Goal: Task Accomplishment & Management: Manage account settings

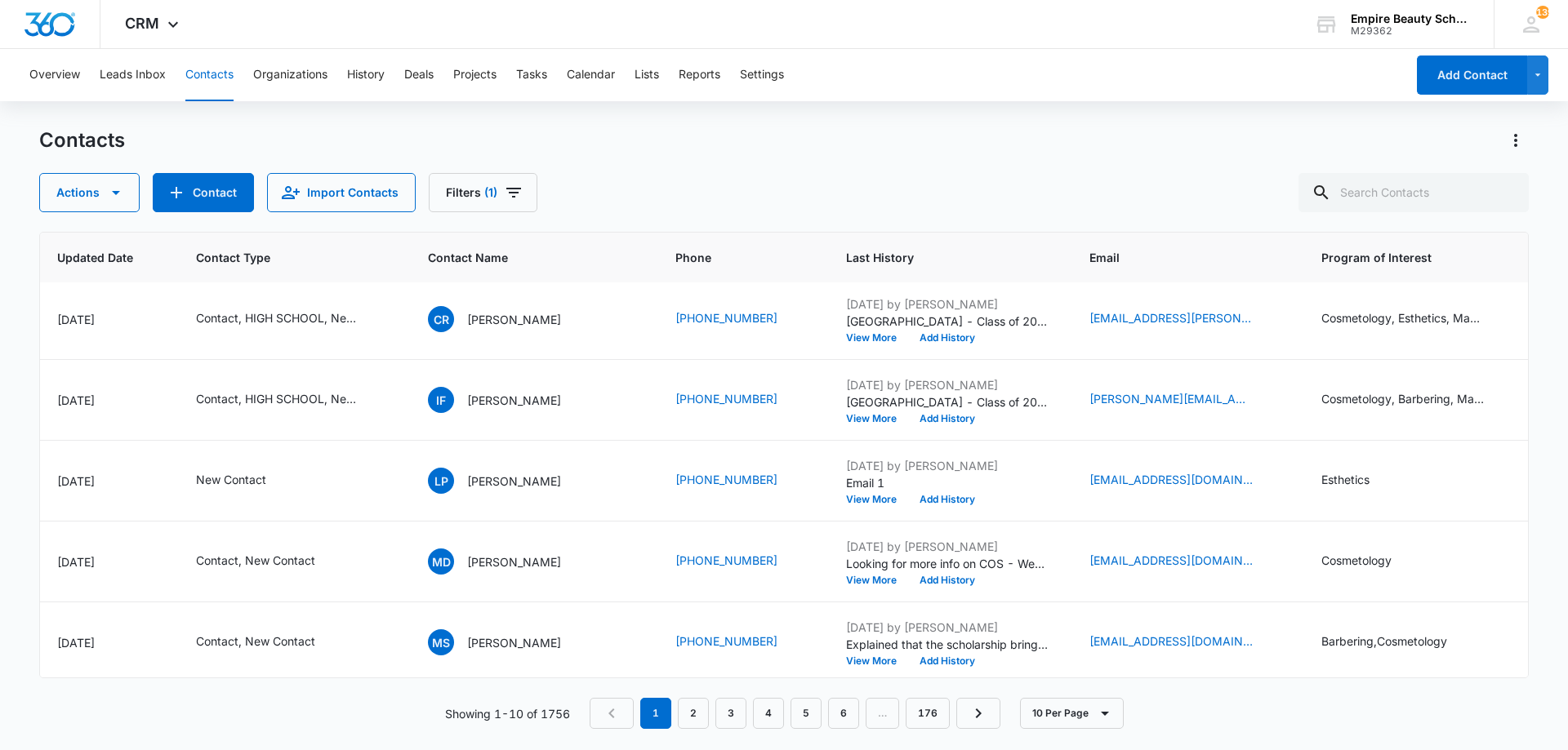
scroll to position [0, 277]
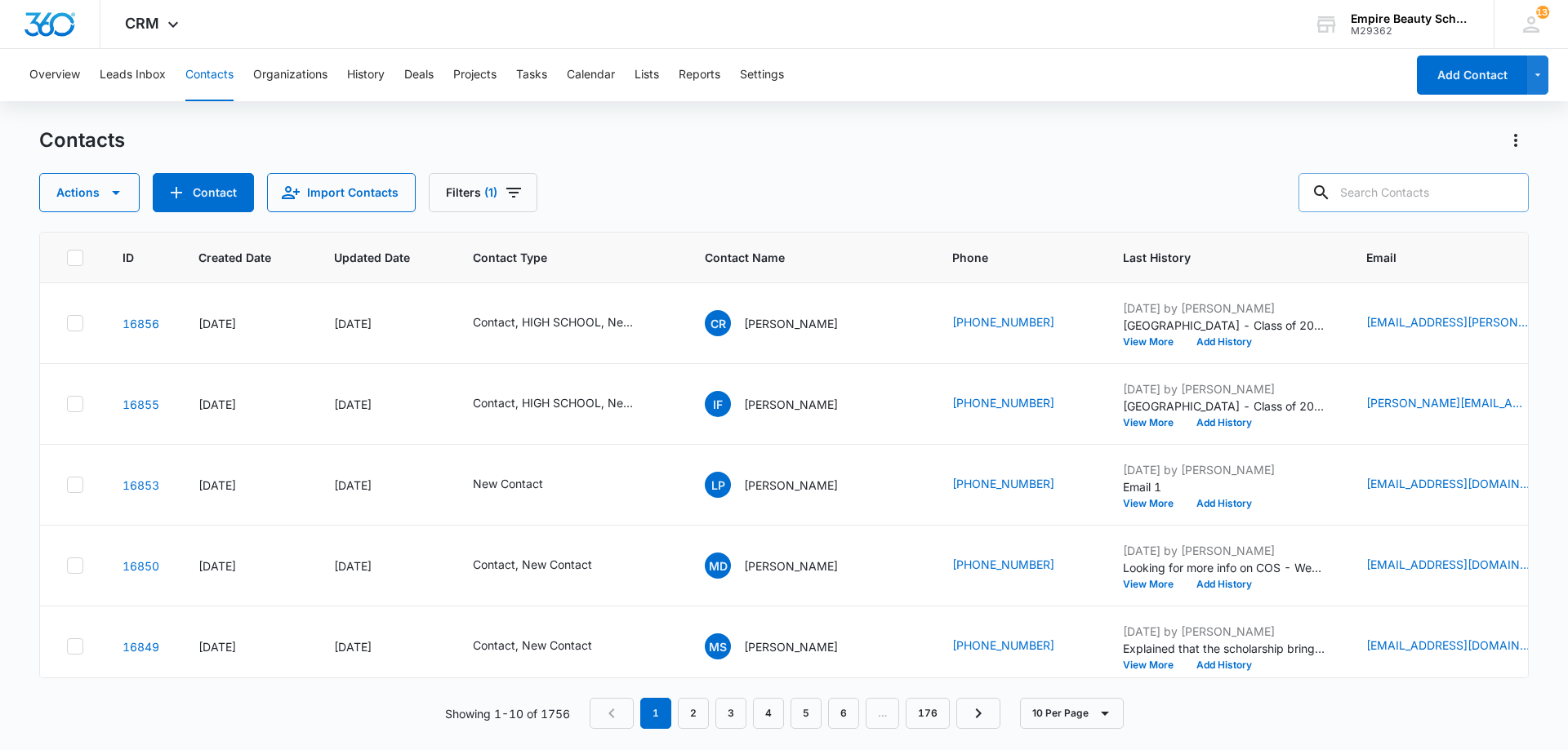
click at [1391, 185] on input "text" at bounding box center [1413, 192] width 230 height 39
type input "3650"
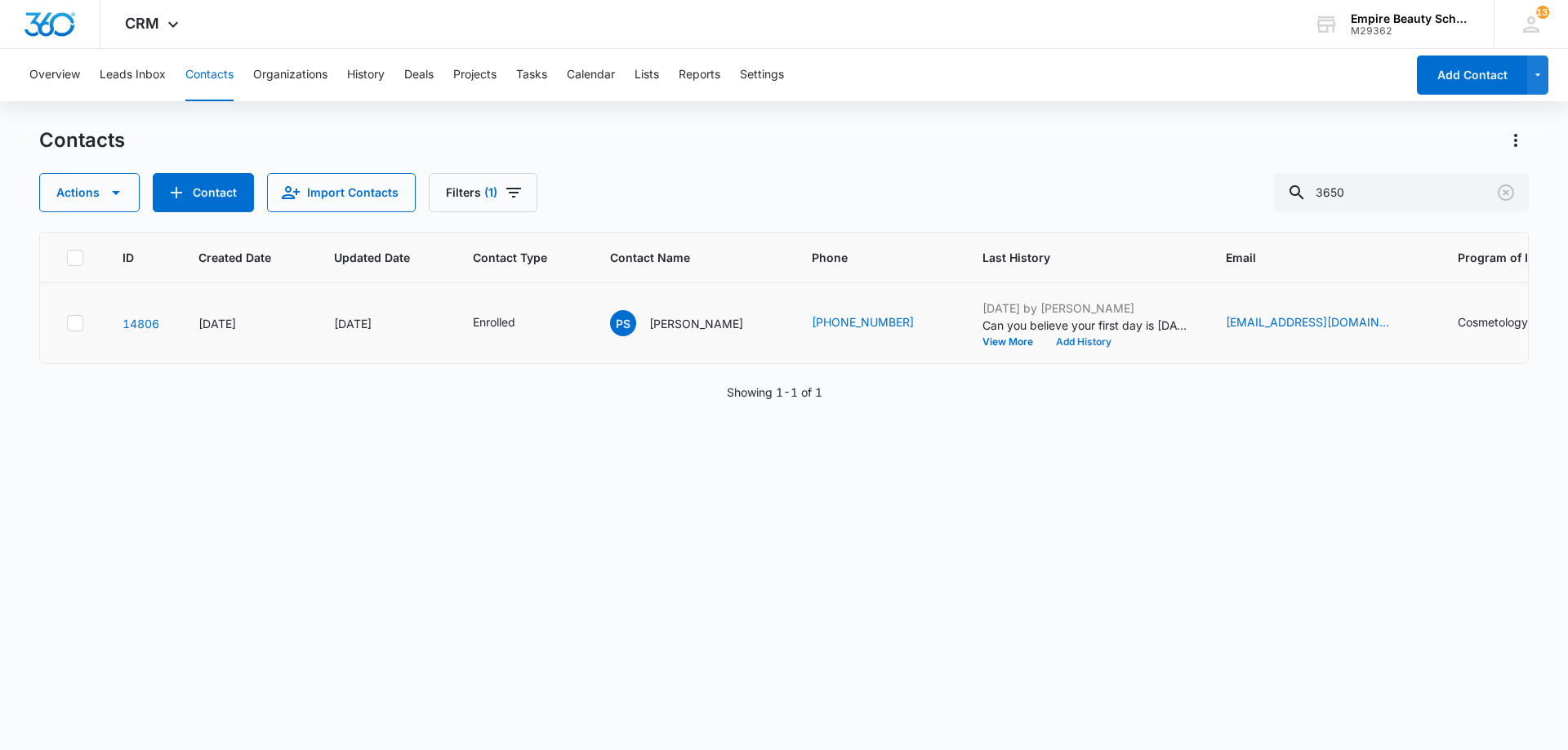
click at [1052, 339] on button "Add History" at bounding box center [1083, 342] width 78 height 10
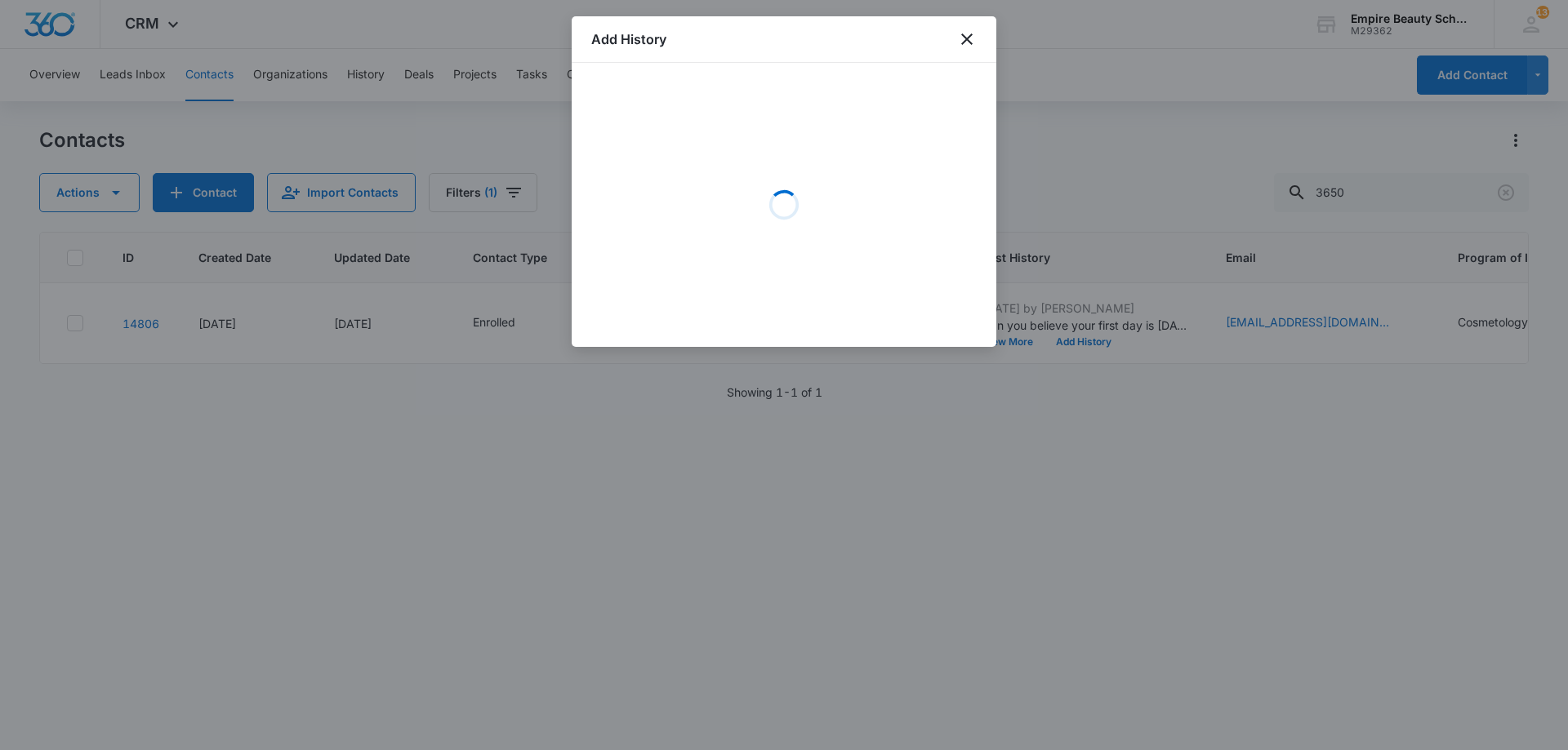
drag, startPoint x: 1052, startPoint y: 339, endPoint x: 827, endPoint y: 427, distance: 241.6
click at [827, 427] on div at bounding box center [784, 375] width 1568 height 750
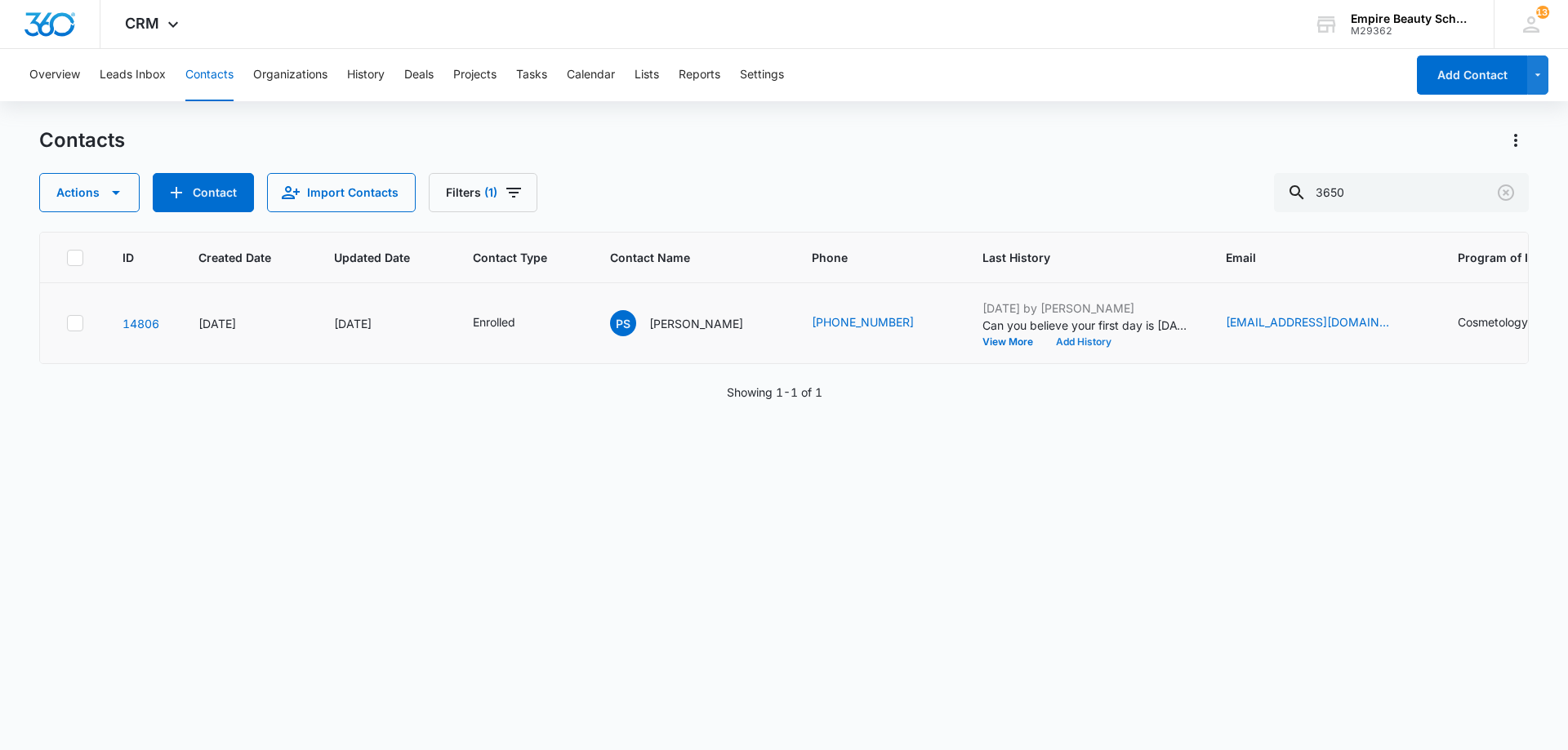
click at [1070, 345] on button "Add History" at bounding box center [1083, 342] width 78 height 10
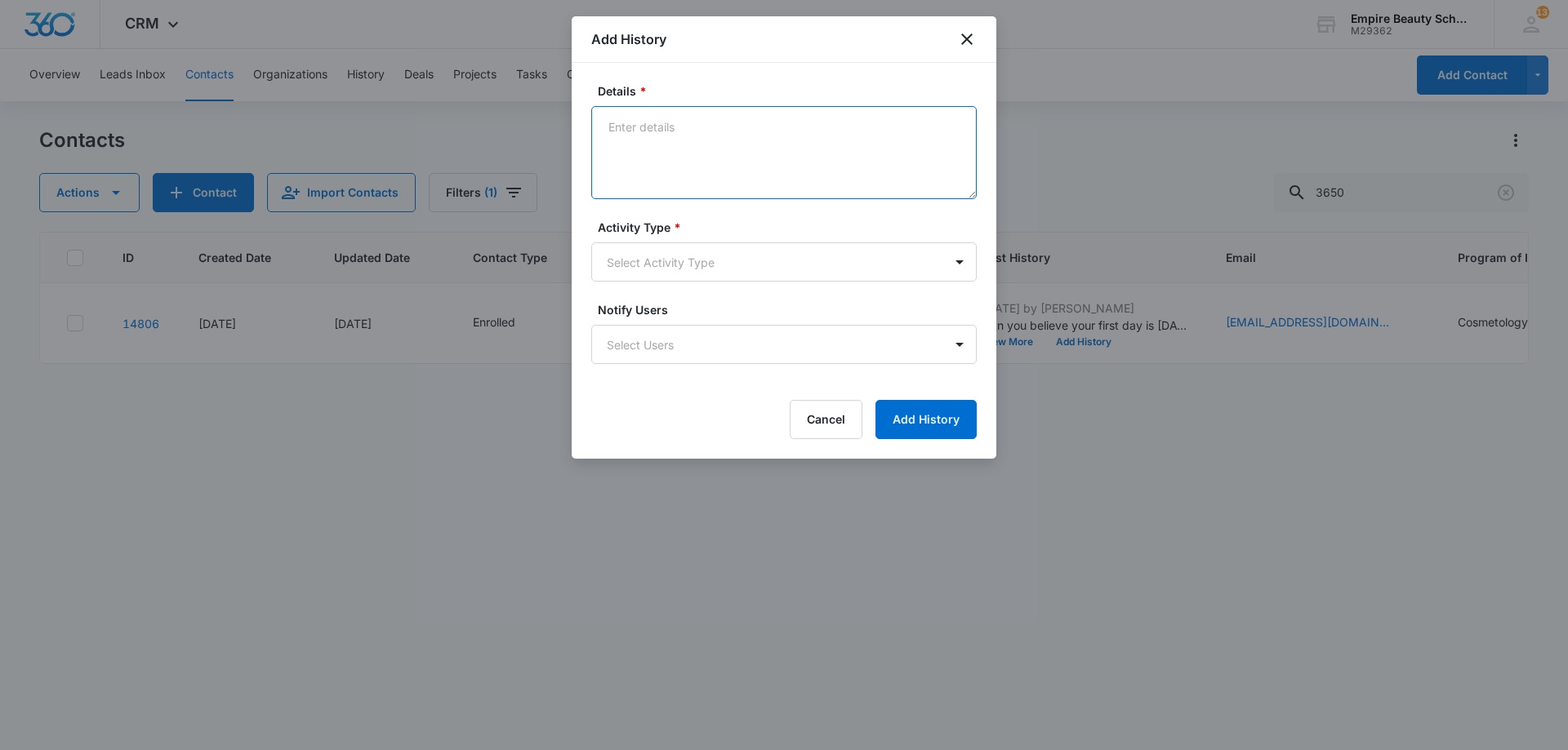
click at [683, 134] on textarea "Details *" at bounding box center [784, 152] width 385 height 93
type textarea "Provided list of days/holidays off"
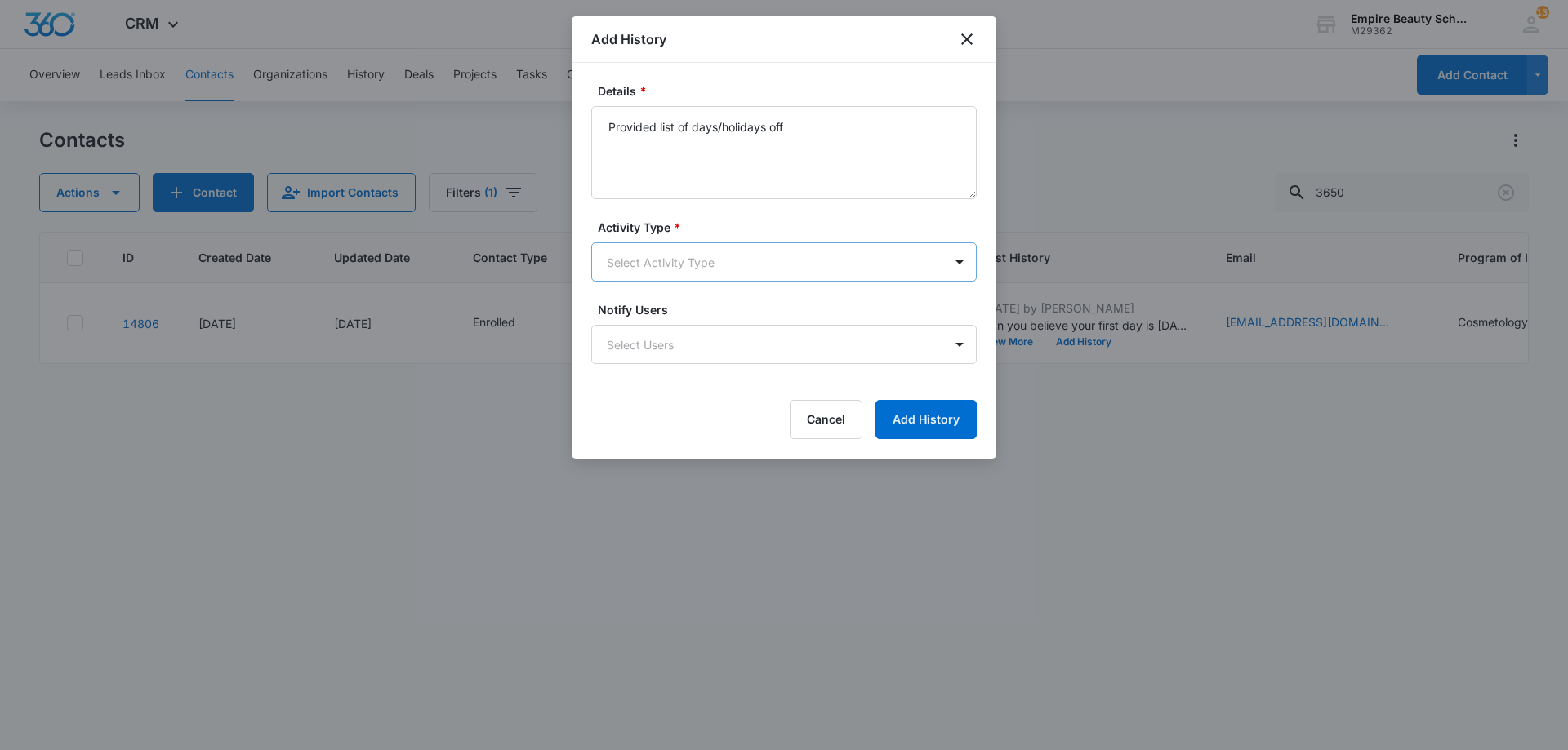
click at [743, 268] on body "CRM Apps Forms CRM Email Shop Payments POS Files Brand Settings Empire Beauty S…" at bounding box center [784, 375] width 1568 height 750
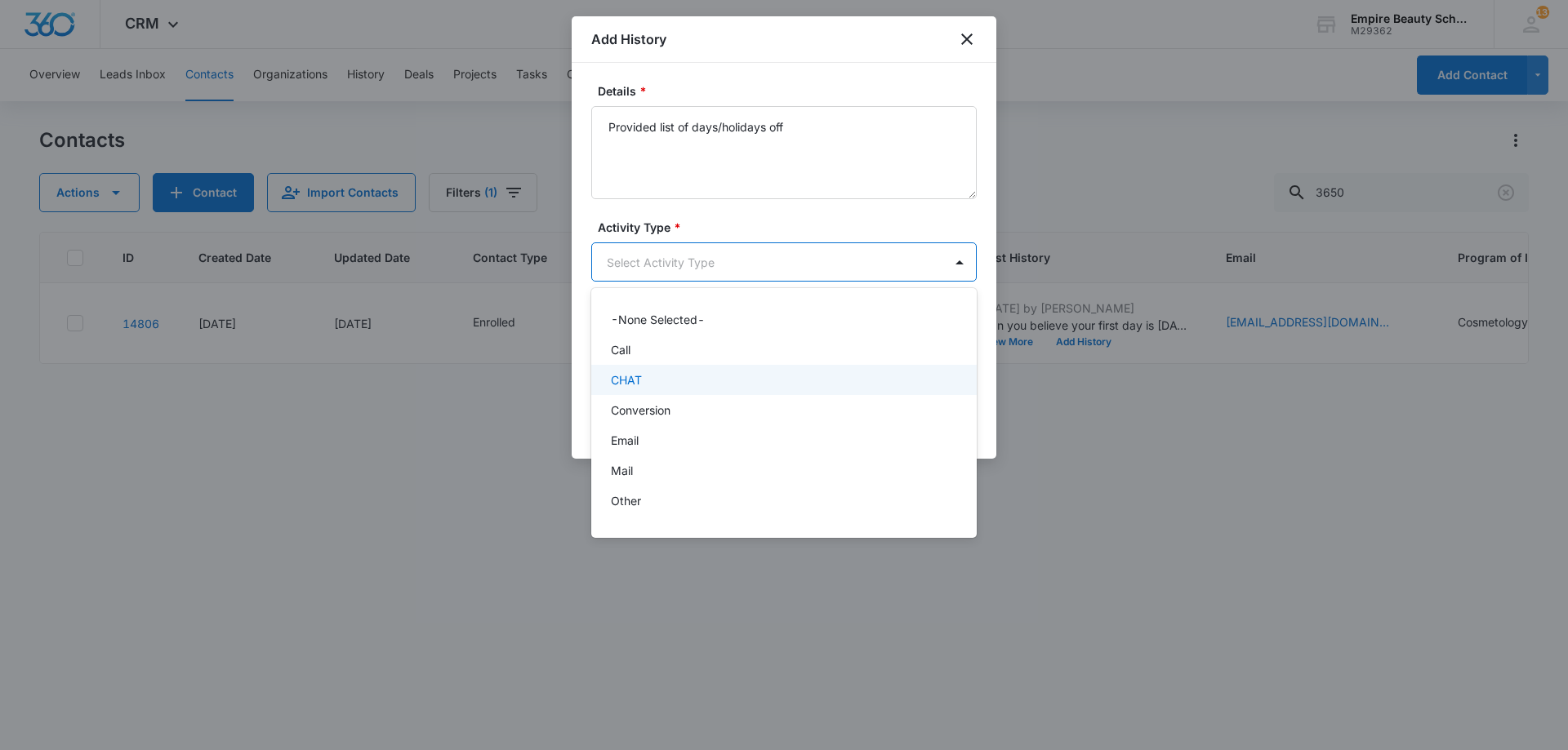
scroll to position [85, 0]
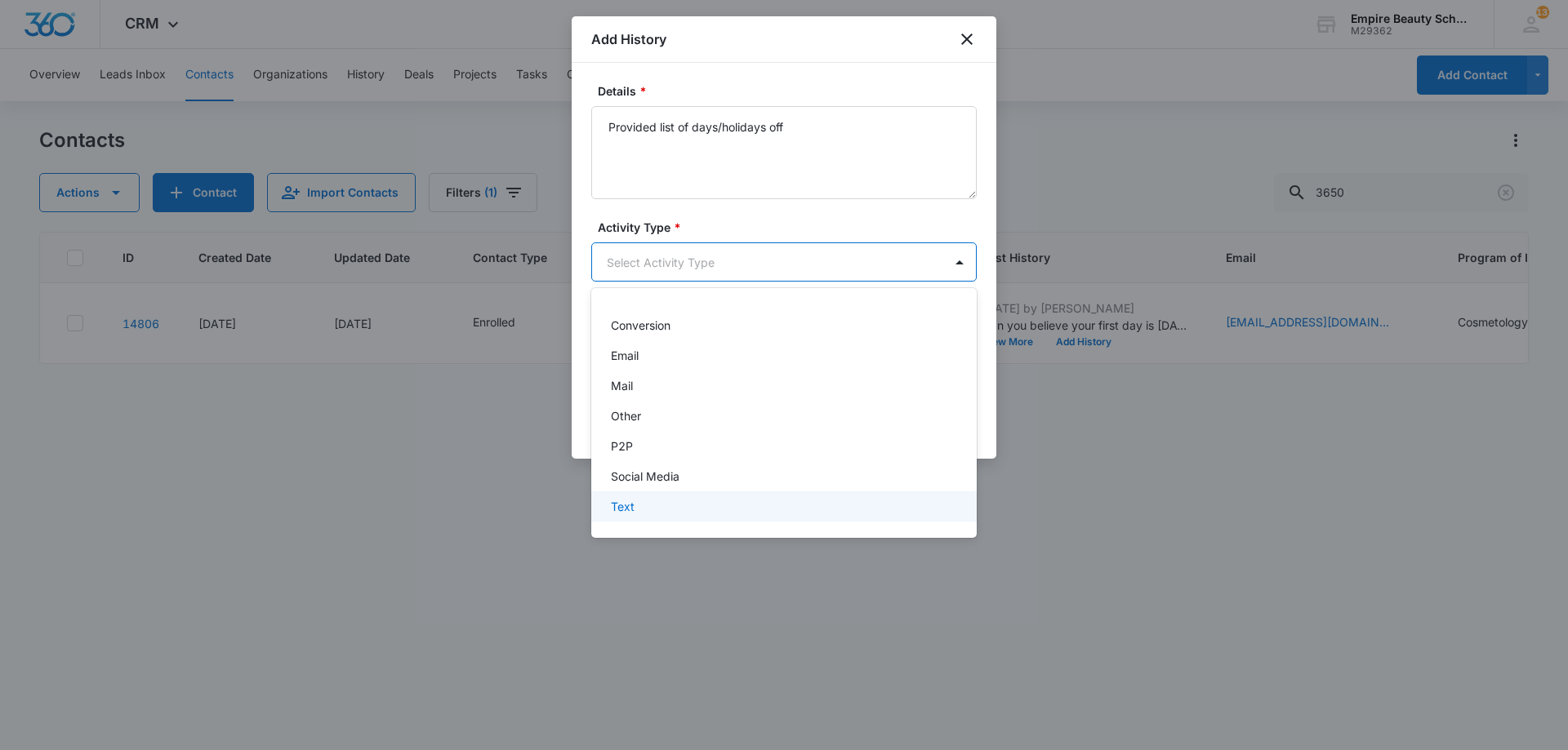
click at [693, 499] on div "Text" at bounding box center [782, 506] width 343 height 17
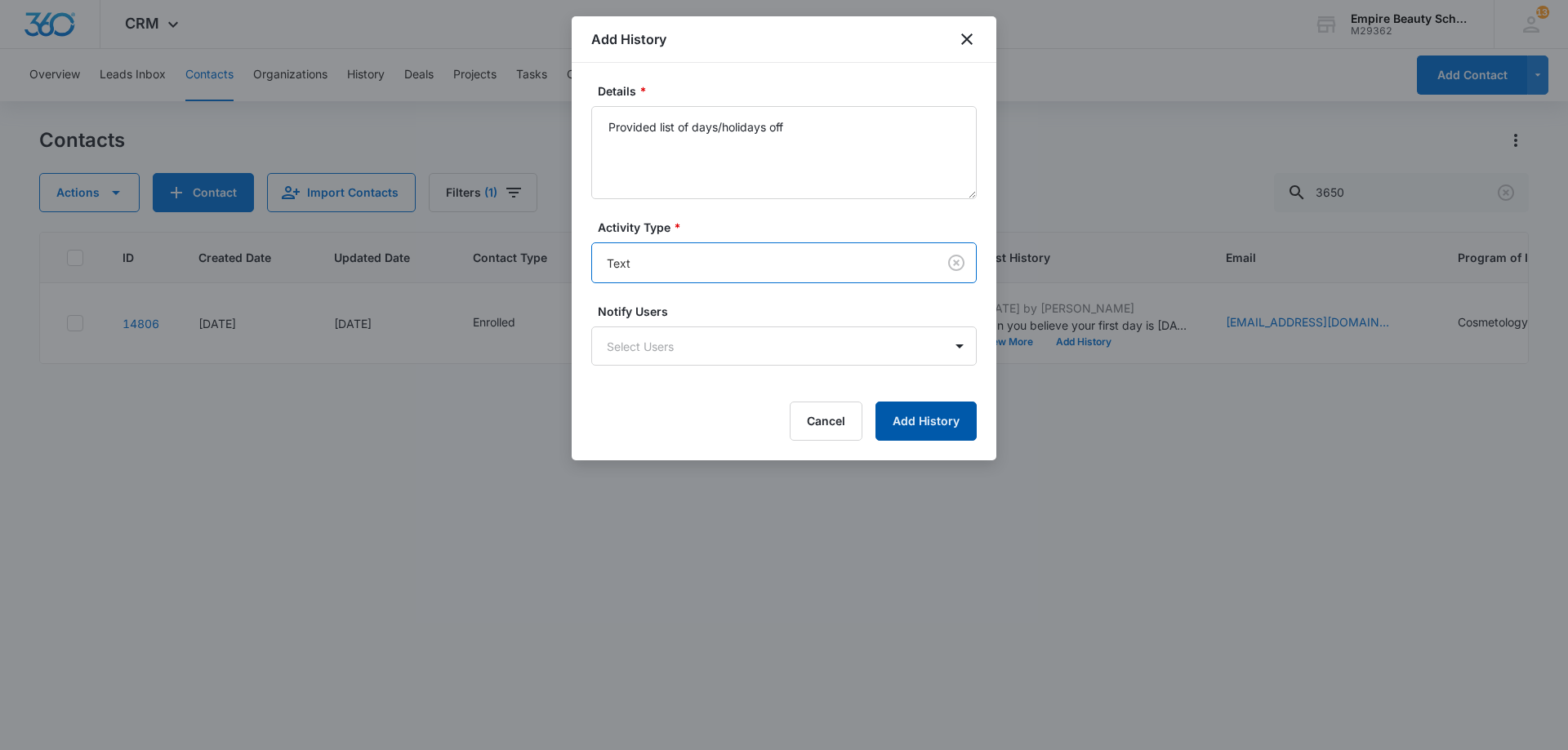
click at [947, 416] on button "Add History" at bounding box center [925, 421] width 101 height 39
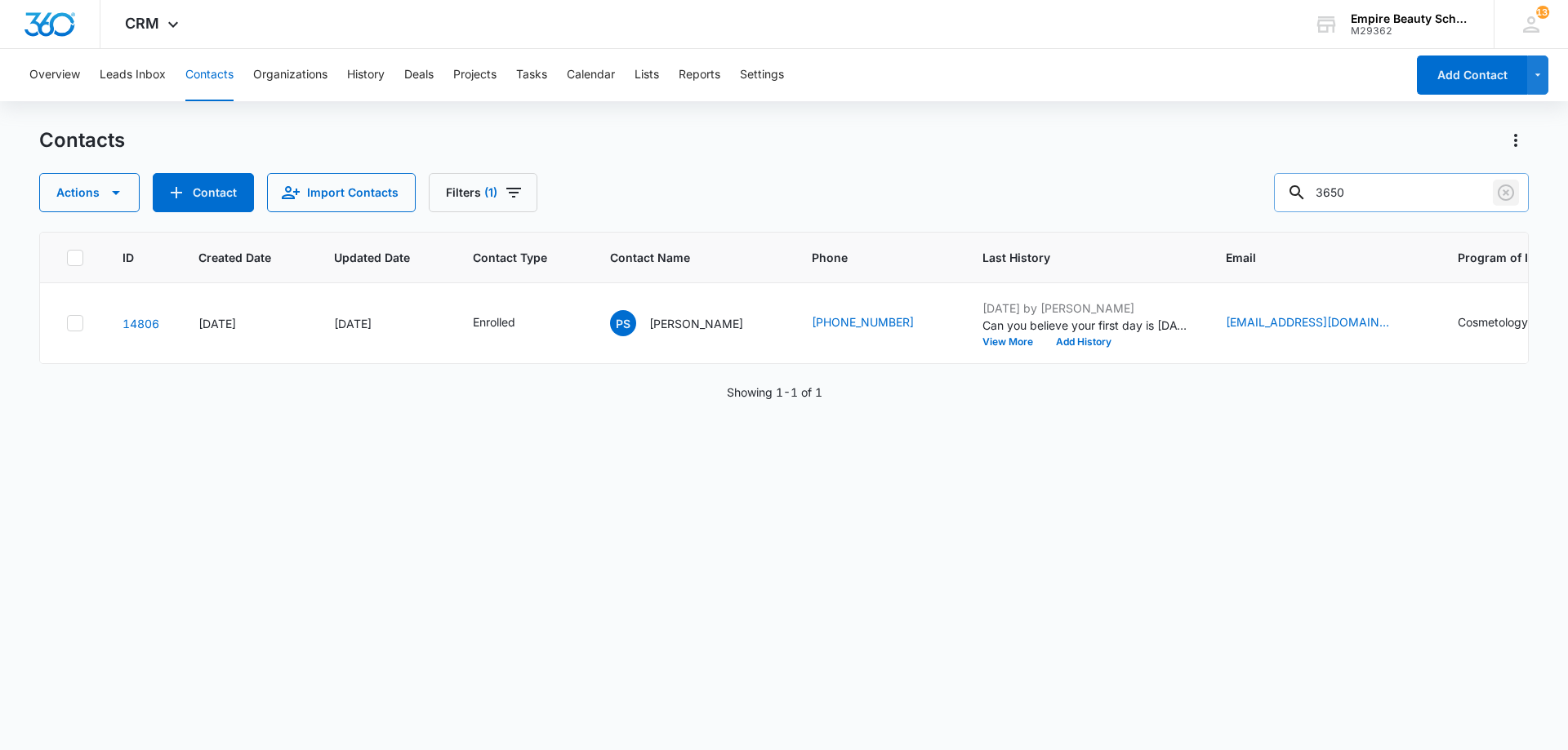
click at [1511, 193] on icon "Clear" at bounding box center [1505, 193] width 19 height 19
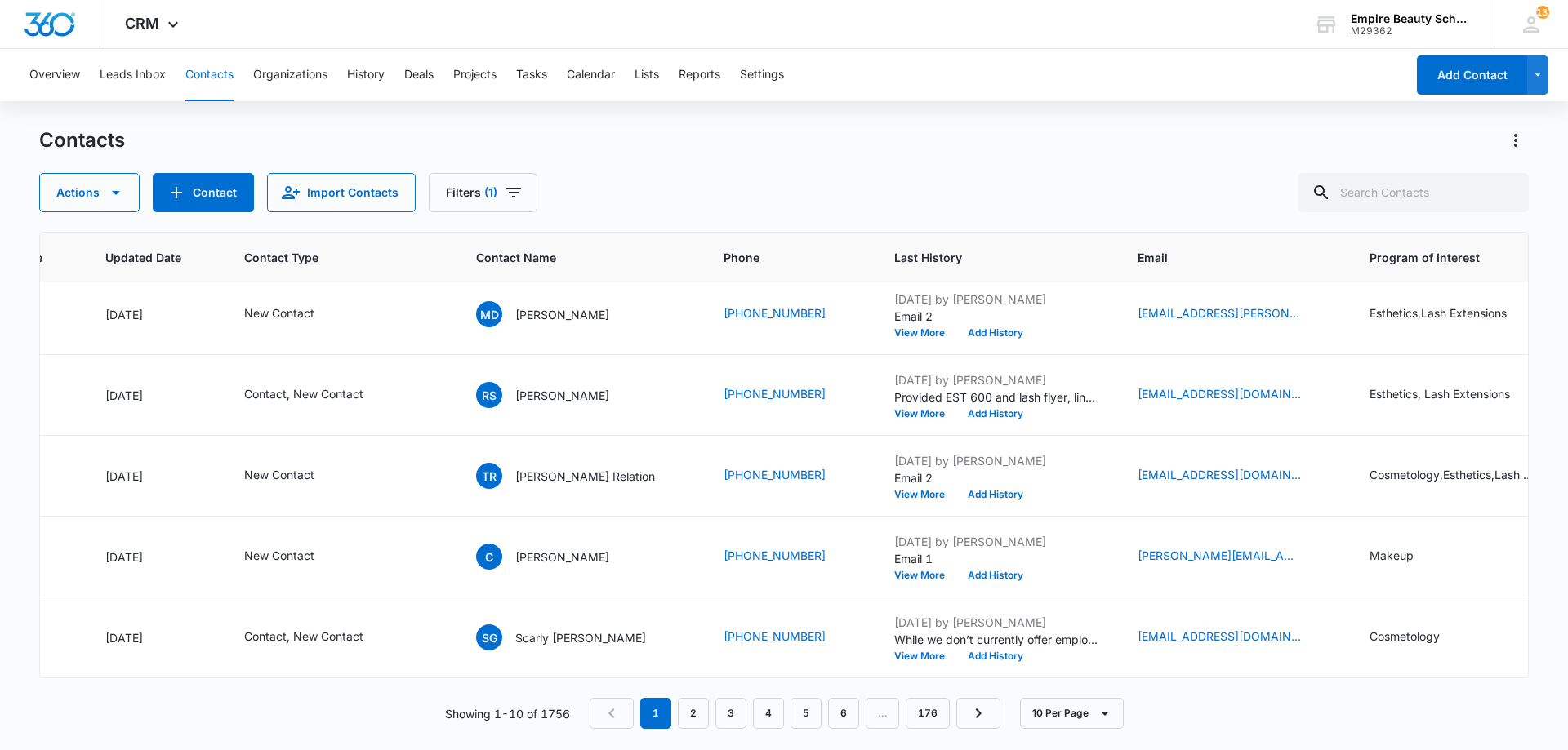
scroll to position [426, 229]
click at [328, 547] on icon "Contact Type - New Contact - Select to Edit Field" at bounding box center [333, 557] width 19 height 19
click at [328, 447] on div "New Contact" at bounding box center [277, 439] width 137 height 39
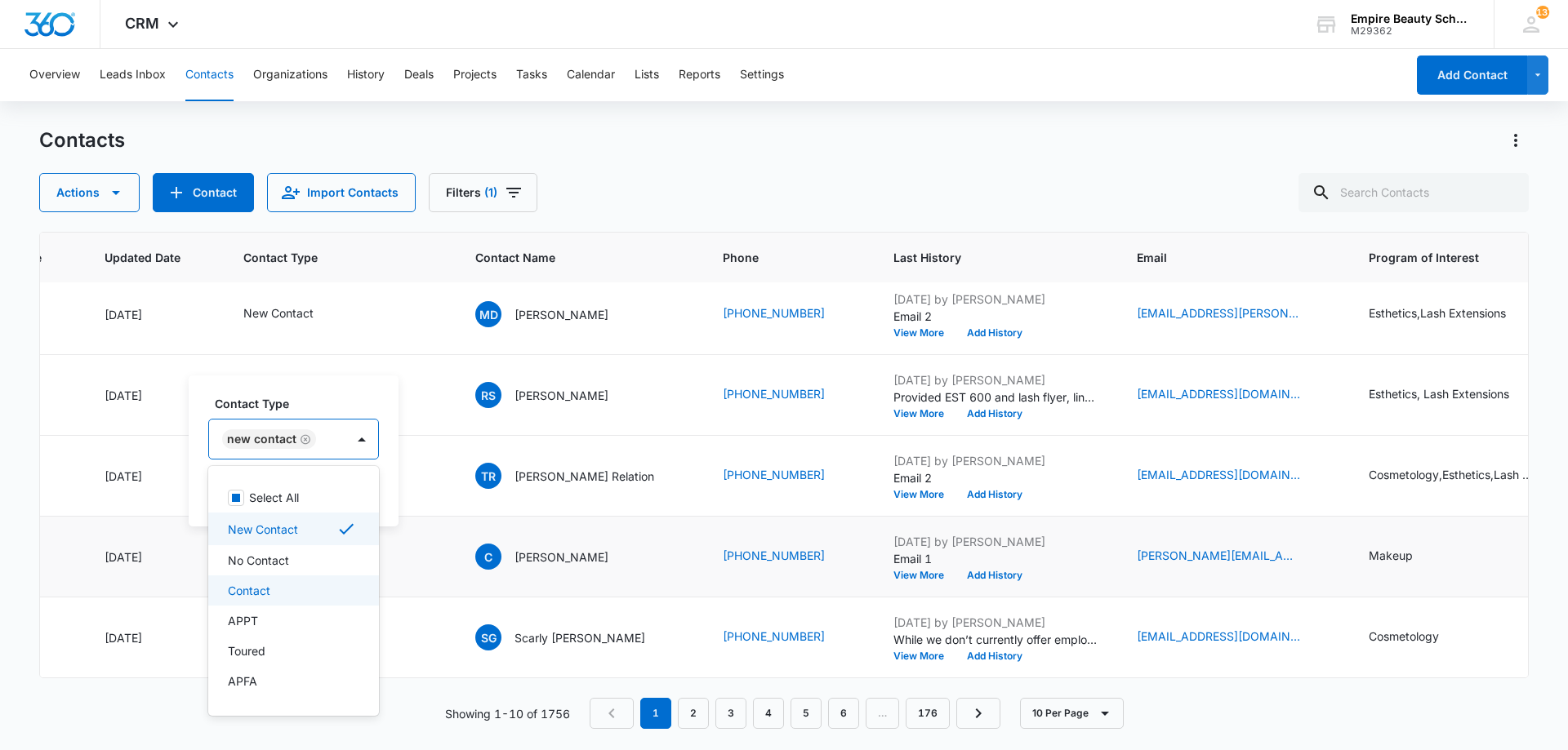
click at [283, 591] on div "Contact" at bounding box center [291, 590] width 128 height 17
drag, startPoint x: 330, startPoint y: 418, endPoint x: 349, endPoint y: 434, distance: 24.8
click at [331, 418] on div "Contact Type option Contact, selected. 16 results available. Use Up and Down to…" at bounding box center [328, 427] width 241 height 64
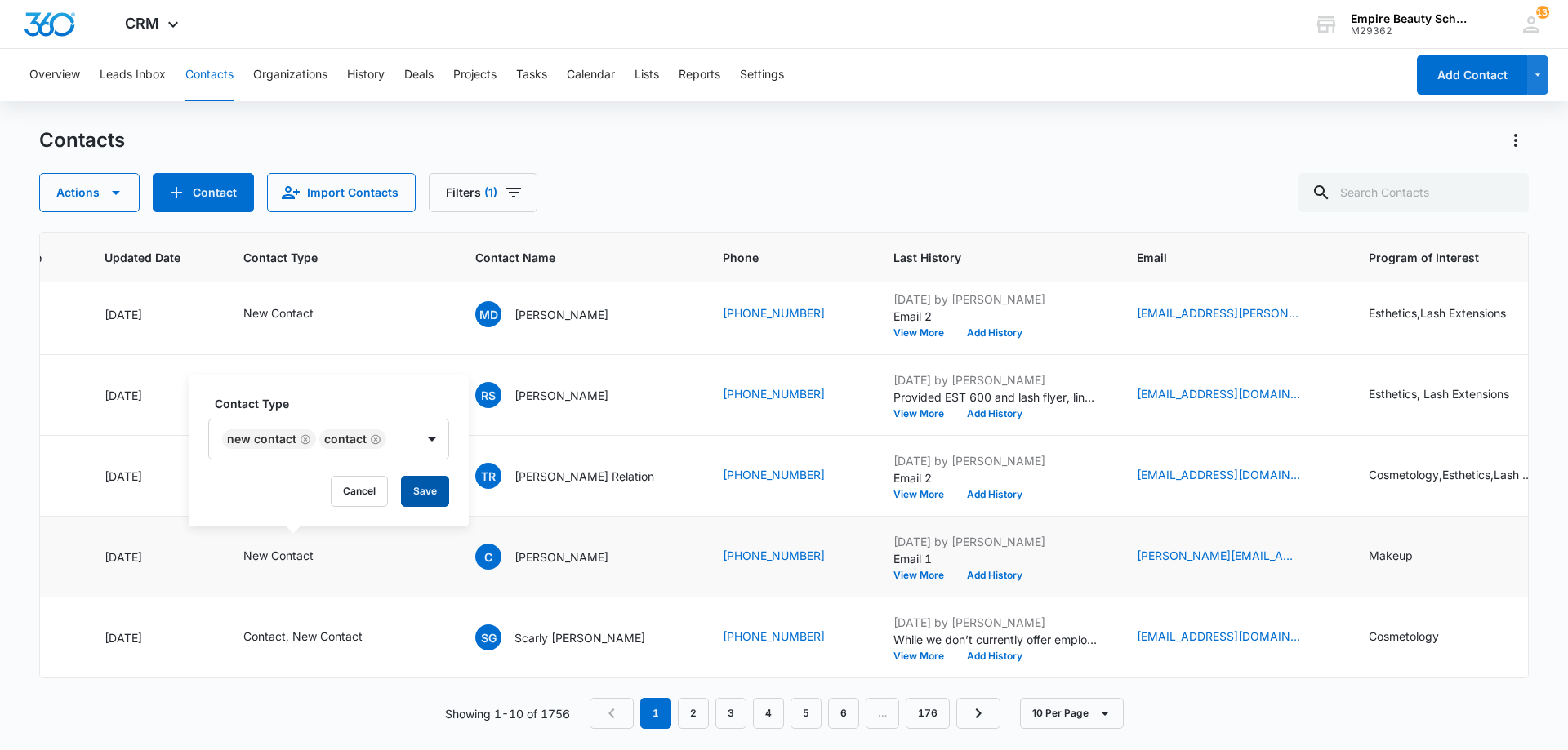
click at [420, 494] on button "Save" at bounding box center [425, 491] width 48 height 31
click at [1423, 549] on icon "Program of Interest - Makeup - Select to Edit Field" at bounding box center [1432, 557] width 19 height 19
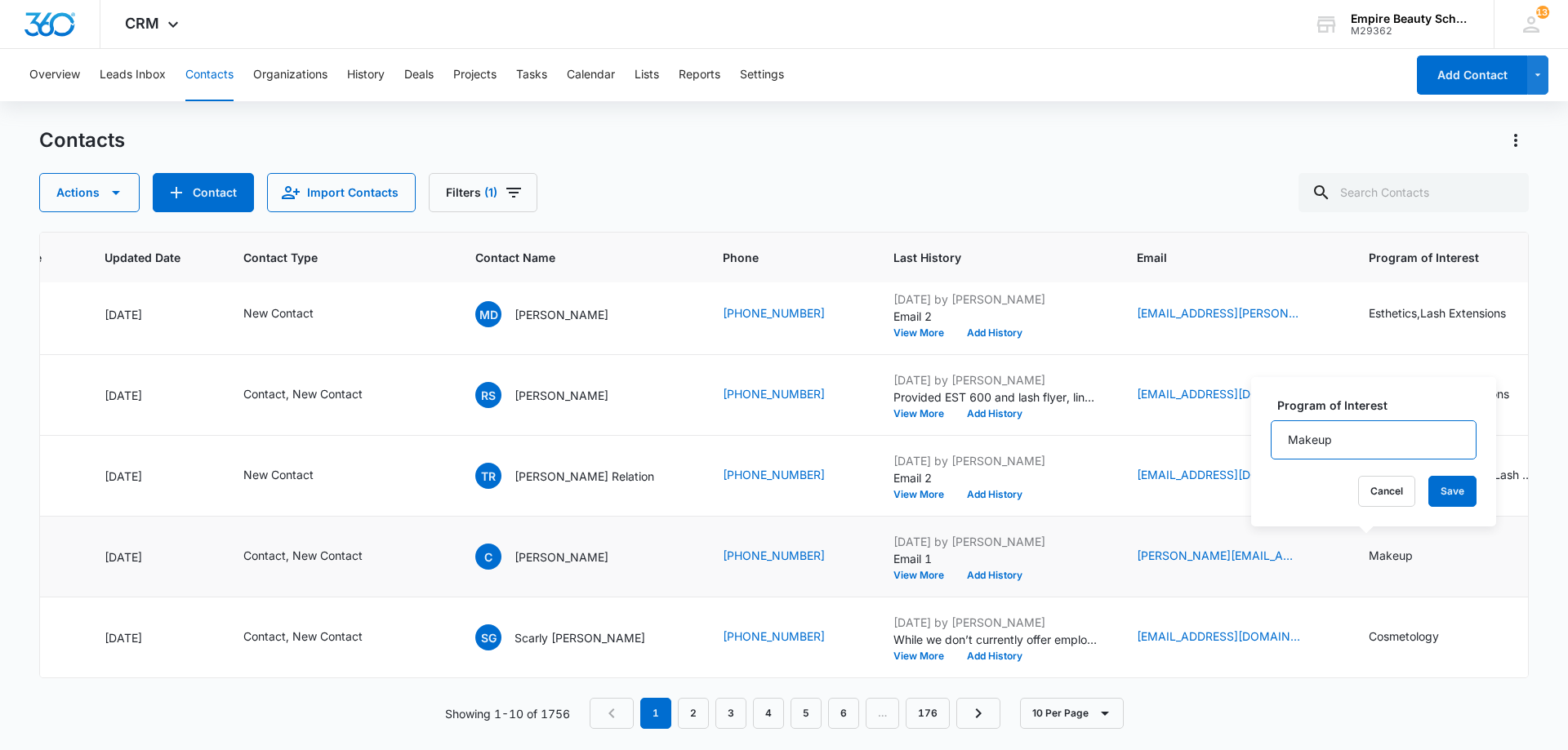
click at [1350, 434] on input "Makeup" at bounding box center [1372, 440] width 205 height 39
type input "Makeup, Cosmetology, Esthetics"
click at [1444, 493] on button "Save" at bounding box center [1452, 491] width 48 height 31
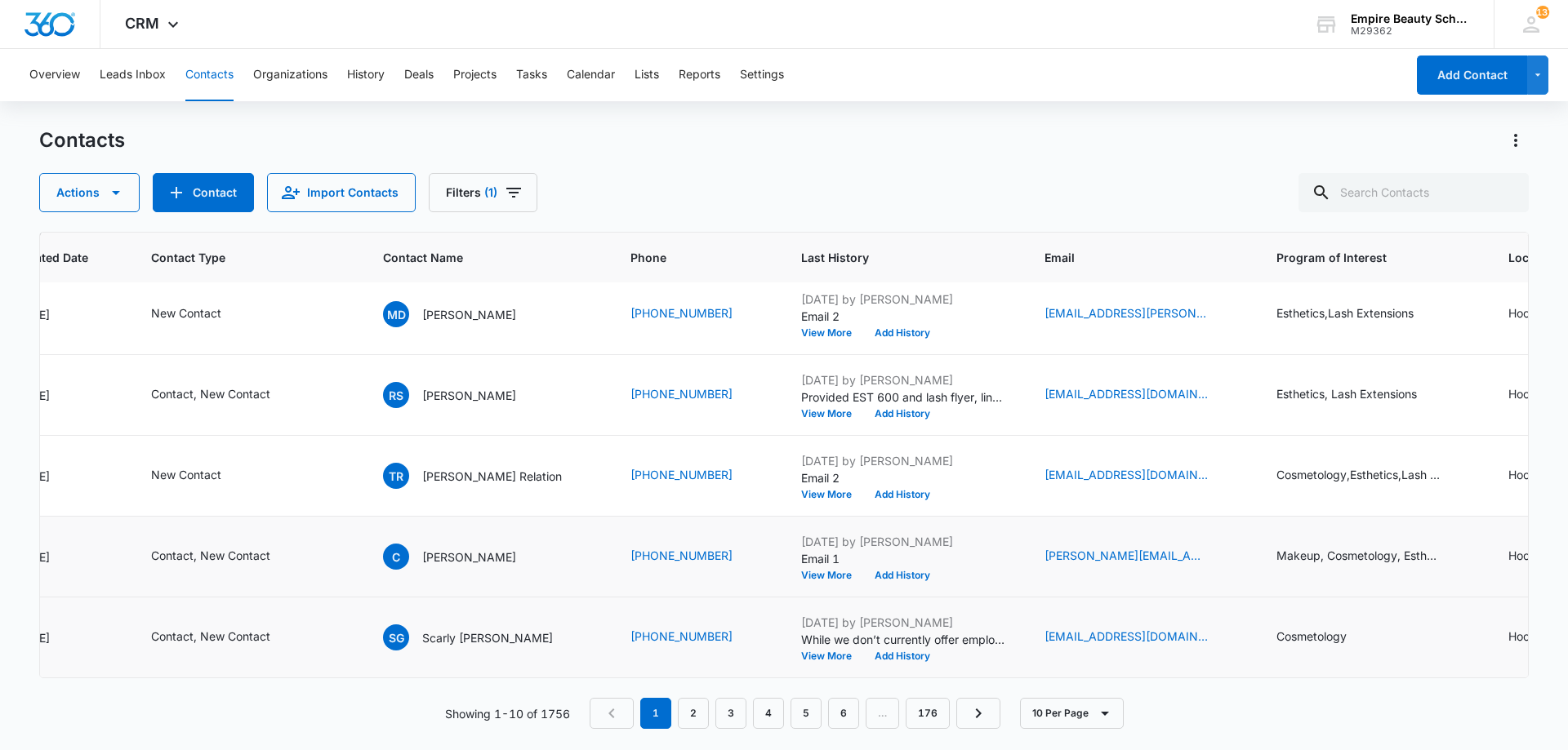
scroll to position [426, 323]
click at [861, 571] on button "Add History" at bounding box center [900, 575] width 78 height 10
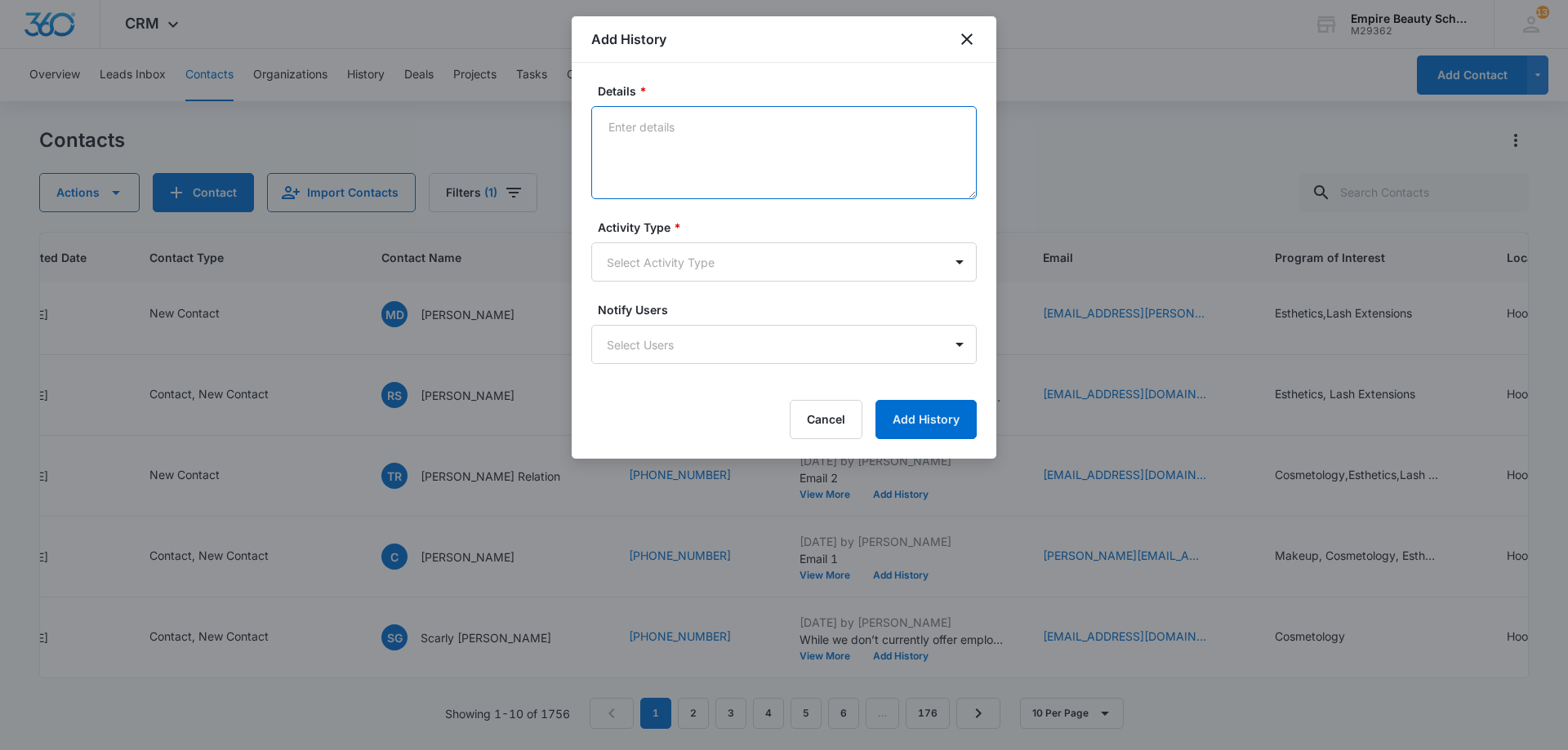
click at [789, 150] on textarea "Details *" at bounding box center [784, 152] width 385 height 93
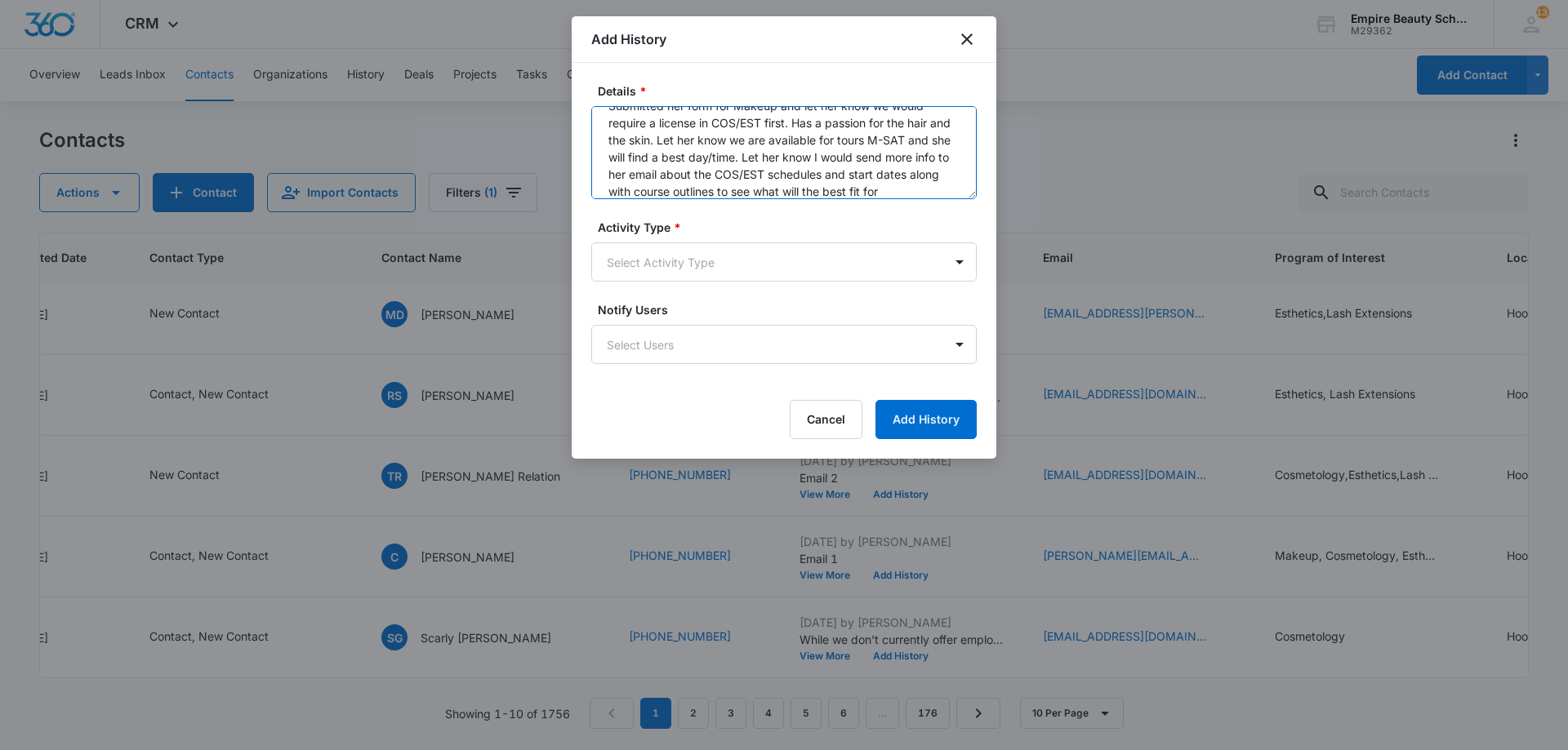
scroll to position [56, 0]
type textarea "Just graduated and is finguring out what she wants to pursue. Submitted her for…"
click at [750, 265] on body "CRM Apps Forms CRM Email Shop Payments POS Files Brand Settings Empire Beauty S…" at bounding box center [784, 375] width 1568 height 750
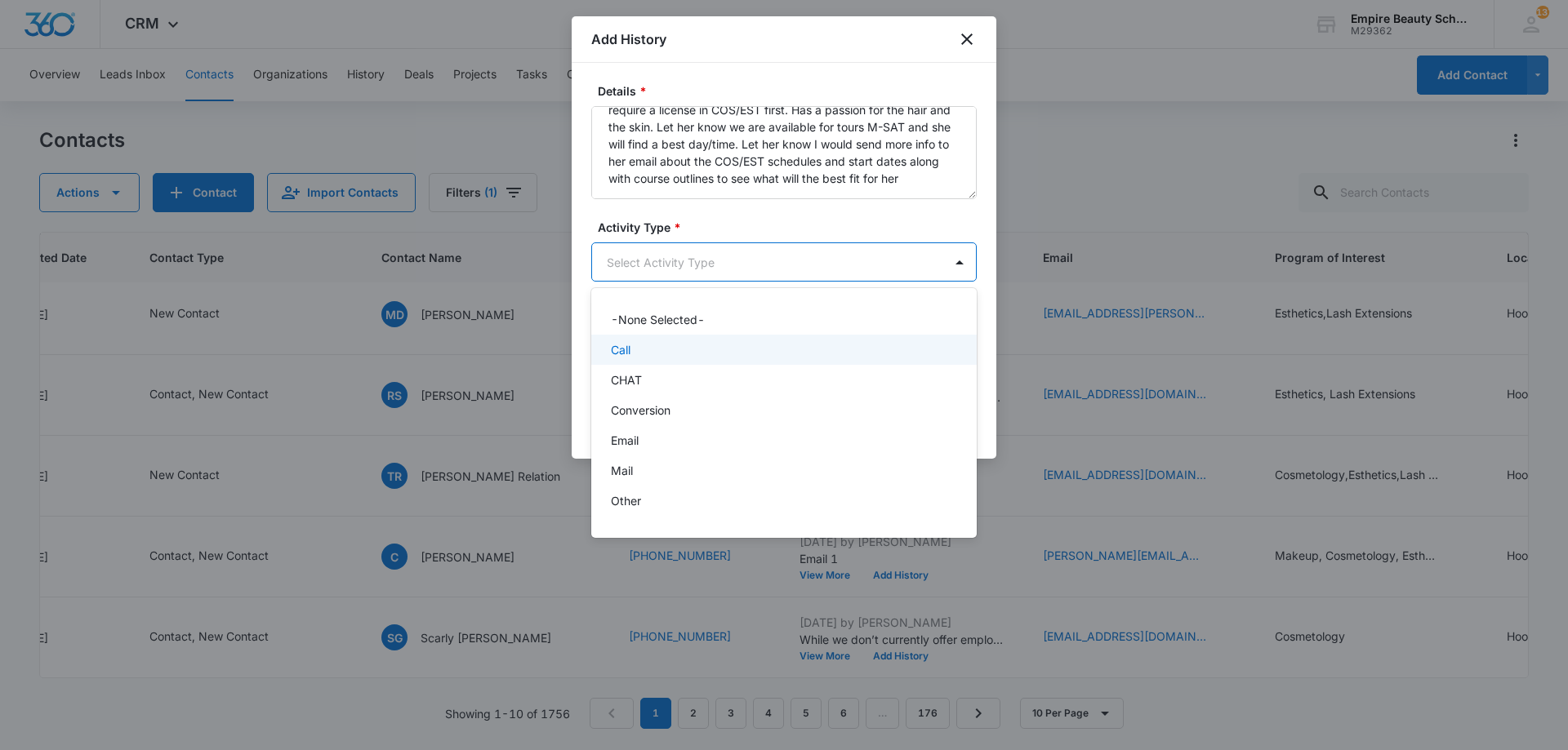
click at [709, 341] on div "Call" at bounding box center [782, 349] width 343 height 17
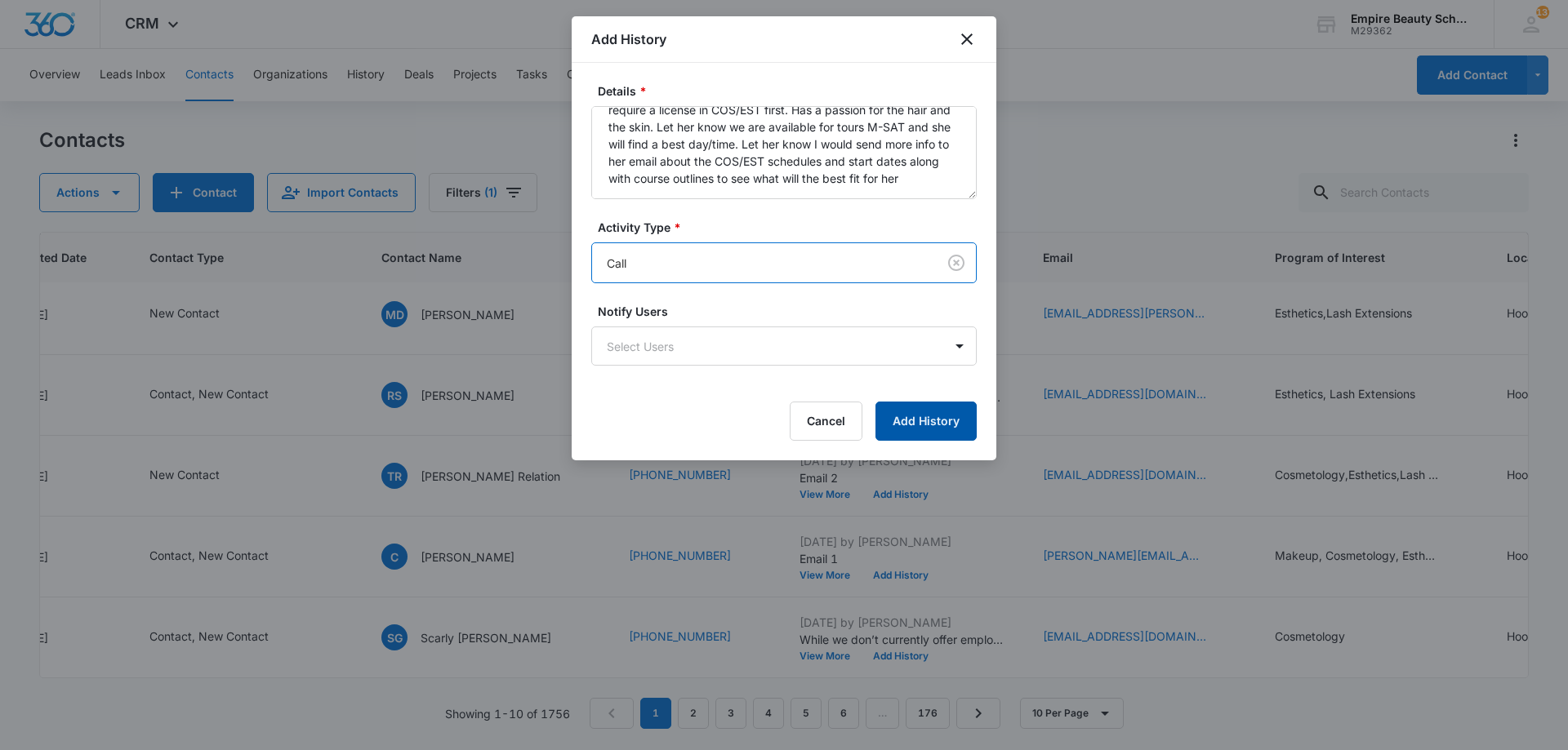
click at [947, 415] on button "Add History" at bounding box center [925, 421] width 101 height 39
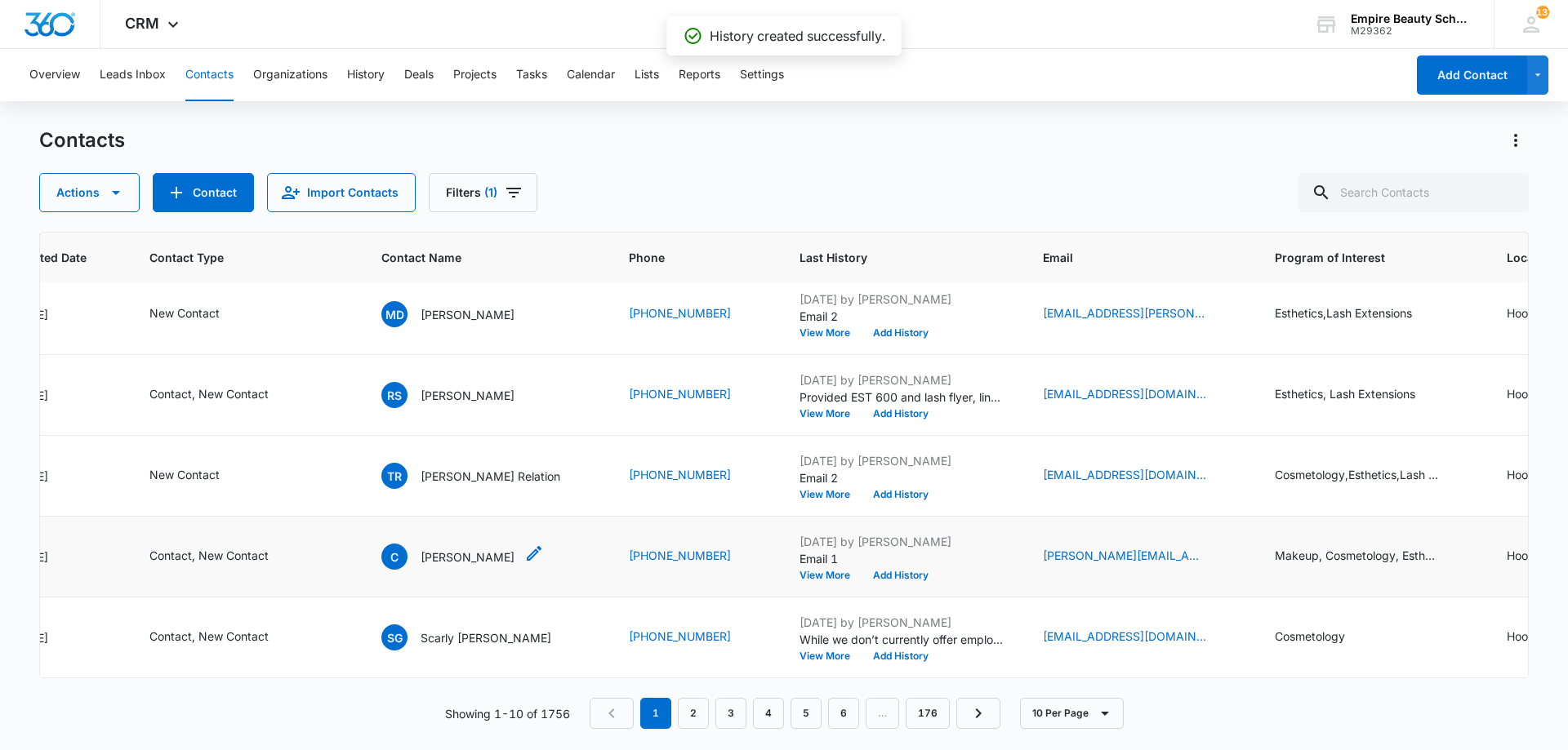
click at [453, 549] on p "[PERSON_NAME]" at bounding box center [467, 557] width 94 height 17
click at [1218, 549] on icon "Email - courtney.a24@icloud.com - Select to Edit Field" at bounding box center [1225, 556] width 15 height 15
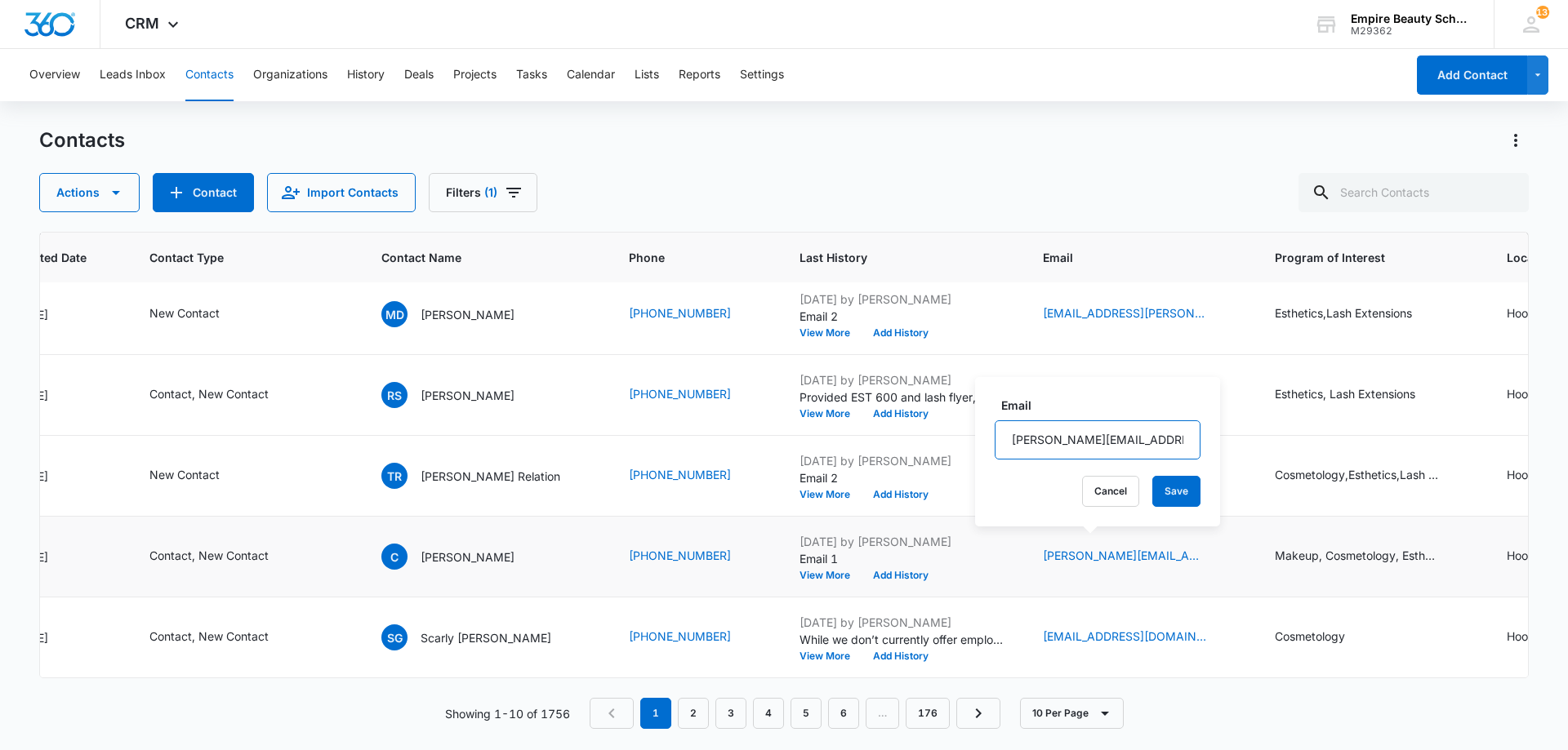
click at [1084, 442] on input "[PERSON_NAME][EMAIL_ADDRESS][DOMAIN_NAME]" at bounding box center [1096, 440] width 205 height 39
click at [1085, 483] on button "Cancel" at bounding box center [1110, 491] width 57 height 31
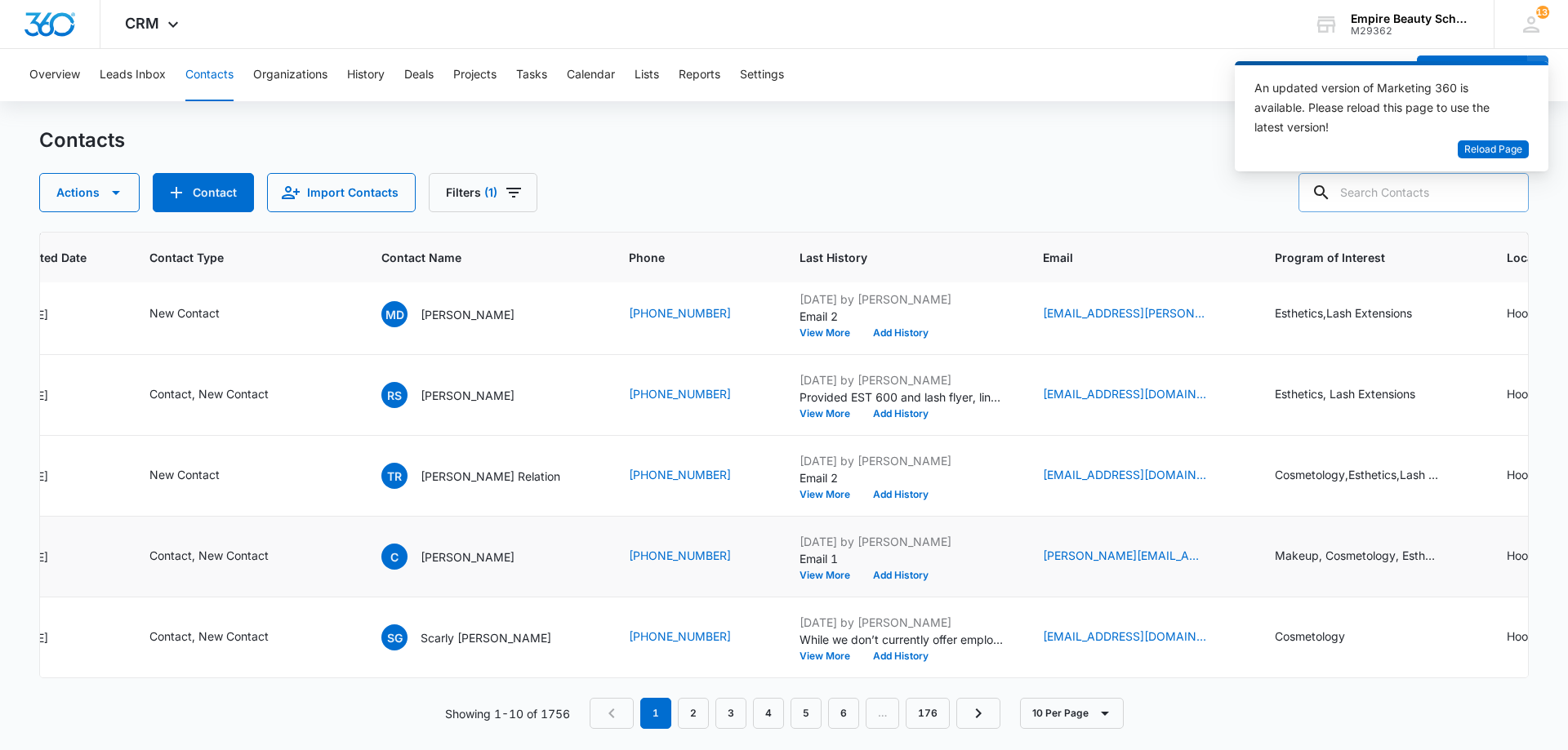
click at [1416, 207] on input "text" at bounding box center [1413, 192] width 230 height 39
type input "7454"
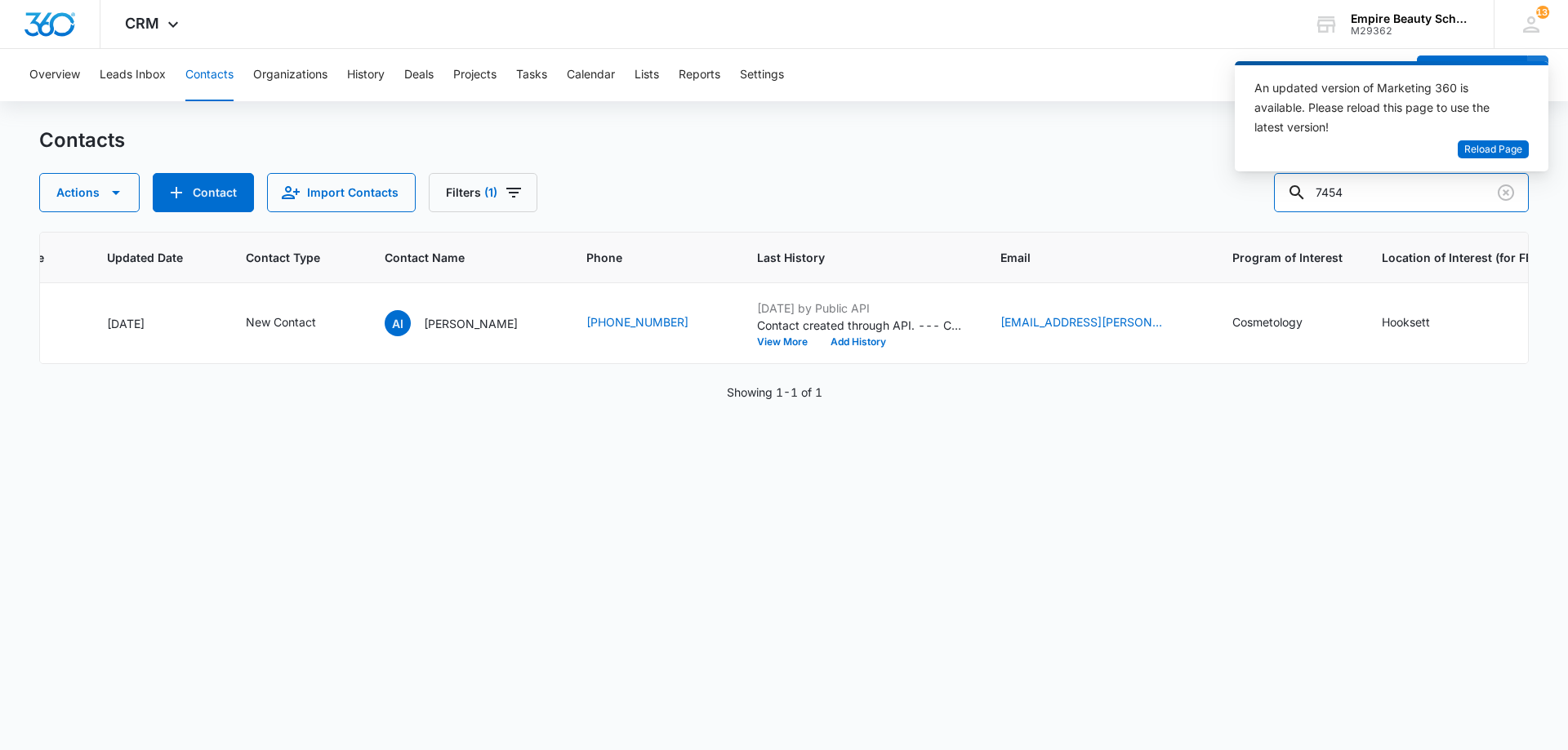
scroll to position [0, 220]
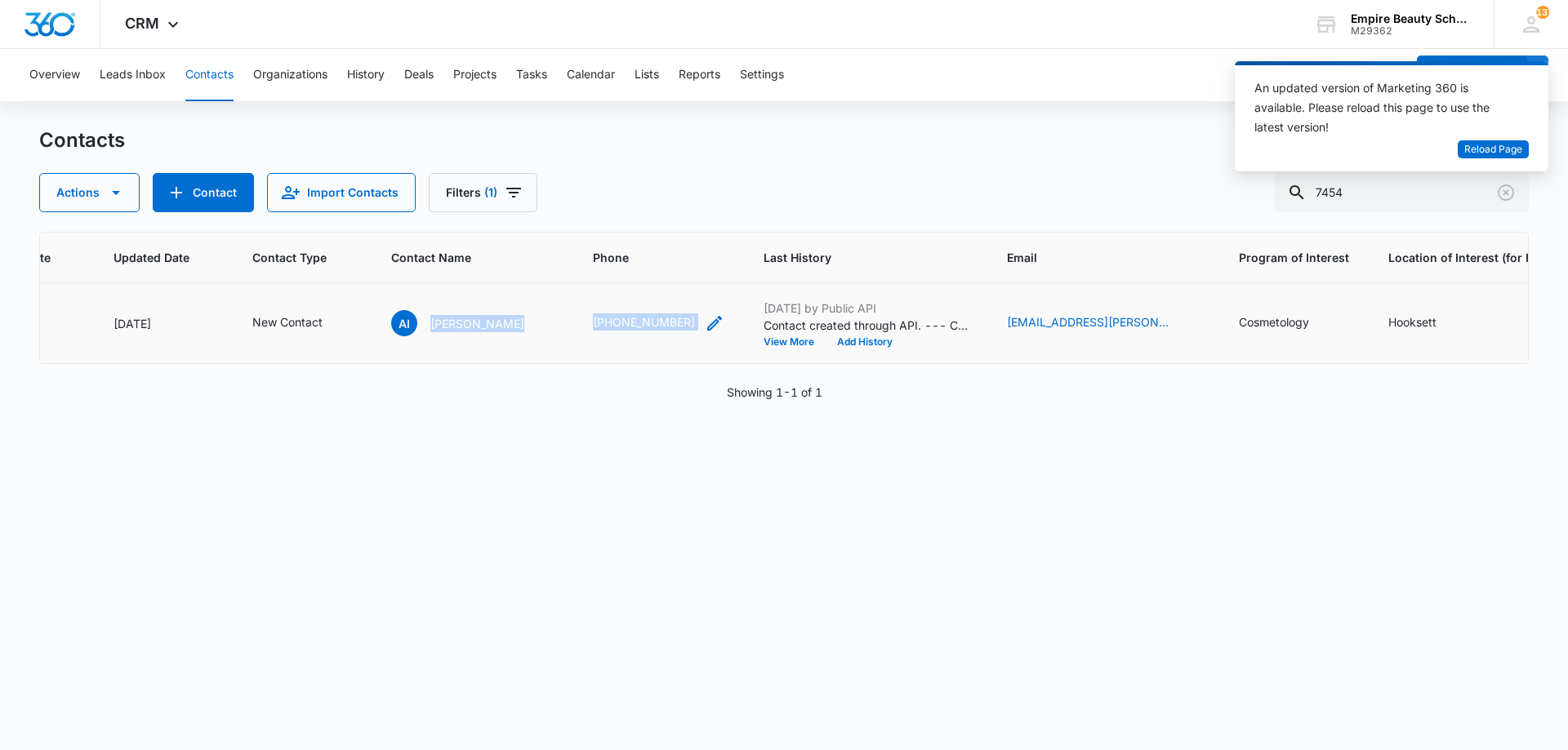
drag, startPoint x: 417, startPoint y: 318, endPoint x: 705, endPoint y: 318, distance: 288.0
click at [705, 318] on tr "16444 Jul 15, 2025 Sep 14, 2025 New Contact AI Arianna Interbartolo (401) 212-7…" at bounding box center [881, 323] width 2122 height 81
copy tr "Arianna Interbartolo (401) 212-7454"
click at [733, 506] on div "ID Created Date Updated Date Contact Type Contact Name Phone Last History Email…" at bounding box center [784, 480] width 1490 height 497
click at [337, 319] on icon "Contact Type - New Contact - Select to Edit Field" at bounding box center [342, 323] width 19 height 19
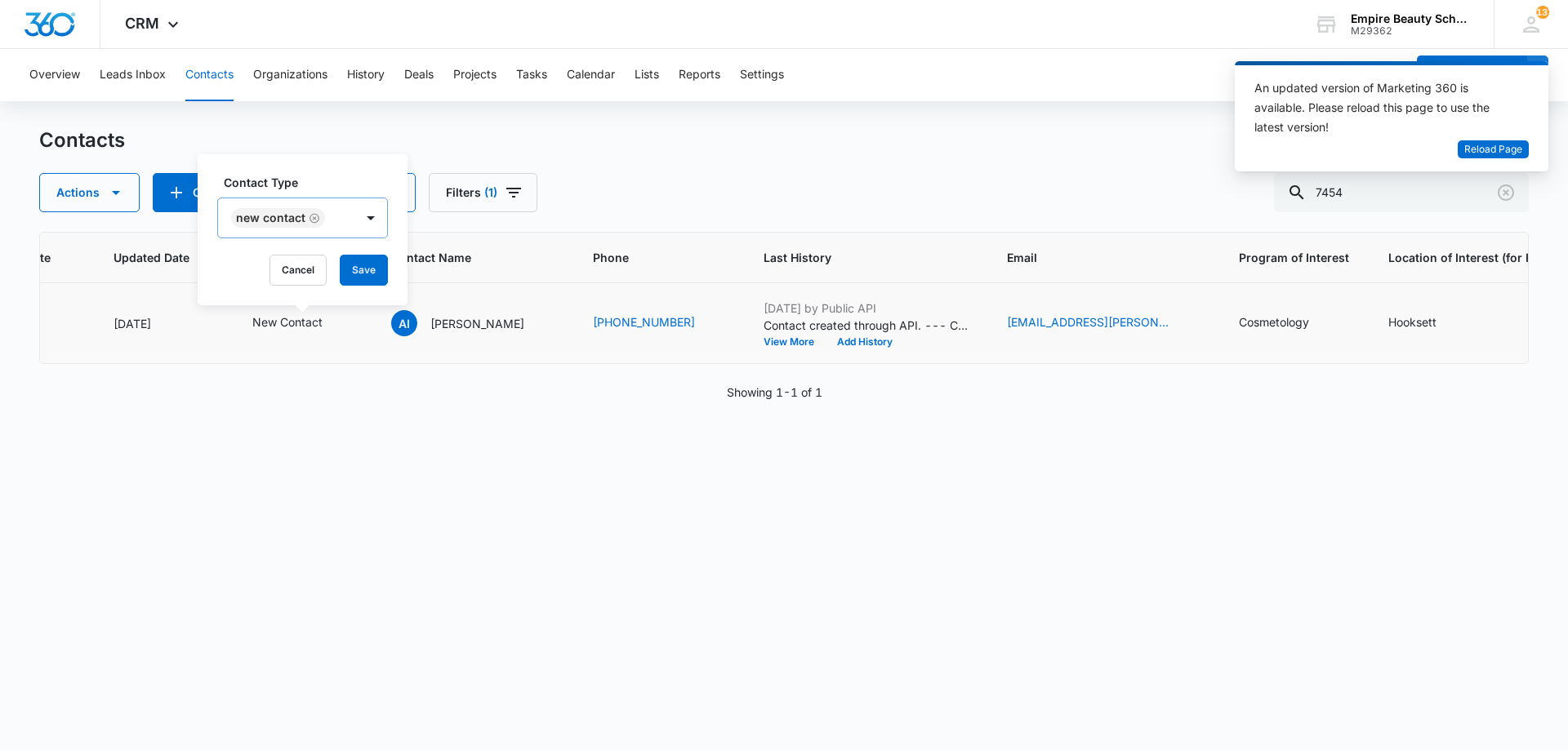
click at [311, 216] on icon "Remove New Contact" at bounding box center [314, 219] width 11 height 12
click at [301, 224] on div at bounding box center [269, 219] width 72 height 20
click at [278, 427] on div "Toured" at bounding box center [287, 427] width 100 height 17
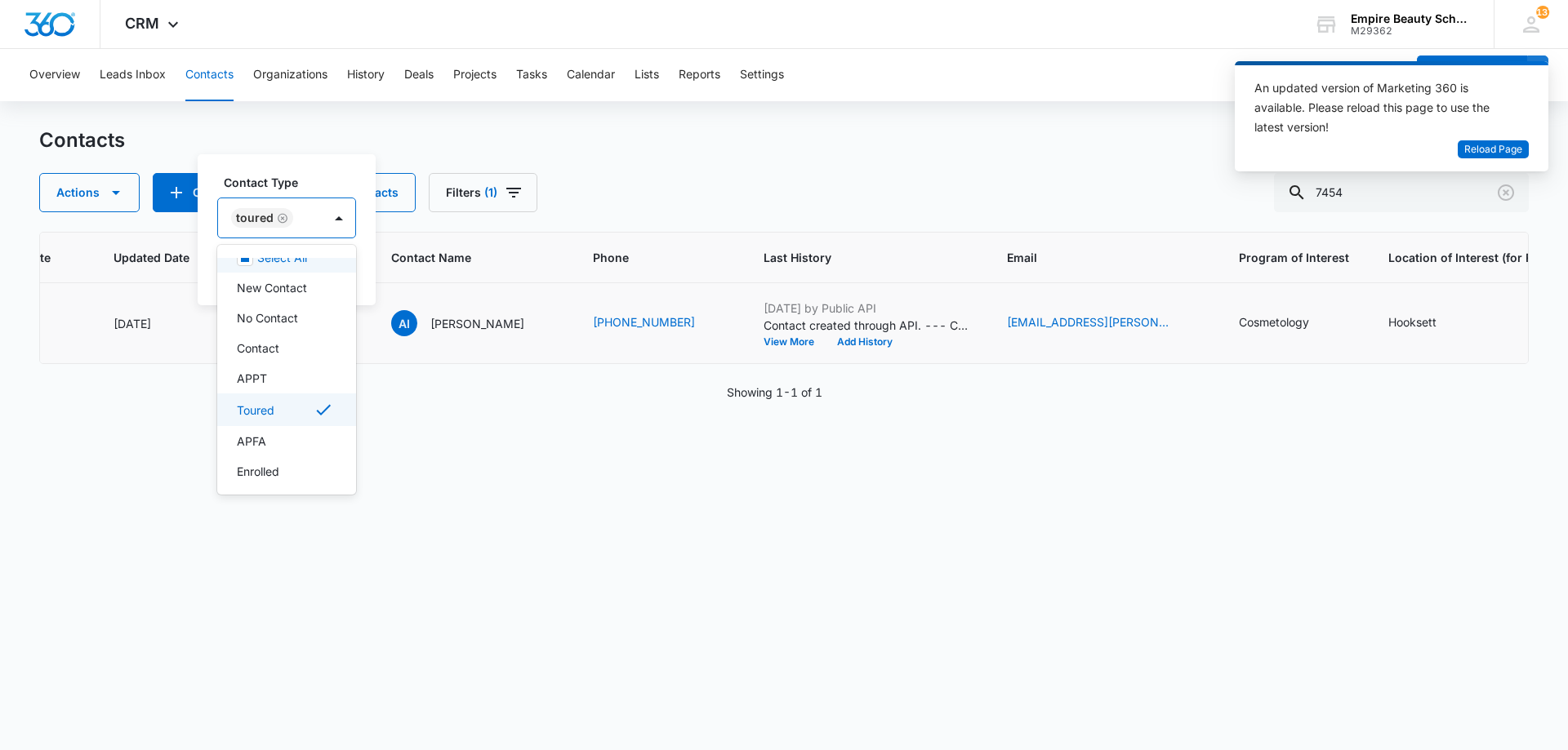
scroll to position [22, 0]
click at [308, 197] on div "Contact Type Toured" at bounding box center [286, 205] width 138 height 64
click at [331, 264] on button "Save" at bounding box center [331, 270] width 48 height 31
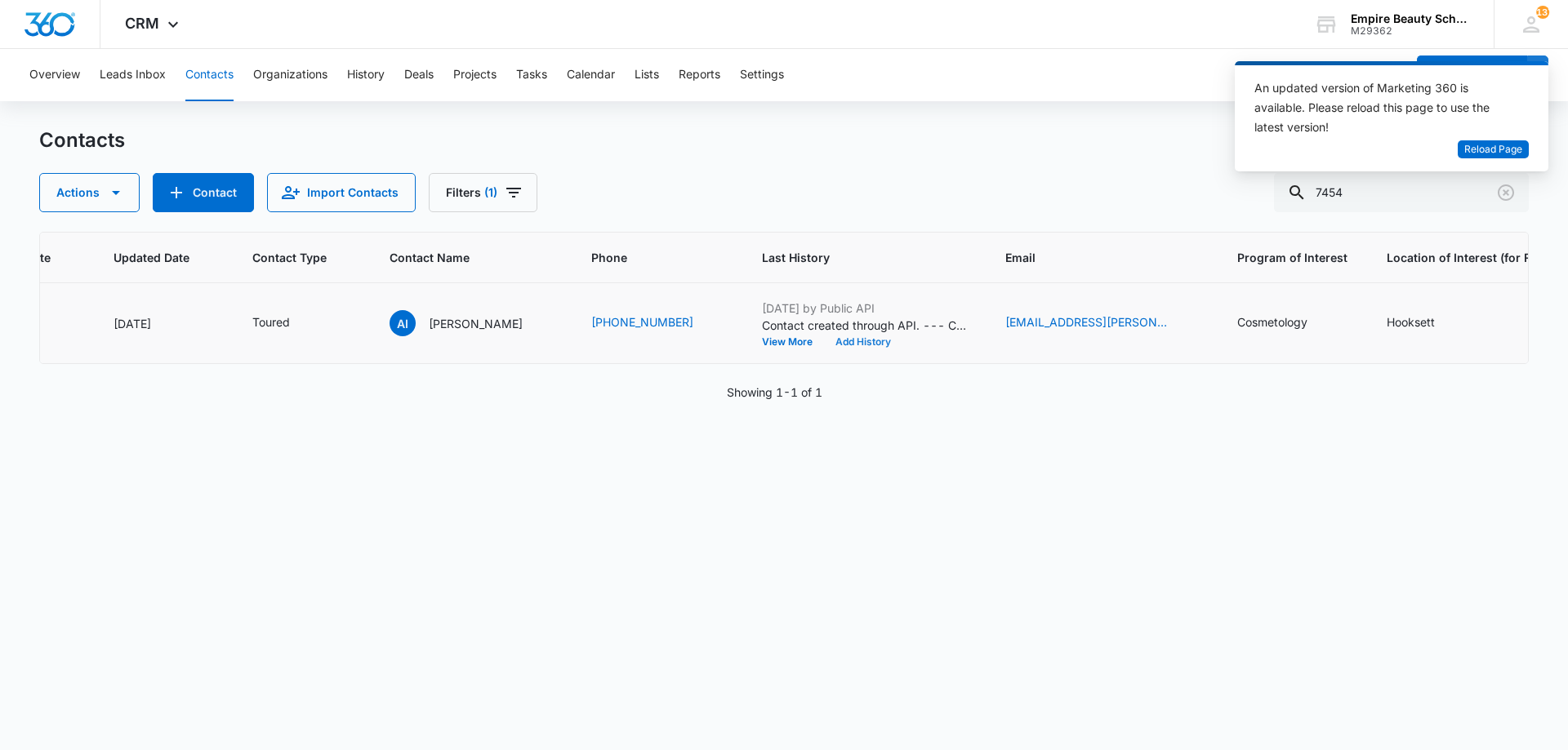
click at [867, 345] on button "Add History" at bounding box center [863, 342] width 78 height 10
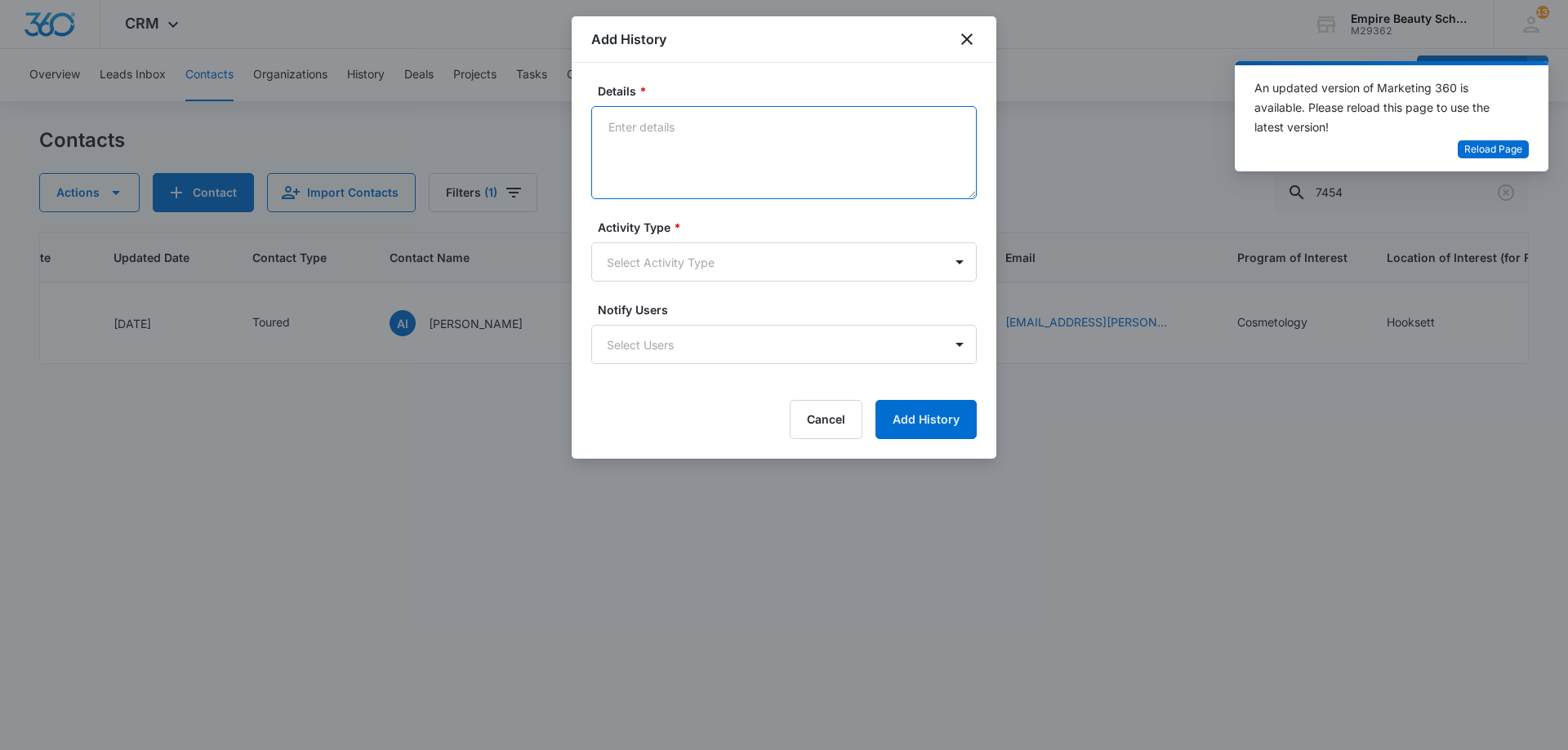
click at [723, 167] on textarea "Details *" at bounding box center [784, 152] width 385 height 93
type textarea "Interested in securing a spot - Going to check with her Mom on best day/time. L…"
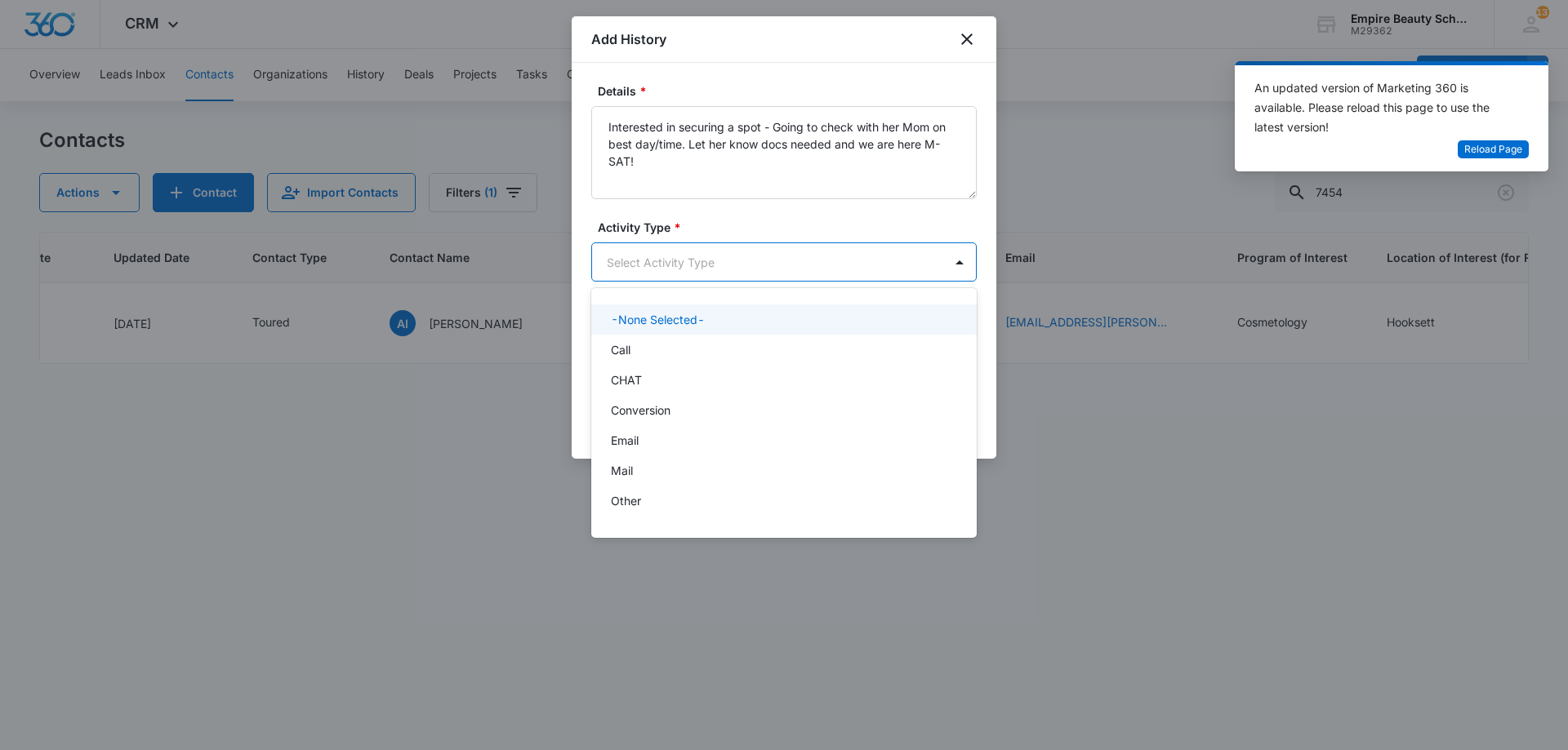
click at [685, 254] on body "CRM Apps Forms CRM Email Shop Payments POS Files Brand Settings Empire Beauty S…" at bounding box center [784, 375] width 1568 height 750
click at [649, 337] on div "Call" at bounding box center [784, 350] width 385 height 30
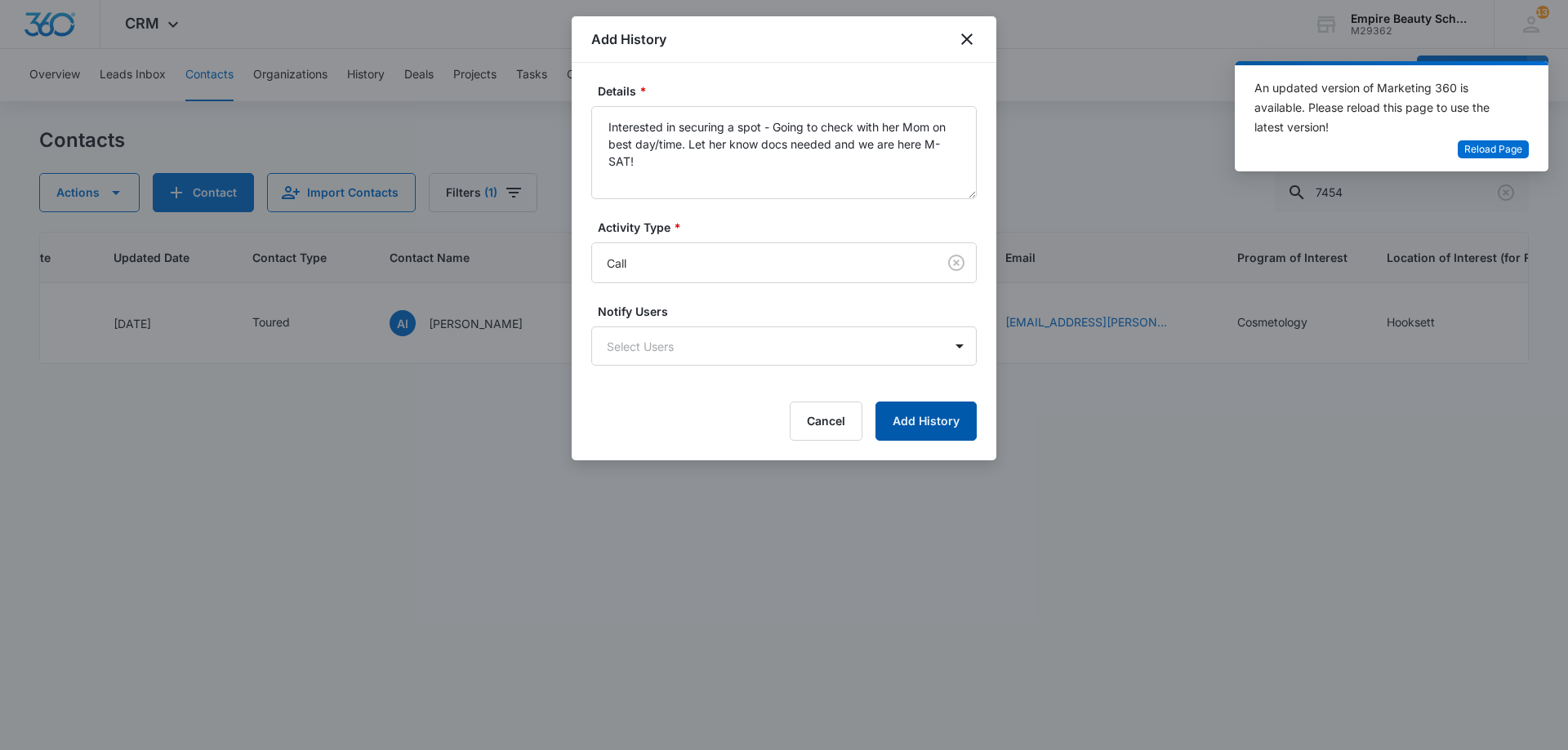
click at [893, 421] on button "Add History" at bounding box center [925, 421] width 101 height 39
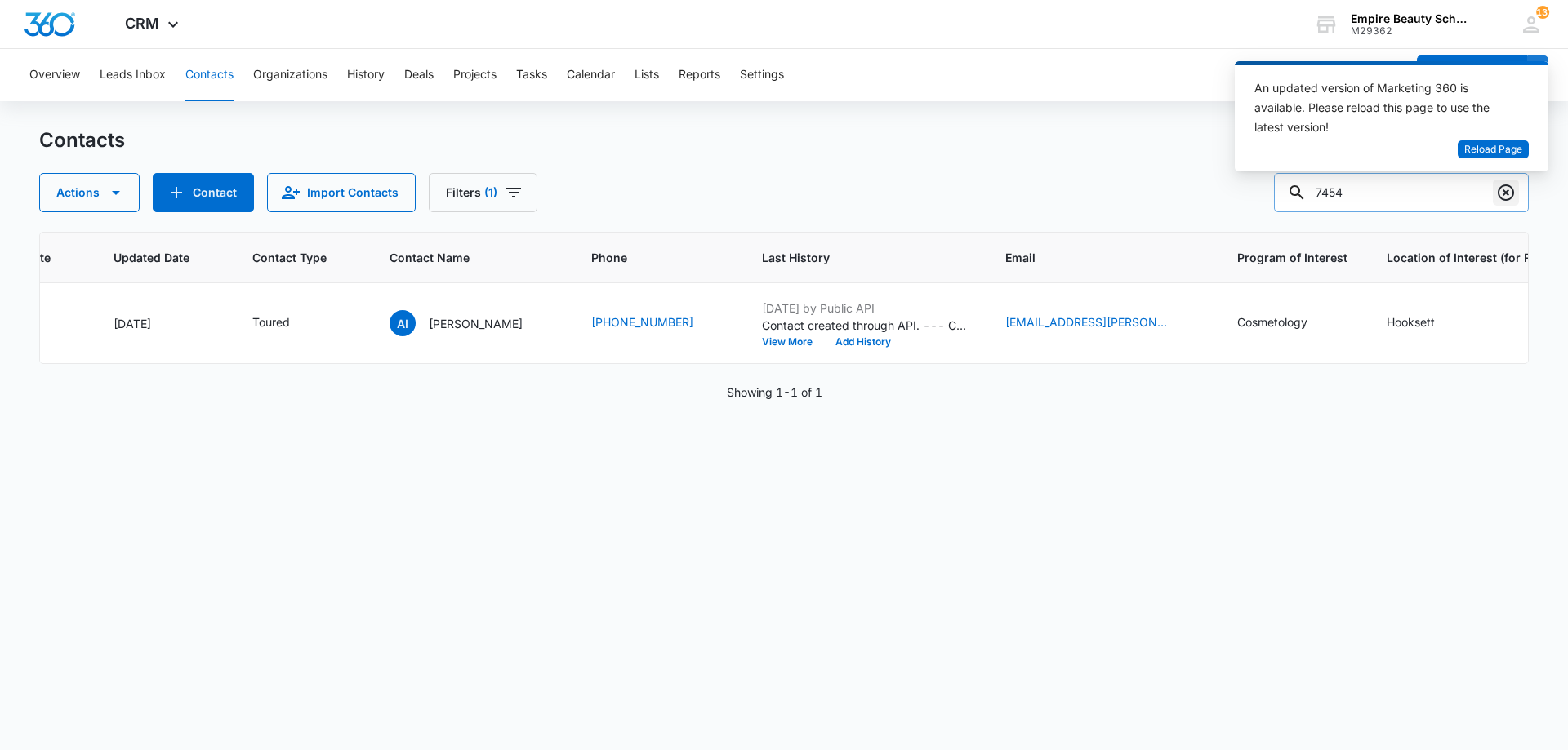
click at [1497, 189] on button "Clear" at bounding box center [1505, 193] width 26 height 26
click at [1497, 189] on div at bounding box center [1505, 192] width 26 height 39
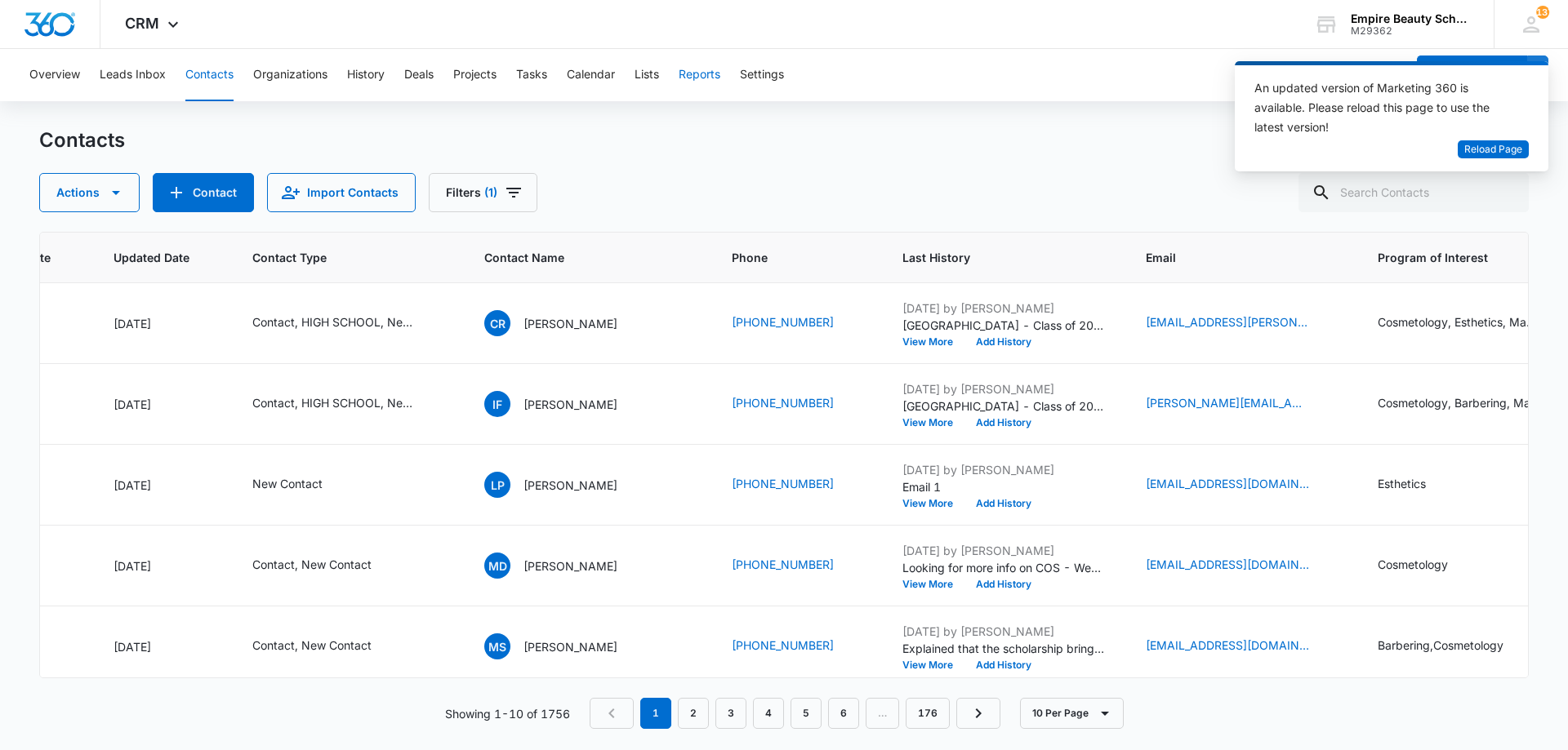
drag, startPoint x: 937, startPoint y: 137, endPoint x: 685, endPoint y: 93, distance: 255.8
click at [933, 135] on div "Contacts" at bounding box center [784, 141] width 1490 height 26
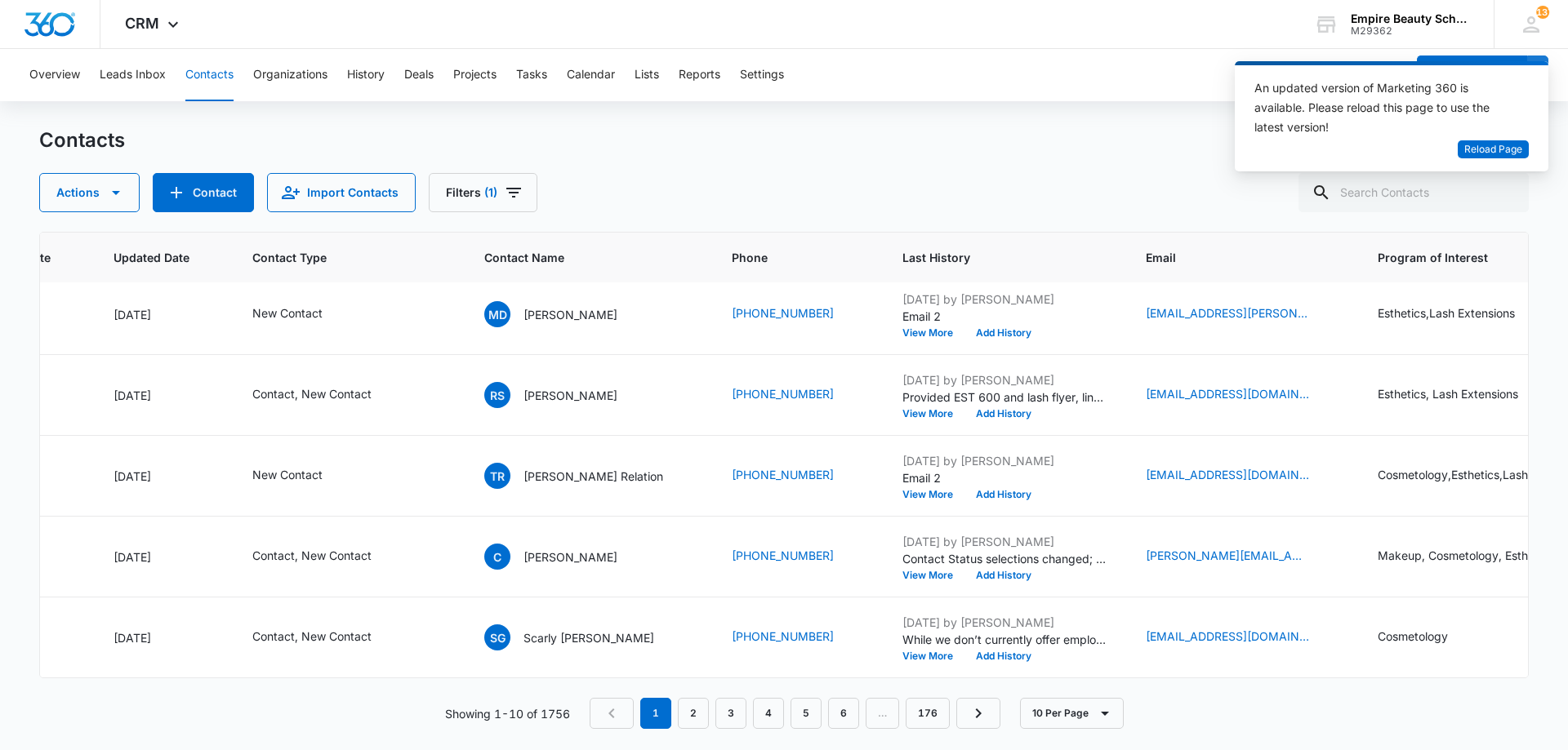
scroll to position [426, 220]
click at [972, 571] on button "Add History" at bounding box center [1003, 575] width 78 height 10
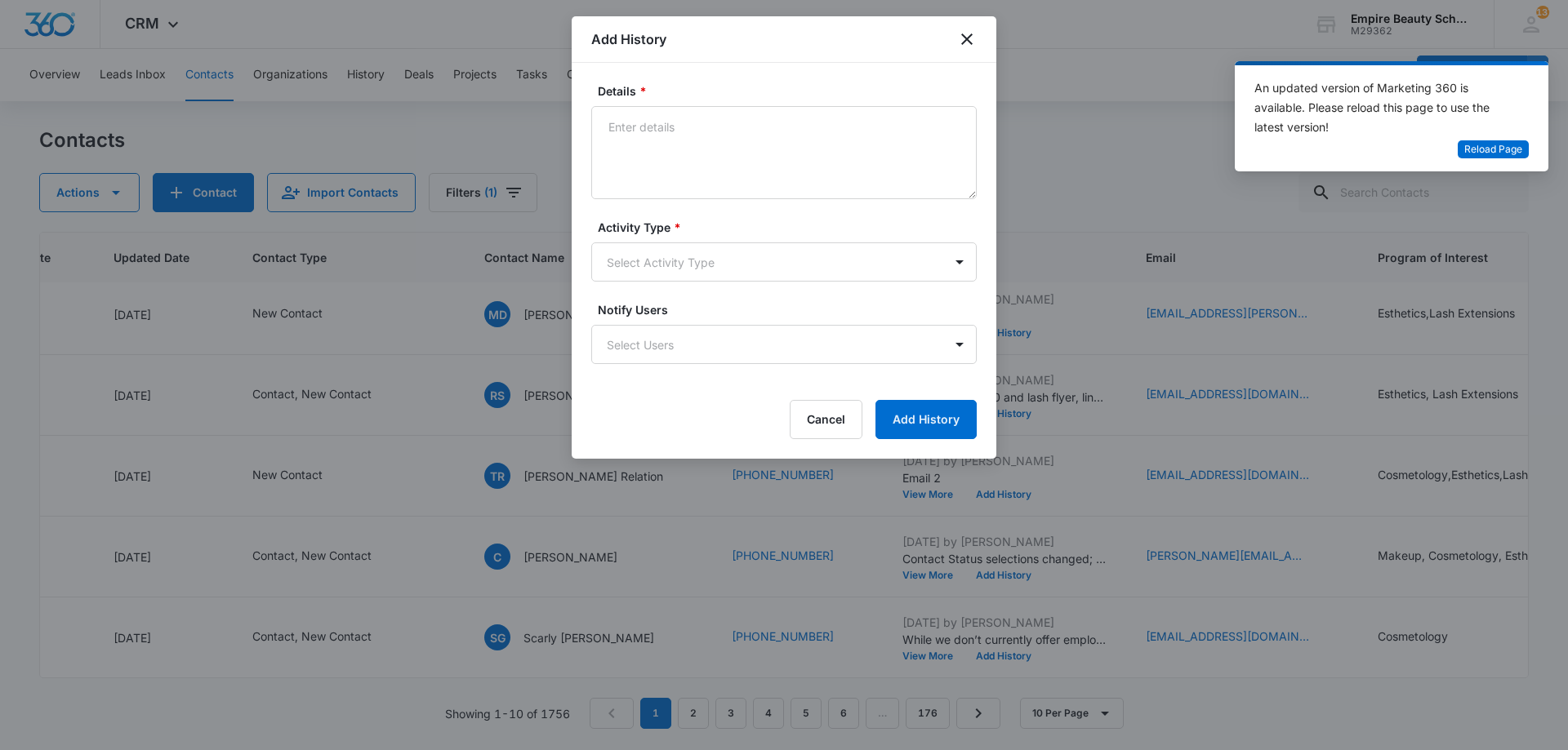
click at [704, 138] on textarea "Details *" at bounding box center [784, 152] width 385 height 93
type textarea "Provided COS/EST course outlines and schedules - Does one sound like a best fit…"
click at [683, 243] on body "CRM Apps Forms CRM Email Shop Payments POS Files Brand Settings Empire Beauty S…" at bounding box center [784, 375] width 1568 height 750
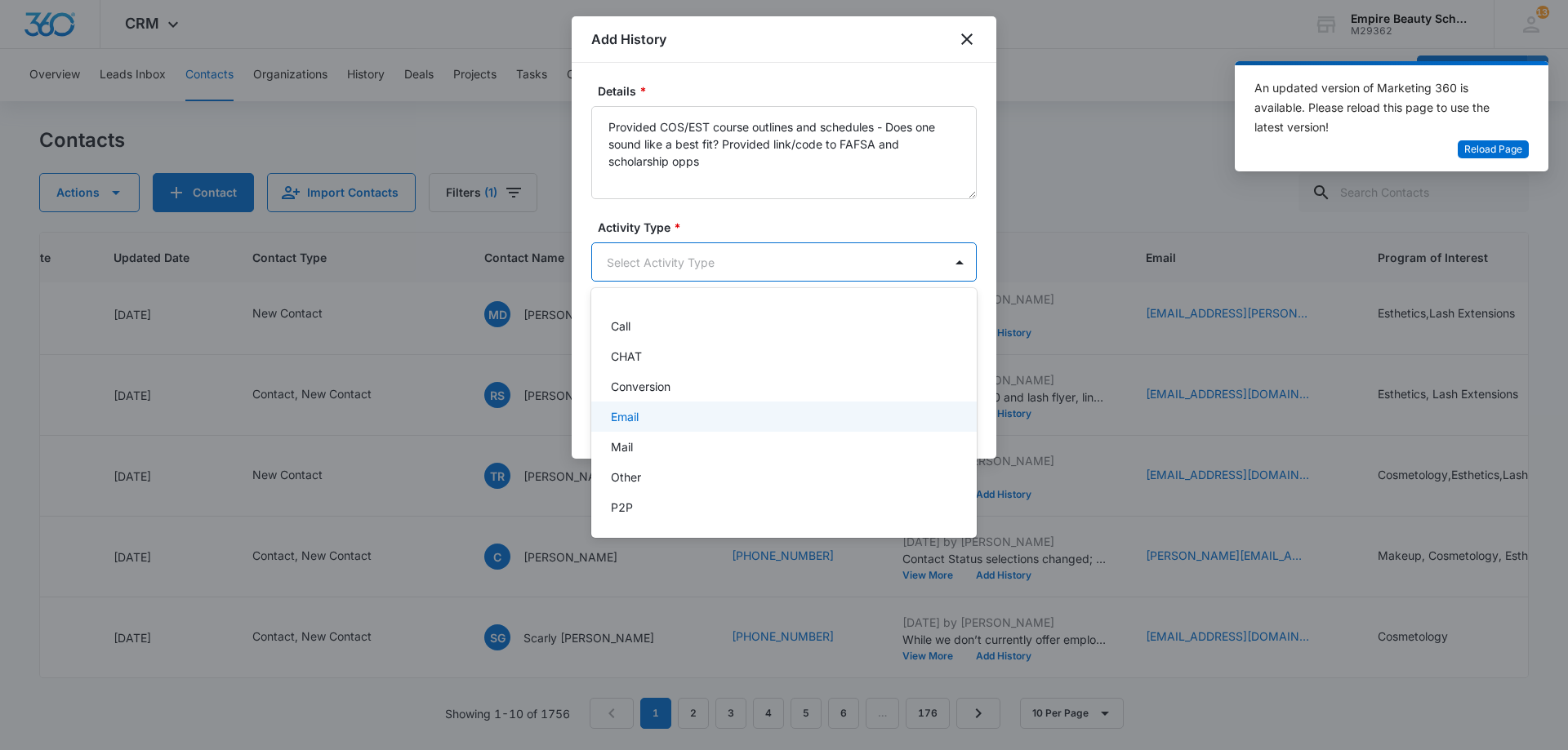
scroll to position [85, 0]
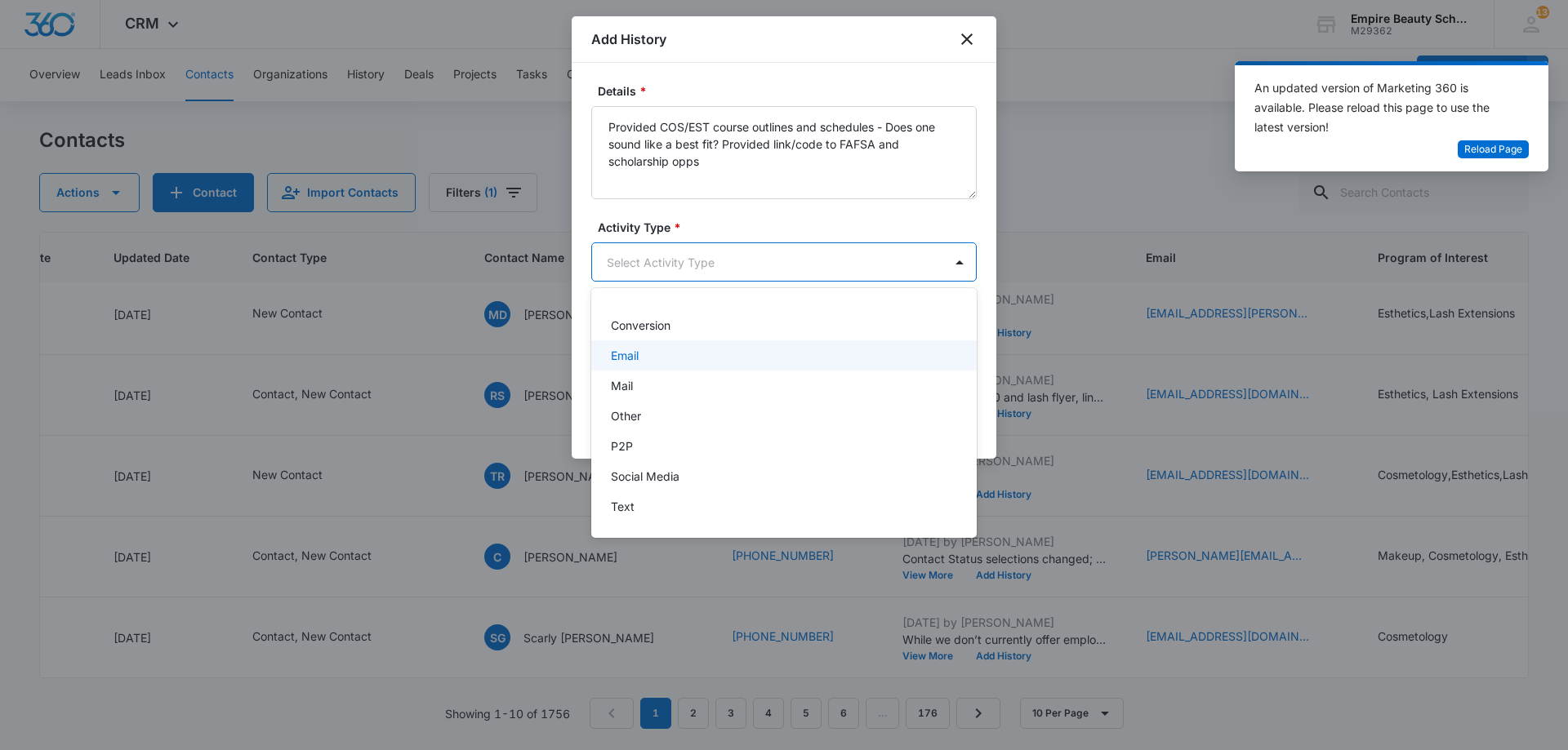
click at [637, 353] on p "Email" at bounding box center [624, 355] width 27 height 17
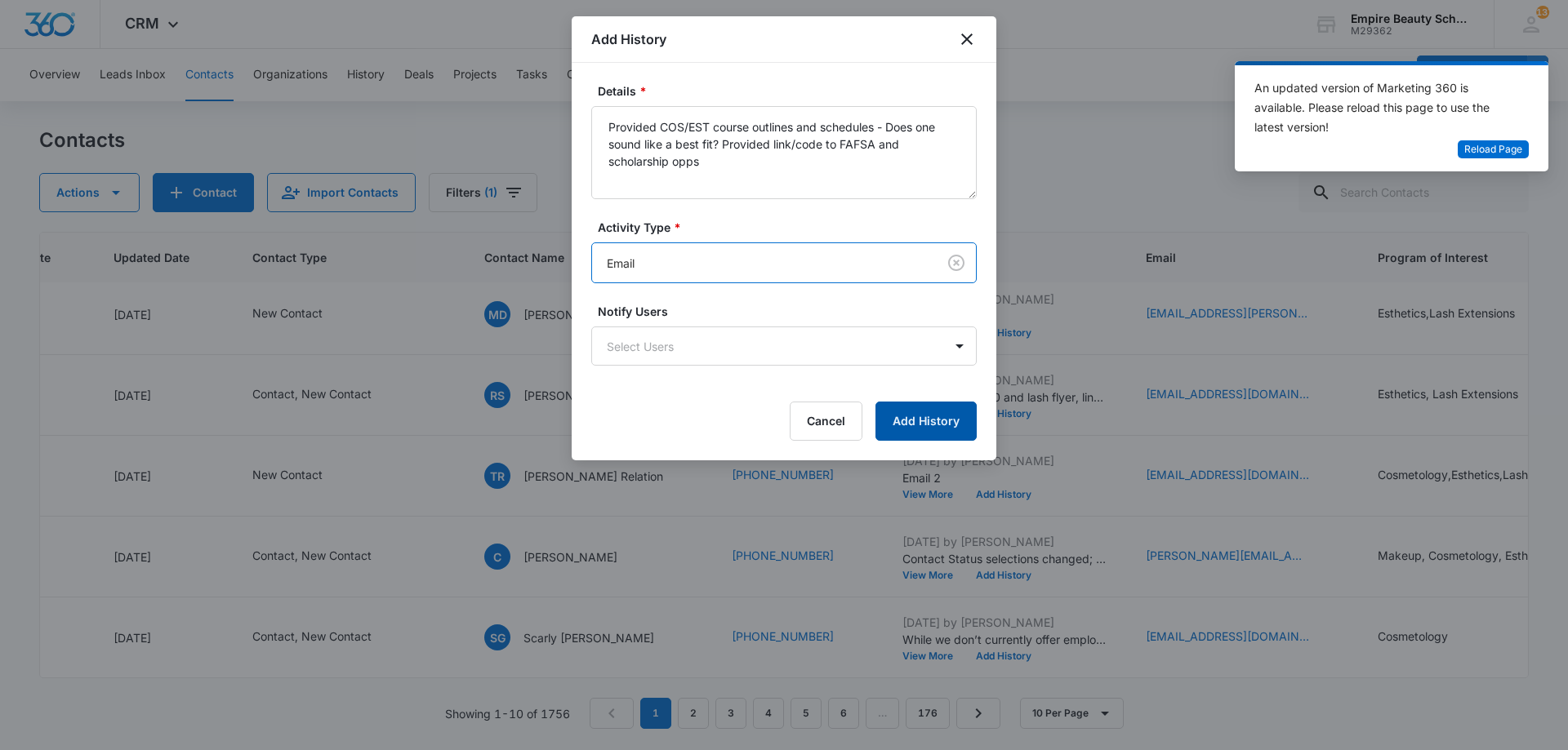
click at [971, 420] on button "Add History" at bounding box center [925, 421] width 101 height 39
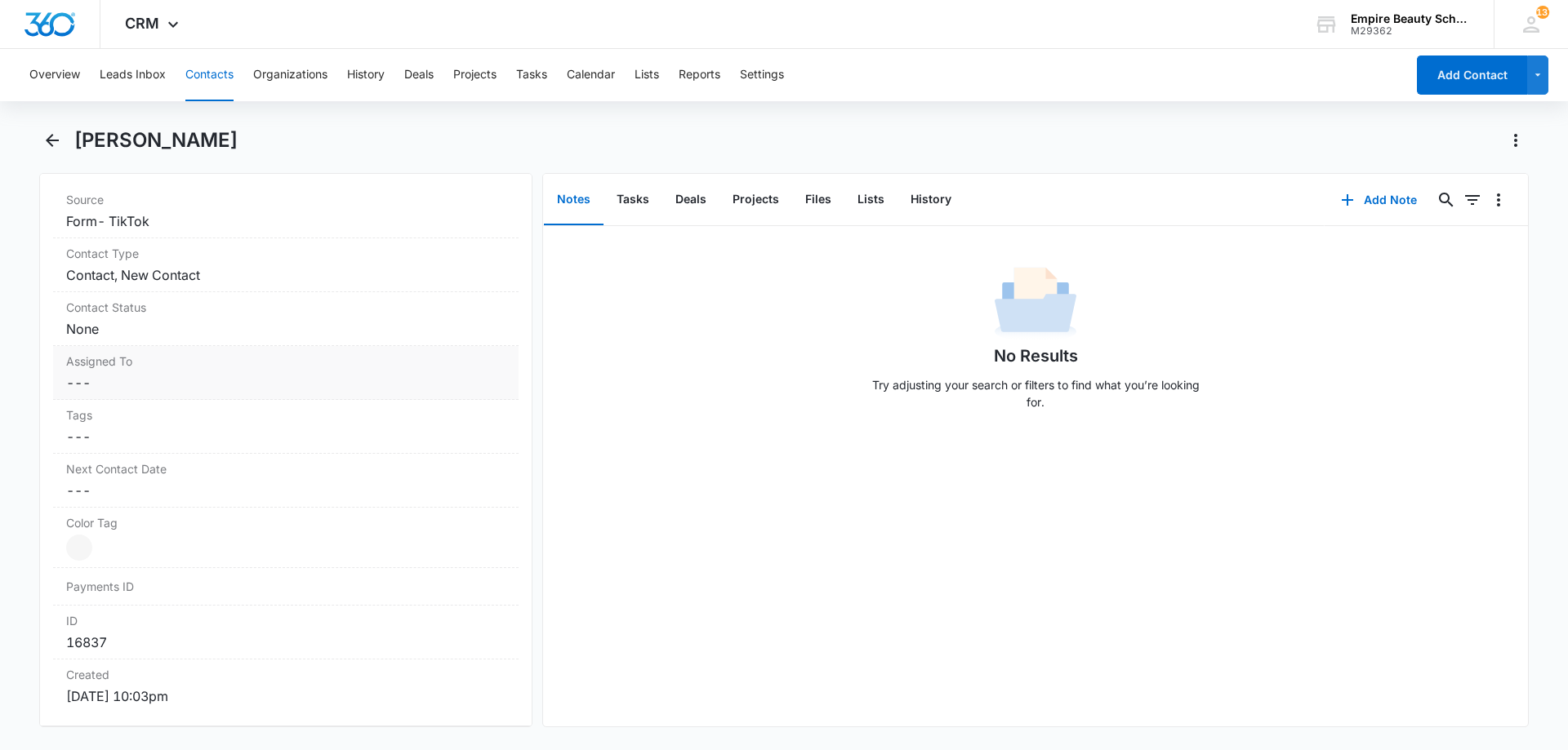
scroll to position [652, 0]
click at [157, 390] on dd "Cancel Save Changes ---" at bounding box center [286, 382] width 439 height 19
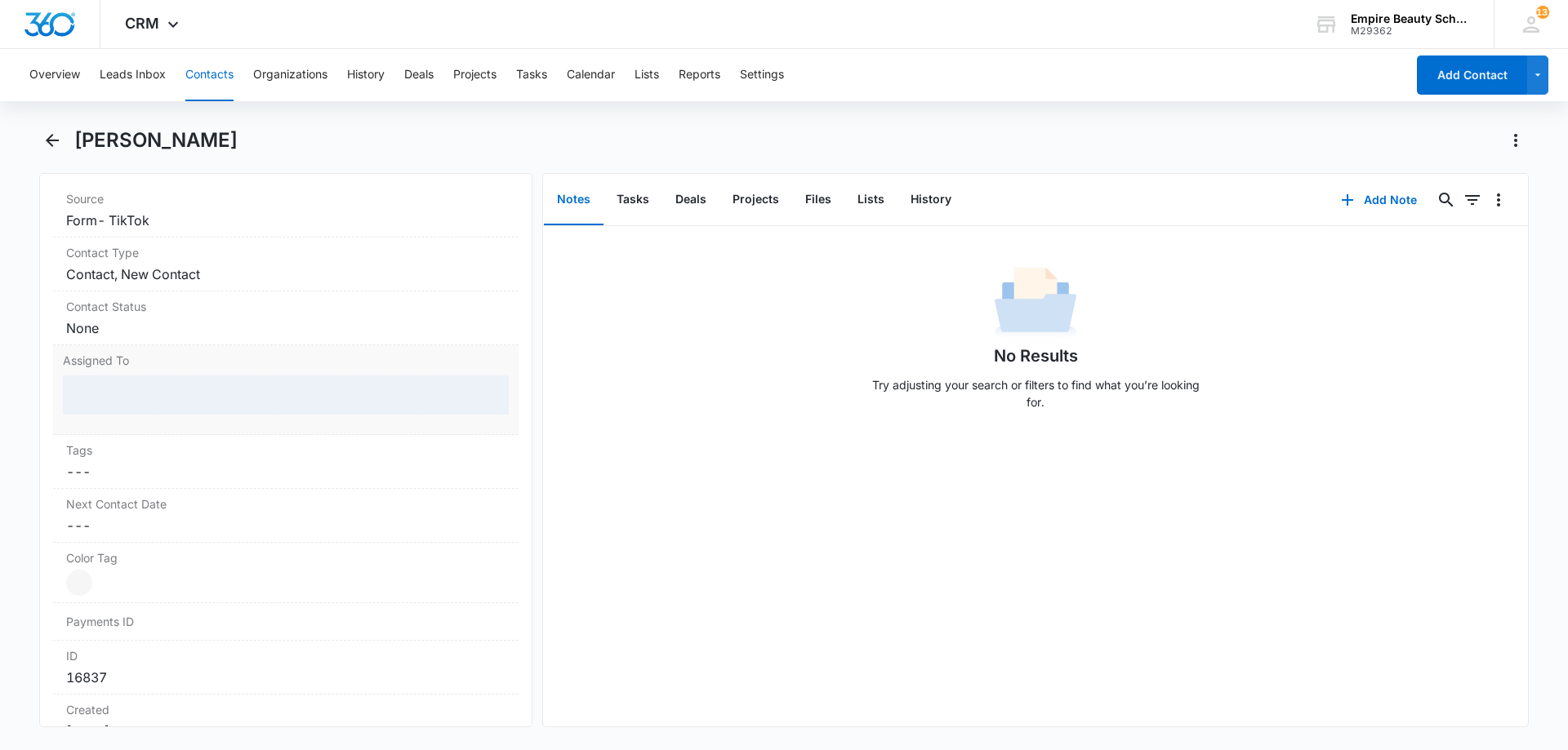
click at [167, 412] on div at bounding box center [286, 395] width 446 height 39
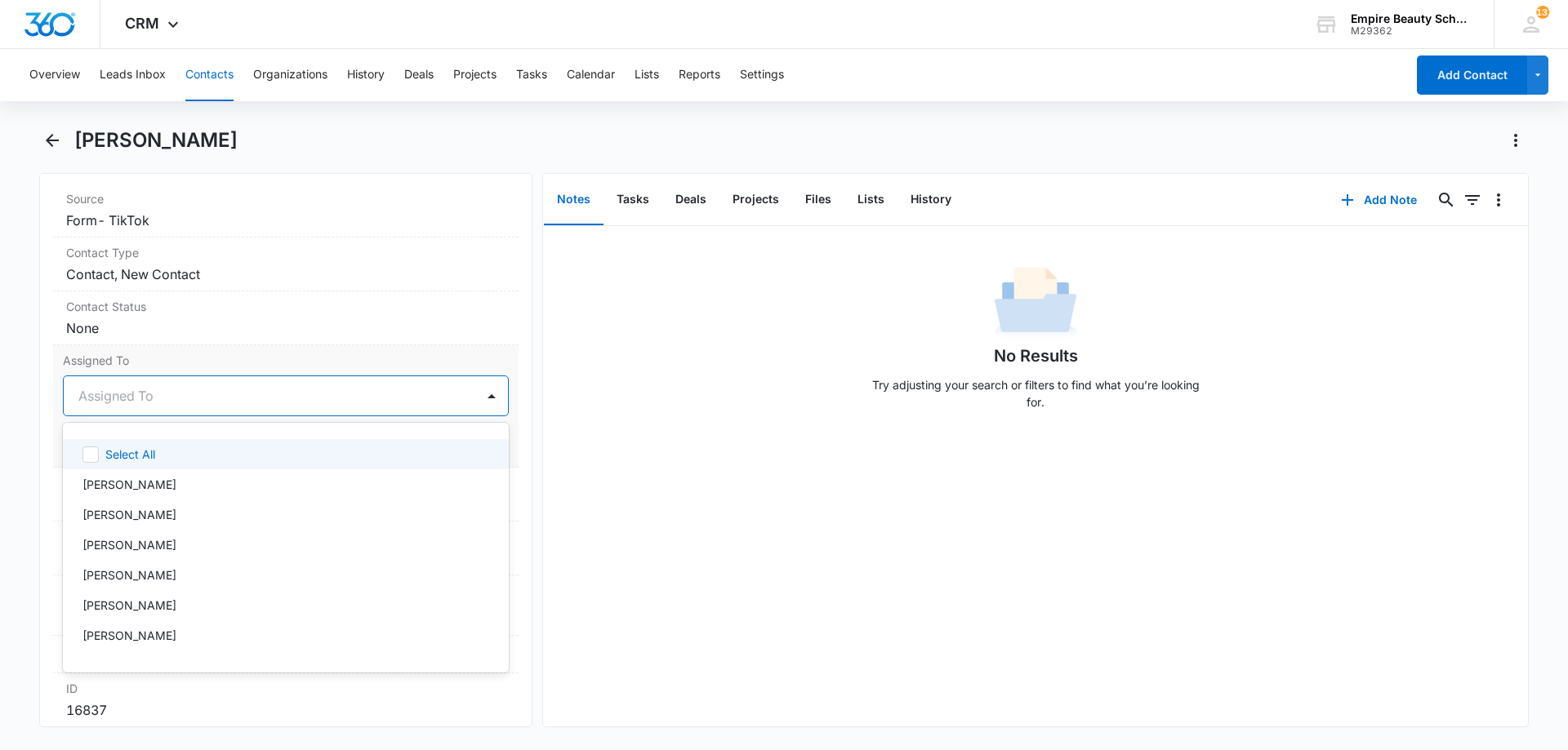
click at [168, 405] on div at bounding box center [266, 396] width 375 height 23
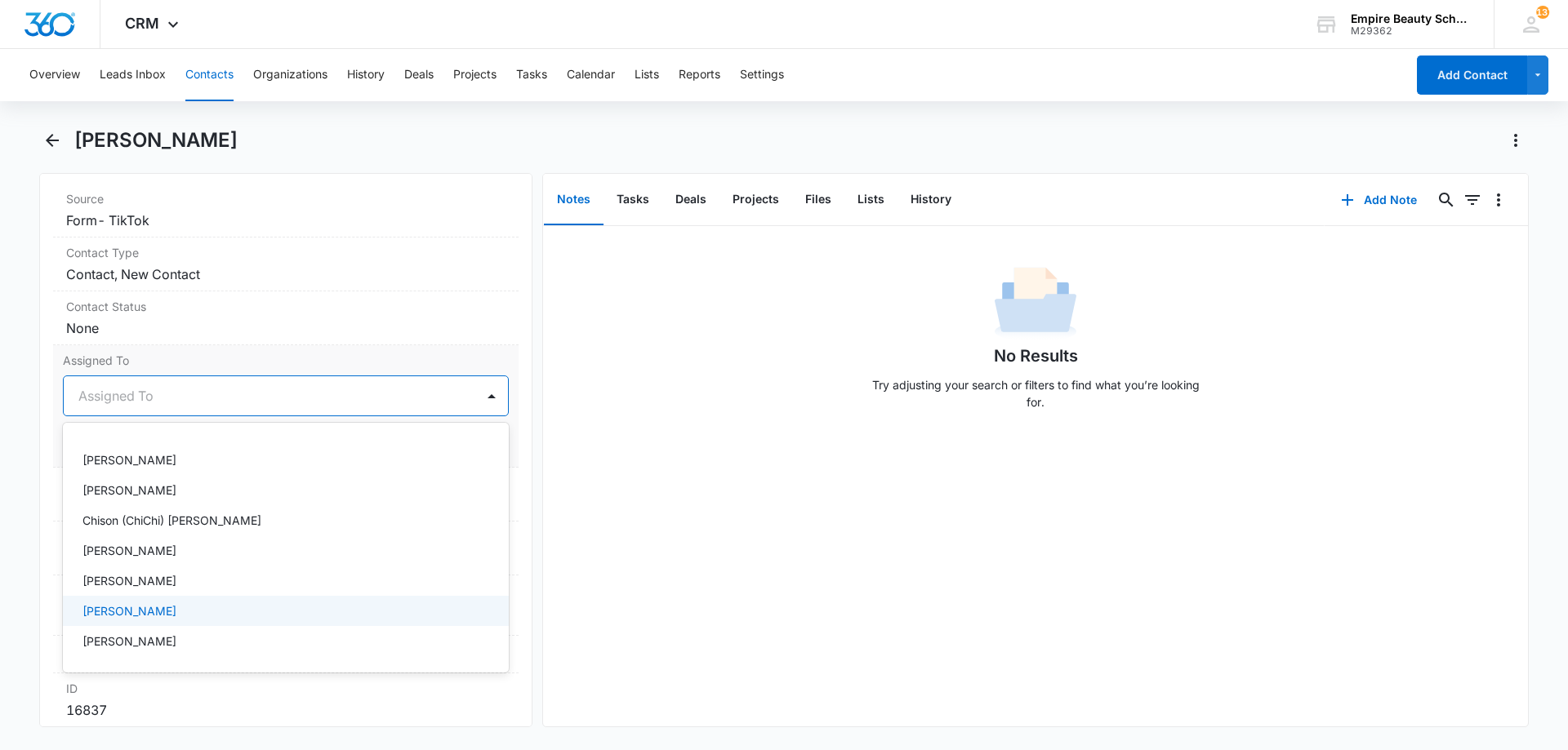
click at [160, 607] on p "[PERSON_NAME]" at bounding box center [130, 611] width 94 height 17
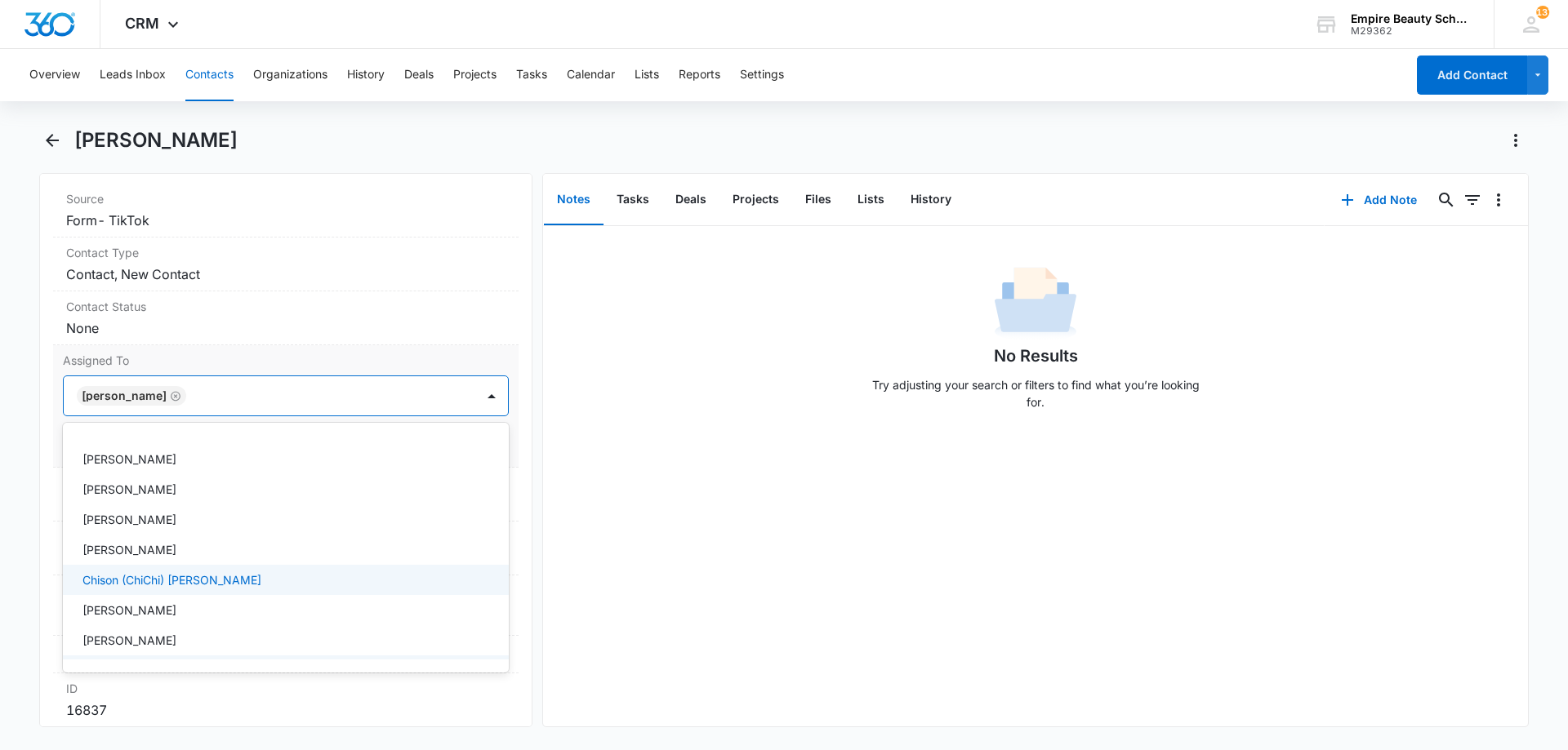
click at [158, 518] on div "Alissa Hoy" at bounding box center [286, 520] width 446 height 30
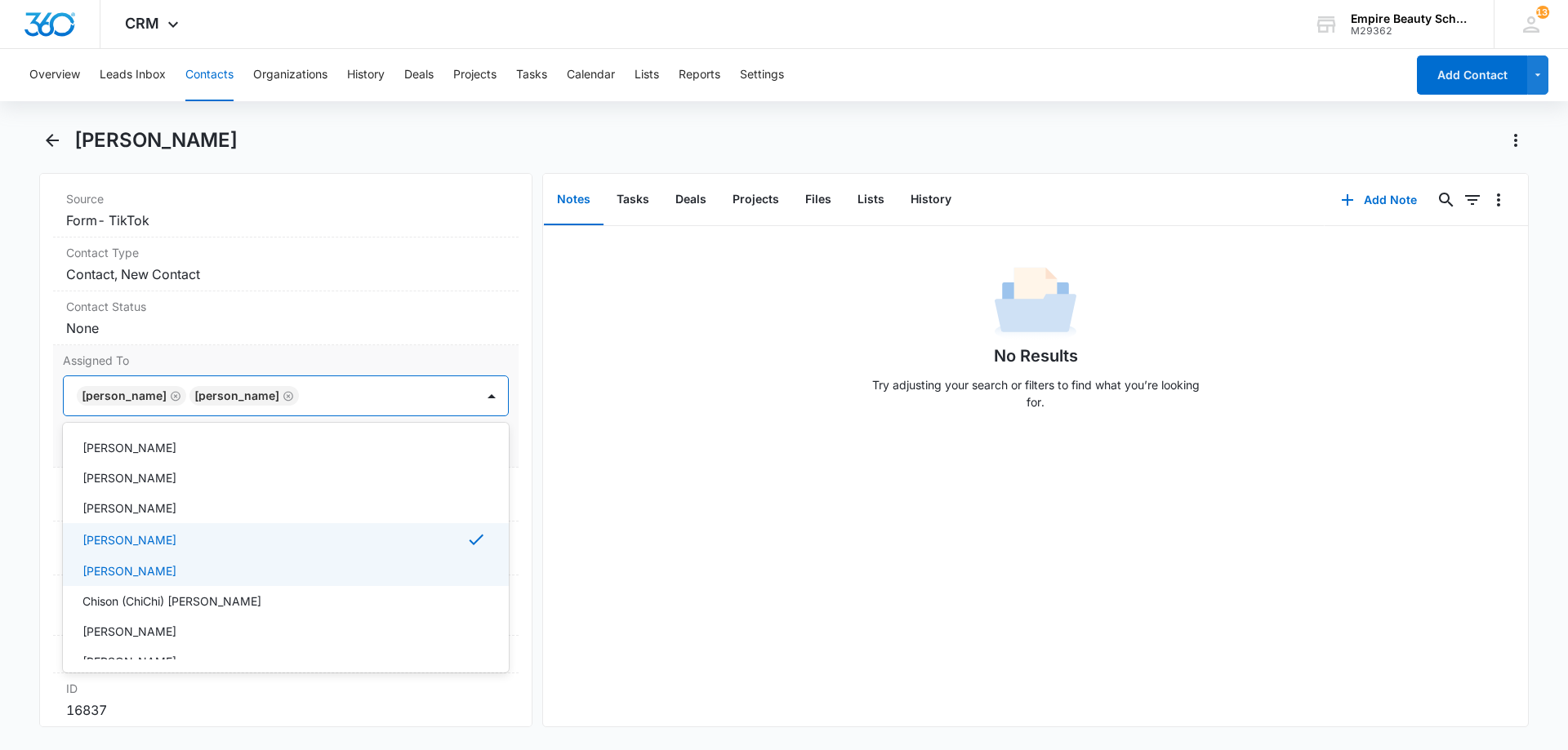
click at [153, 567] on p "Amelia Gauthier" at bounding box center [130, 570] width 94 height 17
click at [155, 550] on div "Alissa Hoy" at bounding box center [285, 541] width 404 height 19
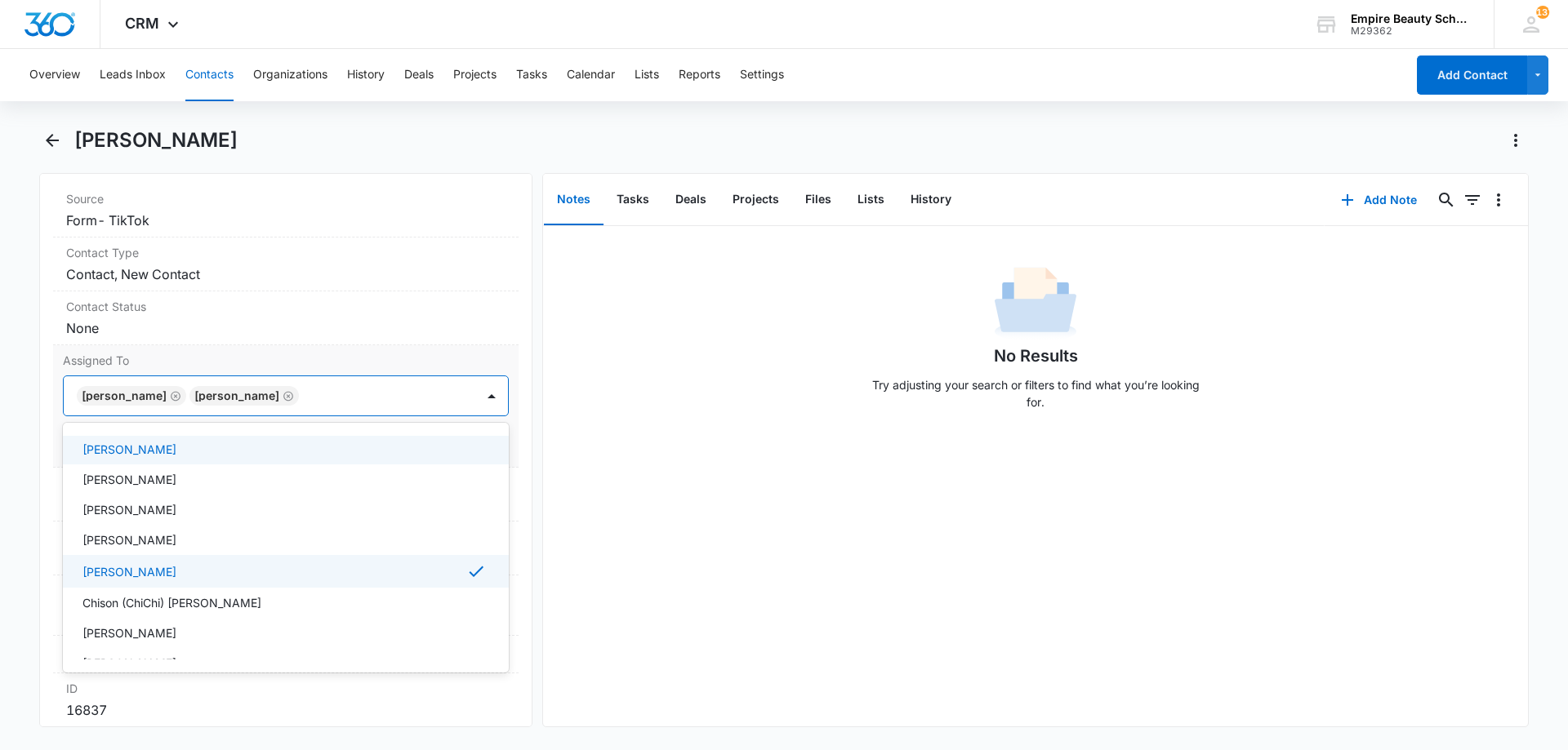
click at [235, 363] on label "Assigned To" at bounding box center [286, 360] width 446 height 17
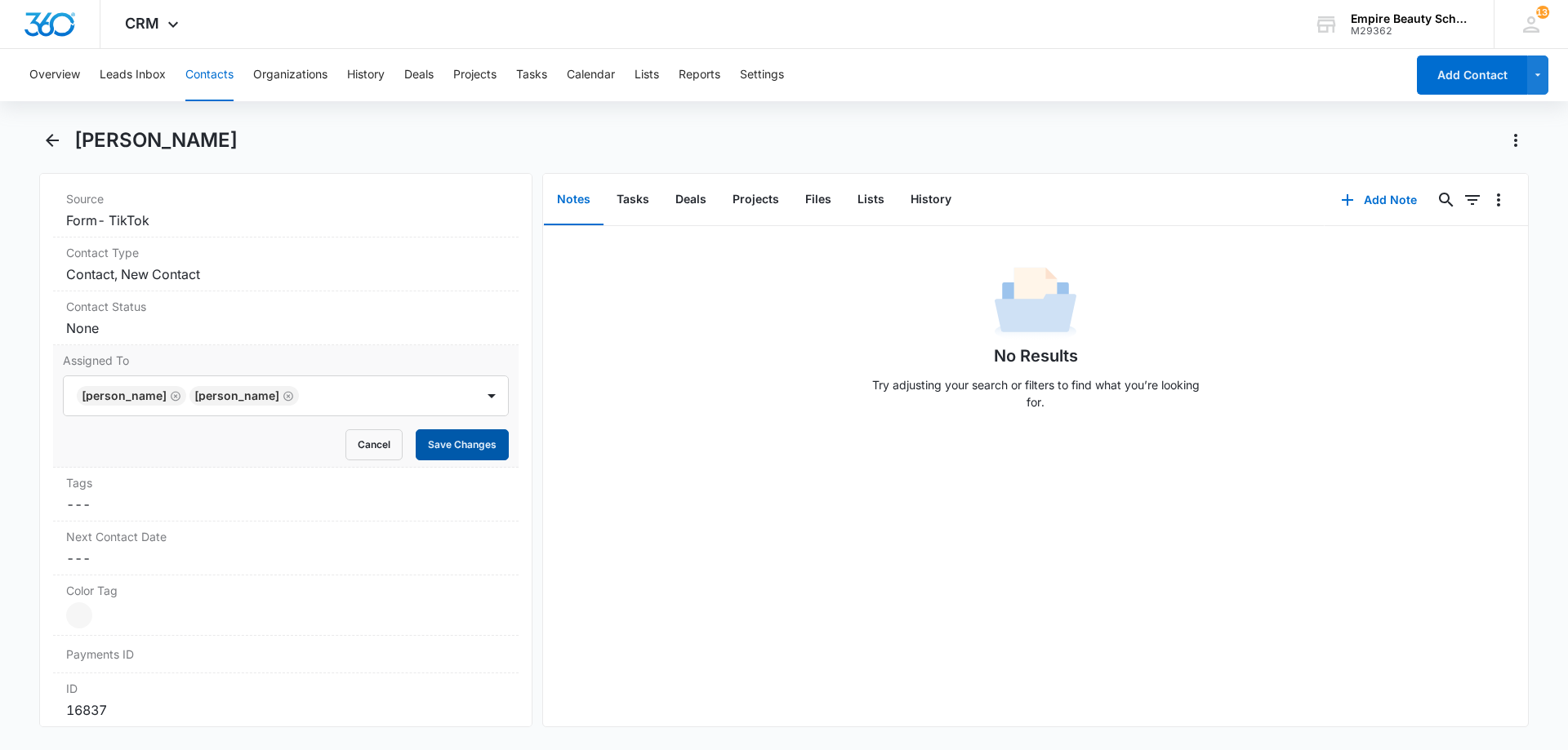
click at [426, 439] on button "Save Changes" at bounding box center [463, 444] width 93 height 31
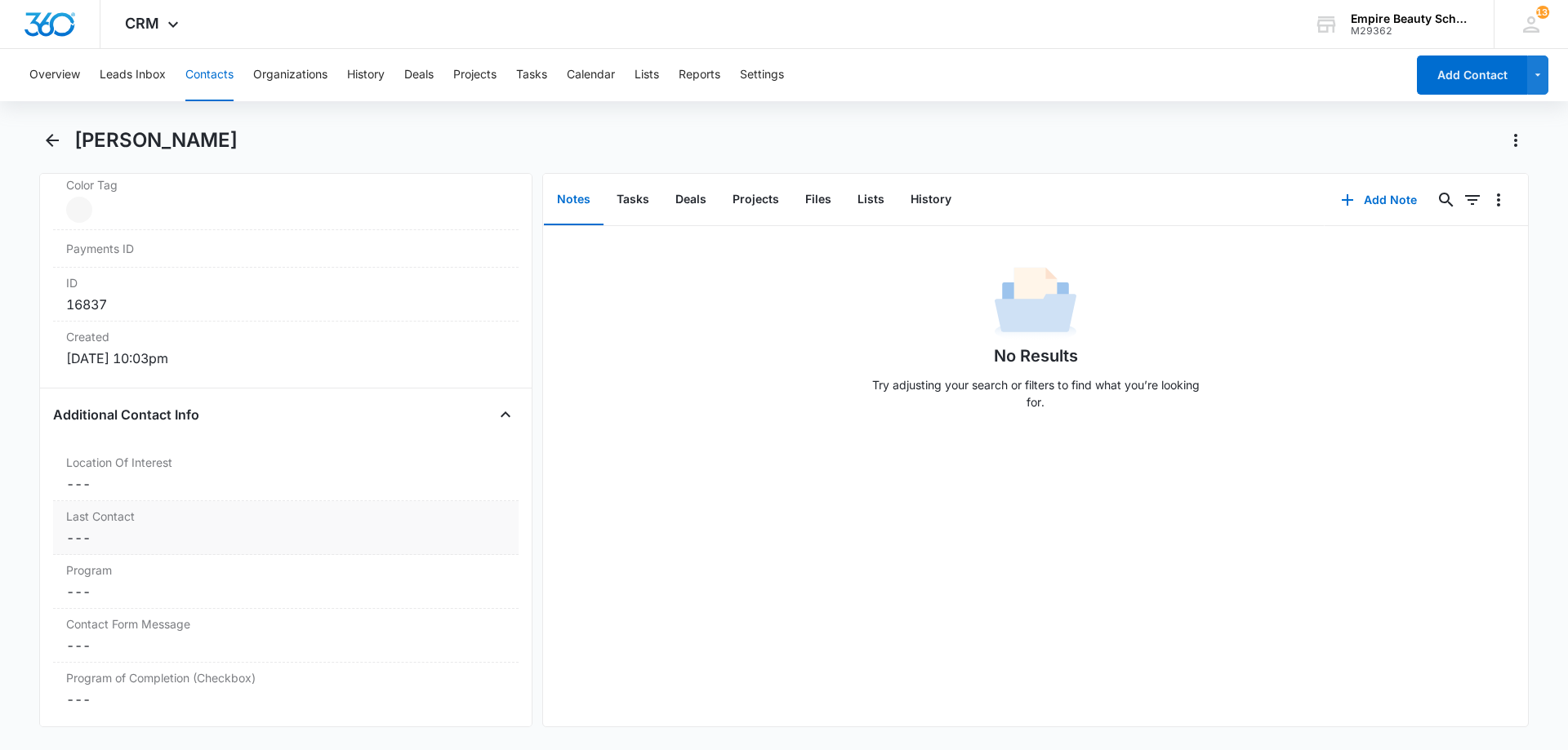
scroll to position [1059, 0]
click at [142, 475] on dd "Cancel Save Changes ---" at bounding box center [286, 482] width 439 height 19
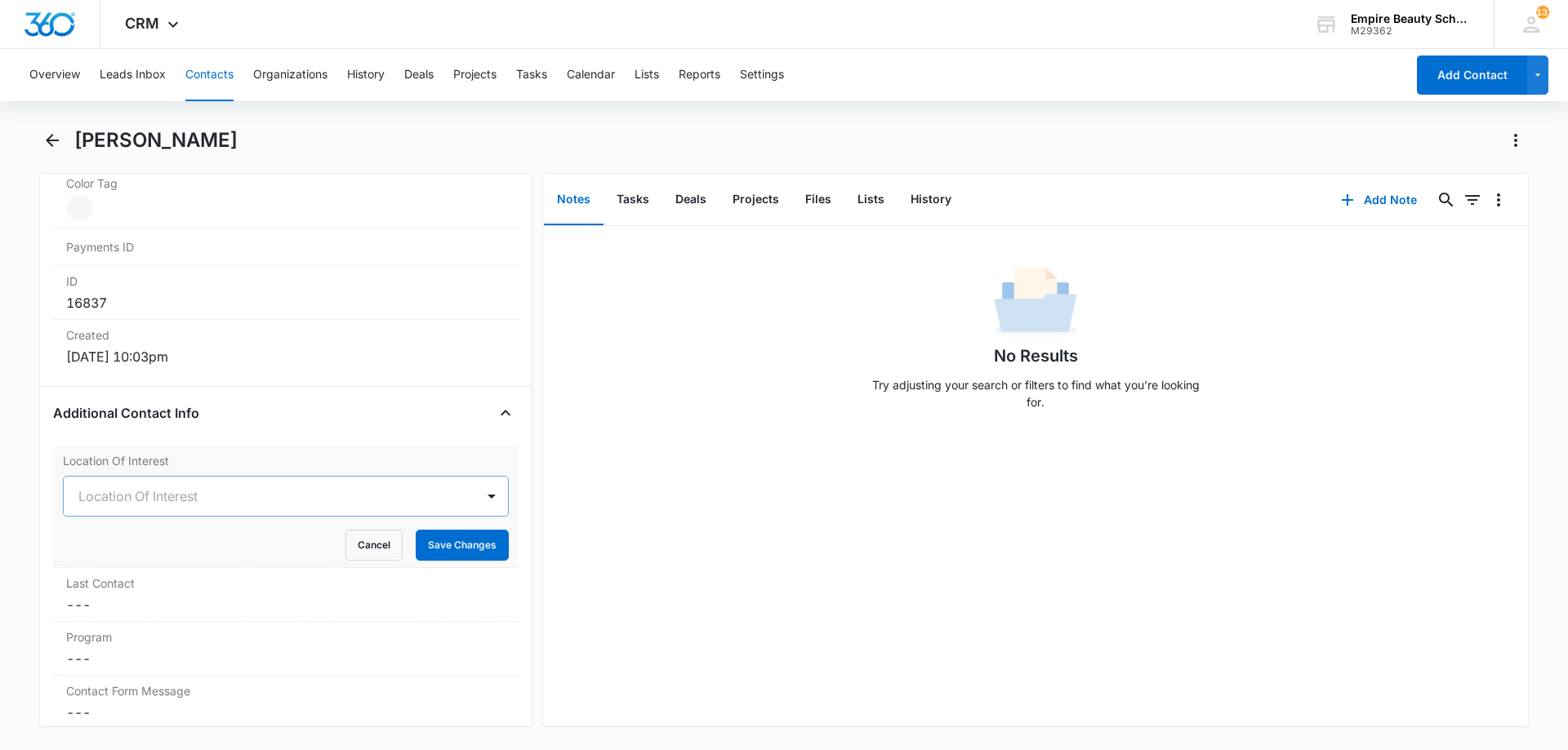
click at [124, 505] on div at bounding box center [266, 496] width 375 height 23
click at [128, 567] on div "Hooksett" at bounding box center [286, 554] width 446 height 30
click at [450, 546] on button "Save Changes" at bounding box center [463, 545] width 93 height 31
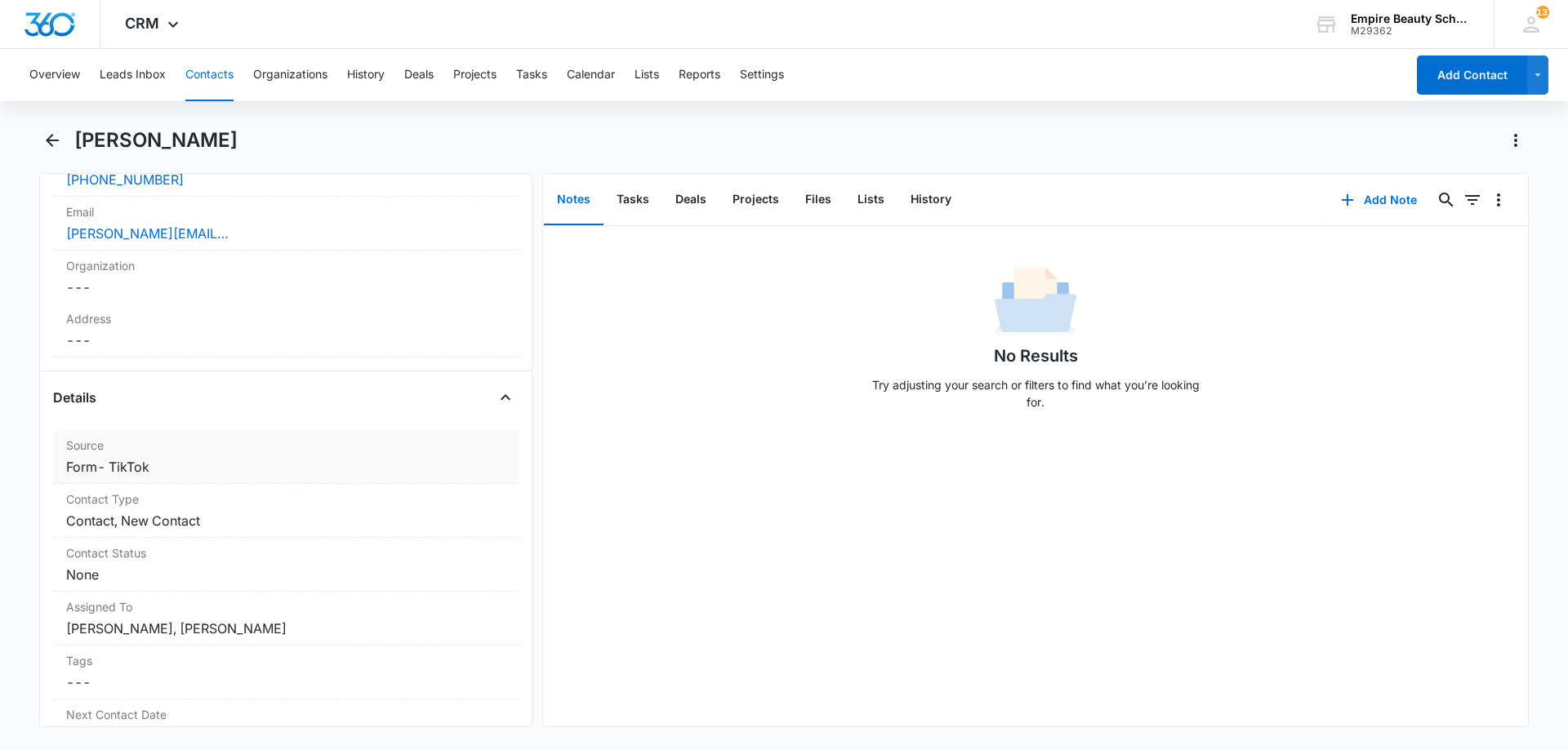
scroll to position [406, 0]
click at [259, 568] on dd "Cancel Save Changes None" at bounding box center [286, 574] width 439 height 19
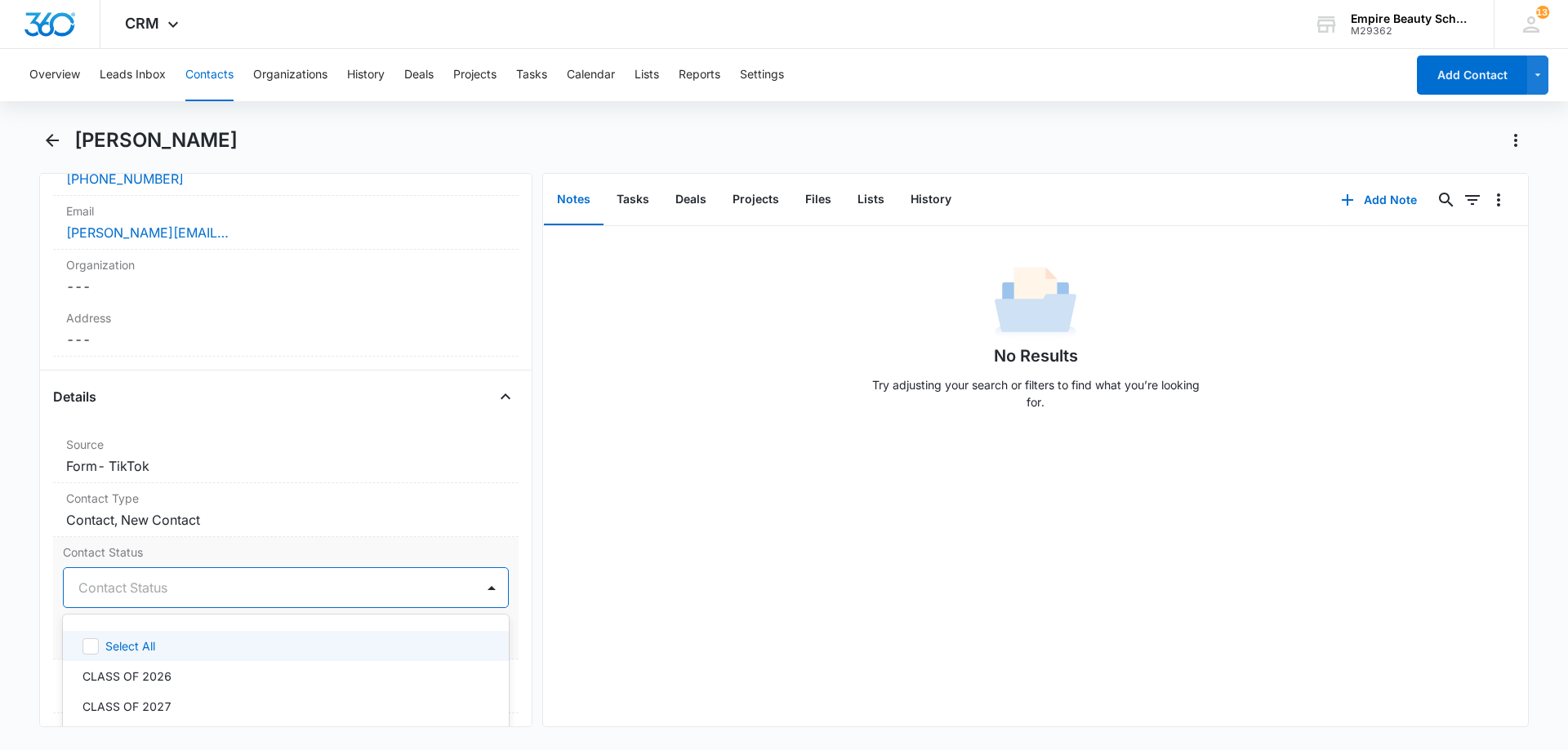
click at [210, 590] on div at bounding box center [266, 588] width 375 height 23
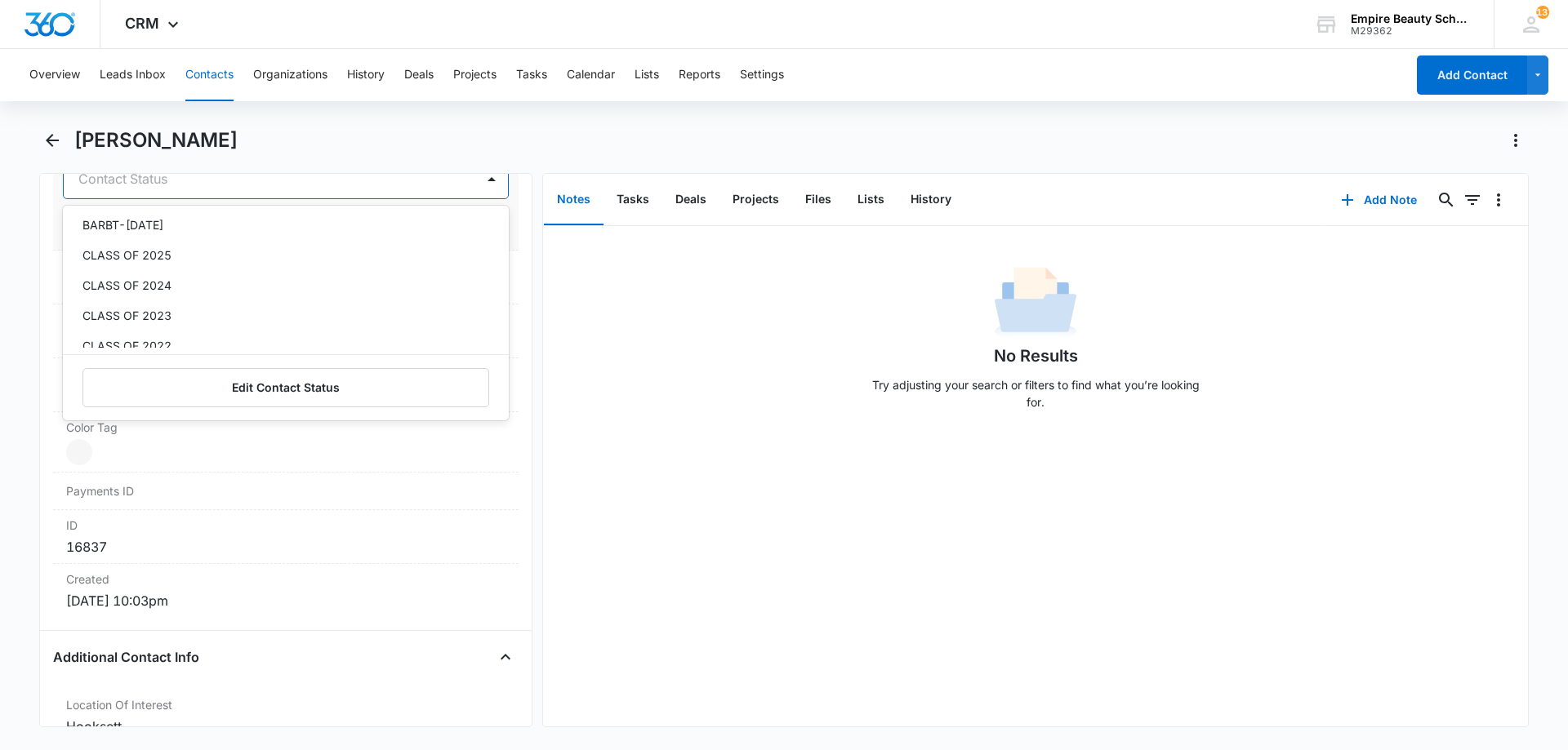
scroll to position [930, 0]
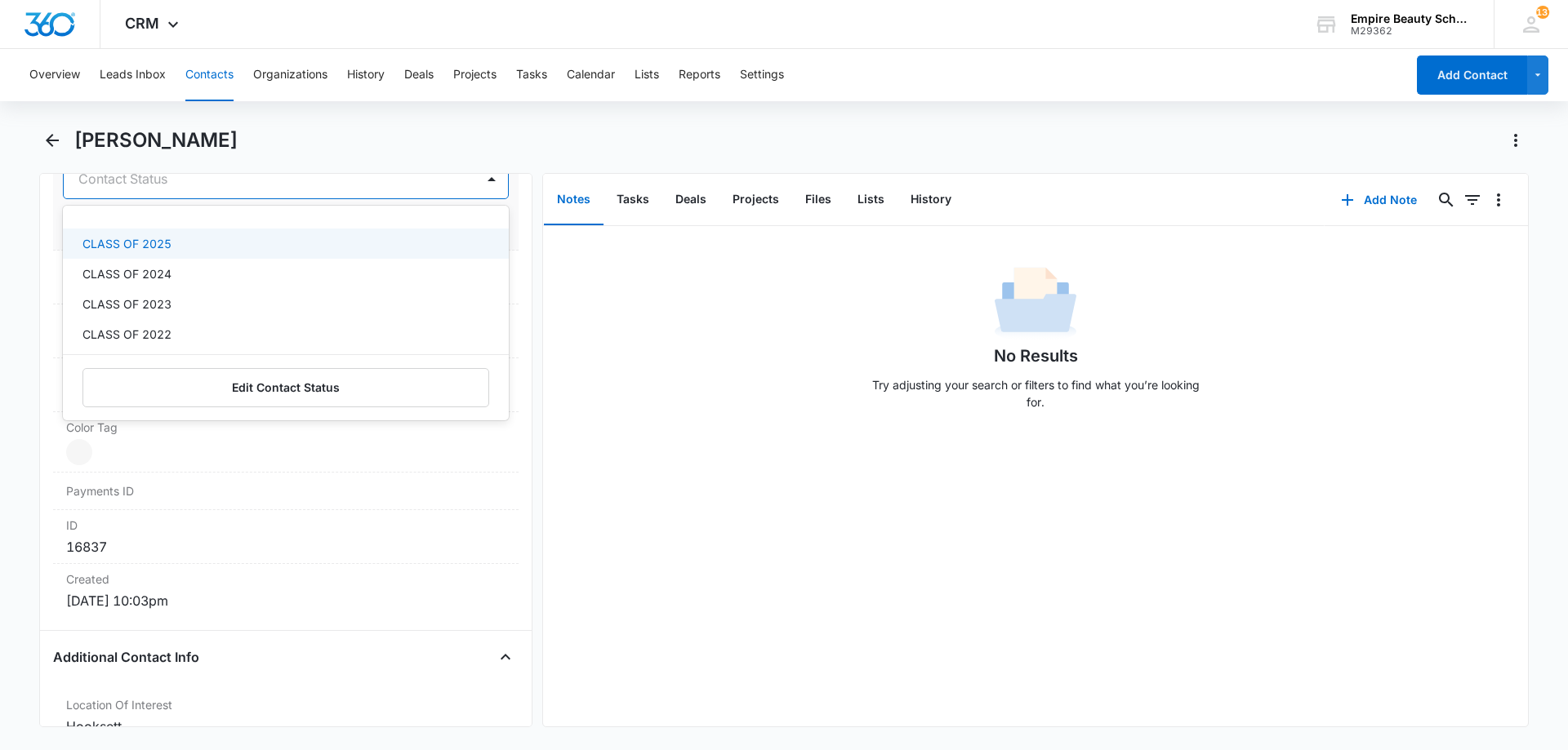
click at [161, 241] on p "CLASS OF 2025" at bounding box center [127, 243] width 89 height 17
click at [260, 185] on div at bounding box center [319, 179] width 271 height 23
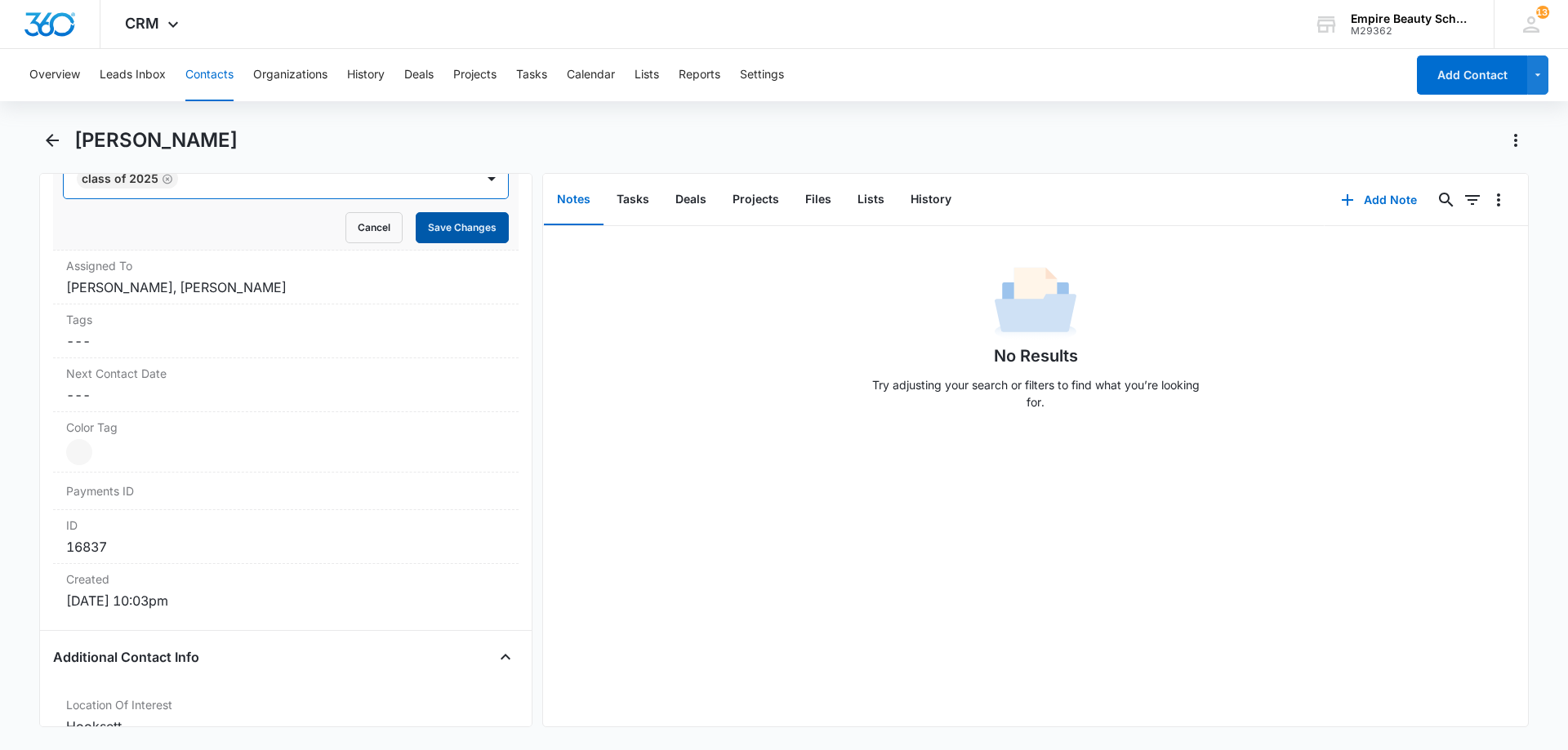
click at [471, 223] on button "Save Changes" at bounding box center [463, 227] width 93 height 31
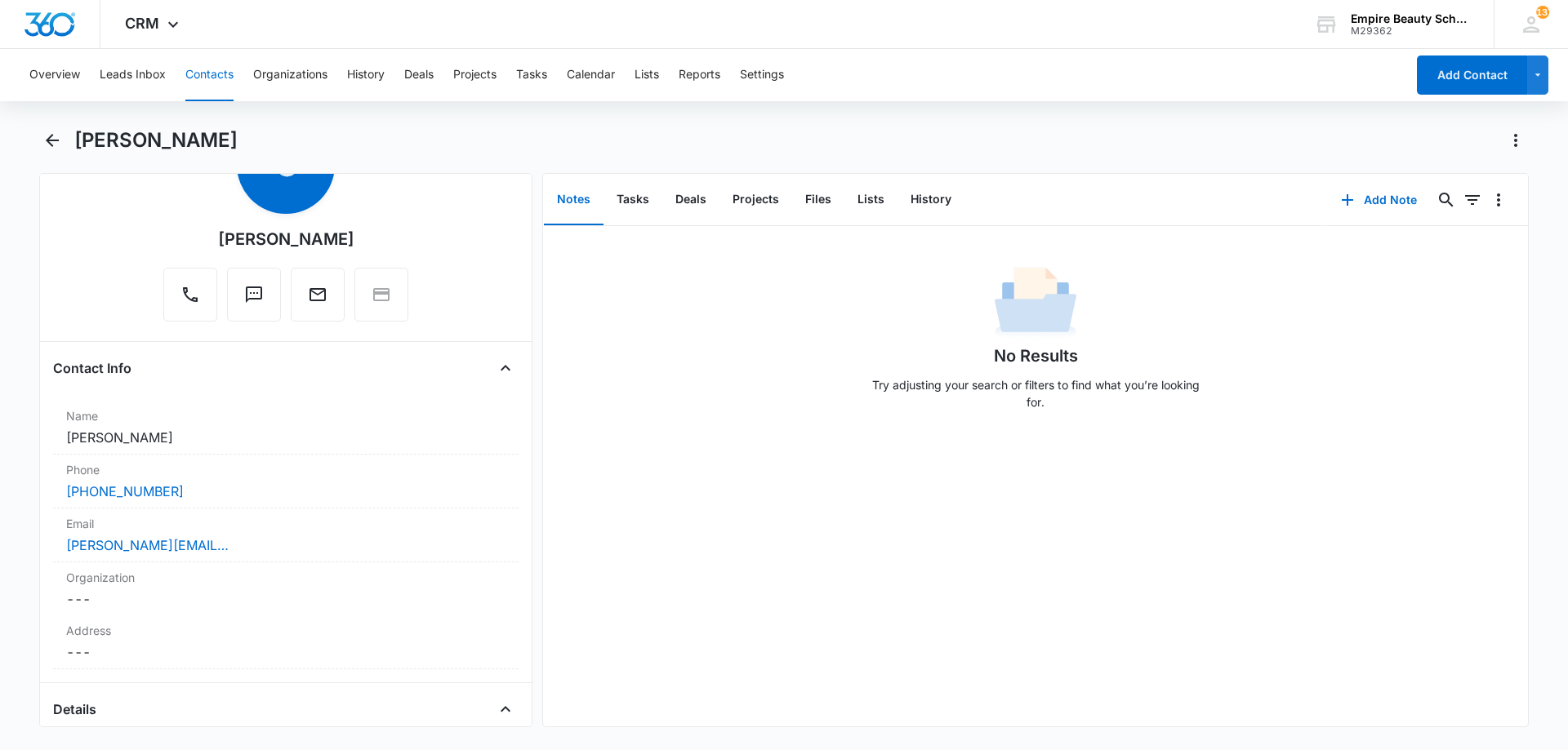
scroll to position [0, 0]
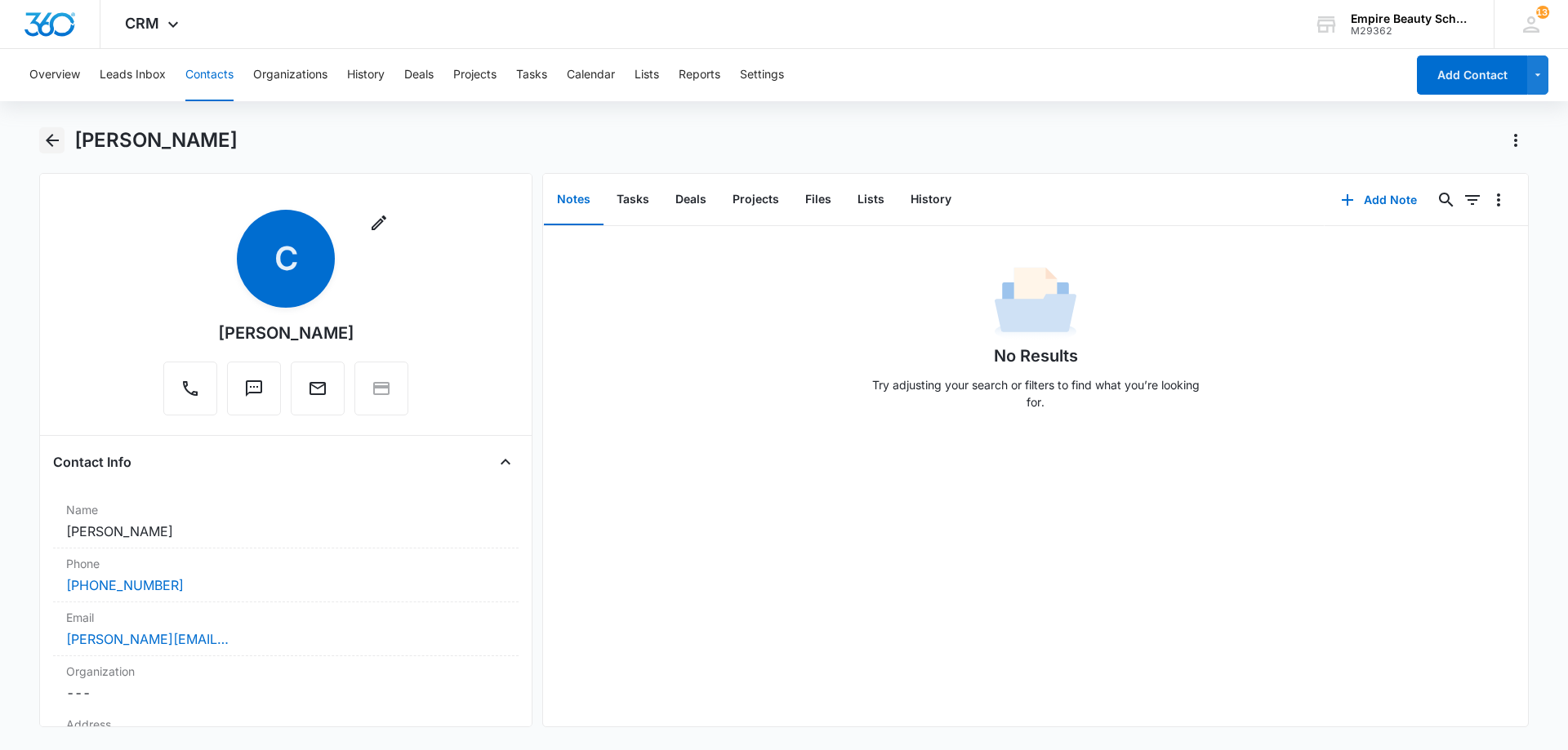
click at [58, 138] on icon "Back" at bounding box center [52, 140] width 19 height 19
click at [47, 141] on icon "Back" at bounding box center [52, 140] width 19 height 19
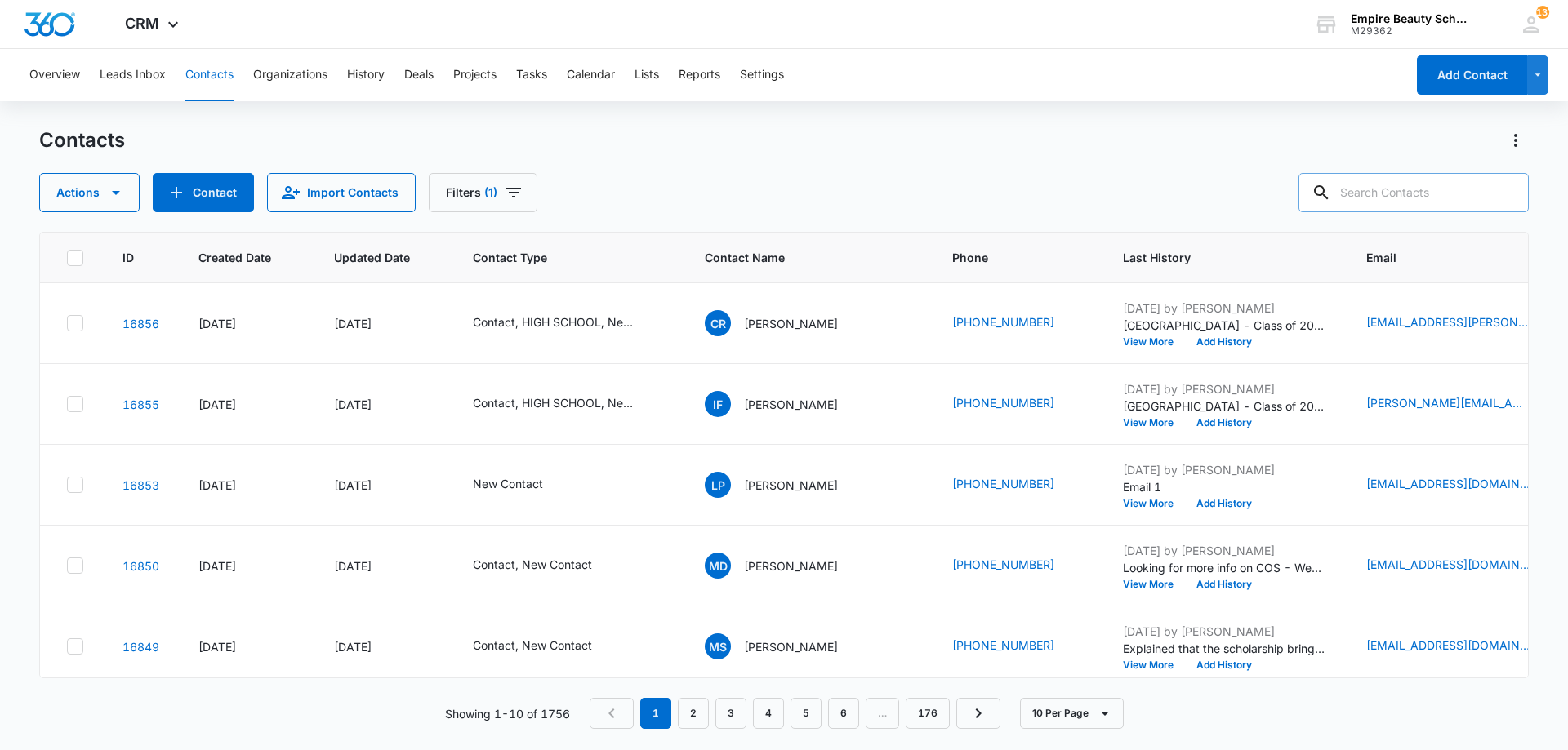
click at [1407, 198] on input "text" at bounding box center [1413, 192] width 230 height 39
type input "abby lynn"
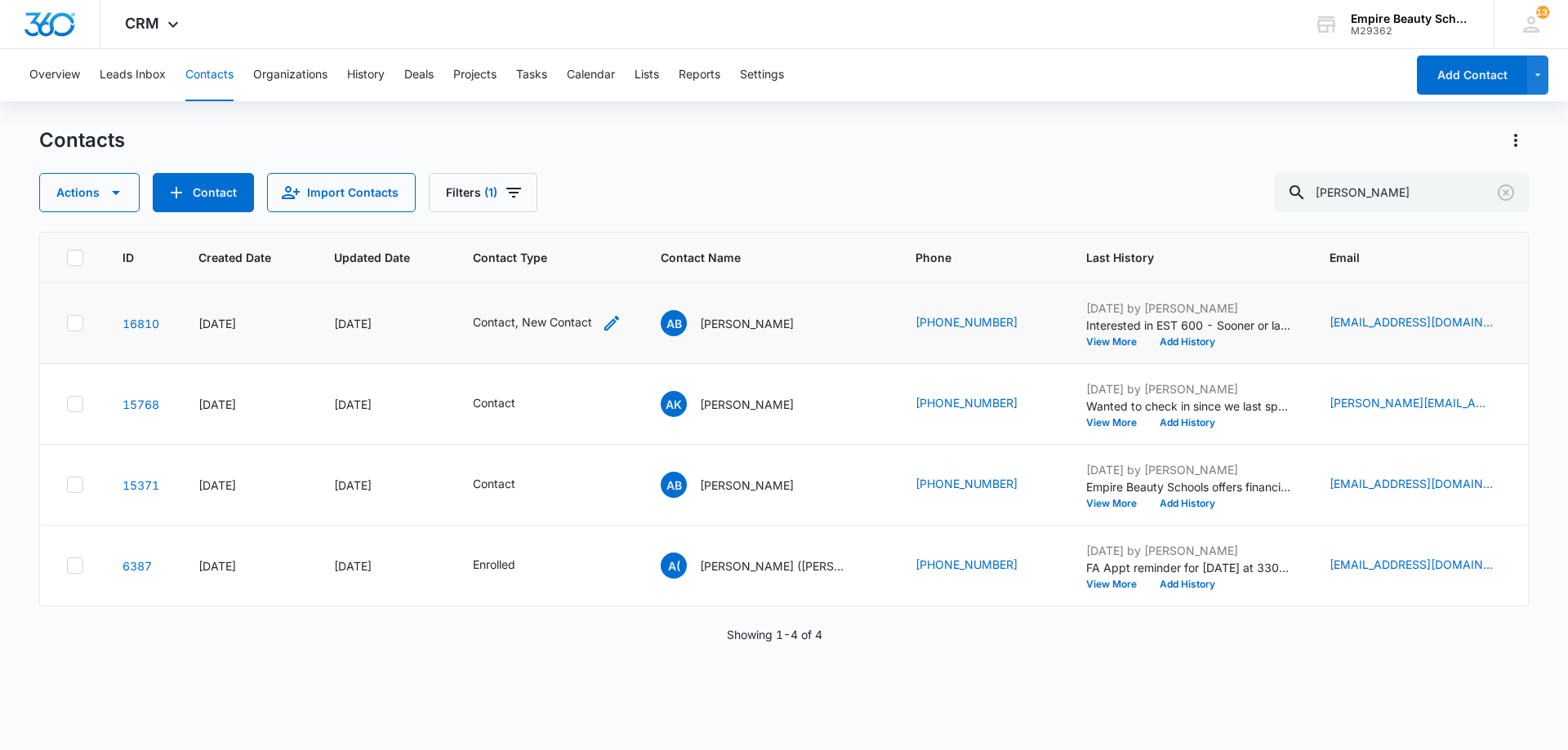
click at [613, 322] on icon "Contact Type - Contact, New Contact - Select to Edit Field" at bounding box center [612, 323] width 19 height 19
click at [527, 221] on icon "Remove New Contact" at bounding box center [524, 219] width 11 height 12
click at [562, 276] on button "Save" at bounding box center [546, 270] width 48 height 31
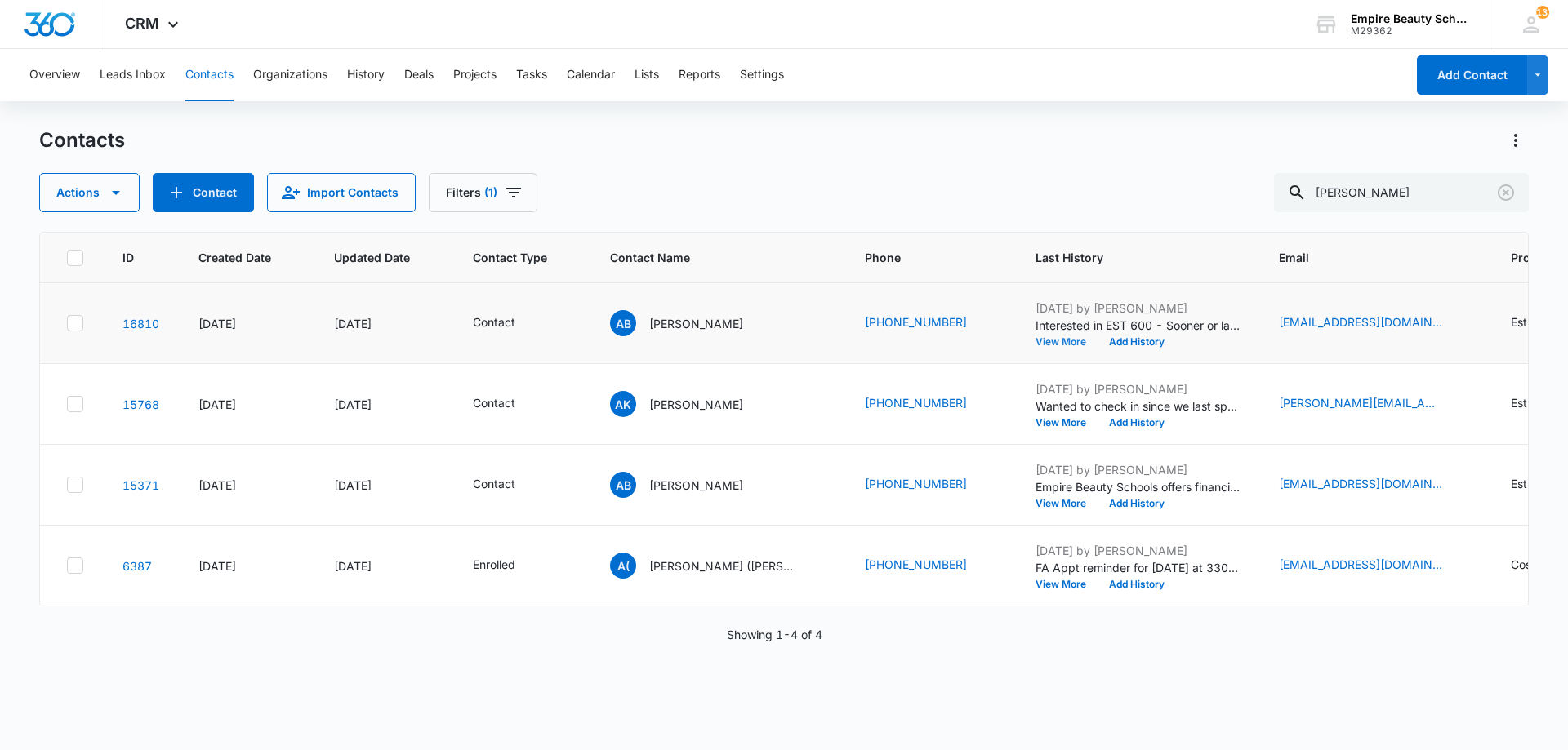
click at [1061, 343] on button "View More" at bounding box center [1066, 342] width 62 height 10
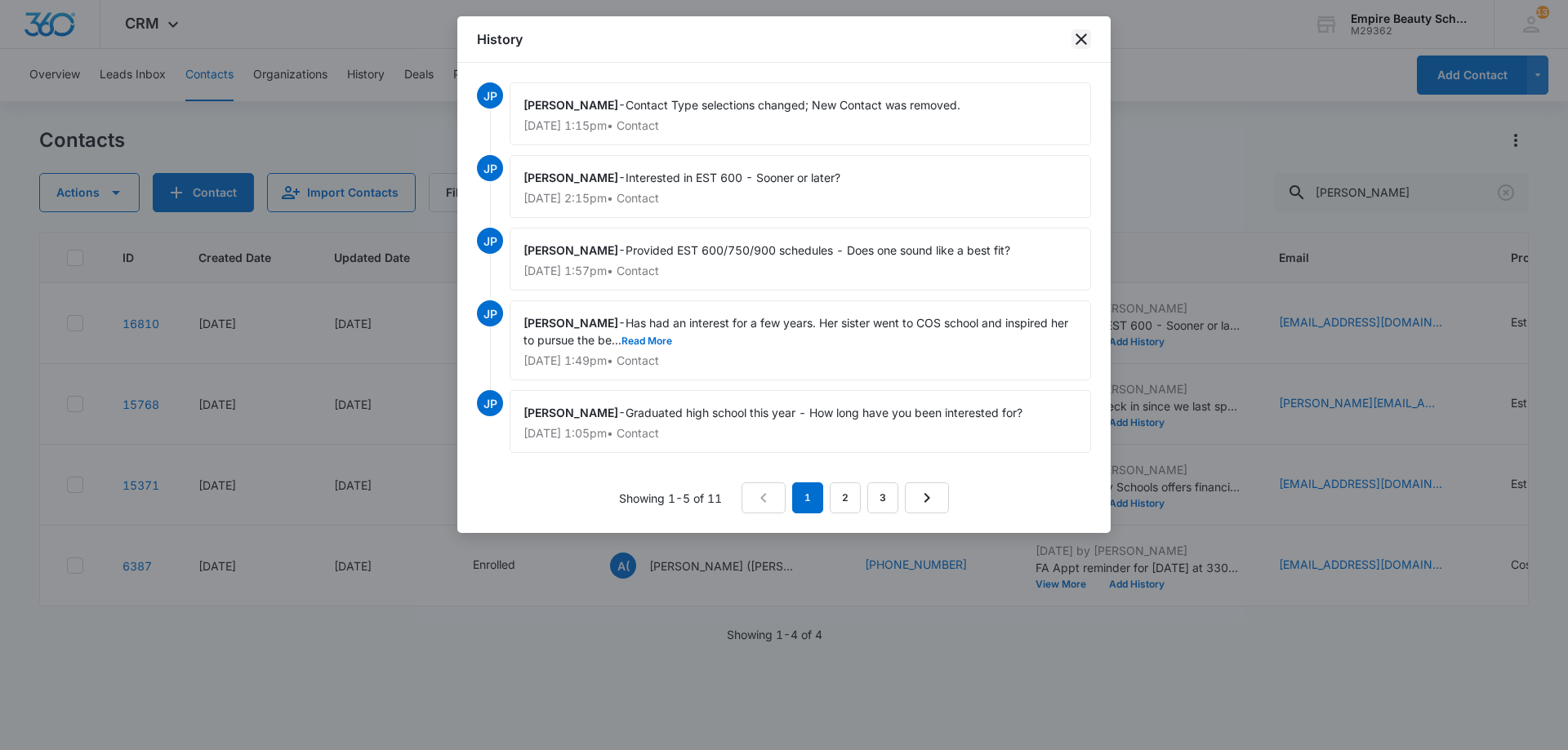
click at [1079, 35] on icon "close" at bounding box center [1081, 39] width 19 height 19
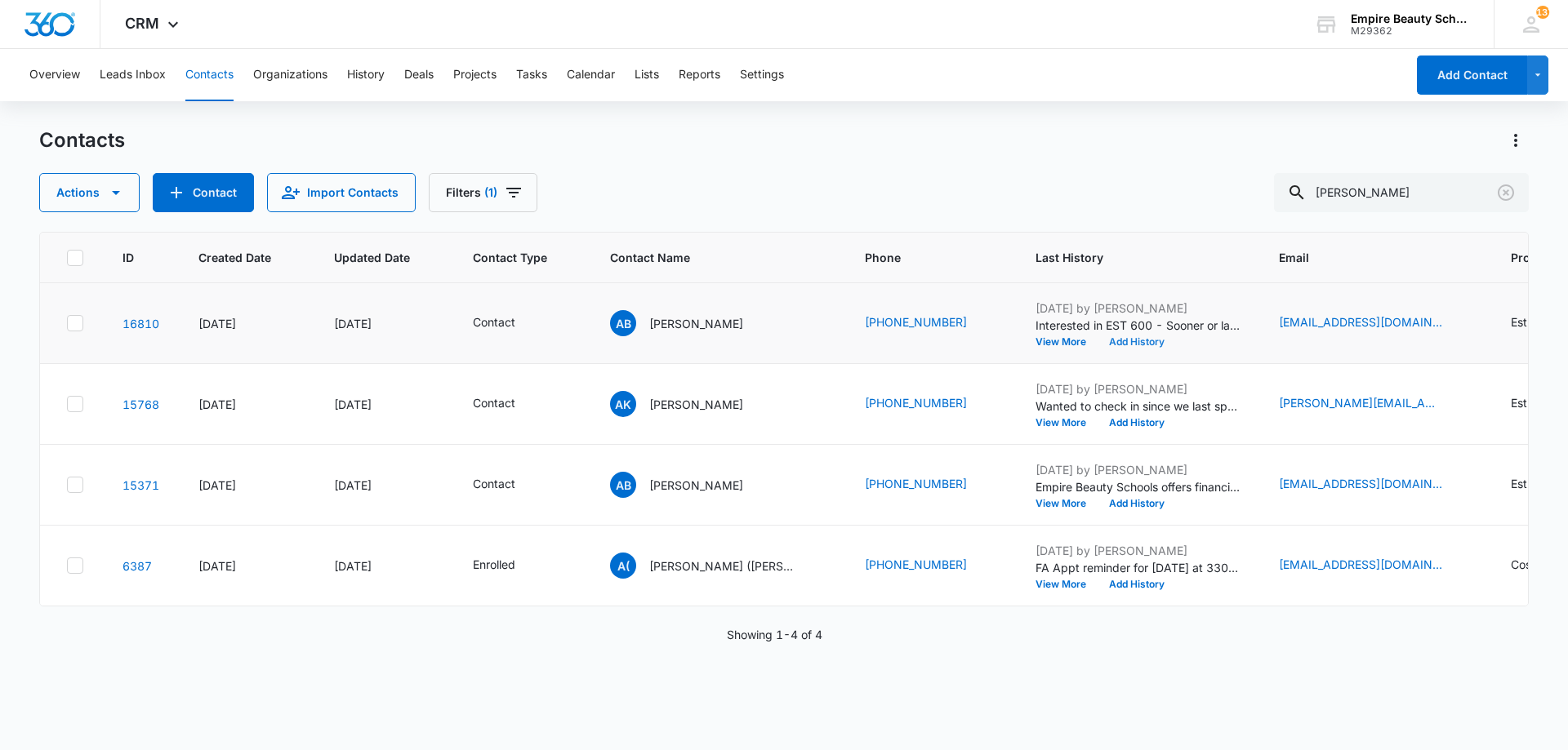
click at [1117, 347] on button "Add History" at bounding box center [1136, 342] width 78 height 10
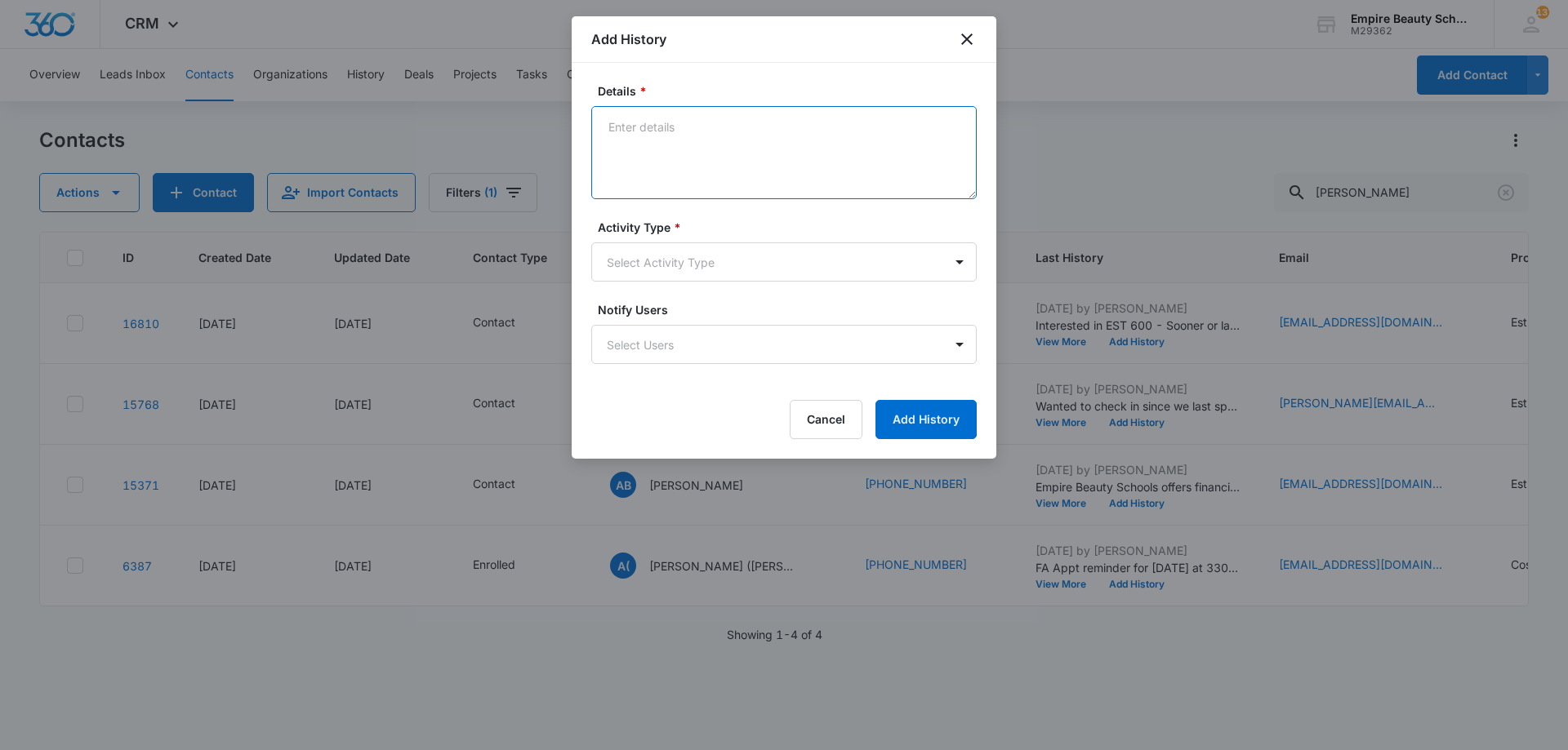
paste textarea "k you for emailing me I hope you are doing well! I would like to start my educa…"
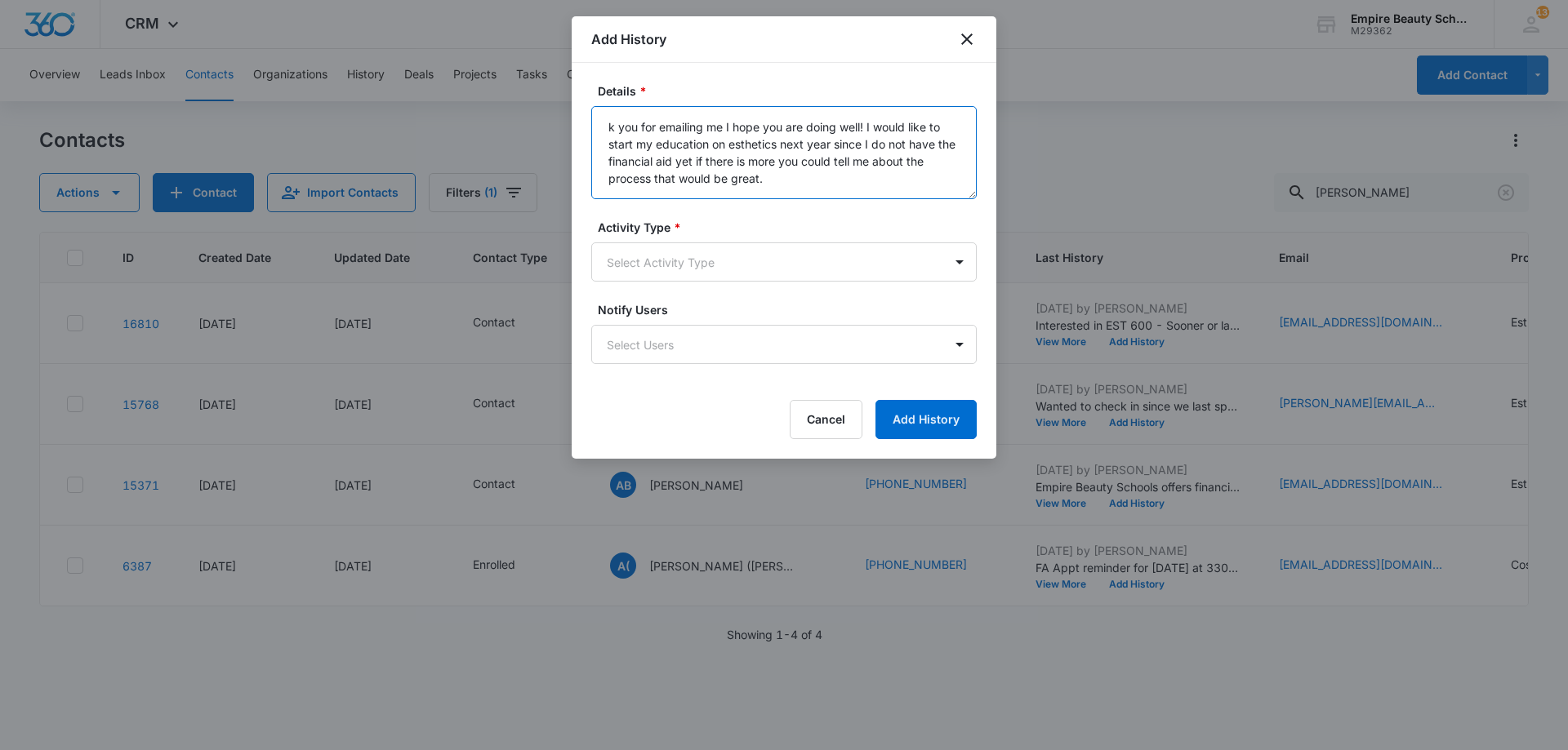
drag, startPoint x: 800, startPoint y: 187, endPoint x: 571, endPoint y: 116, distance: 239.8
click at [571, 116] on div "Details * k you for emailing me I hope you are doing well! I would like to star…" at bounding box center [784, 260] width 425 height 396
type textarea "Looking to start next year - Provided start dates with link/code to FAFSA and s…"
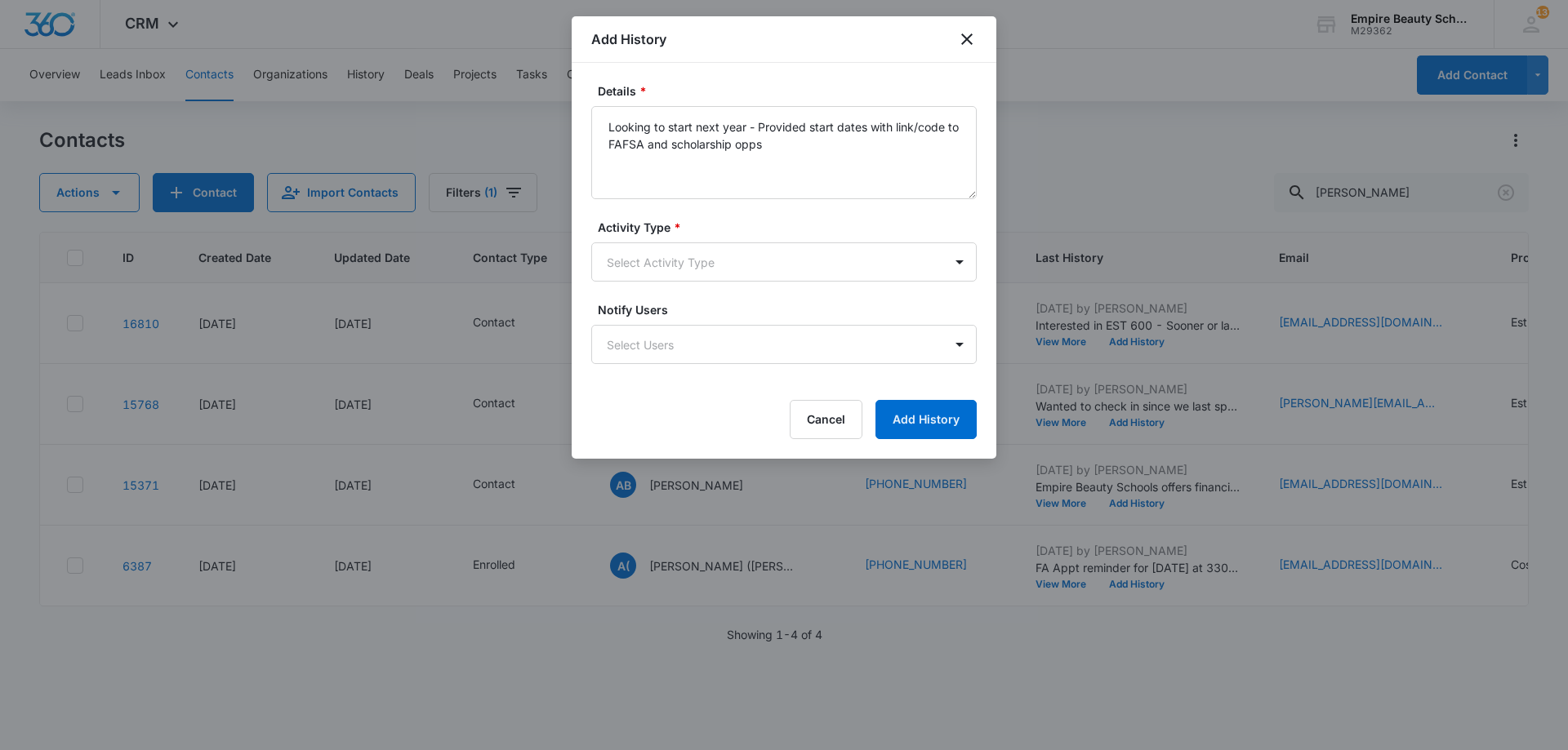
click at [725, 235] on label "Activity Type *" at bounding box center [790, 226] width 385 height 17
click at [694, 276] on body "CRM Apps Forms CRM Email Shop Payments POS Files Brand Settings Empire Beauty S…" at bounding box center [784, 375] width 1568 height 750
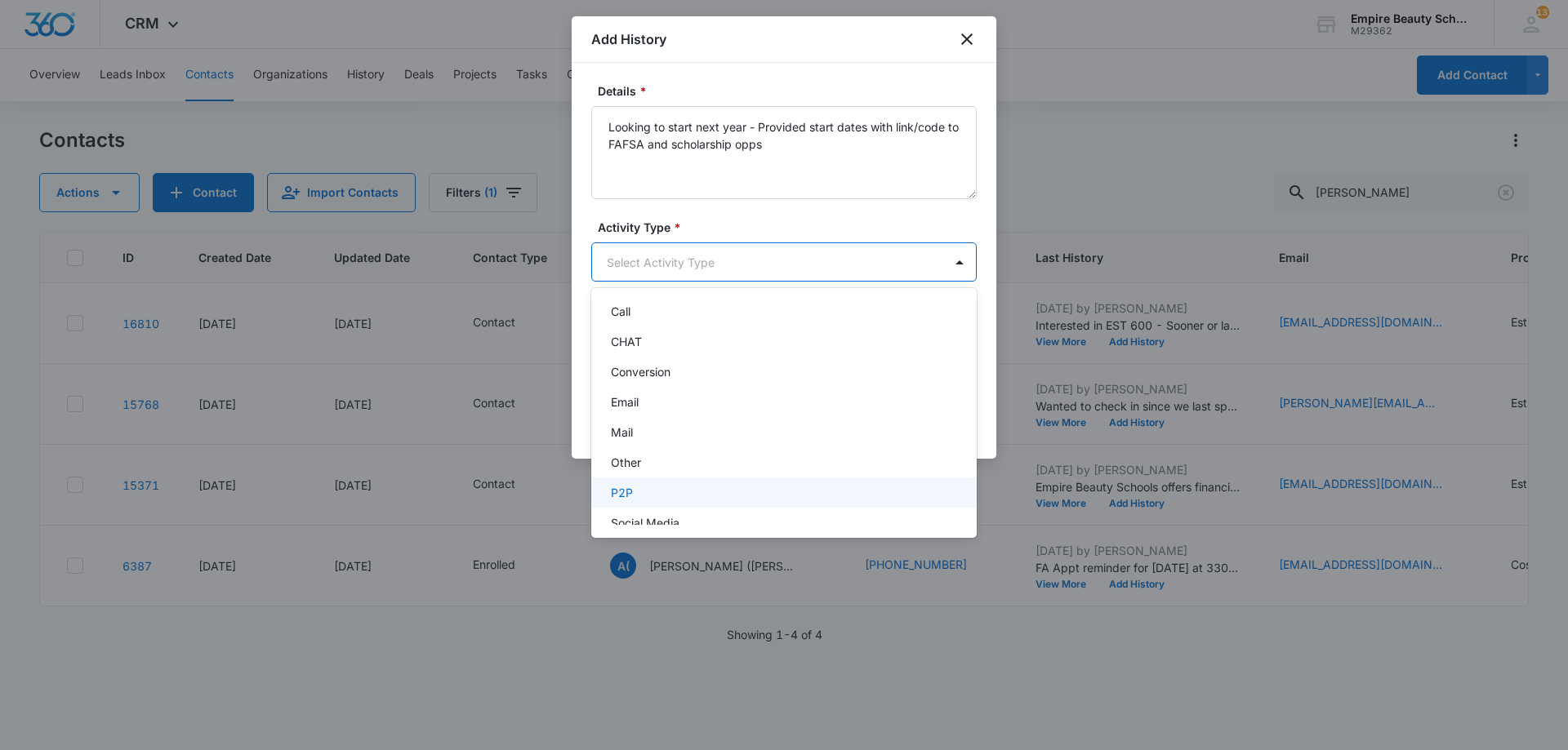
scroll to position [85, 0]
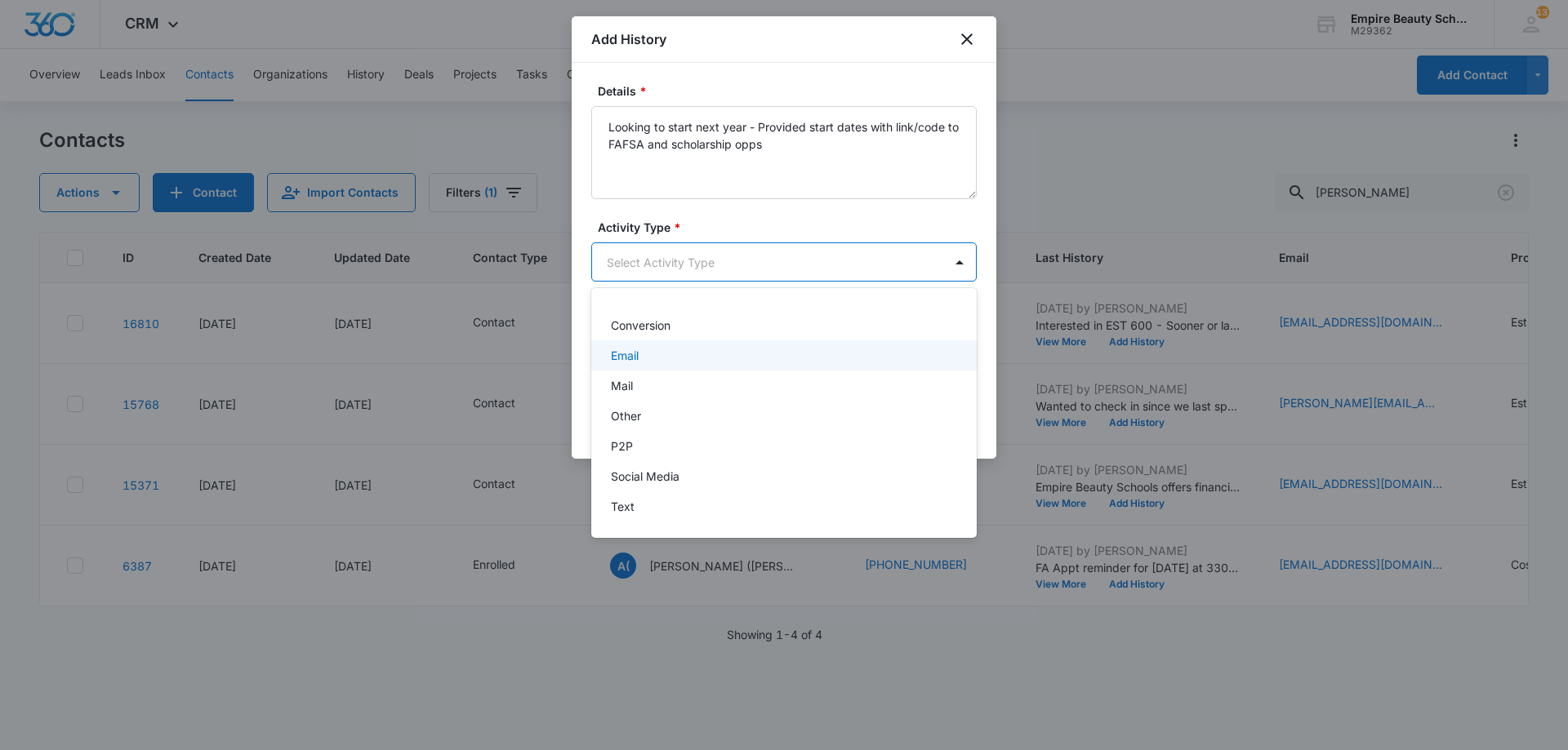
click at [704, 358] on div "Email" at bounding box center [782, 355] width 343 height 17
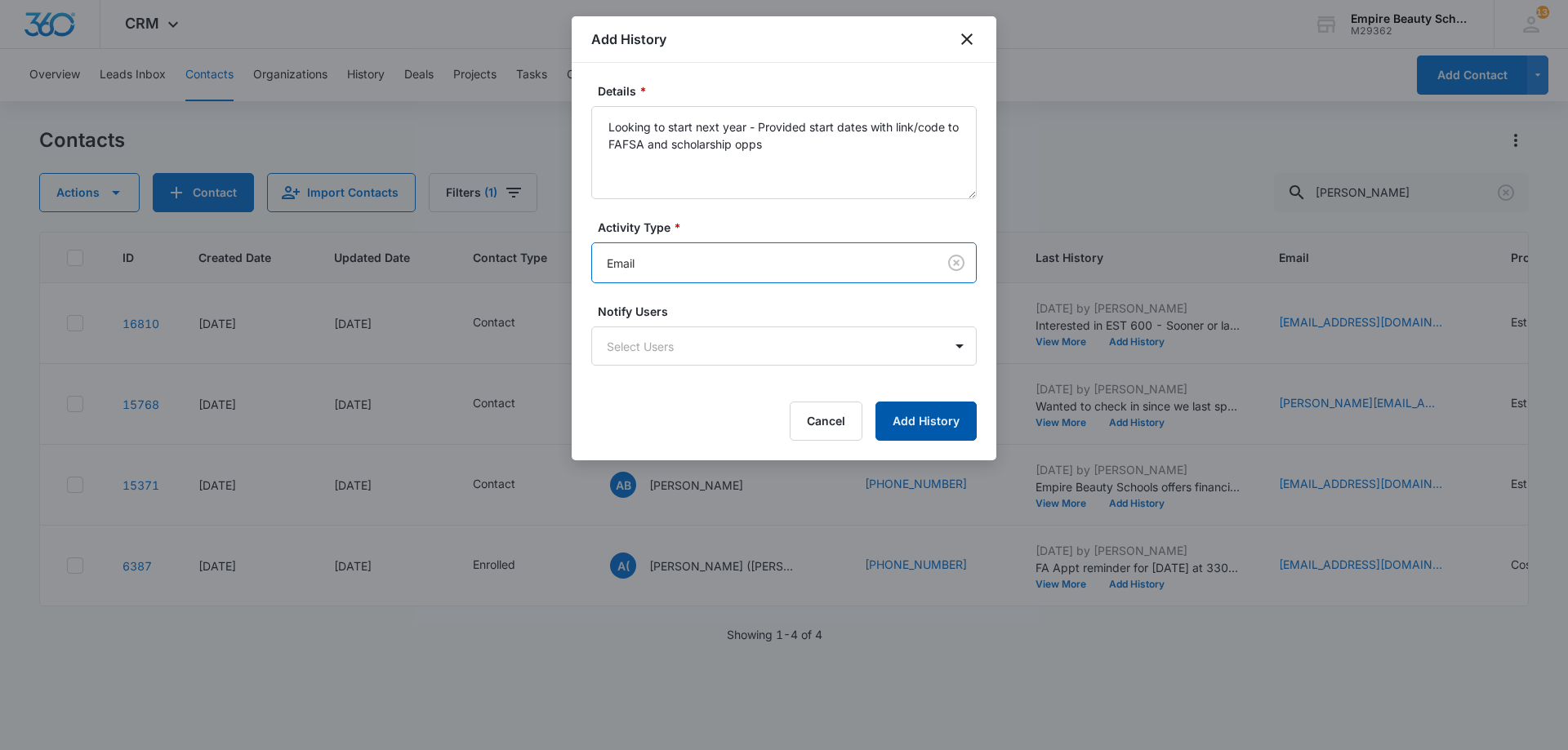
click at [945, 416] on button "Add History" at bounding box center [925, 421] width 101 height 39
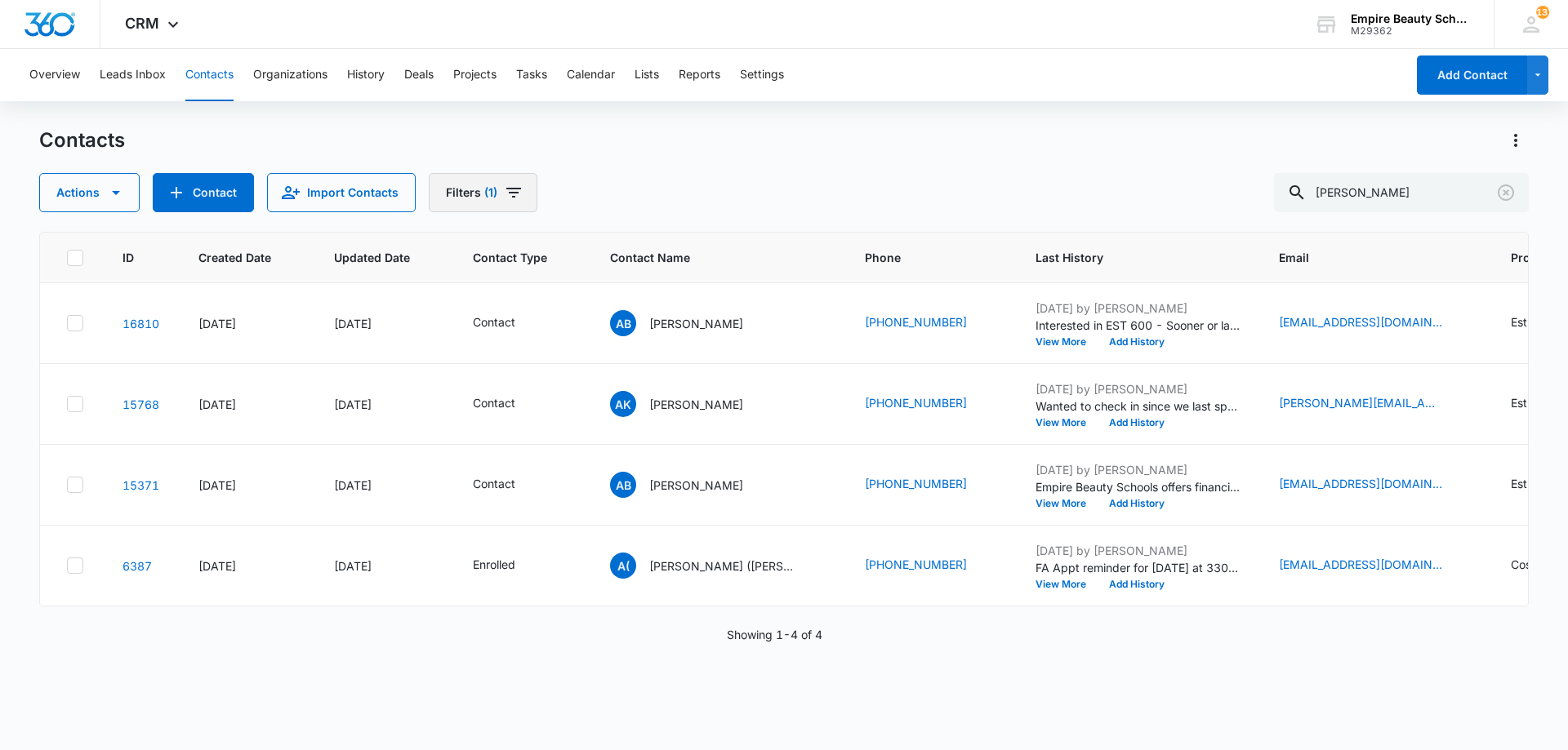
click at [504, 201] on icon "Filters" at bounding box center [514, 193] width 19 height 19
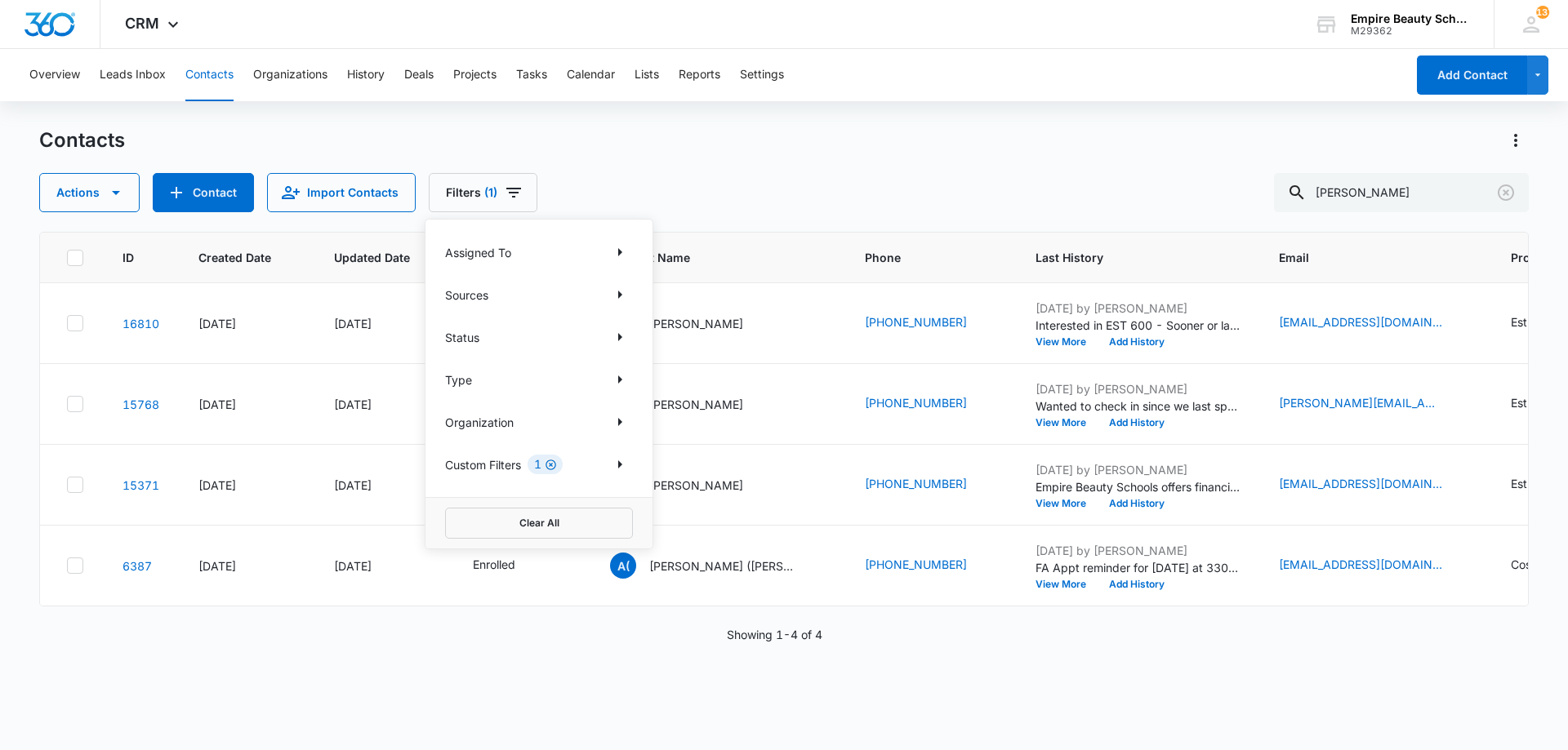
click at [549, 465] on icon "Clear" at bounding box center [551, 465] width 12 height 12
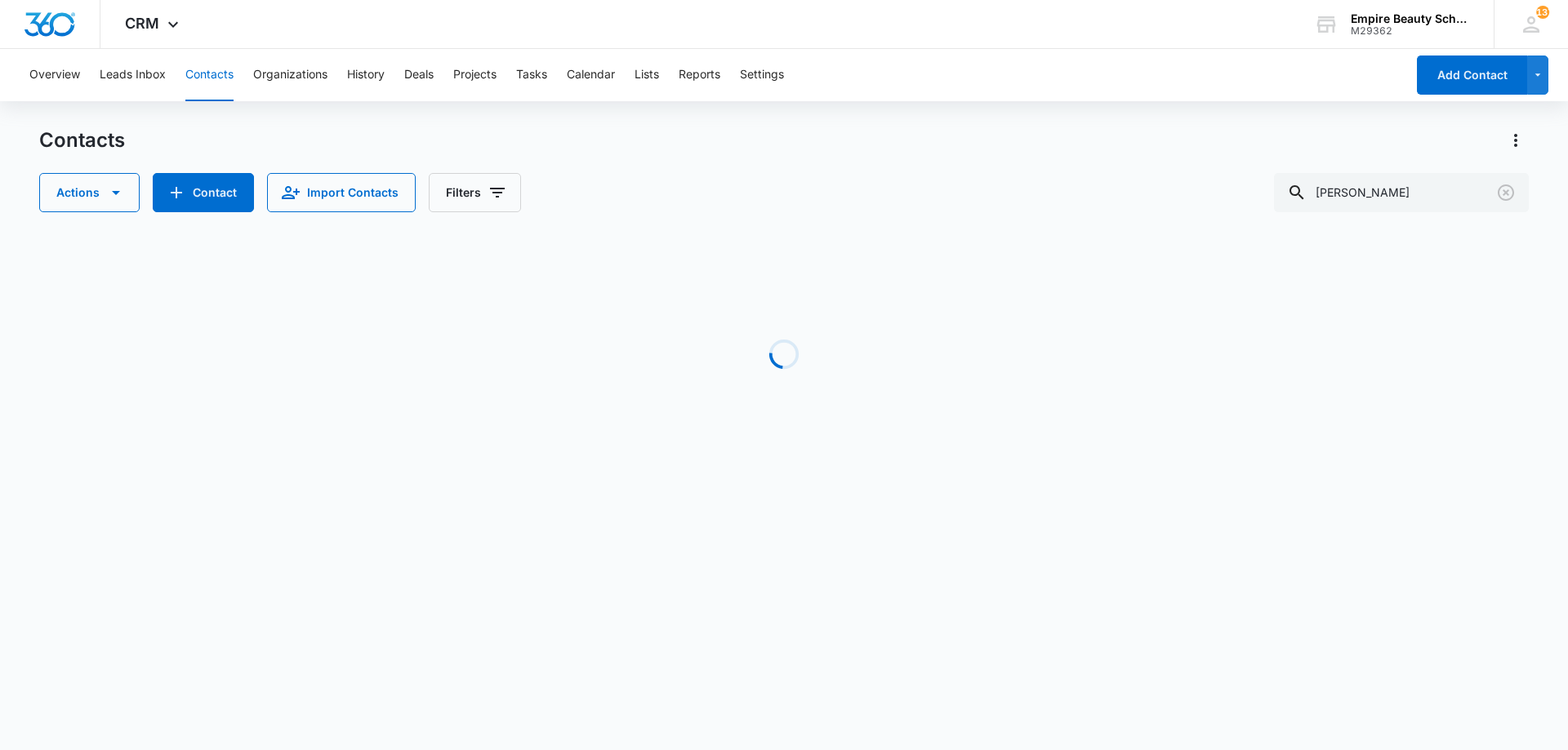
click at [786, 201] on div "Actions Contact Import Contacts Filters abby lynn" at bounding box center [784, 192] width 1490 height 39
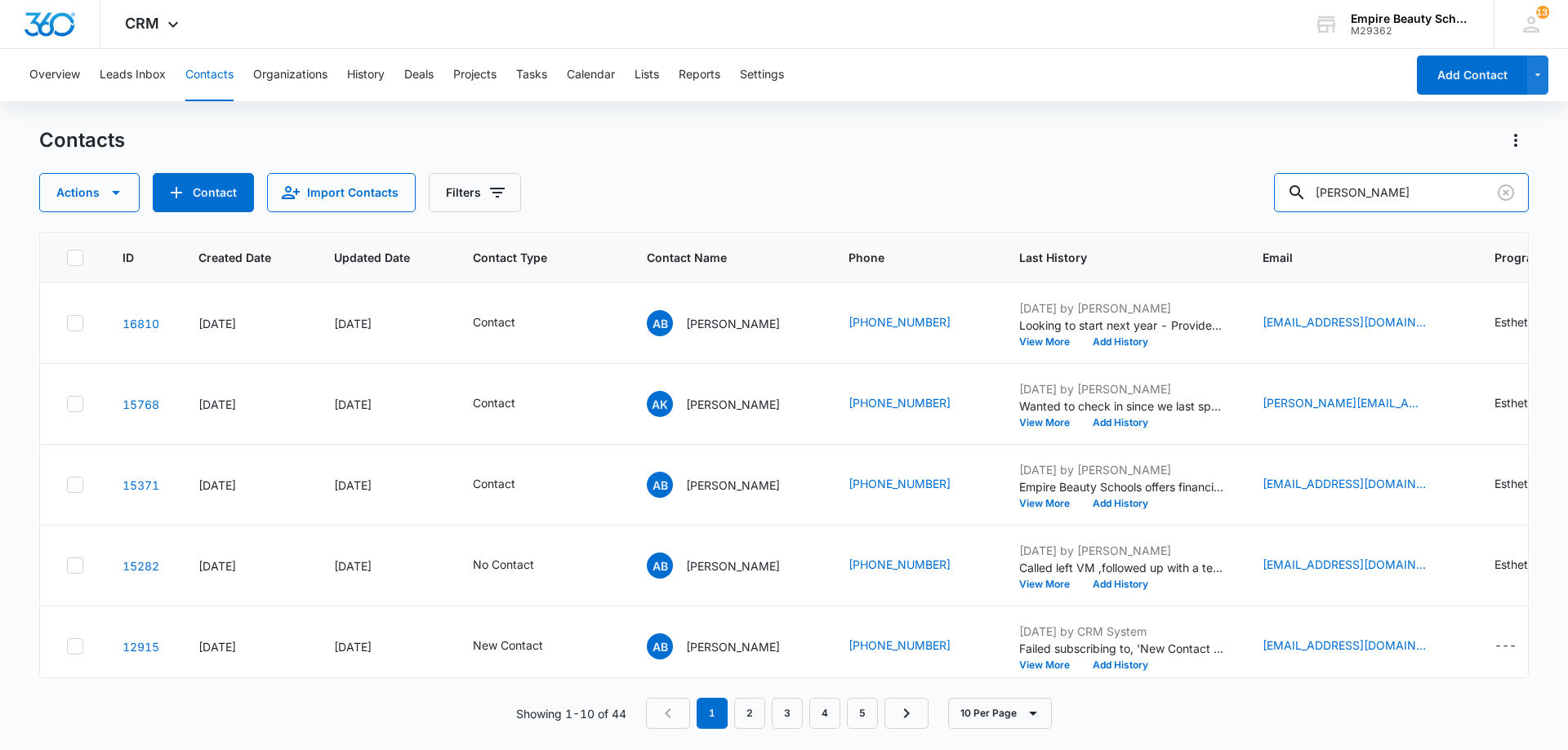
drag, startPoint x: 1304, startPoint y: 197, endPoint x: 1285, endPoint y: 197, distance: 19.0
click at [1285, 197] on div "Actions Contact Import Contacts Filters abby lynn" at bounding box center [784, 192] width 1490 height 39
paste input "[EMAIL_ADDRESS][DOMAIN_NAME]"
type input "[EMAIL_ADDRESS][DOMAIN_NAME]"
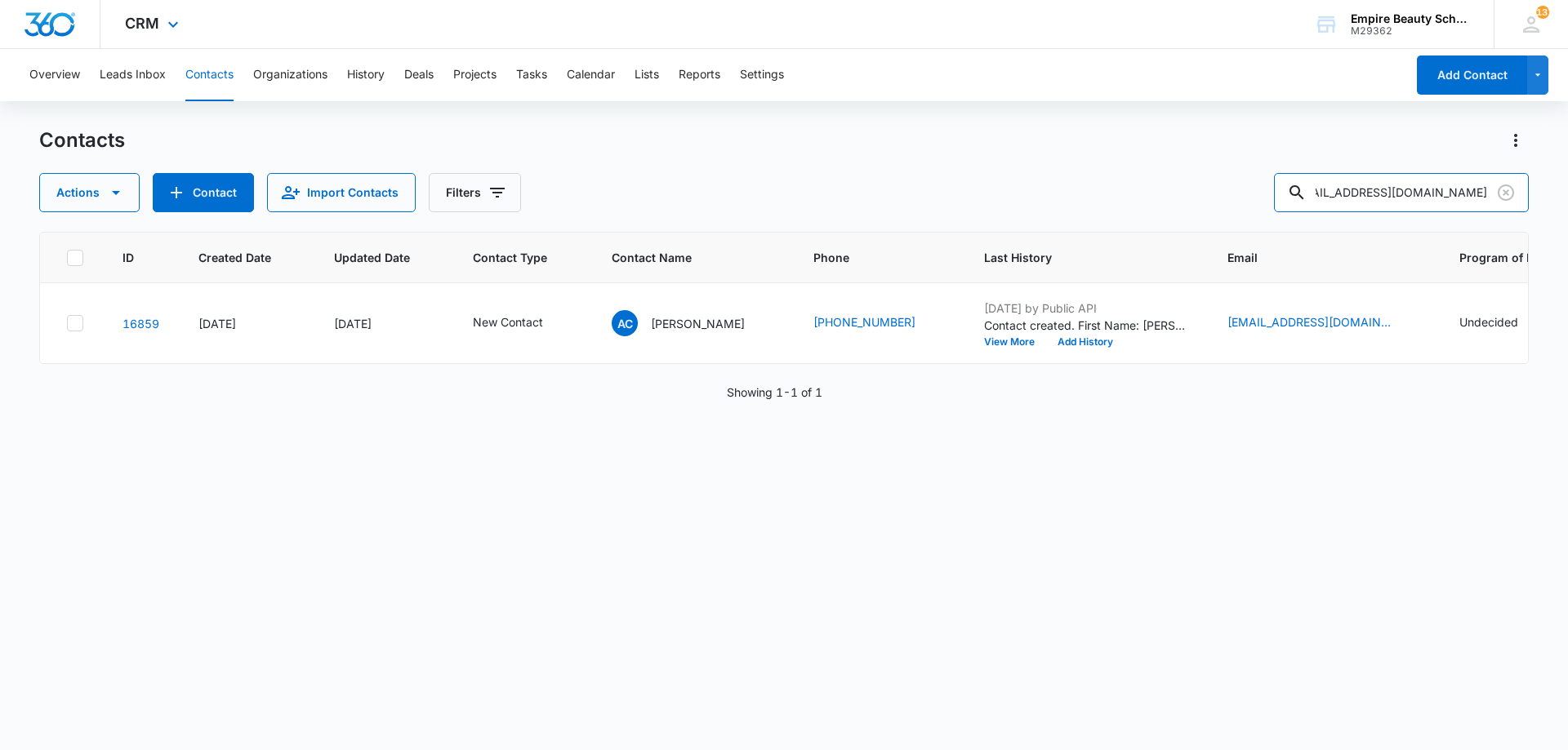
scroll to position [0, 0]
click at [1070, 338] on button "Add History" at bounding box center [1085, 342] width 78 height 10
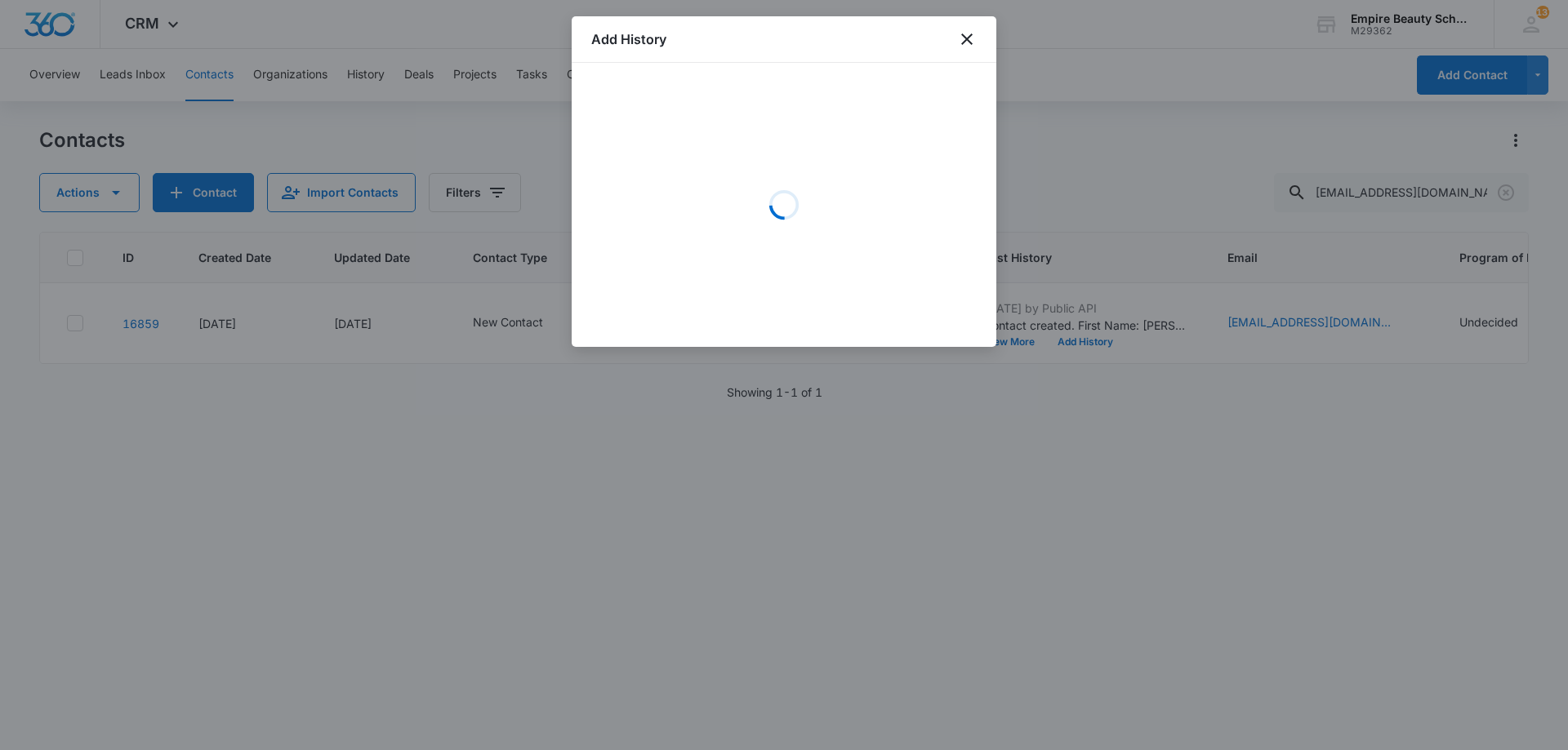
click at [738, 150] on div "Loading" at bounding box center [784, 205] width 385 height 245
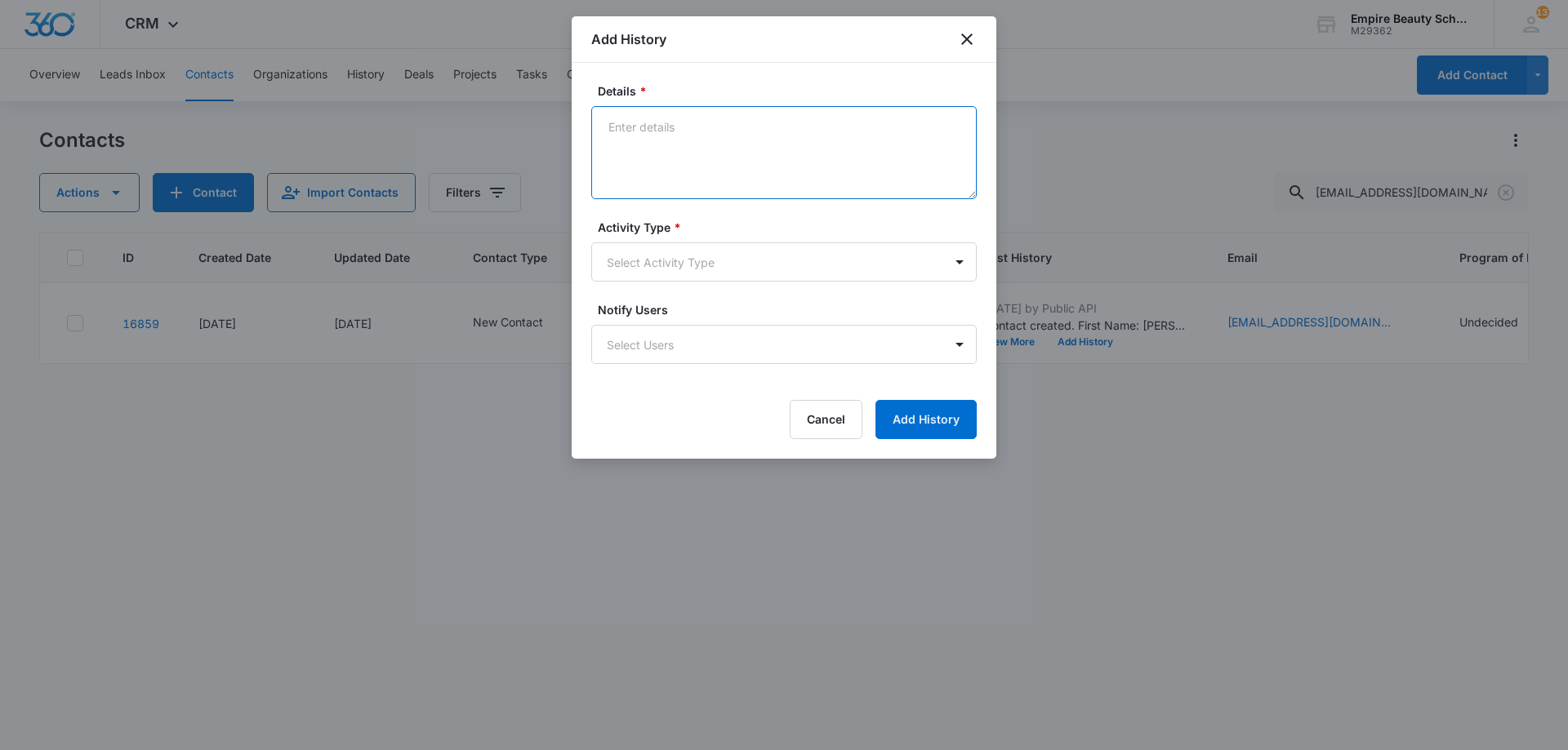
click at [659, 136] on textarea "Details *" at bounding box center [784, 152] width 385 height 93
type textarea "VM not set up"
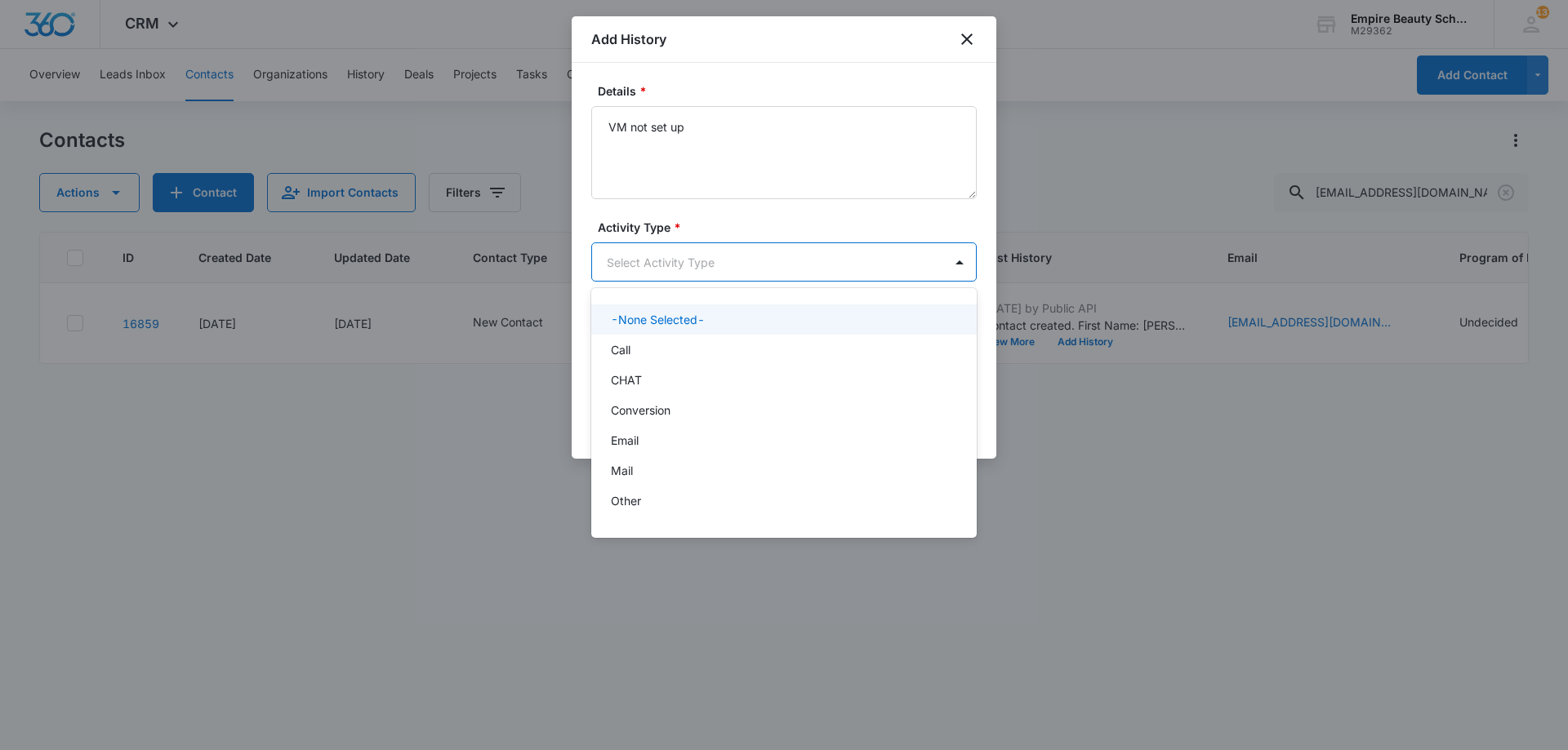
click at [680, 267] on body "CRM Apps Forms CRM Email Shop Payments POS Files Brand Settings Empire Beauty S…" at bounding box center [784, 375] width 1568 height 750
click at [653, 358] on div "Call" at bounding box center [782, 349] width 343 height 17
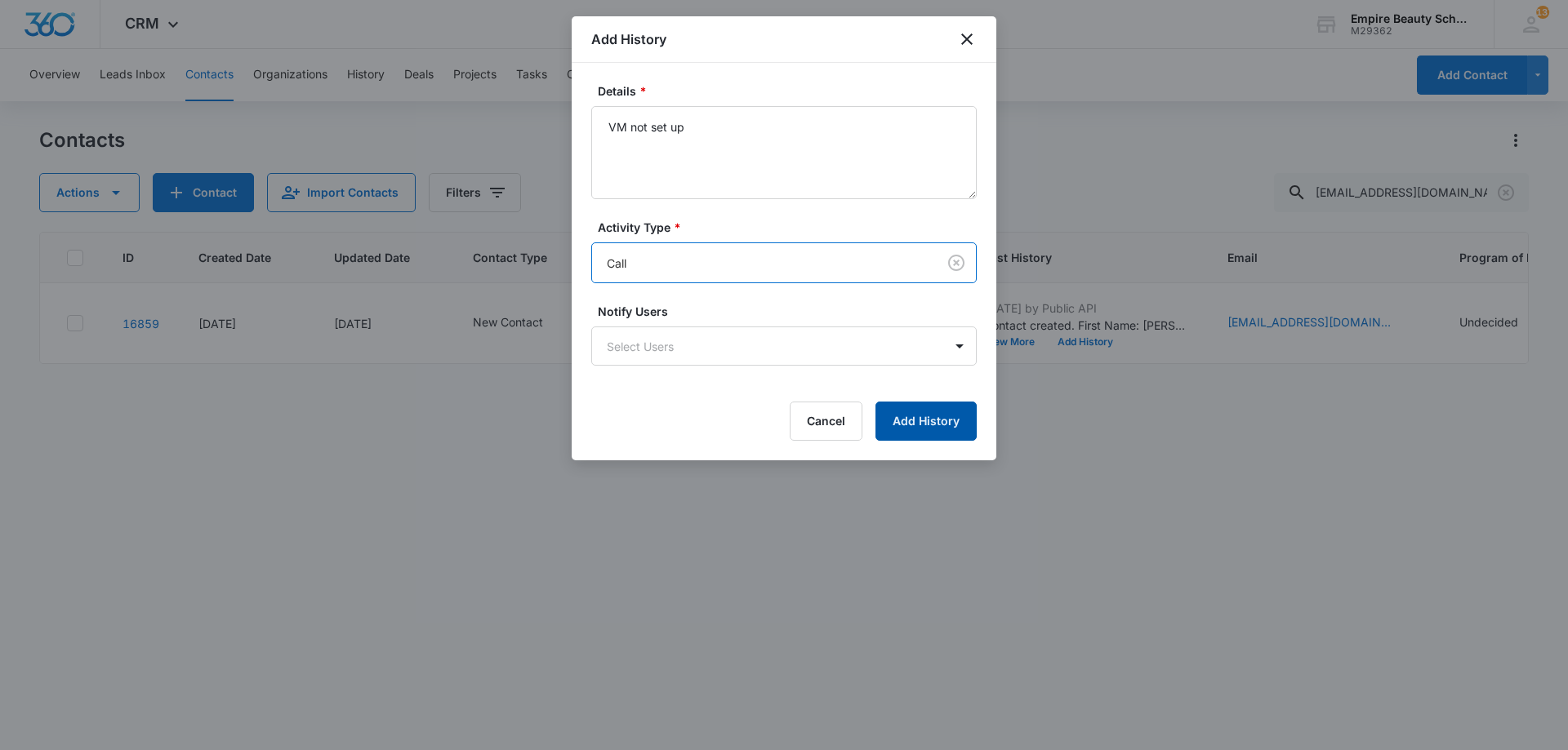
click at [901, 423] on button "Add History" at bounding box center [925, 421] width 101 height 39
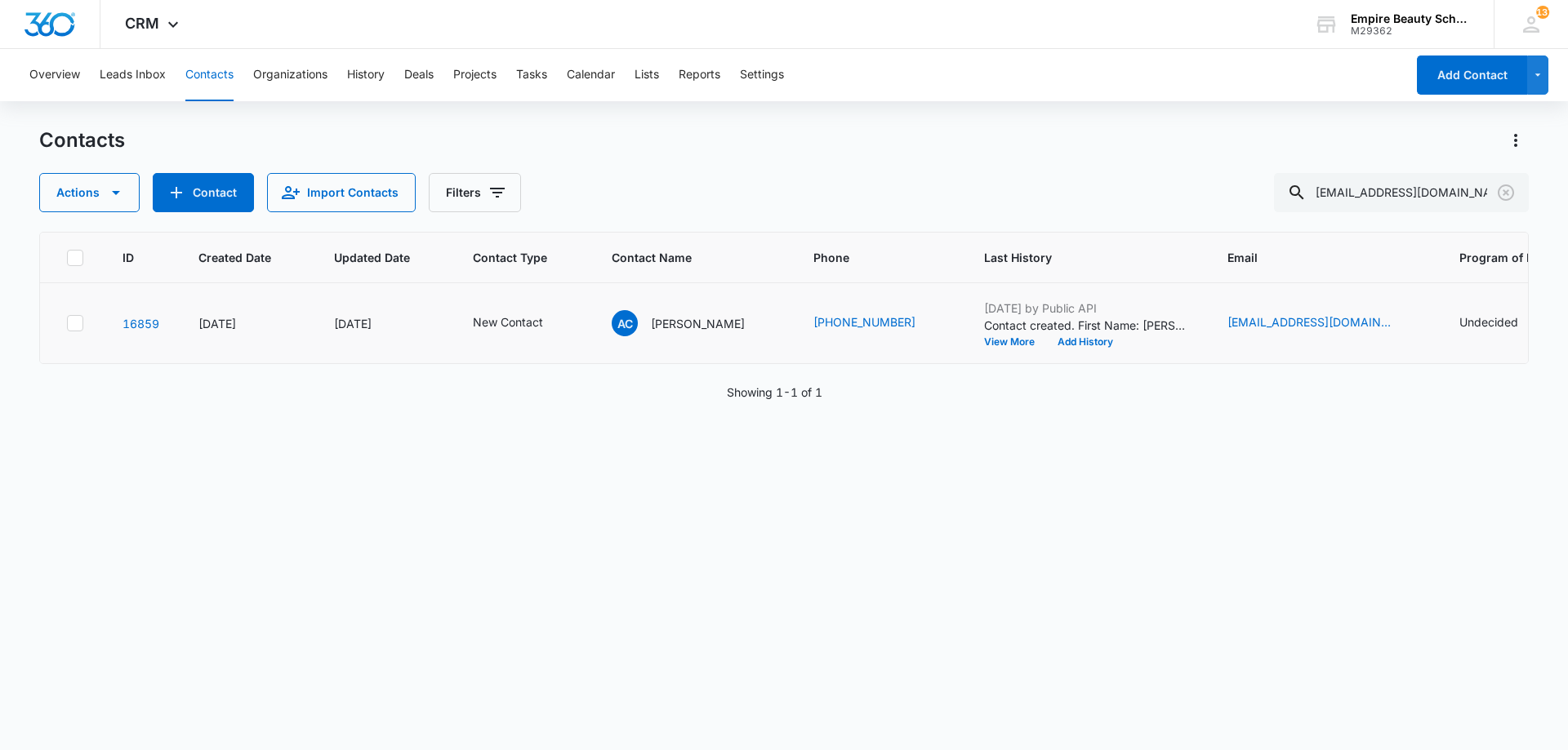
click at [1088, 330] on p "Contact created. First Name: Amber Last Name: Chamberlain Source: Form - Contac…" at bounding box center [1086, 324] width 204 height 17
click at [1088, 338] on button "Add History" at bounding box center [1085, 342] width 78 height 10
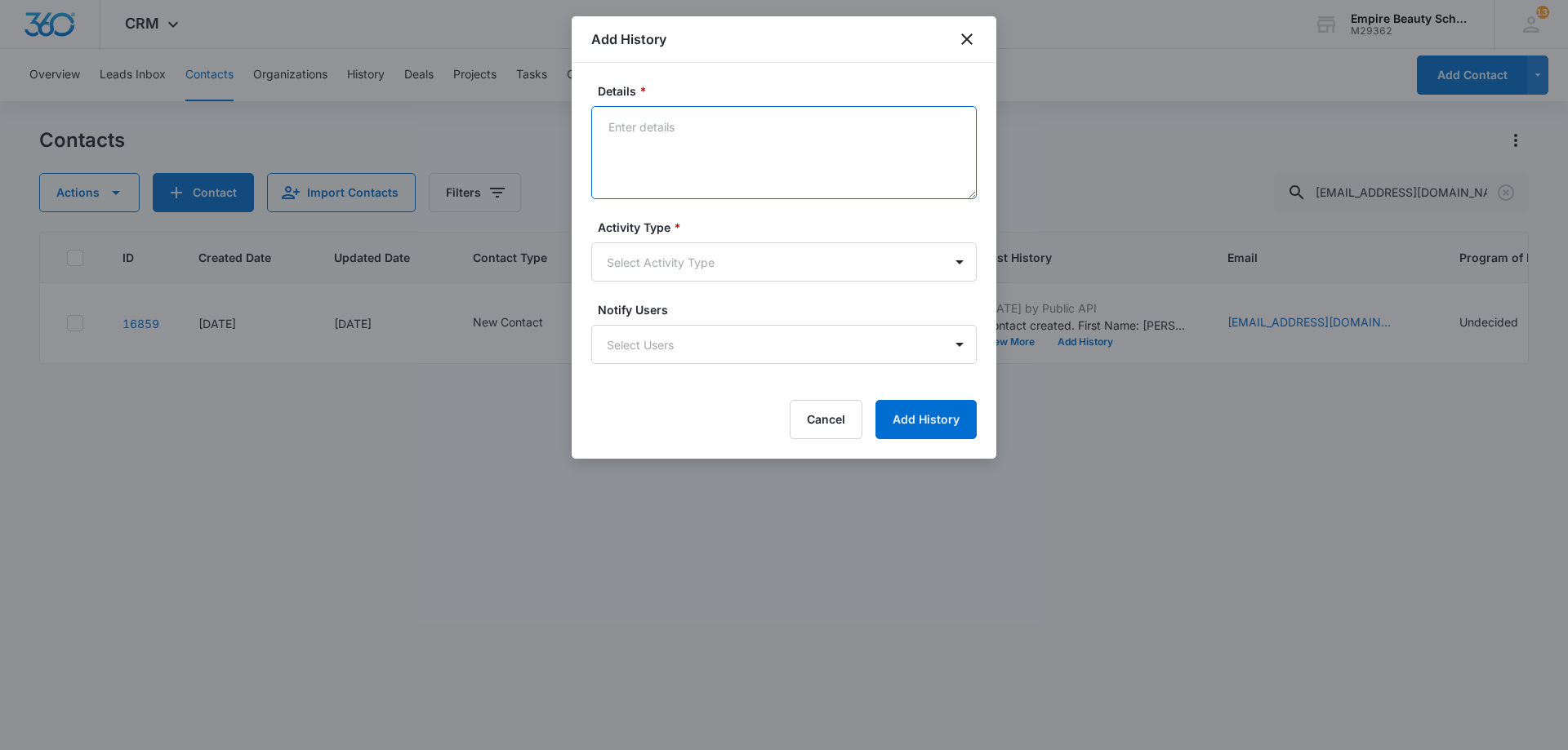
click at [835, 183] on textarea "Details *" at bounding box center [784, 152] width 385 height 93
type textarea "Text 1"
click at [762, 297] on form "Details * Text 1 Activity Type * Select Activity Type Notify Users Select Users…" at bounding box center [784, 261] width 385 height 357
click at [745, 273] on body "CRM Apps Forms CRM Email Shop Payments POS Files Brand Settings Empire Beauty S…" at bounding box center [784, 375] width 1568 height 750
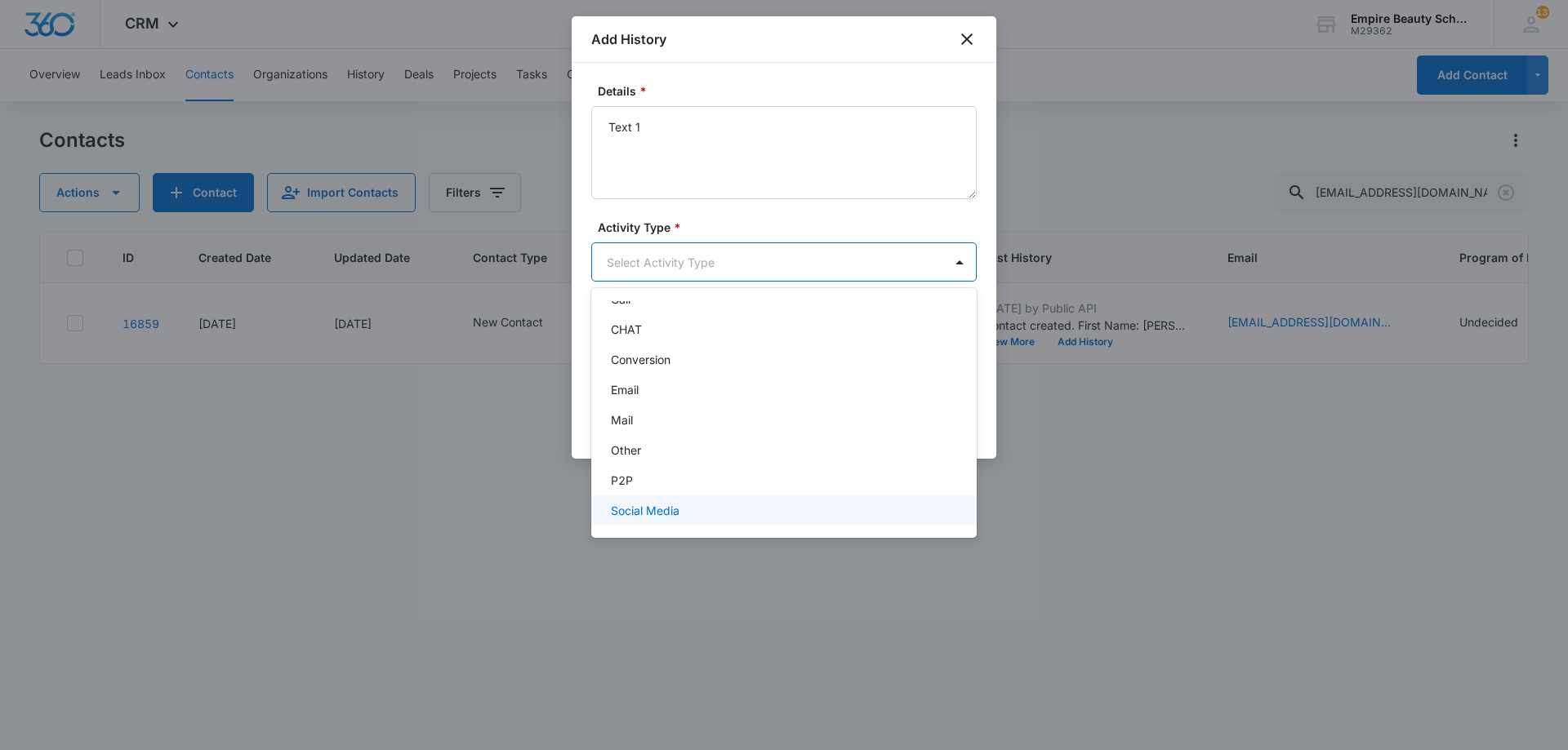
scroll to position [85, 0]
click at [675, 501] on div "Text" at bounding box center [782, 506] width 343 height 17
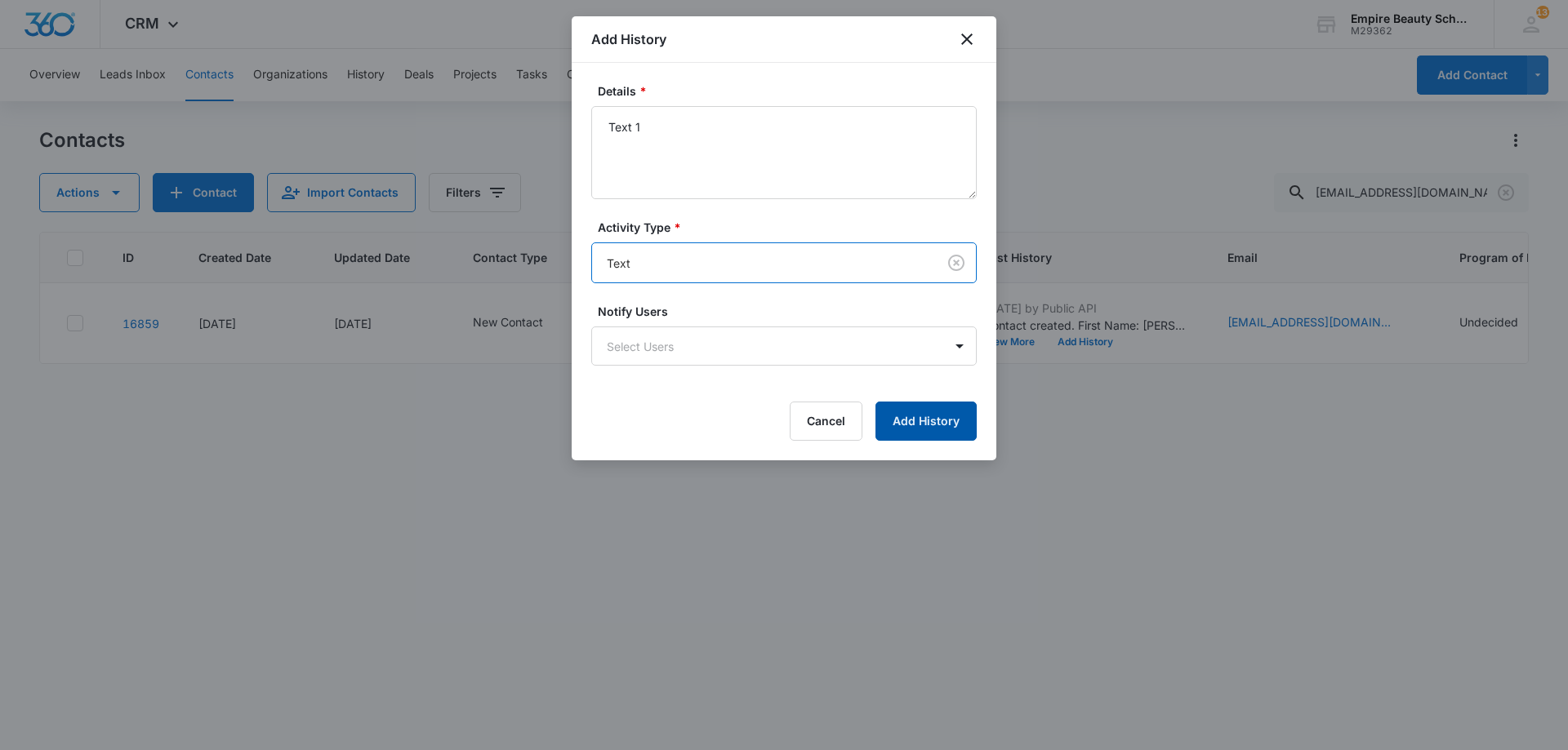
click at [892, 414] on button "Add History" at bounding box center [925, 421] width 101 height 39
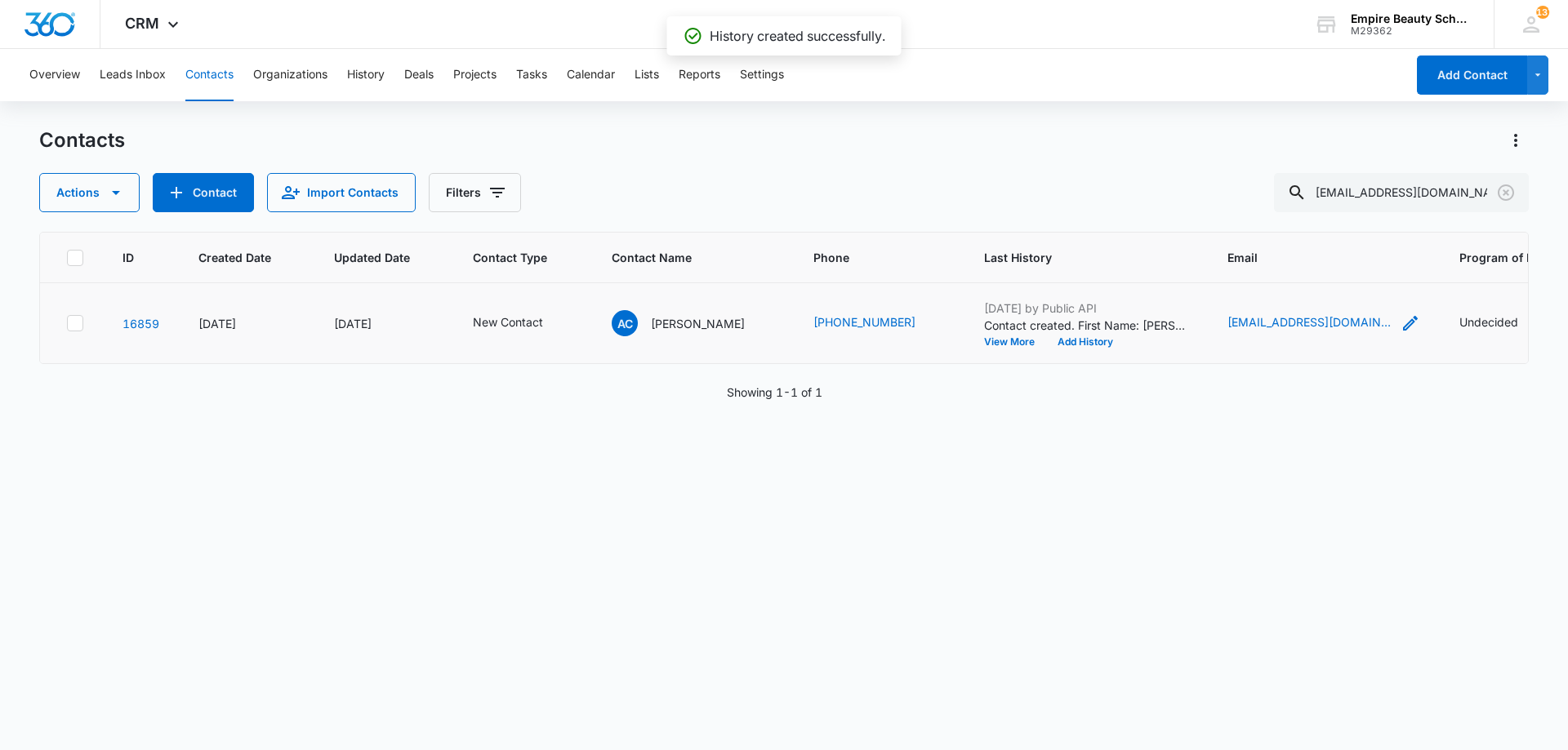
click at [1414, 323] on icon "Email - amberchamberlain1722@gmail.com - Select to Edit Field" at bounding box center [1410, 323] width 15 height 15
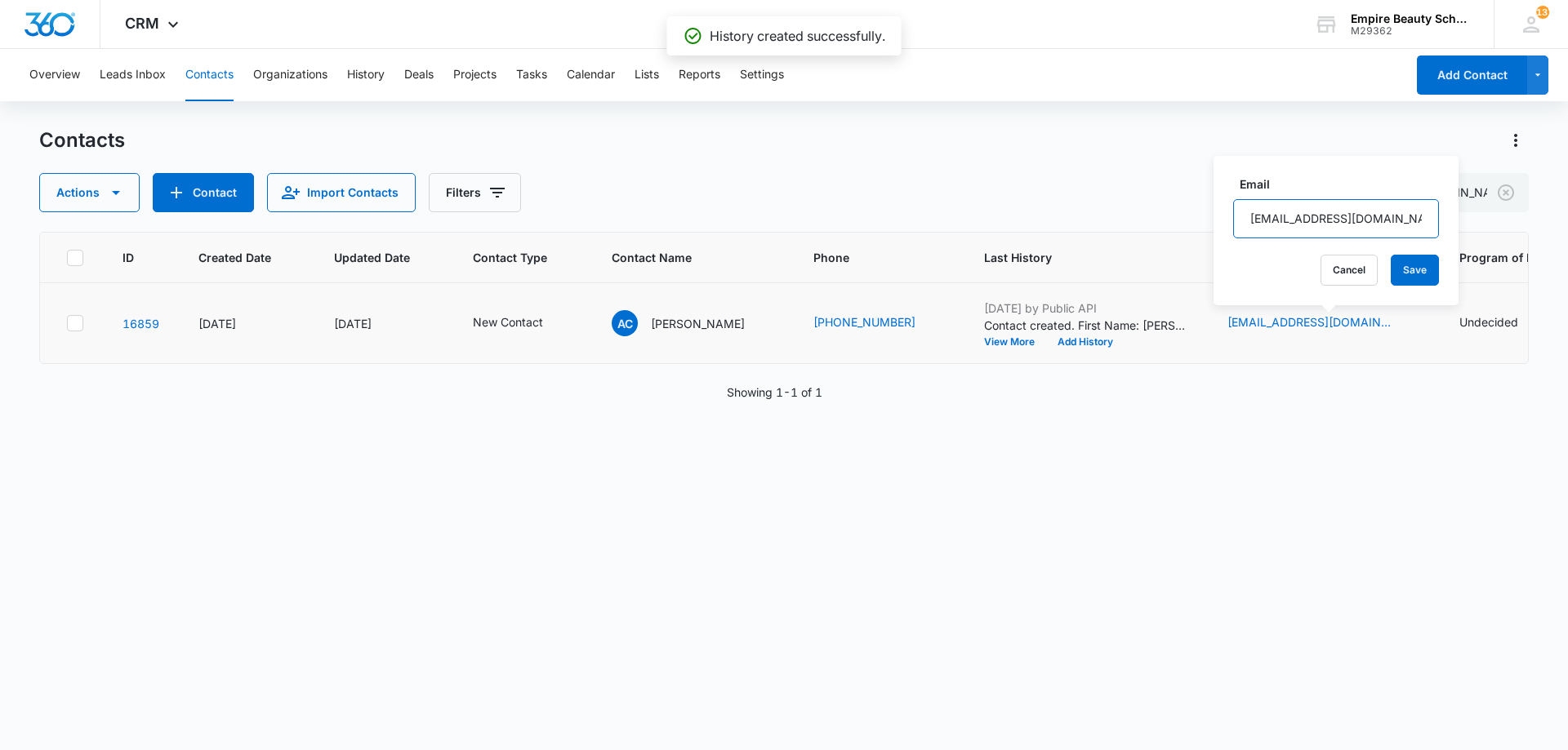
click at [1319, 212] on input "[EMAIL_ADDRESS][DOMAIN_NAME]" at bounding box center [1335, 219] width 205 height 39
click at [1080, 338] on button "Add History" at bounding box center [1085, 342] width 78 height 10
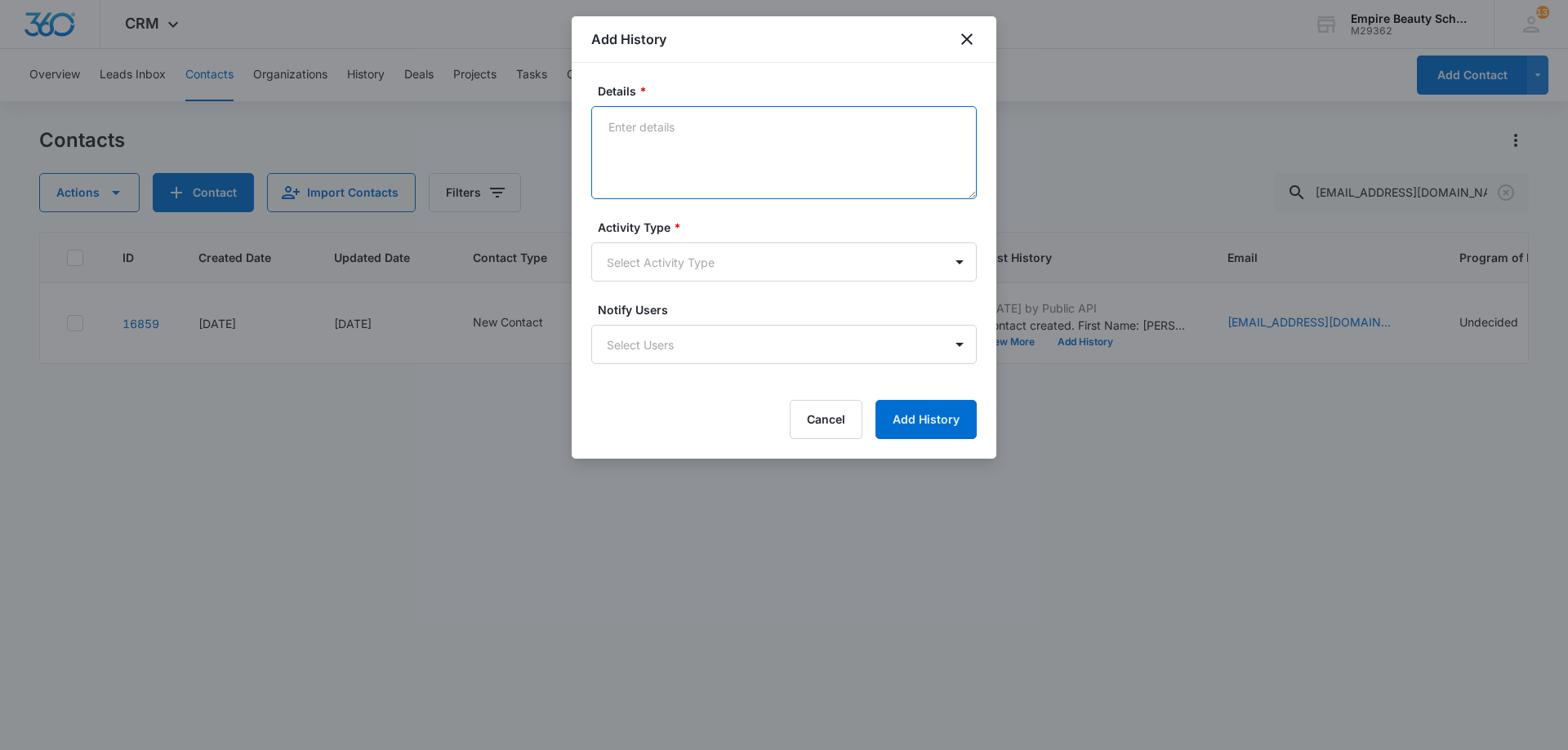
click at [720, 129] on textarea "Details *" at bounding box center [784, 152] width 385 height 93
type textarea "Email 1"
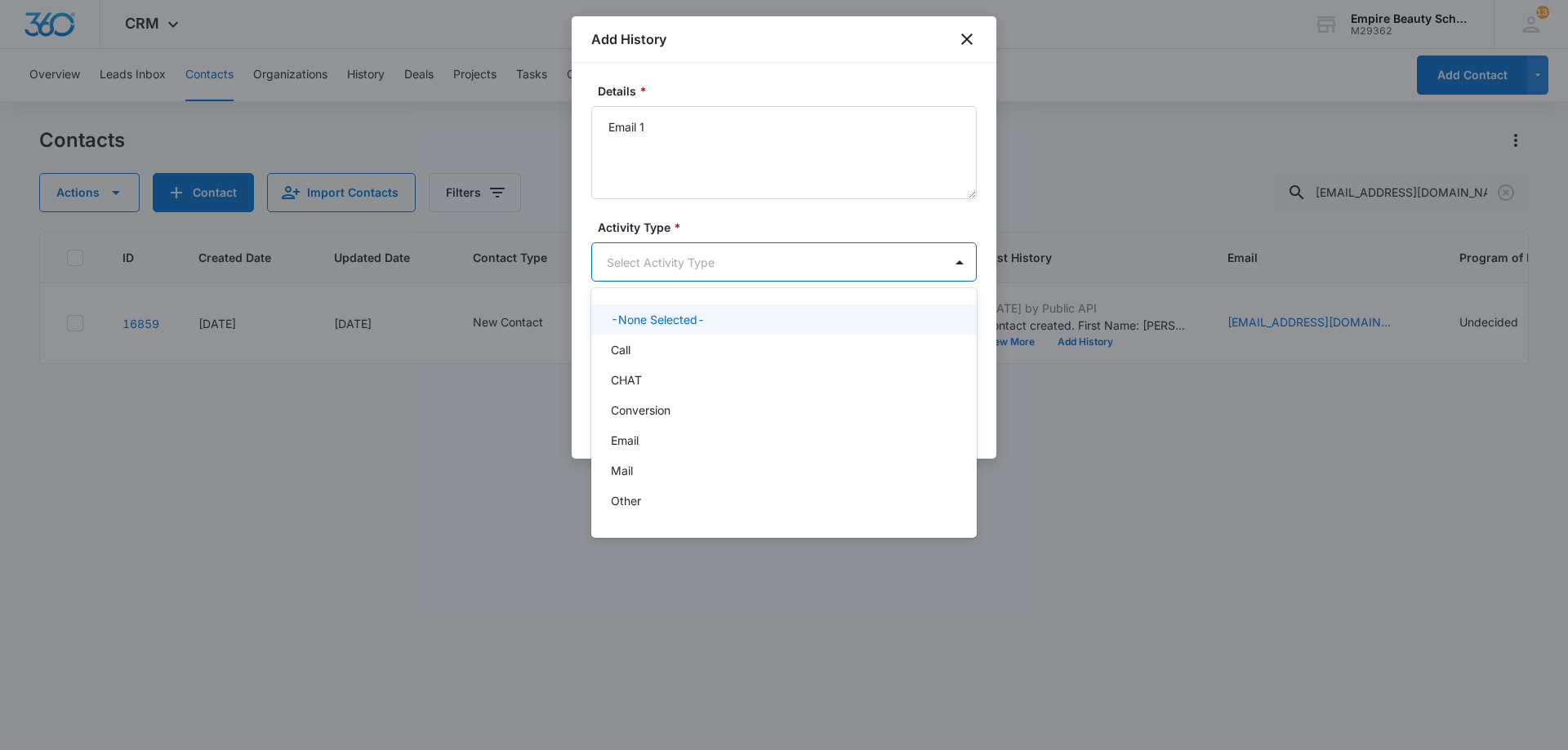
click at [682, 281] on body "CRM Apps Forms CRM Email Shop Payments POS Files Brand Settings Empire Beauty S…" at bounding box center [784, 375] width 1568 height 750
drag, startPoint x: 680, startPoint y: 262, endPoint x: 677, endPoint y: 281, distance: 19.2
click at [682, 262] on div at bounding box center [784, 375] width 1568 height 750
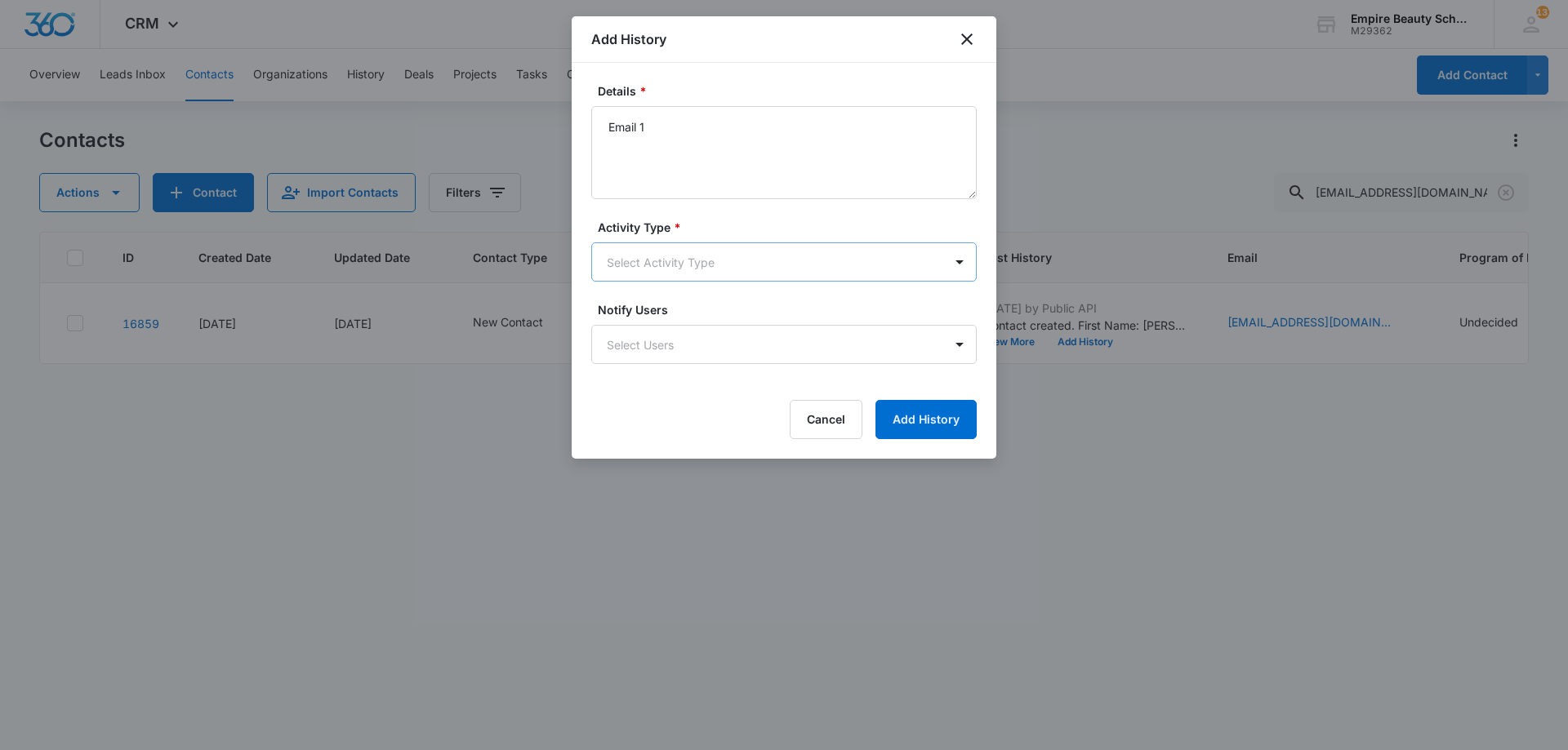
click at [678, 268] on body "CRM Apps Forms CRM Email Shop Payments POS Files Brand Settings Empire Beauty S…" at bounding box center [784, 375] width 1568 height 750
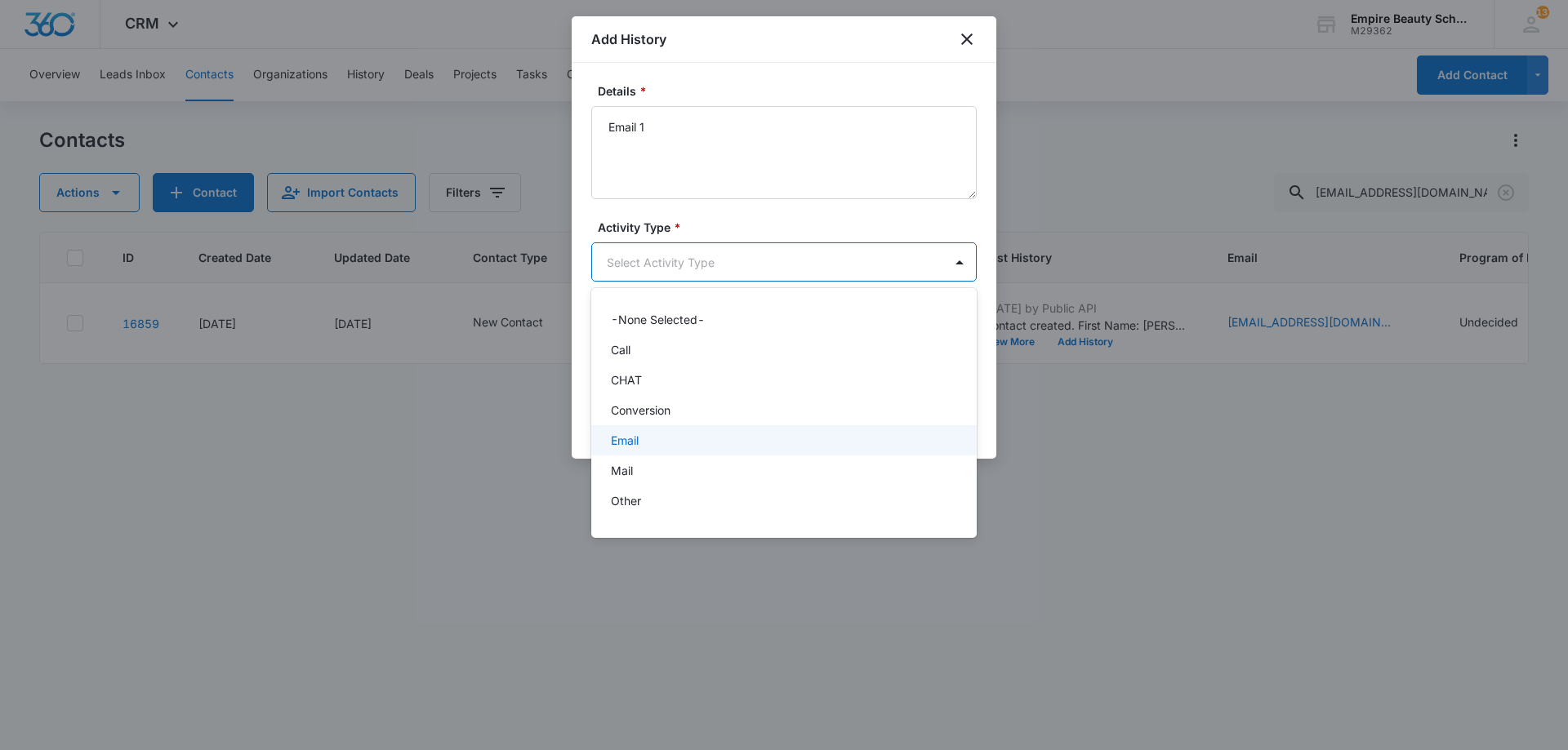
click at [670, 438] on div "Email" at bounding box center [782, 440] width 343 height 17
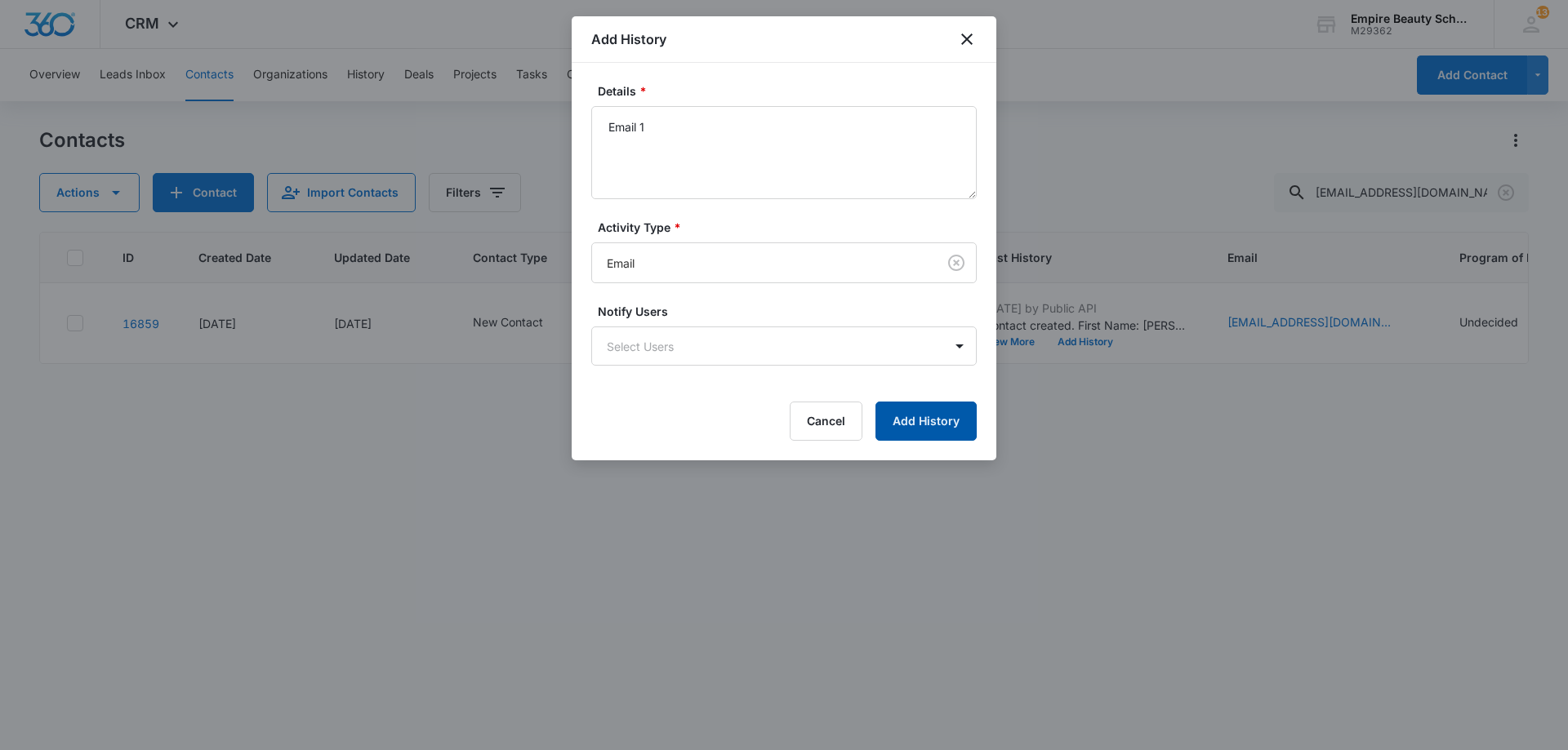
click at [920, 413] on button "Add History" at bounding box center [925, 421] width 101 height 39
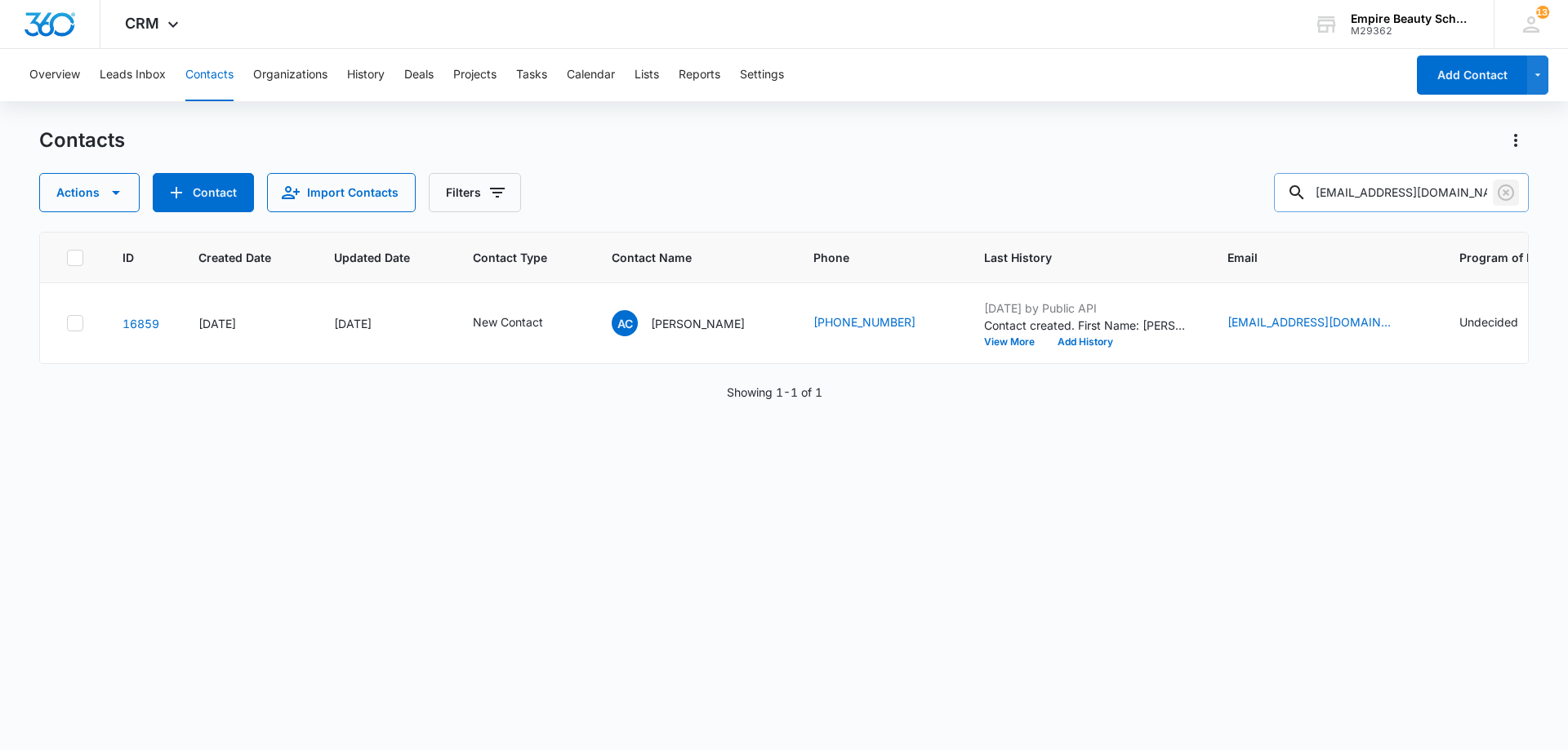
click at [1504, 194] on icon "Clear" at bounding box center [1505, 193] width 19 height 19
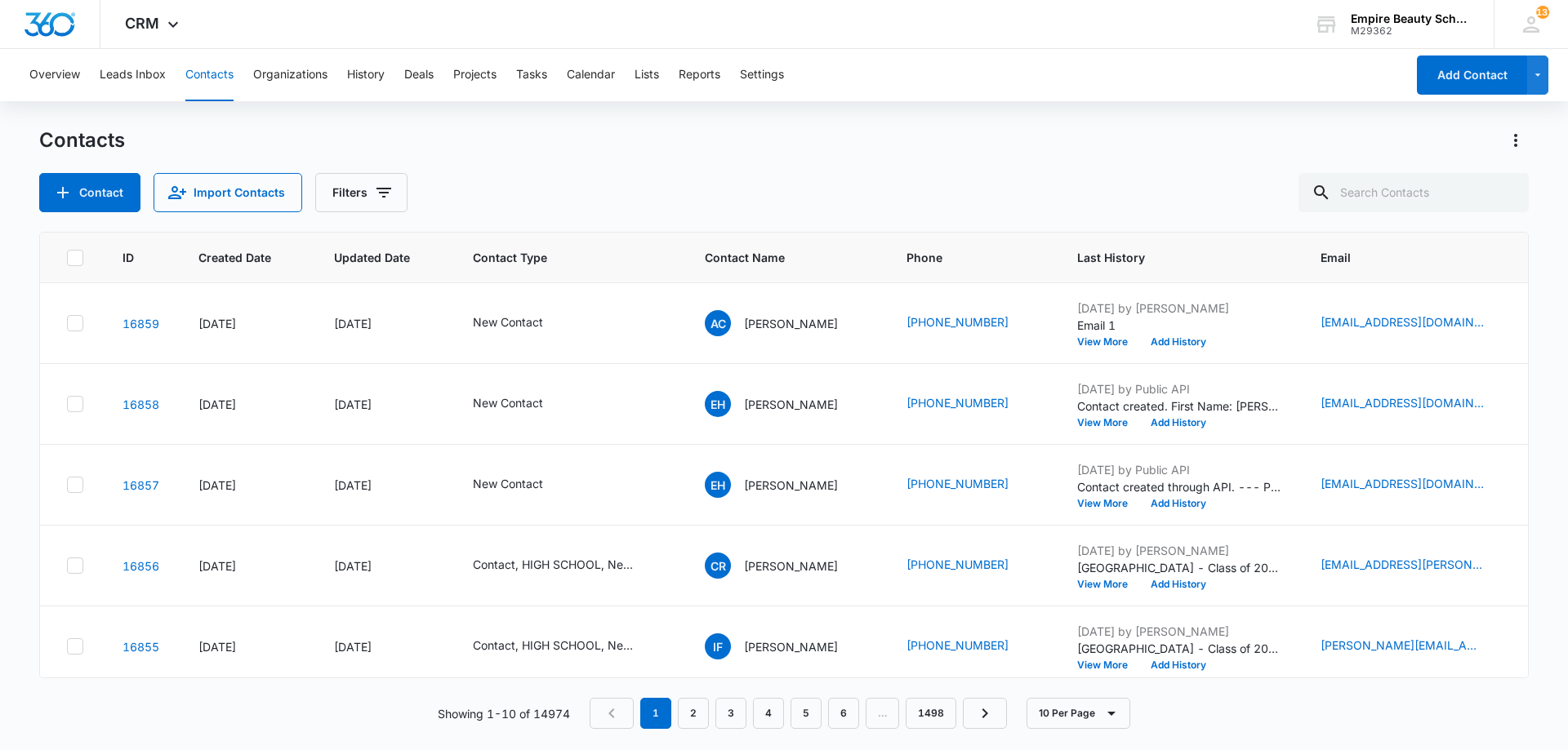
click at [405, 201] on div "Contact Import Contacts Filters" at bounding box center [784, 192] width 1490 height 39
click at [379, 191] on icon "Filters" at bounding box center [383, 193] width 19 height 19
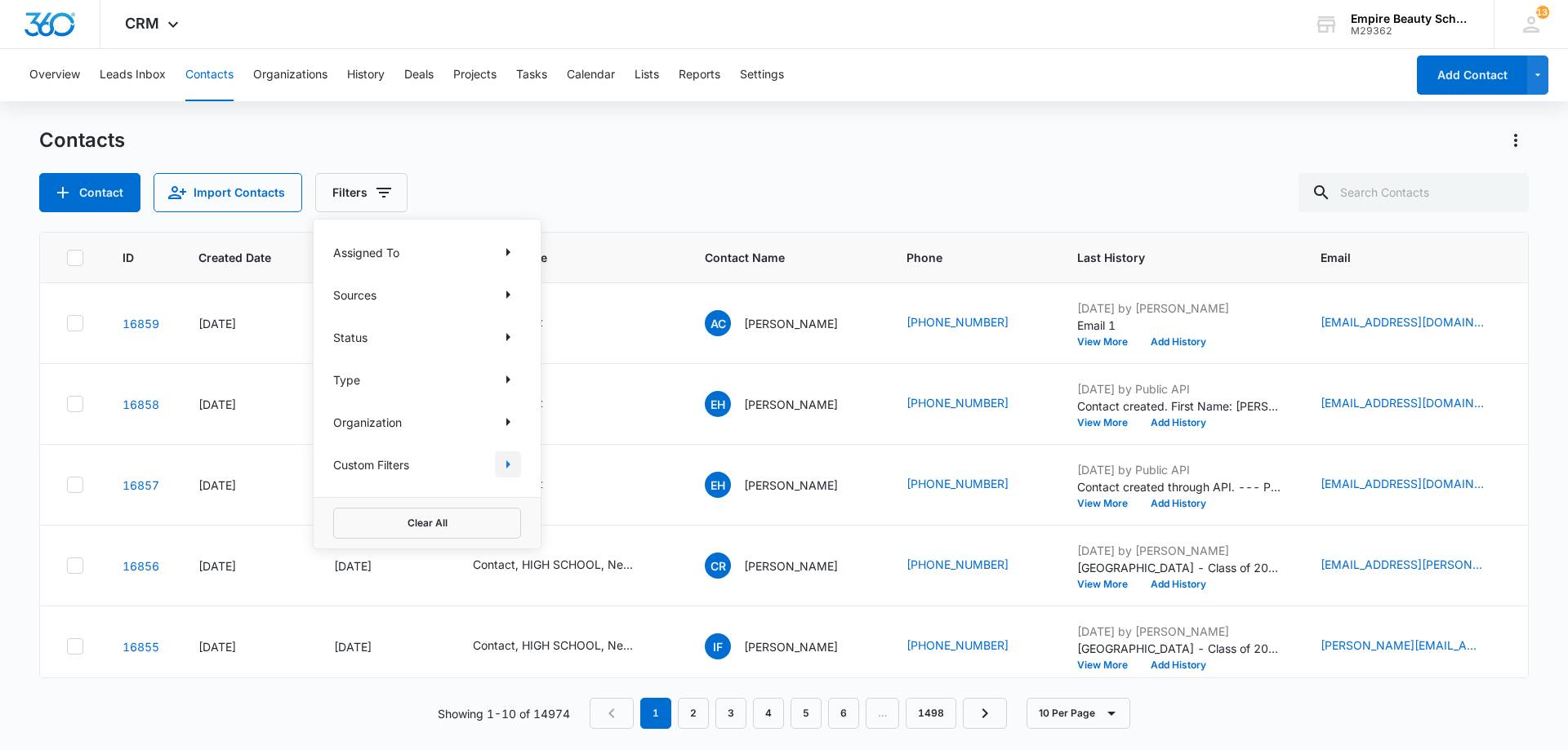
click at [517, 469] on button "Show Custom Filters filters" at bounding box center [508, 464] width 26 height 26
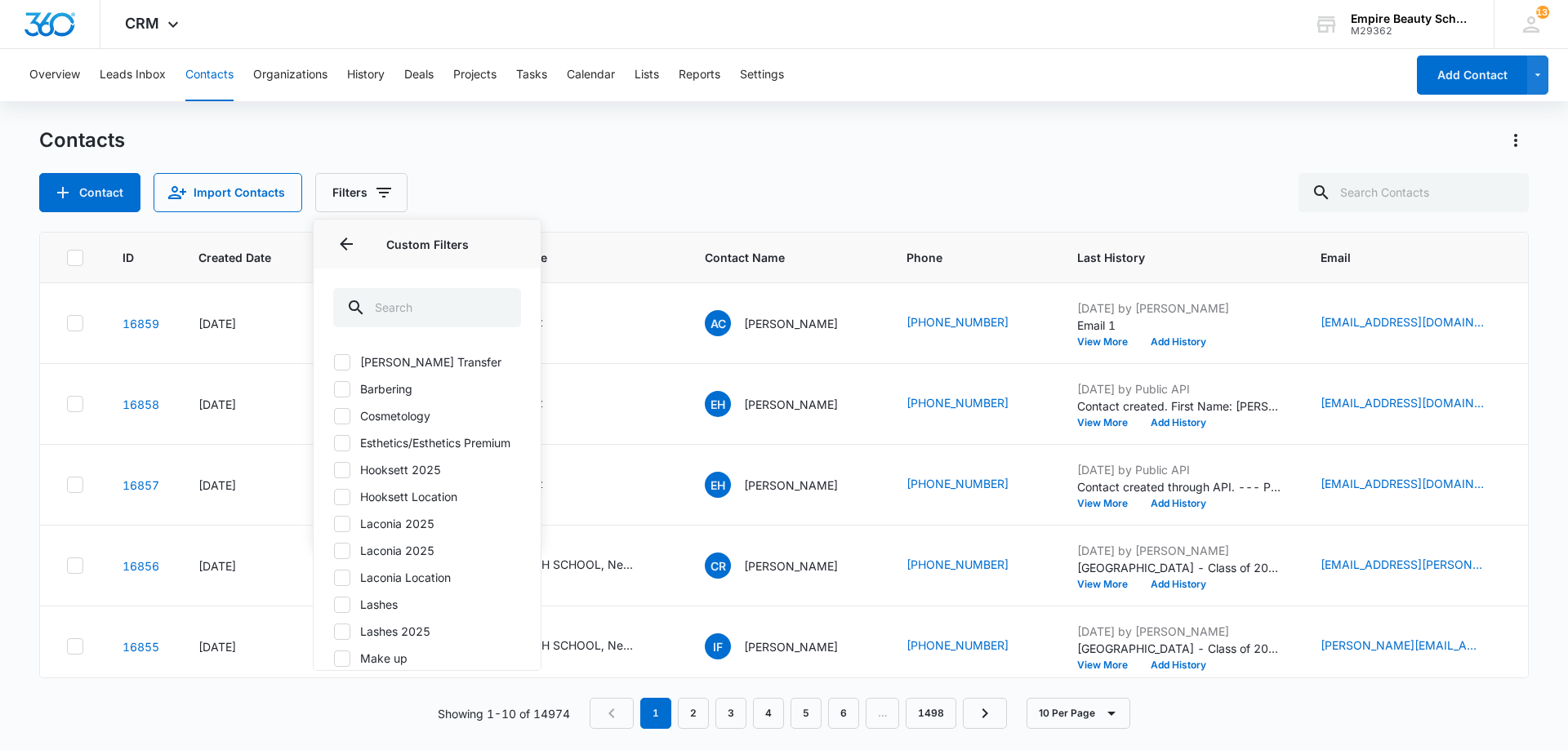
click at [442, 497] on div "Barber Transfer Barbering Cosmetology Esthetics/Esthetics Premium Hooksett 2025…" at bounding box center [427, 544] width 188 height 382
click at [437, 479] on label "Hooksett 2025" at bounding box center [427, 469] width 188 height 17
click at [334, 471] on input "Hooksett 2025" at bounding box center [333, 470] width 1 height 1
checkbox input "true"
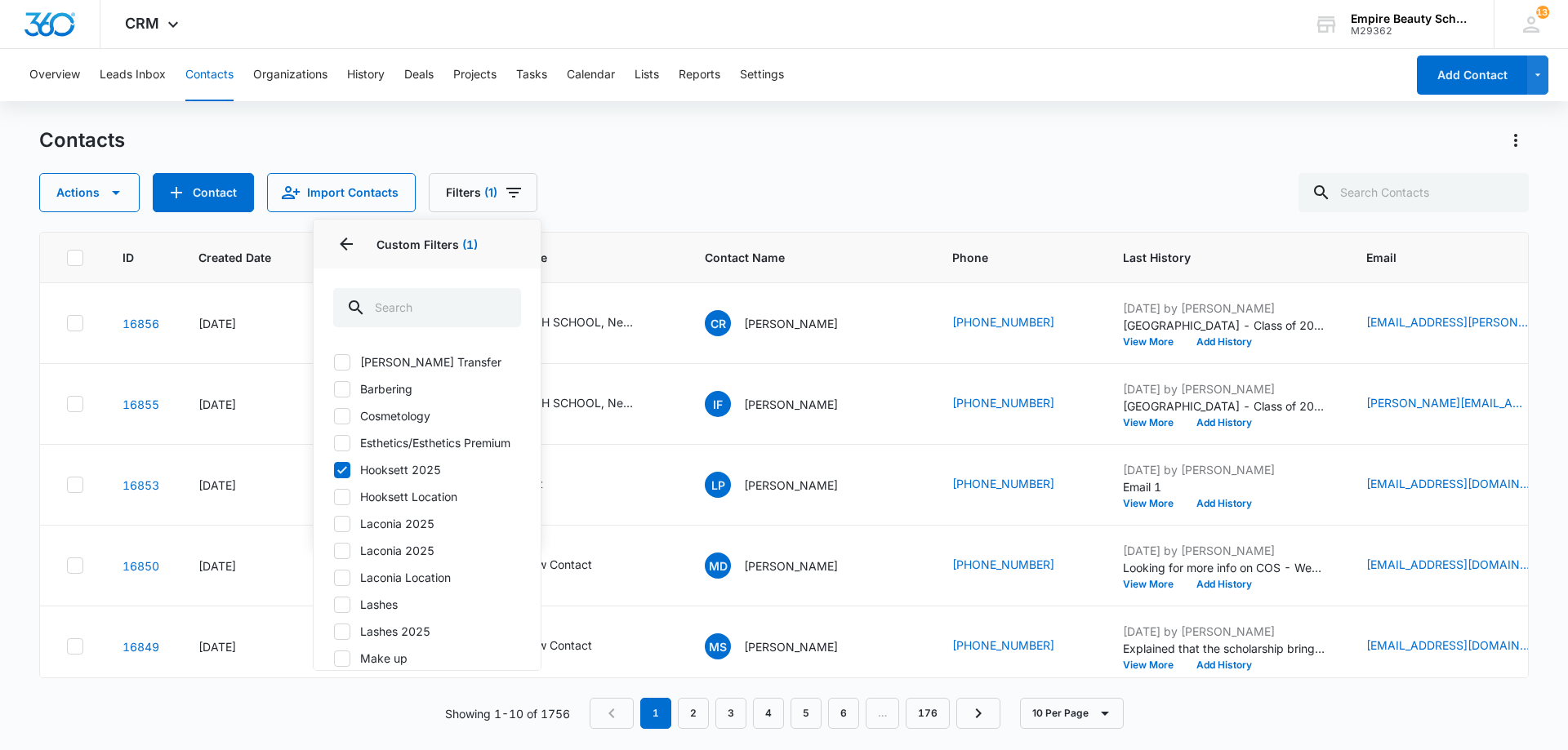
click at [693, 127] on div "Overview Leads Inbox Contacts Organizations History Deals Projects Tasks Calend…" at bounding box center [784, 399] width 1568 height 700
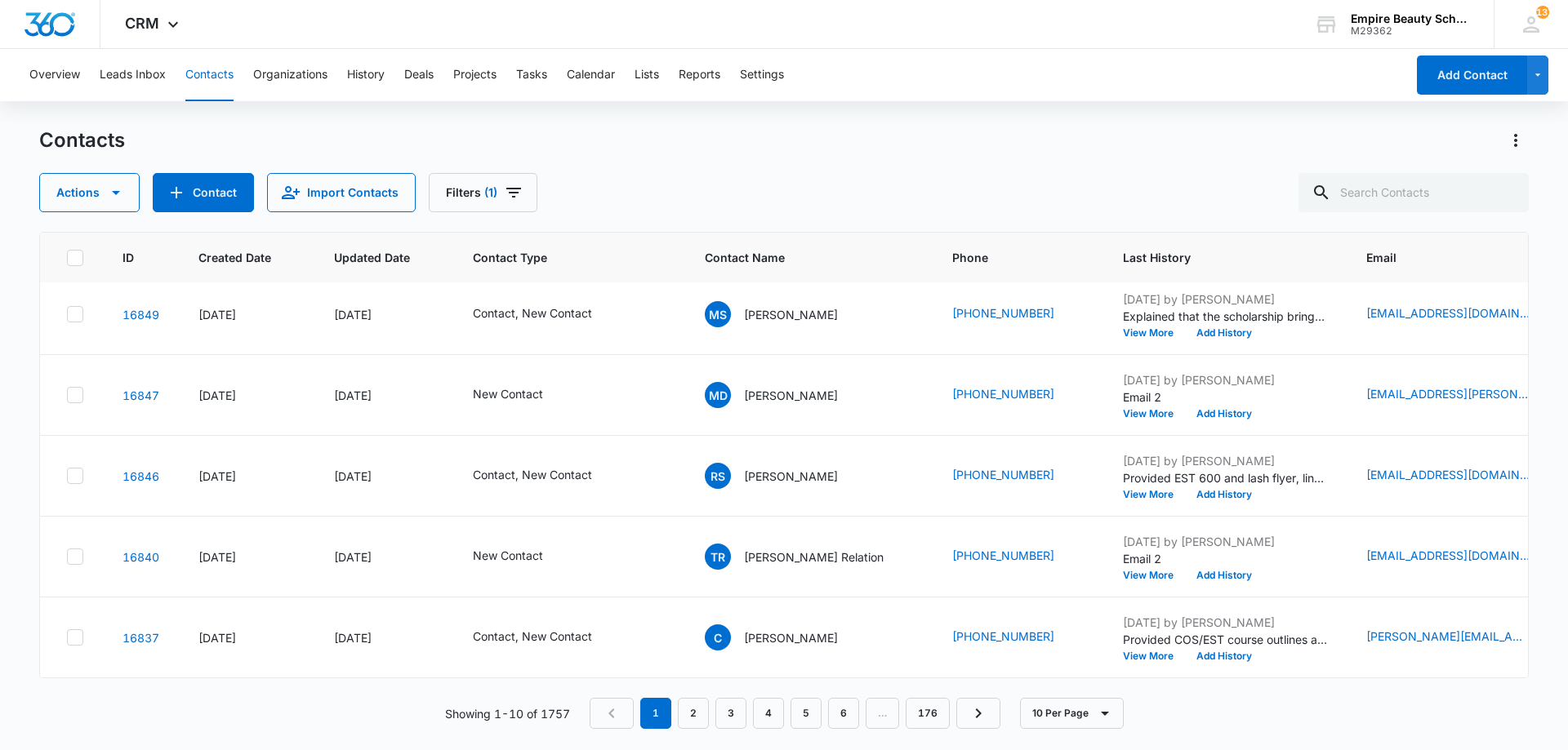
scroll to position [426, 0]
click at [690, 720] on link "2" at bounding box center [693, 713] width 31 height 31
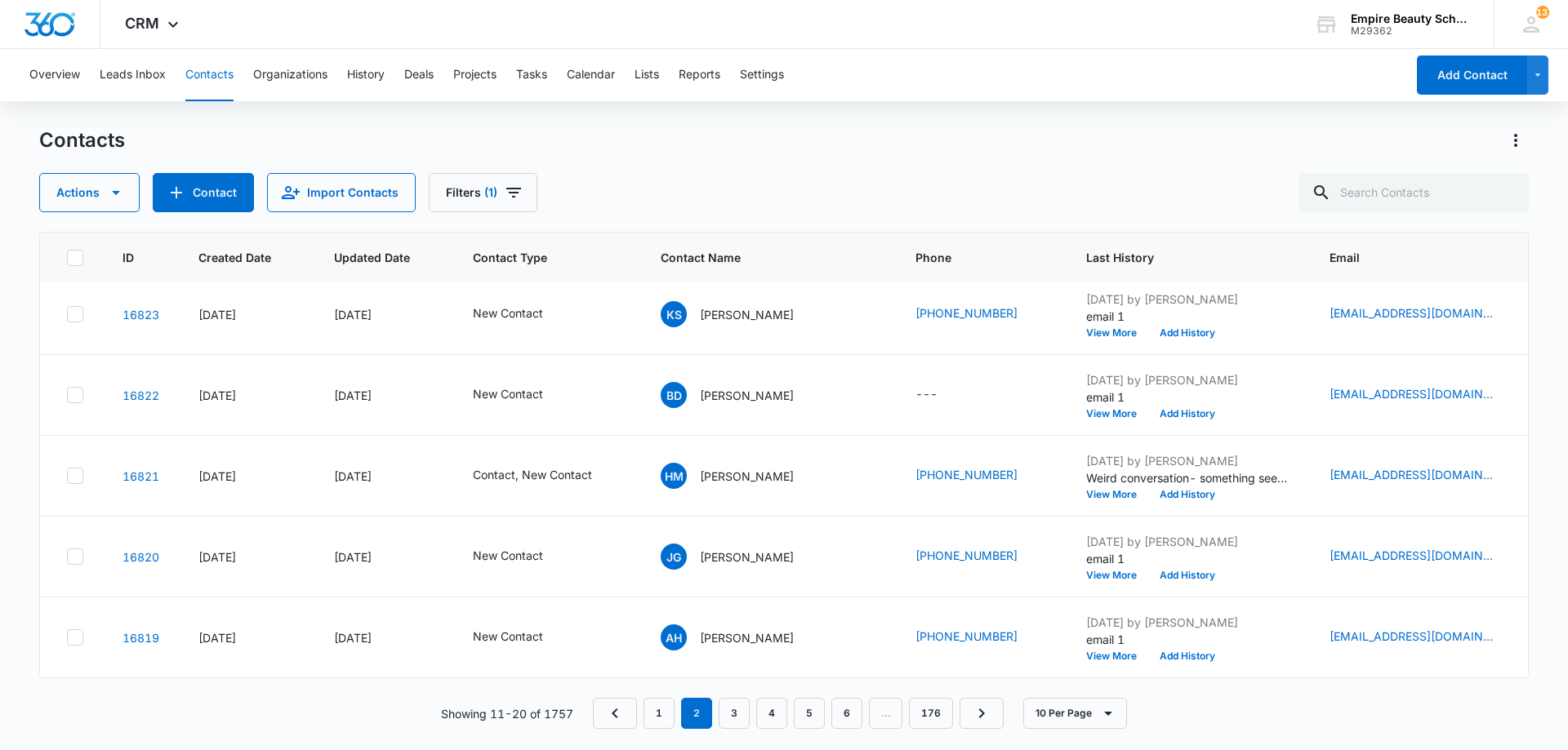
scroll to position [0, 0]
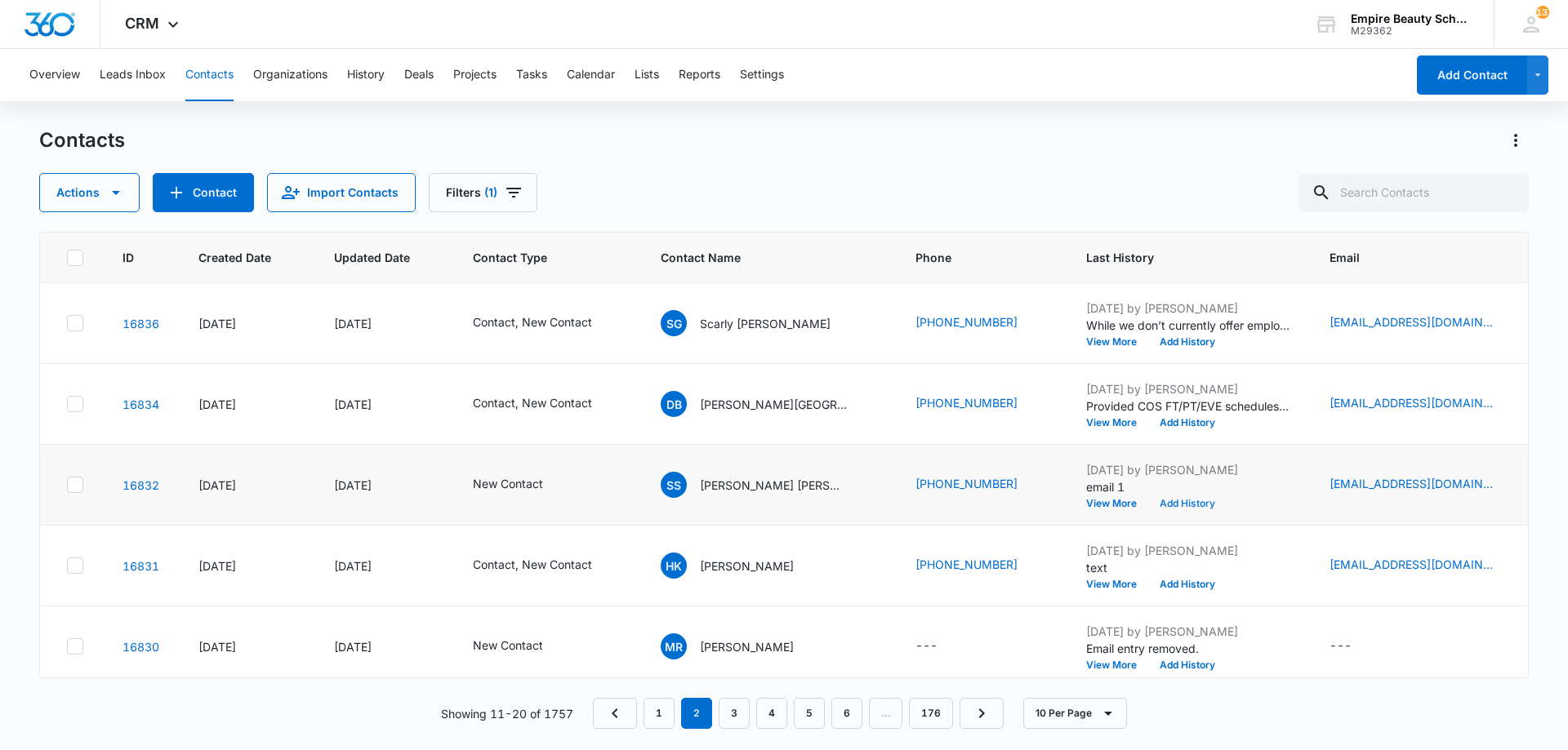
click at [1148, 505] on button "Add History" at bounding box center [1186, 503] width 78 height 10
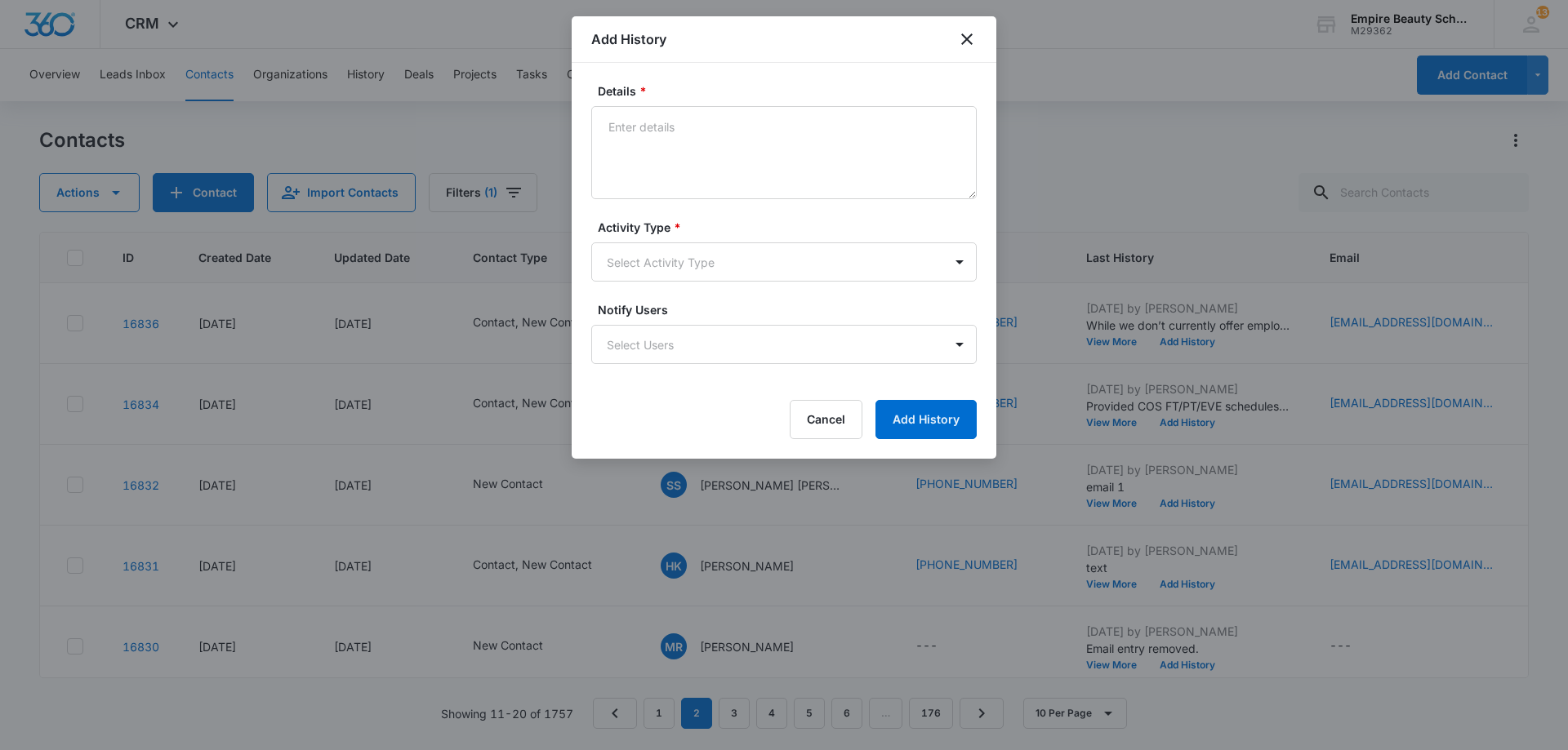
click at [979, 39] on div "Add History" at bounding box center [784, 40] width 425 height 47
click at [972, 41] on icon "close" at bounding box center [967, 39] width 19 height 19
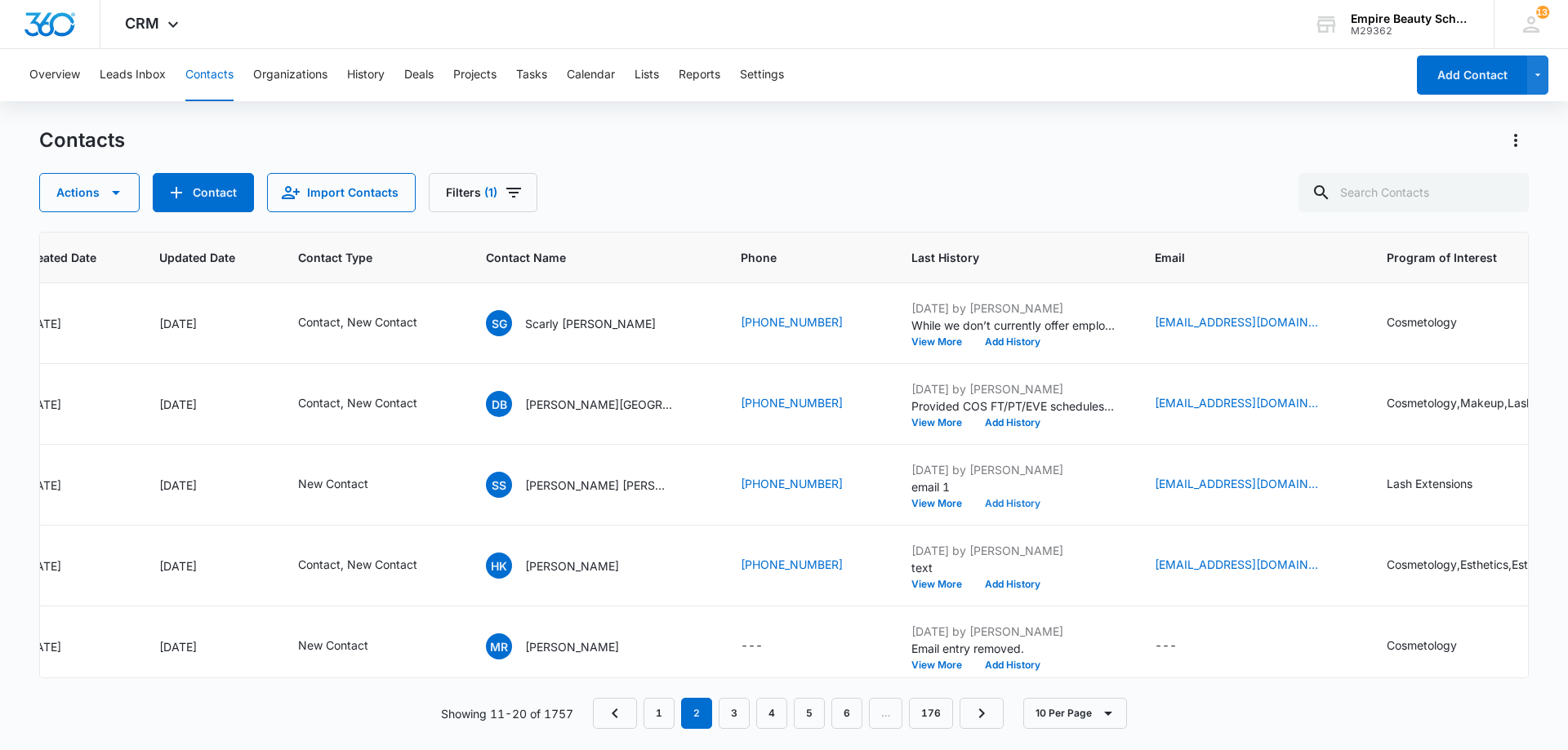
scroll to position [0, 197]
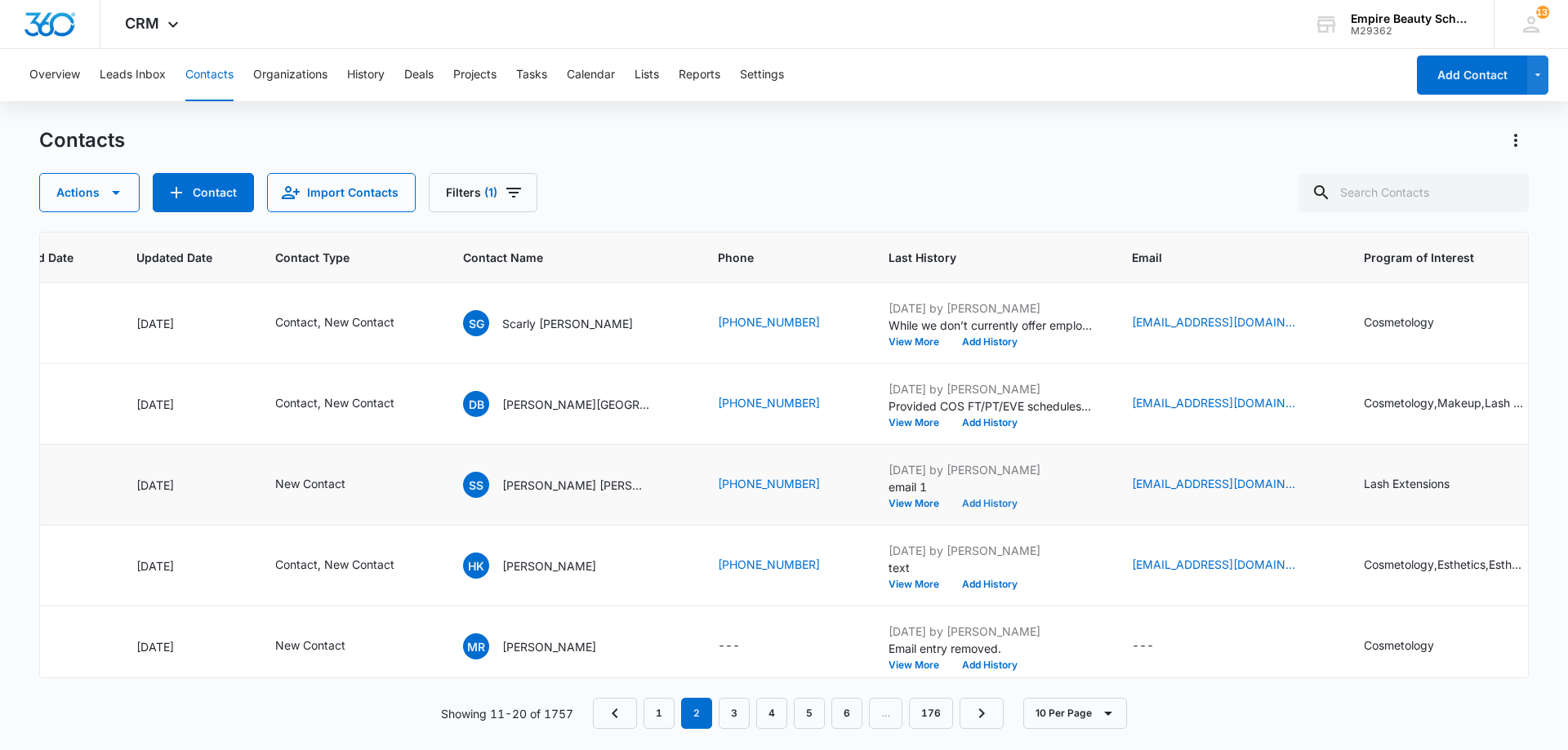
click at [955, 503] on button "Add History" at bounding box center [989, 503] width 78 height 10
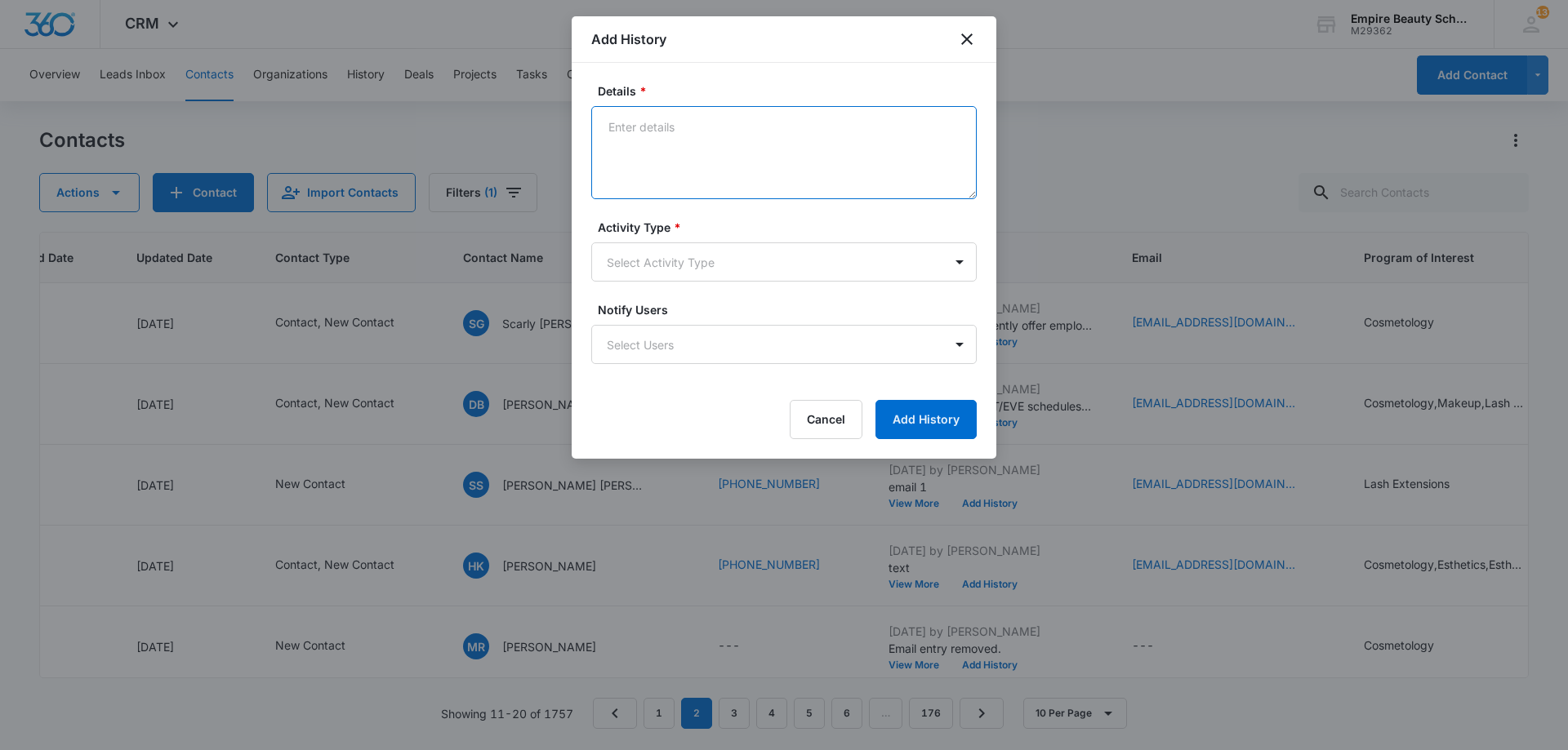
click at [699, 141] on textarea "Details *" at bounding box center [784, 152] width 385 height 93
type textarea "VM 2"
click at [698, 257] on body "CRM Apps Forms CRM Email Shop Payments POS Files Brand Settings Empire Beauty S…" at bounding box center [784, 375] width 1568 height 750
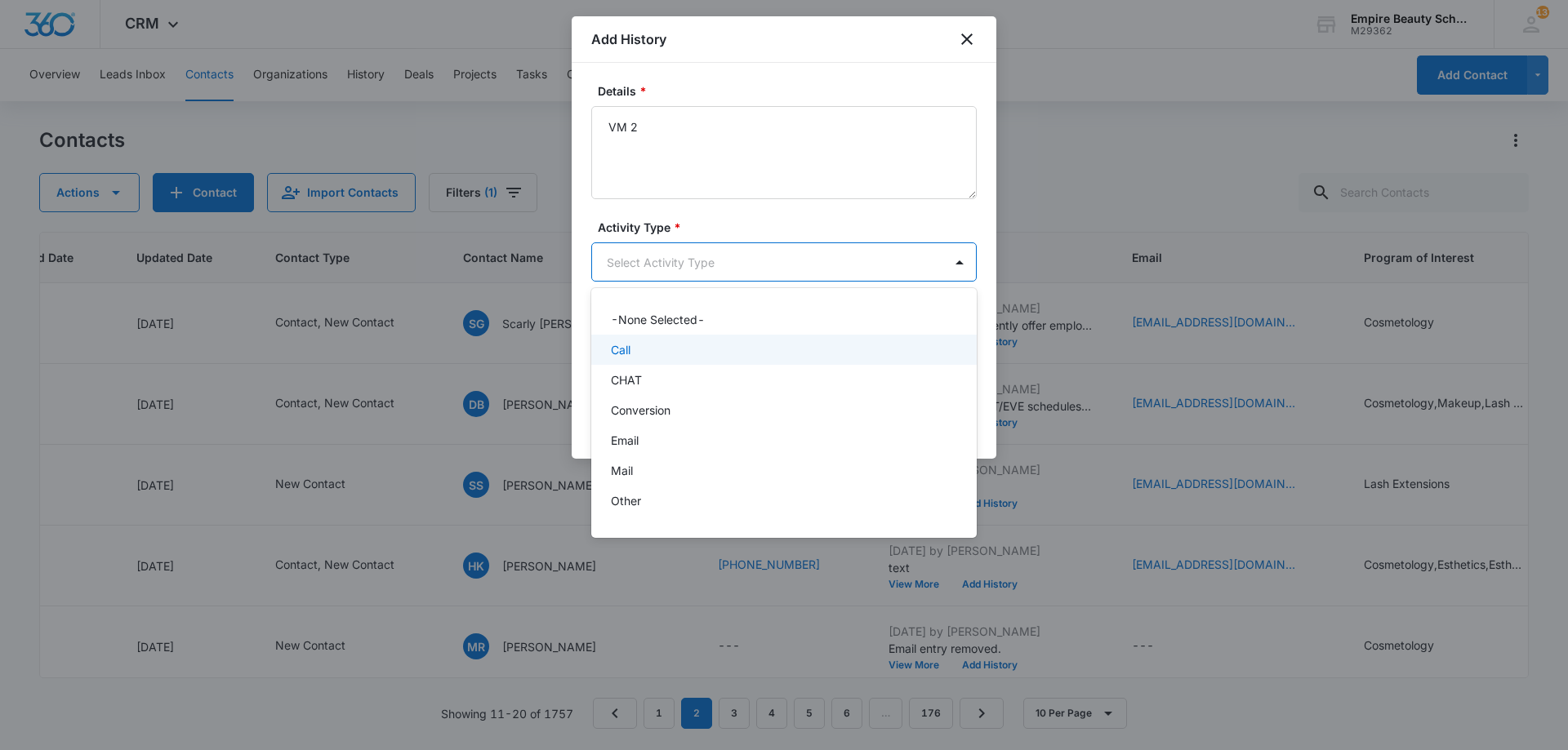
click at [672, 353] on div "Call" at bounding box center [782, 349] width 343 height 17
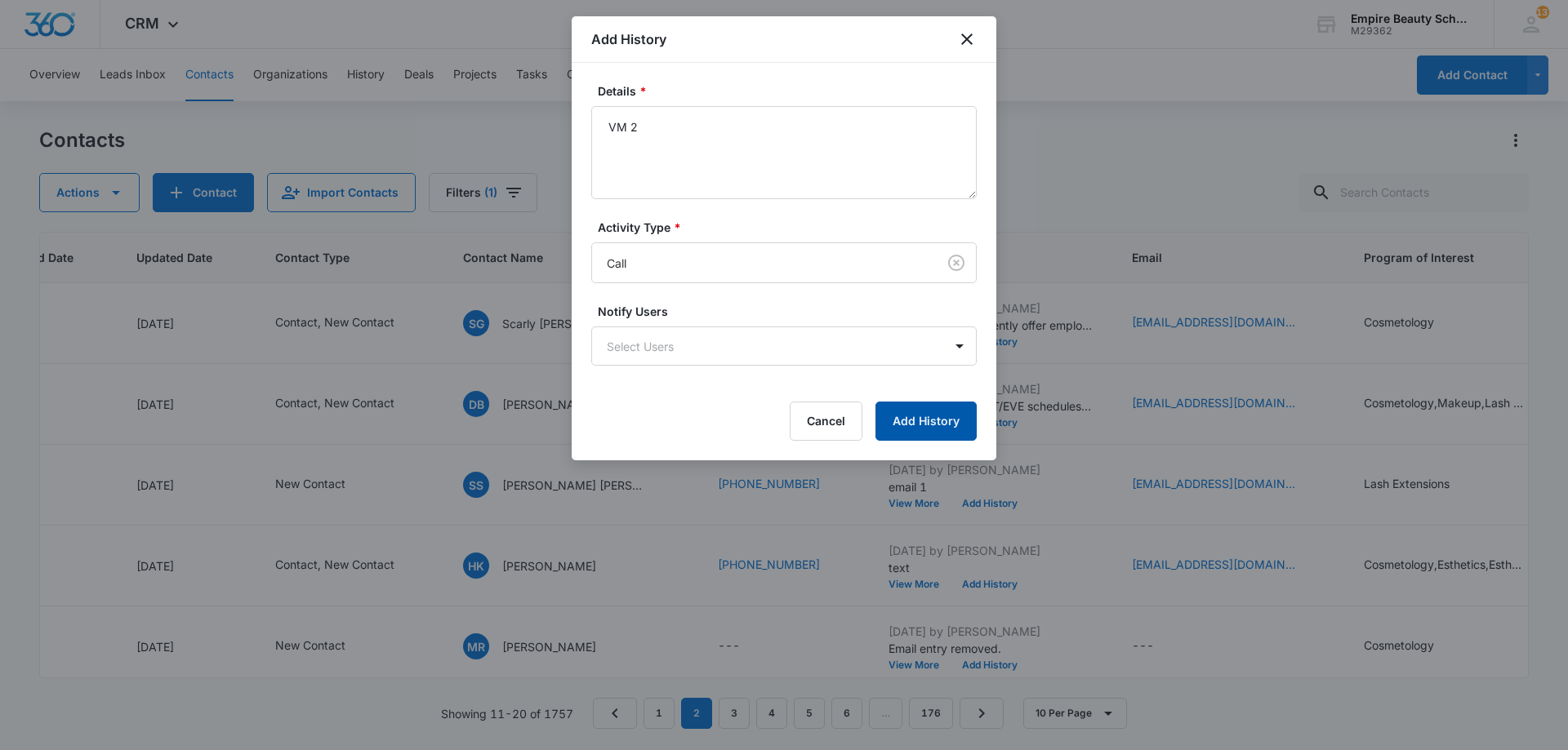
click at [943, 409] on button "Add History" at bounding box center [925, 421] width 101 height 39
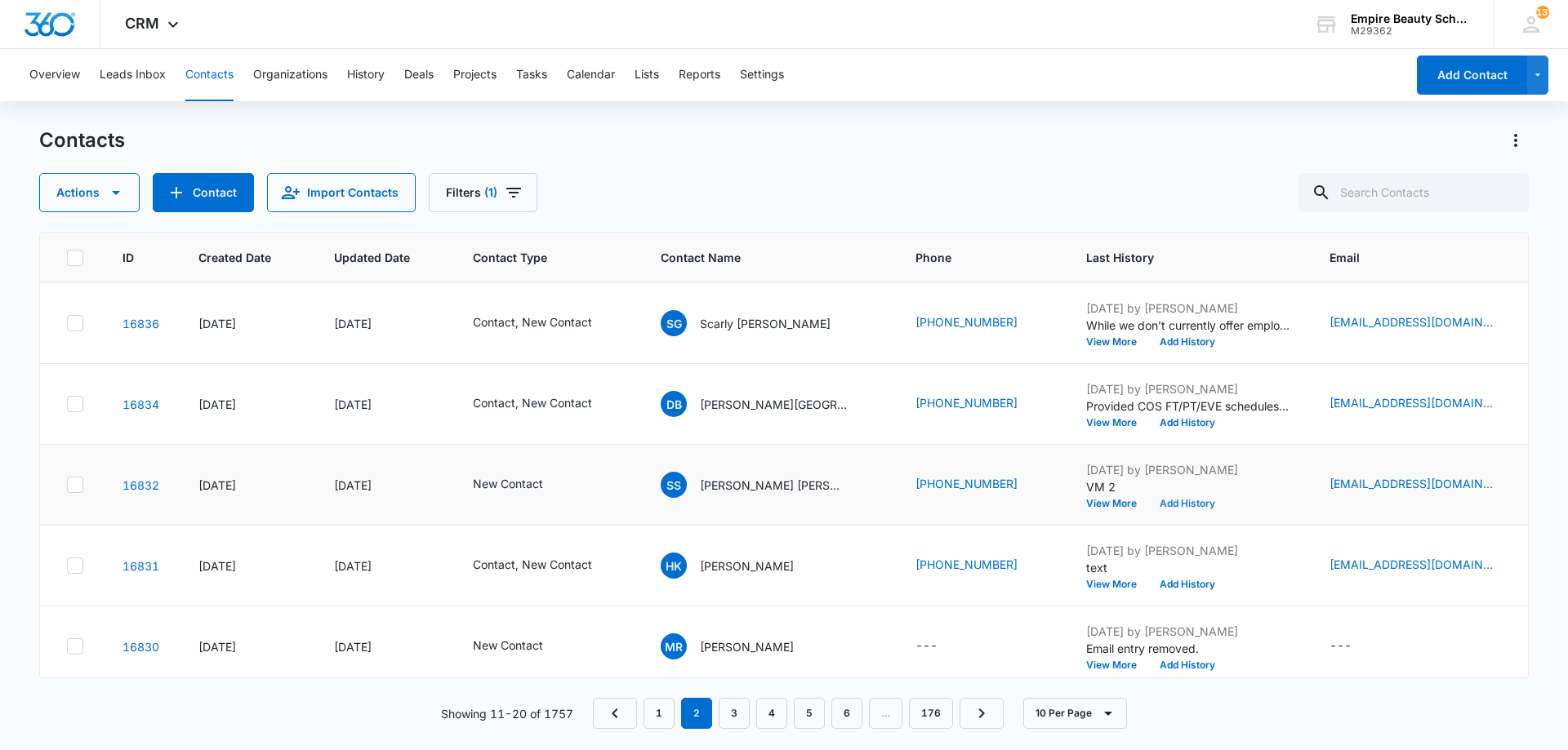
click at [1148, 507] on button "Add History" at bounding box center [1186, 503] width 78 height 10
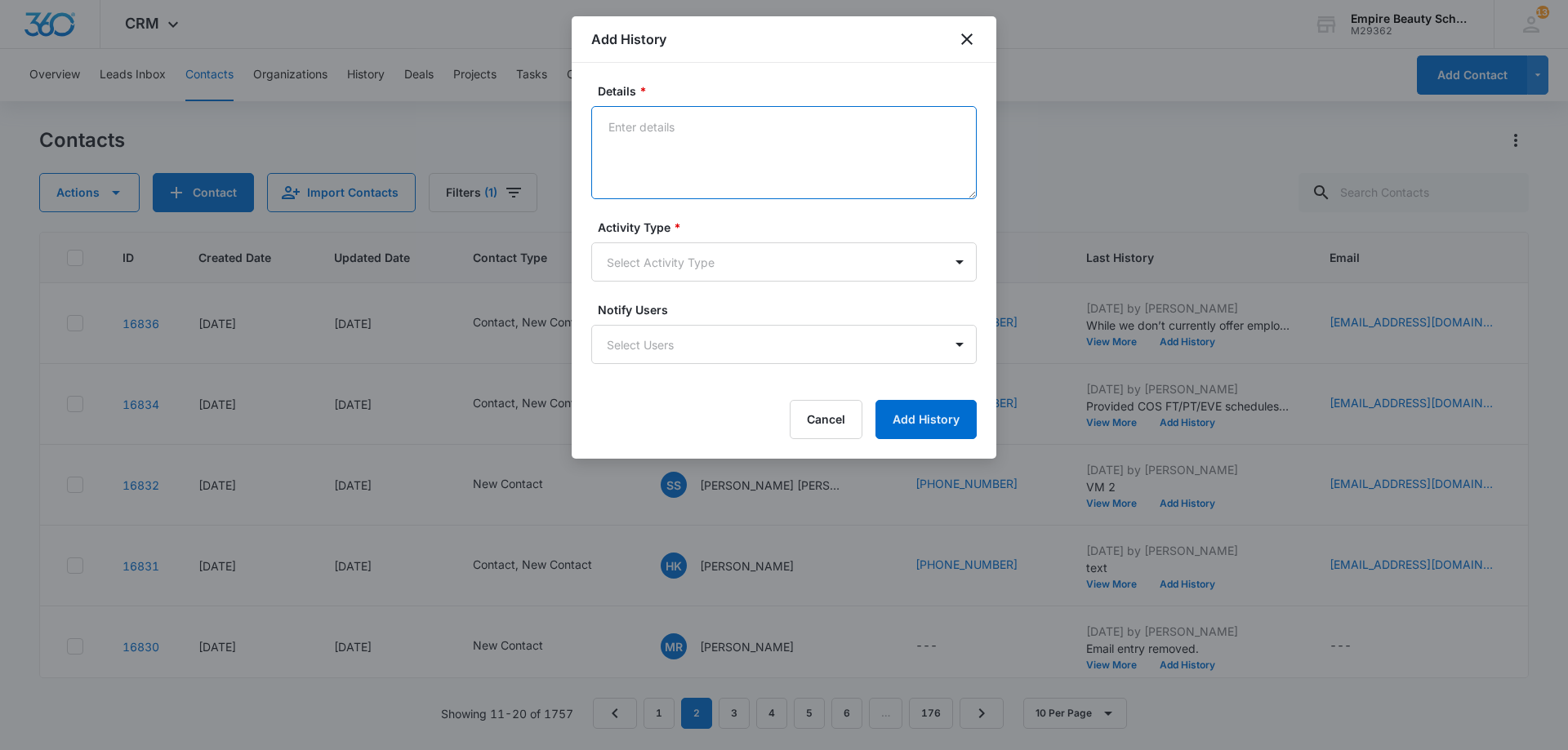
click at [728, 138] on textarea "Details *" at bounding box center [784, 152] width 385 height 93
type textarea "Text 2"
drag, startPoint x: 693, startPoint y: 249, endPoint x: 685, endPoint y: 265, distance: 17.9
click at [687, 261] on div "Activity Type * Select Activity Type" at bounding box center [784, 249] width 385 height 63
click at [685, 265] on body "CRM Apps Forms CRM Email Shop Payments POS Files Brand Settings Empire Beauty S…" at bounding box center [784, 375] width 1568 height 750
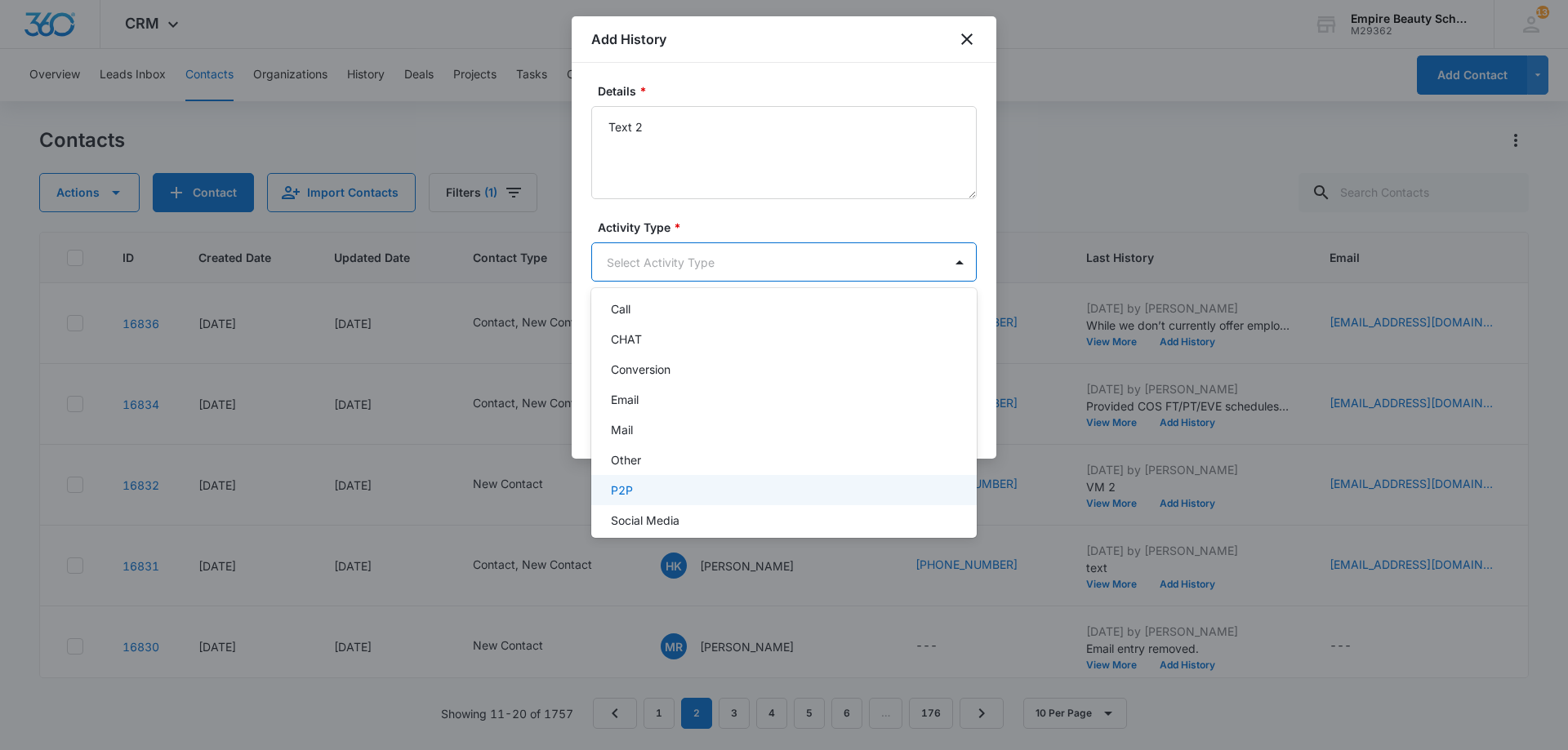
scroll to position [85, 0]
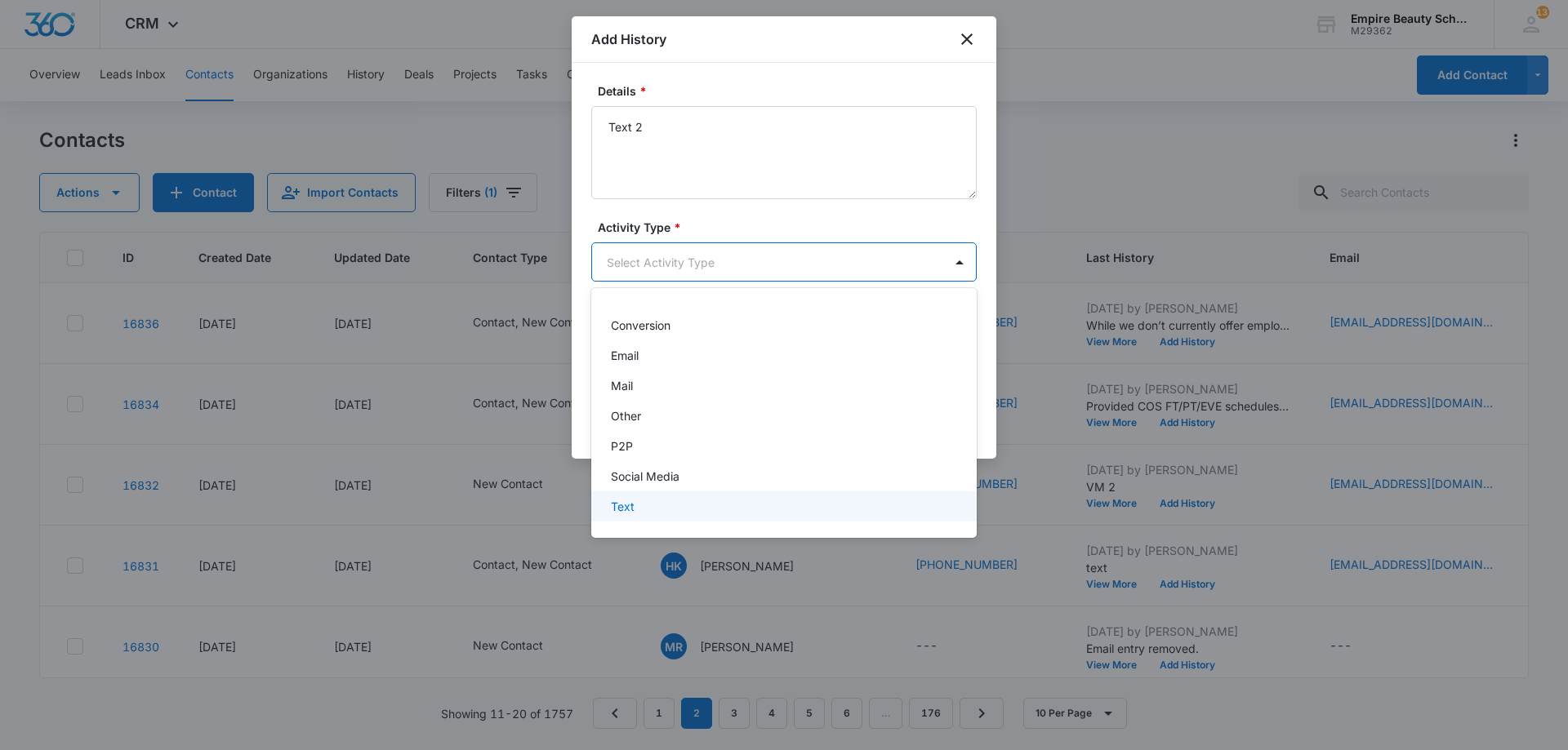
click at [667, 496] on div "Text" at bounding box center [784, 507] width 385 height 30
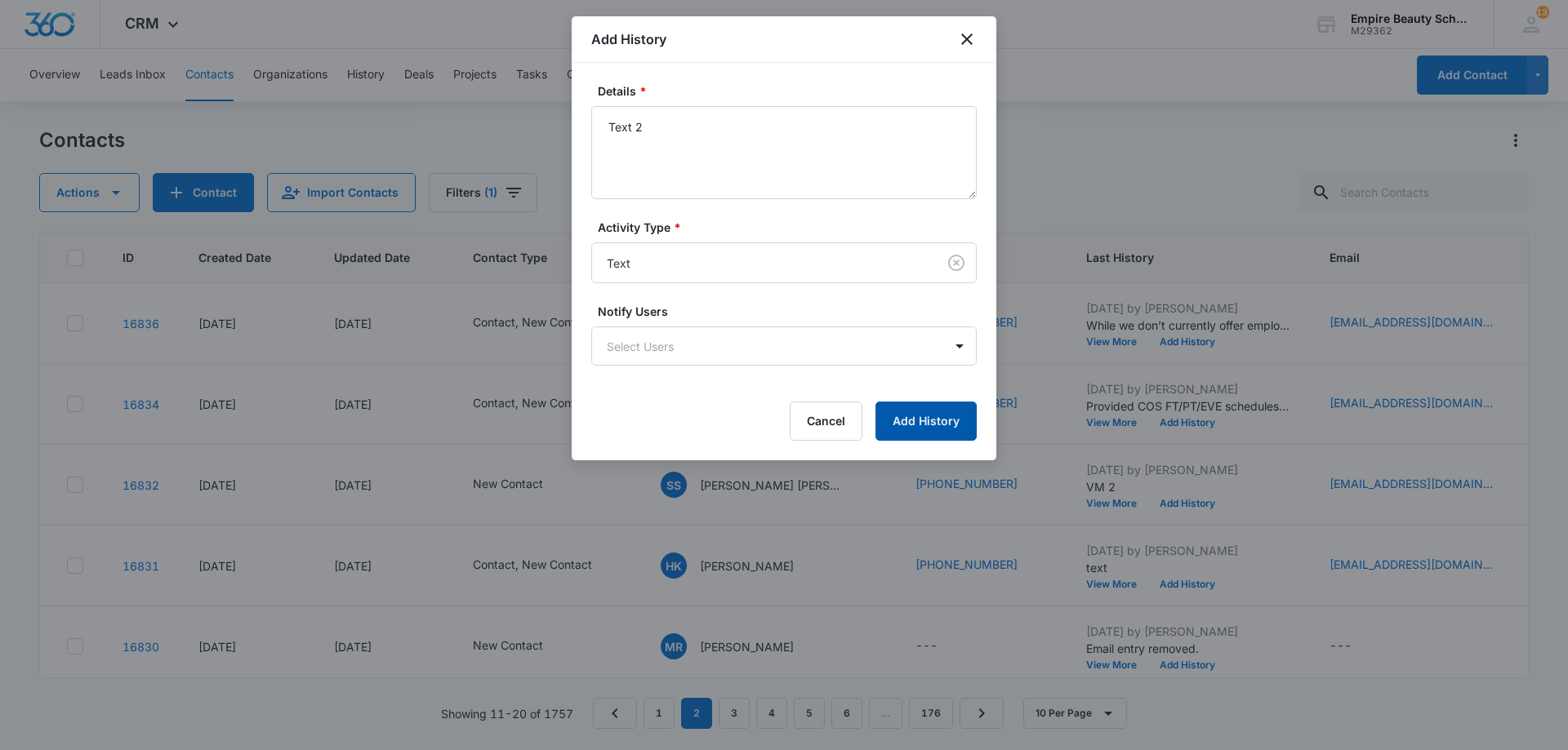
click at [921, 423] on button "Add History" at bounding box center [925, 421] width 101 height 39
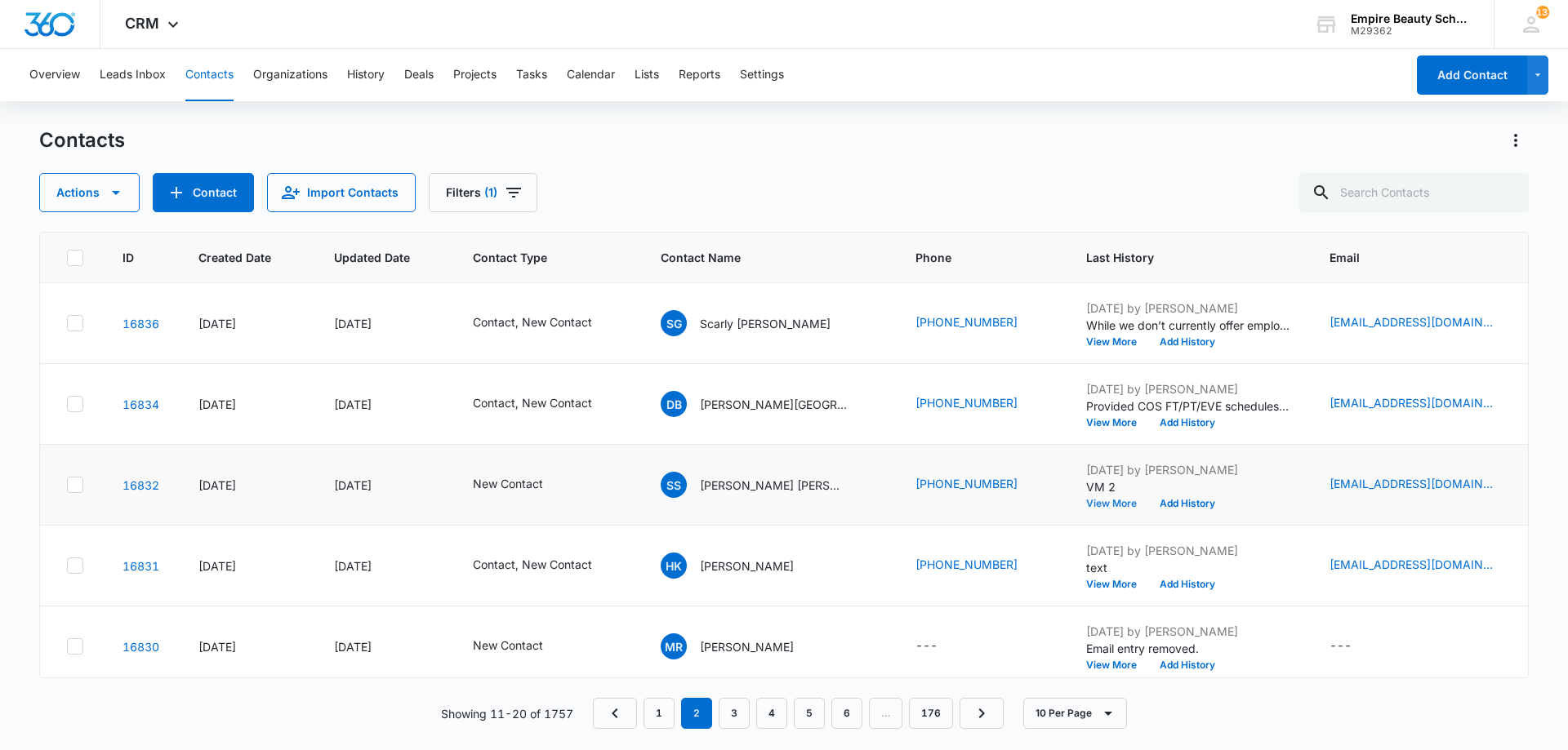
click at [1086, 505] on button "View More" at bounding box center [1117, 503] width 62 height 10
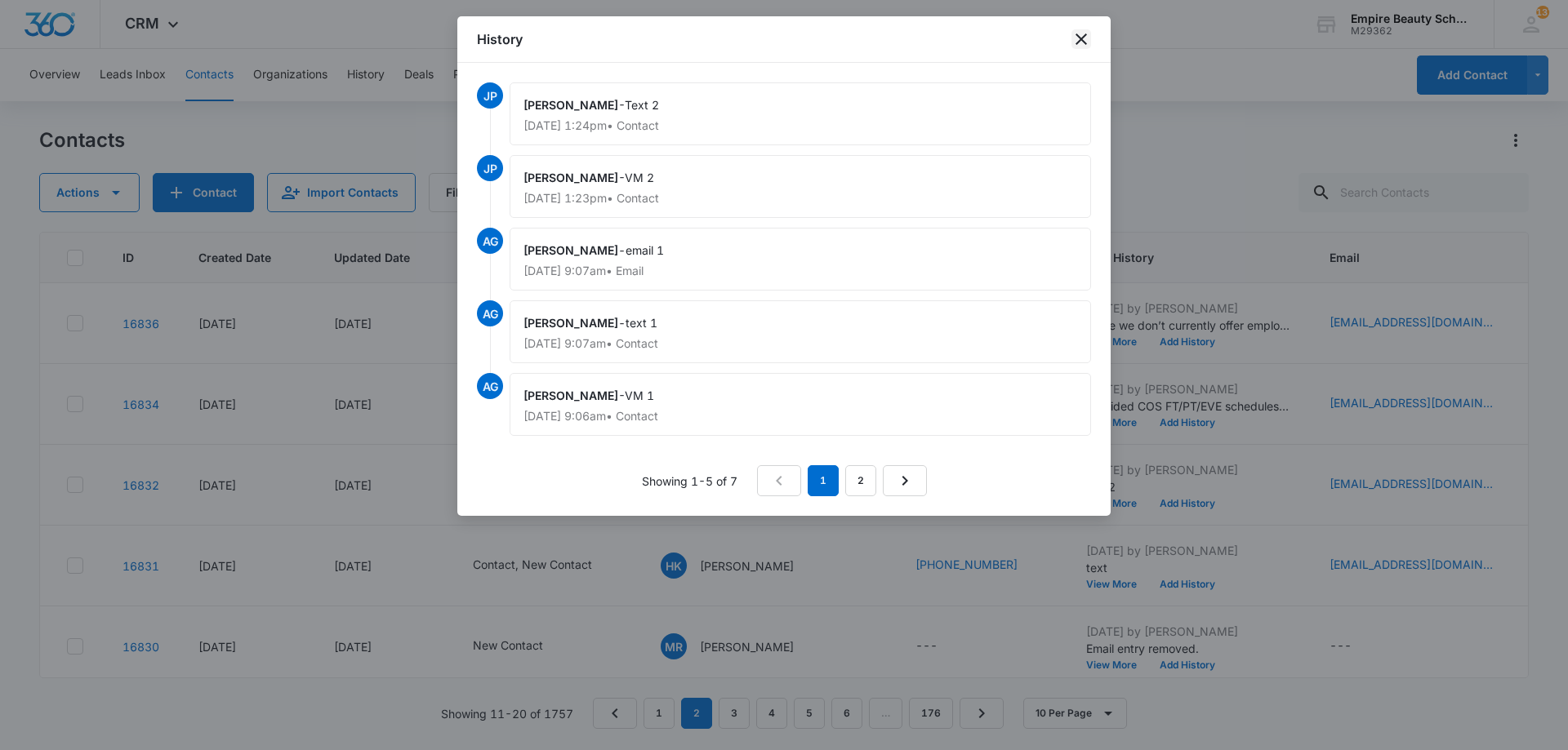
click at [1082, 40] on icon "close" at bounding box center [1081, 39] width 11 height 11
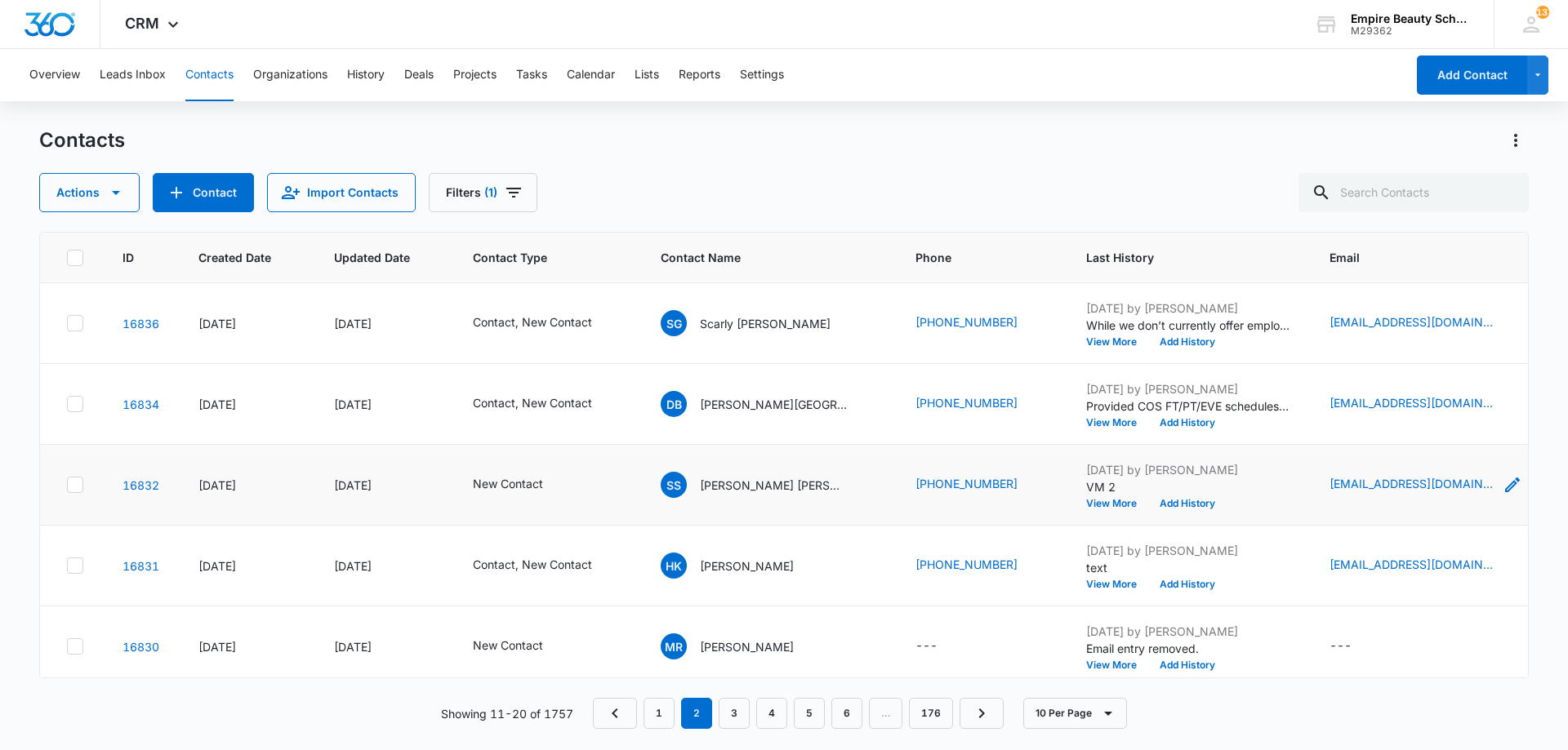
click at [1505, 487] on icon "Email - Shainajaquez@icloud.com - Select to Edit Field" at bounding box center [1512, 485] width 15 height 15
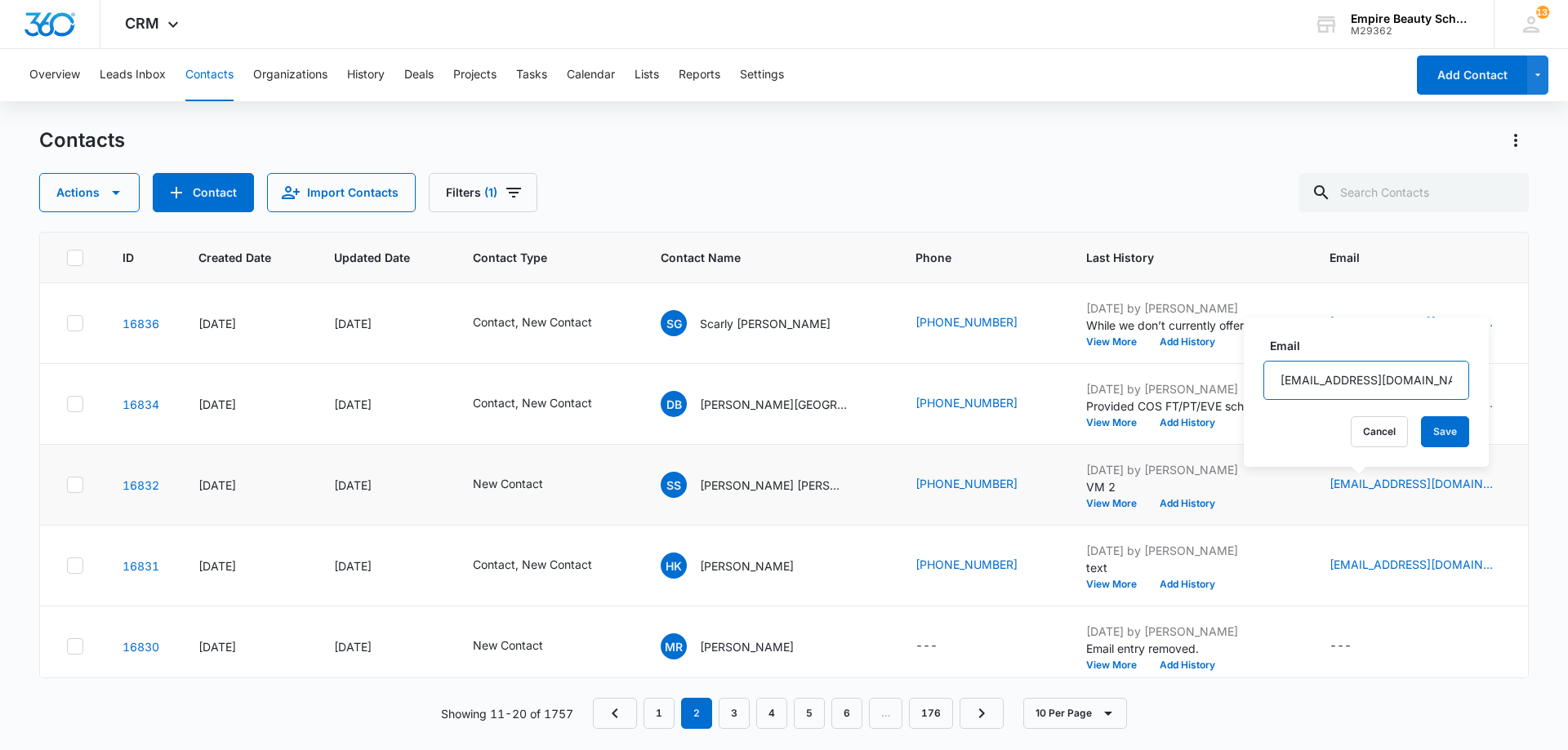
click at [1342, 372] on input "[EMAIL_ADDRESS][DOMAIN_NAME]" at bounding box center [1365, 380] width 205 height 39
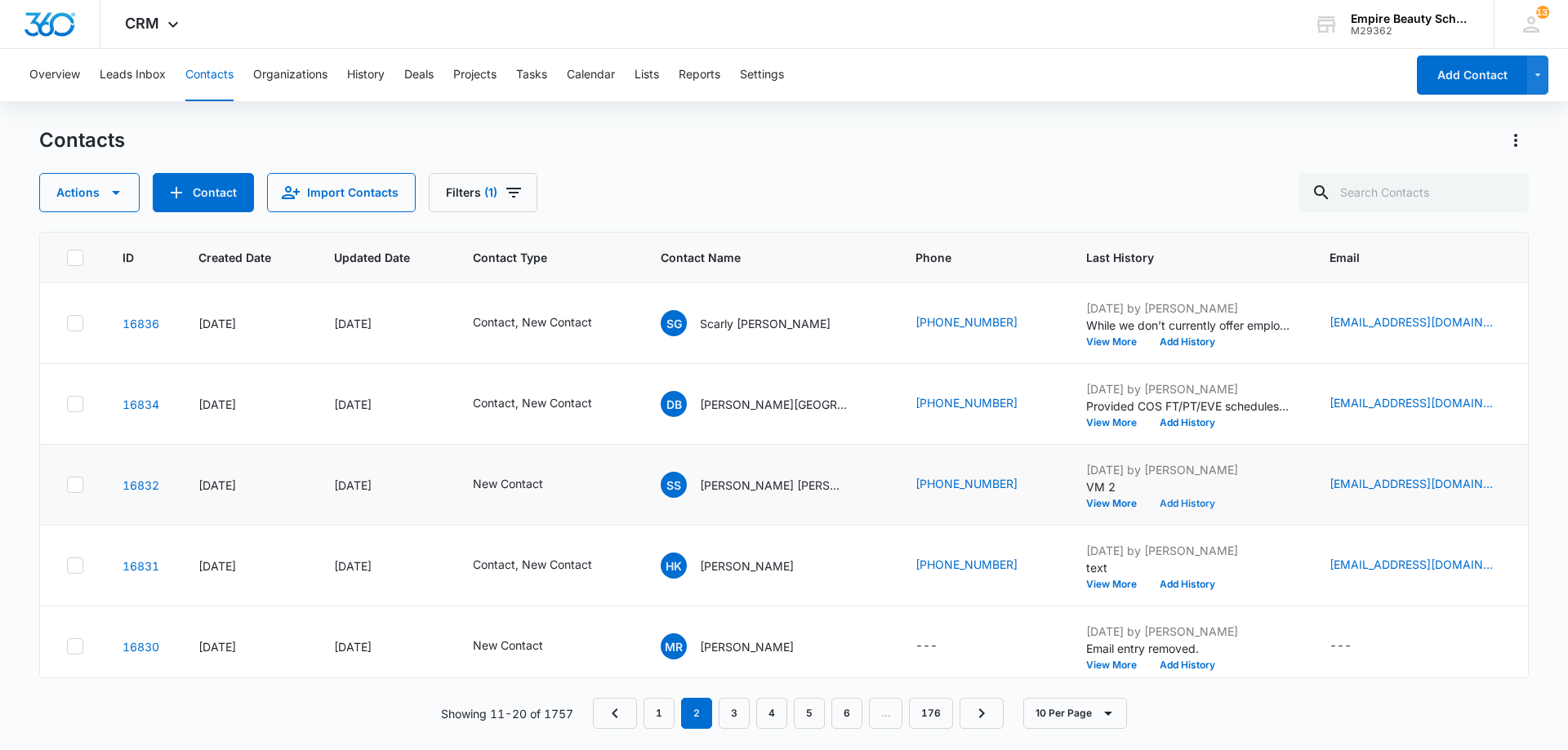
click at [1148, 501] on button "Add History" at bounding box center [1186, 503] width 78 height 10
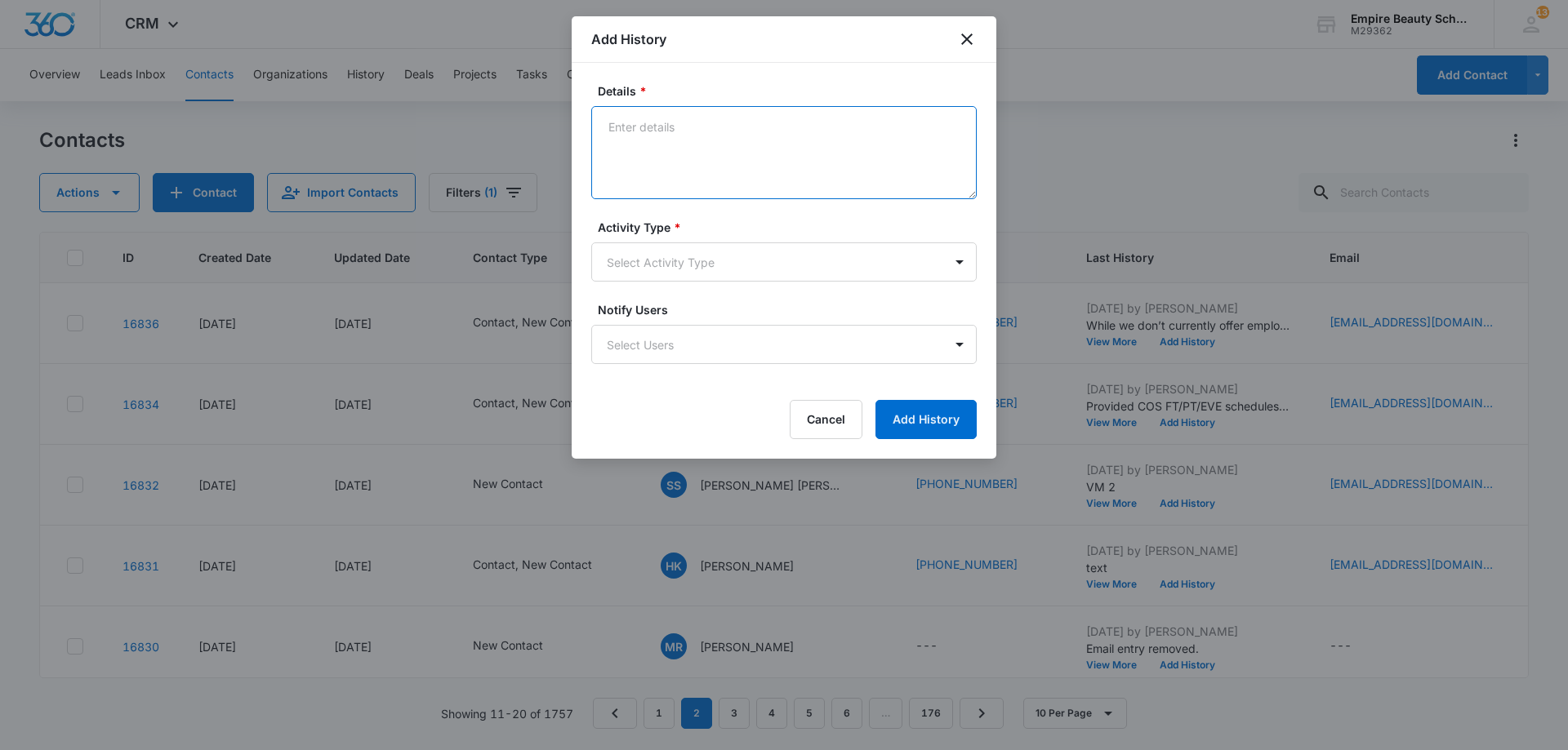
click at [807, 165] on textarea "Details *" at bounding box center [784, 152] width 385 height 93
type textarea "Email 2"
click at [815, 264] on body "CRM Apps Forms CRM Email Shop Payments POS Files Brand Settings Empire Beauty S…" at bounding box center [784, 375] width 1568 height 750
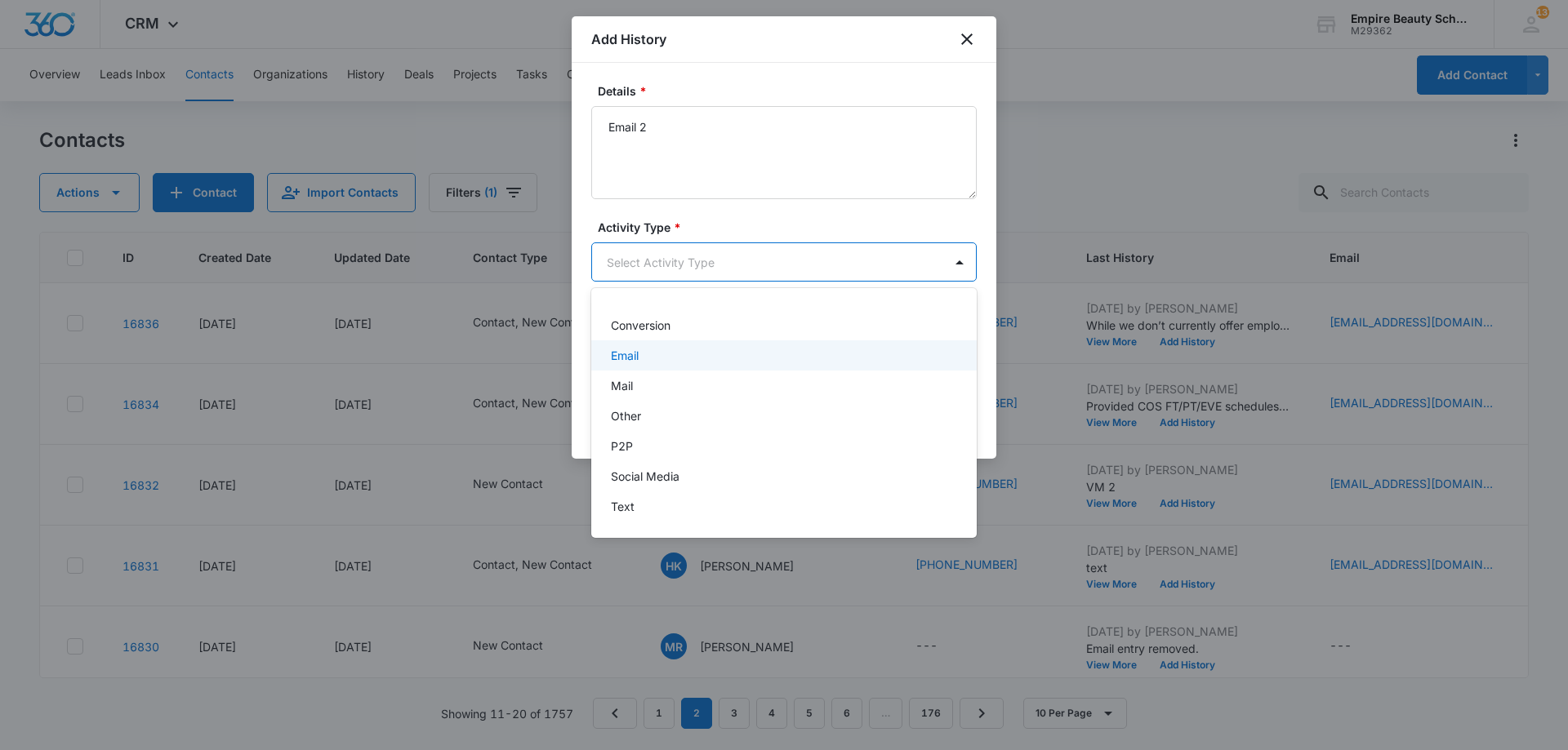
drag, startPoint x: 658, startPoint y: 352, endPoint x: 665, endPoint y: 356, distance: 8.1
click at [660, 352] on div "Email" at bounding box center [782, 355] width 343 height 17
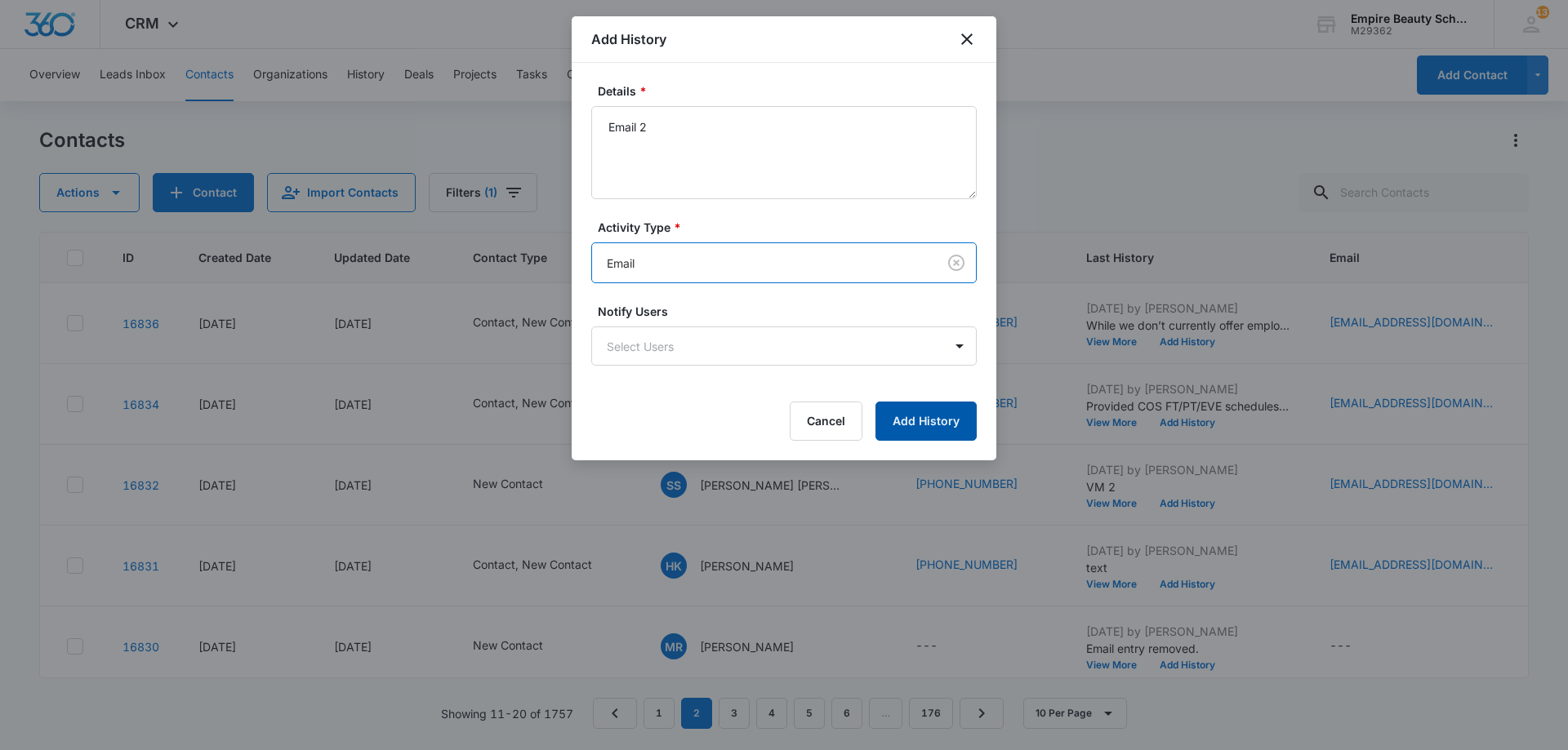
click at [925, 430] on button "Add History" at bounding box center [925, 421] width 101 height 39
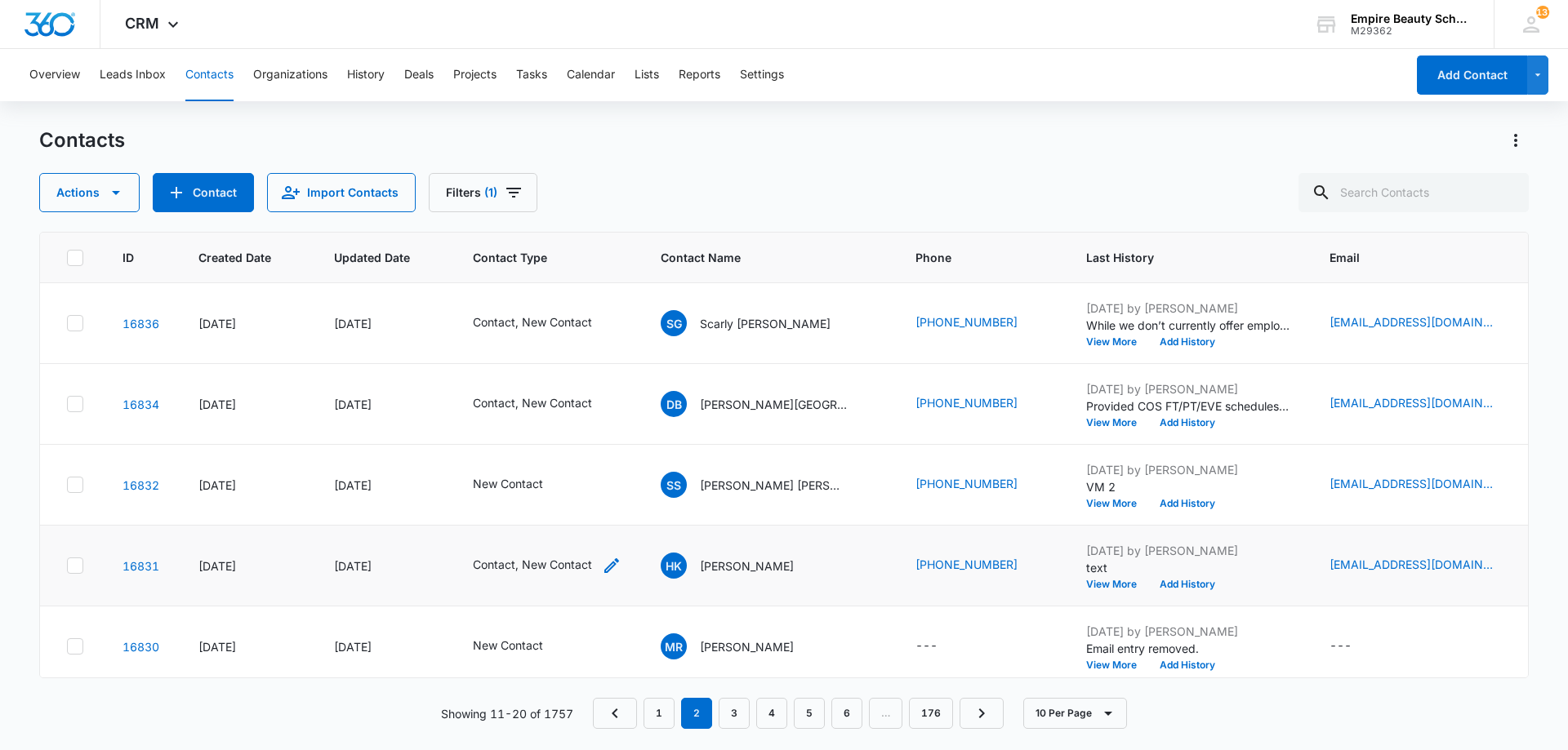
click at [612, 565] on icon "Contact Type - Contact, New Contact - Select to Edit Field" at bounding box center [612, 566] width 19 height 19
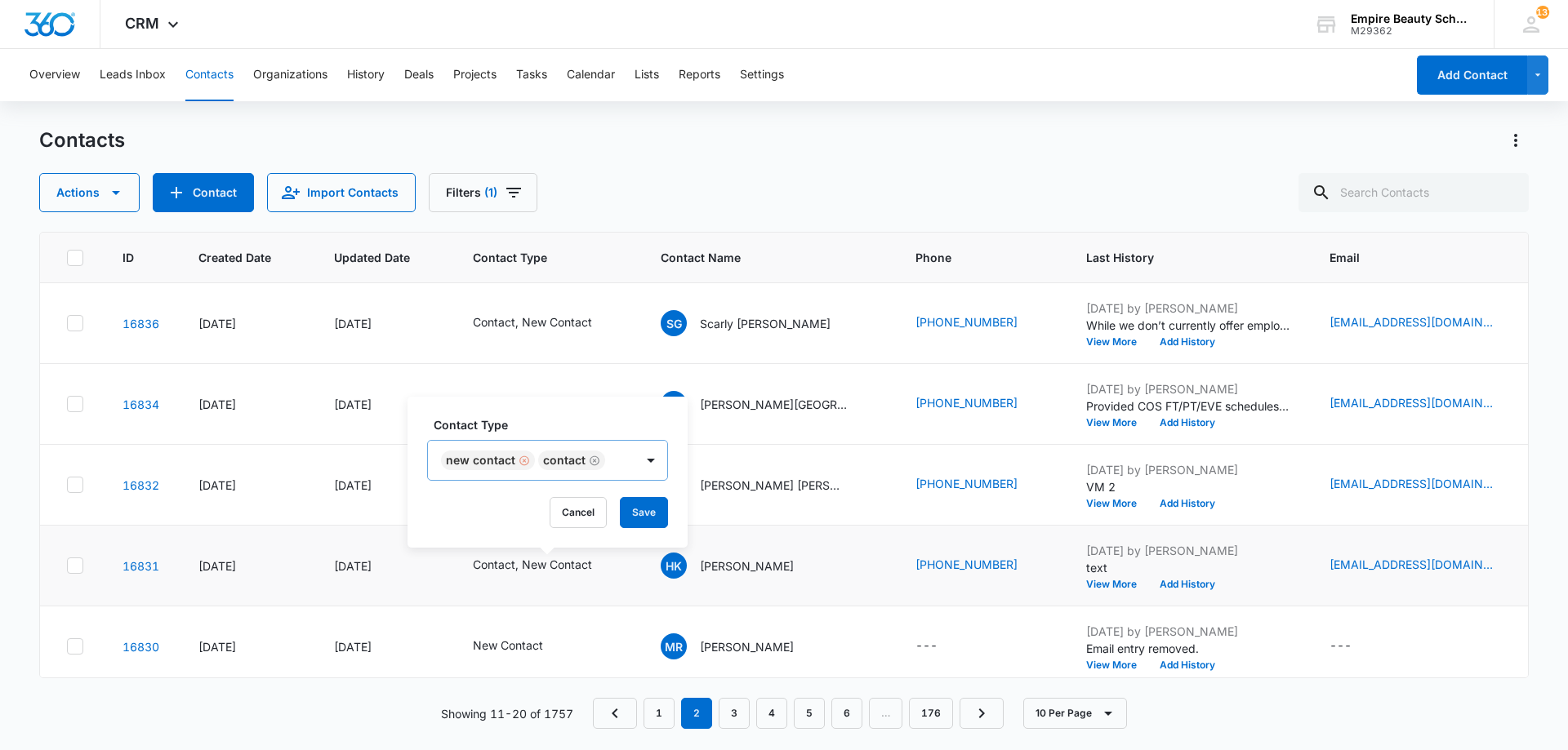
click at [516, 461] on div "Remove New Contact" at bounding box center [523, 460] width 15 height 11
click at [529, 501] on button "Save" at bounding box center [546, 512] width 48 height 31
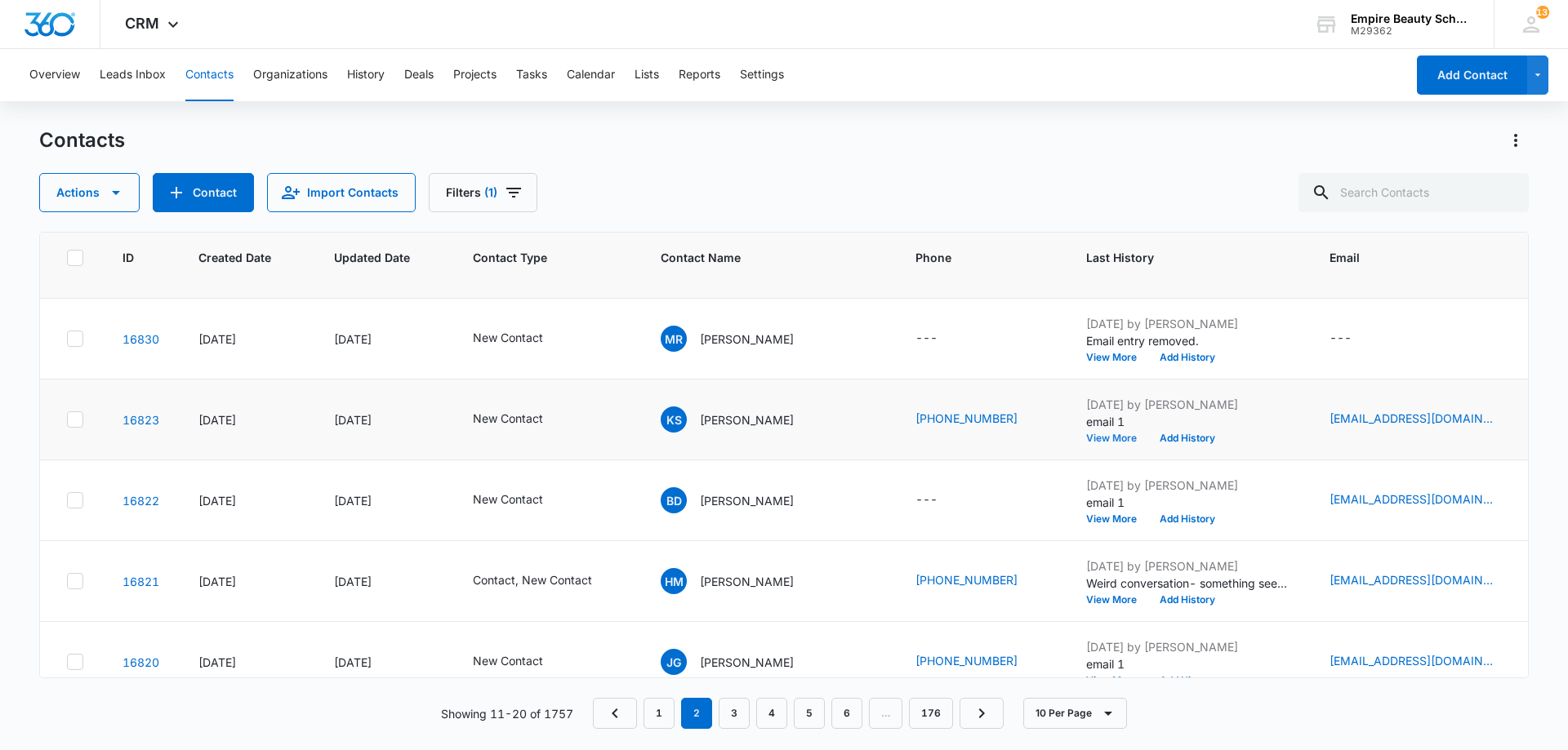
scroll to position [308, 0]
click at [1086, 437] on button "View More" at bounding box center [1117, 437] width 62 height 10
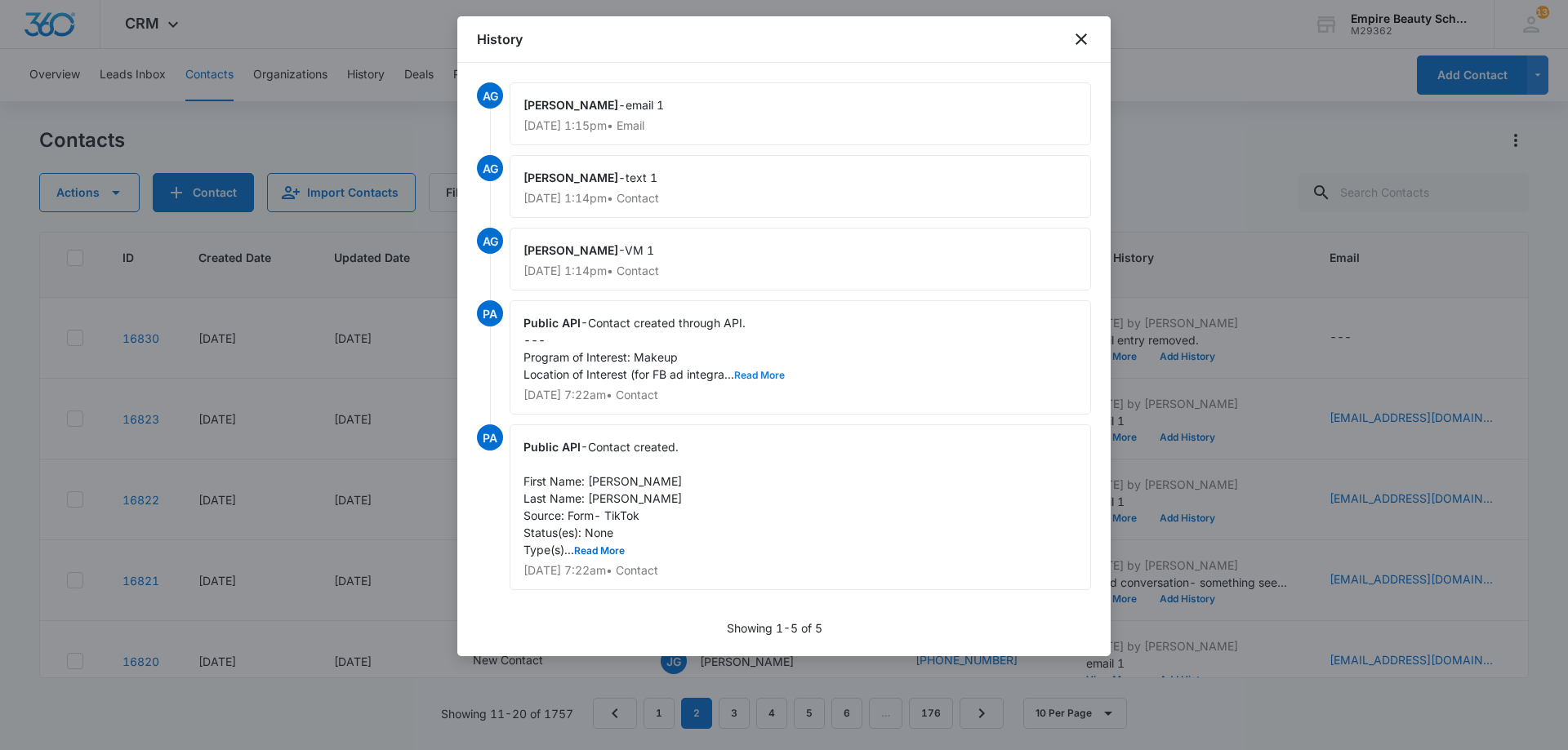
click at [773, 376] on button "Read More" at bounding box center [759, 375] width 50 height 10
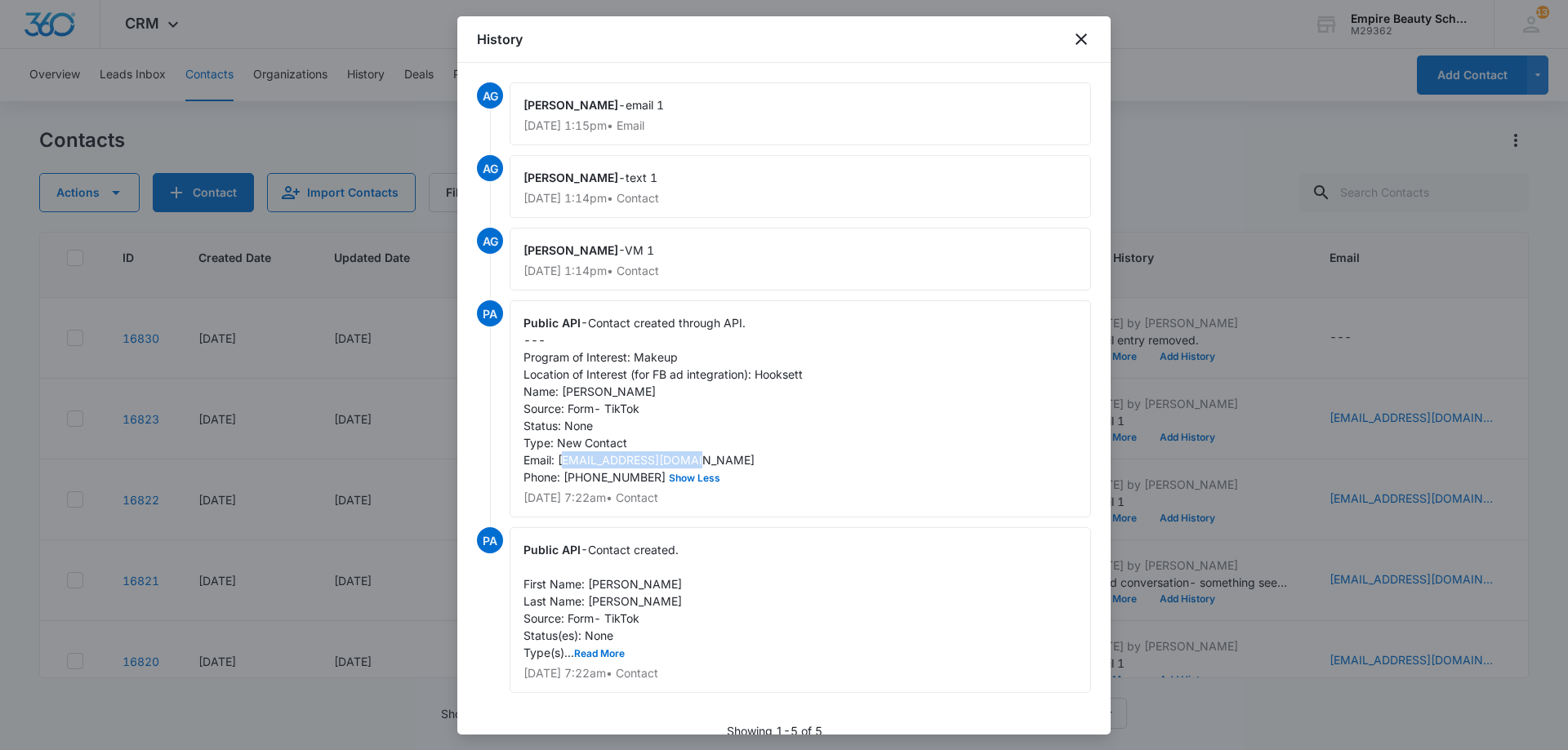
drag, startPoint x: 702, startPoint y: 457, endPoint x: 562, endPoint y: 463, distance: 140.1
click at [562, 463] on span "Contact created through API. --- Program of Interest: Makeup Location of Intere…" at bounding box center [663, 400] width 279 height 168
drag, startPoint x: 559, startPoint y: 463, endPoint x: 704, endPoint y: 460, distance: 145.0
click at [704, 460] on div "Public API - Contact created through API. --- Program of Interest: Makeup Locat…" at bounding box center [800, 409] width 582 height 217
copy span "[EMAIL_ADDRESS][DOMAIN_NAME]"
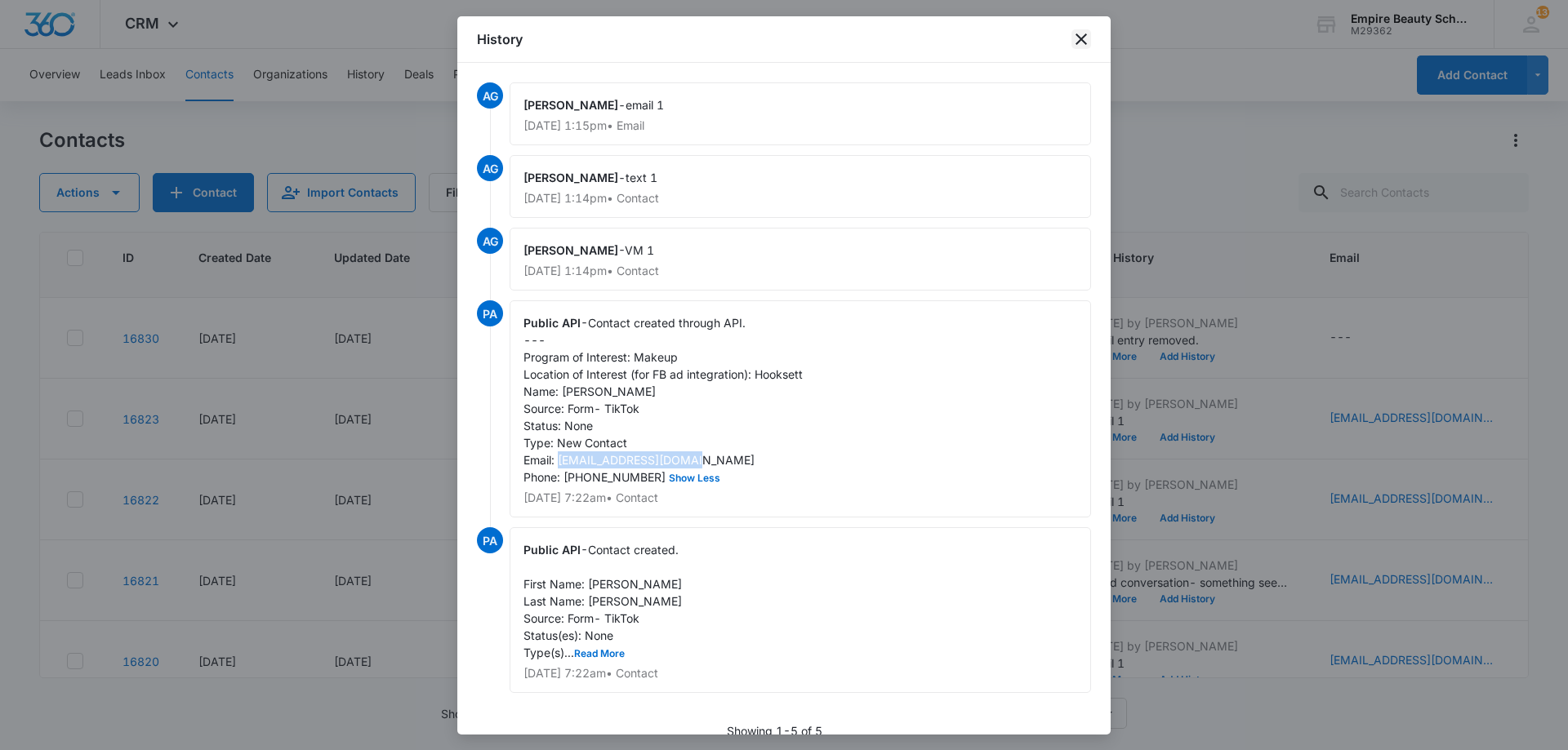
click at [1084, 38] on icon "close" at bounding box center [1081, 39] width 19 height 19
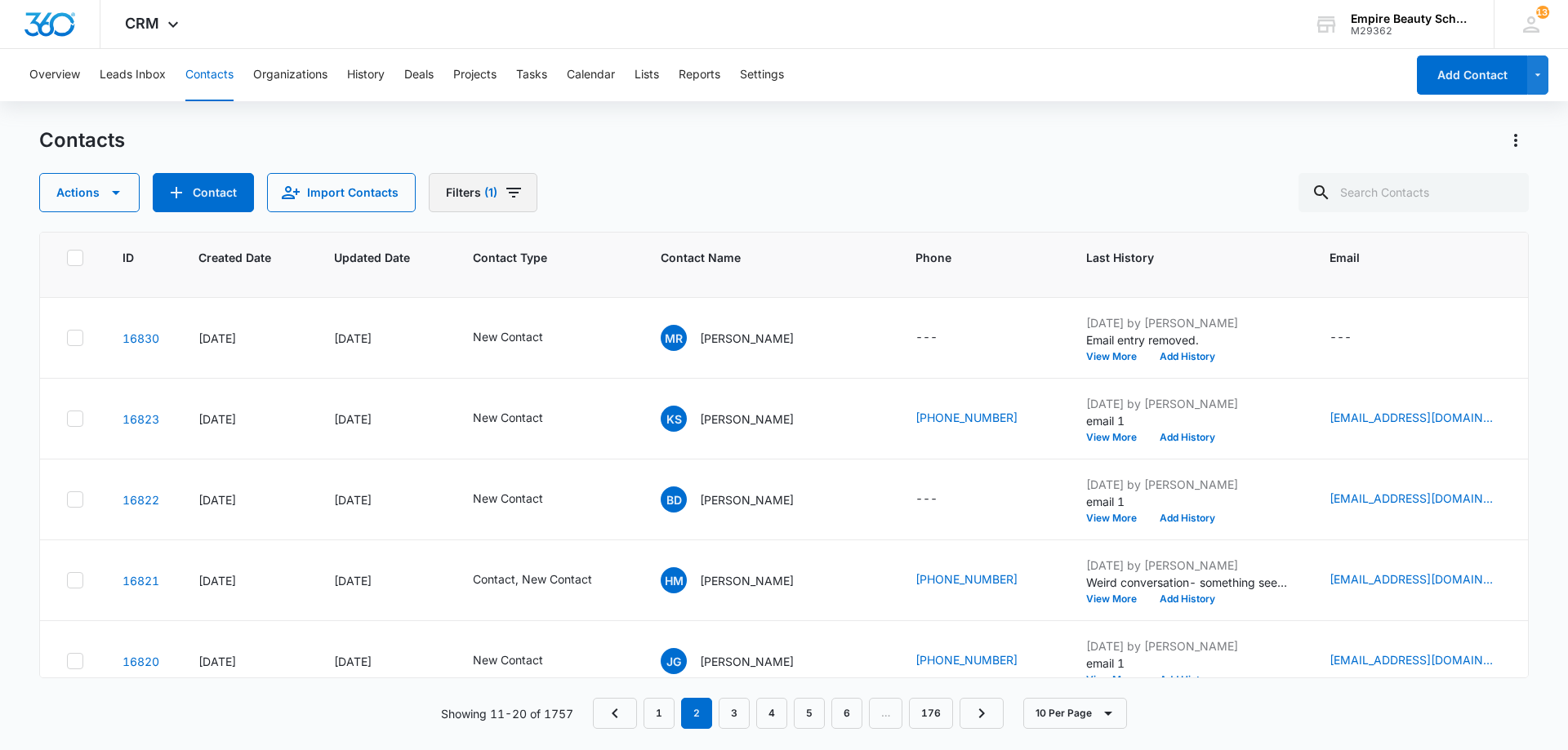
click at [461, 202] on button "Filters (1)" at bounding box center [482, 192] width 108 height 39
click at [554, 467] on icon "Clear" at bounding box center [551, 465] width 12 height 12
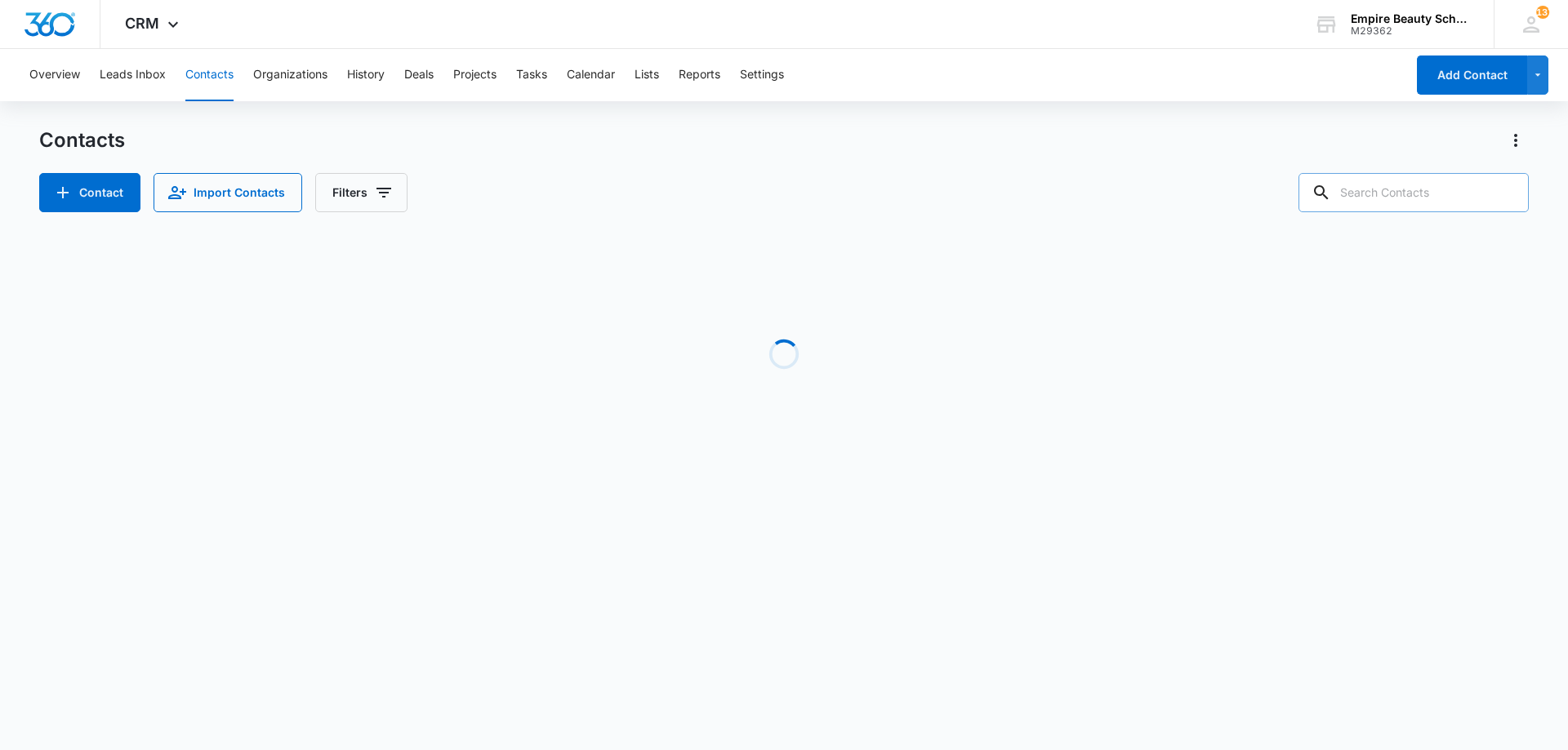
paste input "[EMAIL_ADDRESS][DOMAIN_NAME]"
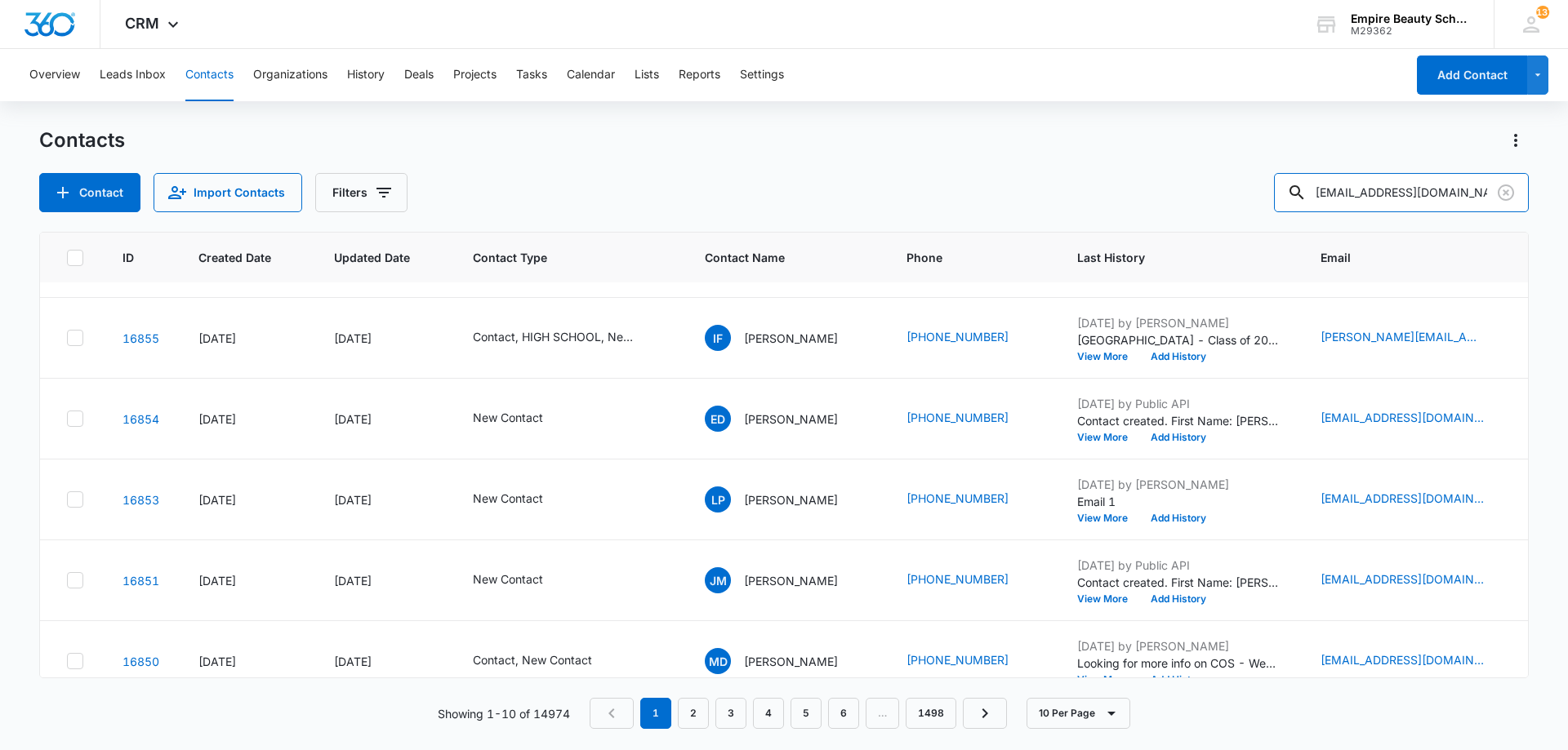
scroll to position [0, 0]
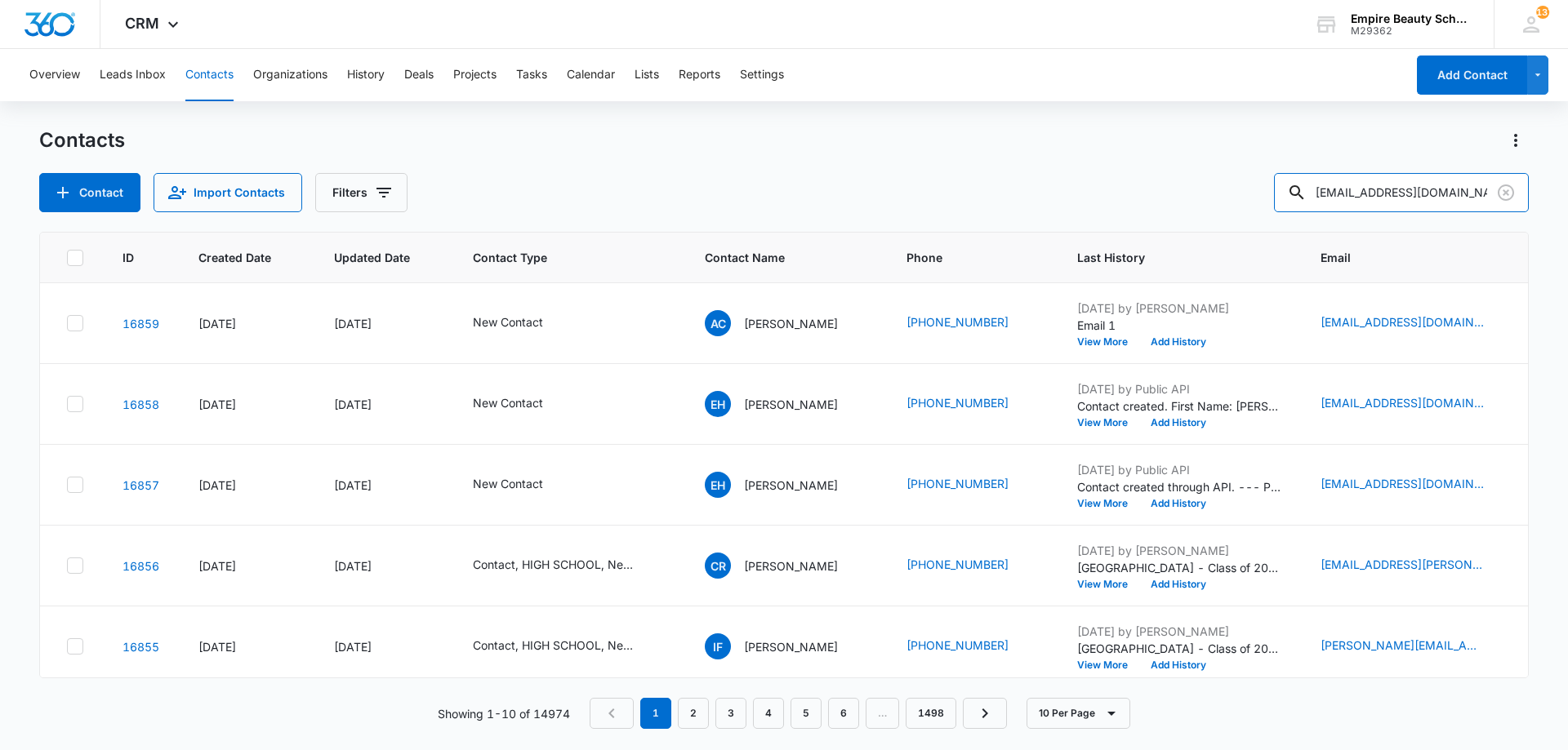
type input "[EMAIL_ADDRESS][DOMAIN_NAME]"
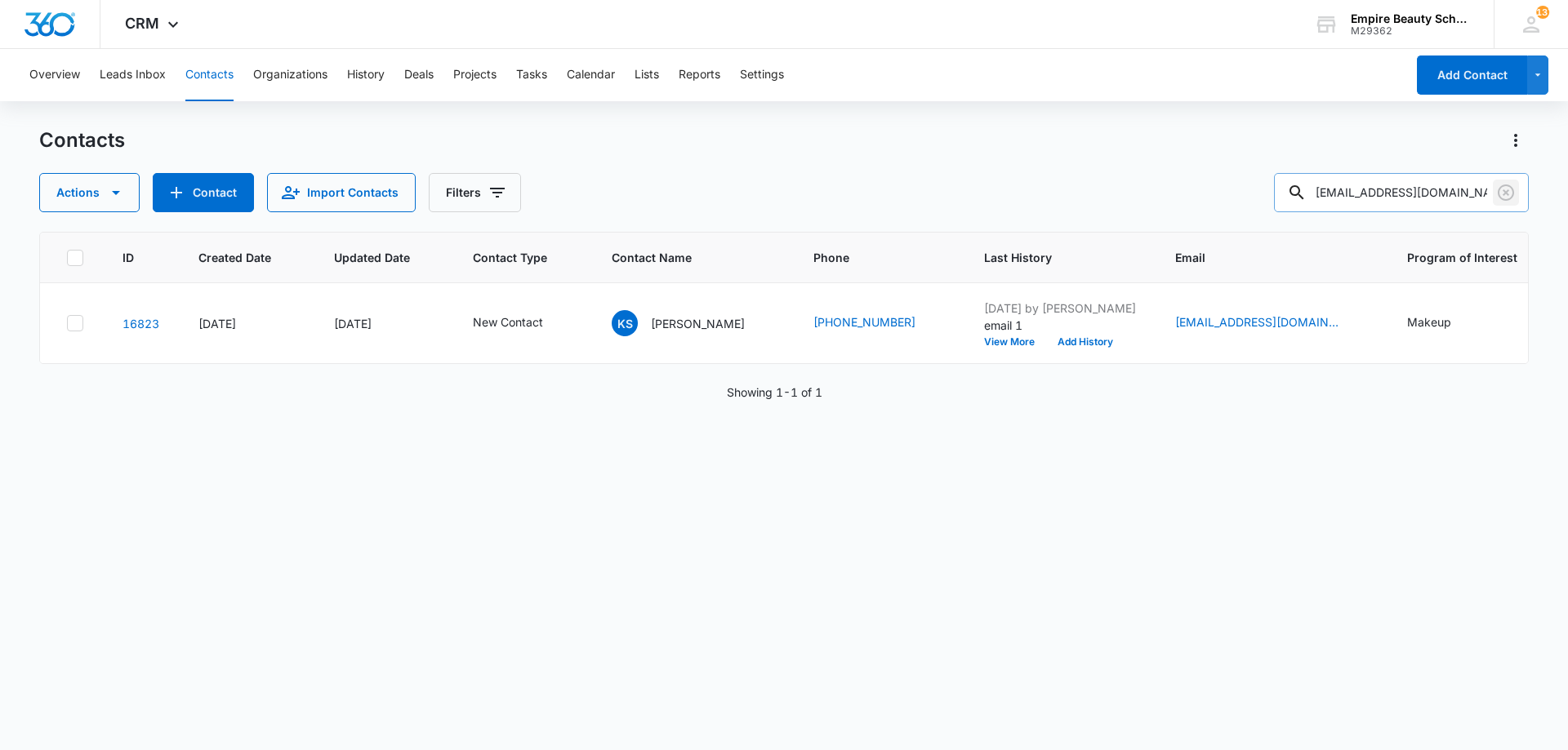
click at [1509, 192] on icon "Clear" at bounding box center [1505, 193] width 19 height 19
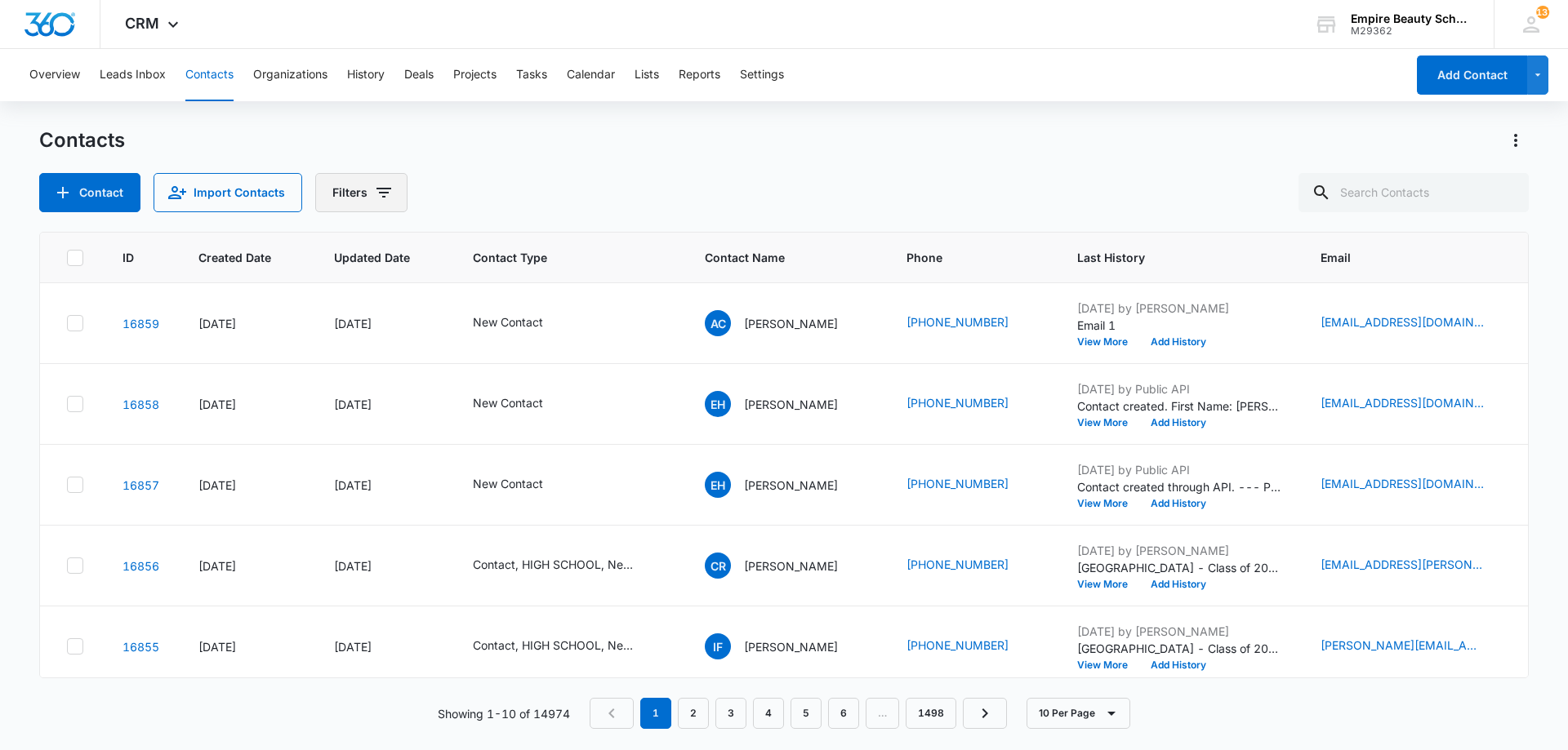
click at [399, 211] on button "Filters" at bounding box center [361, 192] width 93 height 39
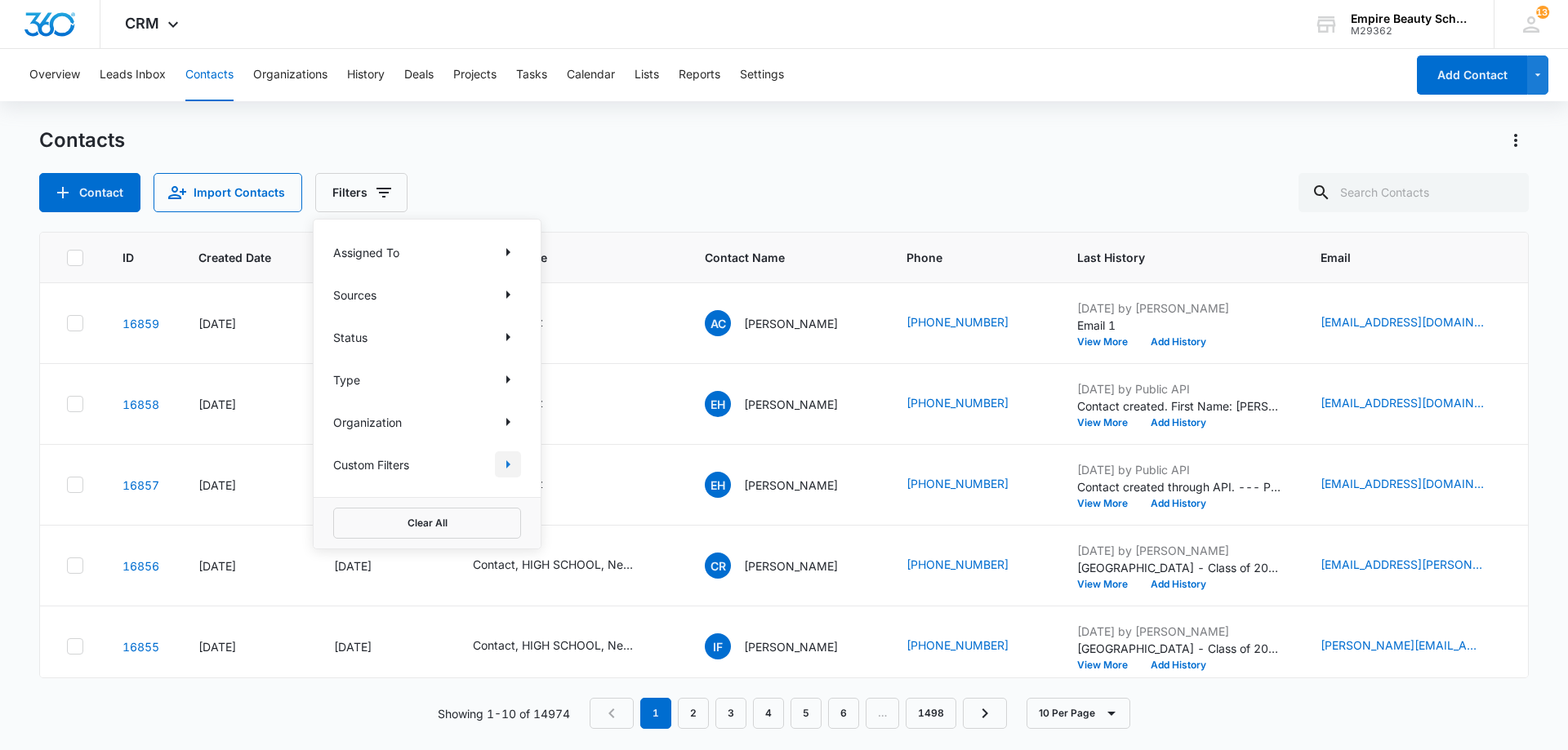
click at [507, 467] on icon "Show Custom Filters filters" at bounding box center [508, 464] width 4 height 8
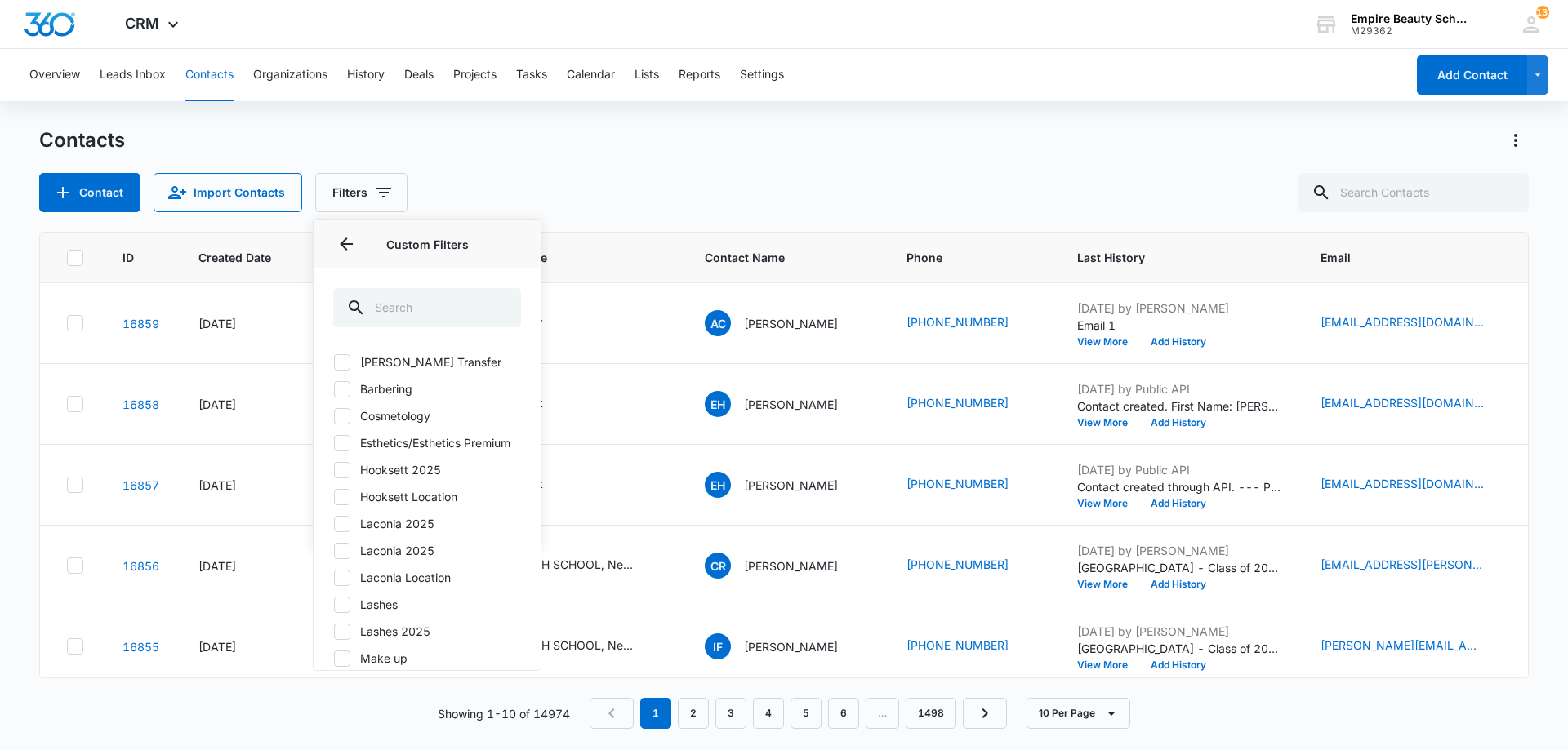
click at [419, 479] on label "Hooksett 2025" at bounding box center [427, 469] width 188 height 17
click at [334, 471] on input "Hooksett 2025" at bounding box center [333, 470] width 1 height 1
checkbox input "true"
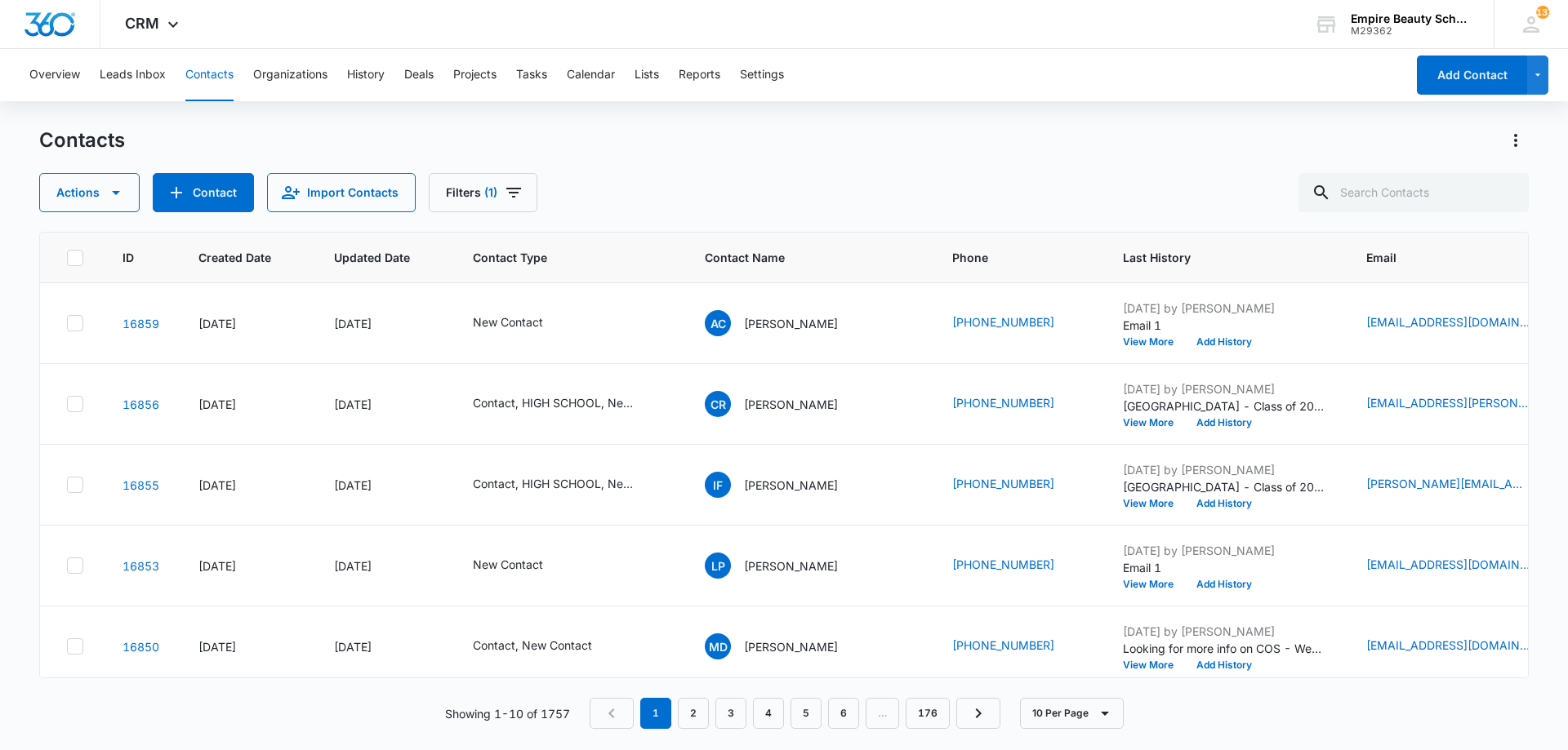
click at [793, 157] on div "Contacts Actions Contact Import Contacts Filters (1)" at bounding box center [784, 170] width 1490 height 85
click at [771, 188] on div "Actions Contact Import Contacts Filters (1)" at bounding box center [784, 192] width 1490 height 39
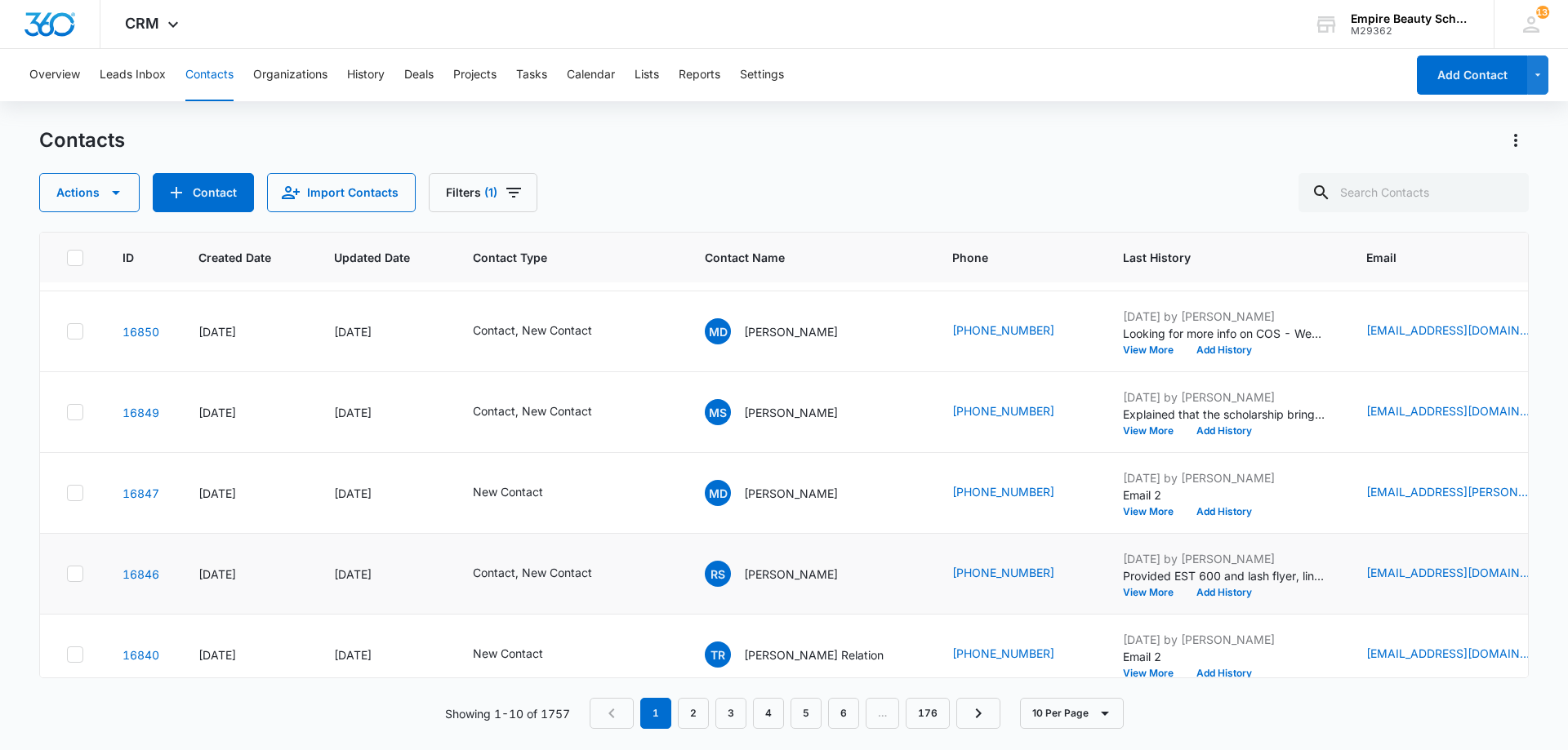
scroll to position [426, 0]
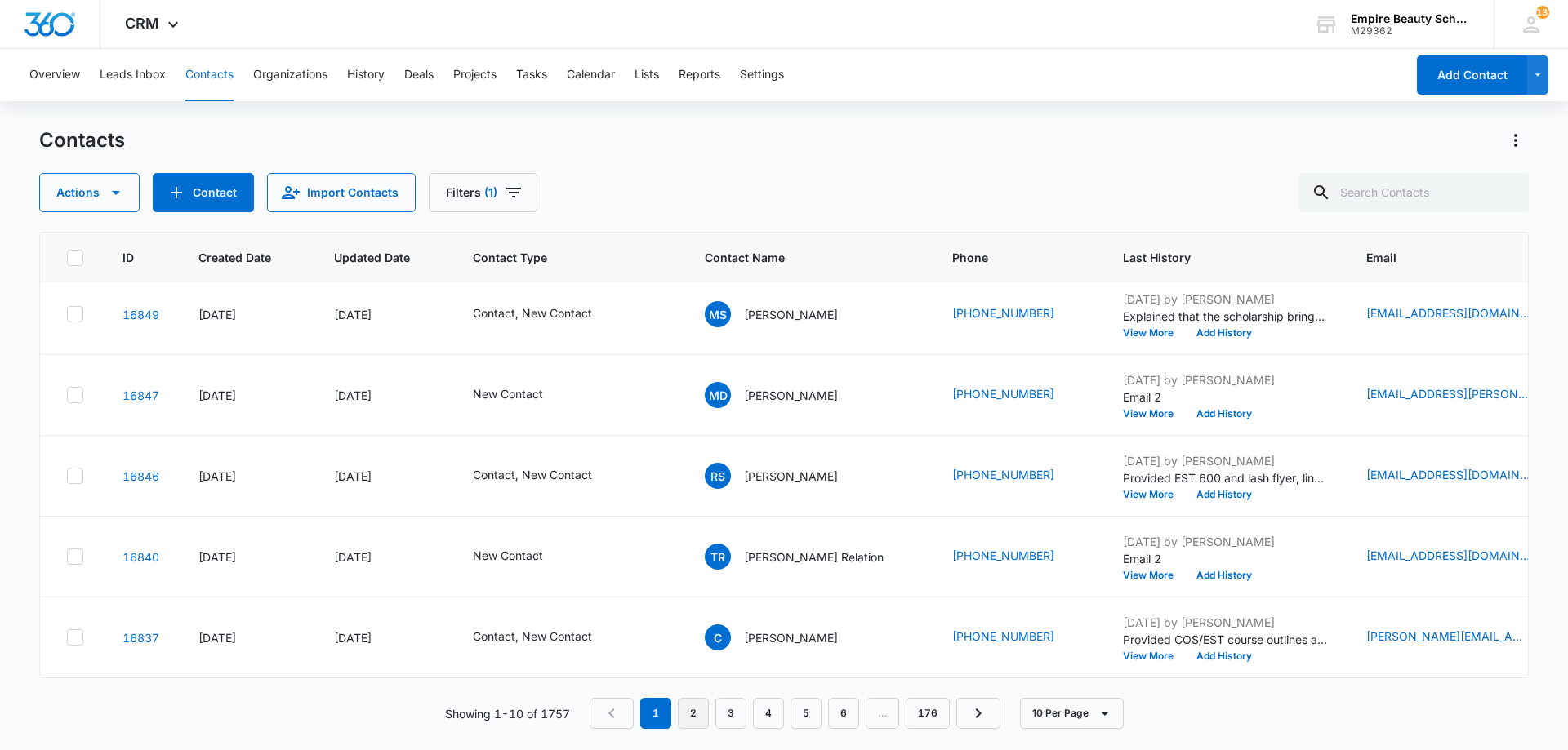
click at [695, 727] on div "Contacts Actions Contact Import Contacts Filters (1) ID Created Date Updated Da…" at bounding box center [784, 438] width 1490 height 621
click at [691, 717] on link "2" at bounding box center [693, 713] width 31 height 31
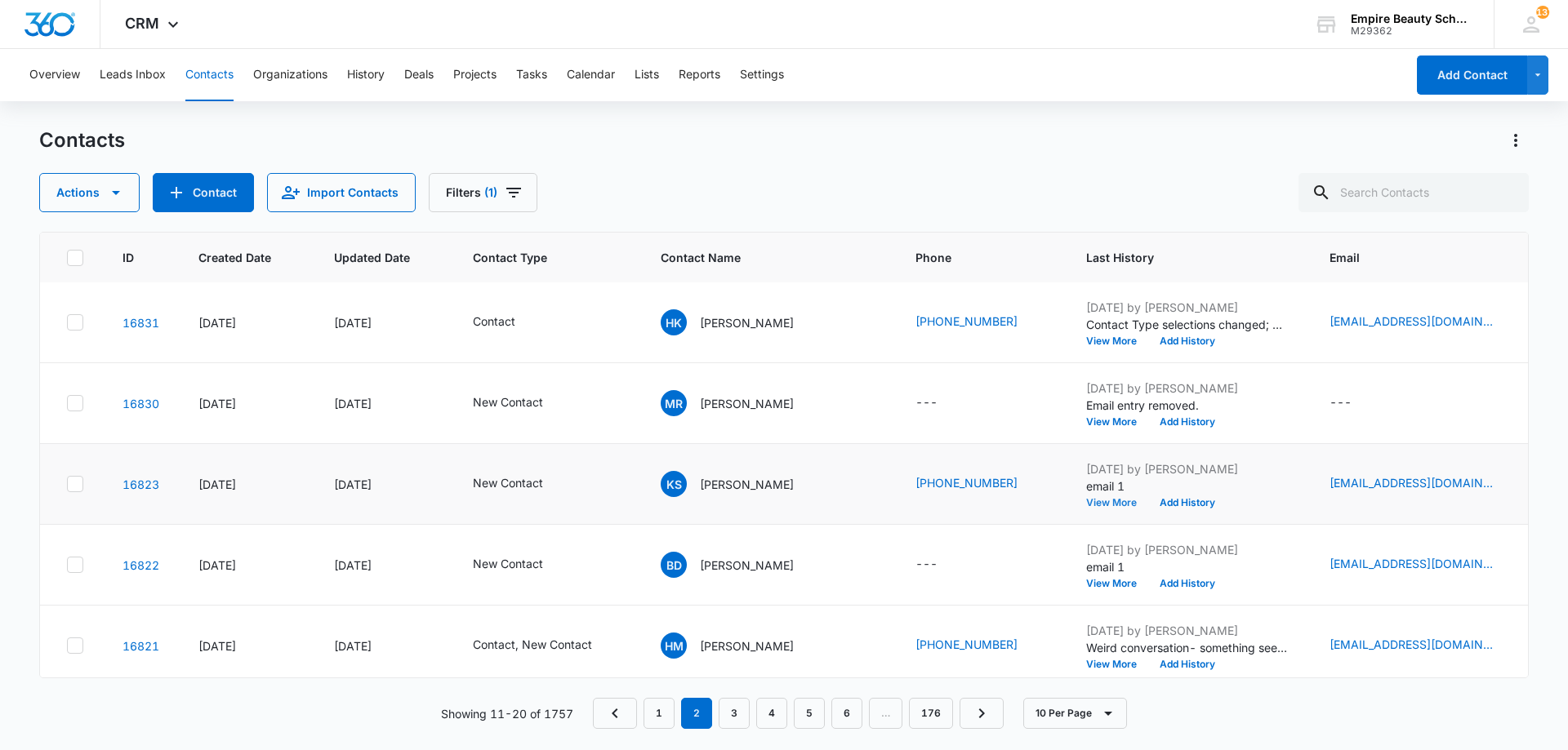
scroll to position [244, 0]
click at [1086, 505] on button "View More" at bounding box center [1117, 501] width 62 height 10
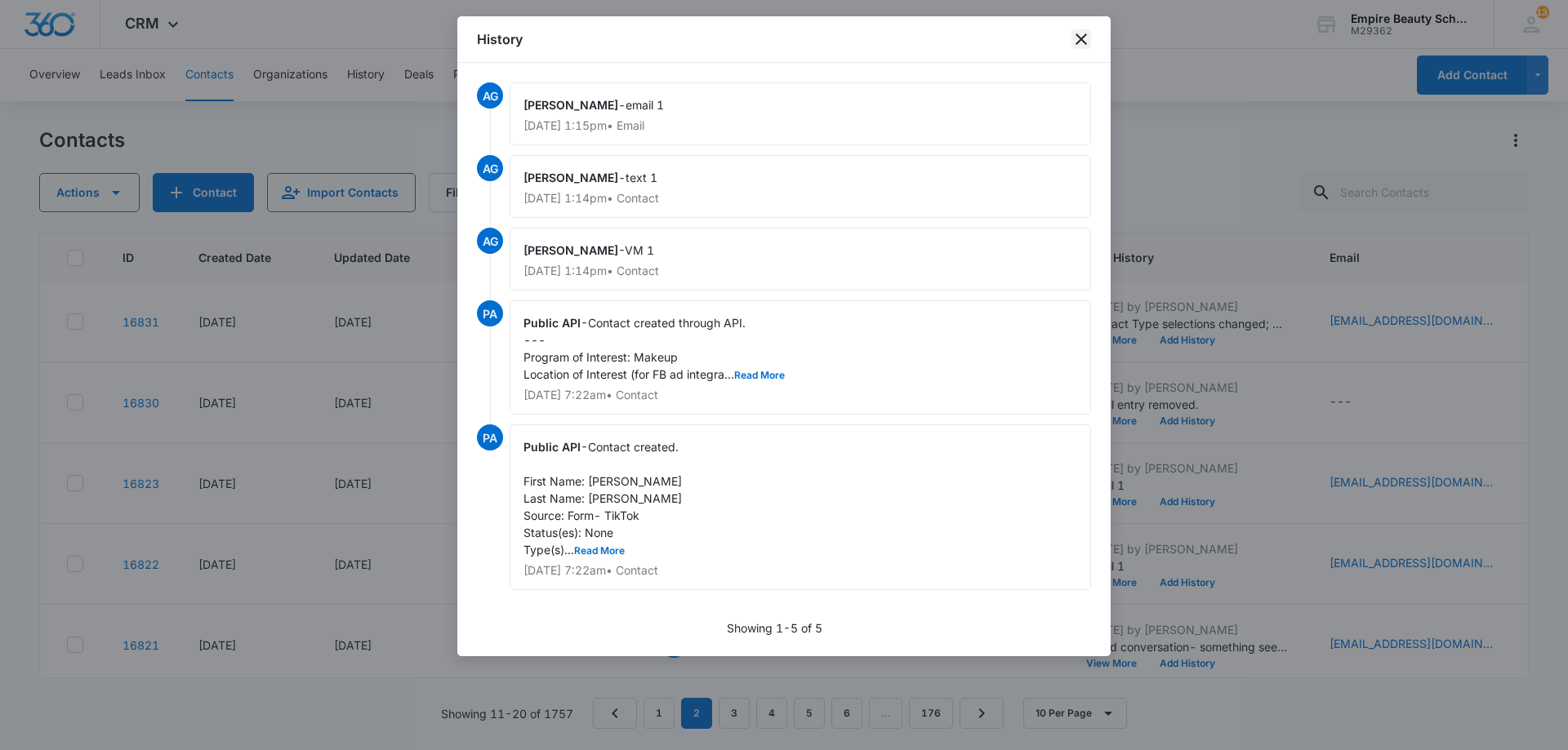
click at [1079, 44] on icon "close" at bounding box center [1081, 39] width 19 height 19
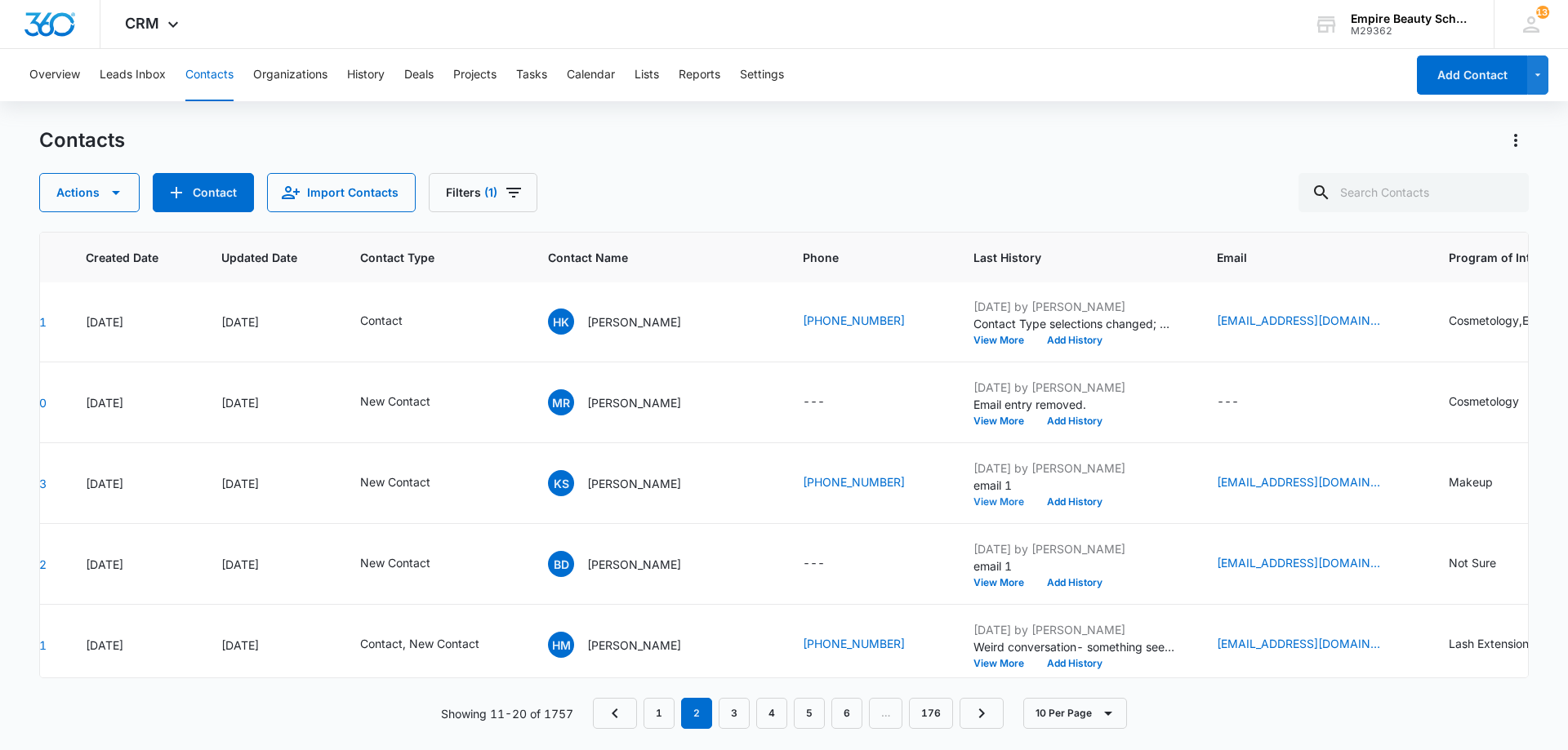
scroll to position [244, 205]
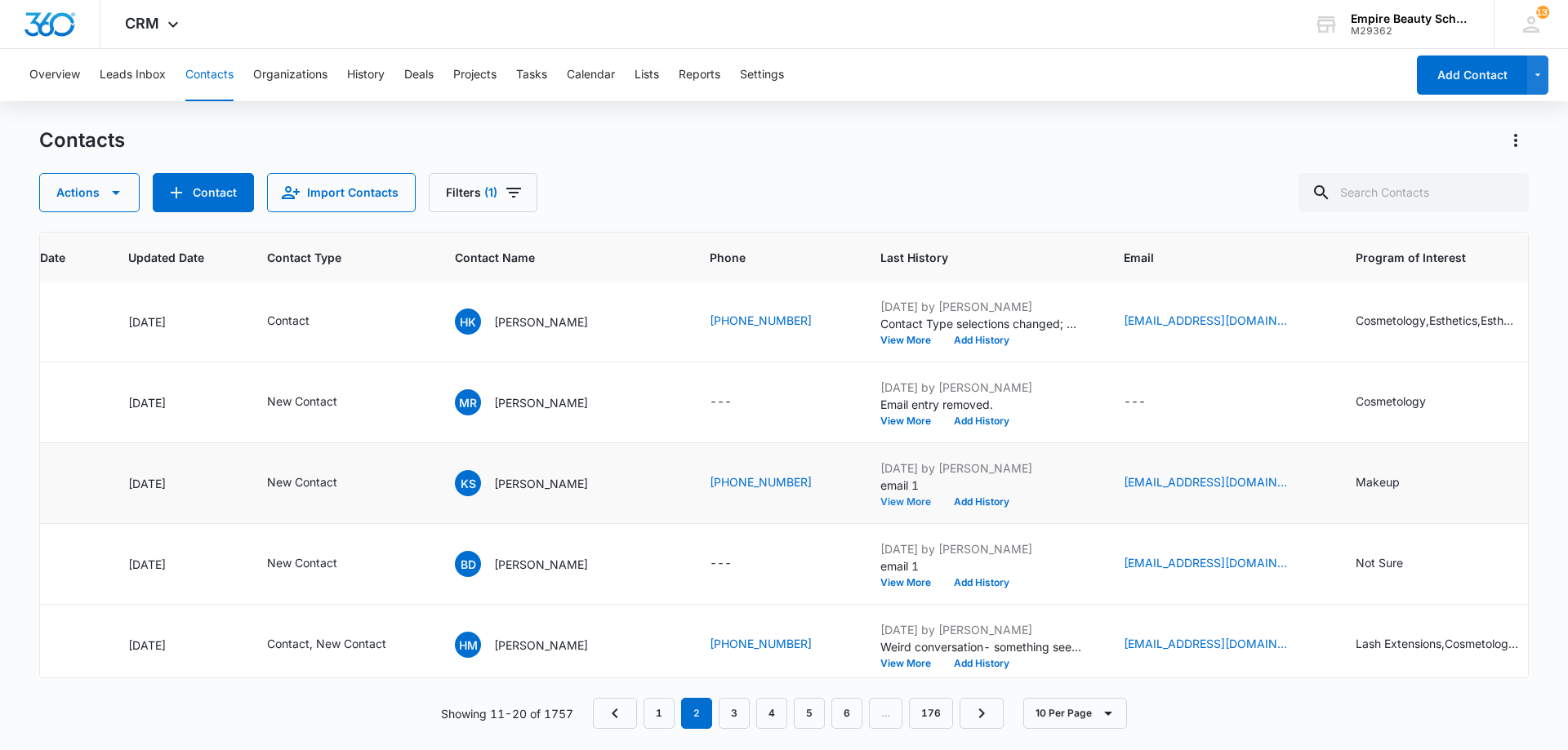
click at [881, 499] on button "View More" at bounding box center [911, 501] width 62 height 10
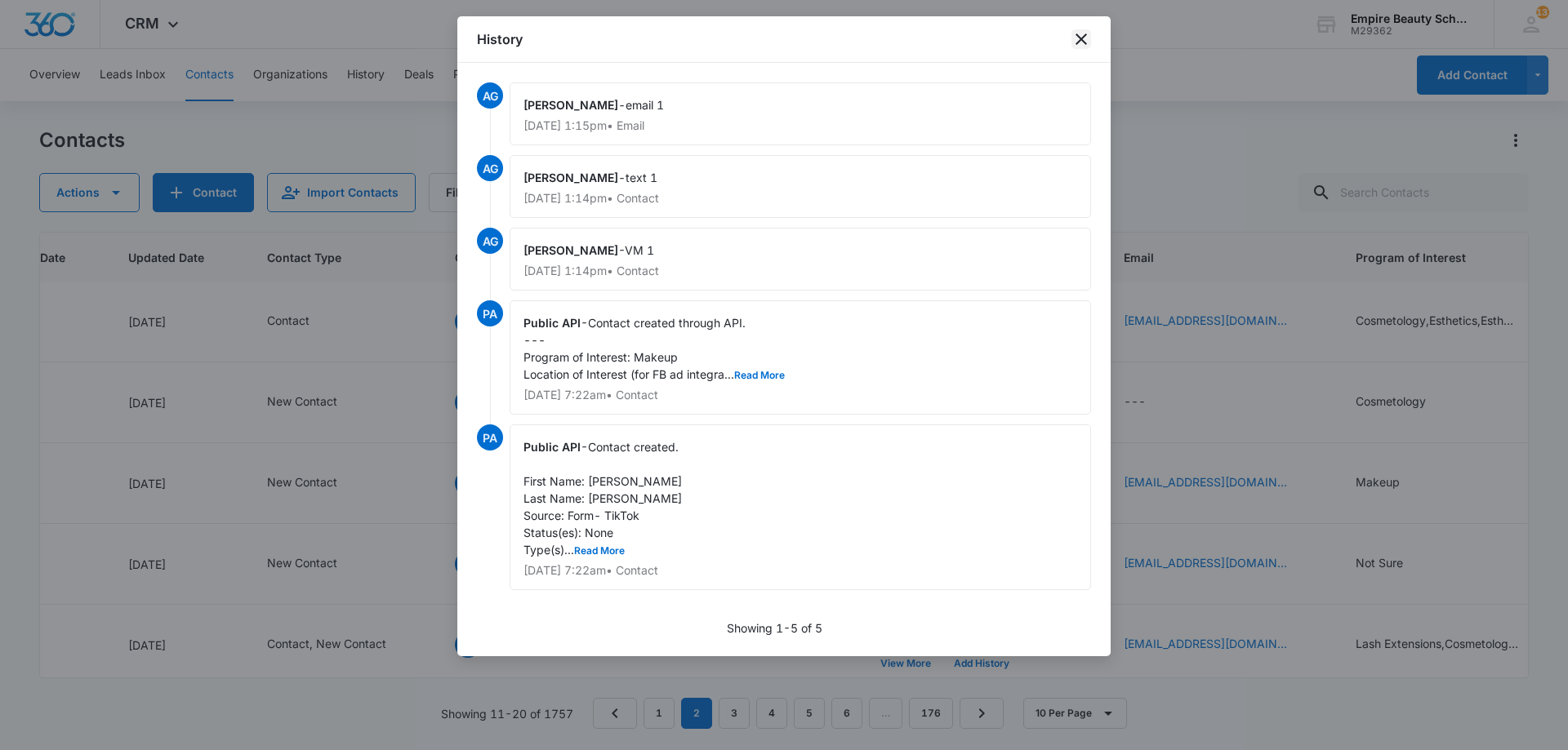
click at [1083, 41] on icon "close" at bounding box center [1081, 39] width 11 height 11
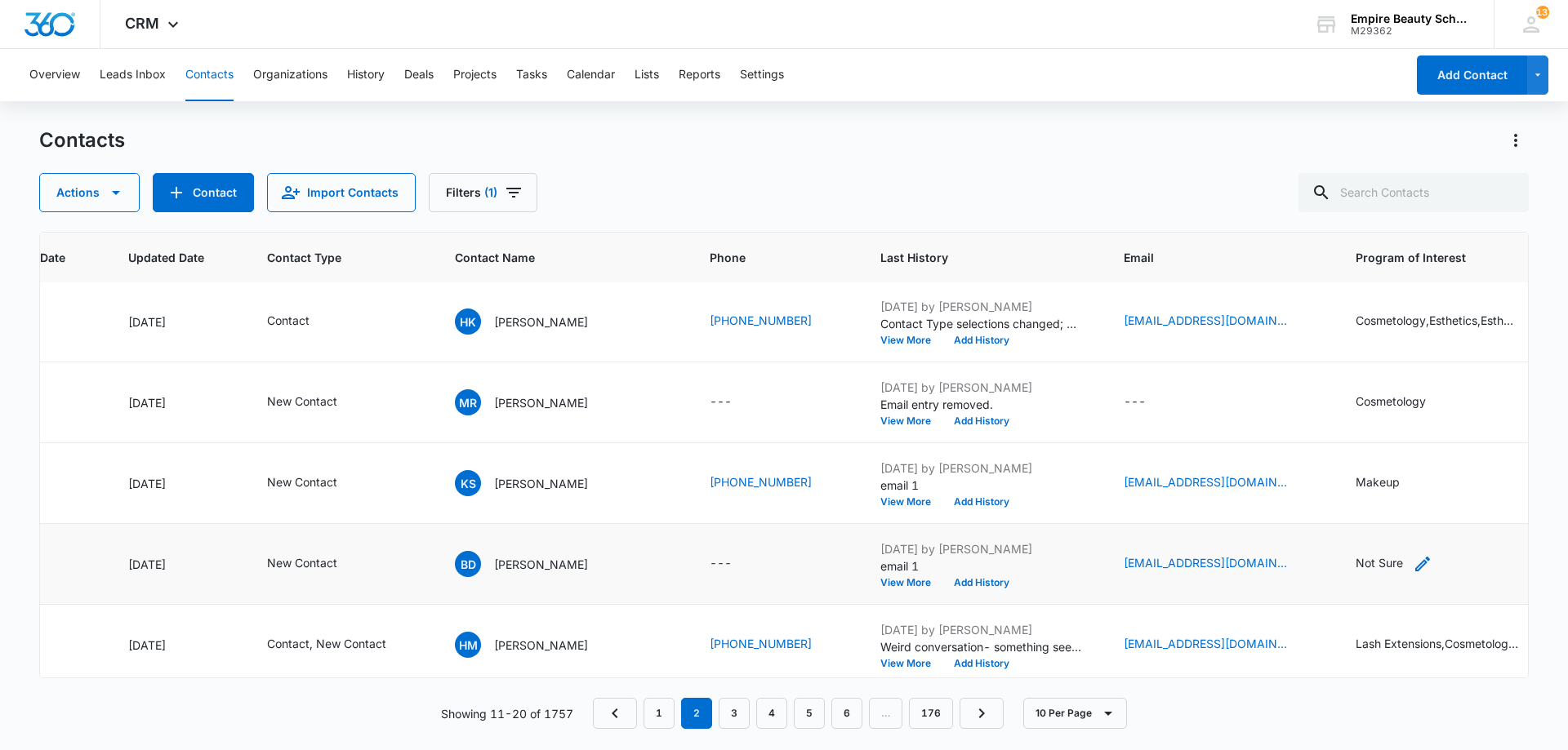
click at [1413, 561] on icon "Program of Interest - Not Sure - Select to Edit Field" at bounding box center [1423, 564] width 19 height 19
drag, startPoint x: 1343, startPoint y: 463, endPoint x: 1185, endPoint y: 452, distance: 158.4
click at [1185, 452] on tbody "16836 Sep 13, 2025 Sep 13, 2025 Contact, New Contact SG Scarly Geraldino (603) …" at bounding box center [1034, 442] width 2400 height 808
drag, startPoint x: 1203, startPoint y: 472, endPoint x: 1131, endPoint y: 472, distance: 72.0
click at [1131, 472] on tbody "16836 Sep 13, 2025 Sep 13, 2025 Contact, New Contact SG Scarly Geraldino (603) …" at bounding box center [1034, 442] width 2400 height 808
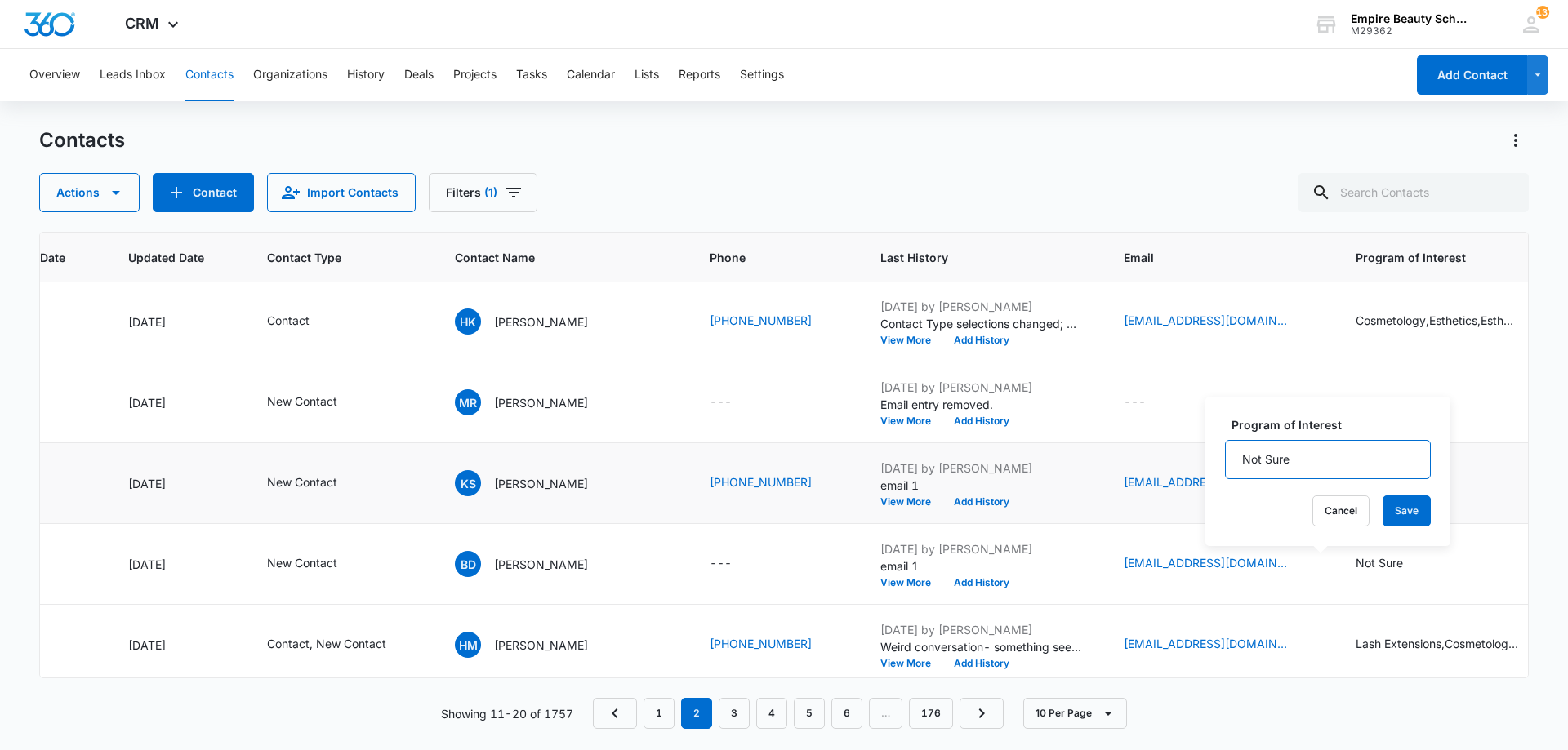
drag, startPoint x: 1296, startPoint y: 452, endPoint x: 1192, endPoint y: 457, distance: 104.1
click at [1192, 457] on tbody "16836 Sep 13, 2025 Sep 13, 2025 Contact, New Contact SG Scarly Geraldino (603) …" at bounding box center [1034, 442] width 2400 height 808
drag, startPoint x: 1319, startPoint y: 459, endPoint x: 1226, endPoint y: 447, distance: 93.8
click at [1226, 447] on input "Not Sure" at bounding box center [1327, 459] width 205 height 39
type input "Undecided"
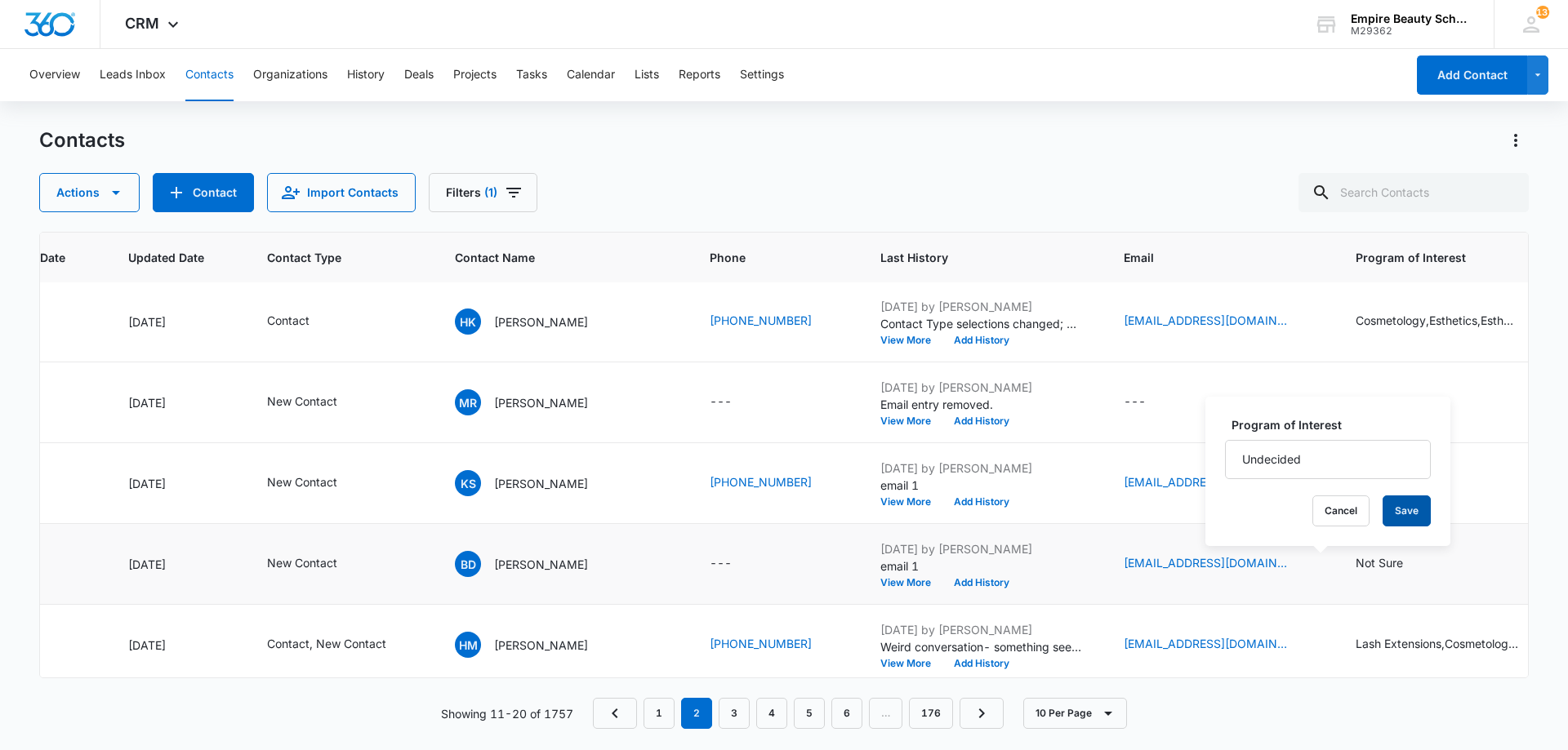
click at [1382, 513] on button "Save" at bounding box center [1406, 510] width 48 height 31
click at [360, 480] on icon "Contact Type - New Contact - Select to Edit Field" at bounding box center [357, 483] width 19 height 19
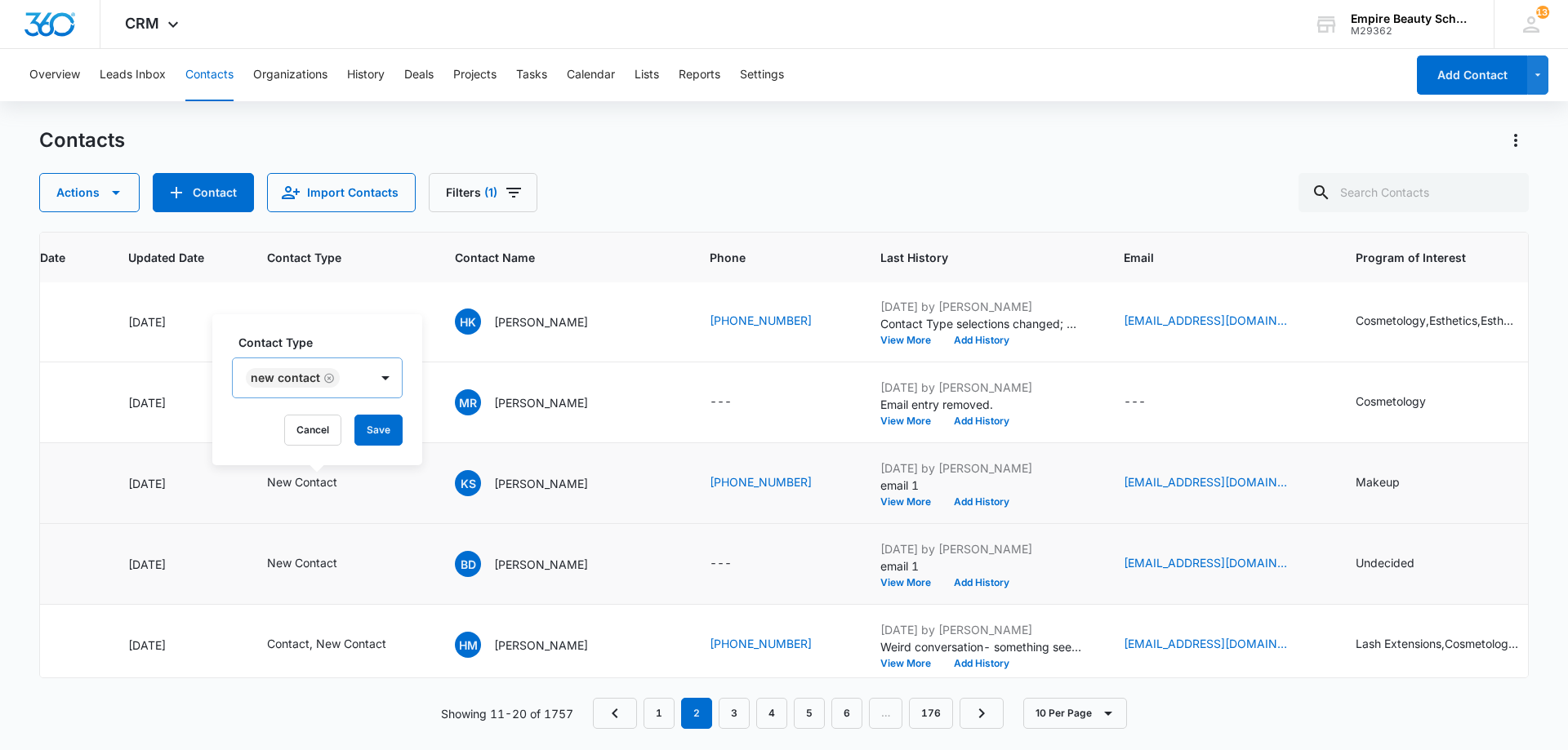
click at [349, 382] on div "New Contact" at bounding box center [301, 378] width 137 height 39
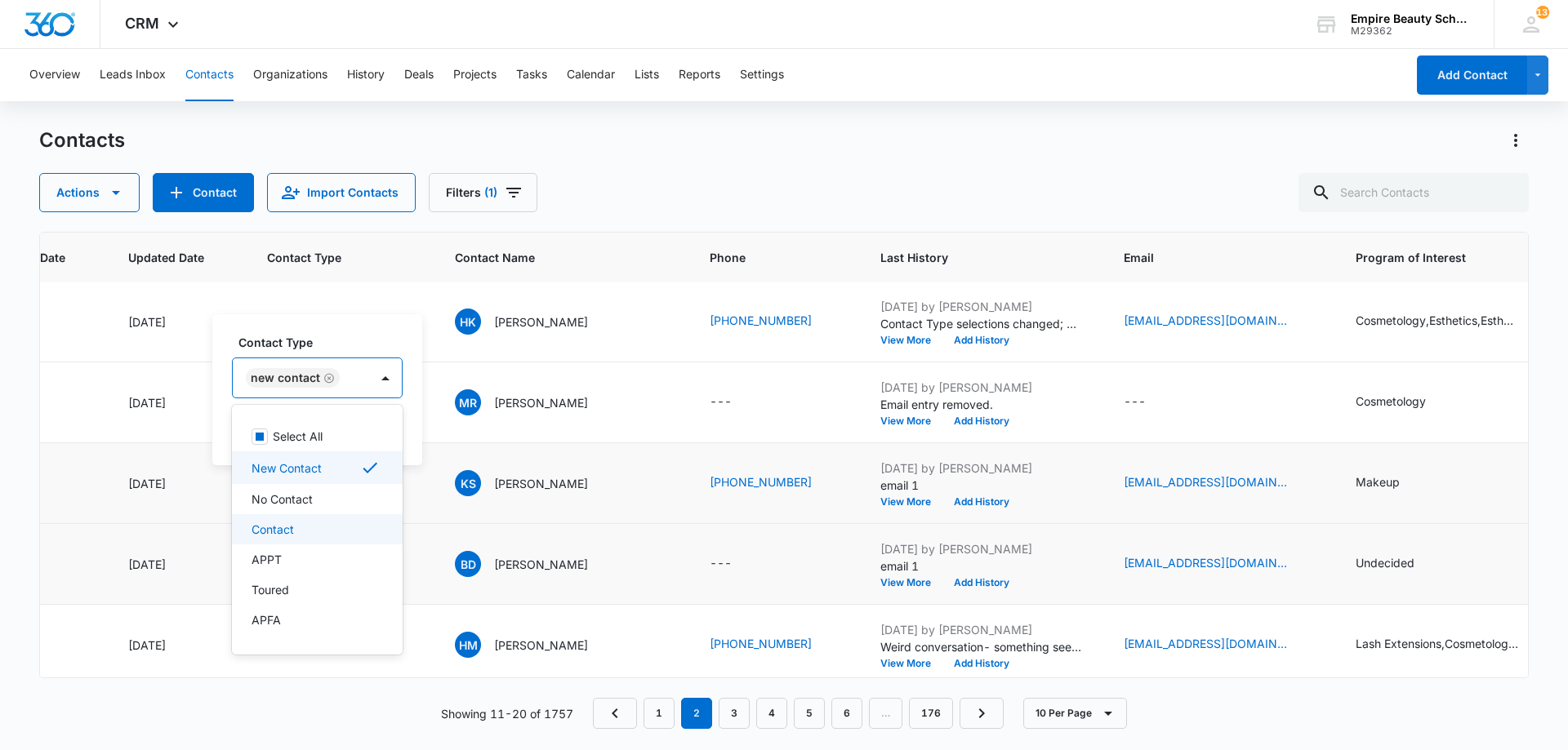
click at [296, 524] on div "Contact" at bounding box center [315, 529] width 128 height 17
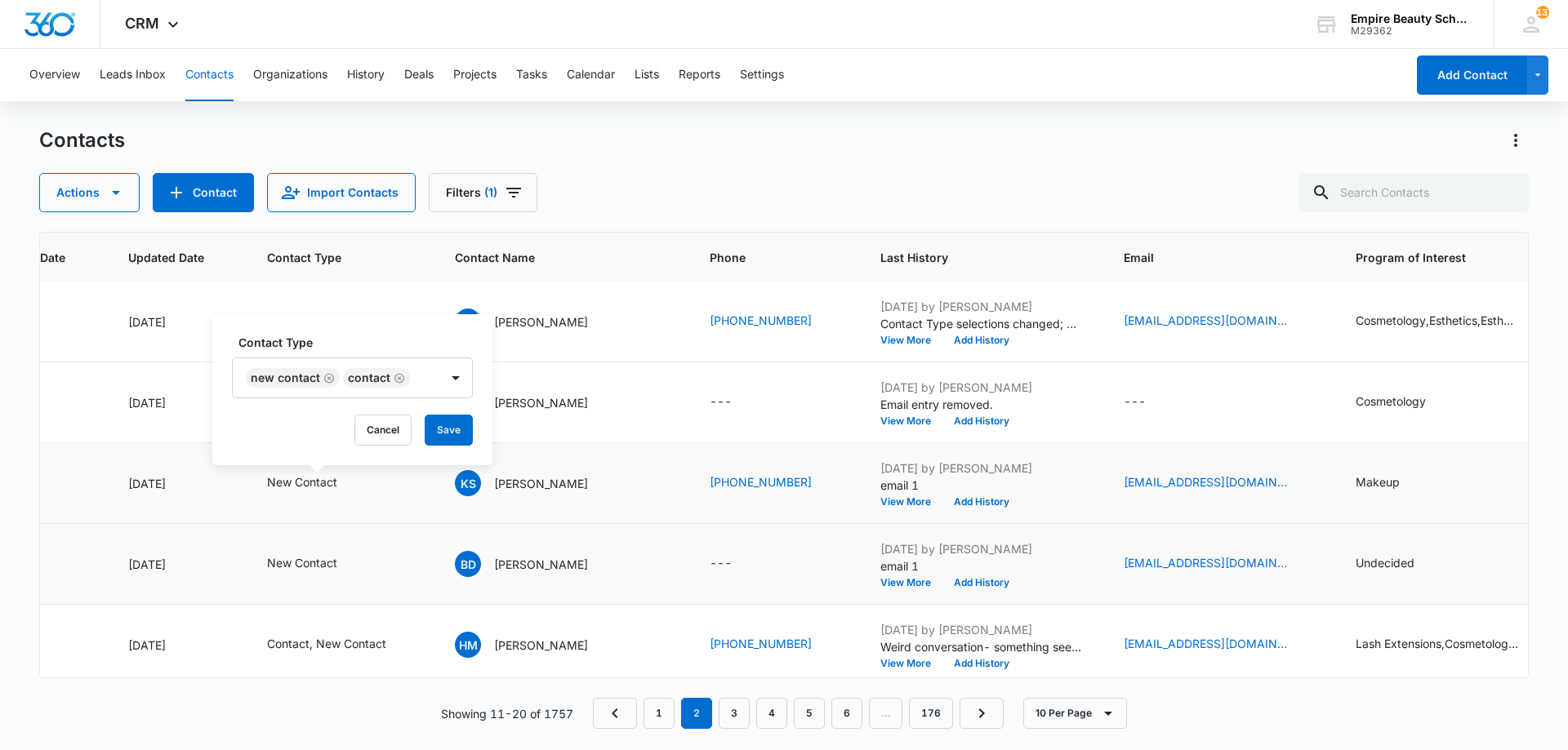
click at [353, 353] on div "Contact Type New Contact Contact" at bounding box center [352, 366] width 241 height 64
click at [440, 428] on button "Save" at bounding box center [449, 430] width 48 height 31
click at [942, 502] on button "Add History" at bounding box center [981, 501] width 78 height 10
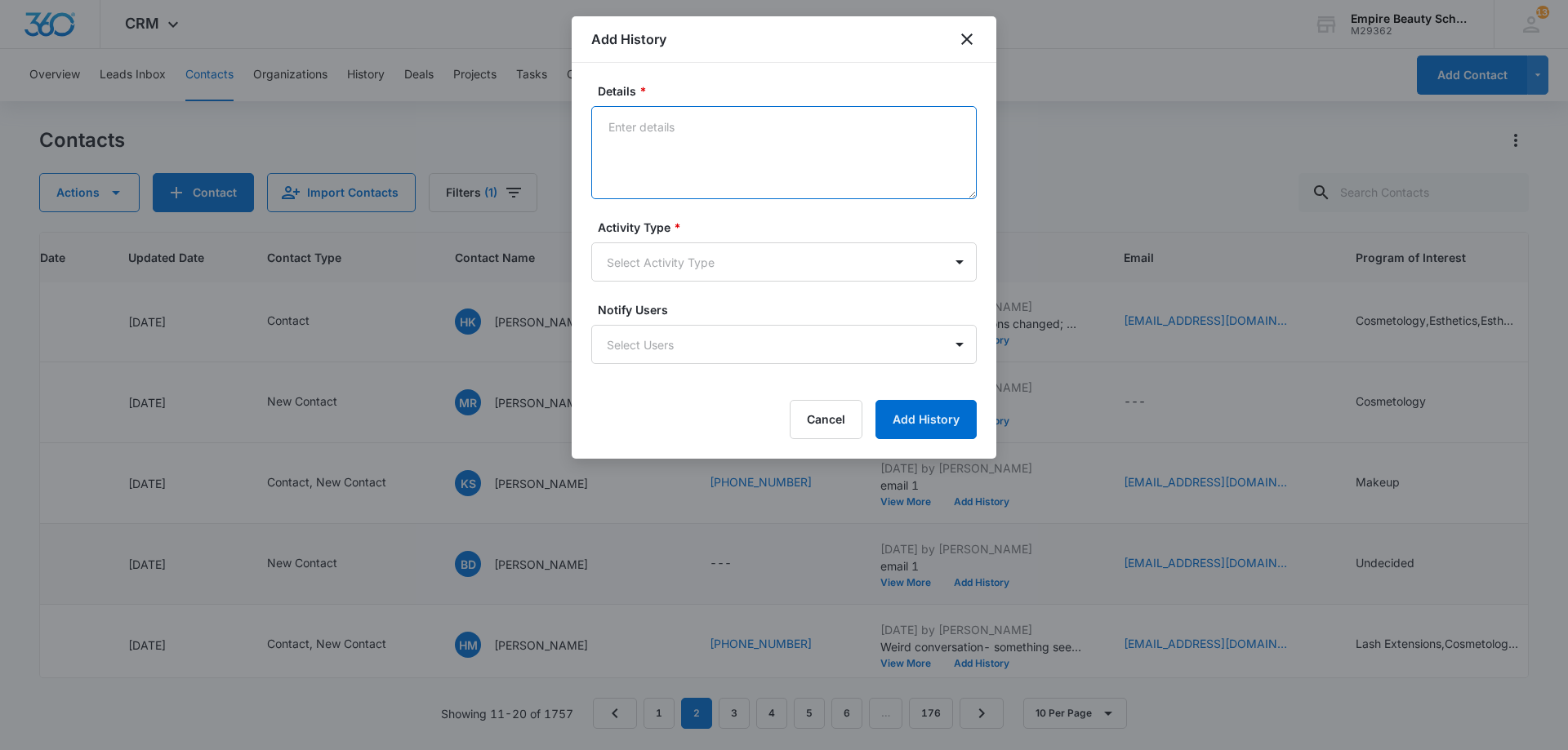
click at [739, 176] on textarea "Details *" at bounding box center [784, 152] width 385 height 93
type textarea "Wasn't a good time to chat as she was heading out the door for her sons APPT - …"
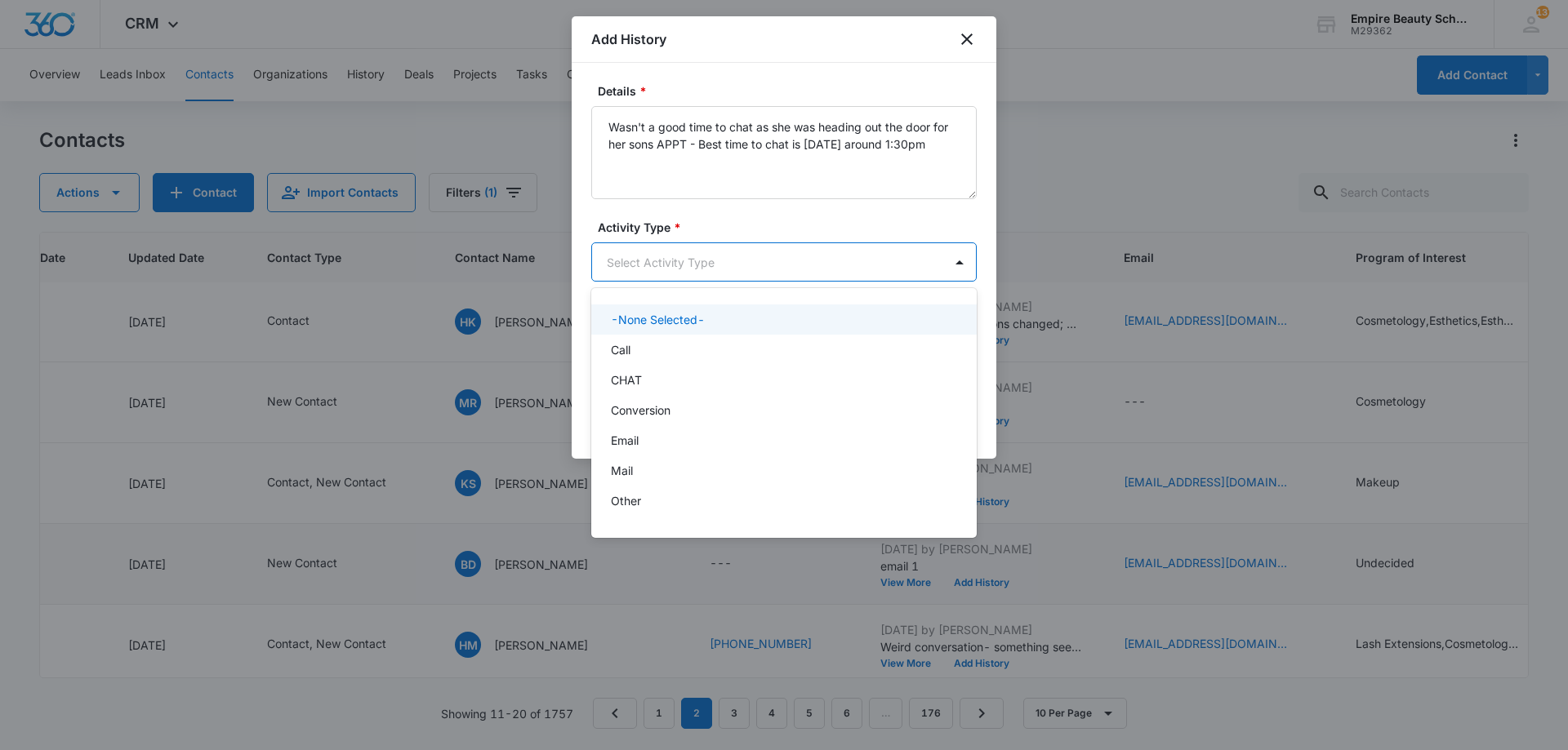
click at [852, 247] on body "CRM Apps Forms CRM Email Shop Payments POS Files Brand Settings Empire Beauty S…" at bounding box center [784, 375] width 1568 height 750
click at [729, 353] on div "Call" at bounding box center [782, 349] width 343 height 17
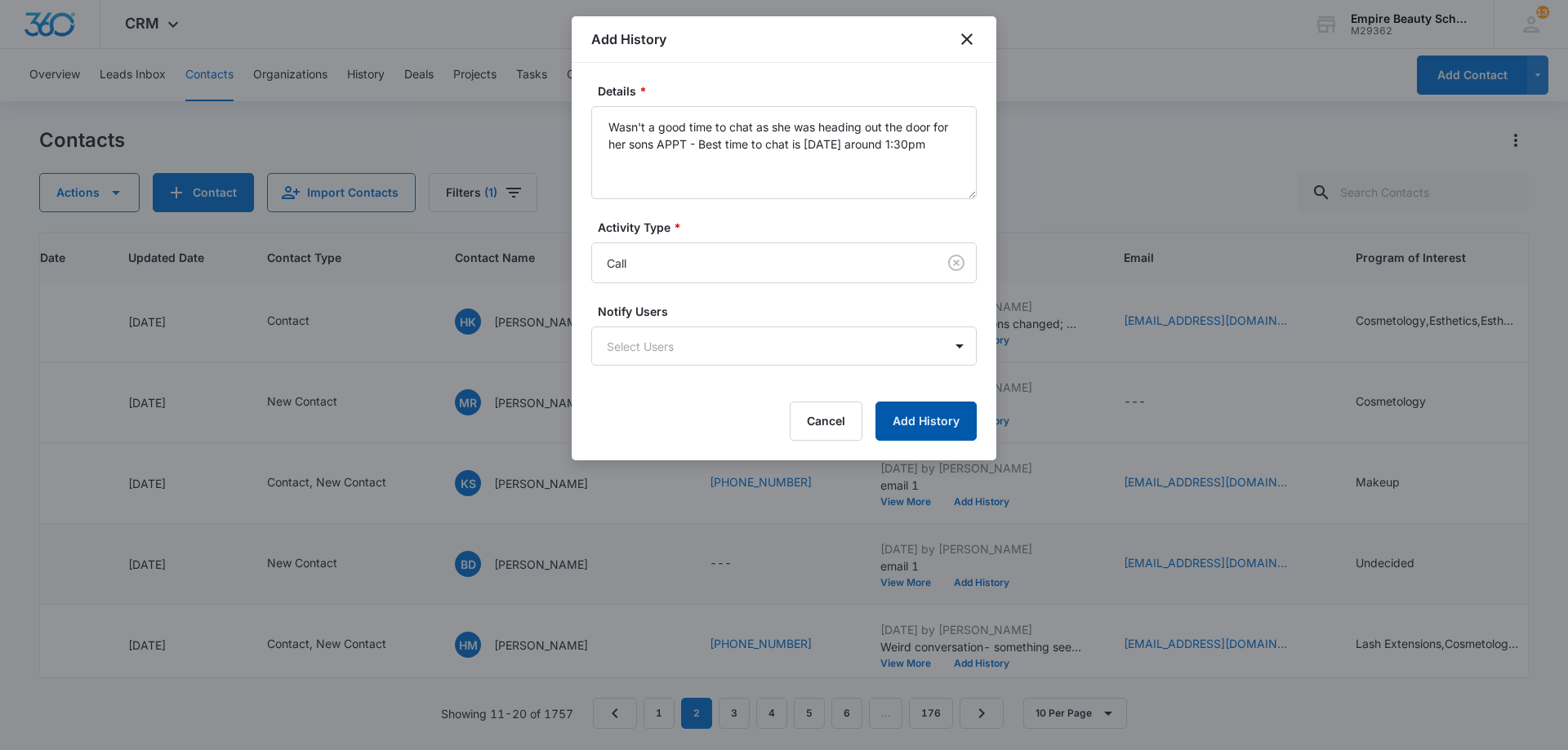
click at [896, 421] on button "Add History" at bounding box center [925, 421] width 101 height 39
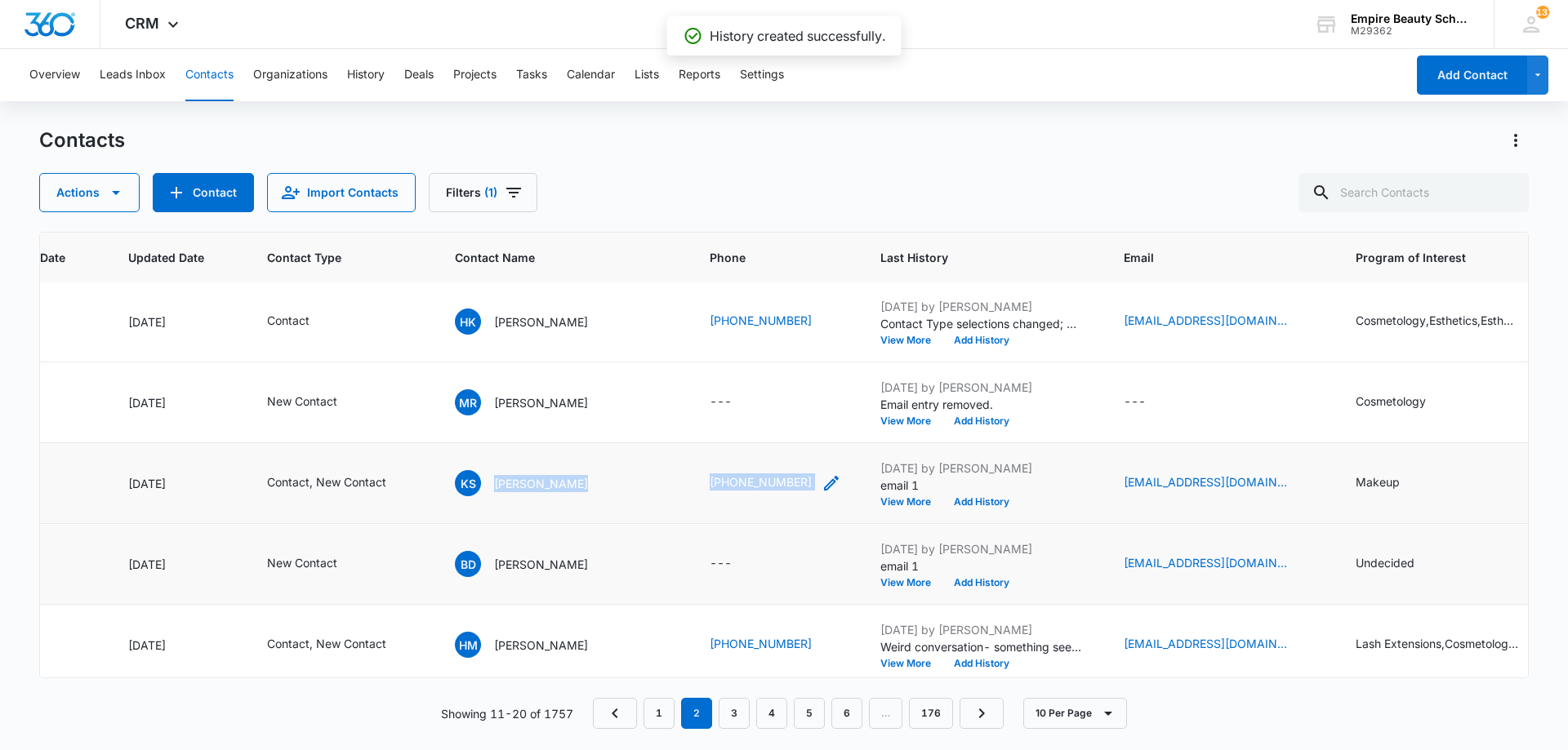
drag, startPoint x: 489, startPoint y: 484, endPoint x: 764, endPoint y: 492, distance: 275.1
click at [764, 492] on tr "16823 Sep 12, 2025 Sep 12, 2025 Contact, New Contact KS Kayli Souther (603) 546…" at bounding box center [1034, 484] width 2400 height 81
copy tr "Kayli Souther (603) 546-8756"
click at [745, 189] on div "Actions Contact Import Contacts Filters (1)" at bounding box center [784, 192] width 1490 height 39
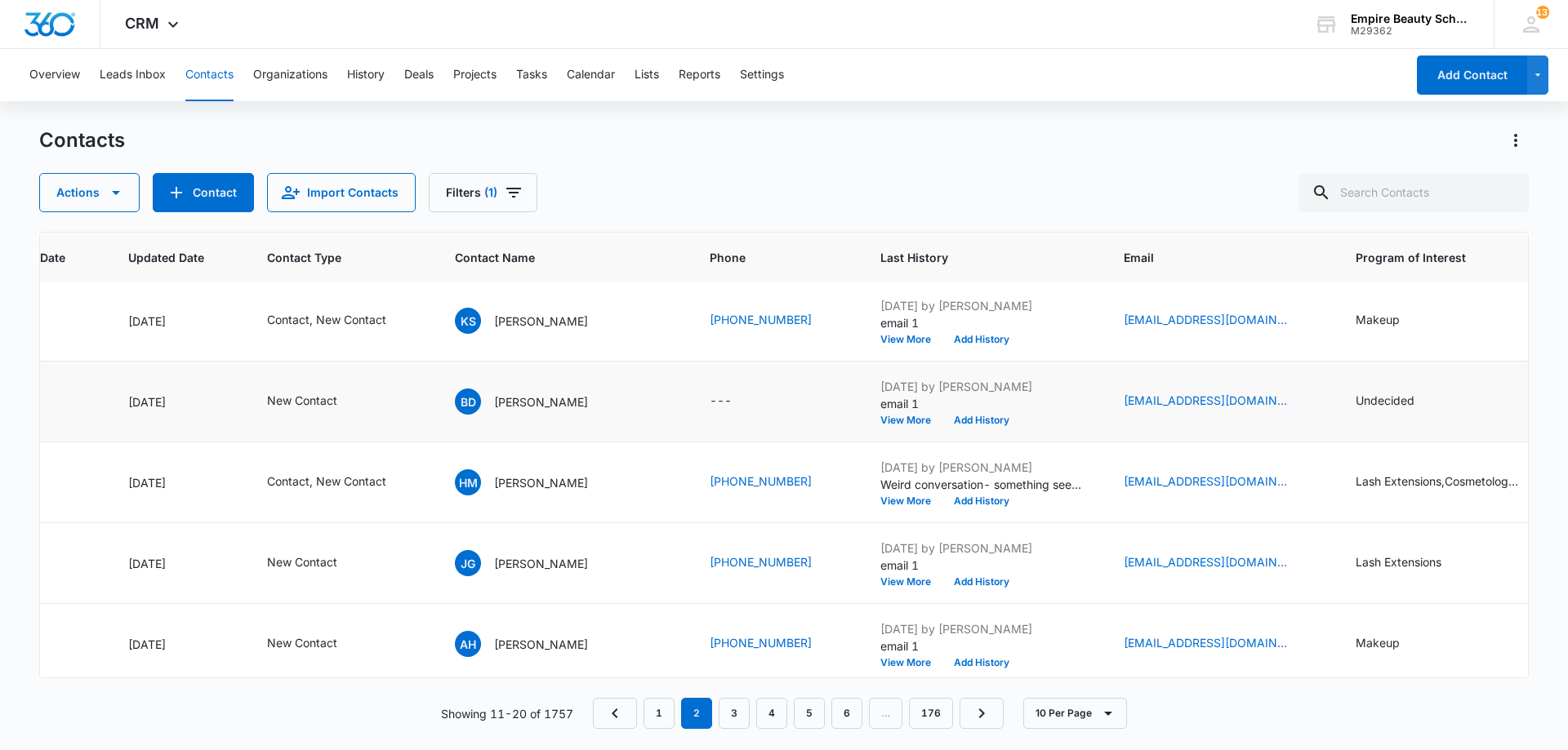
scroll to position [407, 205]
click at [1297, 396] on icon "Email - bdoubleday07@gmail.com - Select to Edit Field" at bounding box center [1306, 401] width 19 height 19
click at [1141, 293] on input "[EMAIL_ADDRESS][DOMAIN_NAME]" at bounding box center [1162, 296] width 205 height 39
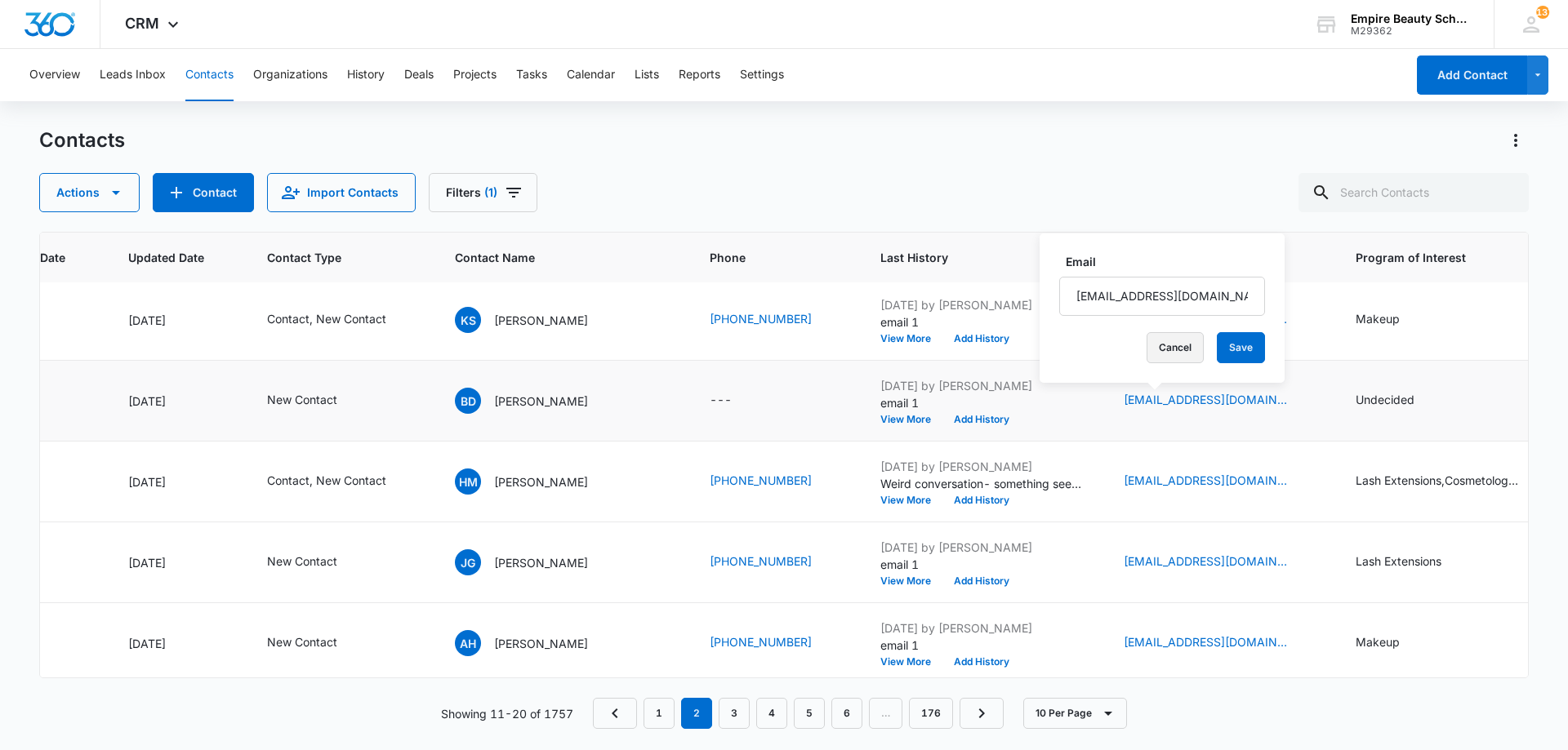
click at [1174, 349] on button "Cancel" at bounding box center [1175, 347] width 57 height 31
click at [942, 422] on button "Add History" at bounding box center [981, 420] width 78 height 10
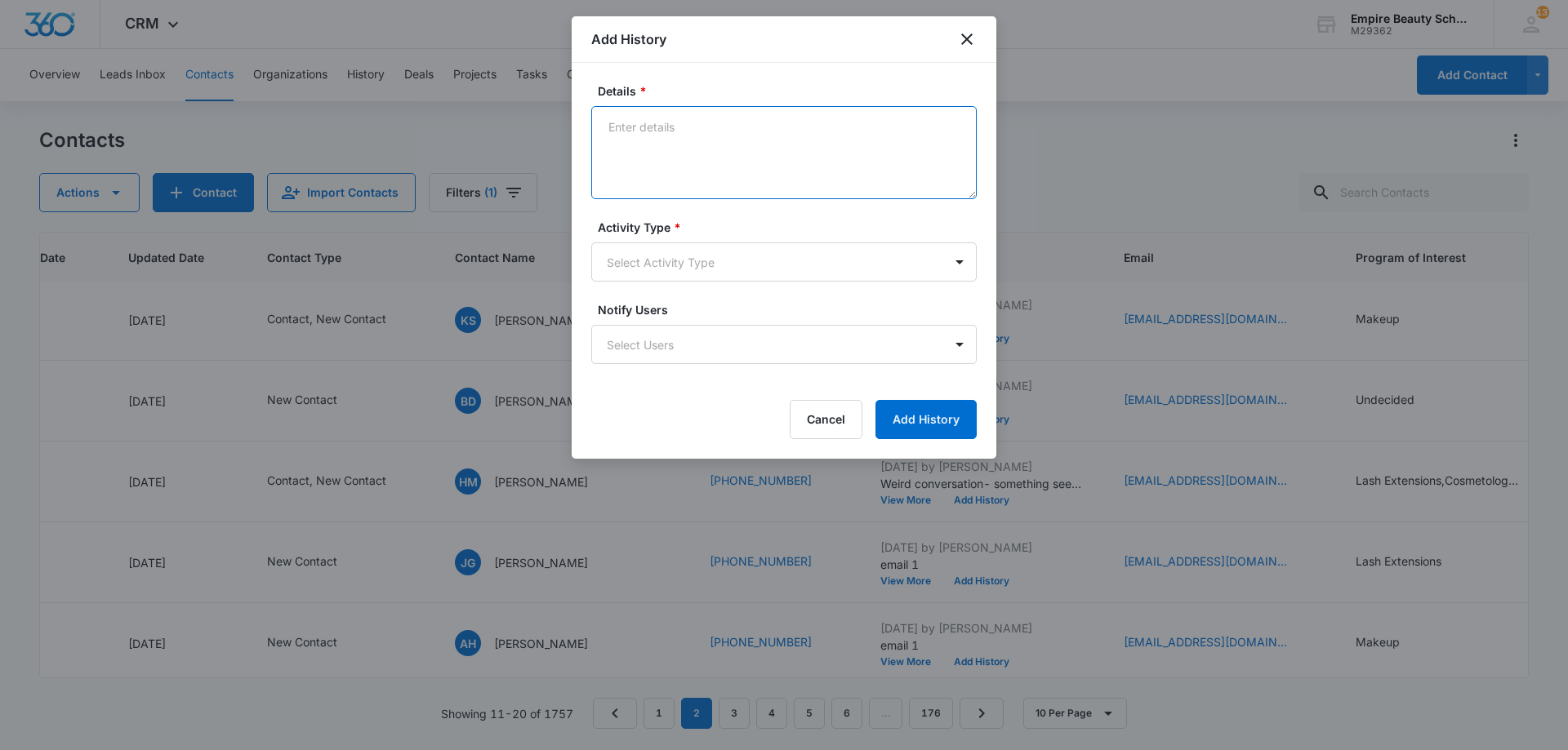
click at [784, 188] on textarea "Details *" at bounding box center [784, 152] width 385 height 93
type textarea "Email 2"
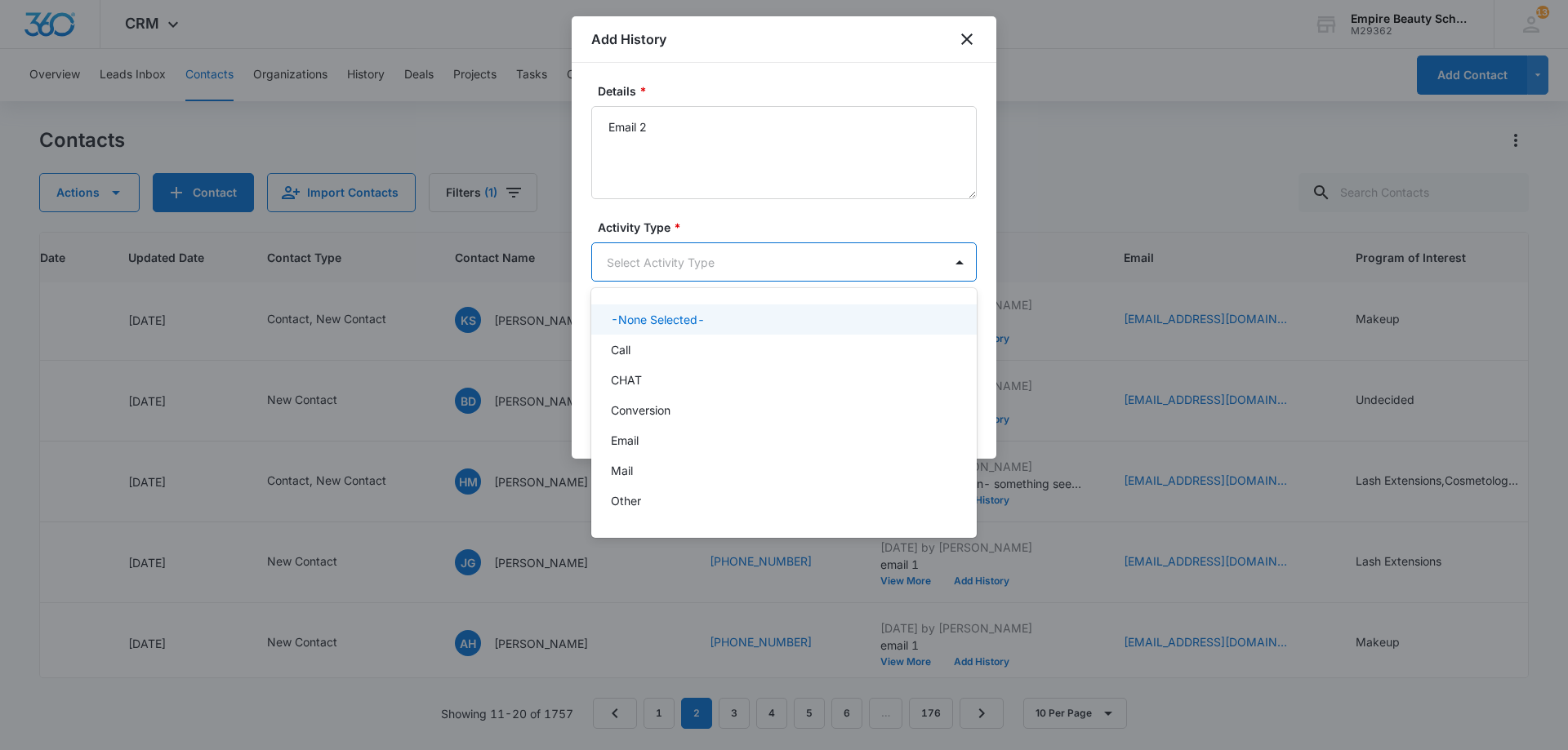
click at [686, 266] on body "CRM Apps Forms CRM Email Shop Payments POS Files Brand Settings Empire Beauty S…" at bounding box center [784, 375] width 1568 height 750
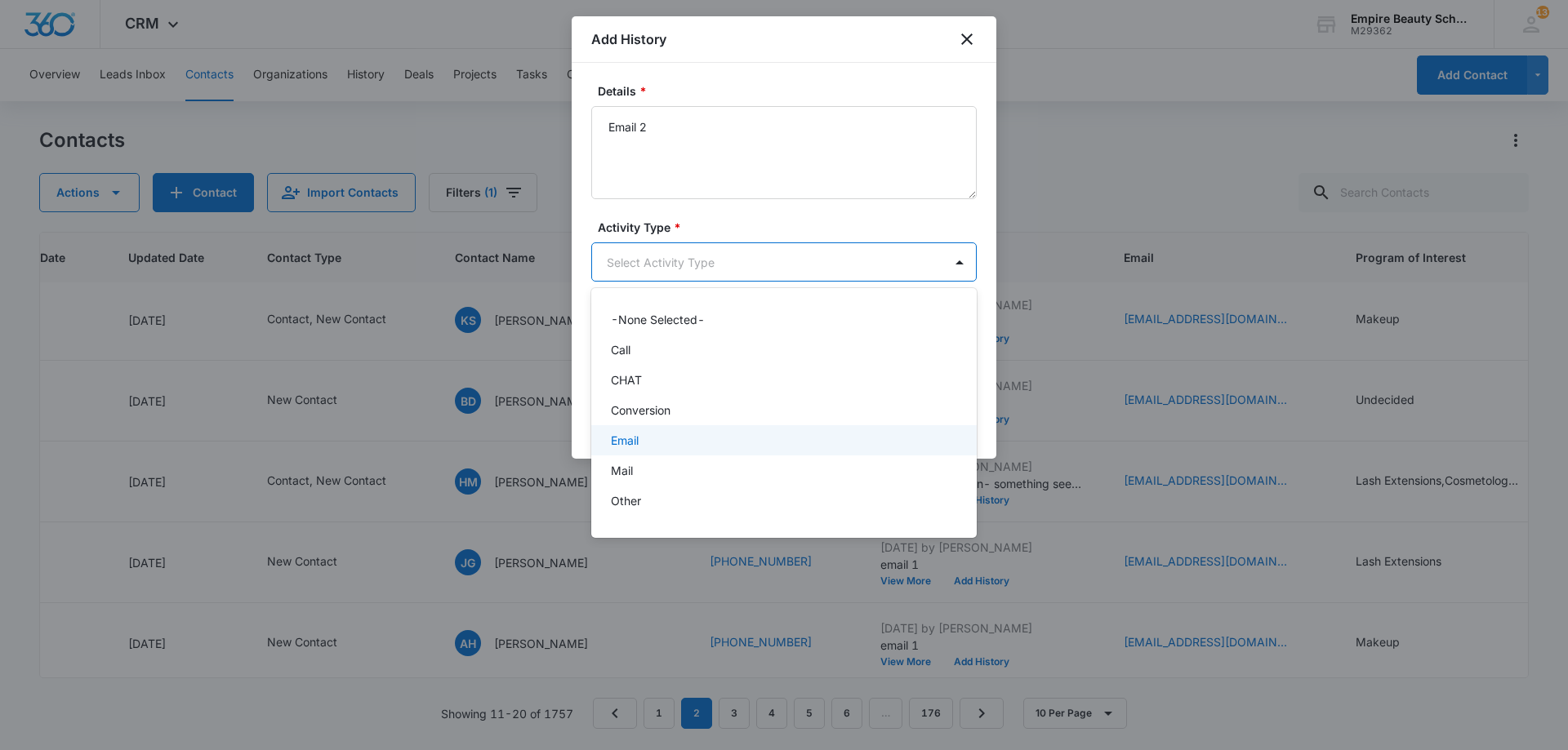
click at [654, 431] on div "Email" at bounding box center [784, 441] width 385 height 30
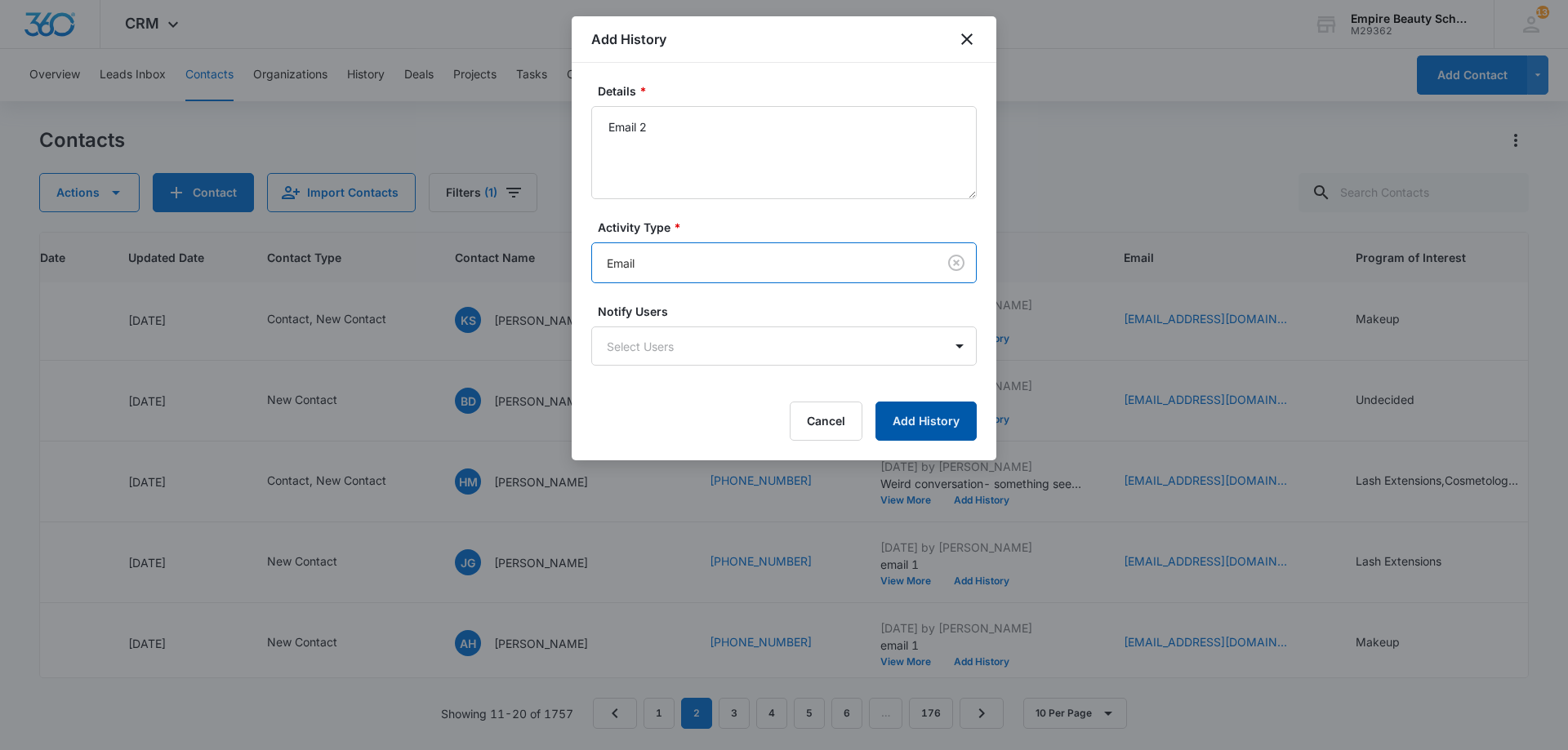
click at [934, 417] on button "Add History" at bounding box center [925, 421] width 101 height 39
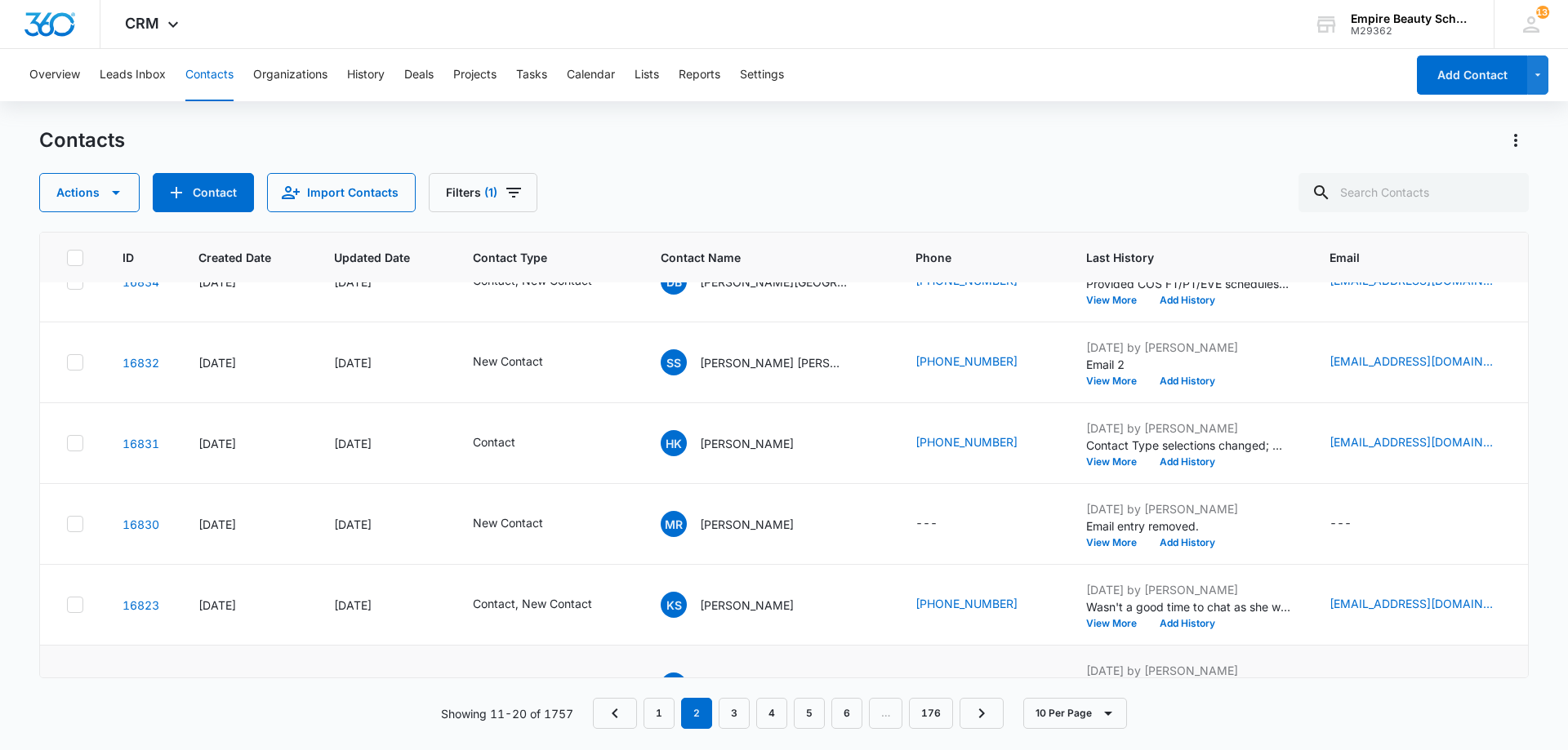
scroll to position [327, 0]
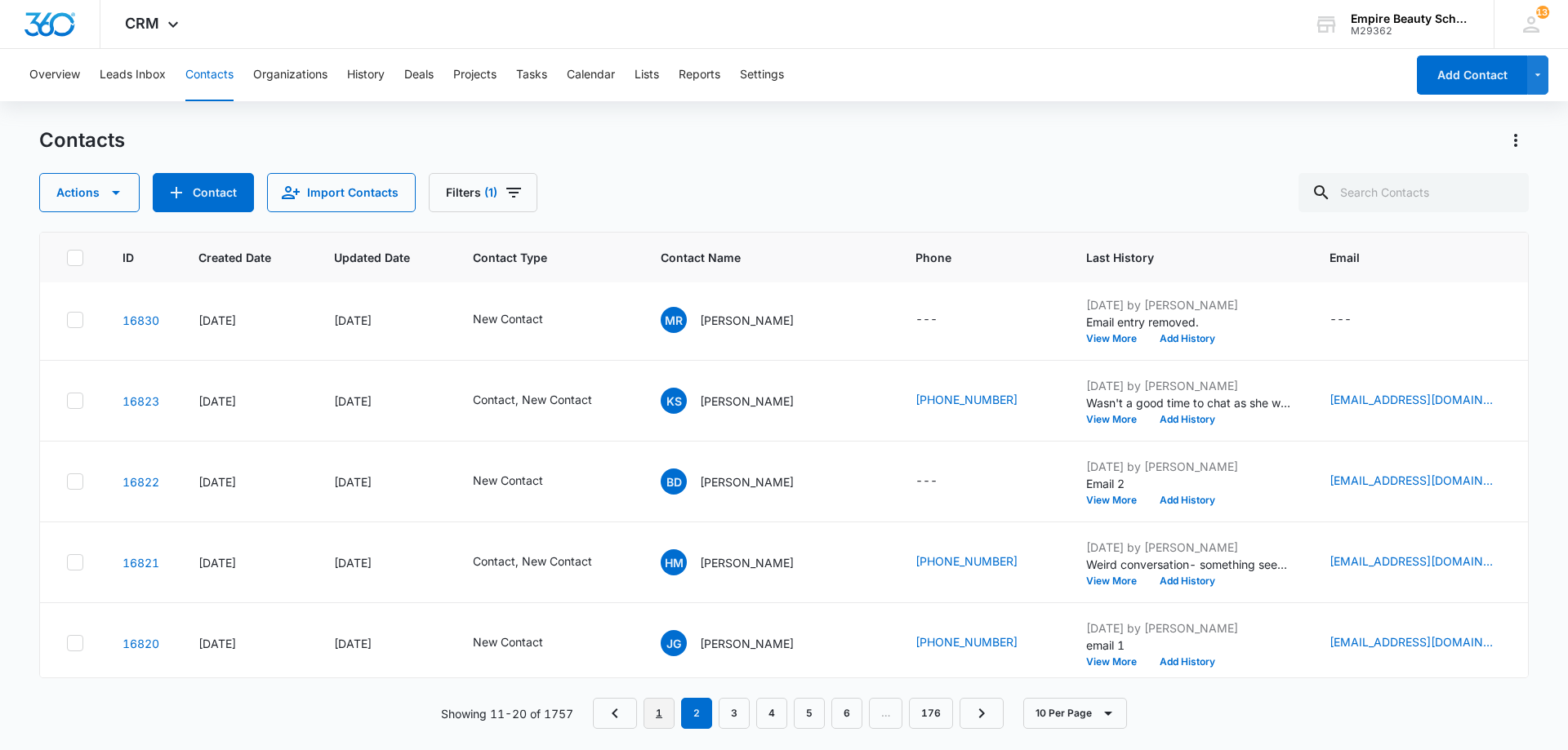
click at [657, 707] on link "1" at bounding box center [658, 713] width 31 height 31
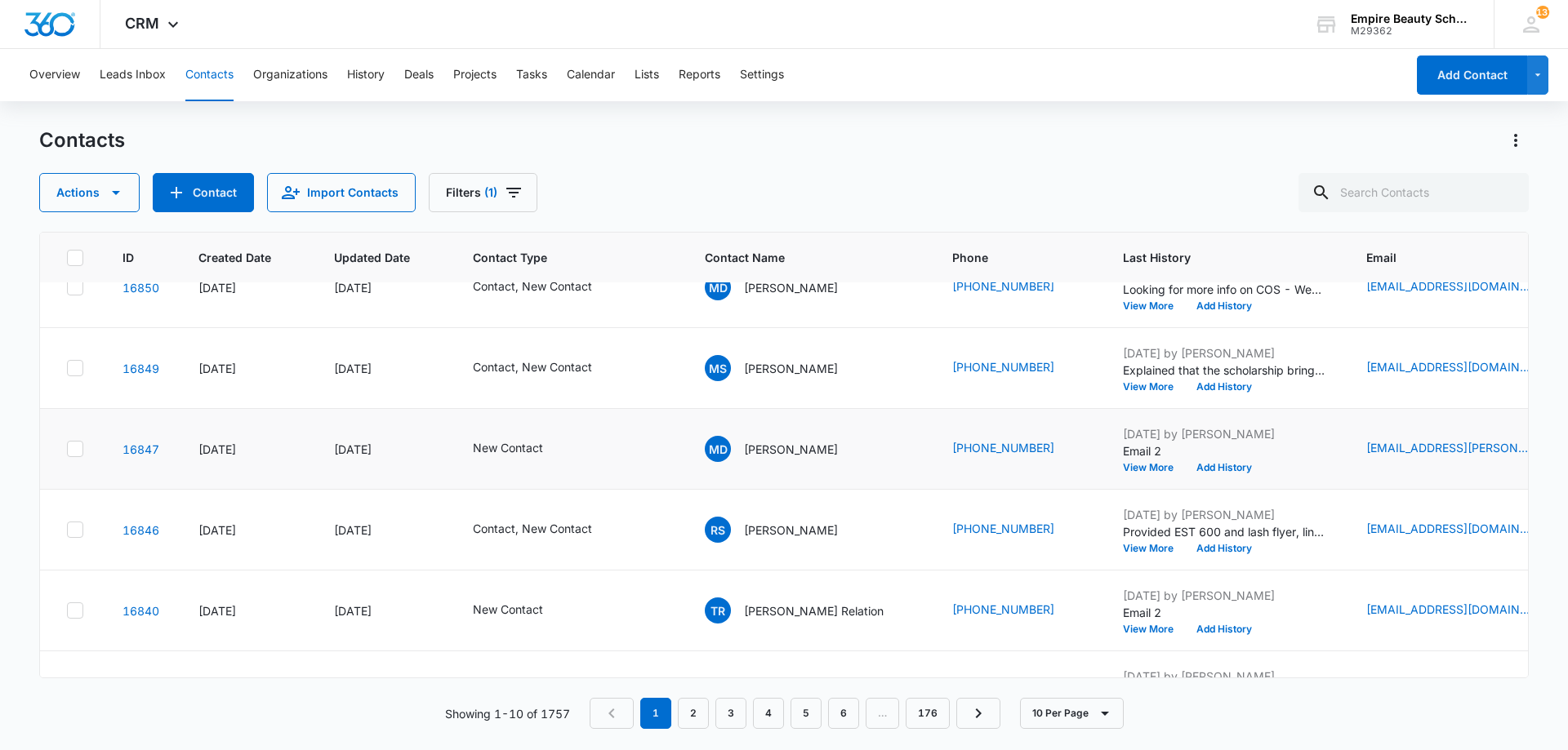
scroll to position [426, 0]
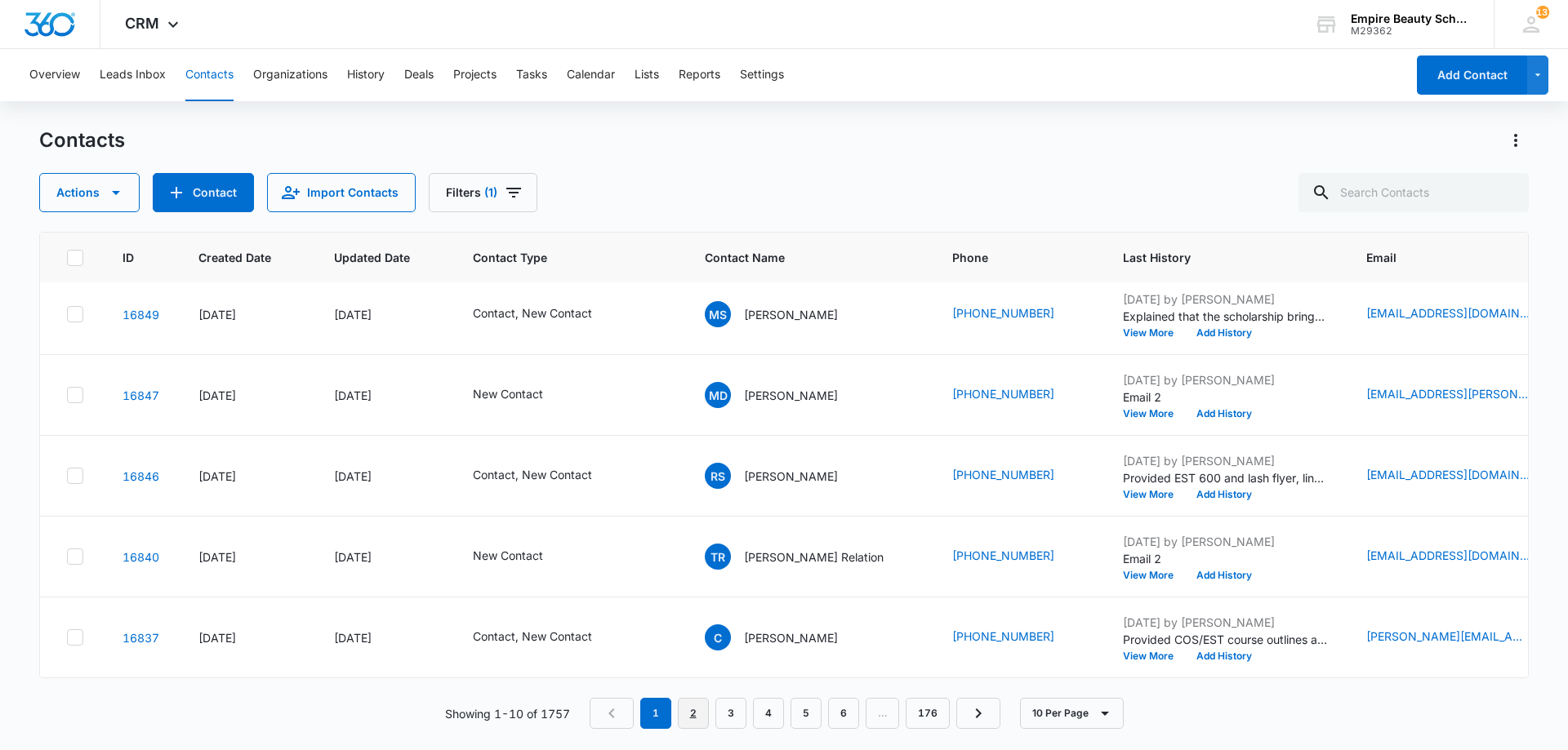
click at [698, 716] on link "2" at bounding box center [693, 713] width 31 height 31
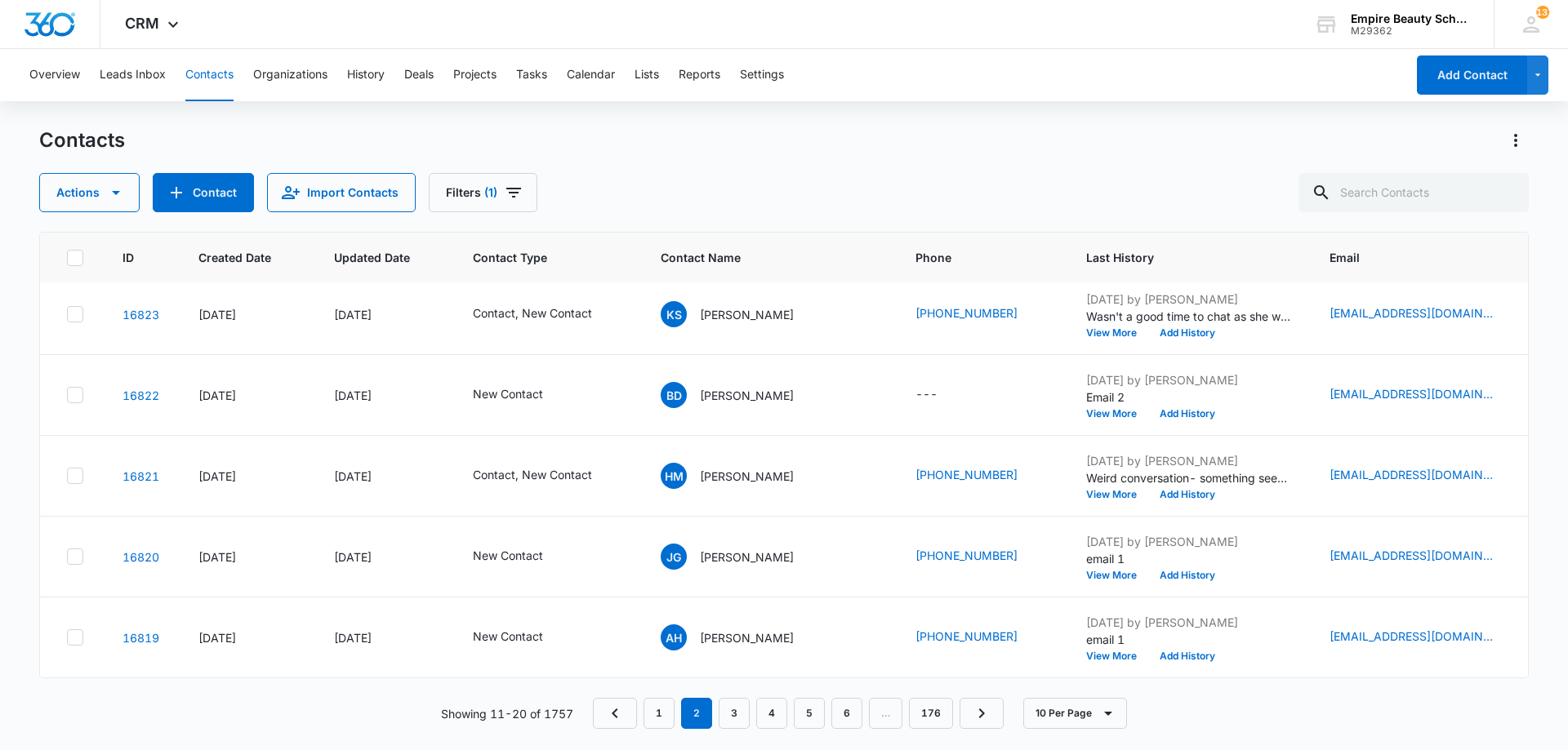
scroll to position [0, 0]
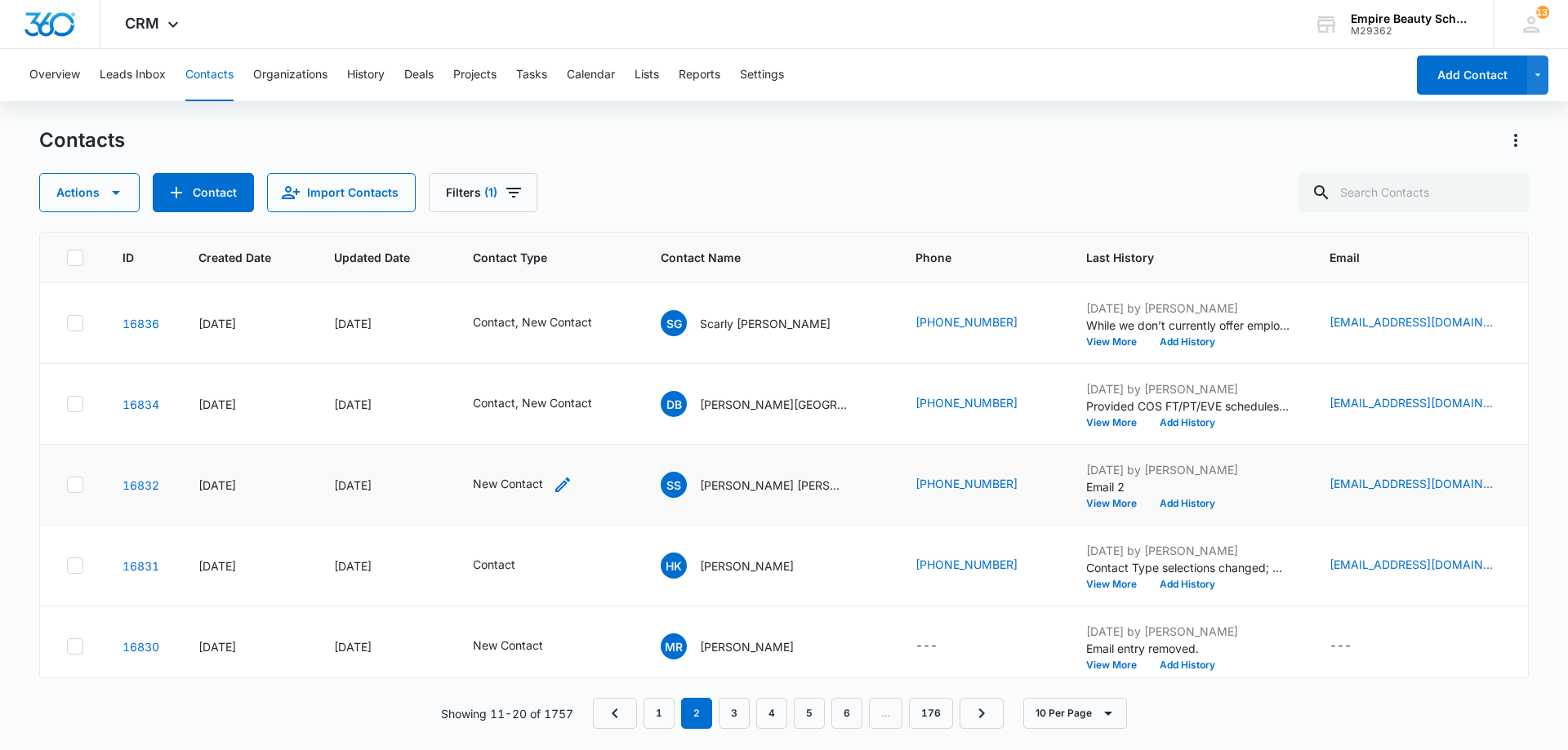
click at [553, 486] on icon "Contact Type - New Contact - Select to Edit Field" at bounding box center [562, 485] width 19 height 19
click at [528, 382] on div "Remove New Contact" at bounding box center [533, 379] width 15 height 11
click at [528, 382] on div "Contact Type" at bounding box center [492, 381] width 108 height 37
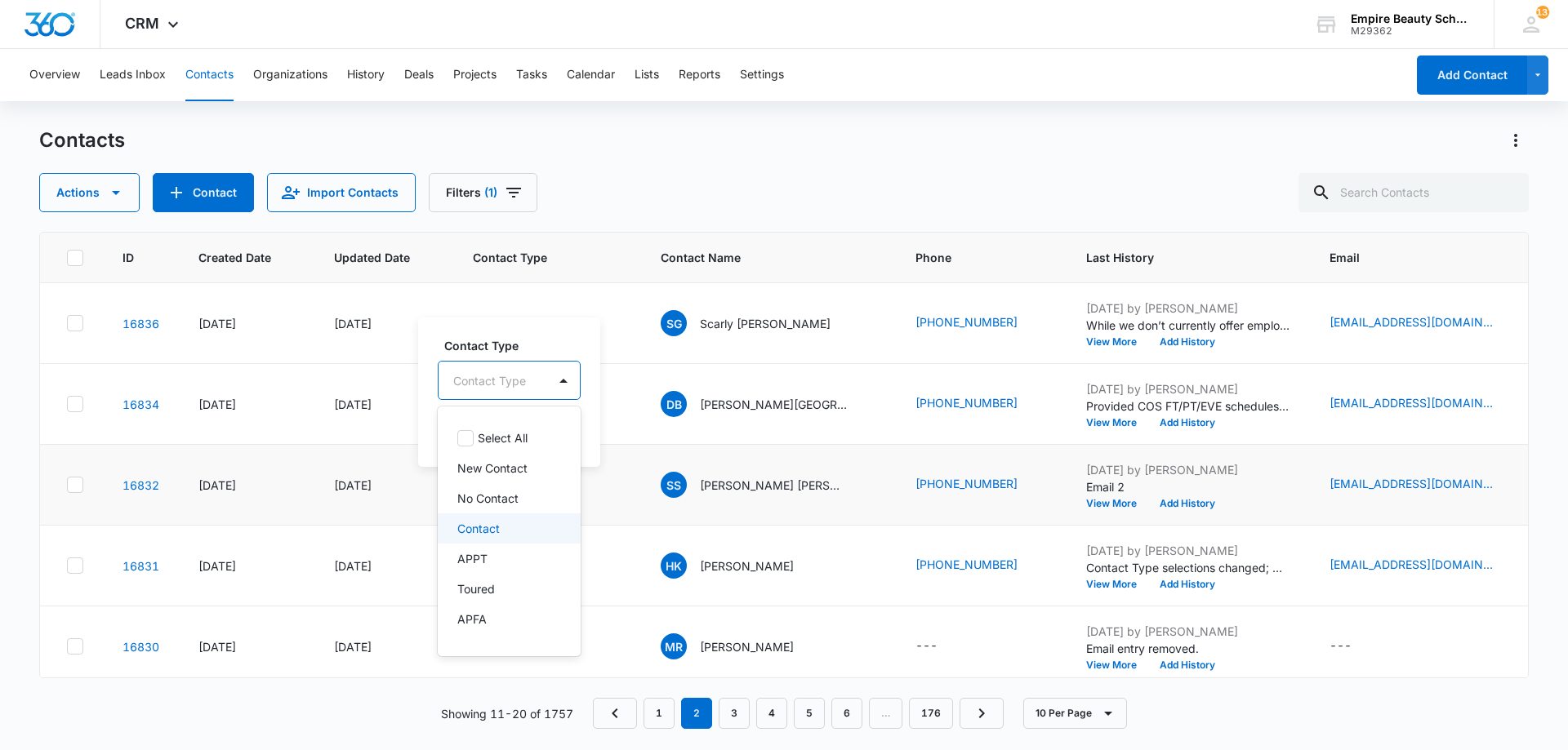
drag, startPoint x: 492, startPoint y: 518, endPoint x: 494, endPoint y: 449, distance: 69.0
click at [492, 519] on div "Contact" at bounding box center [509, 529] width 143 height 30
click at [503, 368] on div "Contact" at bounding box center [493, 380] width 109 height 39
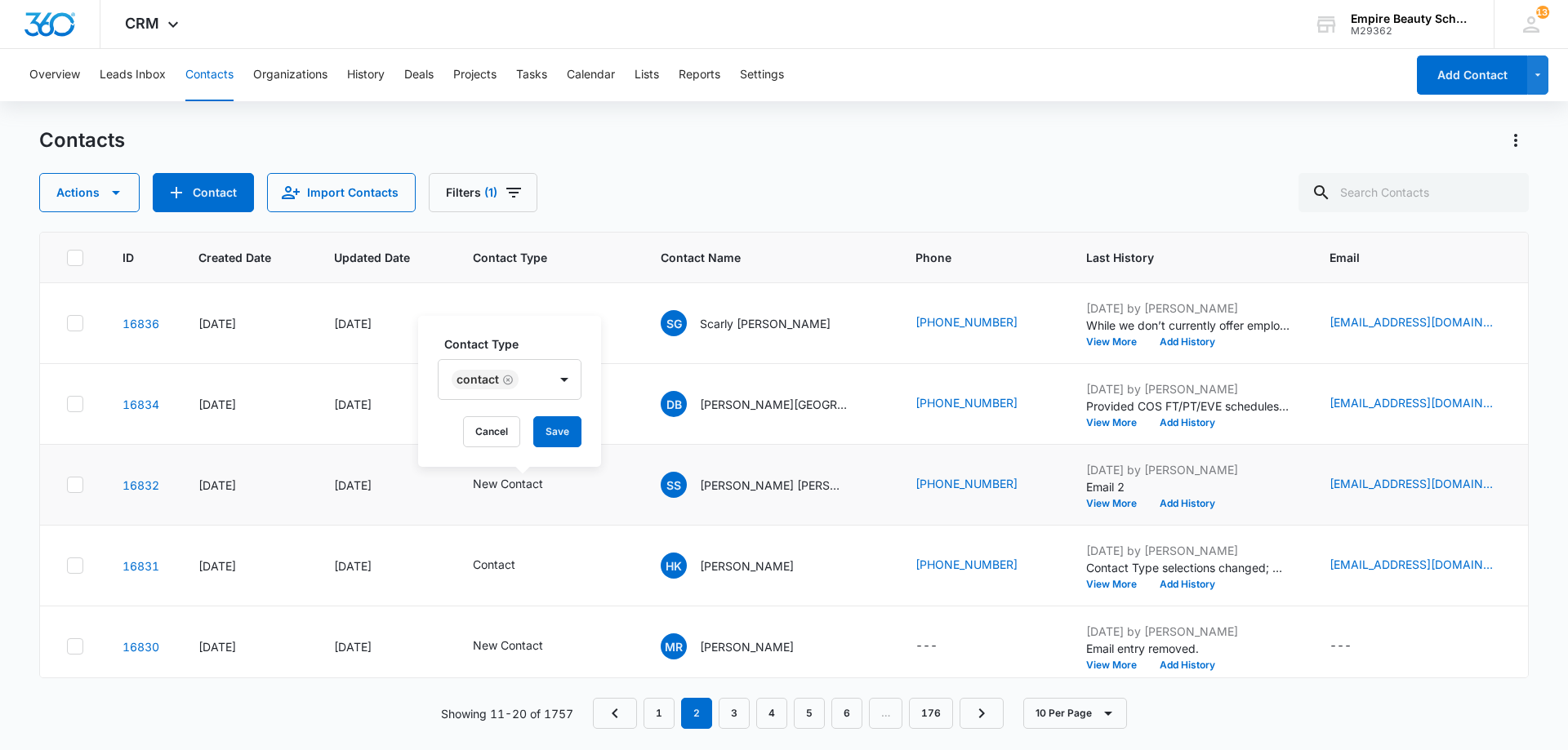
click at [538, 416] on div "Contact Type Contact Cancel Save" at bounding box center [509, 391] width 183 height 151
click at [542, 422] on button "Save" at bounding box center [557, 431] width 48 height 31
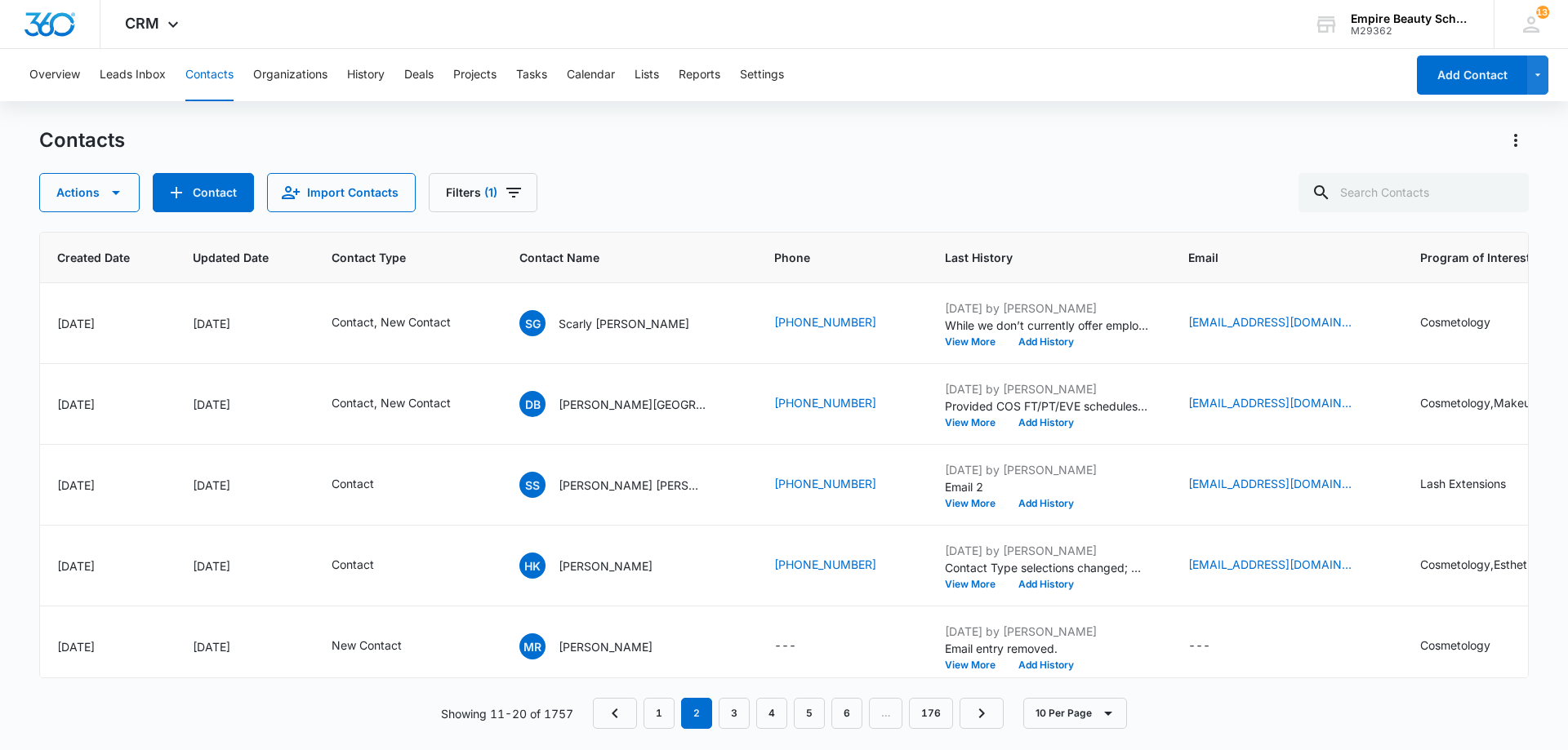
scroll to position [0, 170]
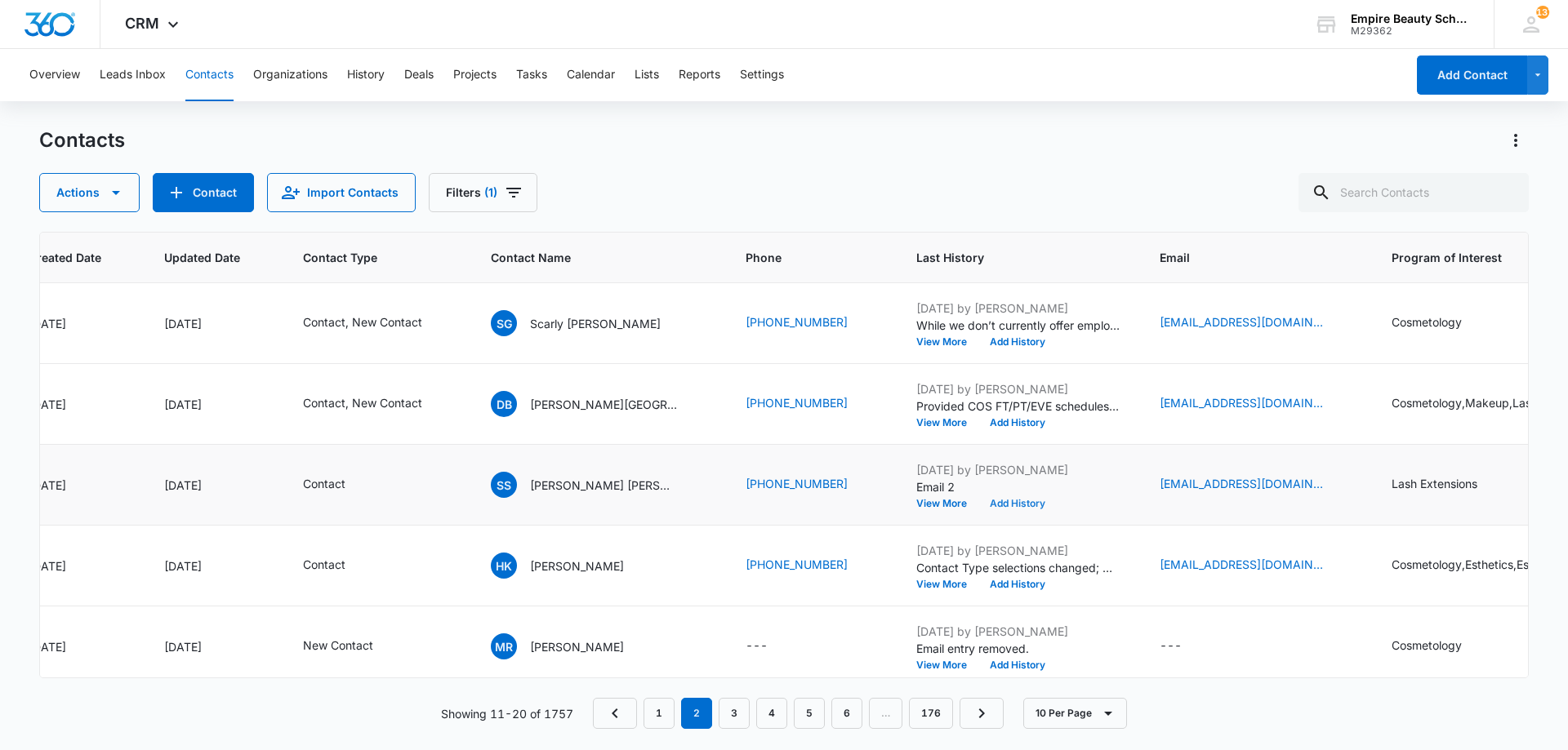
click at [978, 503] on button "Add History" at bounding box center [1017, 503] width 78 height 10
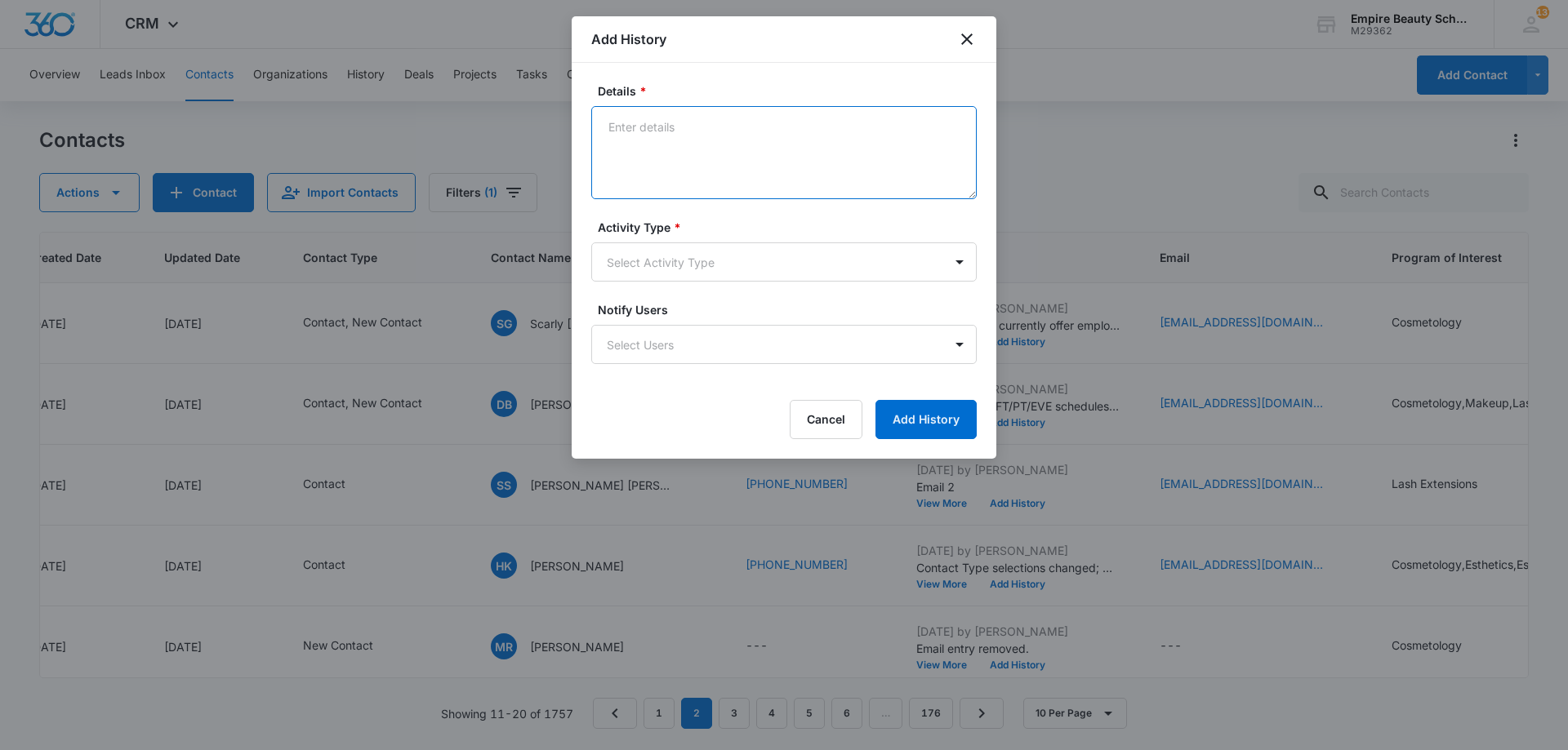
click at [777, 168] on textarea "Details *" at bounding box center [784, 152] width 385 height 93
type textarea "Has been interested for a while. Took a nail course but wanted to try lashes. C…"
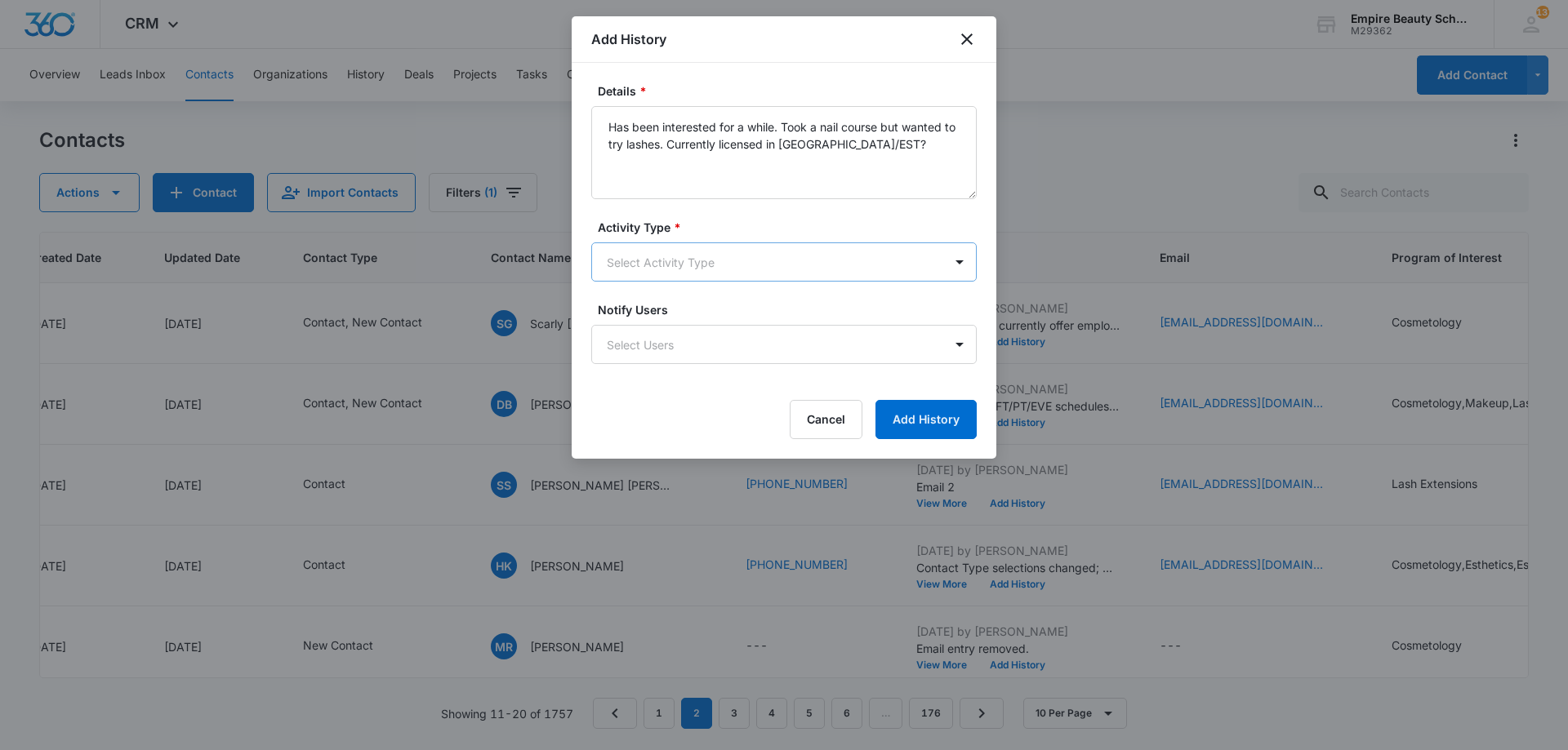
click at [670, 259] on body "CRM Apps Forms CRM Email Shop Payments POS Files Brand Settings Empire Beauty S…" at bounding box center [784, 375] width 1568 height 750
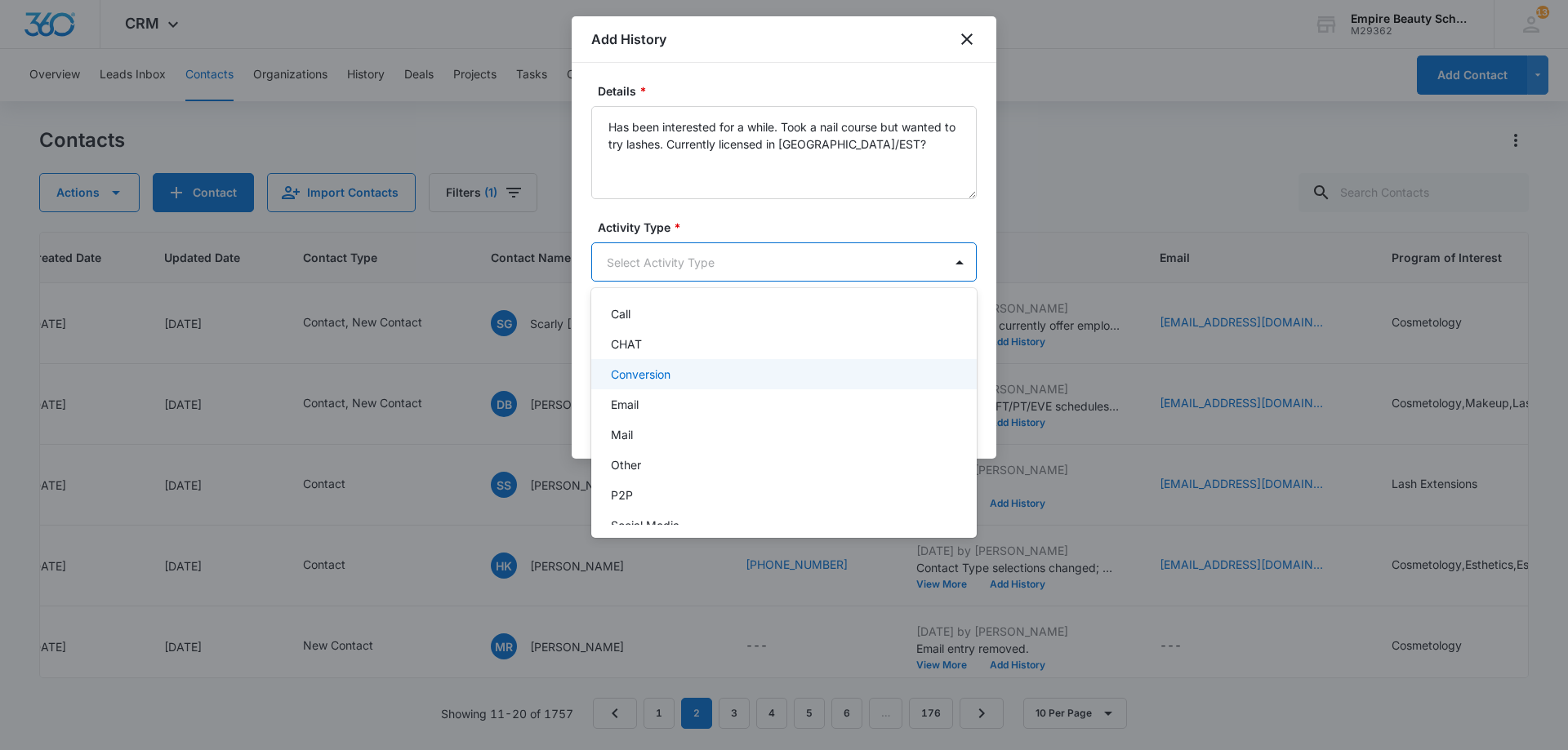
scroll to position [85, 0]
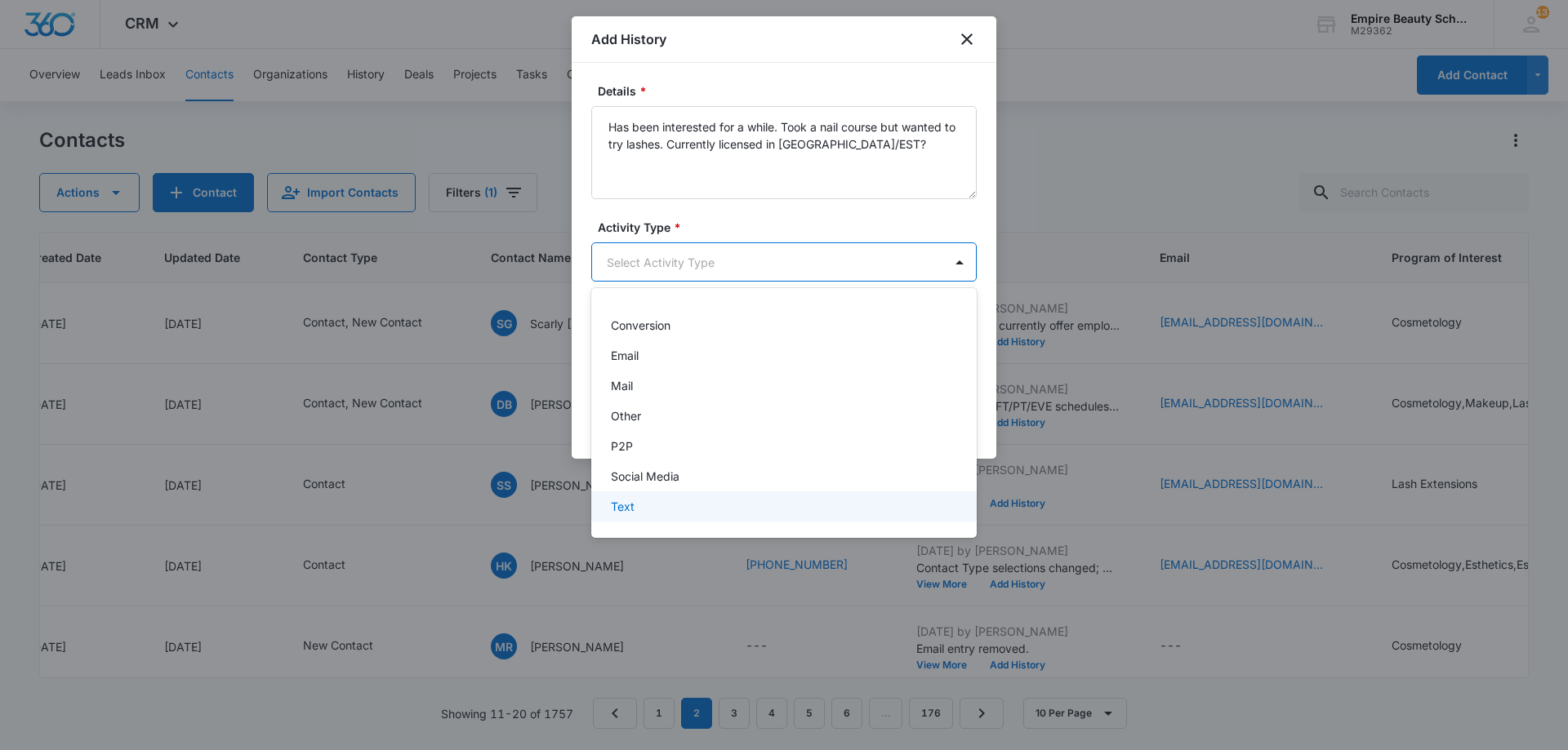
click at [667, 494] on div "Text" at bounding box center [784, 507] width 385 height 30
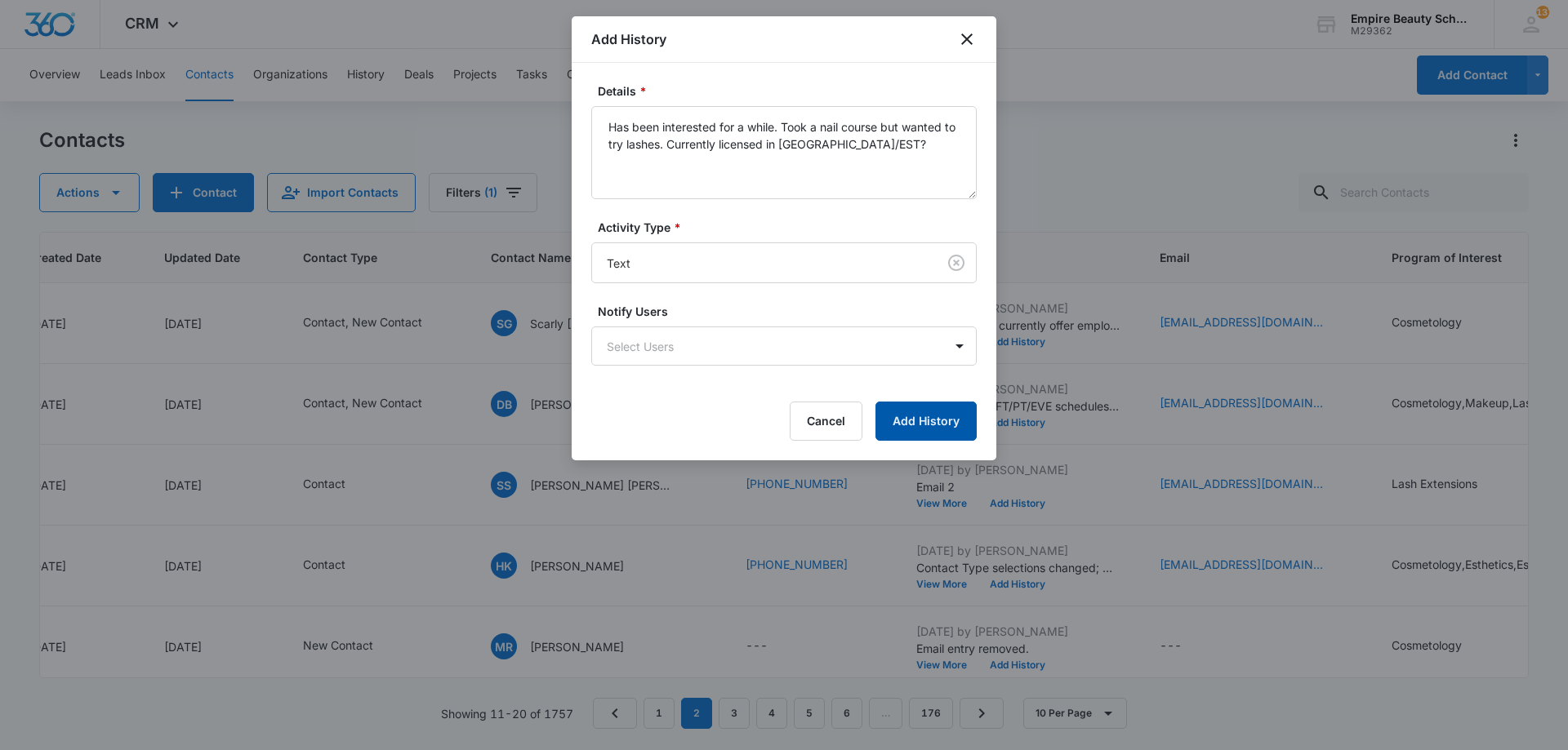
click at [915, 415] on button "Add History" at bounding box center [925, 421] width 101 height 39
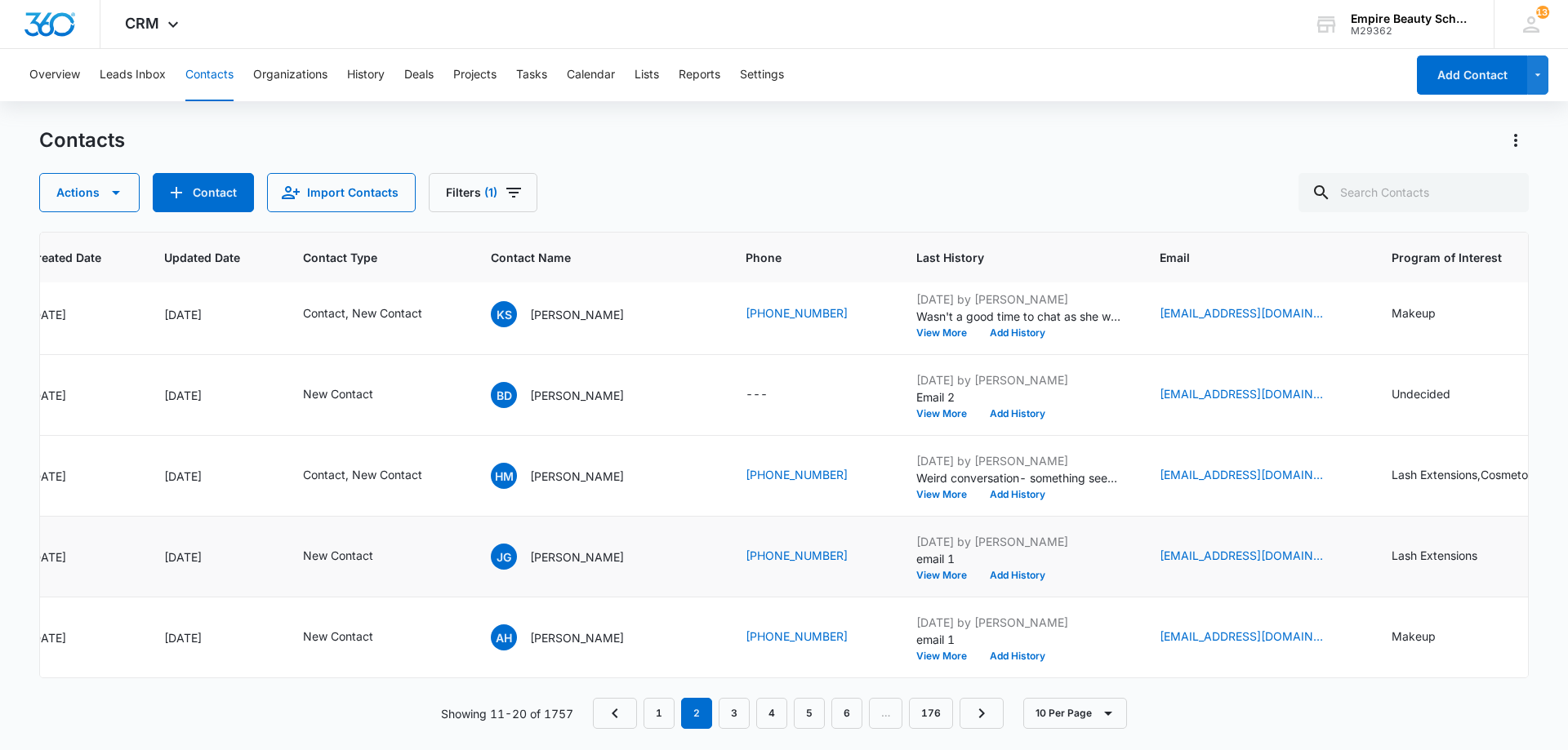
scroll to position [426, 170]
click at [442, 466] on icon "Contact Type - Contact, New Contact - Select to Edit Field" at bounding box center [442, 476] width 19 height 19
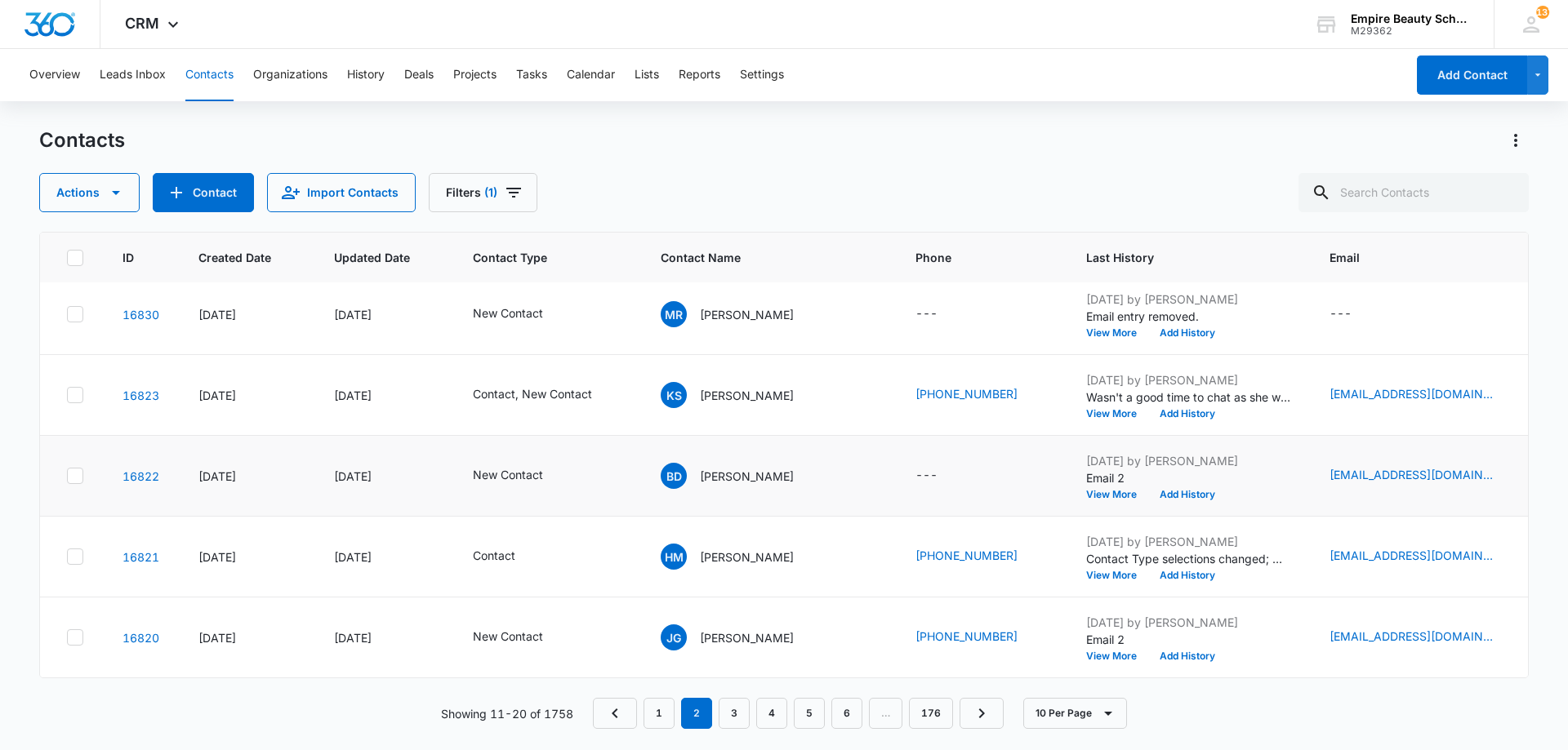
scroll to position [426, 0]
click at [673, 716] on link "1" at bounding box center [658, 713] width 31 height 31
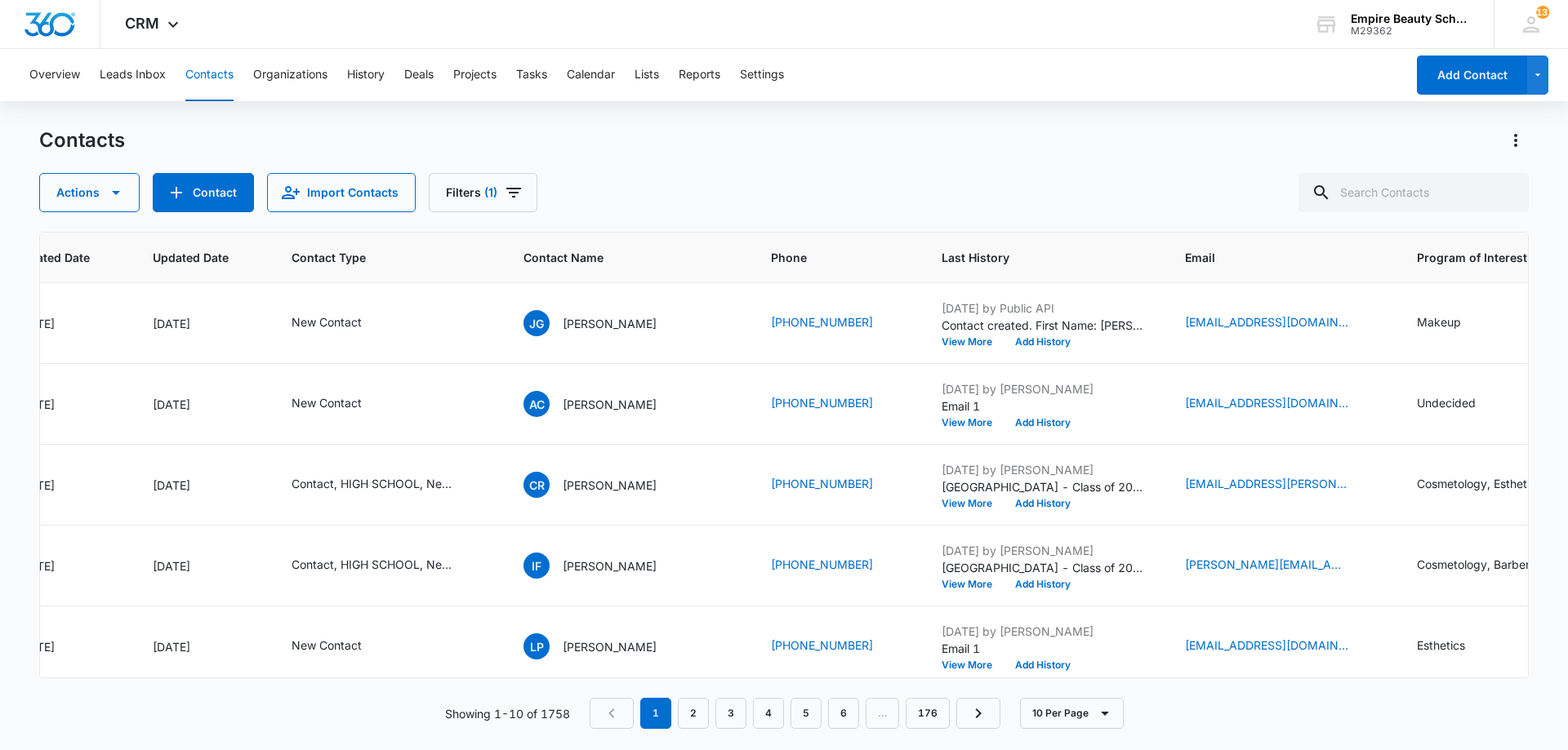
scroll to position [0, 184]
click at [1357, 321] on icon "Email - jolenegrffn@gmail.com - Select to Edit Field" at bounding box center [1364, 323] width 15 height 15
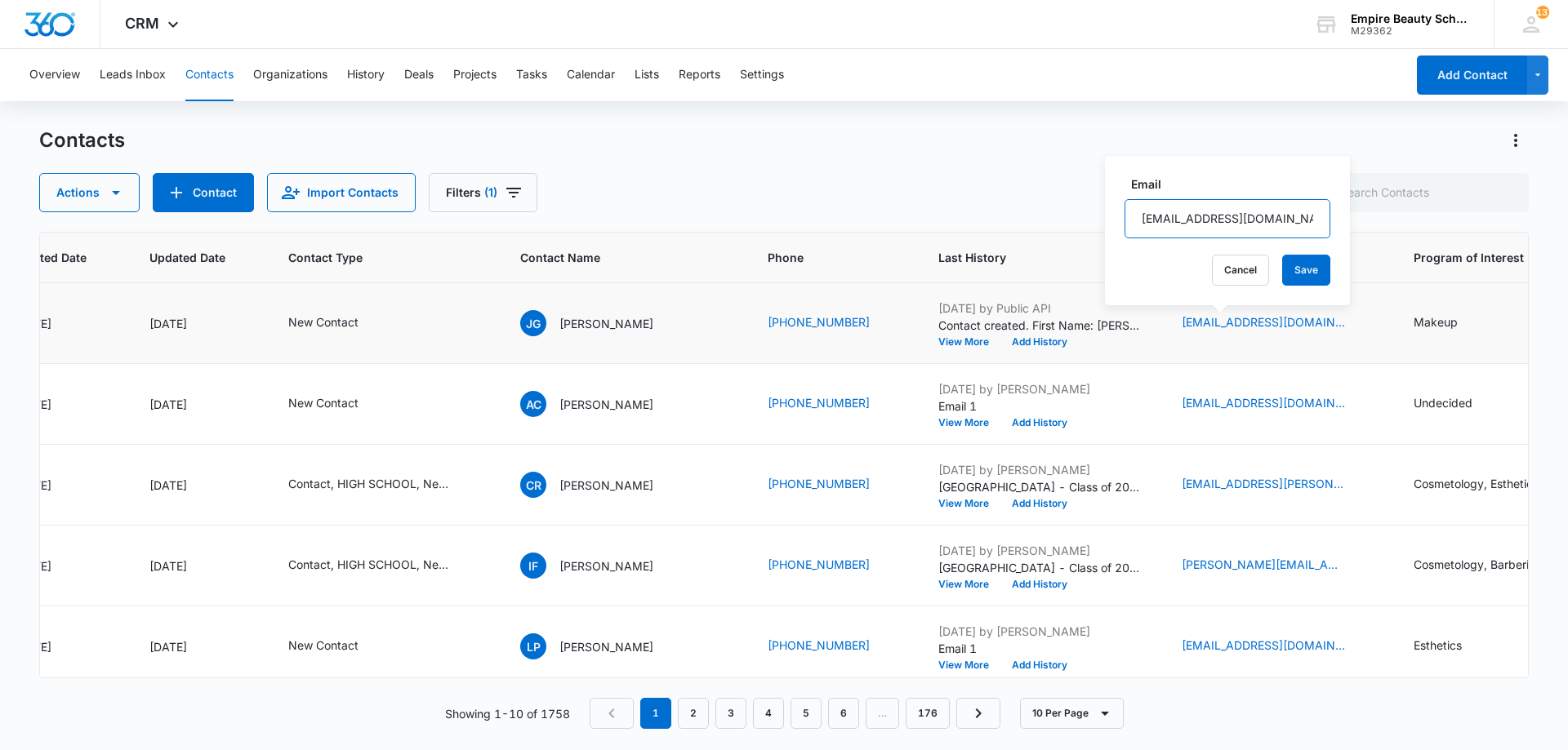
click at [1193, 212] on input "[EMAIL_ADDRESS][DOMAIN_NAME]" at bounding box center [1227, 219] width 205 height 39
click at [1228, 270] on button "Cancel" at bounding box center [1240, 270] width 57 height 31
click at [1000, 342] on button "Add History" at bounding box center [1039, 342] width 78 height 10
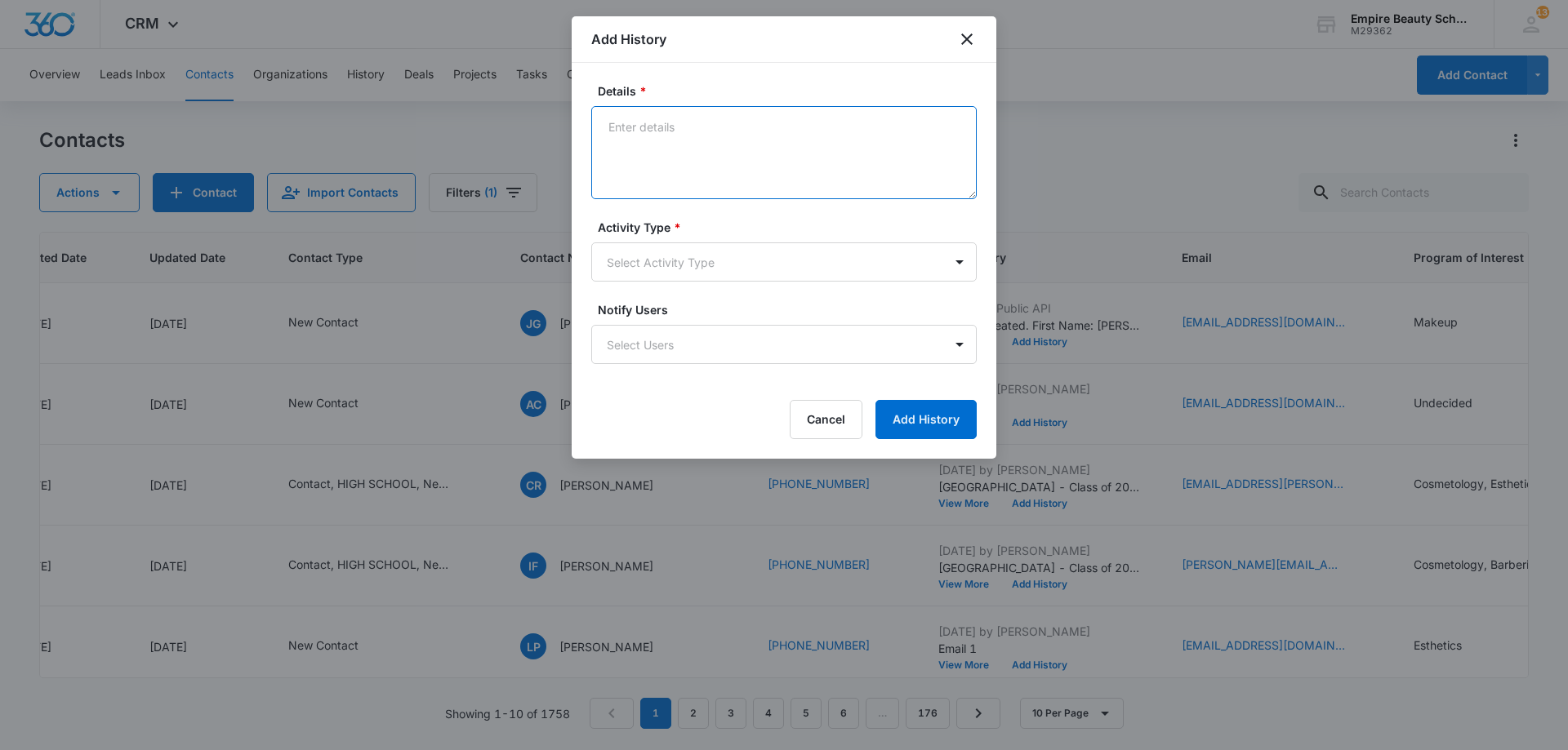
click at [665, 148] on textarea "Details *" at bounding box center [784, 152] width 385 height 93
type textarea "VM 1"
click at [686, 281] on body "CRM Apps Forms CRM Email Shop Payments POS Files Brand Settings Empire Beauty S…" at bounding box center [784, 375] width 1568 height 750
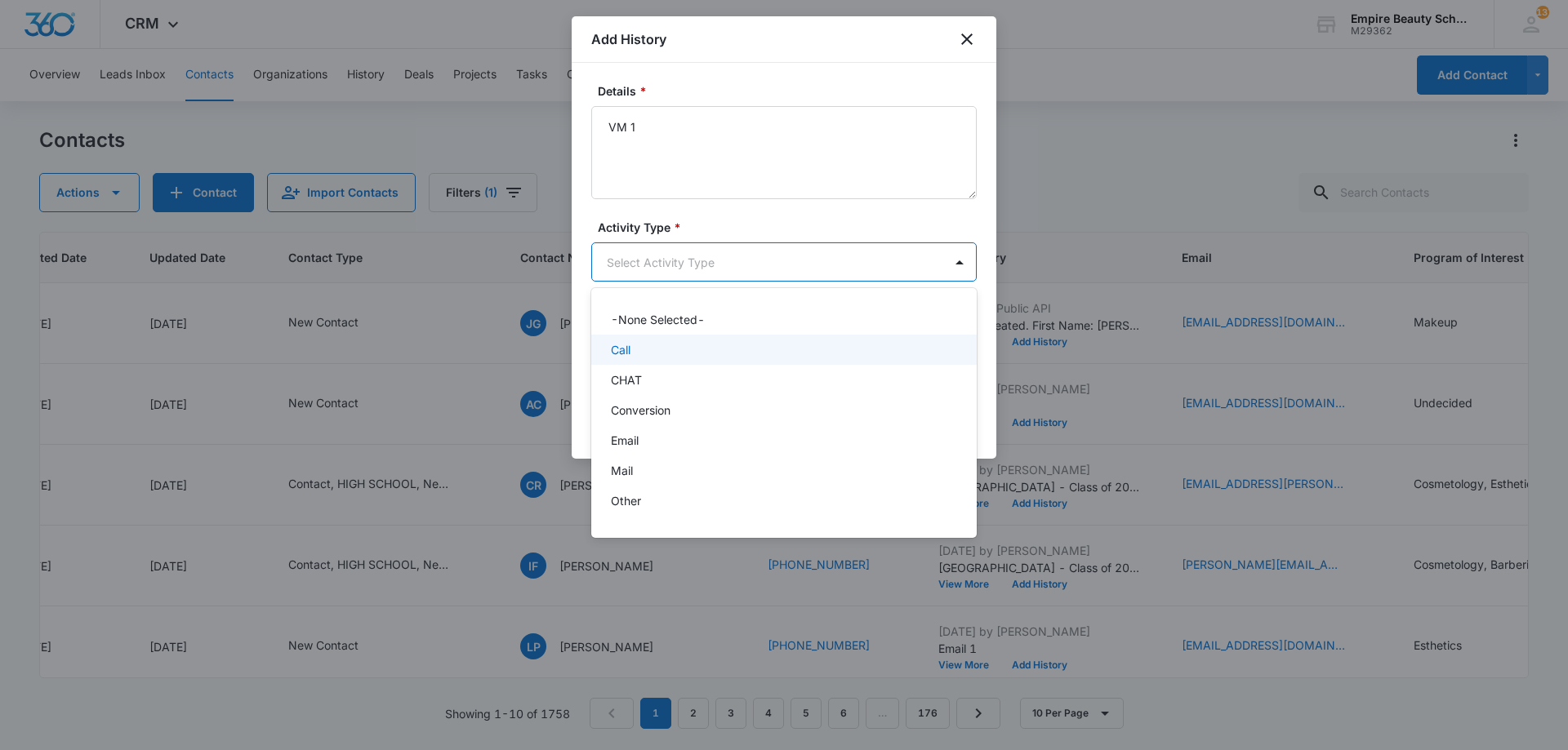
click at [671, 346] on div "Call" at bounding box center [782, 349] width 343 height 17
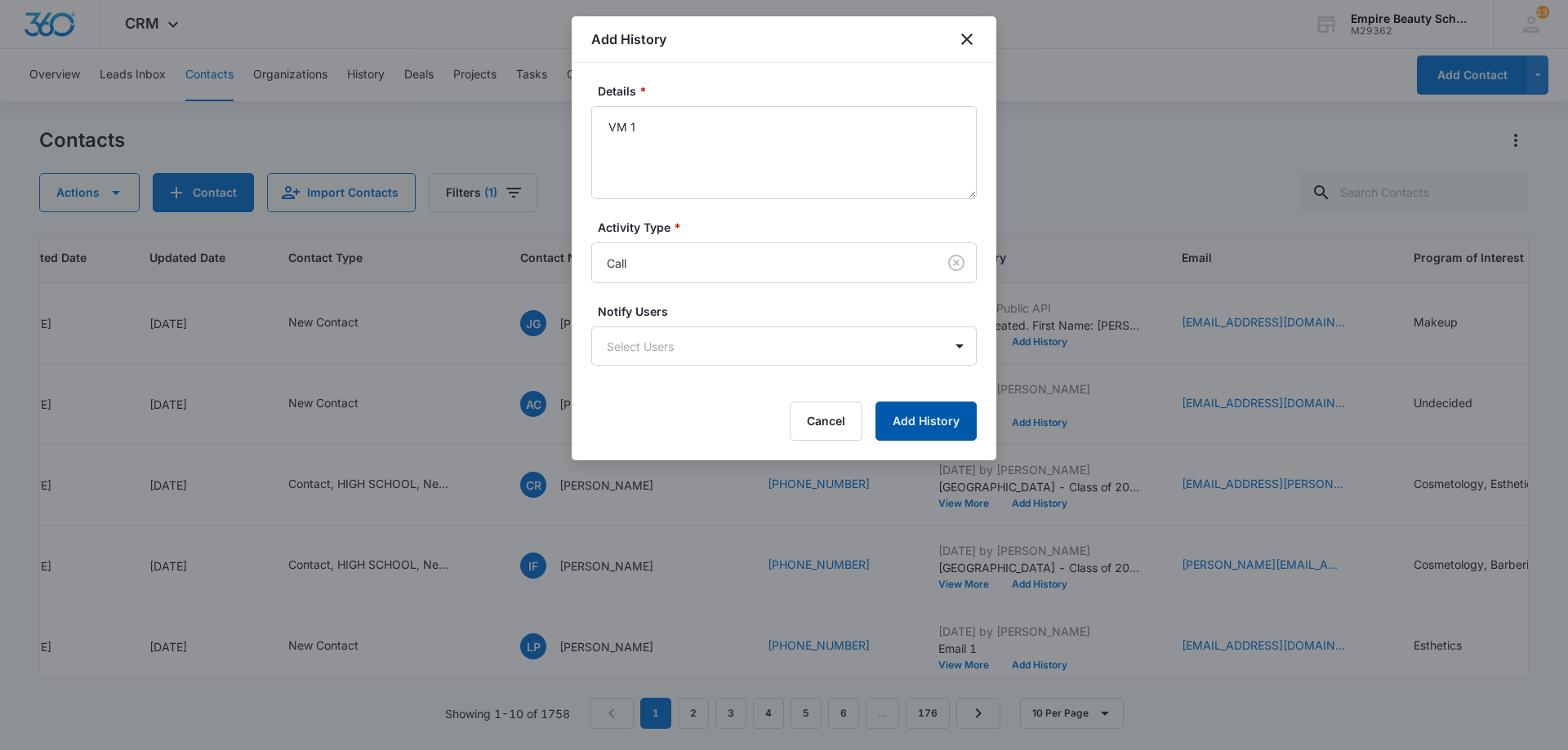
click at [908, 424] on button "Add History" at bounding box center [925, 421] width 101 height 39
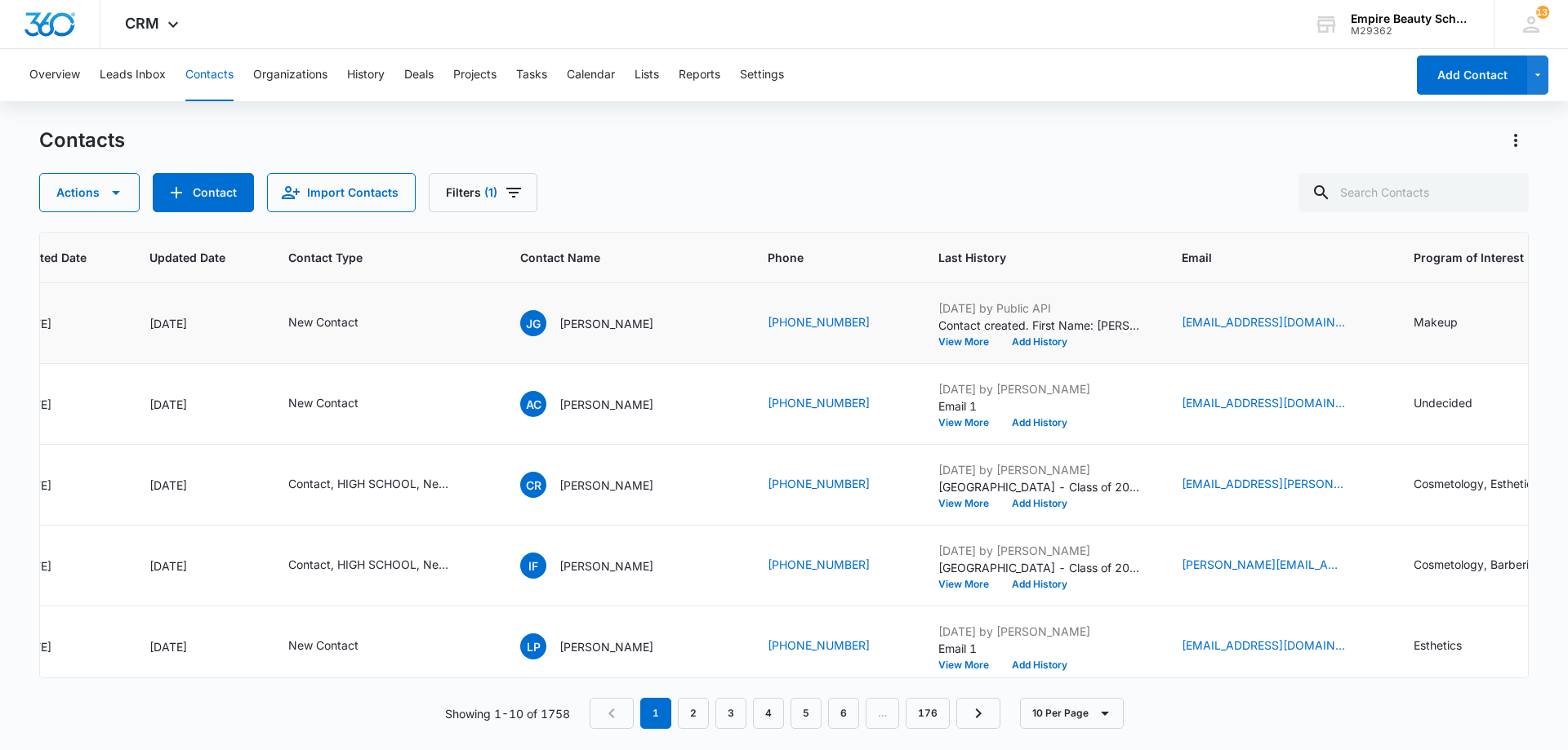
click at [1002, 352] on td "[DATE] by Public API Contact created. First Name: [PERSON_NAME] Last Name: [PER…" at bounding box center [1040, 323] width 243 height 81
click at [1000, 343] on button "Add History" at bounding box center [1039, 342] width 78 height 10
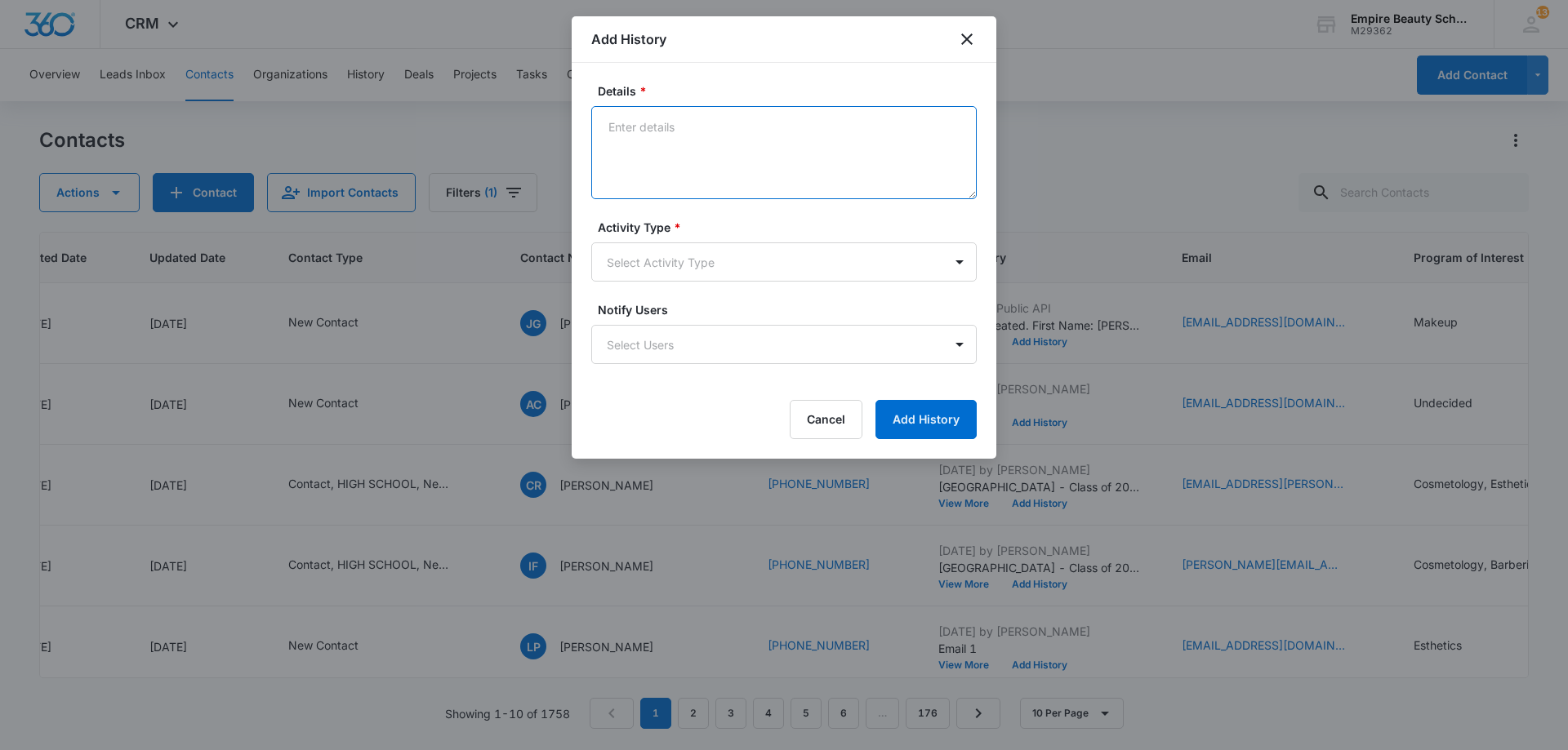
click at [665, 132] on textarea "Details *" at bounding box center [784, 152] width 385 height 93
type textarea "Text 1"
click at [638, 265] on body "CRM Apps Forms CRM Email Shop Payments POS Files Brand Settings Empire Beauty S…" at bounding box center [784, 375] width 1568 height 750
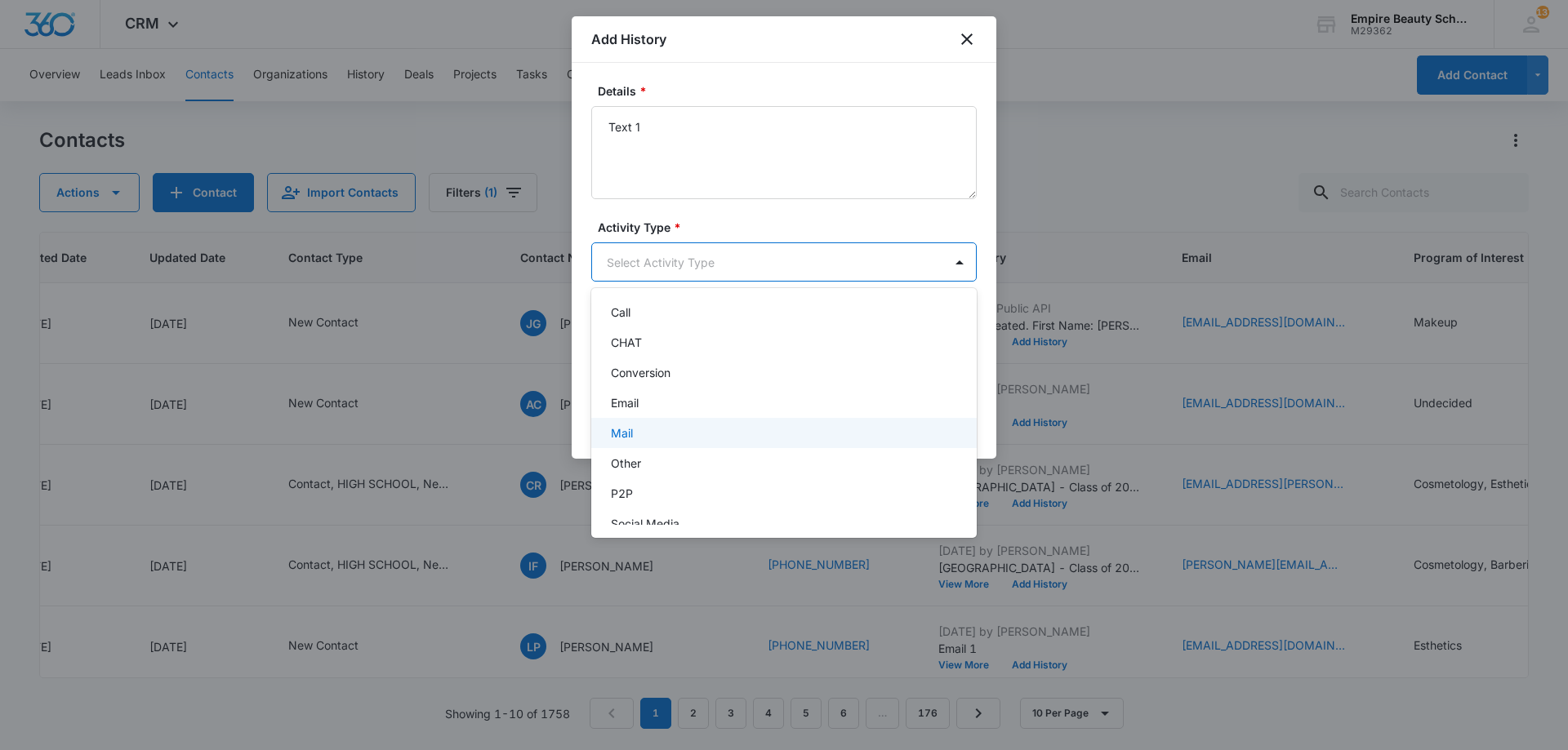
scroll to position [85, 0]
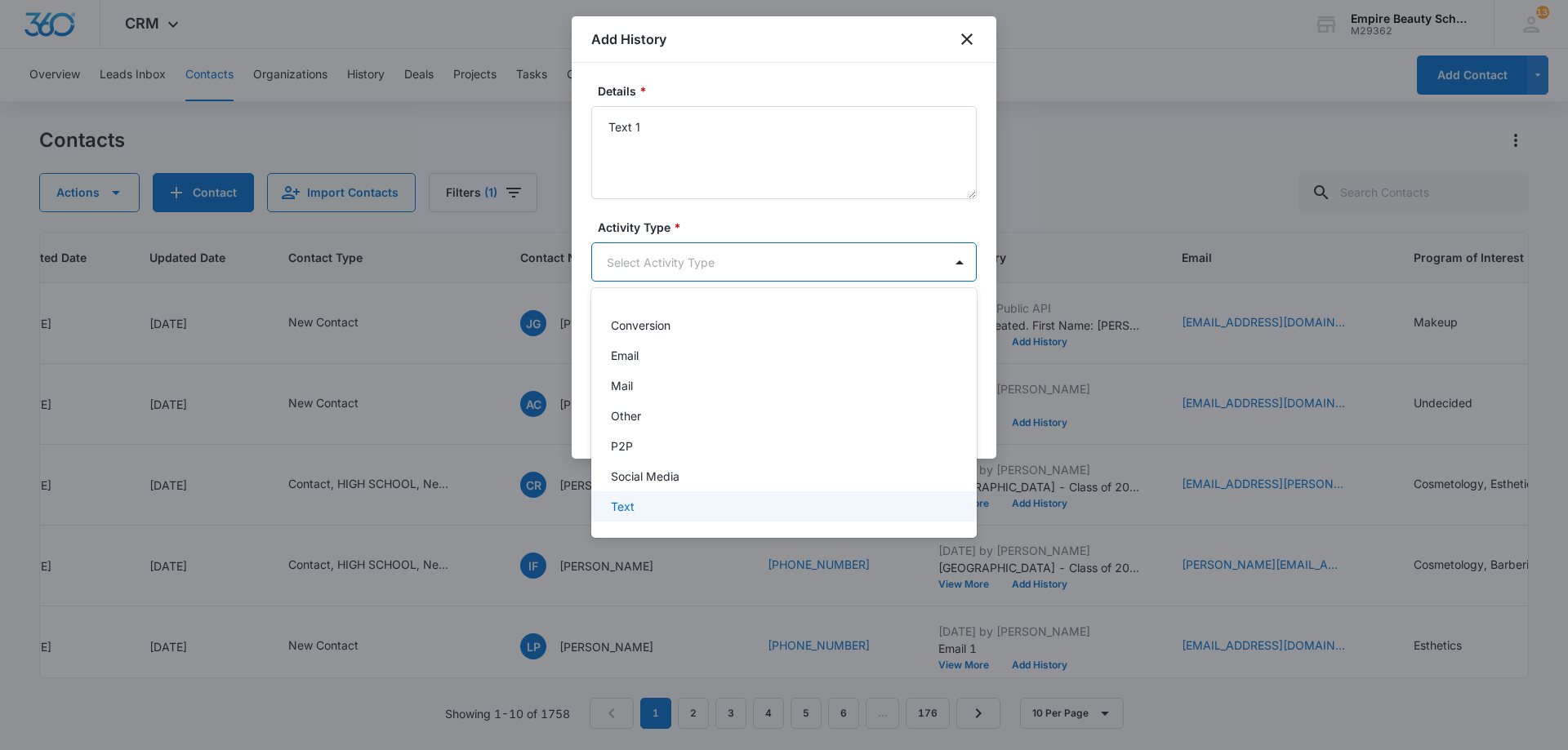
click at [645, 509] on div "Text" at bounding box center [782, 506] width 343 height 17
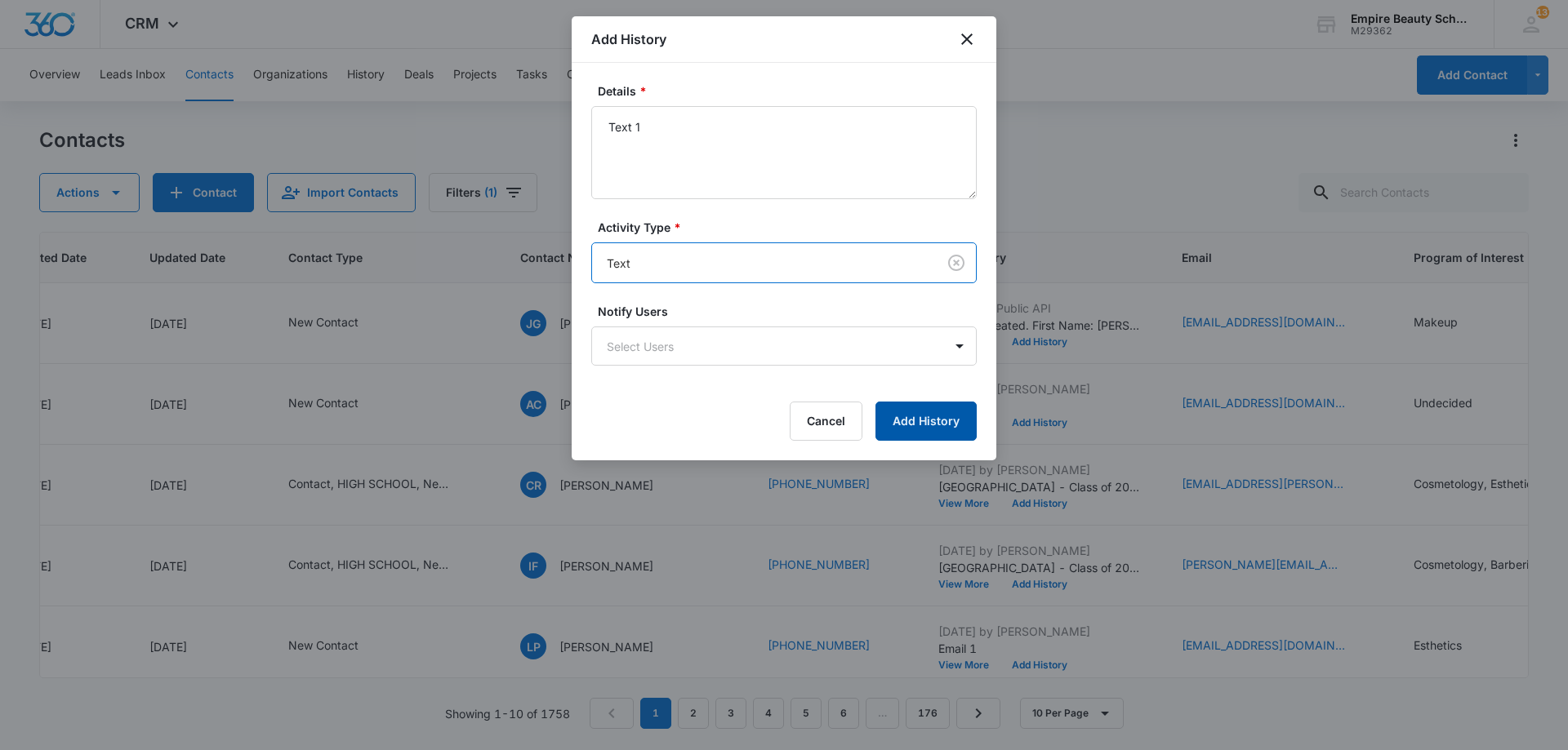
click at [958, 412] on button "Add History" at bounding box center [925, 421] width 101 height 39
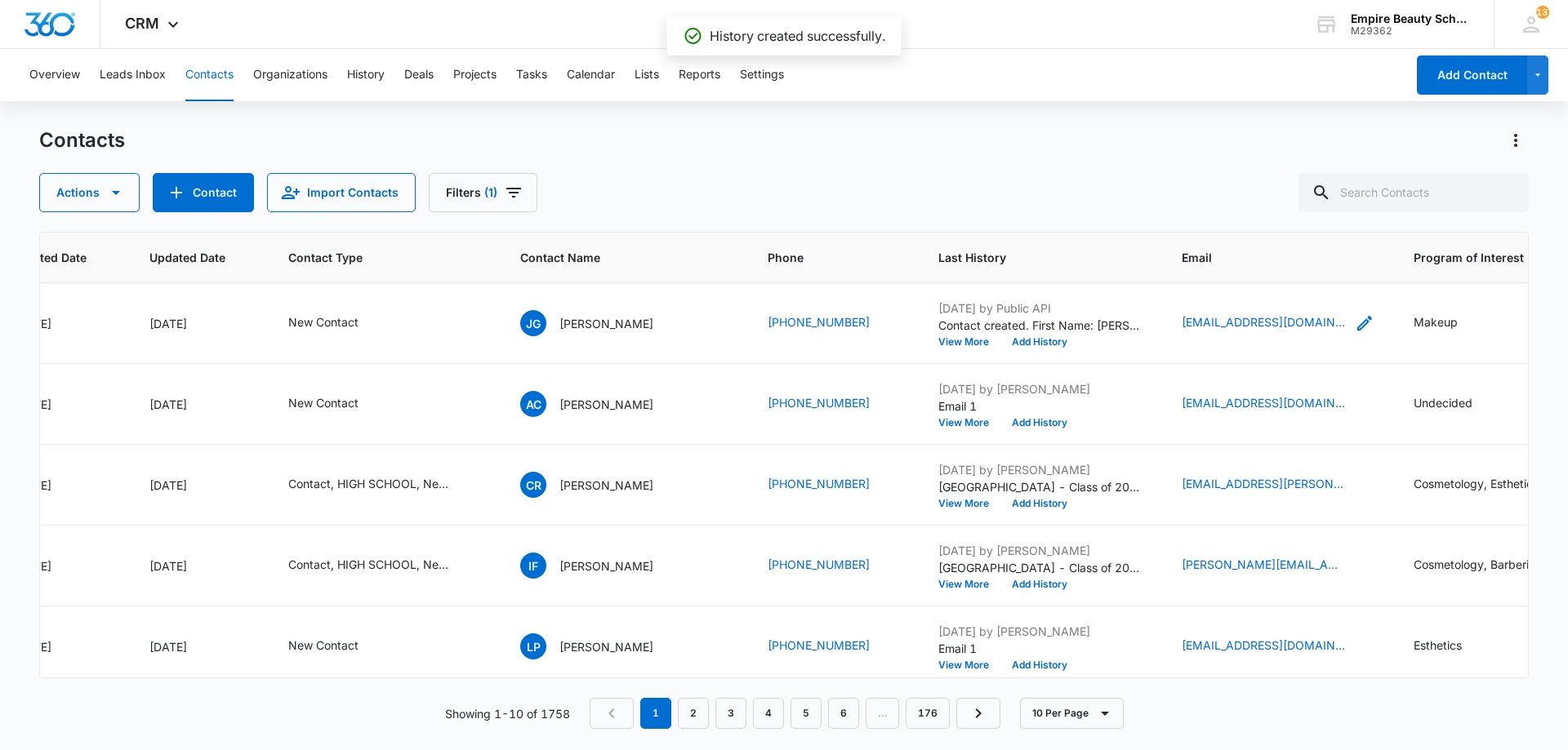
click at [1357, 319] on icon "Email - jolenegrffn@gmail.com - Select to Edit Field" at bounding box center [1364, 323] width 15 height 15
click at [1223, 233] on input "[EMAIL_ADDRESS][DOMAIN_NAME]" at bounding box center [1227, 219] width 205 height 39
click at [1223, 232] on input "[EMAIL_ADDRESS][DOMAIN_NAME]" at bounding box center [1227, 219] width 205 height 39
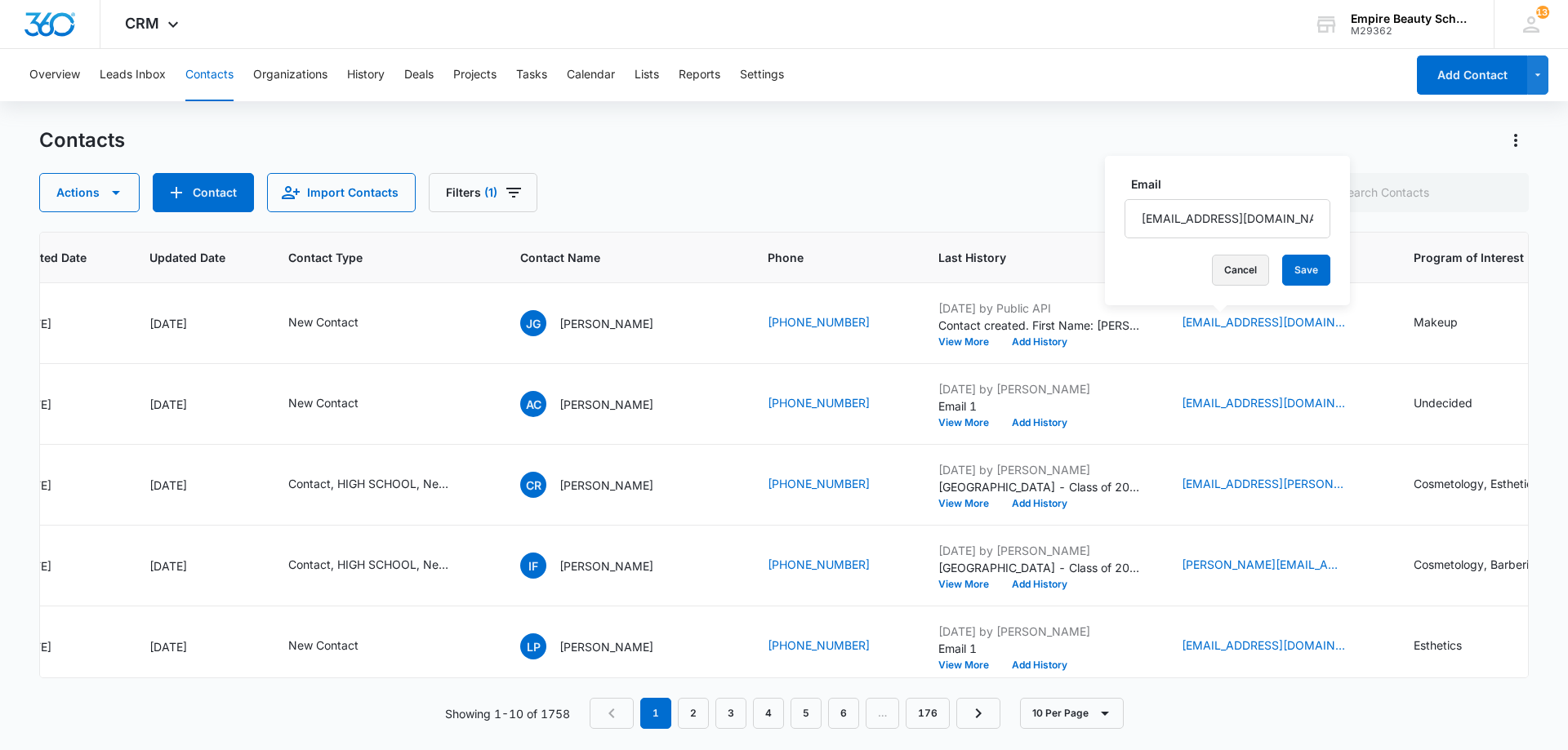
click at [1226, 261] on button "Cancel" at bounding box center [1240, 270] width 57 height 31
click at [1004, 344] on button "Add History" at bounding box center [1039, 342] width 78 height 10
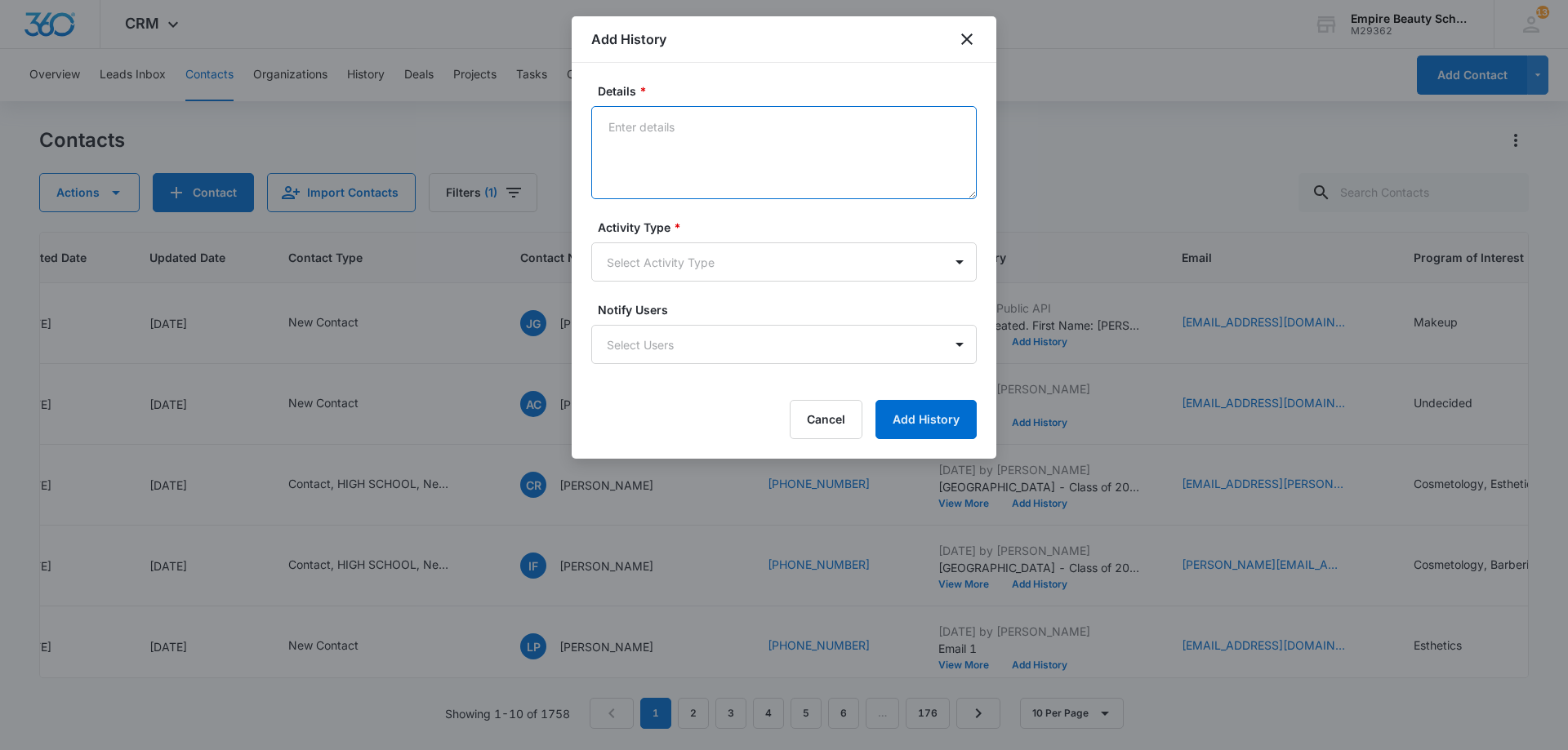
click at [804, 157] on textarea "Details *" at bounding box center [784, 152] width 385 height 93
type textarea "Email 1"
click at [685, 283] on form "Details * Email 1 Activity Type * Select Activity Type Notify Users Select User…" at bounding box center [784, 261] width 385 height 357
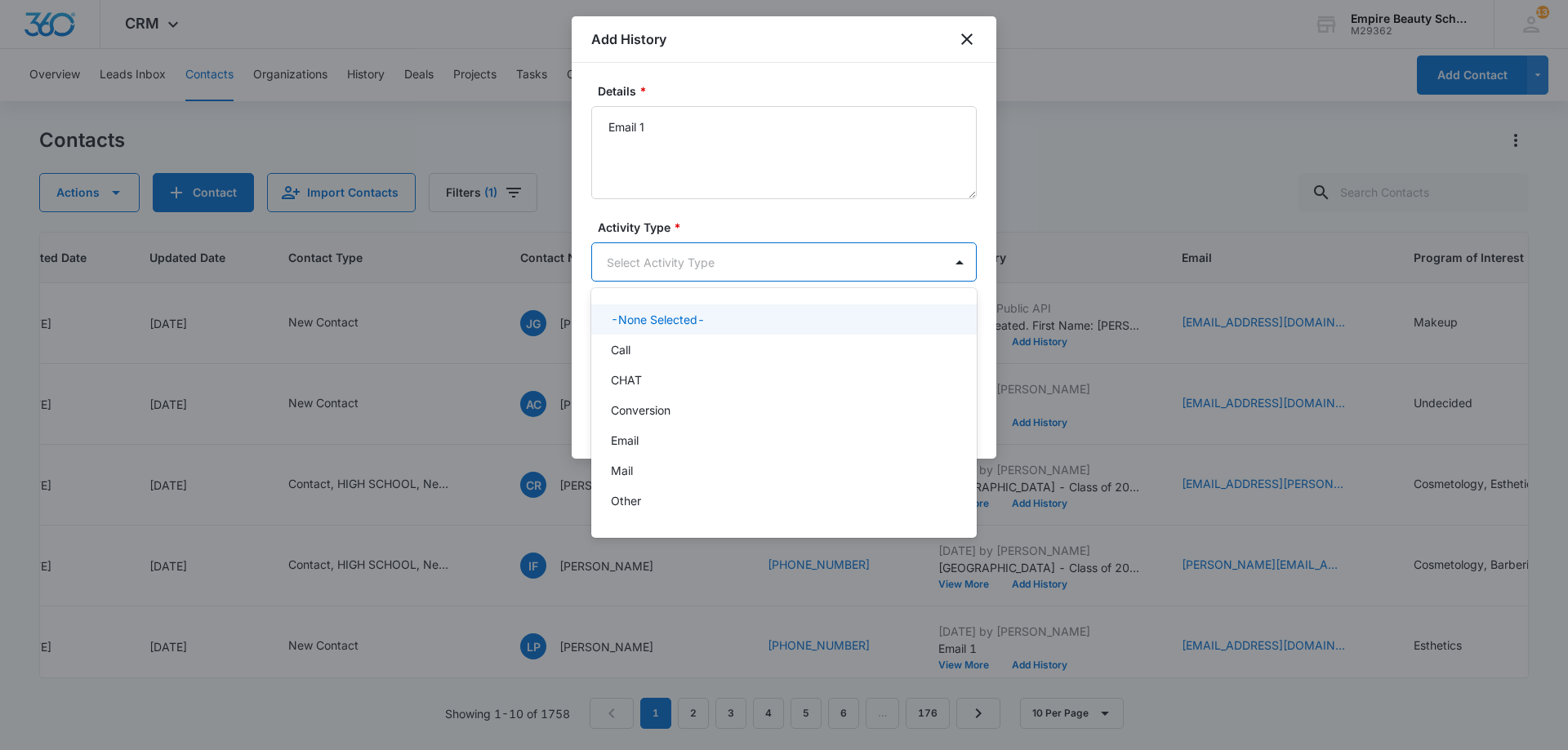
click at [698, 263] on body "CRM Apps Forms CRM Email Shop Payments POS Files Brand Settings Empire Beauty S…" at bounding box center [784, 375] width 1568 height 750
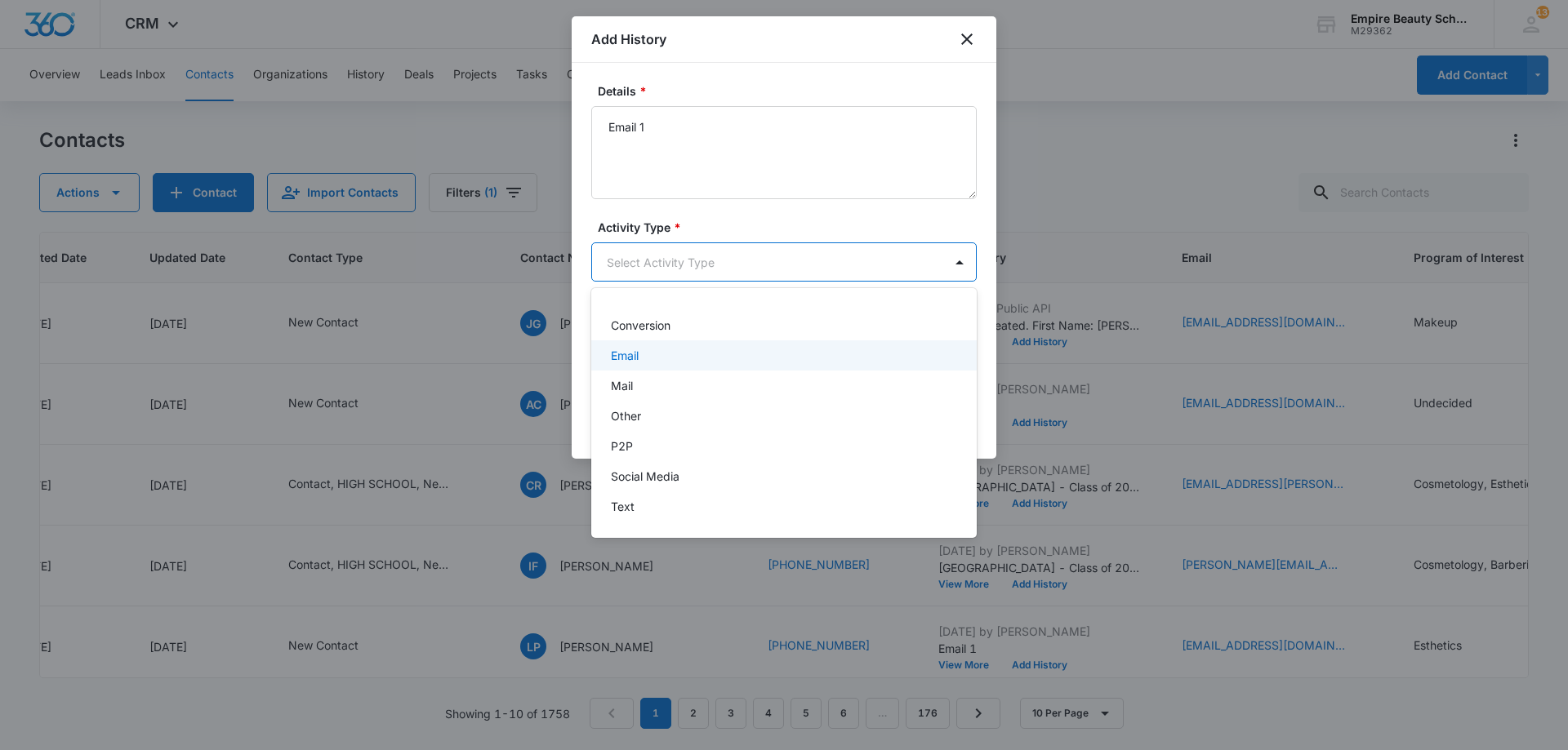
click at [650, 354] on div "Email" at bounding box center [782, 355] width 343 height 17
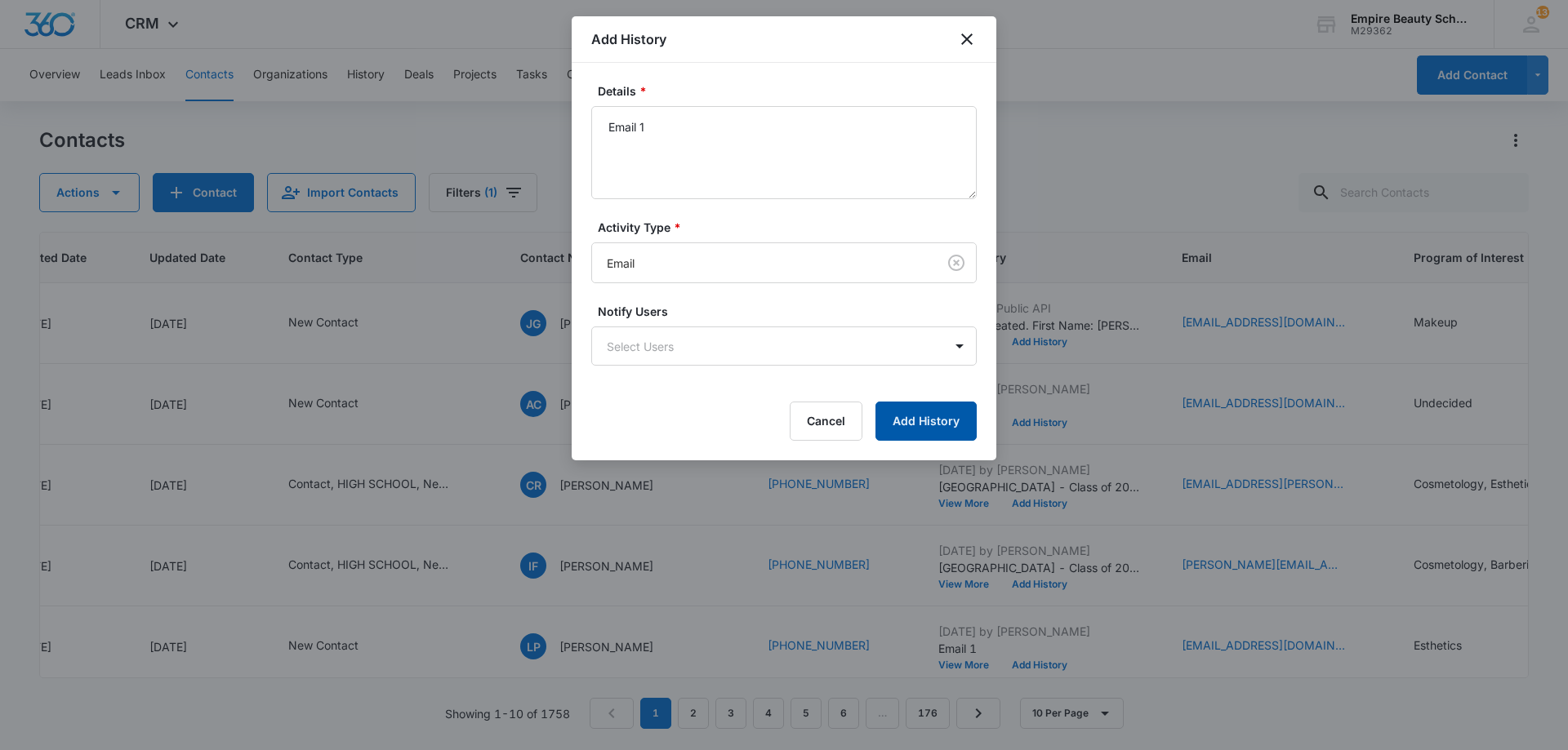
click at [923, 424] on button "Add History" at bounding box center [925, 421] width 101 height 39
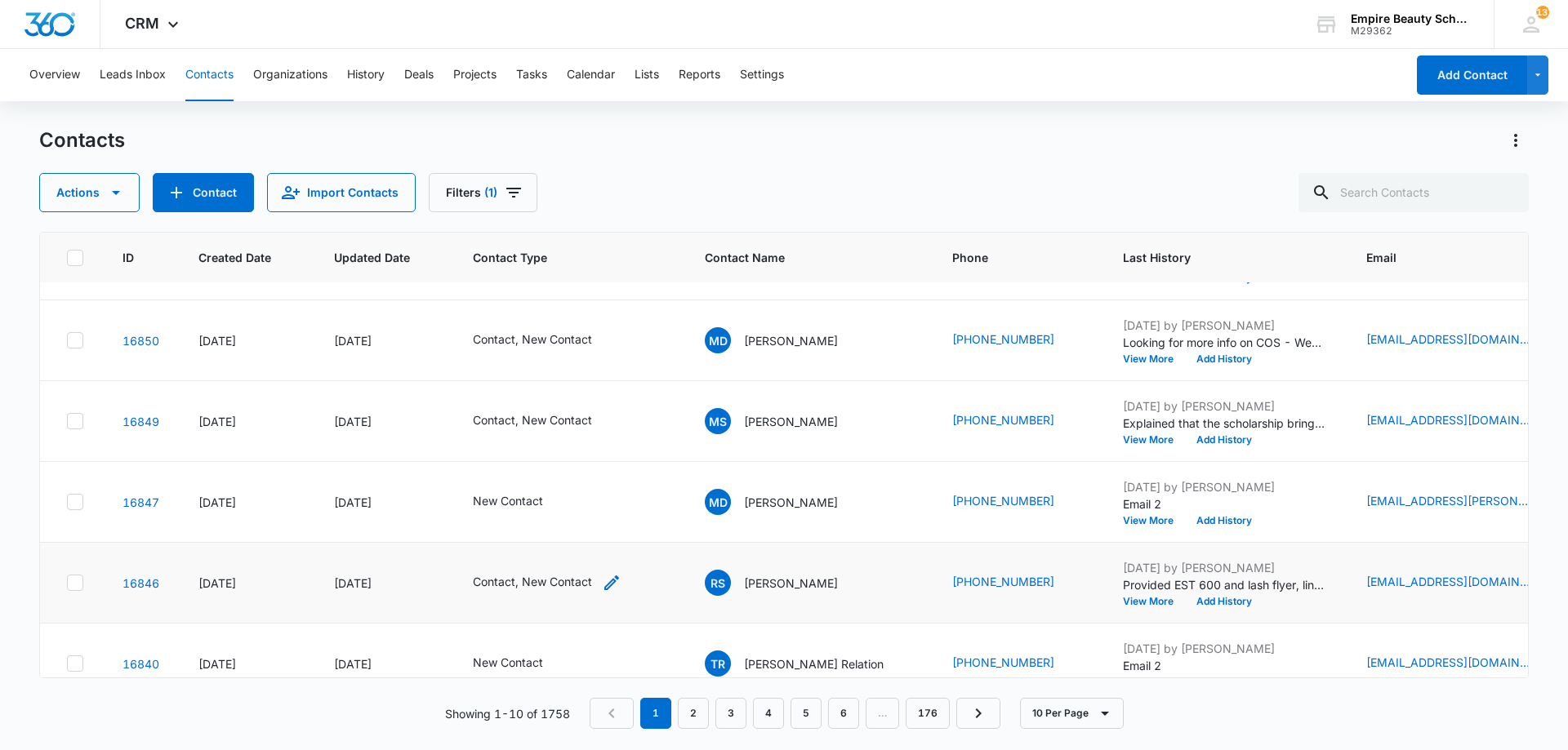
scroll to position [426, 0]
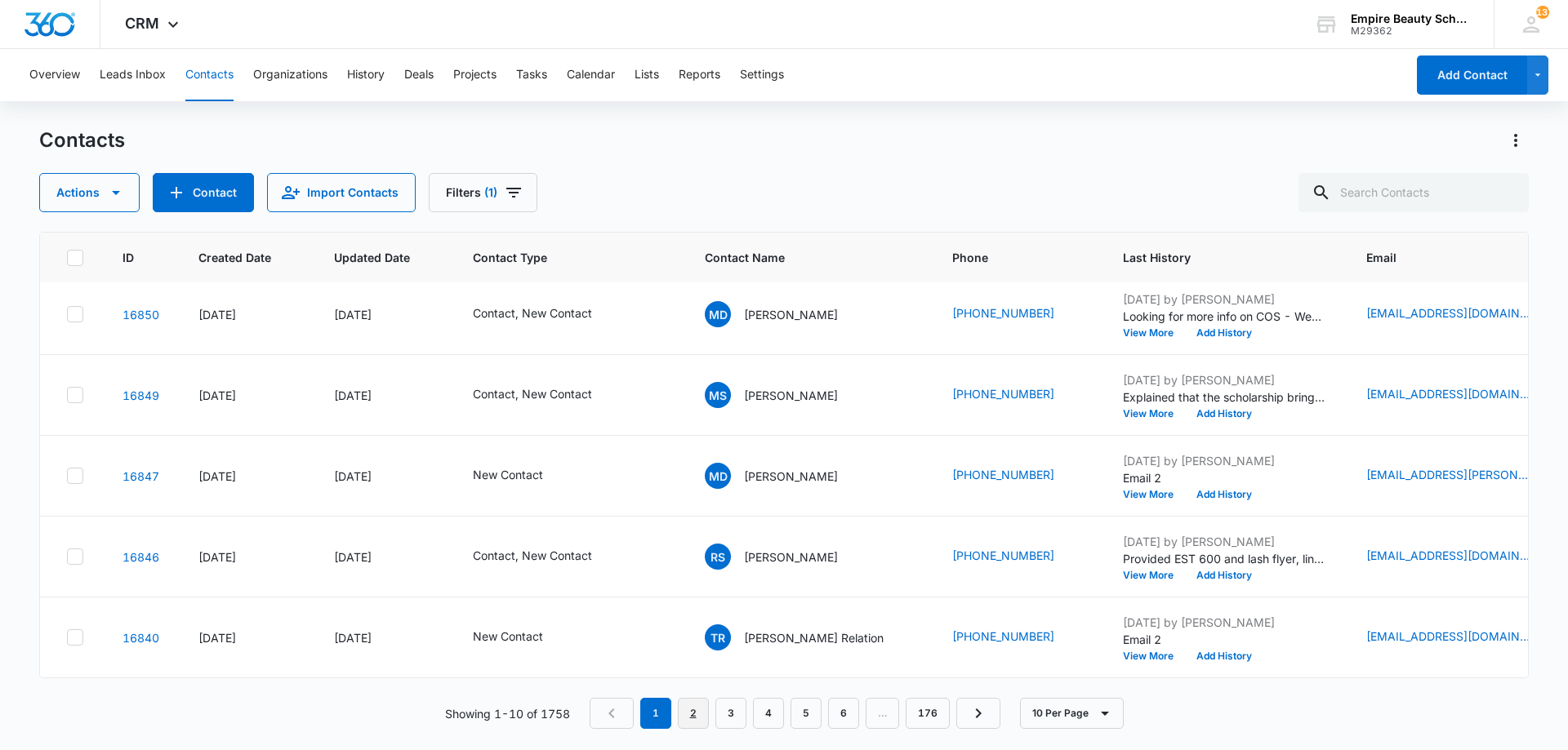
click at [693, 717] on link "2" at bounding box center [693, 713] width 31 height 31
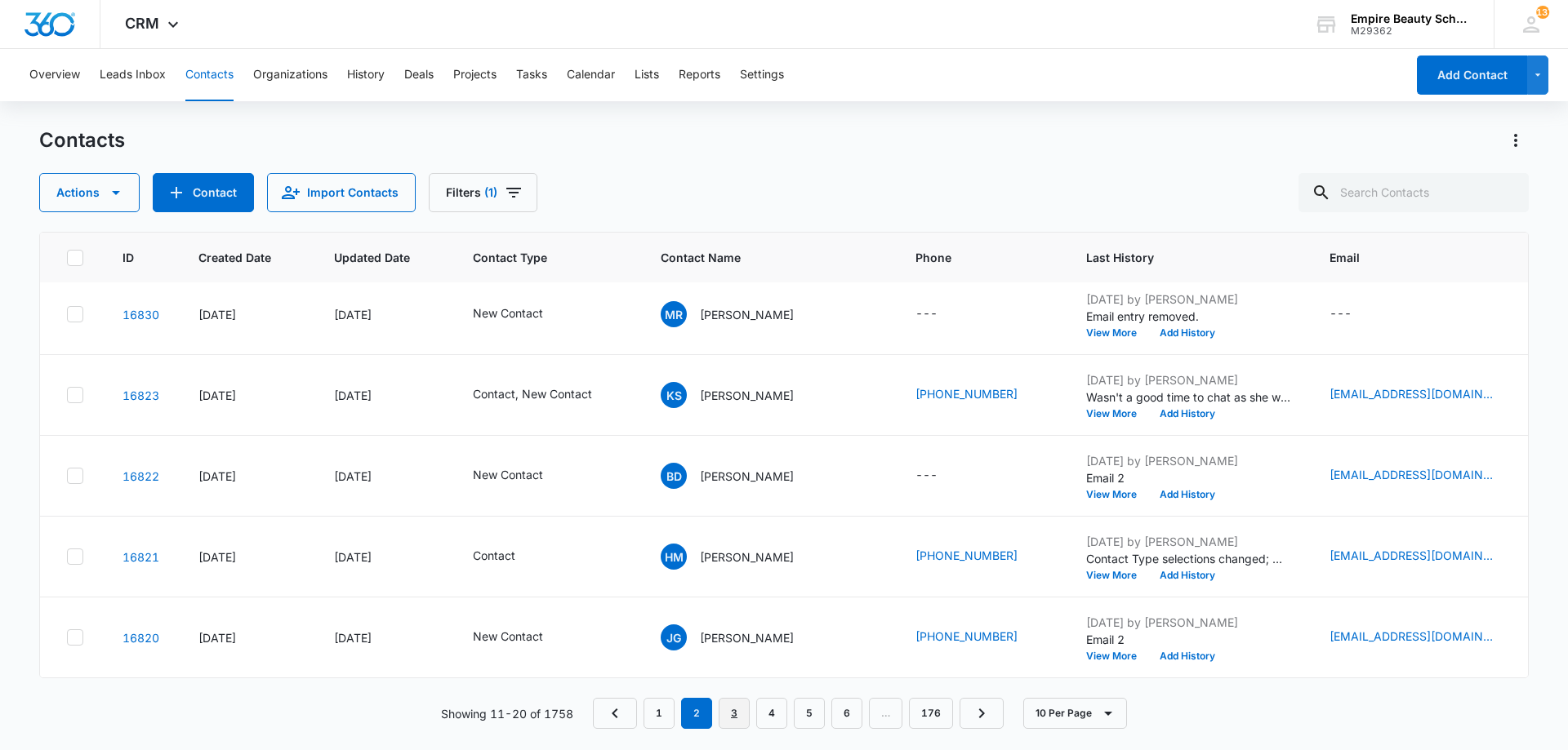
click at [732, 716] on link "3" at bounding box center [733, 713] width 31 height 31
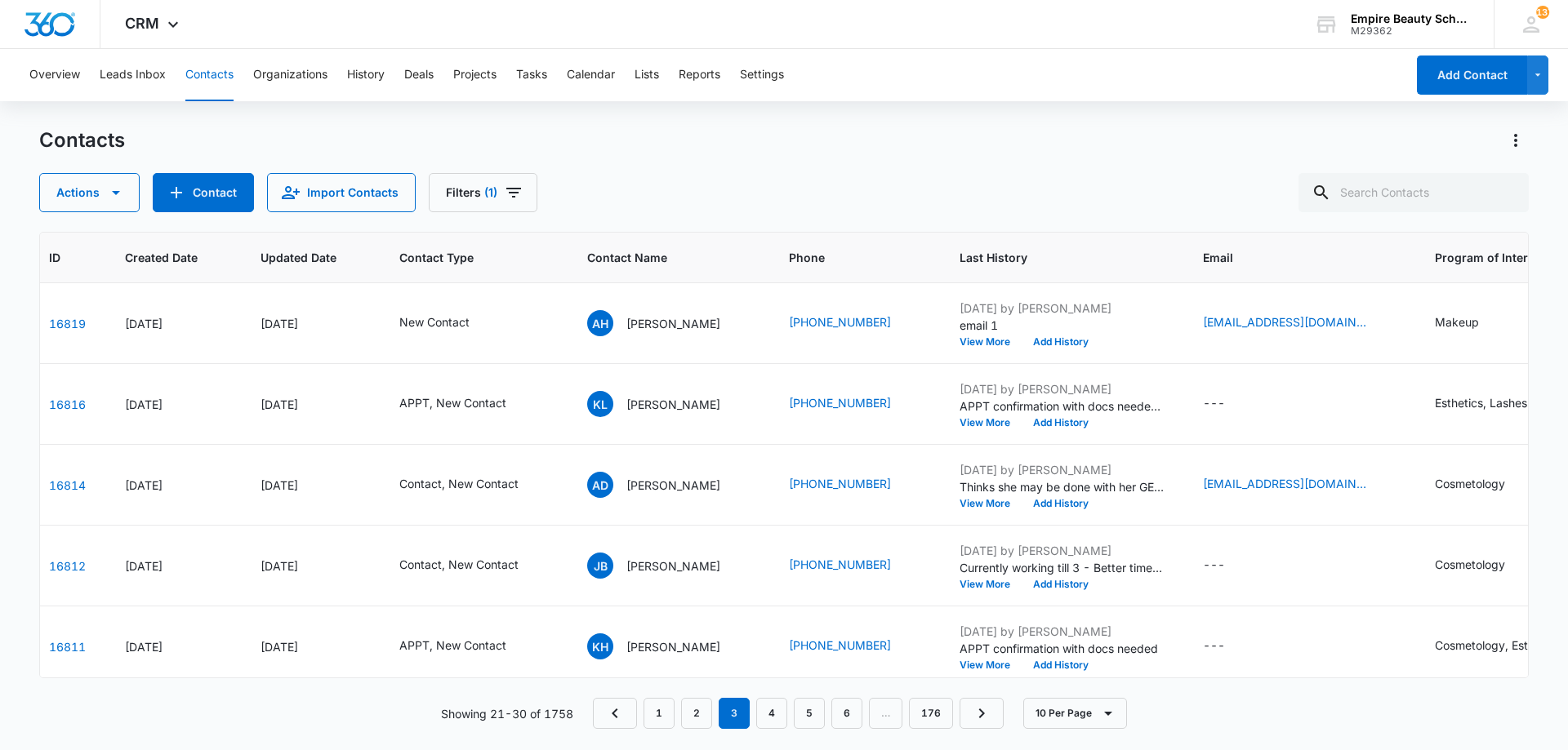
scroll to position [0, 128]
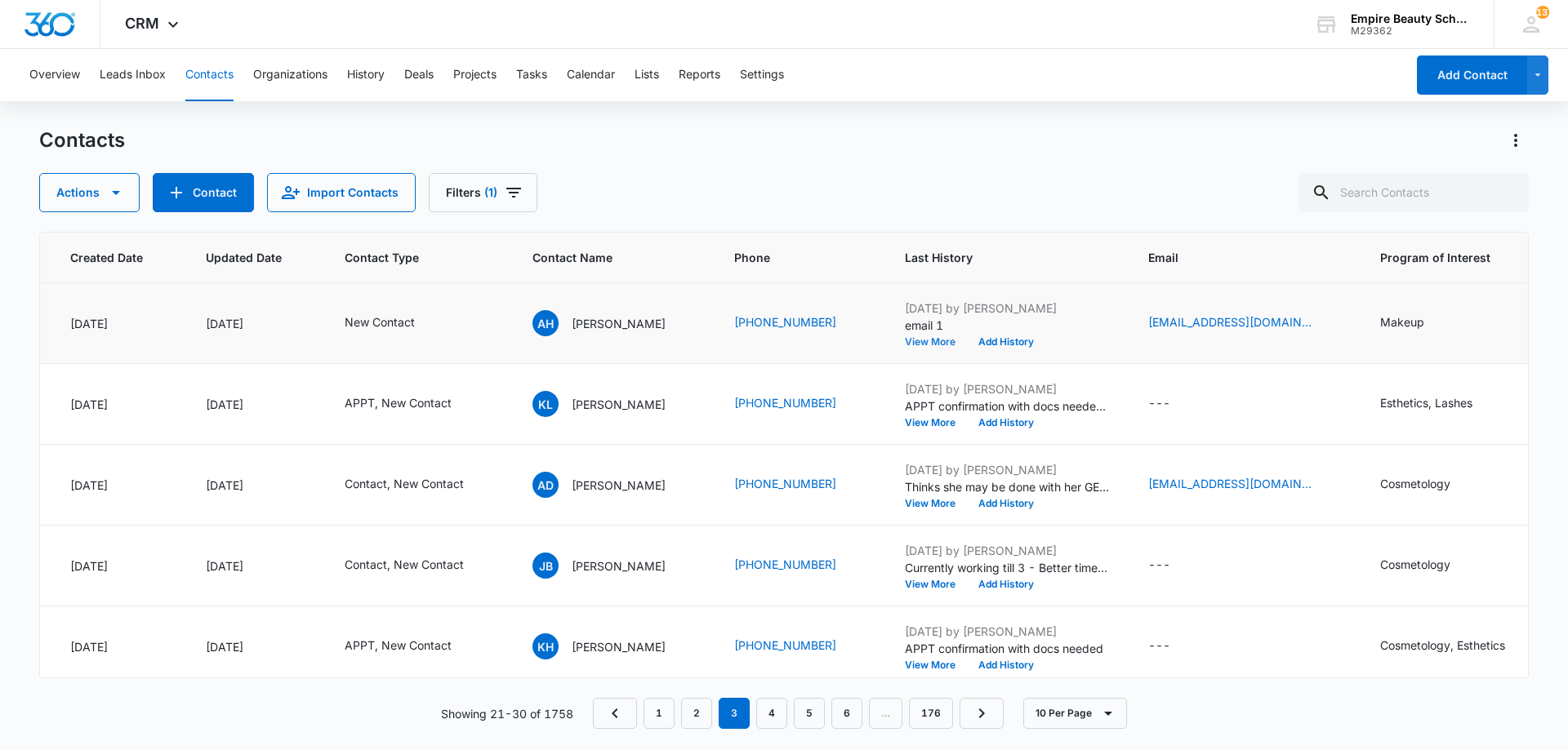
click at [940, 345] on button "View More" at bounding box center [935, 342] width 62 height 10
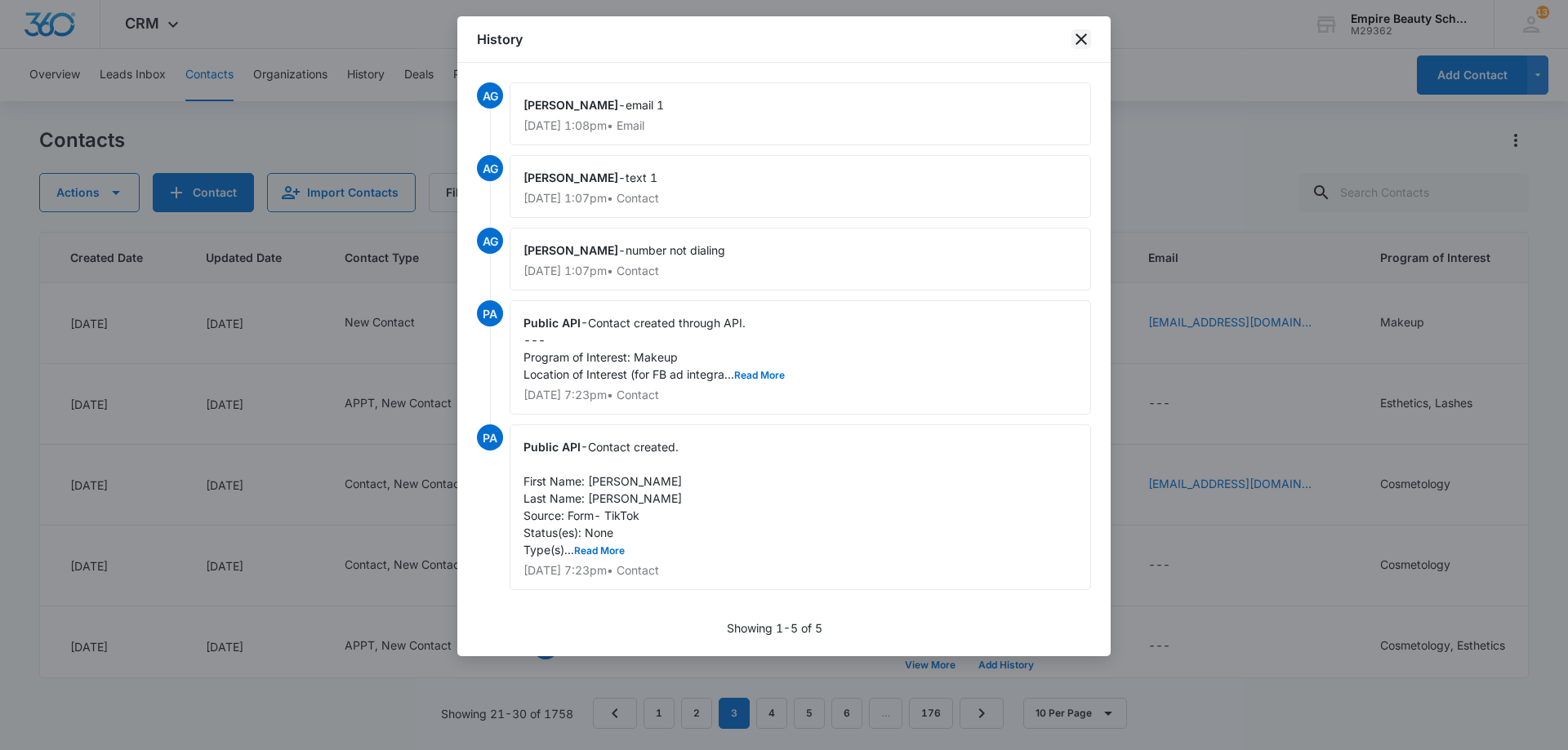
click at [1085, 35] on icon "close" at bounding box center [1081, 39] width 11 height 11
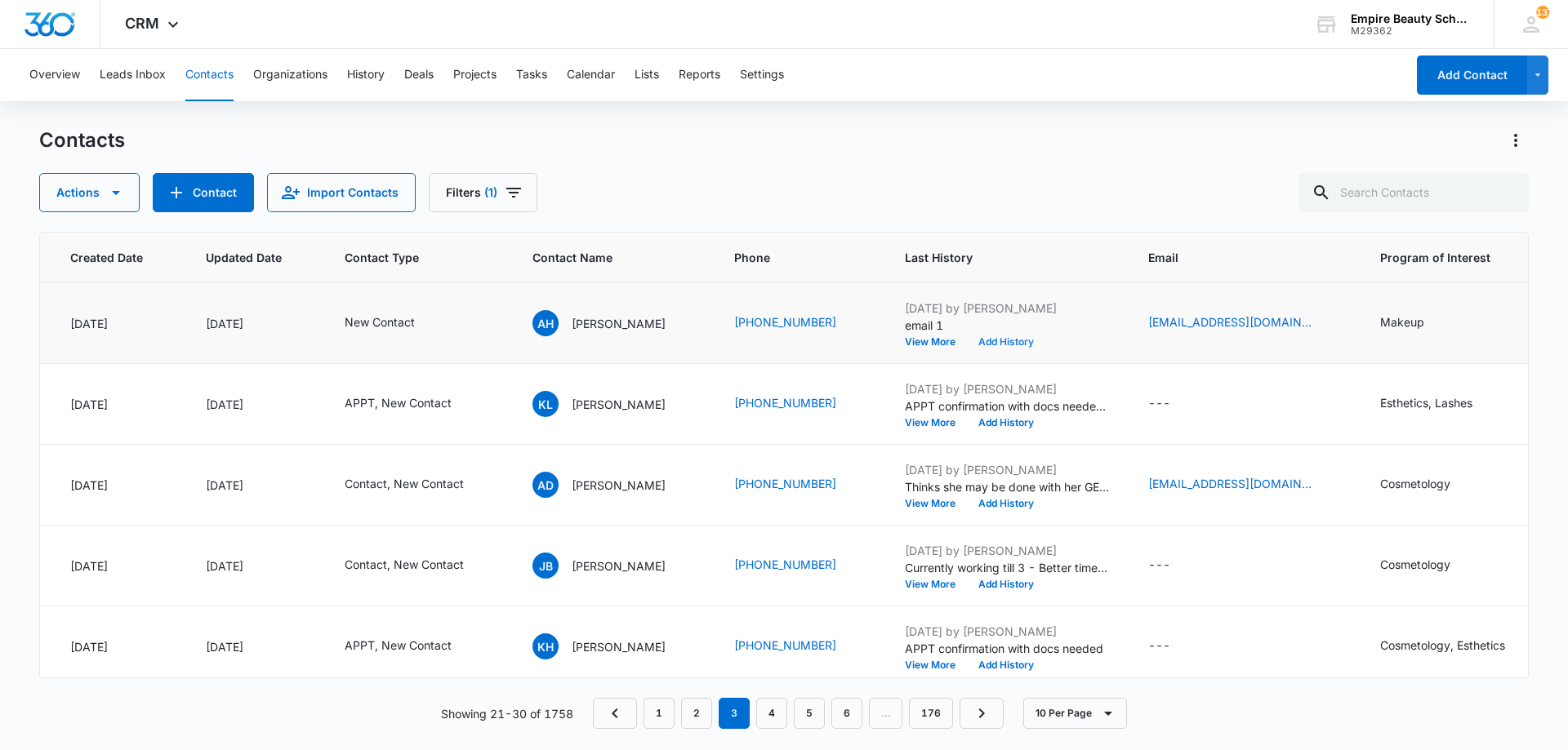
click at [1016, 345] on button "Add History" at bounding box center [1006, 342] width 78 height 10
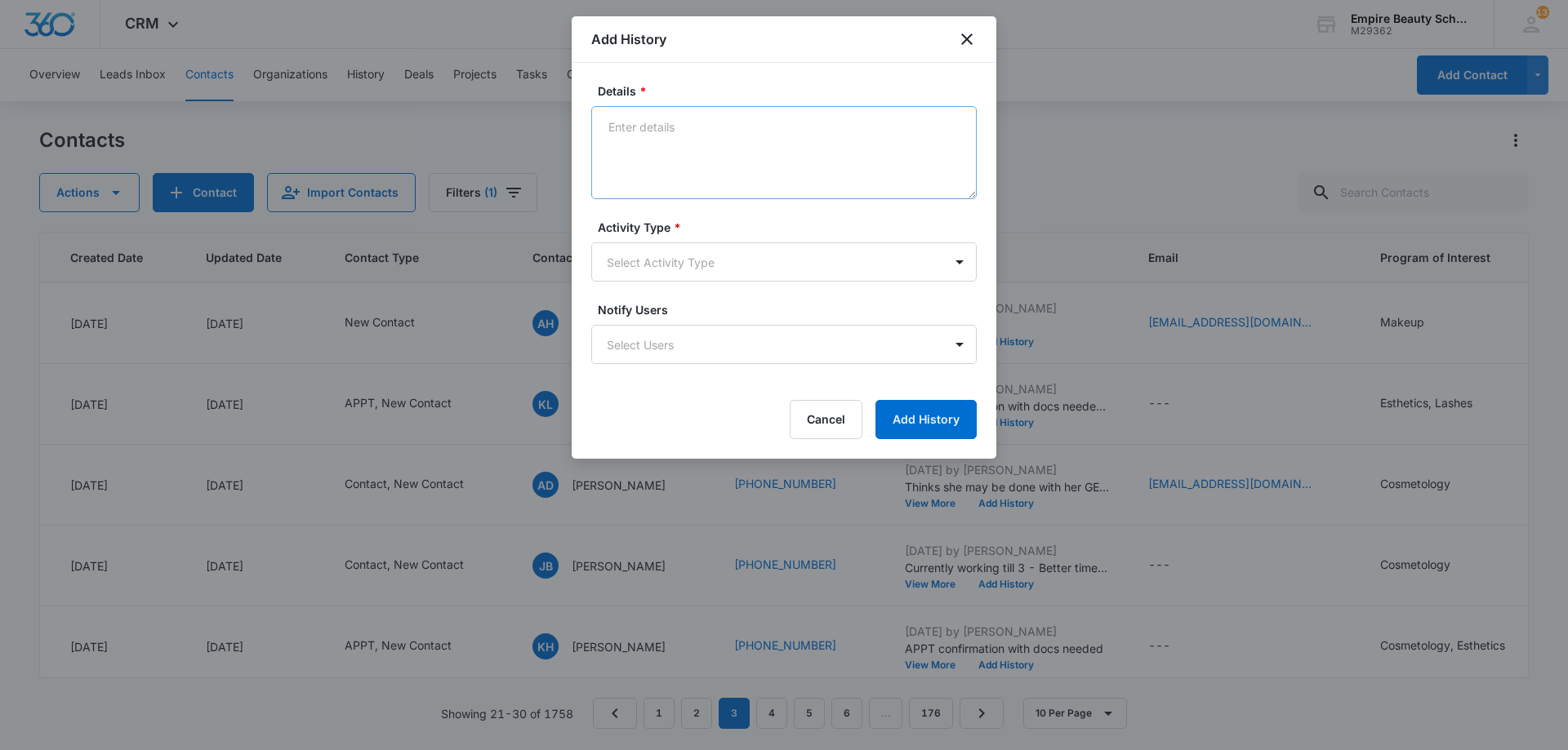
click at [799, 175] on textarea "Details *" at bounding box center [784, 152] width 385 height 93
type textarea "Busy signal"
click at [721, 260] on body "CRM Apps Forms CRM Email Shop Payments POS Files Brand Settings Empire Beauty S…" at bounding box center [784, 375] width 1568 height 750
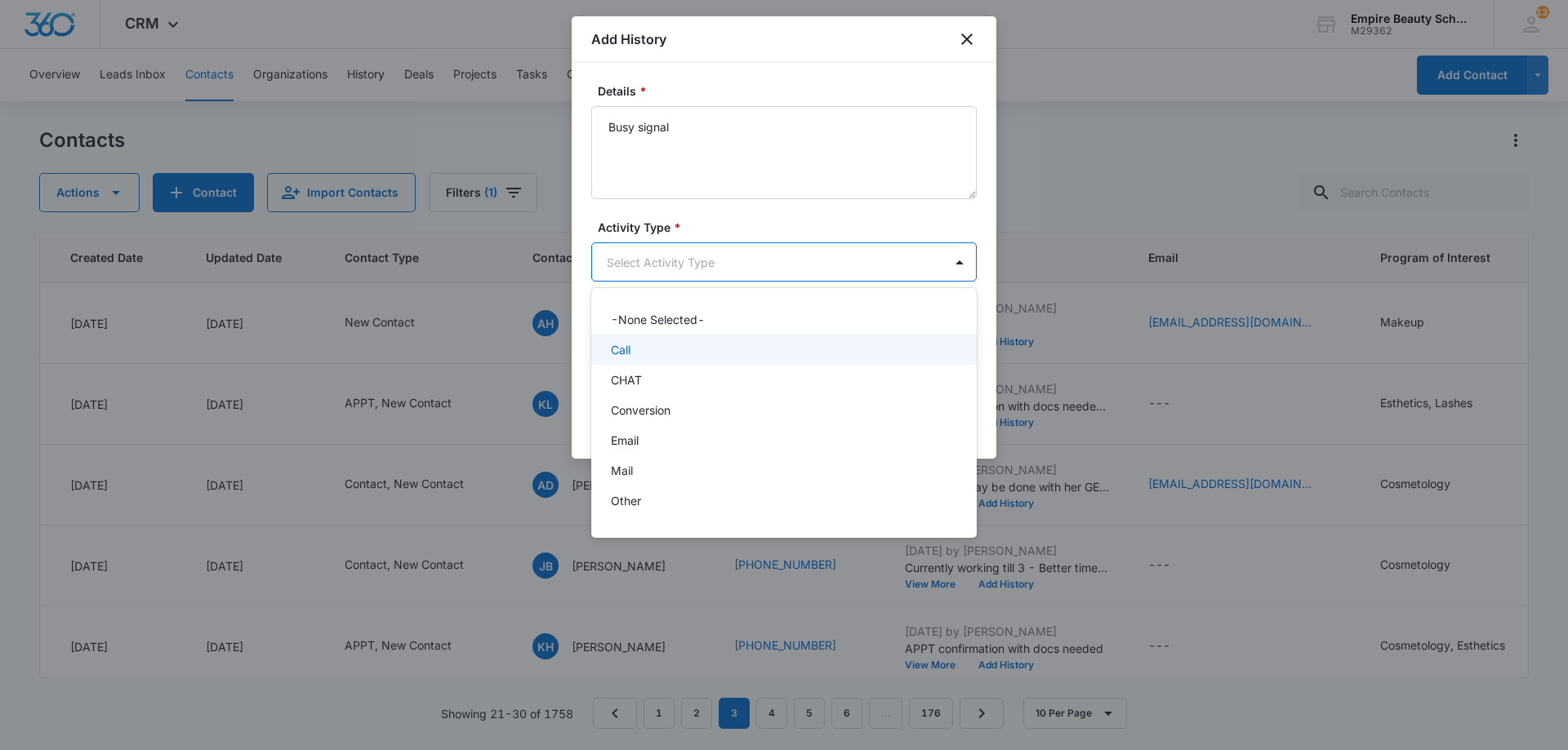
click at [680, 357] on div "Call" at bounding box center [782, 349] width 343 height 17
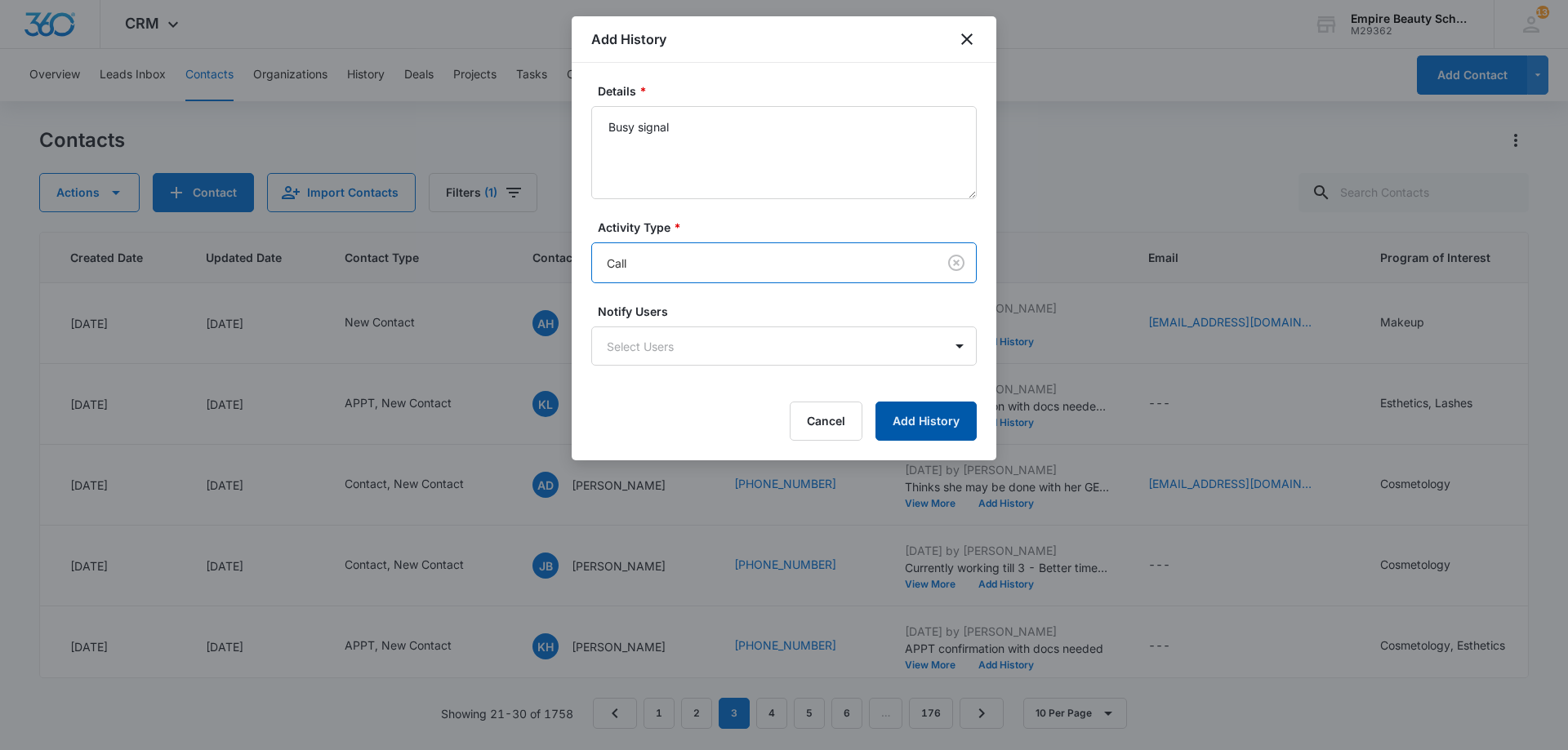
drag, startPoint x: 931, startPoint y: 400, endPoint x: 925, endPoint y: 420, distance: 20.9
click at [932, 407] on form "Details * Busy signal Activity Type * option Call, selected. Call Notify Users …" at bounding box center [784, 262] width 385 height 359
click at [925, 420] on button "Add History" at bounding box center [925, 421] width 101 height 39
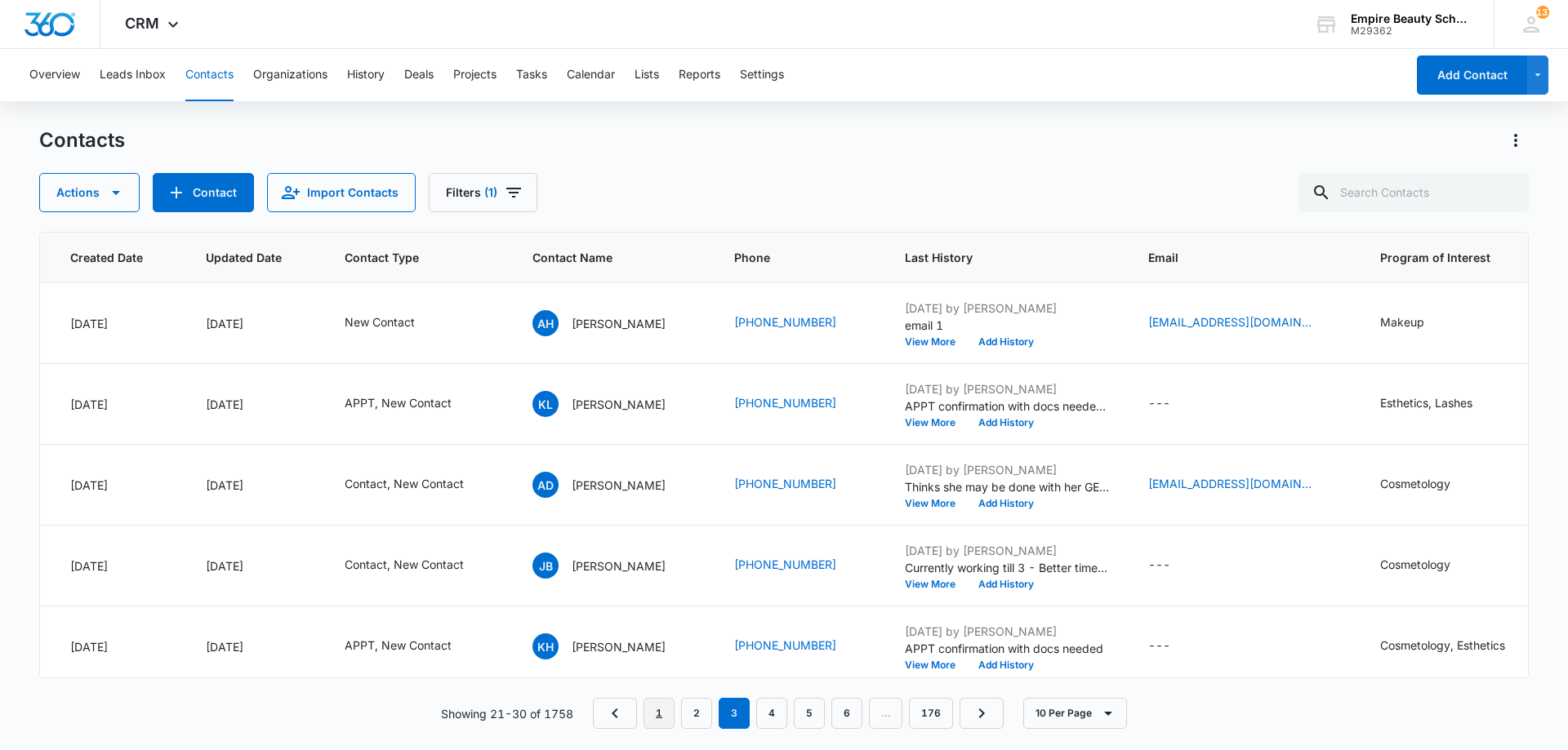
click at [676, 718] on nav "1 2 3 4 5 6 … 176" at bounding box center [799, 713] width 411 height 31
click at [699, 705] on link "2" at bounding box center [696, 713] width 31 height 31
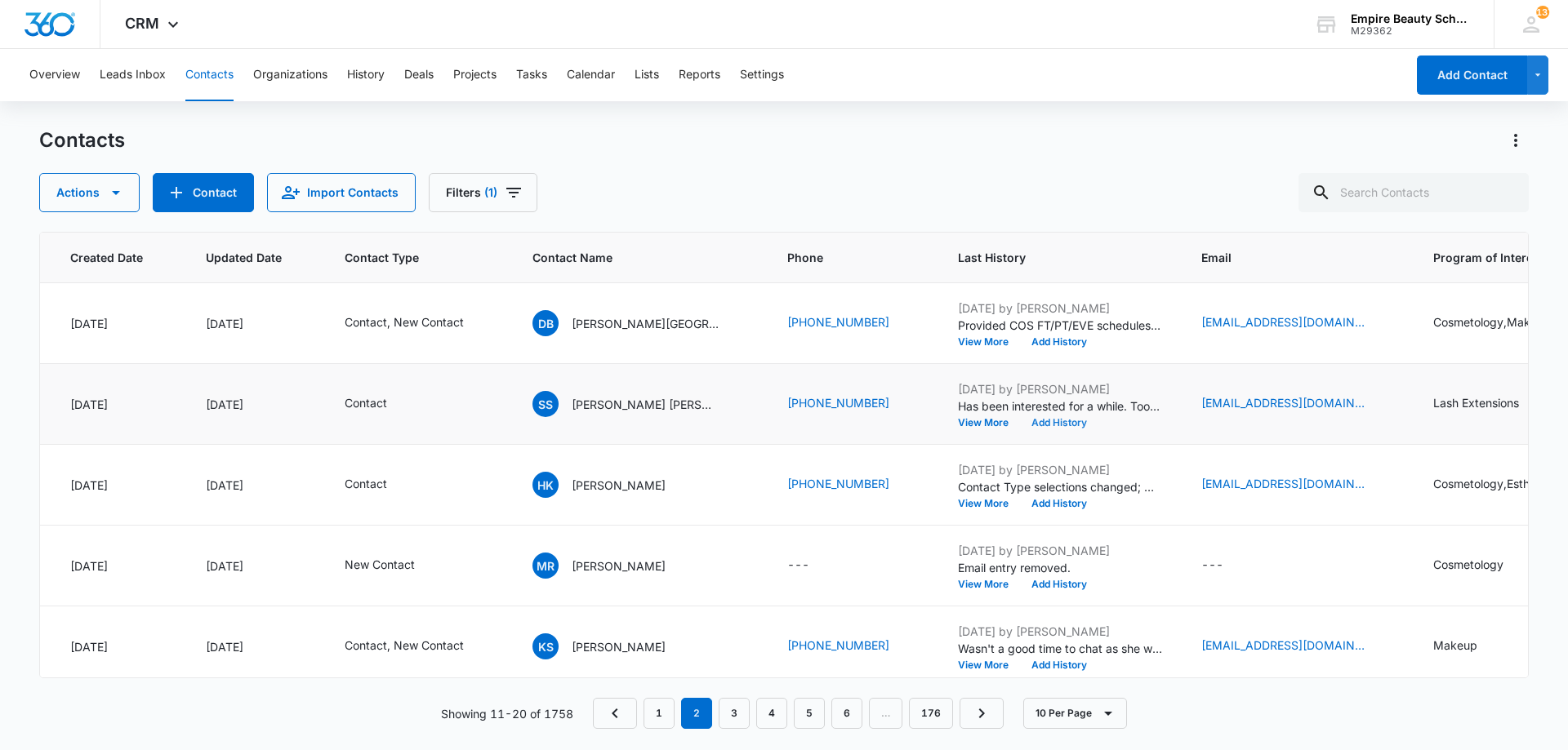
scroll to position [162, 128]
click at [1020, 421] on button "Add History" at bounding box center [1059, 421] width 78 height 10
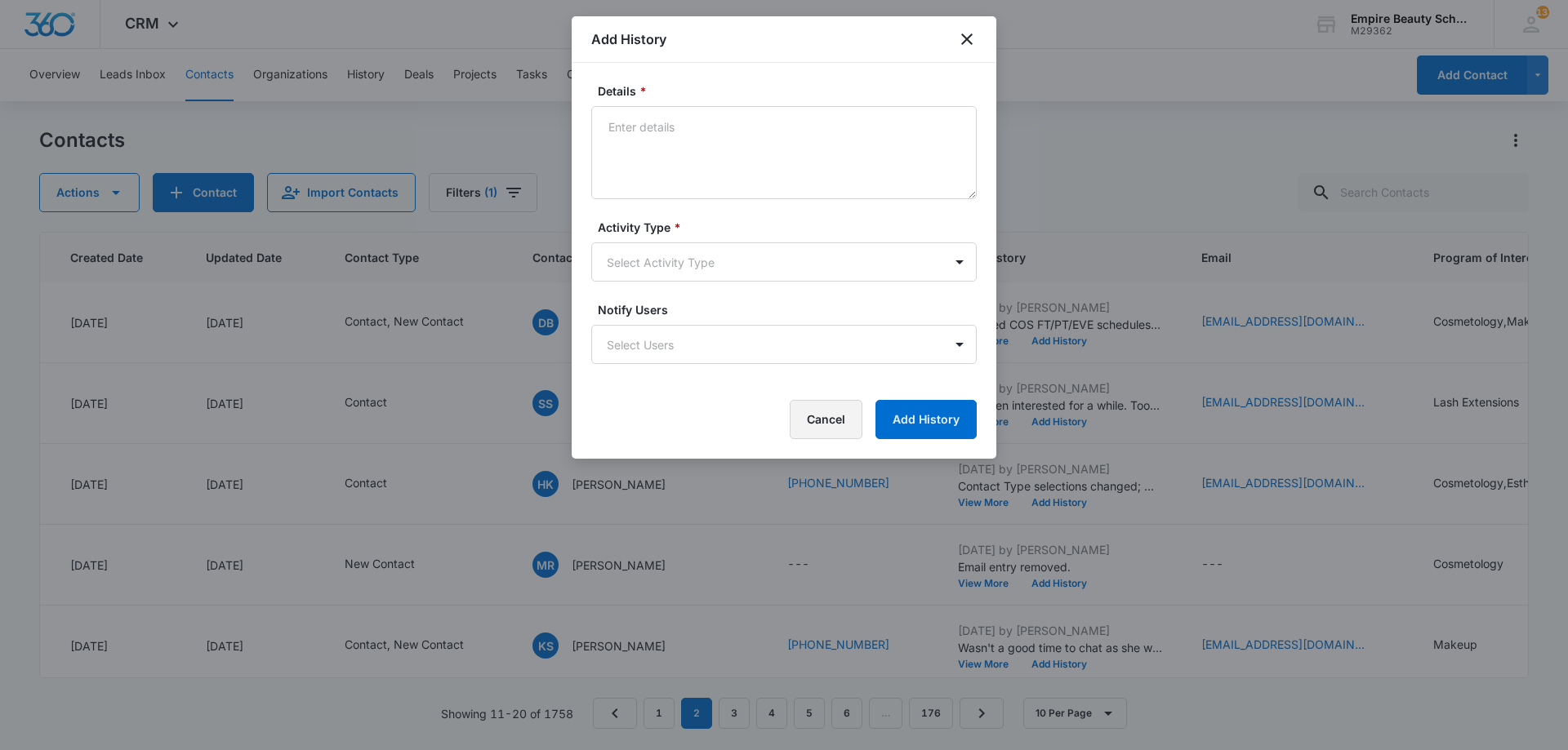
click at [832, 411] on button "Cancel" at bounding box center [826, 420] width 72 height 39
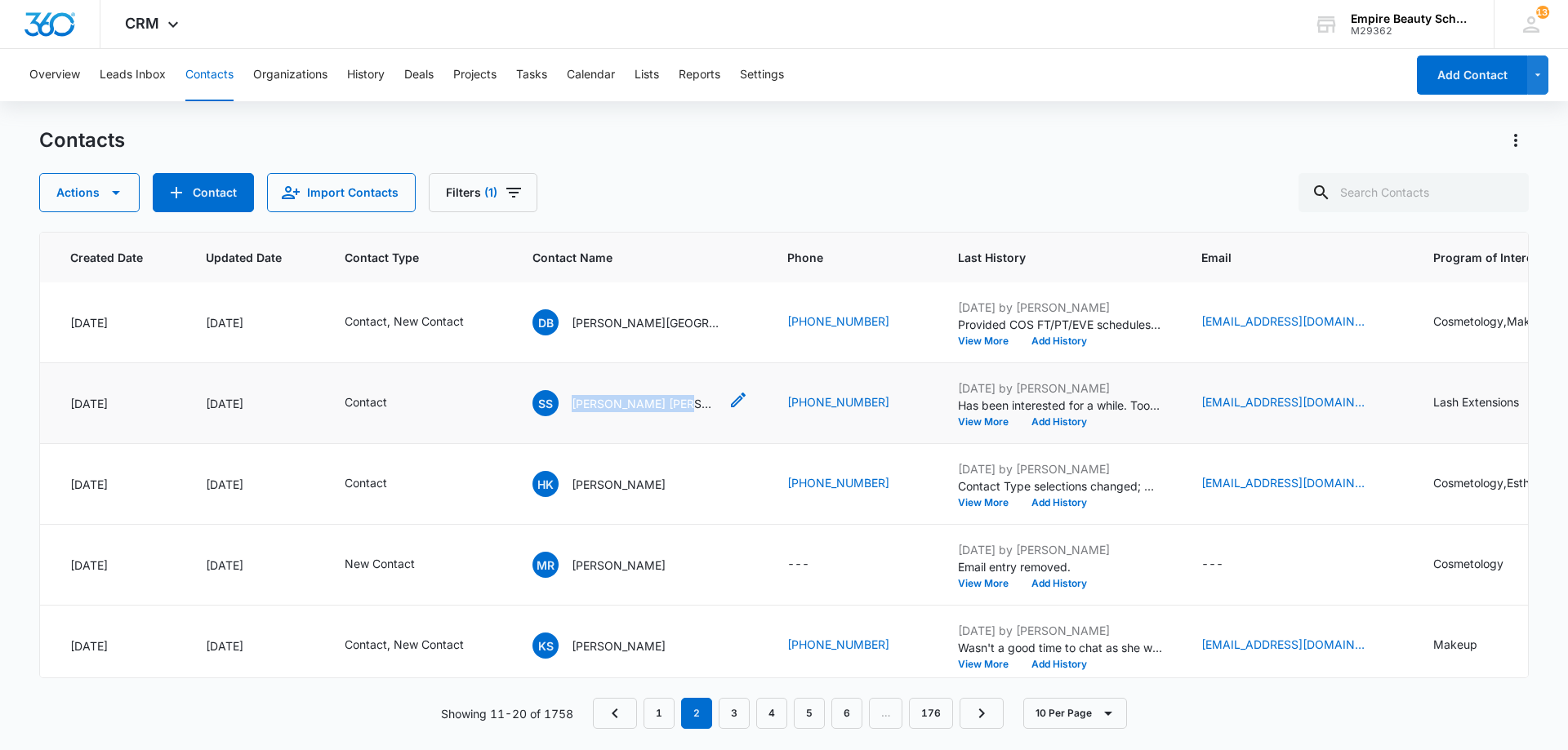
drag, startPoint x: 569, startPoint y: 406, endPoint x: 669, endPoint y: 413, distance: 100.2
click at [671, 413] on div "SS Shaina Siri Jaquez" at bounding box center [640, 404] width 216 height 26
copy p "Shaina Siri Jaquez"
click at [632, 358] on button "Cancel" at bounding box center [653, 352] width 57 height 31
click at [899, 402] on icon "Phone - (484) 239-2844 - Select to Edit Field" at bounding box center [909, 404] width 19 height 19
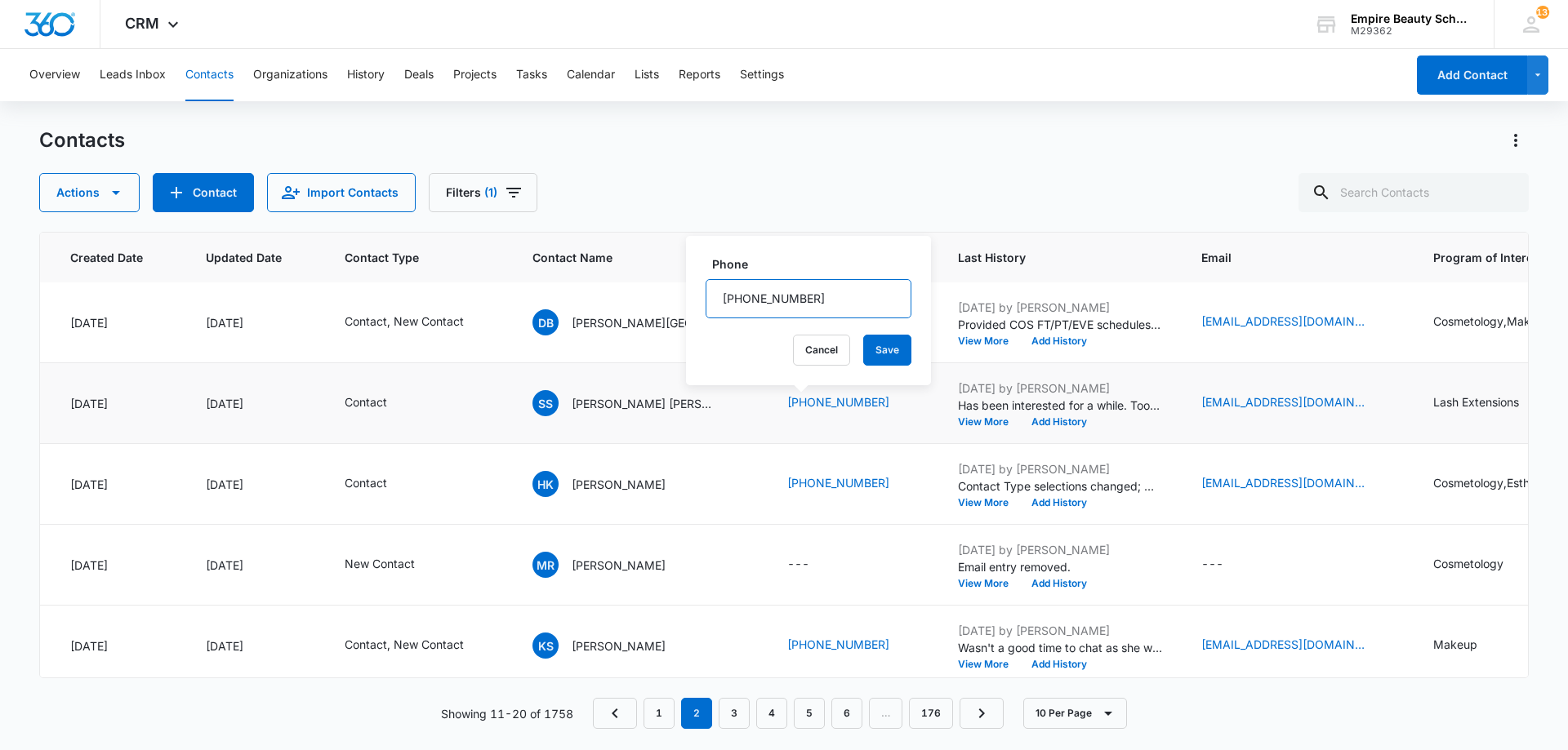
click at [776, 297] on input "Phone" at bounding box center [807, 299] width 205 height 39
click at [810, 352] on button "Cancel" at bounding box center [821, 350] width 57 height 31
click at [1020, 420] on button "Add History" at bounding box center [1059, 421] width 78 height 10
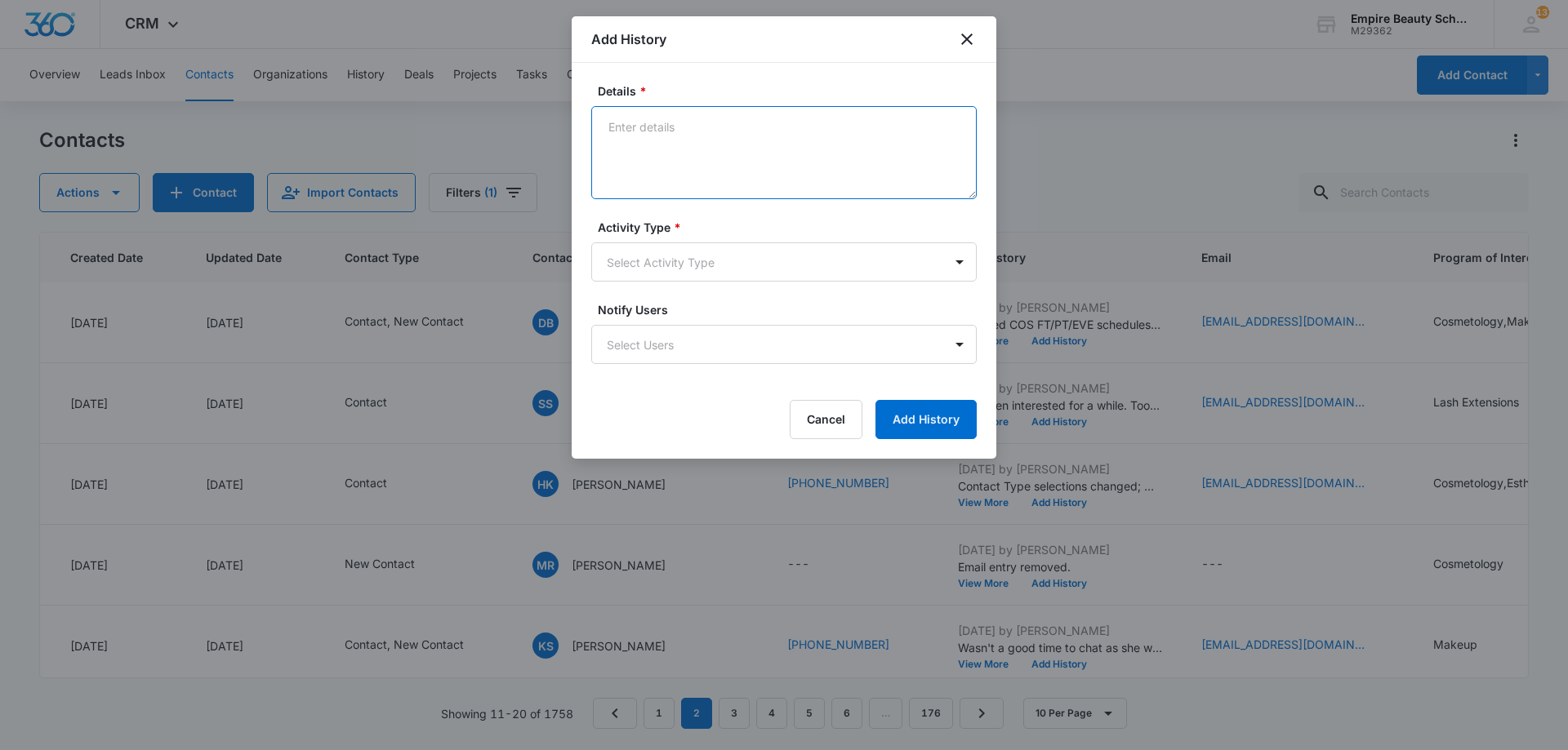
click at [758, 160] on textarea "Details *" at bounding box center [784, 152] width 385 height 93
type textarea "Not currently licensed in COS/EST - Have a passion for the hair or the skin?"
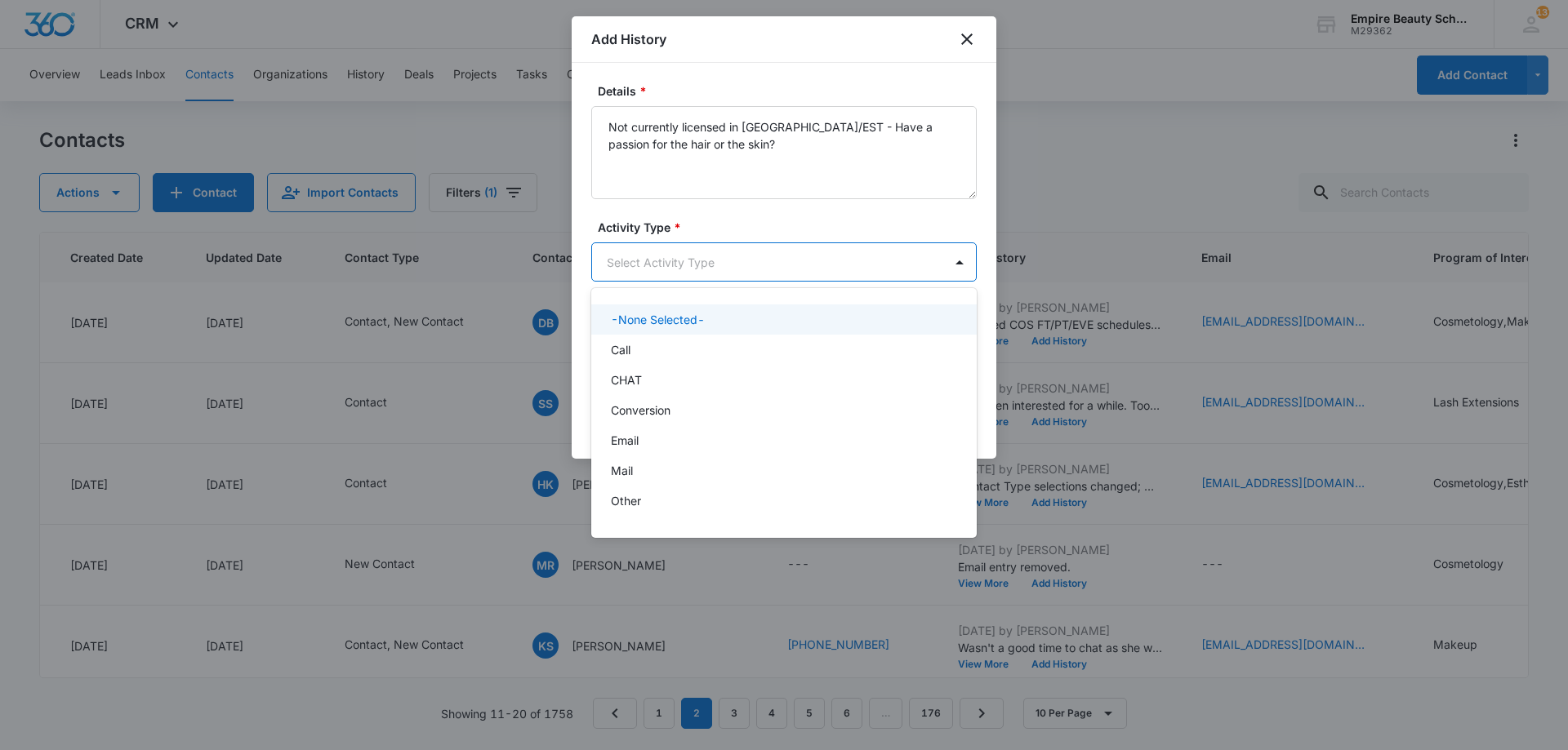
drag, startPoint x: 719, startPoint y: 270, endPoint x: 723, endPoint y: 278, distance: 8.9
click at [723, 277] on body "CRM Apps Forms CRM Email Shop Payments POS Files Brand Settings Empire Beauty S…" at bounding box center [784, 375] width 1568 height 750
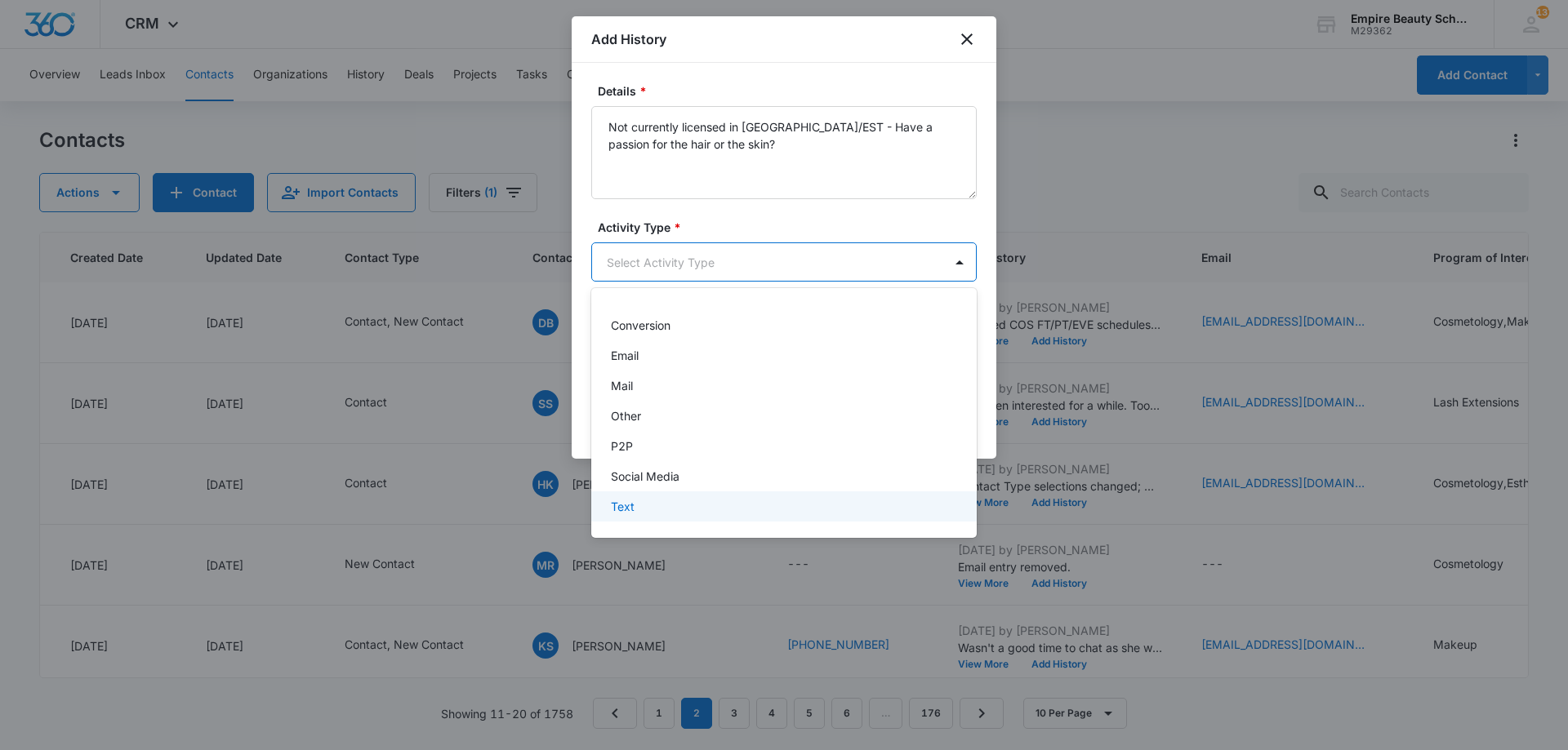
click at [665, 516] on div "Text" at bounding box center [784, 507] width 385 height 30
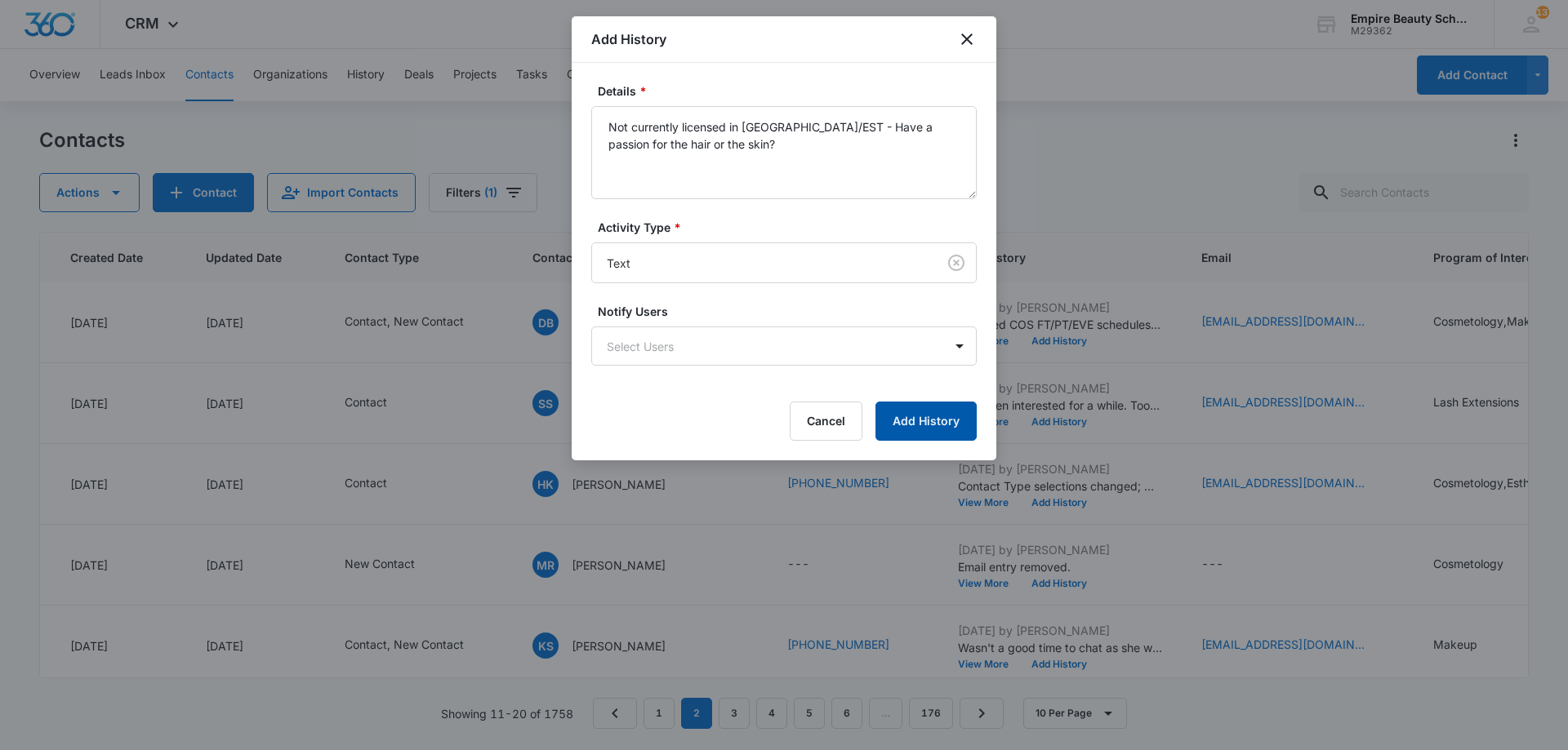
click at [940, 421] on button "Add History" at bounding box center [925, 421] width 101 height 39
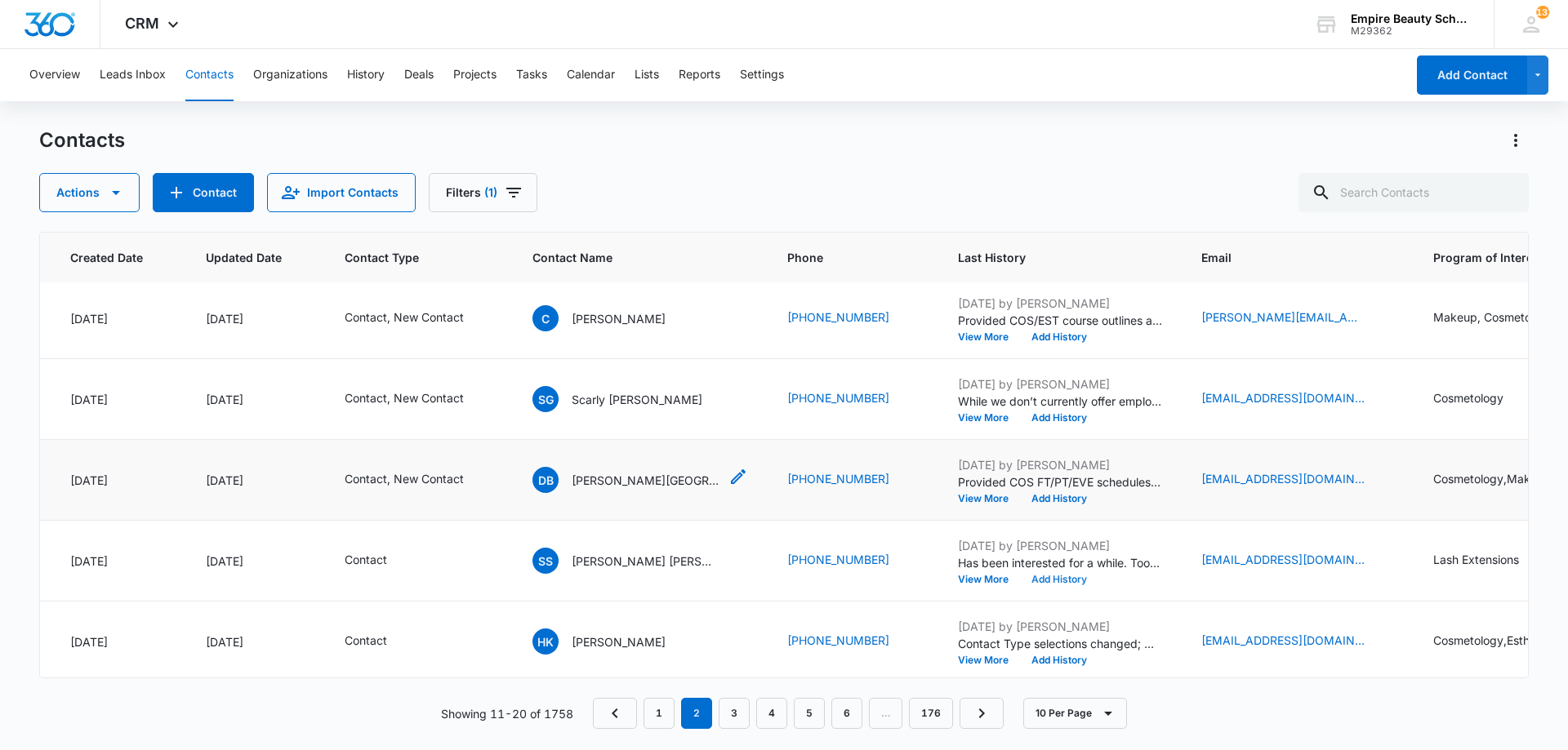
scroll to position [0, 128]
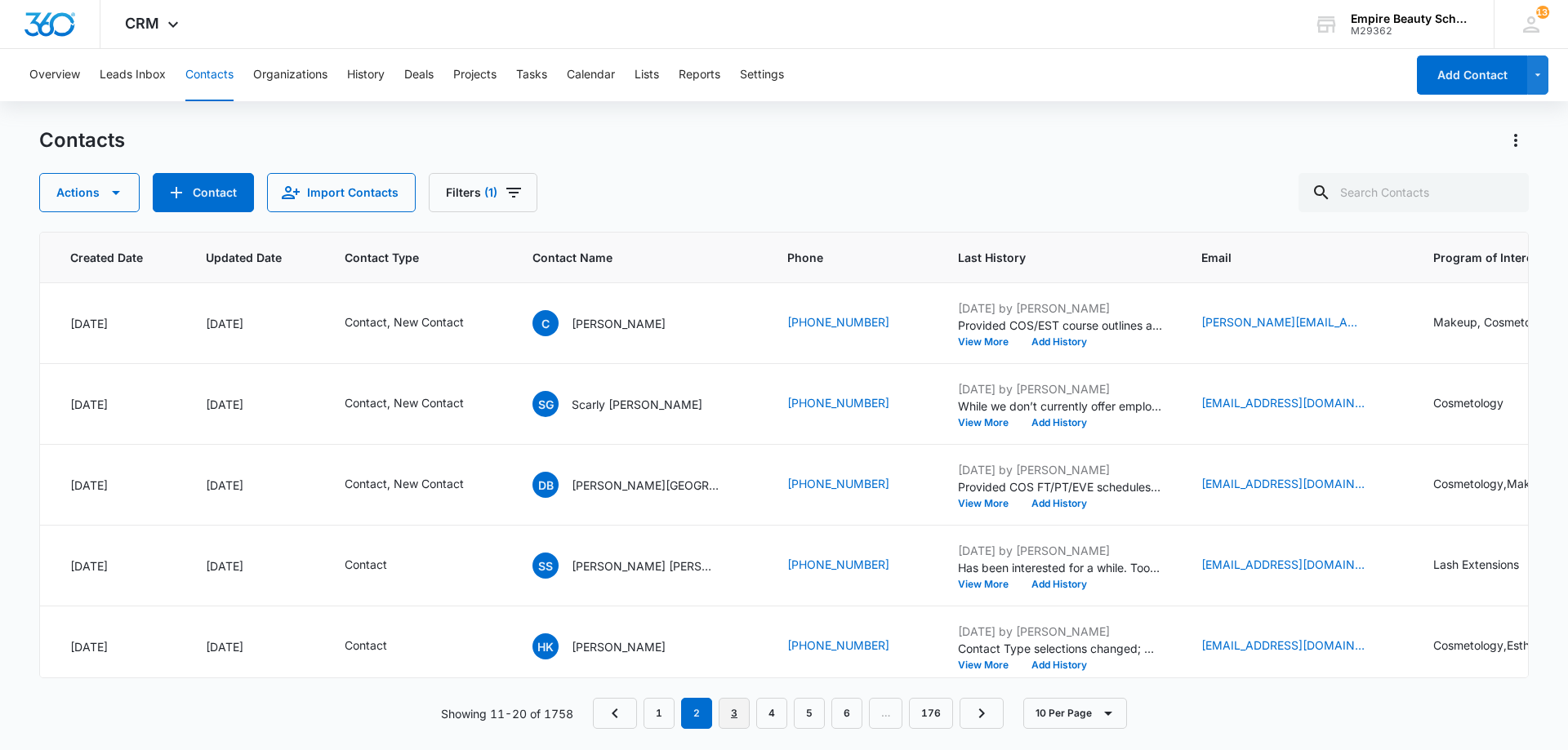
click at [732, 709] on link "3" at bounding box center [733, 713] width 31 height 31
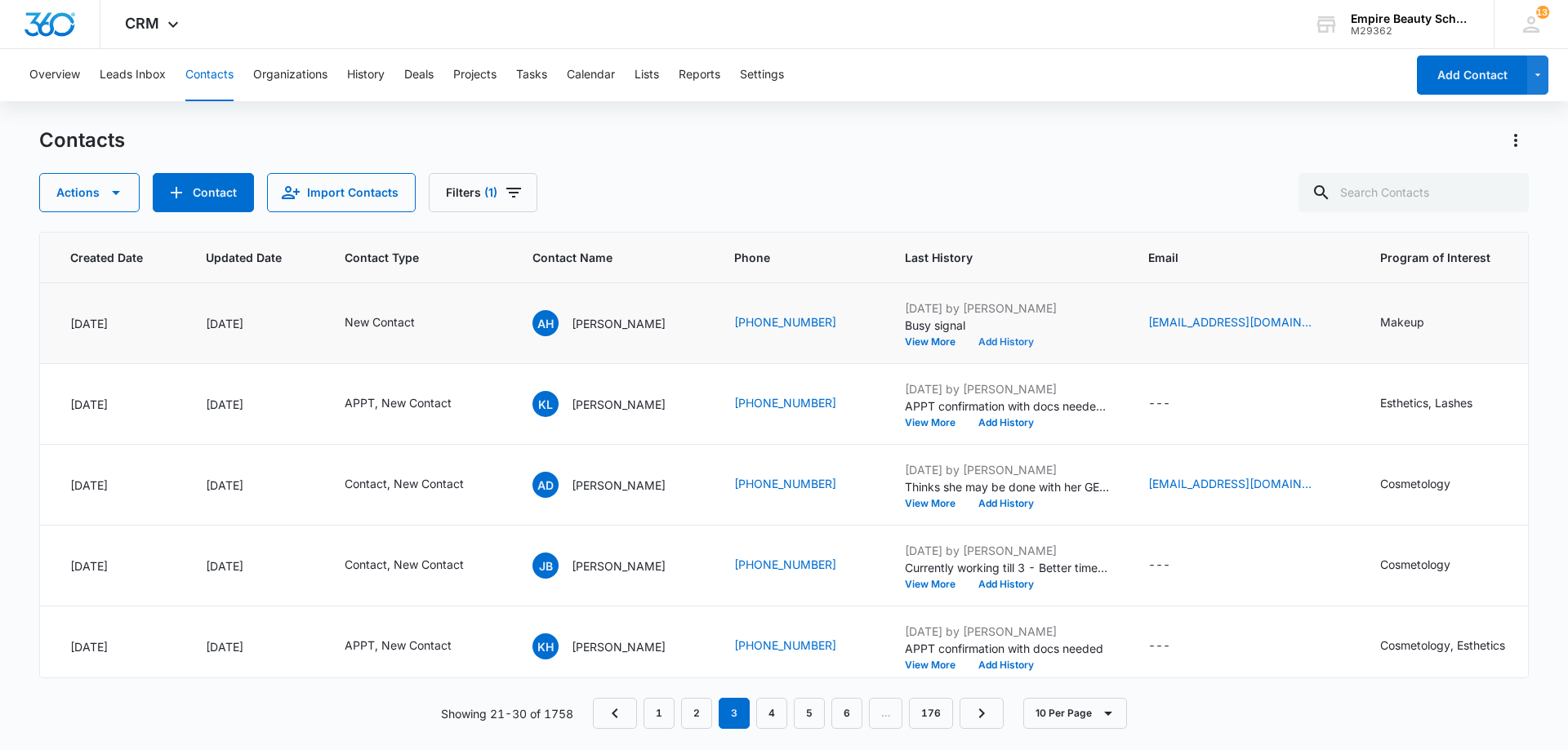
click at [995, 345] on button "Add History" at bounding box center [1006, 342] width 78 height 10
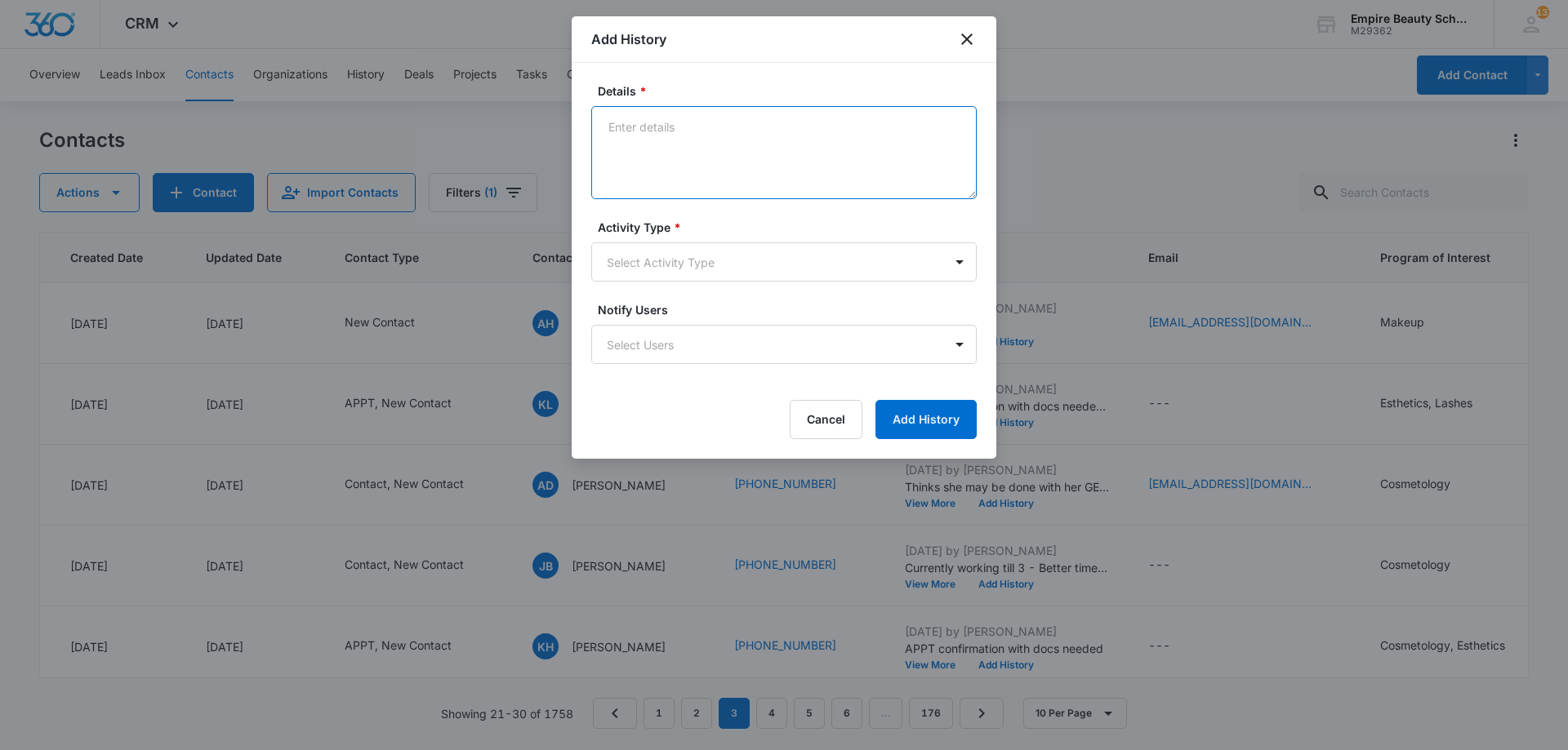
click at [771, 161] on textarea "Details *" at bounding box center [784, 152] width 385 height 93
type textarea "Text 2"
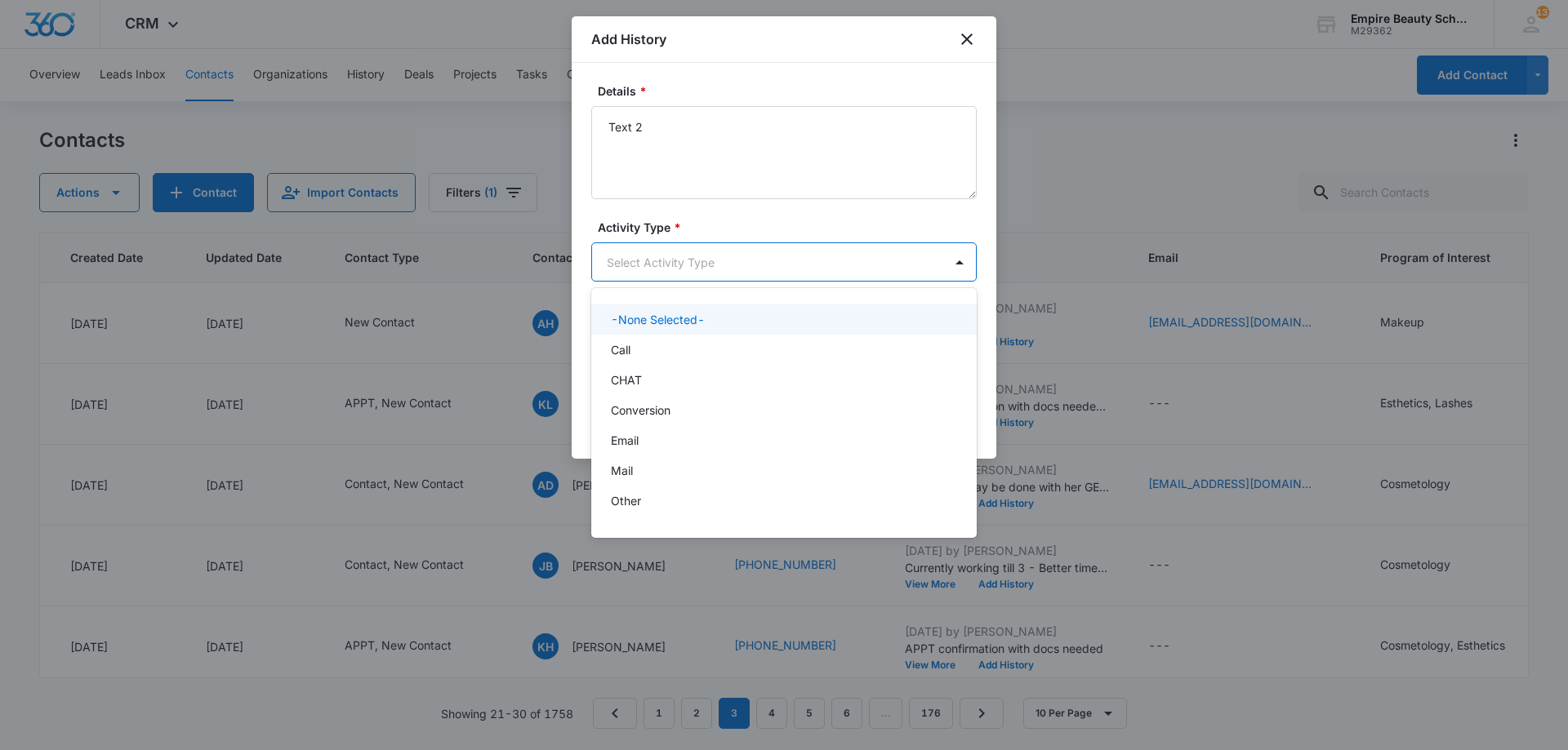
click at [702, 243] on body "CRM Apps Forms CRM Email Shop Payments POS Files Brand Settings Empire Beauty S…" at bounding box center [784, 375] width 1568 height 750
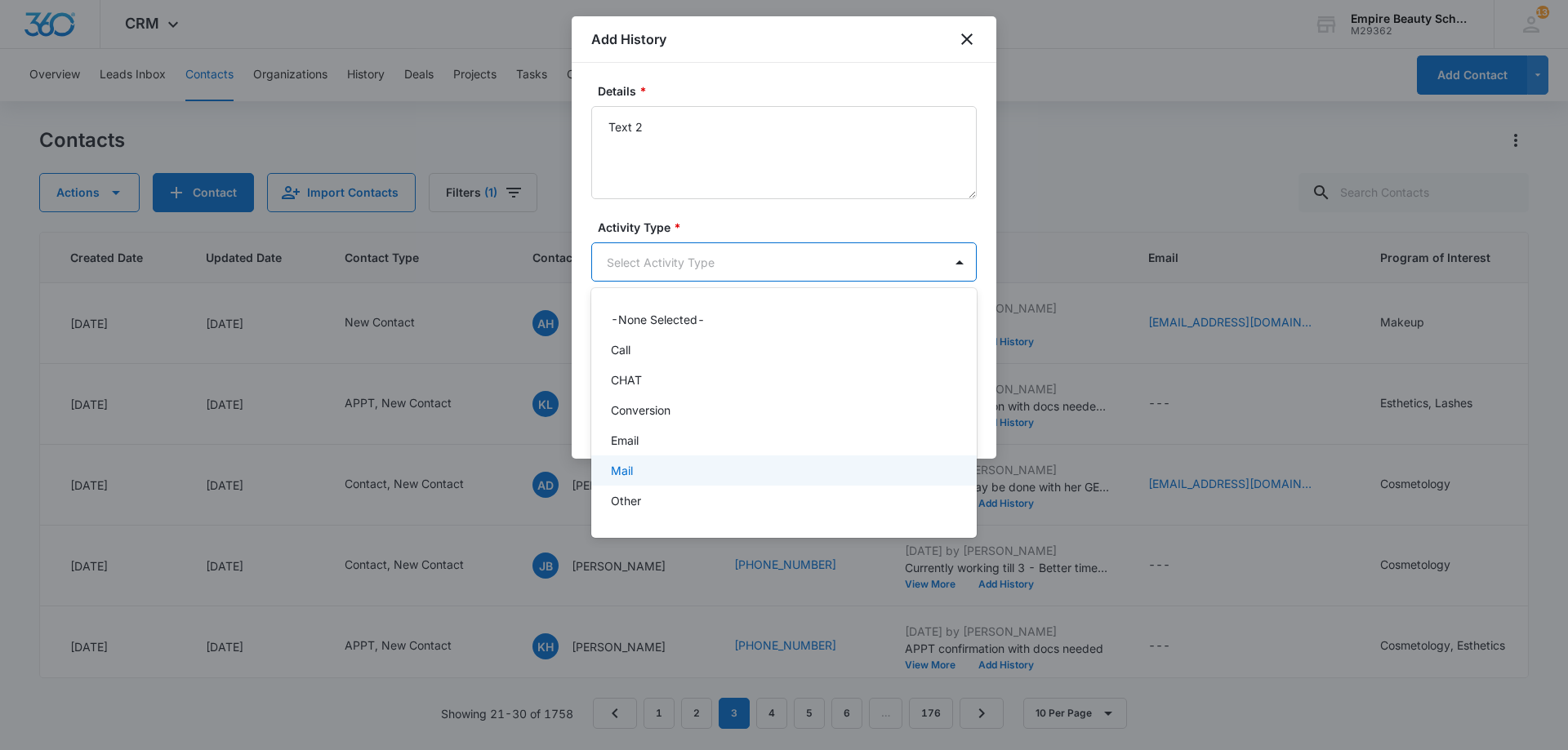
scroll to position [85, 0]
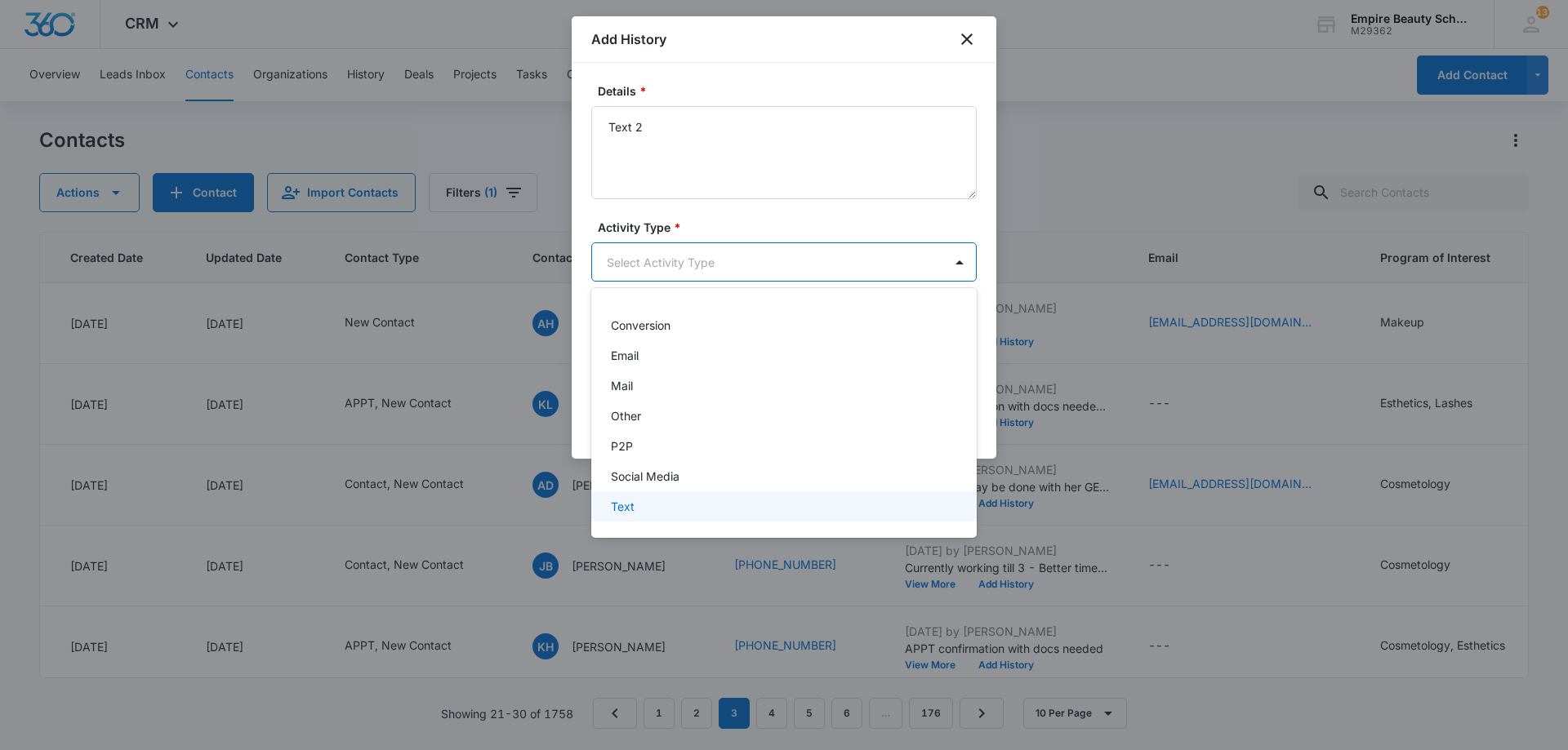
click at [664, 498] on div "Text" at bounding box center [782, 506] width 343 height 17
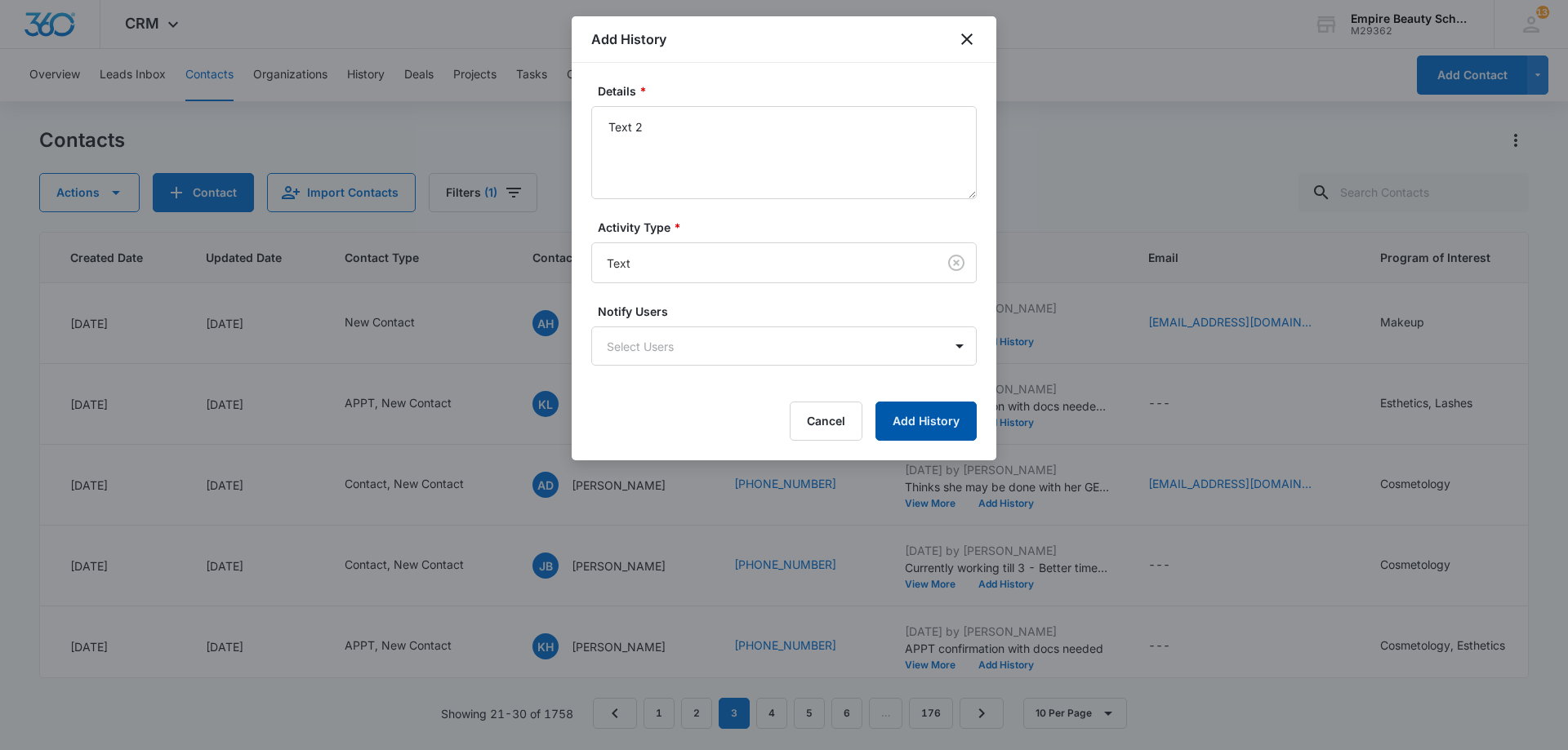
click at [904, 421] on button "Add History" at bounding box center [925, 421] width 101 height 39
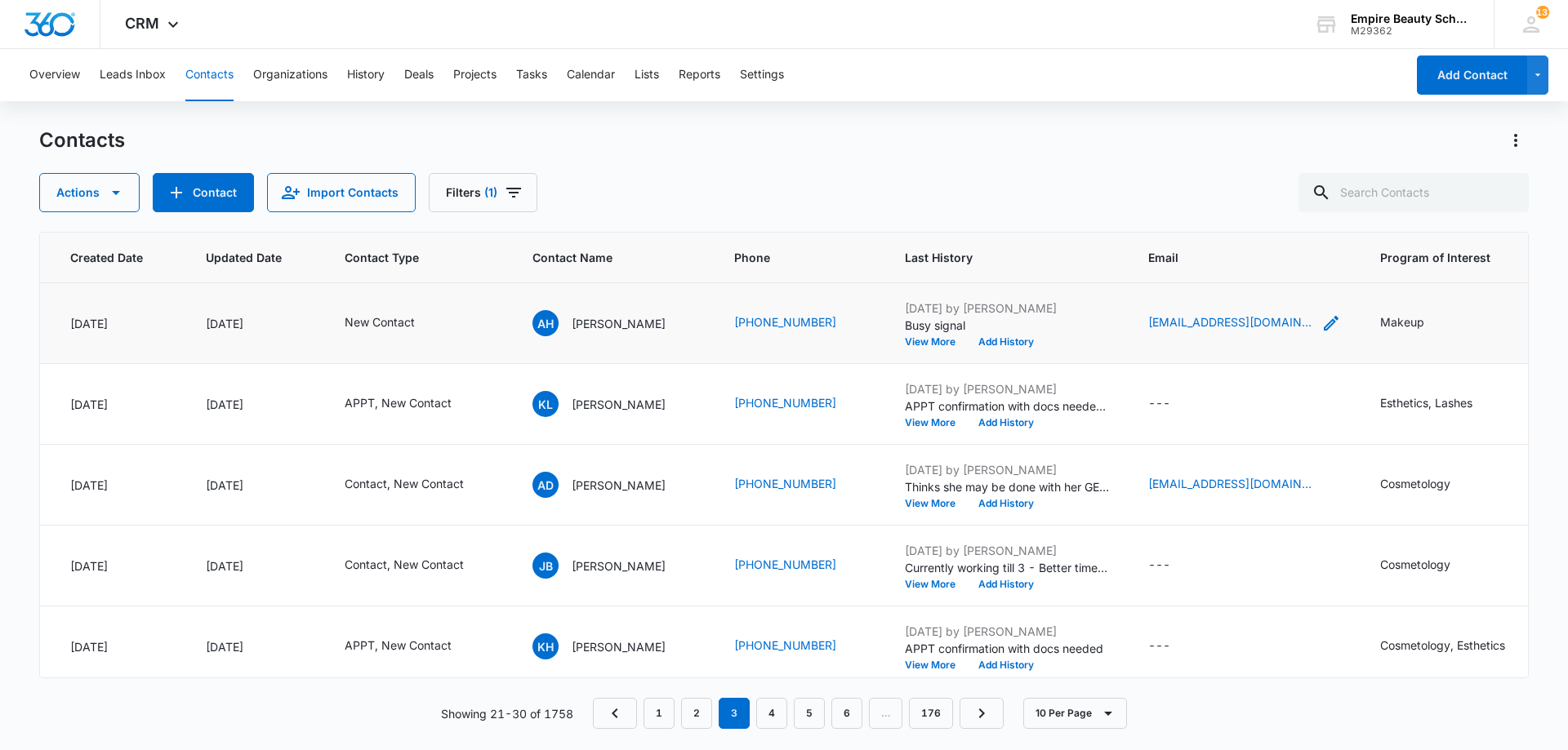
click at [1321, 321] on icon "Email - leximae066@gmail.com - Select to Edit Field" at bounding box center [1331, 323] width 19 height 19
click at [1207, 222] on input "leximae066@gmail.com" at bounding box center [1235, 219] width 205 height 39
click at [1207, 222] on input "[EMAIL_ADDRESS][DOMAIN_NAME]" at bounding box center [1235, 219] width 205 height 39
click at [1227, 265] on button "Cancel" at bounding box center [1248, 270] width 57 height 31
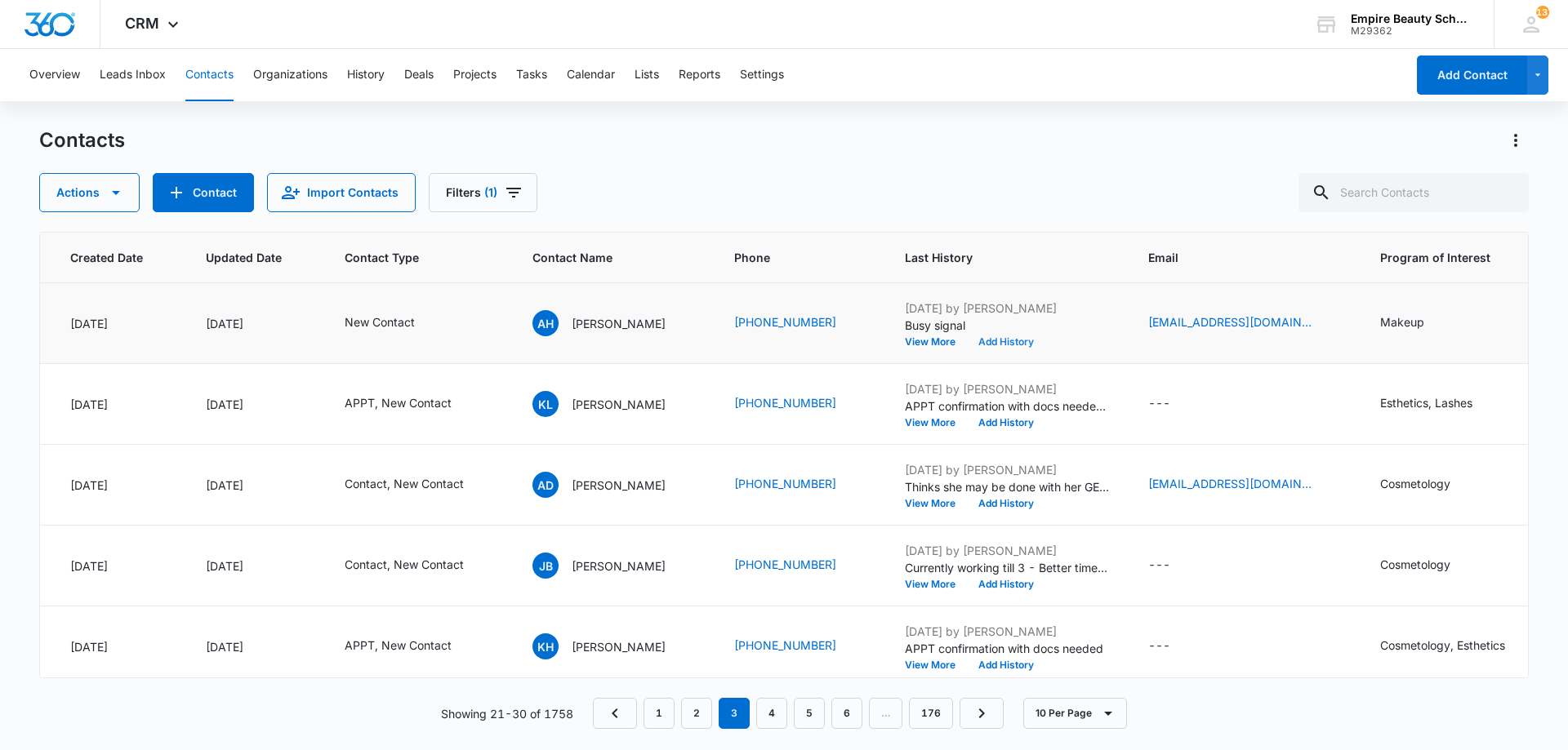
click at [1014, 341] on button "Add History" at bounding box center [1006, 342] width 78 height 10
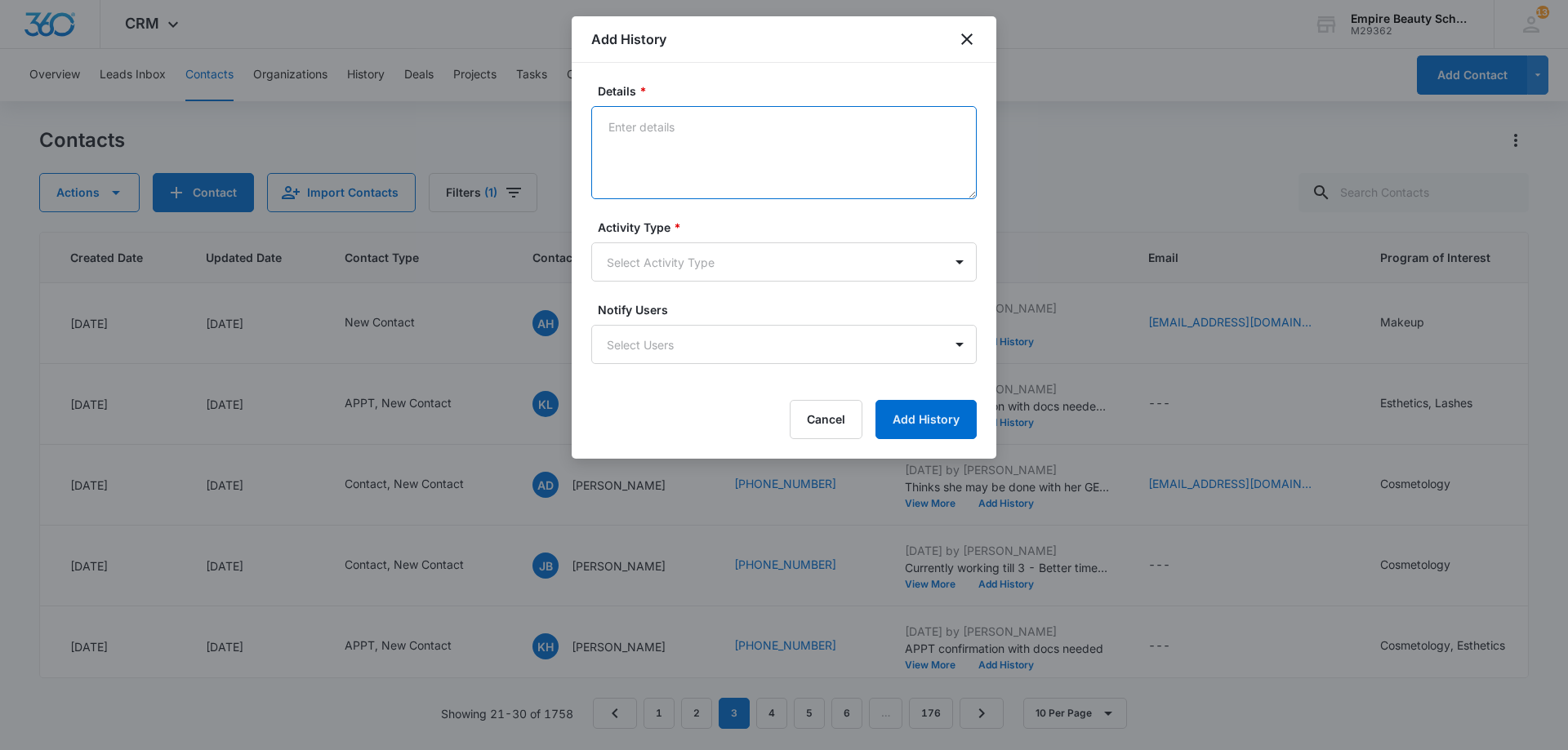
click at [704, 147] on textarea "Details *" at bounding box center [784, 152] width 385 height 93
type textarea "Email 2"
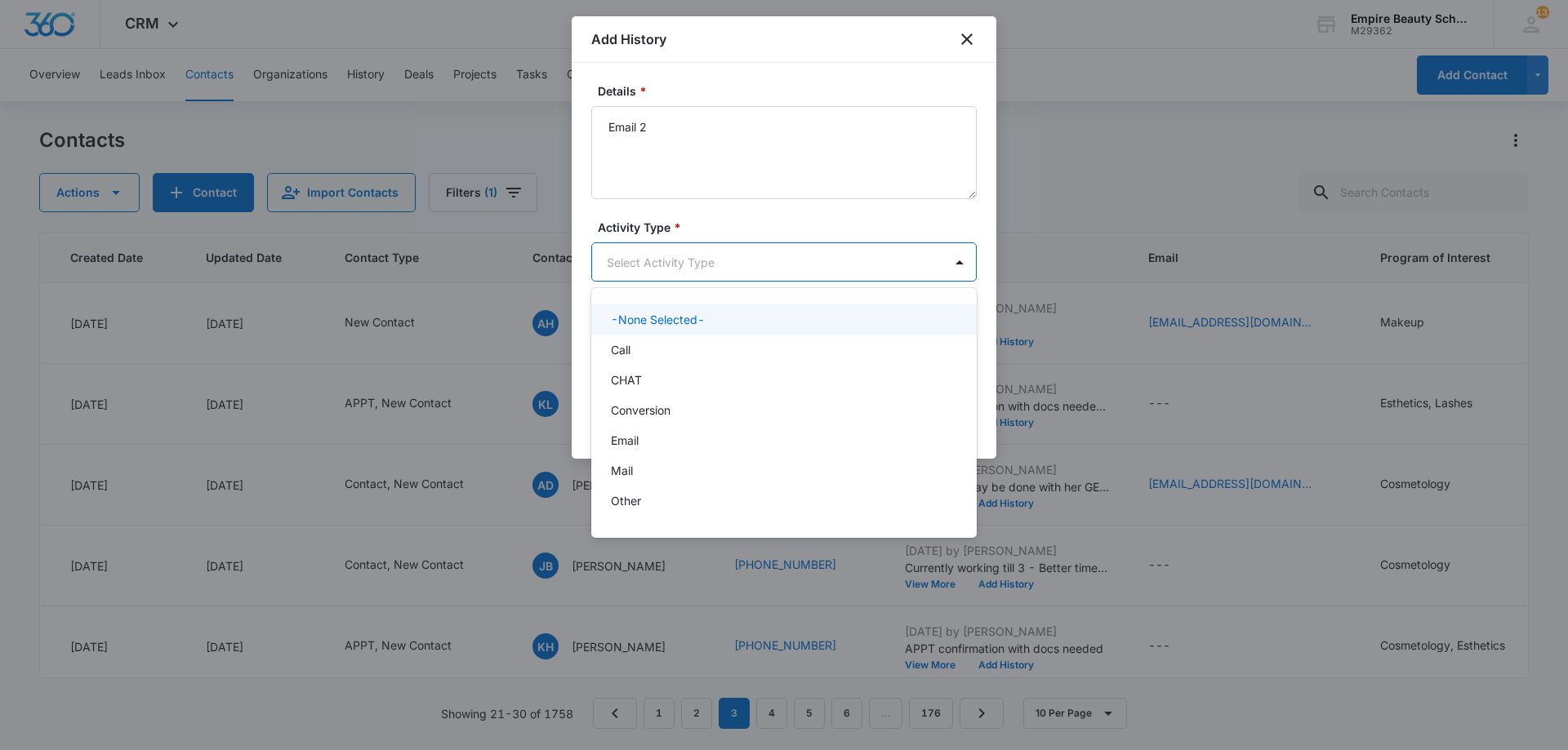
click at [710, 261] on body "CRM Apps Forms CRM Email Shop Payments POS Files Brand Settings Empire Beauty S…" at bounding box center [784, 375] width 1568 height 750
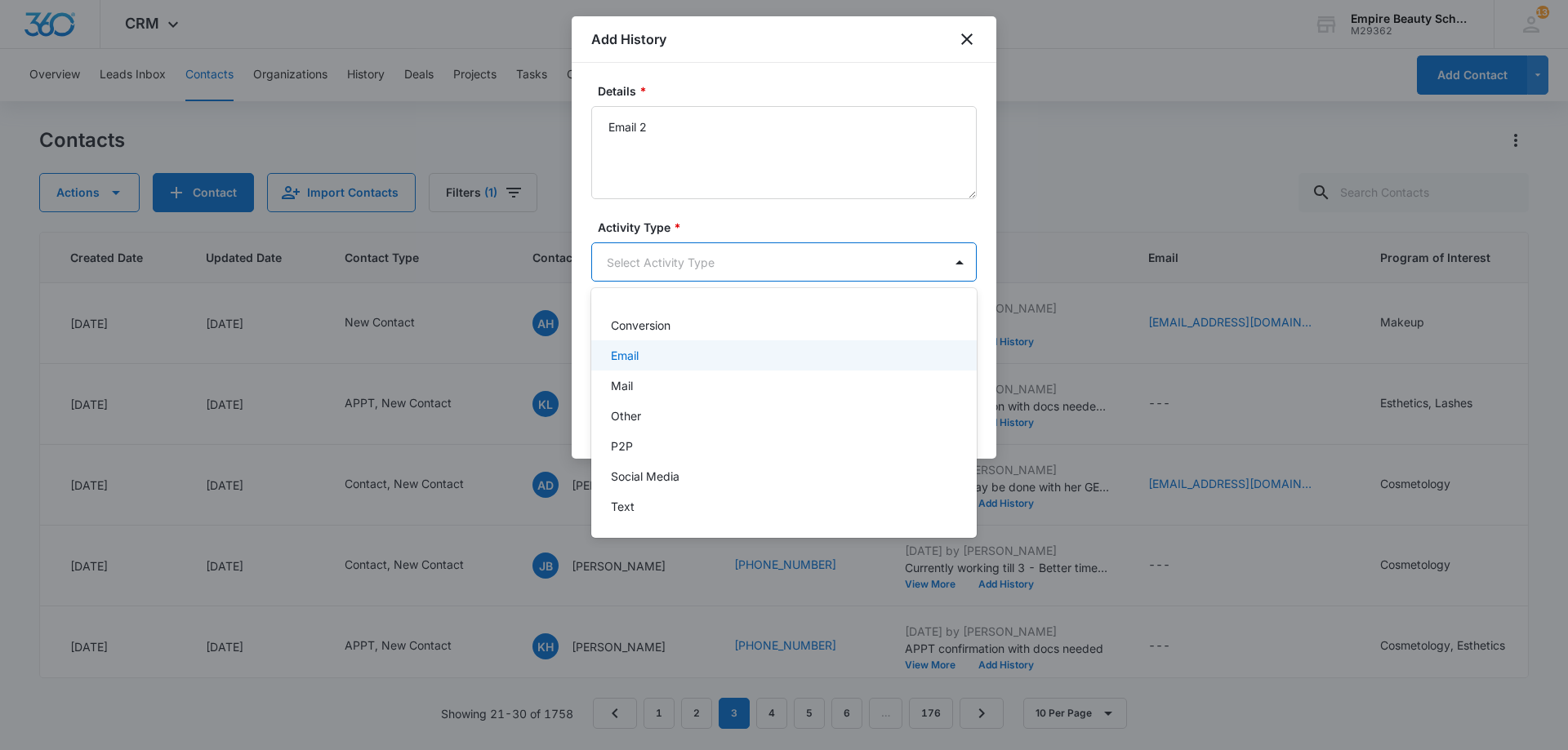
click at [643, 362] on div "Email" at bounding box center [782, 355] width 343 height 17
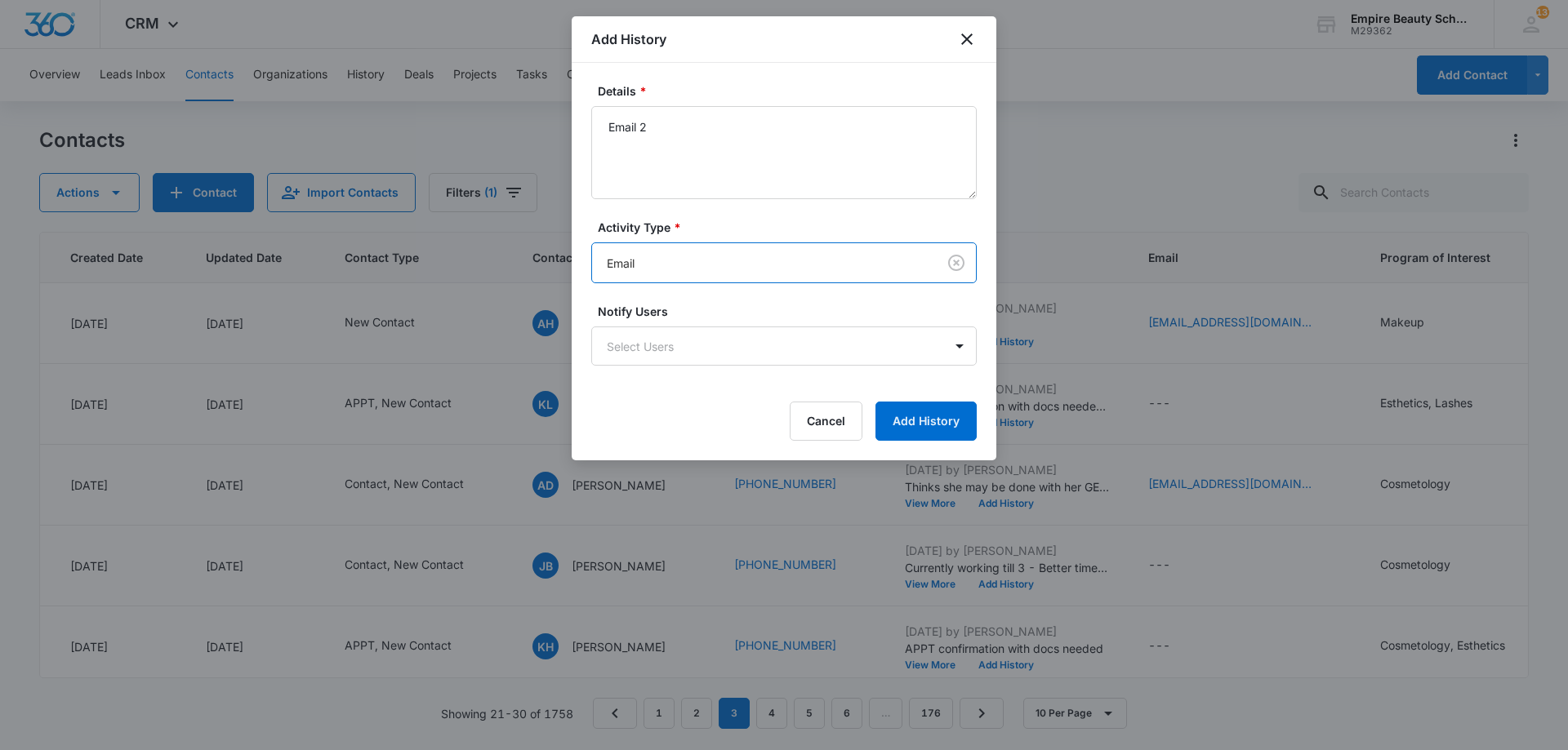
click at [978, 432] on div "Details * Email 2 Activity Type * option Email, selected. Email Notify Users Se…" at bounding box center [784, 261] width 425 height 397
click at [957, 423] on button "Add History" at bounding box center [925, 421] width 101 height 39
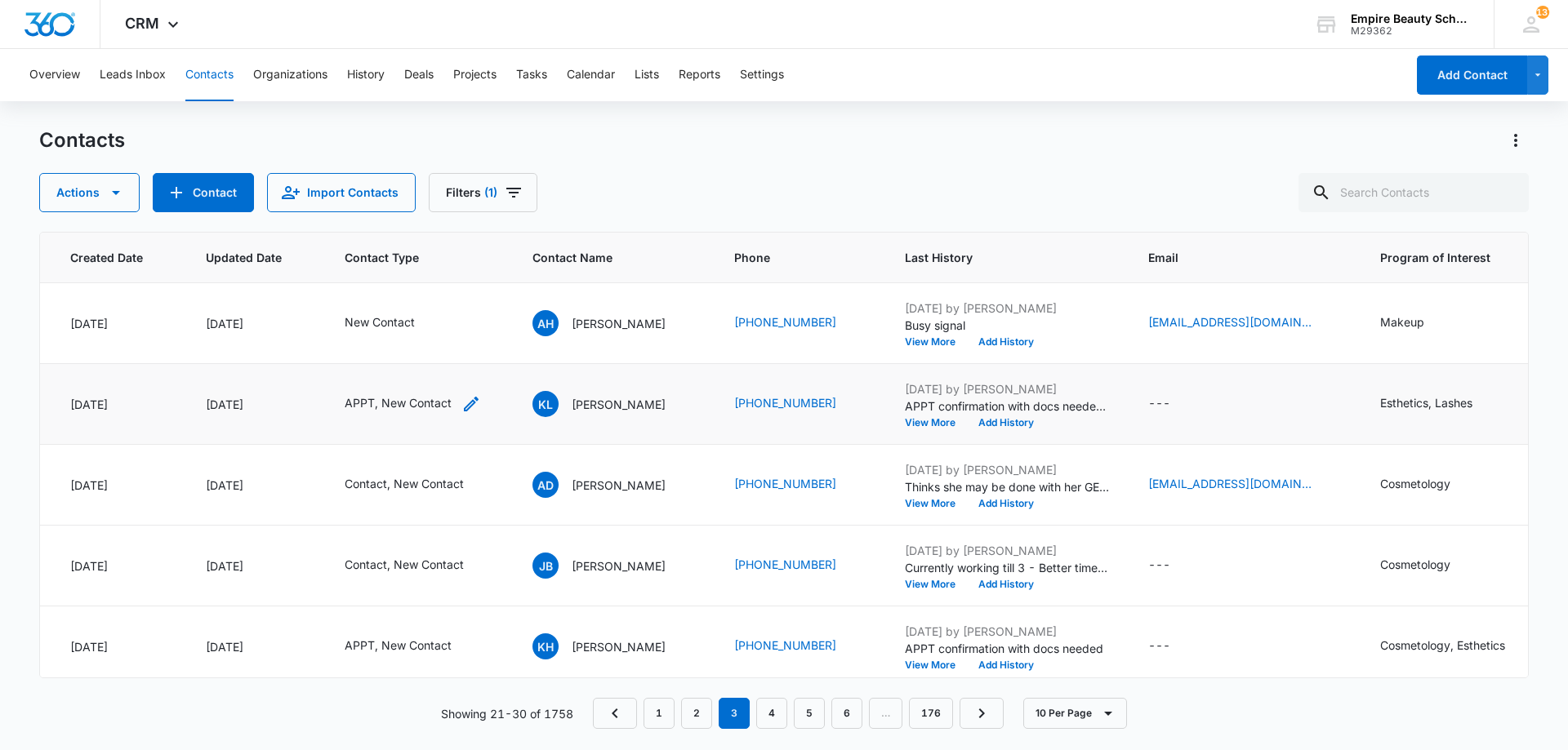
click at [462, 401] on div "APPT, New Contact" at bounding box center [412, 404] width 137 height 19
click at [399, 300] on icon "Remove New Contact" at bounding box center [398, 300] width 11 height 12
click at [410, 344] on button "Save" at bounding box center [404, 351] width 48 height 31
click at [486, 486] on icon "Contact Type - Contact, New Contact - Select to Edit Field" at bounding box center [483, 485] width 19 height 19
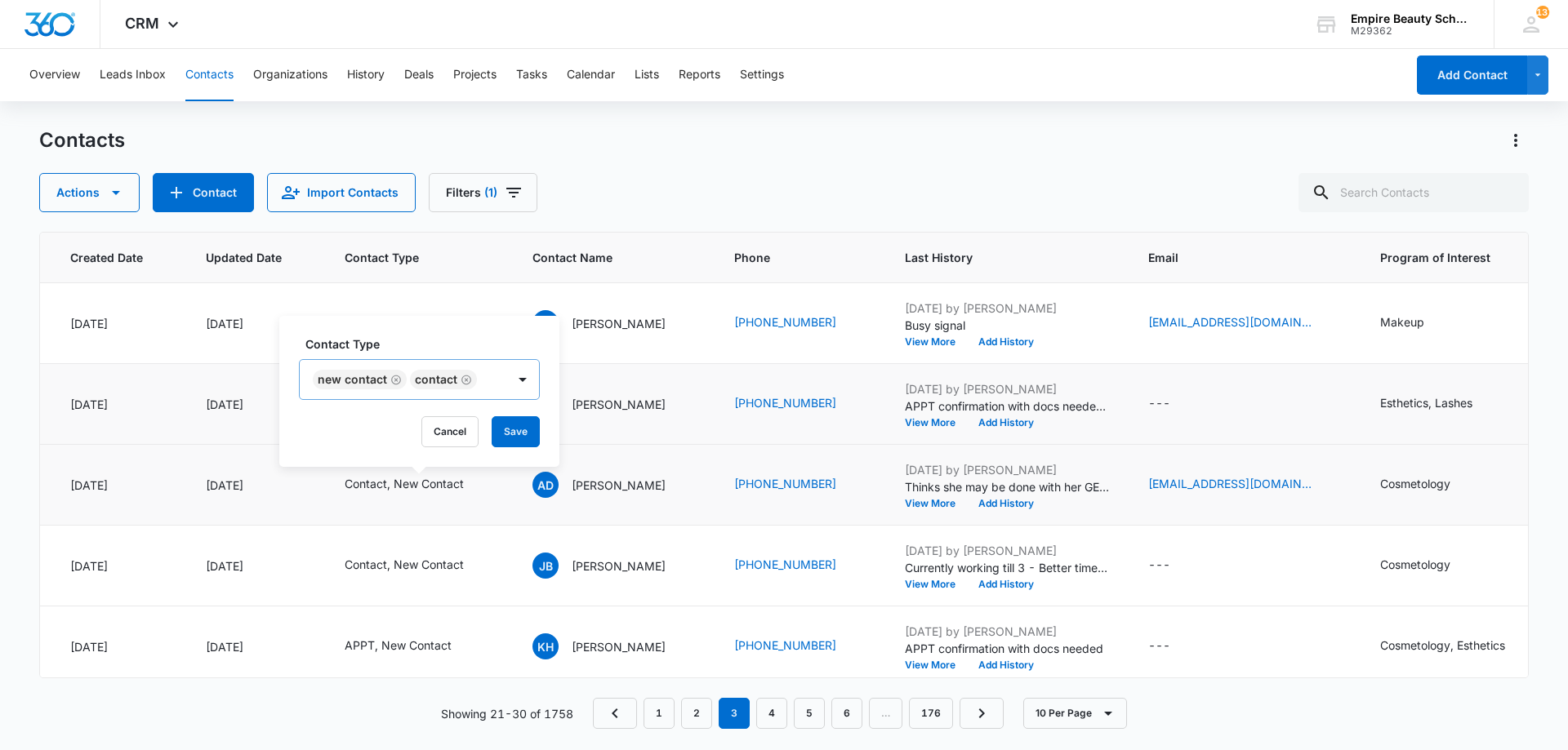
click at [398, 376] on icon "Remove New Contact" at bounding box center [396, 379] width 10 height 10
click at [426, 427] on button "Save" at bounding box center [418, 431] width 48 height 31
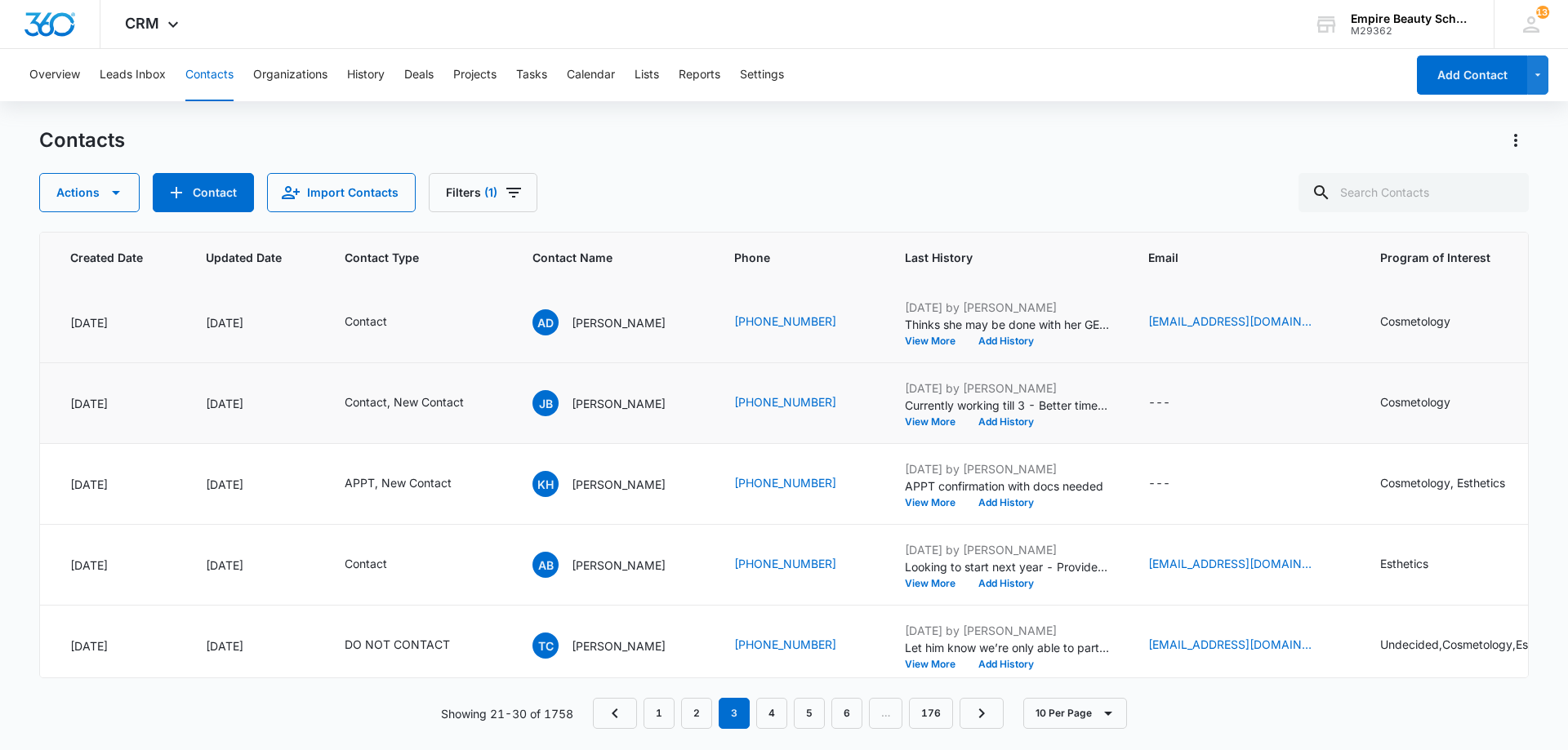
scroll to position [163, 128]
click at [948, 420] on button "View More" at bounding box center [935, 420] width 62 height 10
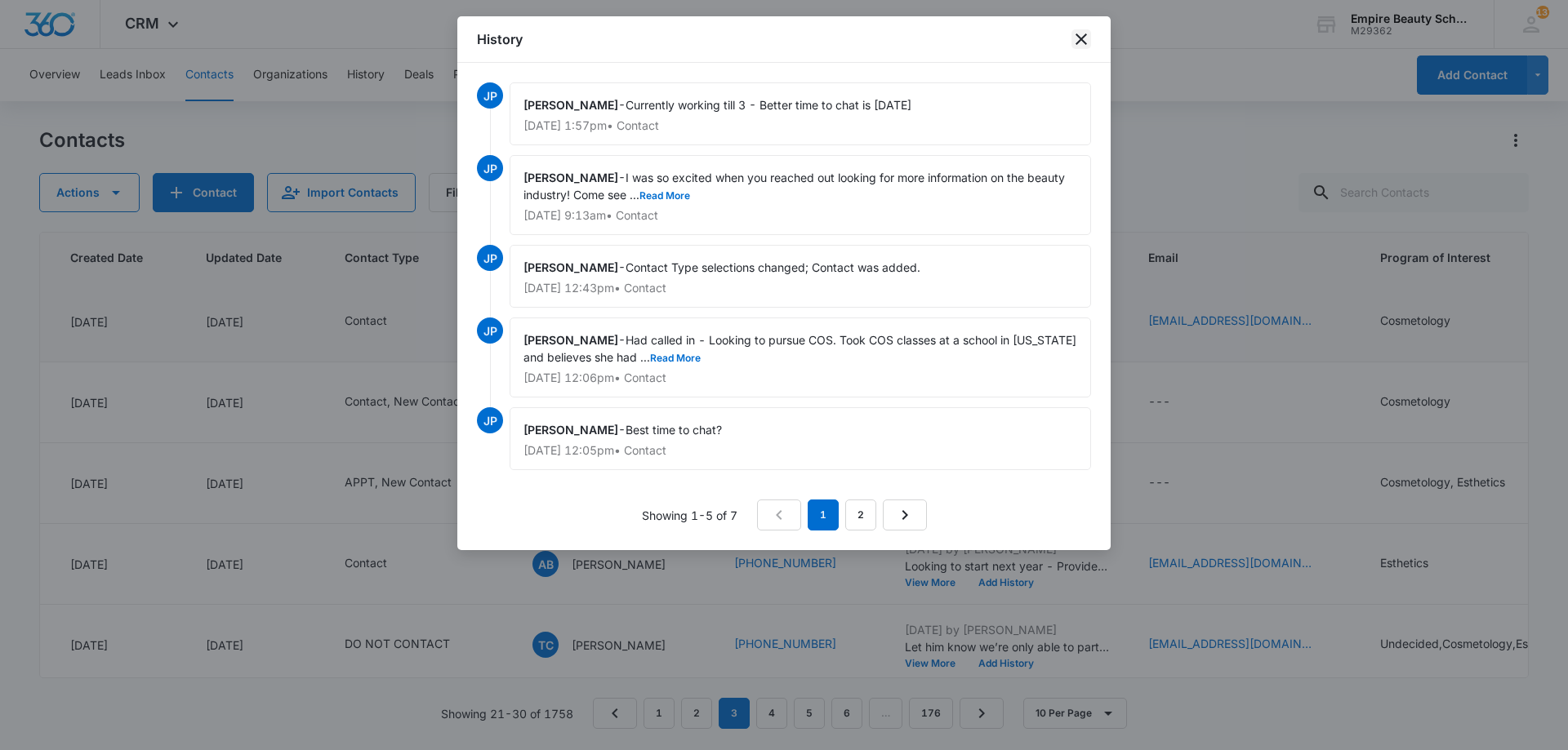
click at [1081, 46] on icon "close" at bounding box center [1081, 39] width 19 height 19
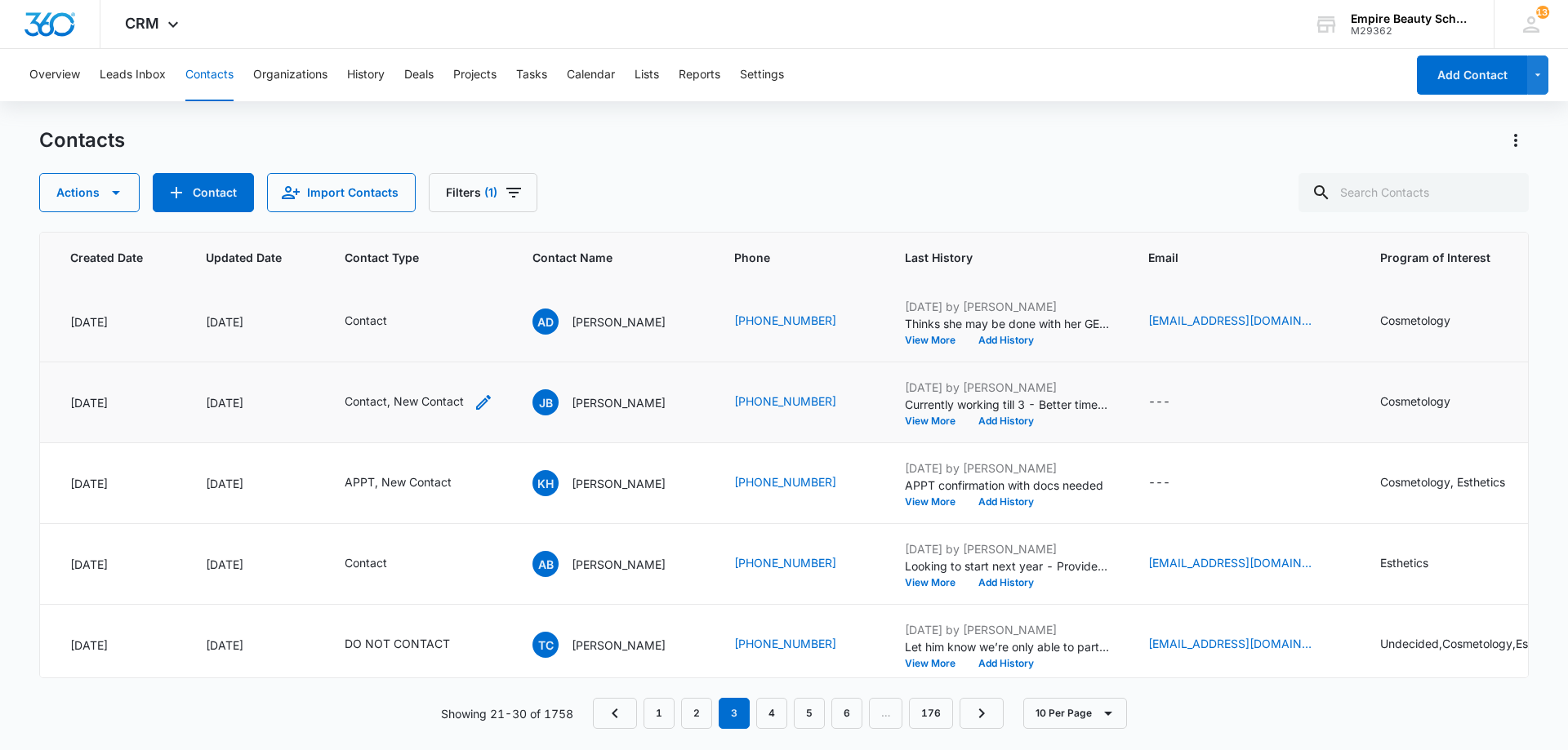
click at [481, 400] on icon "Contact Type - Contact, New Contact - Select to Edit Field" at bounding box center [483, 403] width 19 height 19
click at [396, 294] on icon "Remove New Contact" at bounding box center [396, 298] width 11 height 12
click at [420, 345] on button "Save" at bounding box center [418, 349] width 48 height 31
click at [1000, 421] on button "Add History" at bounding box center [1006, 420] width 78 height 10
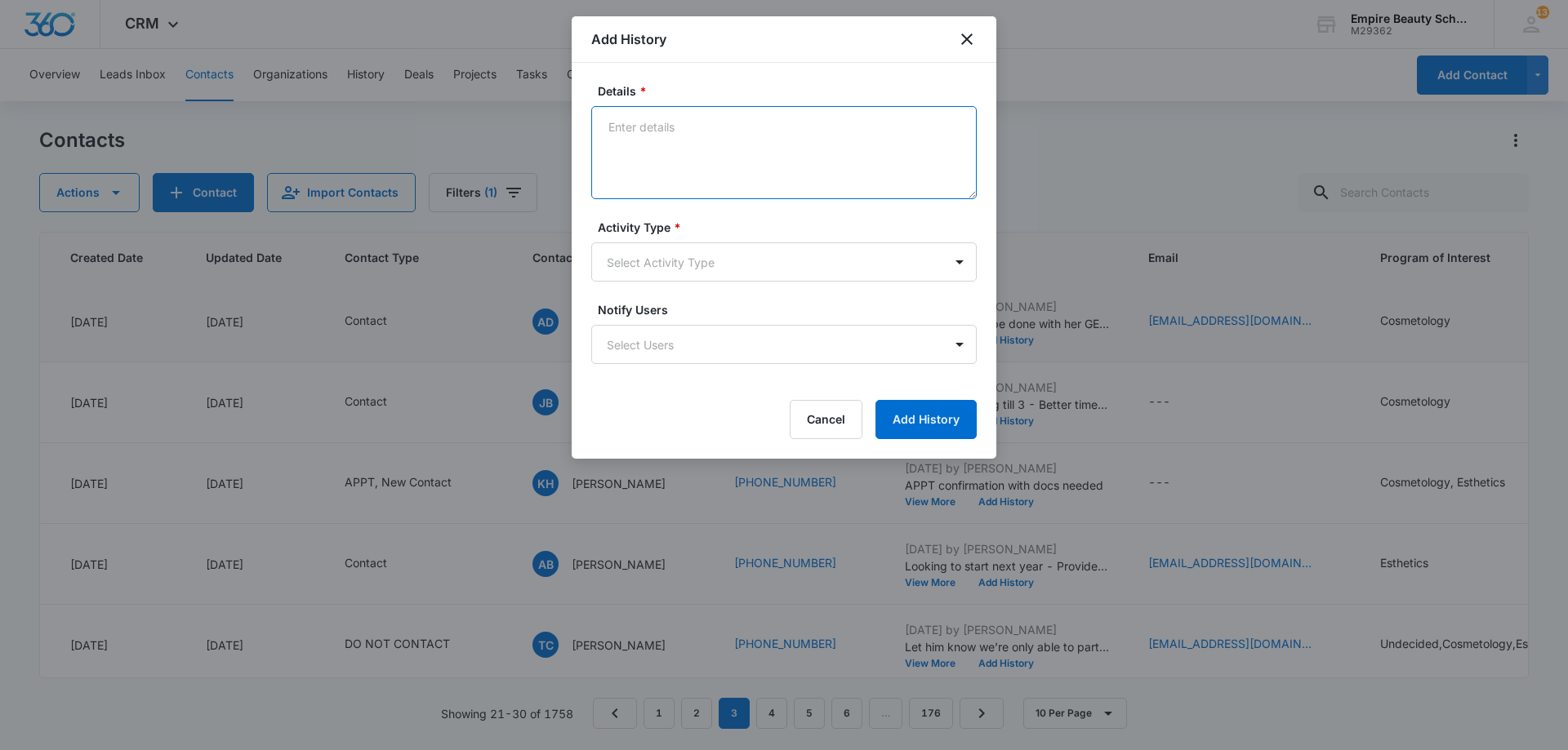
paste textarea "I was so excited when you reached out looking for more information on the beaut…"
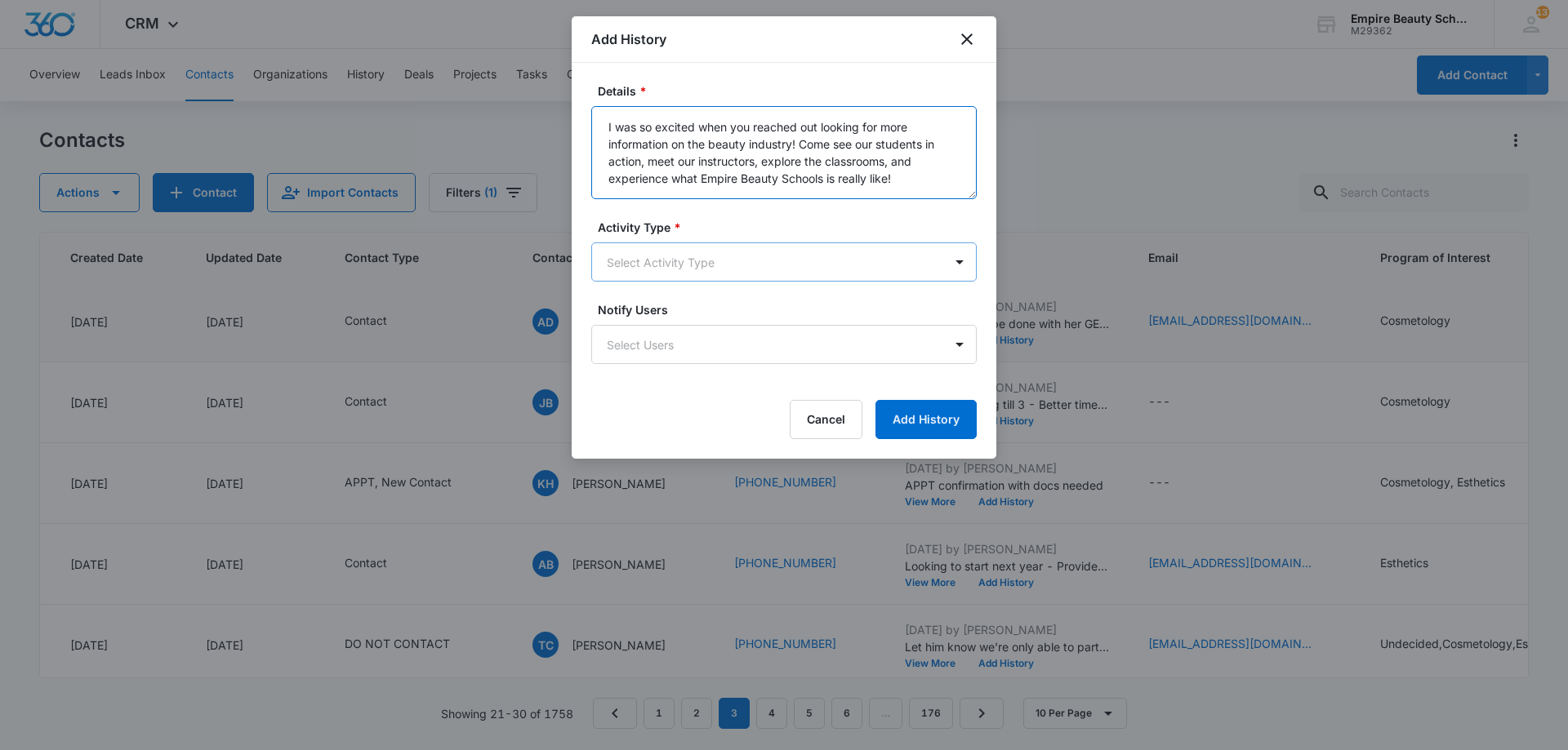
type textarea "I was so excited when you reached out looking for more information on the beaut…"
click at [702, 263] on body "CRM Apps Forms CRM Email Shop Payments POS Files Brand Settings Empire Beauty S…" at bounding box center [784, 375] width 1568 height 750
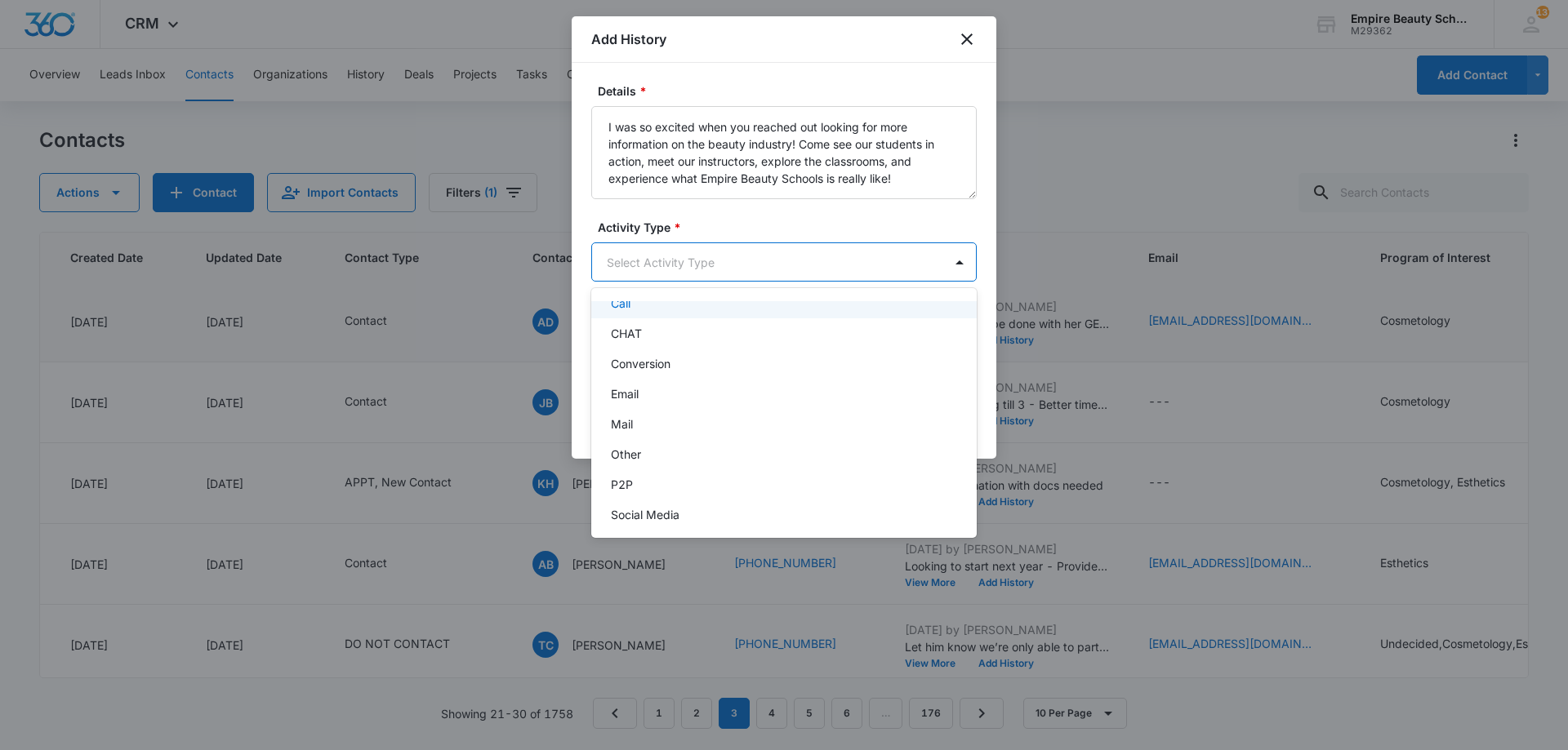
scroll to position [85, 0]
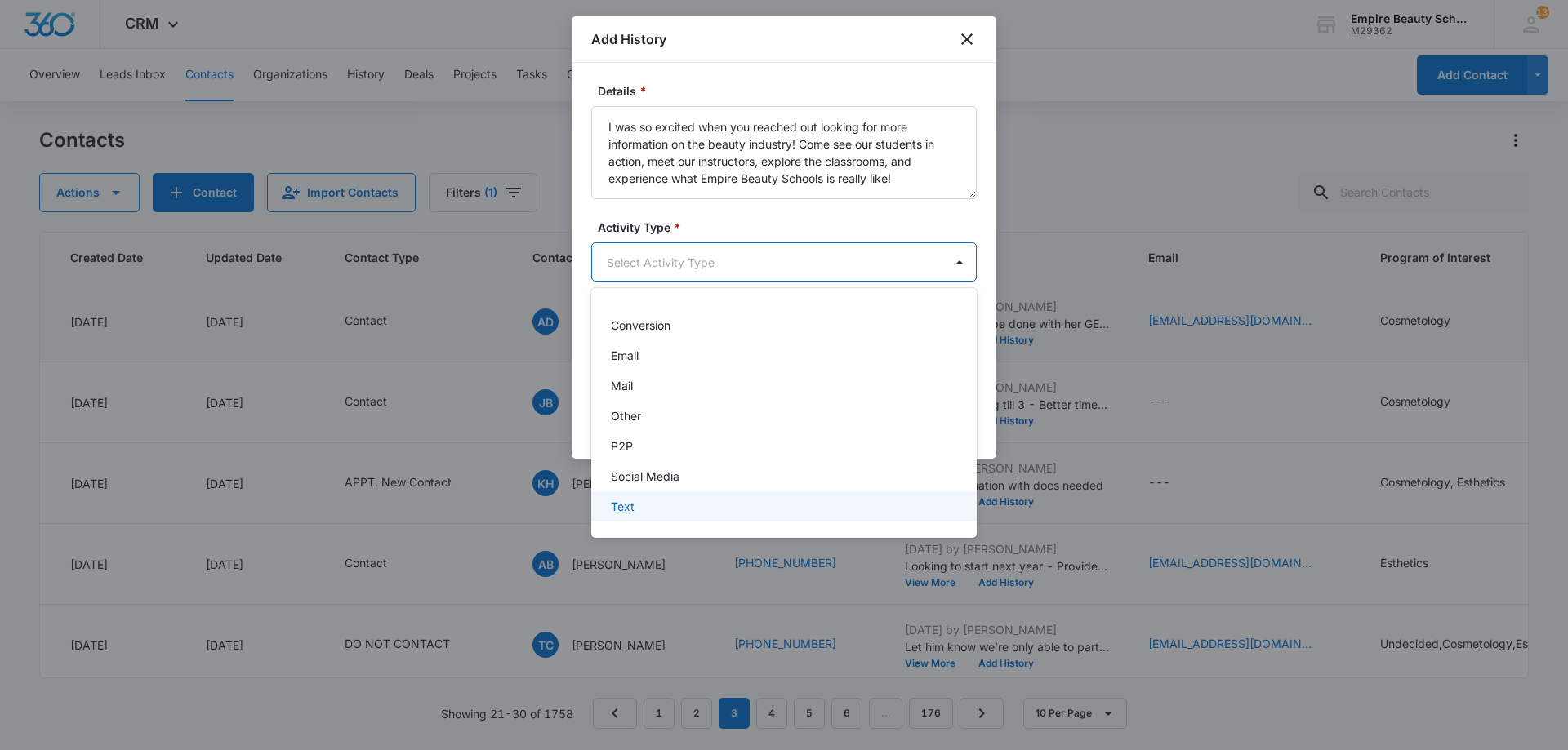
click at [642, 503] on div "Text" at bounding box center [782, 506] width 343 height 17
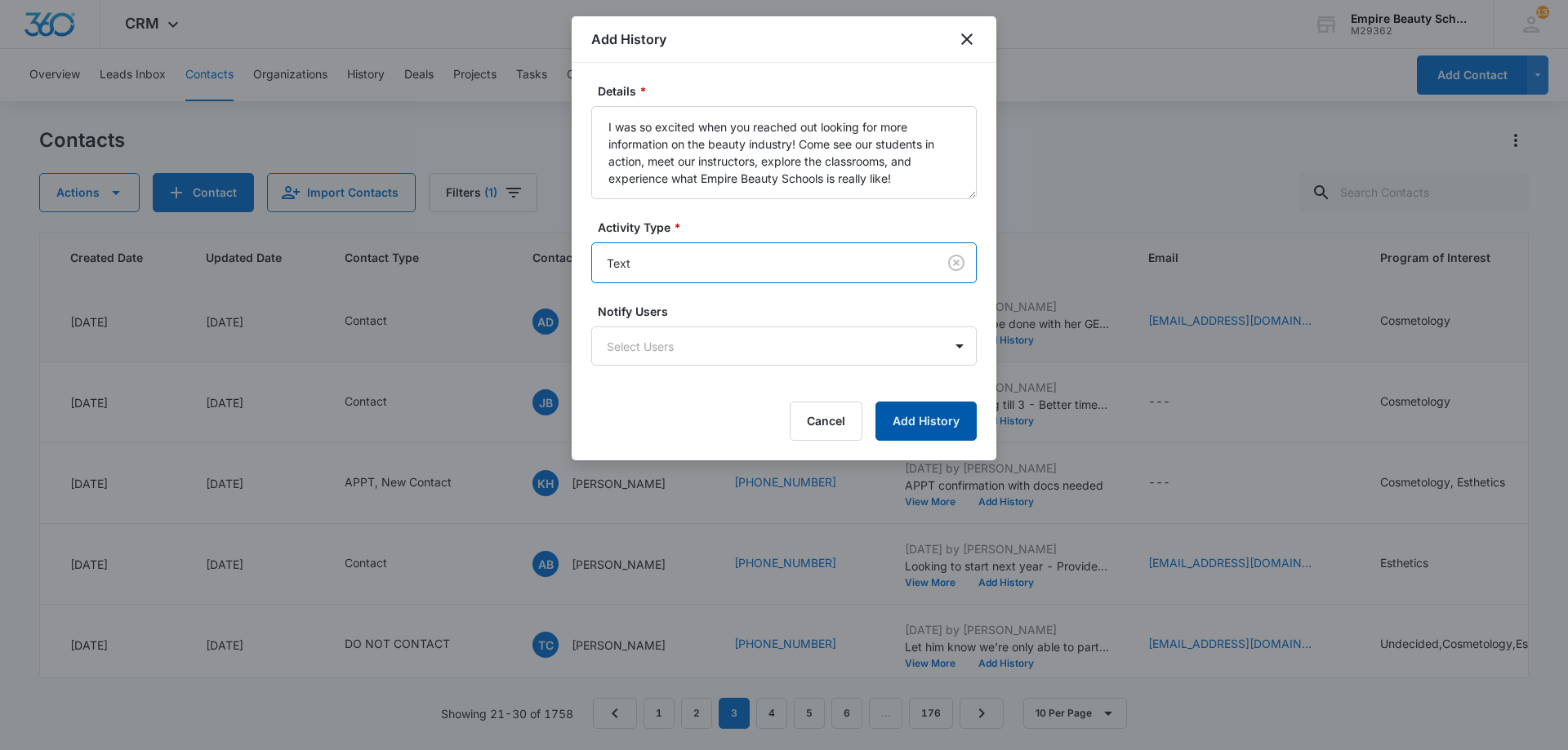
click at [903, 410] on button "Add History" at bounding box center [925, 421] width 101 height 39
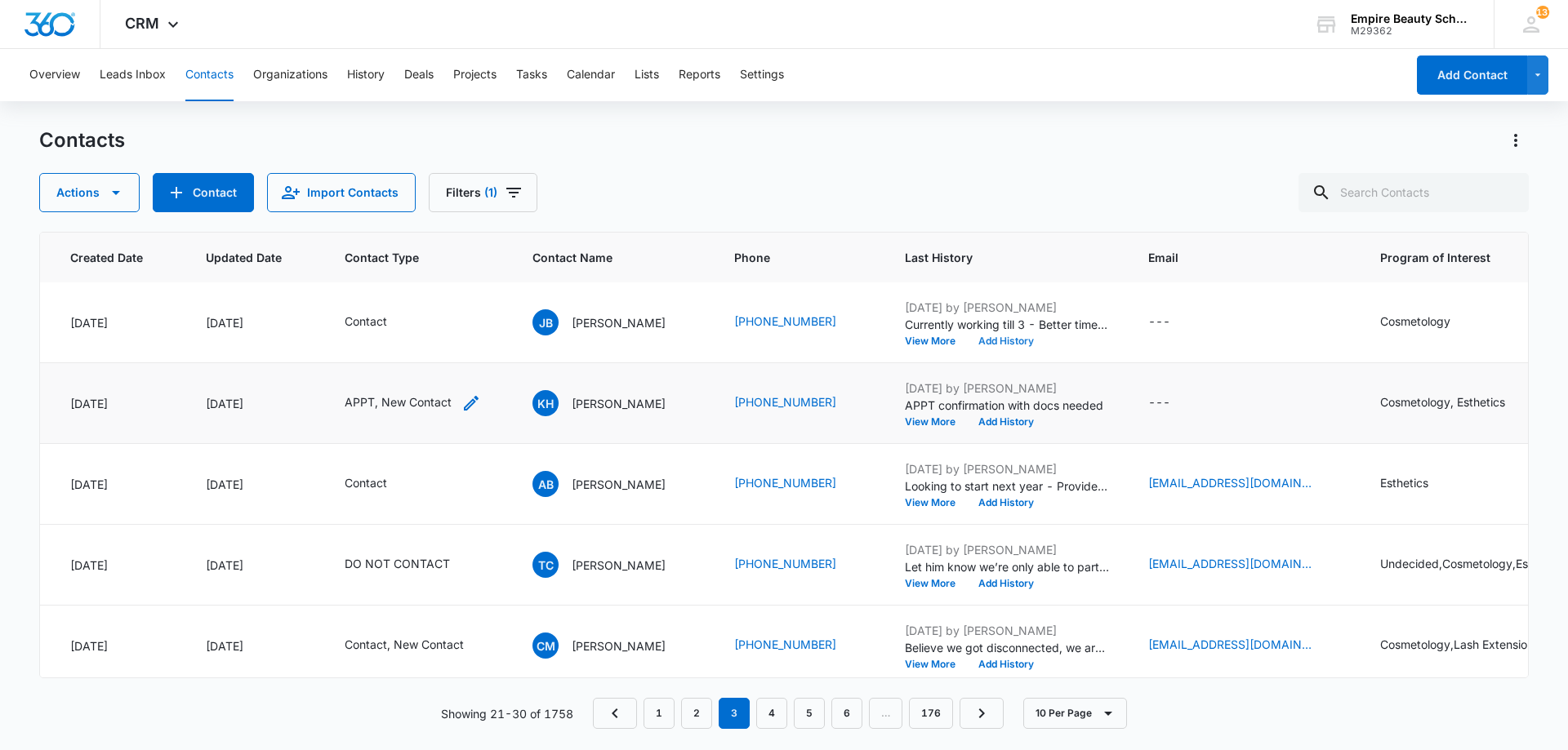
scroll to position [244, 128]
click at [472, 404] on icon "Contact Type - APPT, New Contact - Select to Edit Field" at bounding box center [471, 403] width 19 height 19
click at [399, 299] on icon "Remove New Contact" at bounding box center [398, 298] width 11 height 12
click at [398, 348] on button "Save" at bounding box center [404, 349] width 48 height 31
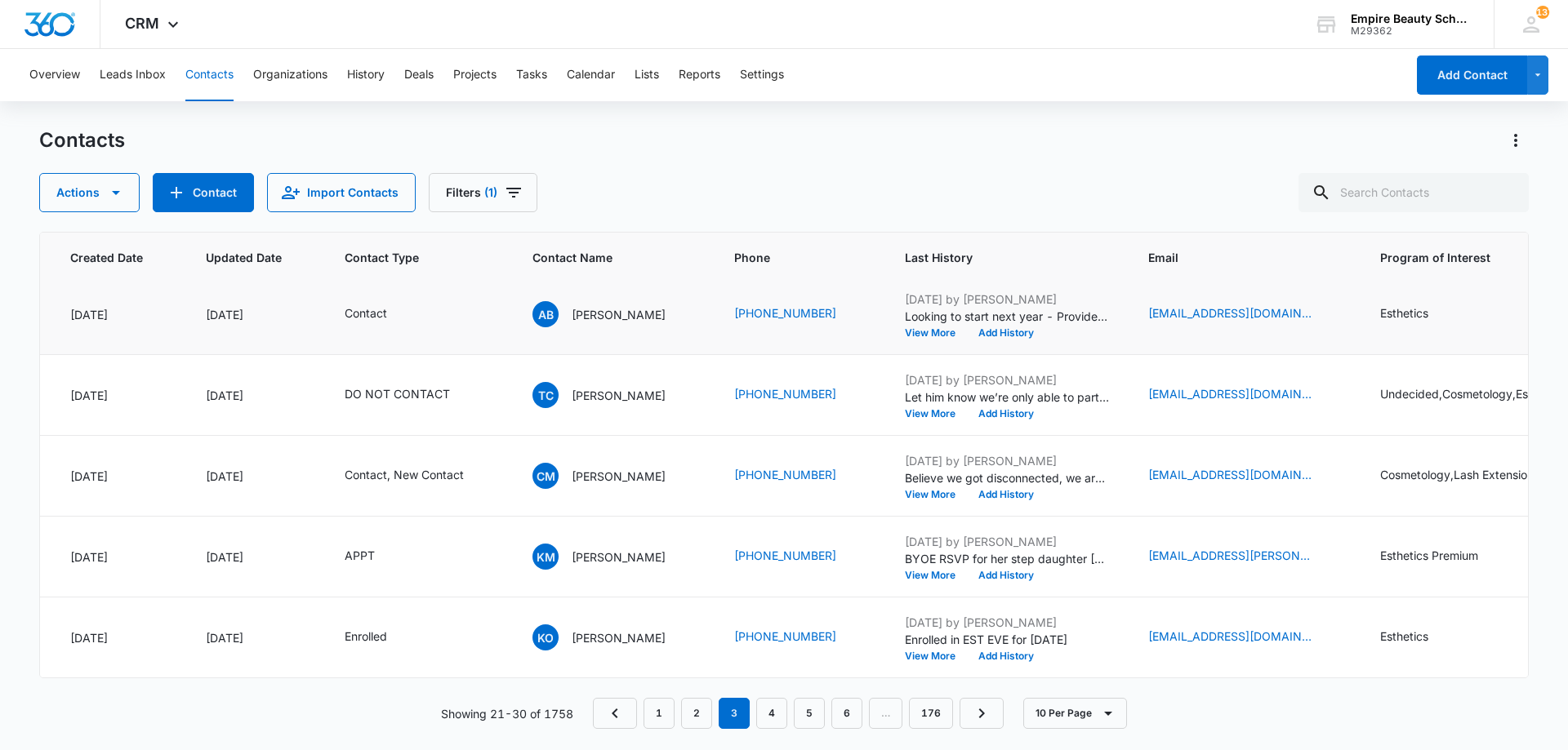
scroll to position [426, 128]
click at [472, 468] on div "Contact, New Contact" at bounding box center [419, 476] width 149 height 19
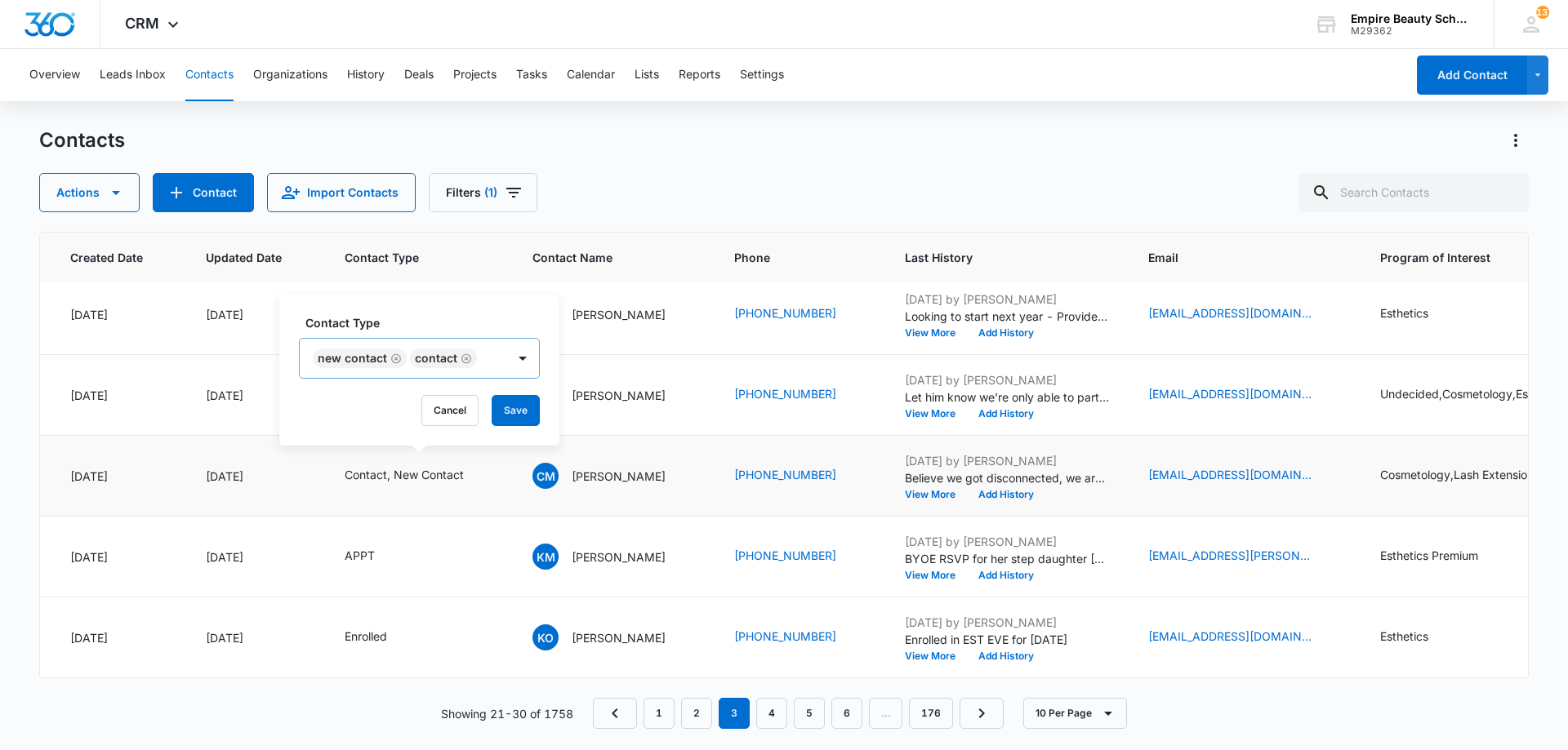
click at [397, 360] on icon "Remove New Contact" at bounding box center [396, 359] width 11 height 12
click at [416, 397] on button "Save" at bounding box center [418, 410] width 48 height 31
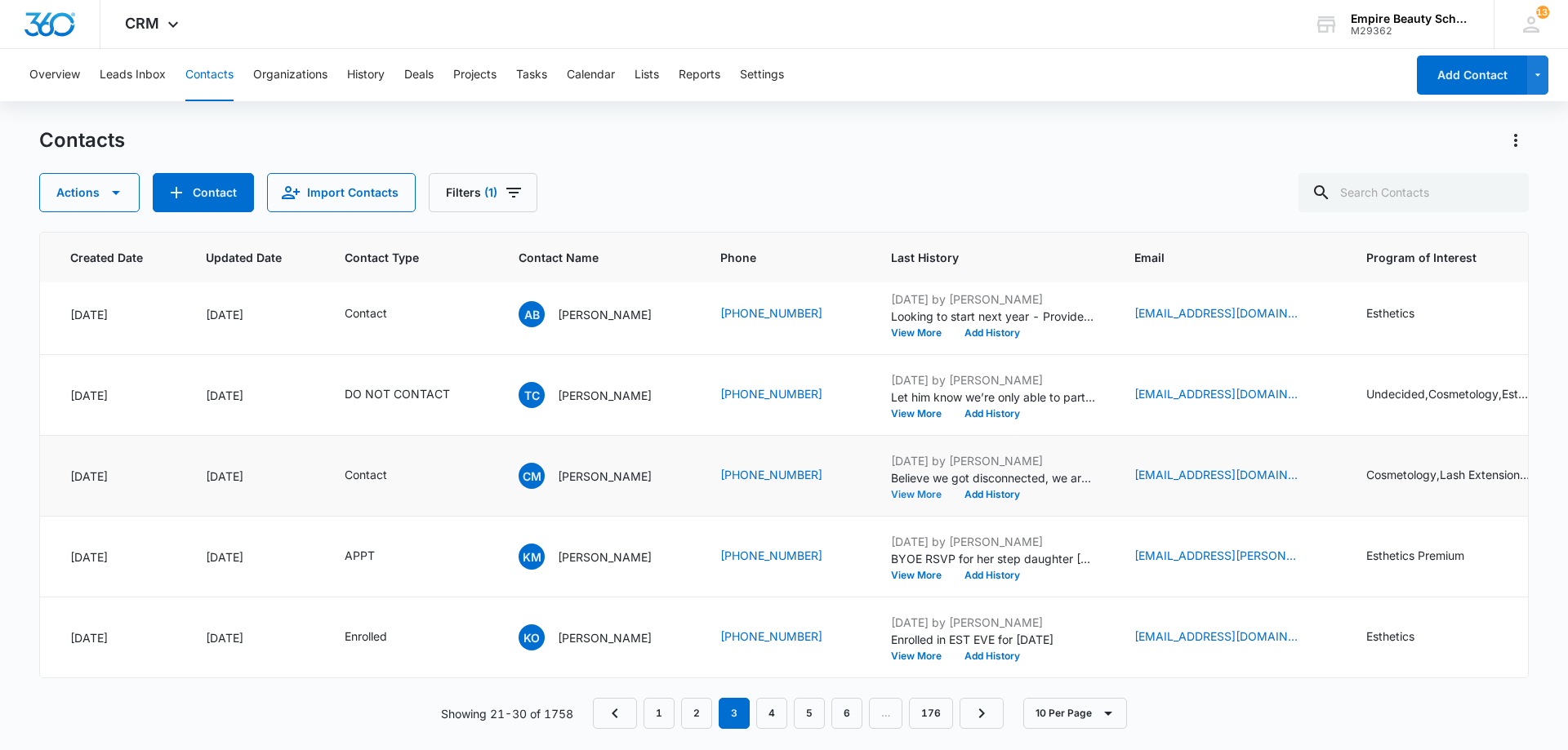
click at [918, 490] on button "View More" at bounding box center [922, 494] width 62 height 10
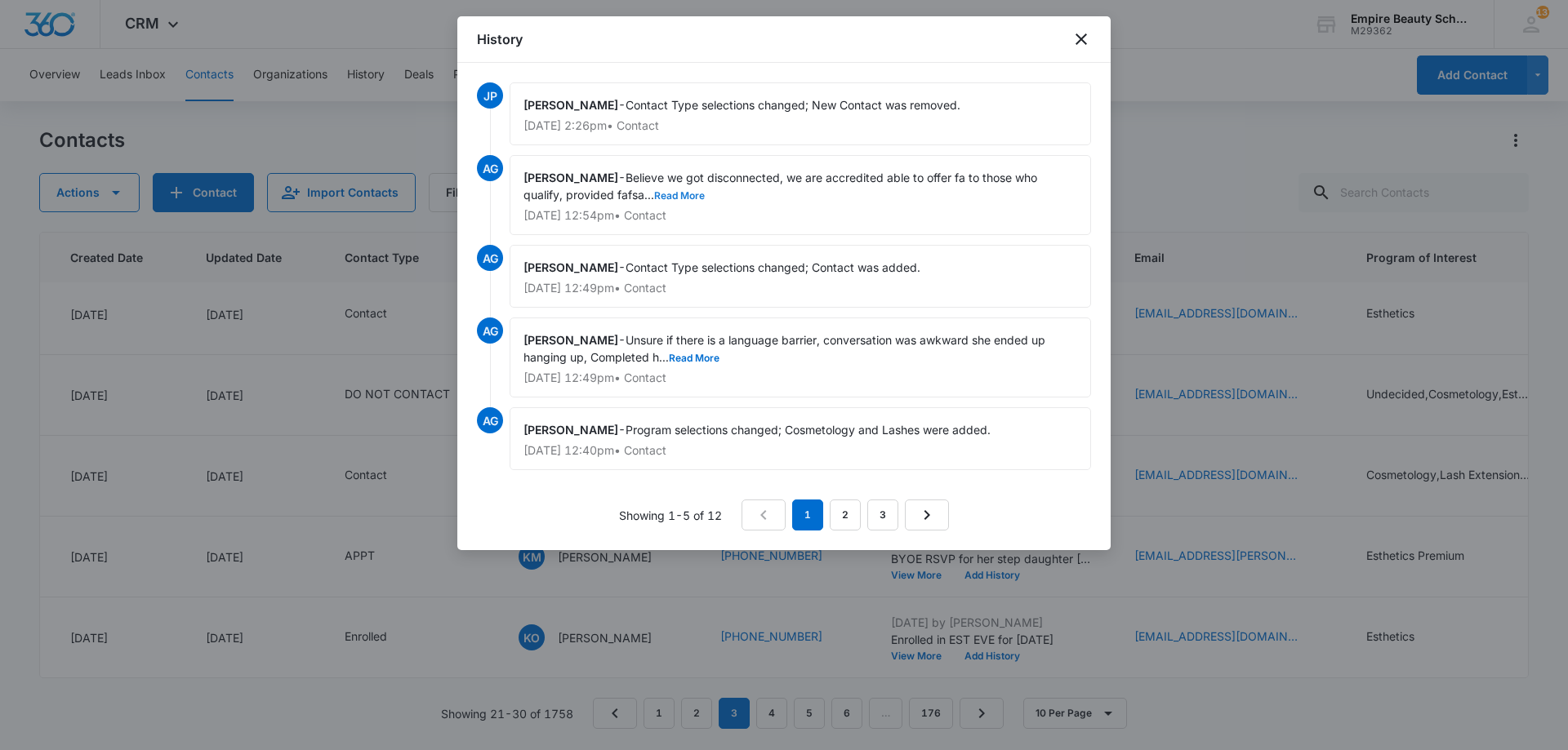
click at [673, 195] on button "Read More" at bounding box center [679, 196] width 50 height 10
click at [680, 360] on button "Read More" at bounding box center [694, 358] width 50 height 10
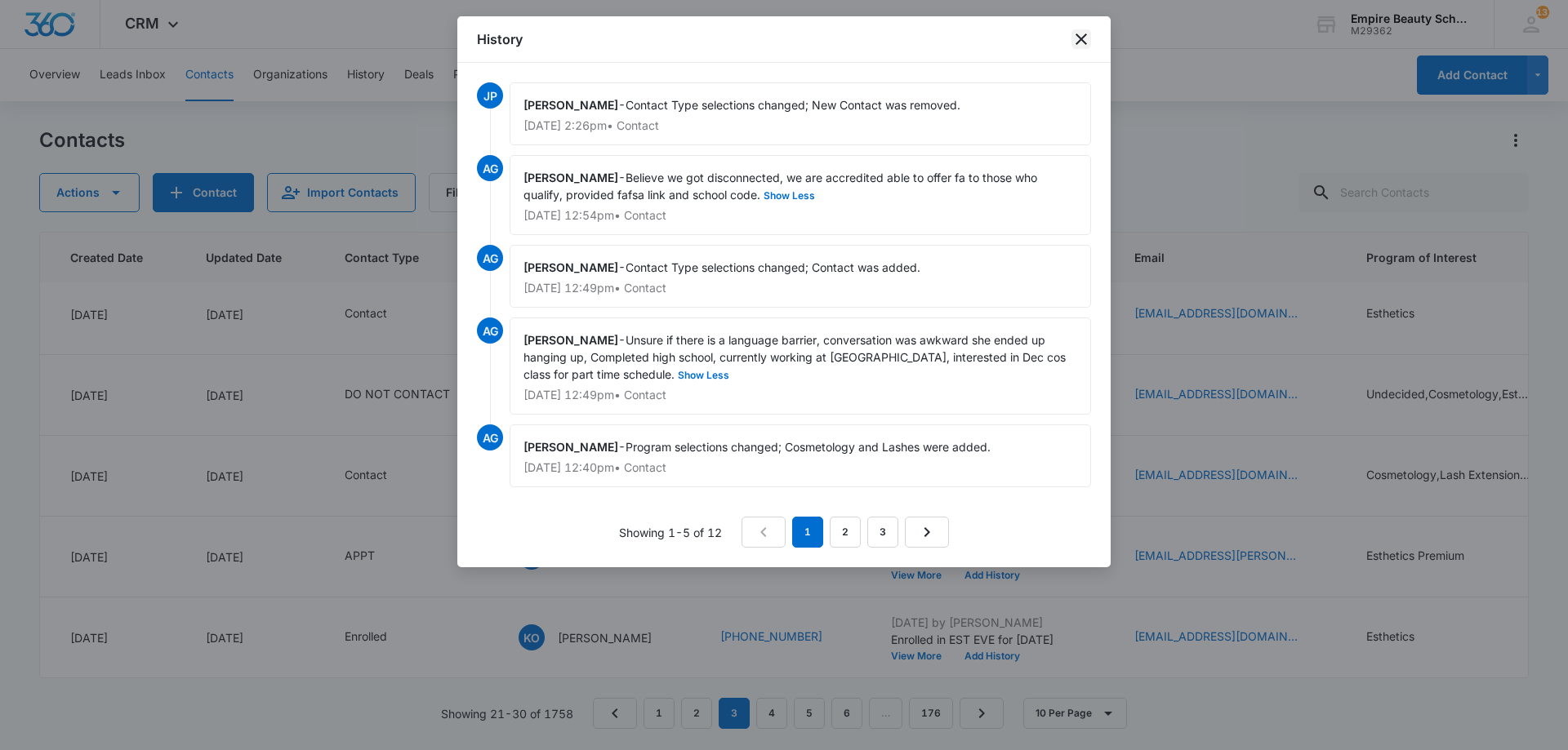
click at [1079, 37] on icon "close" at bounding box center [1081, 39] width 11 height 11
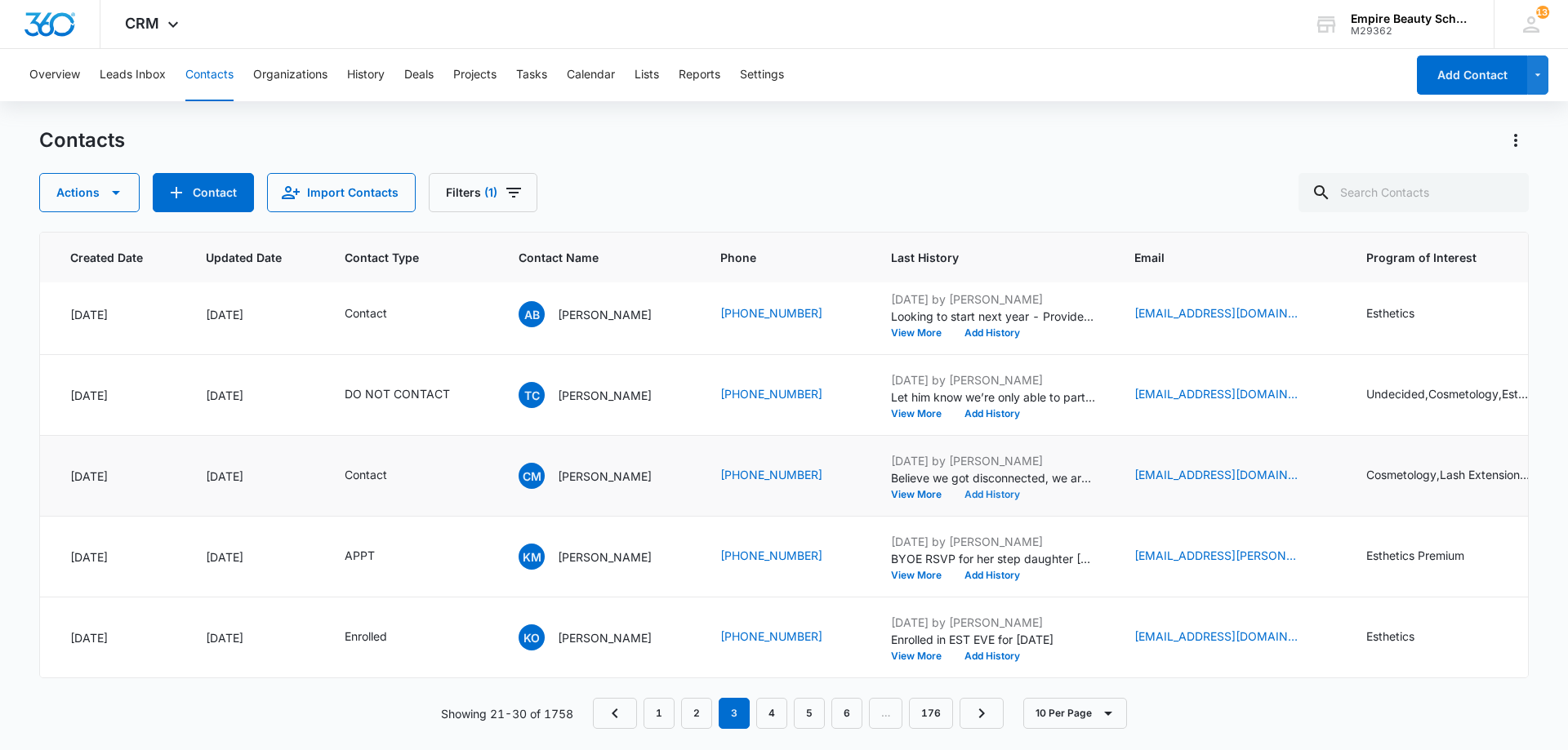
click at [999, 490] on button "Add History" at bounding box center [992, 494] width 78 height 10
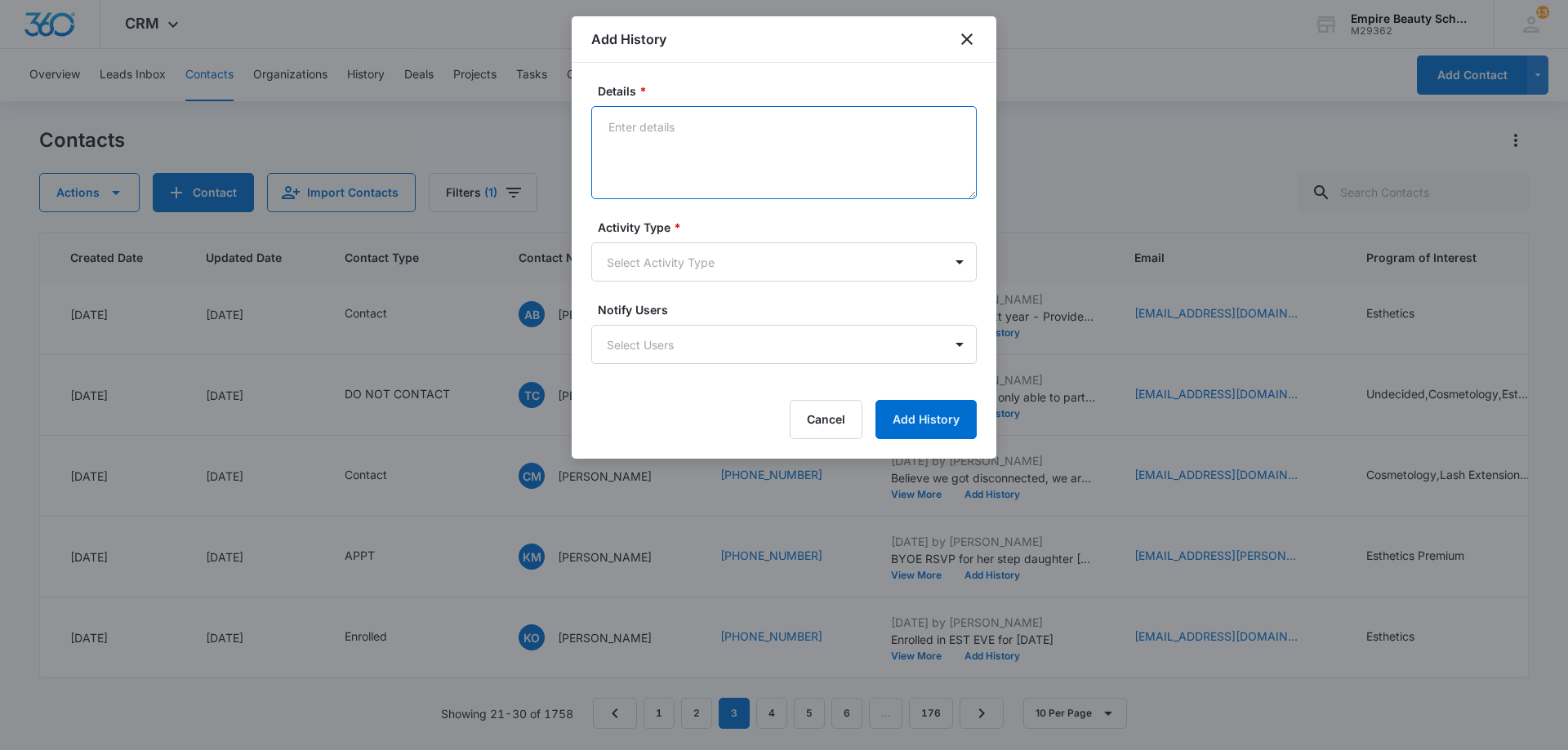
click at [699, 138] on textarea "Details *" at bounding box center [784, 152] width 385 height 93
paste textarea "I was so excited when you reached out looking for more information on the beaut…"
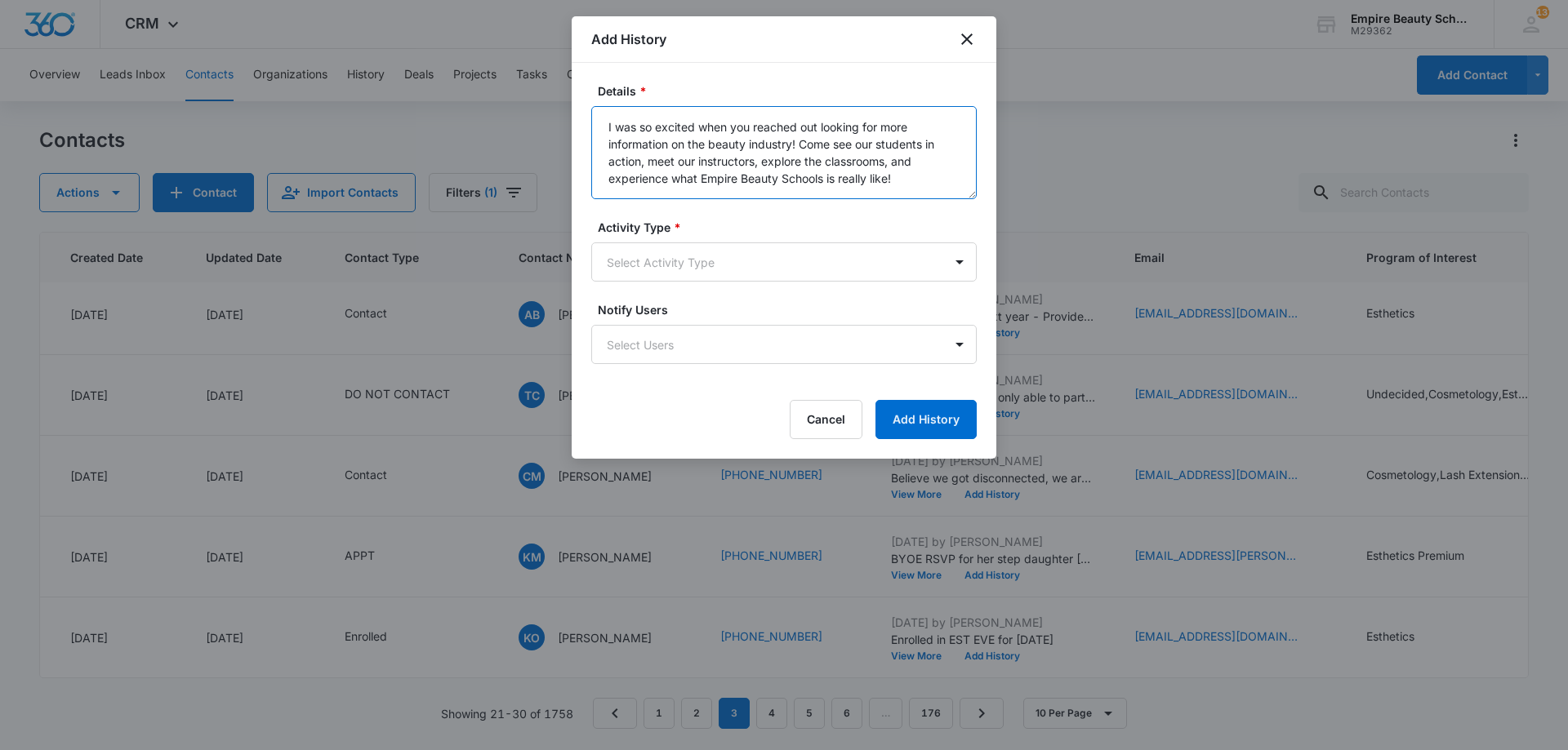
type textarea "I was so excited when you reached out looking for more information on the beaut…"
click at [732, 283] on form "Details * I was so excited when you reached out looking for more information on…" at bounding box center [784, 261] width 385 height 357
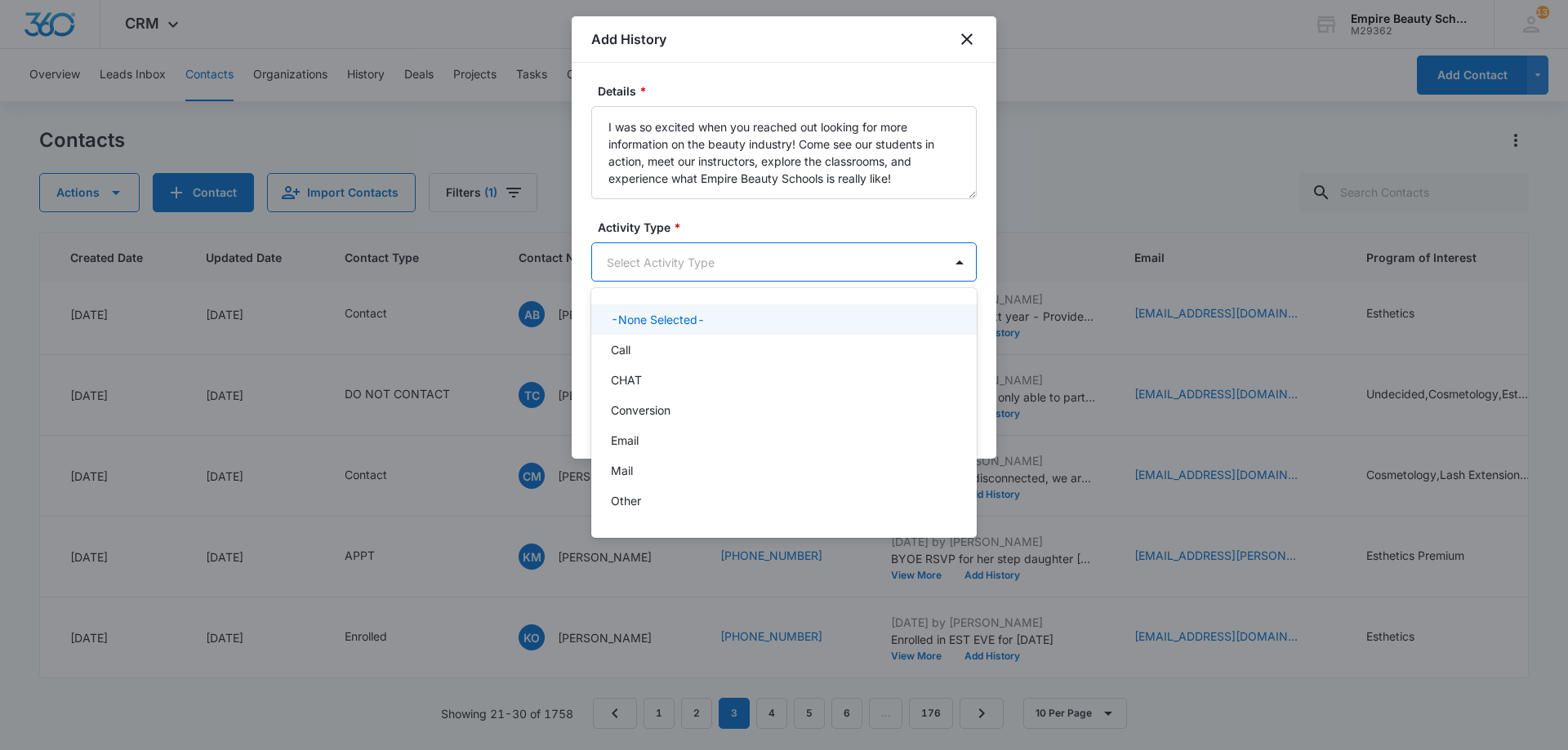
click at [730, 261] on body "CRM Apps Forms CRM Email Shop Payments POS Files Brand Settings Empire Beauty S…" at bounding box center [784, 375] width 1568 height 750
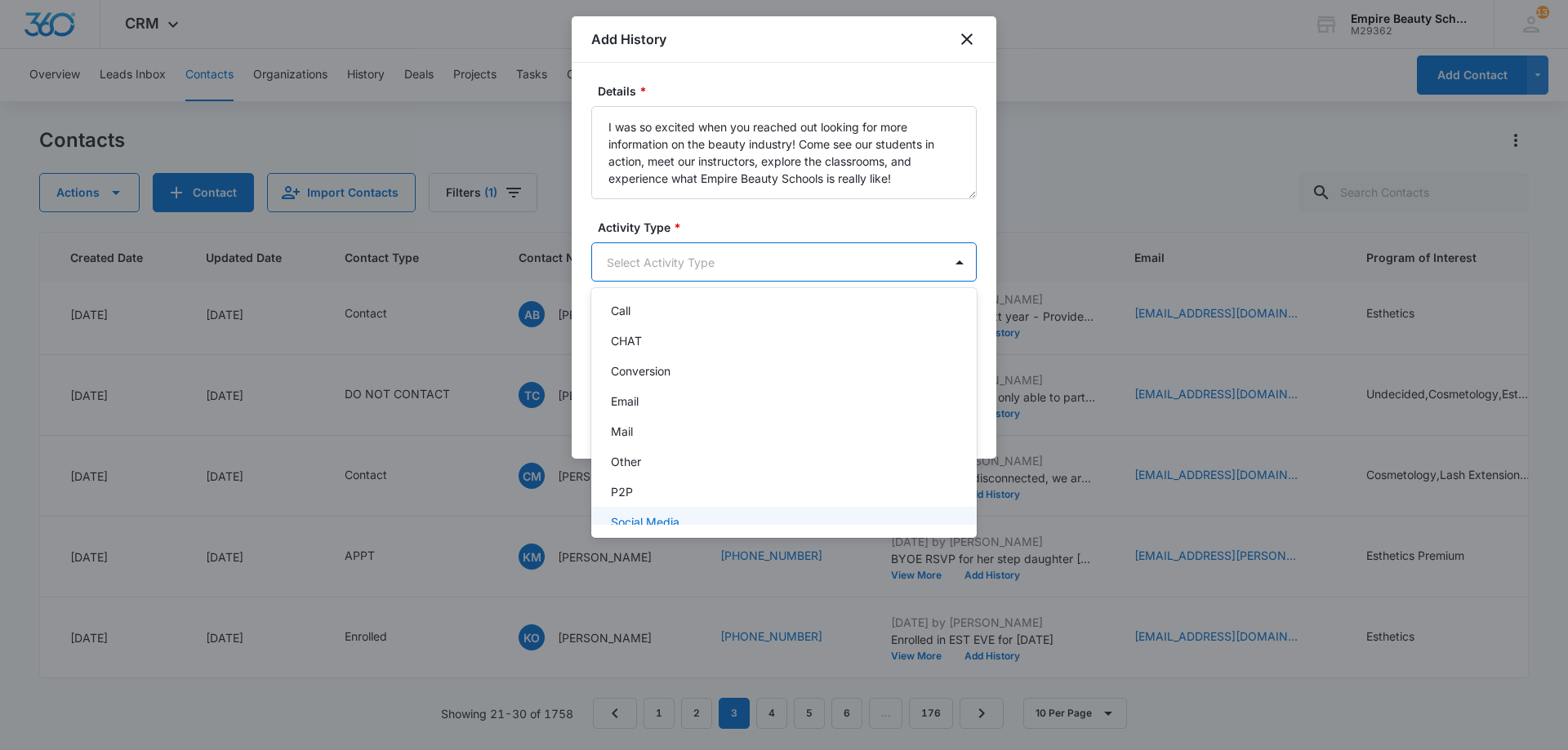
scroll to position [85, 0]
click at [647, 505] on div "Text" at bounding box center [782, 506] width 343 height 17
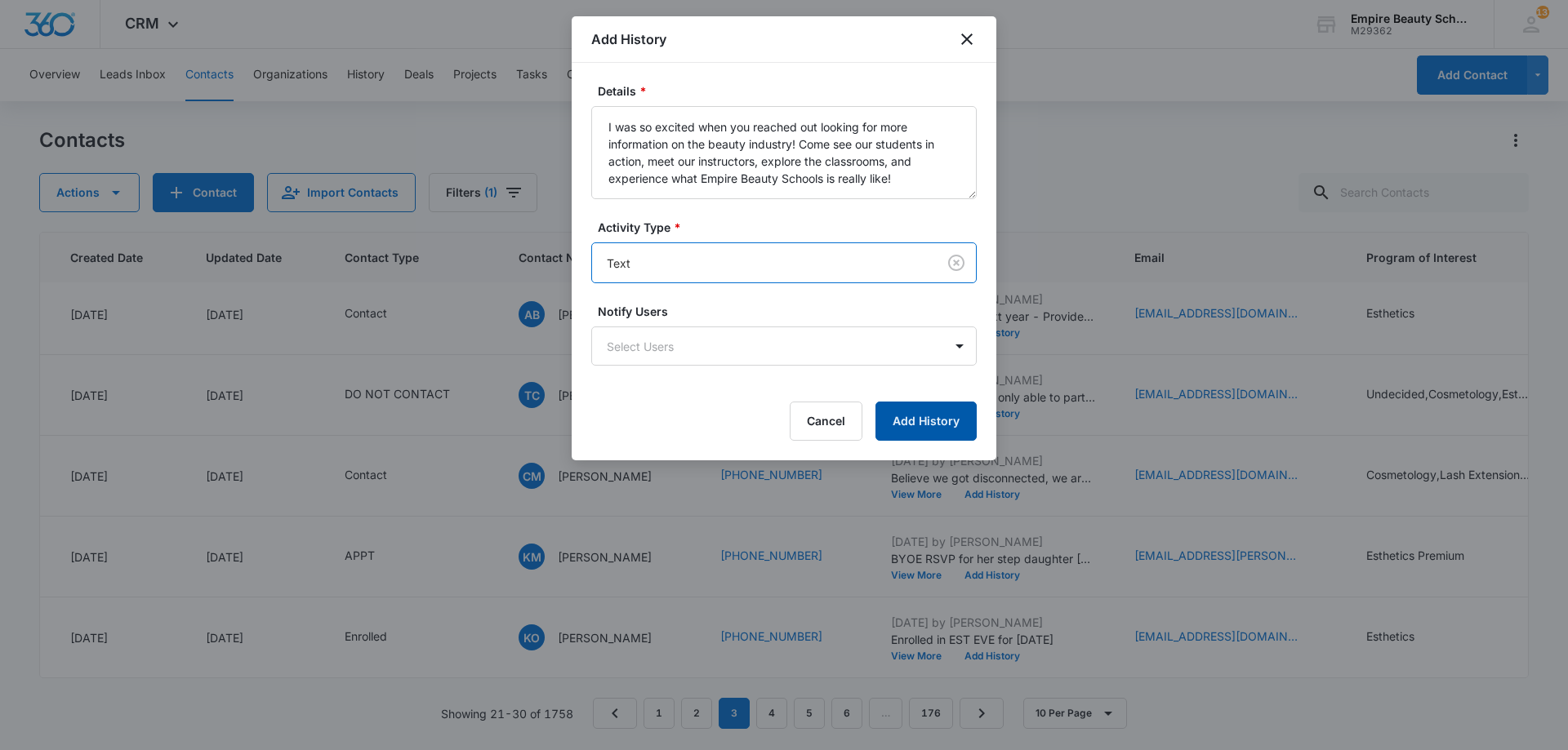
click at [920, 406] on button "Add History" at bounding box center [925, 421] width 101 height 39
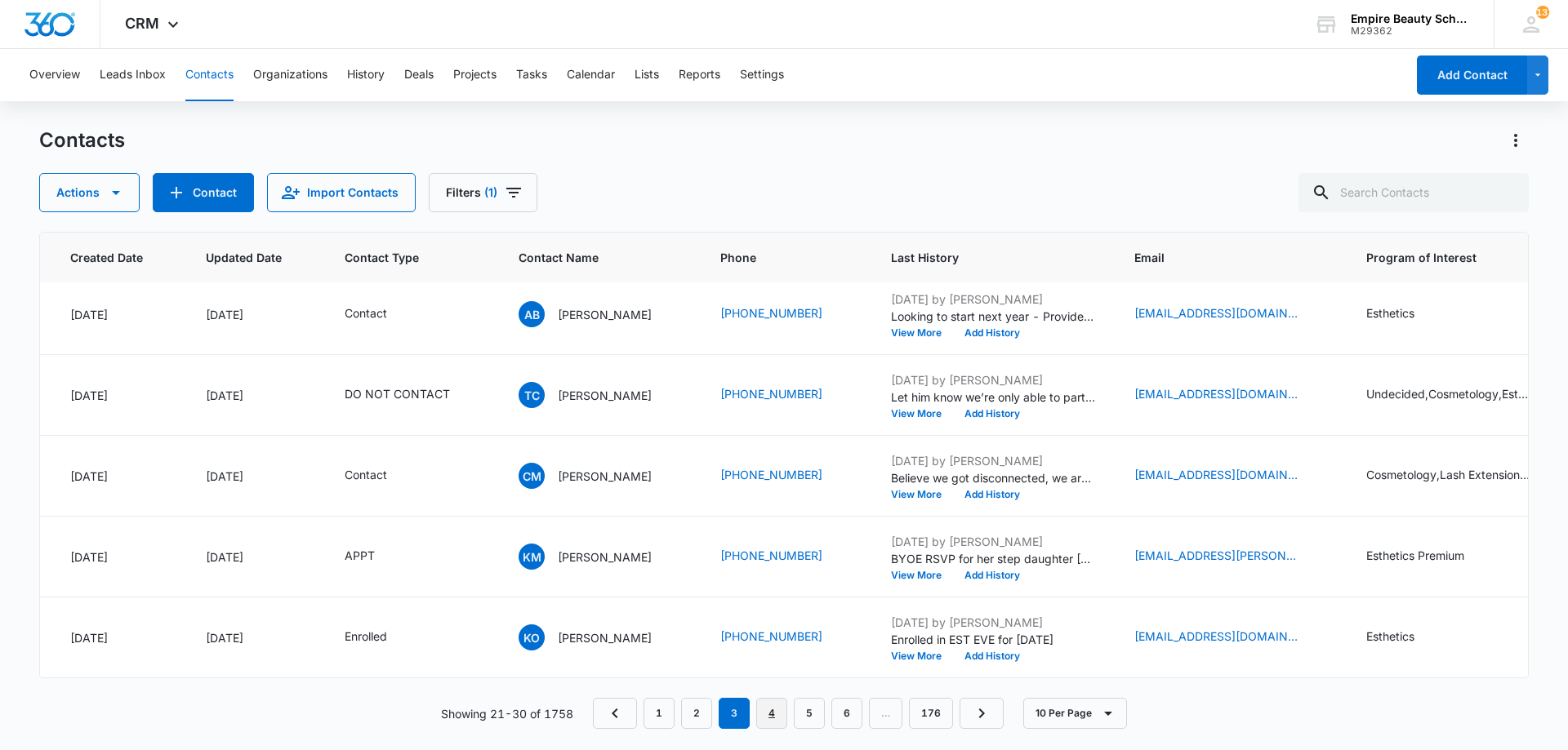
click at [772, 714] on link "4" at bounding box center [771, 713] width 31 height 31
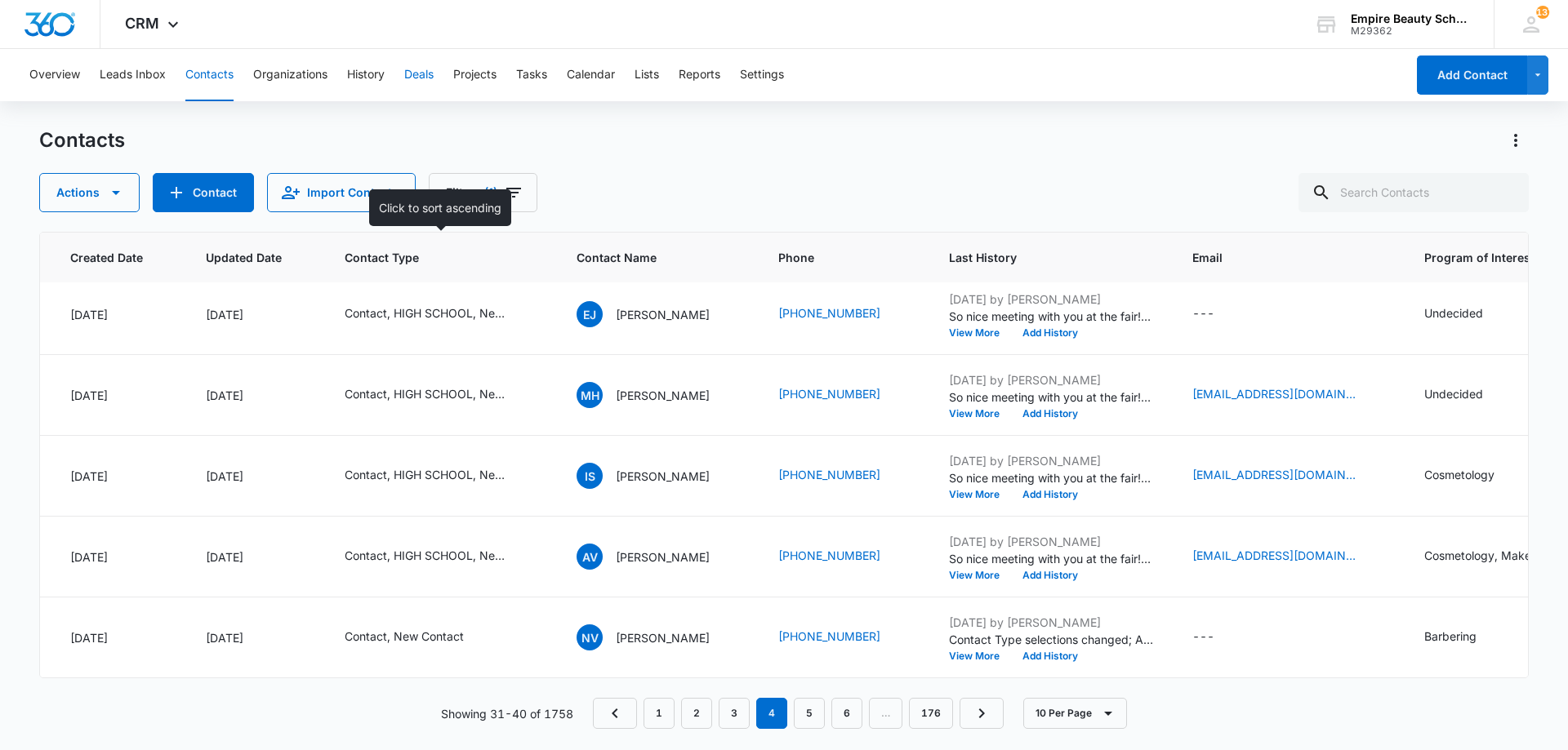
scroll to position [0, 128]
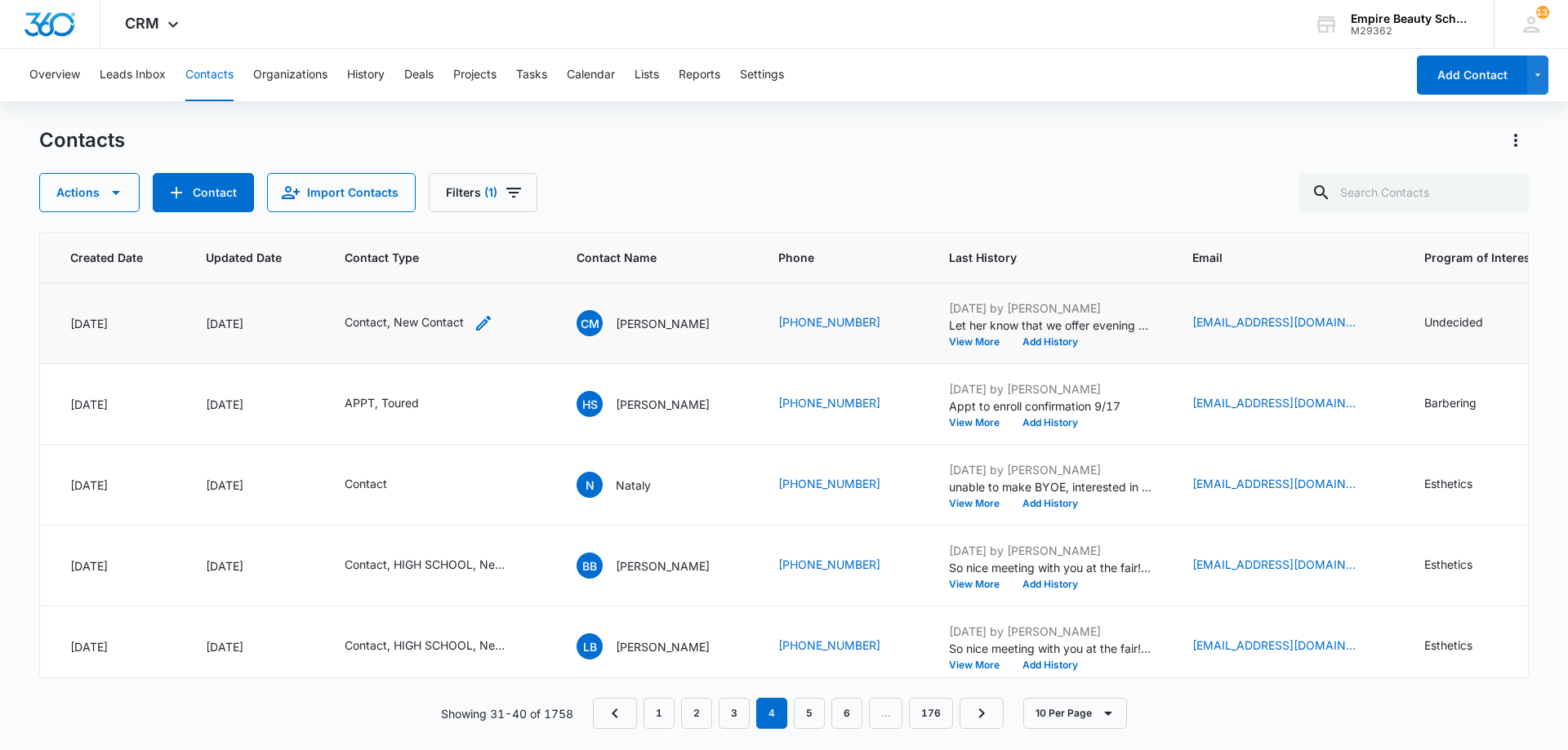
click at [485, 318] on icon "Contact Type - Contact, New Contact - Select to Edit Field" at bounding box center [483, 323] width 19 height 19
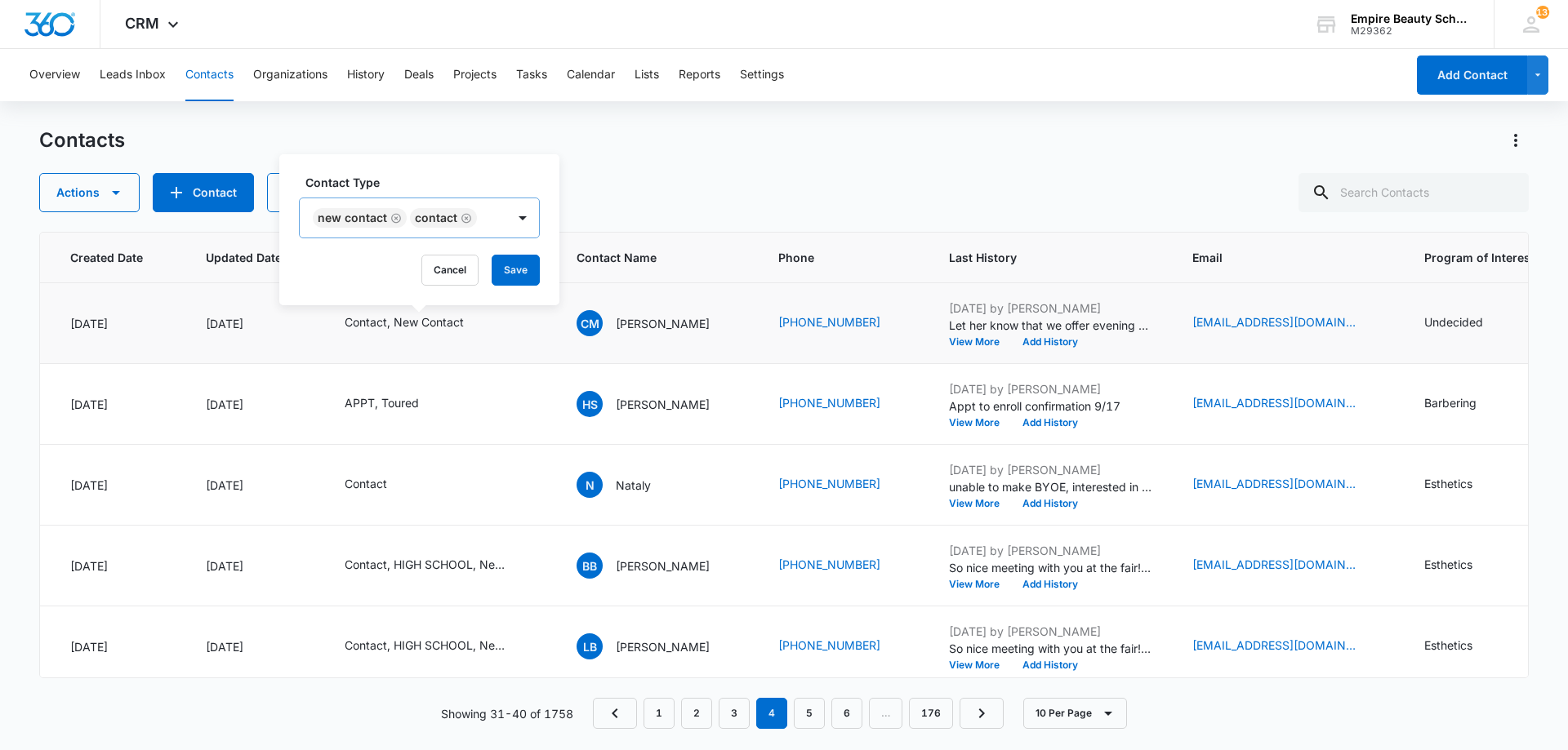
click at [396, 216] on icon "Remove New Contact" at bounding box center [396, 219] width 11 height 12
click at [425, 280] on button "Save" at bounding box center [418, 270] width 48 height 31
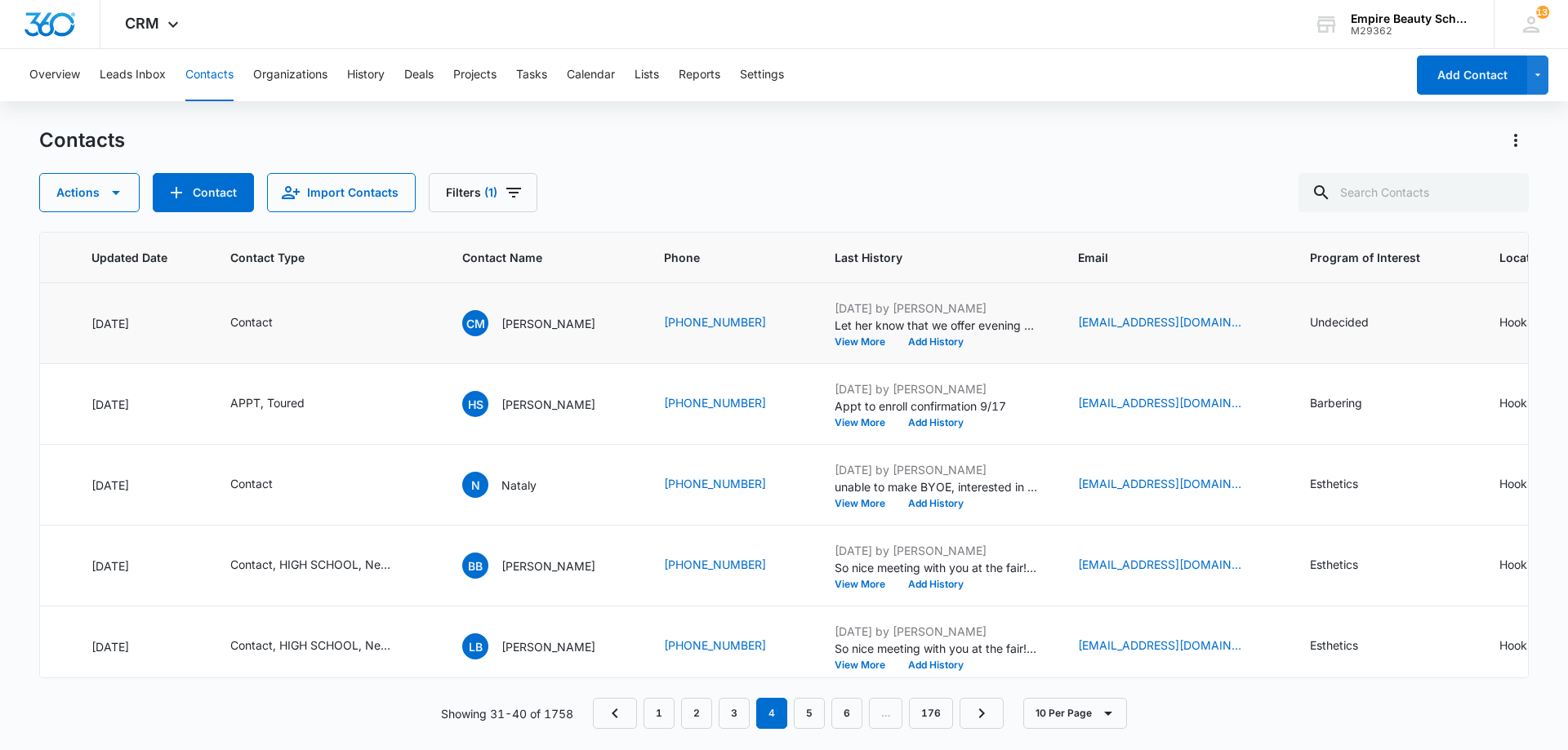
scroll to position [0, 293]
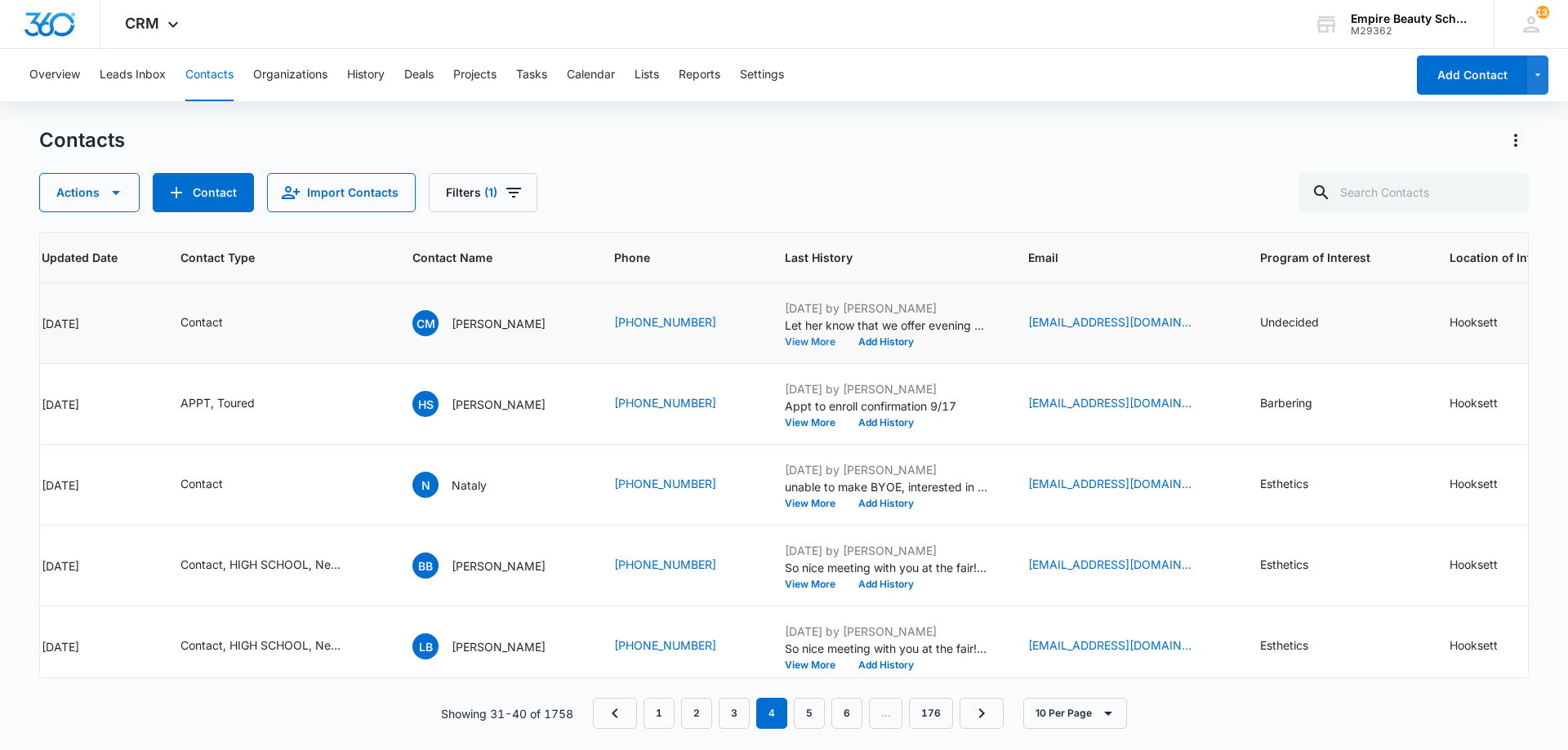
click at [815, 344] on button "View More" at bounding box center [815, 342] width 62 height 10
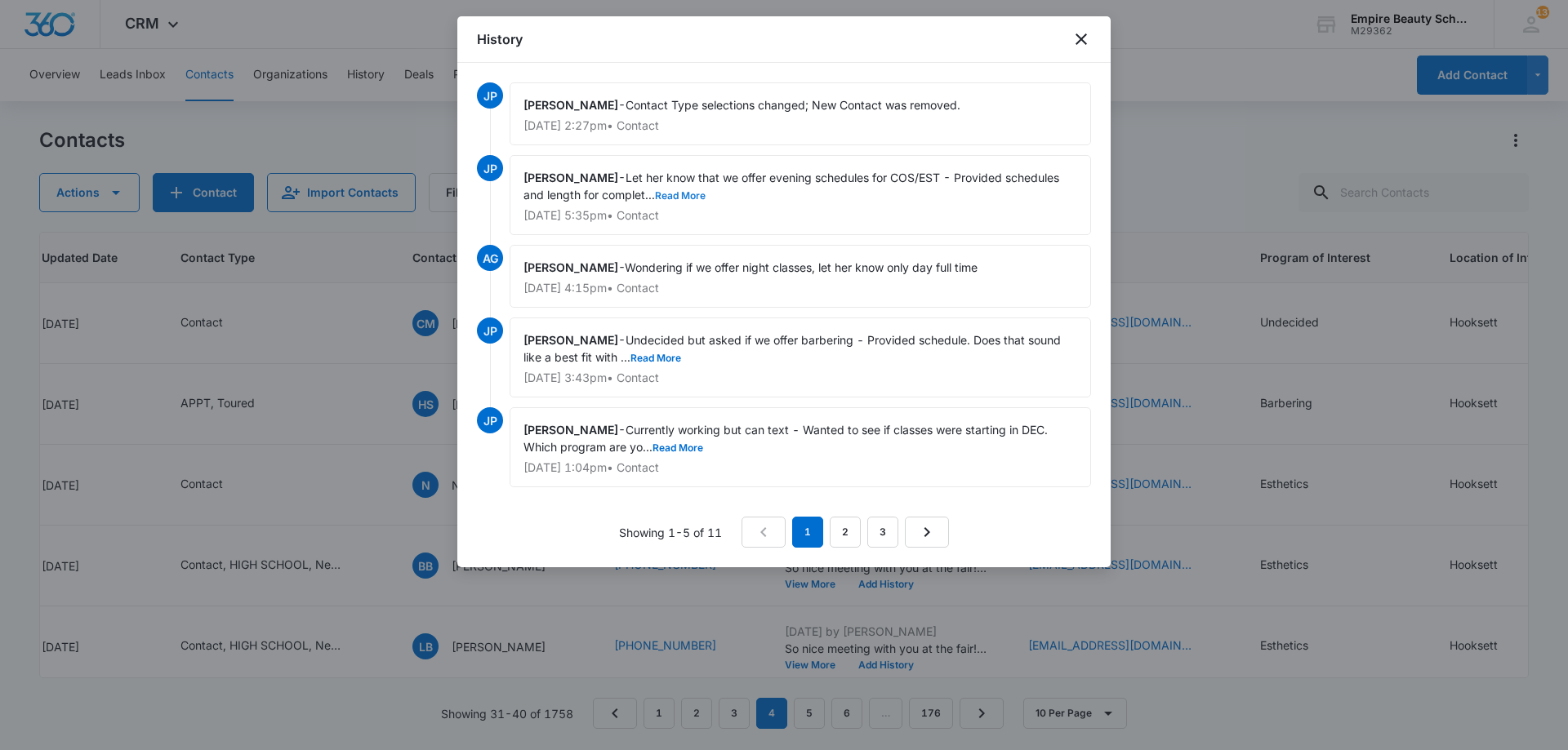
click at [680, 194] on button "Read More" at bounding box center [680, 196] width 50 height 10
click at [699, 192] on button "Show Less" at bounding box center [689, 196] width 58 height 10
click at [695, 197] on button "Read More" at bounding box center [680, 196] width 50 height 10
click at [1082, 31] on icon "close" at bounding box center [1081, 39] width 19 height 19
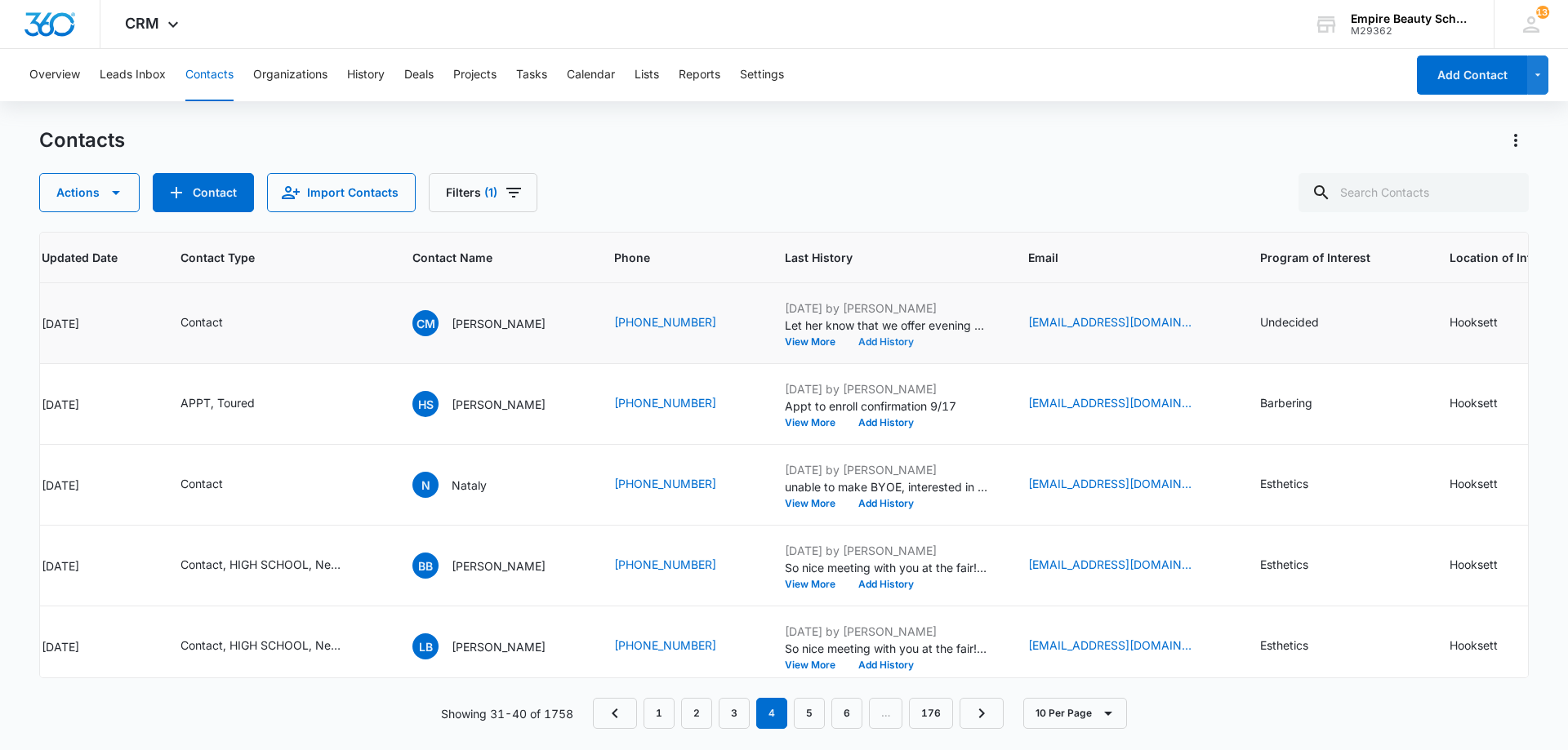
click at [903, 339] on button "Add History" at bounding box center [886, 342] width 78 height 10
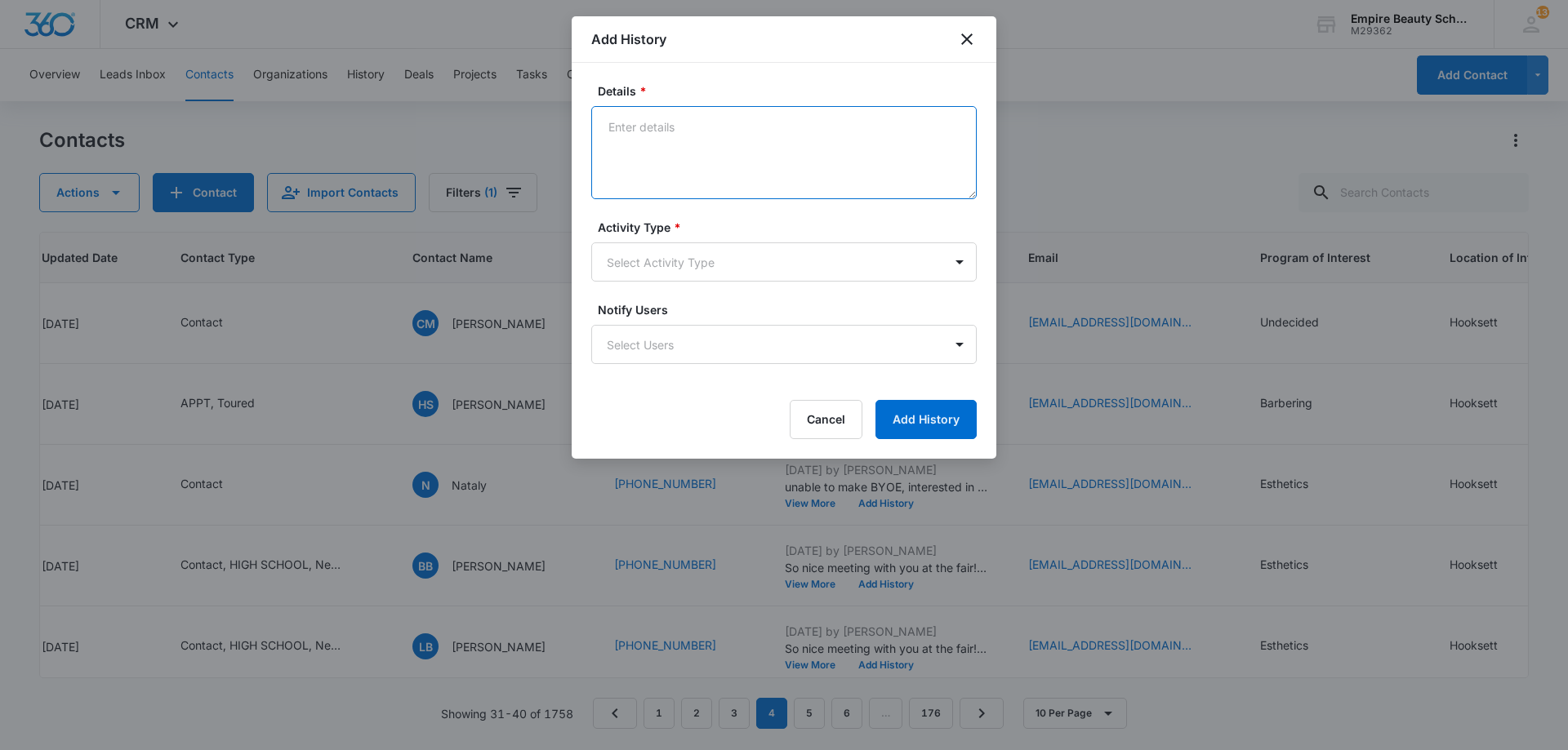
paste textarea "I was so excited when you reached out looking for more information on the beaut…"
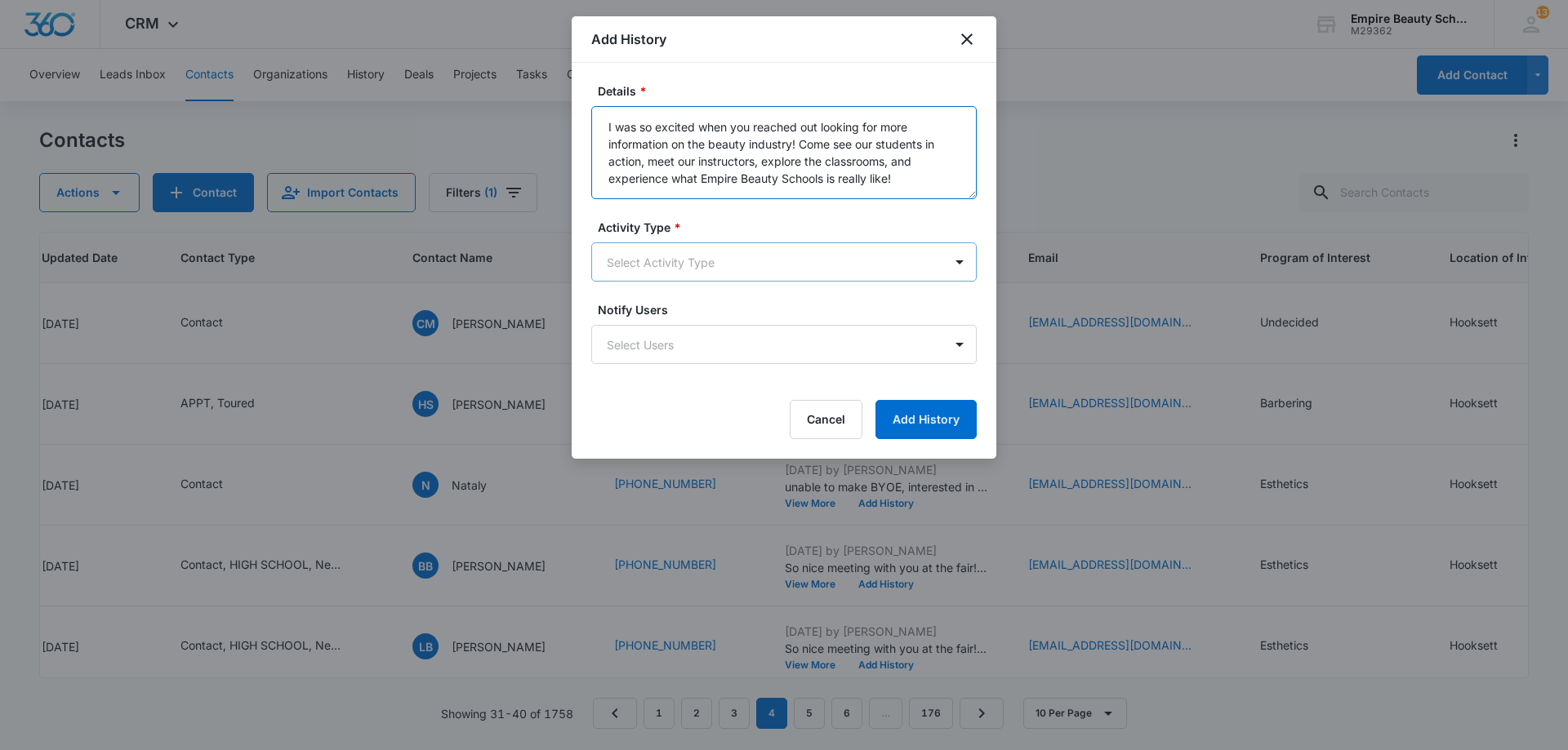
type textarea "I was so excited when you reached out looking for more information on the beaut…"
click at [792, 264] on body "CRM Apps Forms CRM Email Shop Payments POS Files Brand Settings Empire Beauty S…" at bounding box center [784, 375] width 1568 height 750
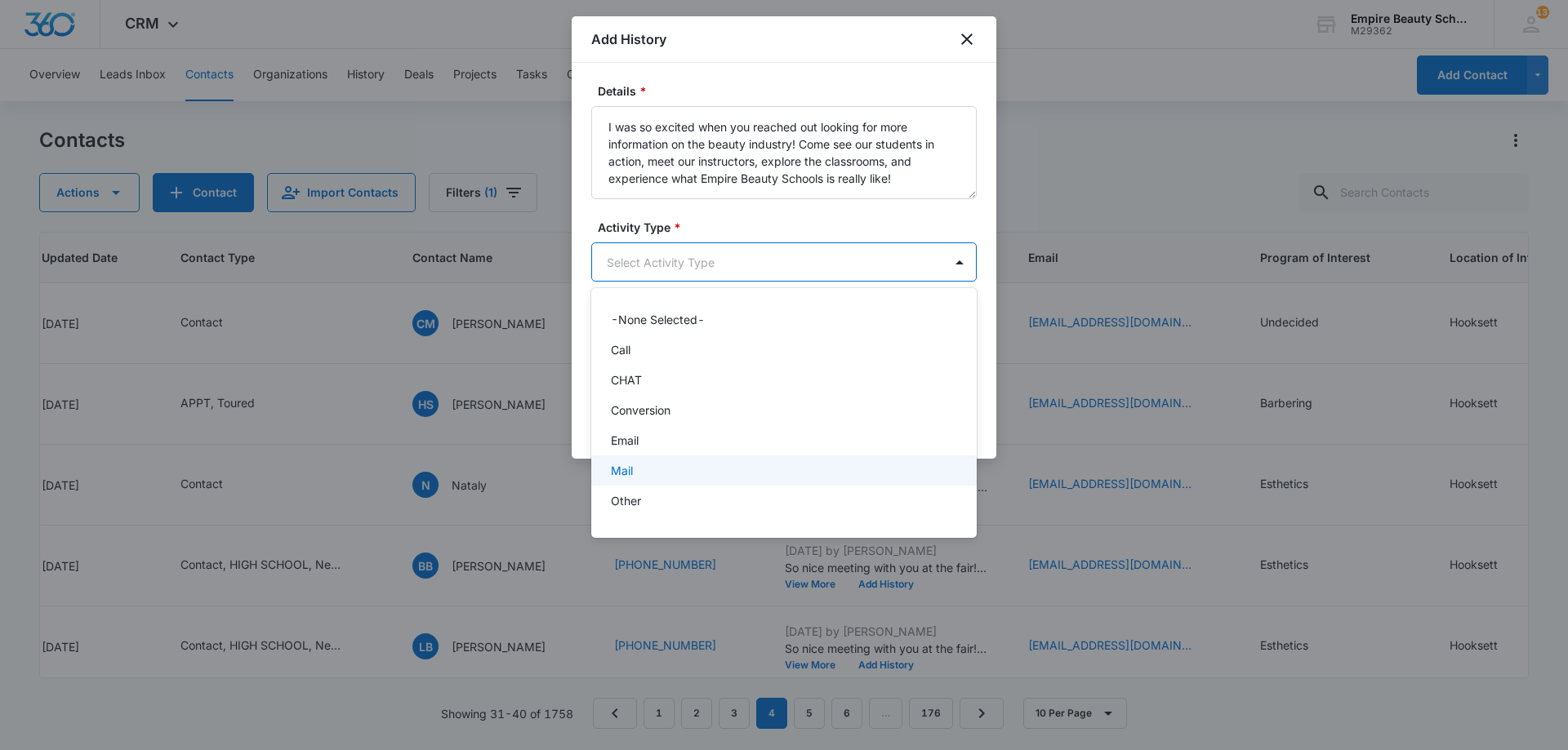
scroll to position [85, 0]
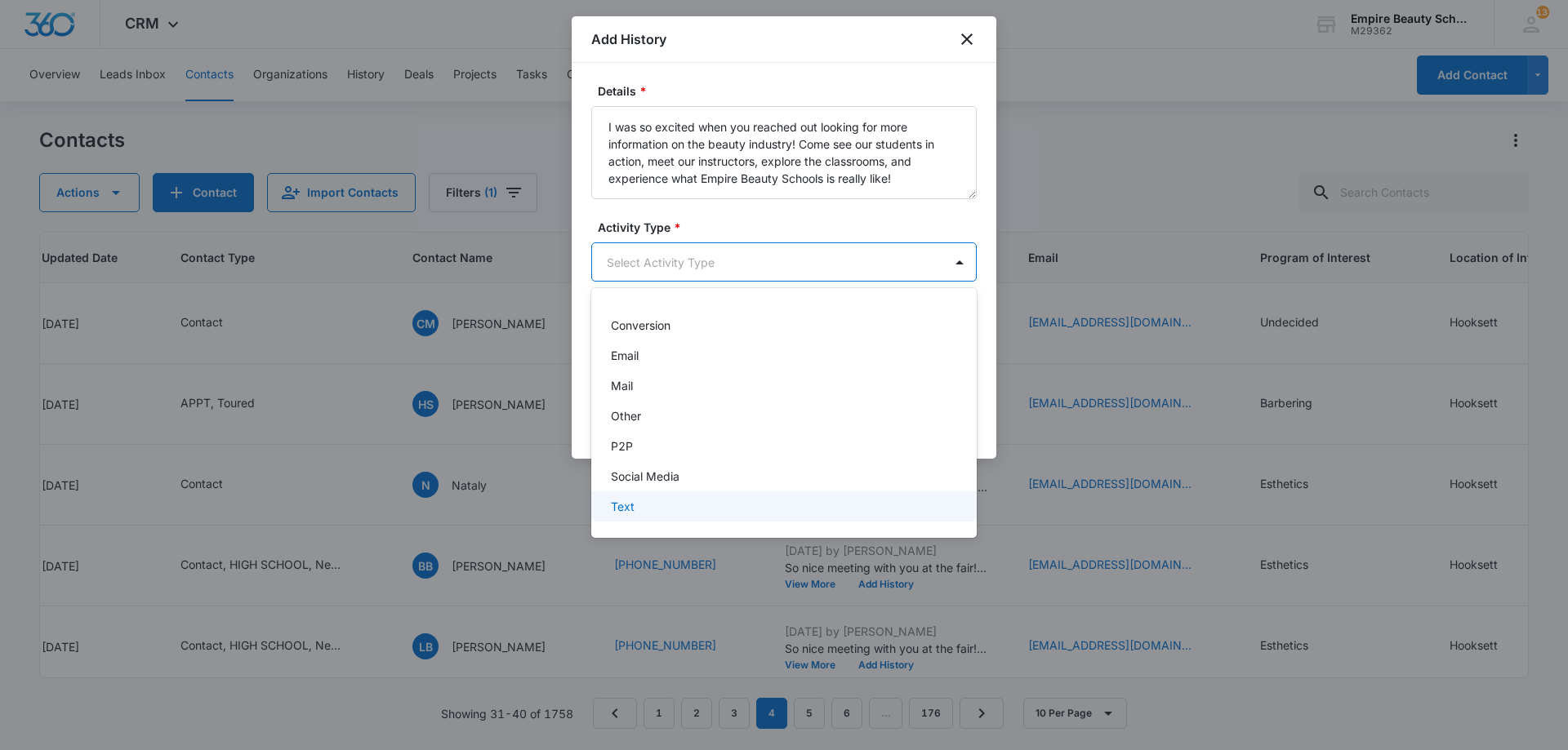
click at [678, 494] on div "Text" at bounding box center [784, 507] width 385 height 30
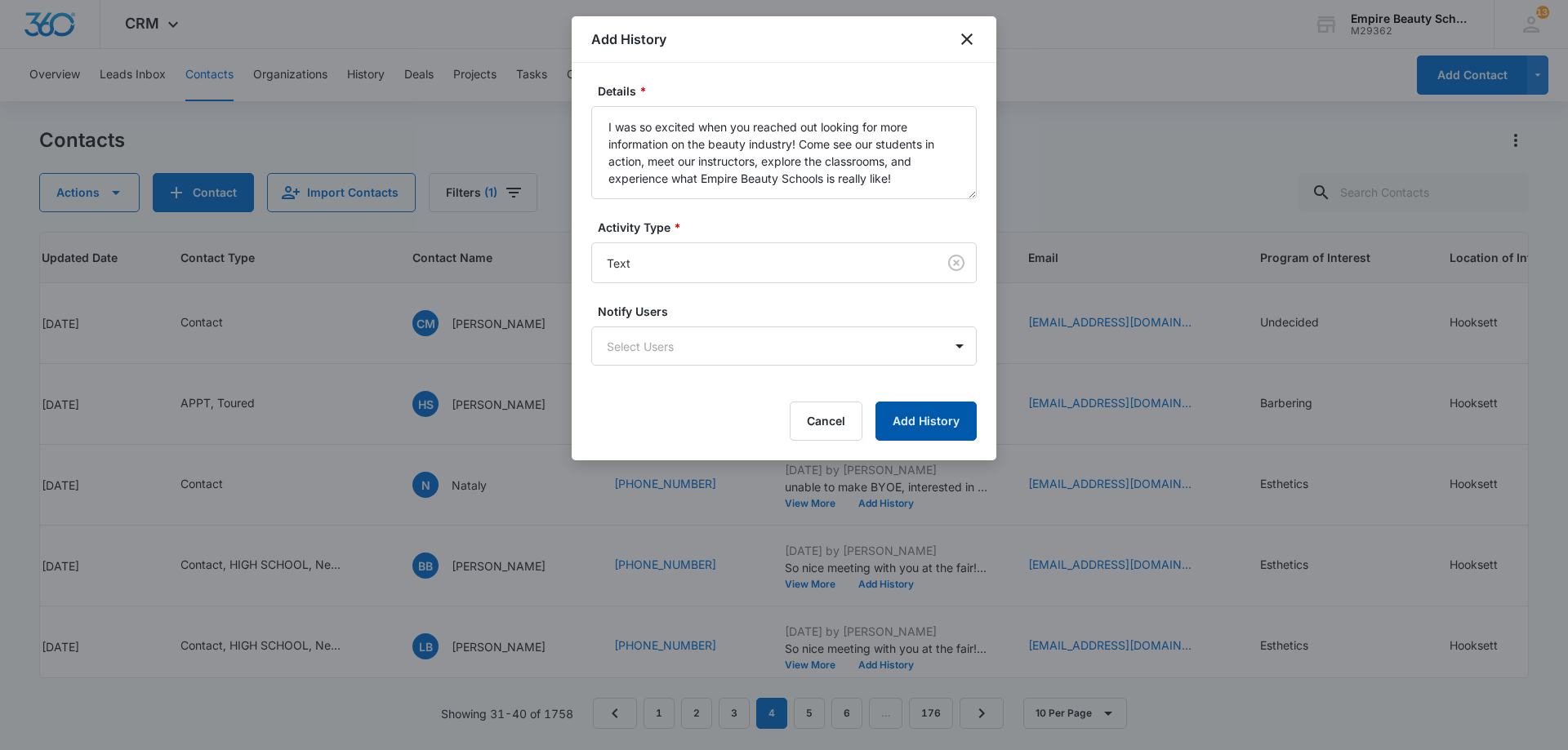
click at [907, 427] on button "Add History" at bounding box center [925, 421] width 101 height 39
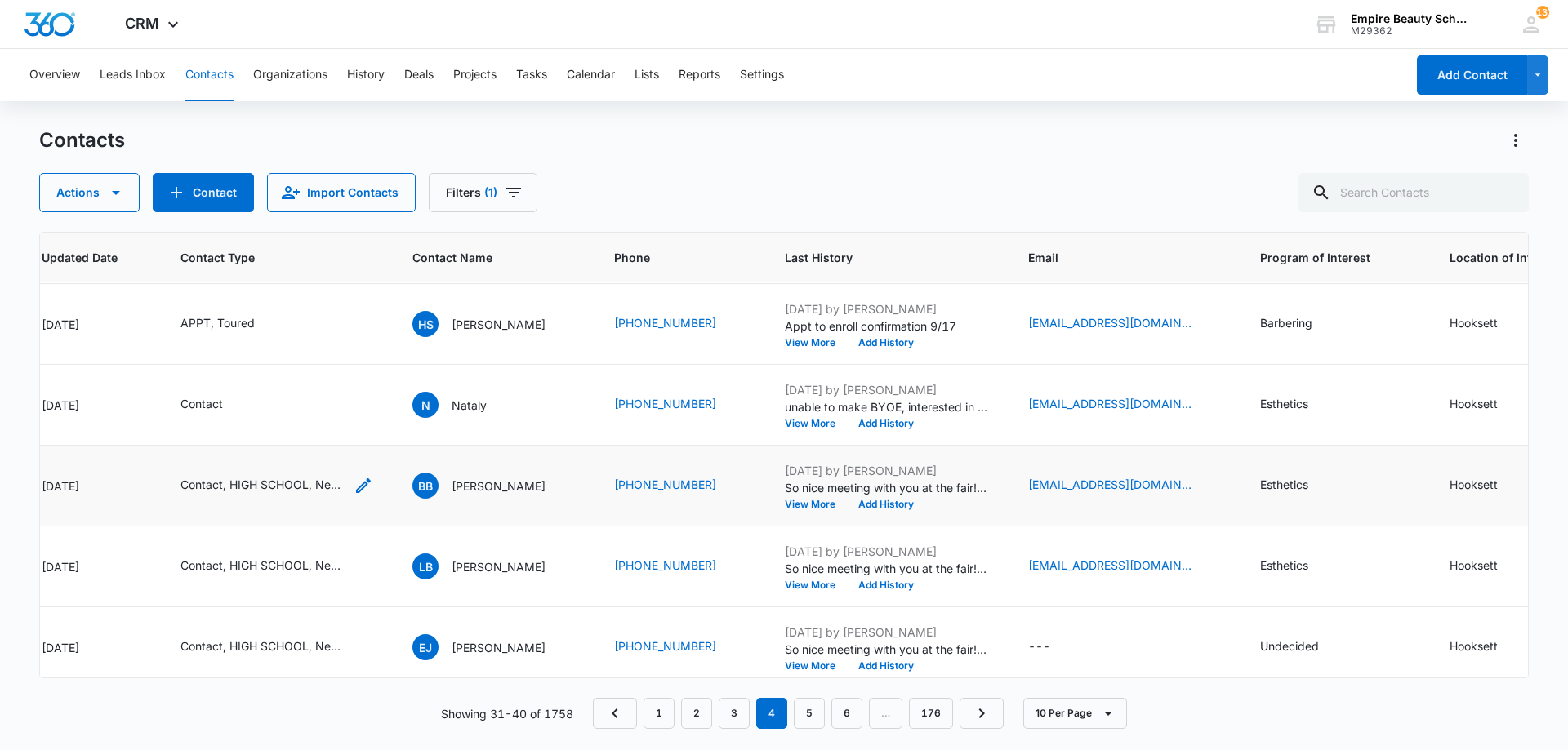
scroll to position [81, 293]
click at [342, 487] on div "Contact, HIGH SCHOOL, New Contact" at bounding box center [262, 483] width 163 height 17
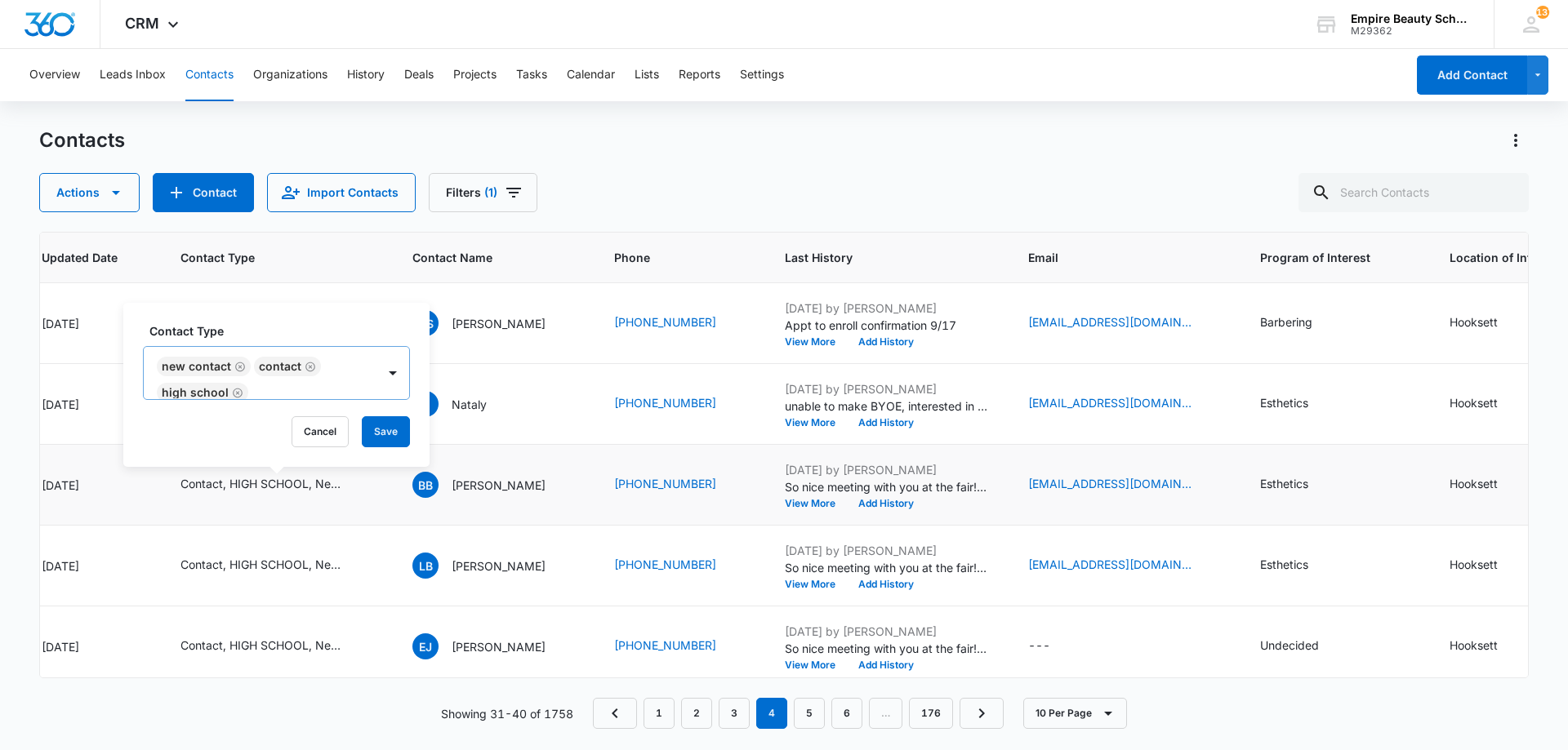
click at [236, 369] on icon "Remove New Contact" at bounding box center [240, 367] width 11 height 12
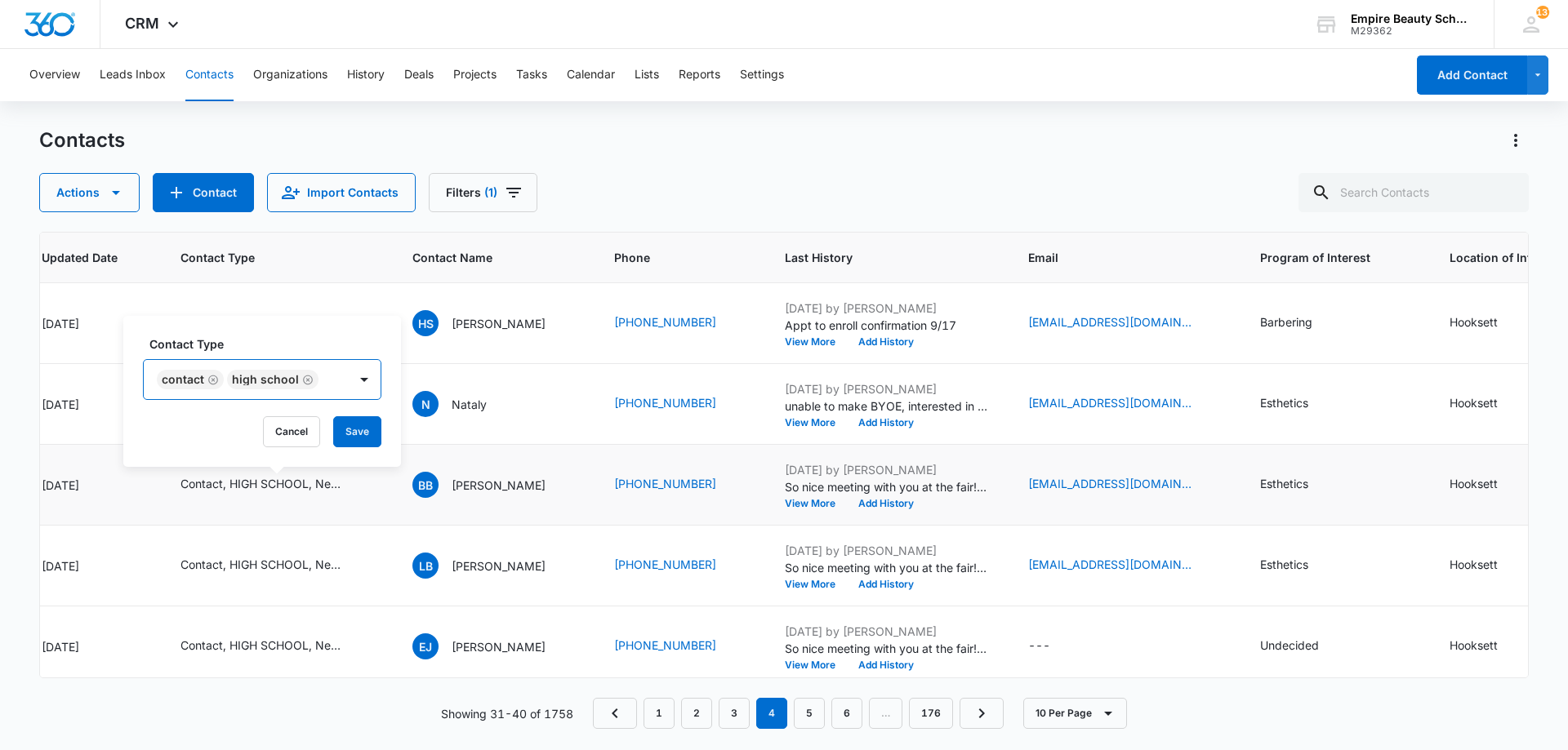
scroll to position [0, 0]
click at [329, 420] on div "Cancel Save" at bounding box center [262, 431] width 239 height 31
click at [344, 426] on button "Save" at bounding box center [357, 431] width 48 height 31
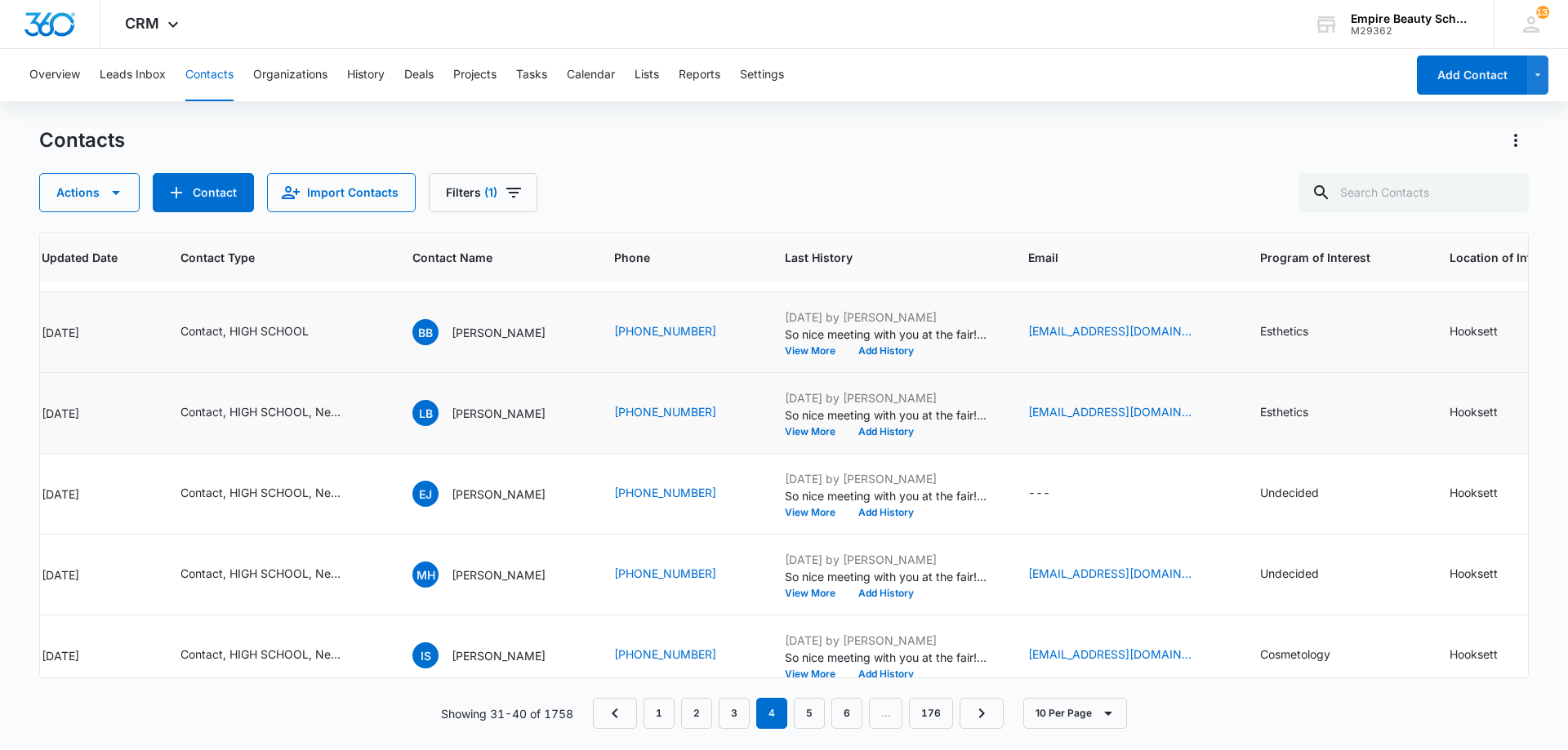
click at [355, 426] on td "Contact, HIGH SCHOOL, New Contact" at bounding box center [276, 413] width 232 height 81
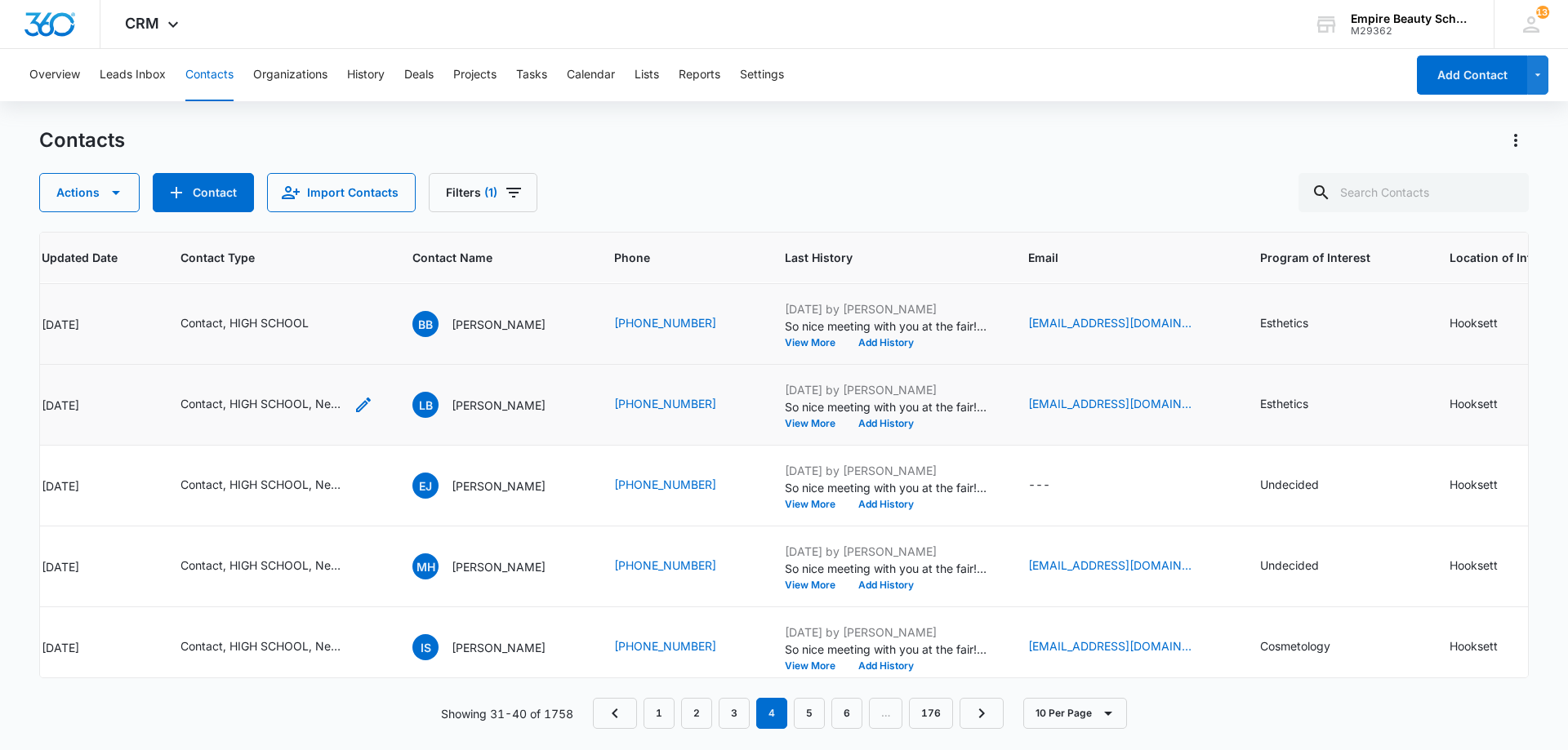
click at [356, 408] on icon "Contact Type - Contact, HIGH SCHOOL, New Contact - Select to Edit Field" at bounding box center [363, 405] width 19 height 19
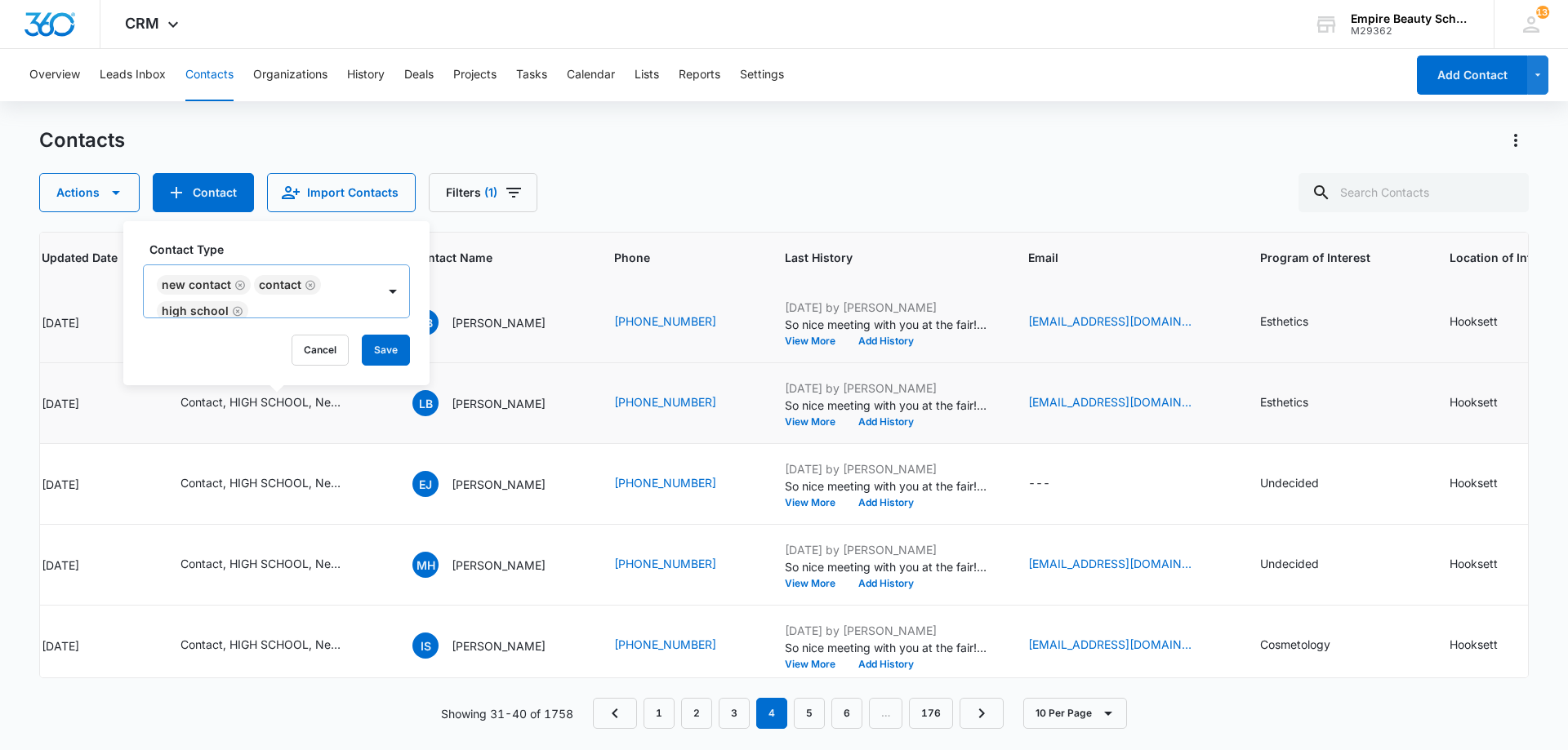
click at [240, 286] on icon "Remove New Contact" at bounding box center [240, 285] width 10 height 10
click at [374, 348] on button "Save" at bounding box center [357, 350] width 48 height 31
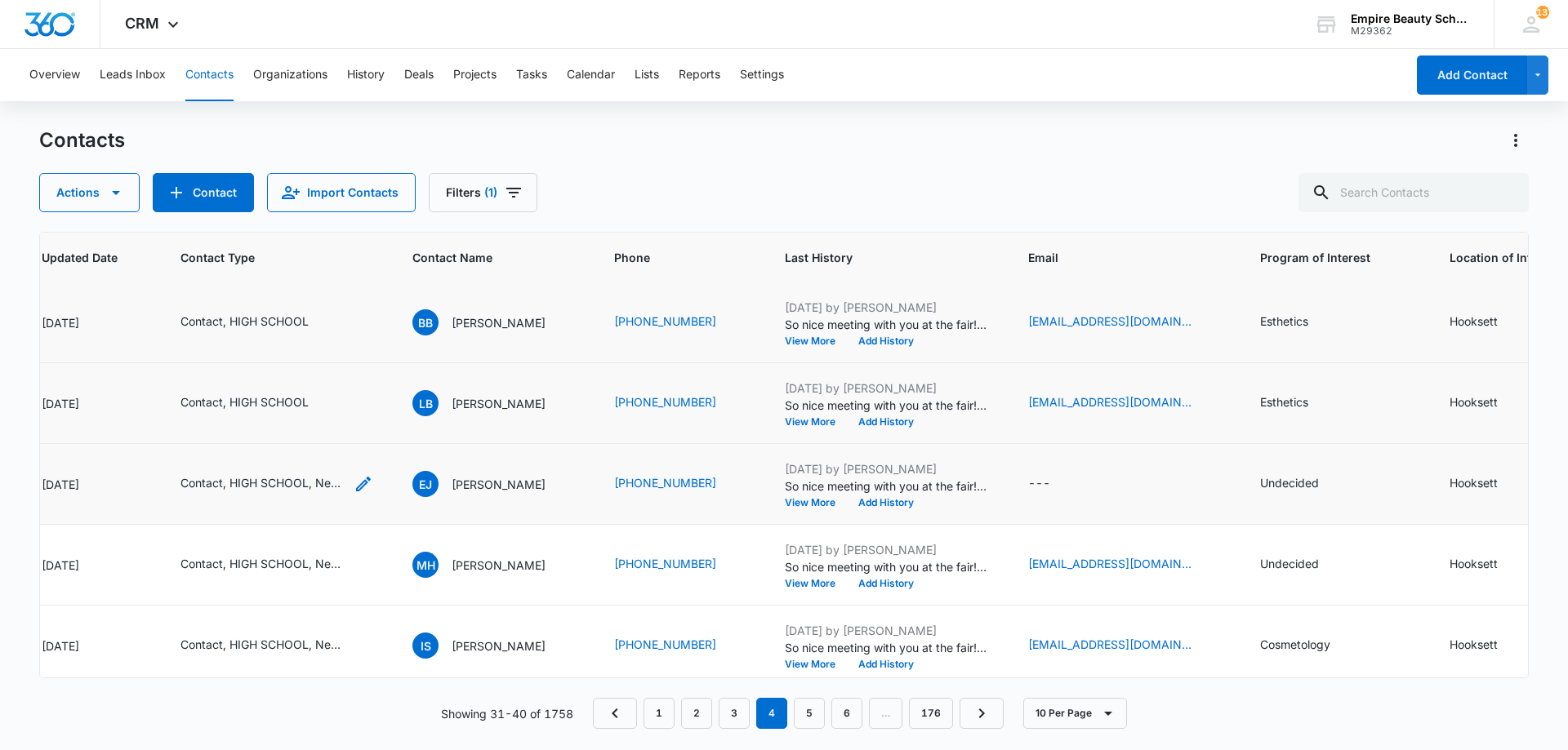
click at [353, 482] on icon "Contact Type - Contact, HIGH SCHOOL, New Contact - Select to Edit Field" at bounding box center [363, 484] width 19 height 19
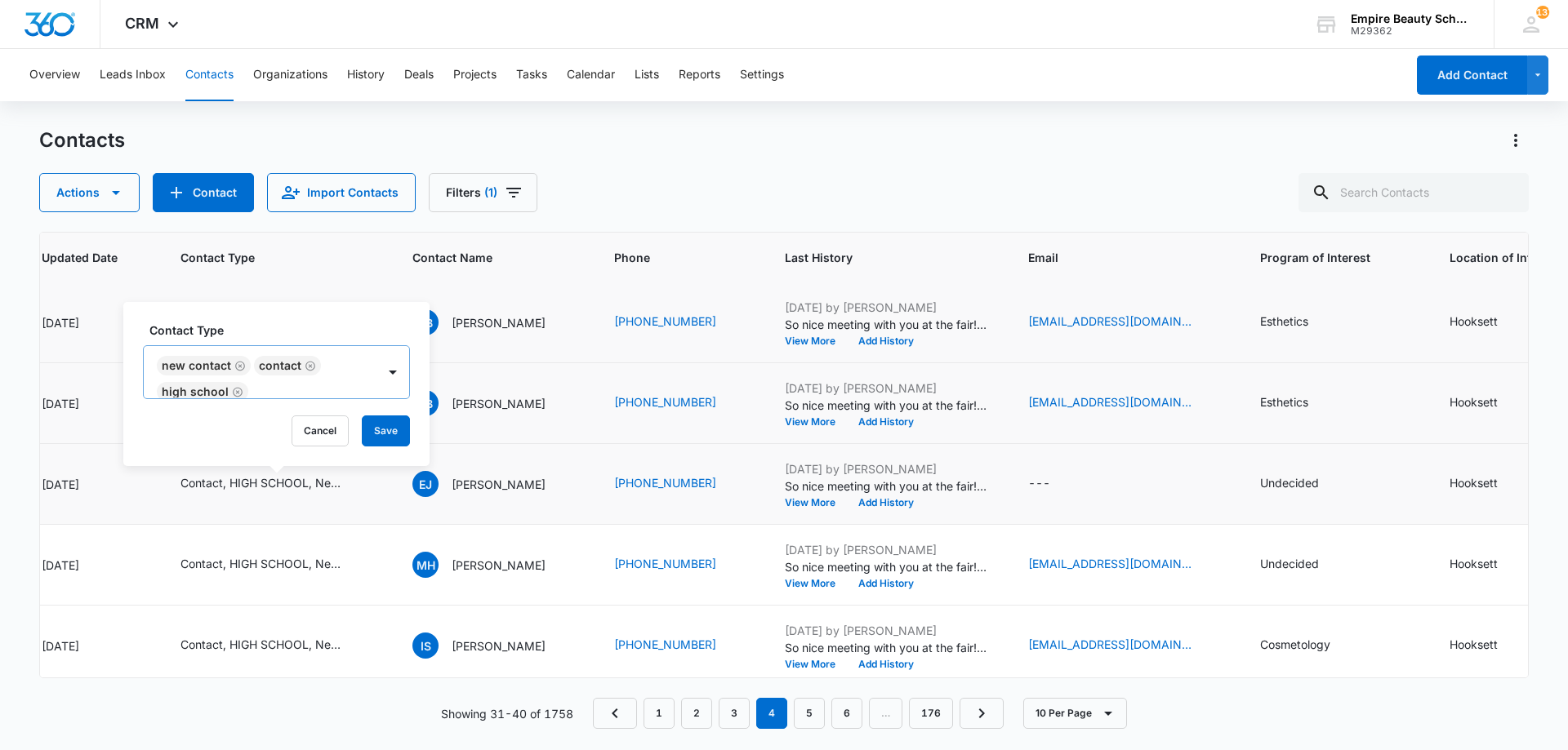
click at [236, 368] on icon "Remove New Contact" at bounding box center [240, 367] width 11 height 12
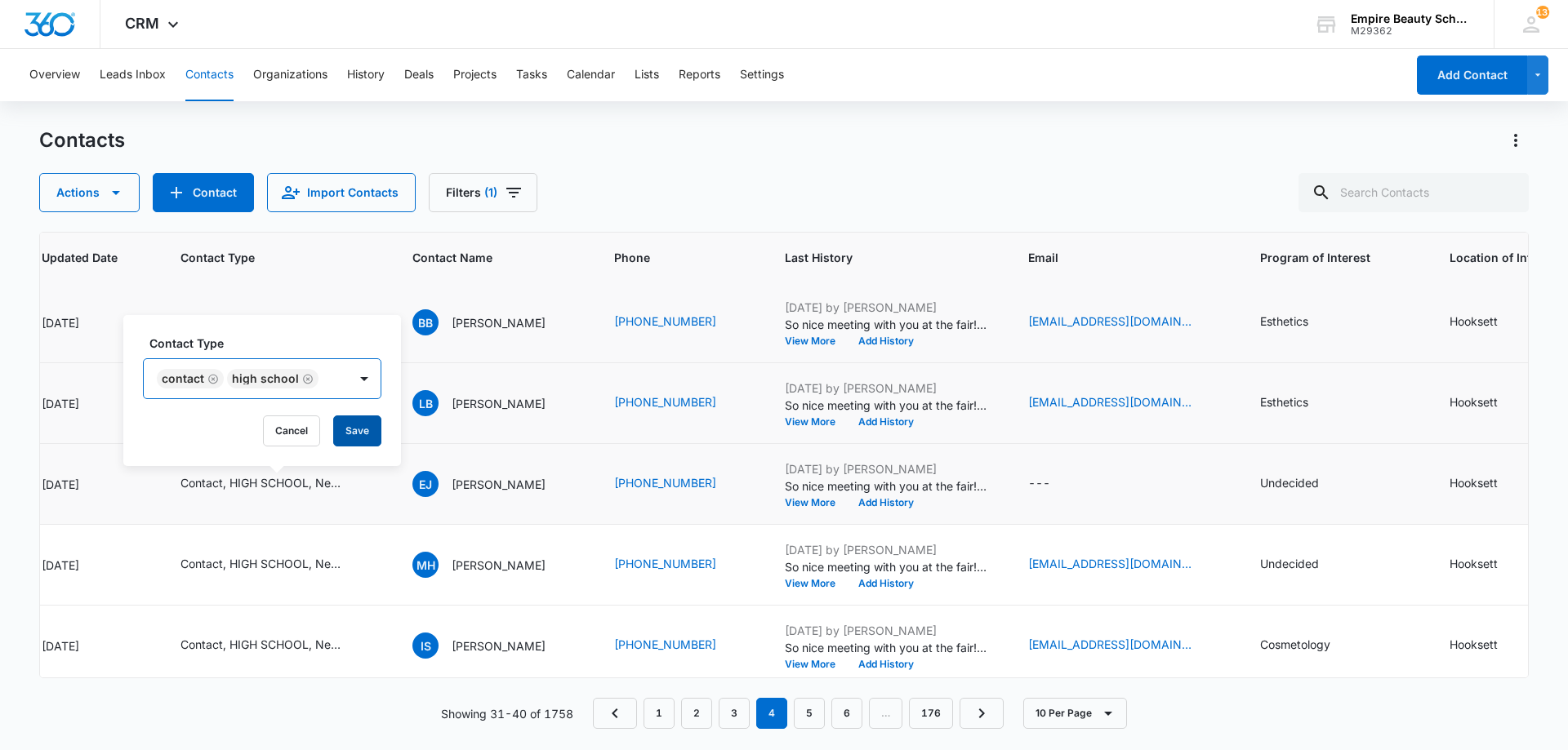
click at [346, 420] on button "Save" at bounding box center [357, 431] width 48 height 31
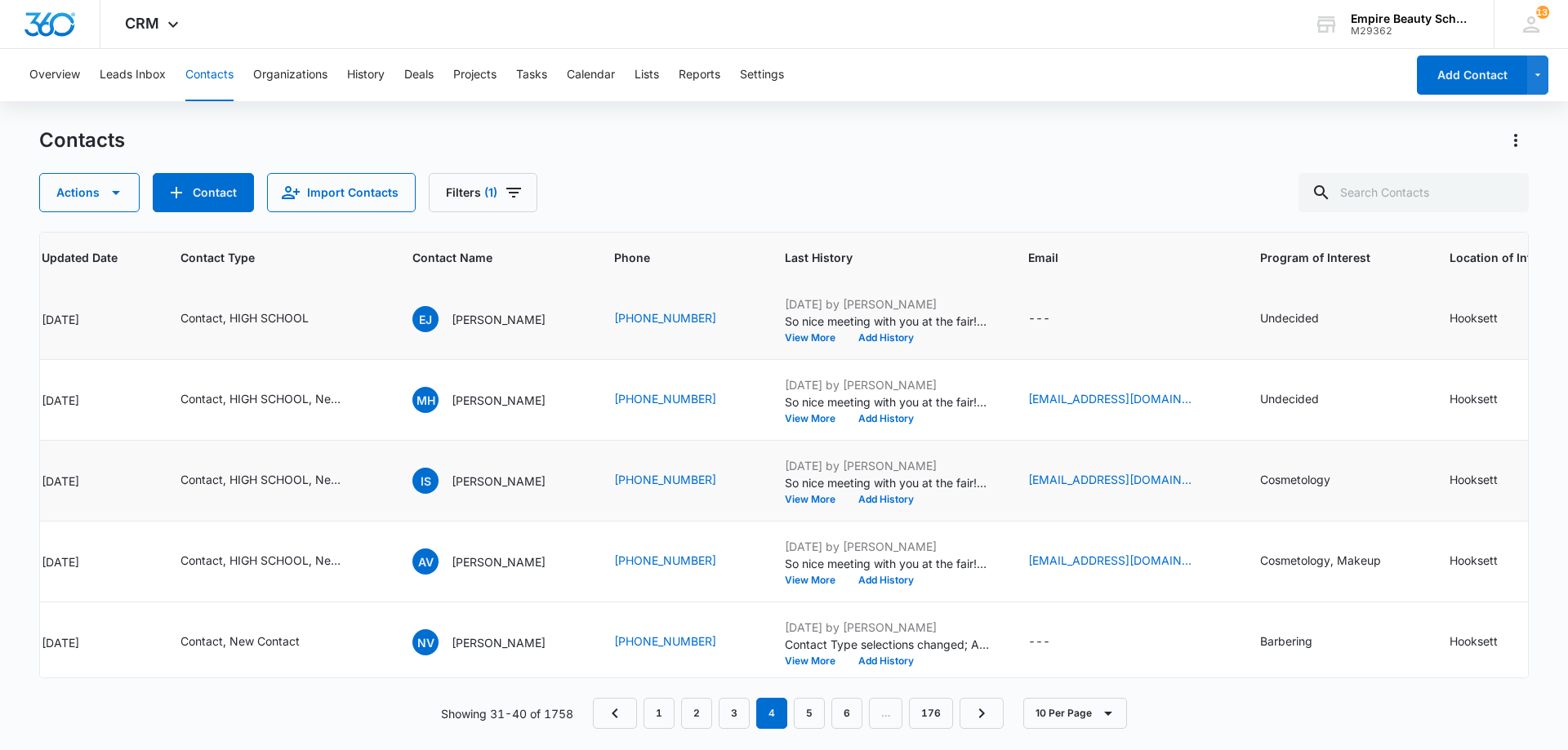
scroll to position [426, 293]
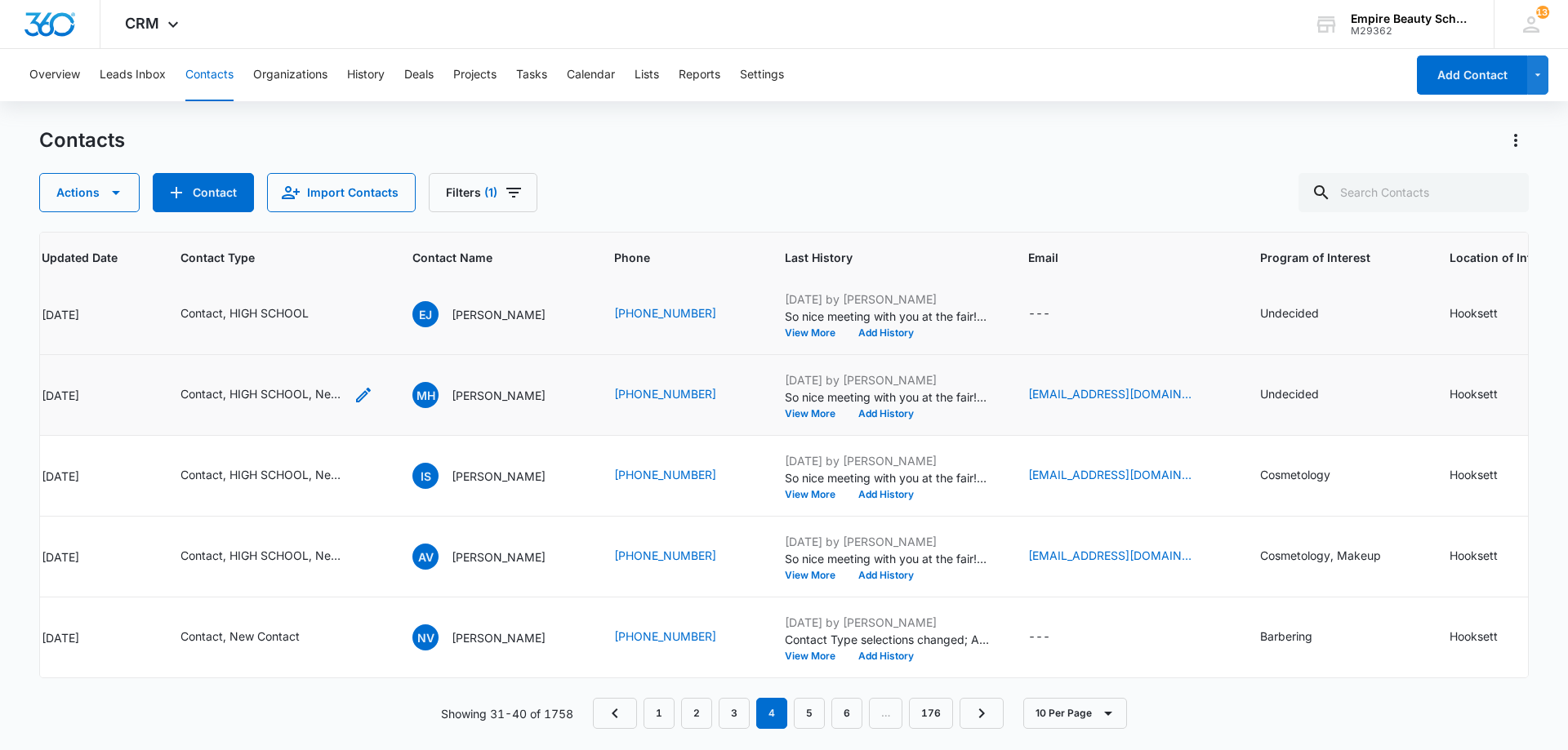
click at [361, 388] on icon "Contact Type - Contact, HIGH SCHOOL, New Contact - Select to Edit Field" at bounding box center [363, 395] width 15 height 15
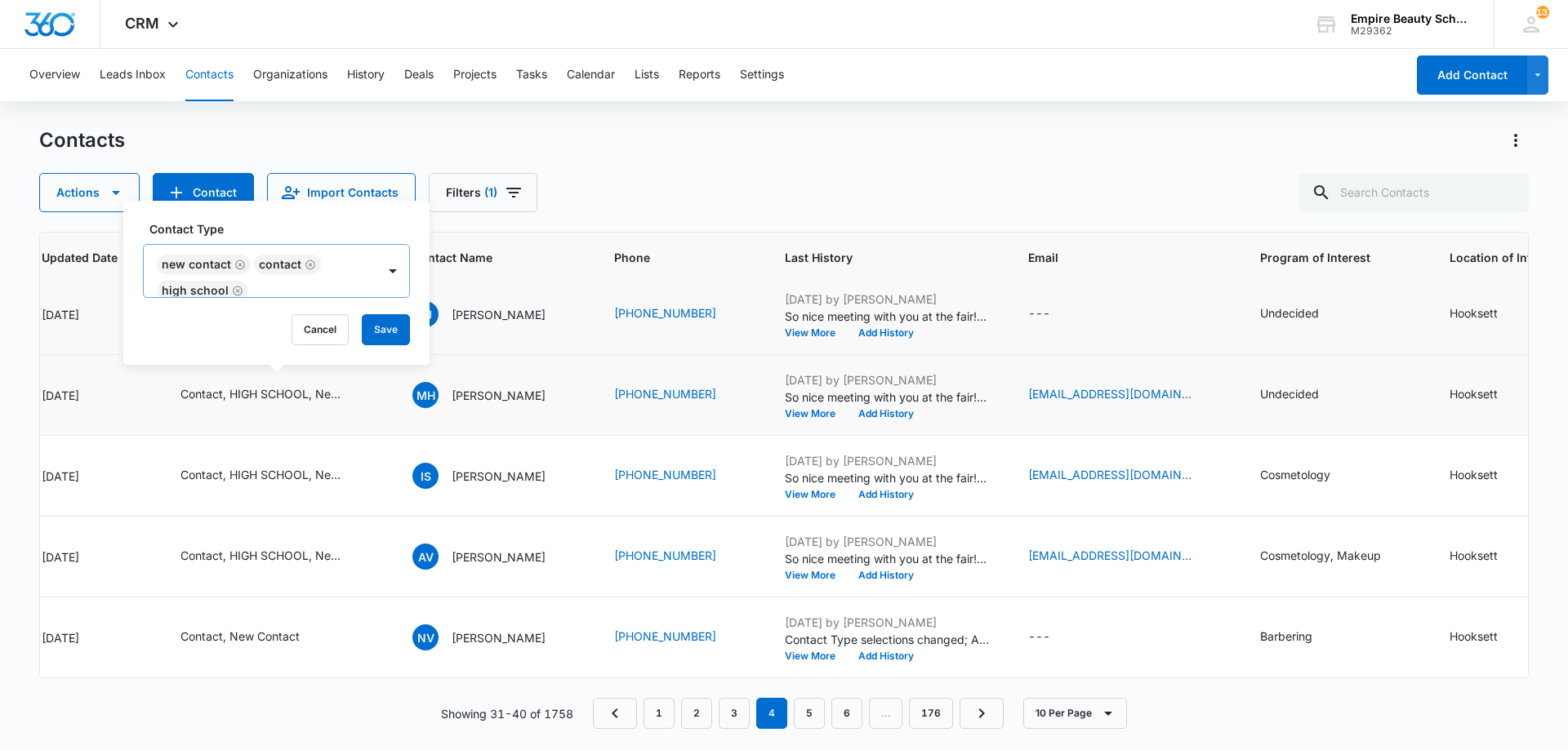
click at [239, 265] on icon "Remove New Contact" at bounding box center [240, 264] width 10 height 10
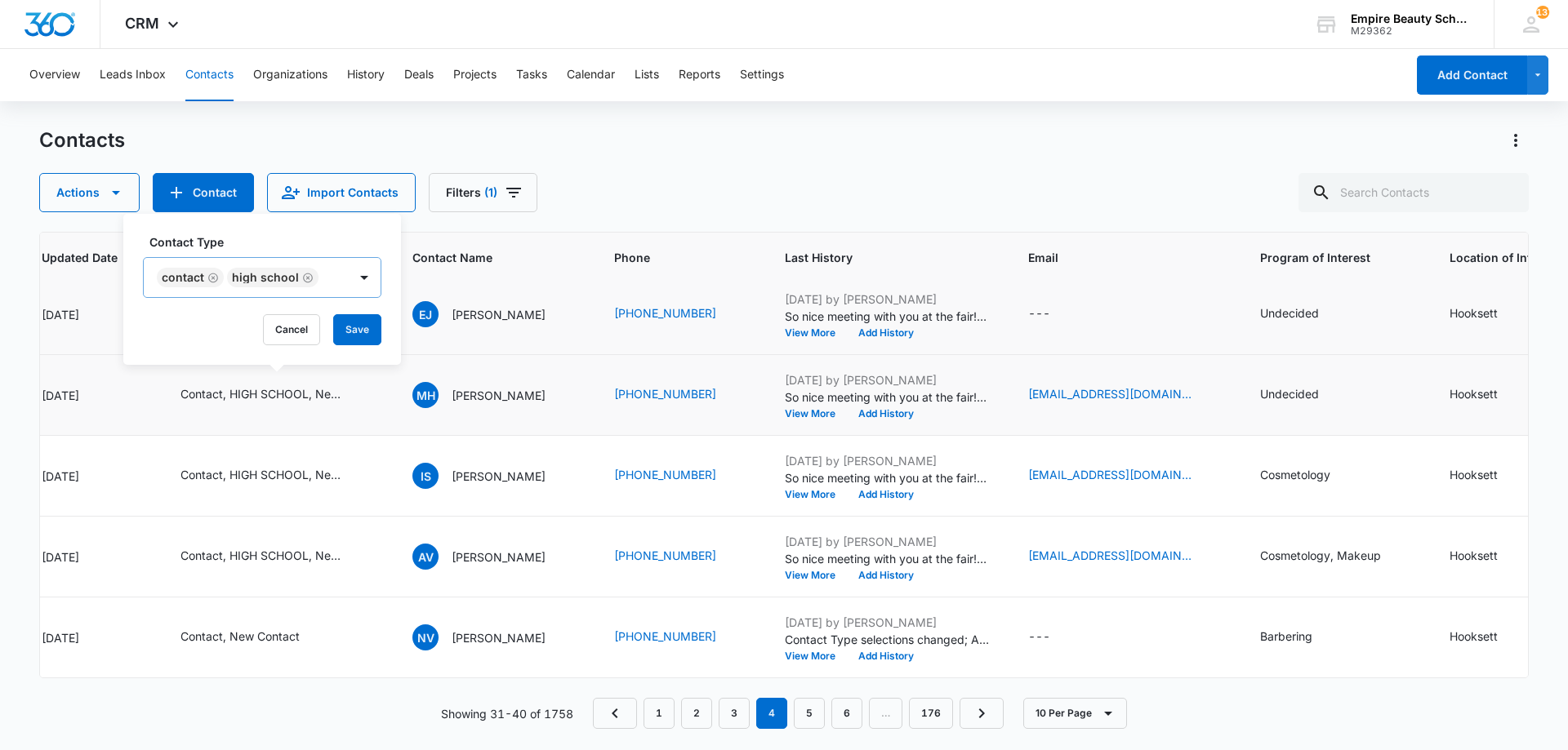
click at [381, 334] on div "Contact Type Contact HIGH SCHOOL Cancel Save" at bounding box center [262, 289] width 278 height 151
click at [364, 333] on button "Save" at bounding box center [357, 330] width 48 height 31
click at [361, 469] on icon "Contact Type - Contact, HIGH SCHOOL, New Contact - Select to Edit Field" at bounding box center [363, 476] width 15 height 15
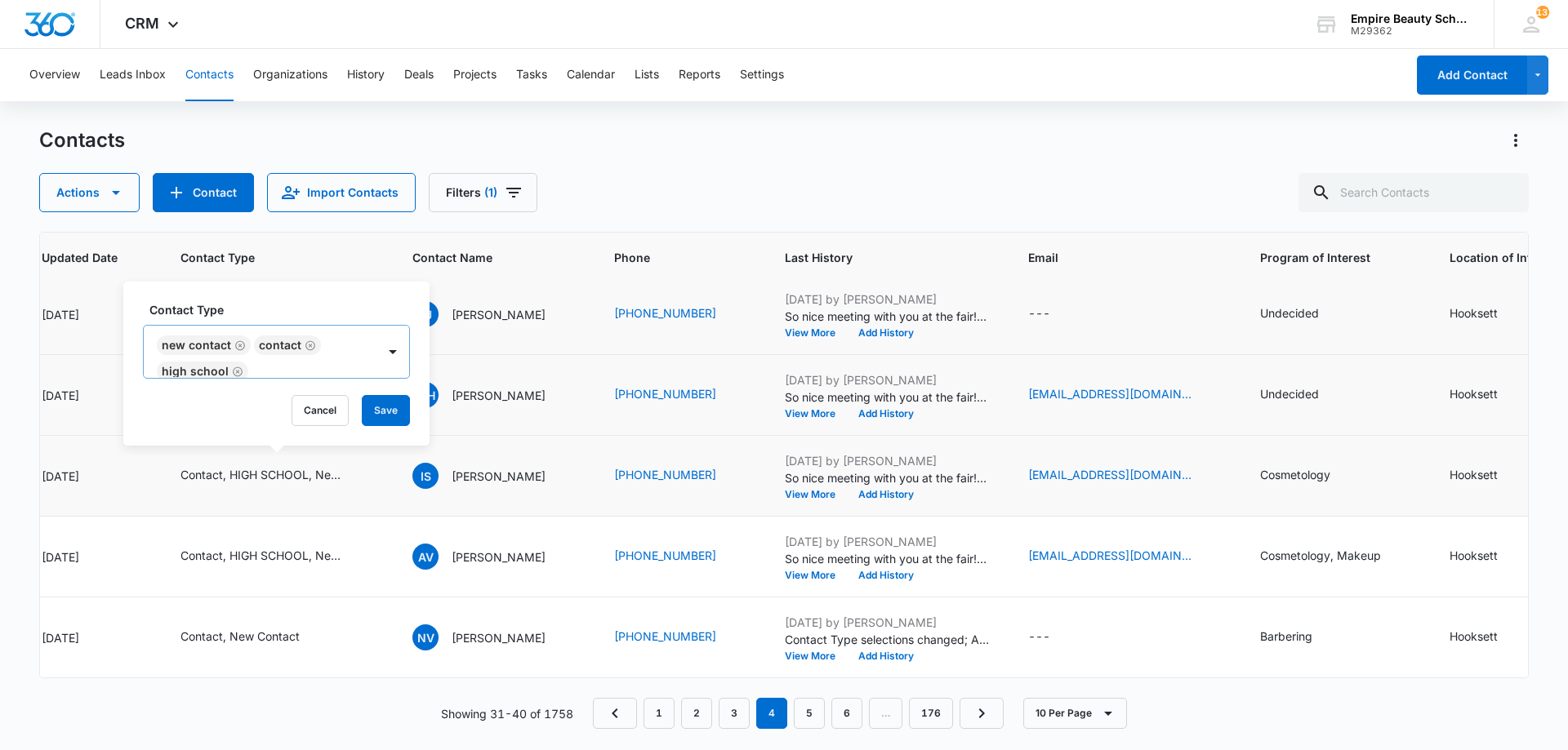
click at [239, 345] on icon "Remove New Contact" at bounding box center [240, 345] width 10 height 10
click at [353, 405] on button "Save" at bounding box center [357, 410] width 48 height 31
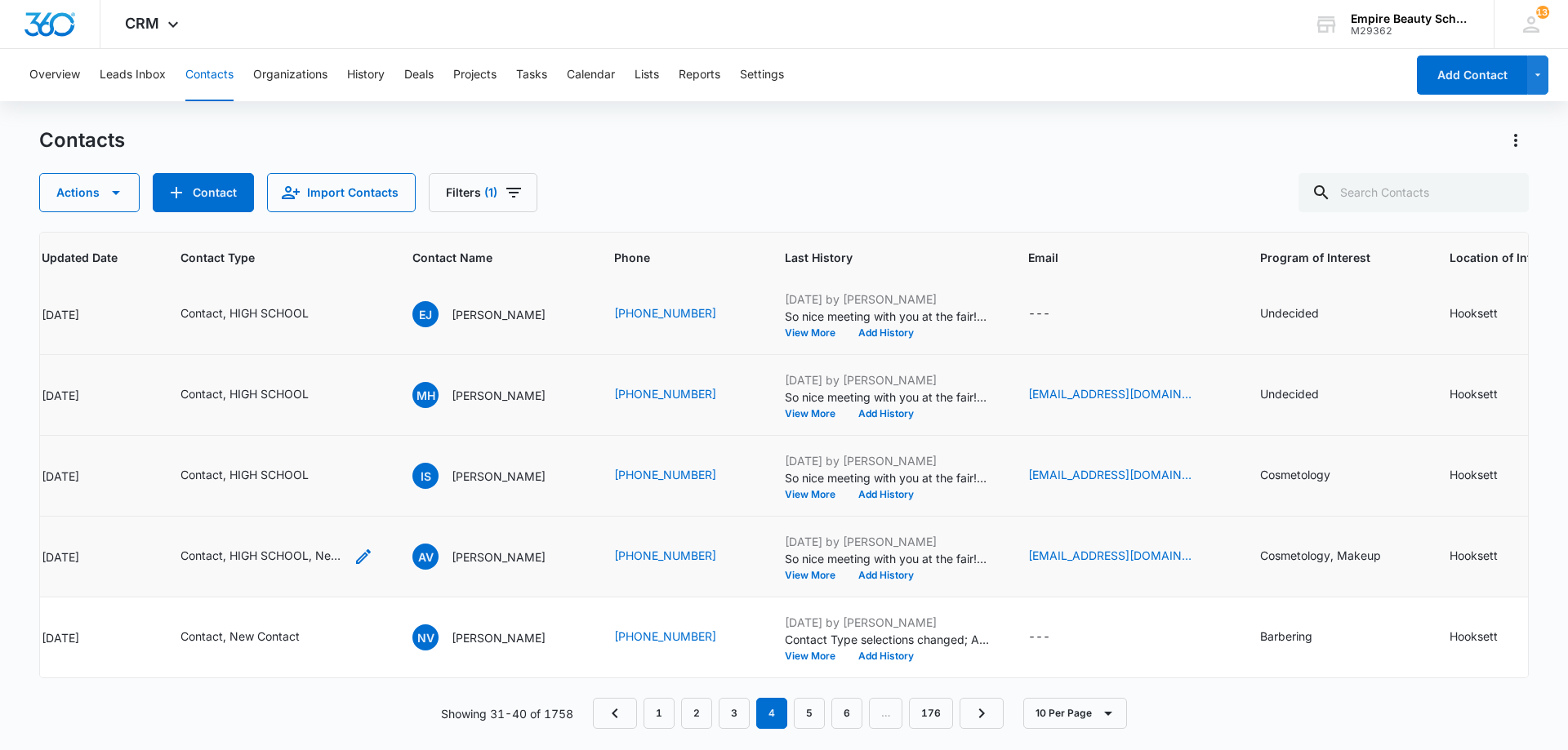
click at [362, 549] on icon "Contact Type - Contact, HIGH SCHOOL, New Contact - Select to Edit Field" at bounding box center [363, 556] width 15 height 15
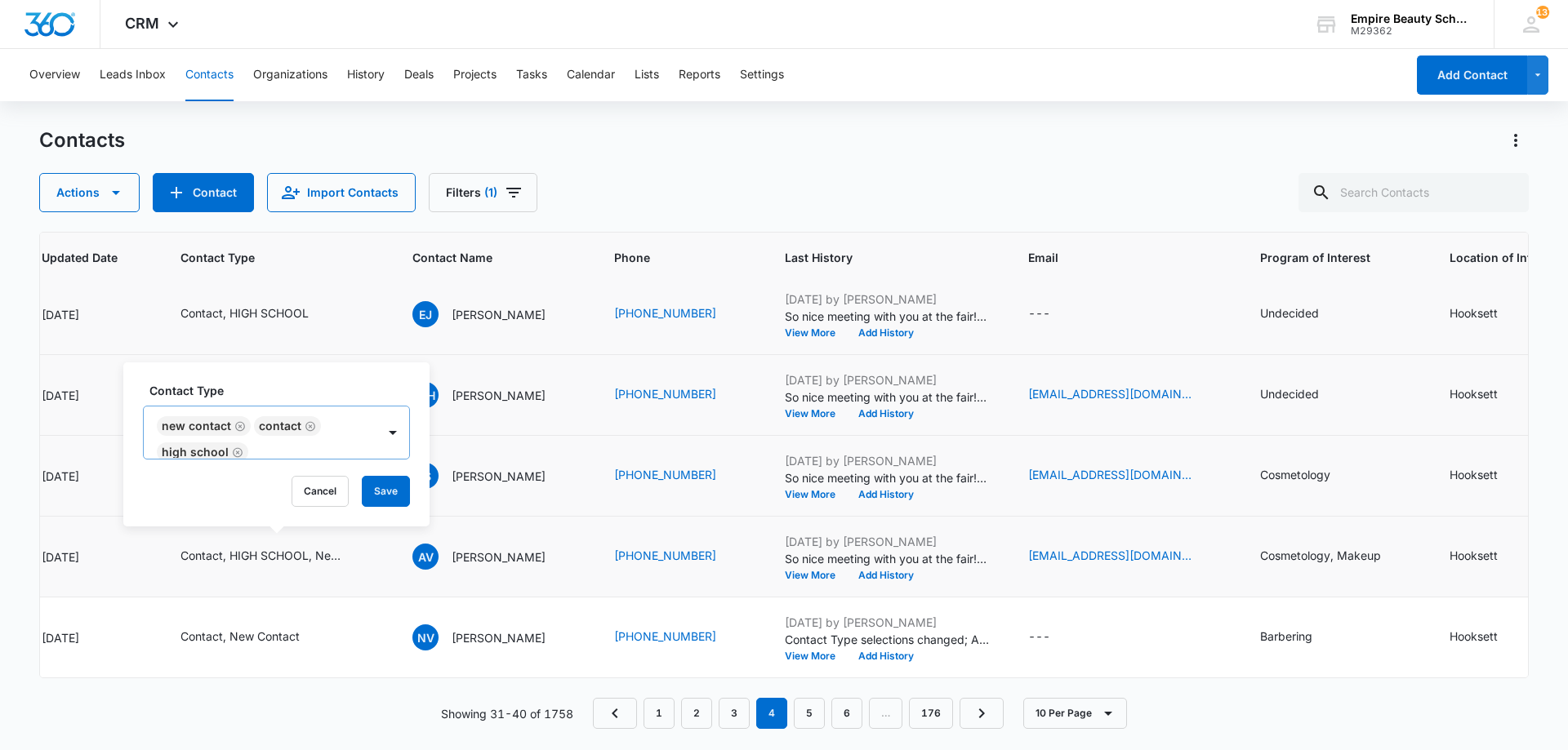
click at [239, 426] on icon "Remove New Contact" at bounding box center [240, 427] width 11 height 12
click at [359, 478] on button "Save" at bounding box center [357, 491] width 48 height 31
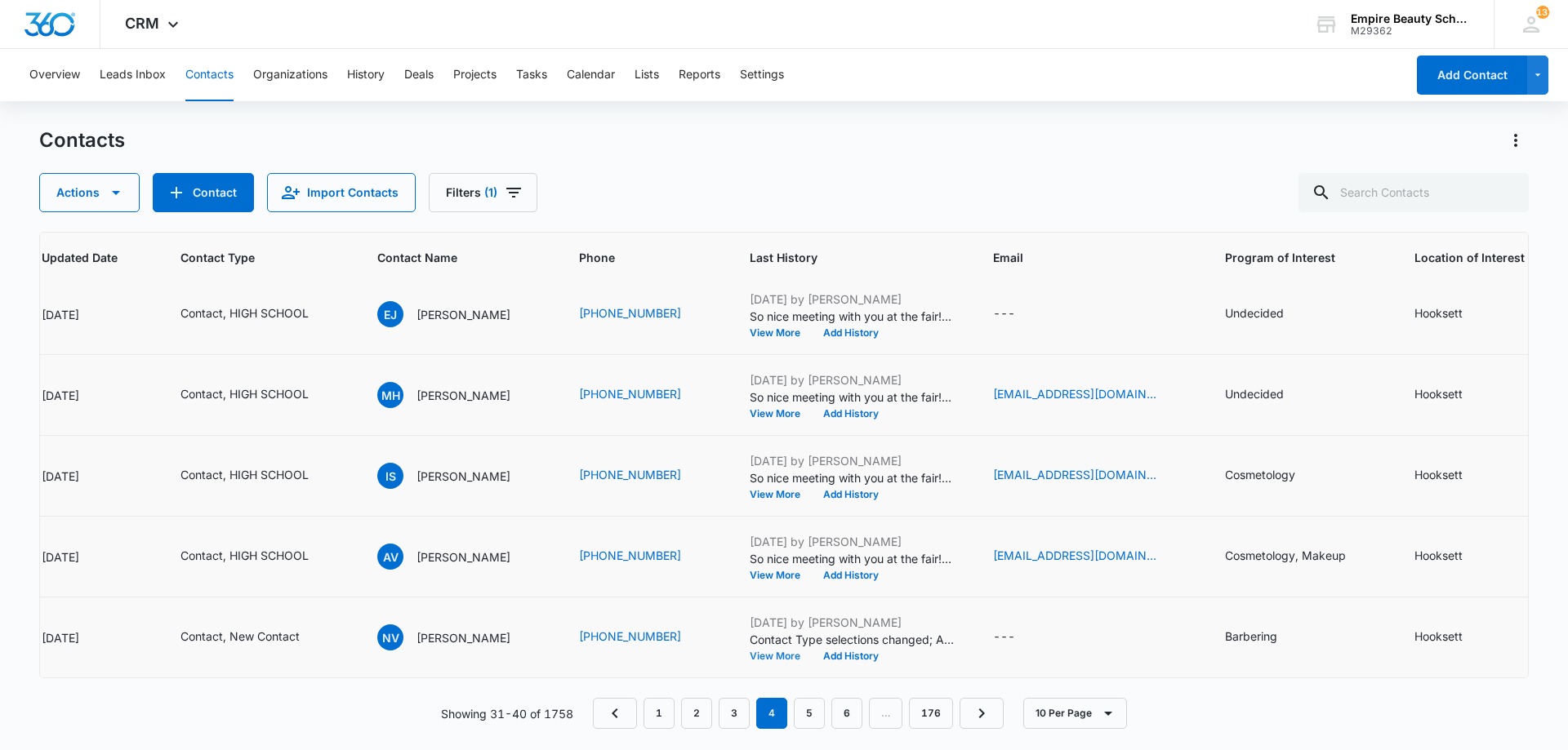
click at [793, 651] on button "View More" at bounding box center [780, 656] width 62 height 10
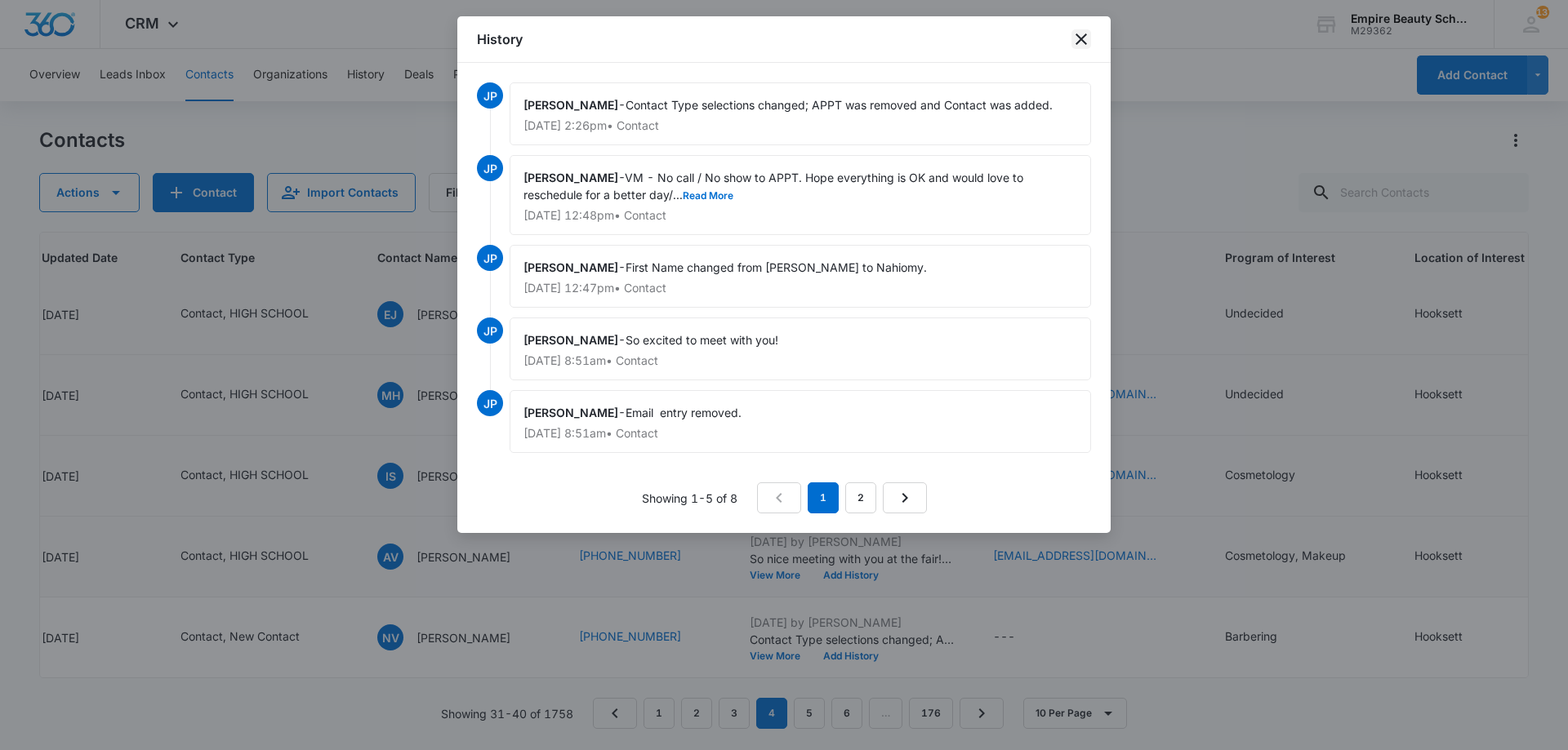
click at [1086, 39] on icon "close" at bounding box center [1081, 39] width 19 height 19
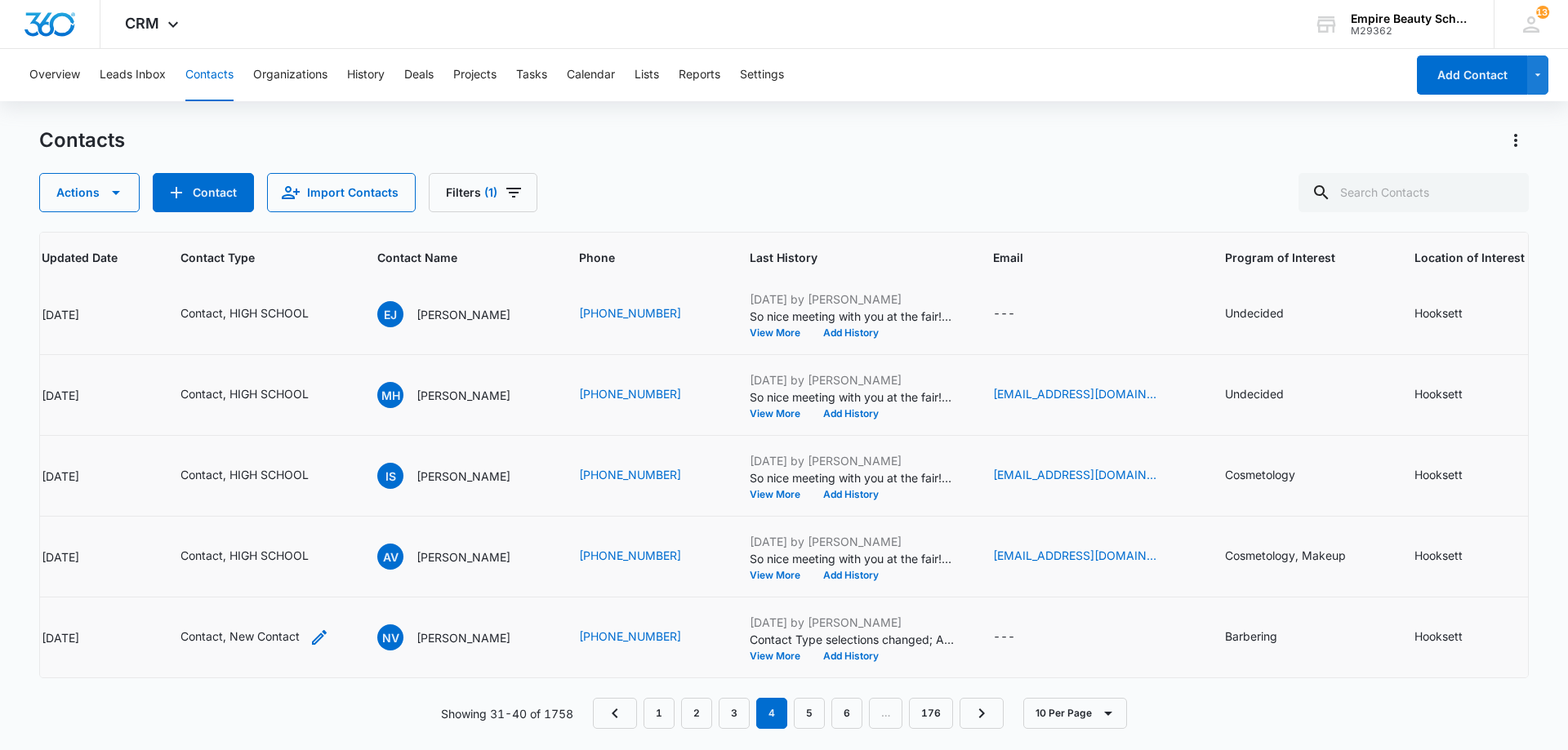
click at [316, 630] on icon "Contact Type - Contact, New Contact - Select to Edit Field" at bounding box center [319, 637] width 15 height 15
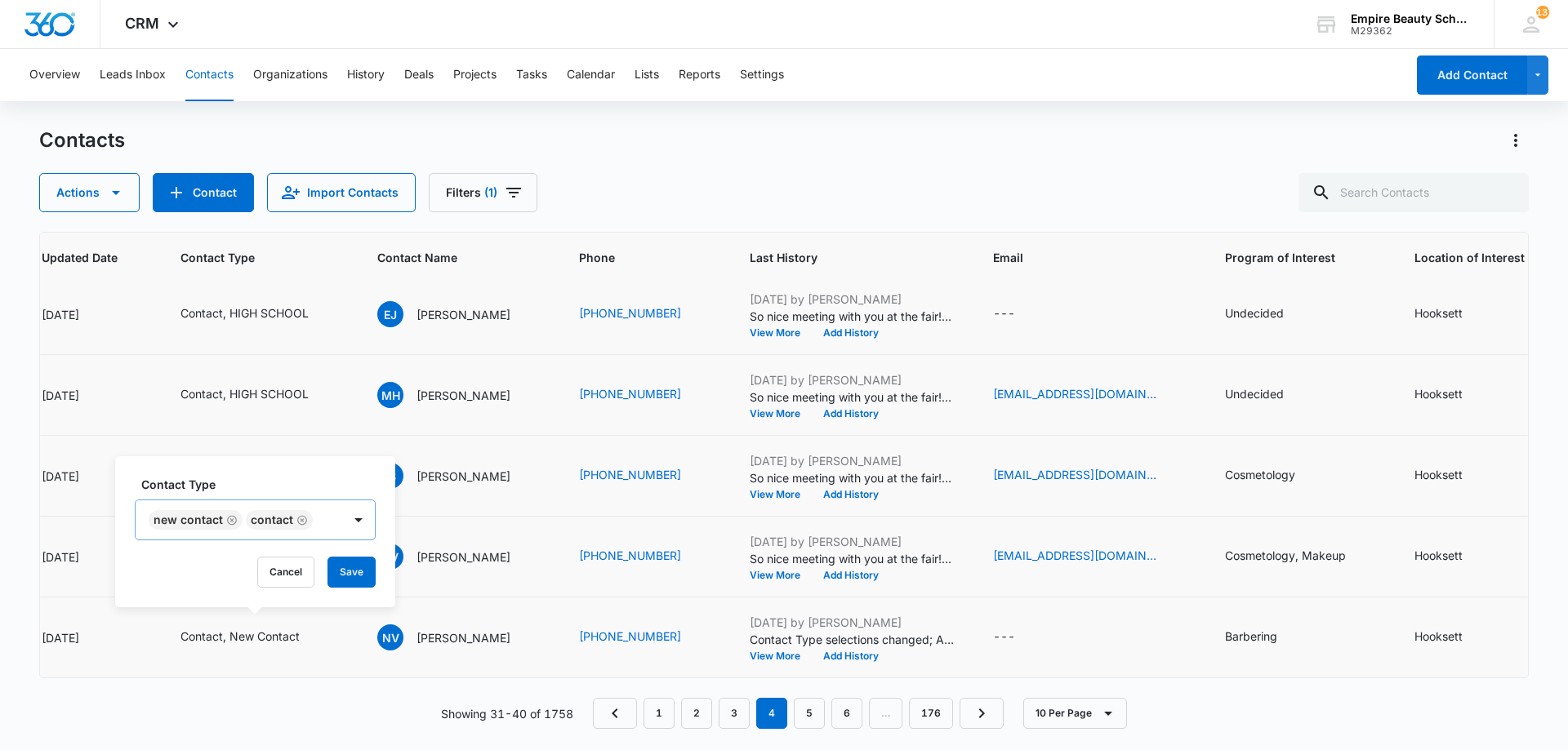
click at [234, 519] on icon "Remove New Contact" at bounding box center [232, 521] width 11 height 12
click at [255, 575] on button "Save" at bounding box center [254, 572] width 48 height 31
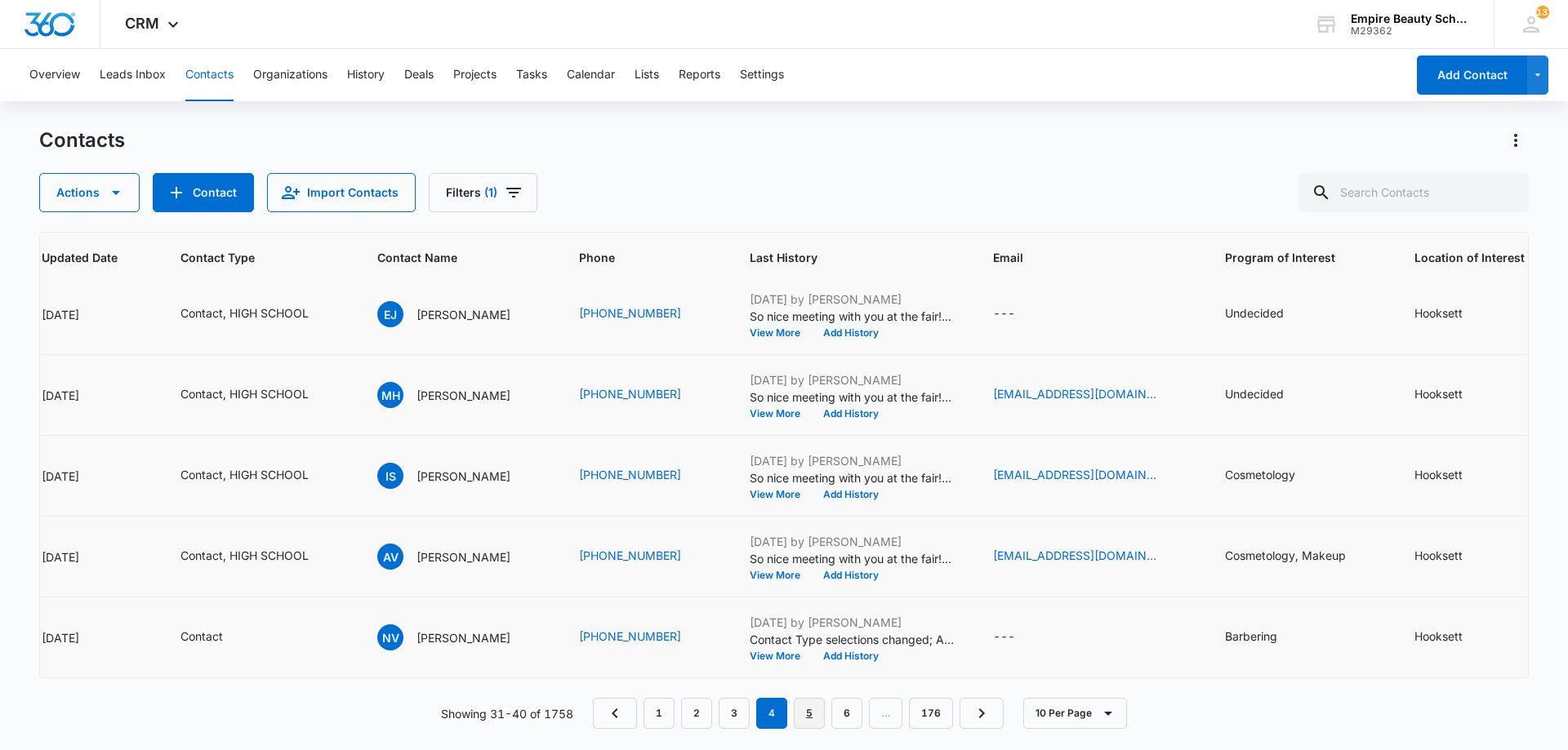
click at [799, 709] on link "5" at bounding box center [808, 713] width 31 height 31
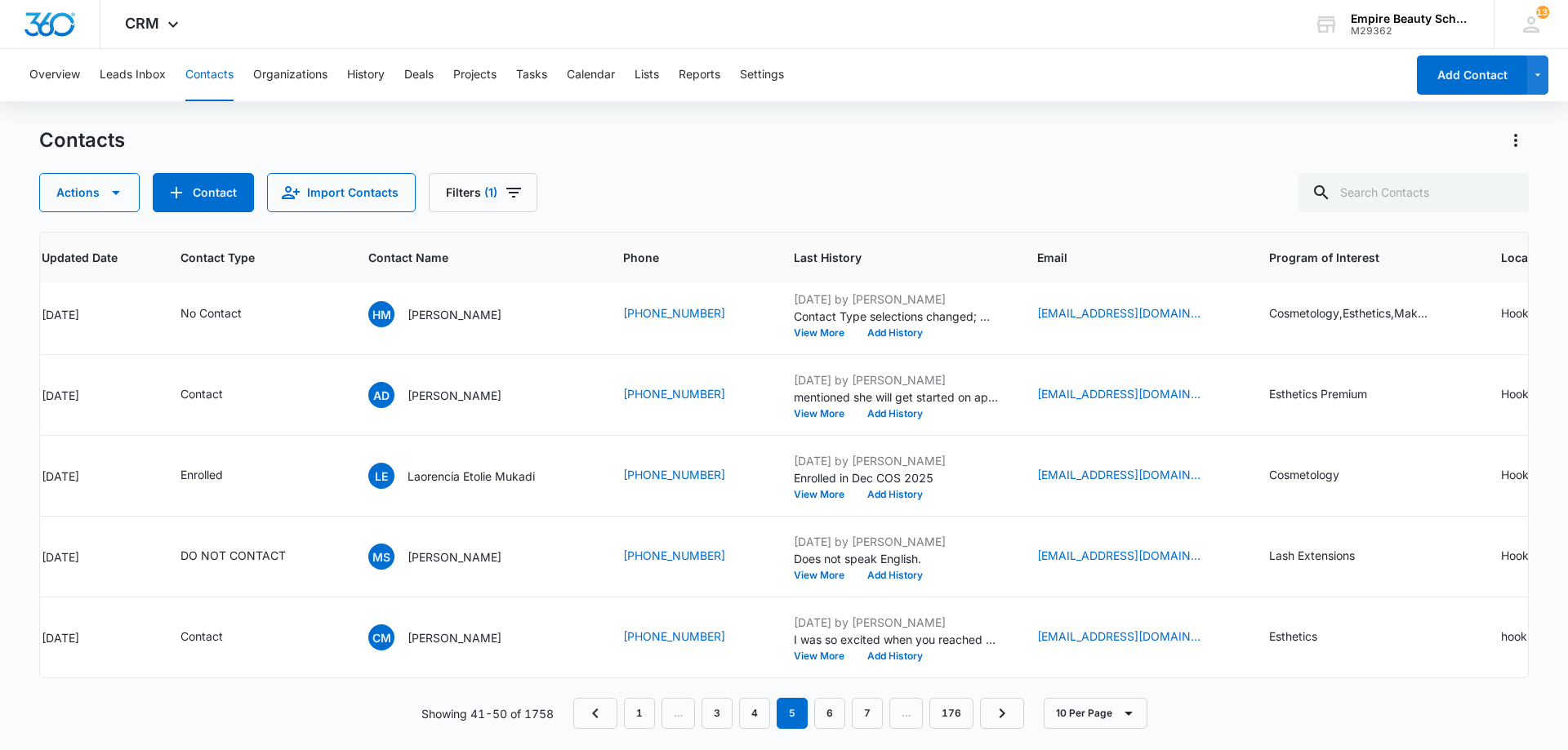
scroll to position [0, 293]
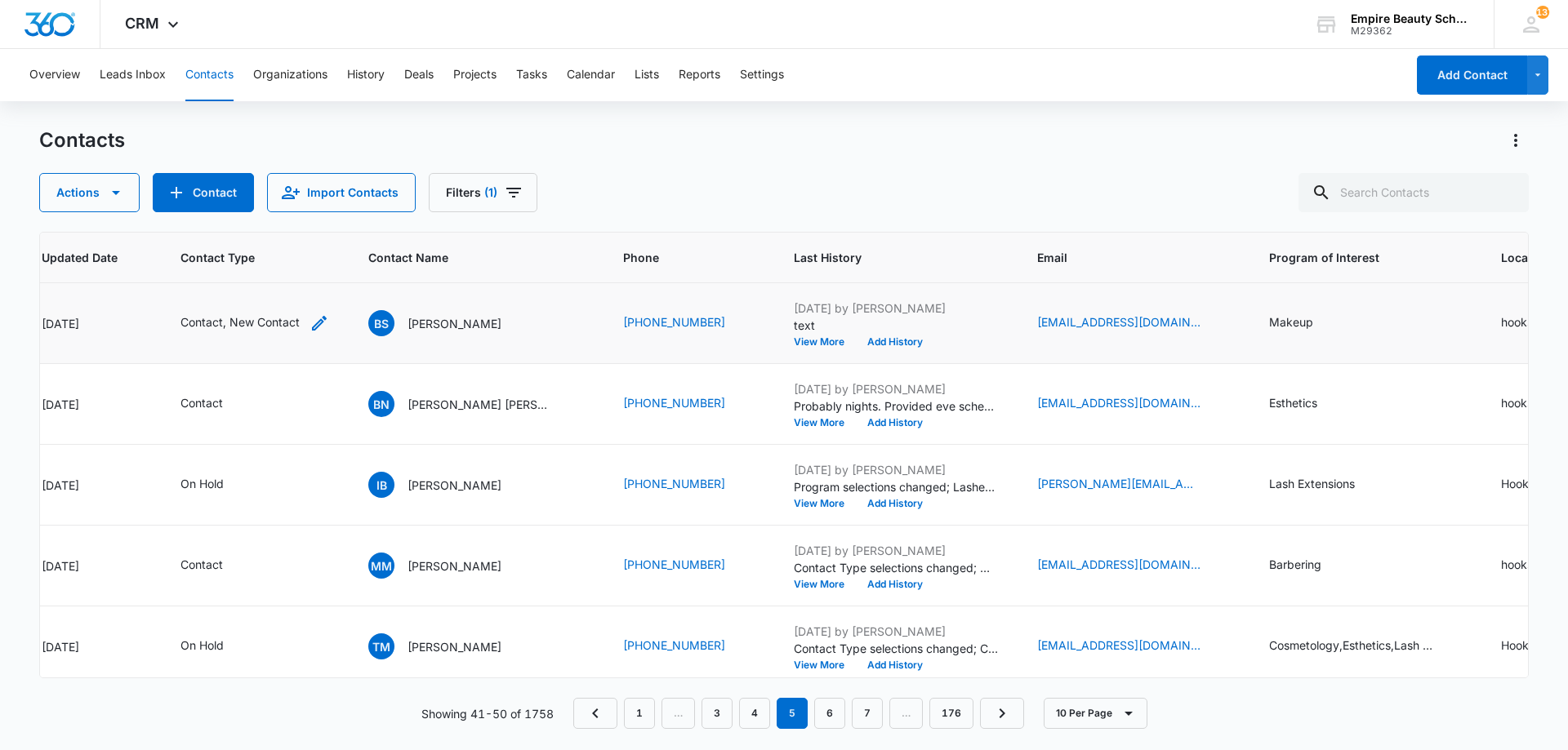
click at [314, 318] on icon "Contact Type - Contact, New Contact - Select to Edit Field" at bounding box center [319, 323] width 19 height 19
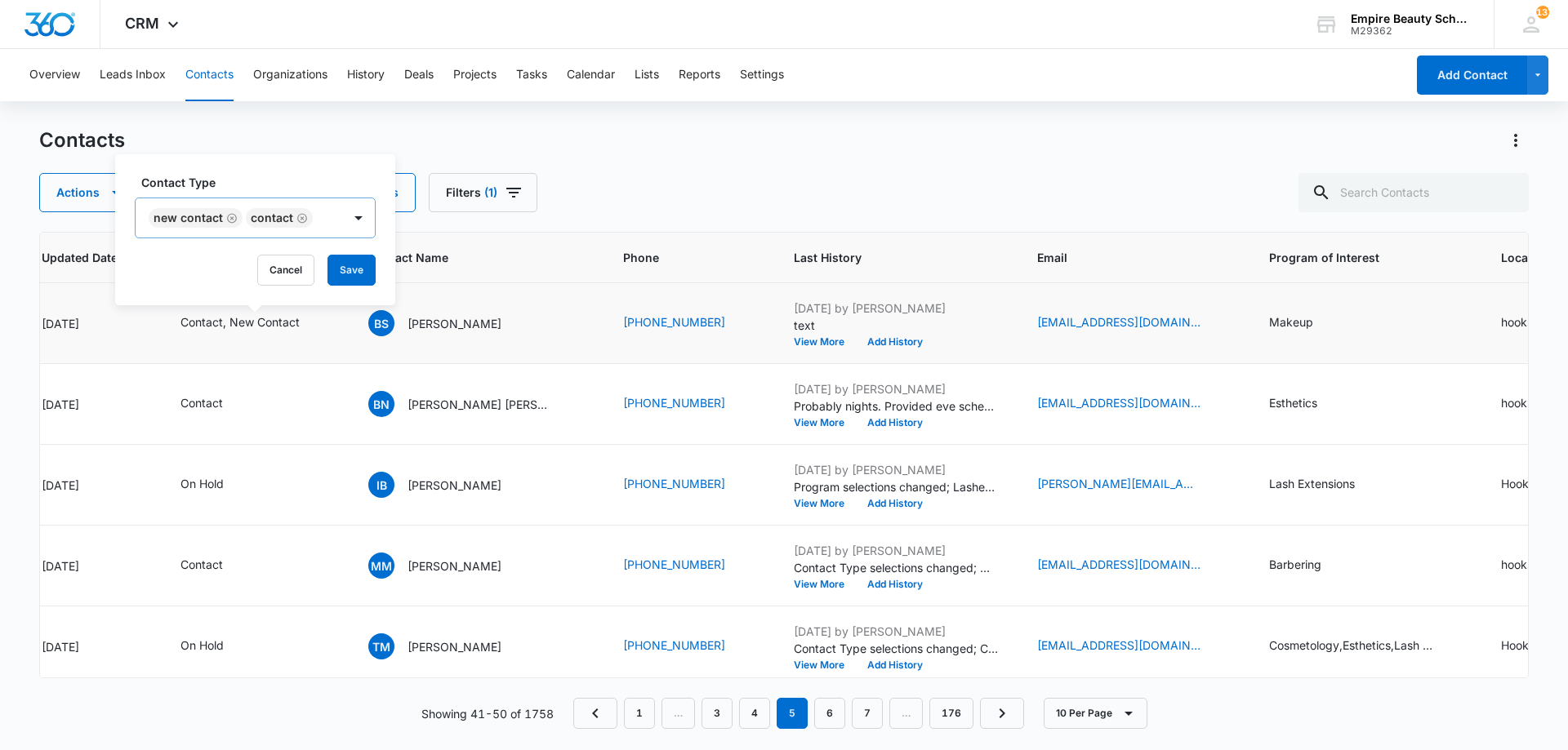
click at [234, 217] on icon "Remove New Contact" at bounding box center [232, 219] width 11 height 12
click at [263, 265] on button "Save" at bounding box center [254, 270] width 48 height 31
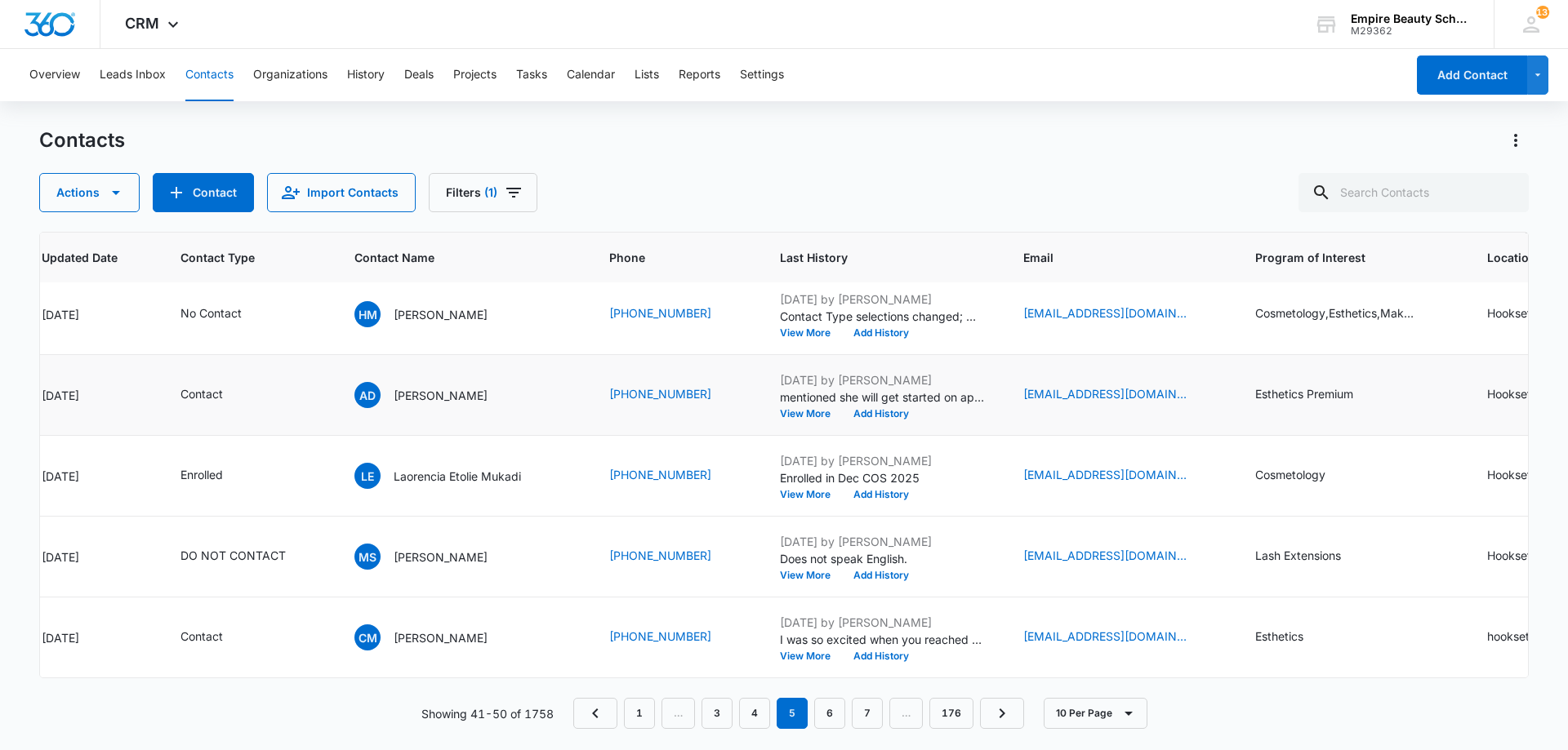
scroll to position [426, 293]
click at [650, 716] on link "1" at bounding box center [639, 713] width 31 height 31
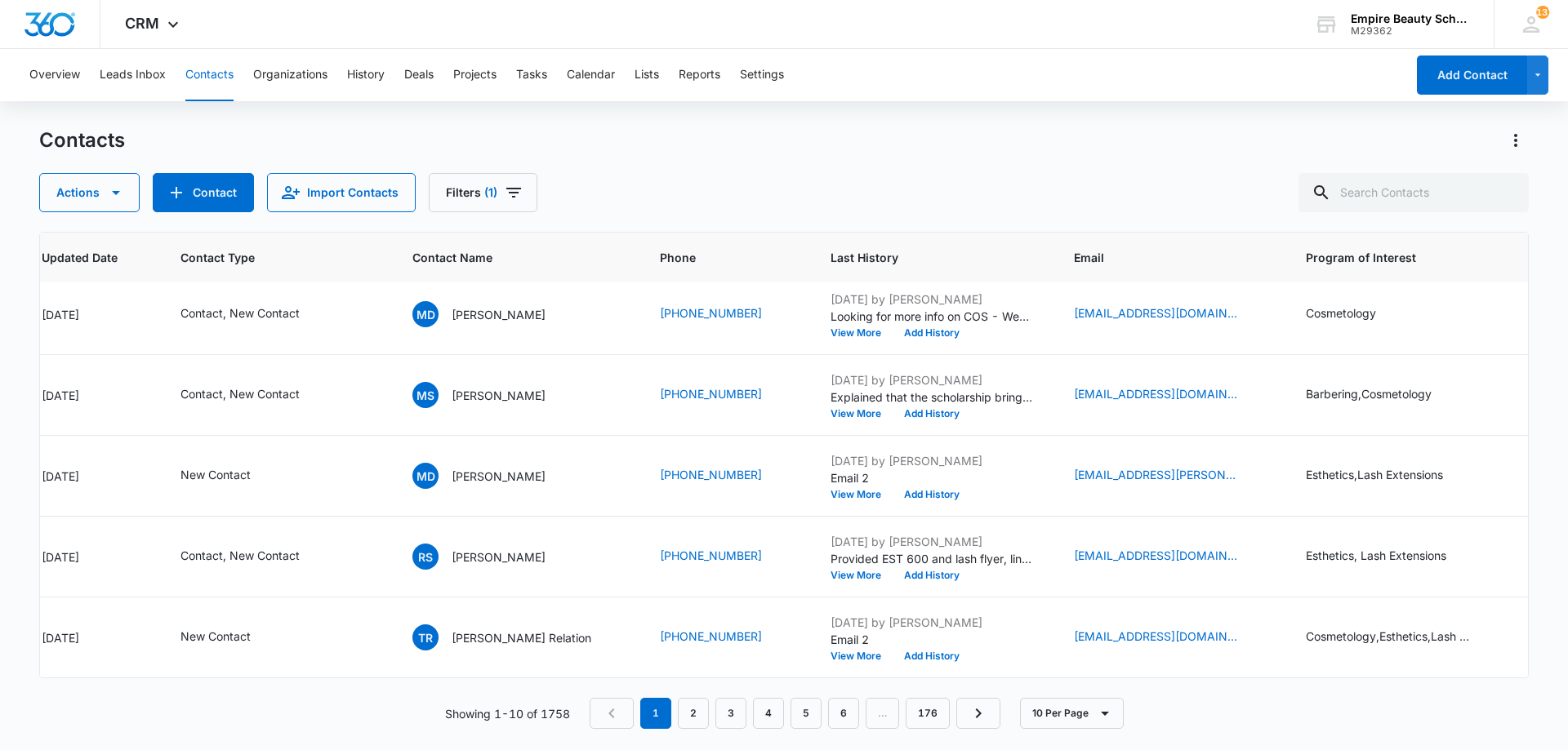
scroll to position [0, 293]
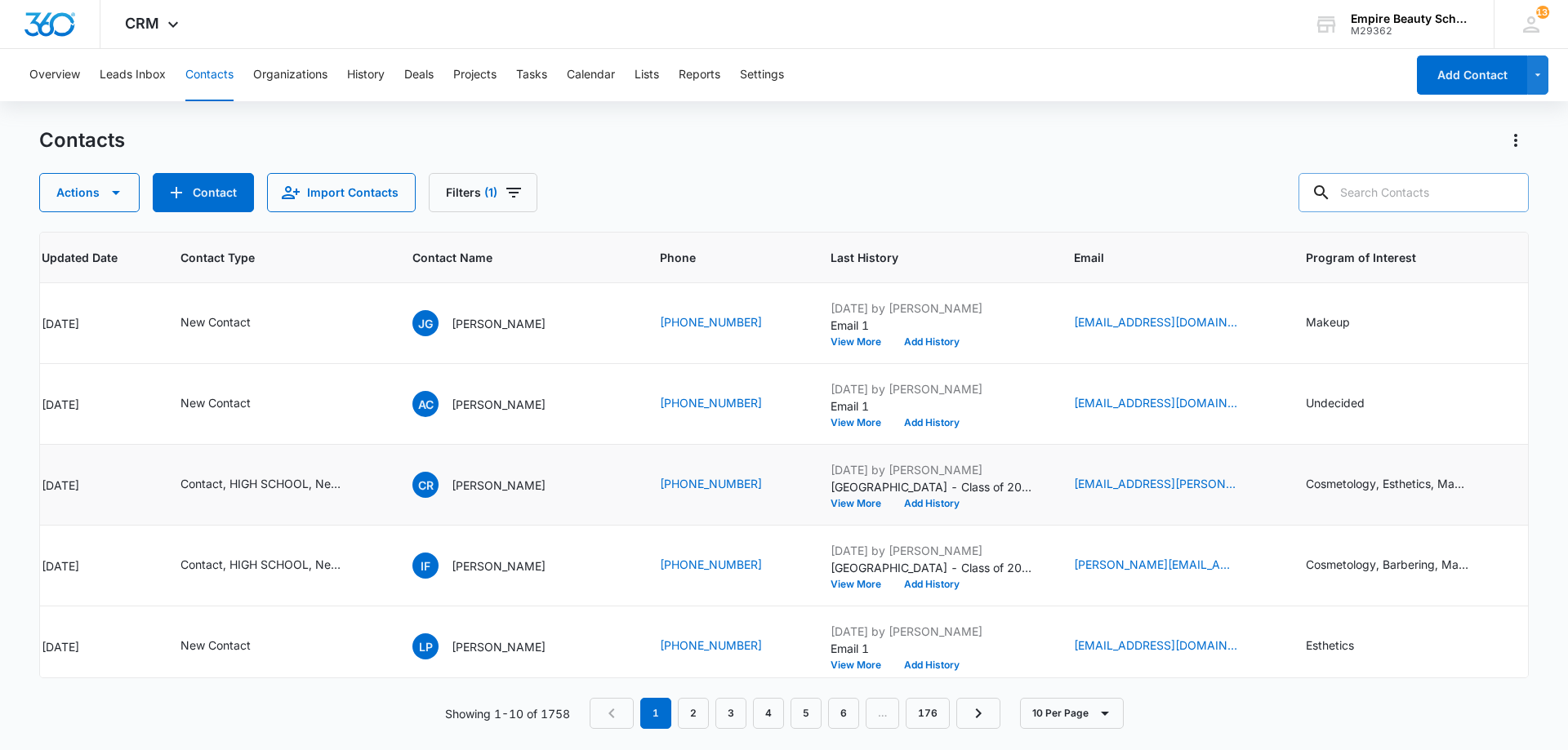
click at [1438, 198] on input "text" at bounding box center [1413, 192] width 230 height 39
type input "sonnet"
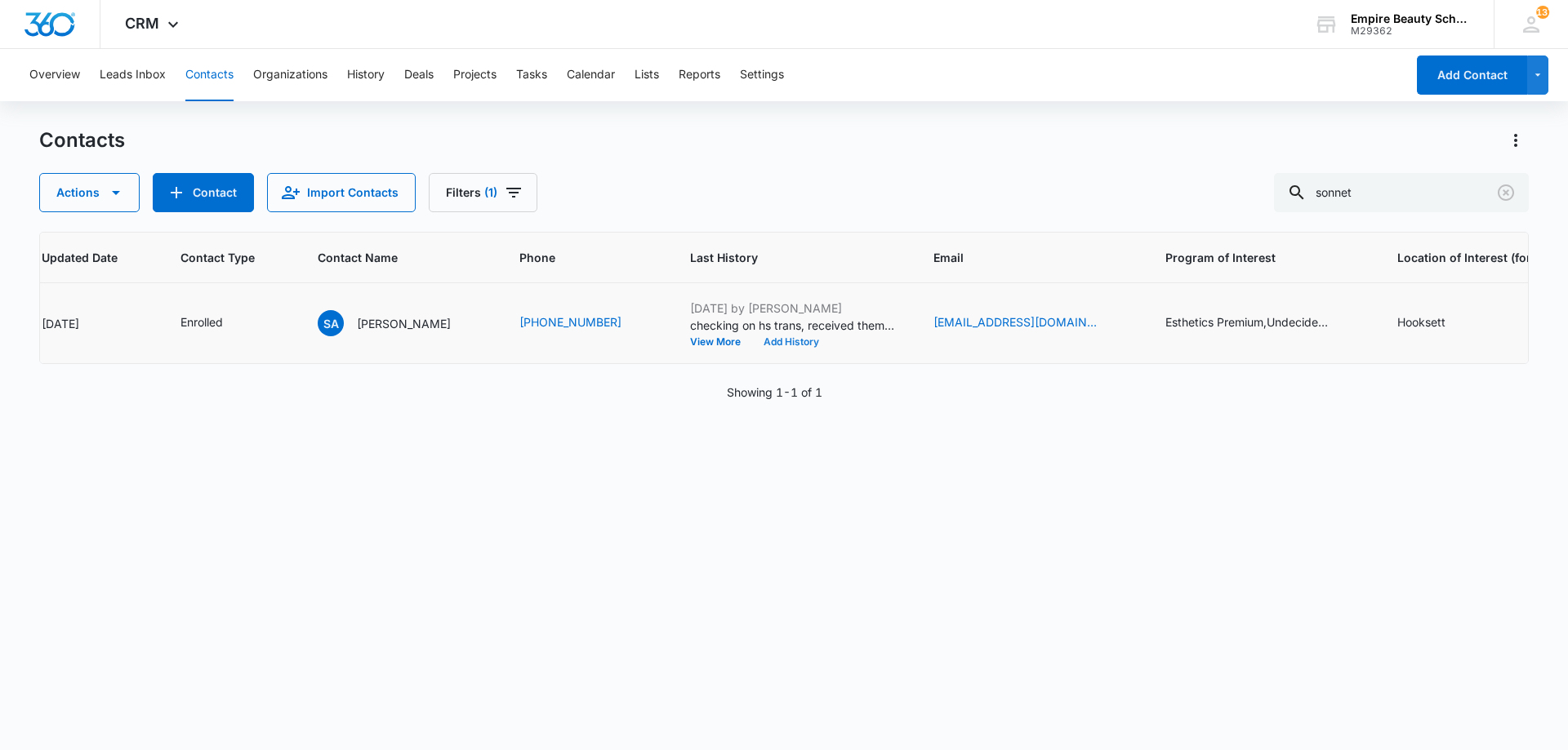
click at [752, 339] on button "Add History" at bounding box center [791, 342] width 78 height 10
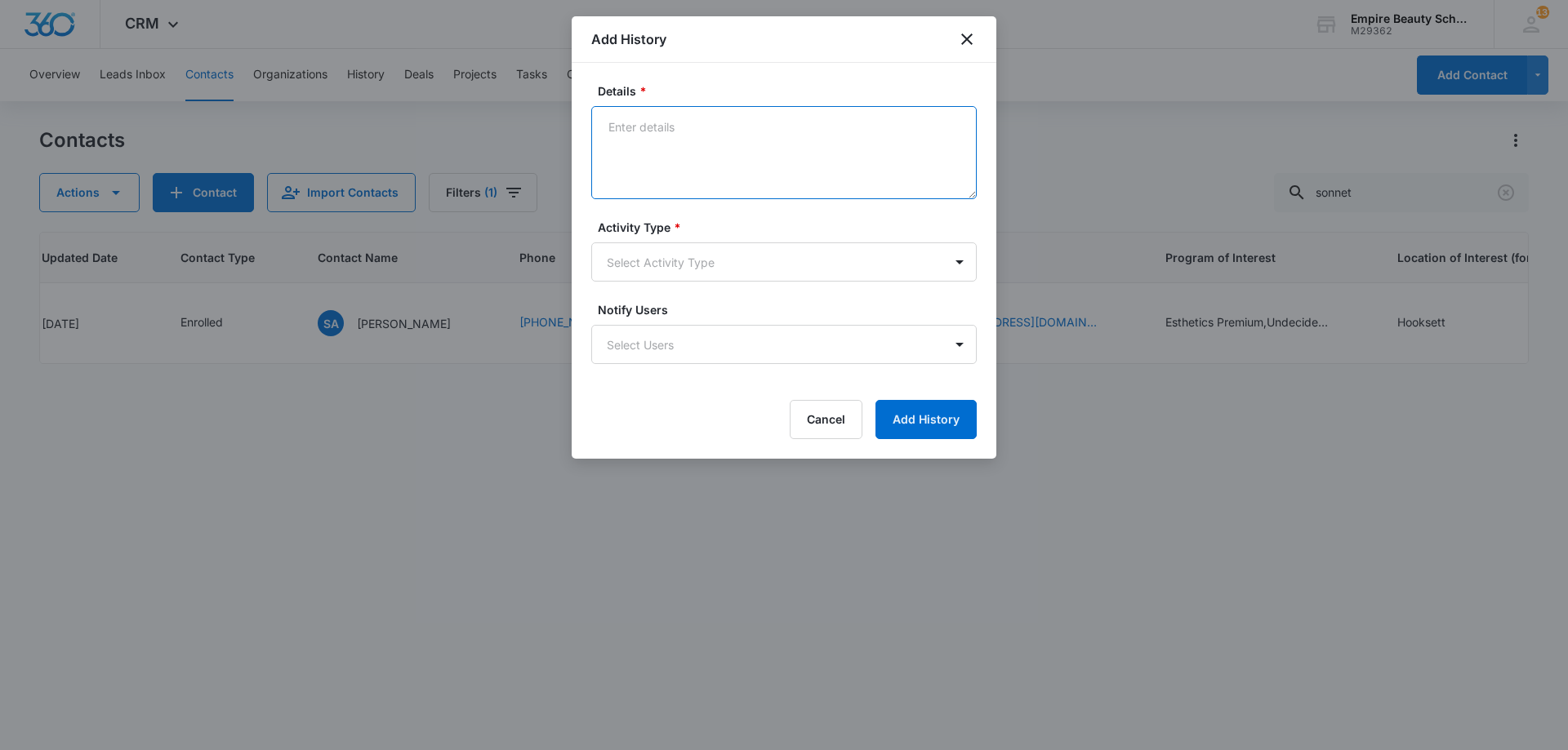
click at [684, 158] on textarea "Details *" at bounding box center [784, 152] width 385 height 93
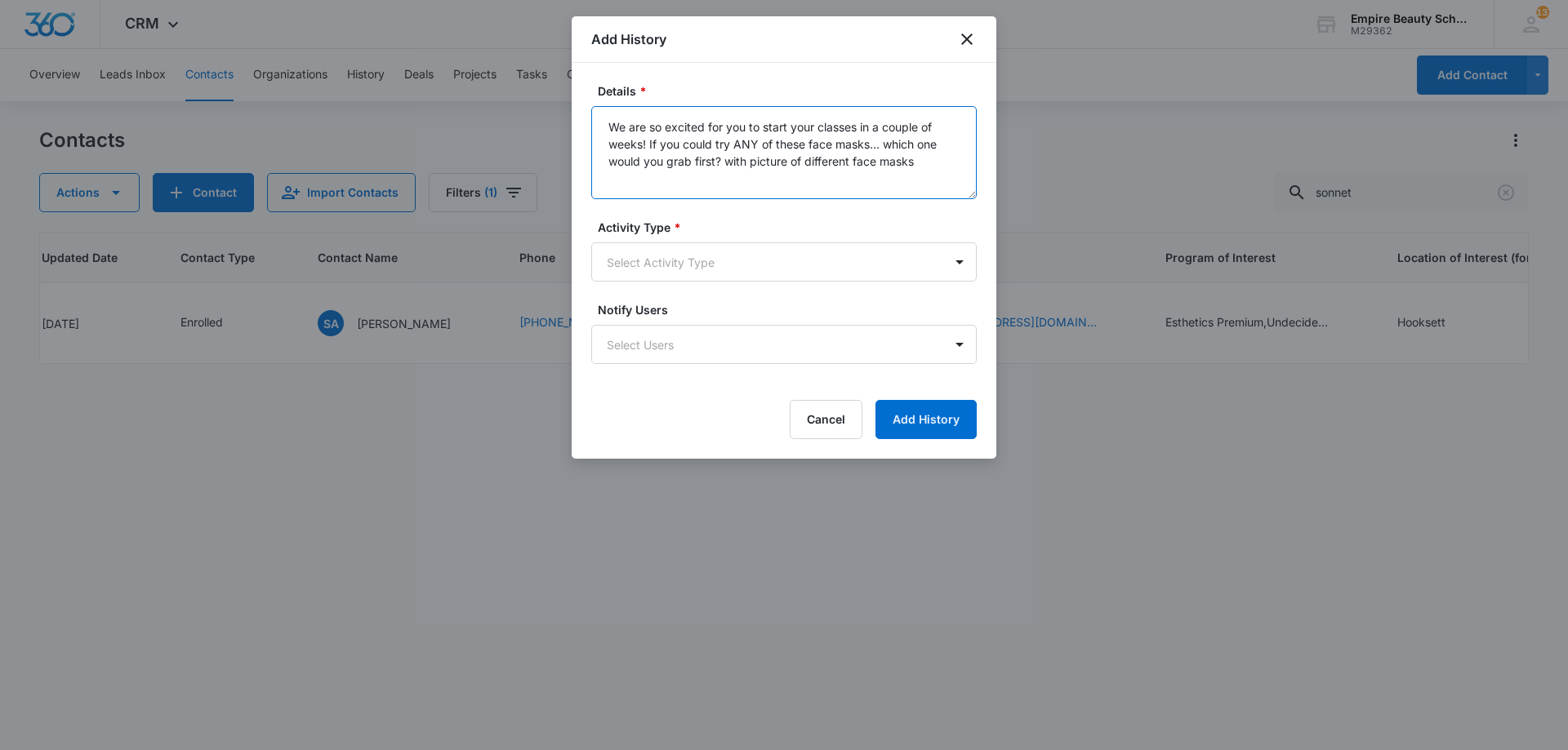
click at [726, 158] on textarea "We are so excited for you to start your classes in a couple of weeks! If you co…" at bounding box center [784, 152] width 385 height 93
type textarea "We are so excited for you to start your classes in a couple of weeks! If you co…"
click at [933, 197] on form "Details * We are so excited for you to start your classes in a couple of weeks!…" at bounding box center [784, 261] width 385 height 357
drag, startPoint x: 874, startPoint y: 152, endPoint x: 457, endPoint y: 78, distance: 423.5
click at [457, 78] on body "CRM Apps Forms CRM Email Shop Payments POS Files Brand Settings Empire Beauty S…" at bounding box center [784, 375] width 1568 height 750
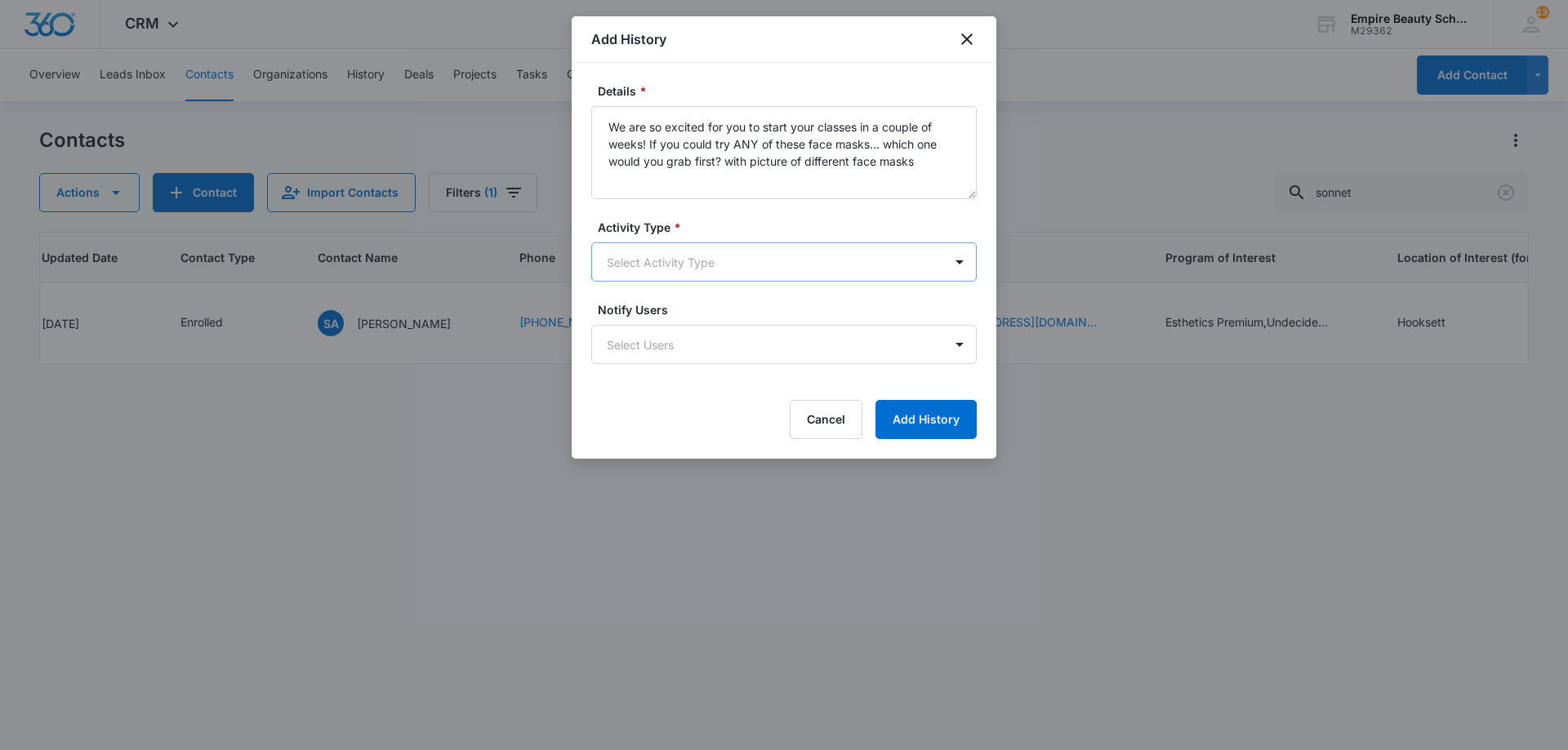
click at [713, 271] on body "CRM Apps Forms CRM Email Shop Payments POS Files Brand Settings Empire Beauty S…" at bounding box center [784, 375] width 1568 height 750
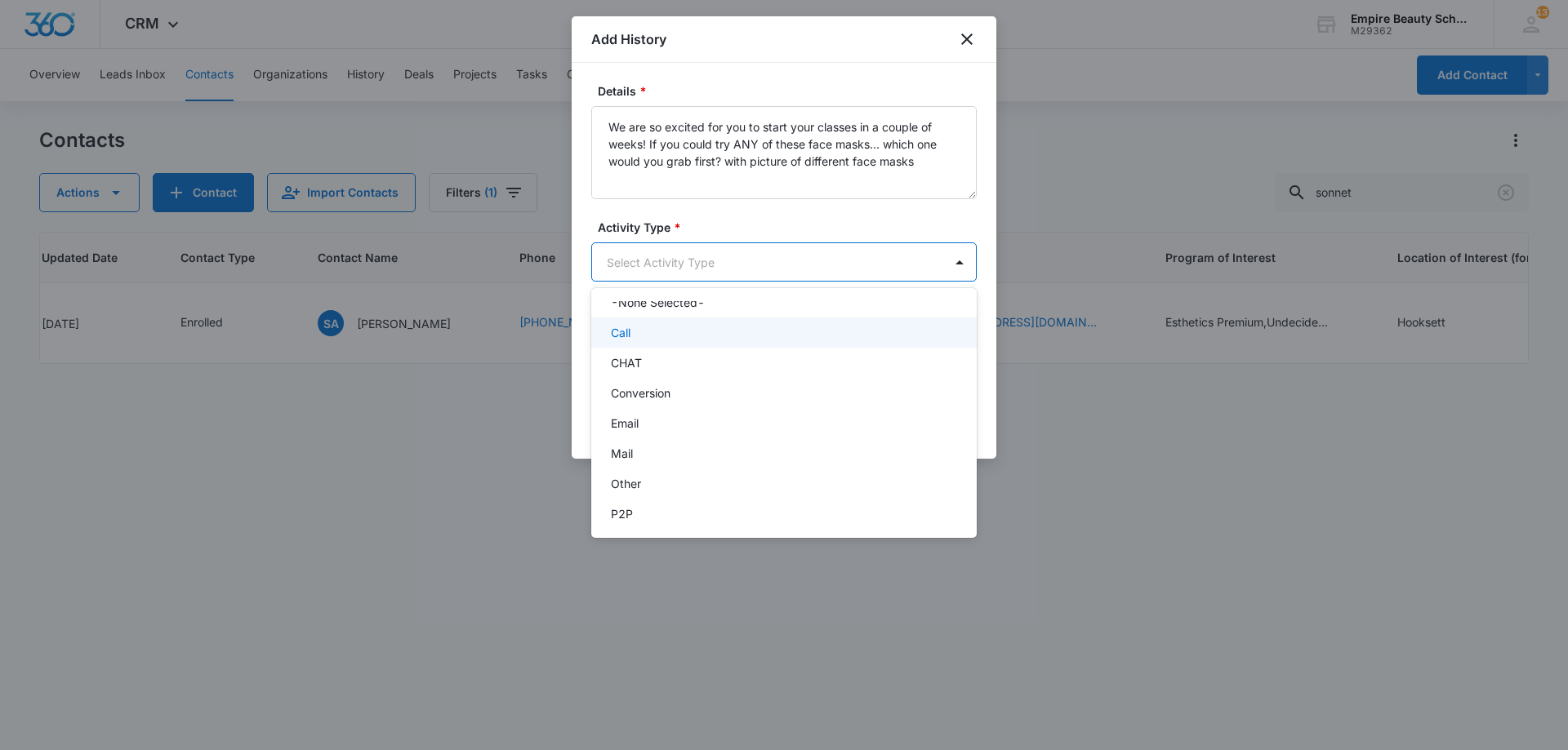
scroll to position [85, 0]
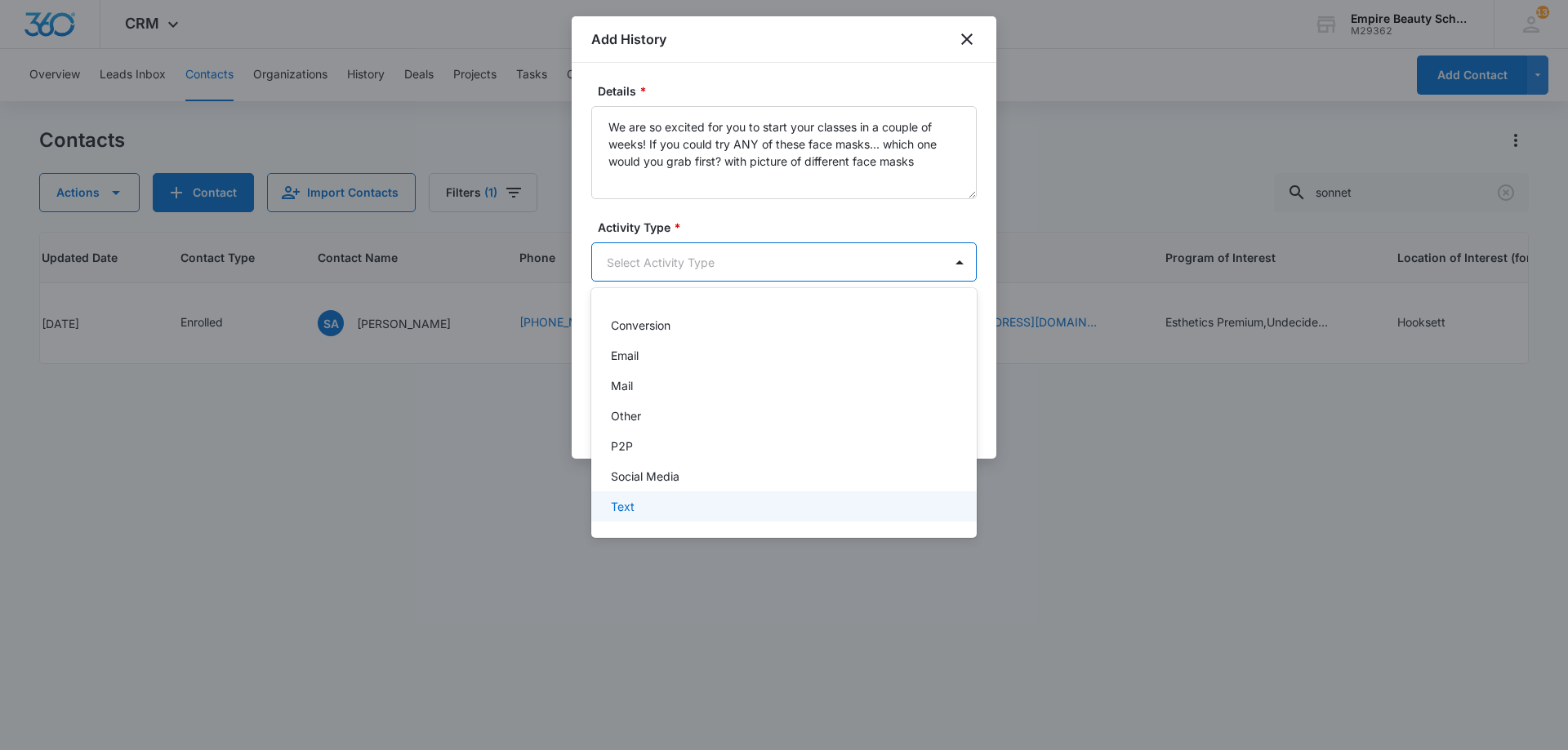
click at [665, 503] on div "Text" at bounding box center [782, 506] width 343 height 17
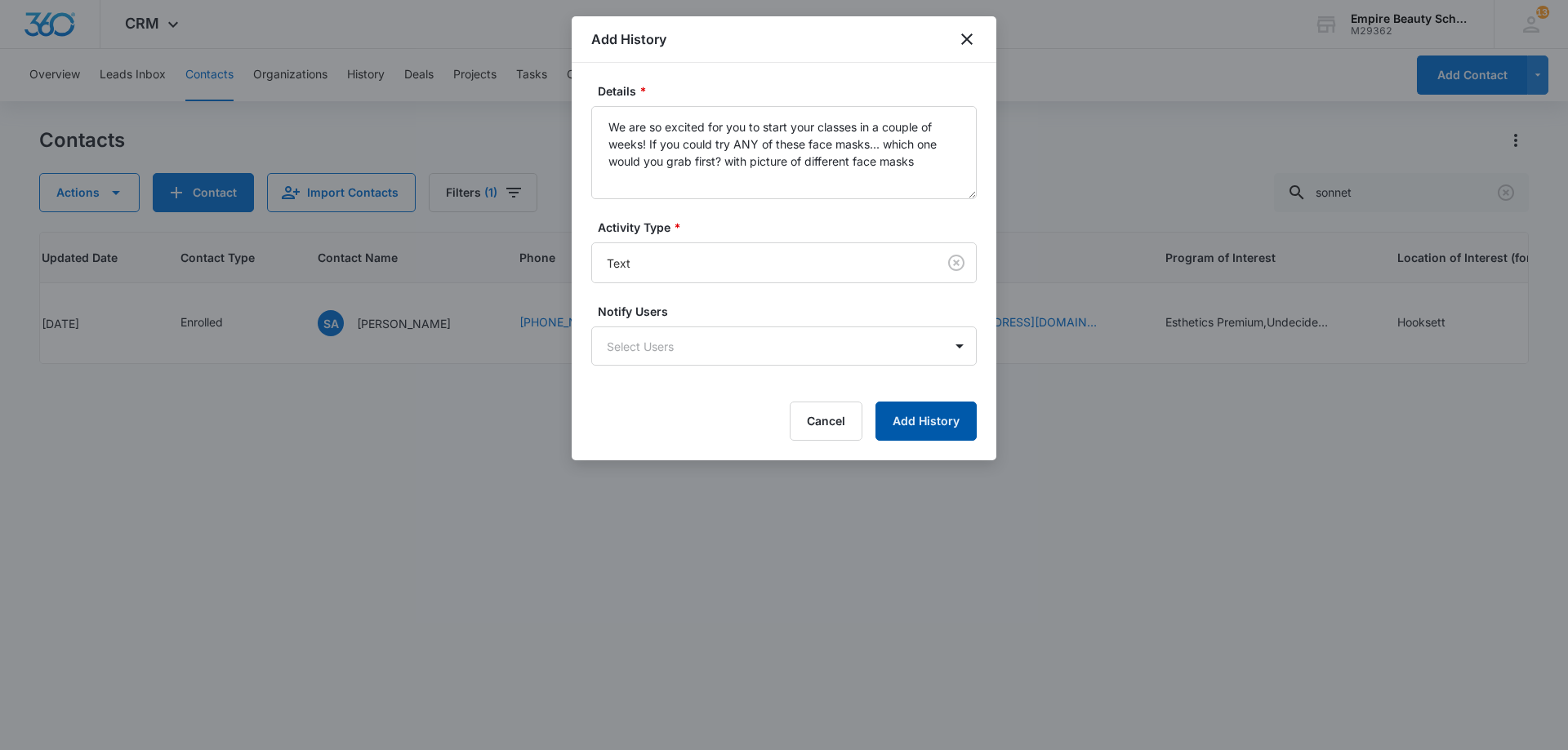
click at [940, 412] on button "Add History" at bounding box center [925, 421] width 101 height 39
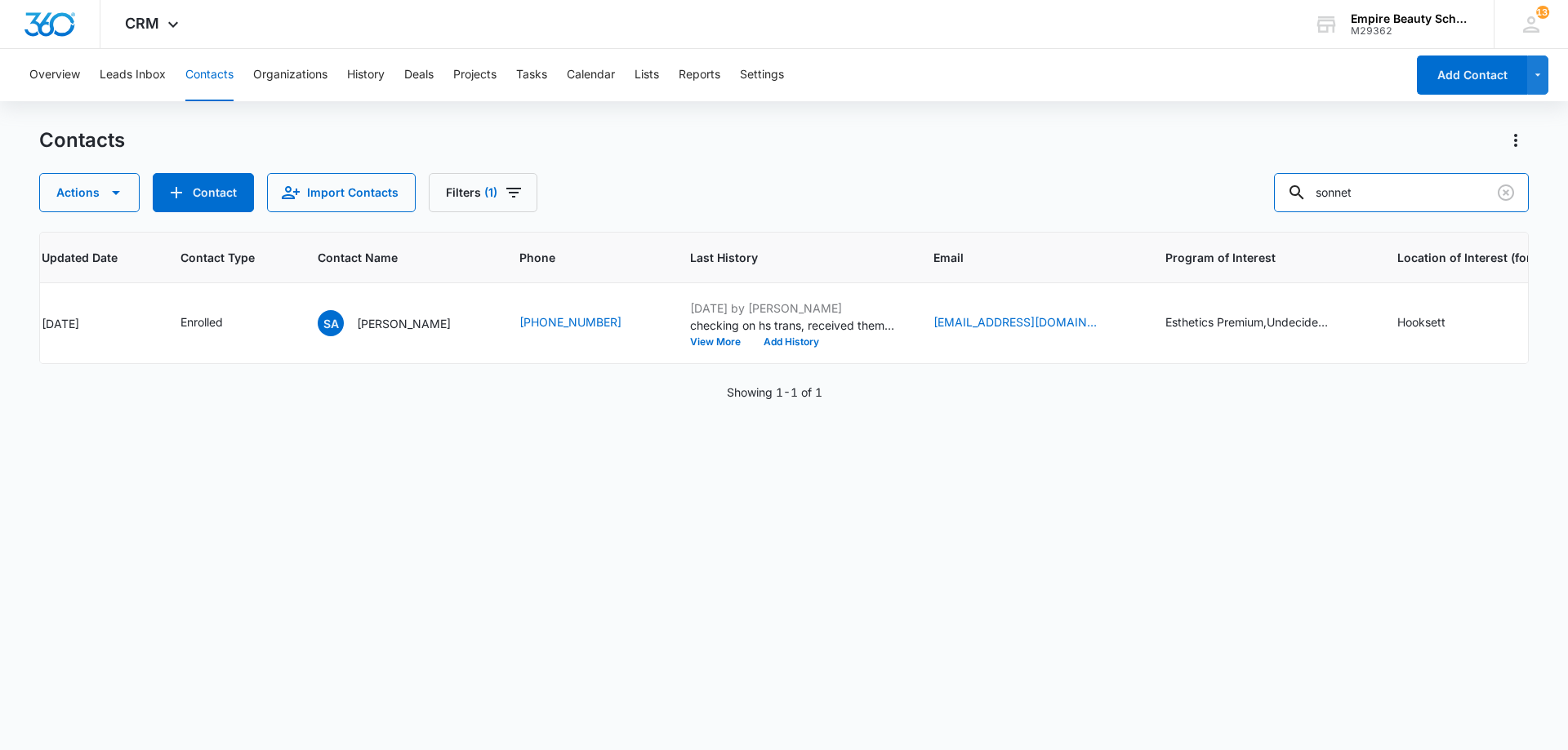
drag, startPoint x: 1370, startPoint y: 185, endPoint x: 1089, endPoint y: 155, distance: 282.6
click at [1113, 155] on div "Contacts Actions Contact Import Contacts Filters (1) sonnet" at bounding box center [784, 170] width 1490 height 85
type input "victoria arr"
click at [753, 340] on button "Add History" at bounding box center [789, 342] width 78 height 10
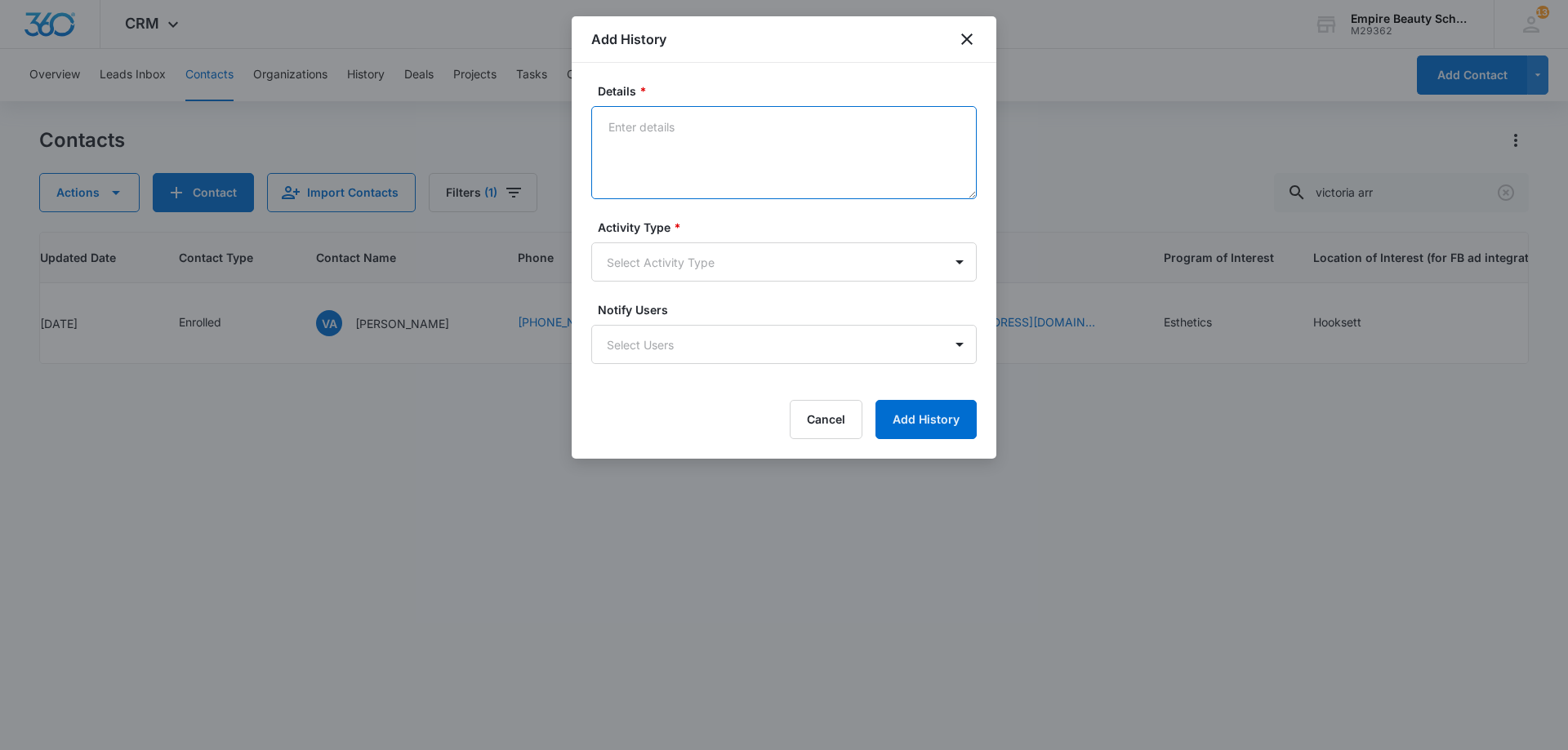
paste textarea "We are so excited for you to start your classes in a couple of weeks! If you co…"
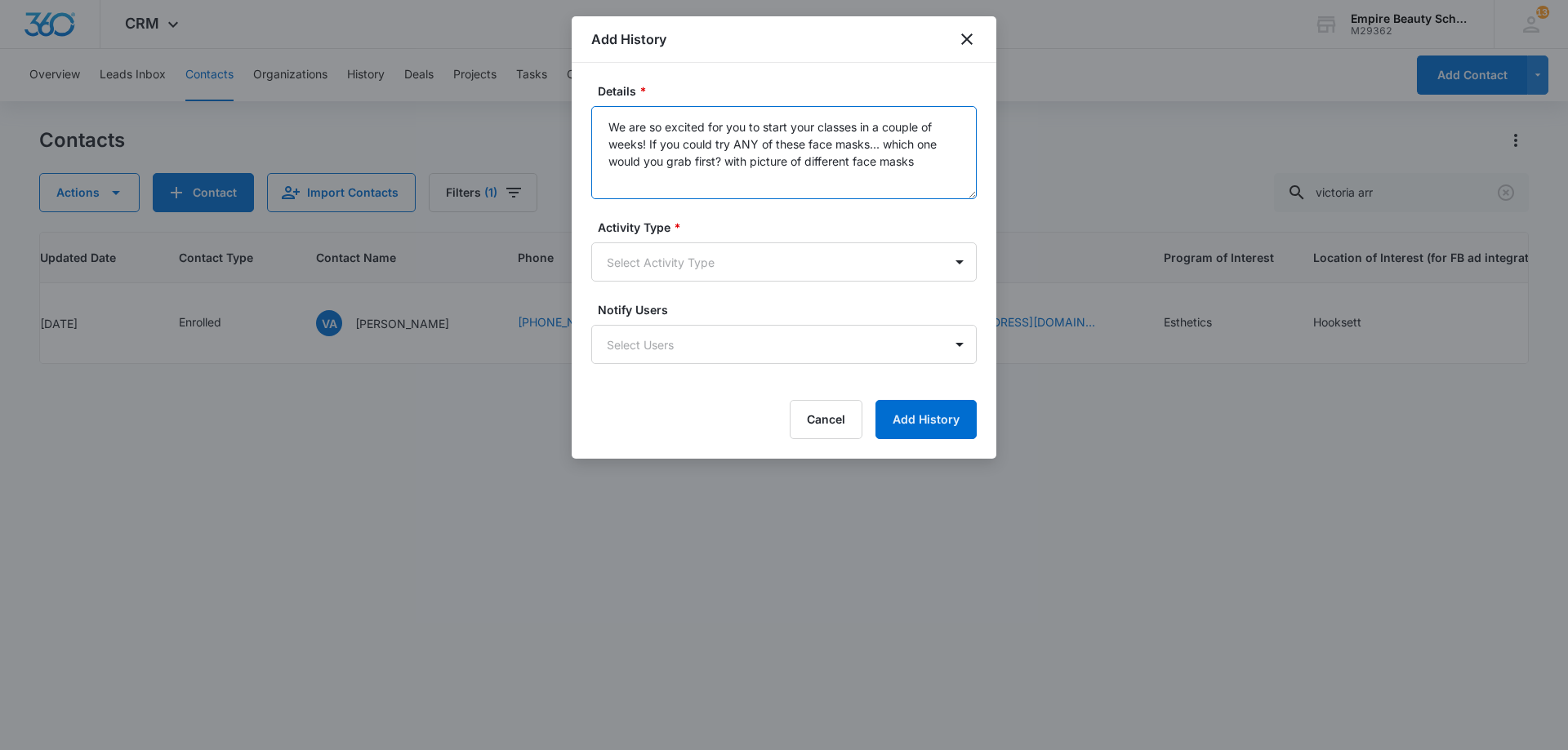
type textarea "We are so excited for you to start your classes in a couple of weeks! If you co…"
drag, startPoint x: 662, startPoint y: 237, endPoint x: 658, endPoint y: 264, distance: 27.3
click at [658, 264] on div "Activity Type * Select Activity Type" at bounding box center [784, 249] width 385 height 63
click at [655, 265] on body "CRM Apps Forms CRM Email Shop Payments POS Files Brand Settings Empire Beauty S…" at bounding box center [784, 375] width 1568 height 750
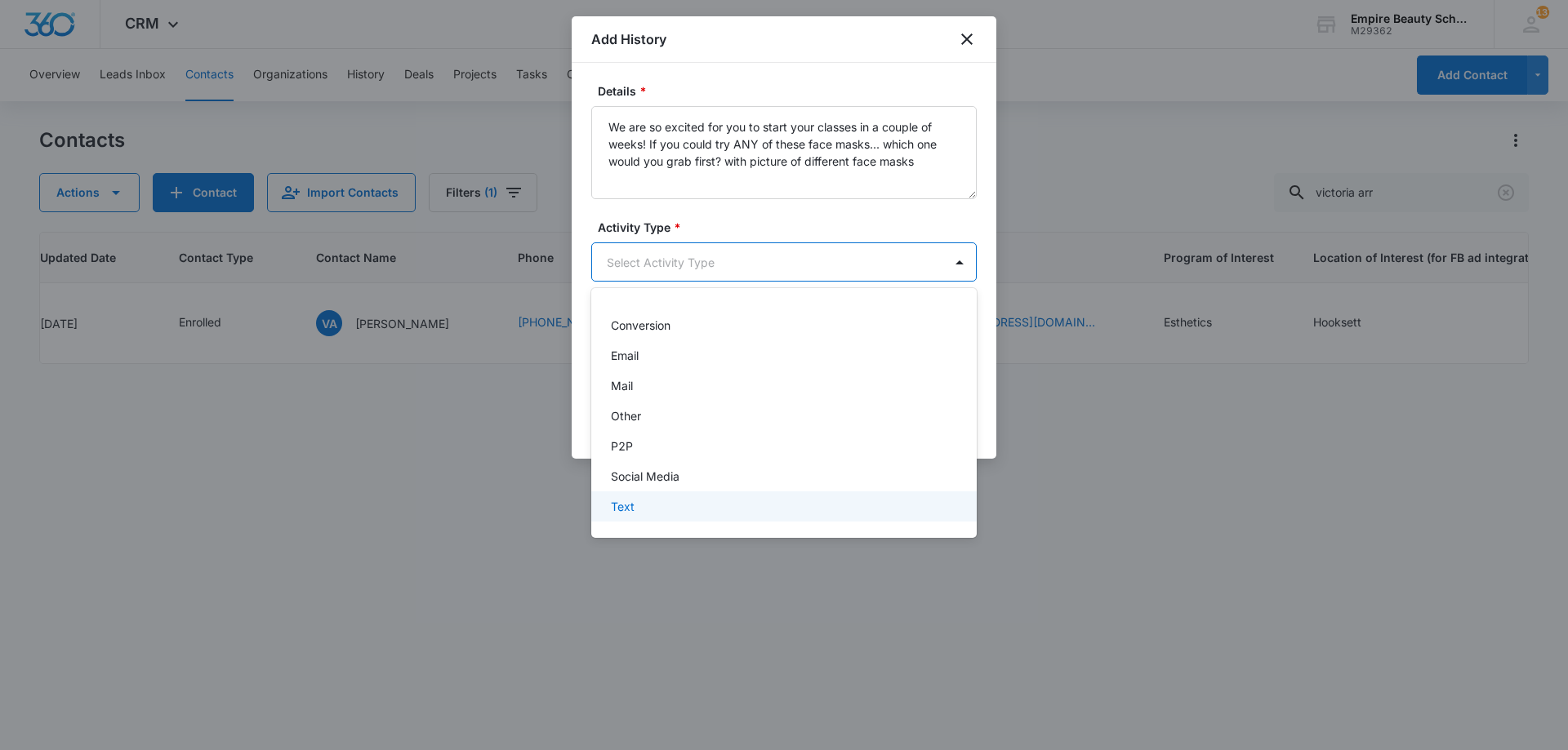
click at [695, 505] on div "Text" at bounding box center [784, 507] width 385 height 30
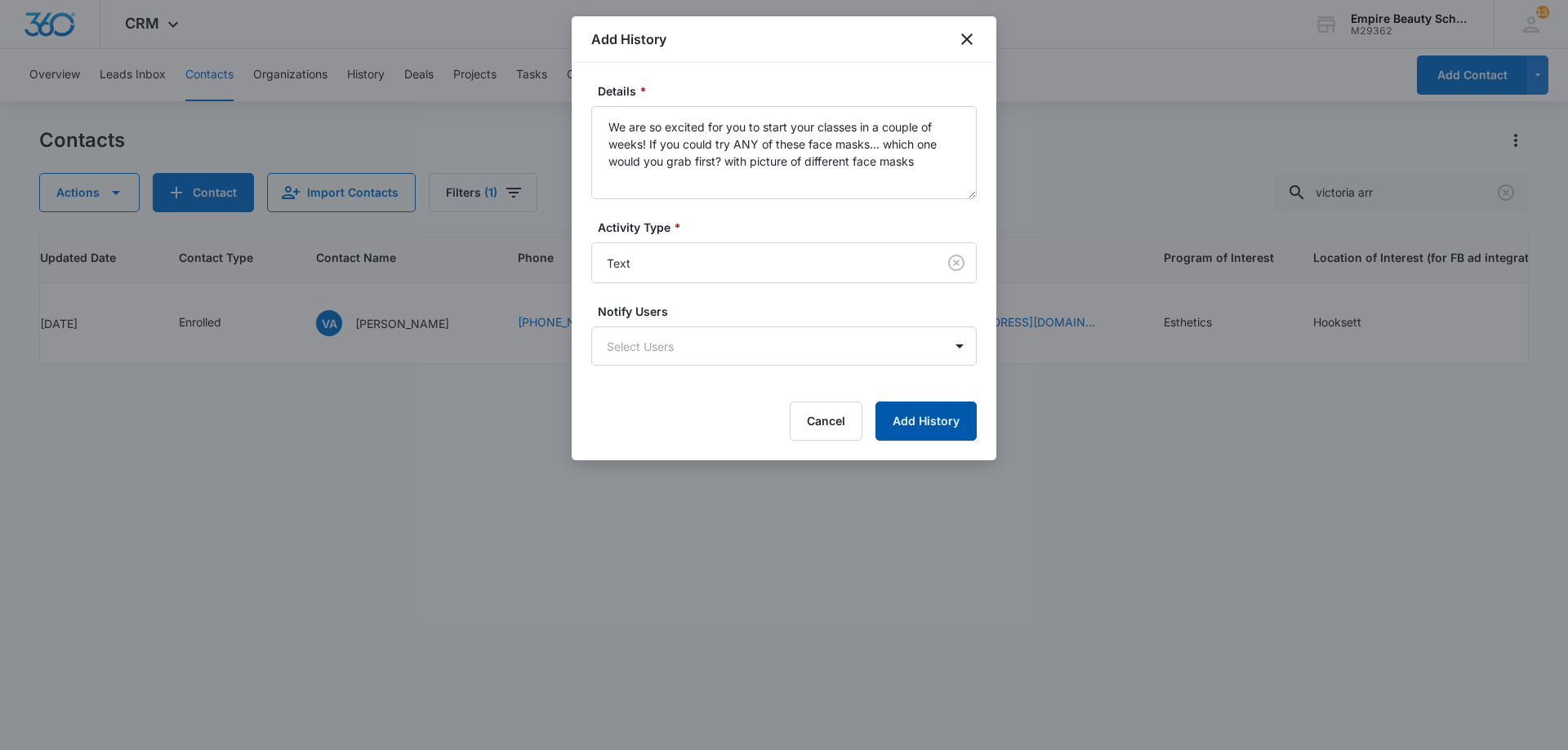
click at [903, 434] on button "Add History" at bounding box center [925, 421] width 101 height 39
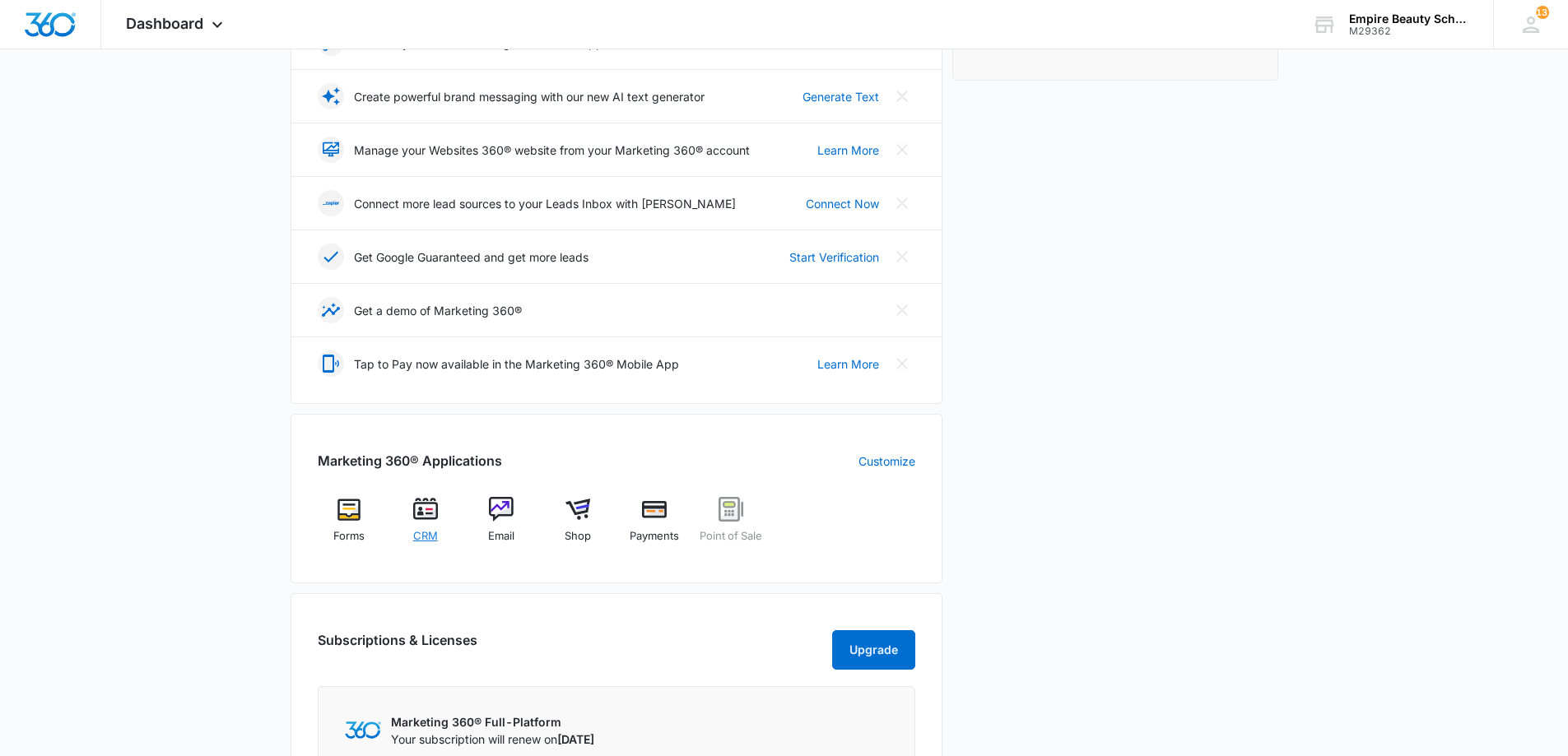
scroll to position [330, 0]
click at [431, 516] on img at bounding box center [426, 509] width 25 height 25
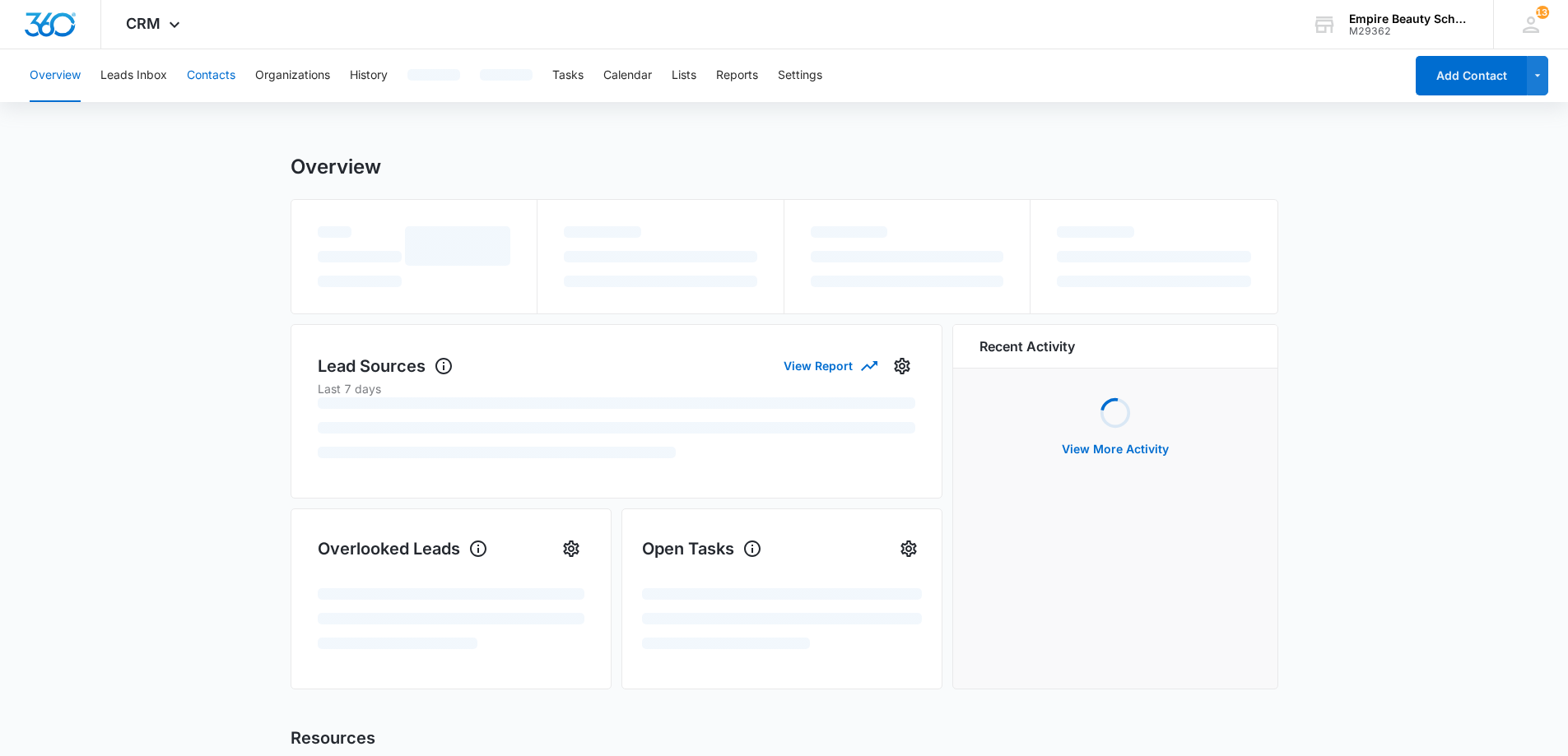
click at [204, 84] on button "Contacts" at bounding box center [211, 76] width 49 height 52
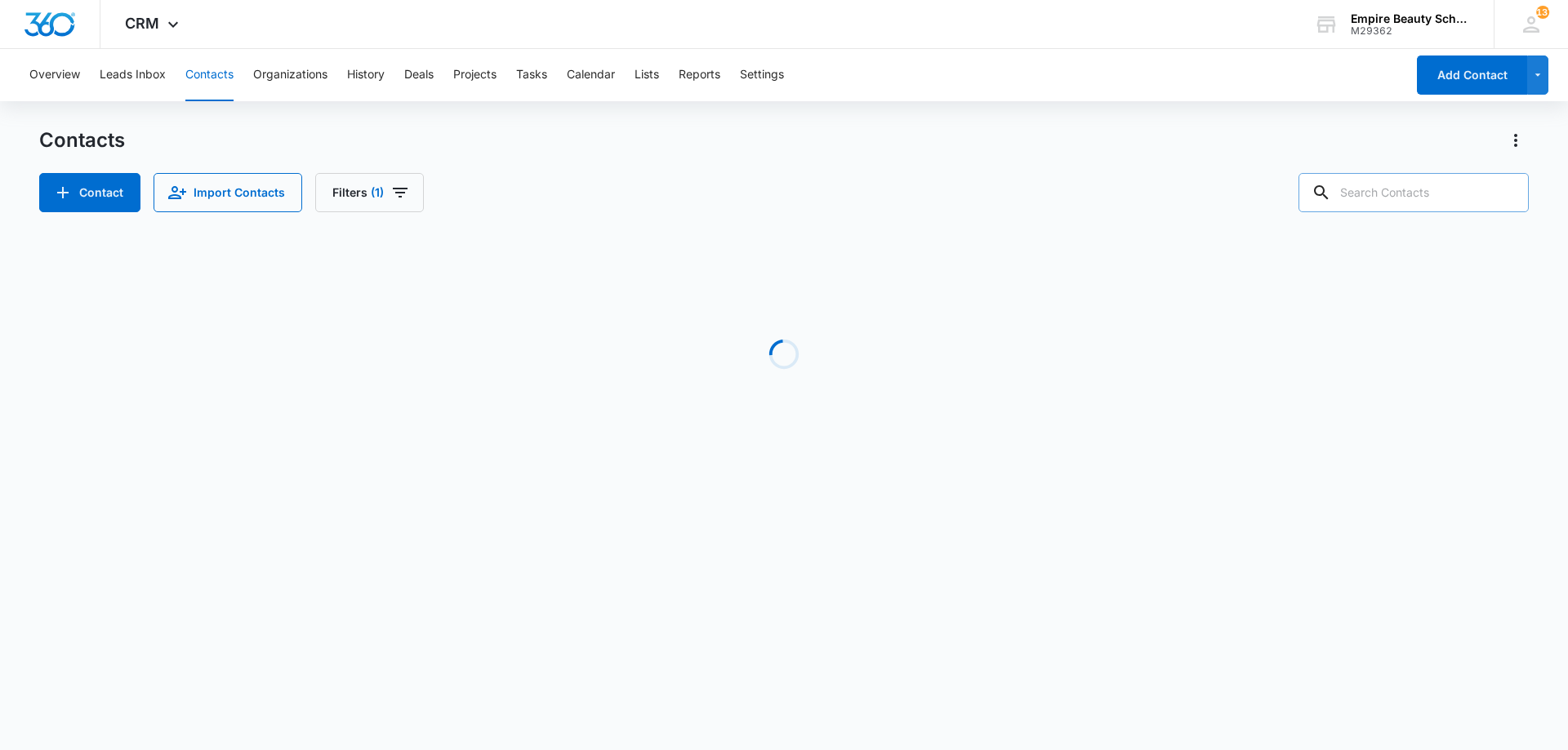
drag, startPoint x: 1457, startPoint y: 201, endPoint x: 1447, endPoint y: 191, distance: 14.1
click at [1456, 201] on input "text" at bounding box center [1413, 192] width 230 height 39
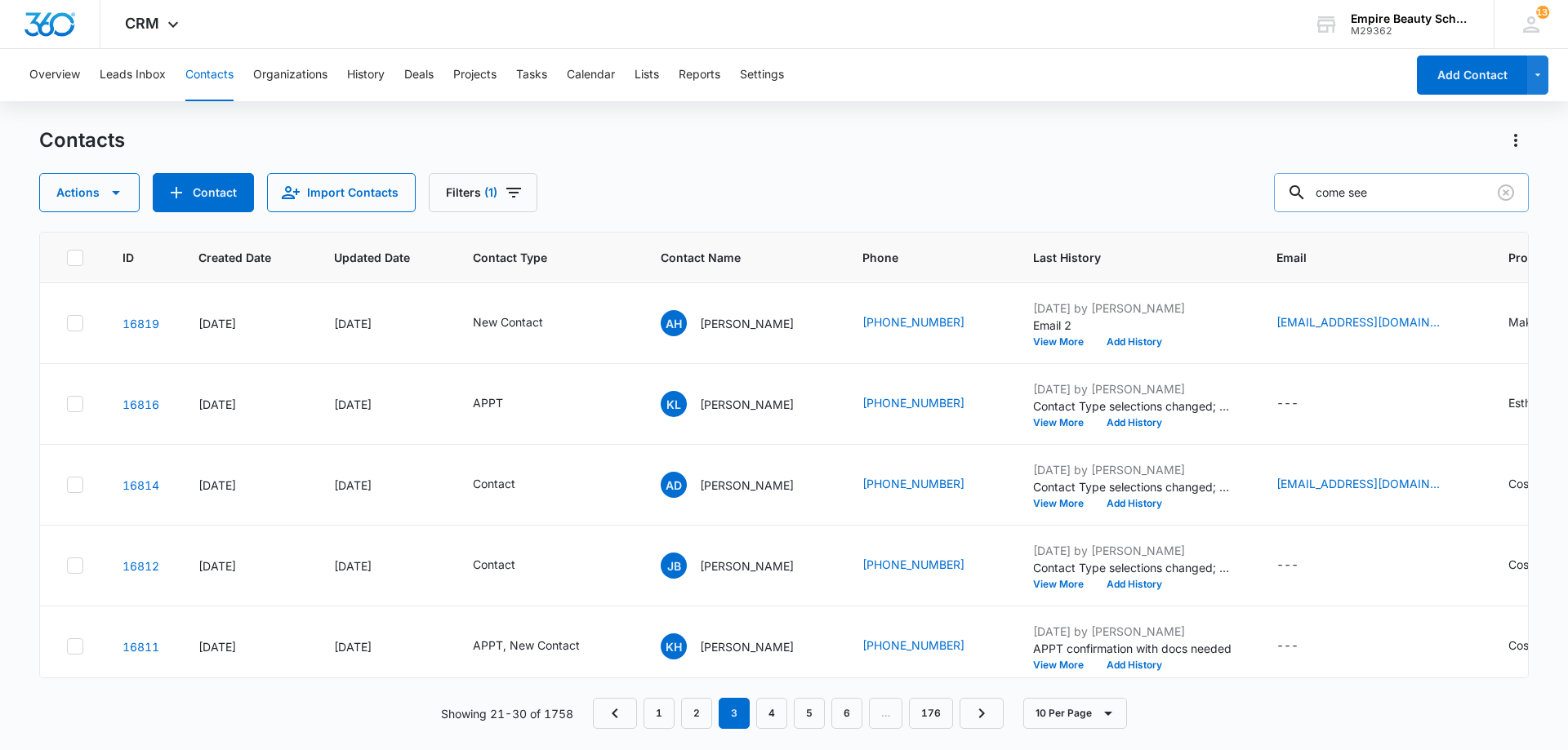
type input "come see"
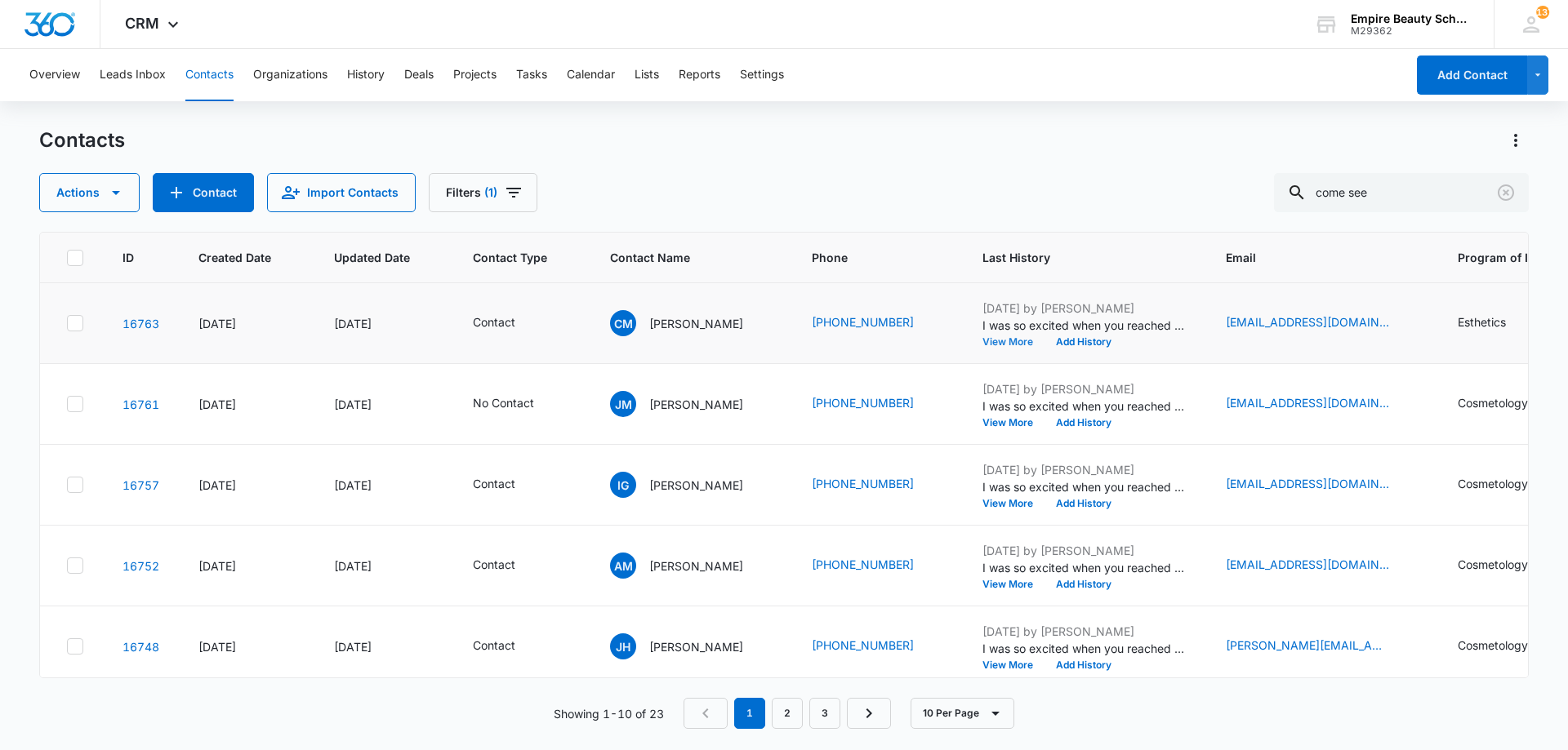
click at [1002, 338] on button "View More" at bounding box center [1013, 342] width 62 height 10
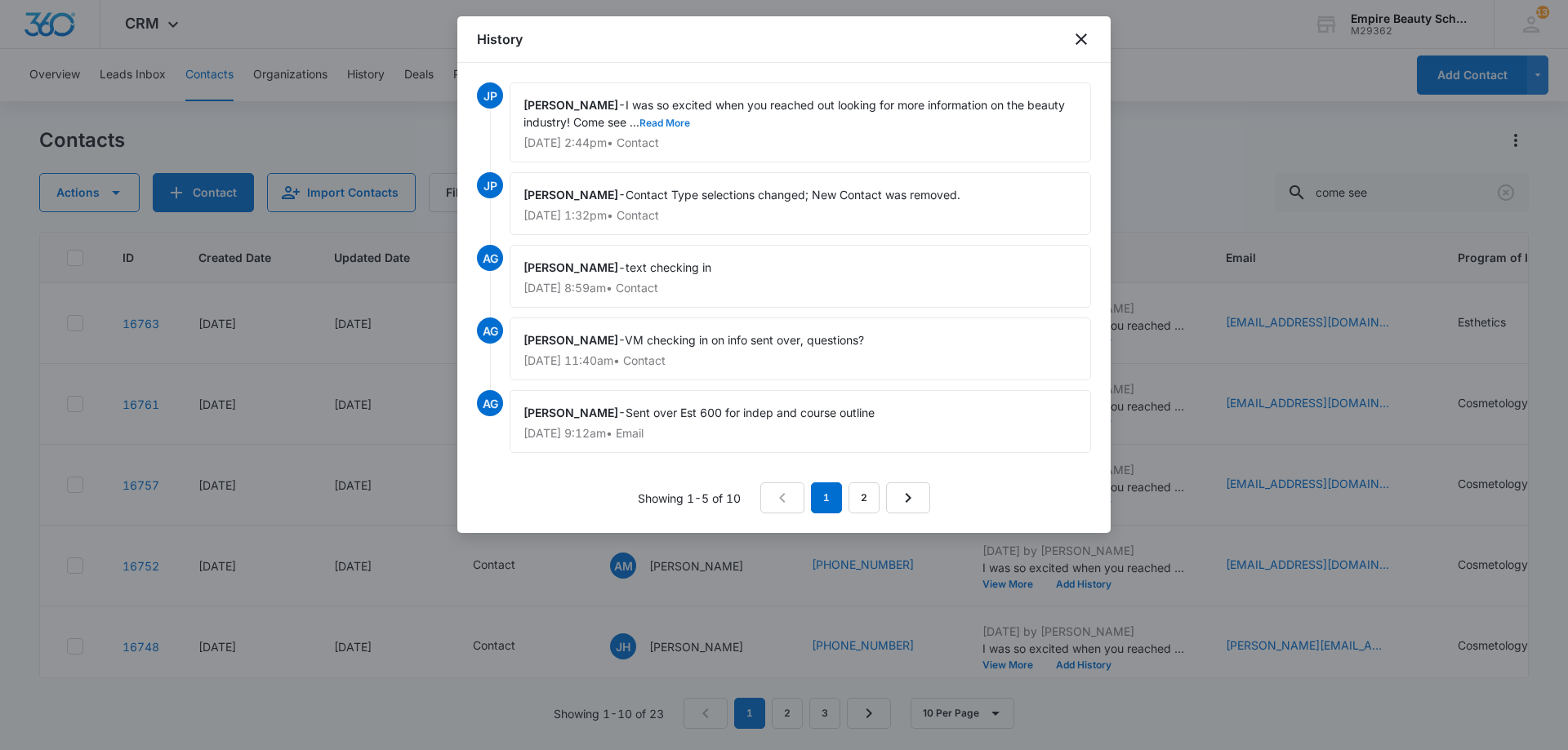
click at [674, 128] on button "Read More" at bounding box center [664, 123] width 50 height 10
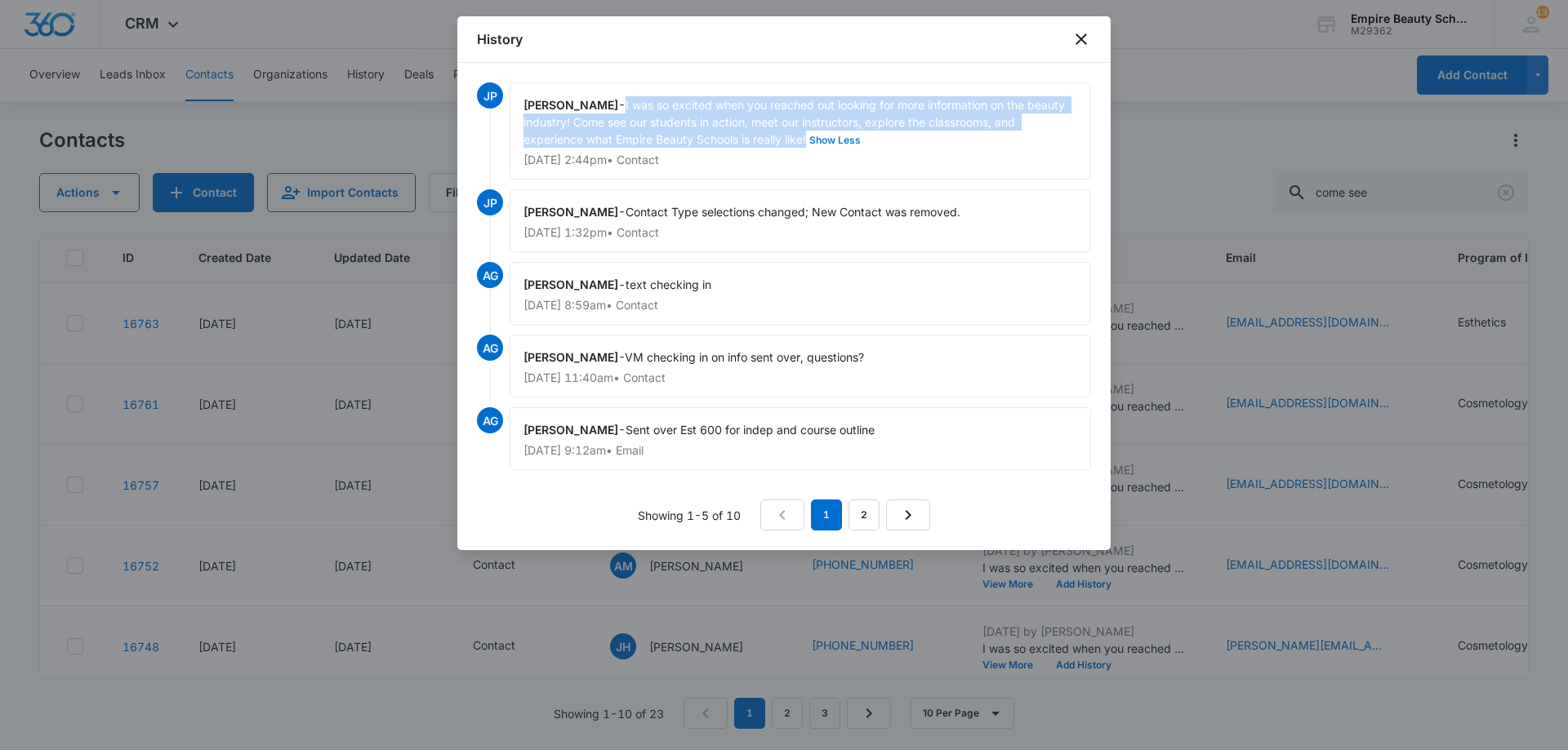
drag, startPoint x: 632, startPoint y: 106, endPoint x: 810, endPoint y: 137, distance: 180.7
click at [810, 137] on span "I was so excited when you reached out looking for more information on the beaut…" at bounding box center [796, 122] width 545 height 48
copy span "I was so excited when you reached out looking for more information on the beaut…"
click at [1078, 39] on icon "close" at bounding box center [1081, 39] width 19 height 19
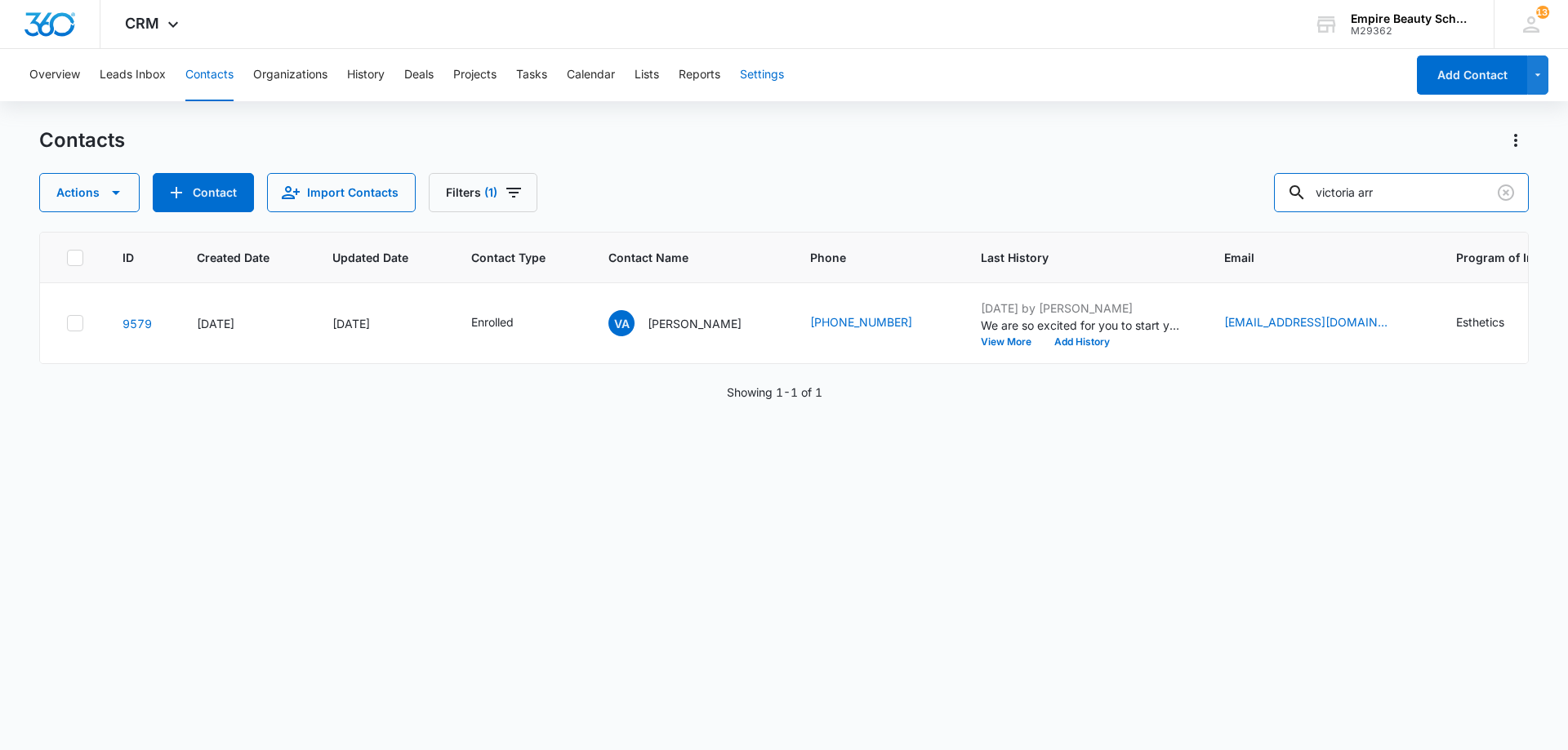
drag, startPoint x: 1414, startPoint y: 199, endPoint x: 769, endPoint y: 98, distance: 652.9
click at [771, 99] on div "Overview Leads Inbox Contacts Organizations History Deals Projects Tasks Calend…" at bounding box center [784, 399] width 1568 height 700
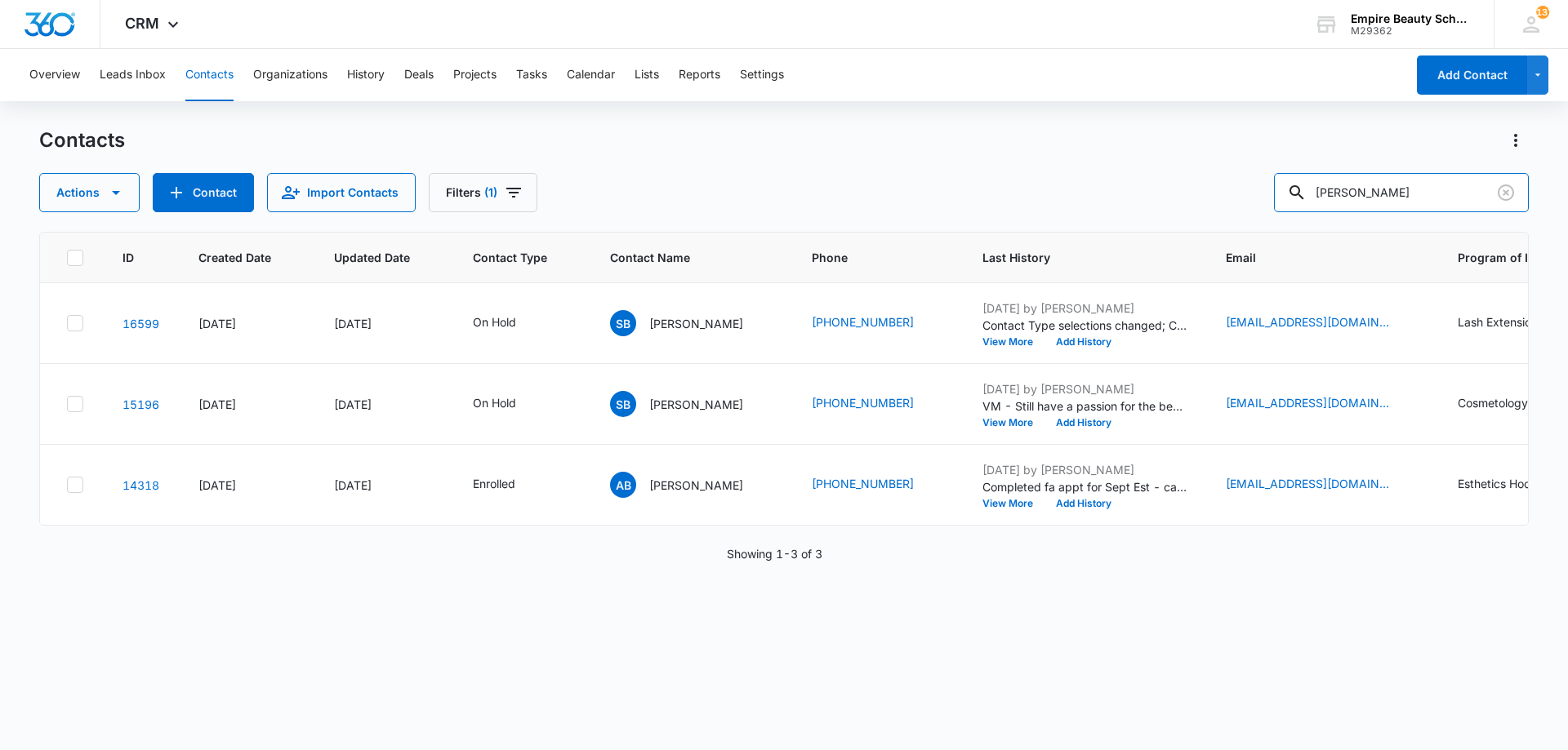
drag, startPoint x: 1394, startPoint y: 189, endPoint x: 1242, endPoint y: 173, distance: 152.8
click at [1242, 173] on div "Actions Contact Import Contacts Filters (1) [PERSON_NAME]" at bounding box center [784, 192] width 1490 height 39
type input "1501"
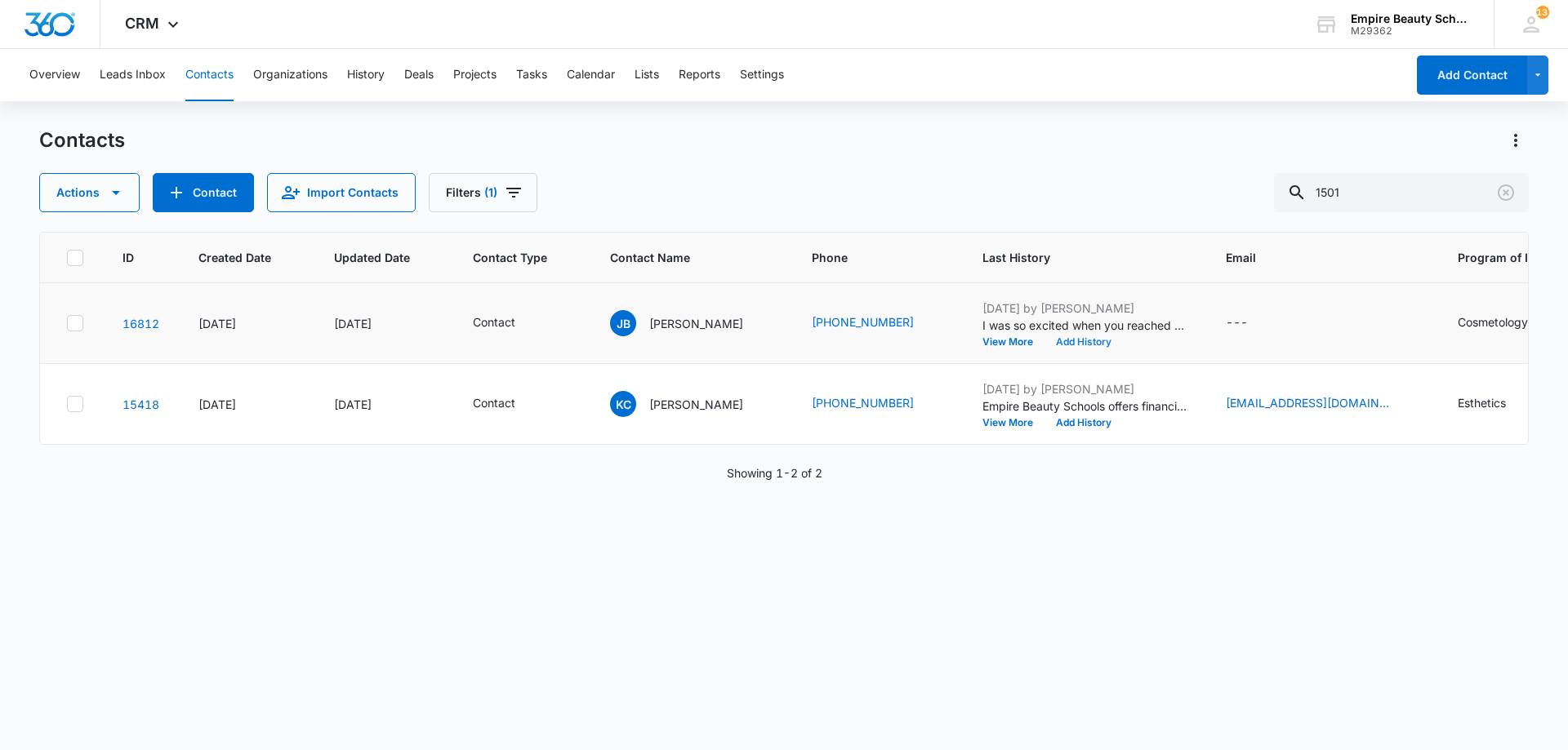
click at [1044, 341] on button "Add History" at bounding box center [1083, 342] width 78 height 10
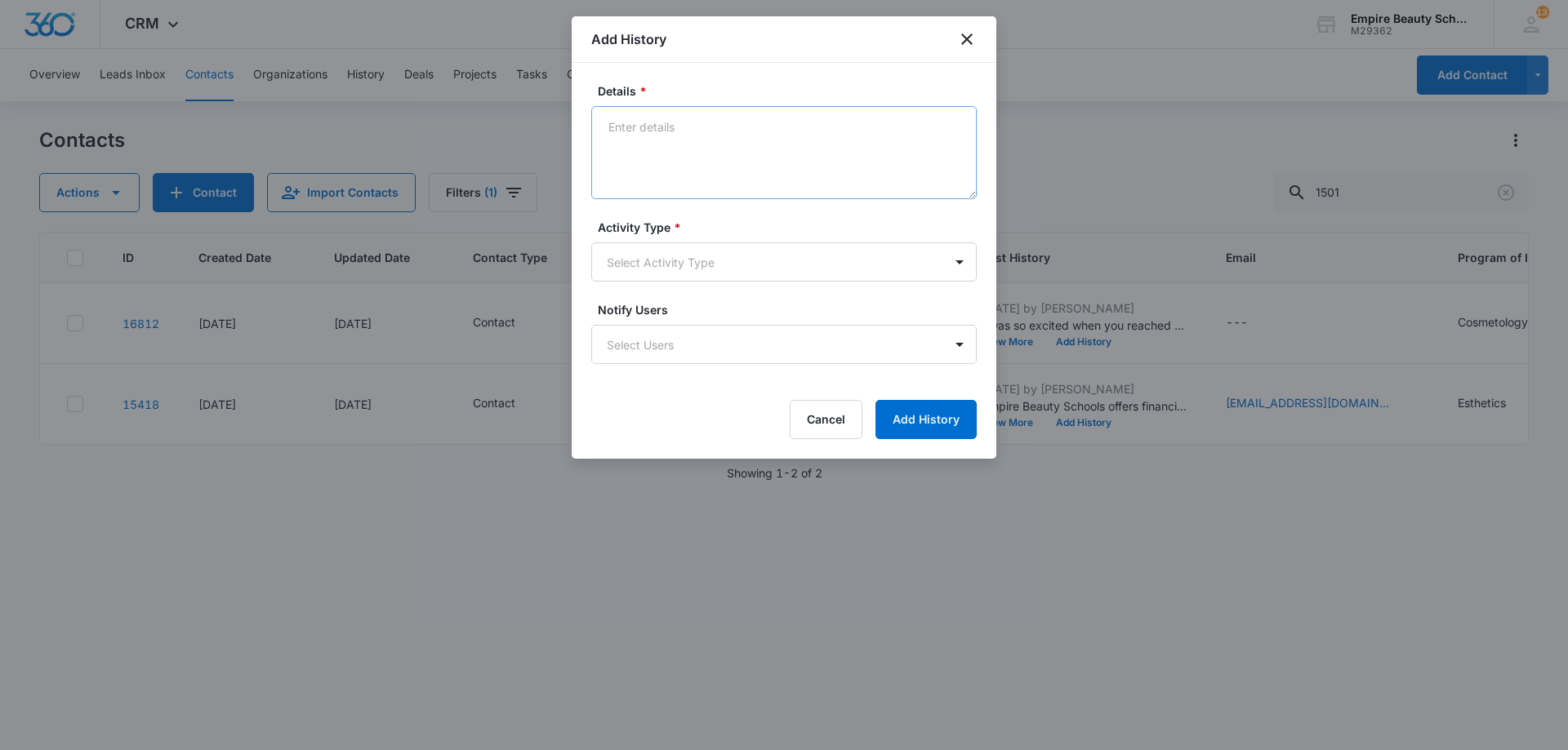
drag, startPoint x: 708, startPoint y: 99, endPoint x: 707, endPoint y: 116, distance: 17.0
click at [707, 108] on div "Details *" at bounding box center [784, 141] width 385 height 116
click at [707, 137] on textarea "Details *" at bounding box center [784, 152] width 385 height 93
click at [706, 162] on textarea "Currently seeing when she is going to see her Dad as he lives in [GEOGRAPHIC_DA…" at bounding box center [784, 152] width 385 height 93
type textarea "Currently seeing when she is going to see her Dad as he lives in [GEOGRAPHIC_DA…"
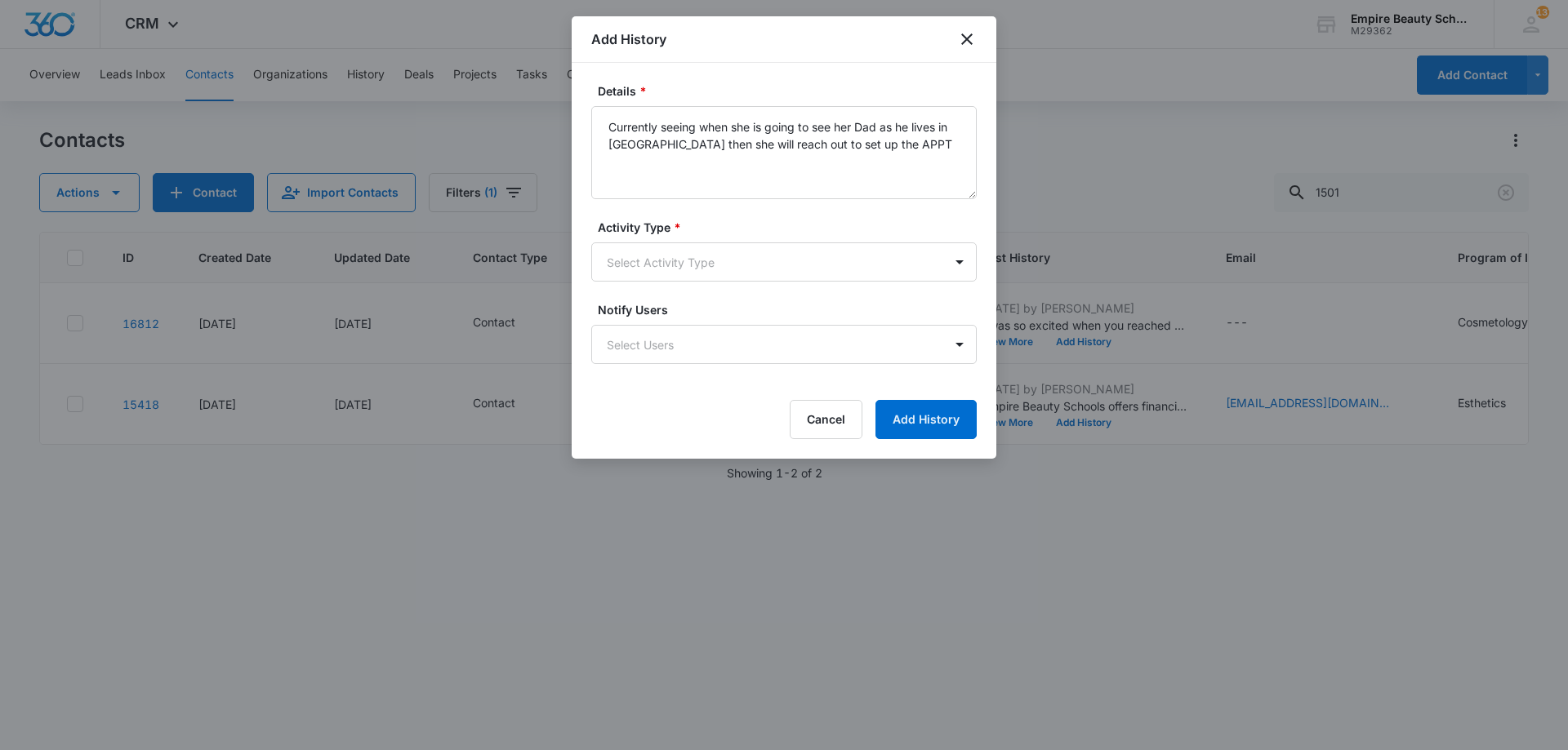
click at [656, 230] on label "Activity Type *" at bounding box center [790, 226] width 385 height 17
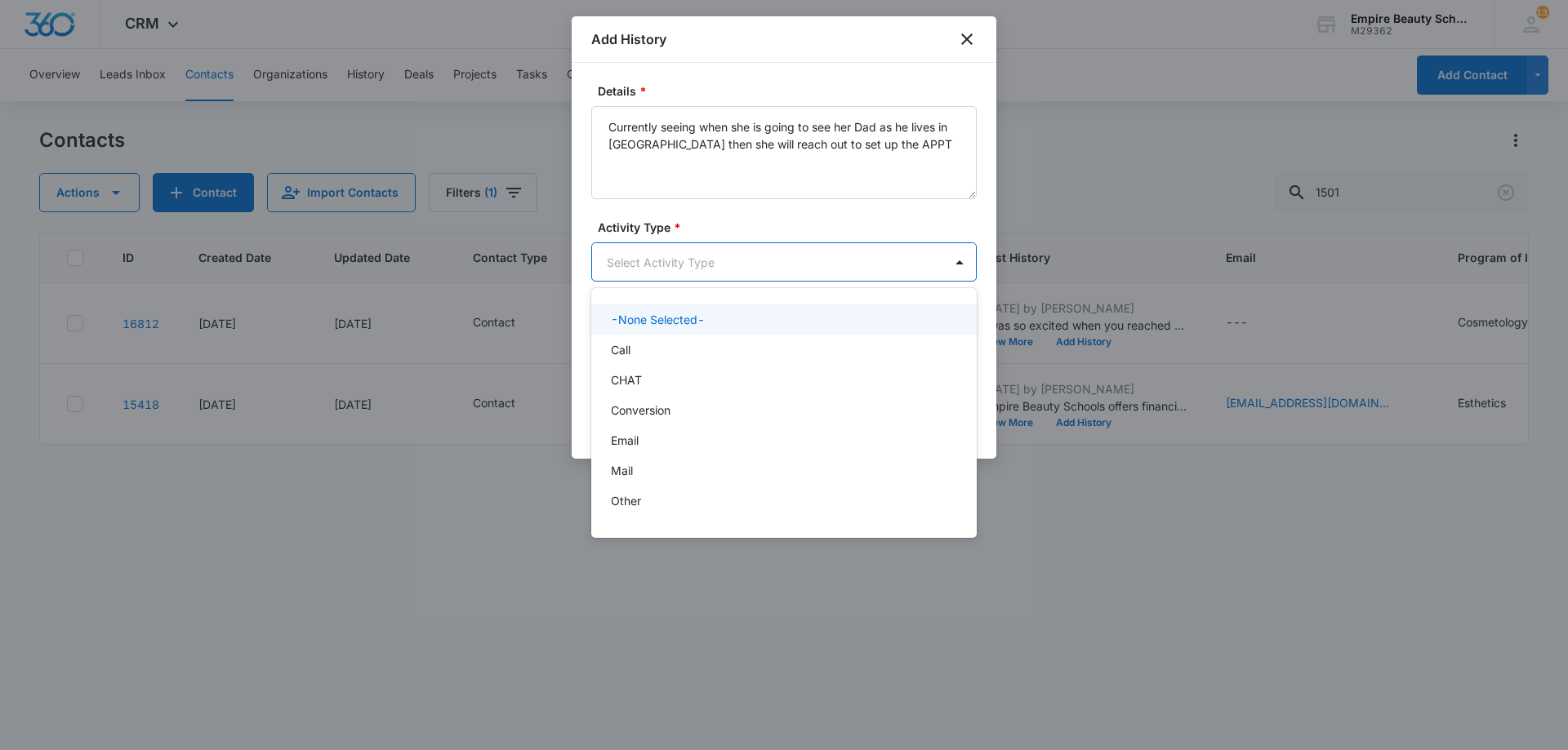
click at [651, 257] on body "CRM Apps Forms CRM Email Shop Payments POS Files Brand Settings Empire Beauty S…" at bounding box center [784, 375] width 1568 height 750
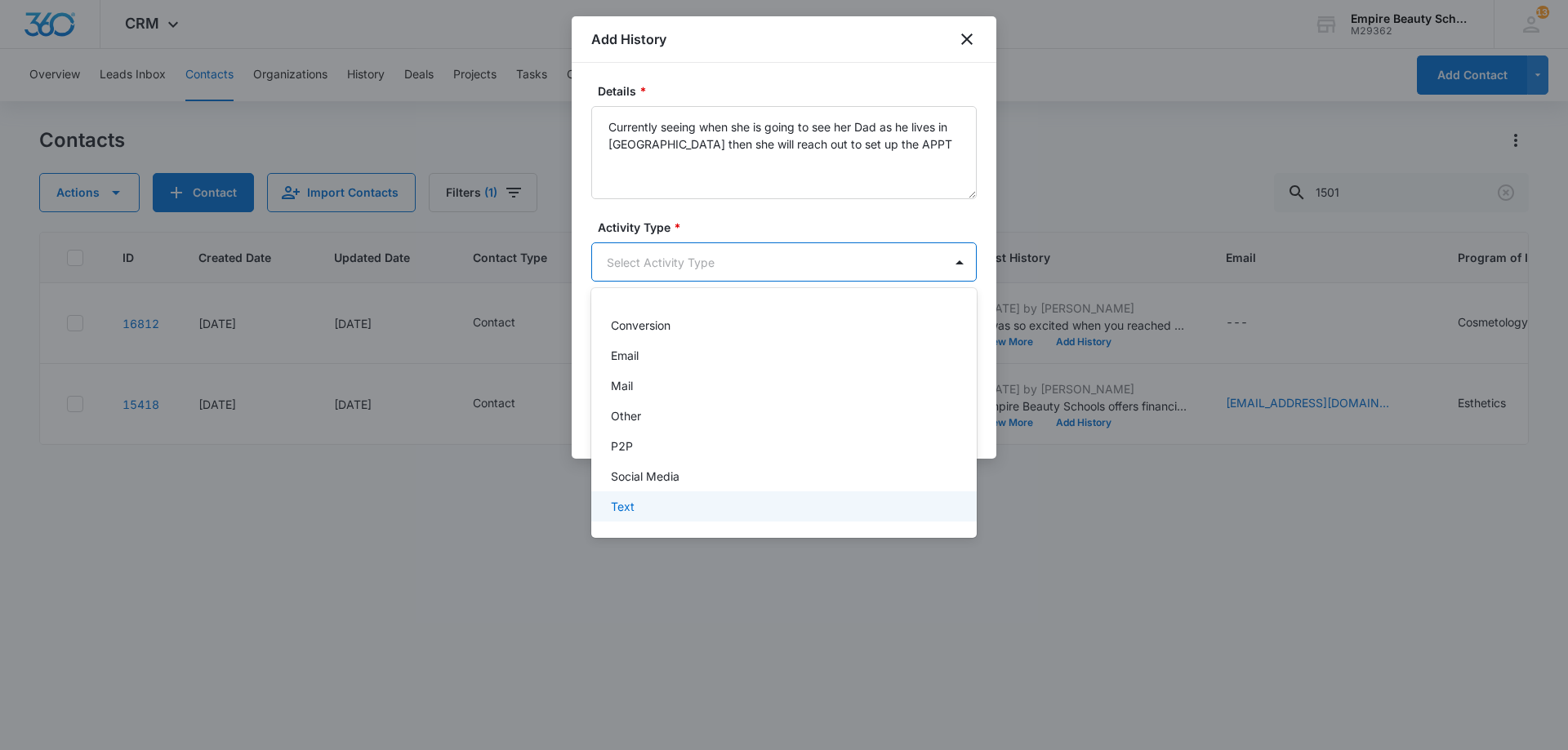
click at [644, 514] on div "Text" at bounding box center [782, 506] width 343 height 17
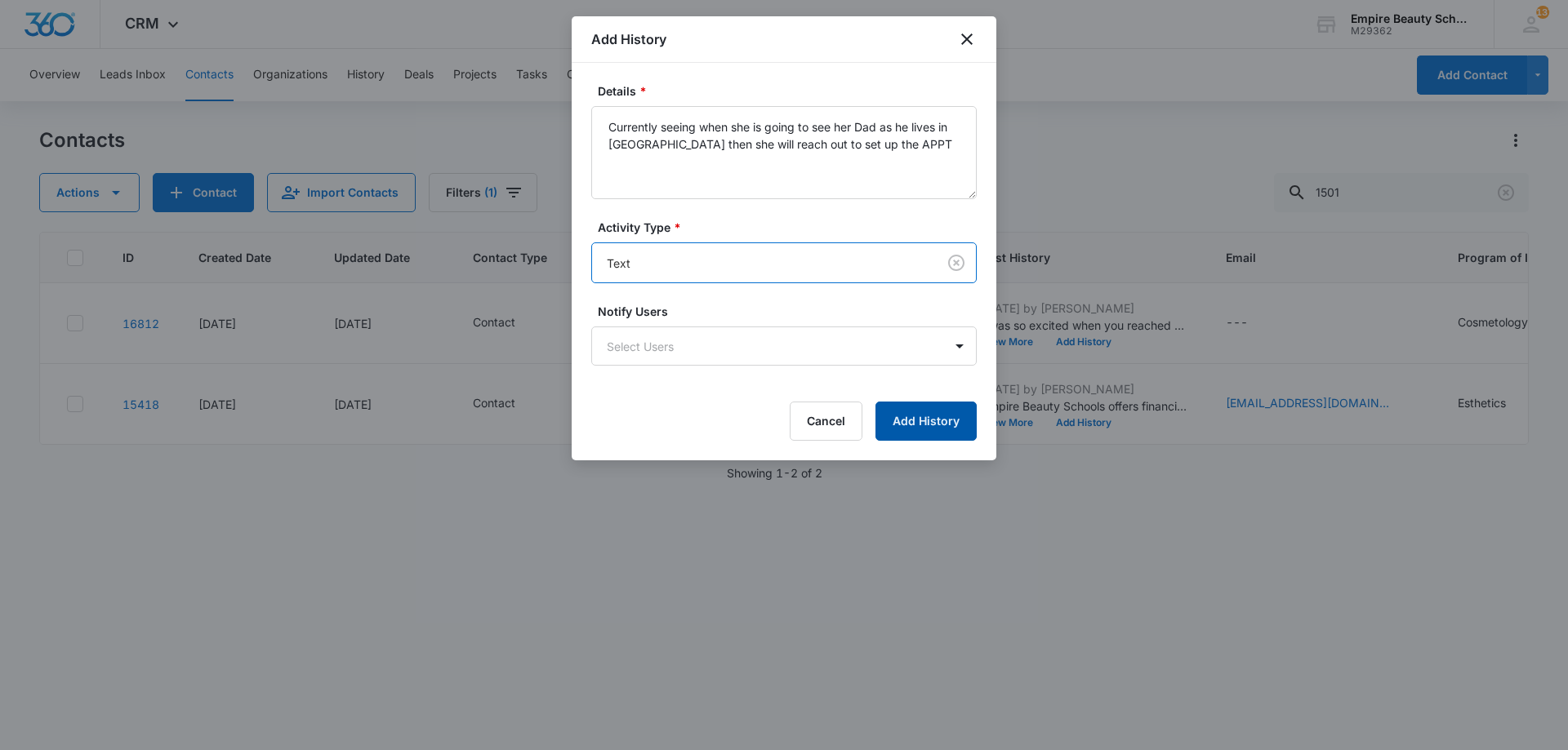
click at [907, 427] on button "Add History" at bounding box center [925, 421] width 101 height 39
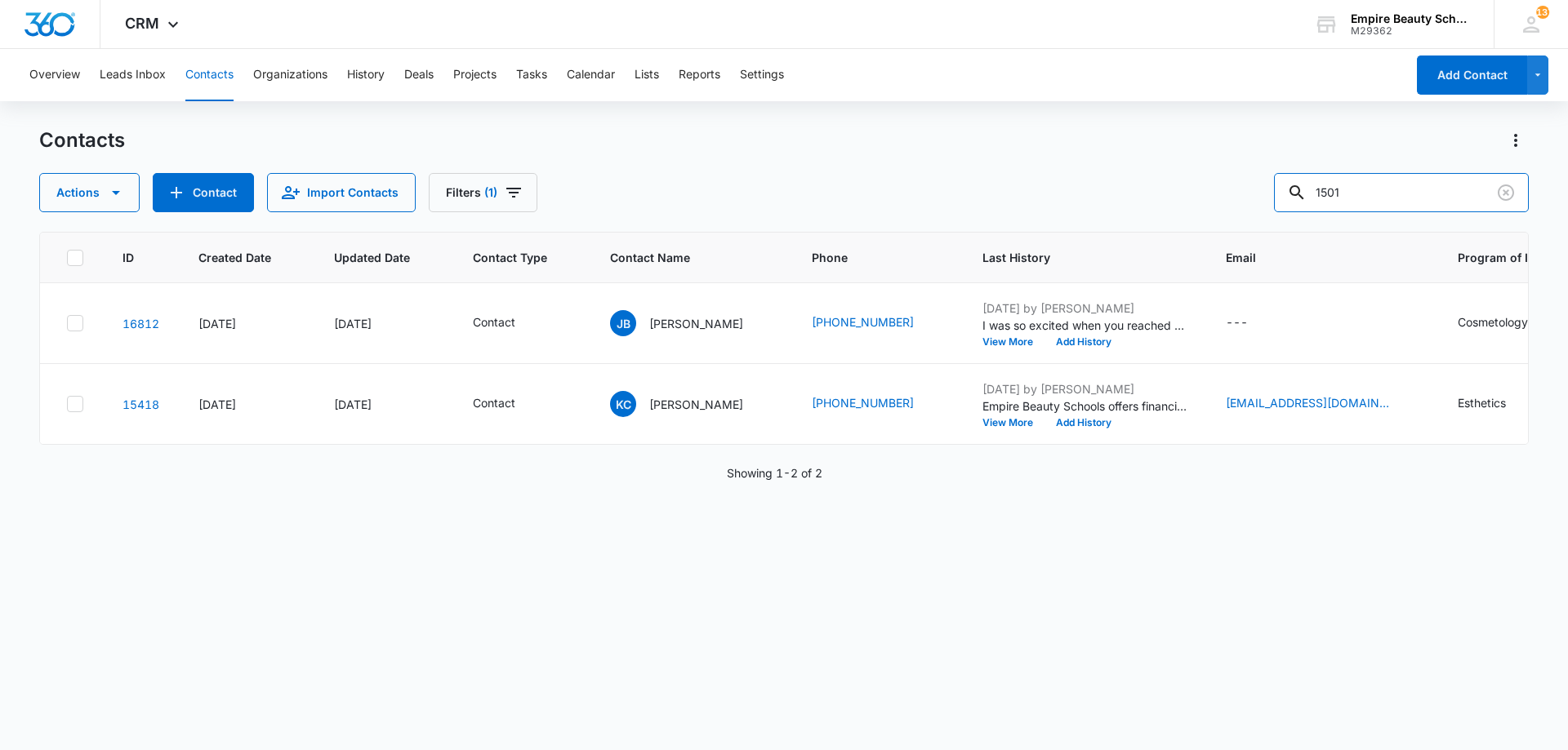
drag, startPoint x: 1390, startPoint y: 191, endPoint x: 873, endPoint y: 93, distance: 526.2
click at [933, 102] on div "Overview Leads Inbox Contacts Organizations History Deals Projects Tasks Calend…" at bounding box center [784, 399] width 1568 height 700
type input "a"
type input "b"
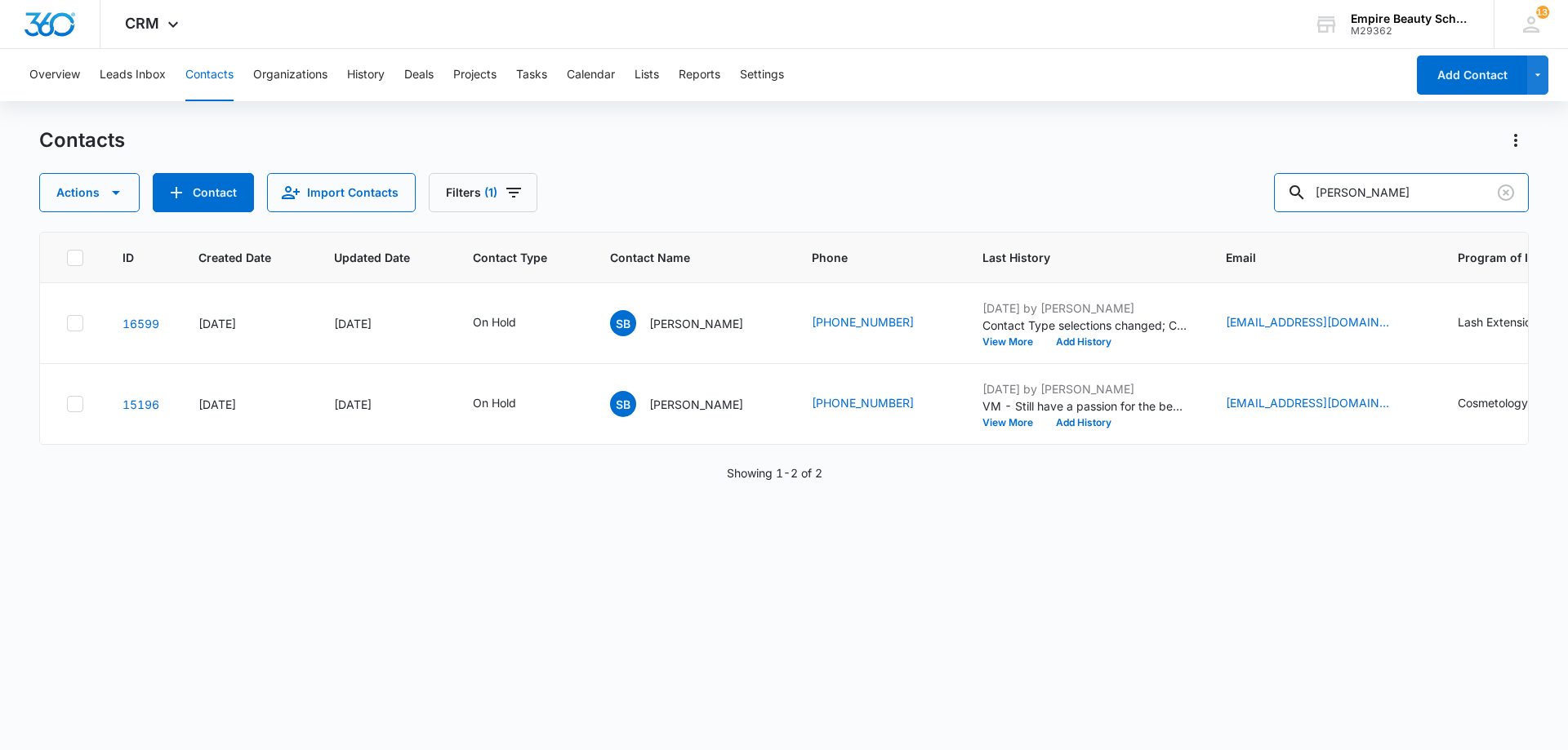
type input "[PERSON_NAME]"
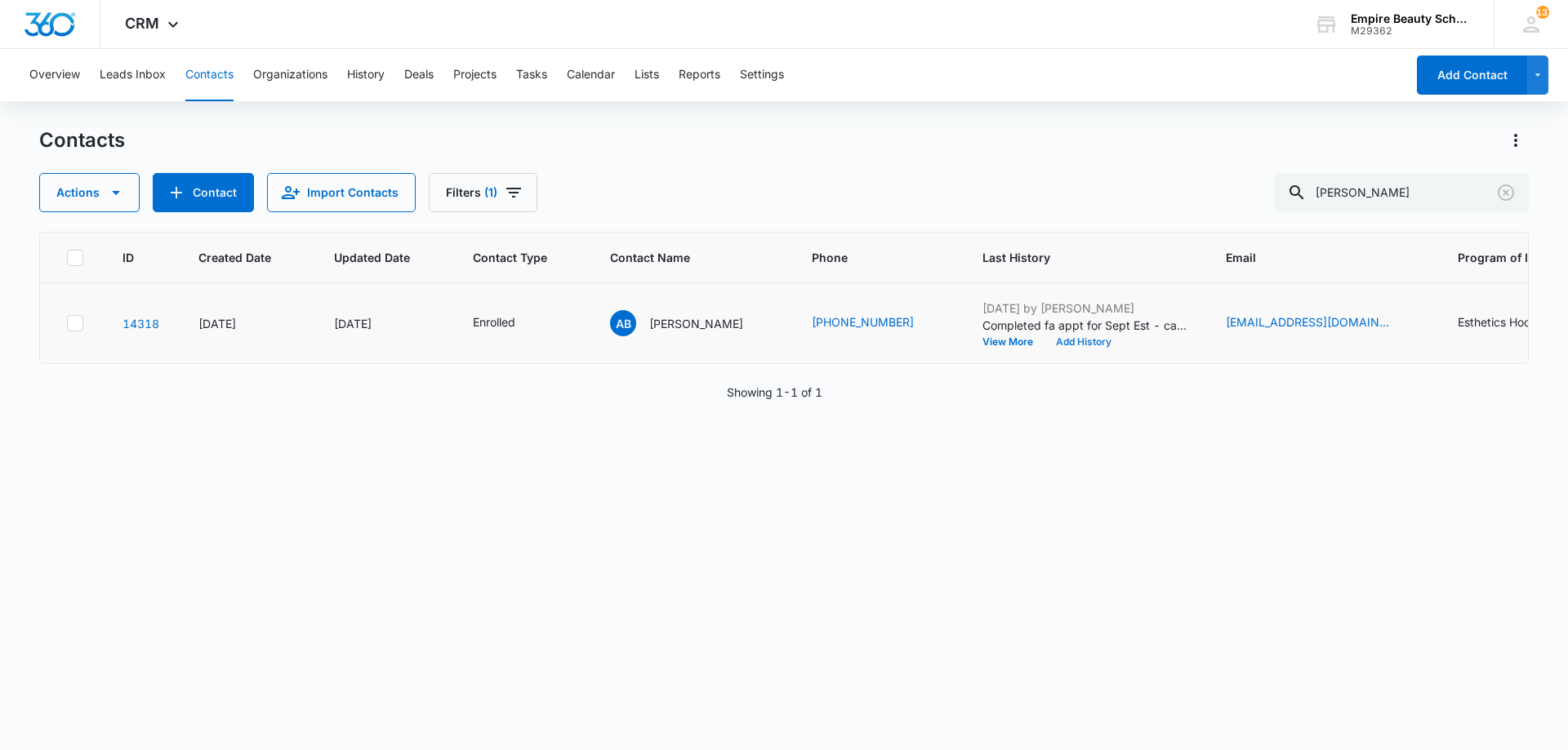
click at [1104, 344] on button "Add History" at bounding box center [1083, 342] width 78 height 10
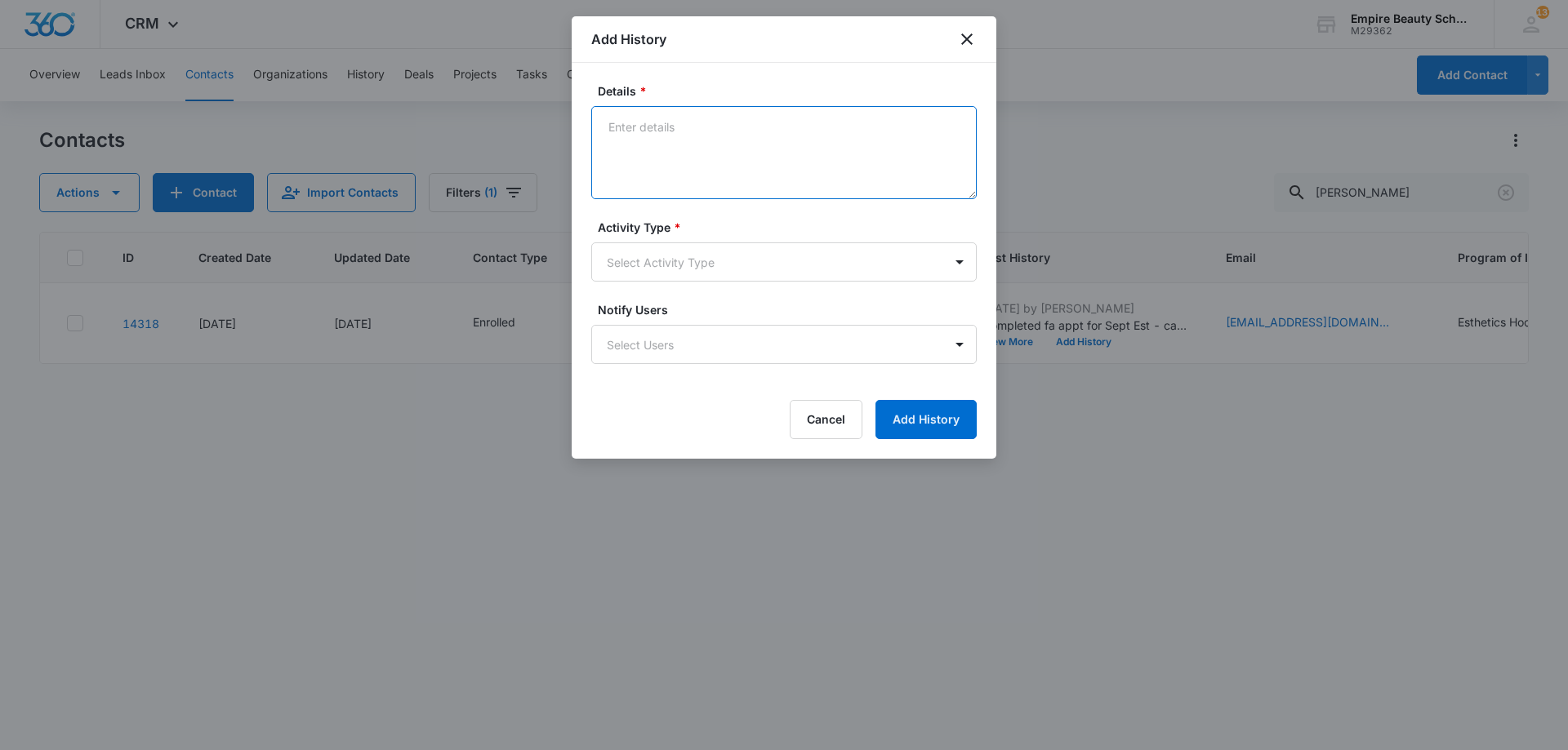
paste textarea "We are so excited for you to start your classes in a couple of weeks! If you co…"
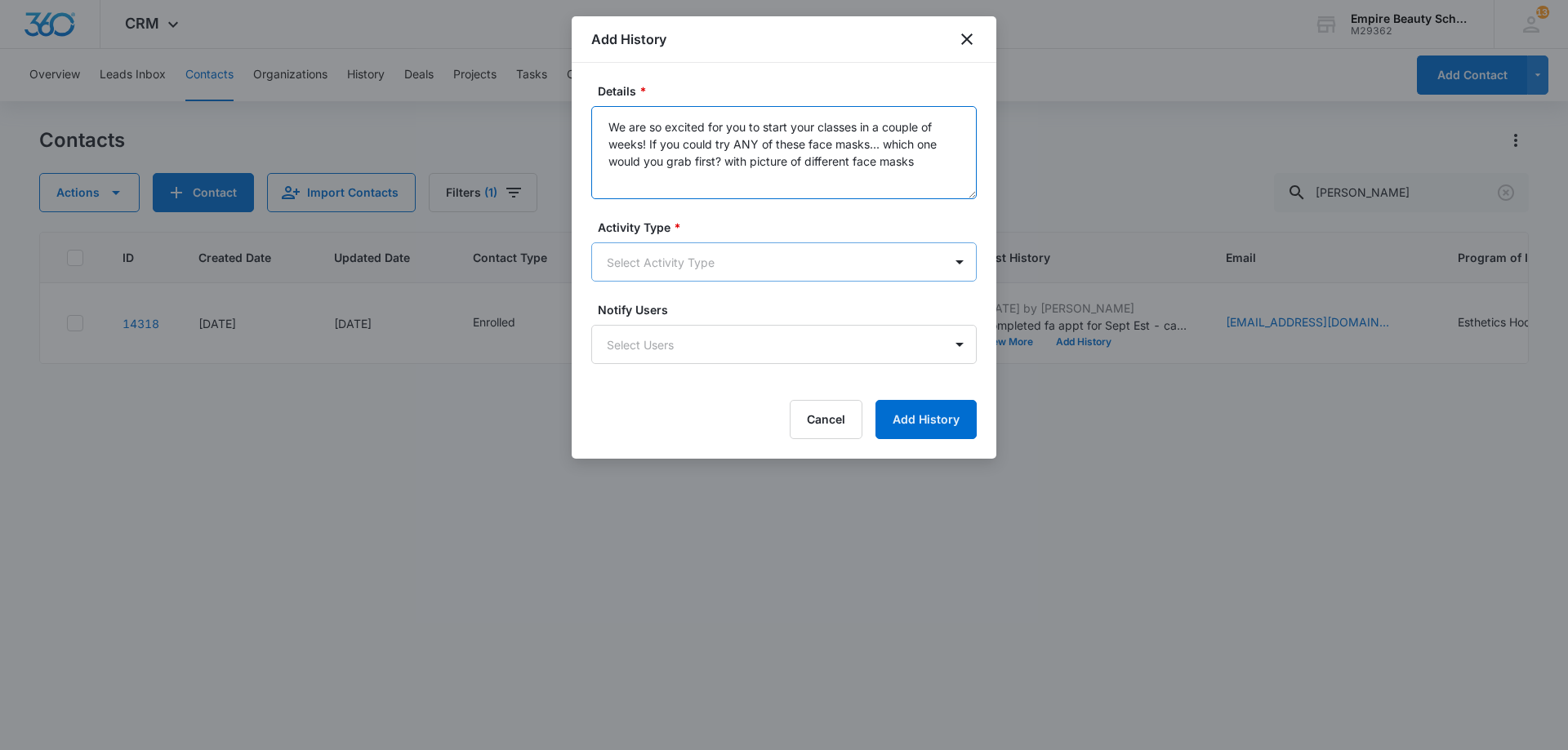
type textarea "We are so excited for you to start your classes in a couple of weeks! If you co…"
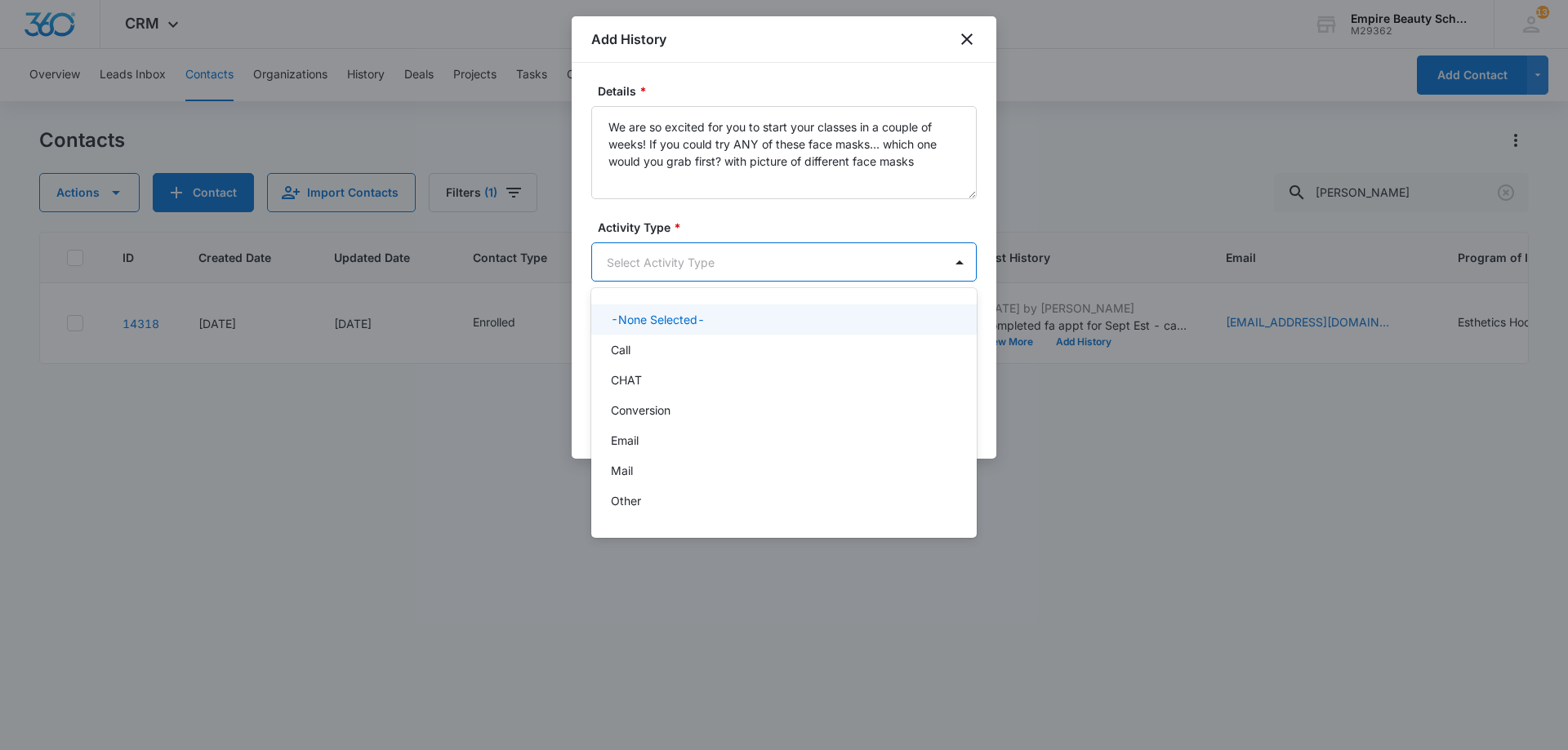
click at [691, 271] on body "CRM Apps Forms CRM Email Shop Payments POS Files Brand Settings Empire Beauty S…" at bounding box center [784, 375] width 1568 height 750
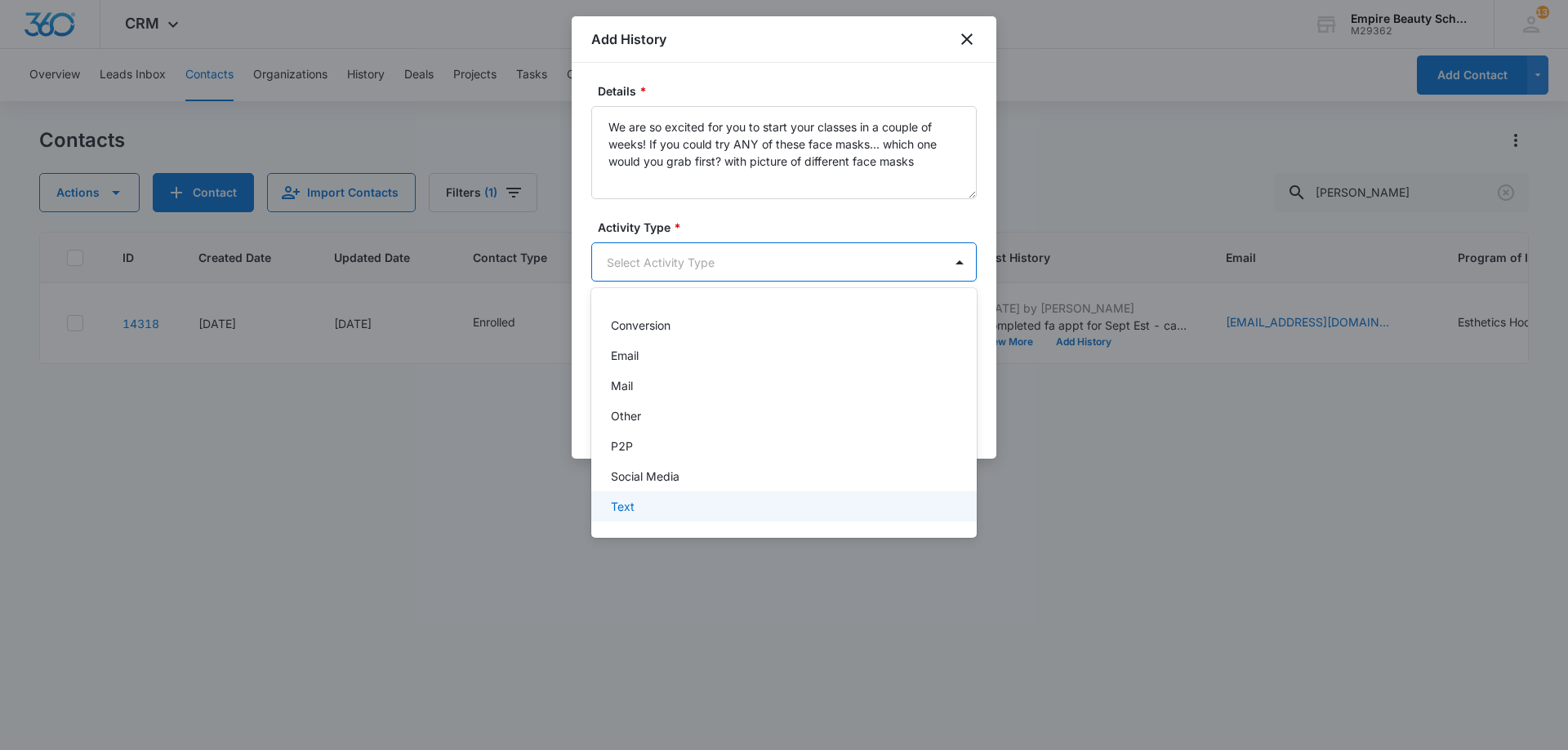
drag, startPoint x: 693, startPoint y: 496, endPoint x: 710, endPoint y: 488, distance: 18.8
click at [693, 498] on div "Text" at bounding box center [784, 507] width 385 height 30
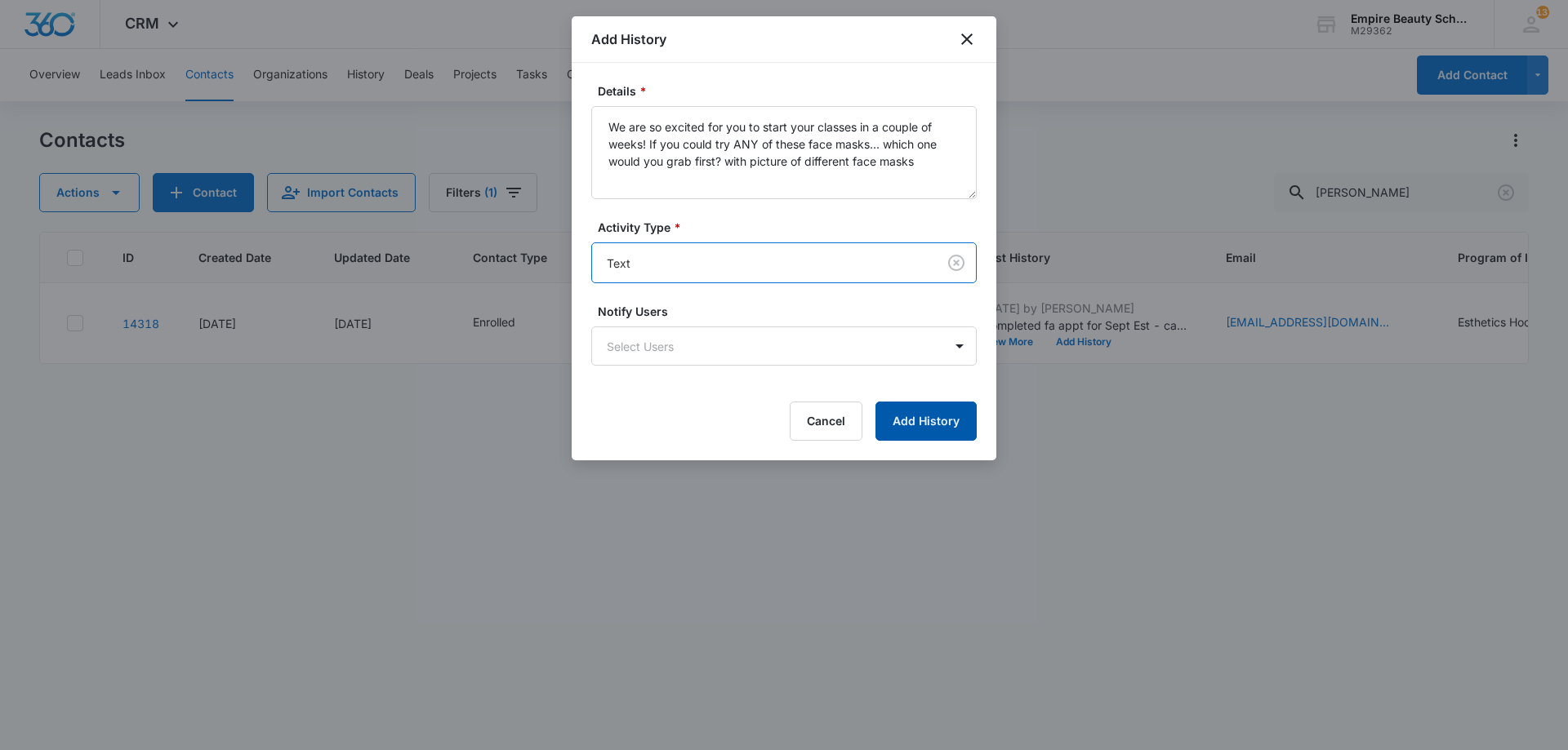
click at [900, 427] on button "Add History" at bounding box center [925, 421] width 101 height 39
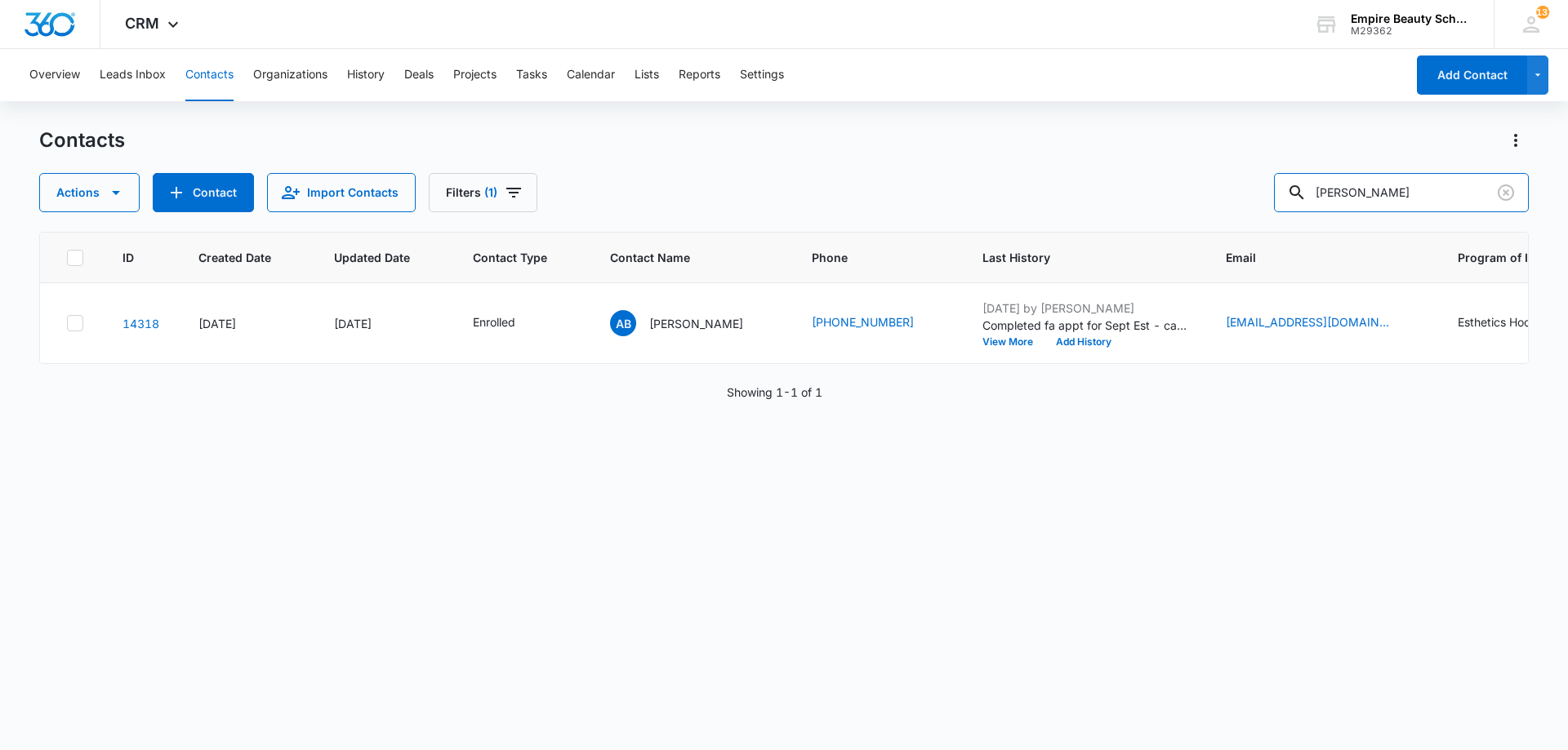
drag, startPoint x: 1370, startPoint y: 197, endPoint x: 885, endPoint y: 148, distance: 487.5
click at [885, 148] on div "Contacts Actions Contact Import Contacts Filters (1) [PERSON_NAME]" at bounding box center [784, 170] width 1490 height 85
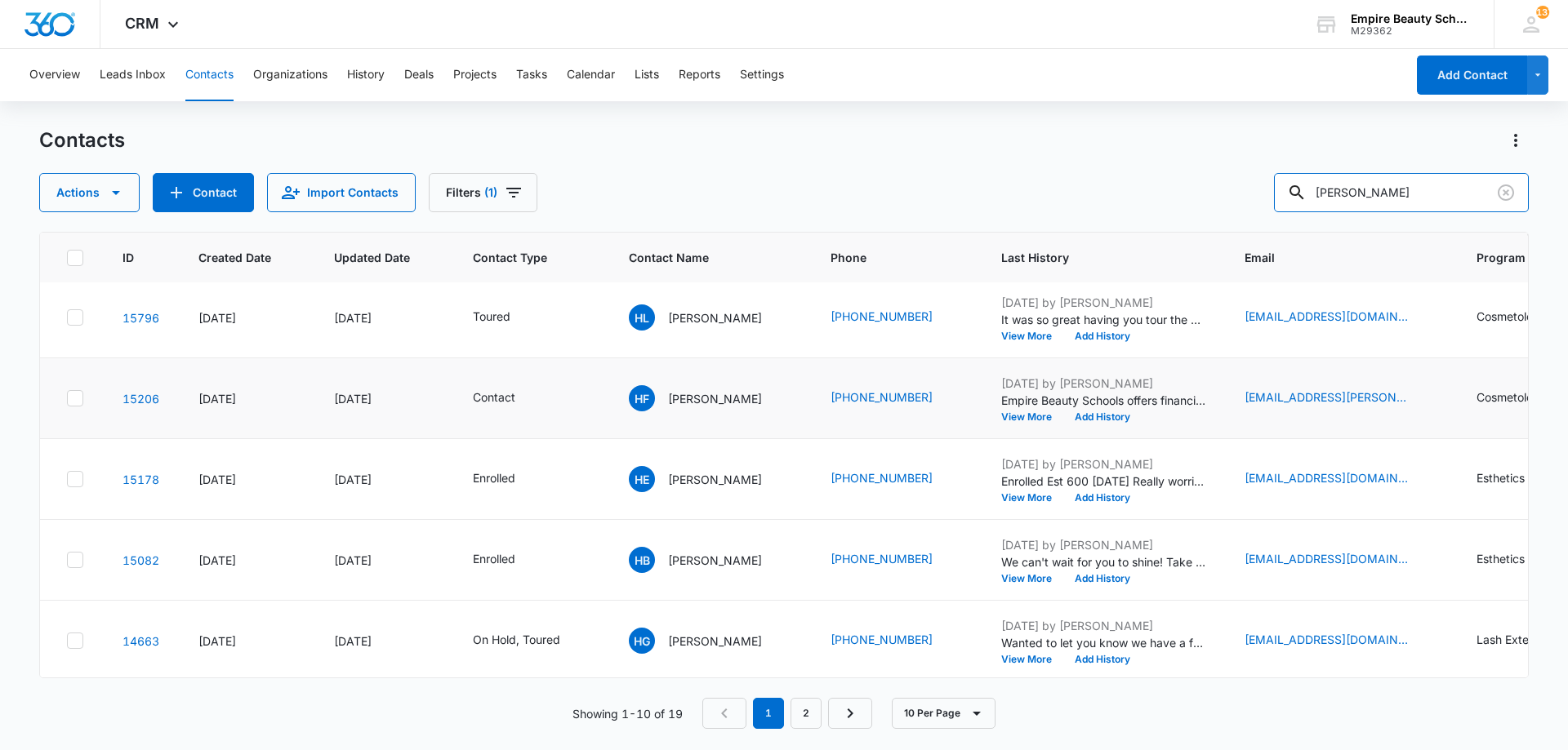
scroll to position [426, 0]
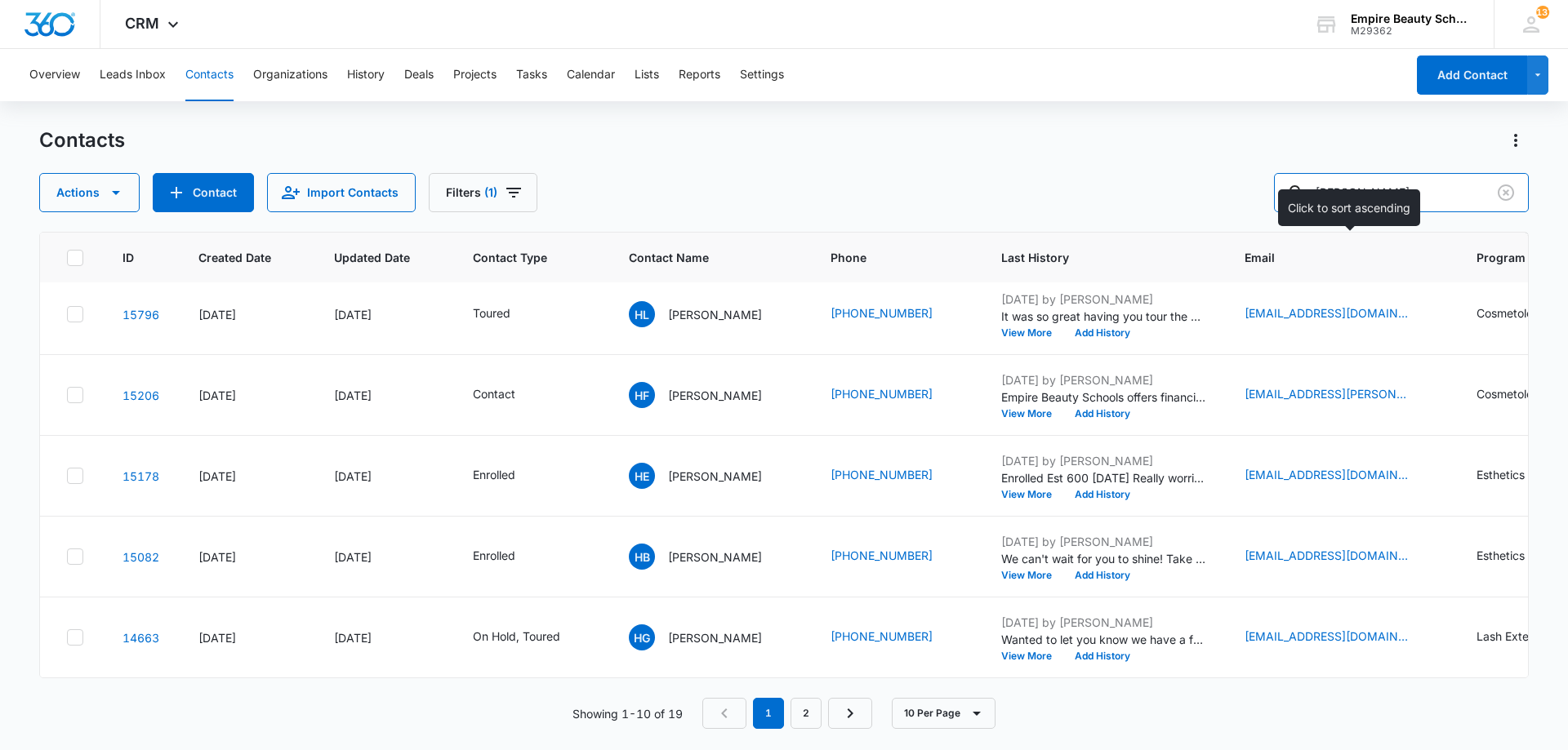
type input "[PERSON_NAME]"
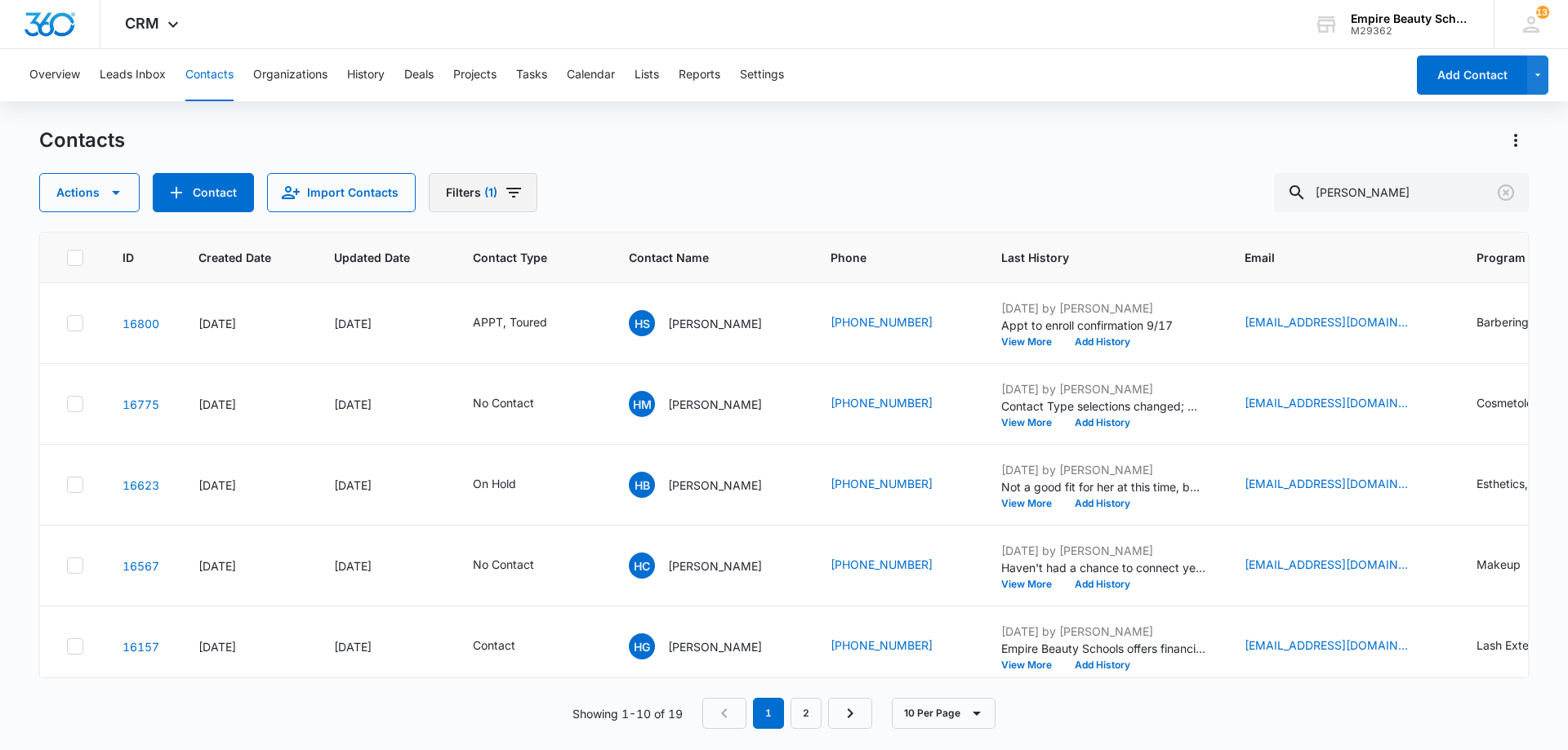
click at [515, 198] on icon "Filters" at bounding box center [514, 193] width 19 height 19
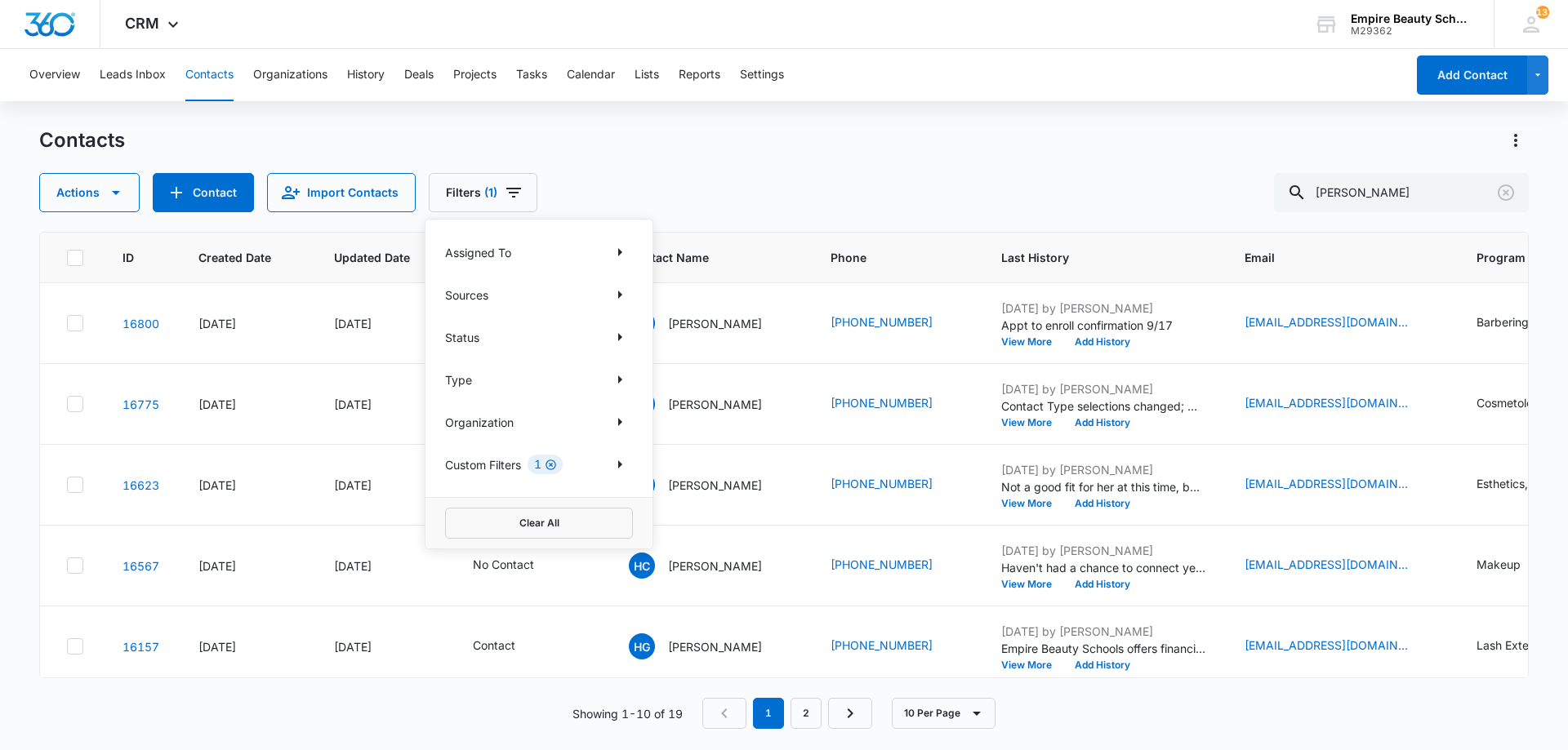
click at [553, 464] on icon "Clear" at bounding box center [551, 465] width 11 height 11
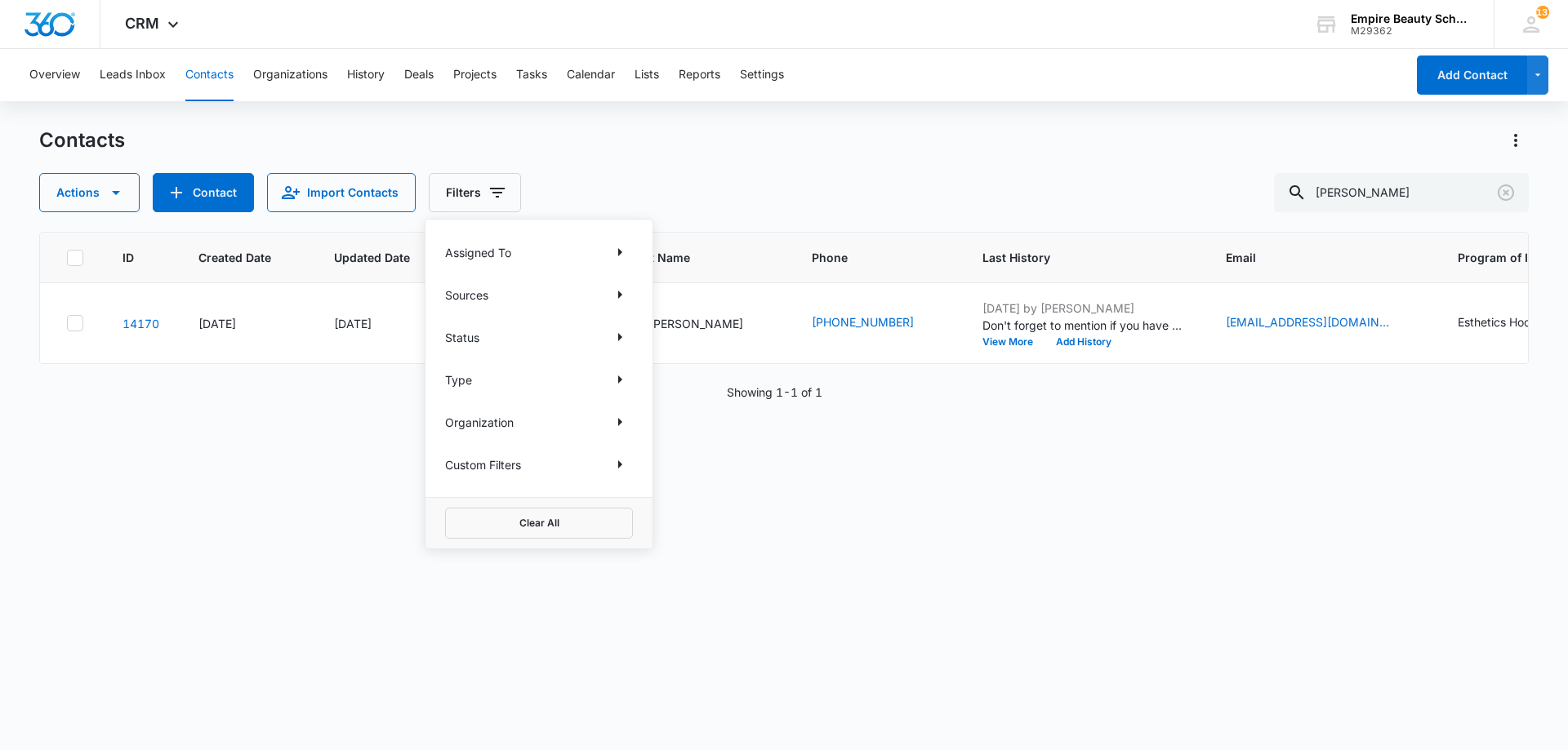
click at [909, 160] on div "Contacts Actions Contact Import Contacts Filters Assigned To Sources Status Typ…" at bounding box center [784, 170] width 1490 height 85
click at [1051, 339] on button "Add History" at bounding box center [1083, 342] width 78 height 10
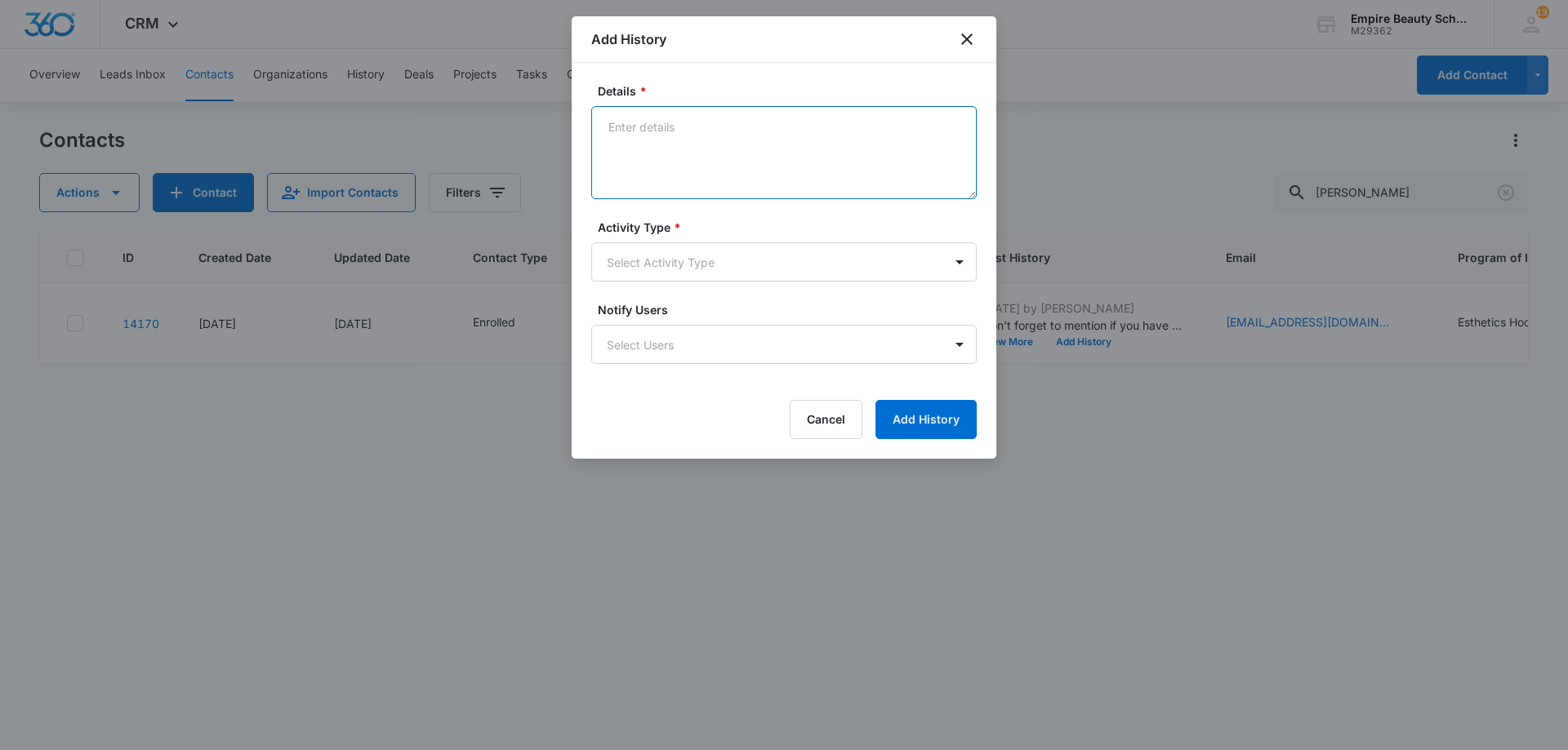
drag, startPoint x: 854, startPoint y: 211, endPoint x: 762, endPoint y: 127, distance: 124.6
paste textarea "We are so excited for you to start your classes in a couple of weeks! If you co…"
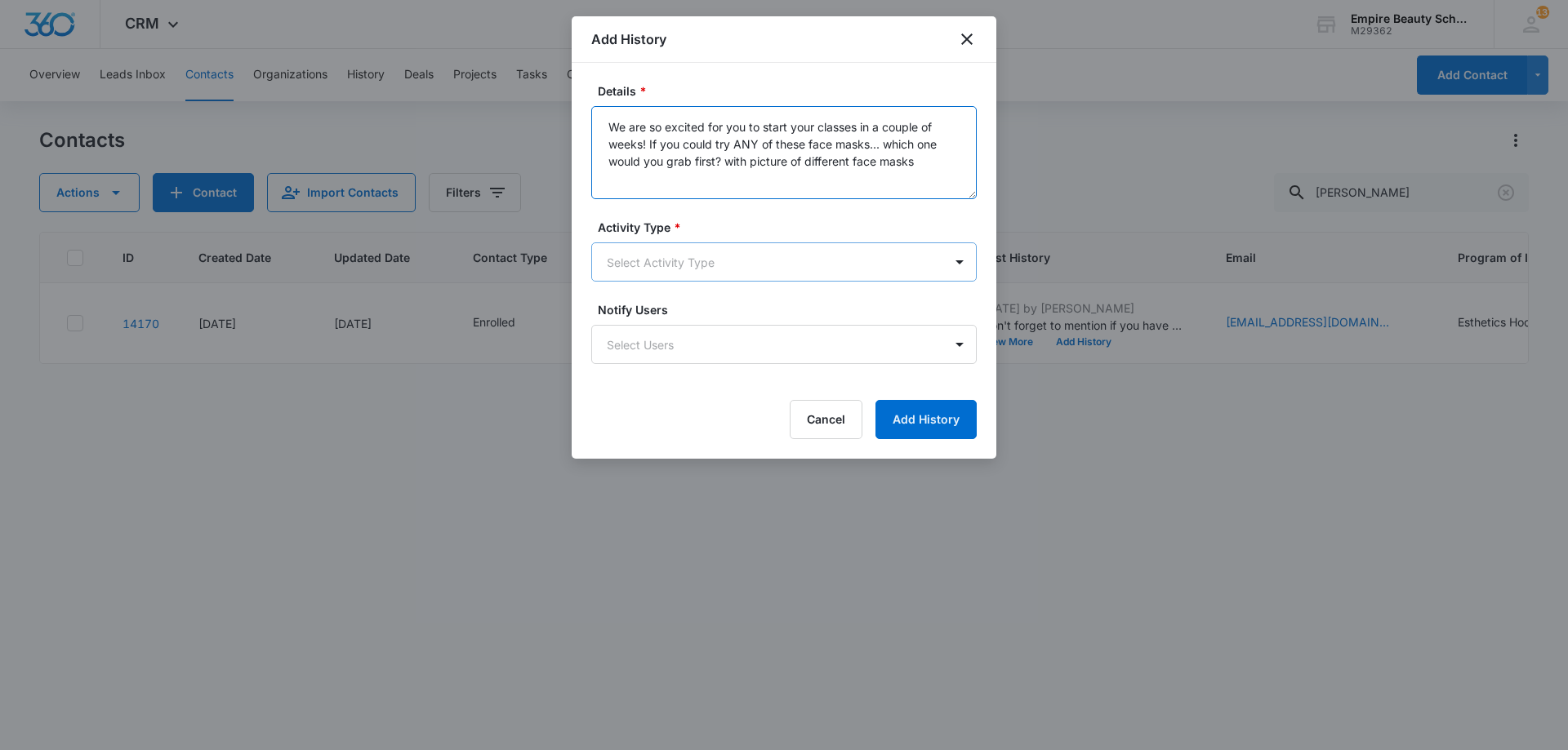
type textarea "We are so excited for you to start your classes in a couple of weeks! If you co…"
click at [732, 260] on body "CRM Apps Forms CRM Email Shop Payments POS Files Brand Settings Empire Beauty S…" at bounding box center [784, 375] width 1568 height 750
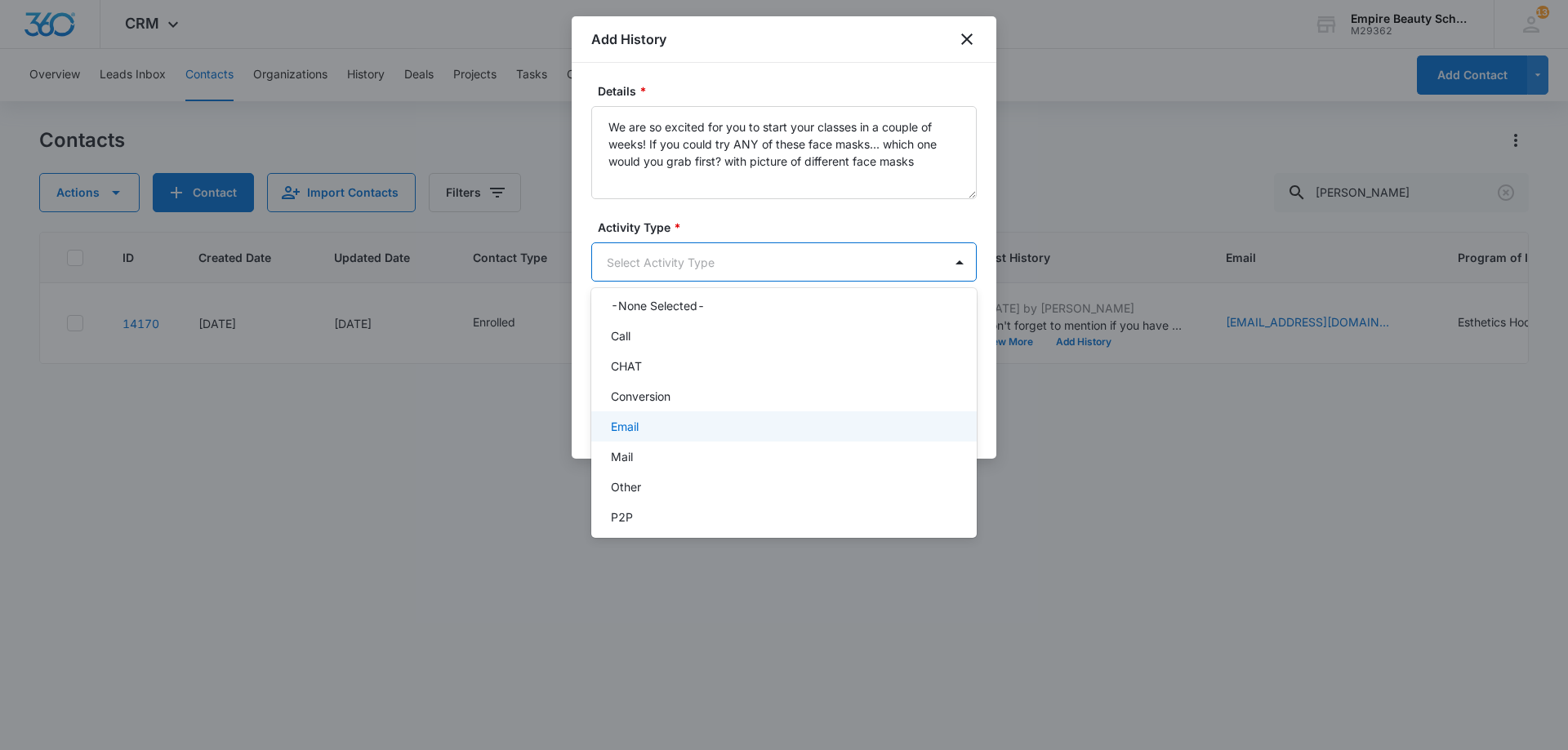
scroll to position [85, 0]
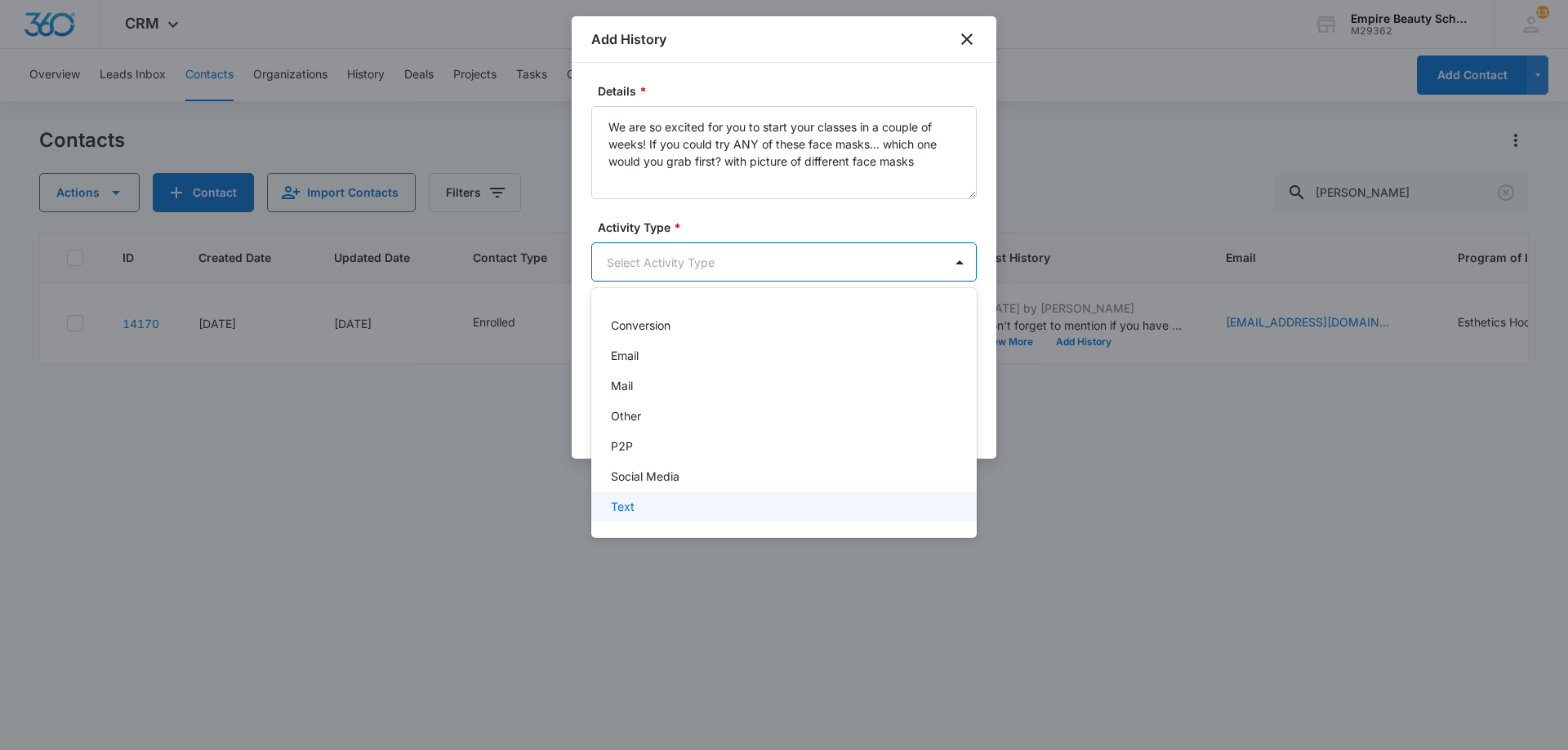
click at [658, 499] on div "Text" at bounding box center [784, 507] width 385 height 30
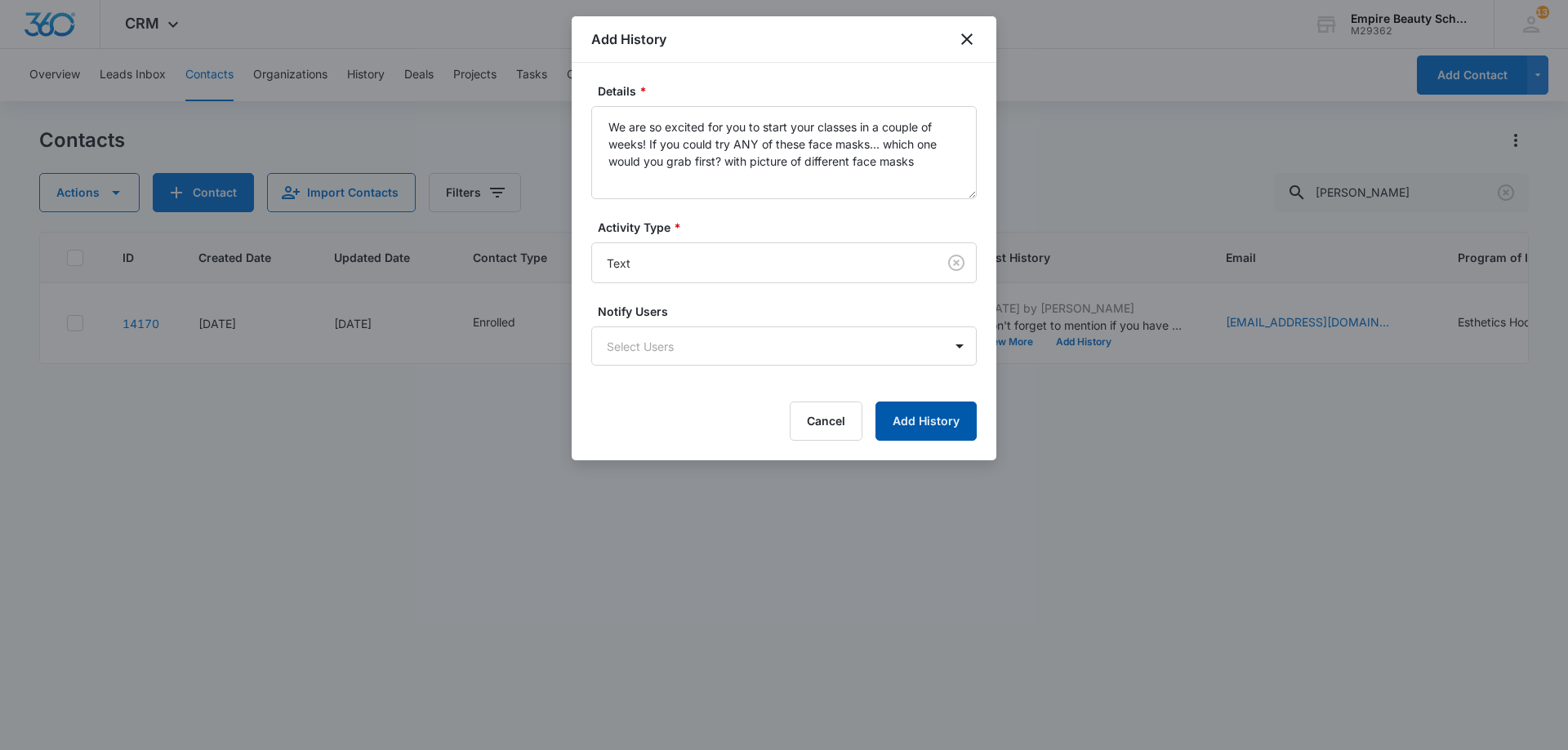
click at [940, 423] on button "Add History" at bounding box center [925, 421] width 101 height 39
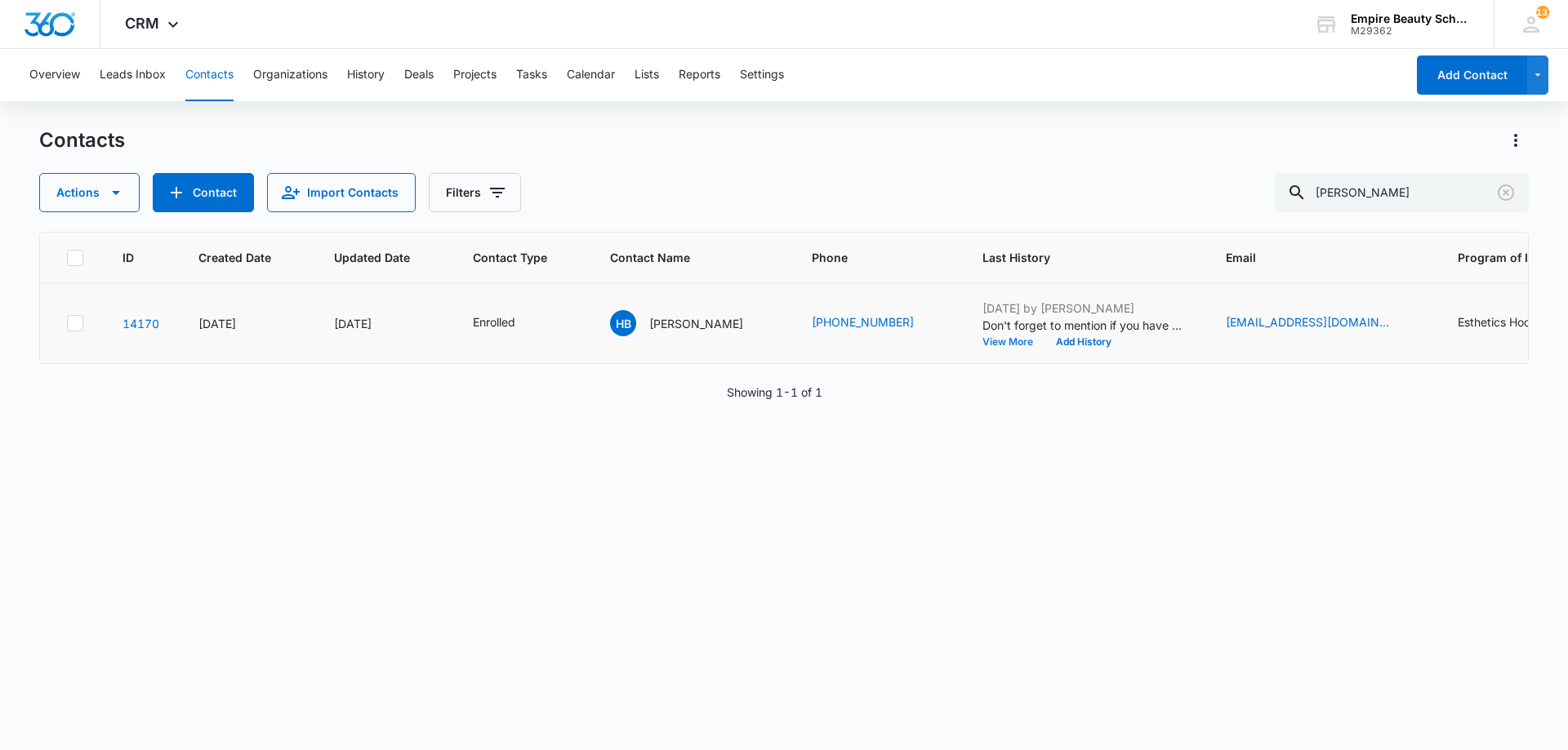
click at [990, 345] on button "View More" at bounding box center [1013, 342] width 62 height 10
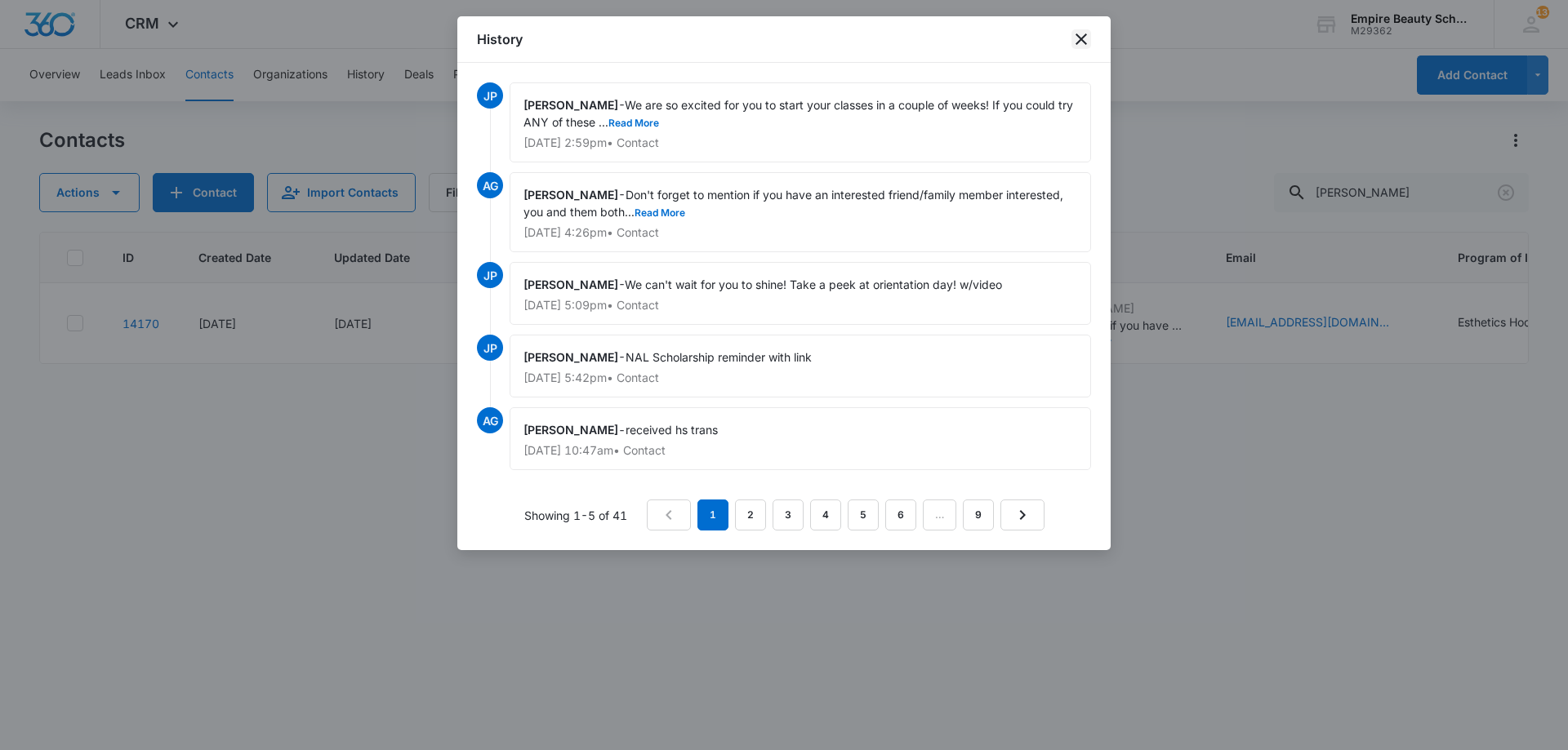
click at [1074, 39] on icon "close" at bounding box center [1081, 39] width 19 height 19
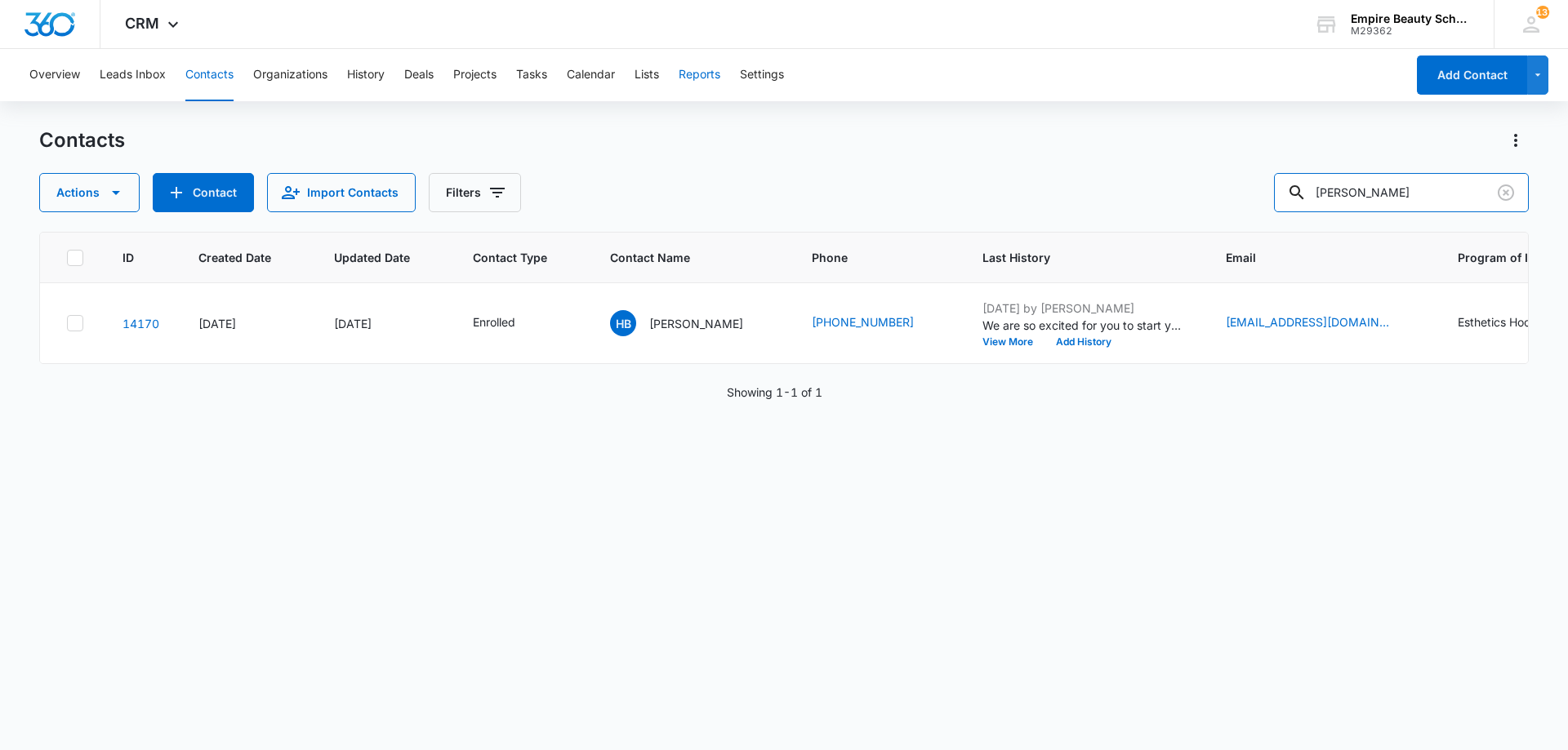
drag, startPoint x: 1386, startPoint y: 197, endPoint x: 702, endPoint y: 73, distance: 695.1
click at [793, 100] on div "Overview Leads Inbox Contacts Organizations History Deals Projects Tasks Calend…" at bounding box center [784, 399] width 1568 height 700
type input "[PERSON_NAME]"
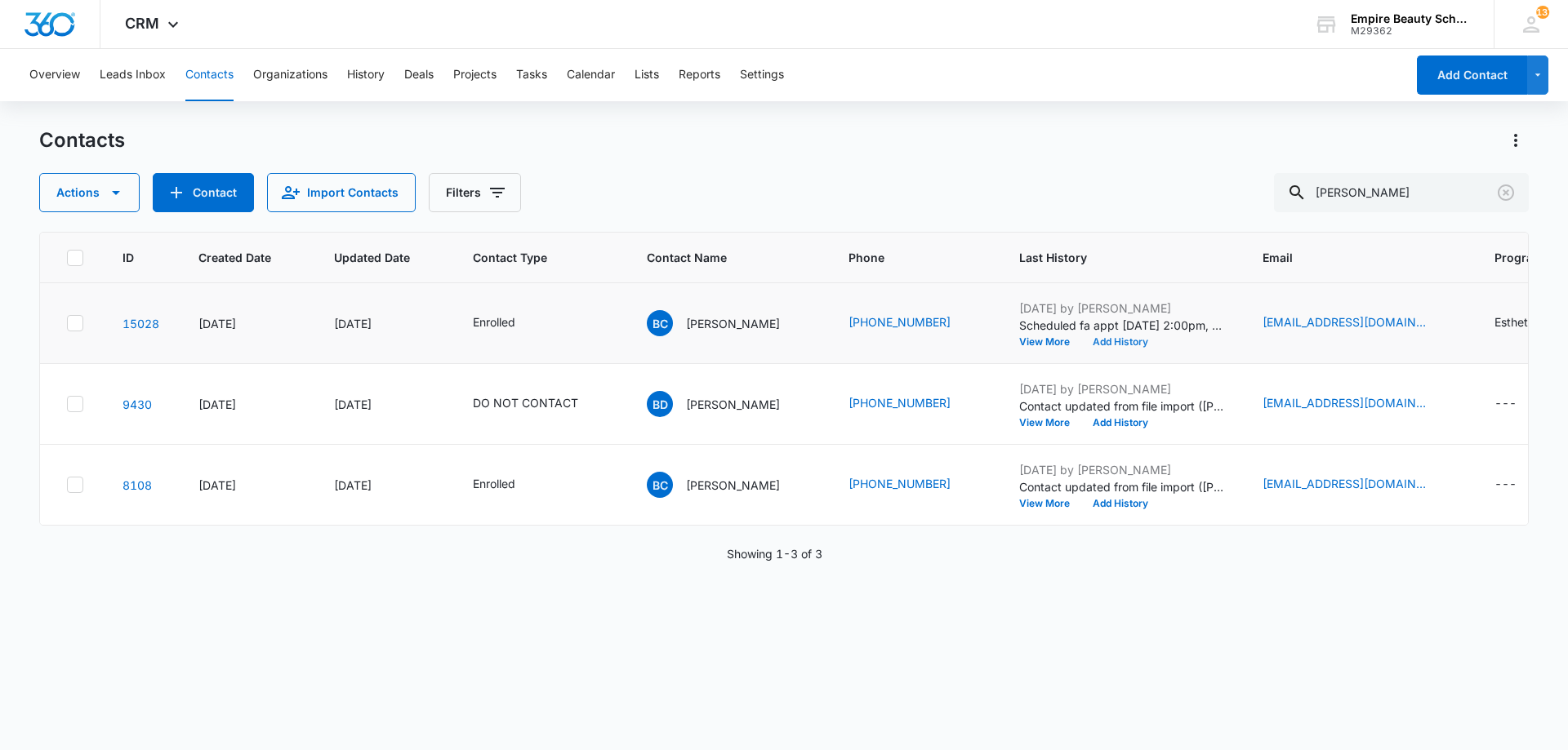
click at [1126, 343] on button "Add History" at bounding box center [1120, 342] width 78 height 10
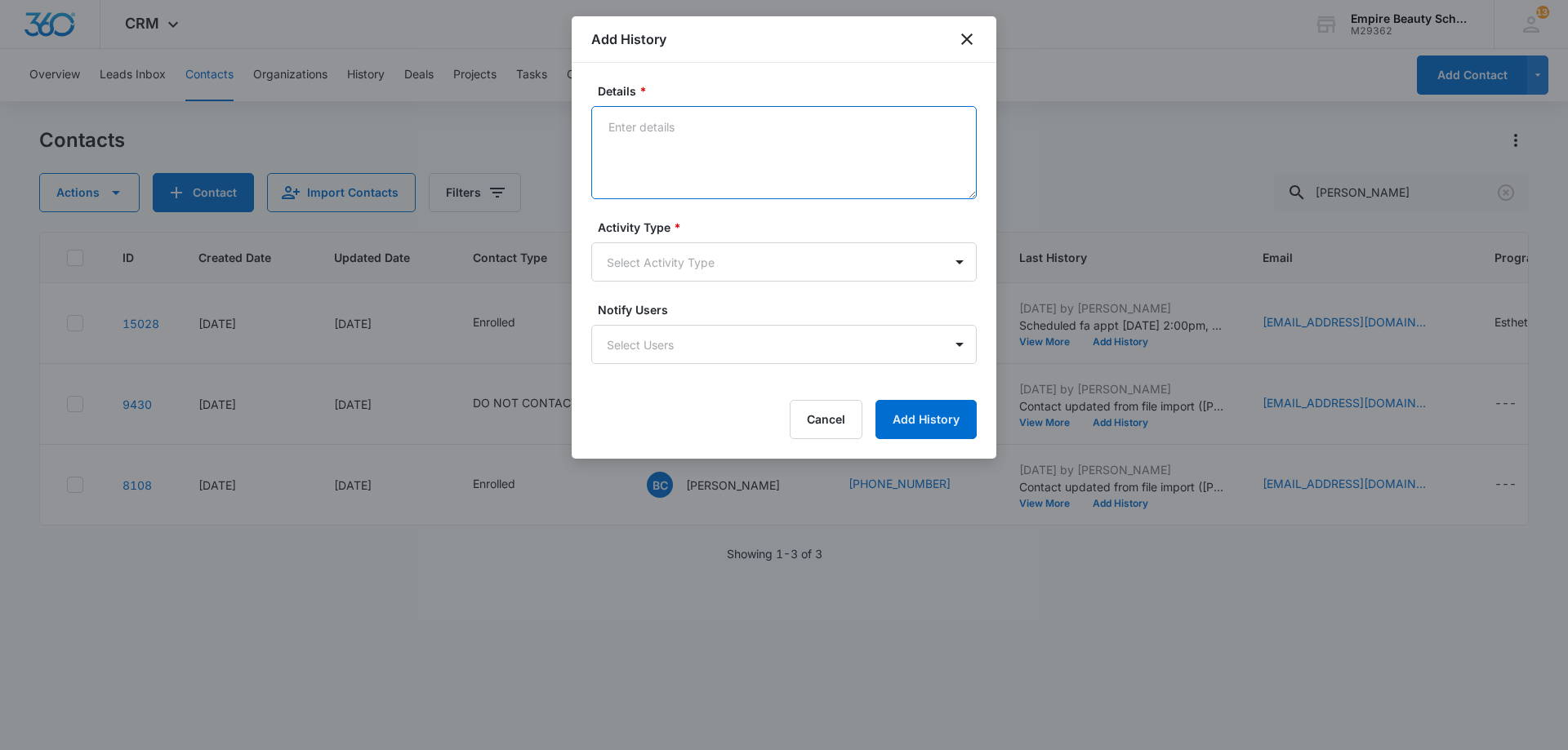
paste textarea "We are so excited for you to start your classes in a couple of weeks! If you co…"
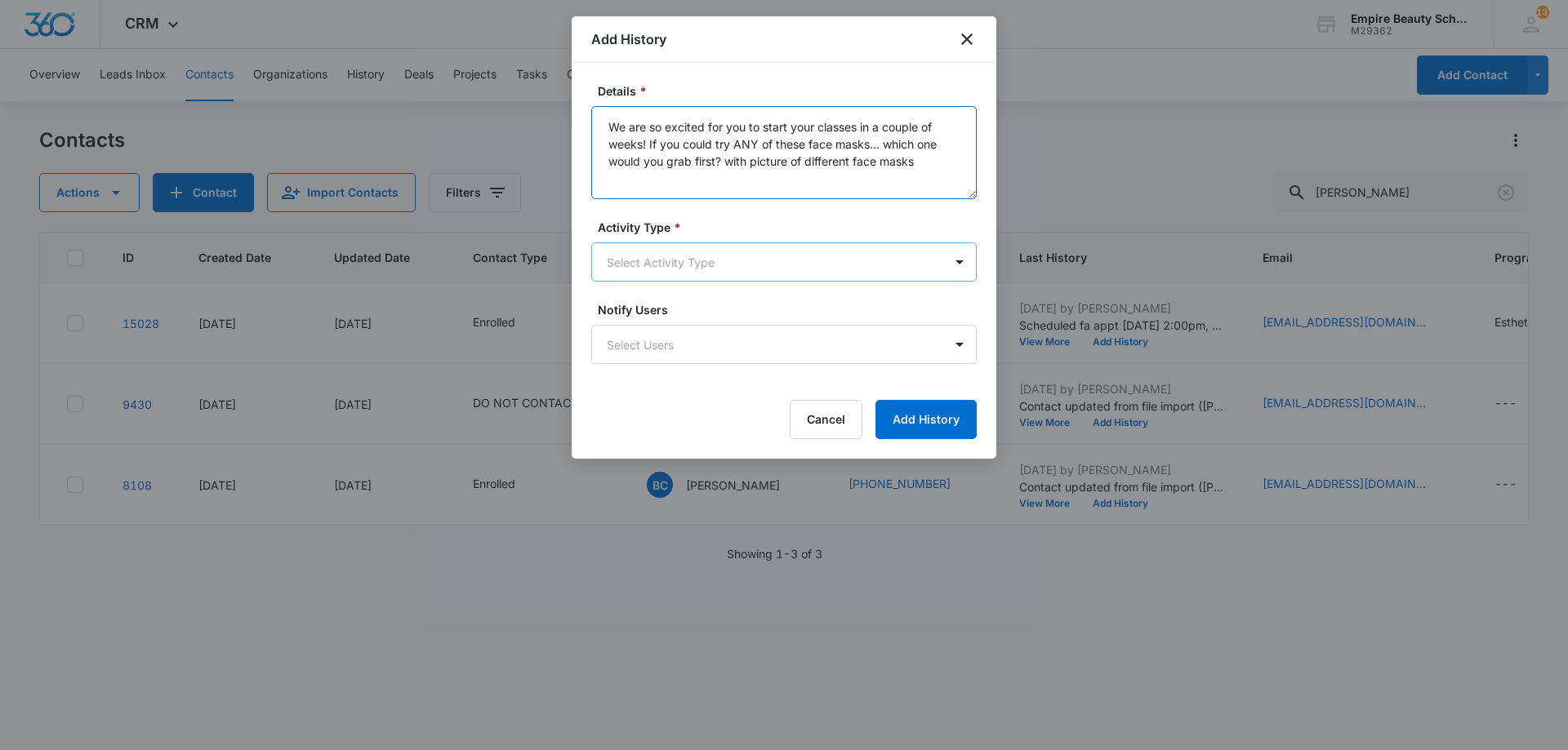
type textarea "We are so excited for you to start your classes in a couple of weeks! If you co…"
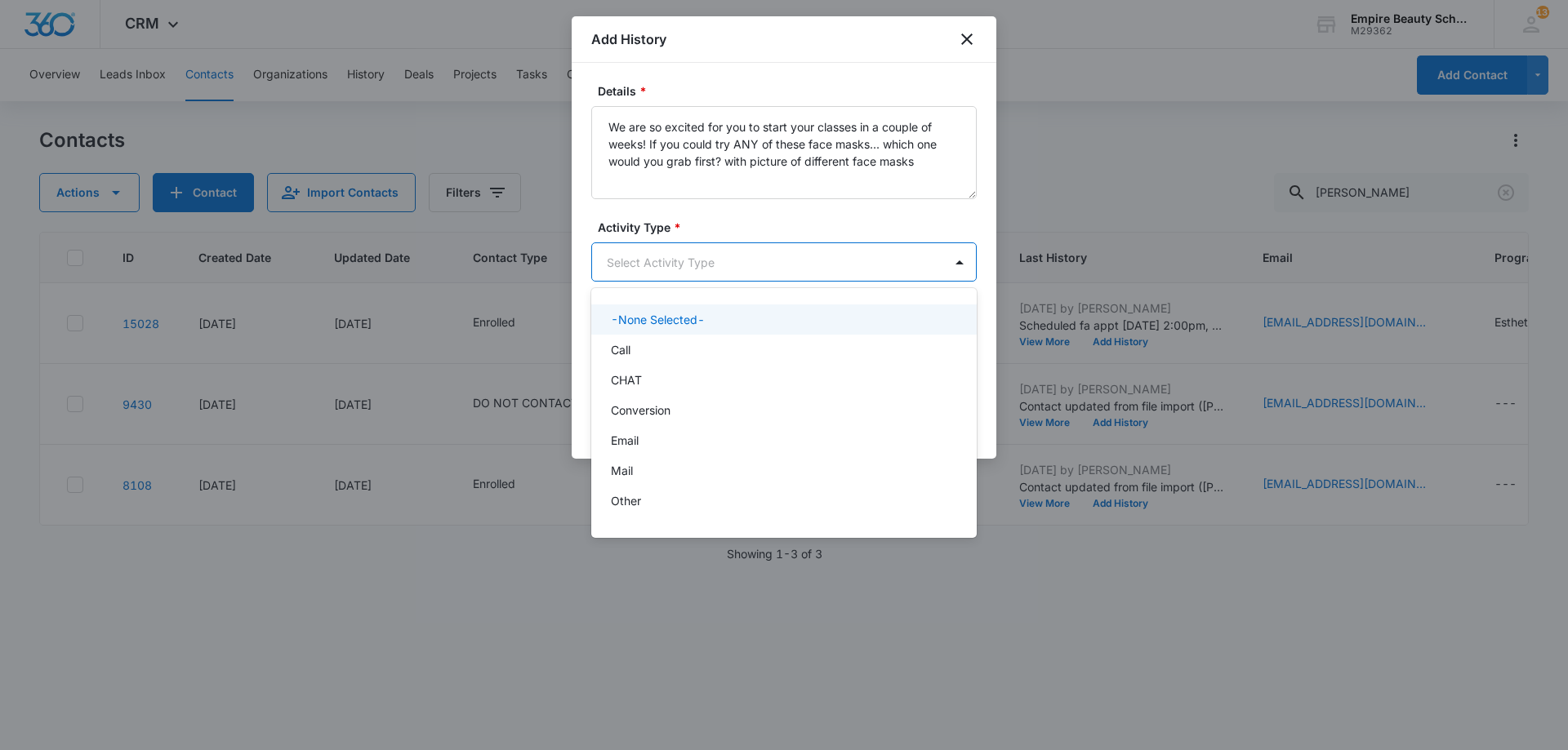
click at [707, 260] on body "CRM Apps Forms CRM Email Shop Payments POS Files Brand Settings Empire Beauty S…" at bounding box center [784, 375] width 1568 height 750
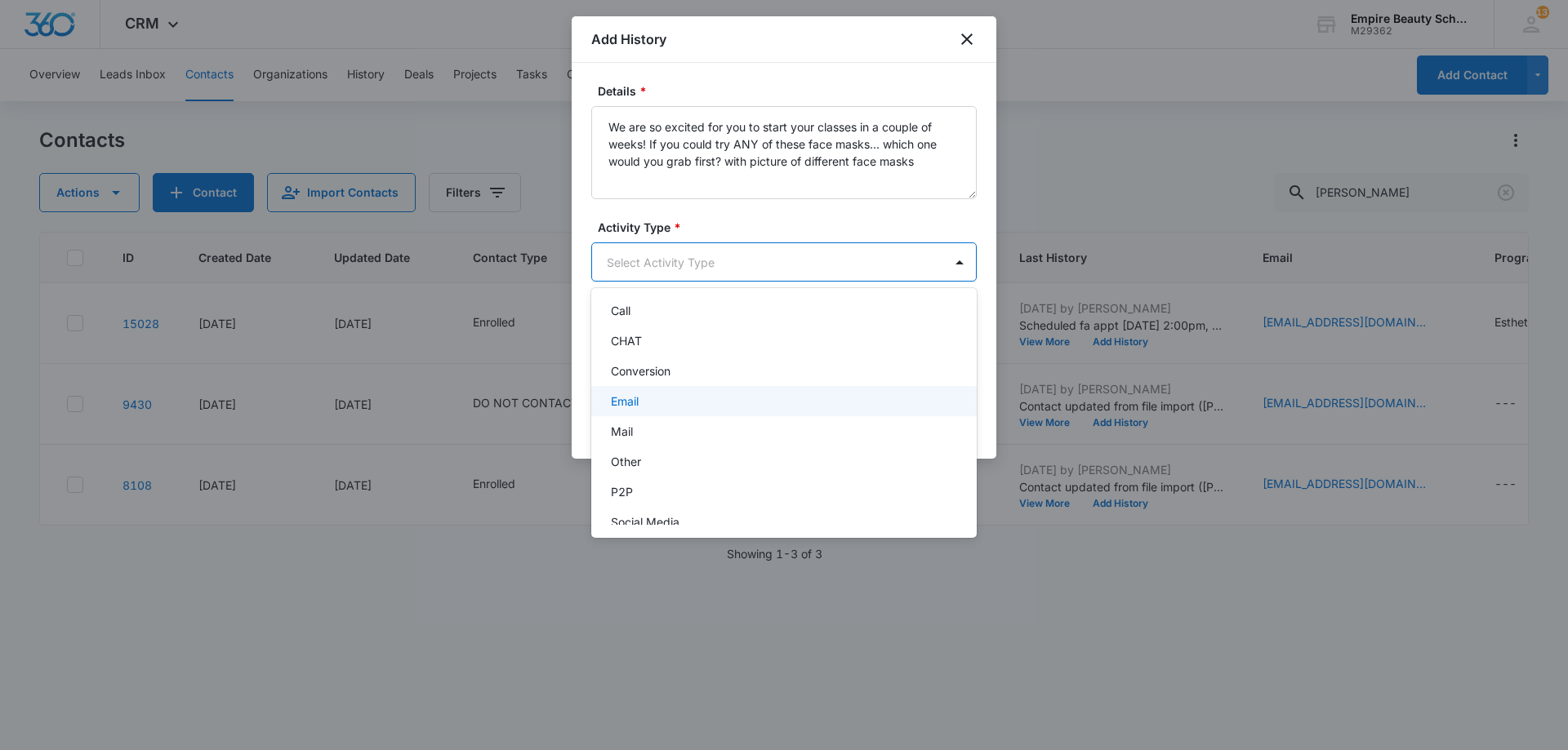
scroll to position [85, 0]
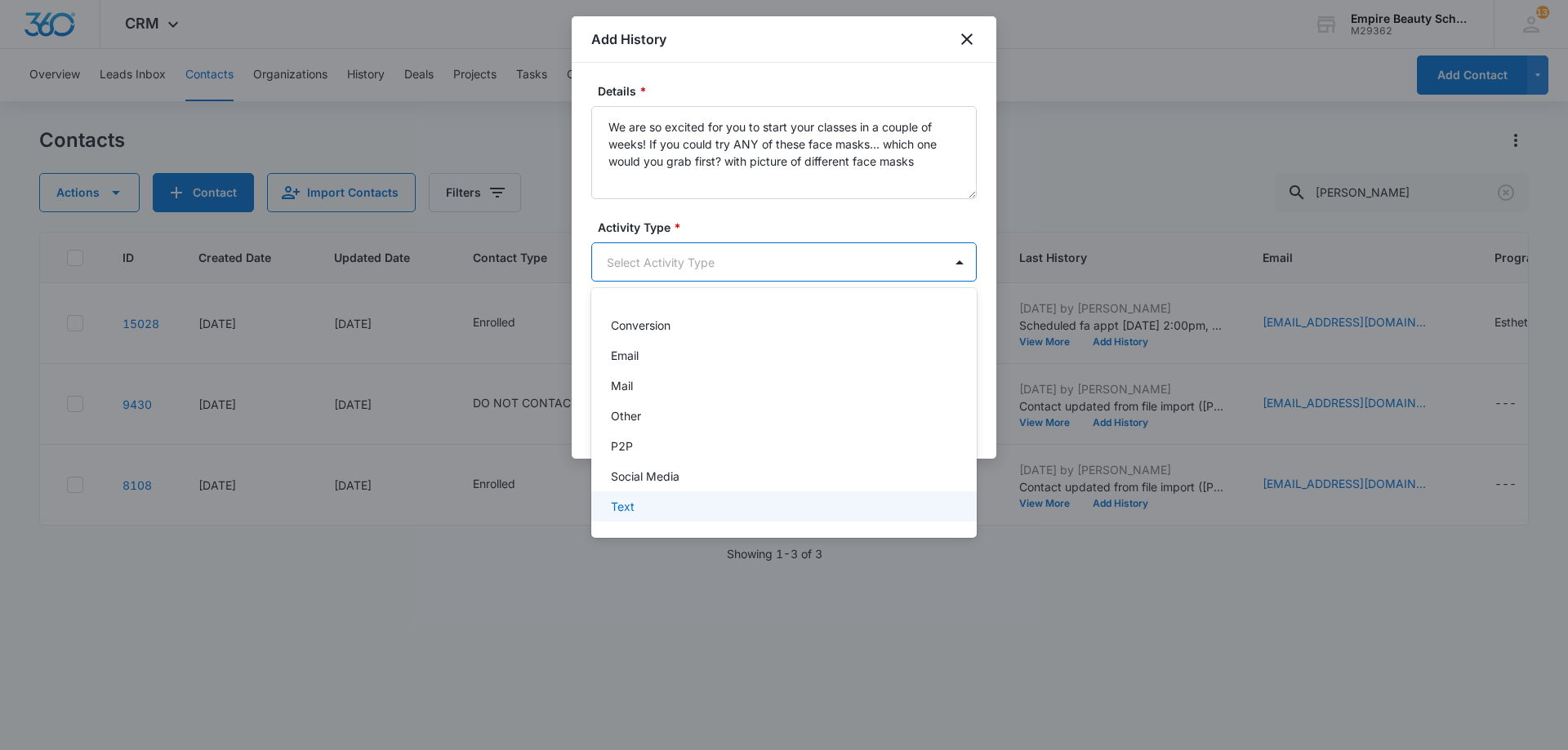
click at [686, 504] on div "Text" at bounding box center [782, 506] width 343 height 17
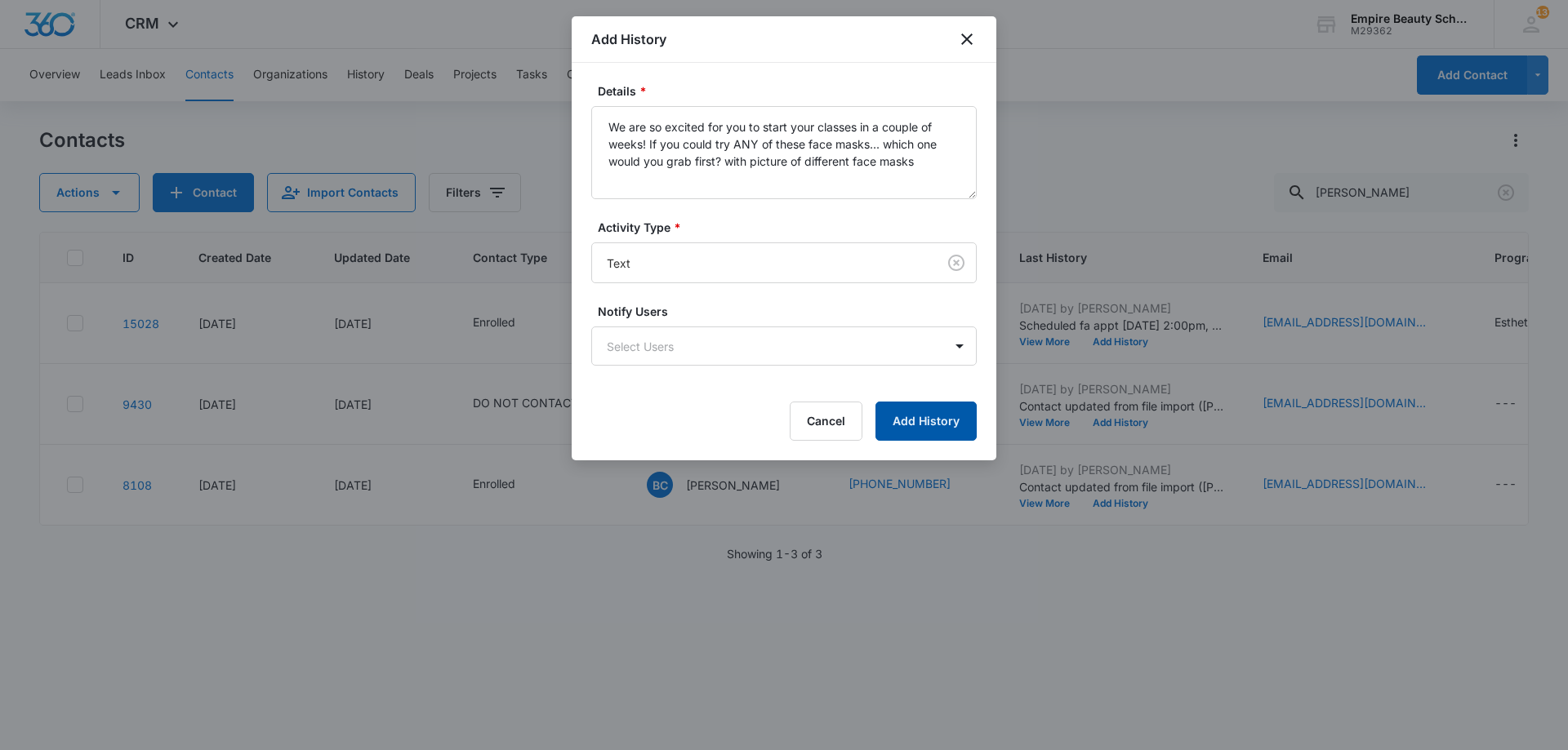
click at [932, 416] on button "Add History" at bounding box center [925, 421] width 101 height 39
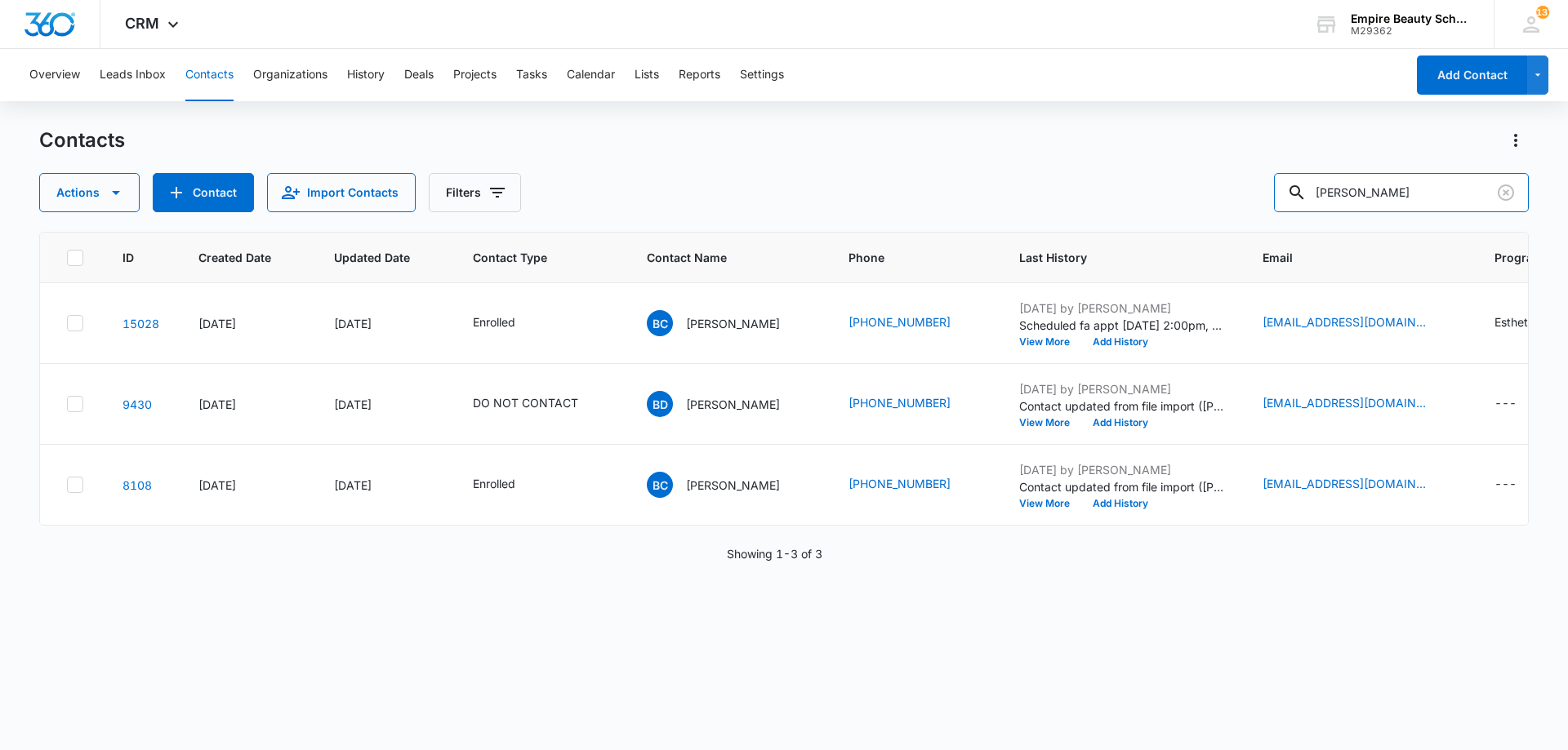
drag, startPoint x: 1312, startPoint y: 196, endPoint x: 966, endPoint y: 123, distance: 353.6
click at [1030, 140] on div "Contacts Actions Contact Import Contacts Filters brianna char" at bounding box center [784, 170] width 1490 height 85
type input "[PERSON_NAME]"
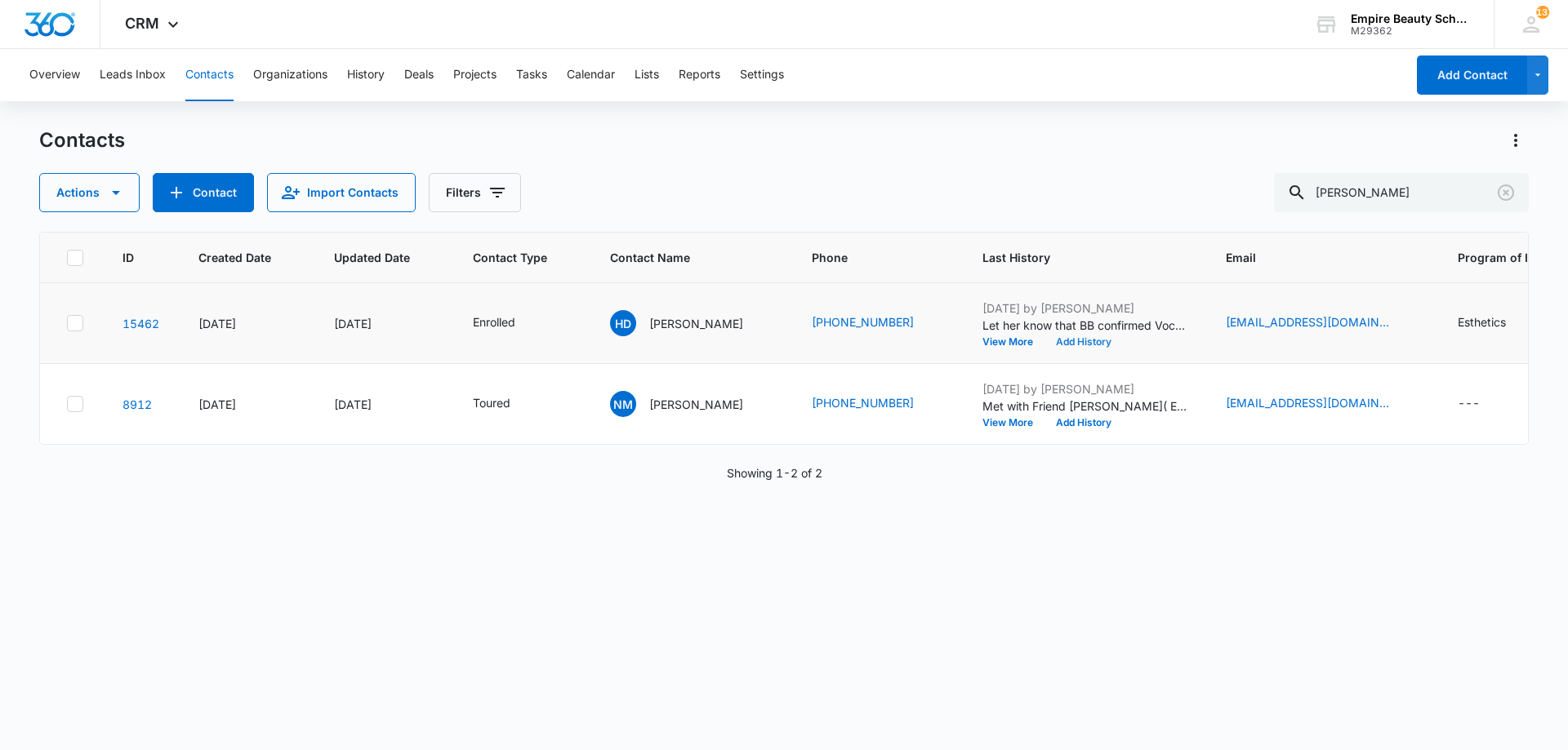
click at [1051, 340] on button "Add History" at bounding box center [1083, 342] width 78 height 10
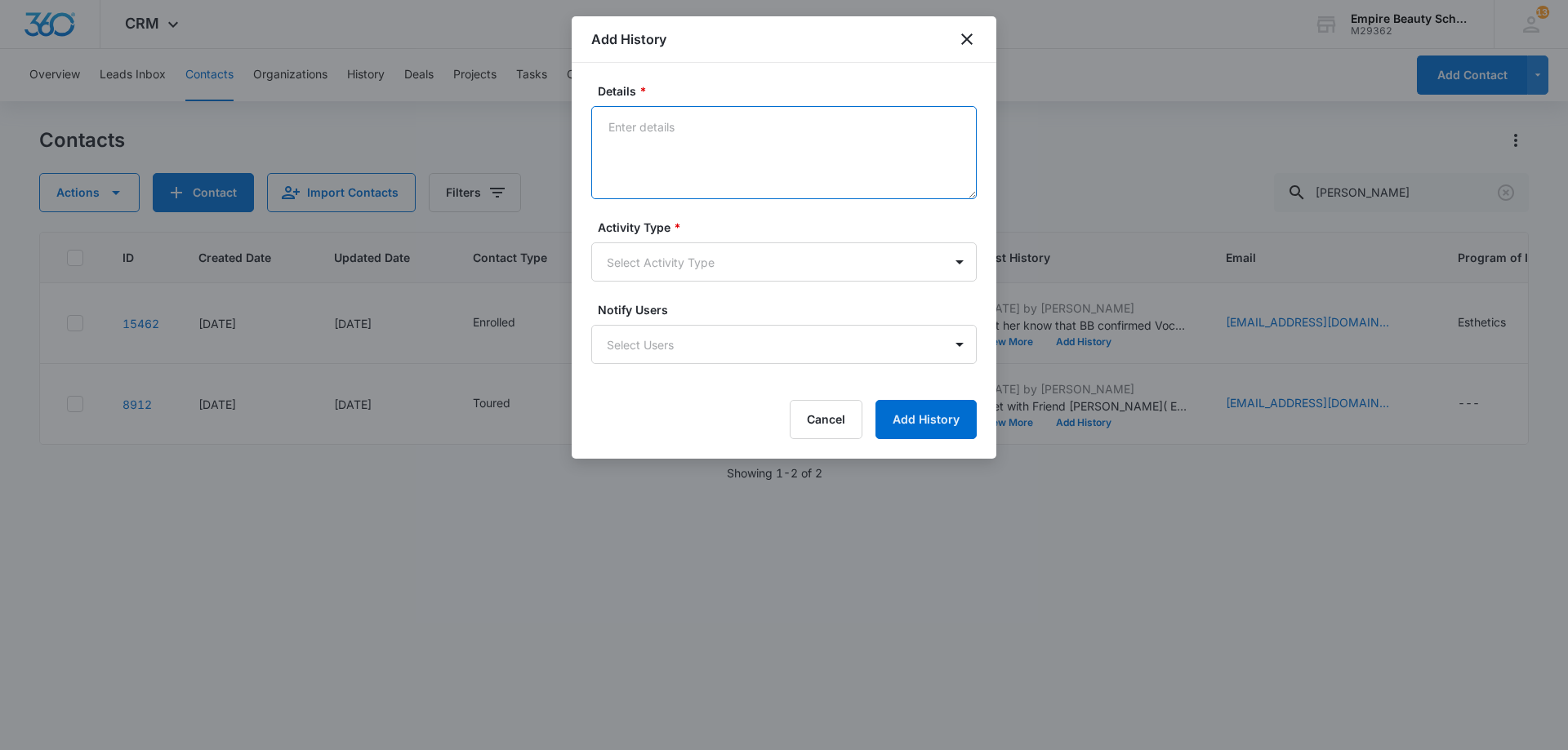
paste textarea "We are so excited for you to start your classes in a couple of weeks! If you co…"
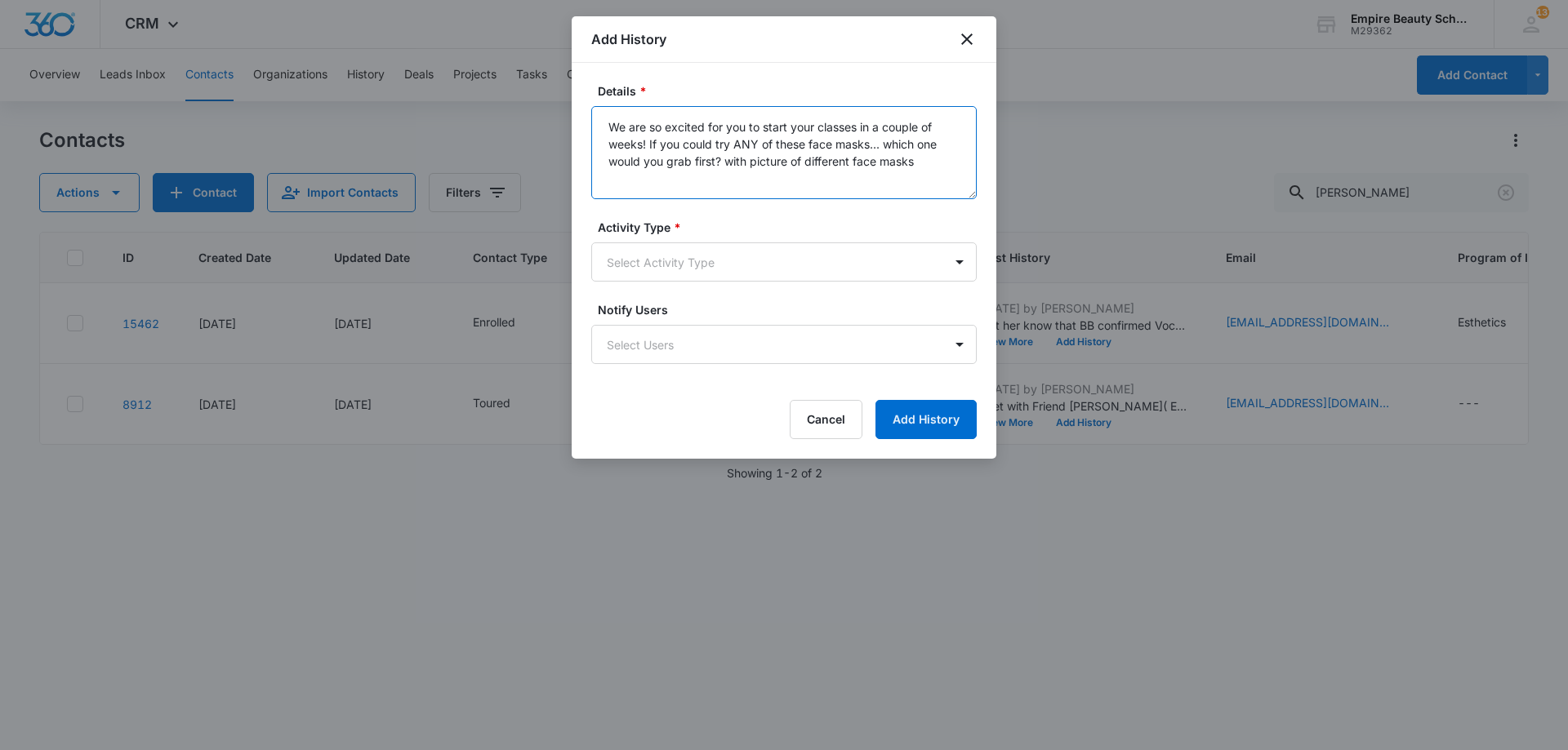
type textarea "We are so excited for you to start your classes in a couple of weeks! If you co…"
click at [725, 287] on form "Details * We are so excited for you to start your classes in a couple of weeks!…" at bounding box center [784, 261] width 385 height 357
click at [721, 274] on body "CRM Apps Forms CRM Email Shop Payments POS Files Brand Settings Empire Beauty S…" at bounding box center [784, 375] width 1568 height 750
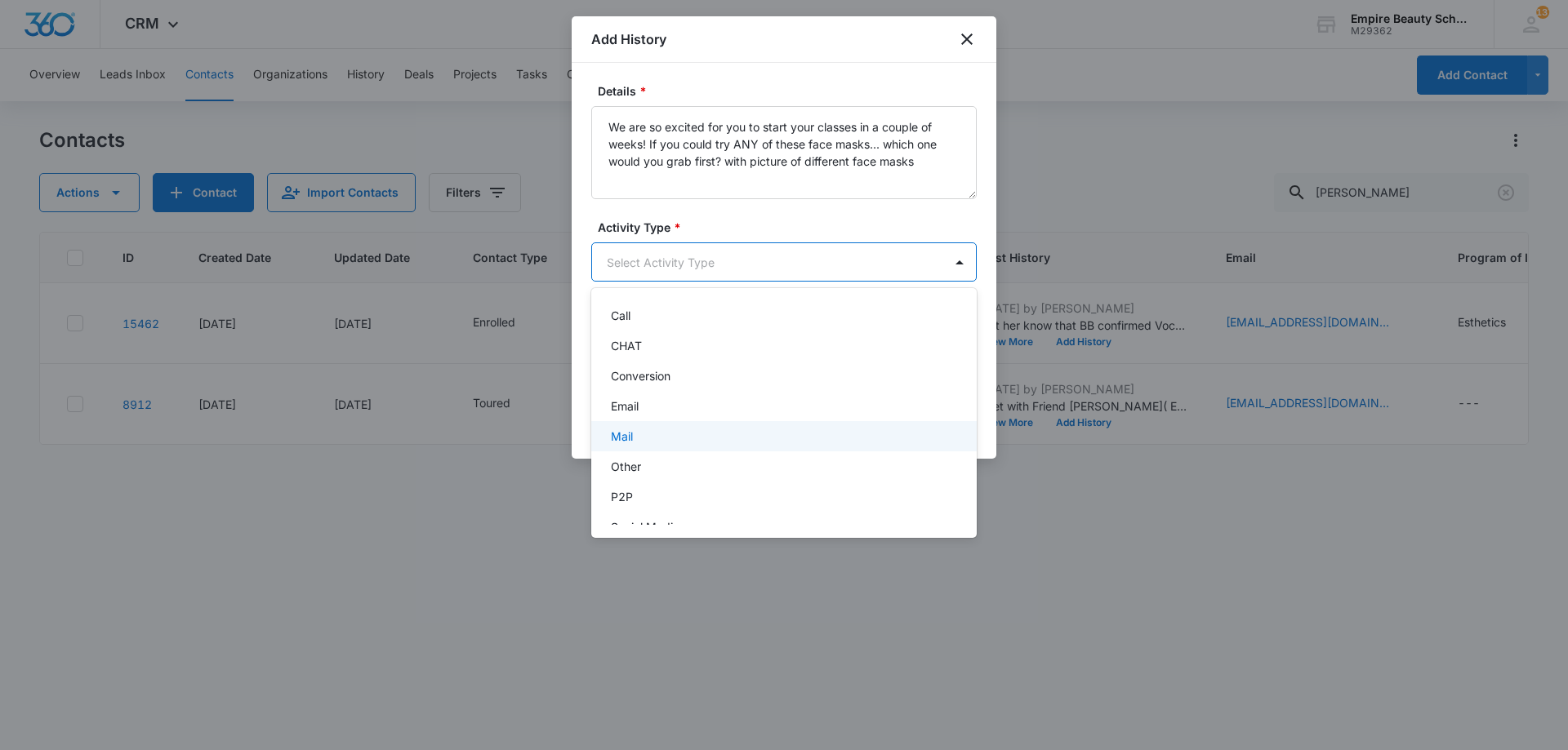
scroll to position [85, 0]
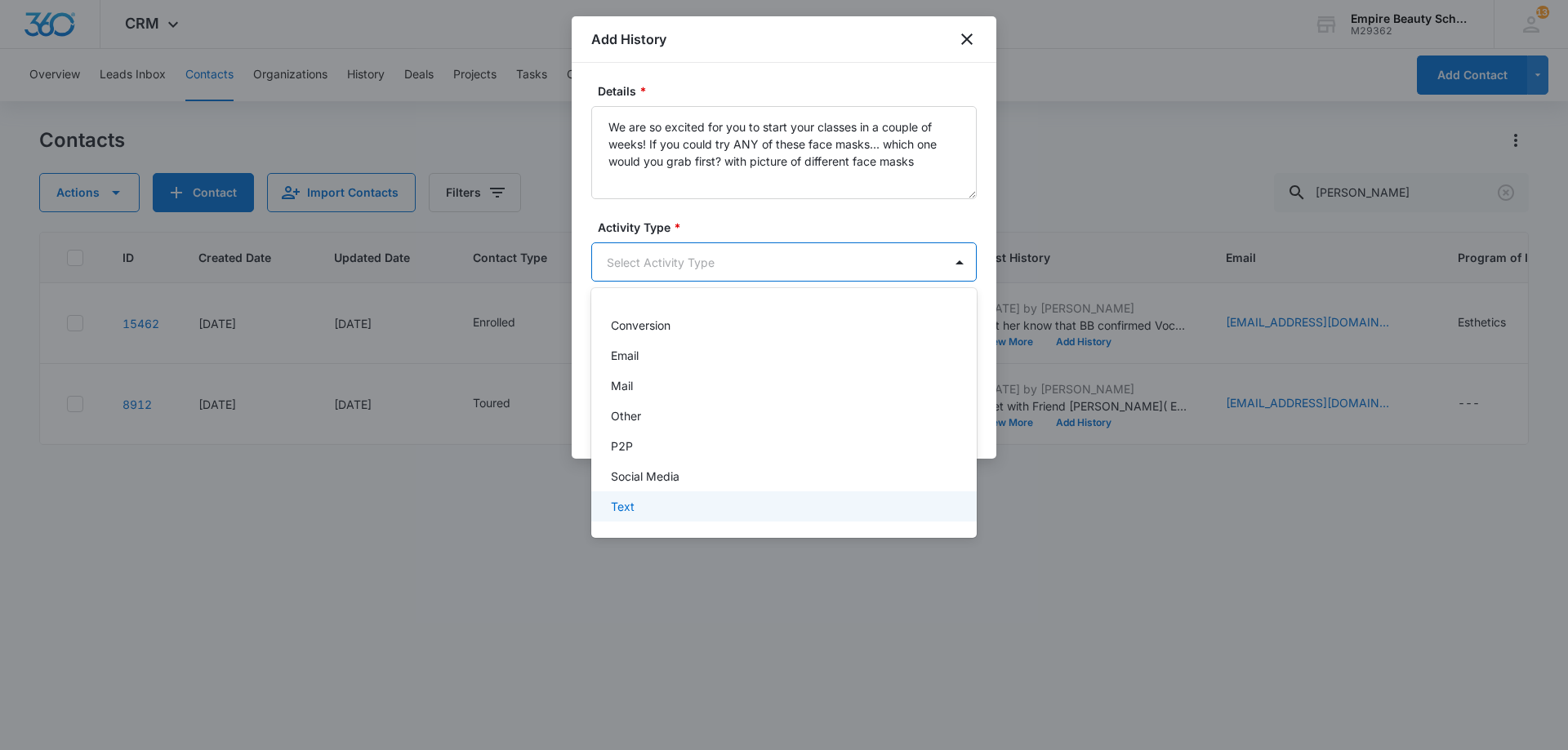
click at [682, 501] on div "Text" at bounding box center [782, 506] width 343 height 17
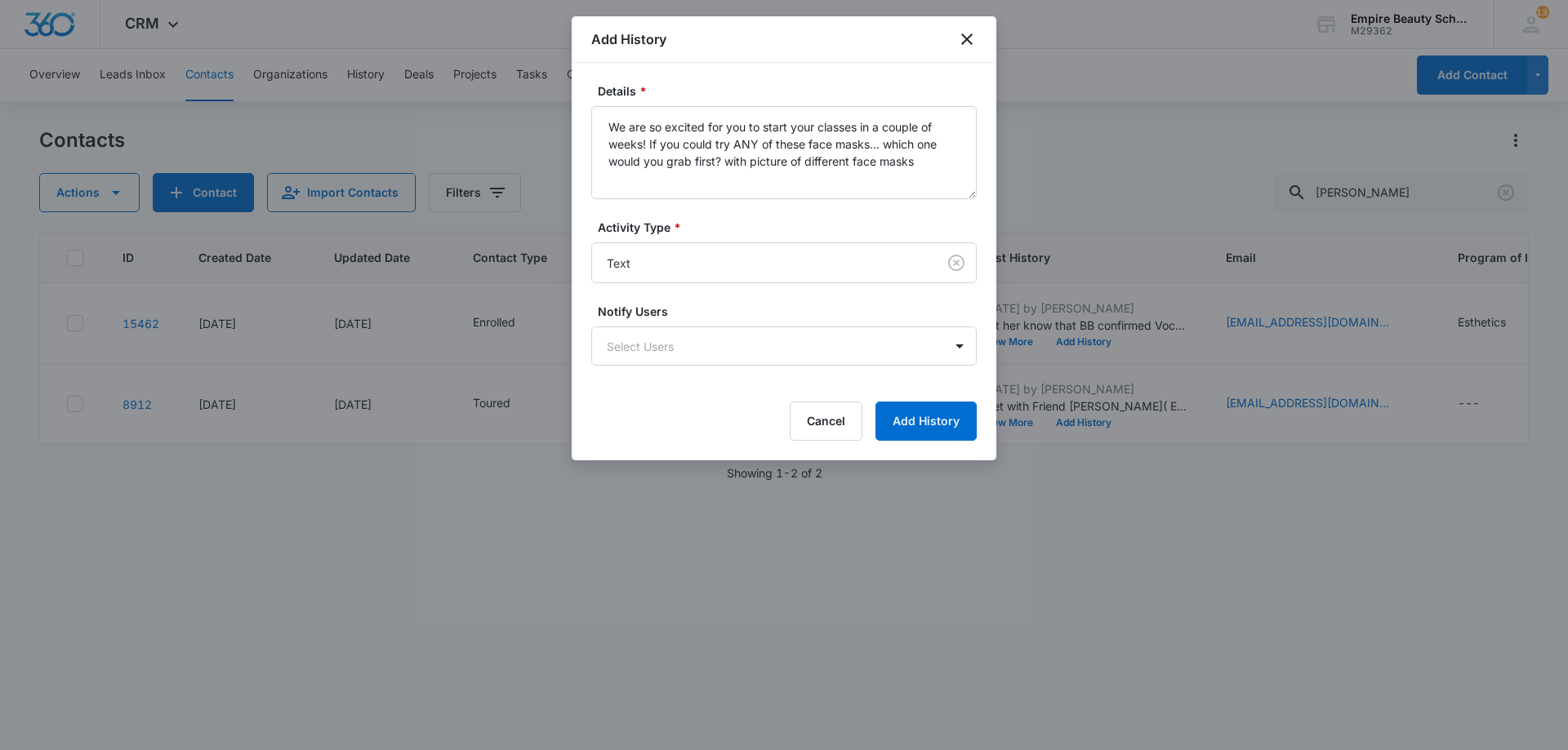
click at [900, 398] on form "Details * We are so excited for you to start your classes in a couple of weeks!…" at bounding box center [784, 262] width 385 height 359
click at [903, 413] on button "Add History" at bounding box center [925, 421] width 101 height 39
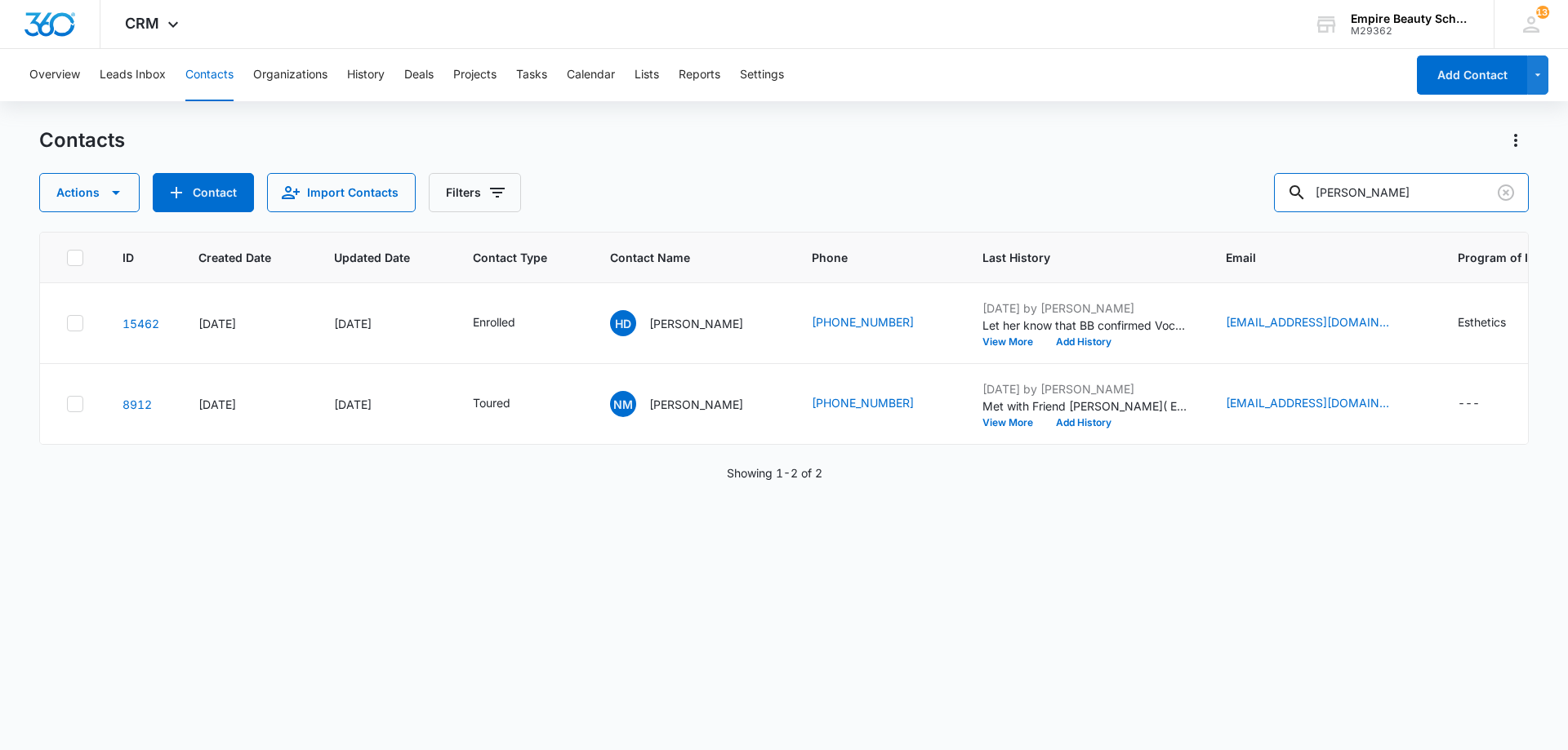
drag, startPoint x: 1292, startPoint y: 175, endPoint x: 1204, endPoint y: 185, distance: 88.6
click at [1217, 181] on div "Actions Contact Import Contacts Filters hailyn devine" at bounding box center [784, 192] width 1490 height 39
type input "dovho"
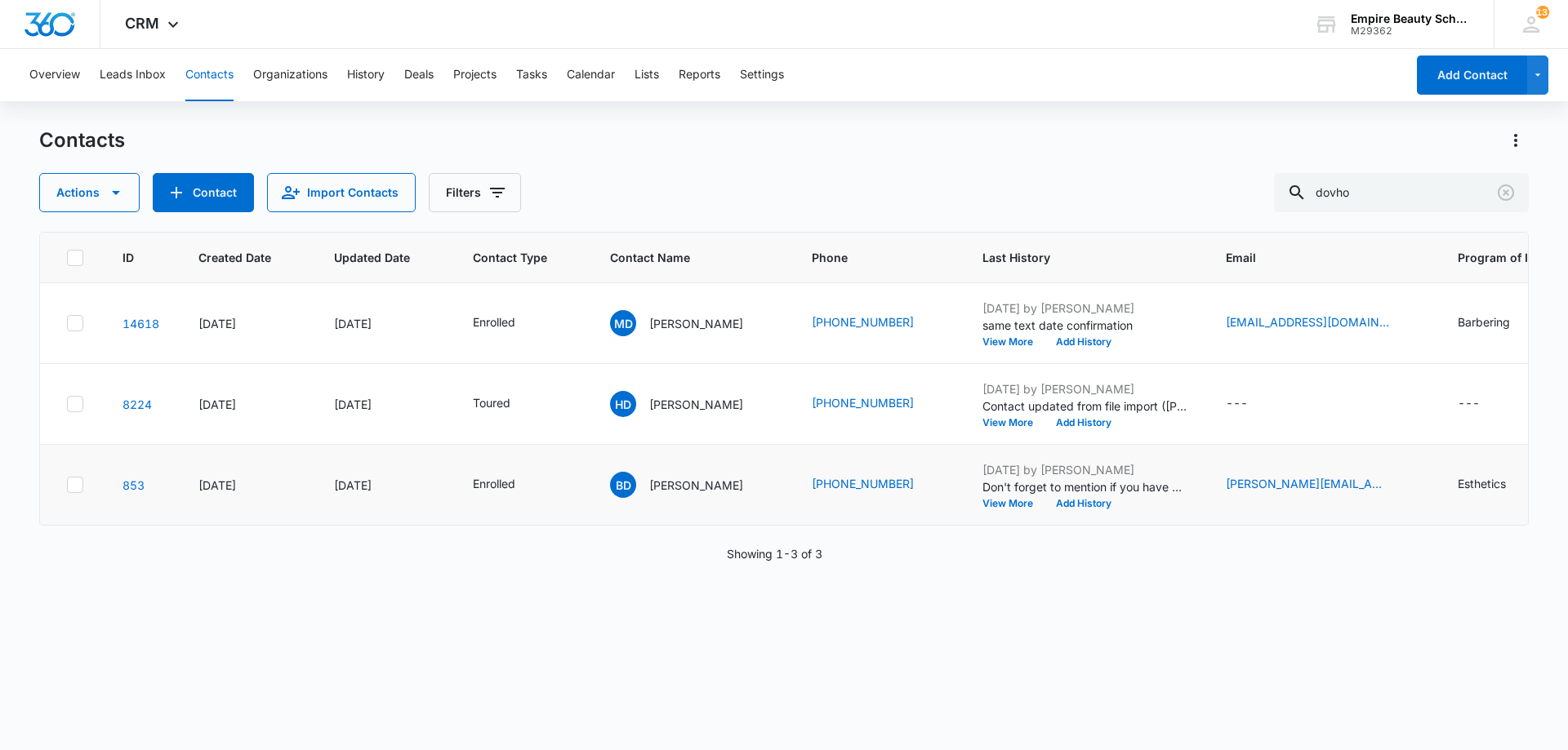
click at [1089, 511] on td "Aug 7, 2025 by Amelia Gauthier Don't forget to mention if you have an intereste…" at bounding box center [1084, 486] width 243 height 81
click at [1079, 505] on button "Add History" at bounding box center [1083, 503] width 78 height 10
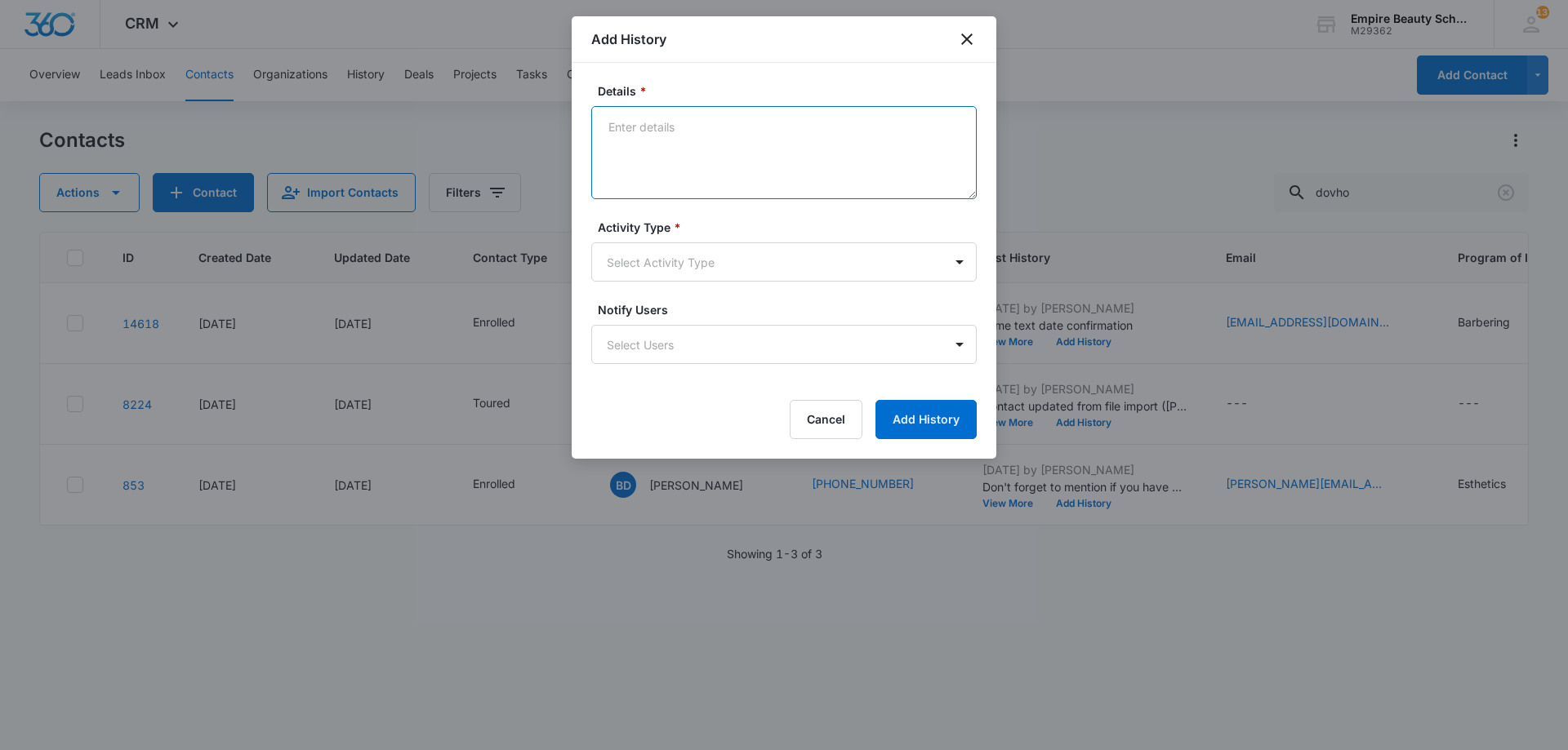
paste textarea "We are so excited for you to start your classes in a couple of weeks! If you co…"
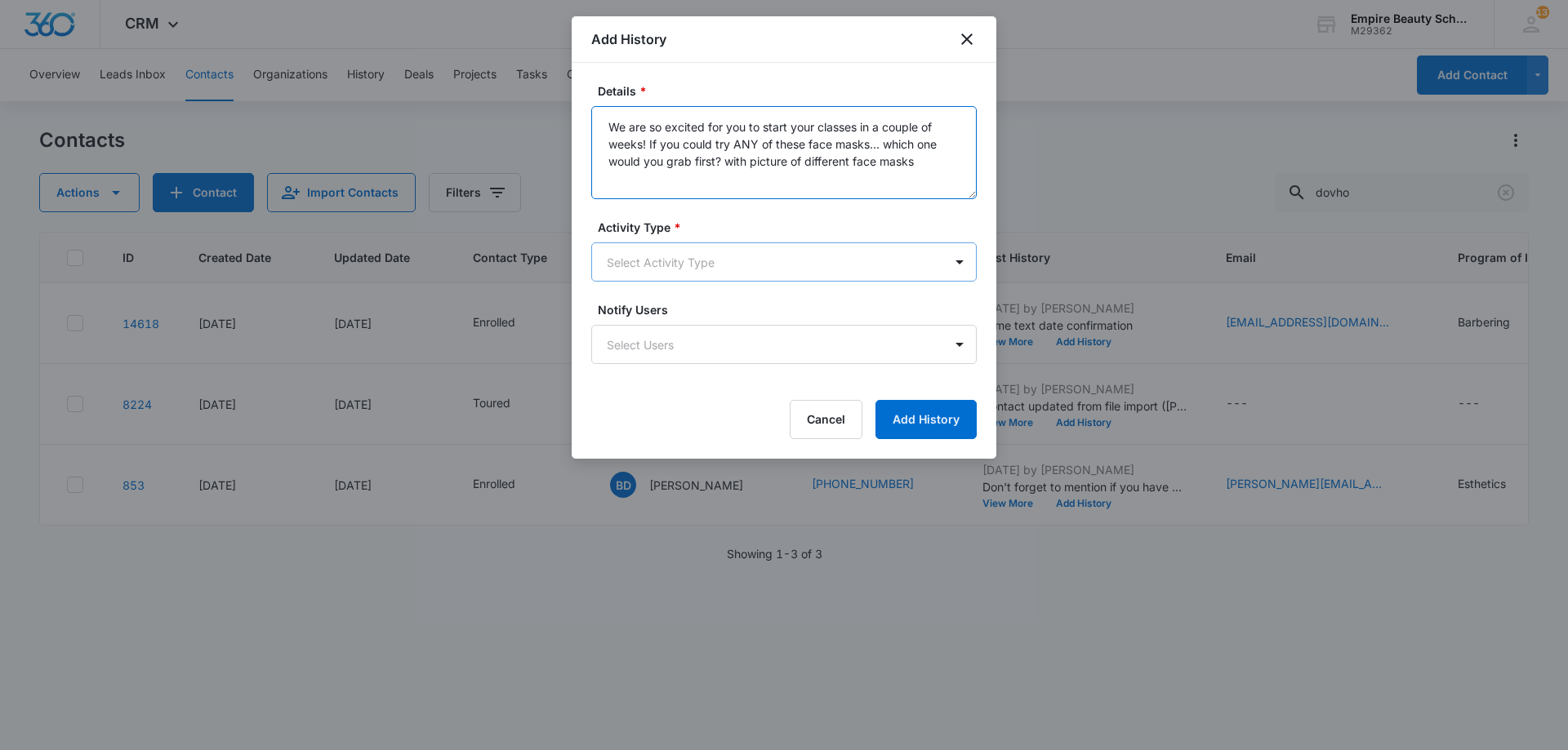
type textarea "We are so excited for you to start your classes in a couple of weeks! If you co…"
click at [704, 256] on body "CRM Apps Forms CRM Email Shop Payments POS Files Brand Settings Empire Beauty S…" at bounding box center [784, 375] width 1568 height 750
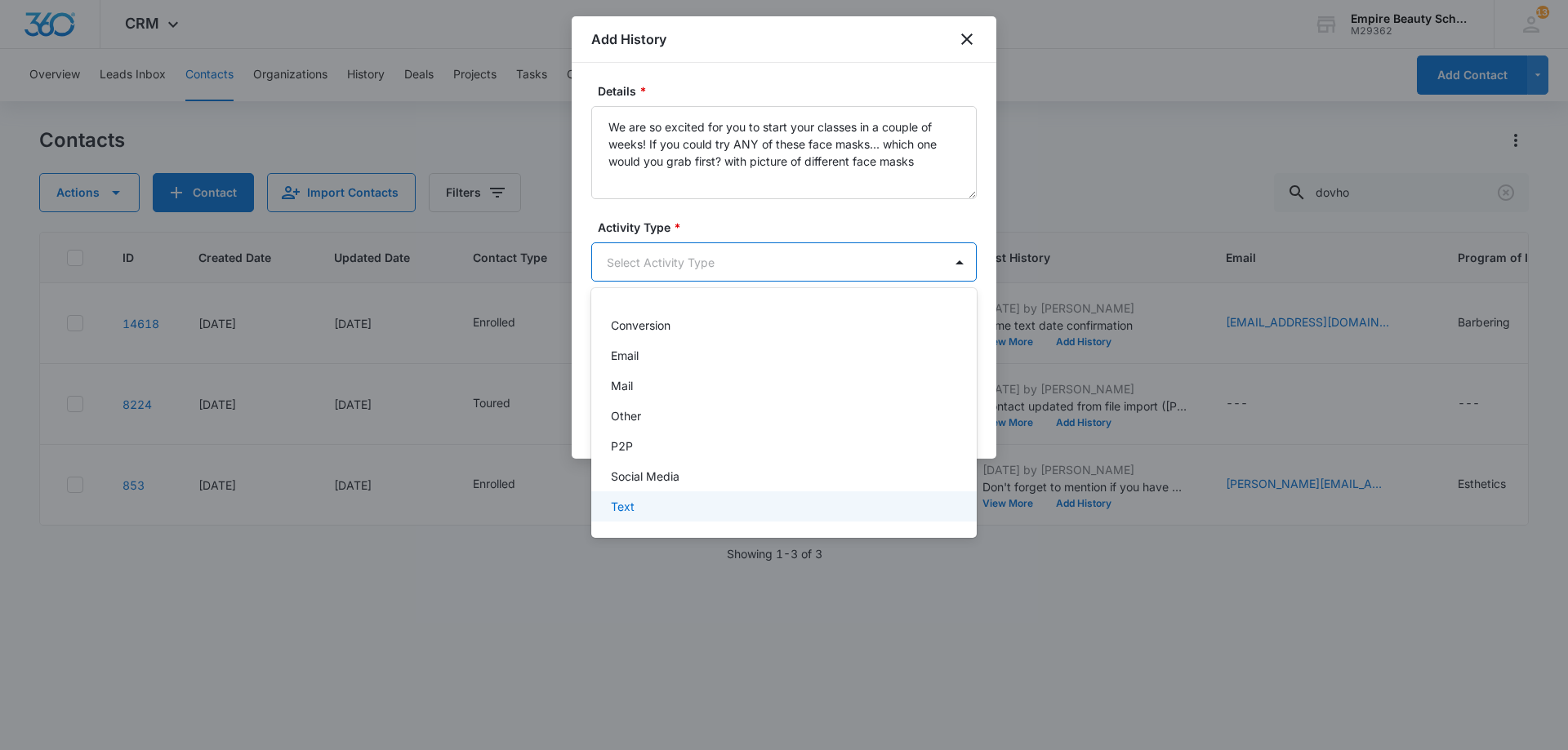
click at [628, 503] on p "Text" at bounding box center [622, 506] width 24 height 17
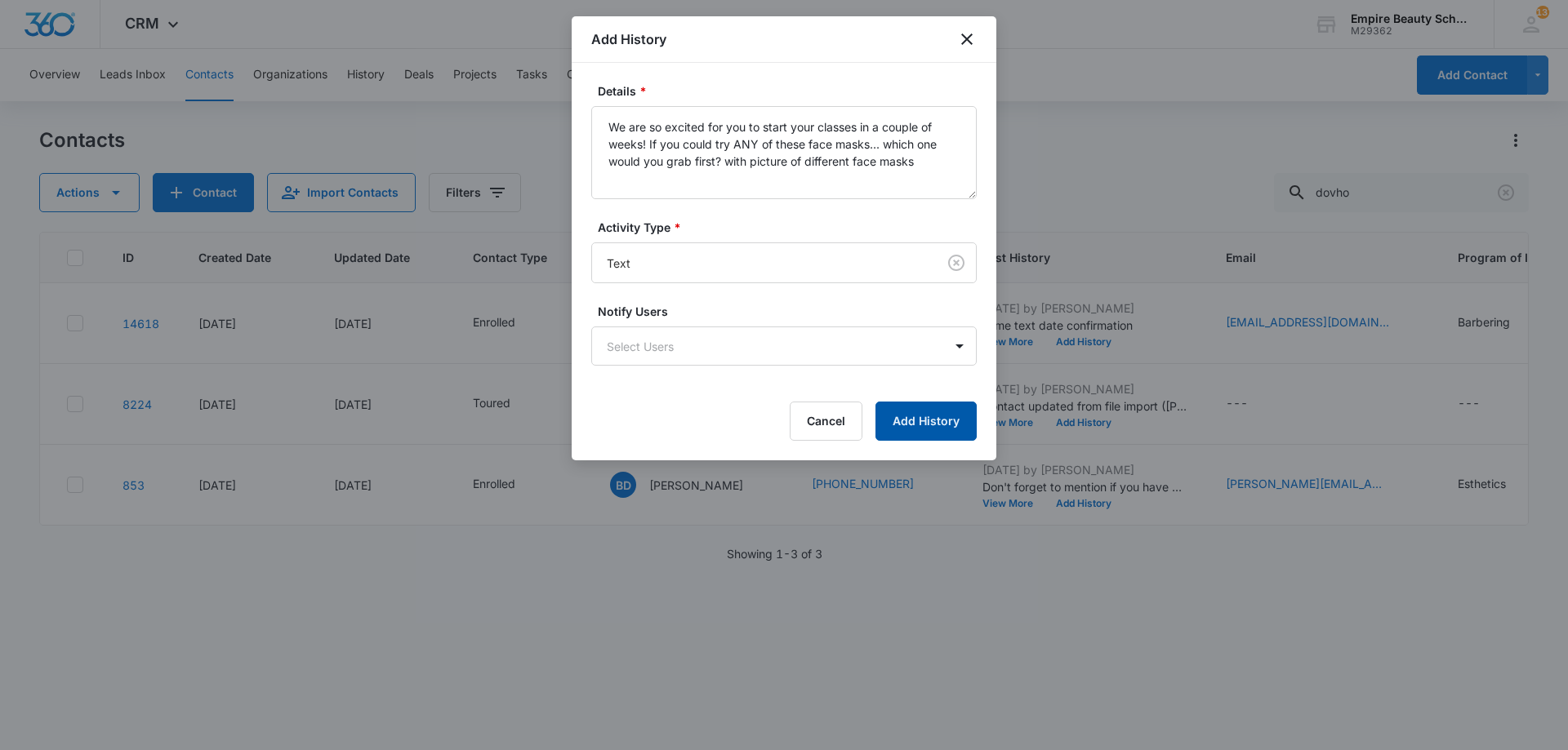
click at [886, 422] on button "Add History" at bounding box center [925, 421] width 101 height 39
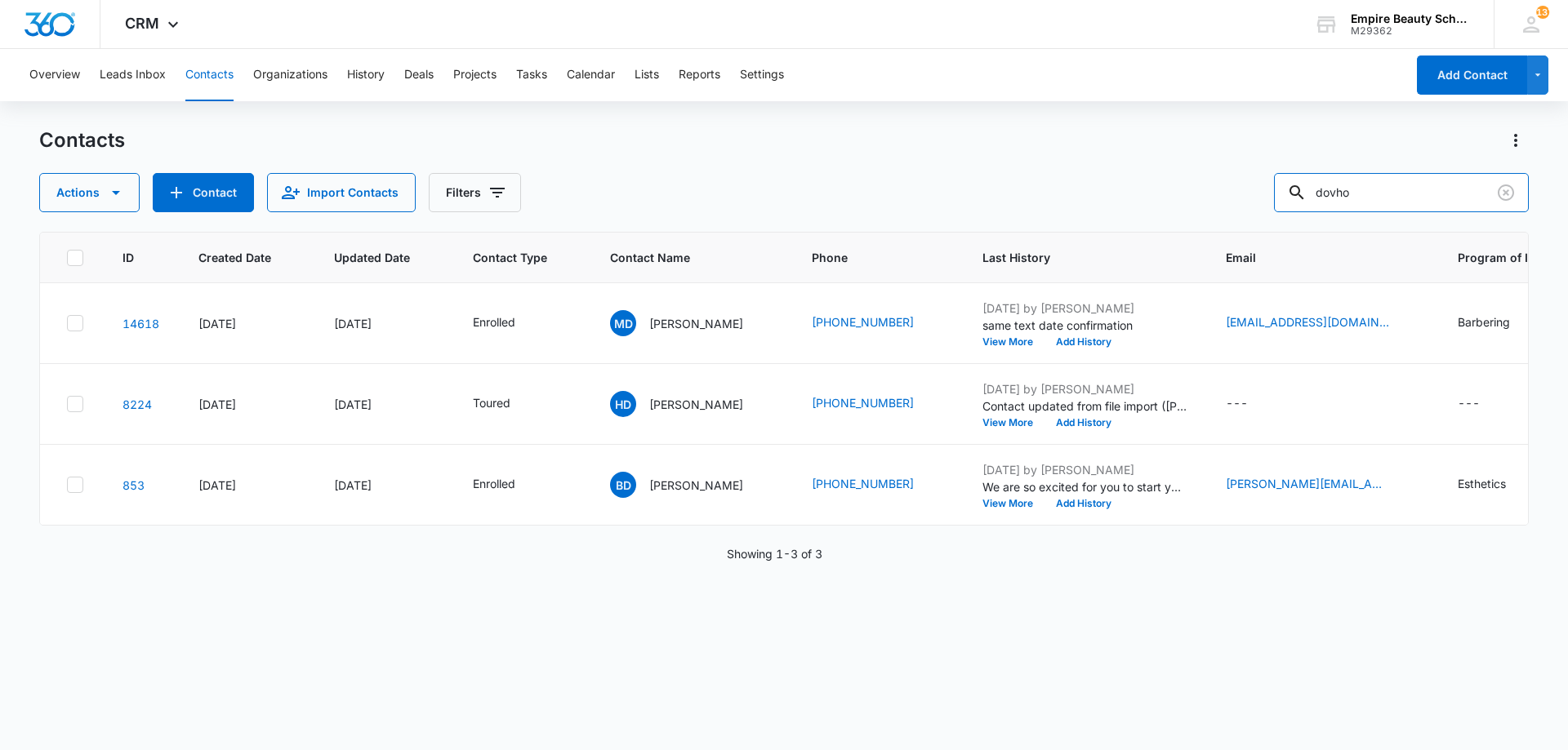
drag, startPoint x: 1382, startPoint y: 189, endPoint x: 1083, endPoint y: 150, distance: 301.5
click at [1083, 150] on div "Contacts Actions Contact Import Contacts Filters dovho" at bounding box center [784, 170] width 1490 height 85
type input "[PERSON_NAME]"
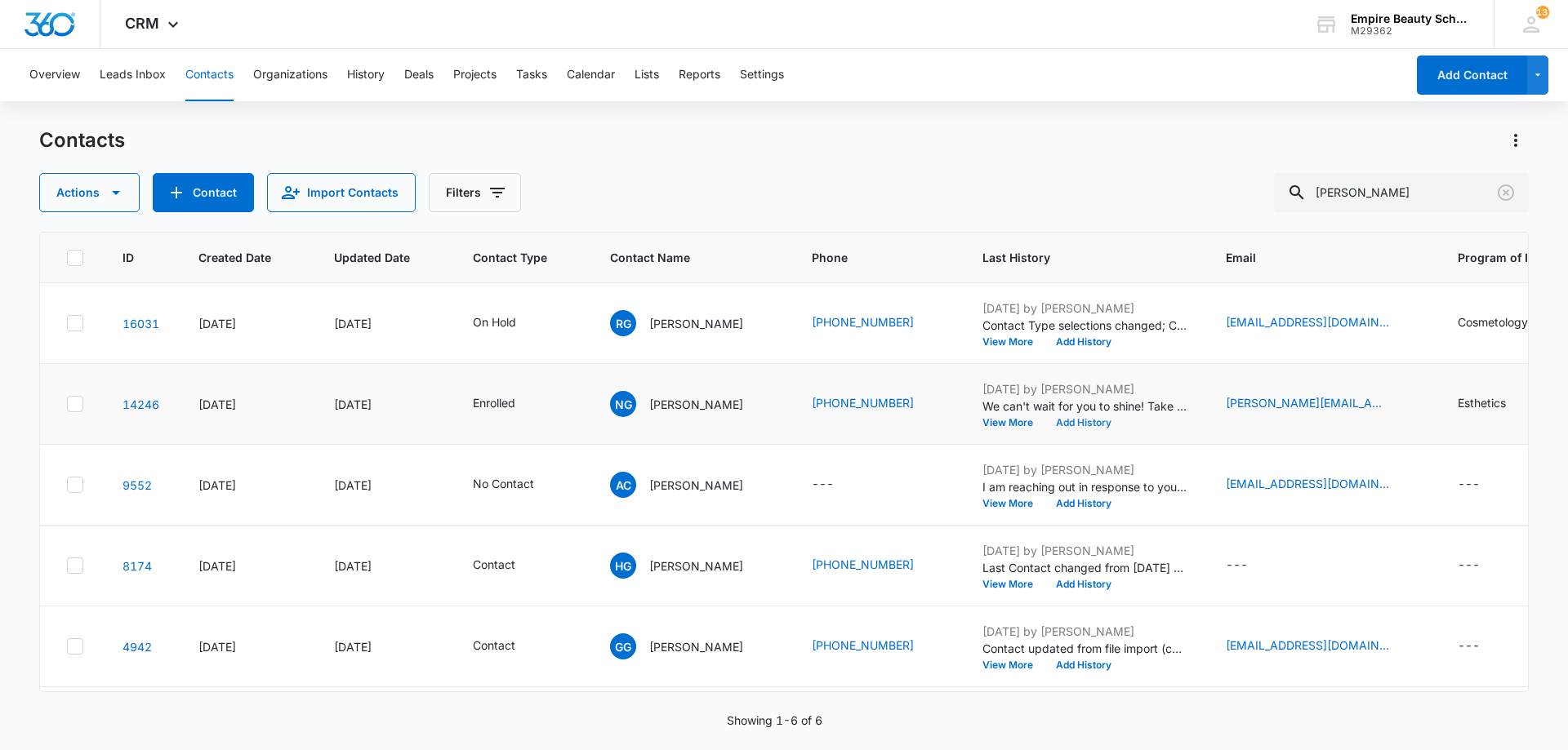
click at [1059, 427] on button "Add History" at bounding box center [1083, 422] width 78 height 10
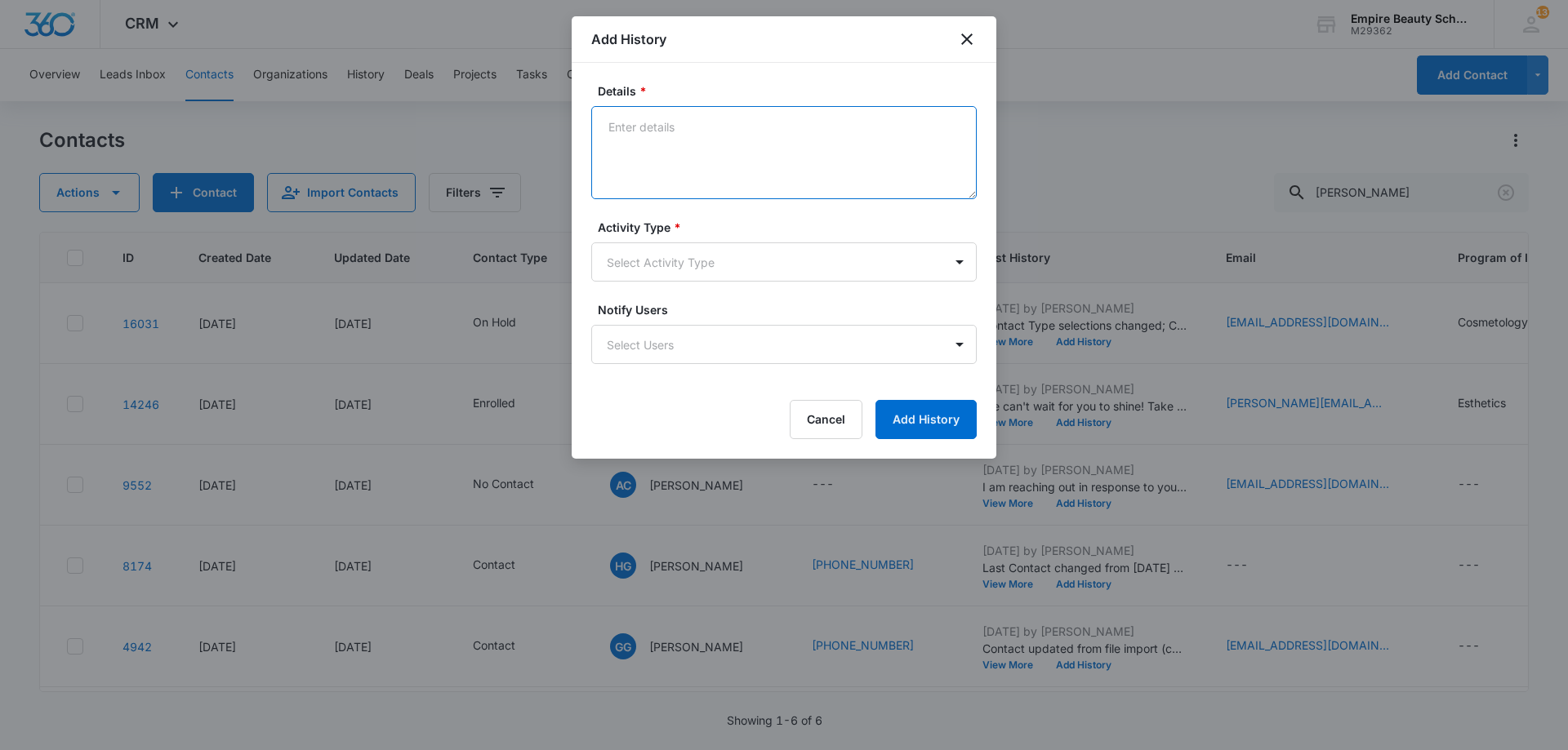
paste textarea "We are so excited for you to start your classes in a couple of weeks! If you co…"
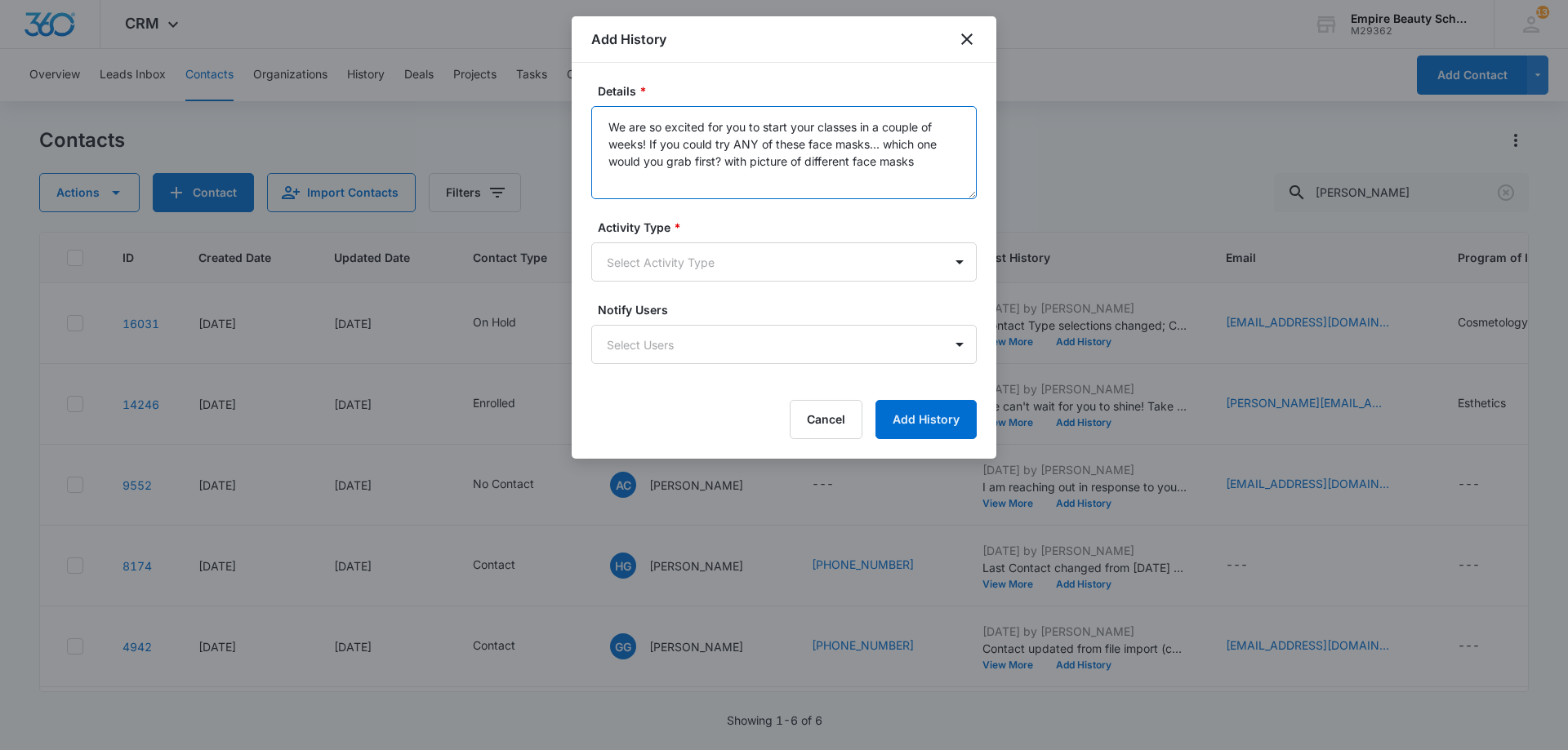
type textarea "We are so excited for you to start your classes in a couple of weeks! If you co…"
click at [711, 286] on form "Details * We are so excited for you to start your classes in a couple of weeks!…" at bounding box center [784, 261] width 385 height 357
click at [711, 278] on body "CRM Apps Forms CRM Email Shop Payments POS Files Brand Settings Empire Beauty S…" at bounding box center [784, 375] width 1568 height 750
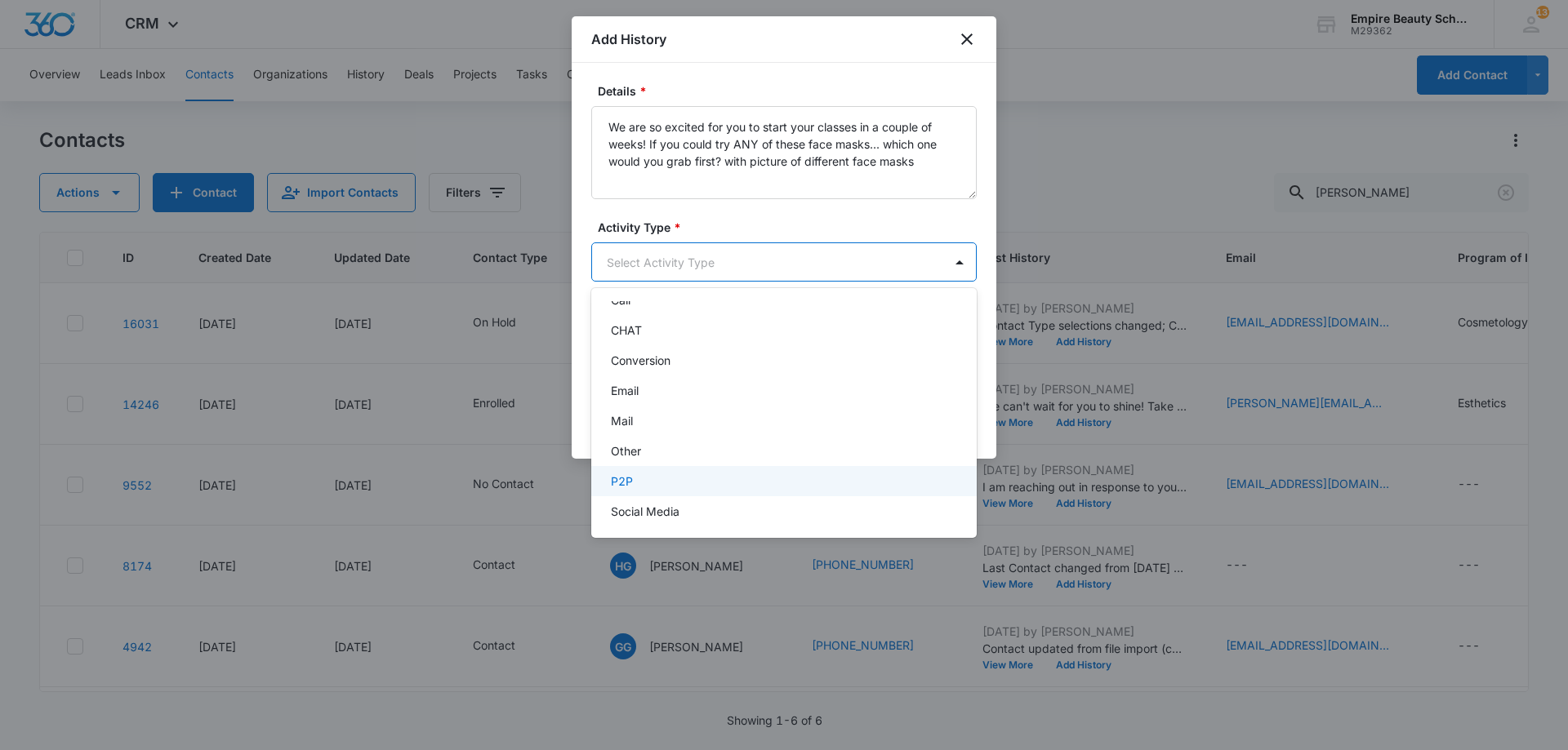
scroll to position [85, 0]
click at [660, 506] on div "Text" at bounding box center [782, 506] width 343 height 17
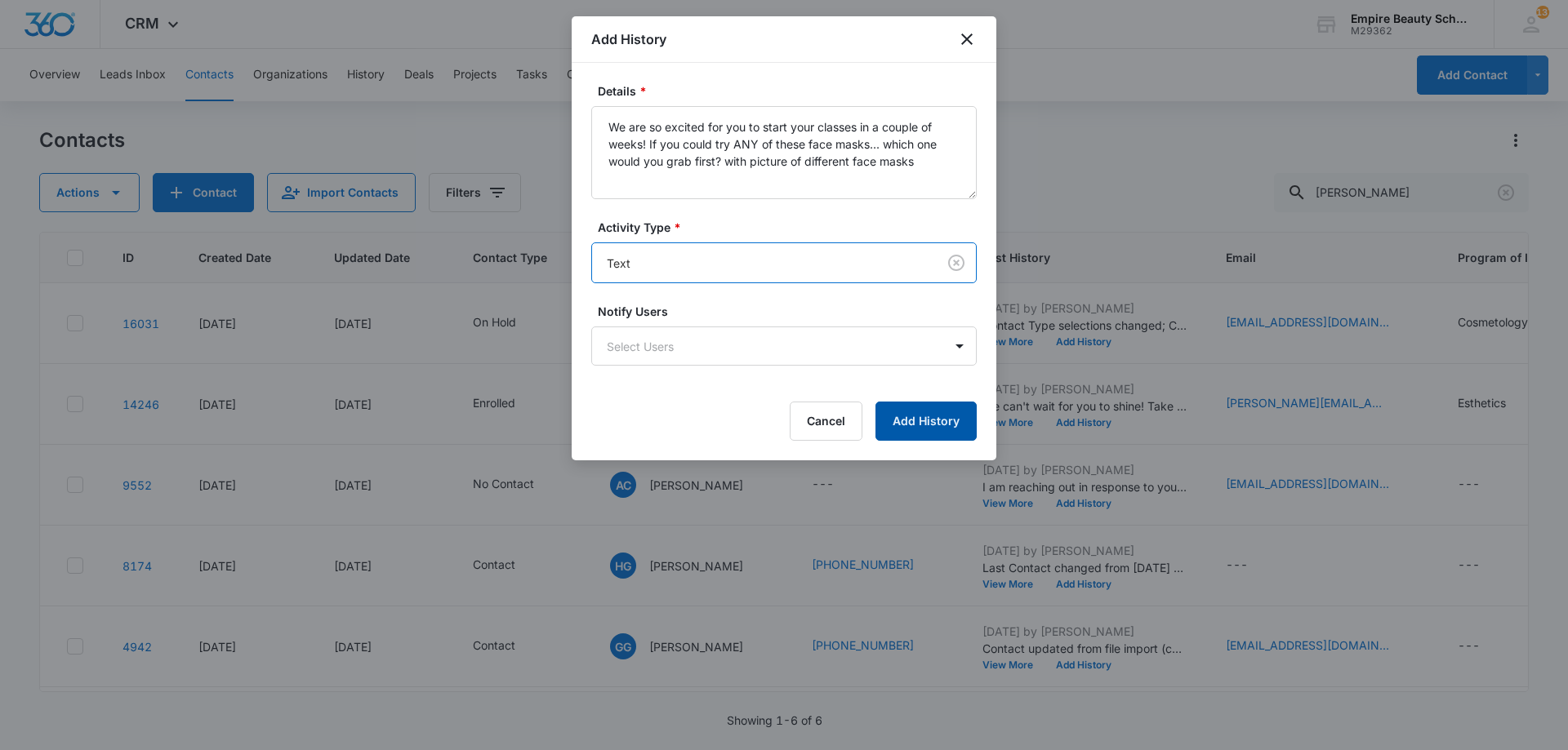
click at [925, 427] on button "Add History" at bounding box center [925, 421] width 101 height 39
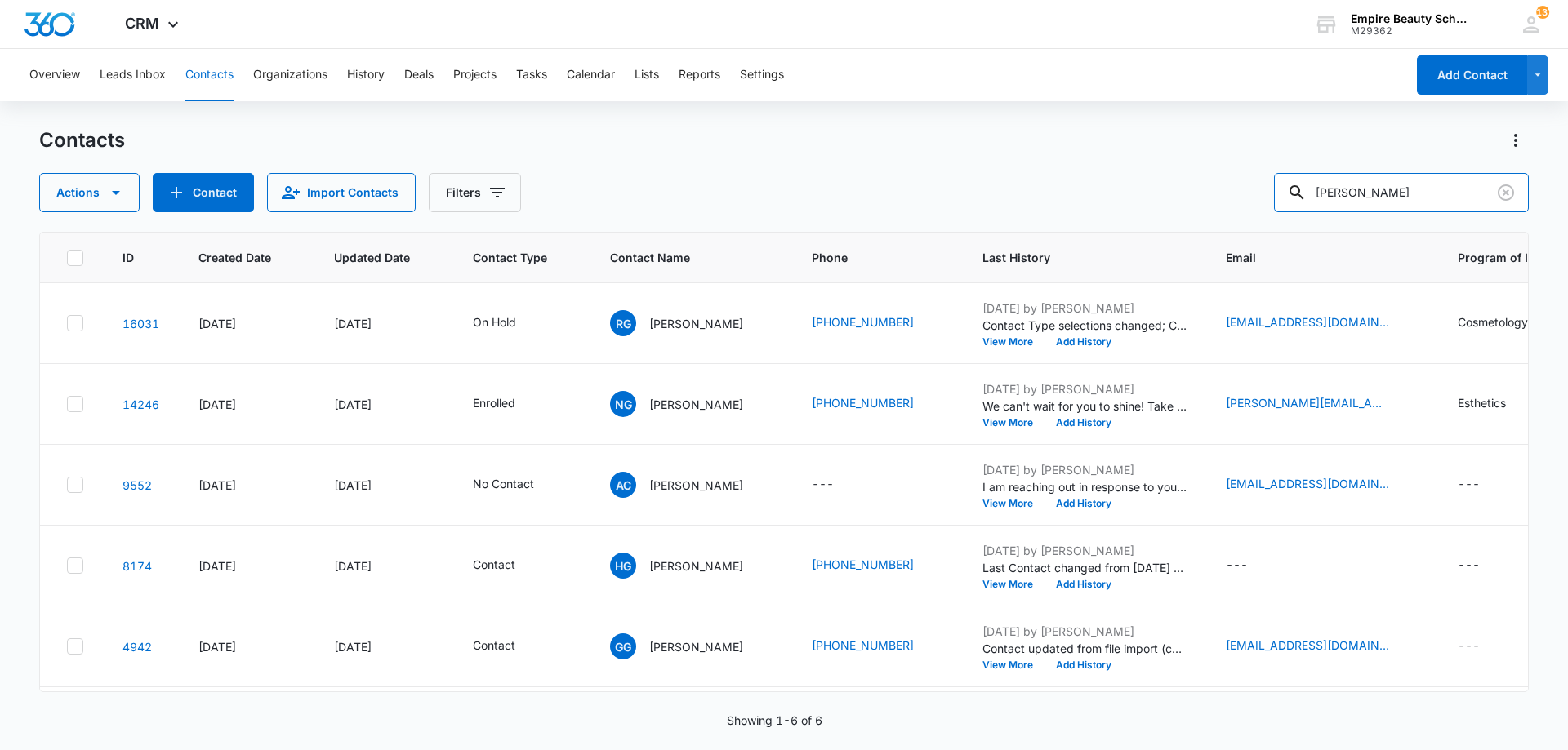
drag, startPoint x: 1200, startPoint y: 175, endPoint x: 1088, endPoint y: 174, distance: 112.0
click at [1090, 174] on div "Actions Contact Import Contacts Filters [PERSON_NAME]" at bounding box center [784, 192] width 1490 height 39
type input "[PERSON_NAME]"
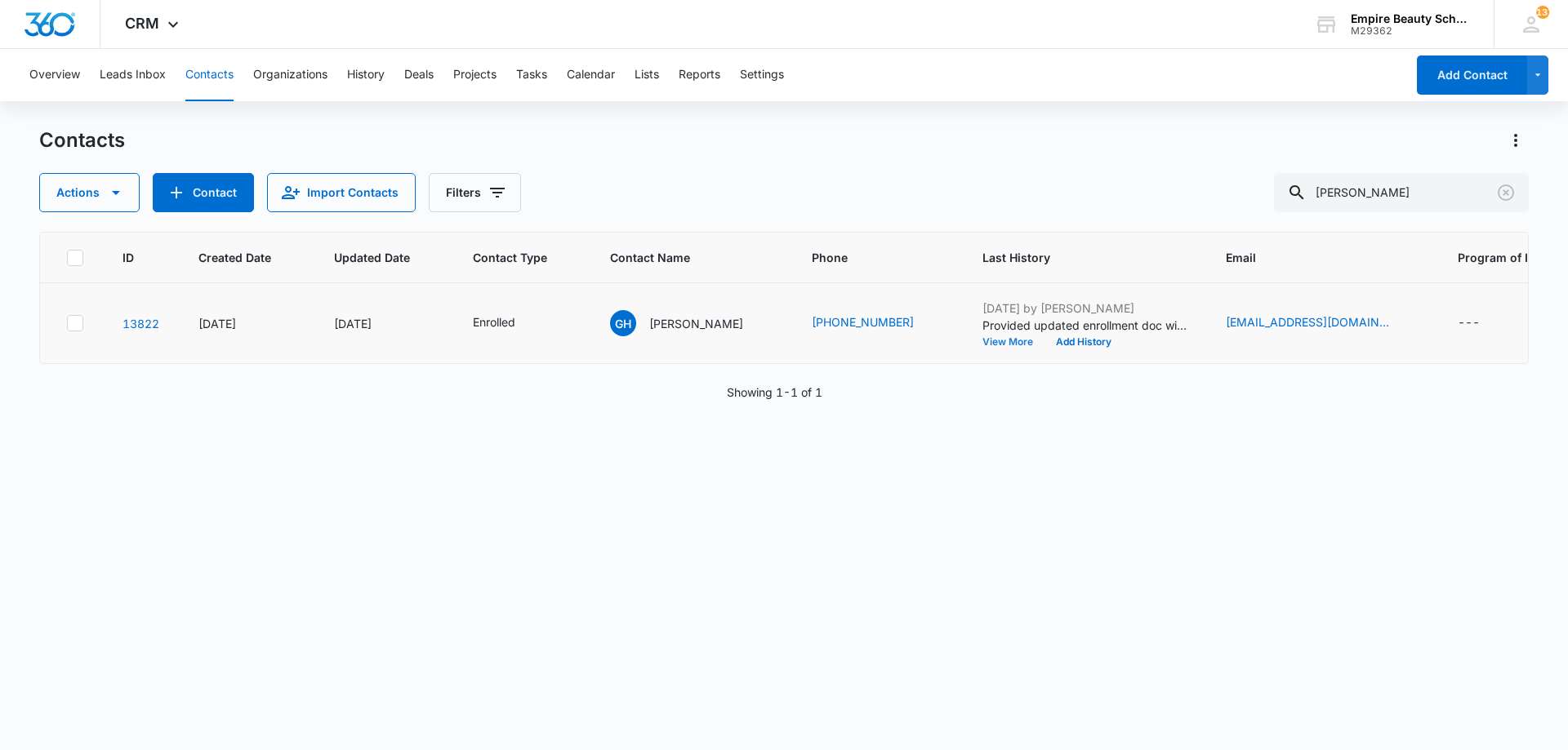
click at [990, 345] on button "View More" at bounding box center [1013, 342] width 62 height 10
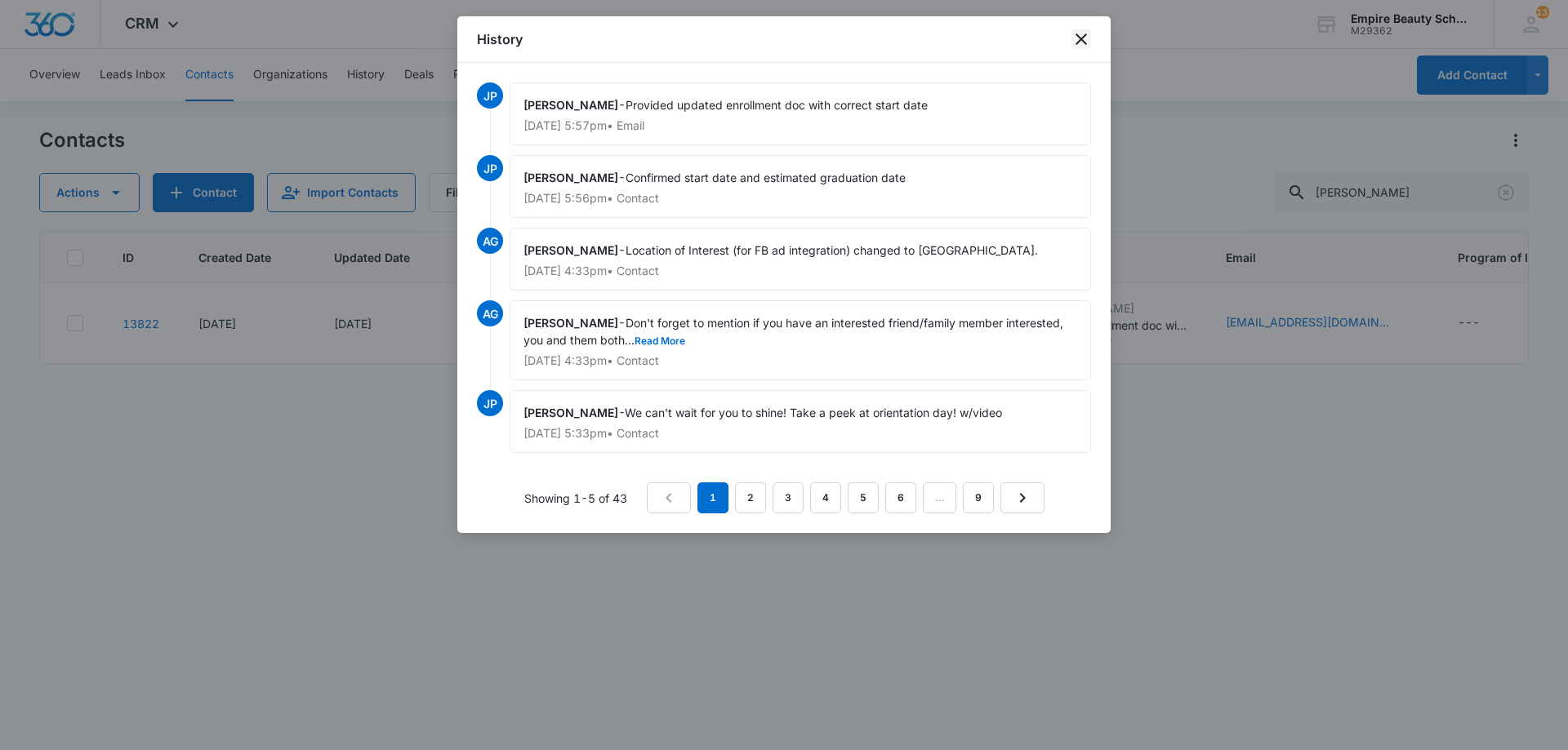
click at [1077, 46] on icon "close" at bounding box center [1081, 39] width 19 height 19
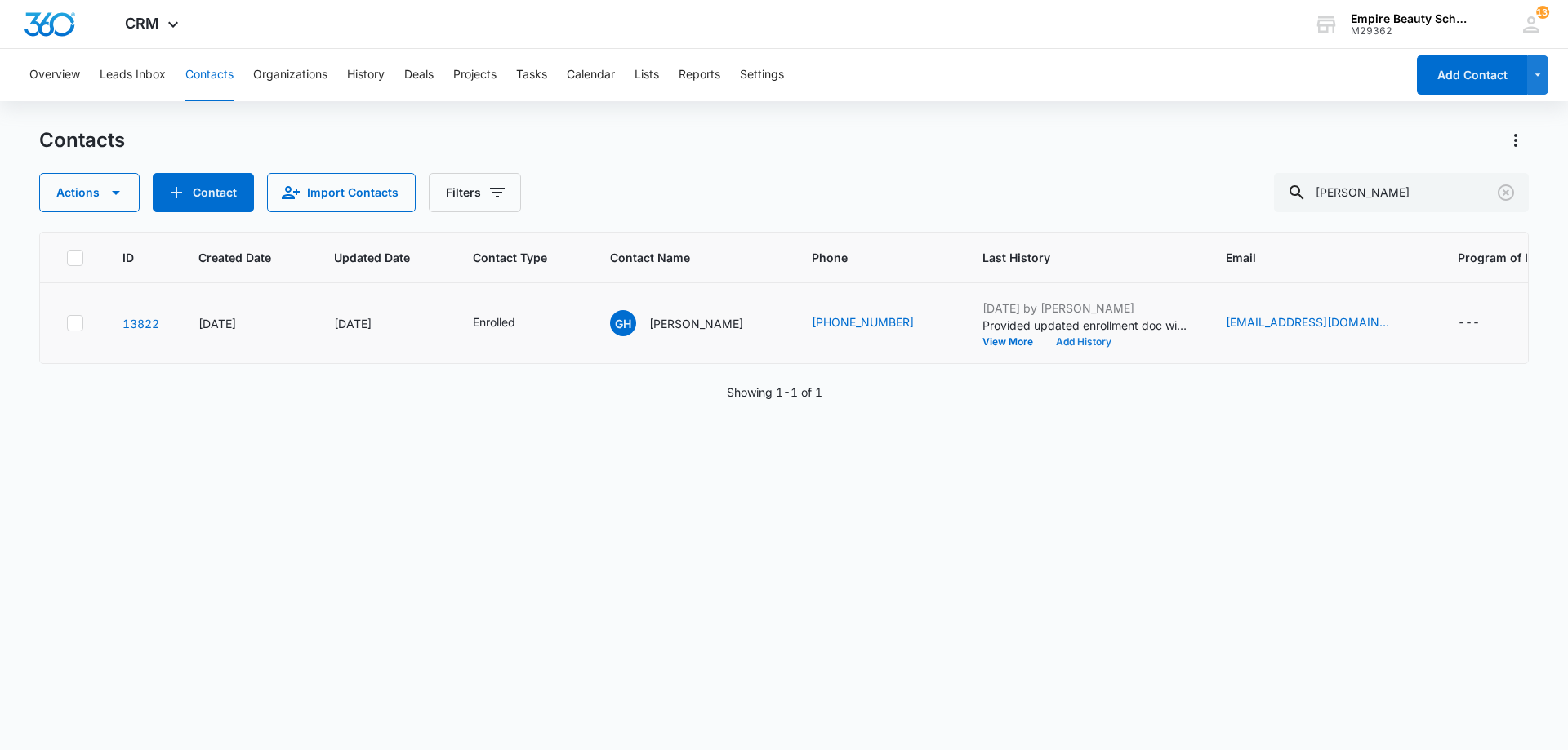
click at [1062, 345] on button "Add History" at bounding box center [1083, 342] width 78 height 10
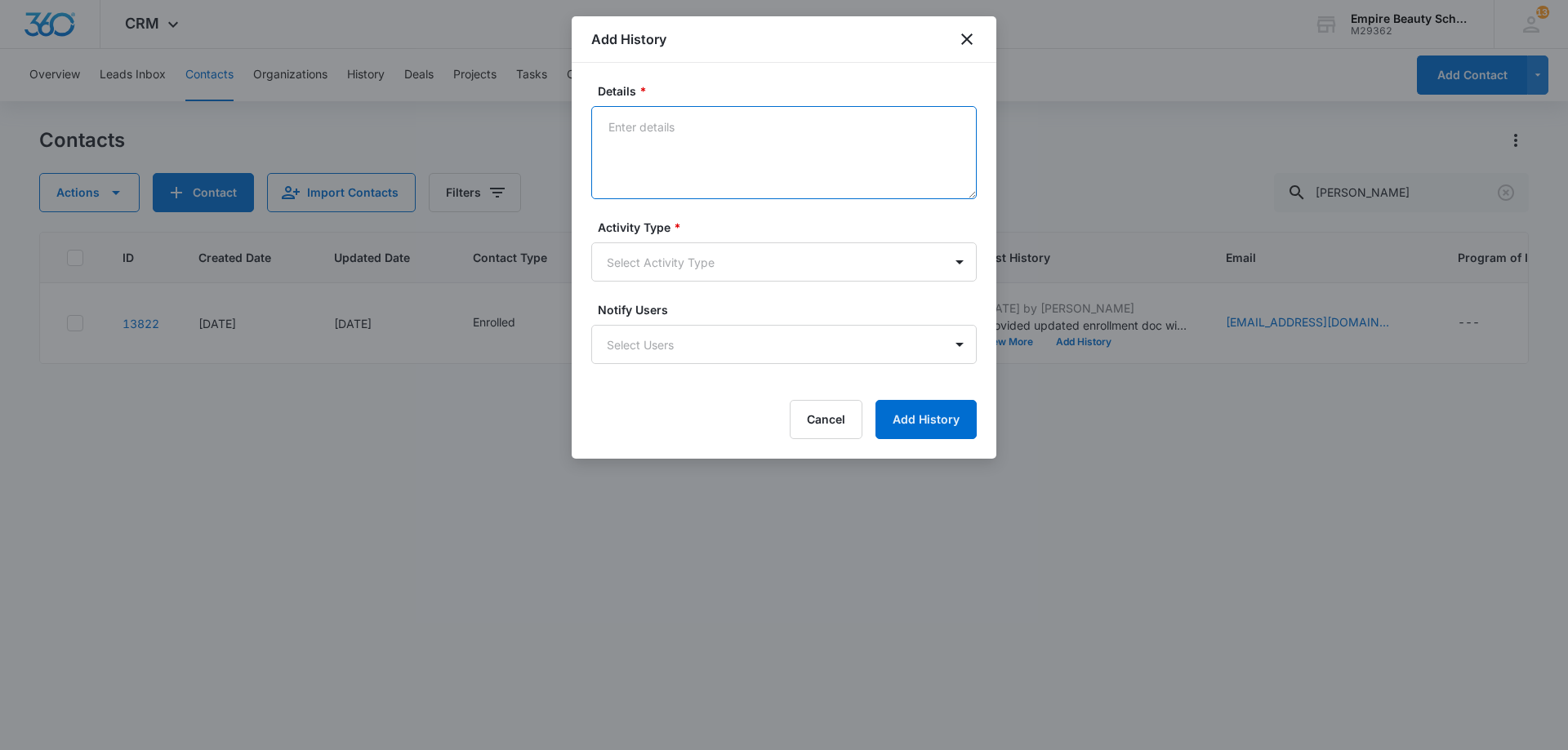
paste textarea "We are so excited for you to start your classes in a couple of weeks! If you co…"
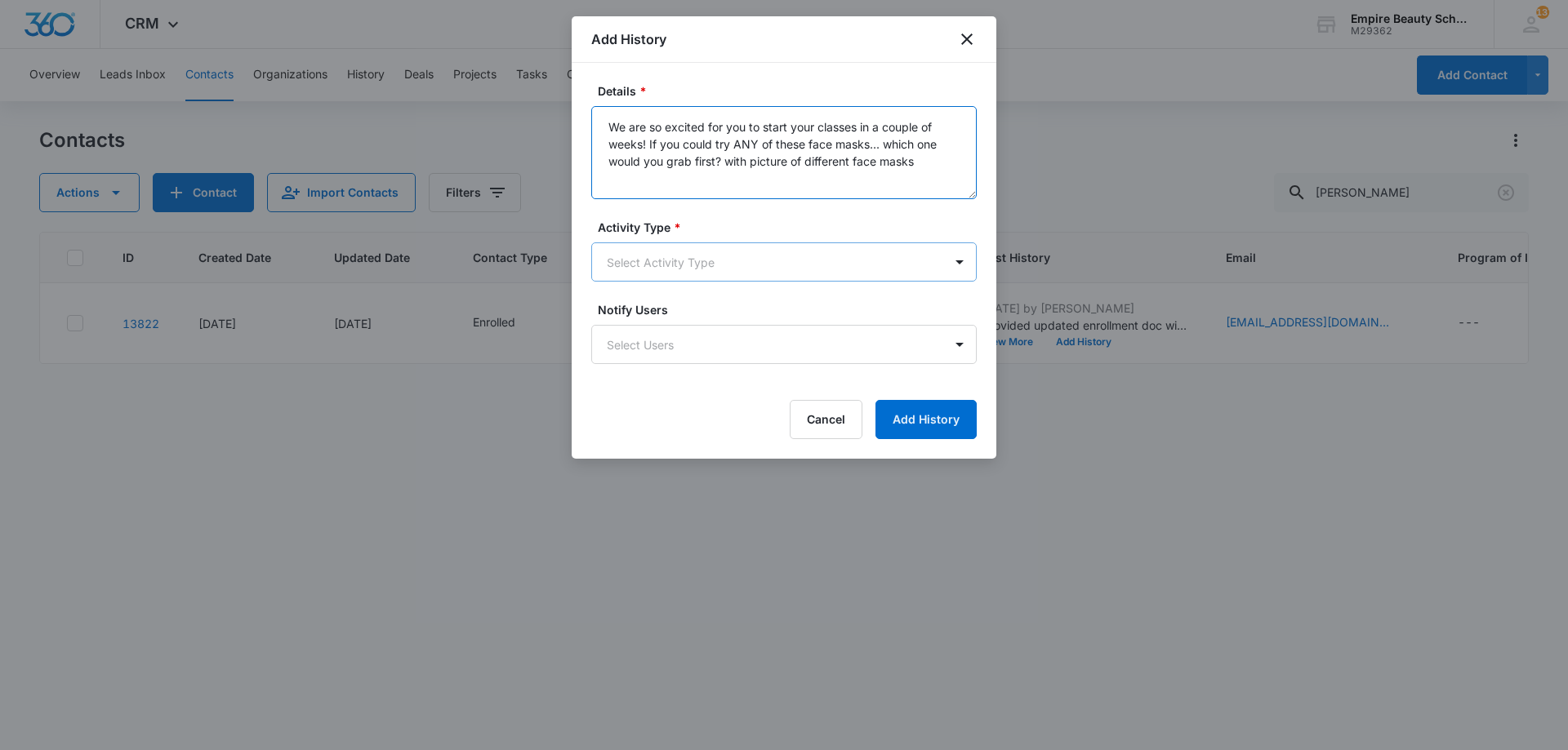
type textarea "We are so excited for you to start your classes in a couple of weeks! If you co…"
click at [726, 251] on body "CRM Apps Forms CRM Email Shop Payments POS Files Brand Settings Empire Beauty S…" at bounding box center [784, 375] width 1568 height 750
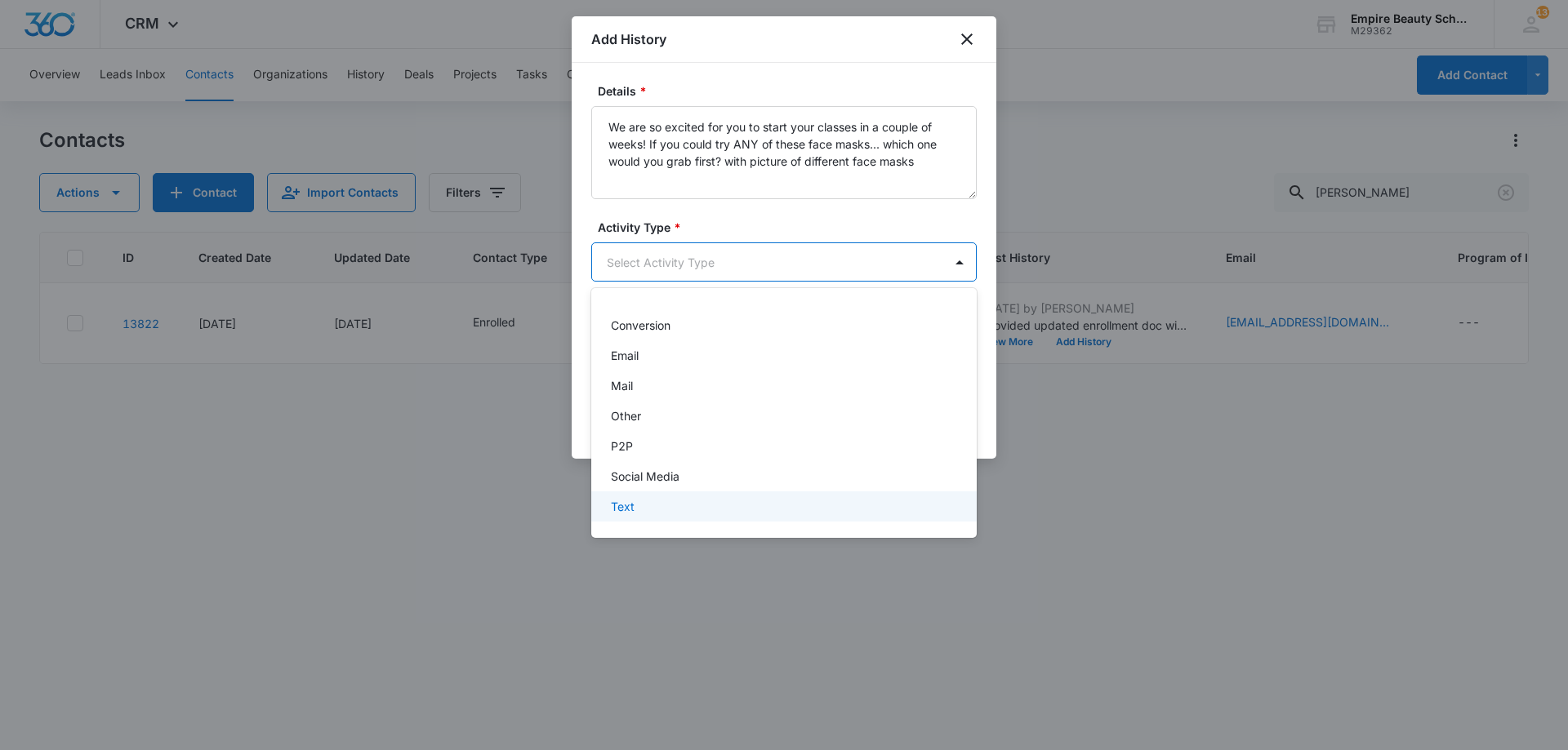
click at [673, 504] on div "Text" at bounding box center [782, 506] width 343 height 17
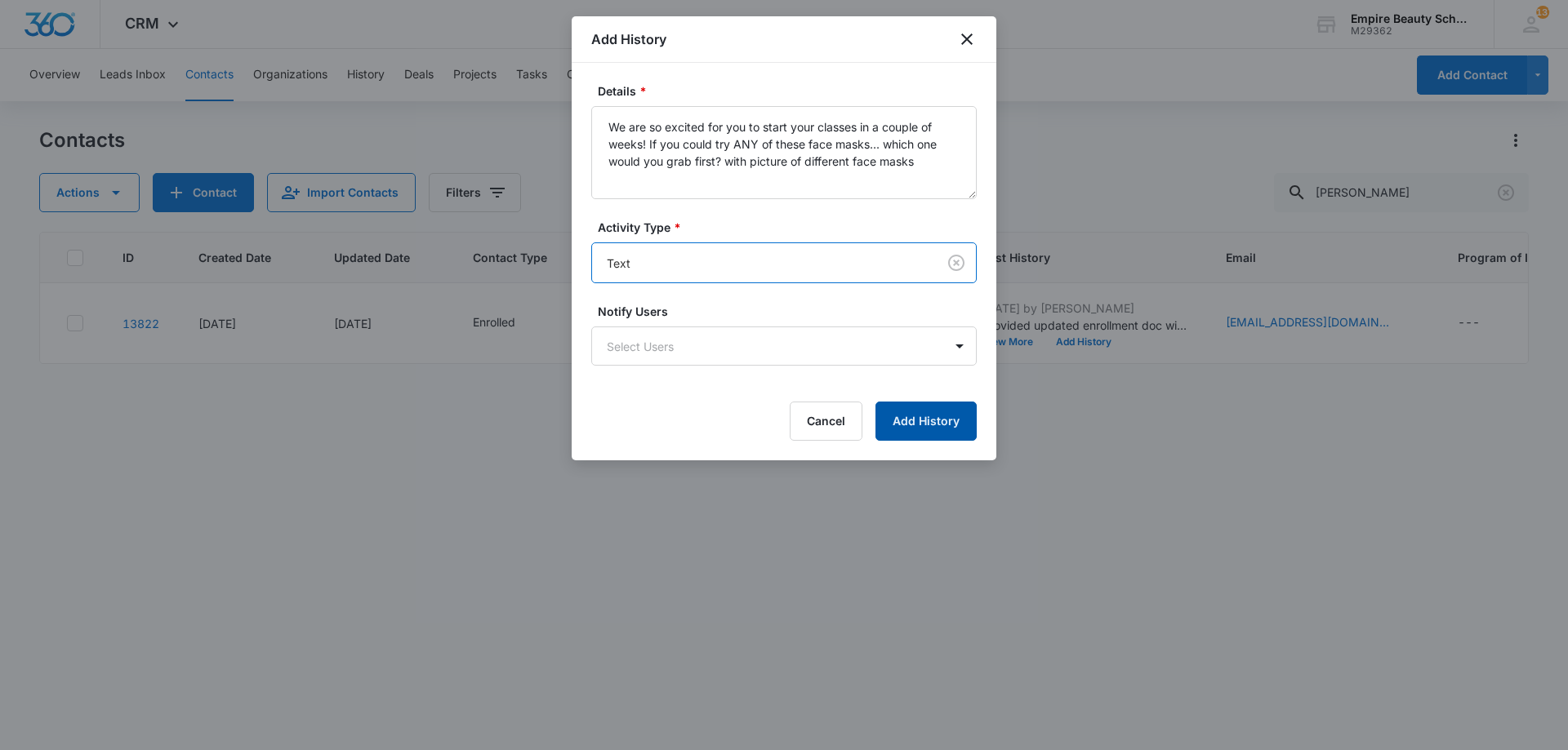
click at [961, 422] on button "Add History" at bounding box center [925, 421] width 101 height 39
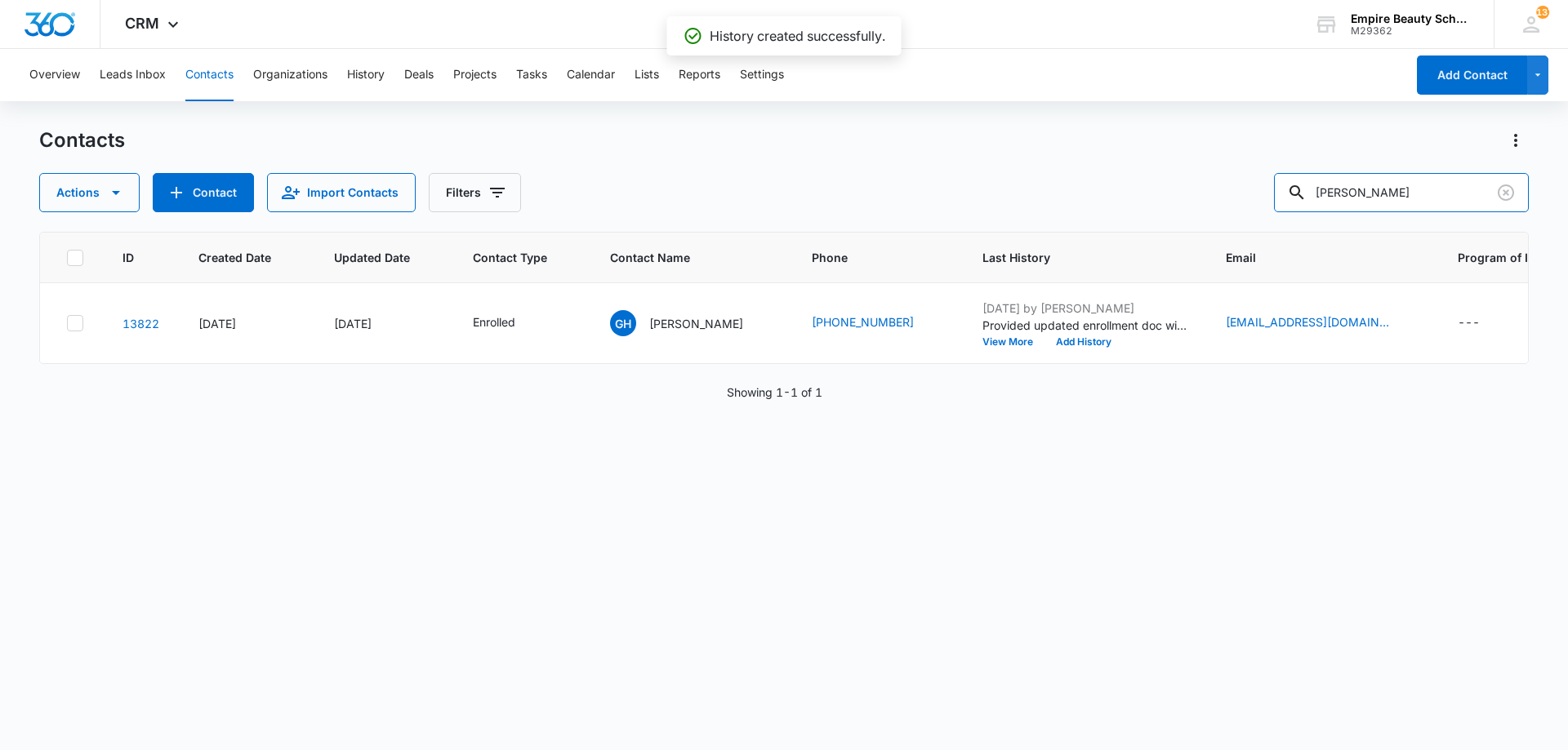
drag, startPoint x: 1307, startPoint y: 198, endPoint x: 946, endPoint y: 145, distance: 364.9
click at [951, 149] on div "Contacts Actions Contact Import Contacts Filters [PERSON_NAME]" at bounding box center [784, 170] width 1490 height 85
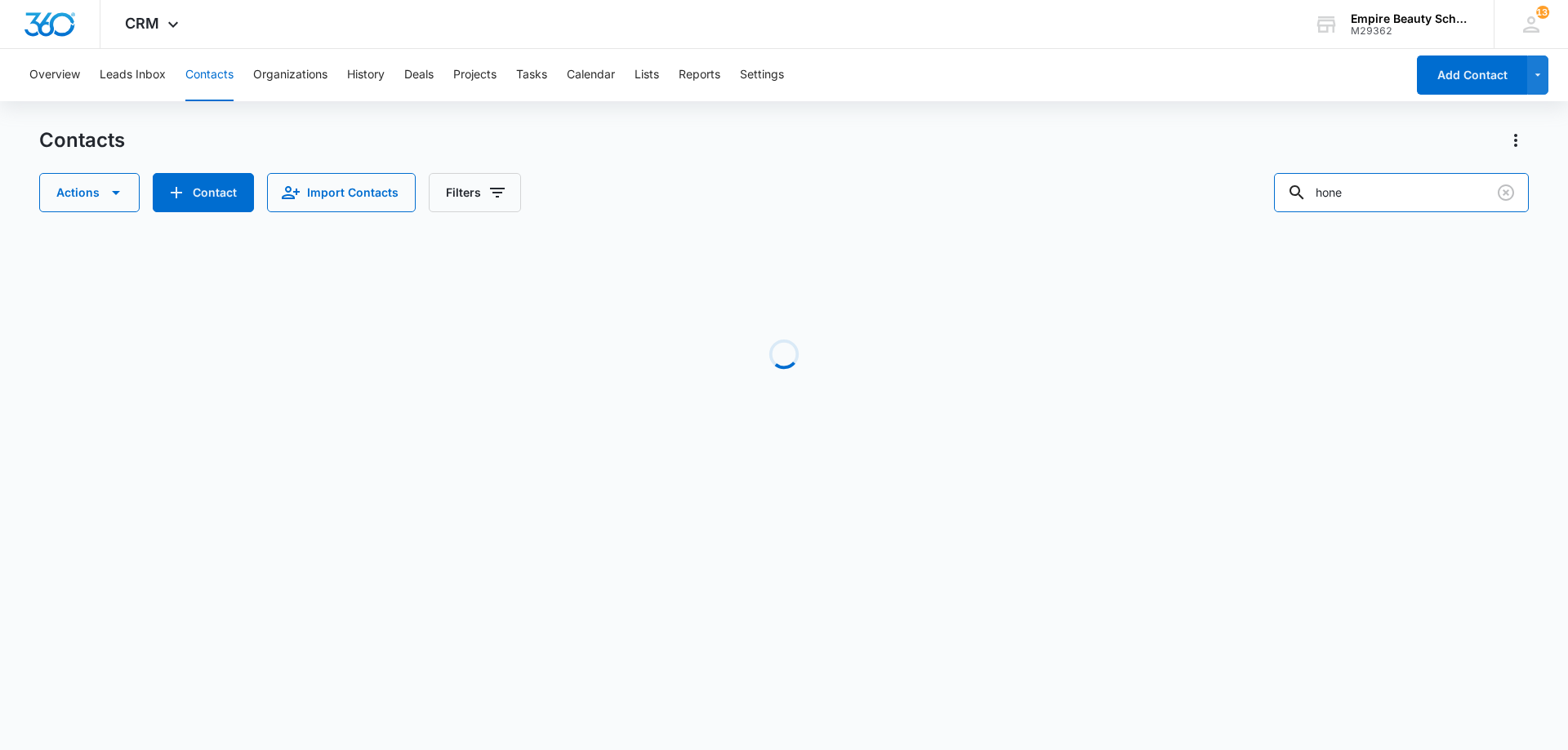
type input "hone"
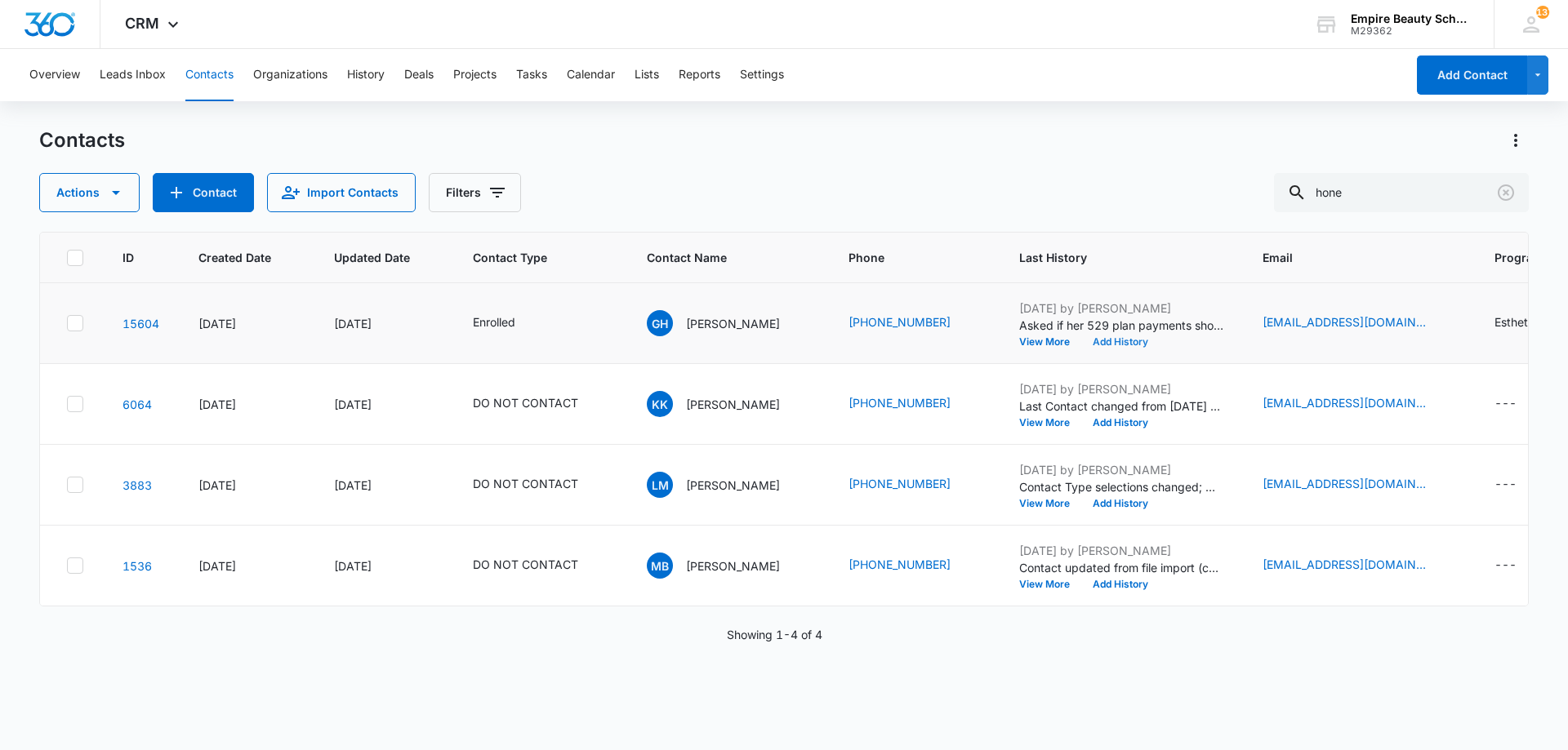
click at [1126, 338] on button "Add History" at bounding box center [1120, 342] width 78 height 10
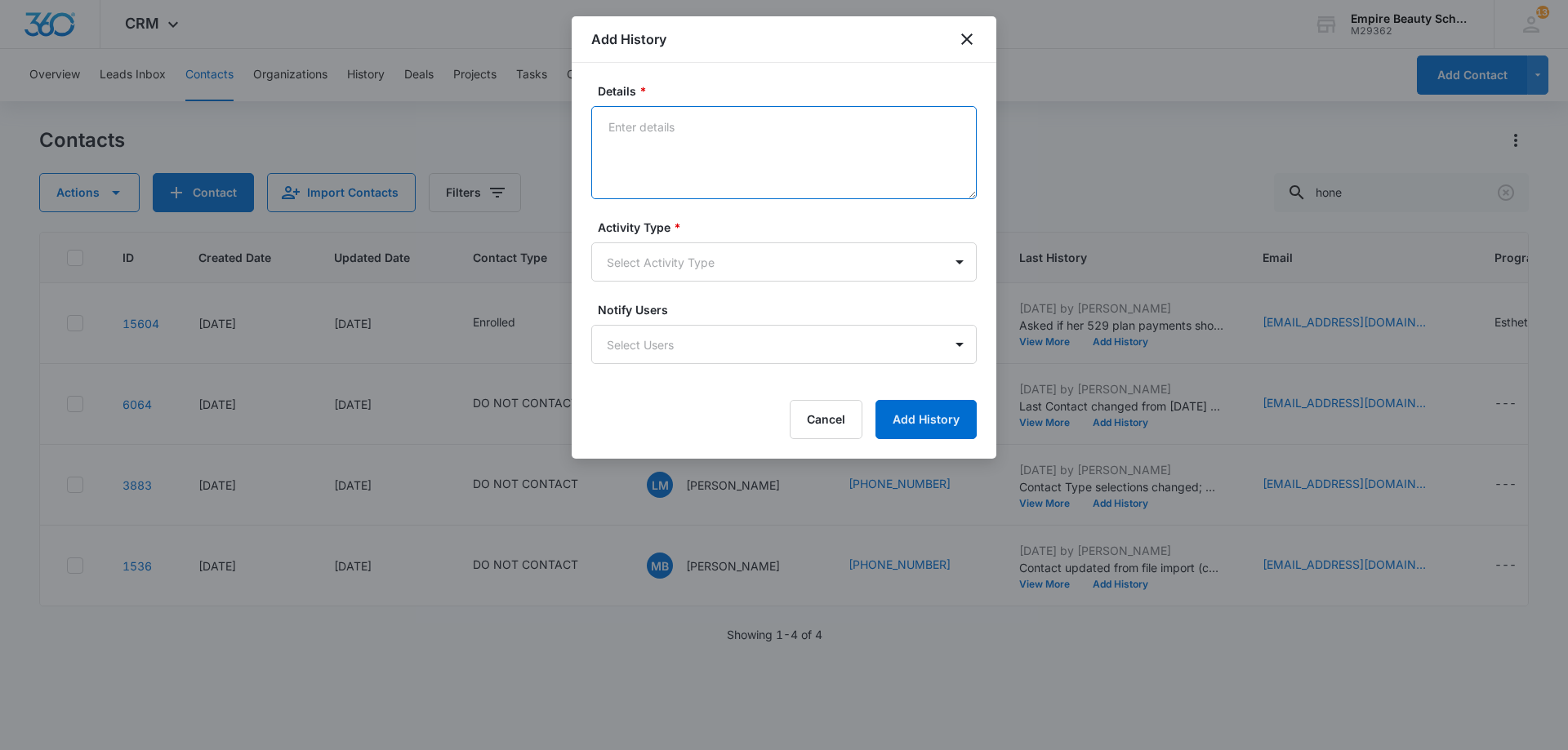
paste textarea "We are so excited for you to start your classes in a couple of weeks! If you co…"
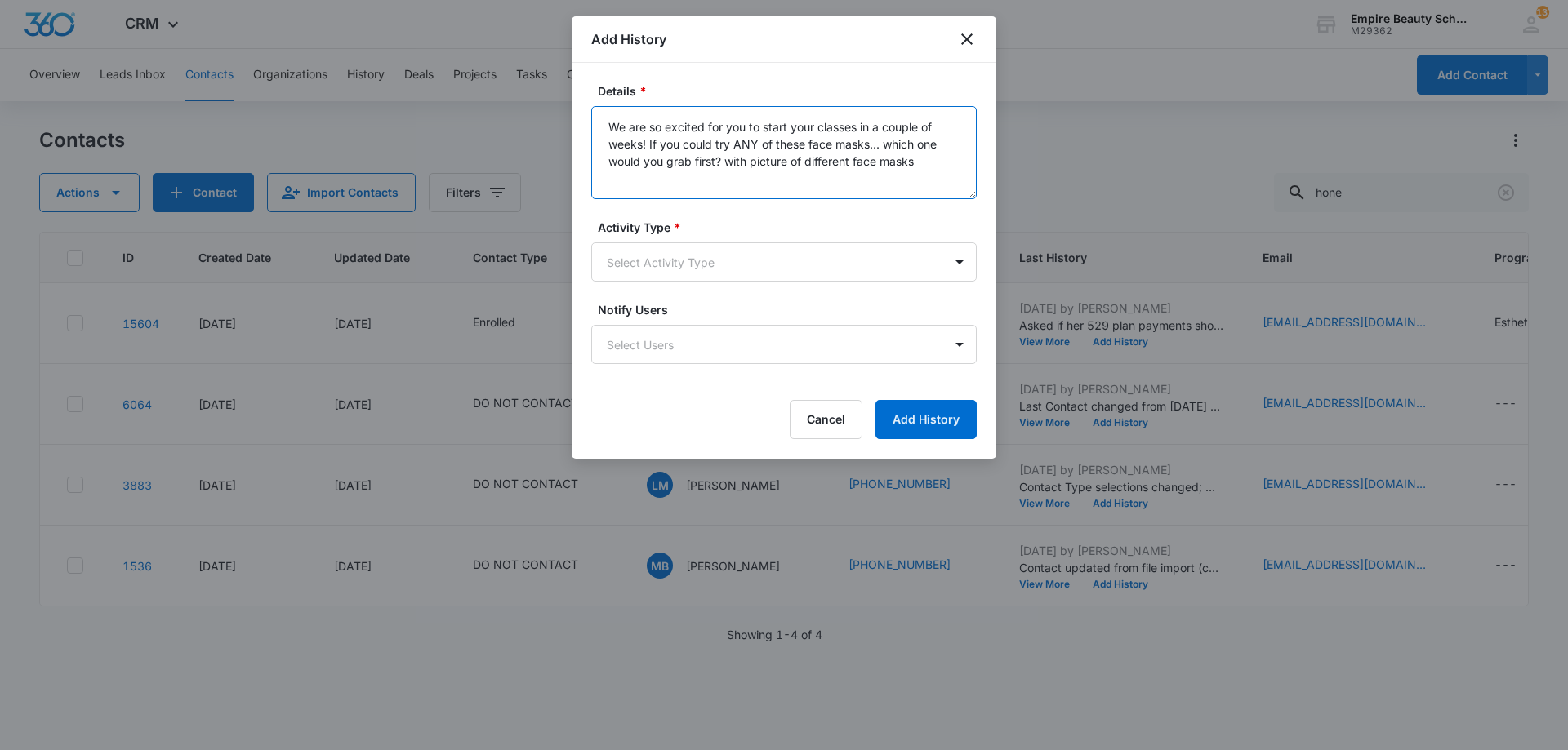
type textarea "We are so excited for you to start your classes in a couple of weeks! If you co…"
click at [725, 240] on div "Activity Type * Select Activity Type" at bounding box center [784, 249] width 385 height 63
click at [717, 256] on body "CRM Apps Forms CRM Email Shop Payments POS Files Brand Settings Empire Beauty S…" at bounding box center [784, 375] width 1568 height 750
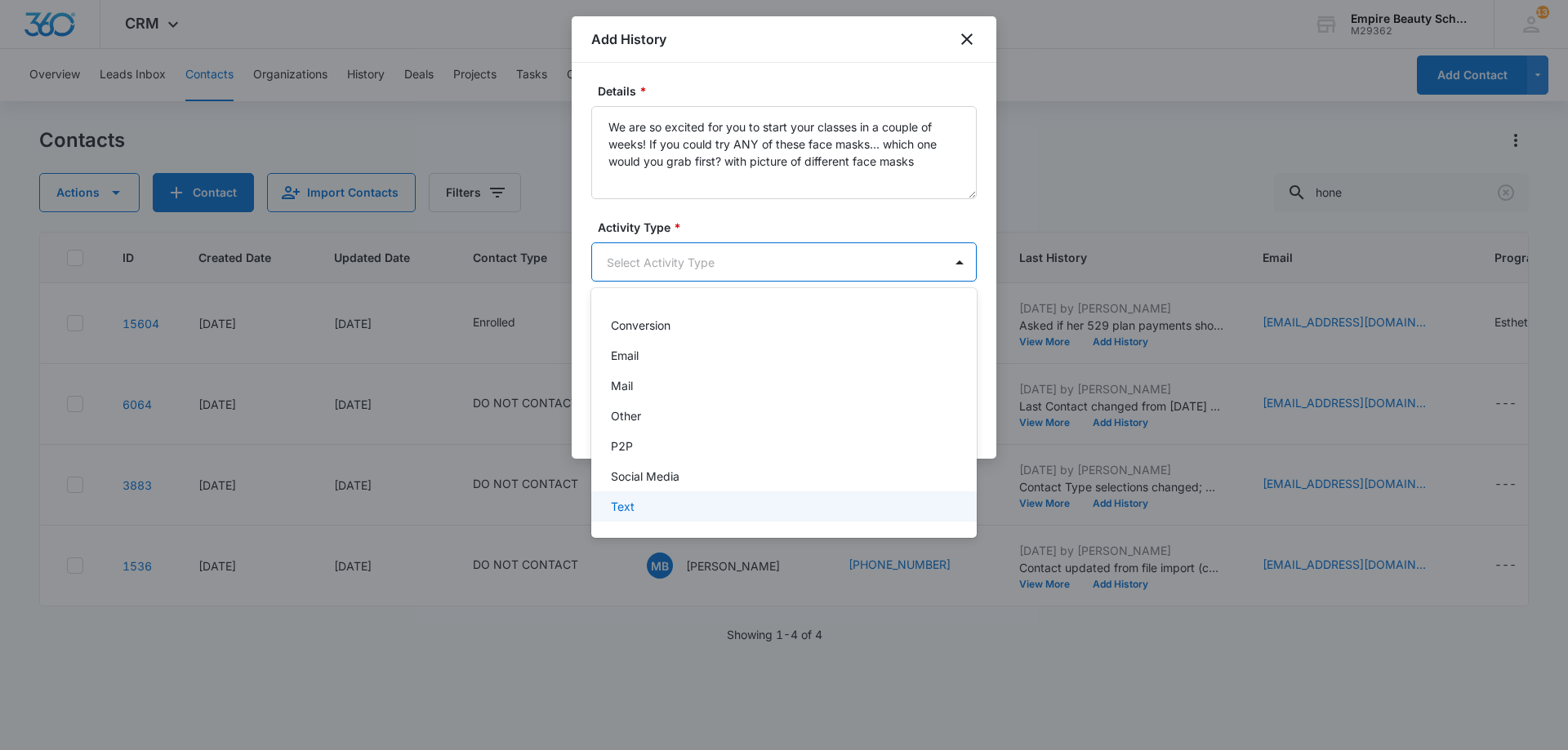
click at [638, 508] on div "Text" at bounding box center [782, 506] width 343 height 17
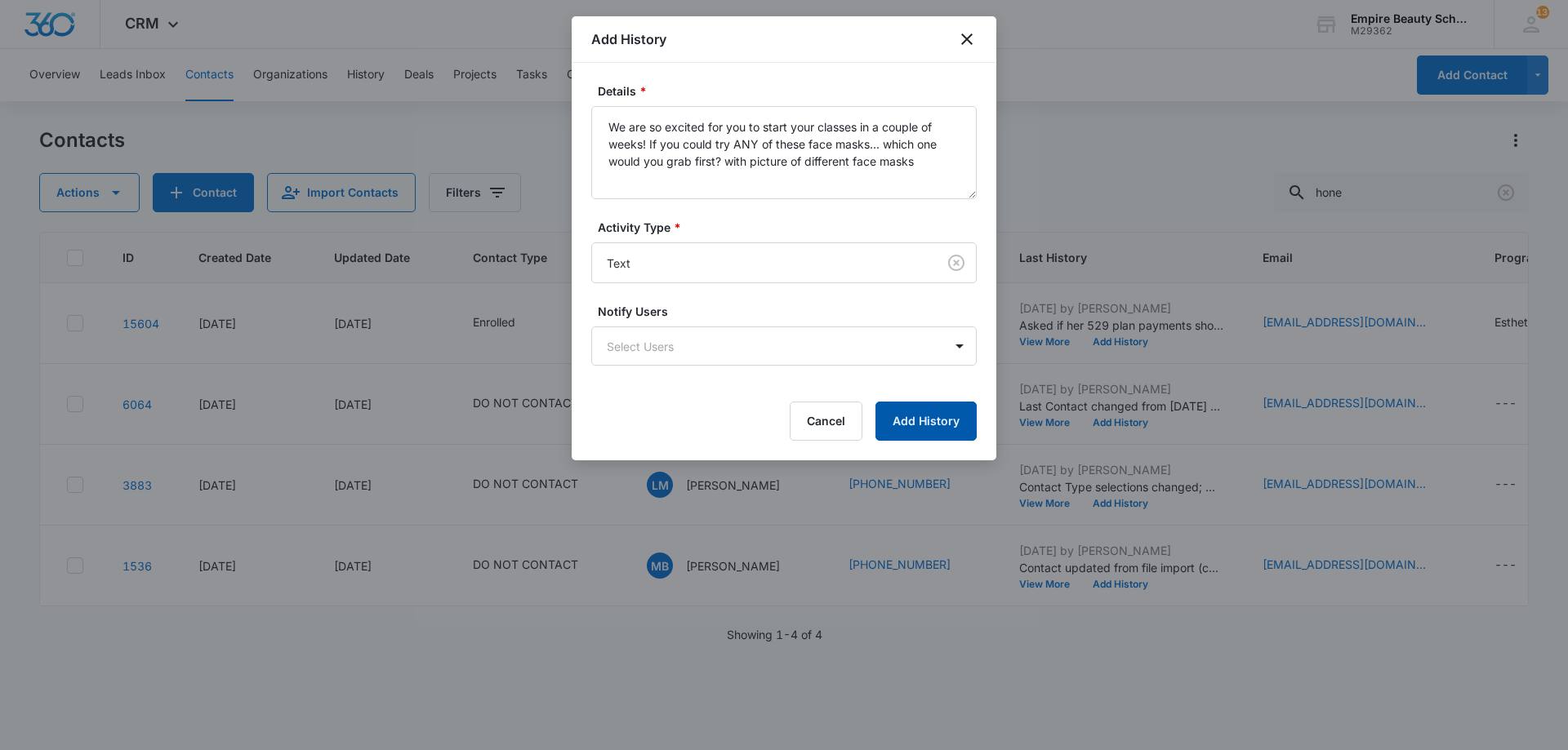
click at [923, 423] on button "Add History" at bounding box center [925, 421] width 101 height 39
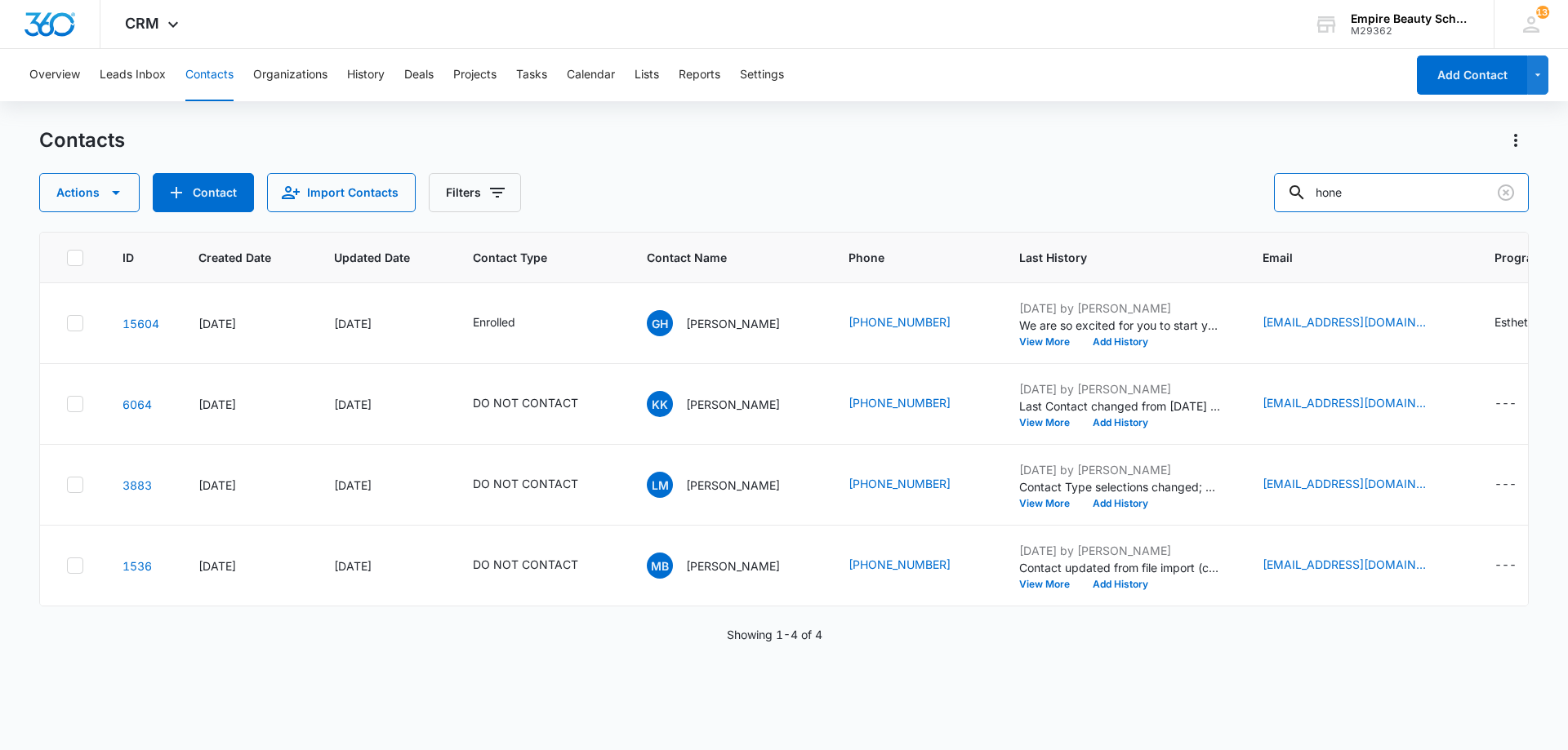
drag, startPoint x: 1238, startPoint y: 163, endPoint x: 1133, endPoint y: 167, distance: 105.1
click at [1148, 165] on div "Contacts Actions Contact Import Contacts Filters hone" at bounding box center [784, 170] width 1490 height 85
type input "[PERSON_NAME]"
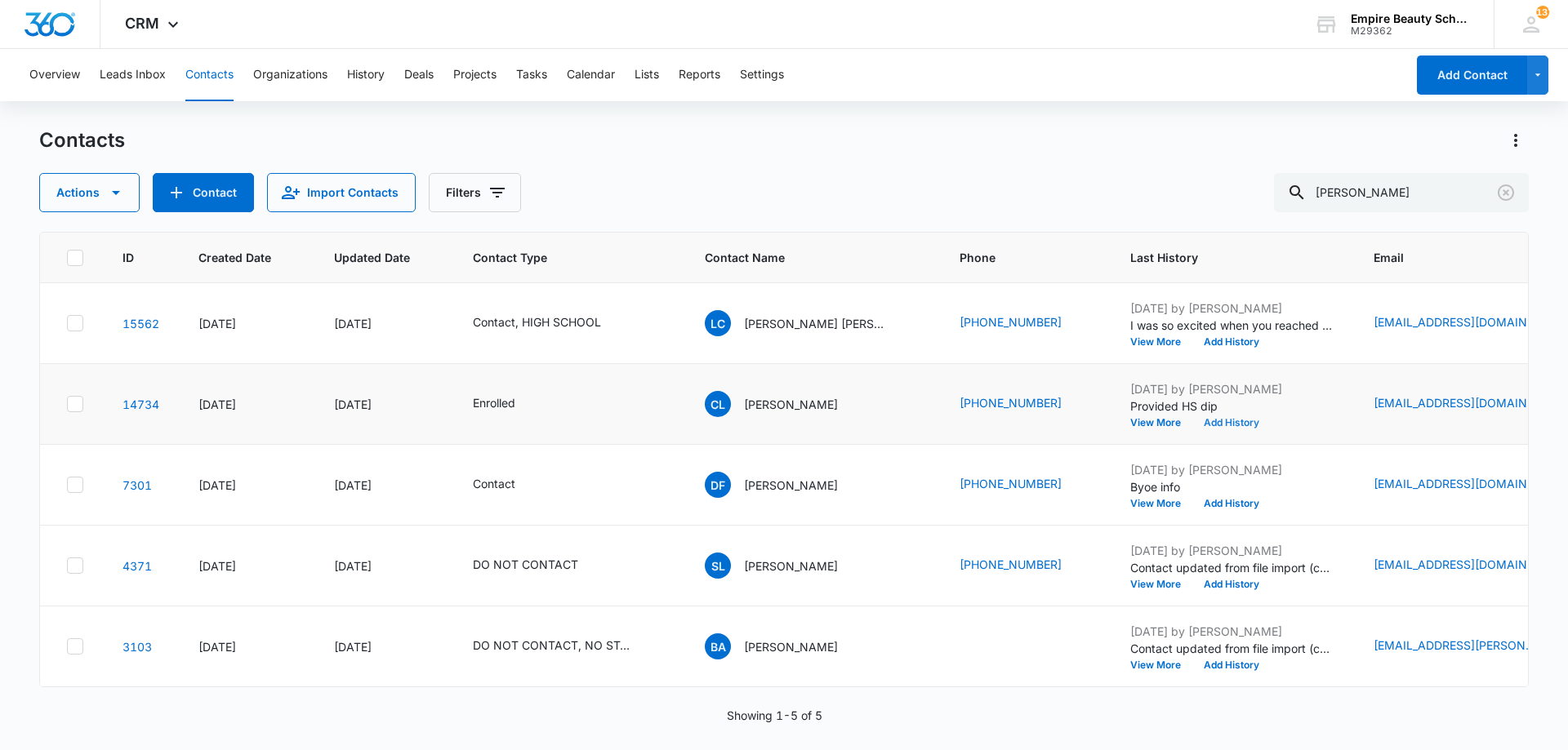
click at [1215, 424] on button "Add History" at bounding box center [1231, 422] width 78 height 10
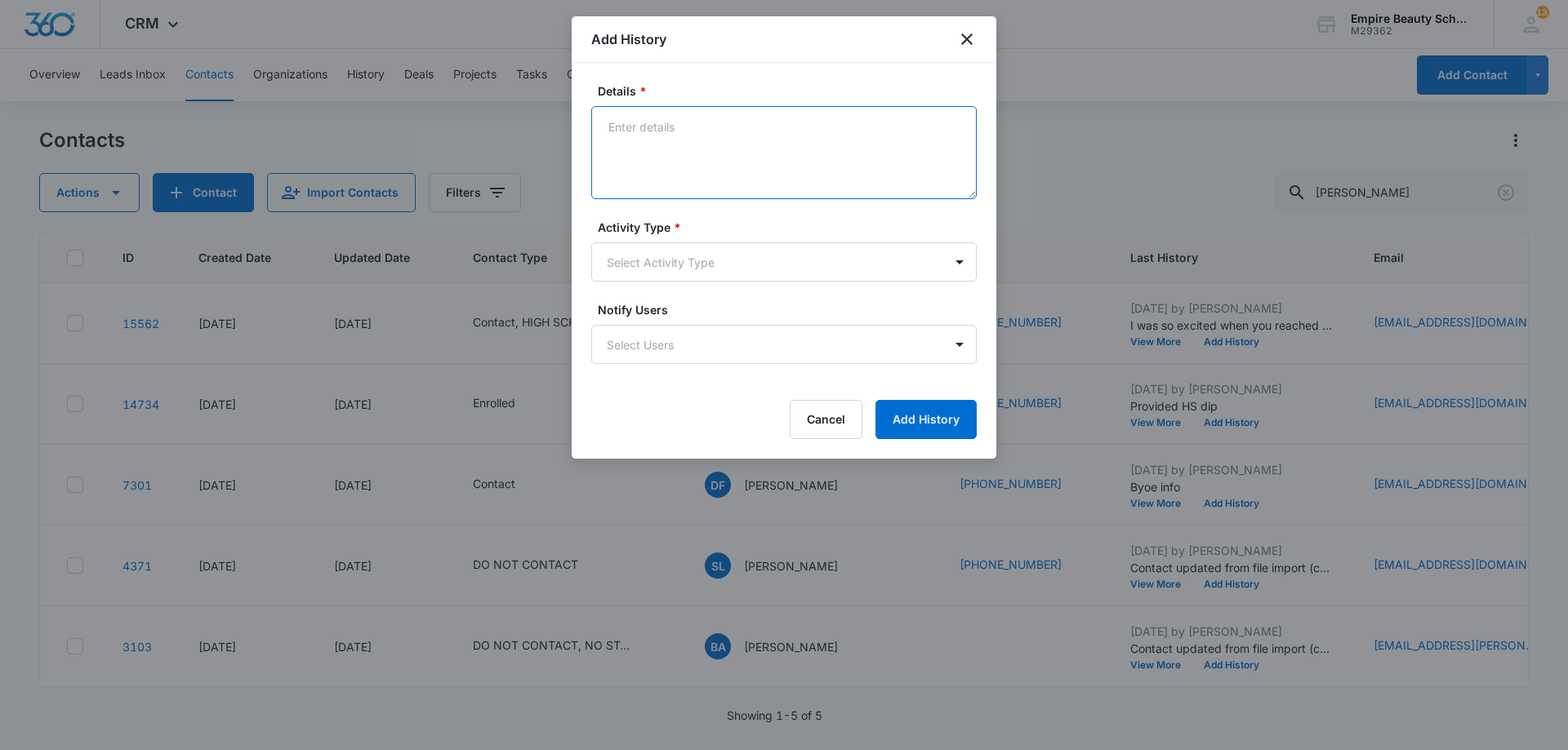
paste textarea "We are so excited for you to start your classes in a couple of weeks! If you co…"
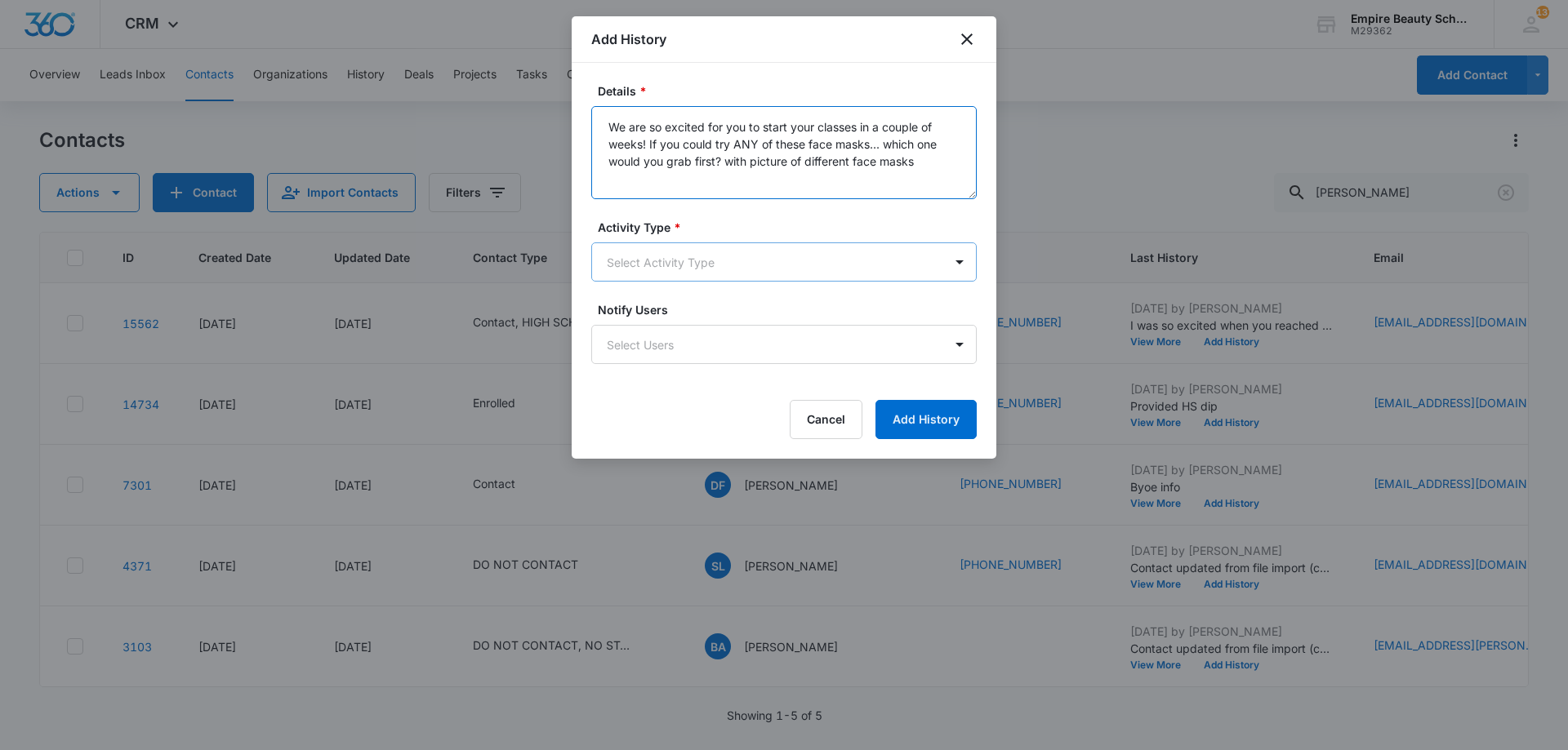
type textarea "We are so excited for you to start your classes in a couple of weeks! If you co…"
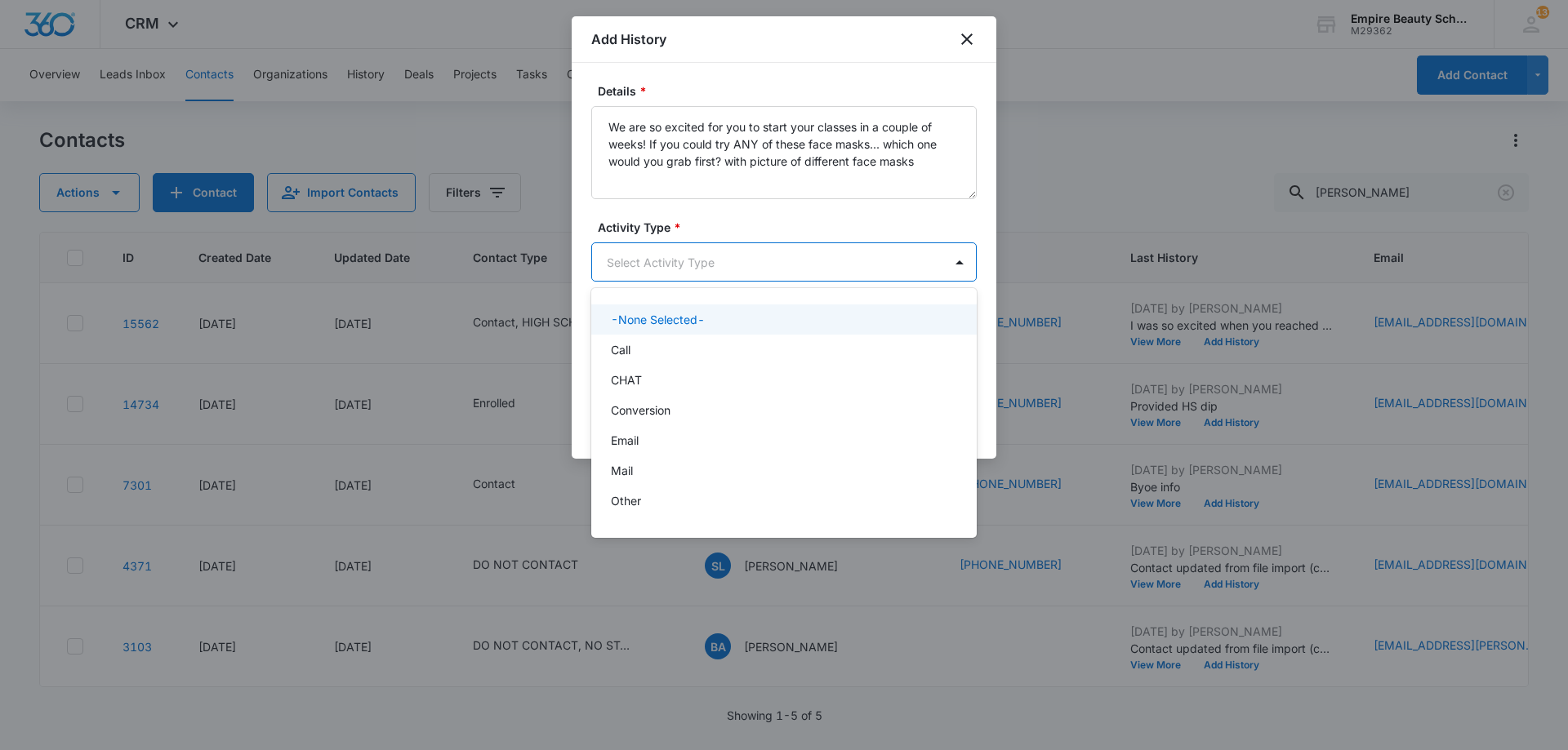
click at [791, 264] on body "CRM Apps Forms CRM Email Shop Payments POS Files Brand Settings Empire Beauty S…" at bounding box center [784, 375] width 1568 height 750
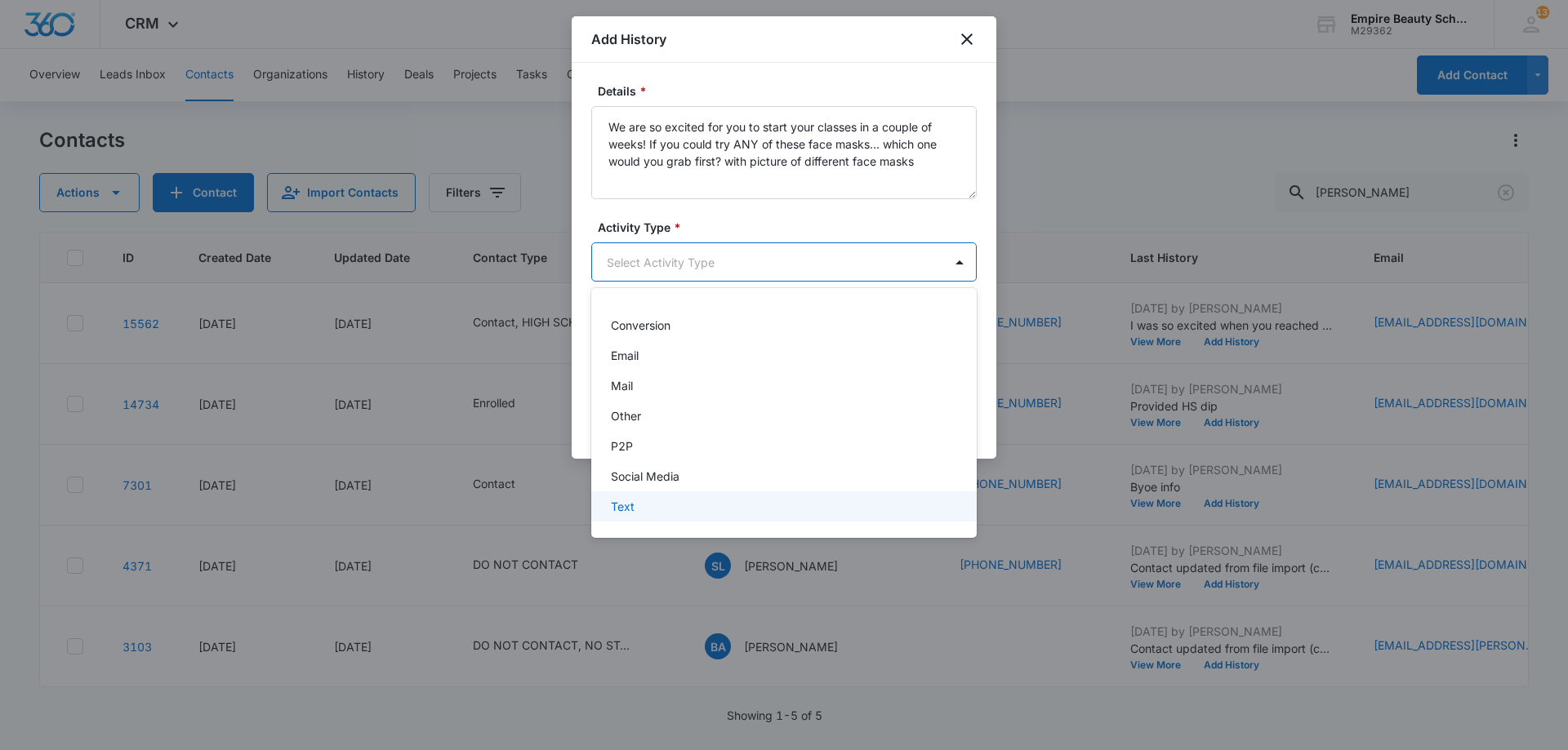
click at [652, 509] on div "Text" at bounding box center [782, 506] width 343 height 17
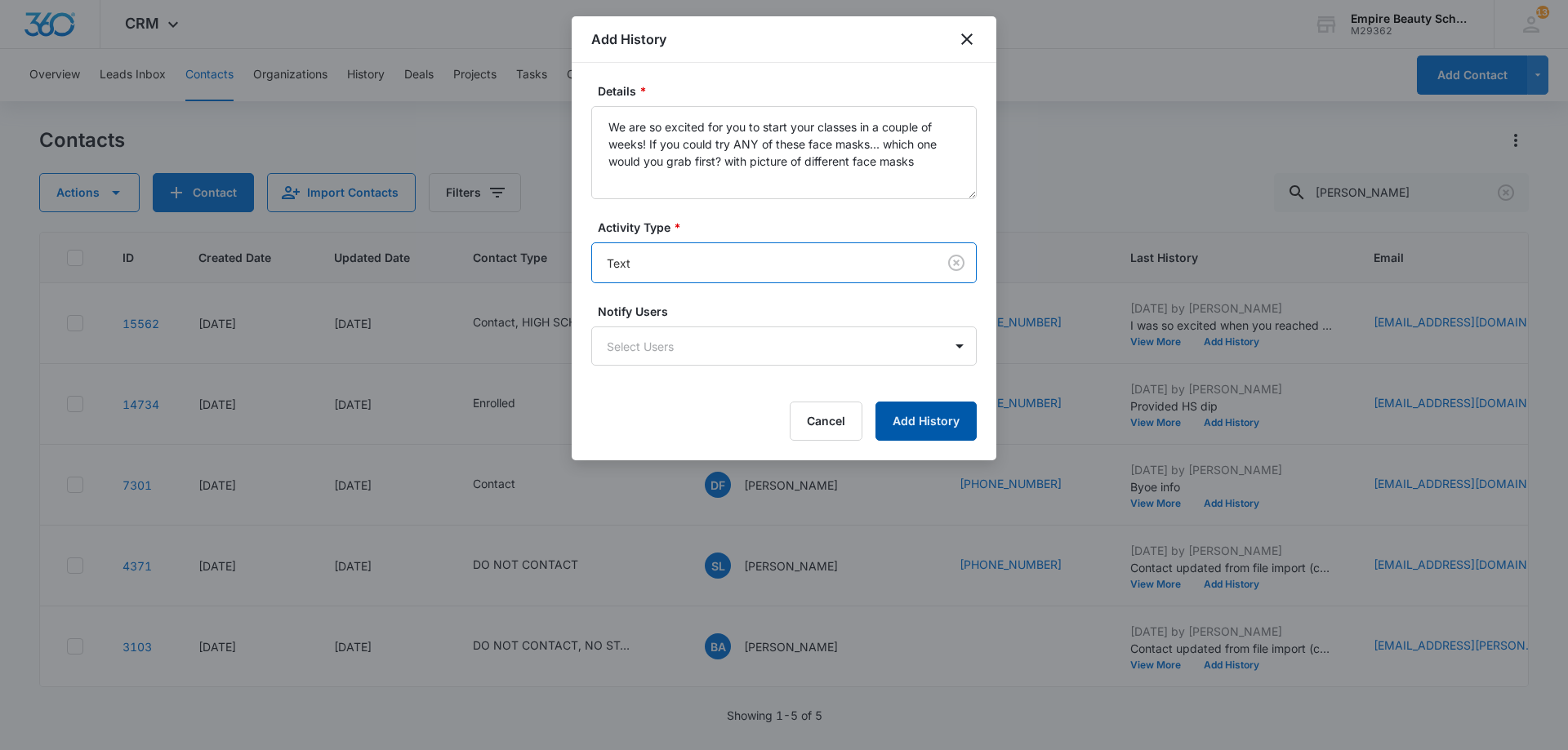
click at [951, 430] on button "Add History" at bounding box center [925, 421] width 101 height 39
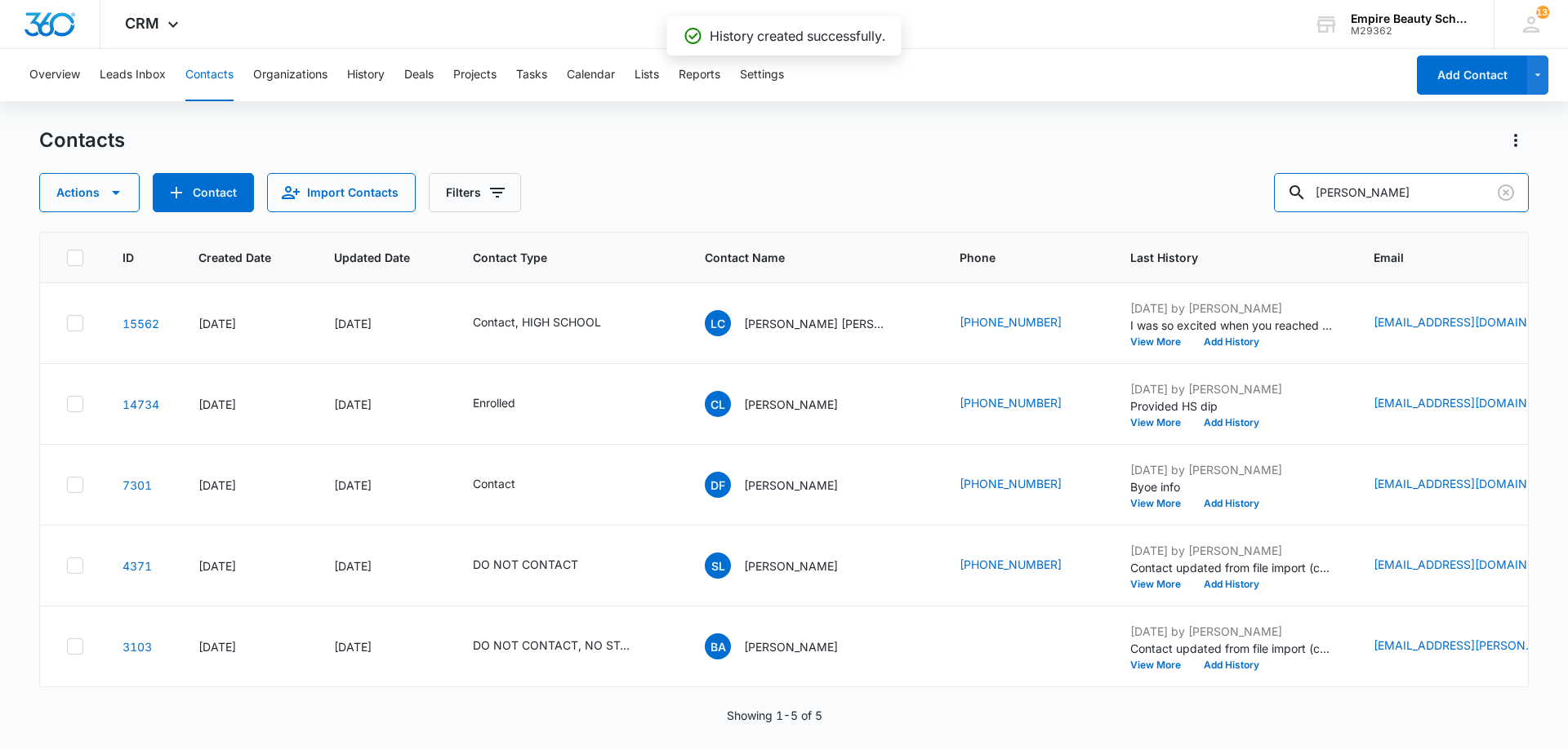
drag, startPoint x: 1423, startPoint y: 201, endPoint x: 1155, endPoint y: 198, distance: 268.0
click at [1155, 198] on div "Actions Contact Import Contacts Filters ladd" at bounding box center [784, 192] width 1490 height 39
type input "[PERSON_NAME]"
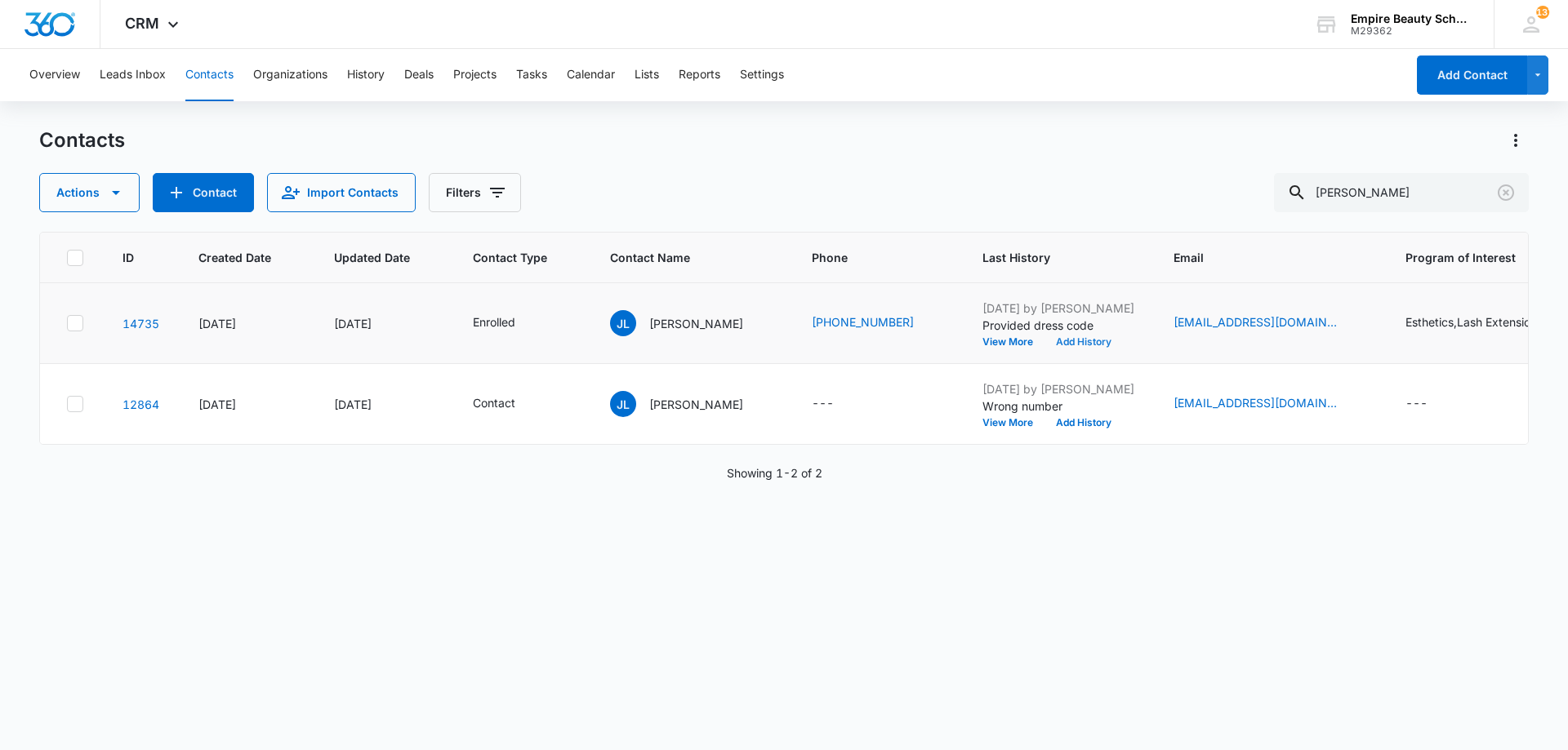
click at [1097, 343] on button "Add History" at bounding box center [1083, 342] width 78 height 10
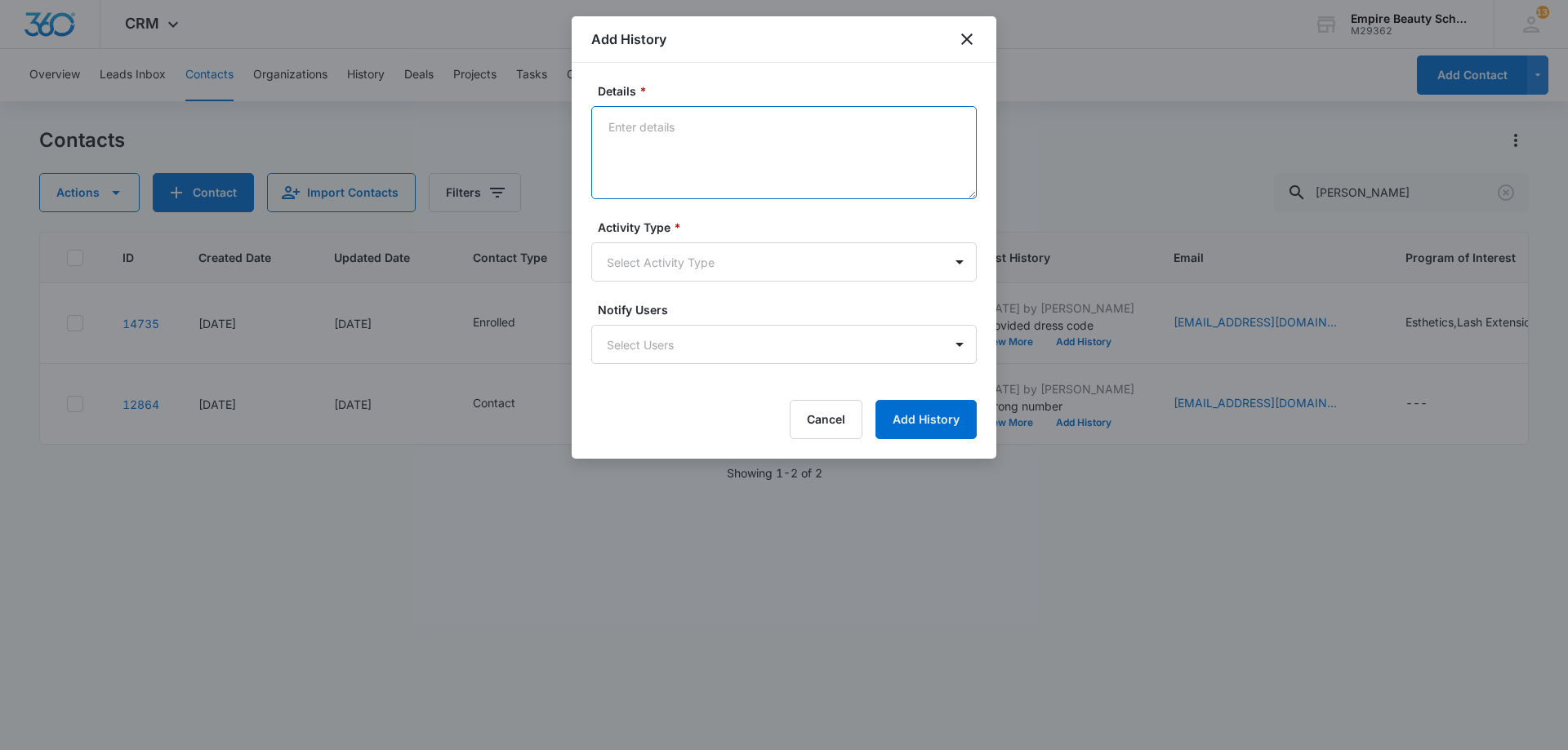
paste textarea "We are so excited for you to start your classes in a couple of weeks! If you co…"
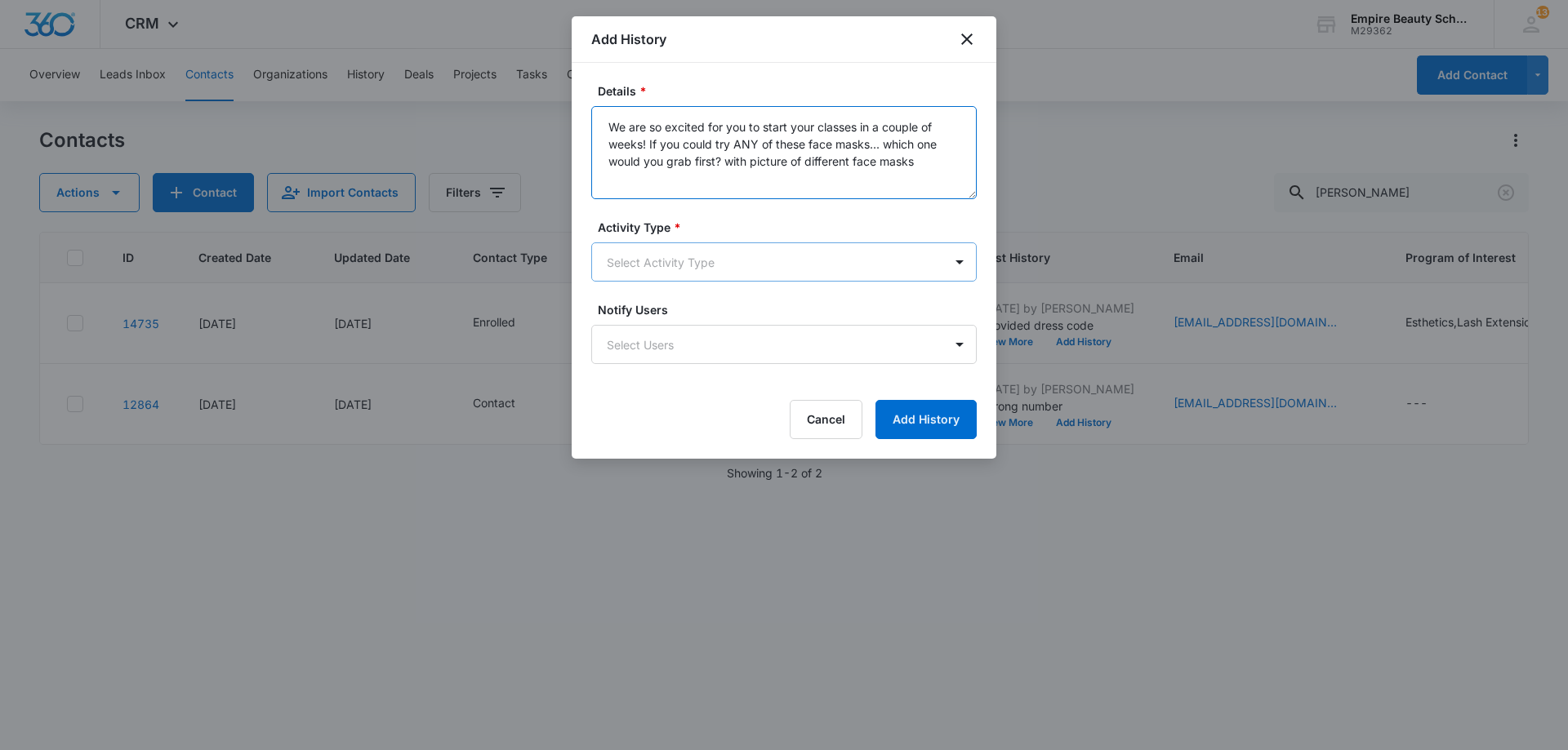
type textarea "We are so excited for you to start your classes in a couple of weeks! If you co…"
click at [679, 272] on body "CRM Apps Forms CRM Email Shop Payments POS Files Brand Settings Empire Beauty S…" at bounding box center [784, 375] width 1568 height 750
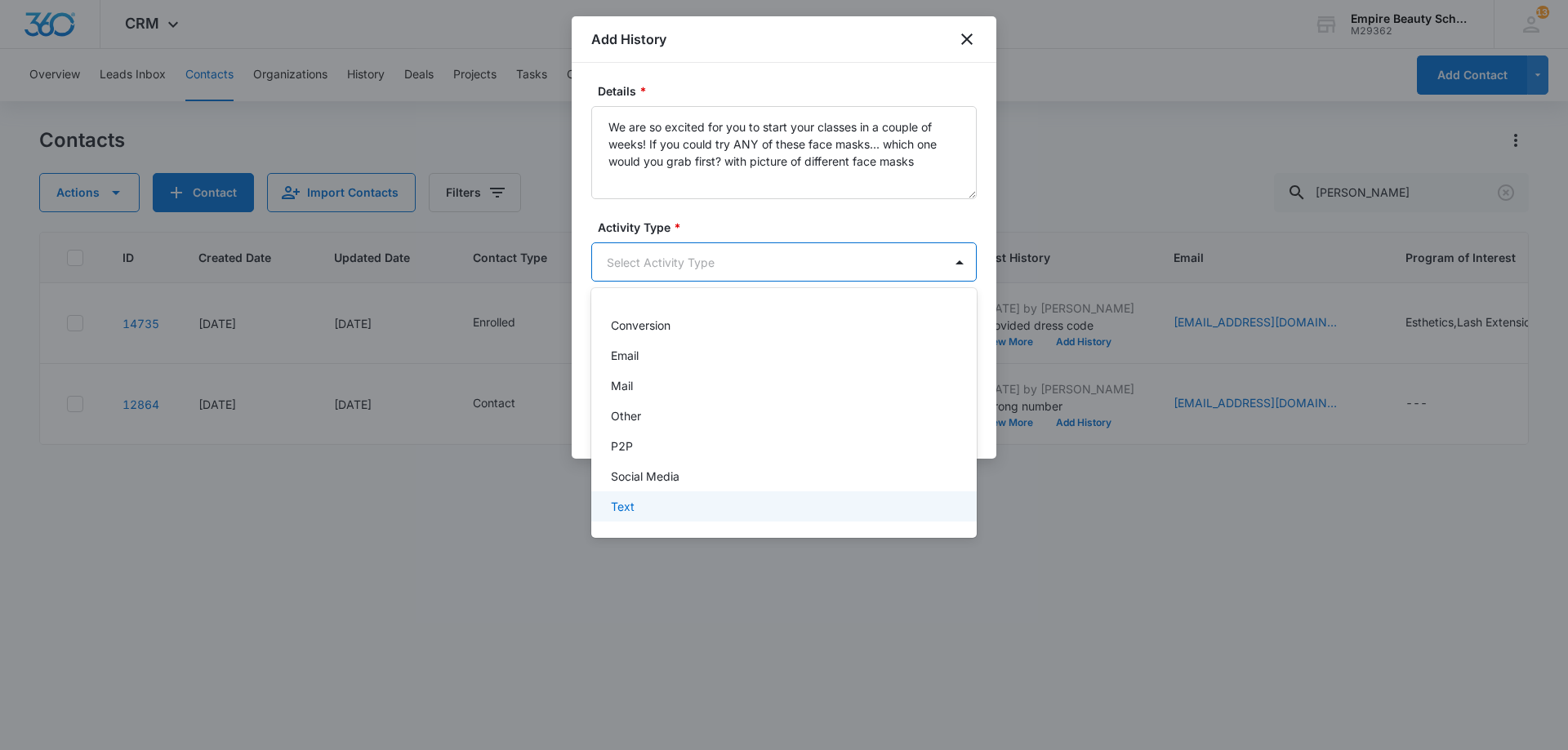
click at [680, 516] on div "Text" at bounding box center [784, 507] width 385 height 30
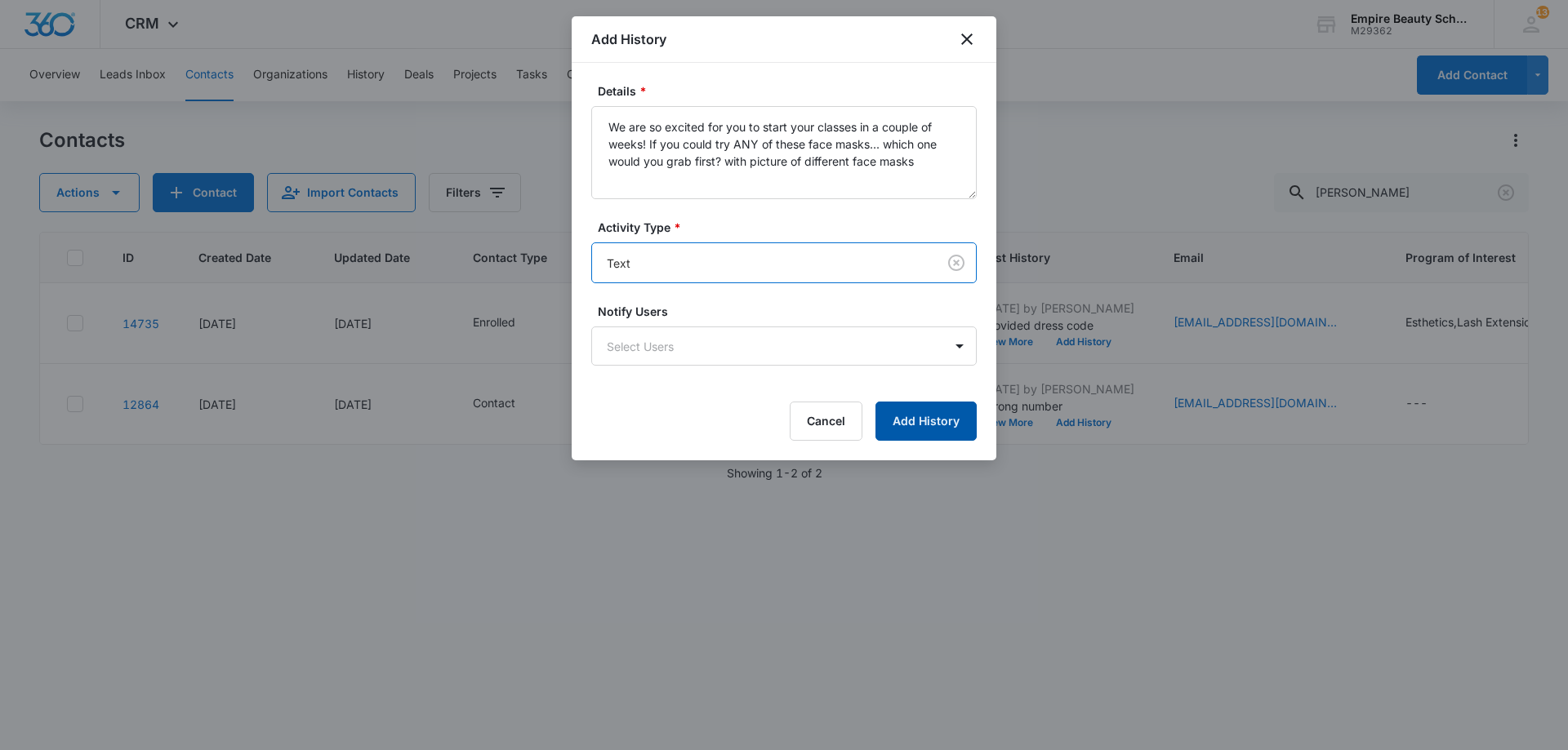
click at [918, 412] on button "Add History" at bounding box center [925, 421] width 101 height 39
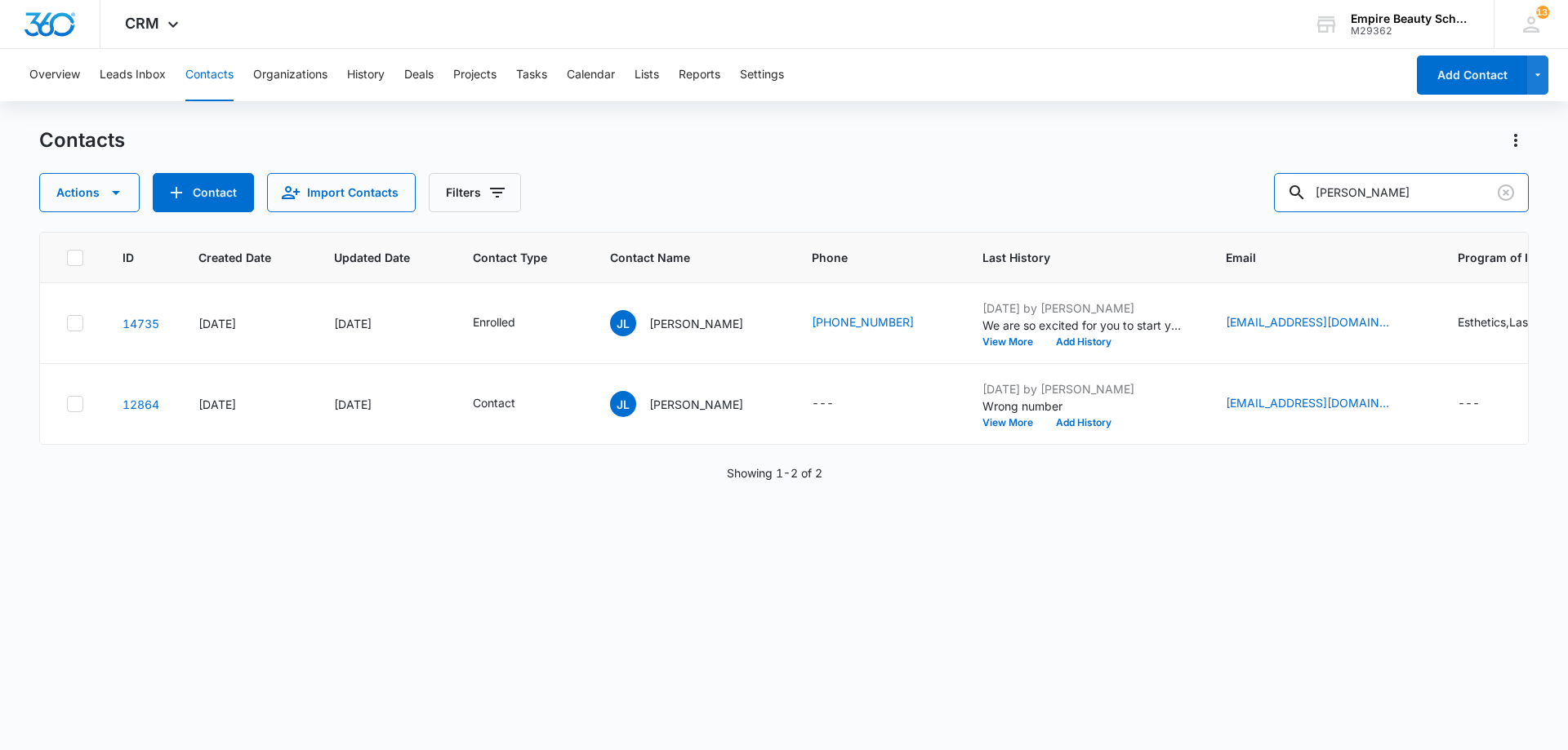
drag, startPoint x: 1408, startPoint y: 200, endPoint x: 1079, endPoint y: 143, distance: 333.9
click at [1079, 143] on div "Contacts Actions Contact Import Contacts Filters [PERSON_NAME]" at bounding box center [784, 170] width 1490 height 85
type input "giada"
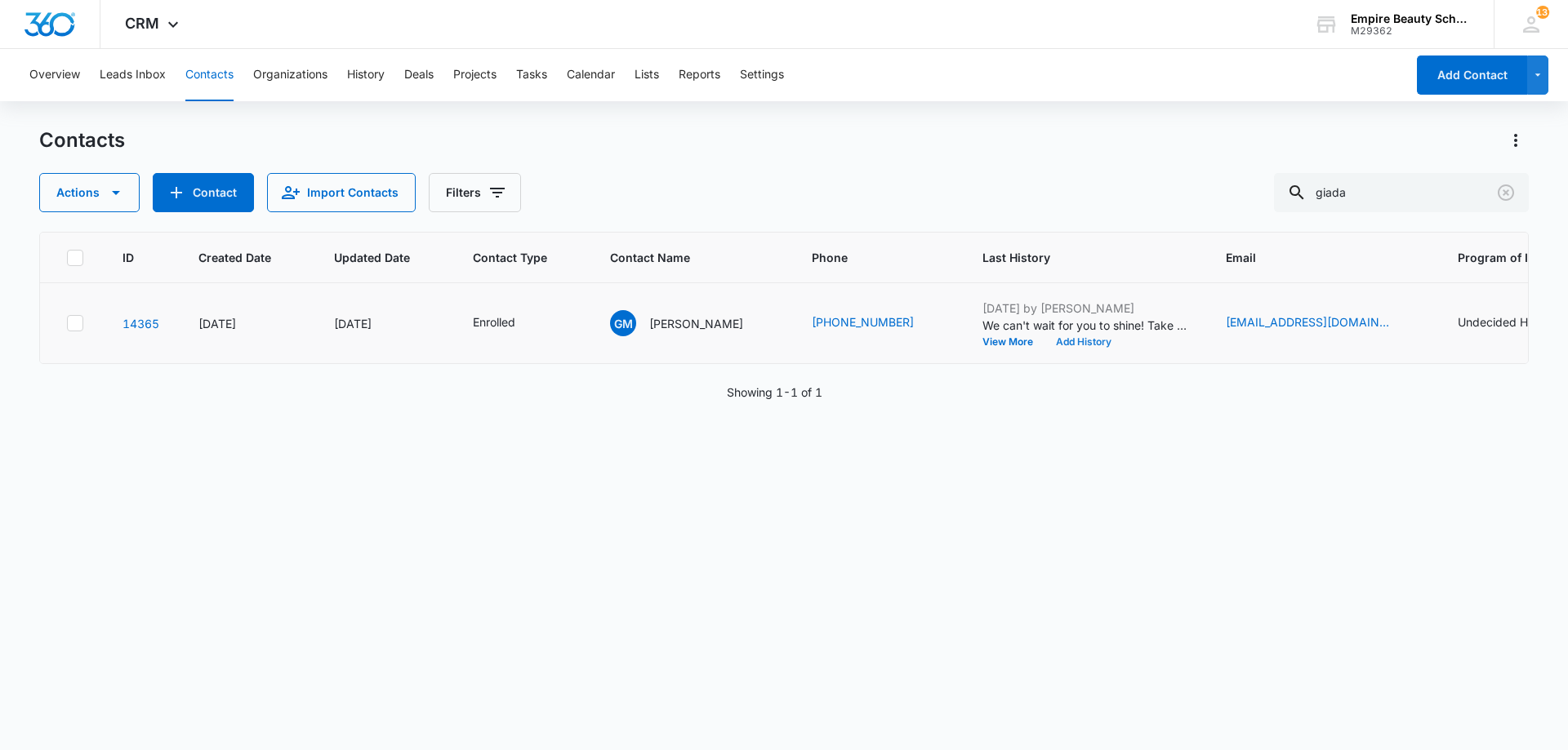
click at [1090, 343] on button "Add History" at bounding box center [1083, 342] width 78 height 10
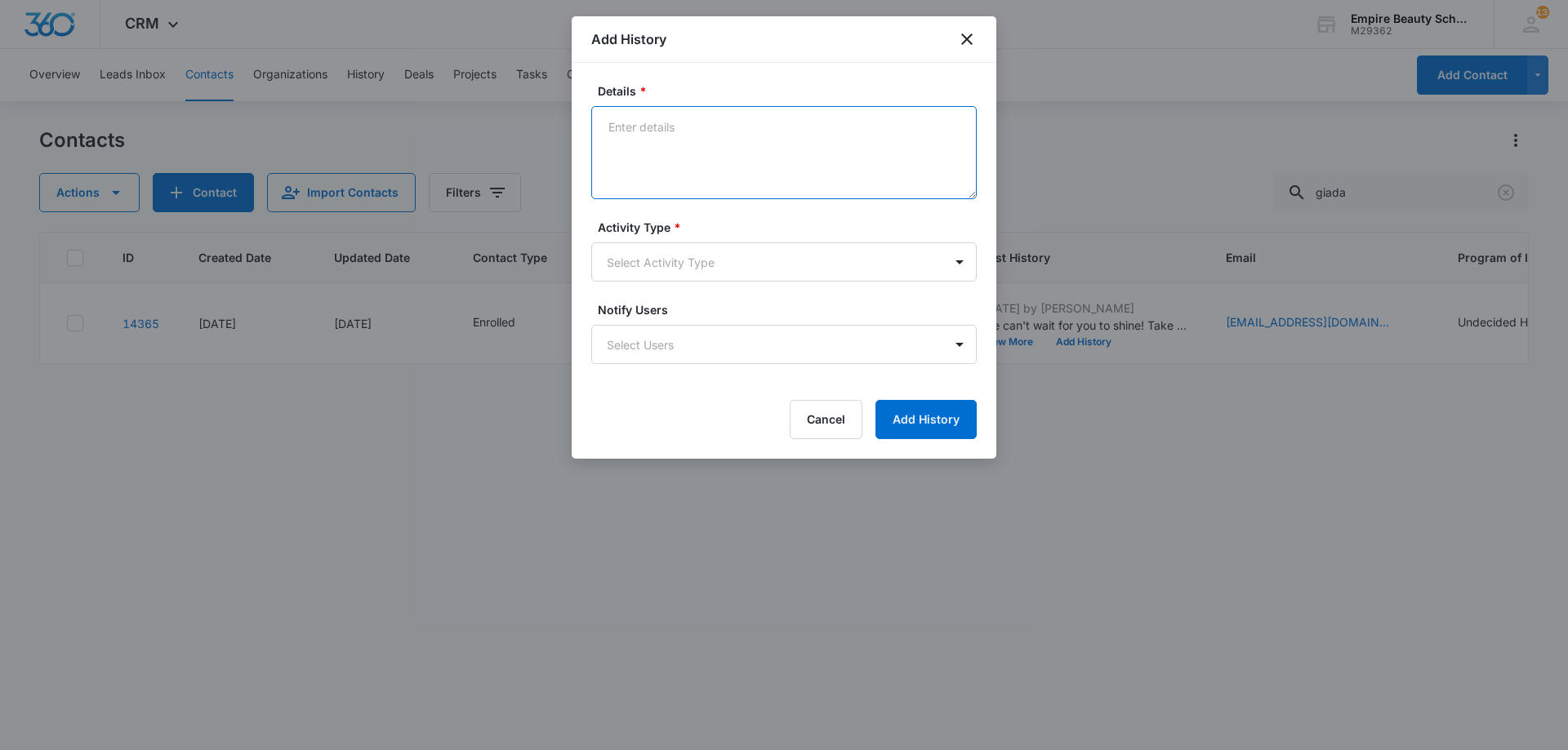
paste textarea "We are so excited for you to start your classes in a couple of weeks! If you co…"
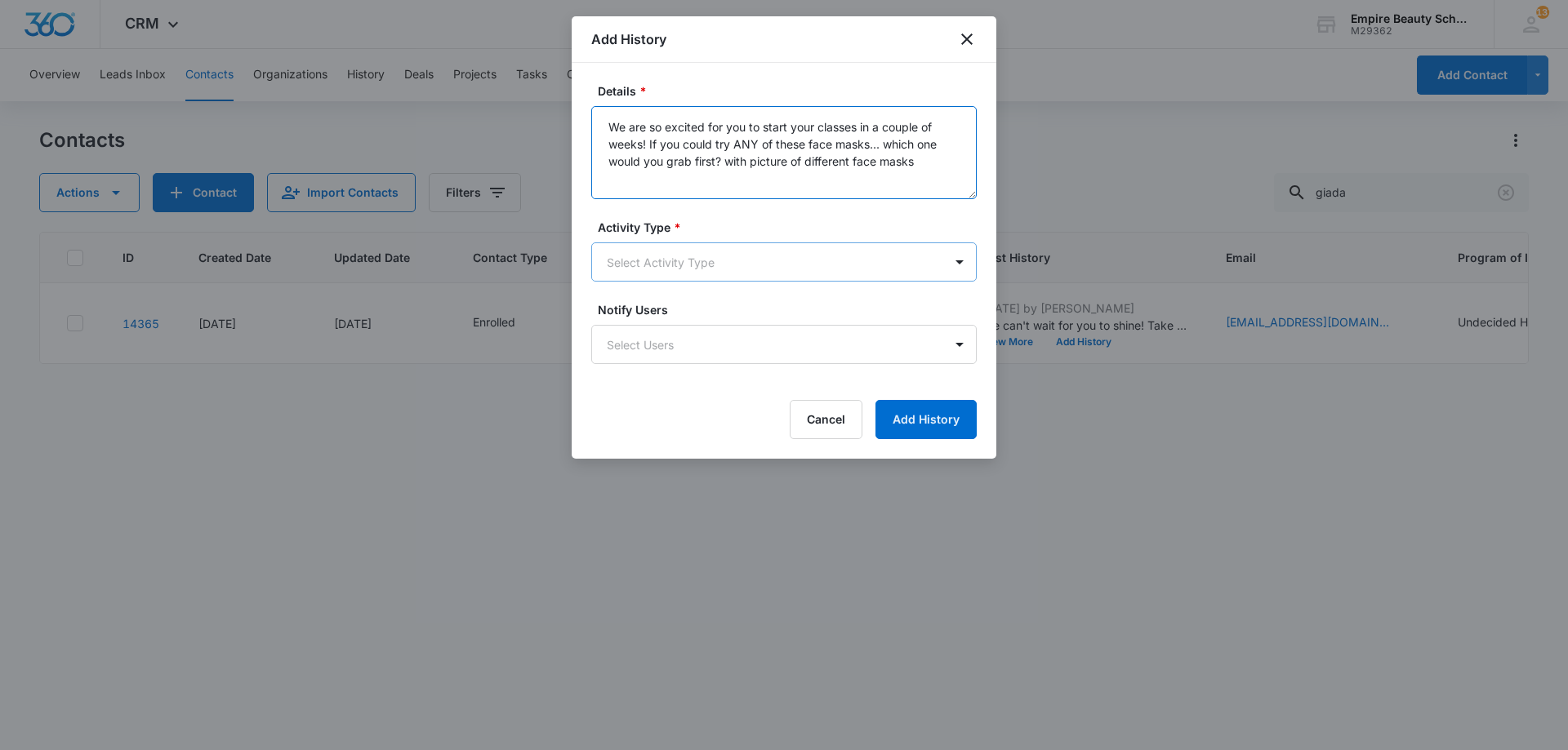
type textarea "We are so excited for you to start your classes in a couple of weeks! If you co…"
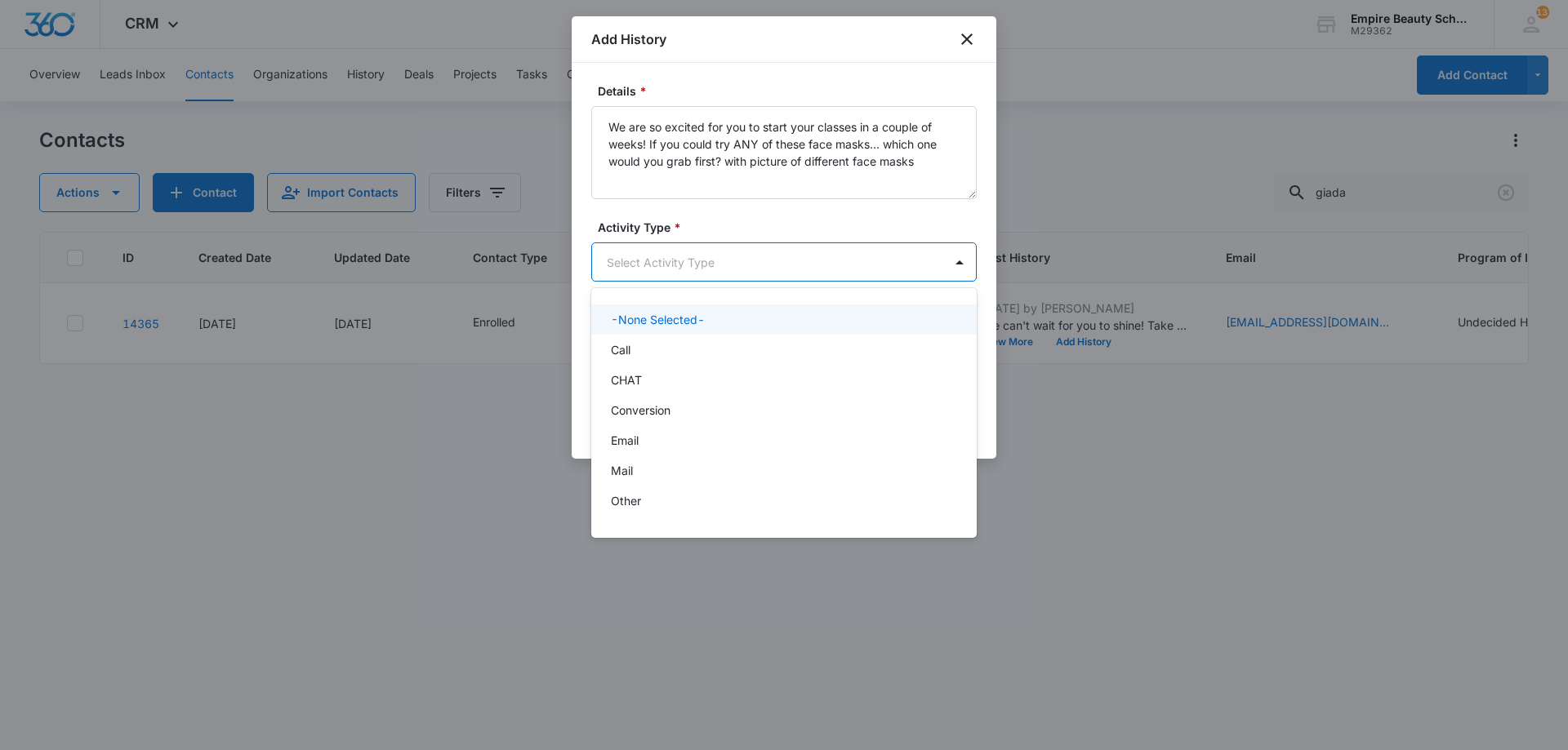
click at [718, 257] on body "CRM Apps Forms CRM Email Shop Payments POS Files Brand Settings Empire Beauty S…" at bounding box center [784, 375] width 1568 height 750
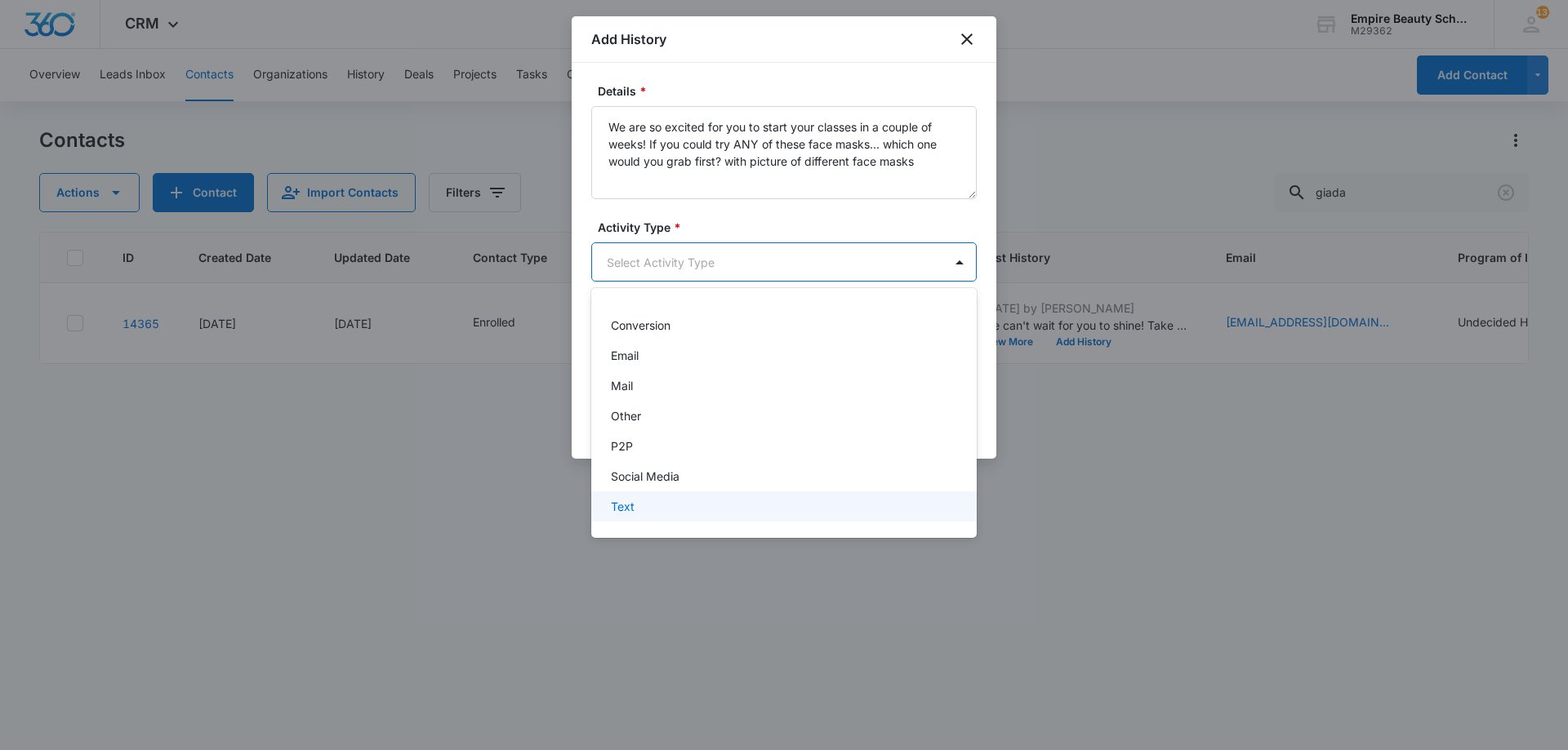
click at [633, 512] on p "Text" at bounding box center [622, 506] width 24 height 17
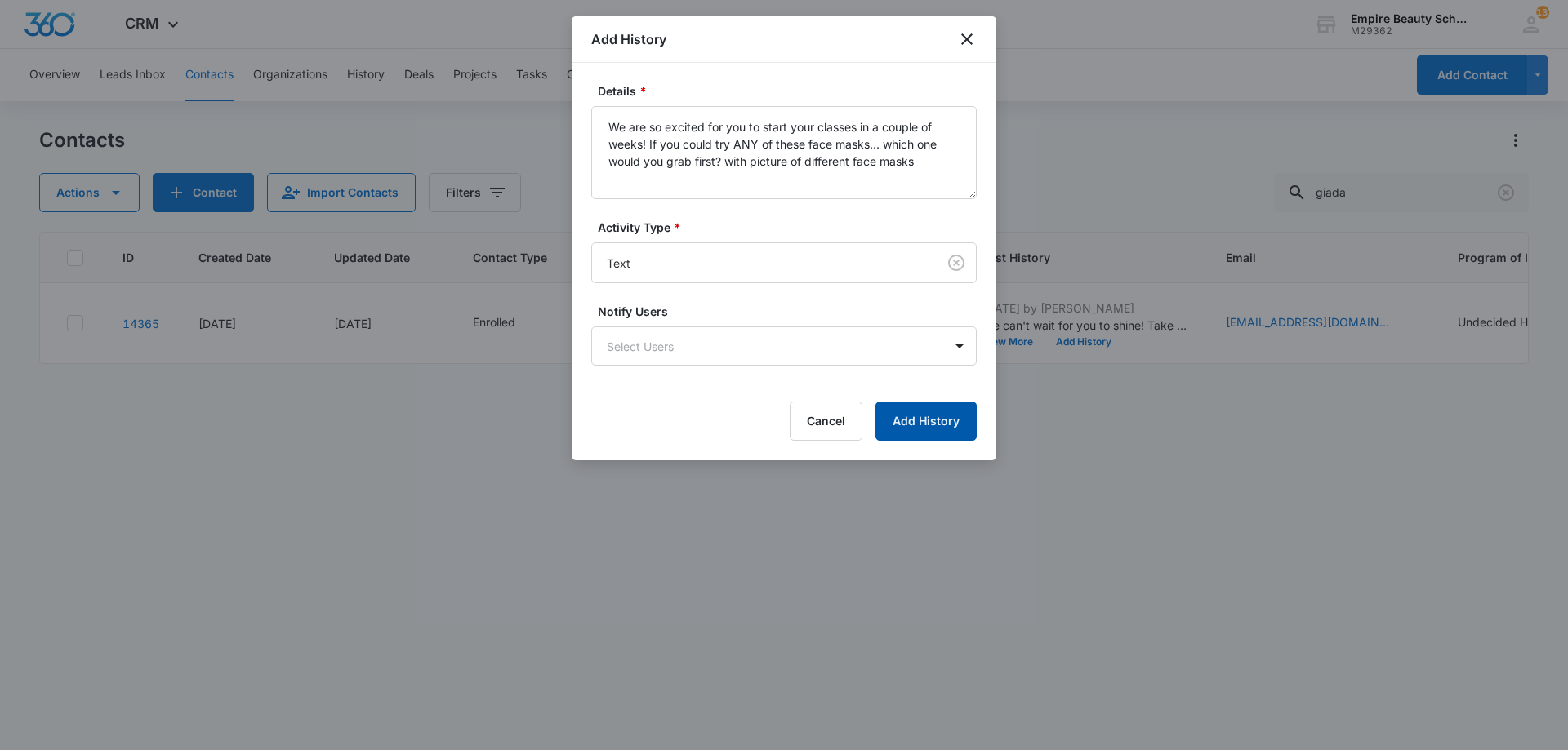
click at [915, 408] on button "Add History" at bounding box center [925, 421] width 101 height 39
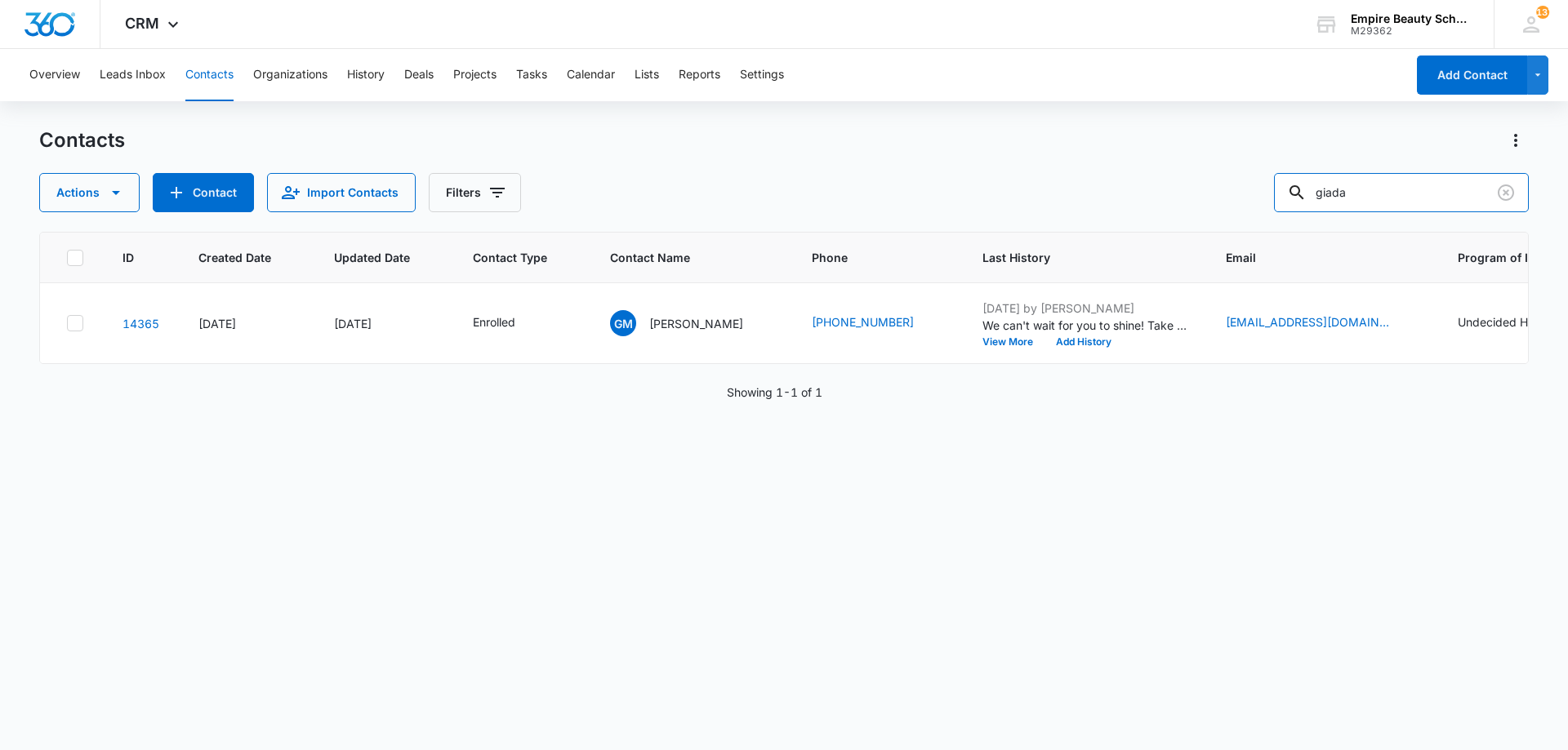
drag, startPoint x: 1362, startPoint y: 194, endPoint x: 1146, endPoint y: 192, distance: 216.0
click at [1146, 190] on div "Actions Contact Import Contacts Filters giada" at bounding box center [784, 192] width 1490 height 39
type input "[PERSON_NAME]"
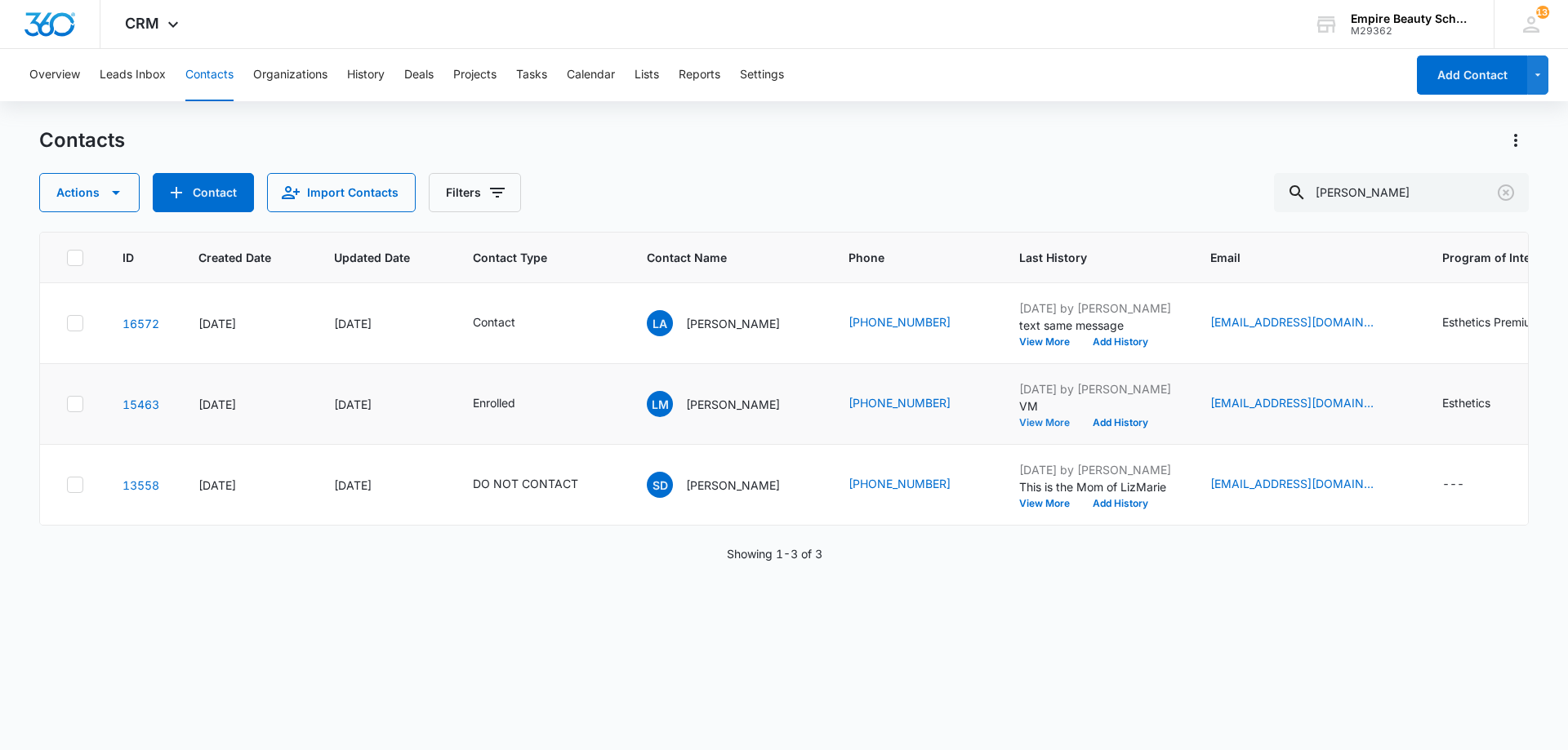
click at [1019, 424] on button "View More" at bounding box center [1050, 422] width 62 height 10
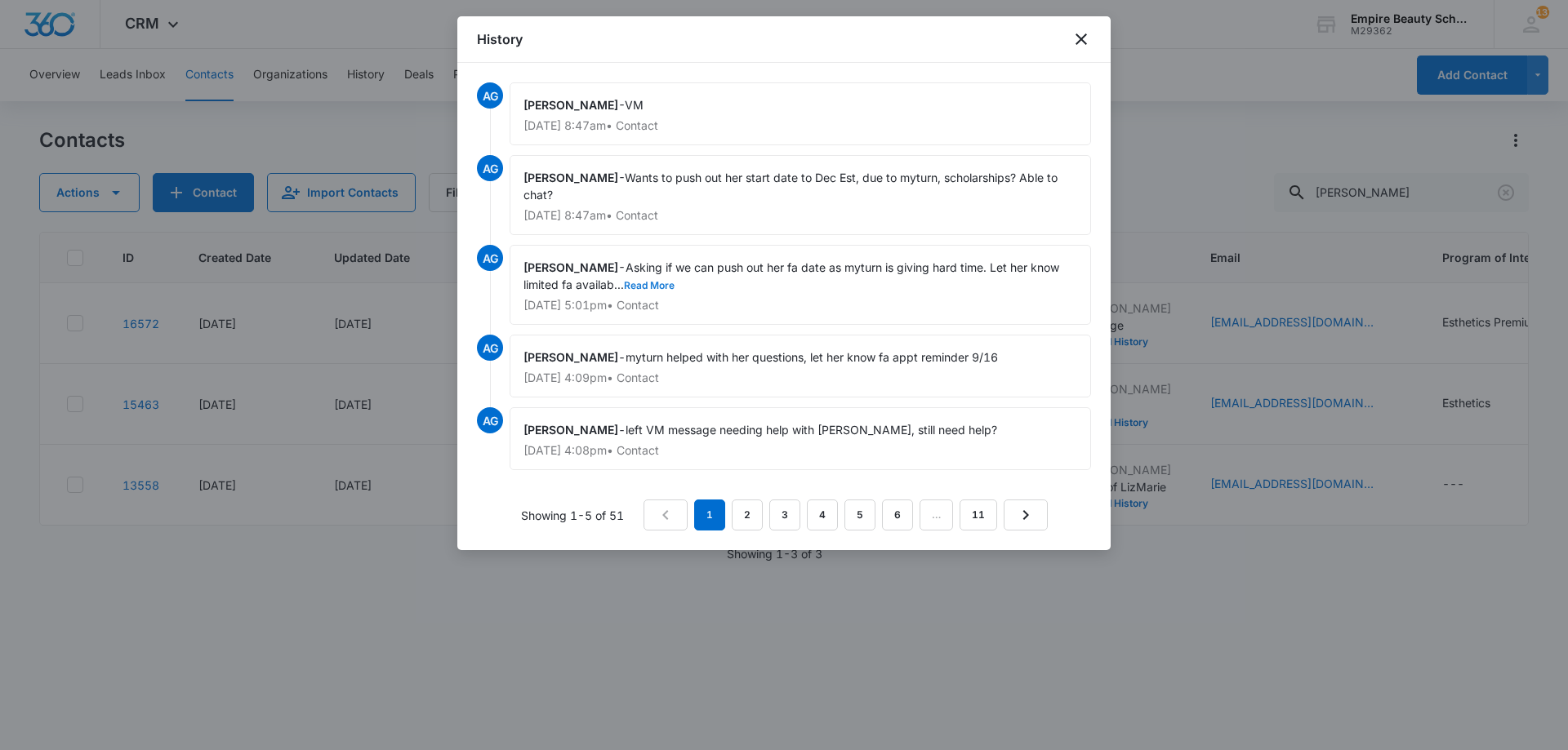
click at [645, 282] on button "Read More" at bounding box center [649, 286] width 50 height 10
click at [1082, 46] on icon "close" at bounding box center [1081, 39] width 19 height 19
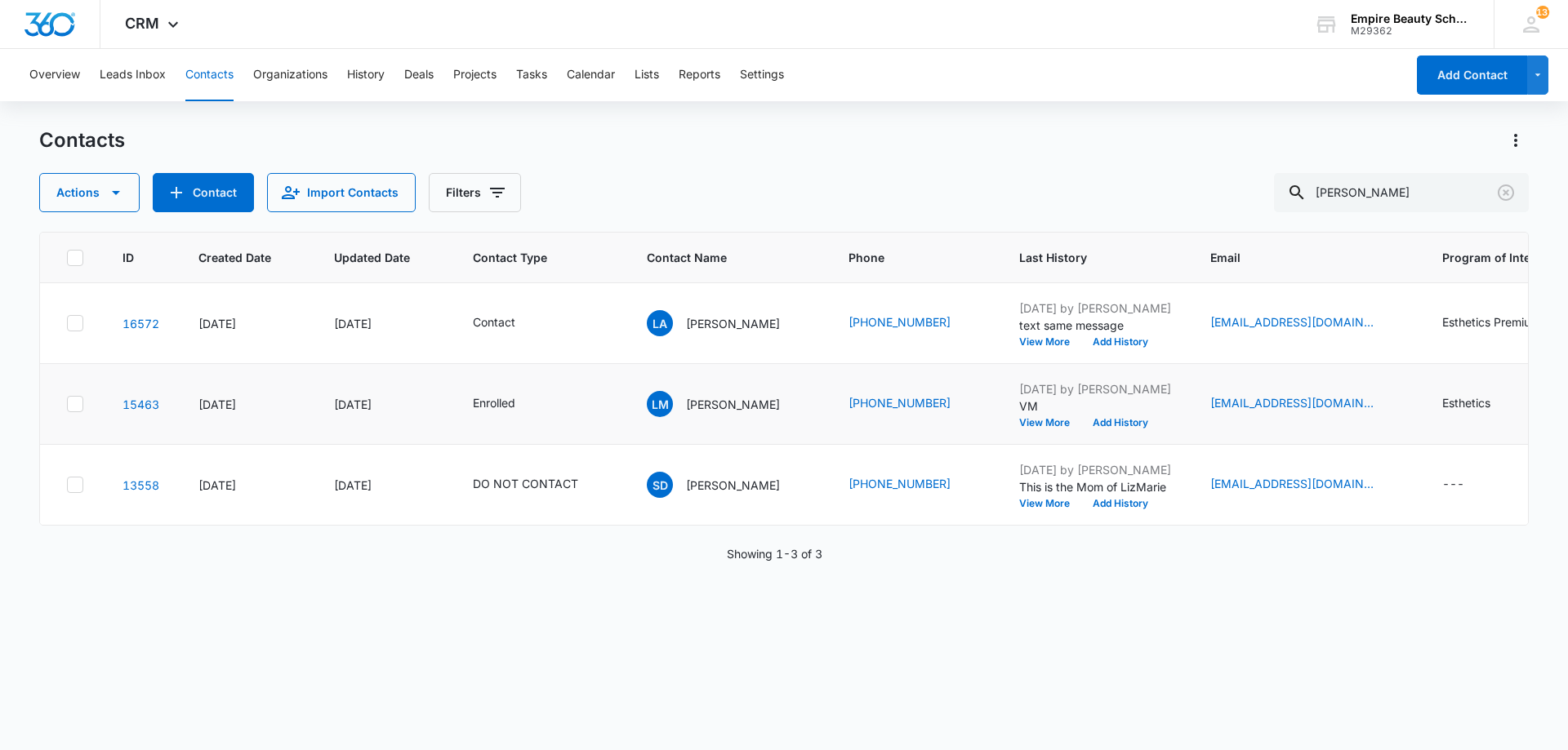
click at [1026, 432] on td "[DATE] by [PERSON_NAME] VM View More Add History" at bounding box center [1095, 405] width 191 height 81
click at [1026, 423] on button "View More" at bounding box center [1050, 422] width 62 height 10
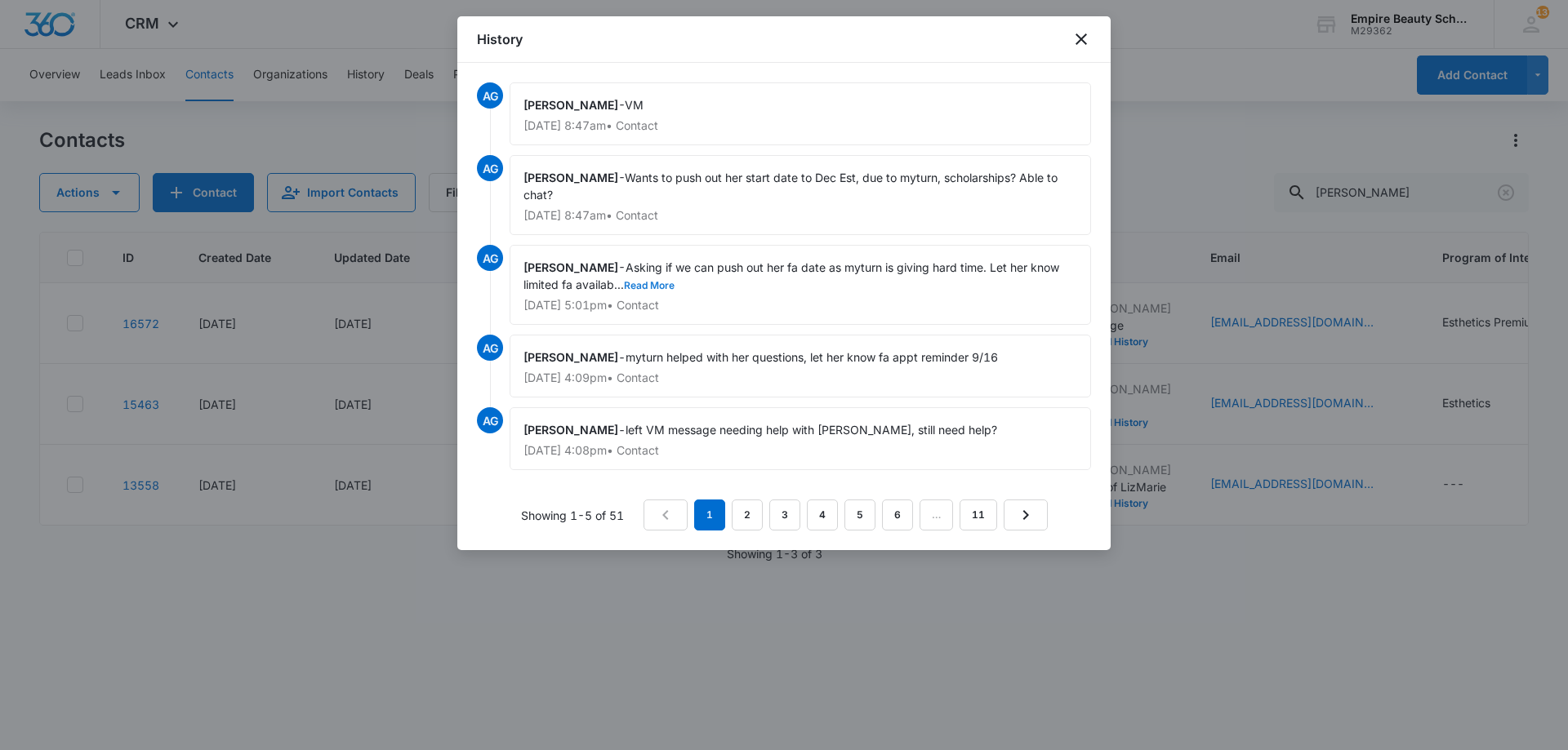
click at [658, 287] on button "Read More" at bounding box center [649, 286] width 50 height 10
click at [1074, 37] on icon "close" at bounding box center [1081, 39] width 19 height 19
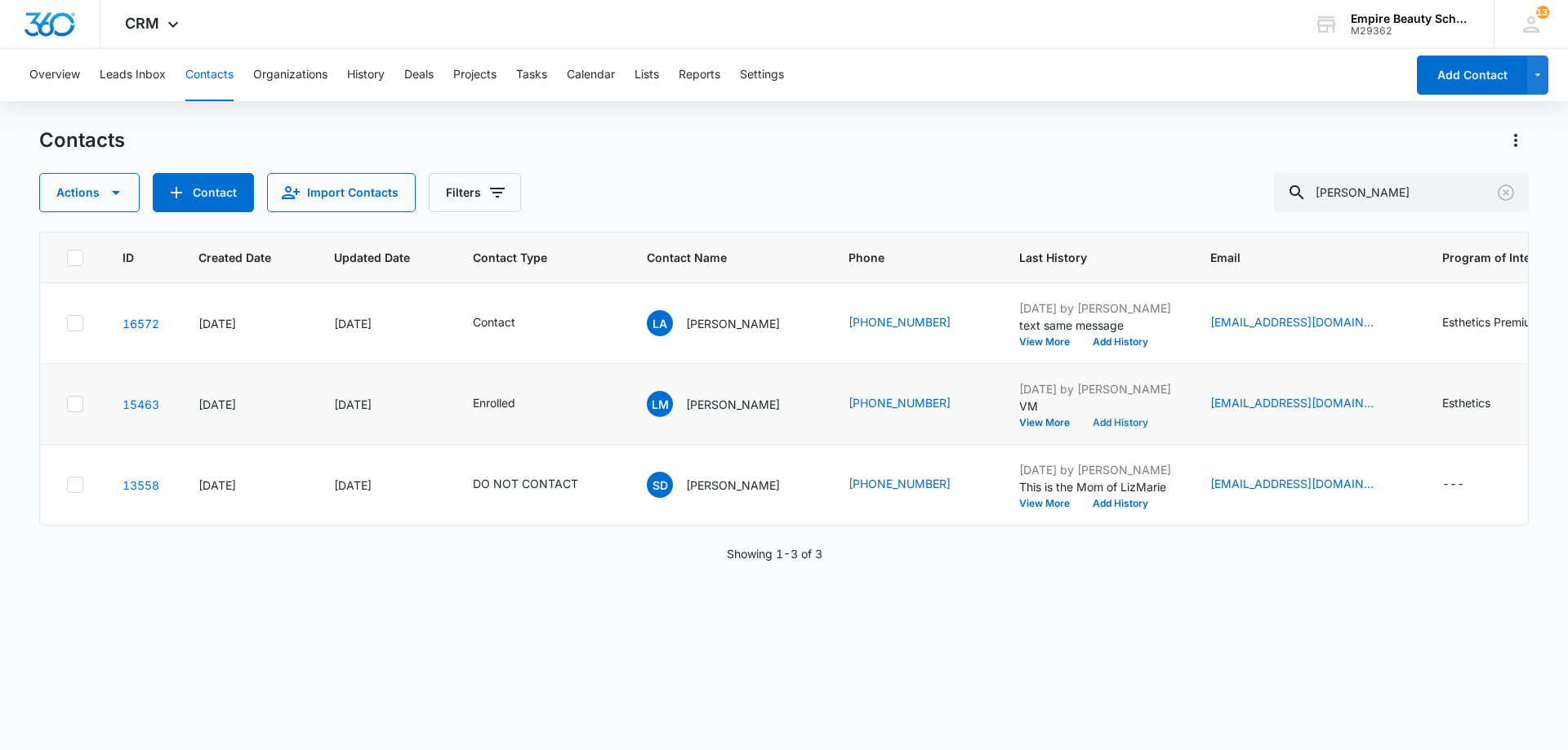
click at [1114, 425] on button "Add History" at bounding box center [1120, 422] width 78 height 10
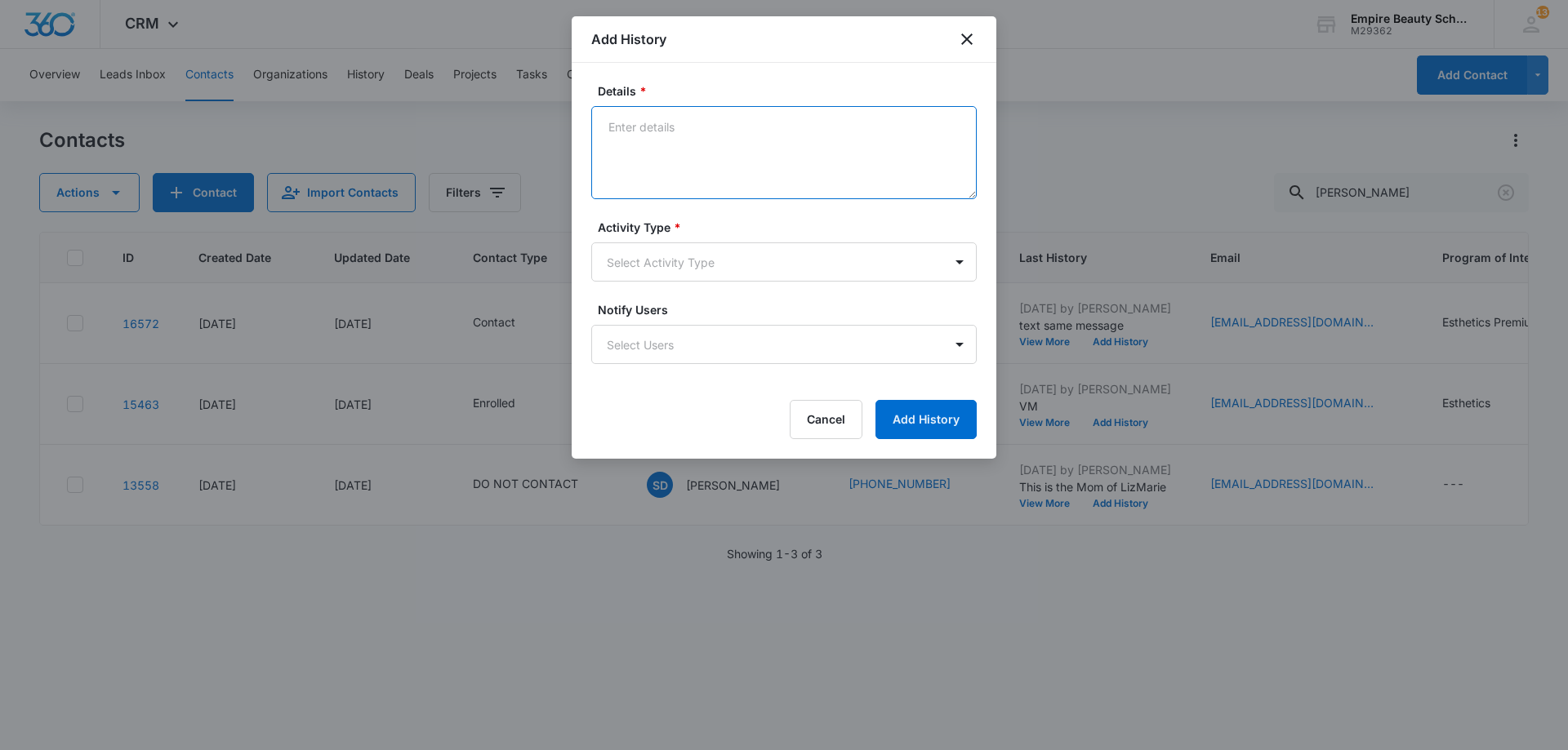
click at [666, 152] on textarea "Details *" at bounding box center [784, 152] width 385 height 93
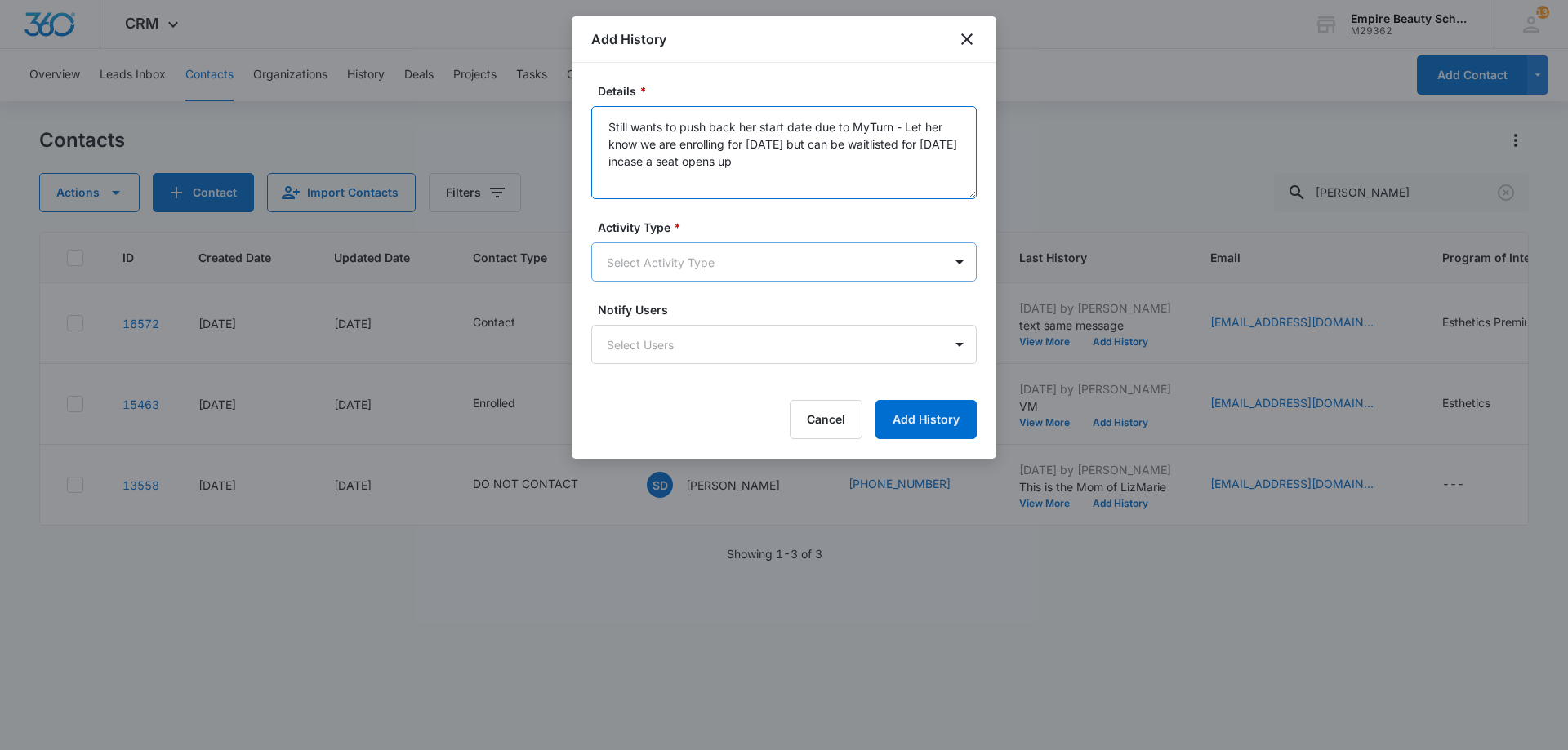
type textarea "Still wants to push back her start date due to MyTurn - Let her know we are enr…"
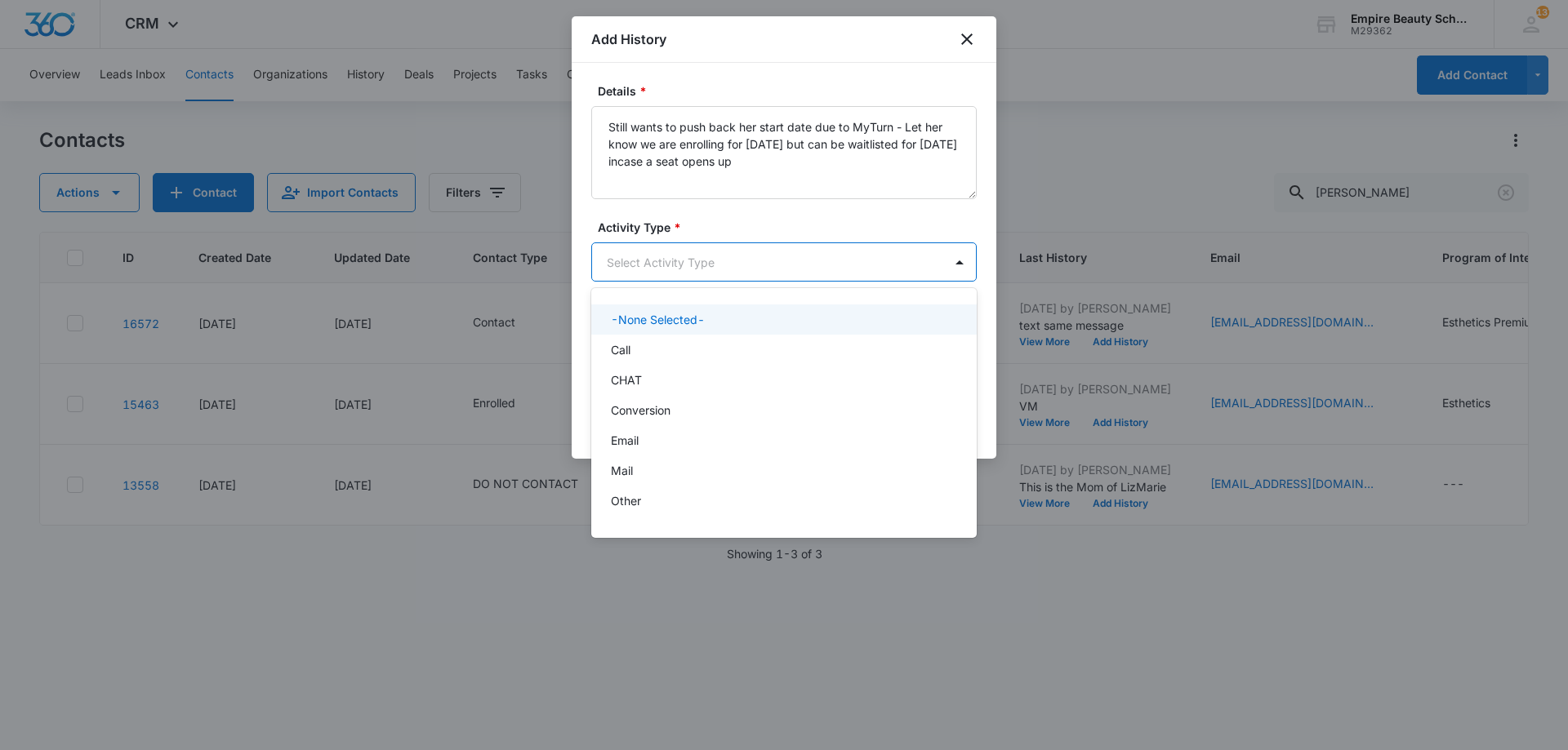
click at [757, 258] on body "CRM Apps Forms CRM Email Shop Payments POS Files Brand Settings Empire Beauty S…" at bounding box center [784, 375] width 1568 height 750
click at [687, 349] on div "Call" at bounding box center [782, 349] width 343 height 17
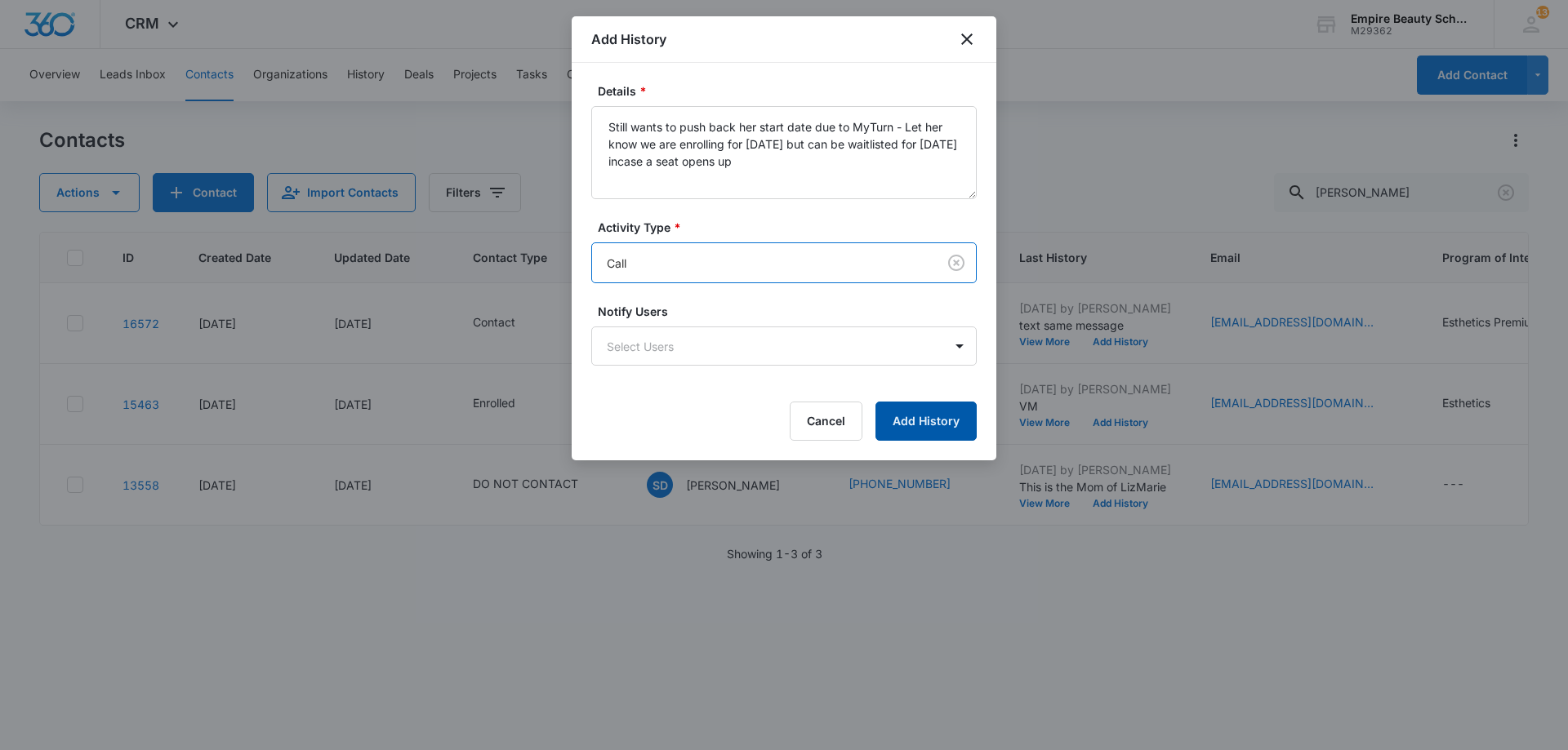
click at [916, 424] on button "Add History" at bounding box center [925, 421] width 101 height 39
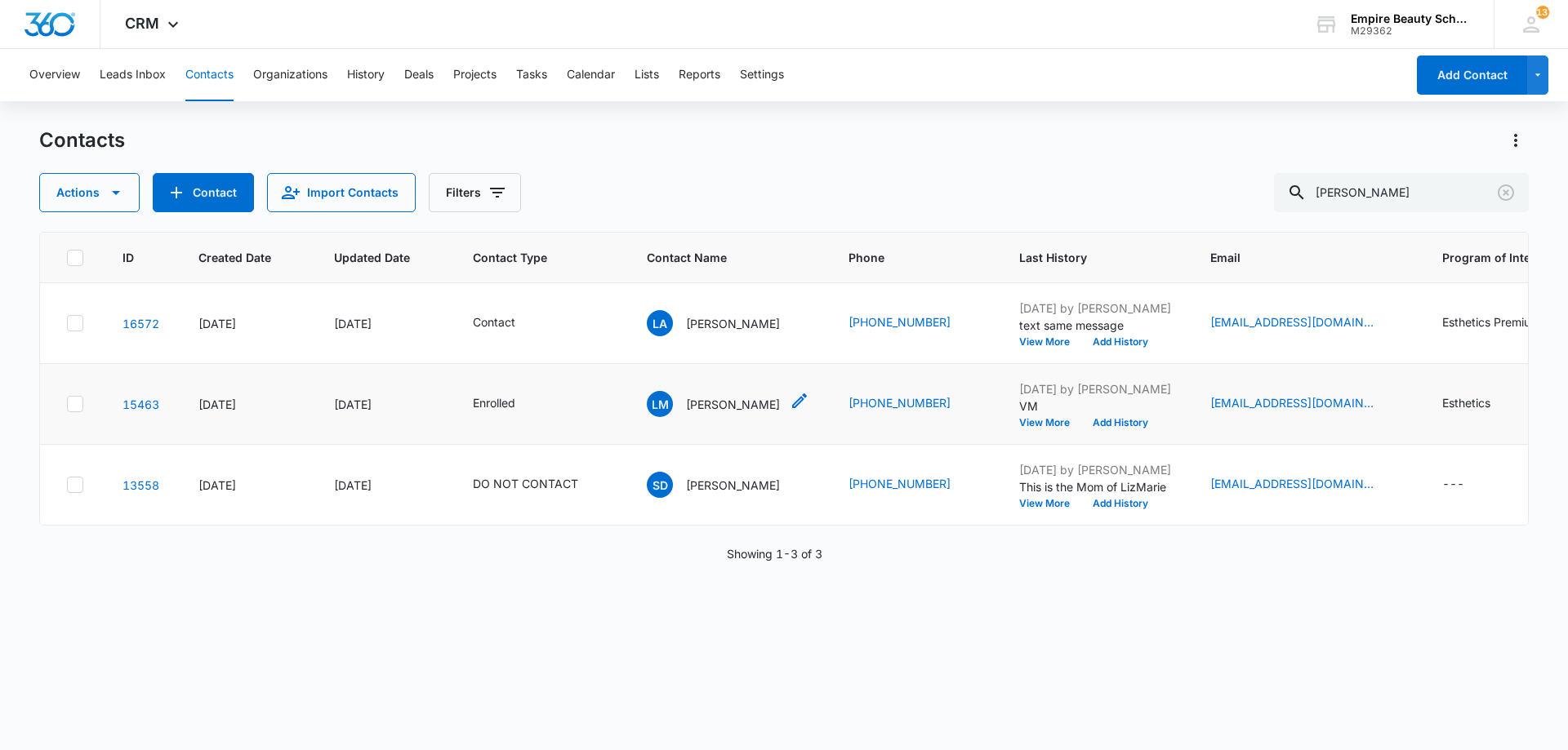
click at [734, 400] on p "[PERSON_NAME]" at bounding box center [732, 404] width 94 height 17
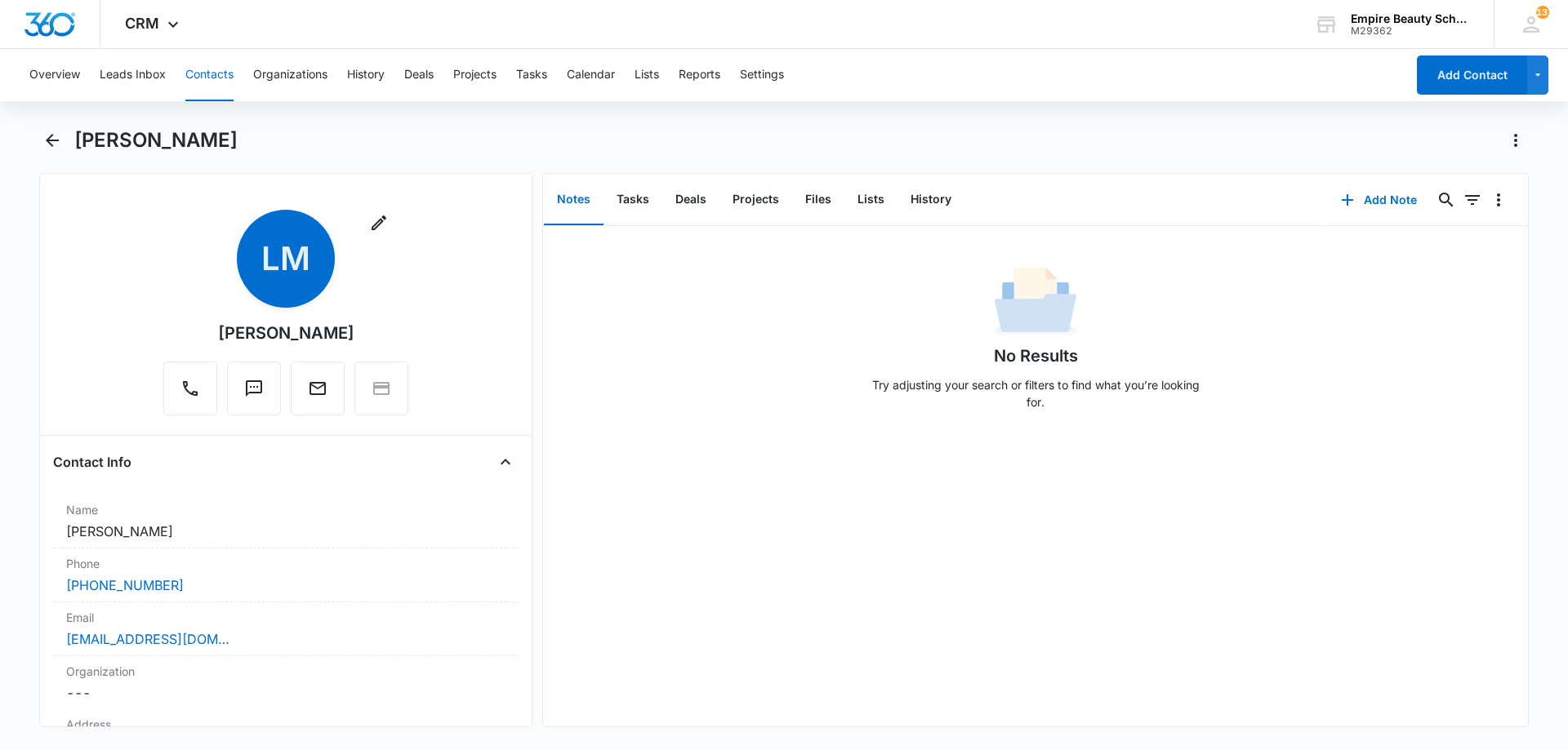
click at [70, 138] on div "[PERSON_NAME]" at bounding box center [784, 151] width 1490 height 46
click at [56, 141] on icon "Back" at bounding box center [52, 140] width 13 height 13
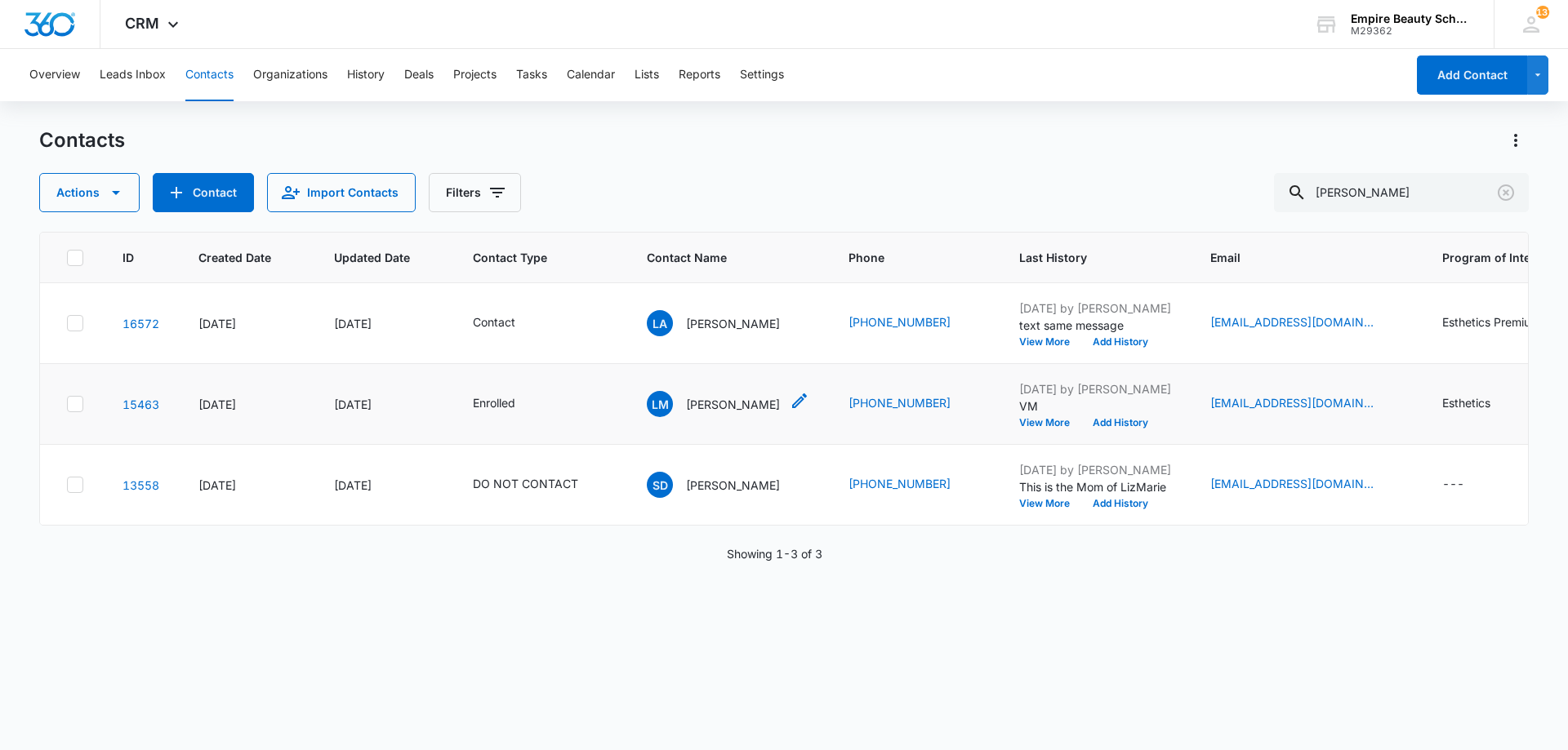
click at [738, 405] on p "LizMarie Maya" at bounding box center [732, 404] width 94 height 17
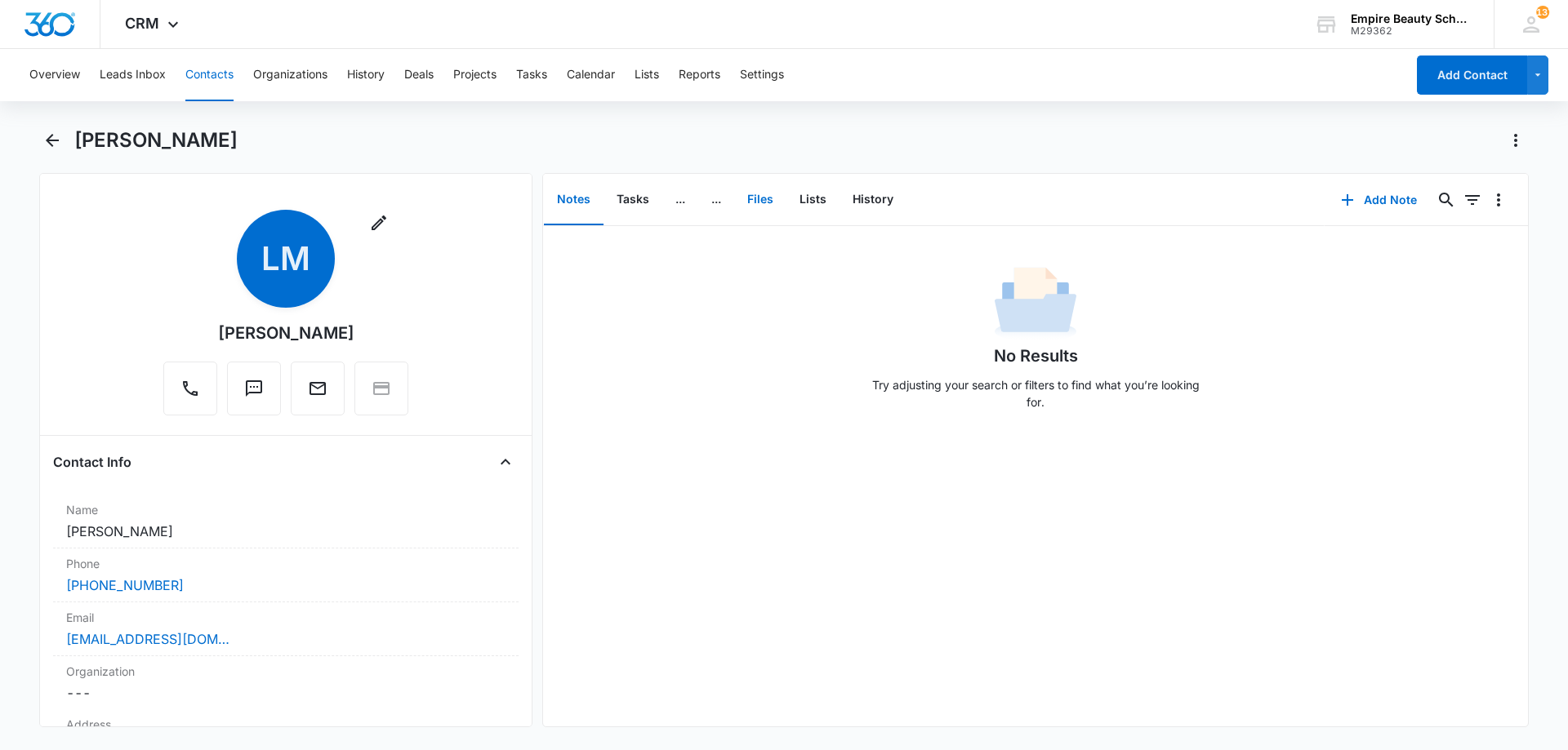
click at [780, 195] on button "Files" at bounding box center [760, 199] width 52 height 50
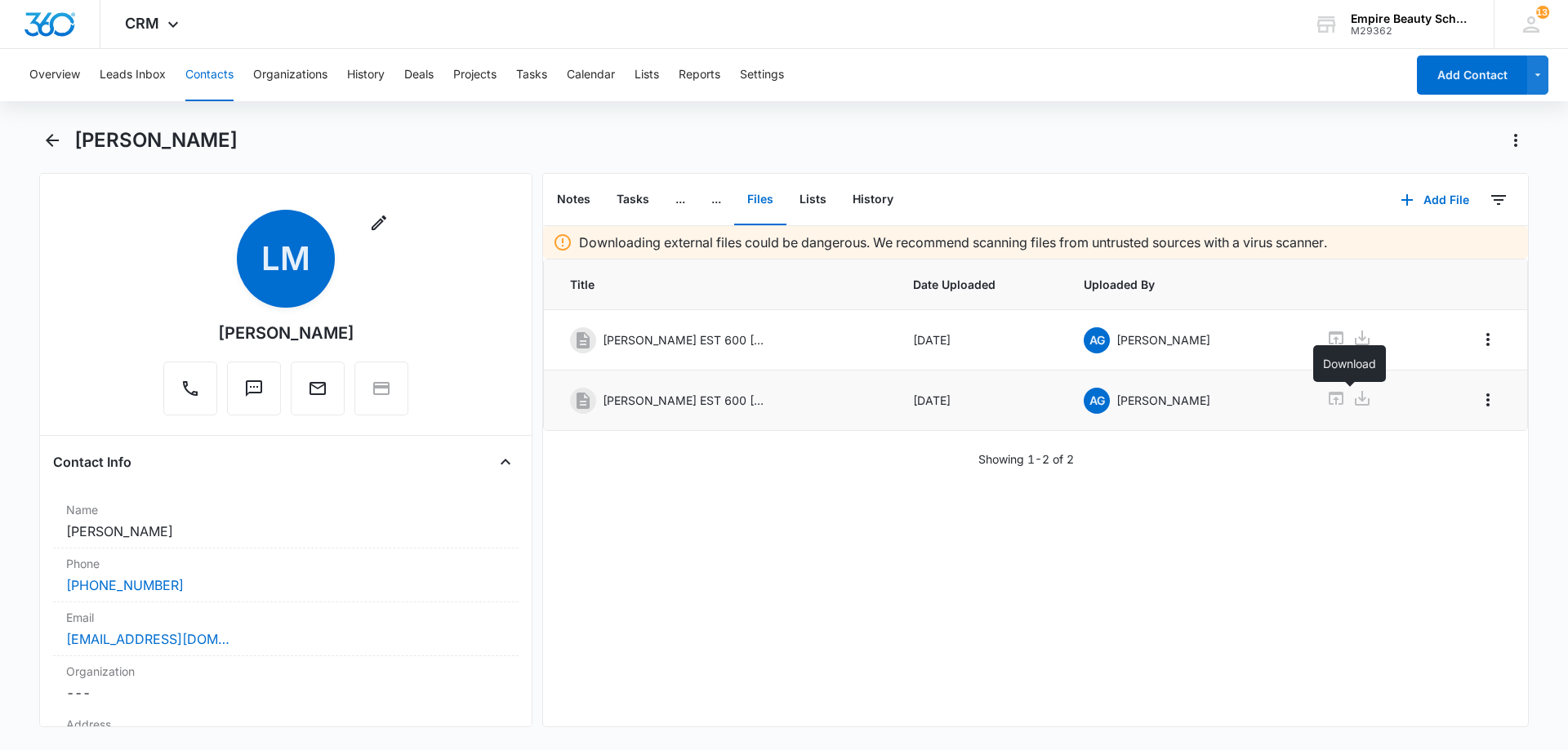
click at [1352, 401] on icon at bounding box center [1362, 398] width 19 height 19
drag, startPoint x: 207, startPoint y: 642, endPoint x: 56, endPoint y: 636, distance: 151.1
click at [56, 636] on div "Email Cancel Save Changes lizmariemaya@gmail.com" at bounding box center [286, 629] width 465 height 54
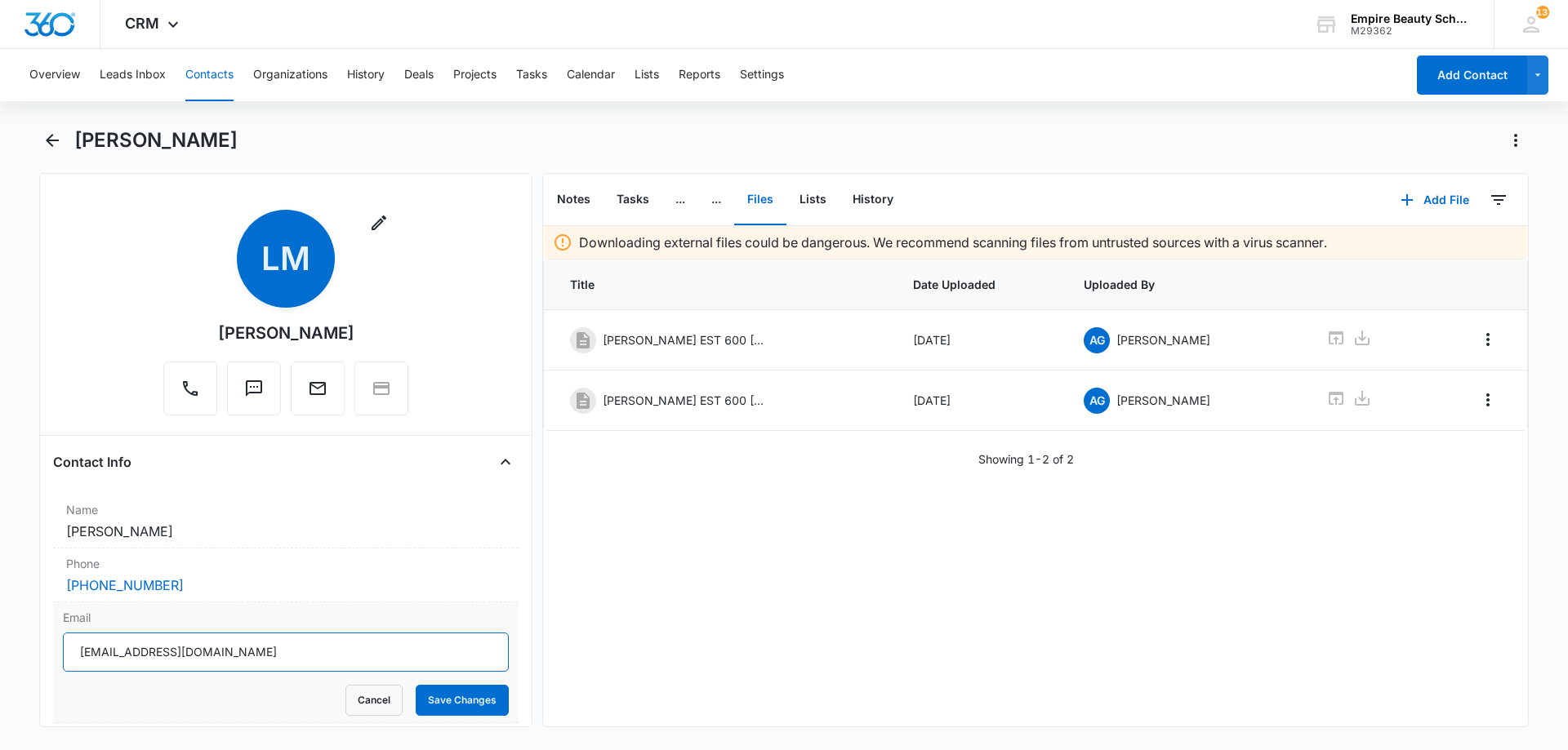
drag, startPoint x: 123, startPoint y: 639, endPoint x: 160, endPoint y: 658, distance: 41.6
click at [160, 658] on input "lizmariemaya@gmail.com" at bounding box center [286, 652] width 446 height 39
drag, startPoint x: 232, startPoint y: 657, endPoint x: 67, endPoint y: 657, distance: 165.0
click at [67, 657] on input "lizmariemaya@gmail.com" at bounding box center [286, 652] width 446 height 39
click at [365, 703] on button "Cancel" at bounding box center [374, 700] width 57 height 31
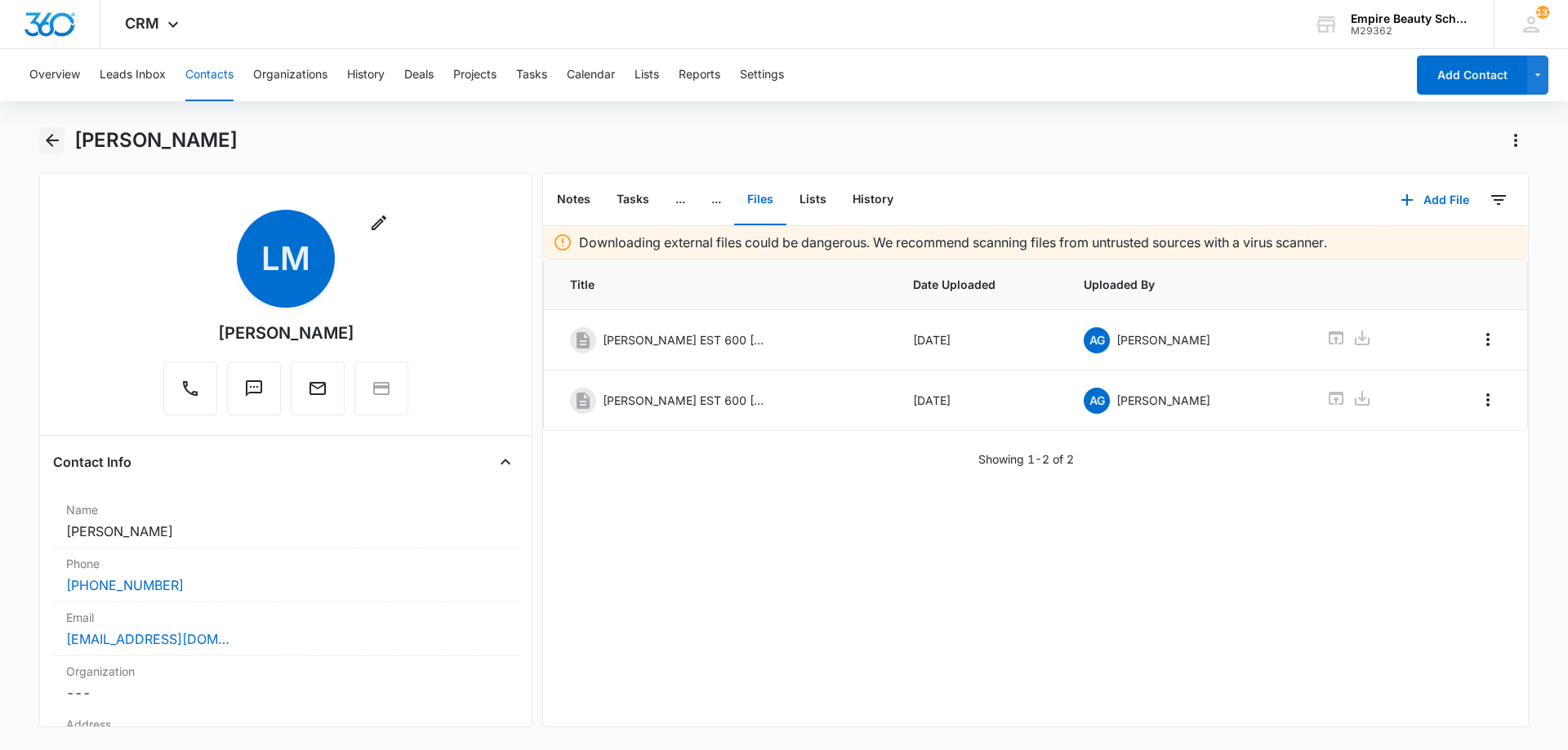
click at [53, 134] on icon "Back" at bounding box center [52, 140] width 19 height 19
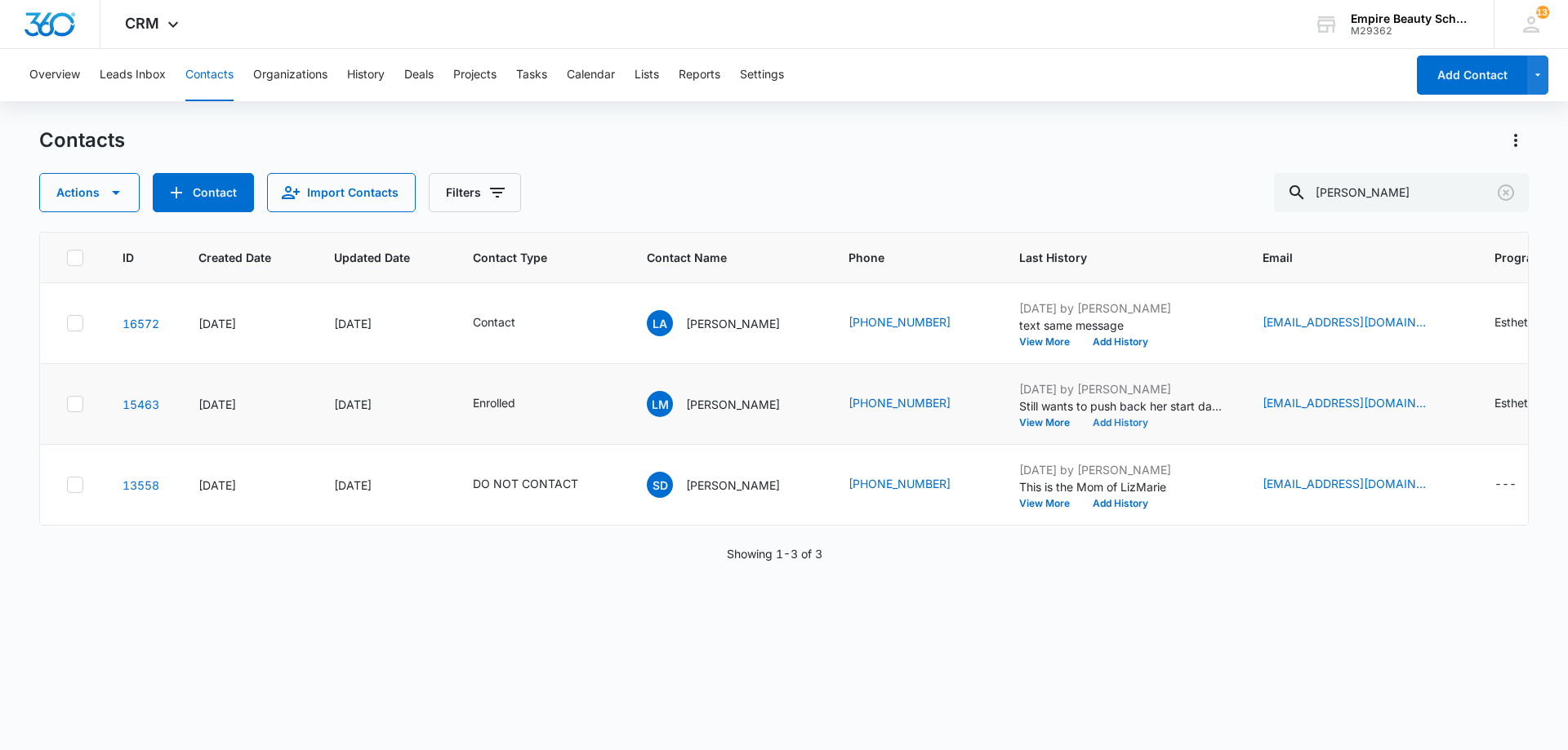
click at [1093, 424] on button "Add History" at bounding box center [1120, 422] width 78 height 10
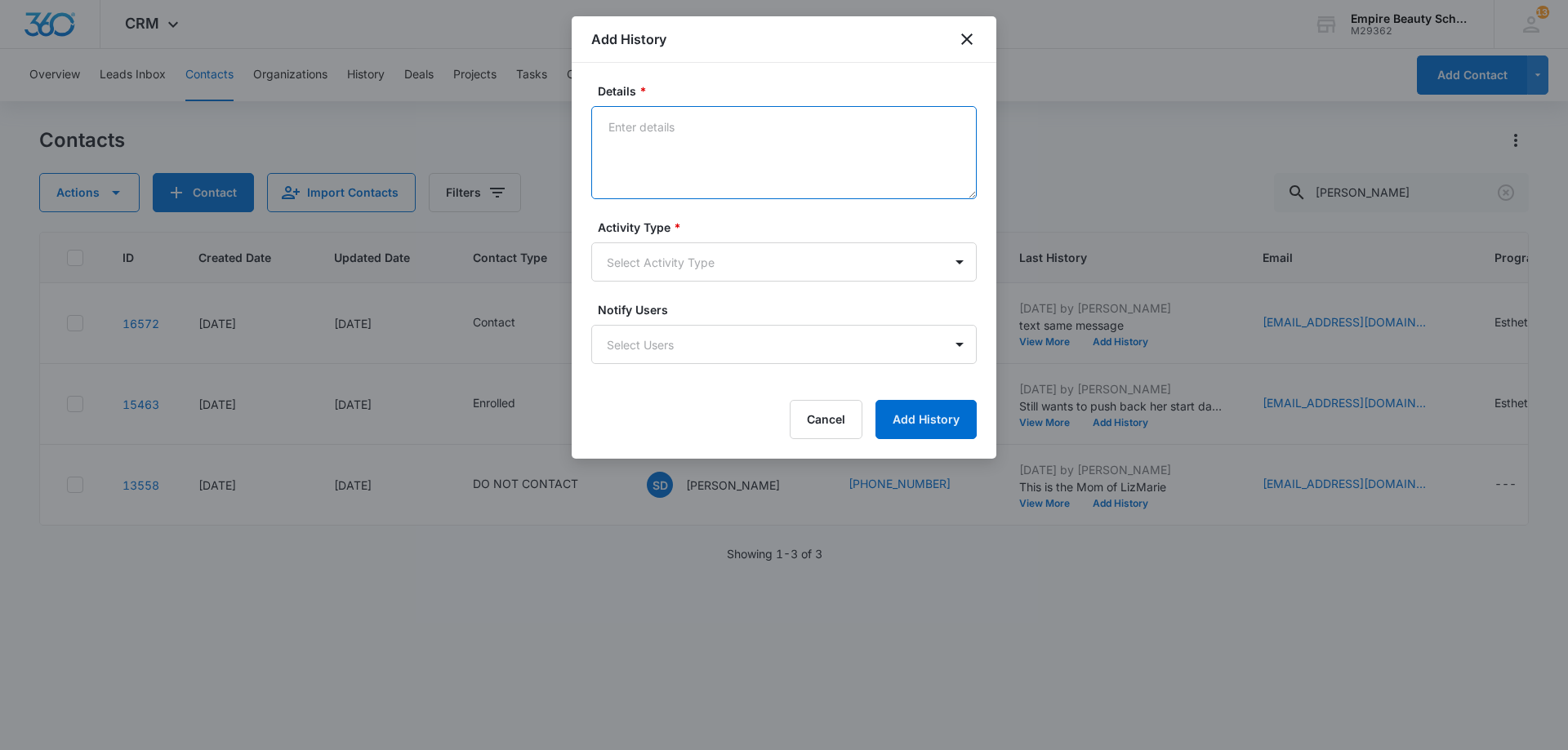
click at [760, 159] on textarea "Details *" at bounding box center [784, 152] width 385 height 93
type textarea "Provided updated enrollment doc"
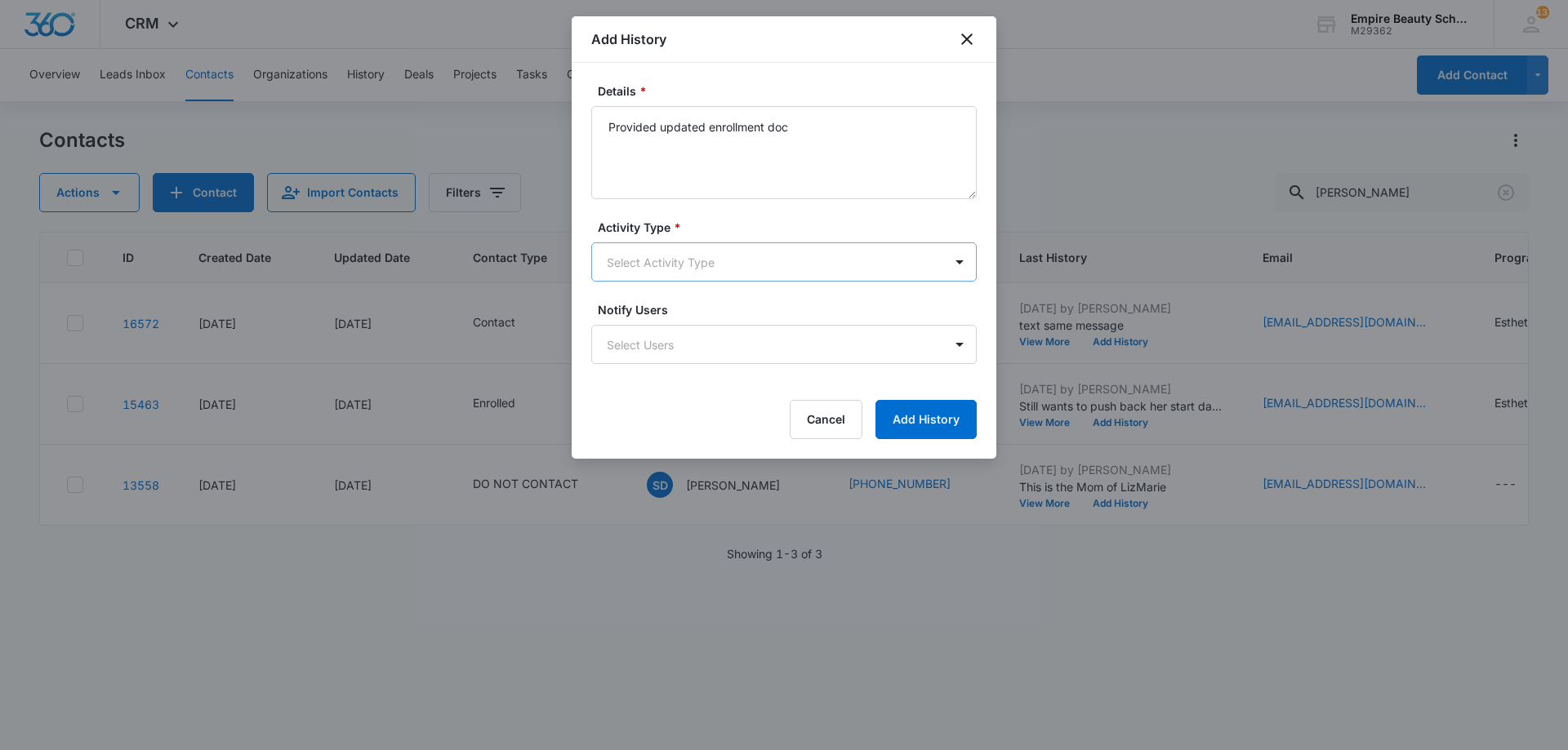
click at [686, 261] on body "CRM Apps Forms CRM Email Shop Payments POS Files Brand Settings Empire Beauty S…" at bounding box center [784, 375] width 1568 height 750
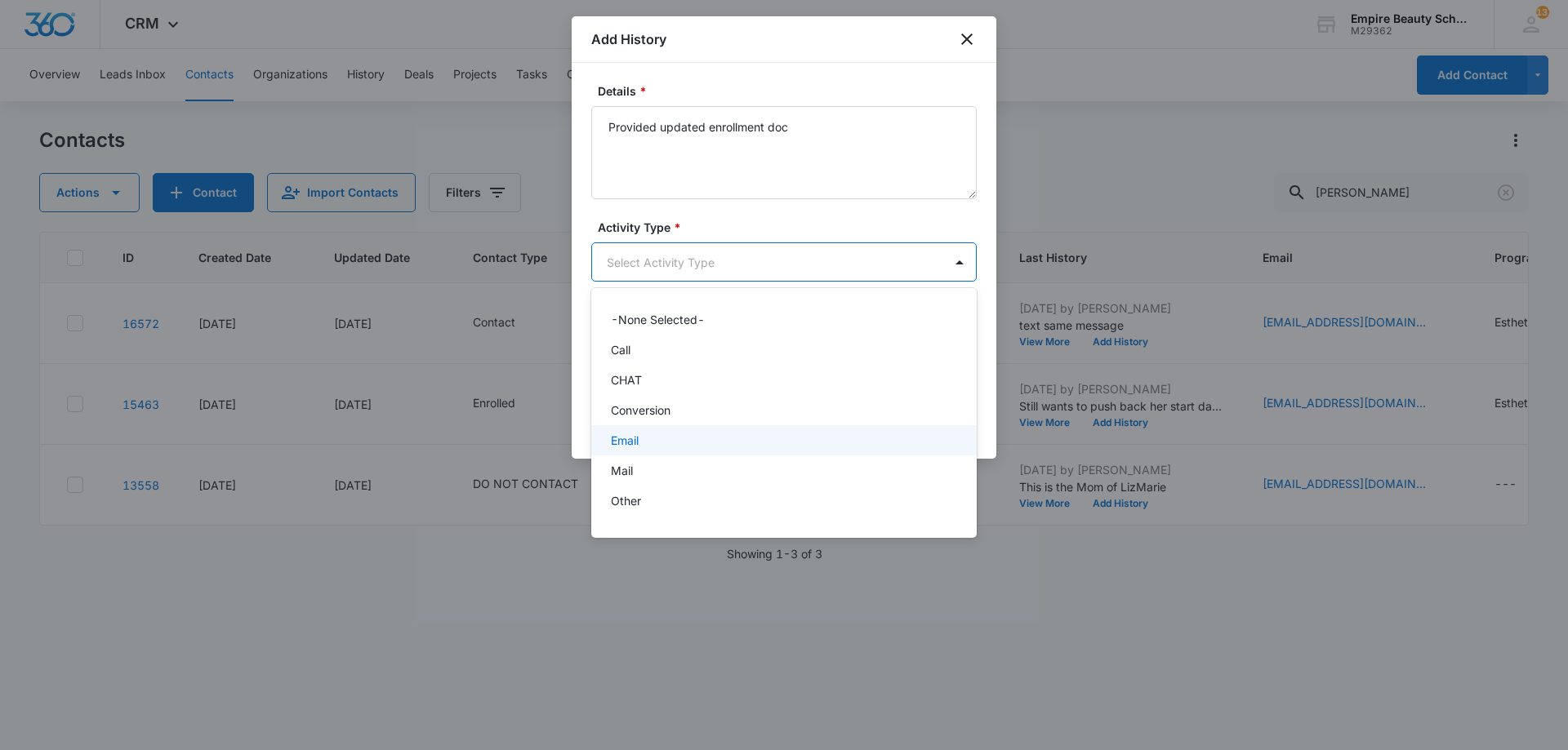
click at [631, 440] on p "Email" at bounding box center [624, 440] width 27 height 17
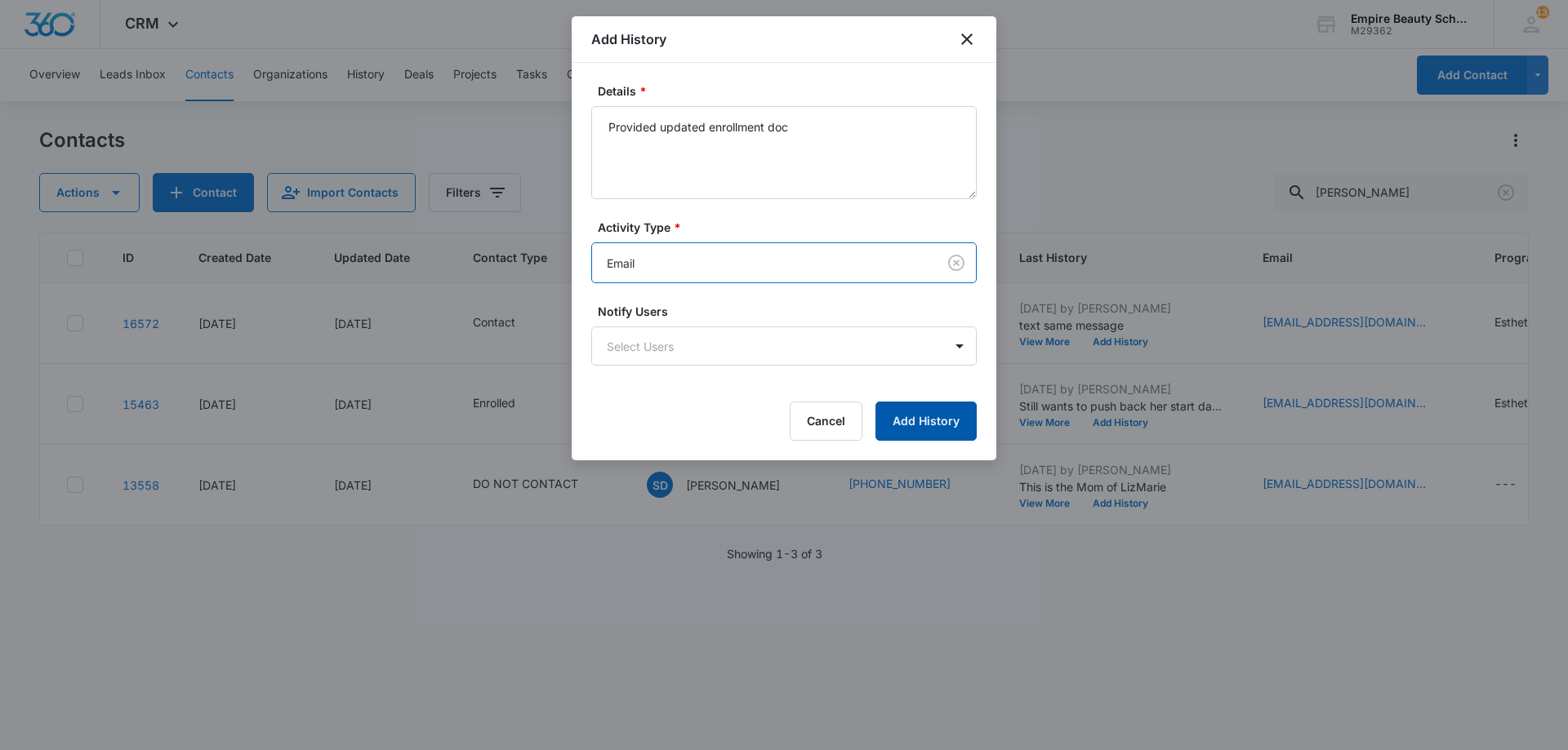
click at [939, 422] on button "Add History" at bounding box center [925, 421] width 101 height 39
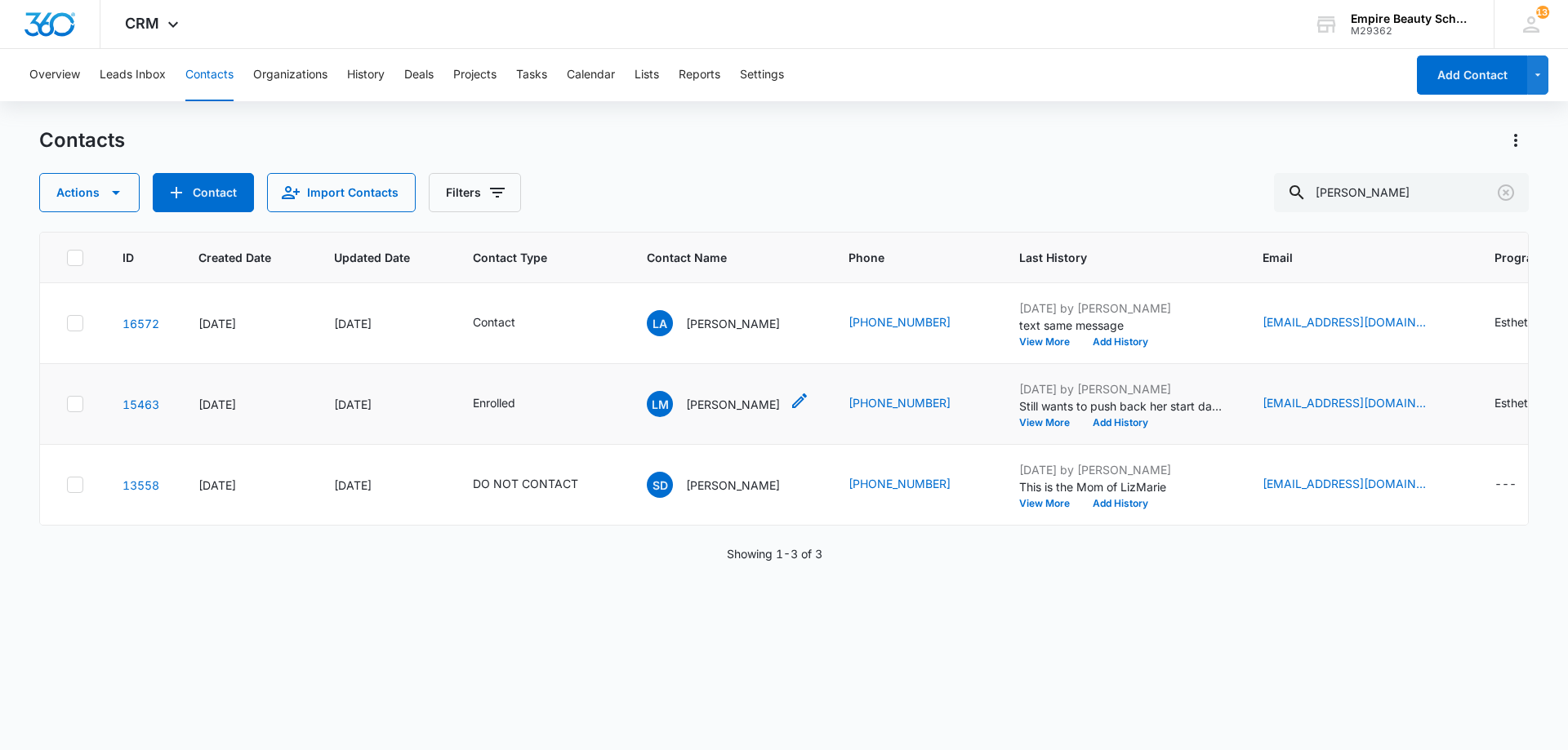
click at [690, 398] on p "LizMarie Maya" at bounding box center [732, 404] width 94 height 17
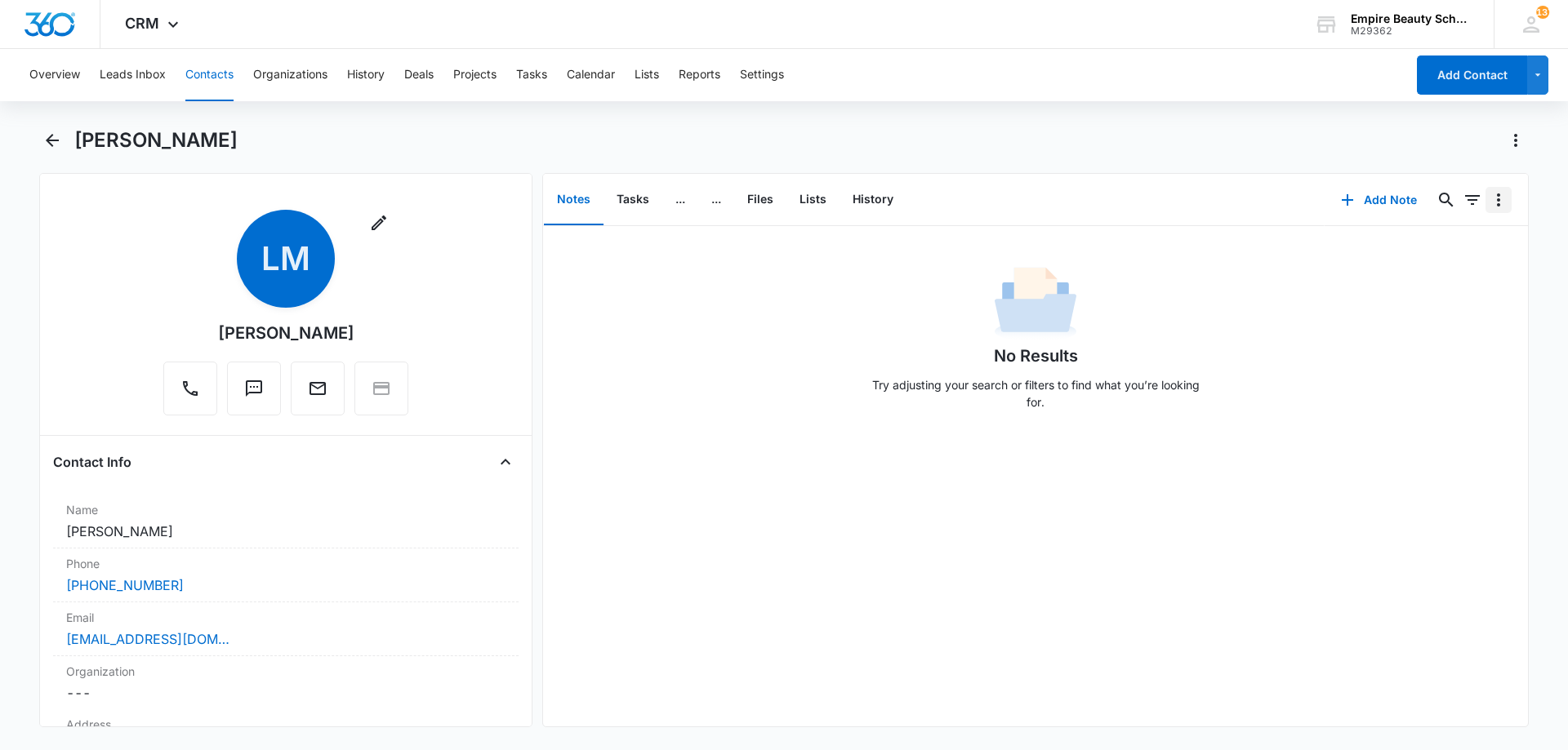
click at [1493, 200] on icon "Overflow Menu" at bounding box center [1498, 200] width 19 height 19
click at [1493, 199] on icon "Overflow Menu" at bounding box center [1498, 200] width 19 height 19
click at [571, 201] on button "Notes" at bounding box center [574, 199] width 60 height 50
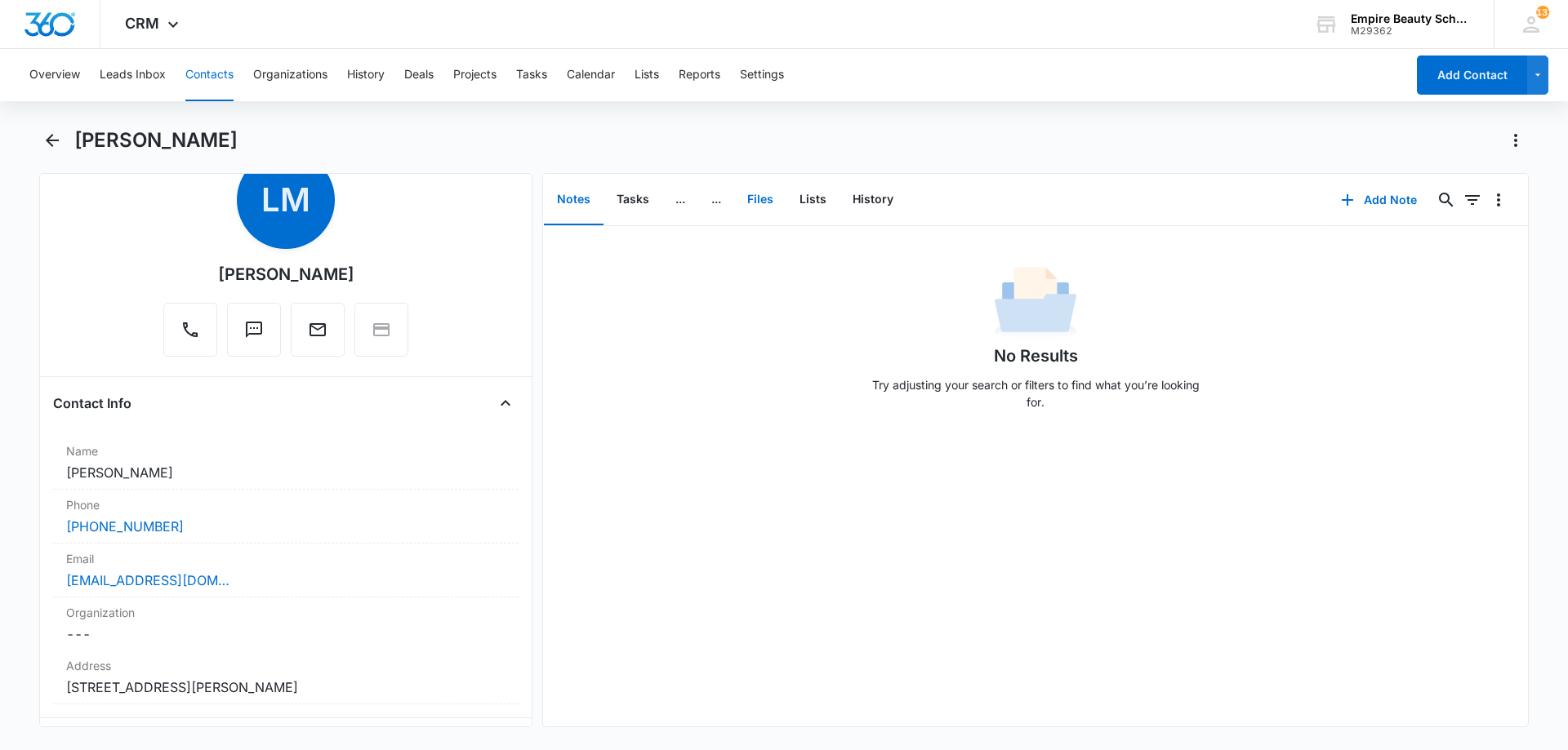
click at [779, 212] on button "Files" at bounding box center [760, 199] width 52 height 50
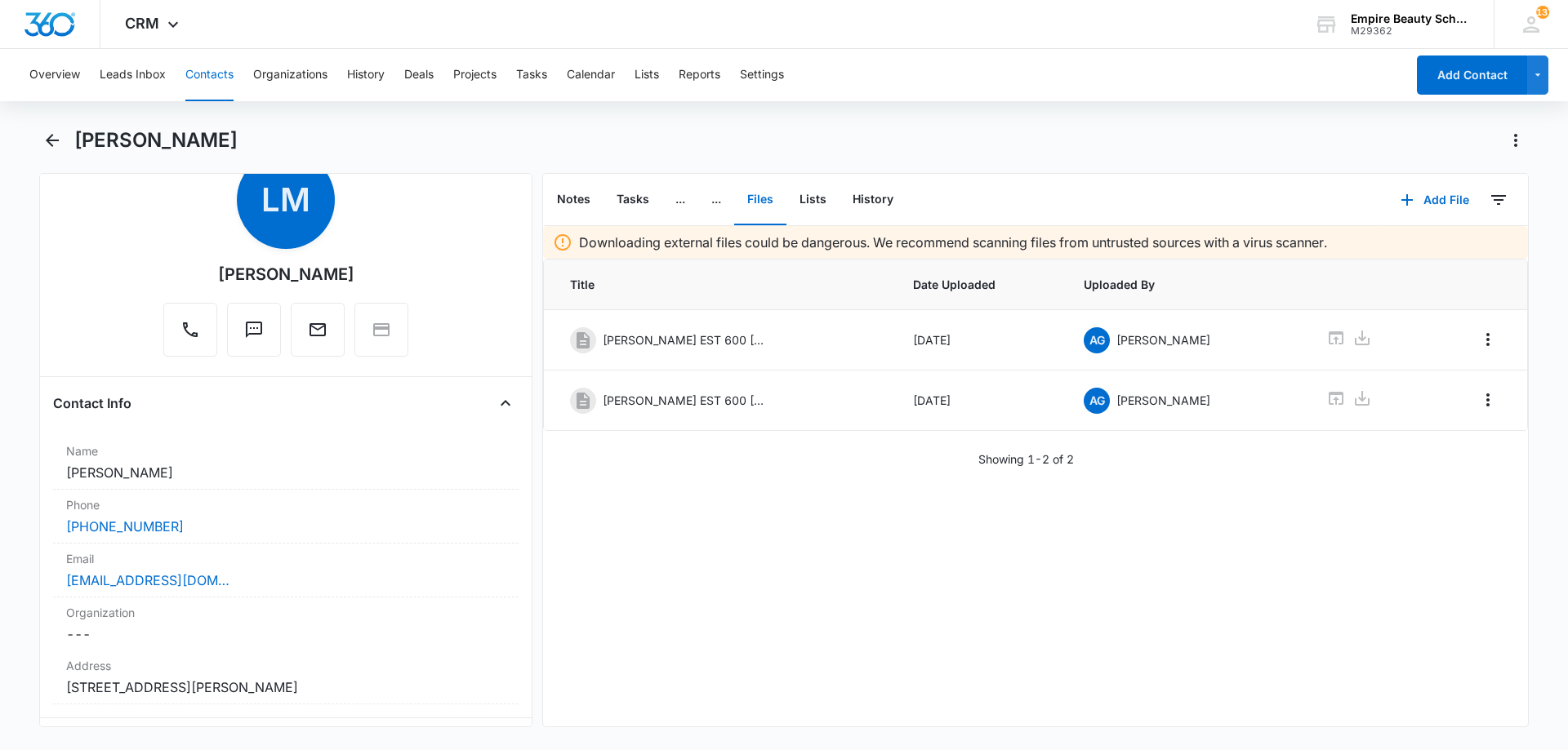
scroll to position [57, 0]
click at [1431, 200] on button "Add File" at bounding box center [1434, 200] width 101 height 39
click at [1360, 247] on button "Upload Files" at bounding box center [1422, 252] width 124 height 25
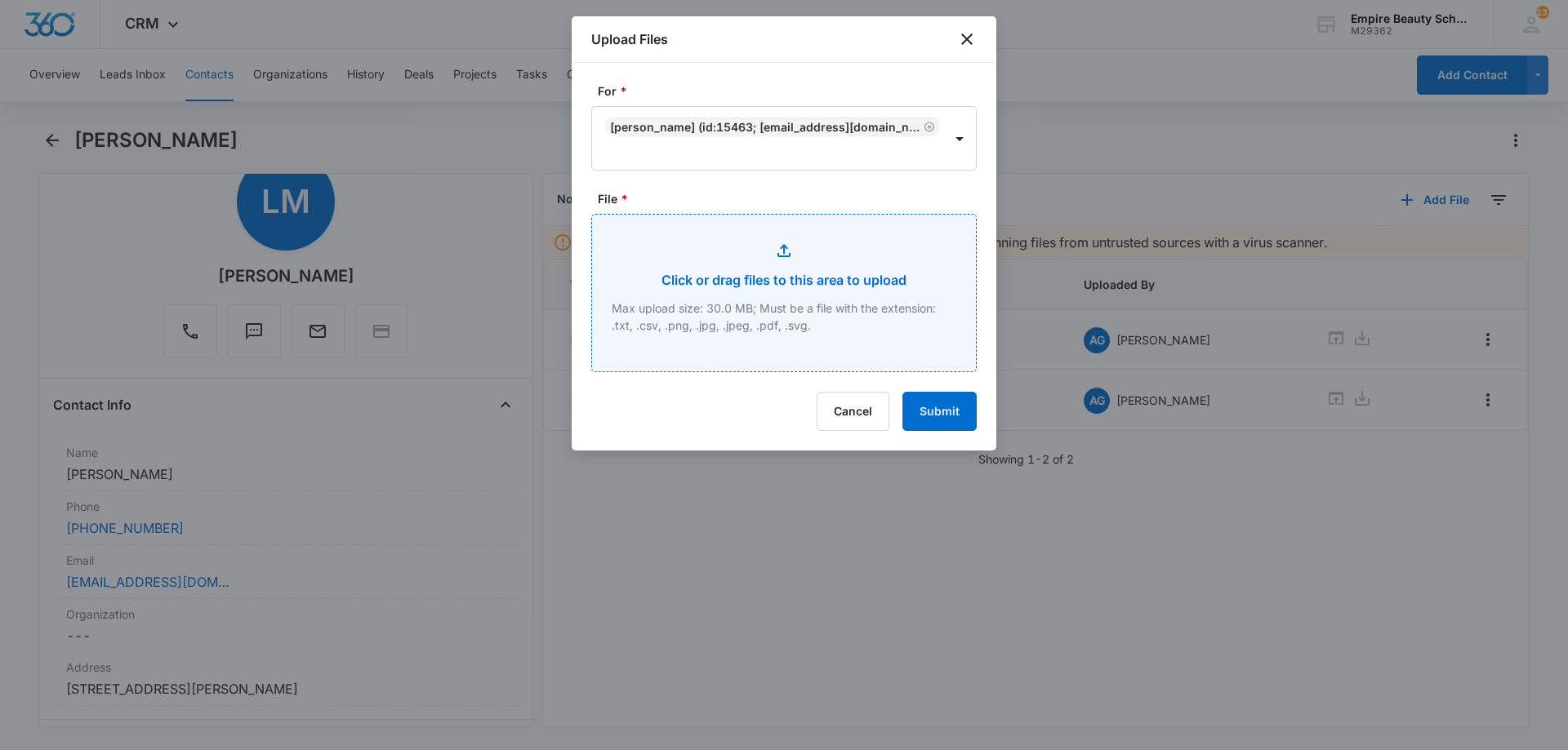
click at [652, 219] on input "File *" at bounding box center [784, 293] width 383 height 157
type input "C:\fakepath\LizMarie Maya EST 600 Feb 2026.pdf"
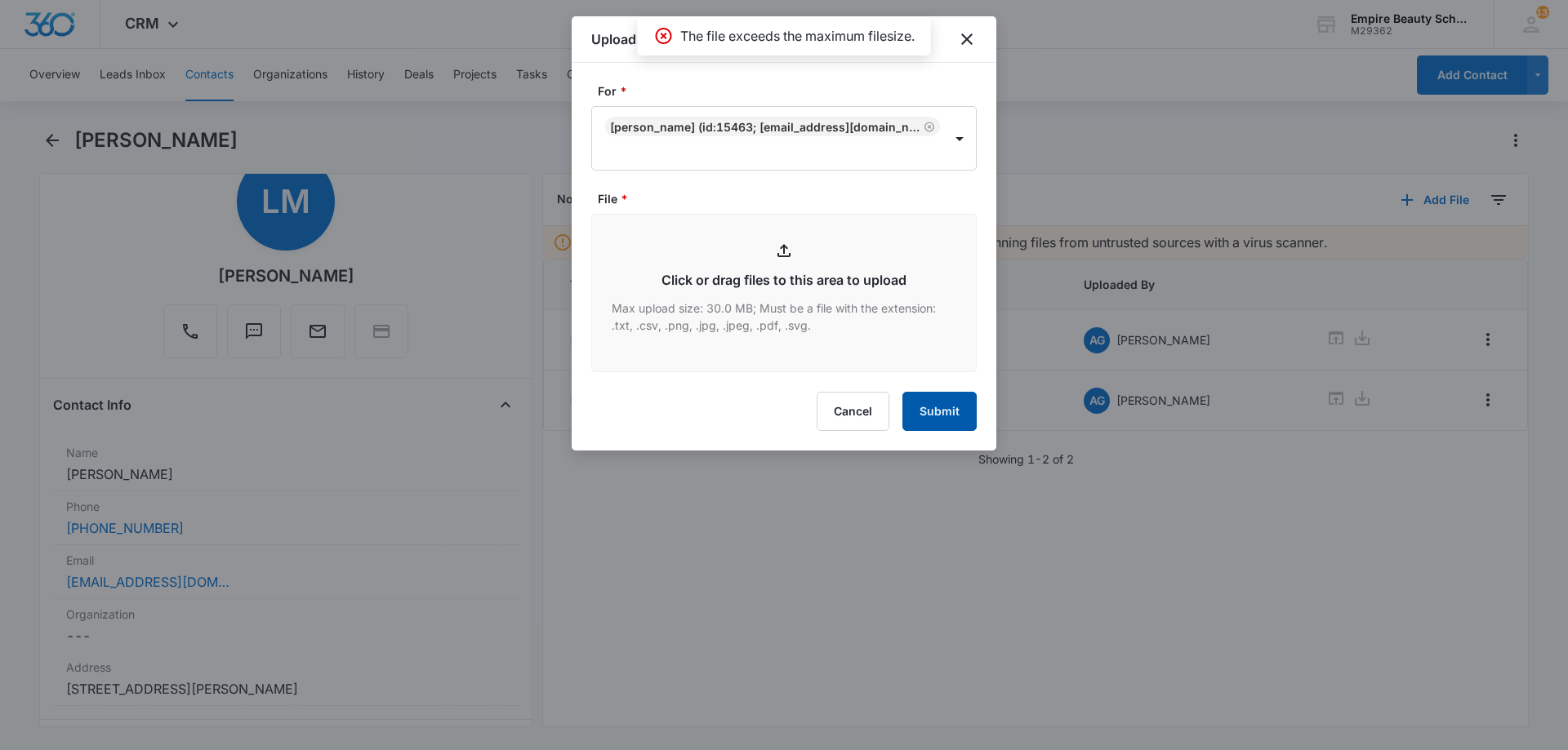
click at [934, 408] on button "Submit" at bounding box center [940, 412] width 74 height 39
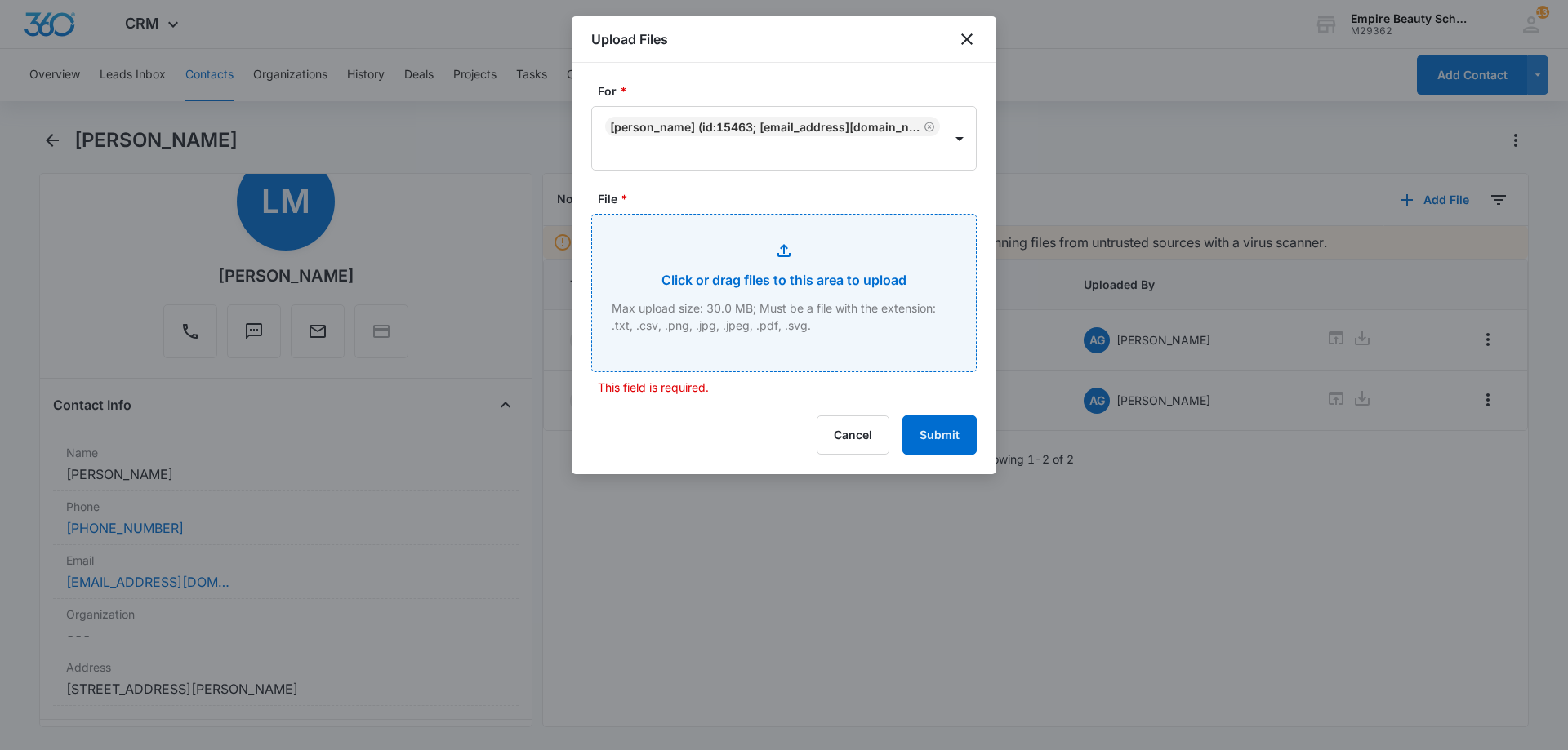
drag, startPoint x: 838, startPoint y: 294, endPoint x: 949, endPoint y: 47, distance: 270.8
click at [947, 48] on div "Upload Files For * LizMarie Maya (ID:15463; lizmariemaya@gmail.com; (603) 688-7…" at bounding box center [784, 246] width 425 height 458
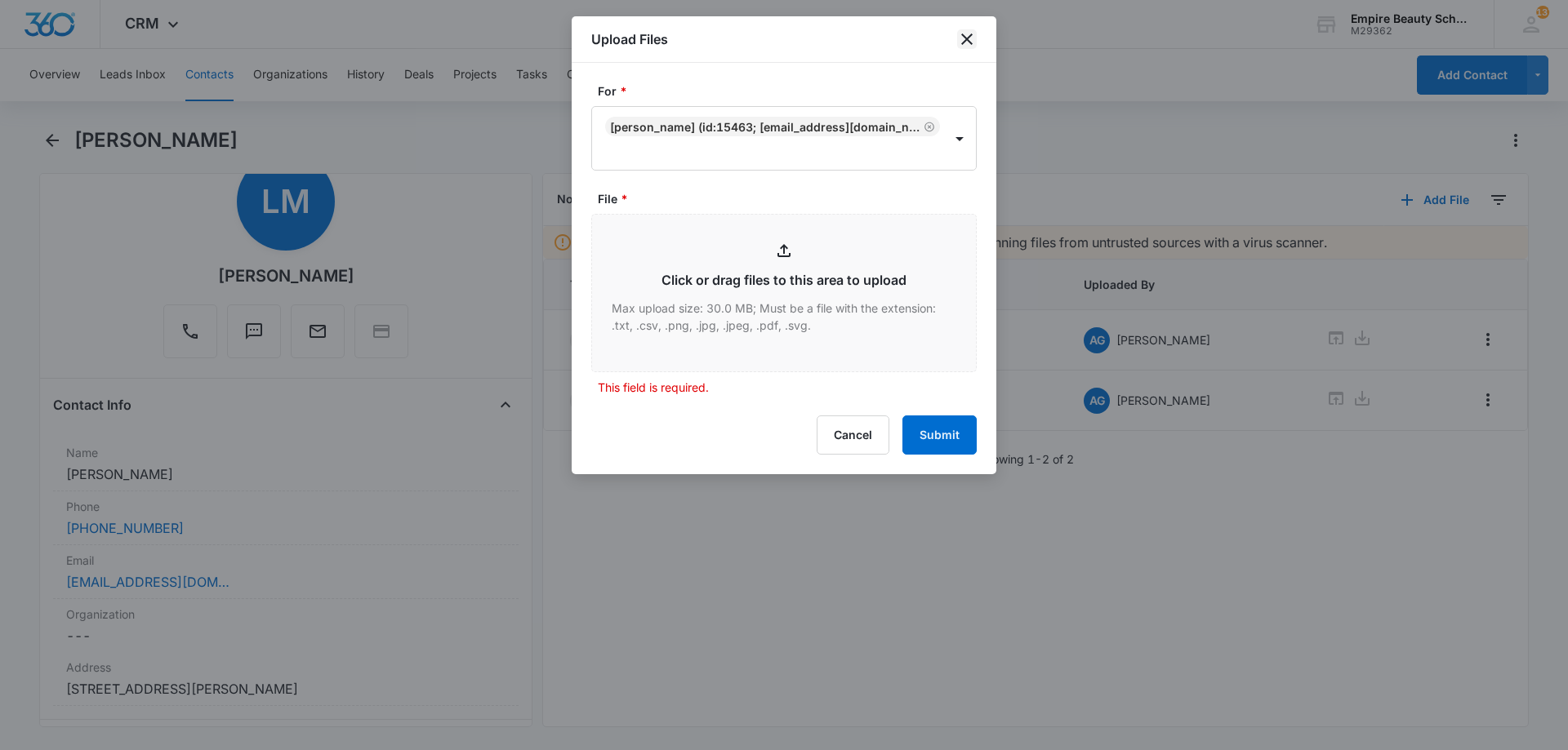
click at [970, 35] on icon "close" at bounding box center [967, 39] width 19 height 19
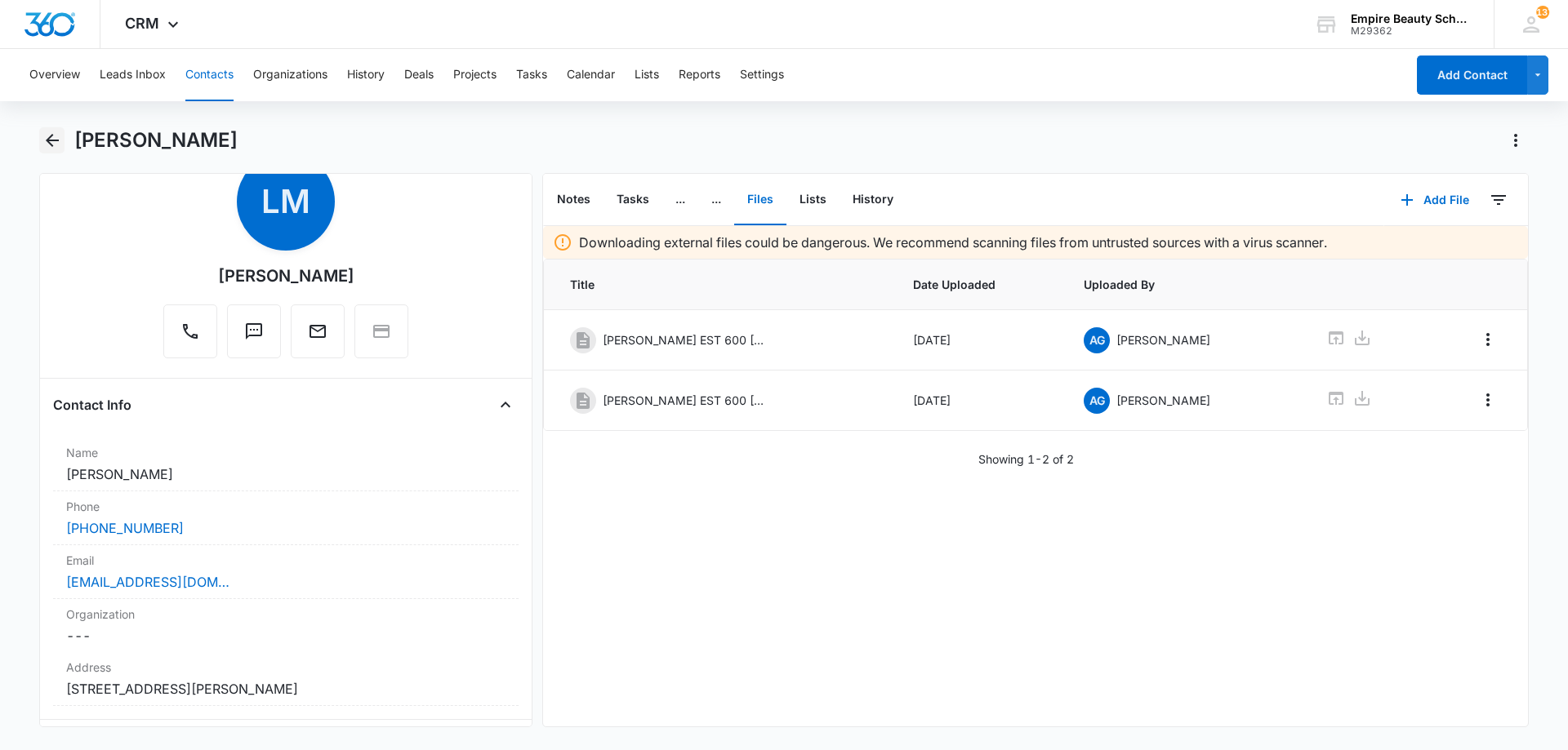
click at [44, 133] on icon "Back" at bounding box center [52, 140] width 19 height 19
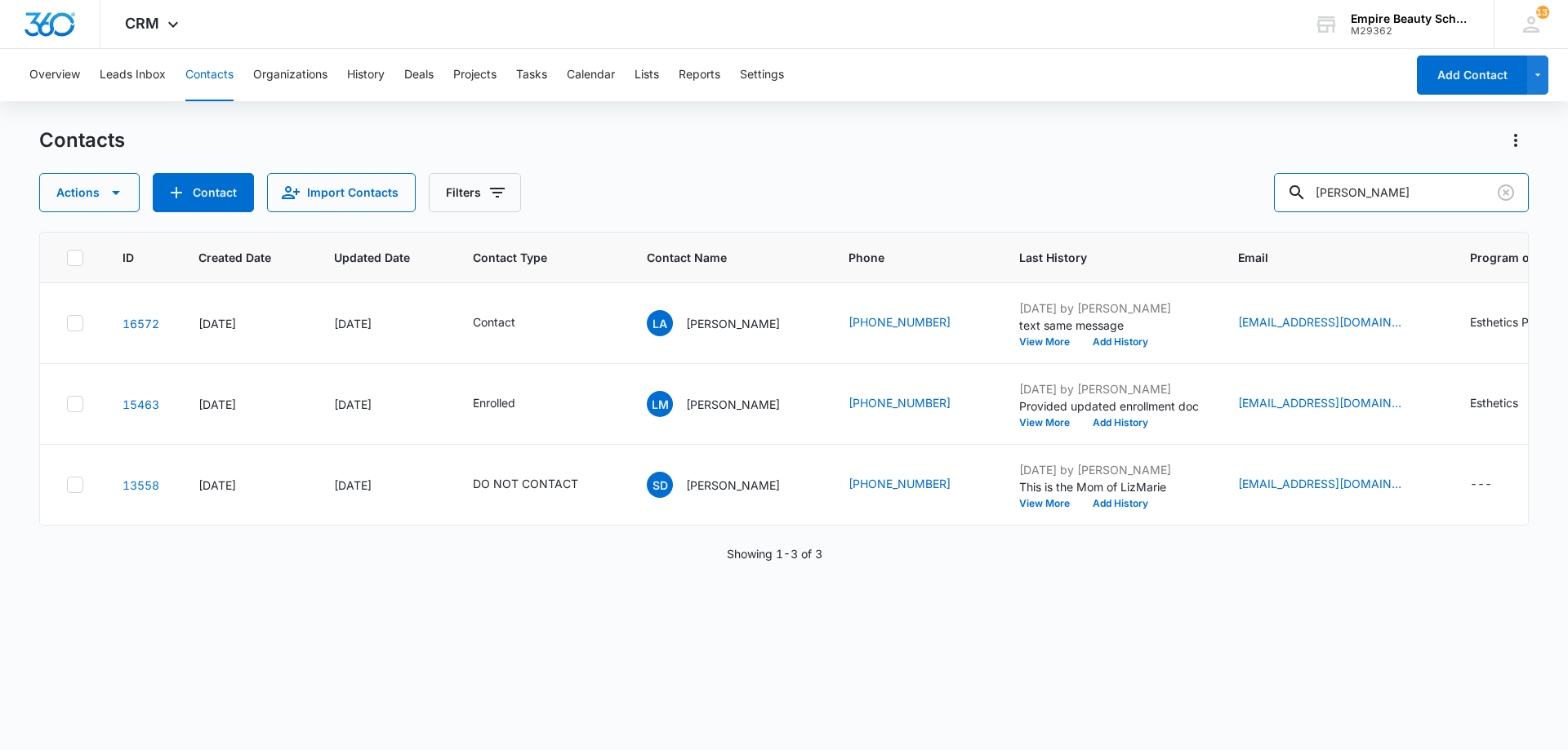
drag, startPoint x: 1409, startPoint y: 194, endPoint x: 988, endPoint y: 233, distance: 422.8
click at [988, 233] on div "Contacts Actions Contact Import Contacts Filters lizmarie ID Created Date Updat…" at bounding box center [784, 438] width 1490 height 621
type input "laila"
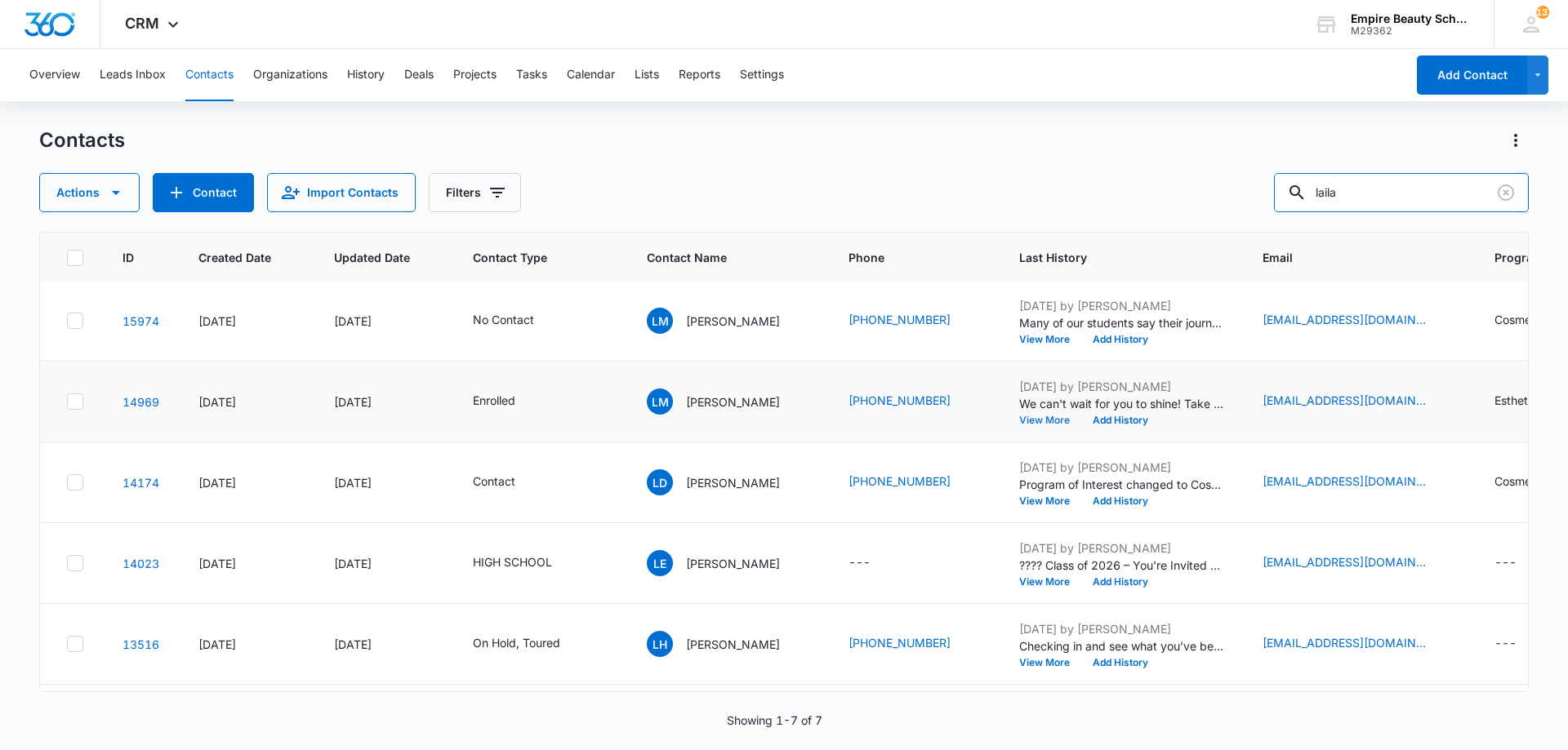
scroll to position [1, 0]
click at [1025, 424] on button "View More" at bounding box center [1050, 421] width 62 height 10
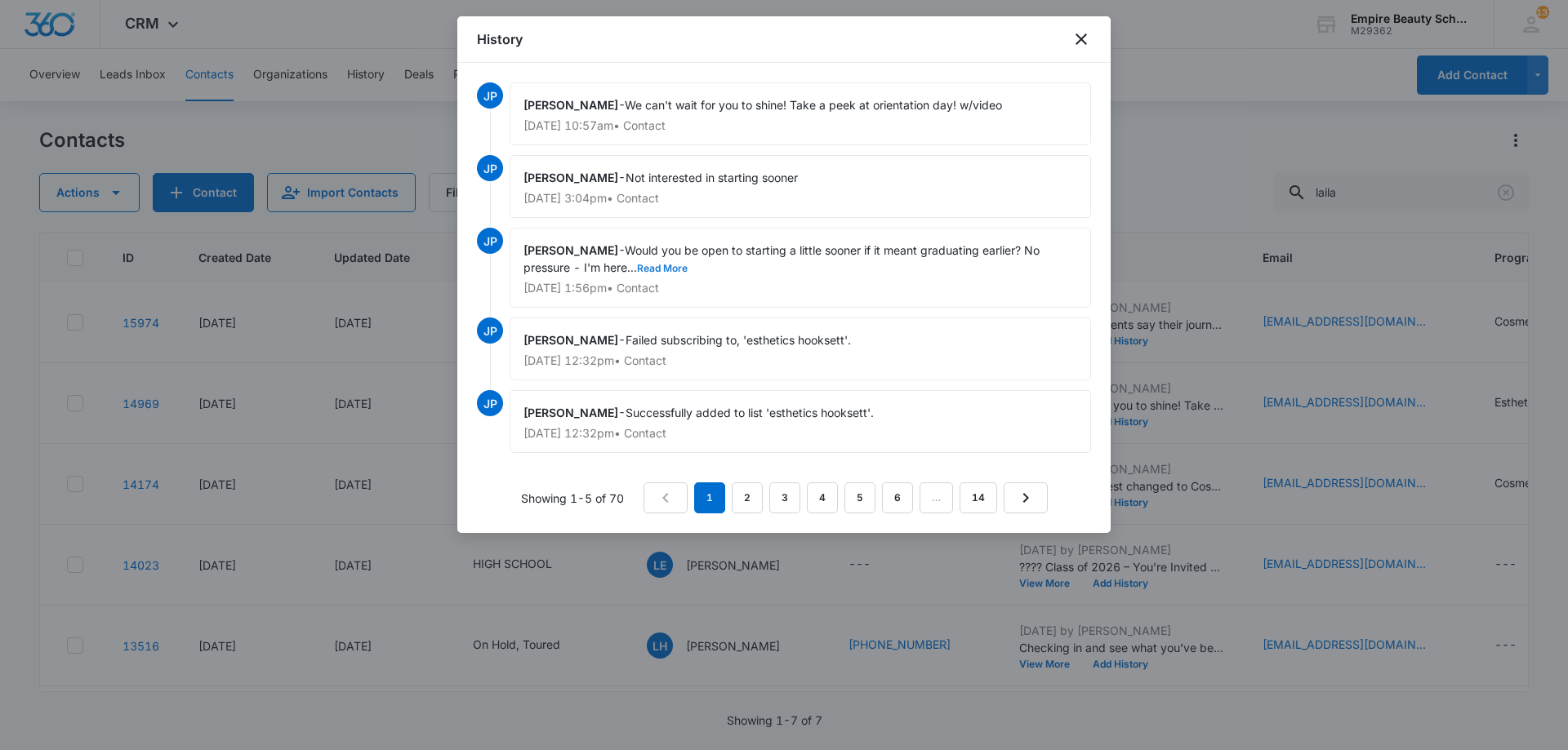
click at [668, 266] on button "Read More" at bounding box center [662, 268] width 50 height 10
click at [1083, 46] on icon "close" at bounding box center [1081, 39] width 19 height 19
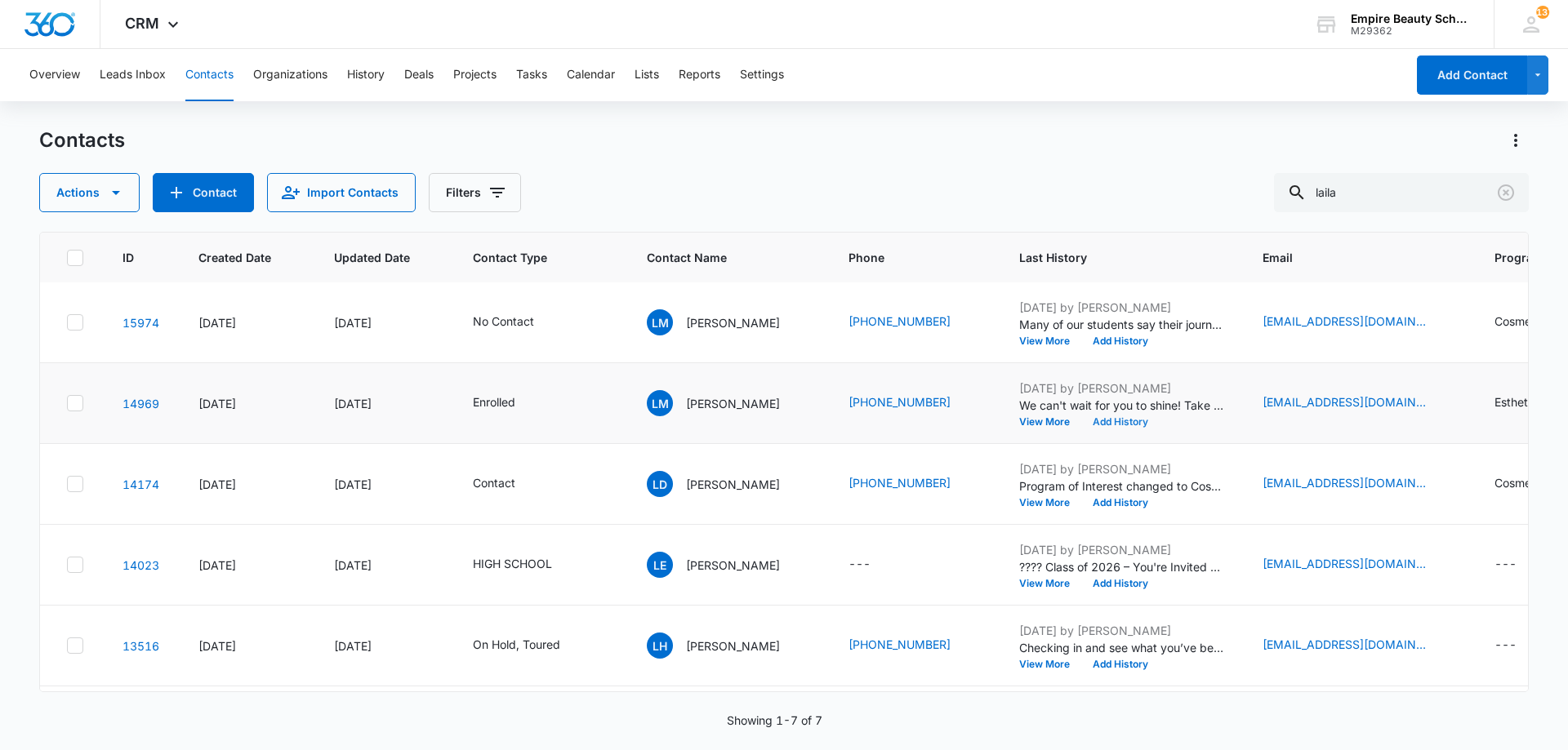
click at [1096, 427] on button "Add History" at bounding box center [1120, 421] width 78 height 10
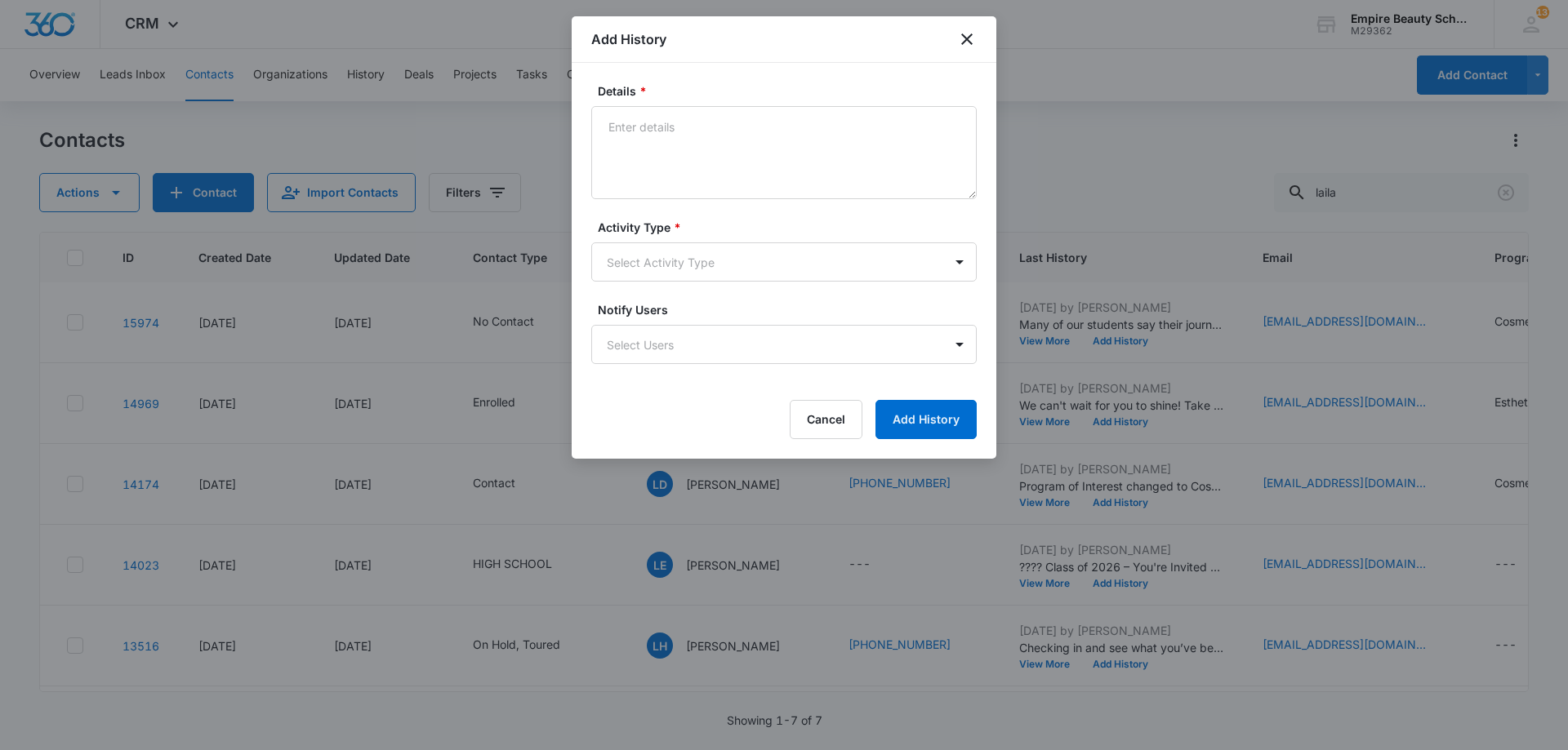
click at [655, 150] on textarea "Details *" at bounding box center [784, 152] width 385 height 93
type textarea "Moving to the Sept start - Set FA APPT for 9/22 at 10am"
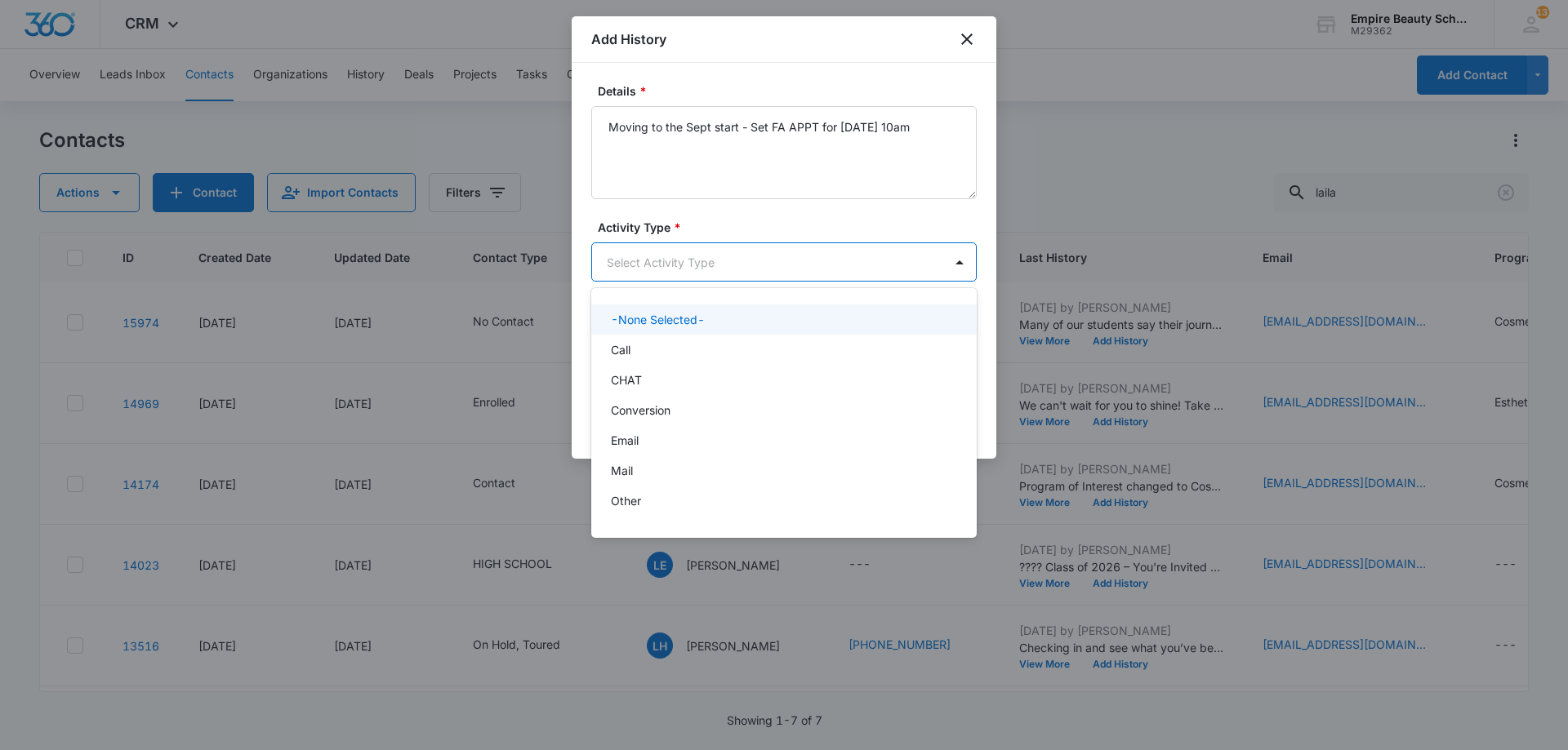
click at [598, 267] on body "CRM Apps Forms CRM Email Shop Payments POS Files Brand Settings Empire Beauty S…" at bounding box center [784, 375] width 1568 height 750
click at [664, 342] on div "Call" at bounding box center [782, 349] width 343 height 17
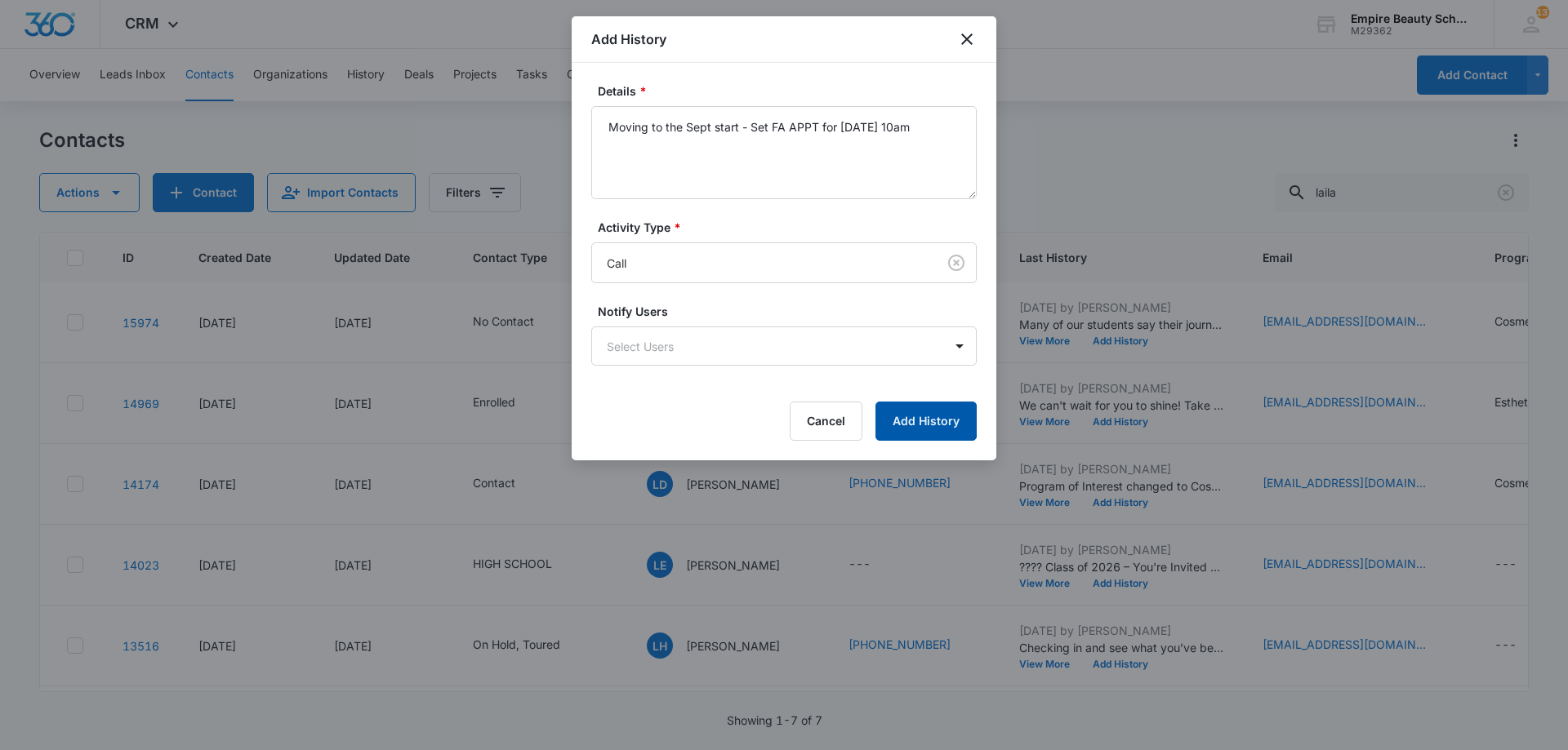
click at [926, 421] on button "Add History" at bounding box center [925, 421] width 101 height 39
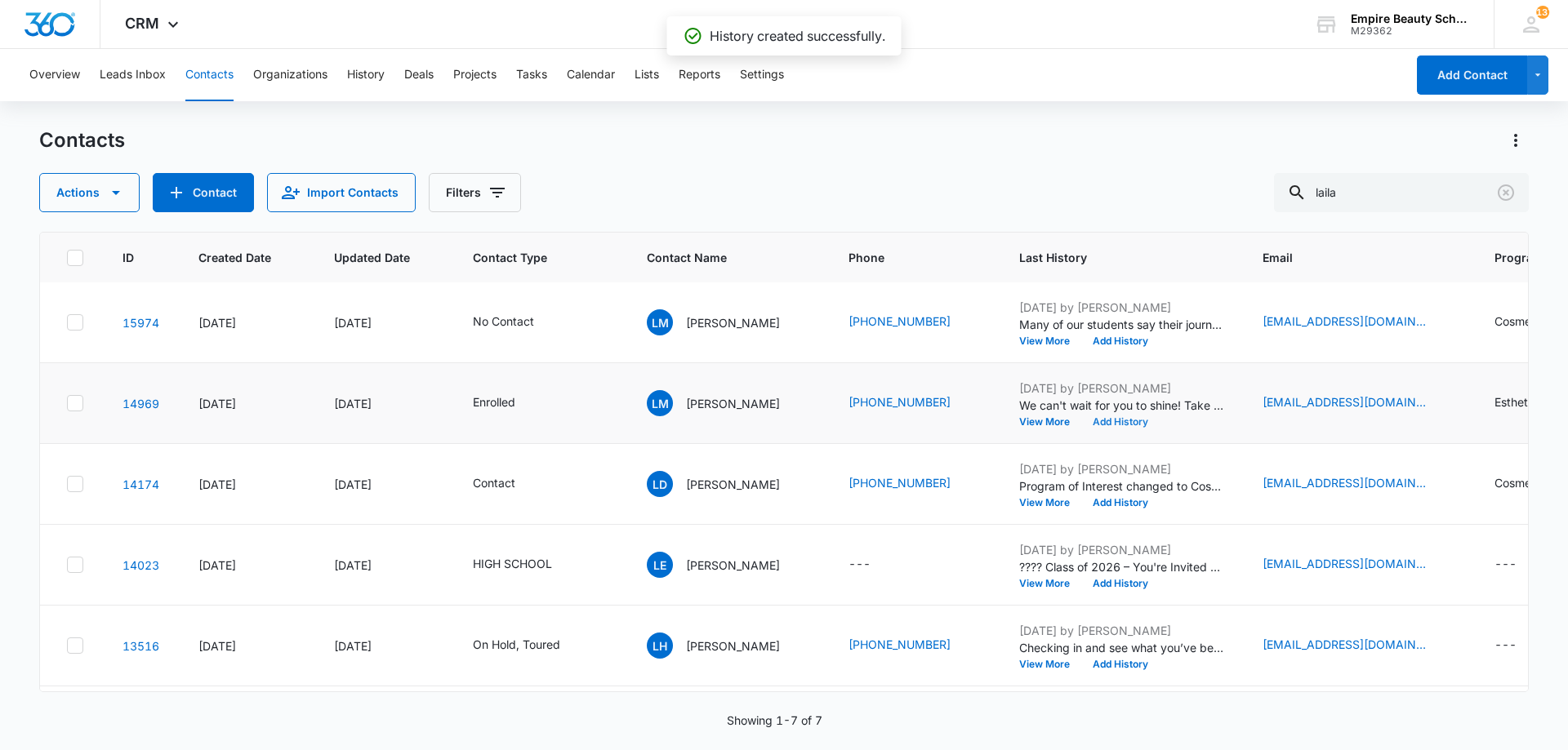
click at [1095, 417] on button "Add History" at bounding box center [1120, 421] width 78 height 10
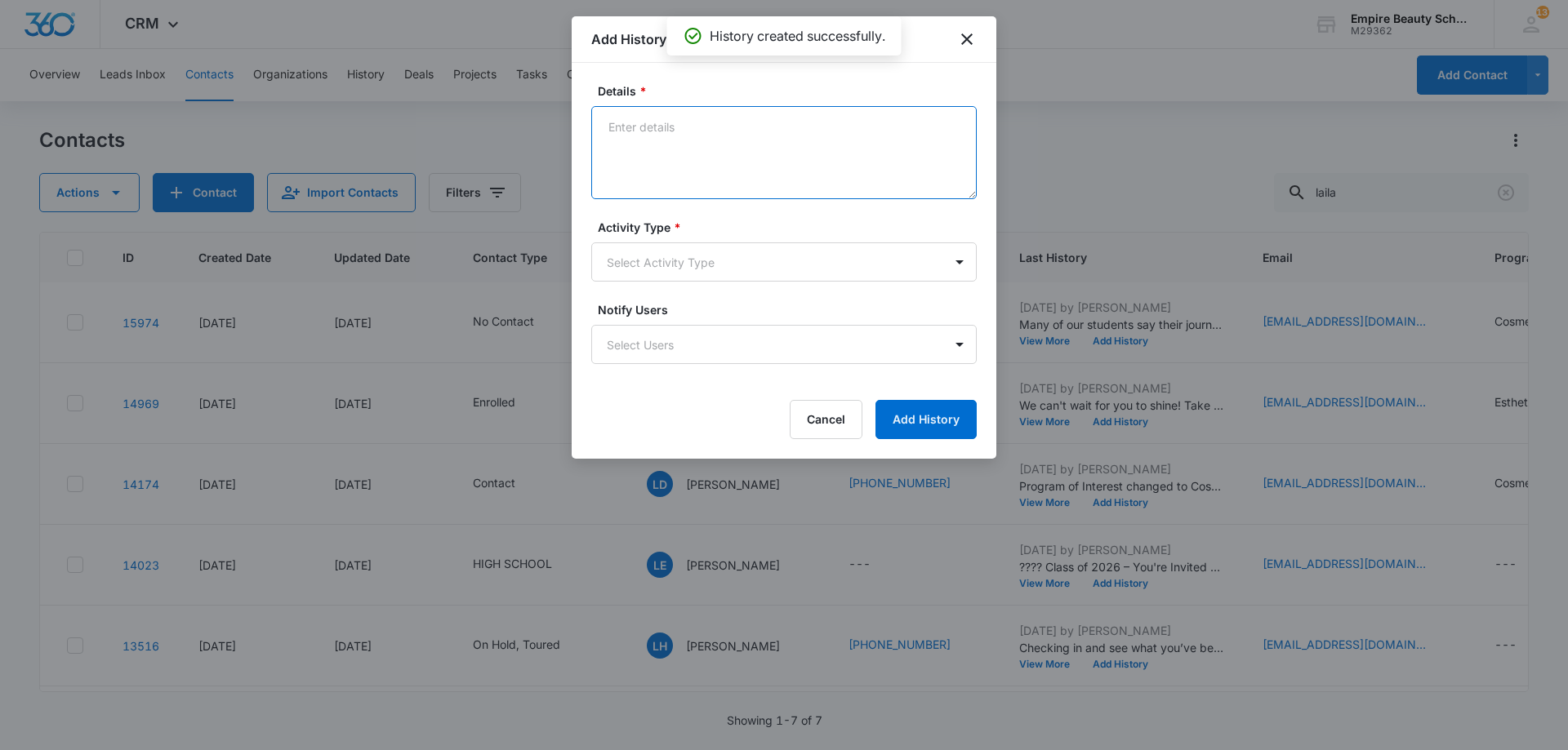
click at [716, 162] on textarea "Details *" at bounding box center [784, 152] width 385 height 93
type textarea "FA APPT confirmation with link/code to FAFSA"
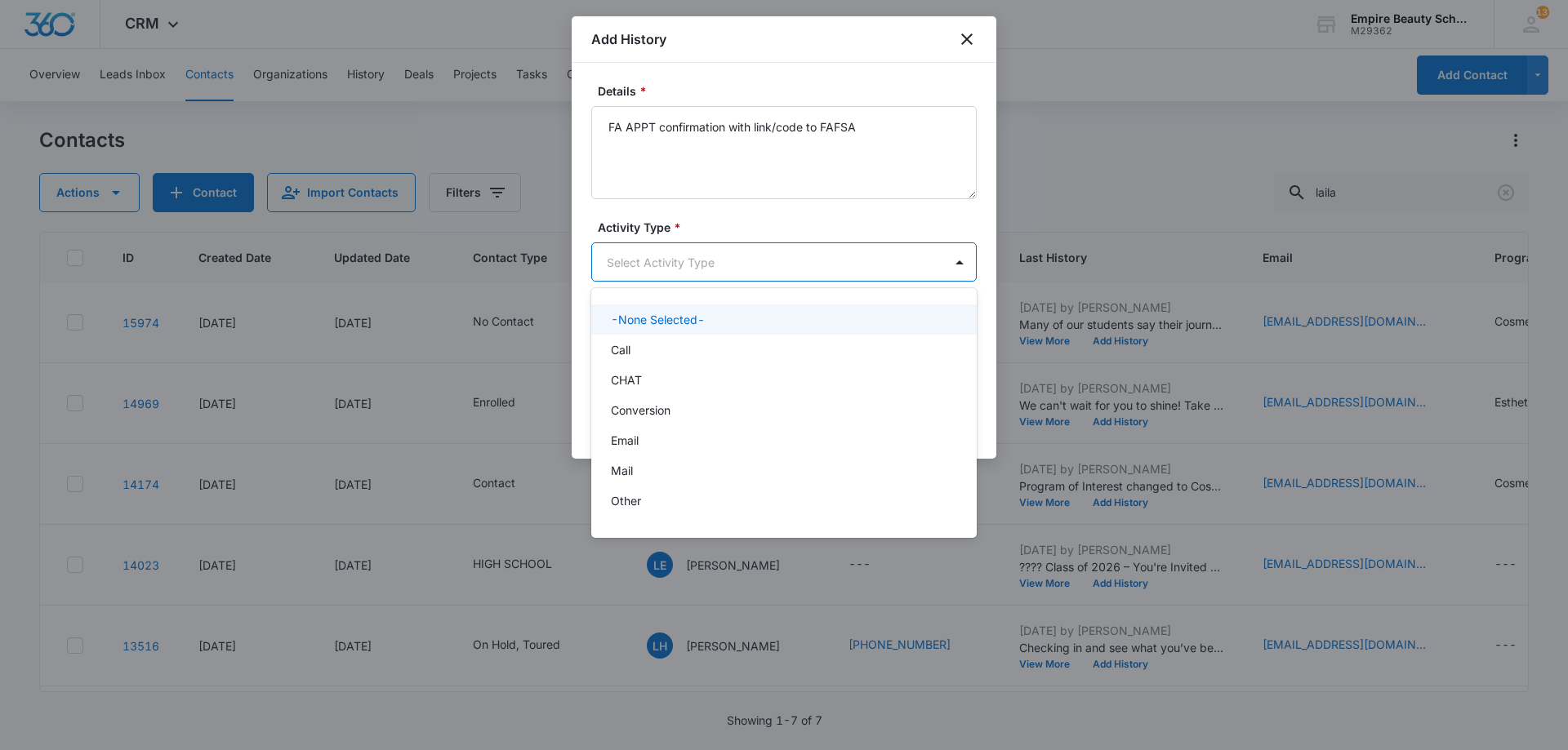
drag, startPoint x: 708, startPoint y: 259, endPoint x: 676, endPoint y: 375, distance: 120.3
click at [708, 264] on body "CRM Apps Forms CRM Email Shop Payments POS Files Brand Settings Empire Beauty S…" at bounding box center [784, 375] width 1568 height 750
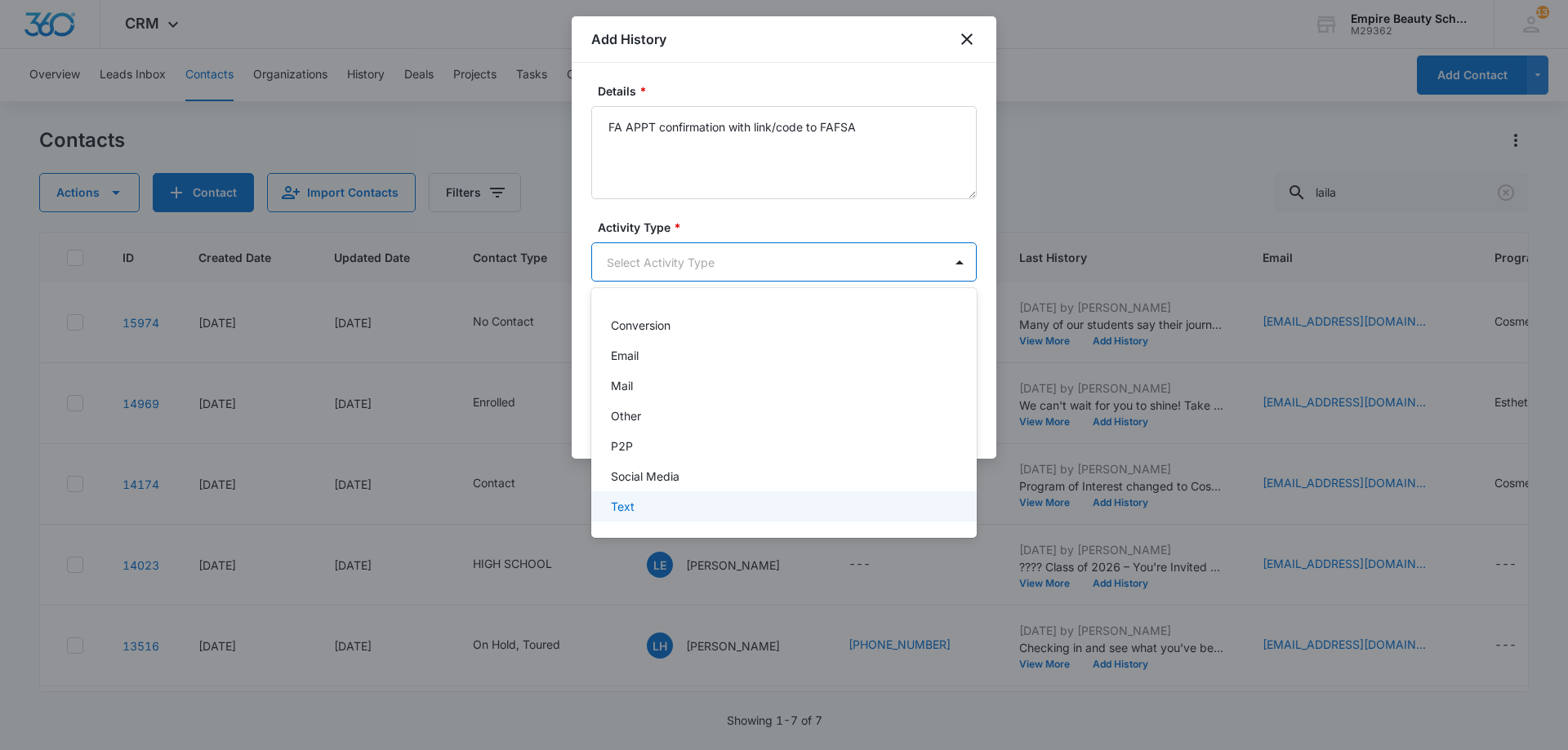
drag, startPoint x: 660, startPoint y: 501, endPoint x: 686, endPoint y: 485, distance: 30.5
click at [659, 501] on div "Text" at bounding box center [782, 506] width 343 height 17
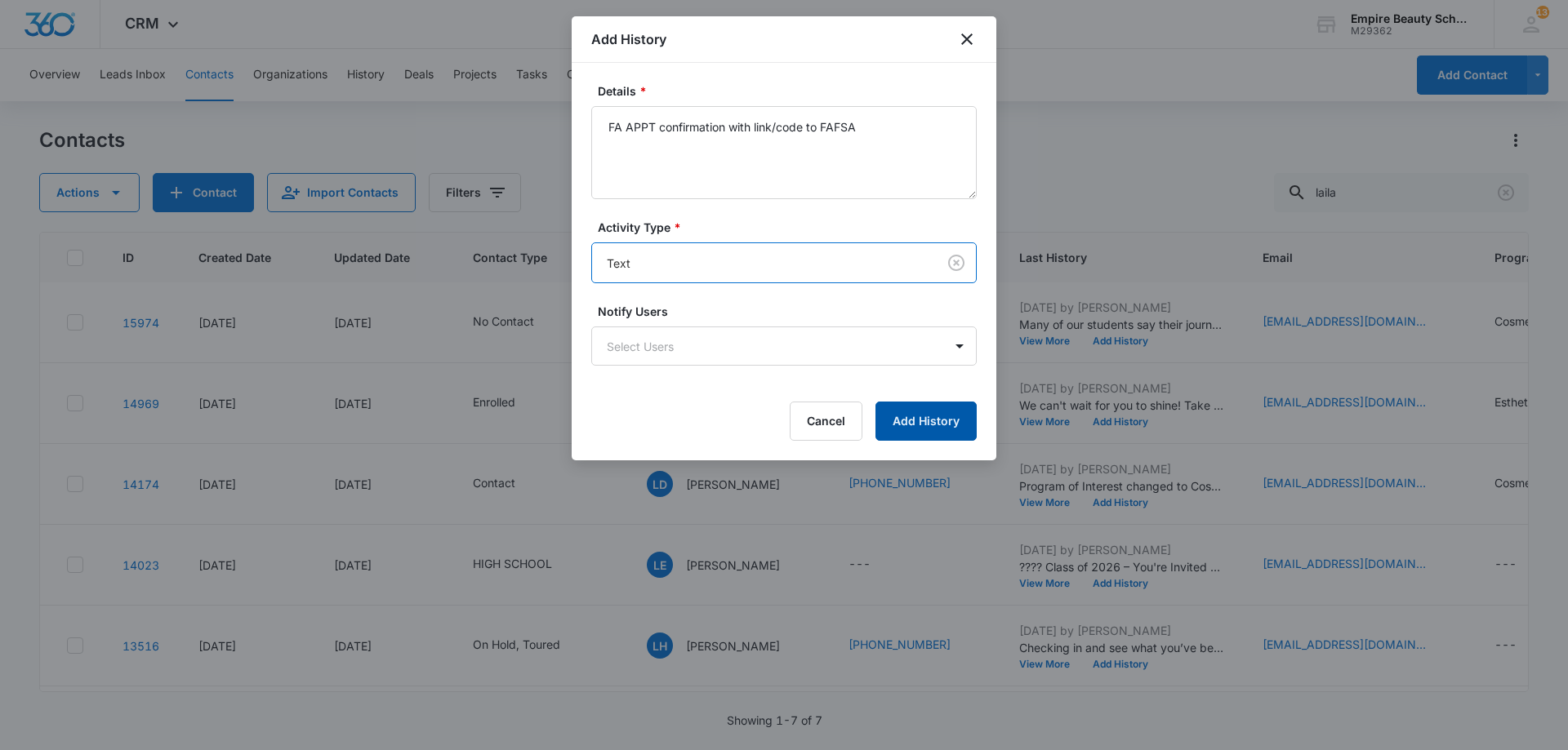
click at [895, 427] on button "Add History" at bounding box center [925, 421] width 101 height 39
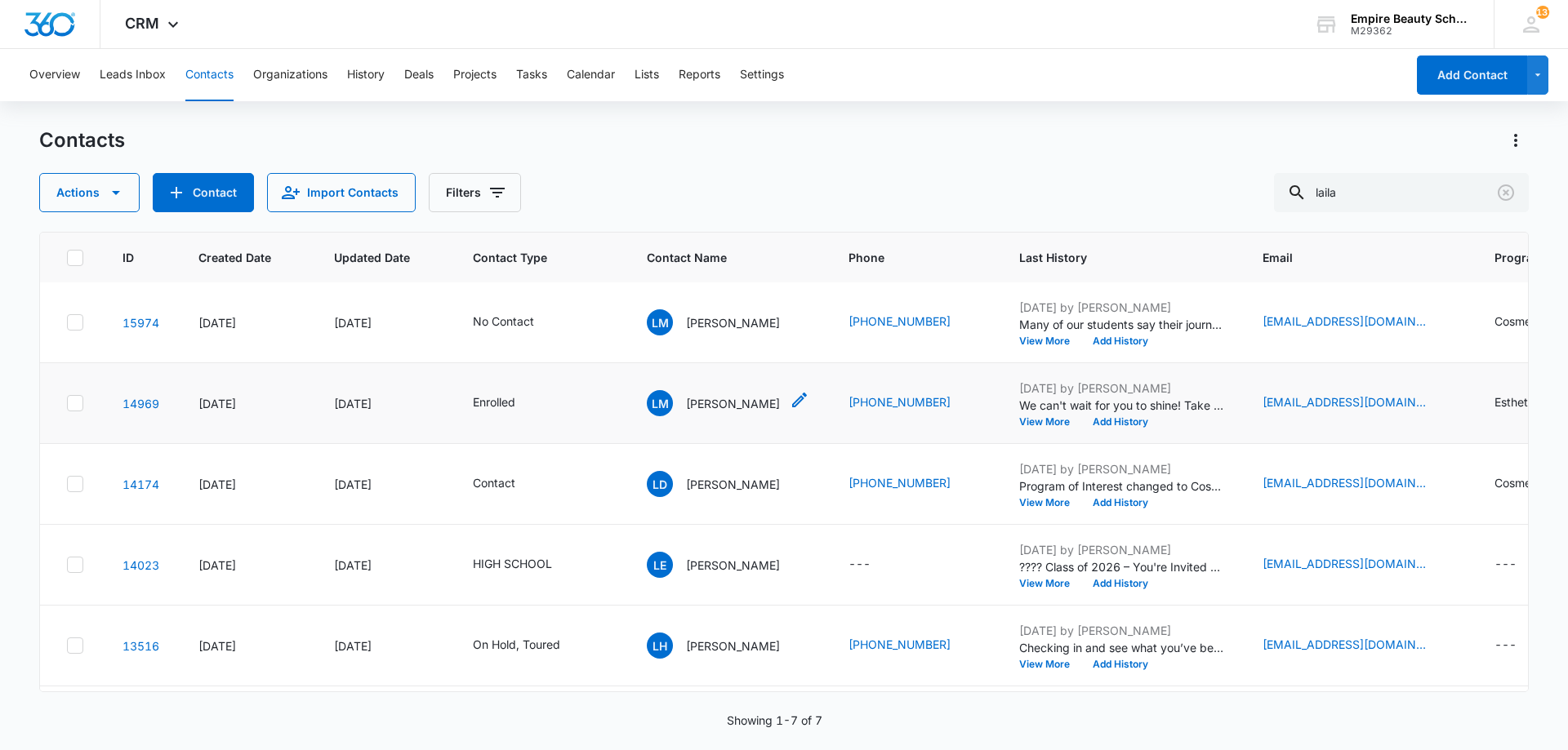
click at [702, 406] on p "[PERSON_NAME]" at bounding box center [732, 403] width 94 height 17
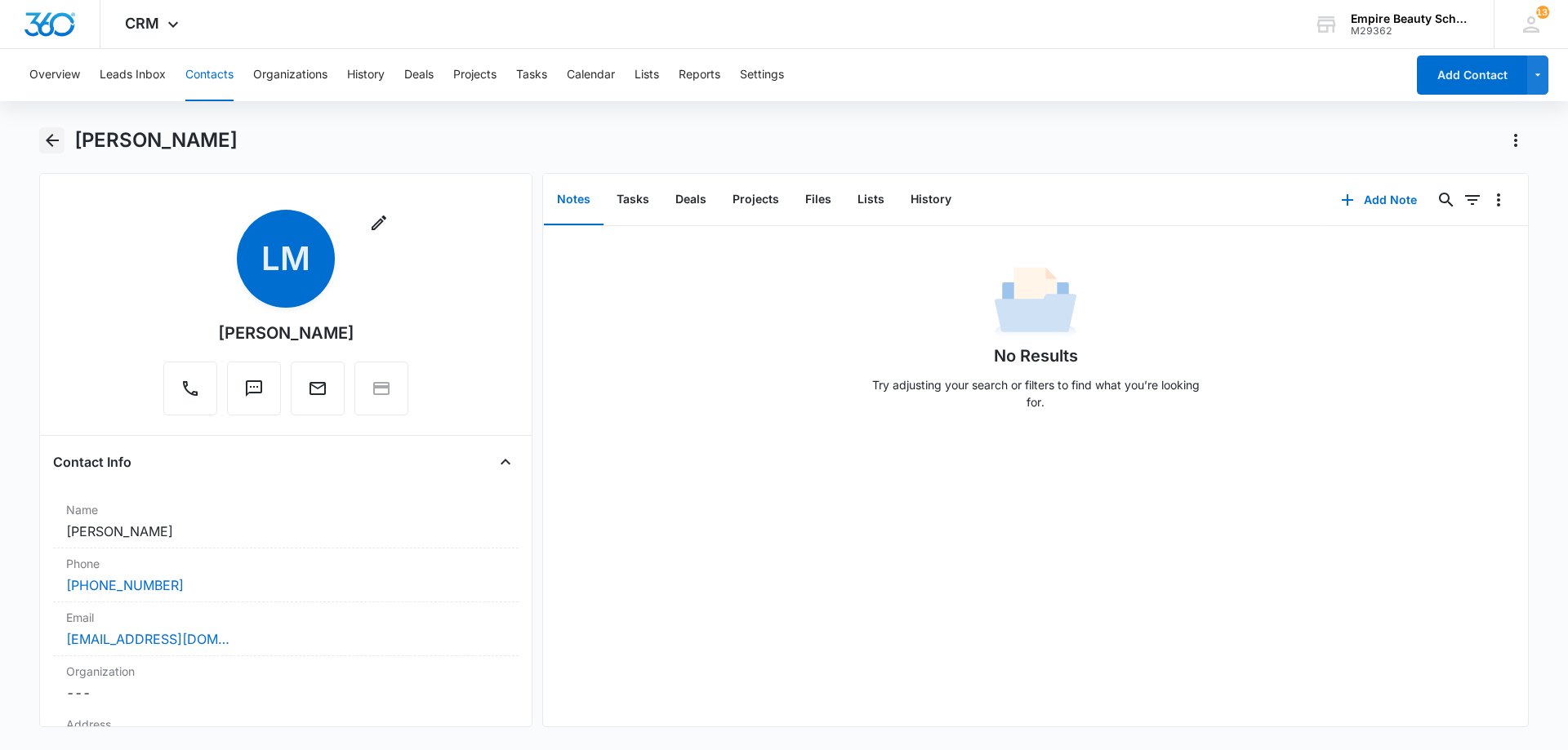
click at [57, 137] on icon "Back" at bounding box center [52, 140] width 19 height 19
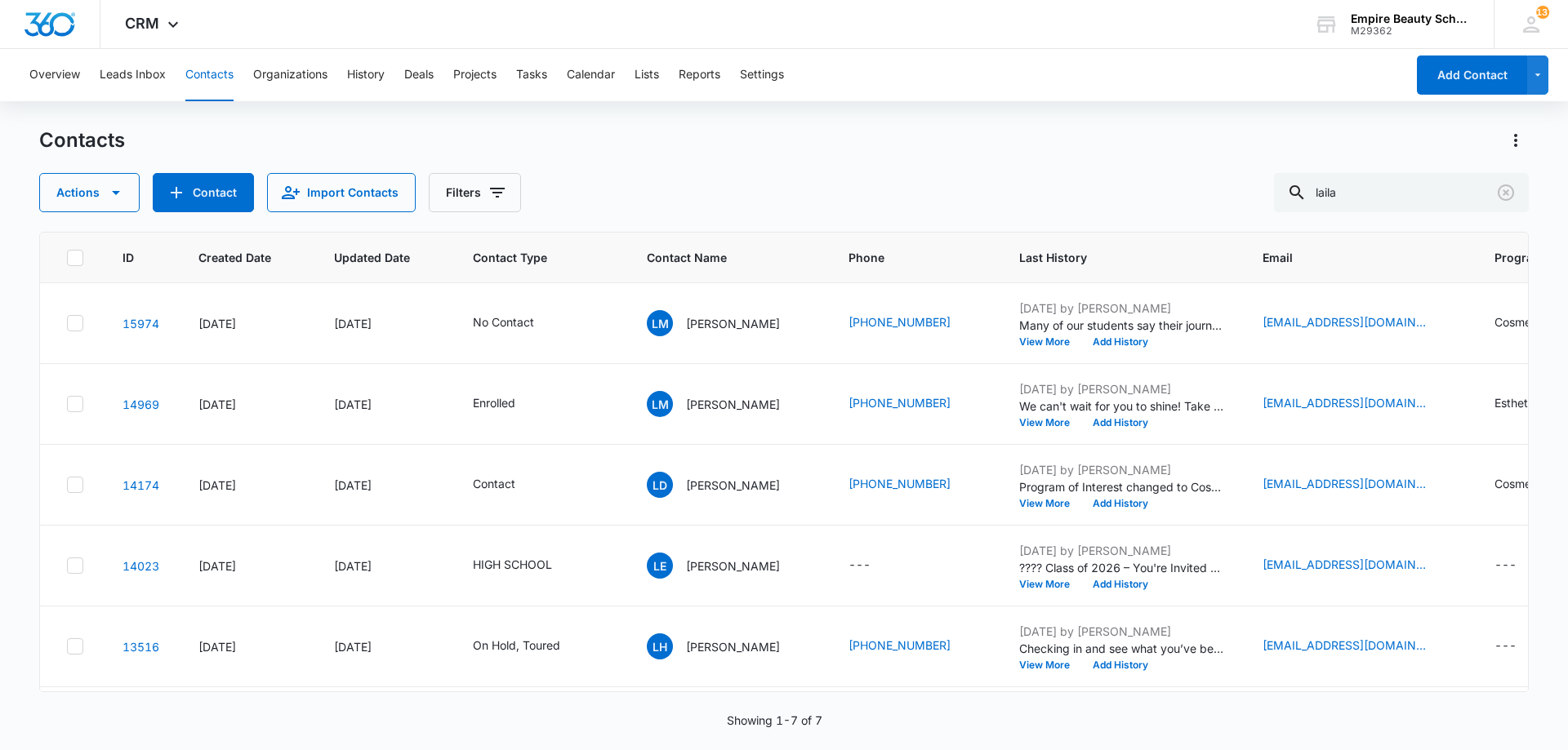
scroll to position [1, 0]
click at [732, 412] on p "[PERSON_NAME]" at bounding box center [732, 403] width 94 height 17
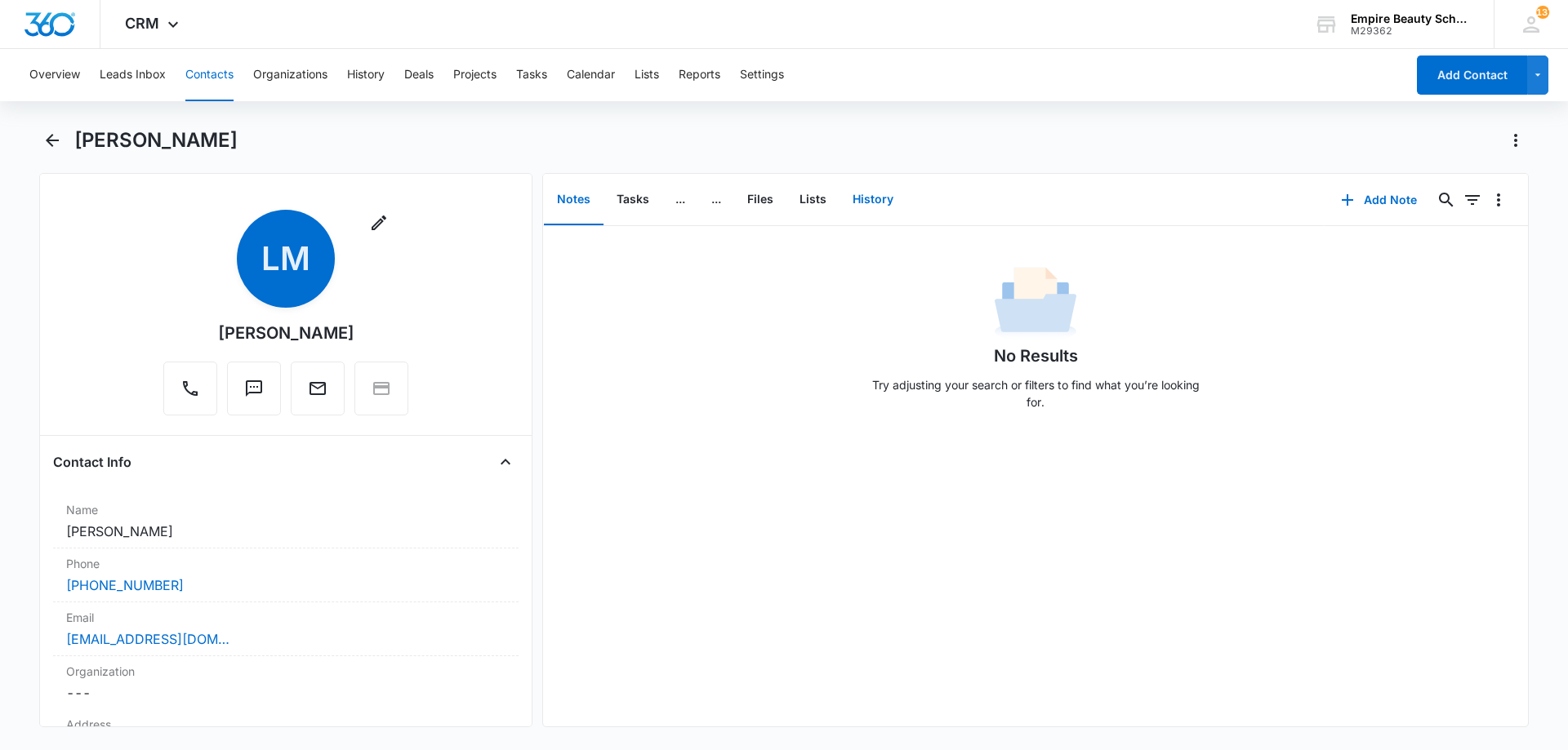
click at [860, 196] on button "History" at bounding box center [873, 199] width 67 height 50
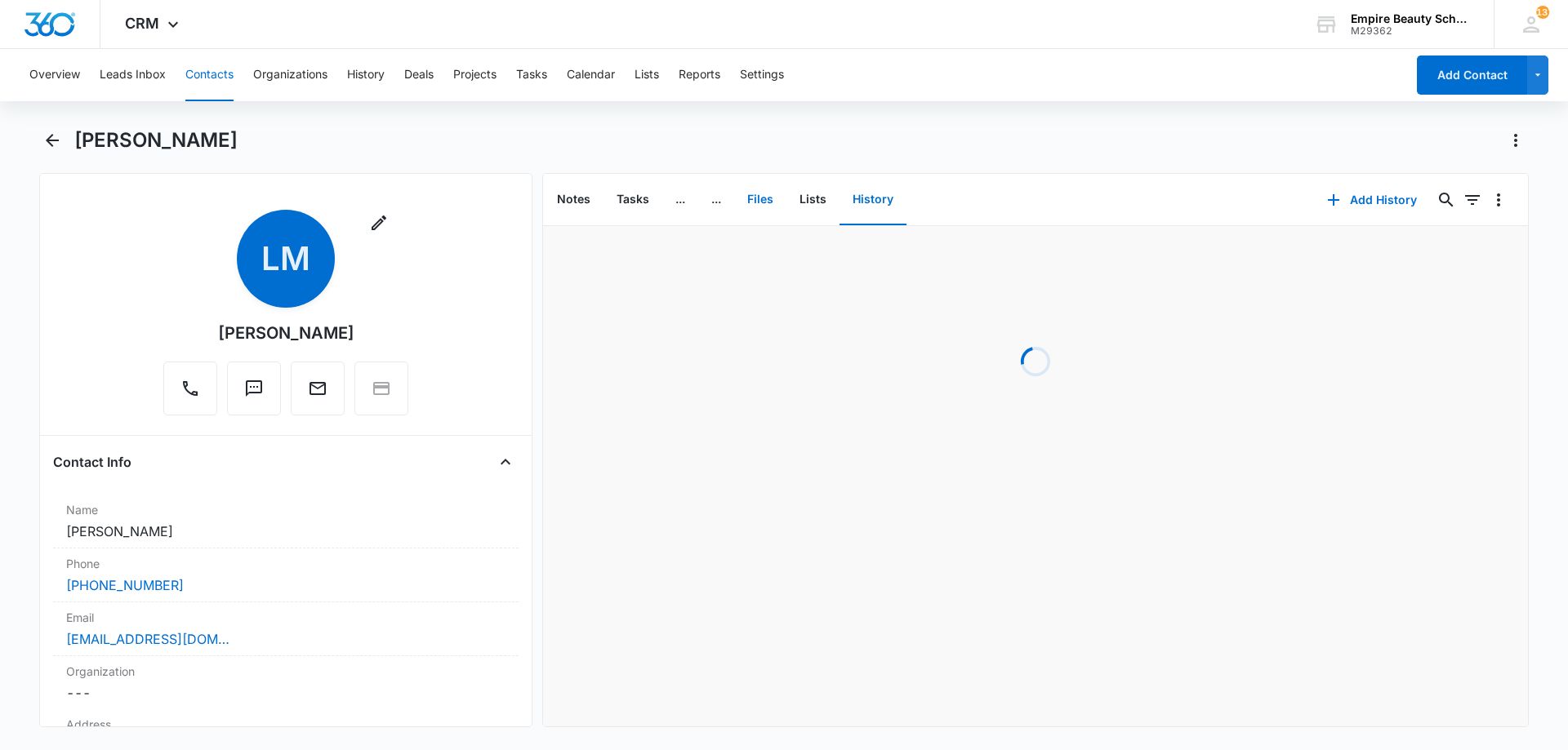
click at [771, 205] on button "Files" at bounding box center [760, 199] width 52 height 50
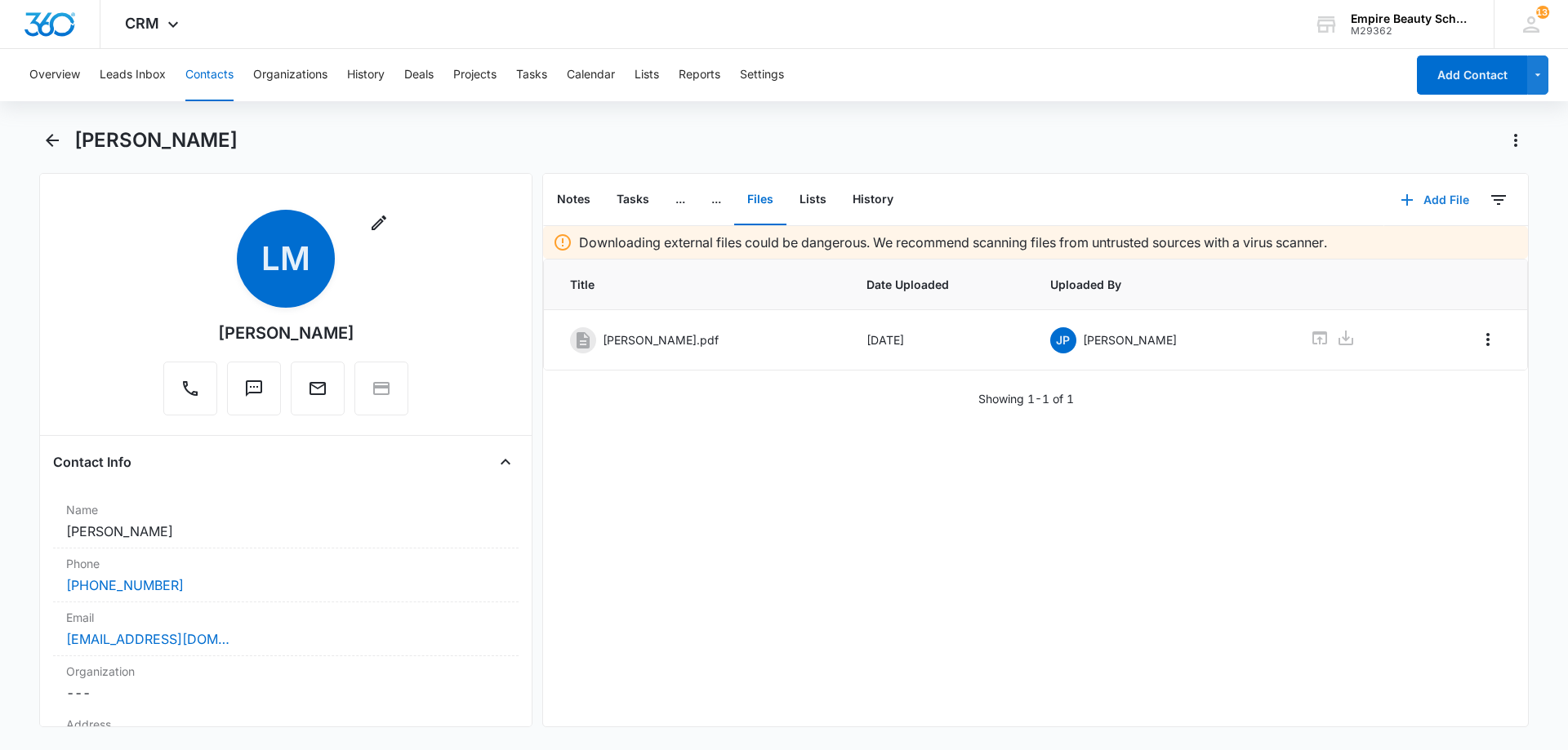
click at [1407, 200] on button "Add File" at bounding box center [1434, 200] width 101 height 39
click at [1380, 247] on div "Upload Files" at bounding box center [1413, 252] width 65 height 11
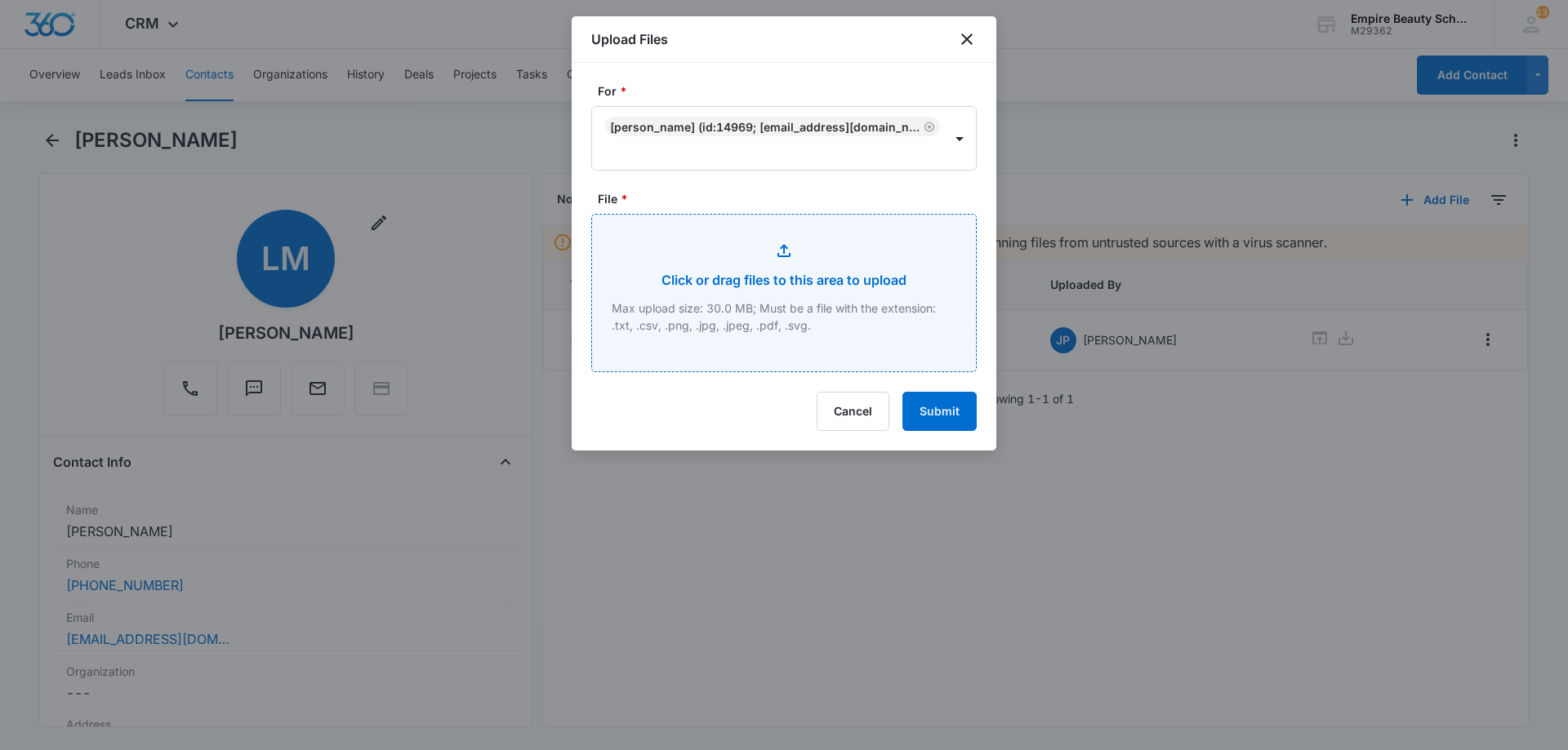
click at [884, 290] on input "File *" at bounding box center [784, 293] width 383 height 157
type input "C:\fakepath\Laila Maxwell EST 900 Dec 2025.pdf"
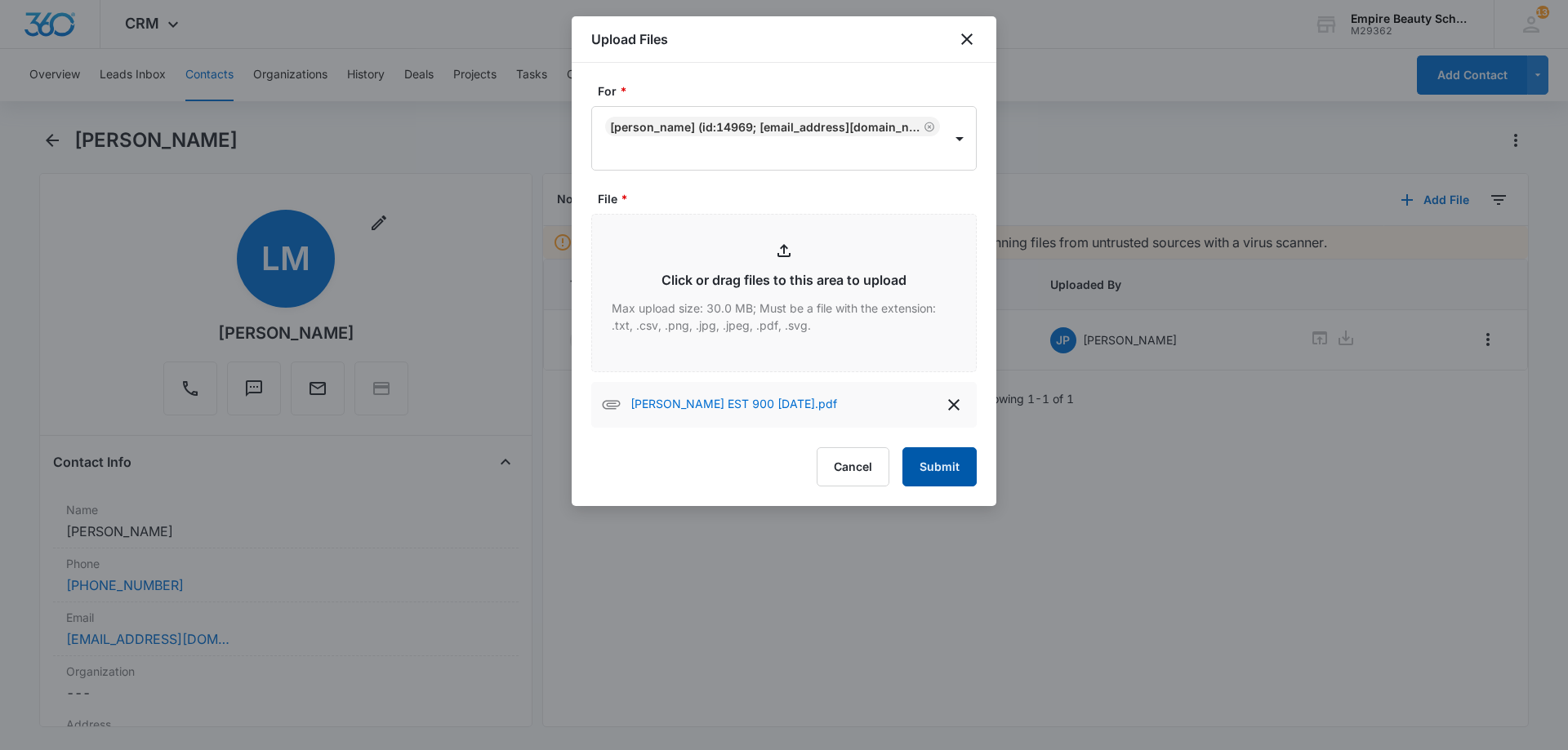
click at [910, 478] on button "Submit" at bounding box center [940, 467] width 74 height 39
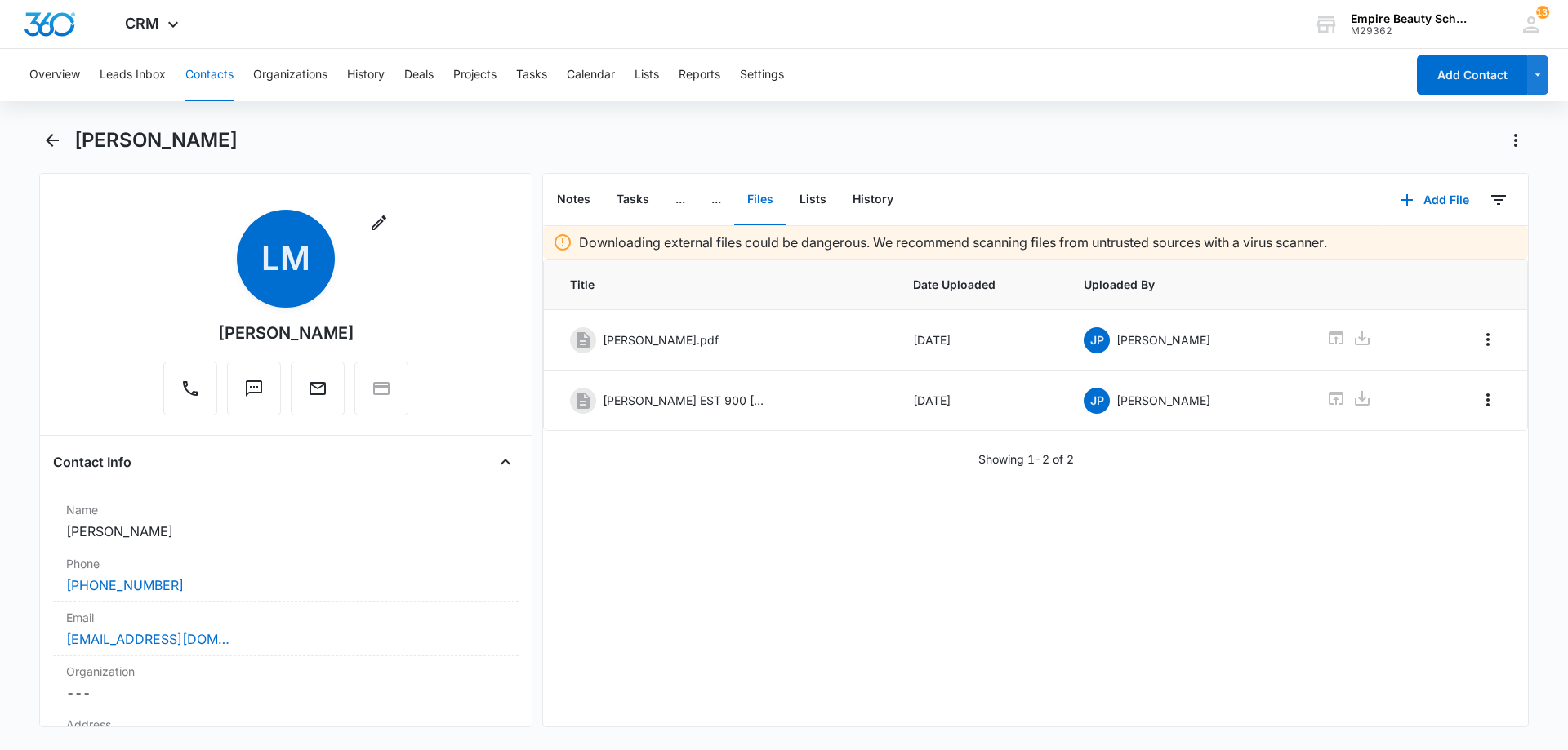
click at [1059, 565] on div "Downloading external files could be dangerous. We recommend scanning files from…" at bounding box center [1035, 477] width 985 height 501
click at [53, 146] on icon "Back" at bounding box center [52, 140] width 19 height 19
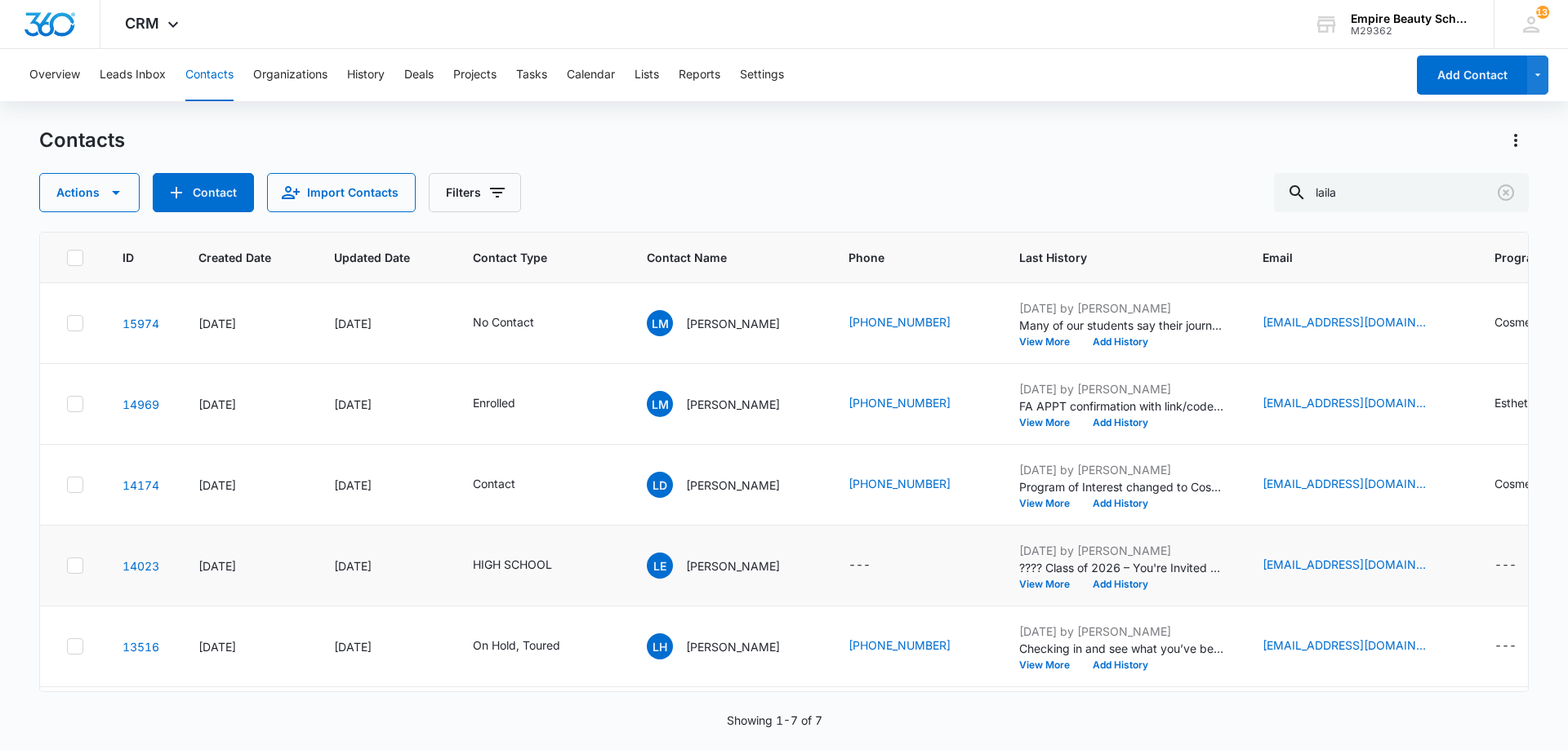
scroll to position [1, 0]
click at [845, 167] on div "Contacts Actions Contact Import Contacts Filters laila" at bounding box center [784, 170] width 1490 height 85
click at [1516, 187] on button "Clear" at bounding box center [1505, 193] width 26 height 26
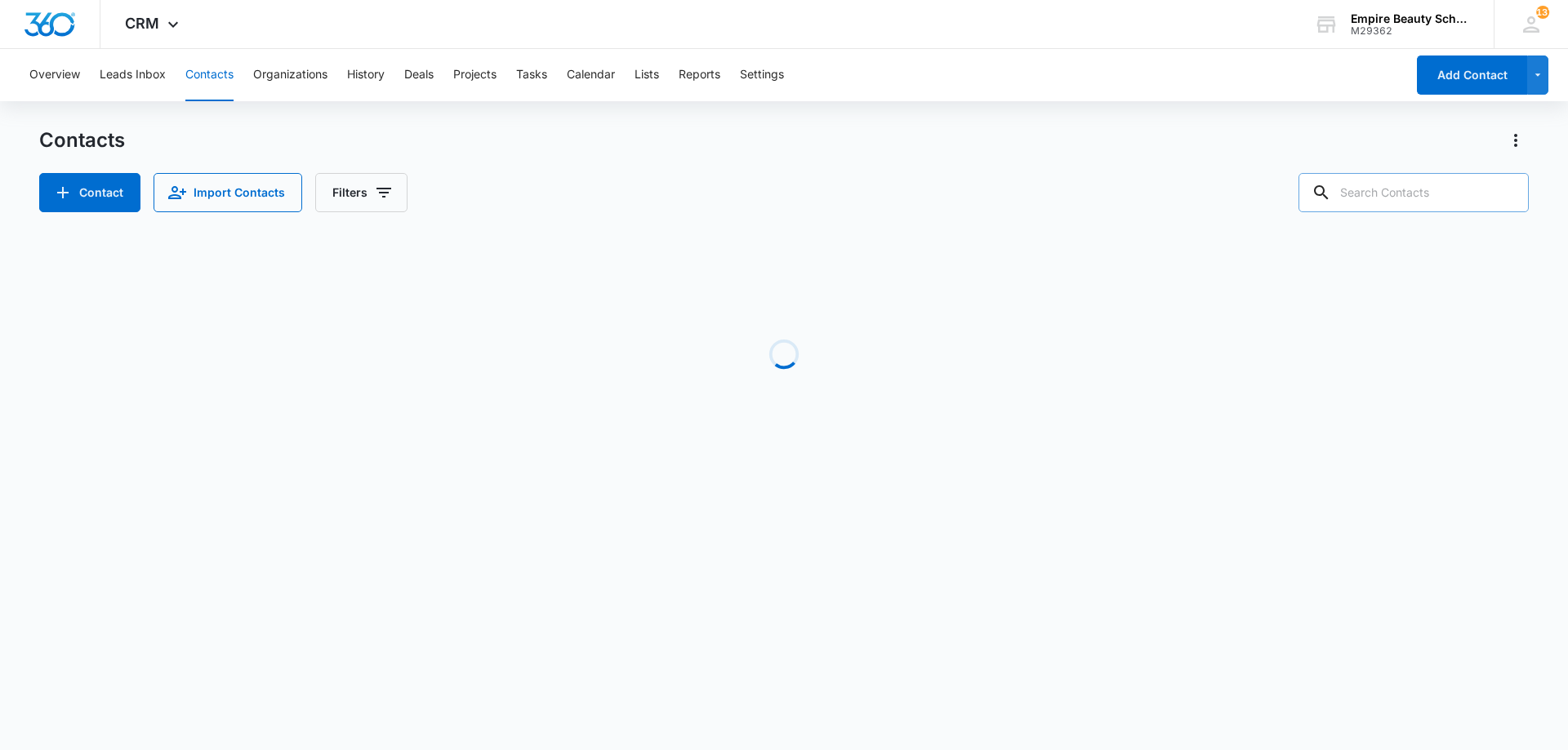
click at [1069, 123] on div "Overview Leads Inbox Contacts Organizations History Deals Projects Tasks Calend…" at bounding box center [784, 273] width 1568 height 448
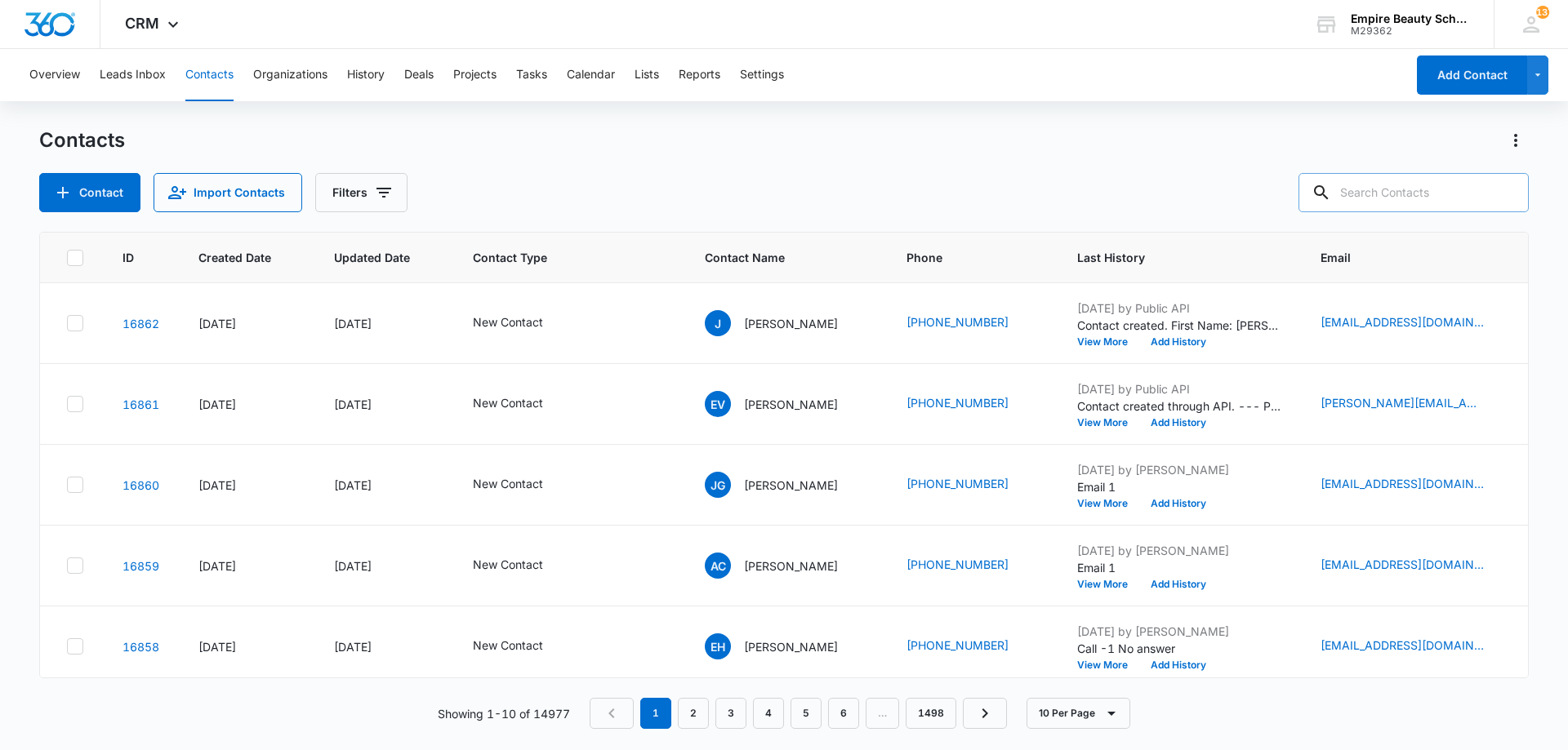
click at [700, 171] on div "Contacts Contact Import Contacts Filters" at bounding box center [784, 170] width 1490 height 85
click at [375, 208] on button "Filters" at bounding box center [361, 192] width 93 height 39
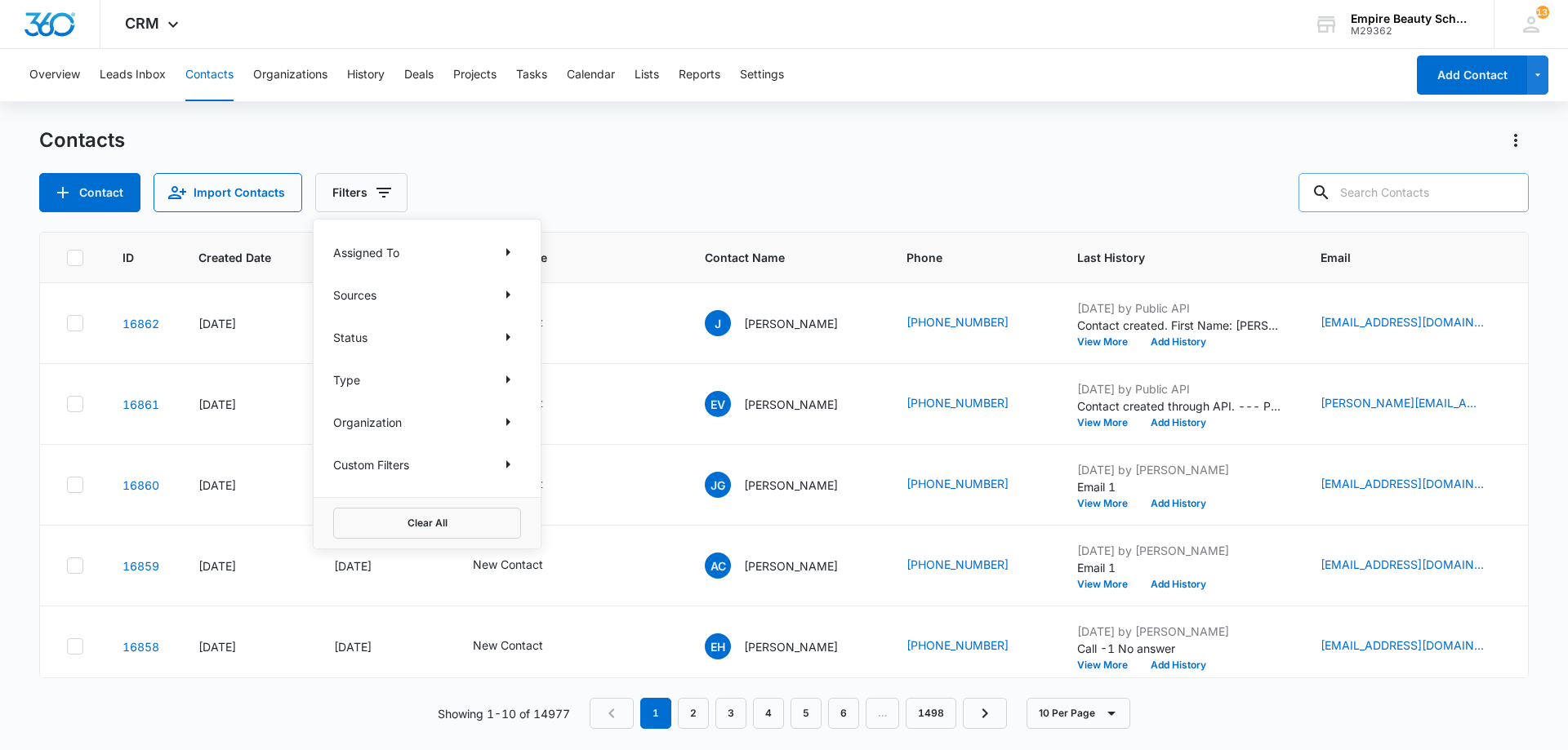
click at [494, 461] on div "Custom Filters" at bounding box center [427, 464] width 188 height 26
click at [494, 466] on button "Show Custom Filters filters" at bounding box center [508, 464] width 26 height 26
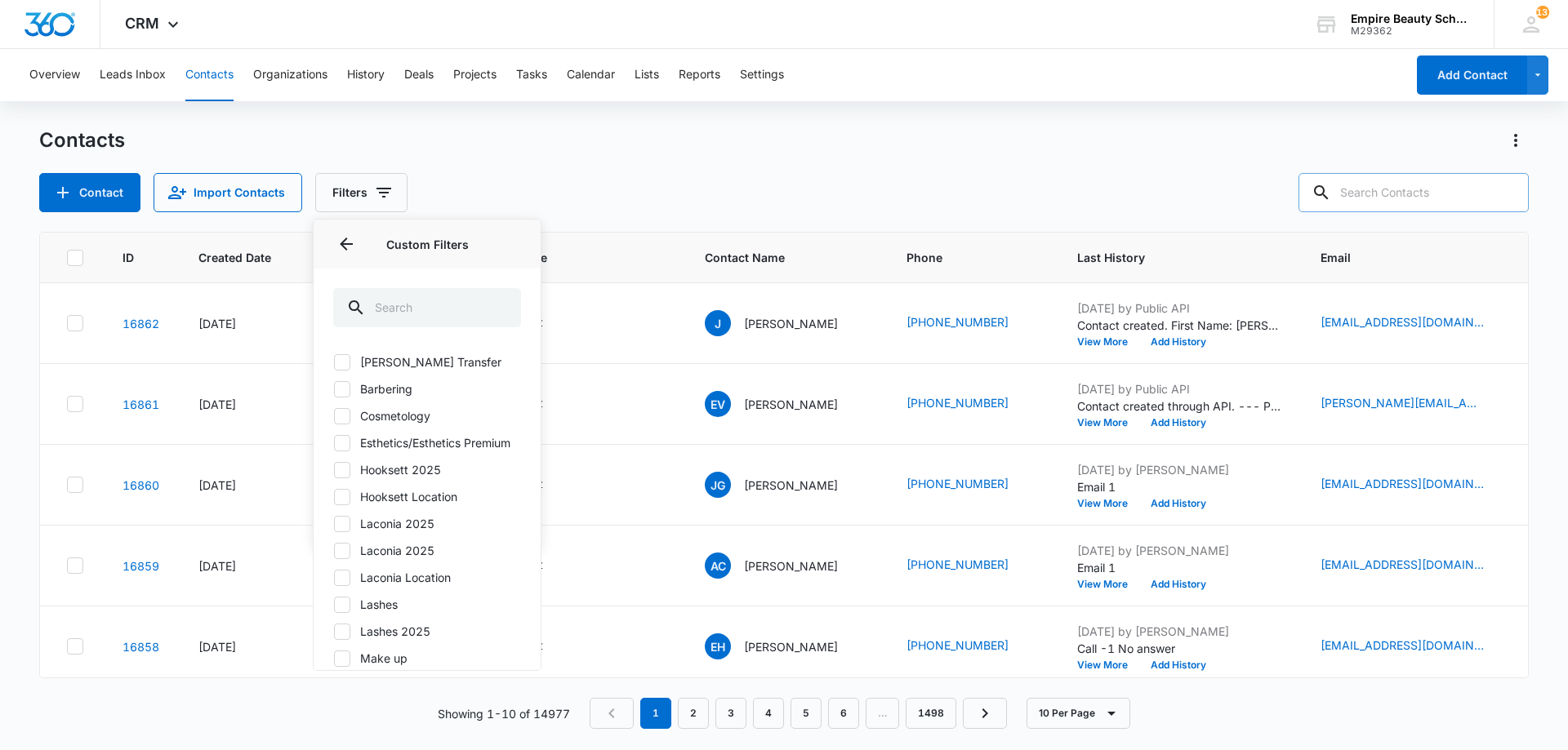
click at [433, 479] on label "Hooksett 2025" at bounding box center [427, 469] width 188 height 17
click at [334, 471] on input "Hooksett 2025" at bounding box center [333, 470] width 1 height 1
checkbox input "true"
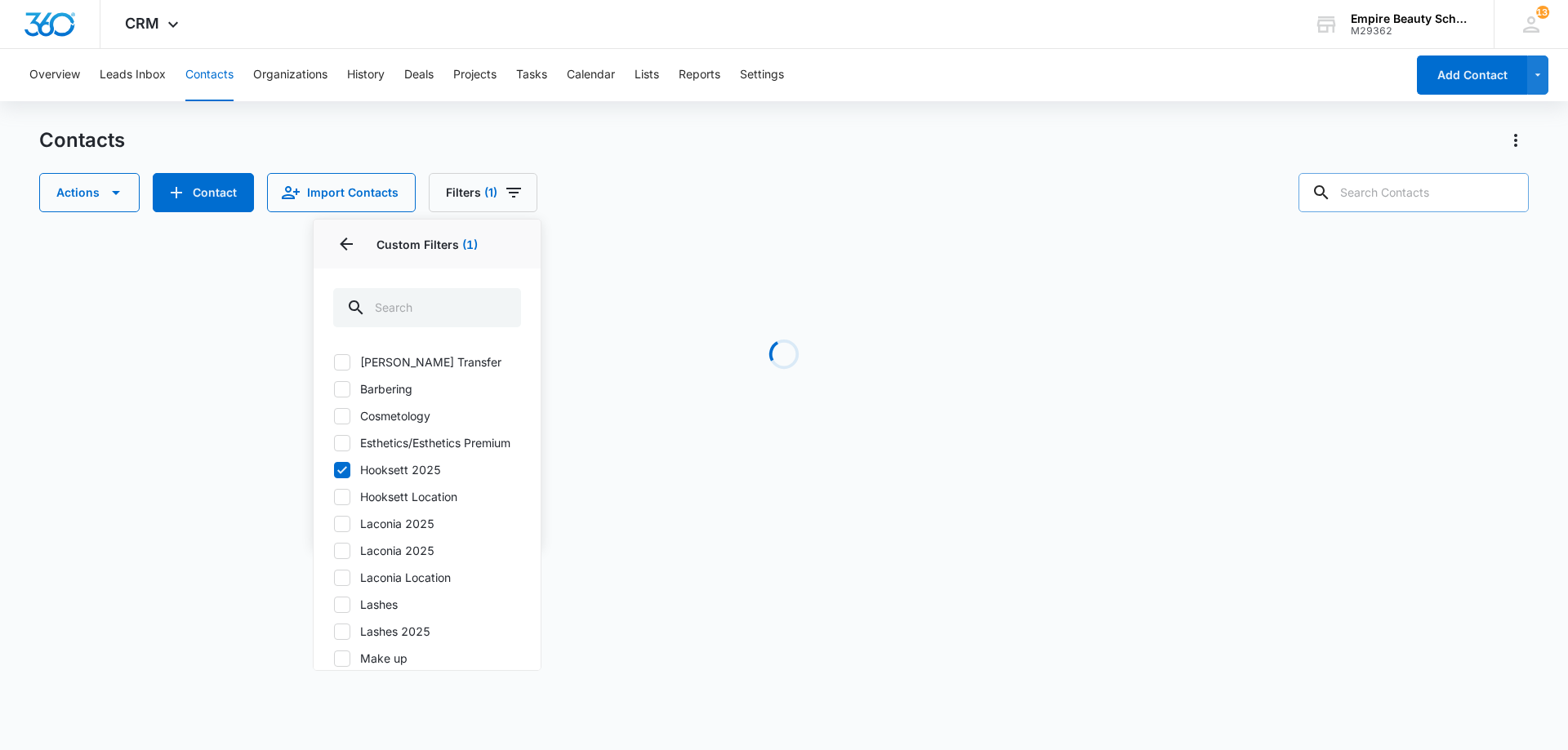
click at [655, 167] on div "Contacts Actions Contact Import Contacts Filters (1) Assigned To Sources Status…" at bounding box center [784, 170] width 1490 height 85
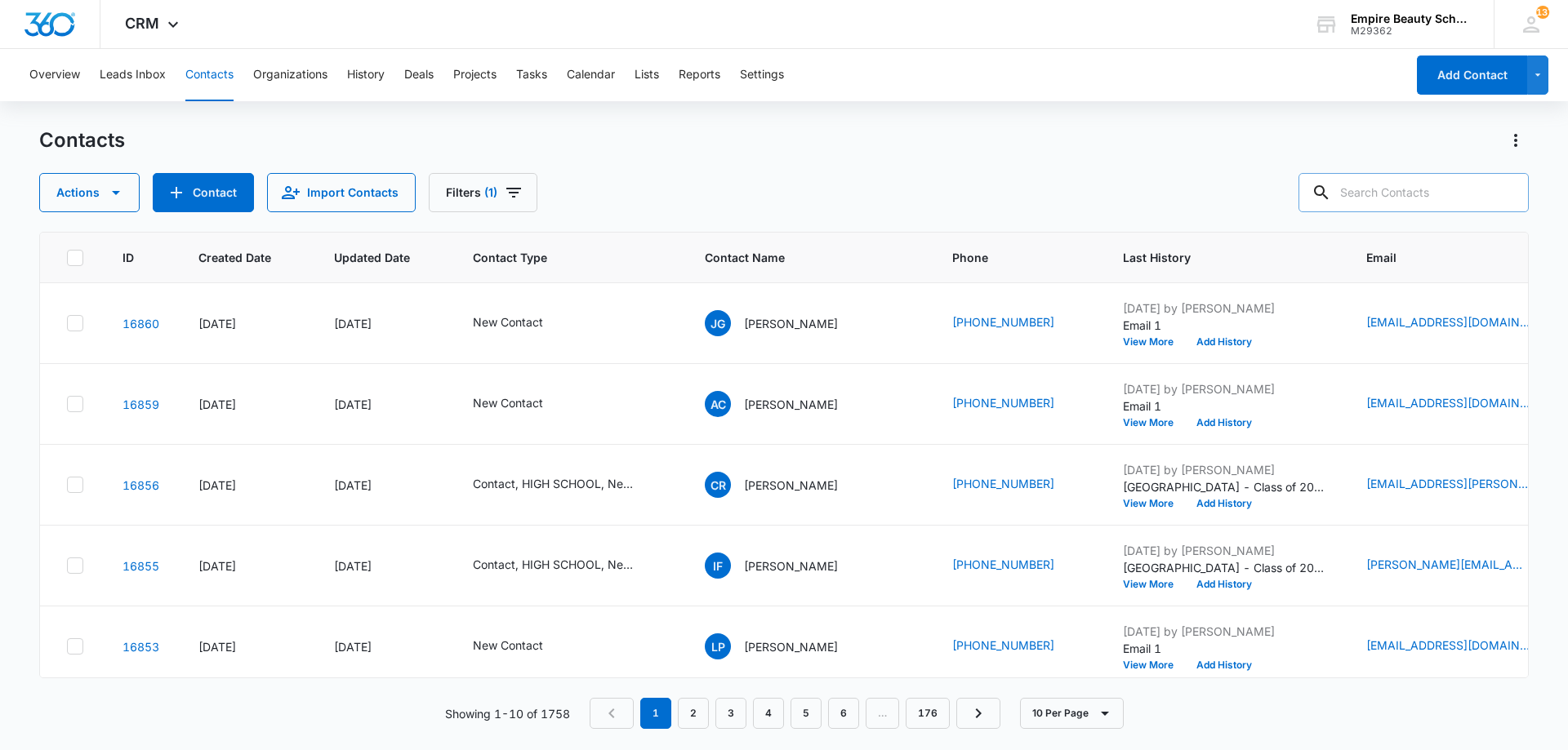
click at [830, 173] on div "Actions Contact Import Contacts Filters (1)" at bounding box center [784, 192] width 1490 height 39
click at [646, 209] on div "Actions Contact Import Contacts Filters (1)" at bounding box center [784, 192] width 1490 height 39
drag, startPoint x: 1490, startPoint y: 182, endPoint x: 1466, endPoint y: 185, distance: 24.2
click at [1466, 185] on input "text" at bounding box center [1413, 192] width 230 height 39
type input "shelby ol"
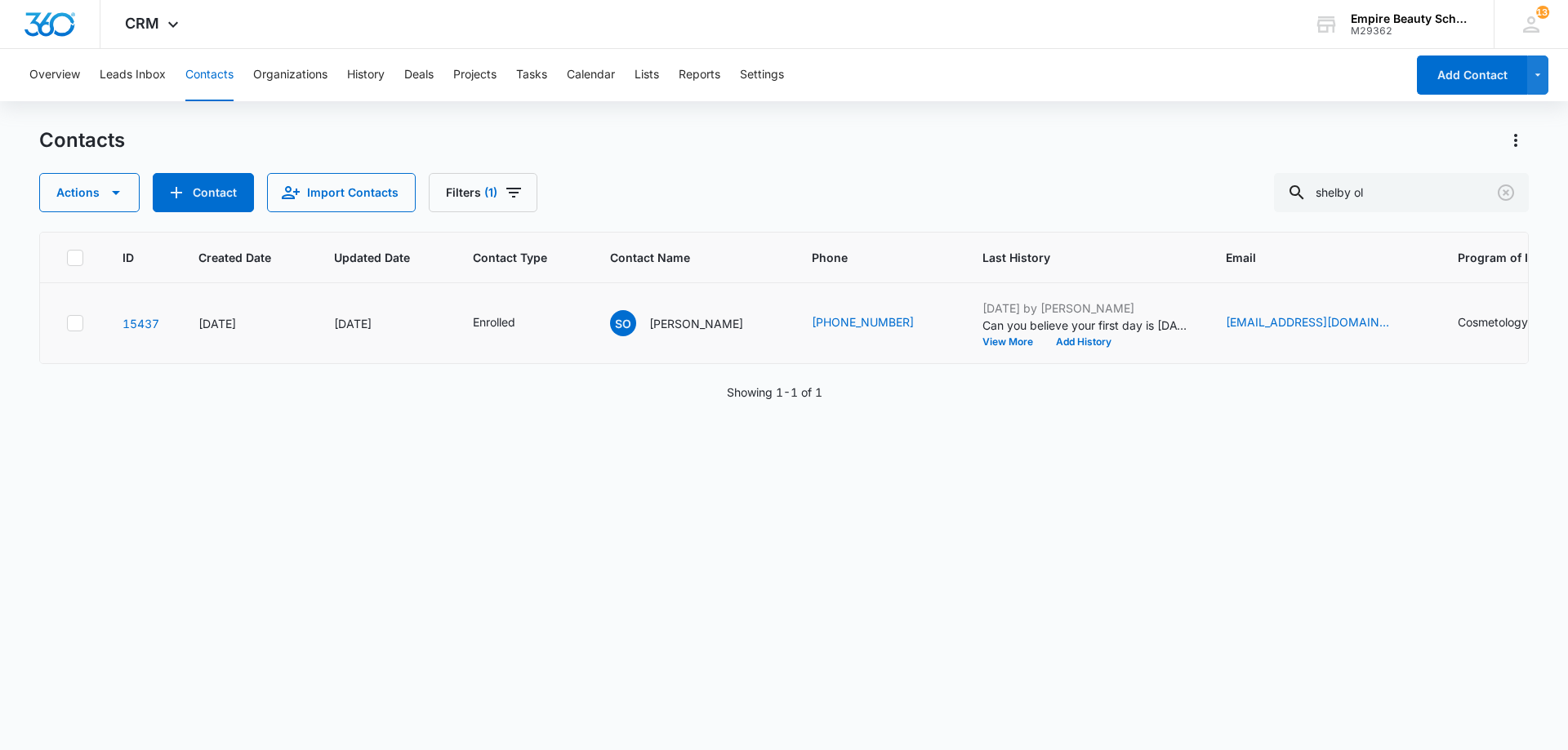
click at [991, 333] on p "Can you believe your first day is [DATE]?! The countdown is on and we cannot wa…" at bounding box center [1084, 324] width 204 height 17
click at [986, 333] on p "Can you believe your first day is [DATE]?! The countdown is on and we cannot wa…" at bounding box center [1084, 324] width 204 height 17
click at [986, 340] on button "View More" at bounding box center [1013, 342] width 62 height 10
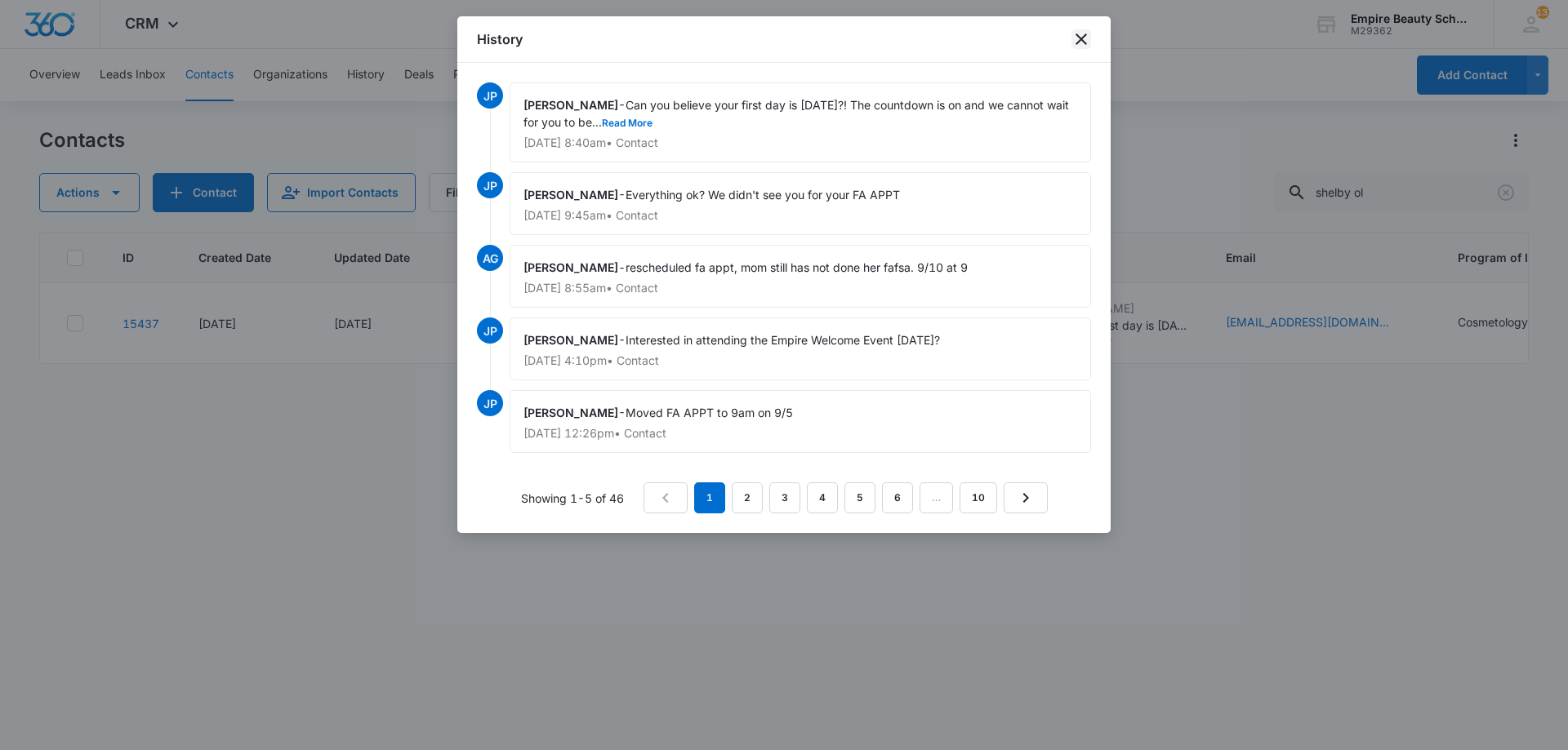
click at [1084, 44] on icon "close" at bounding box center [1081, 39] width 19 height 19
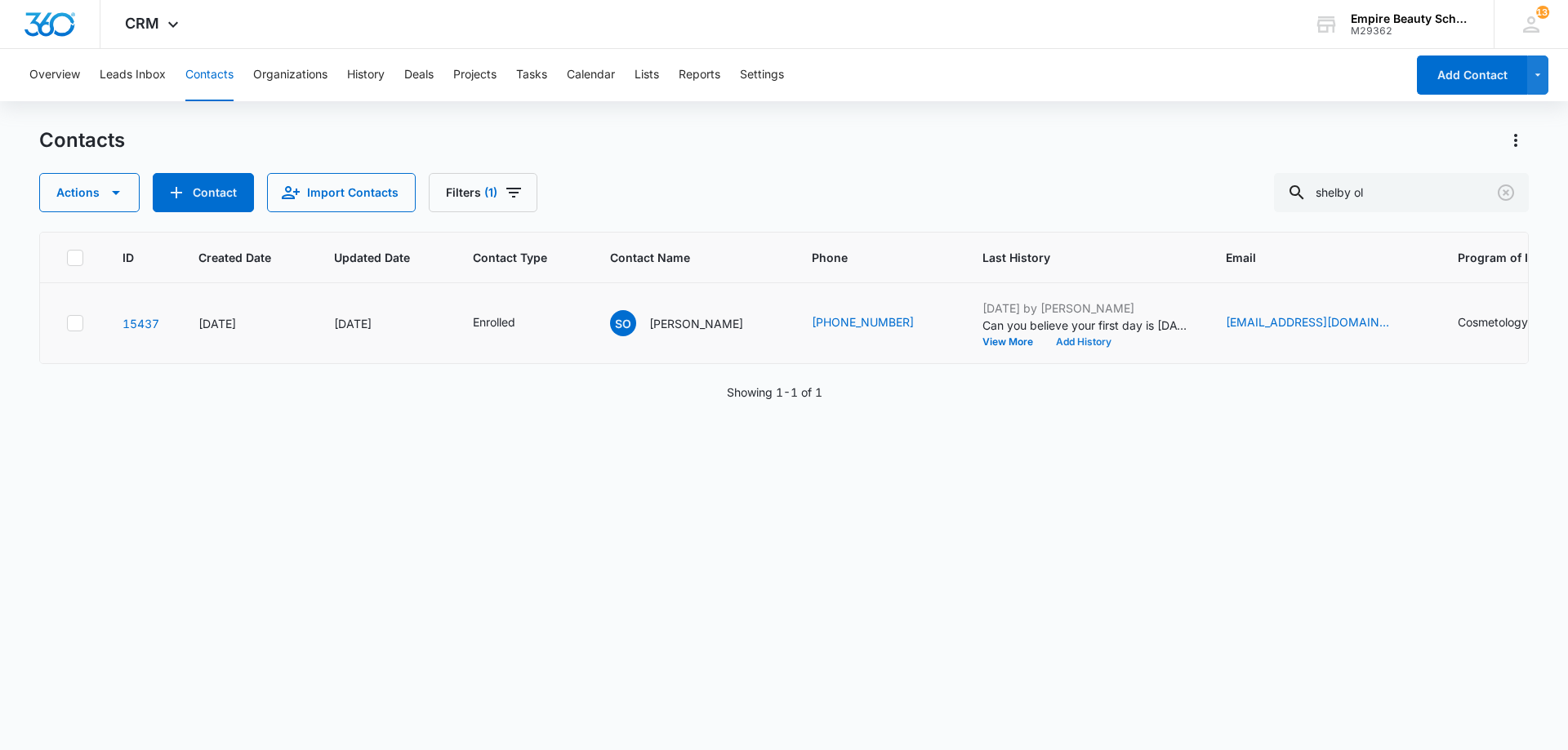
click at [1063, 338] on button "Add History" at bounding box center [1083, 342] width 78 height 10
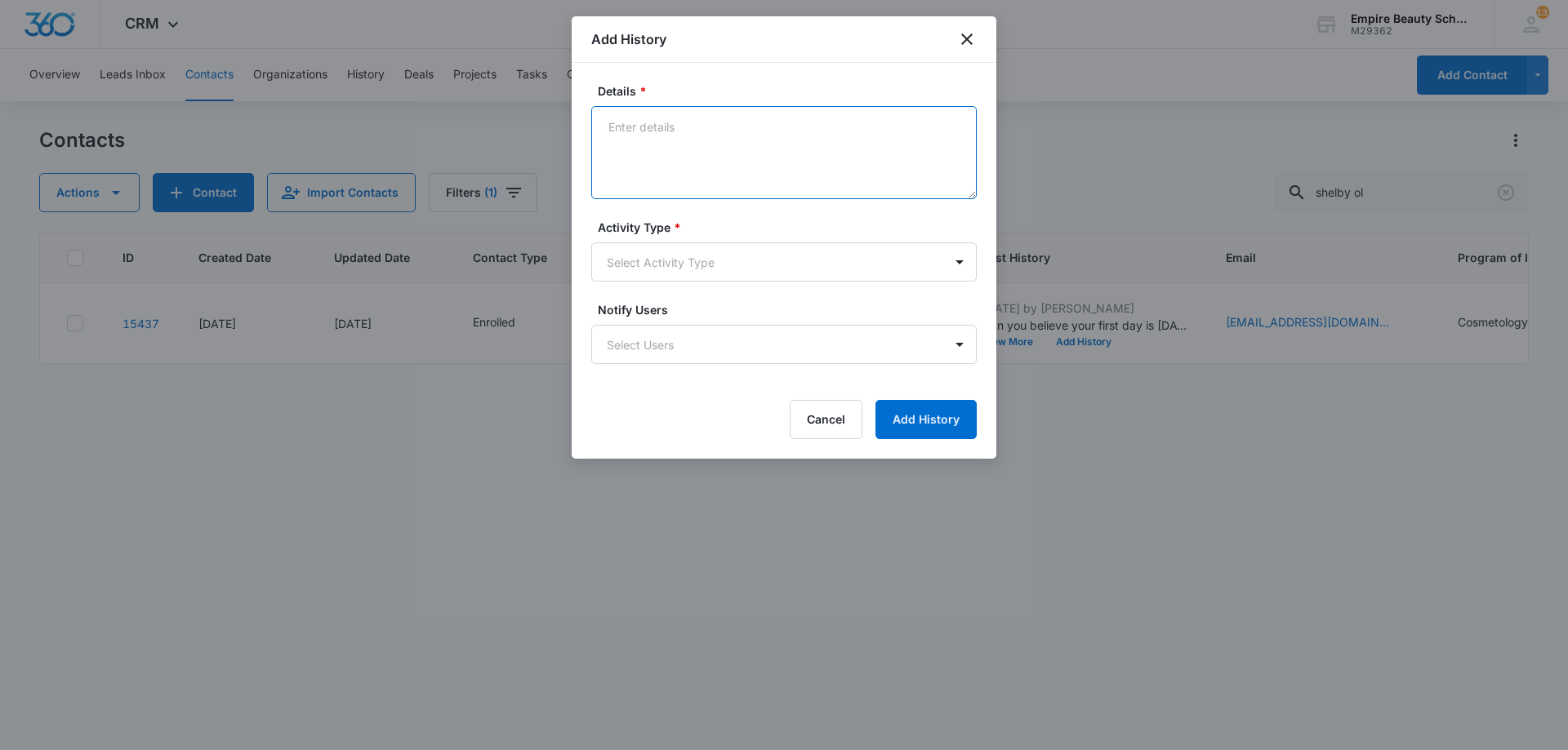
click at [826, 172] on textarea "Details *" at bounding box center [784, 152] width 385 height 93
type textarea "Hung up when I asked if [PERSON_NAME] was there"
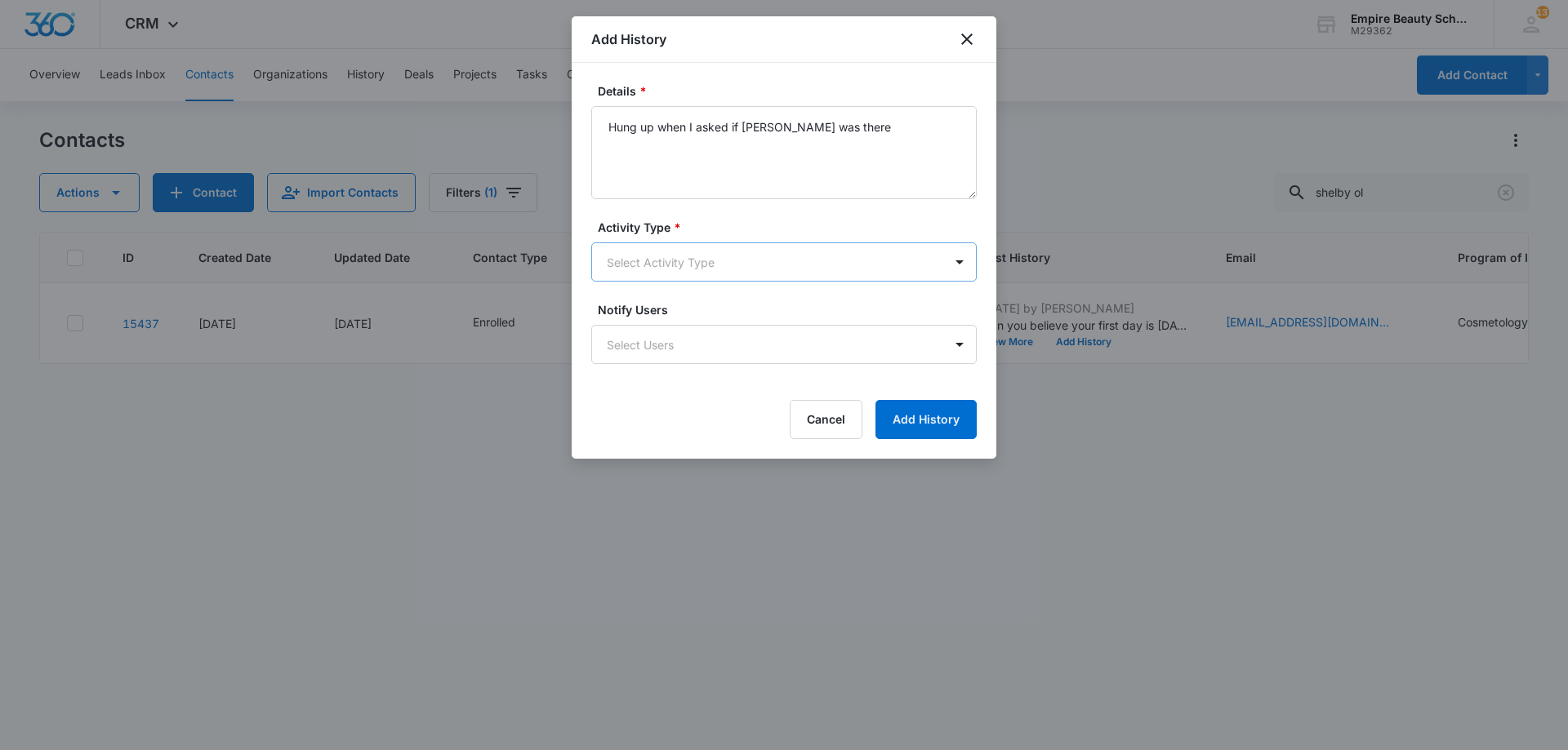
click at [761, 269] on body "CRM Apps Forms CRM Email Shop Payments POS Files Brand Settings Empire Beauty S…" at bounding box center [784, 375] width 1568 height 750
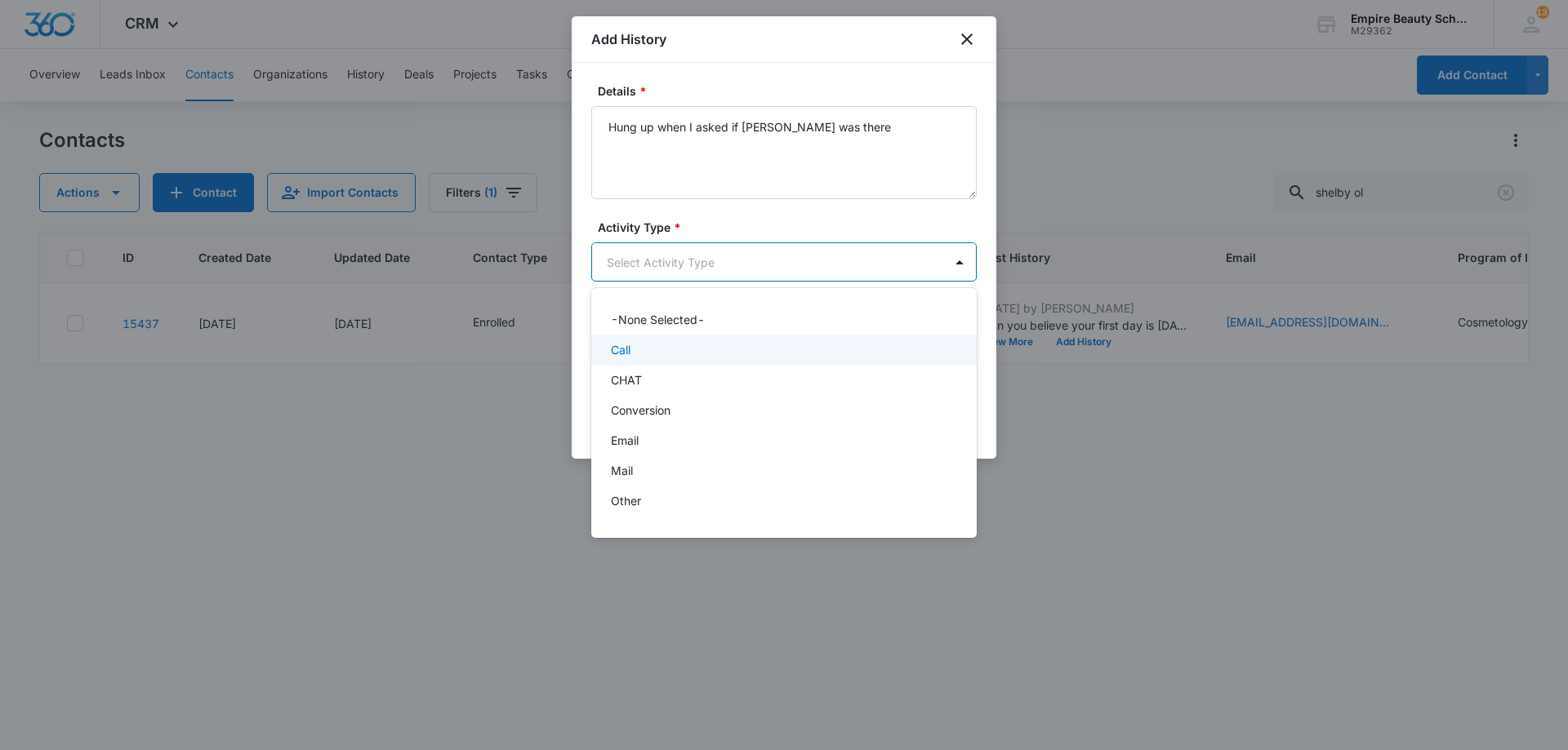
click at [658, 338] on div "Call" at bounding box center [784, 350] width 385 height 30
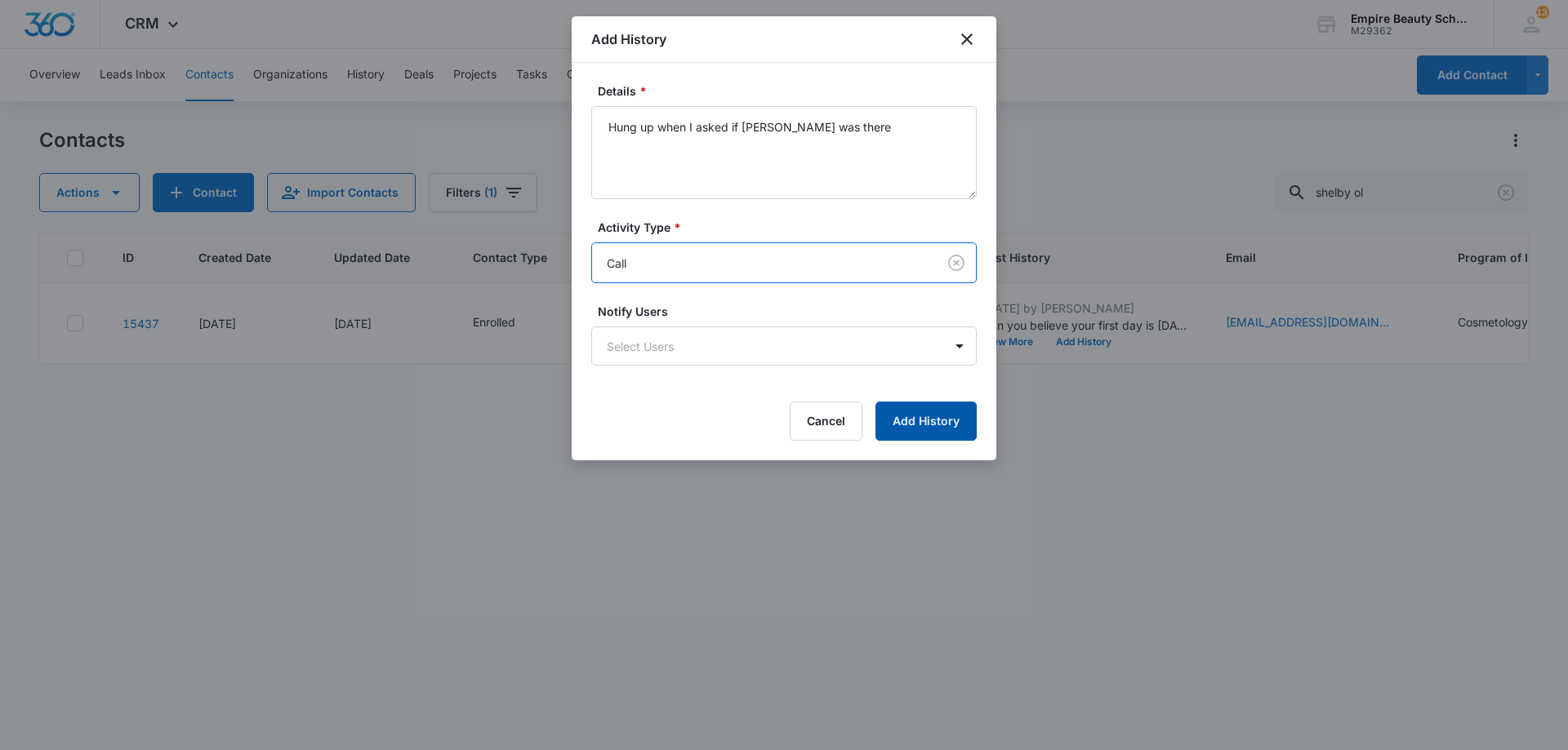
click at [945, 420] on button "Add History" at bounding box center [925, 421] width 101 height 39
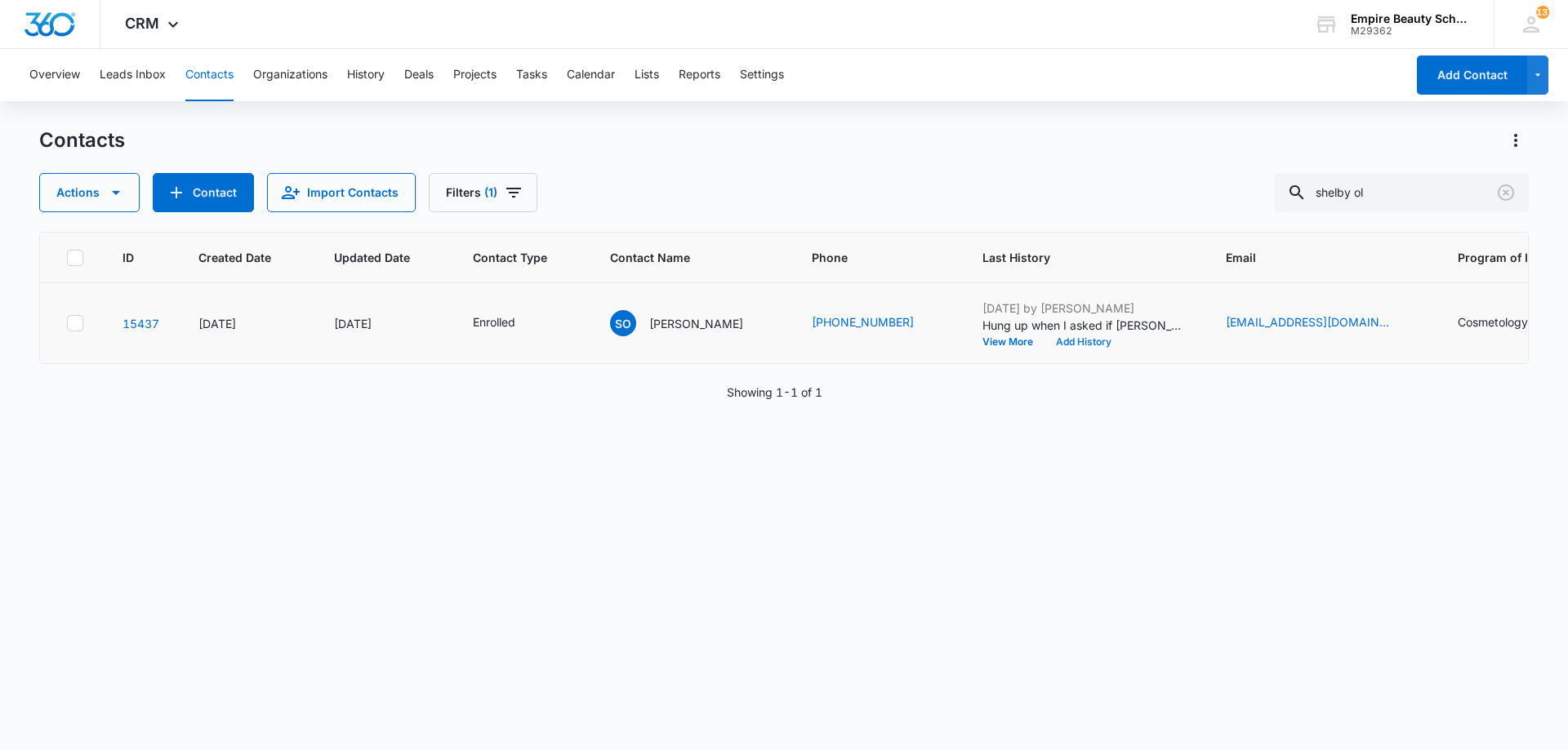
click at [1058, 345] on button "Add History" at bounding box center [1083, 342] width 78 height 10
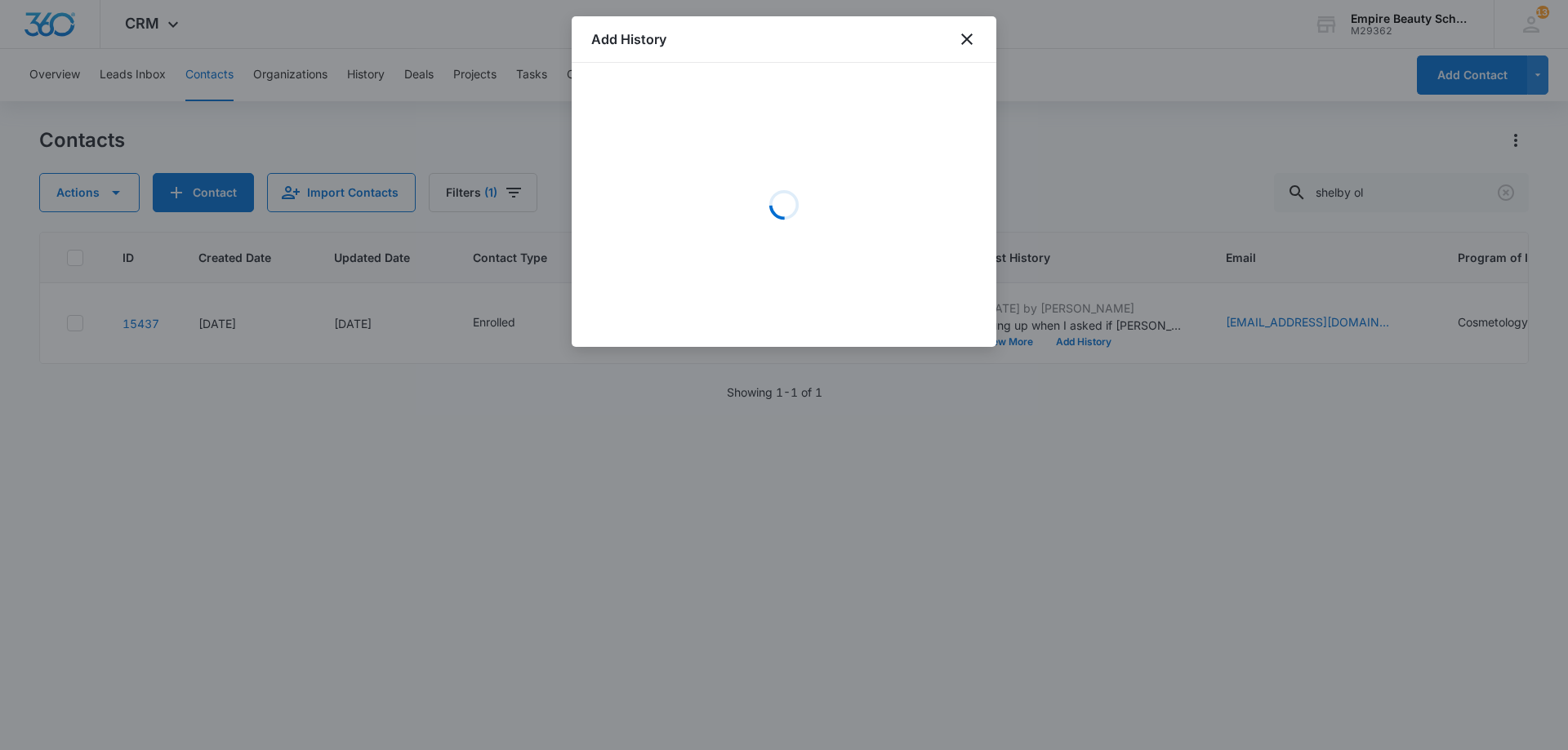
click at [765, 186] on div "Loading" at bounding box center [784, 205] width 385 height 245
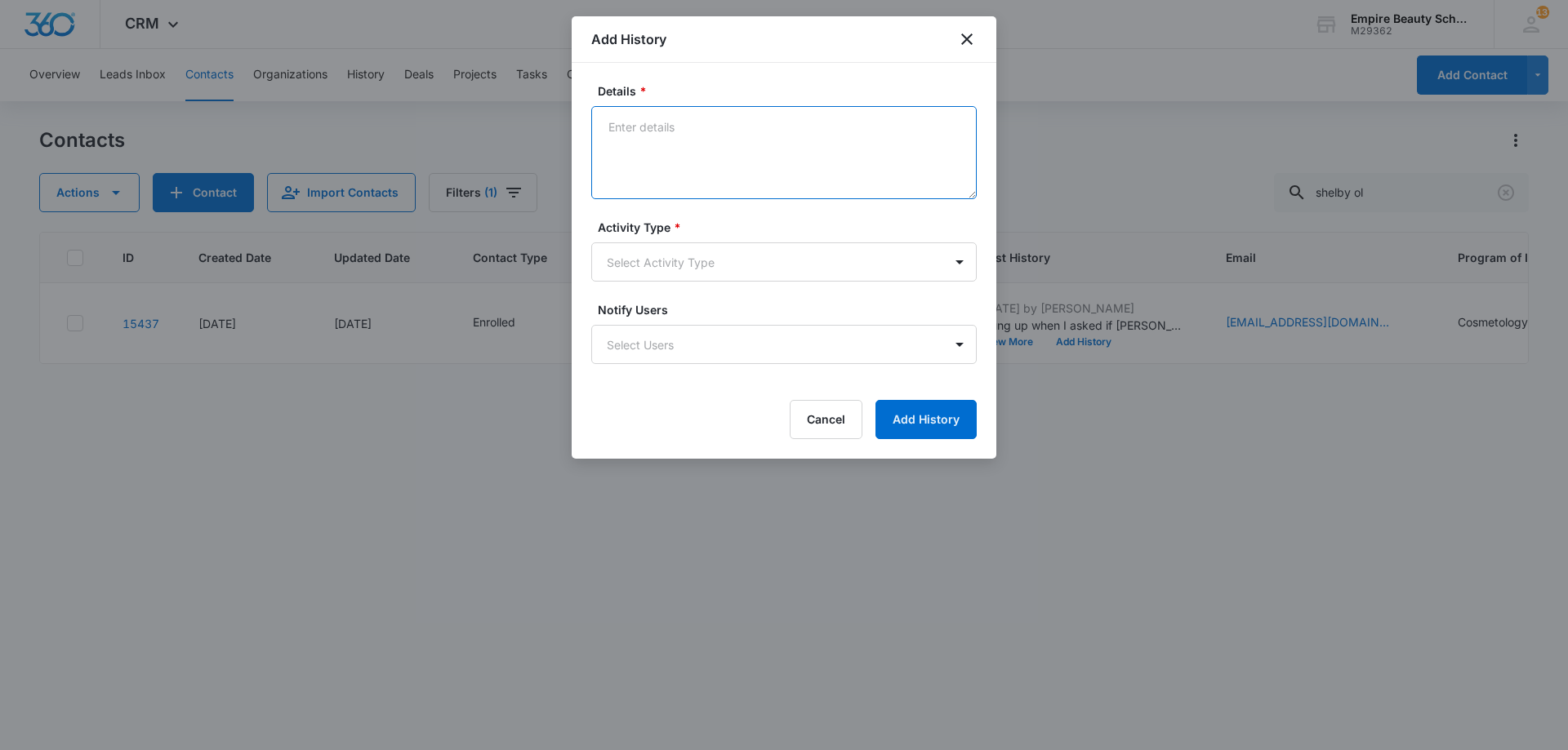
click at [715, 135] on textarea "Details *" at bounding box center [784, 152] width 385 height 93
type textarea "Called back and she didn't answer"
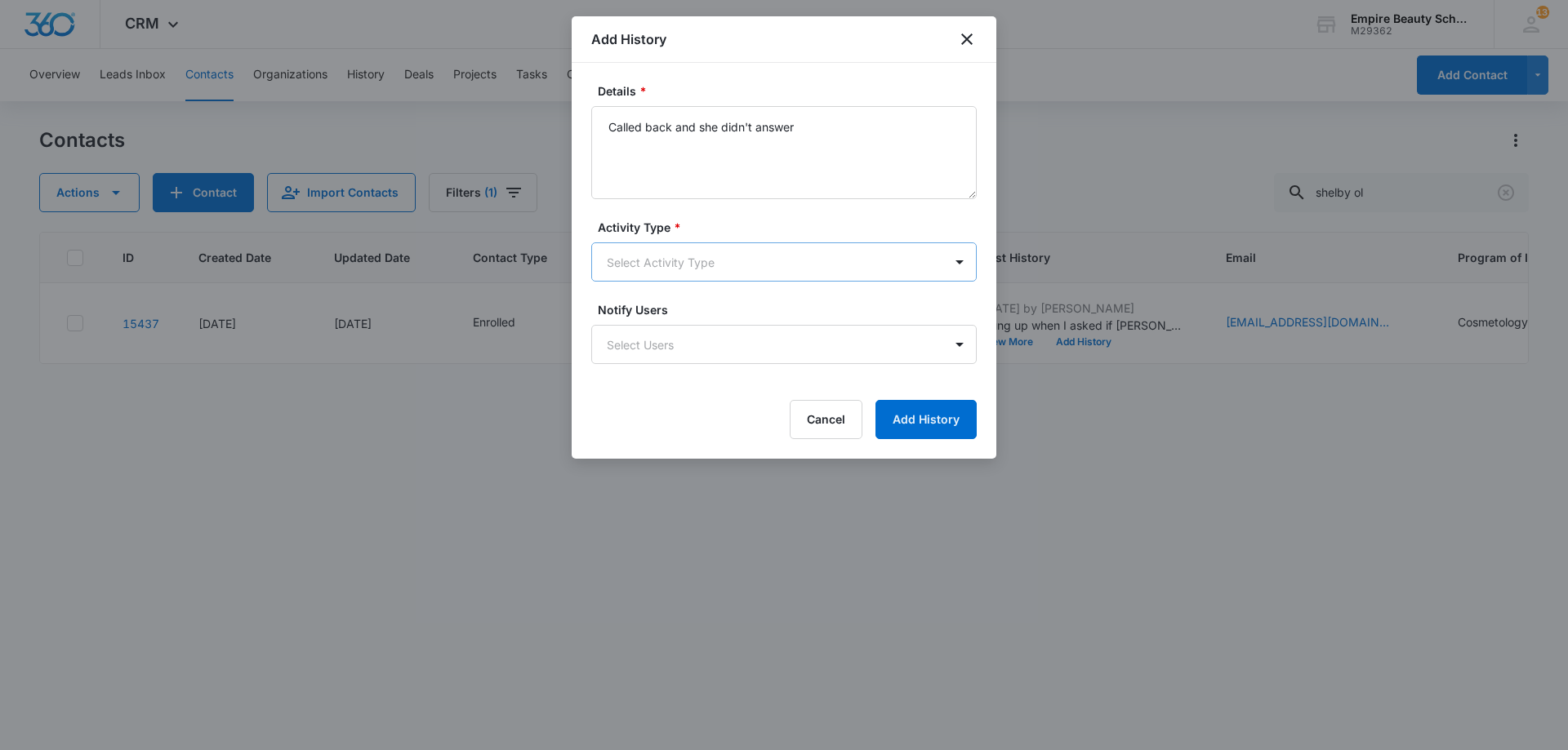
click at [683, 260] on body "CRM Apps Forms CRM Email Shop Payments POS Files Brand Settings Empire Beauty S…" at bounding box center [784, 375] width 1568 height 750
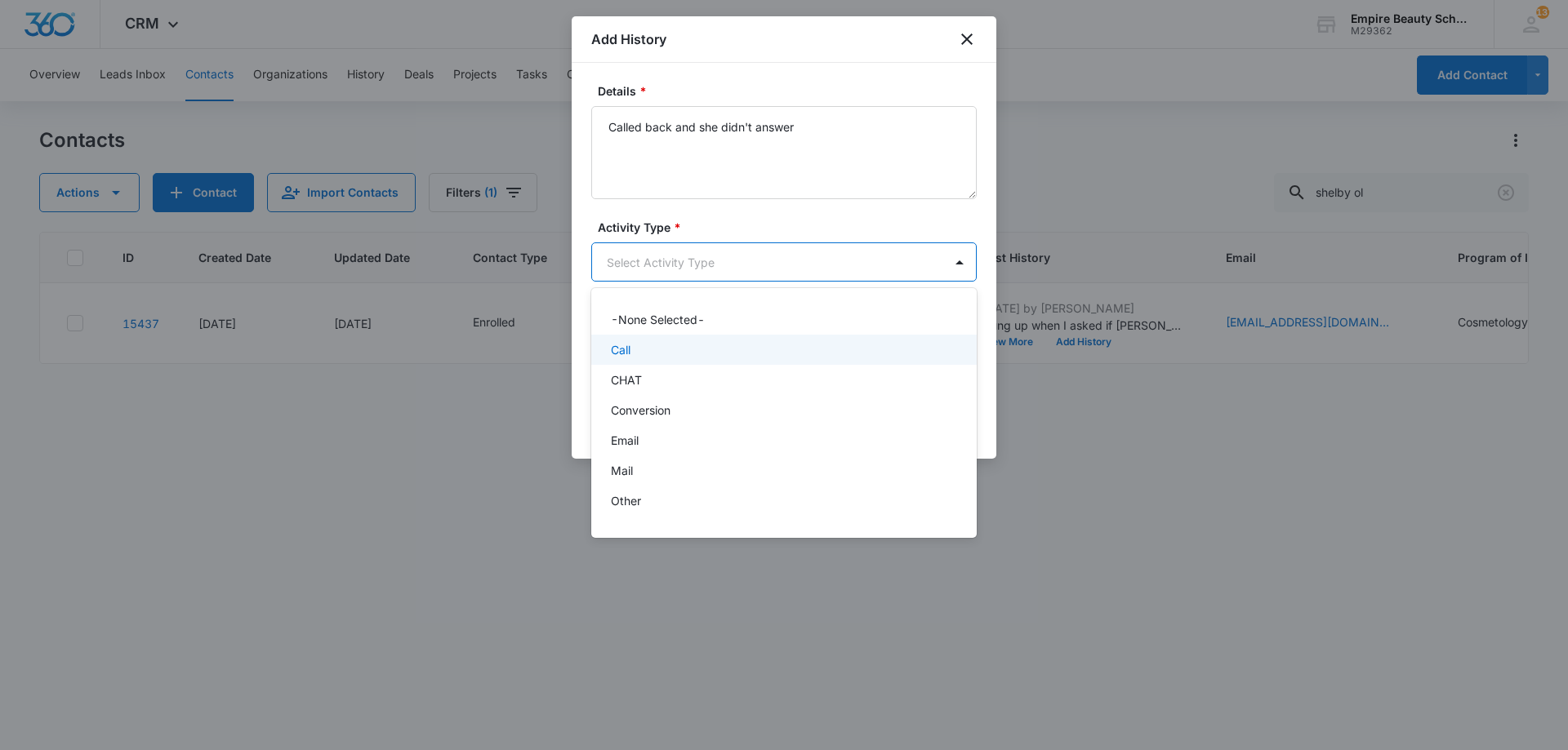
click at [663, 349] on div "Call" at bounding box center [782, 349] width 343 height 17
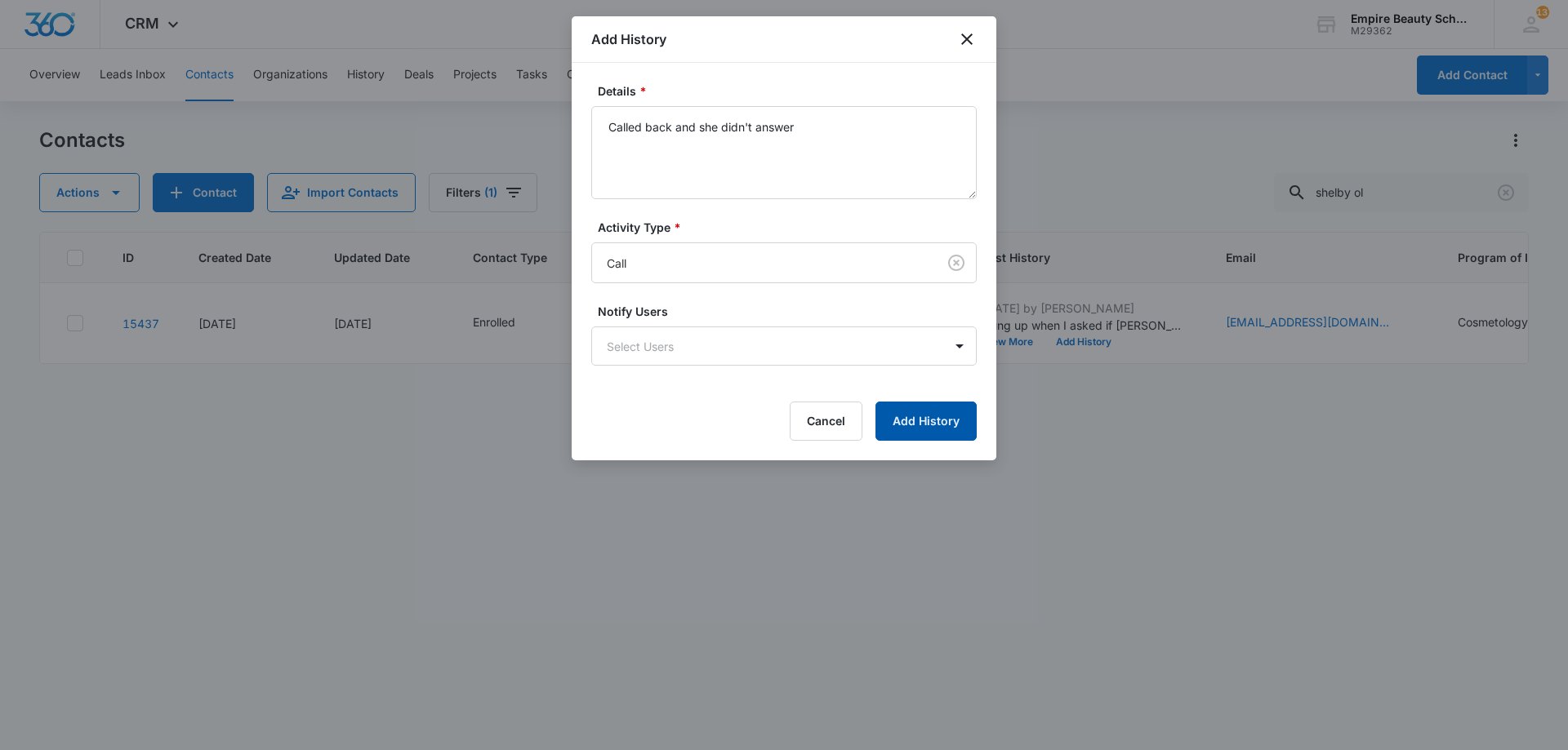
click at [907, 416] on button "Add History" at bounding box center [925, 421] width 101 height 39
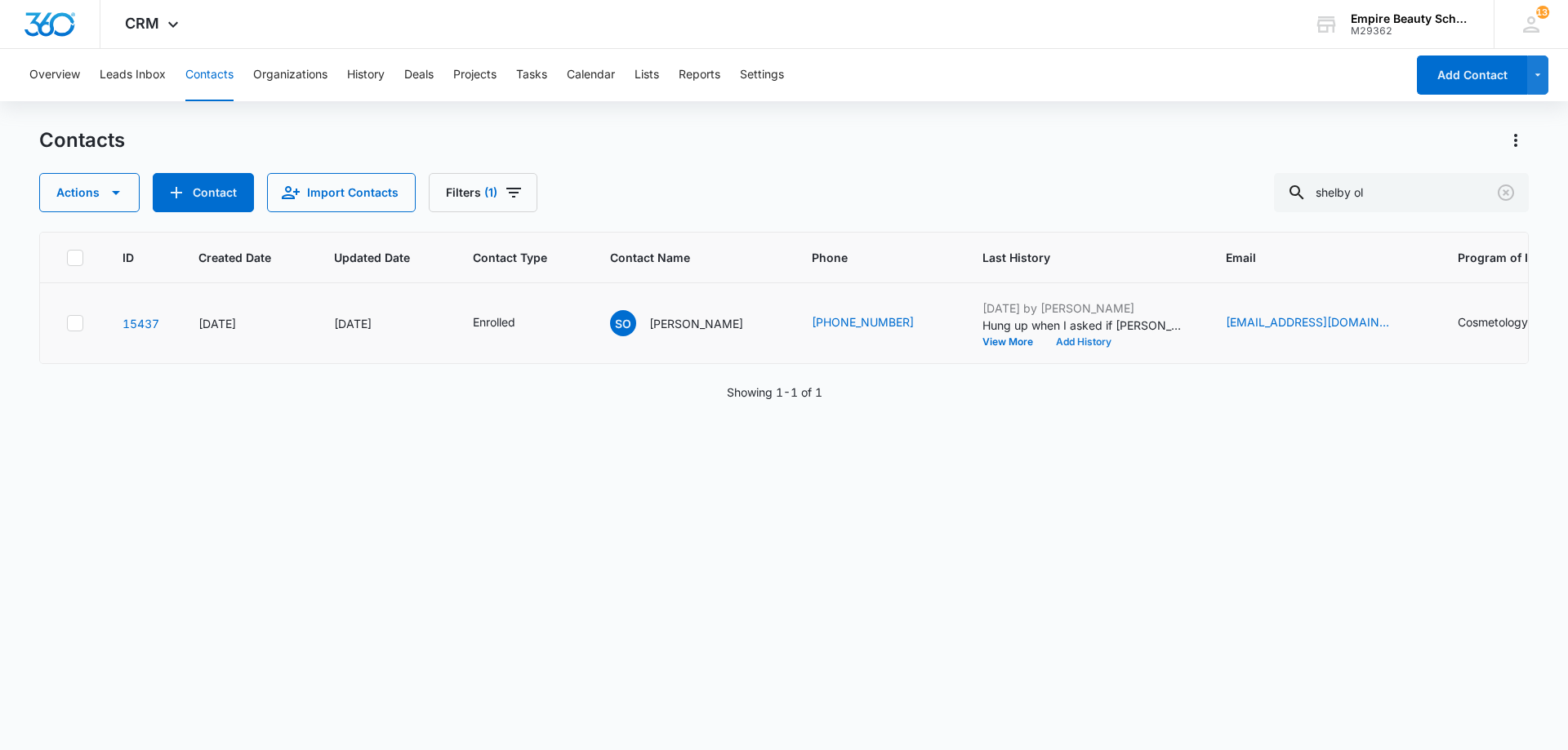
click at [1076, 345] on button "Add History" at bounding box center [1083, 342] width 78 height 10
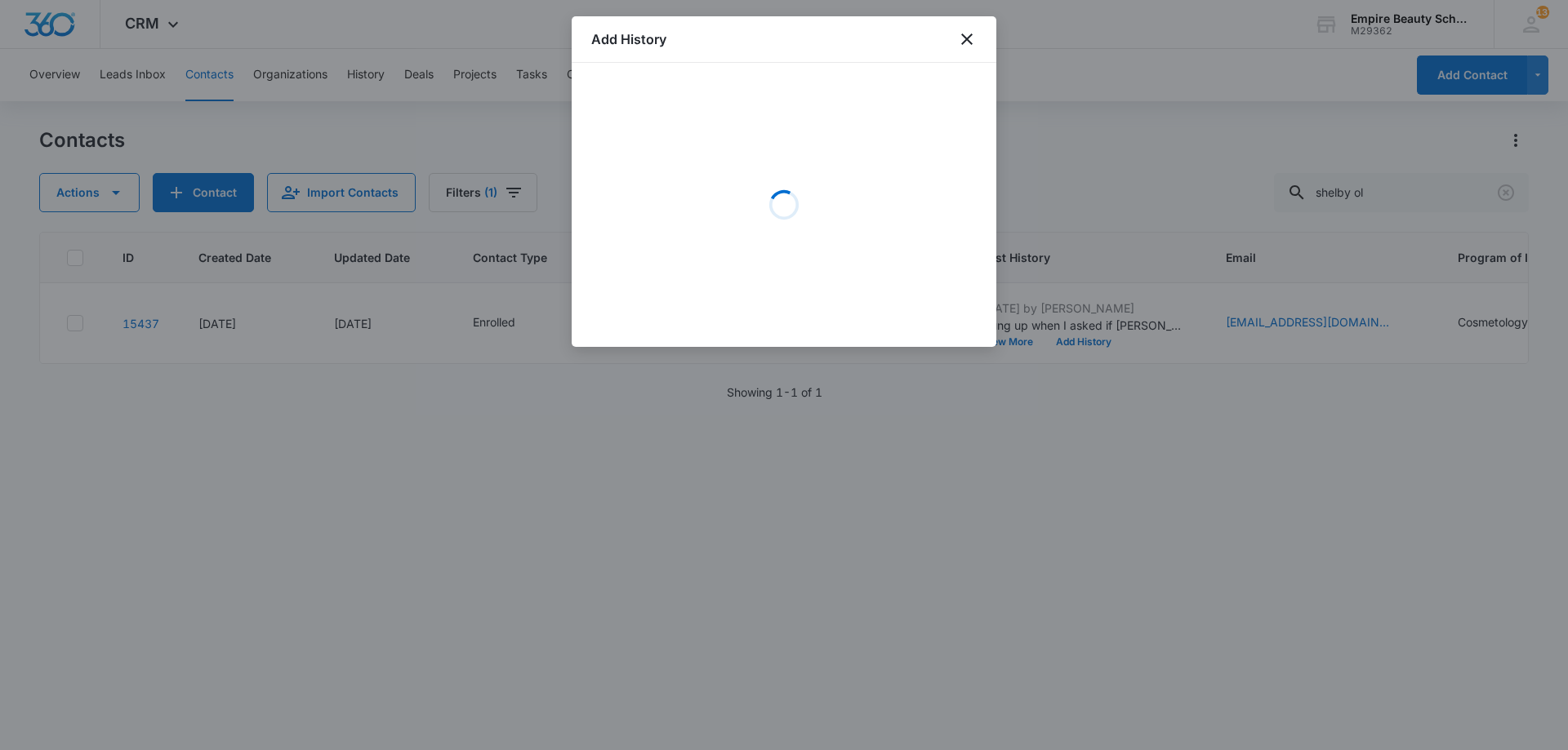
click at [743, 152] on div "Loading" at bounding box center [784, 205] width 385 height 245
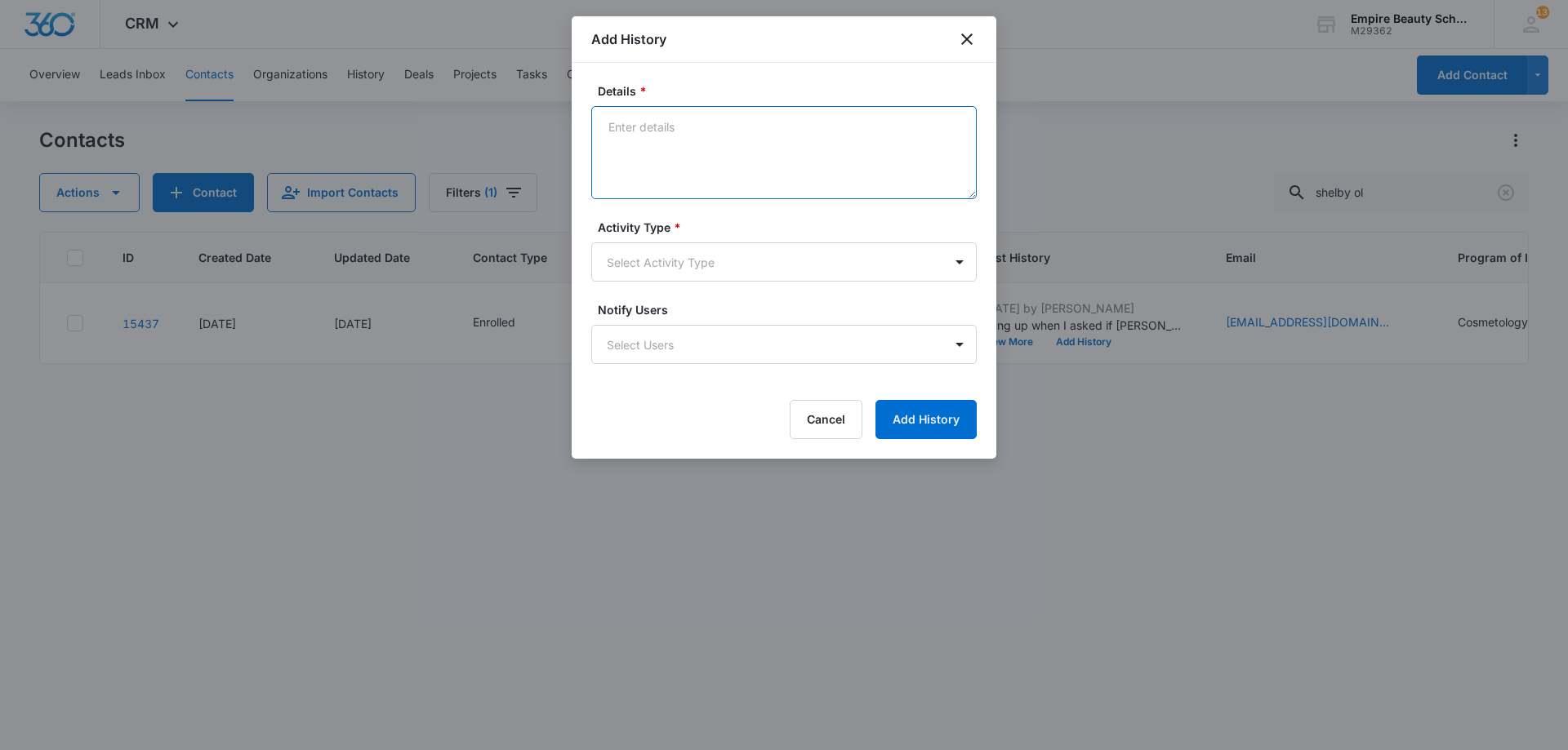
click at [638, 142] on textarea "Details *" at bounding box center [784, 152] width 385 height 93
click at [639, 142] on textarea "Called her Mom Maria for emerg contact - Said that Shelby was deffiently not pu…" at bounding box center [784, 152] width 385 height 93
type textarea "Called her Mom Maria for emerg contact - Said that Shelby was definitely not pu…"
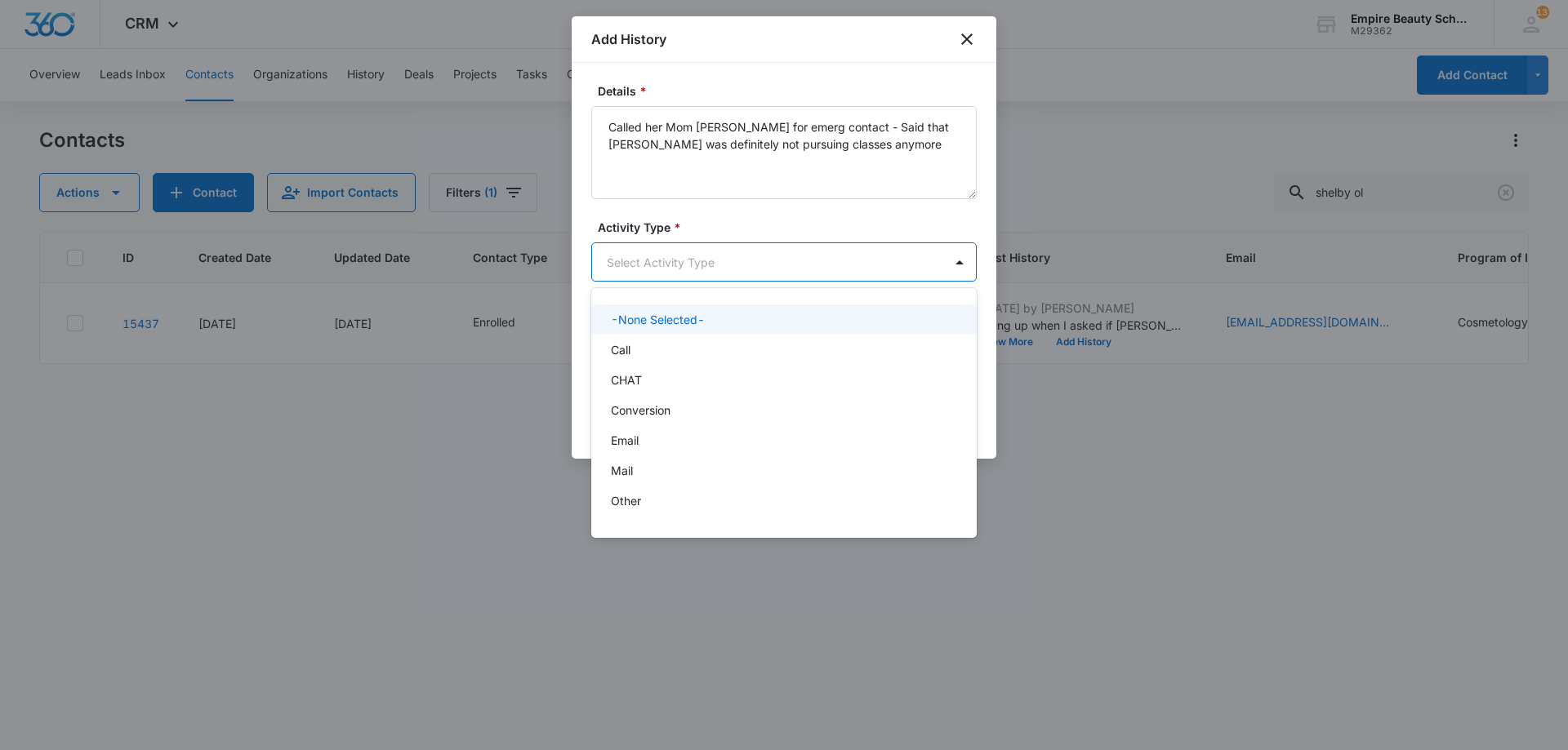
drag, startPoint x: 720, startPoint y: 245, endPoint x: 719, endPoint y: 271, distance: 26.0
click at [720, 250] on body "CRM Apps Forms CRM Email Shop Payments POS Files Brand Settings Empire Beauty S…" at bounding box center [784, 375] width 1568 height 750
click at [661, 355] on div "Call" at bounding box center [782, 349] width 343 height 17
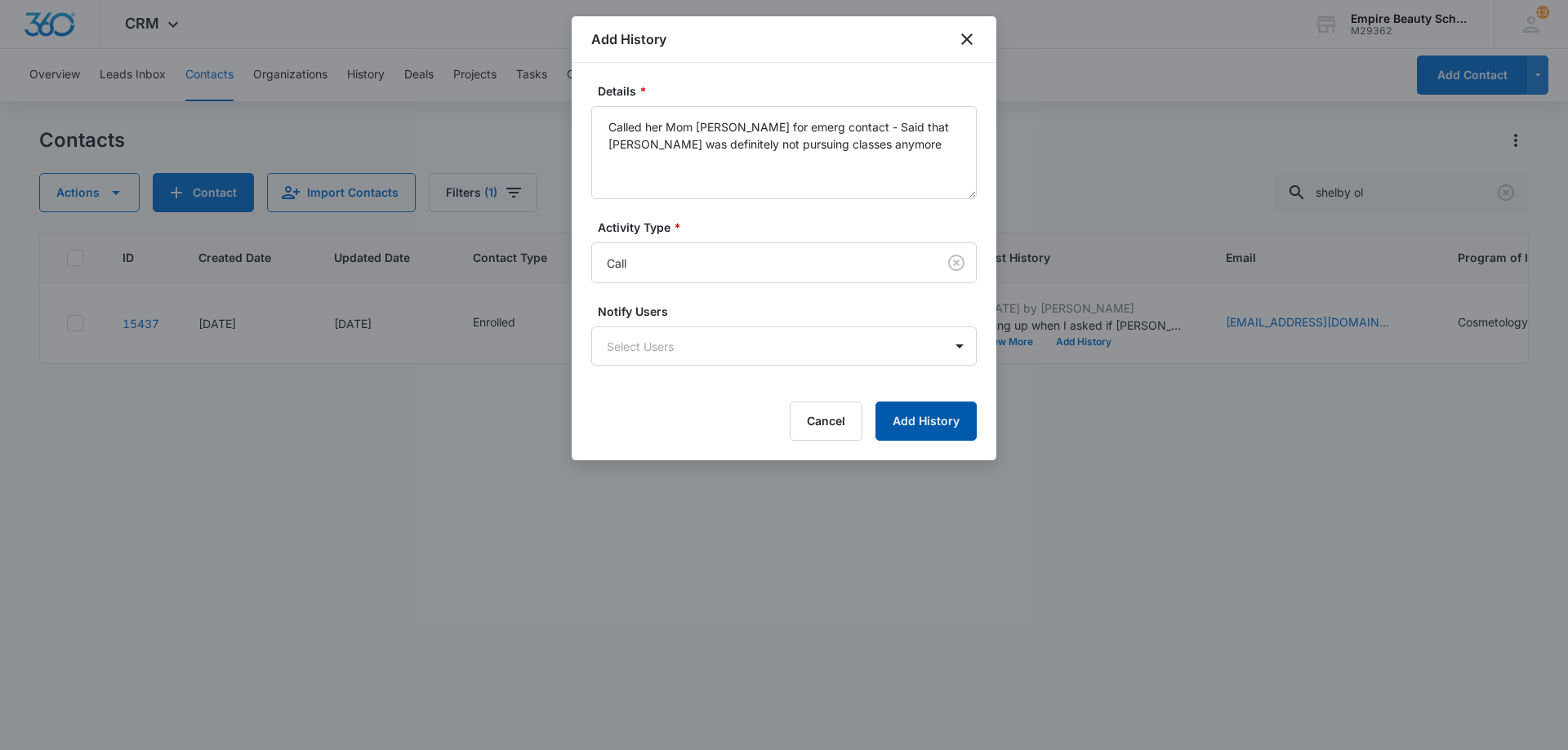
click at [926, 427] on button "Add History" at bounding box center [925, 421] width 101 height 39
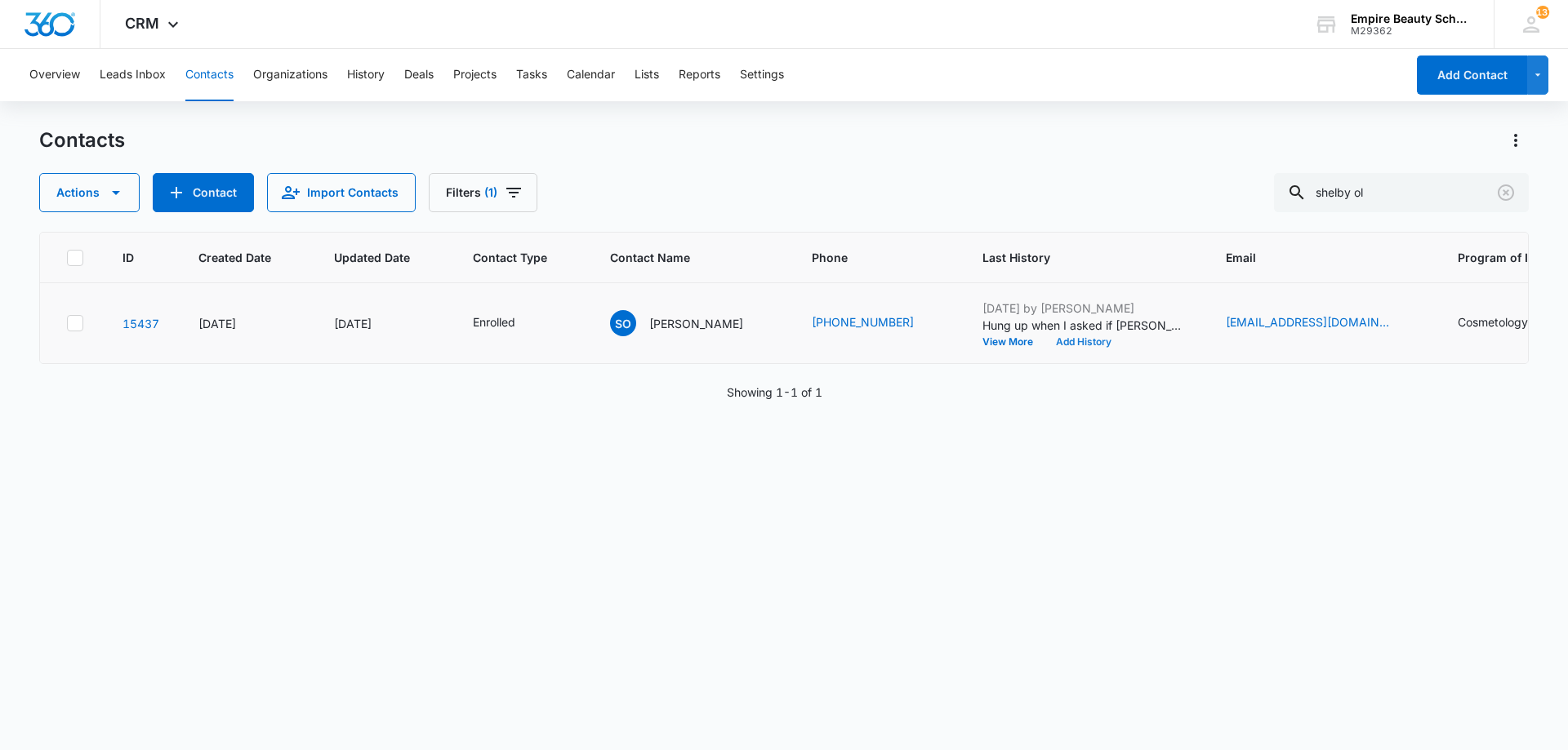
click at [1070, 339] on button "Add History" at bounding box center [1083, 342] width 78 height 10
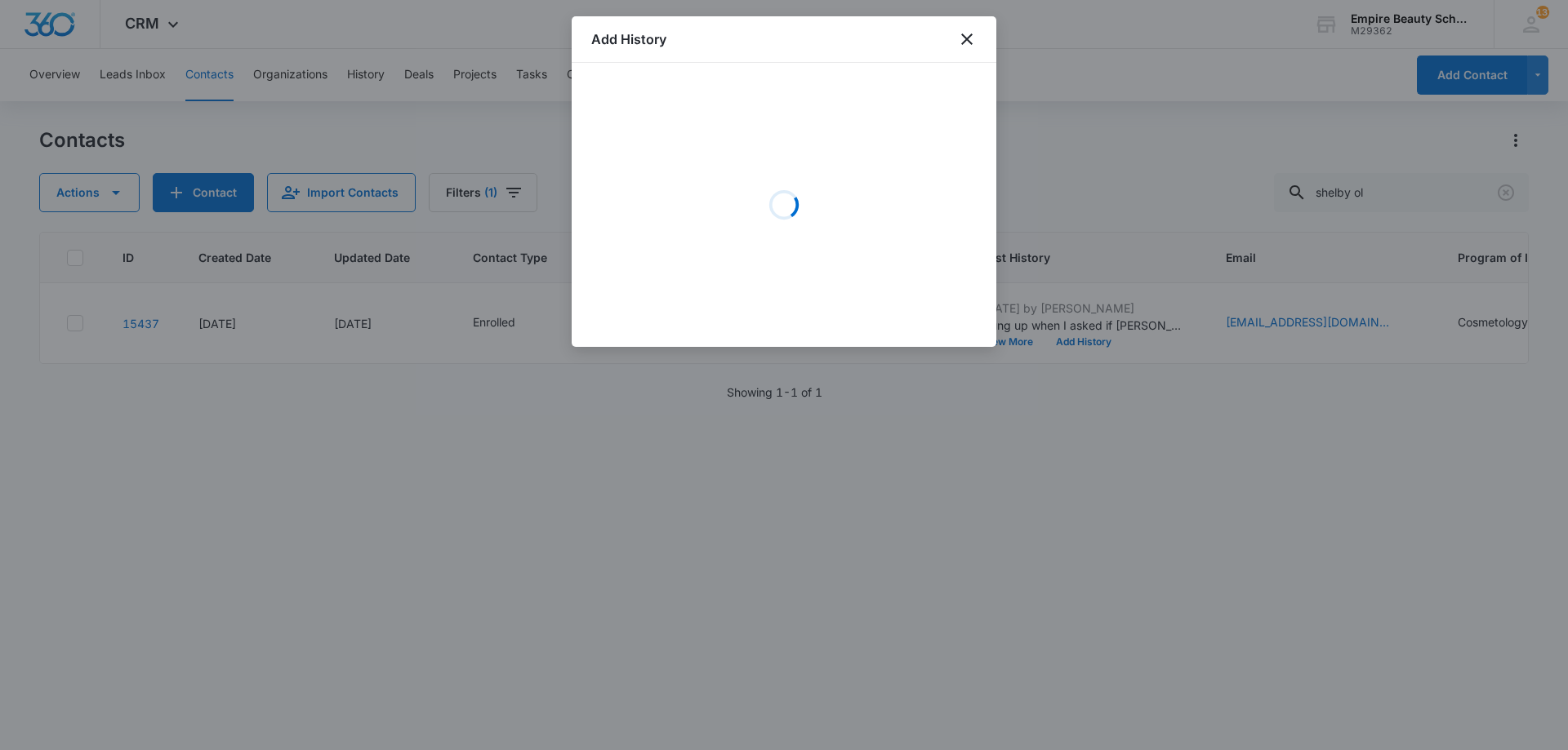
click at [669, 143] on div "Loading" at bounding box center [784, 205] width 385 height 245
click at [669, 144] on div "Loading" at bounding box center [784, 205] width 385 height 245
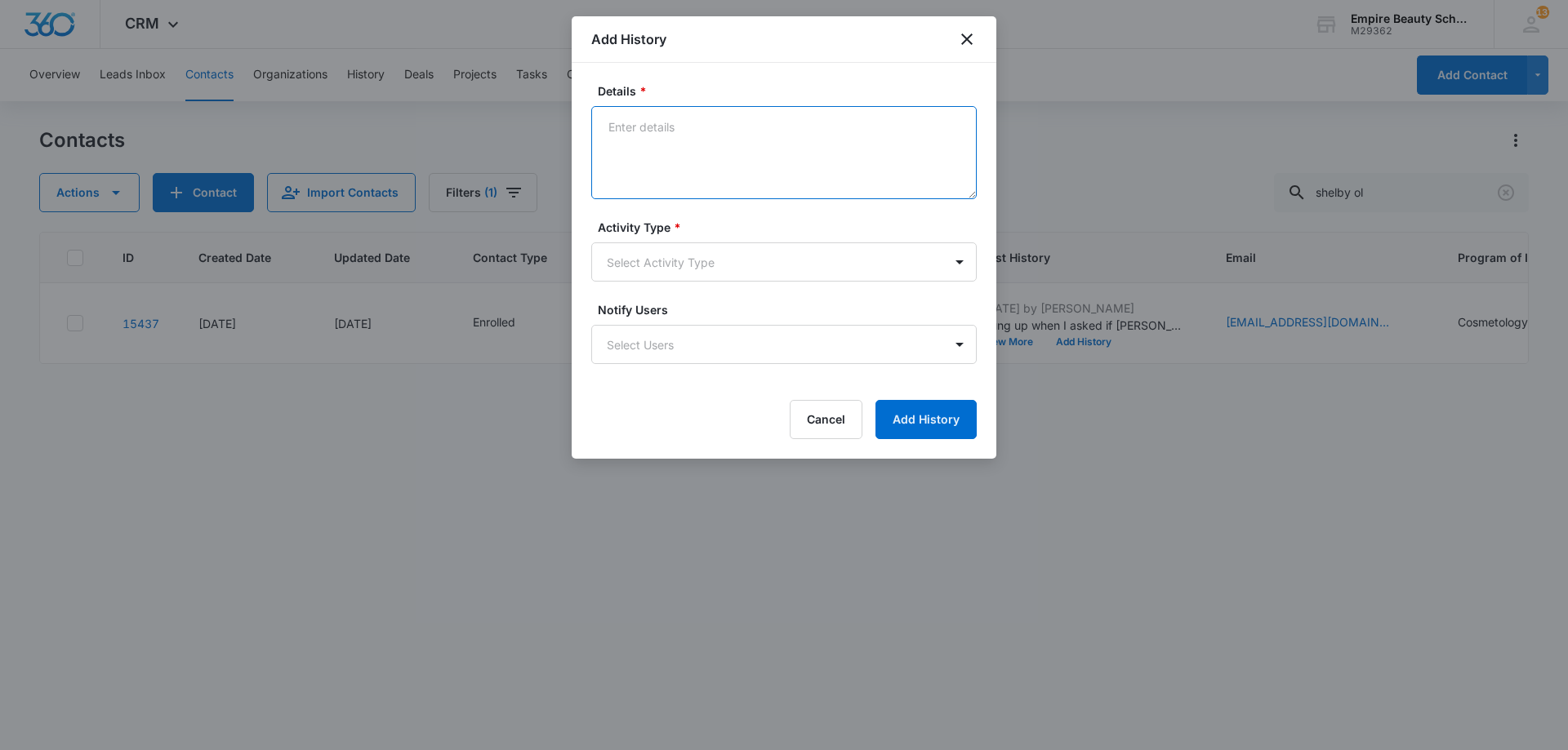
click at [658, 138] on textarea "Details *" at bounding box center [784, 152] width 385 height 93
type textarea "Releasing your spot from the 9/22 class"
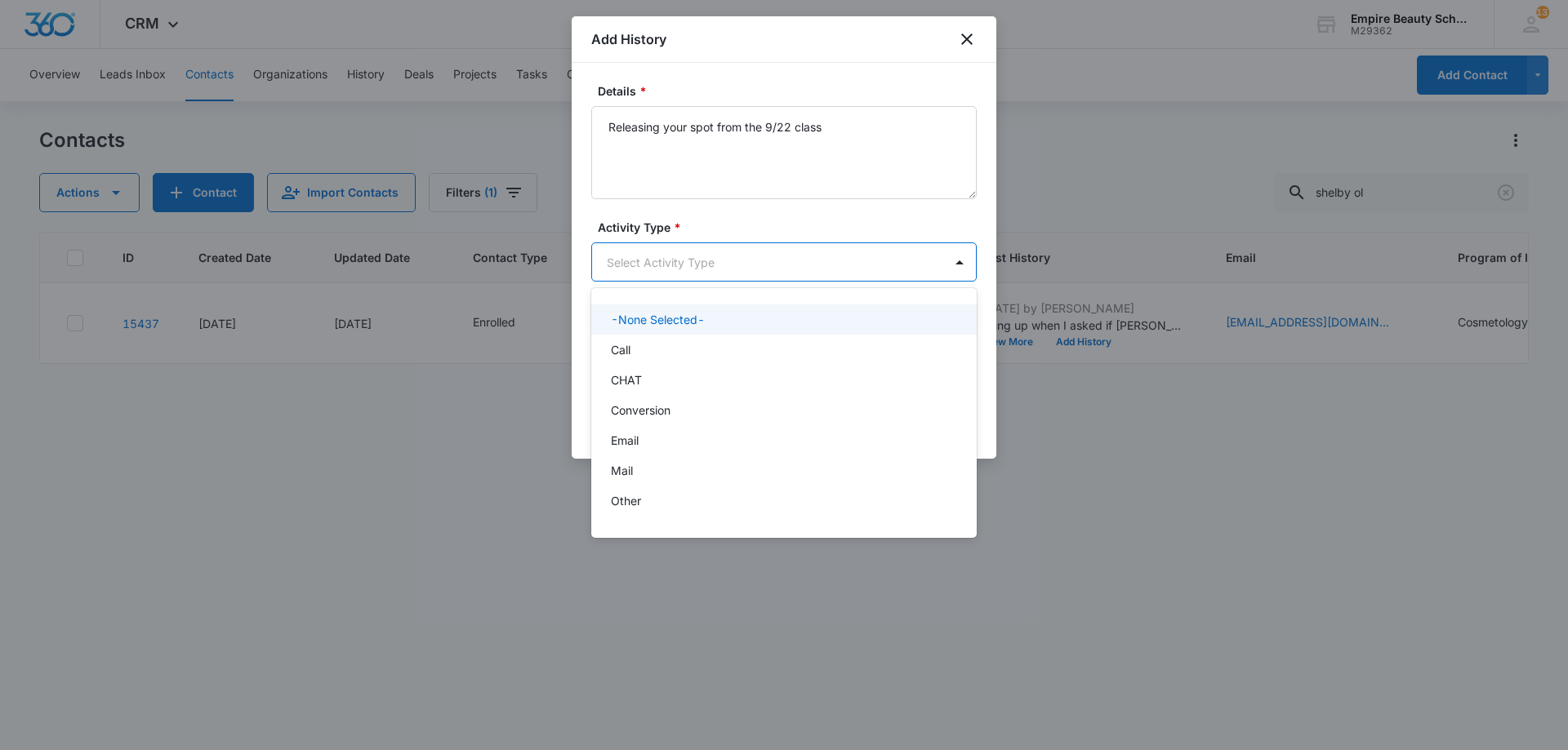
click at [690, 265] on body "CRM Apps Forms CRM Email Shop Payments POS Files Brand Settings Empire Beauty S…" at bounding box center [784, 375] width 1568 height 750
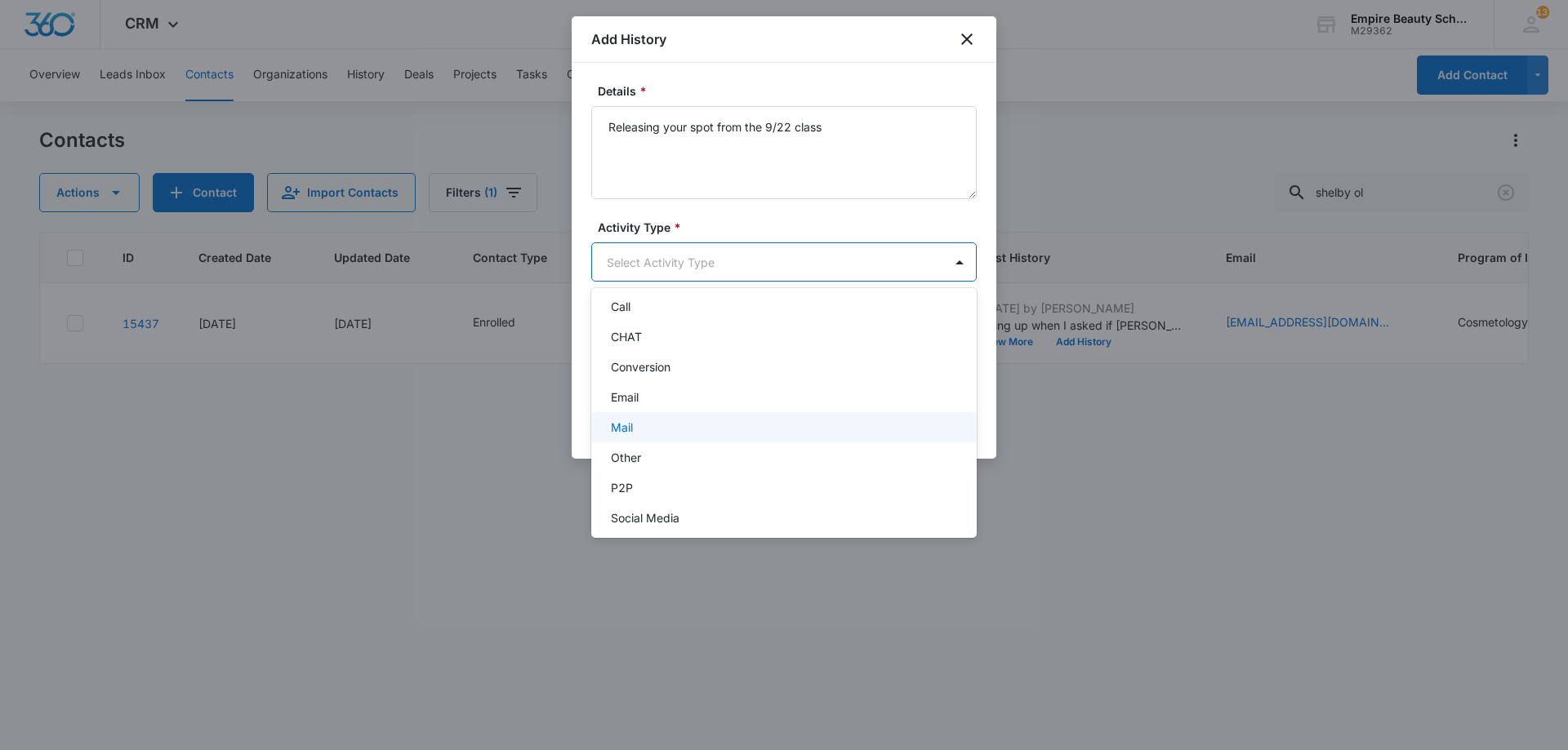
scroll to position [85, 0]
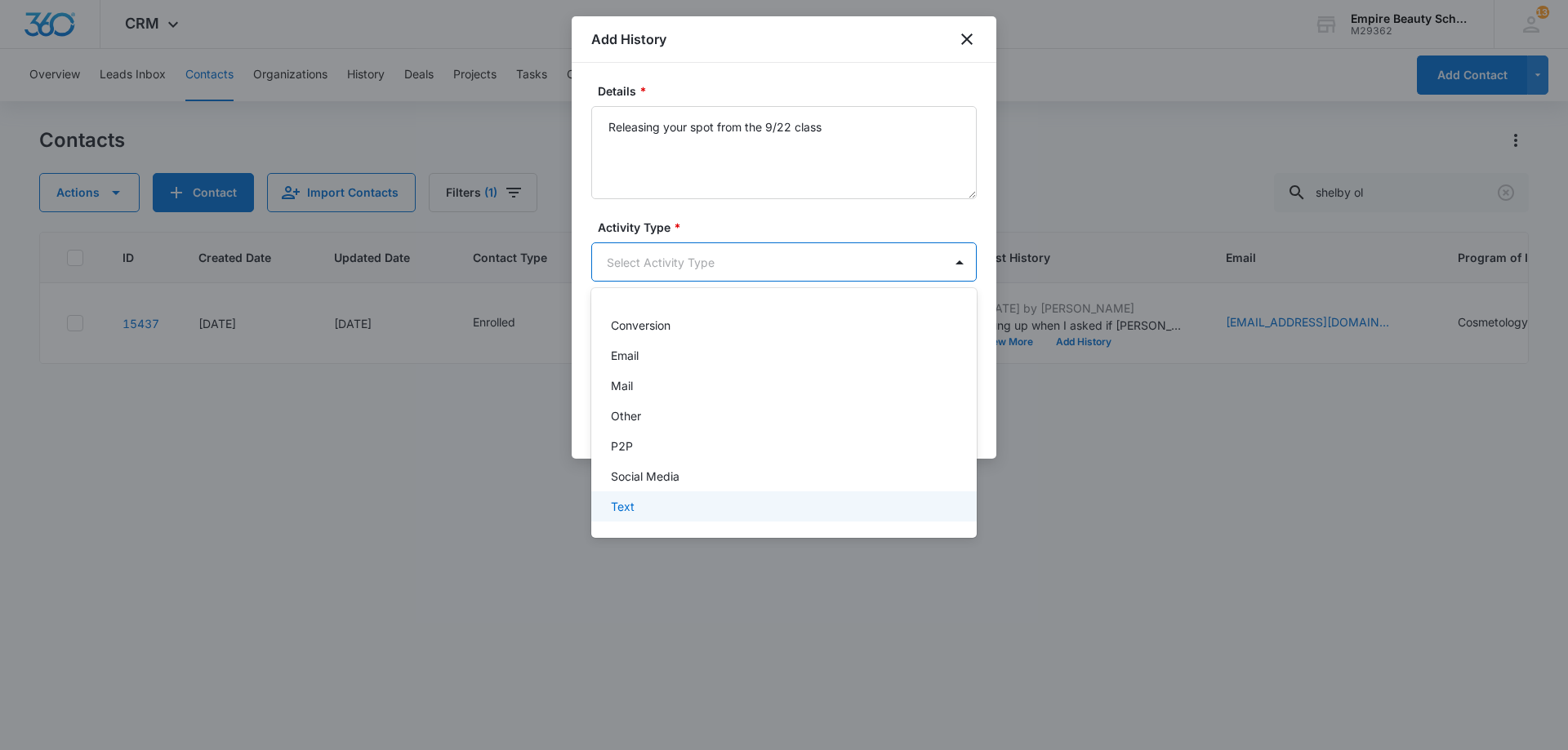
click at [648, 510] on div "Text" at bounding box center [782, 506] width 343 height 17
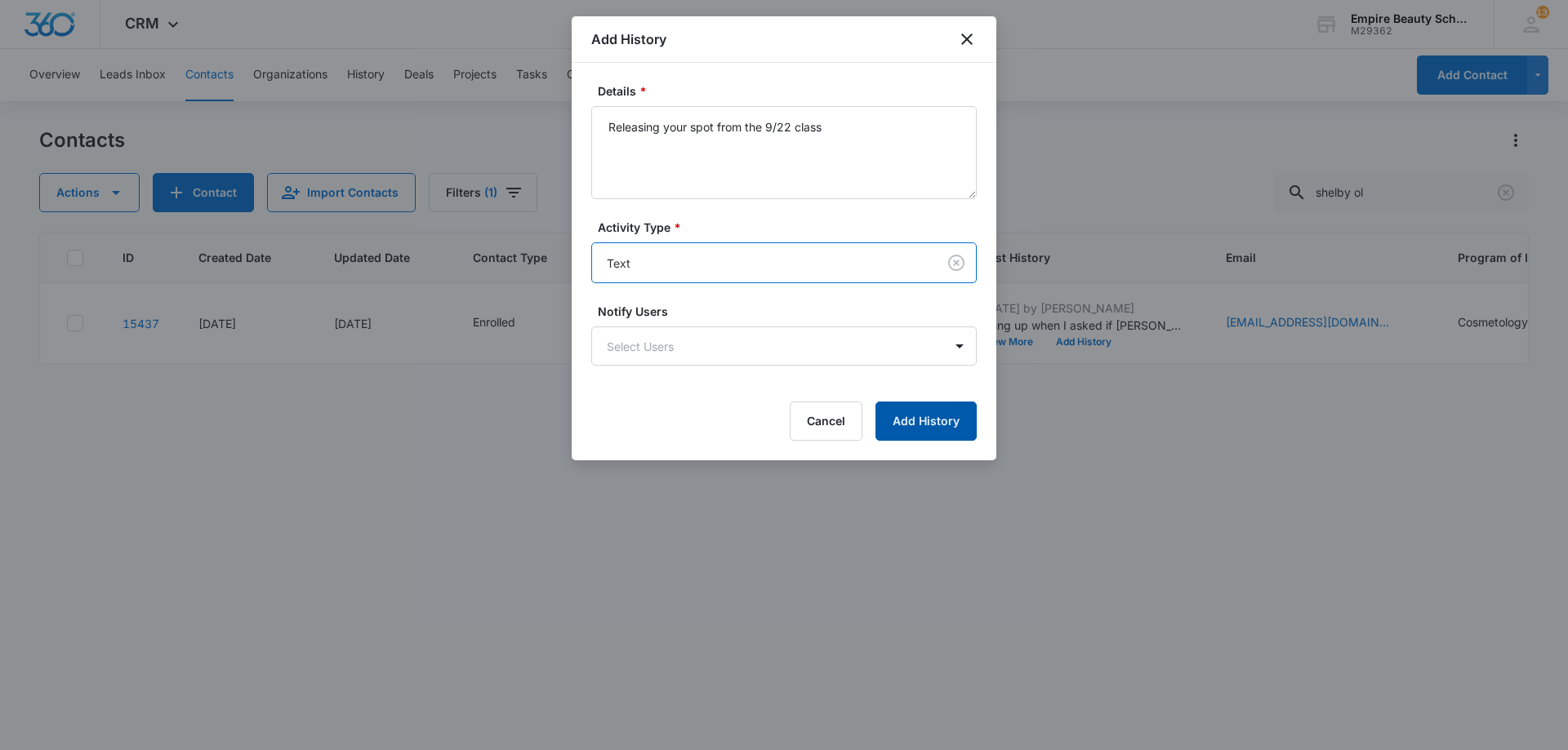
click at [940, 418] on button "Add History" at bounding box center [925, 421] width 101 height 39
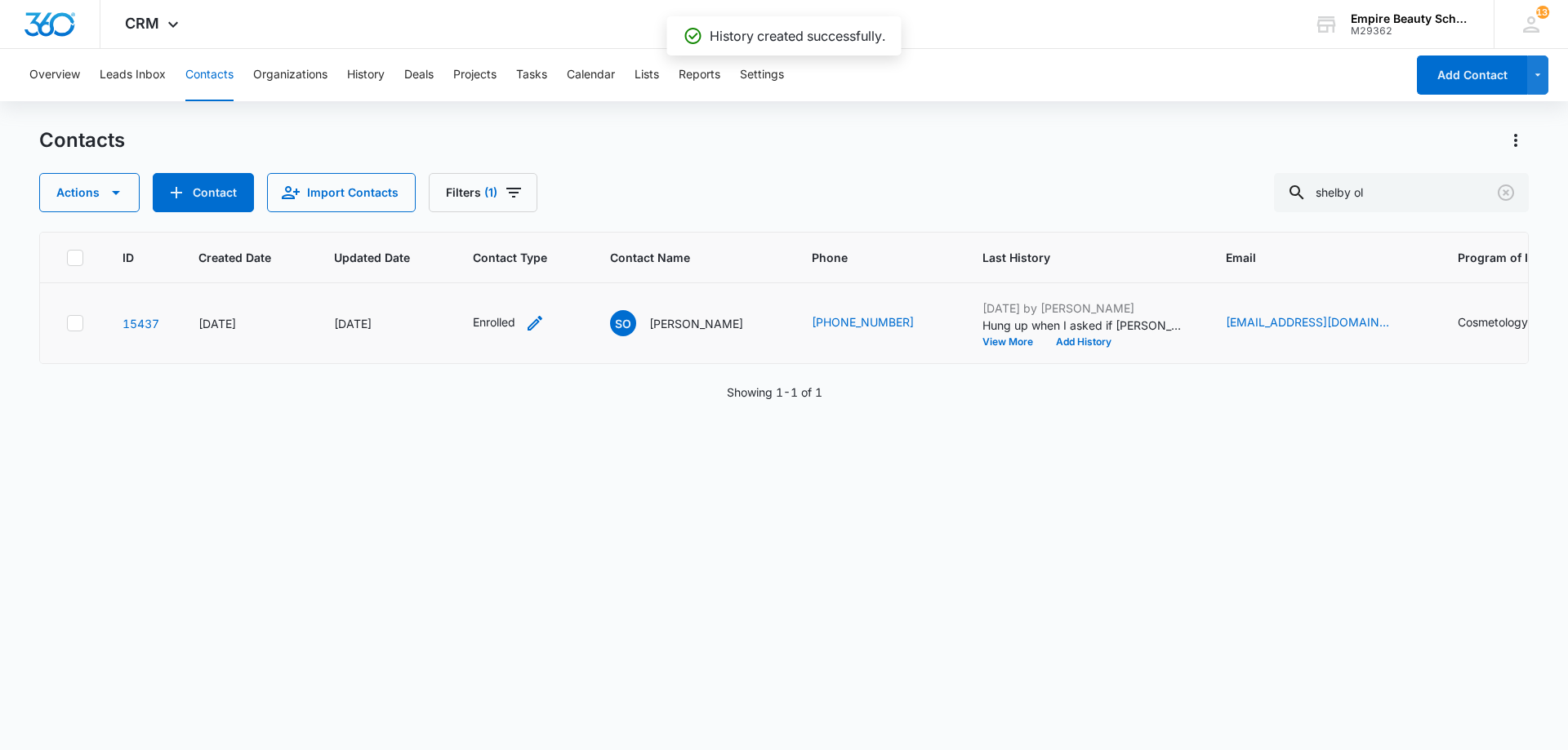
click at [527, 320] on div "Enrolled" at bounding box center [509, 323] width 72 height 19
click at [516, 216] on div "Enrolled" at bounding box center [485, 218] width 71 height 19
click at [505, 221] on icon "Remove Enrolled" at bounding box center [510, 219] width 11 height 12
click at [503, 221] on div at bounding box center [487, 219] width 72 height 20
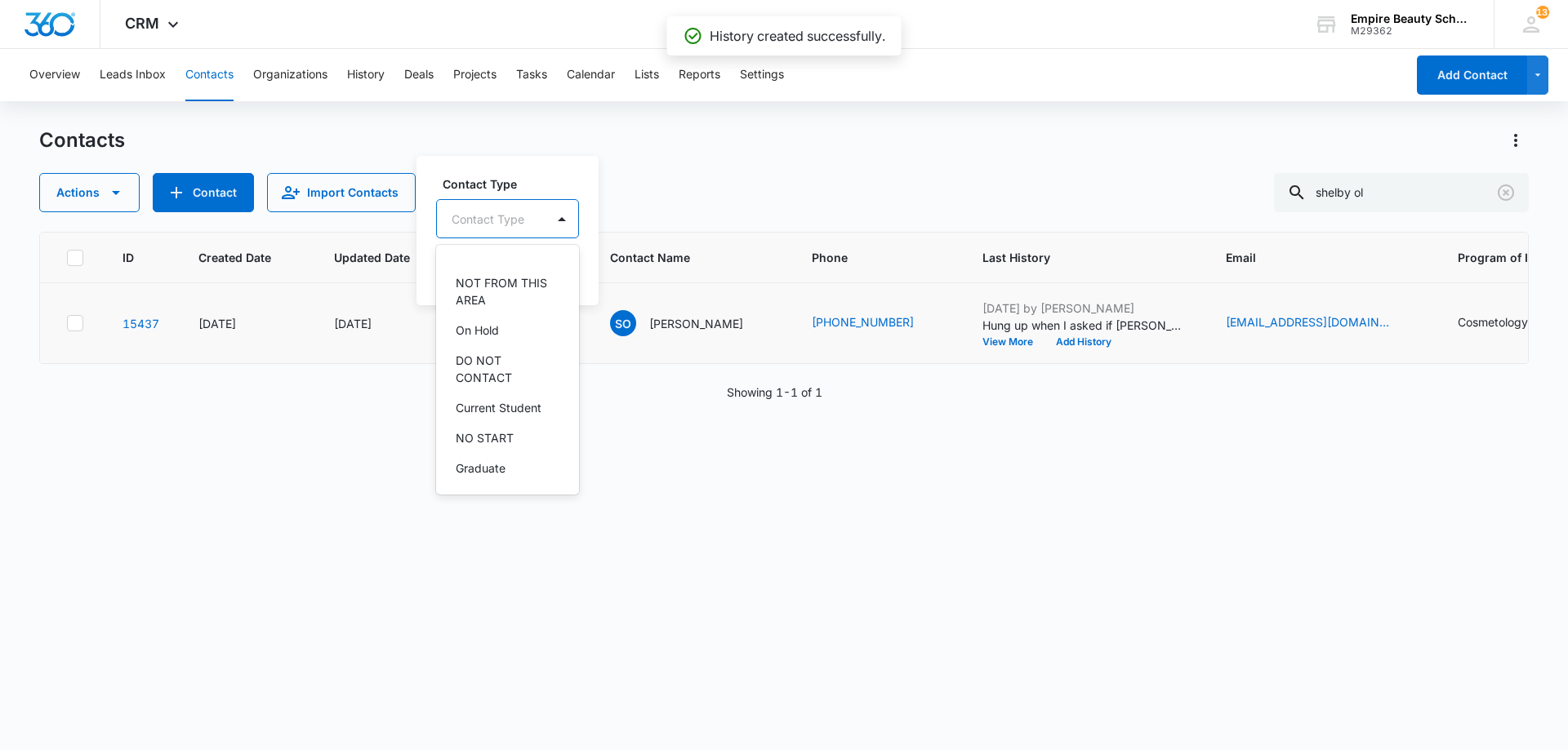
scroll to position [301, 0]
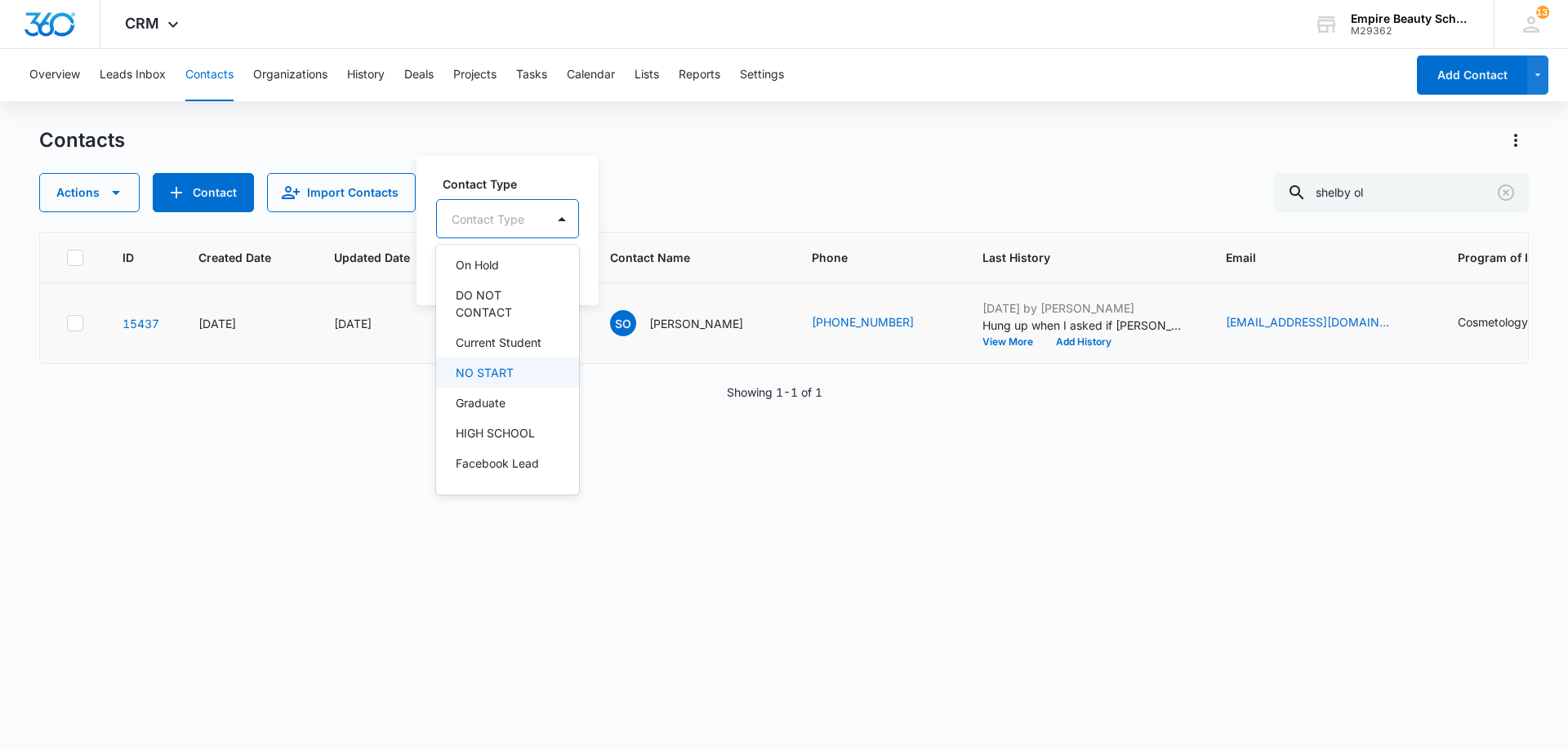
click at [505, 368] on p "NO START" at bounding box center [485, 372] width 58 height 17
click at [513, 205] on div "NO START" at bounding box center [493, 218] width 111 height 39
click at [557, 263] on button "Save" at bounding box center [557, 270] width 48 height 31
drag, startPoint x: 1403, startPoint y: 199, endPoint x: 1053, endPoint y: 125, distance: 357.7
click at [1053, 125] on div "Overview Leads Inbox Contacts Organizations History Deals Projects Tasks Calend…" at bounding box center [784, 399] width 1568 height 700
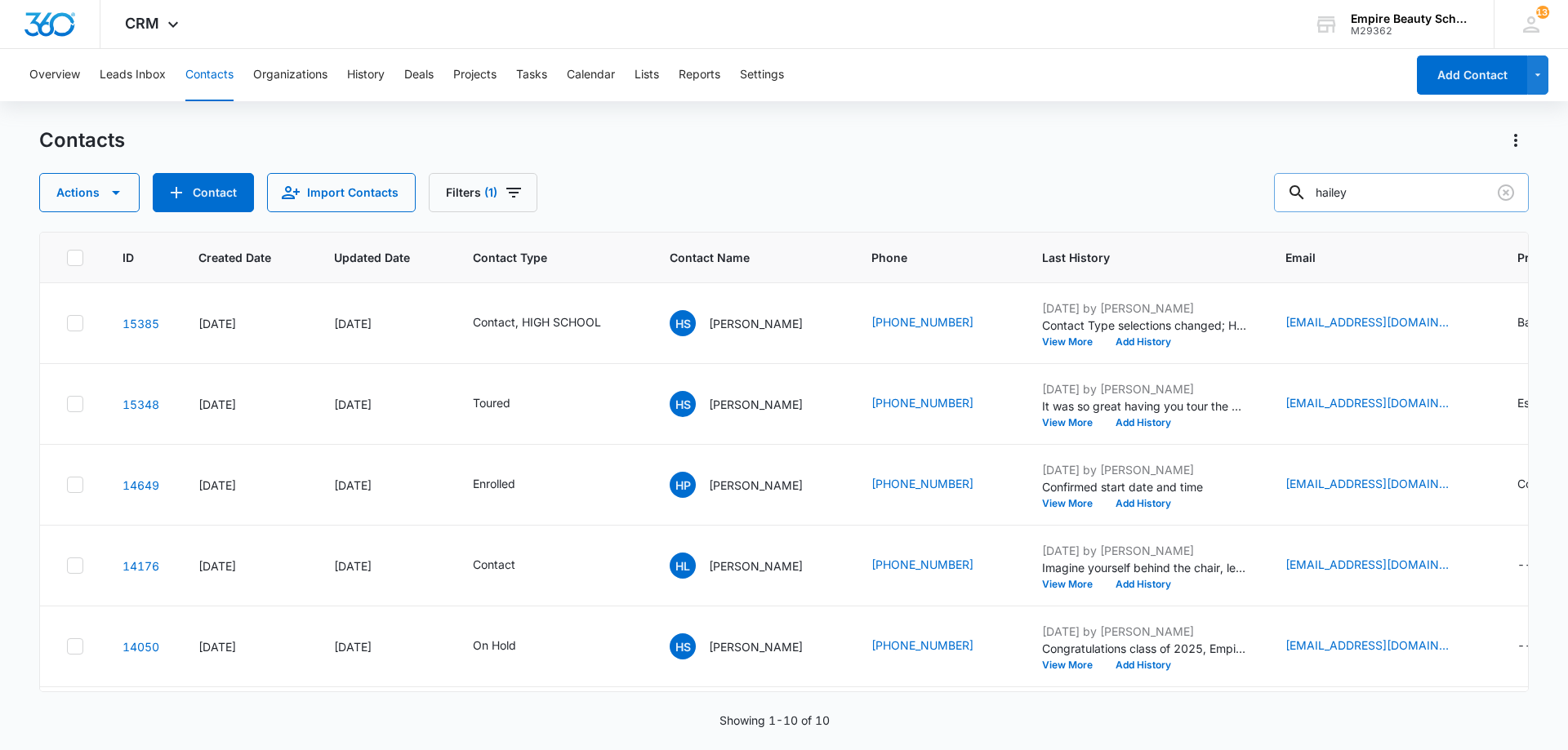
click at [1395, 193] on input "hailey" at bounding box center [1401, 192] width 255 height 39
type input "hailey this"
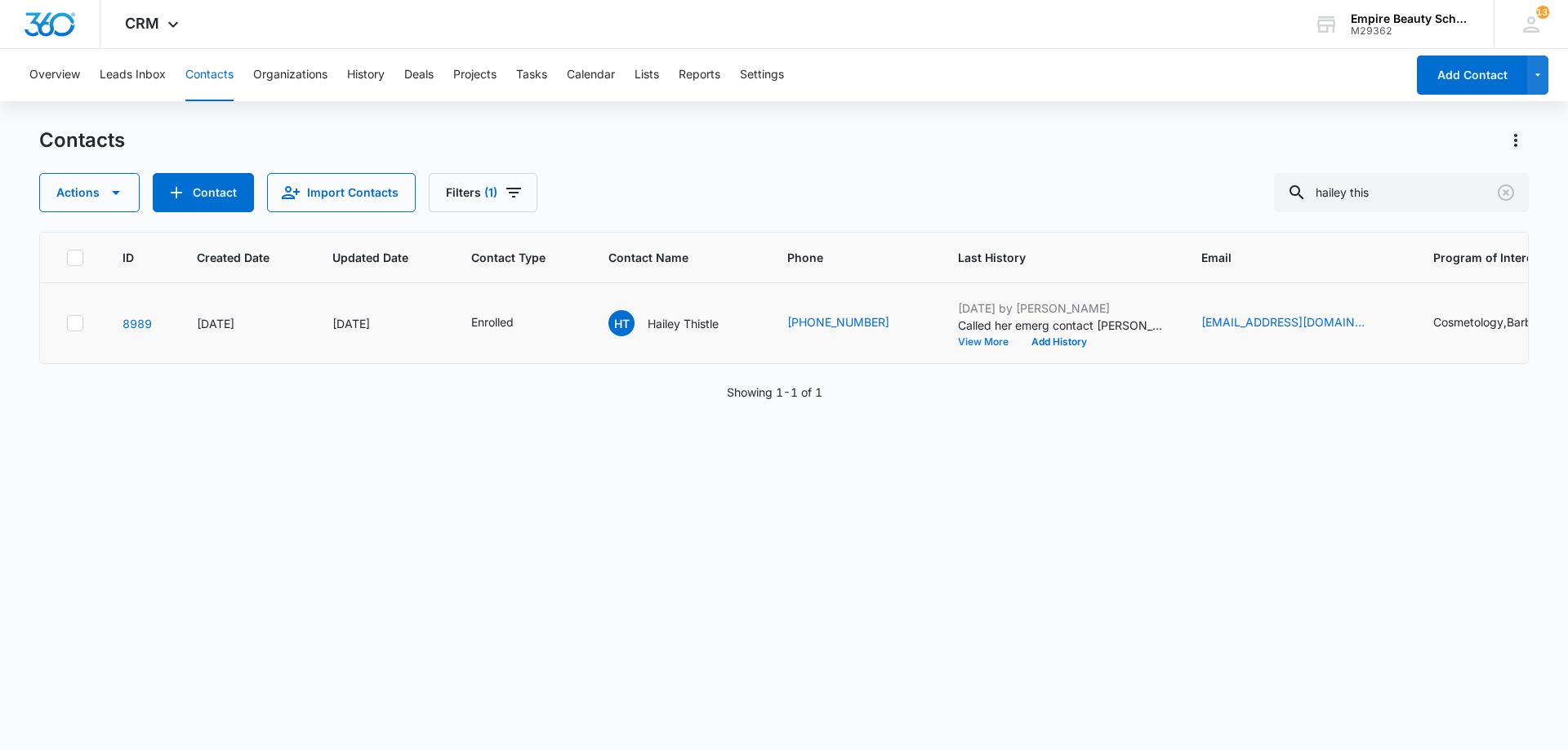
click at [975, 343] on button "View More" at bounding box center [989, 342] width 62 height 10
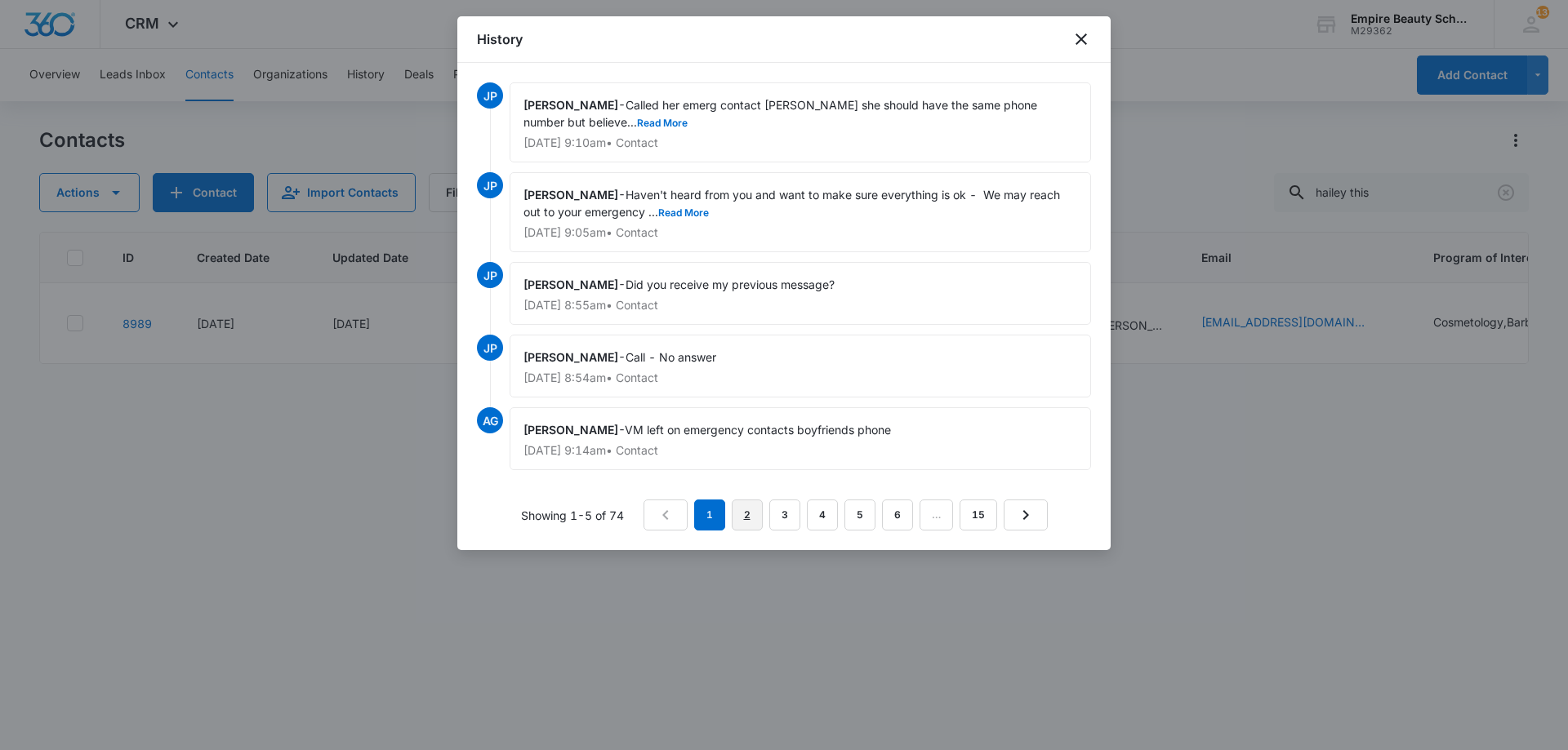
click at [743, 515] on link "2" at bounding box center [747, 515] width 31 height 31
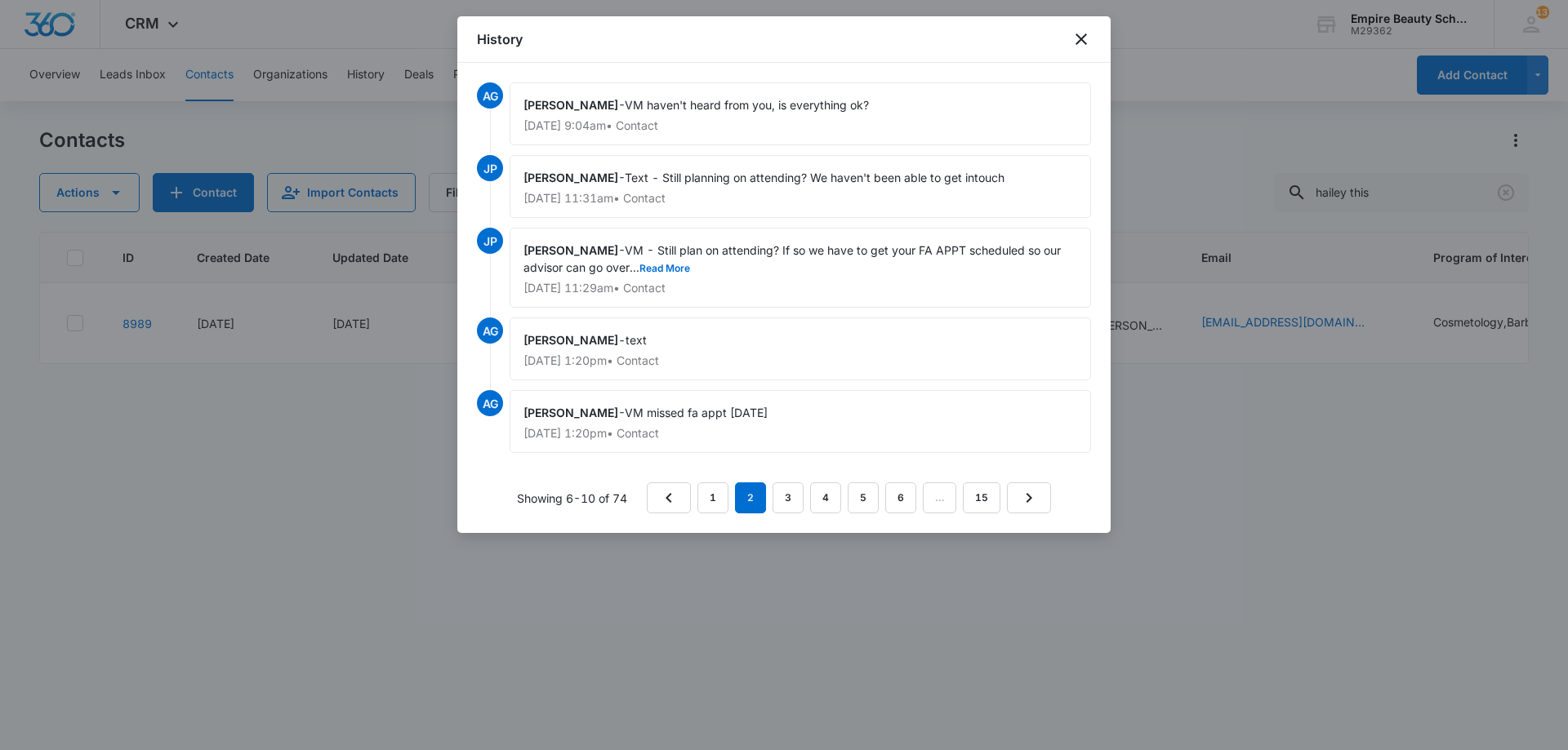
click at [1091, 39] on div "History" at bounding box center [784, 40] width 653 height 47
click at [1074, 39] on icon "close" at bounding box center [1081, 39] width 19 height 19
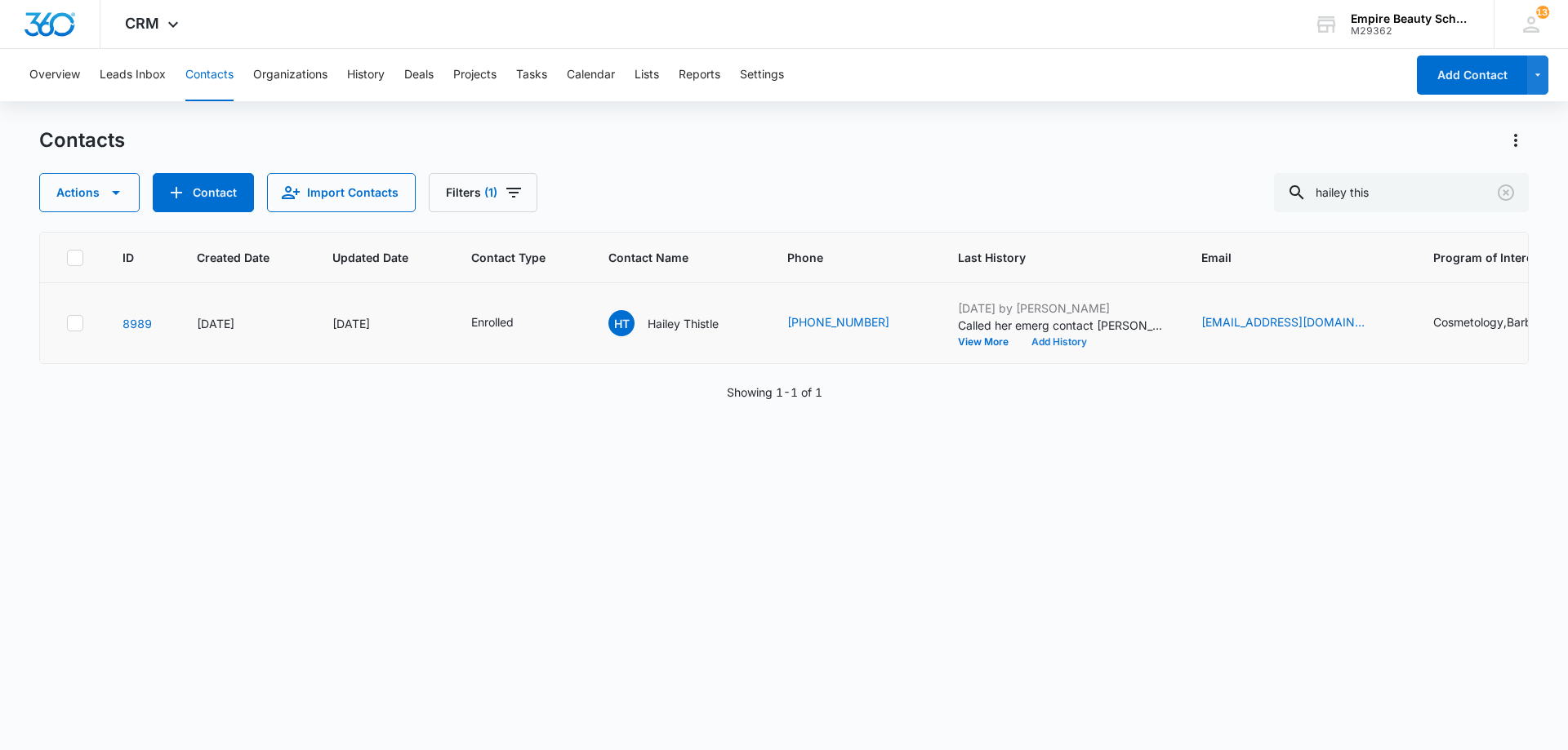
click at [1049, 338] on button "Add History" at bounding box center [1059, 342] width 78 height 10
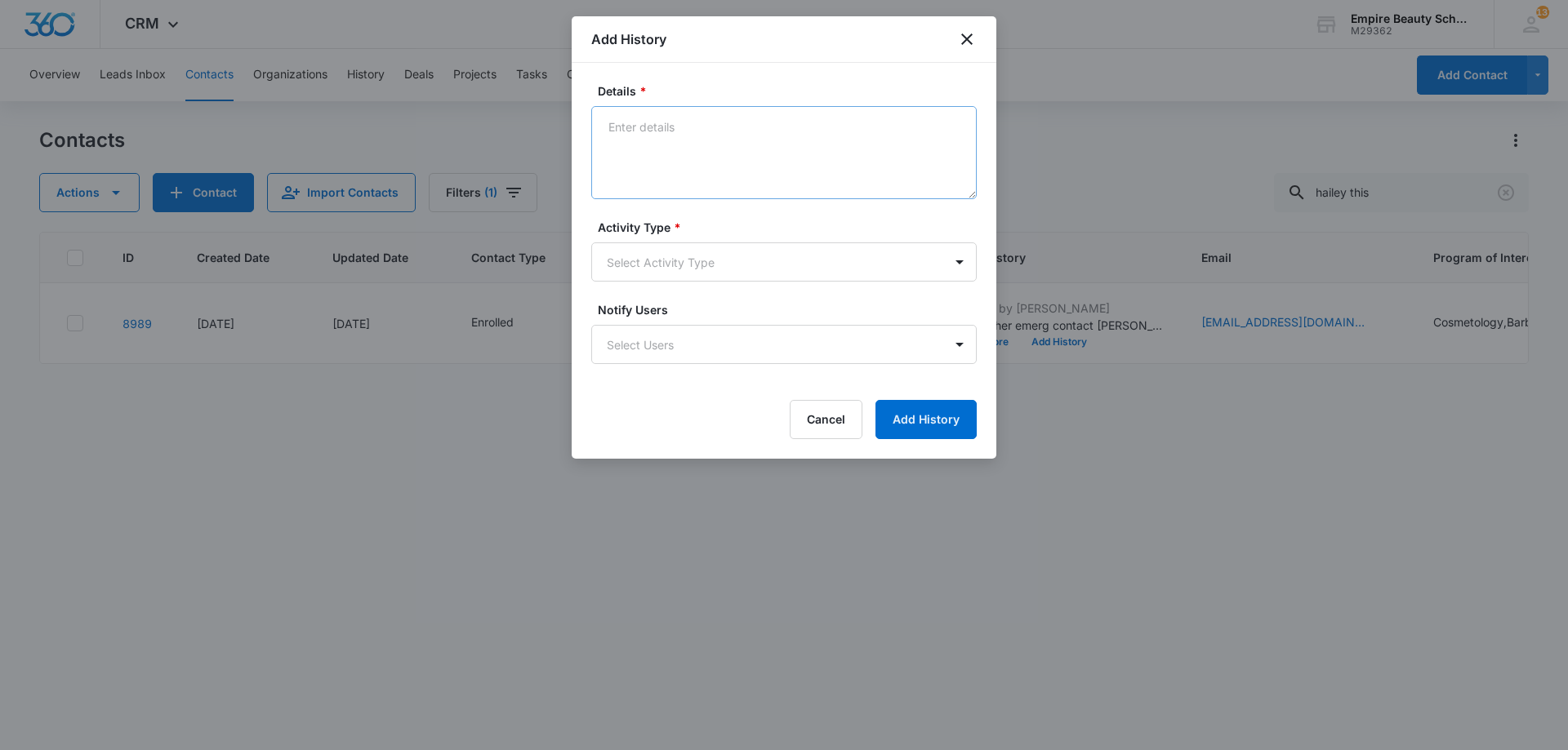
click at [660, 160] on textarea "Details *" at bounding box center [784, 152] width 385 height 93
type textarea "Releasing seat from 9/22 classes"
click at [663, 267] on body "CRM Apps Forms CRM Email Shop Payments POS Files Brand Settings Empire Beauty S…" at bounding box center [784, 375] width 1568 height 750
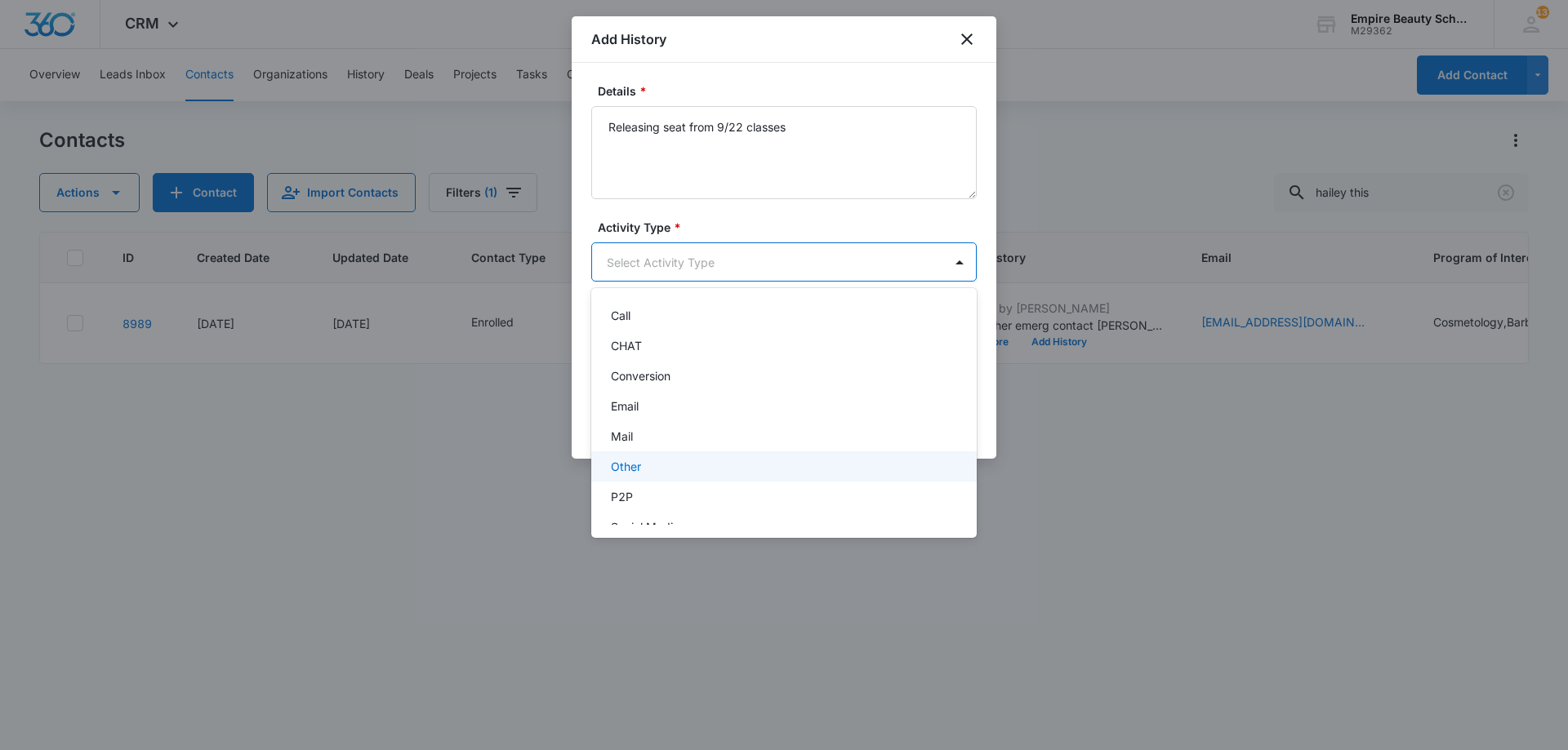
scroll to position [85, 0]
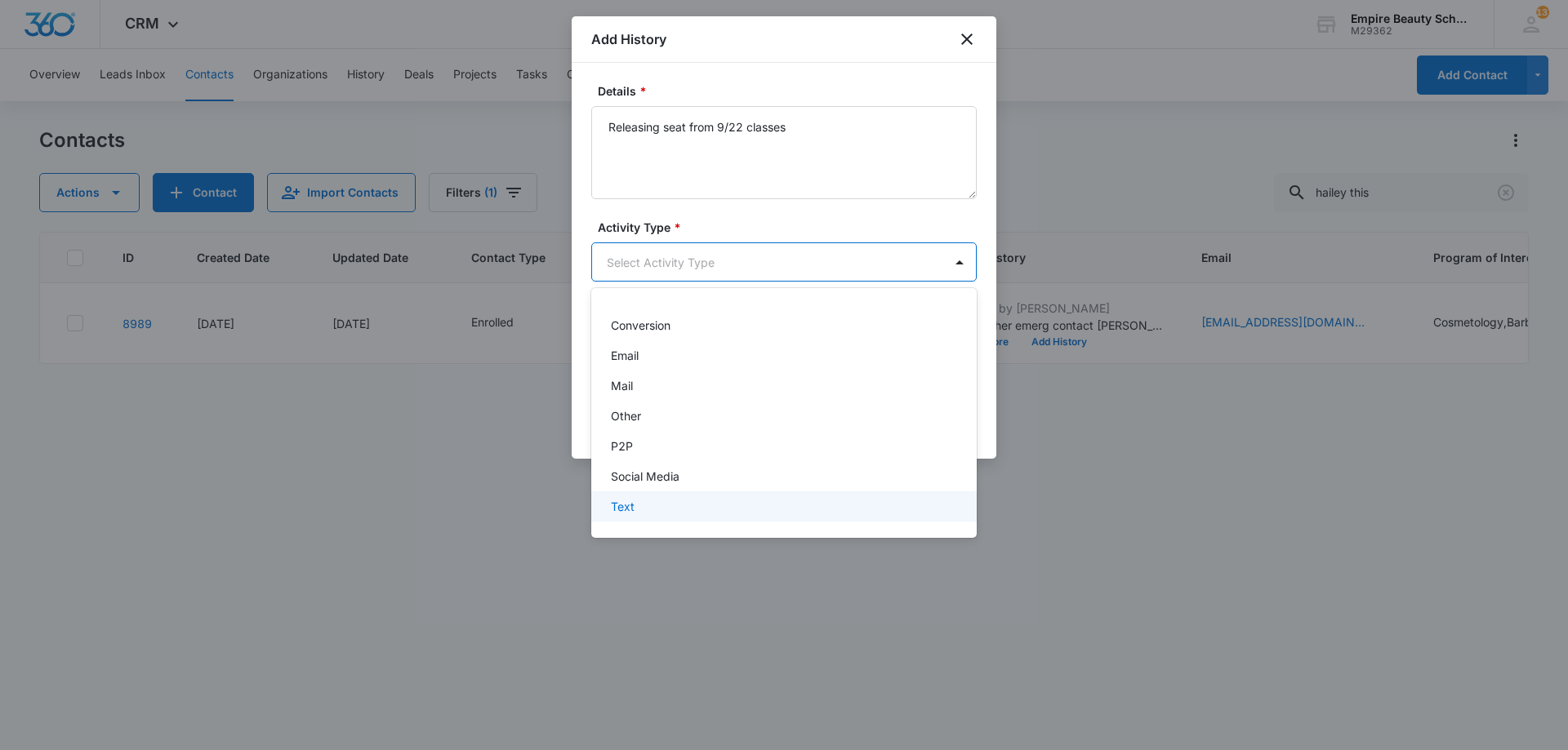
click at [631, 501] on p "Text" at bounding box center [622, 506] width 24 height 17
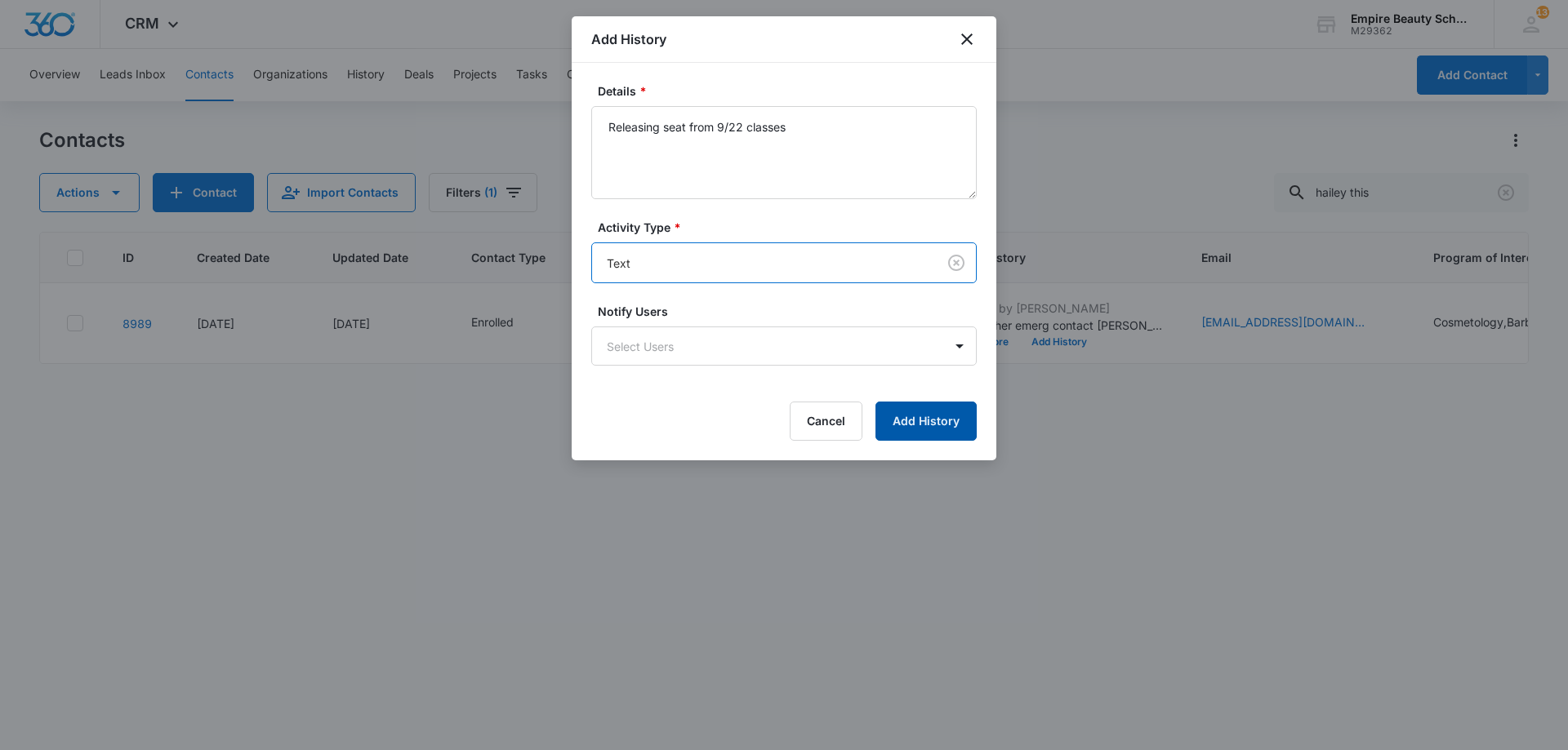
click at [947, 420] on button "Add History" at bounding box center [925, 421] width 101 height 39
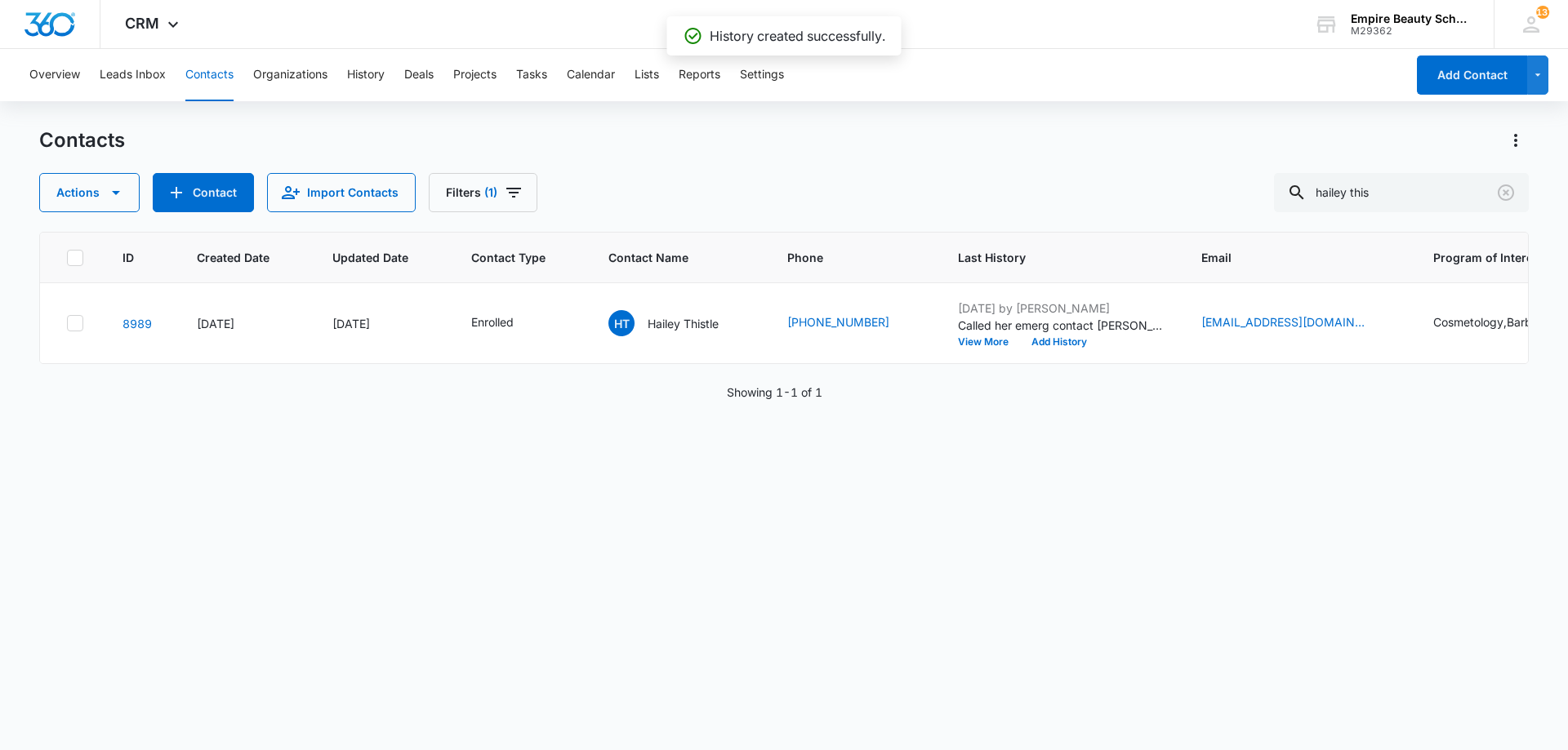
click at [516, 321] on div "Enrolled" at bounding box center [508, 323] width 72 height 19
click at [494, 222] on div "Enrolled" at bounding box center [476, 218] width 47 height 11
click at [511, 217] on icon "Remove Enrolled" at bounding box center [509, 219] width 11 height 12
click at [509, 218] on div at bounding box center [486, 219] width 72 height 20
click at [508, 218] on div at bounding box center [486, 219] width 72 height 20
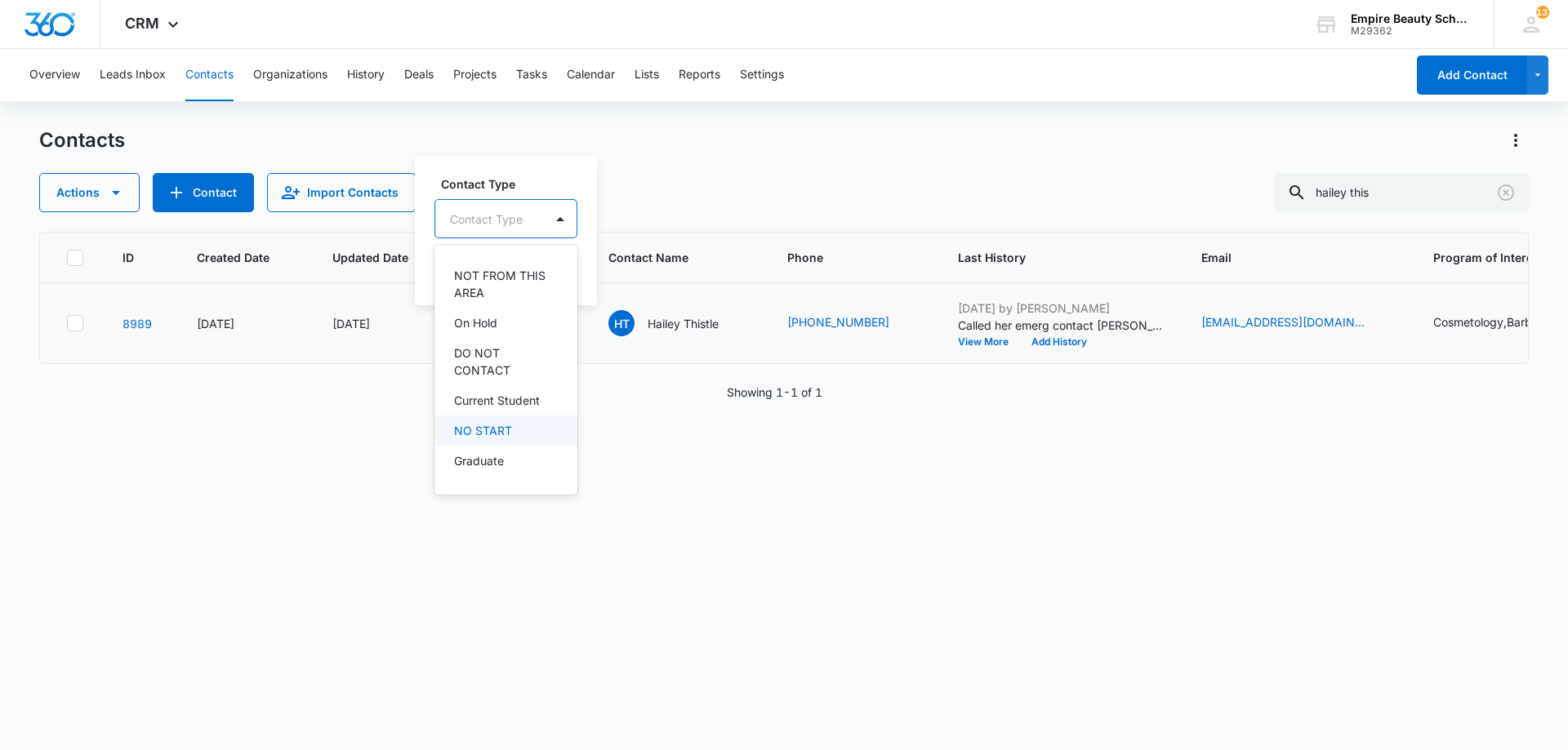
scroll to position [244, 0]
click at [502, 433] on p "NO START" at bounding box center [483, 428] width 58 height 17
click at [515, 197] on div "NO START" at bounding box center [507, 218] width 145 height 41
click at [560, 278] on button "Save" at bounding box center [555, 270] width 48 height 31
click at [606, 486] on div "ID Created Date Updated Date Contact Type Contact Name Phone Last History Email…" at bounding box center [784, 480] width 1490 height 497
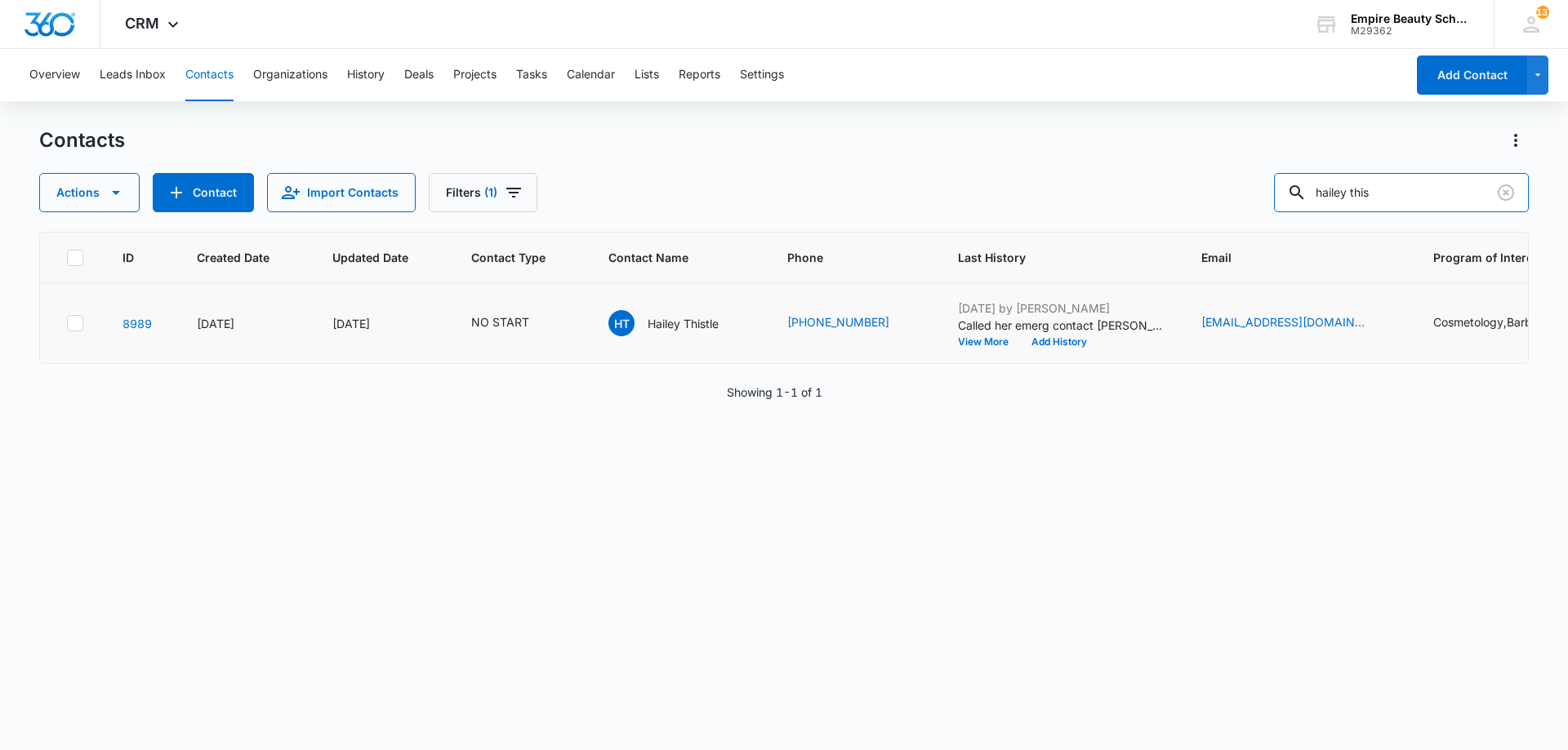
drag, startPoint x: 1348, startPoint y: 191, endPoint x: 1118, endPoint y: 143, distance: 235.0
click at [1148, 164] on div "Contacts Actions Contact Import Contacts Filters (1) hailey this" at bounding box center [784, 170] width 1490 height 85
type input "addysn"
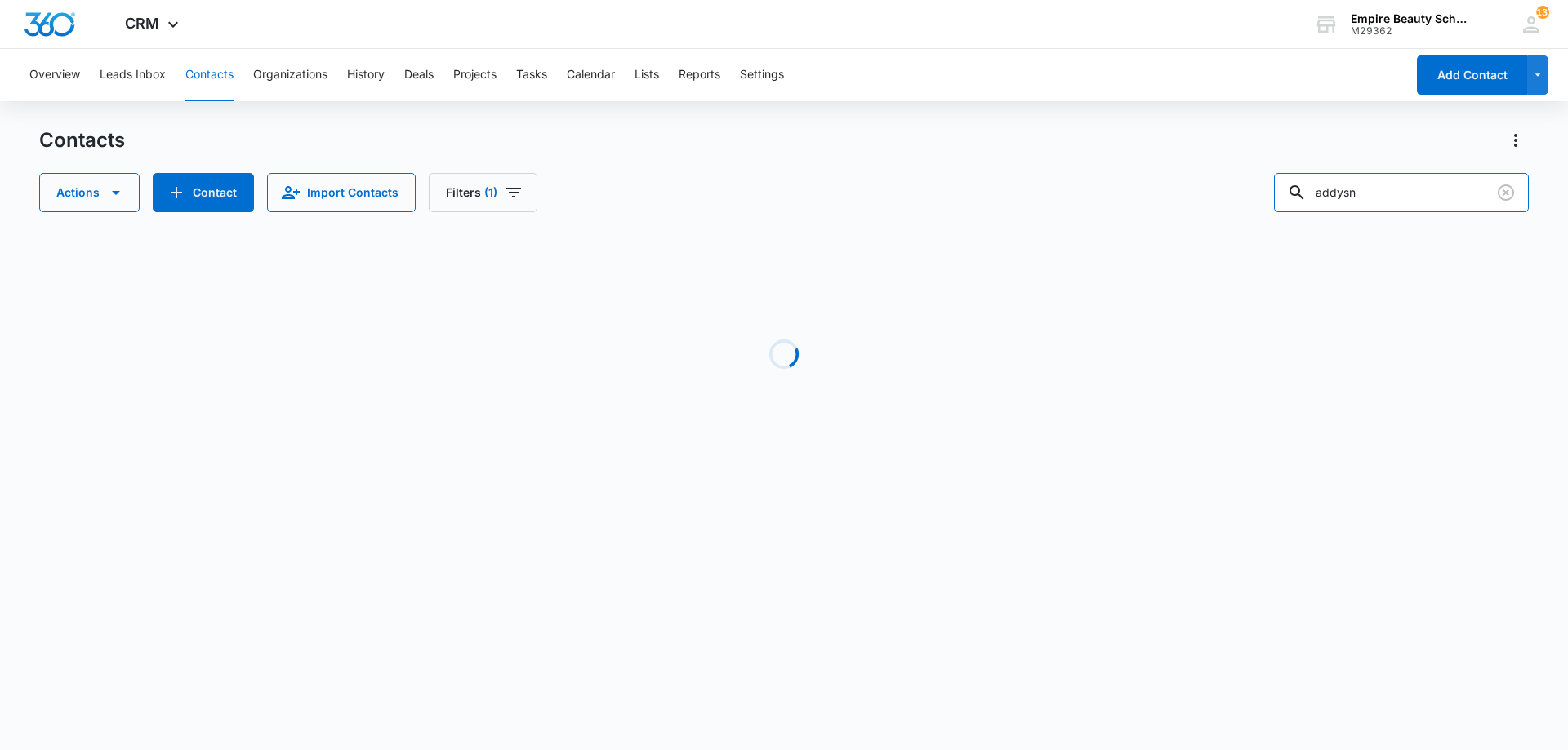
drag, startPoint x: 1436, startPoint y: 193, endPoint x: 1279, endPoint y: 163, distance: 159.8
click at [1279, 163] on div "Contacts Actions Contact Import Contacts Filters (1) addysn" at bounding box center [784, 170] width 1490 height 85
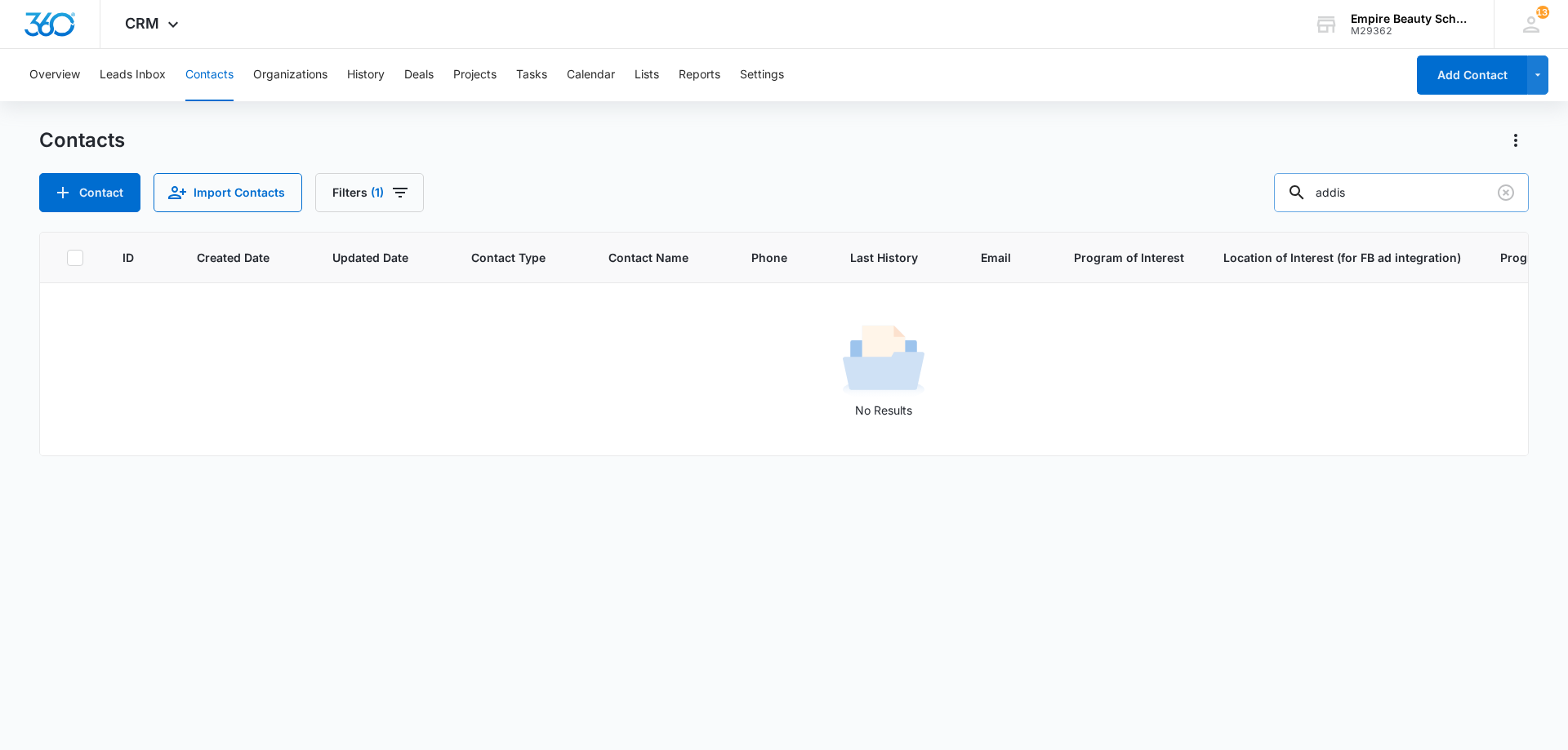
drag, startPoint x: 1377, startPoint y: 191, endPoint x: 1341, endPoint y: 191, distance: 36.0
click at [1341, 191] on input "addis" at bounding box center [1401, 192] width 255 height 39
type input "a"
type input "lepelle"
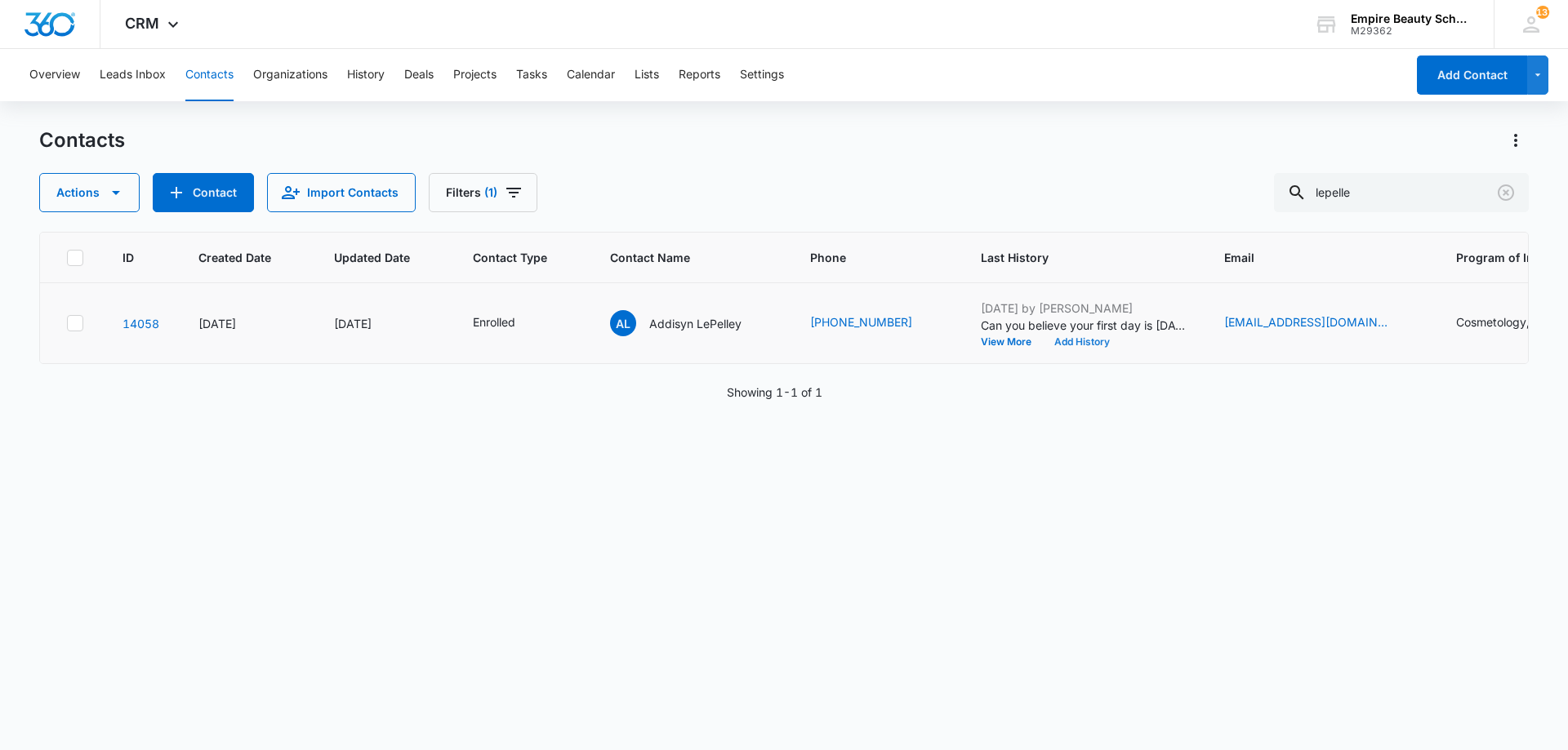
click at [1062, 344] on button "Add History" at bounding box center [1081, 342] width 78 height 10
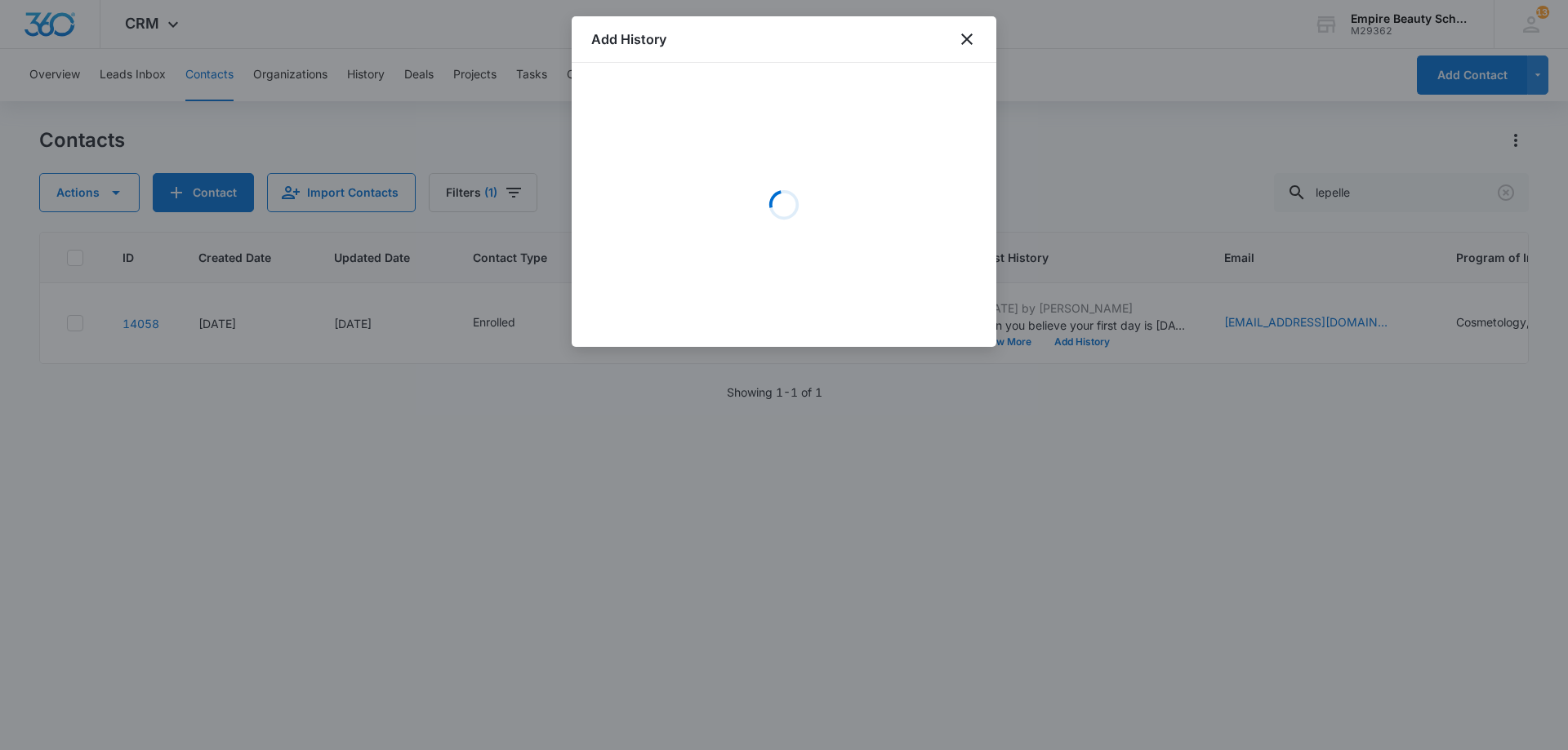
click at [664, 182] on div "Loading" at bounding box center [784, 205] width 385 height 245
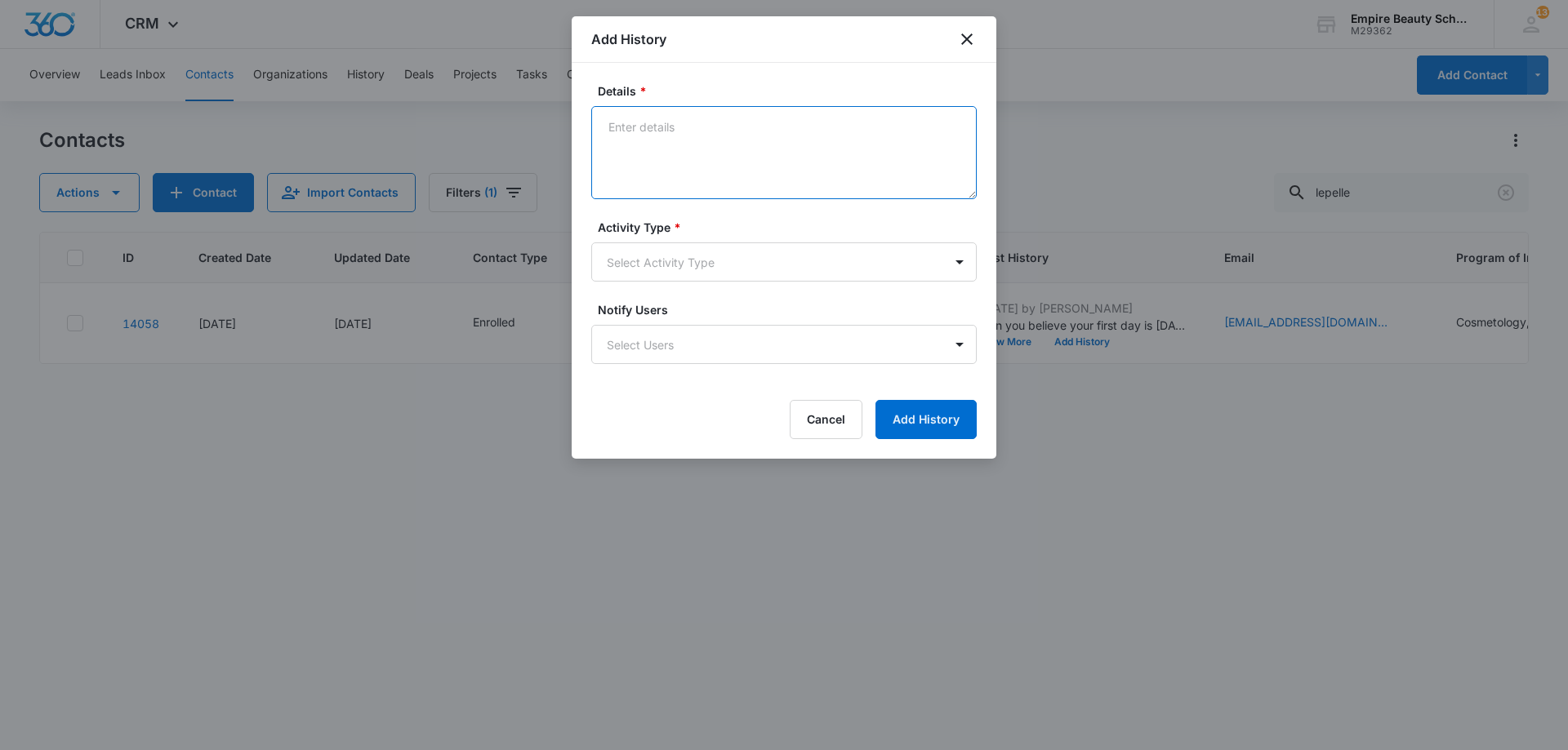
click at [660, 162] on textarea "Details *" at bounding box center [784, 152] width 385 height 93
type textarea "Called - No answer"
click at [671, 261] on body "CRM Apps Forms CRM Email Shop Payments POS Files Brand Settings Empire Beauty S…" at bounding box center [784, 375] width 1568 height 750
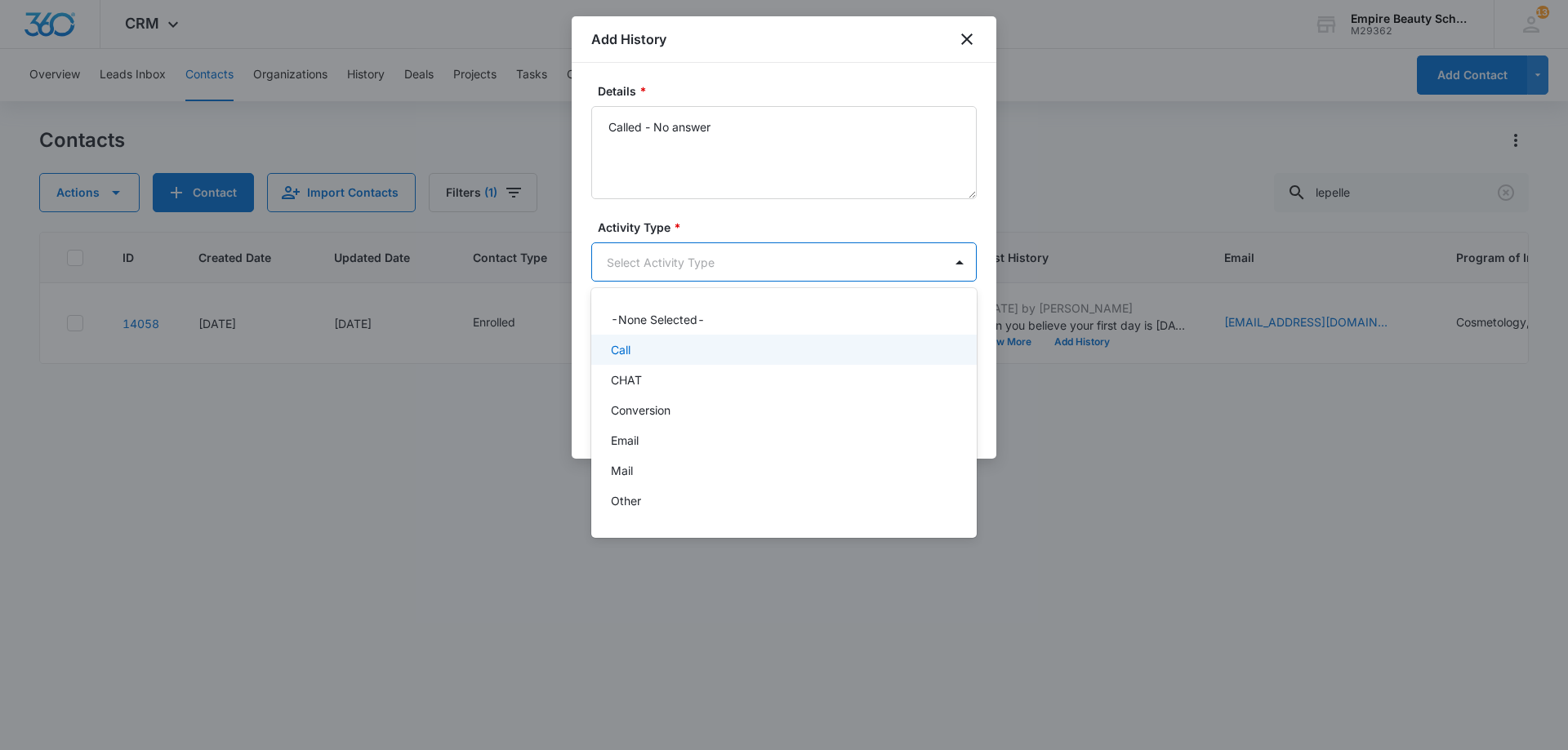
click at [640, 345] on div "Call" at bounding box center [782, 349] width 343 height 17
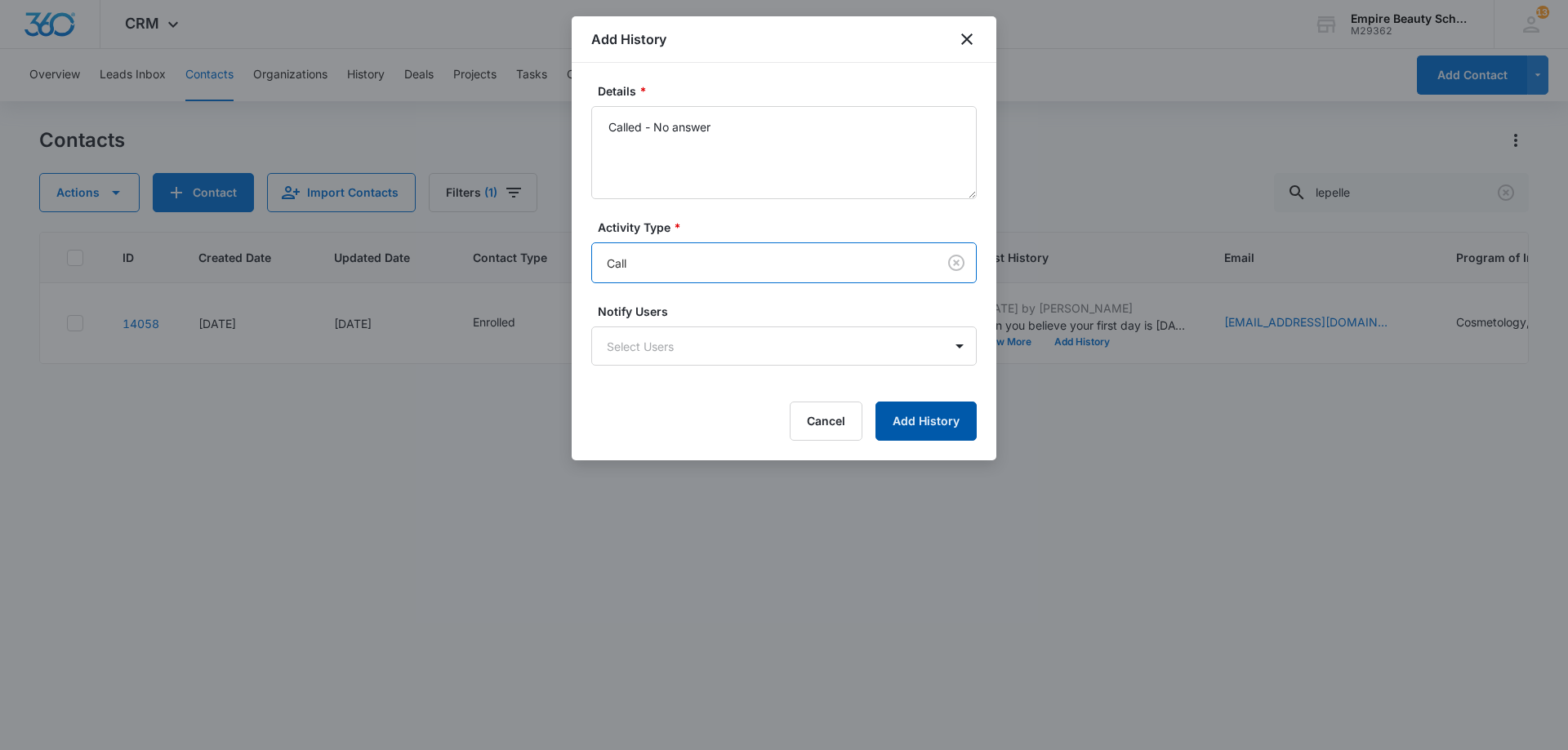
click at [903, 416] on button "Add History" at bounding box center [925, 421] width 101 height 39
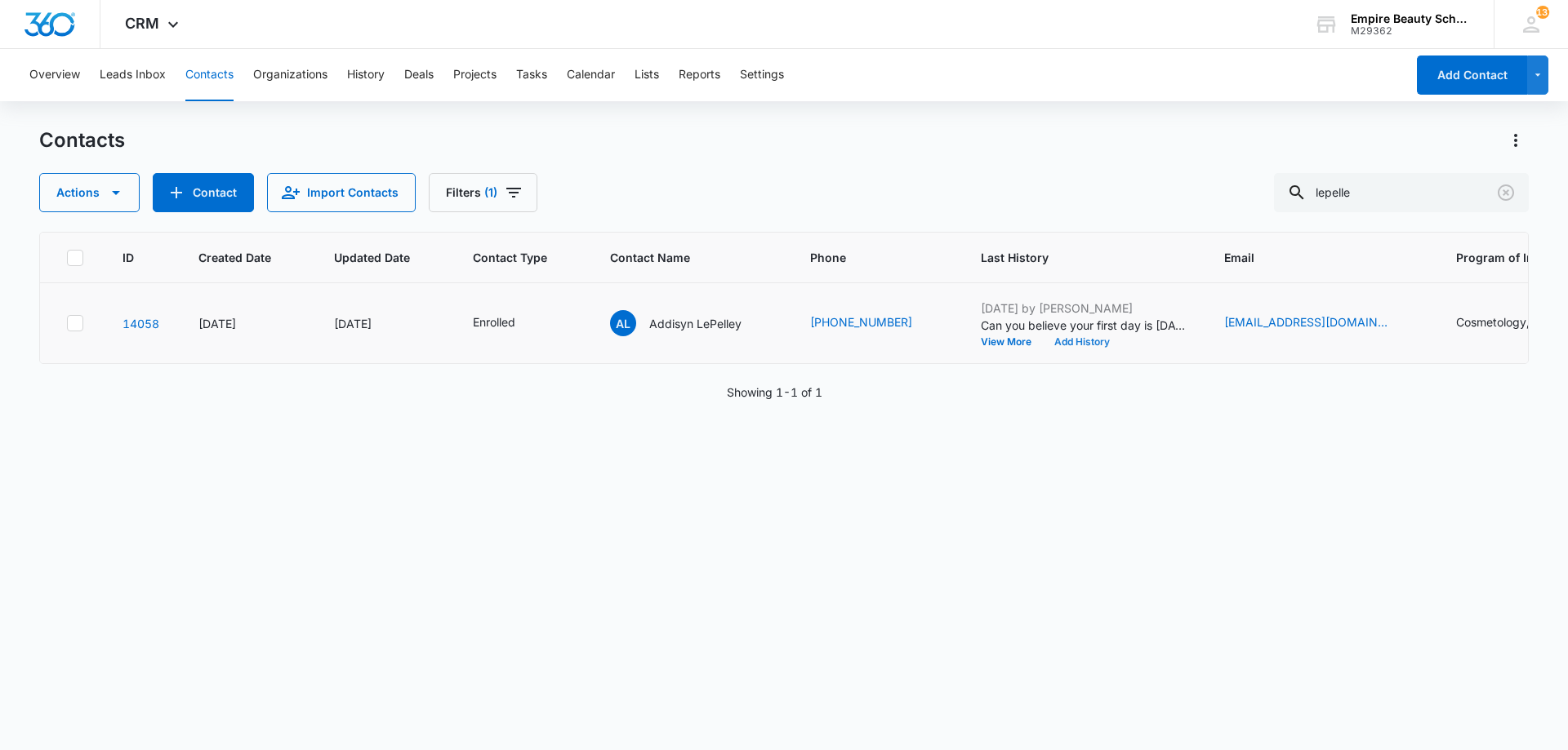
click at [1062, 339] on button "Add History" at bounding box center [1081, 342] width 78 height 10
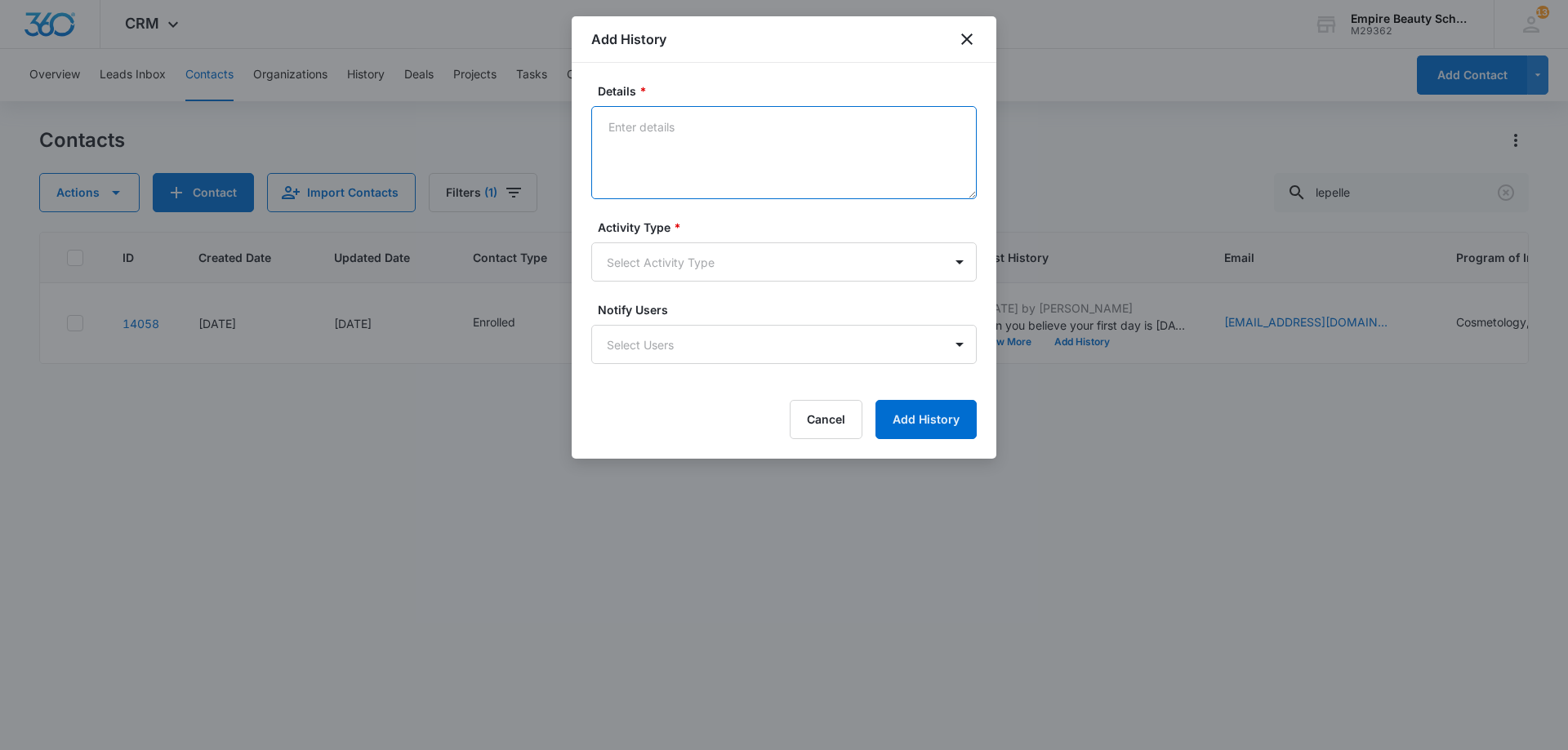
click at [747, 164] on textarea "Details *" at bounding box center [784, 152] width 385 height 93
type textarea "We haven't been able to get in touch with you - Still planning on attending?"
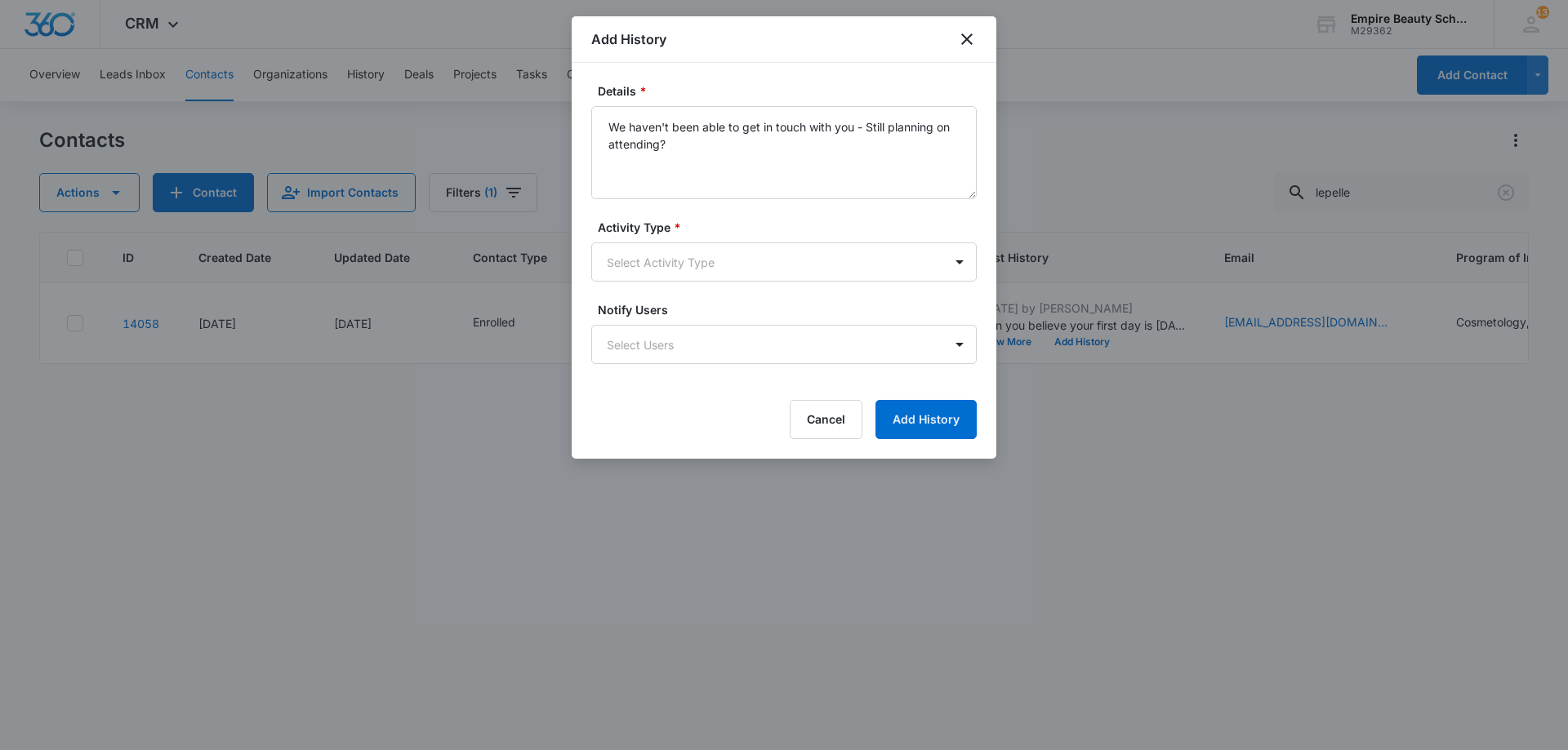
click at [744, 237] on div "Activity Type * Select Activity Type" at bounding box center [784, 249] width 385 height 63
click at [744, 268] on body "CRM Apps Forms CRM Email Shop Payments POS Files Brand Settings Empire Beauty S…" at bounding box center [784, 375] width 1568 height 750
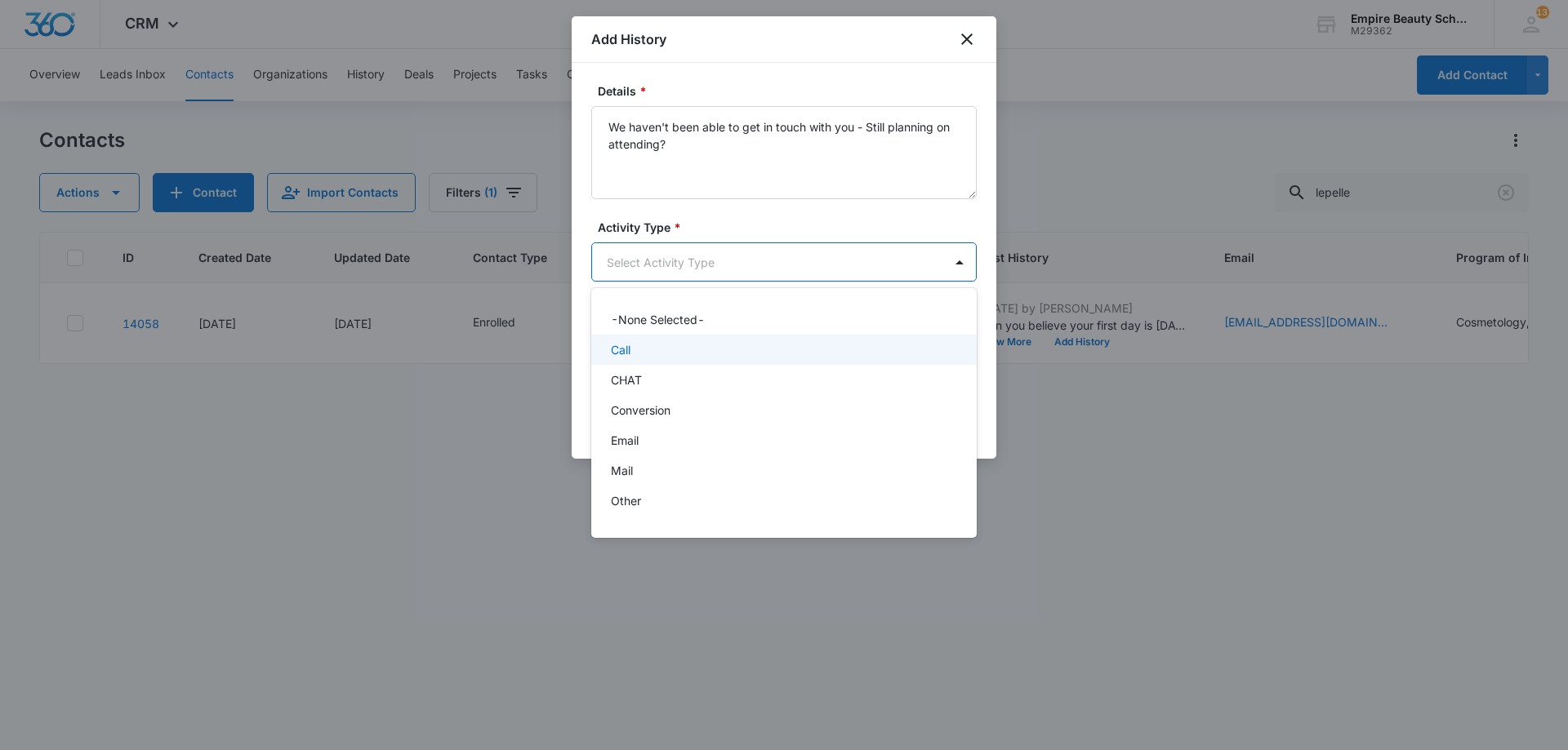
scroll to position [85, 0]
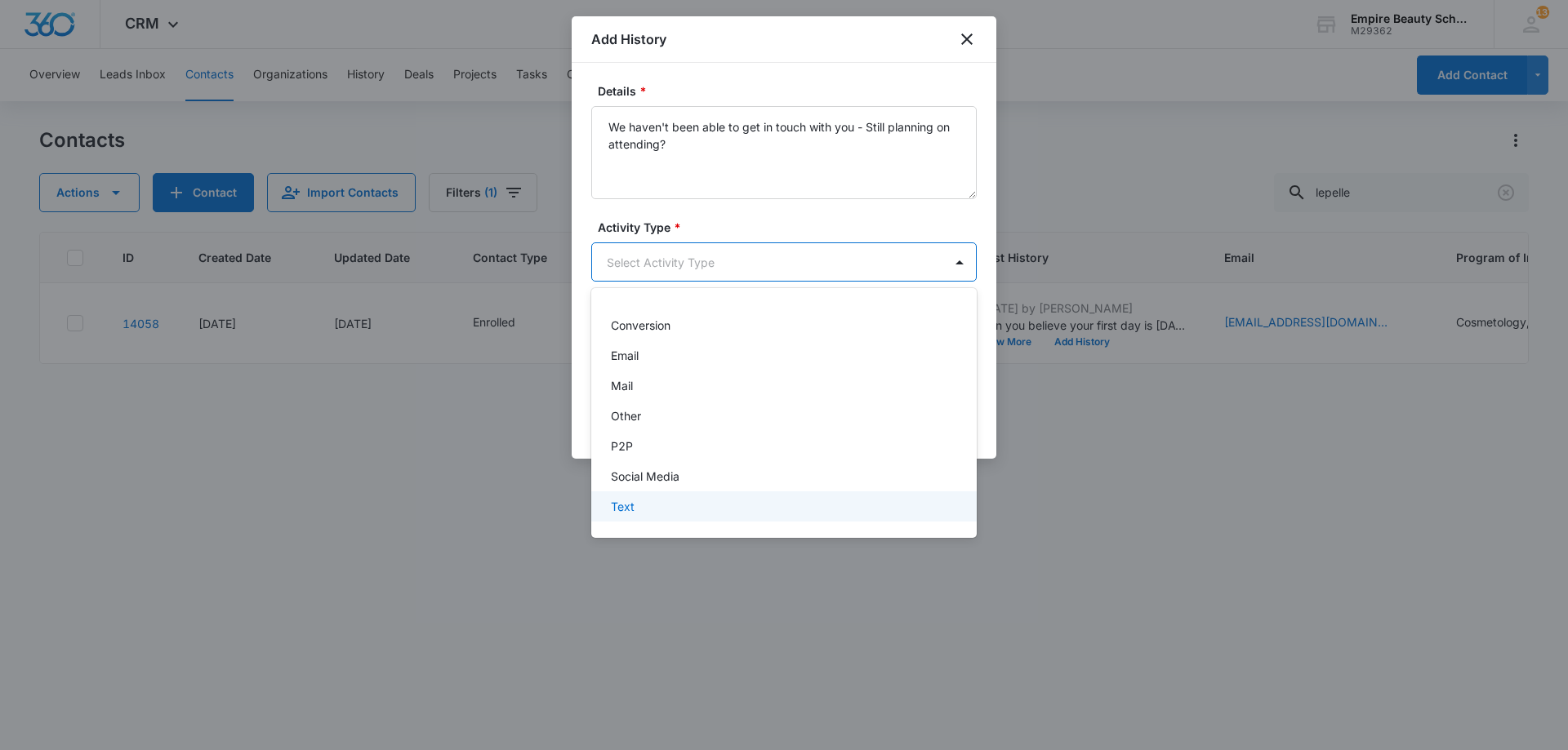
click at [669, 499] on div "Text" at bounding box center [782, 506] width 343 height 17
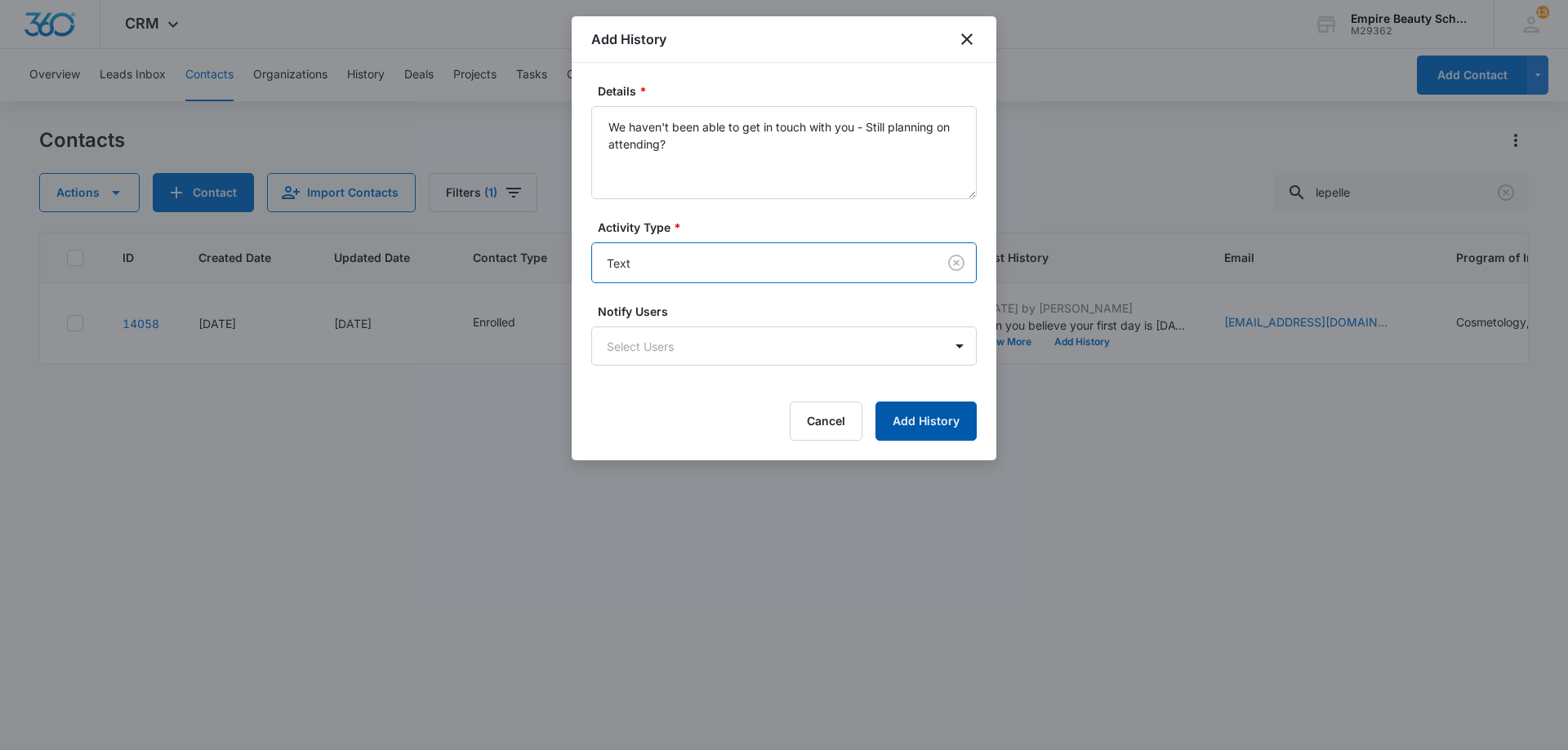
click at [955, 431] on button "Add History" at bounding box center [925, 421] width 101 height 39
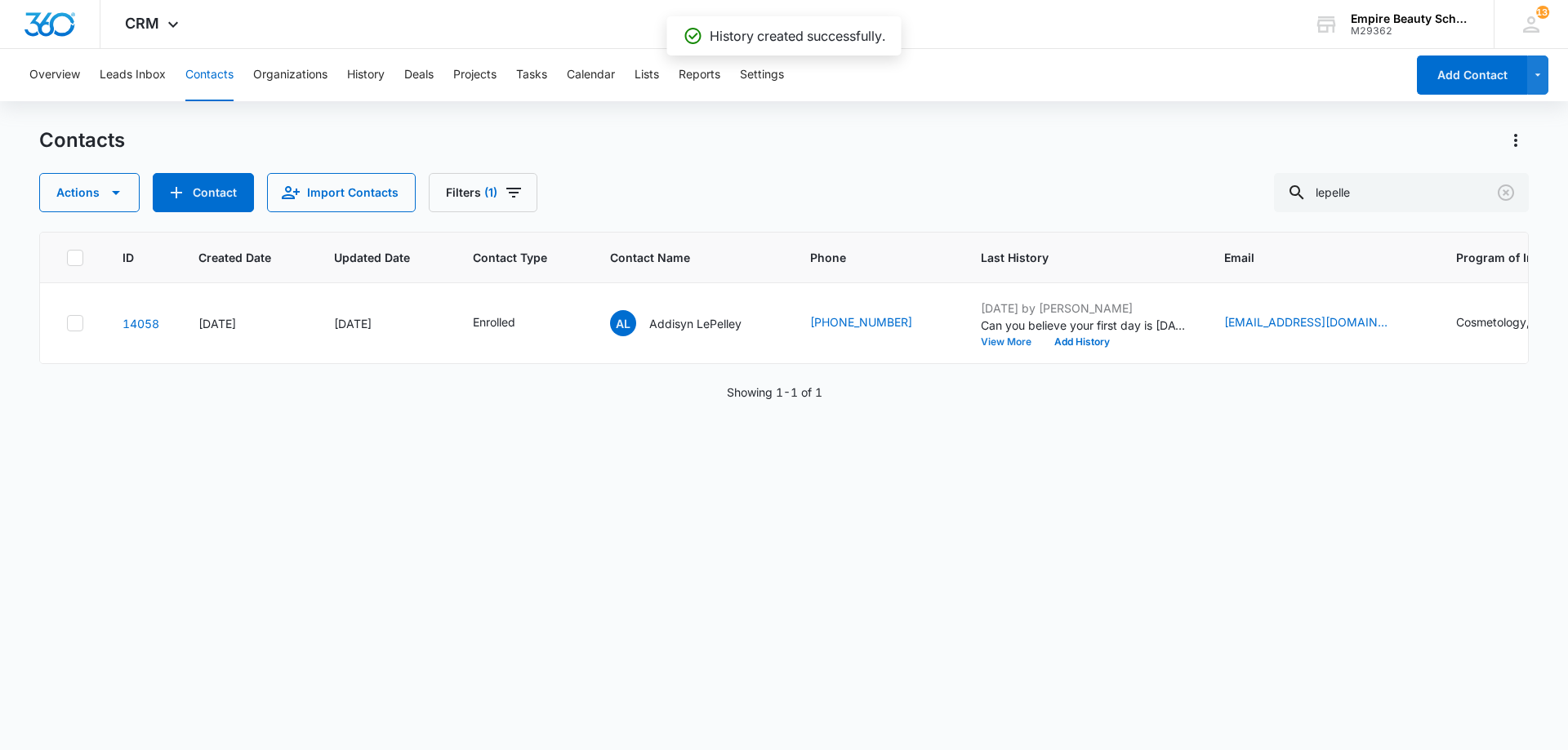
click at [1013, 341] on button "View More" at bounding box center [1012, 342] width 62 height 10
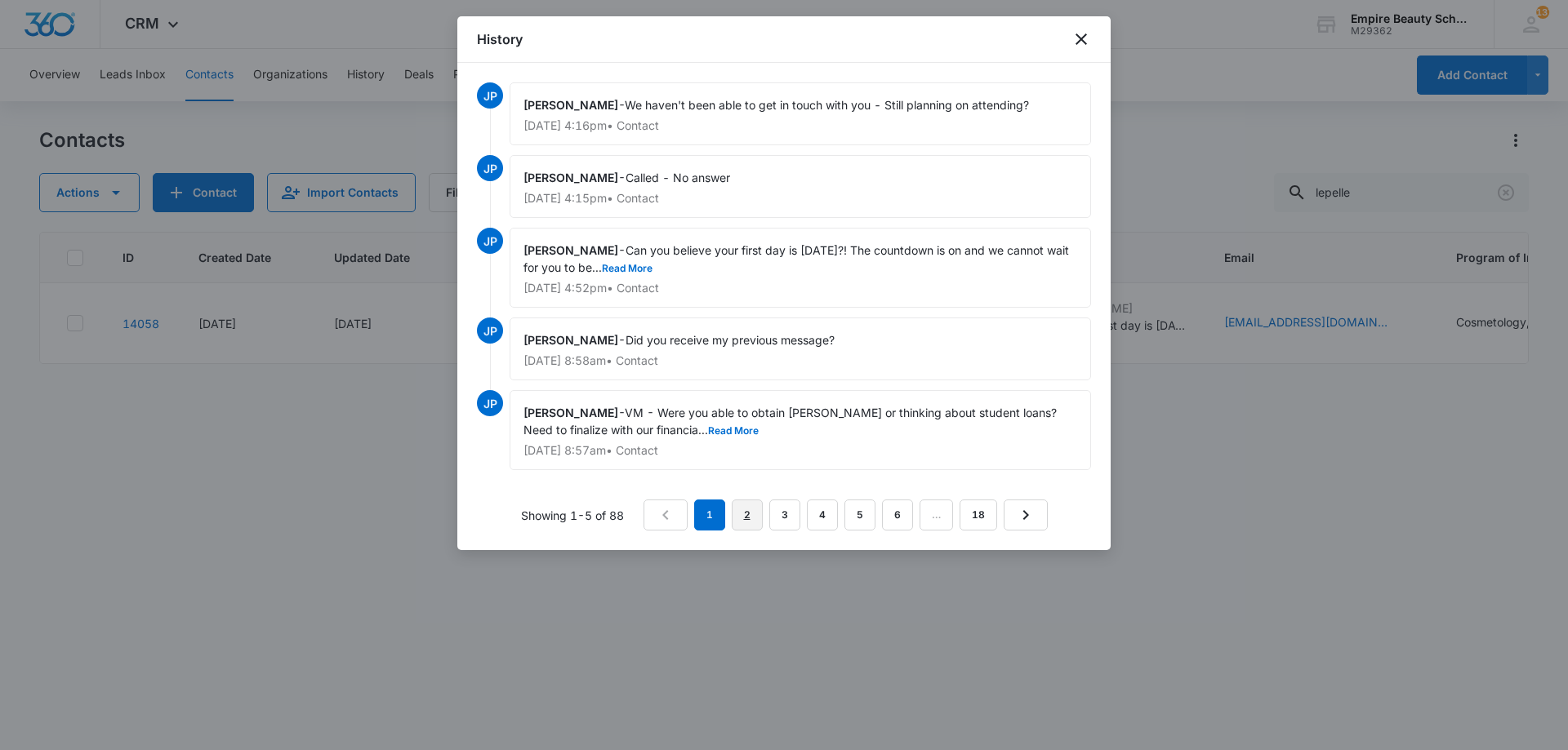
click at [751, 512] on link "2" at bounding box center [747, 515] width 31 height 31
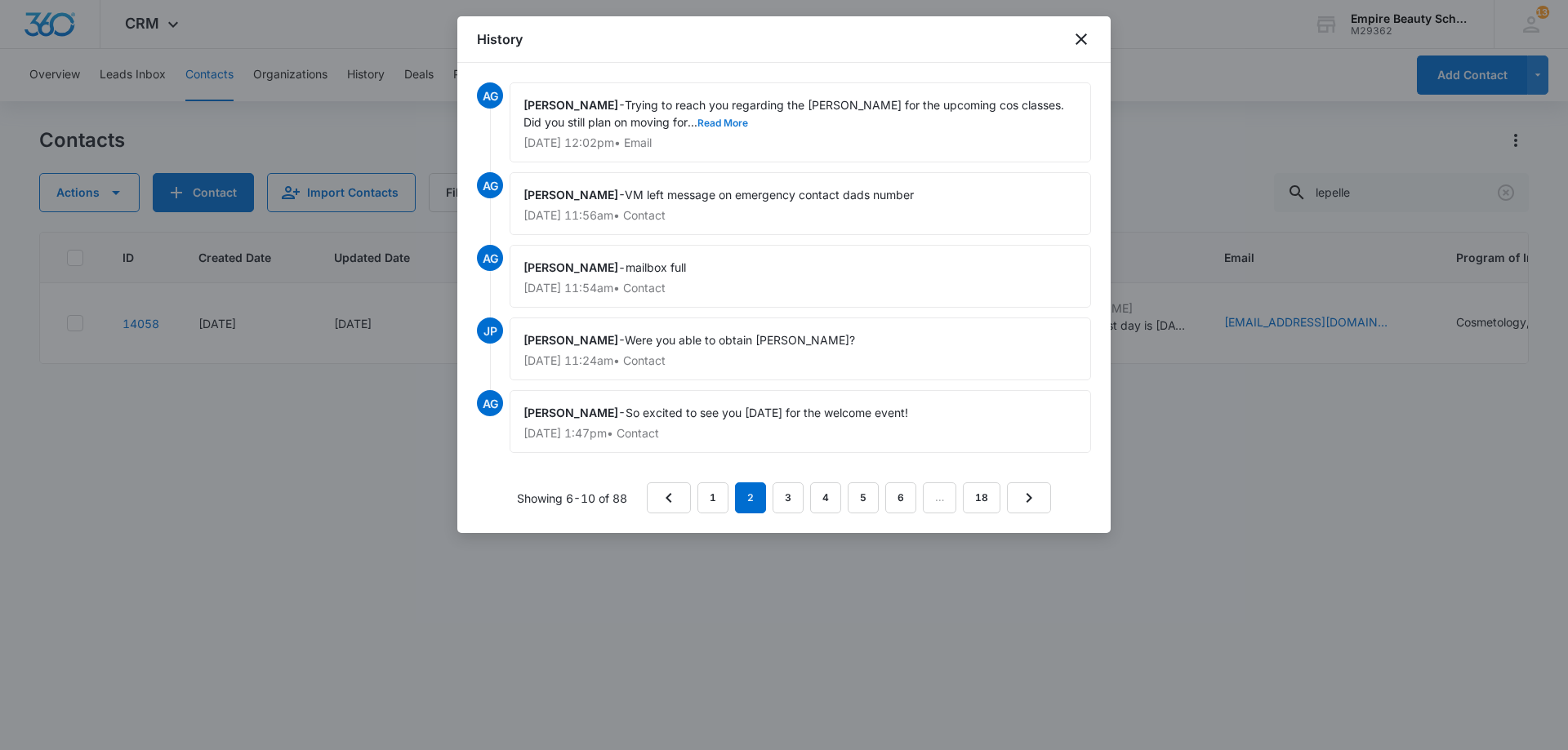
click at [697, 118] on button "Read More" at bounding box center [722, 123] width 50 height 10
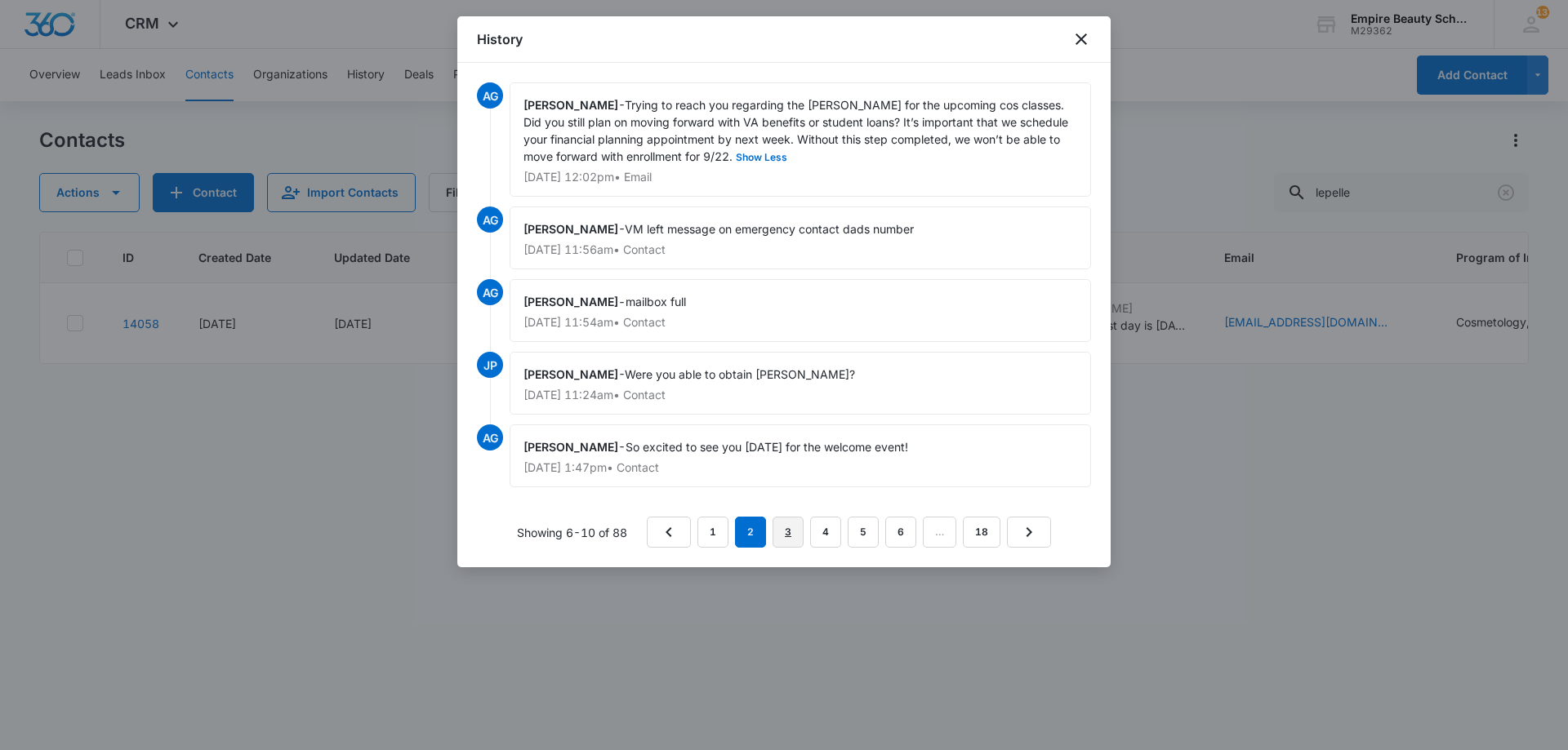
click at [778, 538] on link "3" at bounding box center [787, 531] width 31 height 31
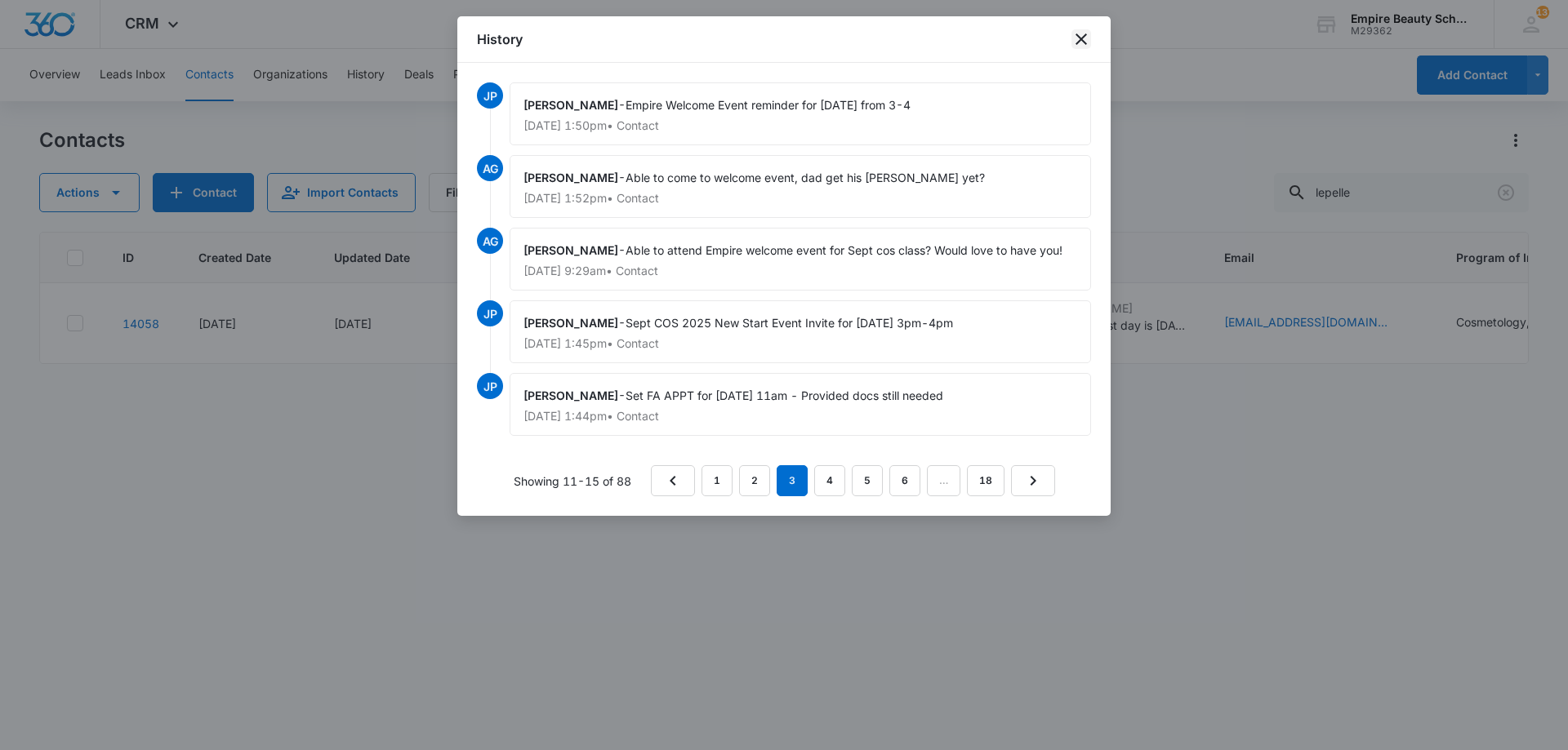
click at [1075, 46] on icon "close" at bounding box center [1081, 39] width 19 height 19
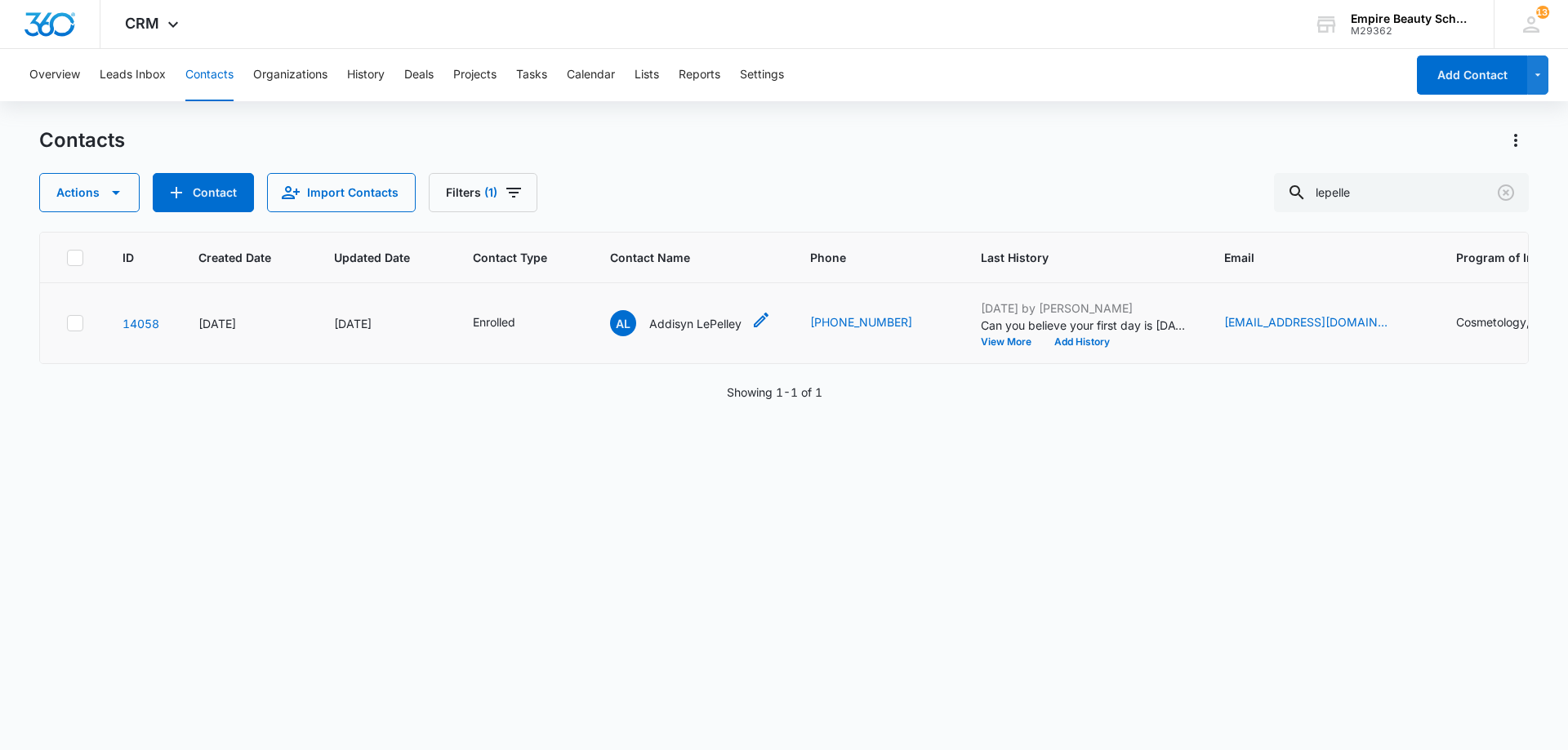
click at [685, 324] on p "Addisyn LePelley" at bounding box center [695, 323] width 93 height 17
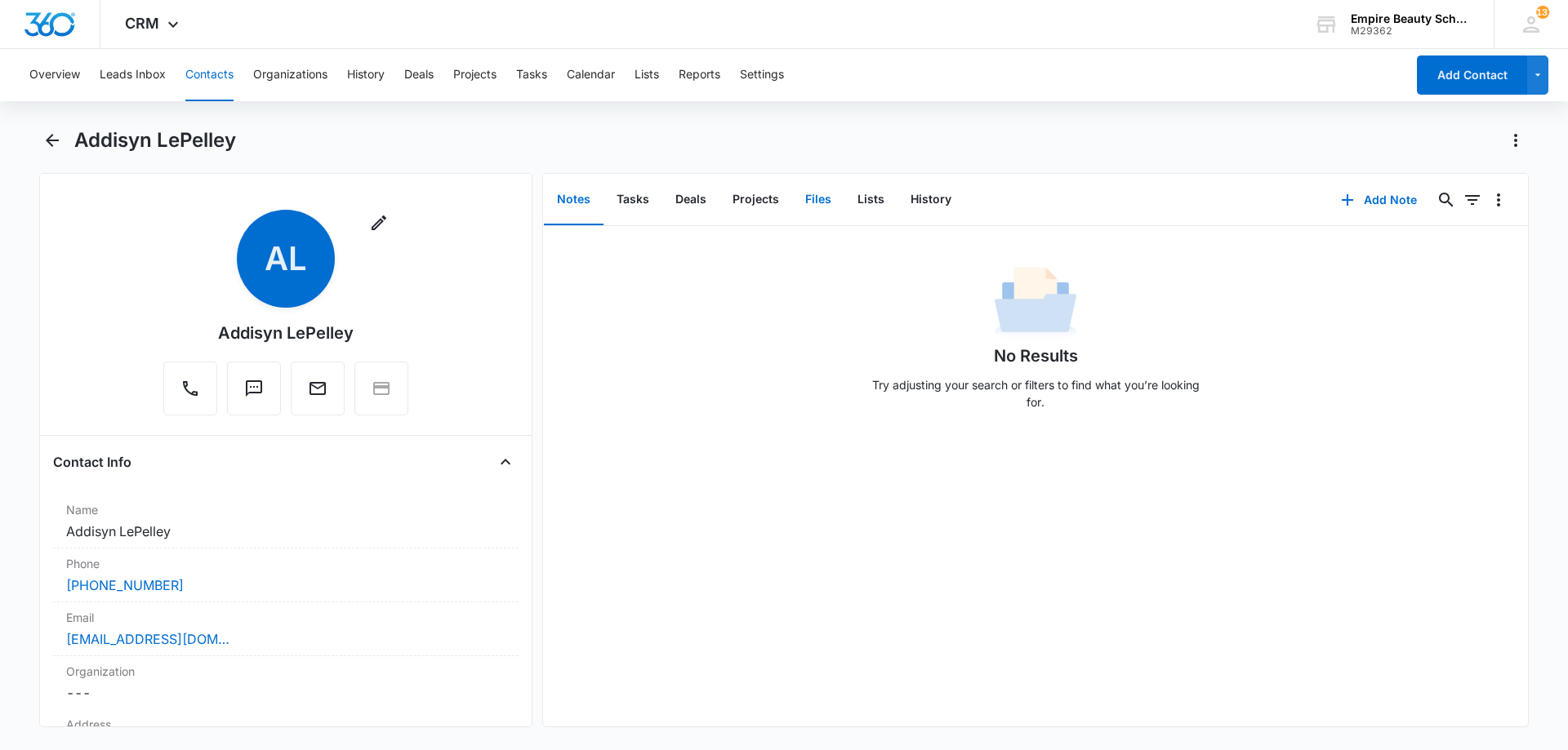
click at [821, 204] on button "Files" at bounding box center [818, 199] width 52 height 50
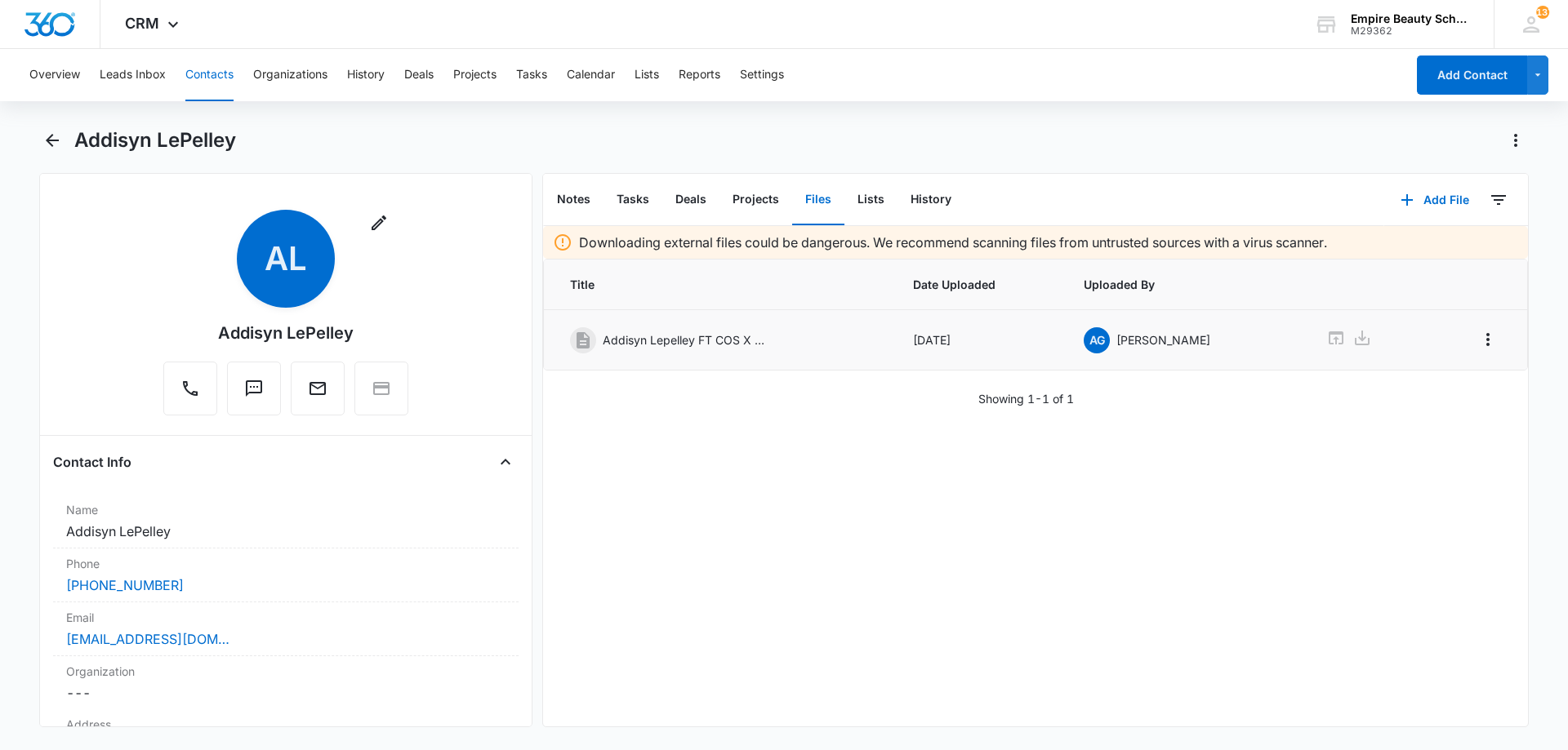
click at [695, 341] on p "Addisyn Lepelley FT COS X Sept 2025.pdf" at bounding box center [684, 339] width 163 height 17
click at [768, 347] on div "Addisyn Lepelley FT COS X Sept 2025.pdf" at bounding box center [718, 340] width 297 height 26
click at [772, 338] on div "Addisyn Lepelley FT COS X Sept 2025.pdf" at bounding box center [718, 340] width 297 height 26
click at [955, 331] on td "Jul 10, 2025" at bounding box center [978, 340] width 172 height 61
drag, startPoint x: 1040, startPoint y: 336, endPoint x: 1048, endPoint y: 338, distance: 8.2
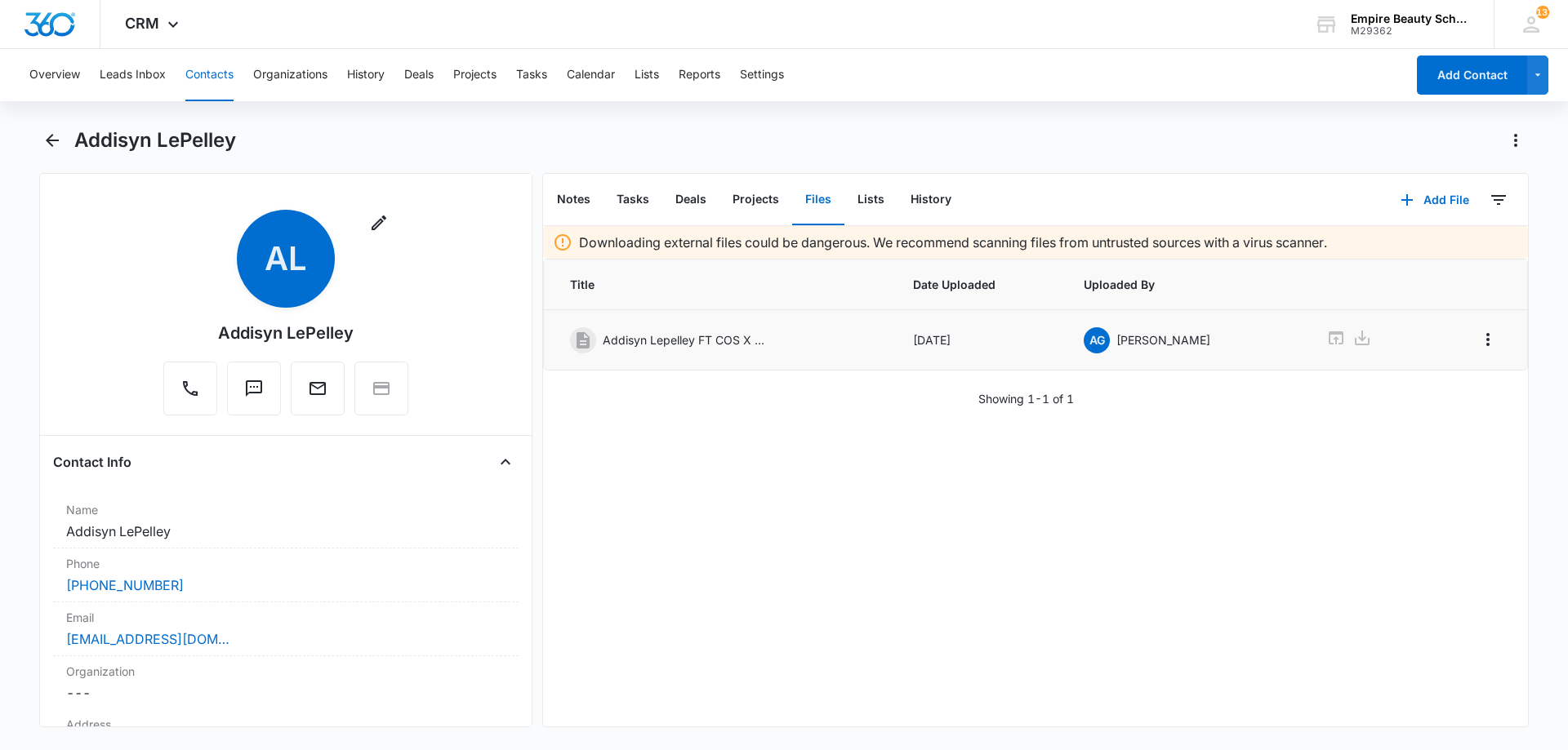
click at [1048, 338] on td "Jul 10, 2025" at bounding box center [978, 340] width 172 height 61
click at [1187, 350] on div "AG Amelia Gauthier" at bounding box center [1181, 340] width 197 height 26
click at [1330, 344] on icon at bounding box center [1335, 338] width 15 height 13
click at [821, 206] on button "Files" at bounding box center [818, 199] width 52 height 50
click at [84, 134] on h1 "Addisyn LePelley" at bounding box center [154, 140] width 161 height 25
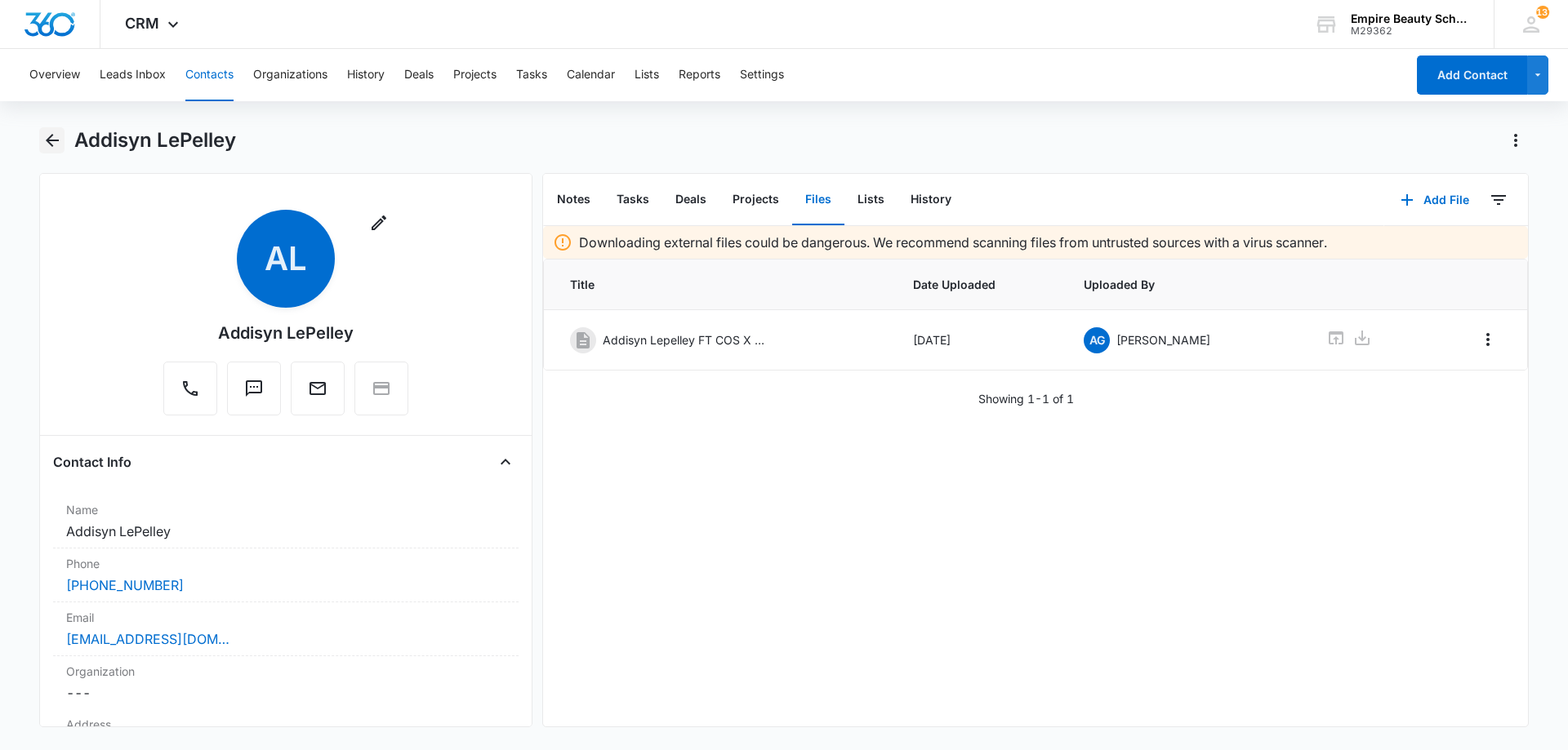
click at [64, 131] on button "Back" at bounding box center [51, 141] width 26 height 26
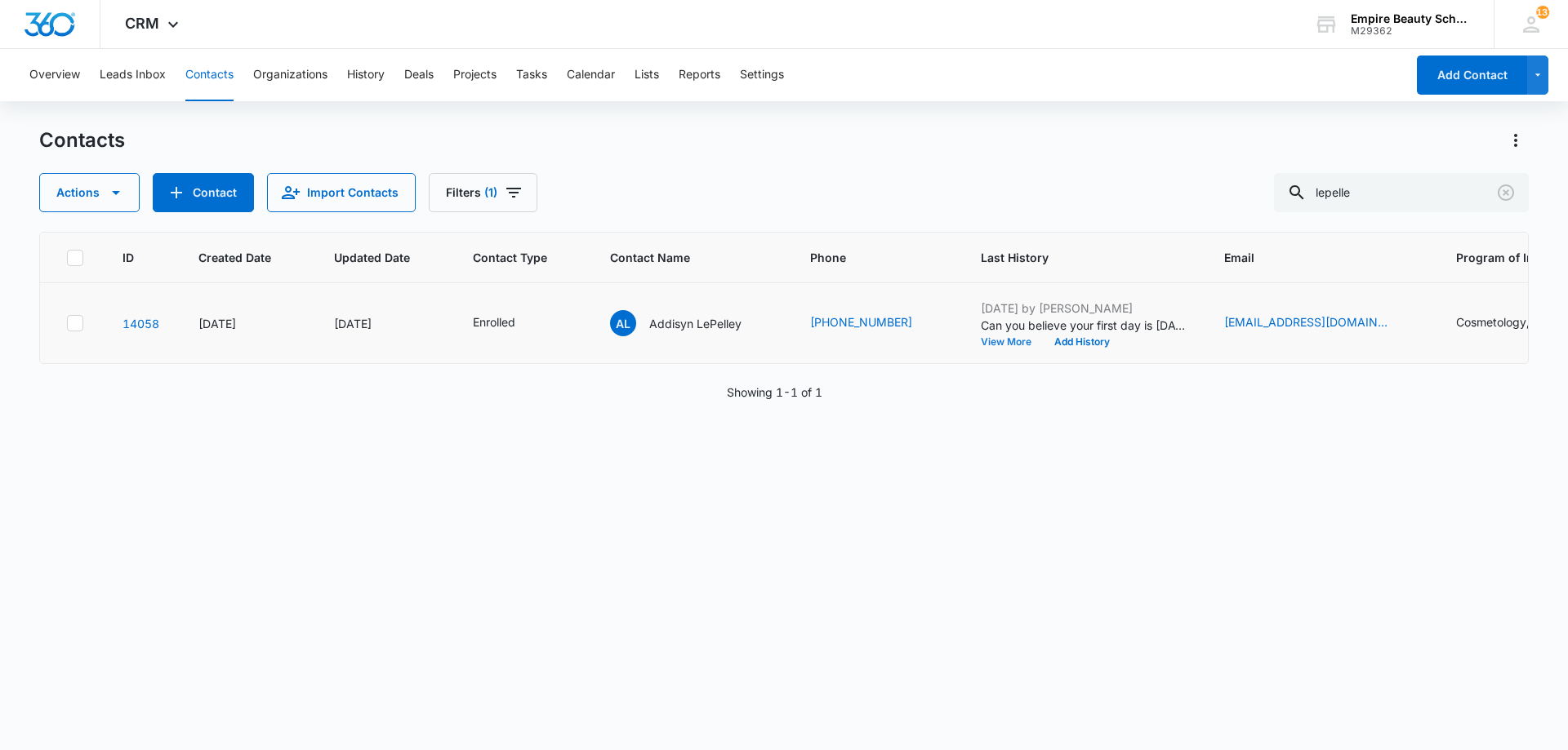
click at [998, 341] on button "View More" at bounding box center [1012, 342] width 62 height 10
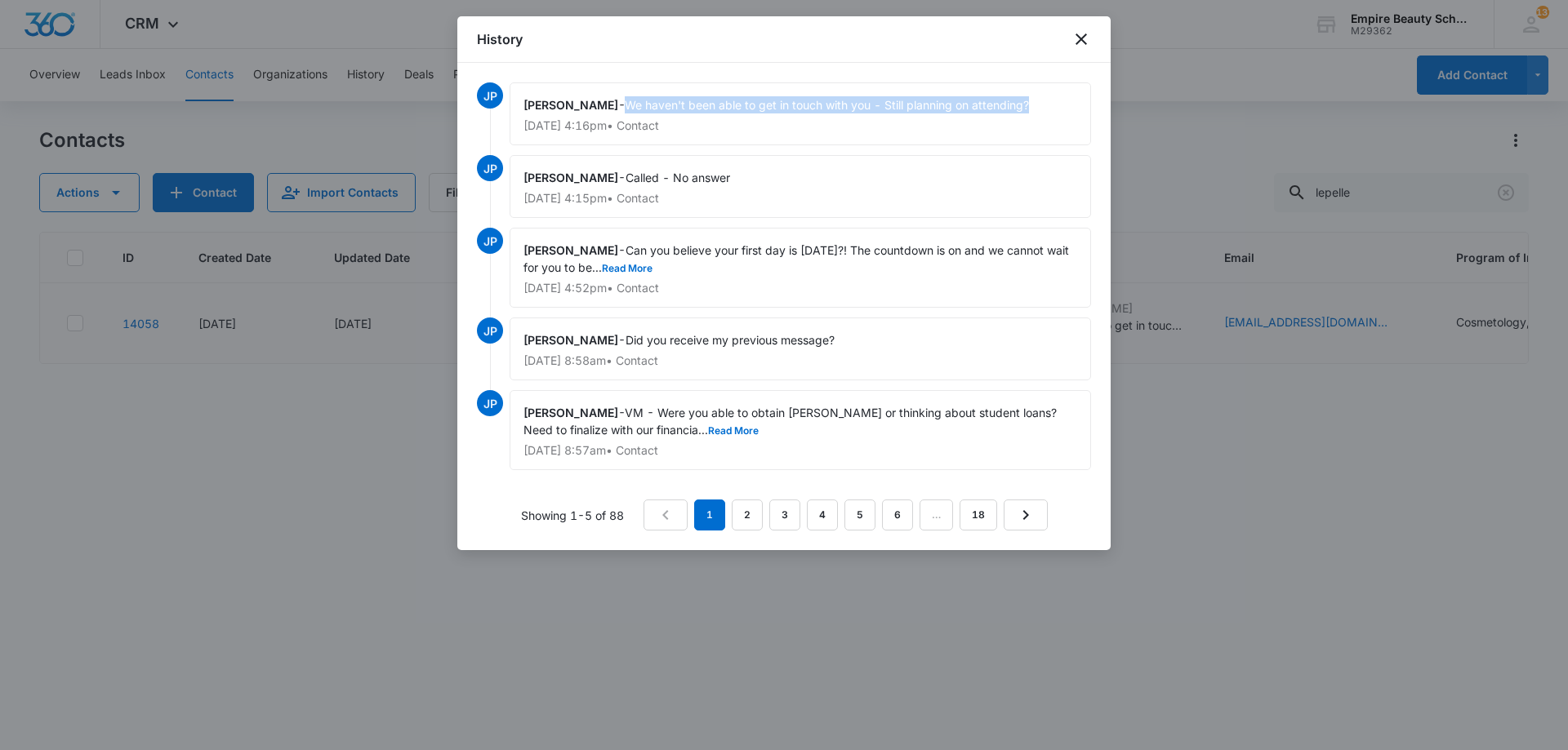
drag, startPoint x: 632, startPoint y: 105, endPoint x: 1032, endPoint y: 108, distance: 400.0
click at [1029, 108] on span "We haven't been able to get in touch with you - Still planning on attending?" at bounding box center [827, 105] width 405 height 14
copy span "We haven't been able to get in touch with you - Still planning on attending?"
click at [1079, 39] on icon "close" at bounding box center [1081, 39] width 19 height 19
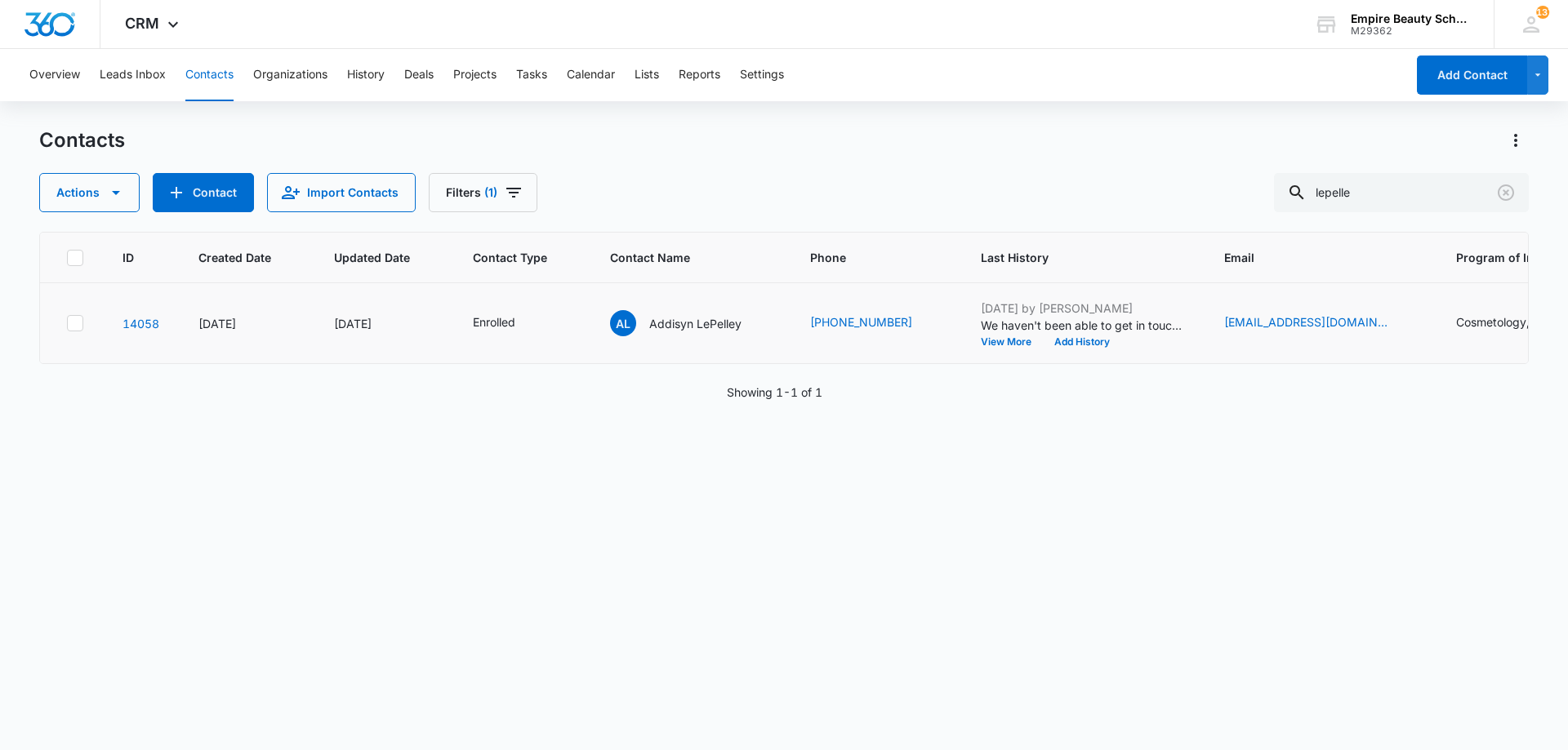
click at [1068, 331] on p "We haven't been able to get in touch with you - Still planning on attending?" at bounding box center [1083, 324] width 204 height 17
click at [1065, 343] on button "Add History" at bounding box center [1081, 342] width 78 height 10
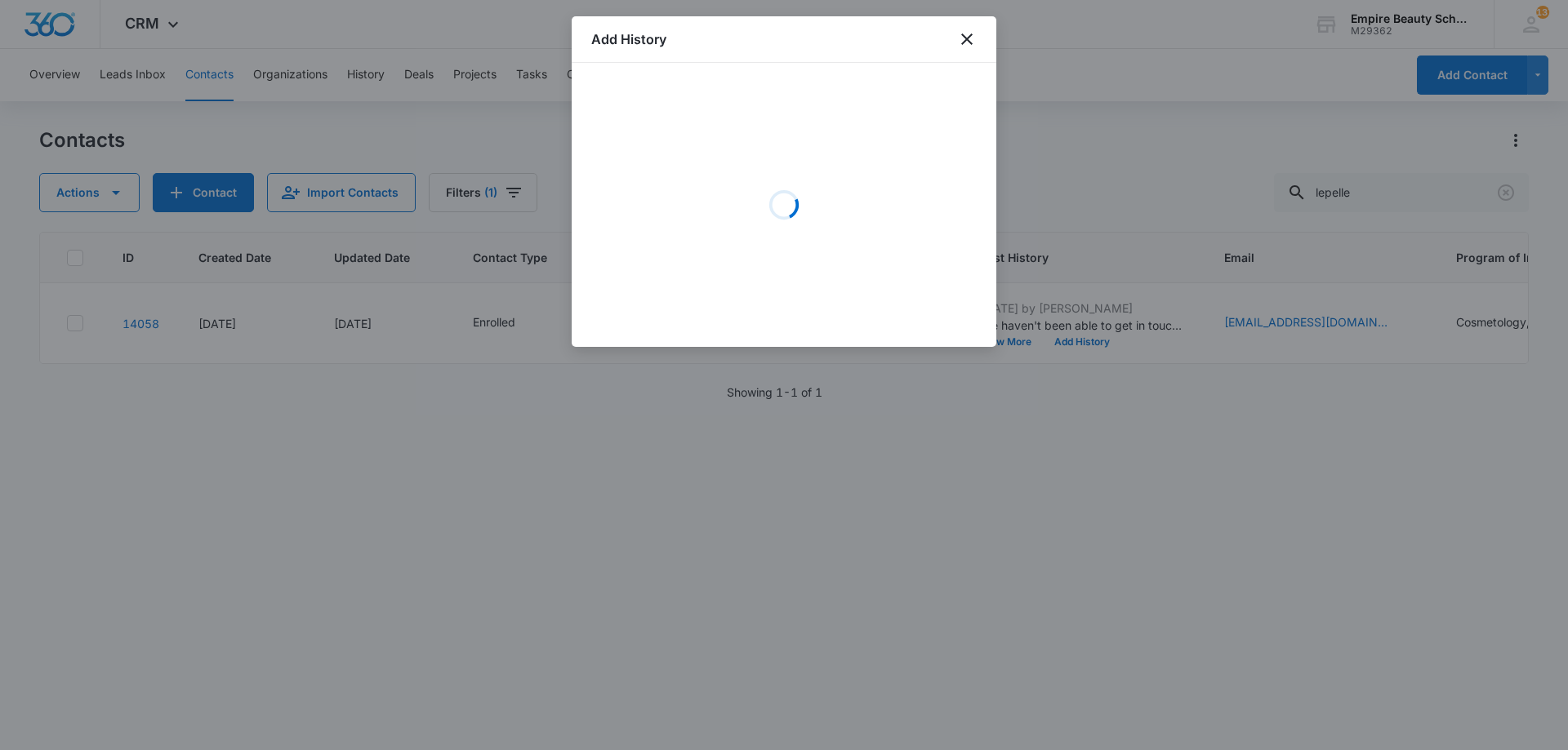
drag, startPoint x: 652, startPoint y: 122, endPoint x: 657, endPoint y: 139, distance: 17.7
click at [652, 127] on div "Loading" at bounding box center [784, 205] width 385 height 245
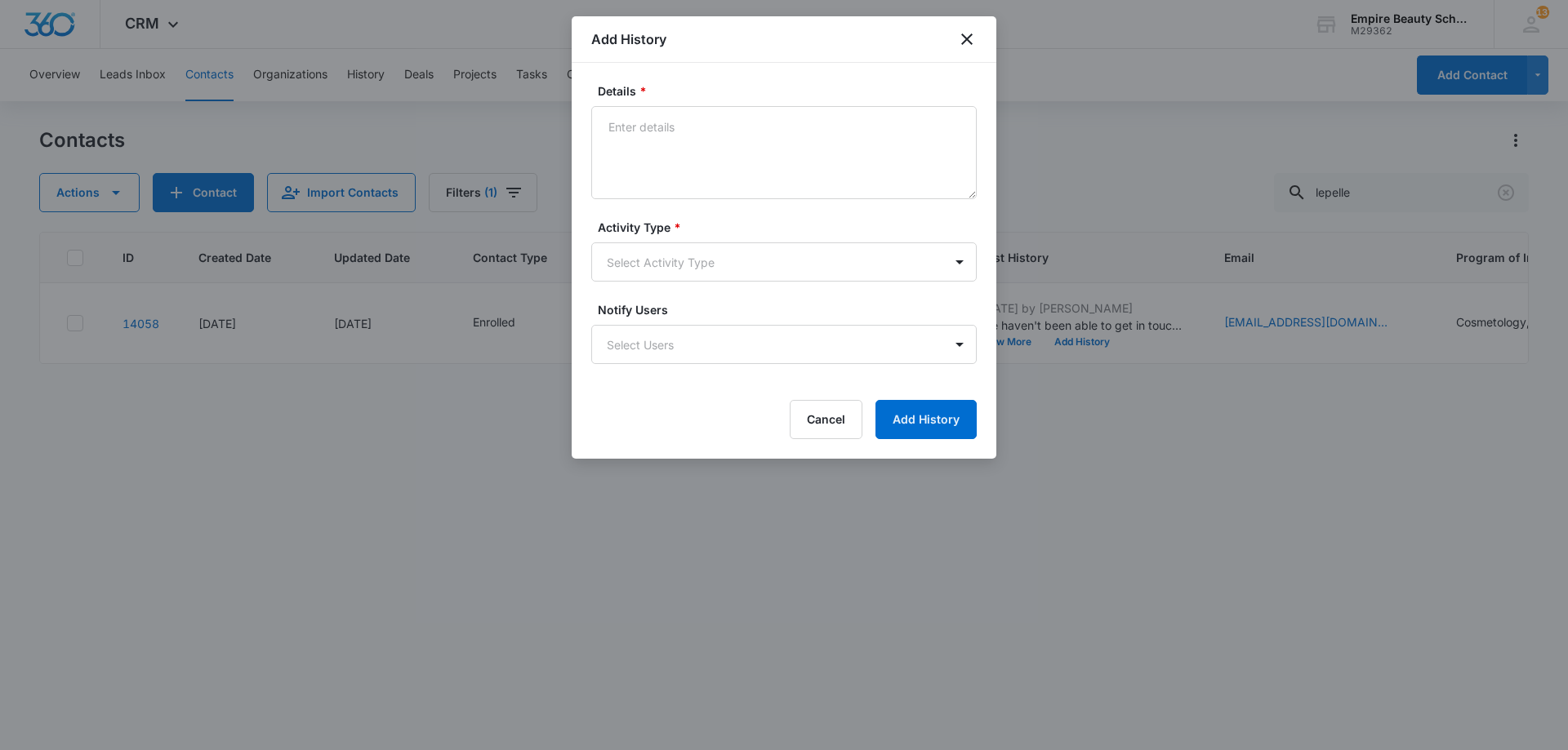
click at [665, 149] on textarea "Details *" at bounding box center [784, 152] width 385 height 93
drag, startPoint x: 687, startPoint y: 148, endPoint x: 665, endPoint y: 150, distance: 22.1
click at [664, 150] on textarea "VM to emerg contact Dad Brad - We haven't been able to get in touch with you - …" at bounding box center [784, 152] width 385 height 93
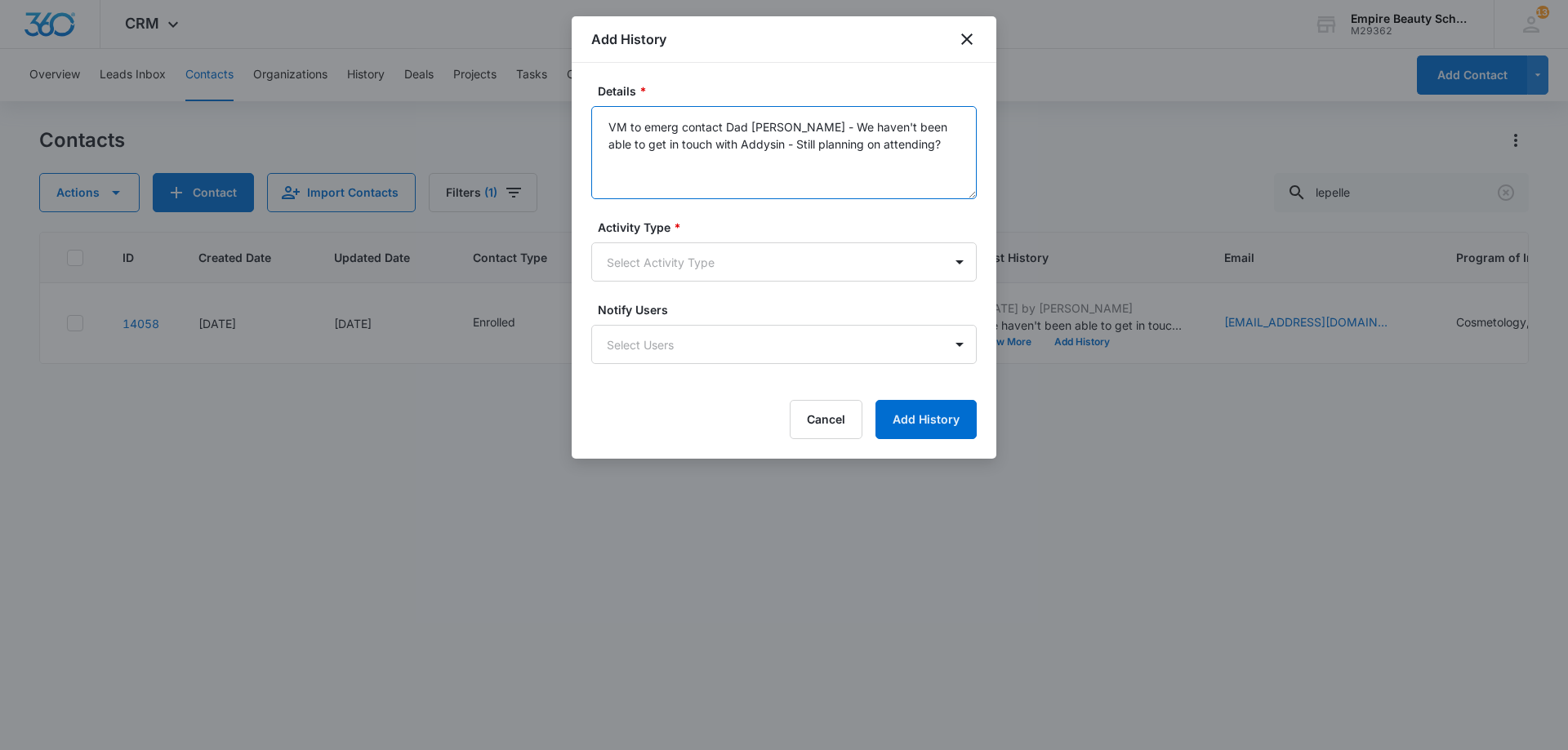
drag, startPoint x: 710, startPoint y: 145, endPoint x: 680, endPoint y: 147, distance: 30.1
click at [687, 144] on textarea "VM to emerg contact Dad Brad - We haven't been able to get in touch with Addysi…" at bounding box center [784, 152] width 385 height 93
click at [923, 152] on textarea "VM to emerg contact Dad Brad - We haven't been able to get in touch with Addisy…" at bounding box center [784, 152] width 385 height 93
type textarea "VM to emerg contact Dad Brad - We haven't been able to get in touch with Addisy…"
click at [731, 271] on body "CRM Apps Forms CRM Email Shop Payments POS Files Brand Settings Empire Beauty S…" at bounding box center [784, 375] width 1568 height 750
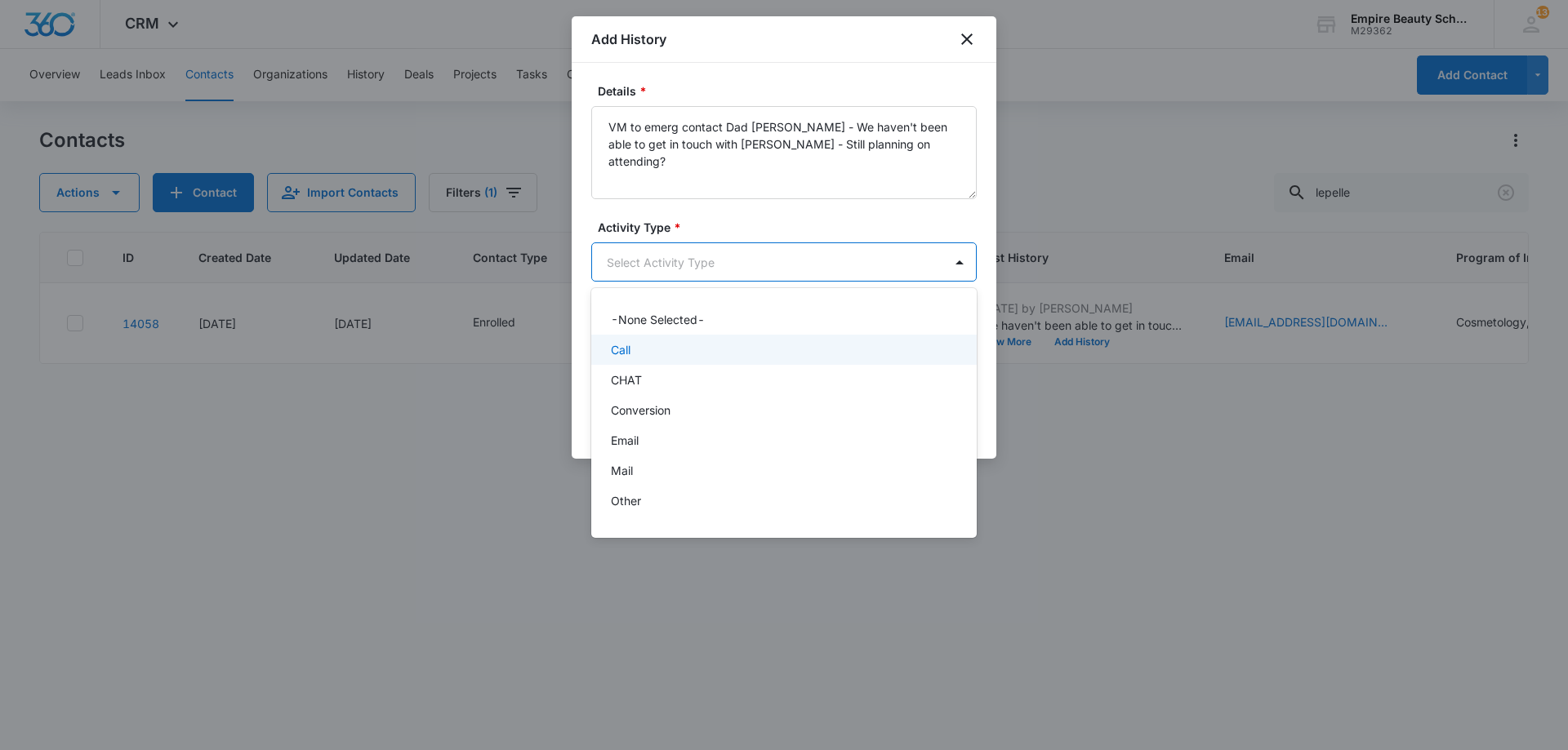
click at [668, 354] on div "Call" at bounding box center [782, 349] width 343 height 17
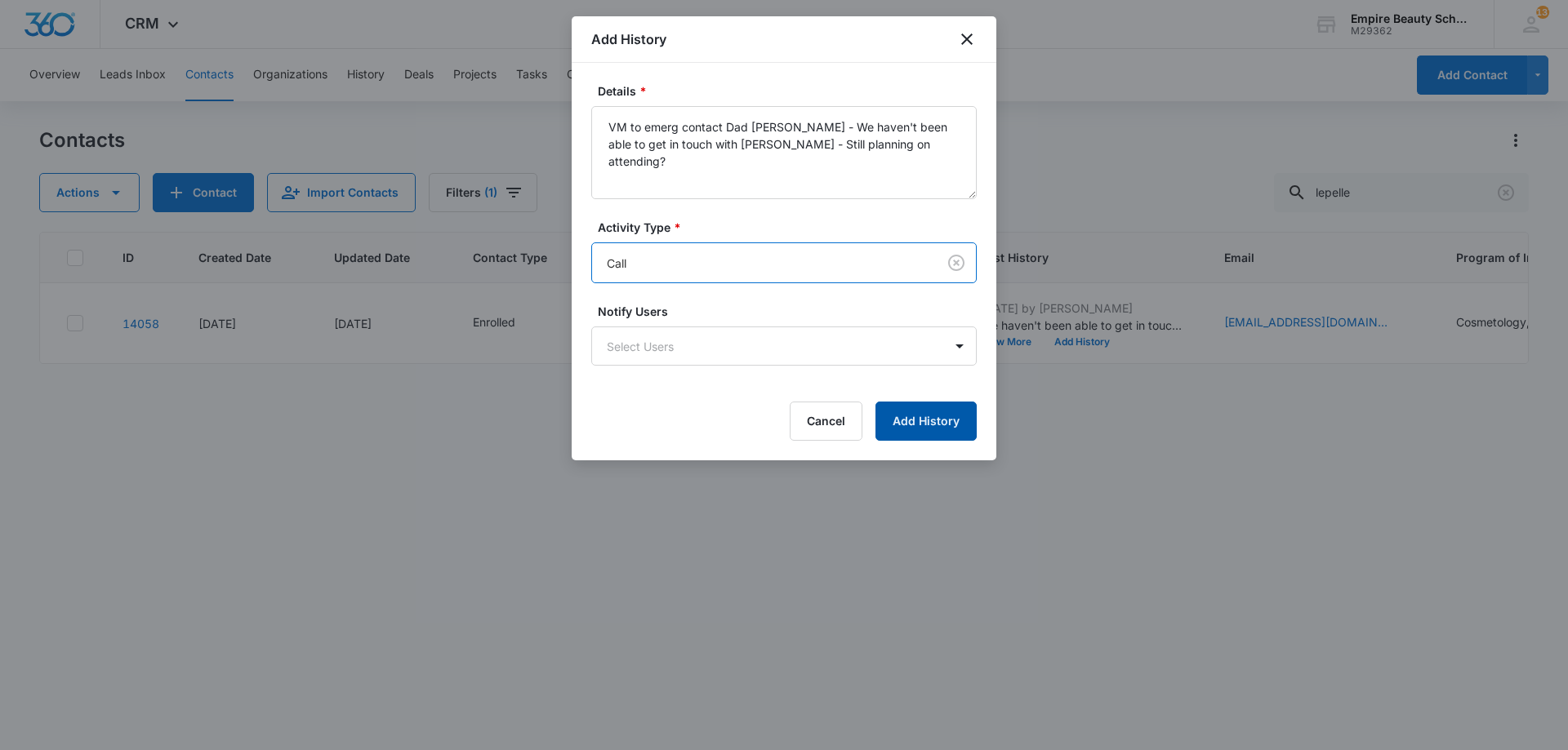
click at [937, 427] on button "Add History" at bounding box center [925, 421] width 101 height 39
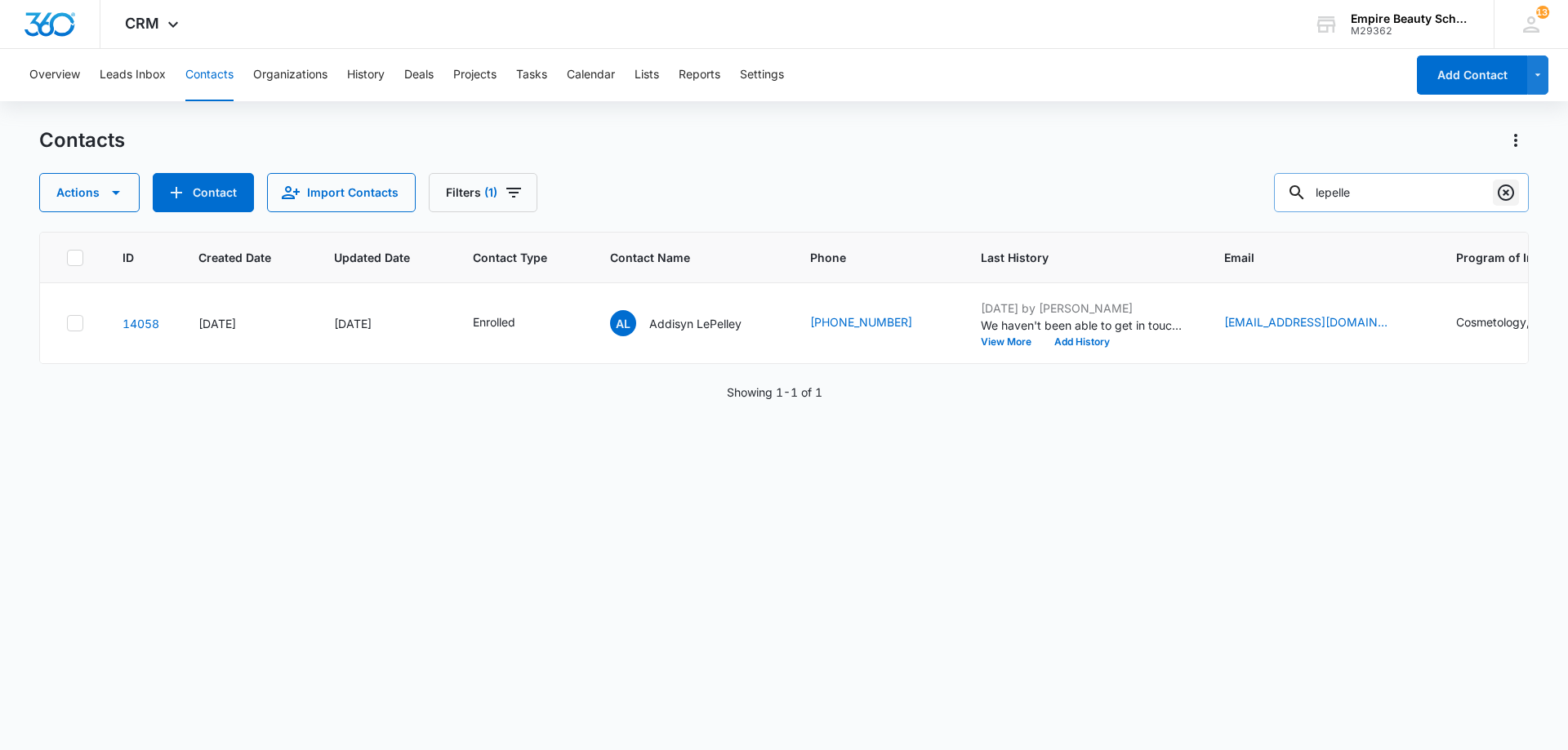
click at [1511, 189] on icon "Clear" at bounding box center [1505, 193] width 19 height 19
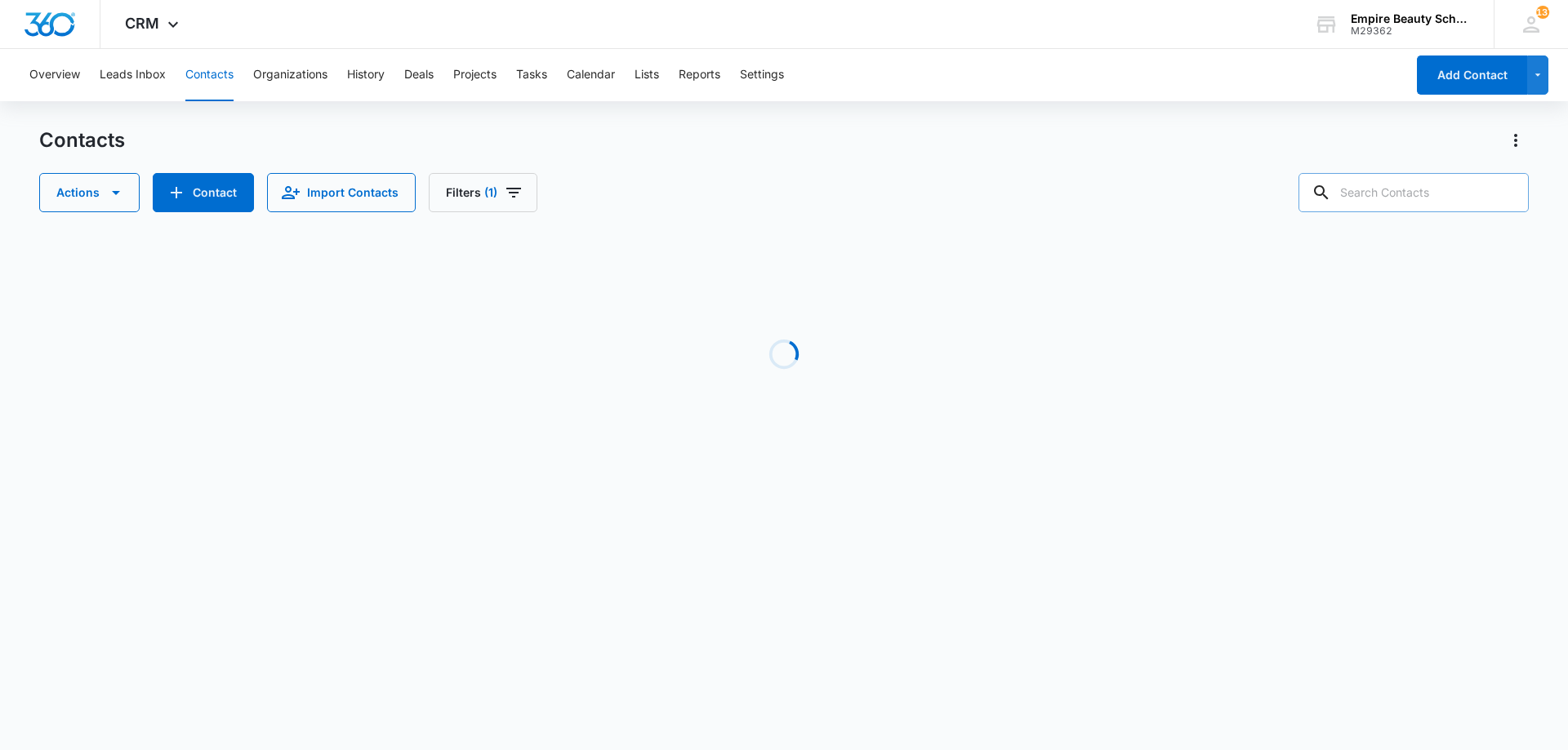
click at [837, 213] on div "Contacts Actions Contact Import Contacts Filters (1) Loading No Results Showing…" at bounding box center [784, 312] width 1490 height 369
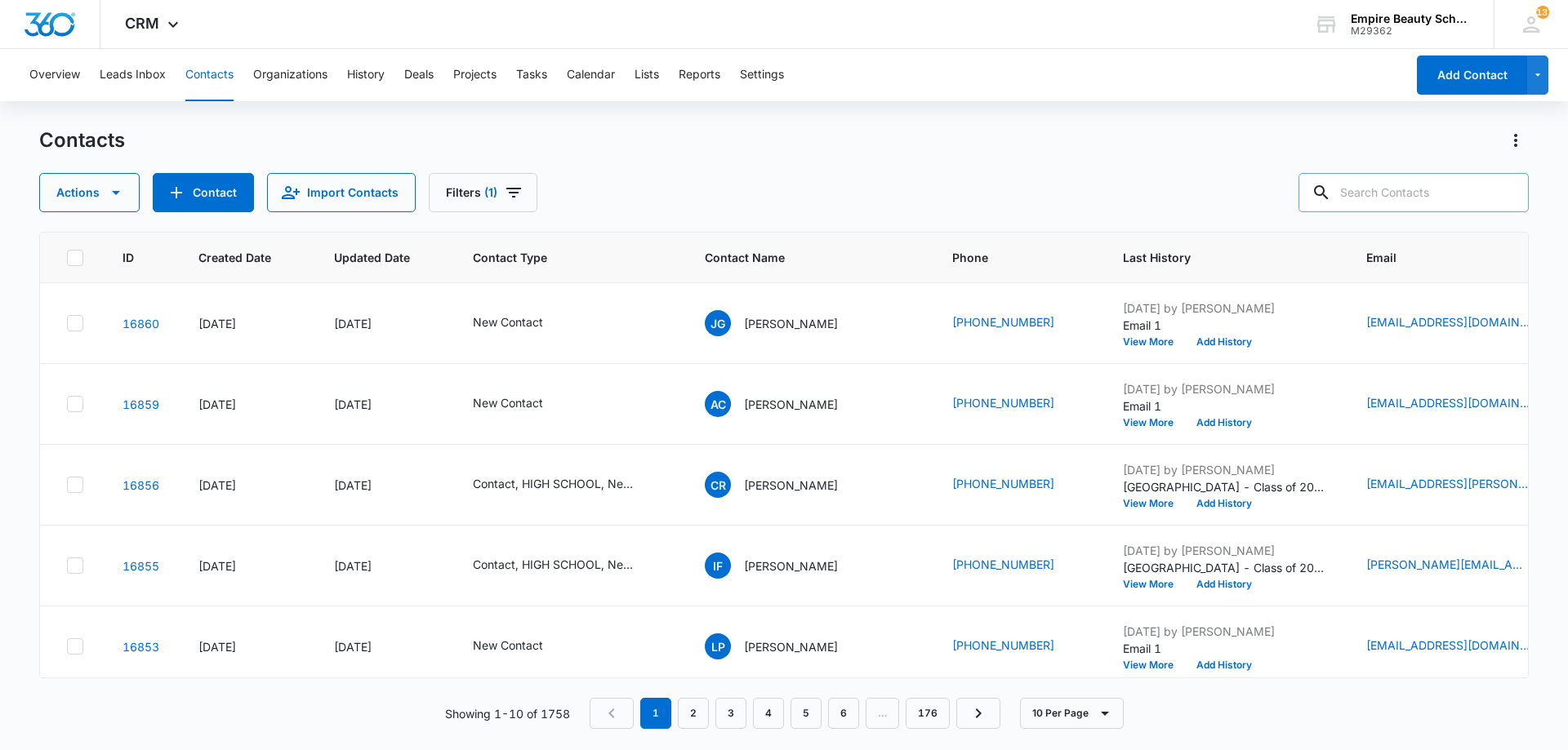
click at [1447, 183] on input "text" at bounding box center [1413, 192] width 230 height 39
click at [1438, 191] on input "text" at bounding box center [1413, 192] width 230 height 39
type input "3536"
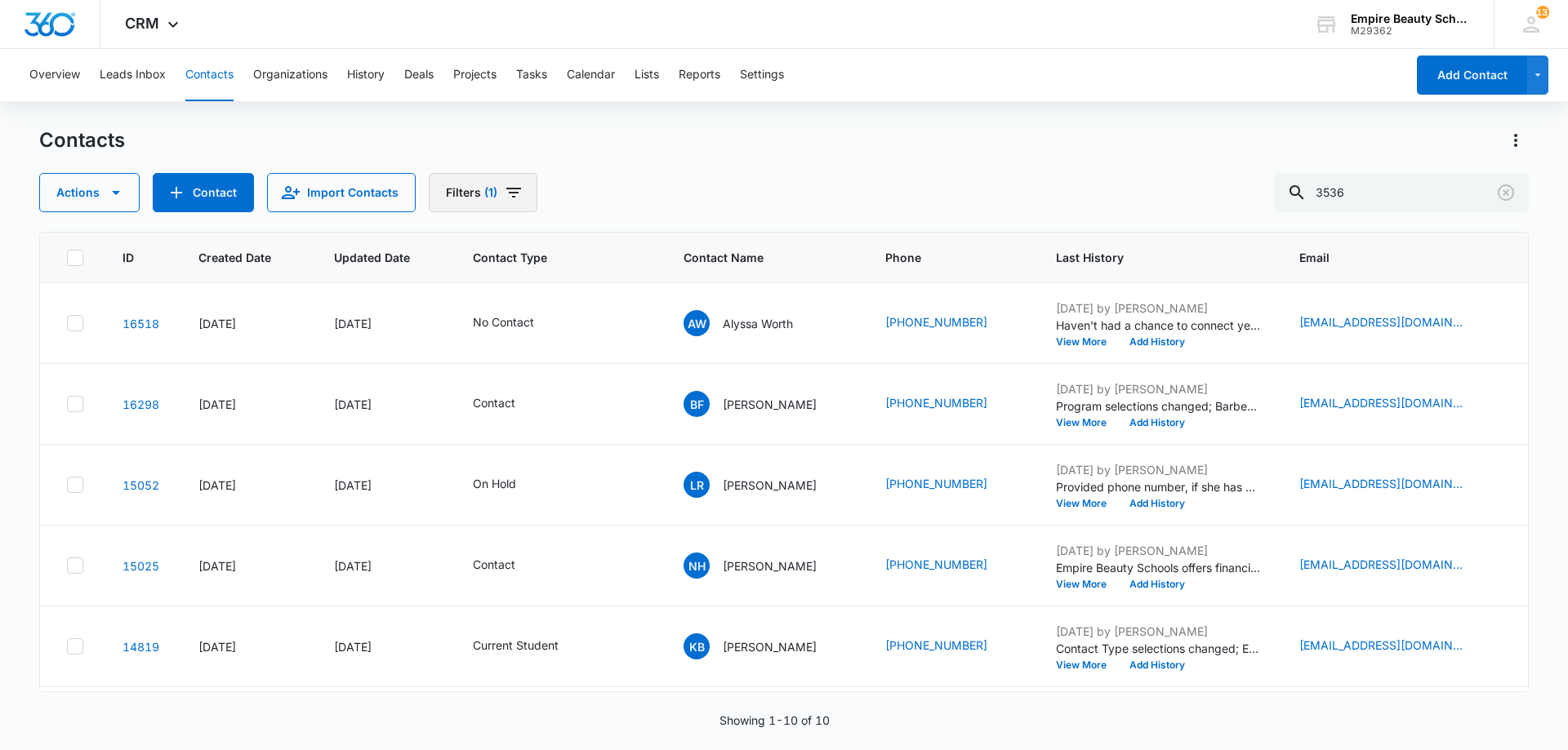
click at [516, 203] on span "Filters" at bounding box center [514, 193] width 19 height 19
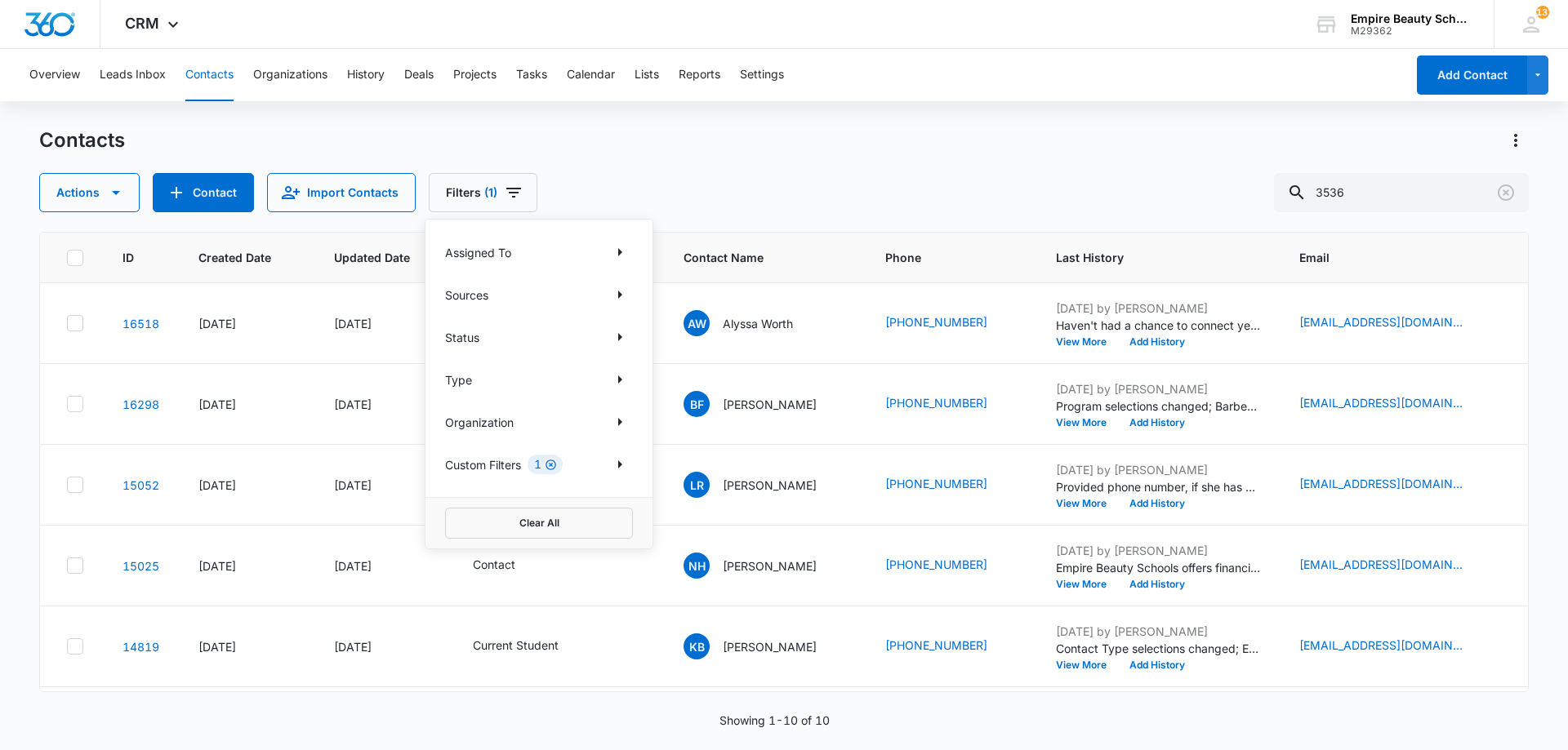
click at [554, 468] on icon "Clear" at bounding box center [551, 465] width 12 height 12
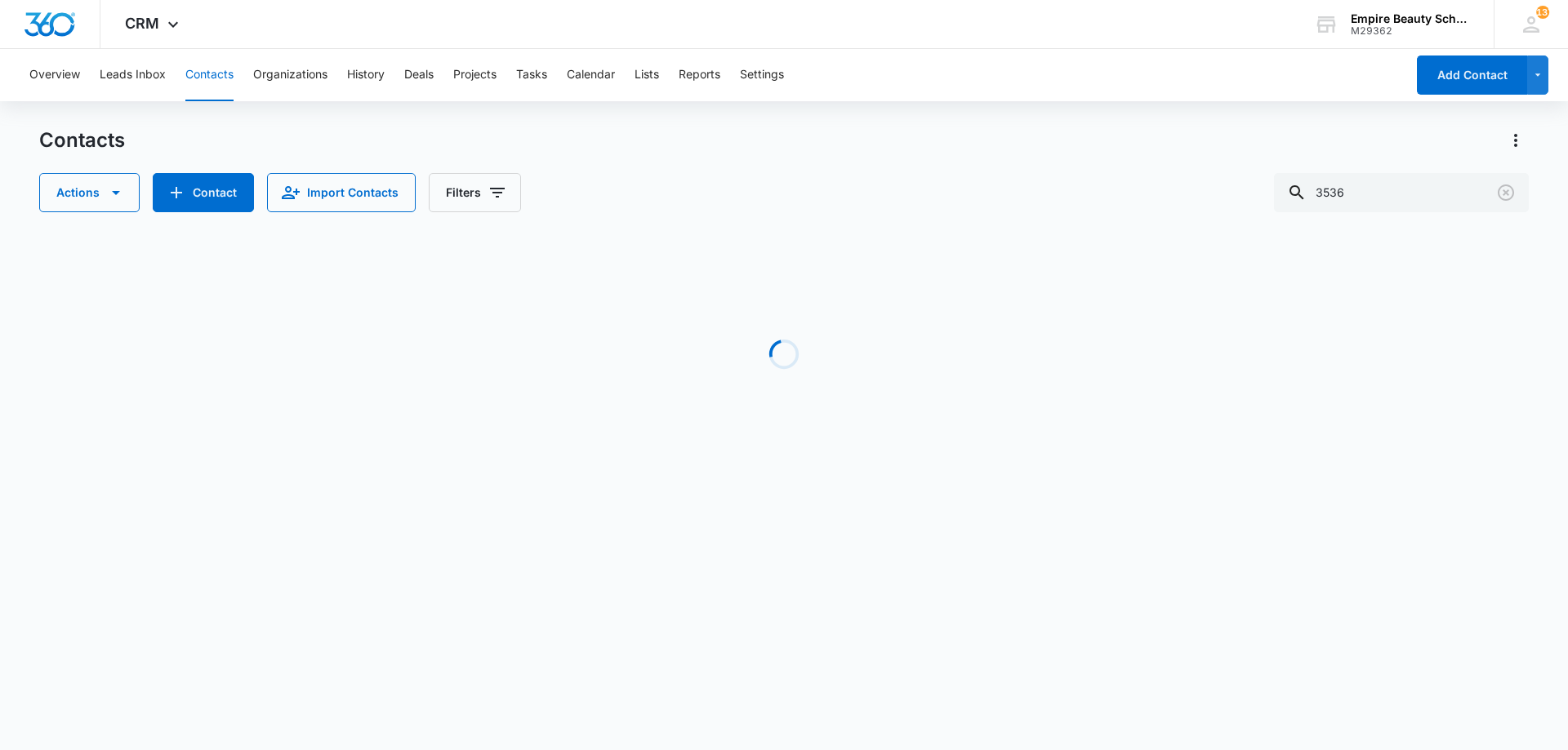
click at [984, 130] on div "Contacts" at bounding box center [784, 141] width 1490 height 26
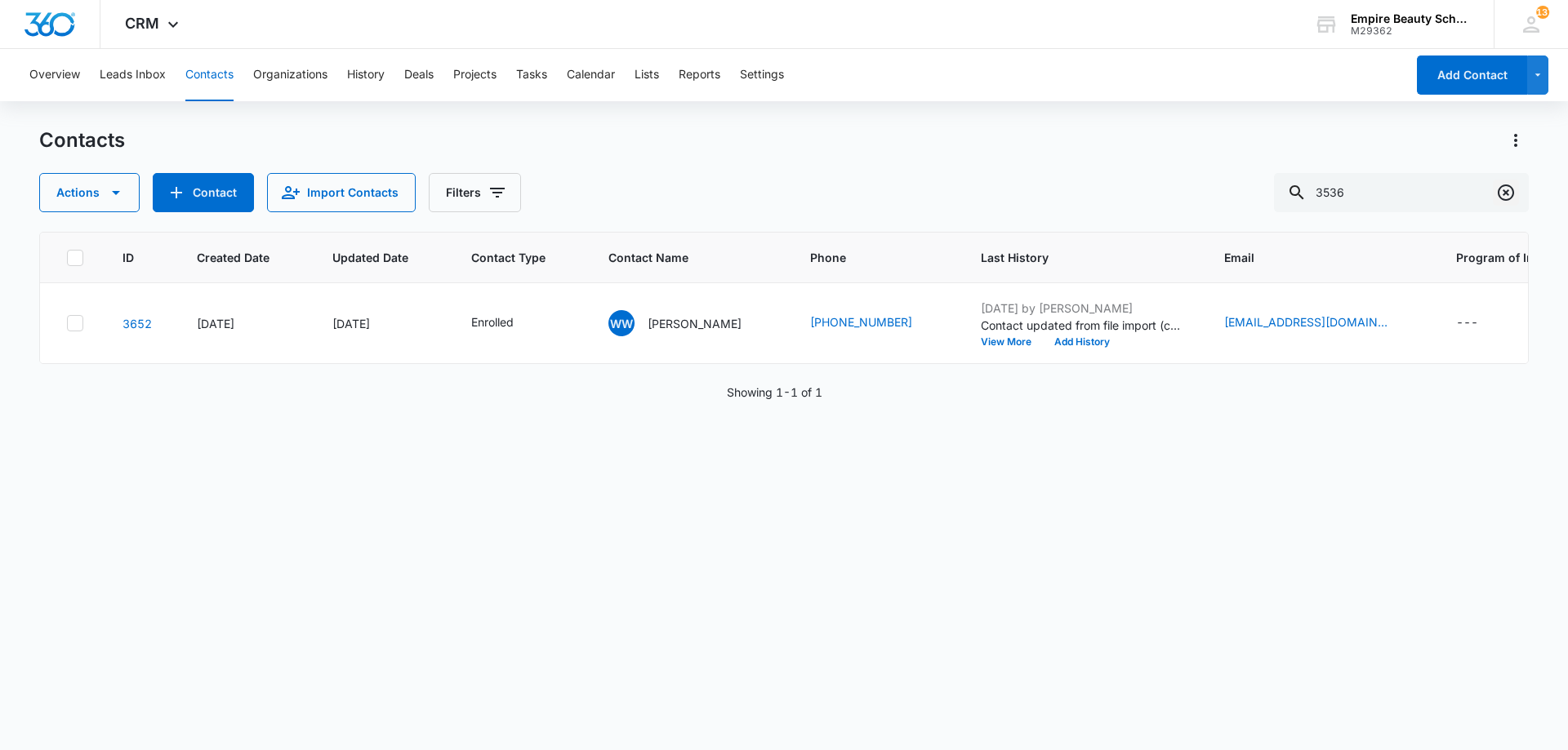
click at [1511, 187] on icon "Clear" at bounding box center [1505, 192] width 17 height 17
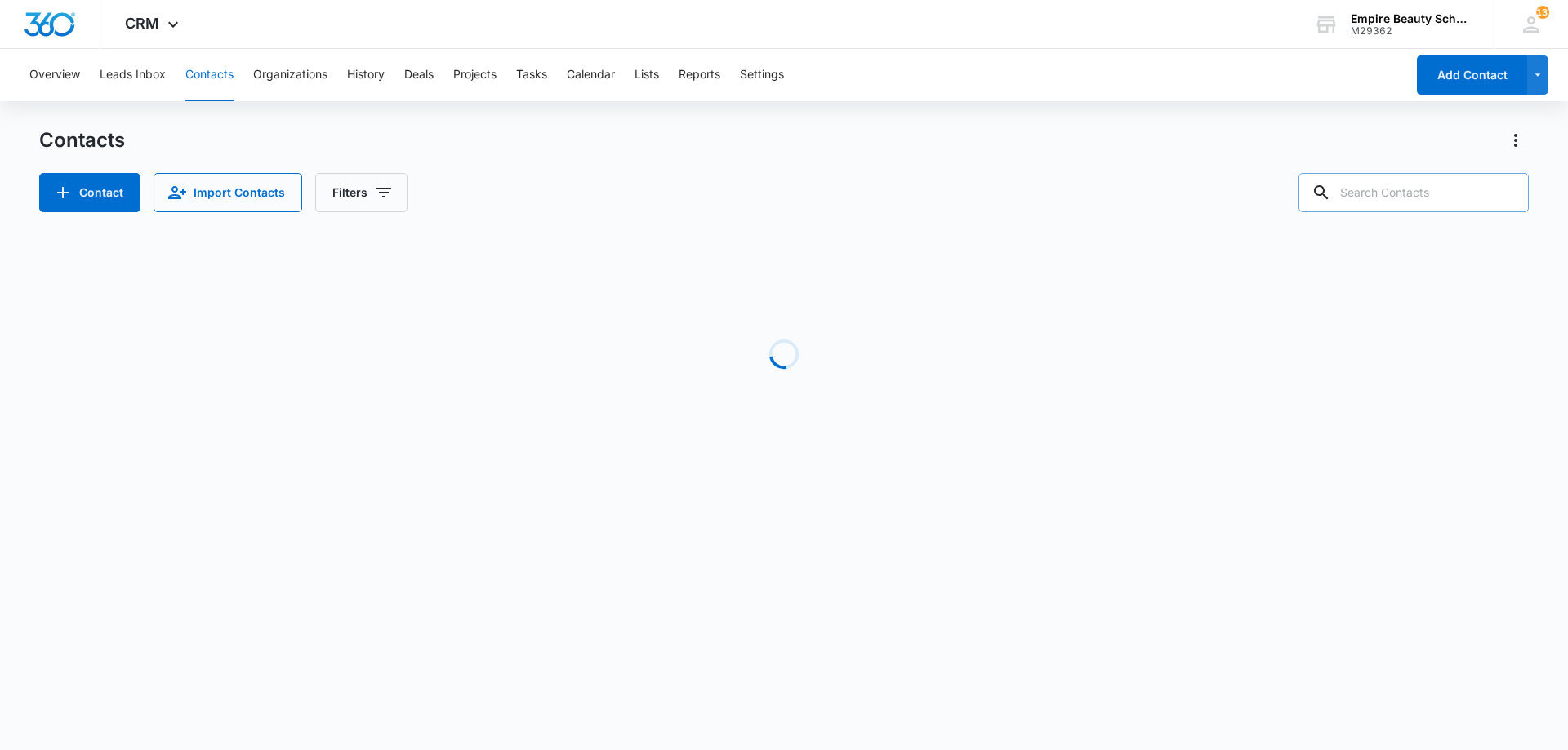
click at [1445, 197] on input "text" at bounding box center [1413, 192] width 230 height 39
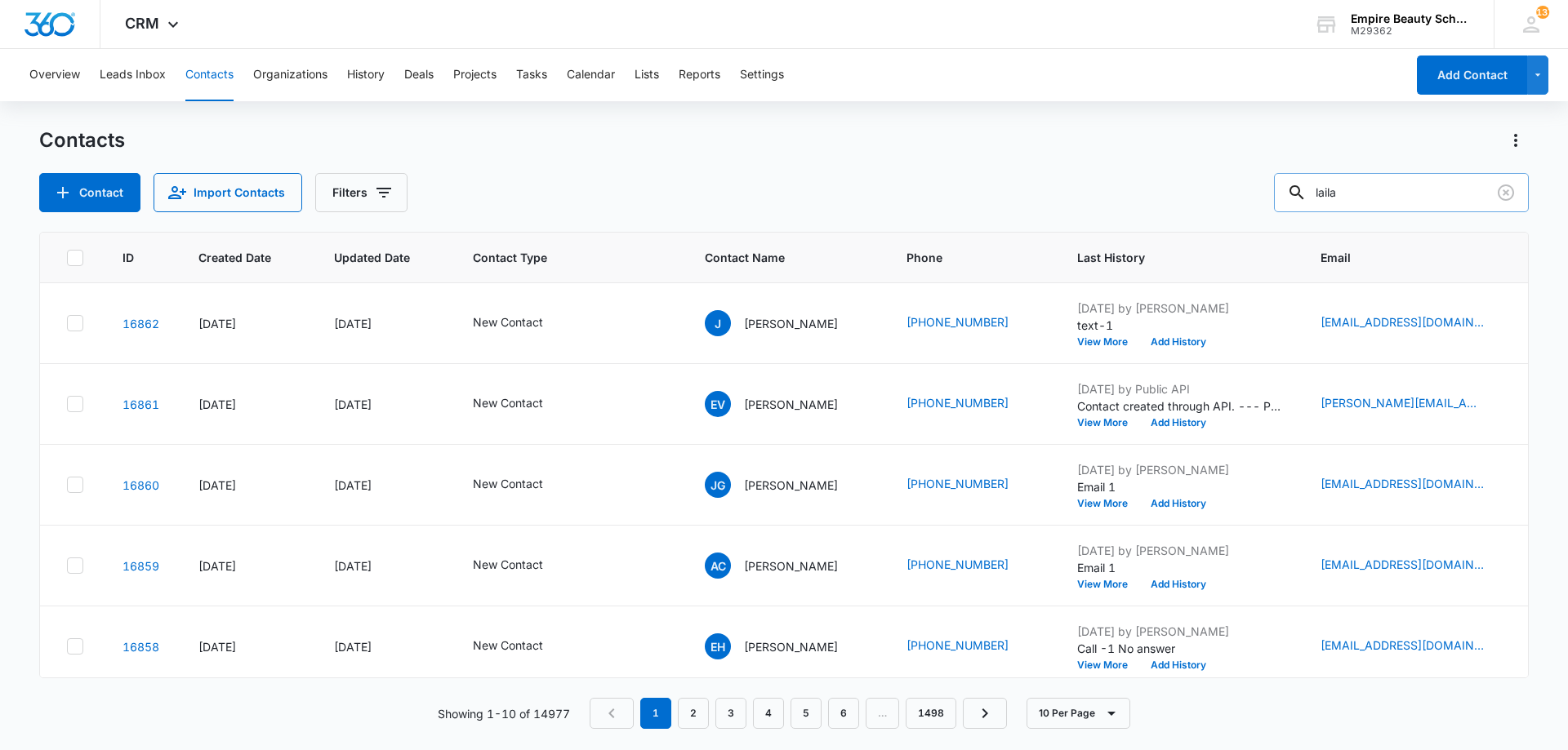
type input "laila"
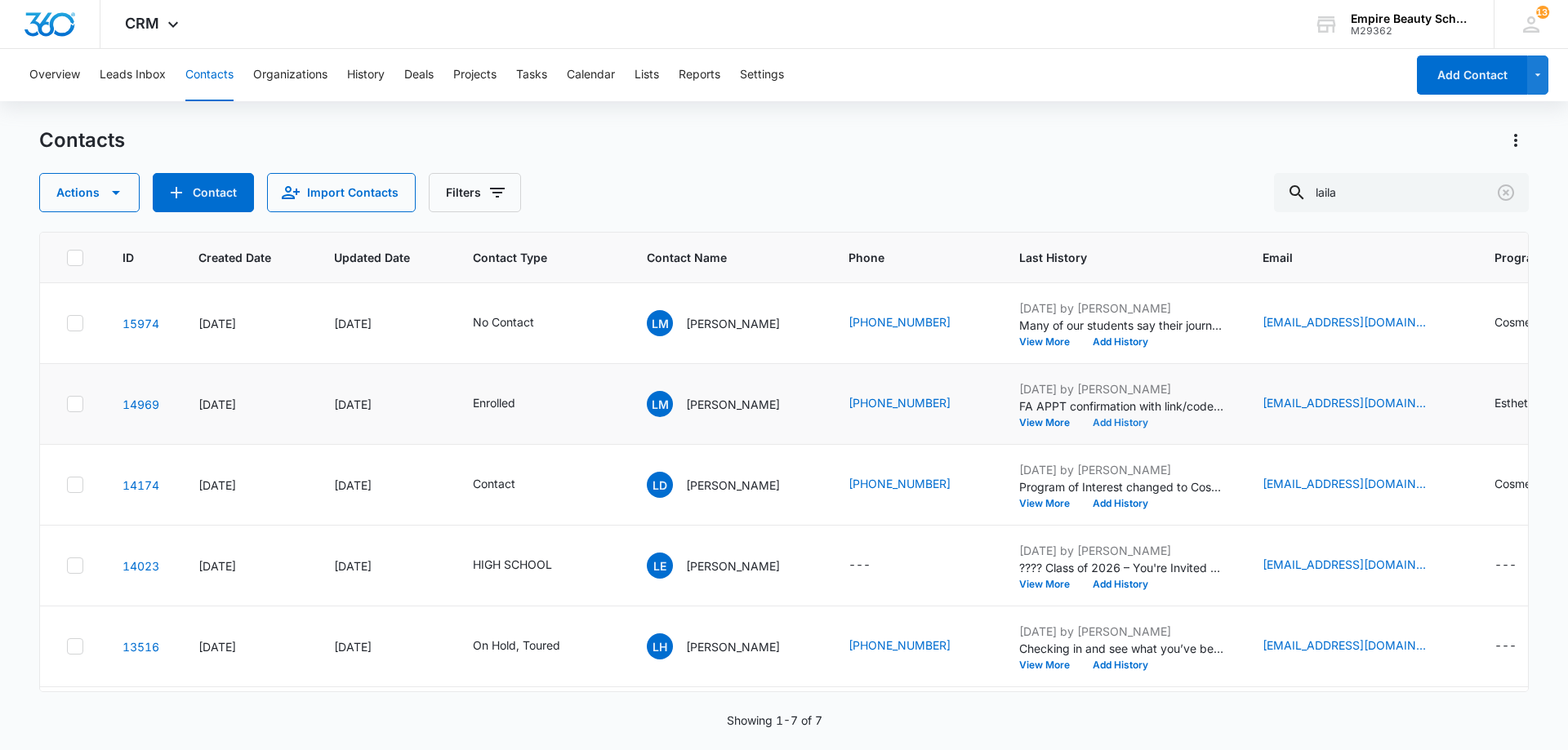
click at [1126, 420] on button "Add History" at bounding box center [1120, 422] width 78 height 10
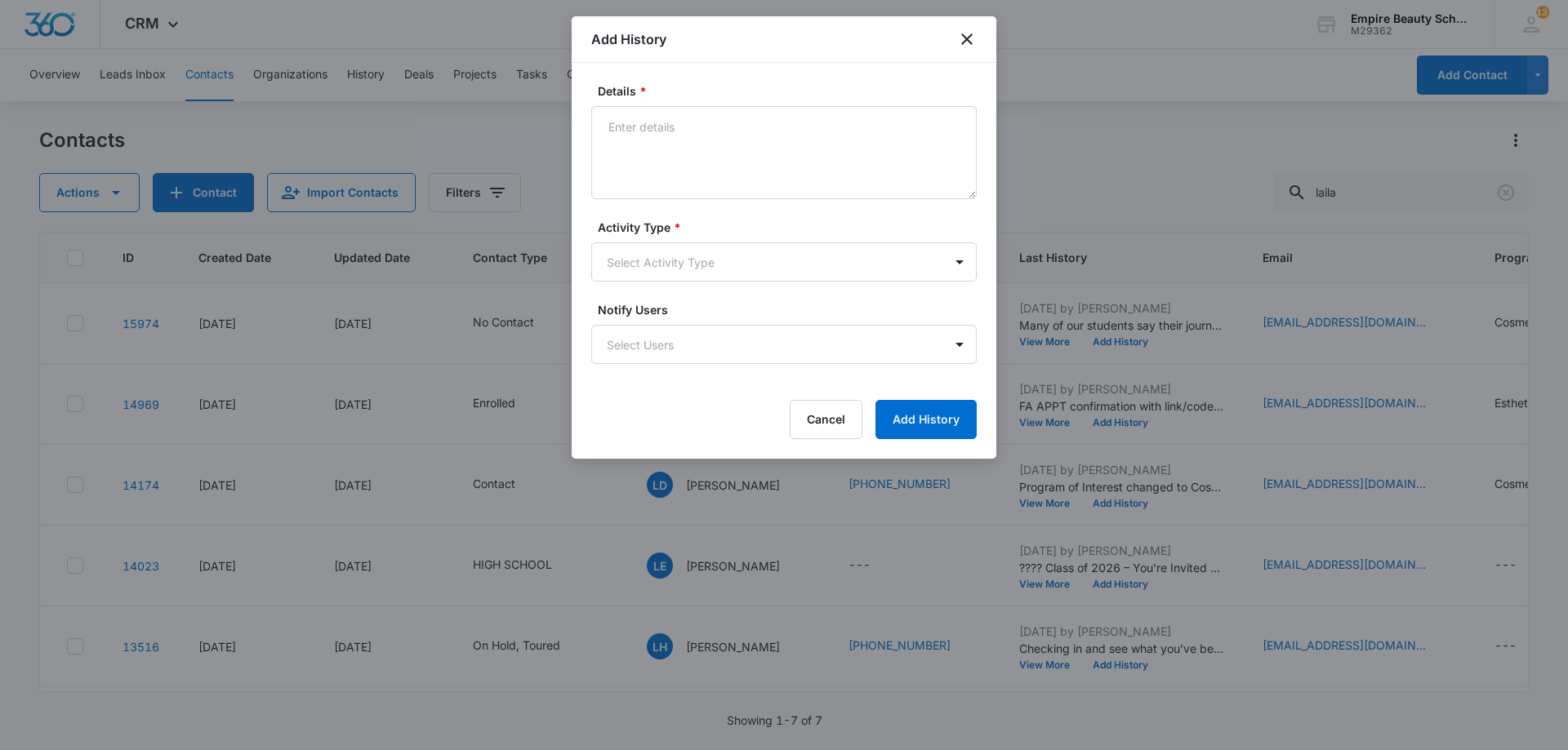
drag, startPoint x: 751, startPoint y: 88, endPoint x: 755, endPoint y: 127, distance: 39.2
click at [752, 92] on div "Details * Activity Type * Select Activity Type Notify Users Select Users Cancel…" at bounding box center [784, 260] width 425 height 396
click at [755, 132] on textarea "Details *" at bounding box center [784, 152] width 385 height 93
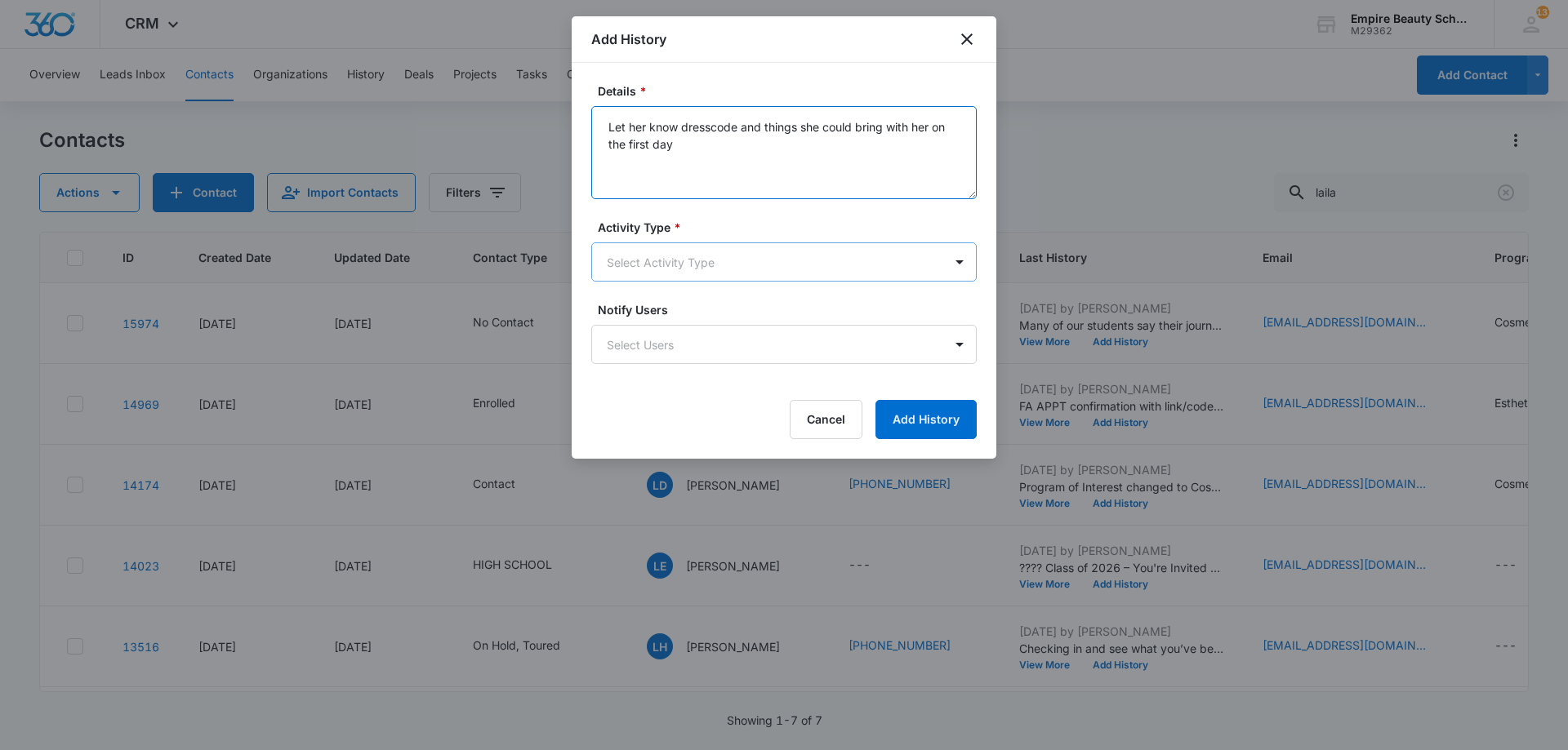
type textarea "Let her know dresscode and things she could bring with her on the first day"
click at [693, 278] on body "CRM Apps Forms CRM Email Shop Payments POS Files Brand Settings Empire Beauty S…" at bounding box center [784, 375] width 1568 height 750
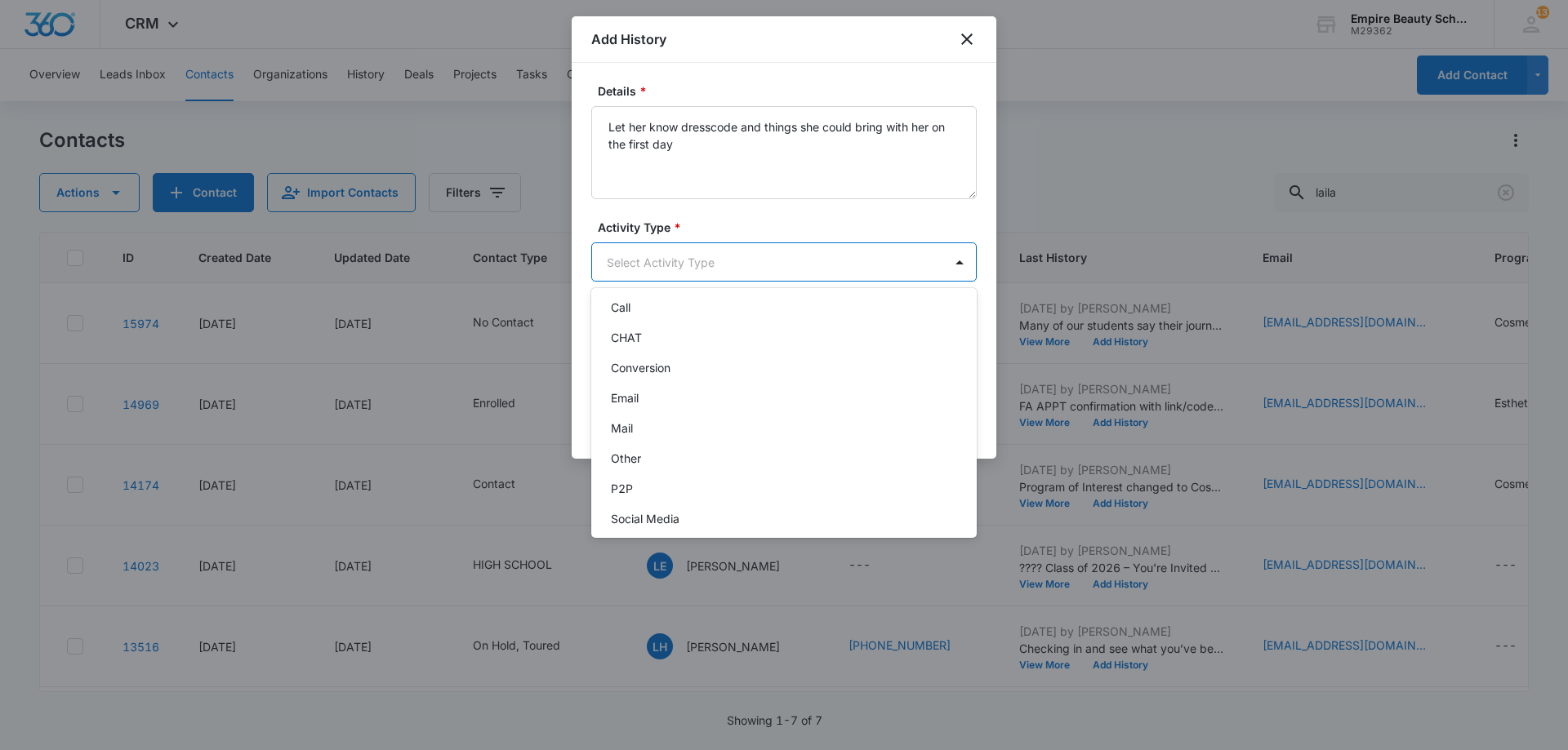
scroll to position [85, 0]
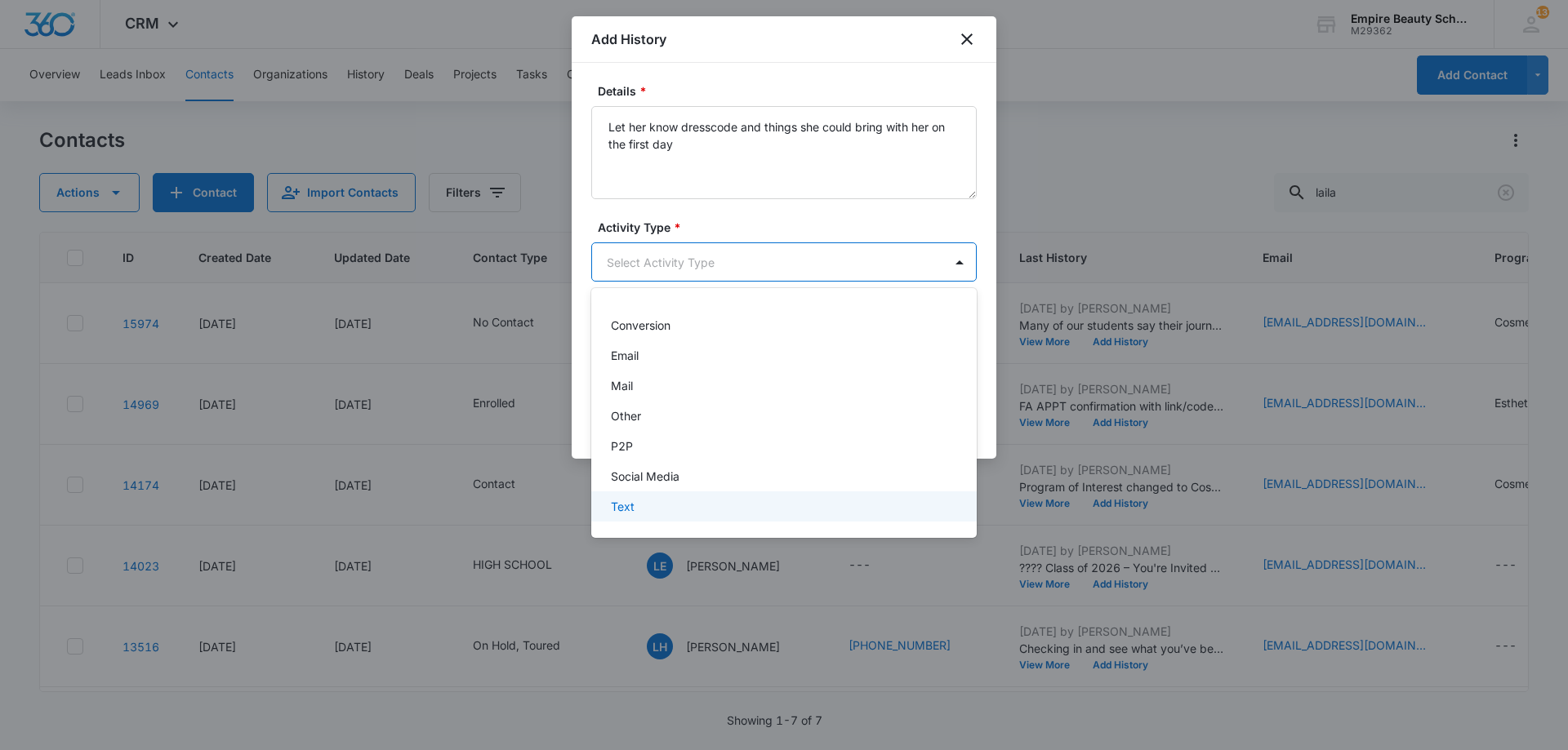
click at [640, 501] on div "Text" at bounding box center [782, 506] width 343 height 17
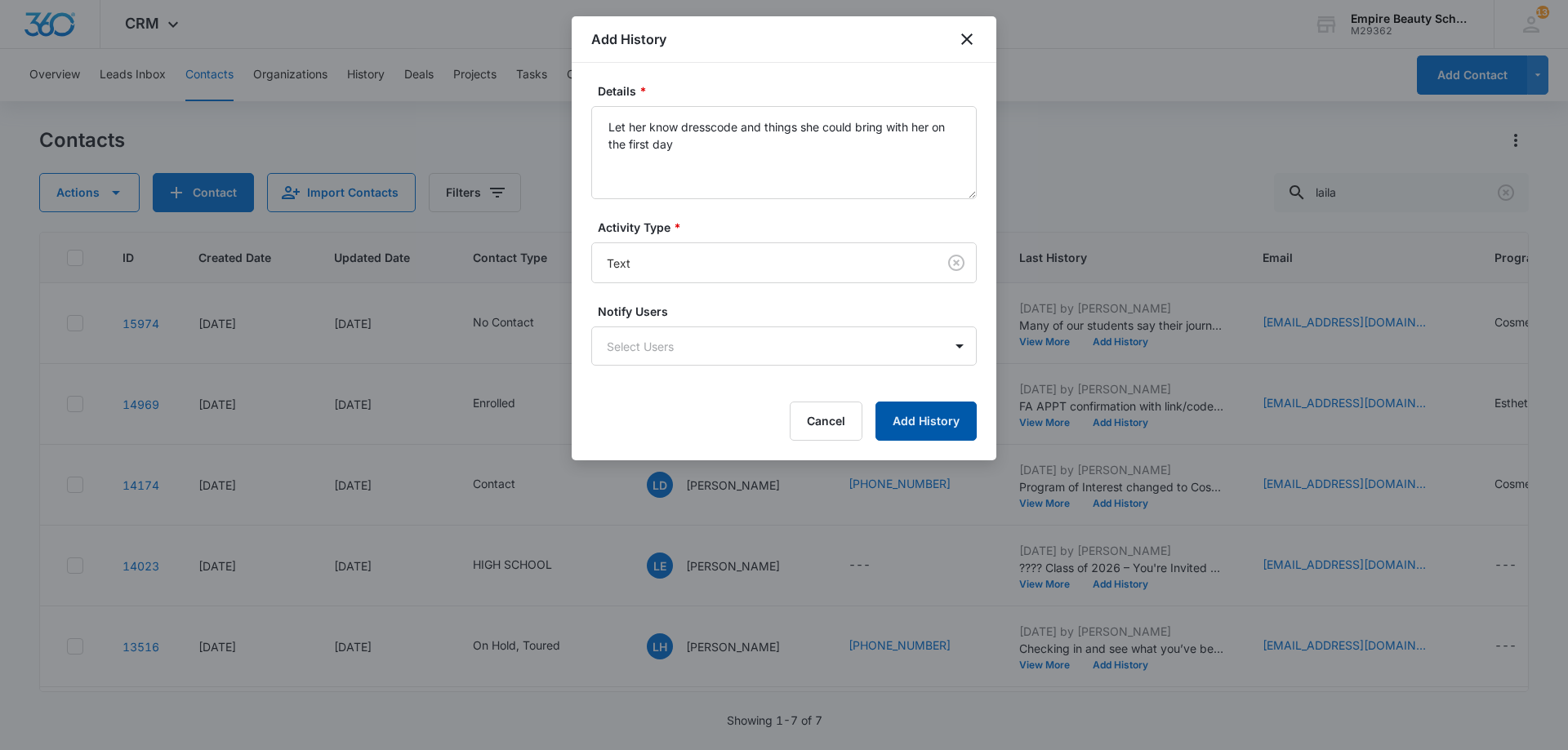
click at [928, 419] on button "Add History" at bounding box center [925, 421] width 101 height 39
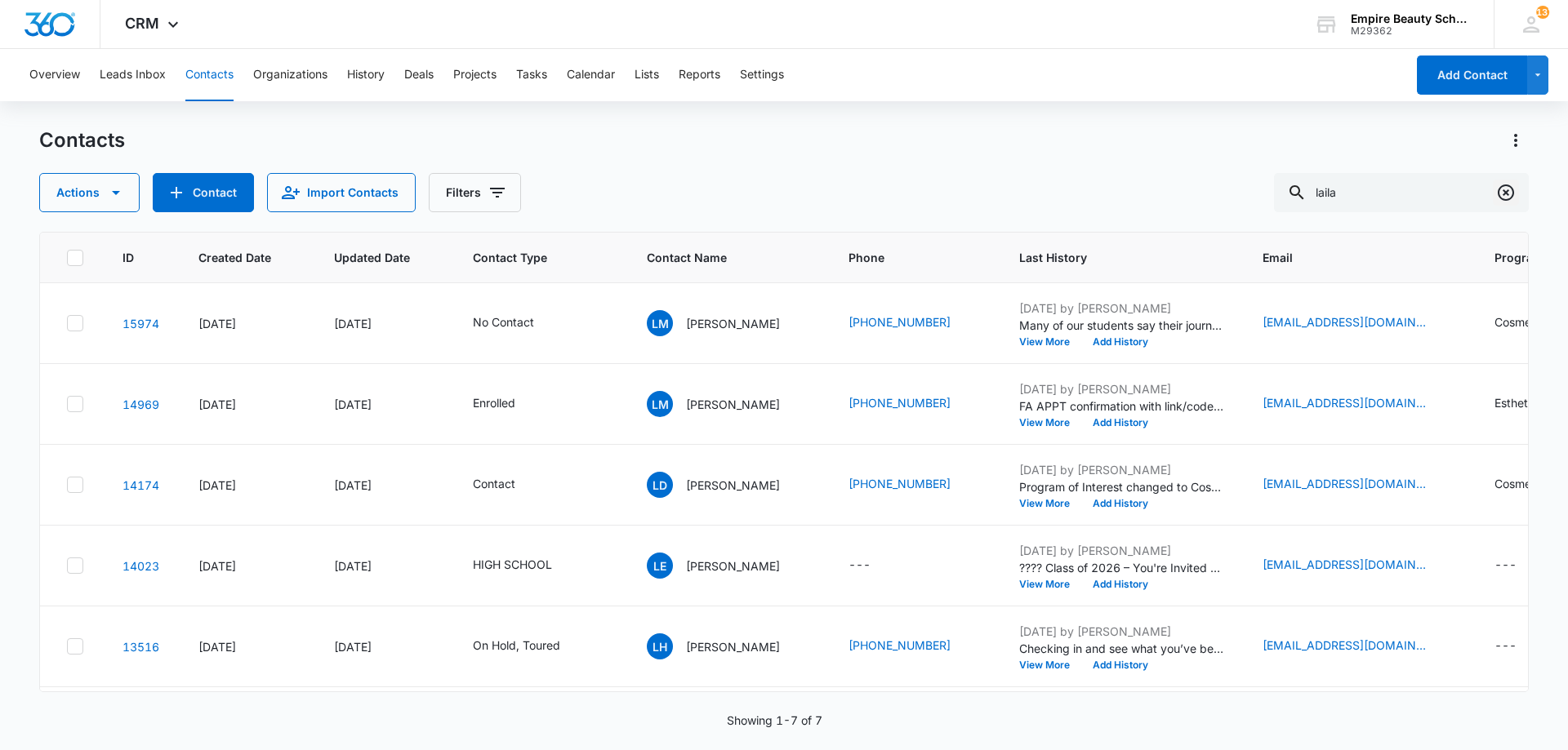
click at [1505, 187] on icon "Clear" at bounding box center [1505, 193] width 19 height 19
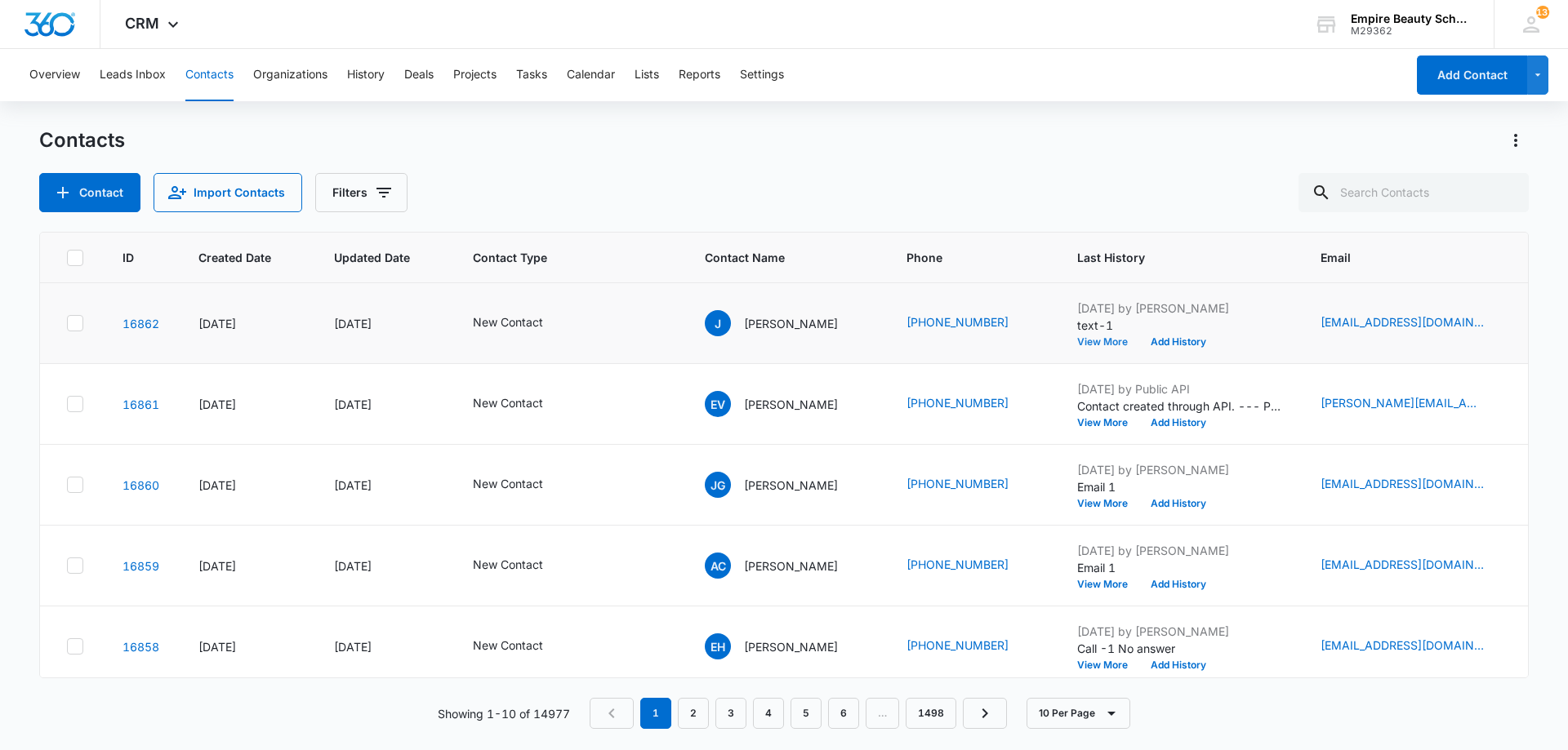
click at [1121, 353] on td "Sep 16, 2025 by Chantelle Barton text-1 View More Add History" at bounding box center [1179, 323] width 243 height 81
click at [1111, 345] on button "View More" at bounding box center [1108, 342] width 62 height 10
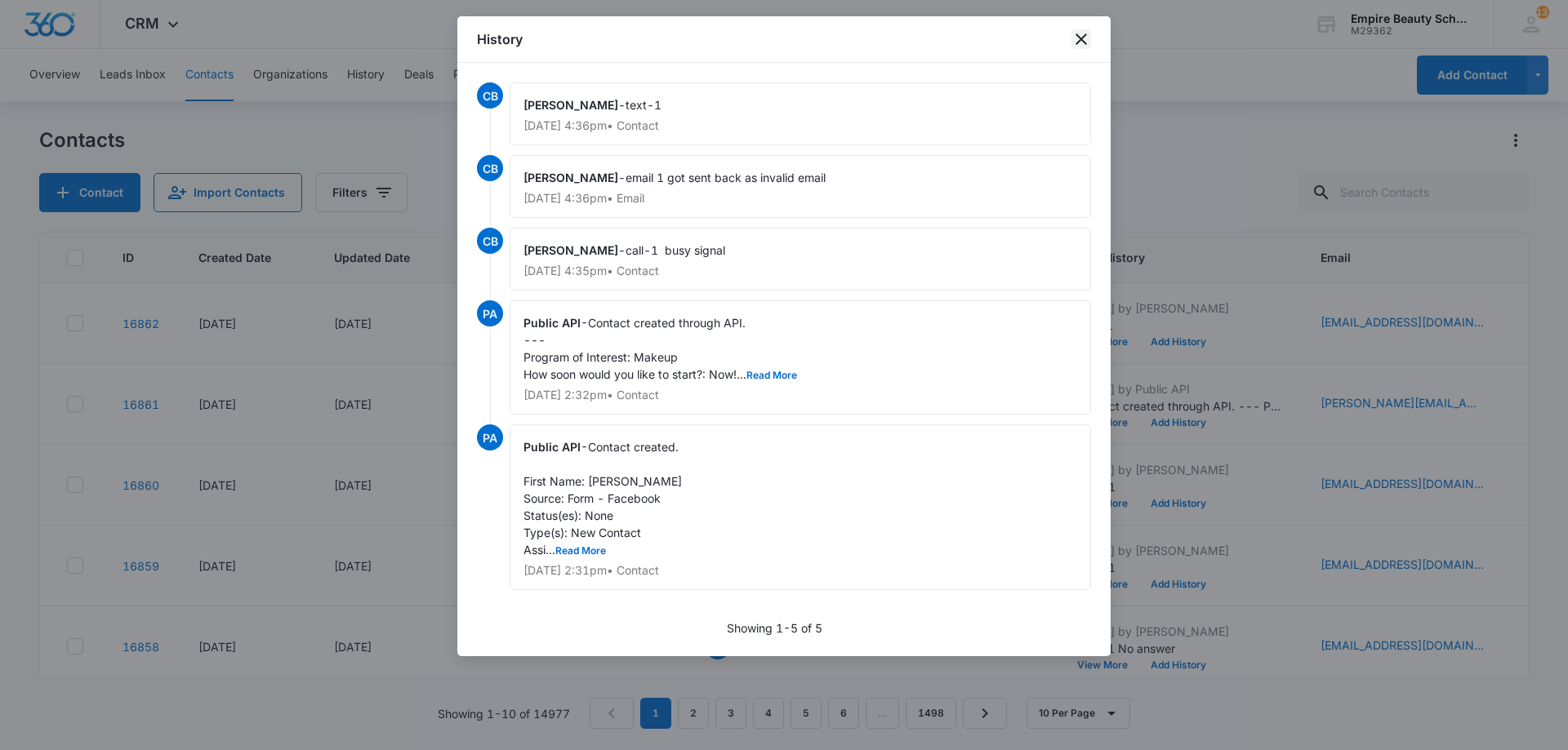
click at [1081, 39] on icon "close" at bounding box center [1081, 39] width 11 height 11
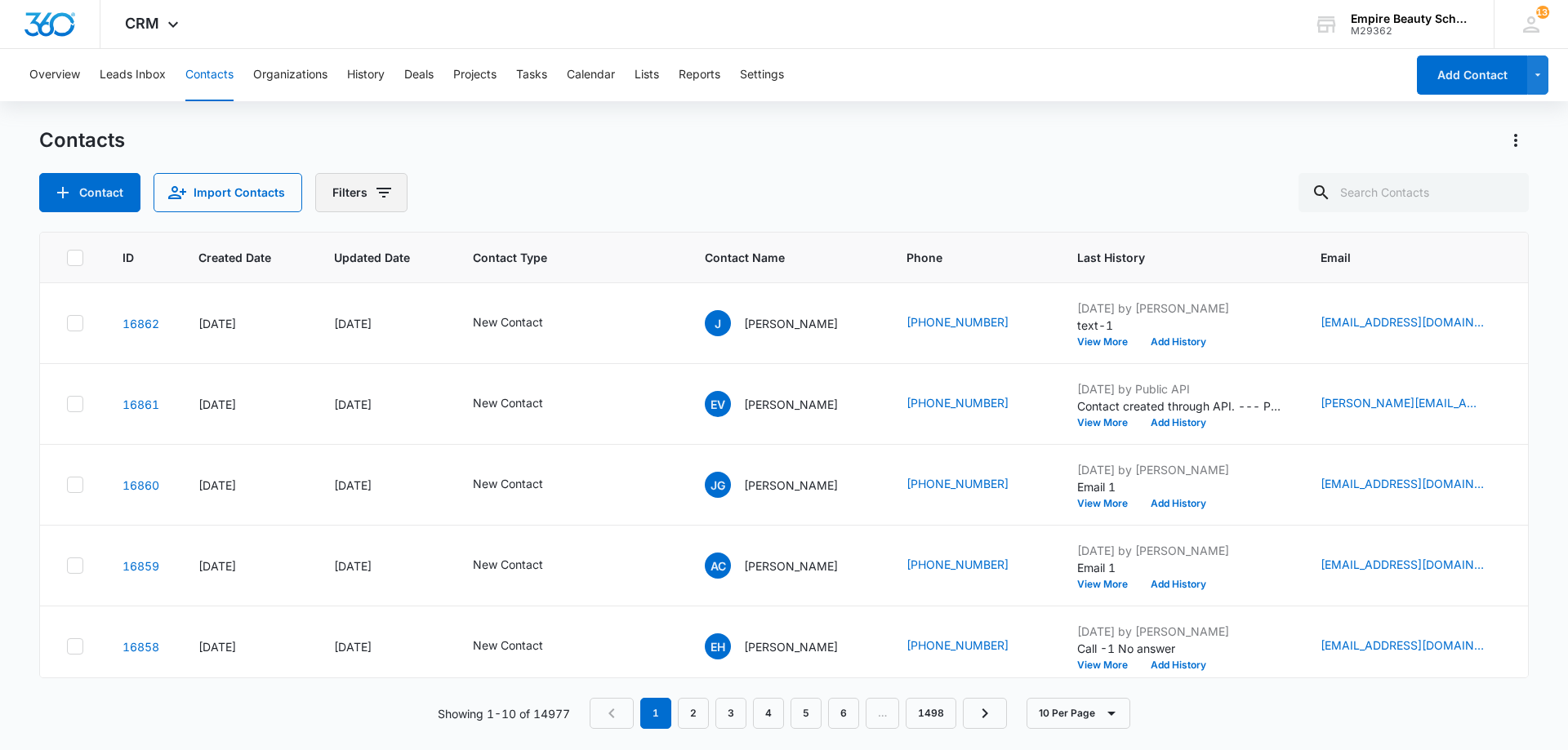
click at [398, 198] on button "Filters" at bounding box center [361, 192] width 93 height 39
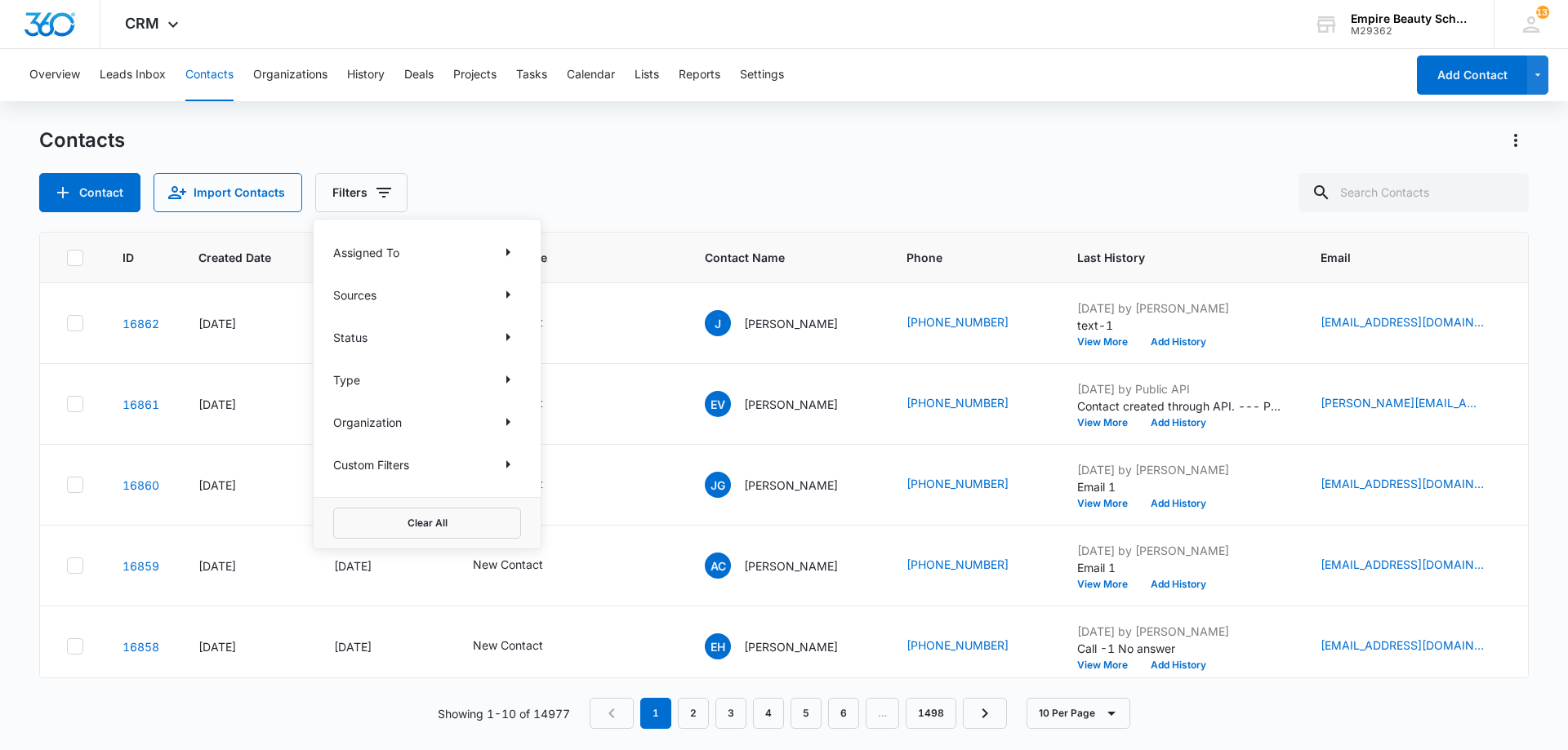
click at [494, 464] on div "Custom Filters" at bounding box center [427, 464] width 188 height 26
click at [496, 463] on div "Custom Filters" at bounding box center [427, 464] width 188 height 26
click at [497, 463] on button "Show Custom Filters filters" at bounding box center [508, 464] width 26 height 26
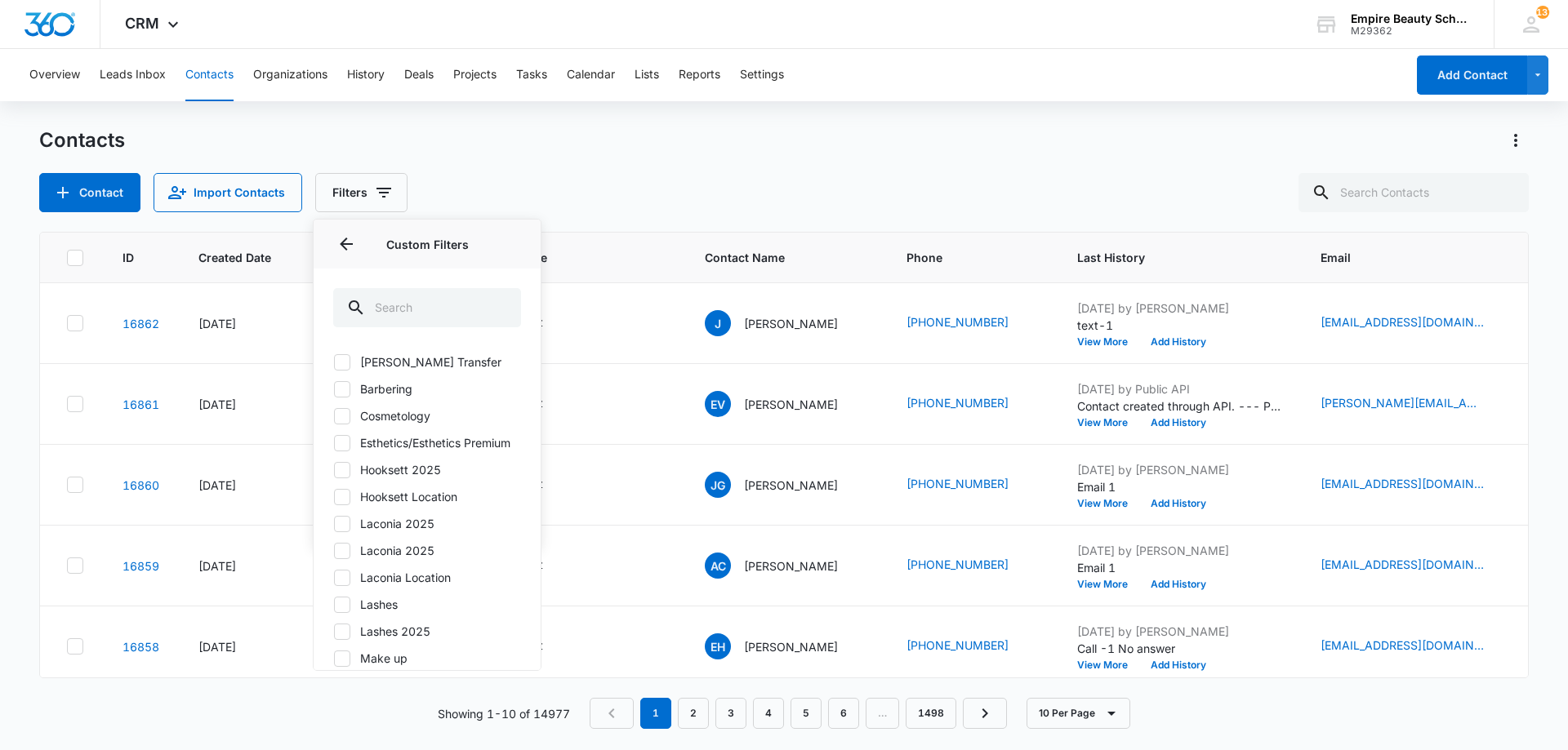
click at [414, 479] on label "Hooksett 2025" at bounding box center [427, 469] width 188 height 17
click at [334, 471] on input "Hooksett 2025" at bounding box center [333, 470] width 1 height 1
checkbox input "true"
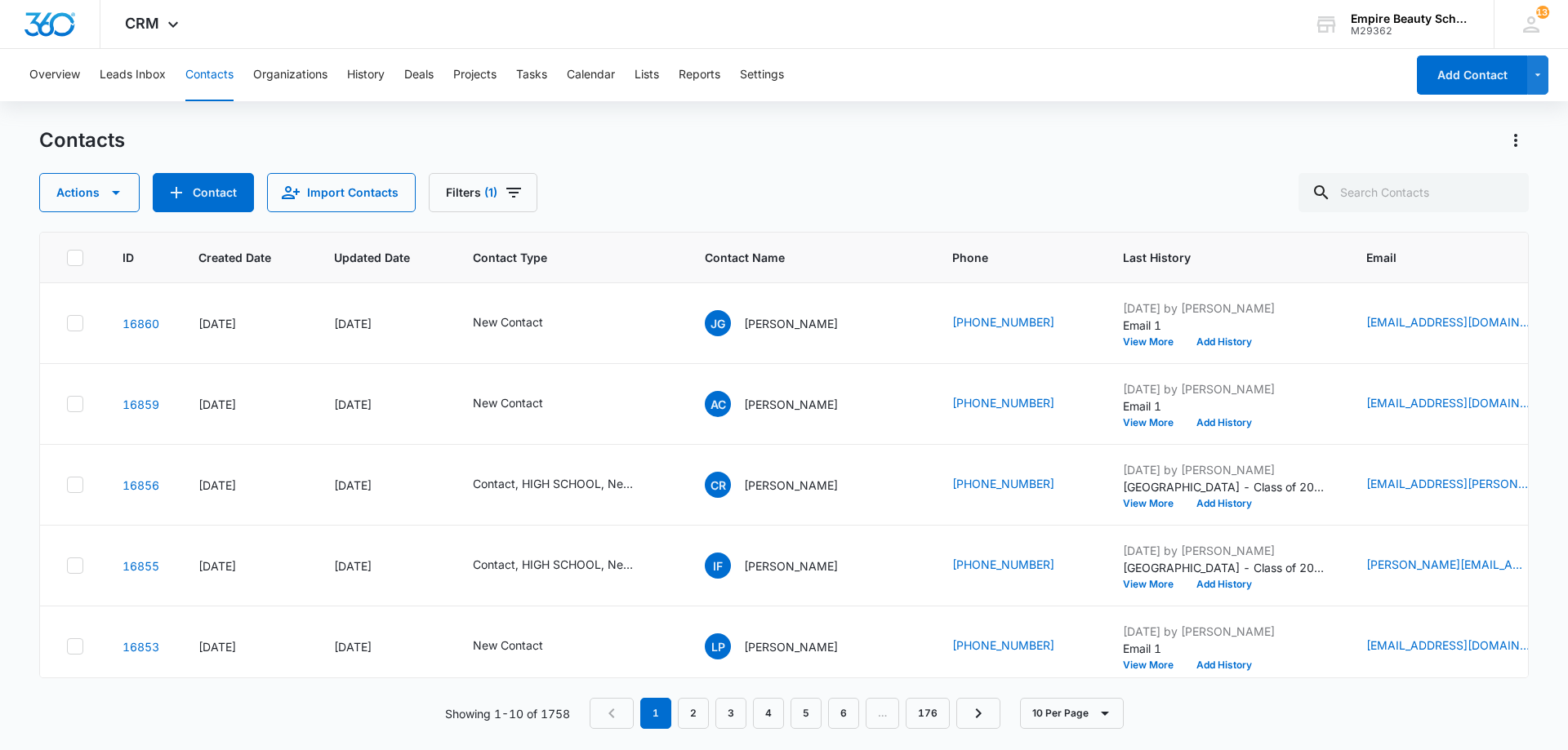
click at [747, 154] on div "Contacts Actions Contact Import Contacts Filters (1)" at bounding box center [784, 170] width 1490 height 85
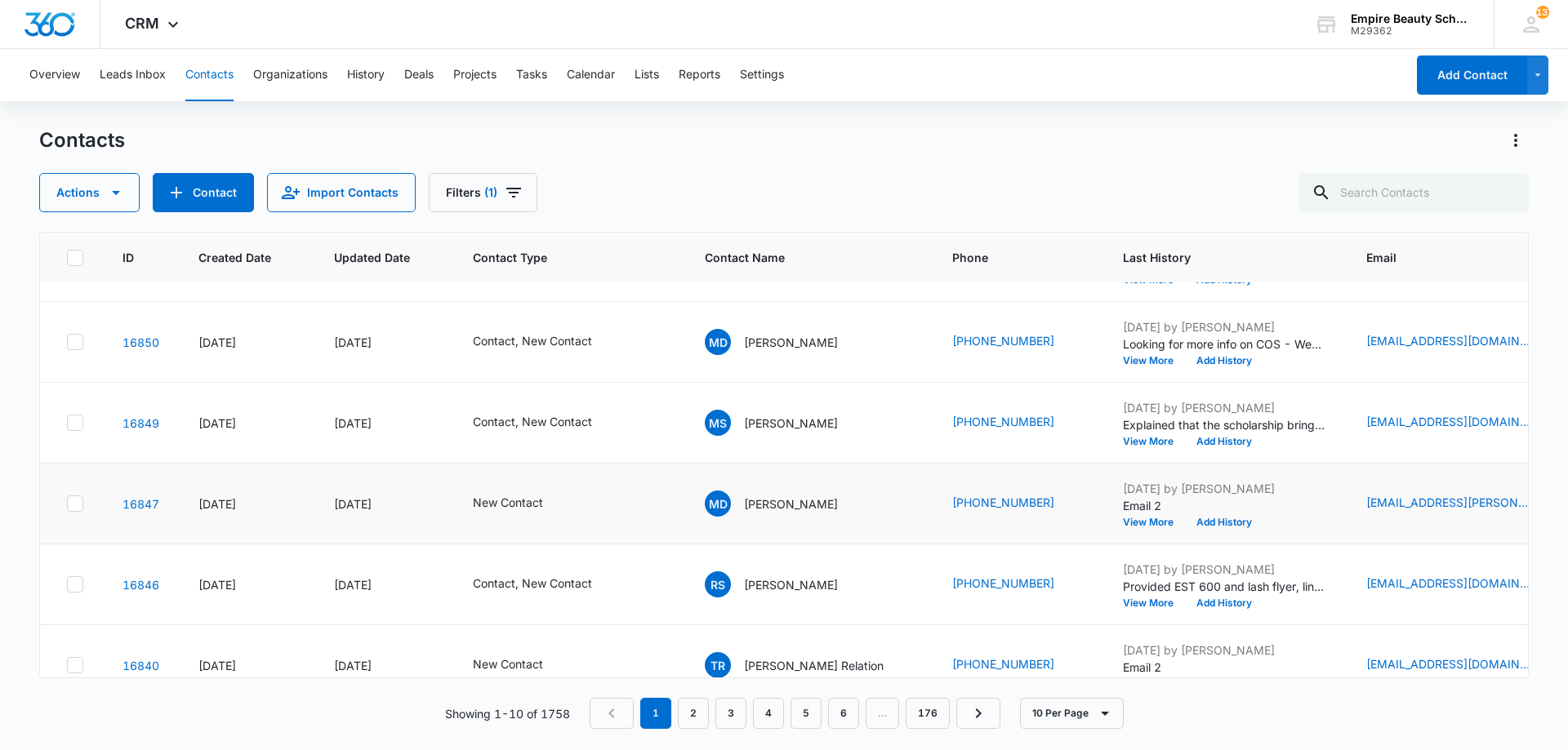
scroll to position [426, 0]
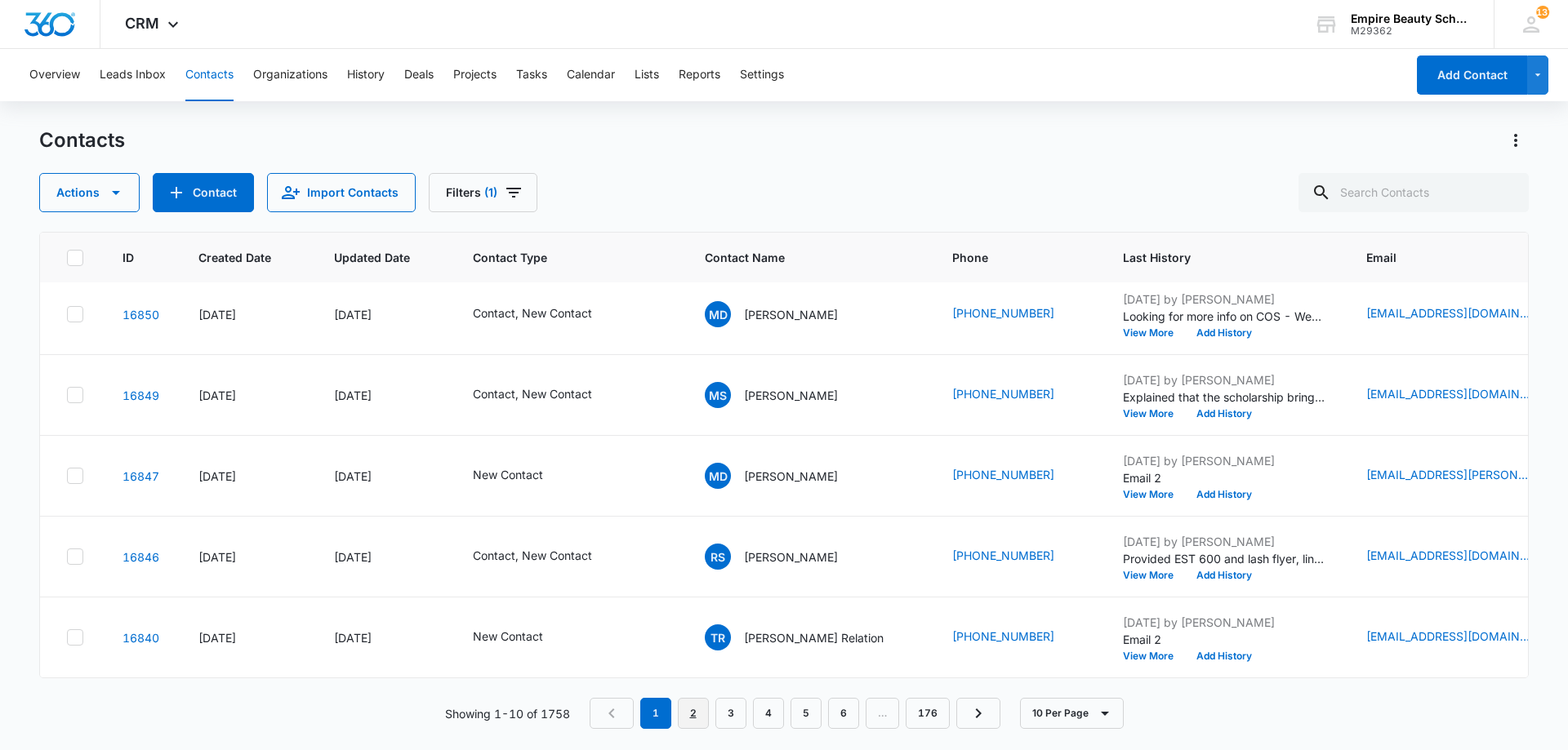
click at [687, 715] on link "2" at bounding box center [693, 713] width 31 height 31
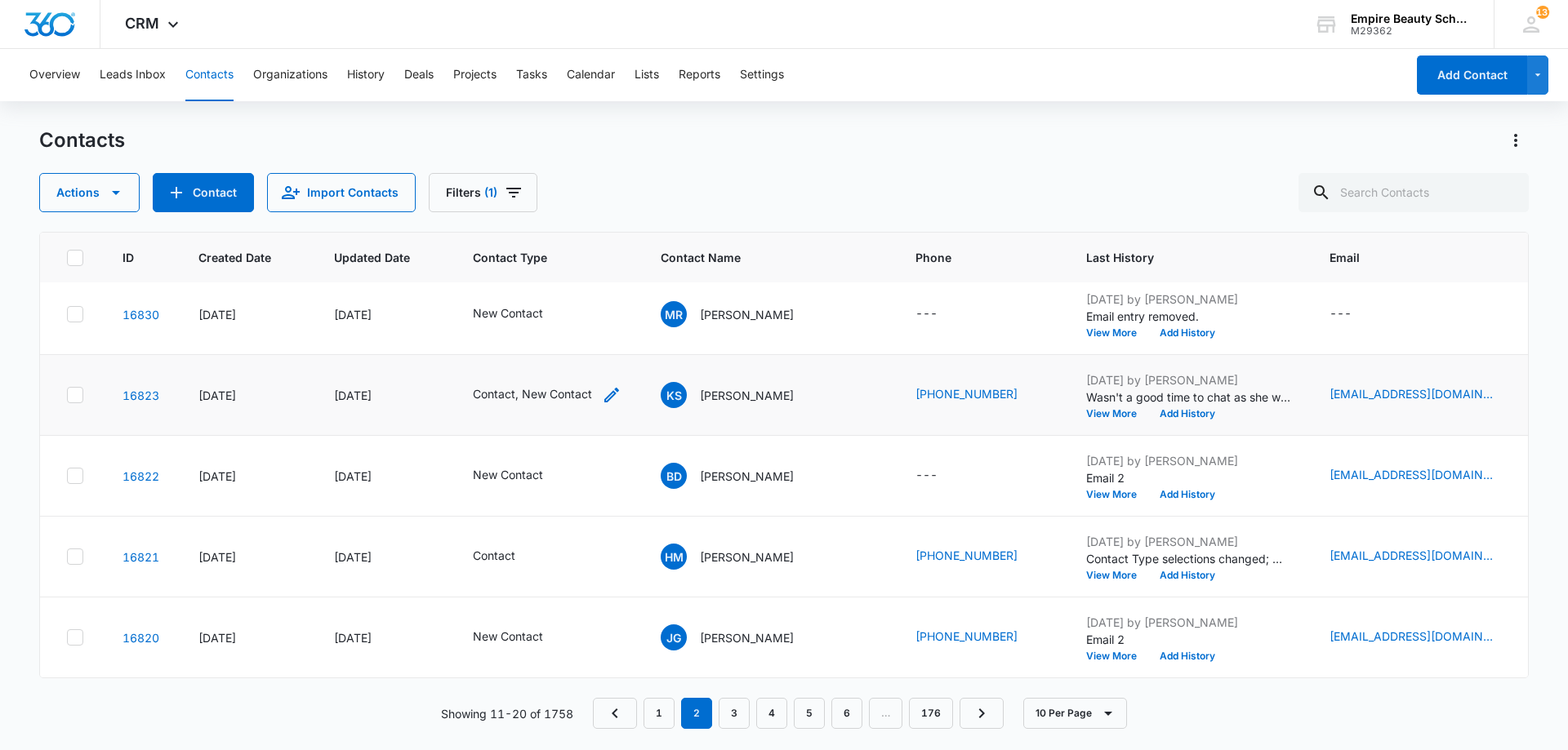
click at [599, 388] on div "Contact, New Contact" at bounding box center [546, 395] width 149 height 19
click at [524, 278] on icon "Remove New Contact" at bounding box center [524, 277] width 10 height 10
click at [550, 337] on button "Save" at bounding box center [546, 330] width 48 height 31
click at [732, 711] on link "3" at bounding box center [733, 713] width 31 height 31
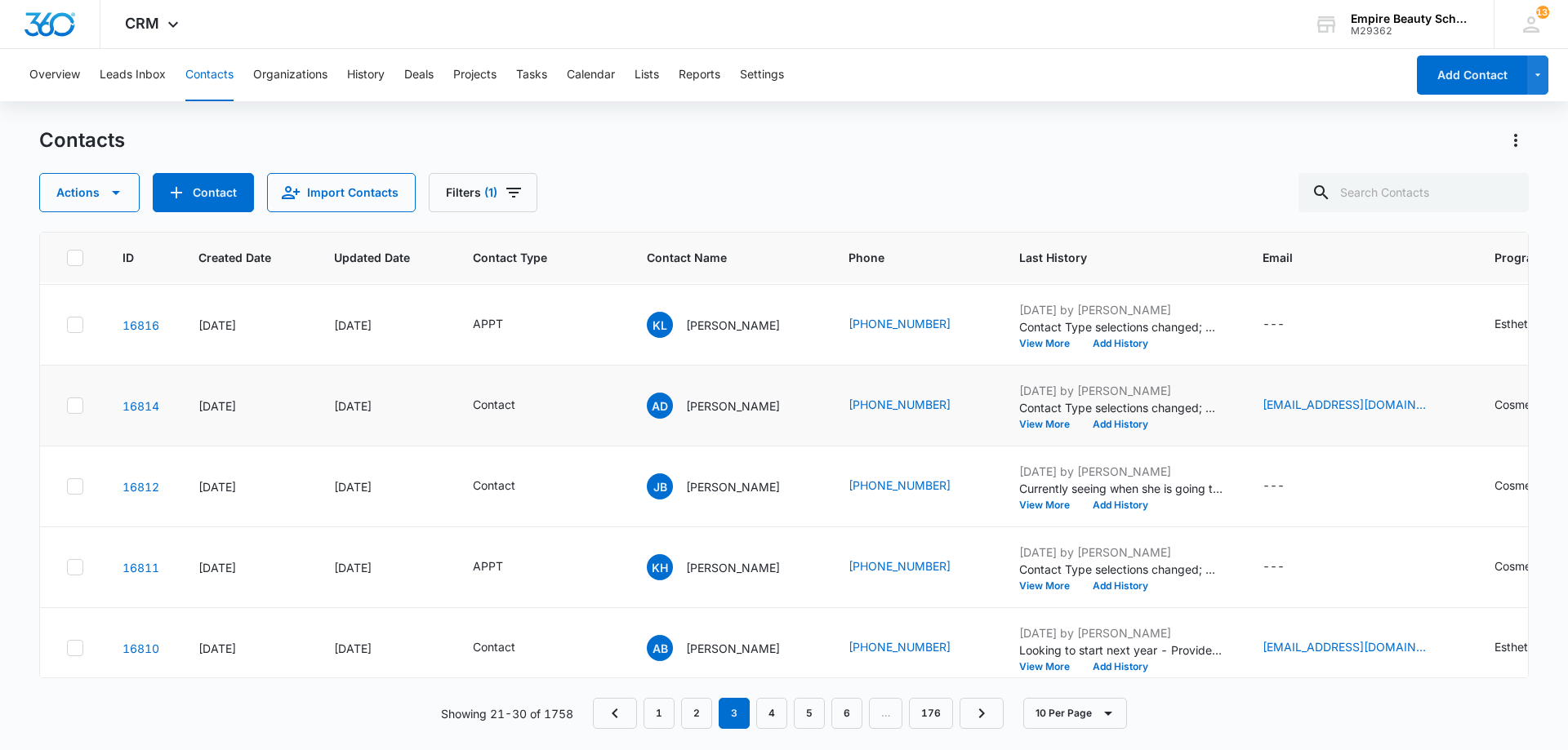
scroll to position [80, 0]
click at [1033, 420] on button "View More" at bounding box center [1050, 423] width 62 height 10
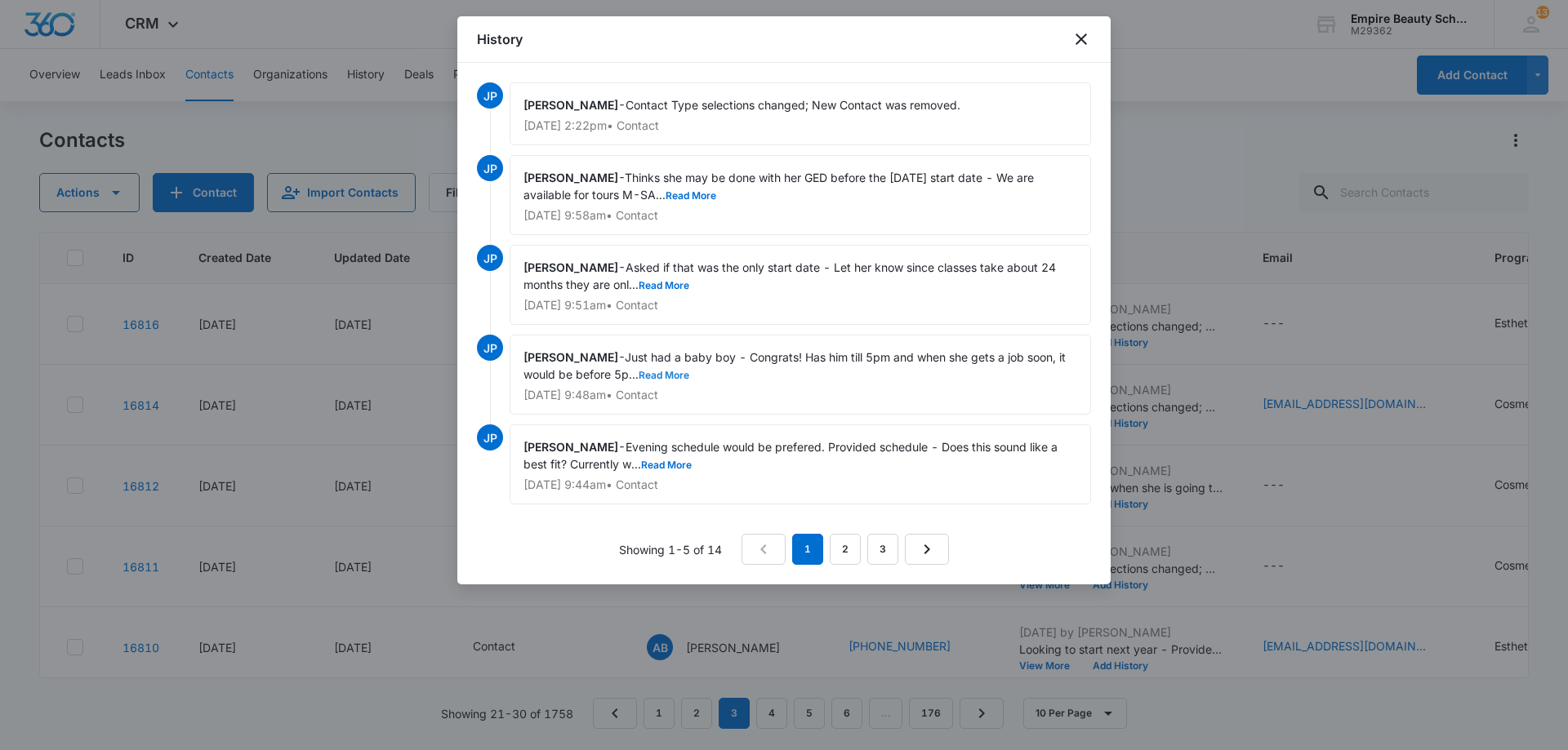
click at [680, 371] on button "Read More" at bounding box center [663, 375] width 50 height 10
click at [686, 288] on button "Read More" at bounding box center [663, 286] width 50 height 10
click at [687, 193] on button "Read More" at bounding box center [690, 196] width 50 height 10
click at [1083, 39] on icon "close" at bounding box center [1081, 39] width 19 height 19
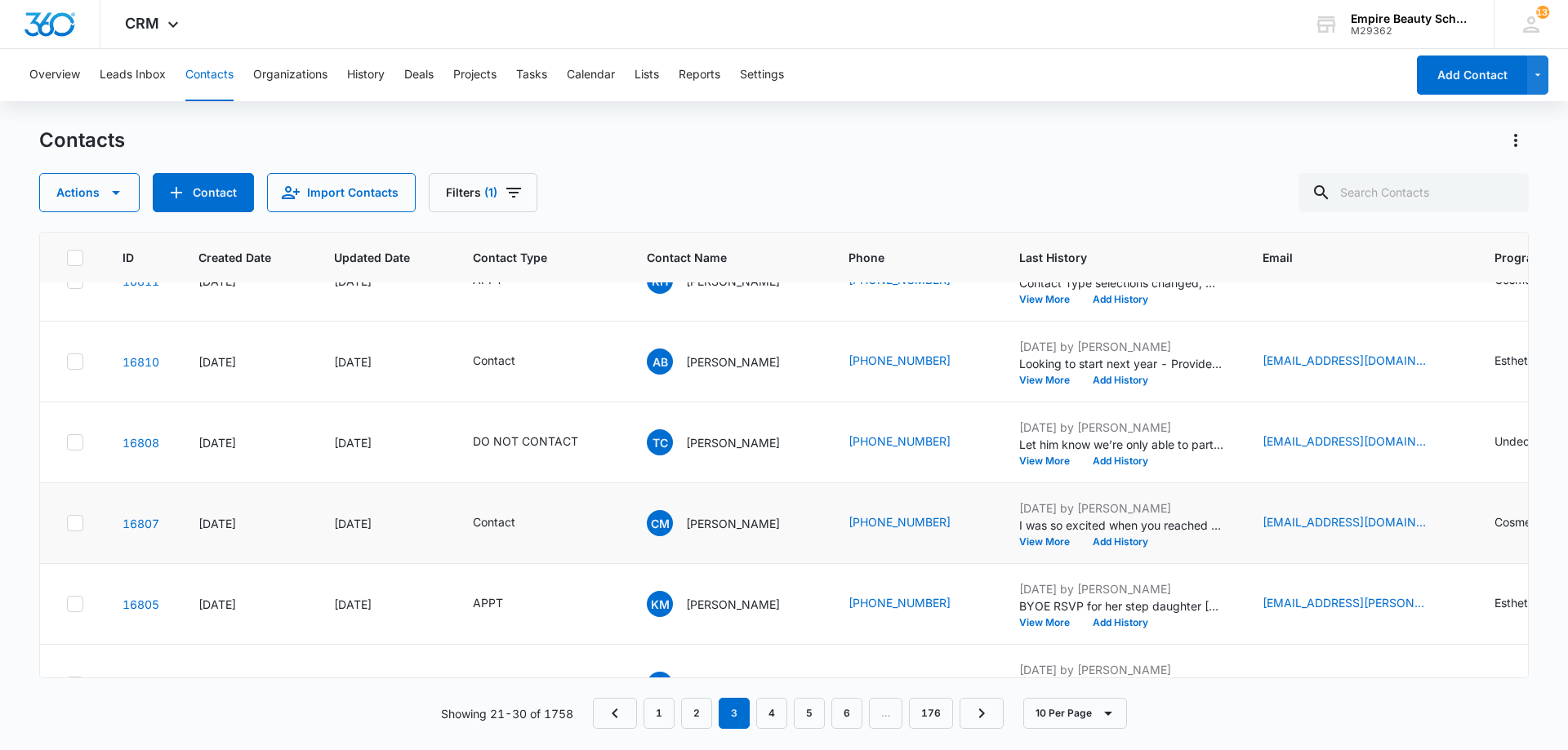
scroll to position [426, 0]
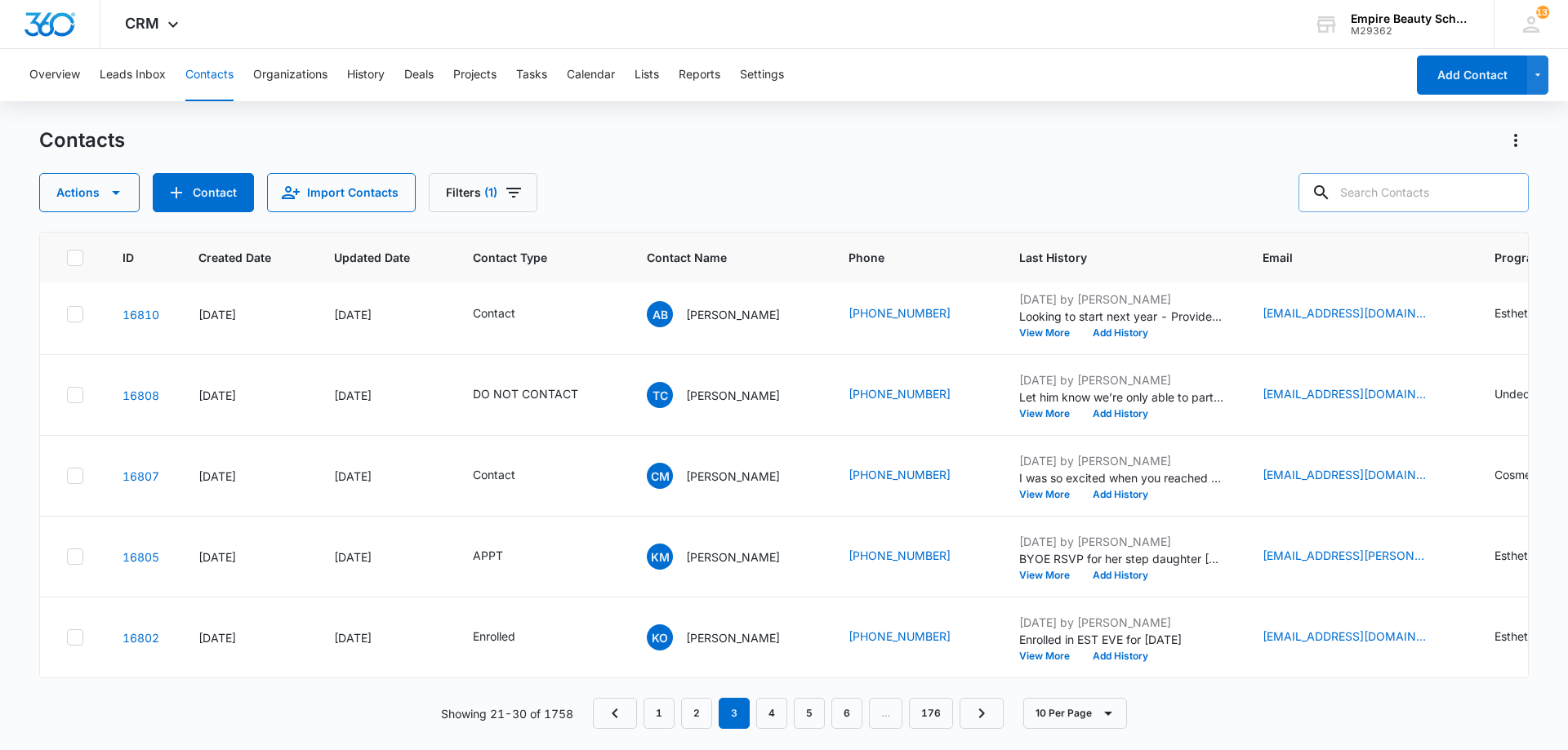
drag, startPoint x: 1425, startPoint y: 201, endPoint x: 1423, endPoint y: 189, distance: 12.2
click at [1425, 192] on input "text" at bounding box center [1413, 192] width 230 height 39
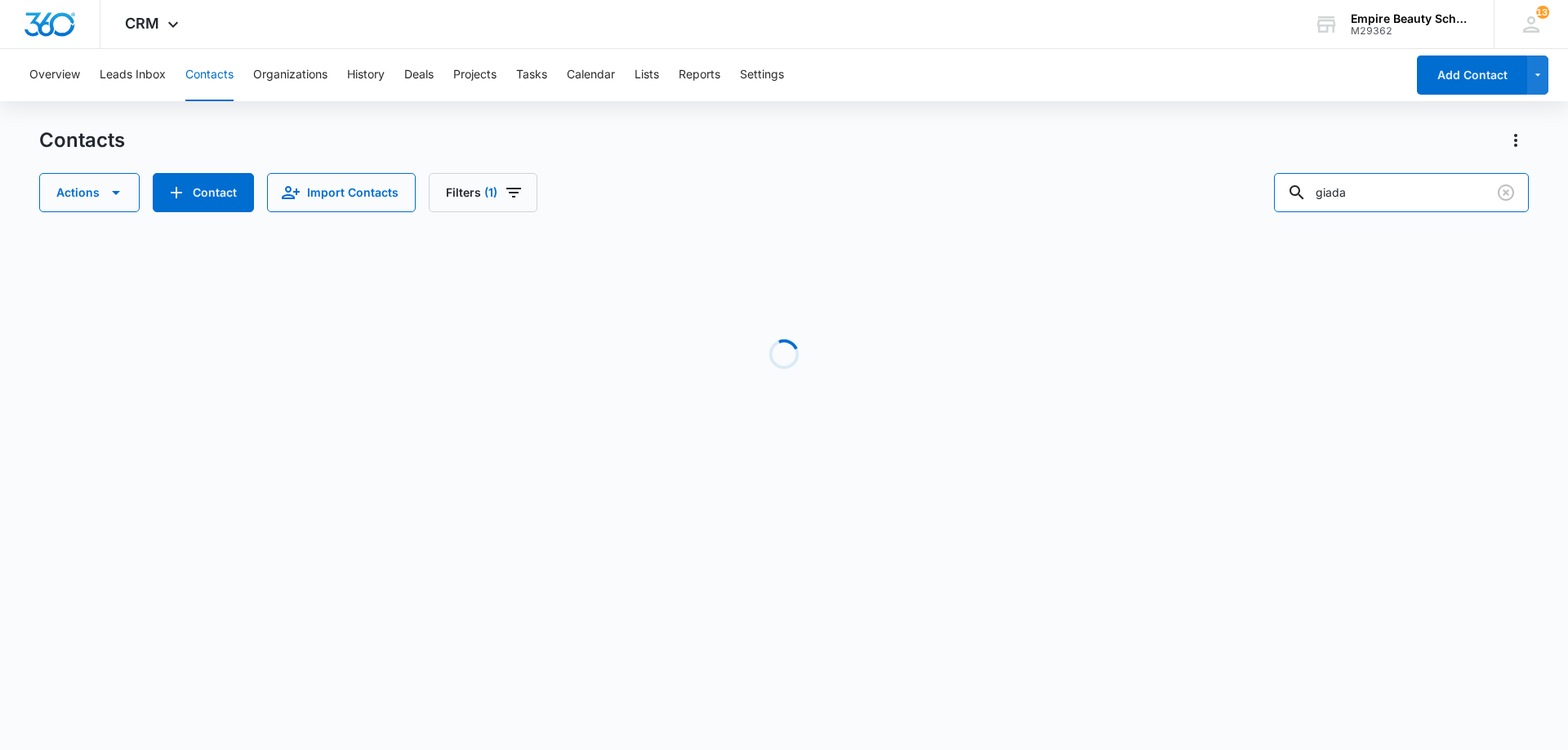
scroll to position [0, 0]
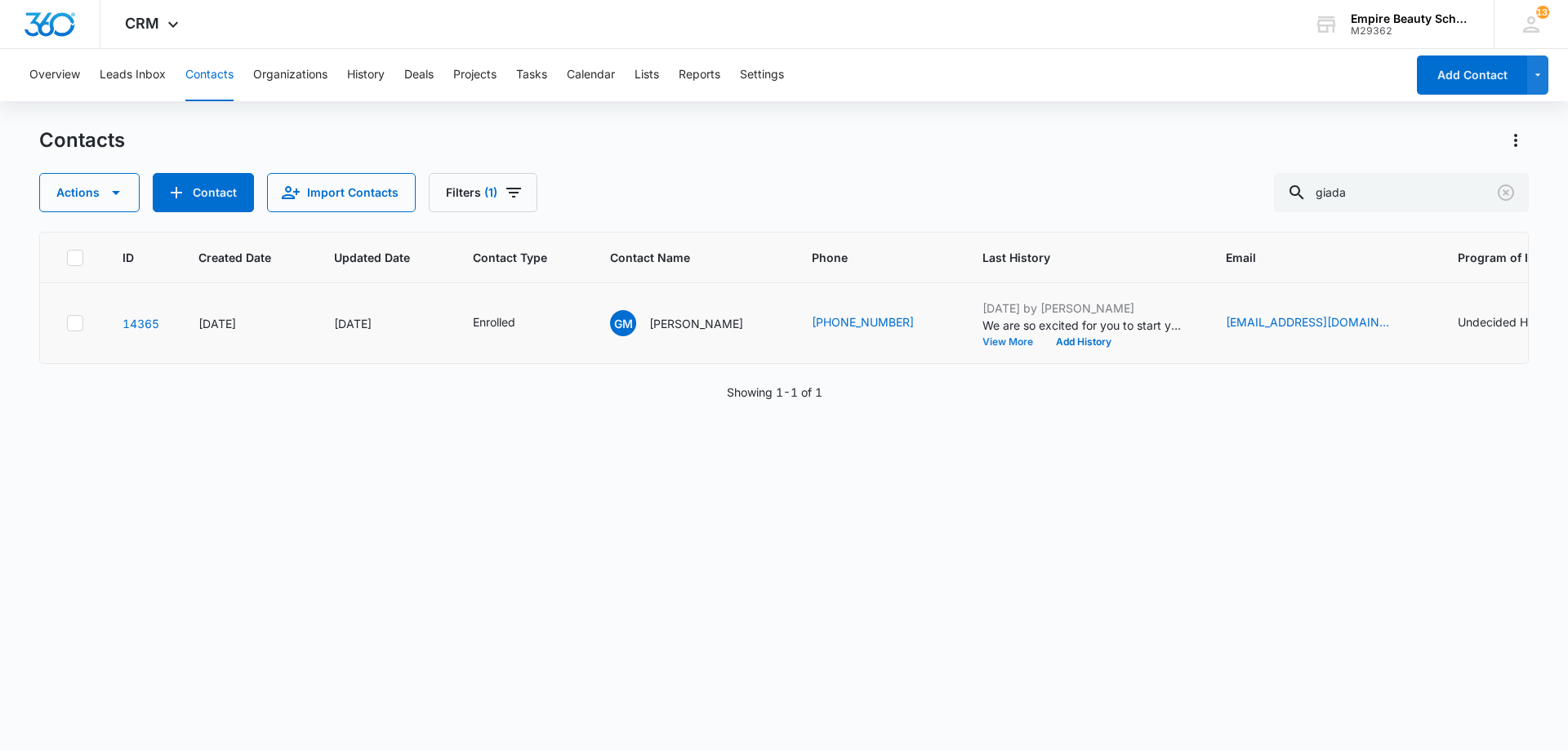
click at [1008, 342] on button "View More" at bounding box center [1013, 342] width 62 height 10
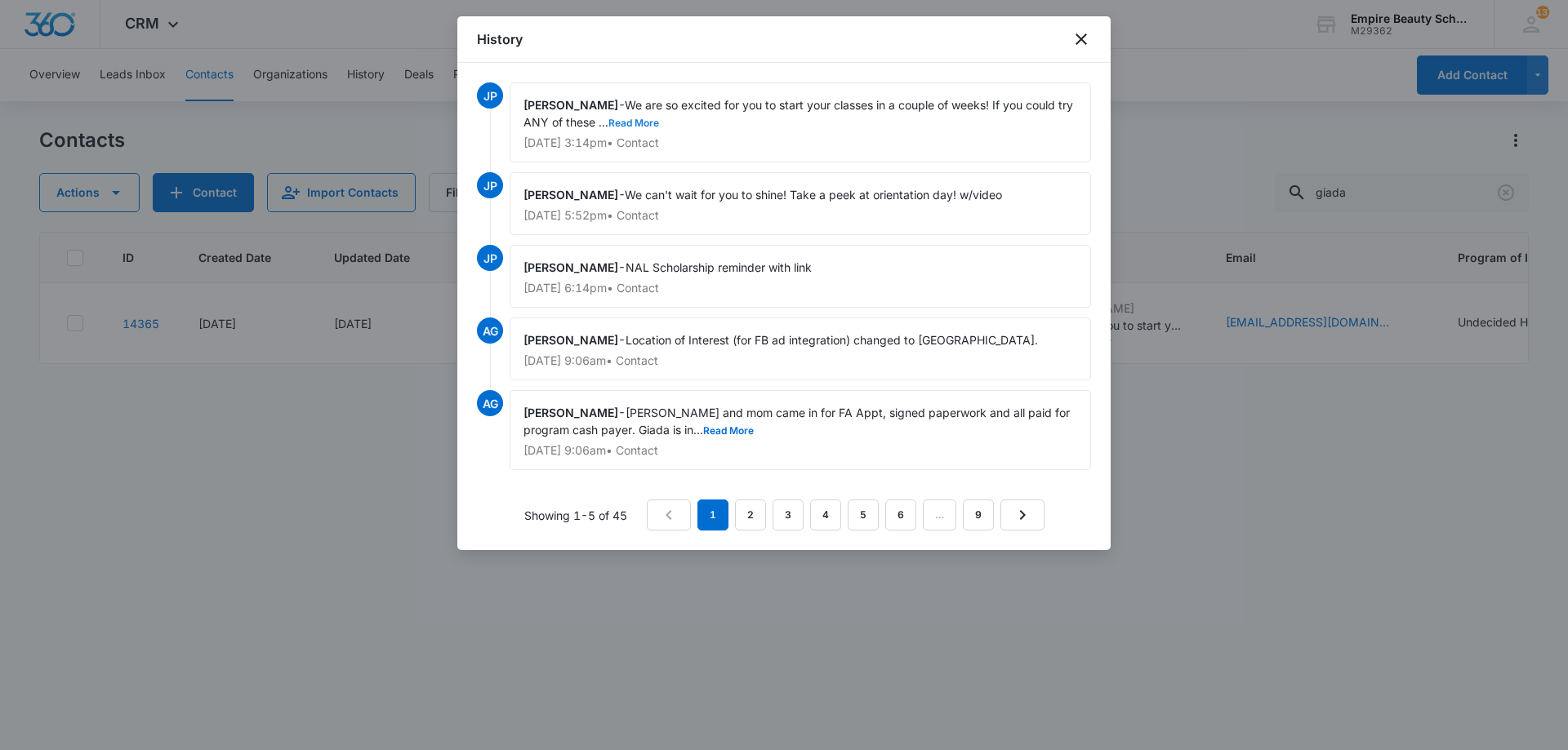
click at [635, 118] on button "Read More" at bounding box center [633, 123] width 50 height 10
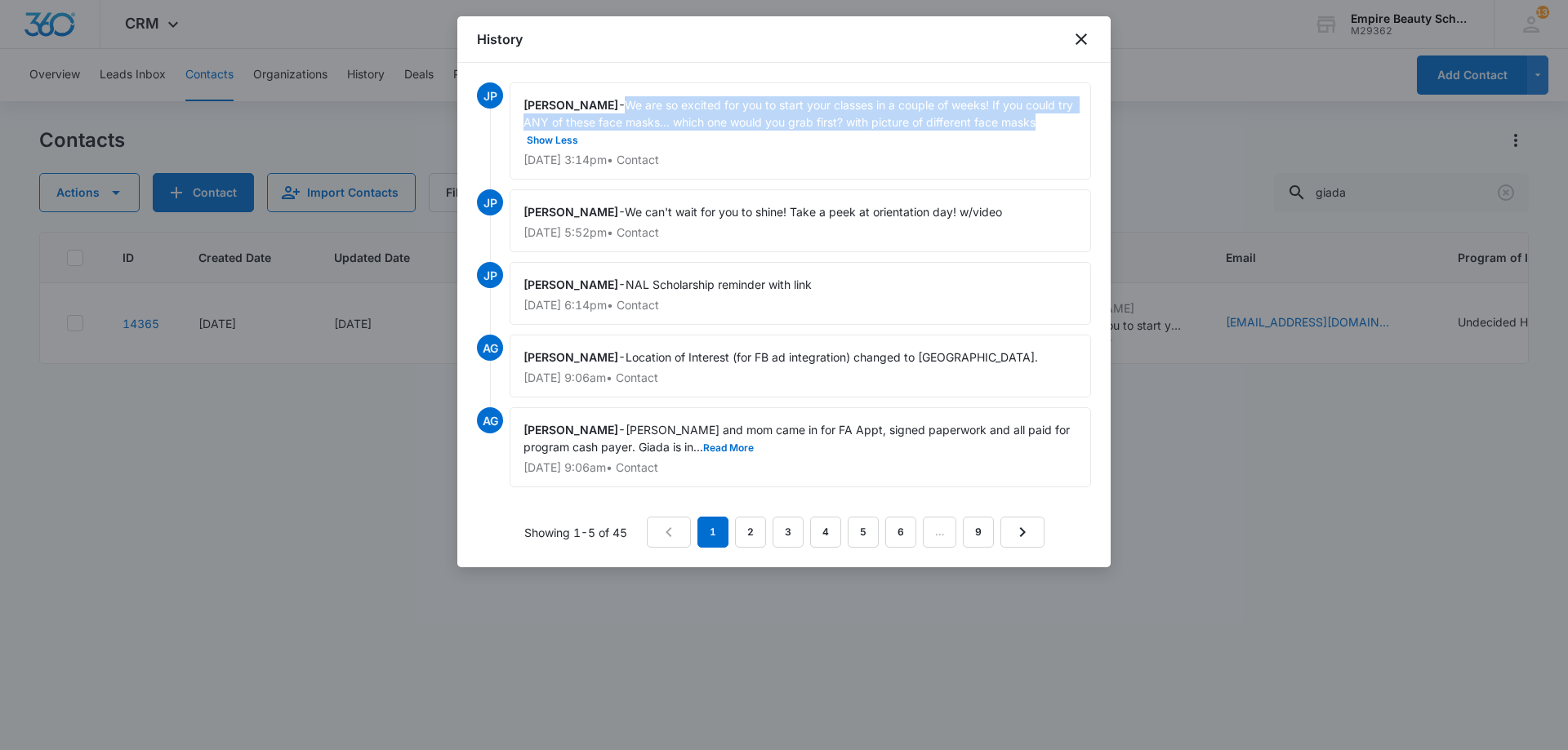
drag, startPoint x: 632, startPoint y: 105, endPoint x: 1065, endPoint y: 123, distance: 433.4
click at [1065, 123] on div "Jess Peltonovich - We are so excited for you to start your classes in a couple …" at bounding box center [800, 131] width 582 height 97
copy span "We are so excited for you to start your classes in a couple of weeks! If you co…"
click at [1086, 39] on icon "close" at bounding box center [1081, 39] width 19 height 19
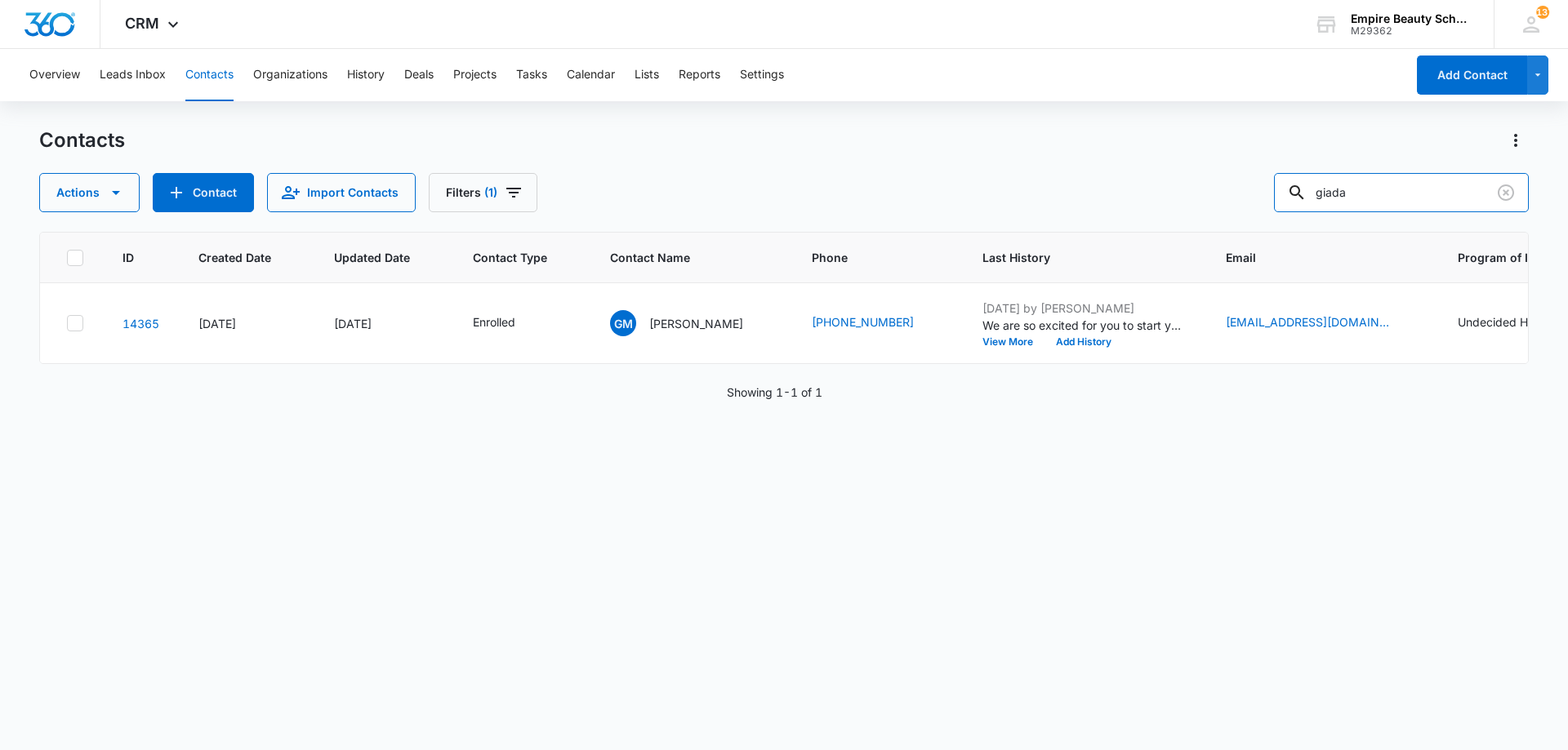
drag, startPoint x: 1354, startPoint y: 202, endPoint x: 1134, endPoint y: 224, distance: 221.1
click at [1134, 224] on div "Contacts Actions Contact Import Contacts Filters (1) giada ID Created Date Upda…" at bounding box center [784, 438] width 1490 height 621
type input "danica"
click at [1078, 338] on button "Add History" at bounding box center [1083, 342] width 78 height 10
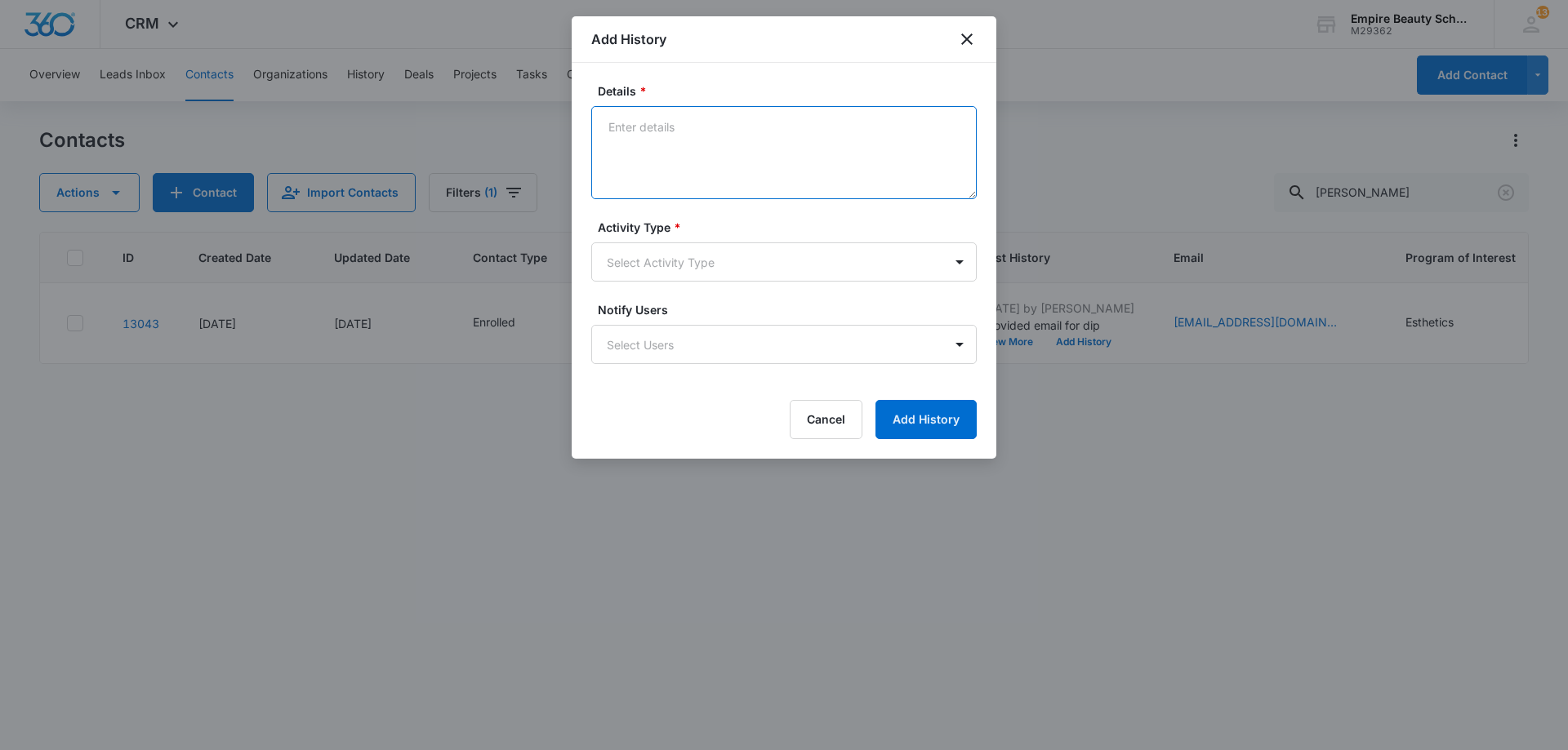
click at [711, 196] on textarea "Details *" at bounding box center [784, 152] width 385 height 93
paste textarea "We are so excited for you to start your classes in a couple of weeks! If you co…"
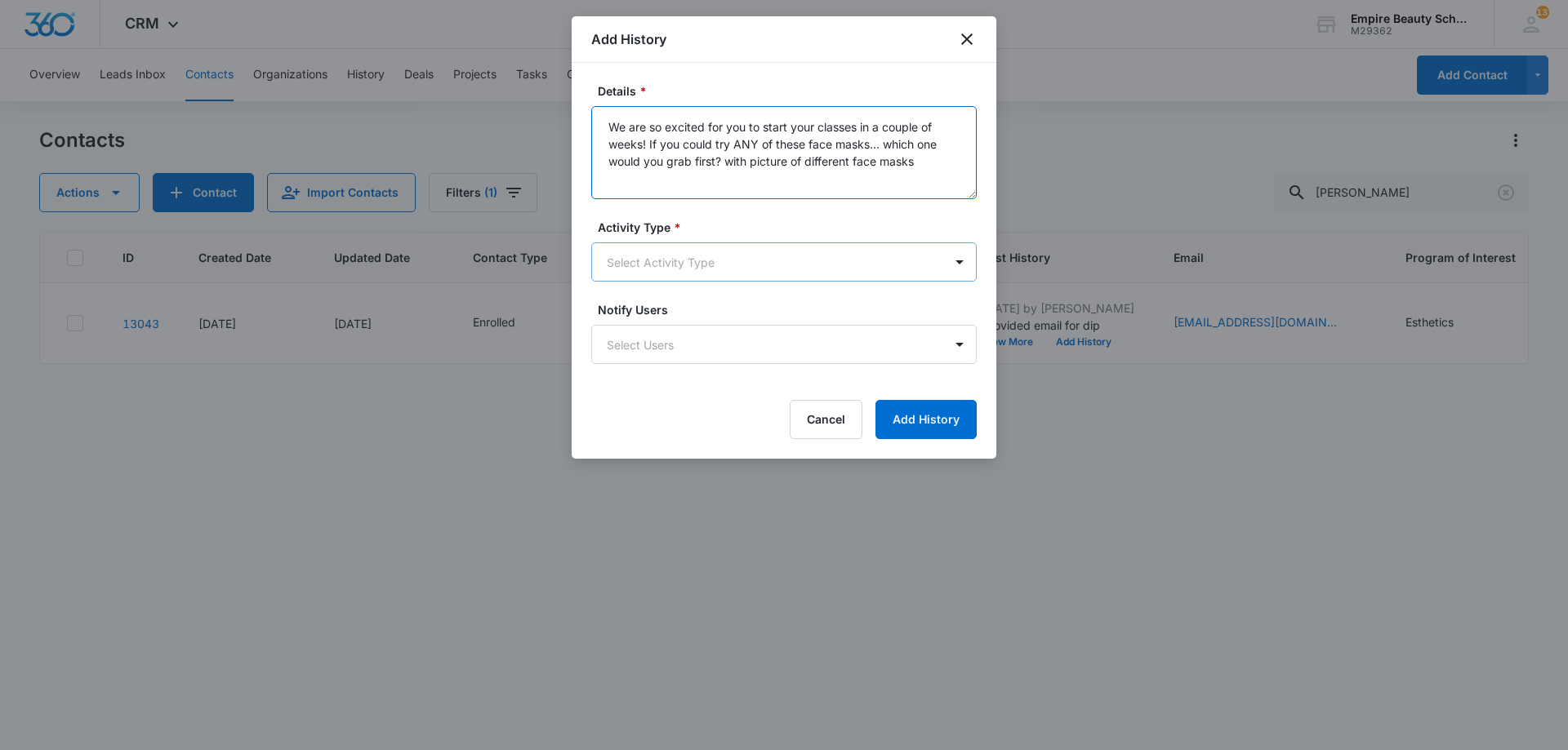
type textarea "We are so excited for you to start your classes in a couple of weeks! If you co…"
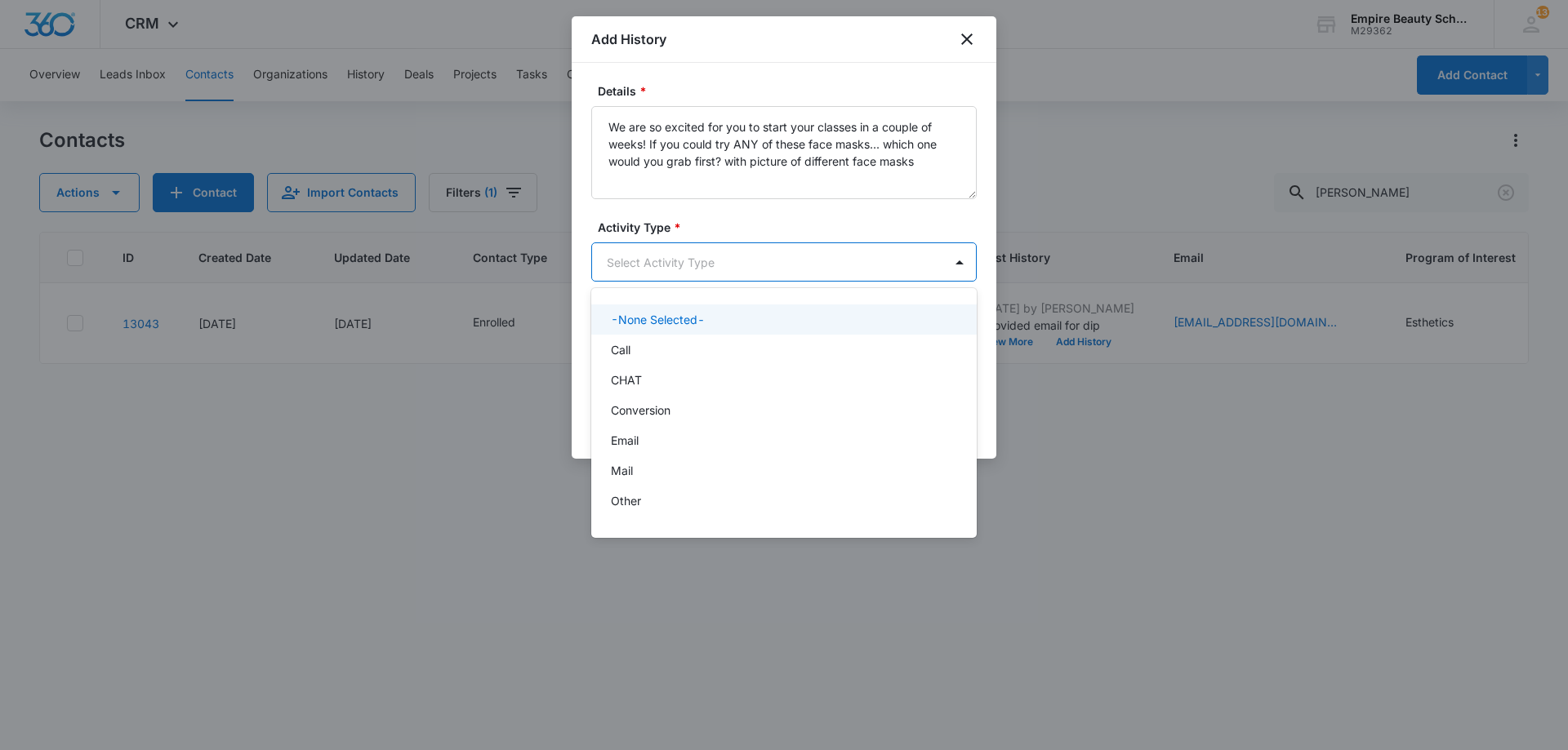
click at [696, 271] on body "CRM Apps Forms CRM Email Shop Payments POS Files Brand Settings Empire Beauty S…" at bounding box center [784, 375] width 1568 height 750
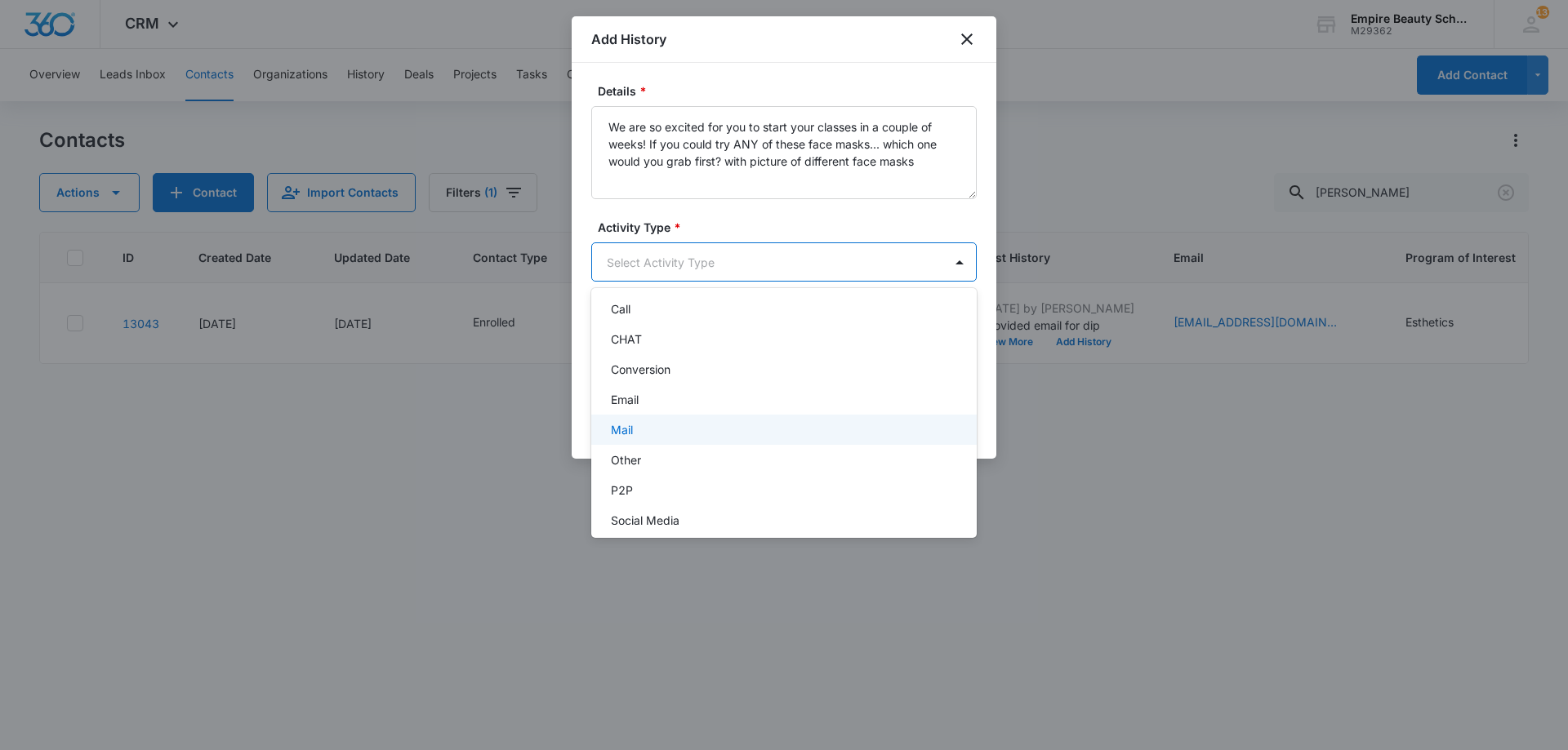
scroll to position [85, 0]
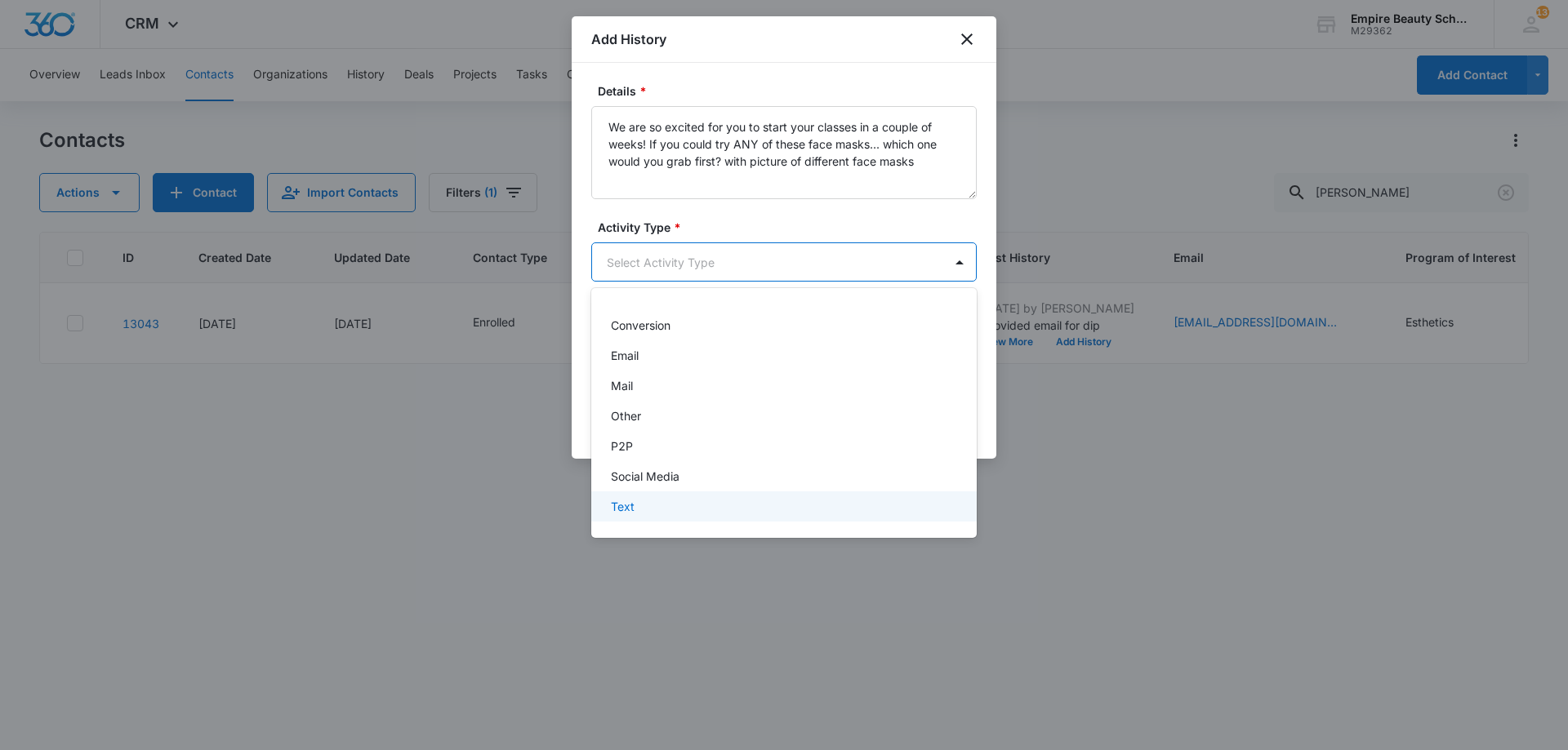
click at [649, 522] on div "-None Selected- Call CHAT Conversion Email Mail Other P2P Social Media Text" at bounding box center [784, 413] width 385 height 224
click at [648, 512] on div "Text" at bounding box center [782, 506] width 343 height 17
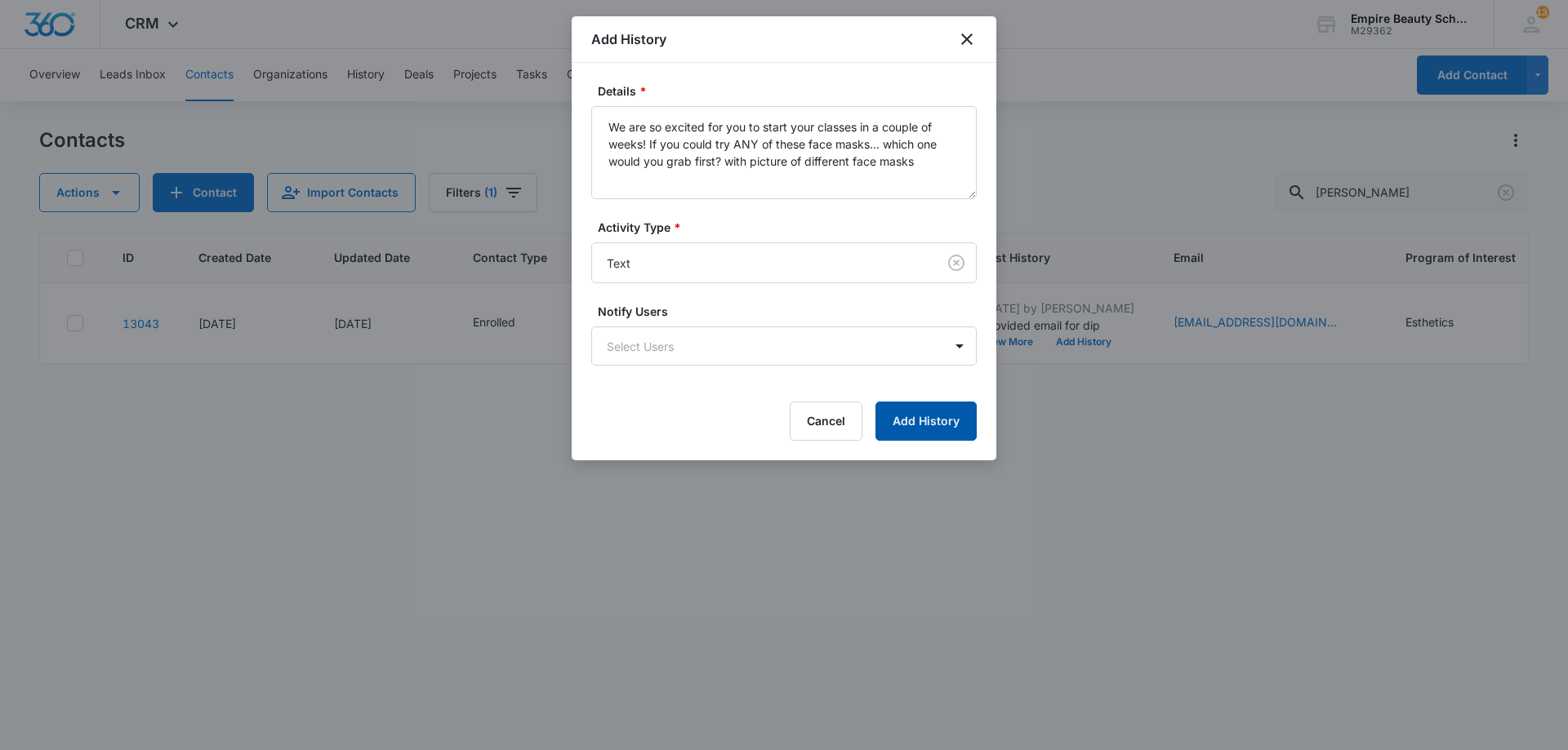
click at [951, 416] on button "Add History" at bounding box center [925, 421] width 101 height 39
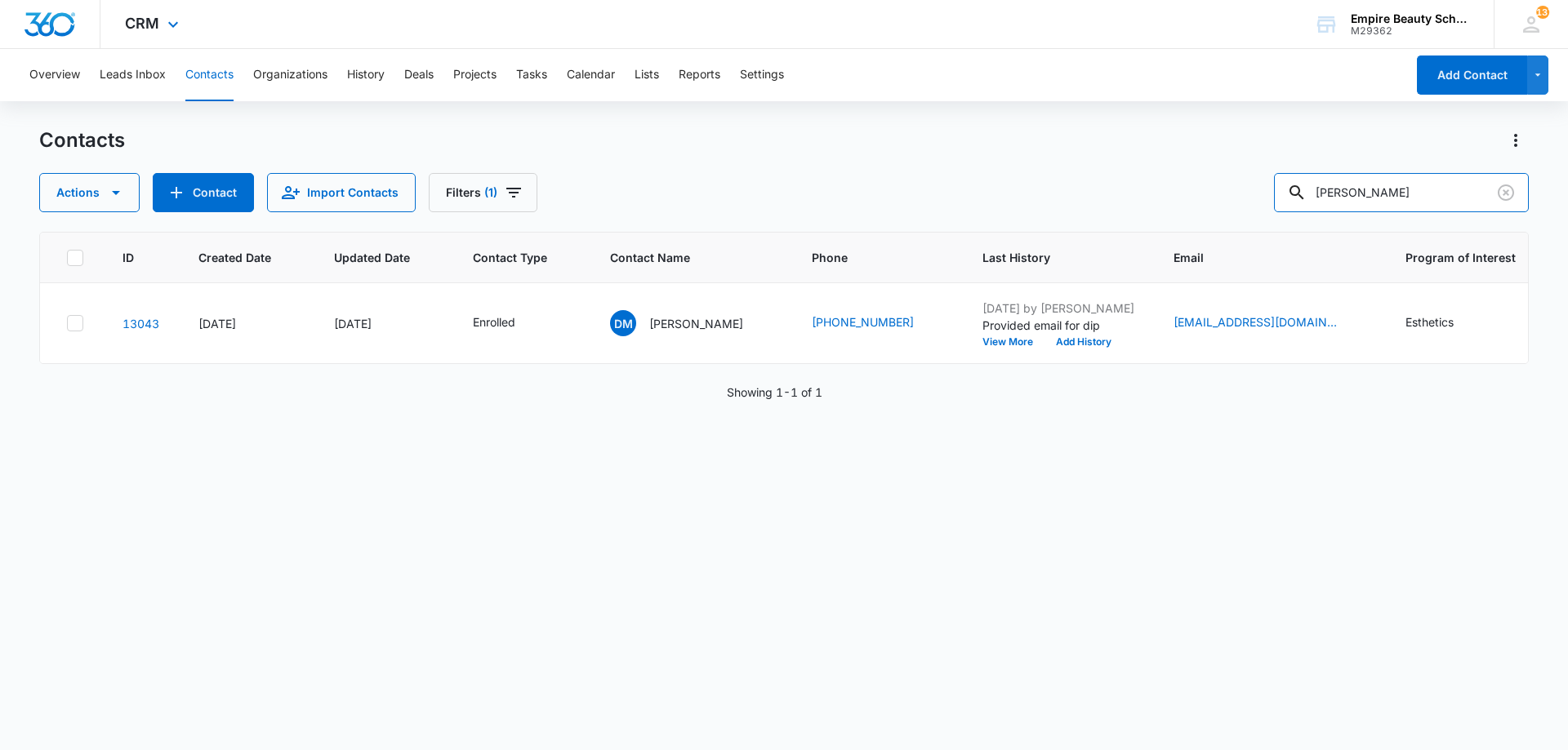
drag, startPoint x: 1379, startPoint y: 185, endPoint x: 934, endPoint y: 31, distance: 470.9
click at [999, 92] on div "Overview Leads Inbox Contacts Organizations History Deals Projects Tasks Calend…" at bounding box center [784, 399] width 1568 height 700
type input "paisa"
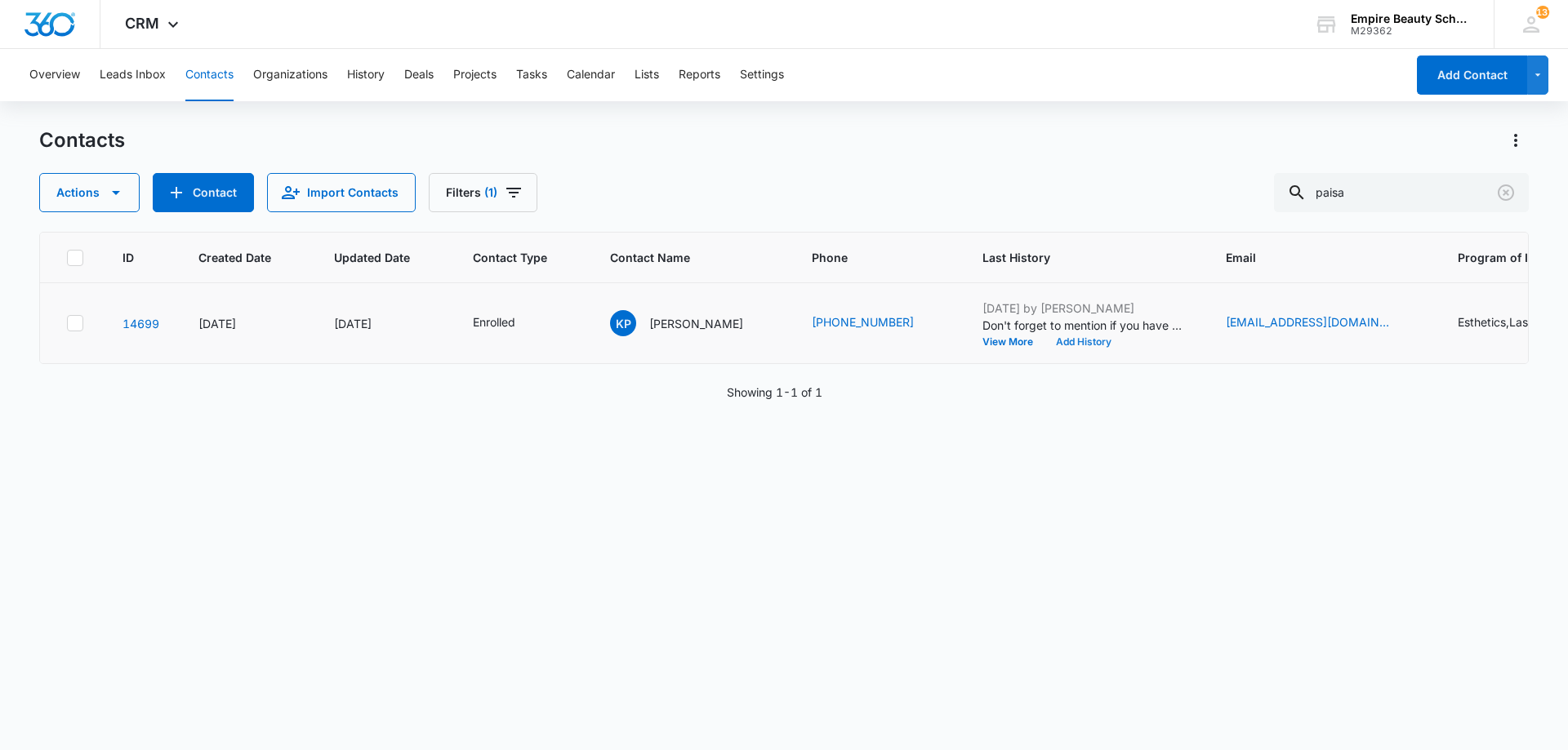
click at [1073, 339] on button "Add History" at bounding box center [1083, 342] width 78 height 10
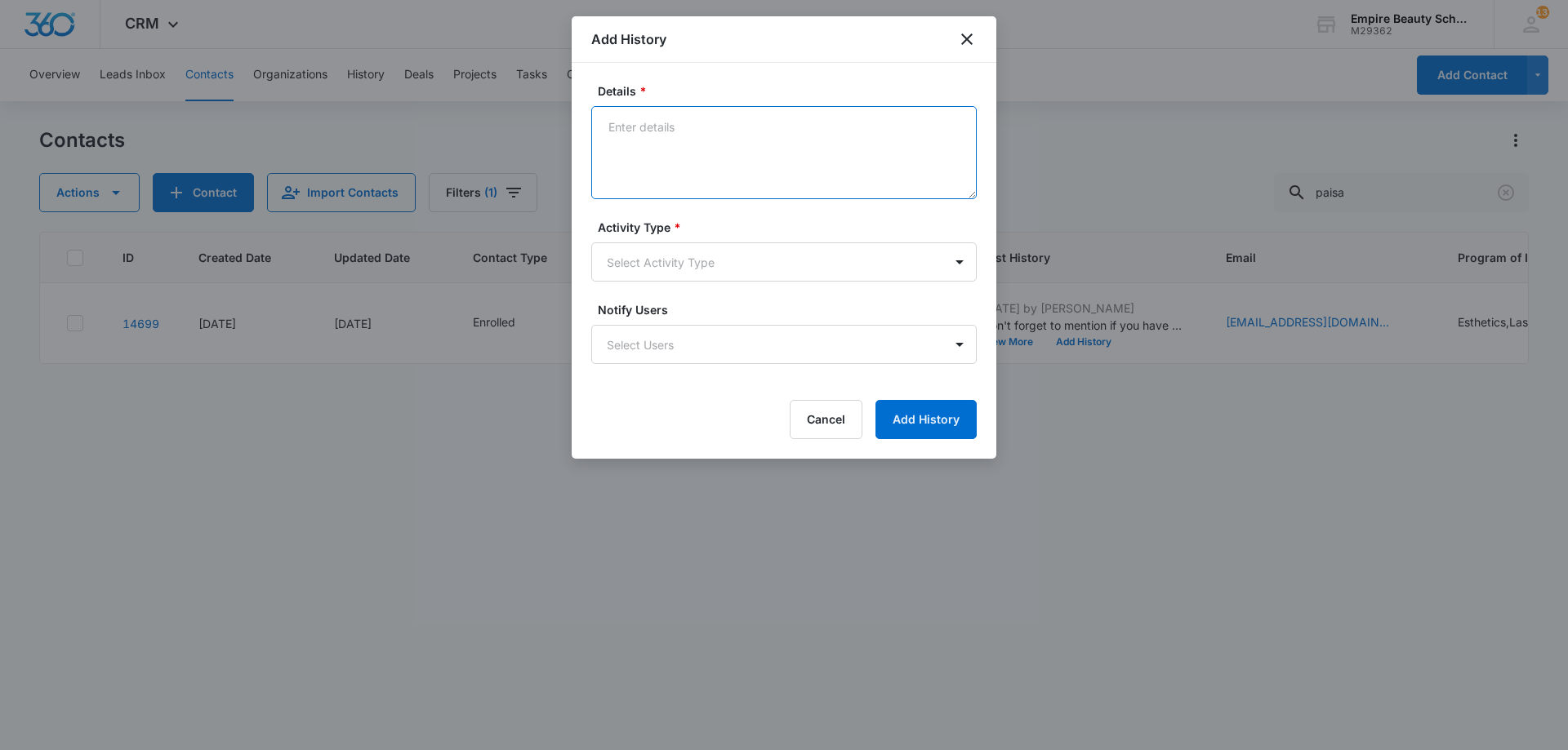
paste textarea "We are so excited for you to start your classes in a couple of weeks! If you co…"
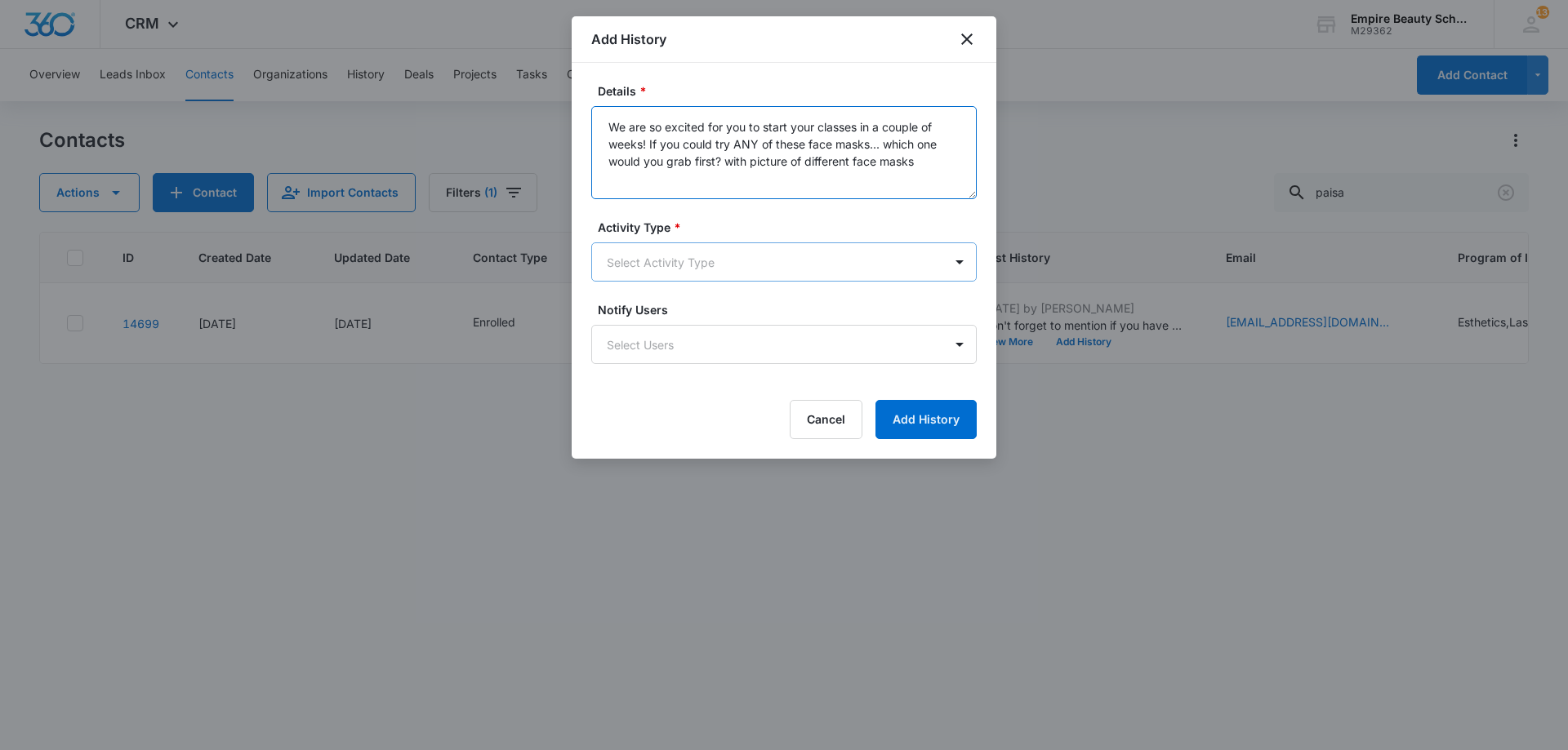
type textarea "We are so excited for you to start your classes in a couple of weeks! If you co…"
click at [719, 273] on body "CRM Apps Forms CRM Email Shop Payments POS Files Brand Settings Empire Beauty S…" at bounding box center [784, 375] width 1568 height 750
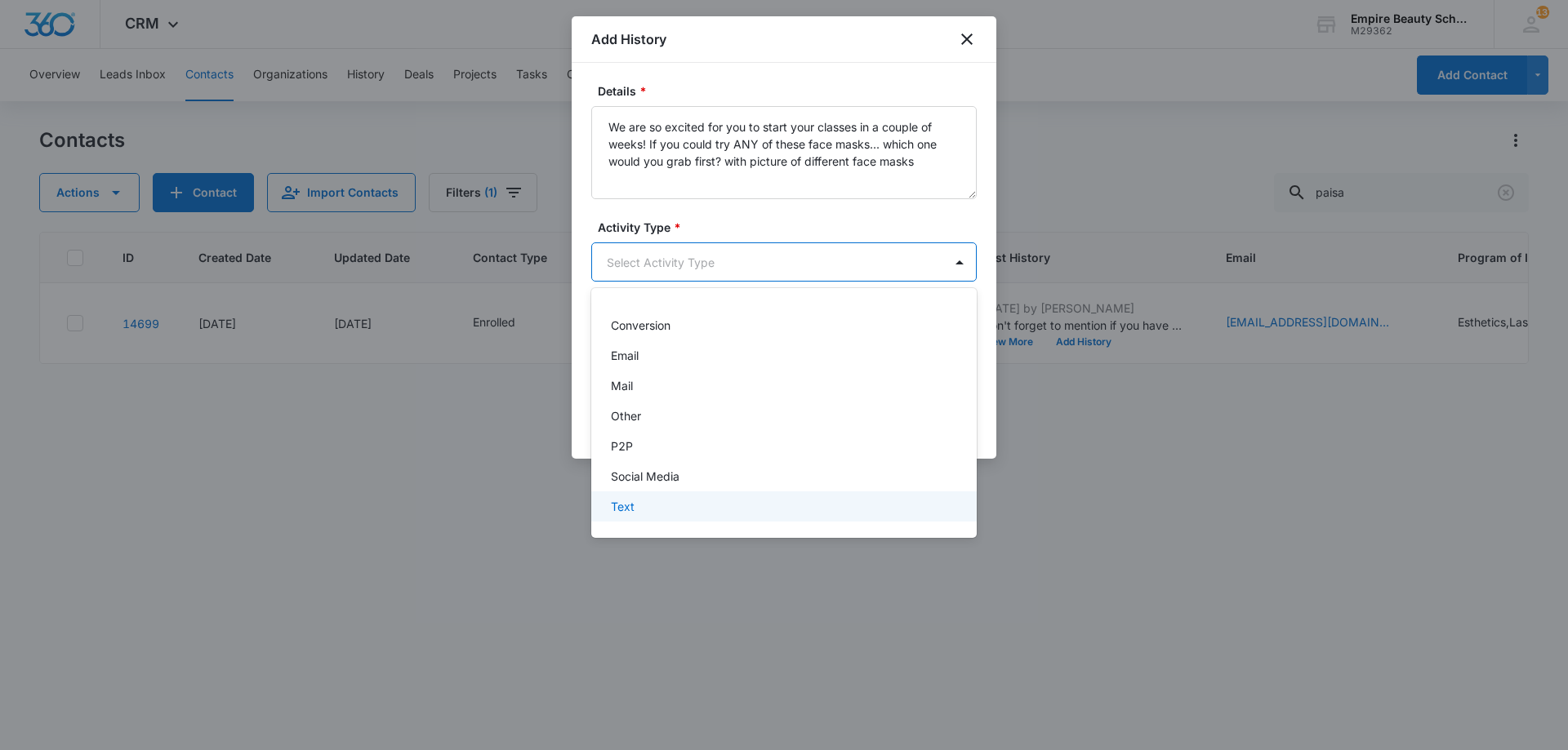
click at [660, 513] on div "Text" at bounding box center [782, 506] width 343 height 17
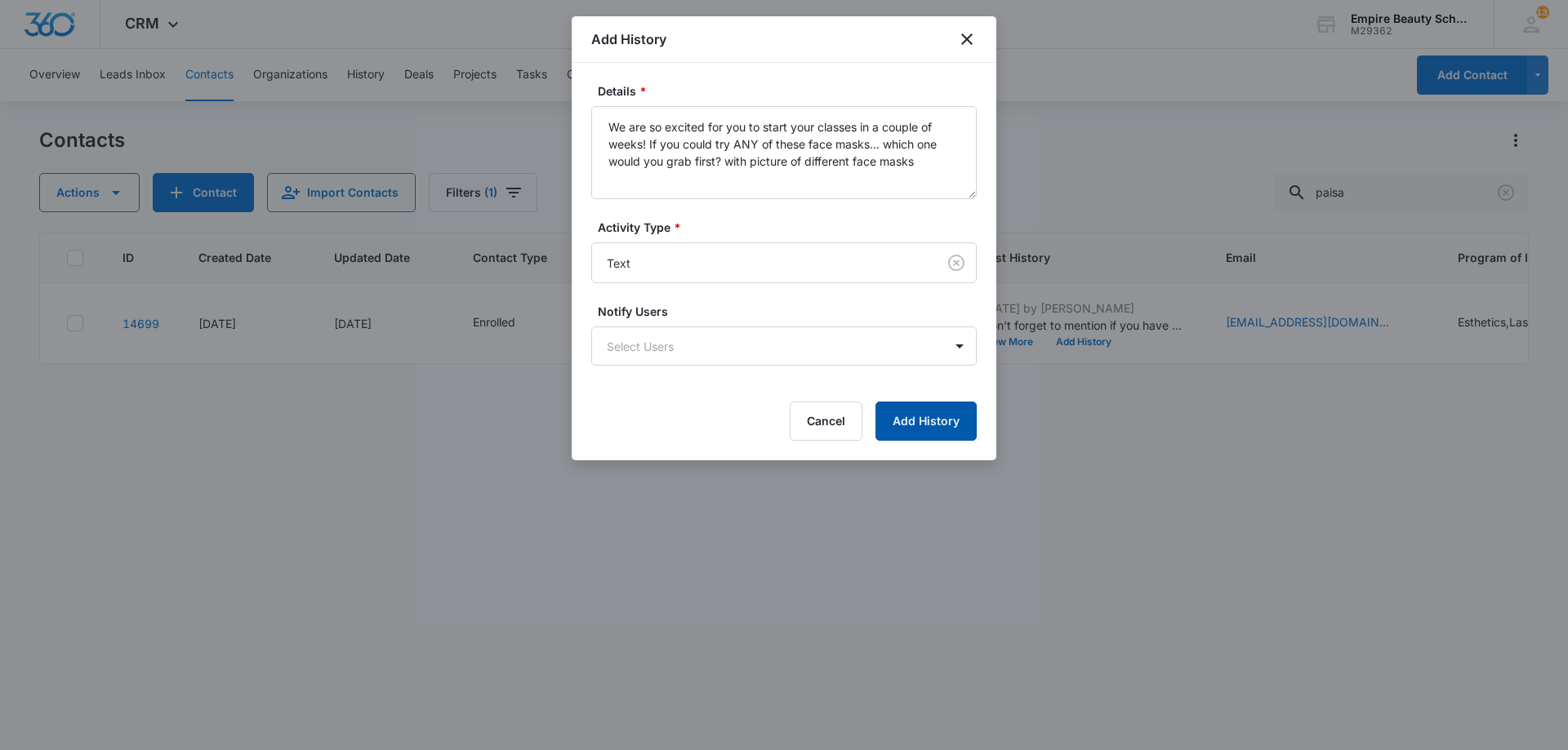
click at [925, 438] on button "Add History" at bounding box center [925, 421] width 101 height 39
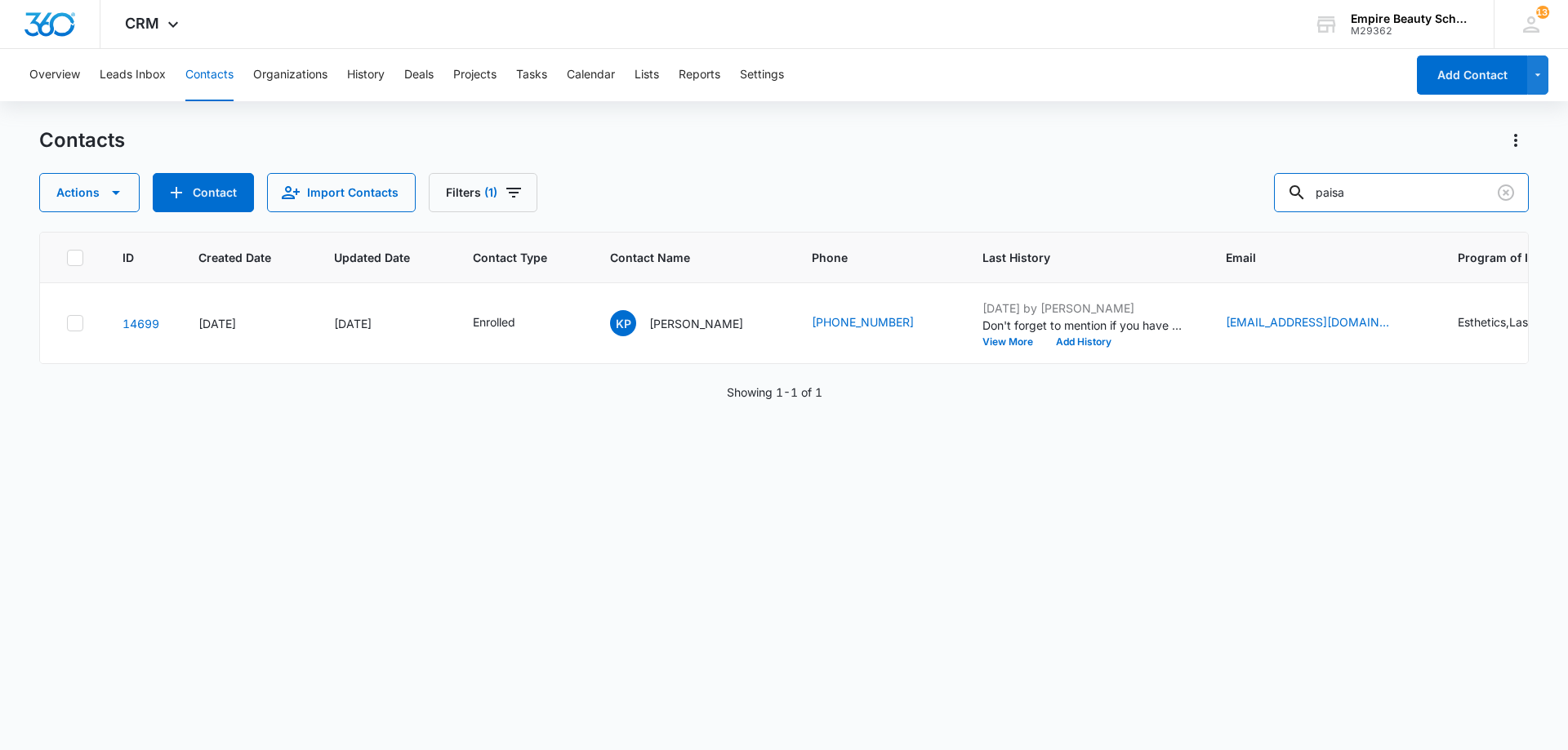
drag, startPoint x: 1371, startPoint y: 191, endPoint x: 1091, endPoint y: 212, distance: 280.8
click at [1096, 208] on div "Actions Contact Import Contacts Filters (1) paisa" at bounding box center [784, 192] width 1490 height 39
type input "hailey peaco"
click at [1081, 345] on button "Add History" at bounding box center [1083, 342] width 78 height 10
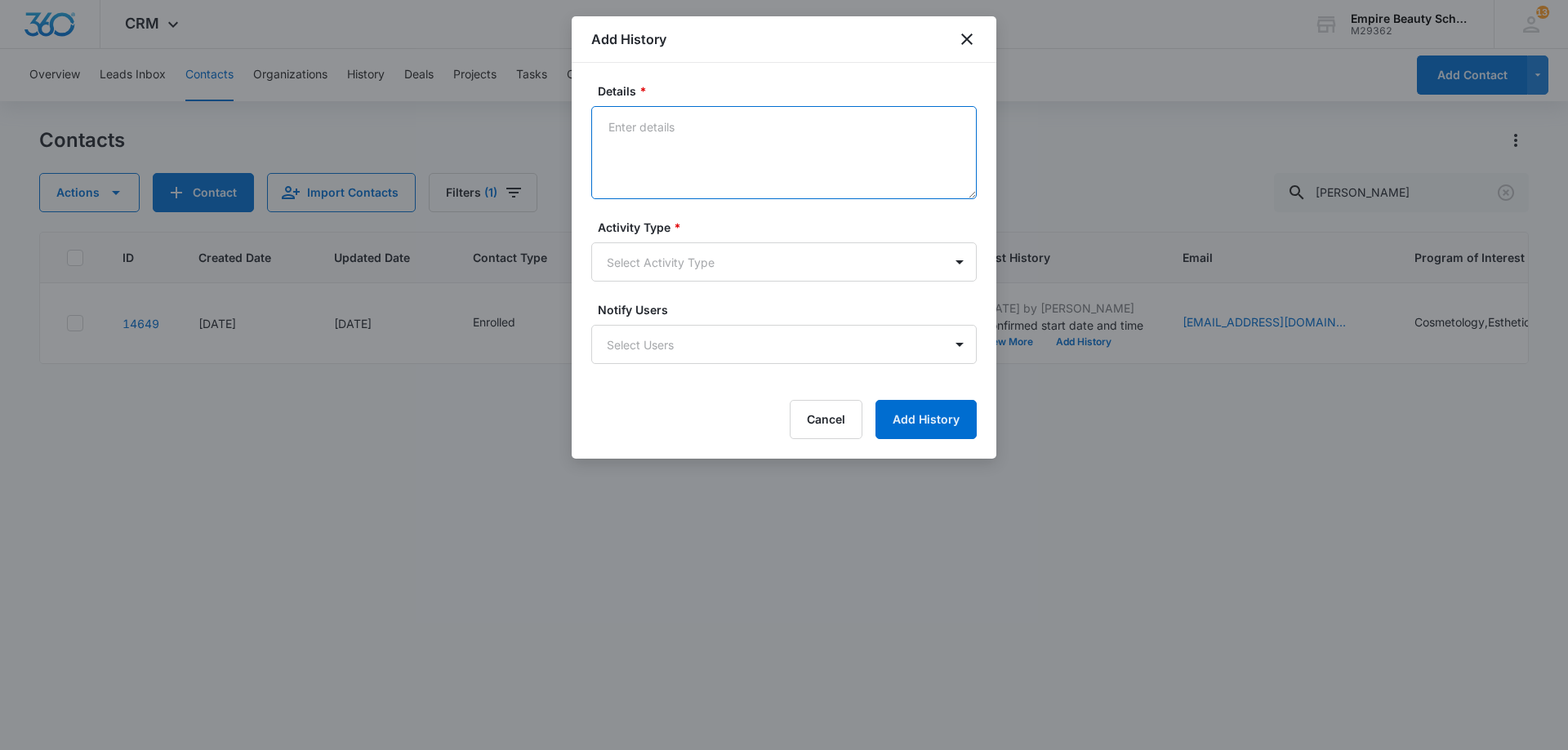
paste textarea "We are so excited for you to start your classes in a couple of weeks! If you co…"
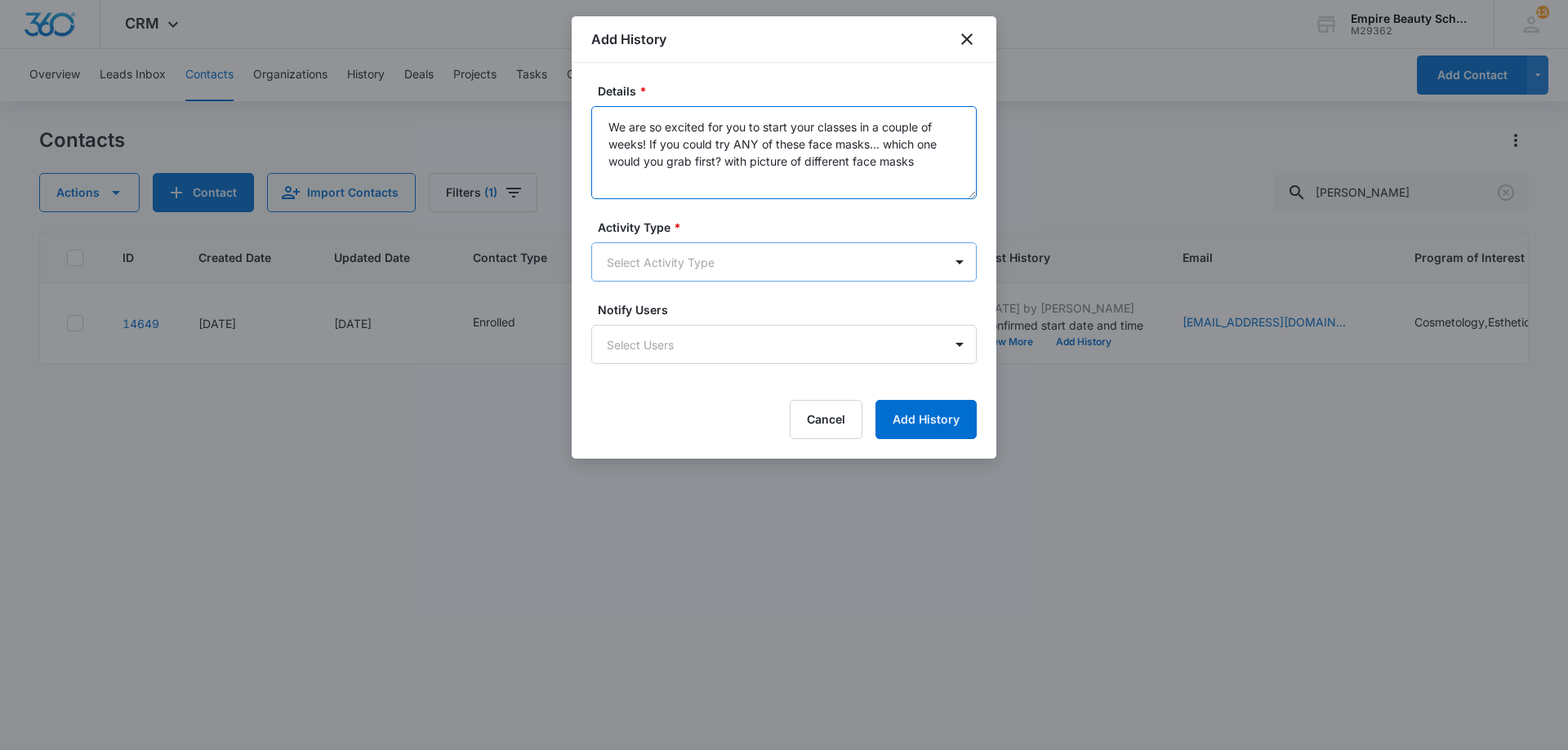
type textarea "We are so excited for you to start your classes in a couple of weeks! If you co…"
click at [665, 271] on body "CRM Apps Forms CRM Email Shop Payments POS Files Brand Settings Empire Beauty S…" at bounding box center [784, 375] width 1568 height 750
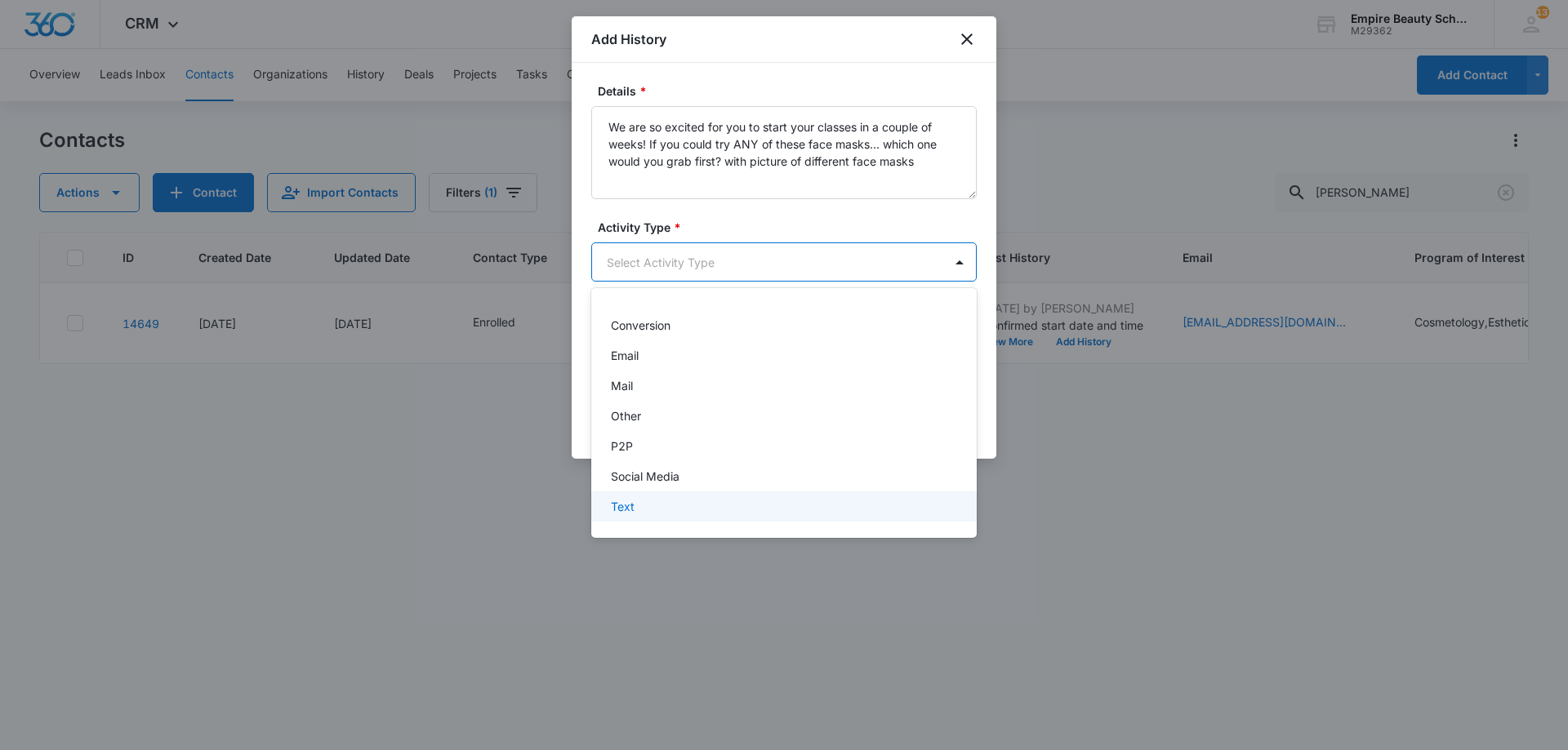
click at [670, 499] on div "Text" at bounding box center [782, 506] width 343 height 17
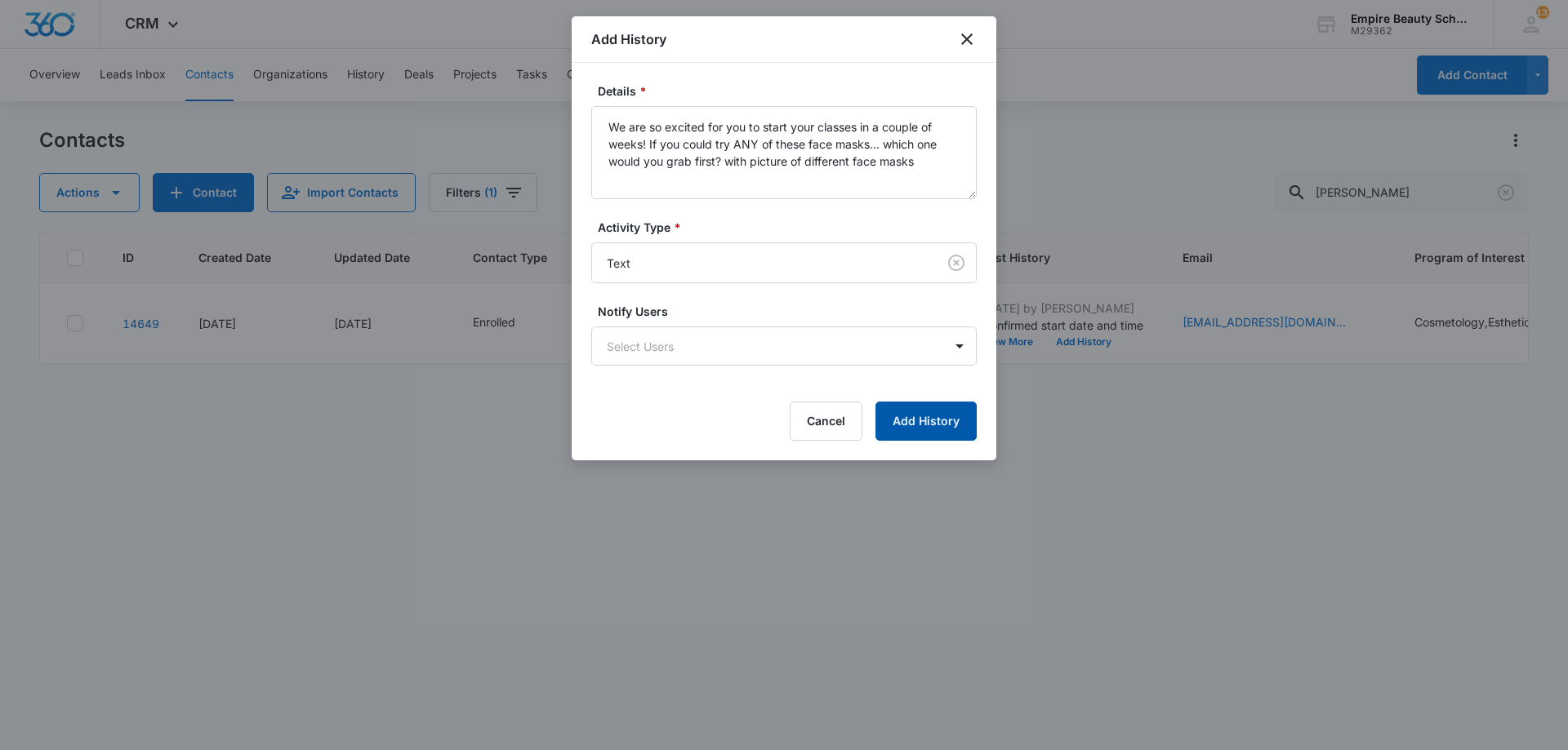
click at [906, 426] on button "Add History" at bounding box center [925, 421] width 101 height 39
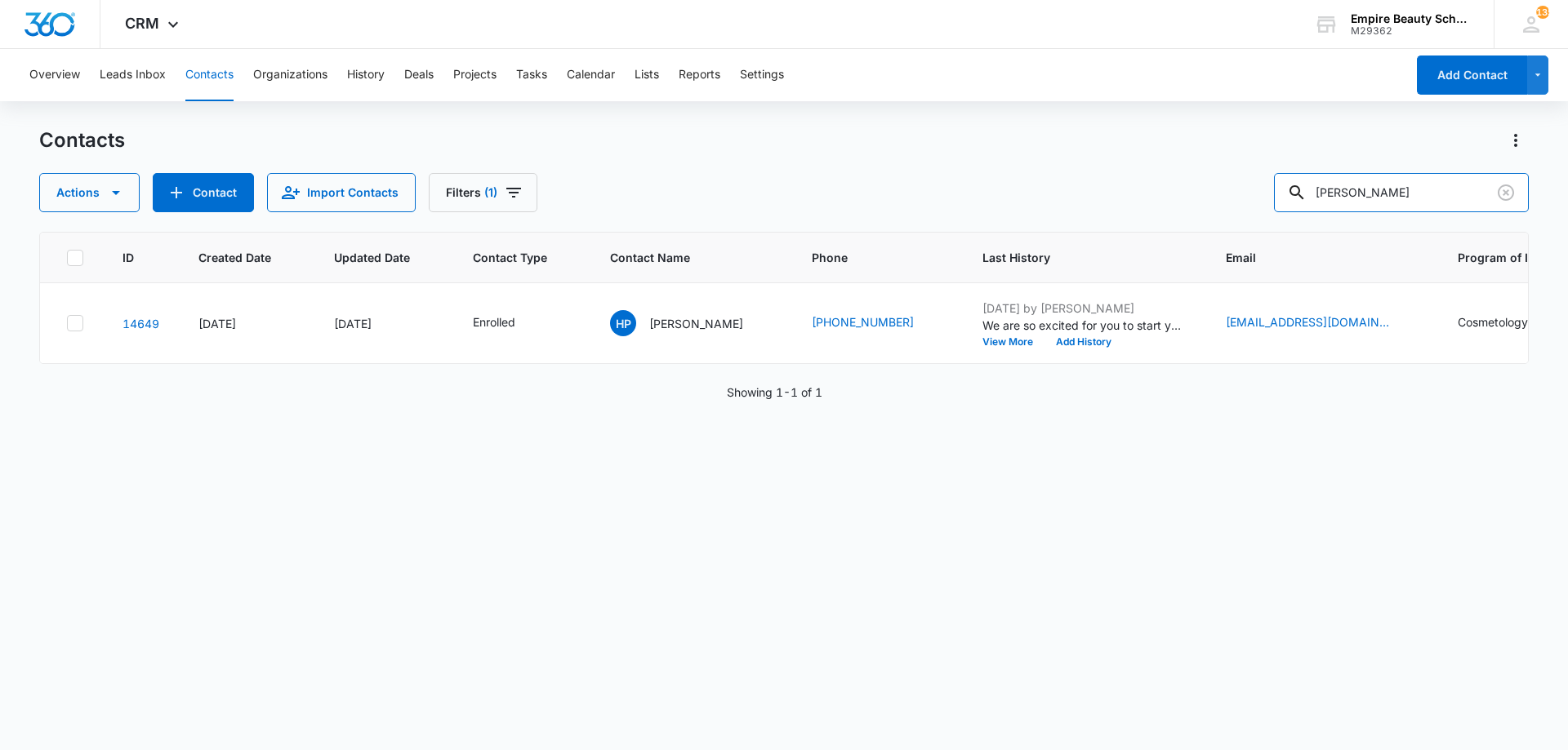
drag, startPoint x: 1433, startPoint y: 186, endPoint x: 1002, endPoint y: 200, distance: 431.2
click at [1002, 200] on div "Actions Contact Import Contacts Filters (1) [PERSON_NAME]" at bounding box center [784, 192] width 1490 height 39
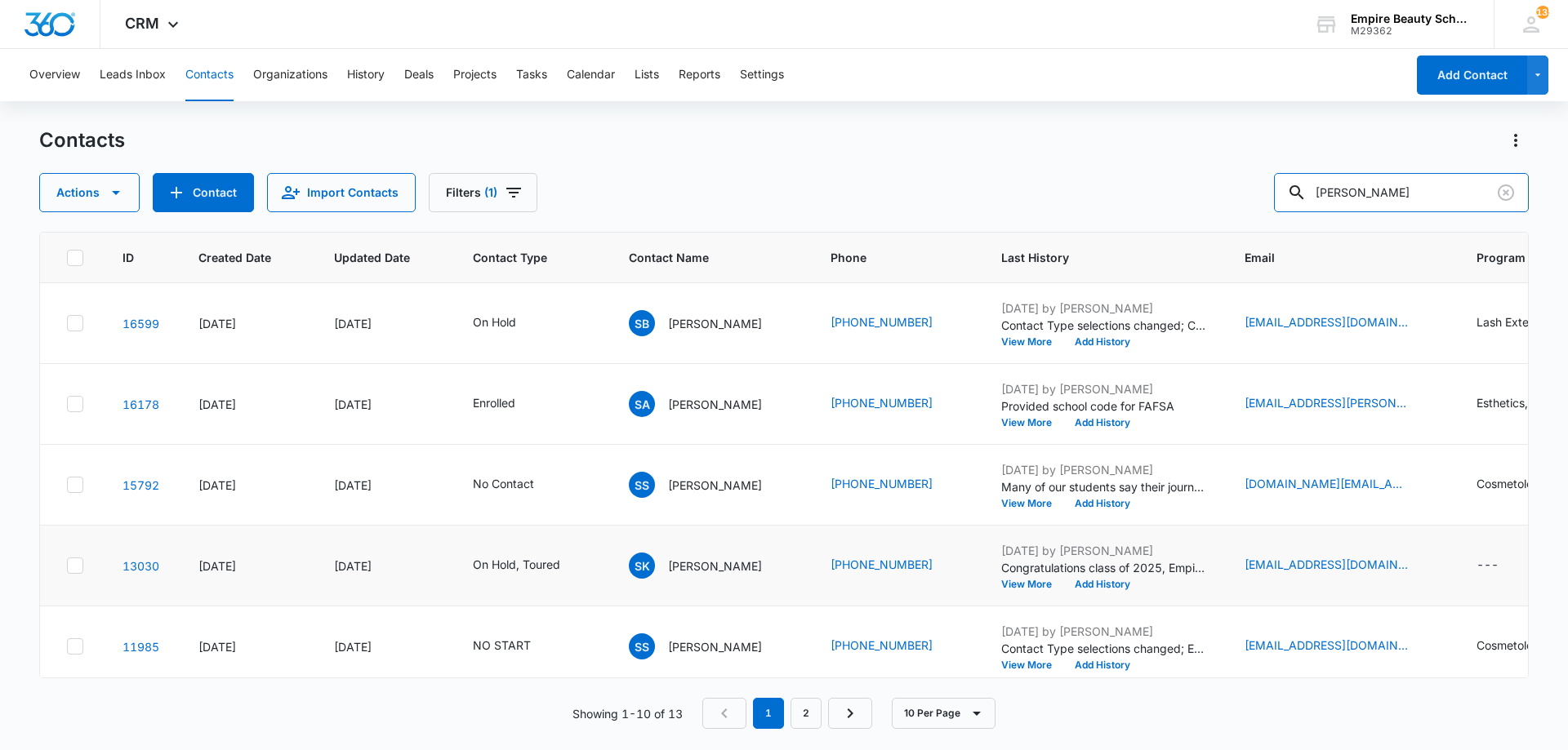
type input "[PERSON_NAME]"
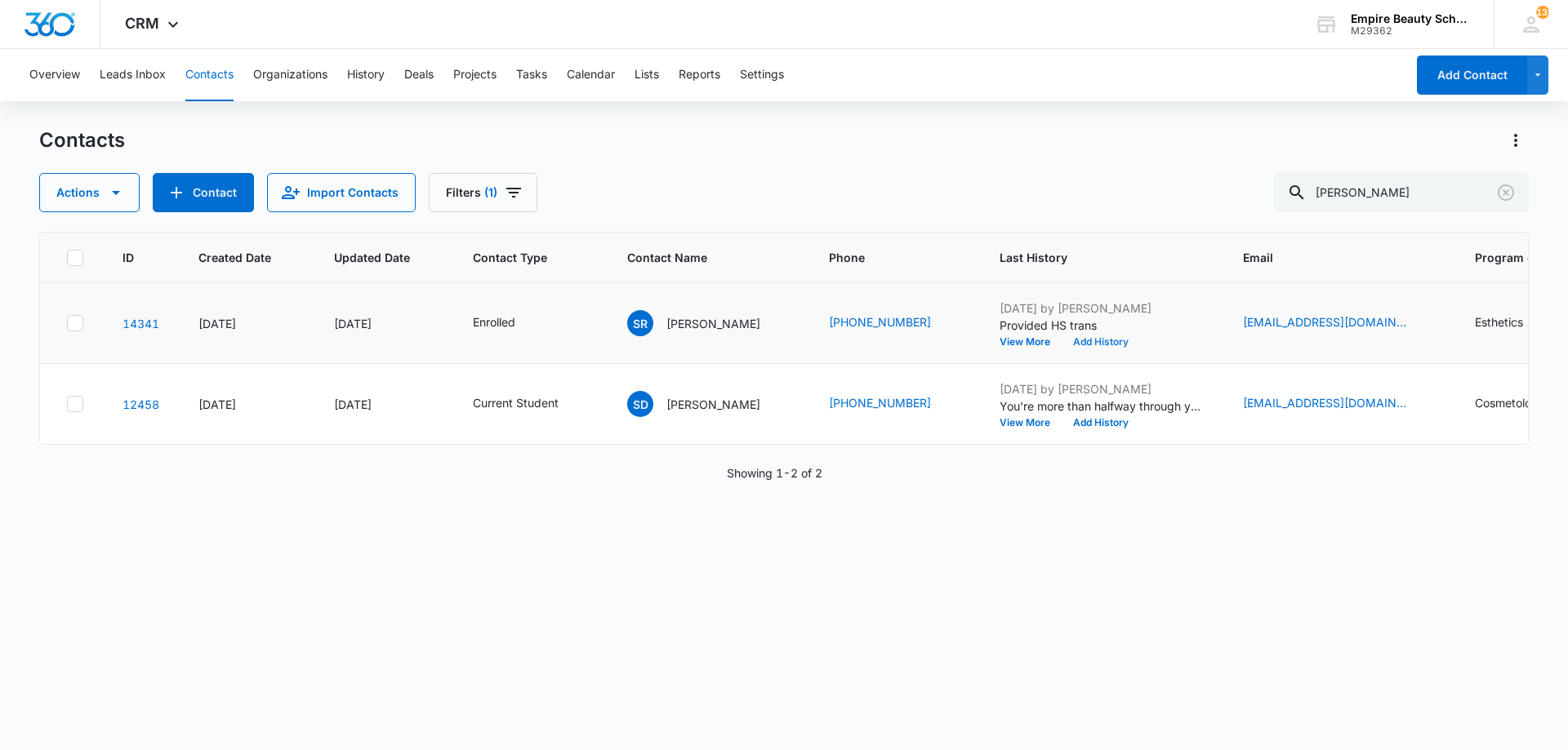
click at [1095, 345] on button "Add History" at bounding box center [1100, 342] width 78 height 10
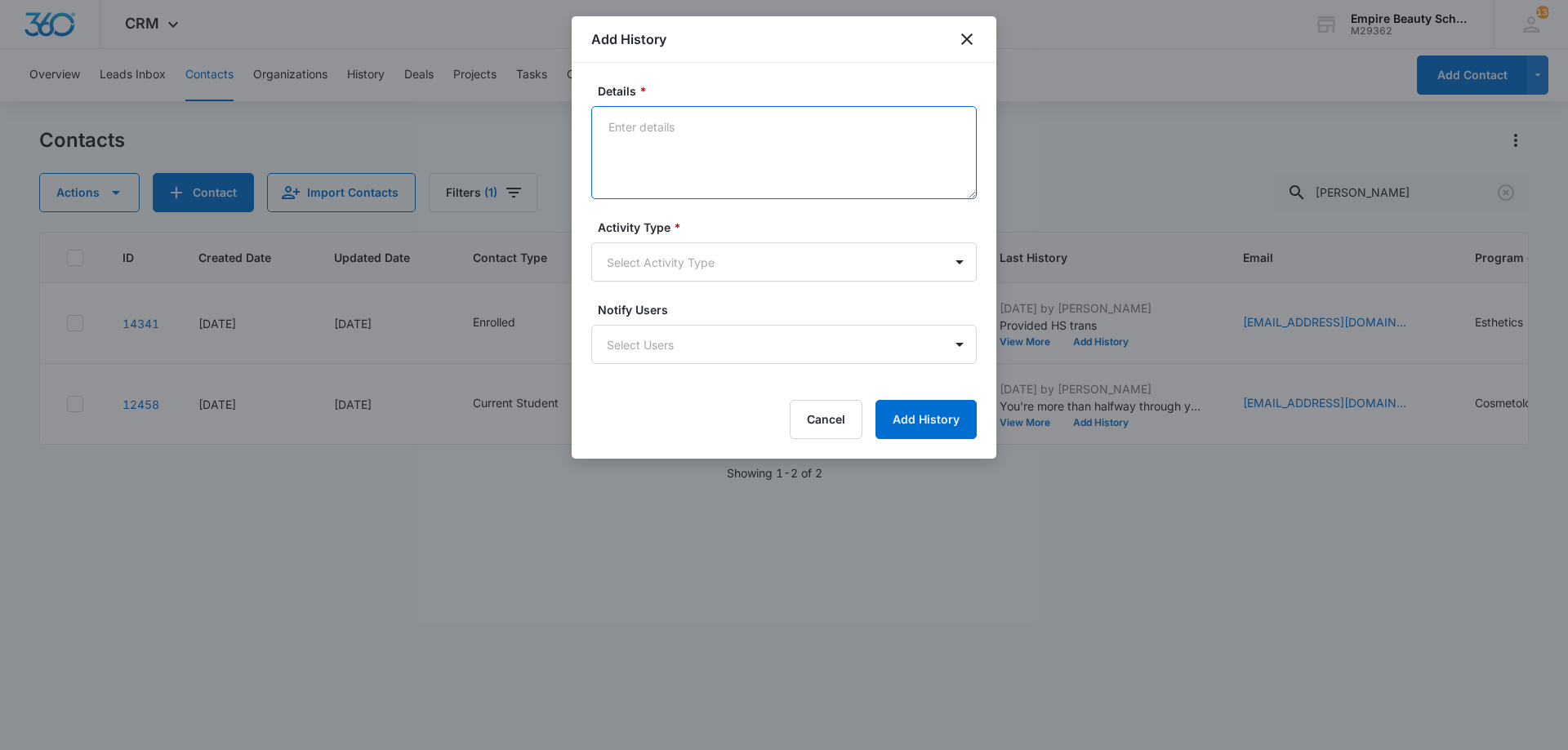
paste textarea "We are so excited for you to start your classes in a couple of weeks! If you co…"
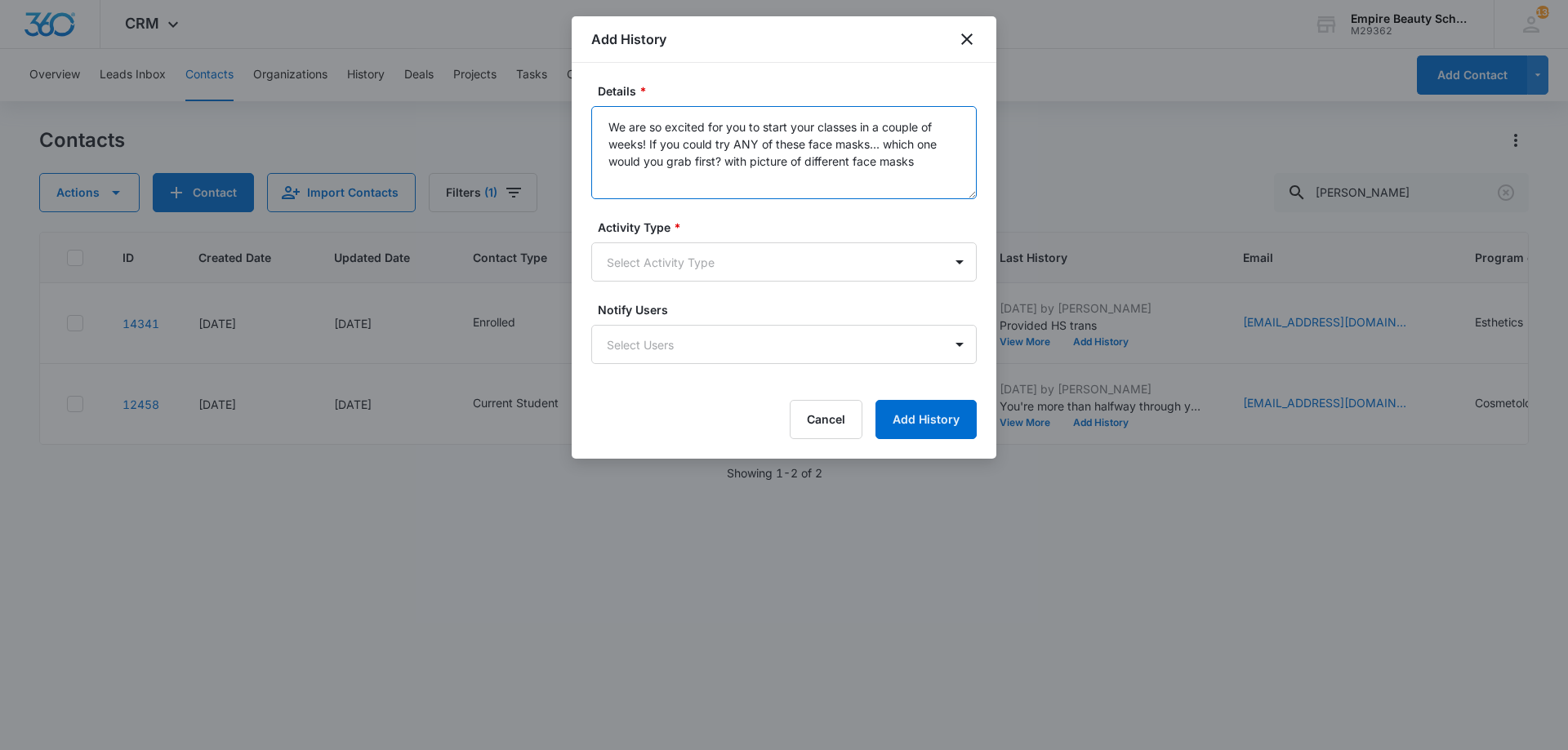
type textarea "We are so excited for you to start your classes in a couple of weeks! If you co…"
click at [721, 283] on form "Details * We are so excited for you to start your classes in a couple of weeks!…" at bounding box center [784, 261] width 385 height 357
click at [716, 276] on body "CRM Apps Forms CRM Email Shop Payments POS Files Brand Settings Empire Beauty S…" at bounding box center [784, 375] width 1568 height 750
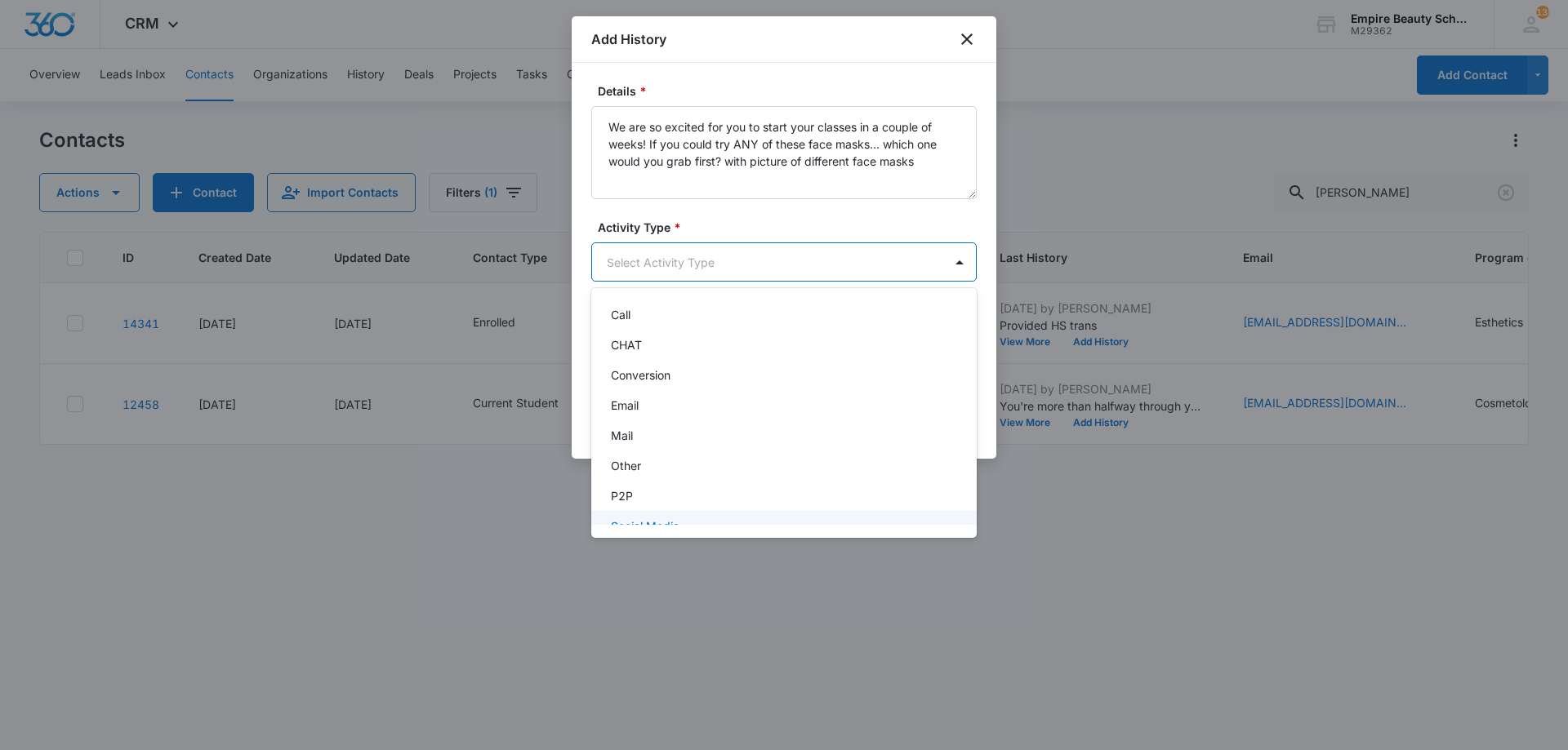
scroll to position [85, 0]
click at [653, 504] on div "Text" at bounding box center [782, 506] width 343 height 17
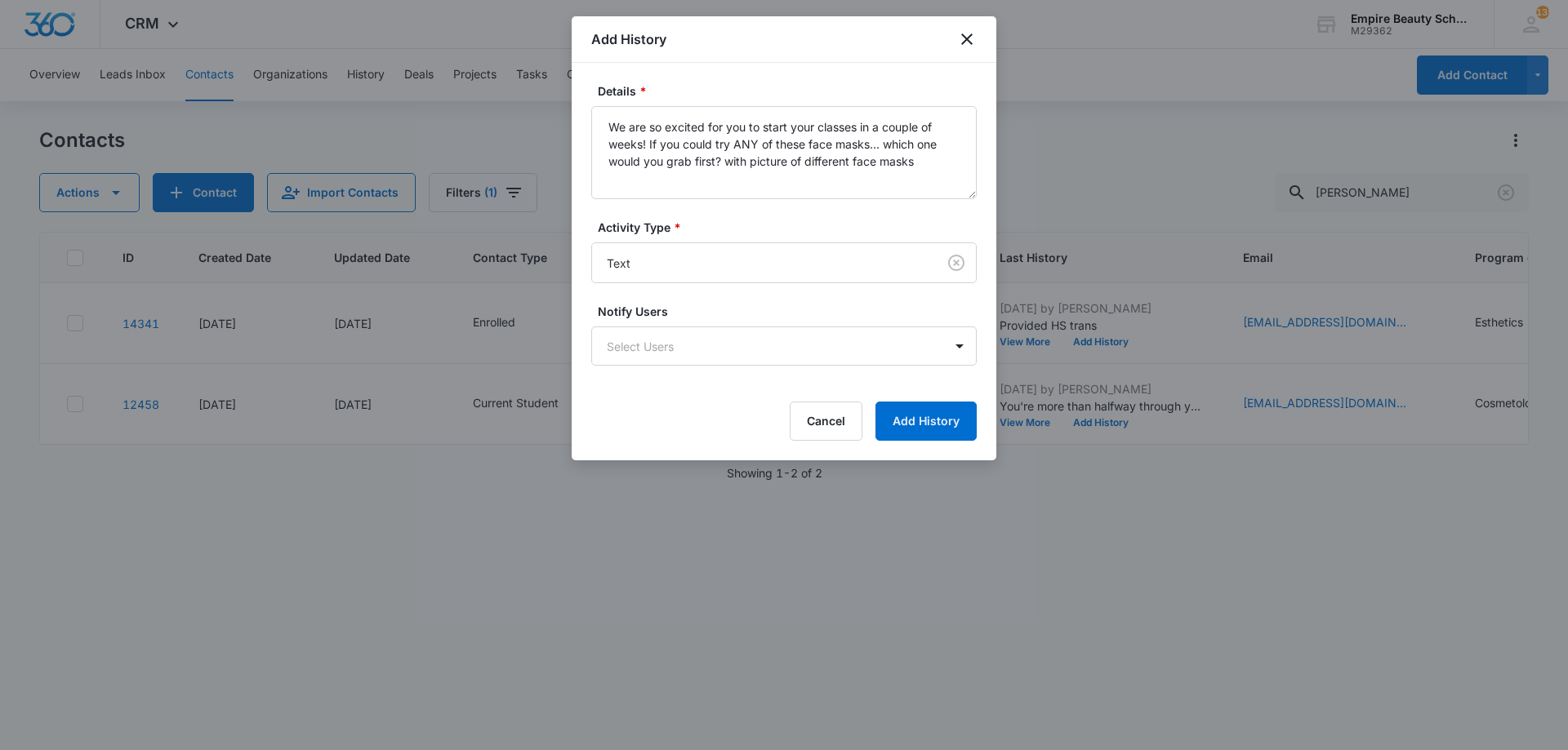
click at [932, 398] on form "Details * We are so excited for you to start your classes in a couple of weeks!…" at bounding box center [784, 262] width 385 height 359
click at [893, 423] on button "Add History" at bounding box center [925, 421] width 101 height 39
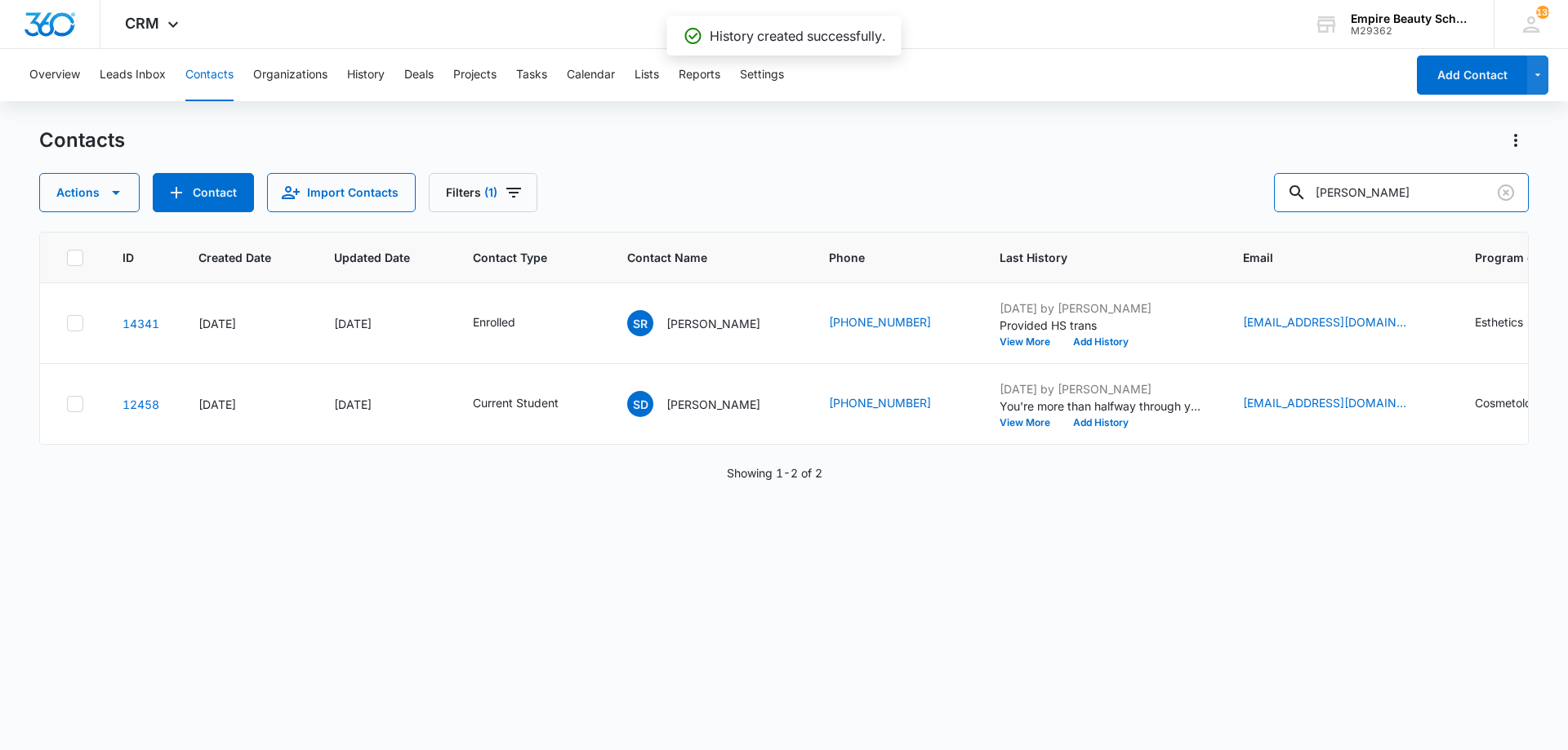
drag, startPoint x: 1387, startPoint y: 194, endPoint x: 1068, endPoint y: 65, distance: 344.1
click at [1068, 65] on div "Overview Leads Inbox Contacts Organizations History Deals Projects Tasks Calend…" at bounding box center [784, 399] width 1568 height 700
type input "kimberly sanc"
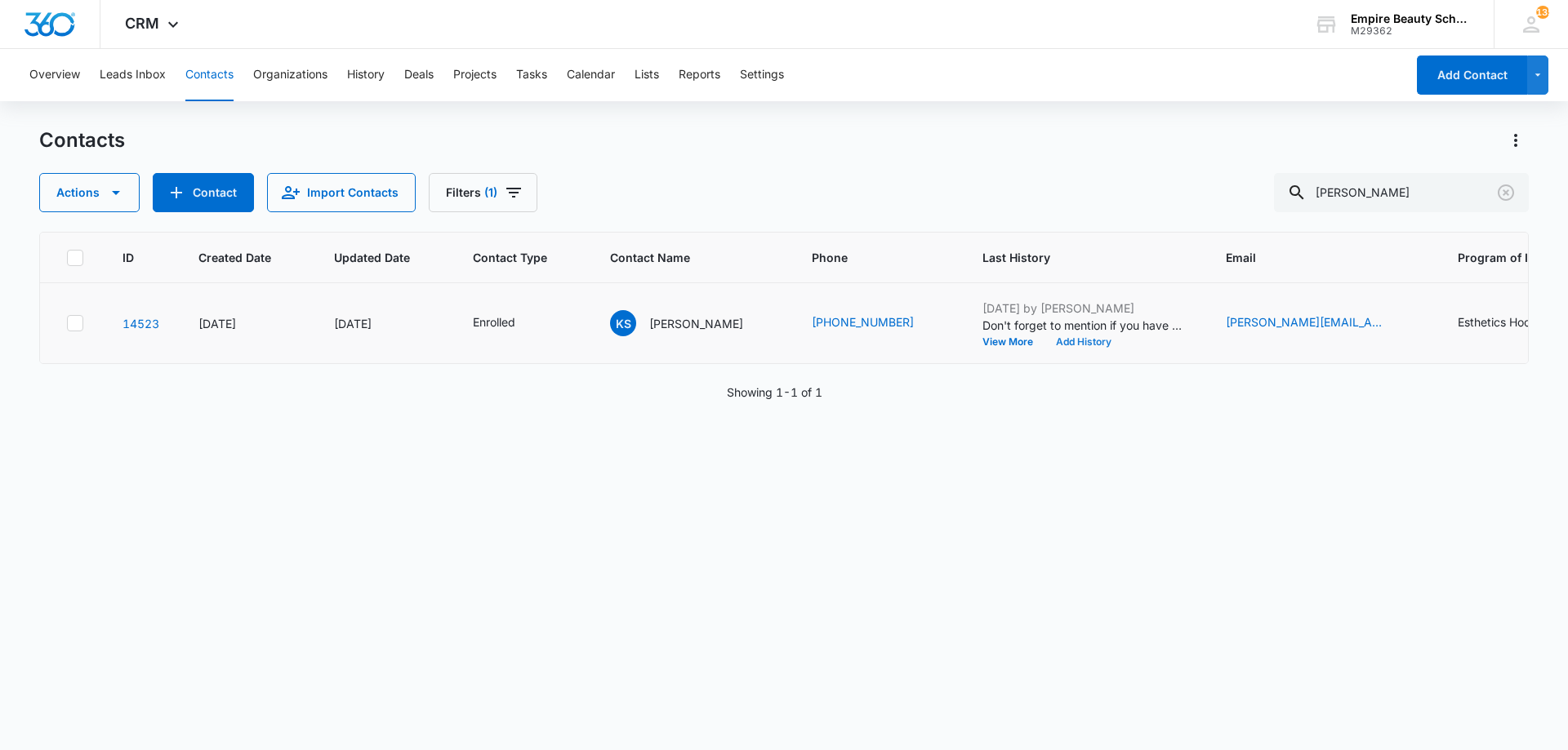
click at [1118, 344] on button "Add History" at bounding box center [1083, 342] width 78 height 10
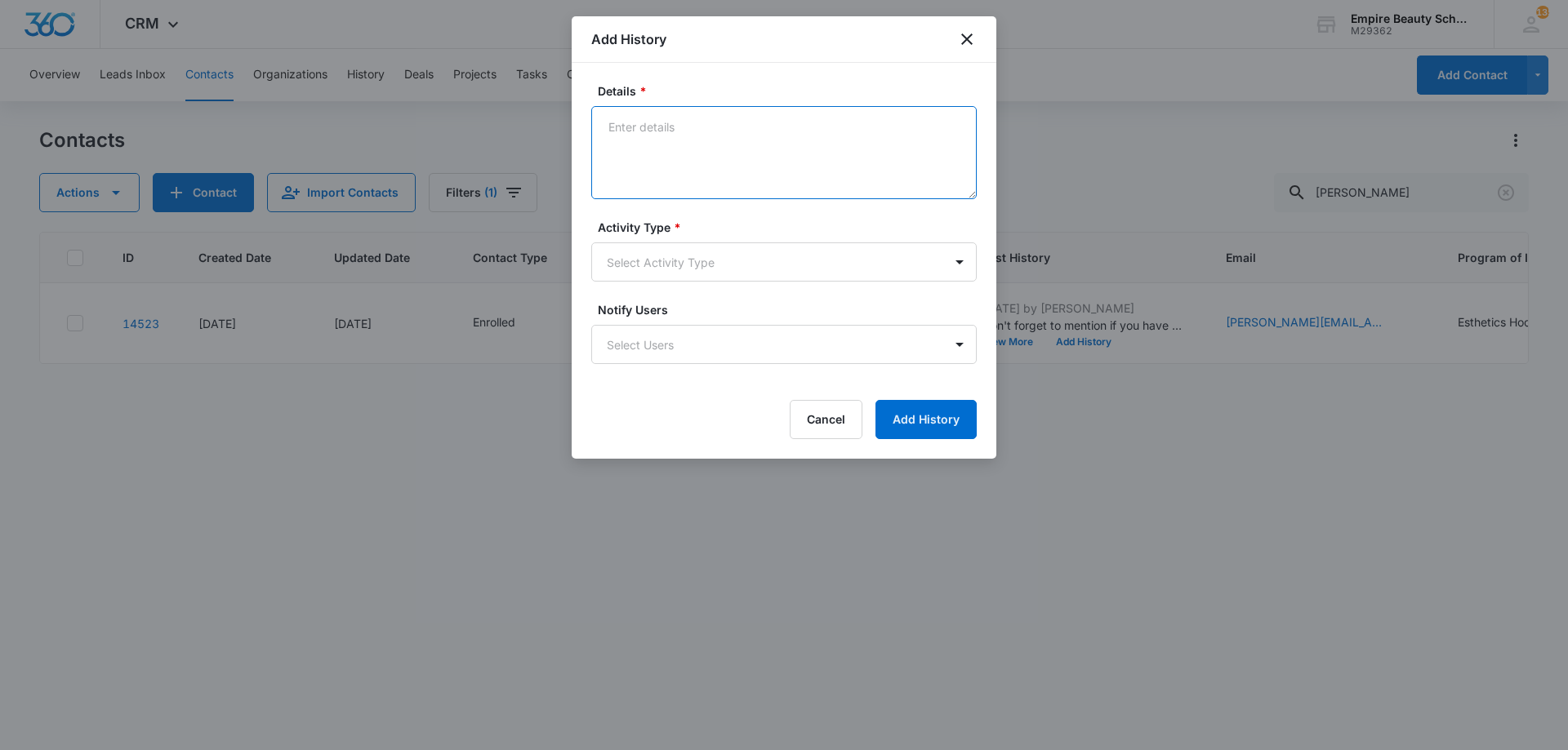
paste textarea "We are so excited for you to start your classes in a couple of weeks! If you co…"
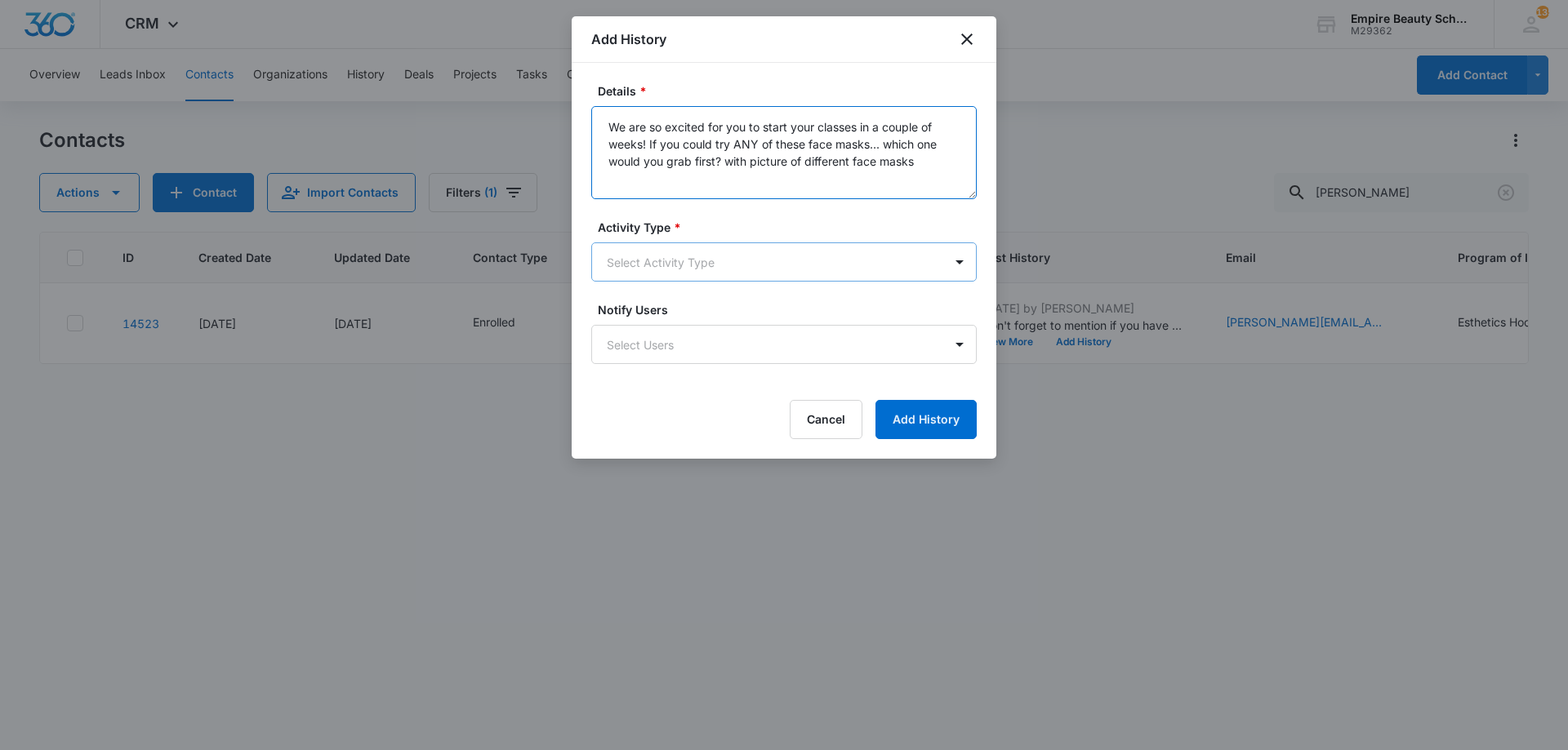
type textarea "We are so excited for you to start your classes in a couple of weeks! If you co…"
click at [675, 268] on body "CRM Apps Forms CRM Email Shop Payments POS Files Brand Settings Empire Beauty S…" at bounding box center [784, 375] width 1568 height 750
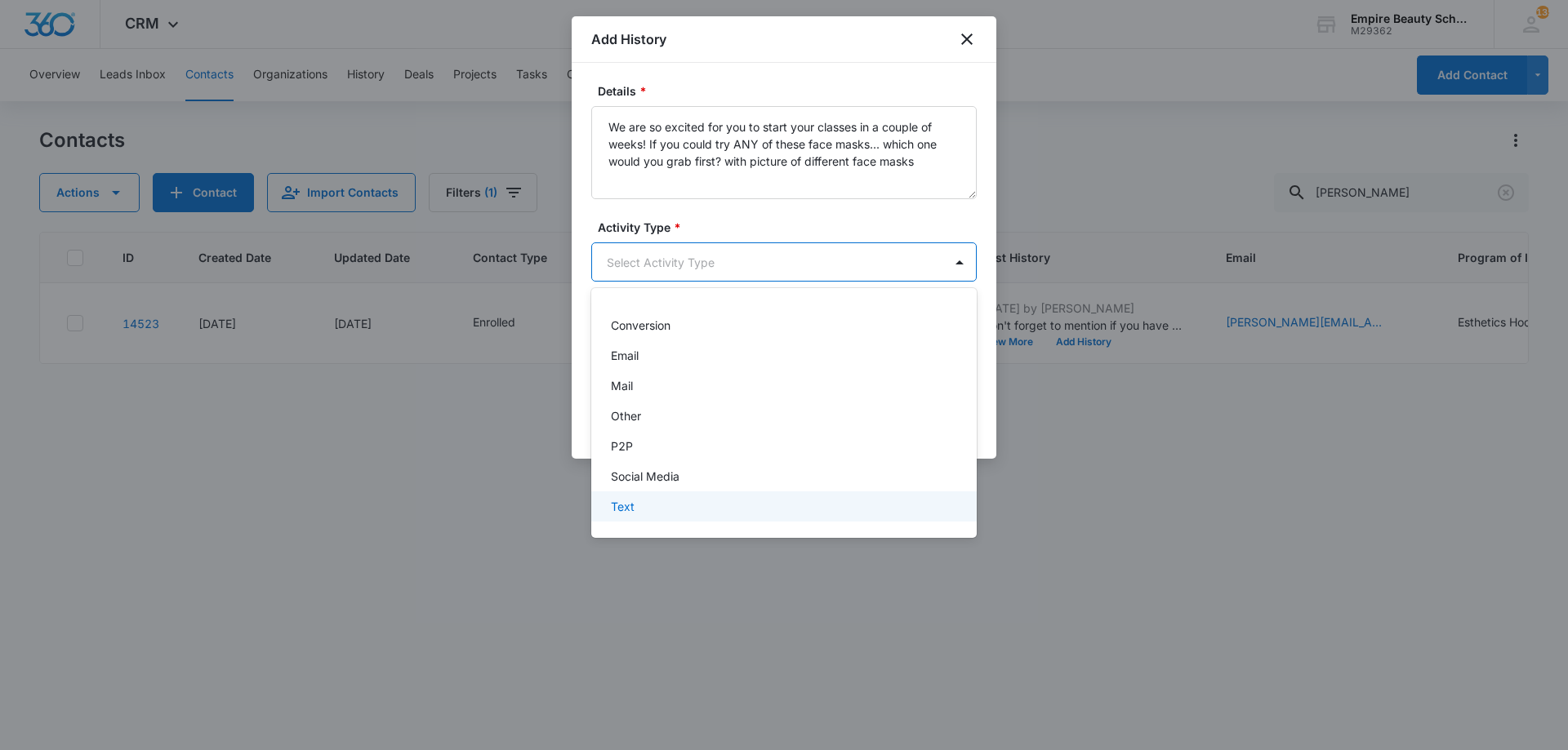
click at [649, 514] on div "Text" at bounding box center [782, 506] width 343 height 17
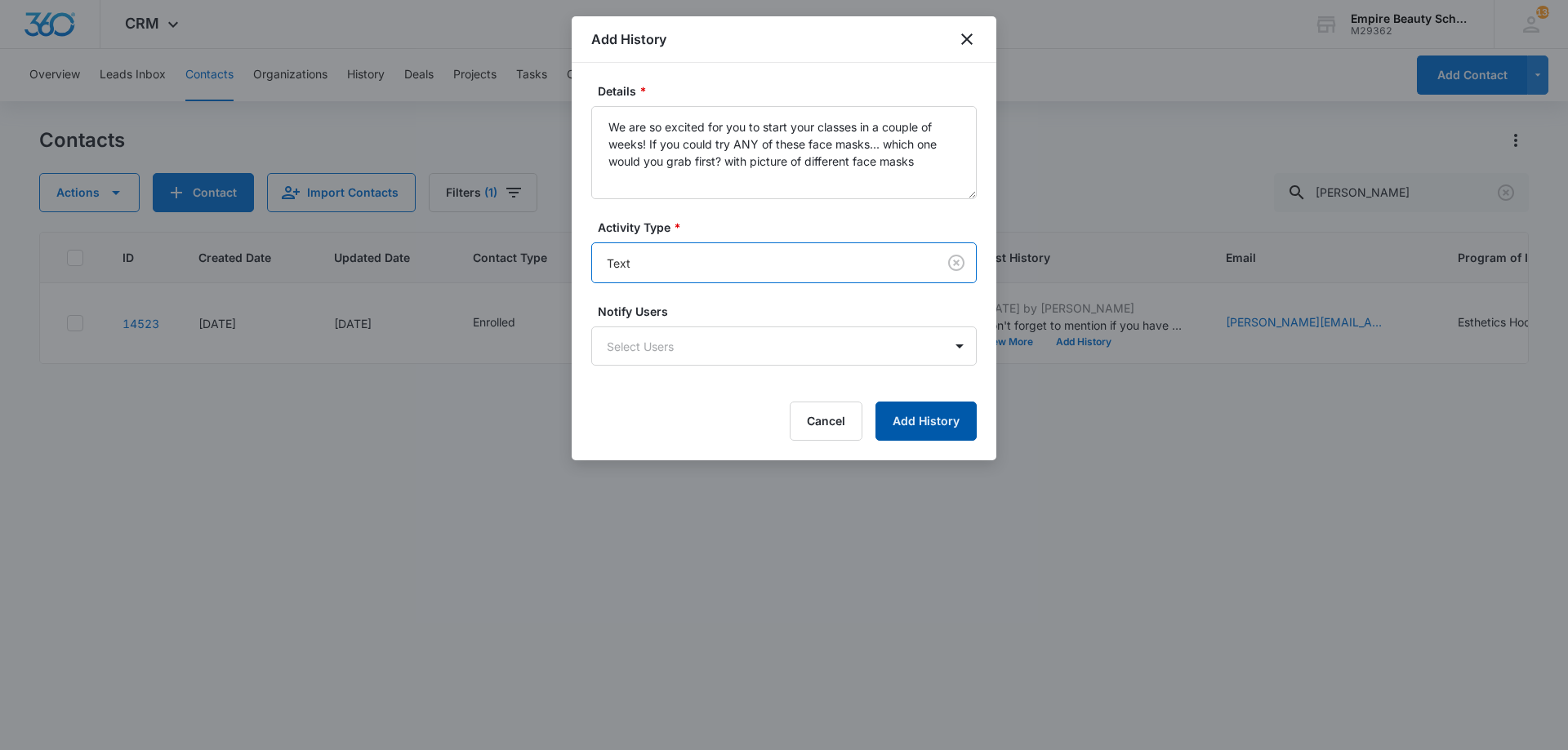
click at [929, 421] on button "Add History" at bounding box center [925, 421] width 101 height 39
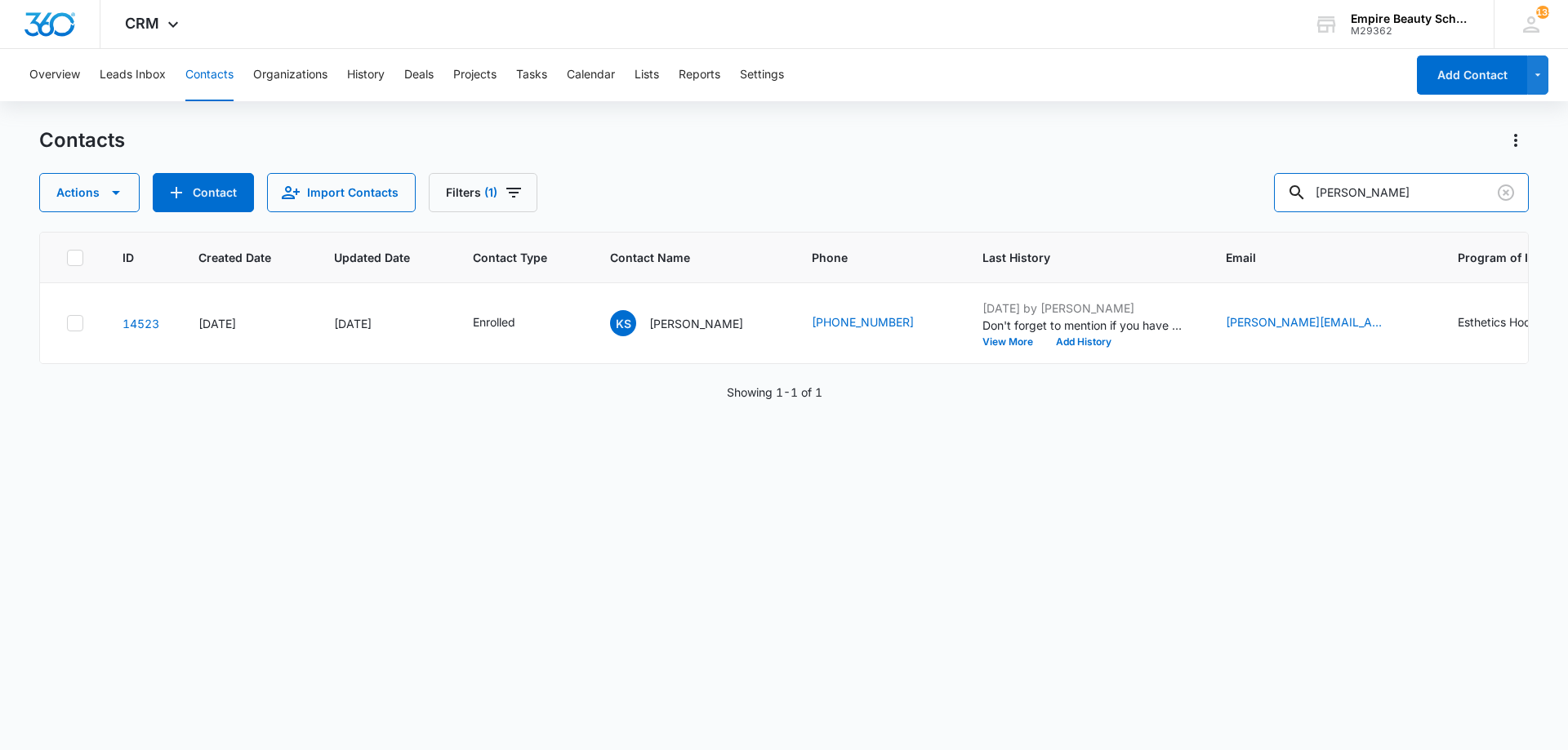
drag, startPoint x: 1423, startPoint y: 177, endPoint x: 1212, endPoint y: 146, distance: 213.3
click at [1219, 152] on div "Contacts Actions Contact Import Contacts Filters (1) kimberly sanc" at bounding box center [784, 170] width 1490 height 85
type input "natalie sem"
click at [1063, 342] on button "Add History" at bounding box center [1083, 342] width 78 height 10
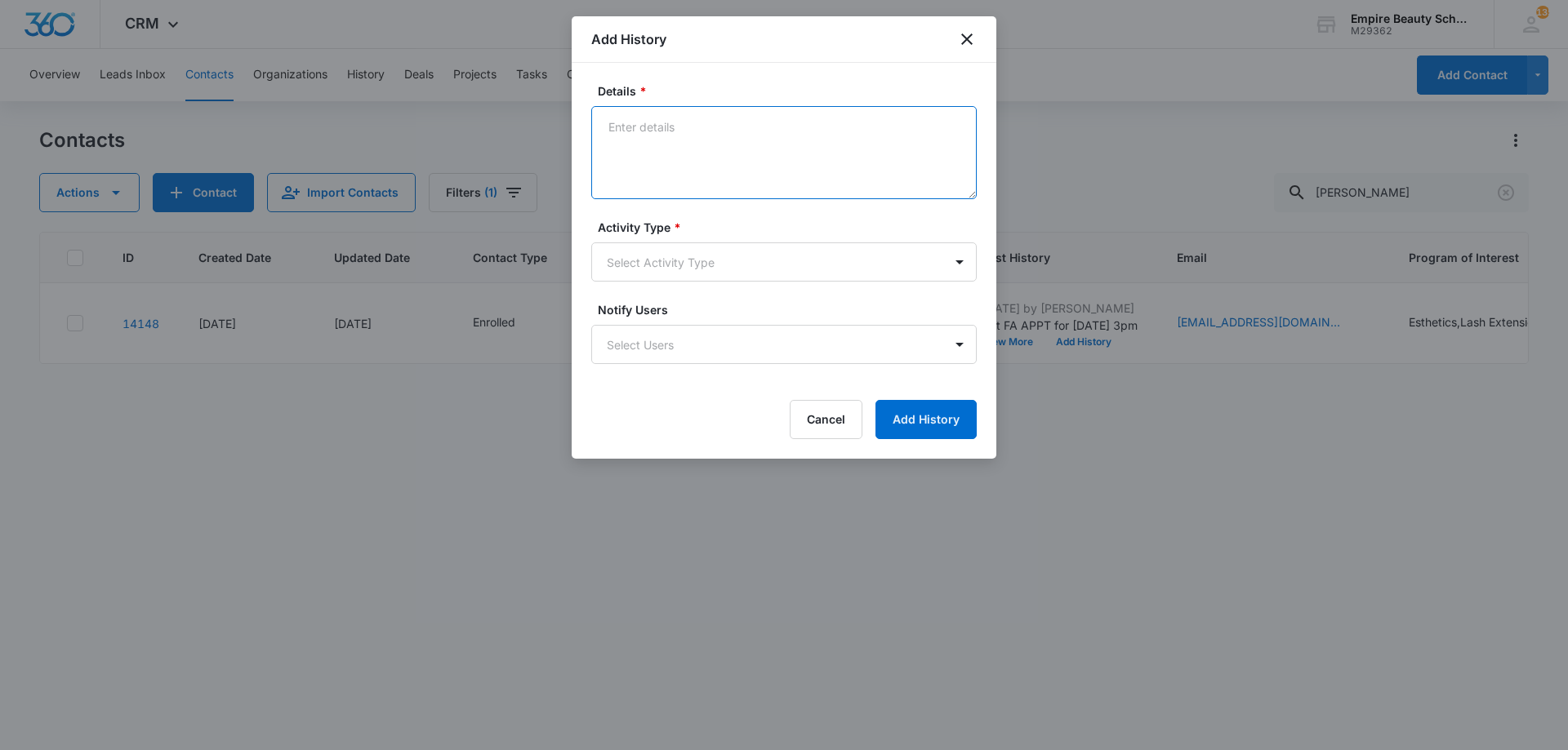
paste textarea "We are so excited for you to start your classes in a couple of weeks! If you co…"
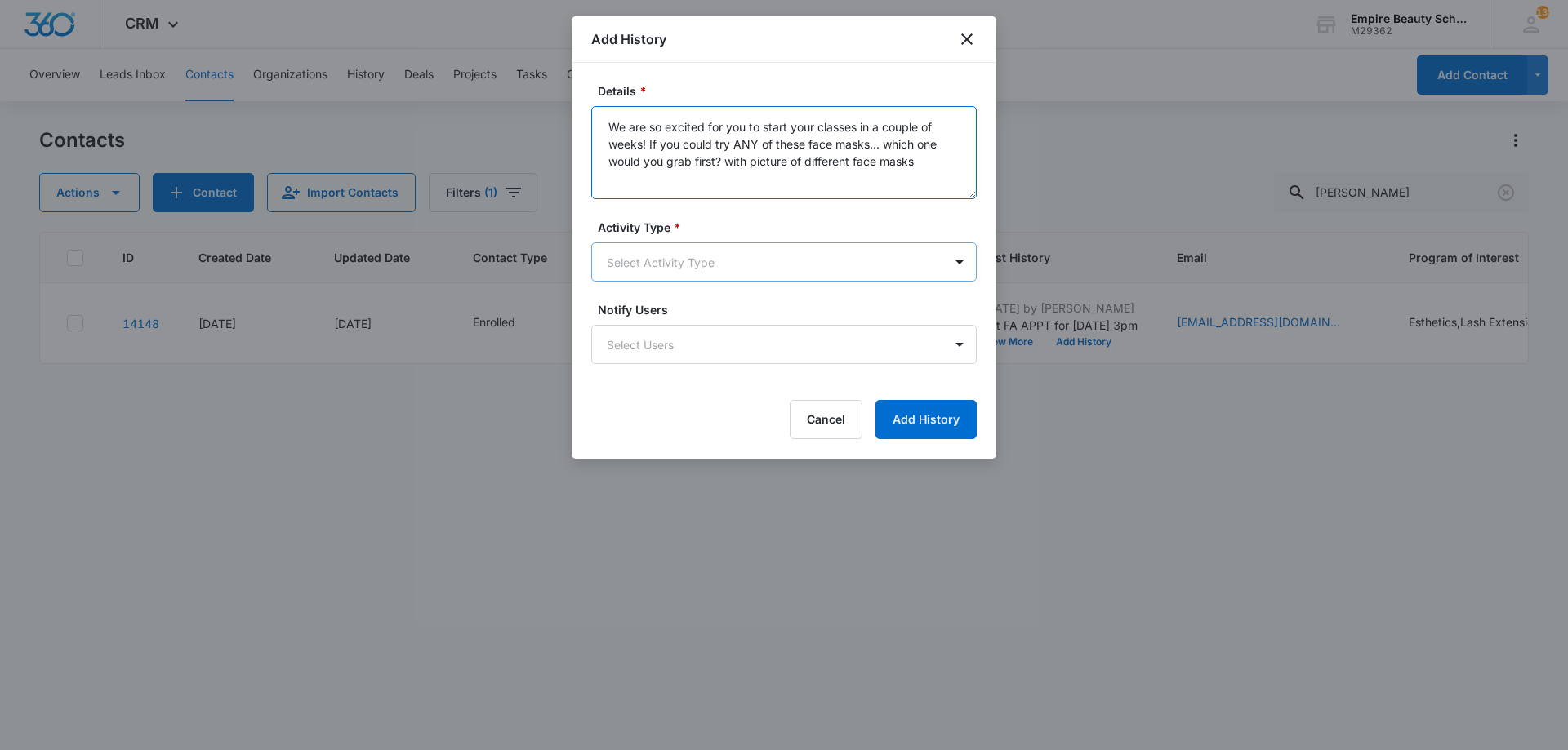
type textarea "We are so excited for you to start your classes in a couple of weeks! If you co…"
click at [764, 271] on body "CRM Apps Forms CRM Email Shop Payments POS Files Brand Settings Empire Beauty S…" at bounding box center [784, 375] width 1568 height 750
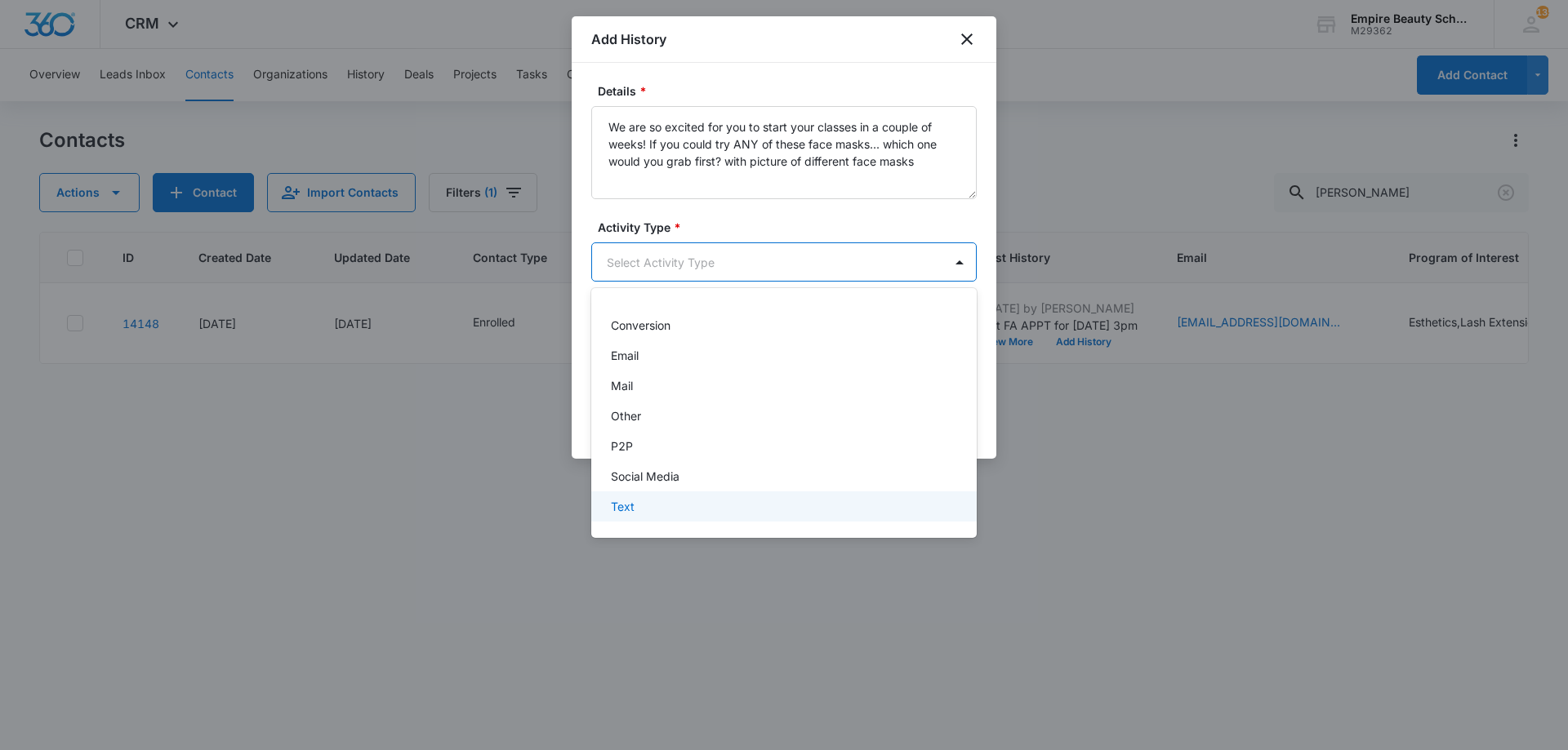
click at [628, 507] on p "Text" at bounding box center [622, 506] width 24 height 17
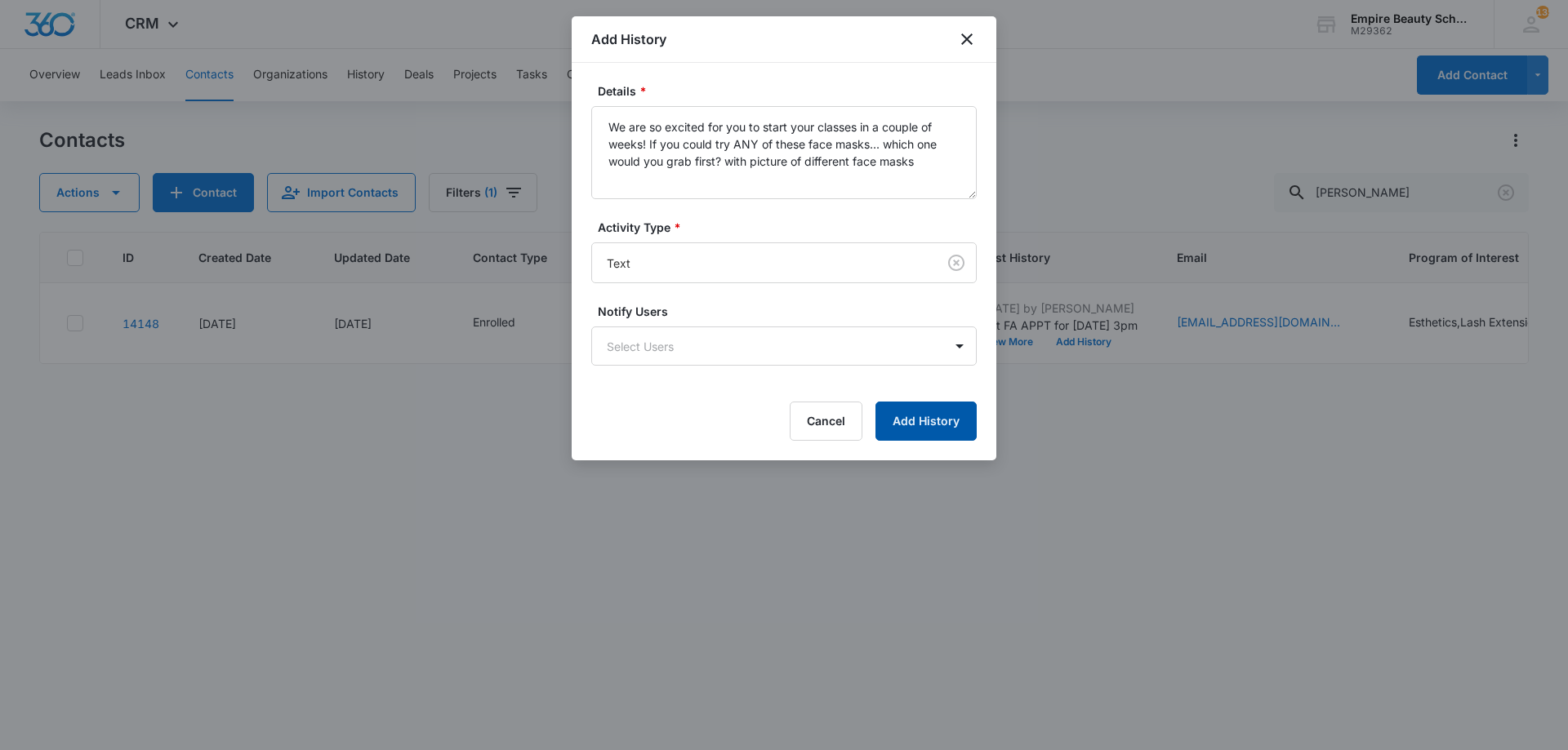
click at [891, 413] on button "Add History" at bounding box center [925, 421] width 101 height 39
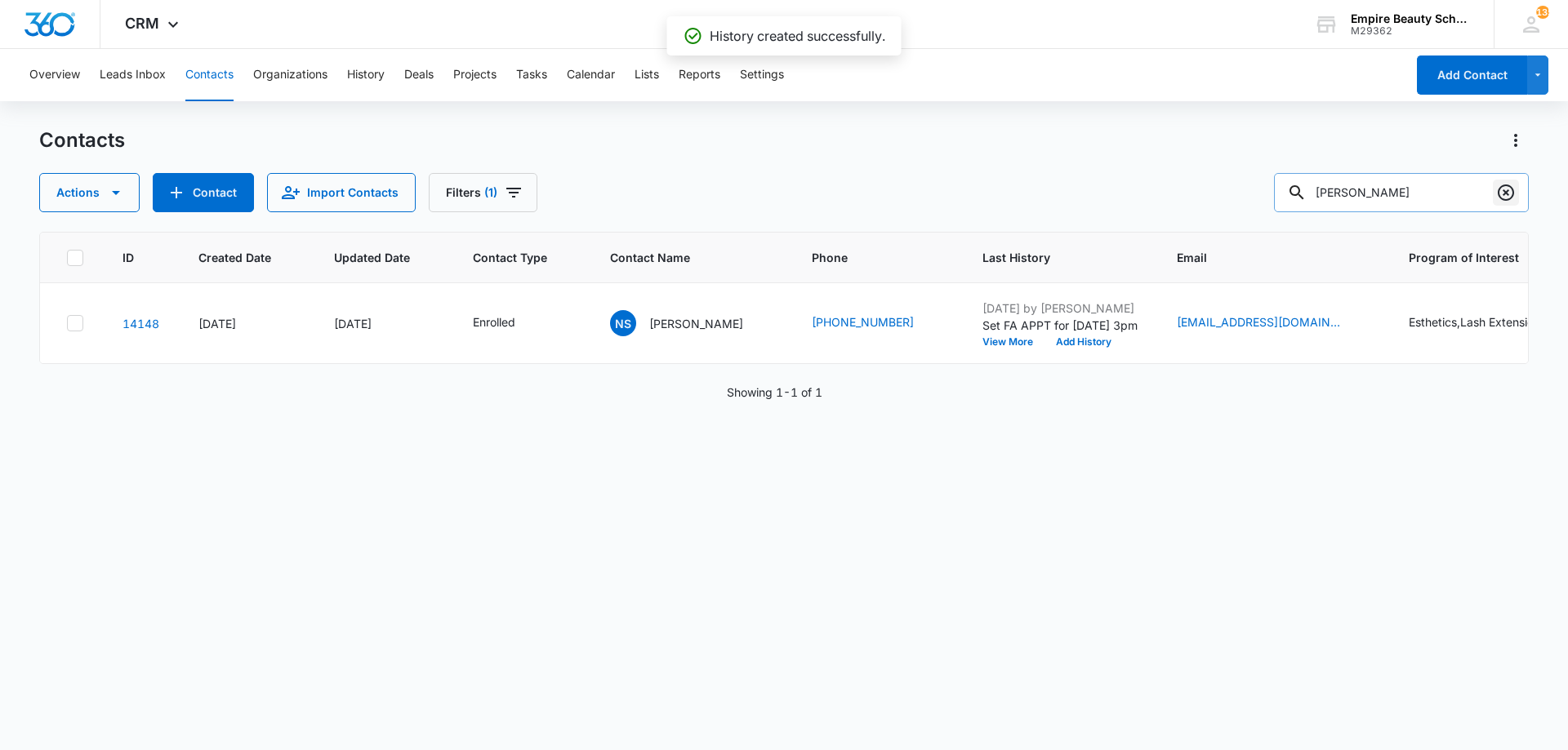
click at [1494, 198] on button "Clear" at bounding box center [1505, 193] width 26 height 26
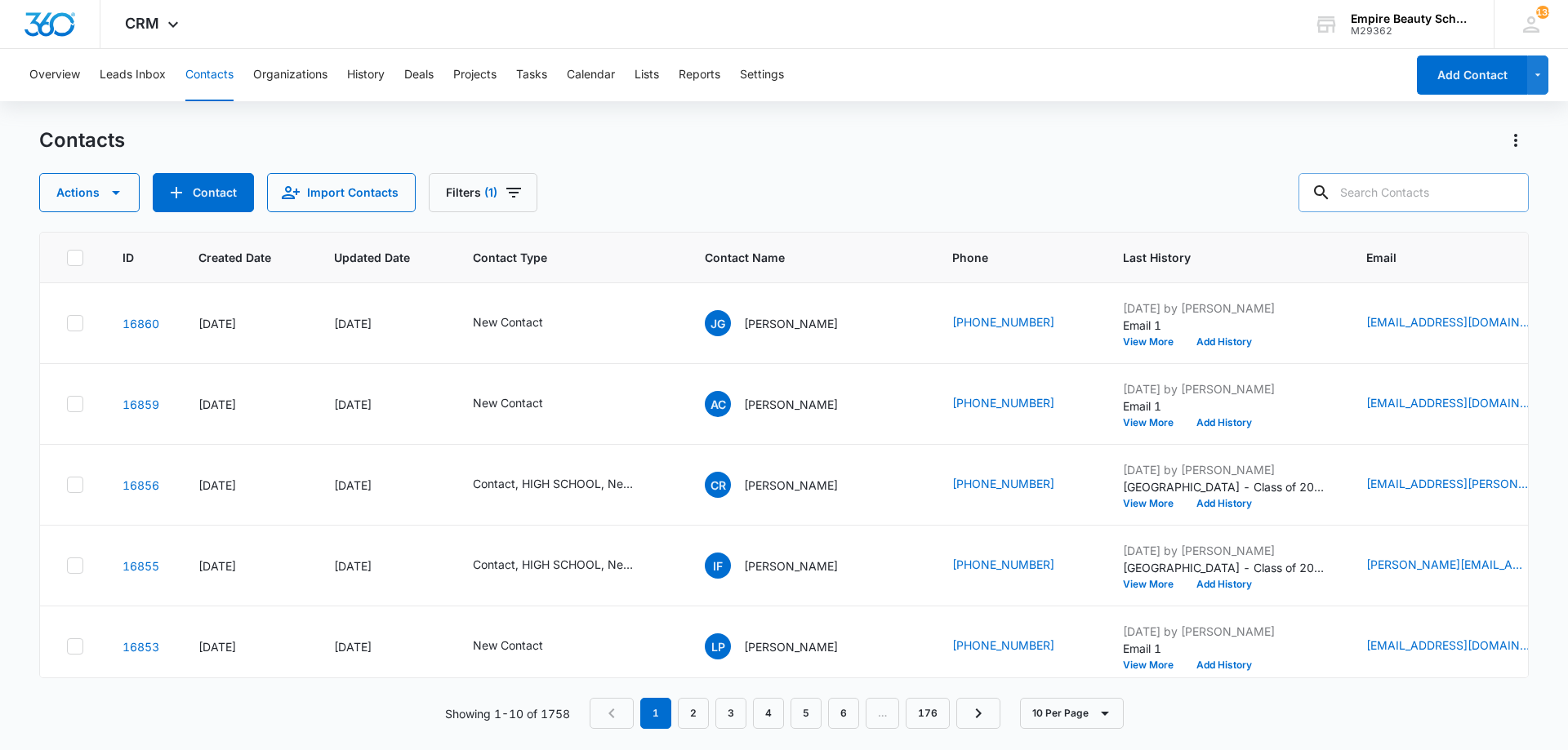
click at [1415, 204] on input "text" at bounding box center [1413, 192] width 230 height 39
type input "kimberly v"
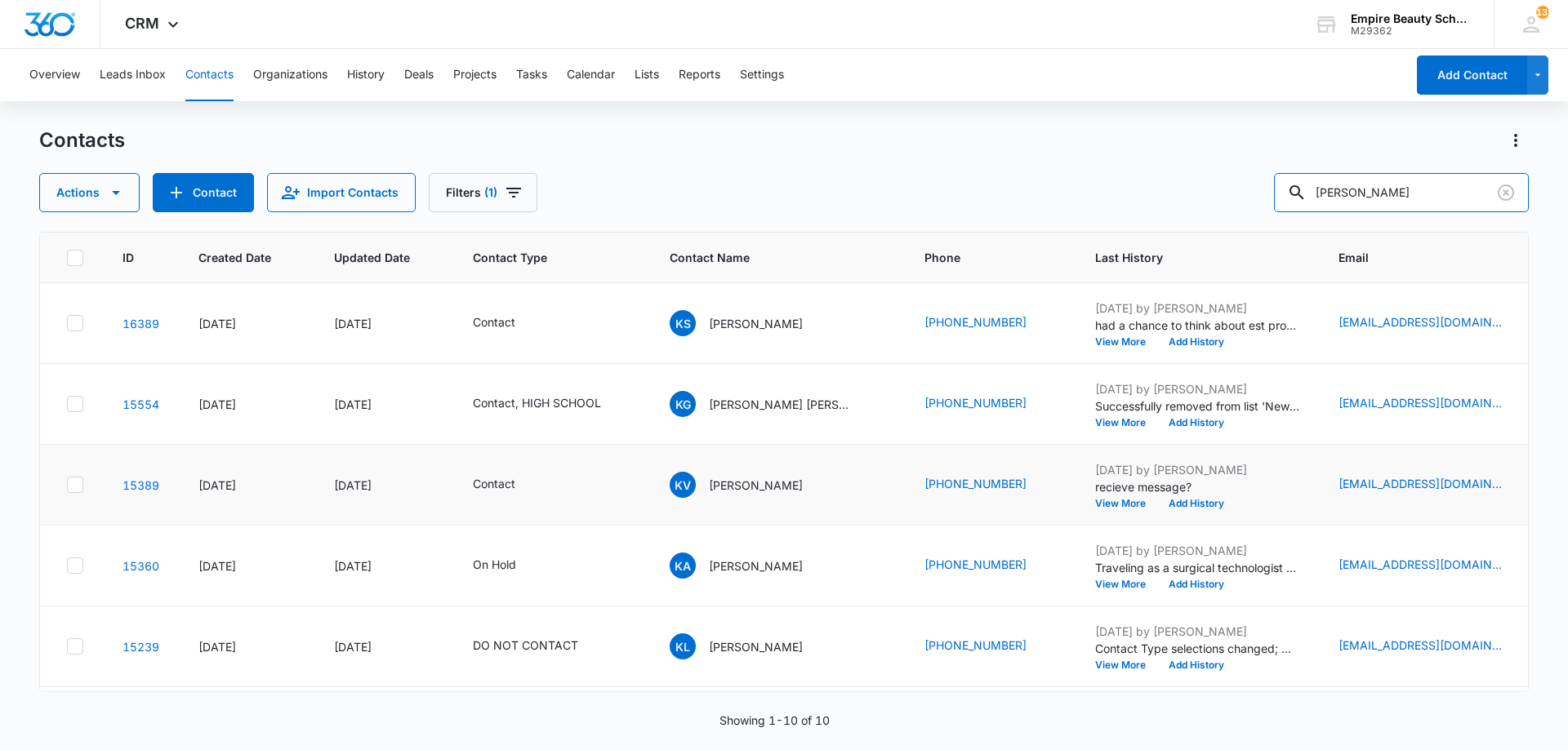
scroll to position [162, 0]
click at [1175, 509] on td "Sep 13, 2025 by Amelia Gauthier recieve message? View More Add History" at bounding box center [1197, 485] width 243 height 81
click at [1175, 503] on button "Add History" at bounding box center [1196, 502] width 78 height 10
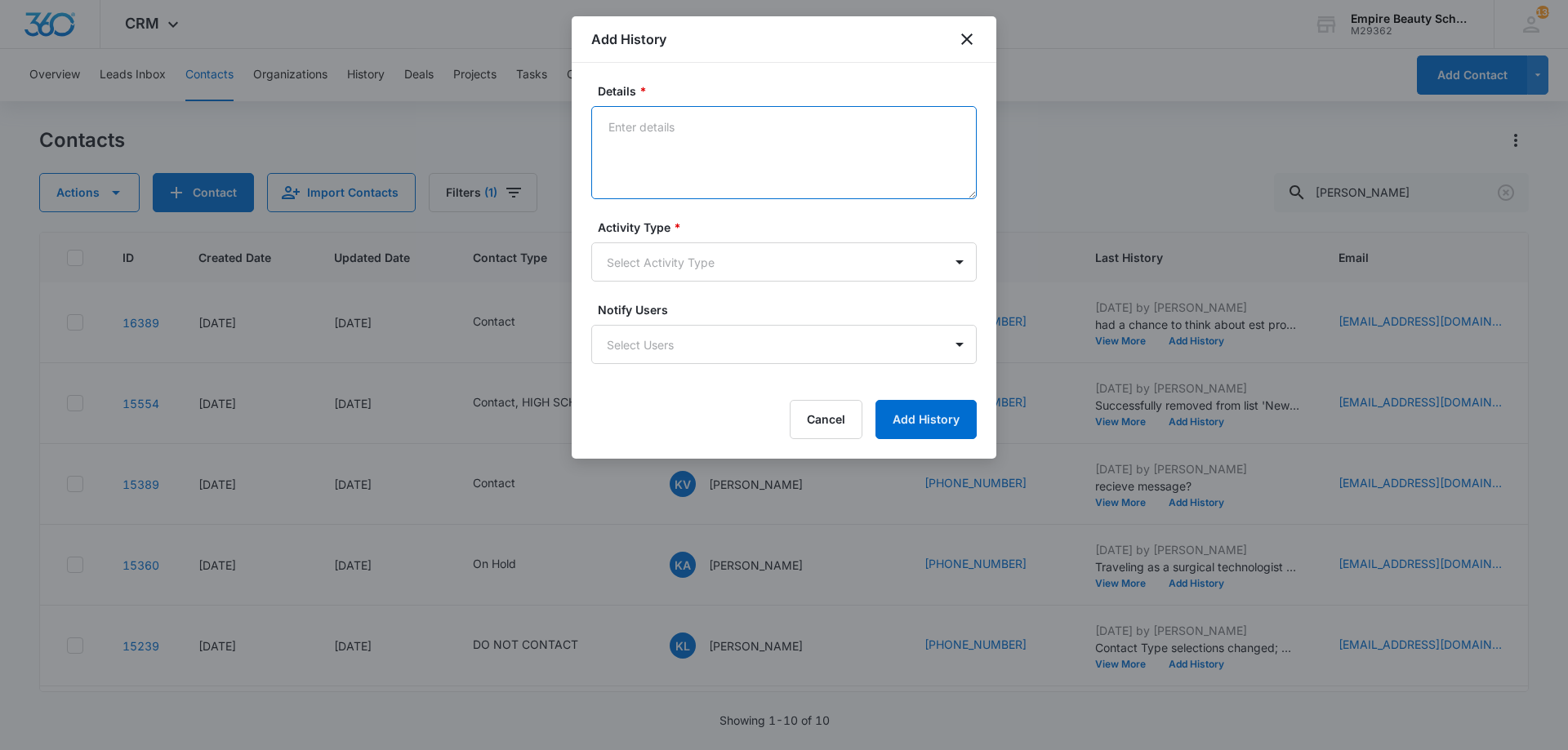
paste textarea "I was so excited when you reached out looking for more information on the beaut…"
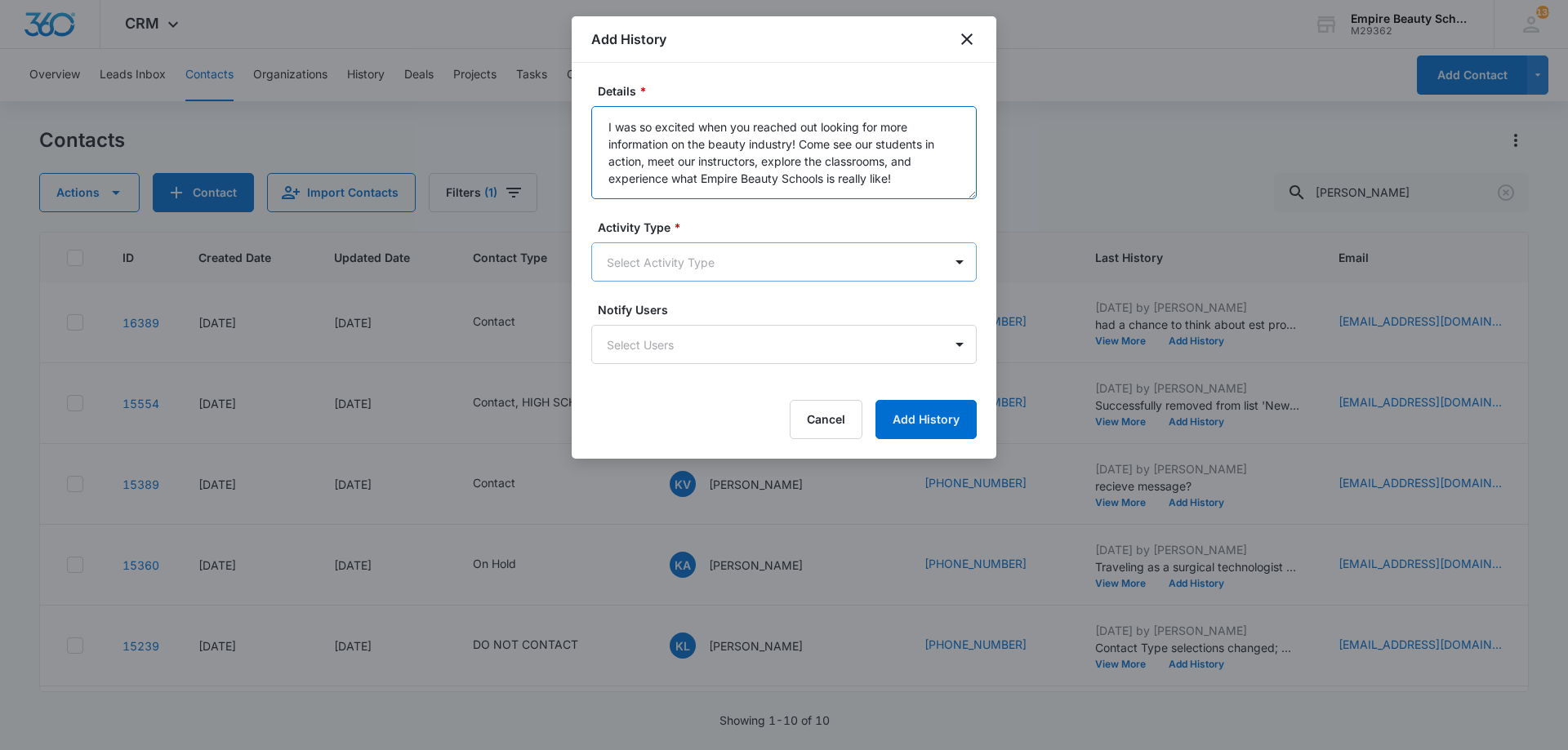
type textarea "I was so excited when you reached out looking for more information on the beaut…"
click at [740, 260] on body "CRM Apps Forms CRM Email Shop Payments POS Files Brand Settings Empire Beauty S…" at bounding box center [784, 375] width 1568 height 750
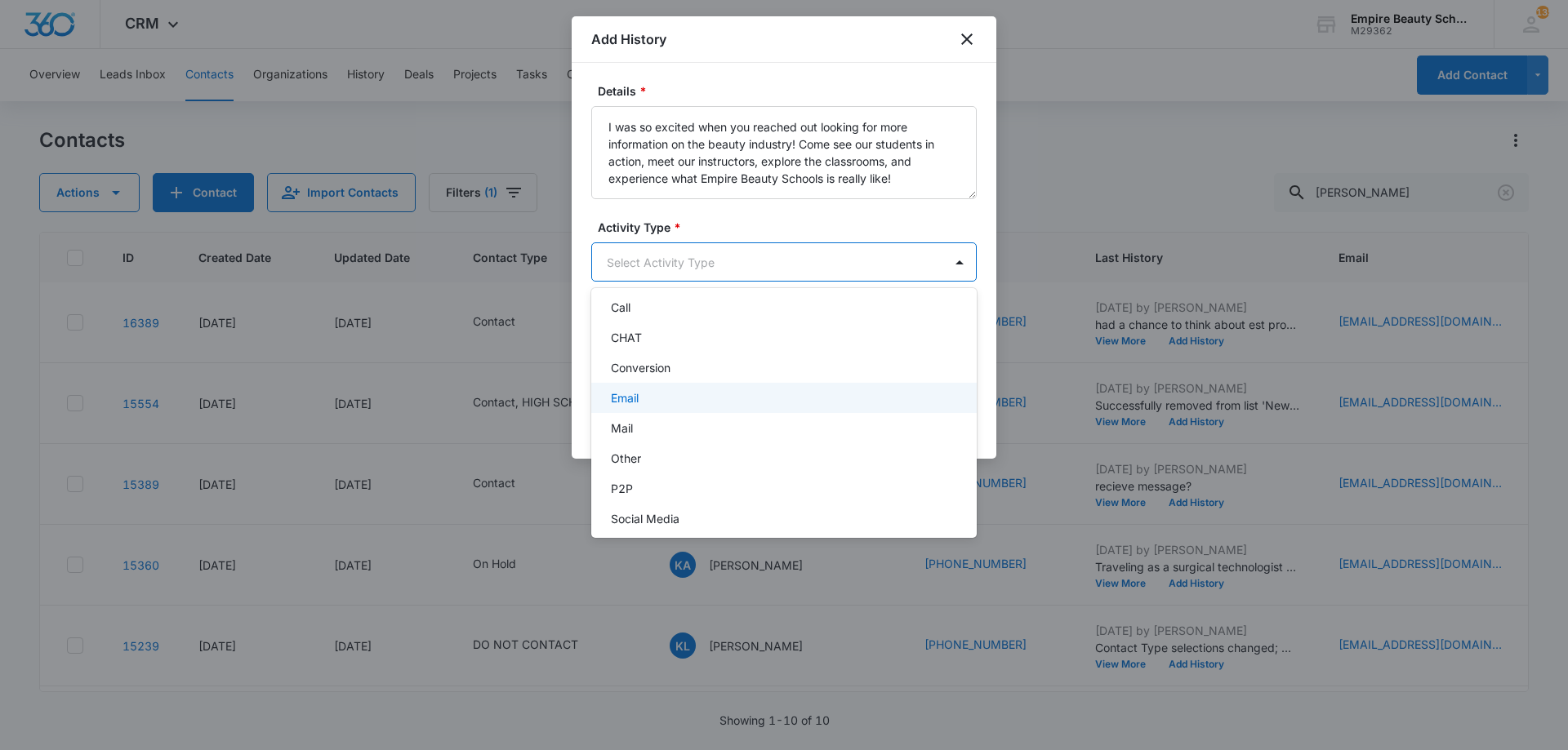
scroll to position [85, 0]
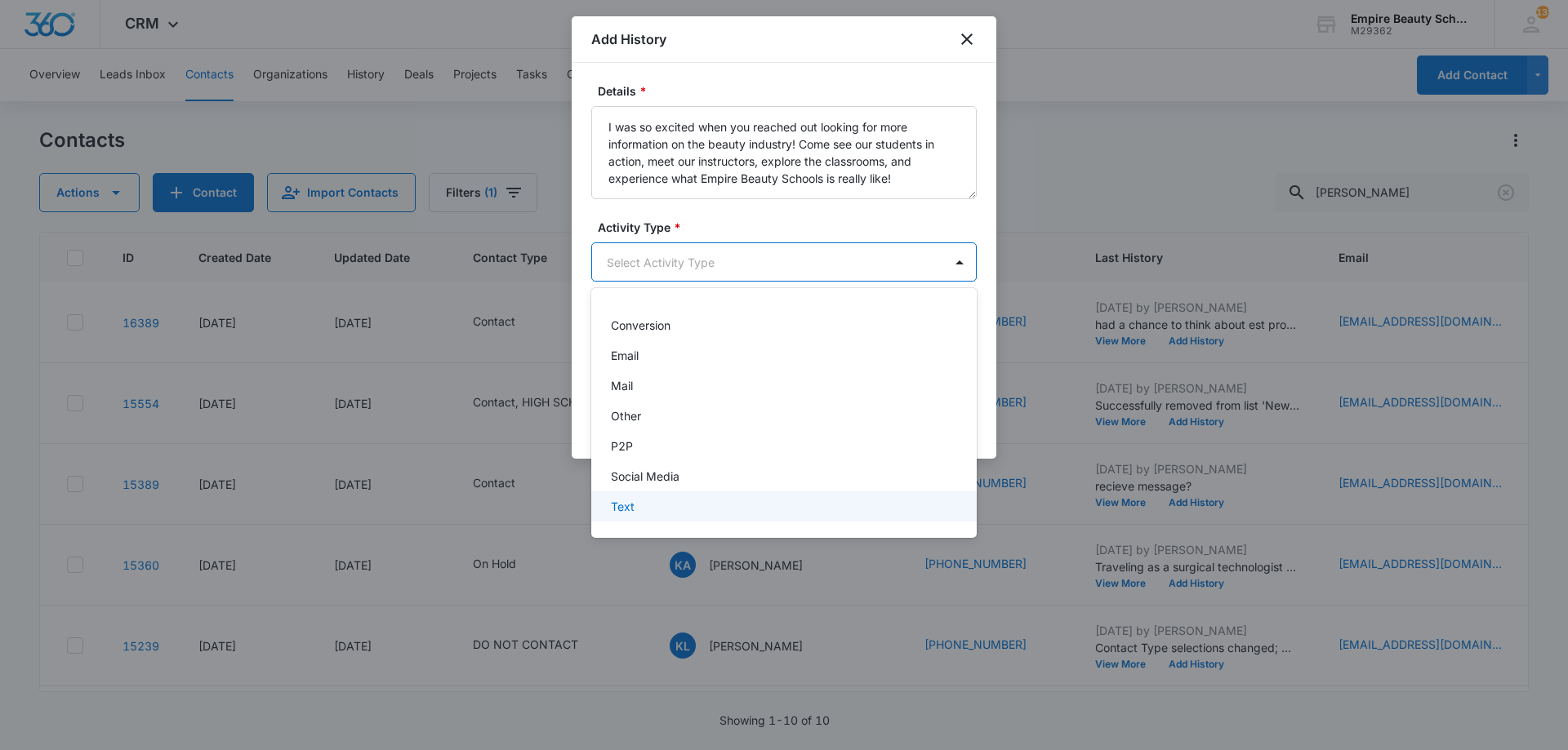
click at [686, 497] on div "Text" at bounding box center [784, 507] width 385 height 30
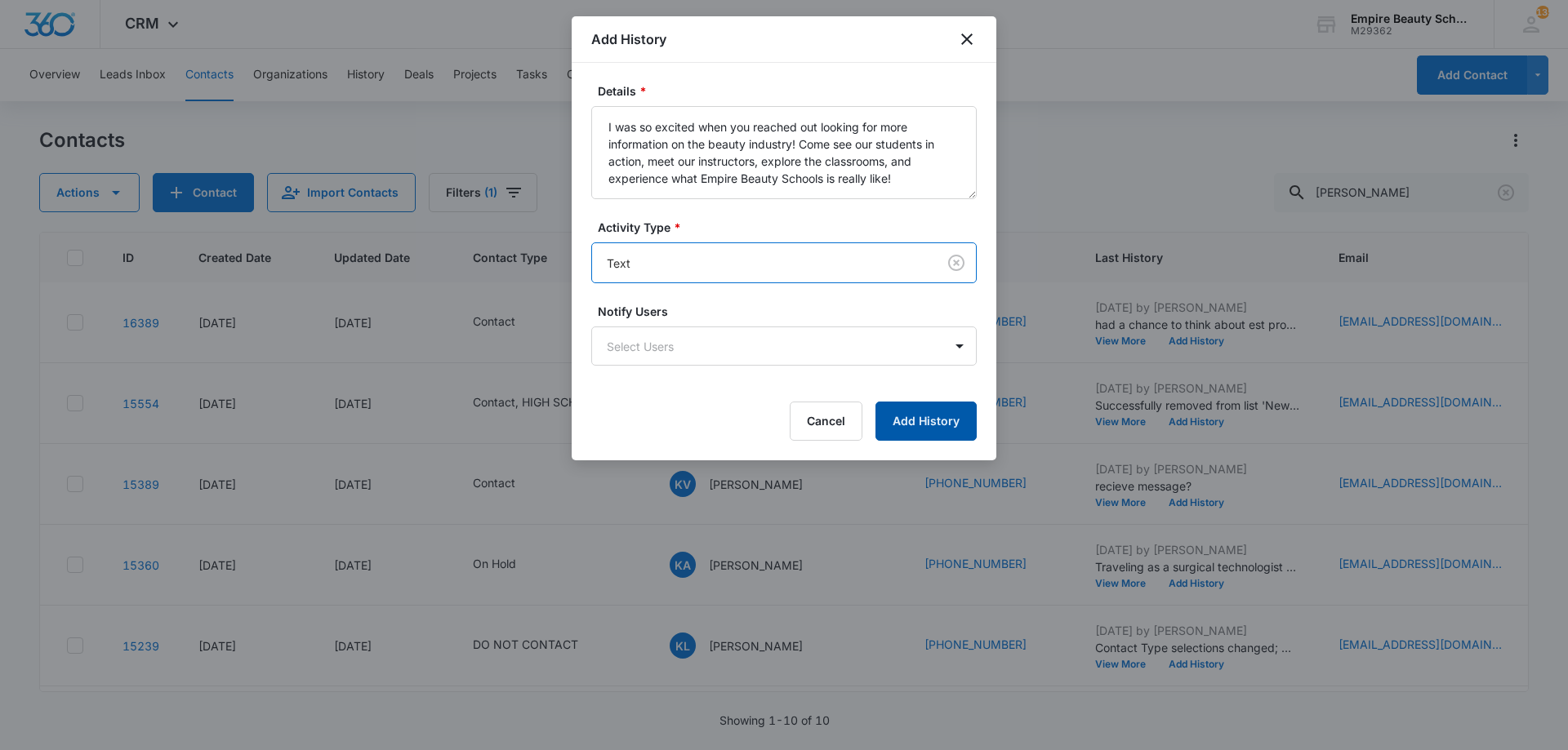
click at [921, 405] on button "Add History" at bounding box center [925, 421] width 101 height 39
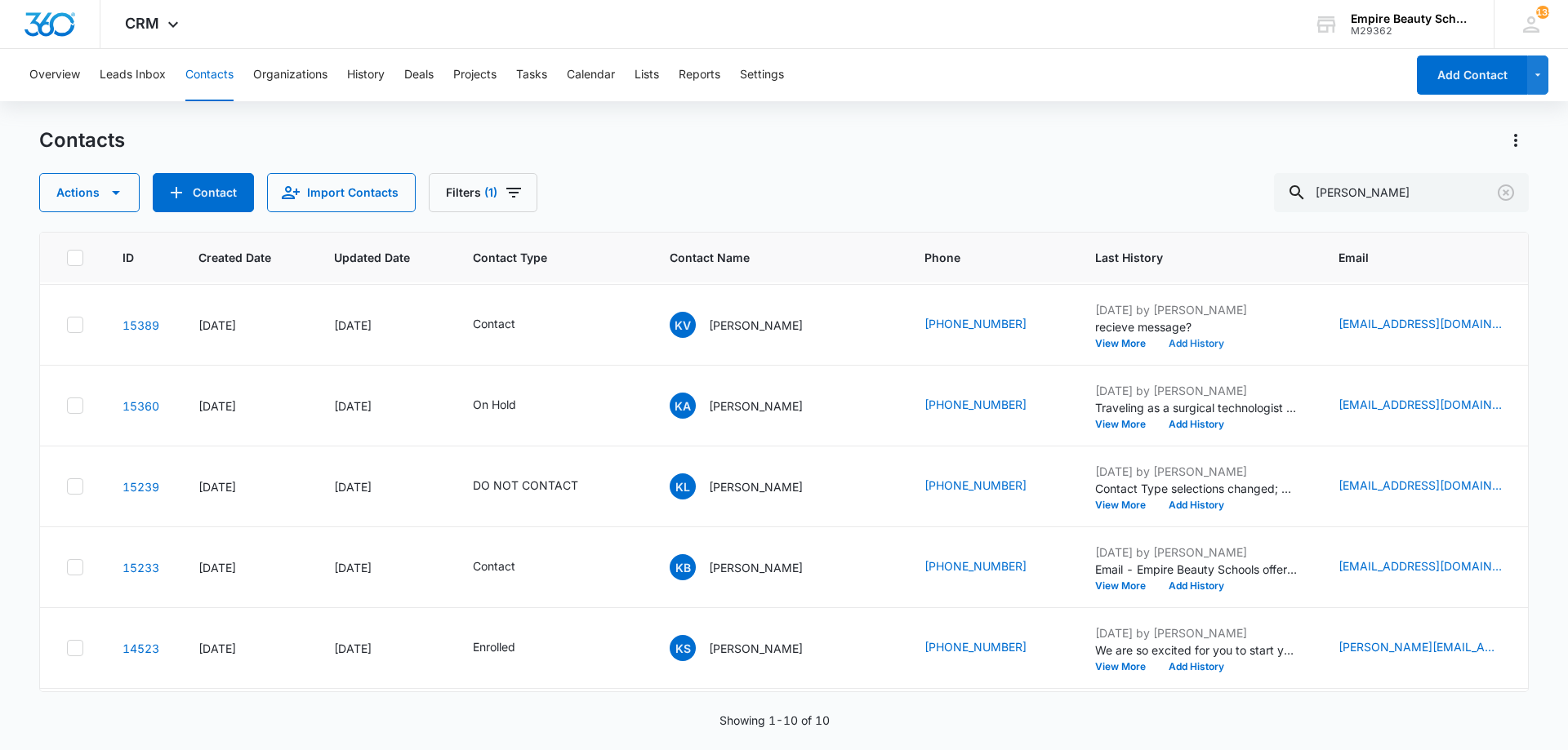
scroll to position [325, 0]
drag, startPoint x: 1483, startPoint y: 187, endPoint x: 1113, endPoint y: 147, distance: 372.2
click at [1135, 152] on div "Contacts Actions Contact Import Contacts Filters (1) kimberly v" at bounding box center [784, 170] width 1490 height 85
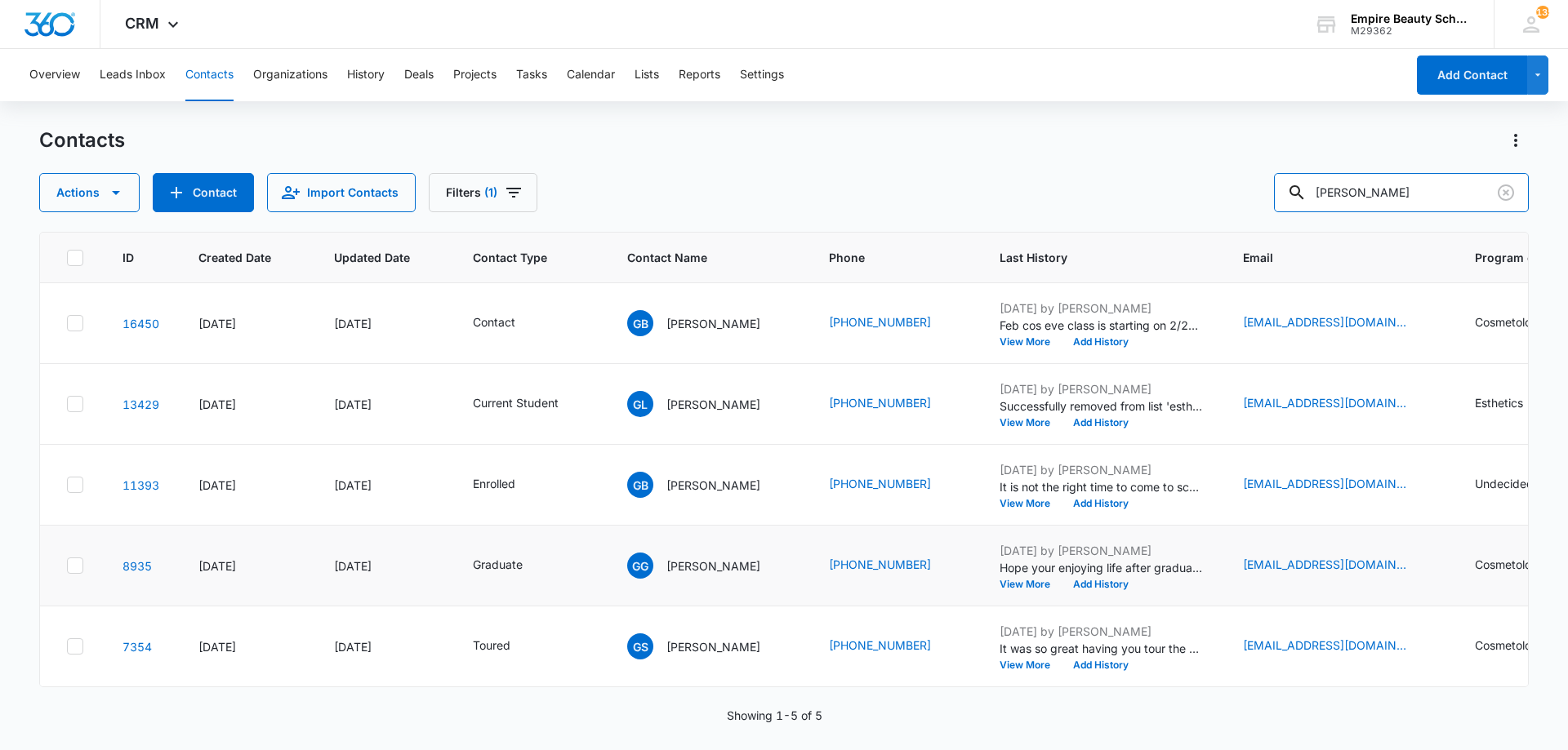
scroll to position [0, 0]
drag, startPoint x: 1380, startPoint y: 188, endPoint x: 1350, endPoint y: 190, distance: 30.1
click at [1350, 190] on input "gabrielle chriis" at bounding box center [1401, 192] width 255 height 39
click at [1381, 189] on input "gabbi chriis" at bounding box center [1401, 192] width 255 height 39
click at [1386, 190] on input "gabbi chriis" at bounding box center [1401, 192] width 255 height 39
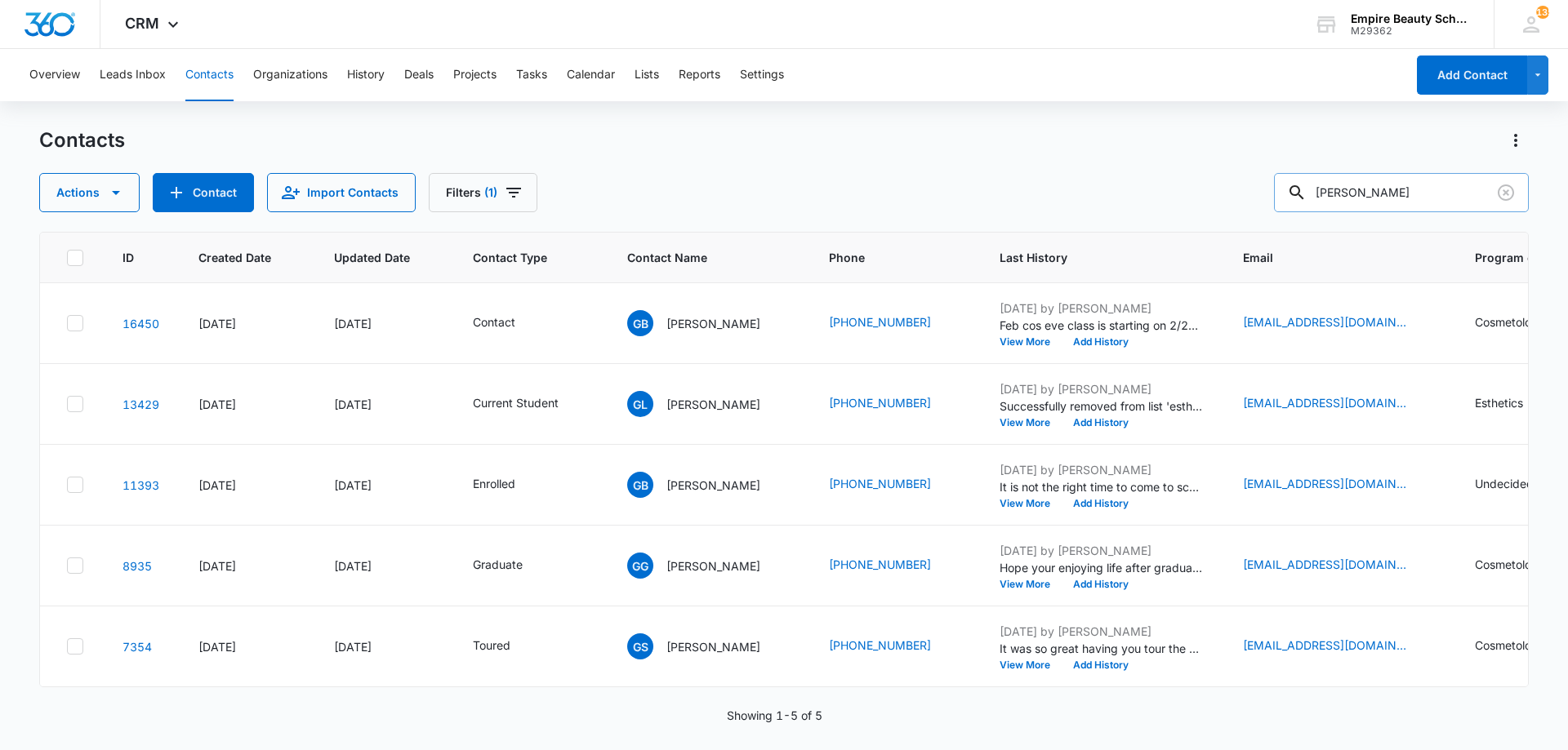
type input "gabbi chris"
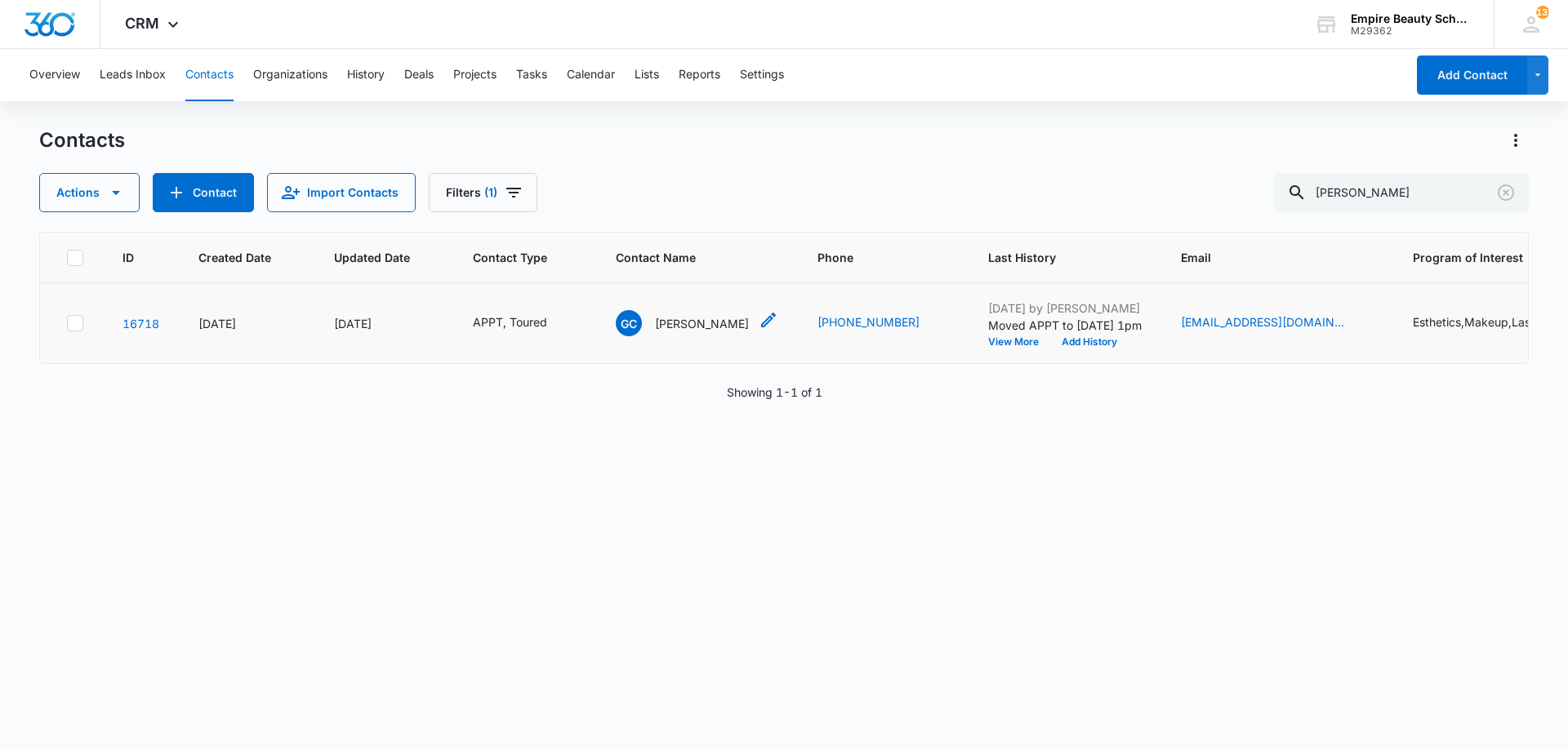
click at [756, 312] on div "GC Gabbi Christinakis" at bounding box center [696, 323] width 162 height 26
click at [617, 128] on input "Gabbi" at bounding box center [706, 135] width 205 height 39
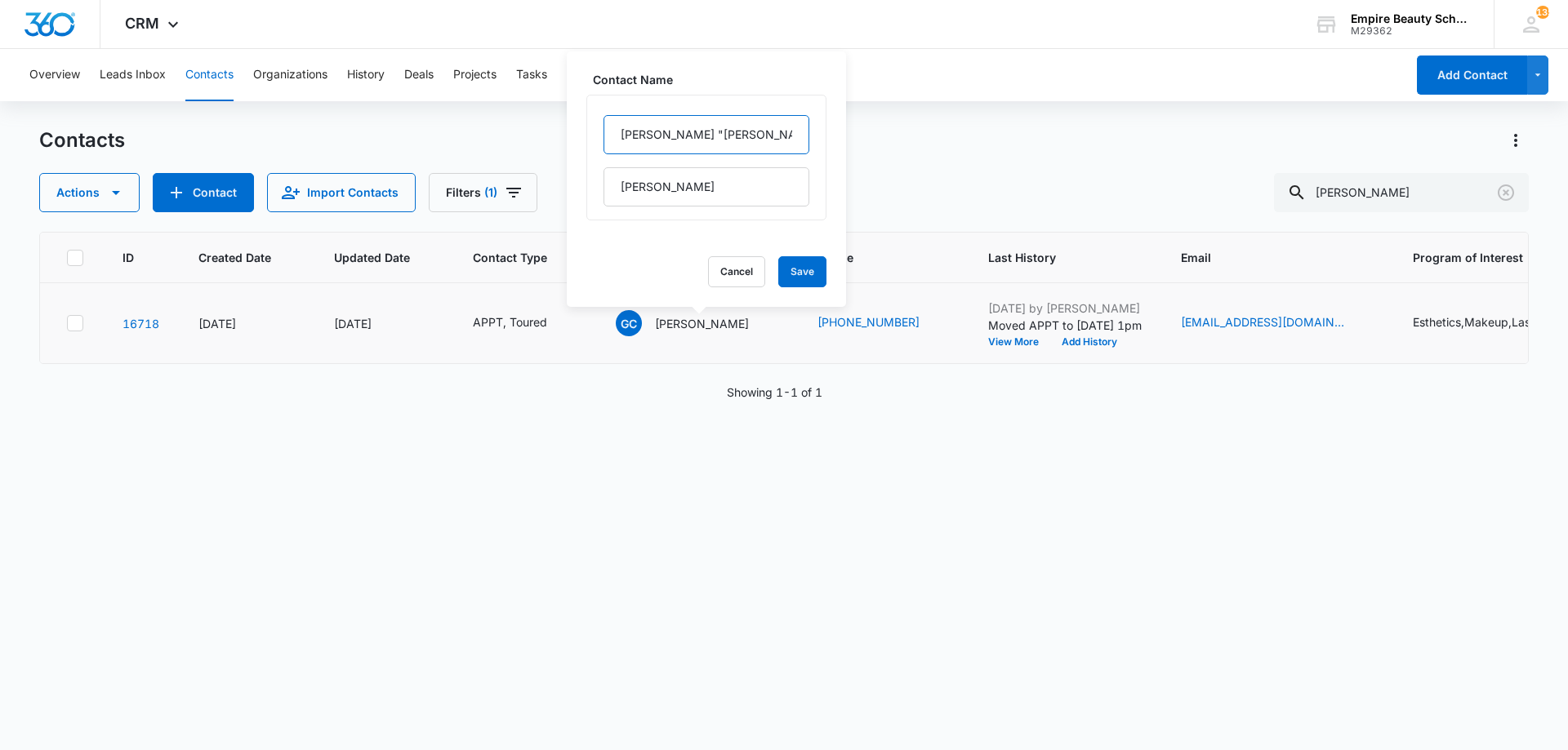
click at [760, 138] on input "Gabrielle "Gabbi" at bounding box center [706, 135] width 205 height 39
type input "Gabrielle "Gabbi""
click at [798, 269] on button "Save" at bounding box center [802, 271] width 48 height 31
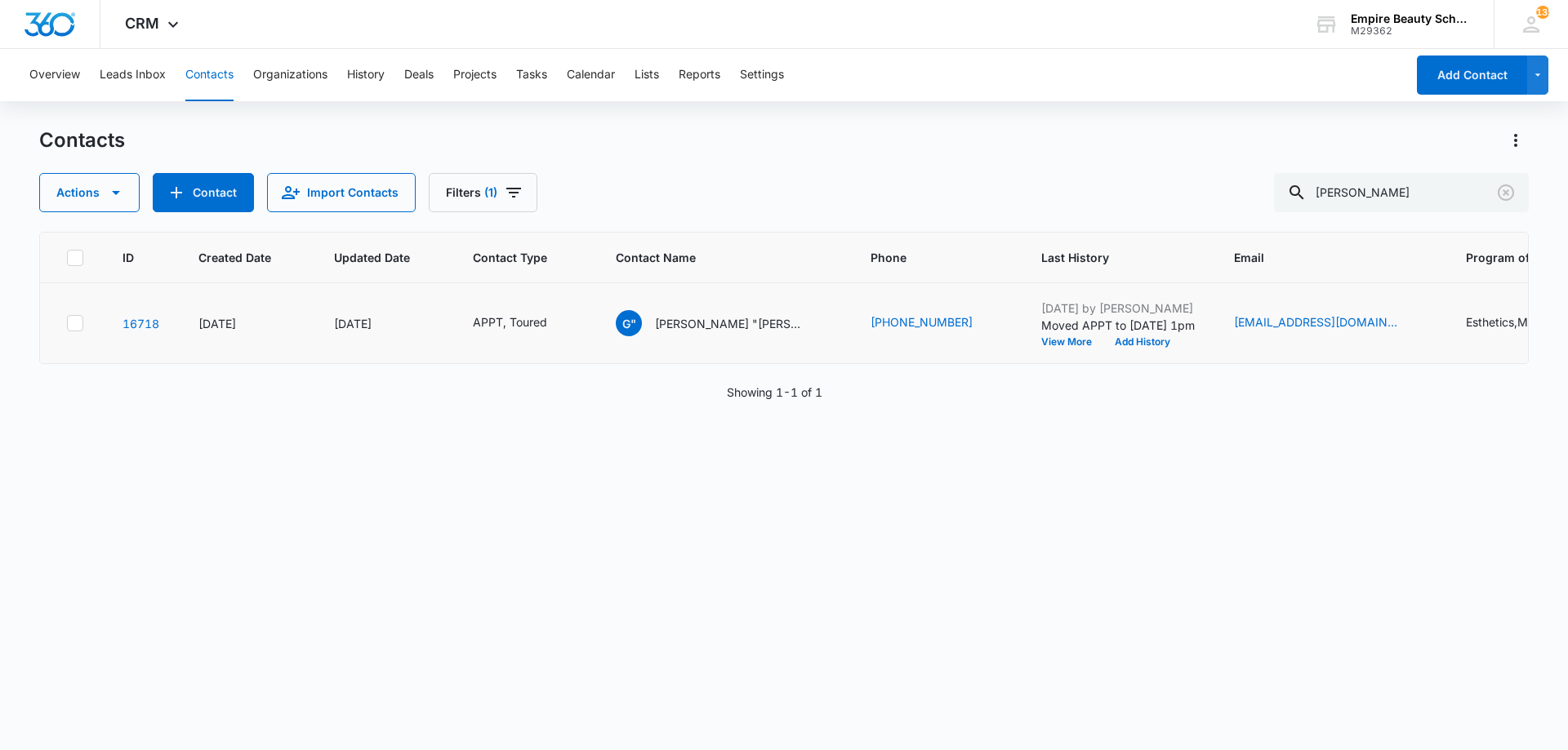
click at [1143, 330] on p "Moved APPT to 9/17 at 1pm" at bounding box center [1118, 324] width 153 height 17
click at [1143, 341] on button "Add History" at bounding box center [1142, 342] width 78 height 10
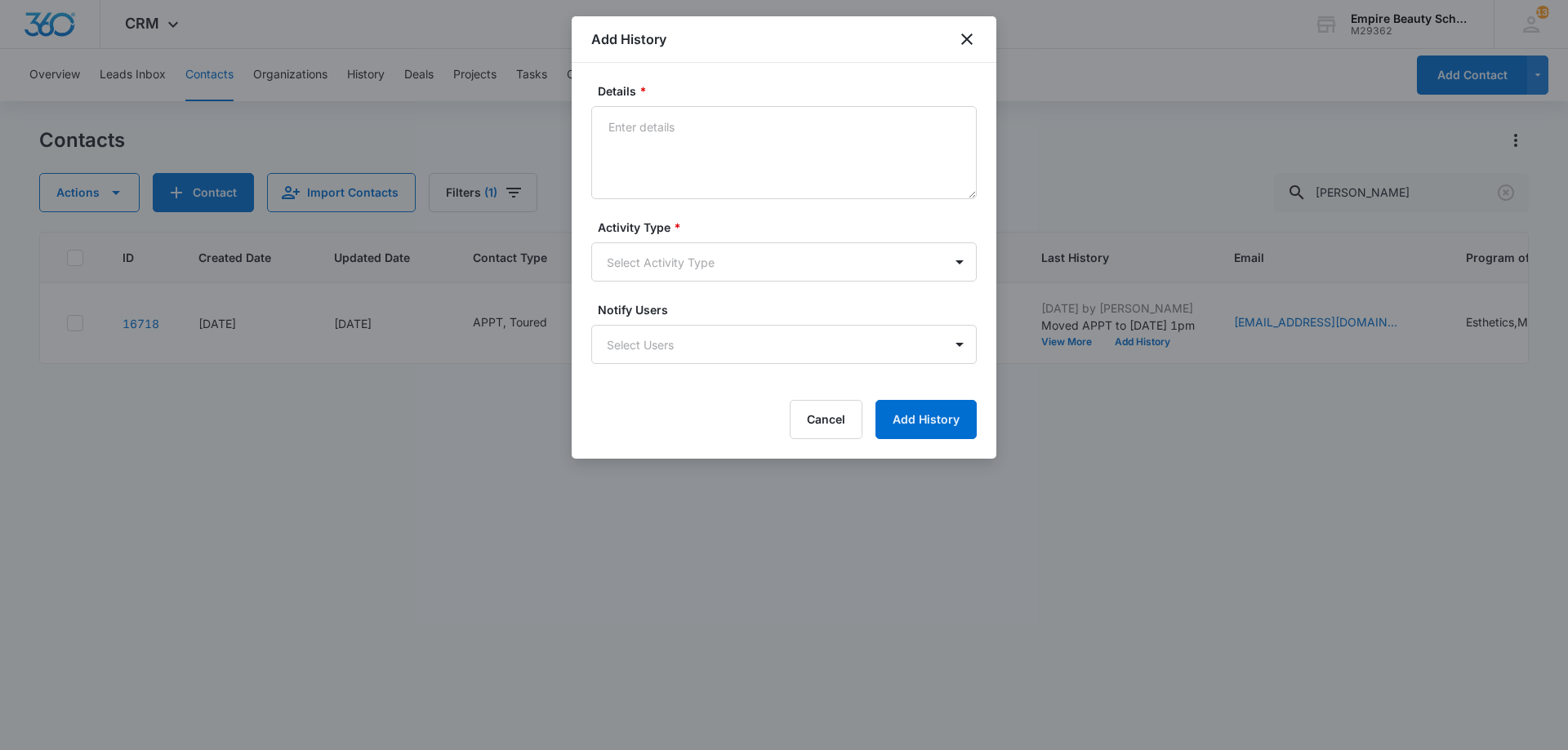
click at [749, 94] on label "Details *" at bounding box center [790, 91] width 385 height 17
click at [749, 106] on textarea "Details *" at bounding box center [784, 152] width 385 height 93
click at [745, 160] on textarea "Details *" at bounding box center [784, 152] width 385 height 93
type textarea "S"
click at [735, 250] on body "CRM Apps Forms CRM Email Shop Payments POS Files Brand Settings Empire Beauty S…" at bounding box center [784, 375] width 1568 height 750
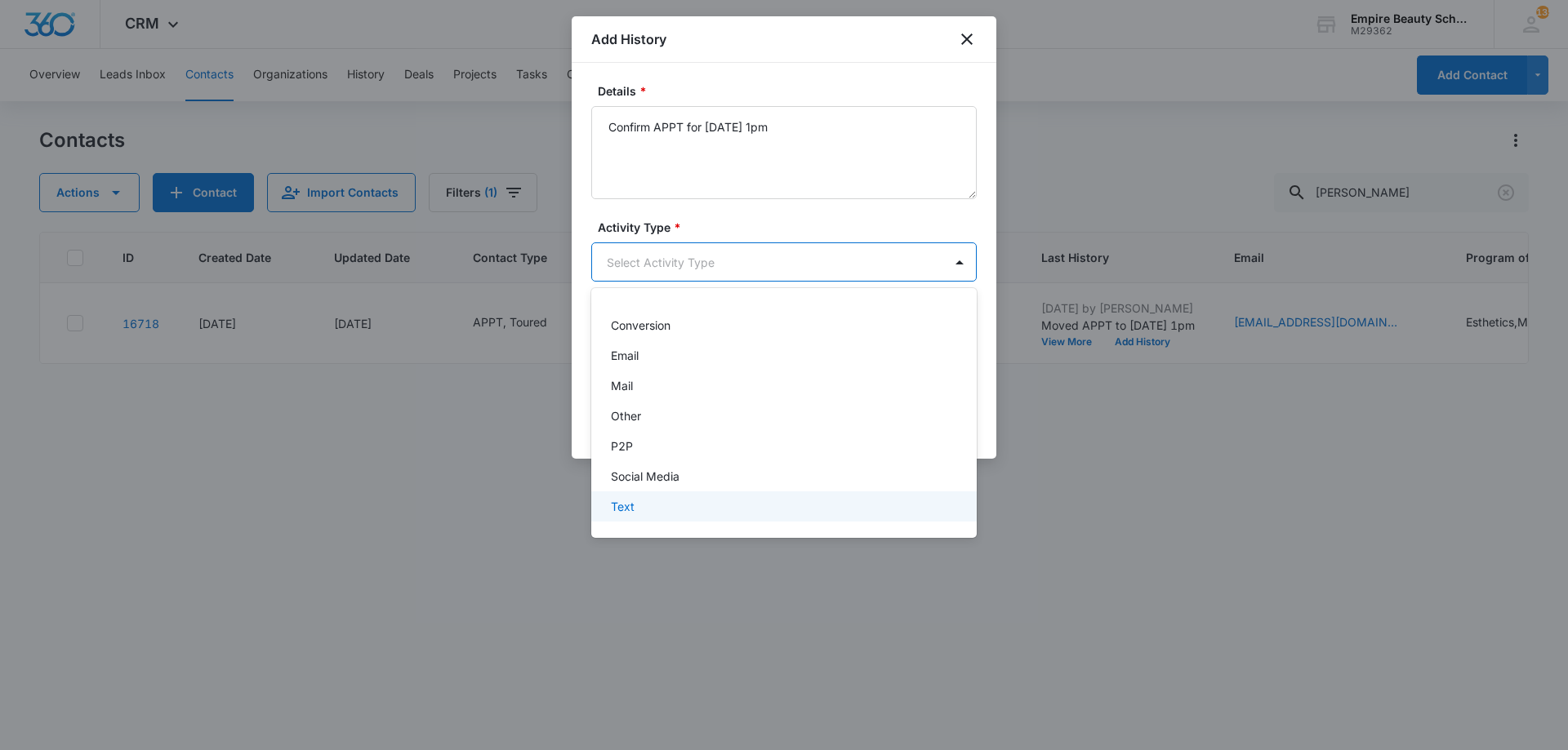
scroll to position [85, 0]
click at [649, 513] on div "Text" at bounding box center [782, 506] width 343 height 17
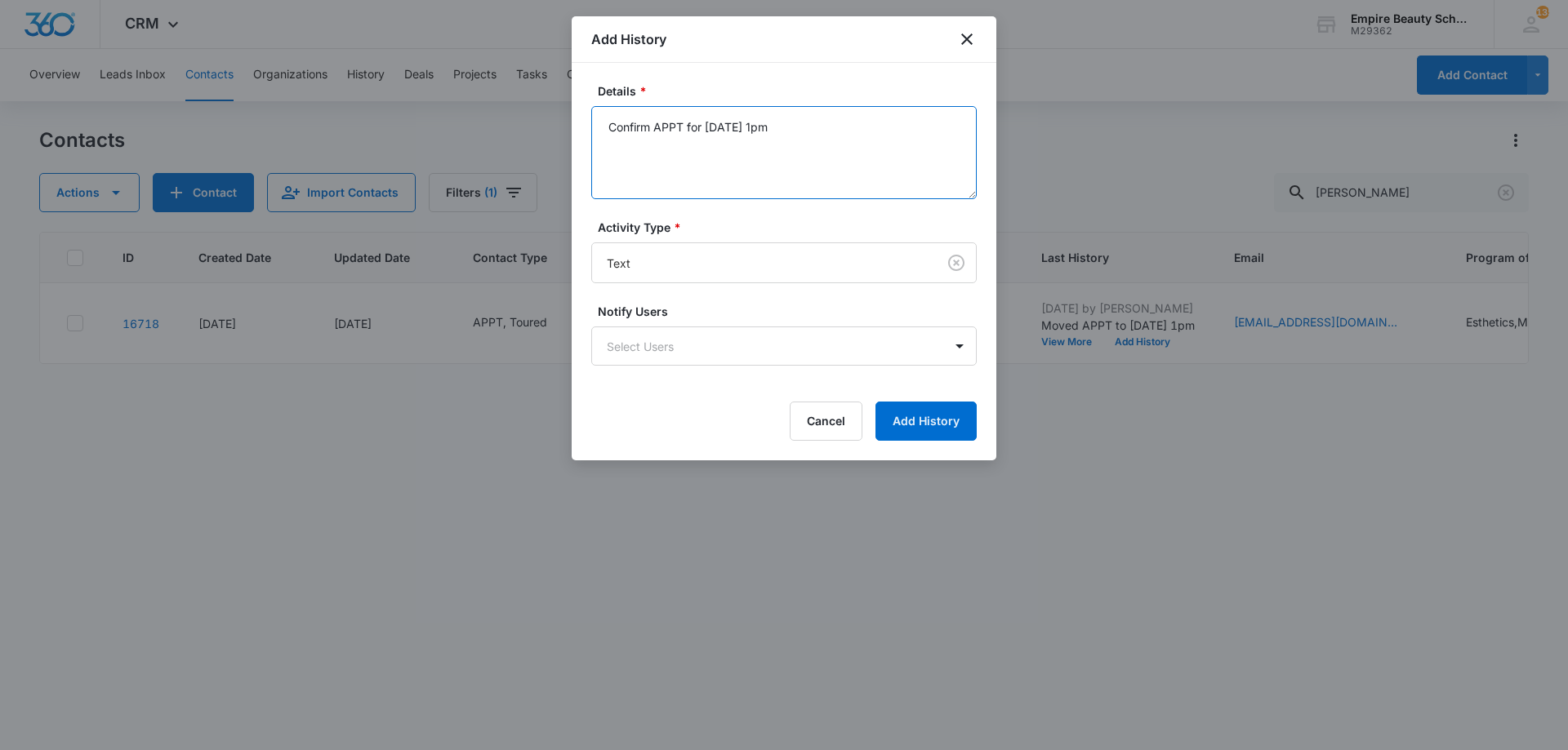
click at [888, 177] on textarea "Confirm APPT for 9/17 at 1pm" at bounding box center [784, 152] width 385 height 93
type textarea "Confirm APPT for 9/17 at 1pm - So excited to meet with you again!"
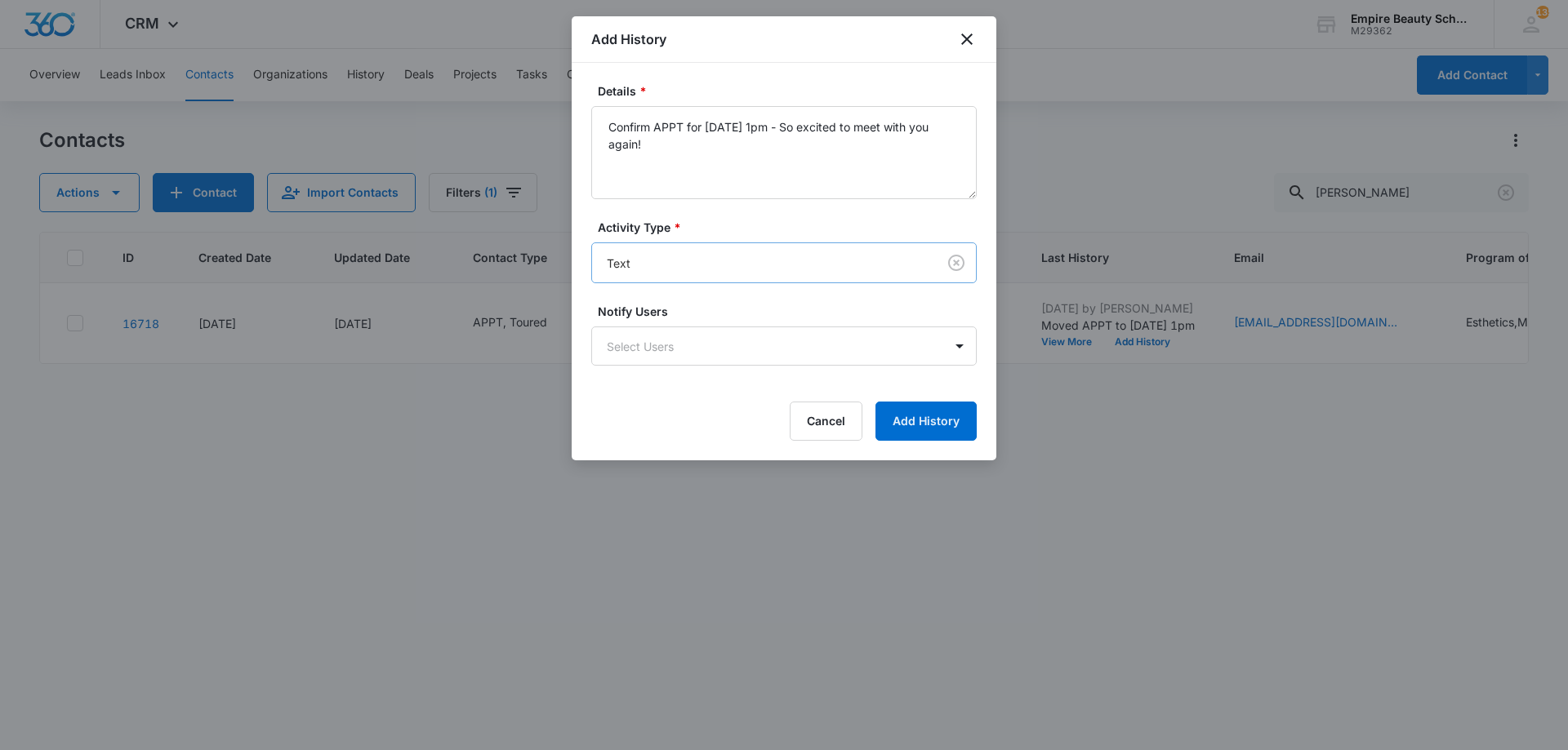
click at [846, 269] on body "CRM Apps Forms CRM Email Shop Payments POS Files Brand Settings Empire Beauty S…" at bounding box center [784, 375] width 1568 height 750
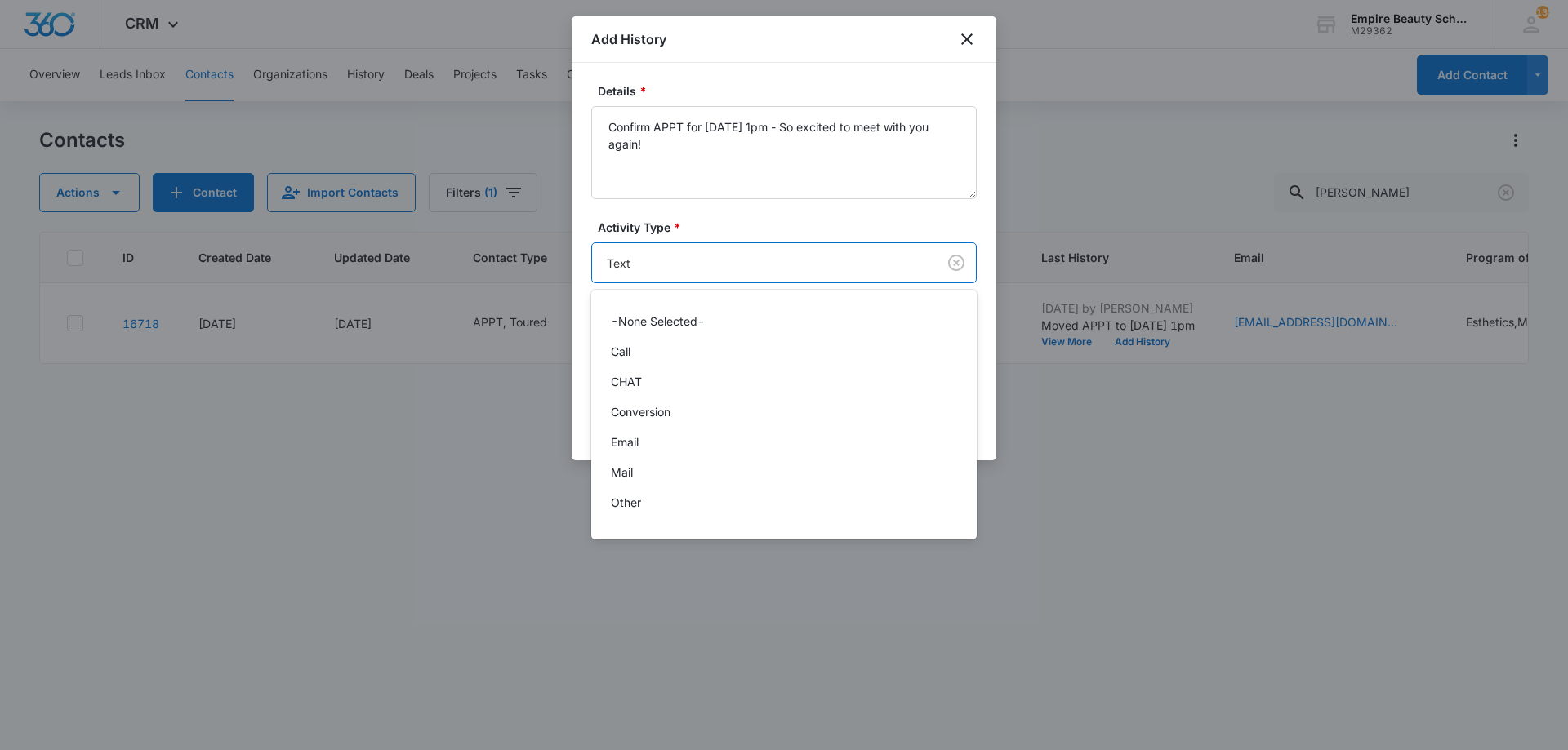
click at [845, 270] on div at bounding box center [784, 375] width 1568 height 750
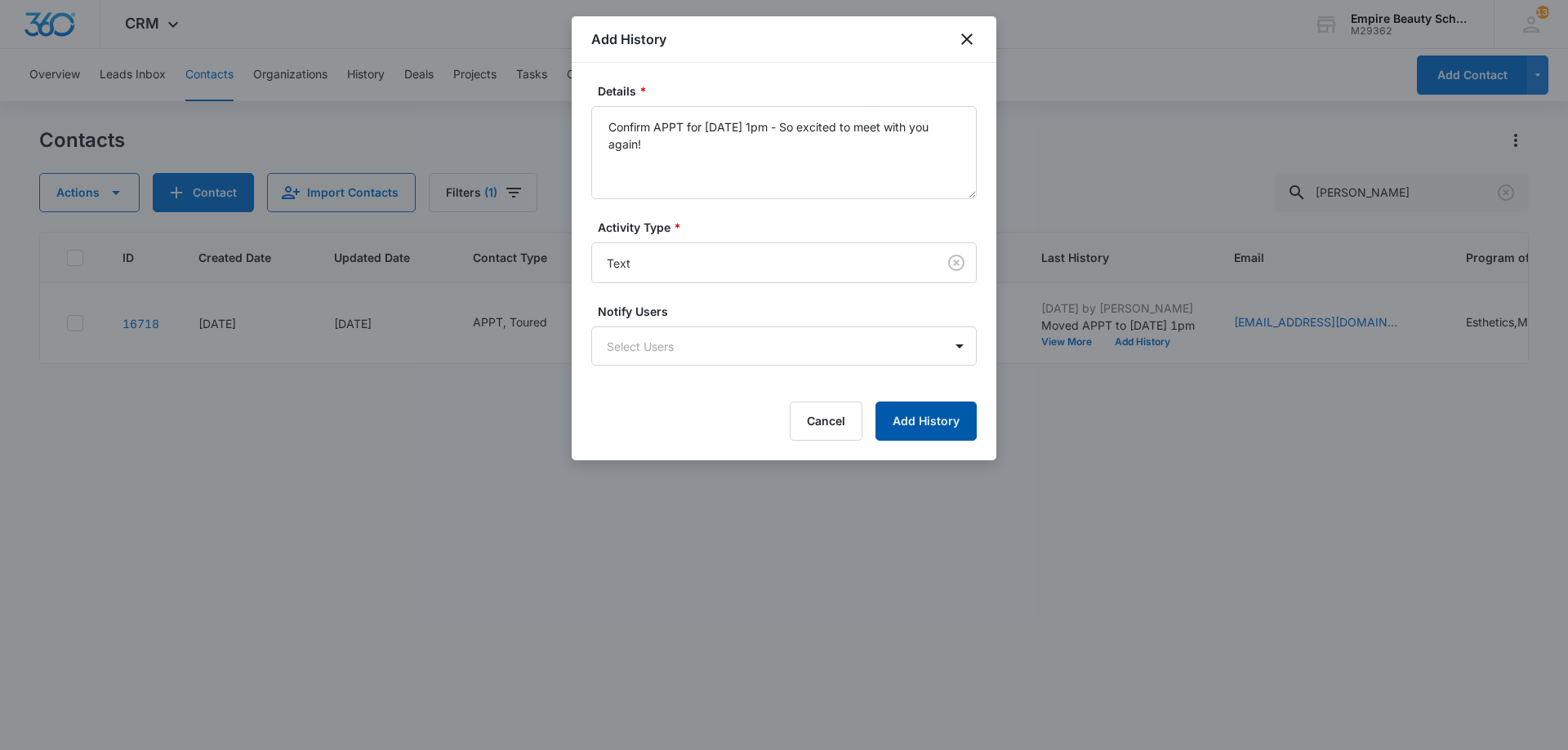
click at [917, 425] on button "Add History" at bounding box center [925, 421] width 101 height 39
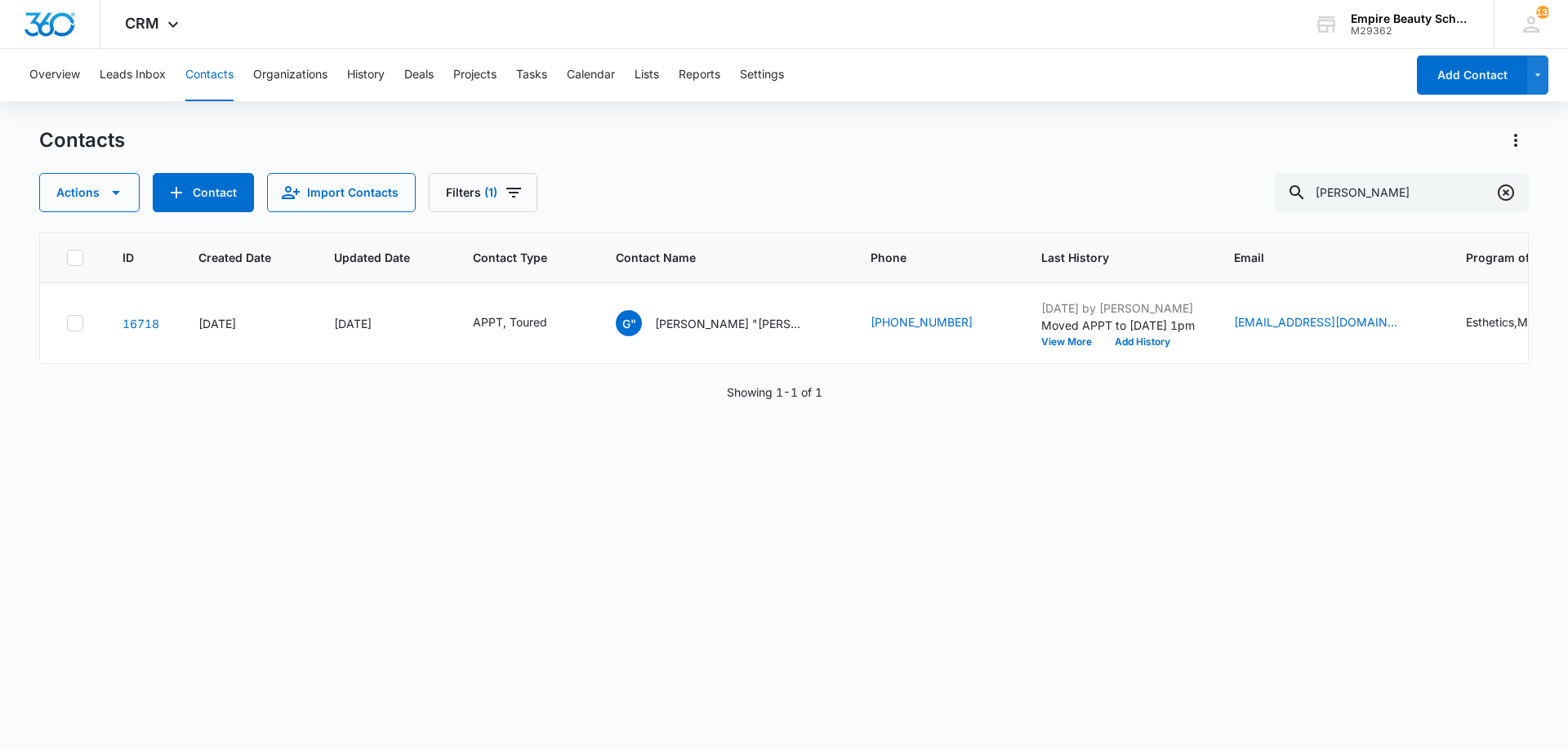
click at [1492, 189] on button "Clear" at bounding box center [1505, 193] width 26 height 26
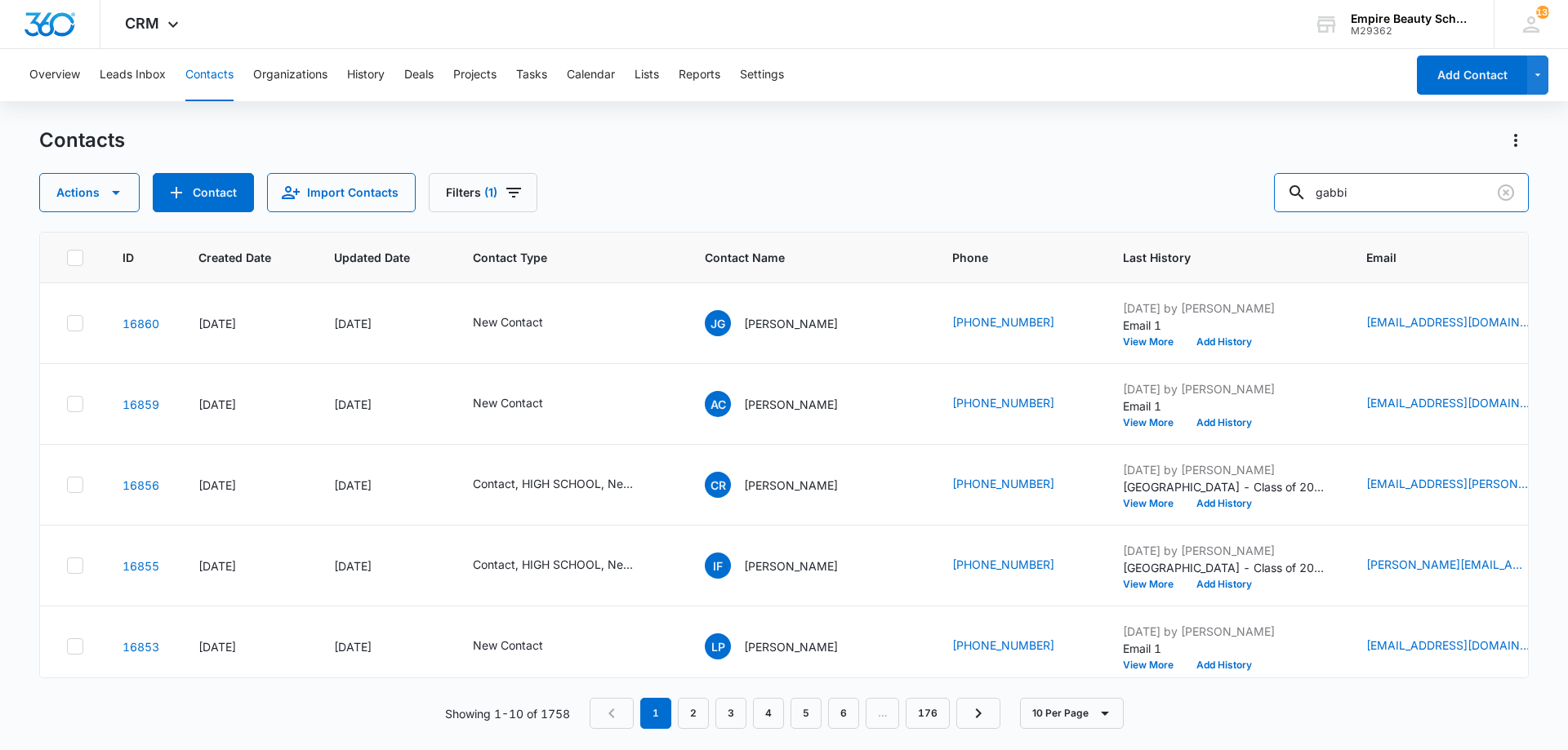
type input "gabbi"
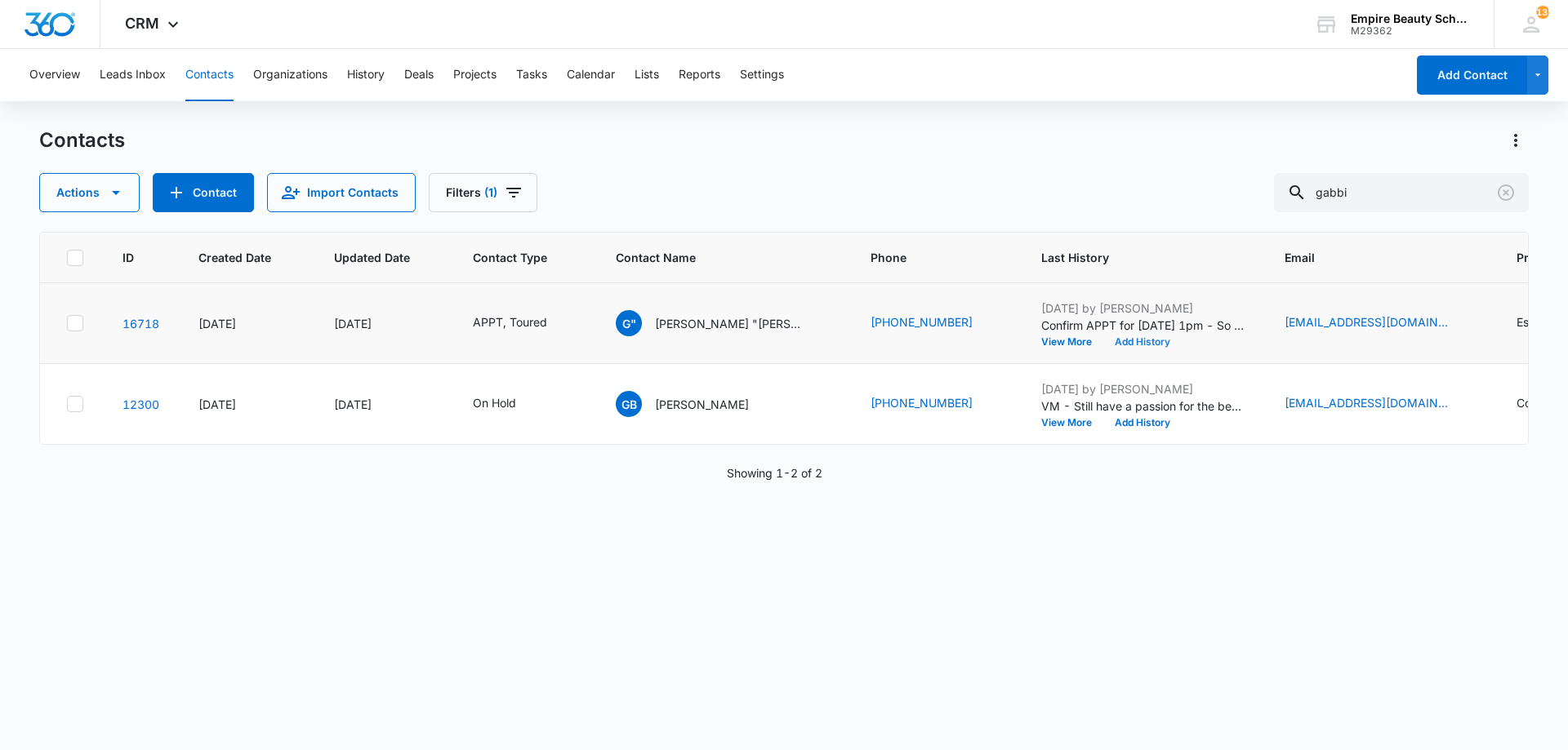
click at [1146, 340] on button "Add History" at bounding box center [1142, 342] width 78 height 10
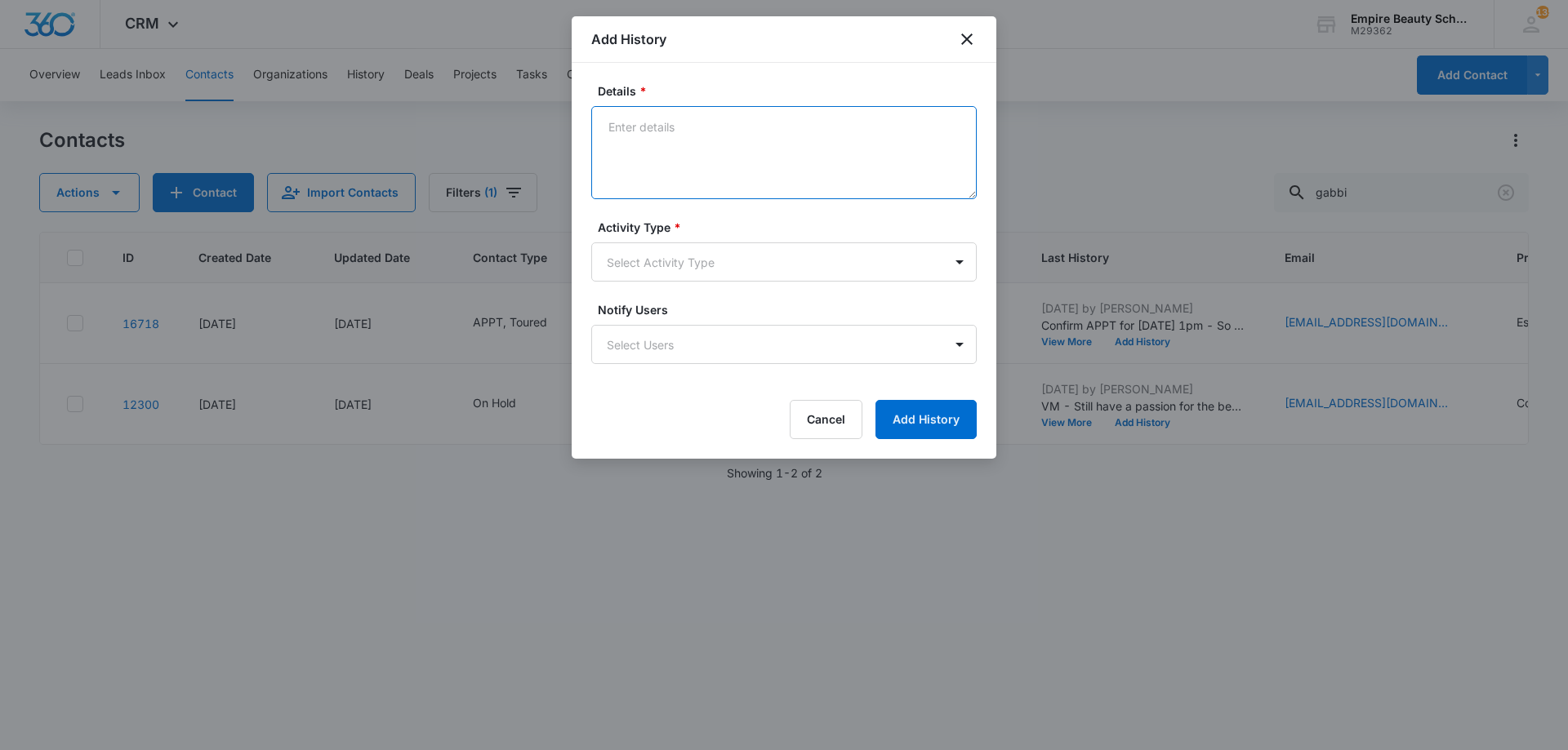
click at [866, 121] on textarea "Details *" at bounding box center [784, 152] width 385 height 93
type textarea "Confirmed APPT for 9/17 at 1pm"
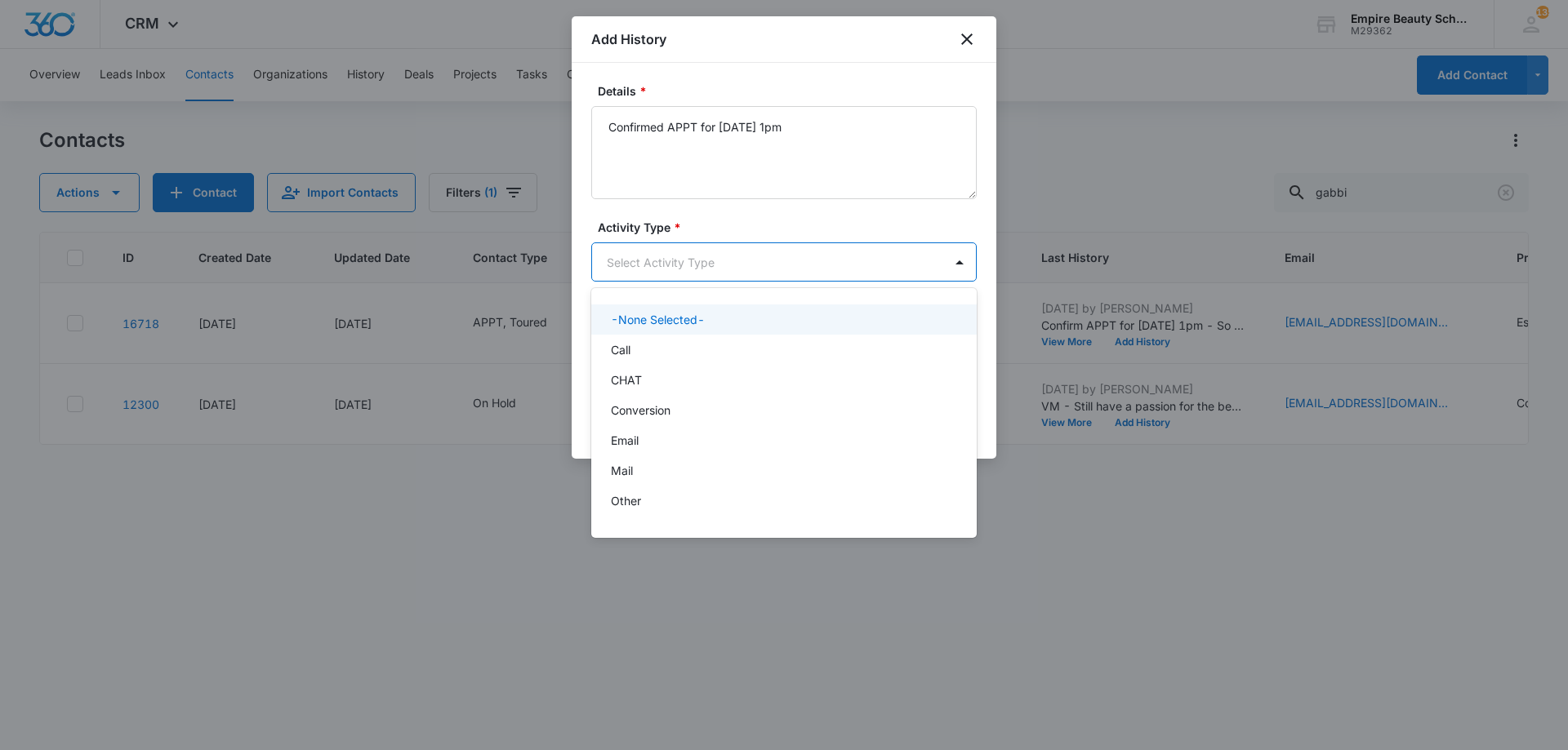
click at [845, 279] on body "CRM Apps Forms CRM Email Shop Payments POS Files Brand Settings Empire Beauty S…" at bounding box center [784, 375] width 1568 height 750
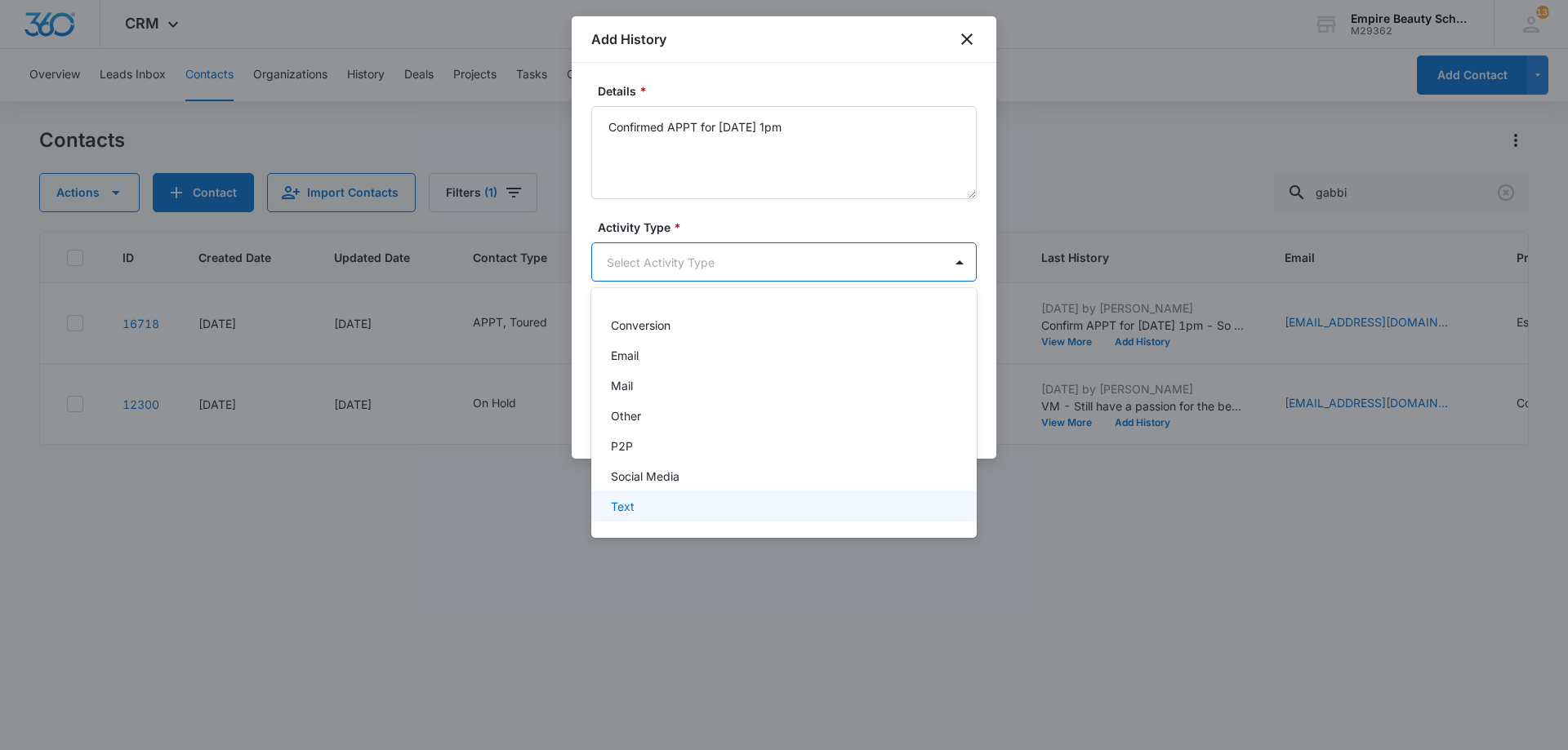
click at [658, 512] on div "Text" at bounding box center [782, 506] width 343 height 17
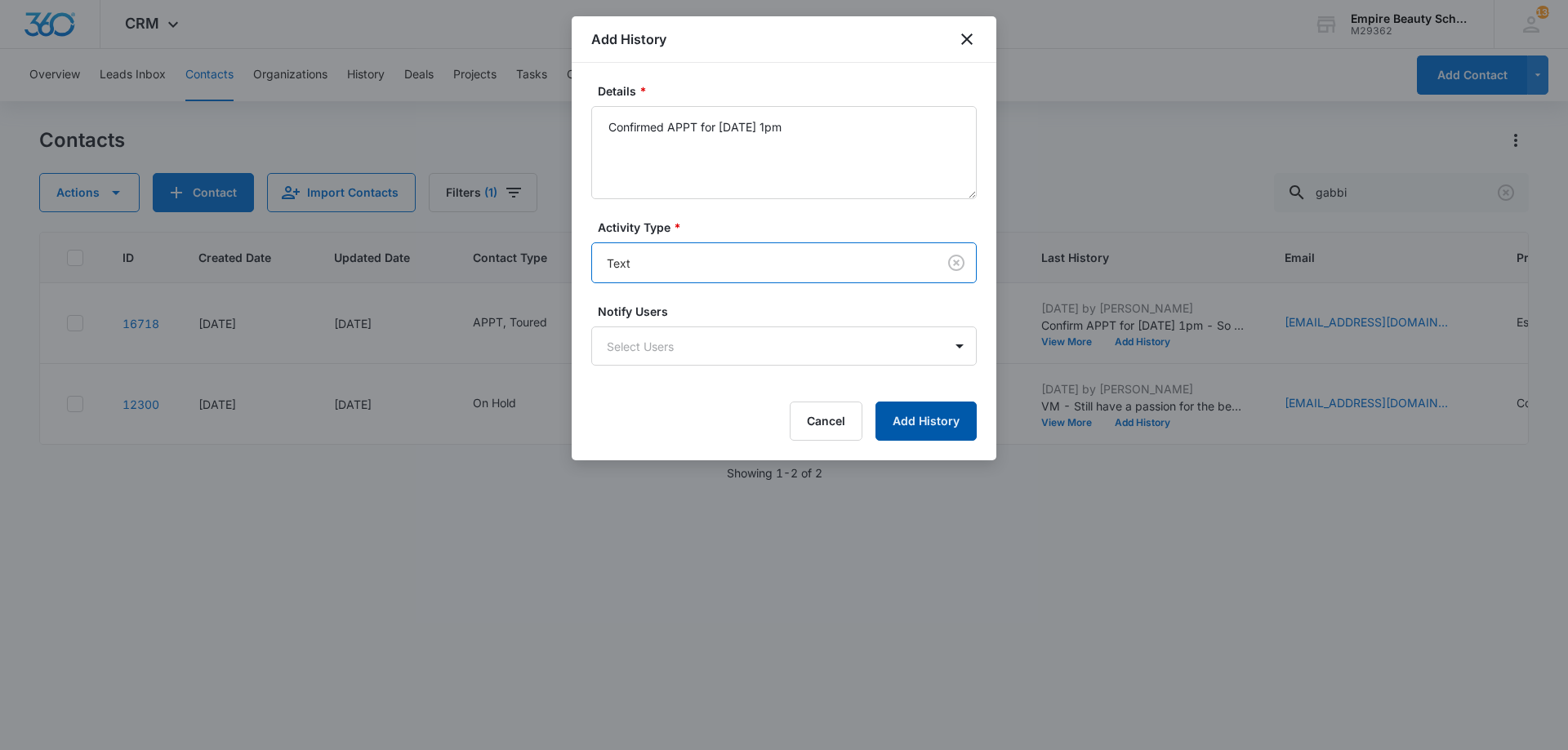
click at [926, 430] on button "Add History" at bounding box center [925, 421] width 101 height 39
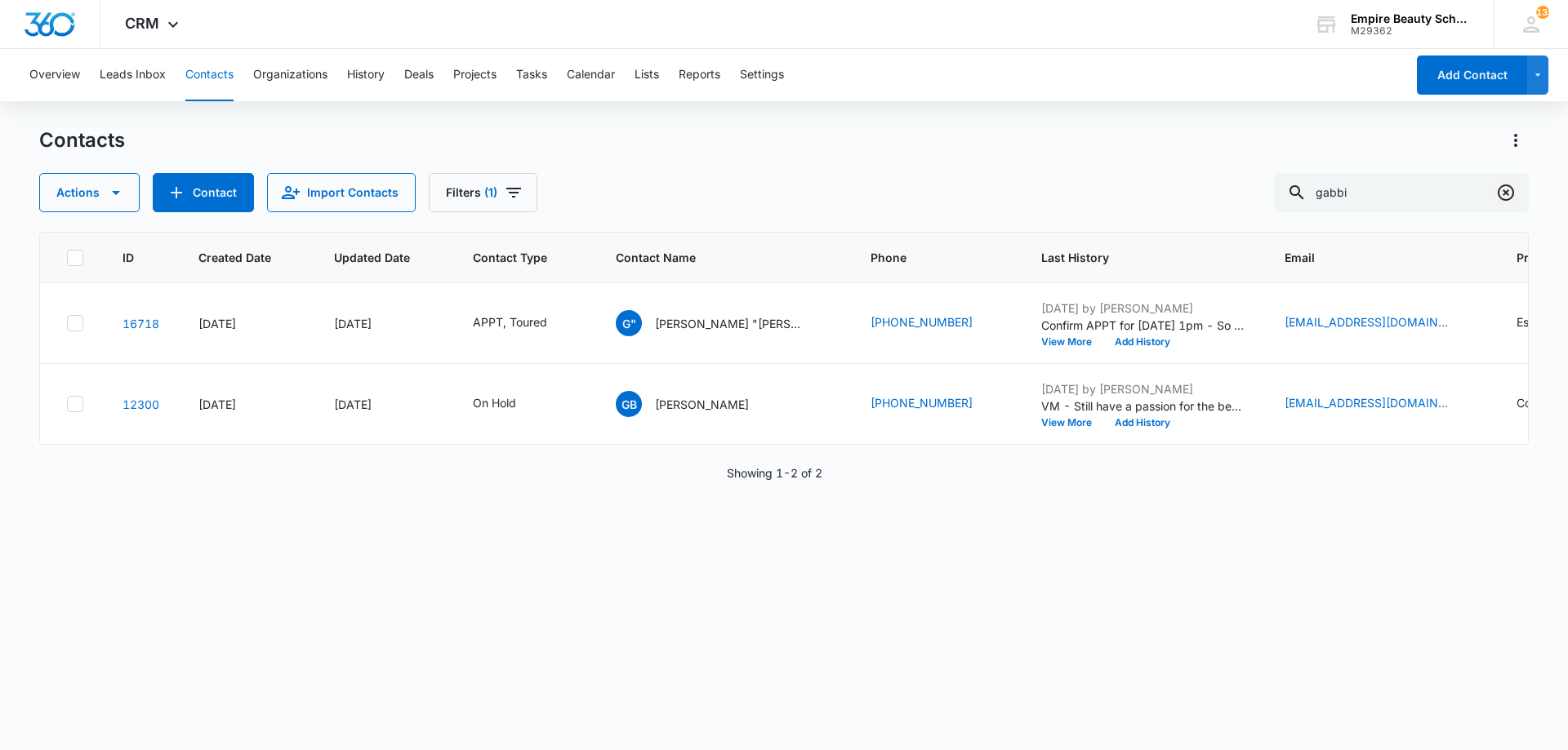
click at [1509, 200] on icon "Clear" at bounding box center [1505, 192] width 17 height 17
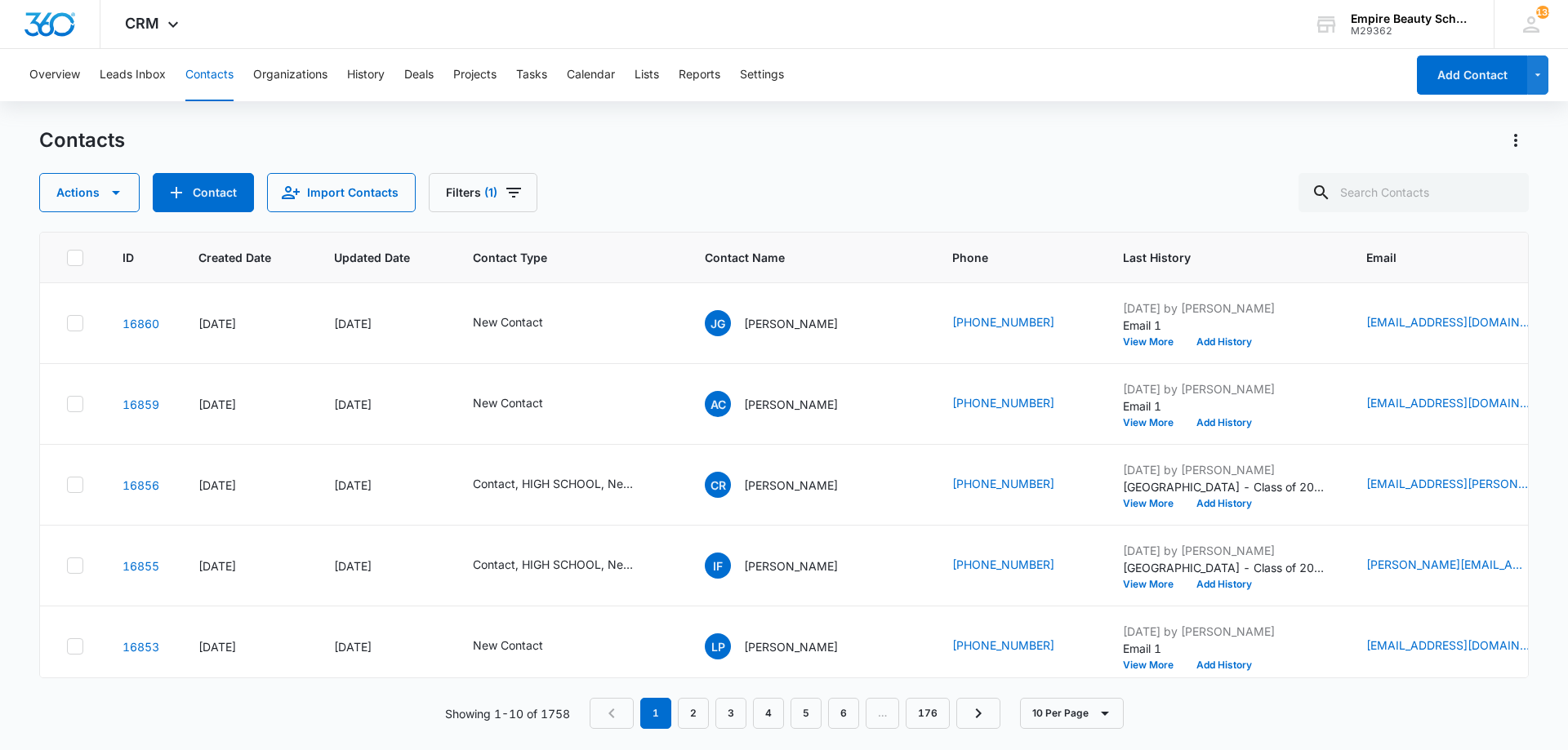
click at [1145, 143] on div "Contacts" at bounding box center [784, 141] width 1490 height 26
click at [532, 203] on button "Filters (1)" at bounding box center [482, 192] width 108 height 39
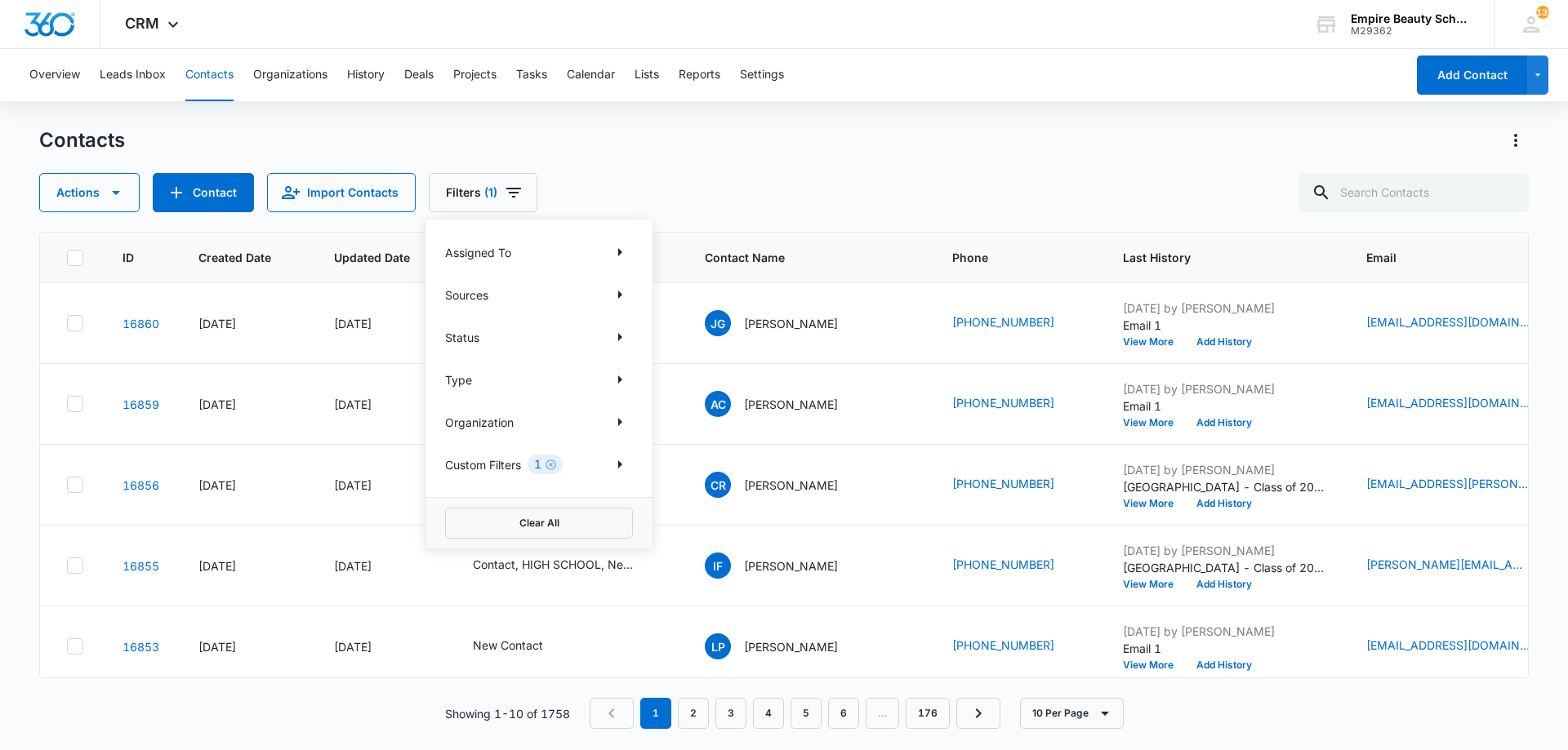
click at [656, 190] on div "Actions Contact Import Contacts Filters (1) Assigned To Sources Status Type Org…" at bounding box center [784, 192] width 1490 height 39
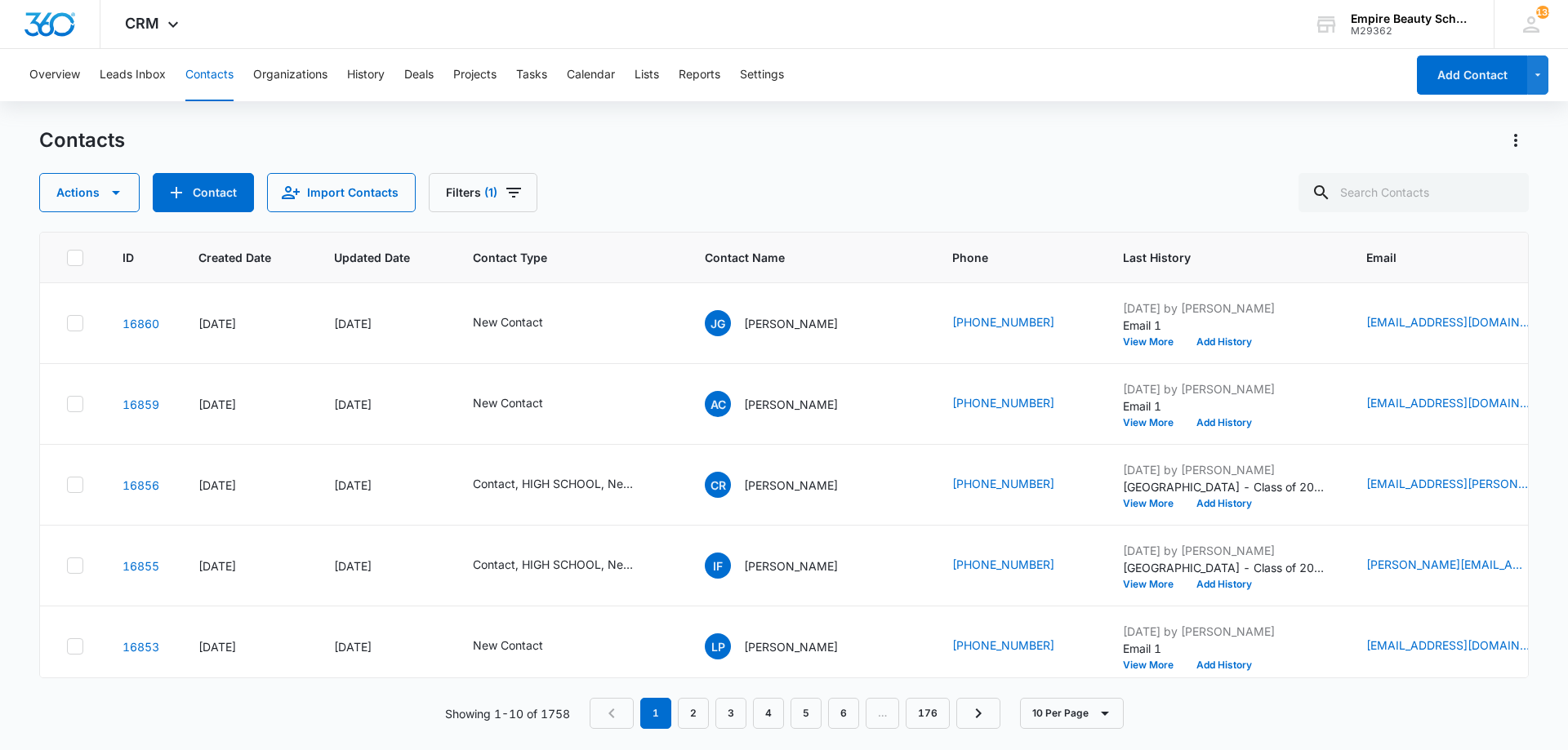
click at [510, 171] on div "Contacts Actions Contact Import Contacts Filters (1)" at bounding box center [784, 170] width 1490 height 85
click at [504, 196] on icon "Filters" at bounding box center [514, 193] width 19 height 19
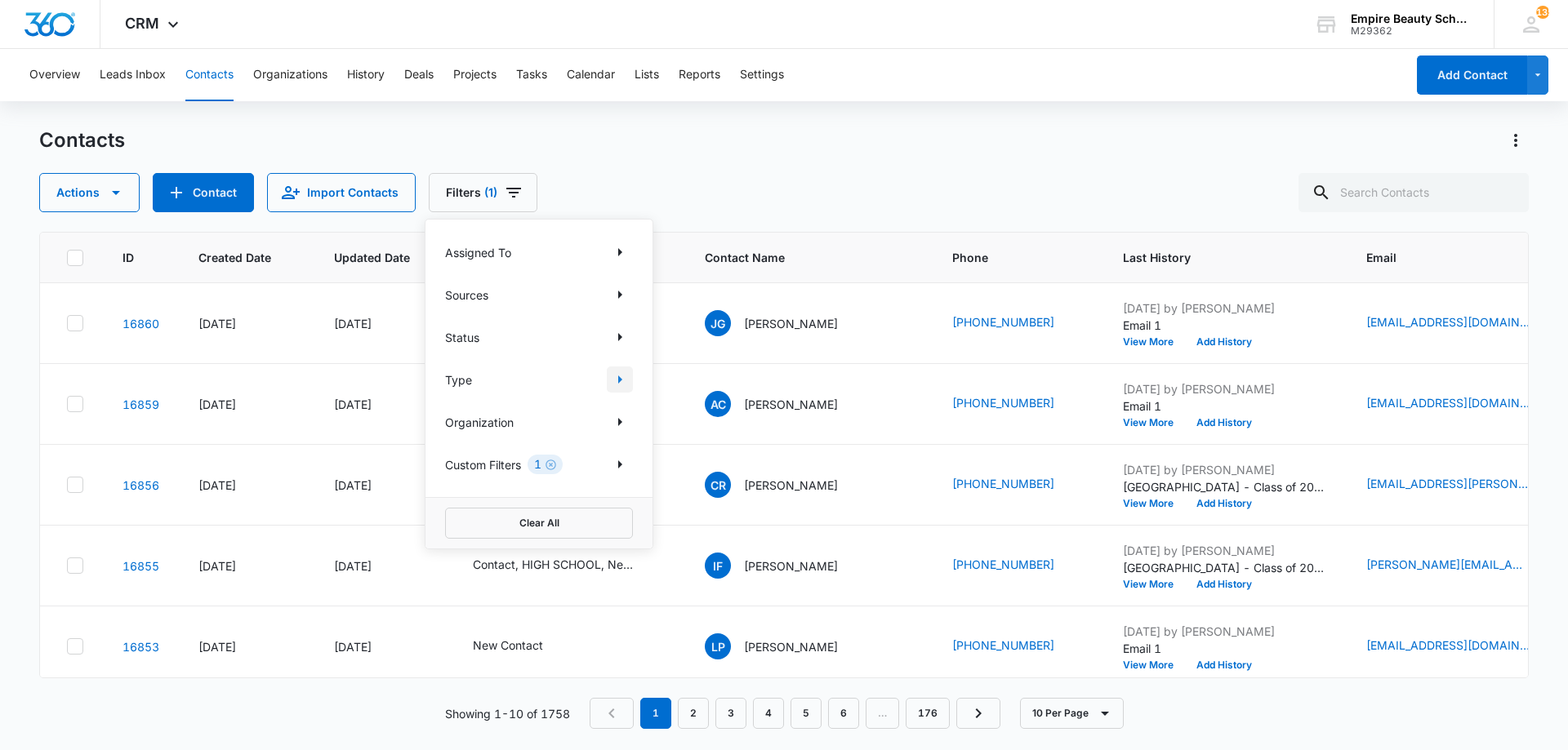
click at [613, 382] on icon "Show Type filters" at bounding box center [620, 380] width 19 height 19
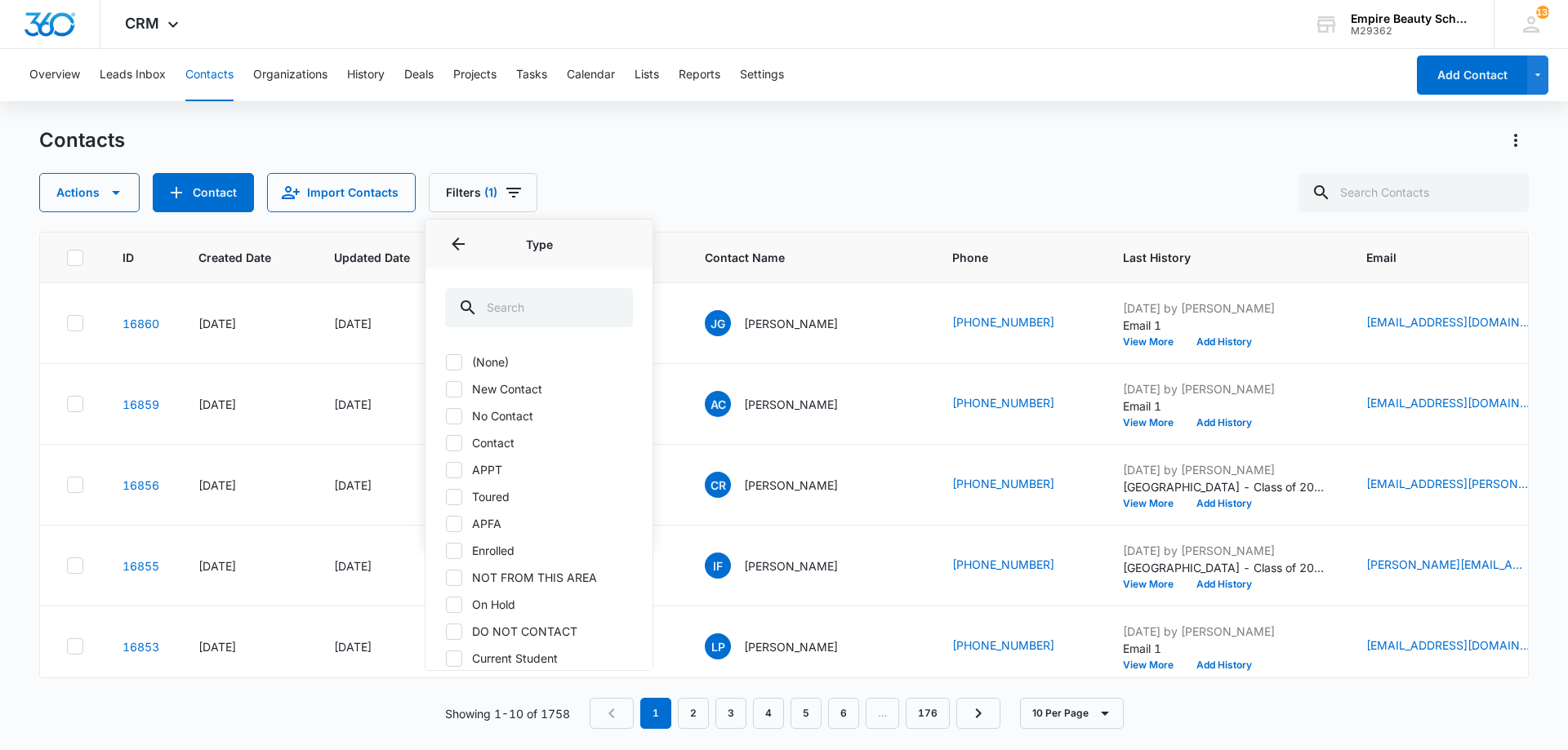
click at [494, 420] on label "No Contact" at bounding box center [539, 415] width 188 height 17
click at [446, 416] on input "No Contact" at bounding box center [445, 416] width 1 height 1
checkbox input "true"
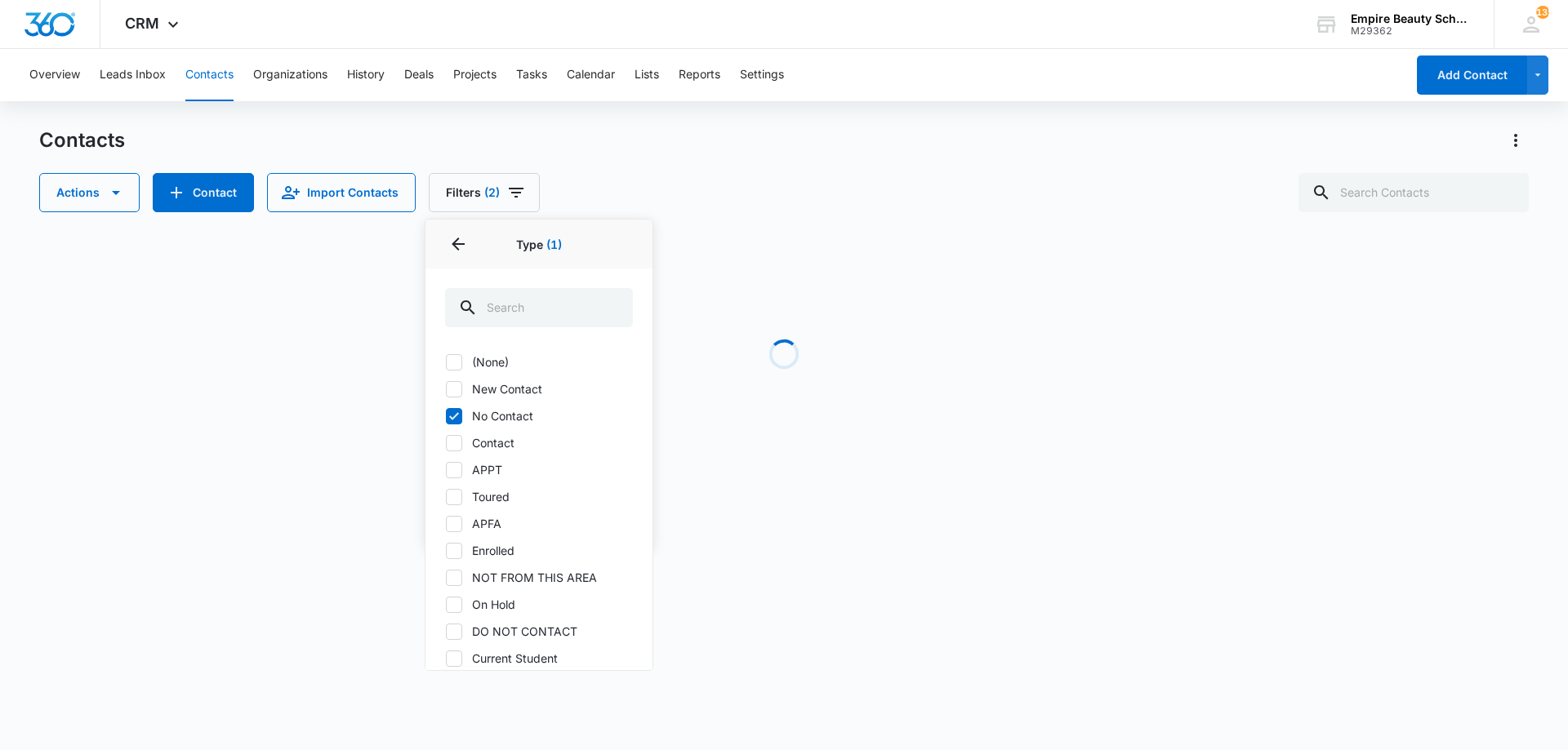
click at [704, 176] on div "Actions Contact Import Contacts Filters (2) Assigned To Sources Status Type 1 T…" at bounding box center [784, 192] width 1490 height 39
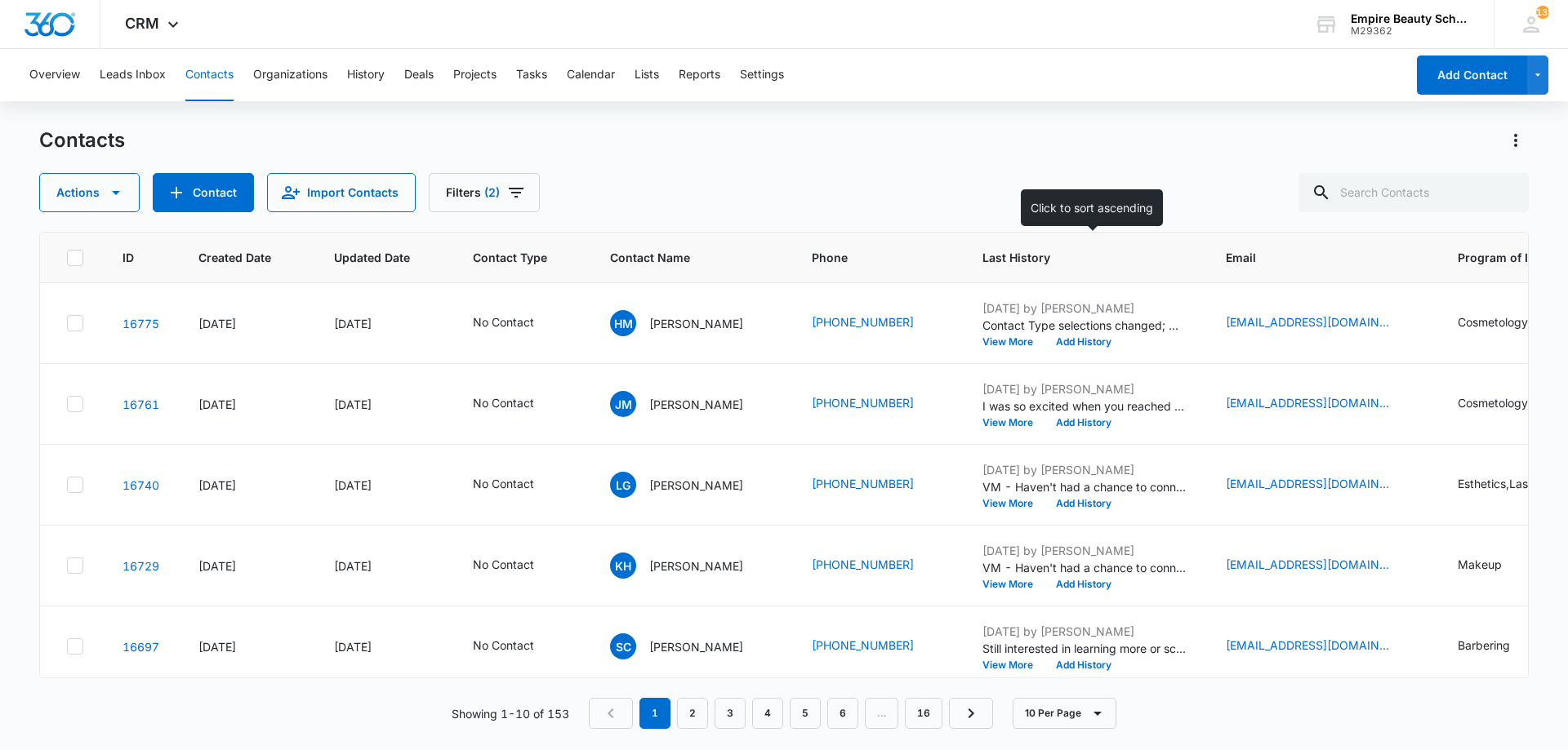
click at [1070, 268] on th "Last History" at bounding box center [1084, 257] width 243 height 50
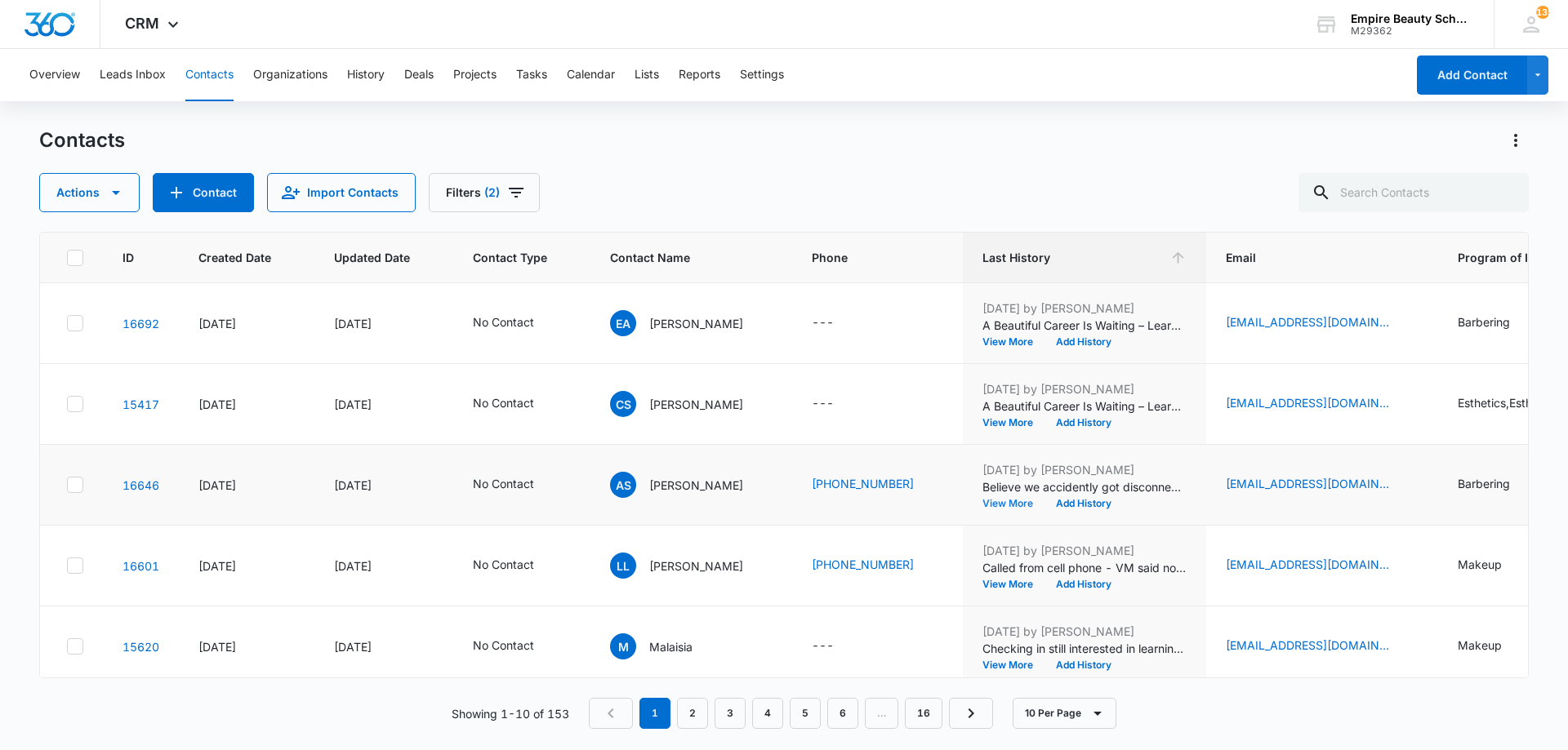
click at [1028, 506] on button "View More" at bounding box center [1013, 503] width 62 height 10
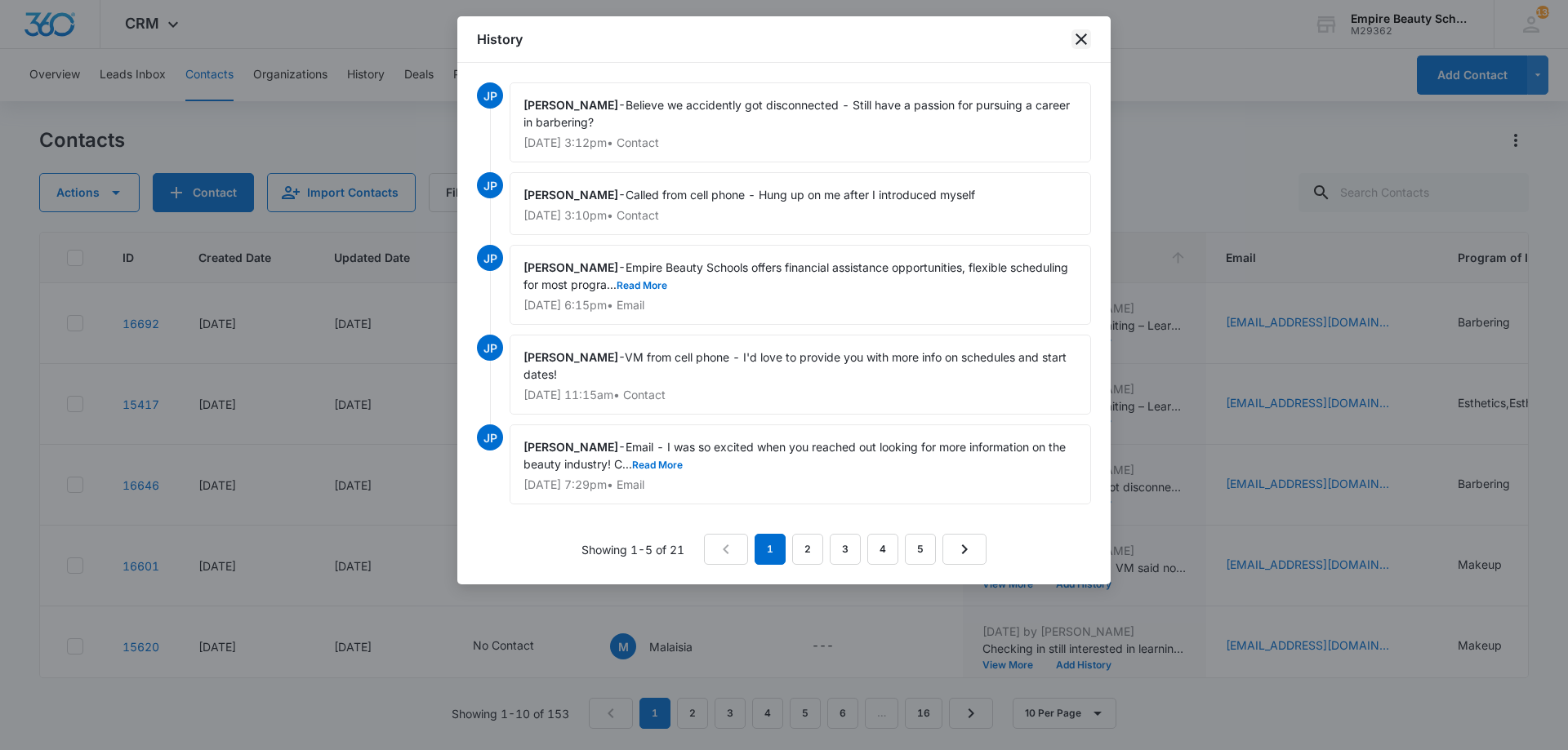
click at [1085, 38] on icon "close" at bounding box center [1081, 39] width 19 height 19
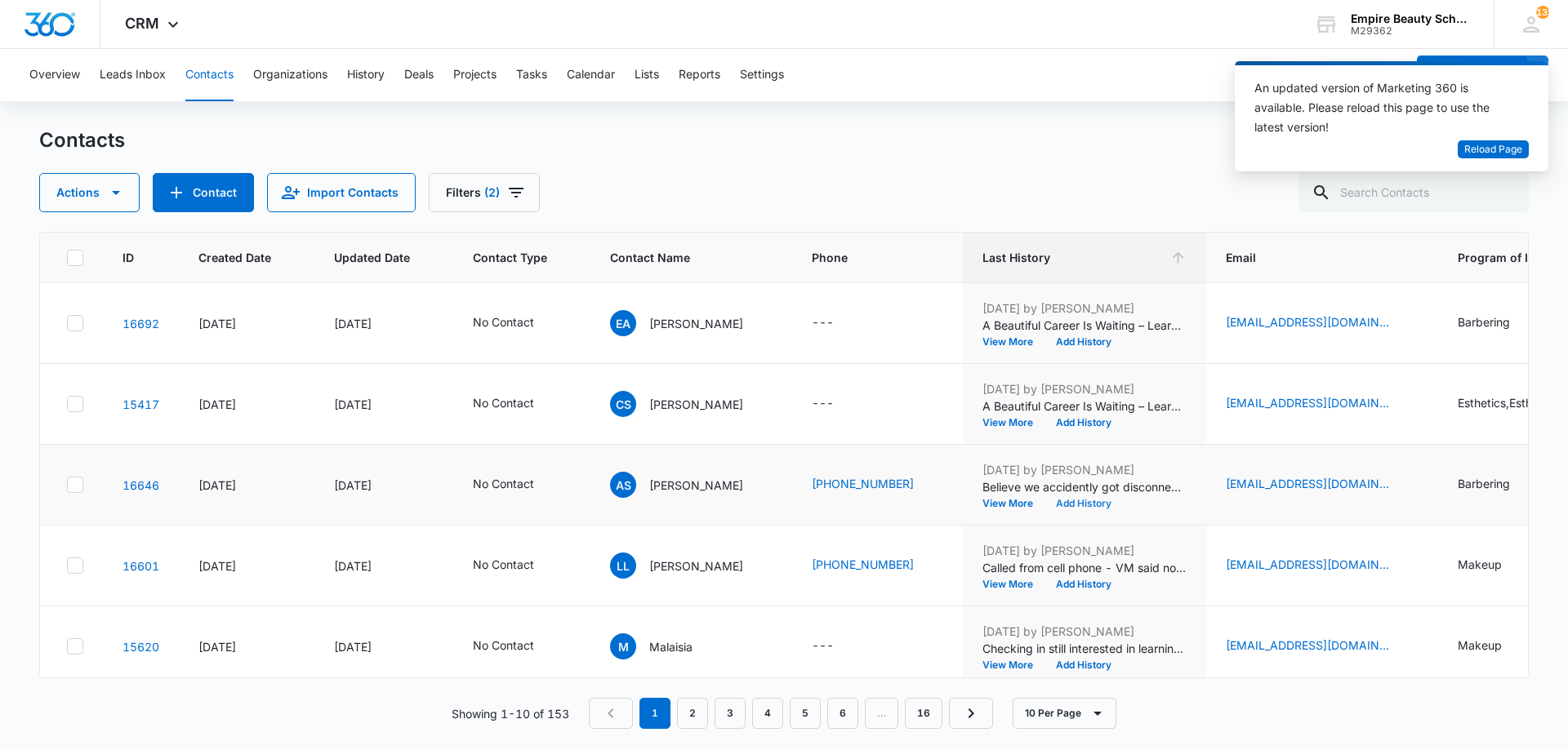
click at [1075, 506] on button "Add History" at bounding box center [1083, 503] width 78 height 10
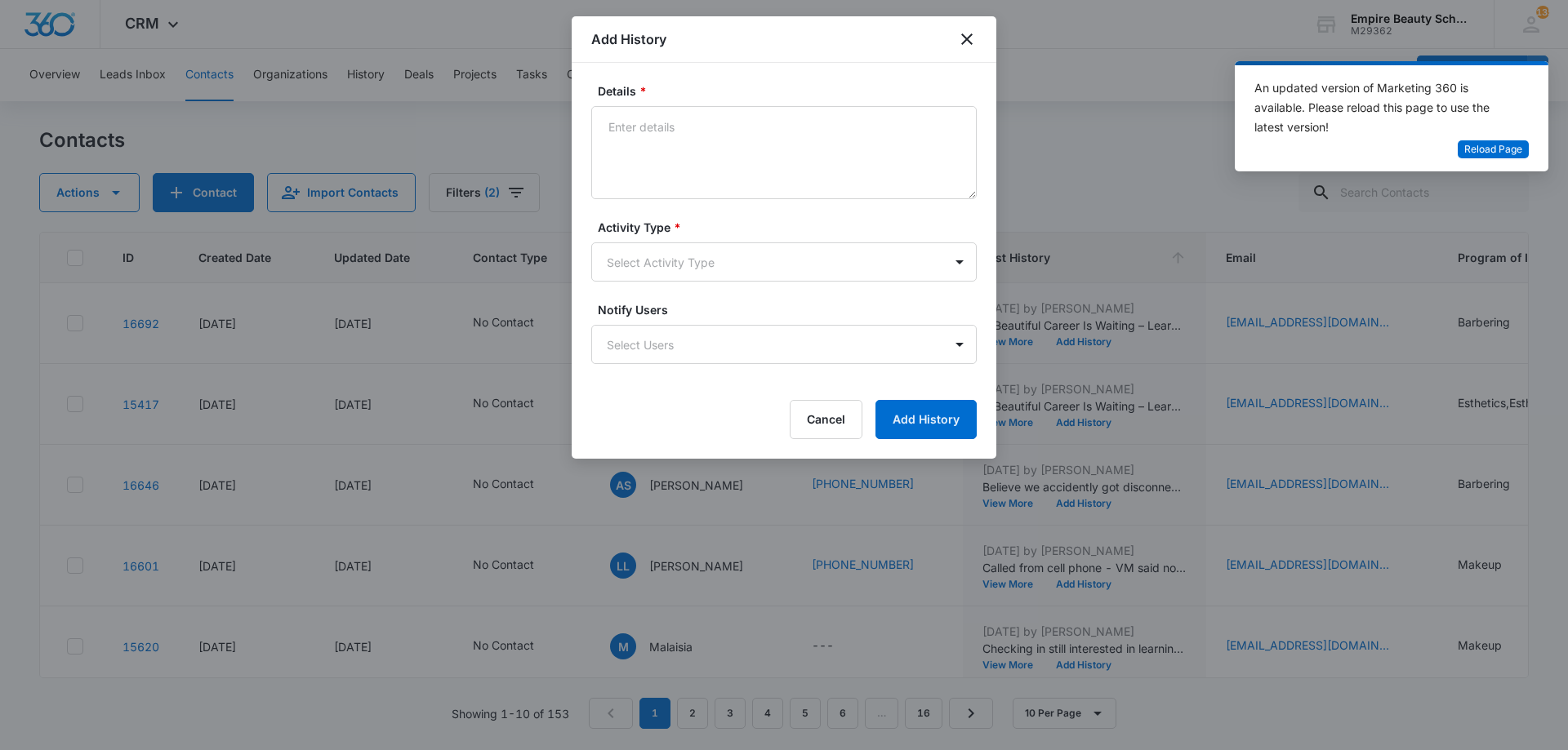
click at [737, 154] on textarea "Details *" at bounding box center [784, 152] width 385 height 93
drag, startPoint x: 731, startPoint y: 145, endPoint x: 420, endPoint y: 86, distance: 316.5
click at [420, 86] on body "CRM Apps Forms CRM Email Shop Payments POS Files Brand Settings Empire Beauty S…" at bounding box center [784, 375] width 1568 height 750
type textarea "BYOE Invite"
click at [680, 243] on body "CRM Apps Forms CRM Email Shop Payments POS Files Brand Settings Empire Beauty S…" at bounding box center [784, 375] width 1568 height 750
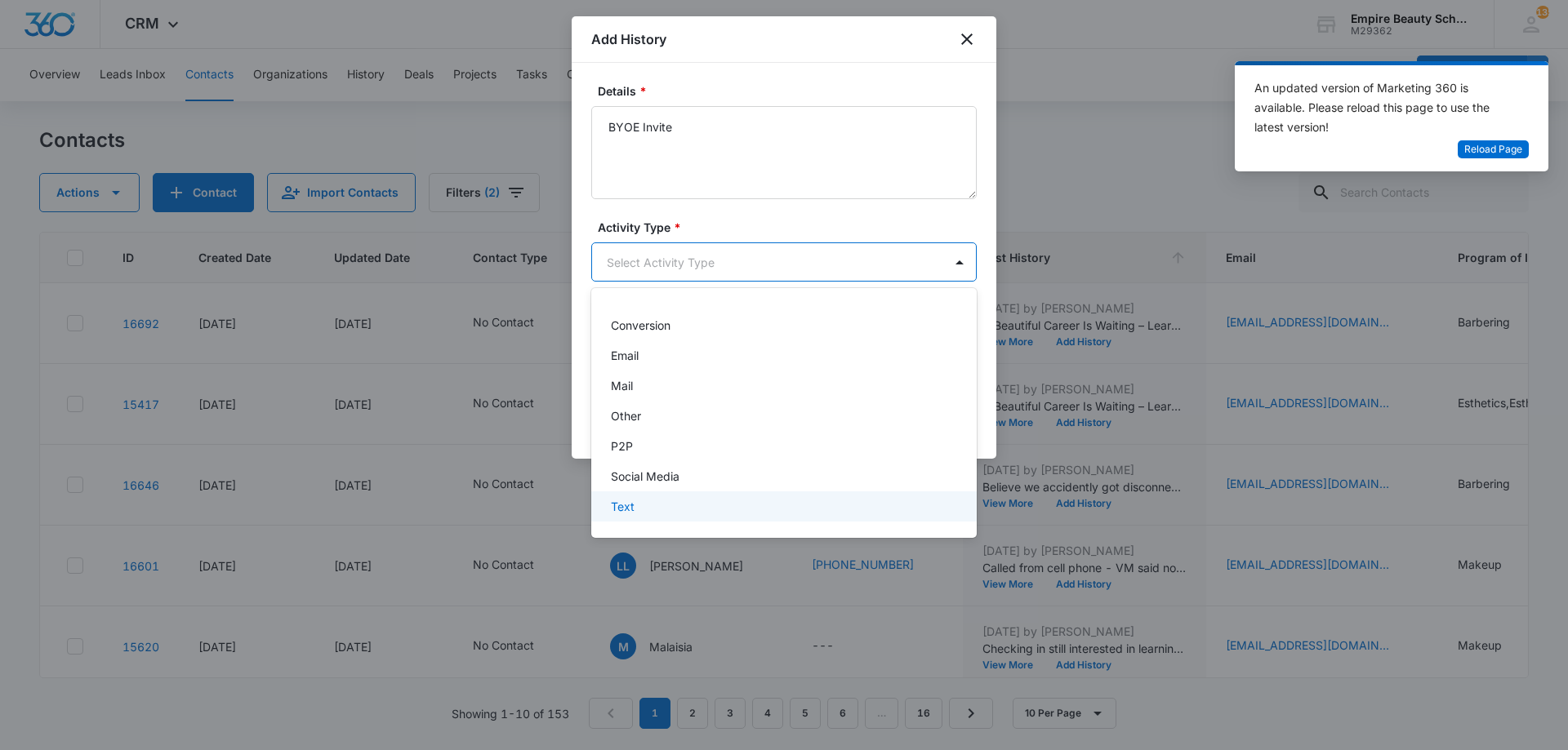
click at [653, 516] on div "Text" at bounding box center [784, 507] width 385 height 30
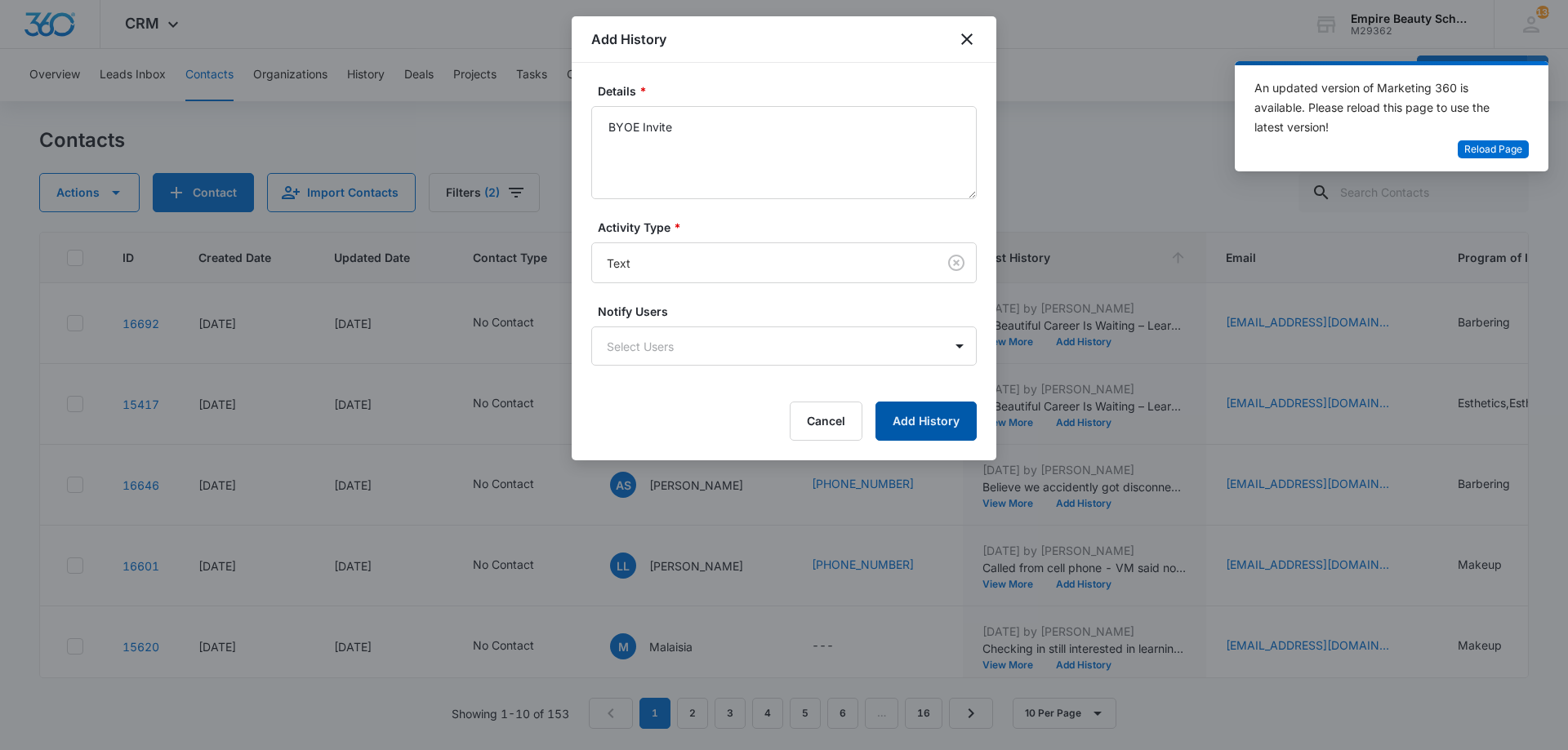
click at [926, 428] on button "Add History" at bounding box center [925, 421] width 101 height 39
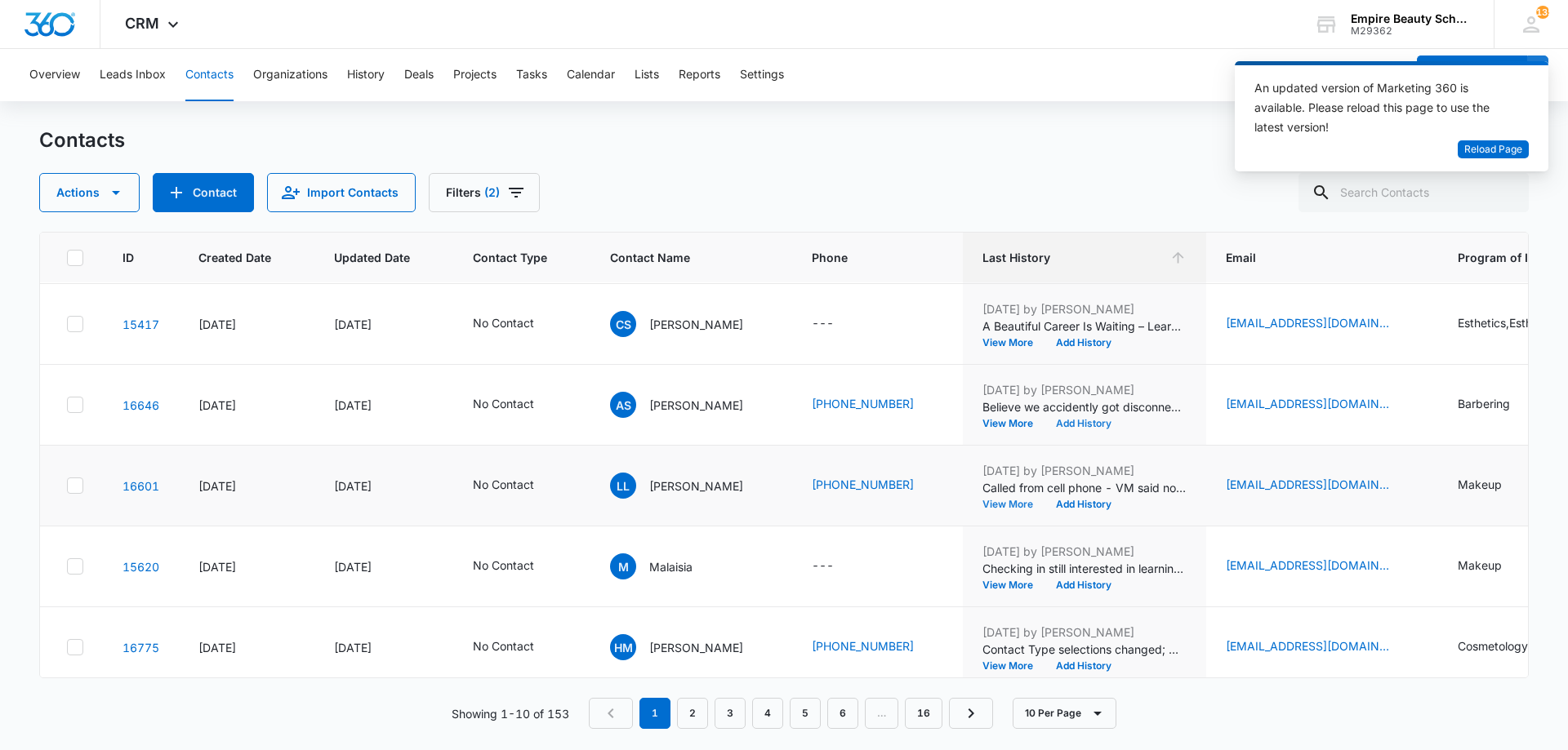
scroll to position [81, 0]
click at [1094, 508] on button "Add History" at bounding box center [1083, 503] width 78 height 10
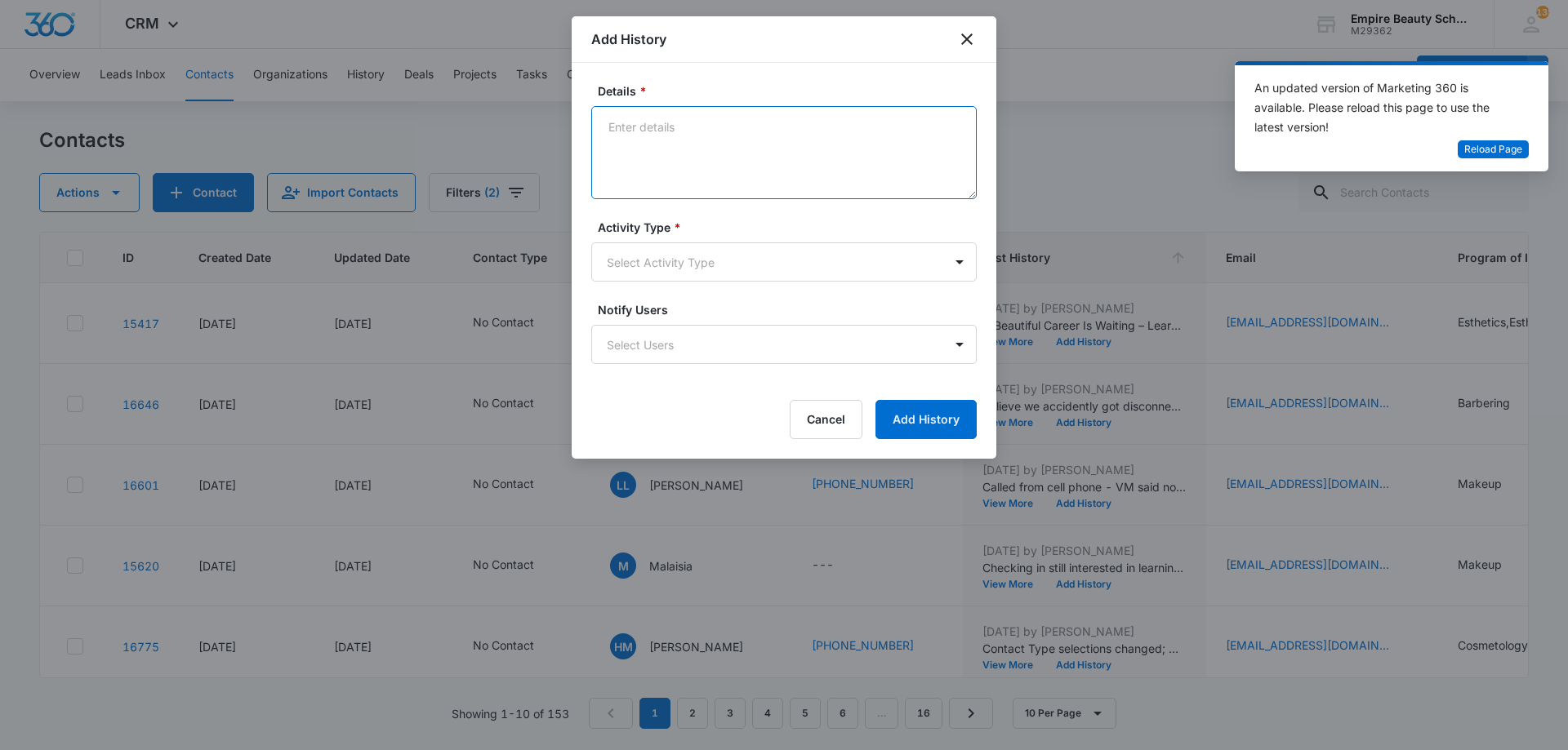
paste textarea "BYOE Invite"
type textarea "BYOE Invite"
click at [625, 272] on body "CRM Apps Forms CRM Email Shop Payments POS Files Brand Settings Empire Beauty S…" at bounding box center [784, 375] width 1568 height 750
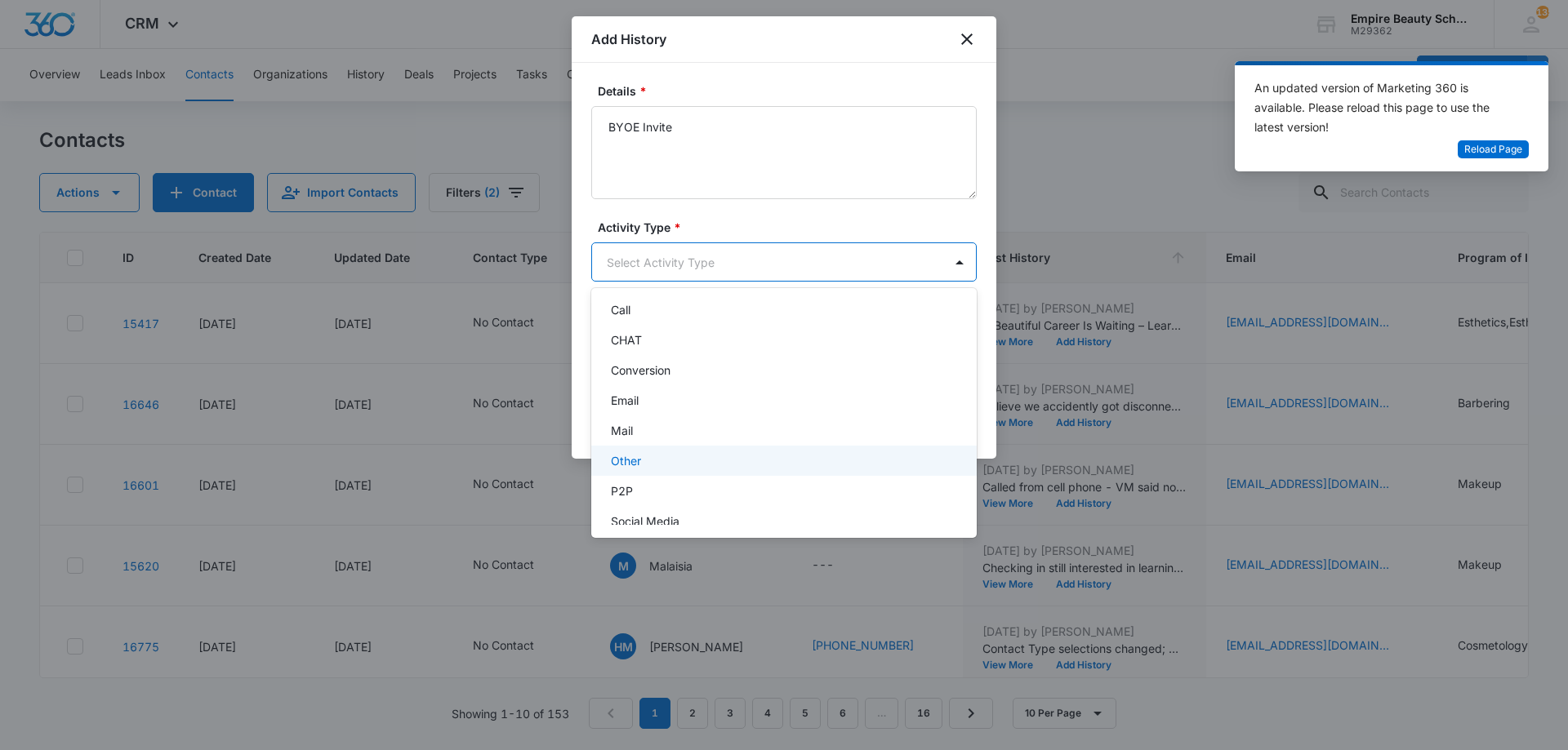
scroll to position [85, 0]
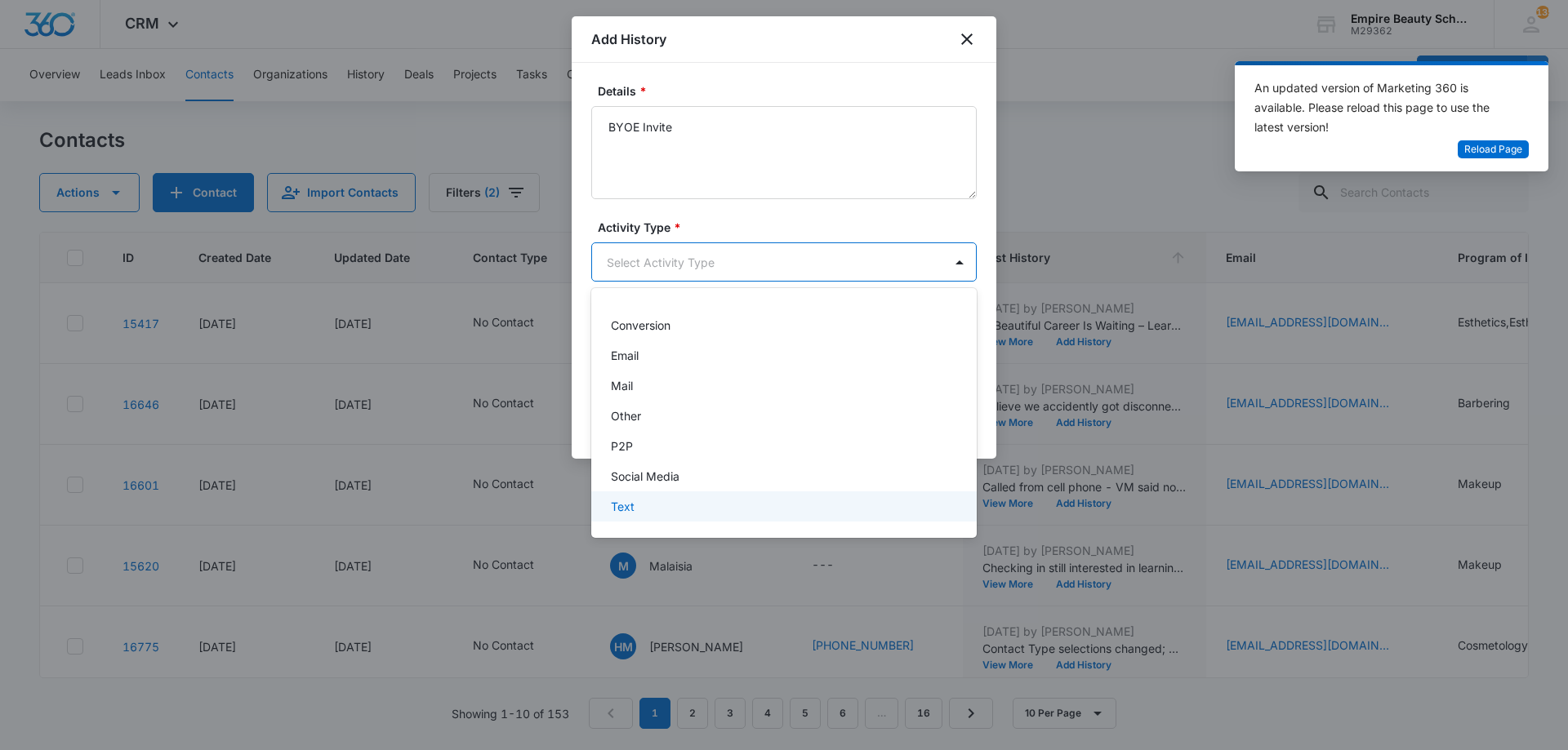
click at [620, 498] on p "Text" at bounding box center [622, 506] width 24 height 17
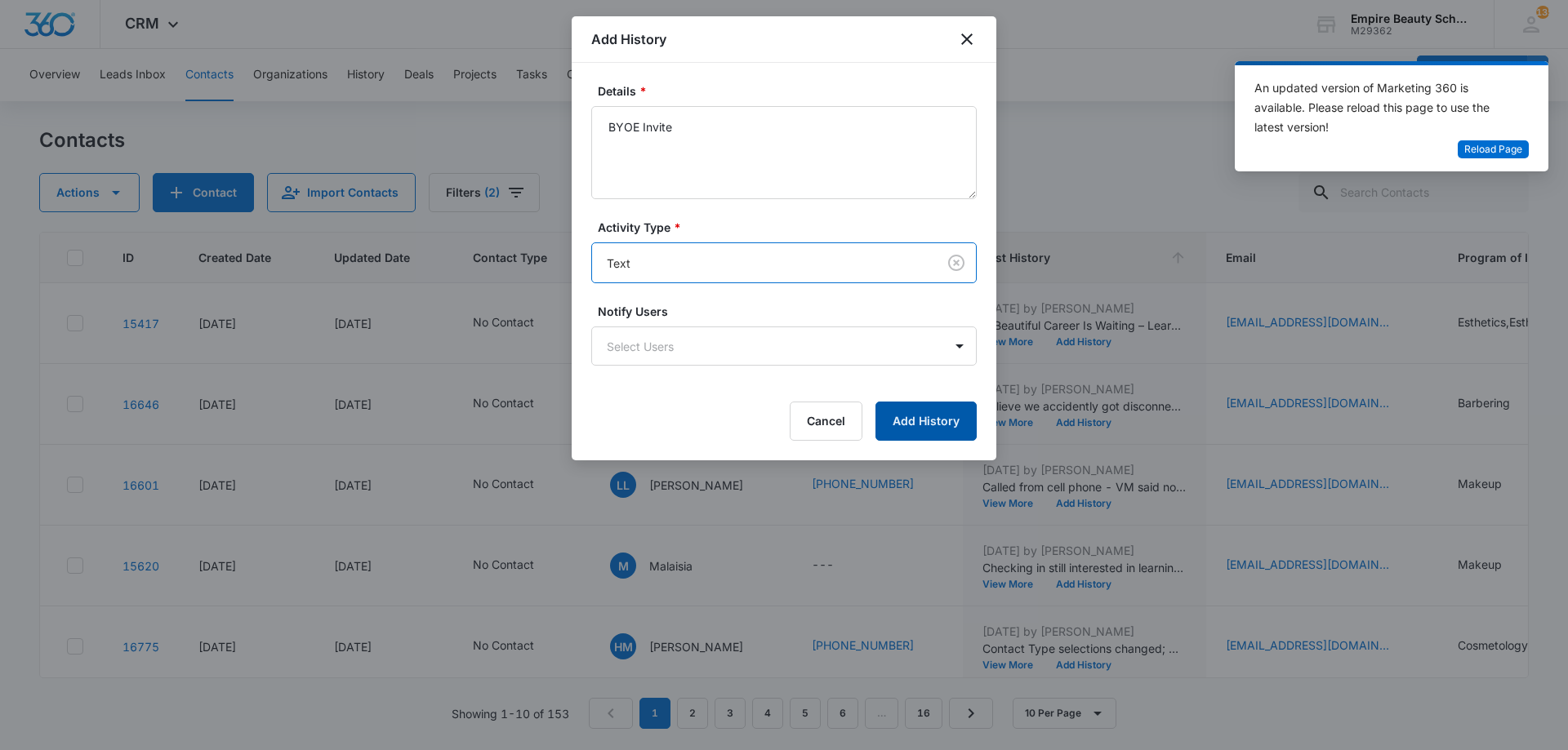
click at [895, 431] on button "Add History" at bounding box center [925, 421] width 101 height 39
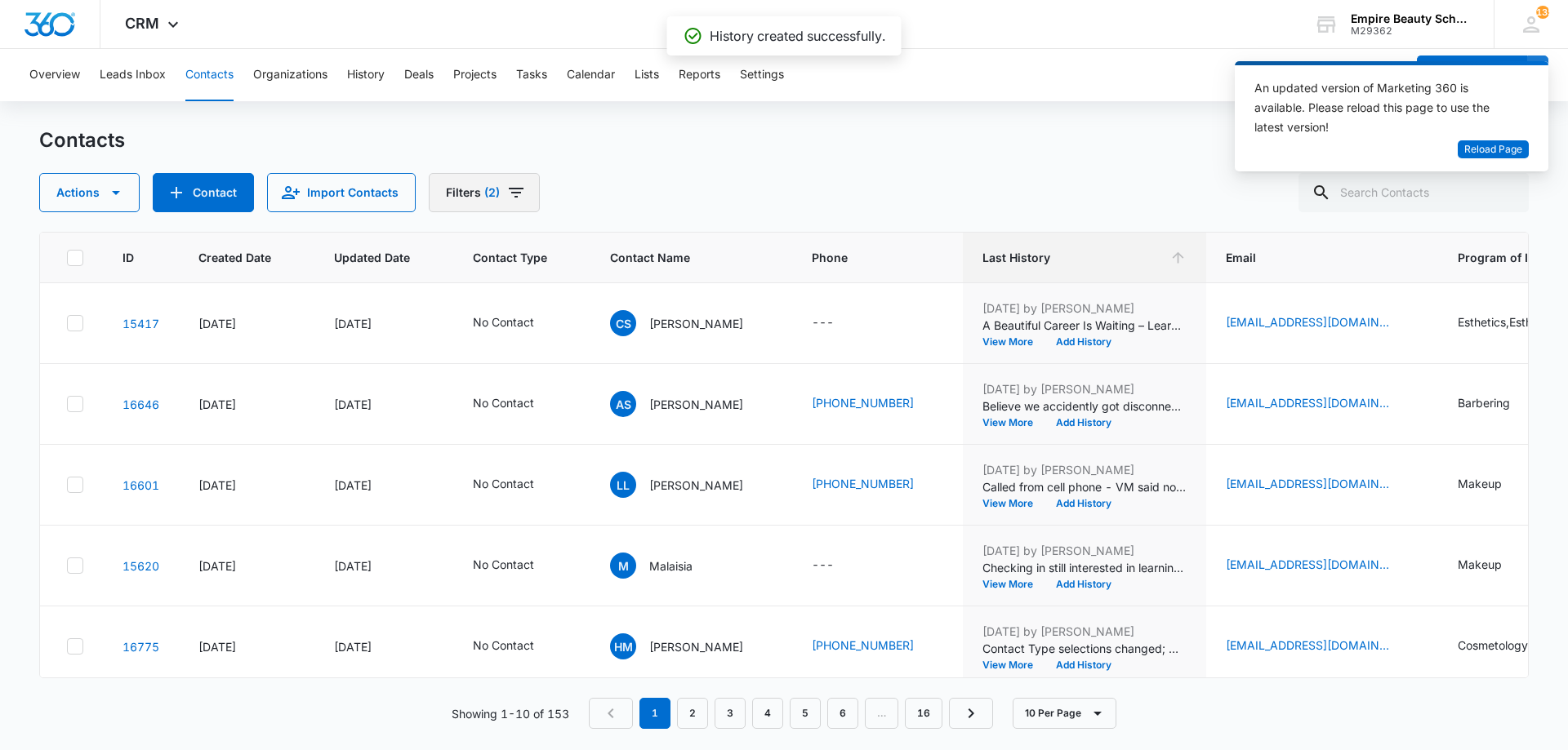
click at [484, 203] on button "Filters (2)" at bounding box center [484, 192] width 111 height 39
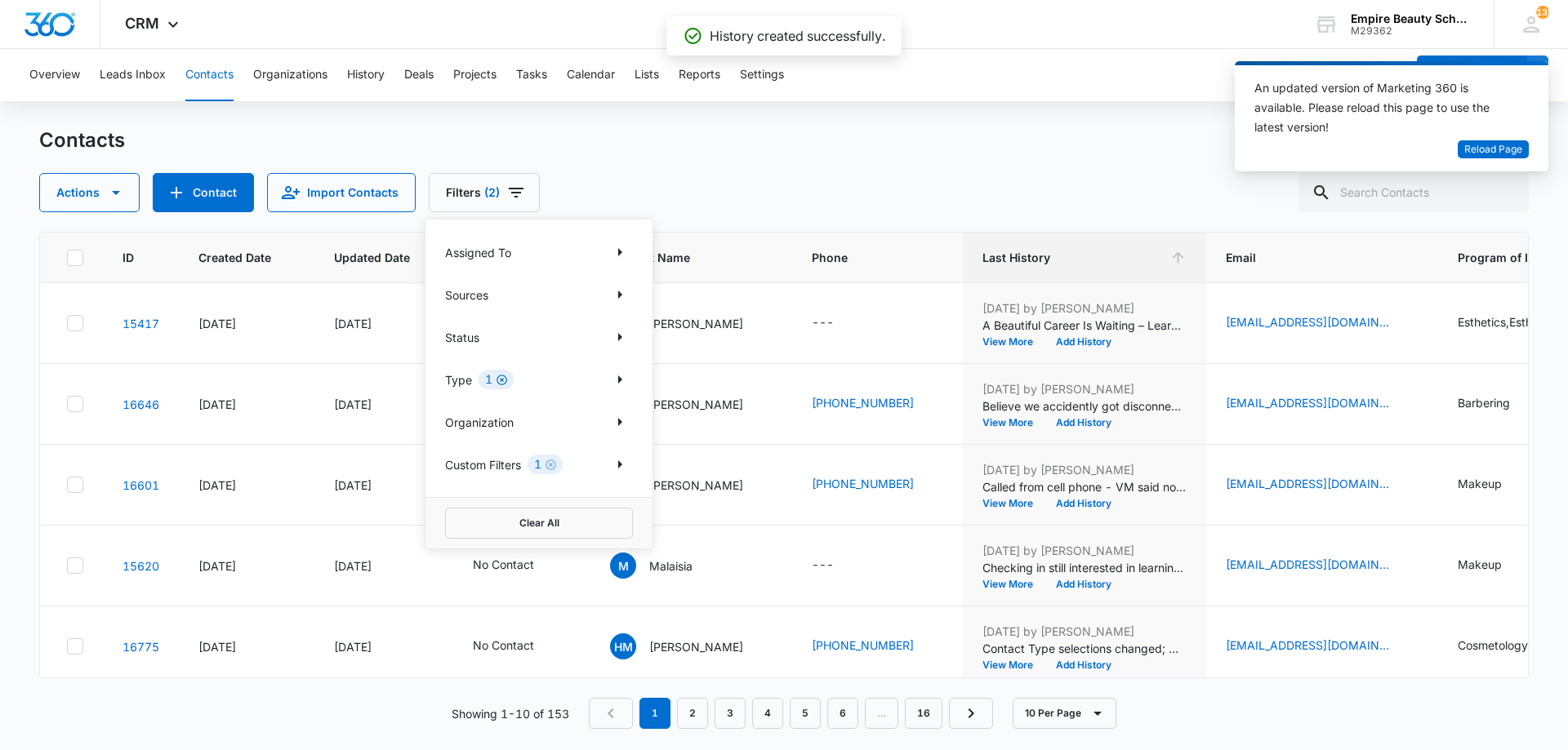
click at [502, 382] on icon "Clear" at bounding box center [502, 380] width 12 height 12
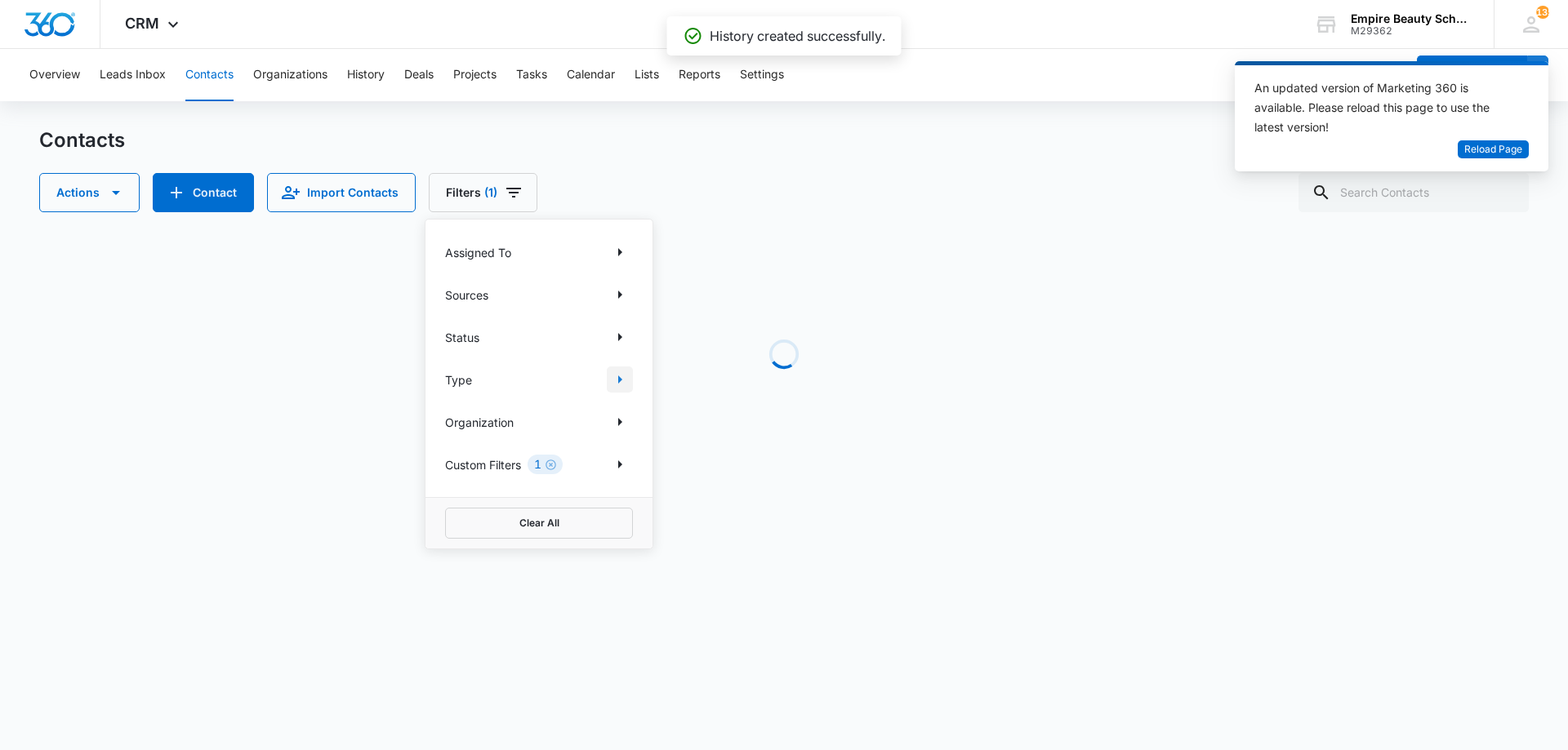
click at [615, 384] on icon "Show Type filters" at bounding box center [620, 380] width 19 height 19
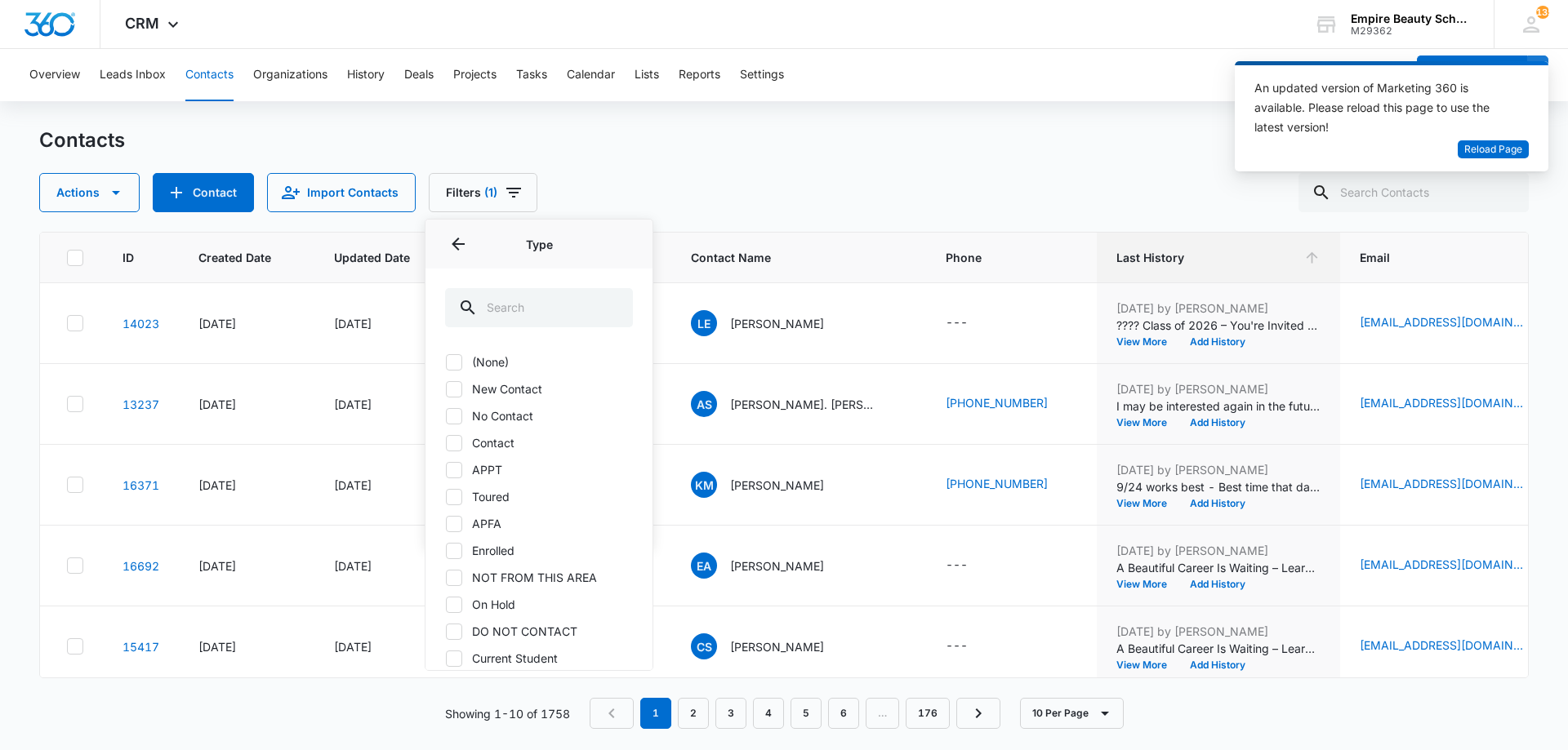
click at [462, 449] on label "Contact" at bounding box center [539, 442] width 188 height 17
click at [446, 443] on input "Contact" at bounding box center [445, 442] width 1 height 1
checkbox input "true"
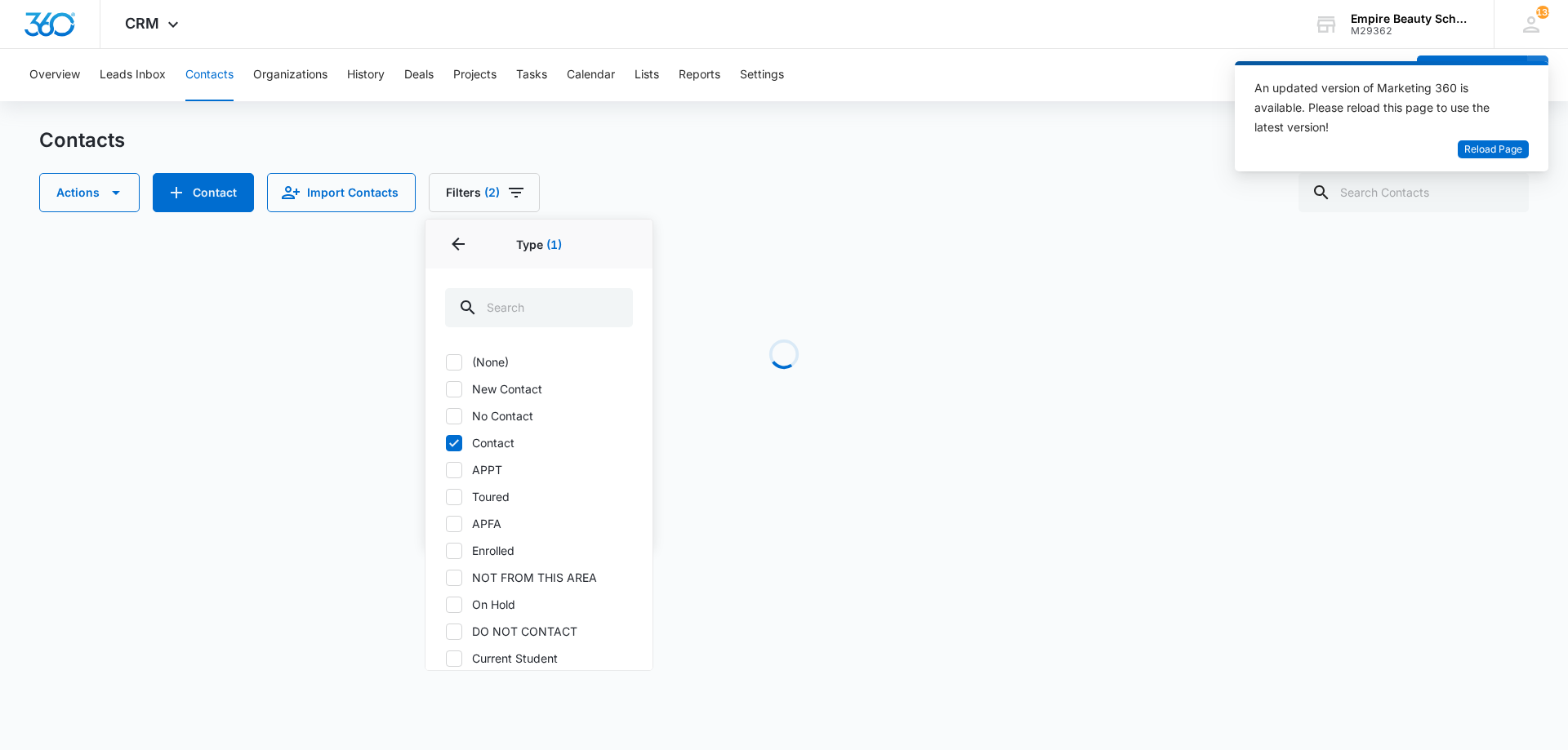
click at [716, 145] on div "Contacts" at bounding box center [784, 141] width 1490 height 26
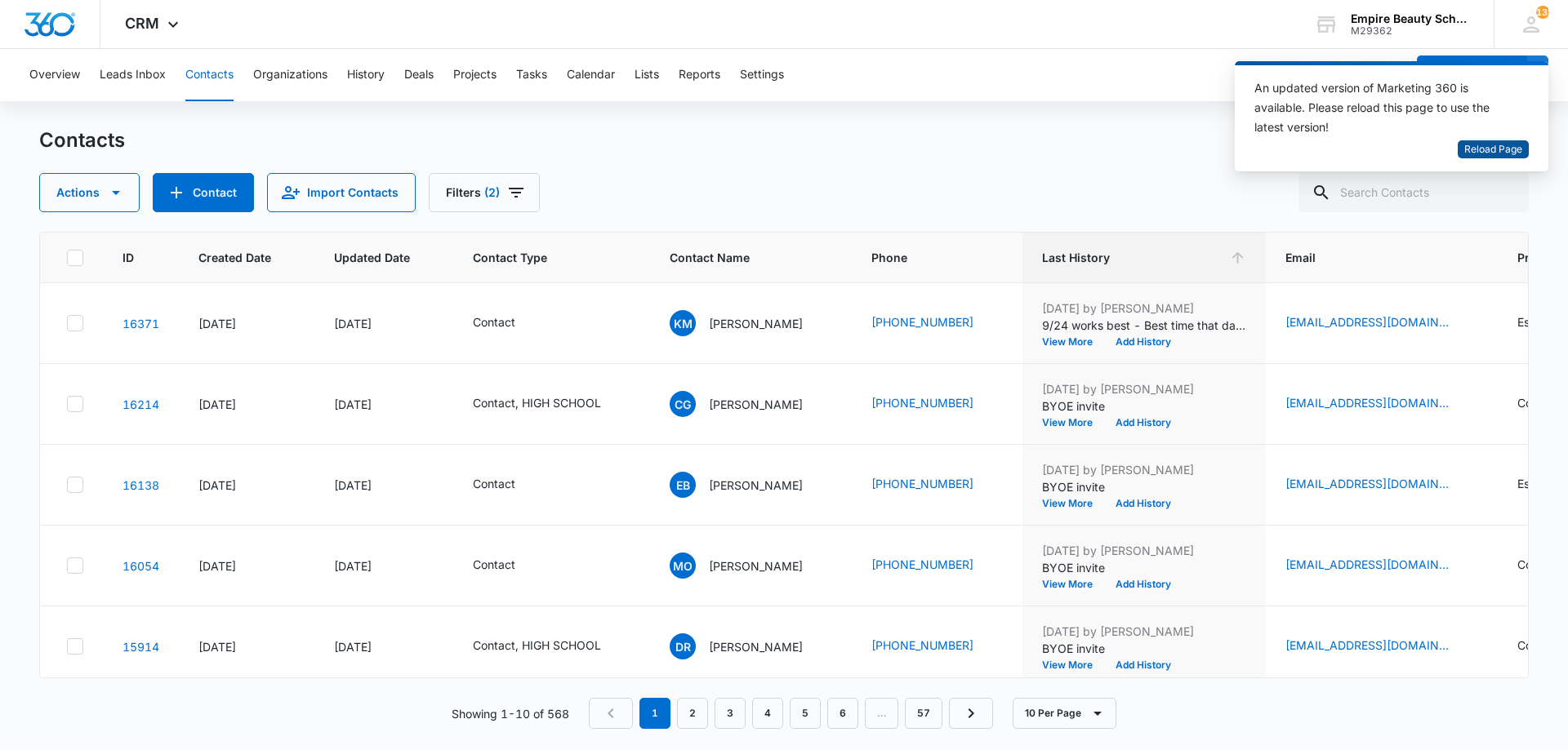
click at [1515, 148] on span "Reload Page" at bounding box center [1493, 150] width 58 height 16
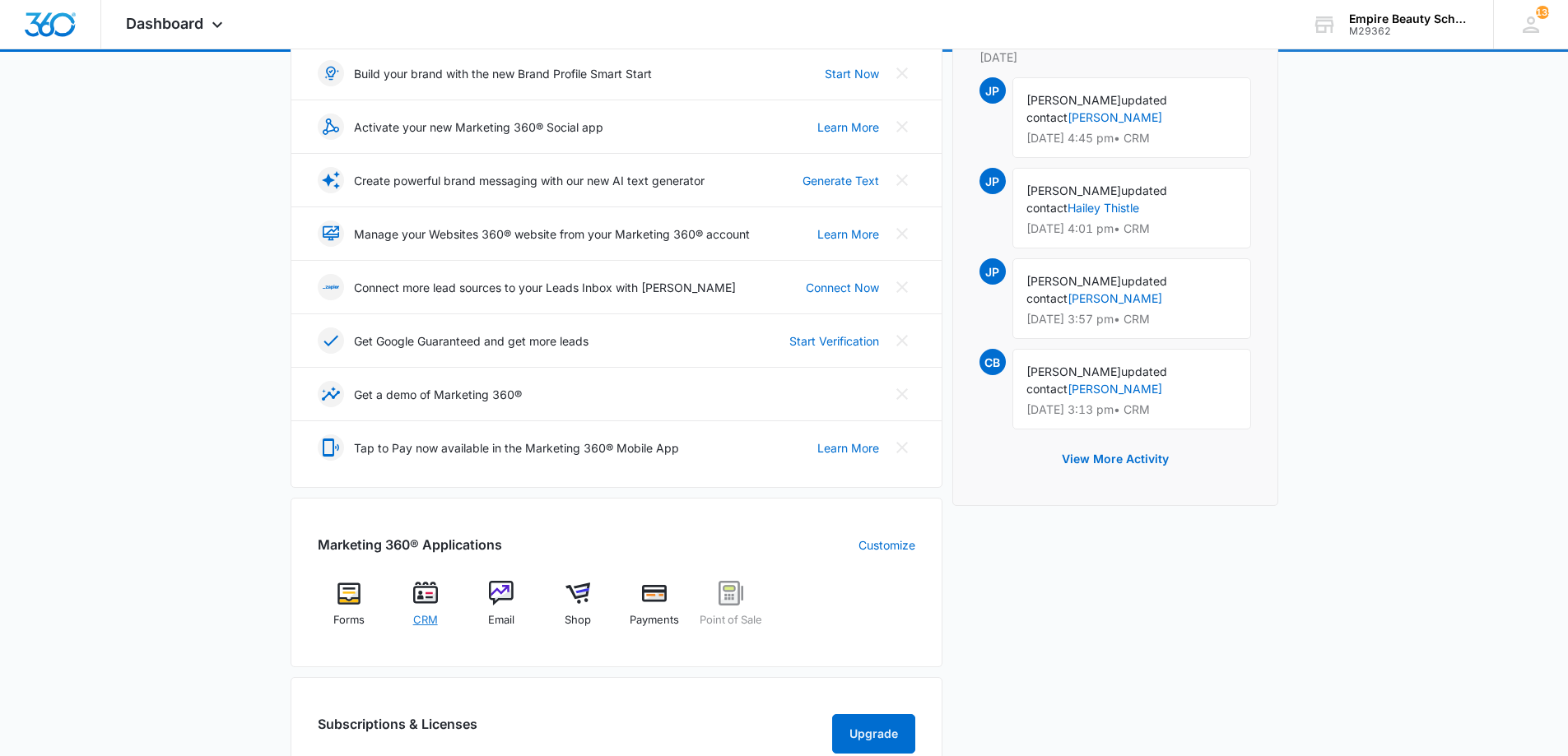
click at [426, 594] on img at bounding box center [426, 593] width 25 height 25
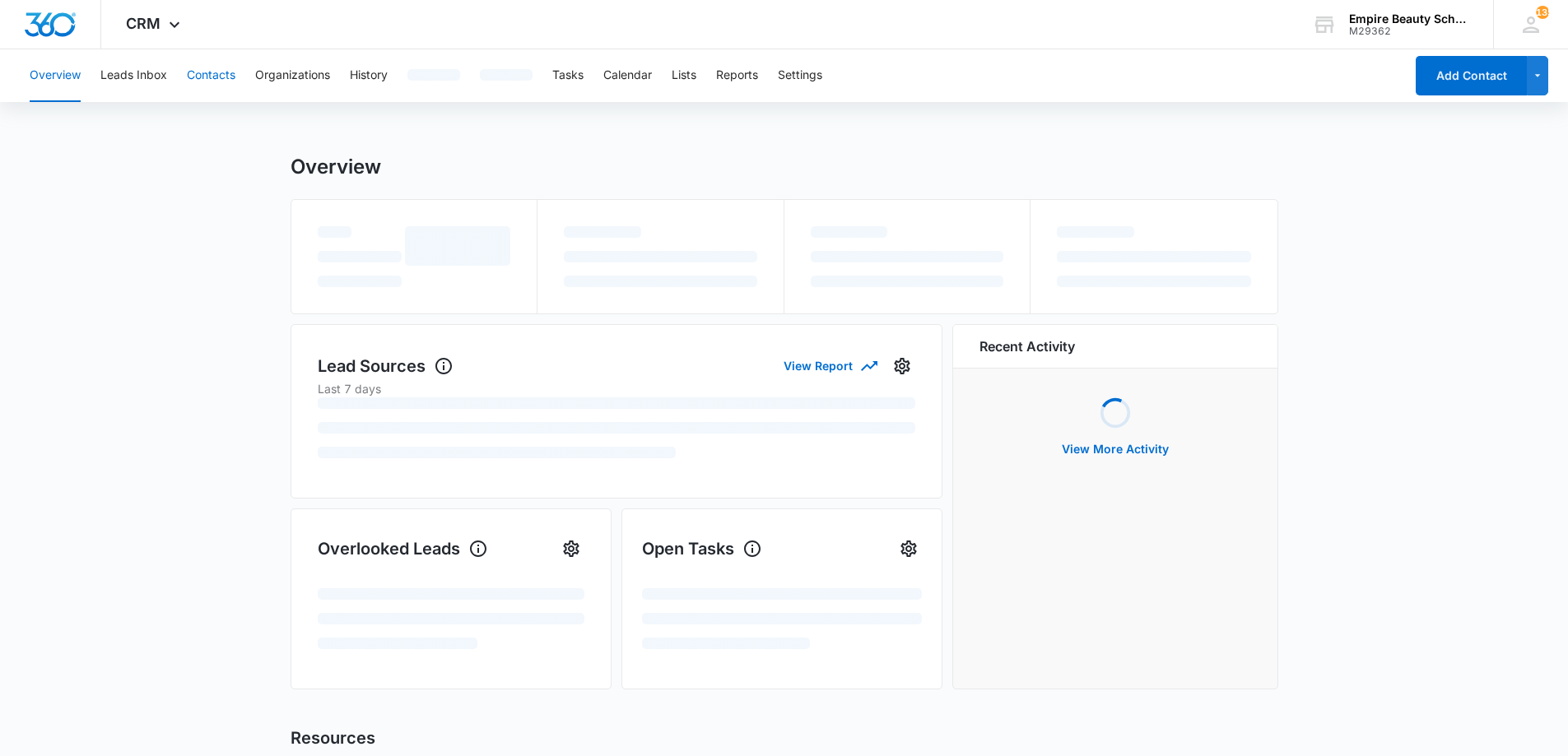
click at [207, 72] on button "Contacts" at bounding box center [211, 76] width 49 height 52
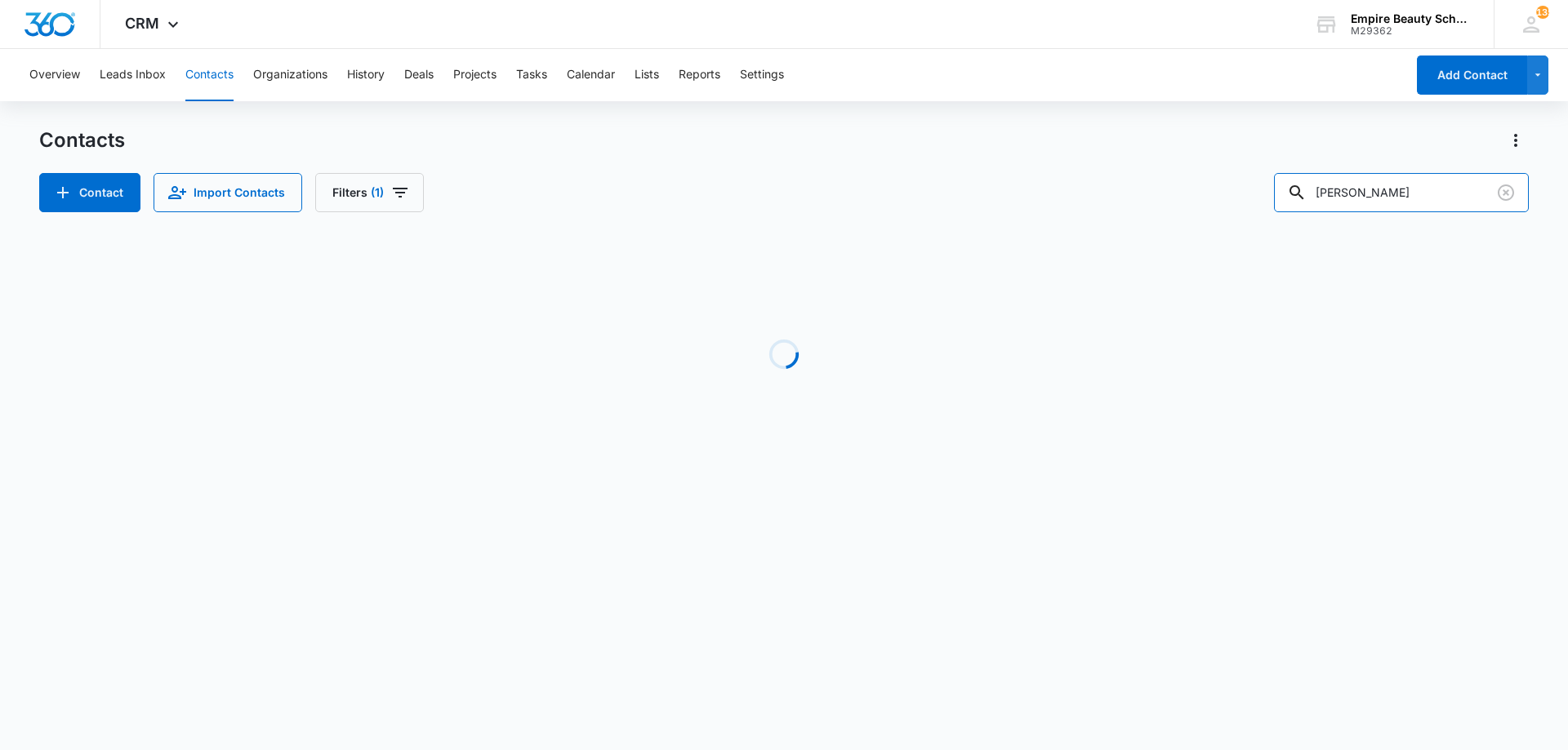
drag, startPoint x: 1392, startPoint y: 183, endPoint x: 1255, endPoint y: 167, distance: 137.9
click at [1255, 167] on div "Contacts Contact Import Contacts Filters (1) [PERSON_NAME]" at bounding box center [784, 170] width 1490 height 85
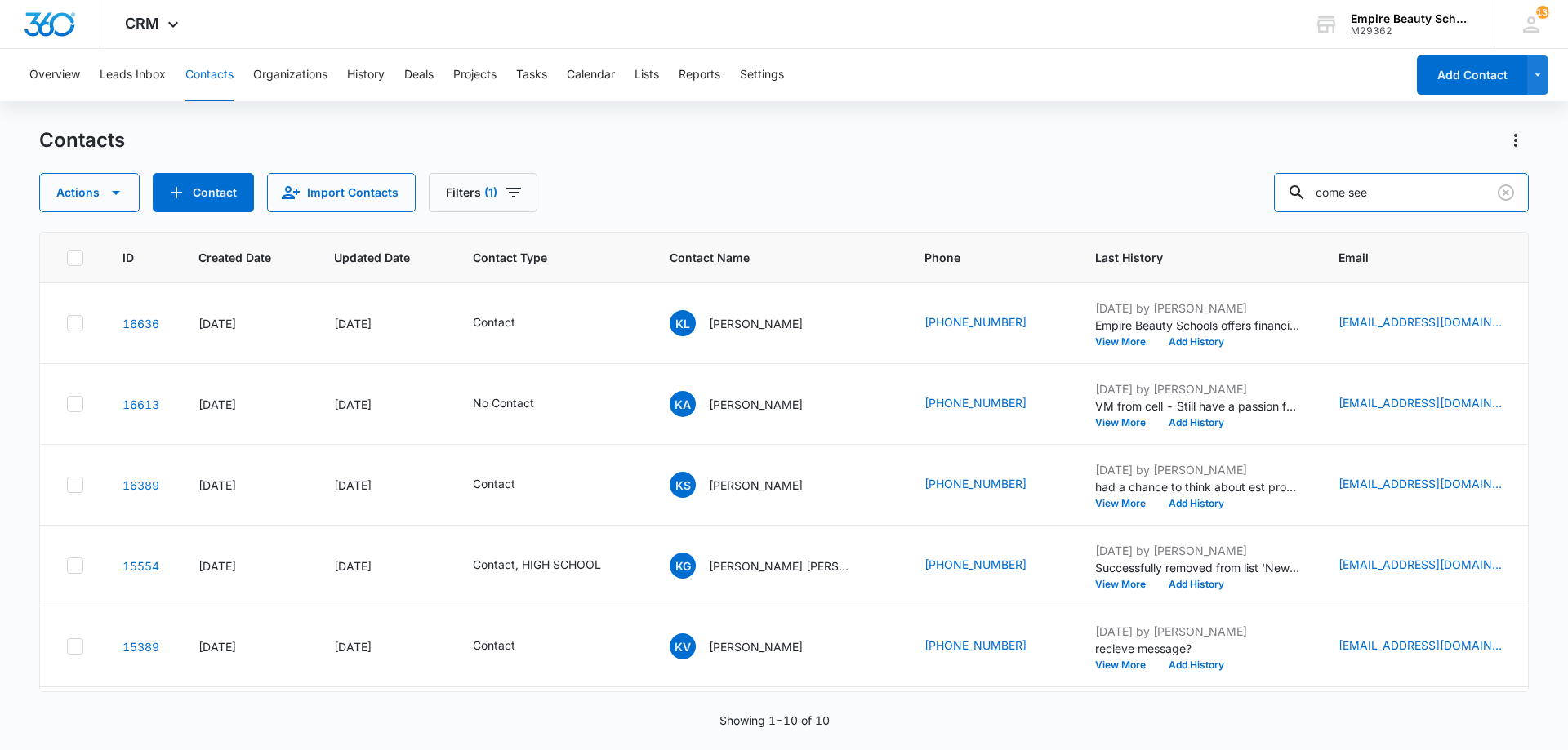
type input "come see"
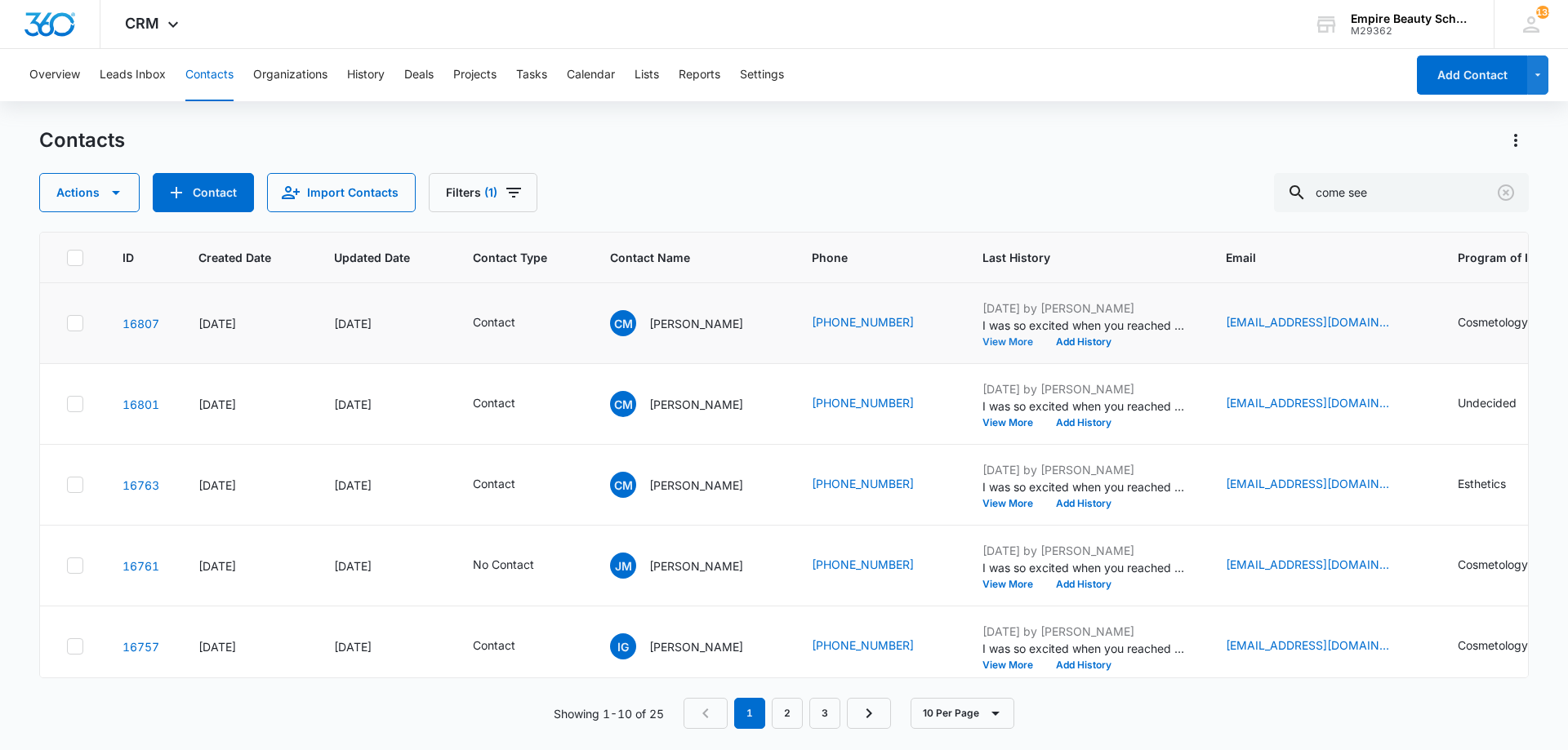
click at [1007, 342] on button "View More" at bounding box center [1013, 342] width 62 height 10
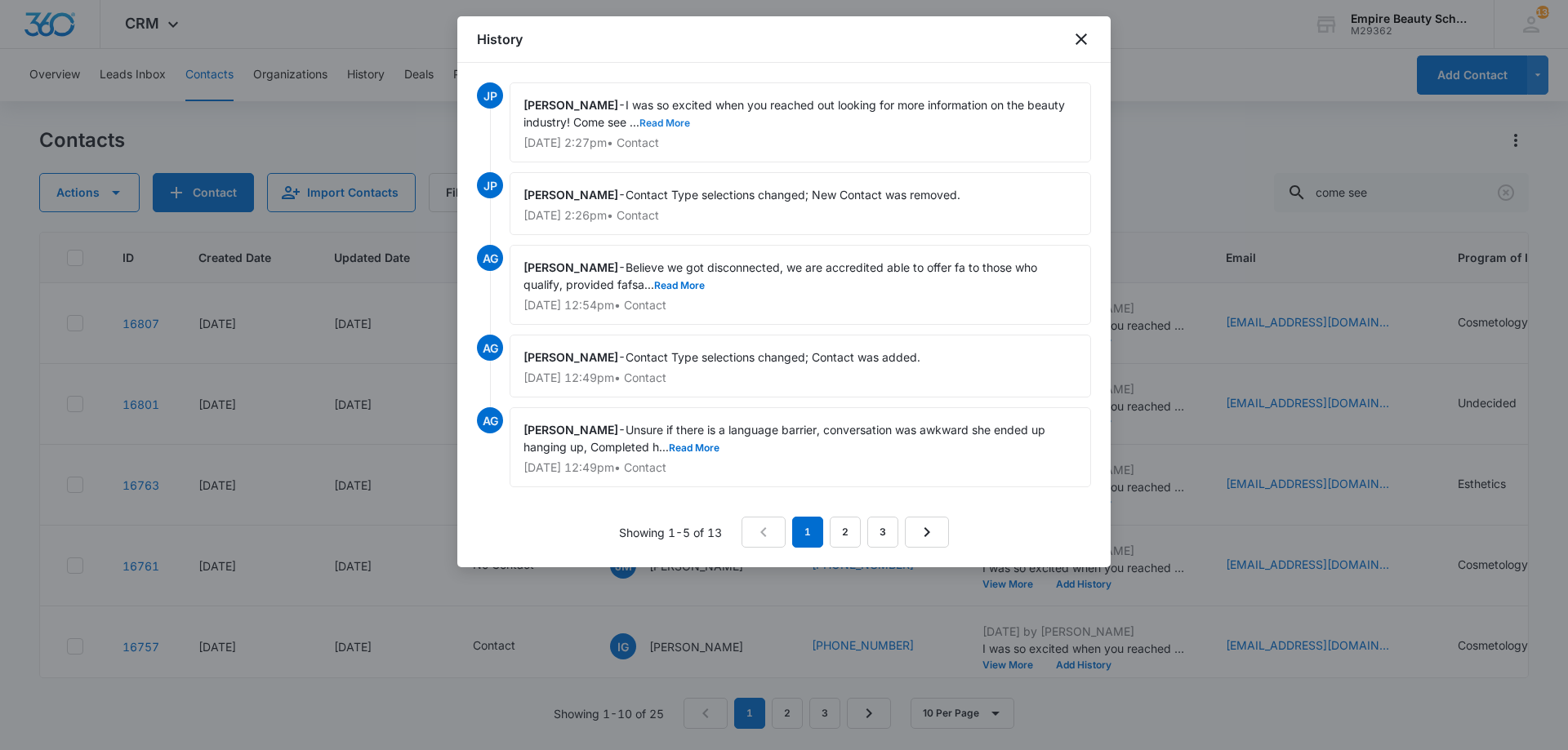
click at [671, 119] on button "Read More" at bounding box center [664, 123] width 50 height 10
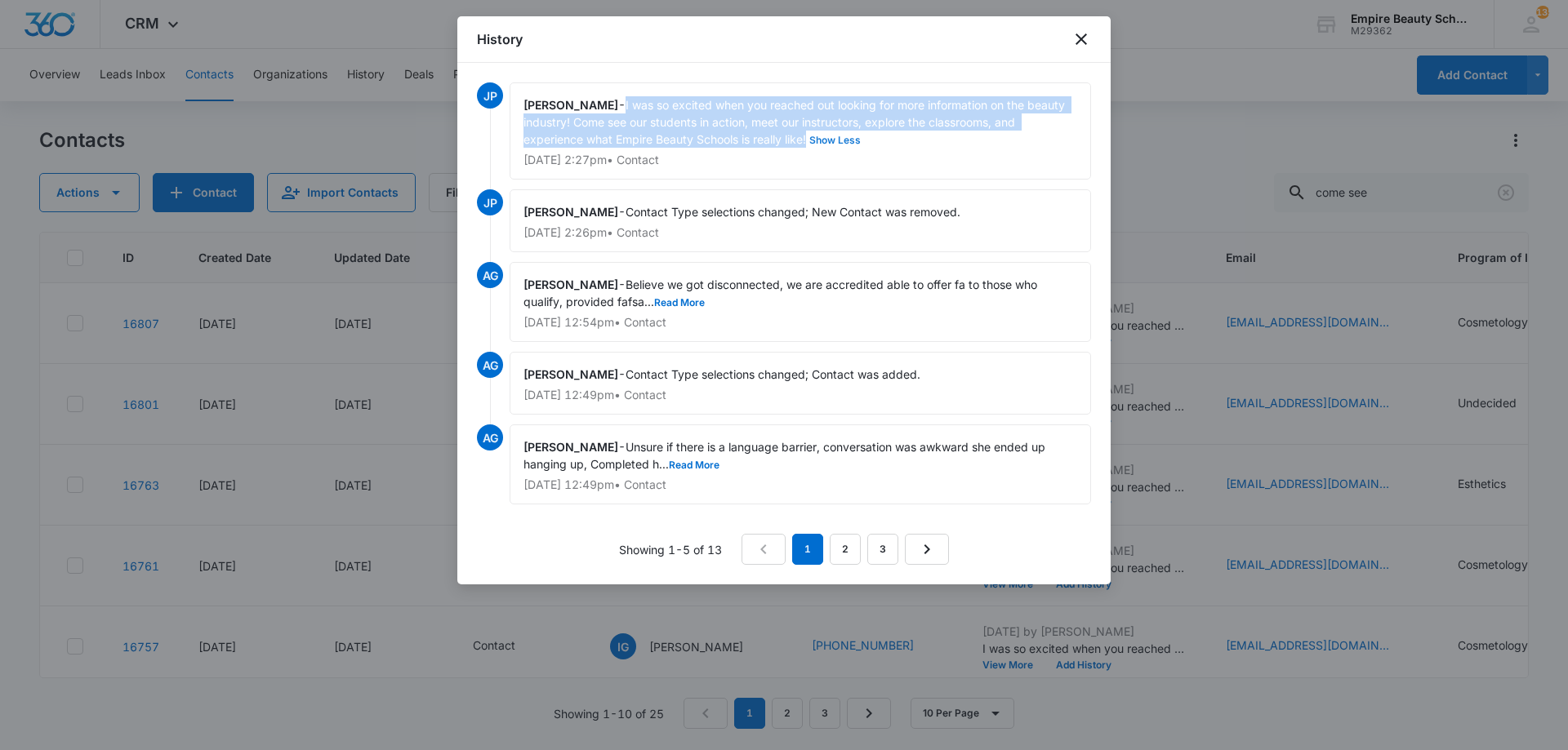
drag, startPoint x: 632, startPoint y: 101, endPoint x: 809, endPoint y: 139, distance: 181.0
click at [809, 139] on span "I was so excited when you reached out looking for more information on the beaut…" at bounding box center [796, 122] width 545 height 48
copy span "I was so excited when you reached out looking for more information on the beaut…"
click at [1079, 37] on icon "close" at bounding box center [1081, 39] width 11 height 11
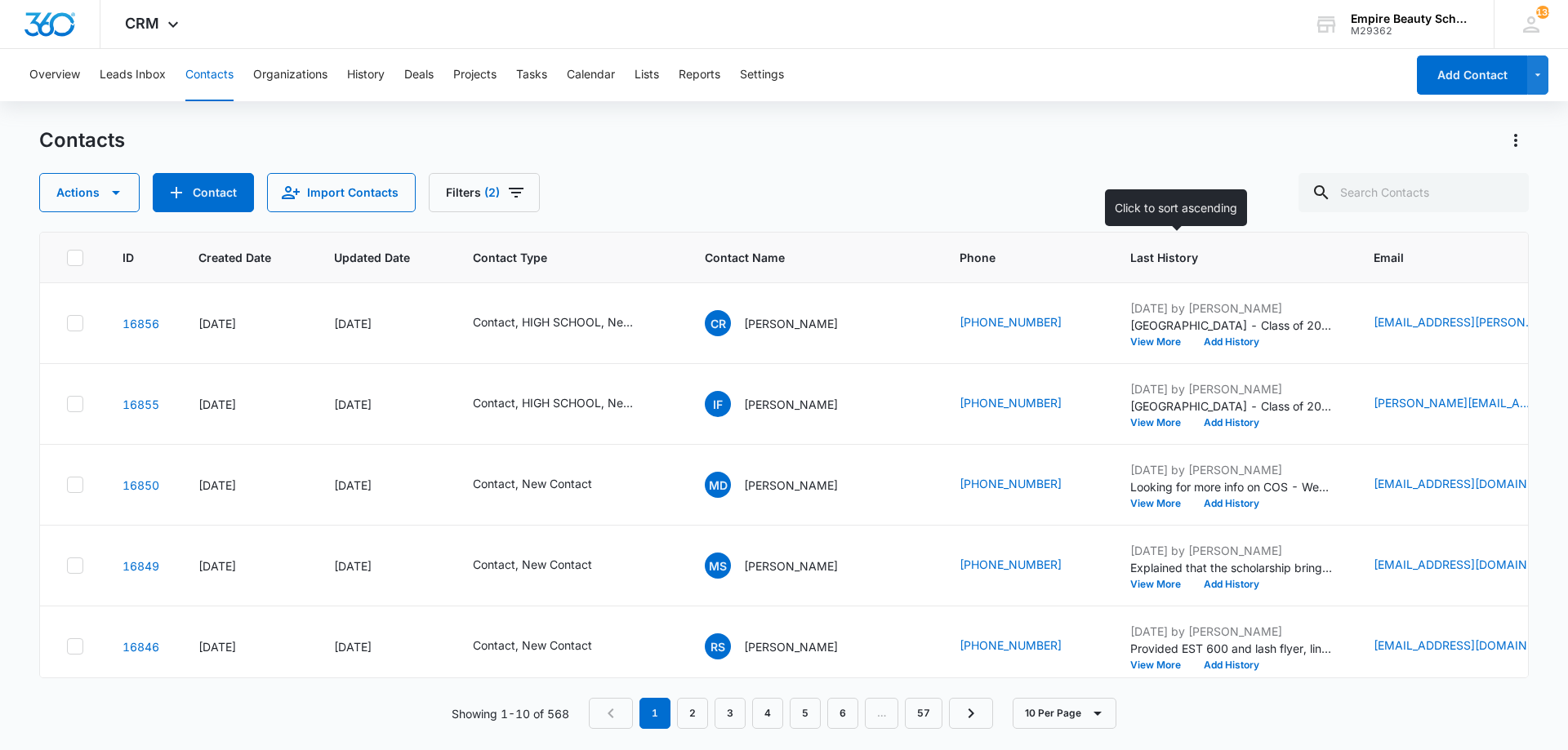
click at [1130, 264] on span "Last History" at bounding box center [1220, 257] width 181 height 17
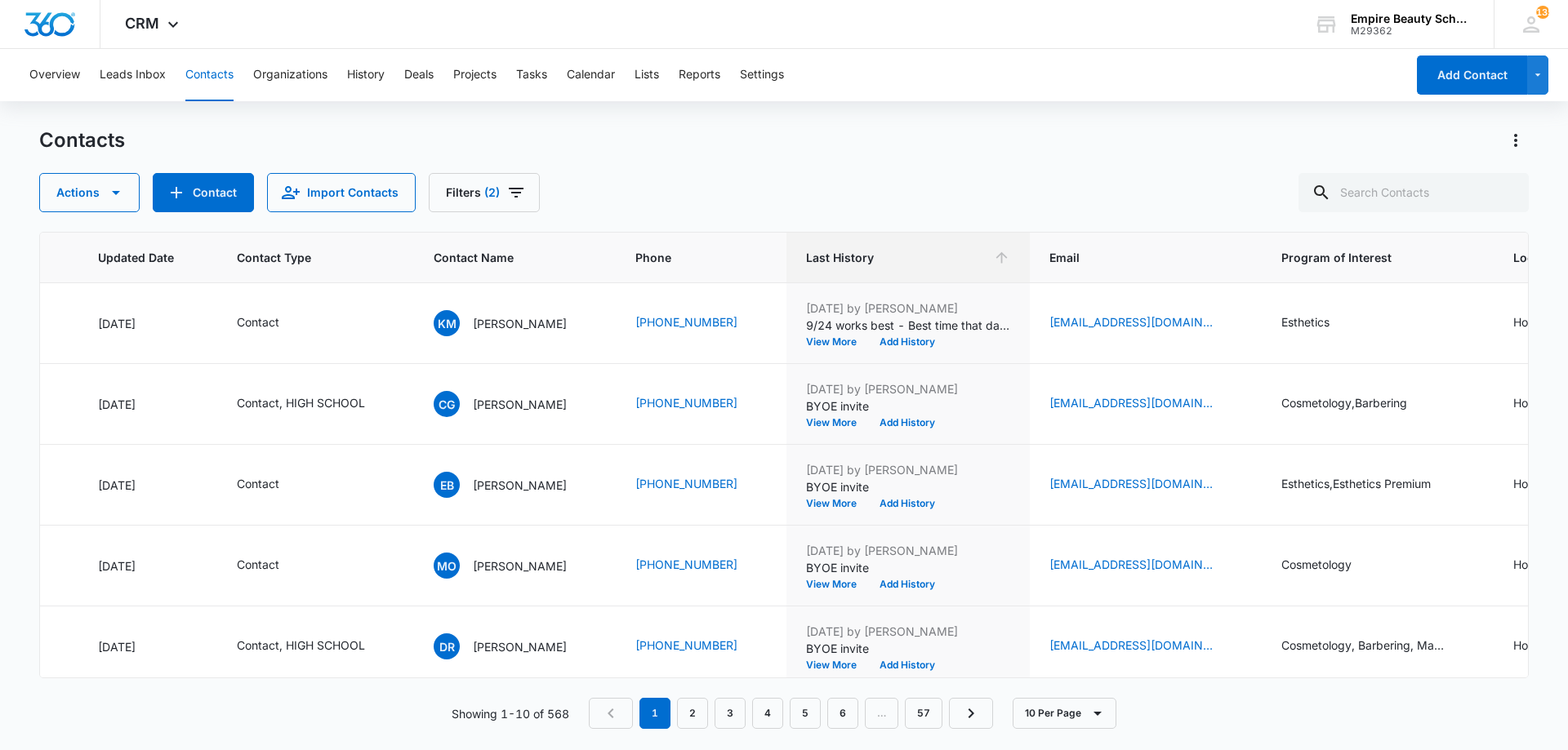
scroll to position [0, 231]
click at [845, 348] on td "[DATE] by [PERSON_NAME] 9/24 works best - Best time that day? View More Add His…" at bounding box center [913, 323] width 243 height 81
click at [845, 343] on button "View More" at bounding box center [842, 342] width 62 height 10
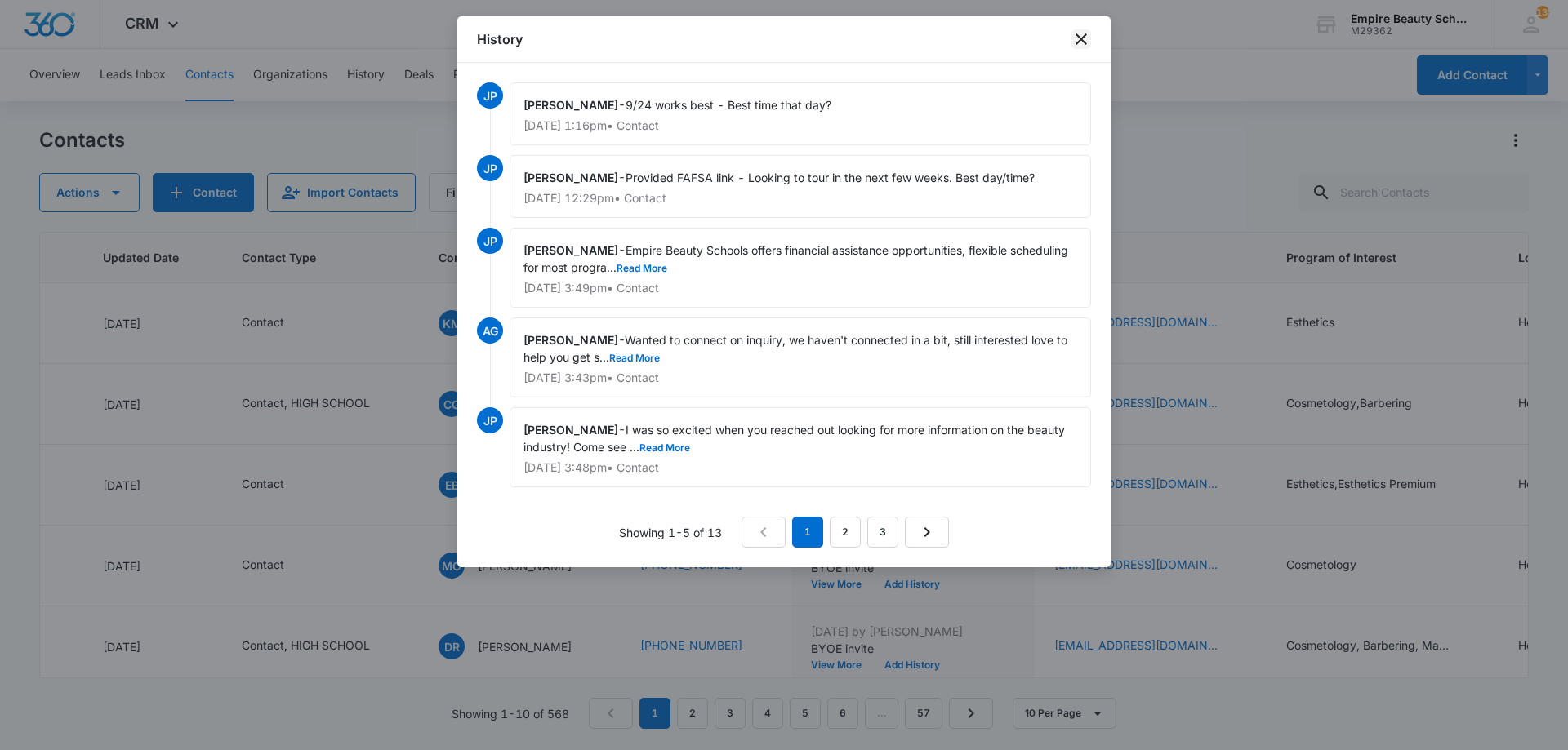
click at [1080, 42] on icon "close" at bounding box center [1081, 39] width 19 height 19
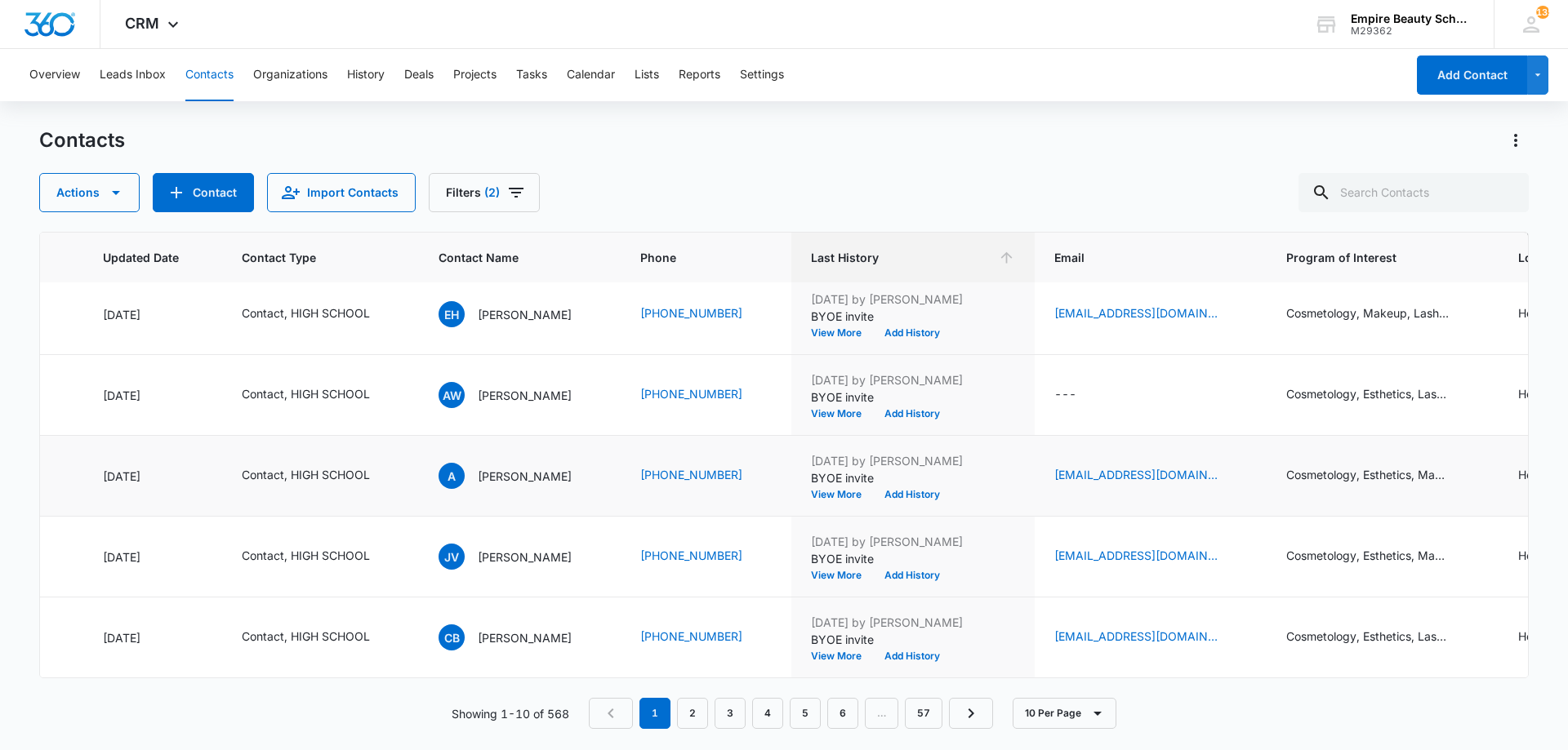
scroll to position [426, 231]
click at [690, 706] on link "2" at bounding box center [692, 713] width 31 height 31
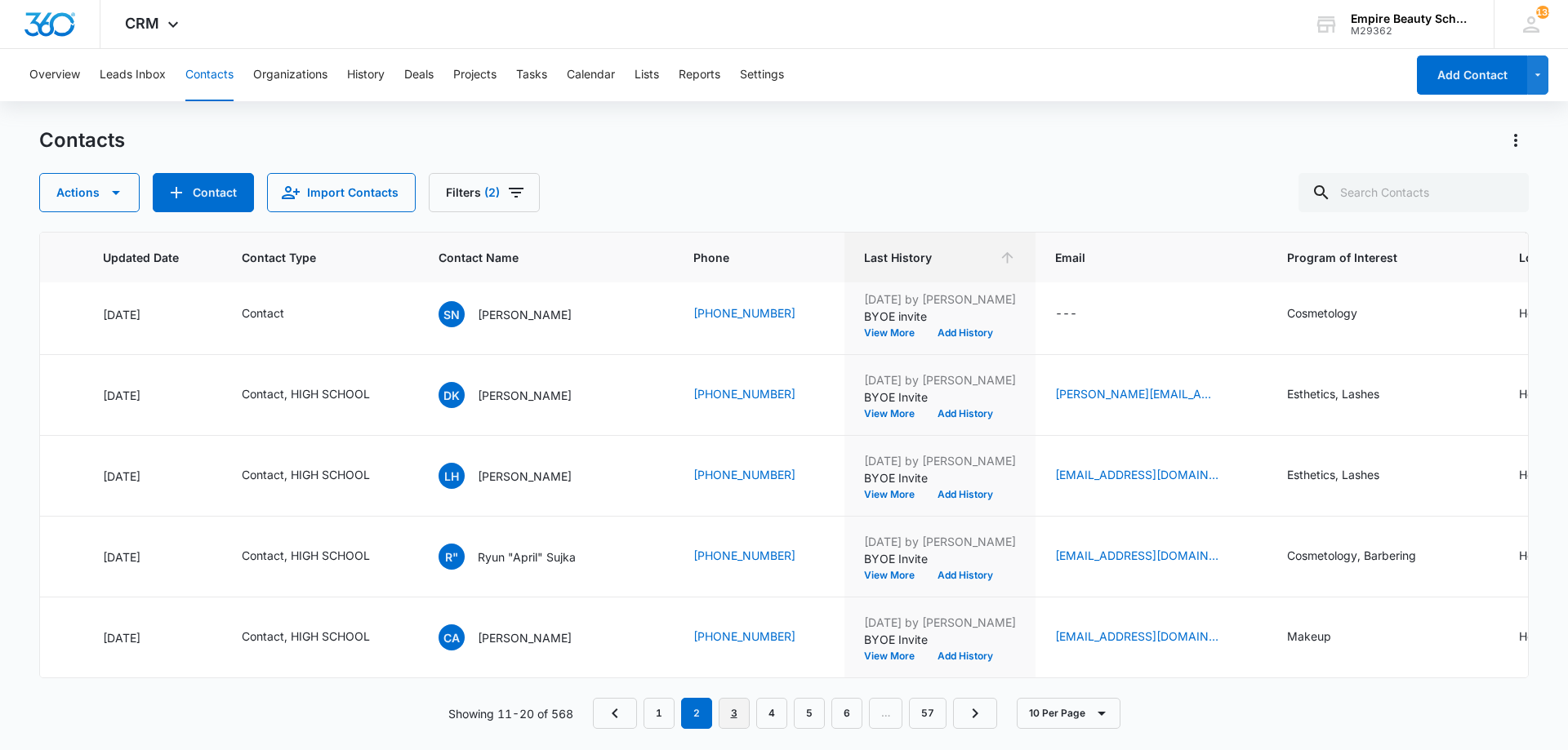
click at [737, 715] on link "3" at bounding box center [733, 713] width 31 height 31
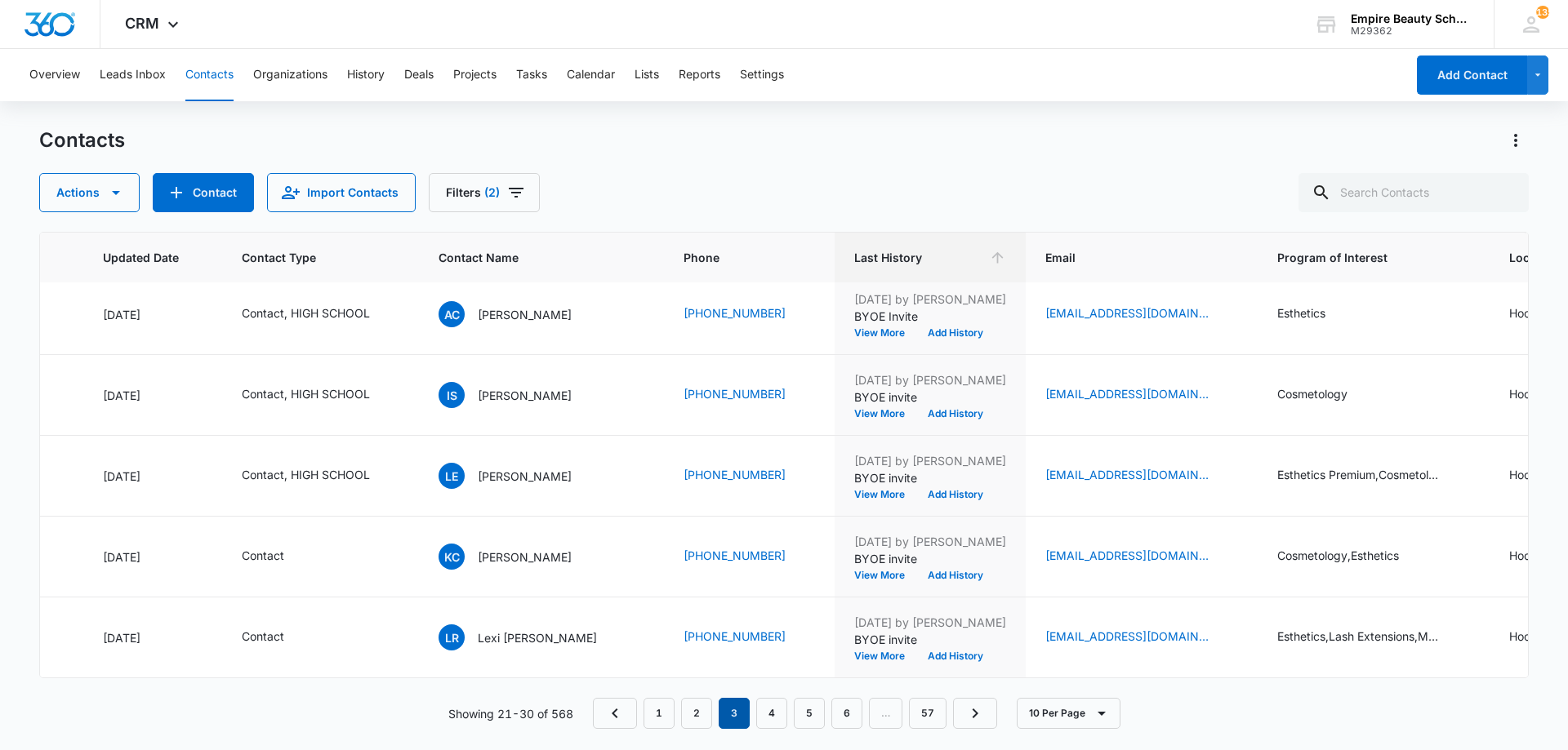
scroll to position [0, 231]
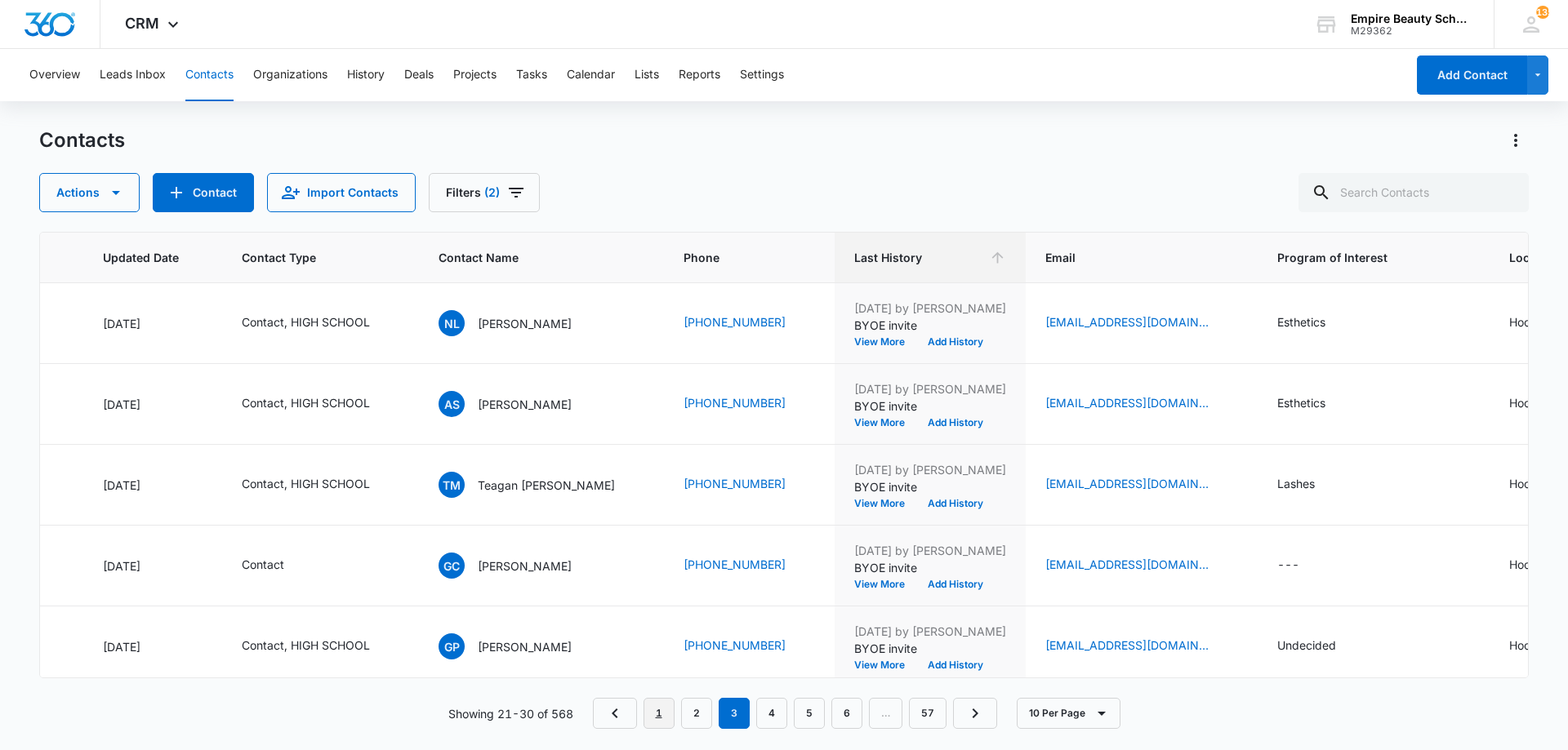
click at [667, 705] on link "1" at bounding box center [658, 713] width 31 height 31
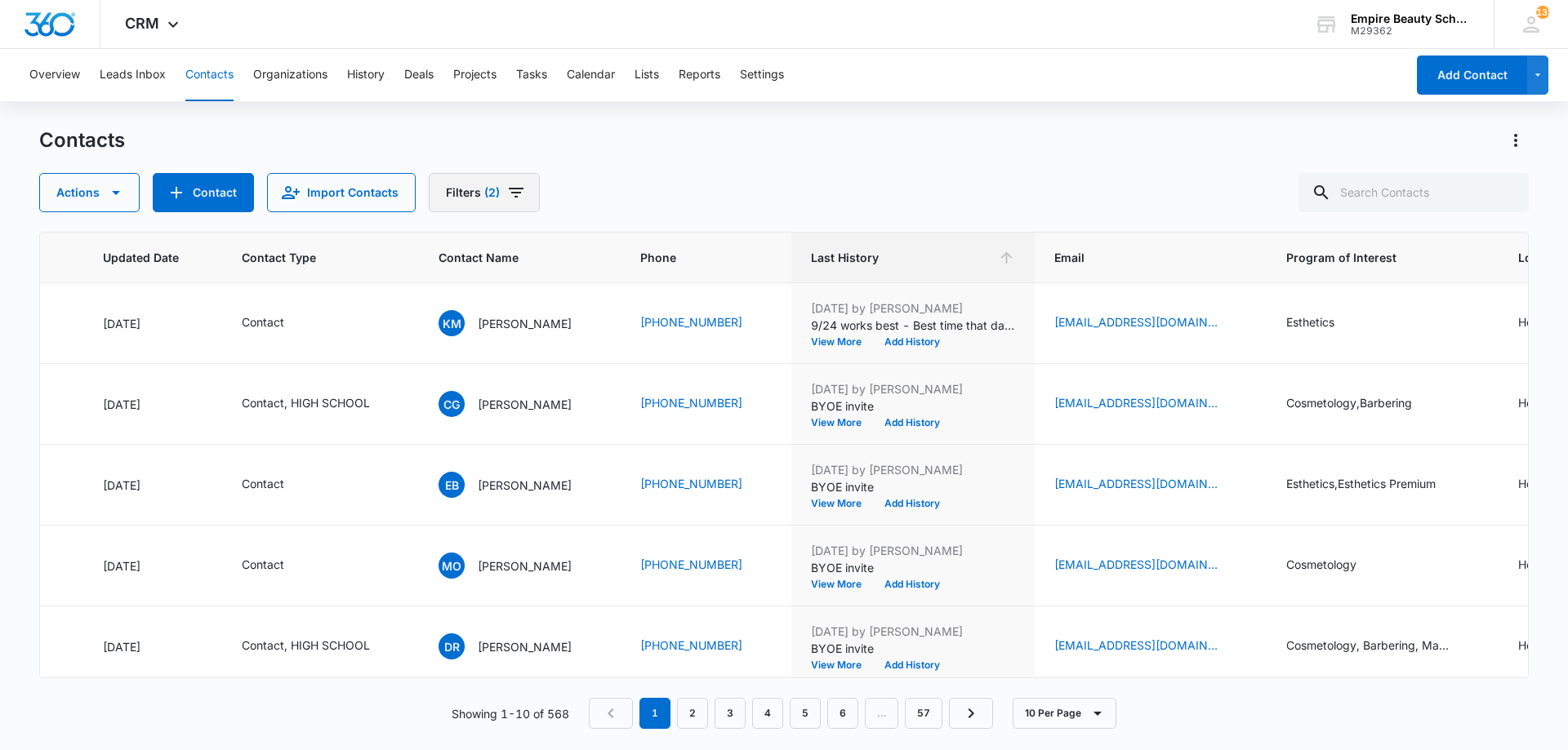
click at [511, 204] on button "Filters (2)" at bounding box center [484, 192] width 111 height 39
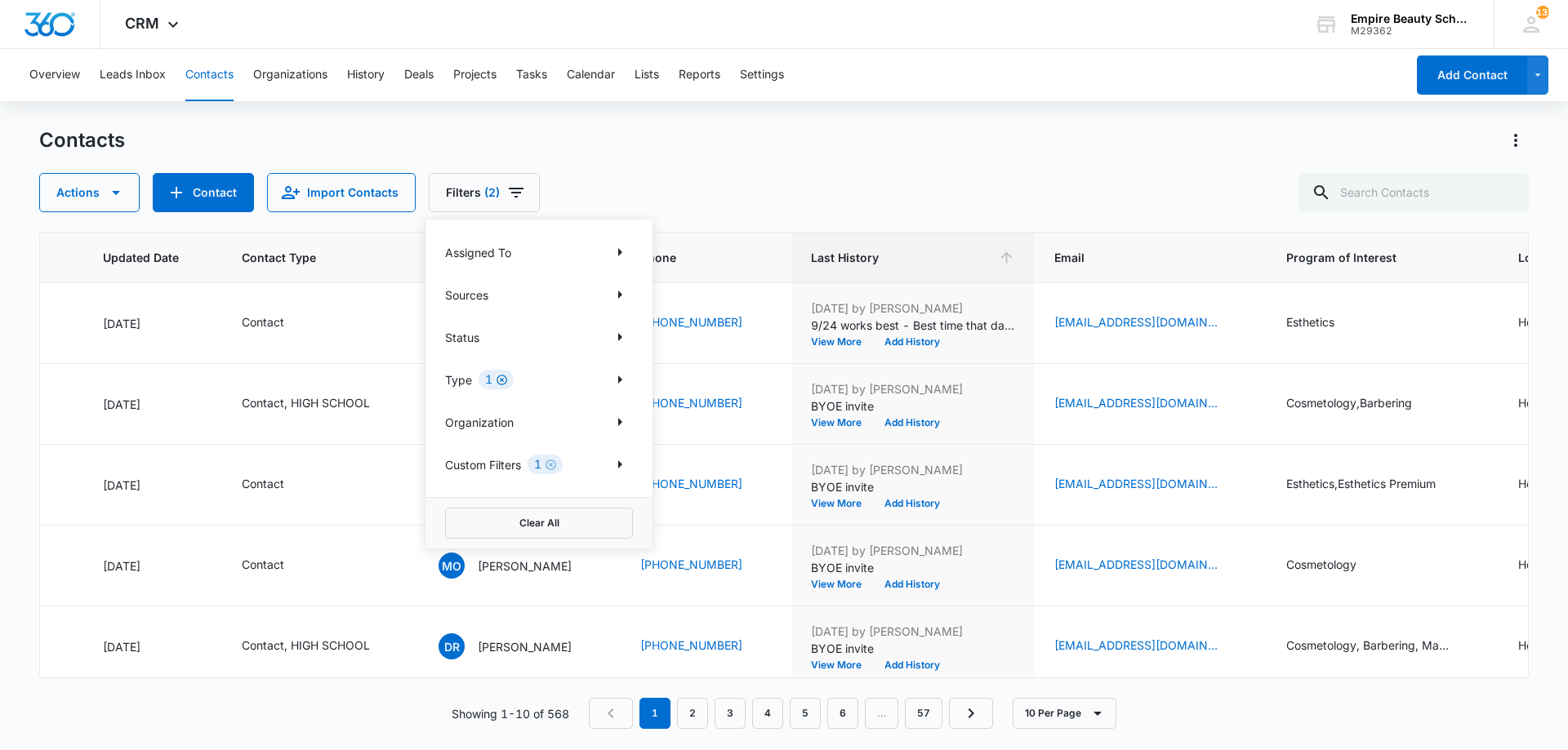
click at [502, 382] on icon "Clear" at bounding box center [502, 380] width 12 height 12
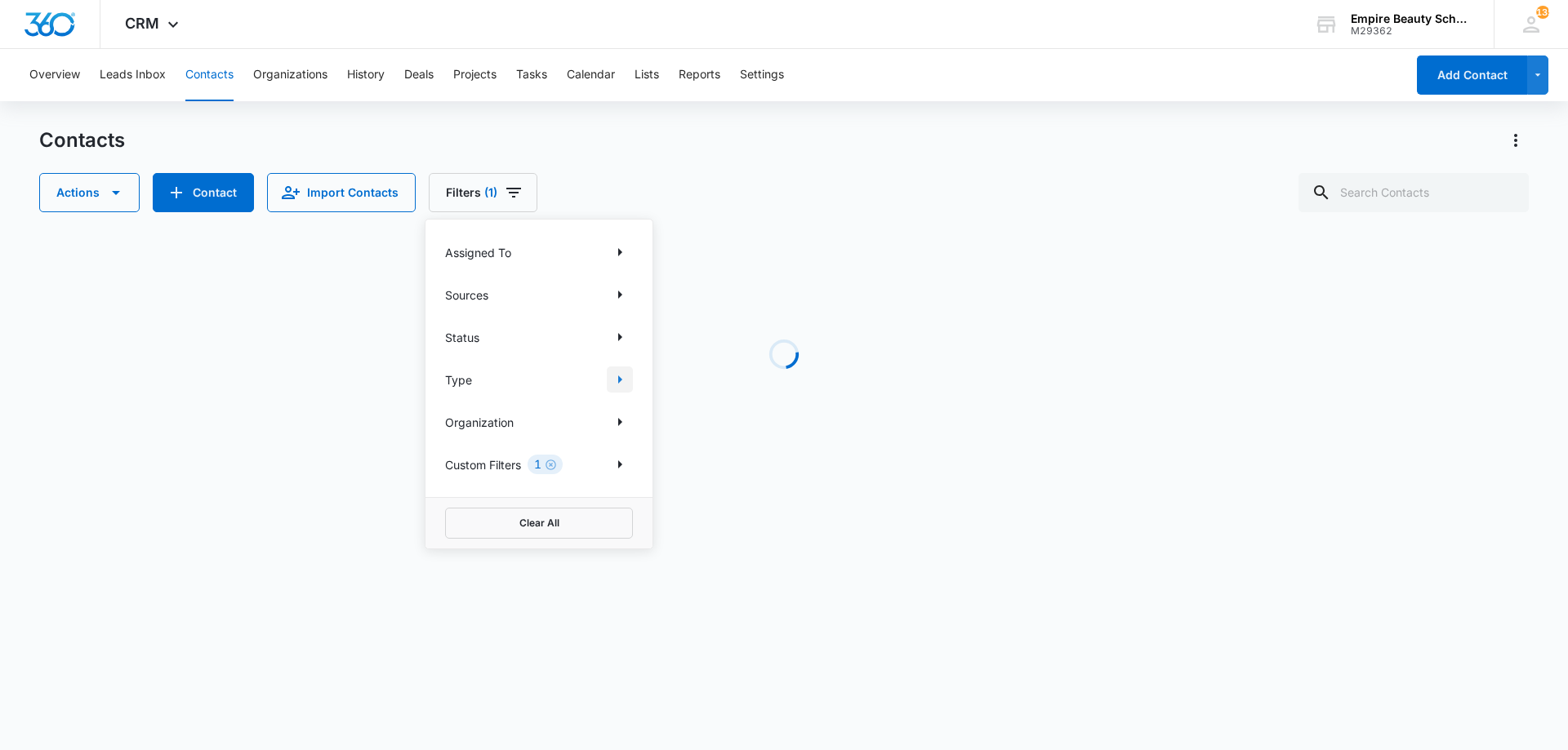
click at [623, 382] on icon "Show Type filters" at bounding box center [620, 380] width 19 height 19
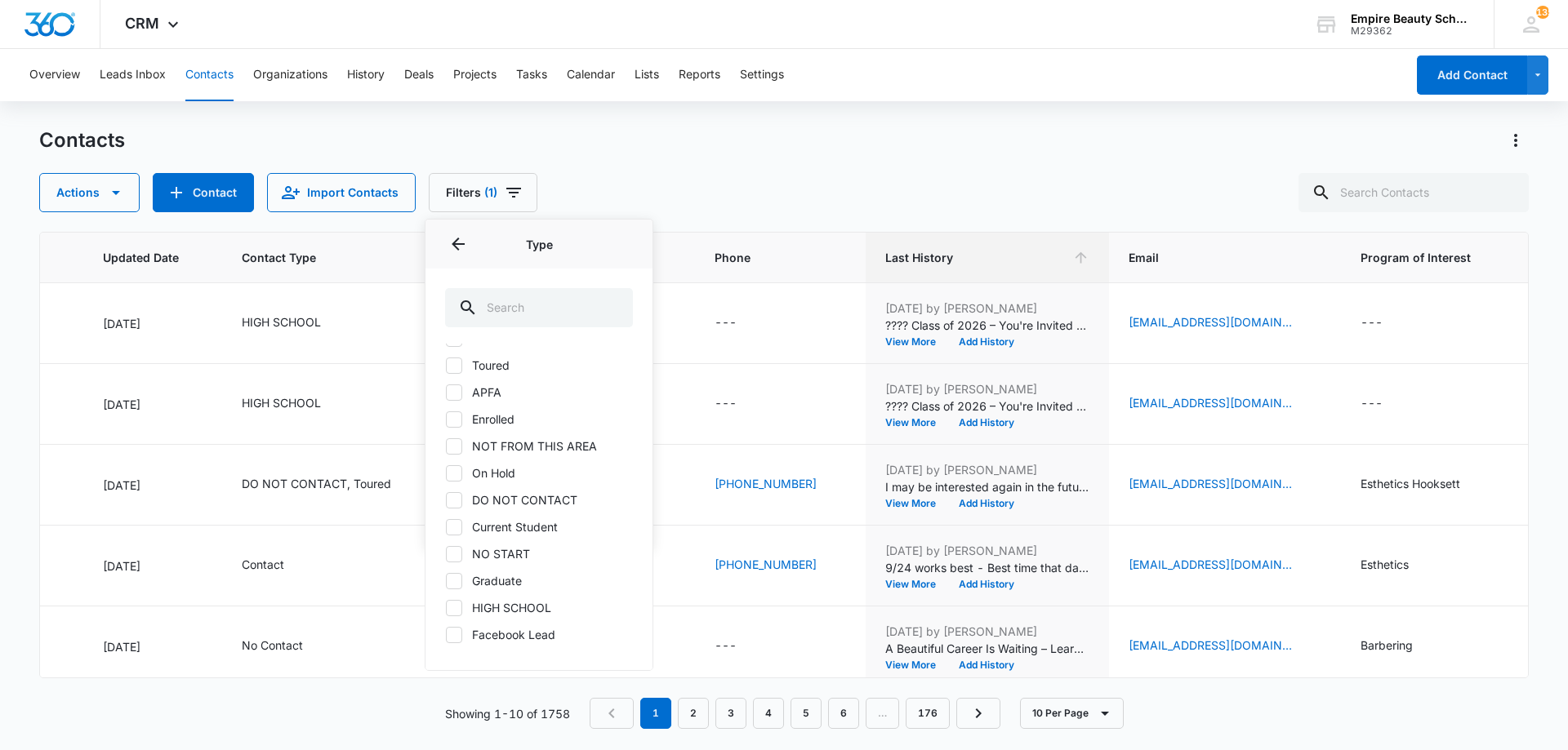
scroll to position [134, 0]
click at [464, 606] on label "HIGH SCHOOL" at bounding box center [539, 605] width 188 height 17
click at [446, 605] on input "HIGH SCHOOL" at bounding box center [445, 605] width 1 height 1
checkbox input "true"
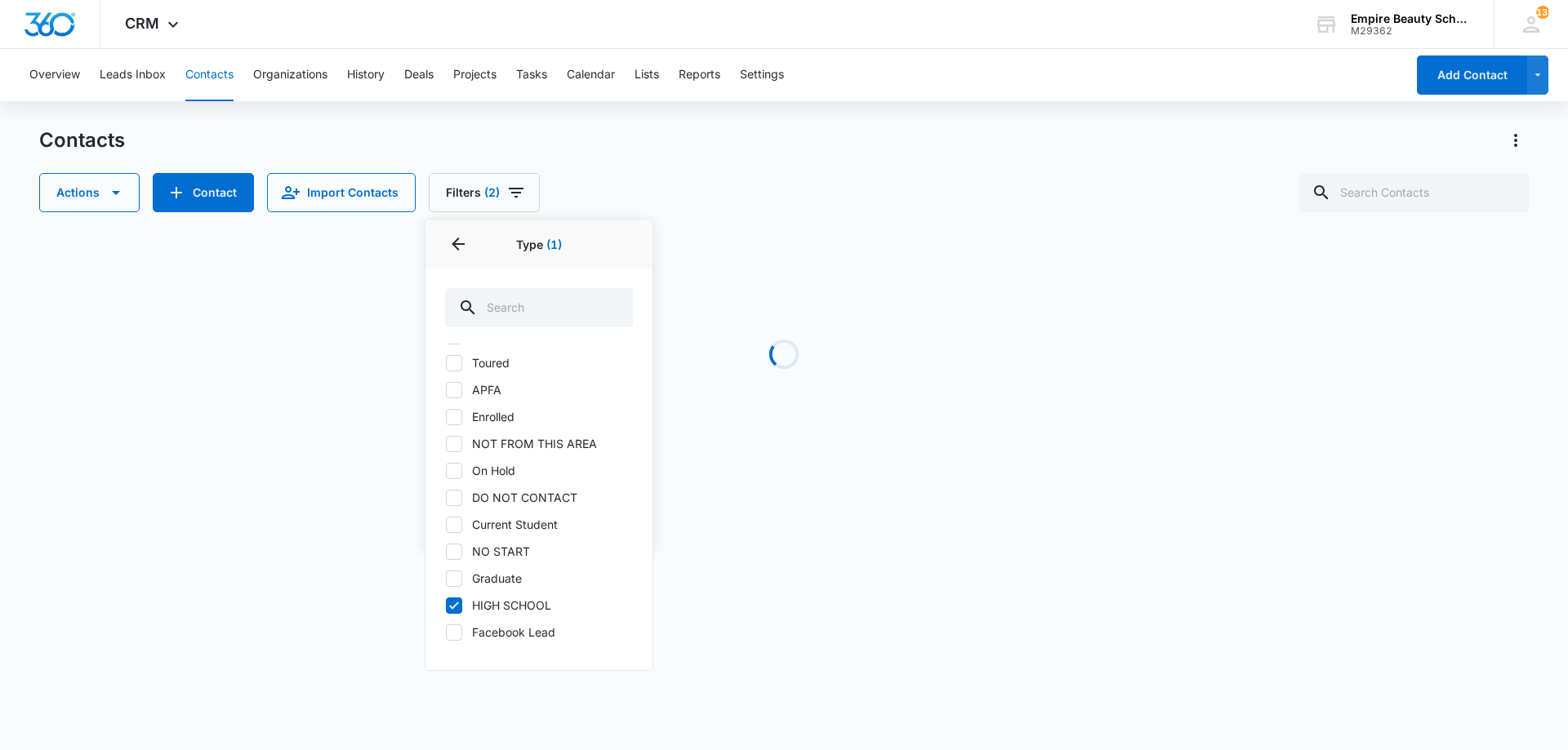
click at [613, 194] on div "Actions Contact Import Contacts Filters (2) Assigned To Sources Status Type 1 T…" at bounding box center [784, 192] width 1490 height 39
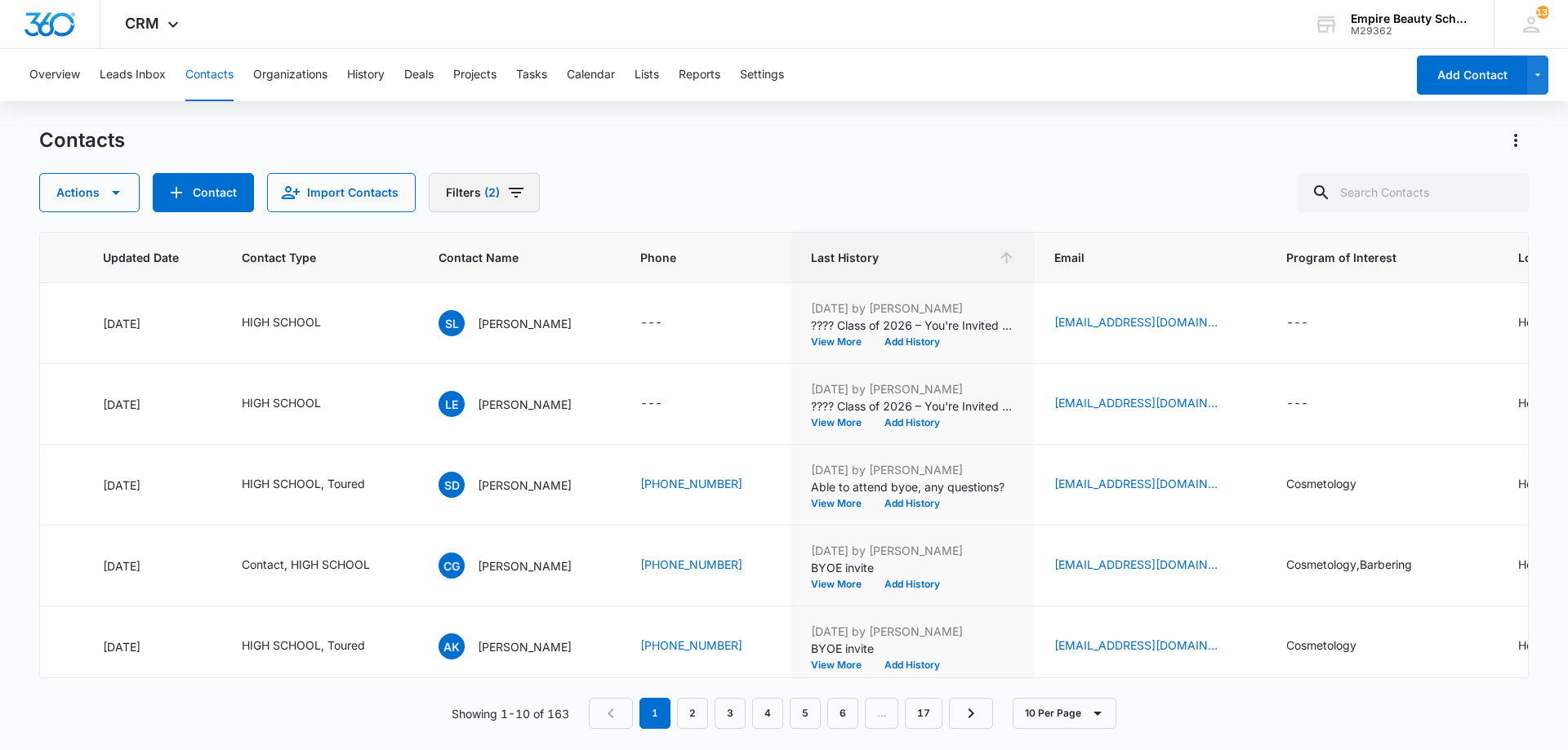
click at [505, 204] on button "Filters (2)" at bounding box center [484, 192] width 111 height 39
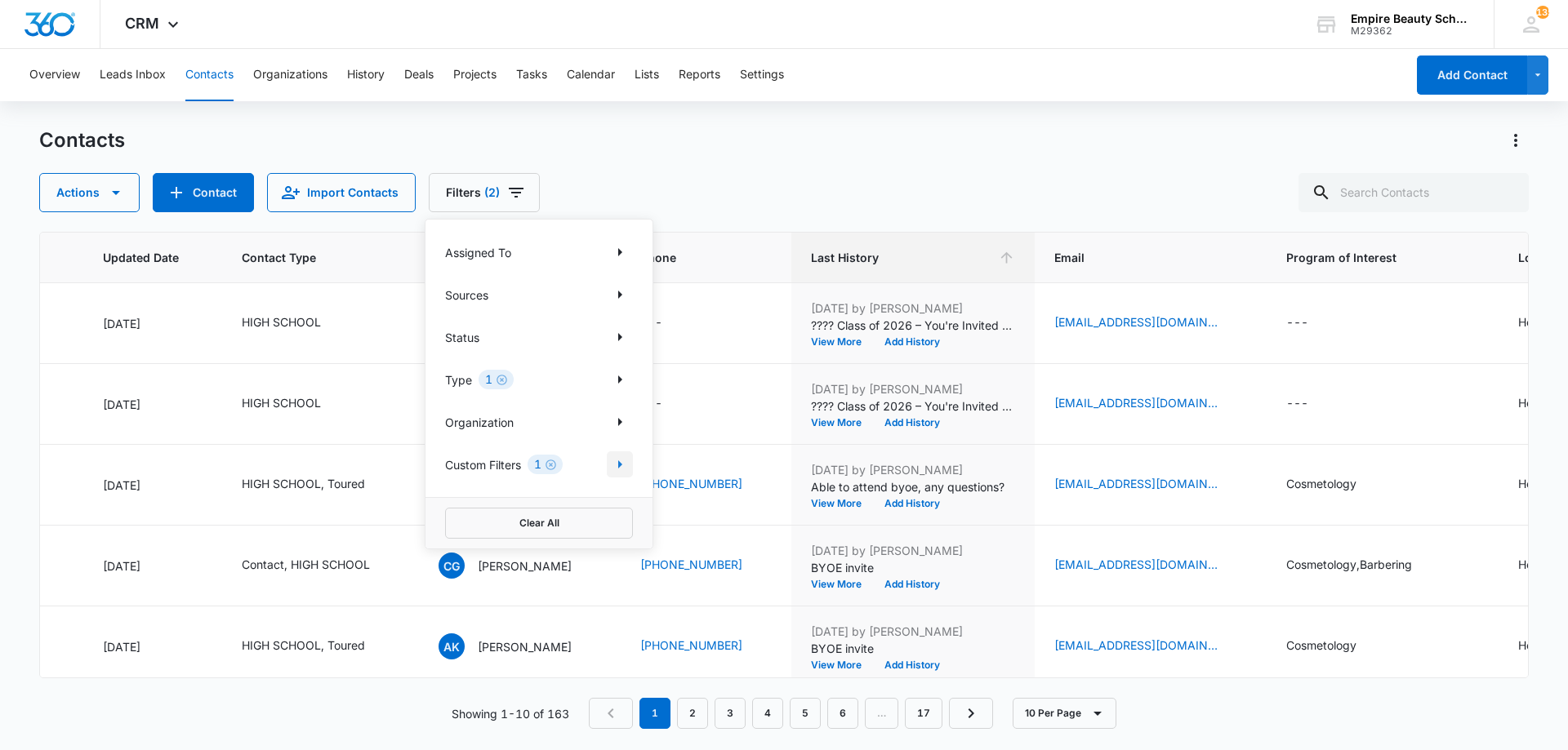
click at [623, 469] on icon "Show Custom Filters filters" at bounding box center [620, 464] width 19 height 19
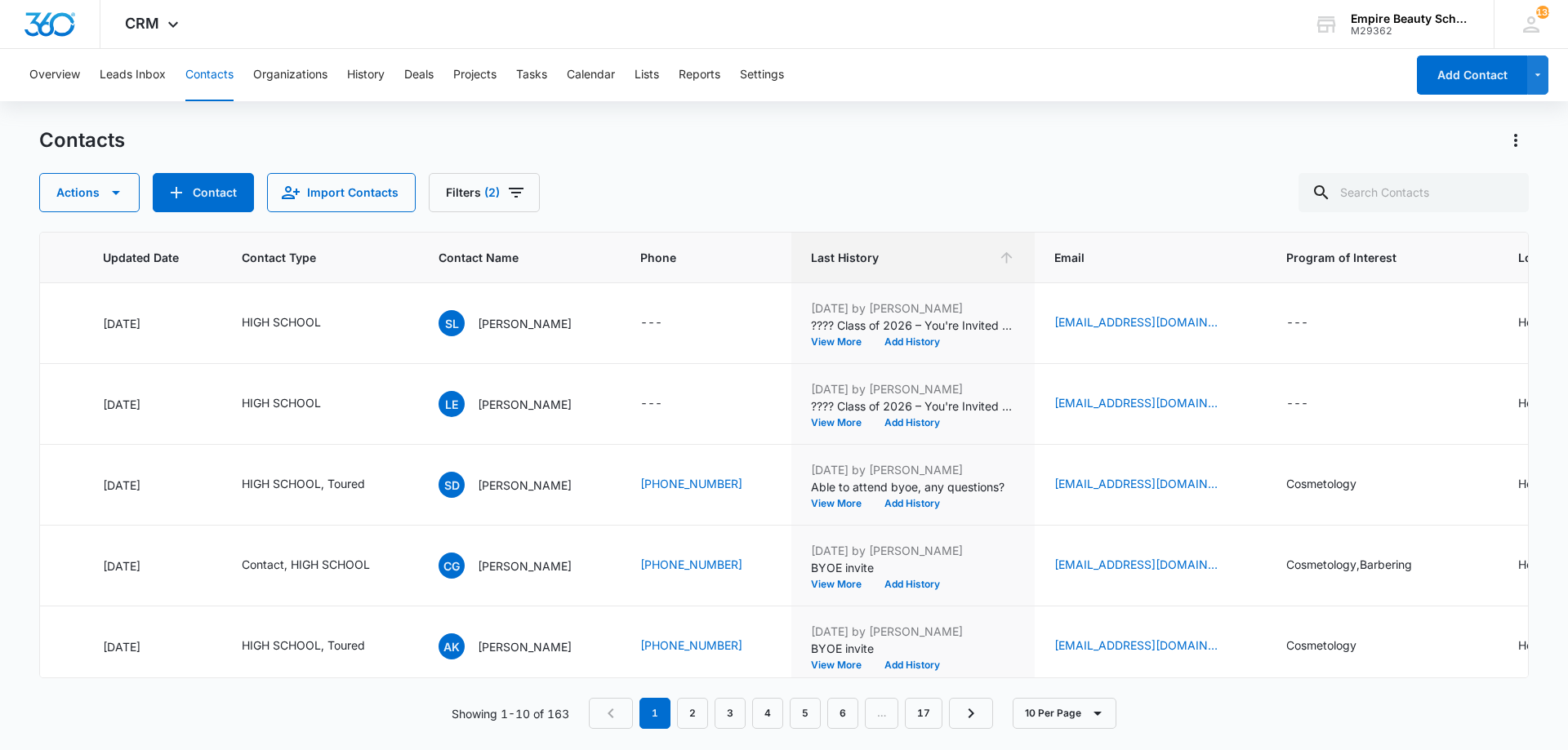
click at [632, 171] on div "Contacts Actions Contact Import Contacts Filters (2)" at bounding box center [784, 170] width 1490 height 85
click at [462, 197] on button "Filters (2)" at bounding box center [484, 192] width 111 height 39
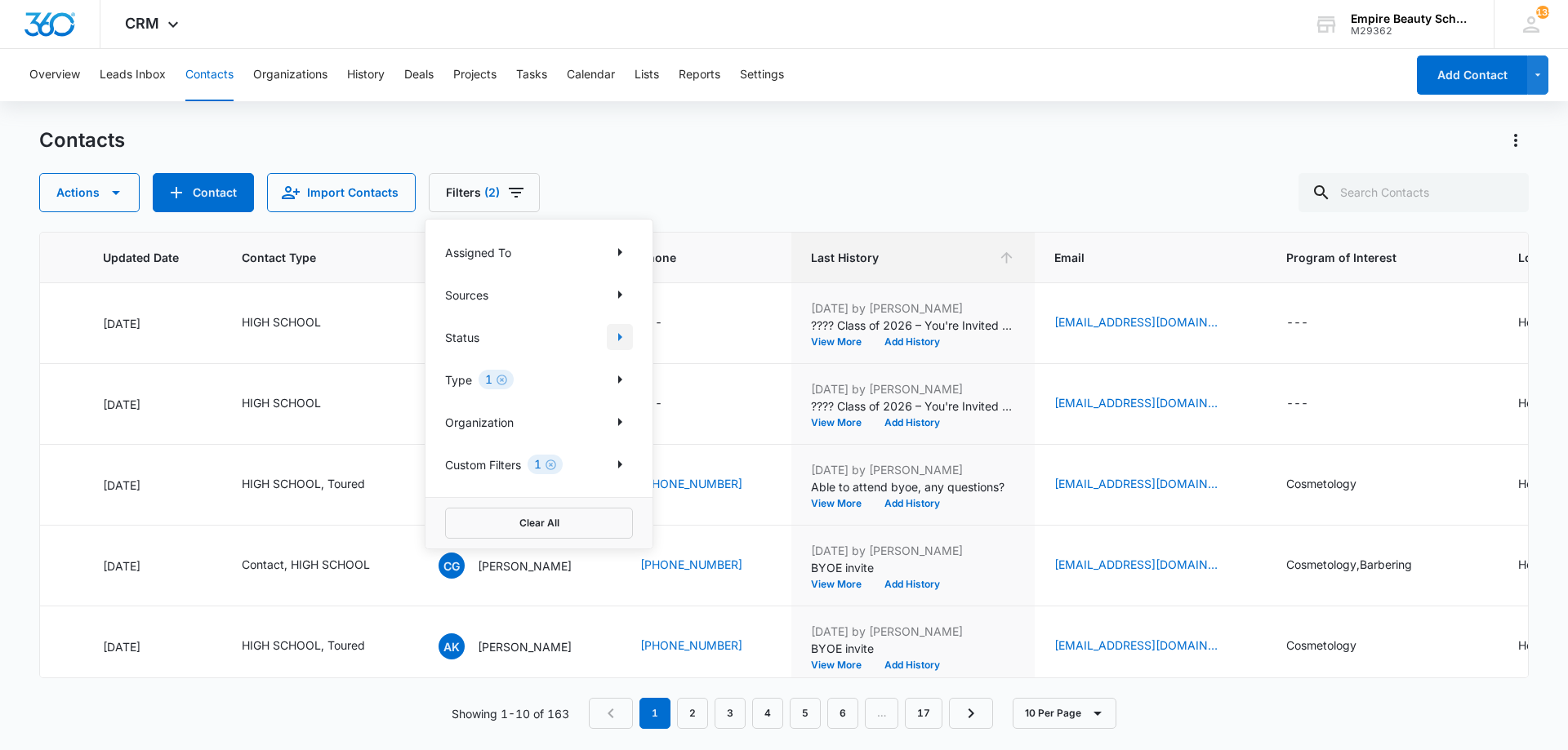
click at [617, 341] on icon "Show Status filters" at bounding box center [620, 337] width 19 height 19
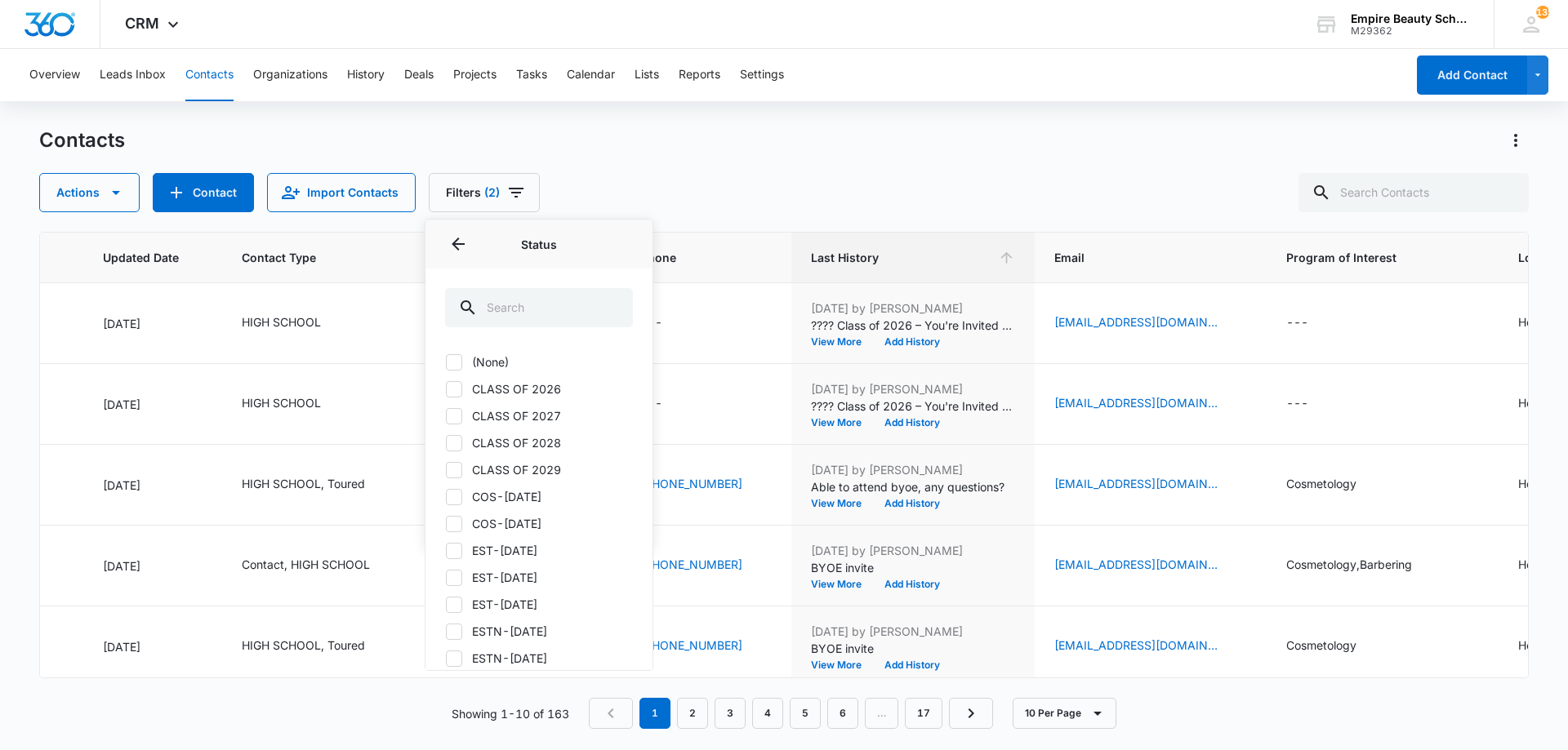
click at [498, 411] on label "CLASS OF 2027" at bounding box center [539, 415] width 188 height 17
click at [446, 416] on input "CLASS OF 2027" at bounding box center [445, 416] width 1 height 1
checkbox input "true"
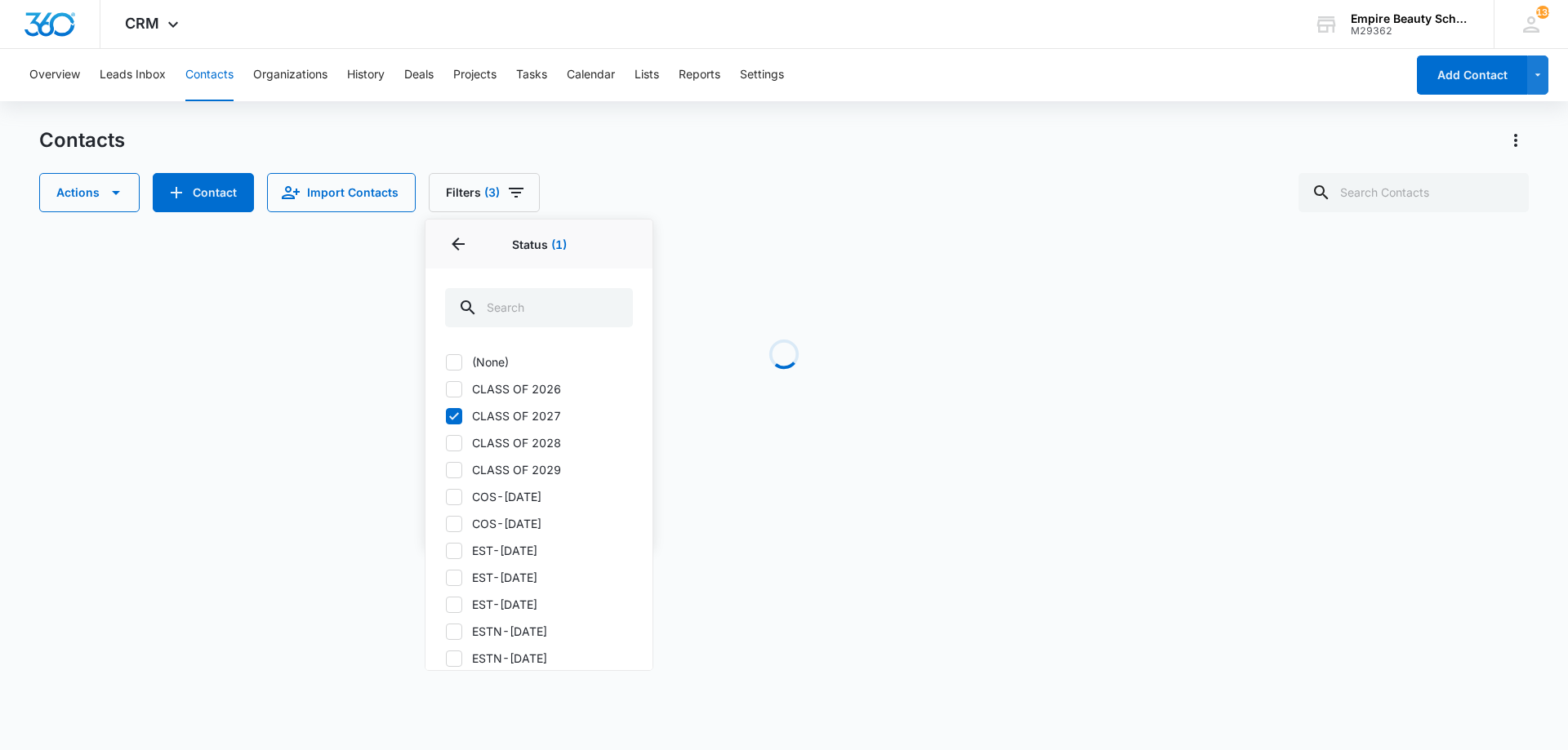
click at [729, 189] on div "Actions Contact Import Contacts Filters (3) Assigned To Sources Status 1 Status…" at bounding box center [784, 192] width 1490 height 39
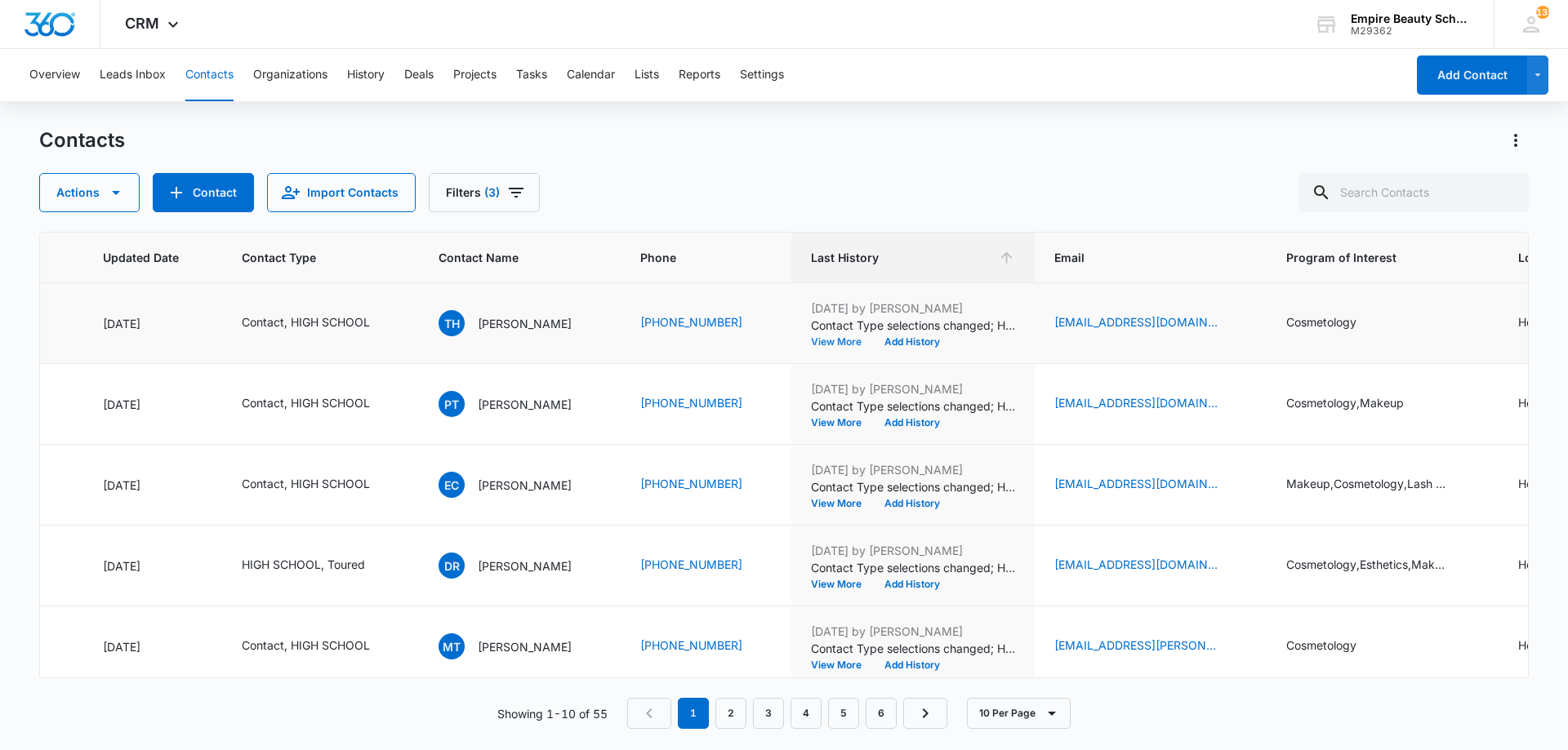
click at [850, 343] on button "View More" at bounding box center [842, 342] width 62 height 10
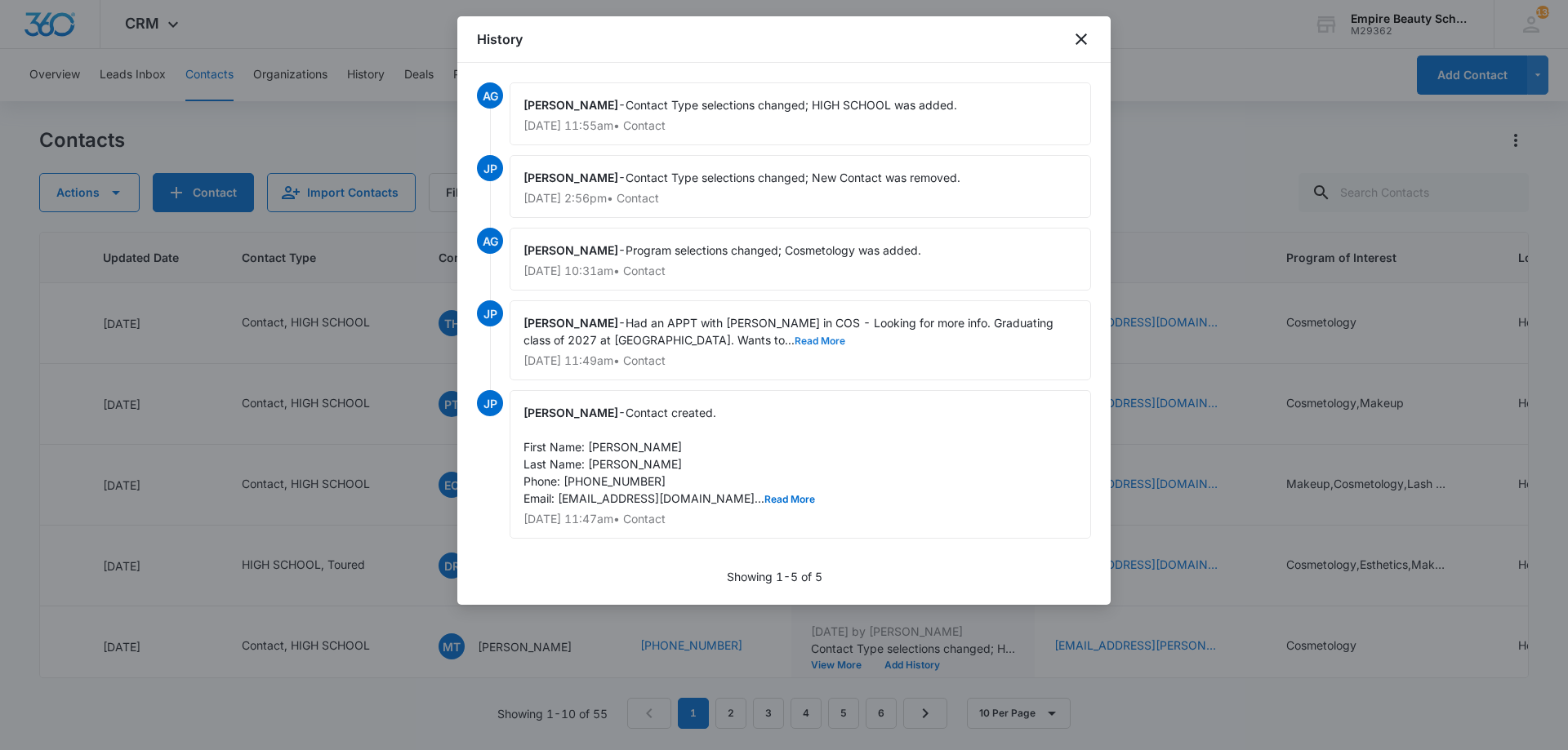
click at [794, 343] on button "Read More" at bounding box center [819, 341] width 50 height 10
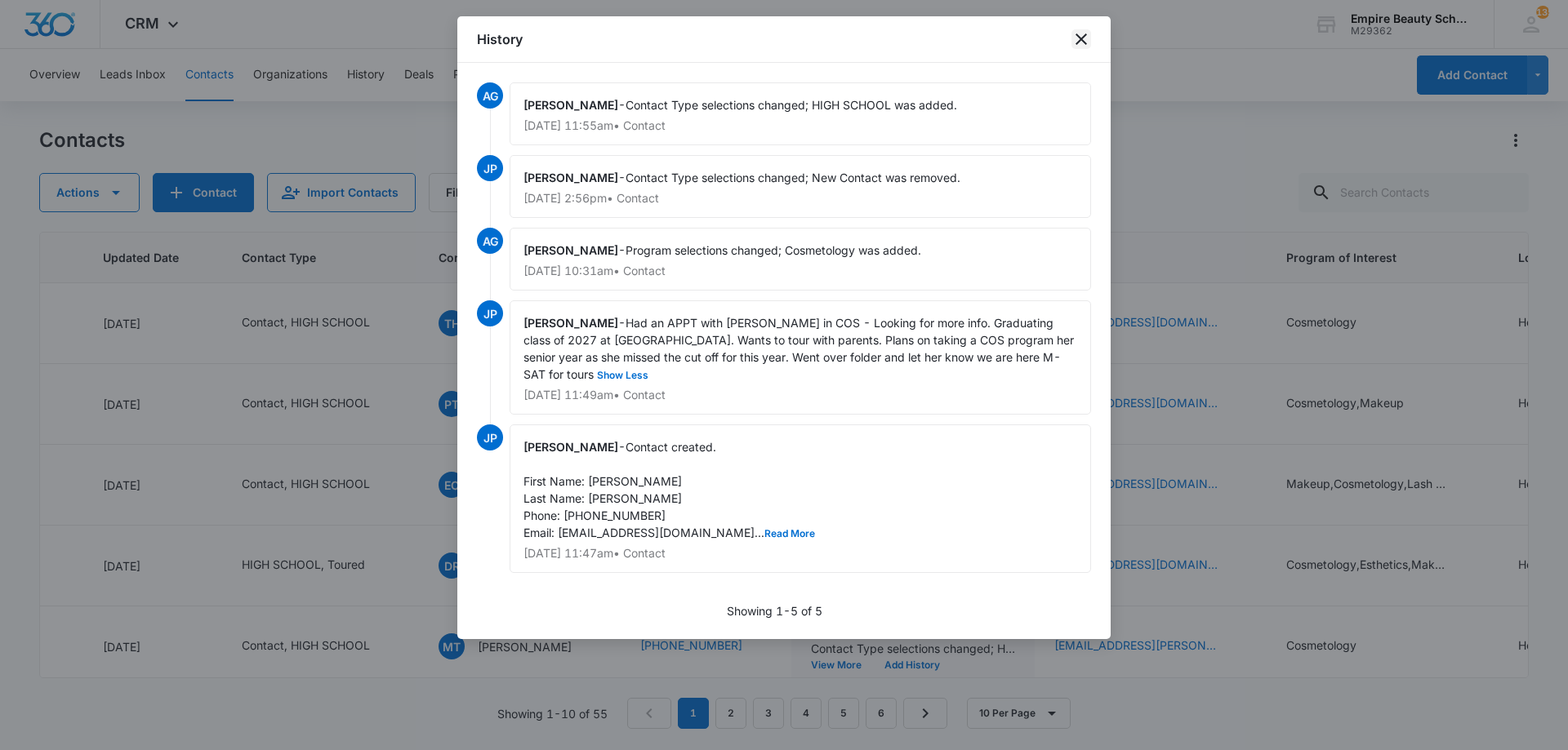
click at [1078, 45] on icon "close" at bounding box center [1081, 39] width 19 height 19
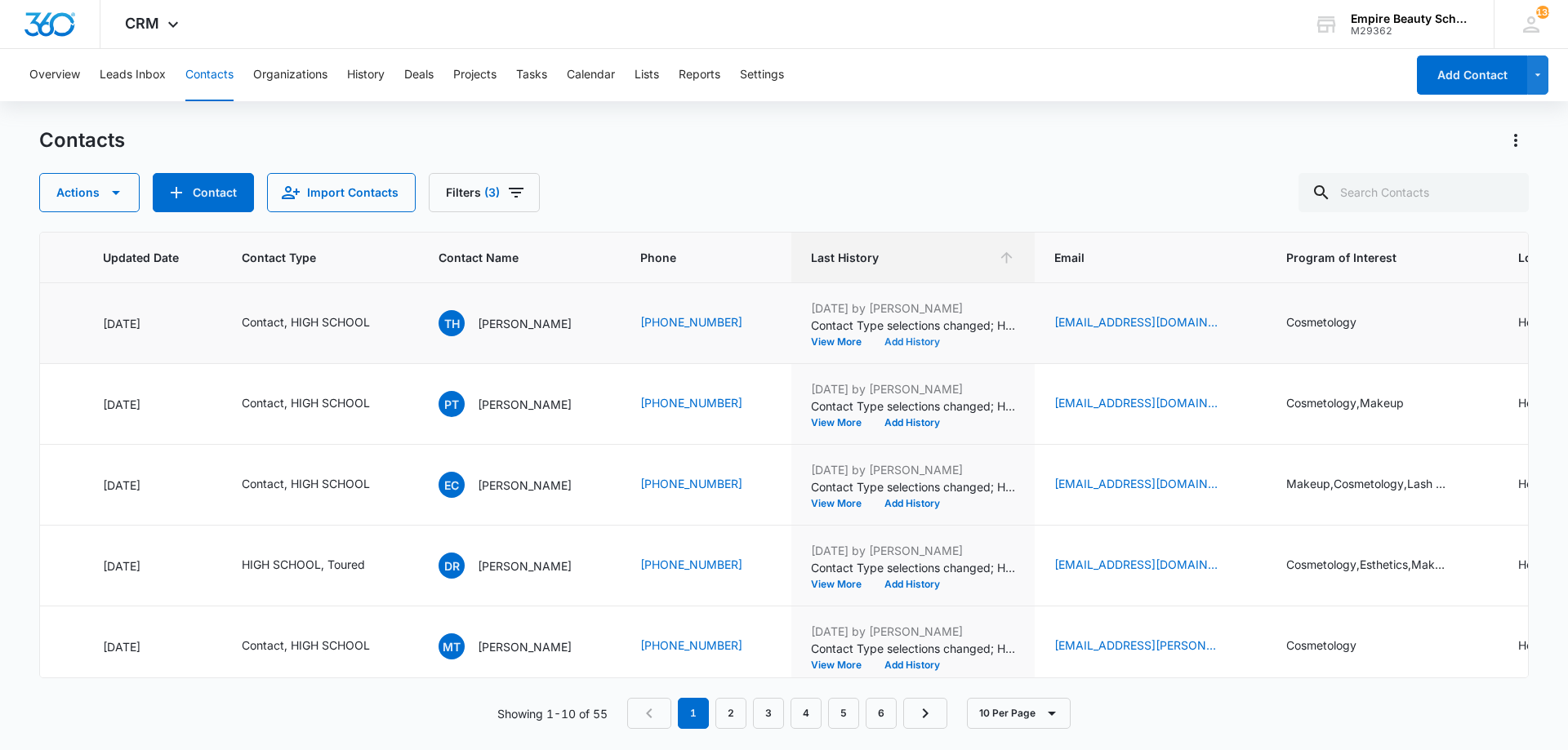
click at [936, 347] on button "Add History" at bounding box center [911, 342] width 78 height 10
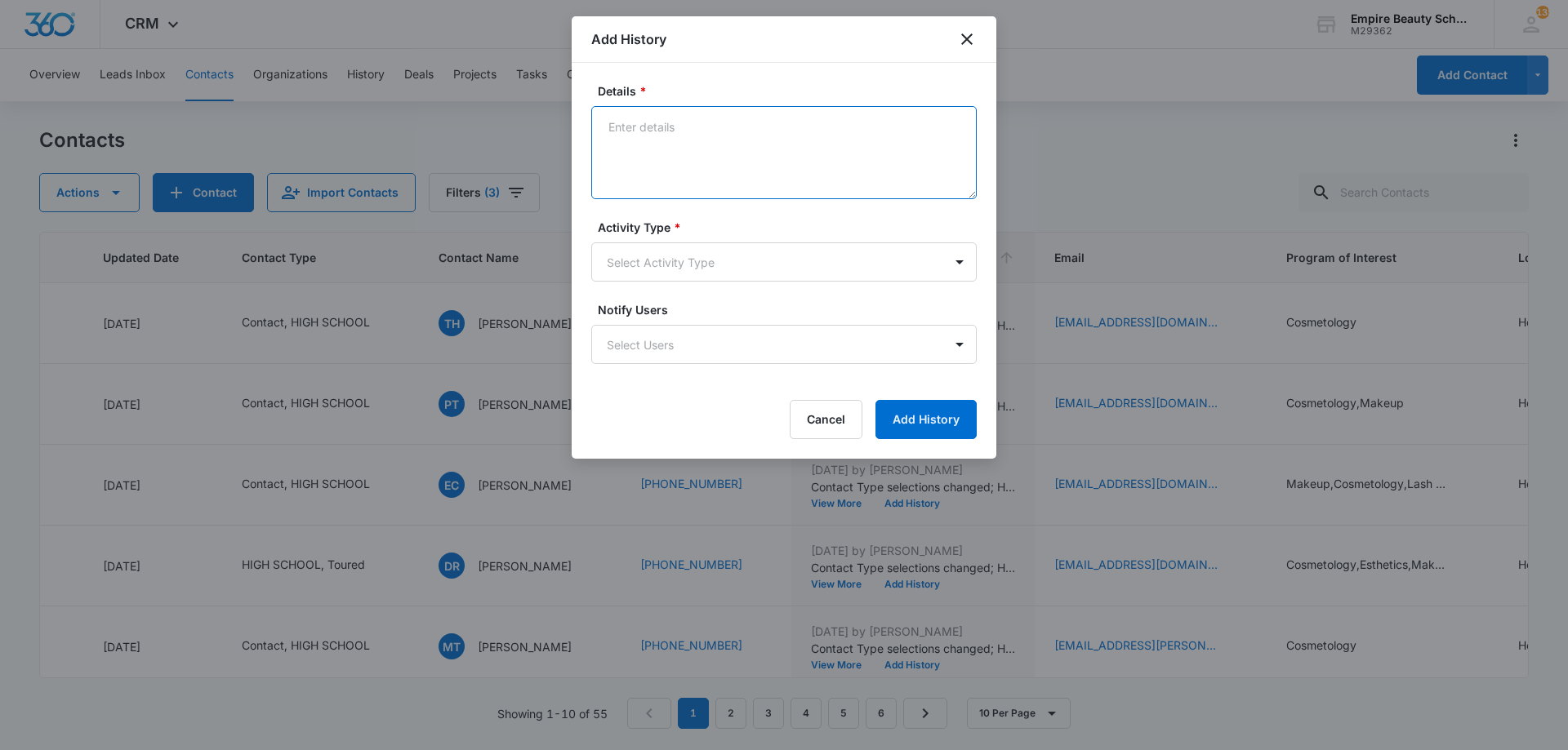
paste textarea "BYOE Invite"
type textarea "BYOE Invite"
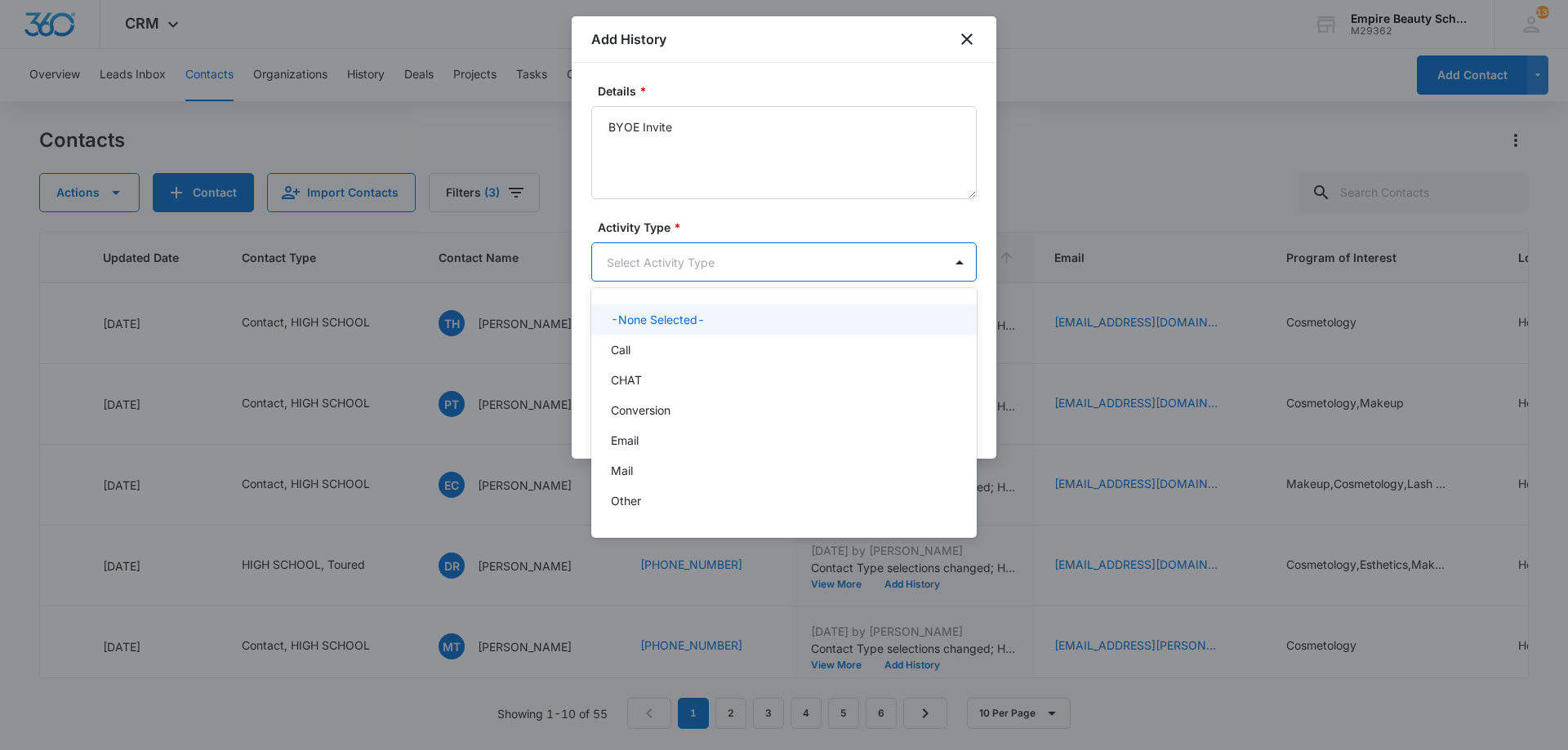
click at [738, 273] on body "CRM Apps Forms CRM Email Shop Payments POS Files Brand Settings Empire Beauty S…" at bounding box center [784, 375] width 1568 height 750
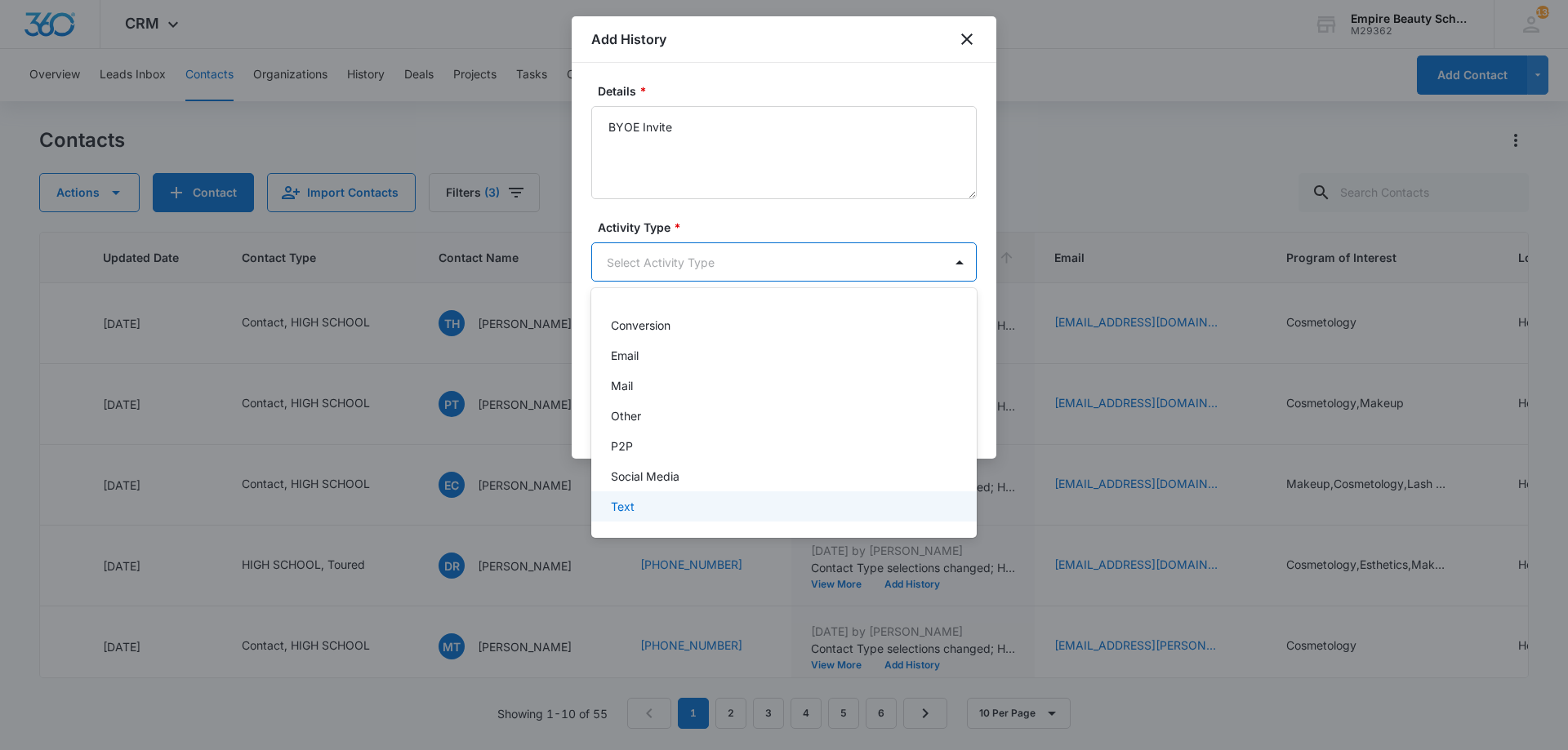
click at [688, 509] on div "Text" at bounding box center [782, 506] width 343 height 17
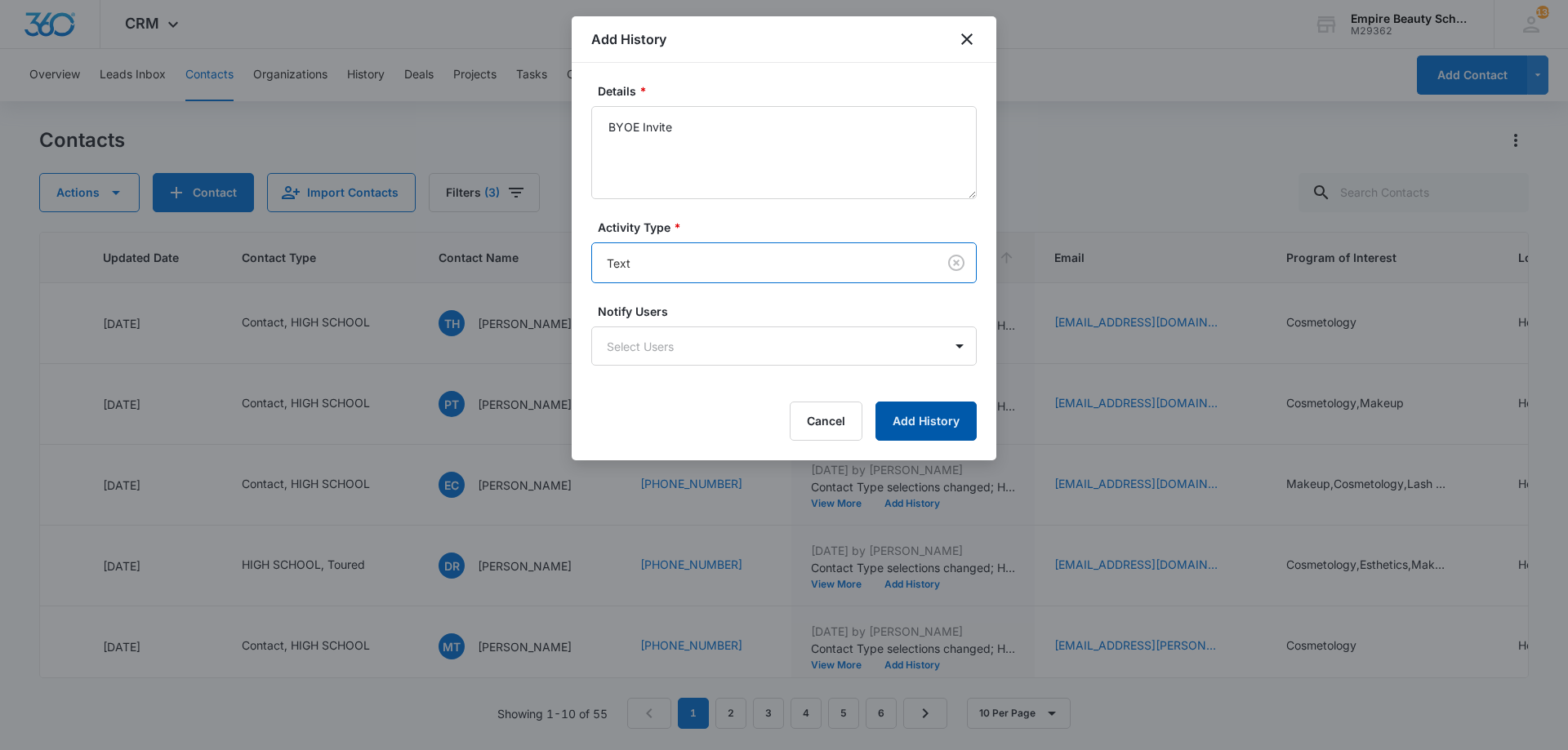
click at [909, 405] on button "Add History" at bounding box center [925, 421] width 101 height 39
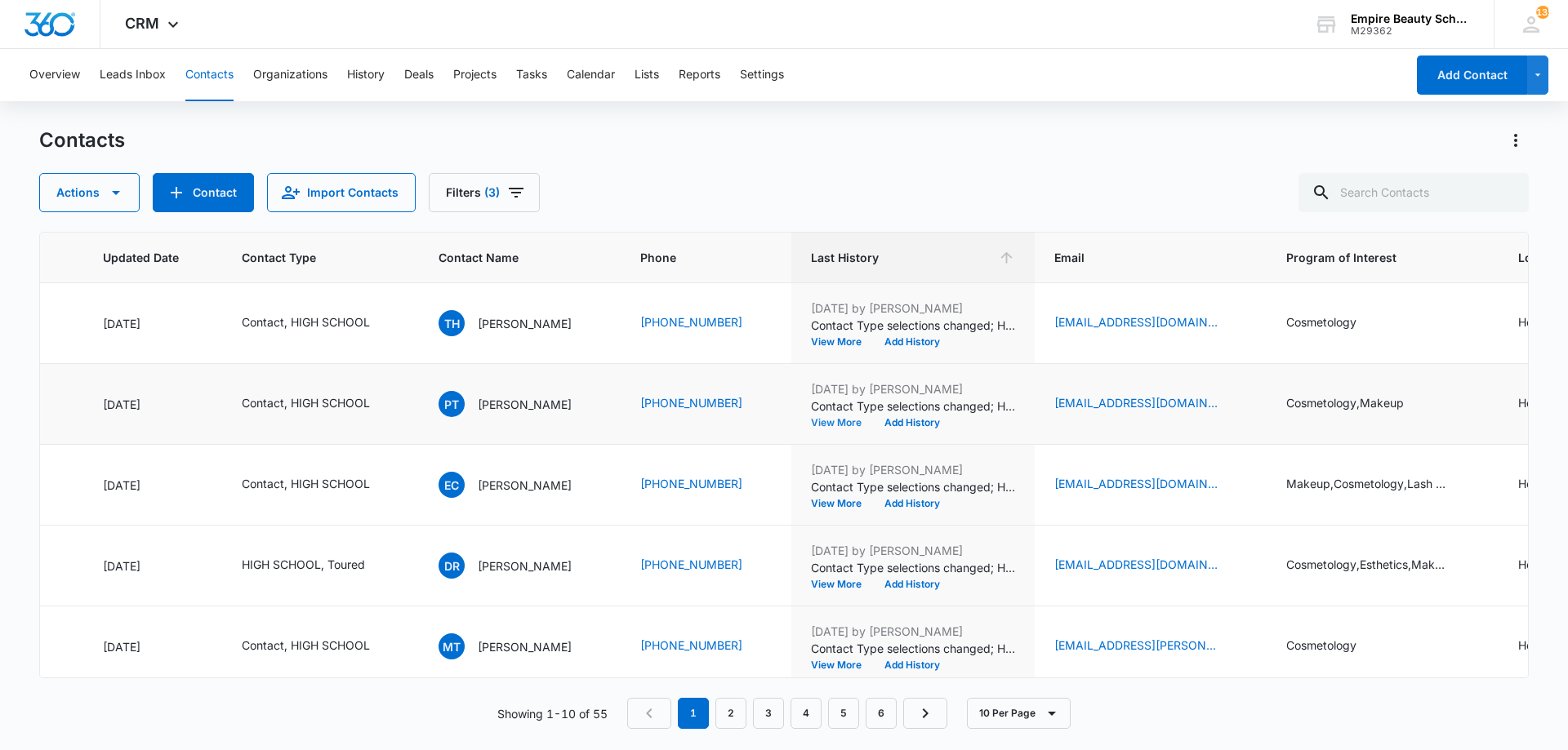
click at [843, 422] on button "View More" at bounding box center [842, 422] width 62 height 10
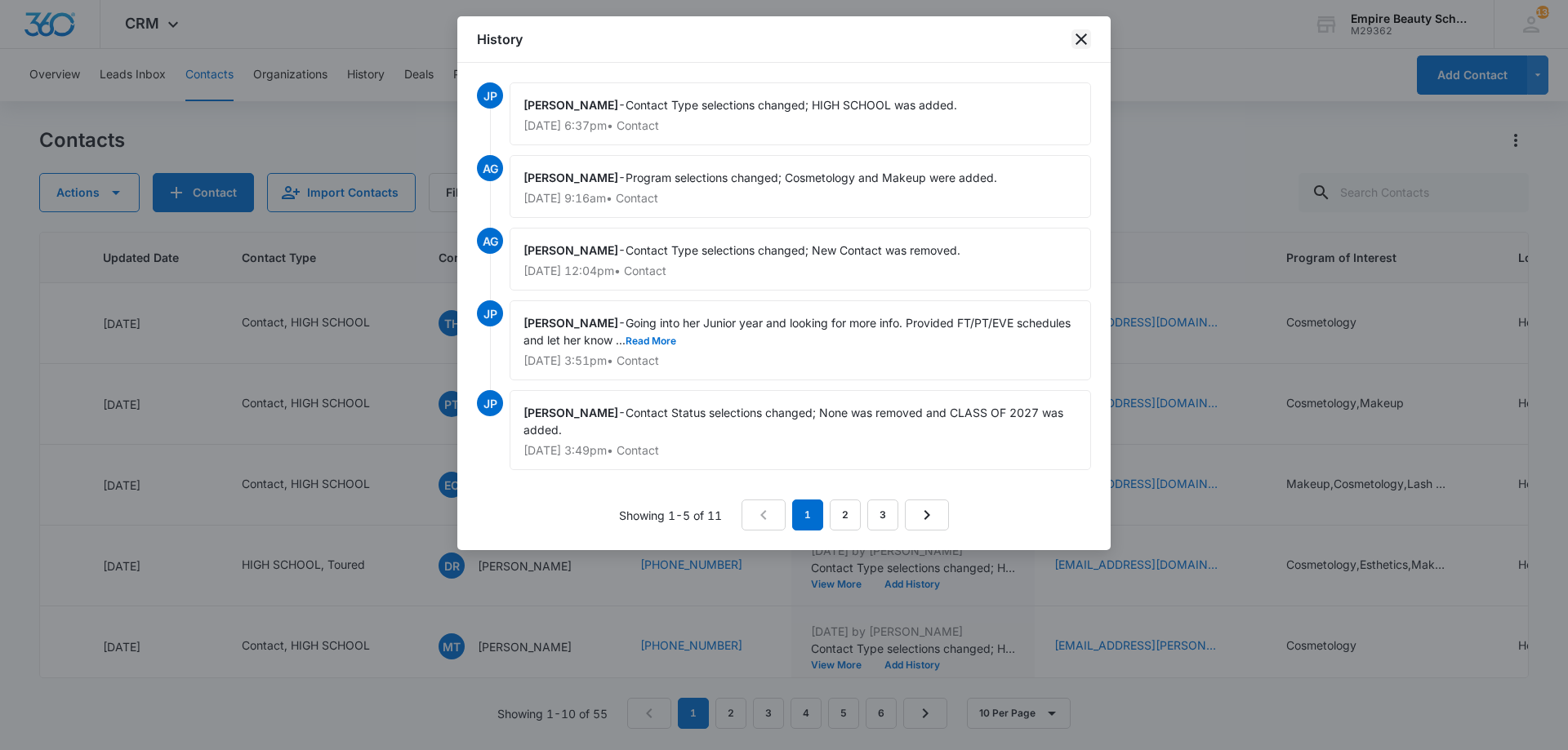
click at [1081, 45] on icon "close" at bounding box center [1081, 39] width 19 height 19
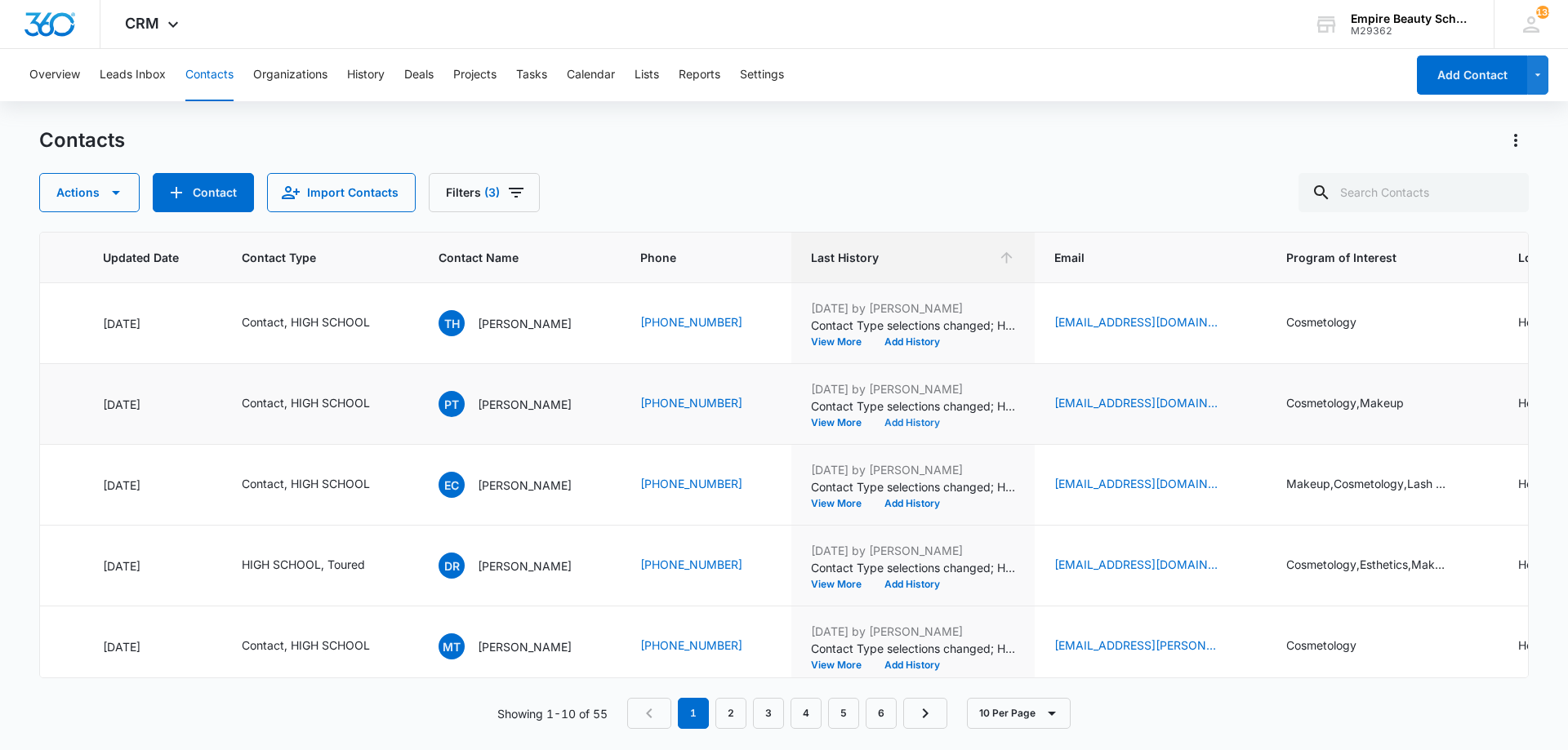
click at [931, 422] on button "Add History" at bounding box center [911, 422] width 78 height 10
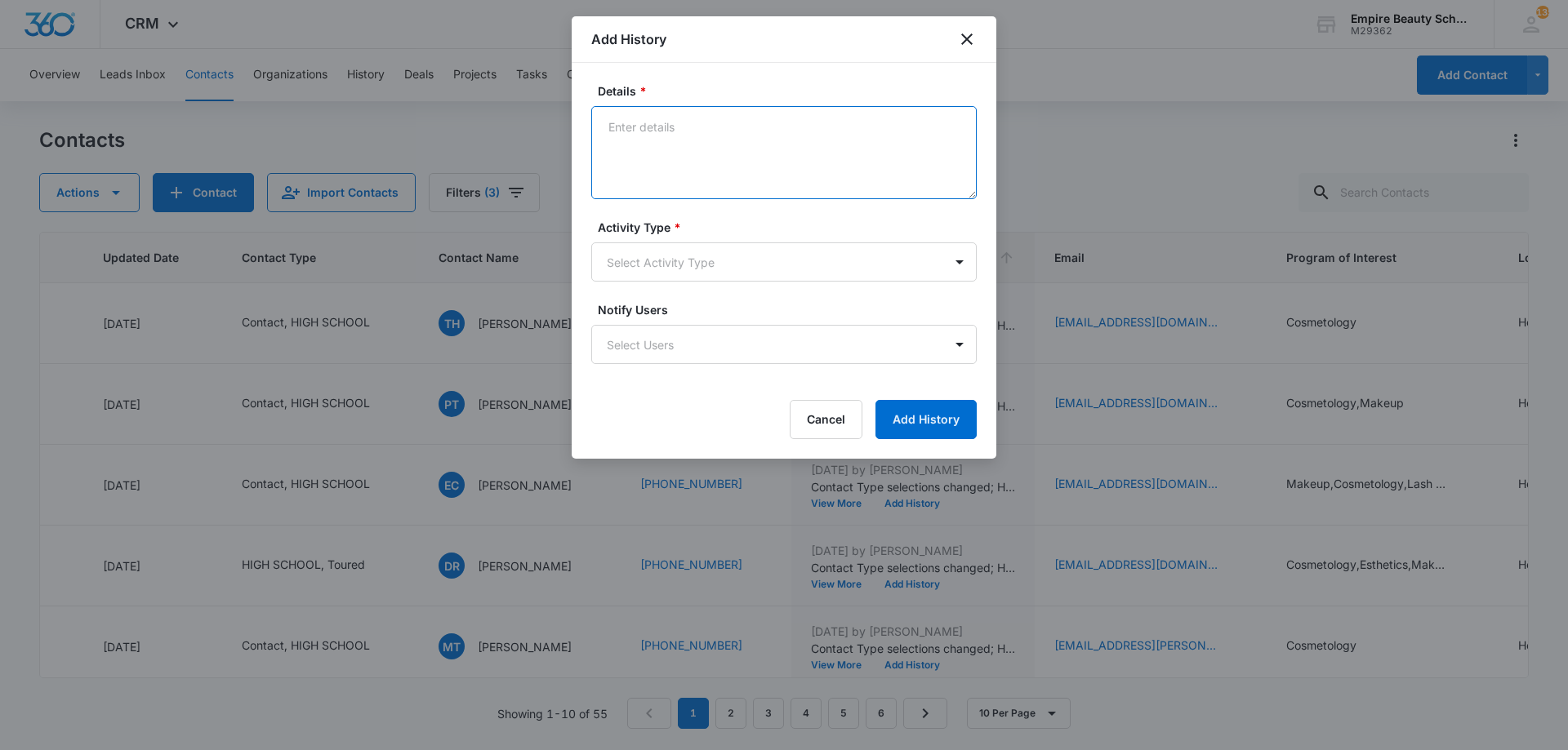
paste textarea "BYOE Invite"
type textarea "BYOE Invite"
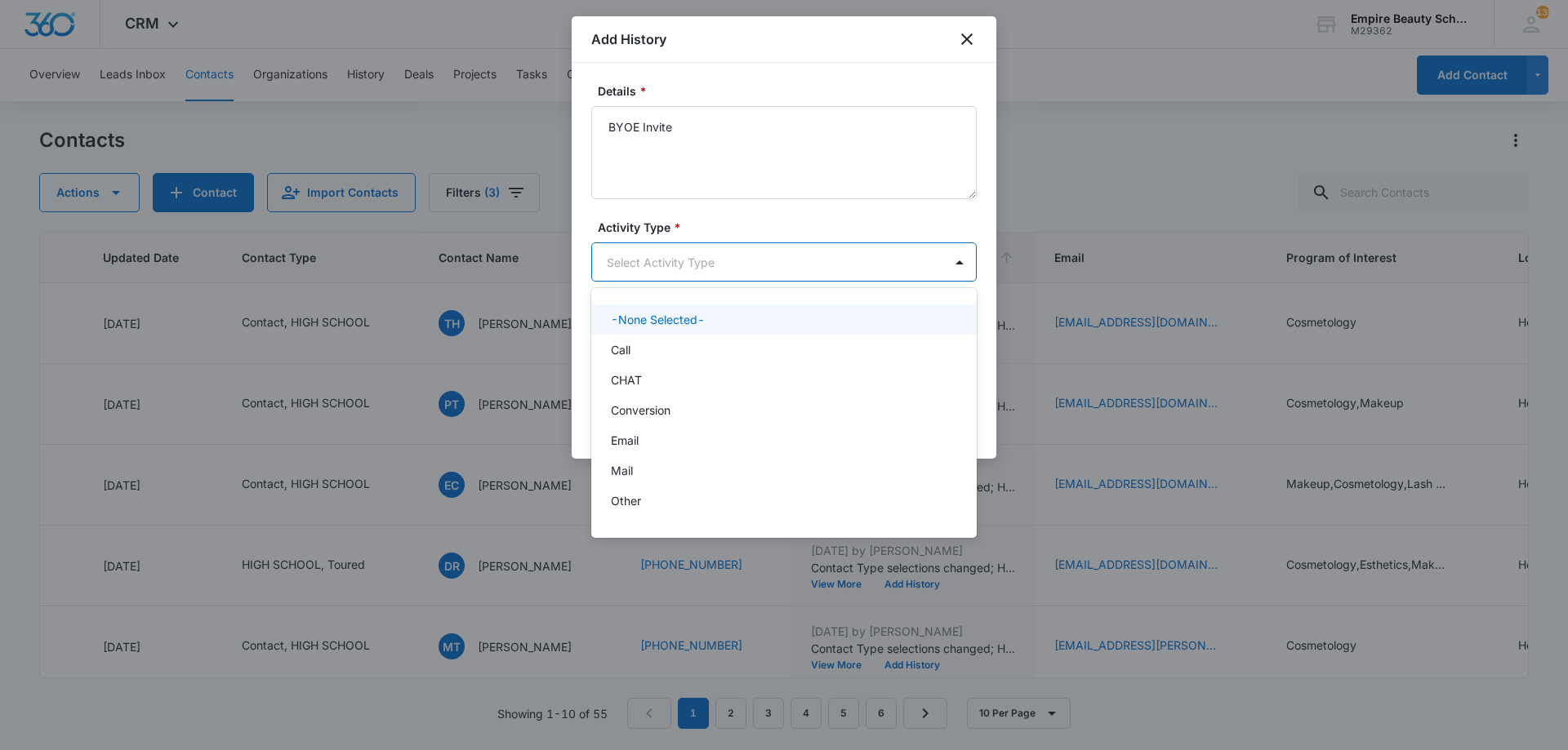
click at [818, 261] on body "CRM Apps Forms CRM Email Shop Payments POS Files Brand Settings Empire Beauty S…" at bounding box center [784, 375] width 1568 height 750
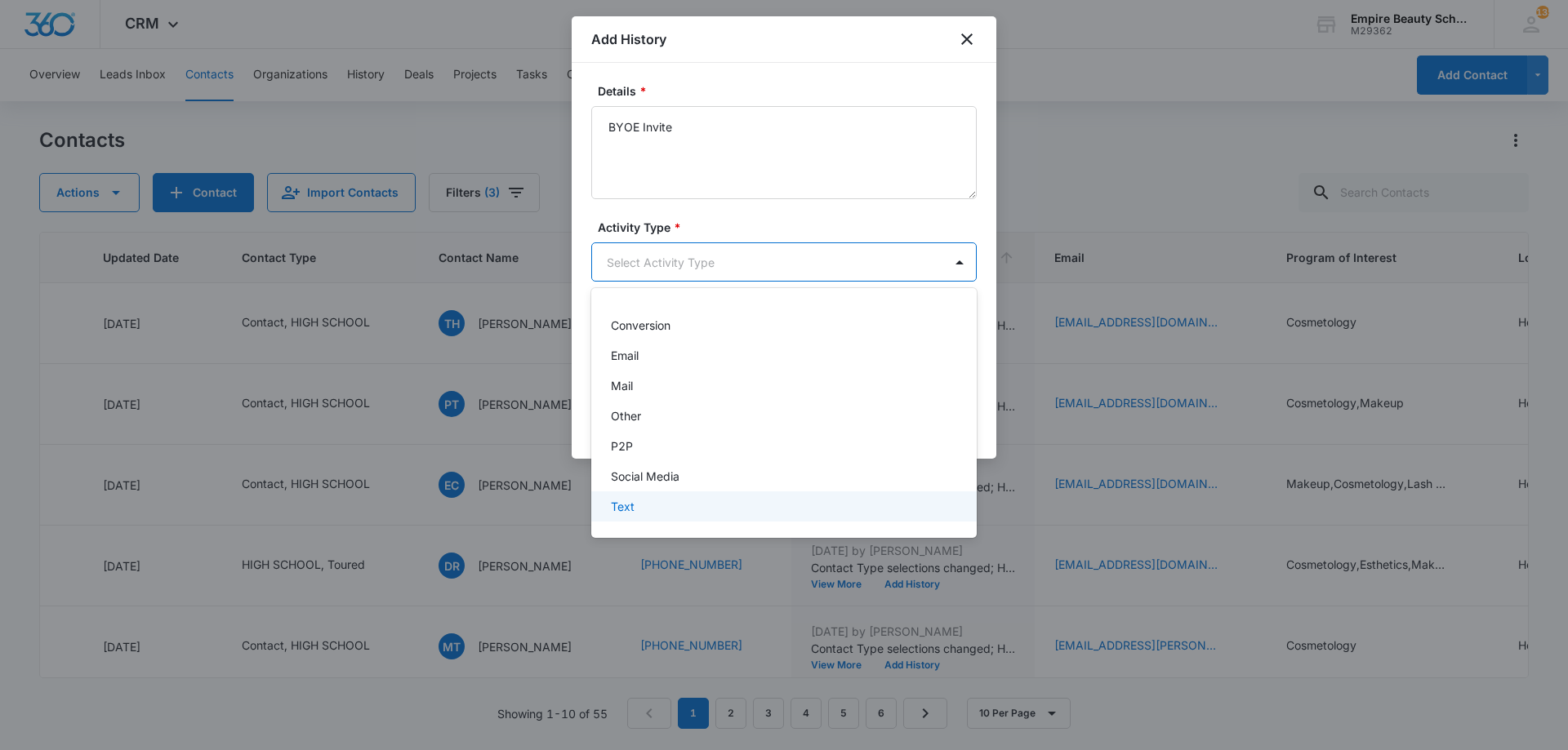
click at [636, 516] on div "Text" at bounding box center [784, 507] width 385 height 30
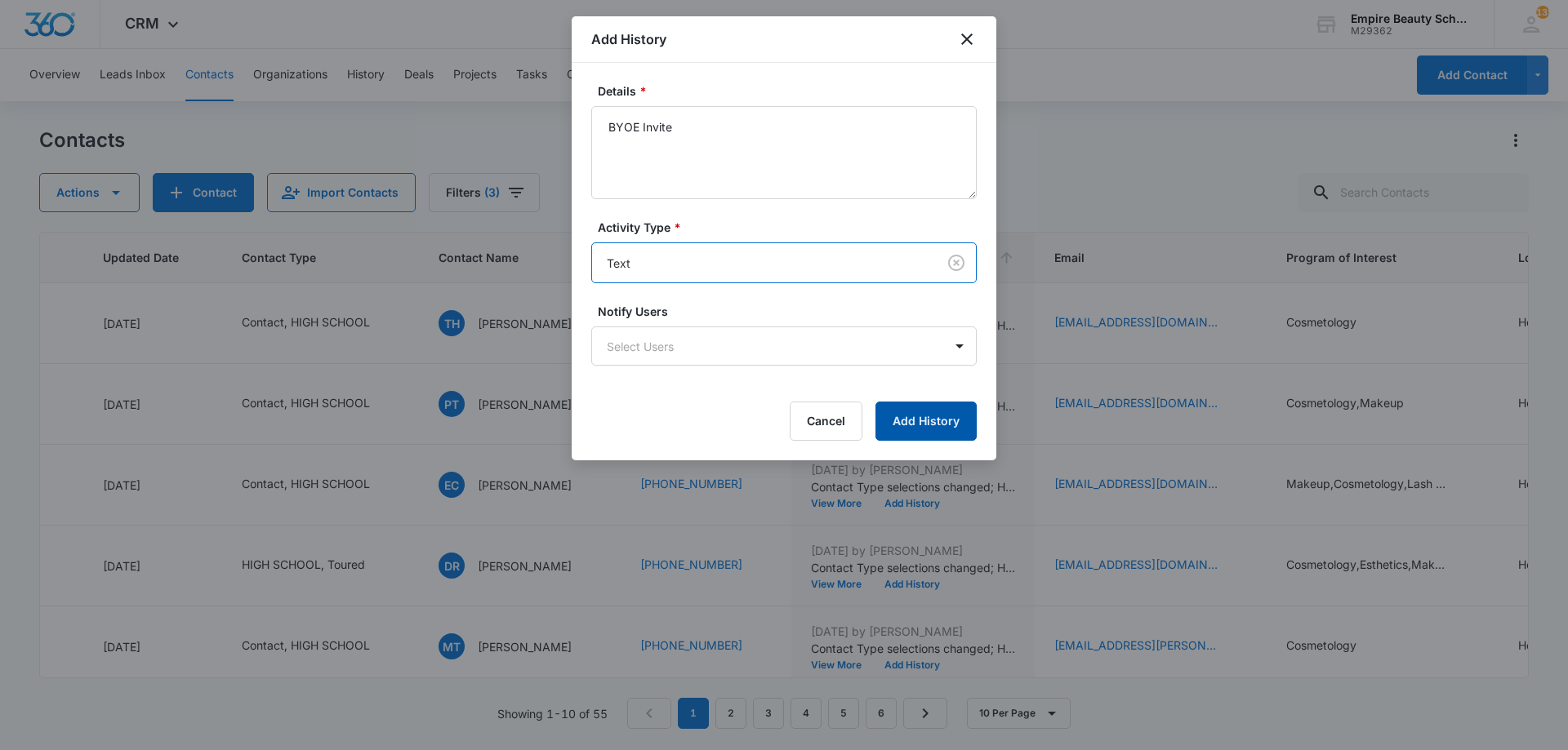
click at [902, 416] on button "Add History" at bounding box center [925, 421] width 101 height 39
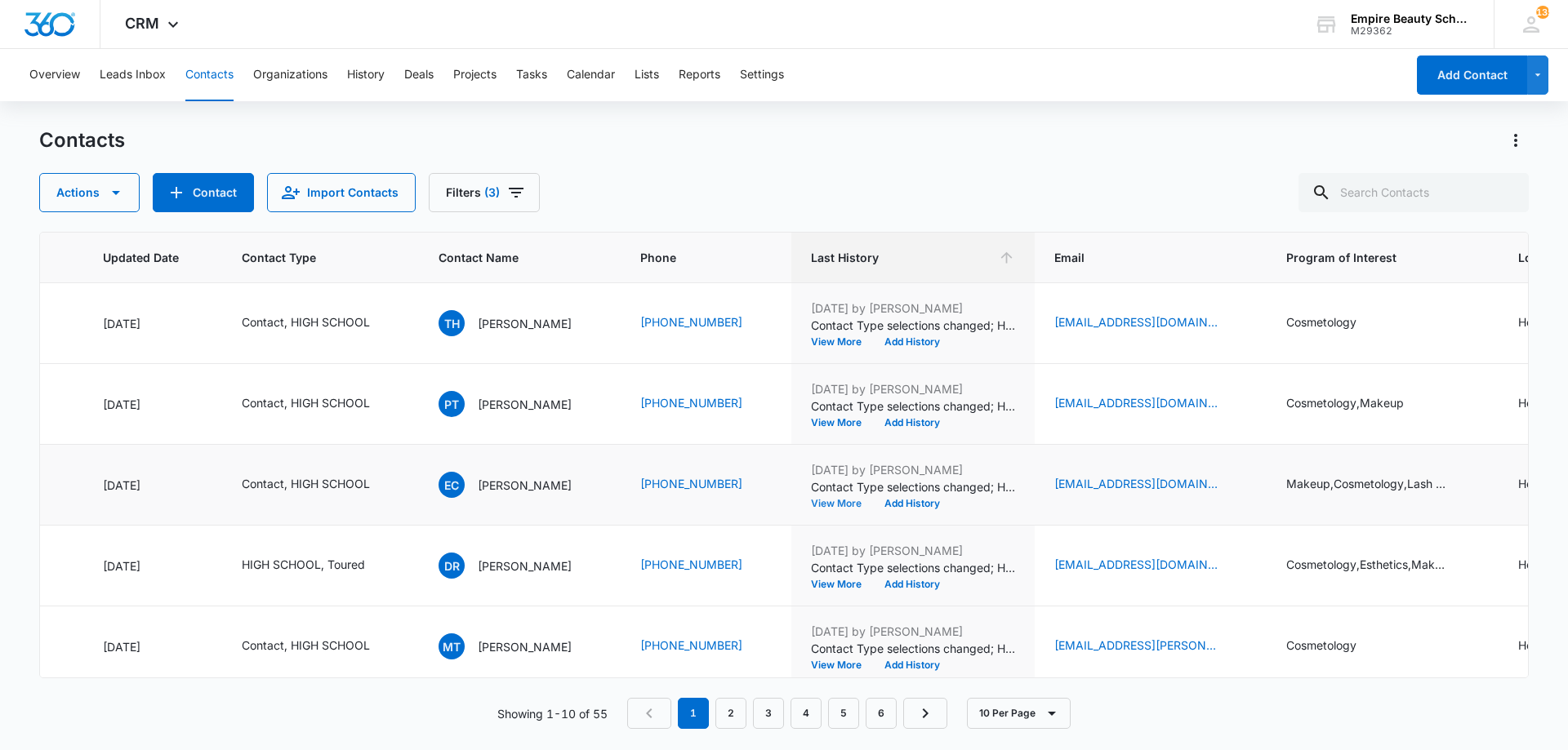
click at [853, 505] on button "View More" at bounding box center [842, 503] width 62 height 10
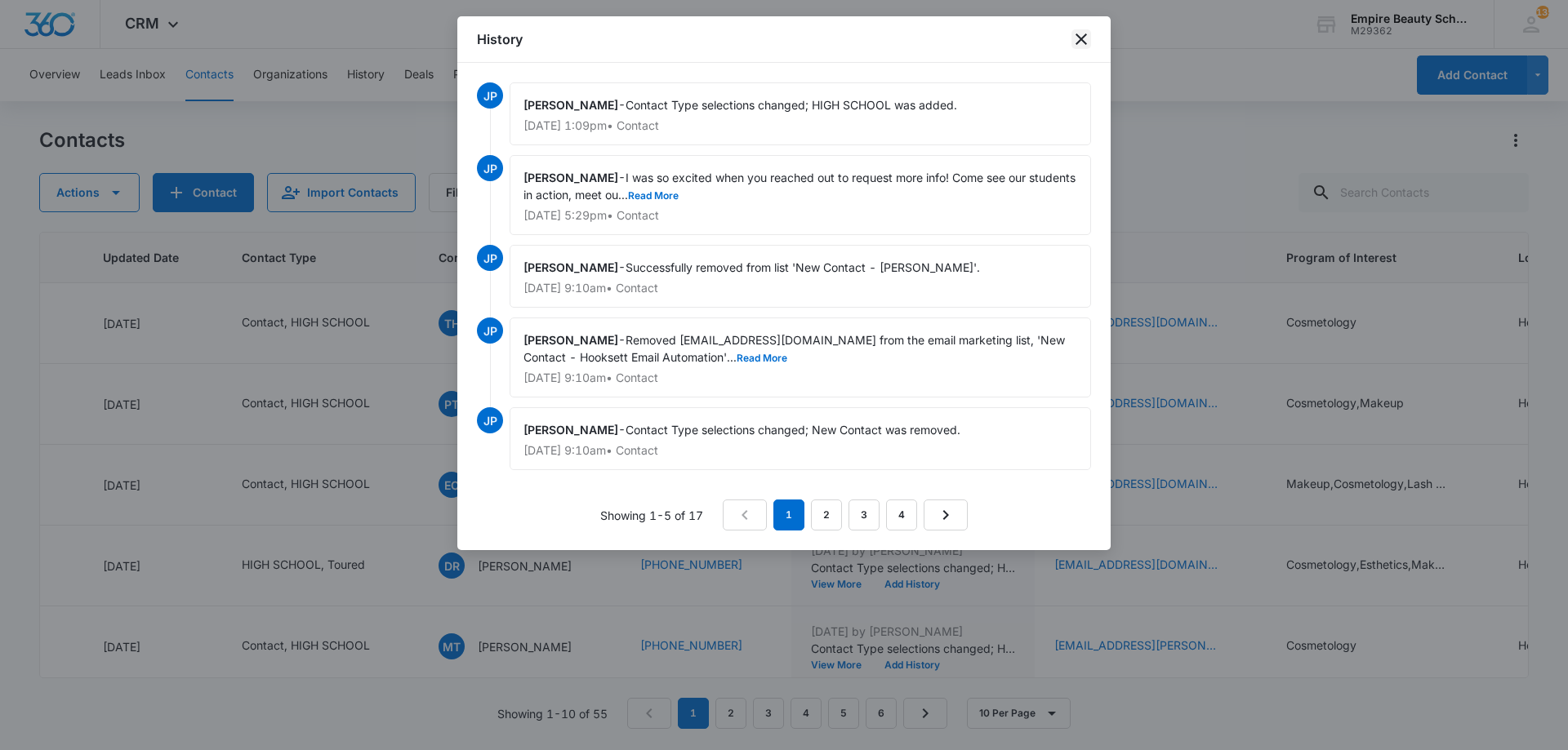
click at [1081, 45] on icon "close" at bounding box center [1081, 39] width 19 height 19
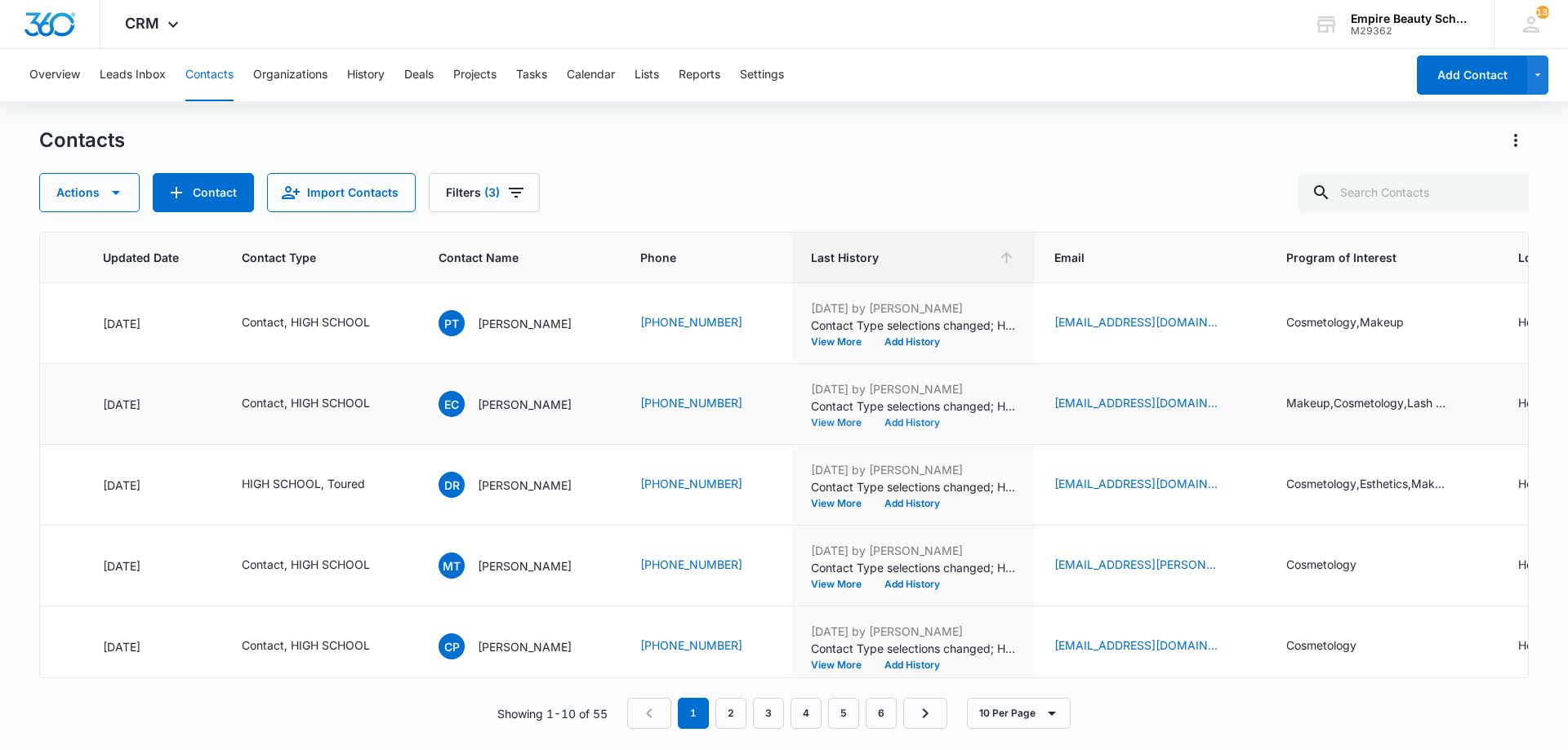
scroll to position [82, 231]
click at [918, 420] on button "Add History" at bounding box center [911, 421] width 78 height 10
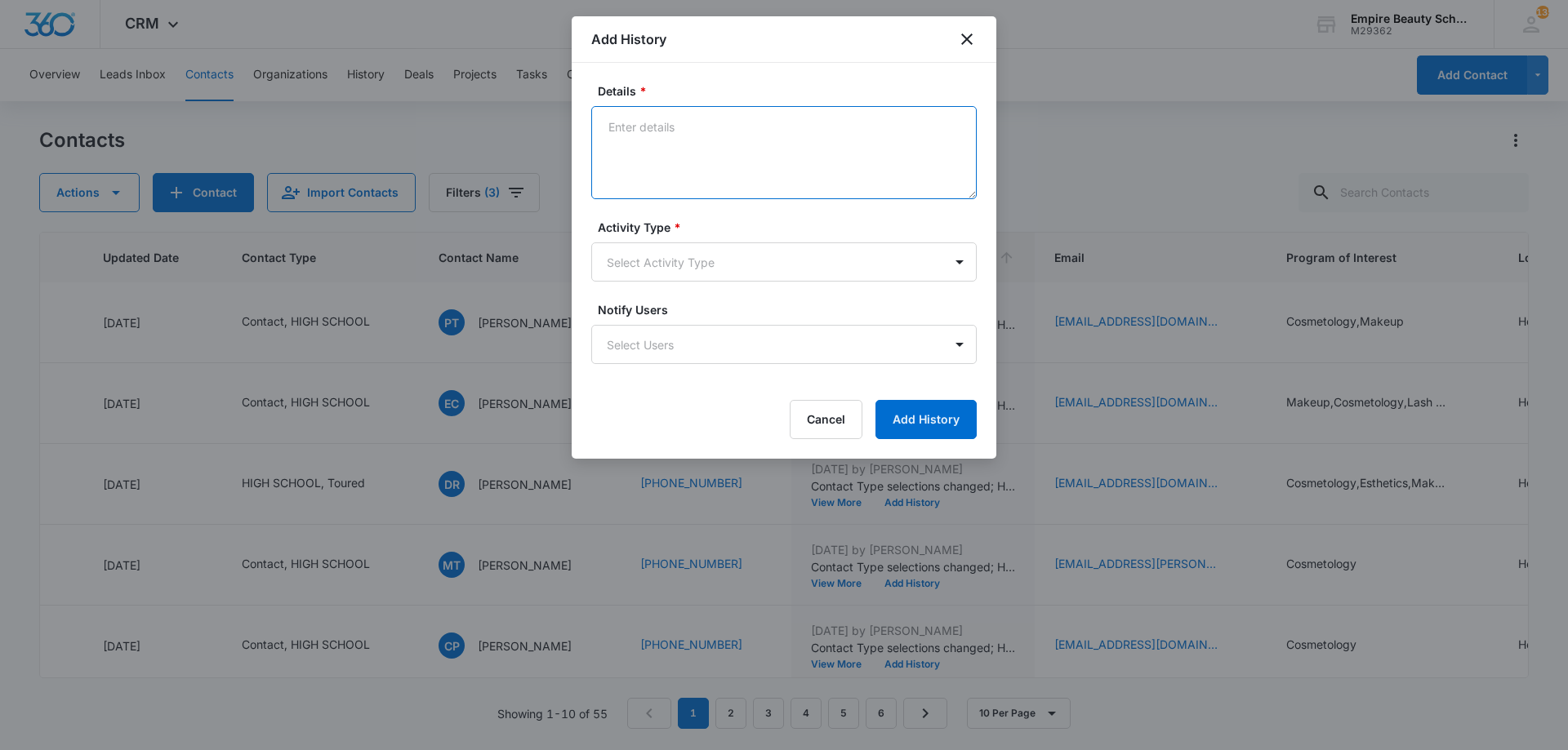
paste textarea "BYOE Invite"
type textarea "BYOE Invite"
click at [673, 271] on body "CRM Apps Forms CRM Email Shop Payments POS Files Brand Settings Empire Beauty S…" at bounding box center [784, 375] width 1568 height 750
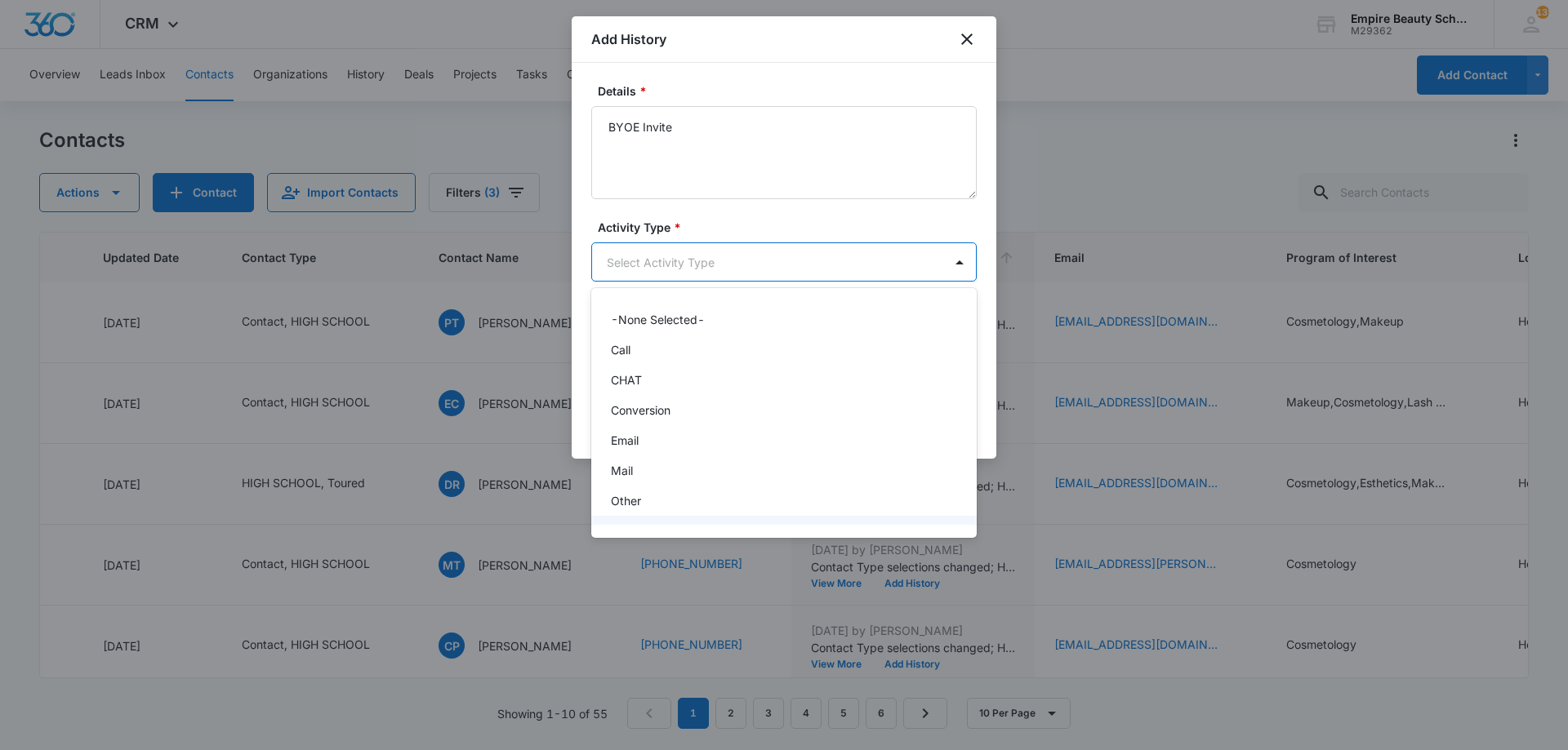
scroll to position [85, 0]
click at [658, 503] on div "Text" at bounding box center [782, 506] width 343 height 17
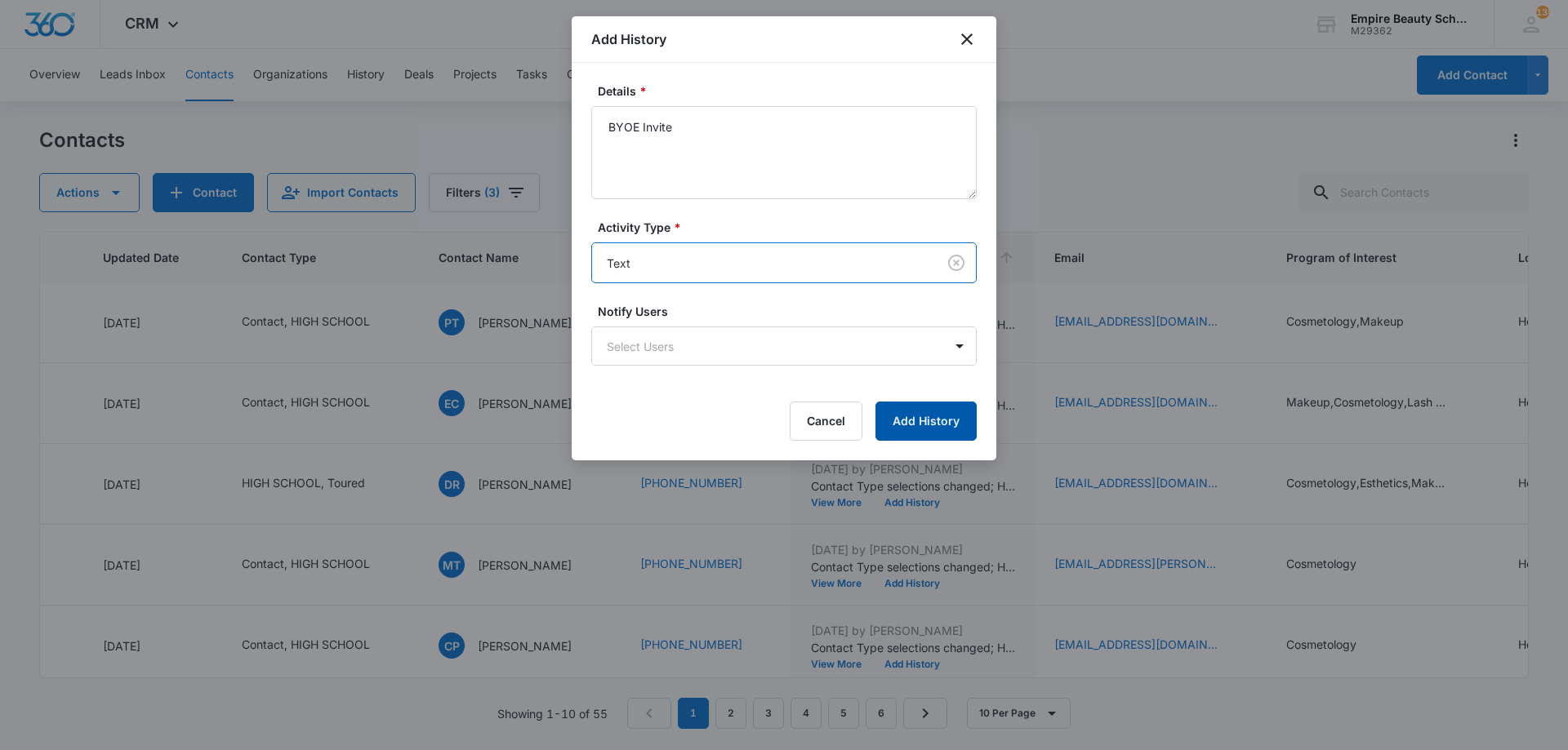
click at [921, 431] on button "Add History" at bounding box center [925, 421] width 101 height 39
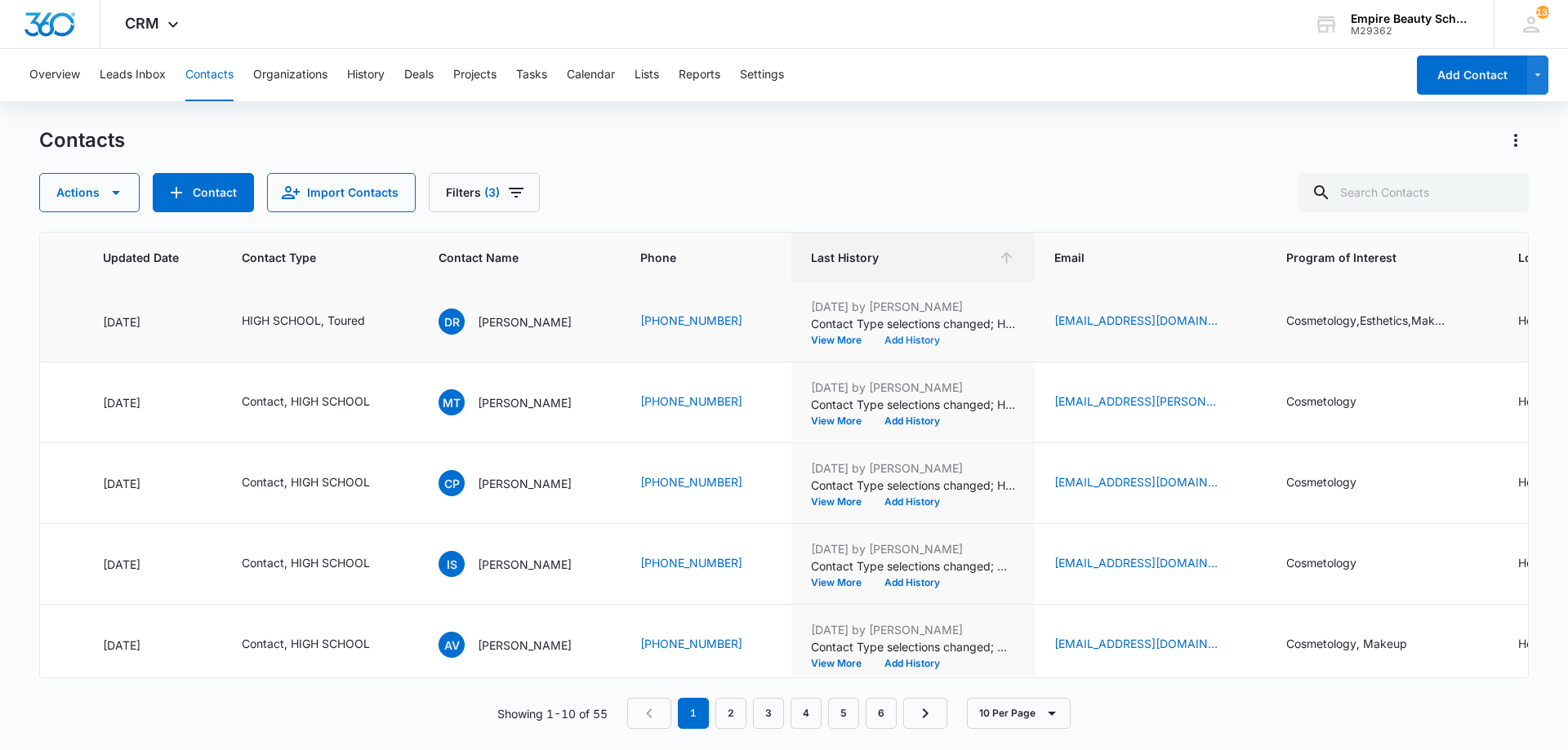
scroll to position [245, 231]
click at [908, 339] on button "Add History" at bounding box center [911, 339] width 78 height 10
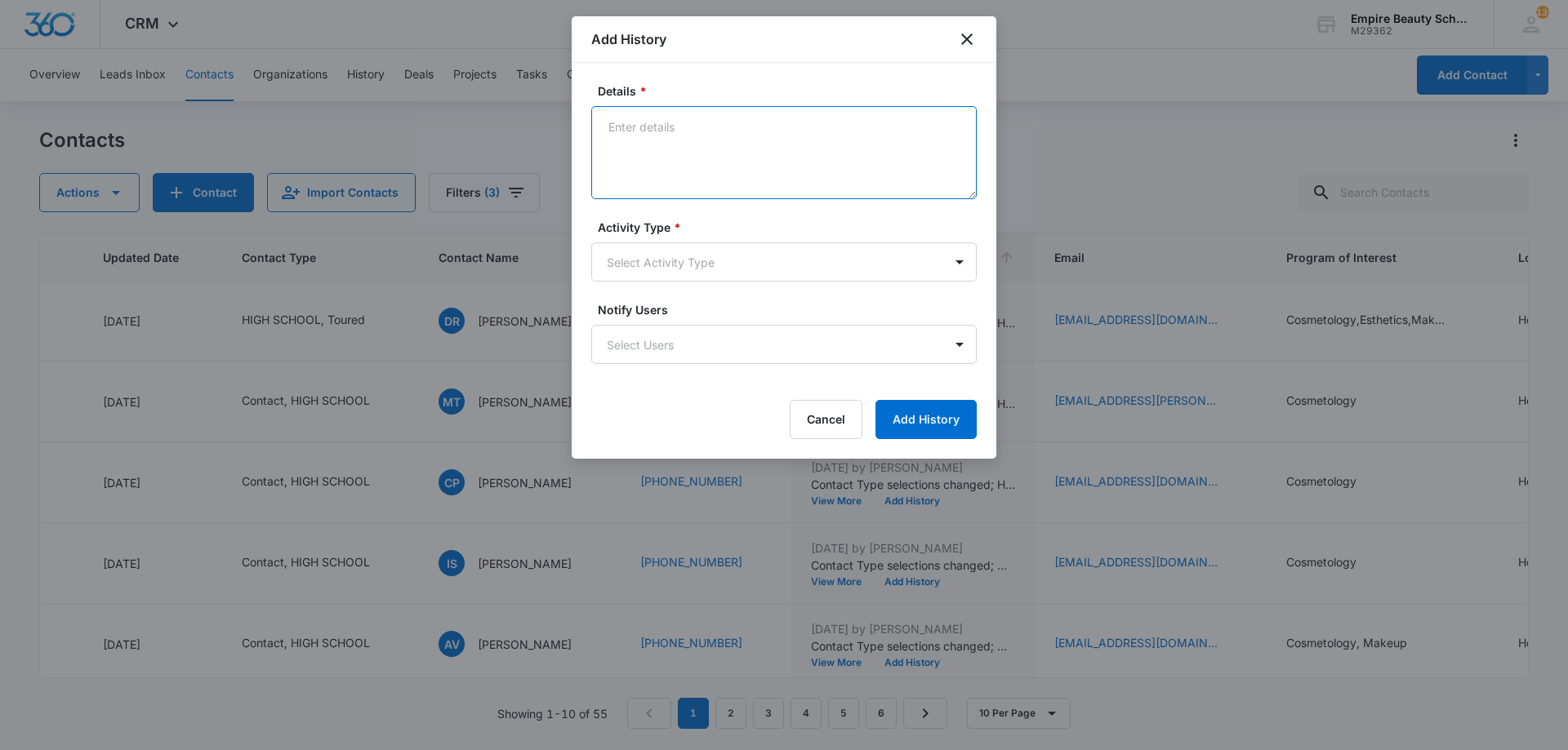
paste textarea "BYOE Invite"
type textarea "BYOE Invite"
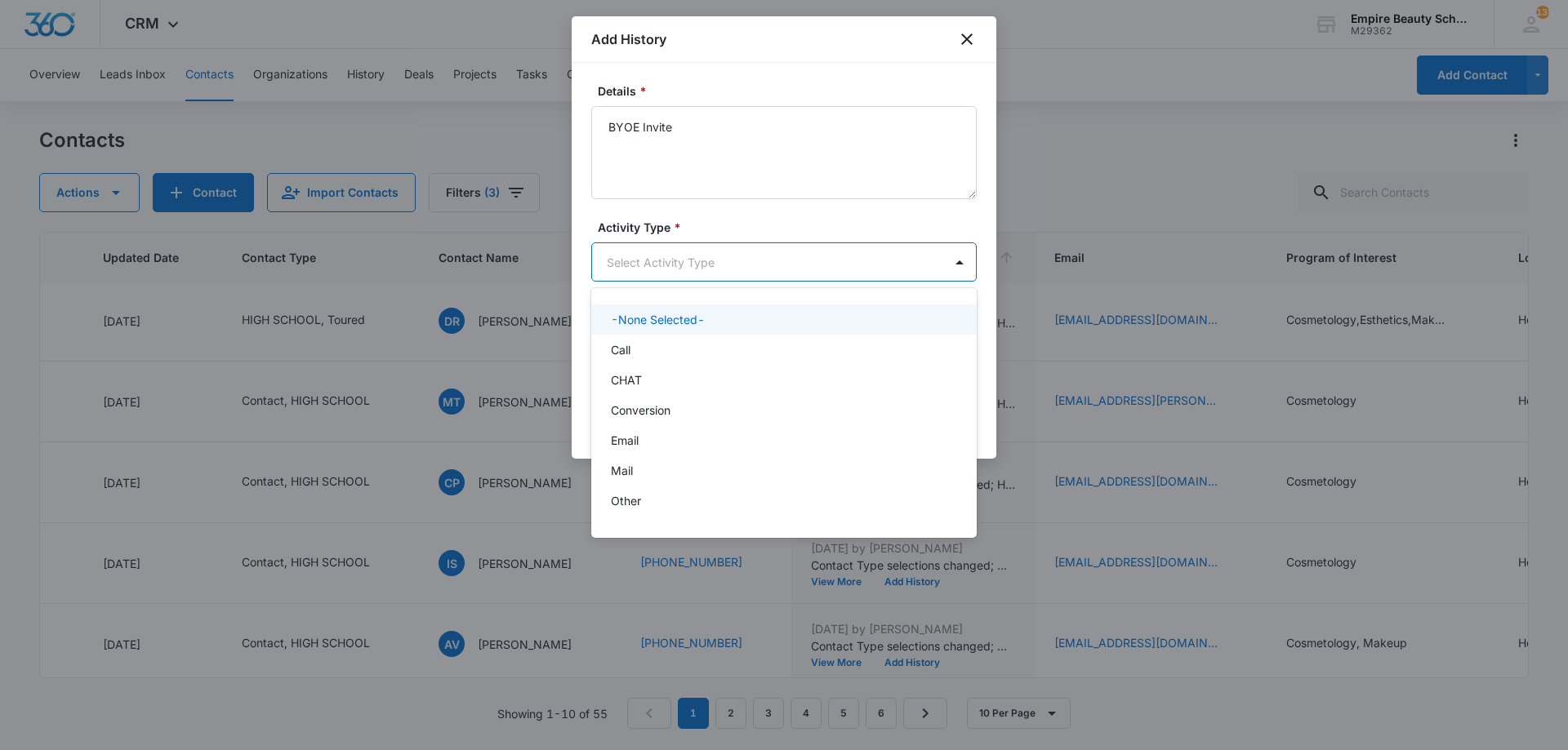
drag, startPoint x: 726, startPoint y: 279, endPoint x: 717, endPoint y: 268, distance: 14.2
click at [726, 279] on body "CRM Apps Forms CRM Email Shop Payments POS Files Brand Settings Empire Beauty S…" at bounding box center [784, 375] width 1568 height 750
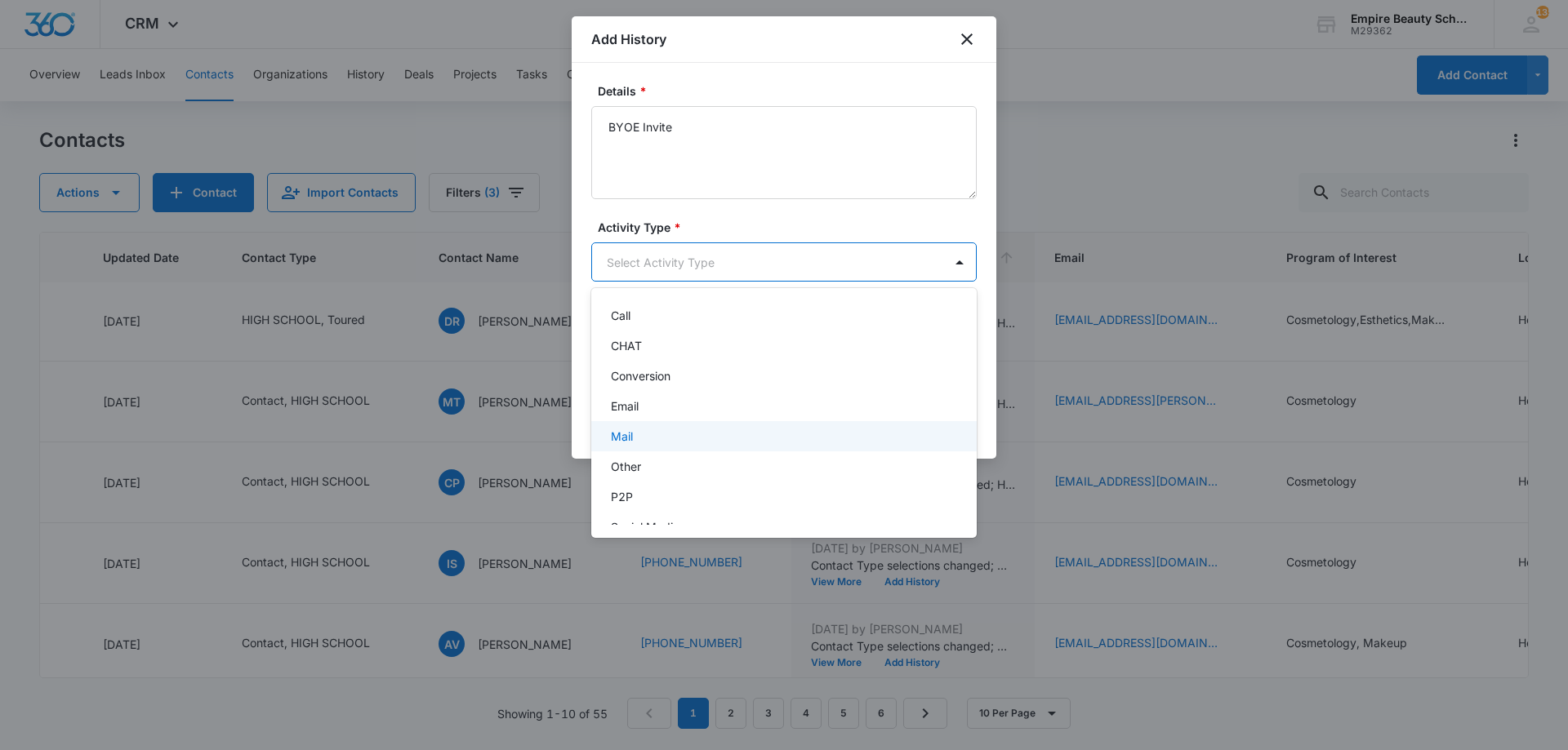
scroll to position [85, 0]
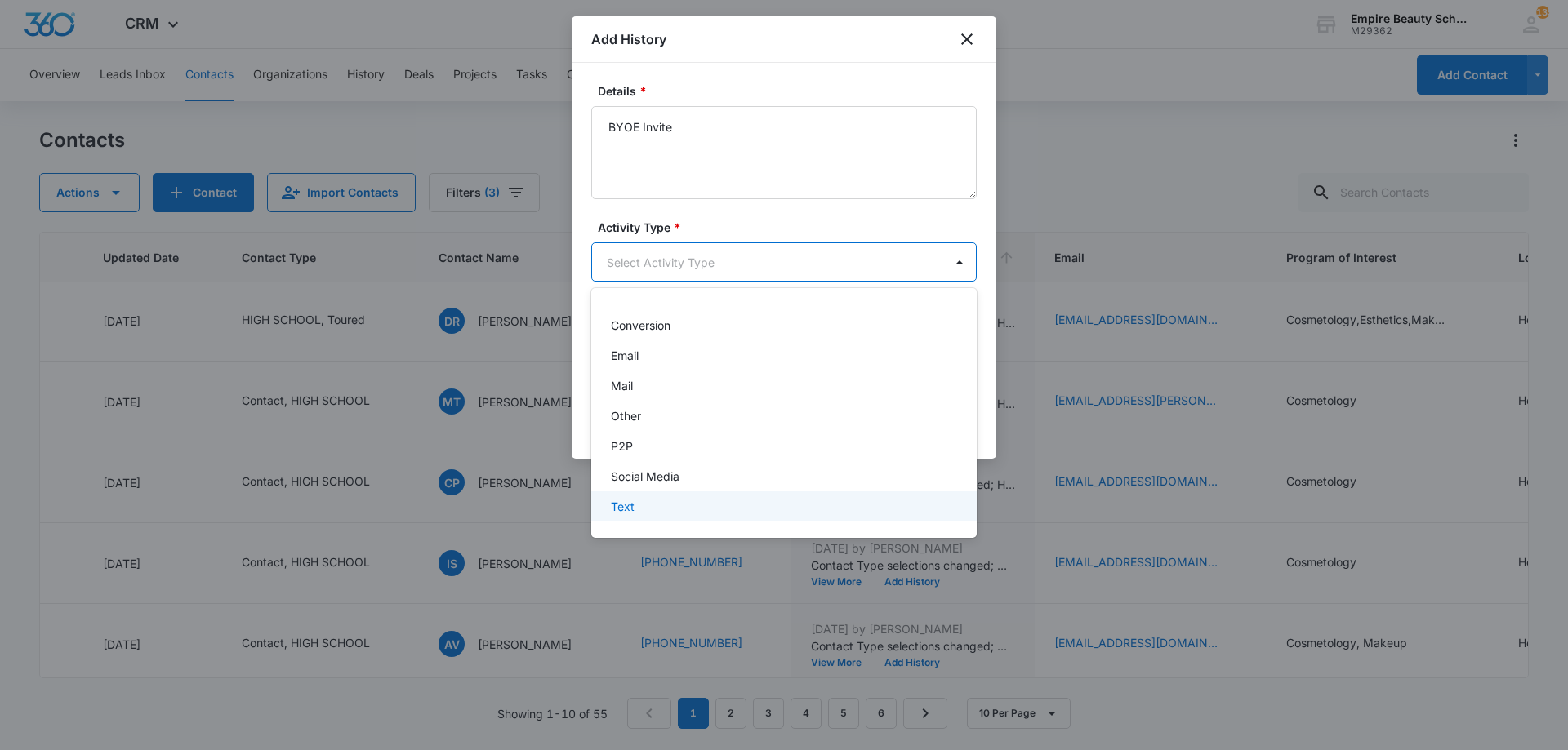
click at [638, 515] on div "Text" at bounding box center [782, 506] width 343 height 17
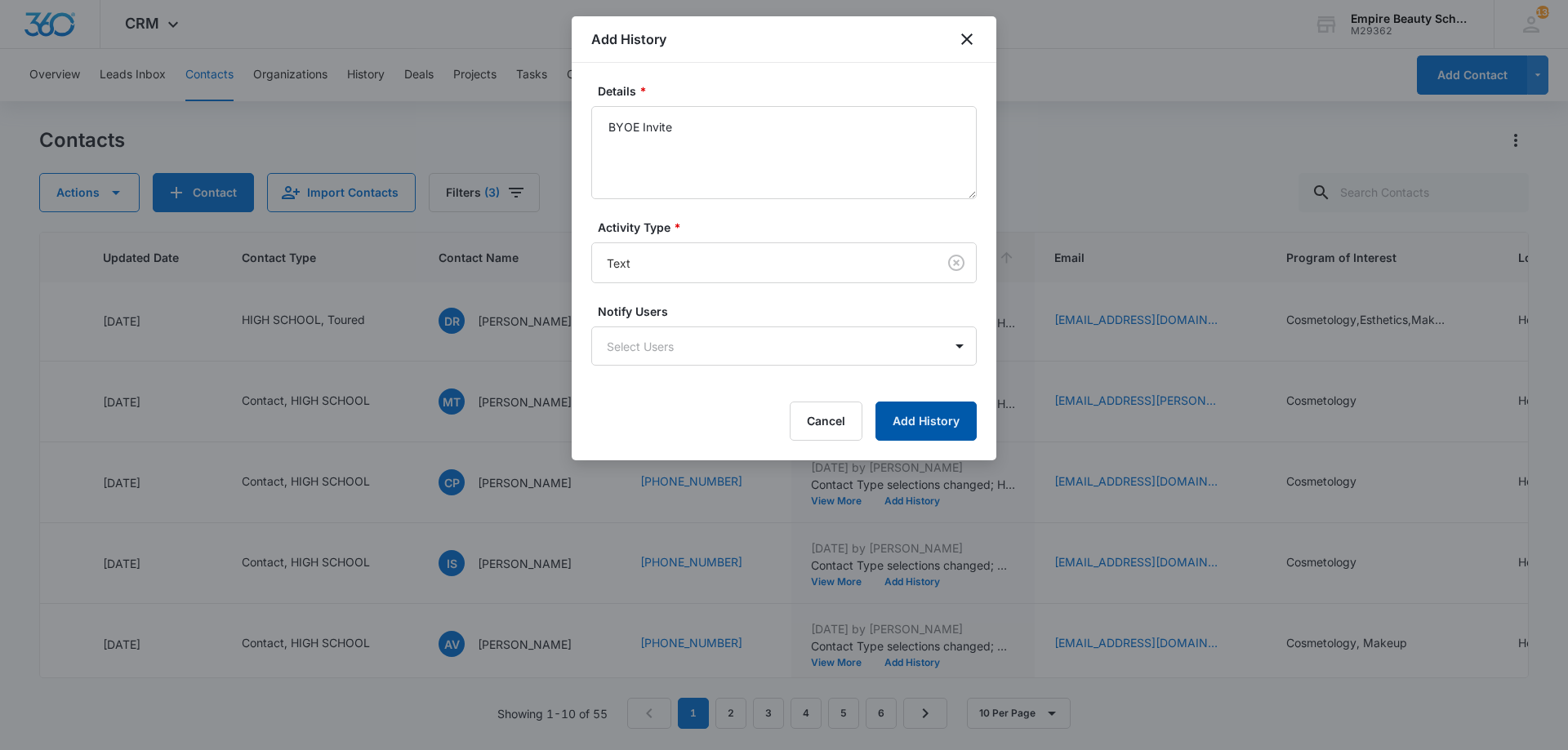
click at [940, 427] on button "Add History" at bounding box center [925, 421] width 101 height 39
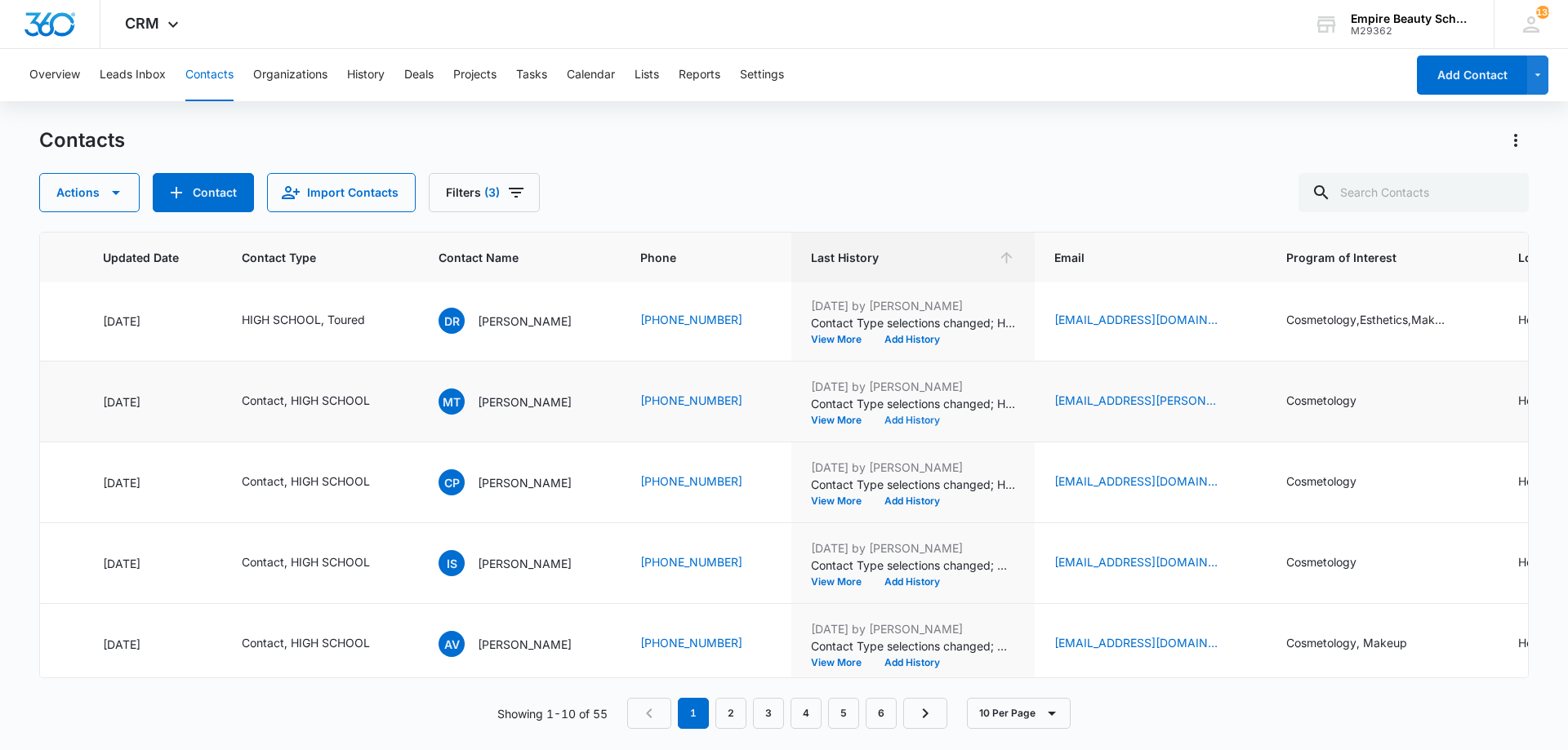
click at [926, 418] on button "Add History" at bounding box center [911, 420] width 78 height 10
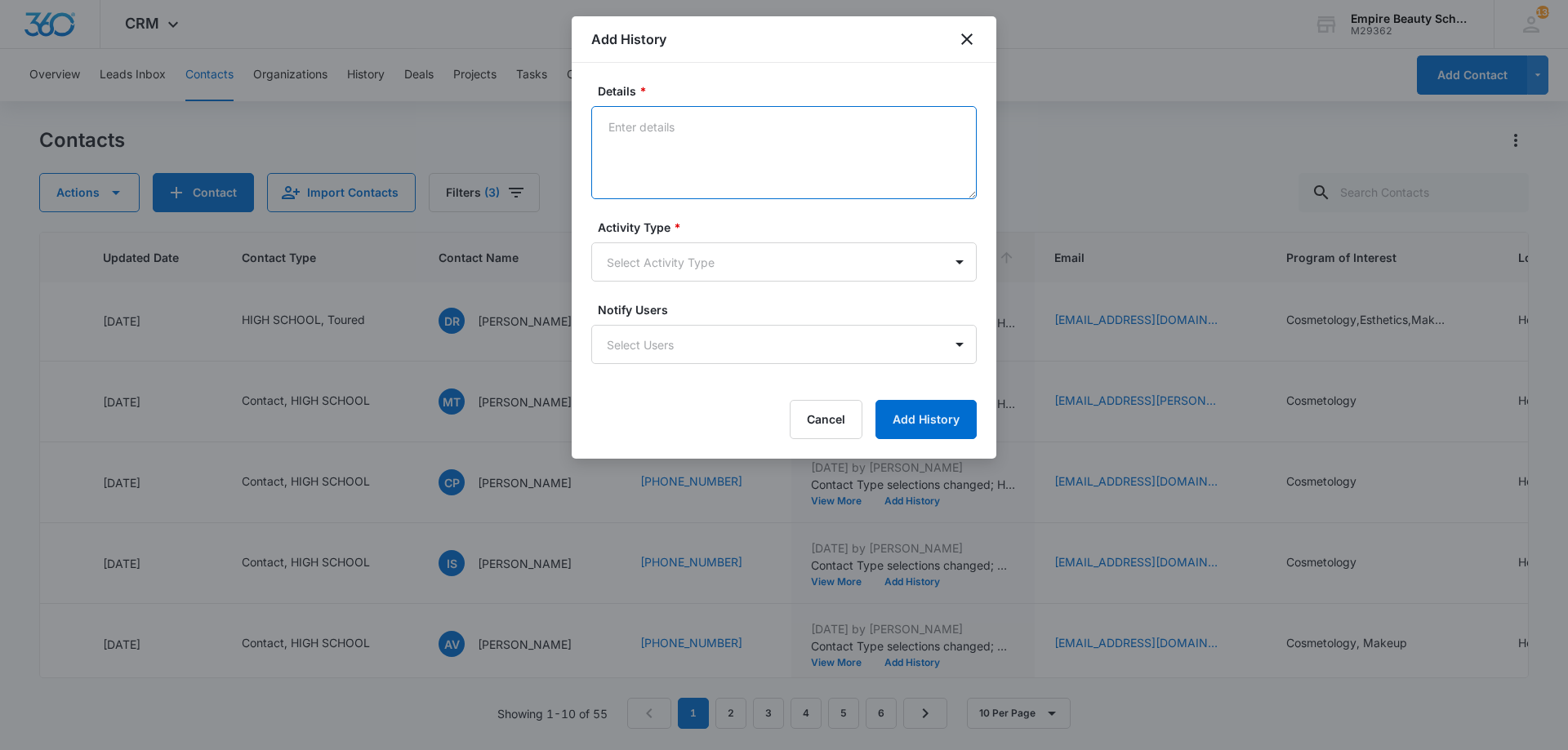
paste textarea "BYOE Invite"
type textarea "BYOE Invite"
click at [719, 253] on body "CRM Apps Forms CRM Email Shop Payments POS Files Brand Settings Empire Beauty S…" at bounding box center [784, 375] width 1568 height 750
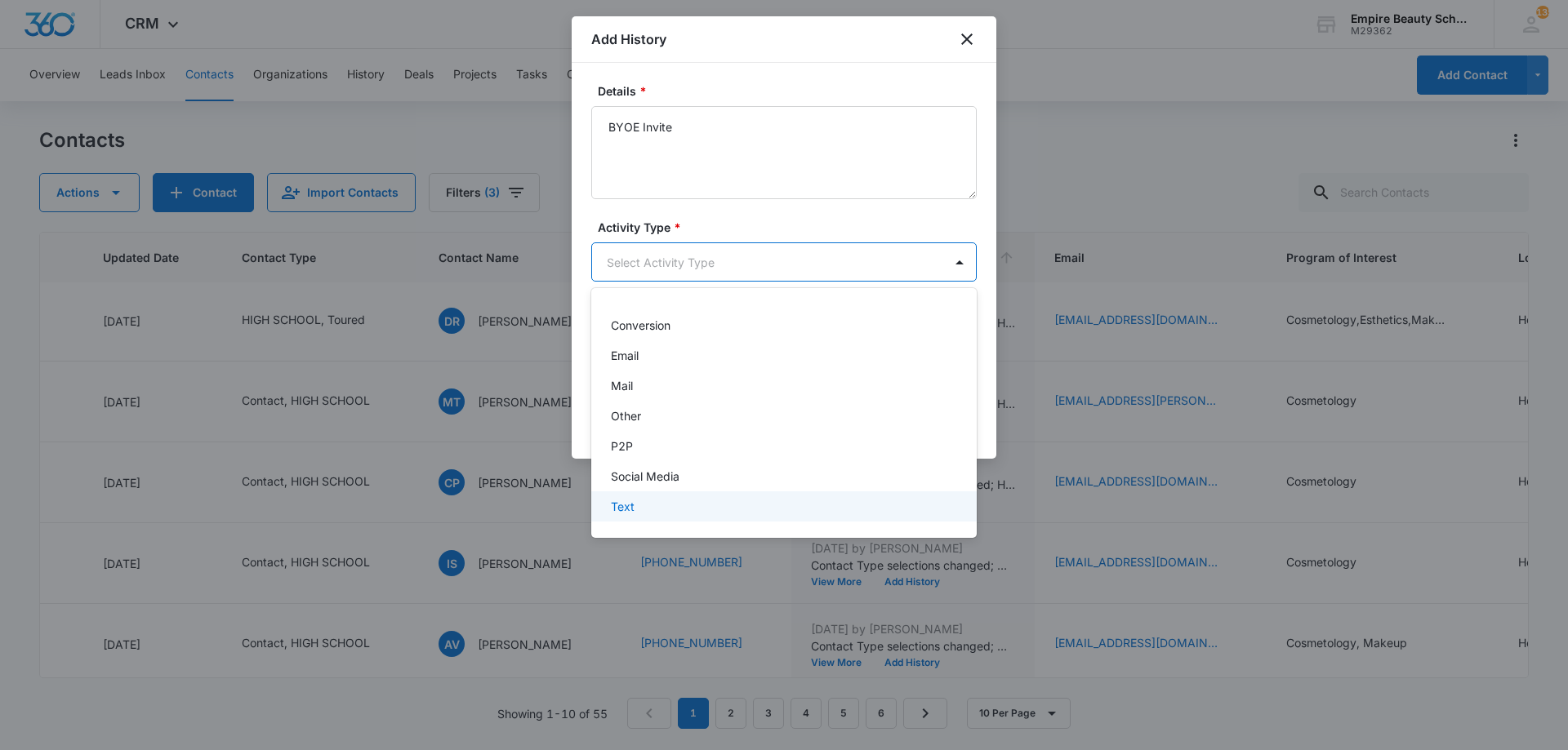
click at [660, 506] on div "Text" at bounding box center [782, 506] width 343 height 17
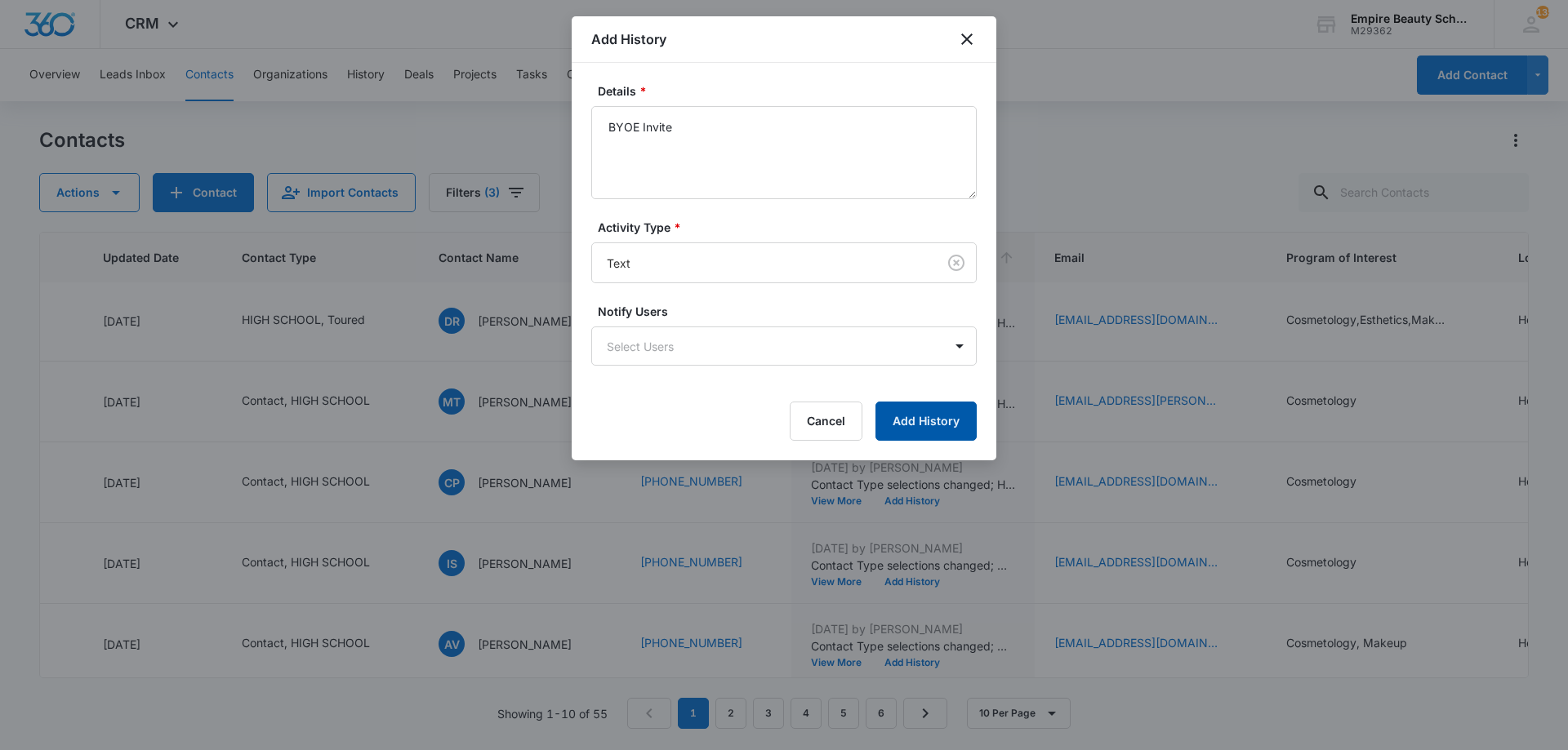
click at [940, 428] on button "Add History" at bounding box center [925, 421] width 101 height 39
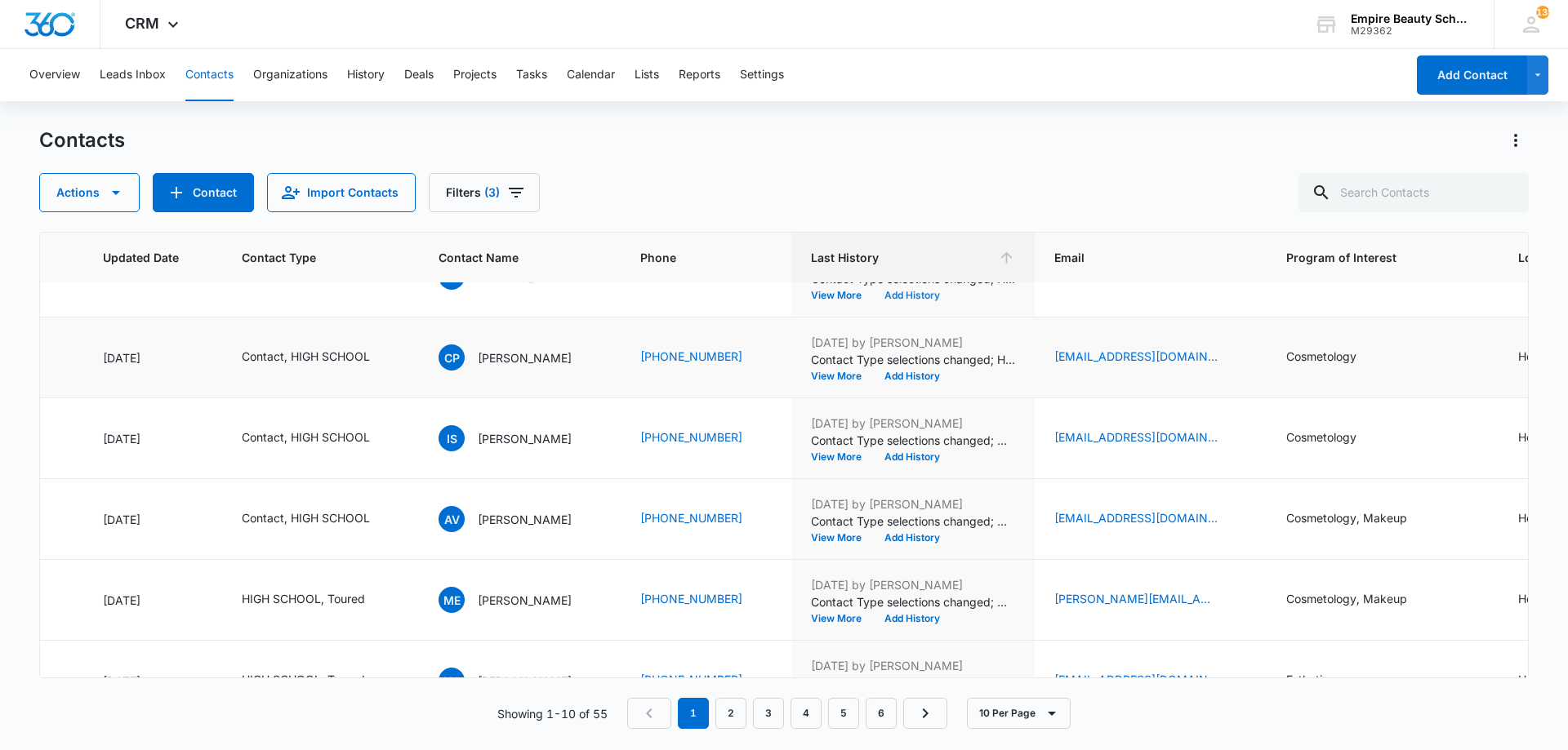
scroll to position [368, 231]
click at [923, 374] on button "Add History" at bounding box center [911, 377] width 78 height 10
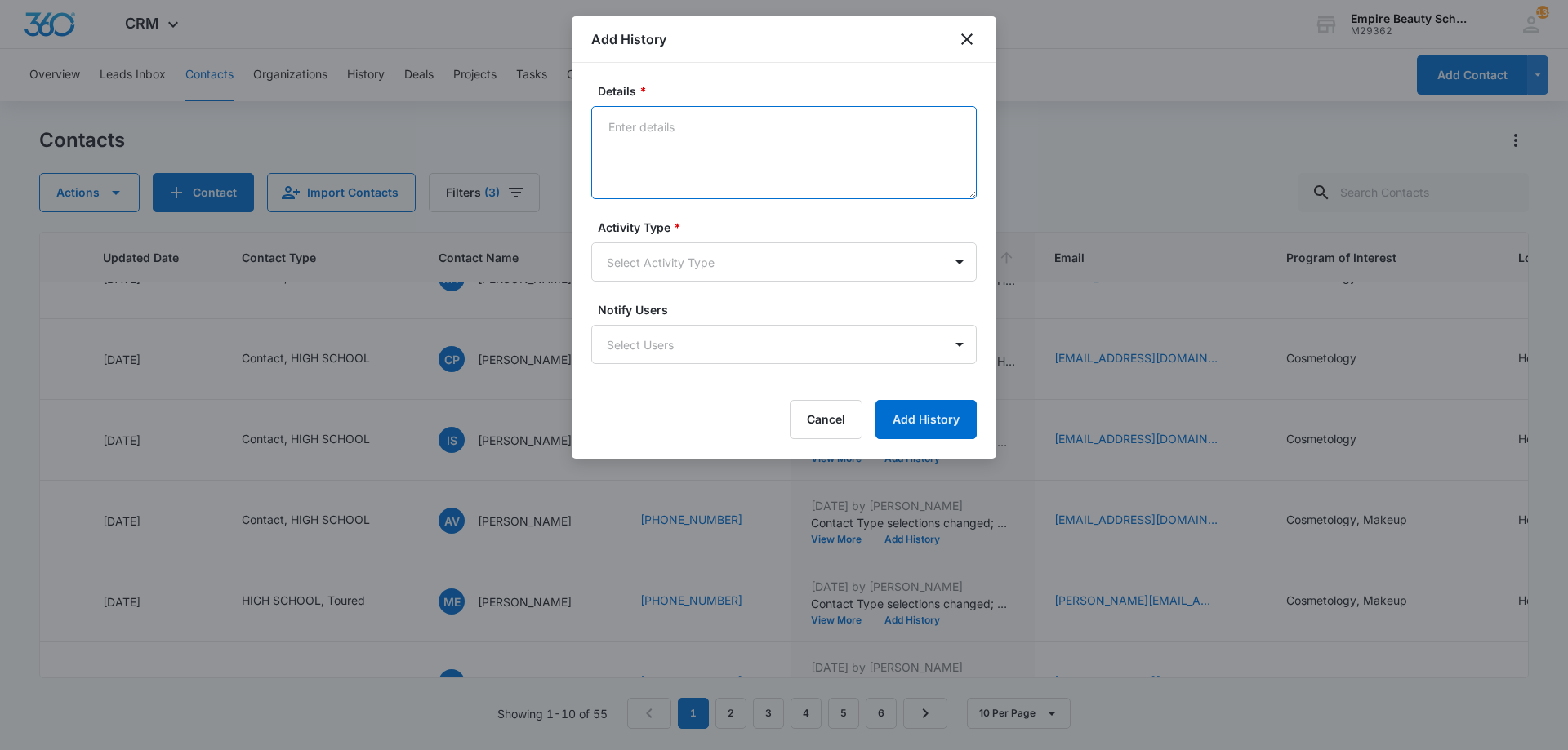
paste textarea "BYOE Invite"
type textarea "BYOE Invite"
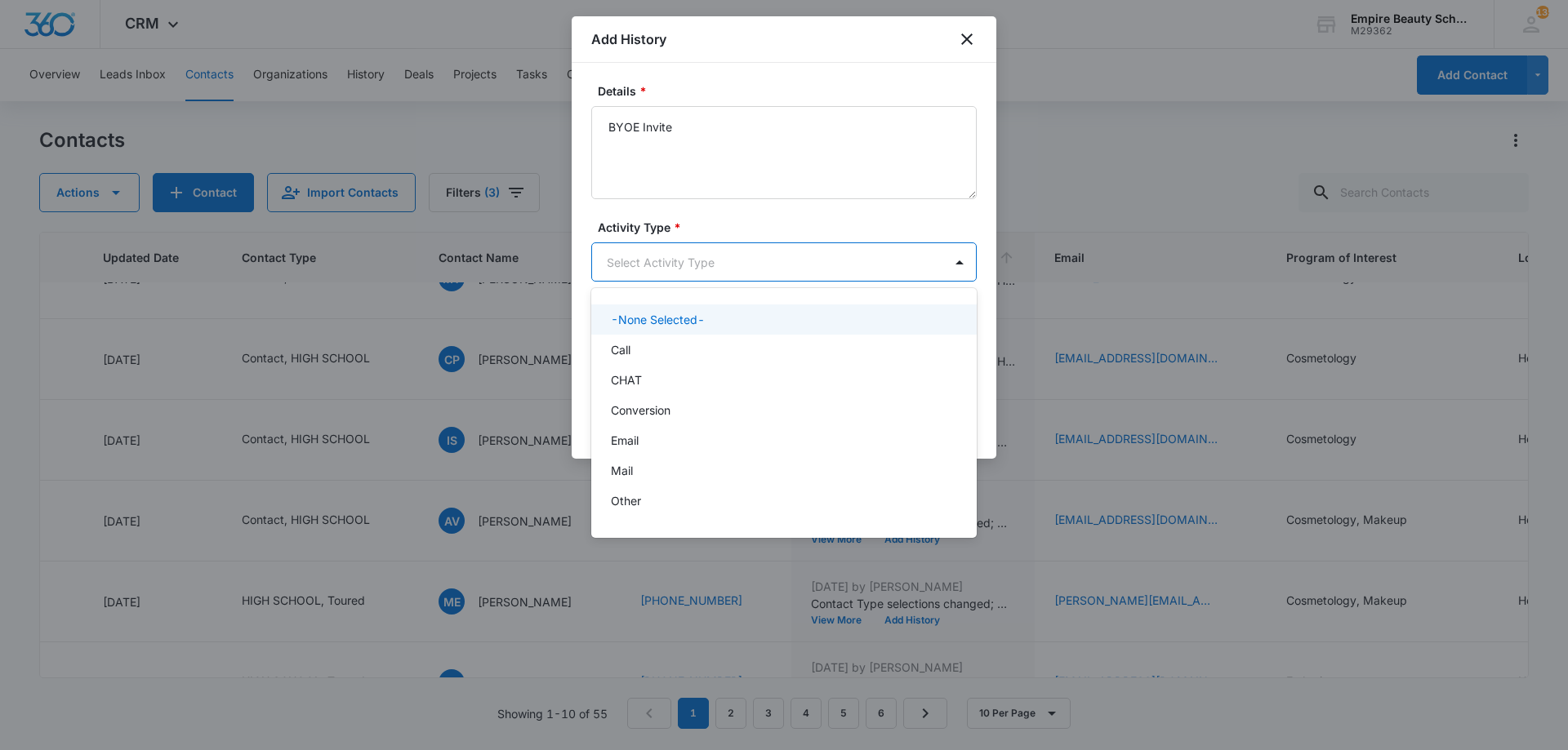
drag, startPoint x: 726, startPoint y: 264, endPoint x: 709, endPoint y: 282, distance: 24.8
click at [725, 264] on body "CRM Apps Forms CRM Email Shop Payments POS Files Brand Settings Empire Beauty S…" at bounding box center [784, 375] width 1568 height 750
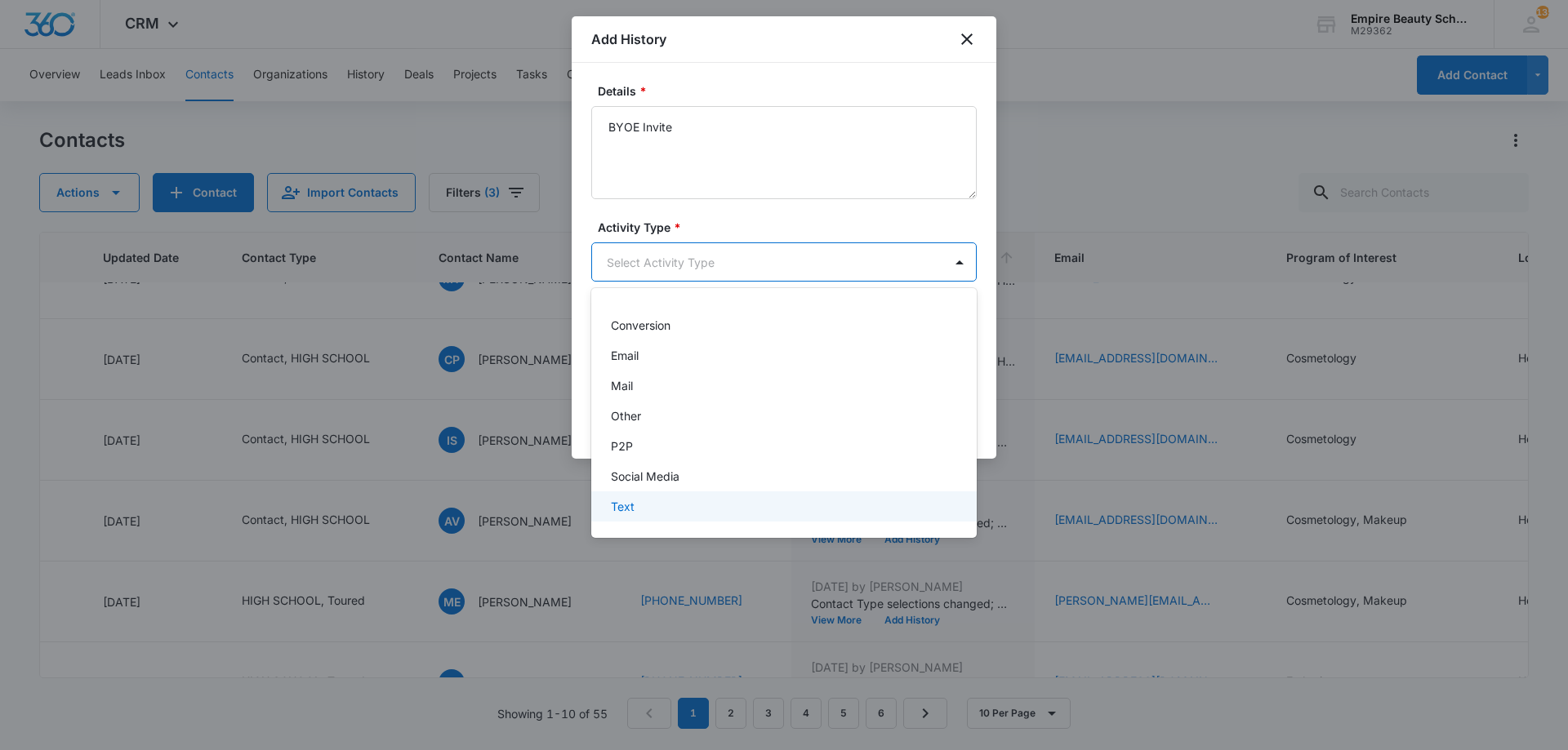
click at [661, 506] on div "Text" at bounding box center [782, 506] width 343 height 17
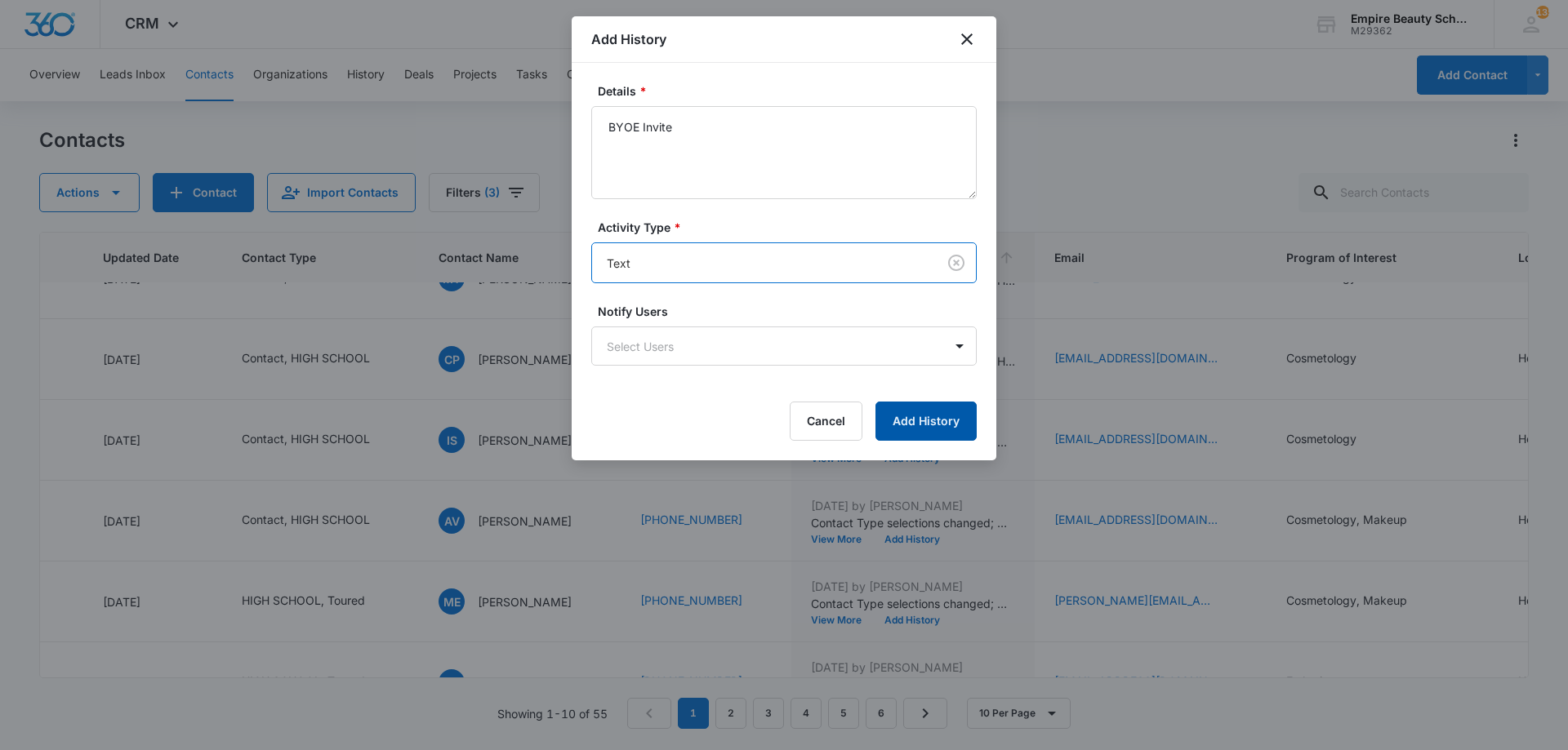
click at [934, 419] on button "Add History" at bounding box center [925, 421] width 101 height 39
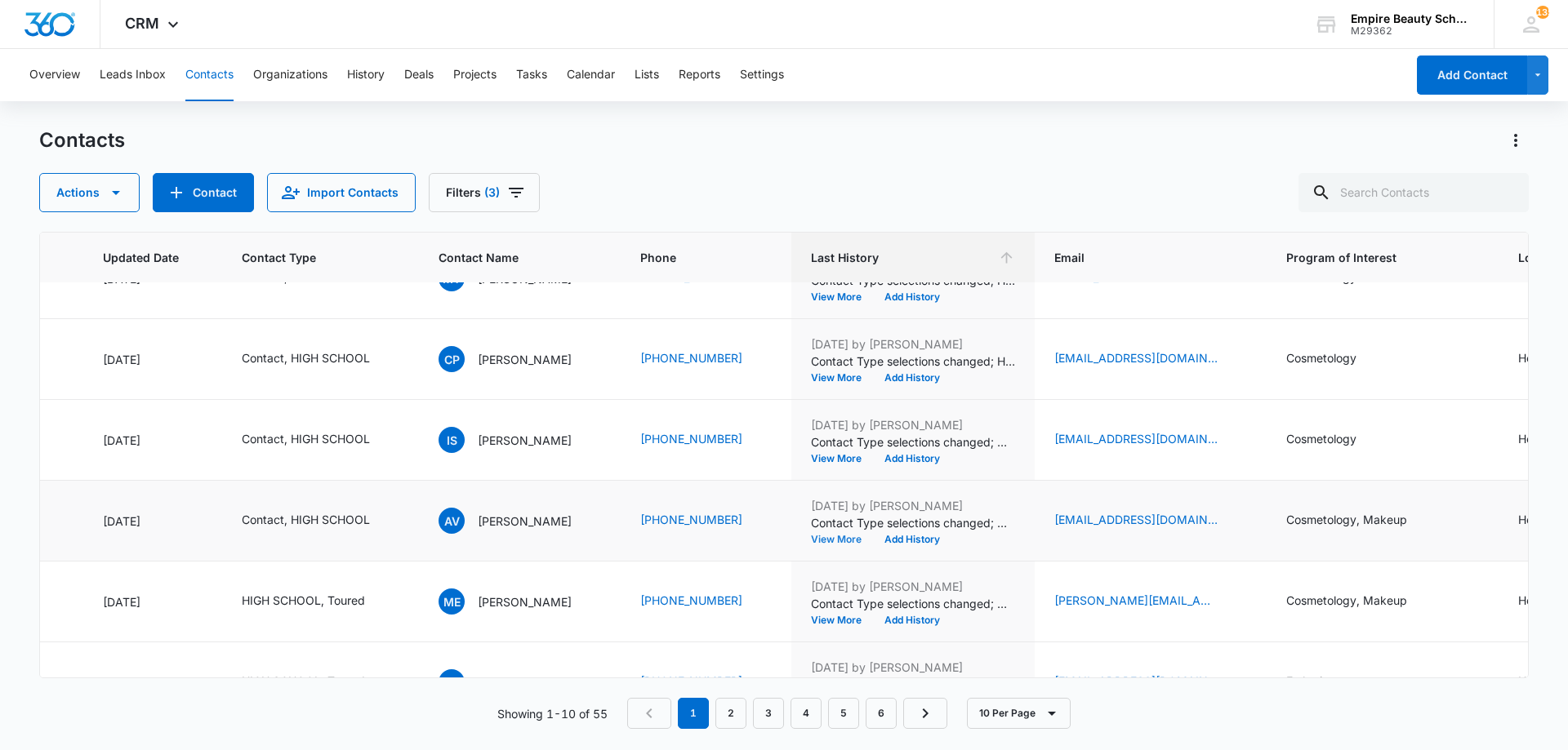
click at [861, 537] on button "View More" at bounding box center [842, 539] width 62 height 10
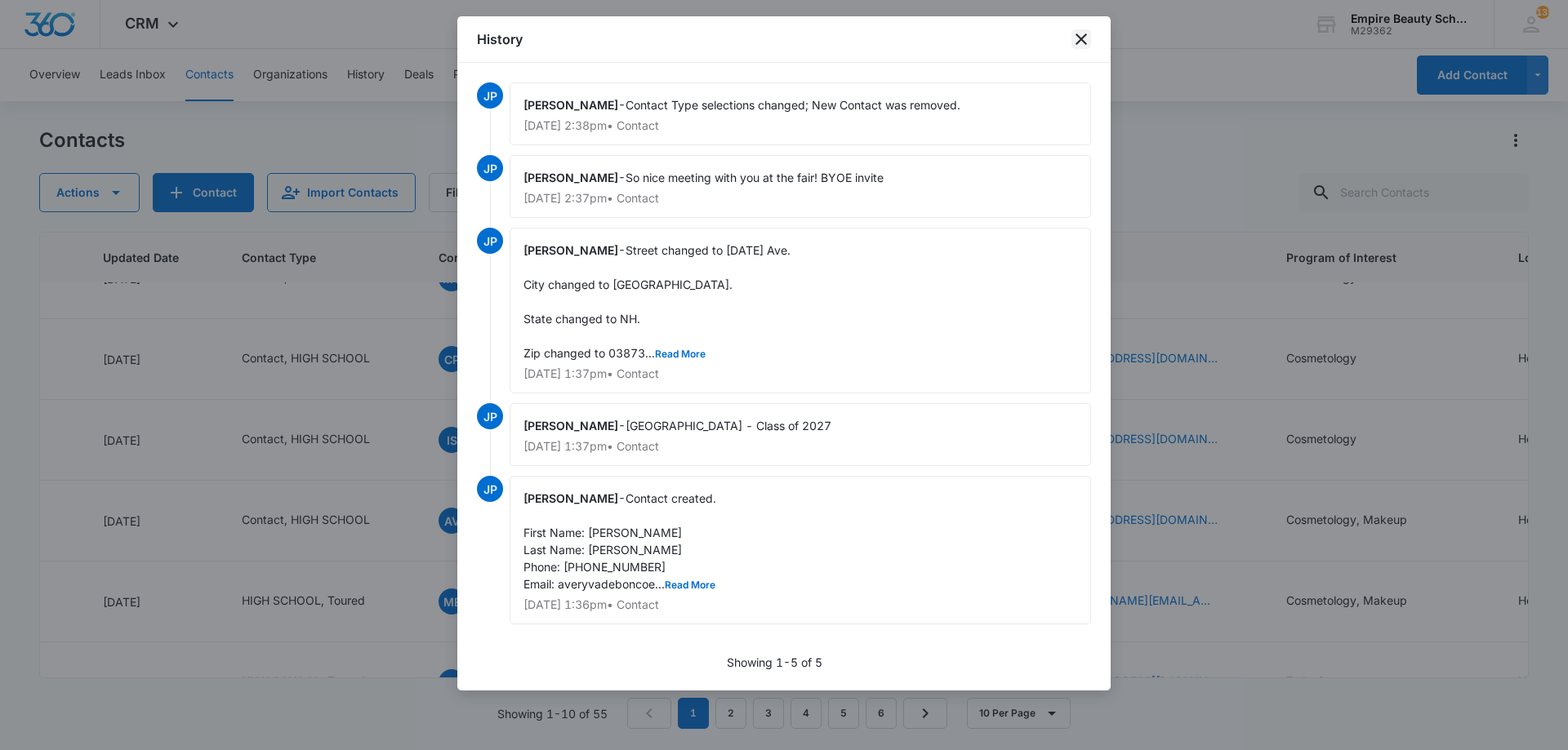
click at [1078, 42] on icon "close" at bounding box center [1081, 39] width 11 height 11
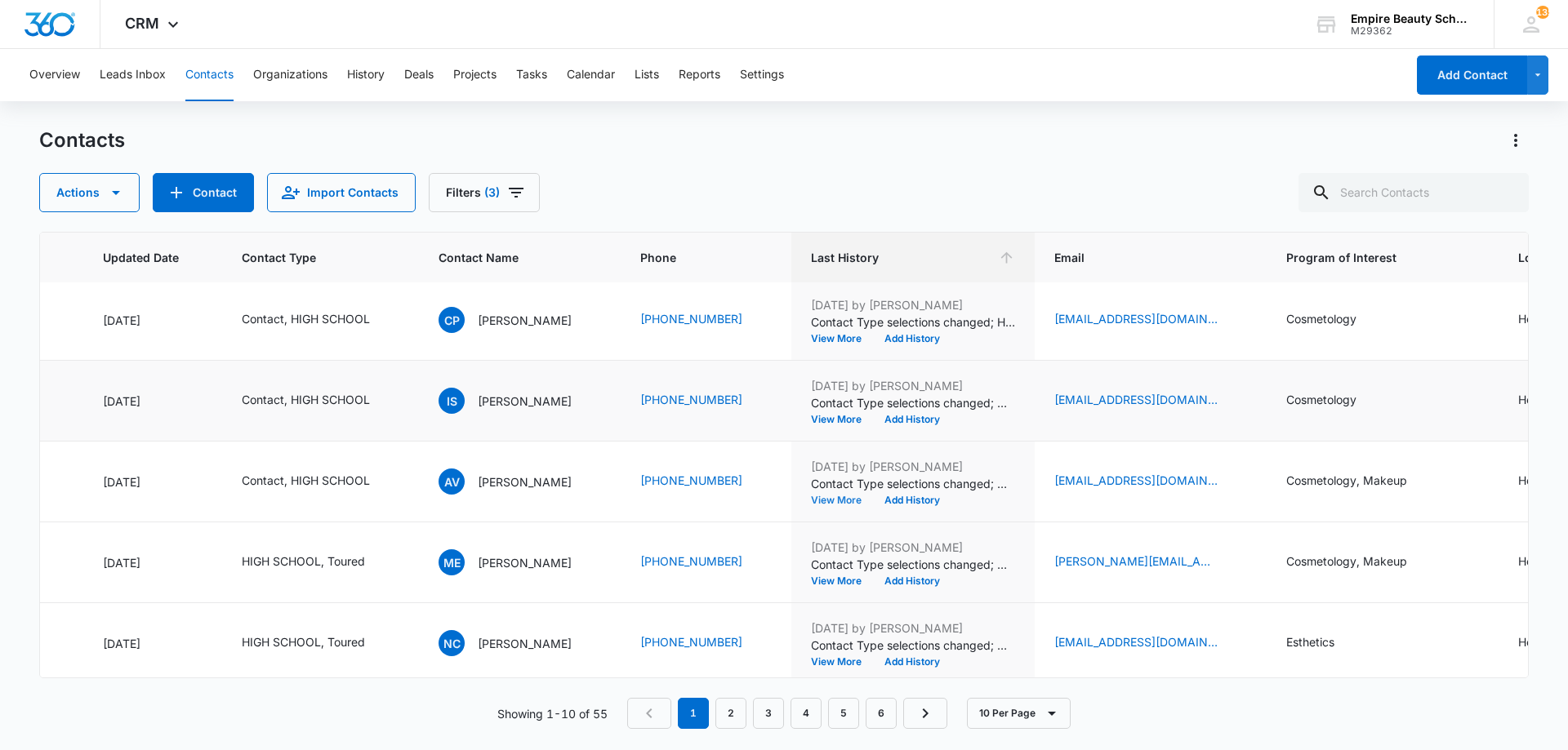
scroll to position [426, 231]
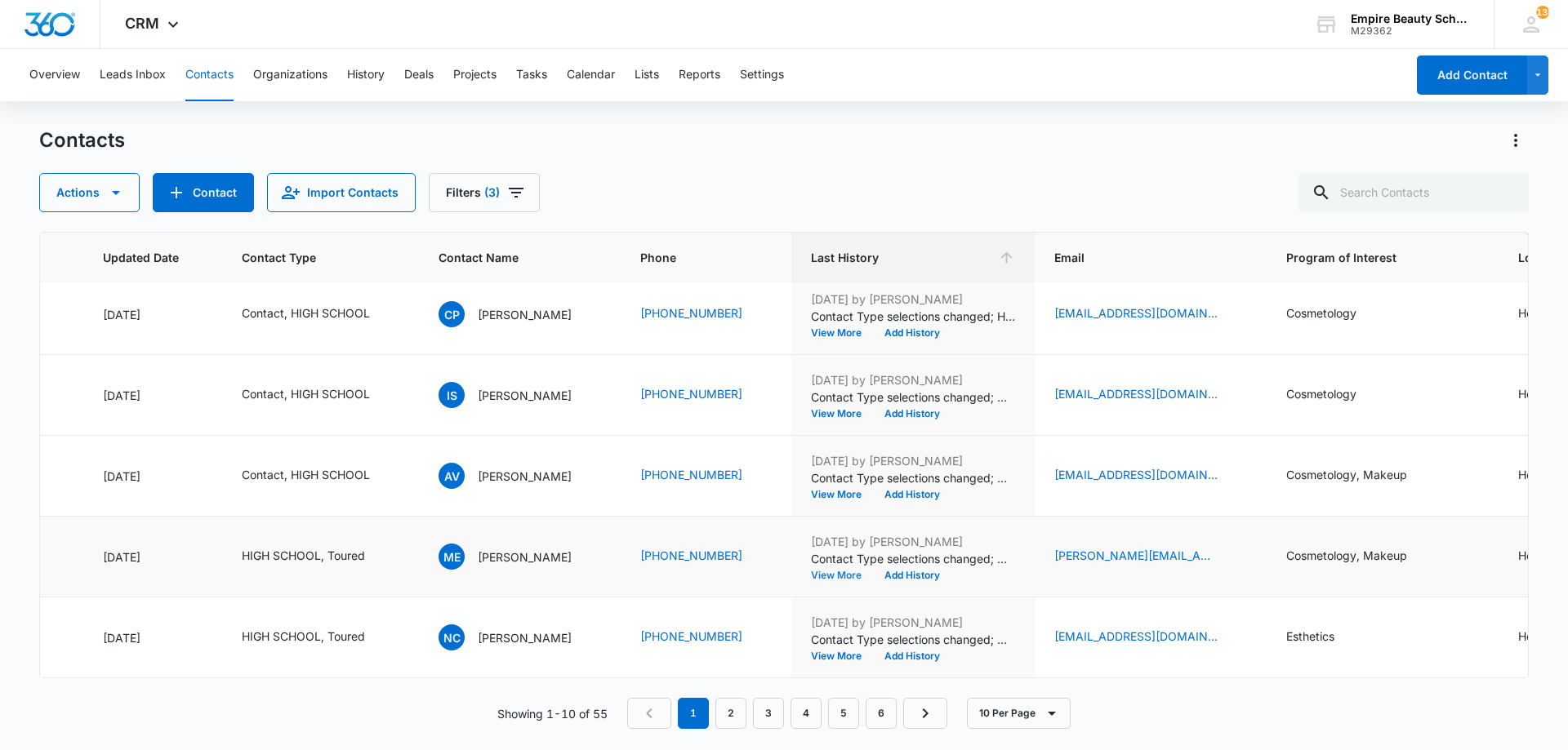
click at [848, 571] on button "View More" at bounding box center [842, 575] width 62 height 10
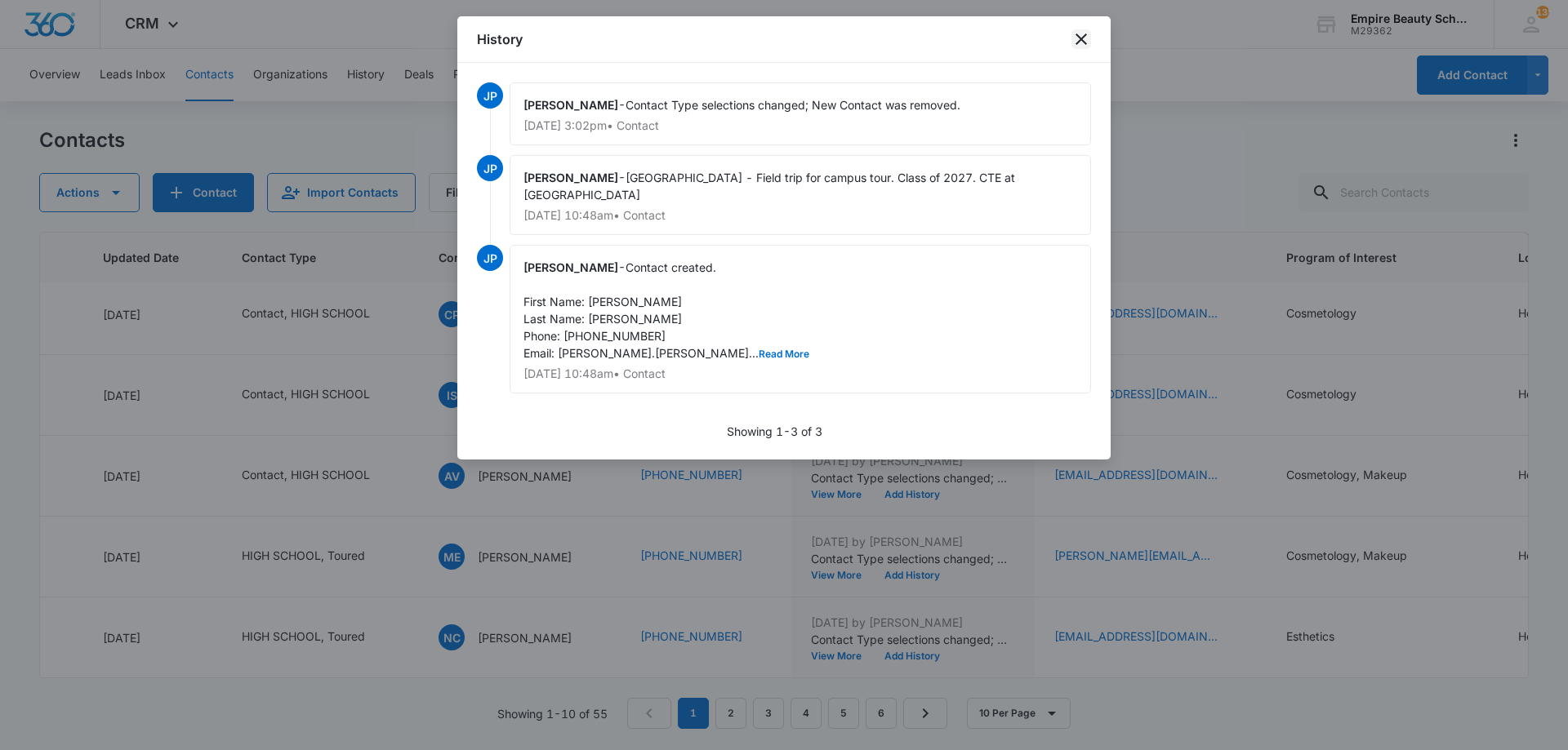
click at [1081, 39] on icon "close" at bounding box center [1081, 39] width 11 height 11
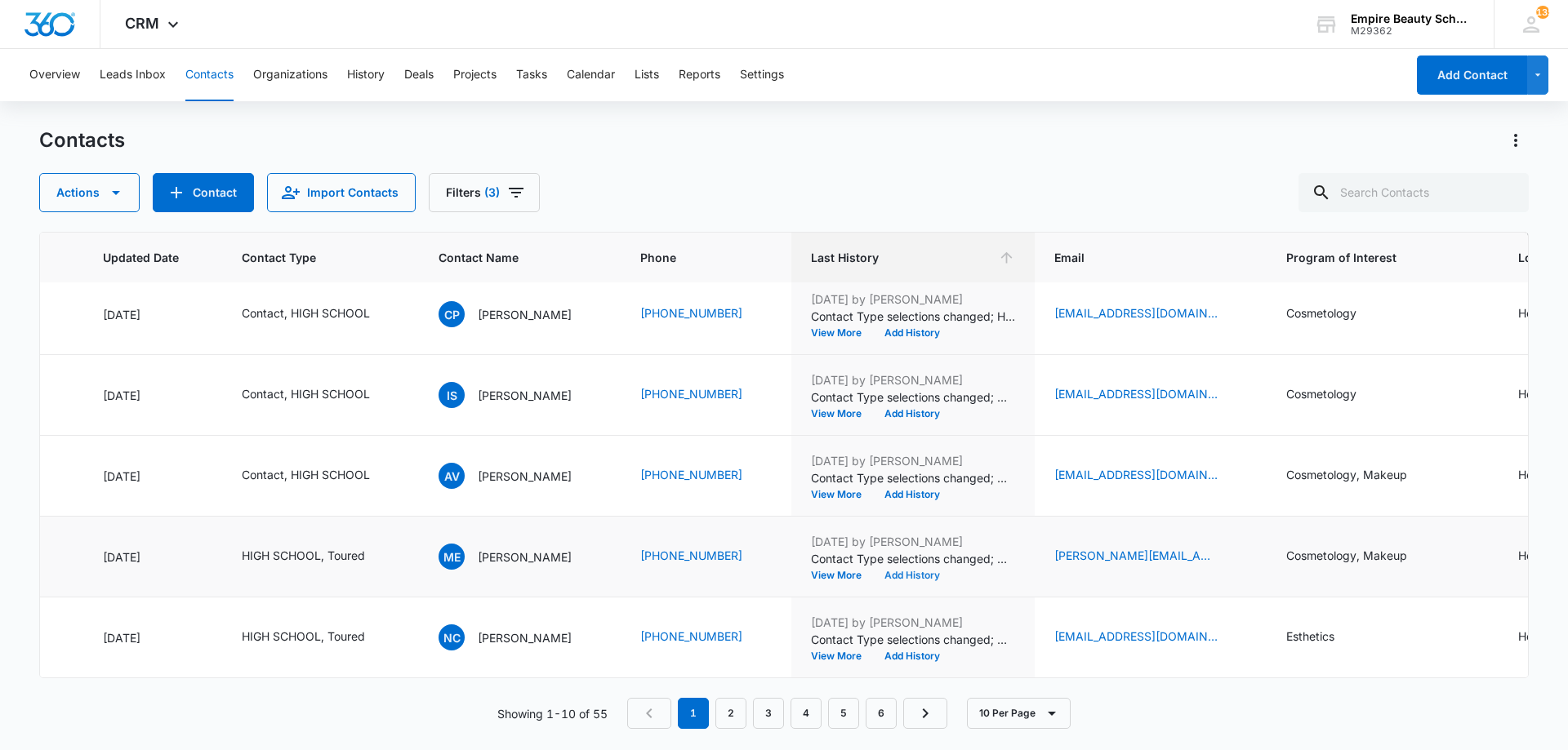
click at [906, 571] on button "Add History" at bounding box center [911, 575] width 78 height 10
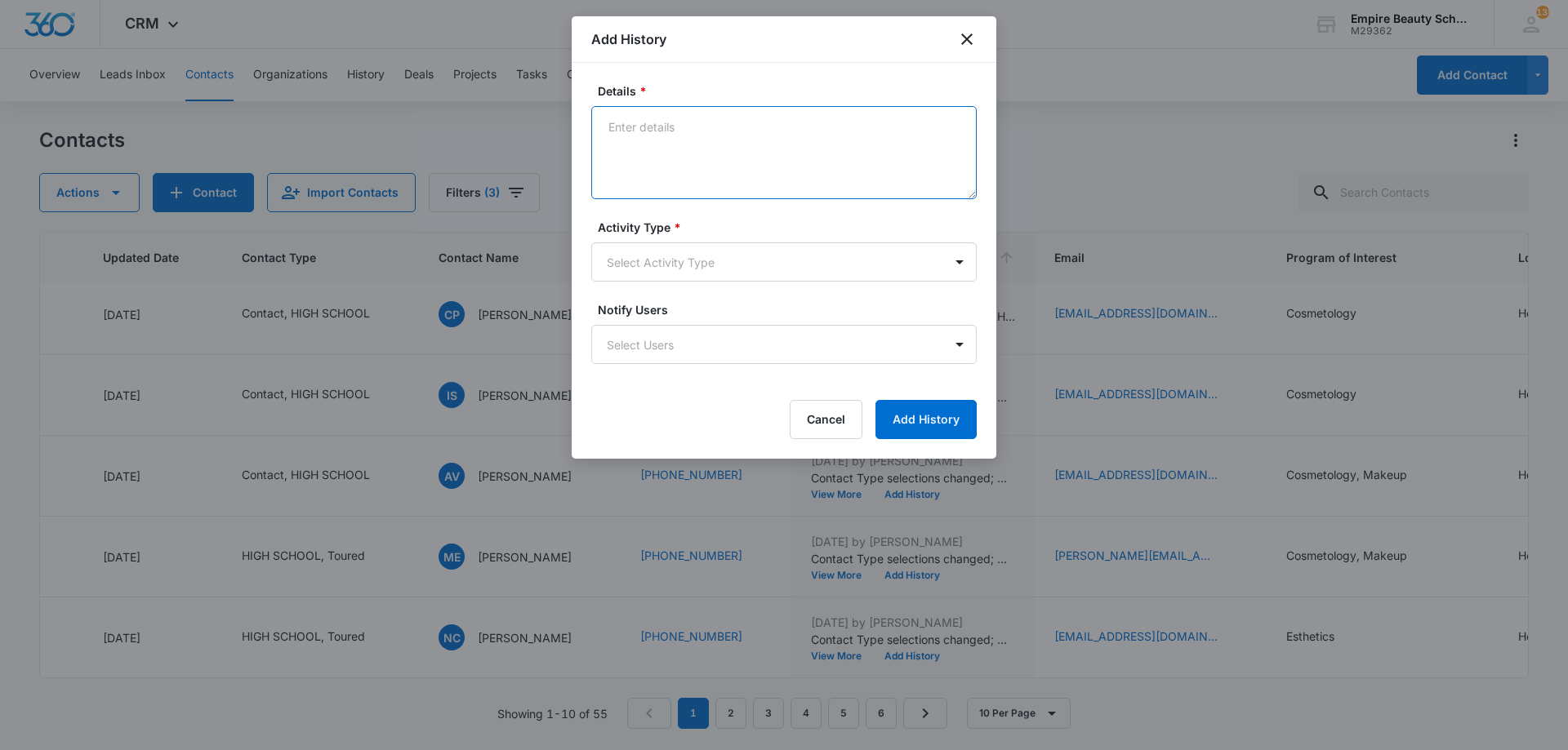
paste textarea "BYOE Invite"
type textarea "BYOE Invite"
click at [698, 271] on body "CRM Apps Forms CRM Email Shop Payments POS Files Brand Settings Empire Beauty S…" at bounding box center [784, 375] width 1568 height 750
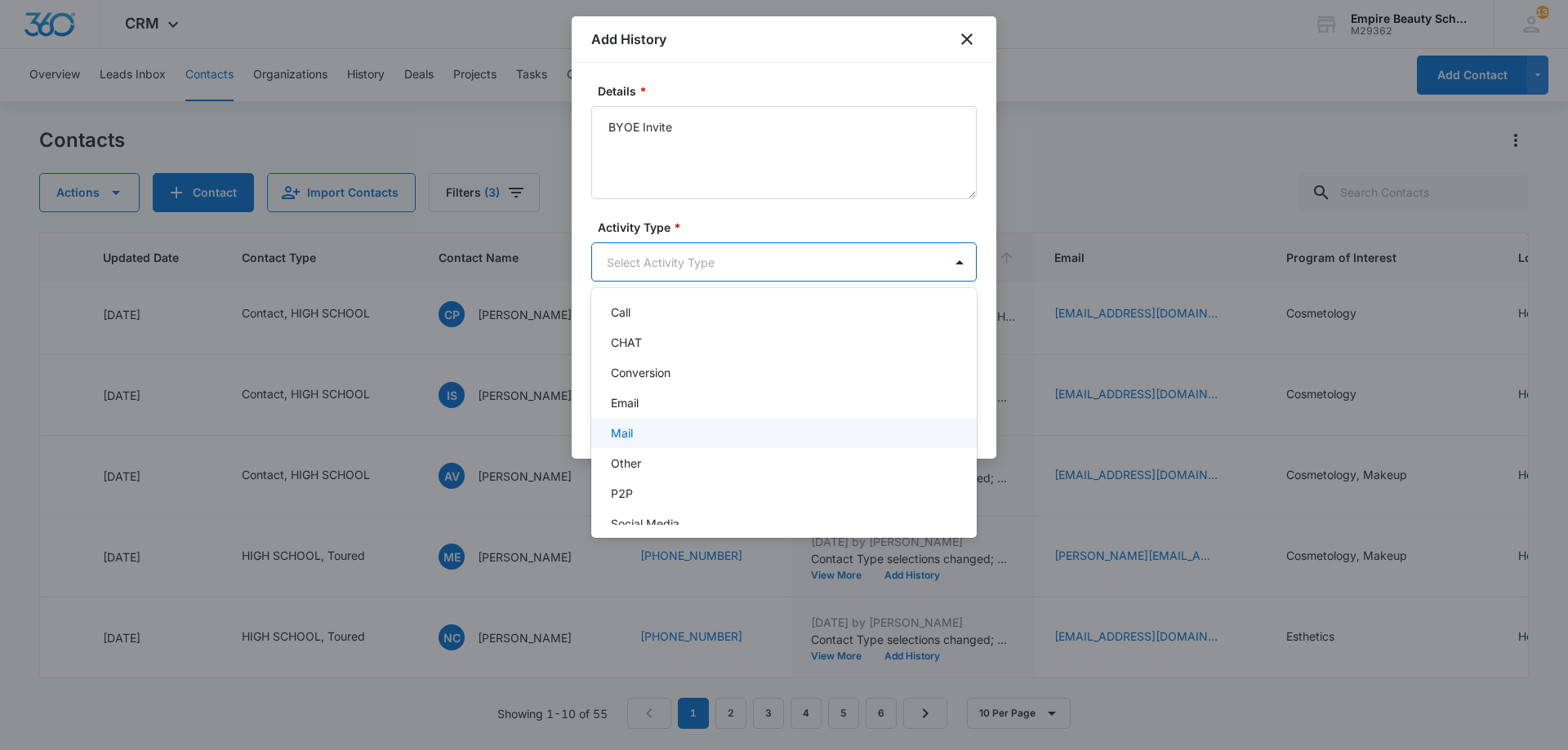
scroll to position [85, 0]
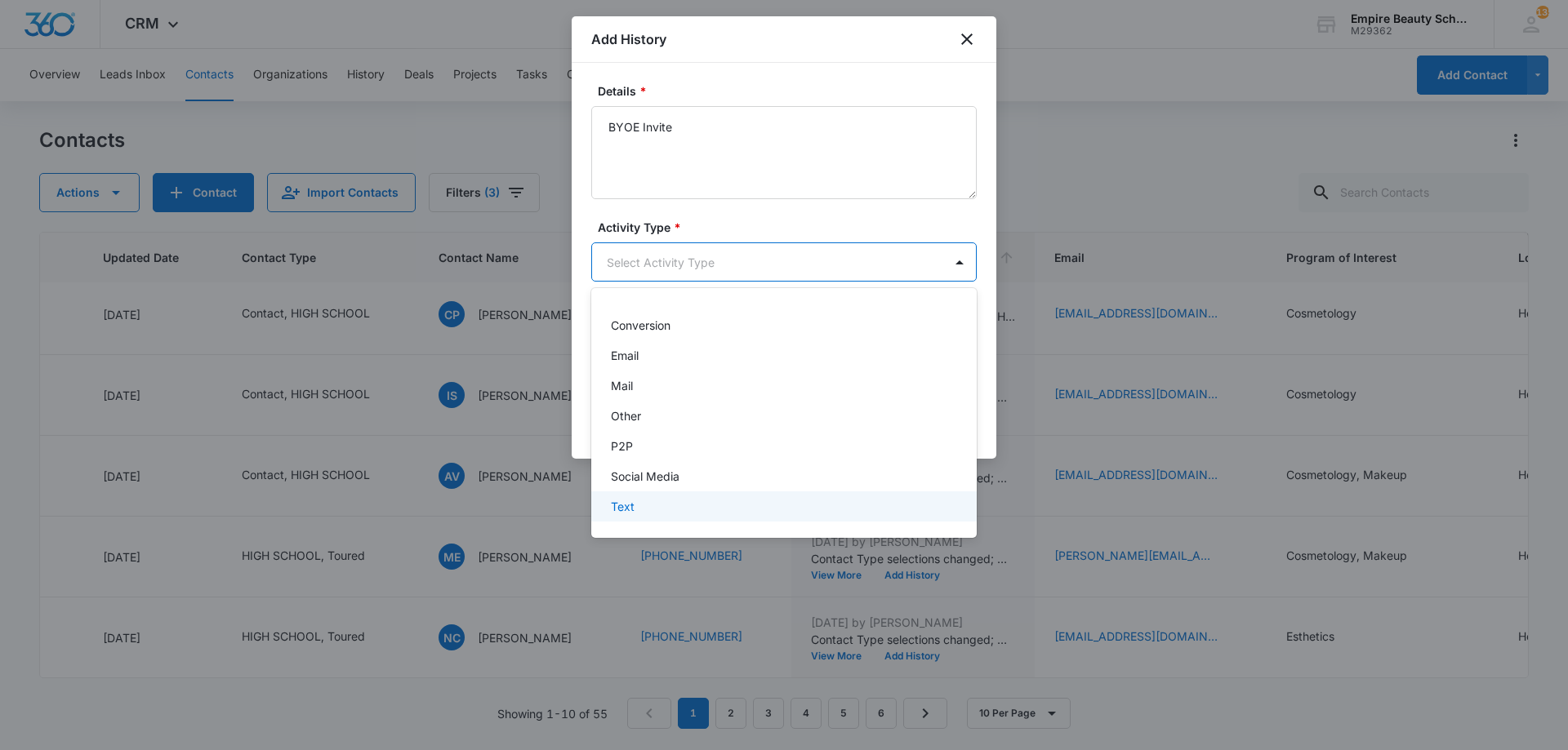
click at [651, 503] on div "Text" at bounding box center [782, 506] width 343 height 17
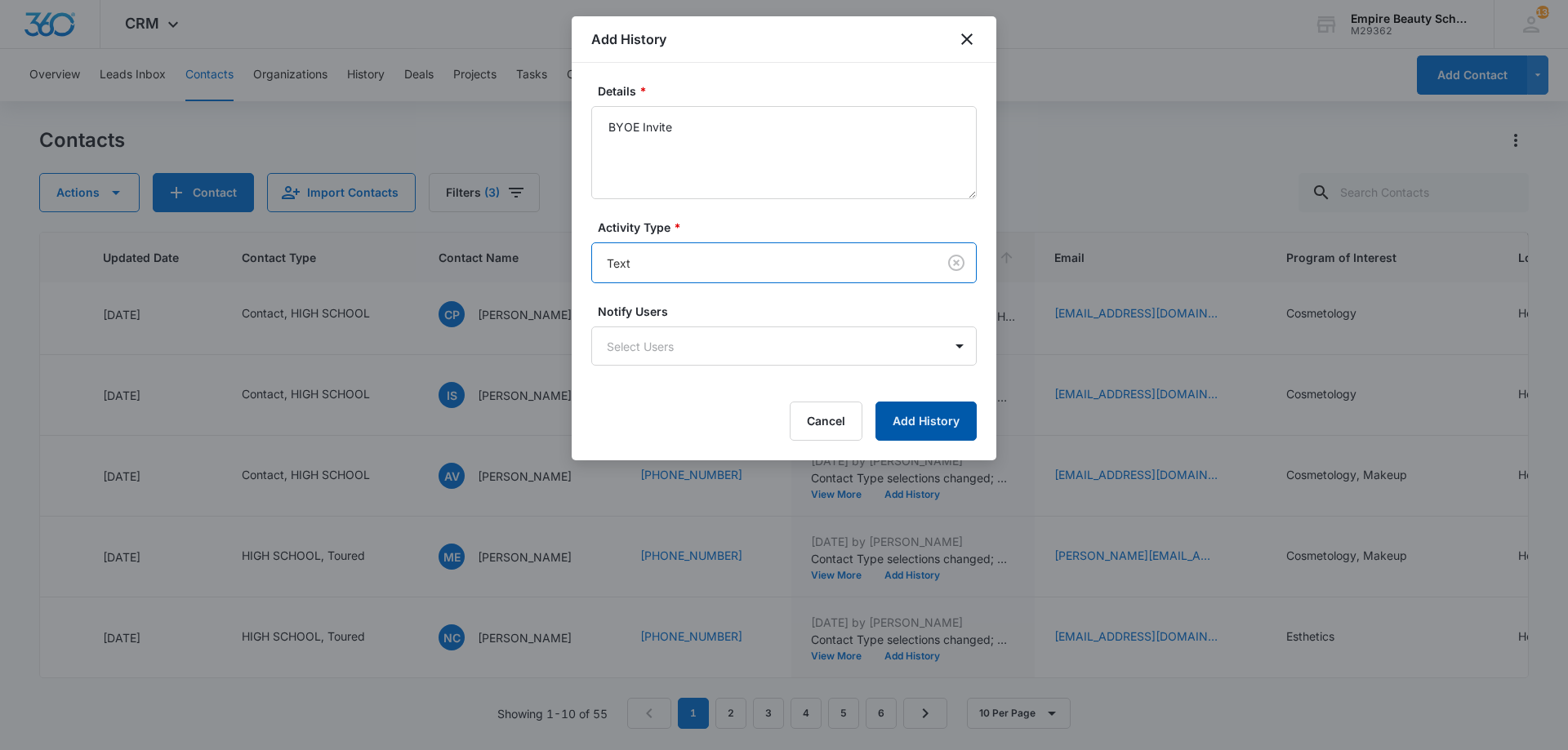
click at [935, 417] on button "Add History" at bounding box center [925, 421] width 101 height 39
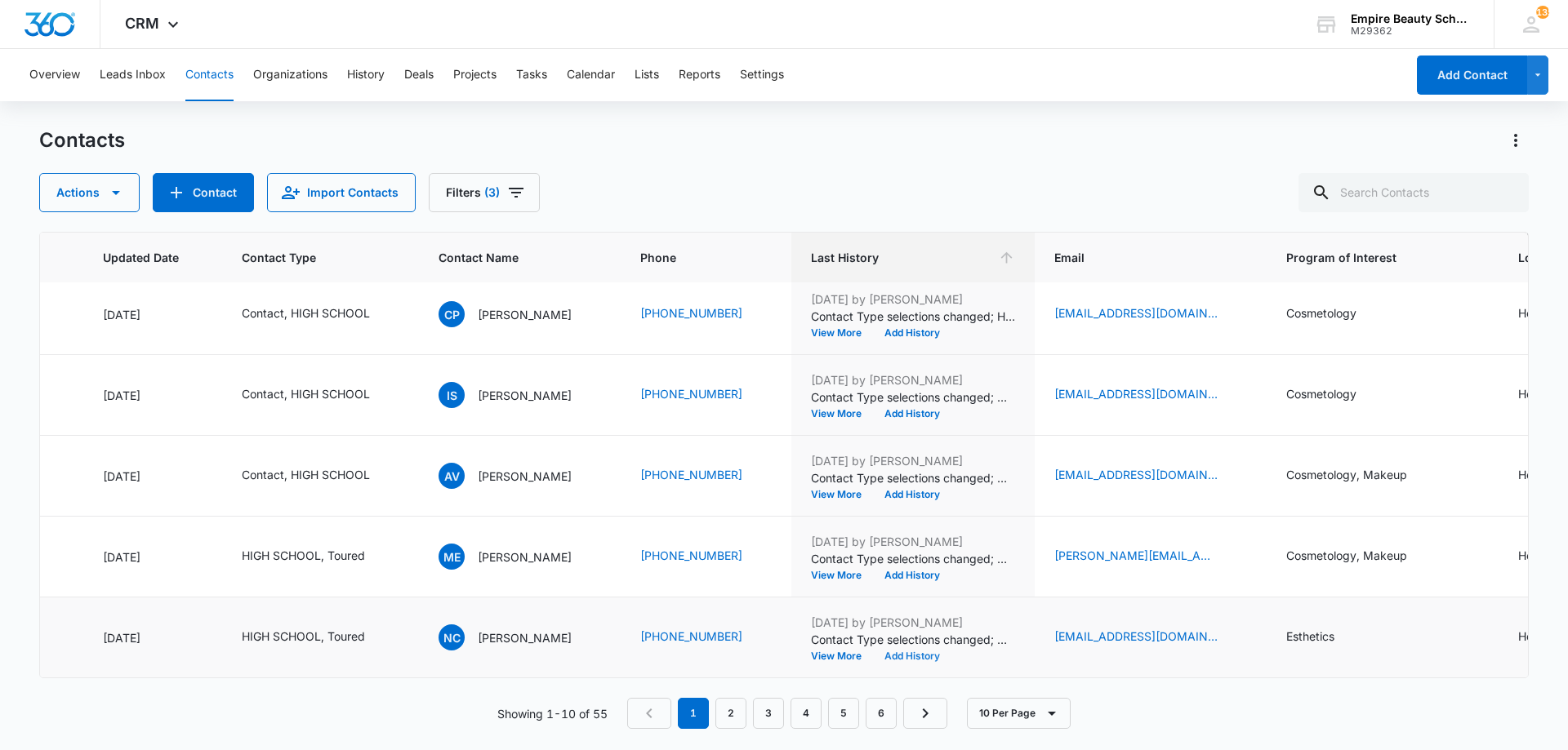
click at [910, 651] on button "Add History" at bounding box center [911, 656] width 78 height 10
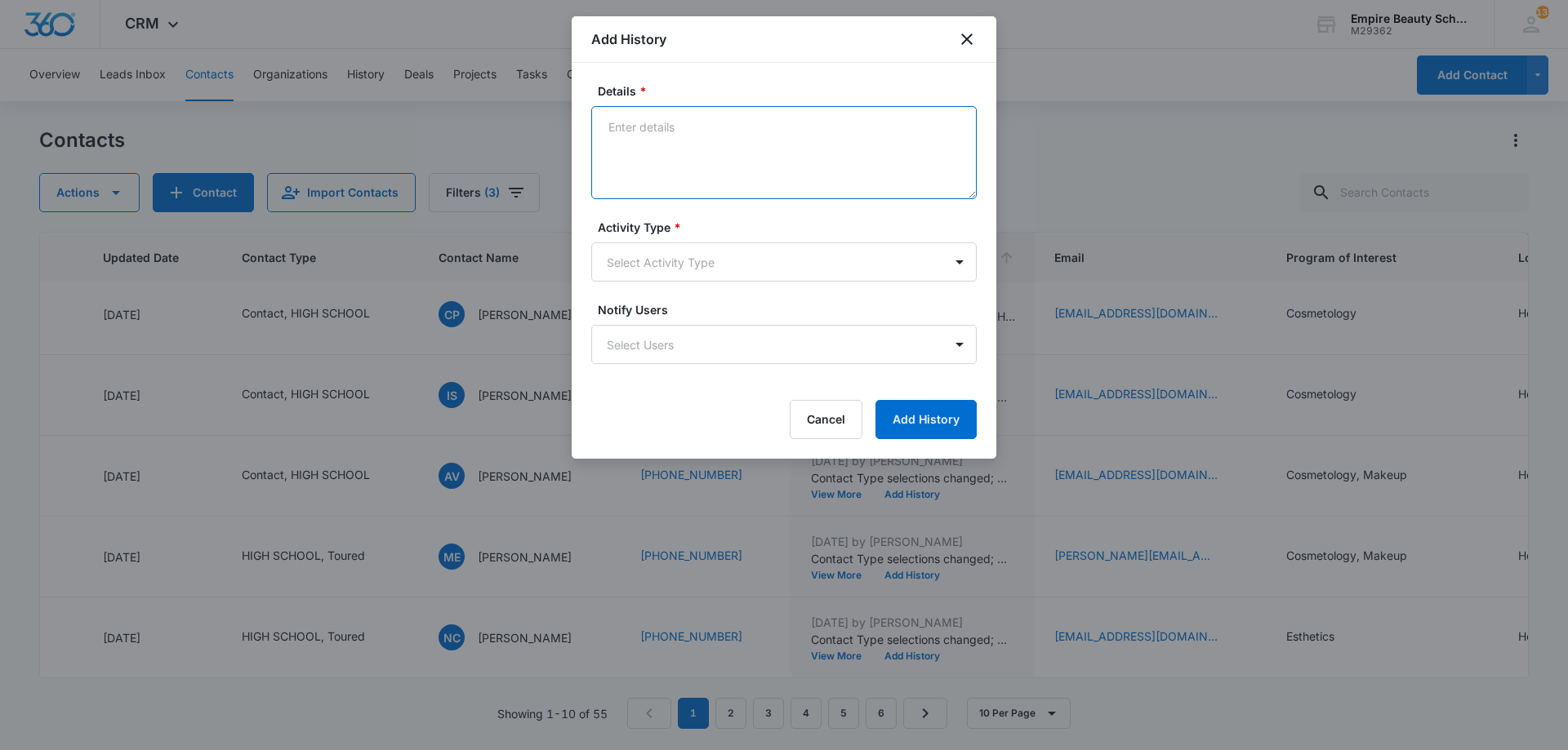
paste textarea "BYOE Invite"
type textarea "BYOE Invite"
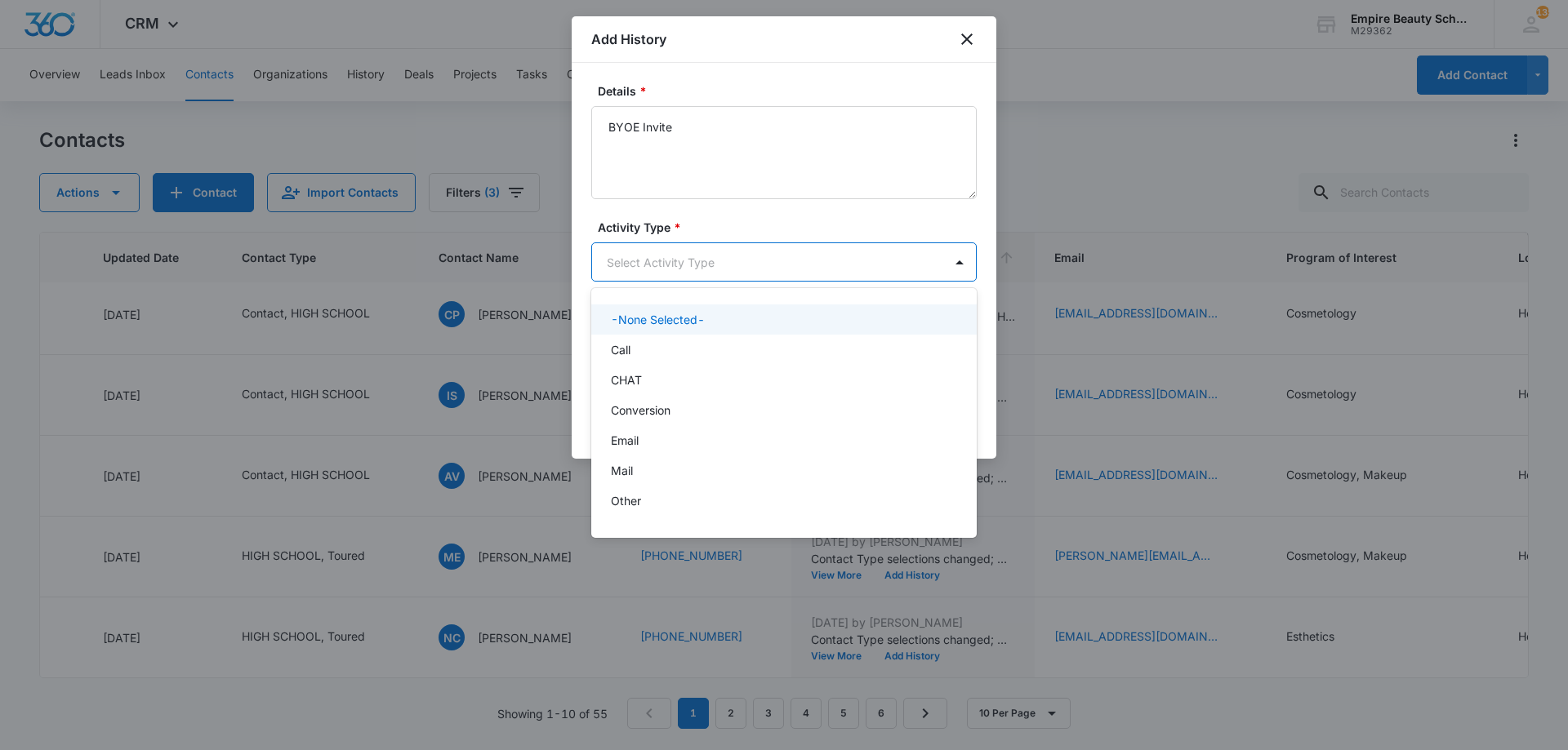
click at [708, 270] on body "CRM Apps Forms CRM Email Shop Payments POS Files Brand Settings Empire Beauty S…" at bounding box center [784, 375] width 1568 height 750
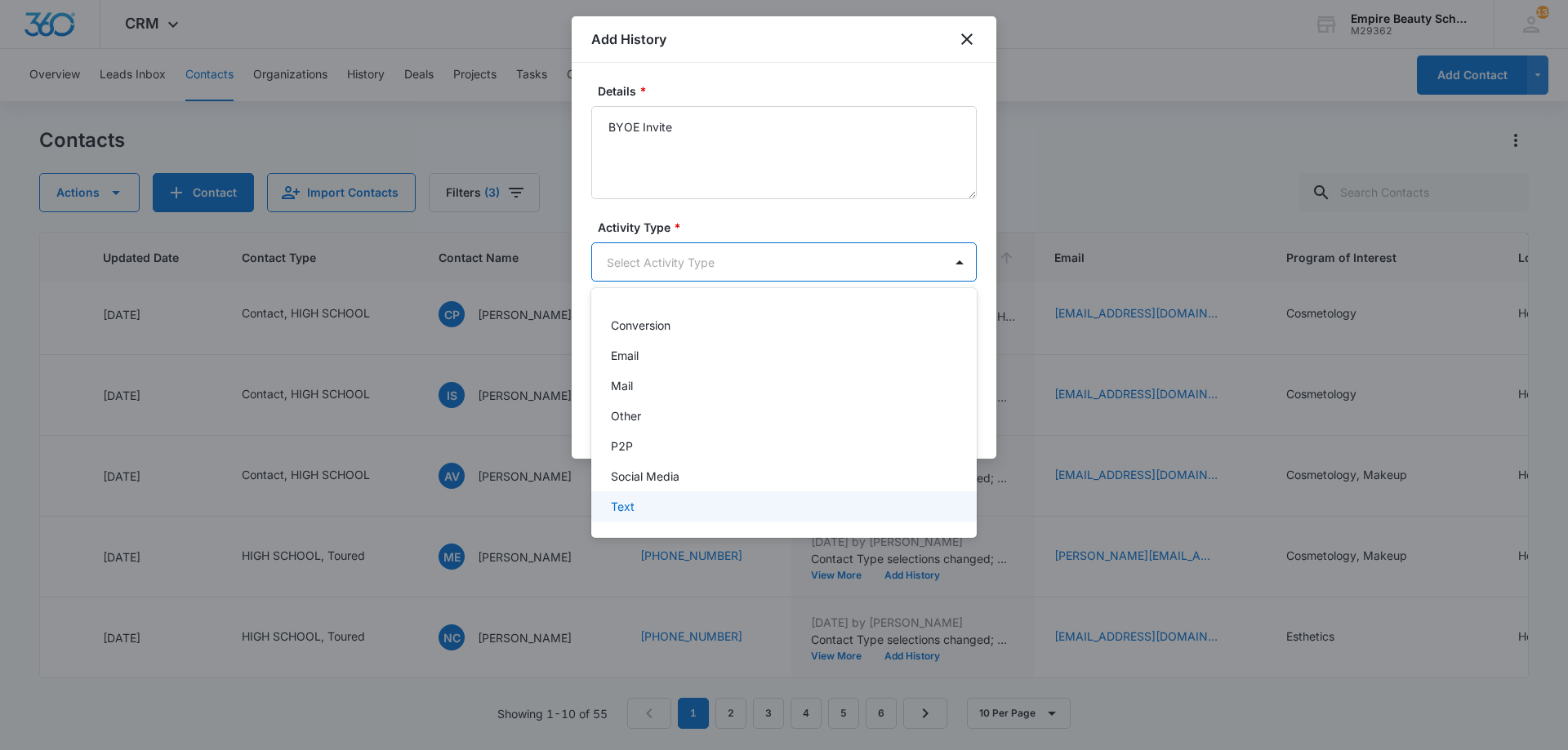
click at [623, 494] on div "Text" at bounding box center [784, 507] width 385 height 30
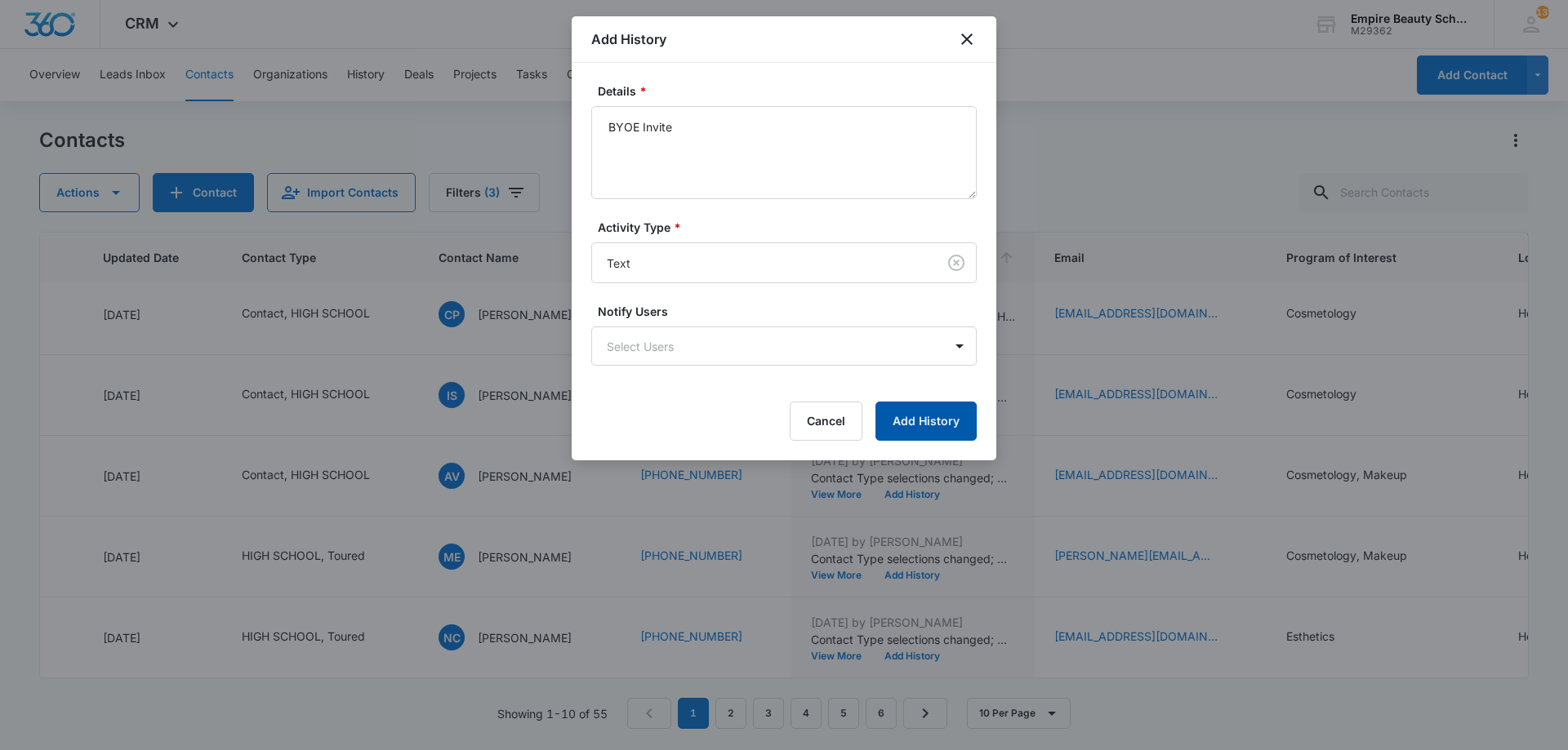
click at [903, 412] on button "Add History" at bounding box center [925, 421] width 101 height 39
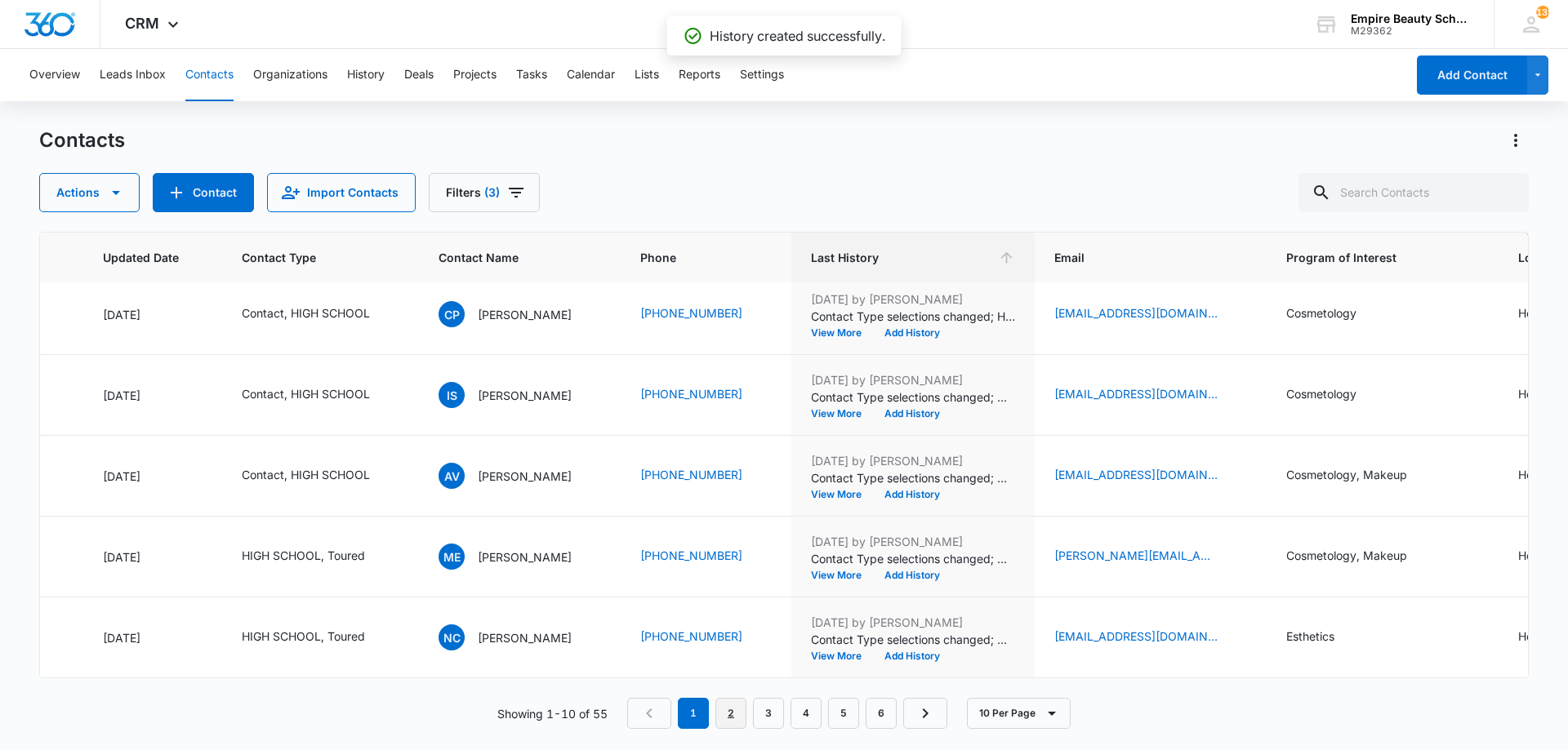
click at [744, 713] on link "2" at bounding box center [731, 713] width 31 height 31
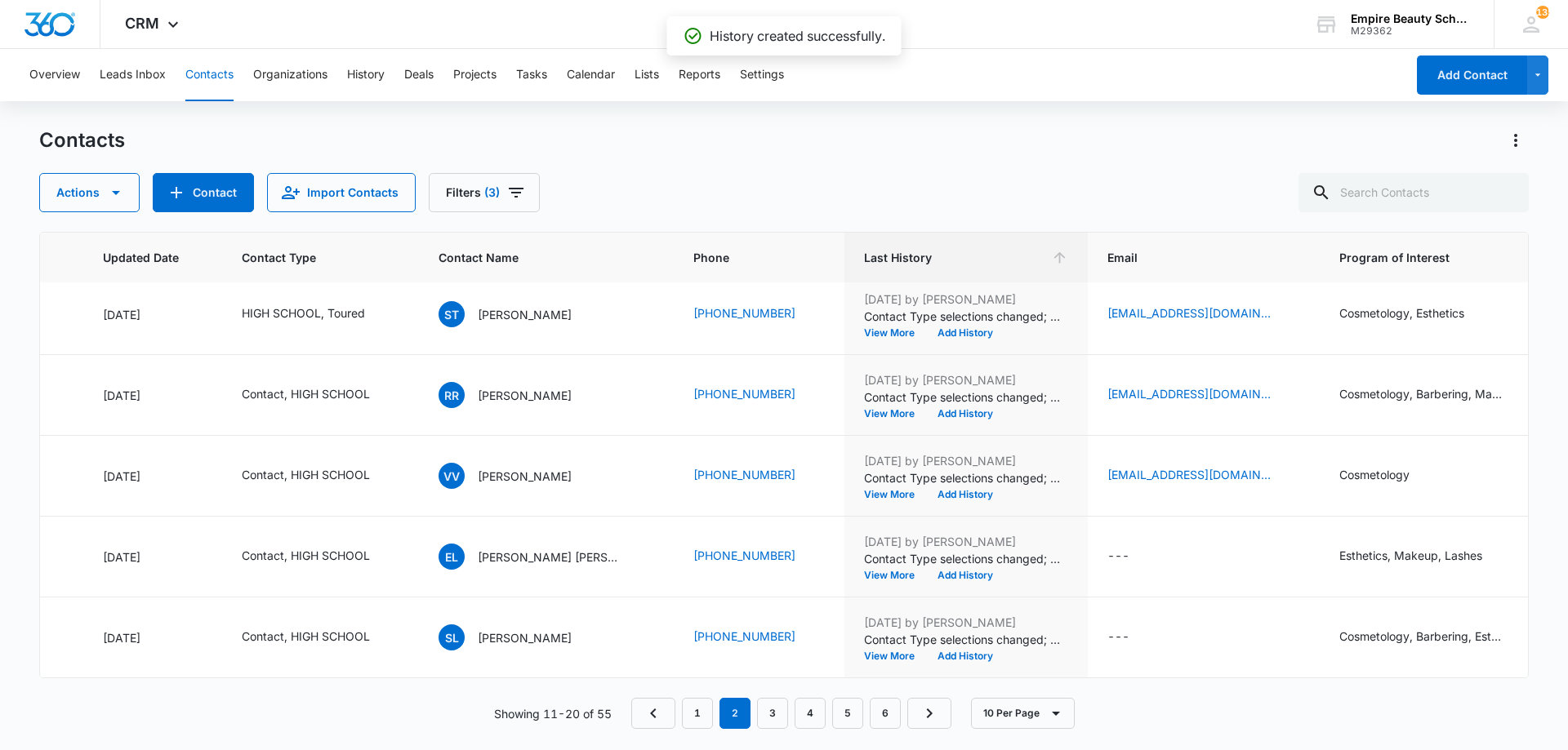
scroll to position [0, 231]
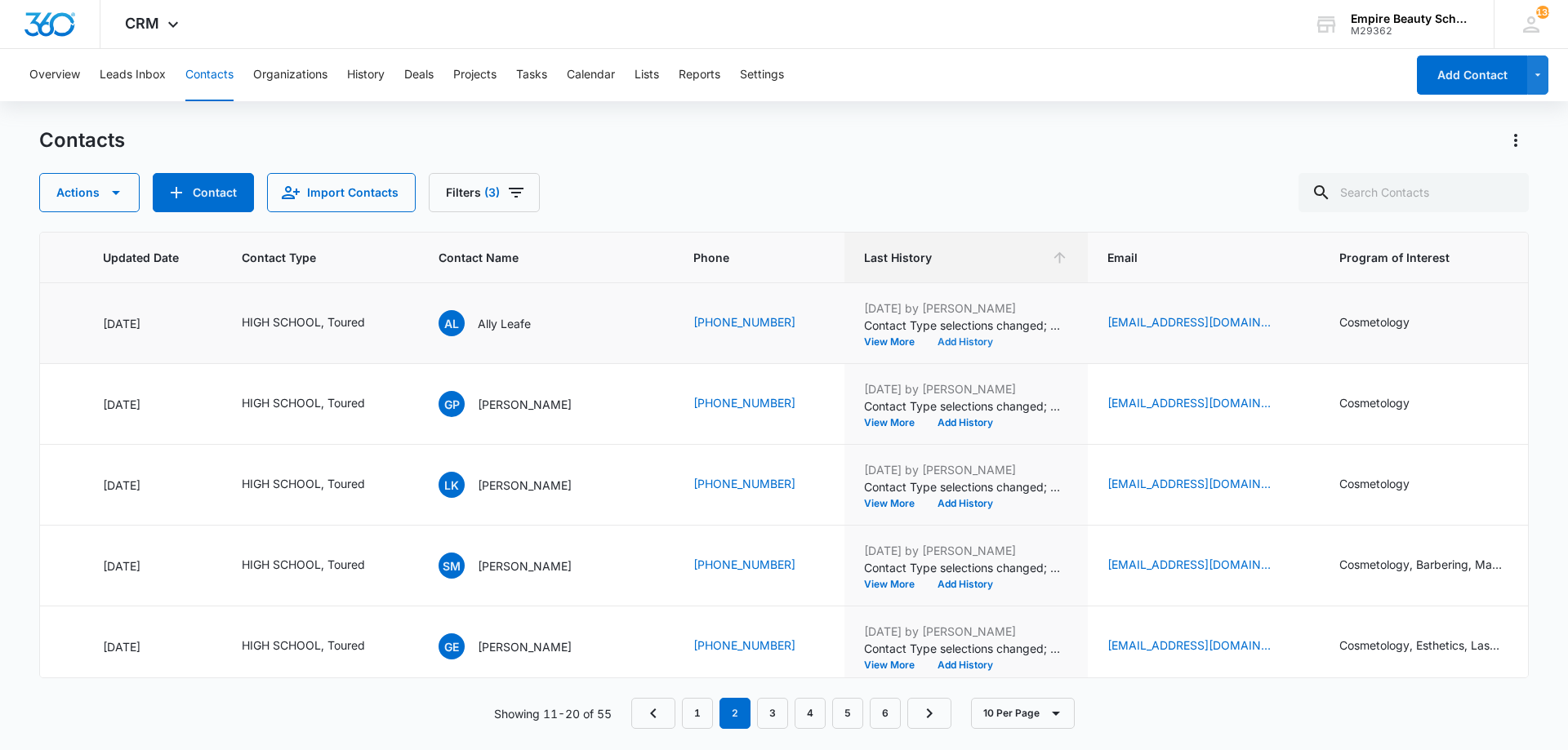
click at [926, 345] on button "Add History" at bounding box center [965, 342] width 78 height 10
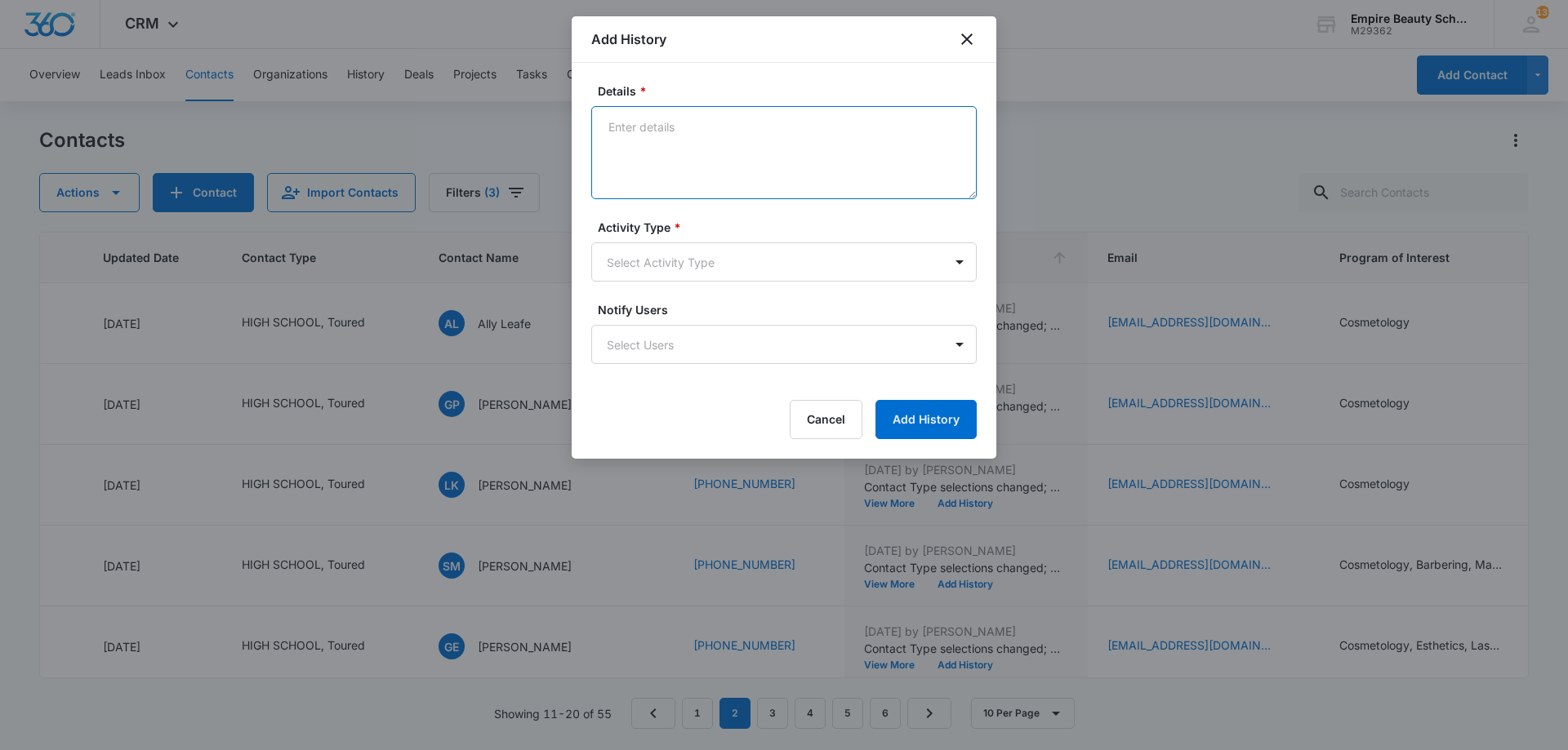
paste textarea "BYOE Invite"
type textarea "BYOE Invite"
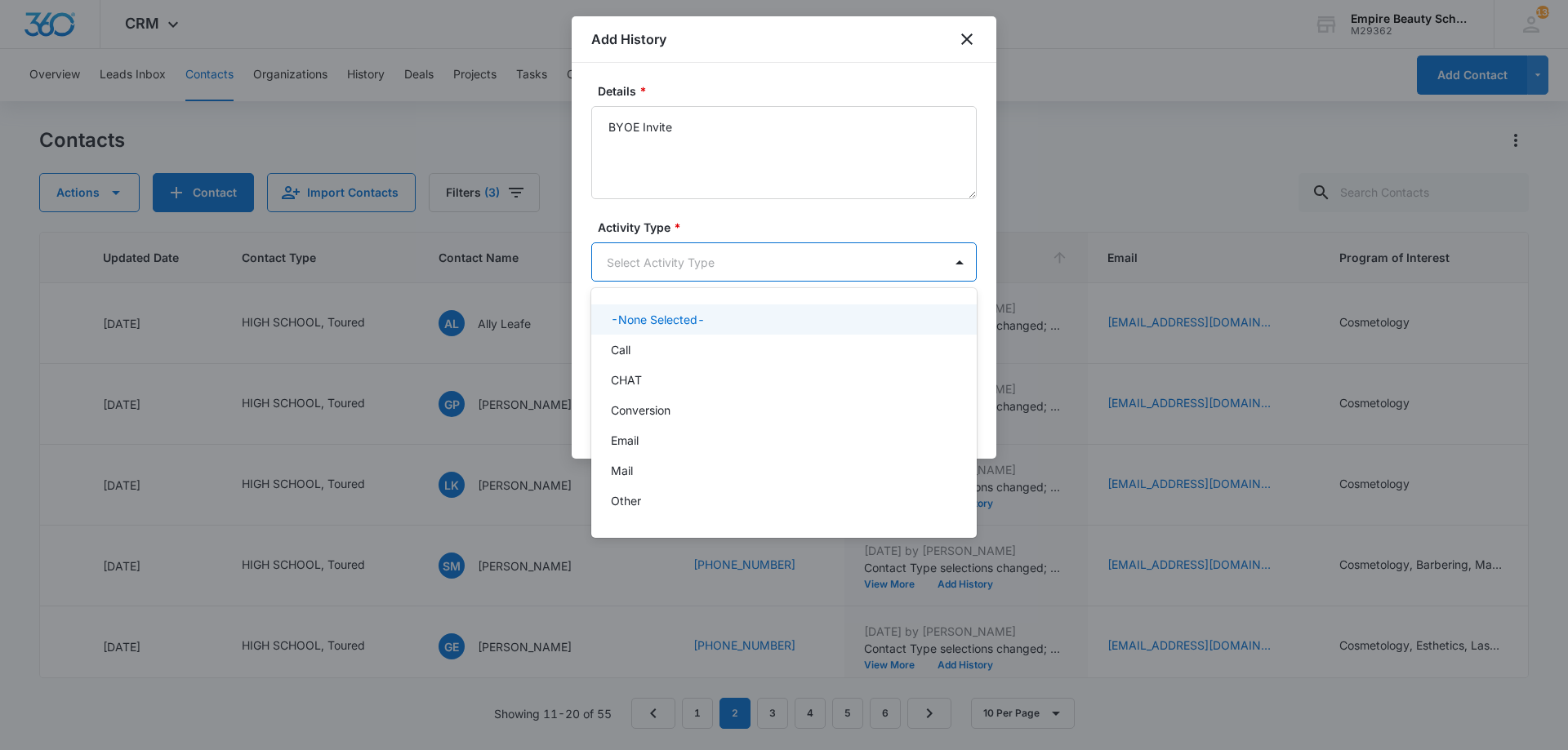
drag, startPoint x: 689, startPoint y: 260, endPoint x: 670, endPoint y: 271, distance: 22.0
click at [682, 264] on body "CRM Apps Forms CRM Email Shop Payments POS Files Brand Settings Empire Beauty S…" at bounding box center [784, 375] width 1568 height 750
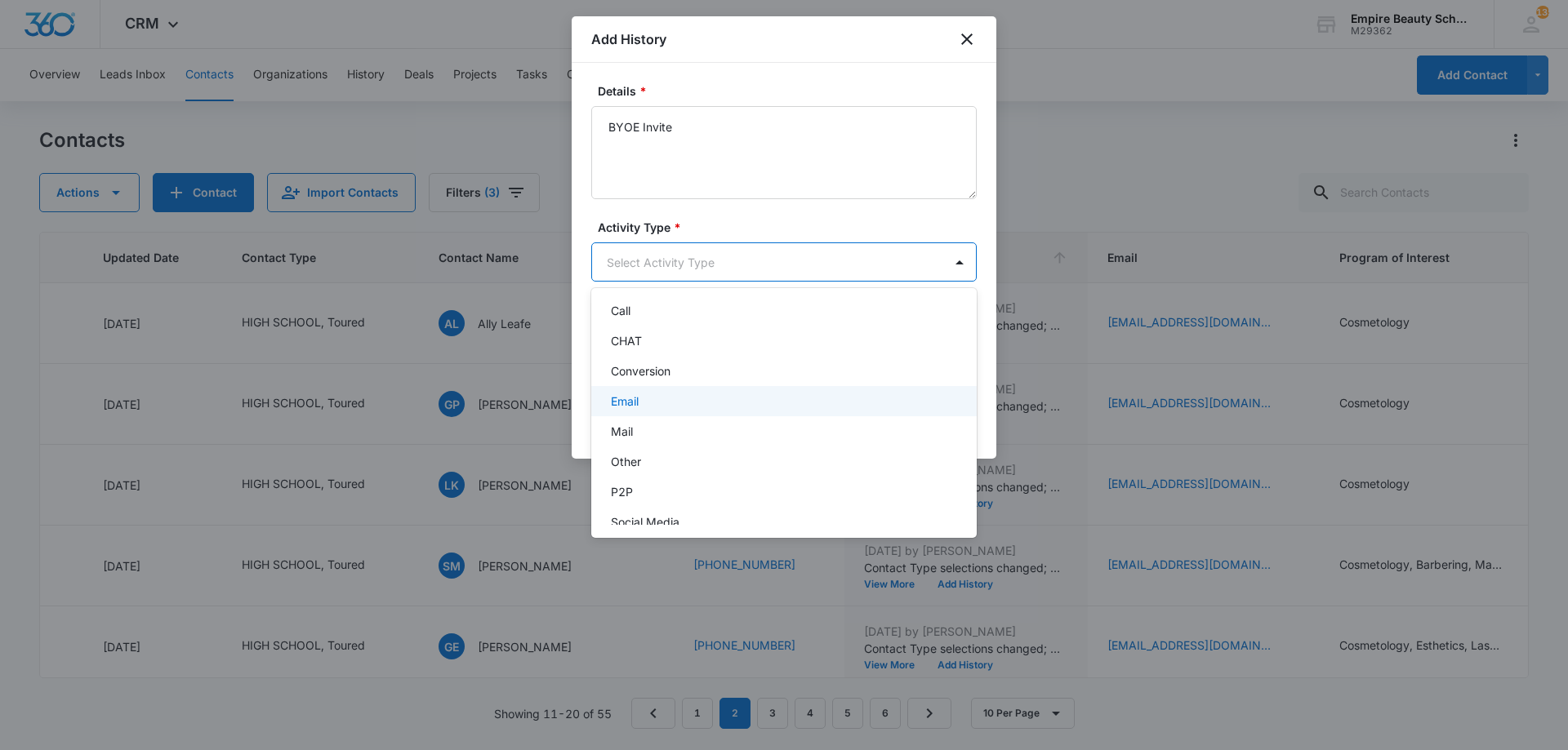
scroll to position [85, 0]
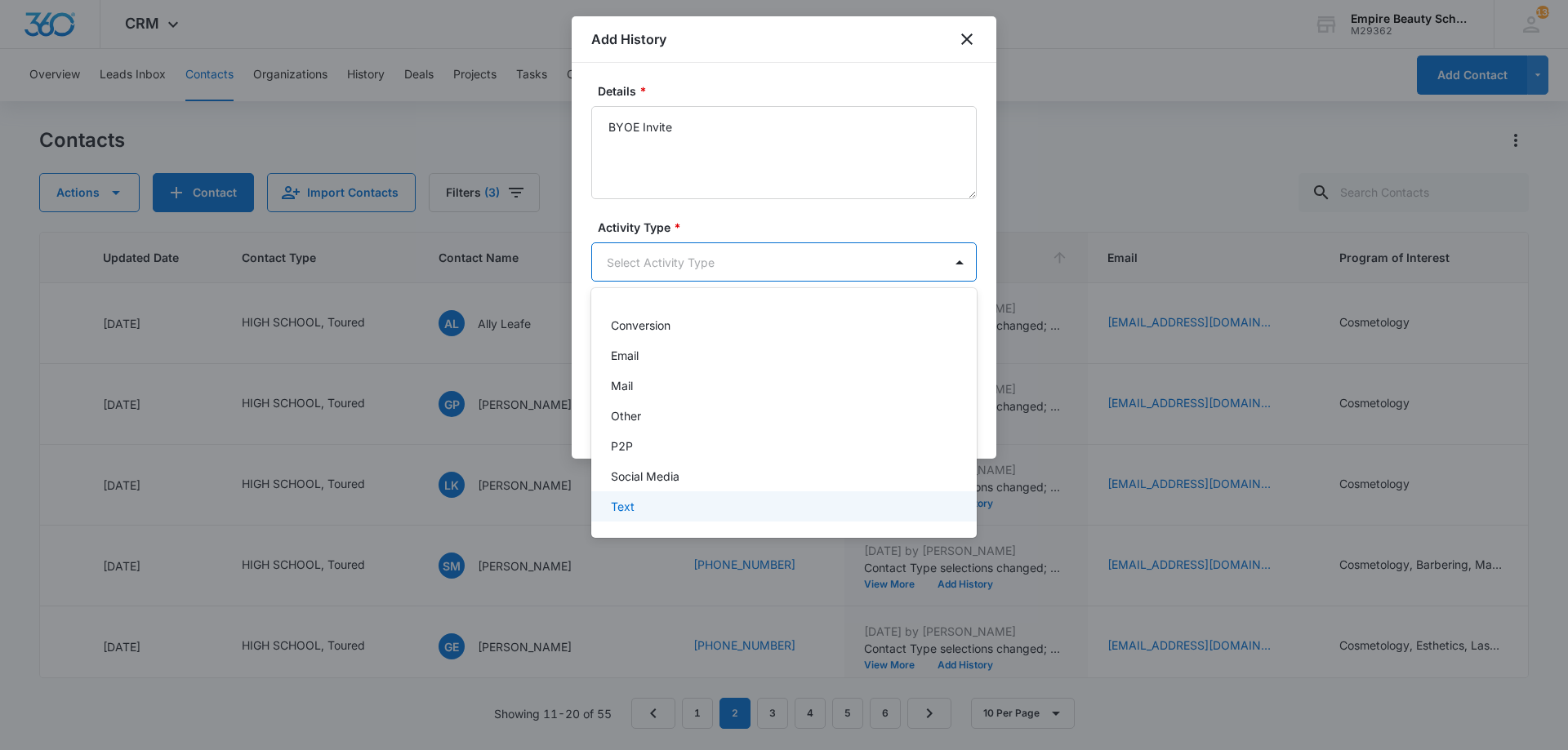
click at [640, 515] on div "Text" at bounding box center [782, 506] width 343 height 17
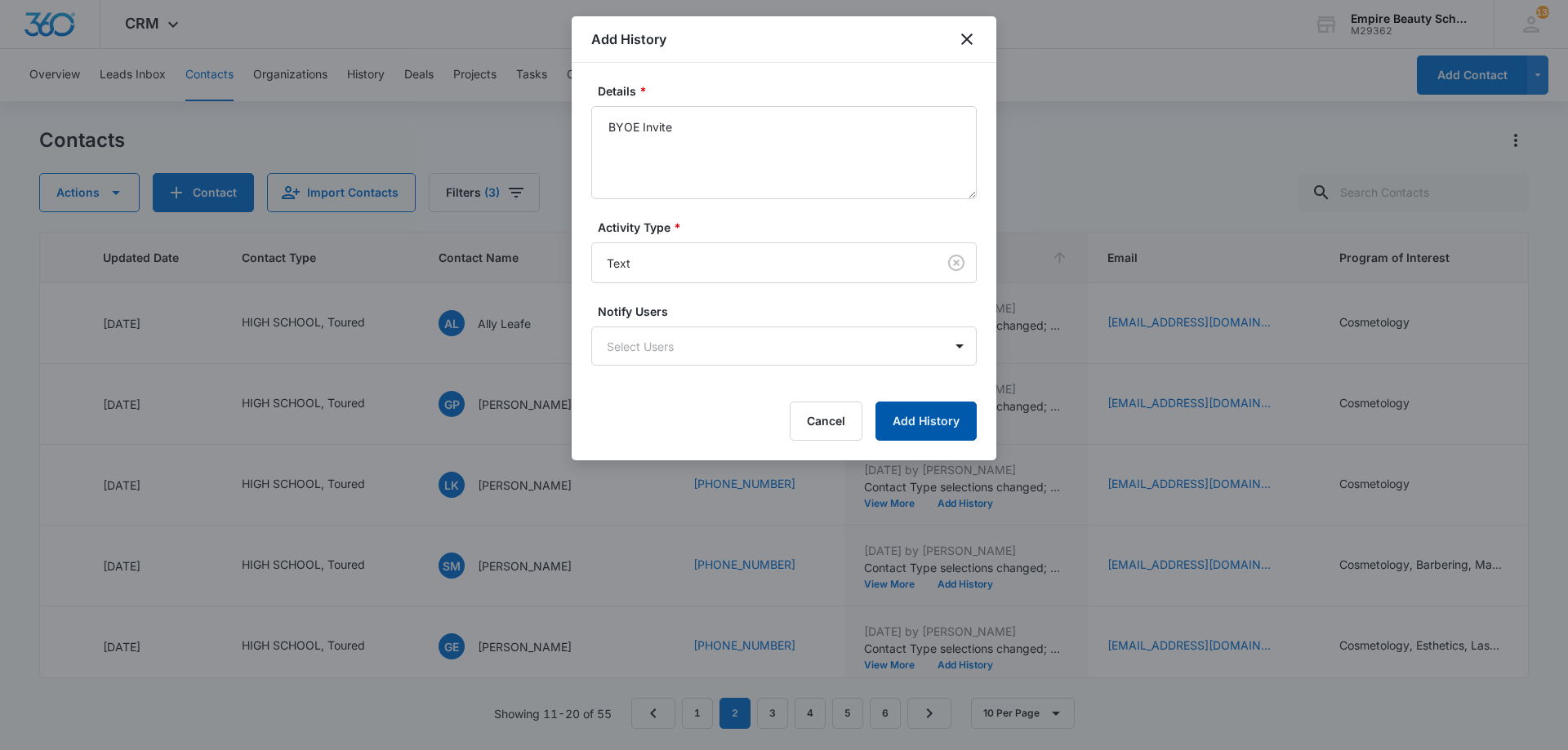
click at [919, 427] on button "Add History" at bounding box center [925, 421] width 101 height 39
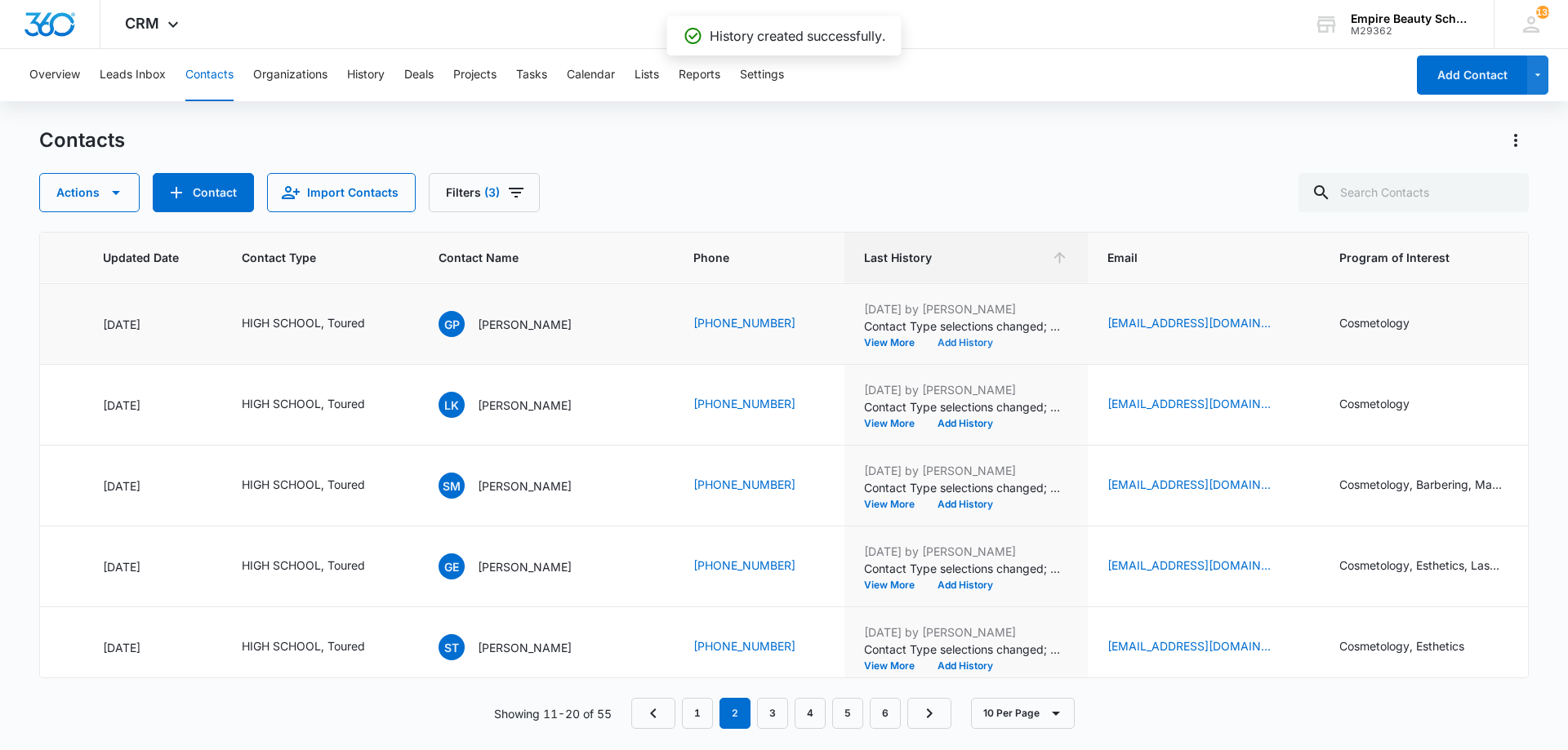
scroll to position [81, 231]
click at [926, 343] on button "Add History" at bounding box center [965, 342] width 78 height 10
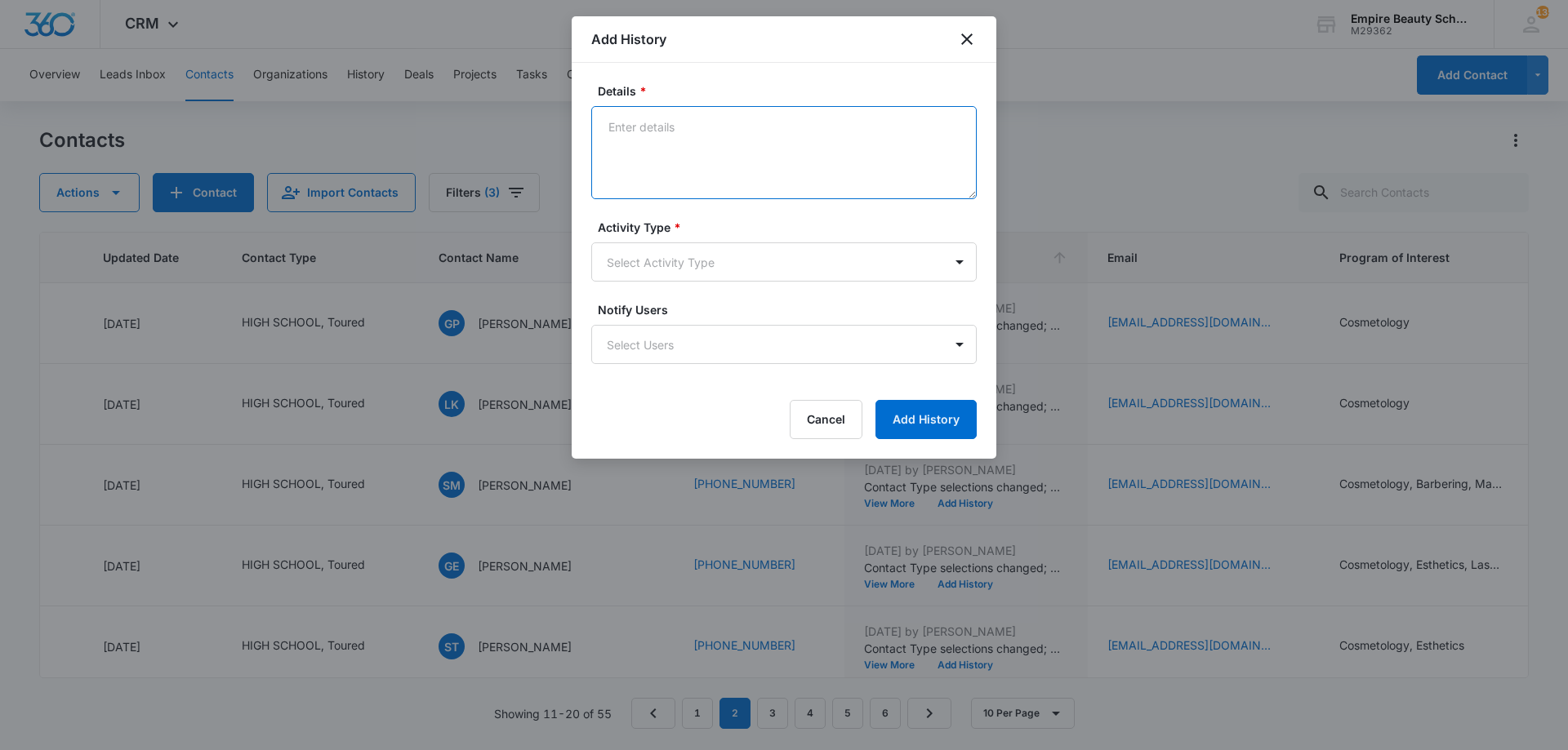
paste textarea "BYOE Invite"
type textarea "BYOE Invite"
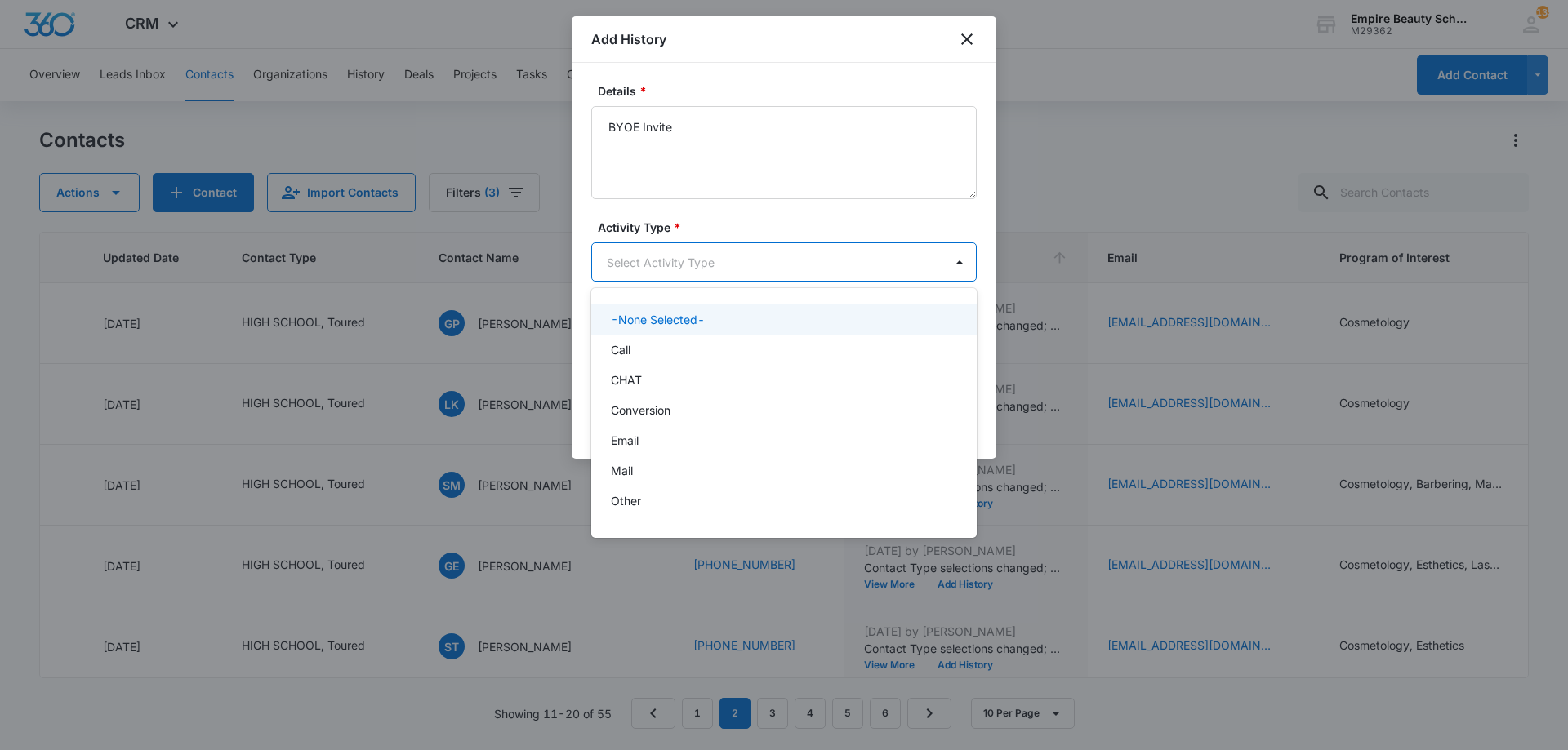
click at [657, 245] on body "CRM Apps Forms CRM Email Shop Payments POS Files Brand Settings Empire Beauty S…" at bounding box center [784, 375] width 1568 height 750
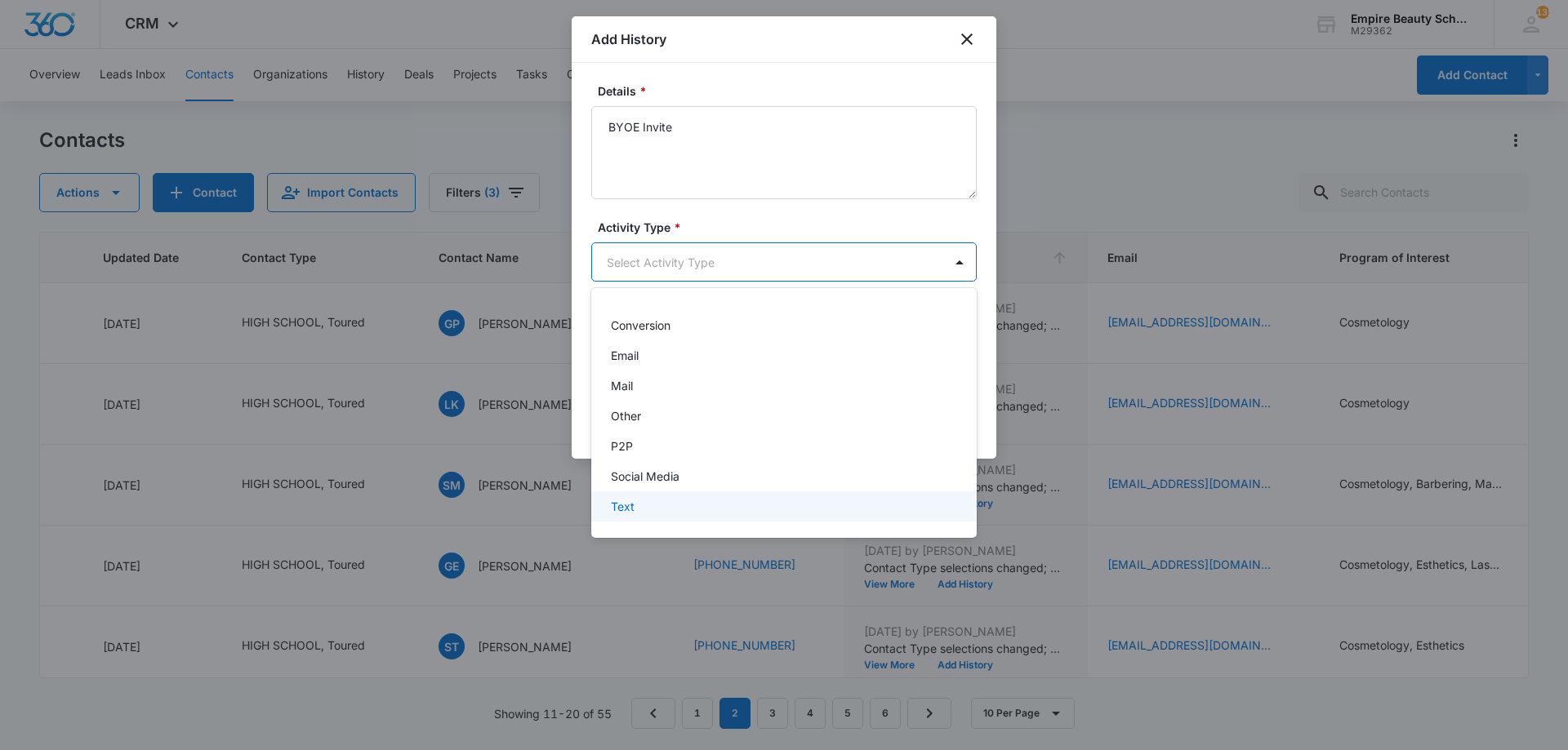
click at [671, 505] on div "Text" at bounding box center [782, 506] width 343 height 17
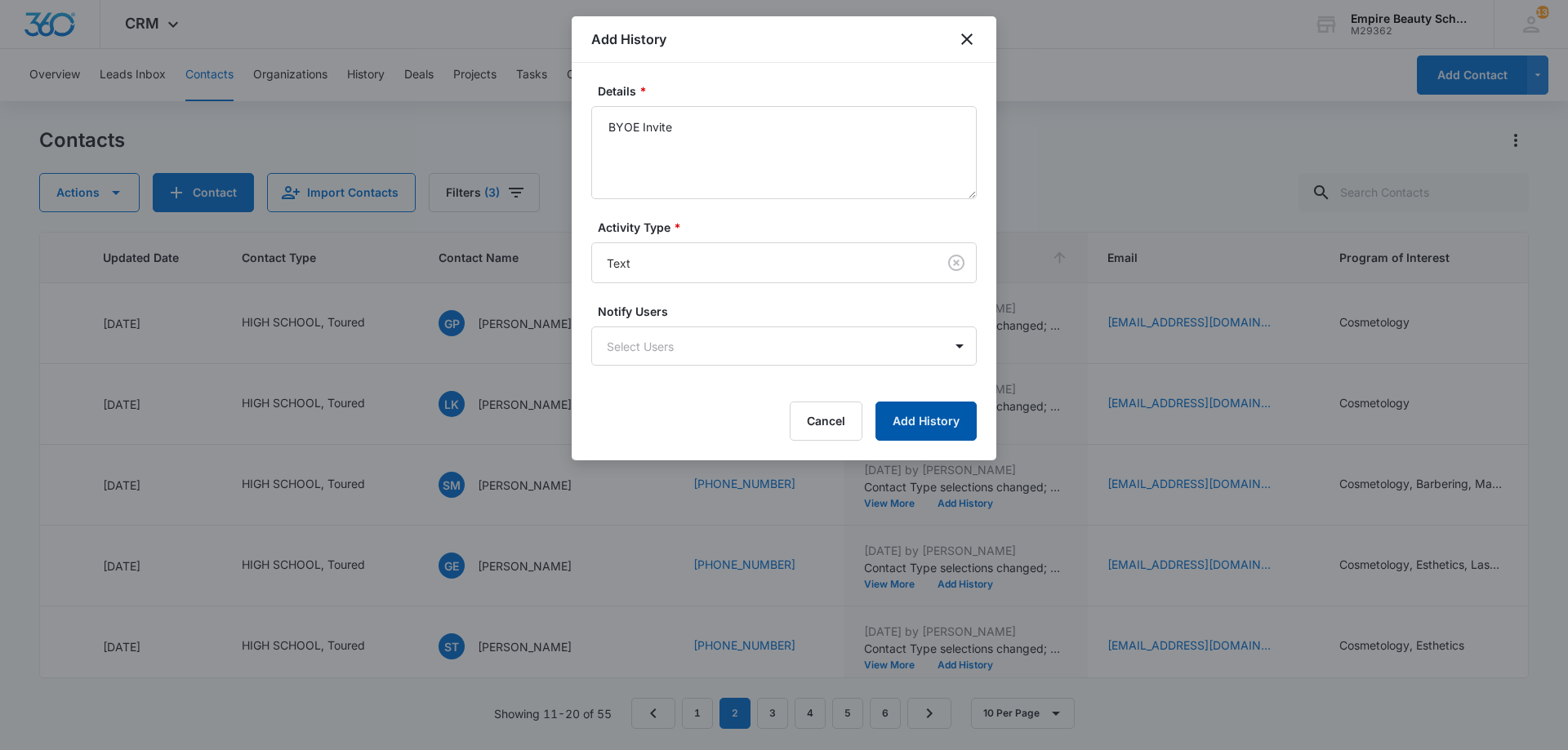
click at [897, 420] on button "Add History" at bounding box center [925, 421] width 101 height 39
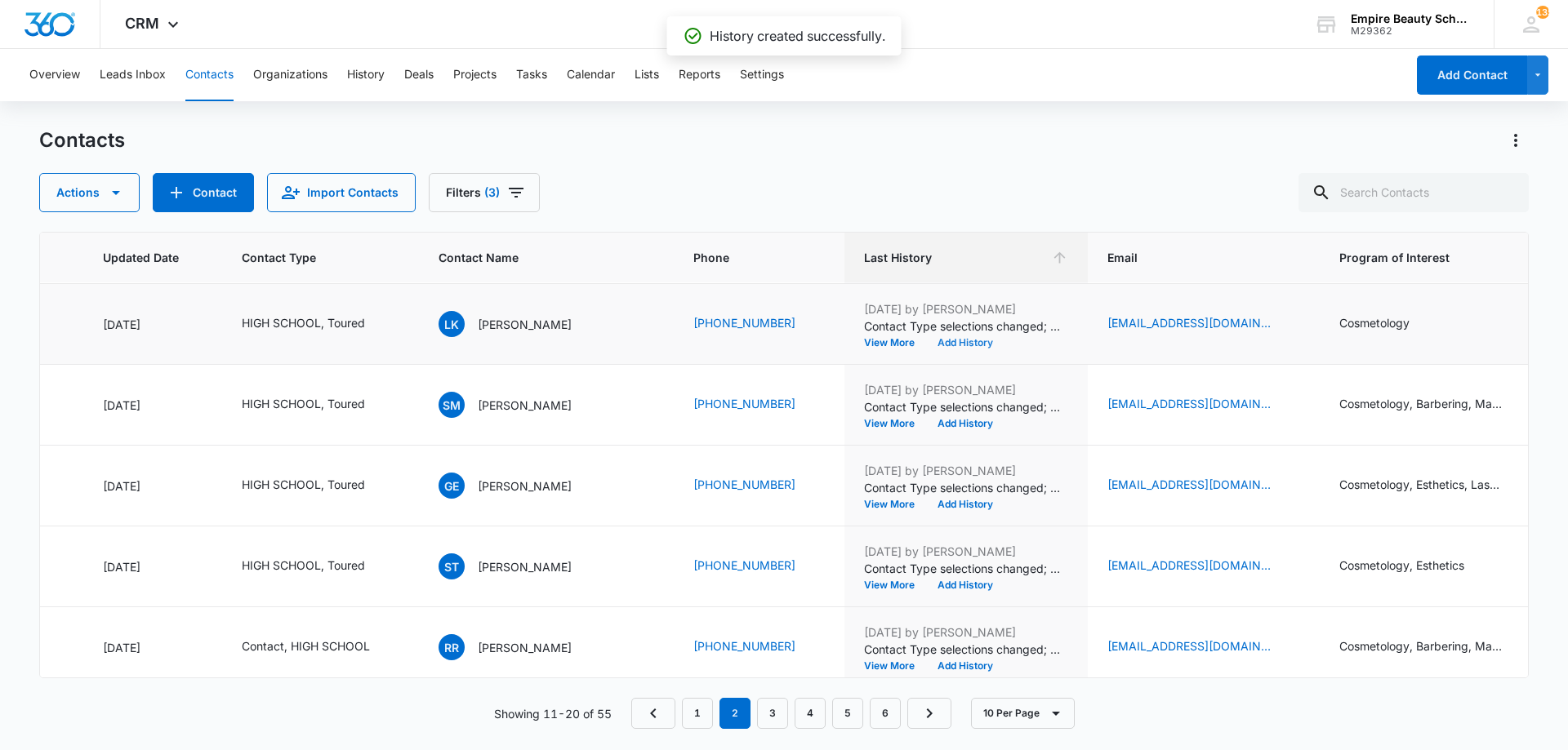
scroll to position [161, 231]
click at [926, 339] on button "Add History" at bounding box center [965, 342] width 78 height 10
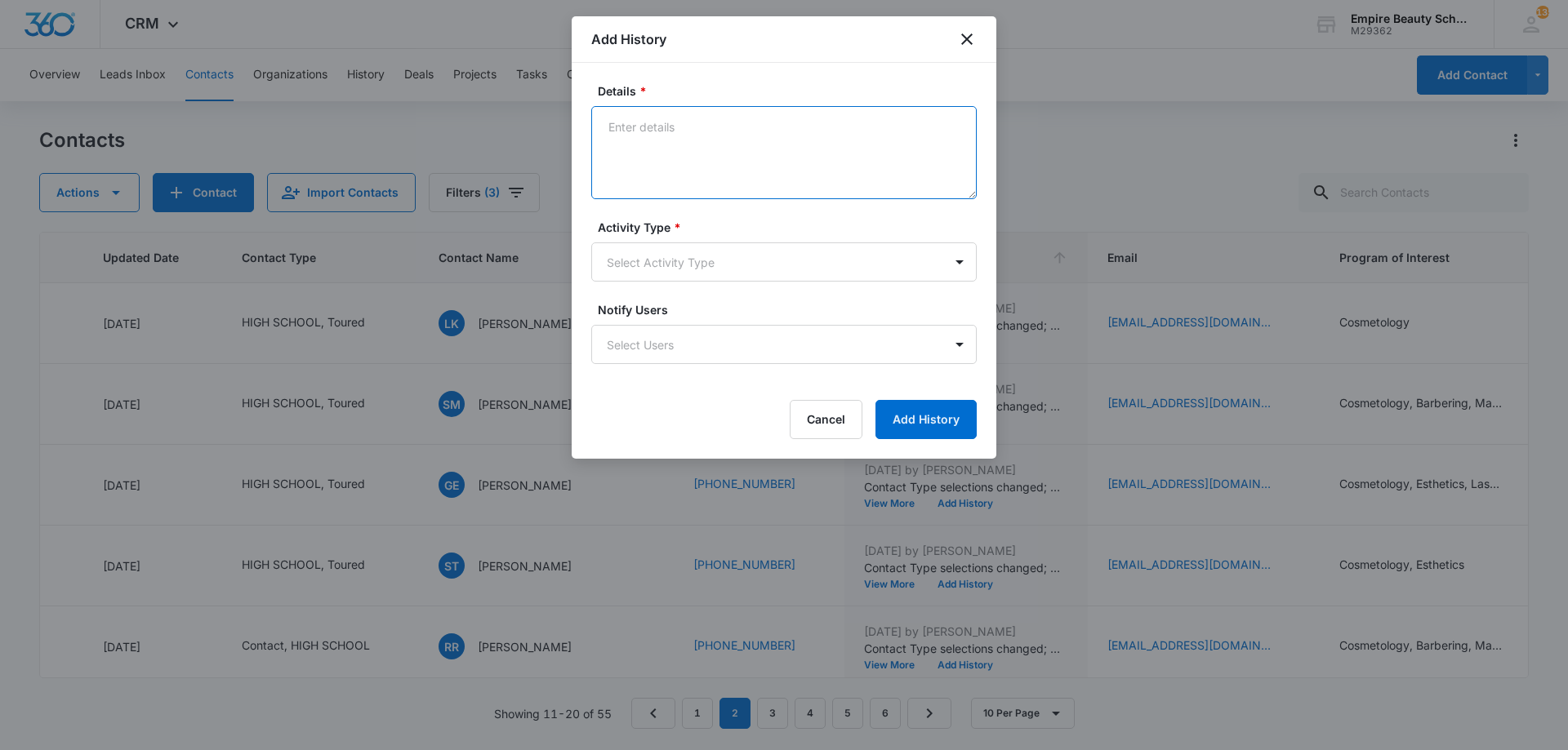
paste textarea "BYOE Invite"
type textarea "BYOE Invite"
click at [716, 275] on body "CRM Apps Forms CRM Email Shop Payments POS Files Brand Settings Empire Beauty S…" at bounding box center [784, 375] width 1568 height 750
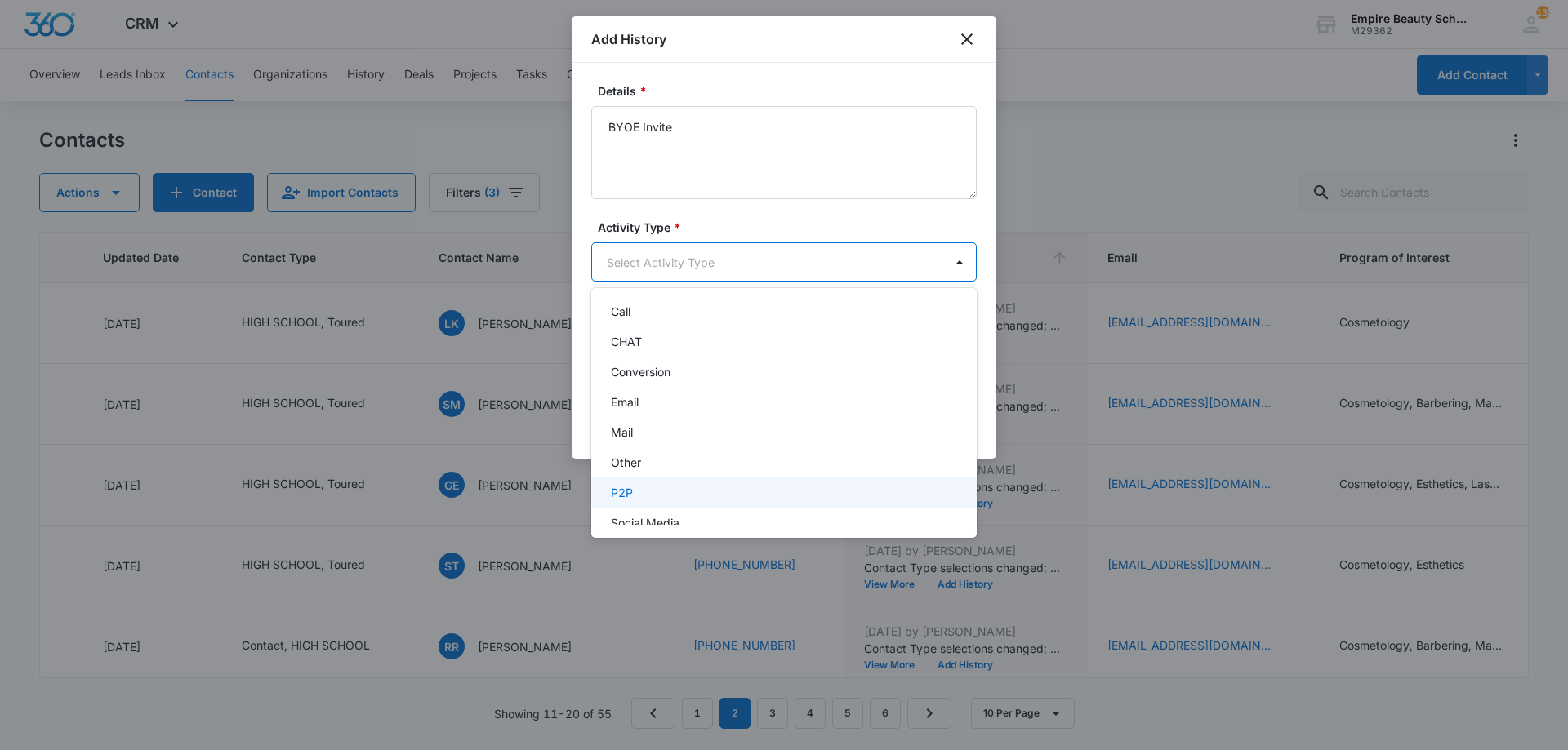
scroll to position [85, 0]
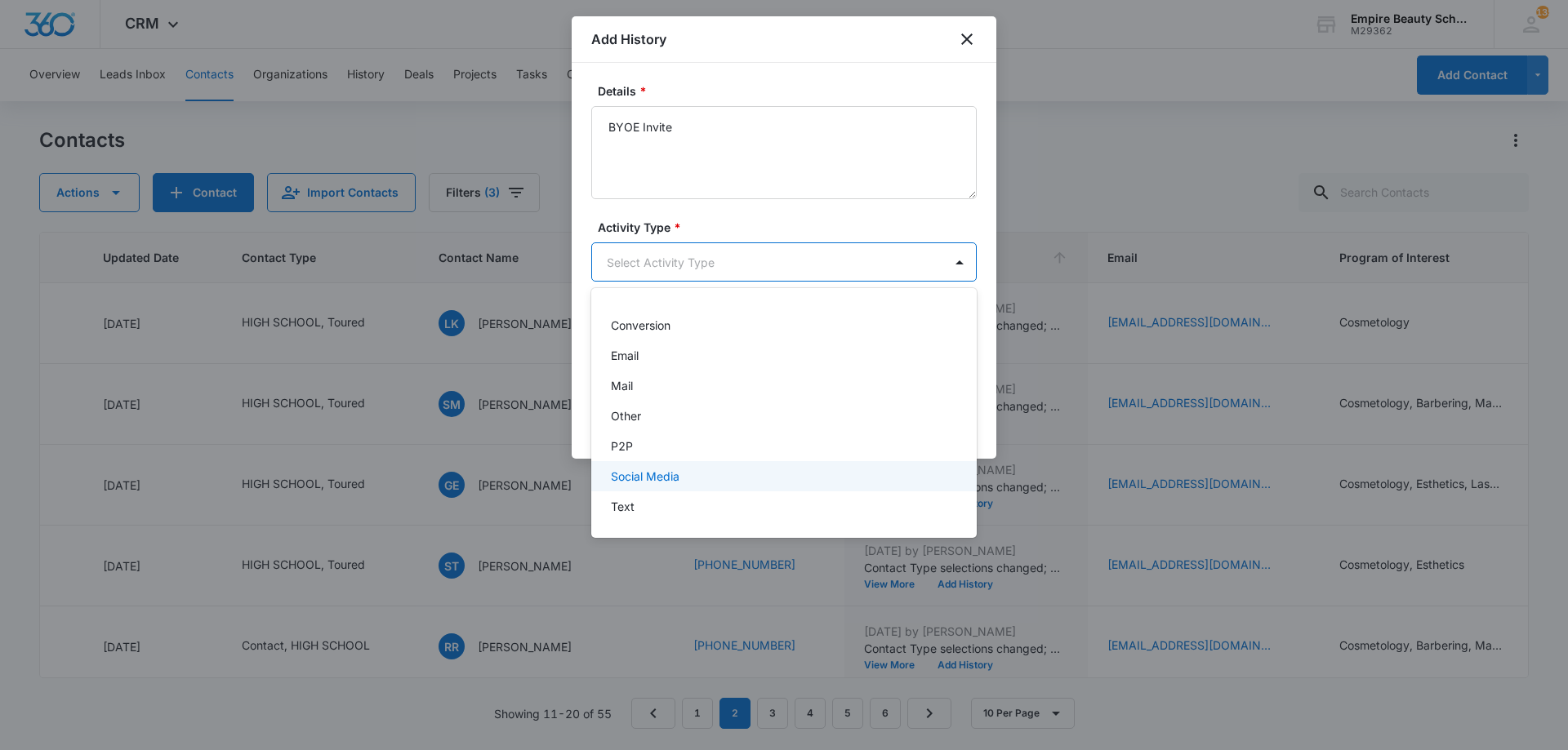
click at [645, 496] on div "Text" at bounding box center [784, 507] width 385 height 30
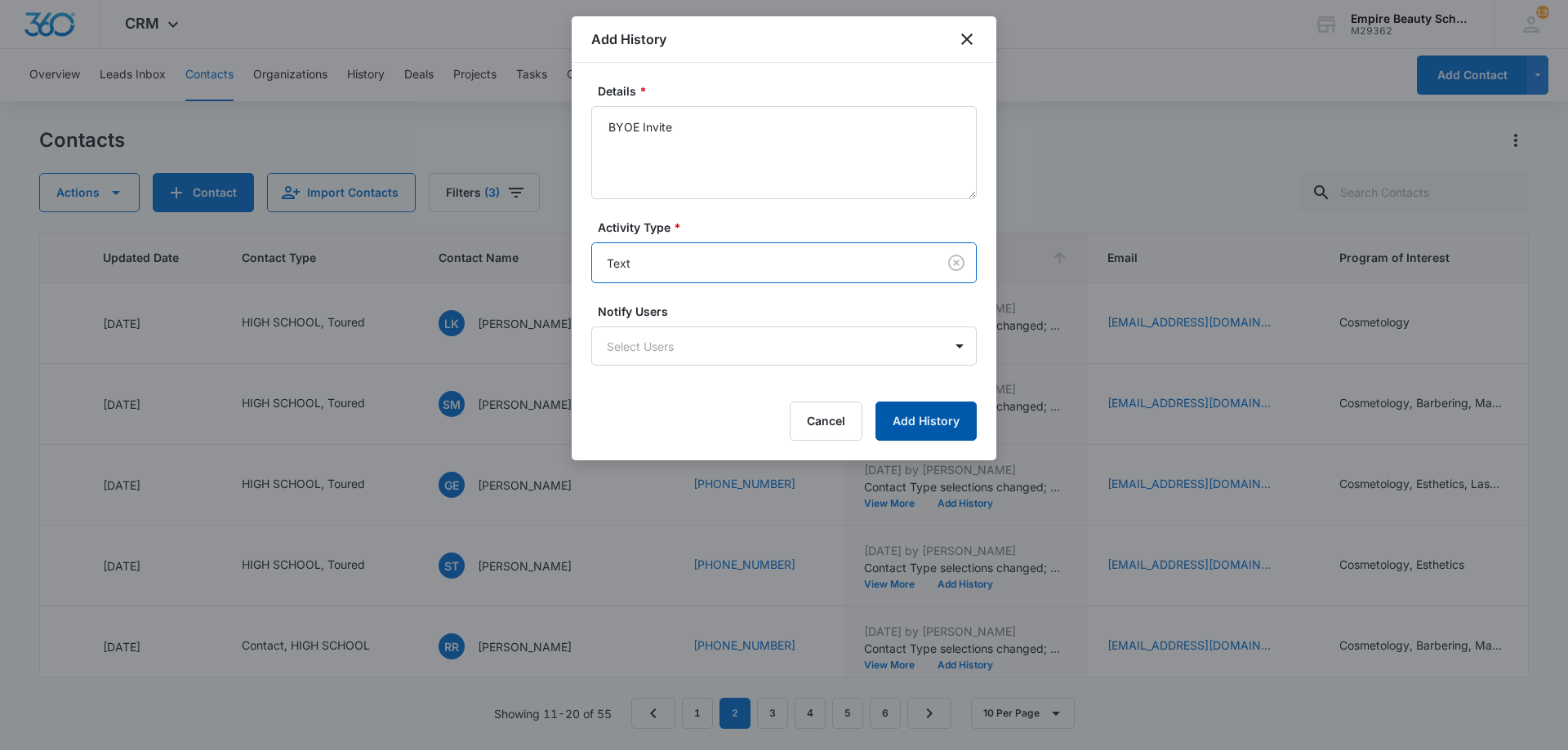
click at [881, 431] on button "Add History" at bounding box center [925, 421] width 101 height 39
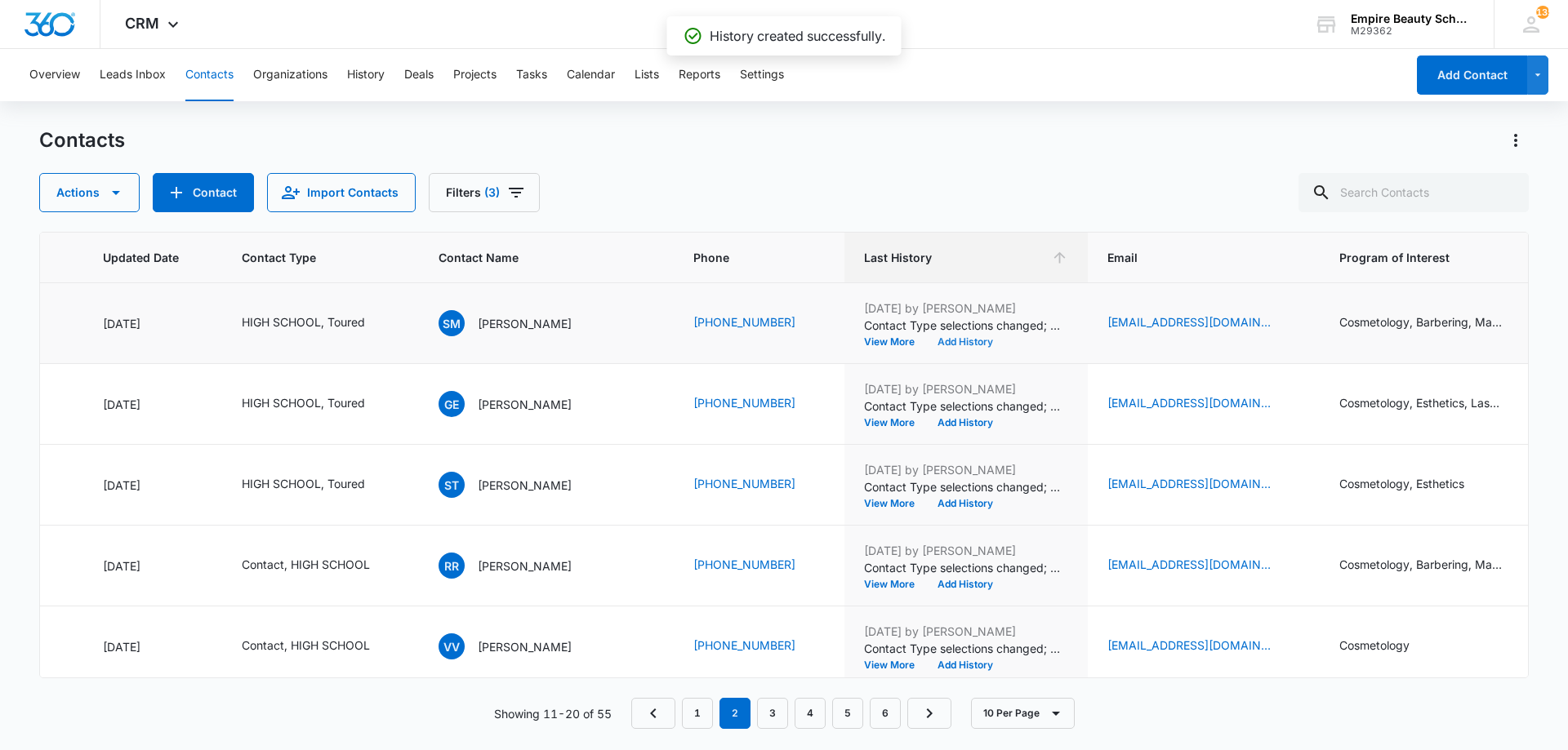
scroll to position [243, 231]
click at [926, 344] on button "Add History" at bounding box center [965, 341] width 78 height 10
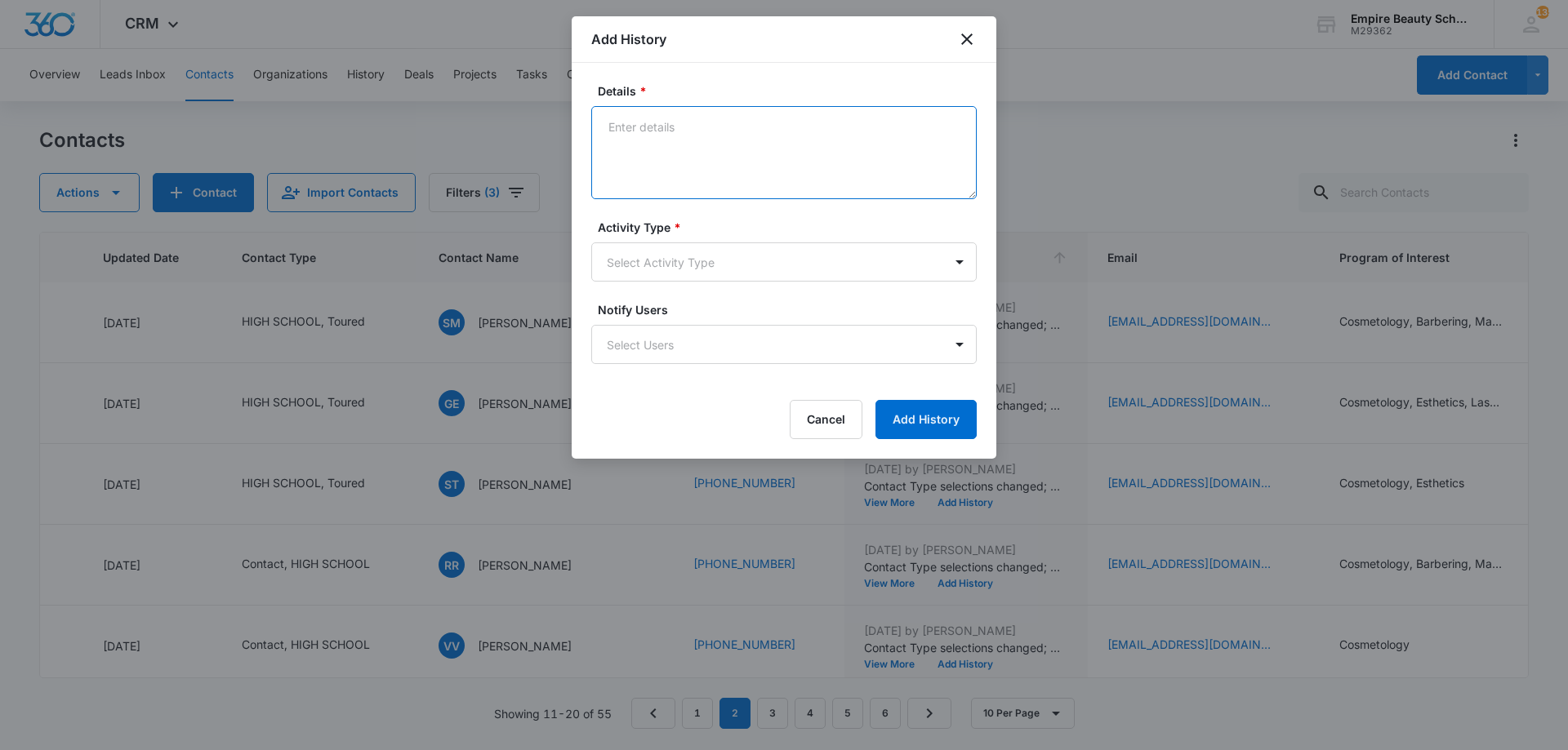
paste textarea "BYOE Invite"
type textarea "BYOE Invite"
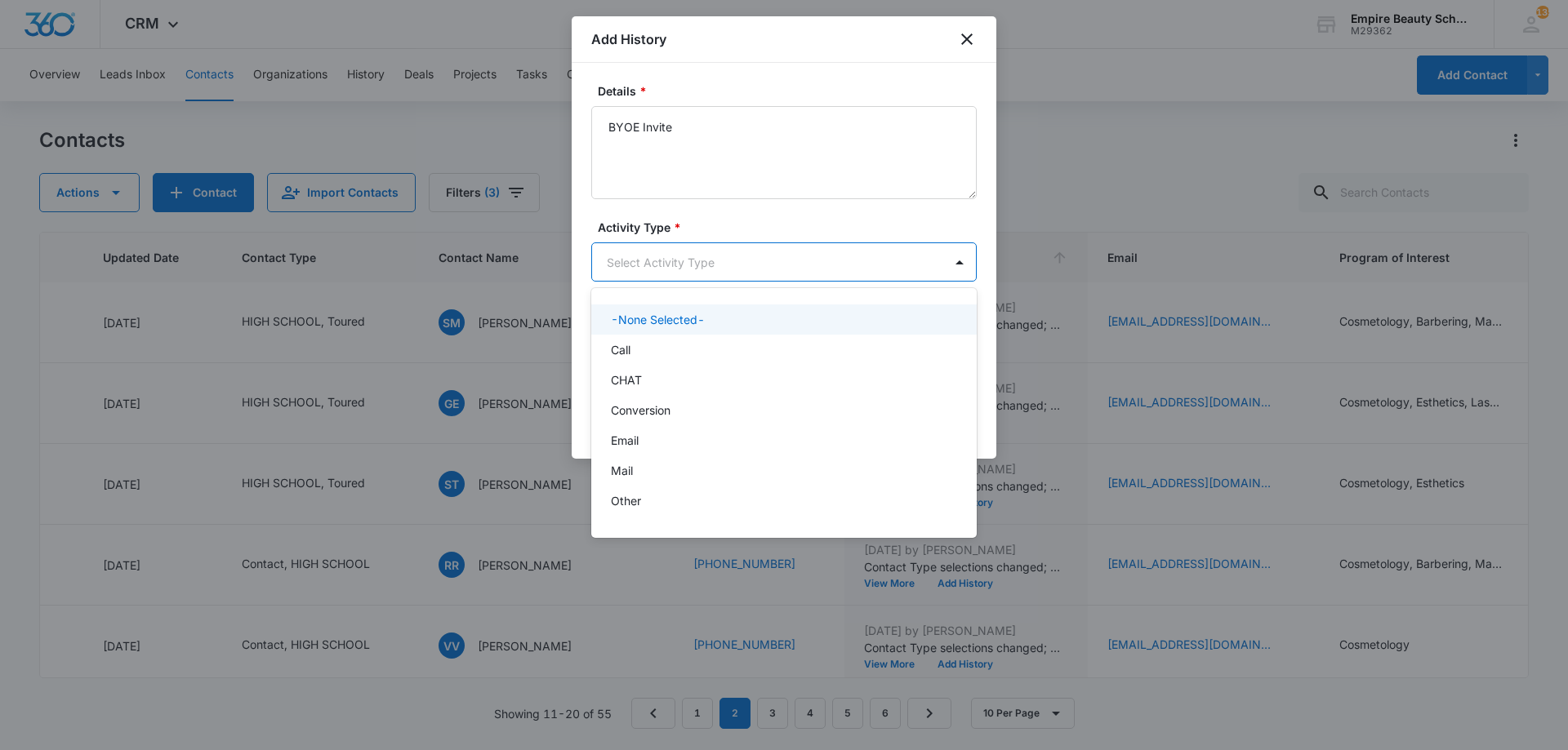
click at [751, 270] on body "CRM Apps Forms CRM Email Shop Payments POS Files Brand Settings Empire Beauty S…" at bounding box center [784, 375] width 1568 height 750
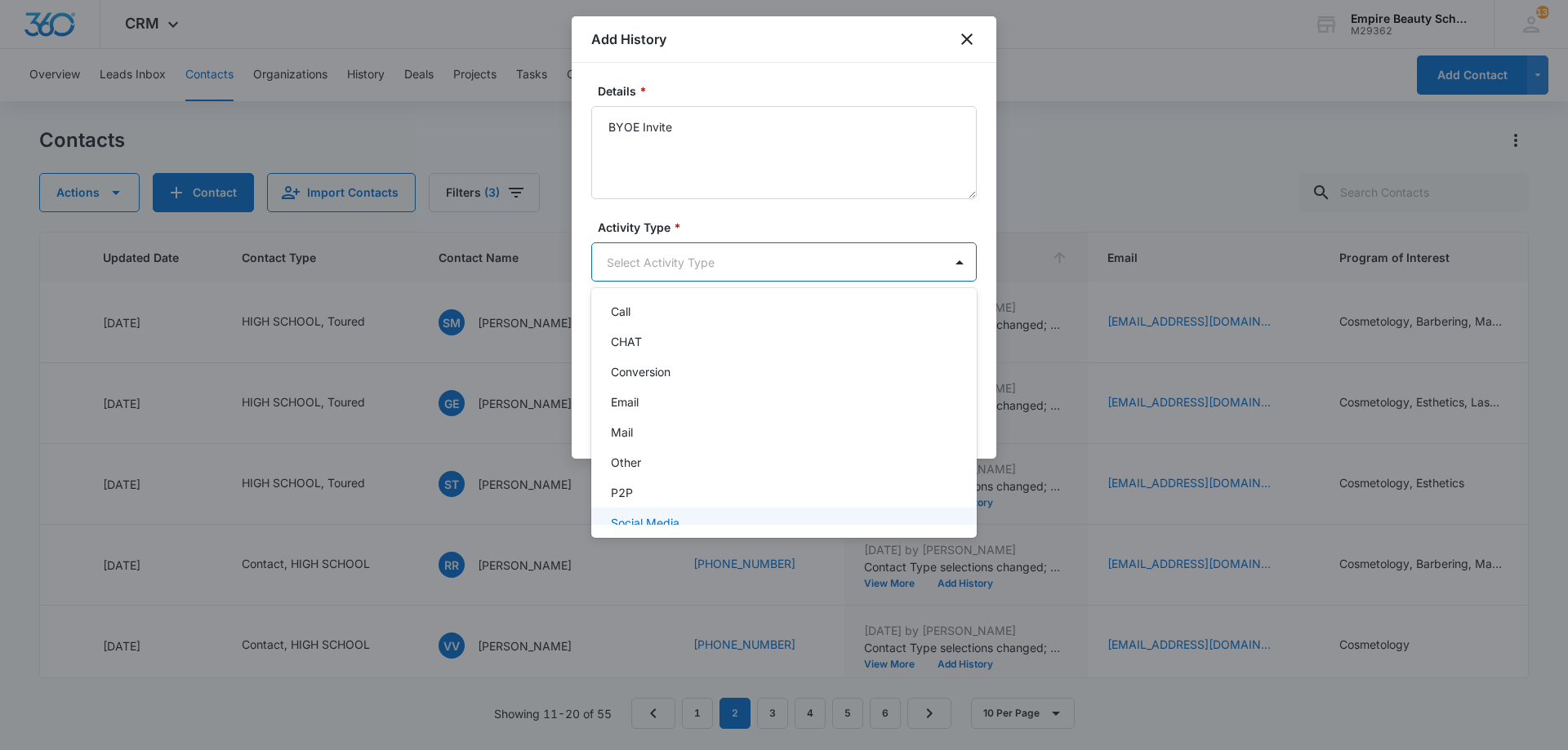
scroll to position [85, 0]
click at [673, 501] on div "Text" at bounding box center [782, 506] width 343 height 17
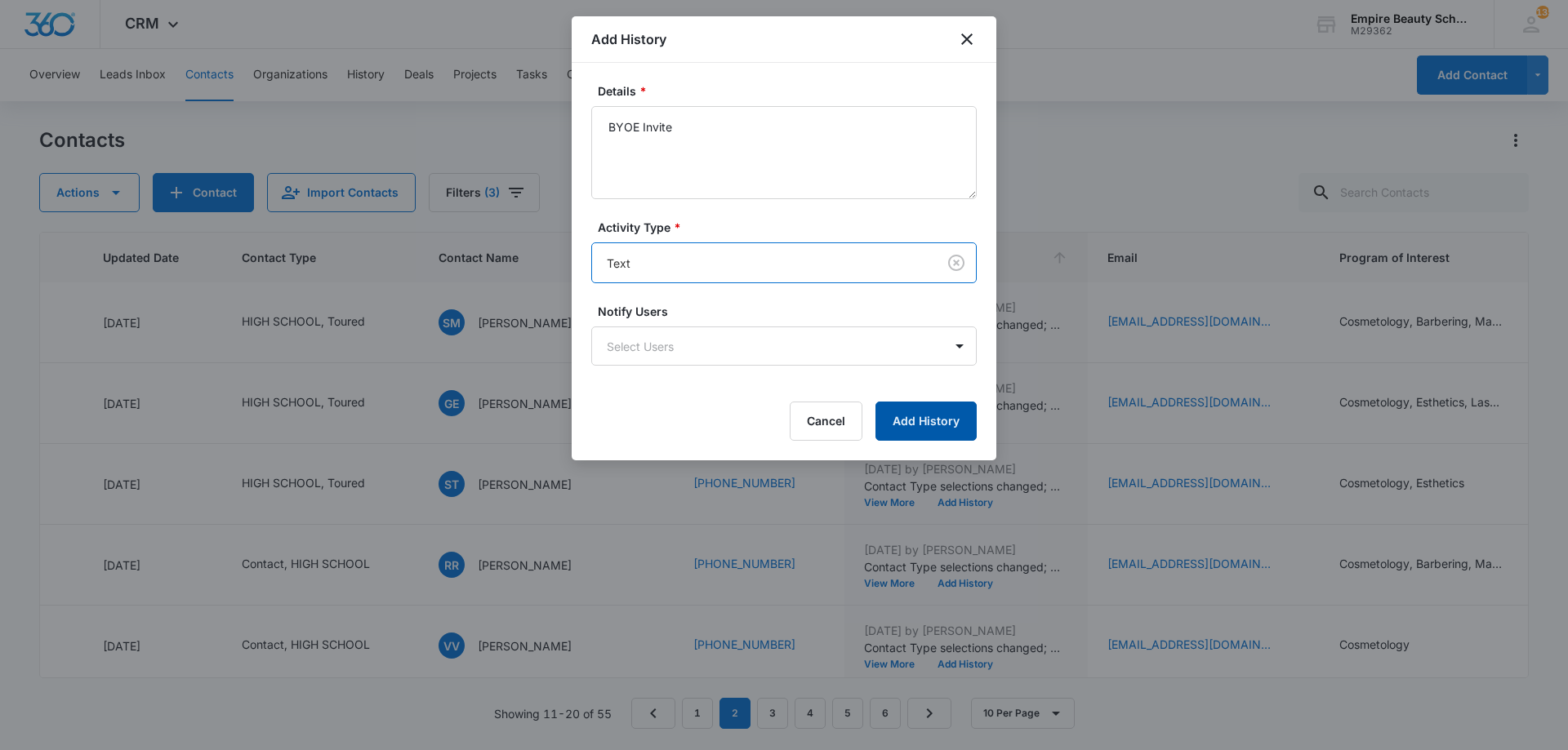
click at [940, 411] on button "Add History" at bounding box center [925, 421] width 101 height 39
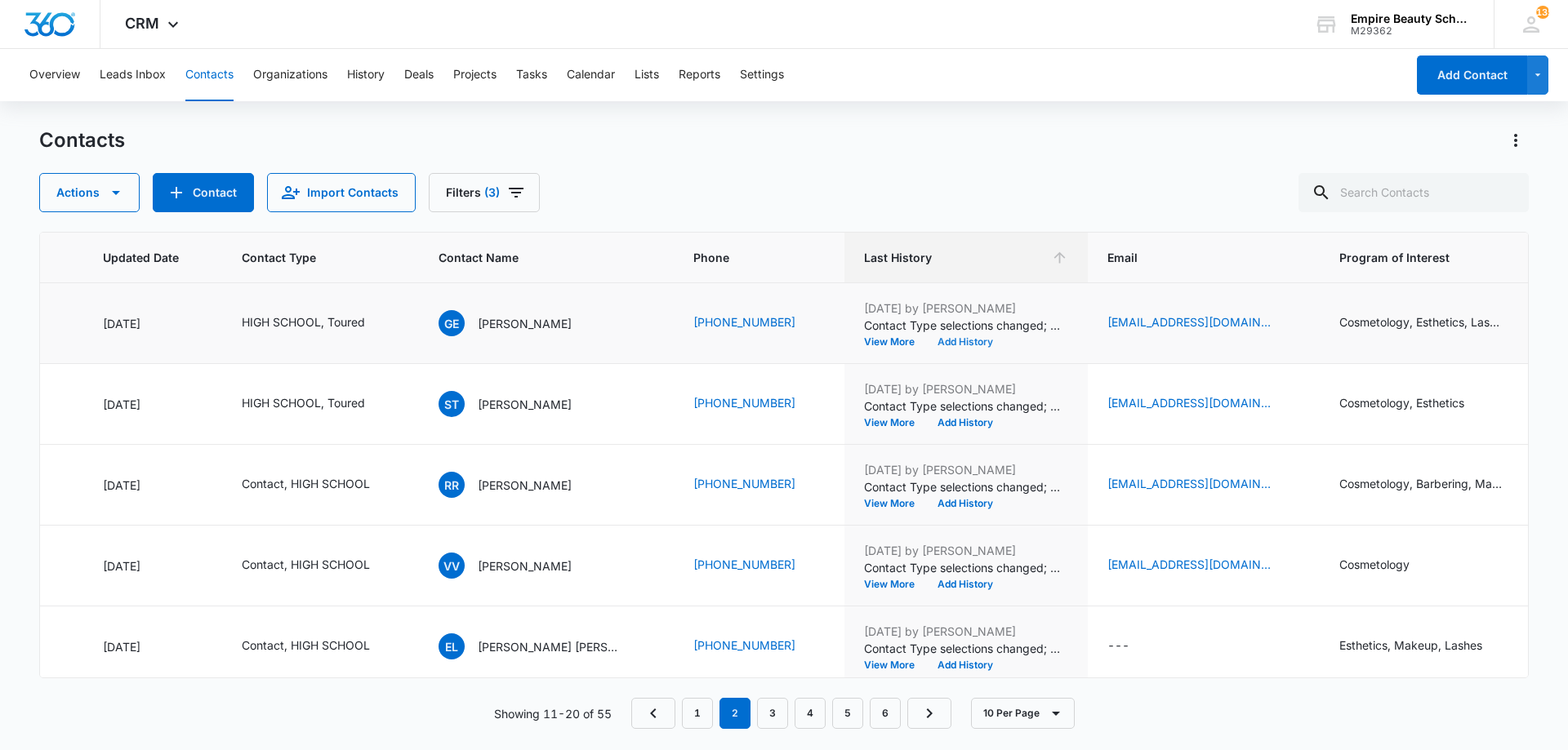
scroll to position [324, 231]
click at [926, 338] on button "Add History" at bounding box center [965, 341] width 78 height 10
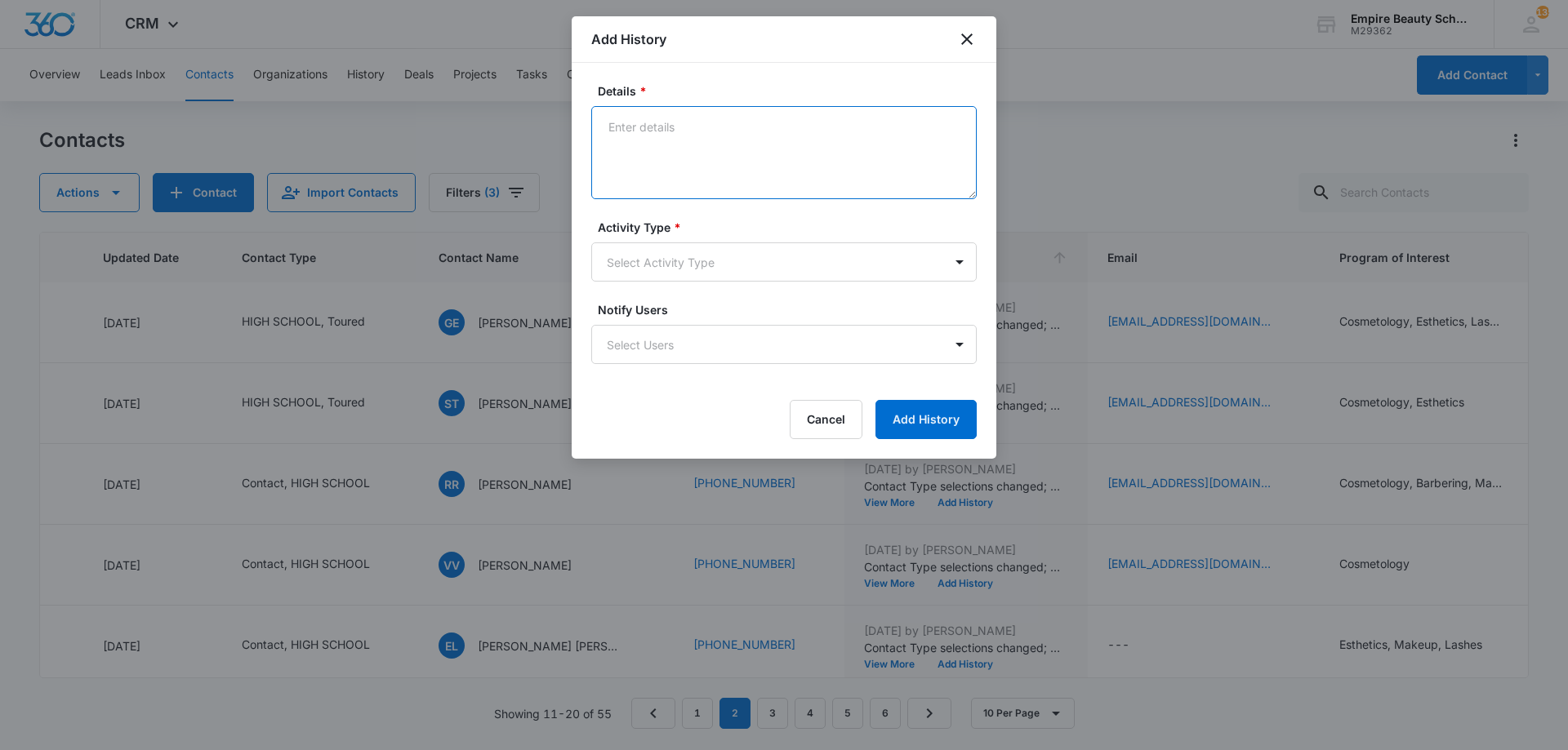
paste textarea "BYOE Invite"
type textarea "BYOE Invite"
click at [687, 261] on body "CRM Apps Forms CRM Email Shop Payments POS Files Brand Settings Empire Beauty S…" at bounding box center [784, 375] width 1568 height 750
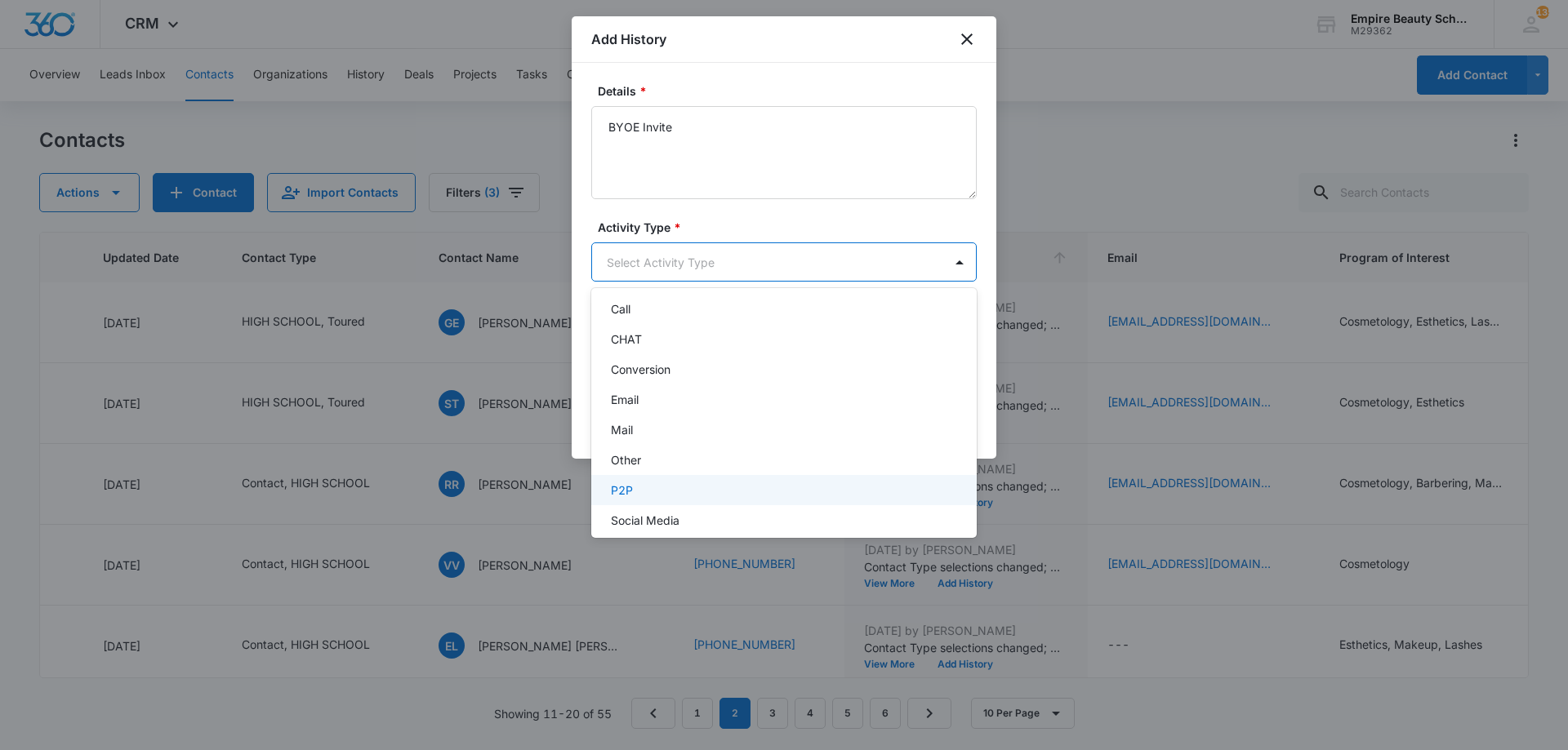
scroll to position [85, 0]
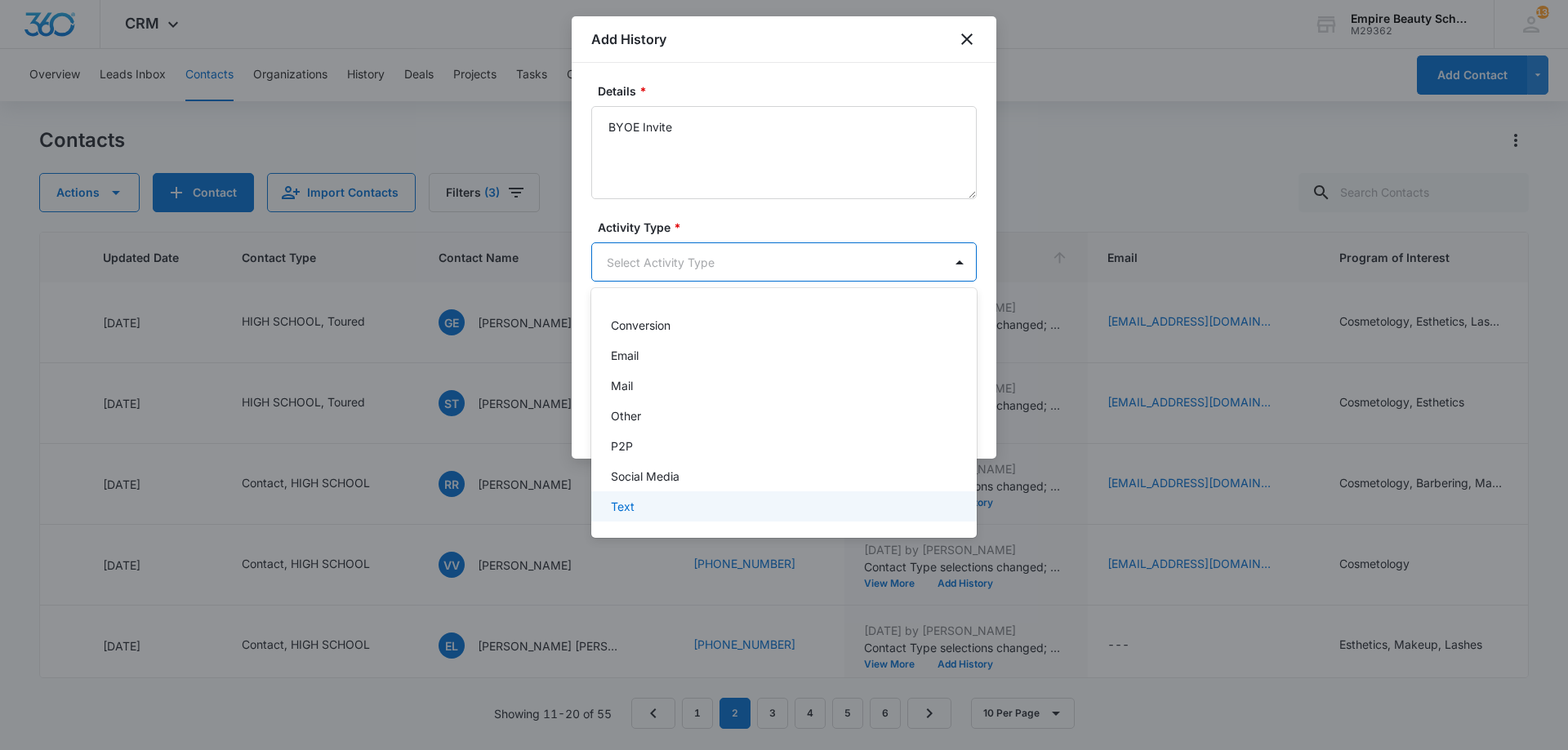
click at [664, 503] on div "Text" at bounding box center [782, 506] width 343 height 17
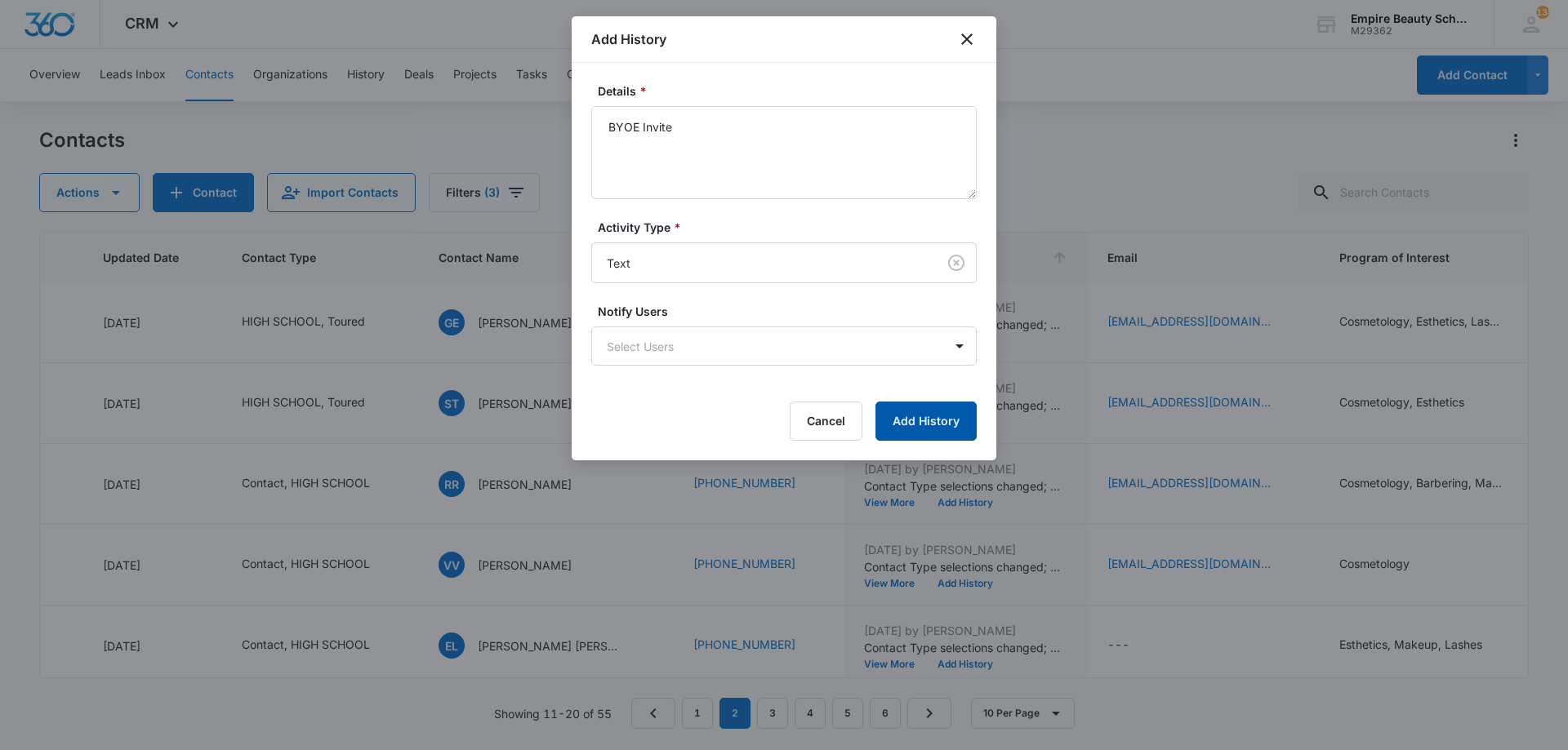
click at [955, 423] on button "Add History" at bounding box center [925, 421] width 101 height 39
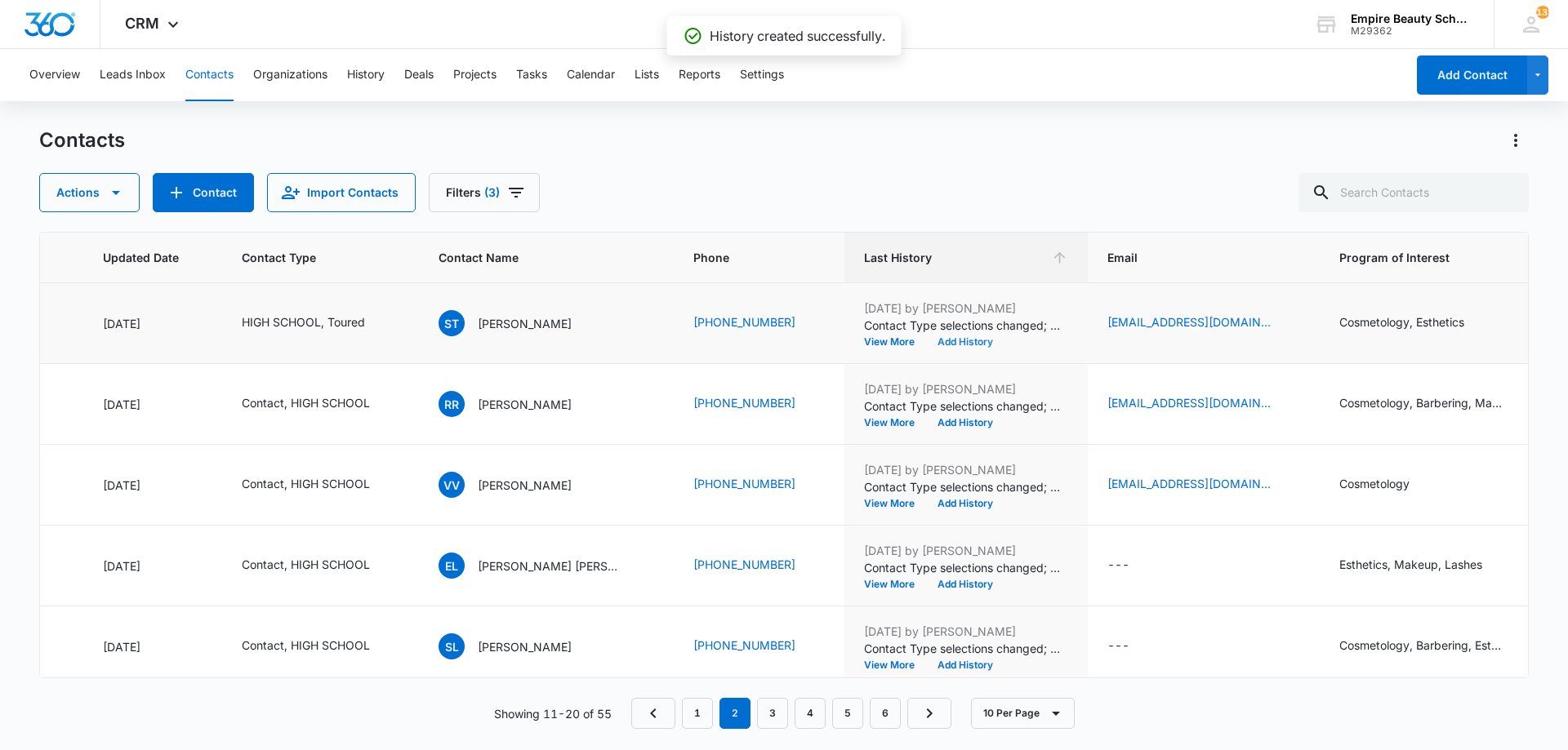
scroll to position [405, 231]
click at [926, 345] on button "Add History" at bounding box center [965, 341] width 78 height 10
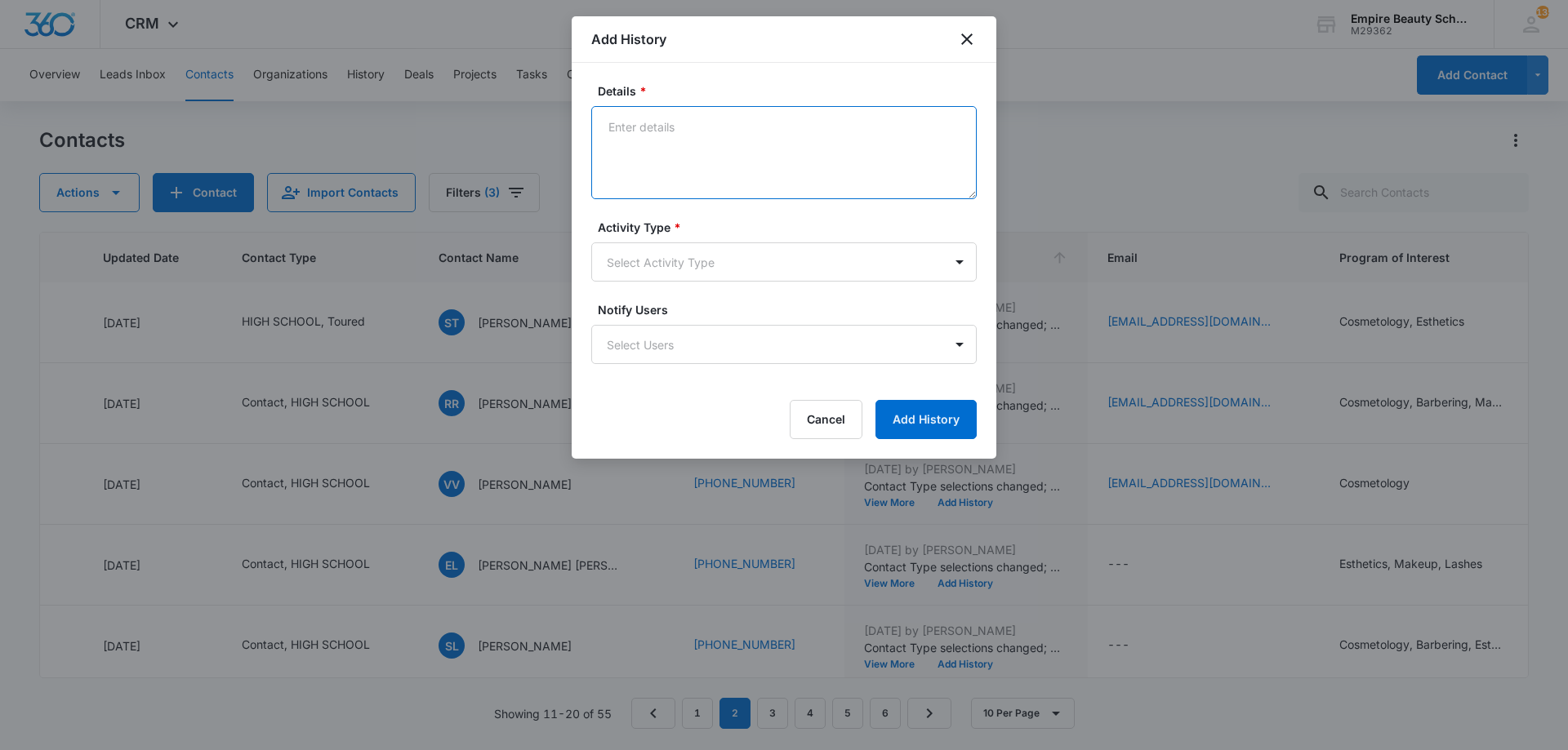
paste textarea "BYOE Invite"
type textarea "BYOE Invite"
click at [720, 249] on body "CRM Apps Forms CRM Email Shop Payments POS Files Brand Settings Empire Beauty S…" at bounding box center [784, 375] width 1568 height 750
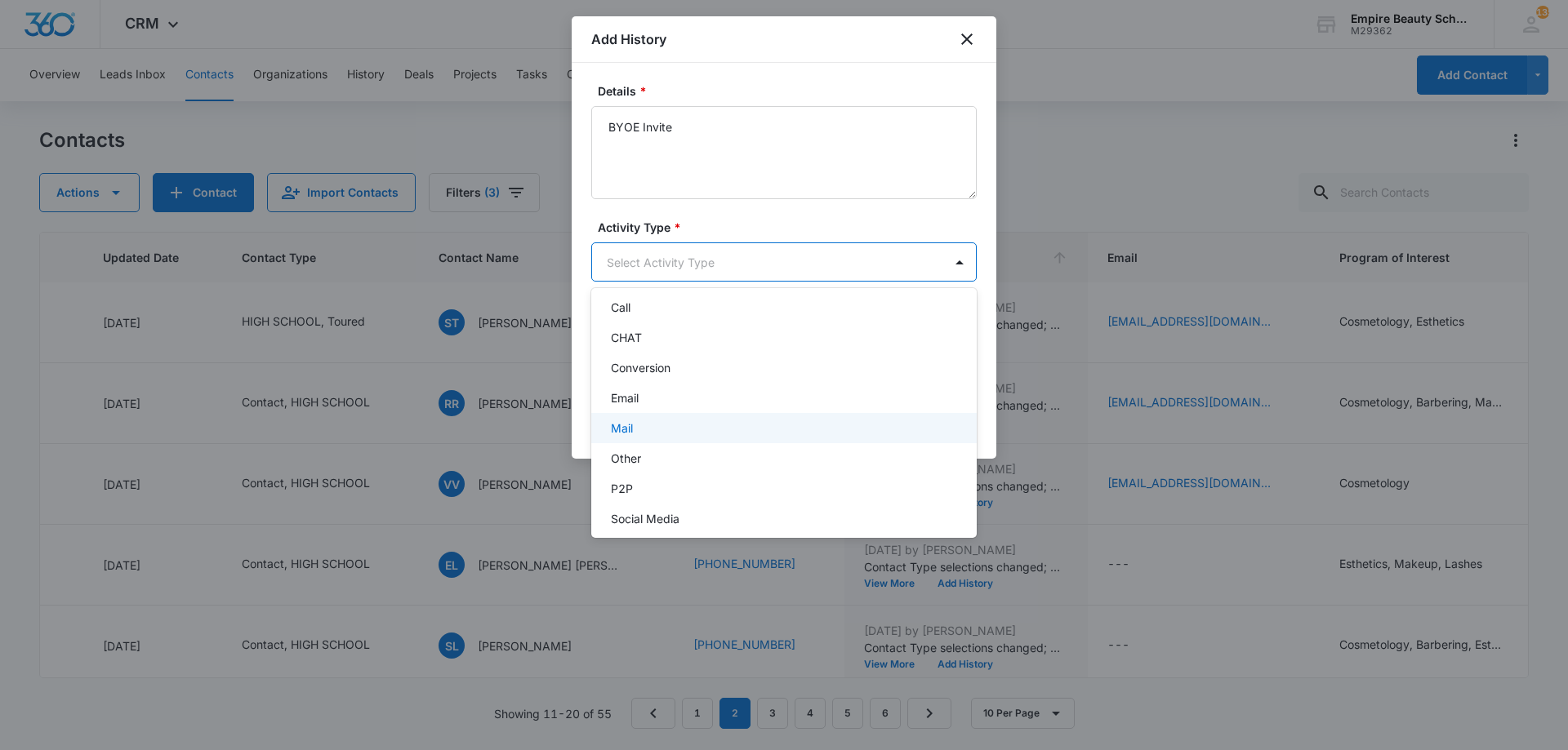
scroll to position [85, 0]
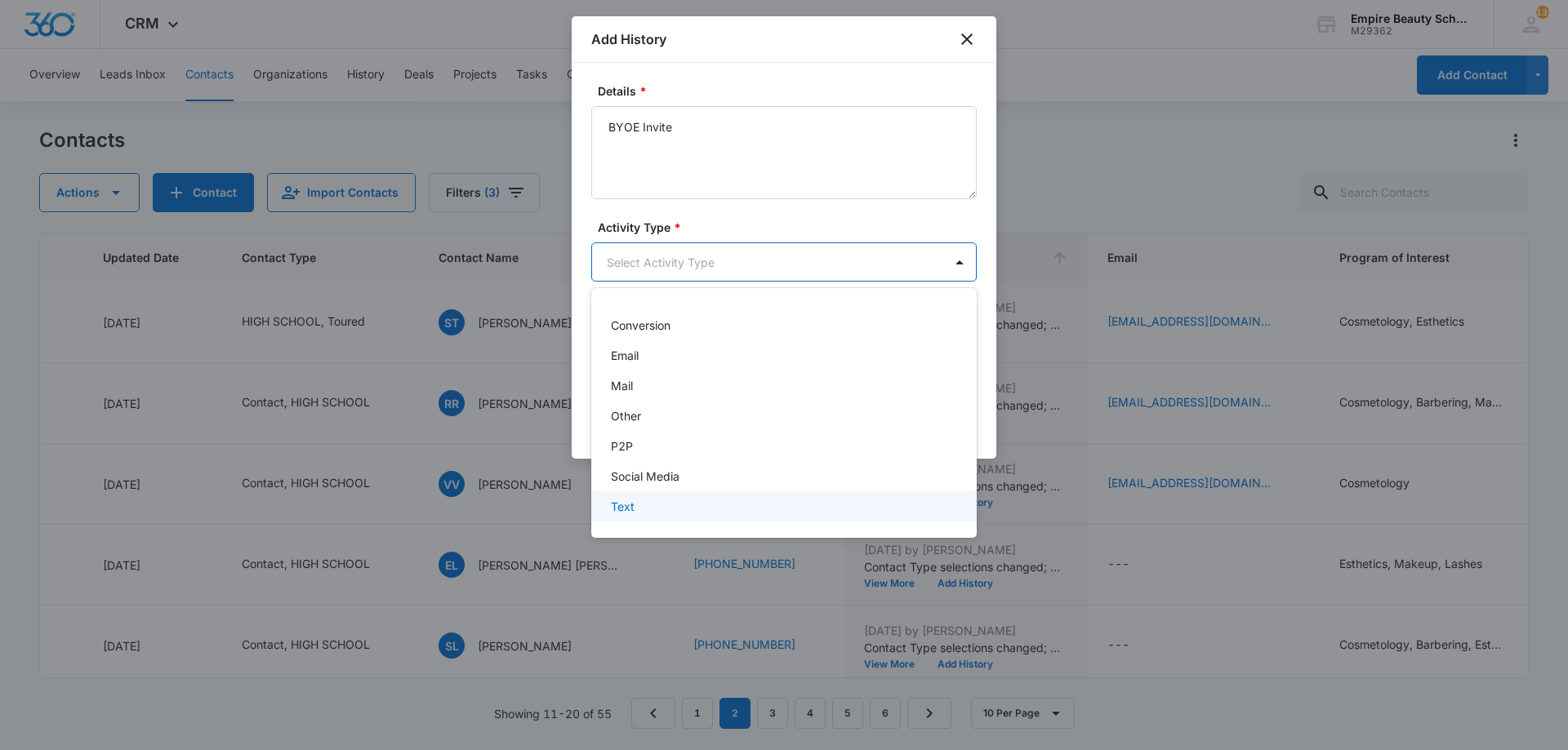
click at [677, 505] on div "Text" at bounding box center [782, 506] width 343 height 17
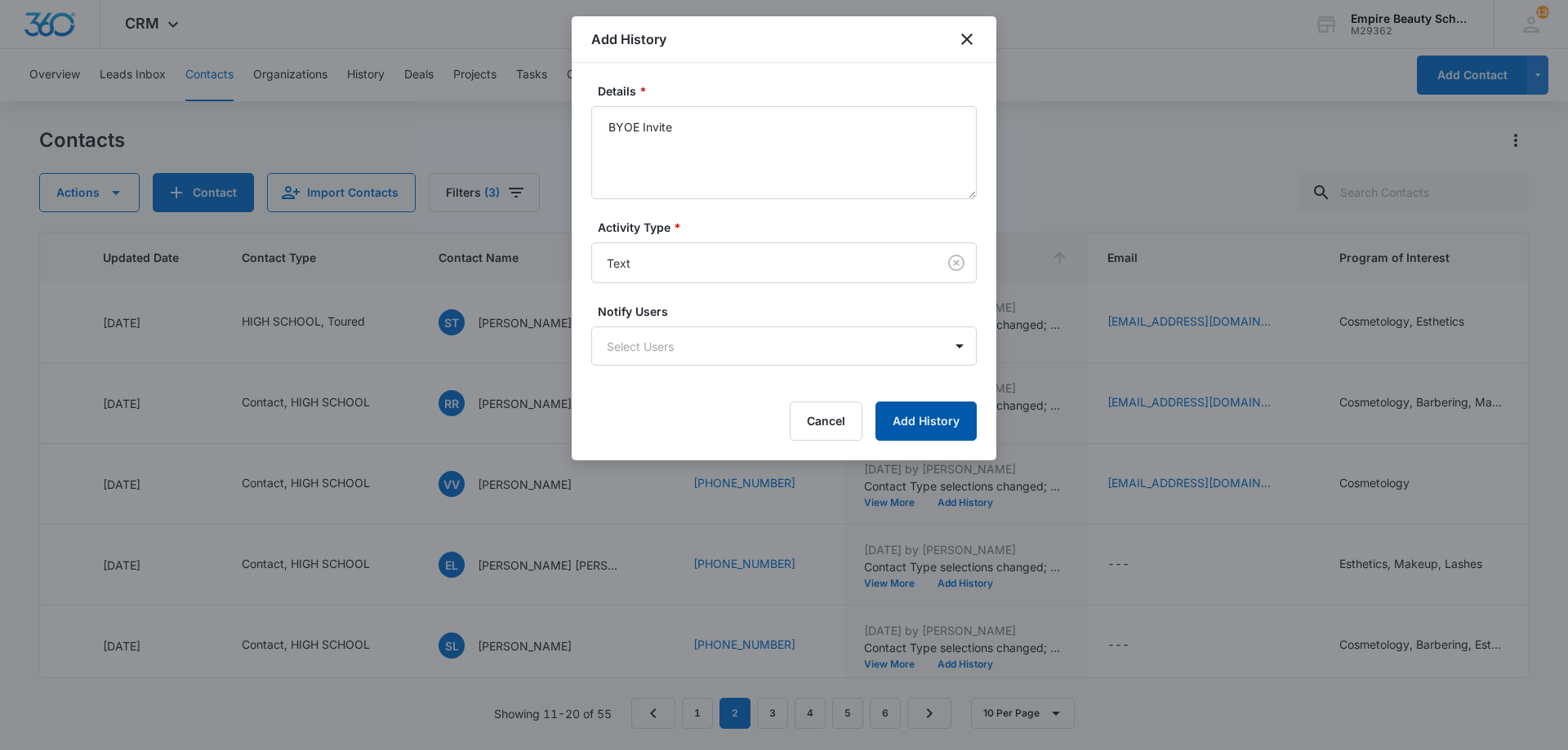
click at [915, 411] on button "Add History" at bounding box center [925, 421] width 101 height 39
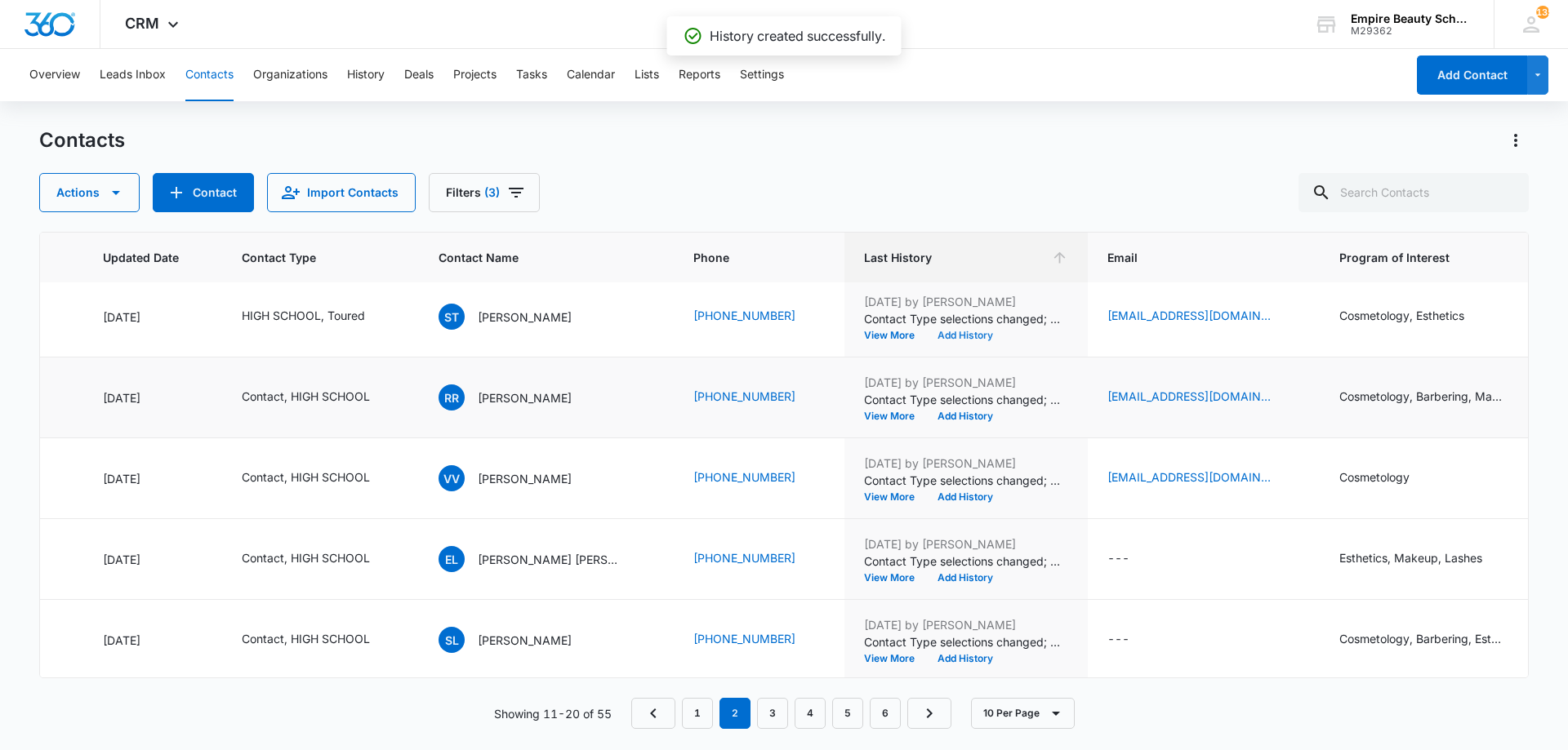
scroll to position [426, 231]
click at [926, 409] on button "Add History" at bounding box center [965, 413] width 78 height 10
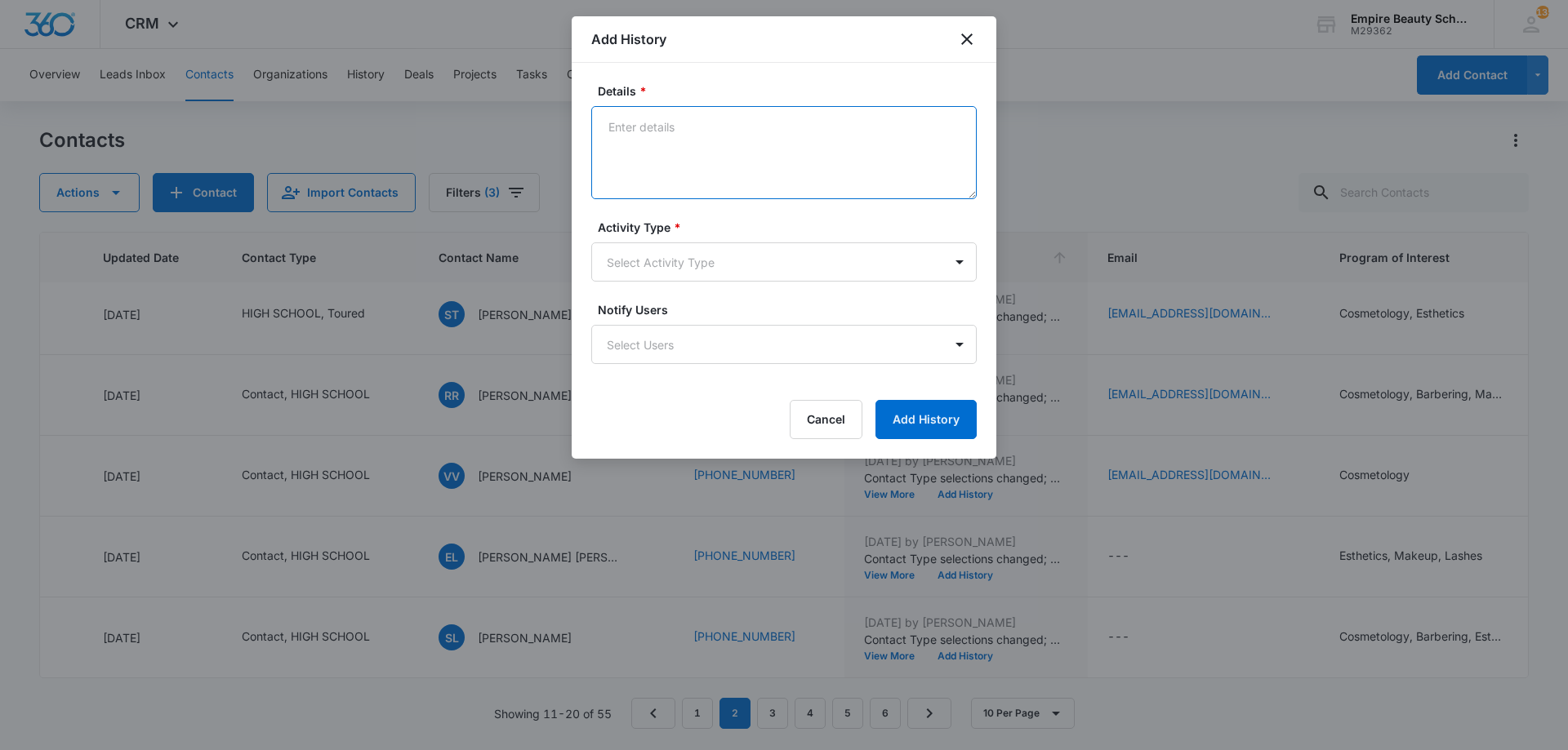
paste textarea "BYOE Invite"
type textarea "BYOE Invite"
click at [733, 264] on body "CRM Apps Forms CRM Email Shop Payments POS Files Brand Settings Empire Beauty S…" at bounding box center [784, 375] width 1568 height 750
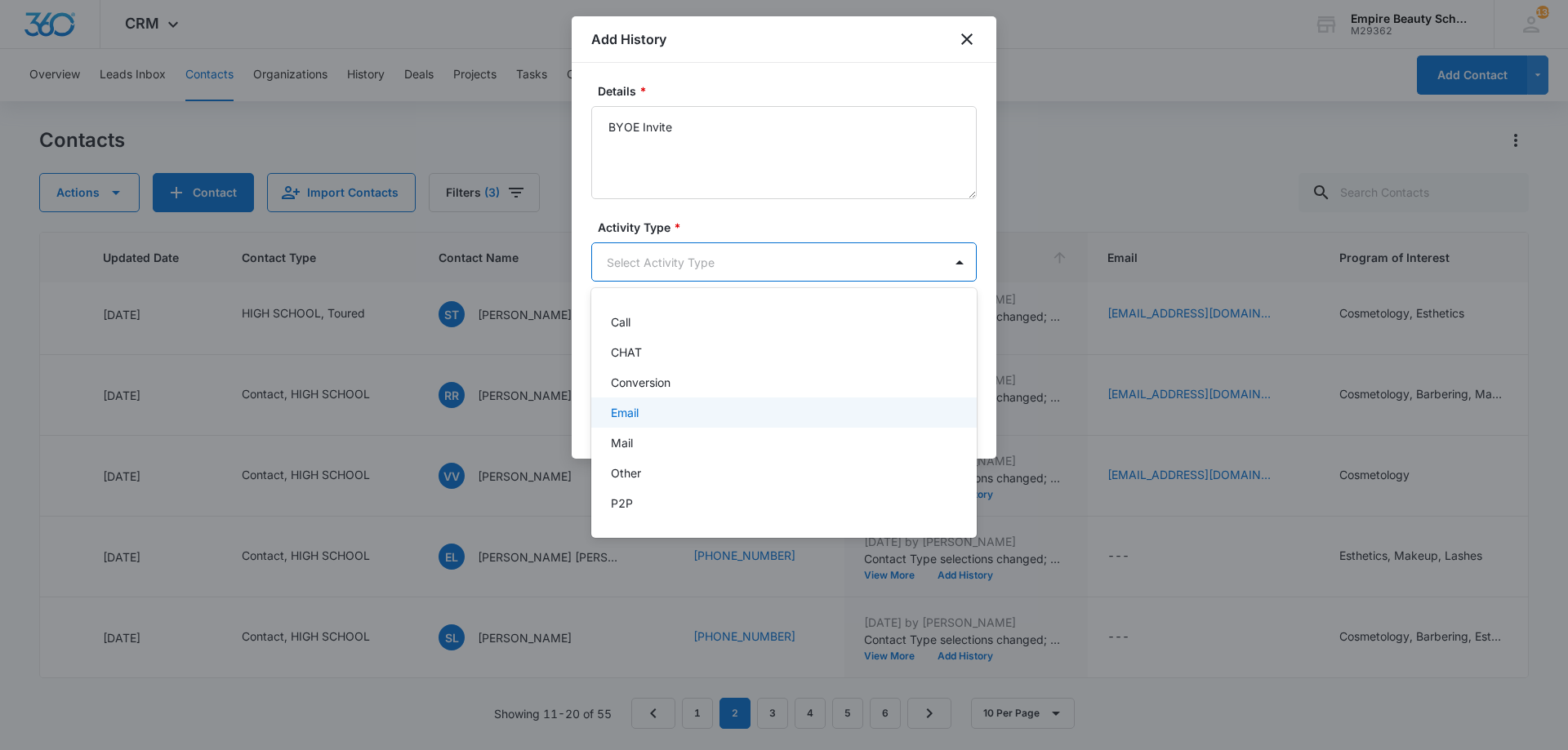
scroll to position [85, 0]
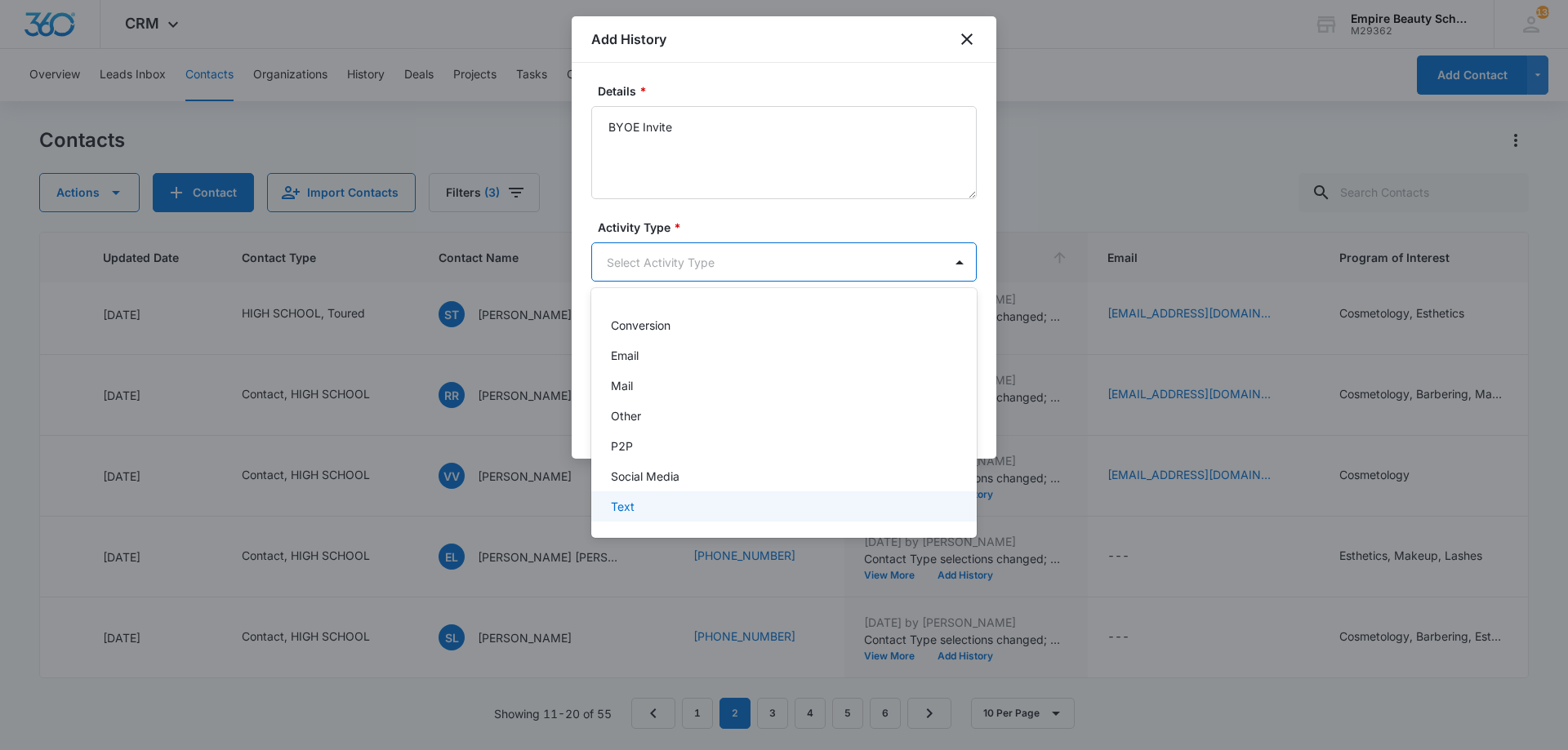
click at [685, 501] on div "Text" at bounding box center [782, 506] width 343 height 17
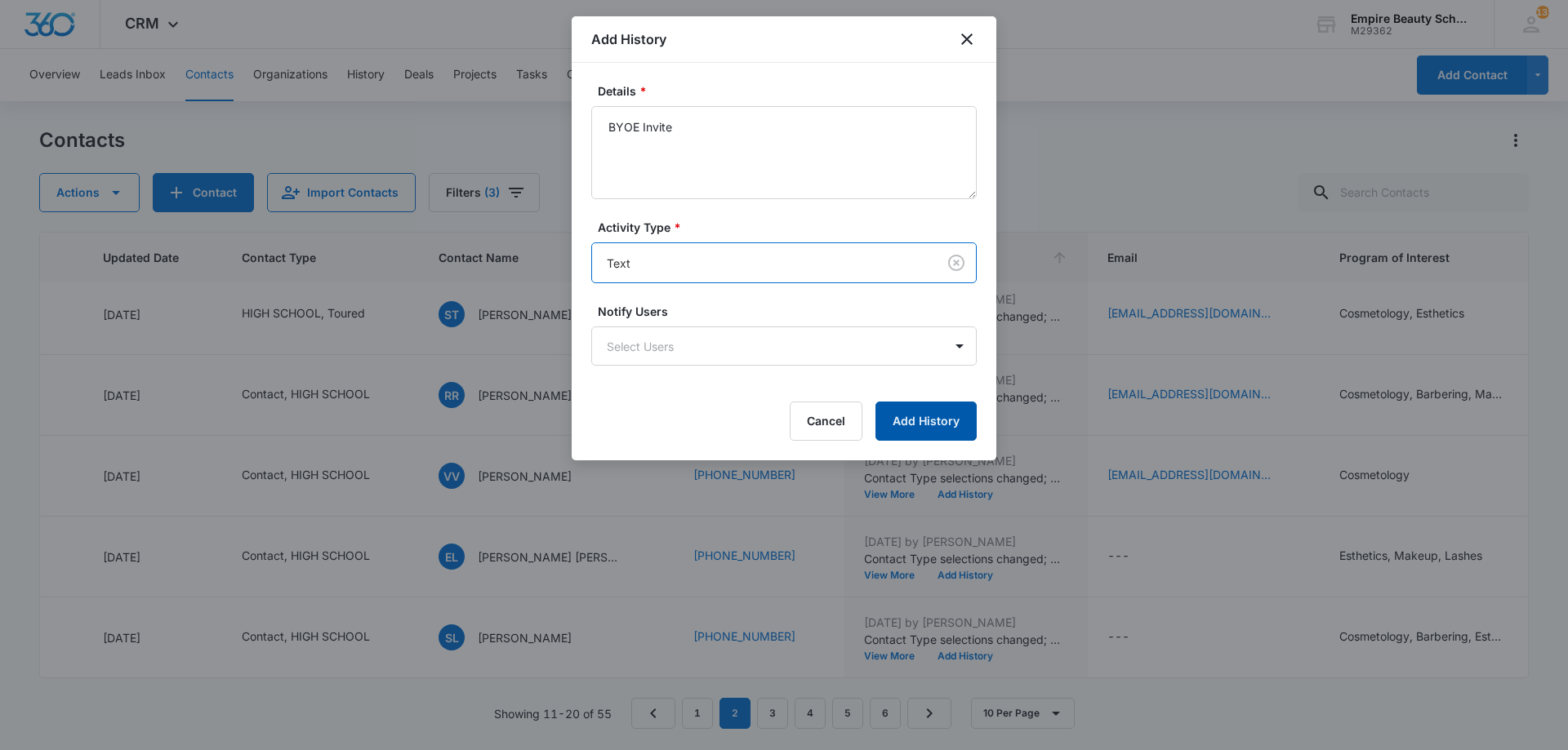
click at [921, 413] on button "Add History" at bounding box center [925, 421] width 101 height 39
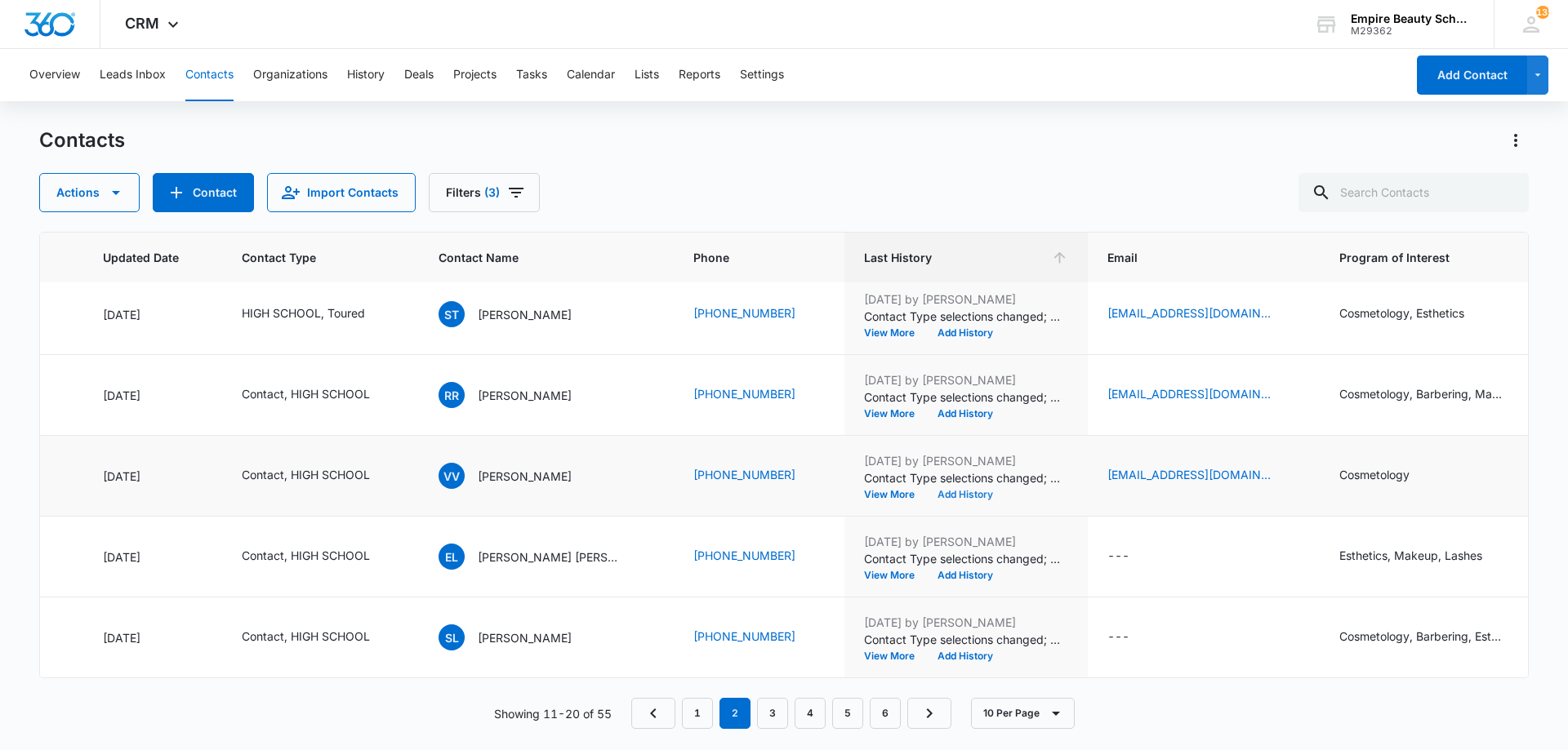
click at [926, 490] on button "Add History" at bounding box center [965, 494] width 78 height 10
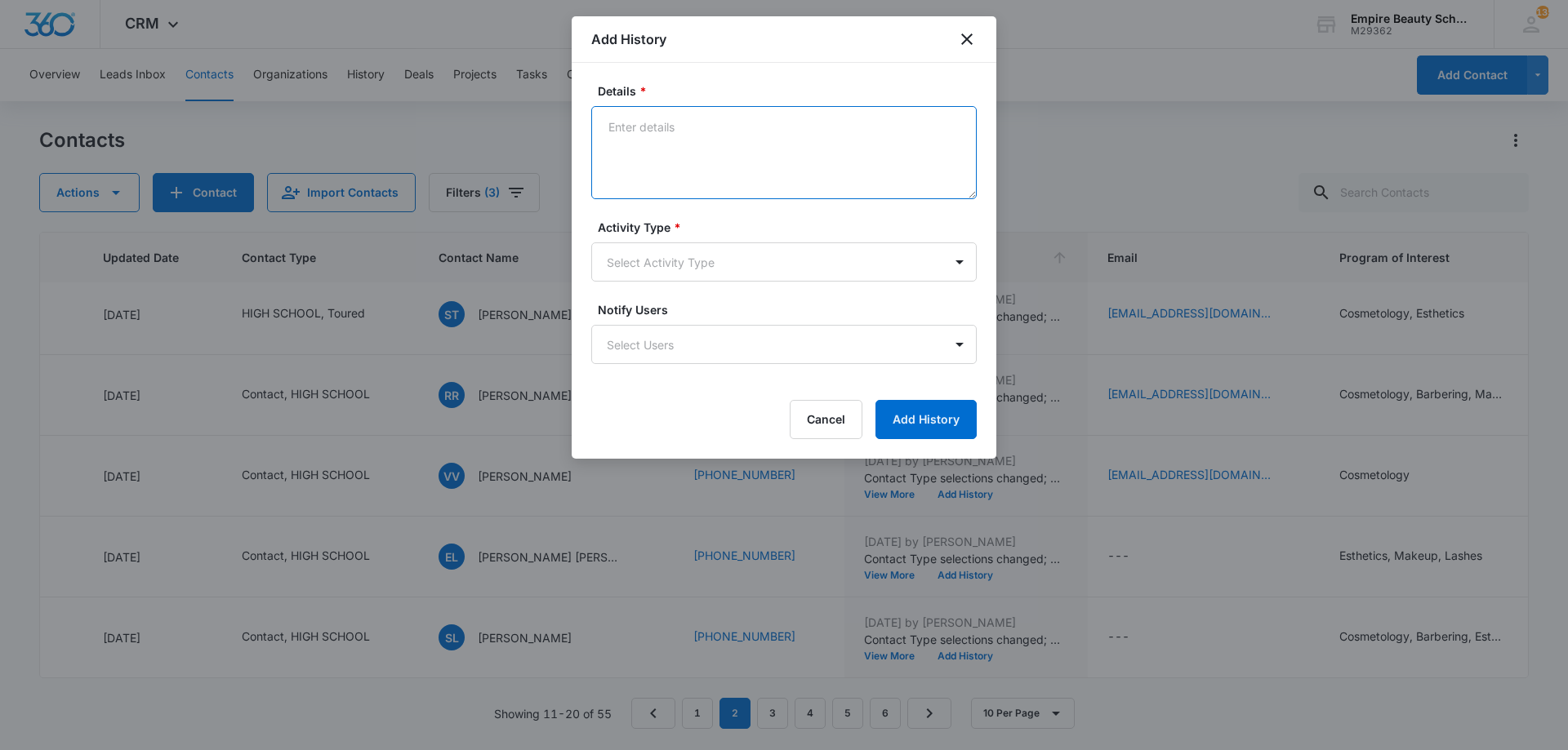
paste textarea "BYOE Invite"
type textarea "BYOE Invite"
click at [733, 271] on body "CRM Apps Forms CRM Email Shop Payments POS Files Brand Settings Empire Beauty S…" at bounding box center [784, 375] width 1568 height 750
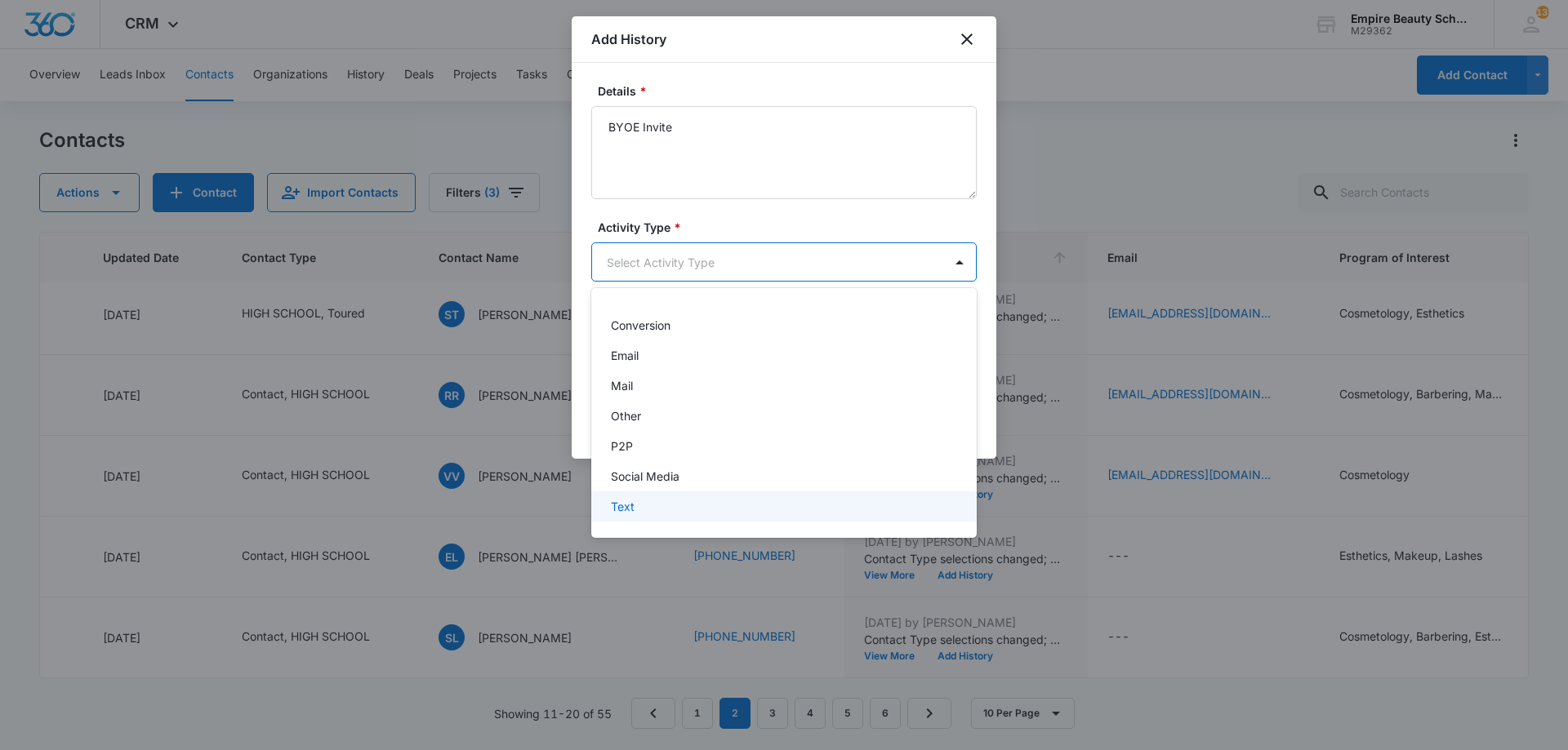
click at [683, 504] on div "Text" at bounding box center [782, 506] width 343 height 17
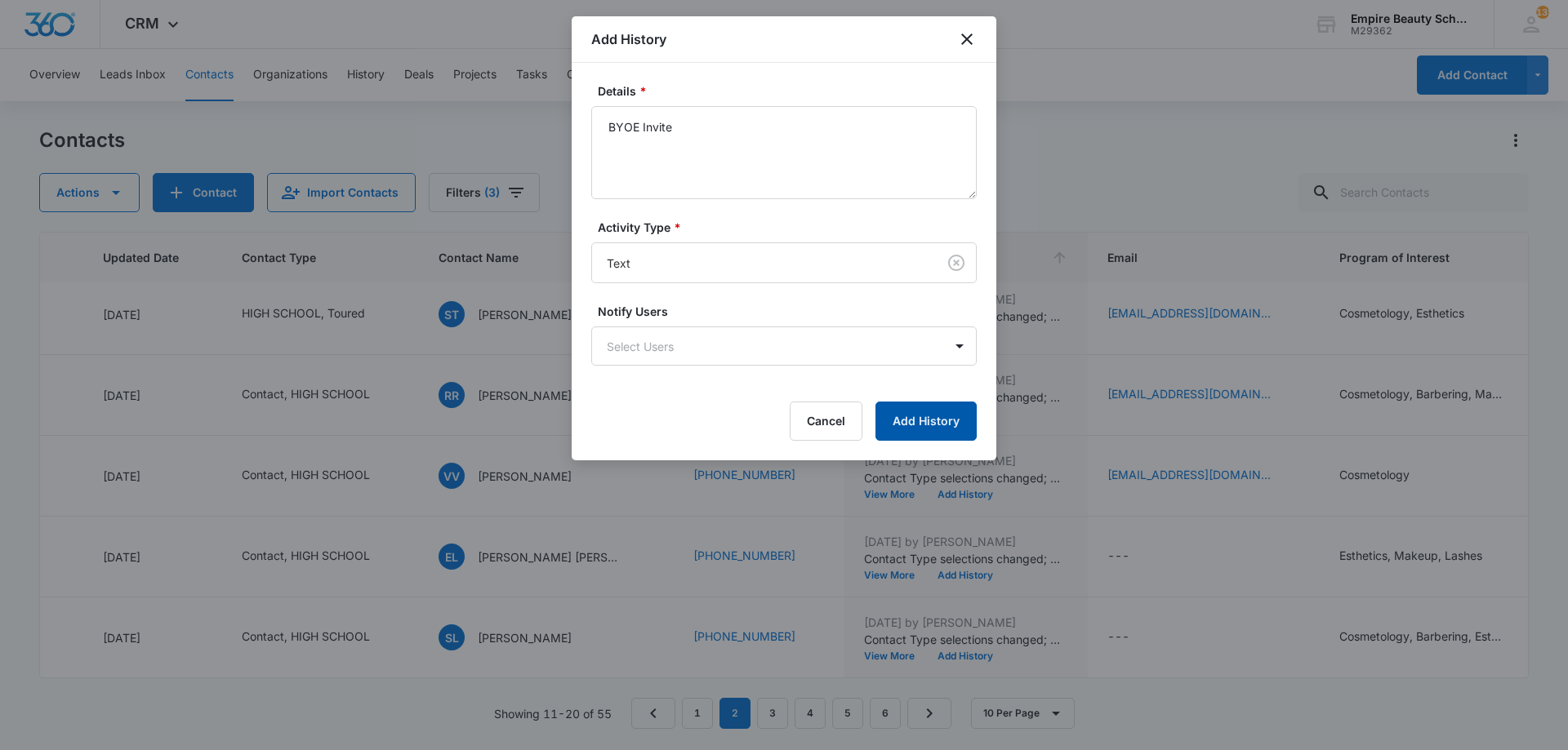
click at [897, 422] on button "Add History" at bounding box center [925, 421] width 101 height 39
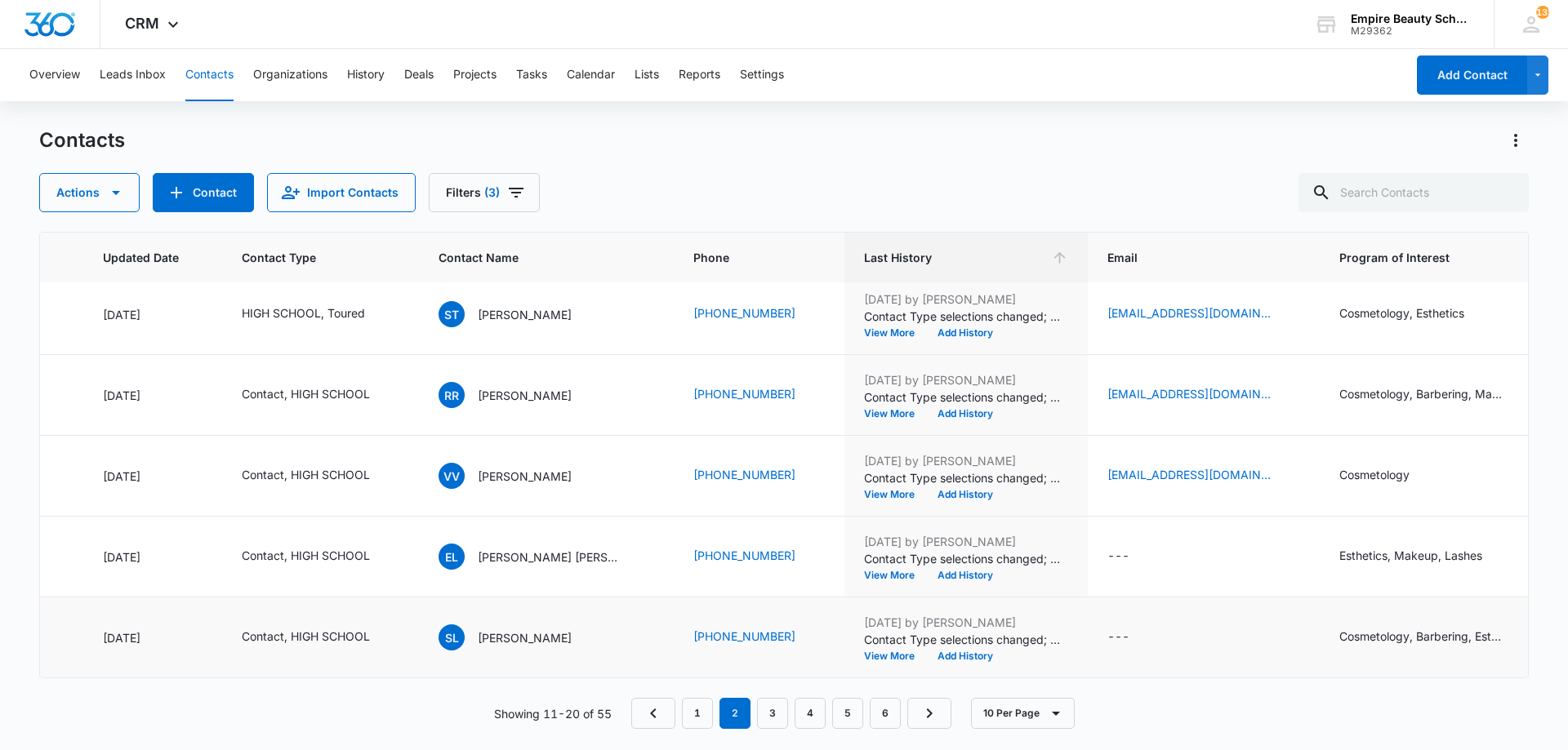
click at [914, 614] on p "[DATE] by [PERSON_NAME]" at bounding box center [966, 622] width 204 height 17
click at [926, 571] on button "Add History" at bounding box center [965, 575] width 78 height 10
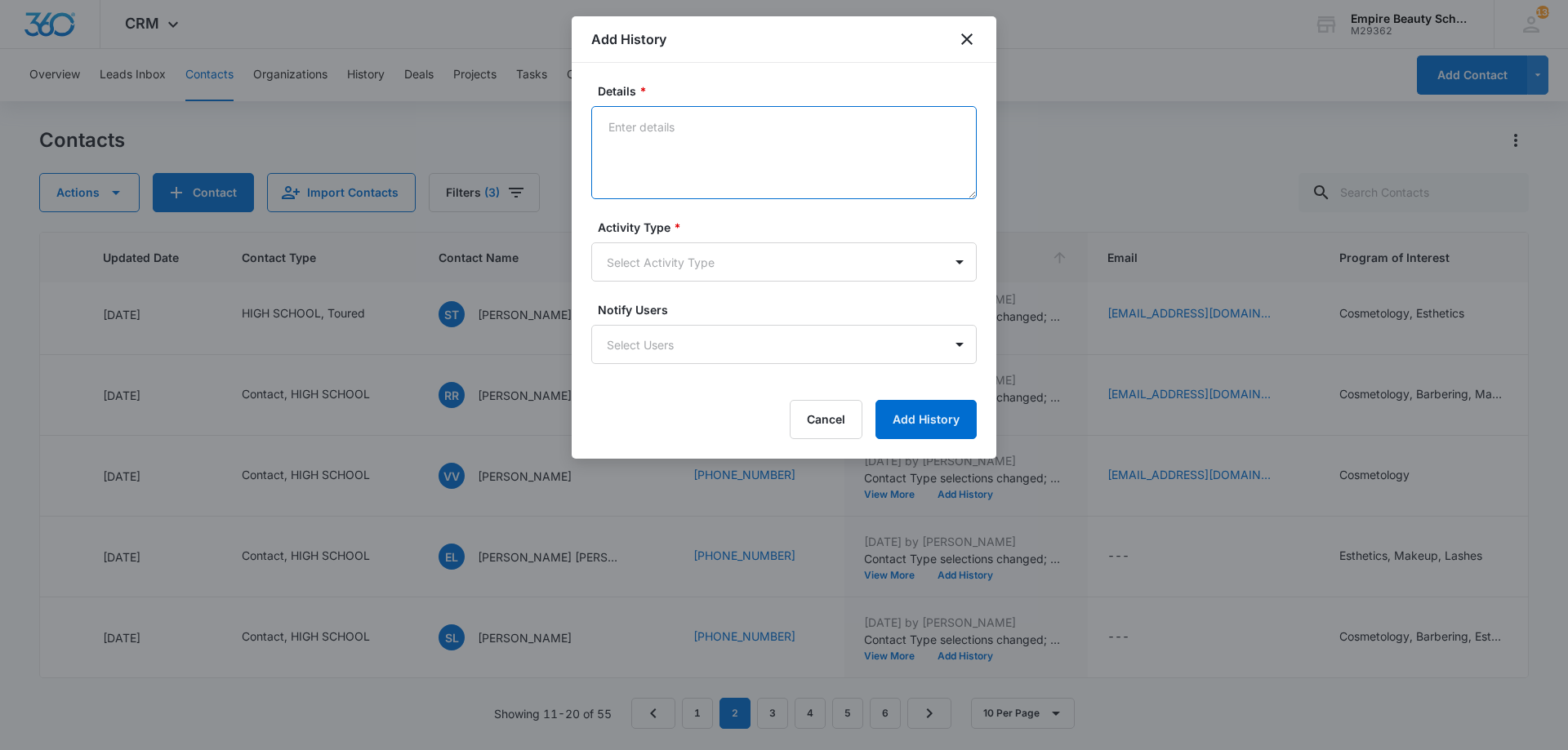
paste textarea "BYOE Invite"
type textarea "BYOE Invite"
click at [679, 246] on body "CRM Apps Forms CRM Email Shop Payments POS Files Brand Settings Empire Beauty S…" at bounding box center [784, 375] width 1568 height 750
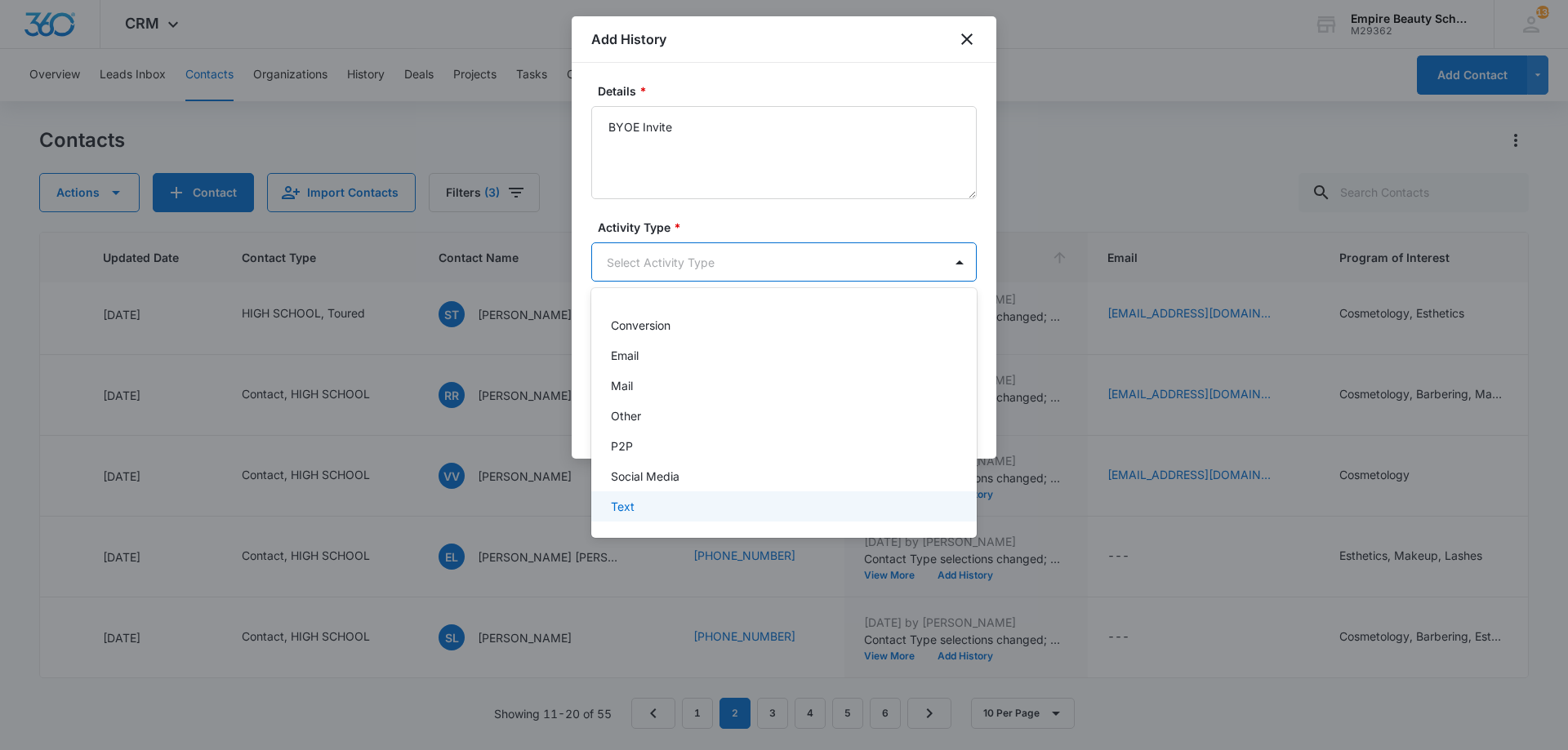
click at [649, 500] on div "Text" at bounding box center [782, 506] width 343 height 17
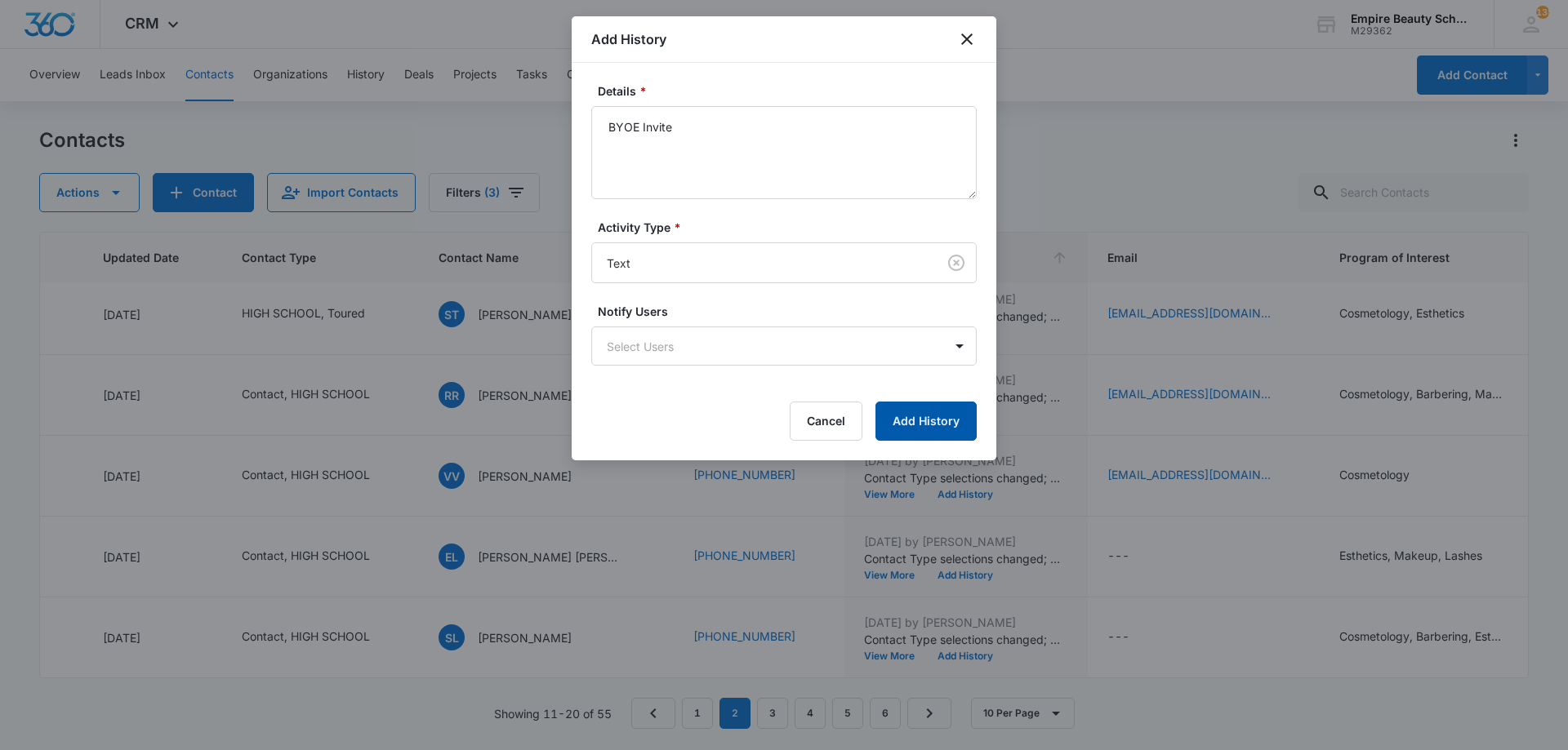
click at [933, 422] on button "Add History" at bounding box center [925, 421] width 101 height 39
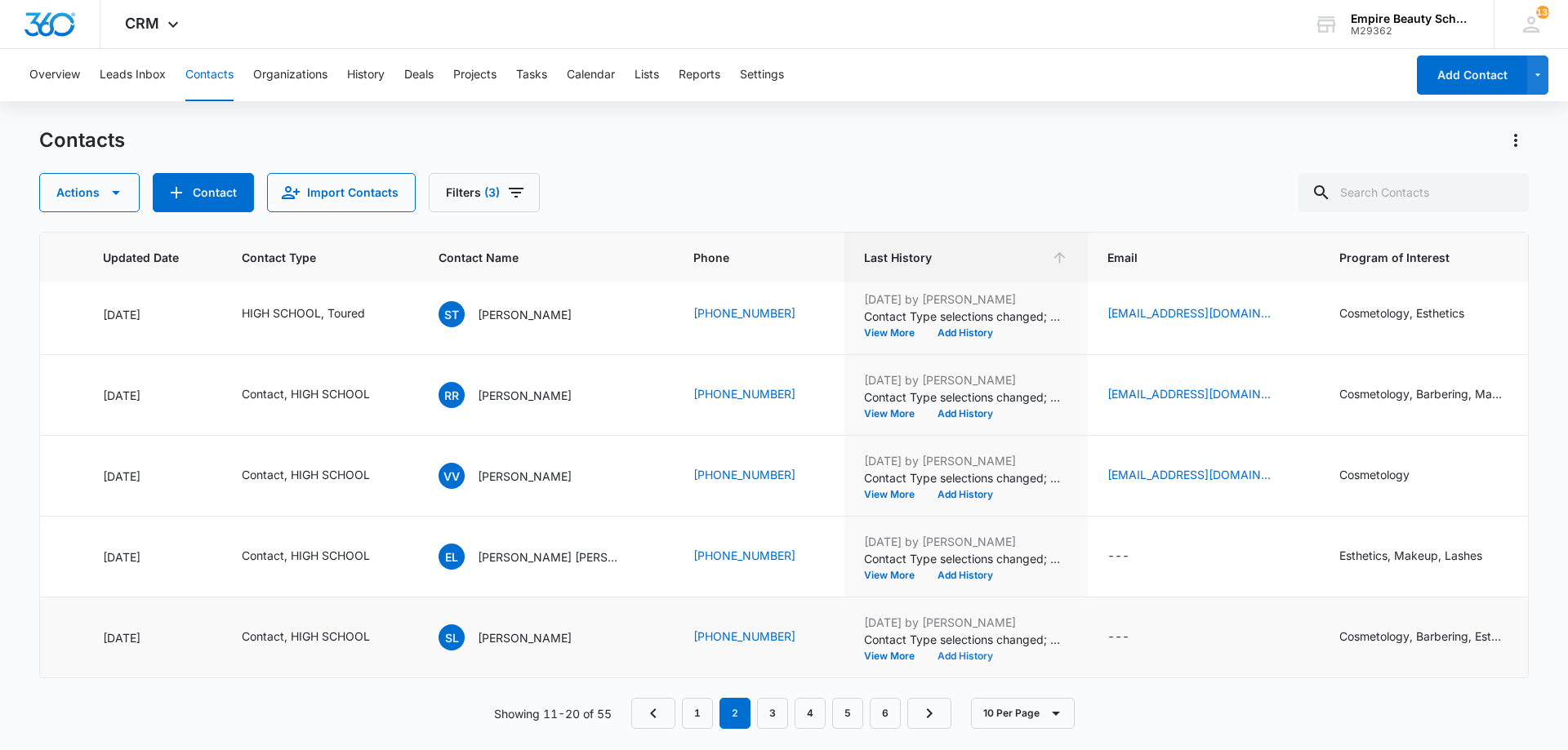
click at [926, 651] on button "Add History" at bounding box center [965, 656] width 78 height 10
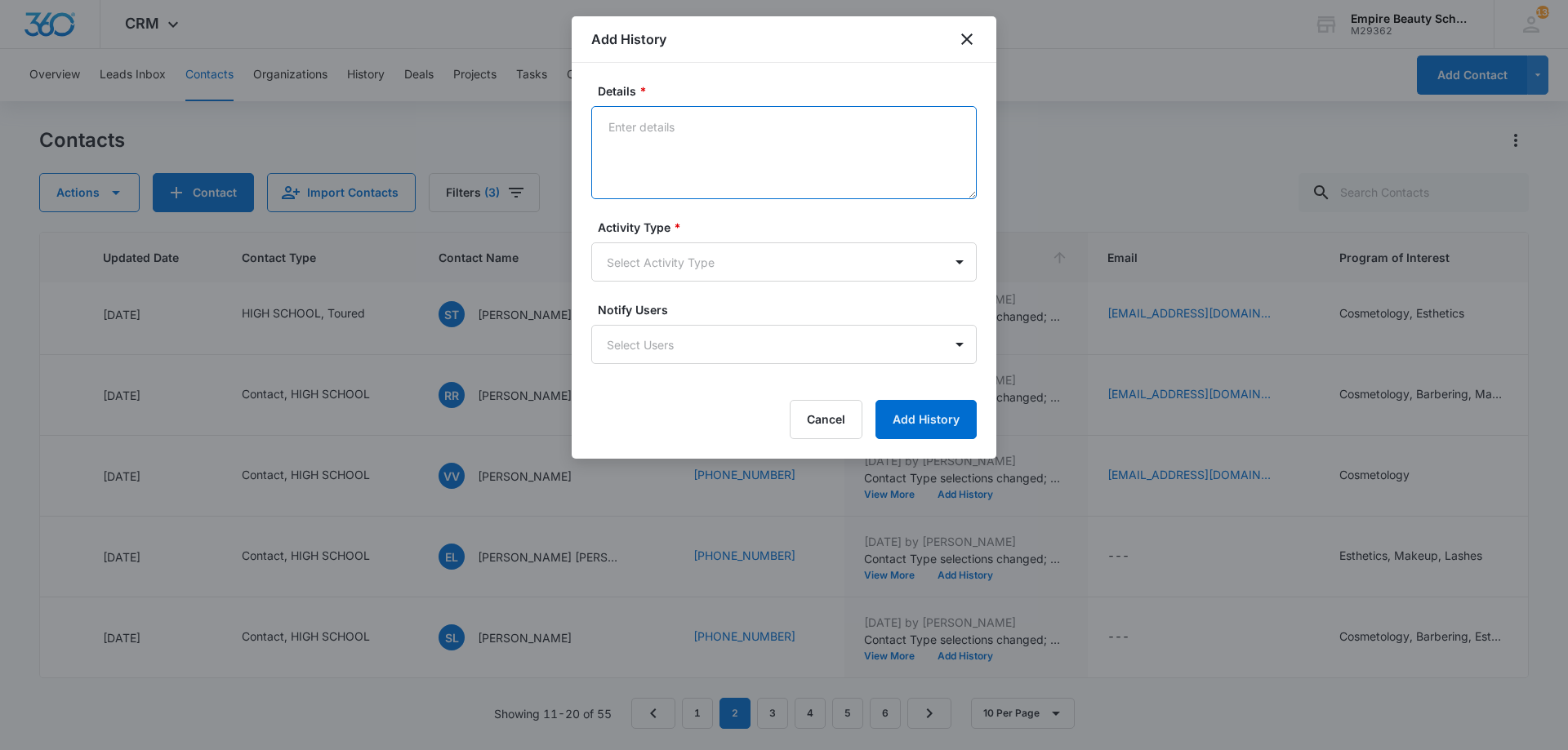
paste textarea "BYOE Invite"
type textarea "BYOE Invite"
click at [740, 263] on body "CRM Apps Forms CRM Email Shop Payments POS Files Brand Settings Empire Beauty S…" at bounding box center [784, 375] width 1568 height 750
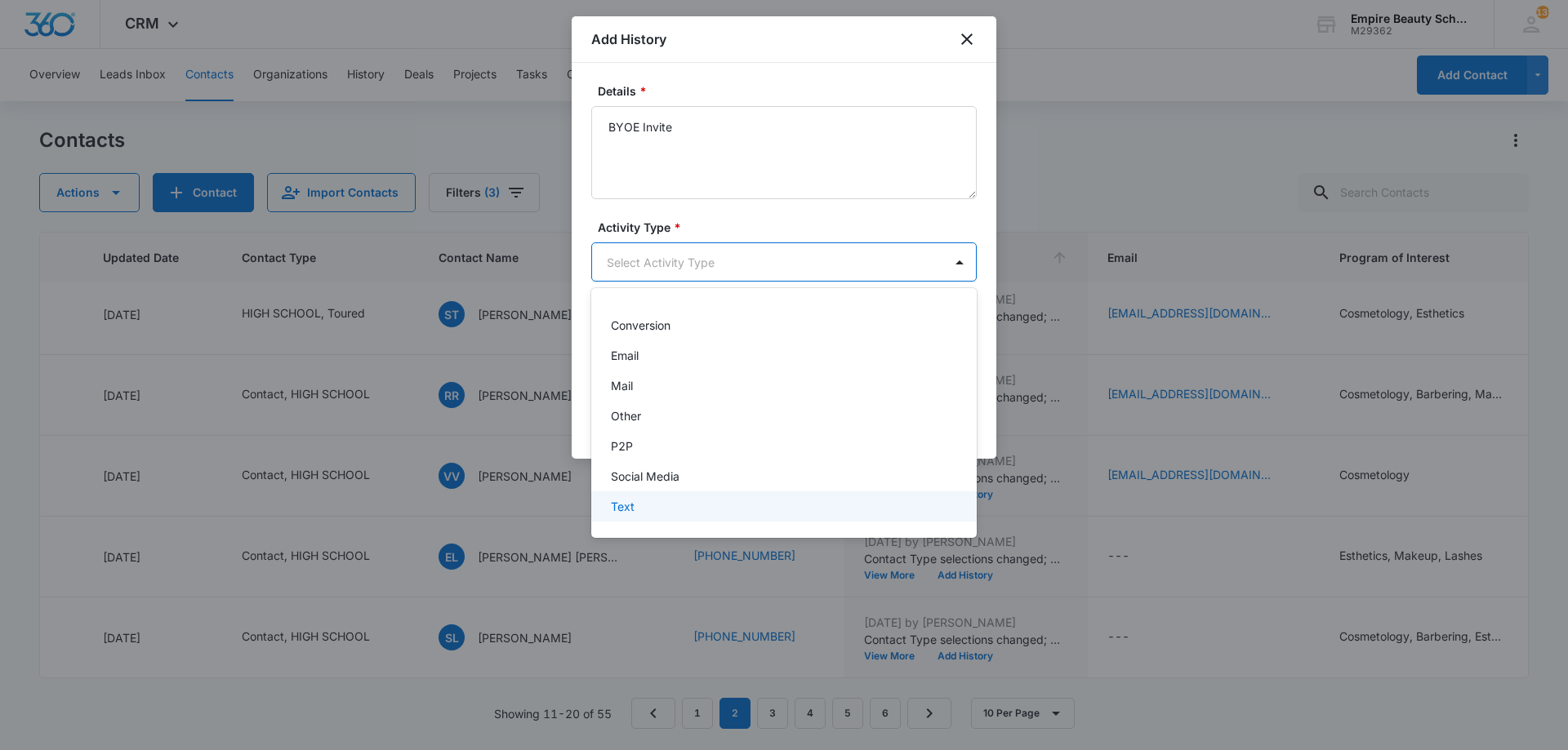
drag, startPoint x: 671, startPoint y: 506, endPoint x: 697, endPoint y: 495, distance: 28.2
click at [671, 506] on div "Text" at bounding box center [782, 506] width 343 height 17
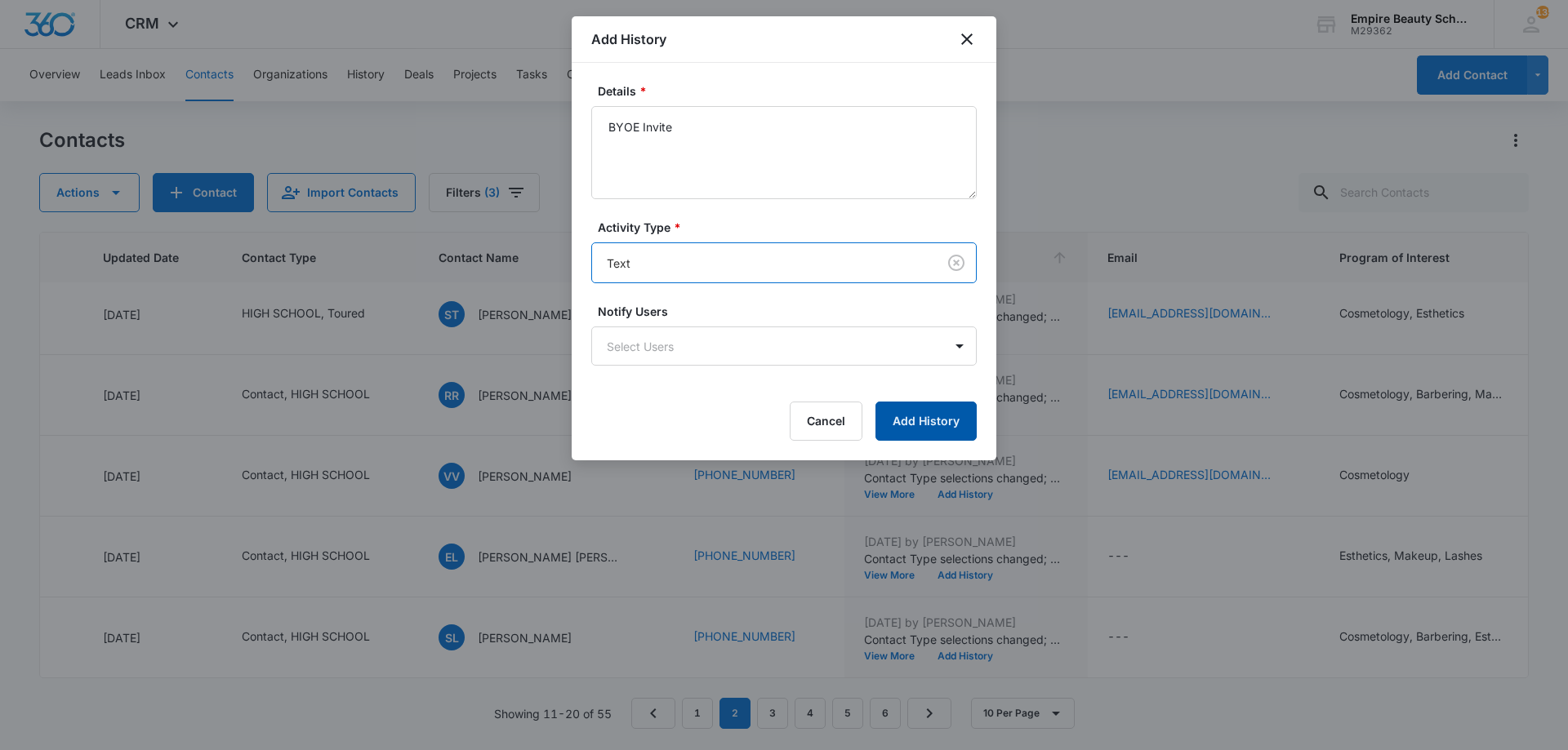
click at [946, 422] on button "Add History" at bounding box center [925, 421] width 101 height 39
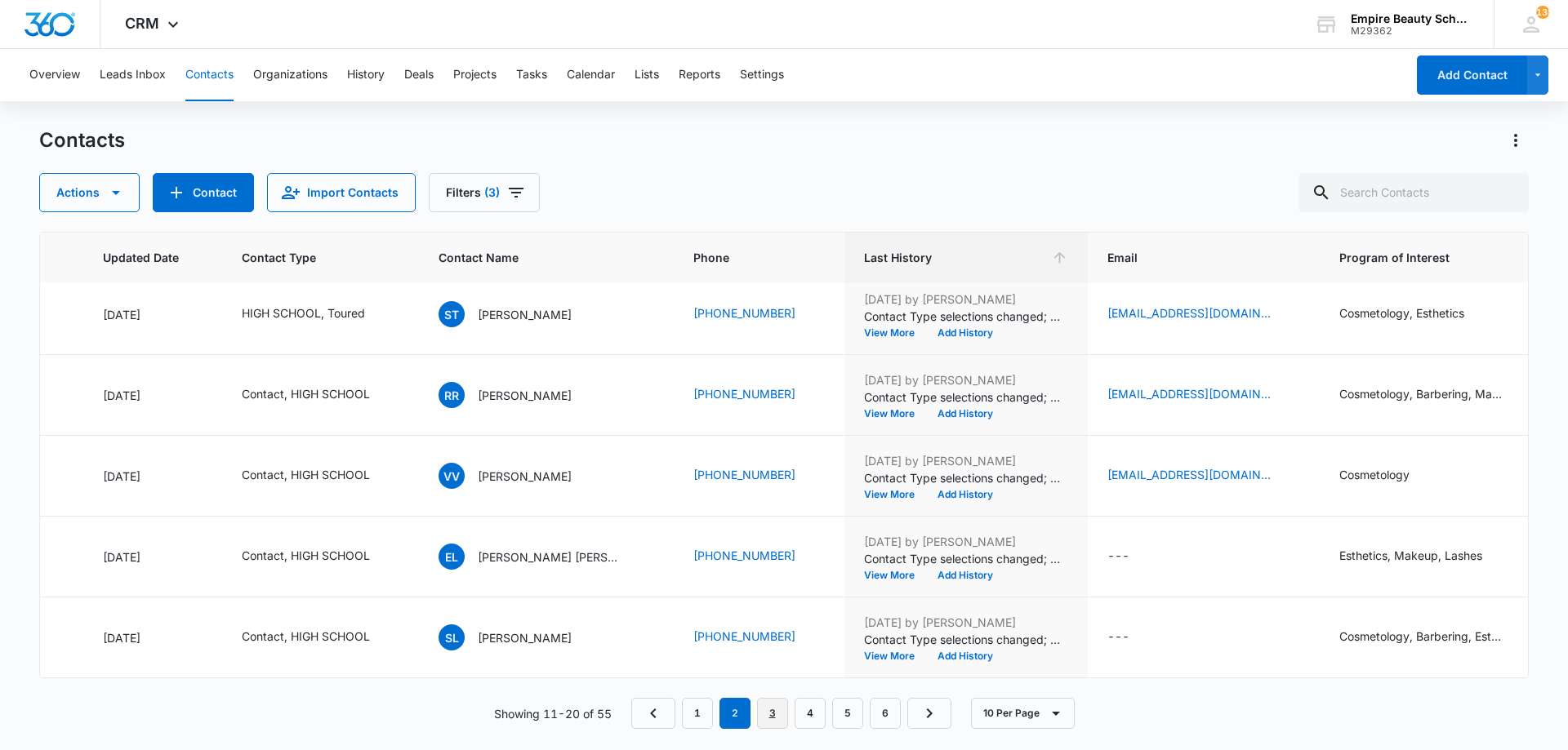
click at [770, 716] on link "3" at bounding box center [772, 713] width 31 height 31
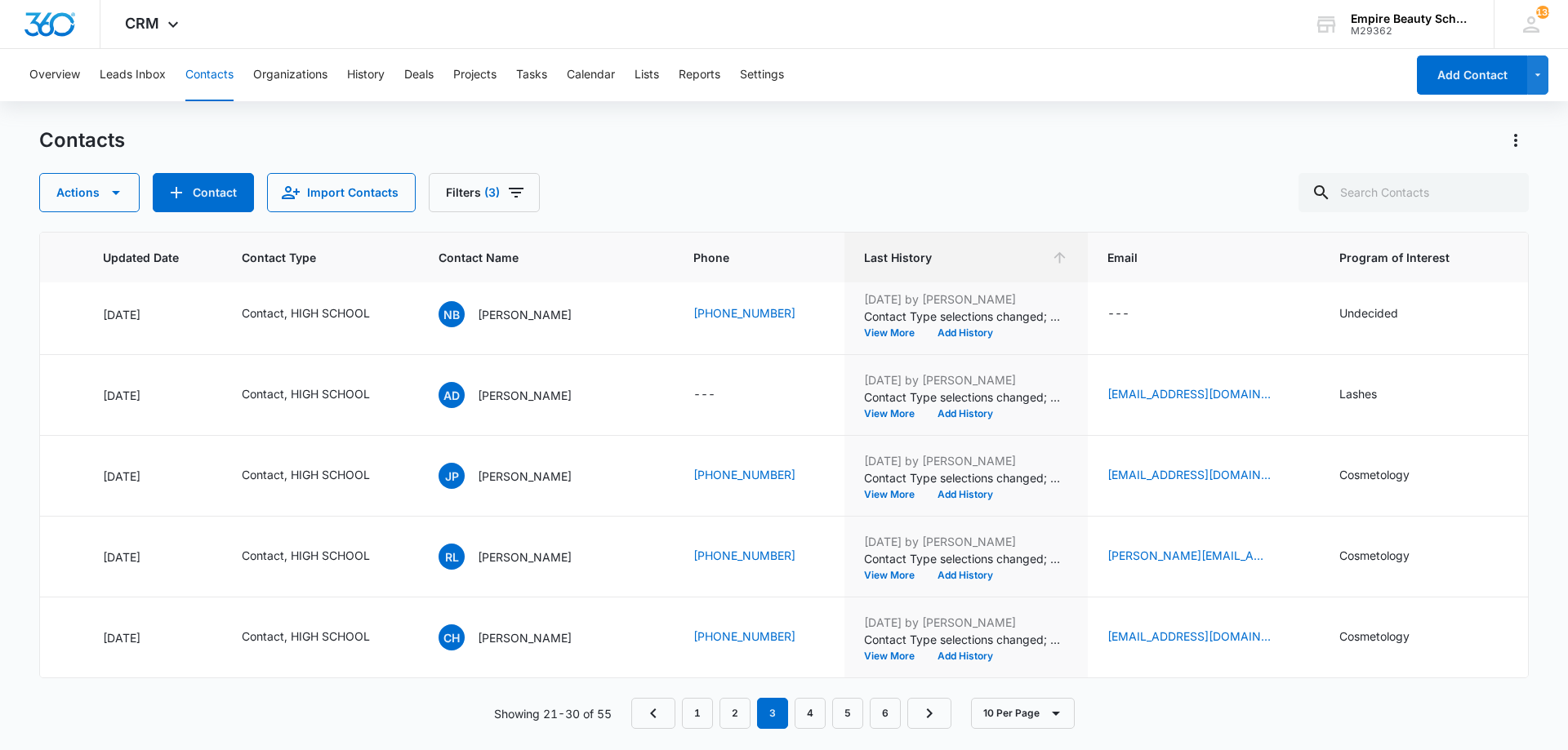
scroll to position [0, 231]
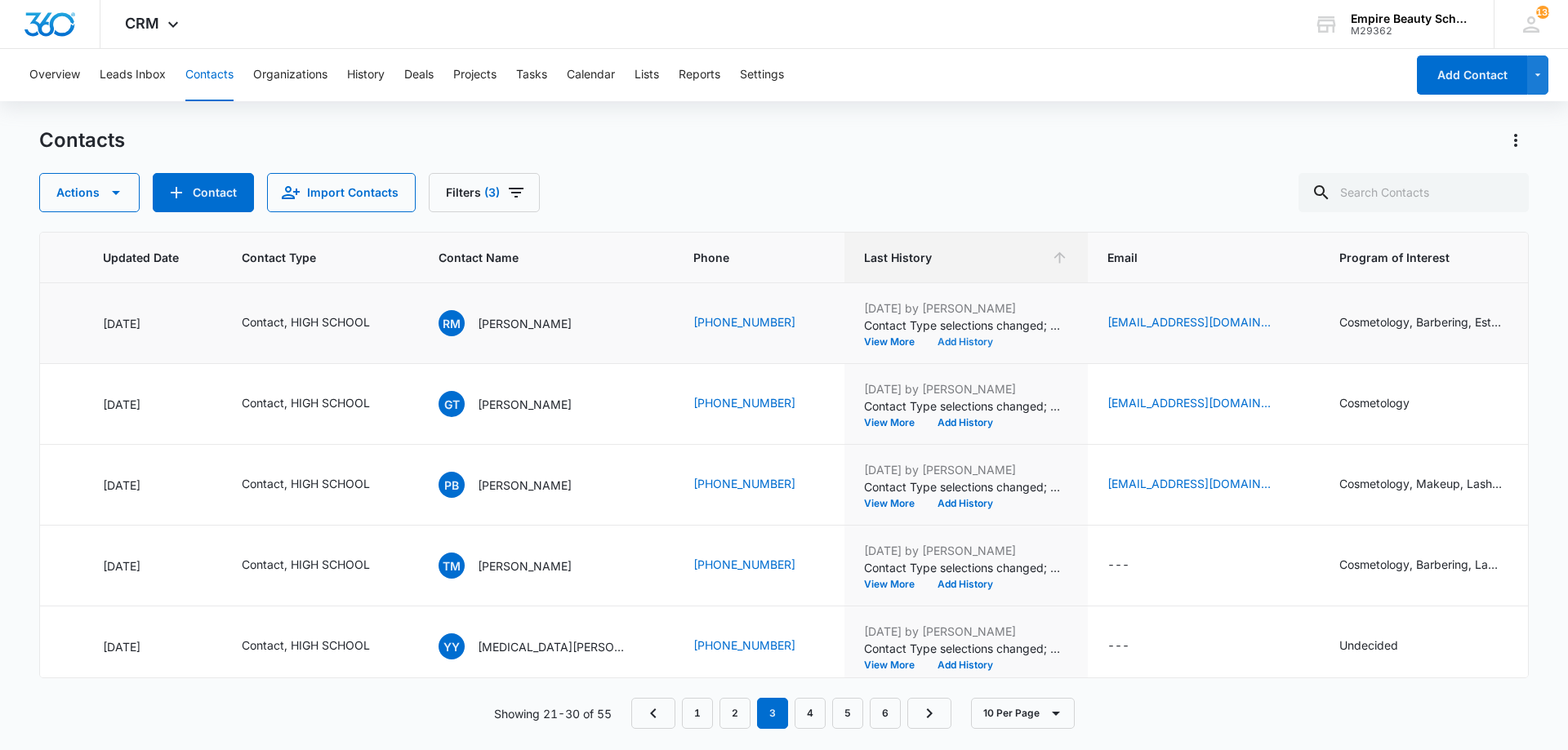
click at [932, 343] on button "Add History" at bounding box center [965, 342] width 78 height 10
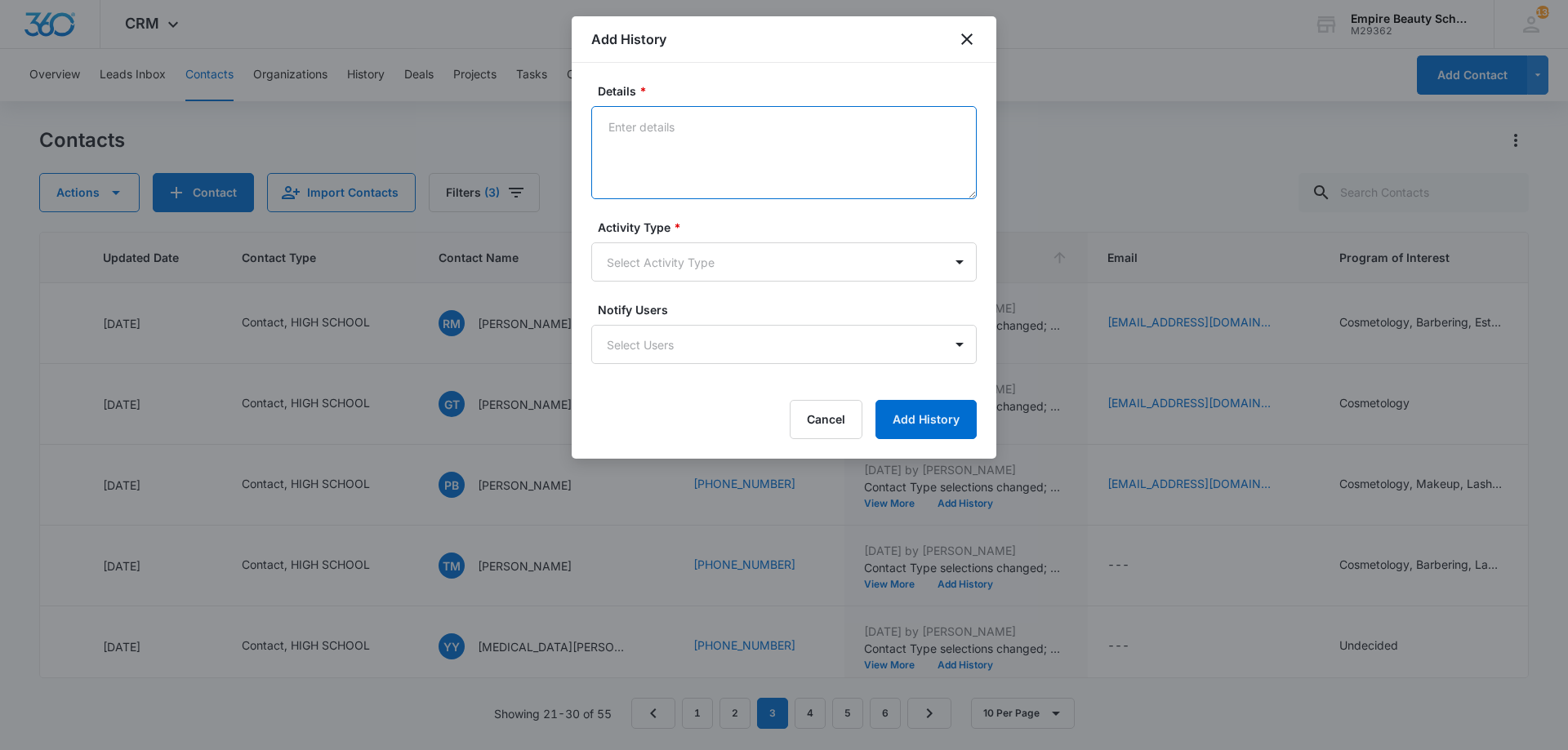
paste textarea "BYOE Invite"
type textarea "BYOE Invite"
click at [700, 264] on body "CRM Apps Forms CRM Email Shop Payments POS Files Brand Settings Empire Beauty S…" at bounding box center [784, 375] width 1568 height 750
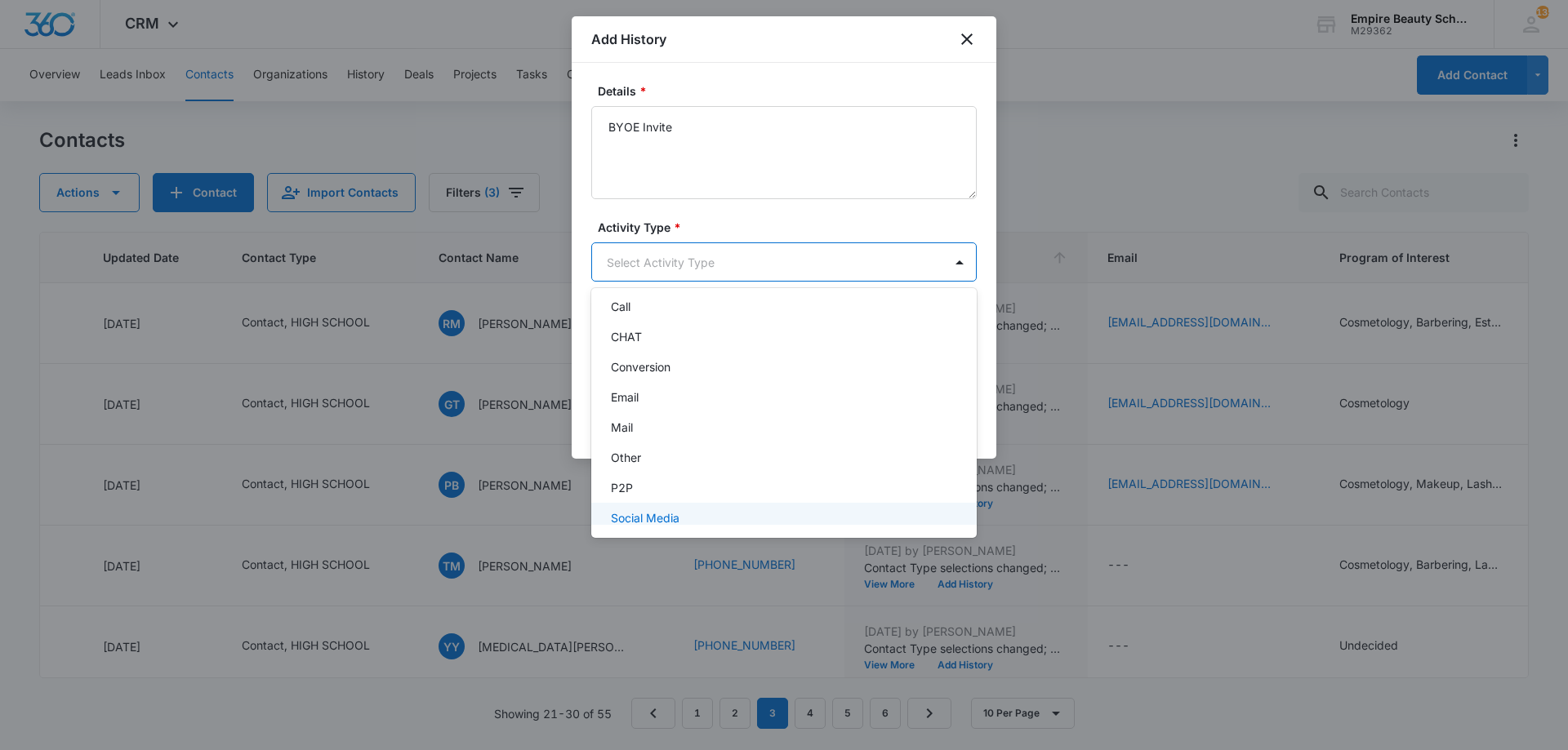
scroll to position [85, 0]
drag, startPoint x: 650, startPoint y: 504, endPoint x: 727, endPoint y: 473, distance: 83.0
click at [650, 505] on div "Text" at bounding box center [782, 506] width 343 height 17
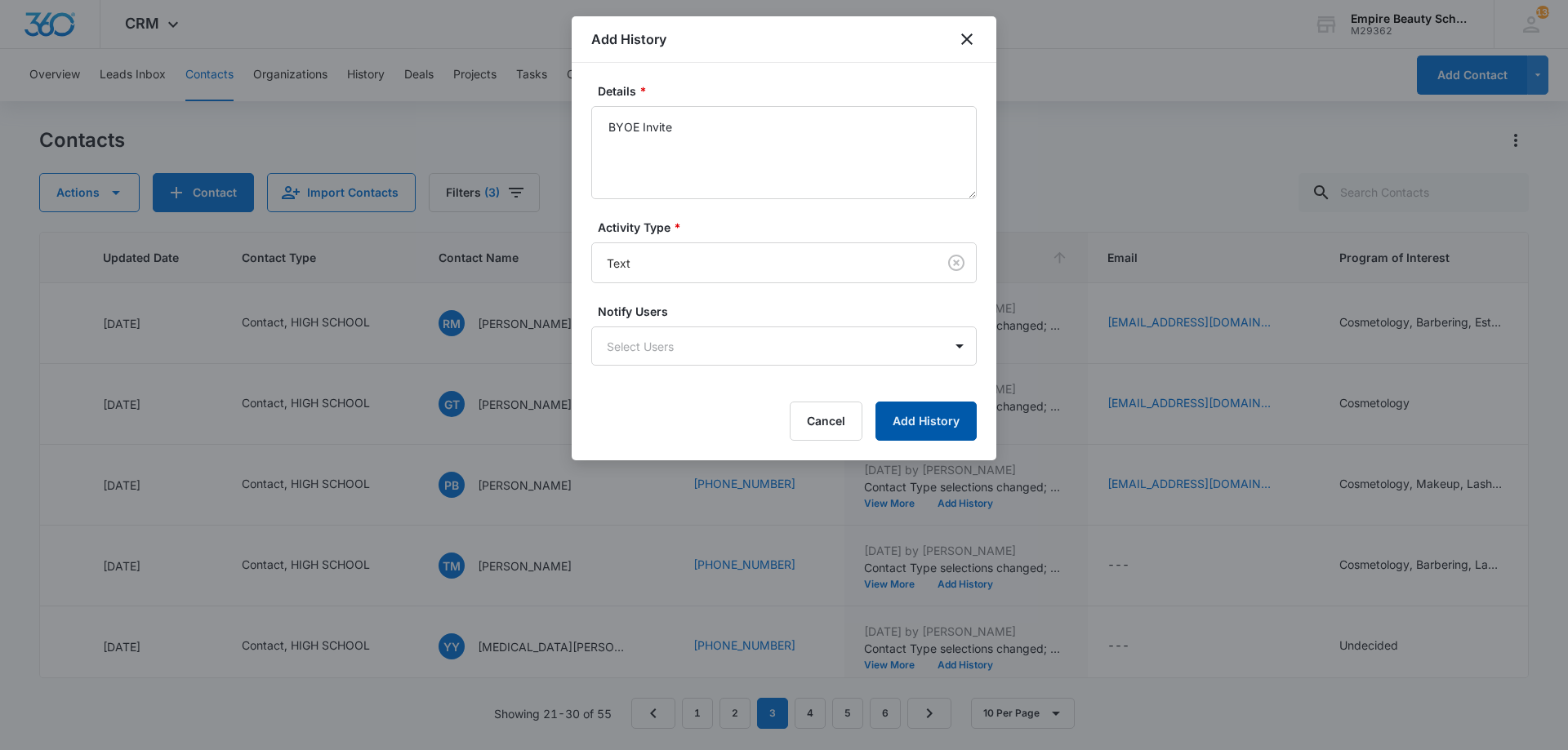
click at [908, 412] on button "Add History" at bounding box center [925, 421] width 101 height 39
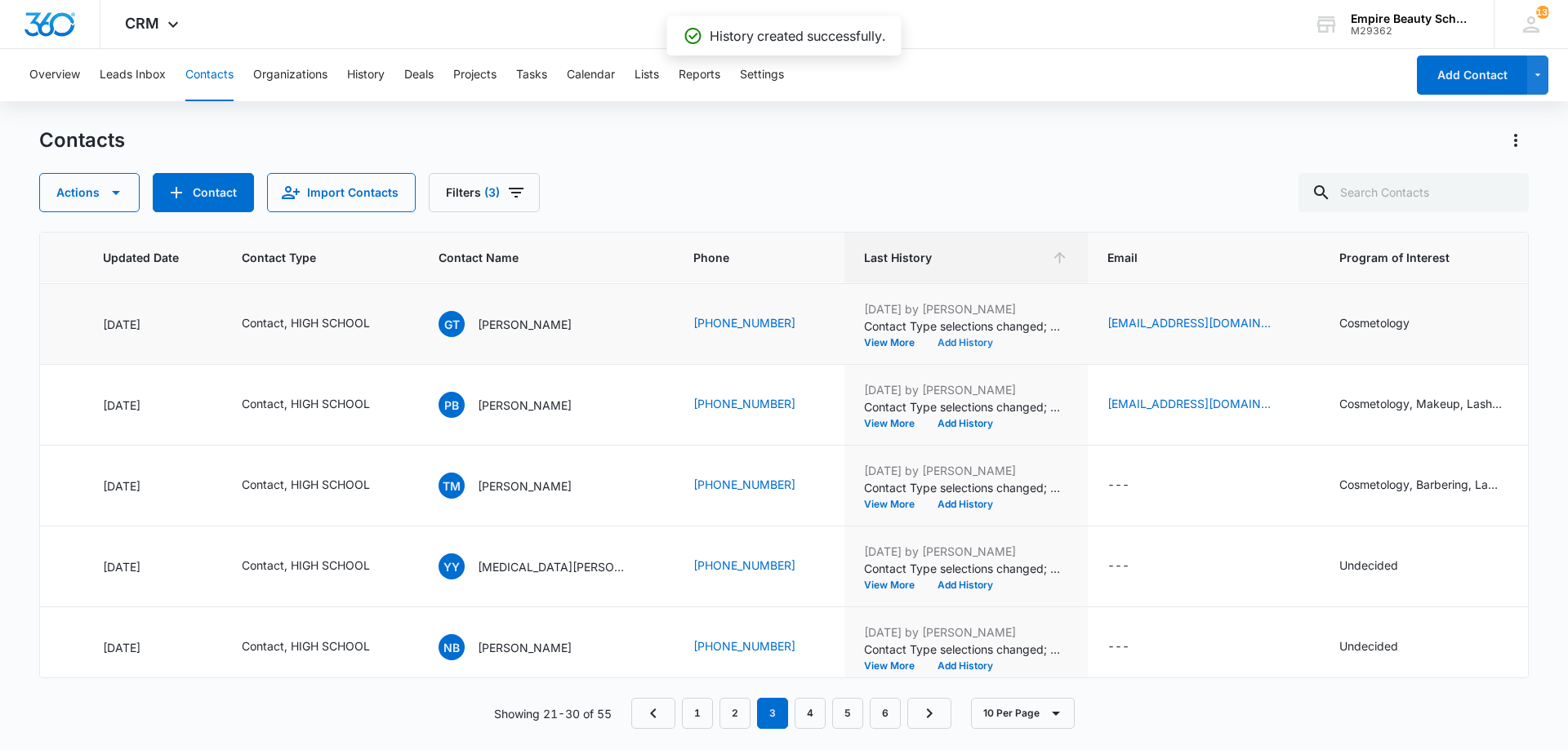
scroll to position [81, 231]
click at [949, 339] on button "Add History" at bounding box center [965, 342] width 78 height 10
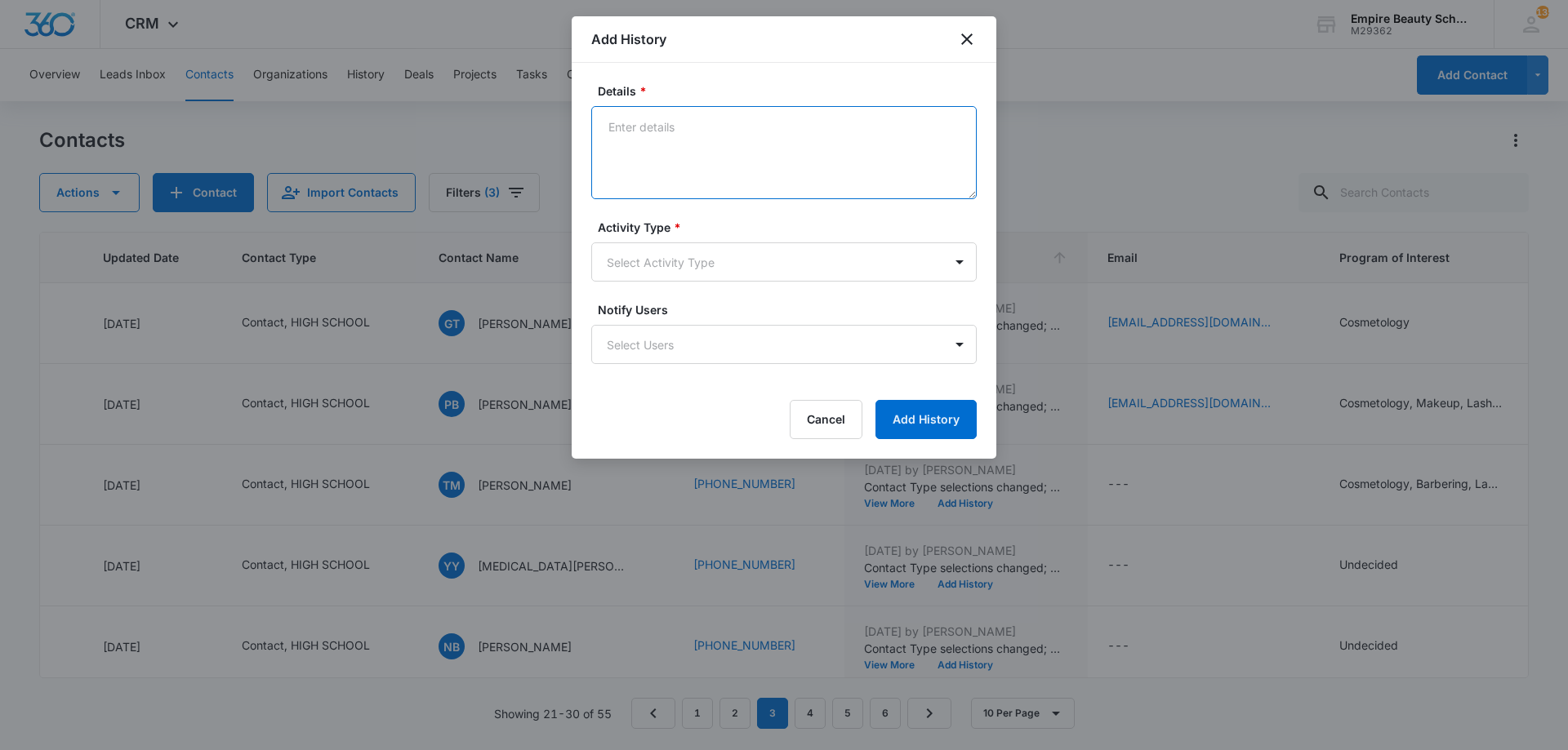
paste textarea "BYOE Invite"
type textarea "BYOE Invite"
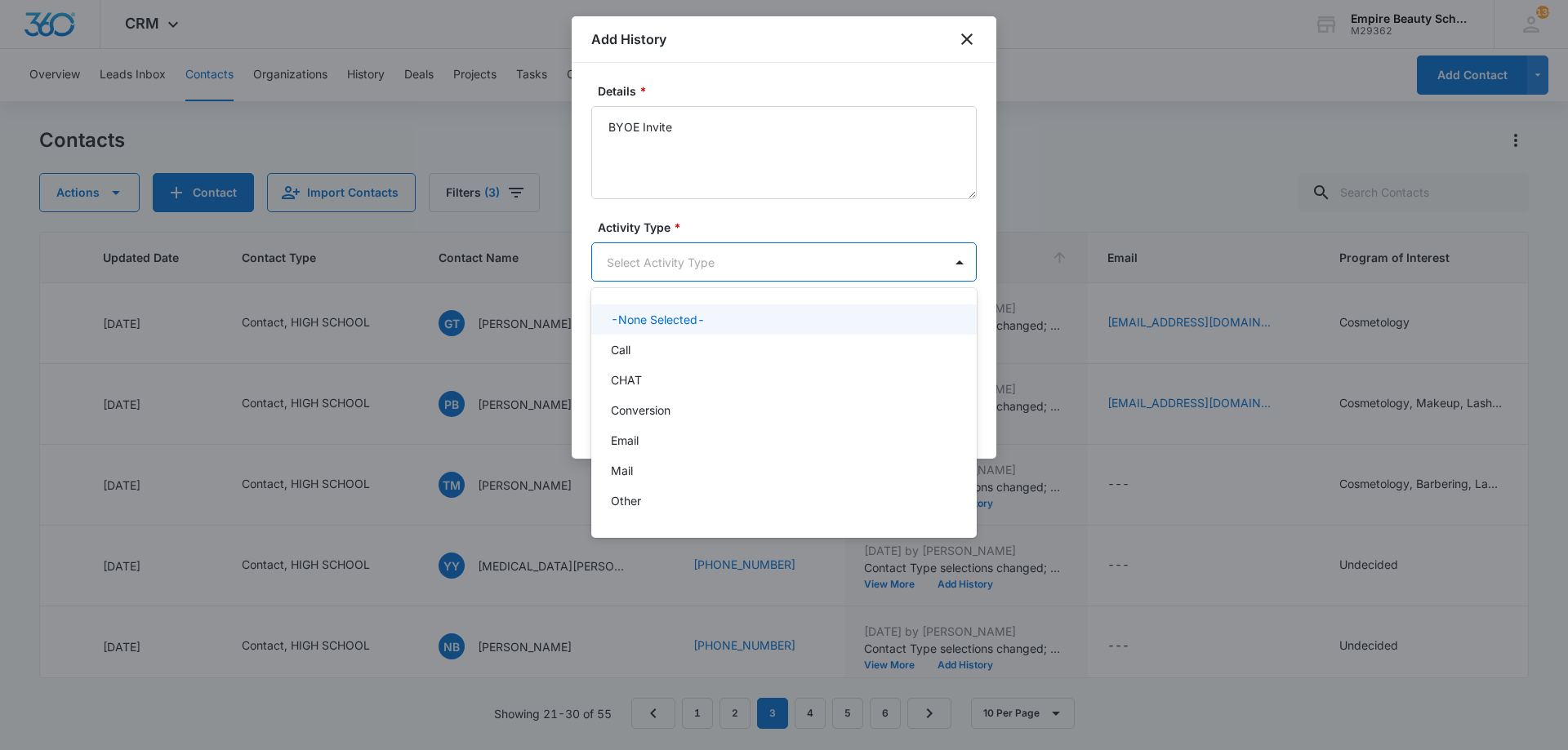
click at [682, 252] on body "CRM Apps Forms CRM Email Shop Payments POS Files Brand Settings Empire Beauty S…" at bounding box center [784, 375] width 1568 height 750
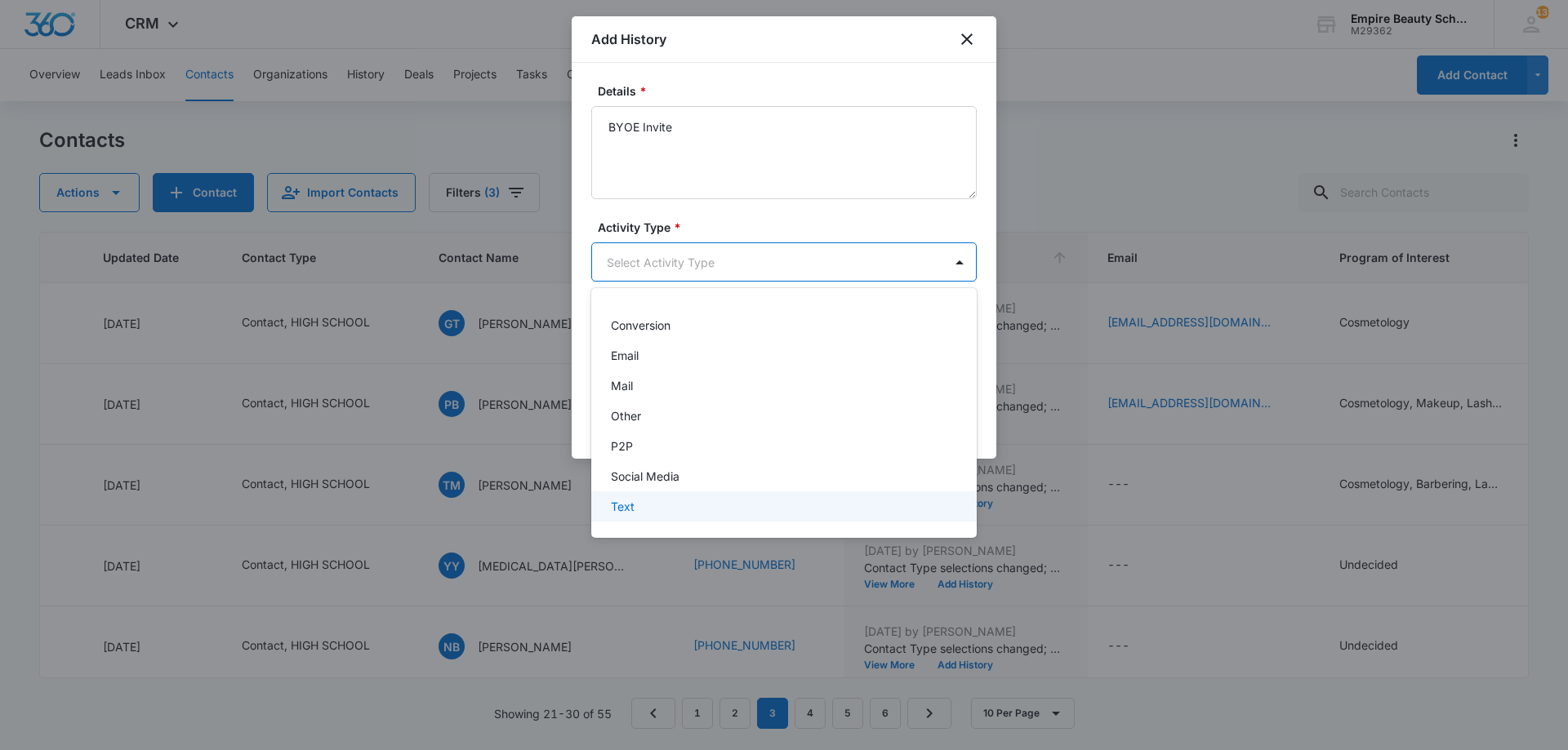
click at [653, 516] on div "Text" at bounding box center [784, 507] width 385 height 30
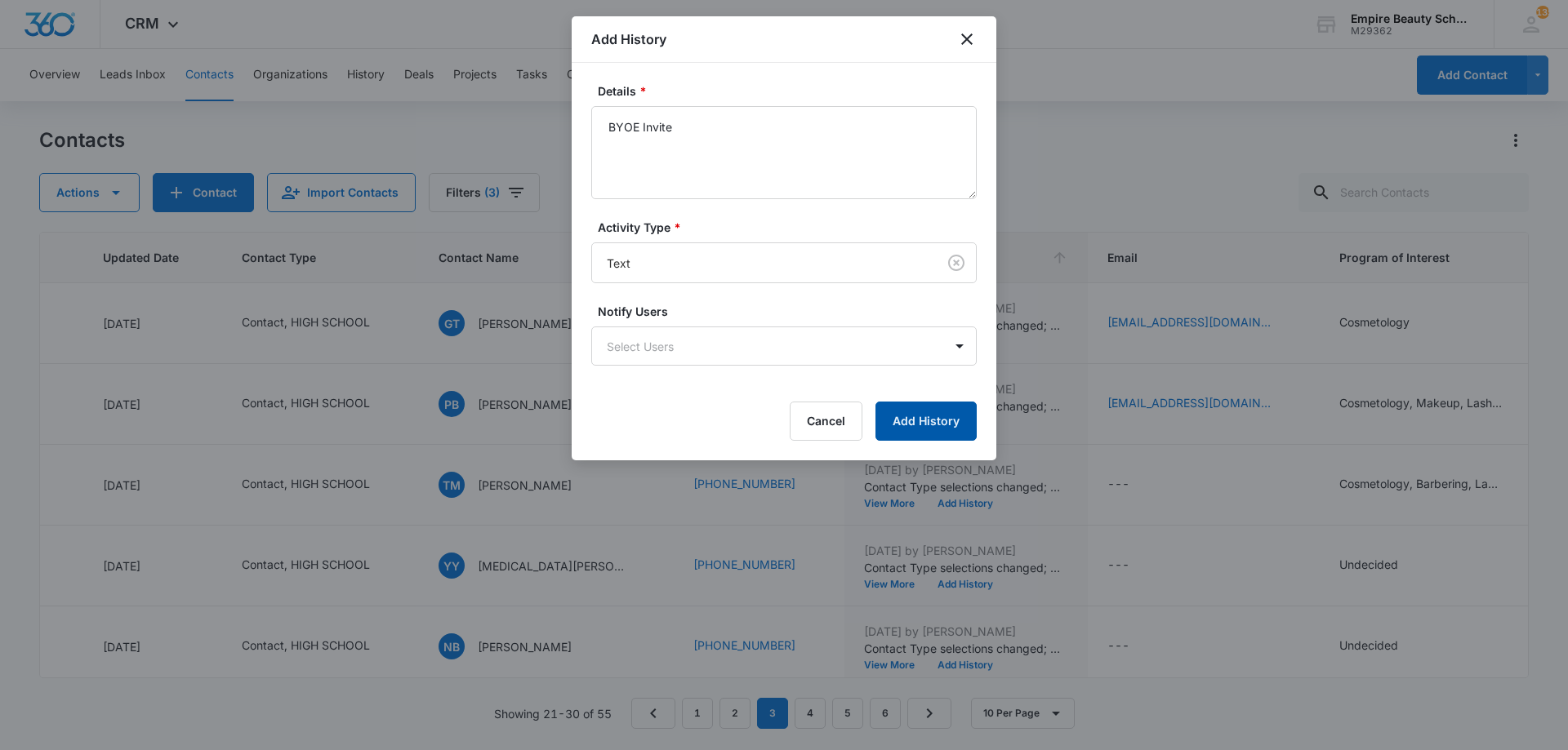
click at [906, 420] on button "Add History" at bounding box center [925, 421] width 101 height 39
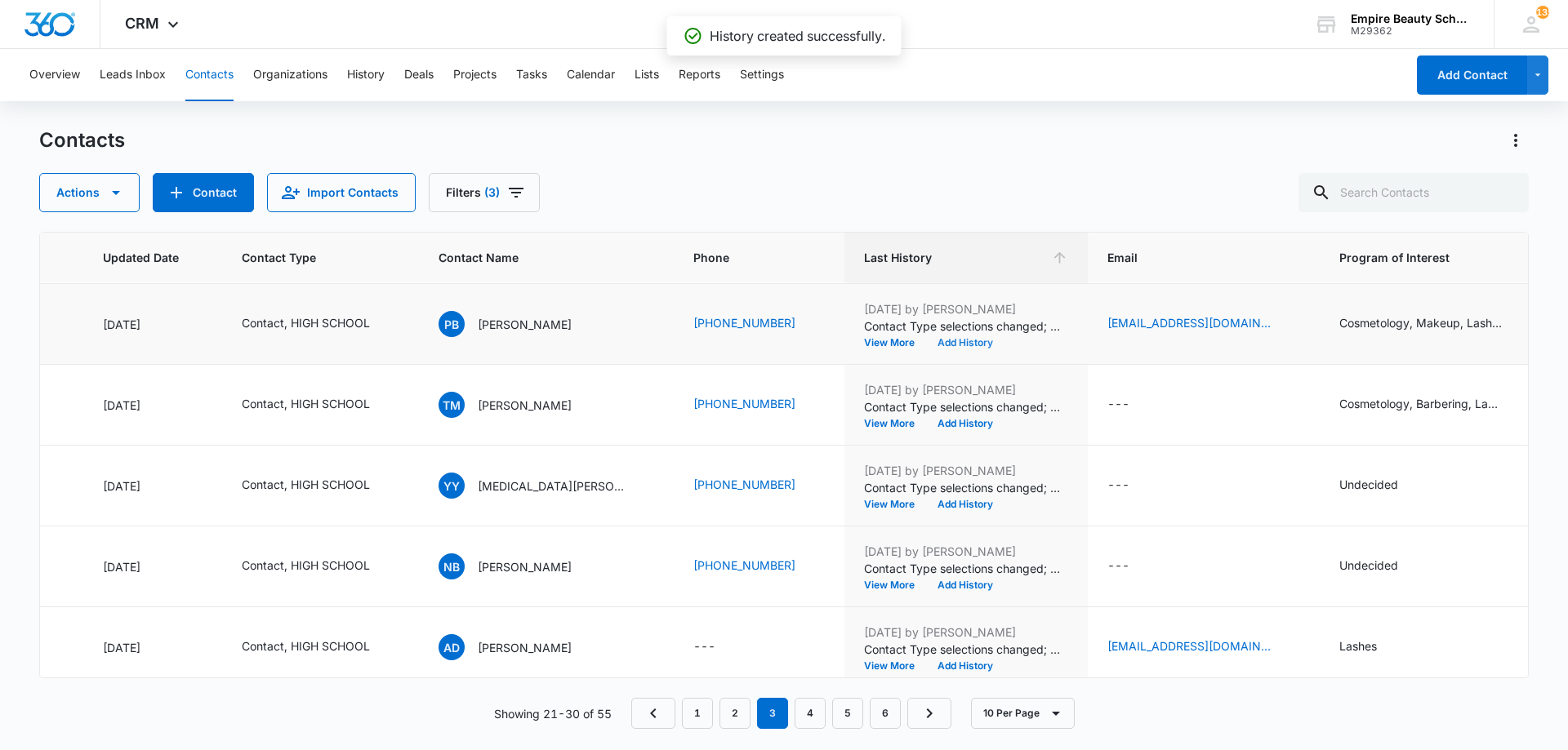
scroll to position [161, 231]
click at [940, 347] on button "Add History" at bounding box center [965, 342] width 78 height 10
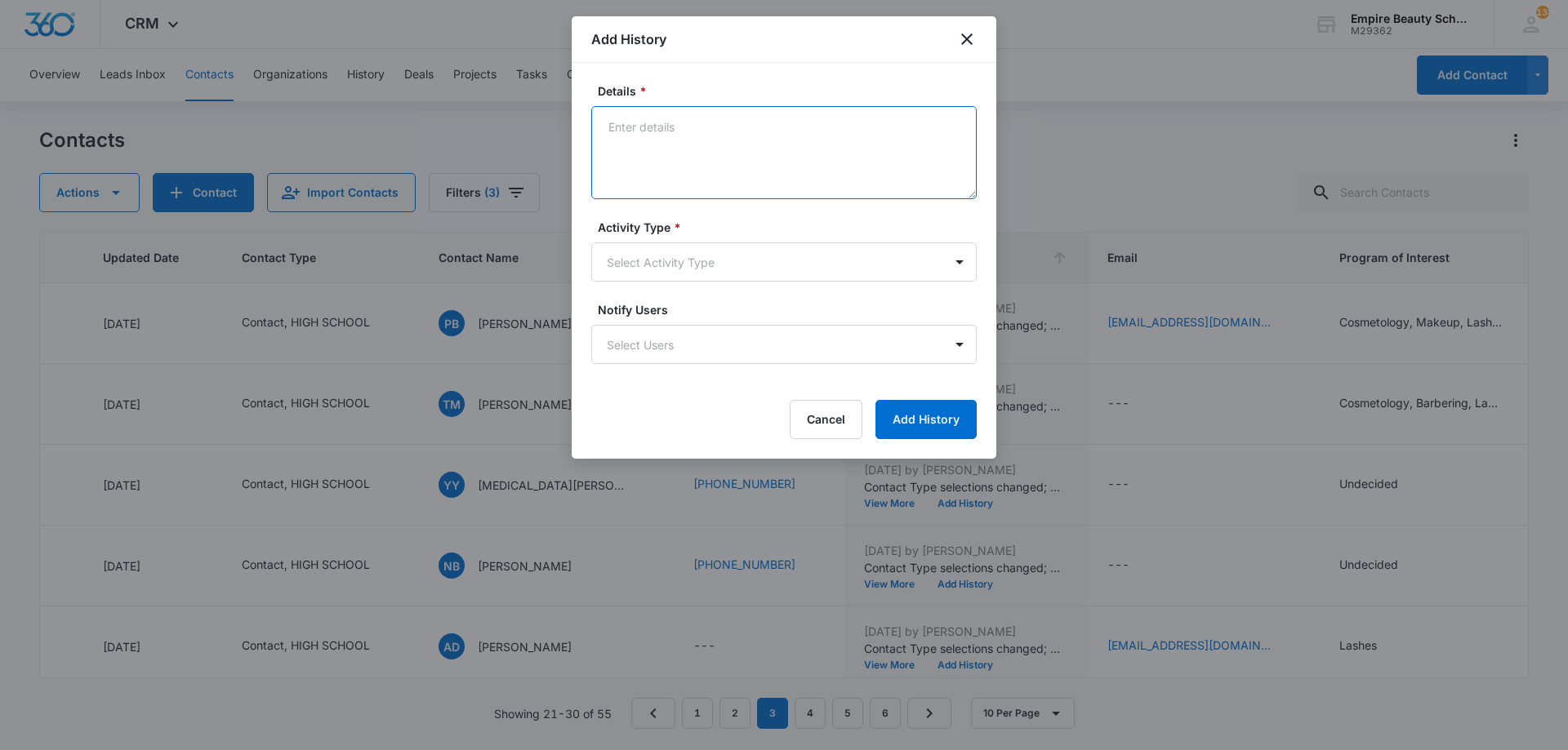
paste textarea "BYOE Invite"
type textarea "BYOE Invite"
click at [736, 274] on body "CRM Apps Forms CRM Email Shop Payments POS Files Brand Settings Empire Beauty S…" at bounding box center [784, 375] width 1568 height 750
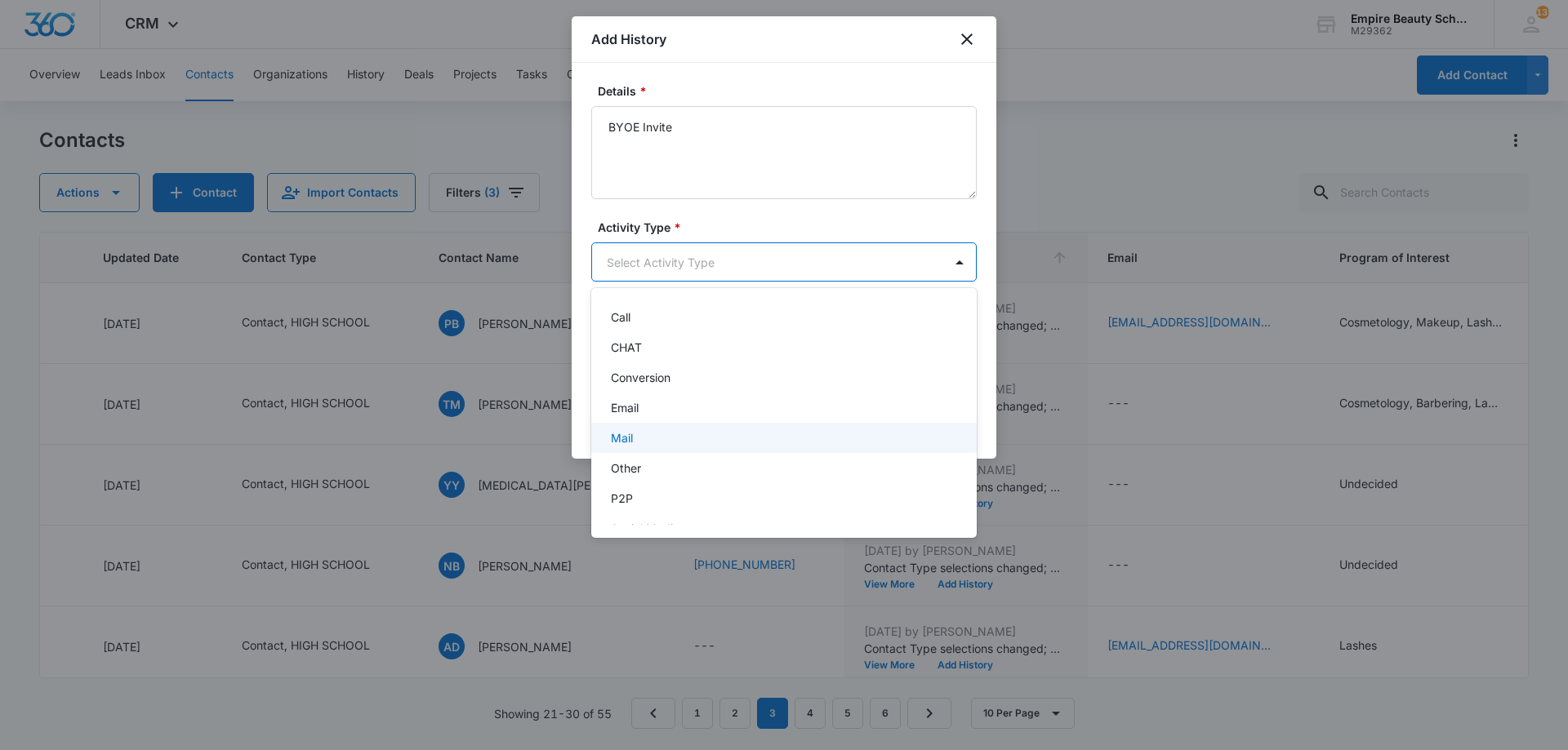
scroll to position [85, 0]
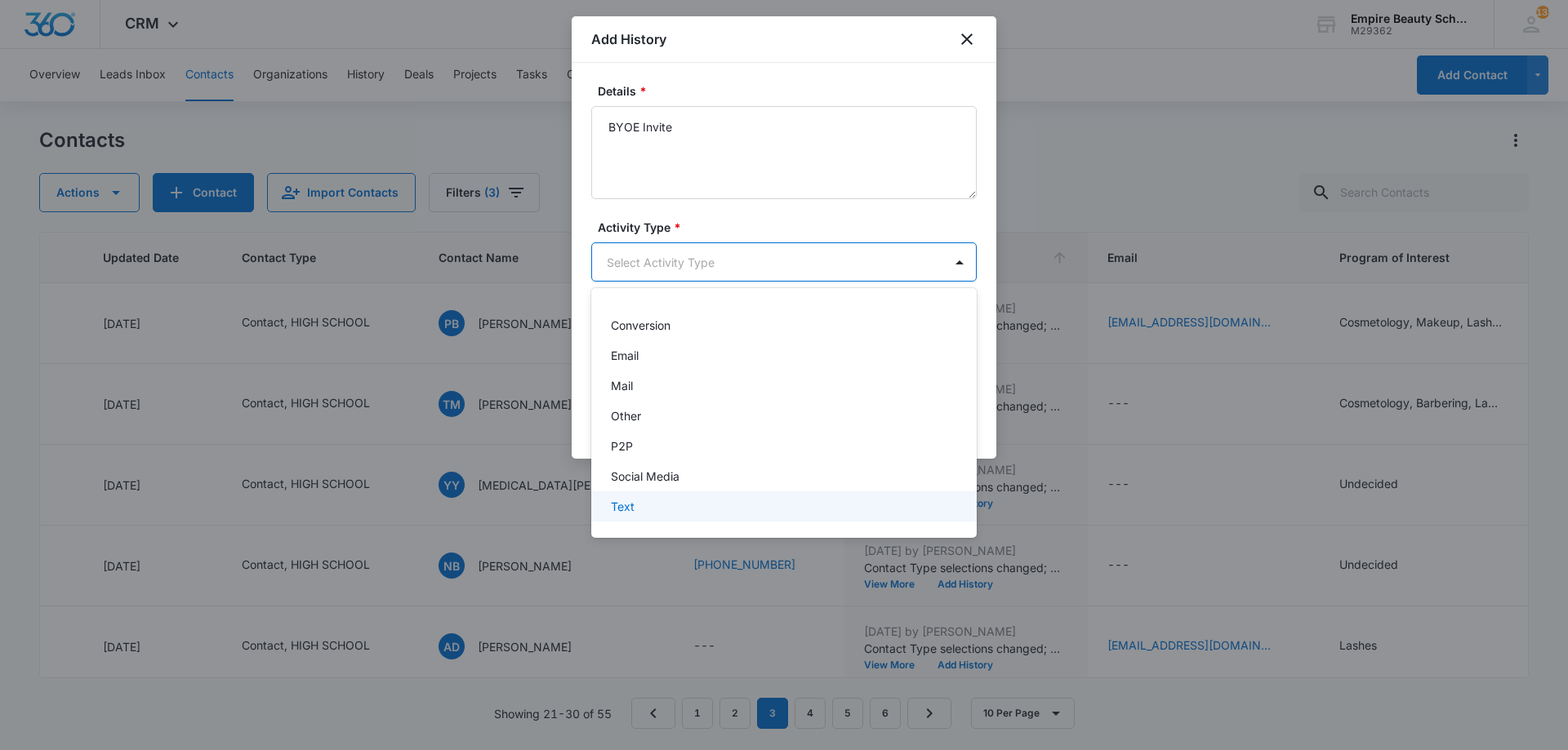
click at [636, 517] on div "Text" at bounding box center [784, 507] width 385 height 30
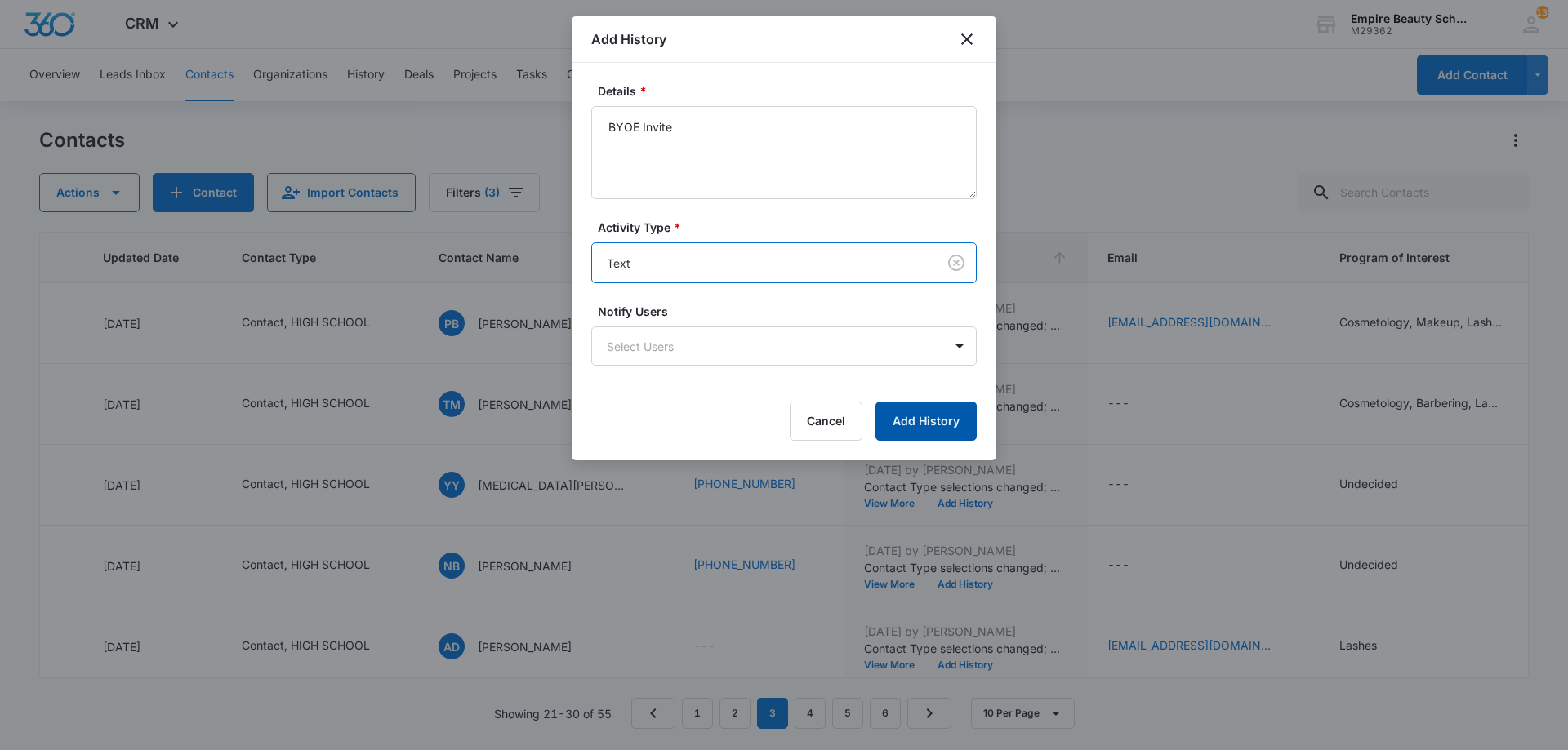
click at [927, 430] on button "Add History" at bounding box center [925, 421] width 101 height 39
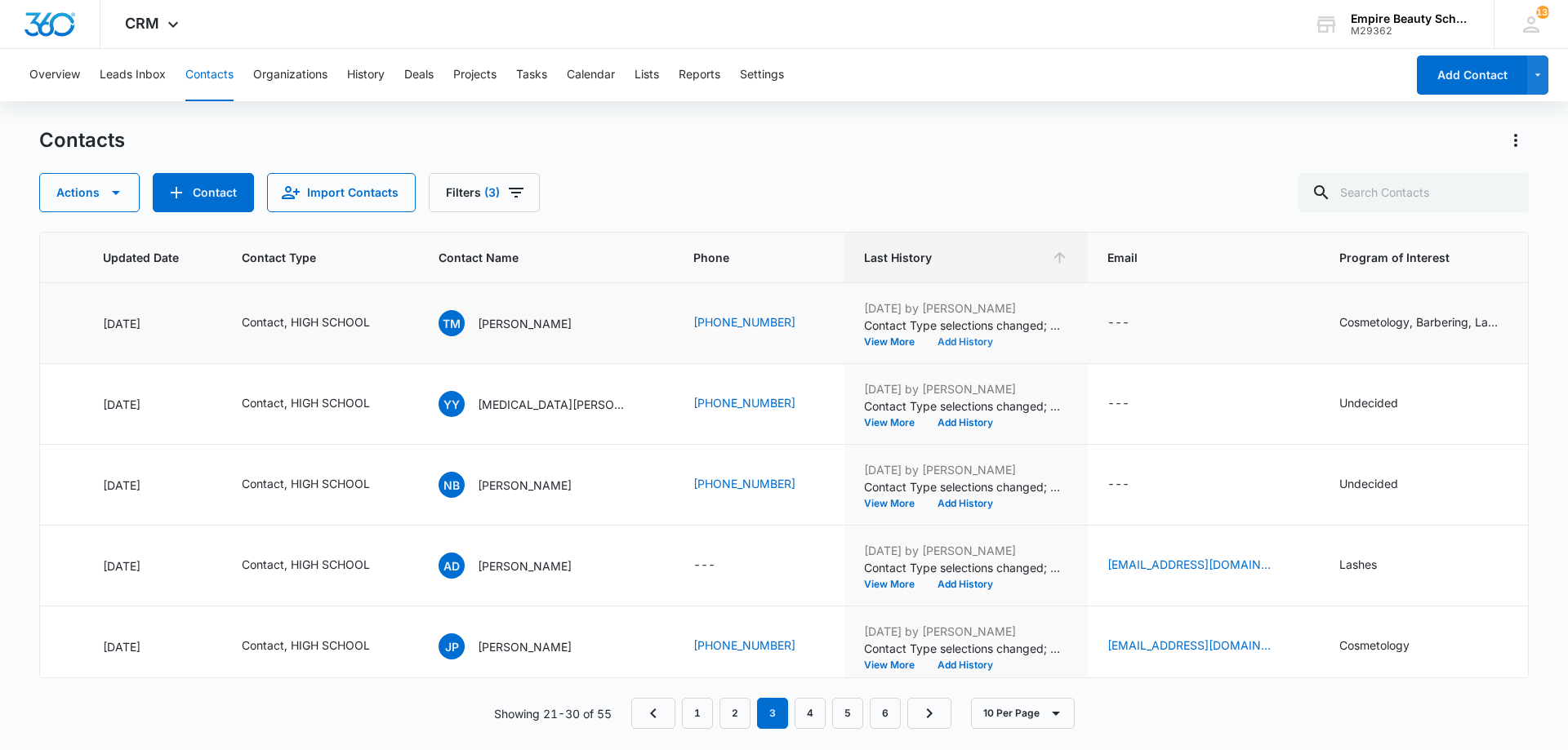
scroll to position [243, 231]
click at [933, 343] on button "Add History" at bounding box center [965, 341] width 78 height 10
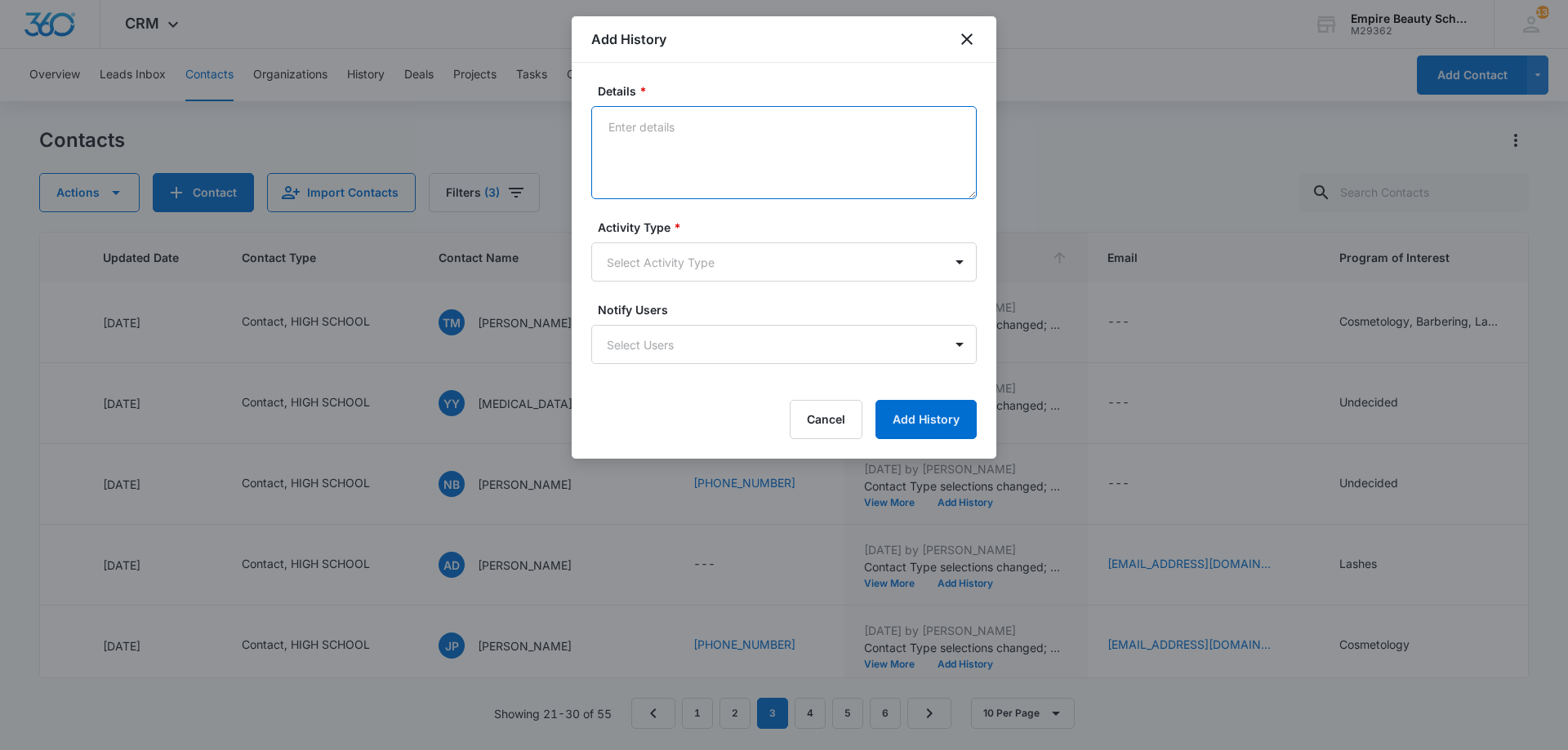
paste textarea "BYOE Invite"
type textarea "BYOE Invite"
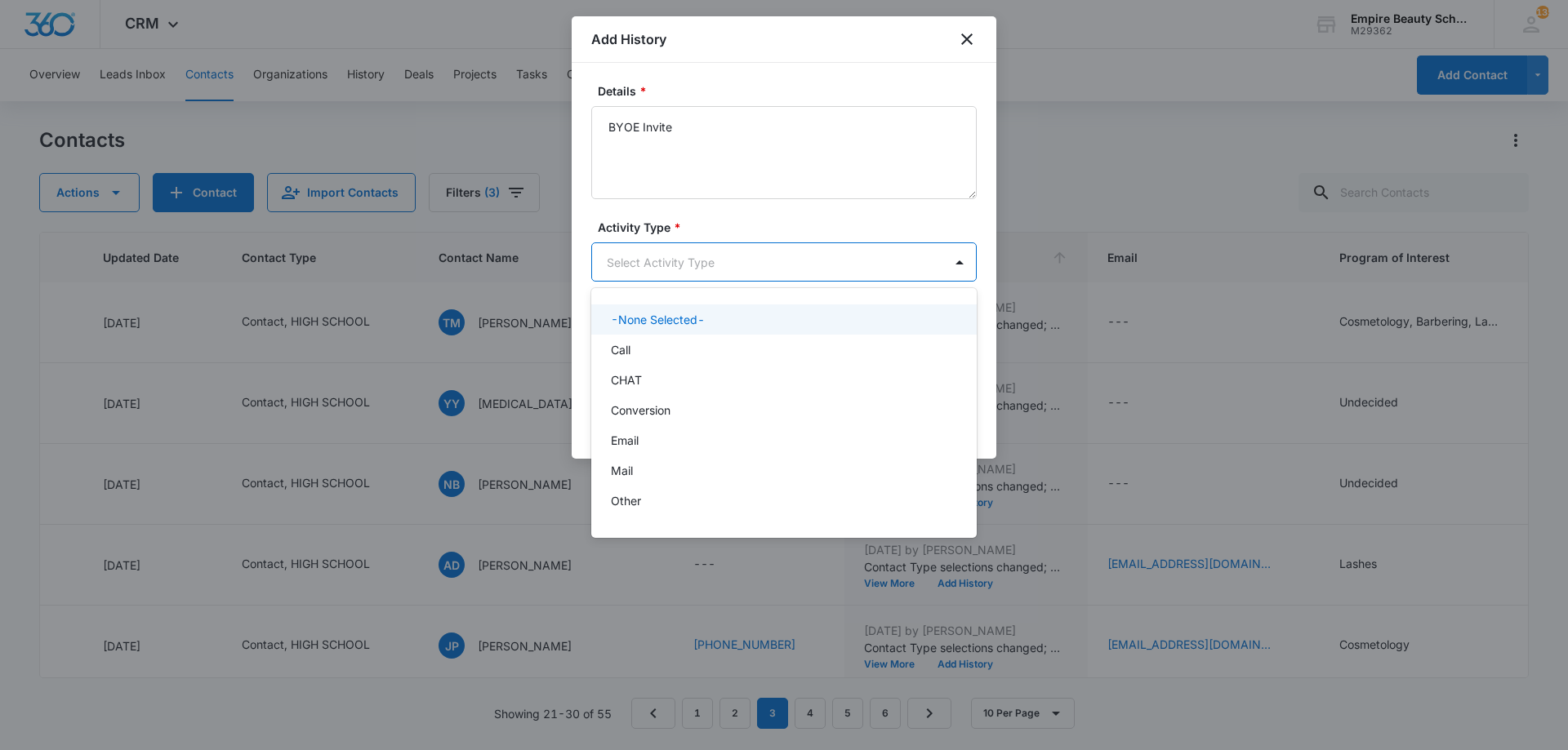
click at [786, 262] on body "CRM Apps Forms CRM Email Shop Payments POS Files Brand Settings Empire Beauty S…" at bounding box center [784, 375] width 1568 height 750
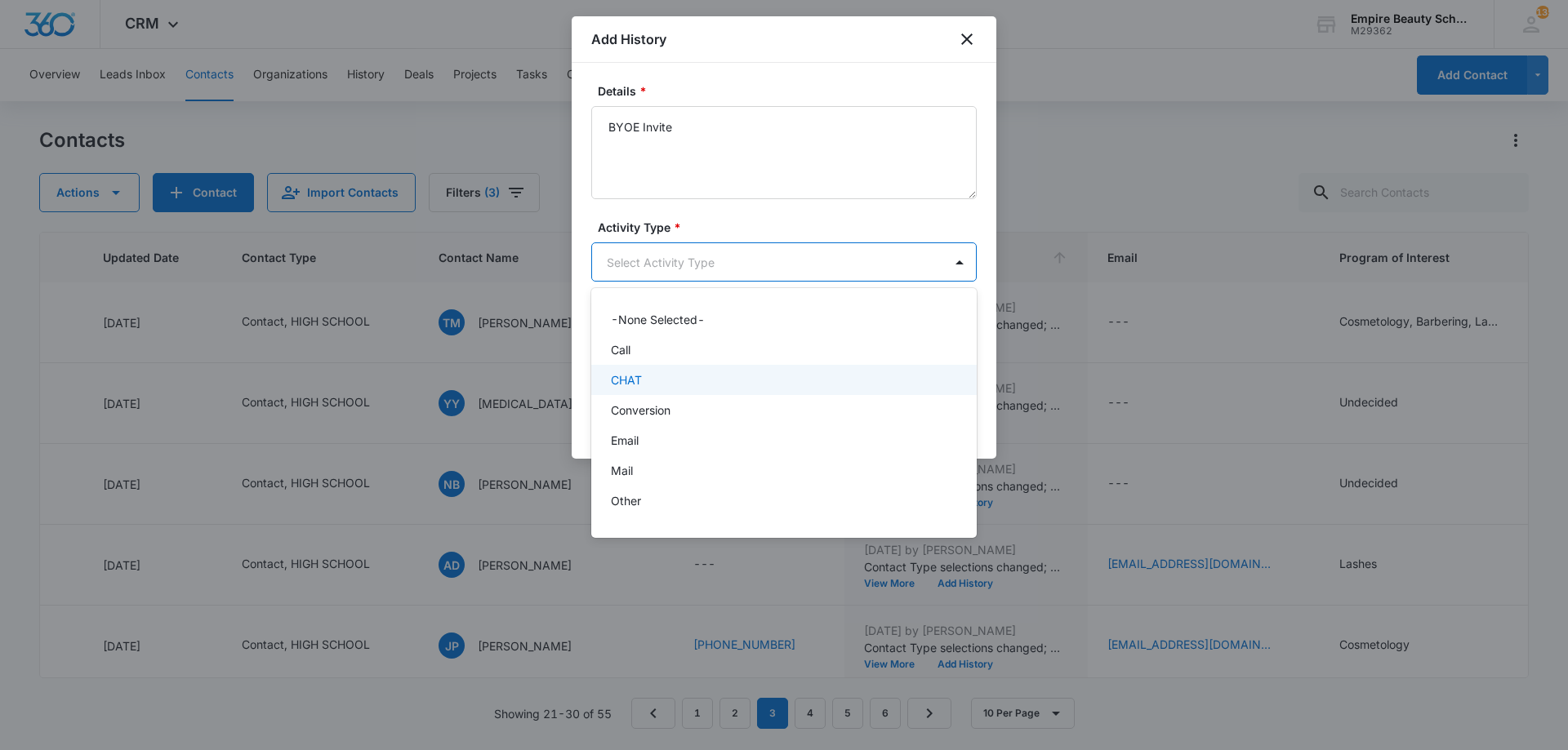
scroll to position [85, 0]
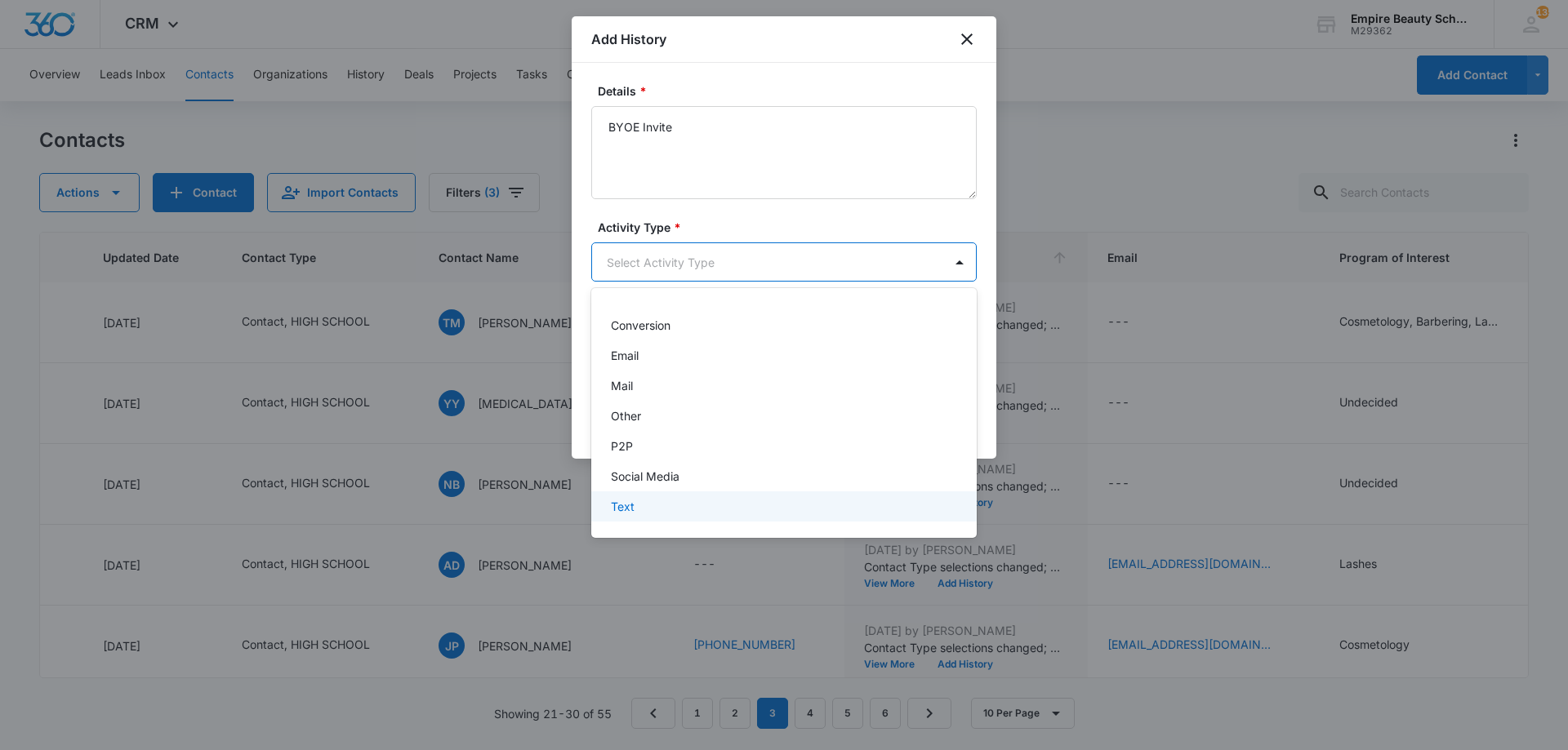
click at [710, 496] on div "Text" at bounding box center [784, 507] width 385 height 30
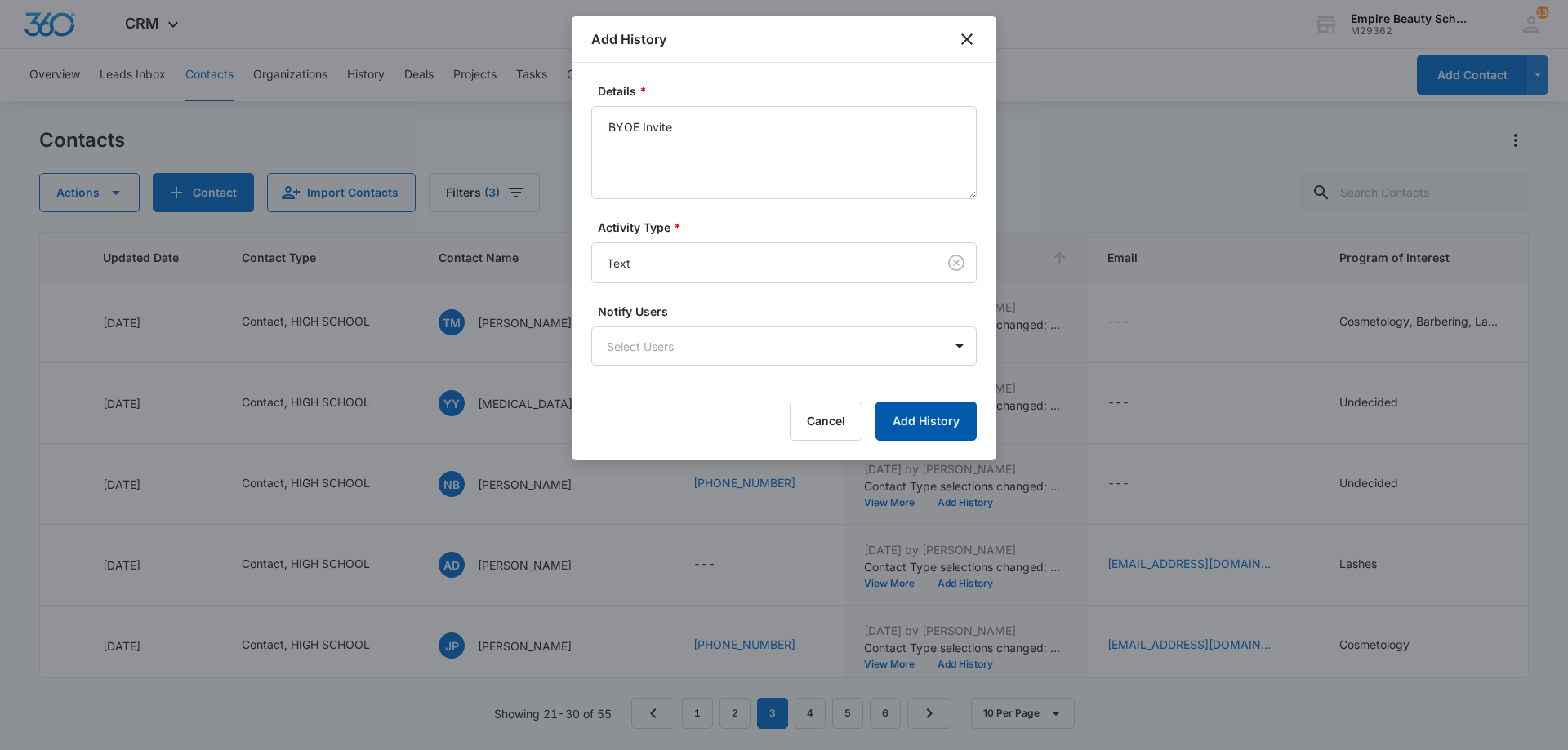
click at [900, 426] on button "Add History" at bounding box center [925, 421] width 101 height 39
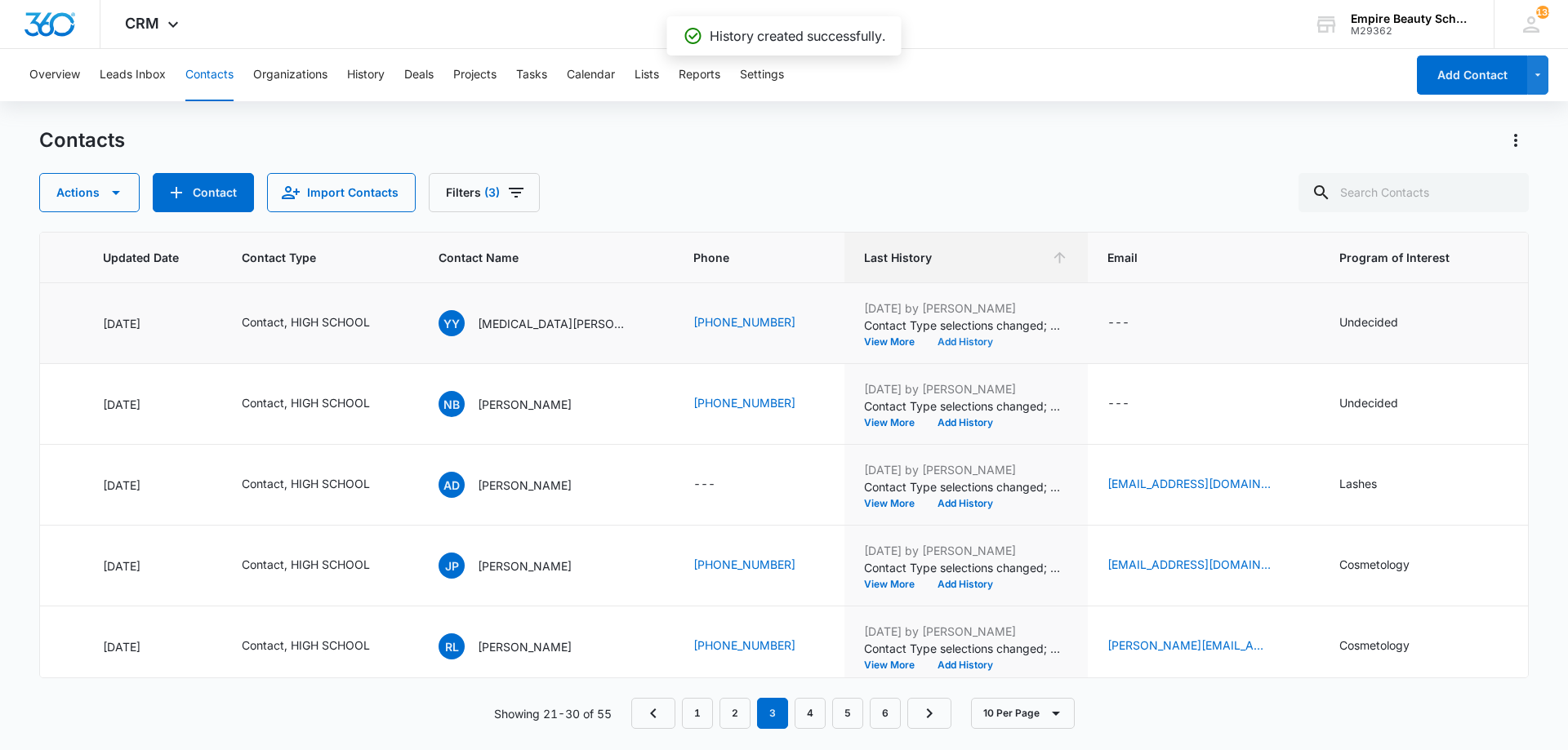
scroll to position [324, 231]
click at [926, 342] on button "Add History" at bounding box center [965, 341] width 78 height 10
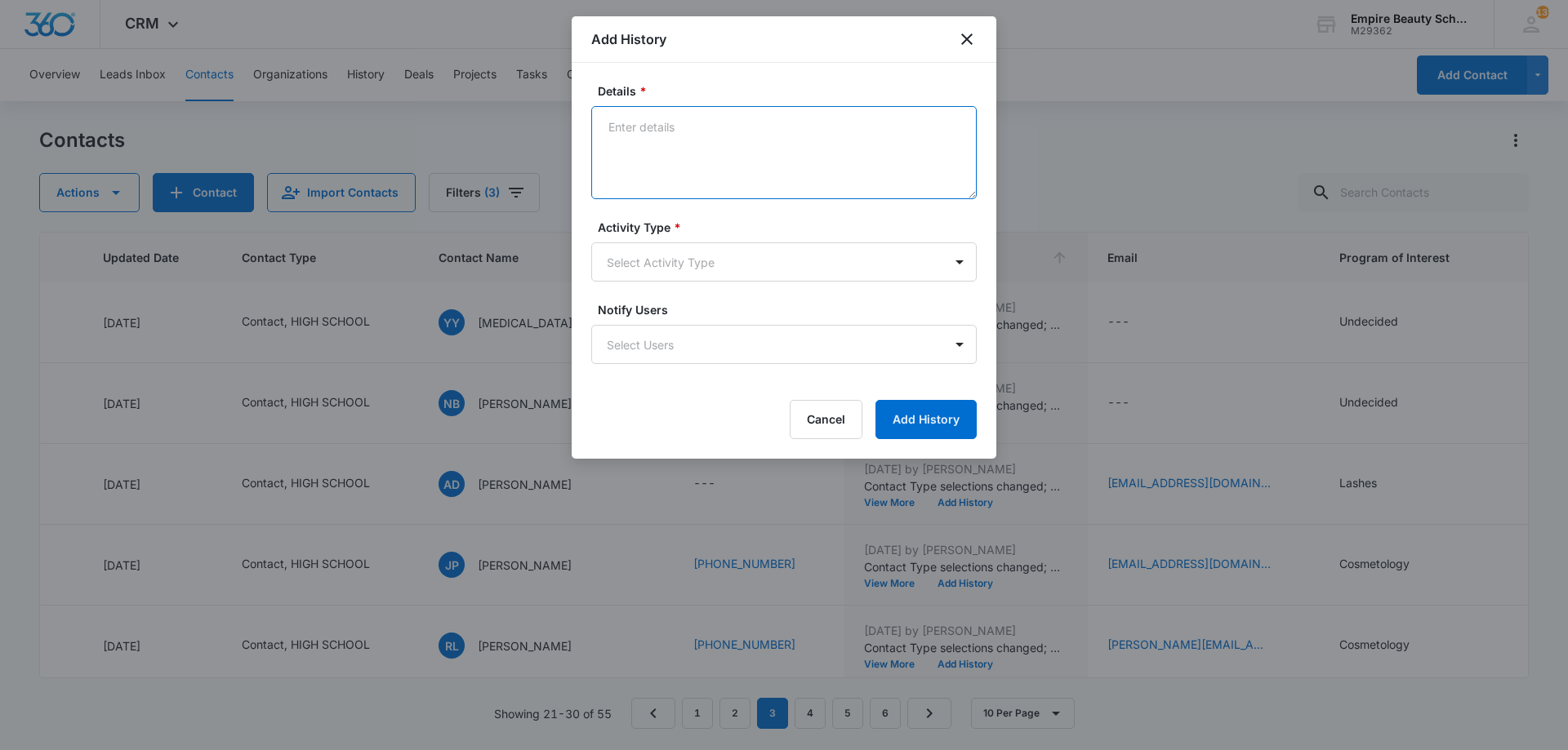
paste textarea "BYOE Invite"
type textarea "BYOE Invite"
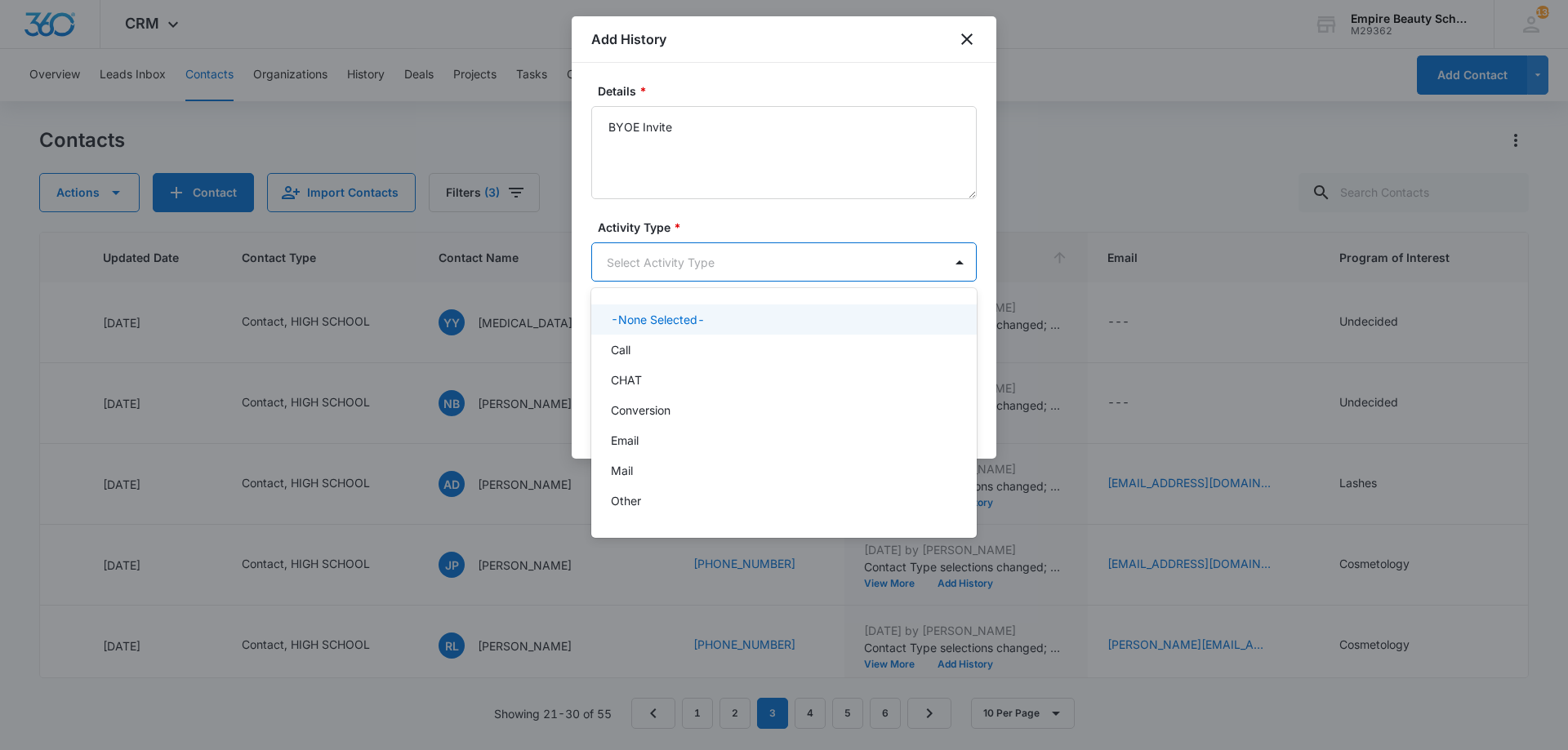
click at [731, 275] on body "CRM Apps Forms CRM Email Shop Payments POS Files Brand Settings Empire Beauty S…" at bounding box center [784, 375] width 1568 height 750
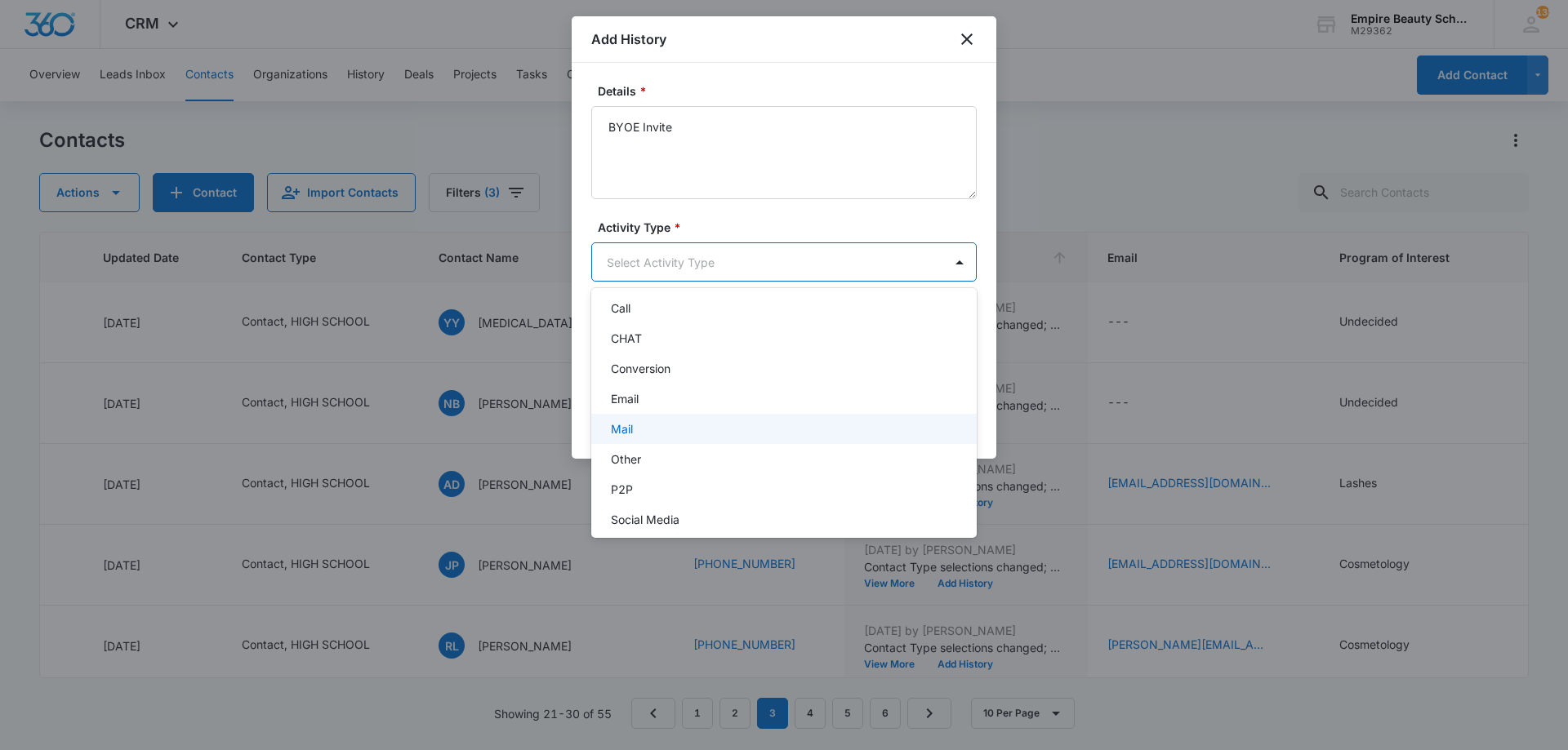
scroll to position [85, 0]
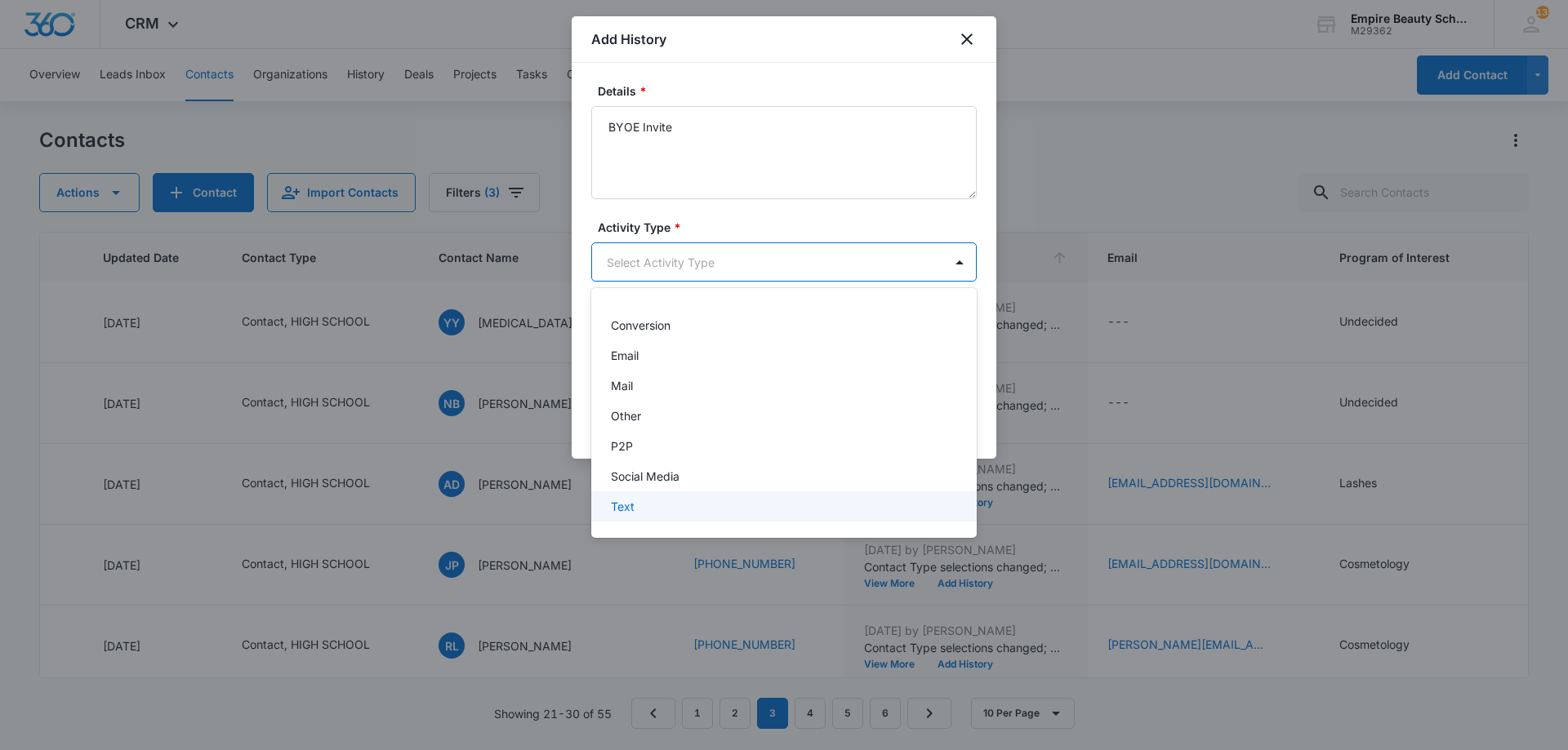
drag, startPoint x: 673, startPoint y: 496, endPoint x: 683, endPoint y: 486, distance: 14.1
click at [674, 496] on div "Text" at bounding box center [784, 507] width 385 height 30
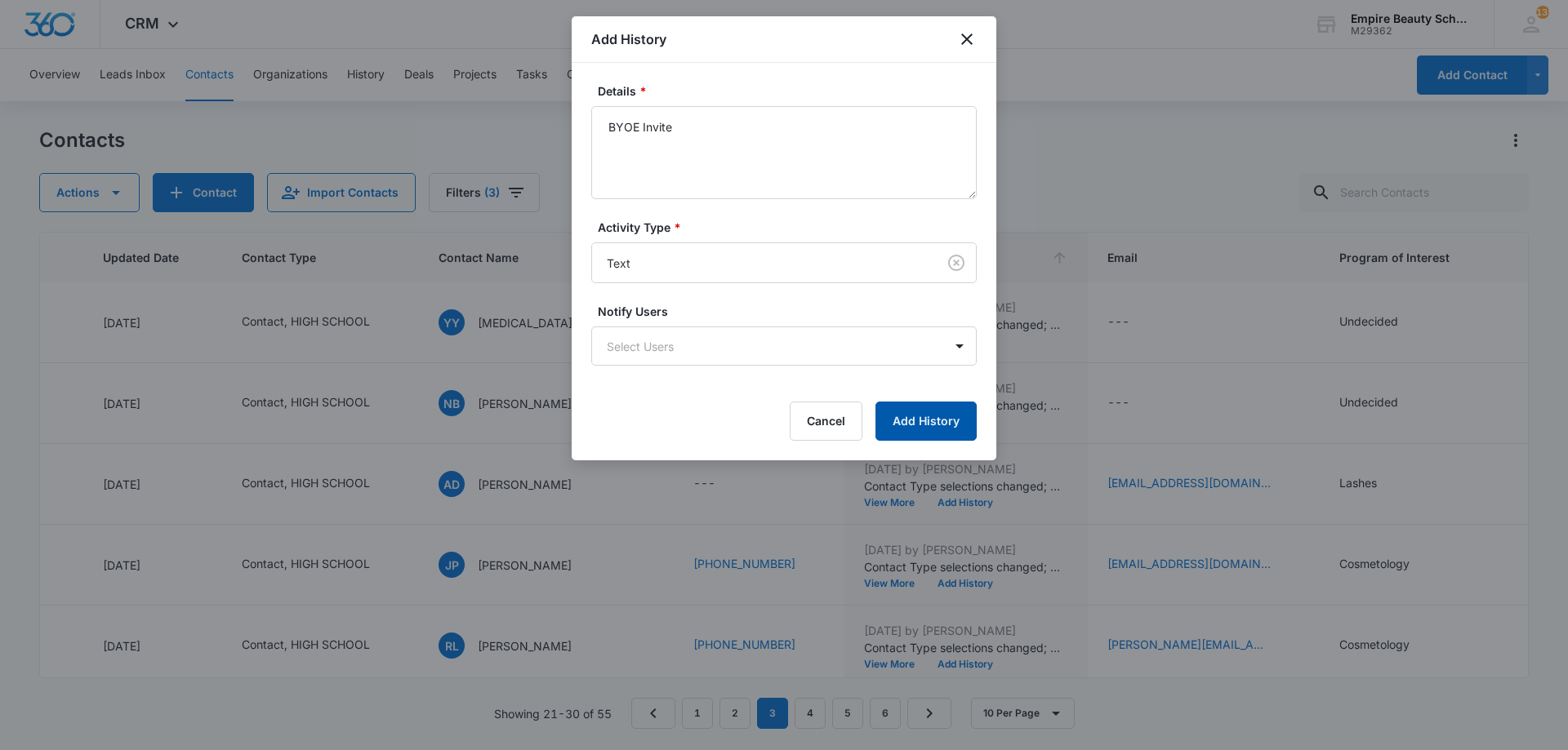
click at [937, 418] on button "Add History" at bounding box center [925, 421] width 101 height 39
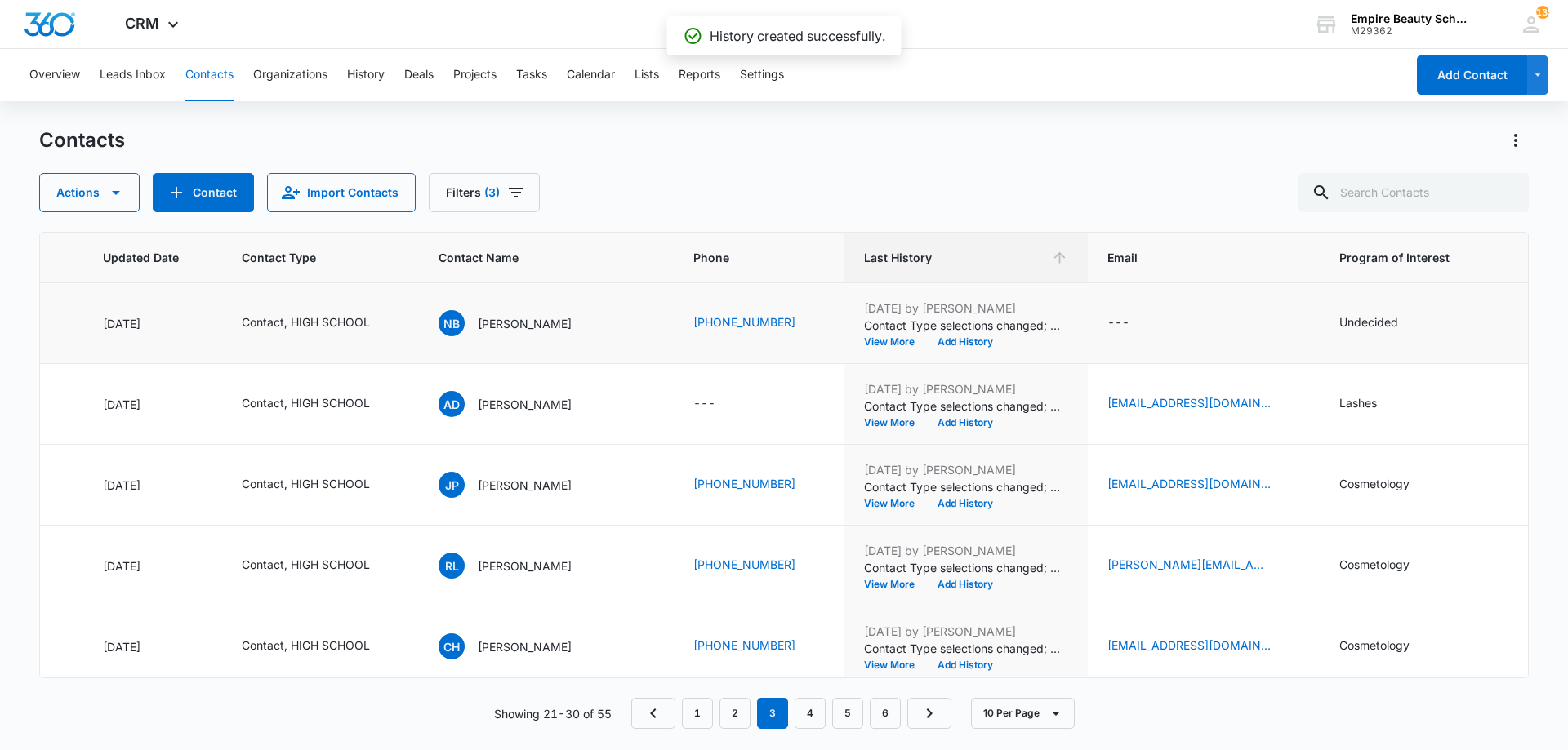
scroll to position [405, 231]
click at [926, 338] on button "Add History" at bounding box center [965, 341] width 78 height 10
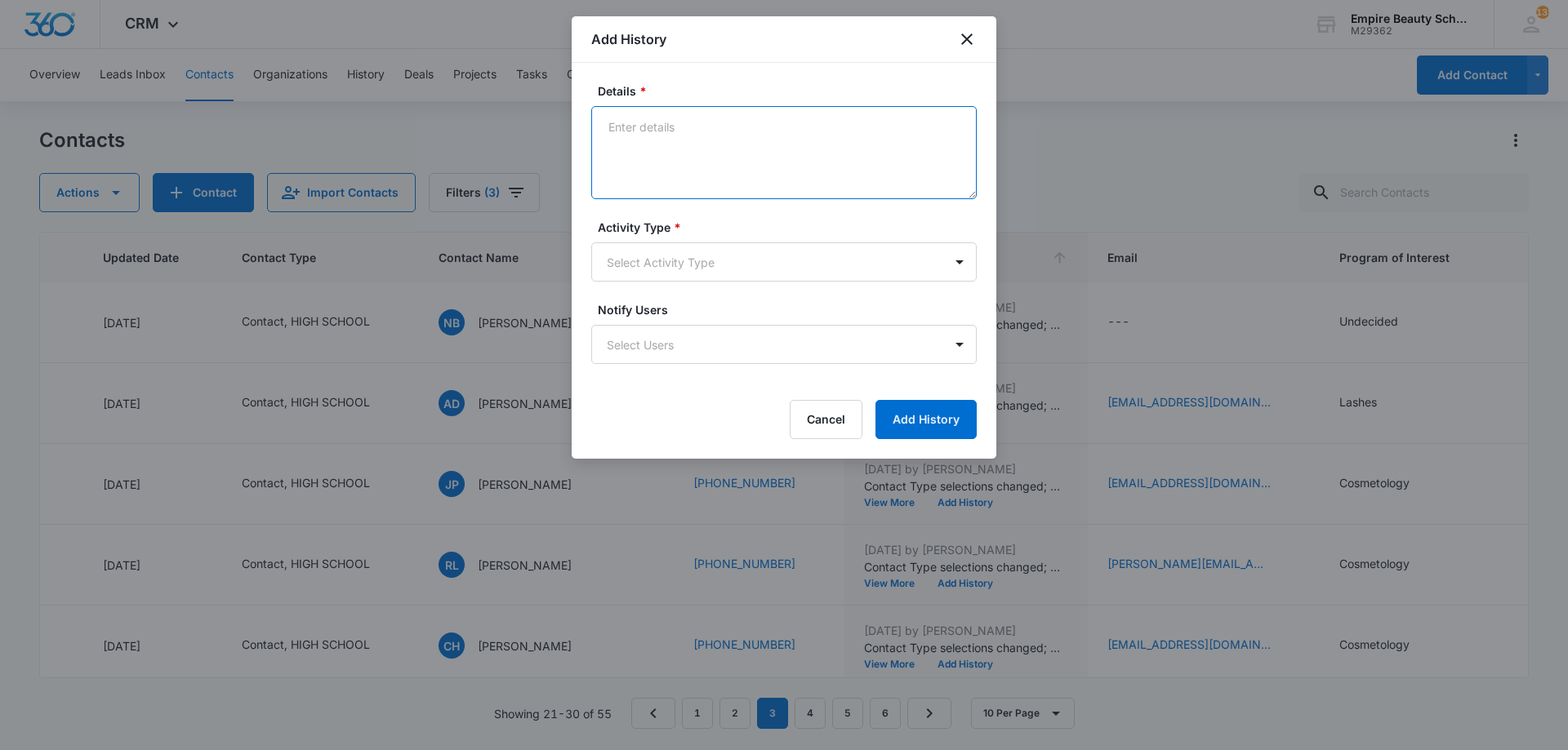
paste textarea "BYOE Invite"
type textarea "BYOE Invite"
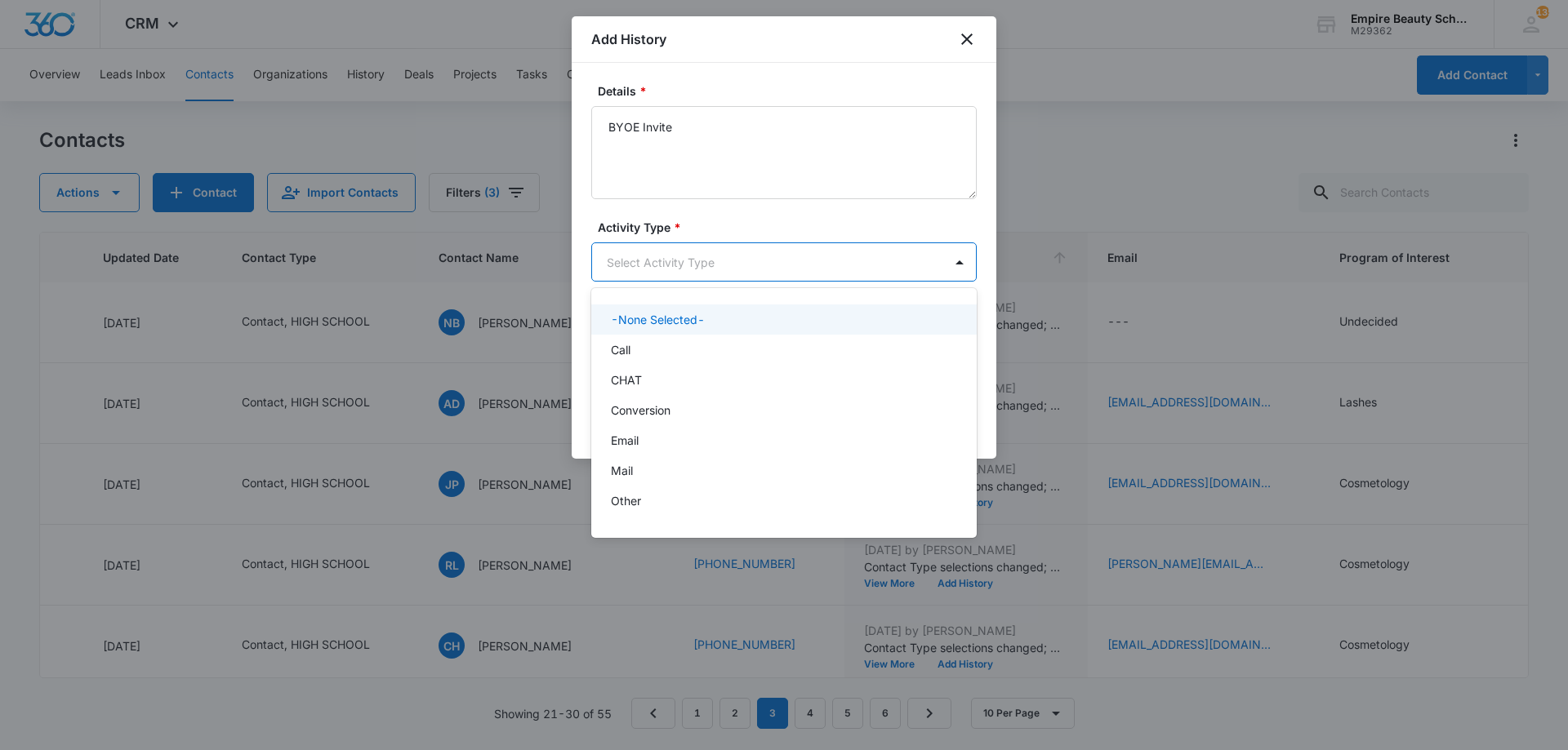
click at [762, 263] on body "CRM Apps Forms CRM Email Shop Payments POS Files Brand Settings Empire Beauty S…" at bounding box center [784, 375] width 1568 height 750
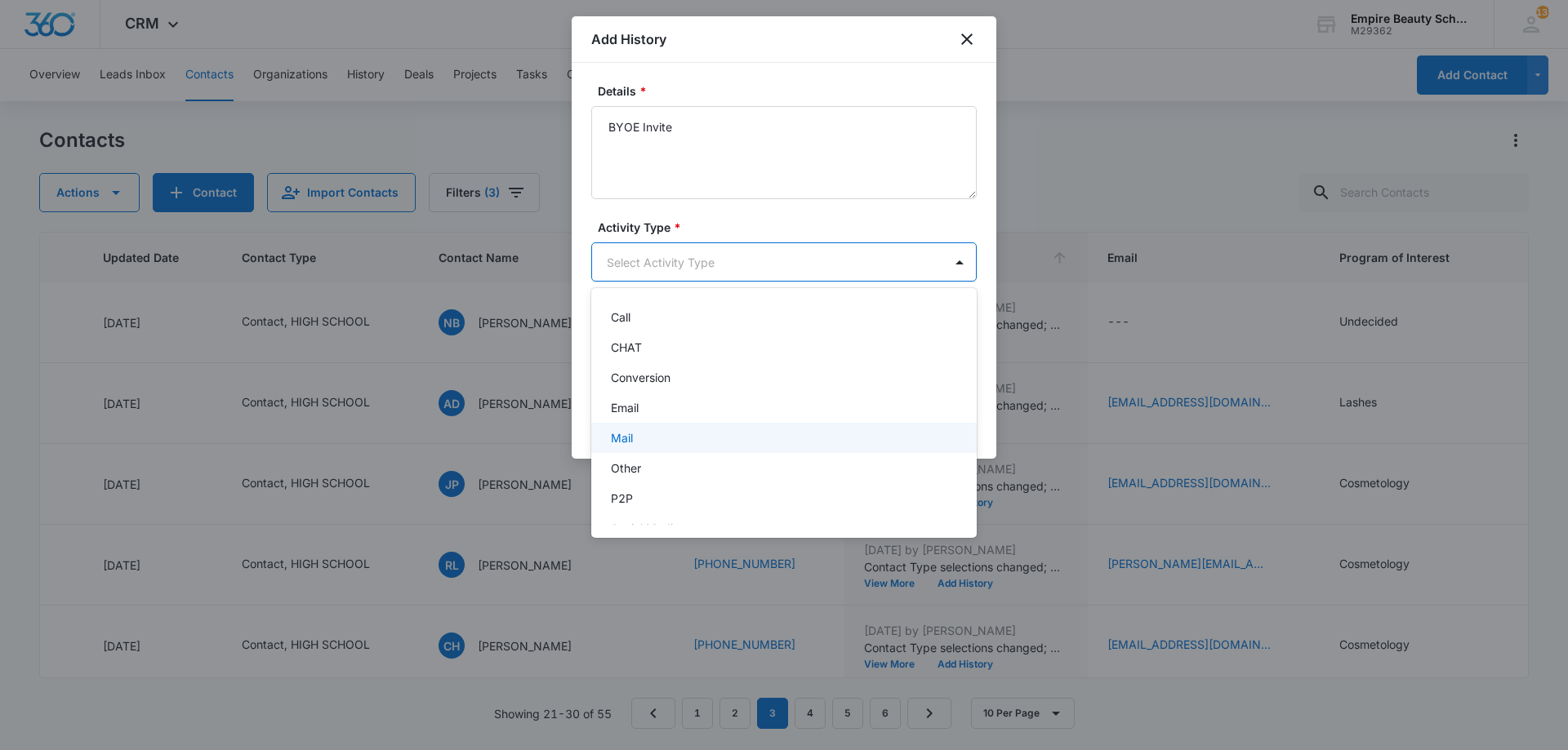
scroll to position [85, 0]
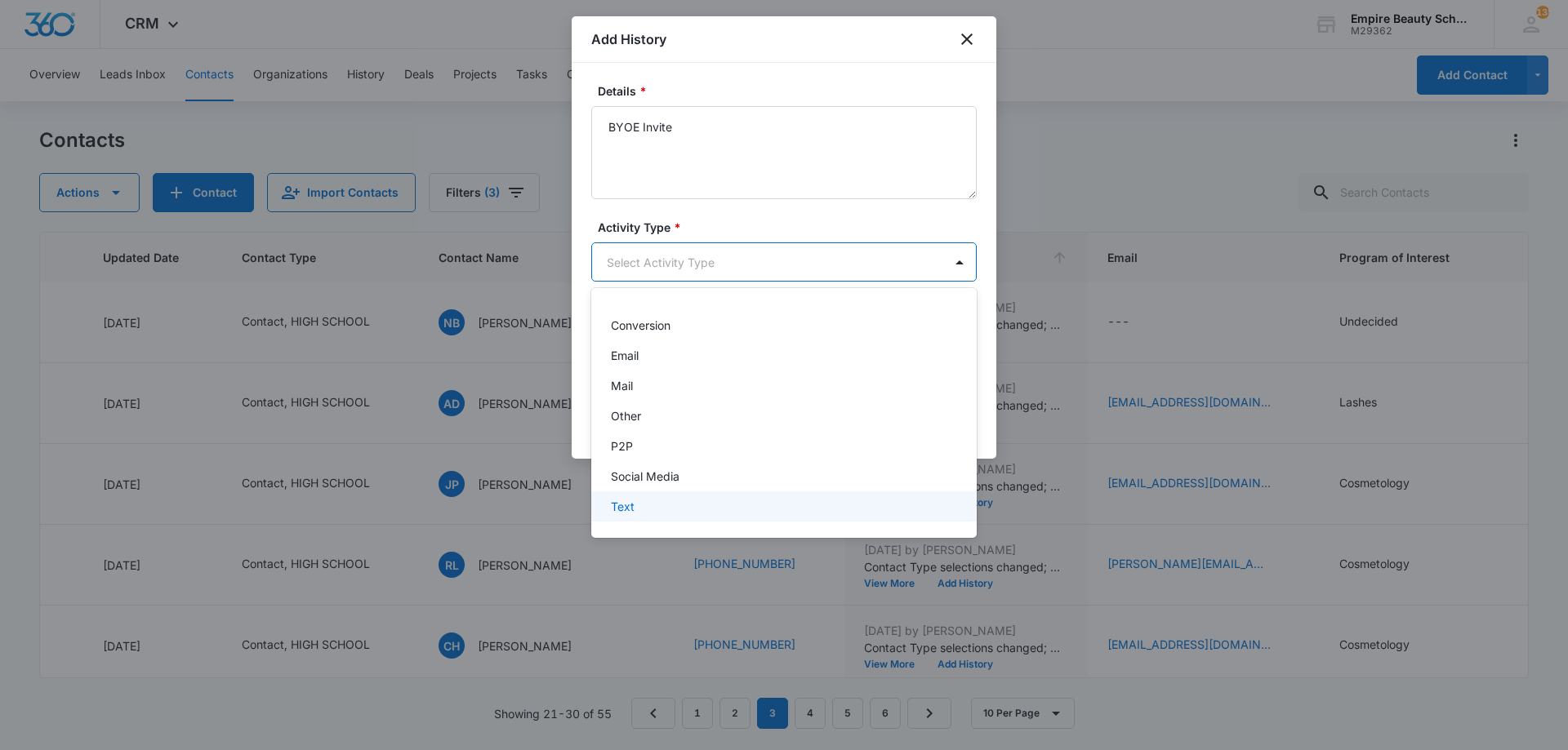
click at [668, 499] on div "Text" at bounding box center [782, 506] width 343 height 17
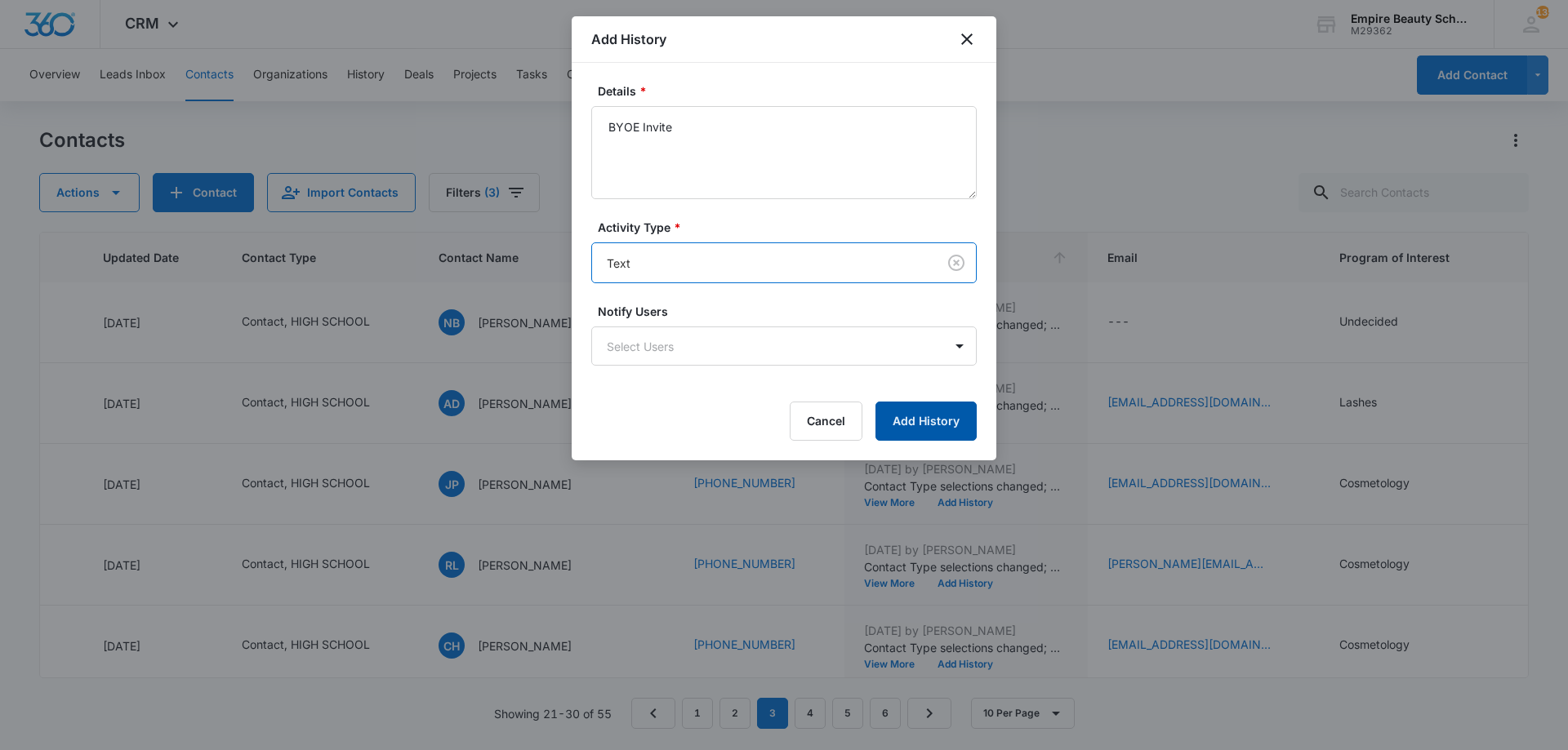
click at [921, 423] on button "Add History" at bounding box center [925, 421] width 101 height 39
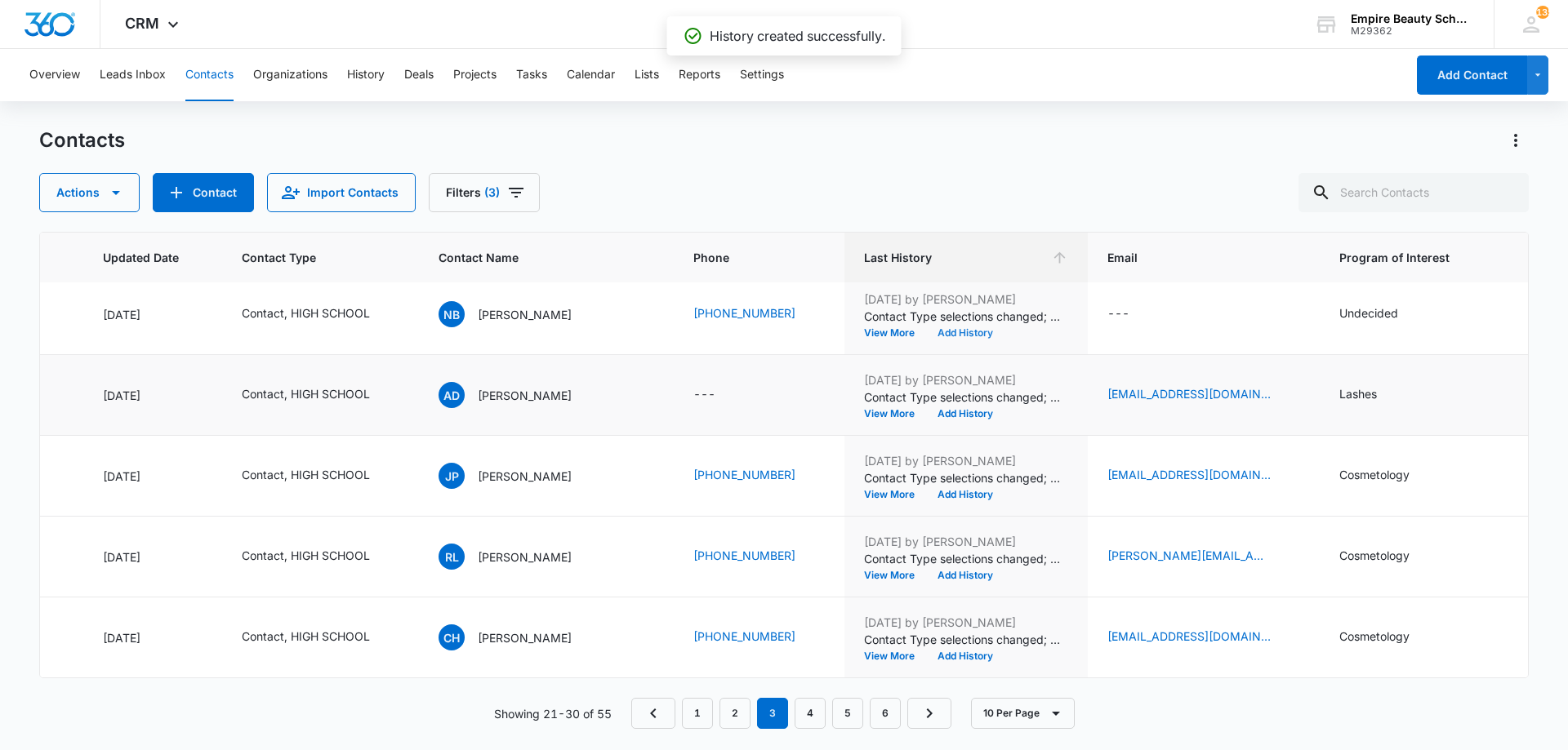
scroll to position [426, 231]
click at [937, 490] on button "Add History" at bounding box center [965, 494] width 78 height 10
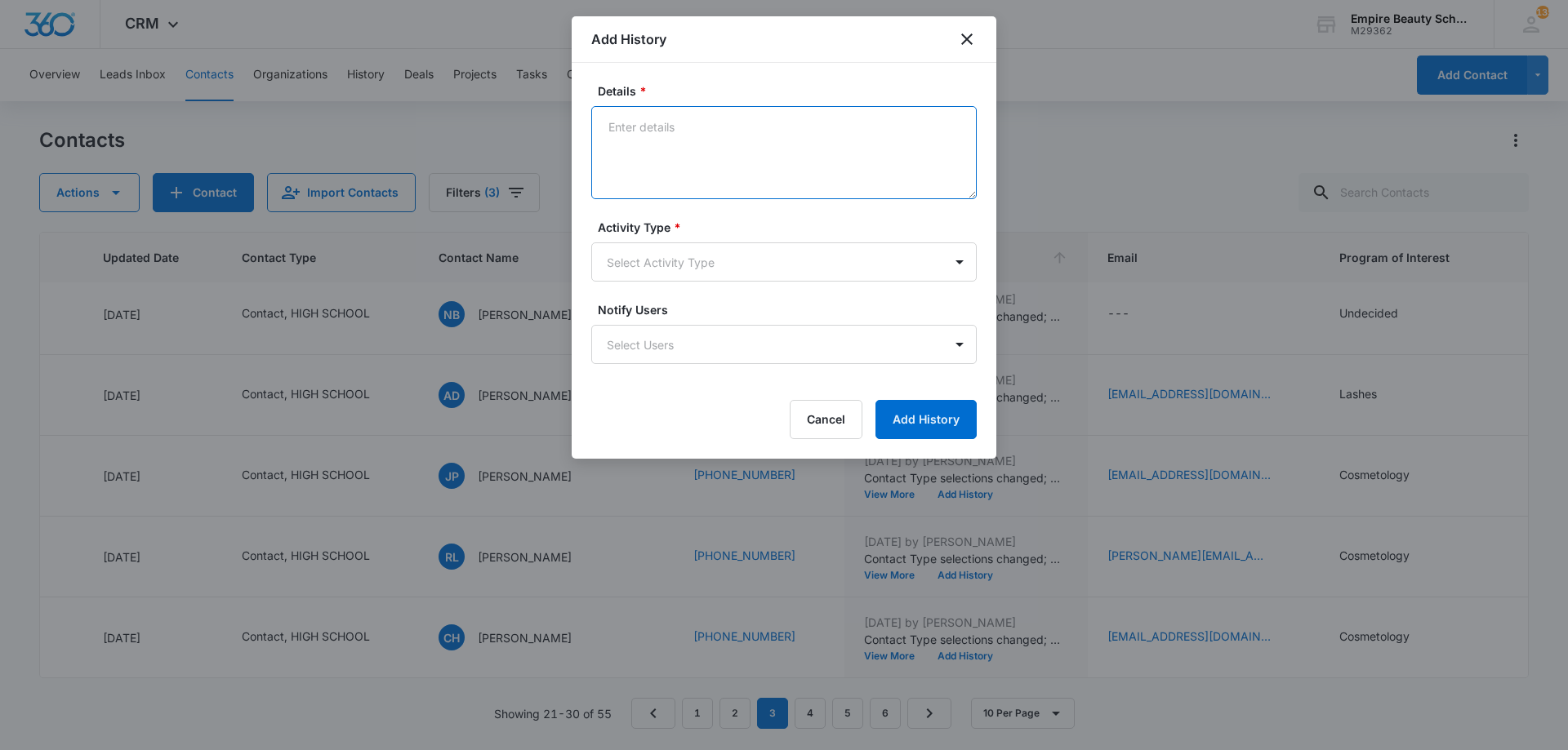
paste textarea "BYOE Invite"
type textarea "BYOE Invite"
click at [758, 242] on body "CRM Apps Forms CRM Email Shop Payments POS Files Brand Settings Empire Beauty S…" at bounding box center [784, 375] width 1568 height 750
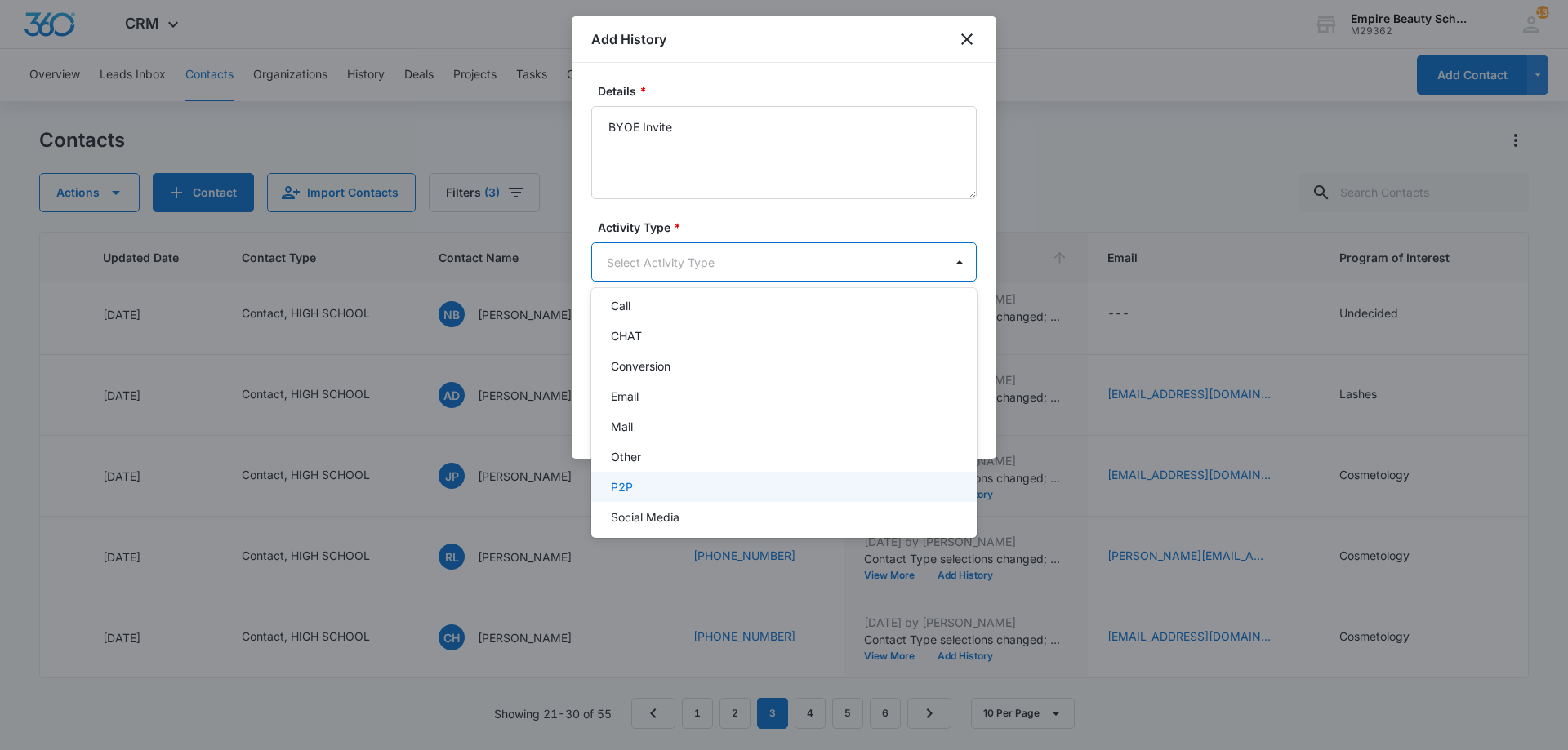
scroll to position [85, 0]
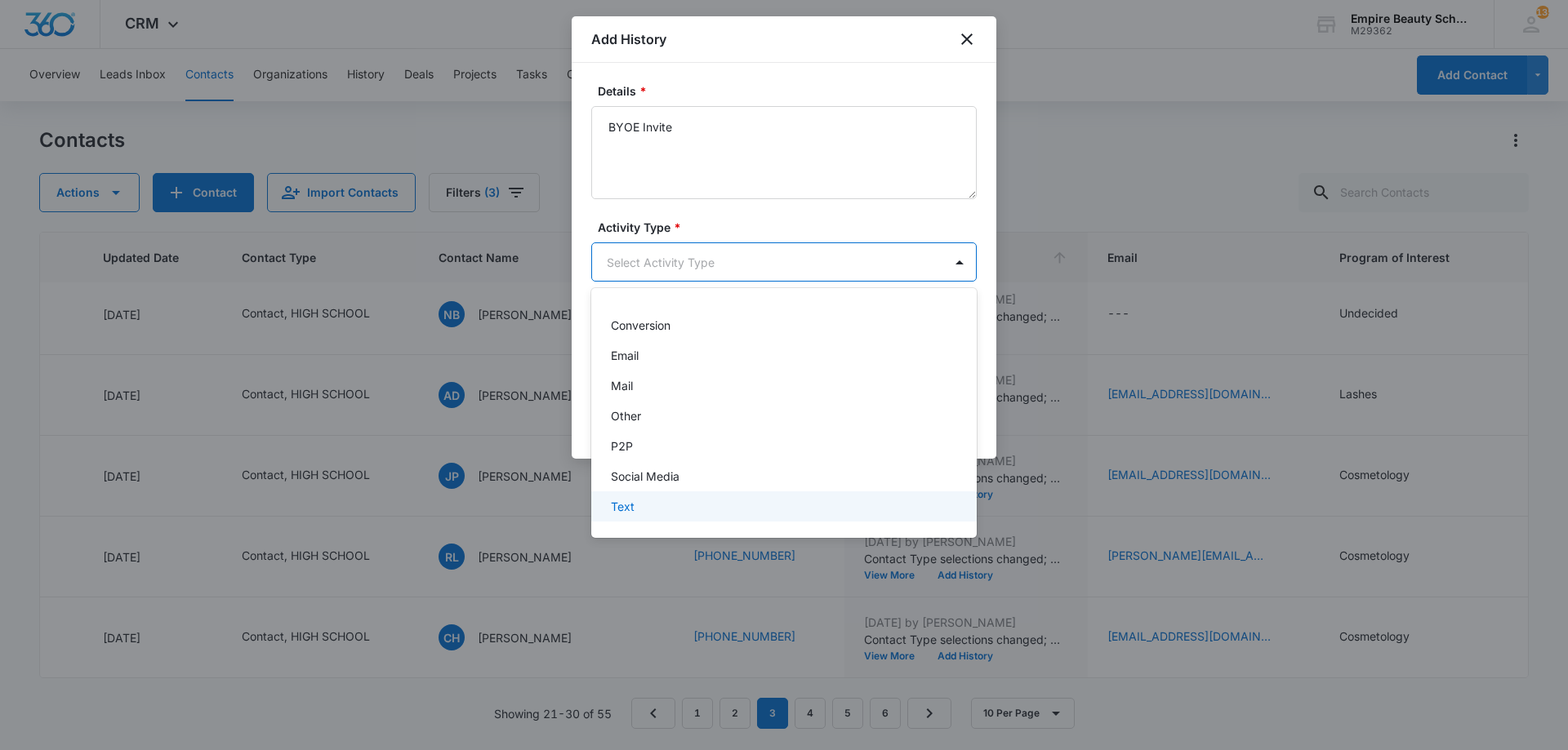
click at [639, 501] on div "Text" at bounding box center [782, 506] width 343 height 17
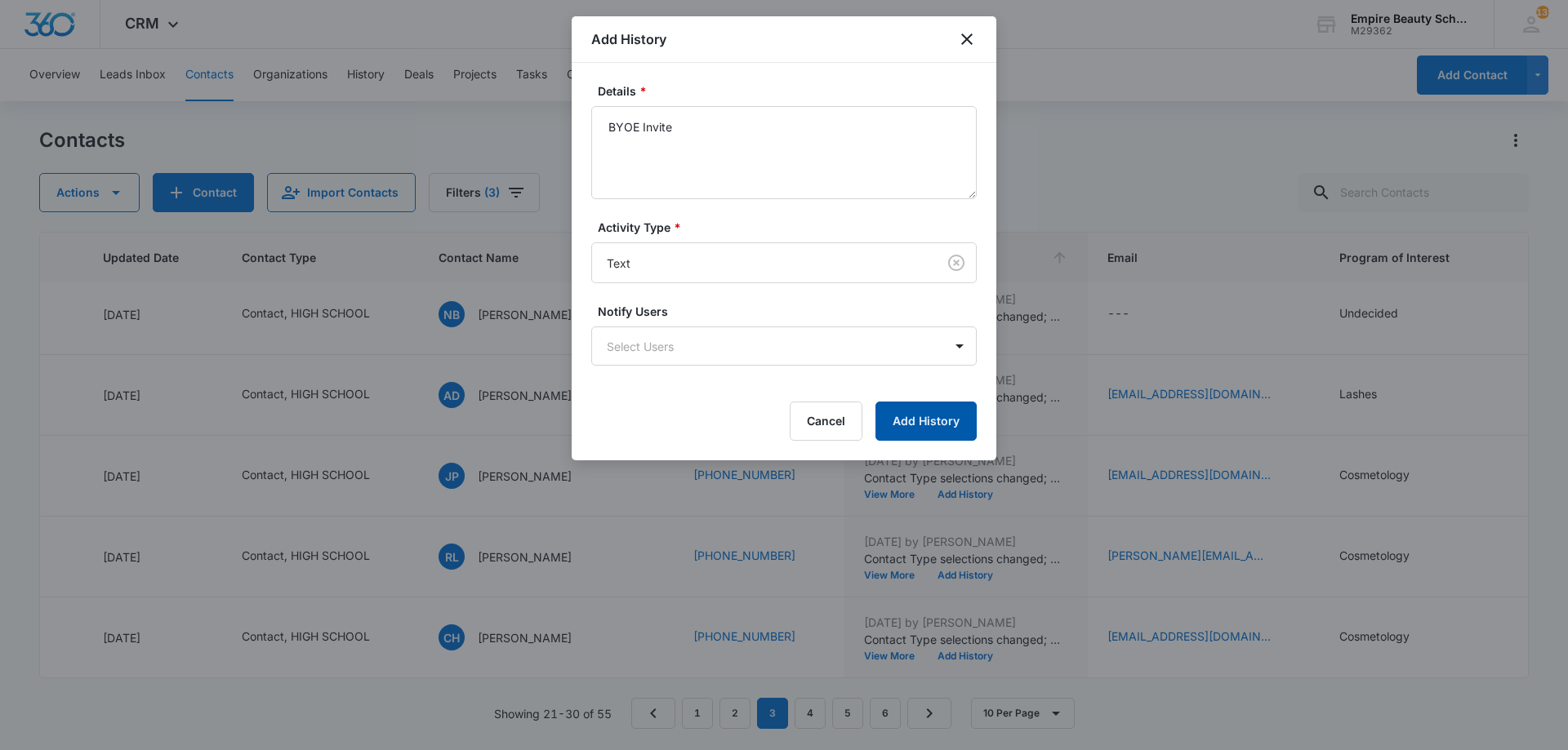
click at [926, 421] on button "Add History" at bounding box center [925, 421] width 101 height 39
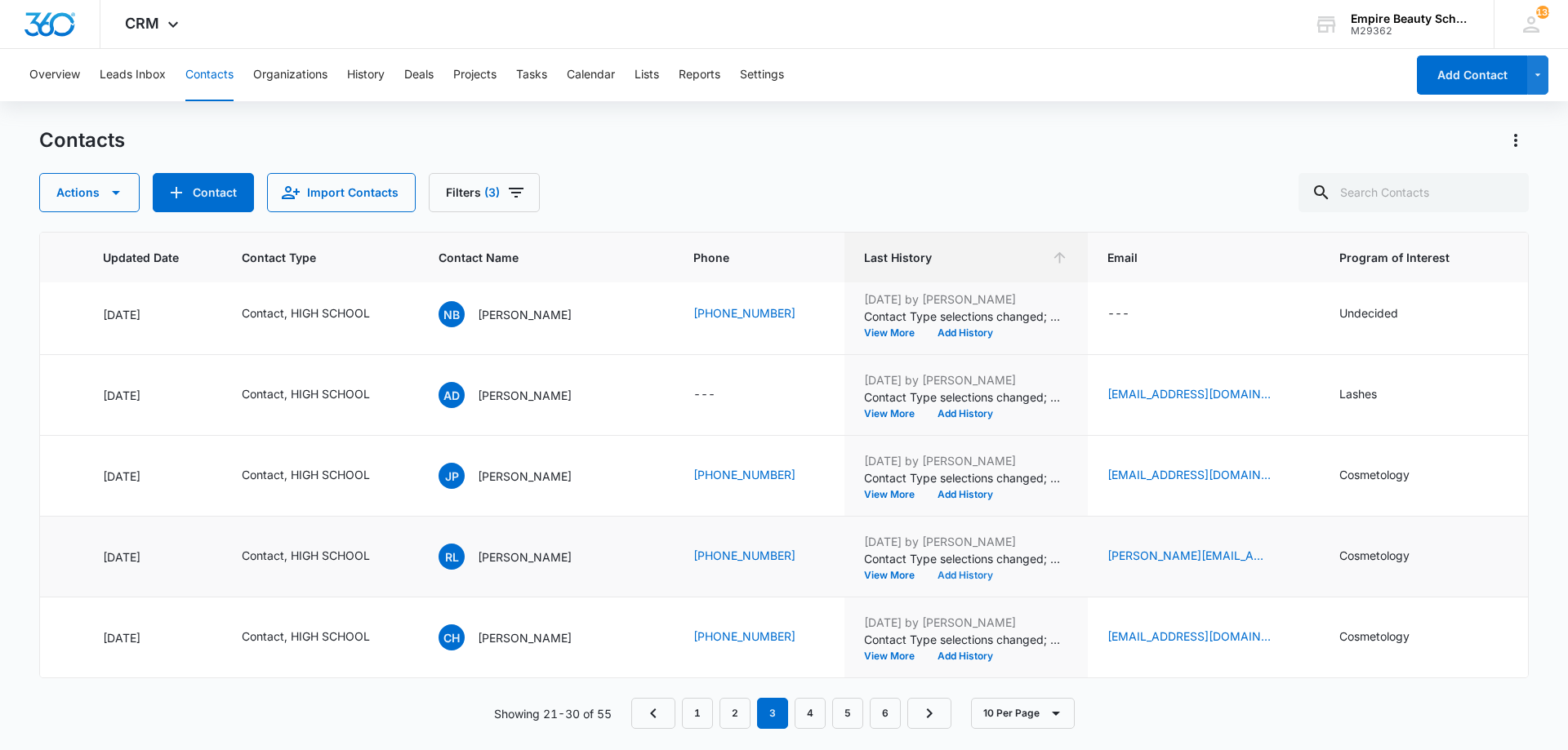
click at [936, 571] on button "Add History" at bounding box center [965, 575] width 78 height 10
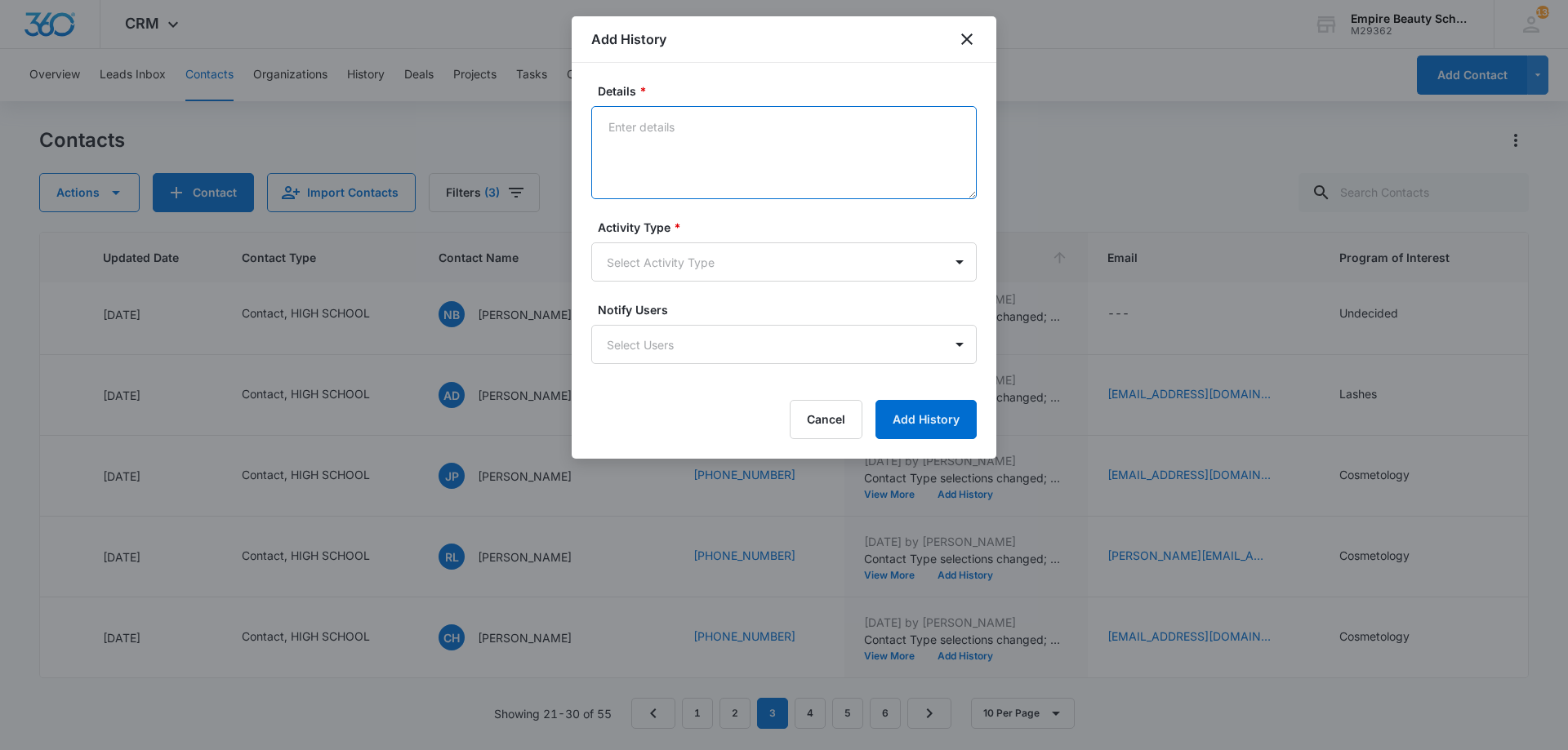
paste textarea "BYOE Invite"
type textarea "BYOE Invite"
click at [768, 256] on body "CRM Apps Forms CRM Email Shop Payments POS Files Brand Settings Empire Beauty S…" at bounding box center [784, 375] width 1568 height 750
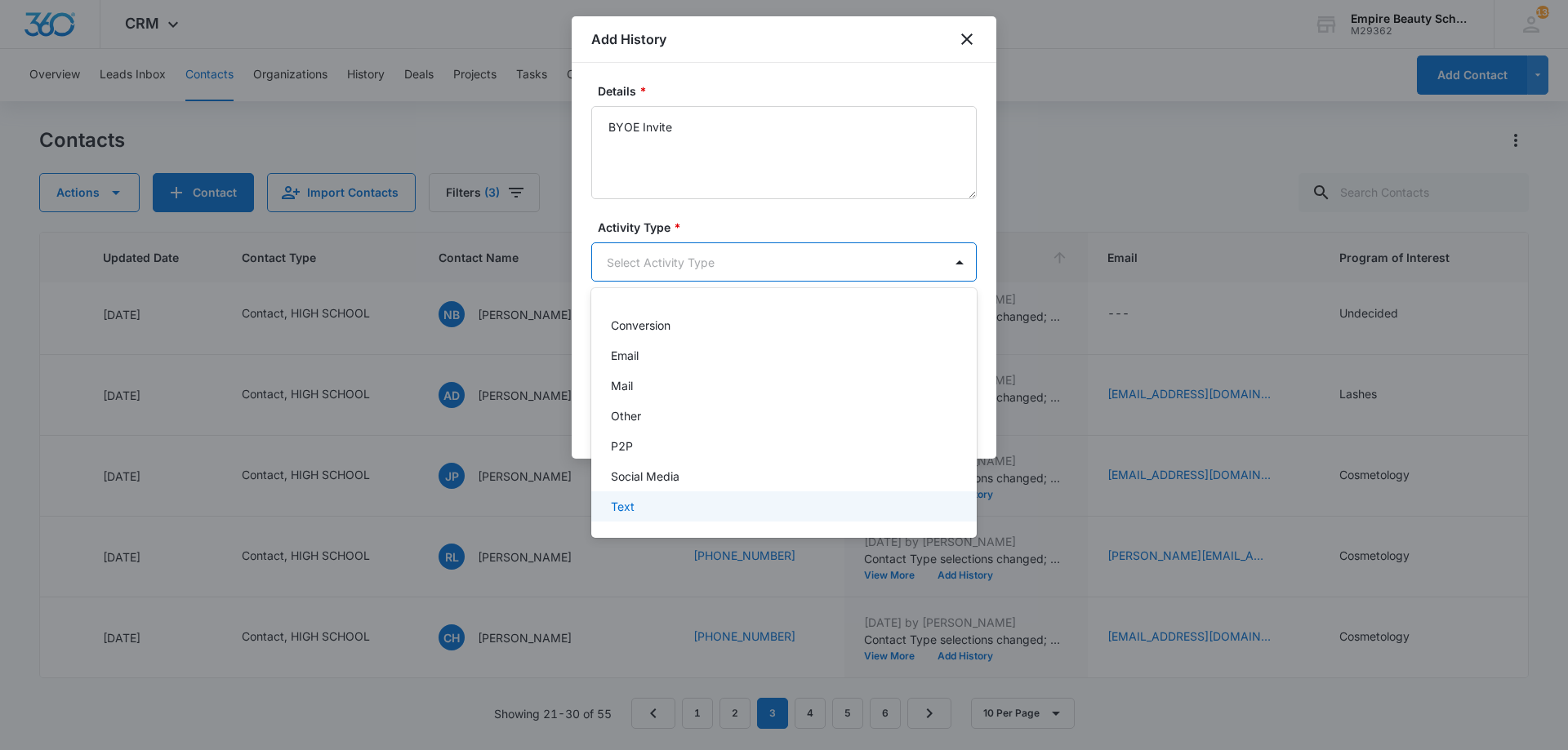
drag, startPoint x: 704, startPoint y: 496, endPoint x: 726, endPoint y: 481, distance: 26.6
click at [705, 497] on div "Text" at bounding box center [784, 507] width 385 height 30
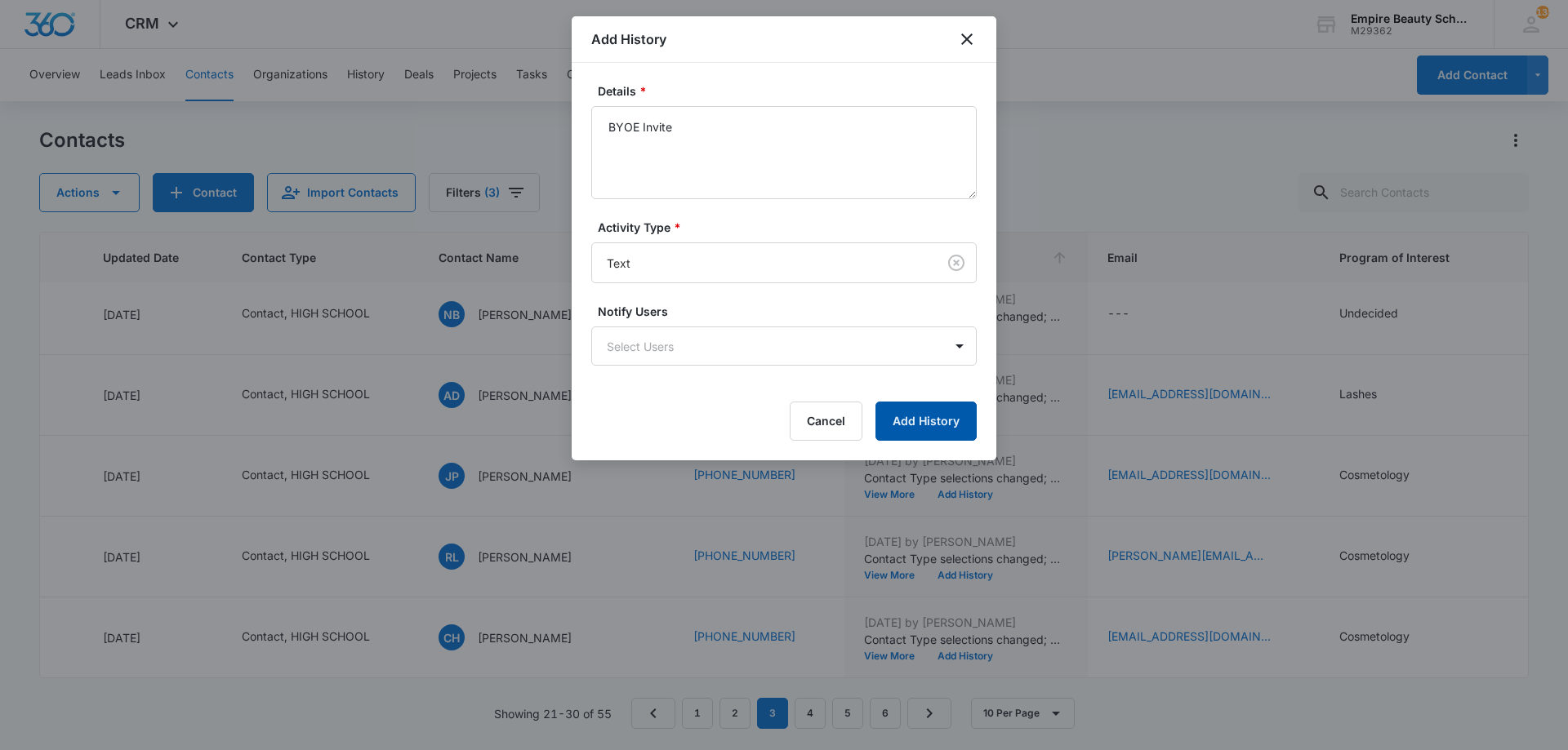
click at [917, 422] on button "Add History" at bounding box center [925, 421] width 101 height 39
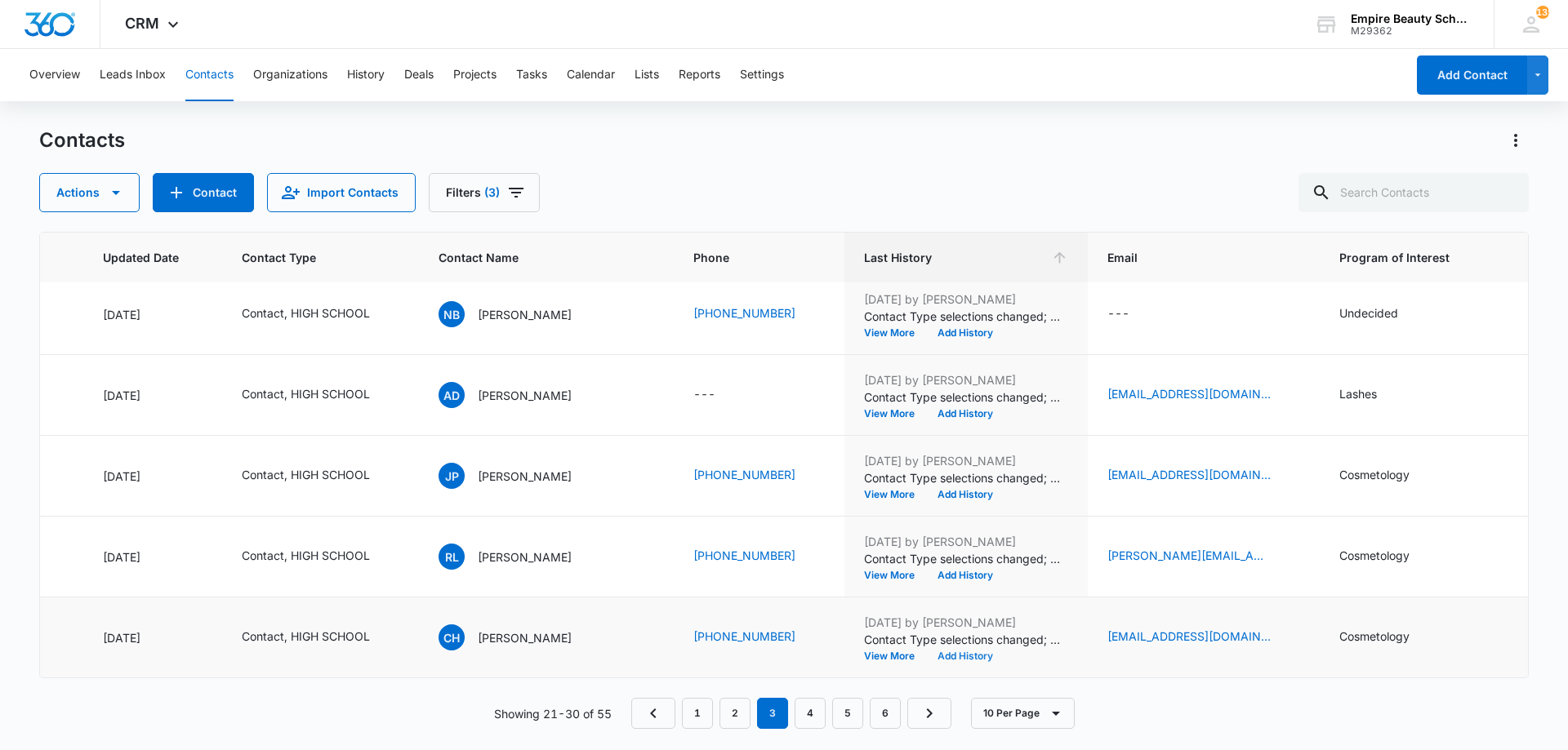
click at [926, 651] on button "Add History" at bounding box center [965, 656] width 78 height 10
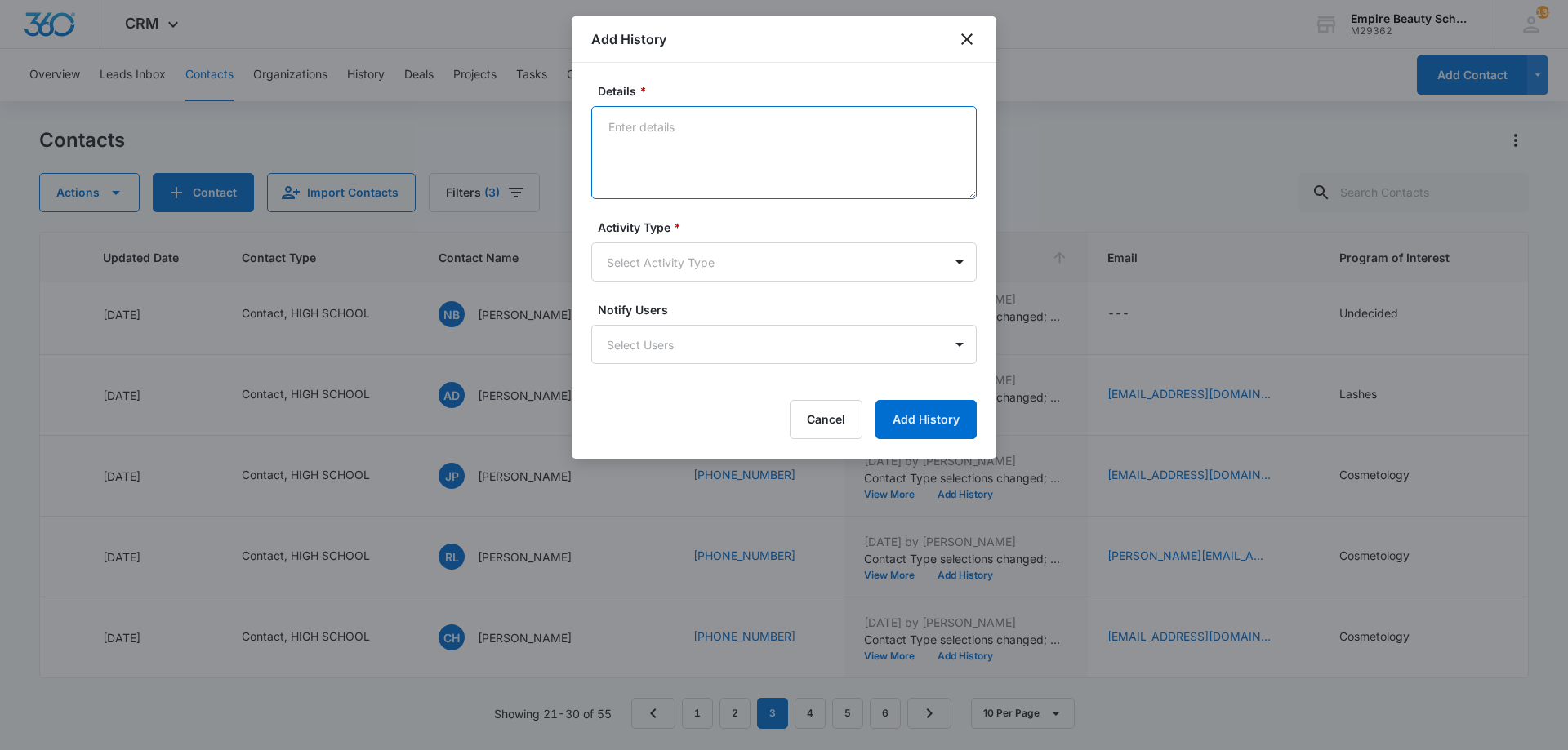
paste textarea "BYOE Invite"
type textarea "BYOE Invite"
click at [757, 267] on body "CRM Apps Forms CRM Email Shop Payments POS Files Brand Settings Empire Beauty S…" at bounding box center [784, 375] width 1568 height 750
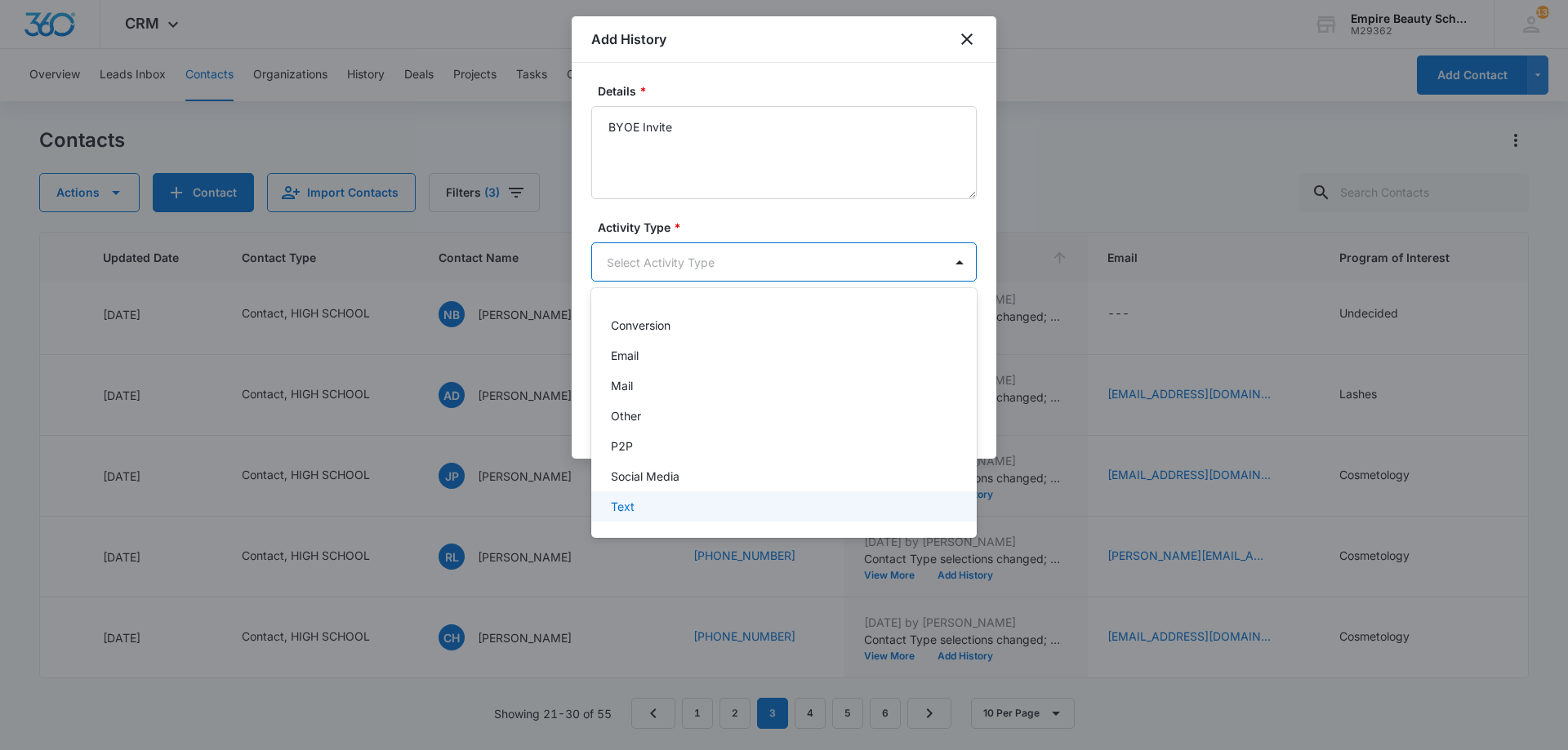
click at [669, 502] on div "Text" at bounding box center [782, 506] width 343 height 17
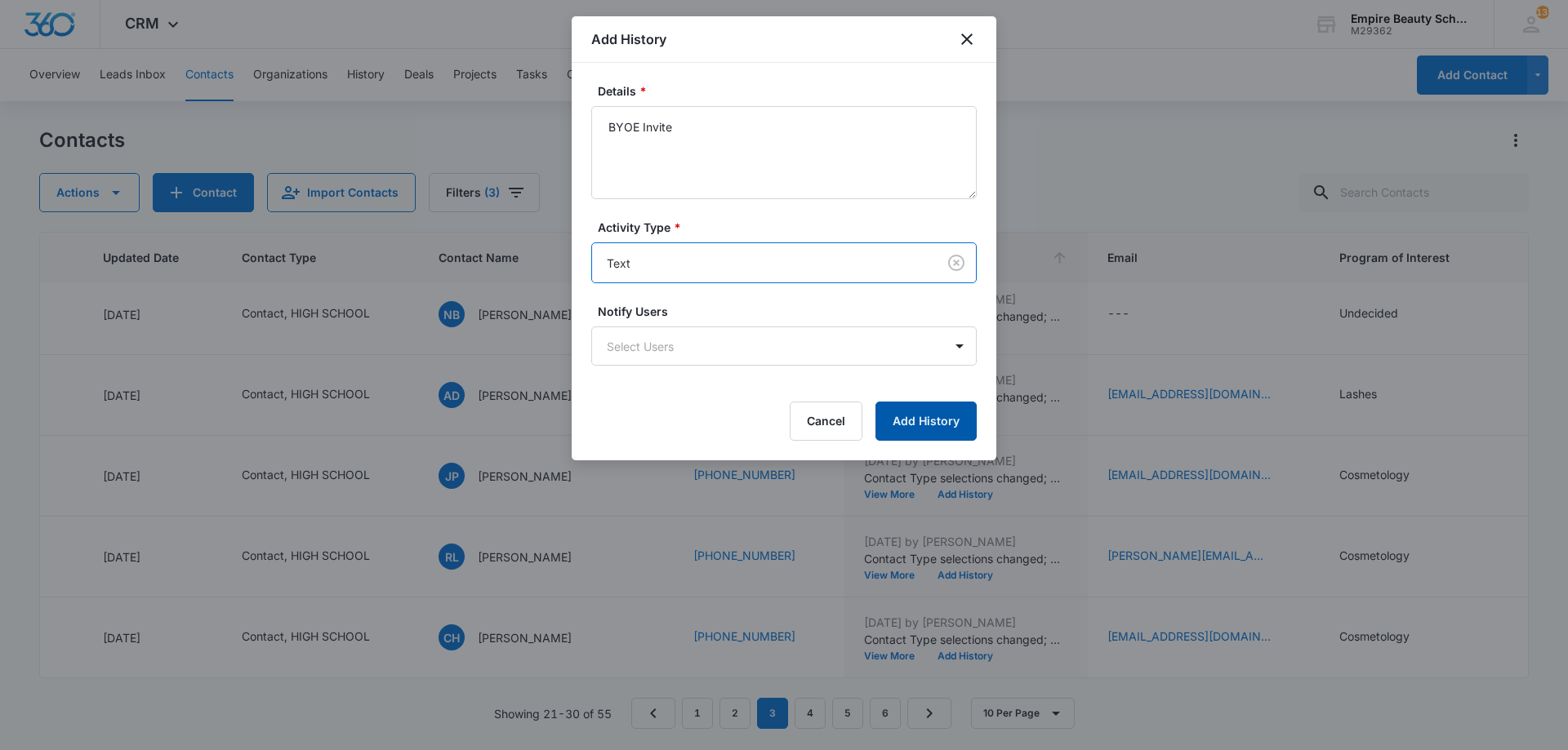
click at [955, 431] on button "Add History" at bounding box center [925, 421] width 101 height 39
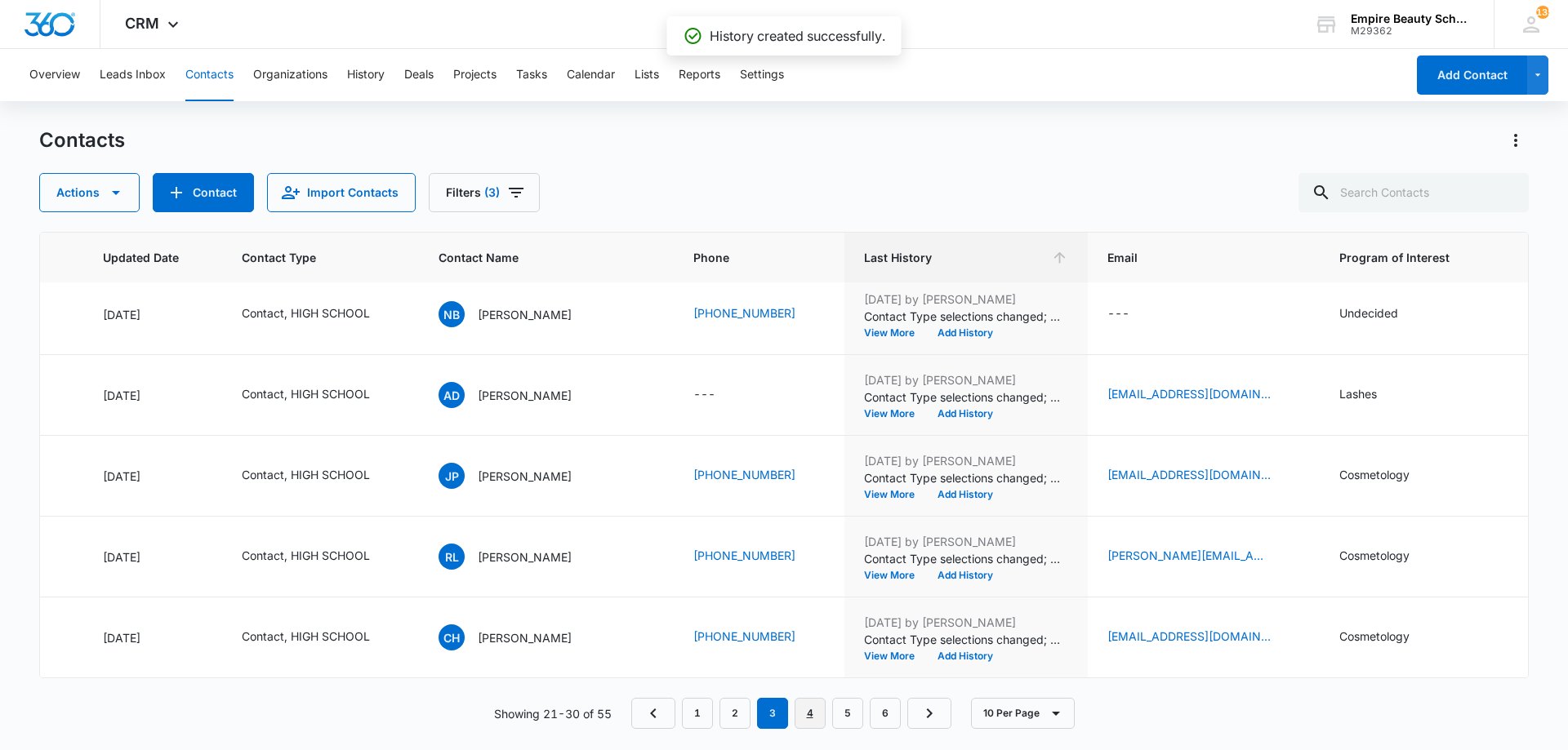
click at [812, 710] on link "4" at bounding box center [809, 713] width 31 height 31
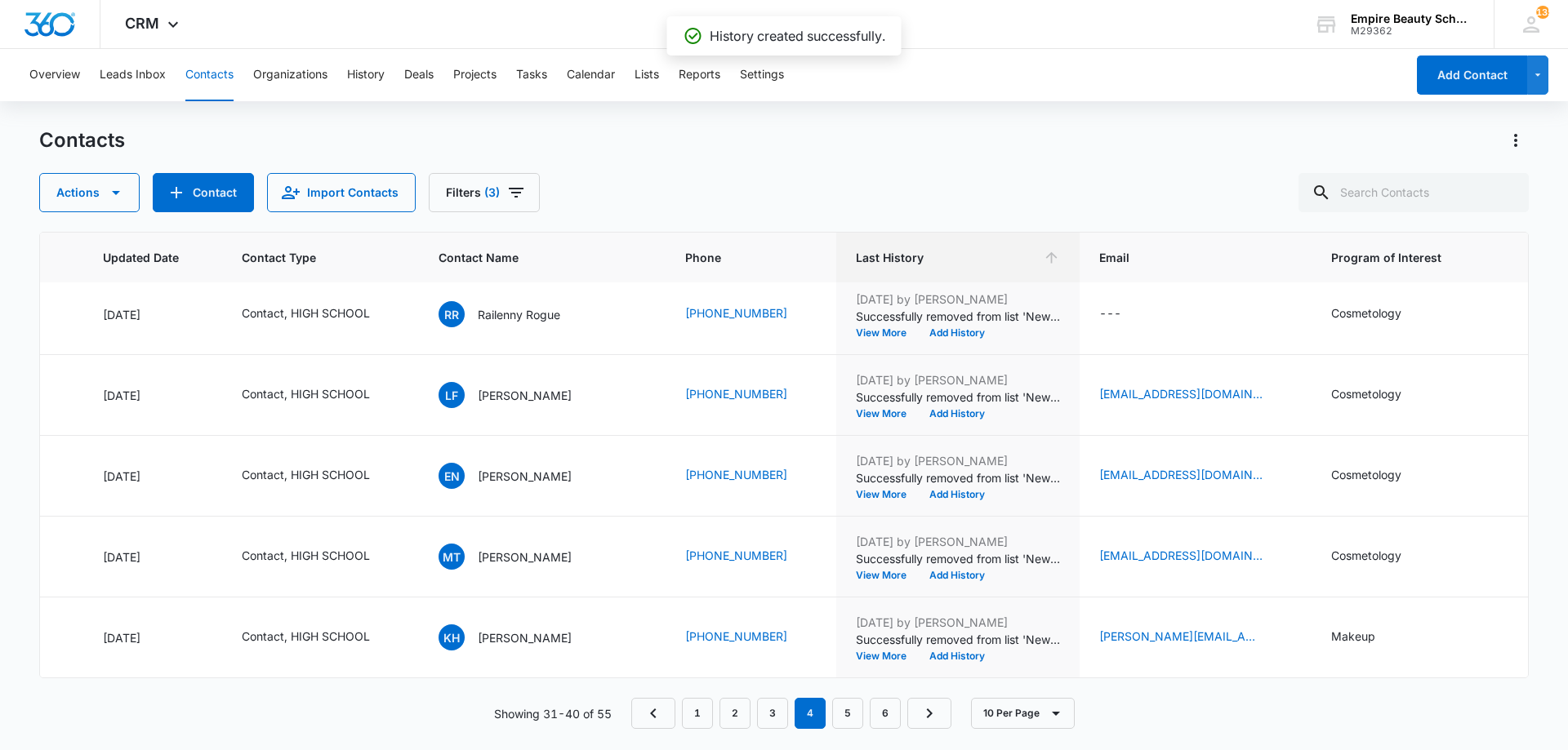
scroll to position [0, 231]
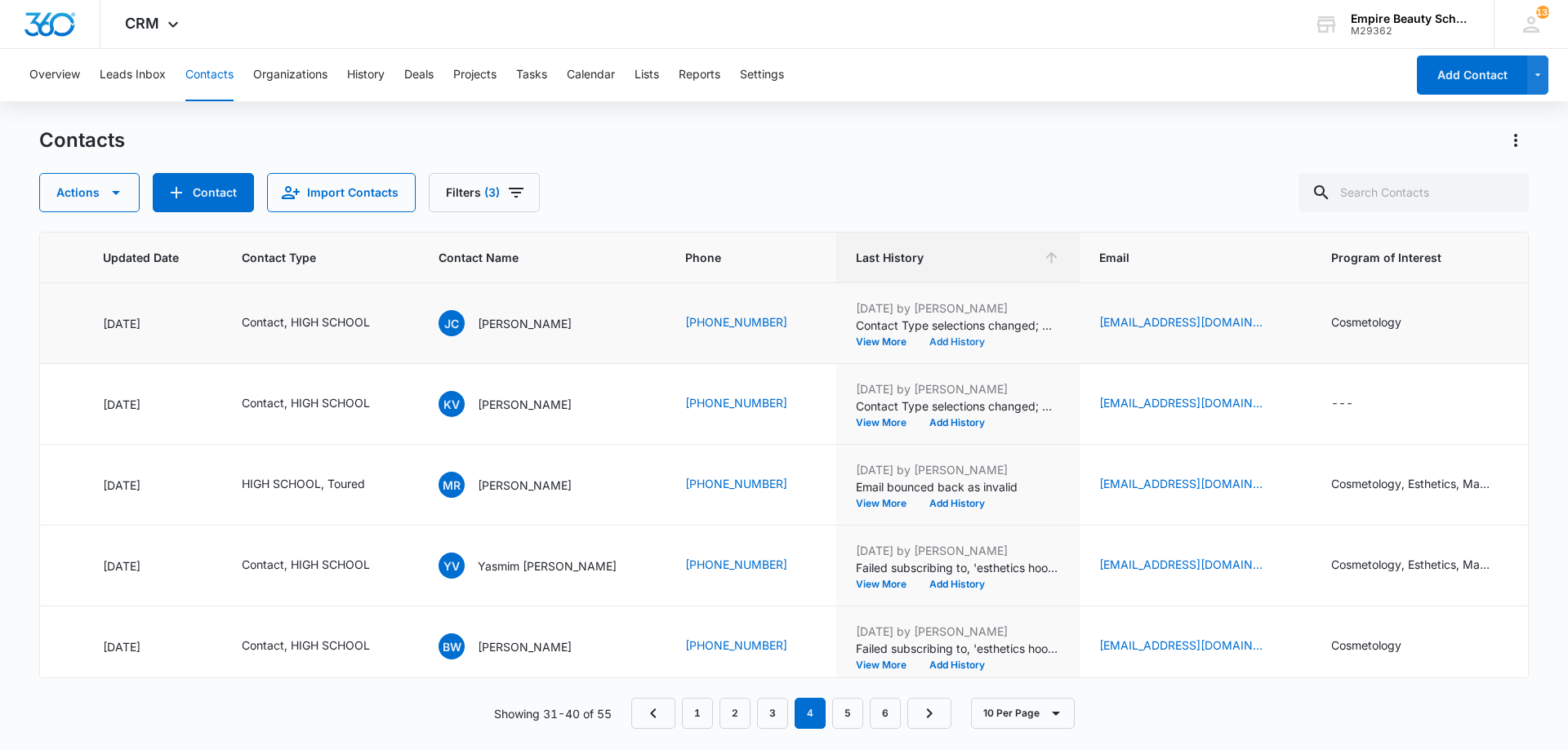
click at [918, 343] on button "Add History" at bounding box center [956, 342] width 78 height 10
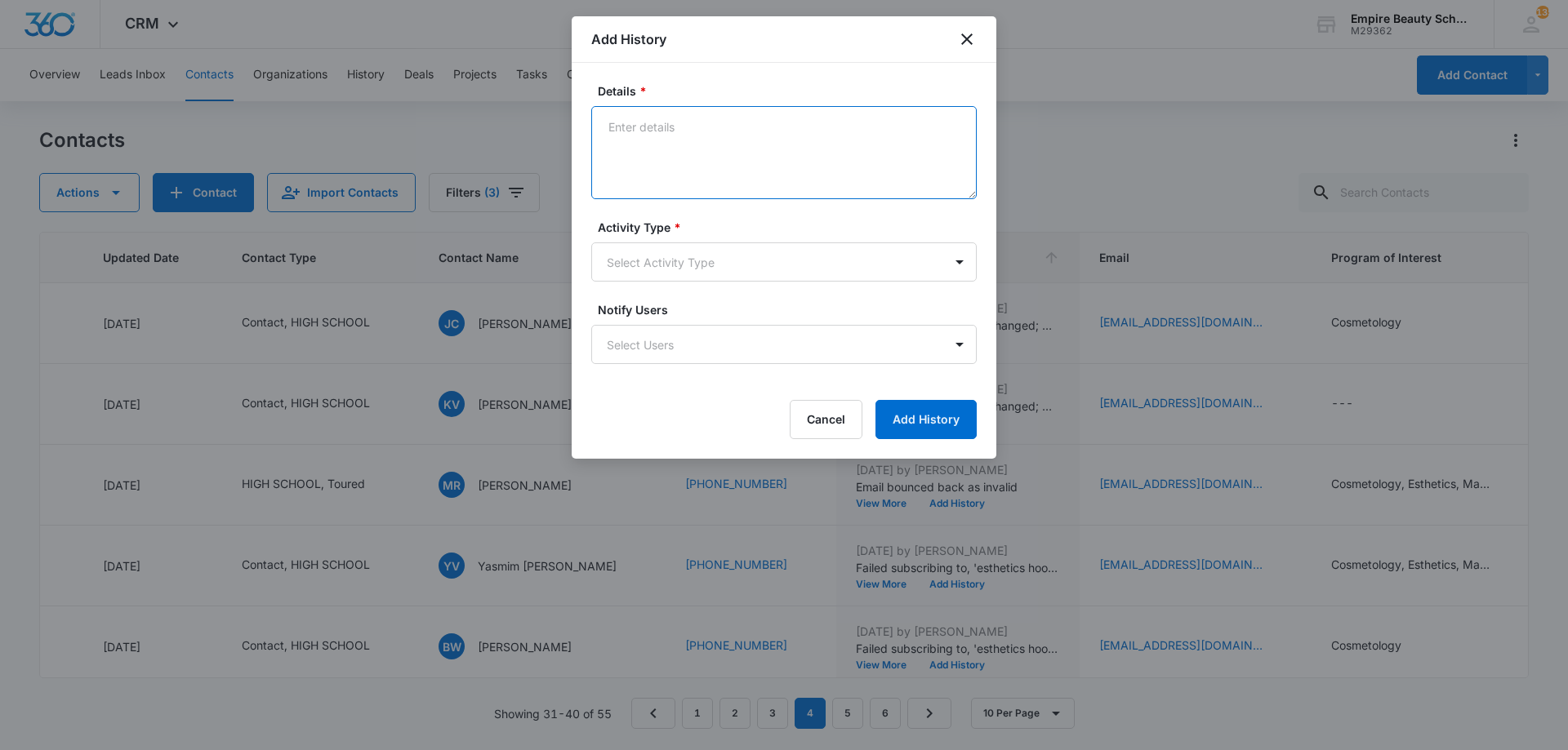
paste textarea "BYOE Invite"
type textarea "BYOE Invite"
click at [711, 264] on body "CRM Apps Forms CRM Email Shop Payments POS Files Brand Settings Empire Beauty S…" at bounding box center [784, 375] width 1568 height 750
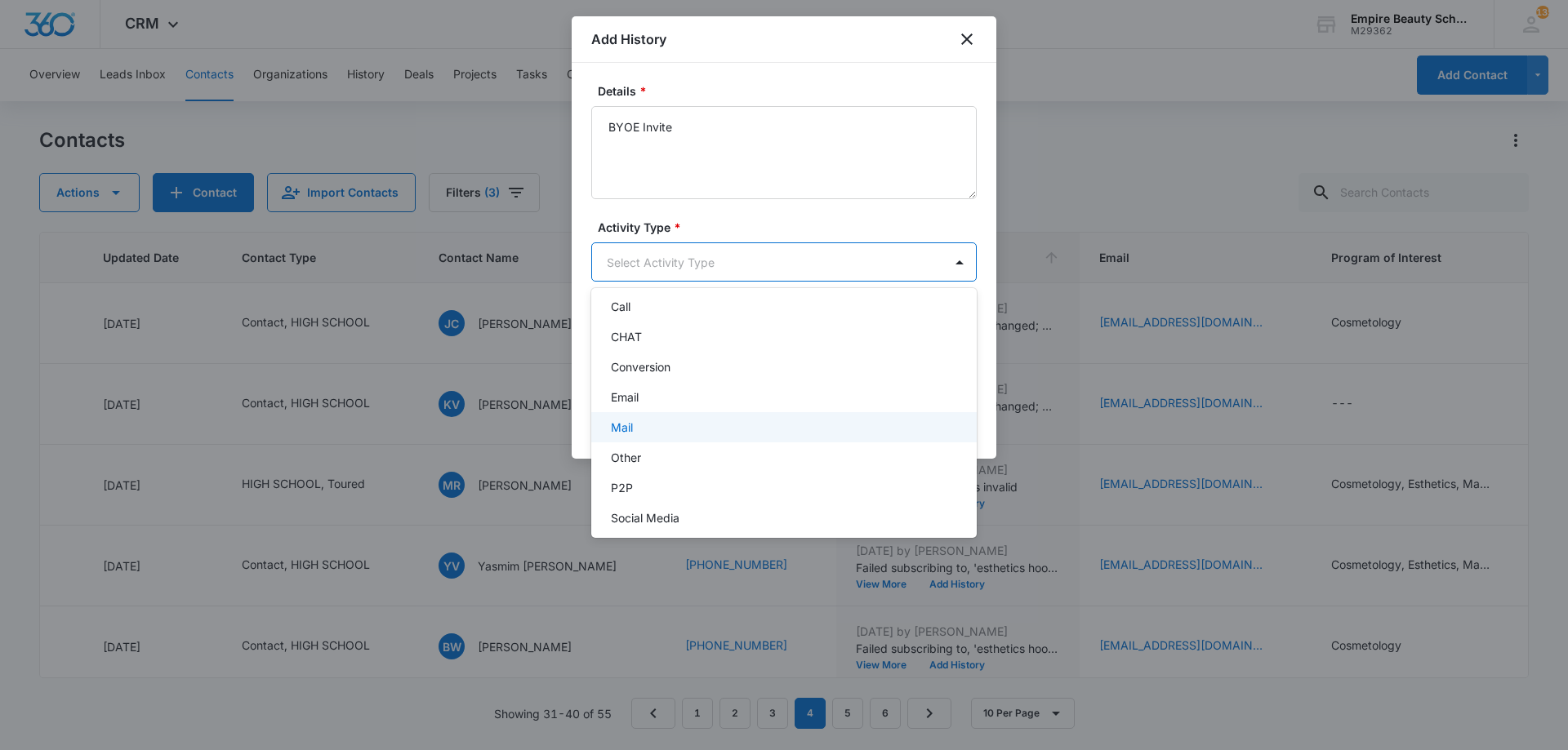
scroll to position [85, 0]
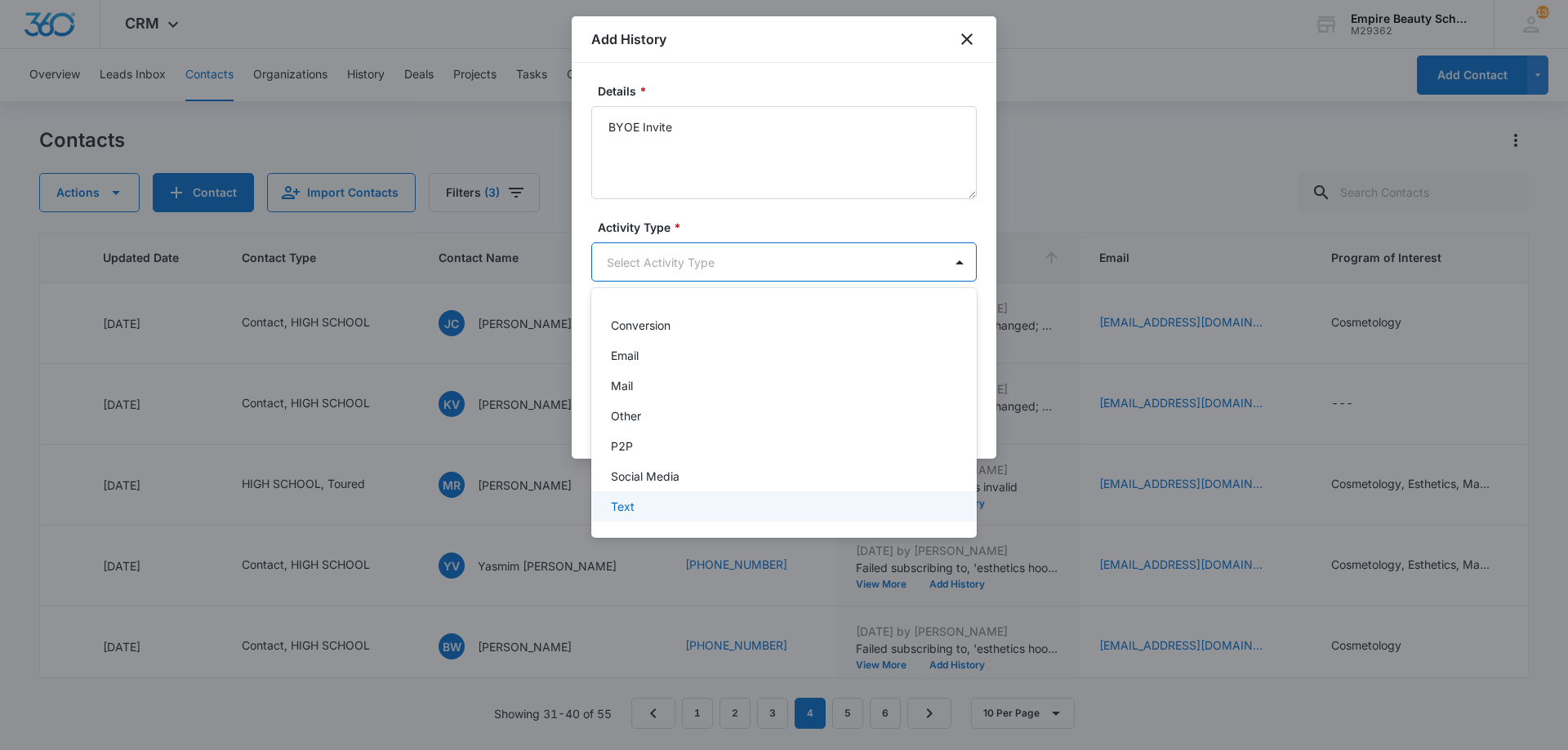
click at [682, 501] on div "Text" at bounding box center [782, 506] width 343 height 17
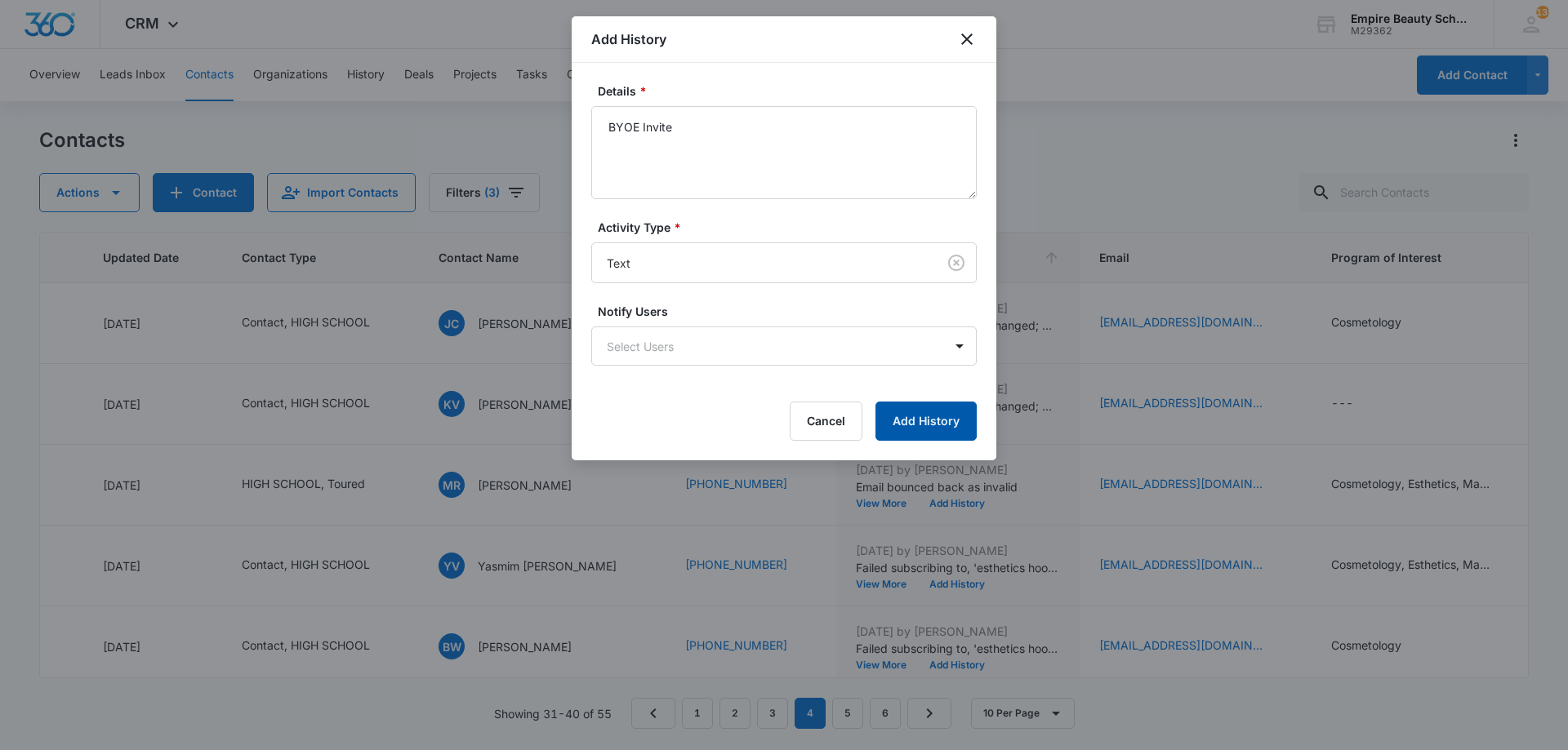
click at [894, 425] on button "Add History" at bounding box center [925, 421] width 101 height 39
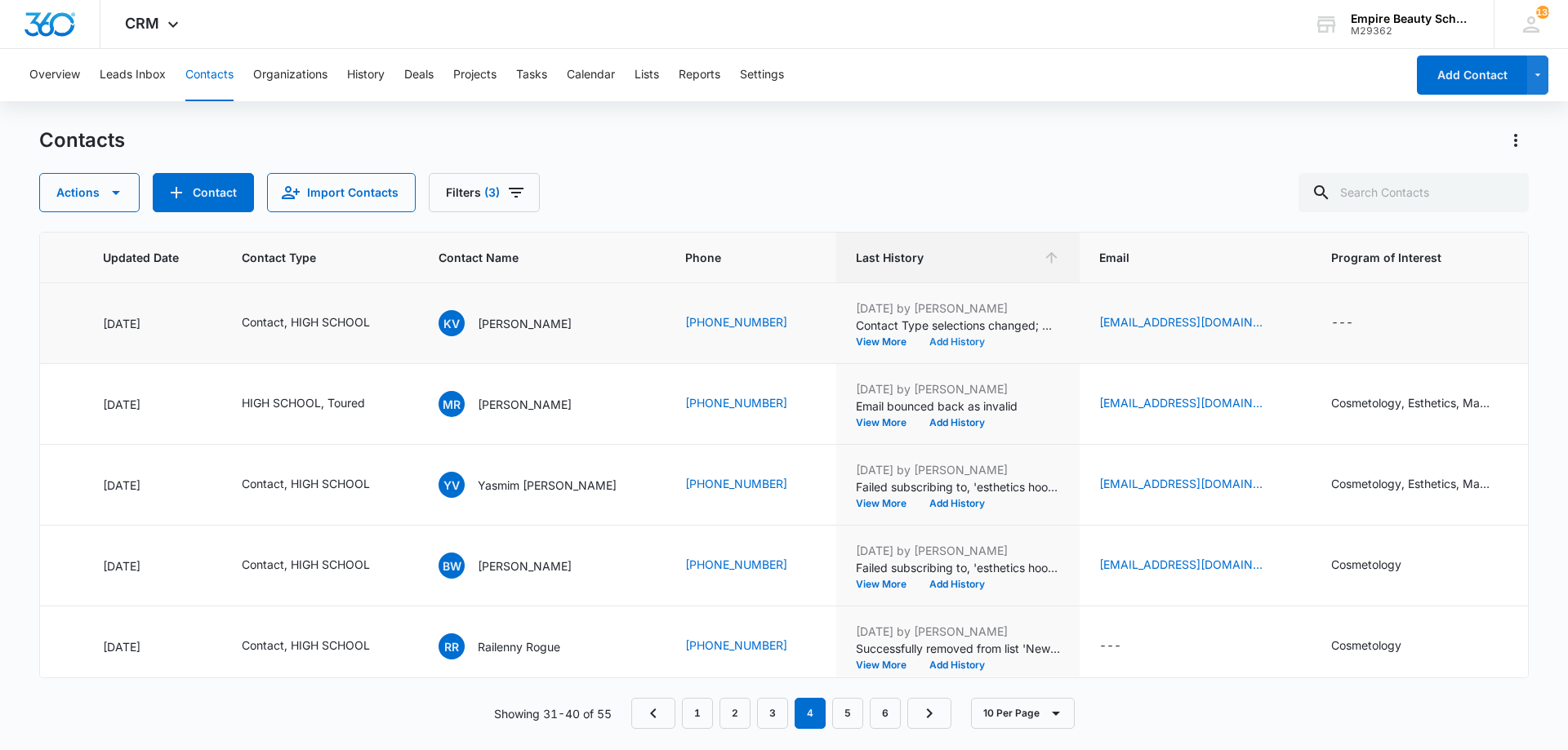
scroll to position [82, 231]
click at [918, 340] on button "Add History" at bounding box center [956, 341] width 78 height 10
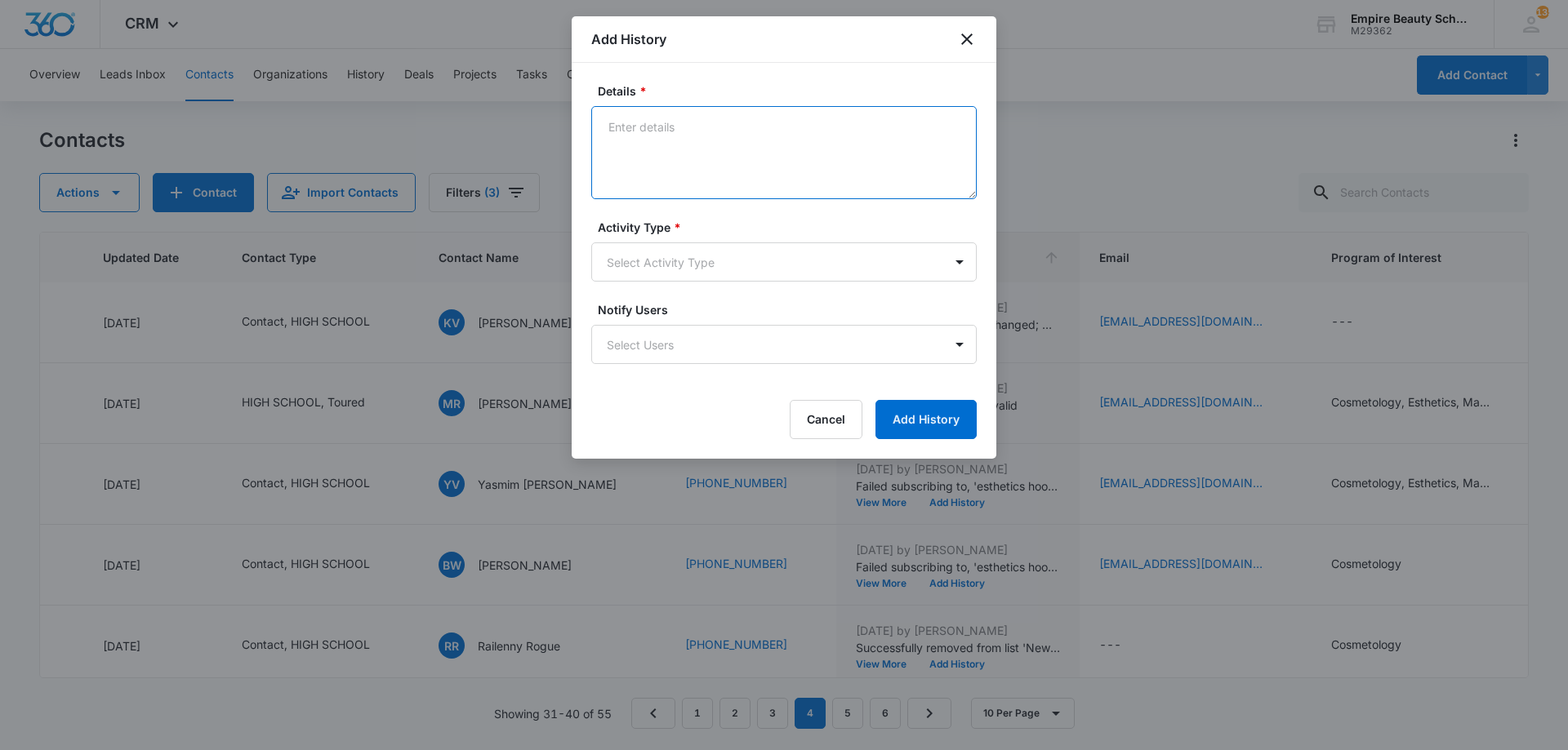
paste textarea "BYOE Invite"
type textarea "BYOE Invite"
click at [719, 241] on div "Activity Type * Select Activity Type" at bounding box center [784, 249] width 385 height 63
click at [670, 261] on body "CRM Apps Forms CRM Email Shop Payments POS Files Brand Settings Empire Beauty S…" at bounding box center [784, 375] width 1568 height 750
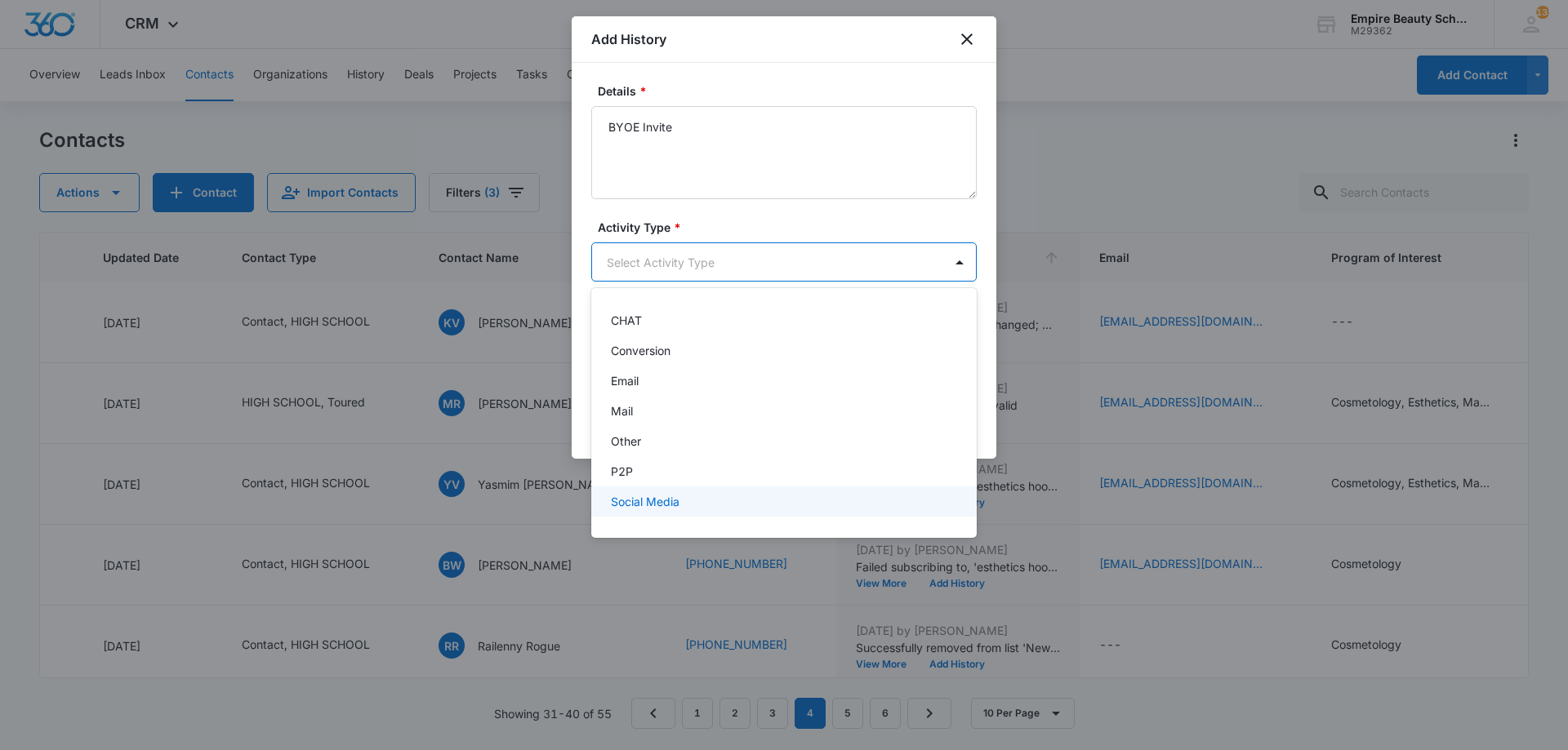
scroll to position [85, 0]
click at [650, 498] on div "Text" at bounding box center [782, 506] width 343 height 17
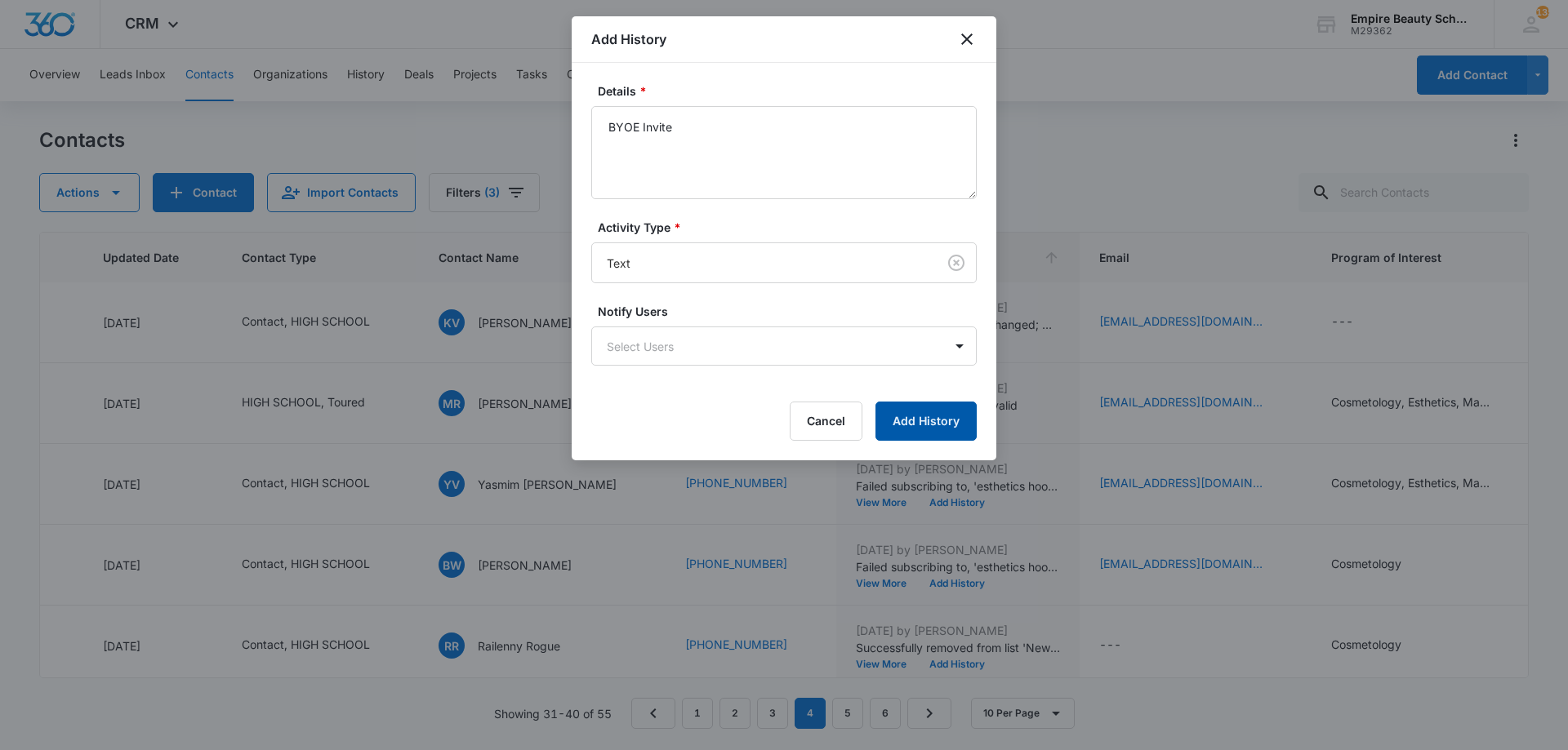
click at [939, 427] on button "Add History" at bounding box center [925, 421] width 101 height 39
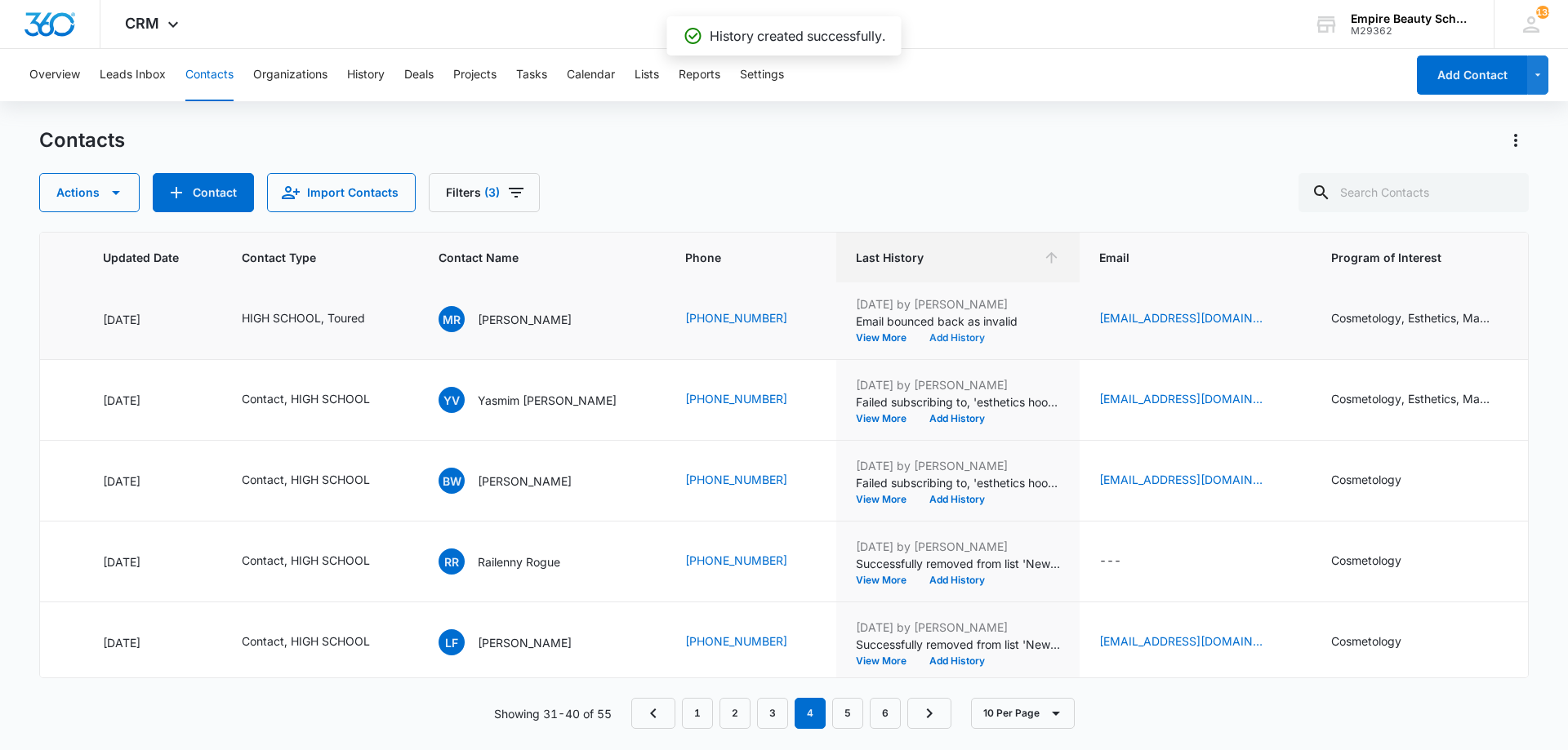
scroll to position [165, 231]
click at [856, 337] on button "View More" at bounding box center [887, 338] width 62 height 10
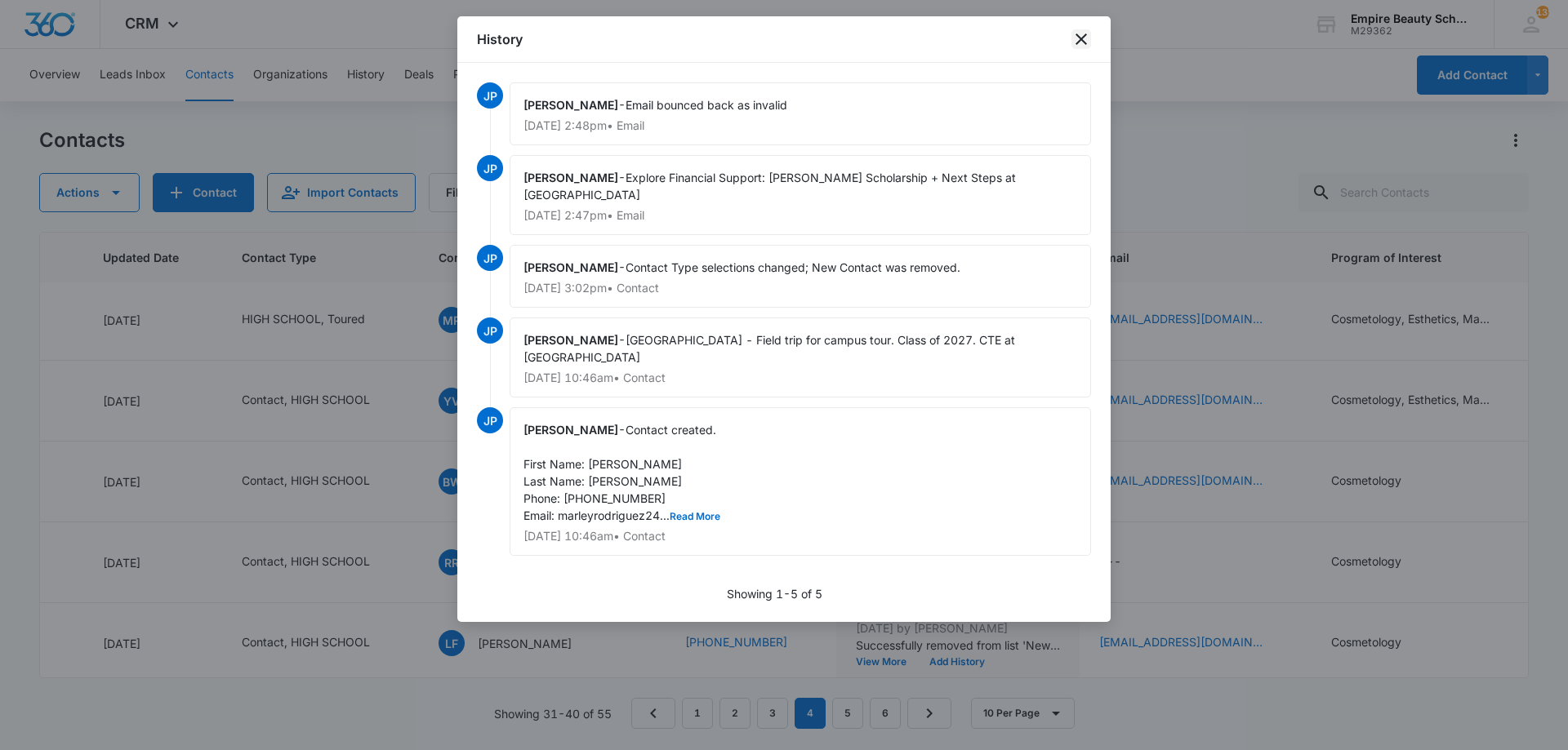
click at [1082, 39] on icon "close" at bounding box center [1081, 39] width 11 height 11
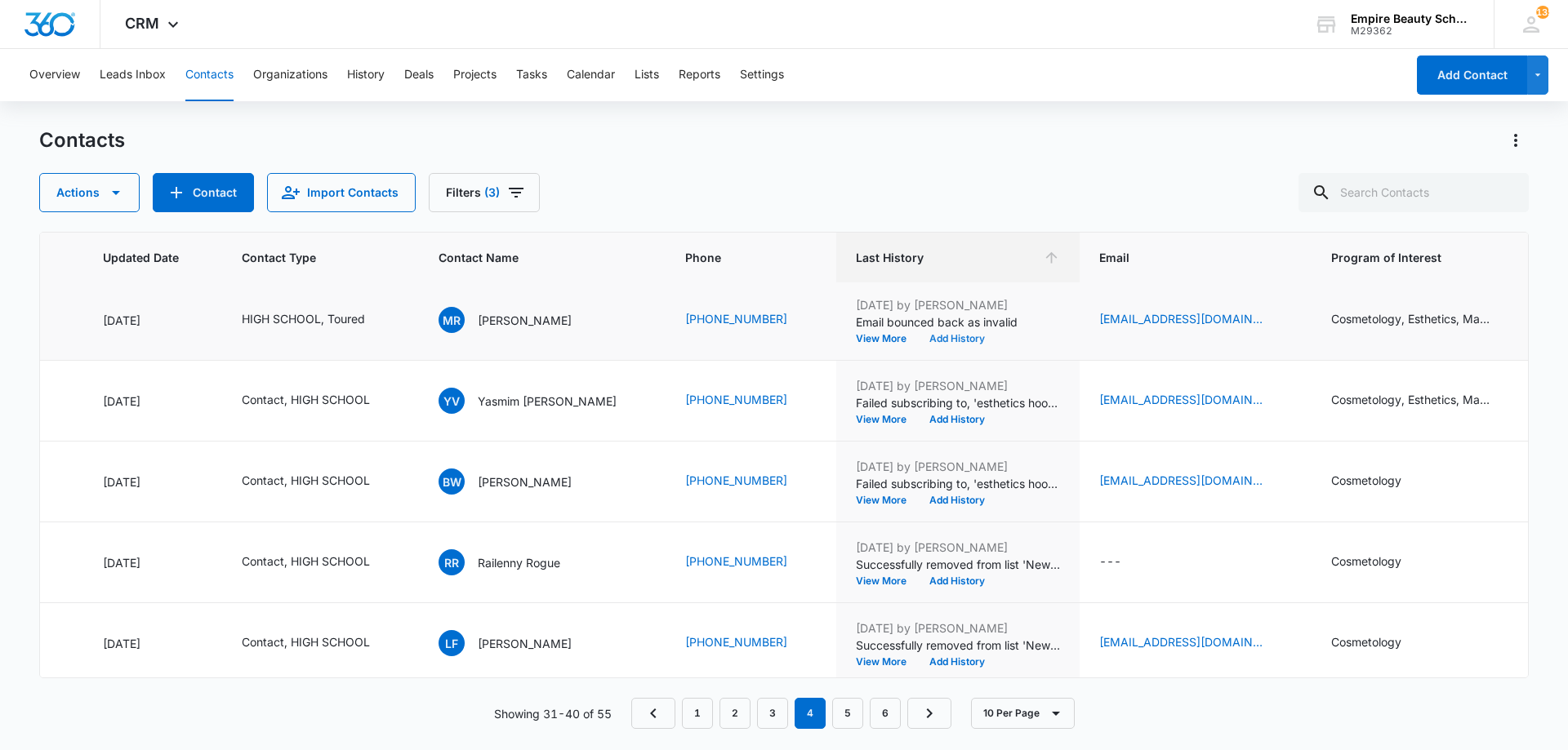
click at [918, 338] on button "Add History" at bounding box center [956, 338] width 78 height 10
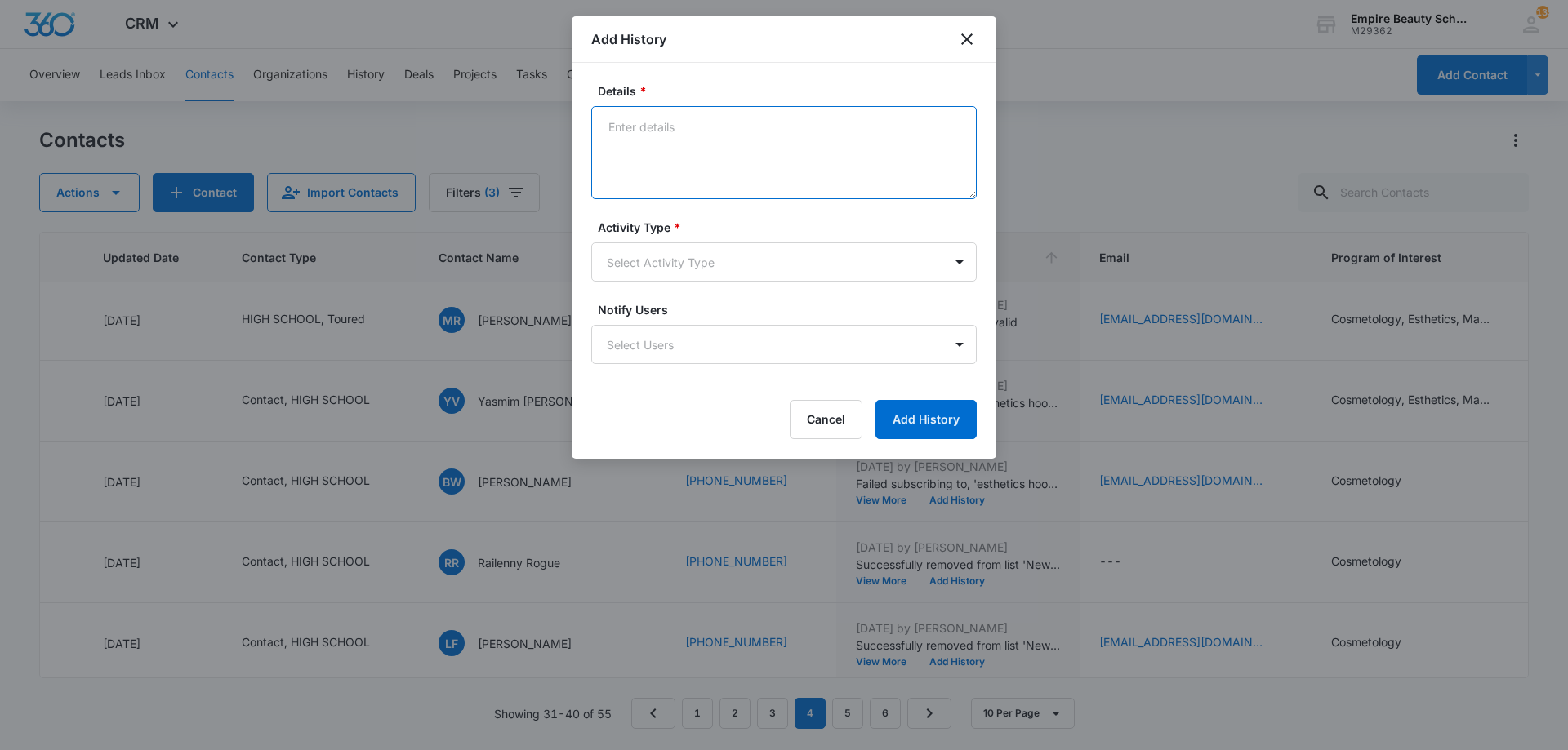
paste textarea "BYOE Invite"
type textarea "BYOE Invite"
click at [716, 240] on div "Activity Type * Select Activity Type" at bounding box center [784, 249] width 385 height 63
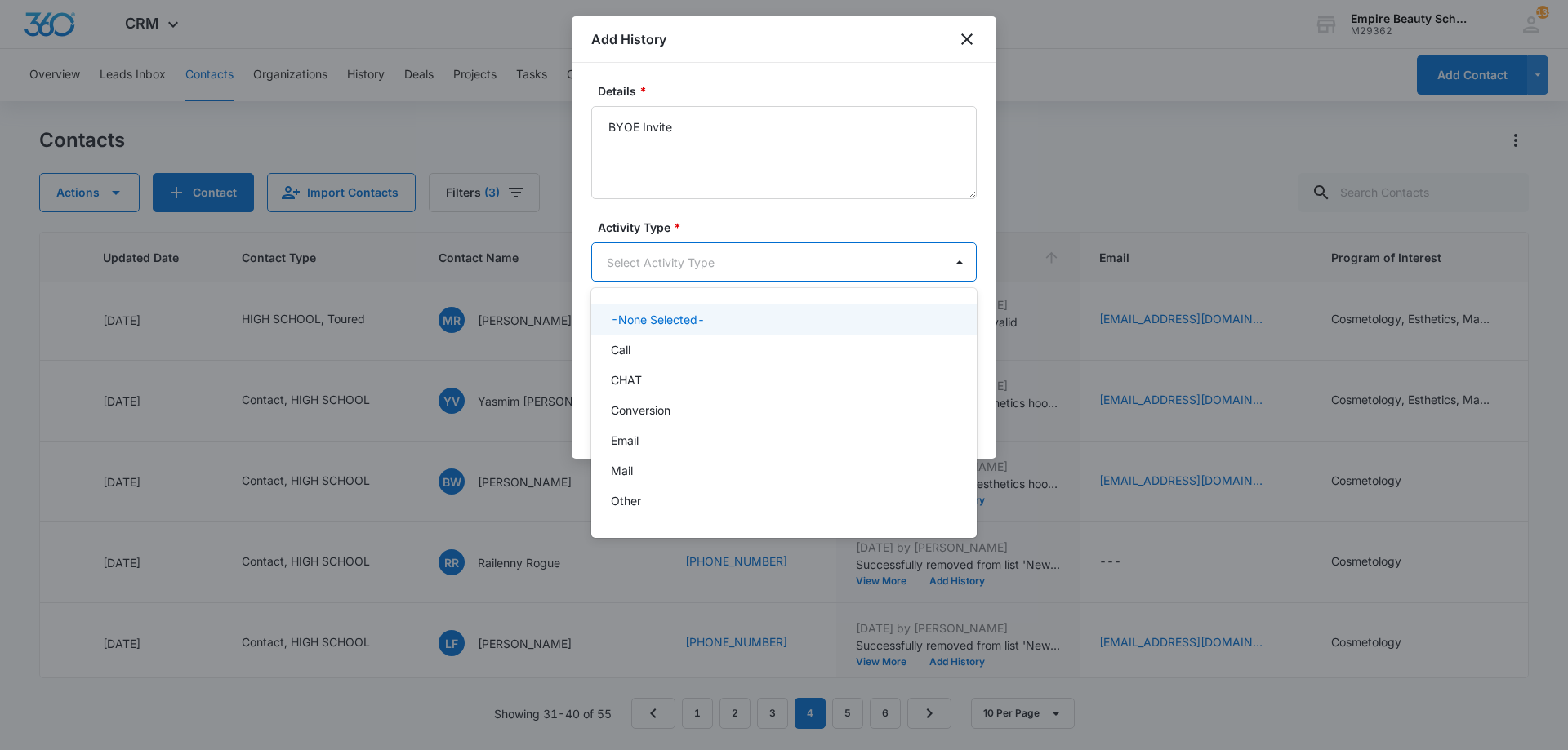
click at [716, 257] on body "CRM Apps Forms CRM Email Shop Payments POS Files Brand Settings Empire Beauty S…" at bounding box center [784, 375] width 1568 height 750
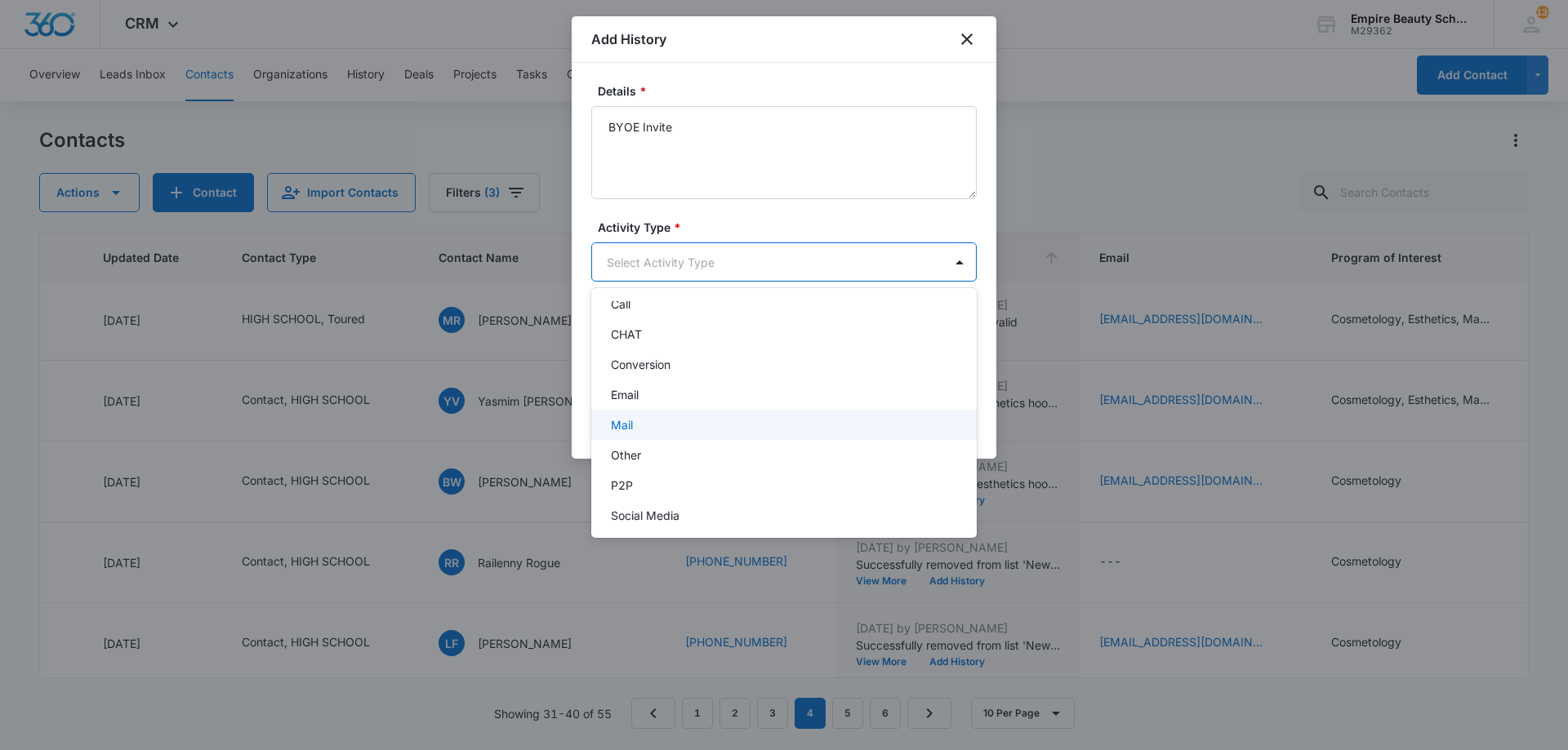
scroll to position [85, 0]
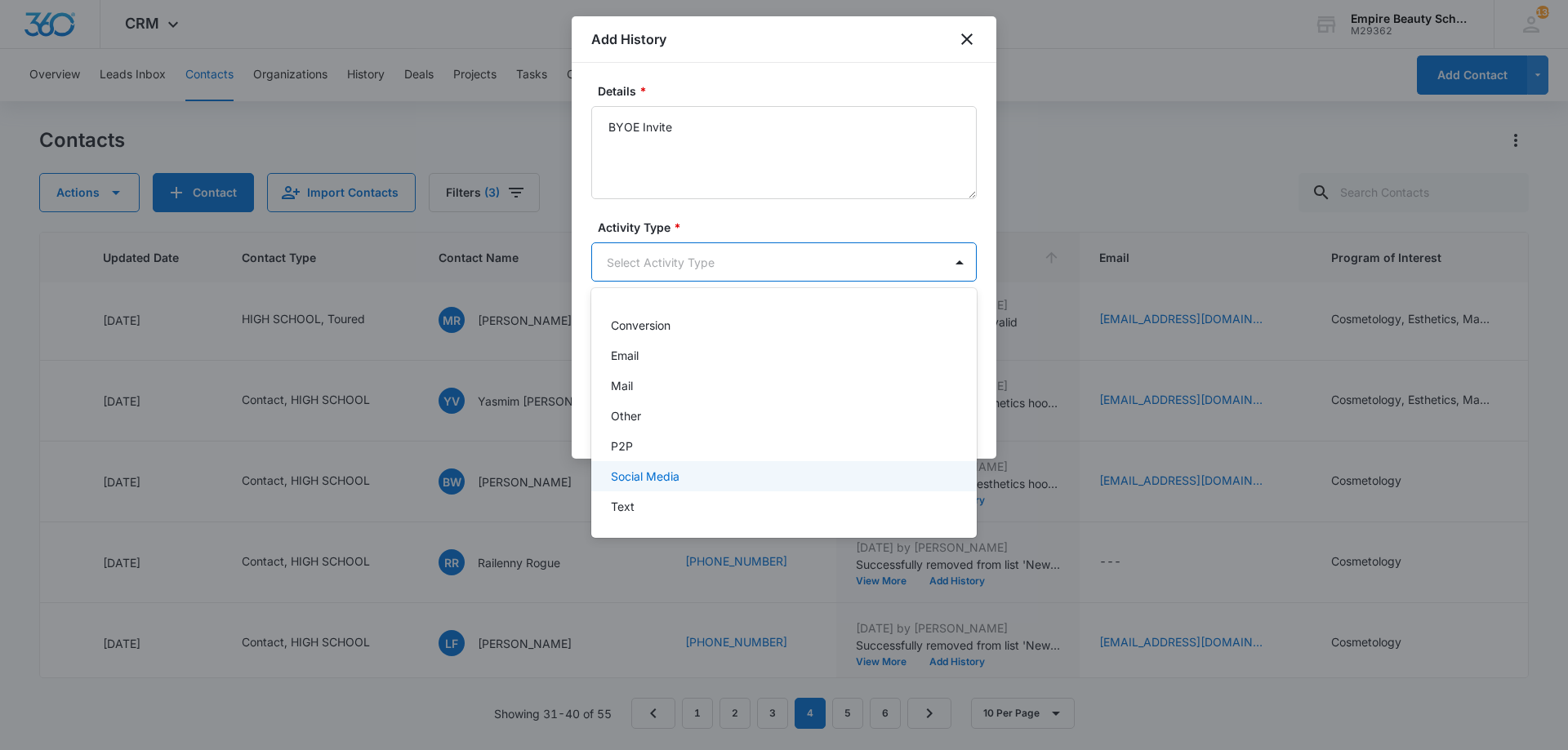
click at [673, 499] on div "Text" at bounding box center [782, 506] width 343 height 17
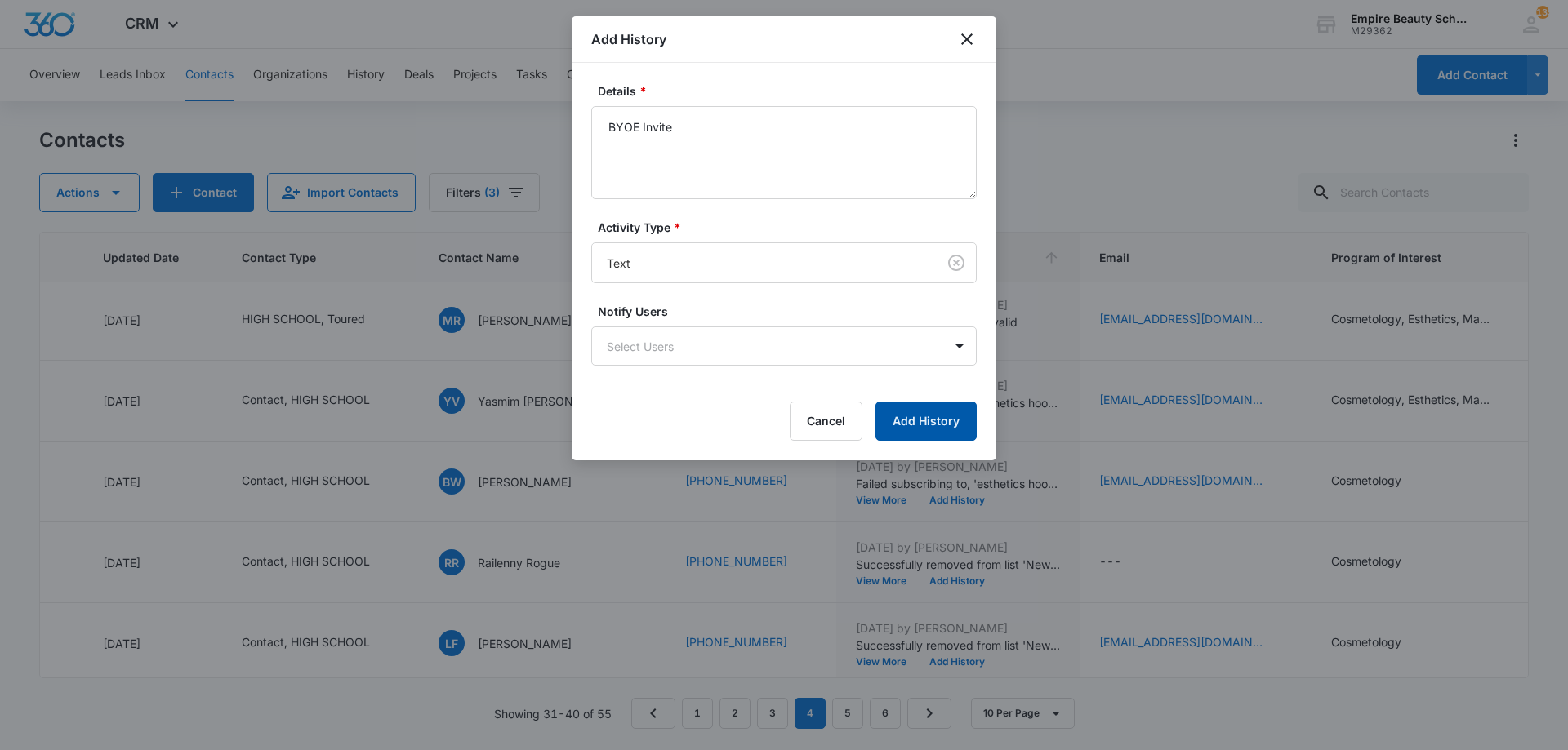
click at [887, 427] on button "Add History" at bounding box center [925, 421] width 101 height 39
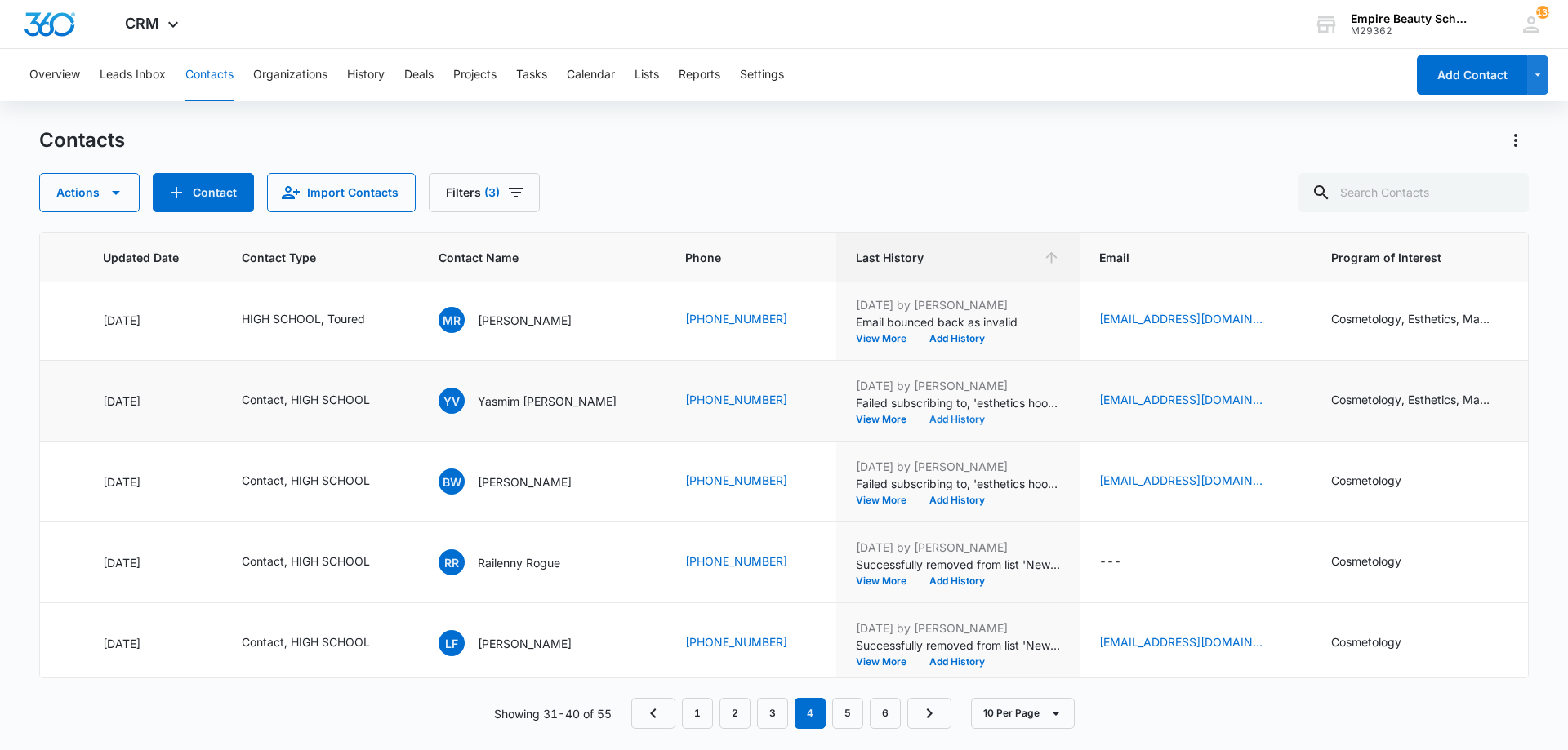
click at [918, 422] on button "Add History" at bounding box center [956, 420] width 78 height 10
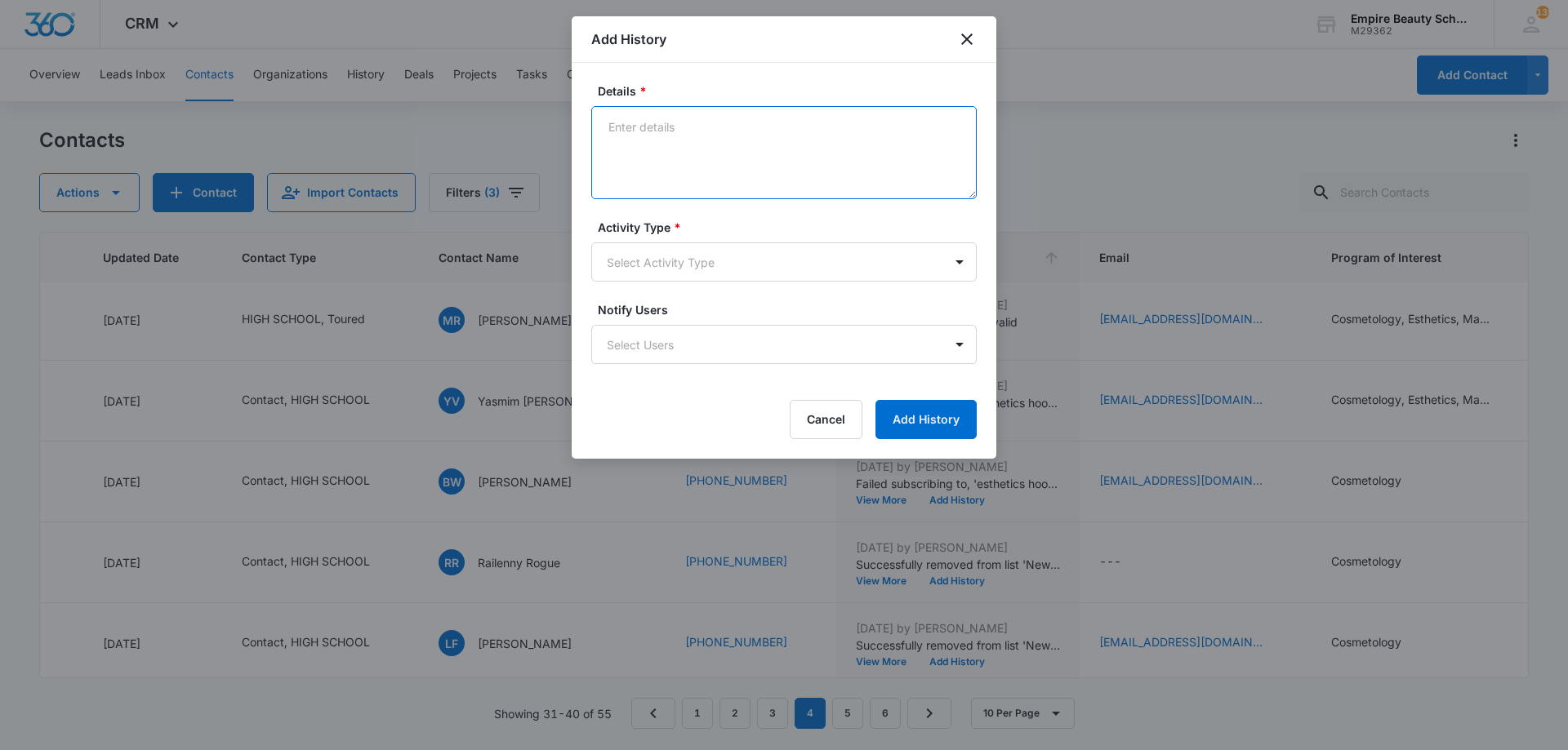
paste textarea "BYOE Invite"
type textarea "BYOE Invite"
click at [760, 255] on body "CRM Apps Forms CRM Email Shop Payments POS Files Brand Settings Empire Beauty S…" at bounding box center [784, 375] width 1568 height 750
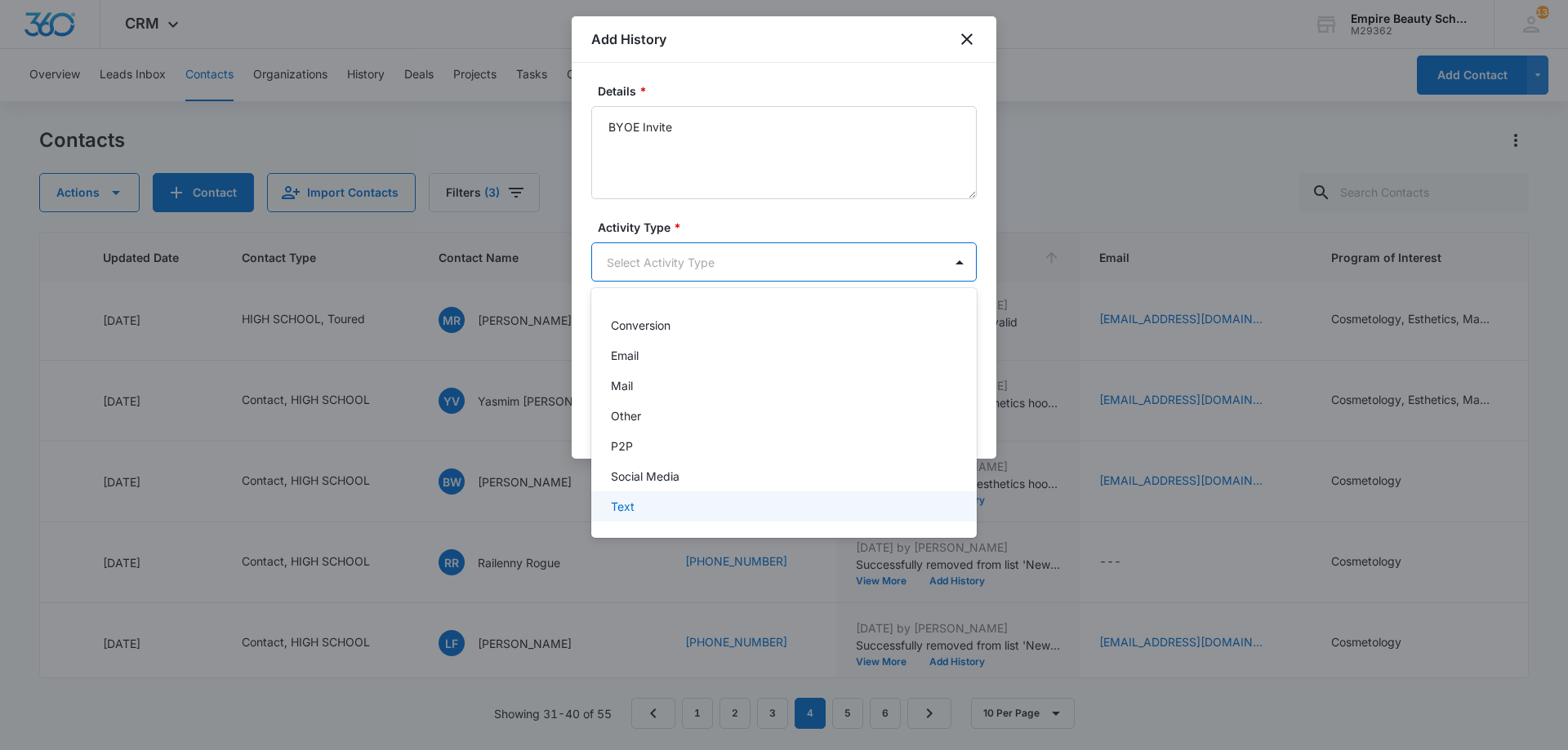
click at [689, 505] on div "Text" at bounding box center [782, 506] width 343 height 17
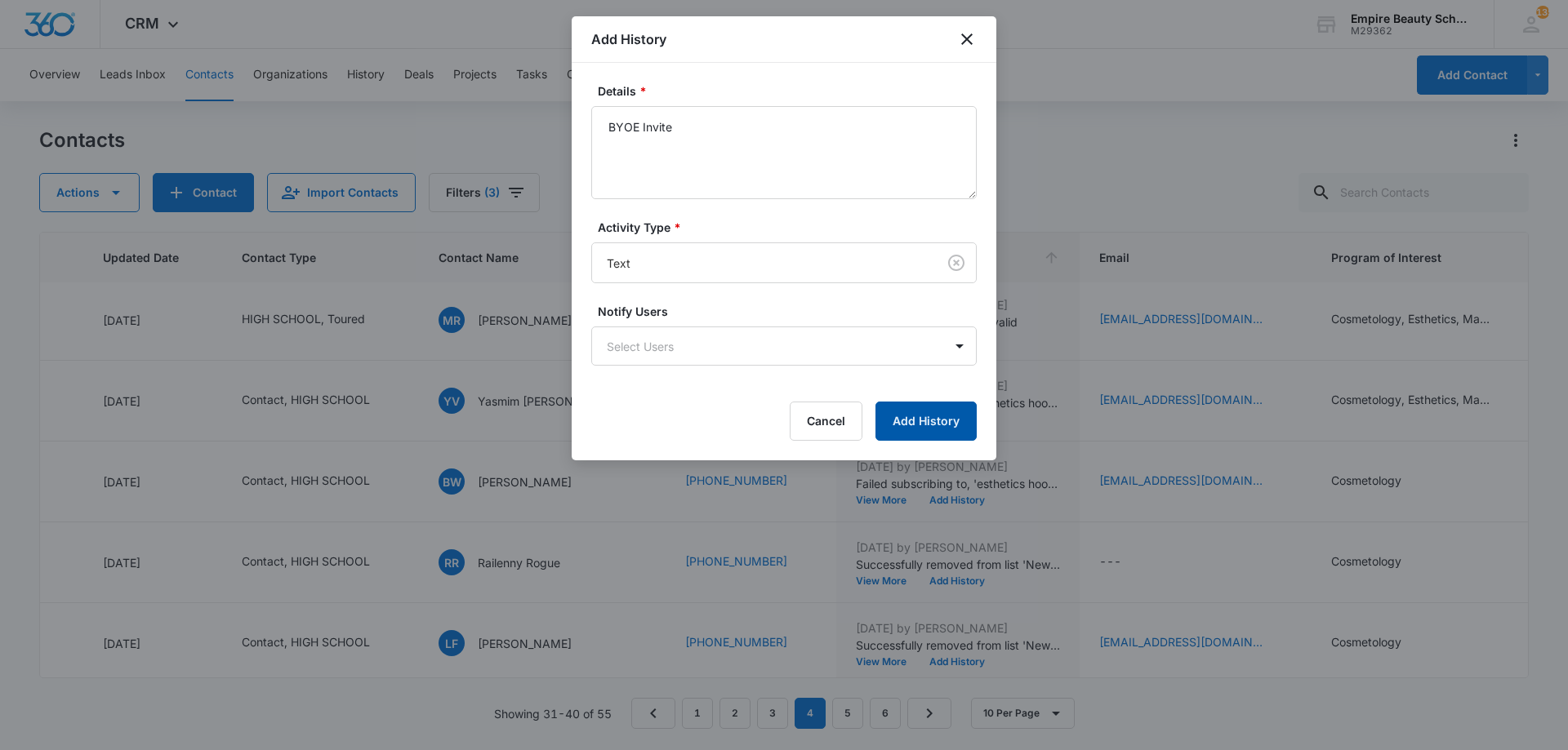
click at [910, 424] on button "Add History" at bounding box center [925, 421] width 101 height 39
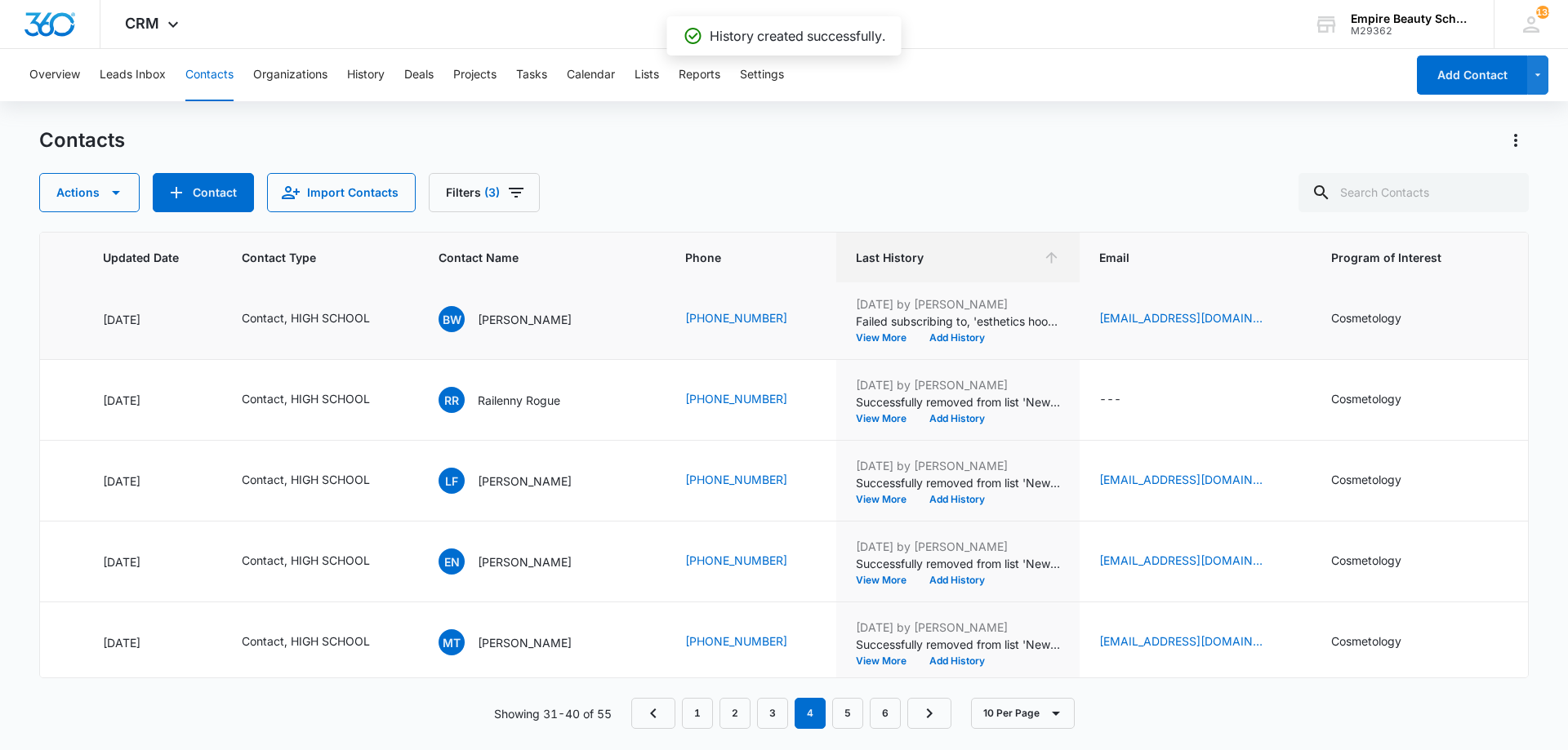
scroll to position [328, 231]
click at [918, 334] on button "Add History" at bounding box center [956, 337] width 78 height 10
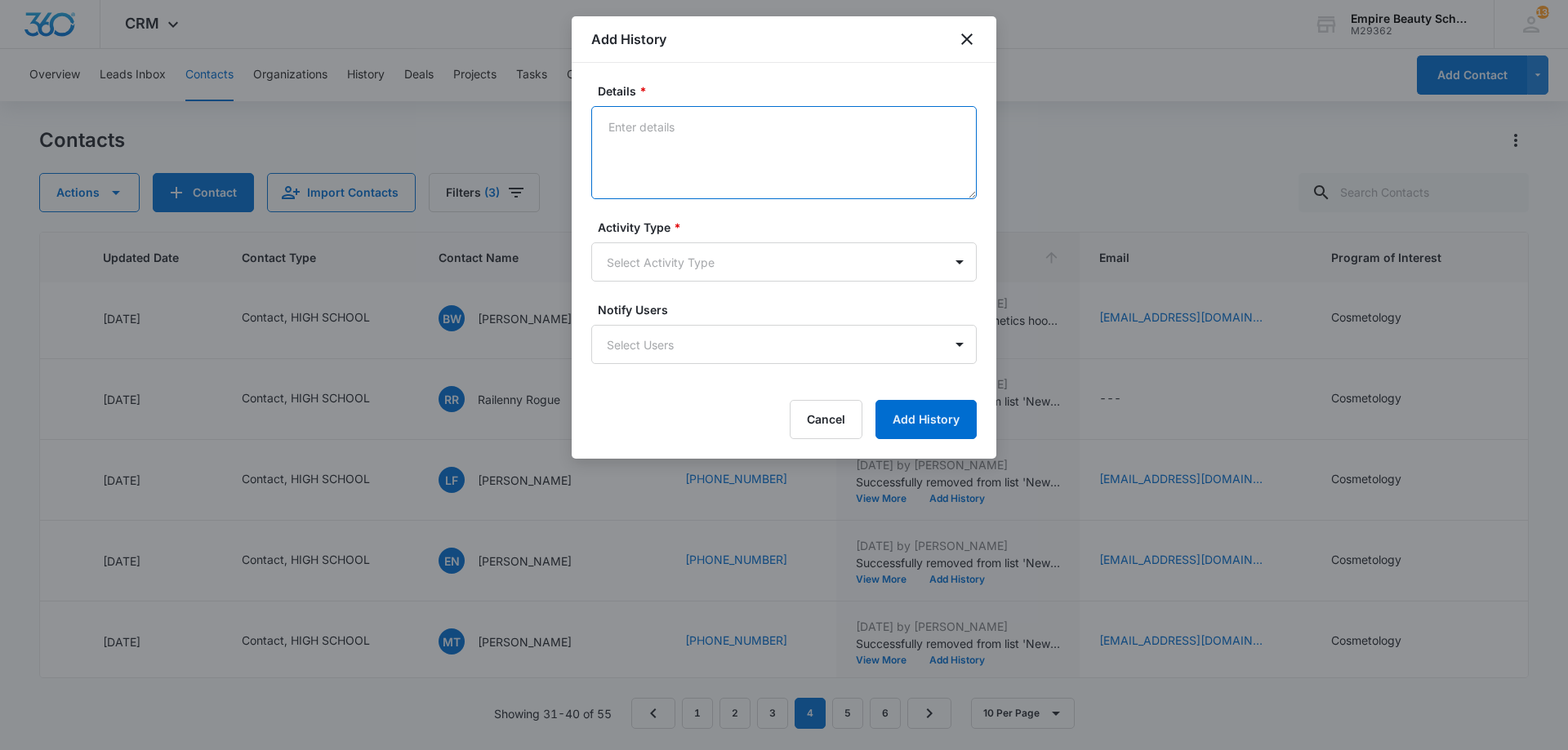
paste textarea "BYOE Invite"
type textarea "BYOE Invite"
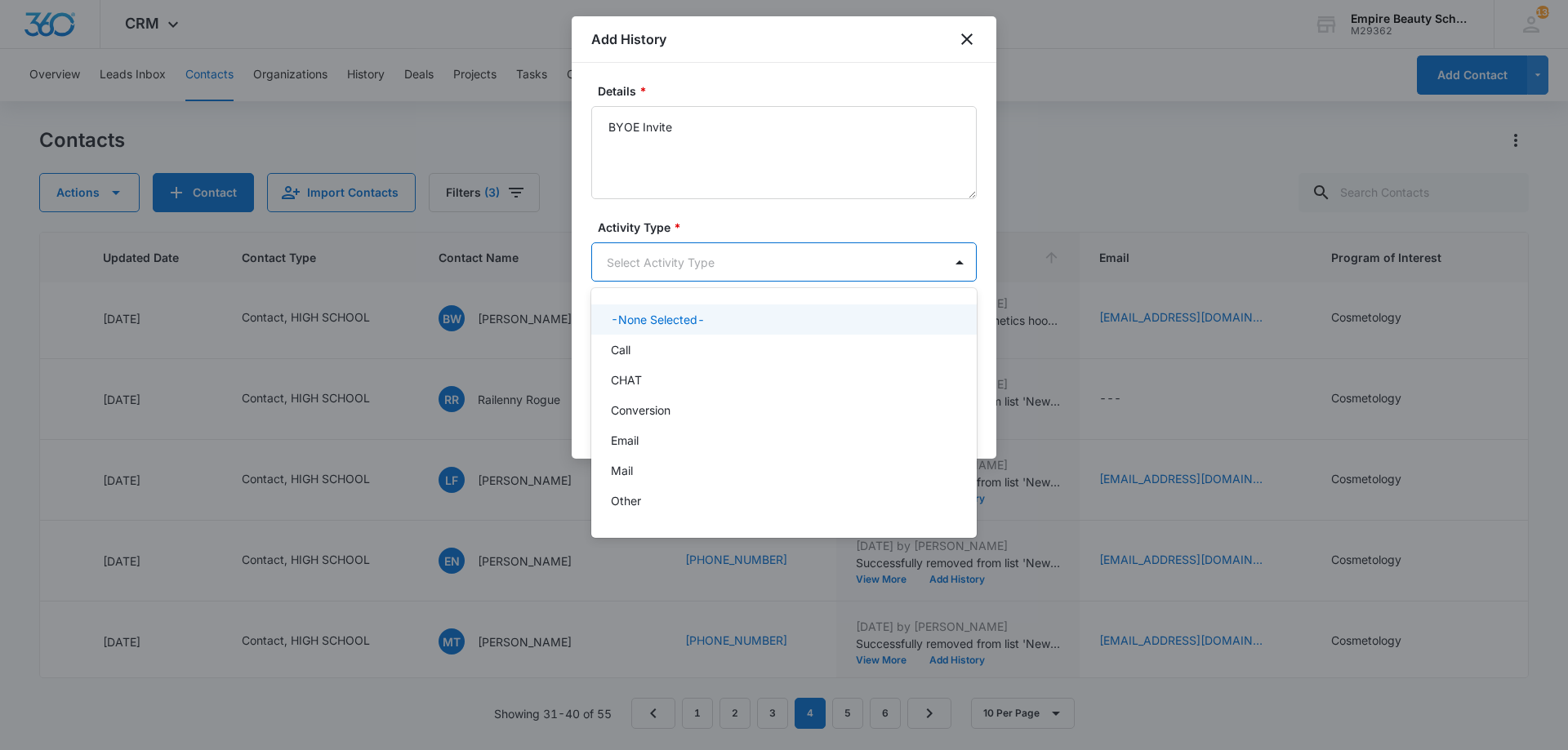
click at [733, 271] on body "CRM Apps Forms CRM Email Shop Payments POS Files Brand Settings Empire Beauty S…" at bounding box center [784, 375] width 1568 height 750
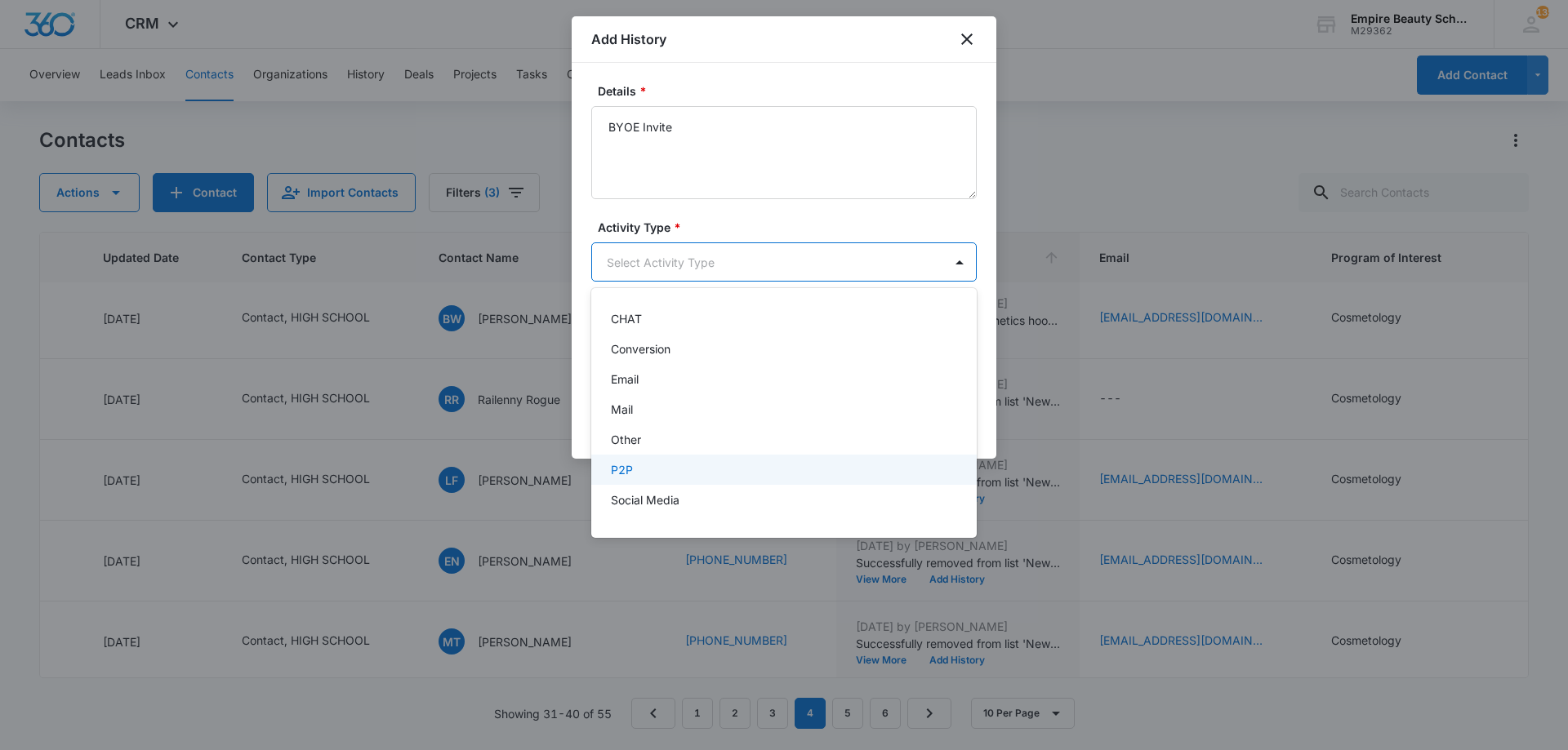
scroll to position [85, 0]
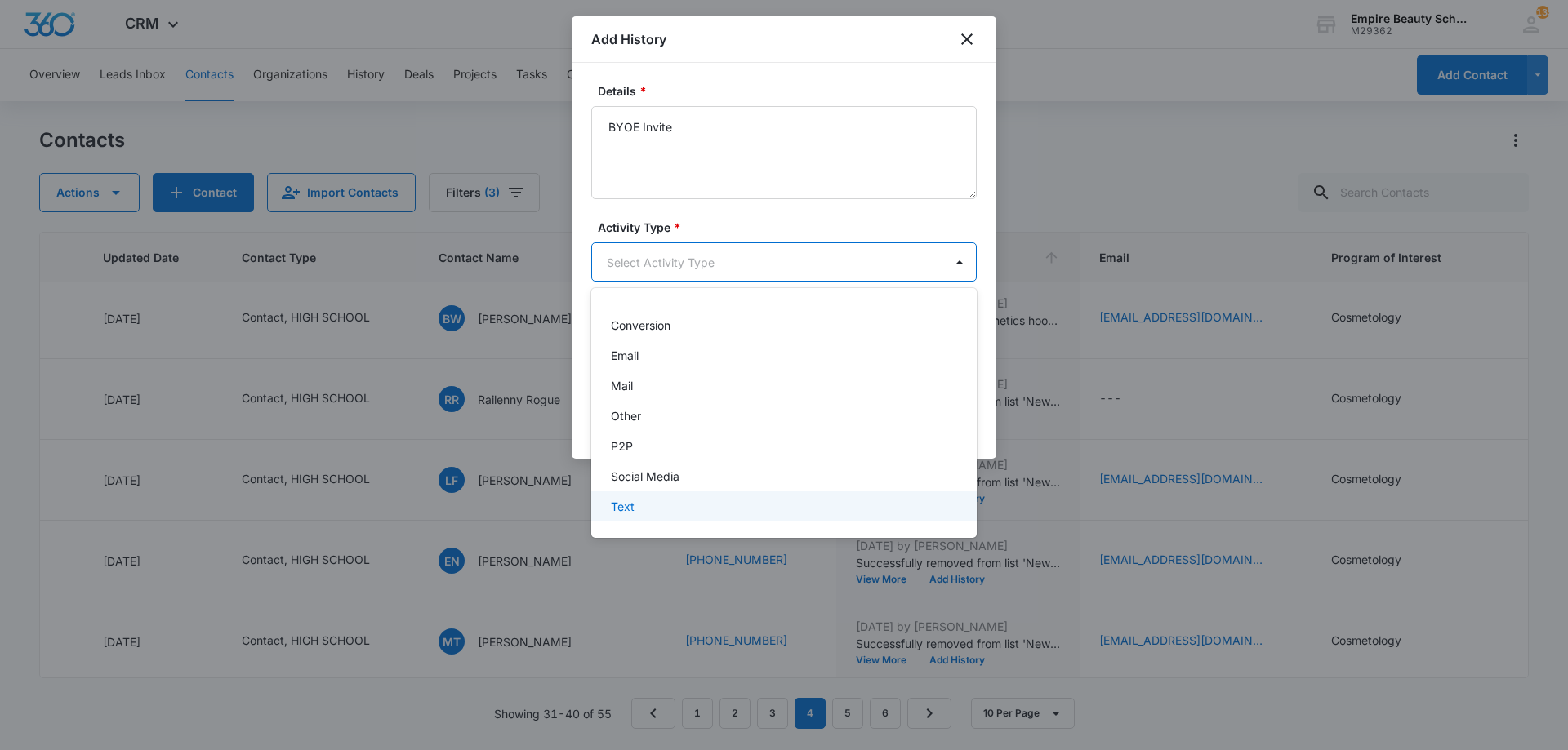
click at [687, 504] on div "Text" at bounding box center [782, 506] width 343 height 17
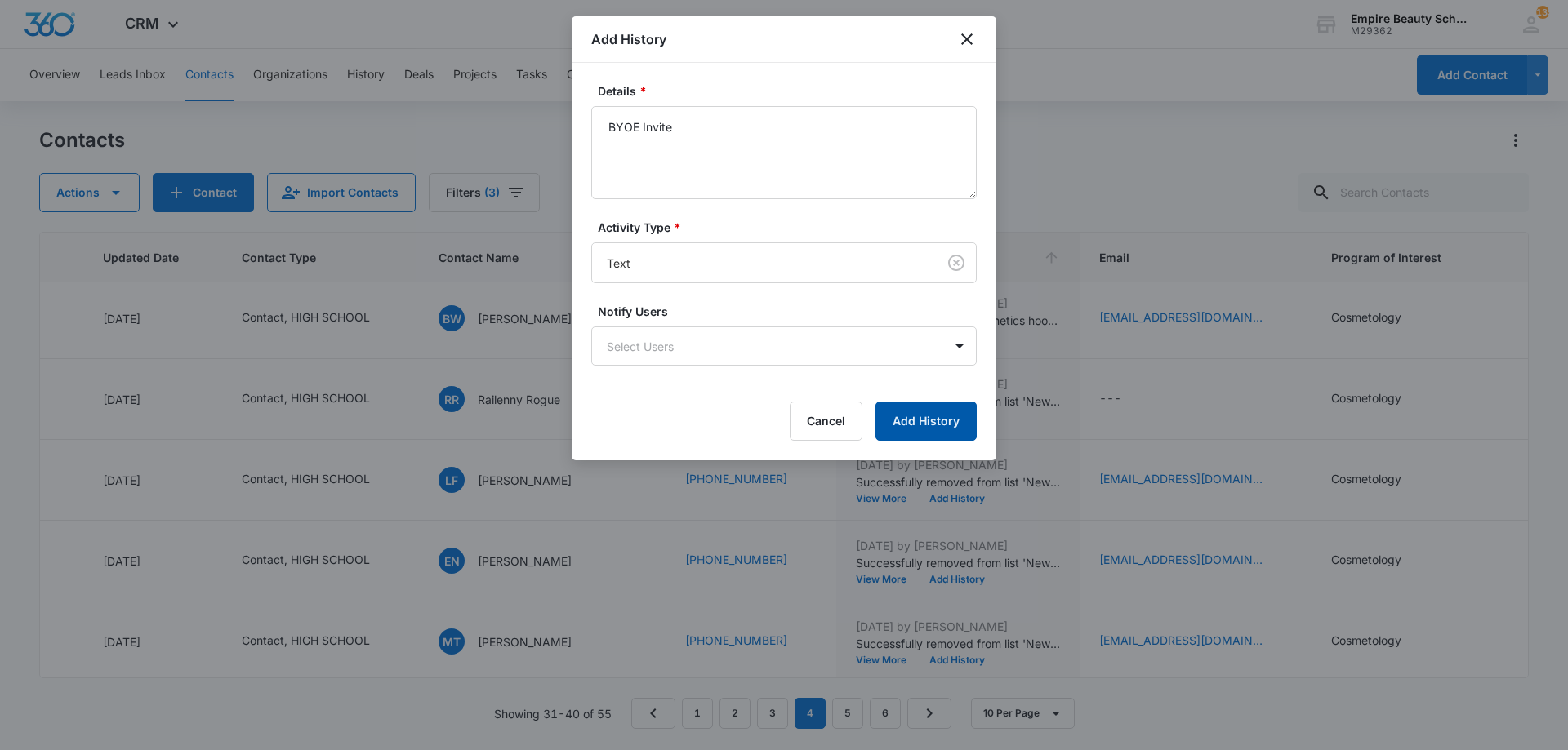
click at [922, 419] on button "Add History" at bounding box center [925, 421] width 101 height 39
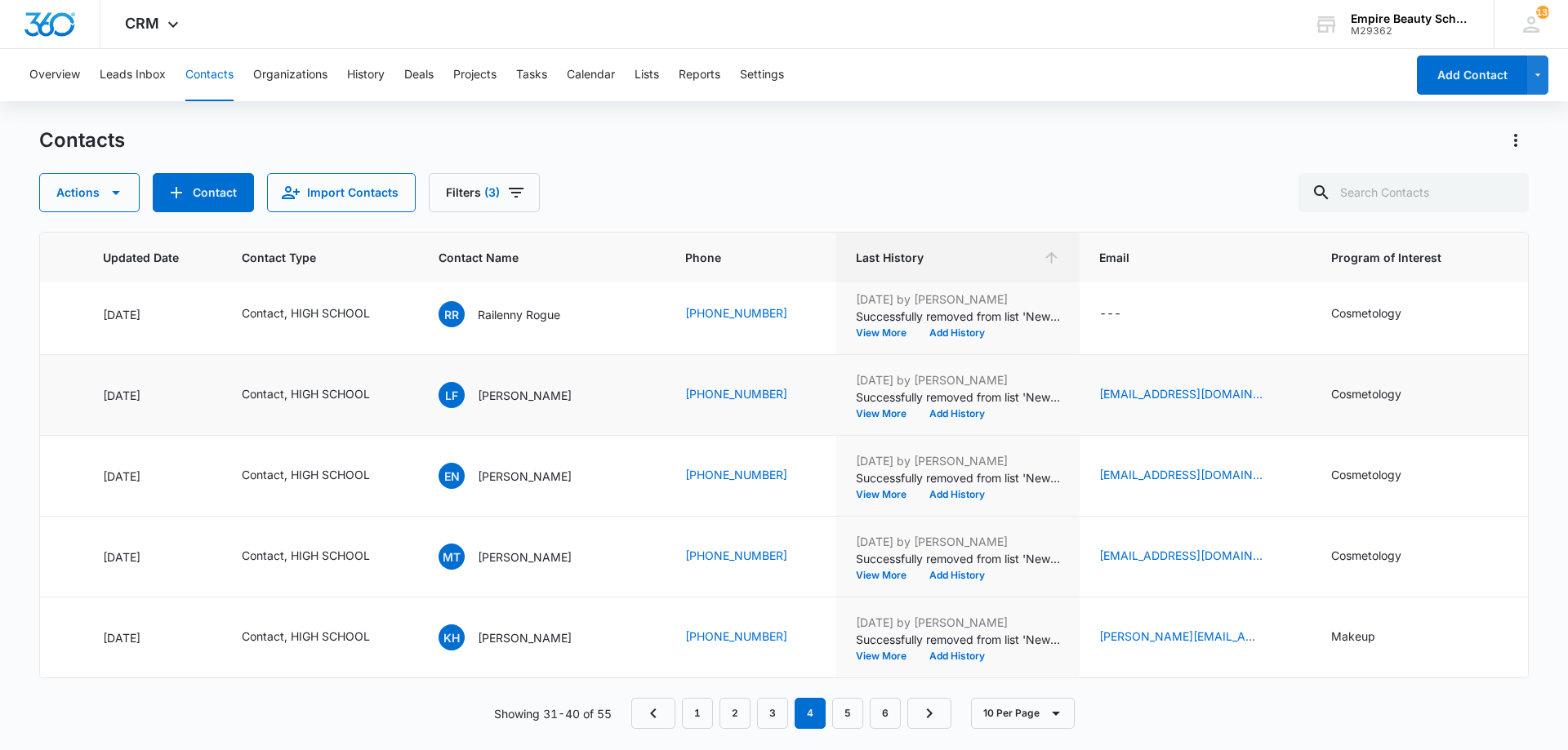
scroll to position [426, 231]
click at [918, 409] on button "Add History" at bounding box center [956, 413] width 78 height 10
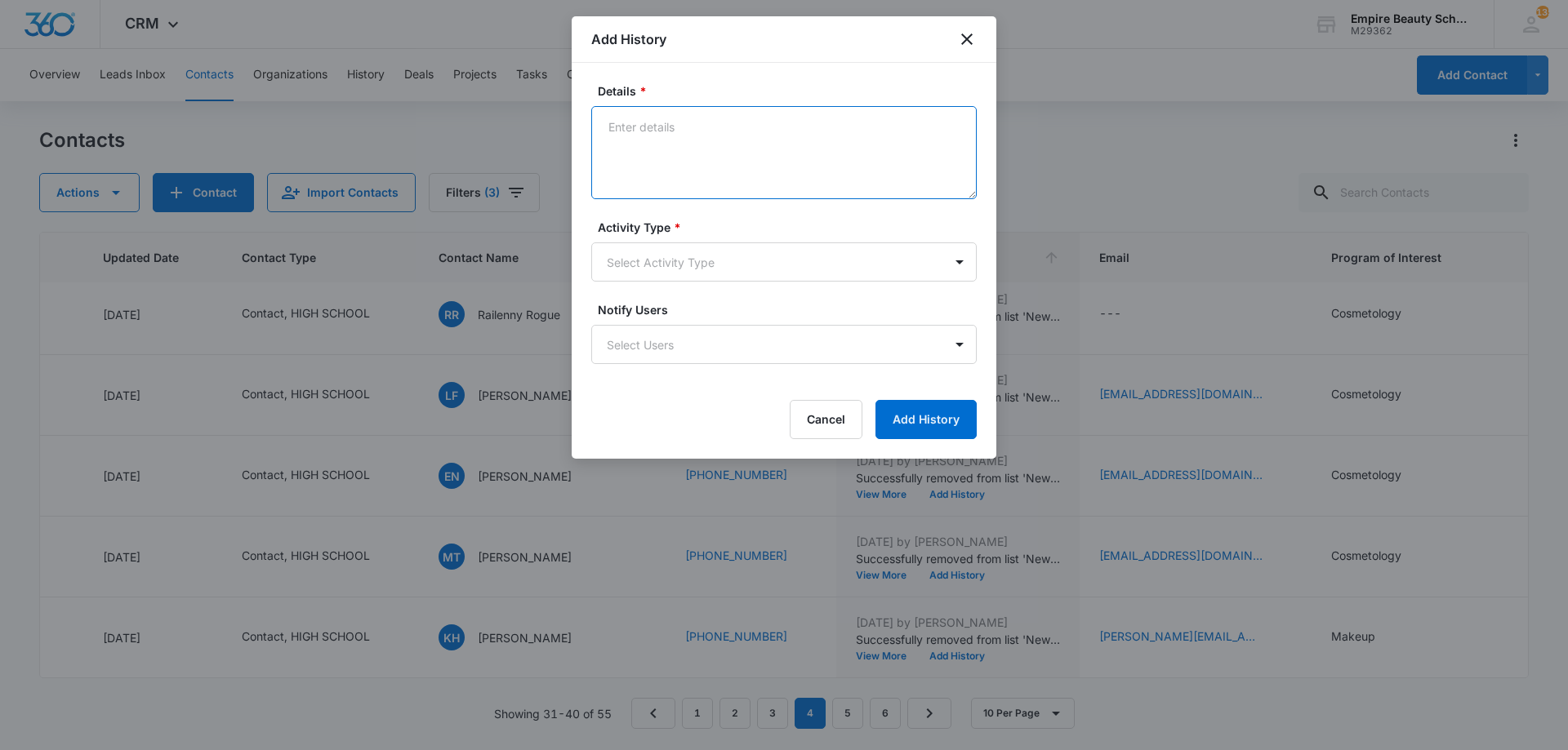
paste textarea "BYOE Invite"
type textarea "BYOE Invite"
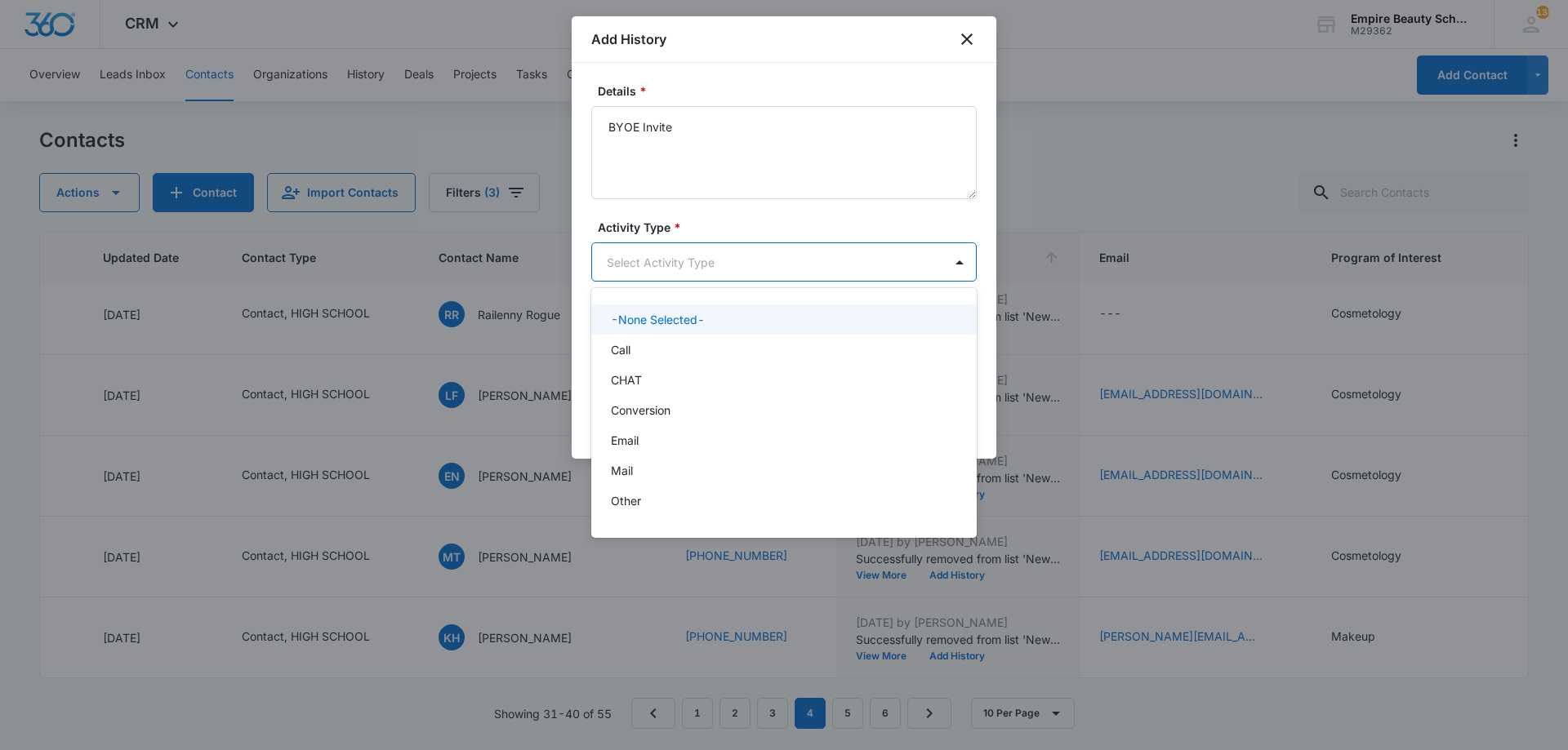
click at [762, 260] on body "CRM Apps Forms CRM Email Shop Payments POS Files Brand Settings Empire Beauty S…" at bounding box center [784, 375] width 1568 height 750
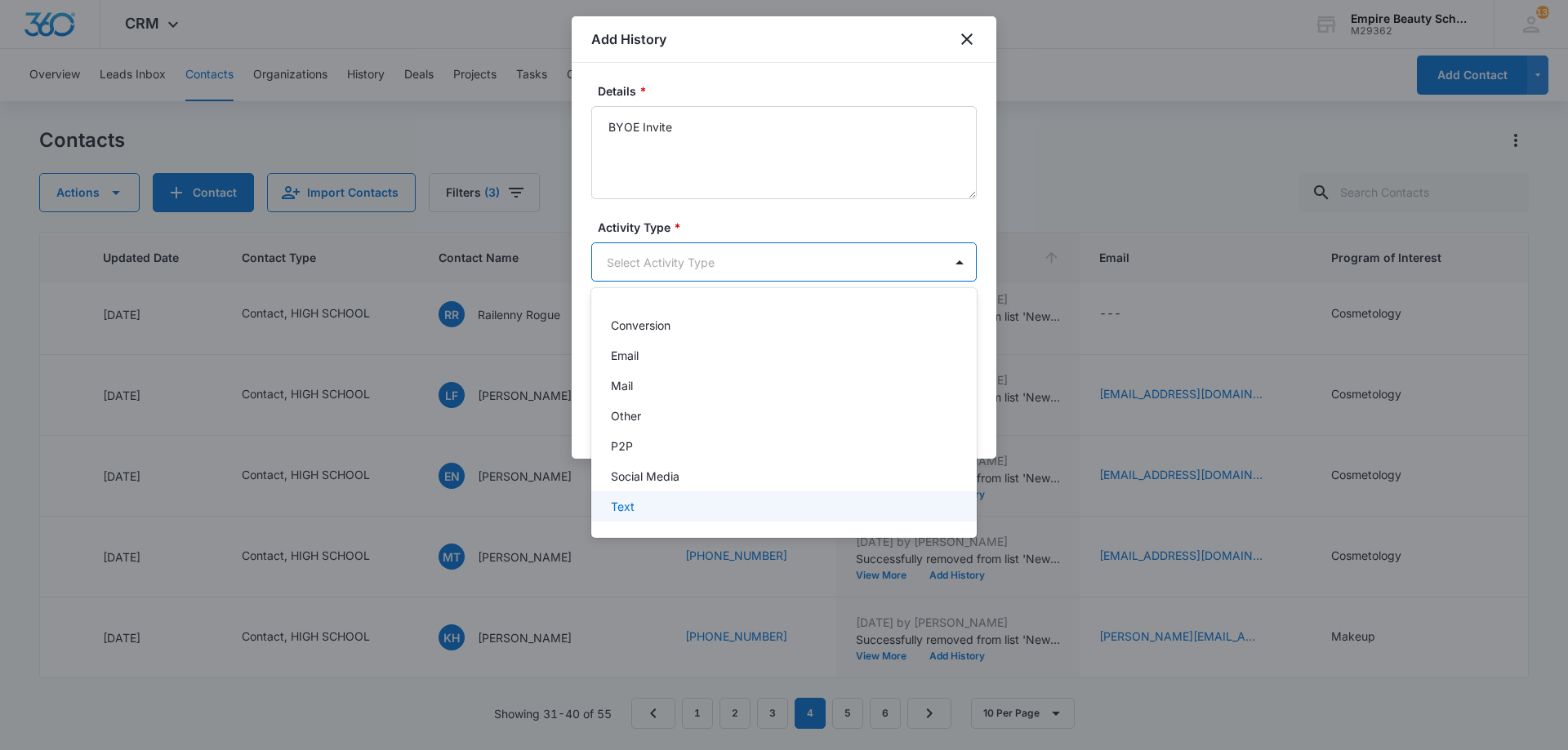
click at [670, 505] on div "Text" at bounding box center [782, 506] width 343 height 17
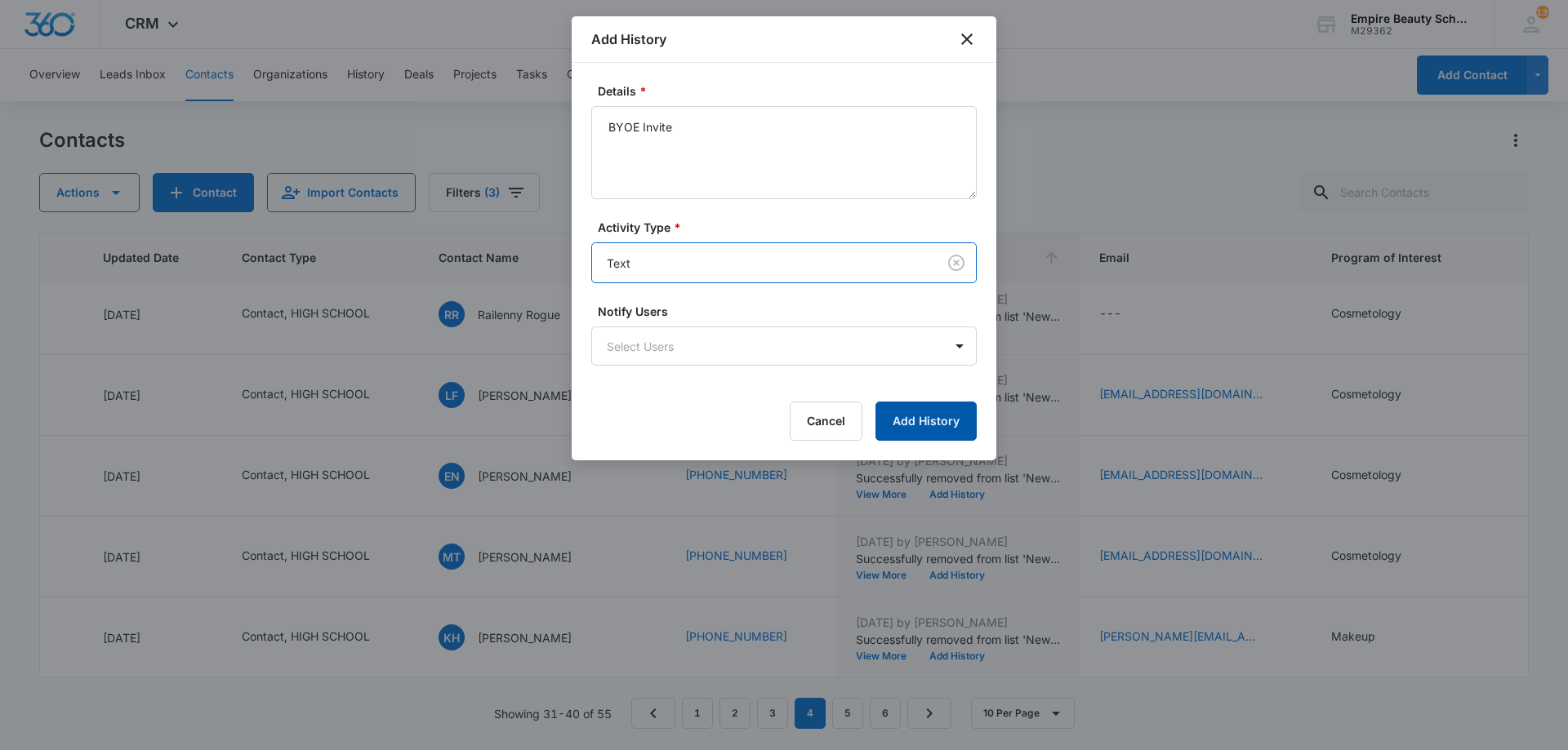
click at [922, 422] on button "Add History" at bounding box center [925, 421] width 101 height 39
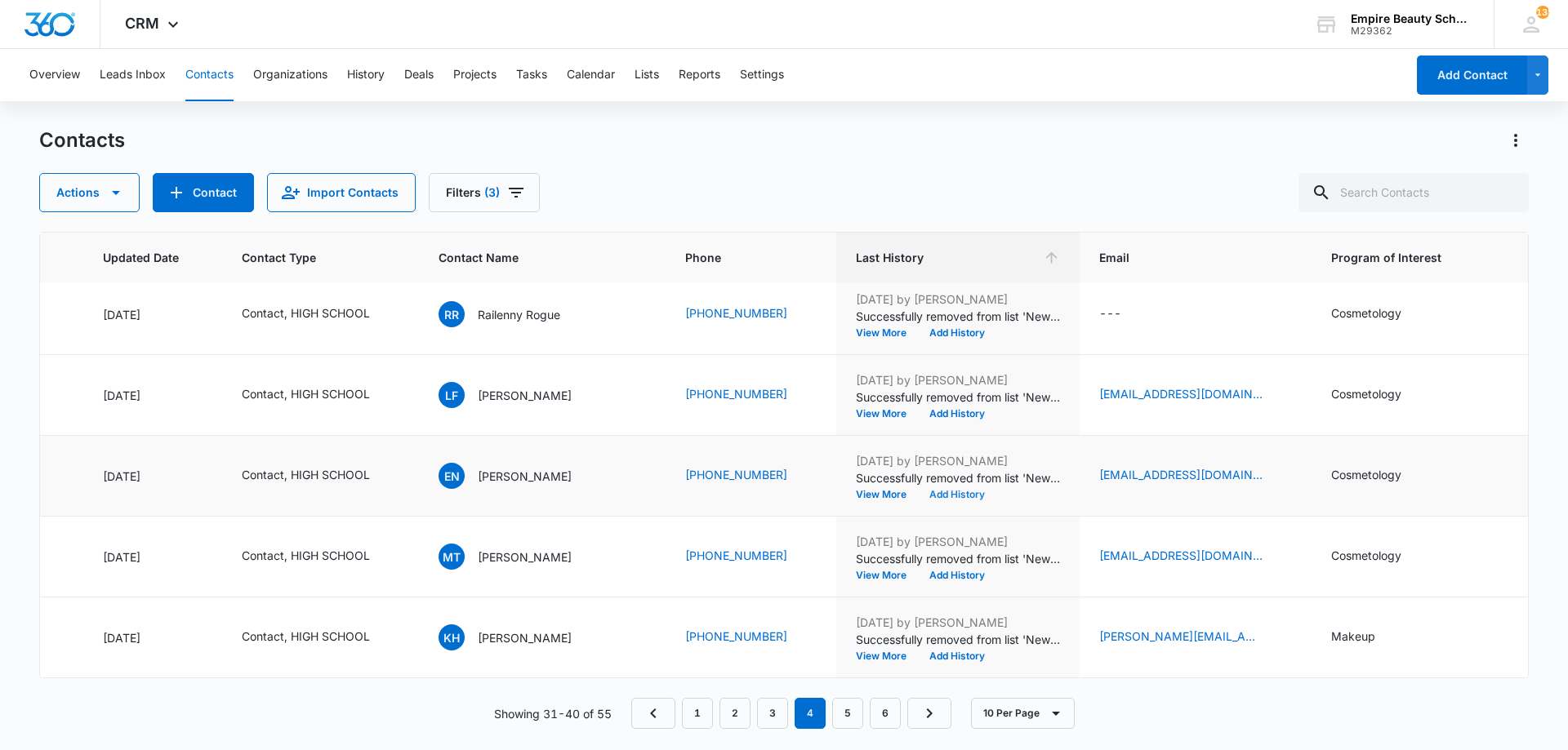
click at [918, 490] on button "Add History" at bounding box center [956, 494] width 78 height 10
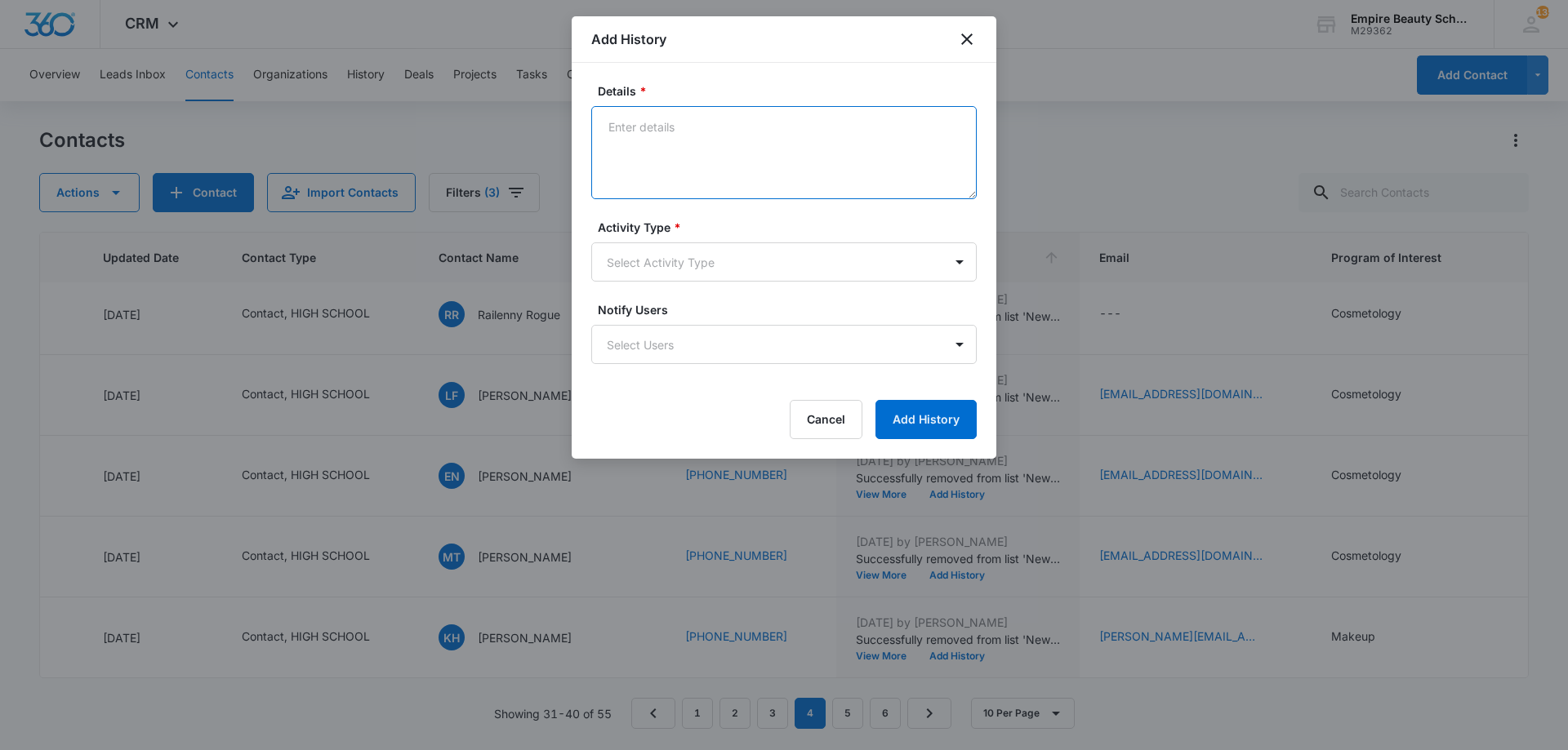
paste textarea "BYOE Invite"
type textarea "BYOE Invite"
click at [769, 256] on body "CRM Apps Forms CRM Email Shop Payments POS Files Brand Settings Empire Beauty S…" at bounding box center [784, 375] width 1568 height 750
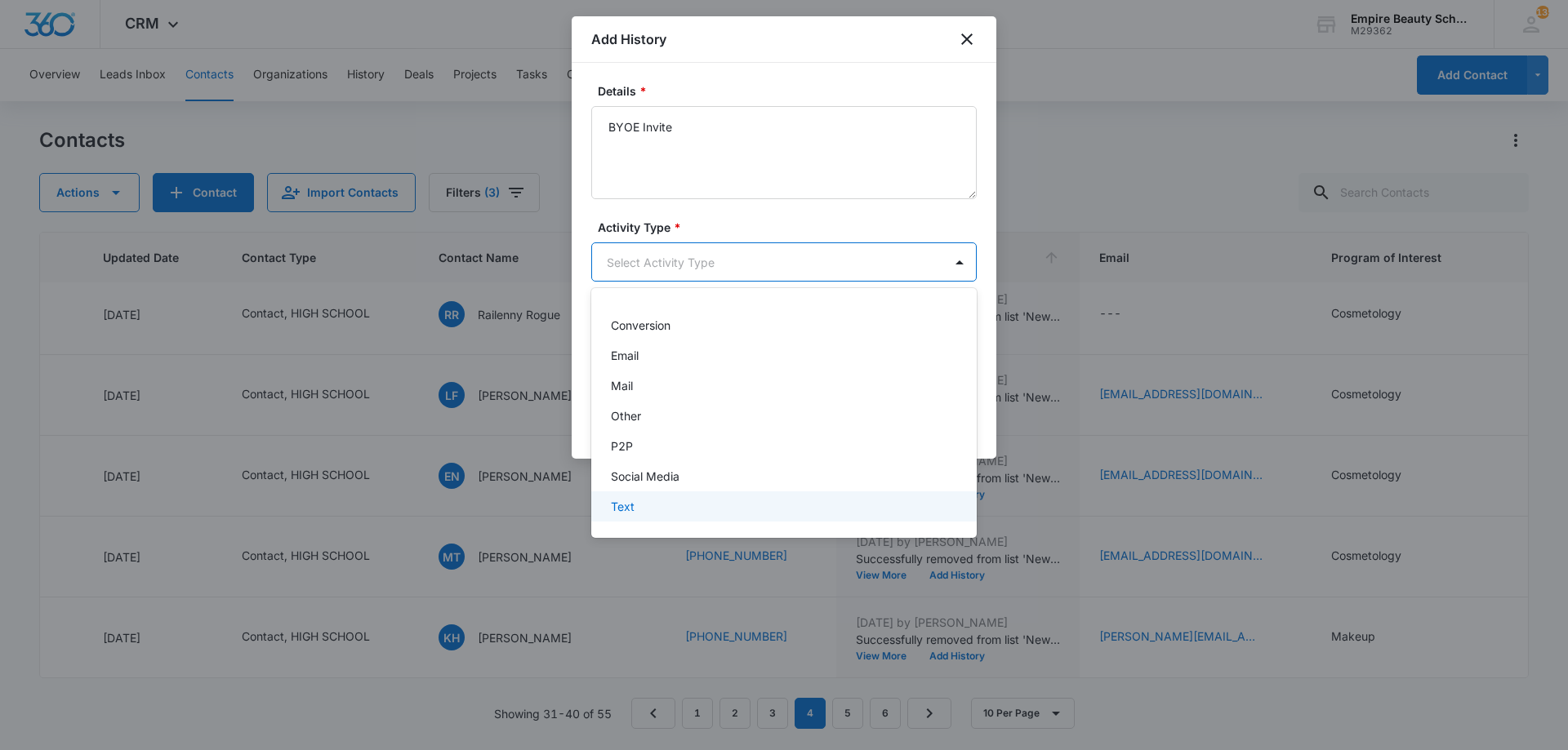
click at [673, 511] on div "Text" at bounding box center [782, 506] width 343 height 17
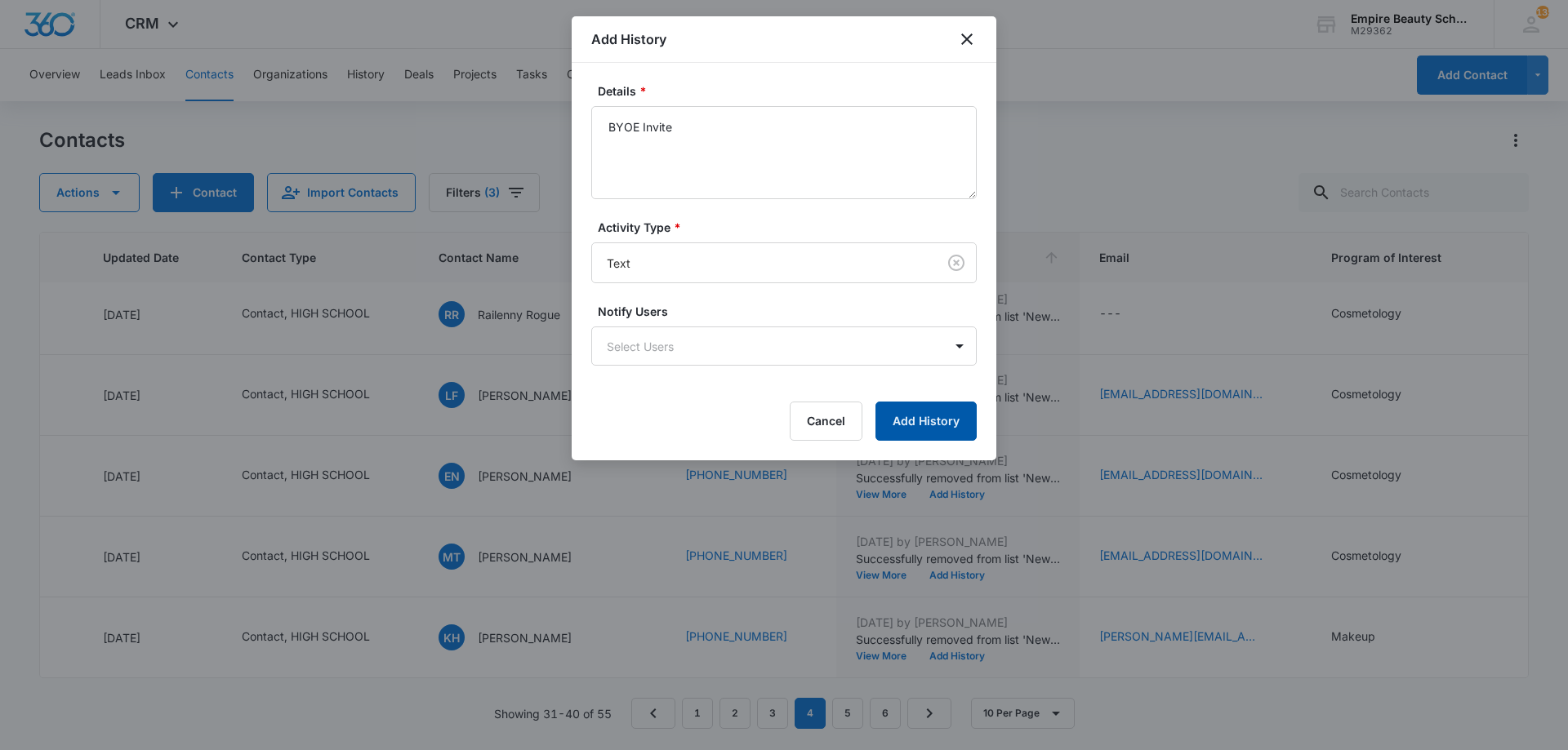
click at [892, 417] on button "Add History" at bounding box center [925, 421] width 101 height 39
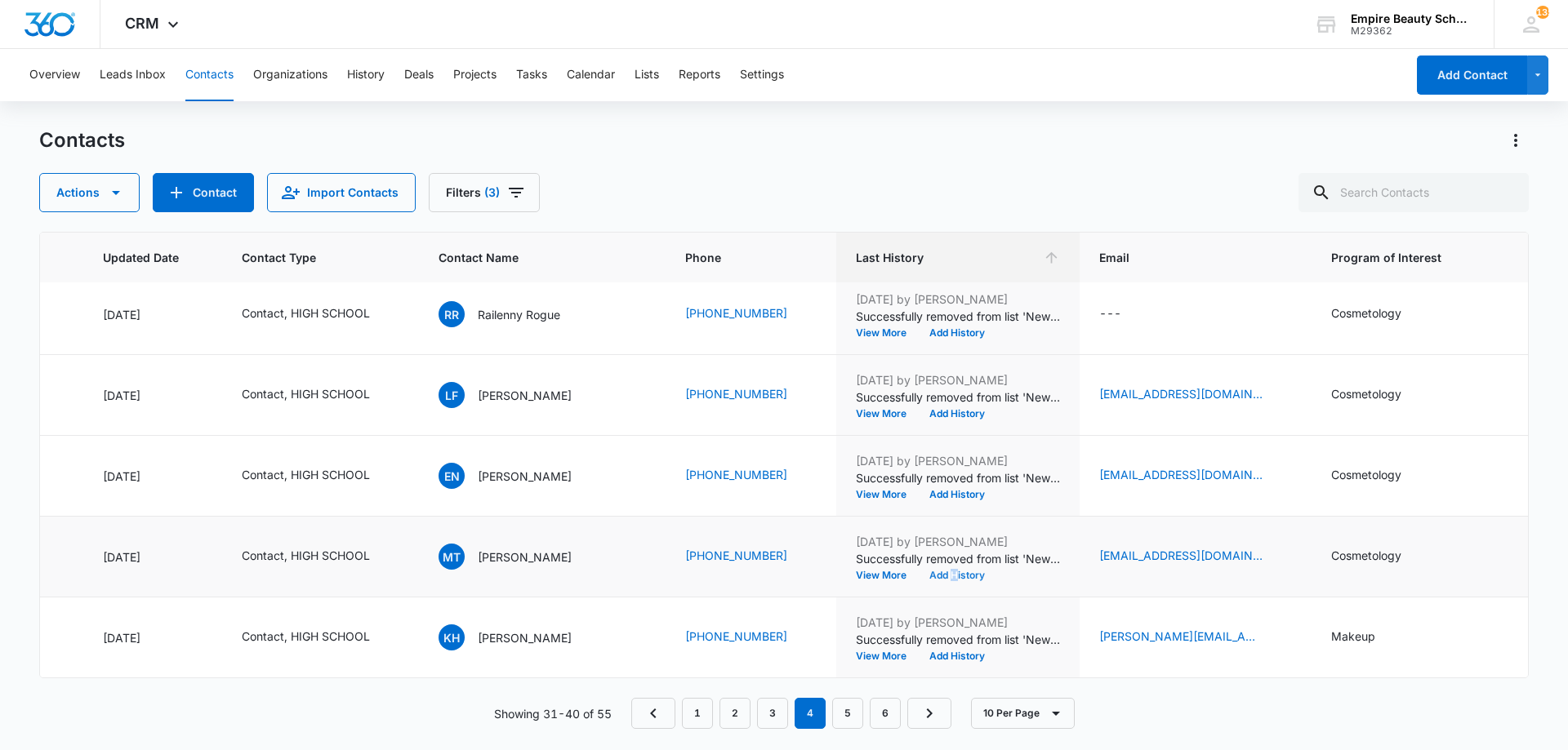
click at [904, 560] on div "[DATE] by [PERSON_NAME] Successfully removed from list 'New Contact - [PERSON_N…" at bounding box center [958, 557] width 204 height 48
click at [918, 571] on button "Add History" at bounding box center [956, 575] width 78 height 10
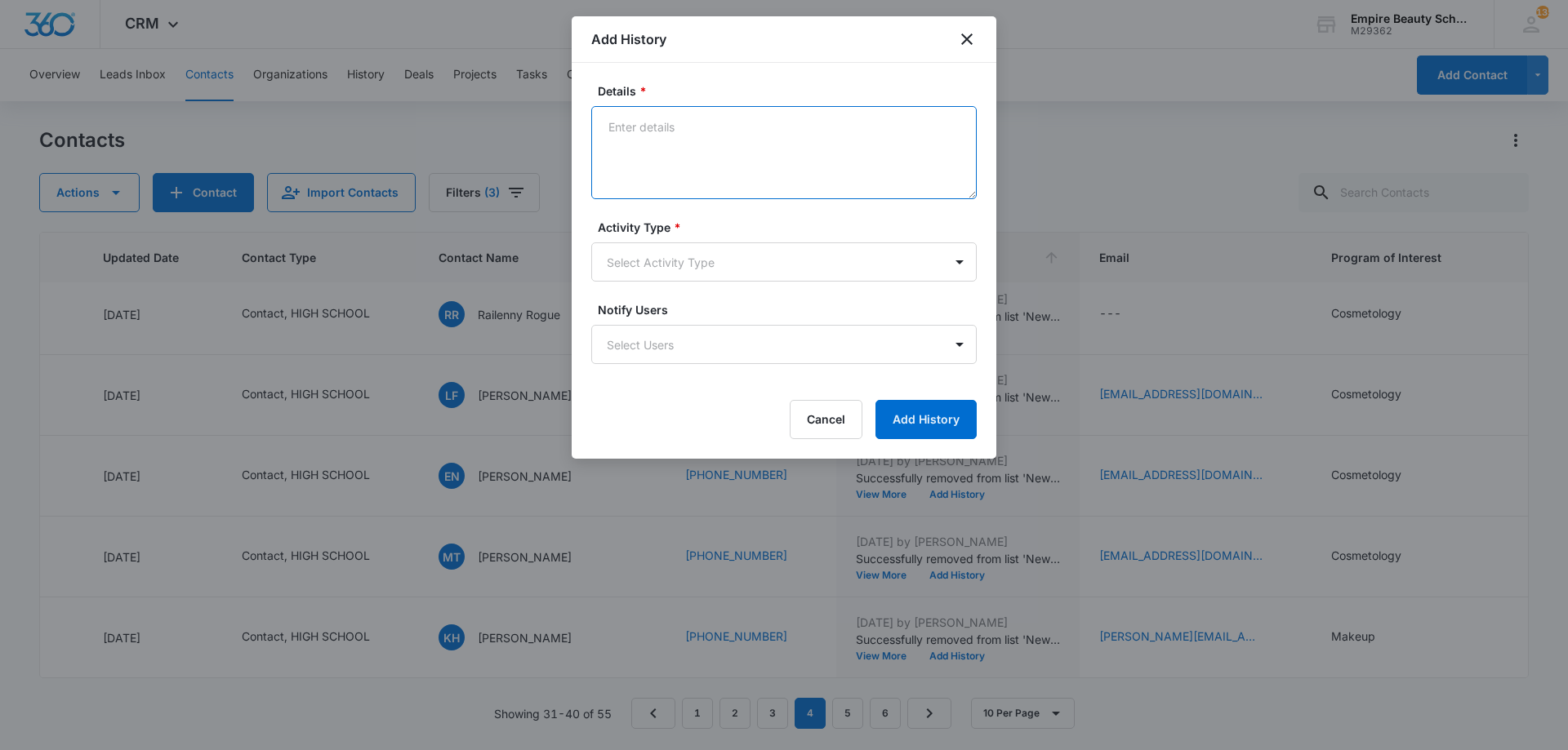
click at [666, 167] on textarea "Details *" at bounding box center [784, 152] width 385 height 93
paste textarea "BYOE Invite"
type textarea "BYOE Invite"
click at [691, 284] on form "Details * BYOE Invite Activity Type * Select Activity Type Notify Users Select …" at bounding box center [784, 261] width 385 height 357
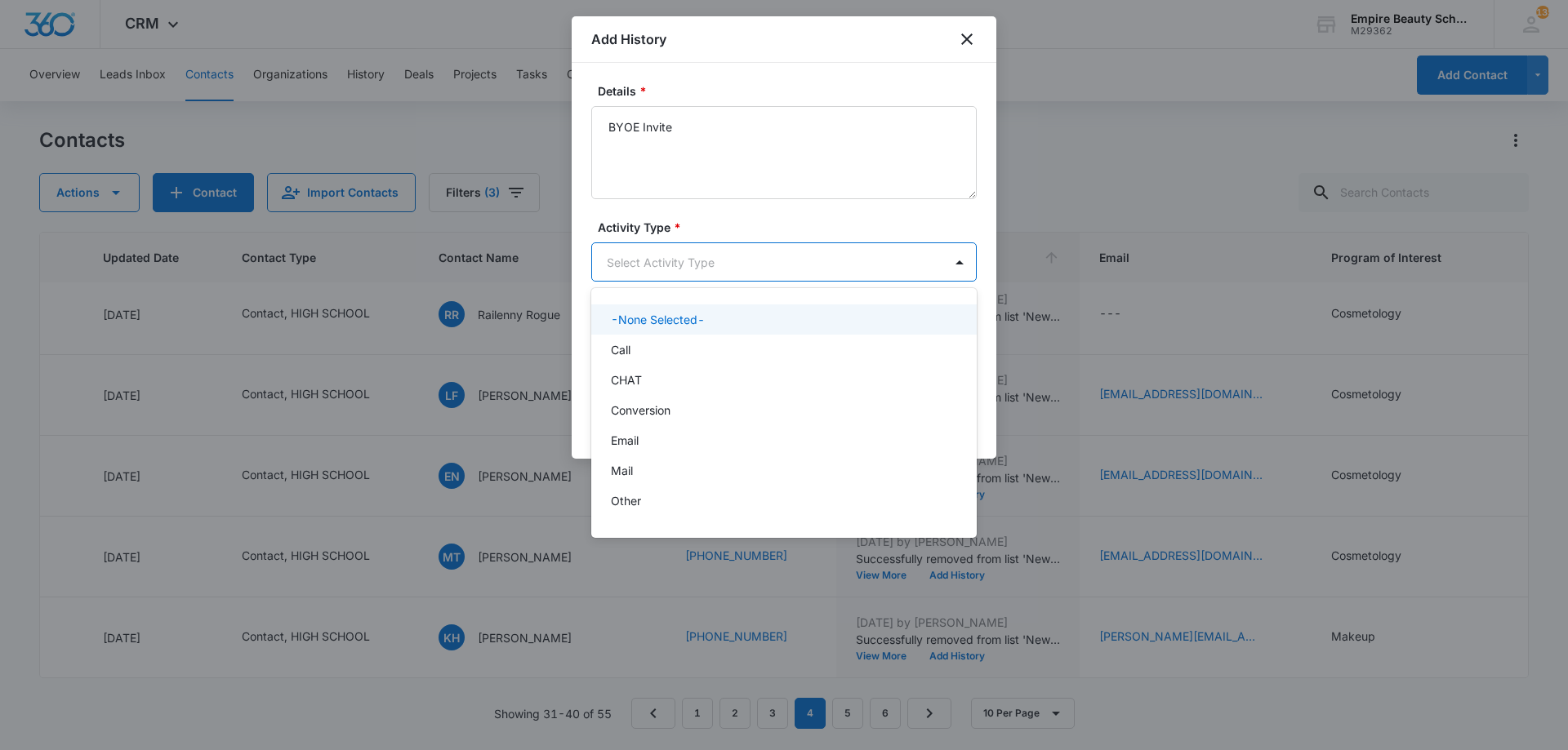
click at [688, 251] on body "CRM Apps Forms CRM Email Shop Payments POS Files Brand Settings Empire Beauty S…" at bounding box center [784, 375] width 1568 height 750
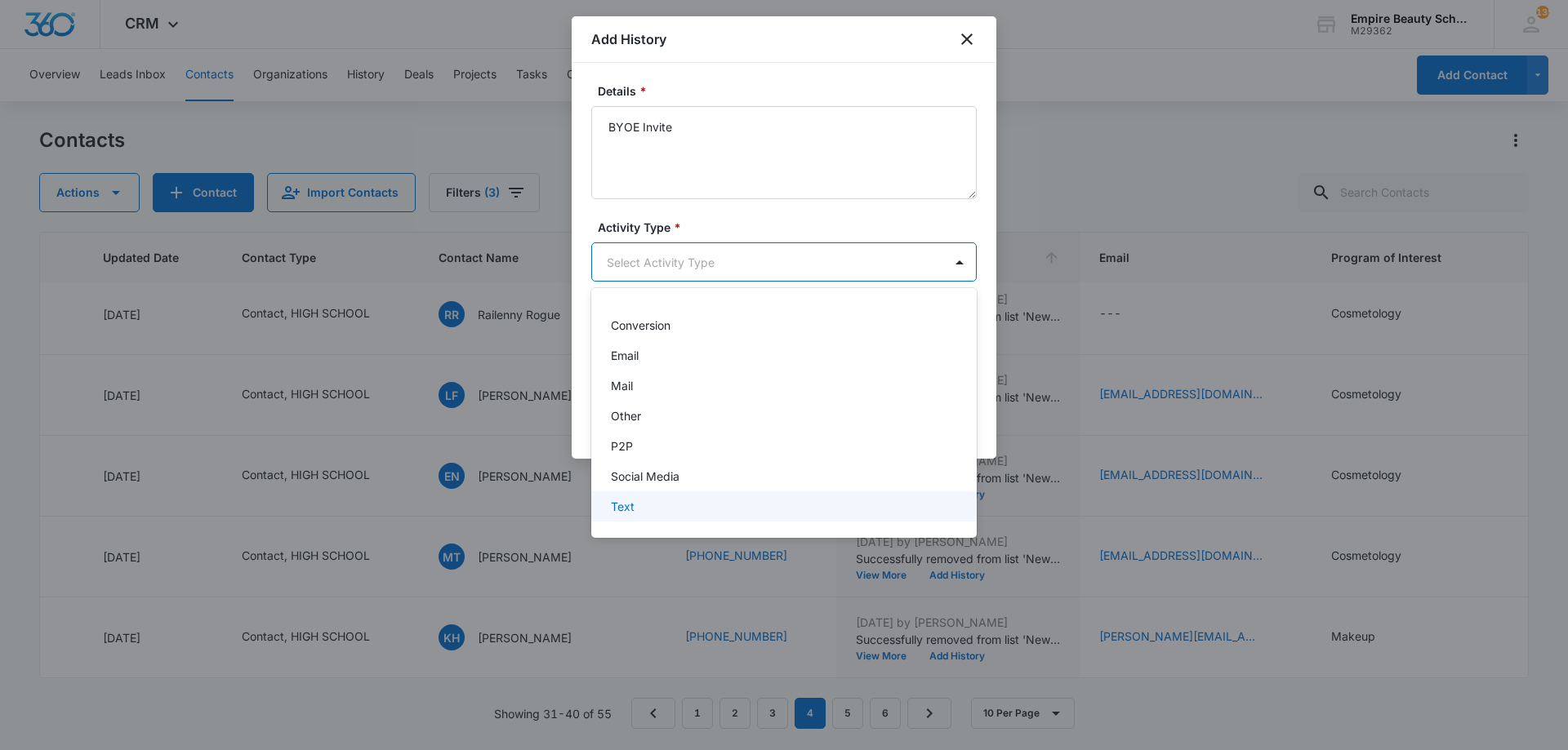
click at [677, 503] on div "Text" at bounding box center [782, 506] width 343 height 17
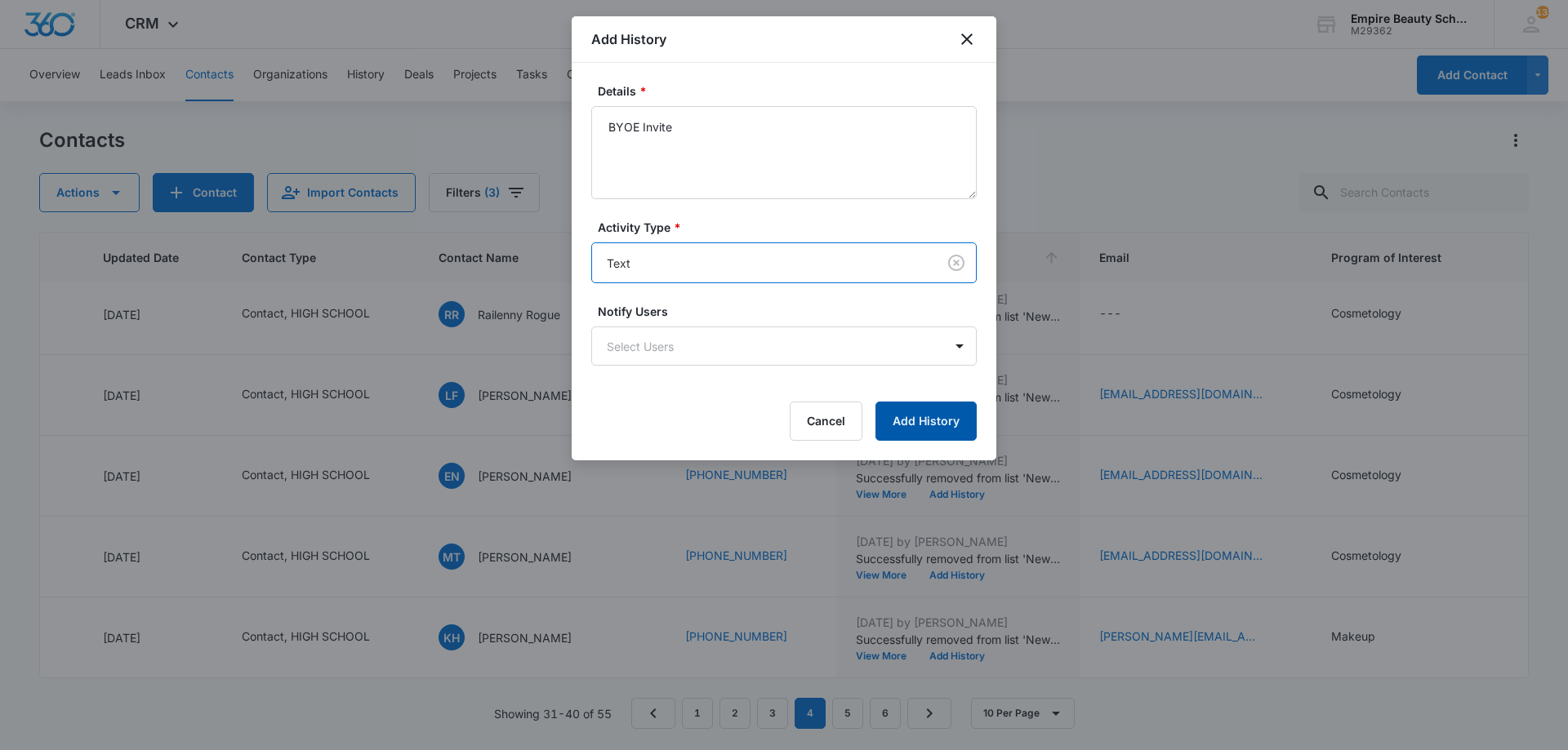
click at [956, 412] on button "Add History" at bounding box center [925, 421] width 101 height 39
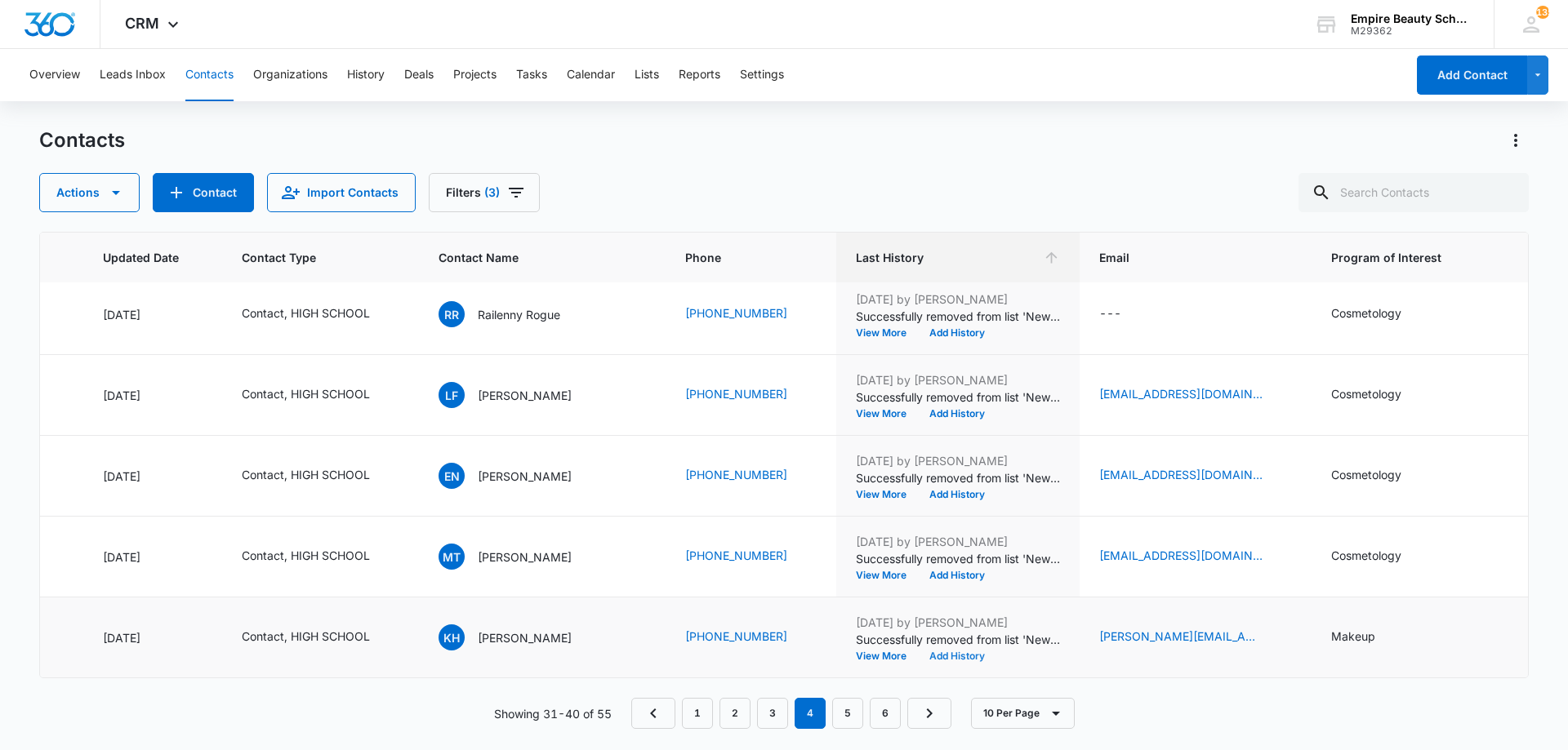
click at [918, 651] on button "Add History" at bounding box center [956, 656] width 78 height 10
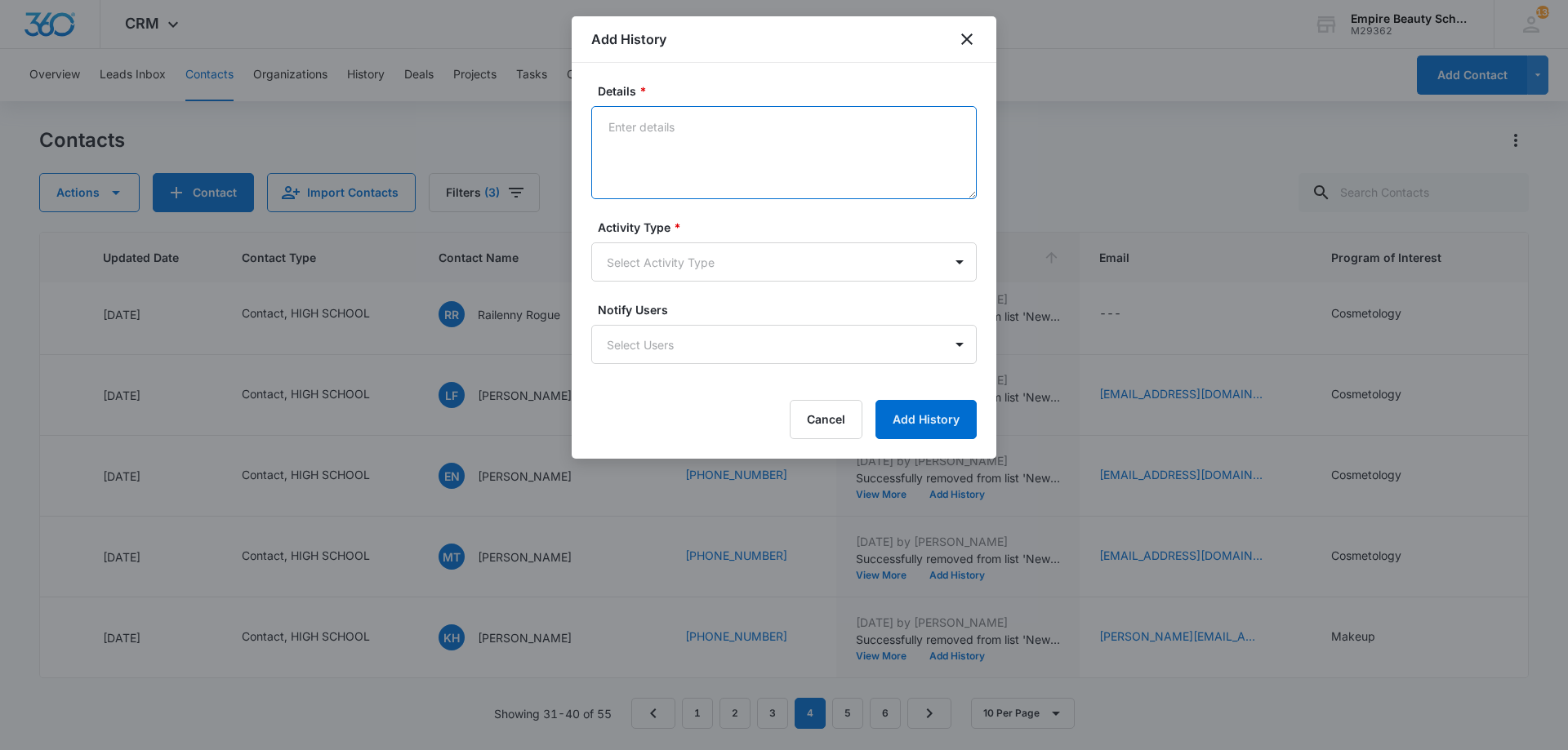
paste textarea "BYOE Invite"
type textarea "BYOE Invite"
click at [739, 264] on body "CRM Apps Forms CRM Email Shop Payments POS Files Brand Settings Empire Beauty S…" at bounding box center [784, 375] width 1568 height 750
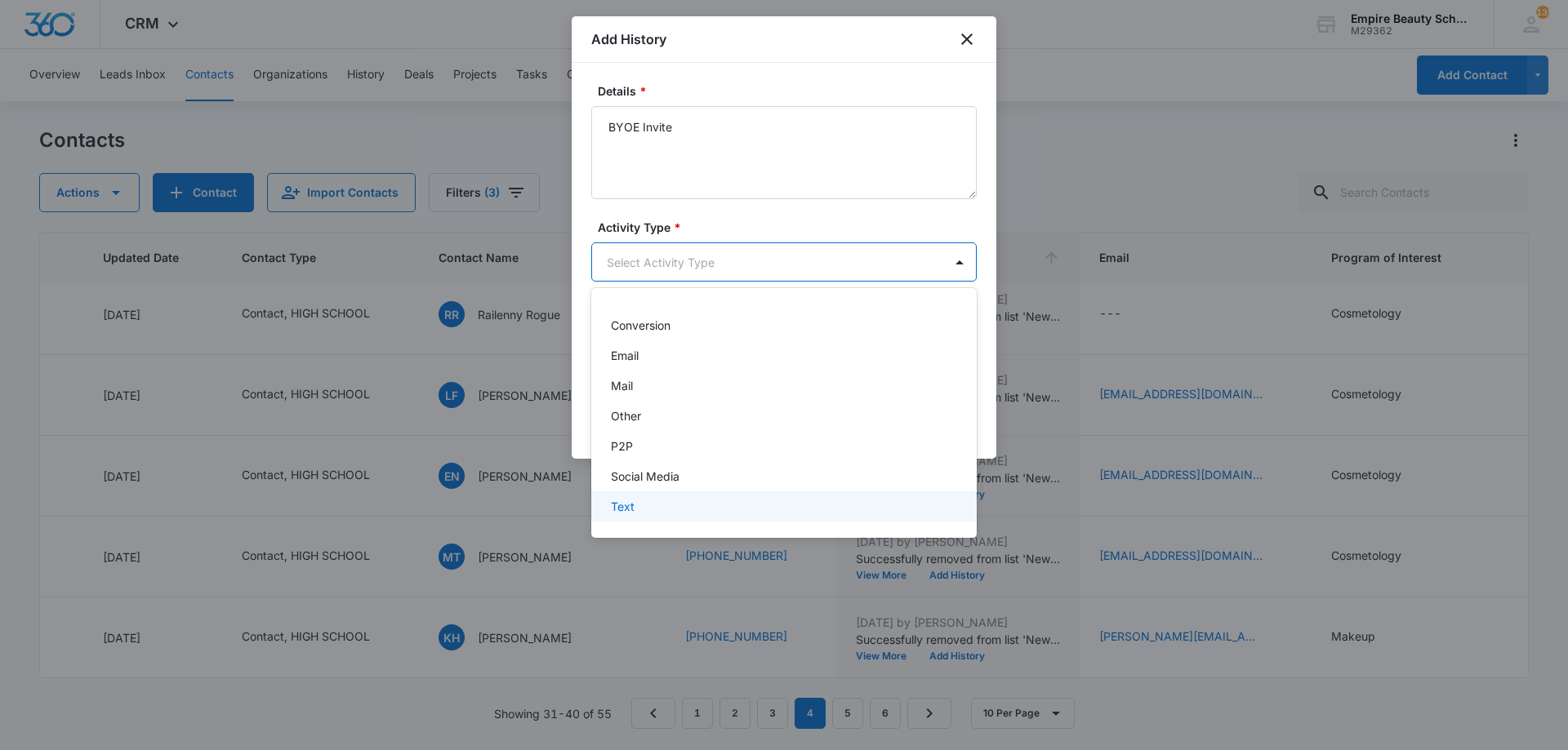
click at [688, 515] on div "Text" at bounding box center [782, 506] width 343 height 17
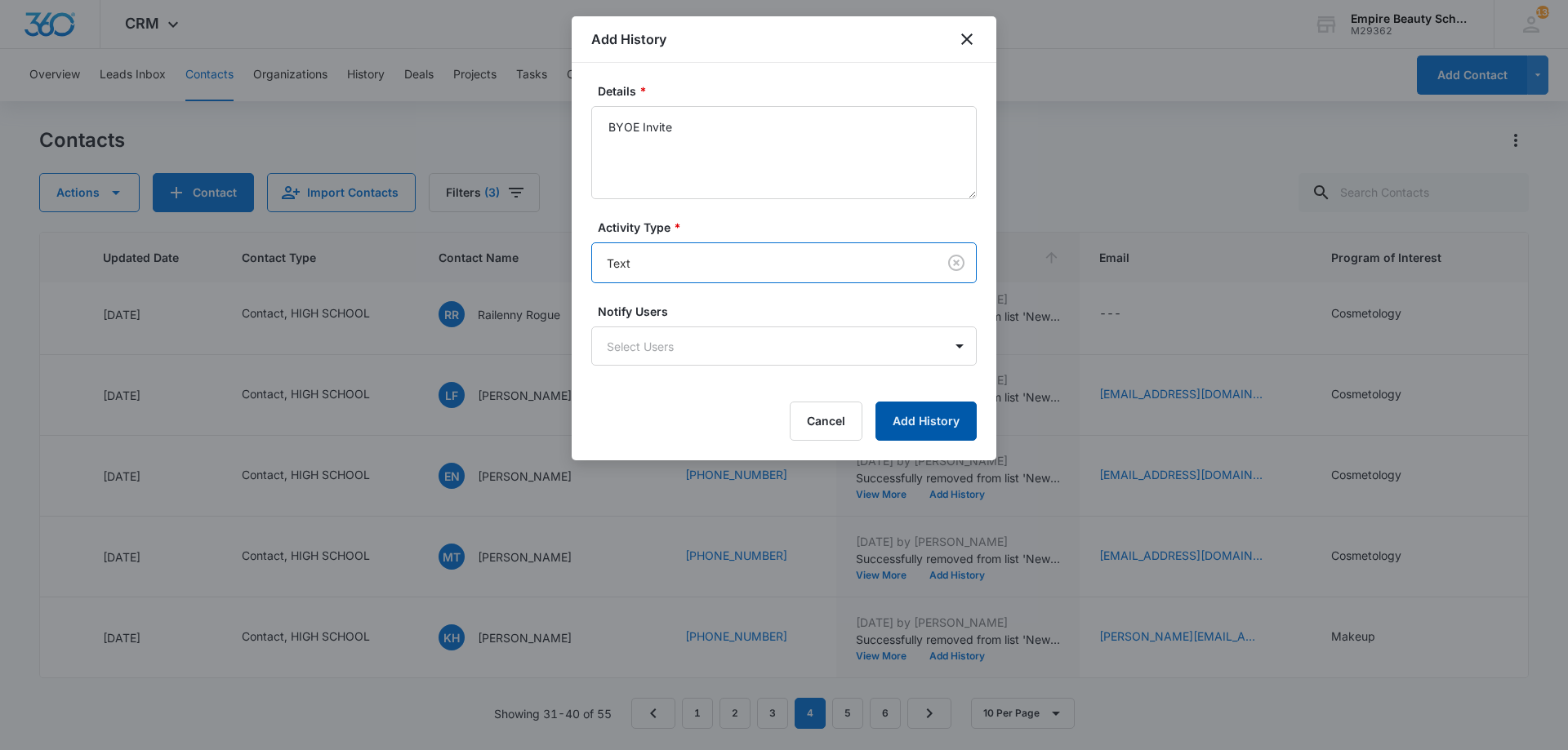
click at [885, 408] on button "Add History" at bounding box center [925, 421] width 101 height 39
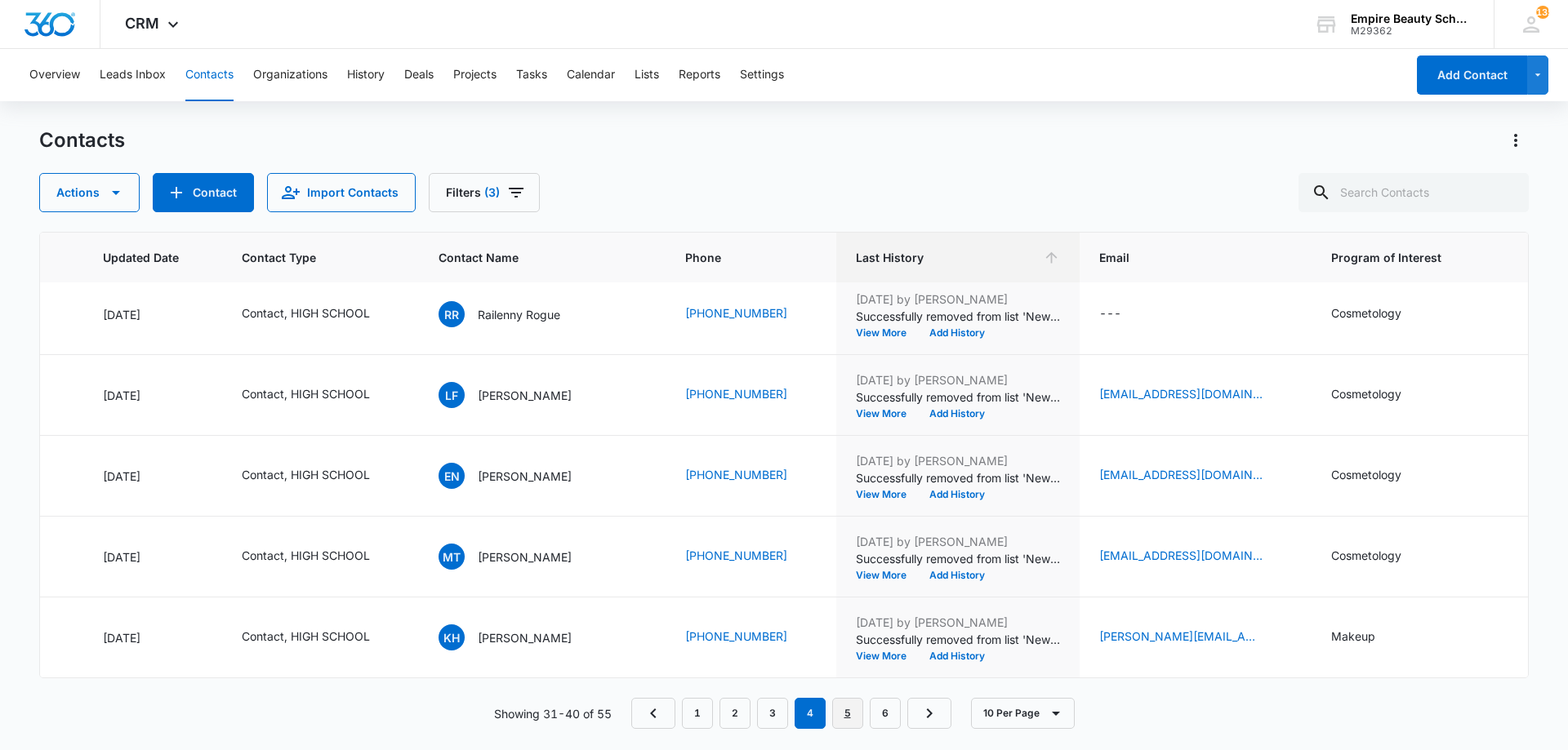
click at [842, 716] on link "5" at bounding box center [847, 713] width 31 height 31
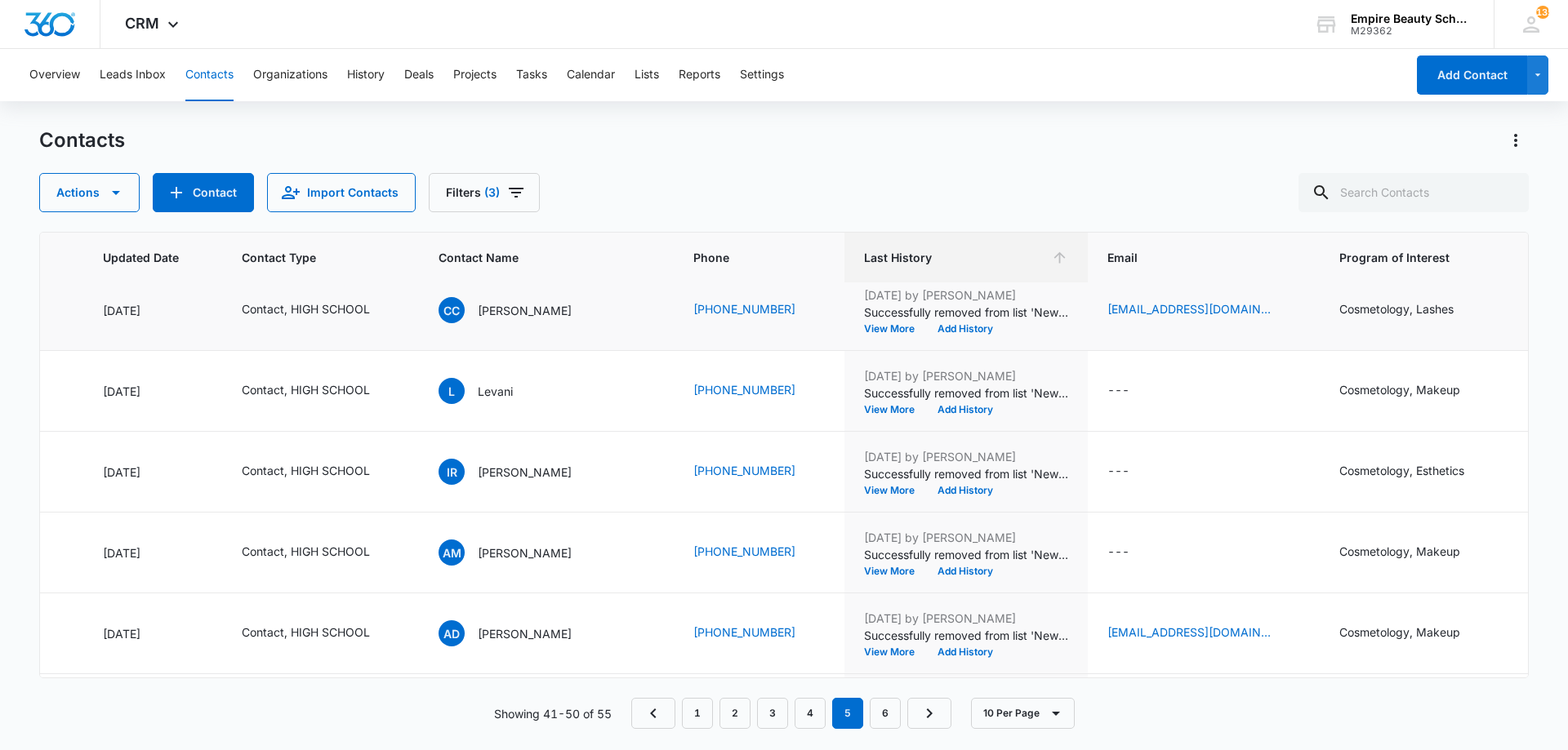
scroll to position [0, 231]
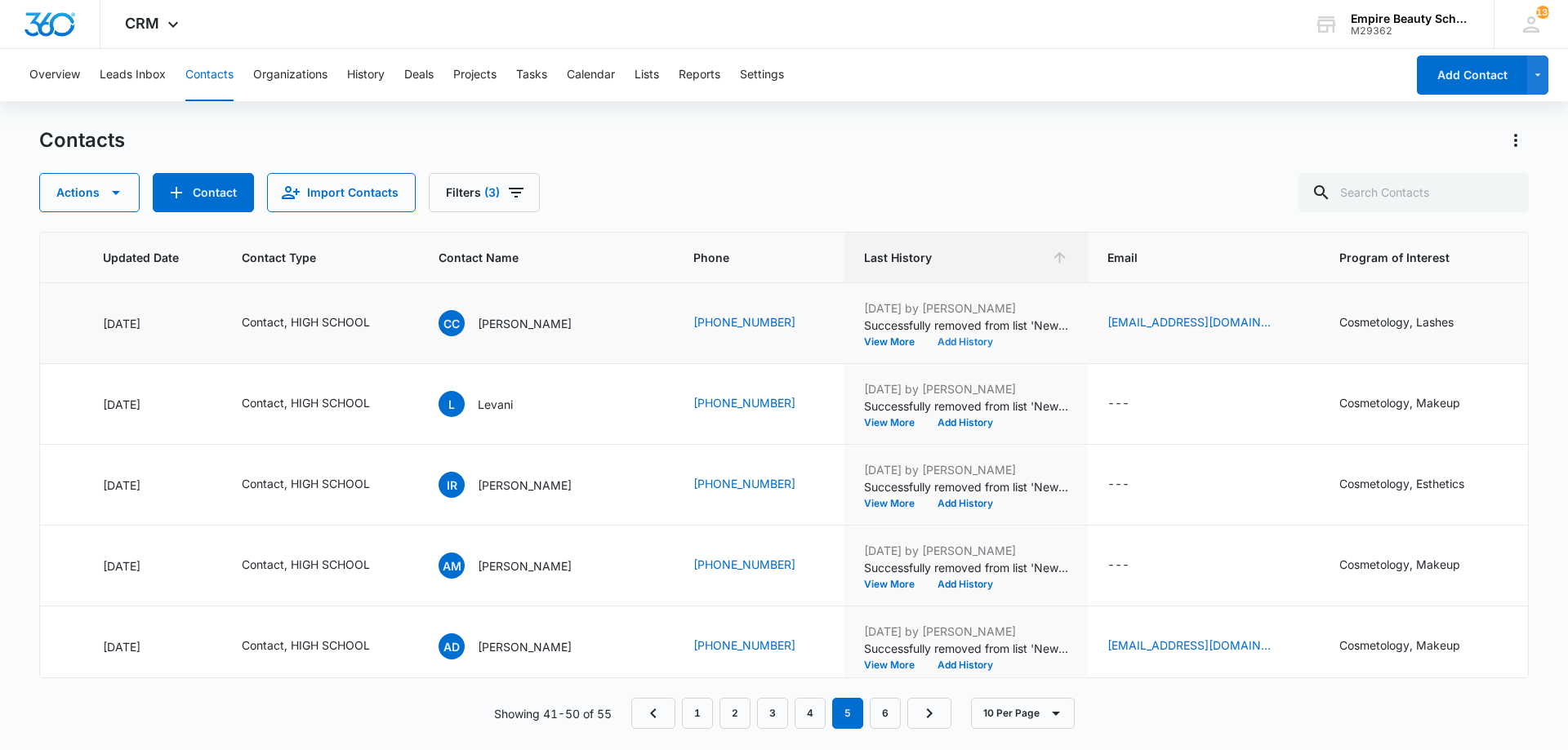
click at [957, 341] on button "Add History" at bounding box center [965, 342] width 78 height 10
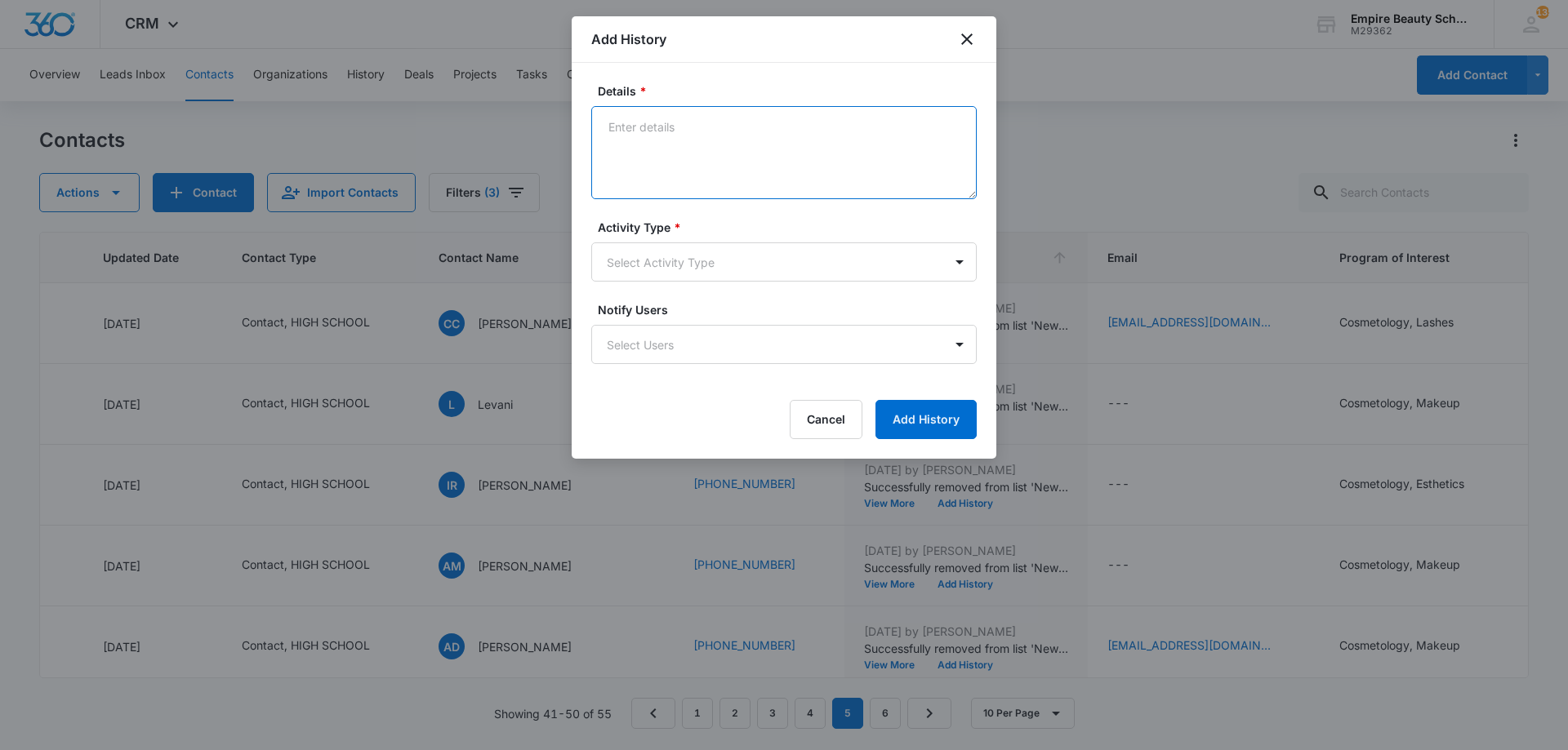
paste textarea "BYOE Invite"
type textarea "BYOE Invite"
click at [747, 249] on body "CRM Apps Forms CRM Email Shop Payments POS Files Brand Settings Empire Beauty S…" at bounding box center [784, 375] width 1568 height 750
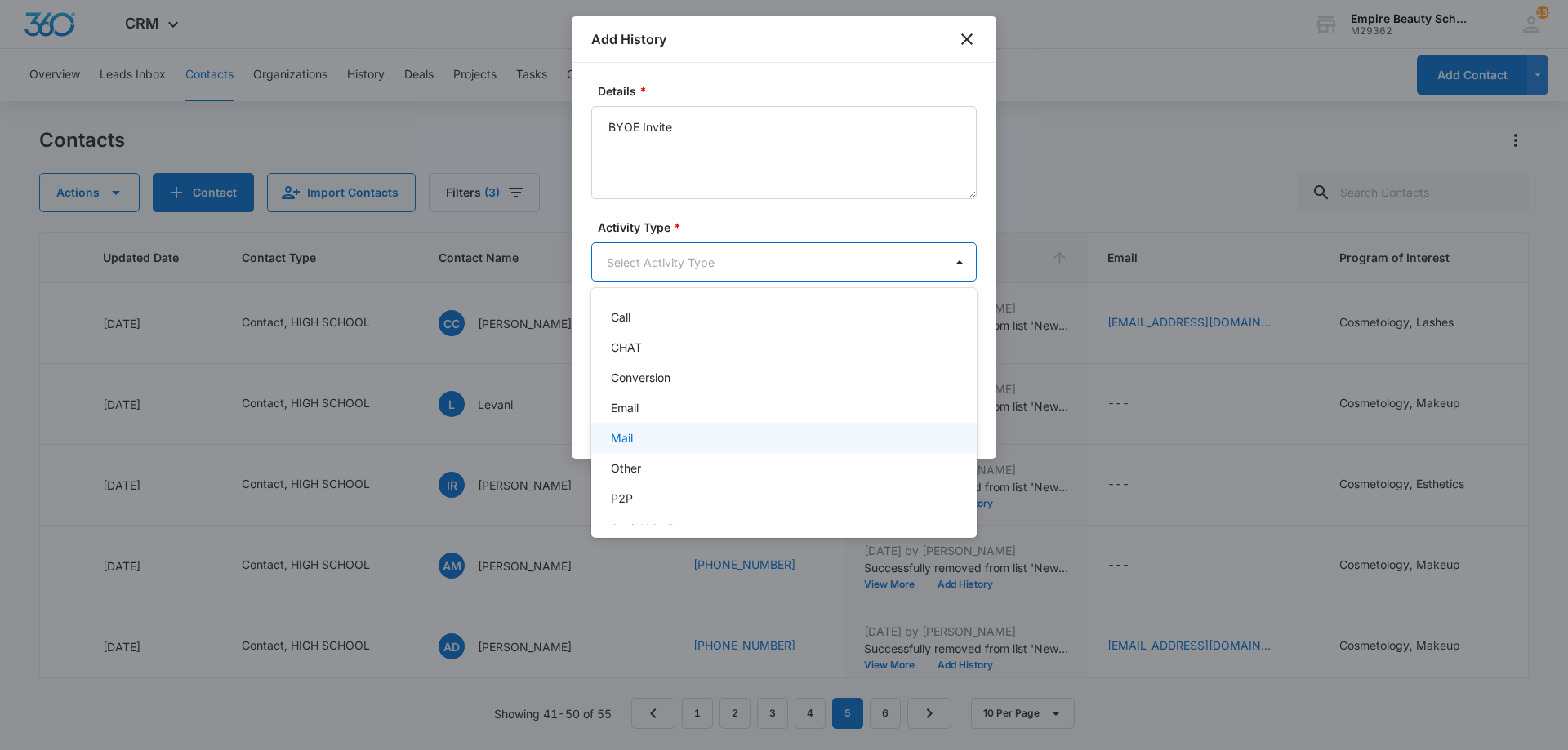
scroll to position [85, 0]
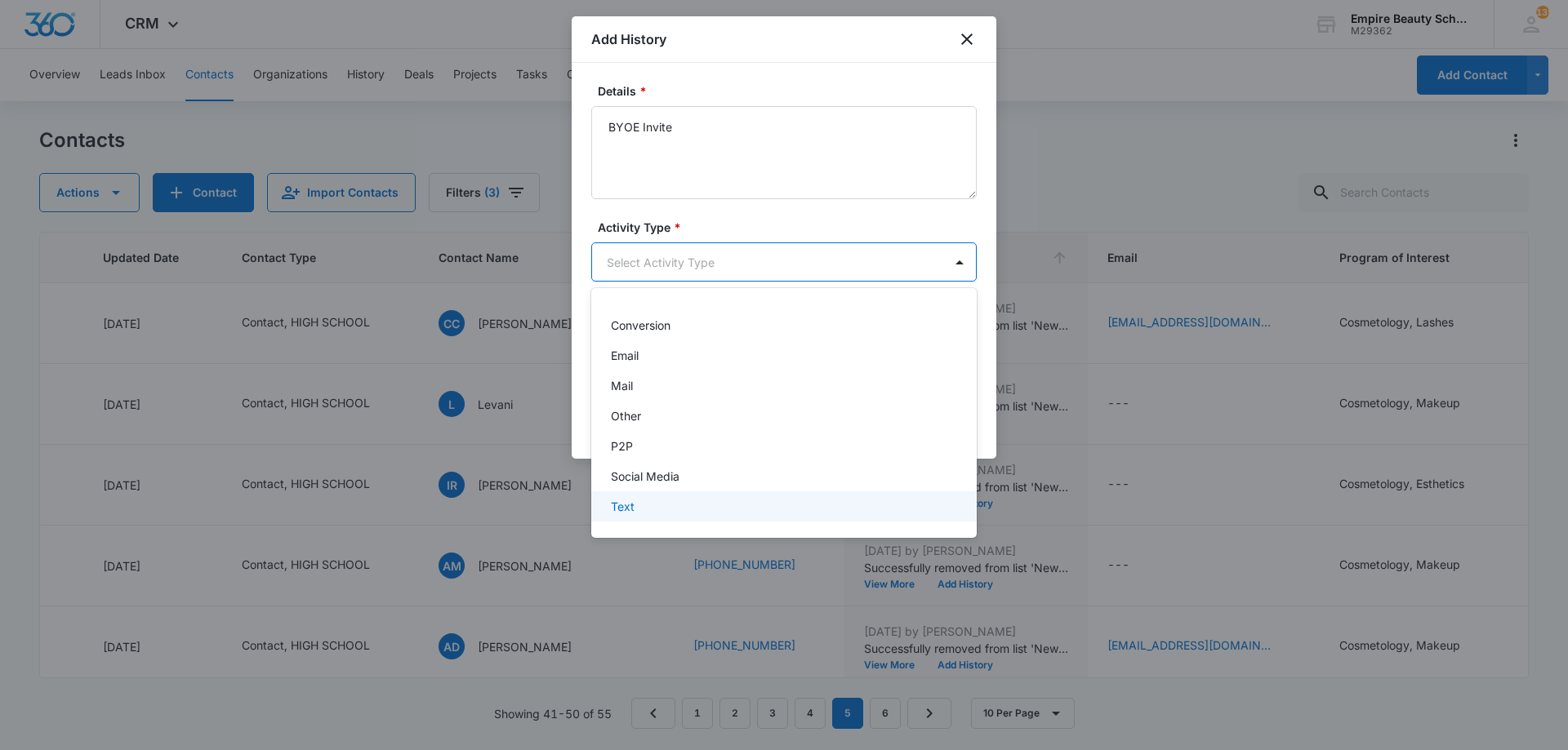
click at [657, 501] on div "Text" at bounding box center [782, 506] width 343 height 17
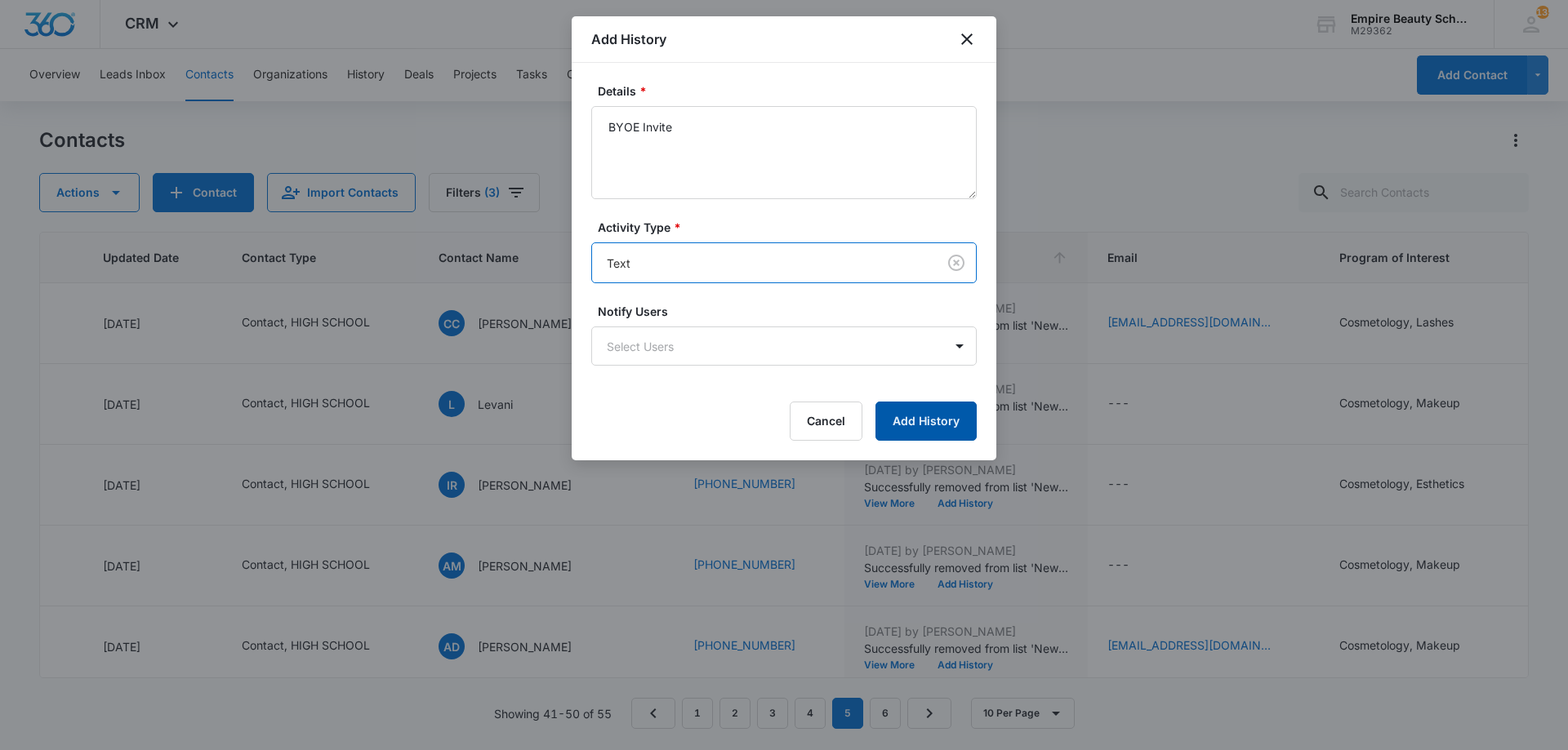
click at [899, 423] on button "Add History" at bounding box center [925, 421] width 101 height 39
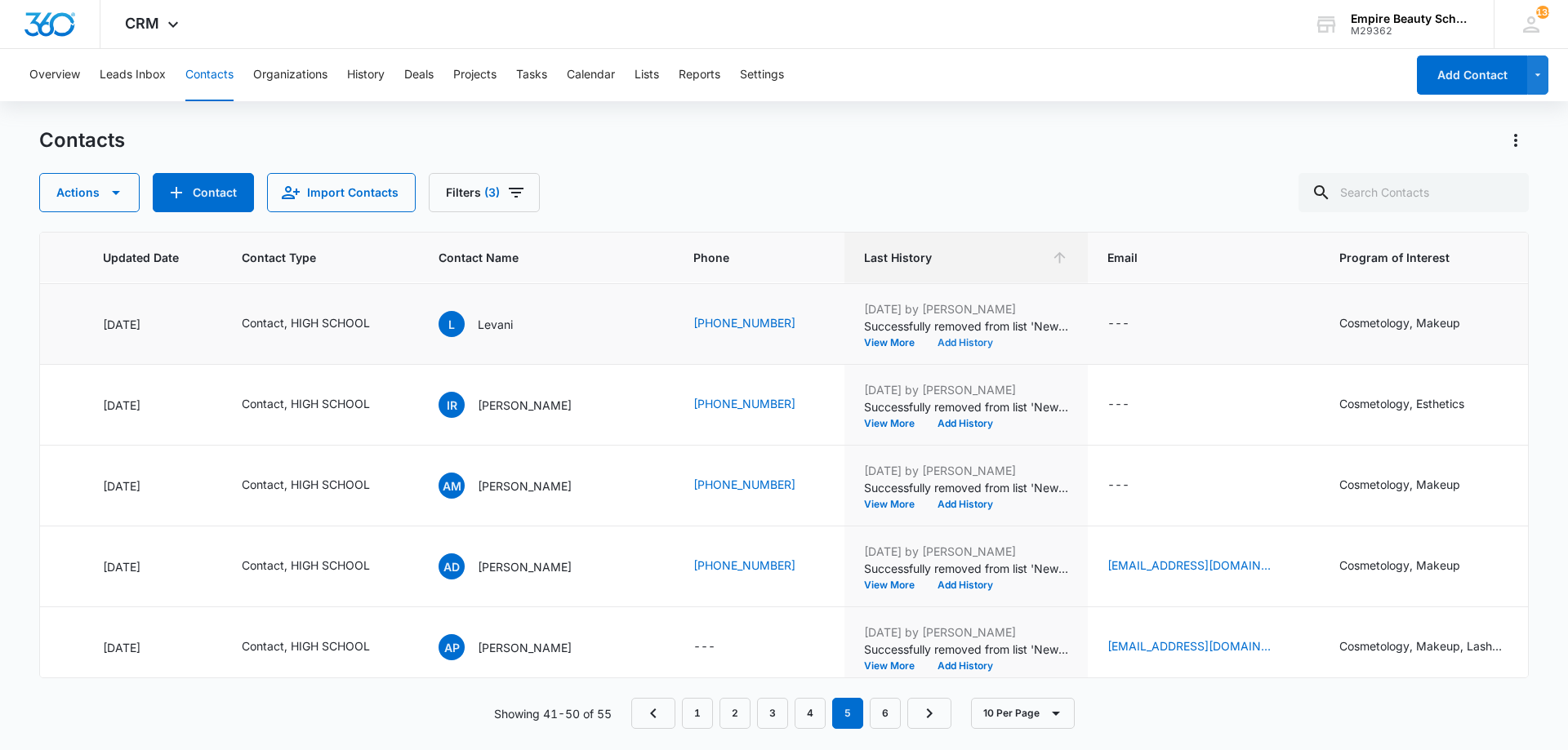
scroll to position [81, 231]
click at [959, 344] on button "Add History" at bounding box center [965, 342] width 78 height 10
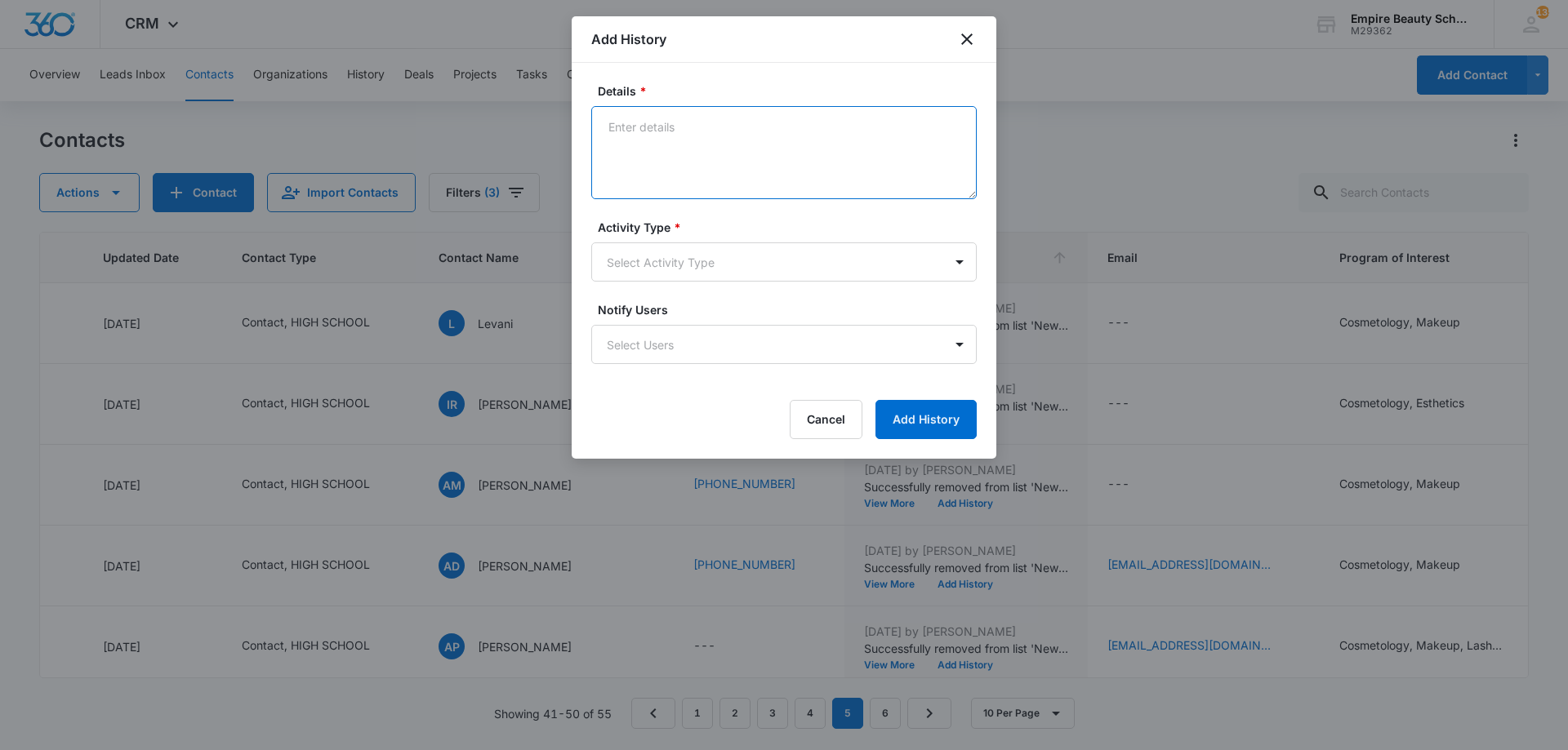
paste textarea "BYOE Invite"
type textarea "BYOE Invite"
click at [661, 258] on body "CRM Apps Forms CRM Email Shop Payments POS Files Brand Settings Empire Beauty S…" at bounding box center [784, 375] width 1568 height 750
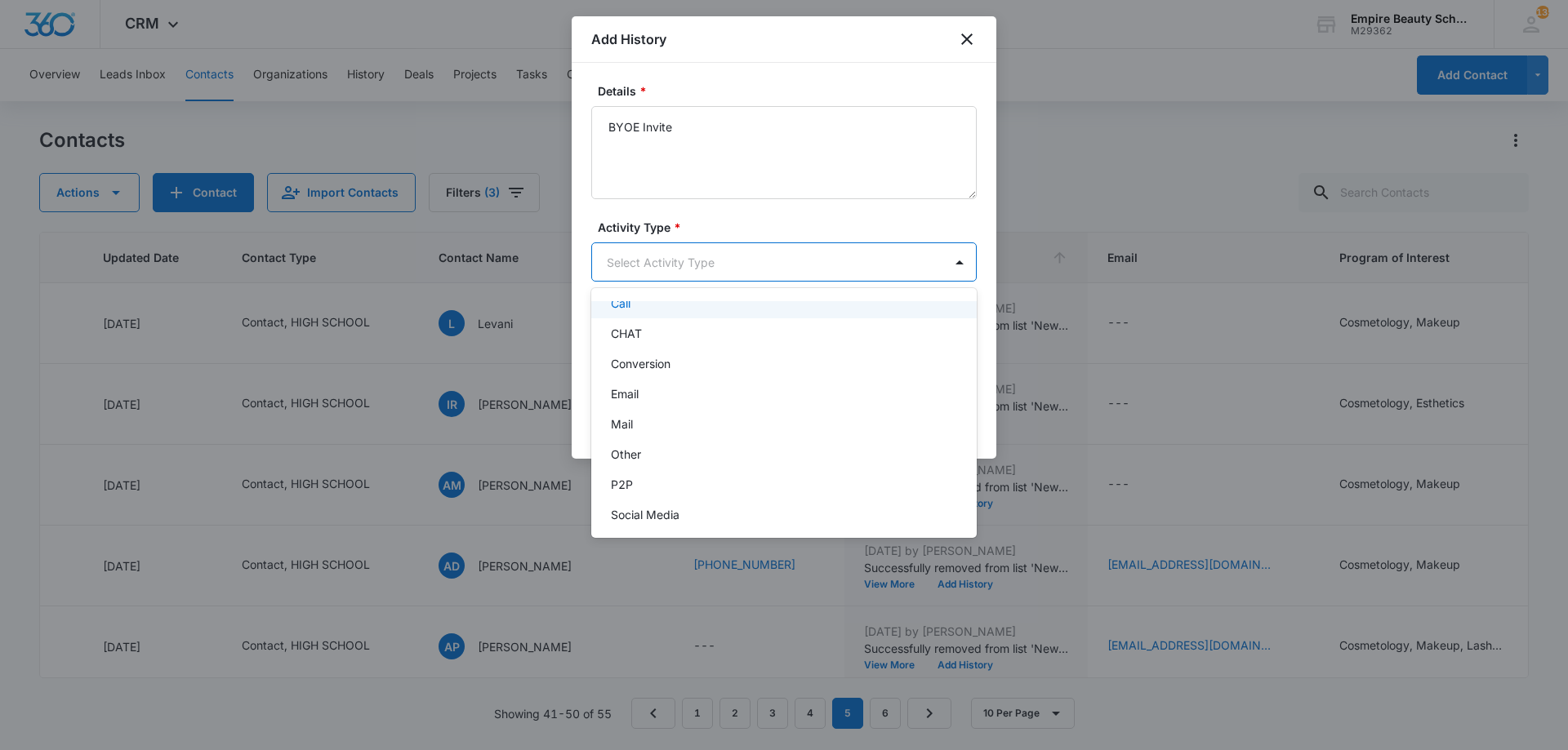
scroll to position [85, 0]
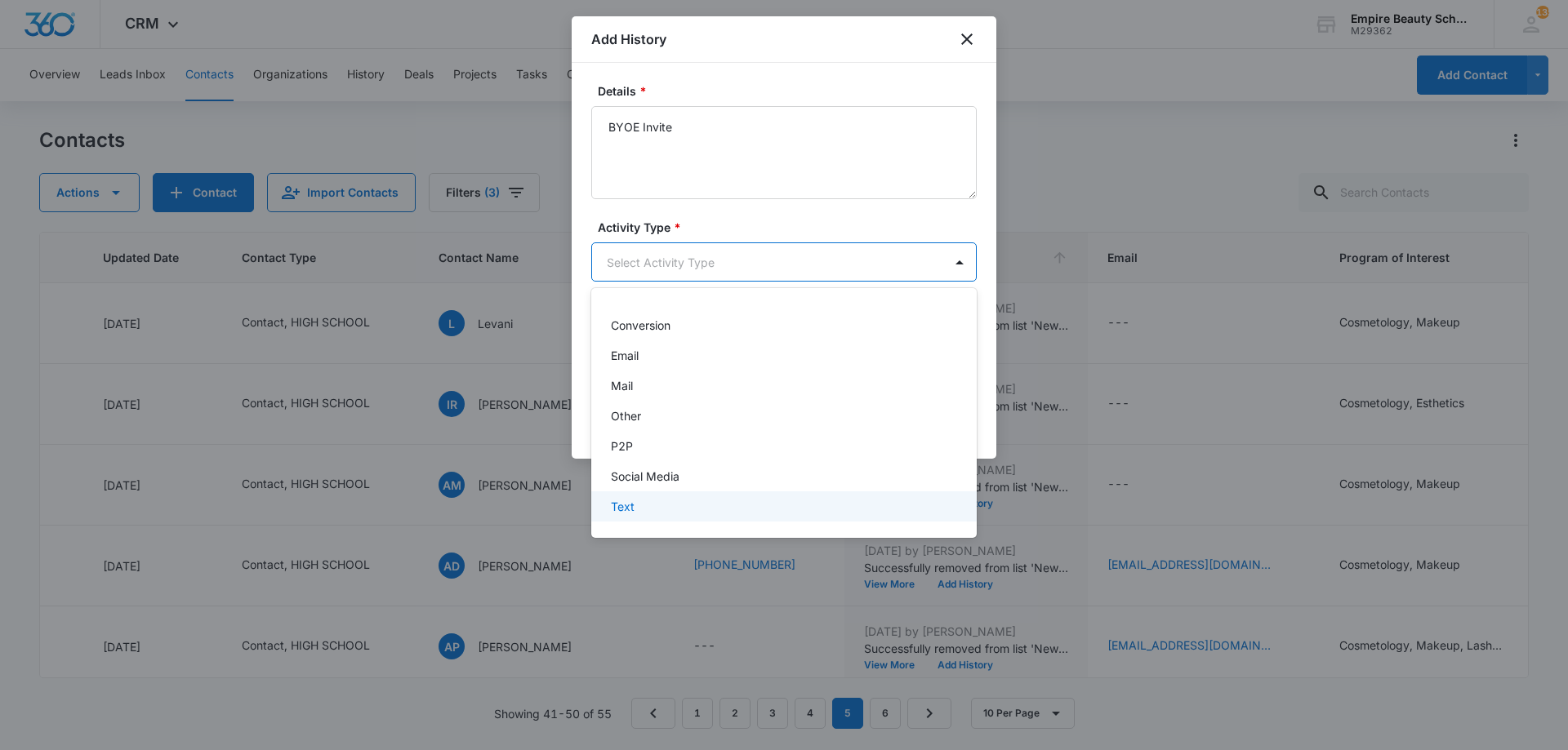
click at [640, 509] on div "Text" at bounding box center [782, 506] width 343 height 17
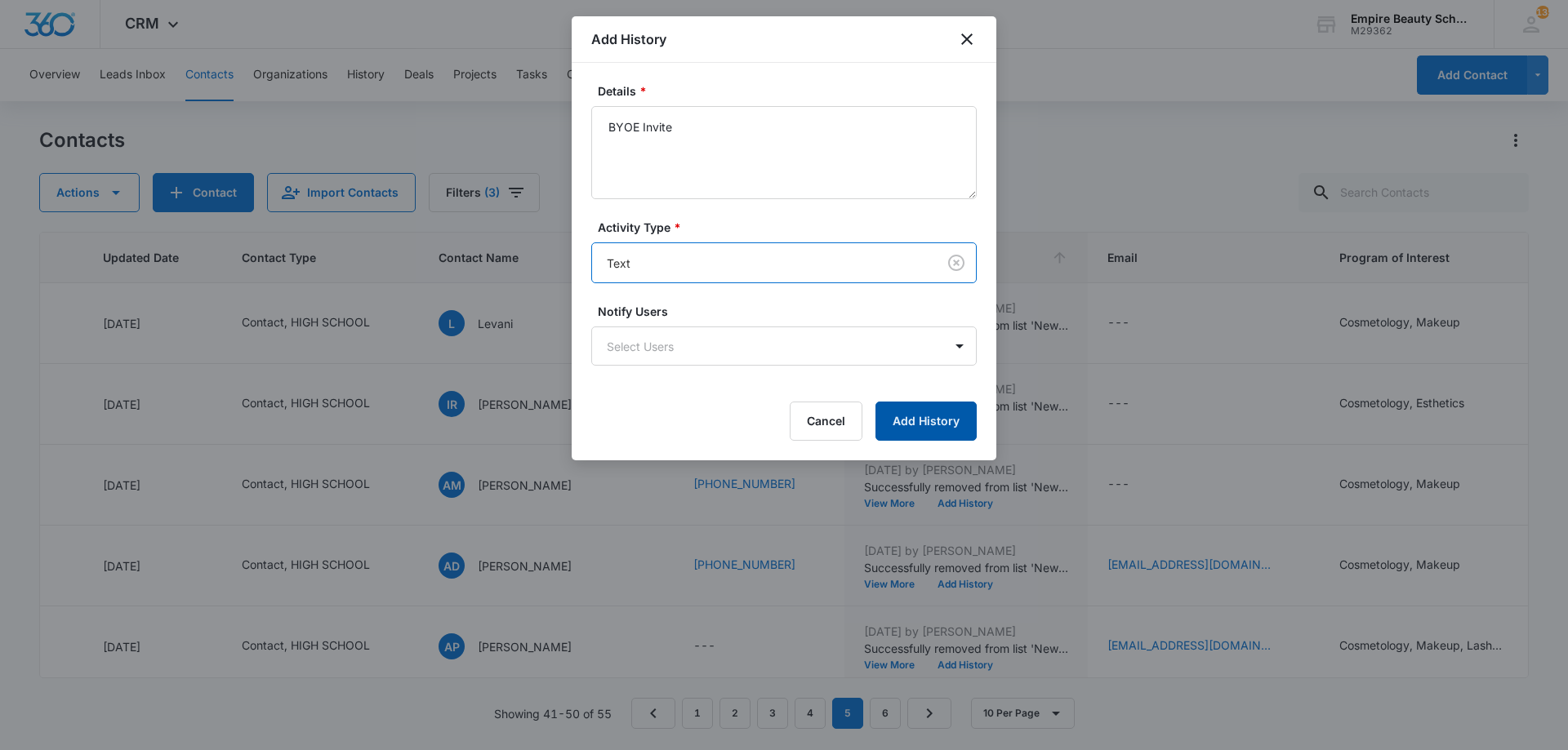
click at [925, 422] on button "Add History" at bounding box center [925, 421] width 101 height 39
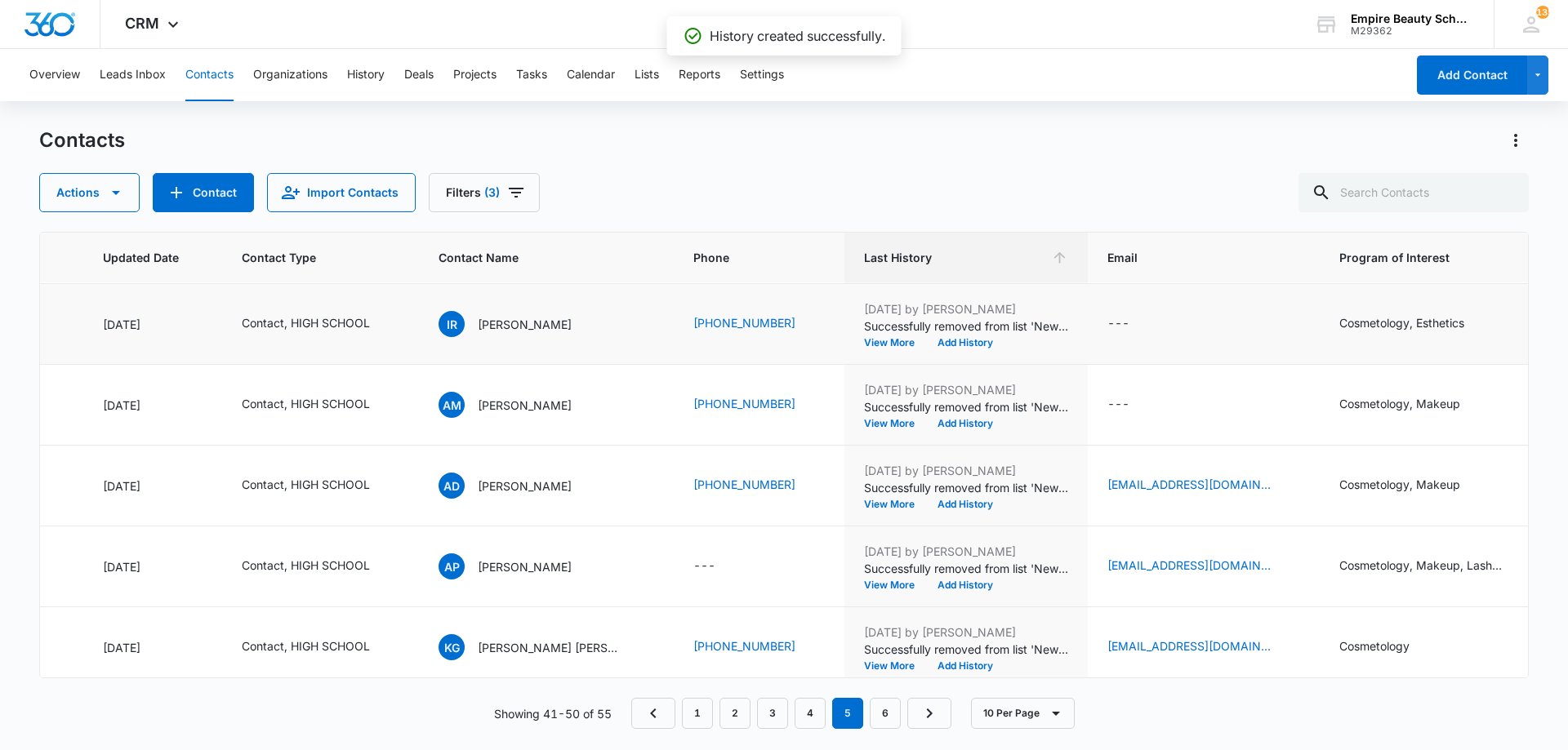
scroll to position [161, 231]
click at [955, 341] on button "Add History" at bounding box center [965, 342] width 78 height 10
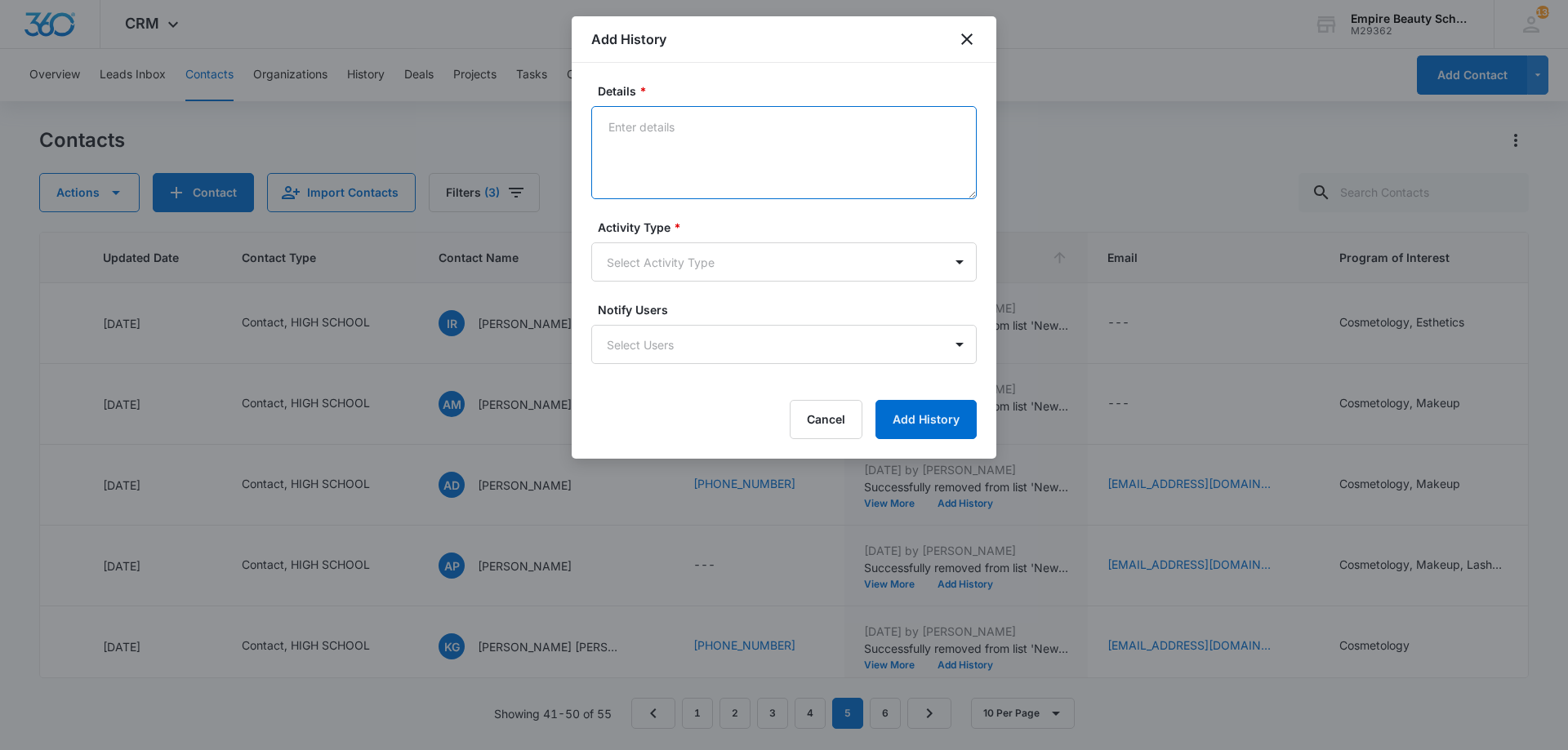
paste textarea "BYOE Invite"
type textarea "BYOE Invite"
click at [661, 264] on body "CRM Apps Forms CRM Email Shop Payments POS Files Brand Settings Empire Beauty S…" at bounding box center [784, 375] width 1568 height 750
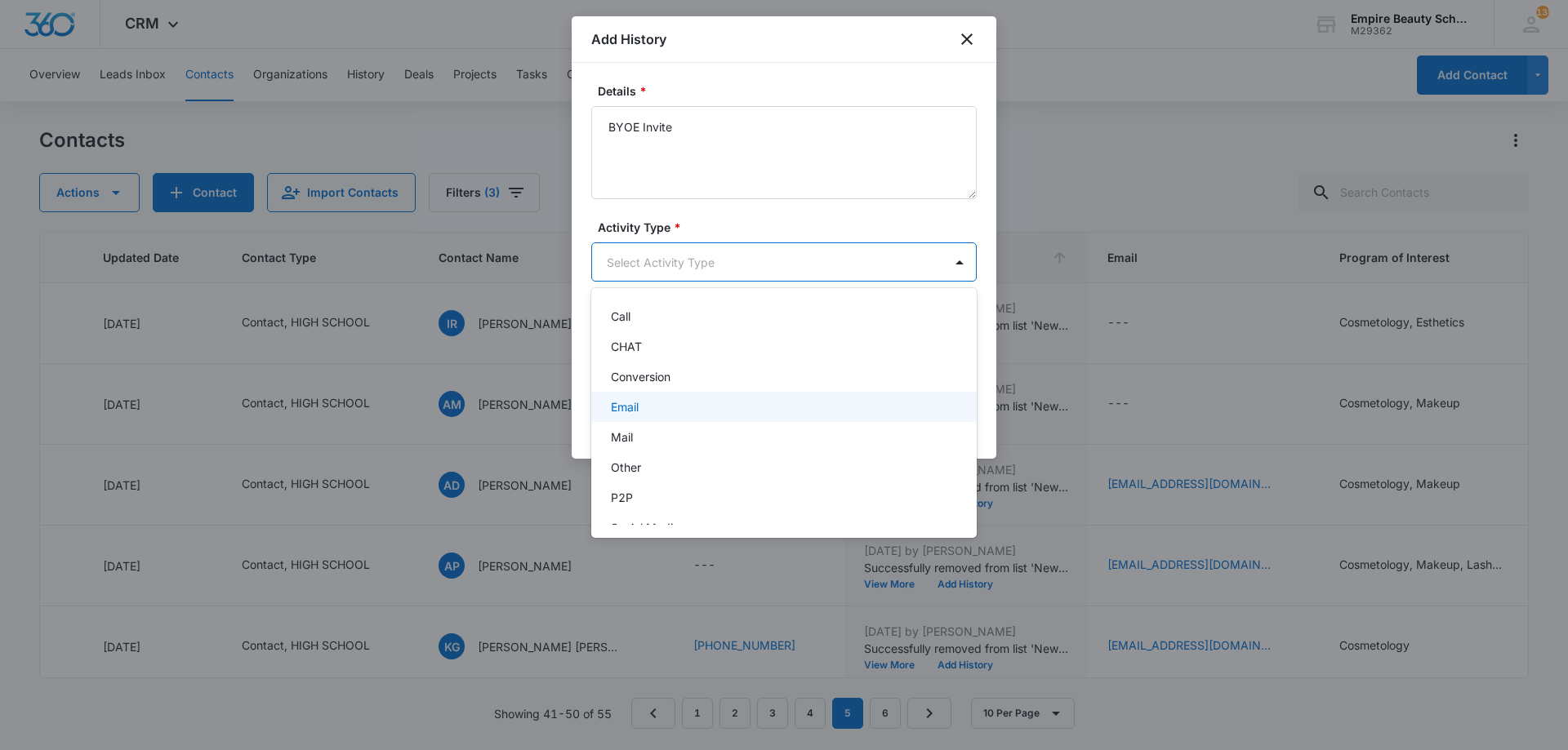
scroll to position [85, 0]
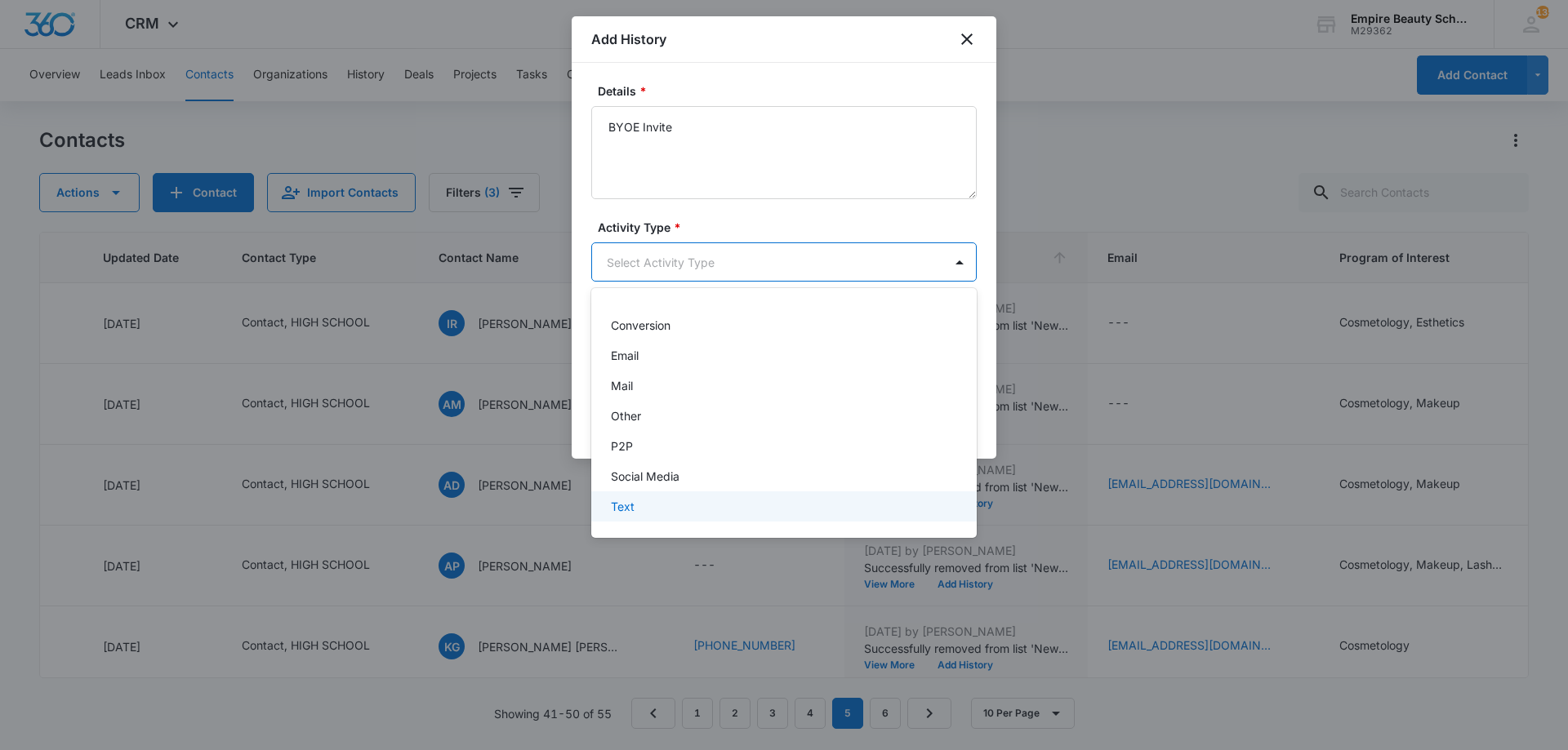
click at [630, 501] on p "Text" at bounding box center [622, 506] width 24 height 17
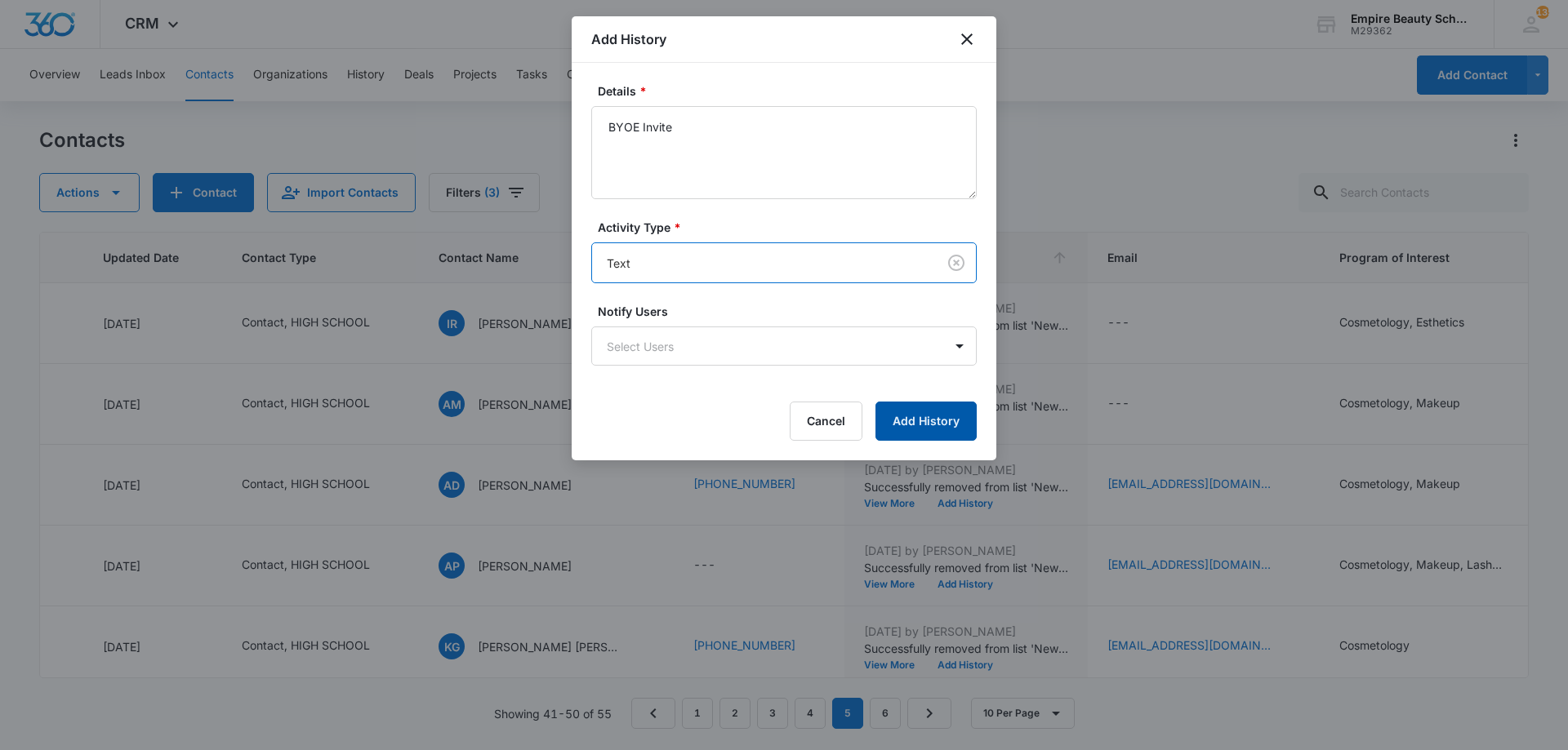
click at [903, 427] on button "Add History" at bounding box center [925, 421] width 101 height 39
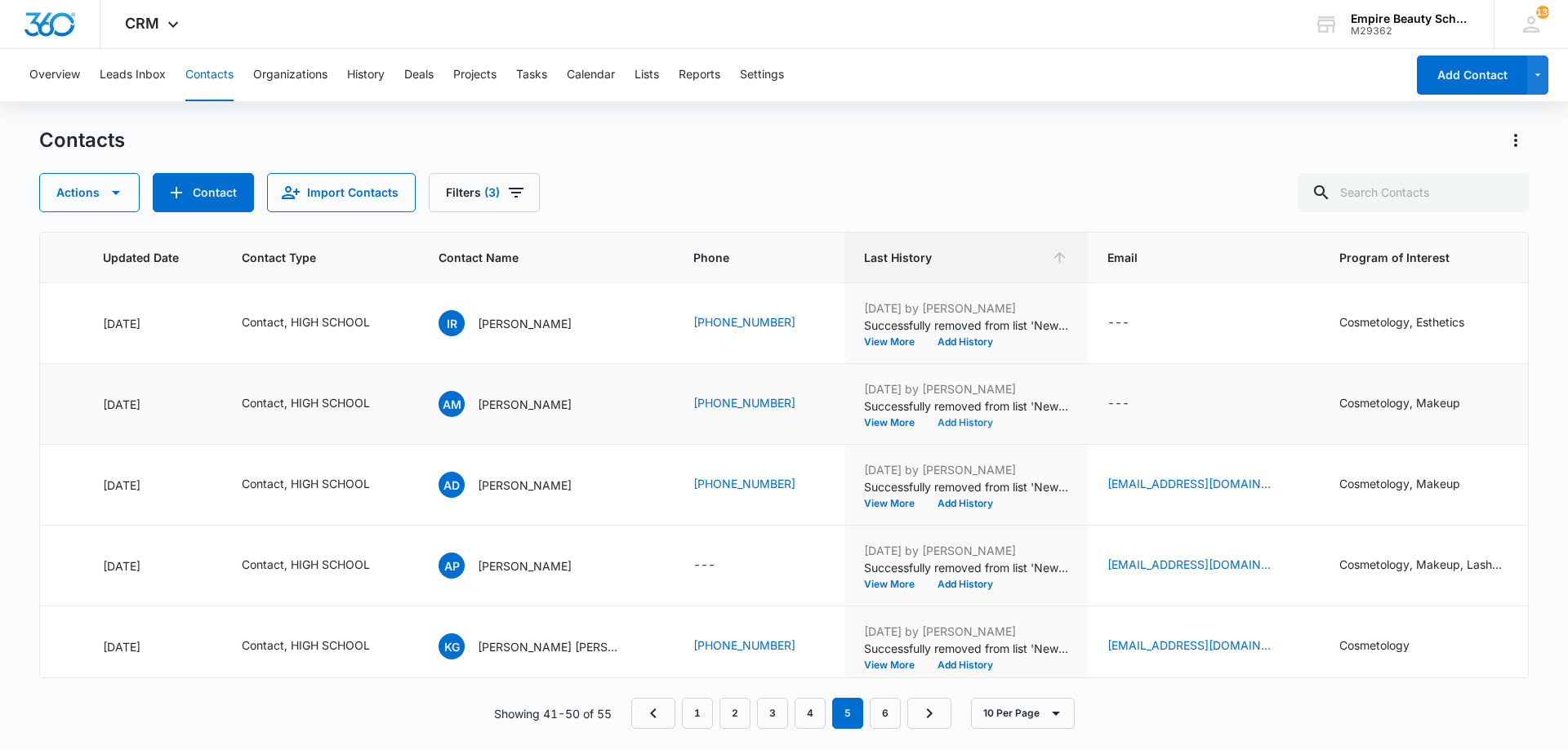
click at [966, 427] on button "Add History" at bounding box center [965, 422] width 78 height 10
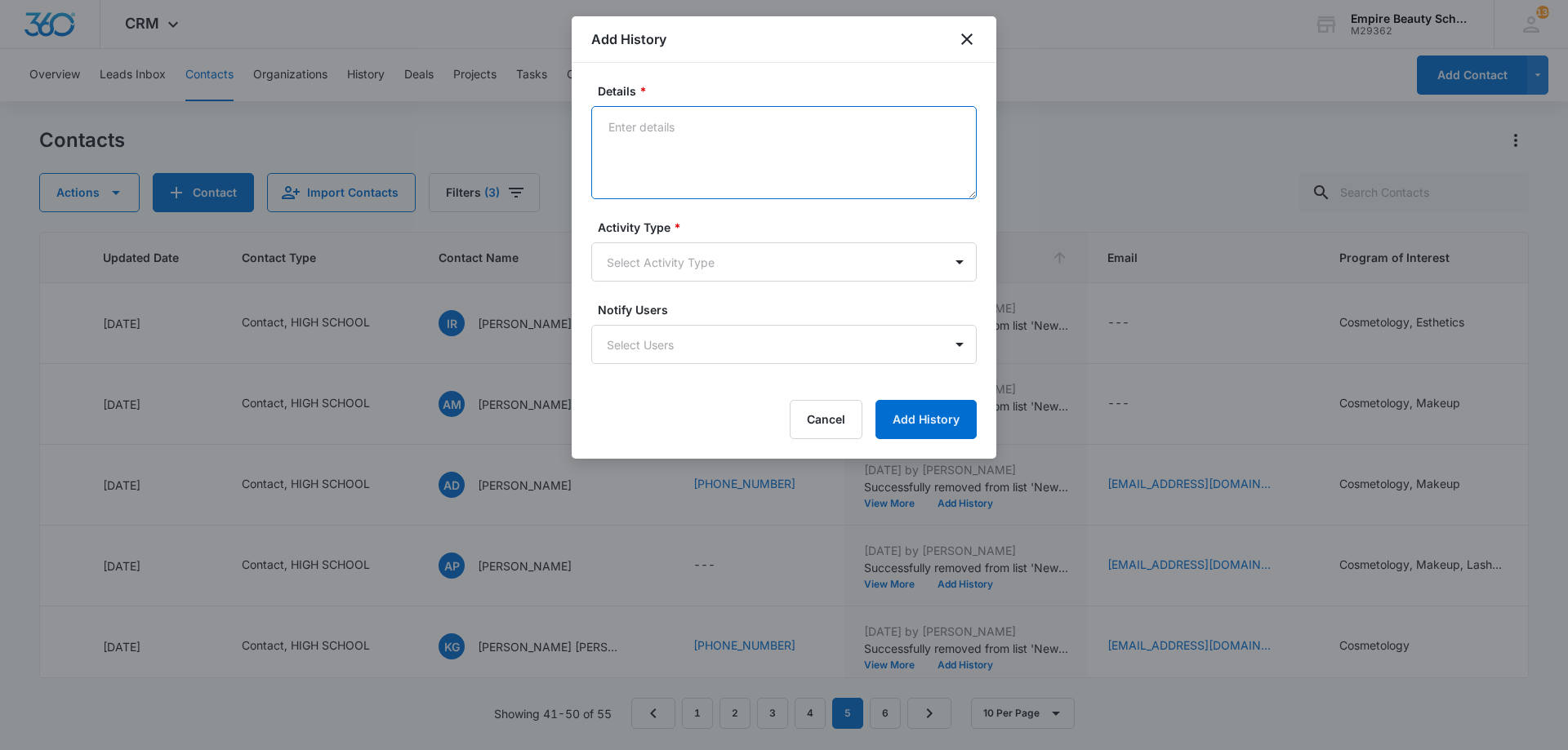
paste textarea "BYOE Invite"
type textarea "BYOE Invite"
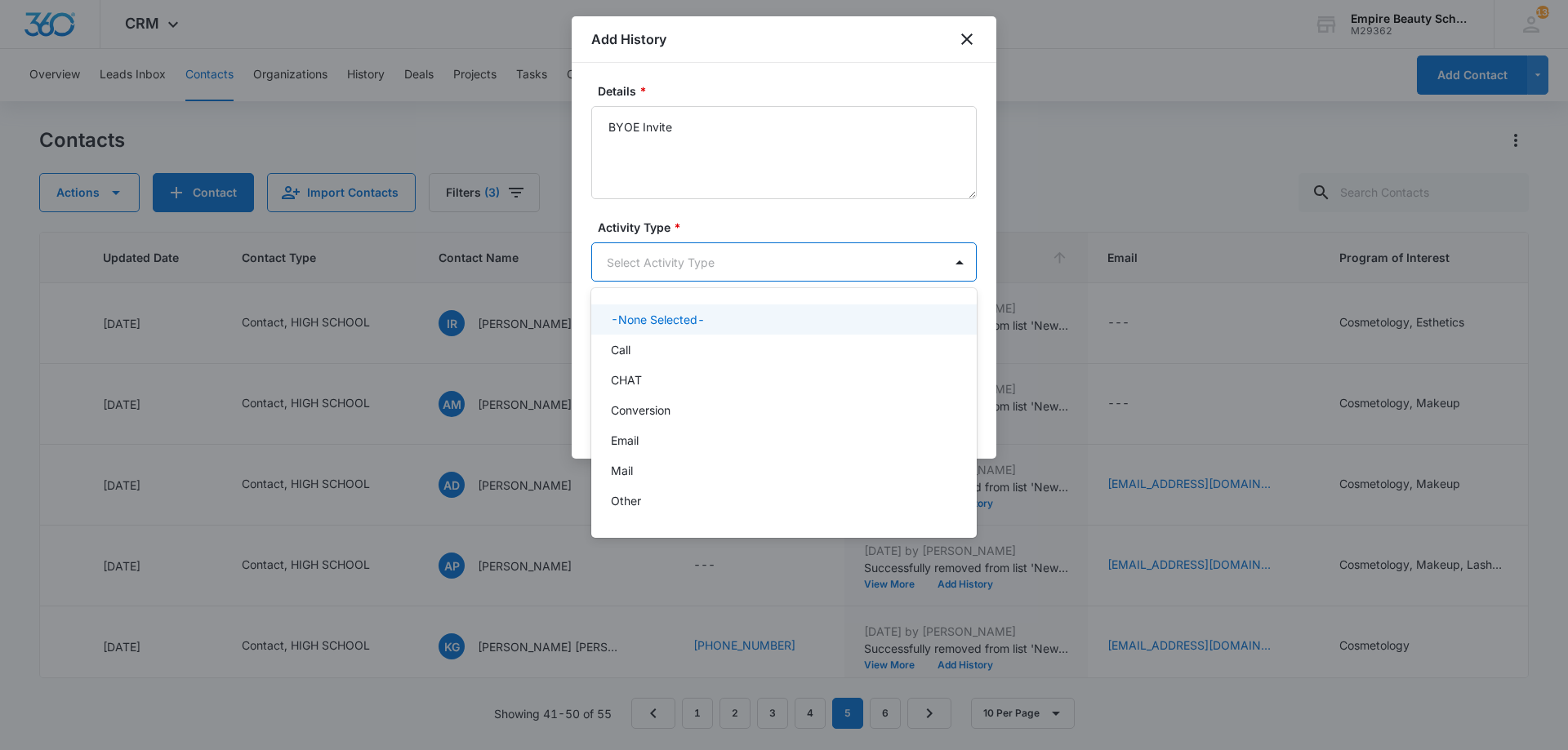
click at [740, 265] on body "CRM Apps Forms CRM Email Shop Payments POS Files Brand Settings Empire Beauty S…" at bounding box center [784, 375] width 1568 height 750
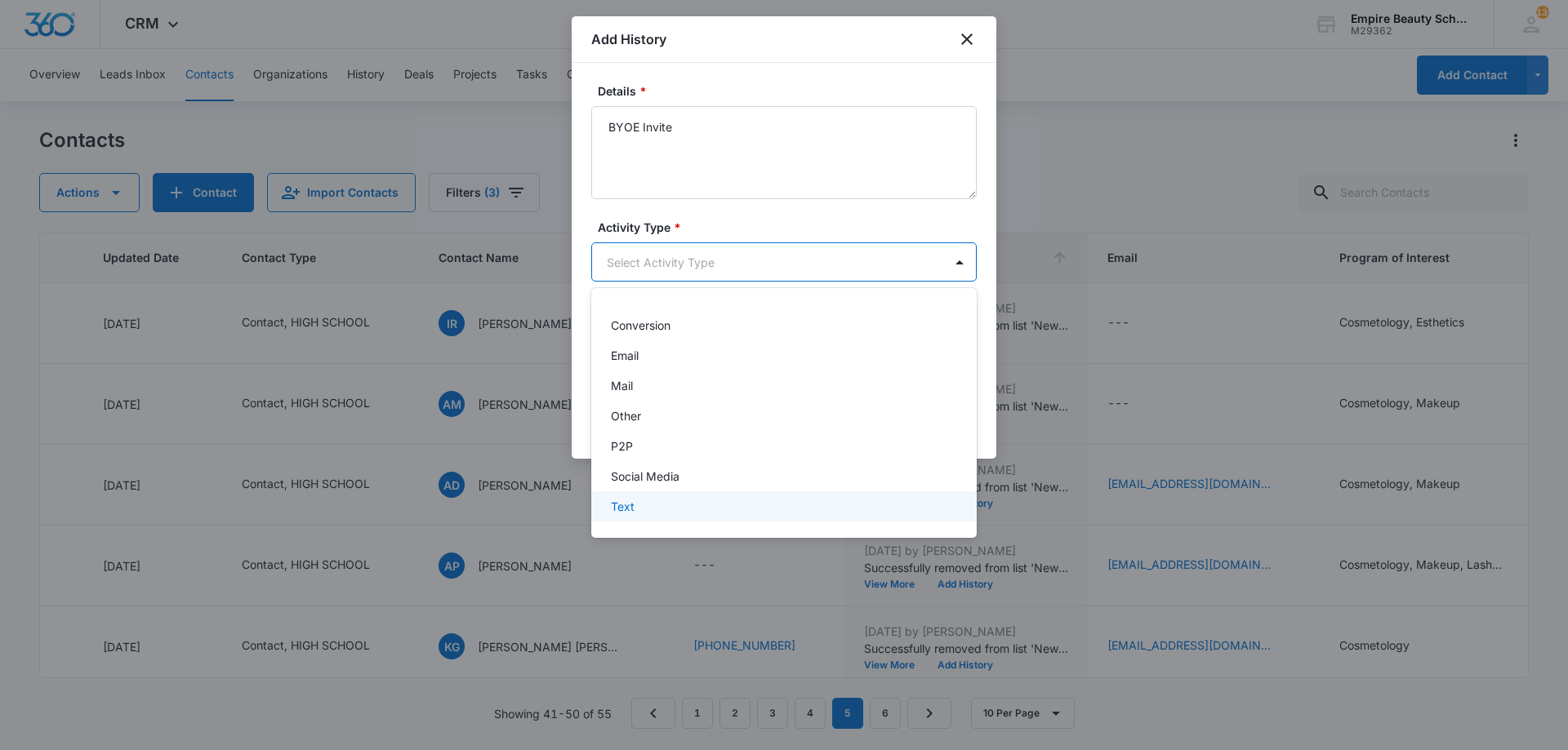
click at [658, 498] on div "Text" at bounding box center [782, 506] width 343 height 17
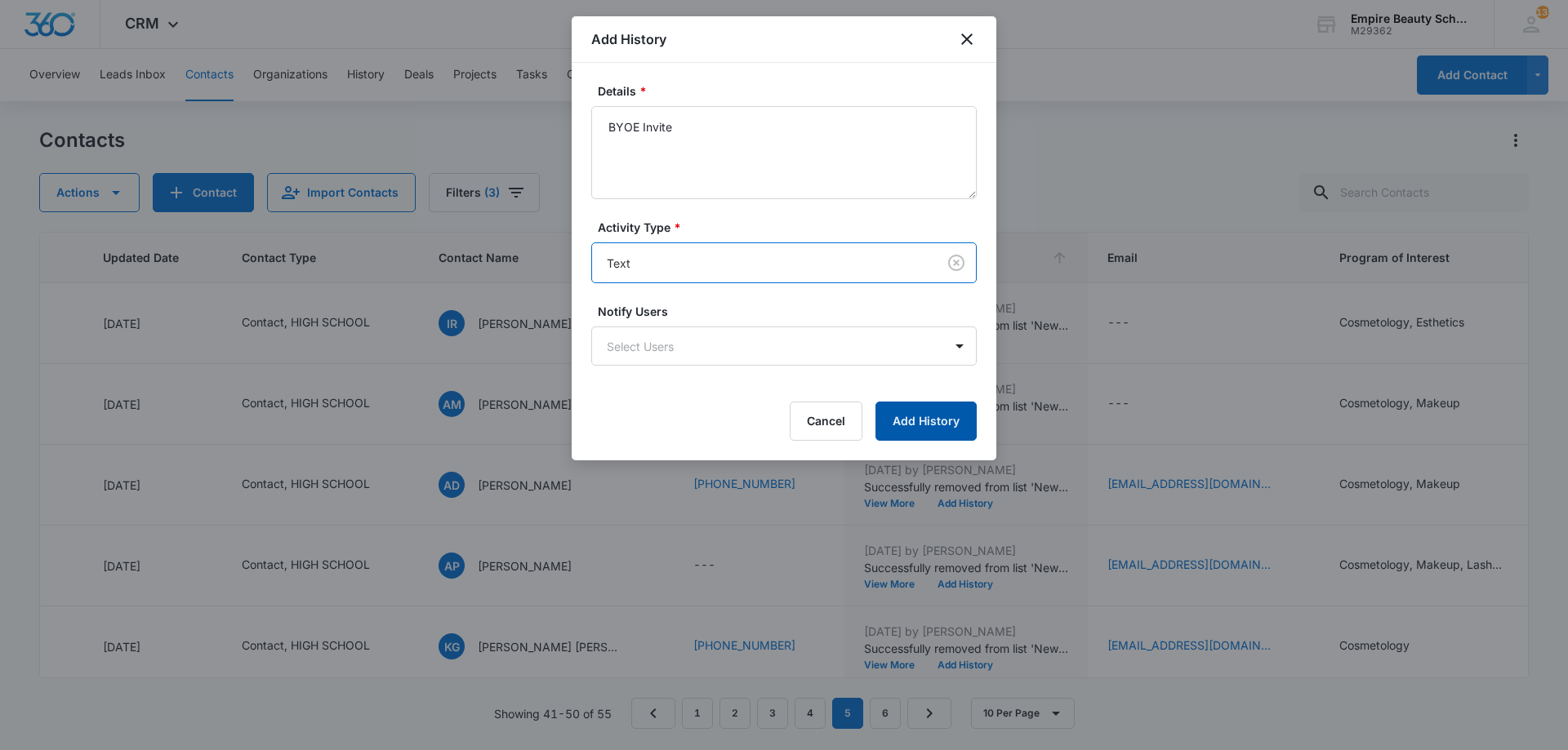
click at [925, 405] on button "Add History" at bounding box center [925, 421] width 101 height 39
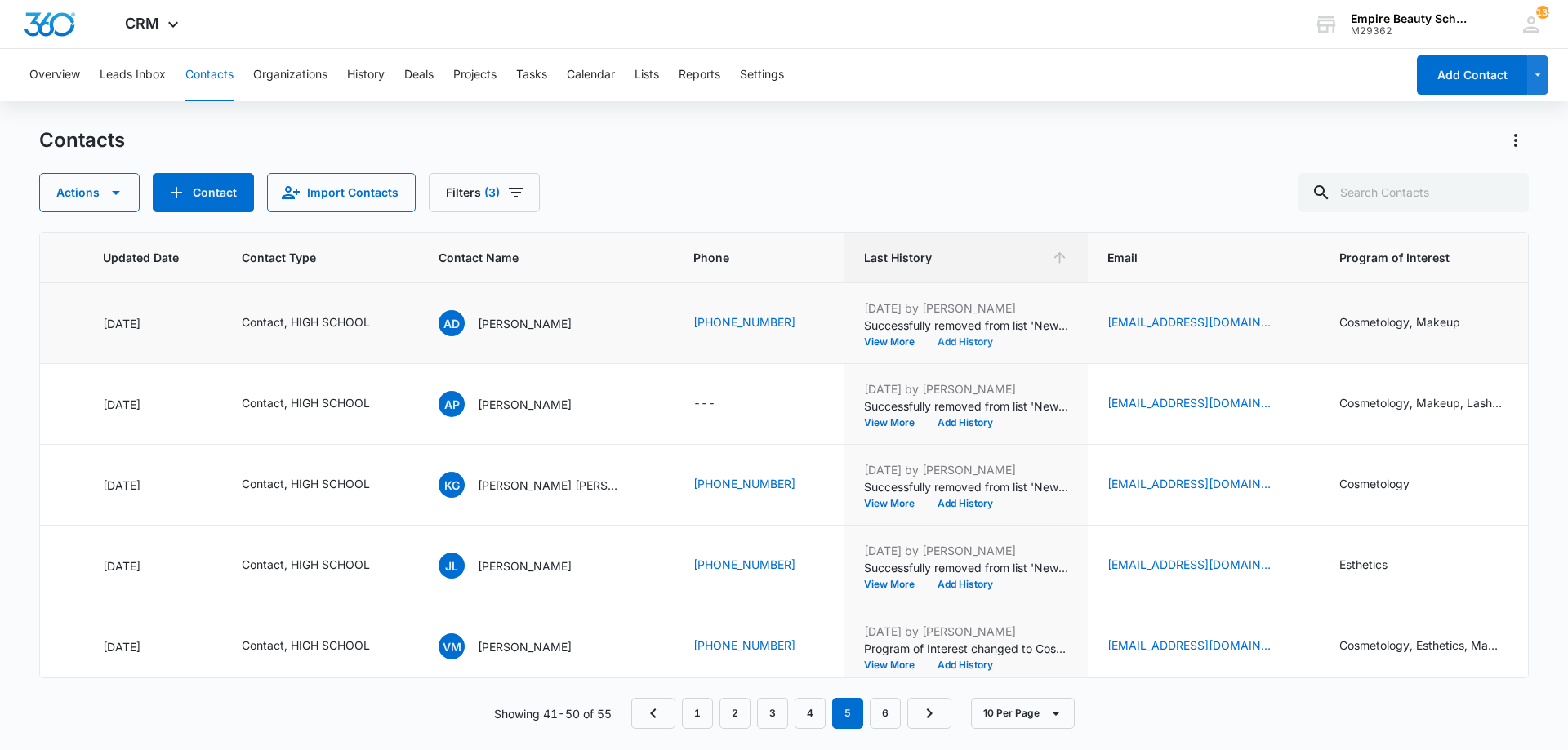
scroll to position [324, 231]
click at [969, 344] on button "Add History" at bounding box center [965, 341] width 78 height 10
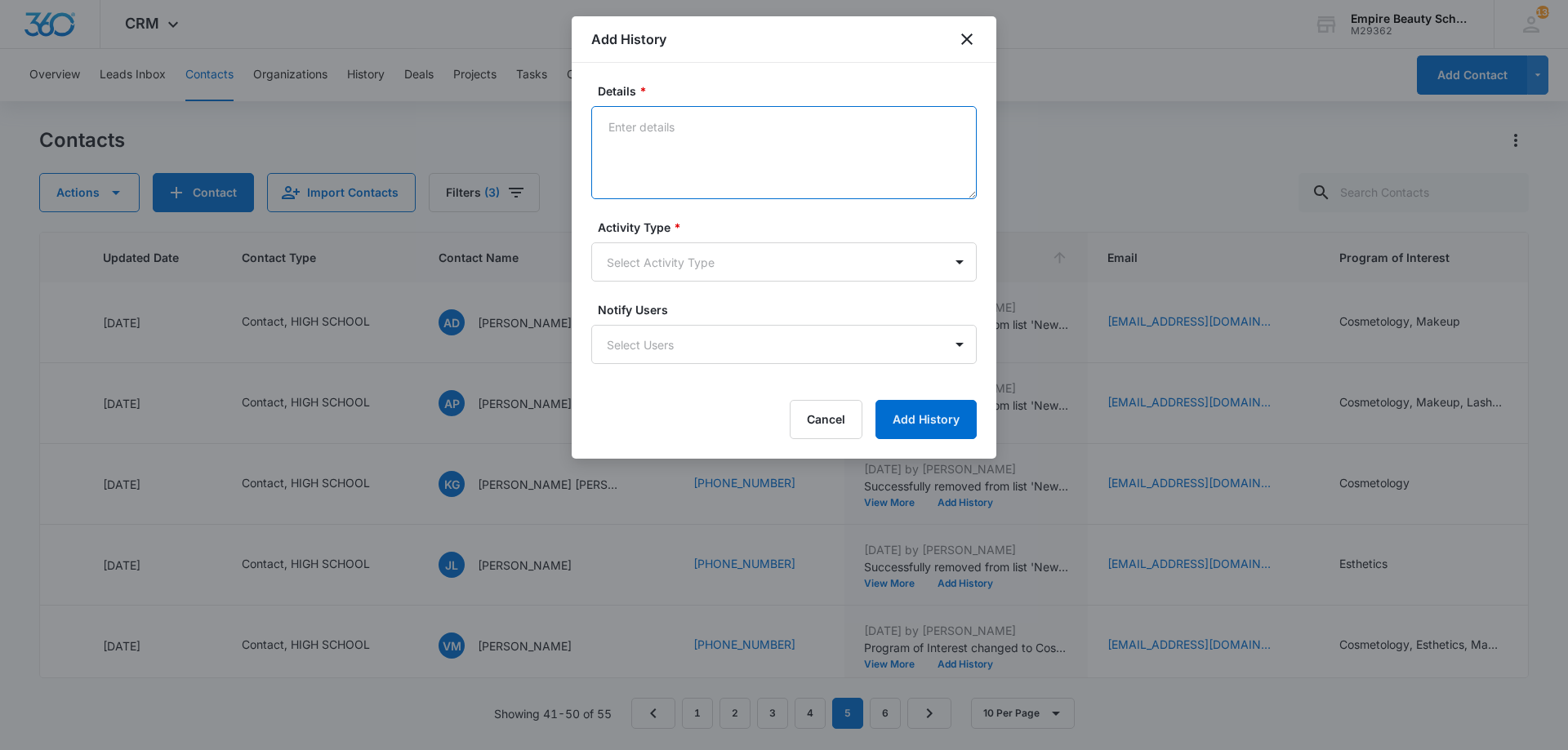
paste textarea "BYOE Invite"
type textarea "BYOE Invite"
click at [692, 264] on body "CRM Apps Forms CRM Email Shop Payments POS Files Brand Settings Empire Beauty S…" at bounding box center [784, 375] width 1568 height 750
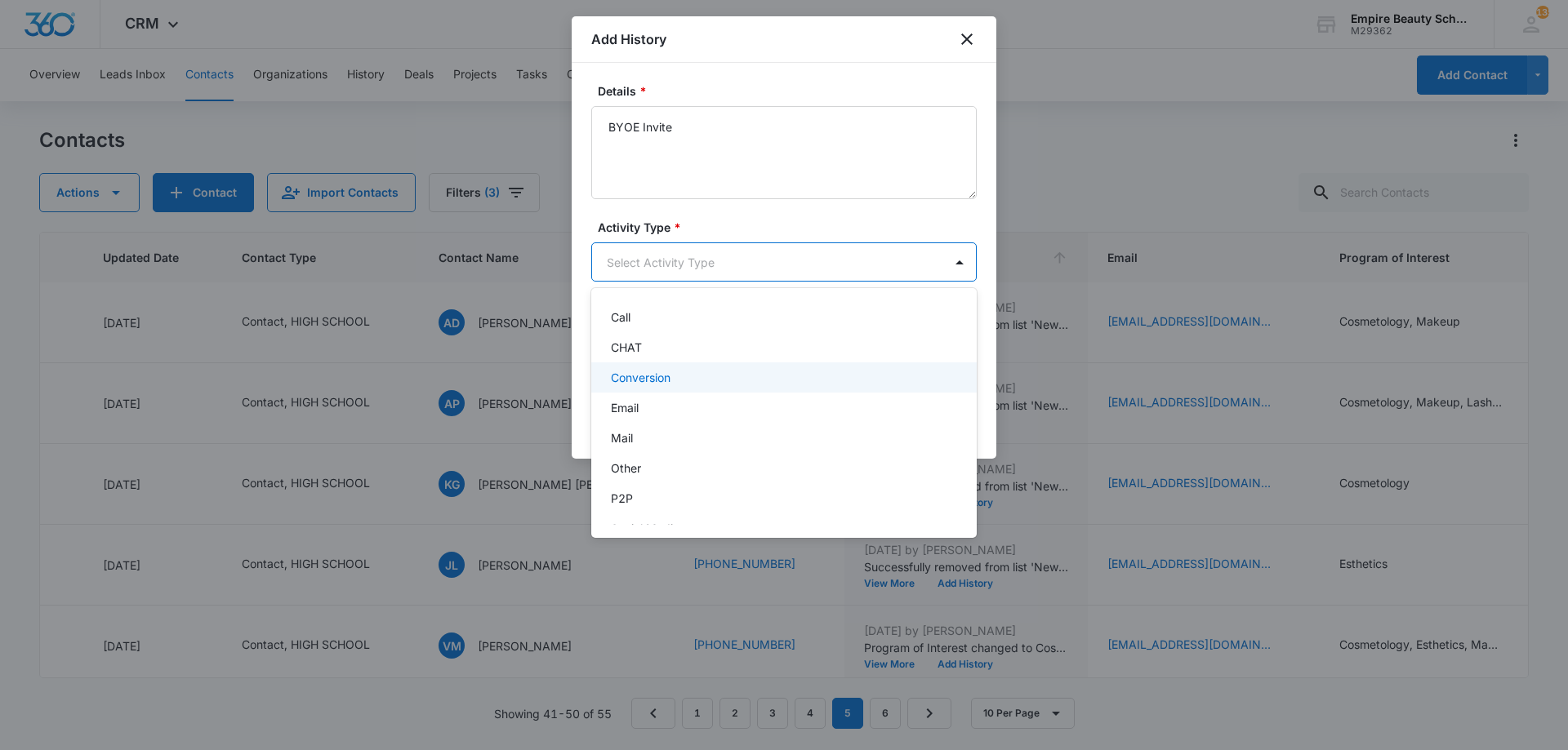
scroll to position [85, 0]
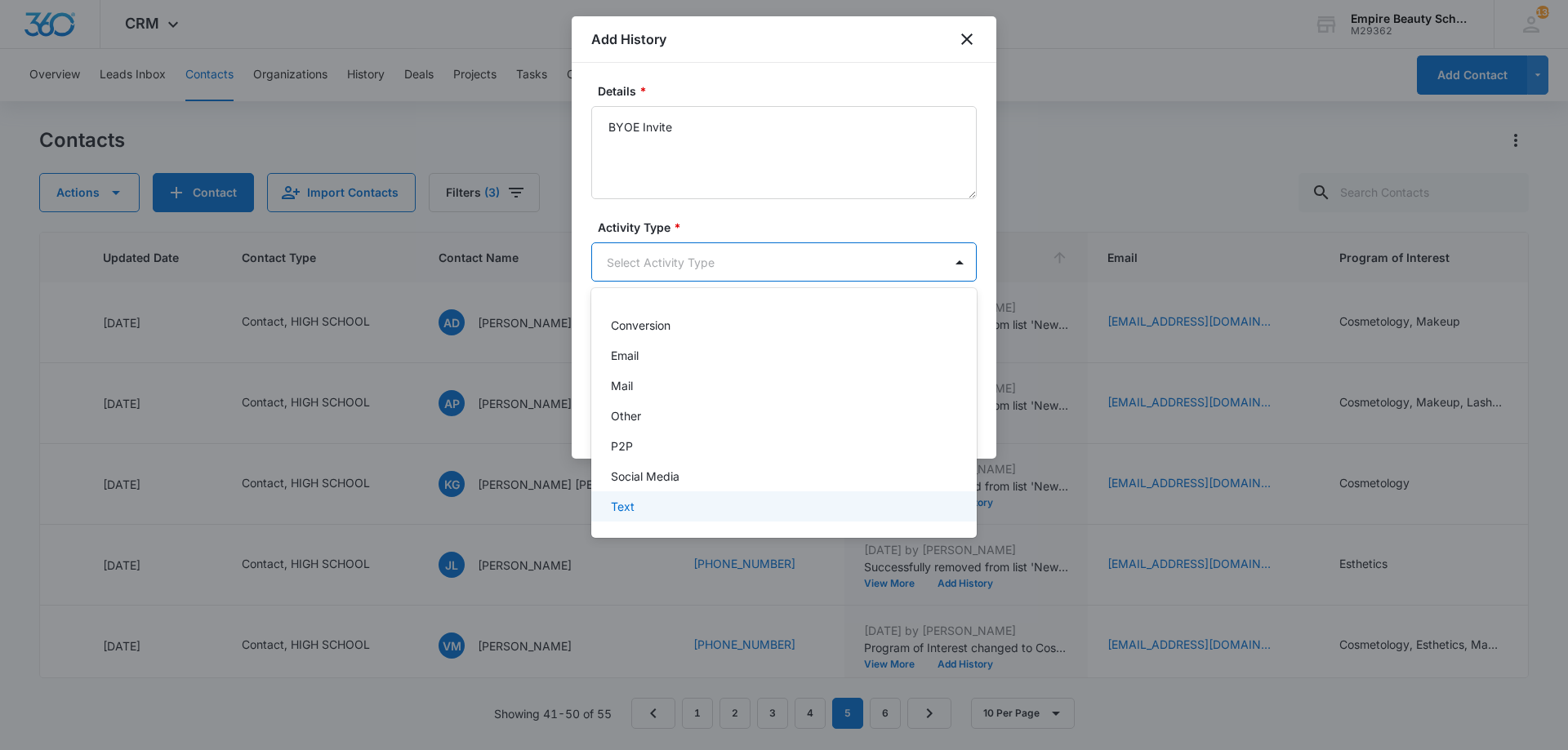
click at [647, 515] on div "Text" at bounding box center [782, 506] width 343 height 17
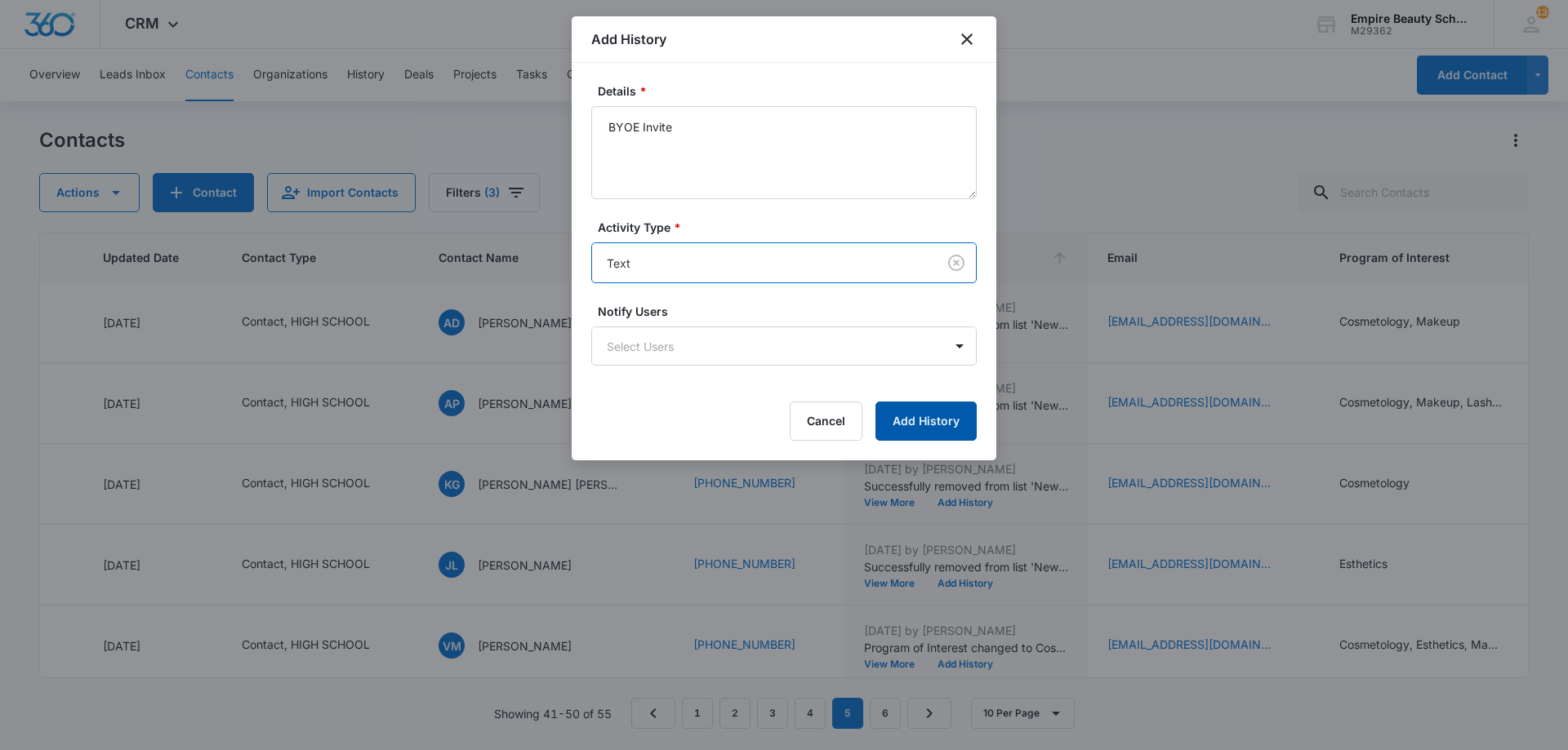
click at [921, 427] on button "Add History" at bounding box center [925, 421] width 101 height 39
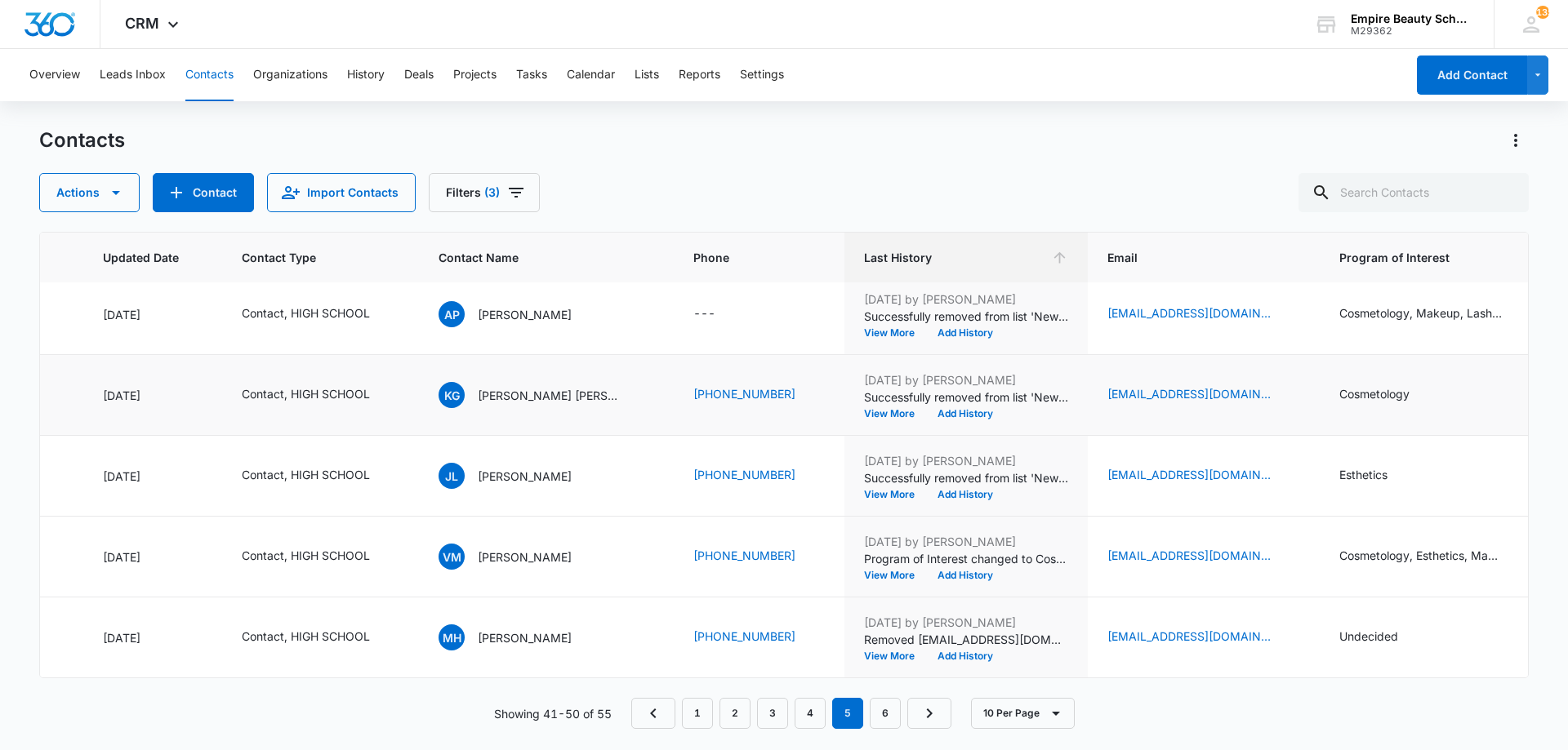
scroll to position [426, 231]
click at [960, 409] on button "Add History" at bounding box center [965, 413] width 78 height 10
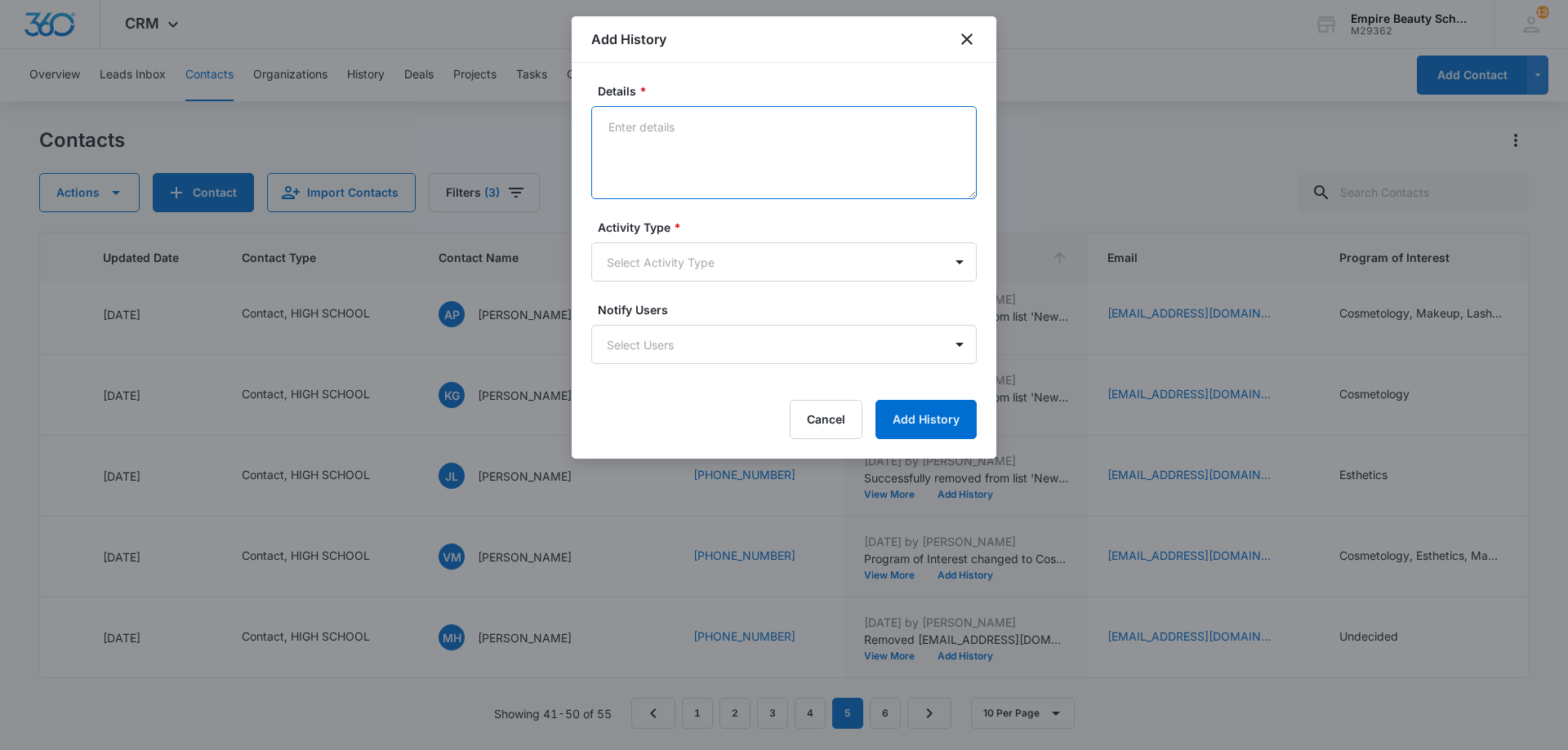
paste textarea "BYOE Invite"
type textarea "BYOE Invite"
click at [720, 264] on body "CRM Apps Forms CRM Email Shop Payments POS Files Brand Settings Empire Beauty S…" at bounding box center [784, 375] width 1568 height 750
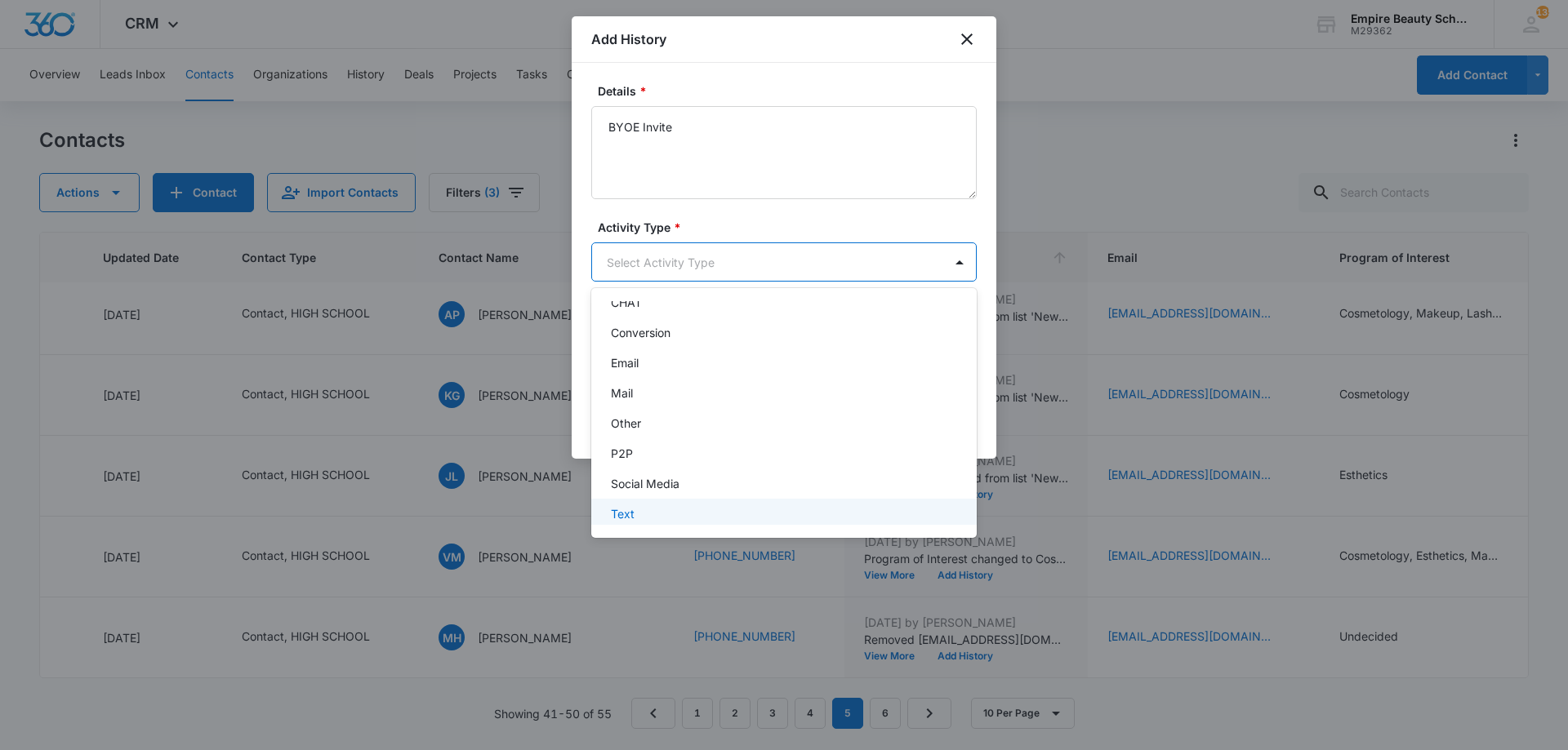
scroll to position [85, 0]
click at [658, 505] on div "Text" at bounding box center [782, 506] width 343 height 17
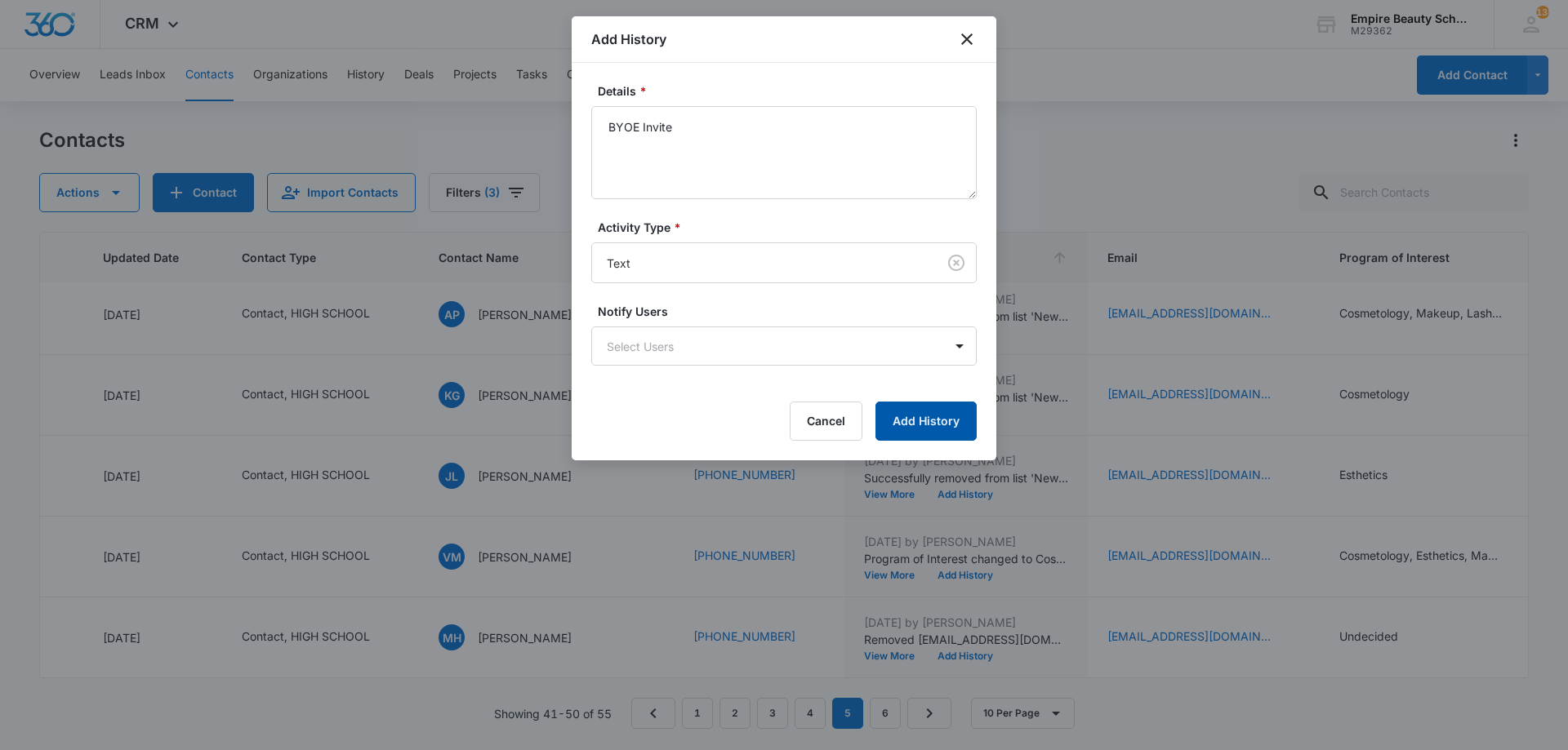
click at [932, 420] on button "Add History" at bounding box center [925, 421] width 101 height 39
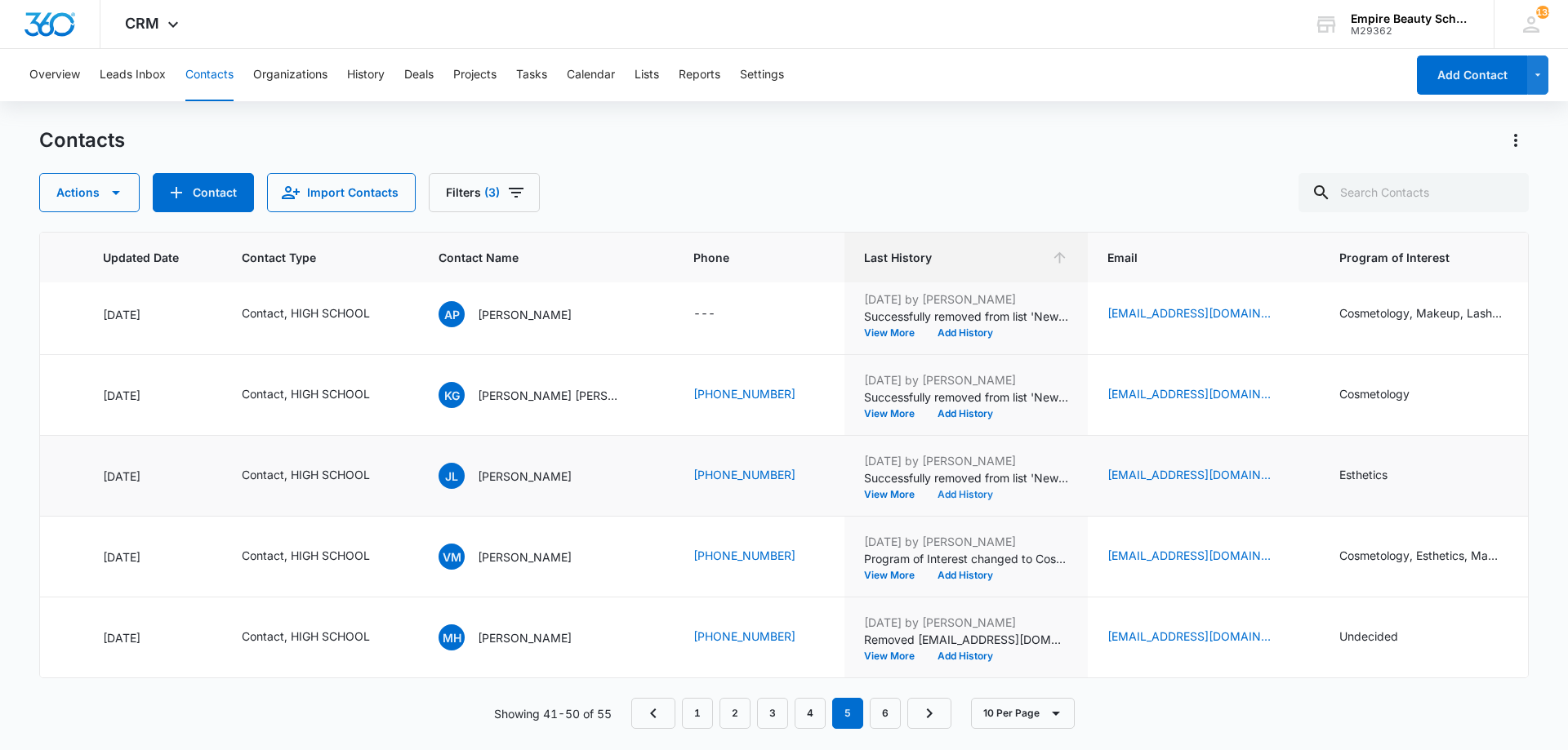
click at [955, 490] on button "Add History" at bounding box center [965, 494] width 78 height 10
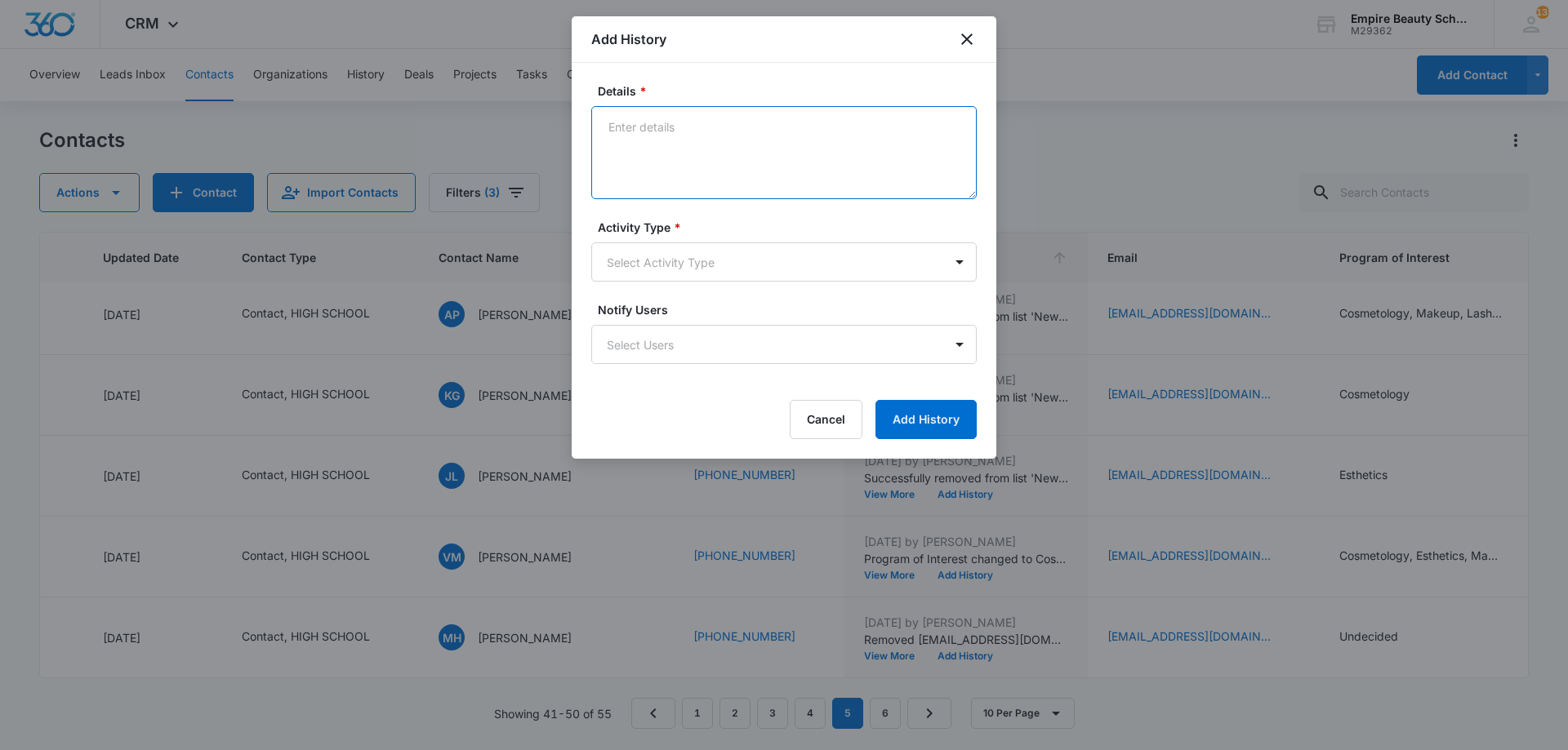
paste textarea "BYOE Invite"
type textarea "BYOE Invite"
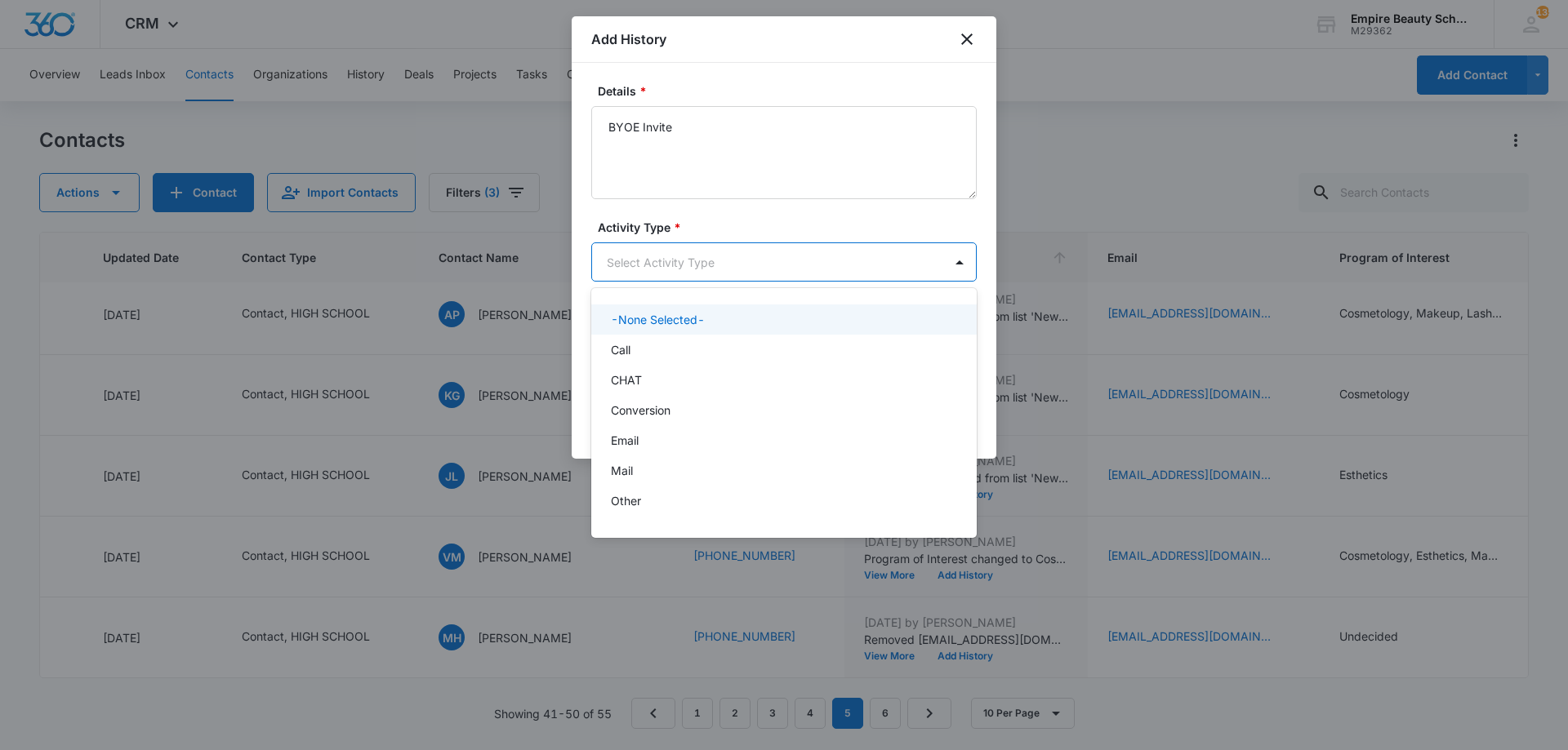
click at [754, 262] on body "CRM Apps Forms CRM Email Shop Payments POS Files Brand Settings Empire Beauty S…" at bounding box center [784, 375] width 1568 height 750
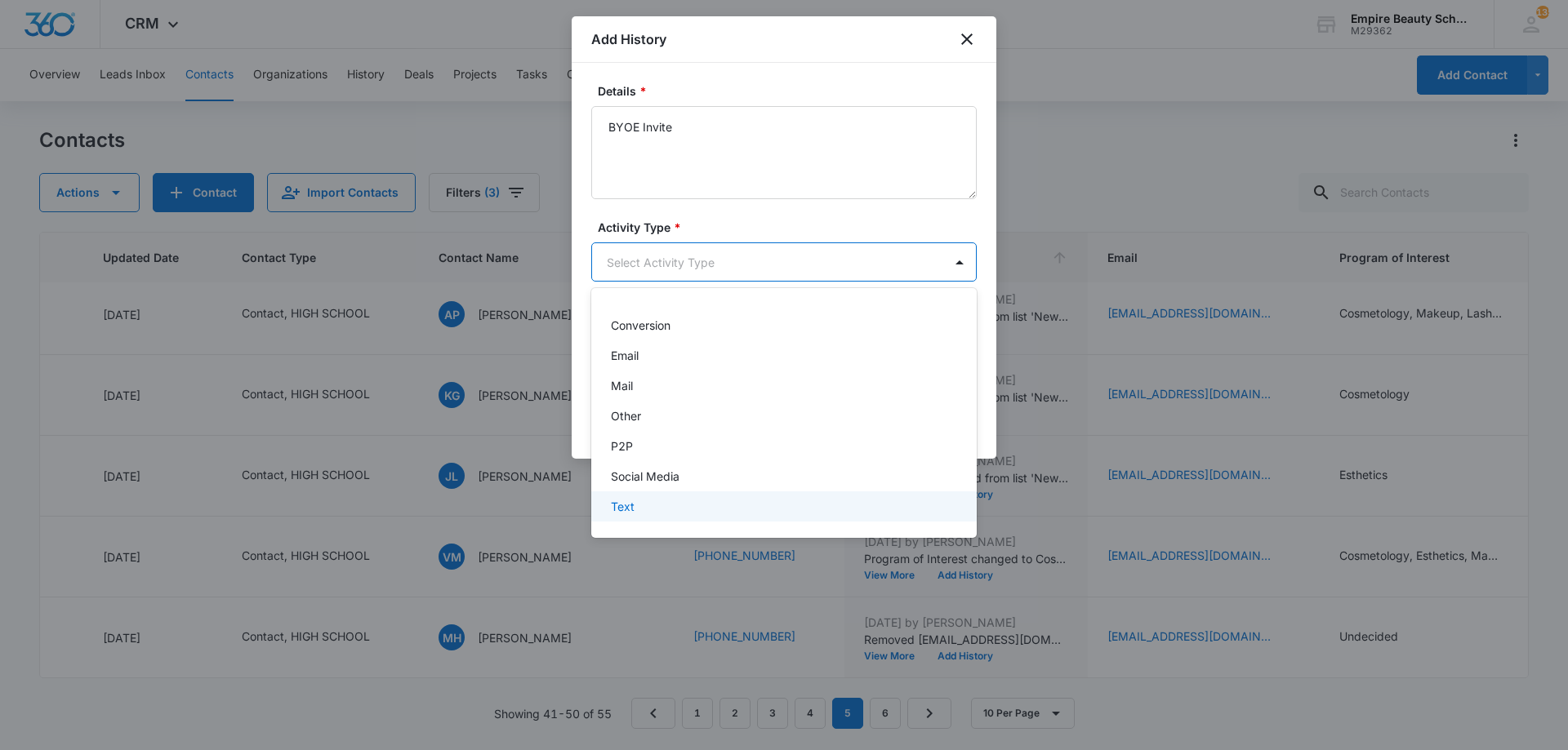
click at [683, 511] on div "Text" at bounding box center [782, 506] width 343 height 17
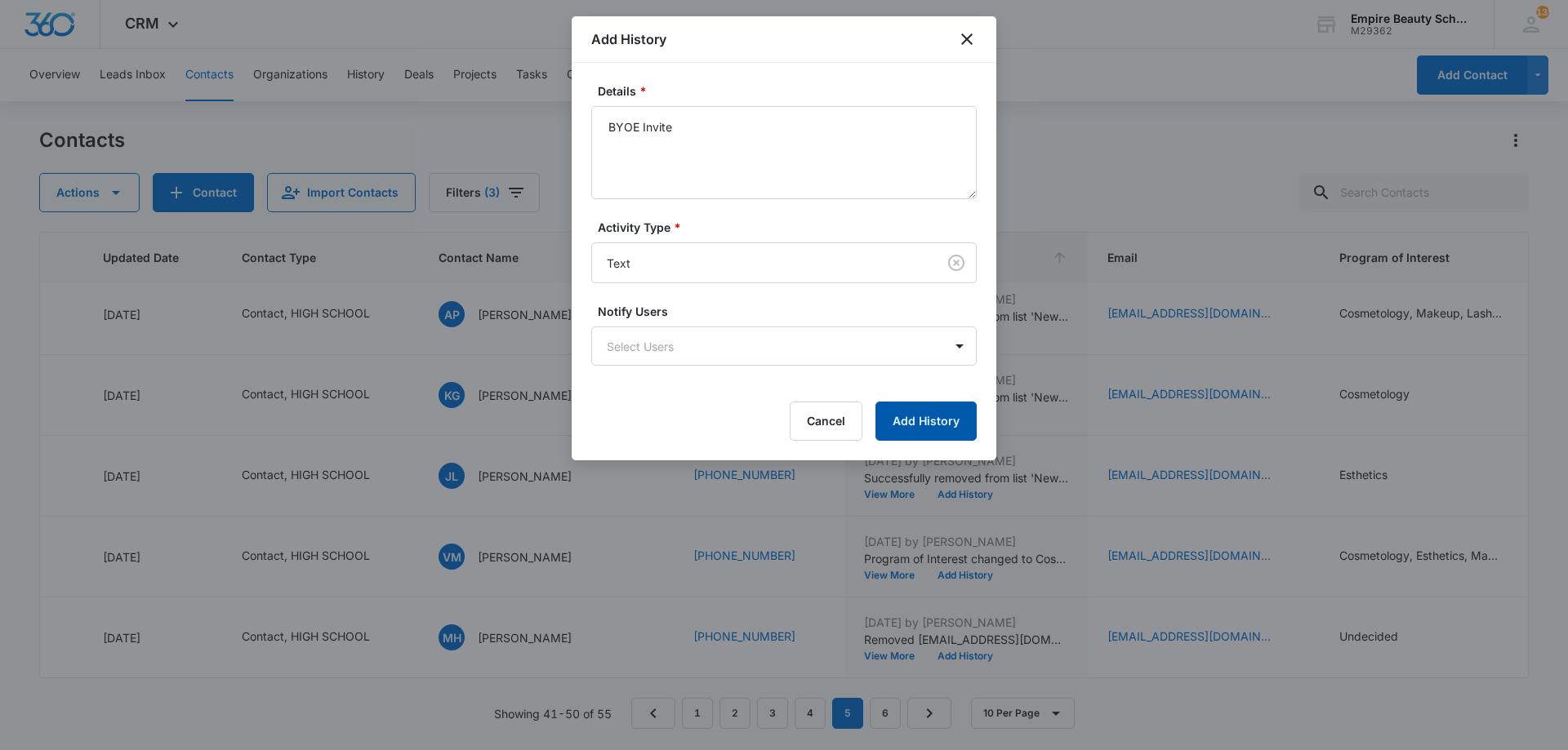
click at [922, 429] on button "Add History" at bounding box center [925, 421] width 101 height 39
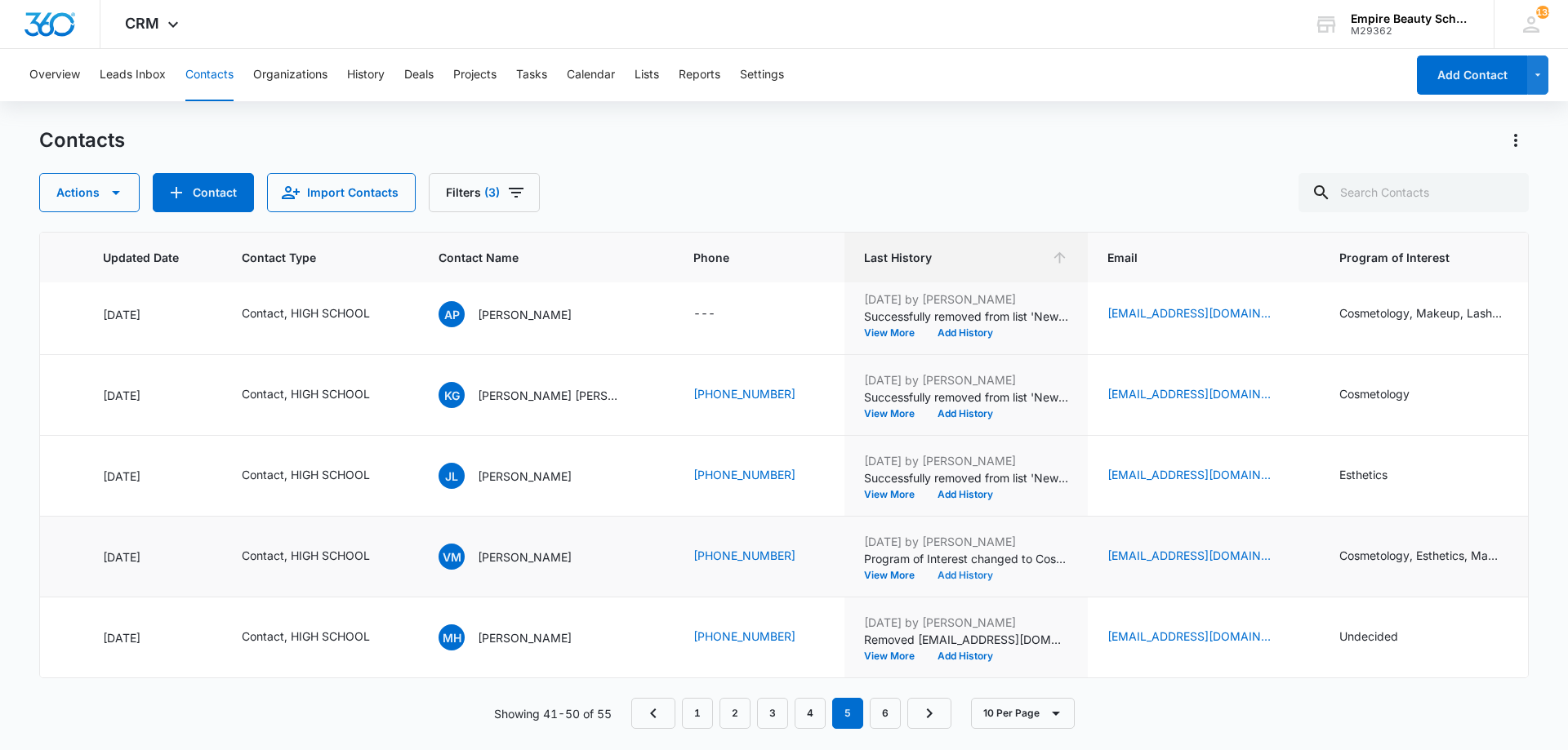
click at [955, 571] on button "Add History" at bounding box center [965, 575] width 78 height 10
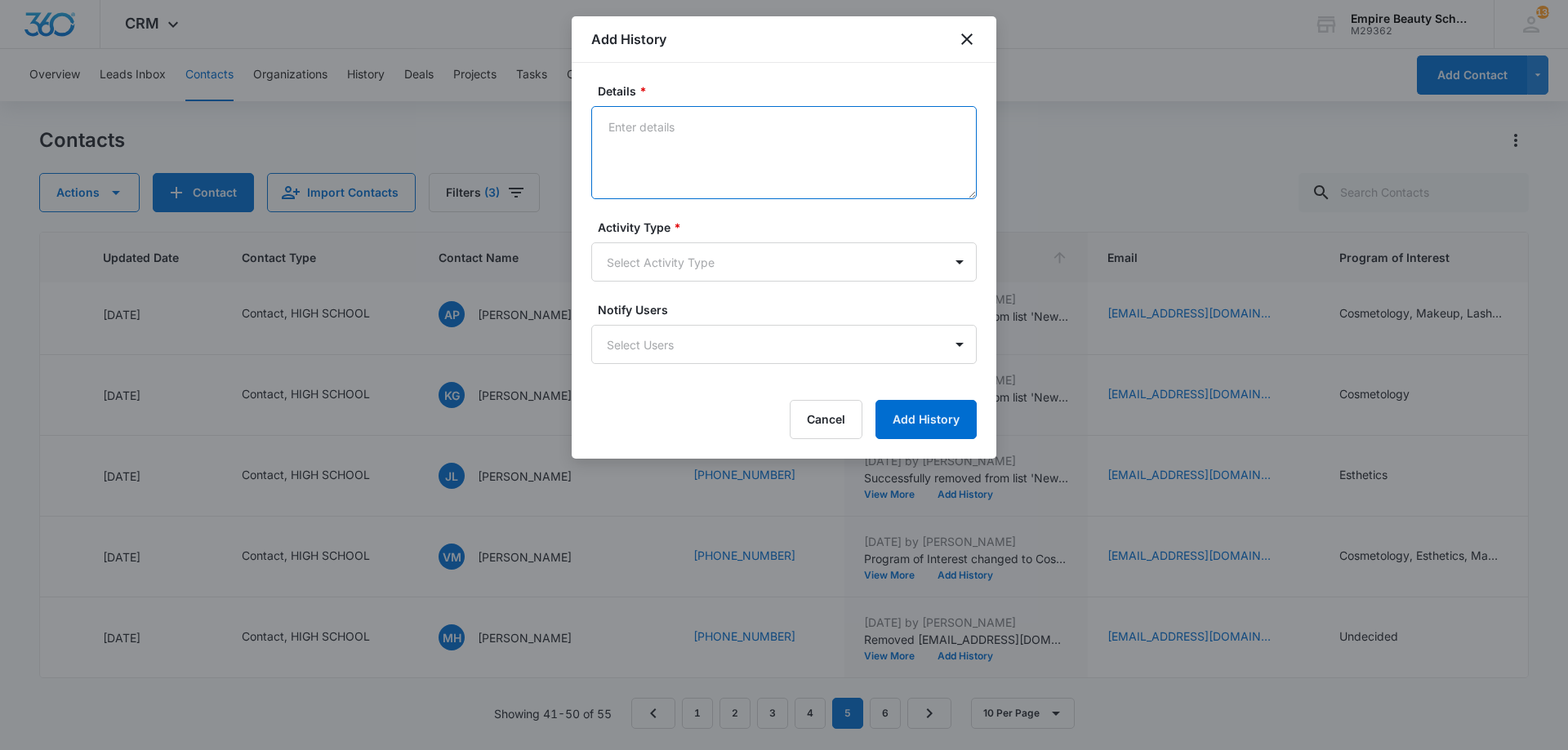
paste textarea "BYOE Invite"
type textarea "BYOE Invite"
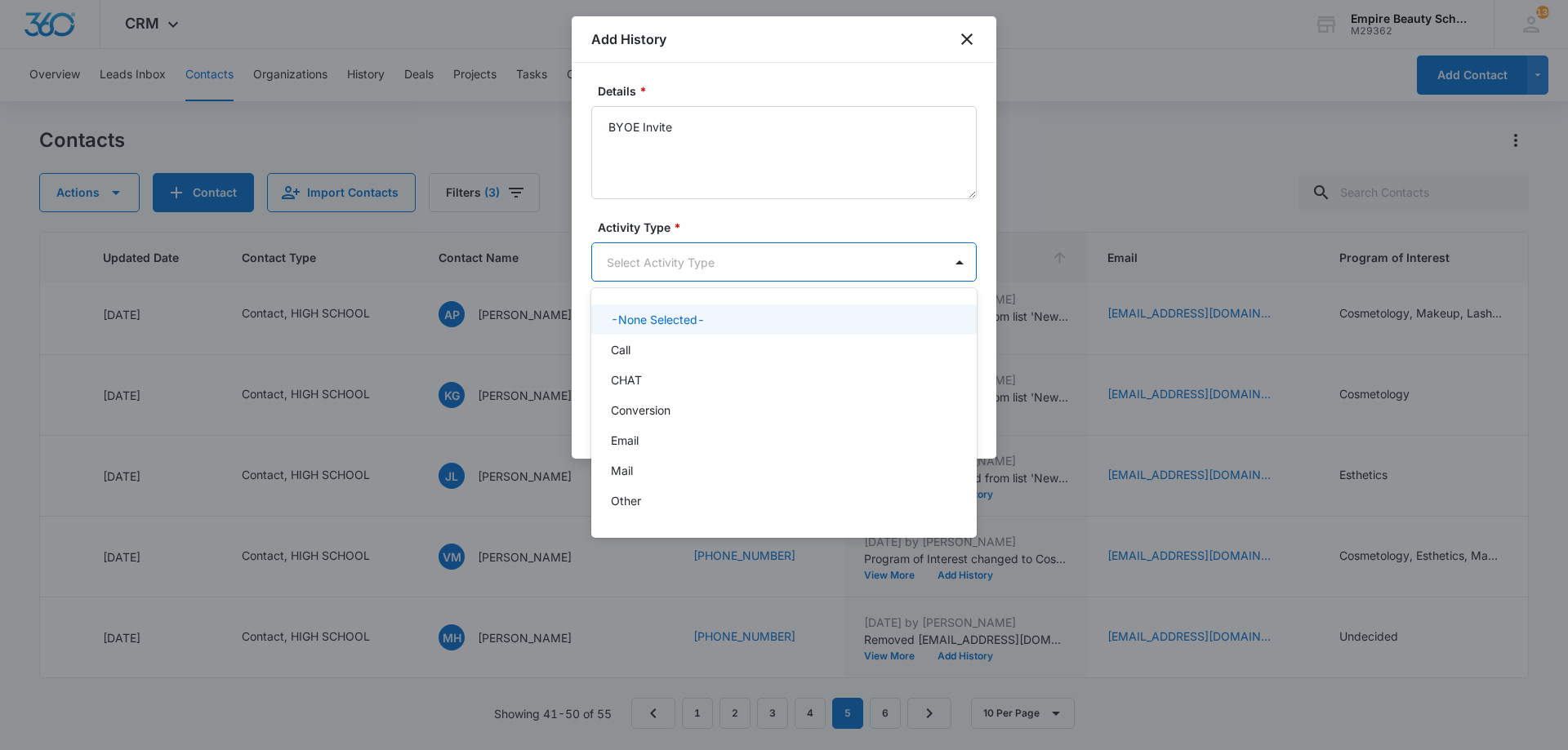
click at [711, 249] on body "CRM Apps Forms CRM Email Shop Payments POS Files Brand Settings Empire Beauty S…" at bounding box center [784, 375] width 1568 height 750
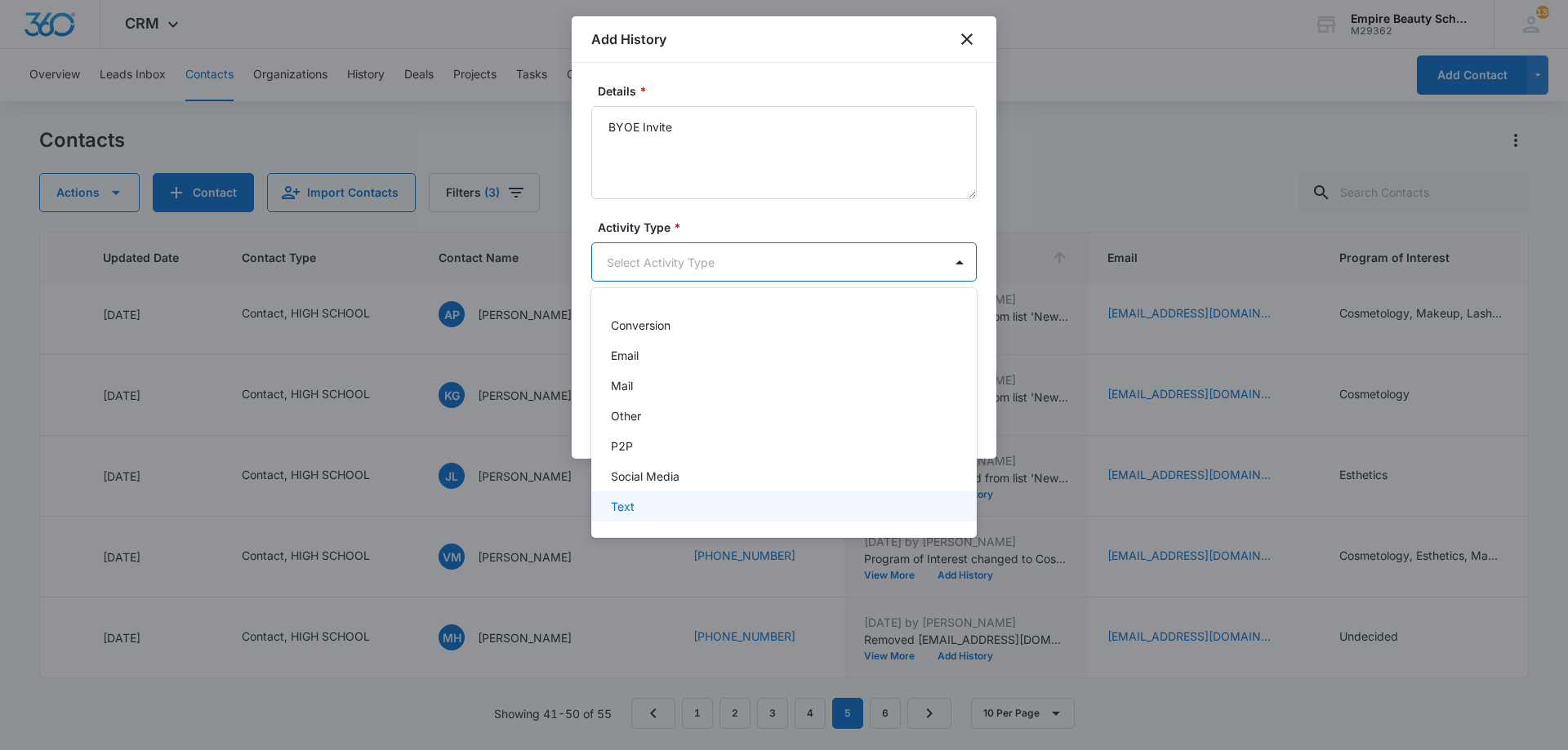
click at [679, 505] on div "Text" at bounding box center [782, 506] width 343 height 17
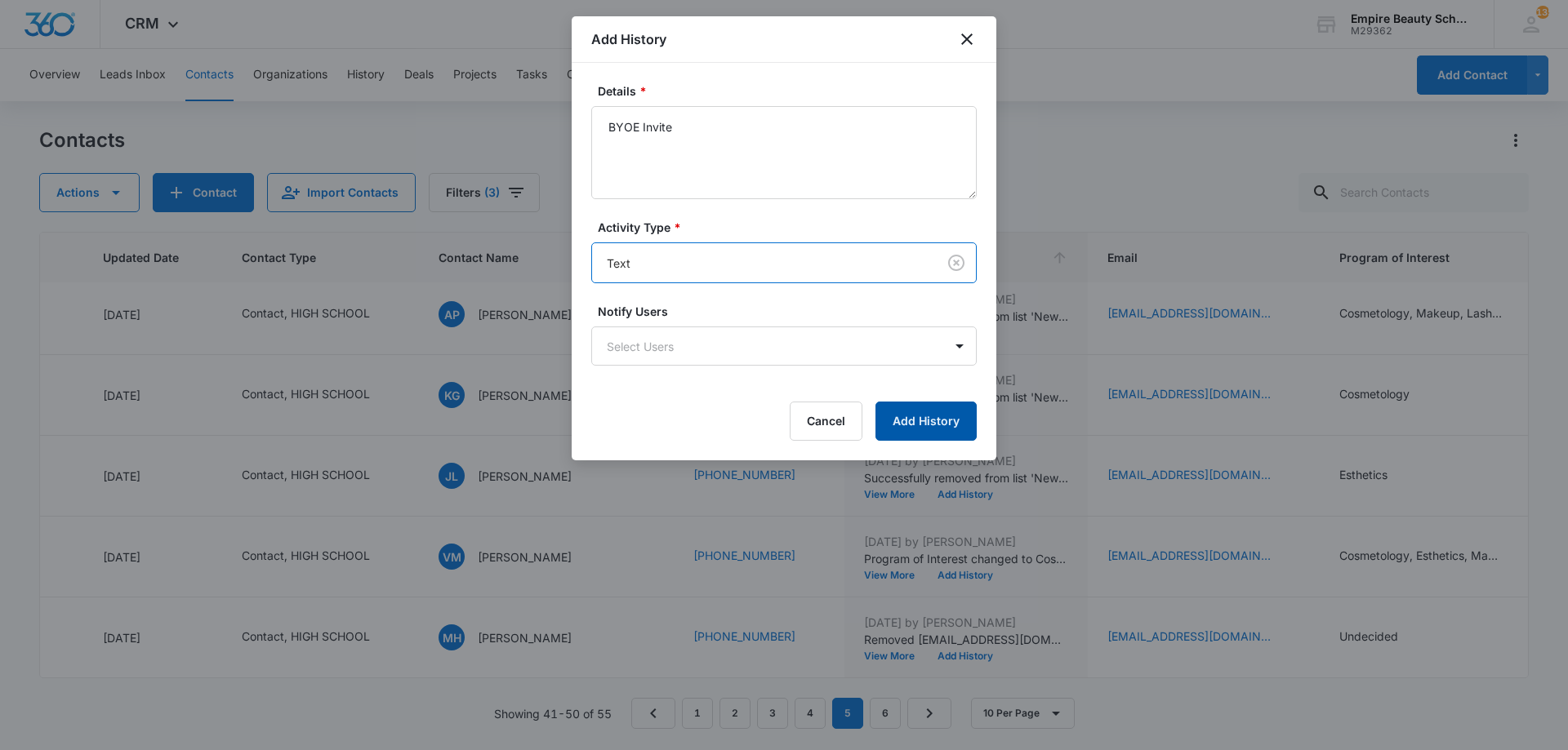
click at [909, 412] on button "Add History" at bounding box center [925, 421] width 101 height 39
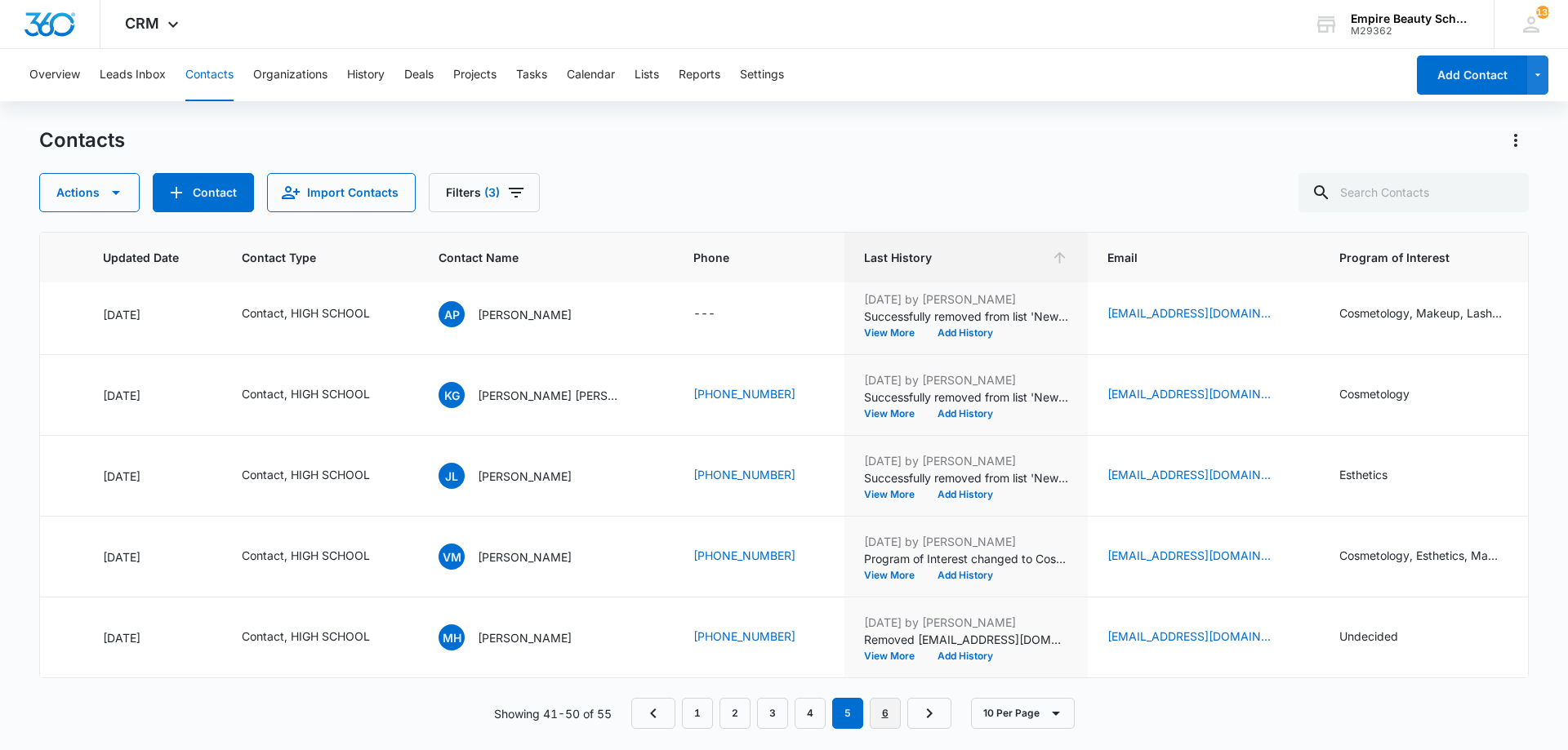
click at [879, 710] on link "6" at bounding box center [885, 713] width 31 height 31
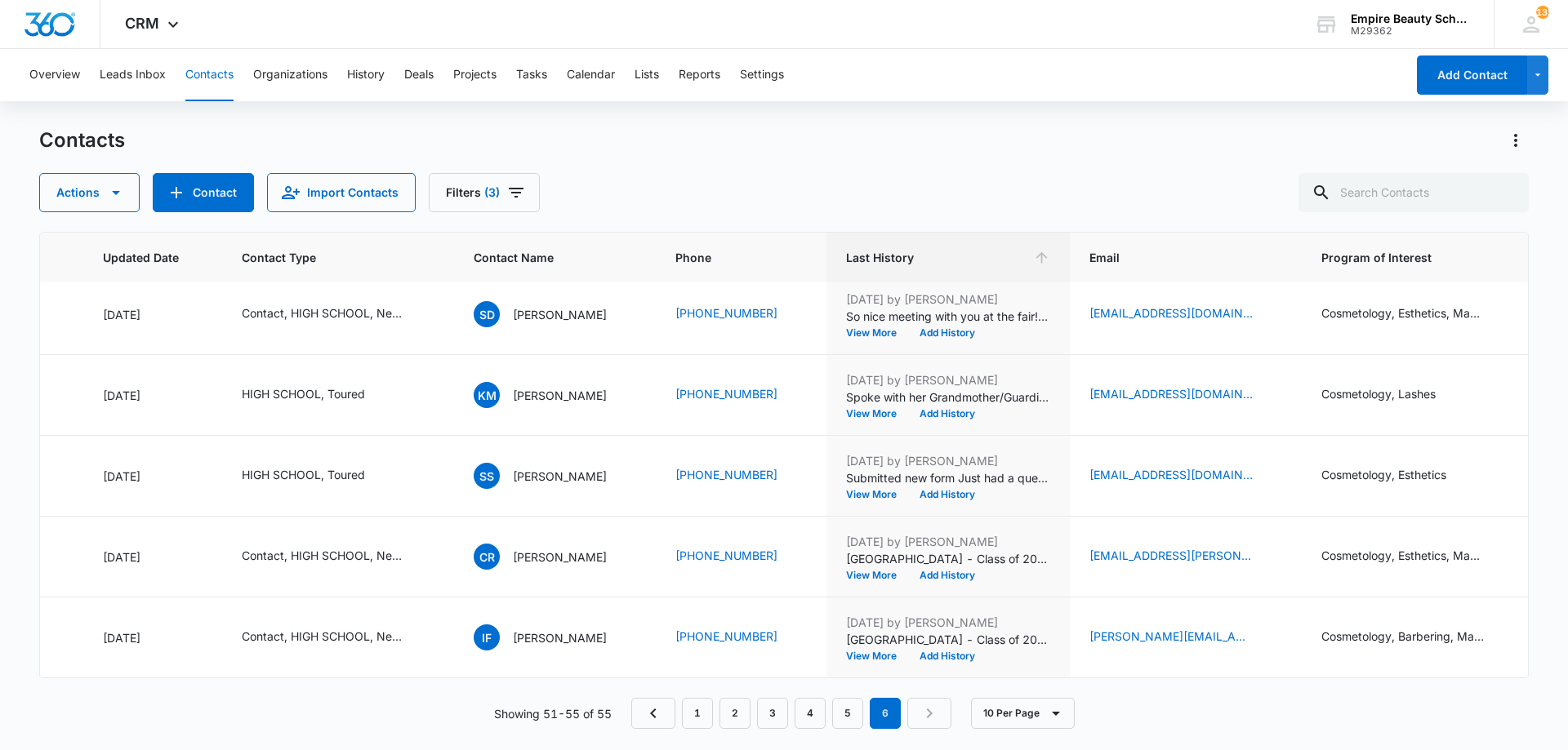
scroll to position [0, 231]
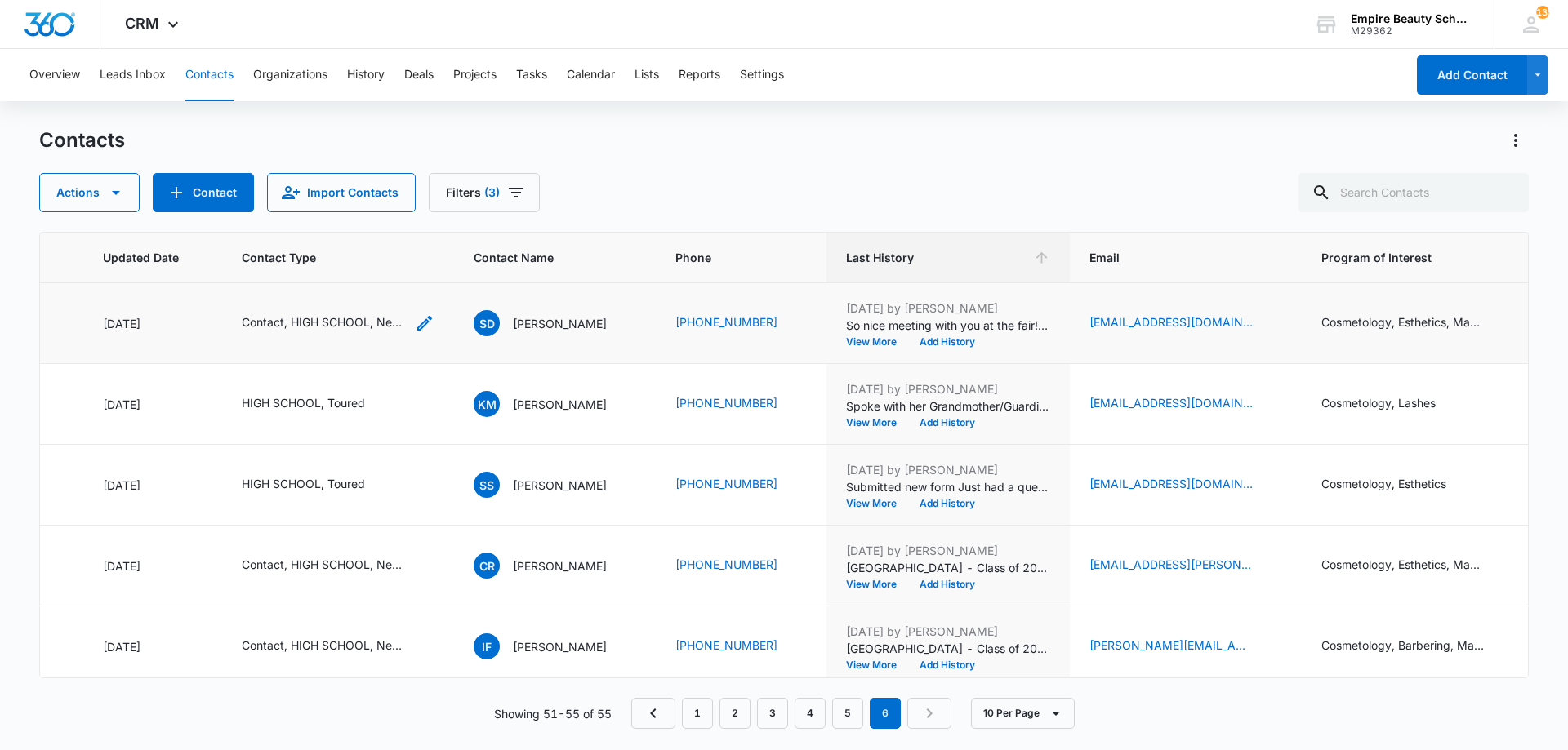
click at [426, 315] on icon "Contact Type - Contact, HIGH SCHOOL, New Contact - Select to Edit Field" at bounding box center [425, 323] width 19 height 19
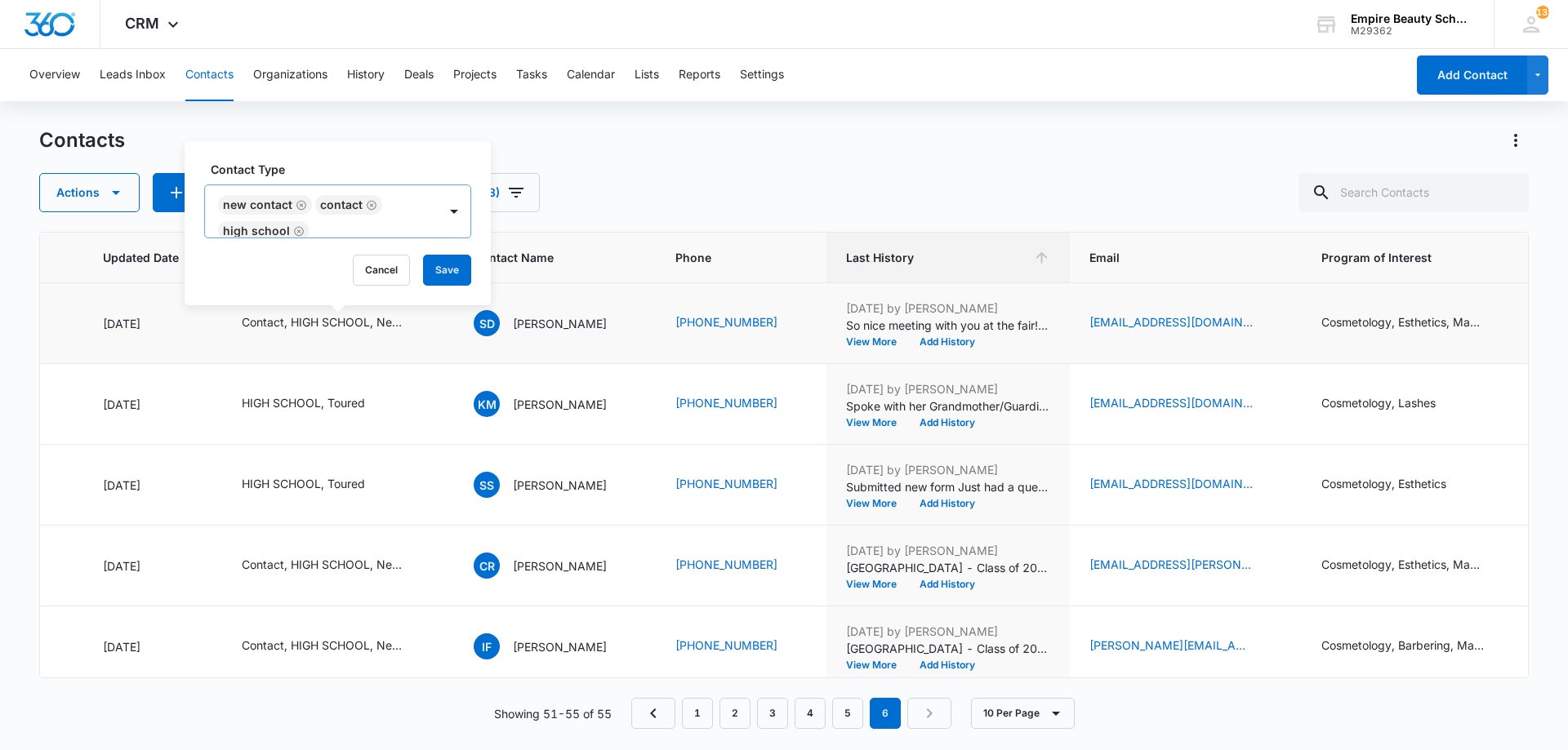
click at [295, 205] on icon "Remove New Contact" at bounding box center [301, 205] width 11 height 12
click at [428, 275] on button "Save" at bounding box center [418, 270] width 48 height 31
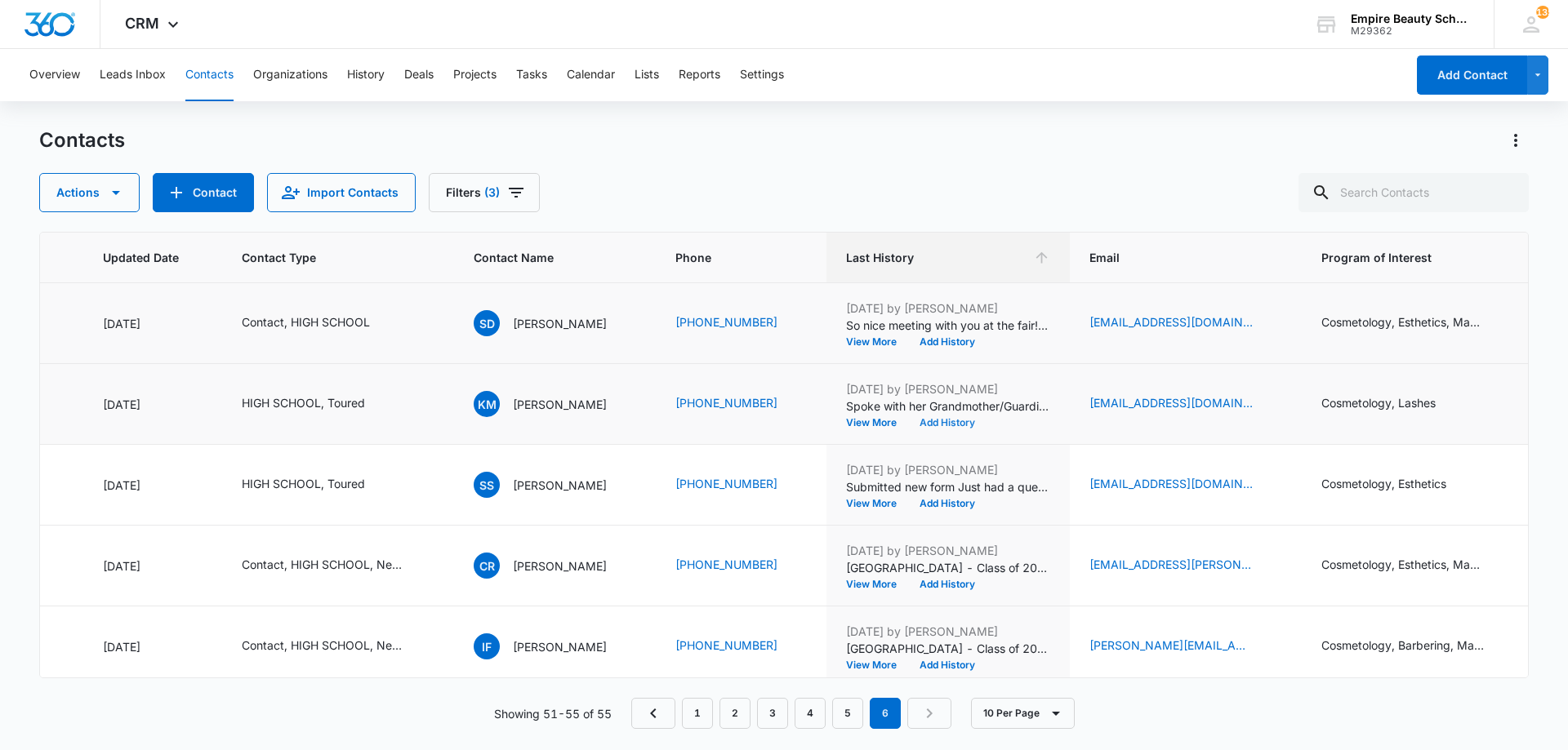
click at [918, 427] on button "Add History" at bounding box center [947, 422] width 78 height 10
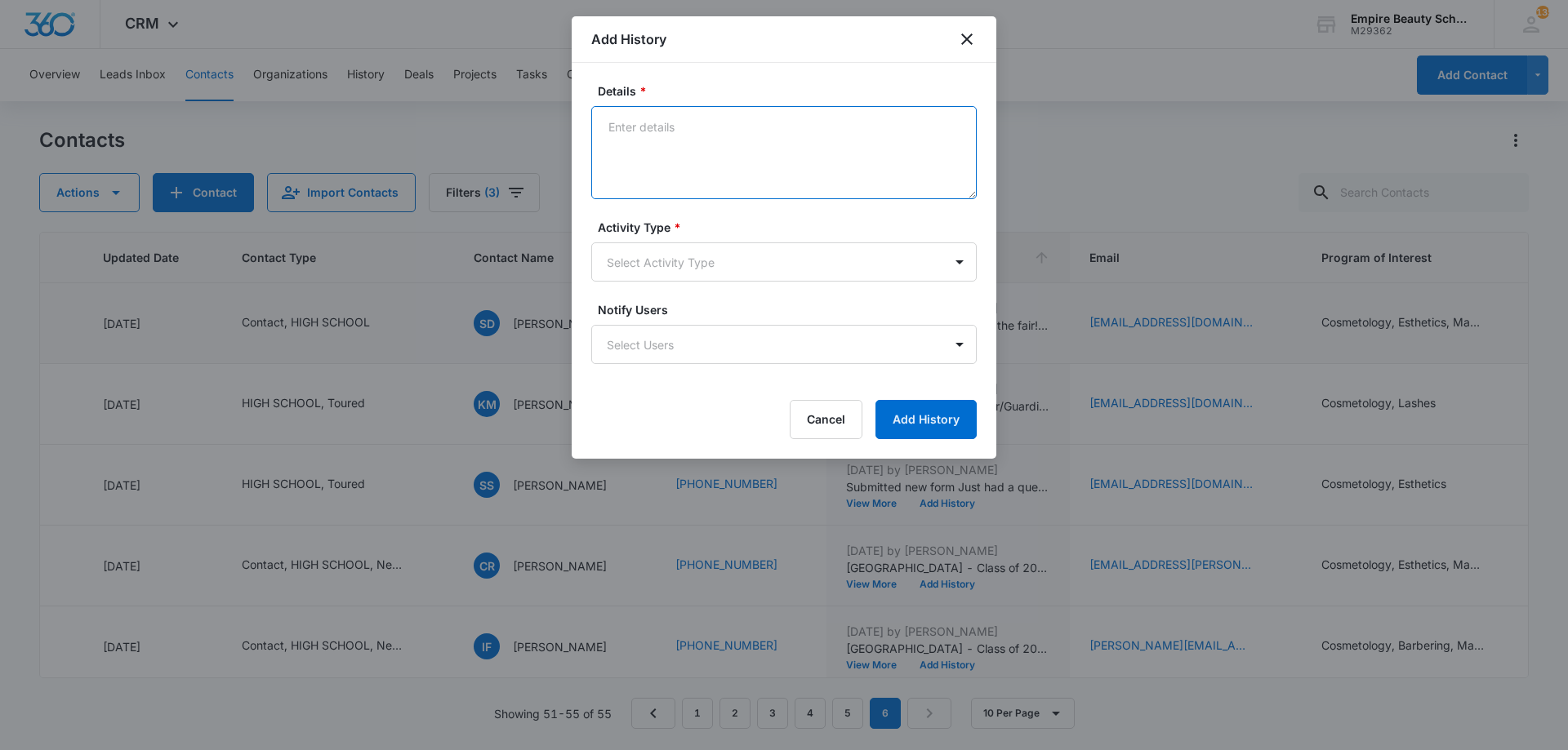
paste textarea "BYOE Invite"
type textarea "BYOE Invite"
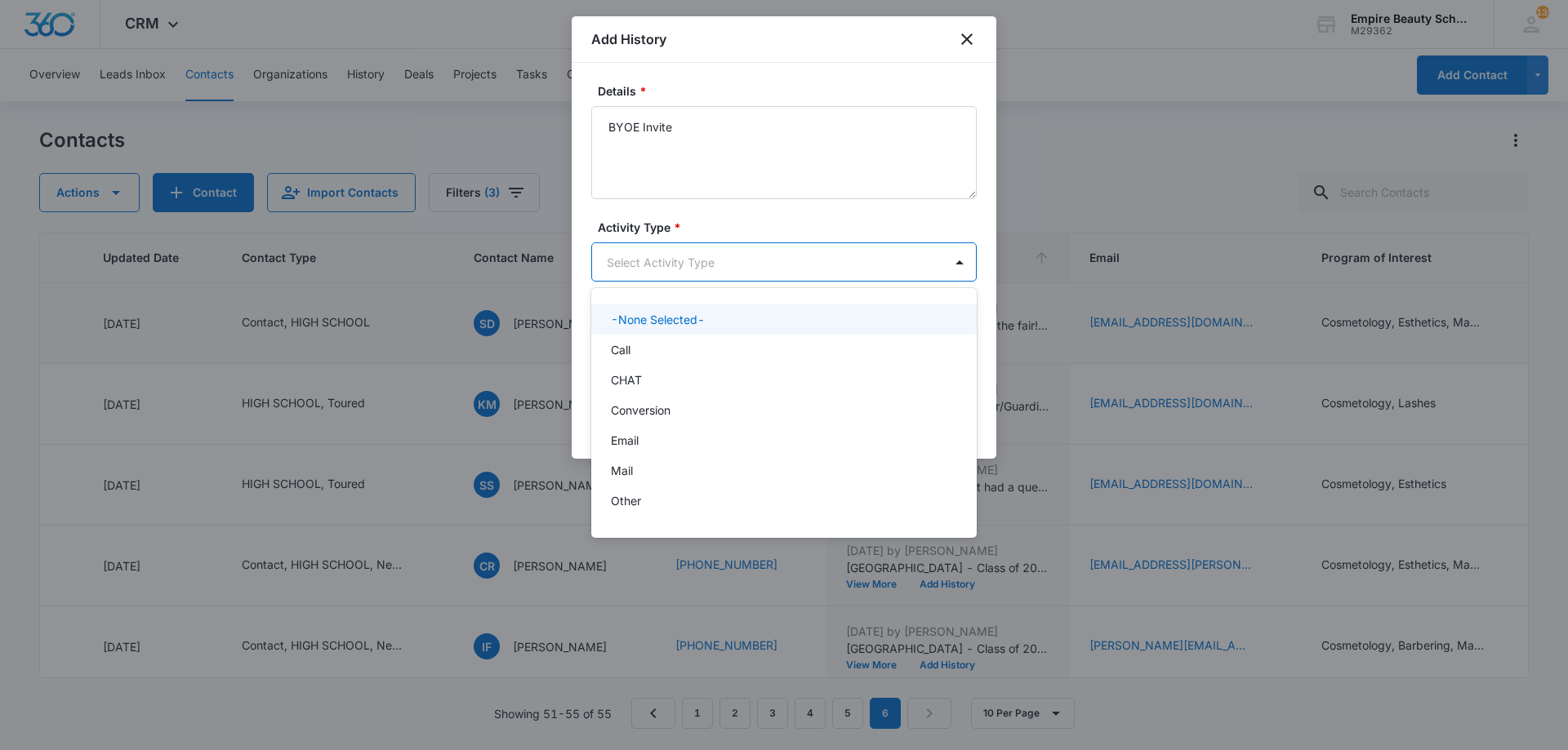
click at [660, 256] on body "CRM Apps Forms CRM Email Shop Payments POS Files Brand Settings Empire Beauty S…" at bounding box center [784, 375] width 1568 height 750
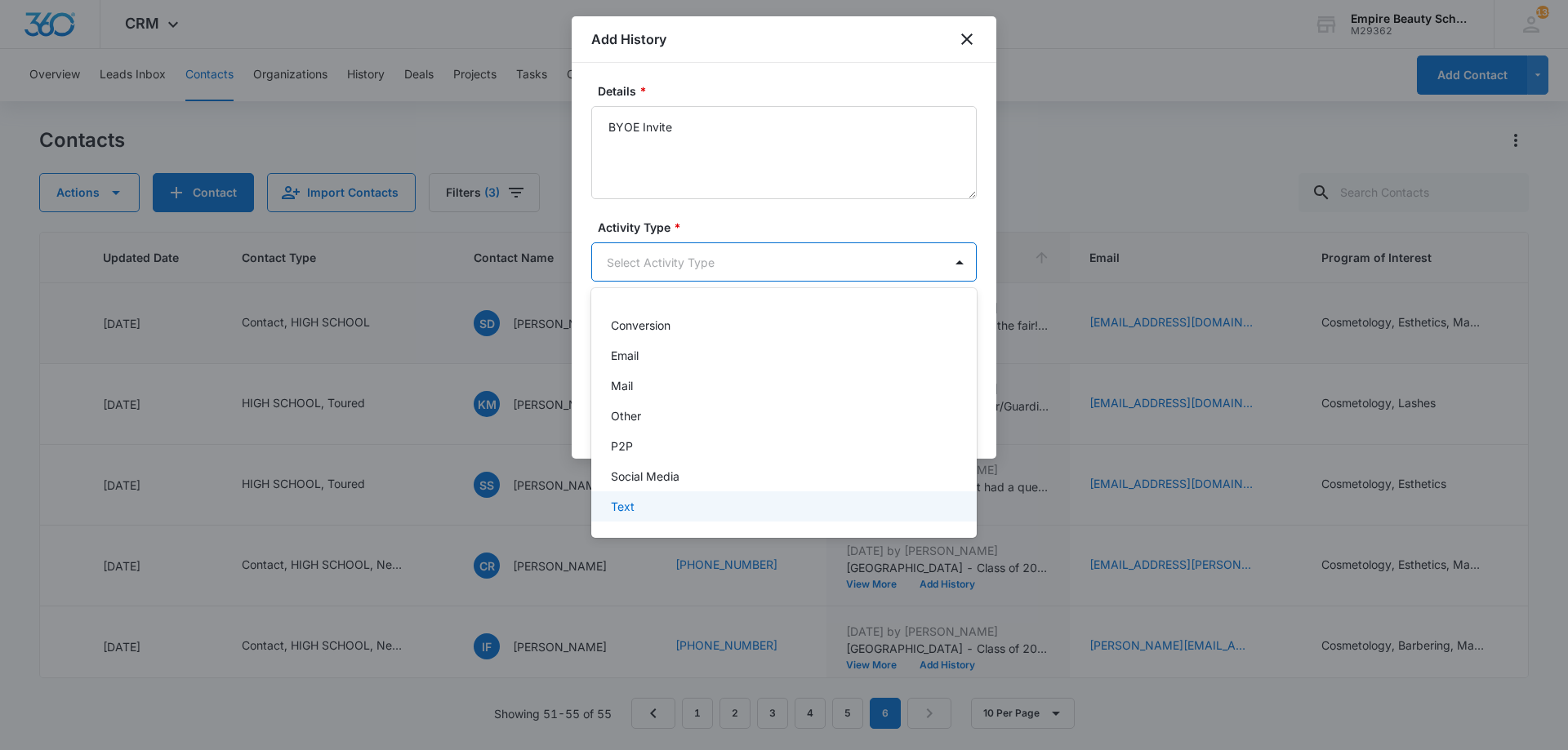
click at [645, 520] on div "Text" at bounding box center [784, 507] width 385 height 30
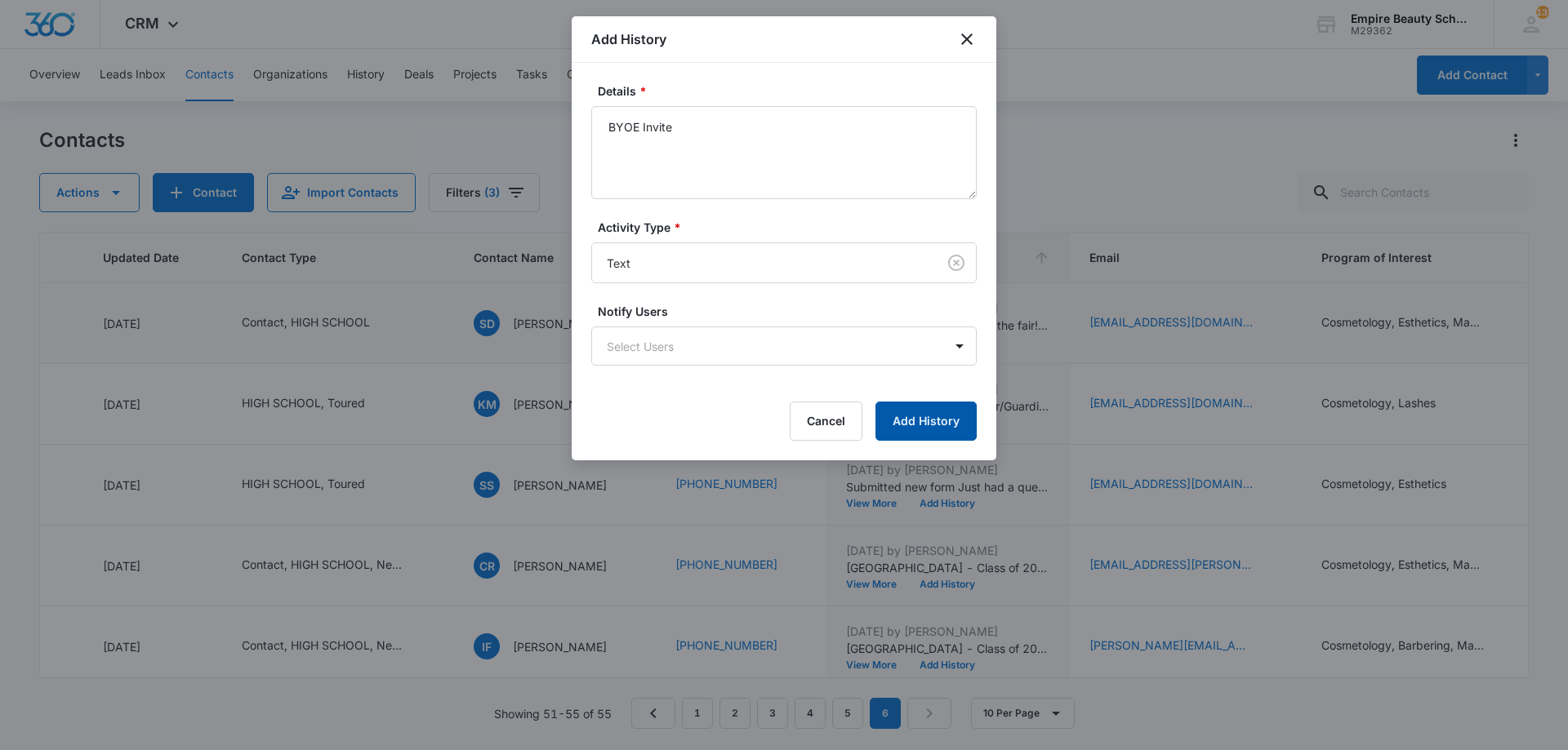
click at [915, 416] on button "Add History" at bounding box center [925, 421] width 101 height 39
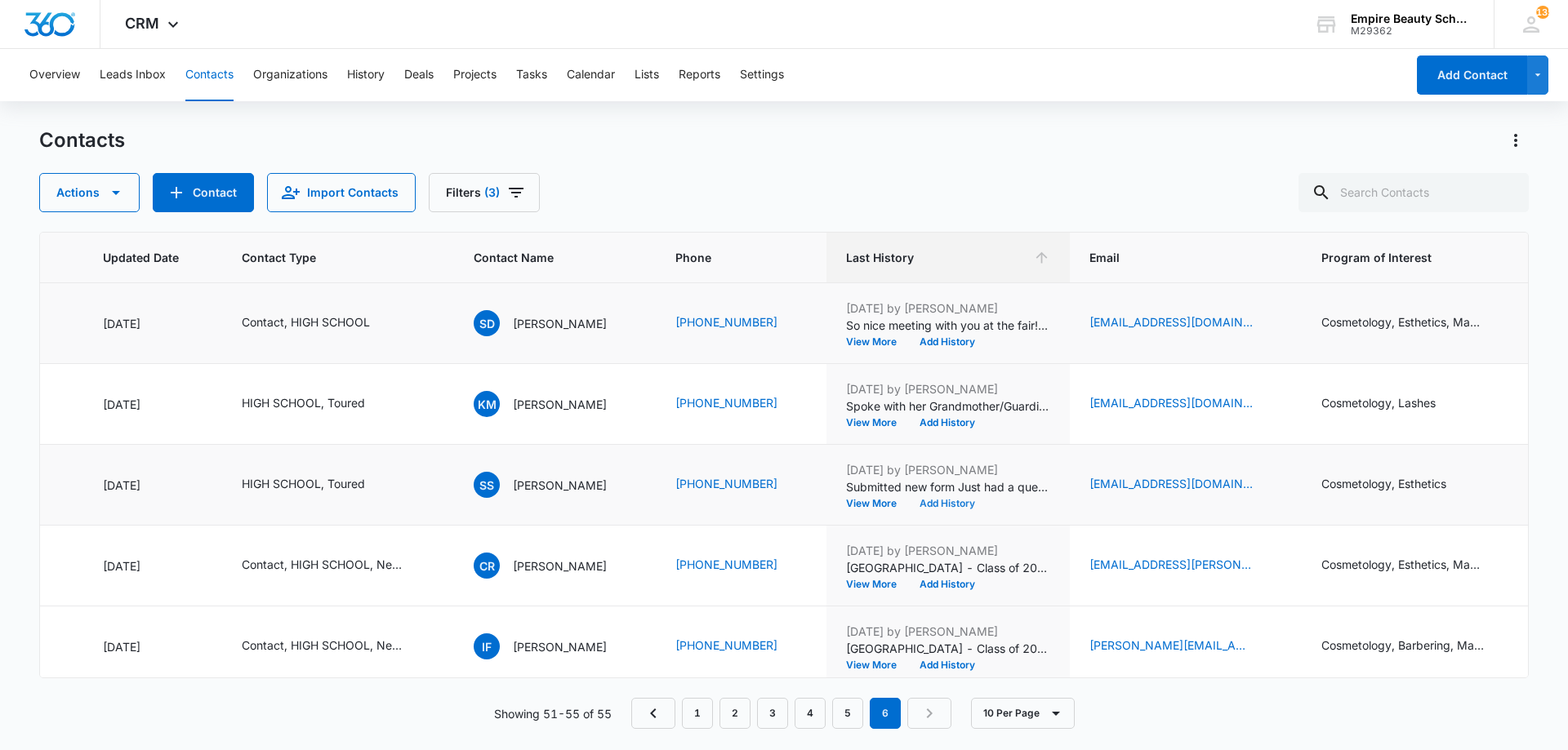
click at [911, 504] on button "Add History" at bounding box center [947, 503] width 78 height 10
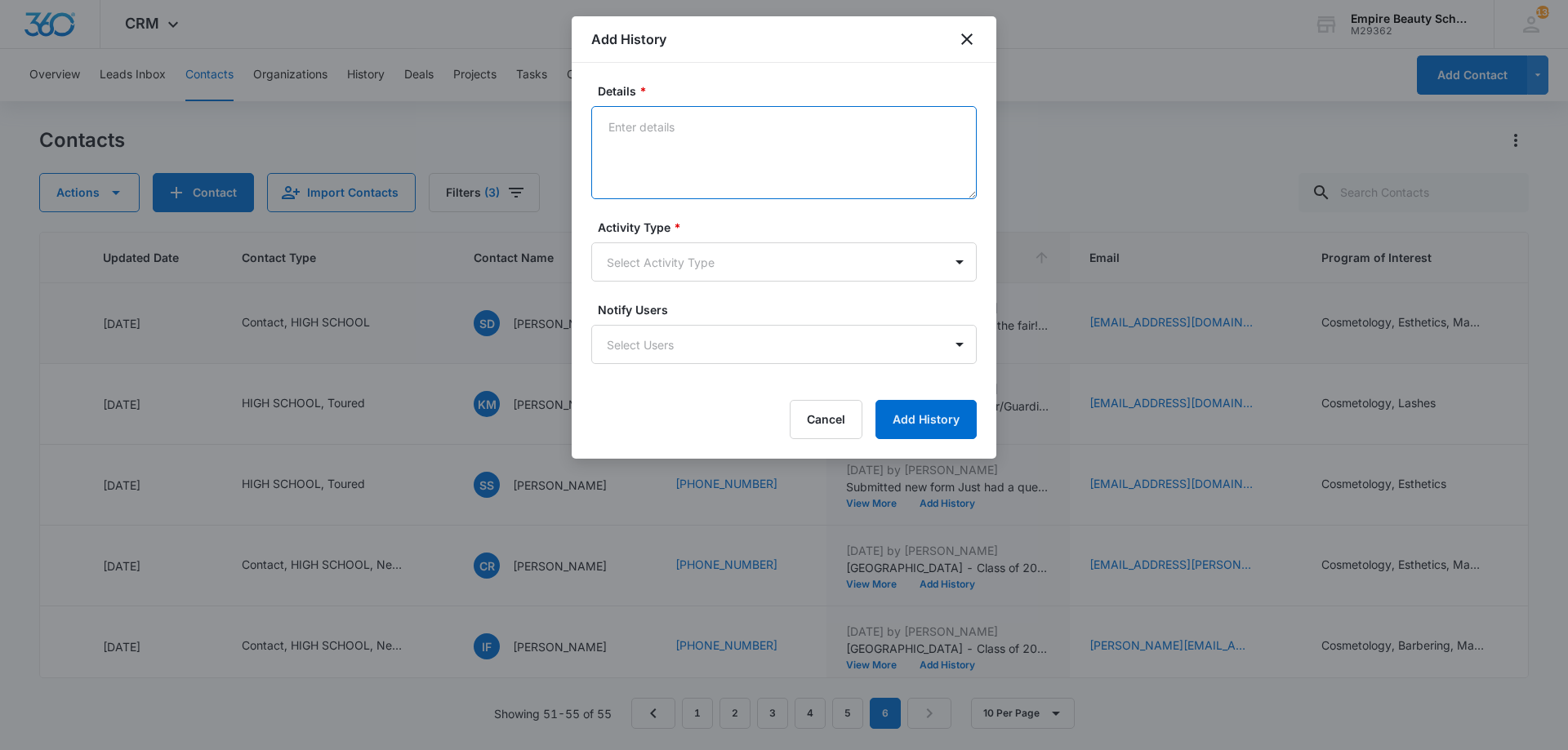
paste textarea "BYOE Invite"
type textarea "BYOE Invite"
click at [708, 244] on div "Activity Type * Select Activity Type" at bounding box center [784, 249] width 385 height 63
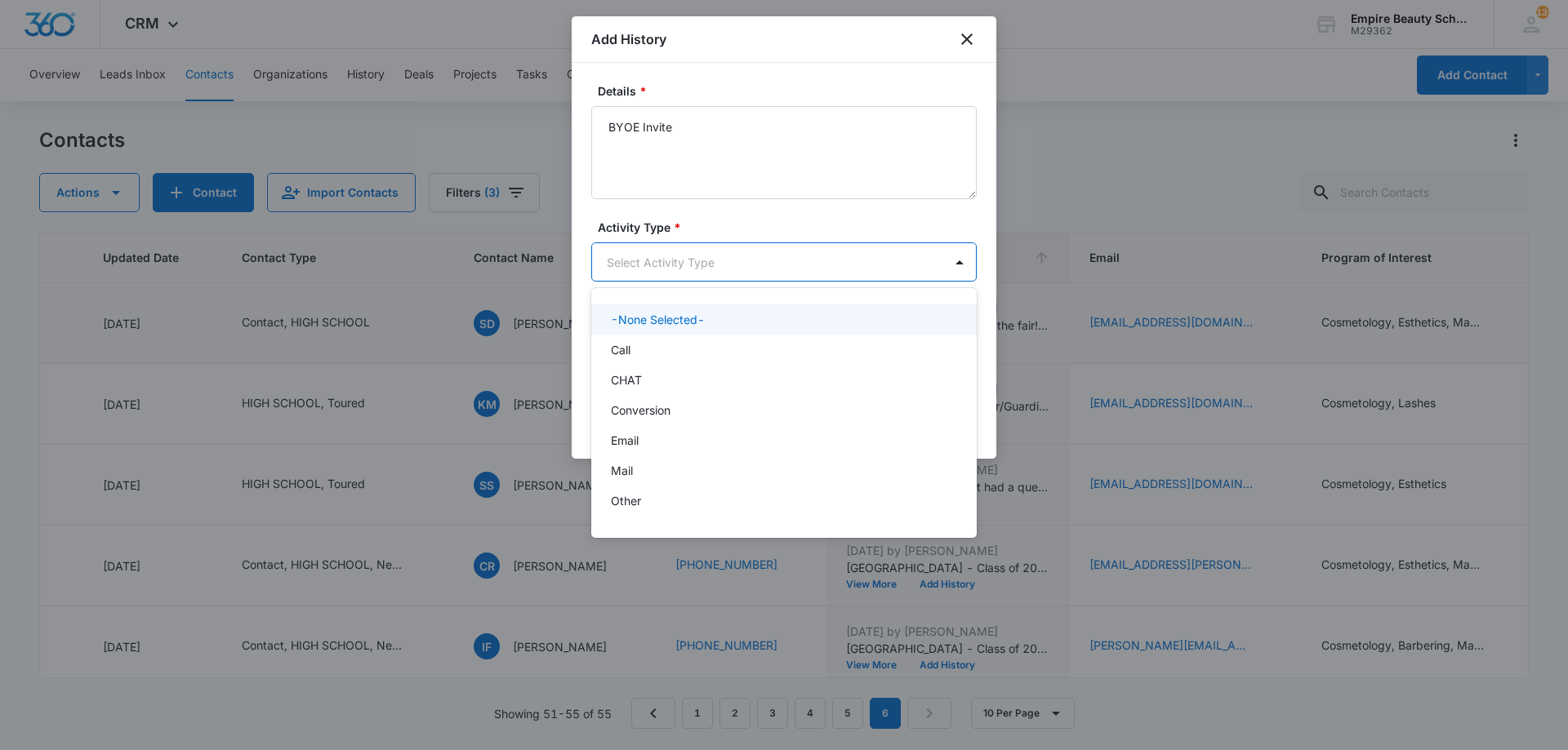
click at [708, 259] on body "CRM Apps Forms CRM Email Shop Payments POS Files Brand Settings Empire Beauty S…" at bounding box center [784, 375] width 1568 height 750
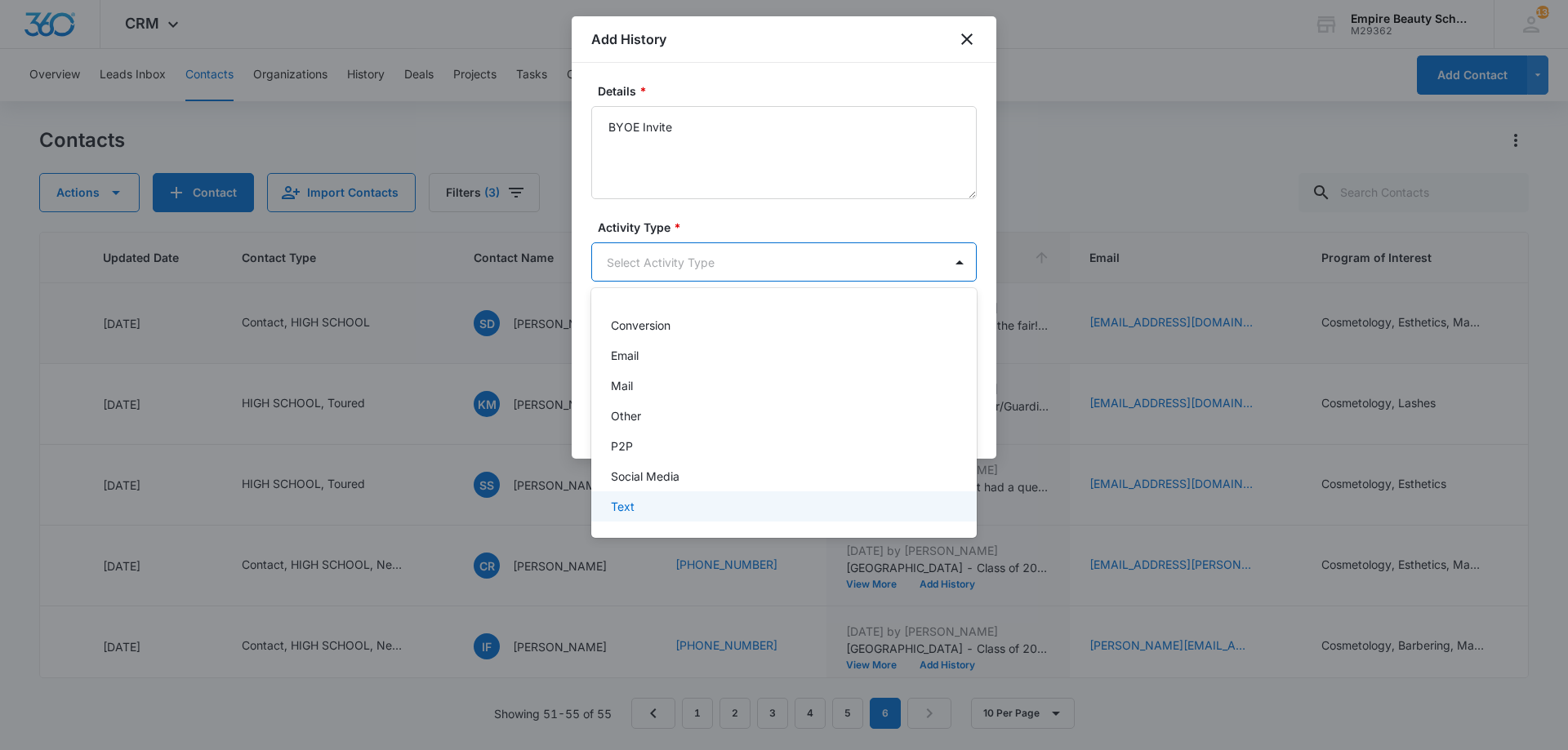
click at [649, 516] on div "Text" at bounding box center [784, 507] width 385 height 30
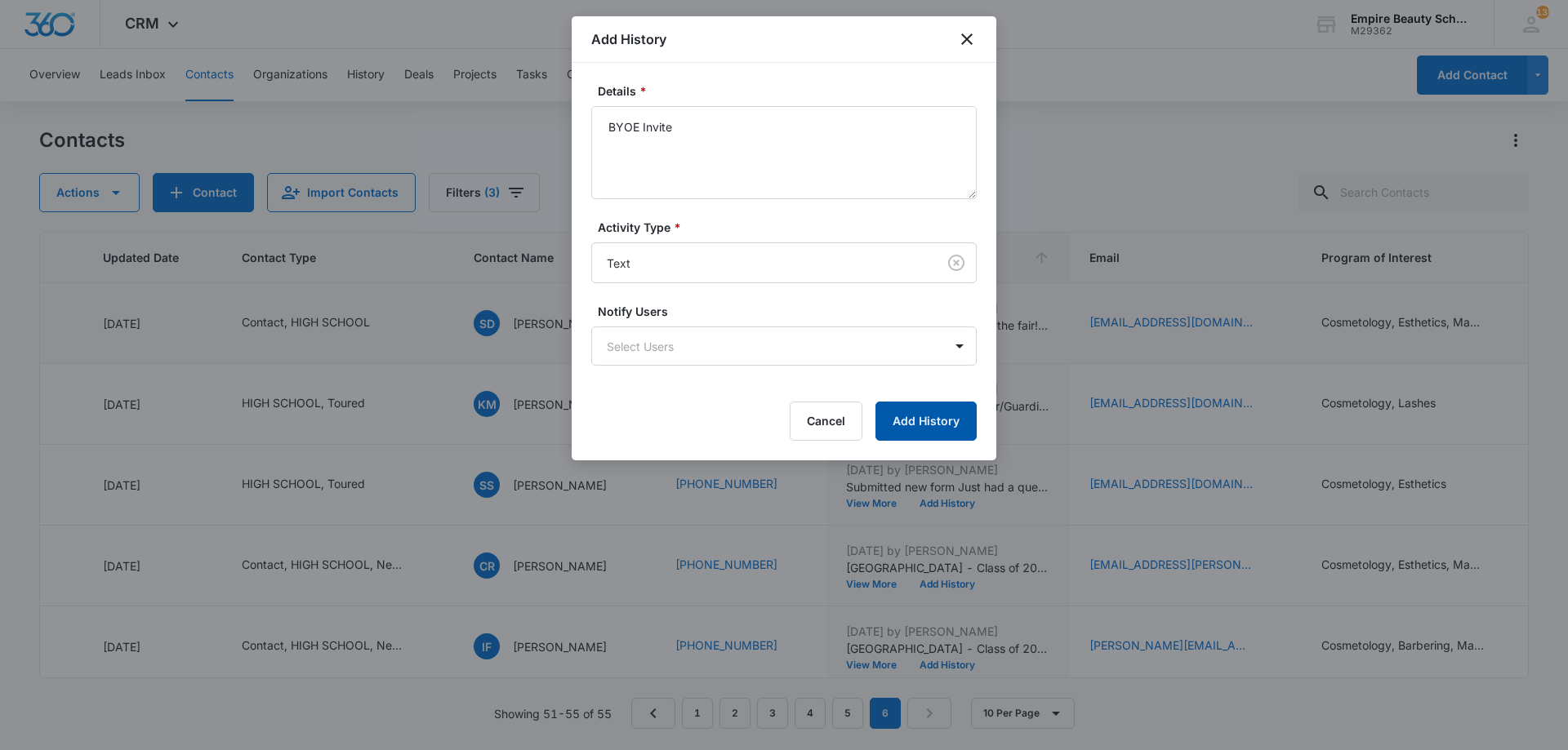
click at [894, 434] on button "Add History" at bounding box center [925, 421] width 101 height 39
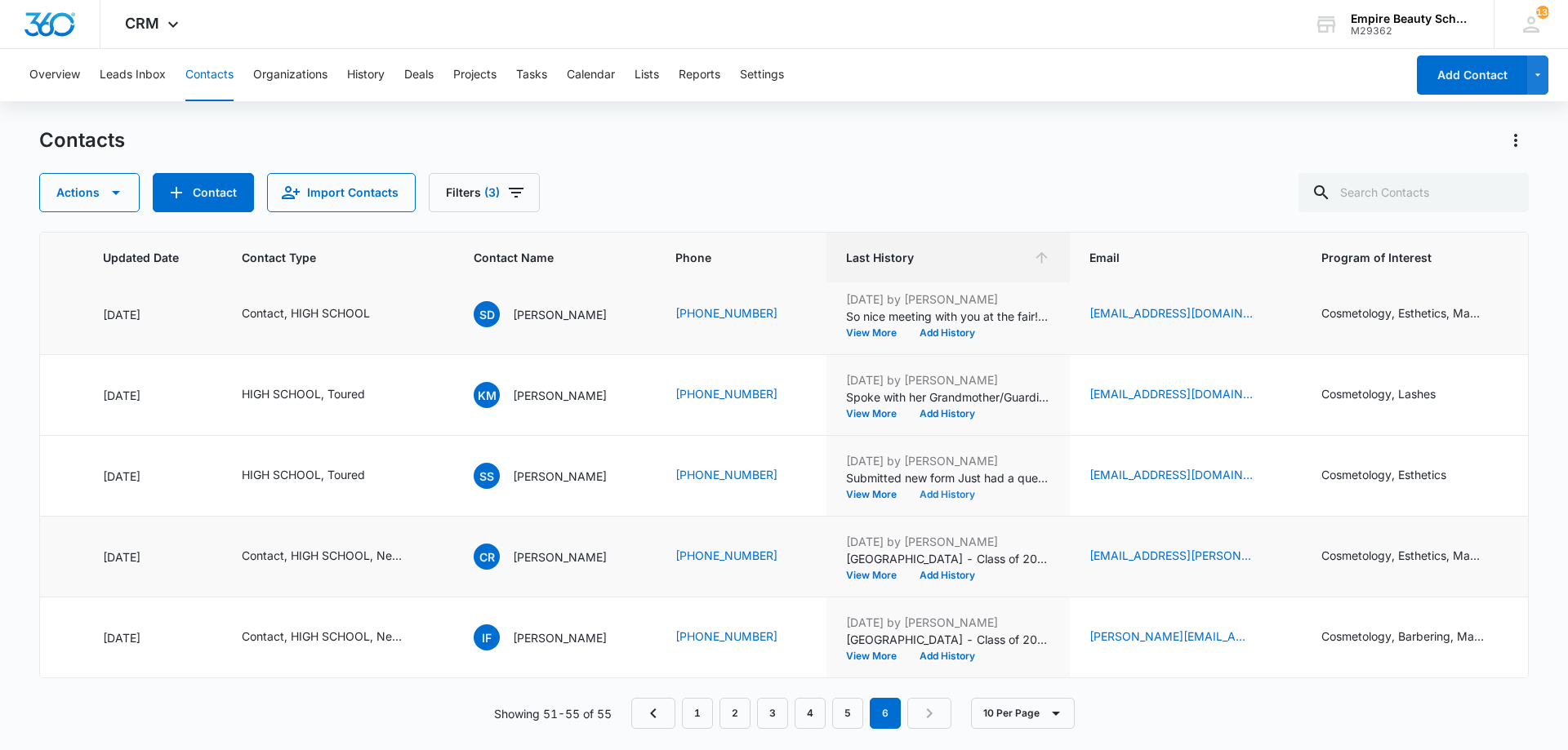
scroll to position [21, 231]
click at [452, 192] on button "Filters (3)" at bounding box center [484, 192] width 111 height 39
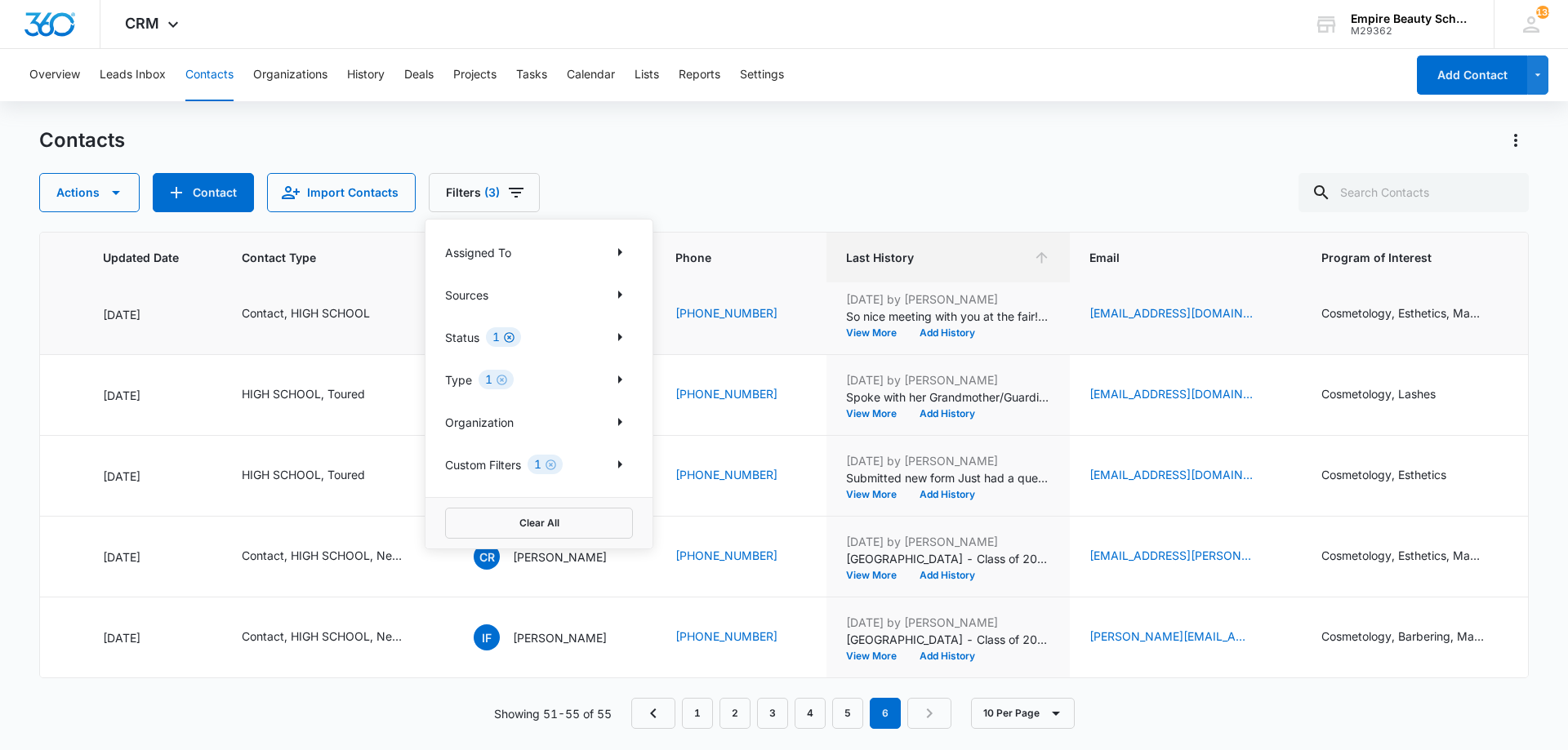
click at [510, 335] on icon "Clear" at bounding box center [509, 338] width 12 height 12
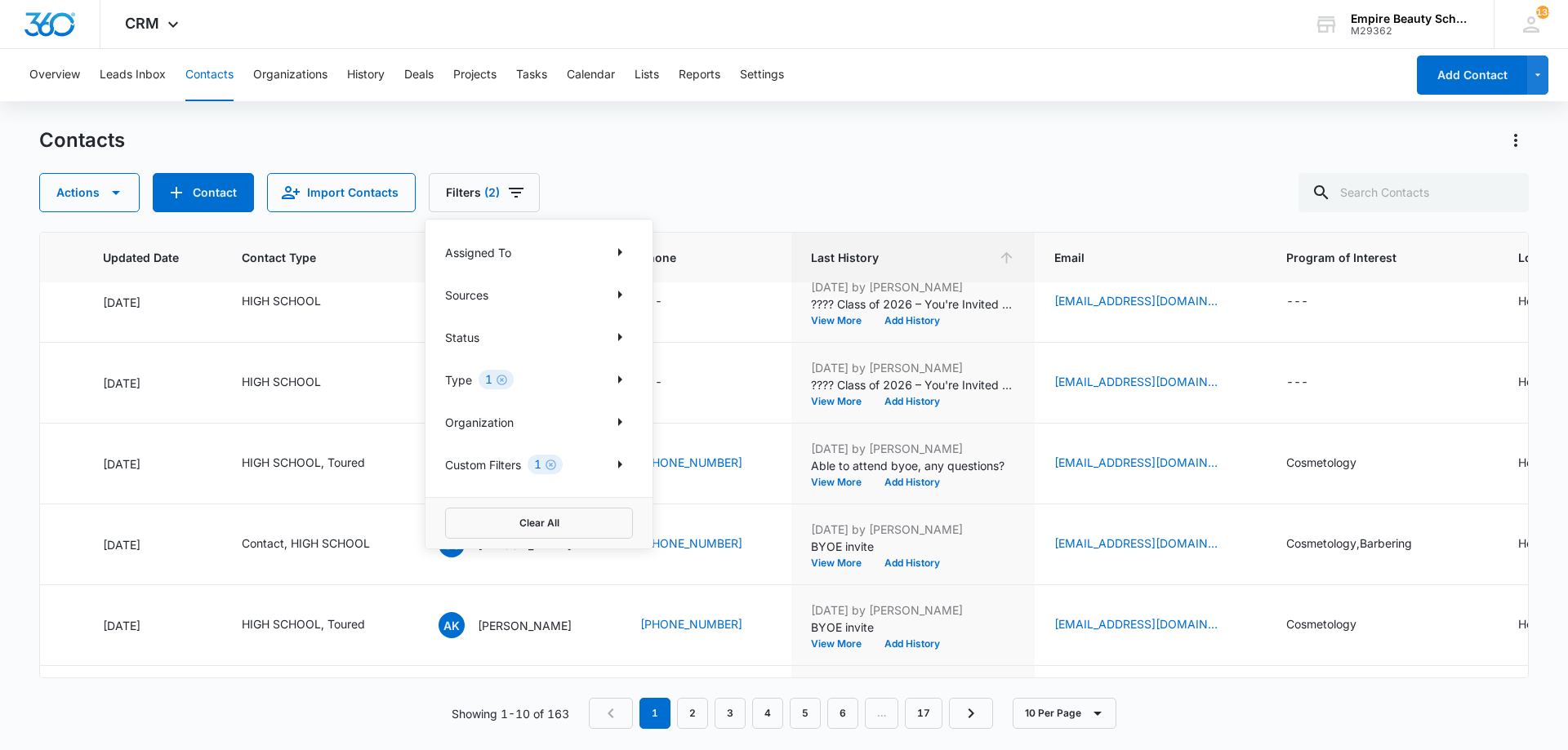
scroll to position [0, 231]
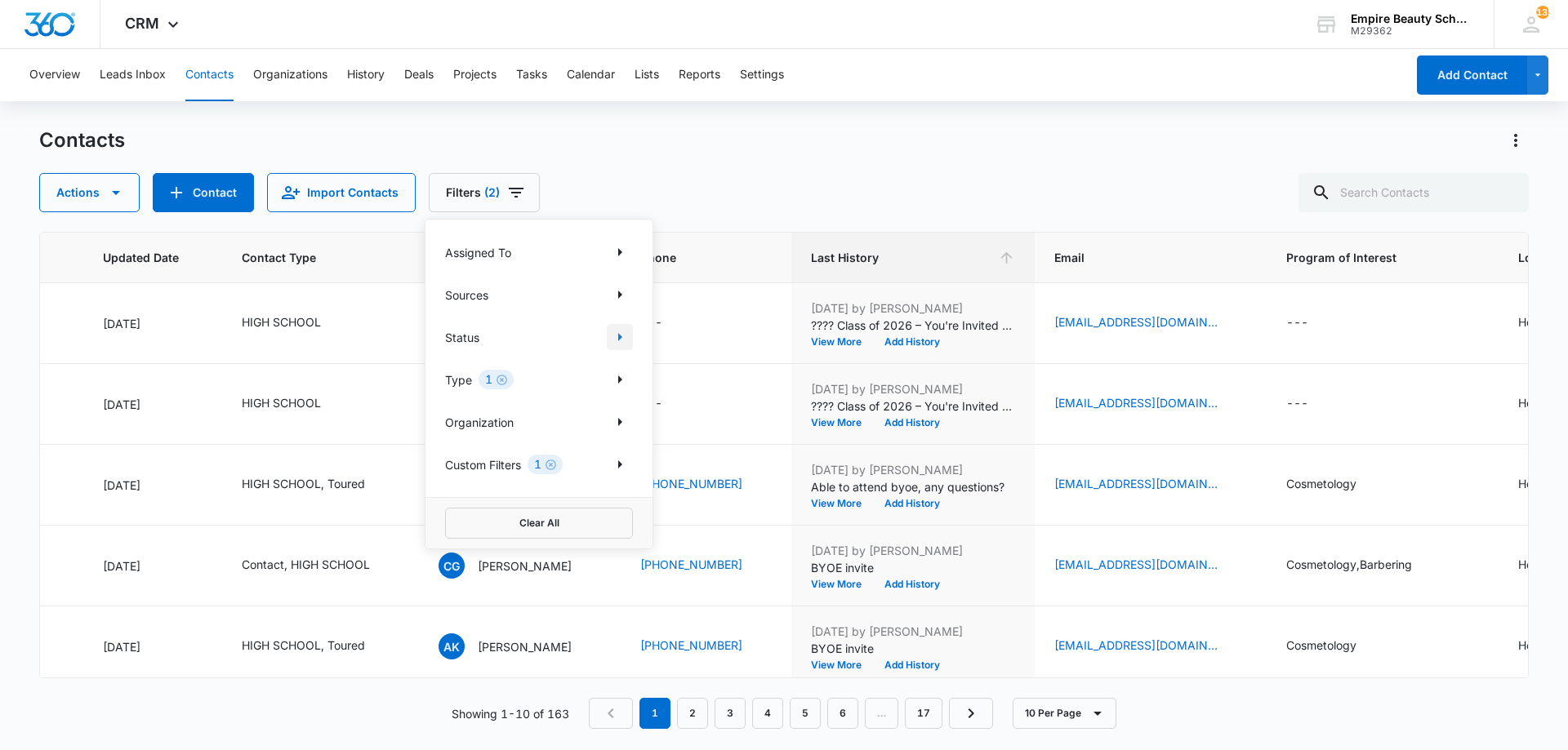
click at [617, 338] on icon "Show Status filters" at bounding box center [620, 337] width 19 height 19
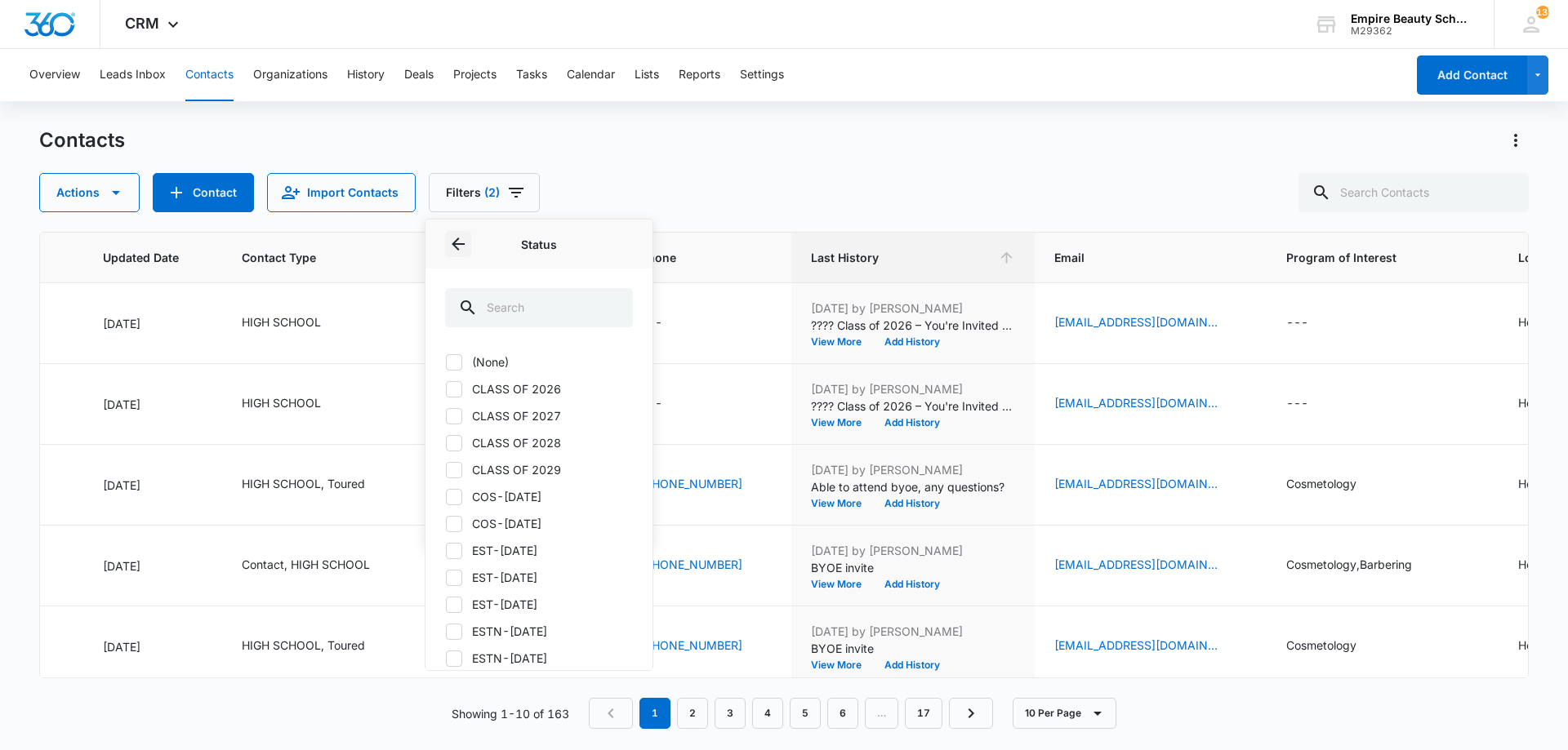
click at [457, 241] on icon "Back" at bounding box center [458, 244] width 19 height 19
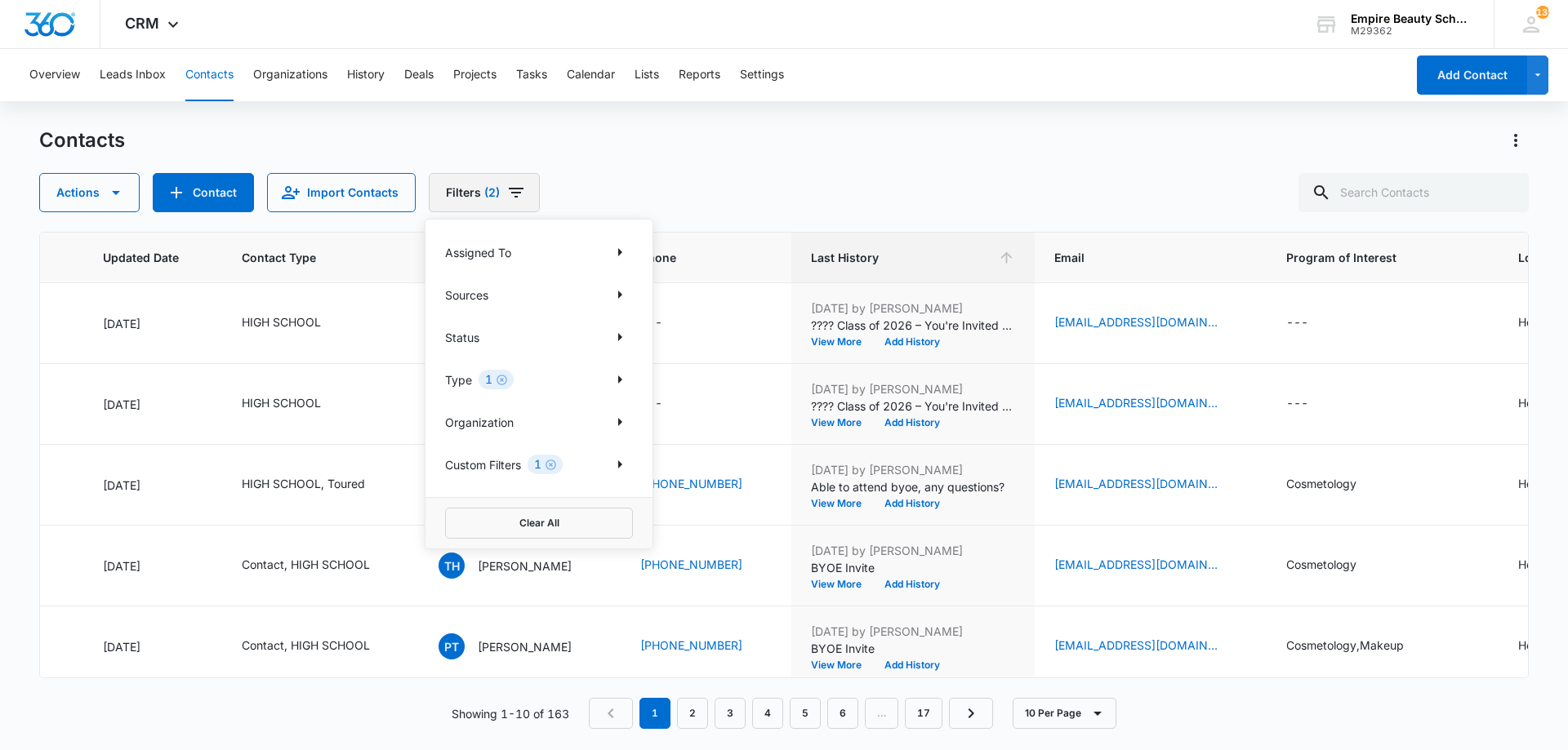
click at [465, 187] on button "Filters (2)" at bounding box center [484, 192] width 111 height 39
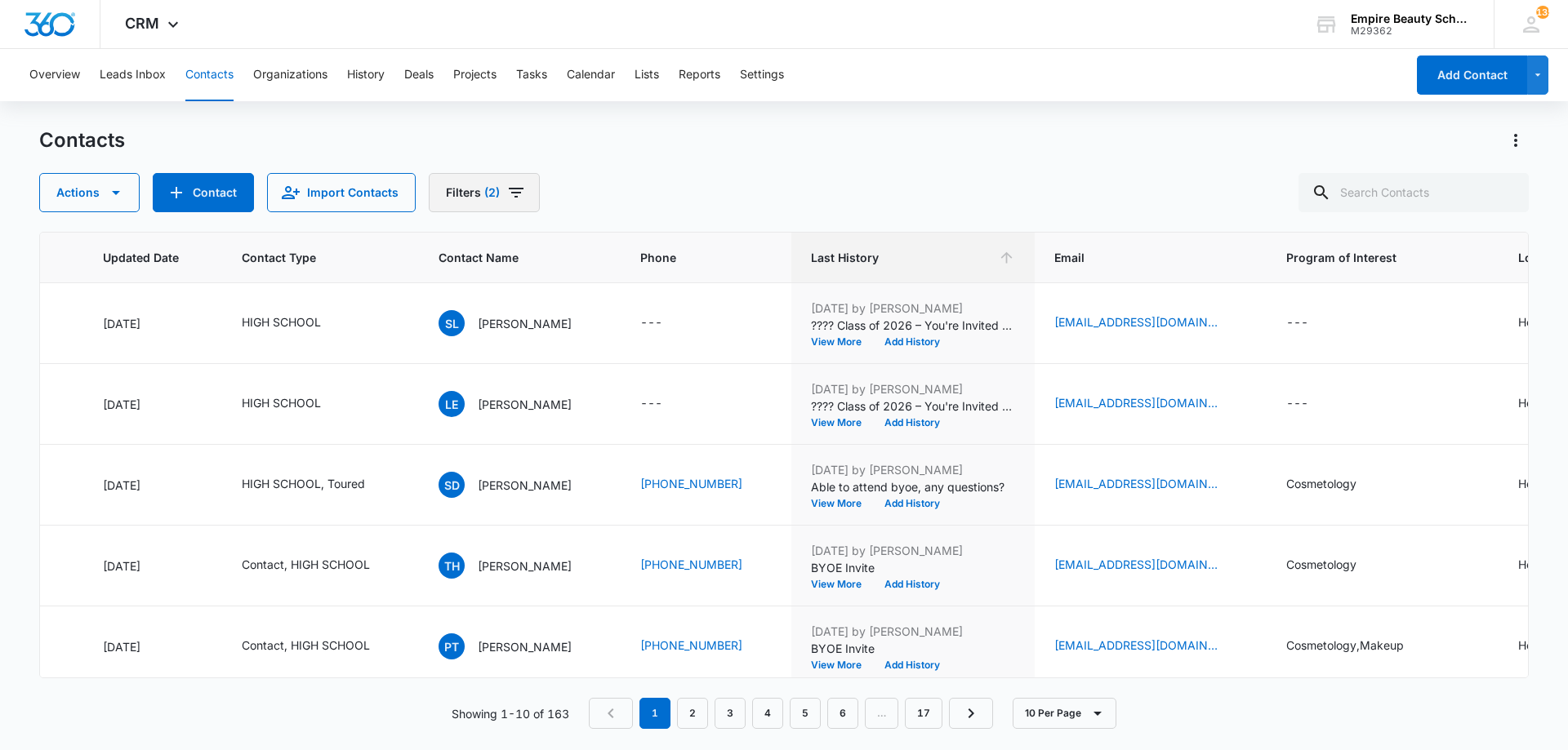
click at [465, 187] on button "Filters (2)" at bounding box center [484, 192] width 111 height 39
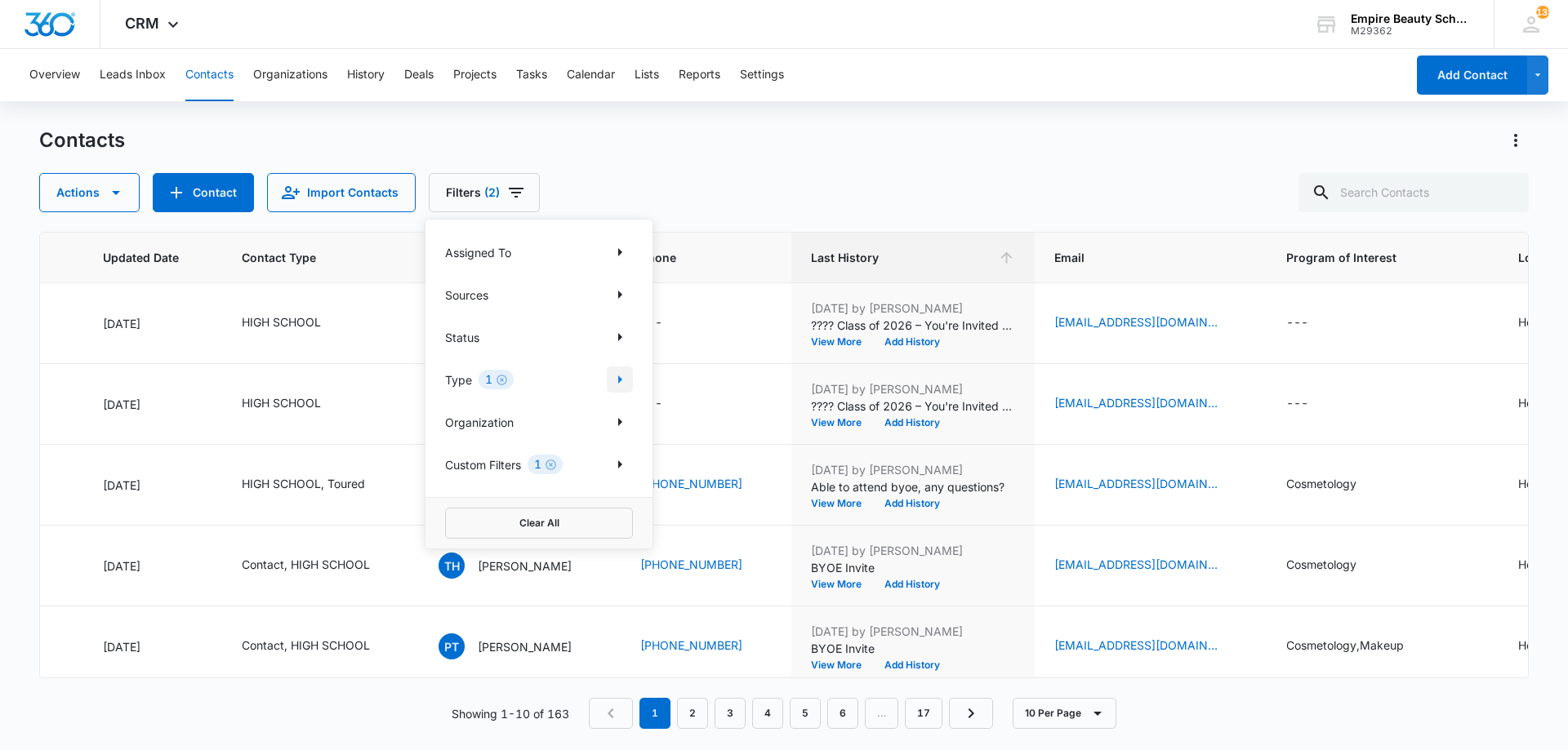
click at [613, 383] on icon "Show Type filters" at bounding box center [620, 380] width 19 height 19
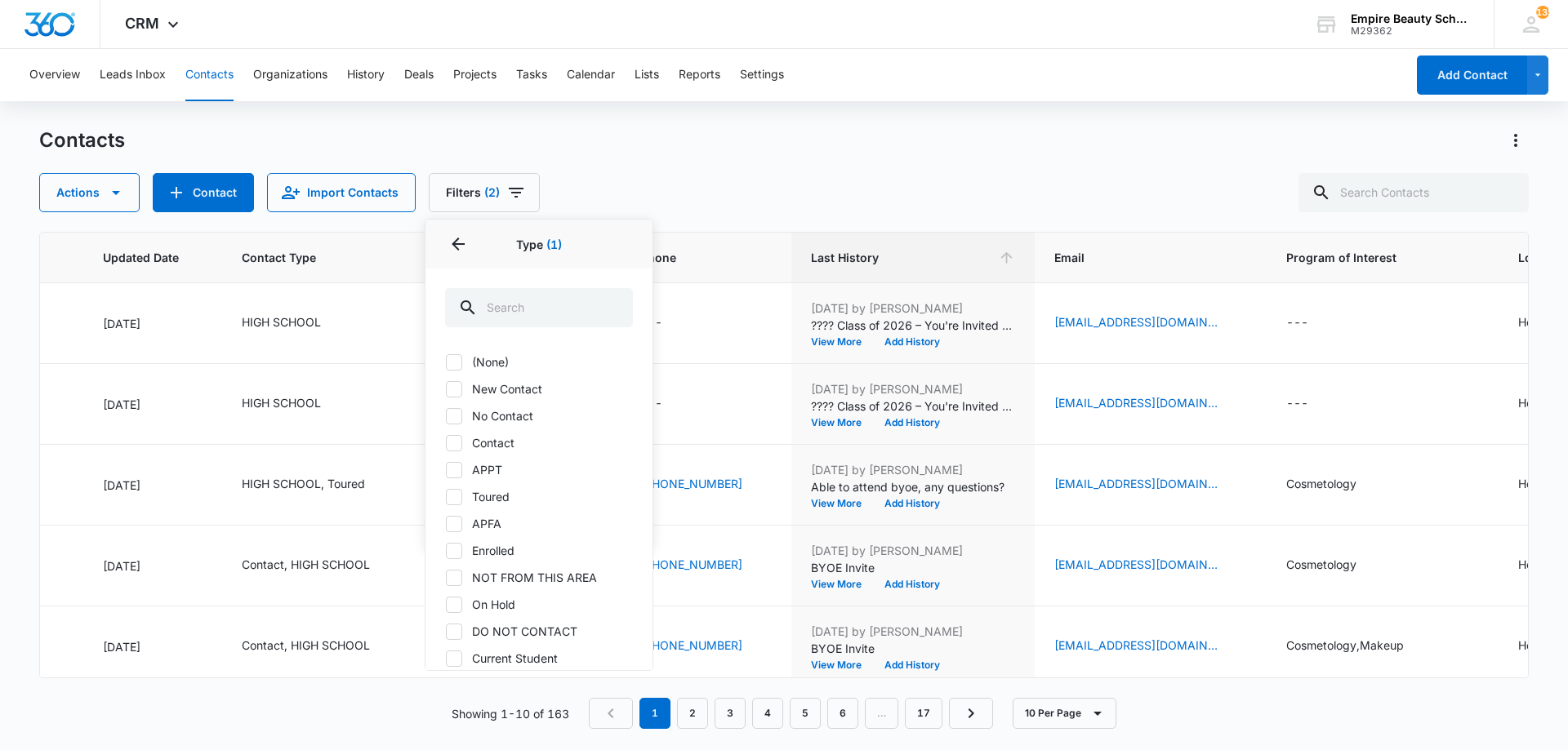
click at [497, 419] on label "No Contact" at bounding box center [539, 415] width 188 height 17
click at [446, 416] on input "No Contact" at bounding box center [445, 416] width 1 height 1
checkbox input "true"
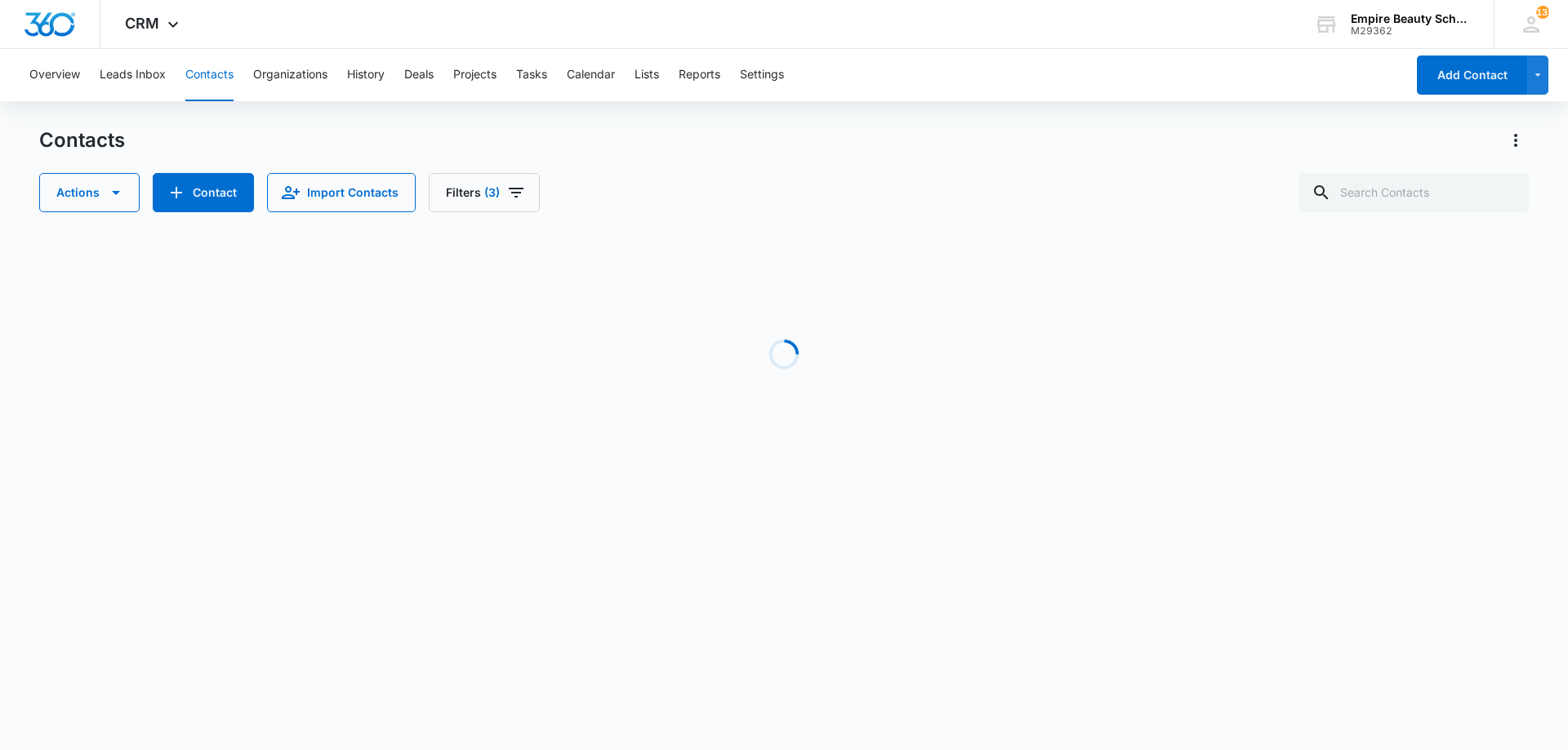
click at [693, 183] on div "Actions Contact Import Contacts Filters (3)" at bounding box center [784, 192] width 1490 height 39
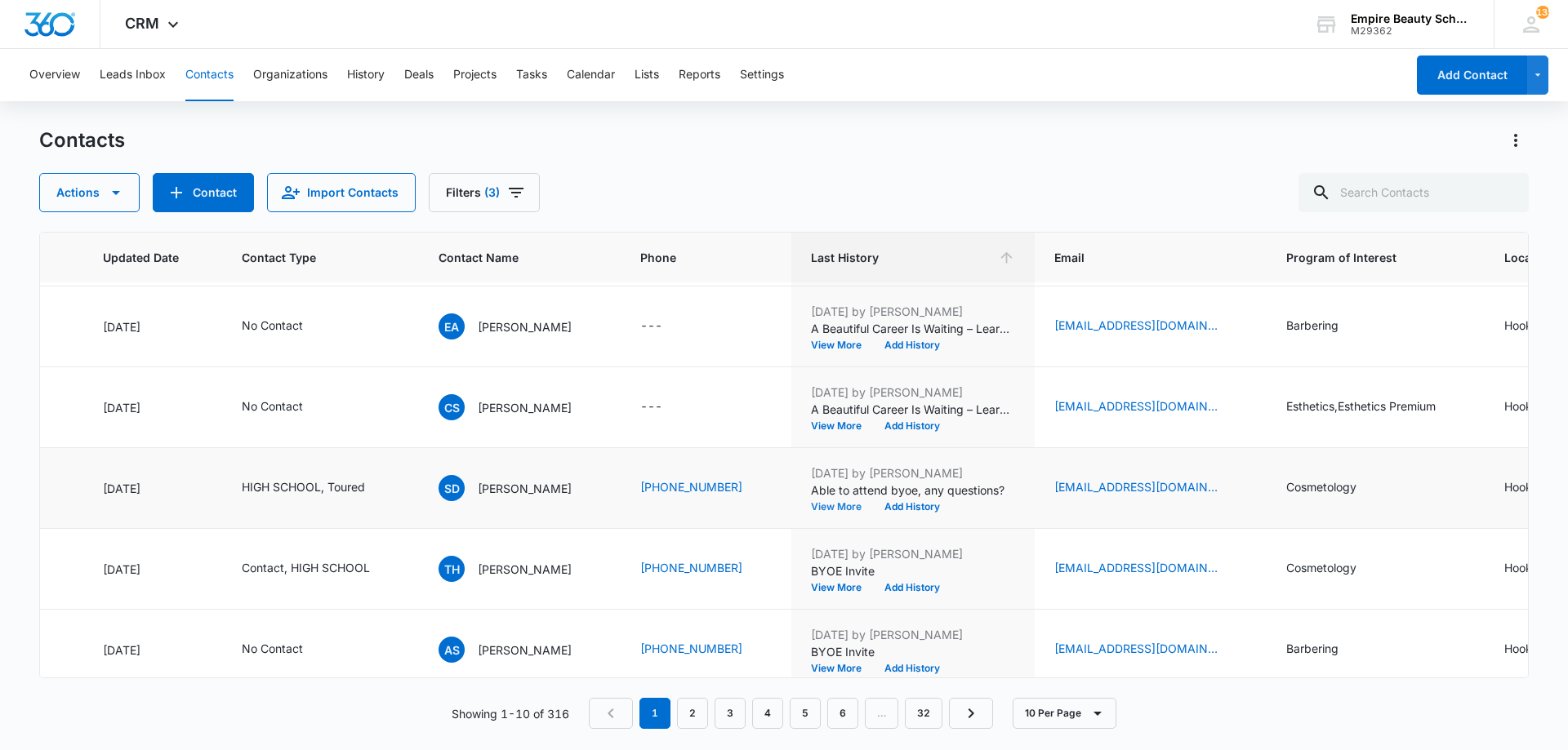
scroll to position [160, 231]
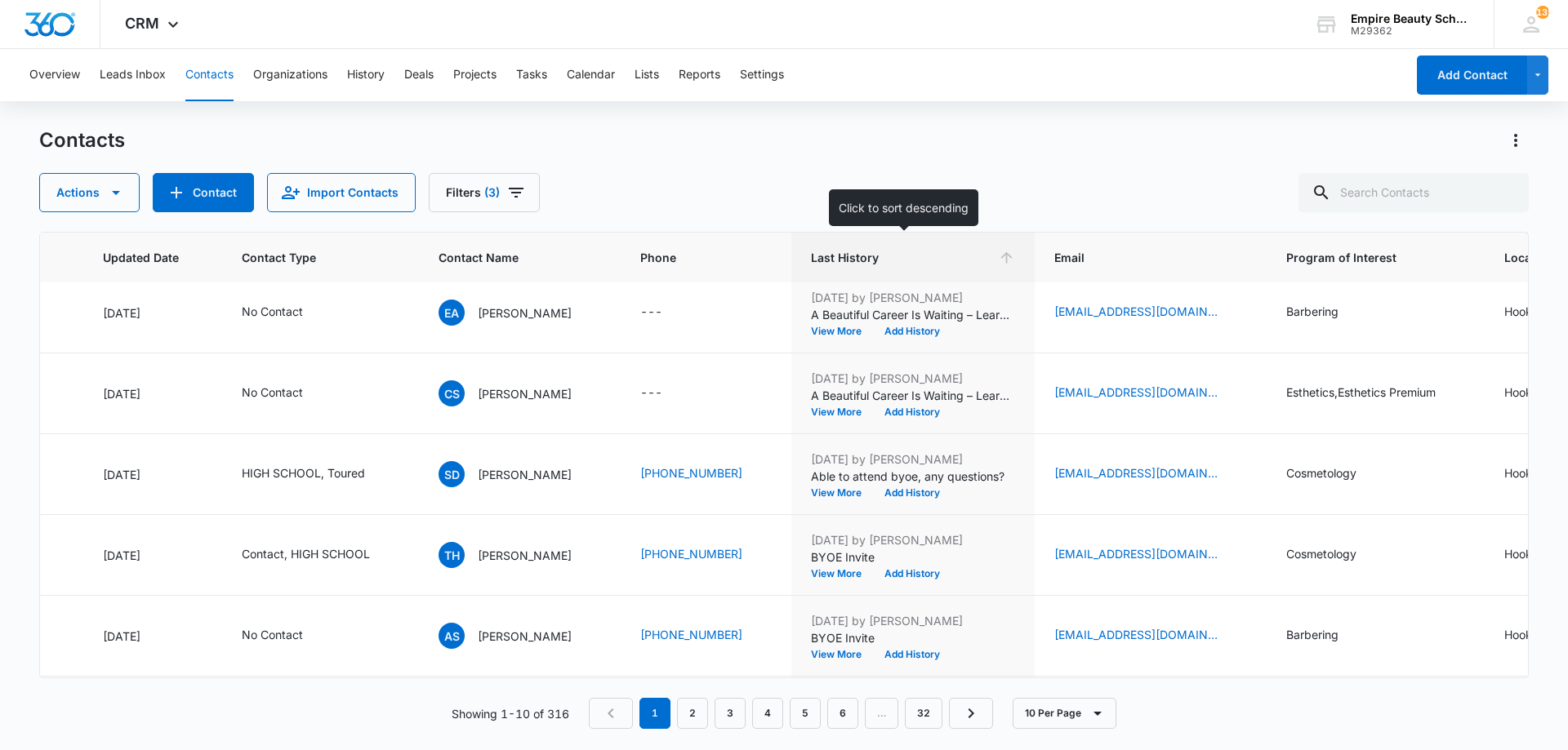
click at [862, 243] on th "Last History" at bounding box center [913, 257] width 243 height 50
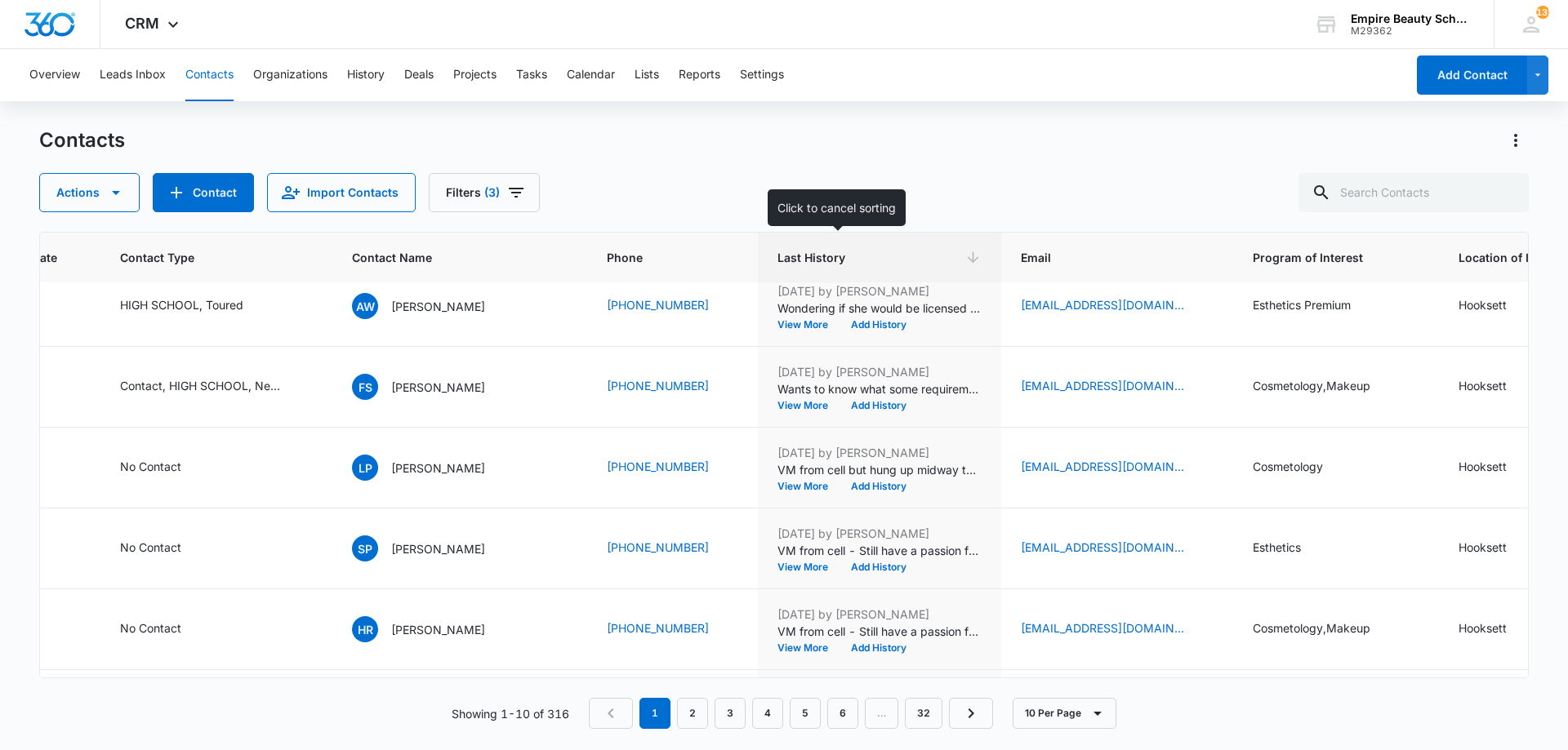
scroll to position [0, 353]
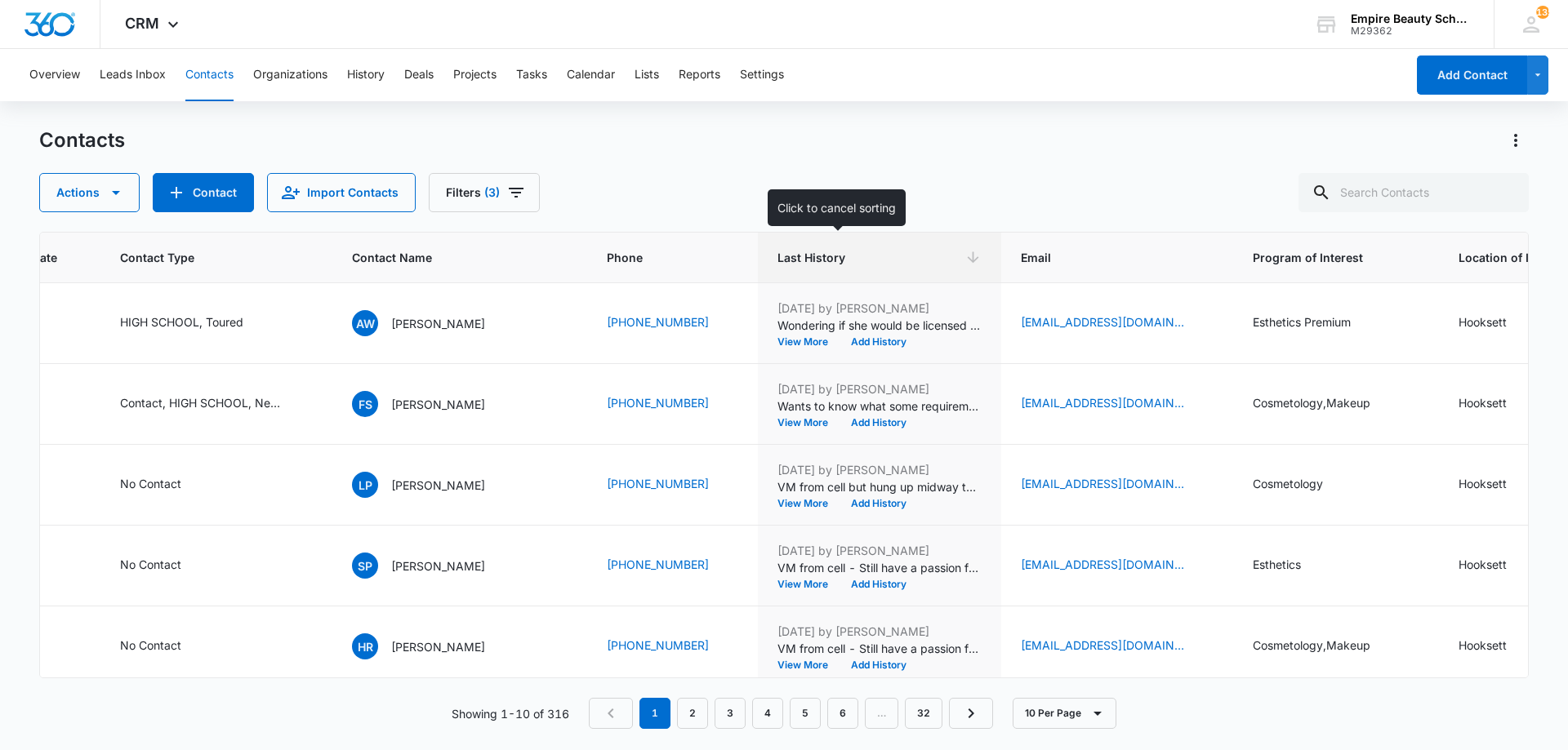
click at [777, 255] on span "Last History" at bounding box center [867, 257] width 181 height 17
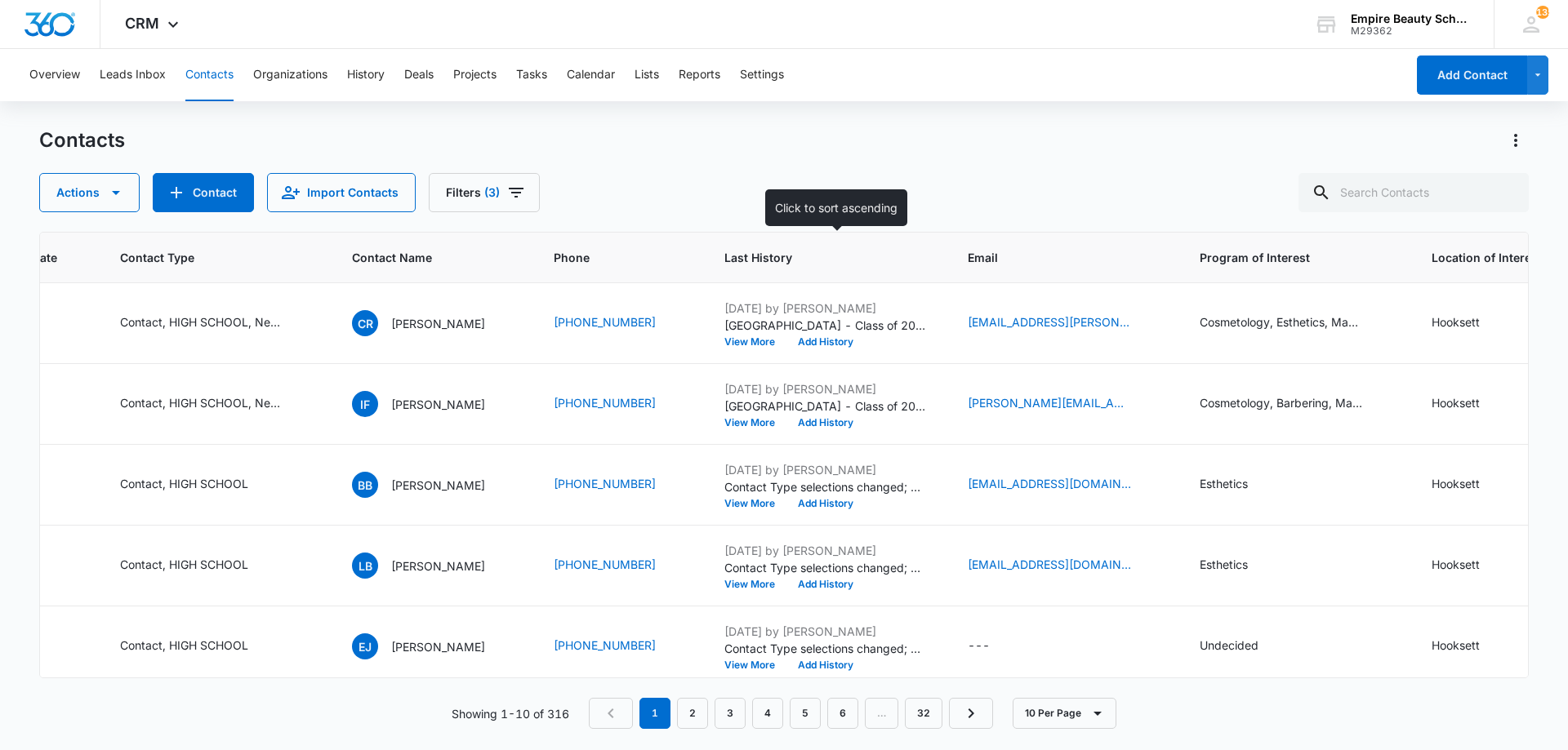
click at [774, 252] on span "Last History" at bounding box center [814, 257] width 181 height 17
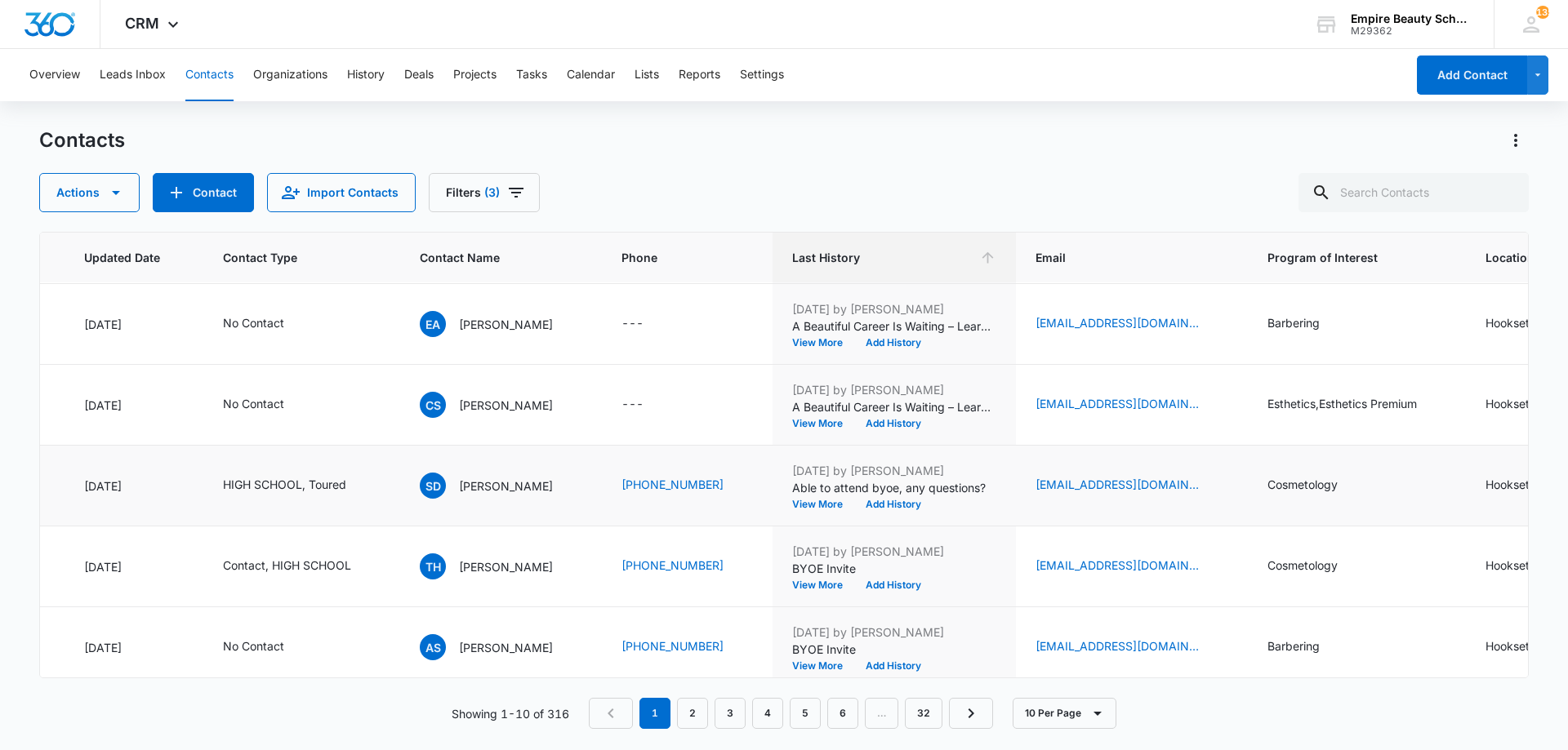
scroll to position [161, 249]
click at [806, 492] on p "Able to attend byoe, any questions?" at bounding box center [895, 486] width 204 height 17
click at [804, 505] on button "View More" at bounding box center [823, 503] width 62 height 10
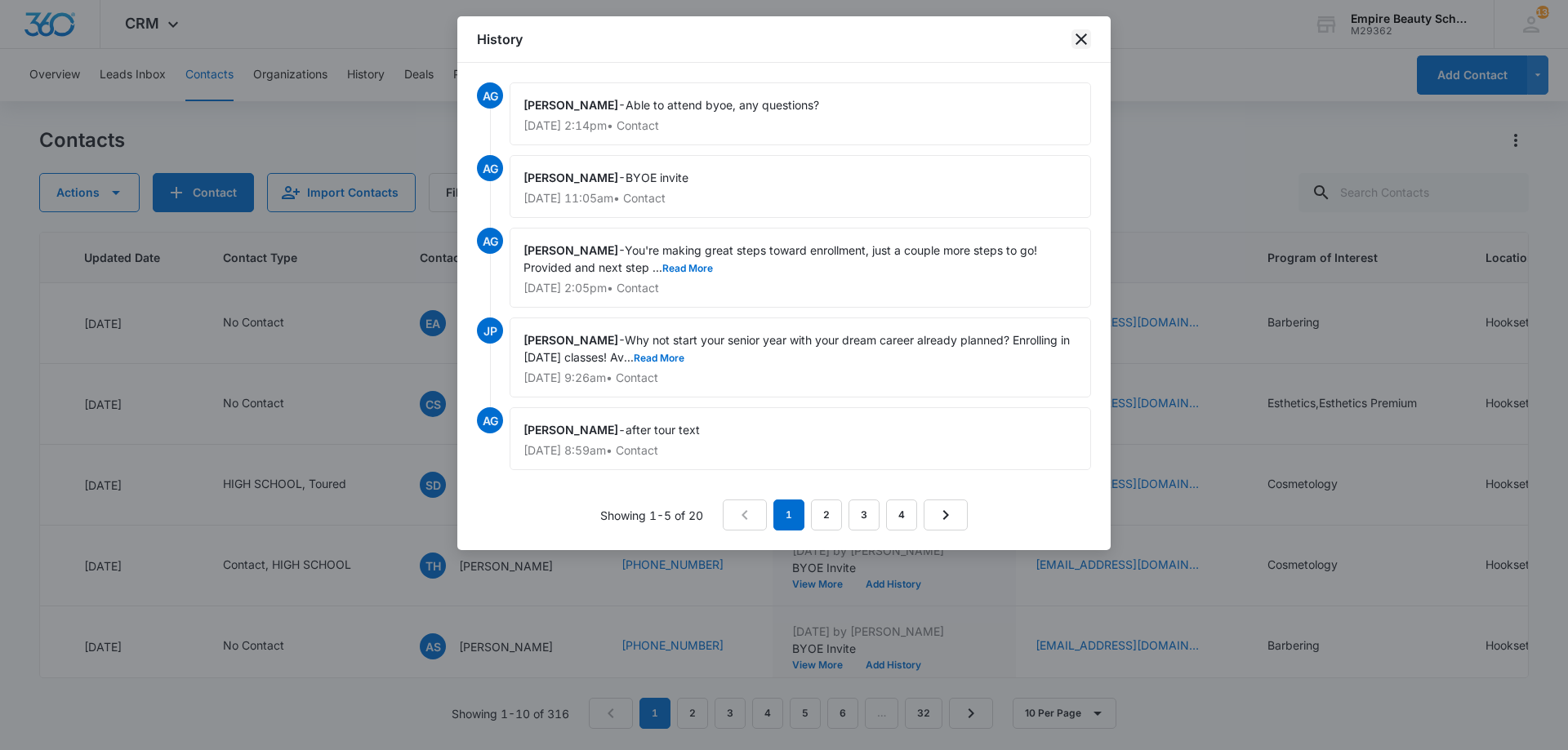
drag, startPoint x: 1079, startPoint y: 40, endPoint x: 1067, endPoint y: 60, distance: 23.3
click at [1067, 60] on div "History" at bounding box center [784, 40] width 653 height 47
click at [1076, 43] on icon "close" at bounding box center [1081, 39] width 11 height 11
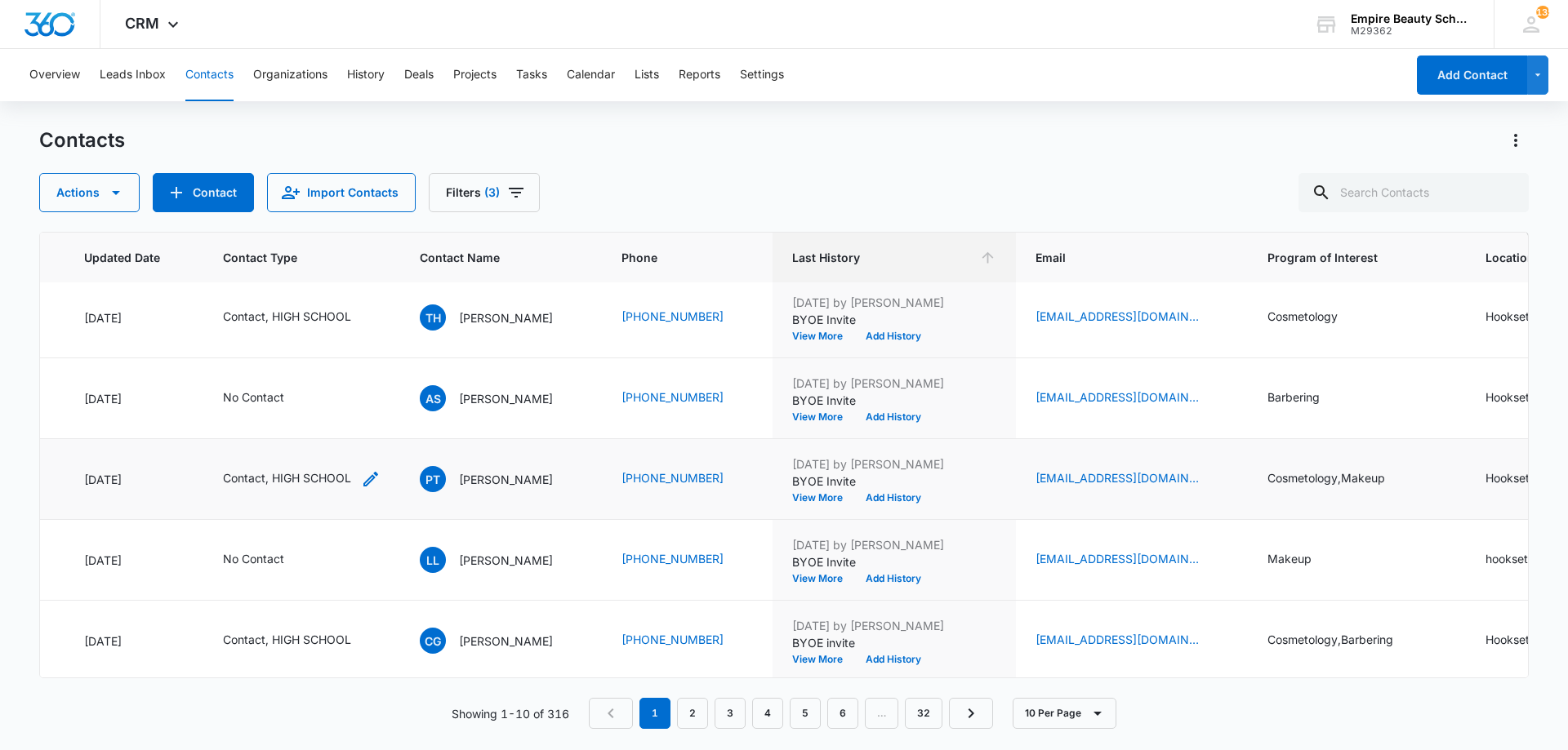
scroll to position [426, 249]
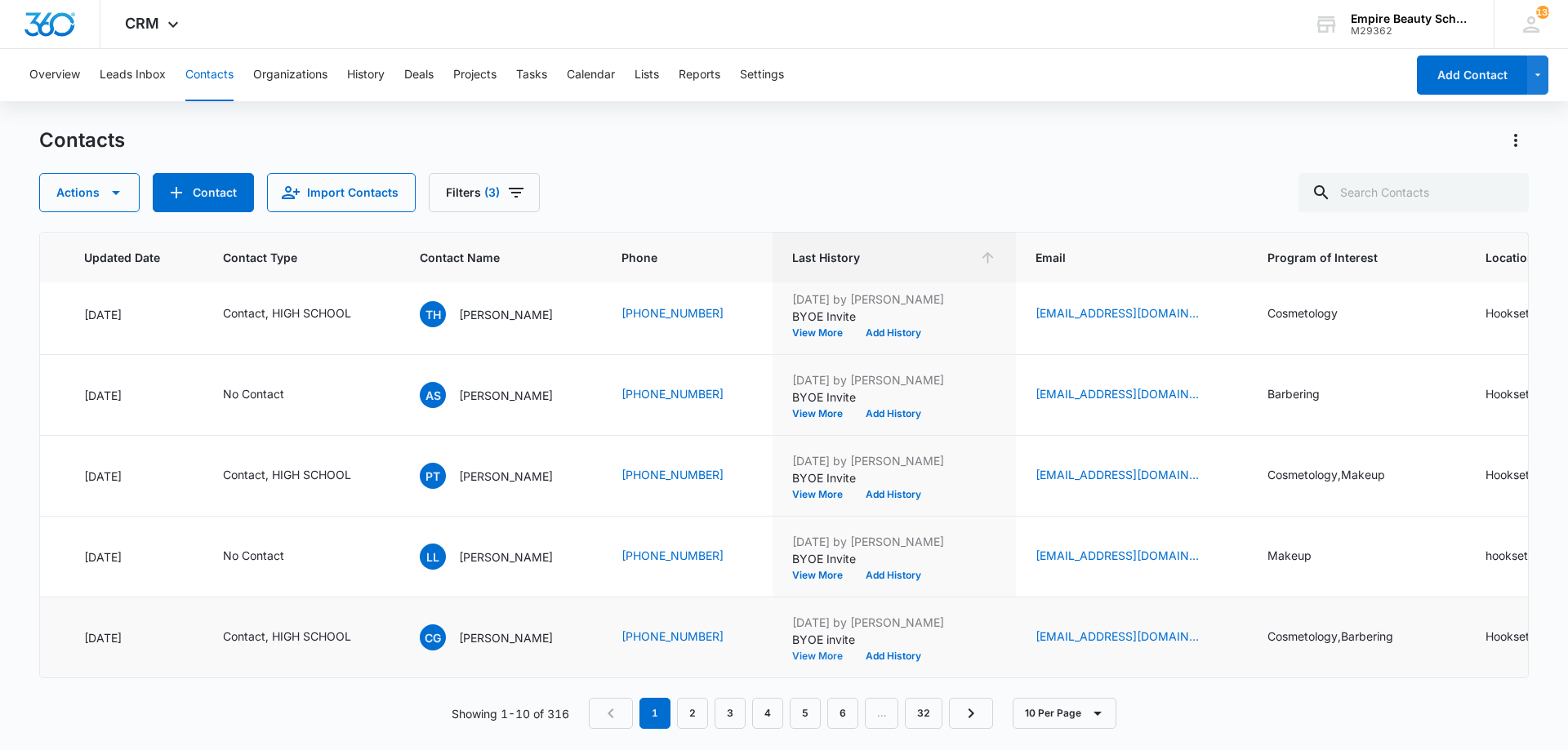
click at [813, 651] on button "View More" at bounding box center [823, 656] width 62 height 10
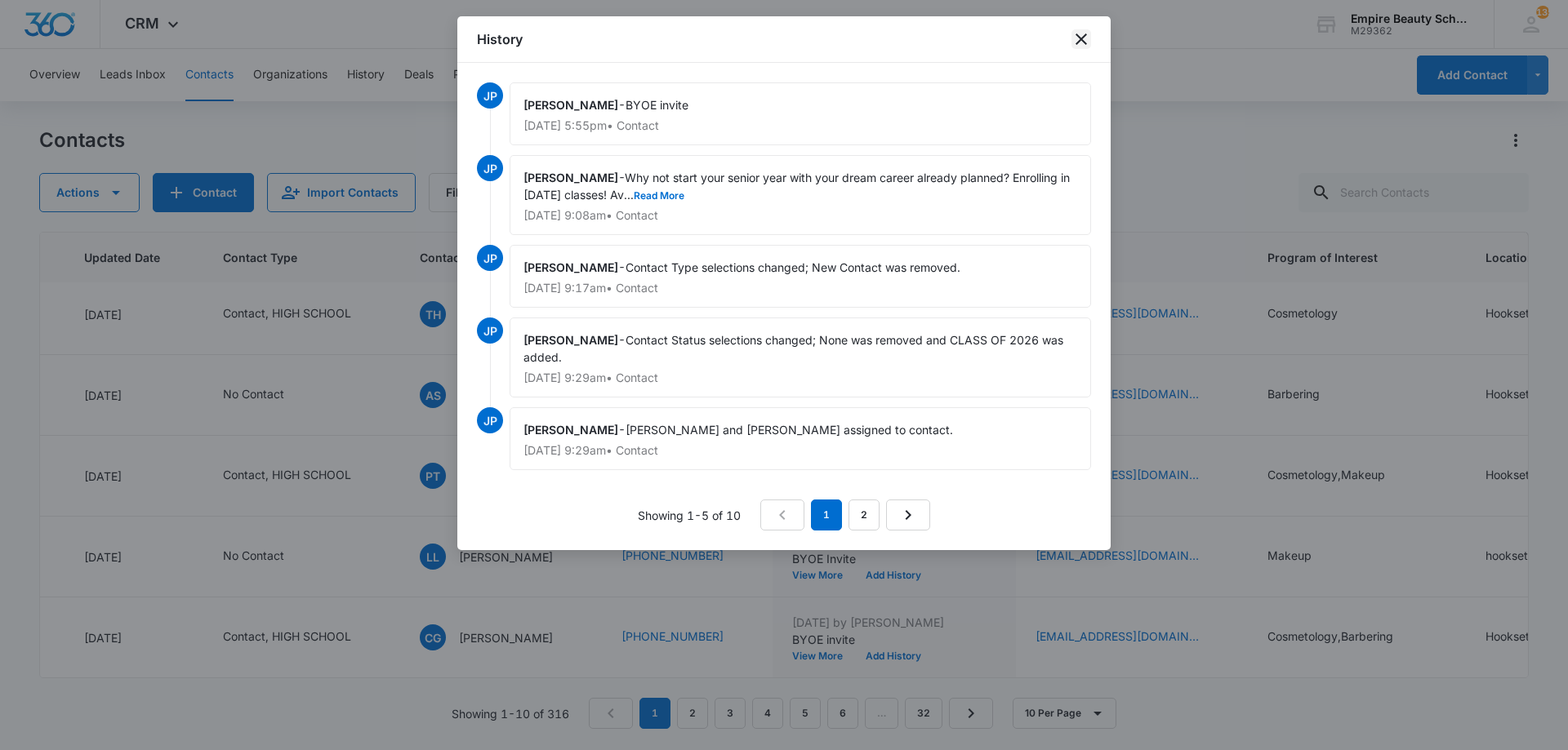
click at [1078, 38] on icon "close" at bounding box center [1081, 39] width 19 height 19
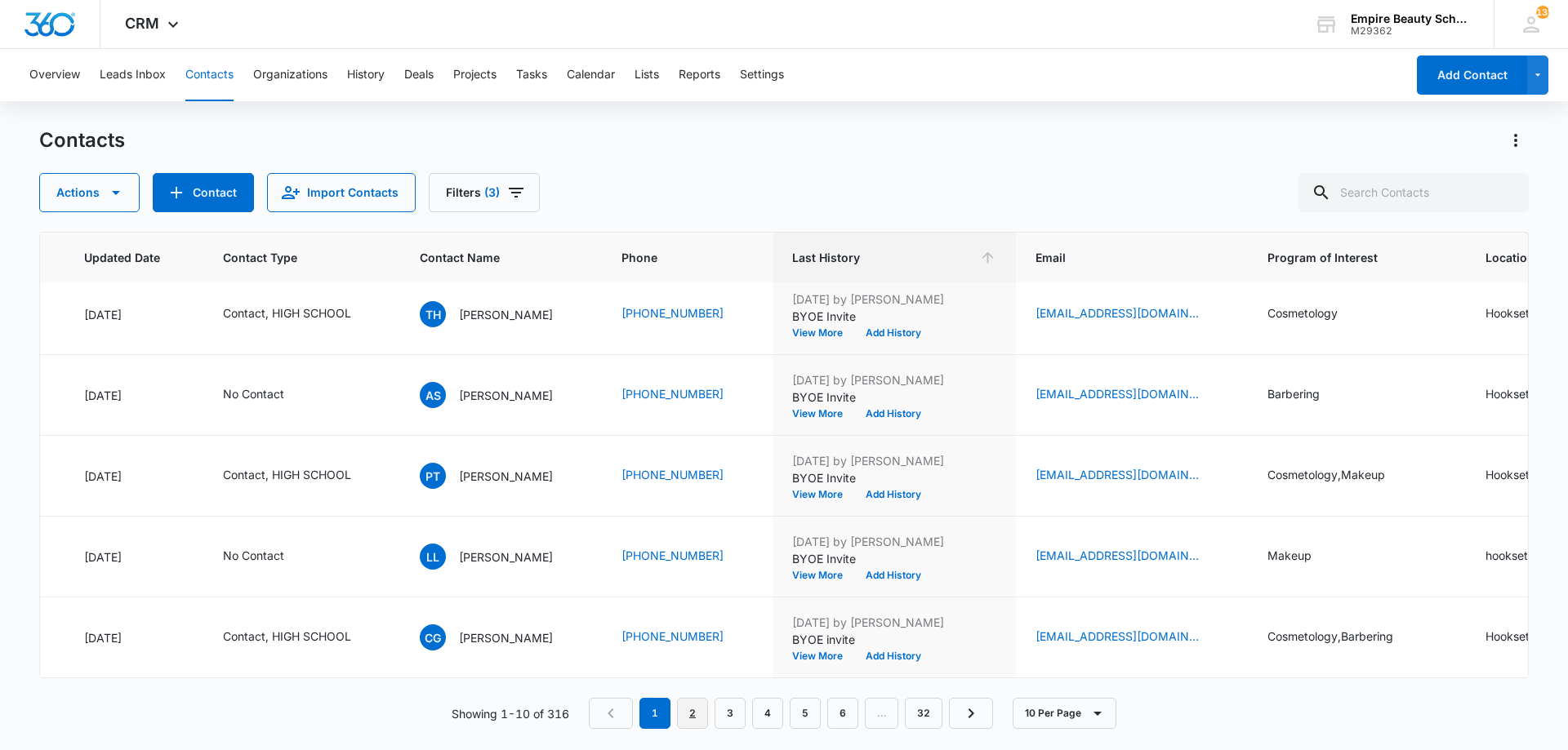
click at [691, 709] on link "2" at bounding box center [692, 713] width 31 height 31
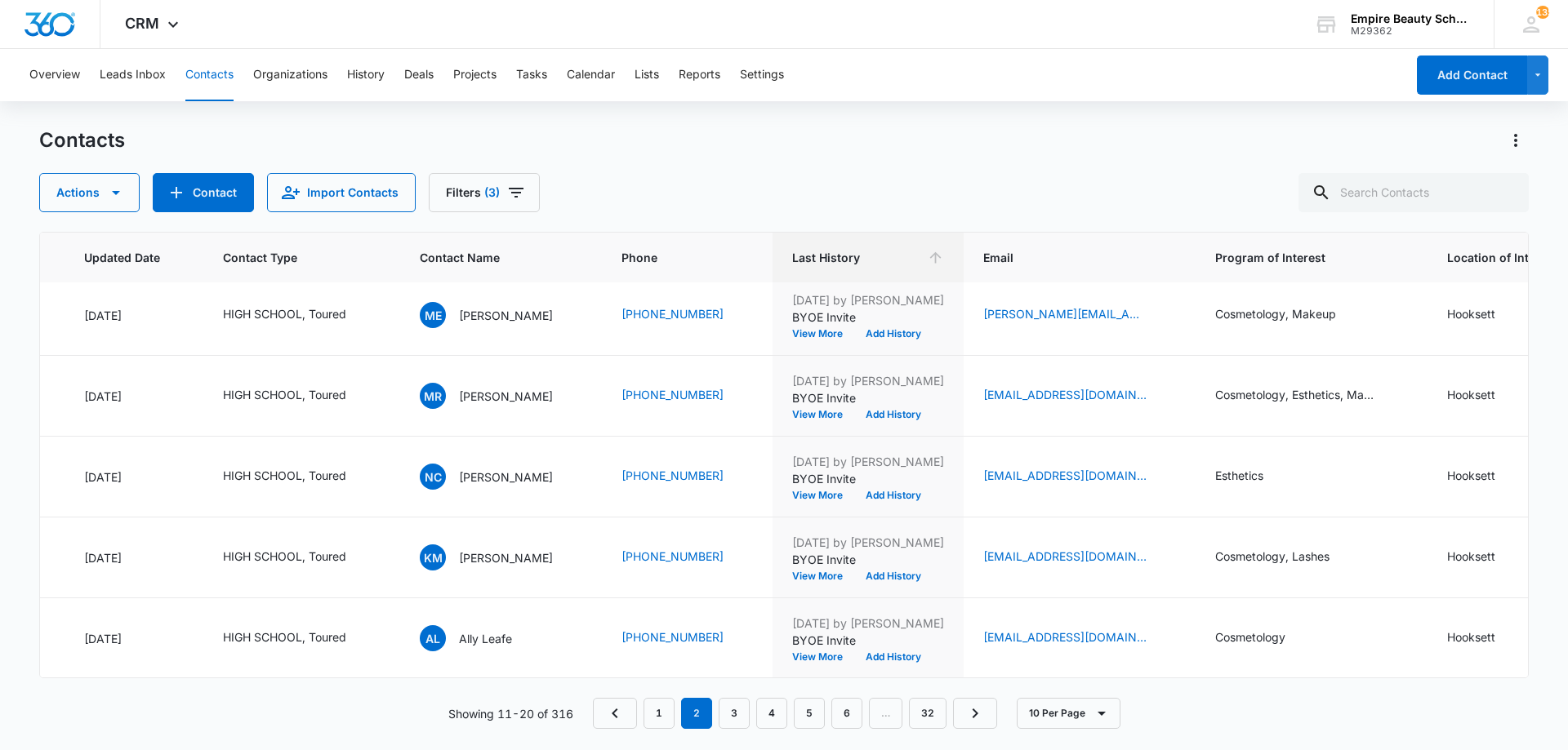
scroll to position [0, 249]
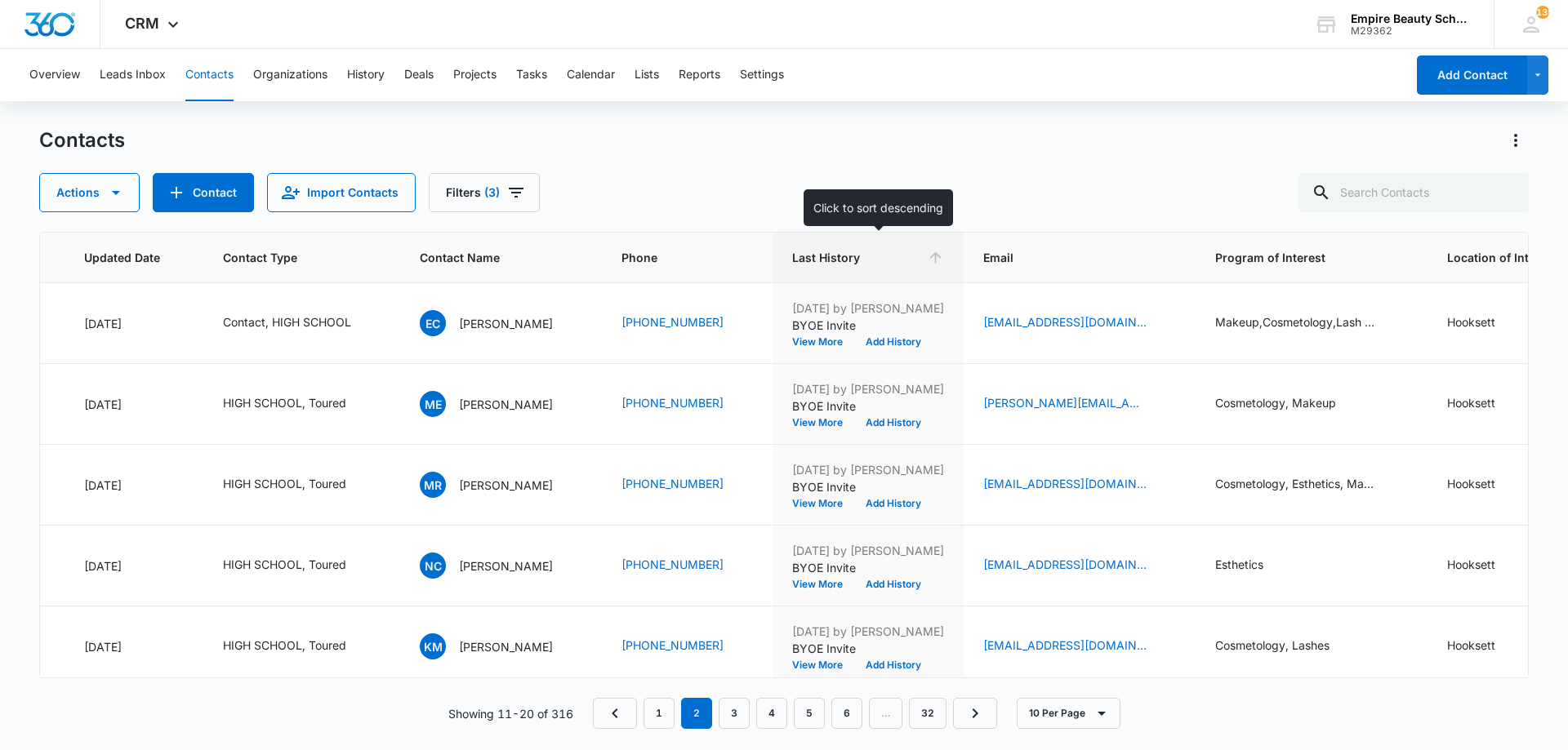
click at [801, 262] on span "Last History" at bounding box center [856, 257] width 128 height 17
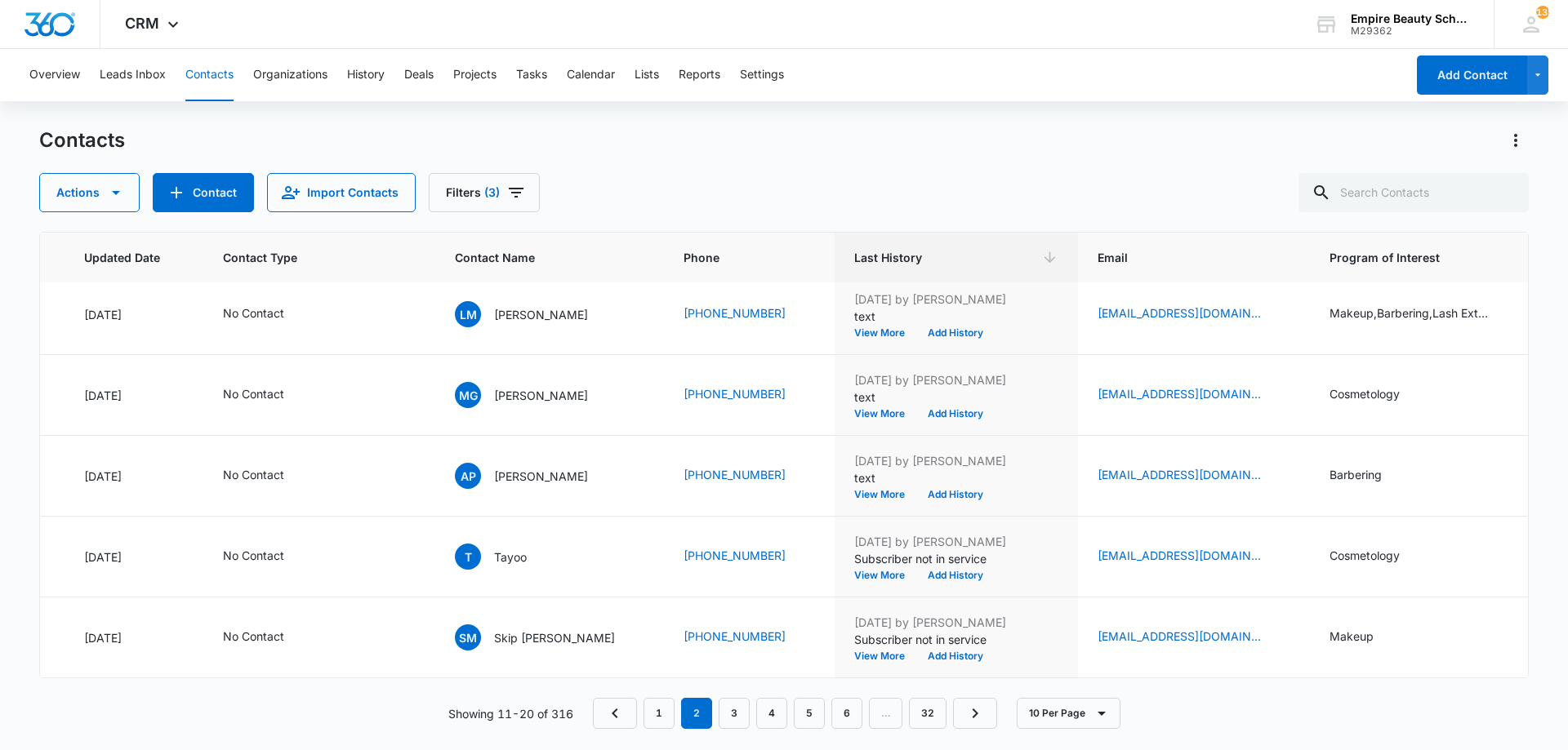
scroll to position [426, 249]
click at [855, 409] on button "View More" at bounding box center [885, 413] width 62 height 10
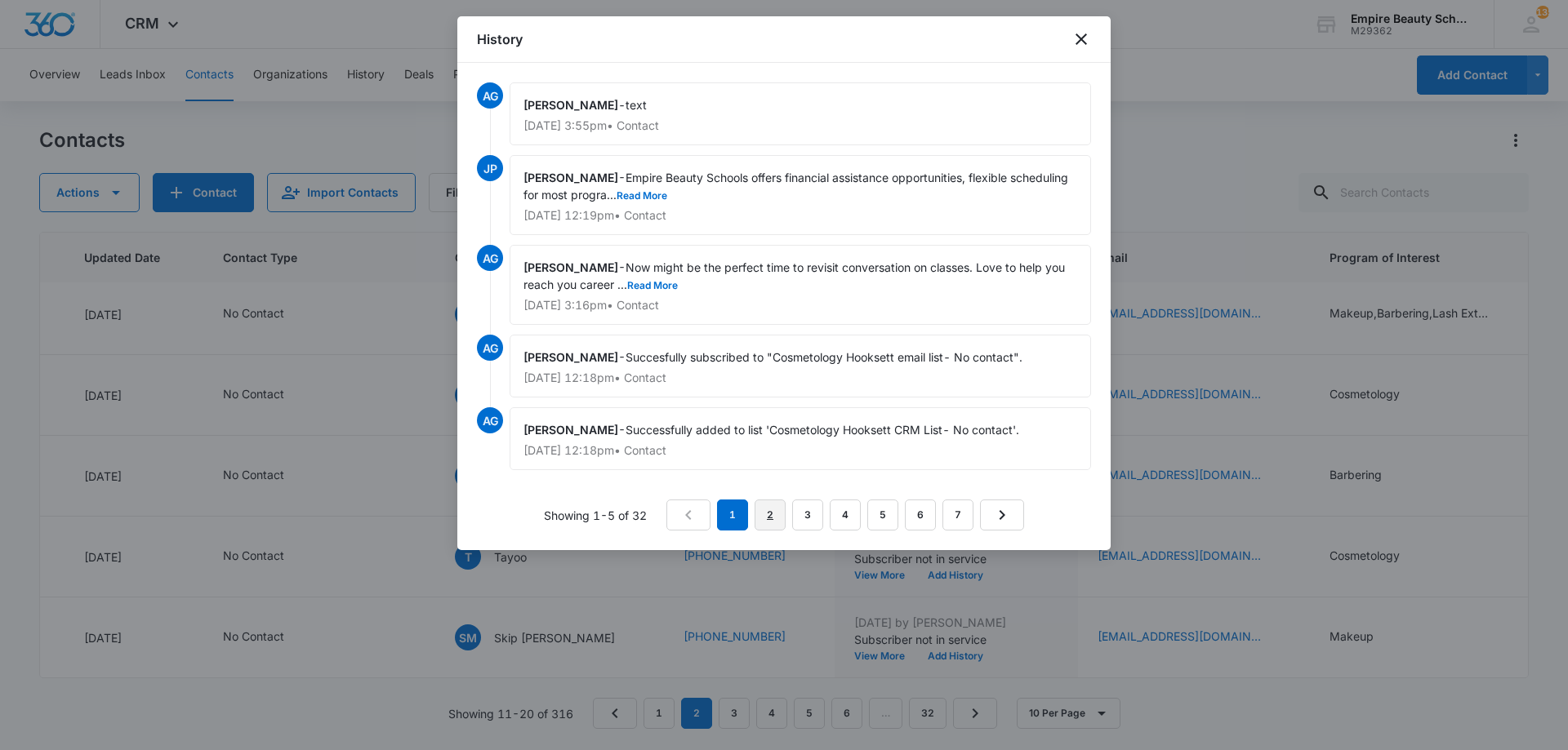
click at [771, 520] on link "2" at bounding box center [769, 515] width 31 height 31
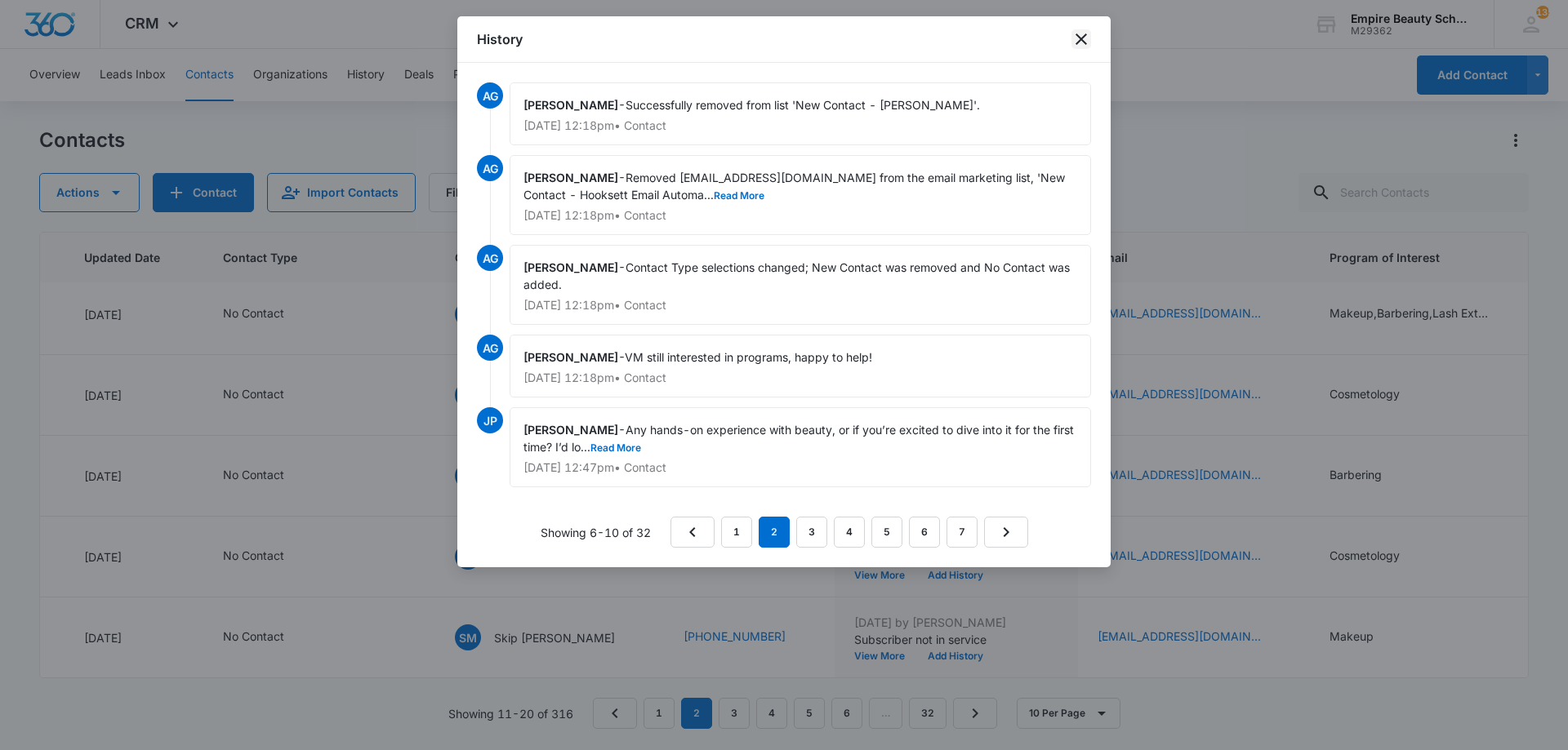
click at [1089, 38] on icon "close" at bounding box center [1081, 39] width 19 height 19
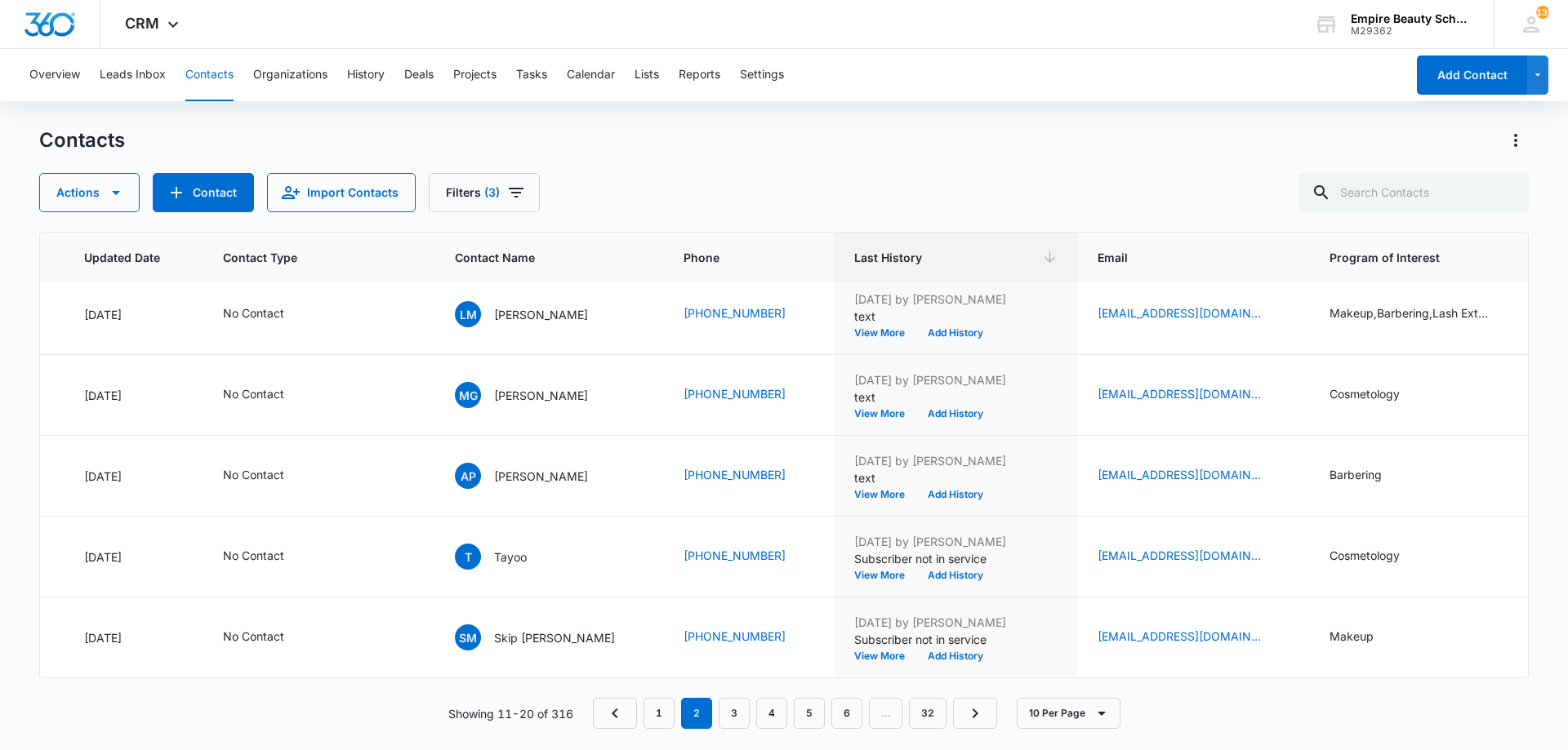
drag, startPoint x: 617, startPoint y: 679, endPoint x: 529, endPoint y: 682, distance: 88.1
click at [529, 682] on div "ID Created Date Updated Date Contact Type Contact Name Phone Last History Email…" at bounding box center [784, 480] width 1490 height 497
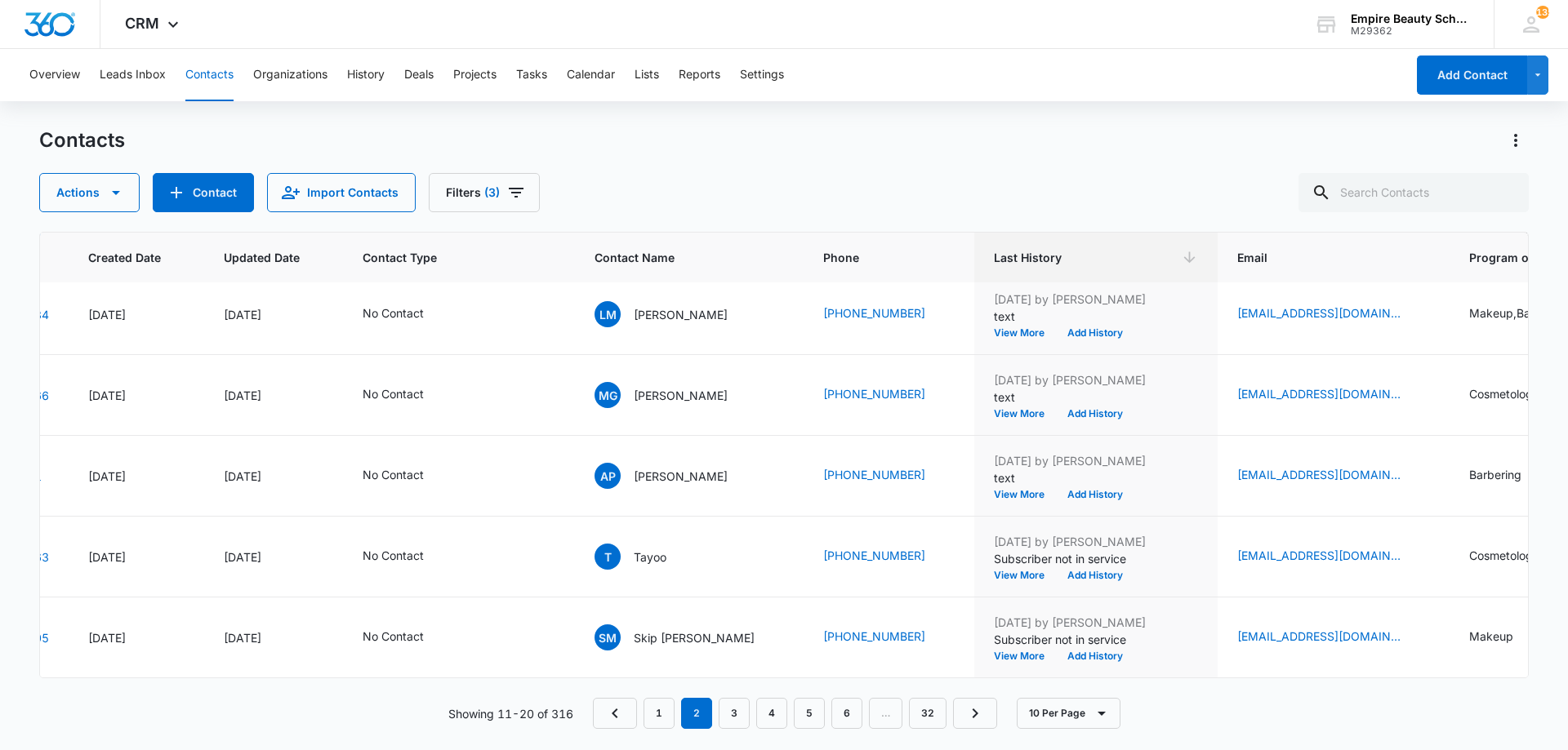
scroll to position [426, 112]
click at [748, 708] on link "3" at bounding box center [733, 713] width 31 height 31
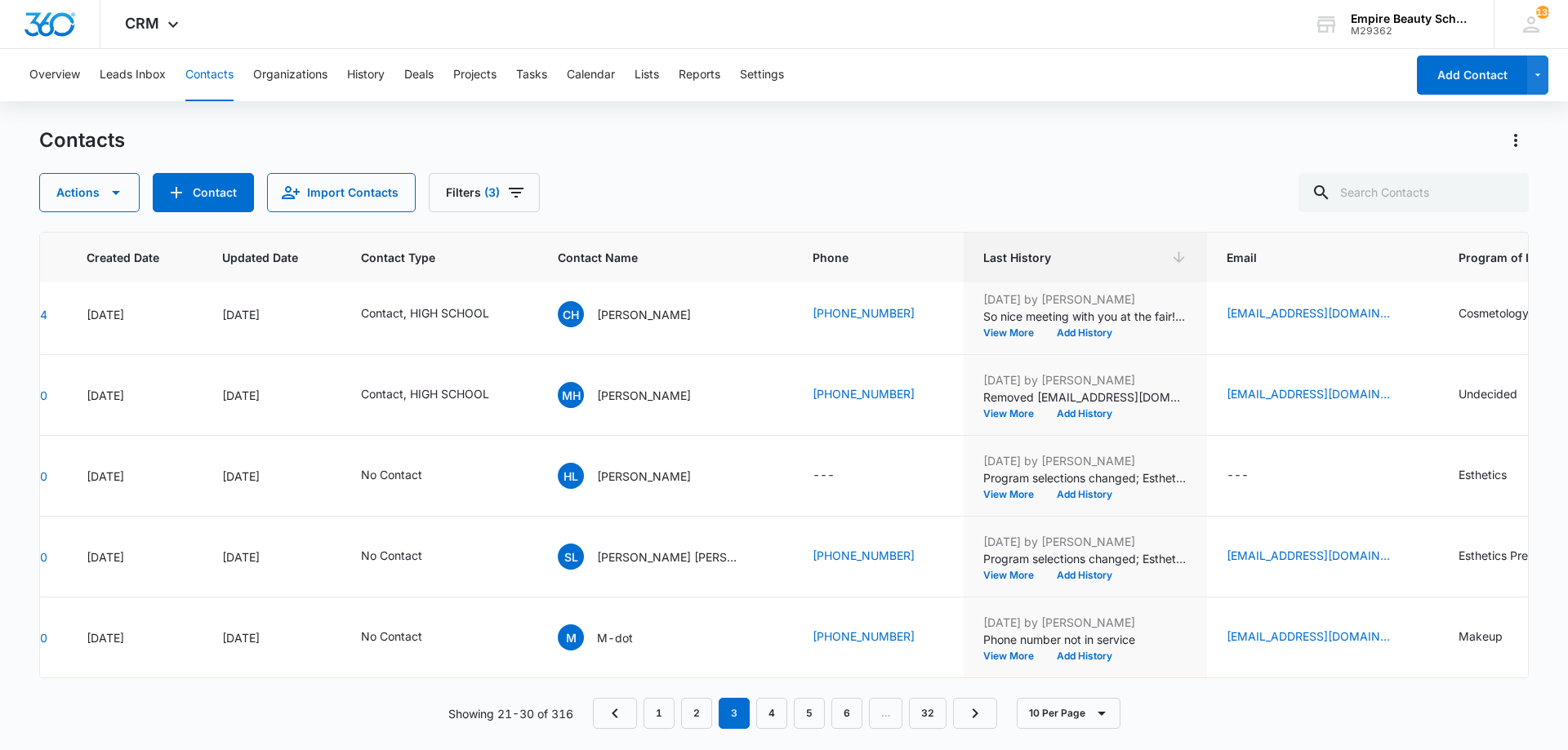
scroll to position [0, 112]
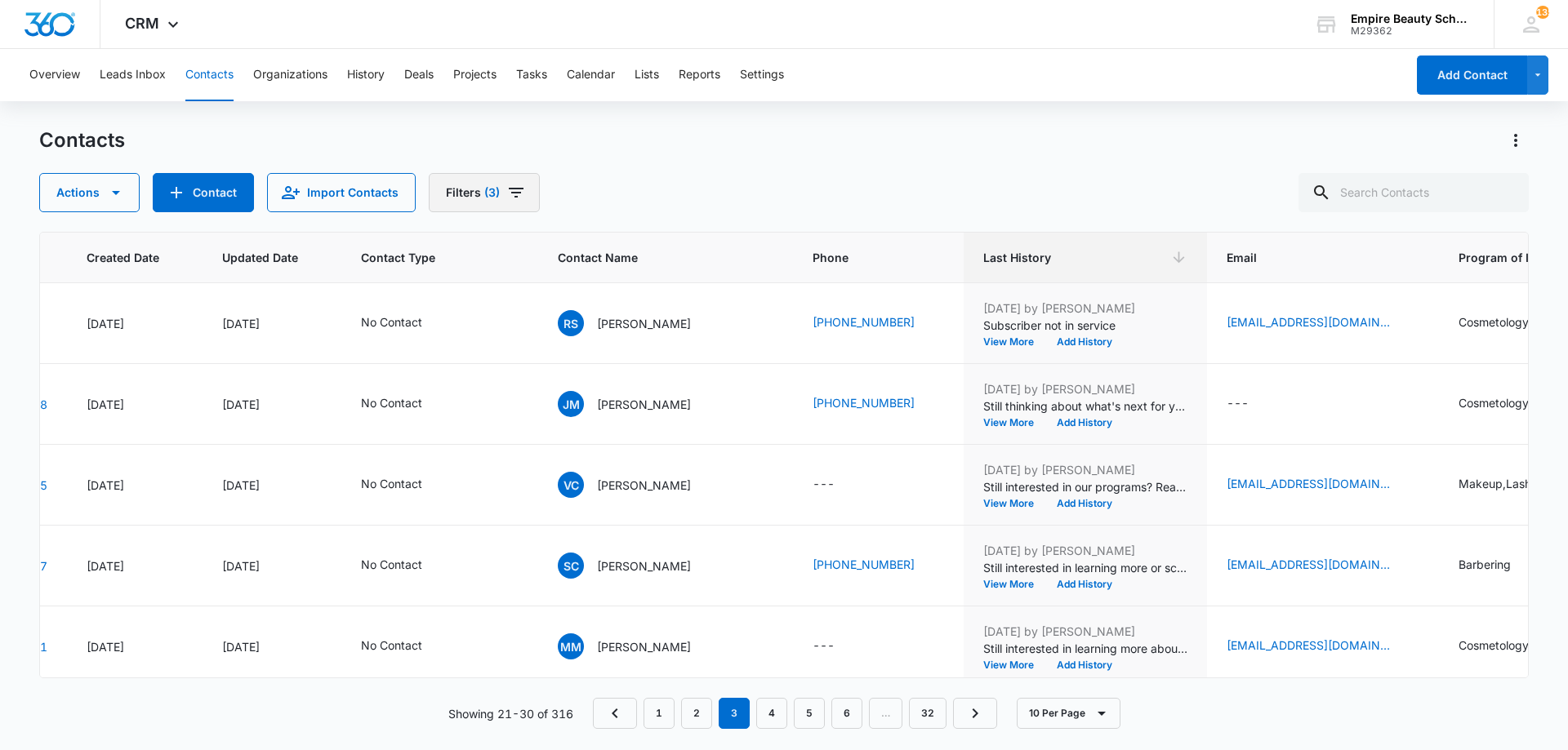
click at [509, 194] on icon "Filters" at bounding box center [516, 193] width 19 height 19
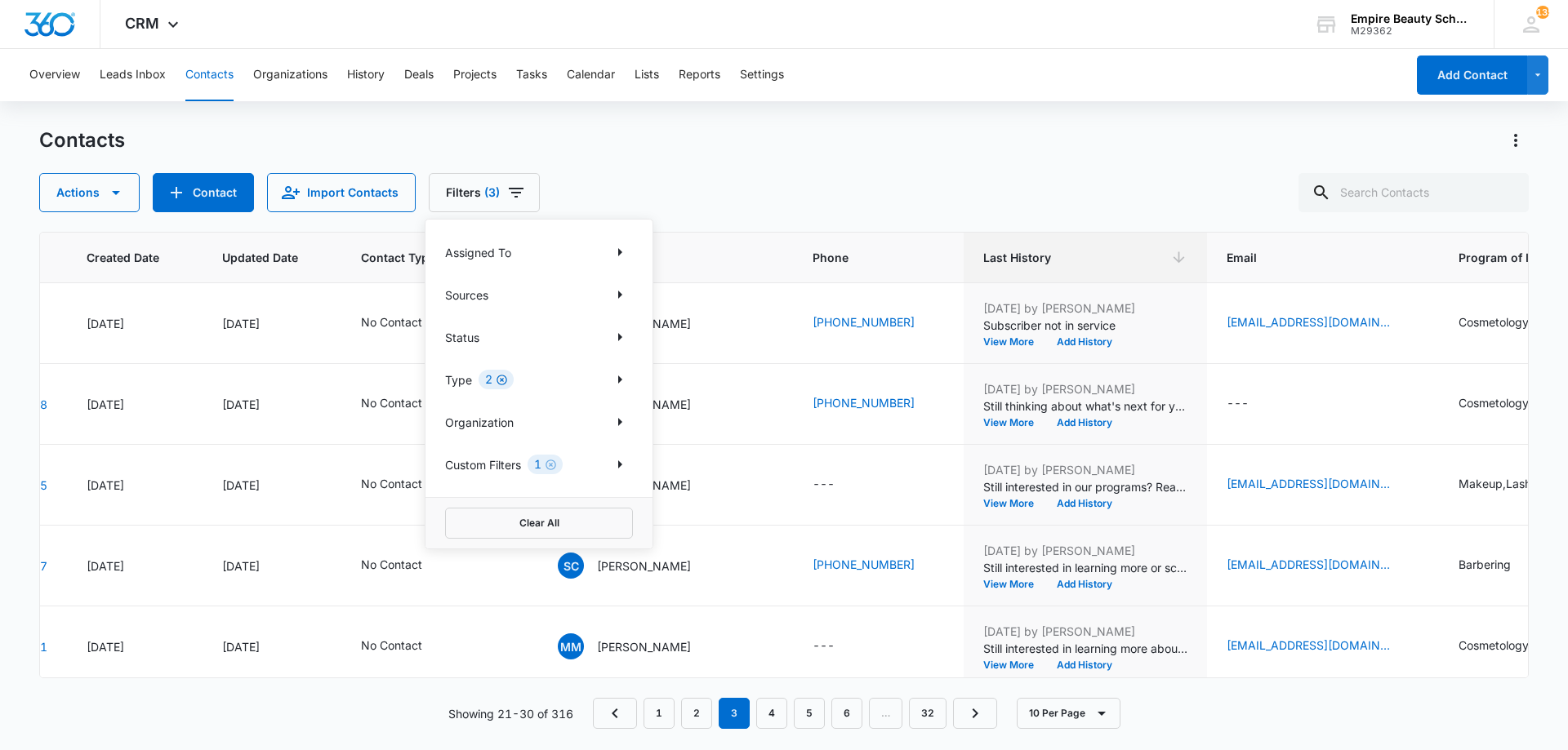
click at [505, 382] on icon "Clear" at bounding box center [502, 380] width 11 height 11
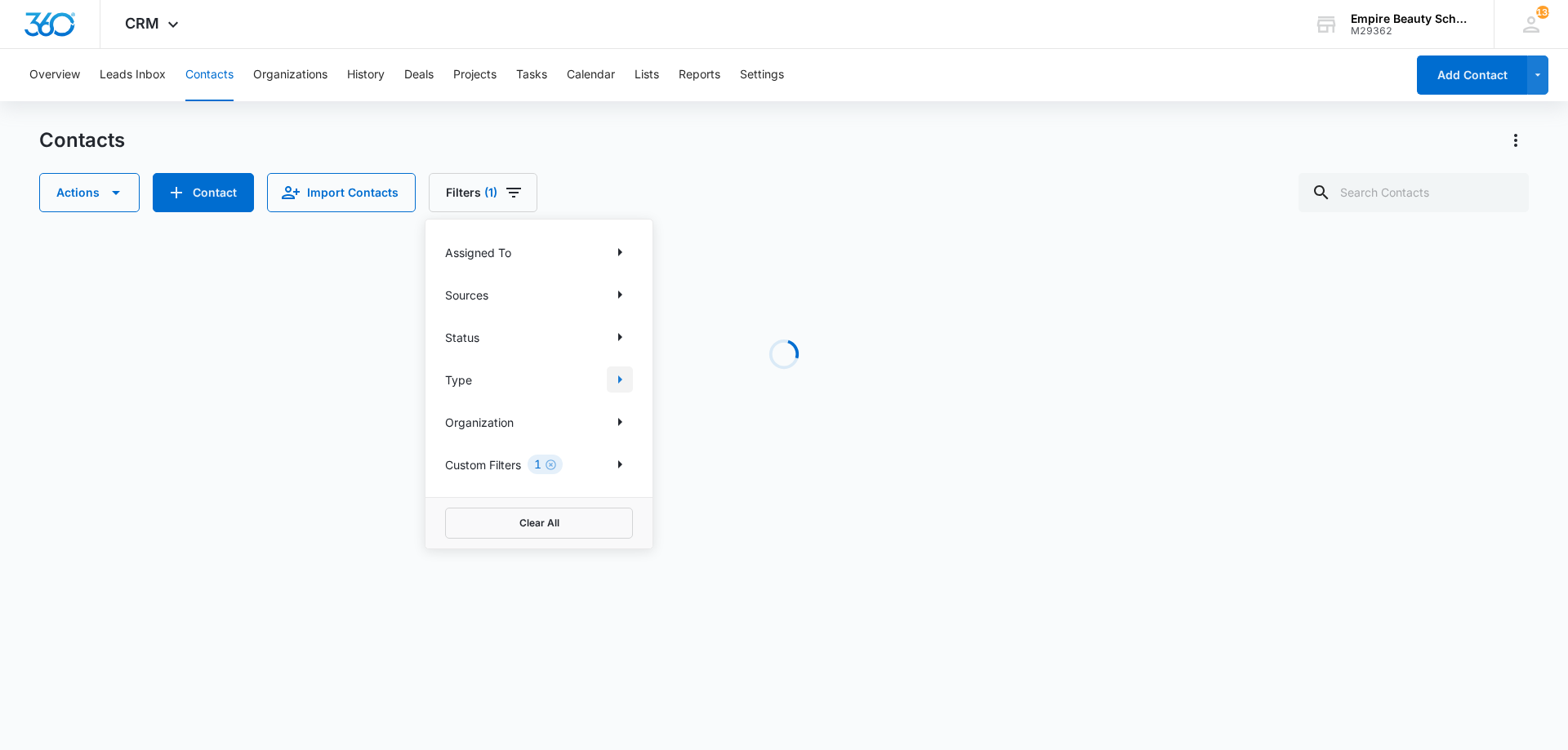
click at [629, 383] on button "Show Type filters" at bounding box center [620, 380] width 26 height 26
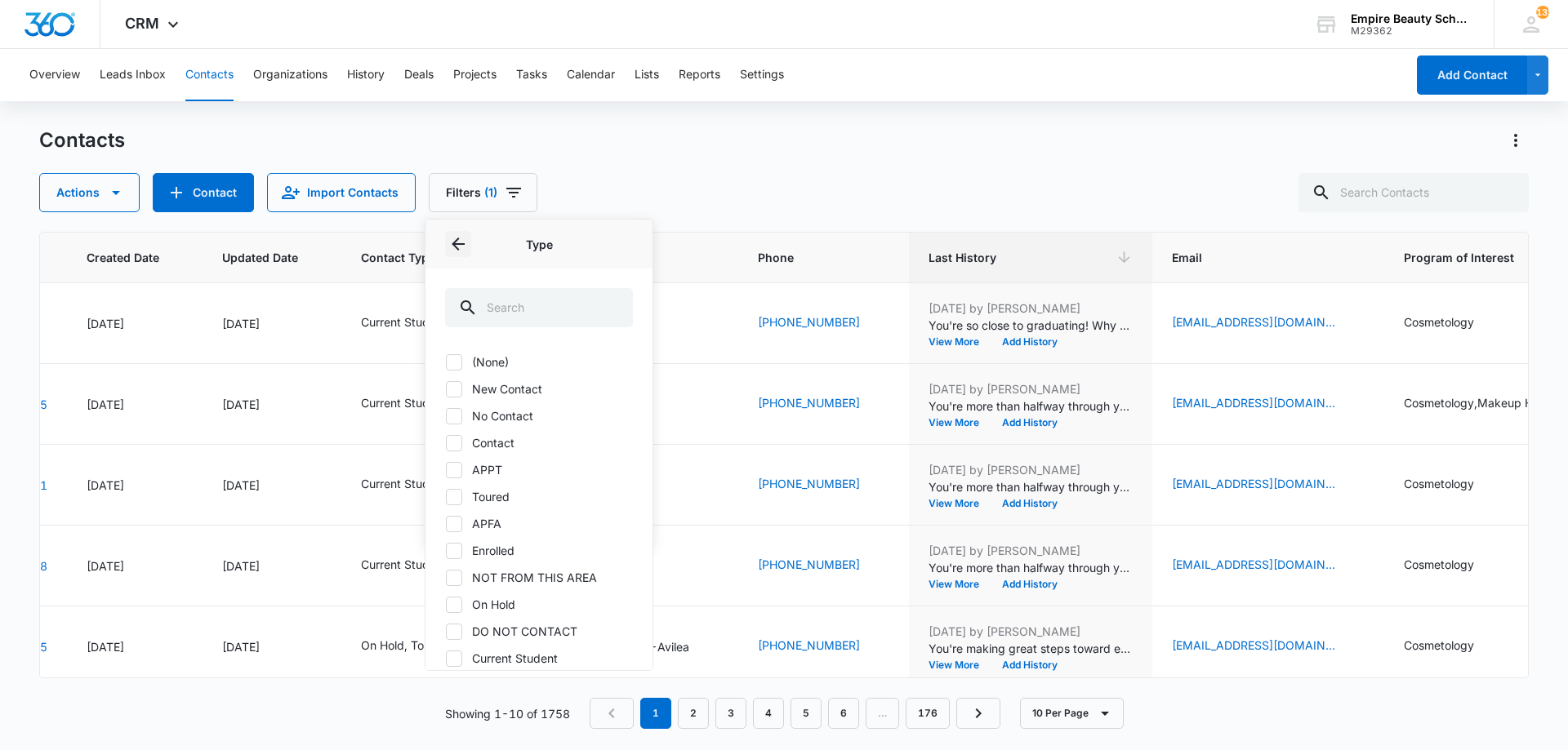
click at [451, 251] on icon "Back" at bounding box center [458, 244] width 19 height 19
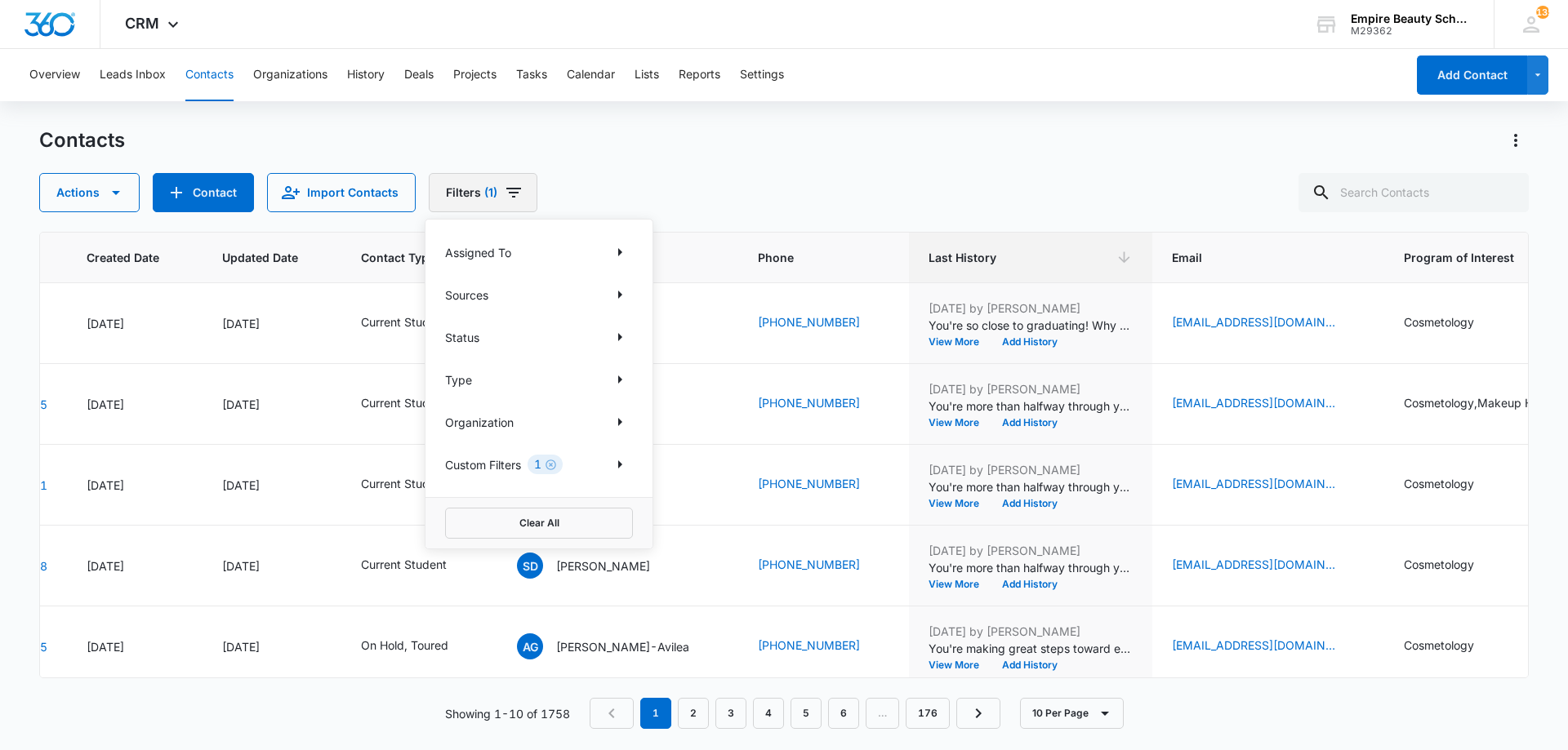
click at [458, 181] on button "Filters (1)" at bounding box center [482, 192] width 108 height 39
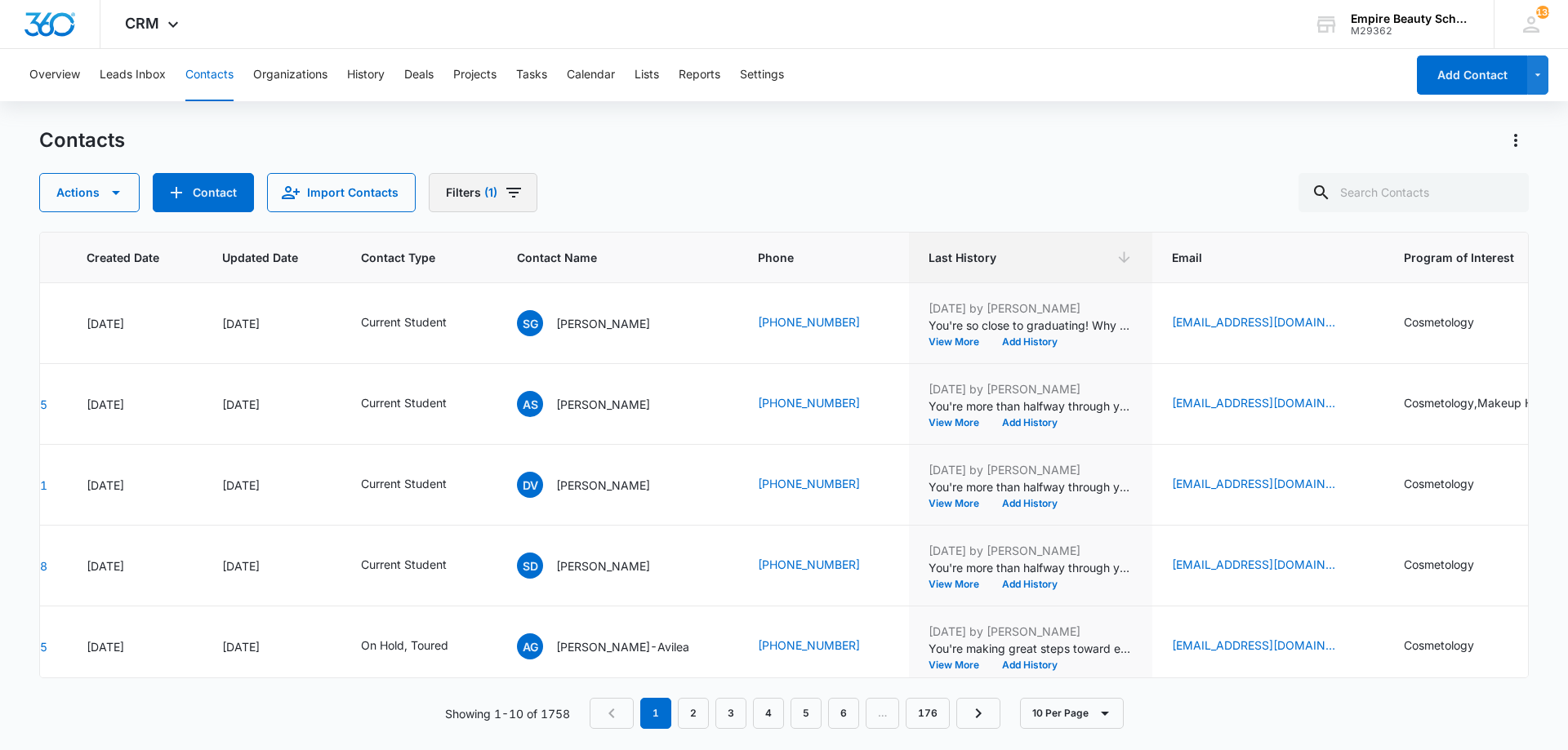
click at [460, 181] on button "Filters (1)" at bounding box center [482, 192] width 108 height 39
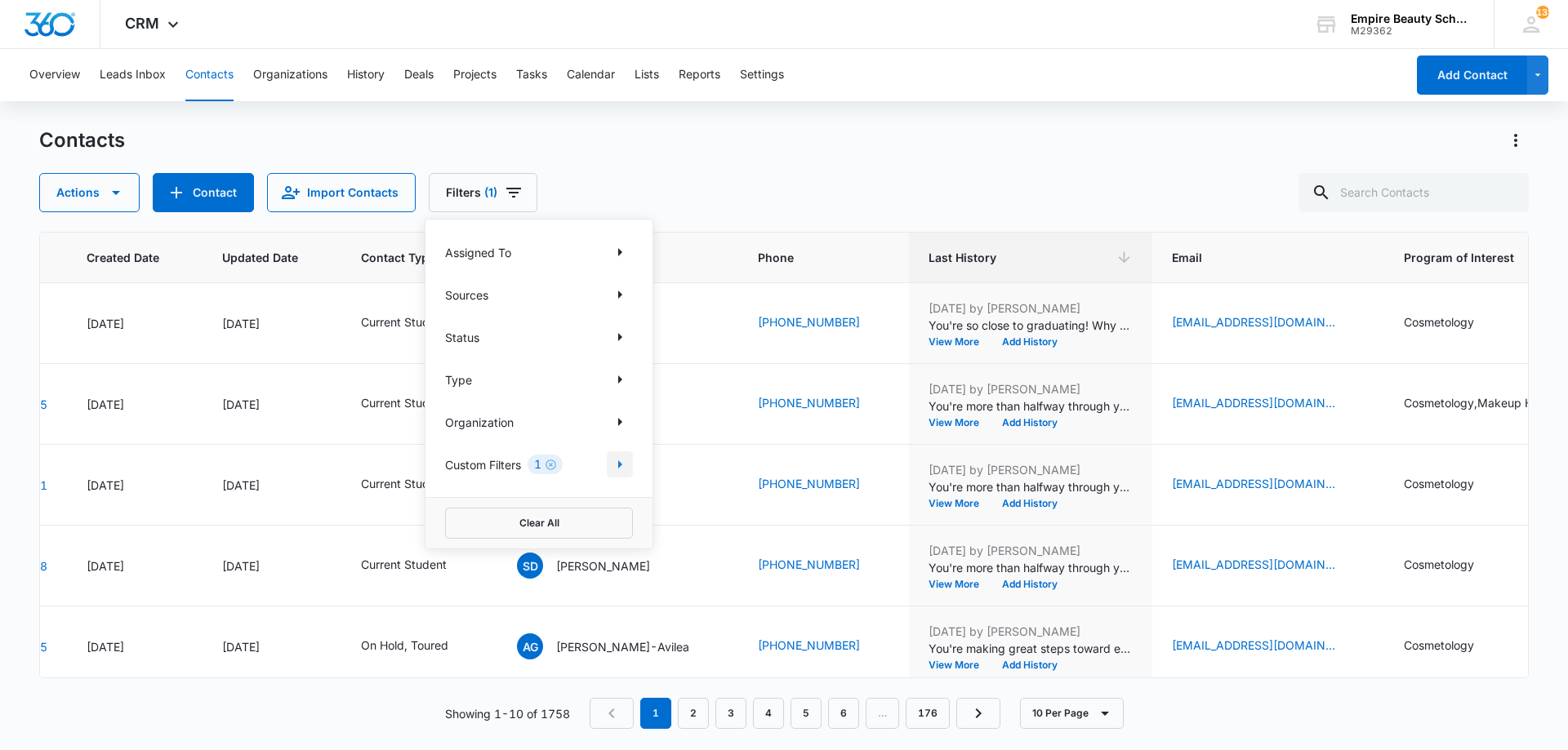
click at [627, 462] on icon "Show Custom Filters filters" at bounding box center [620, 464] width 19 height 19
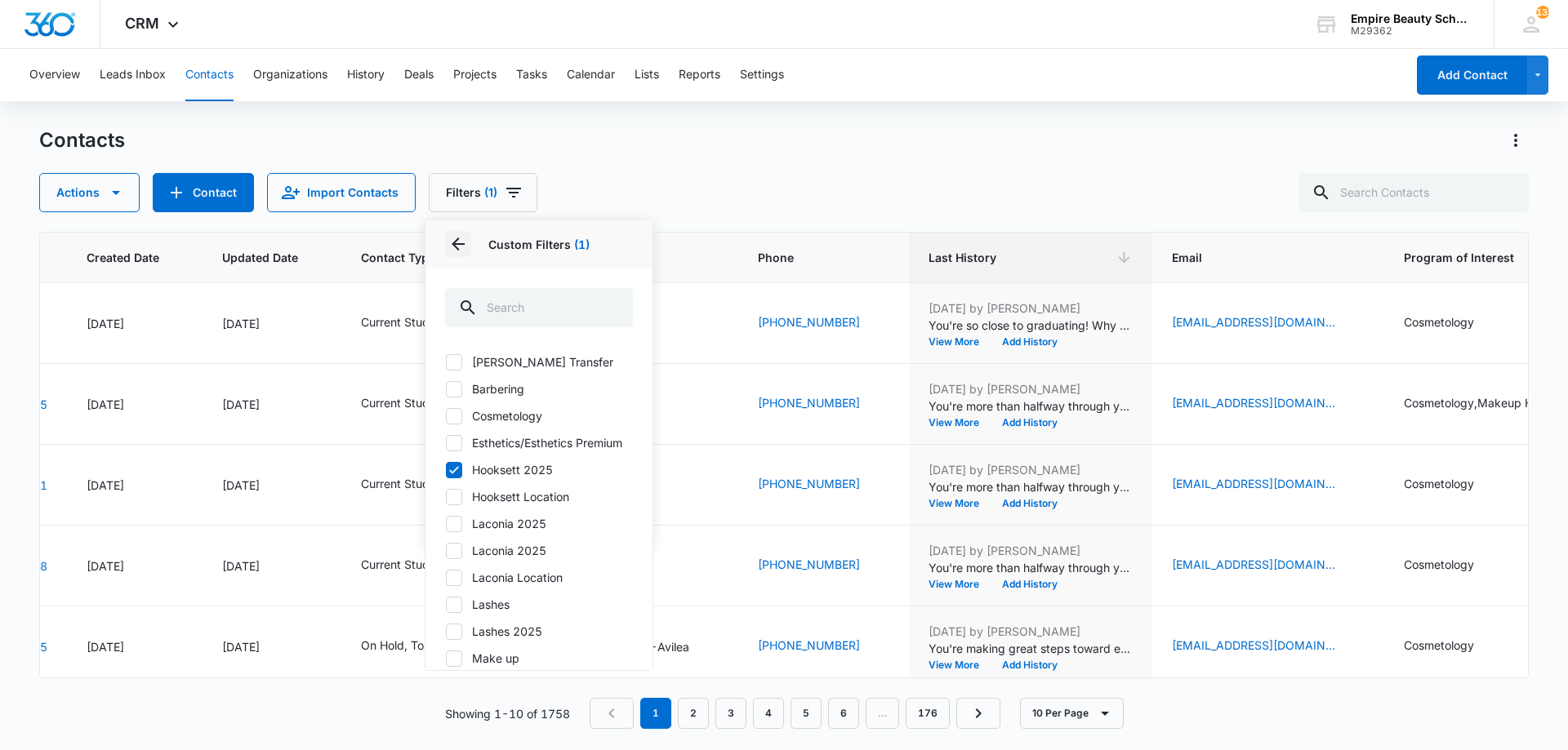
click at [472, 233] on div "Custom Filters (1)" at bounding box center [539, 244] width 227 height 49
click at [447, 227] on div "Custom Filters (1)" at bounding box center [539, 244] width 227 height 49
click at [454, 241] on icon "Back" at bounding box center [458, 244] width 19 height 19
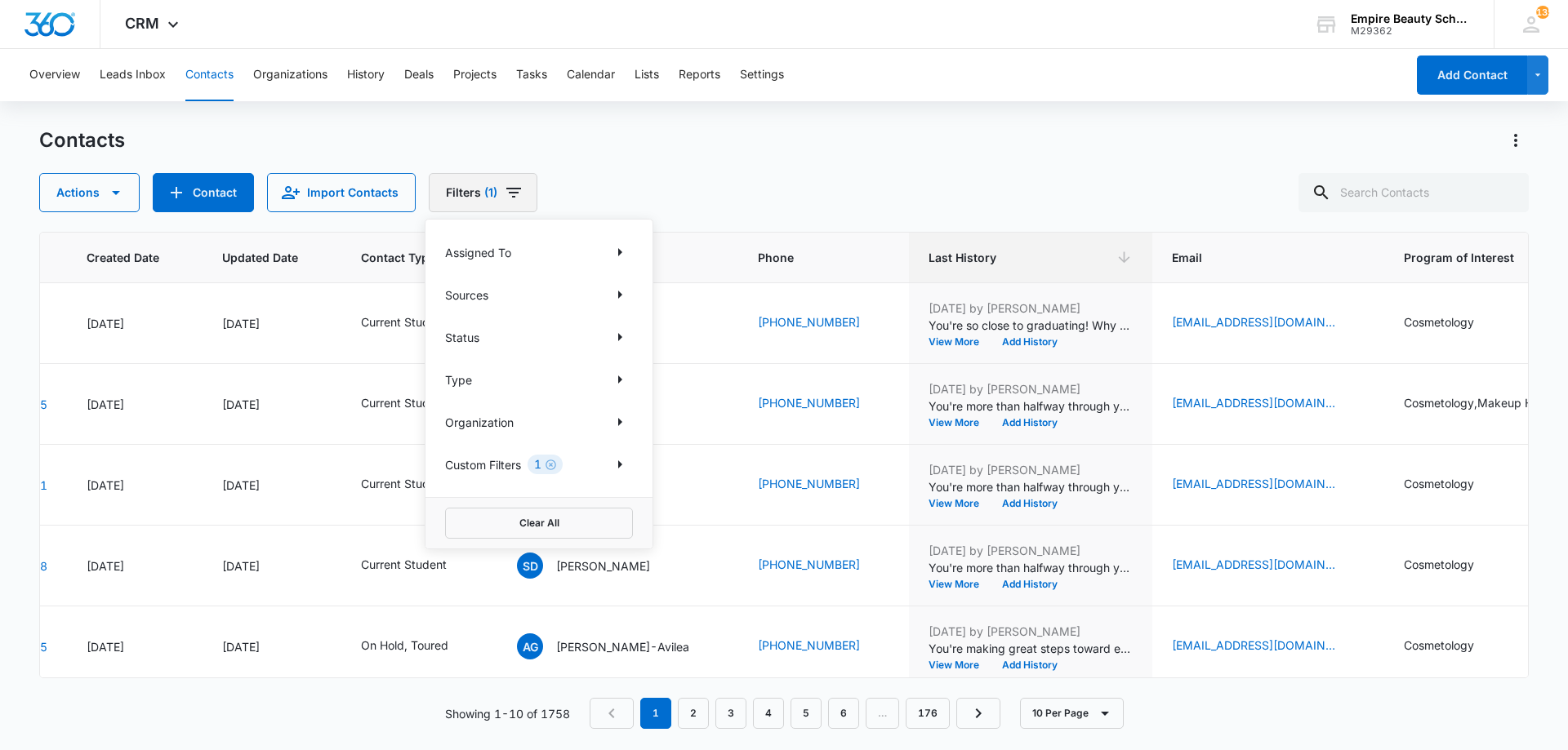
click at [460, 199] on button "Filters (1)" at bounding box center [482, 192] width 108 height 39
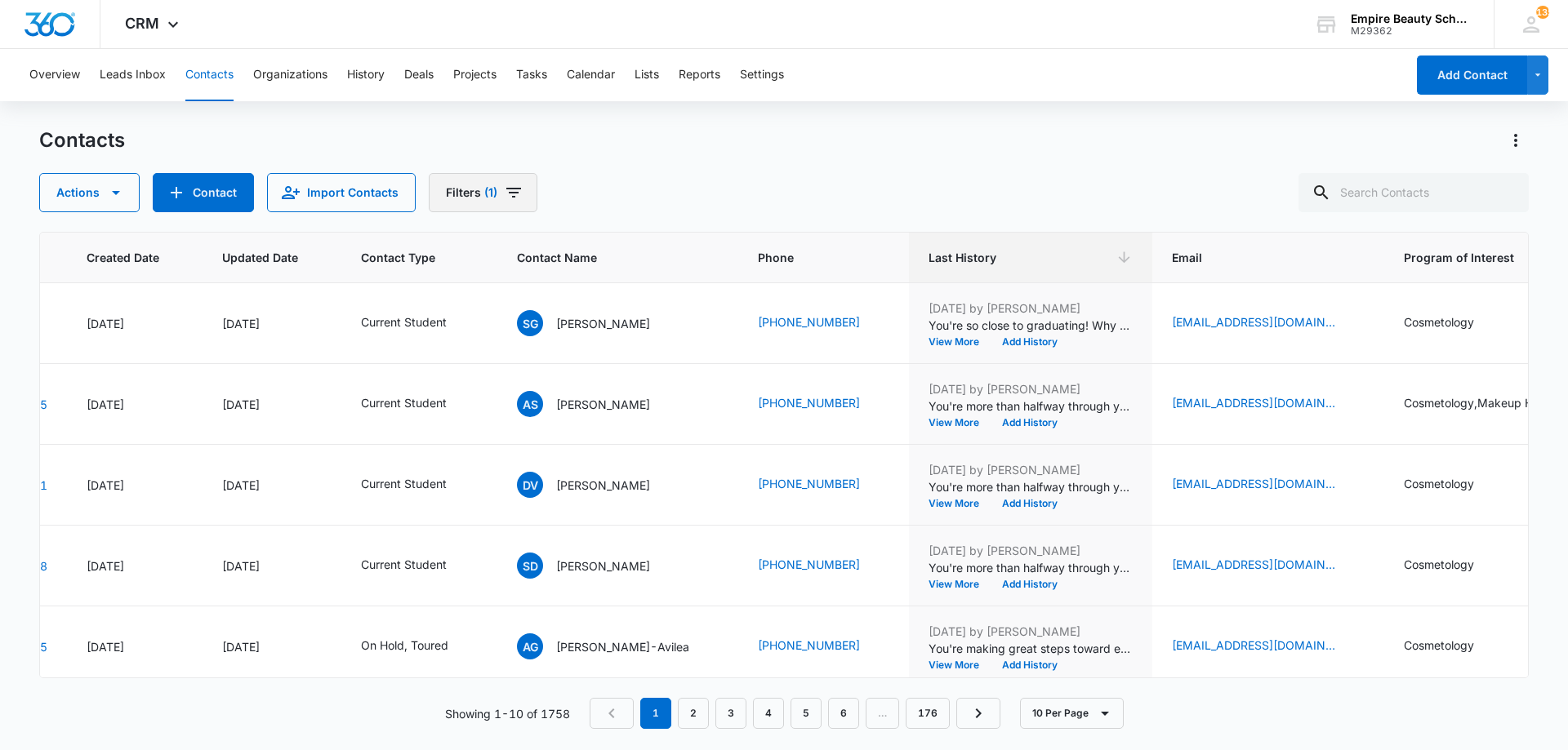
click at [460, 199] on button "Filters (1)" at bounding box center [482, 192] width 108 height 39
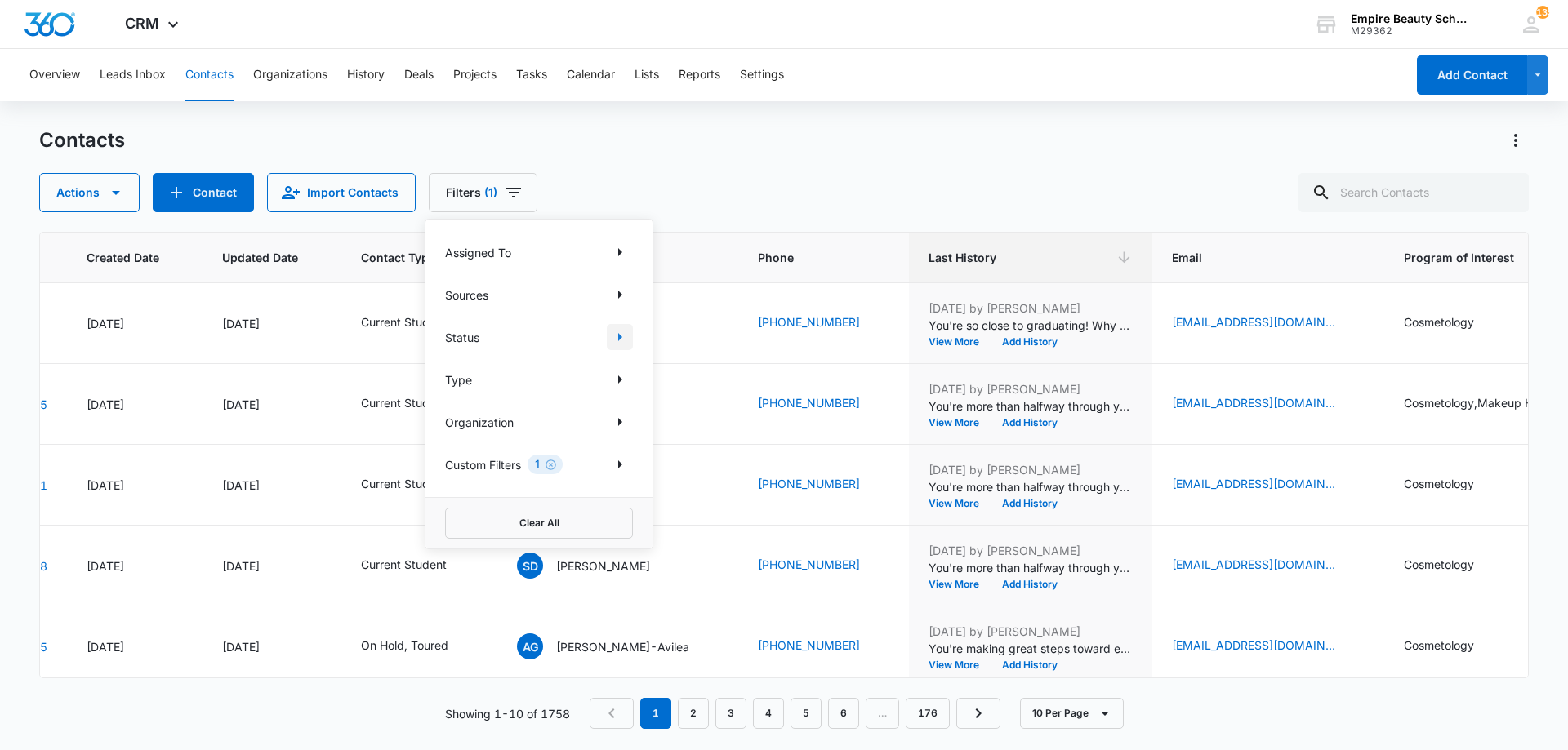
click at [615, 343] on icon "Show Status filters" at bounding box center [620, 337] width 19 height 19
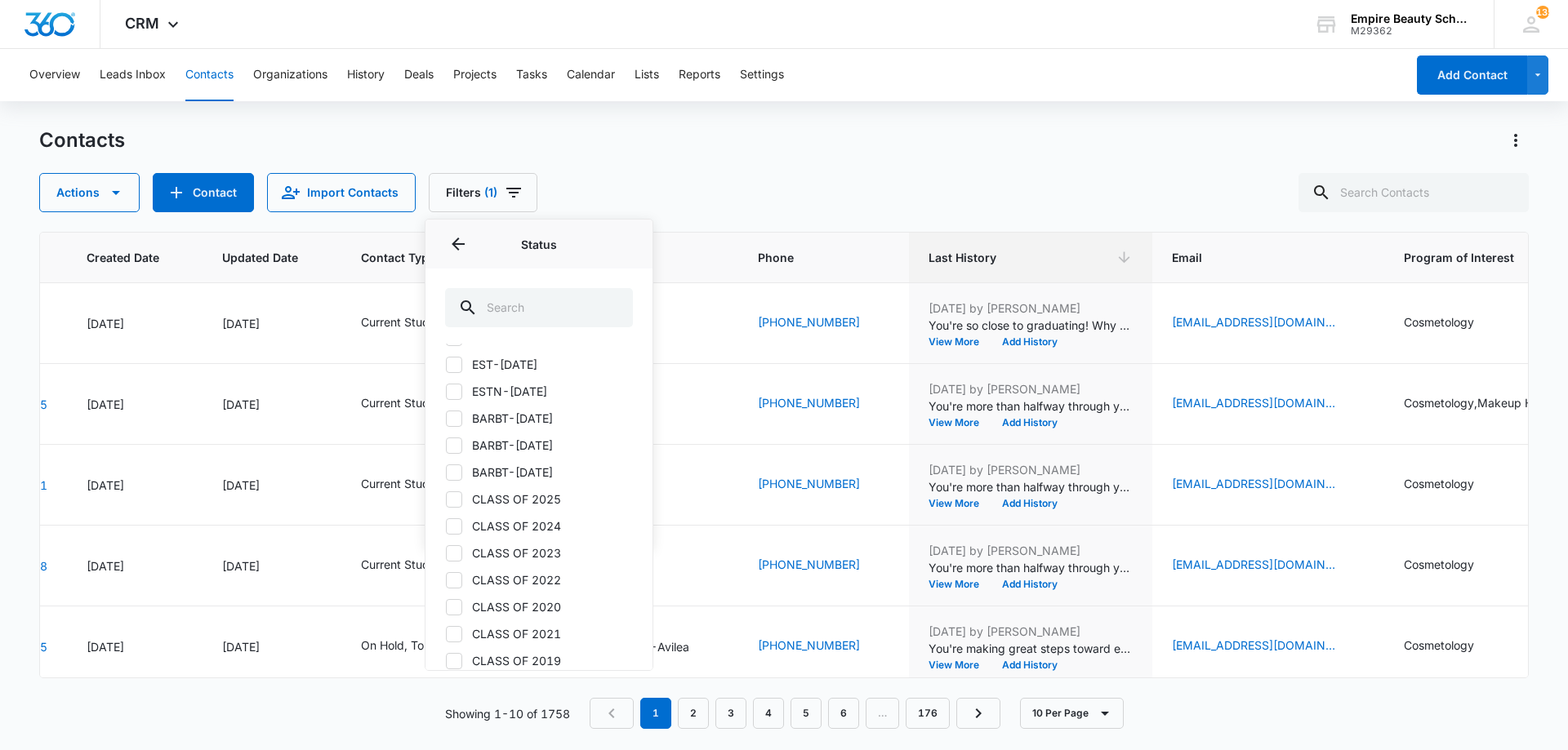
scroll to position [861, 0]
click at [465, 369] on label "CLASS OF 2024" at bounding box center [539, 362] width 188 height 17
click at [446, 363] on input "CLASS OF 2024" at bounding box center [445, 362] width 1 height 1
checkbox input "true"
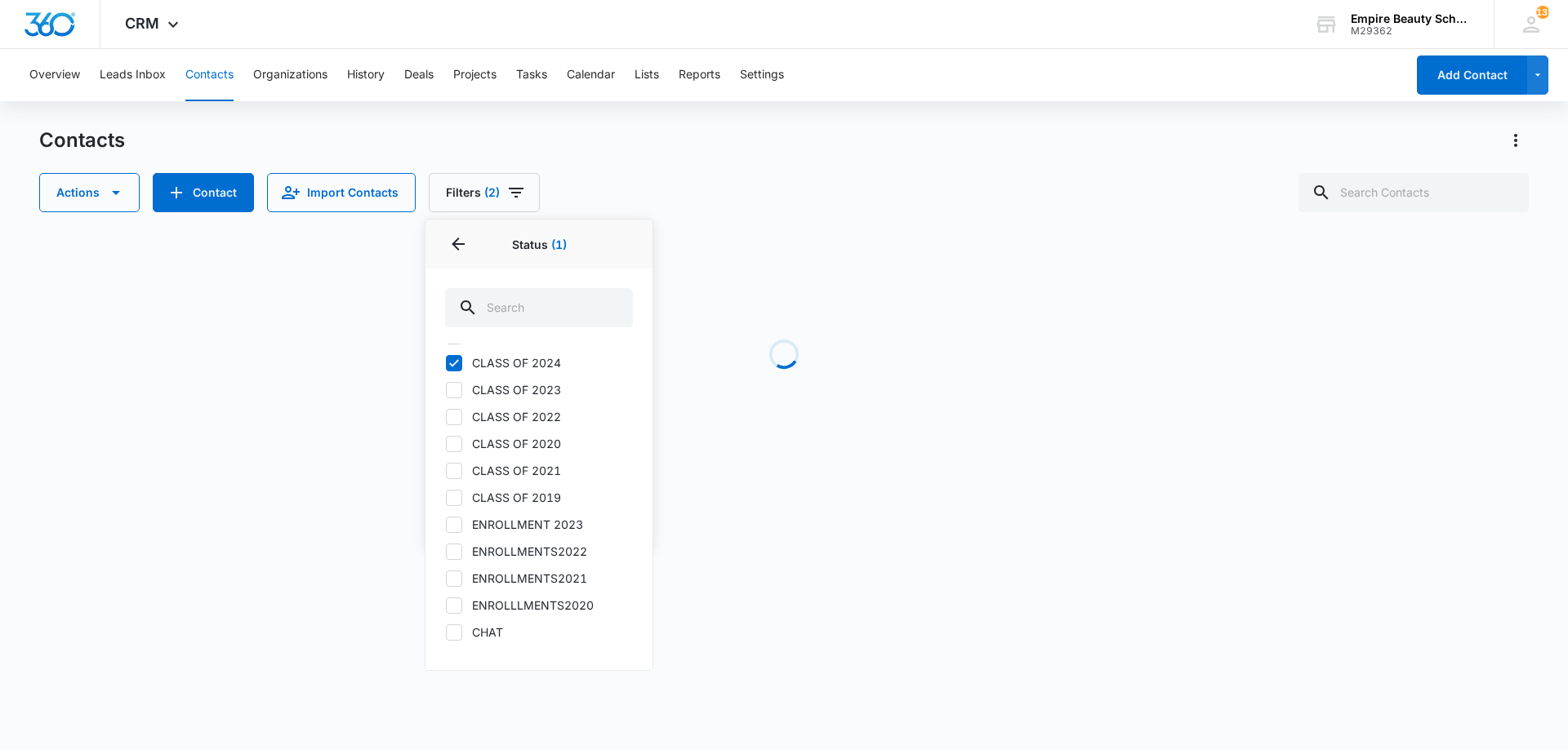
click at [707, 150] on div "Contacts" at bounding box center [784, 141] width 1490 height 26
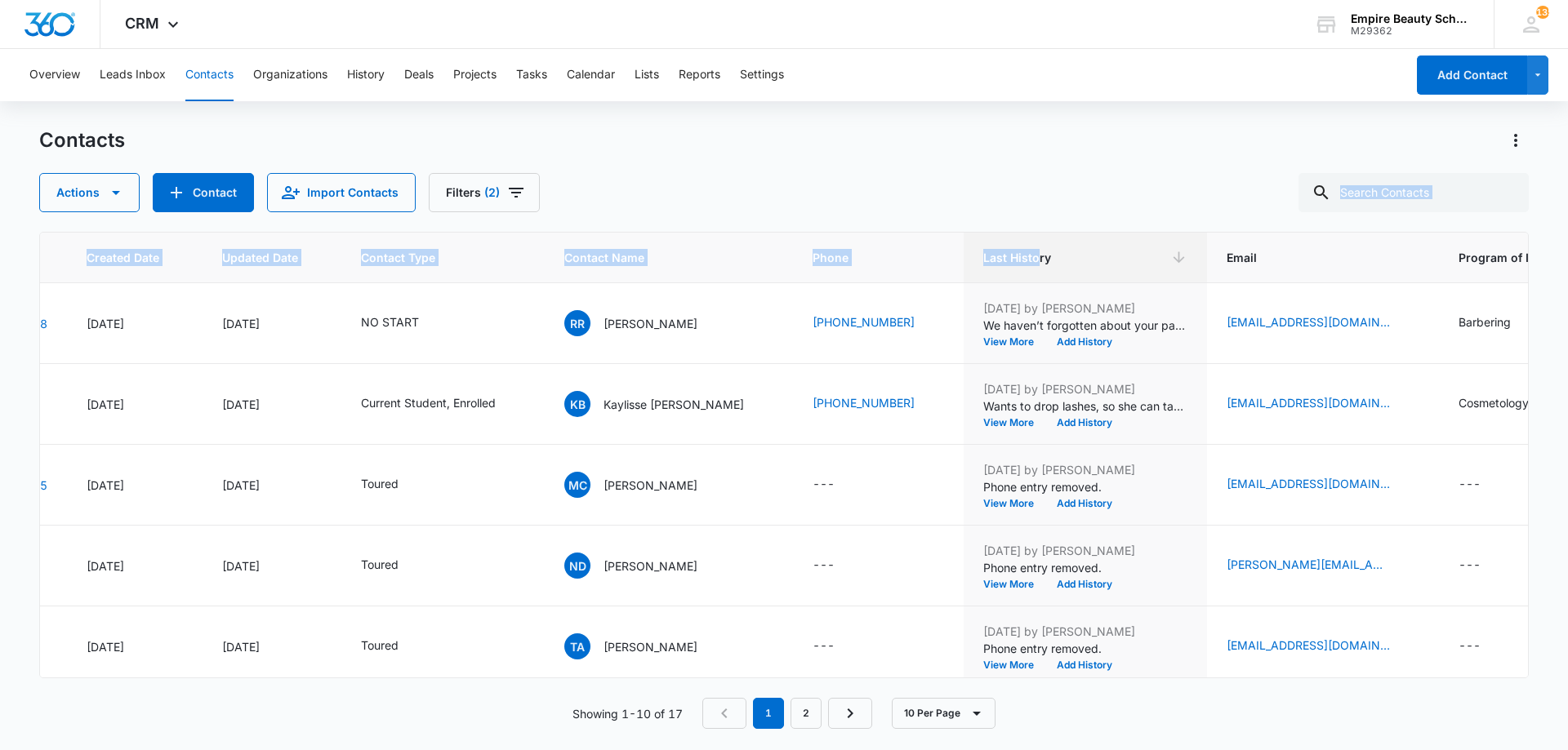
drag, startPoint x: 1001, startPoint y: 254, endPoint x: 999, endPoint y: 171, distance: 83.0
click at [999, 171] on div "Contacts Actions Contact Import Contacts Filters (2) ID Created Date Updated Da…" at bounding box center [784, 438] width 1490 height 621
click at [992, 165] on div "Contacts Actions Contact Import Contacts Filters (2)" at bounding box center [784, 170] width 1490 height 85
click at [990, 342] on button "View More" at bounding box center [1014, 342] width 62 height 10
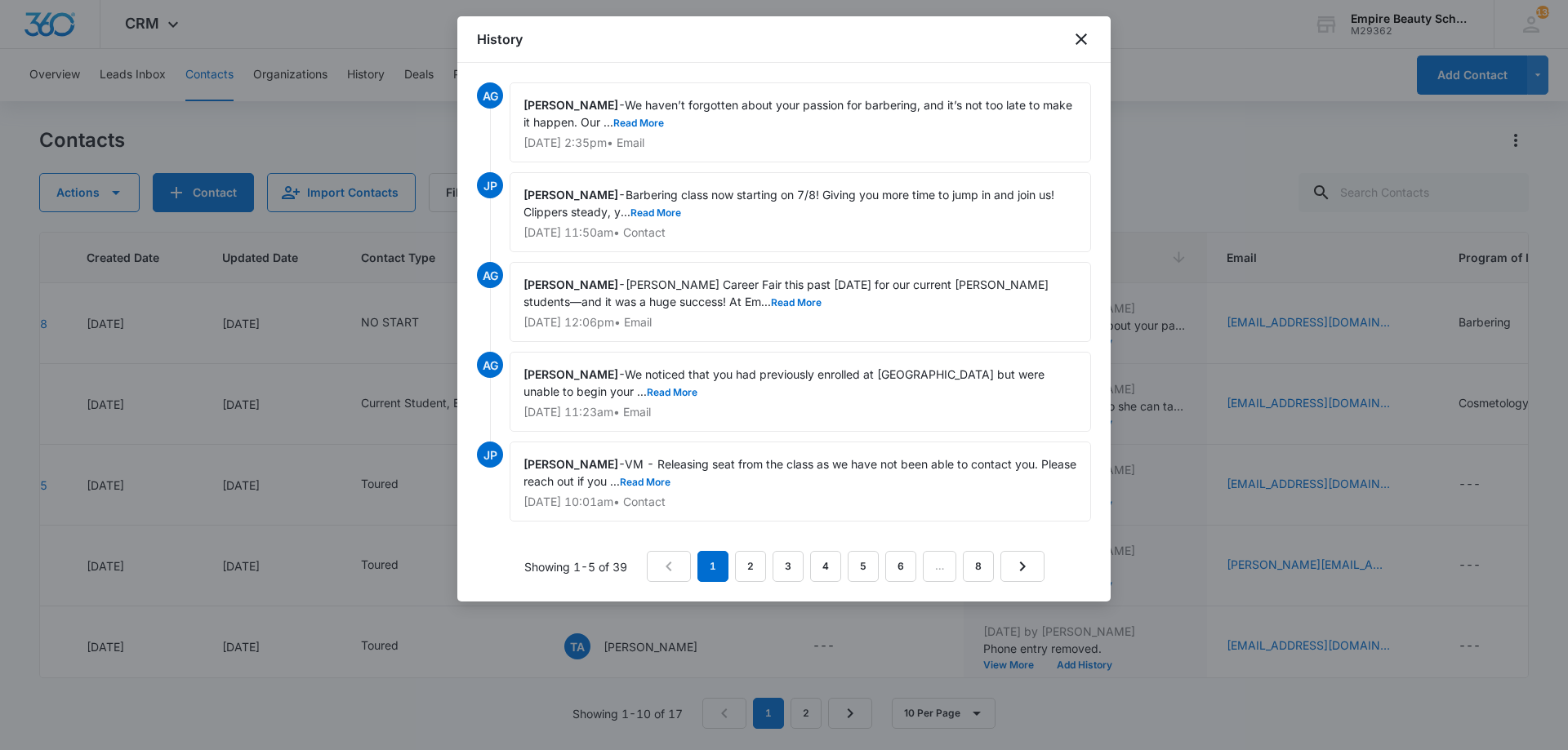
click at [1070, 37] on div "History" at bounding box center [784, 40] width 653 height 47
click at [1081, 39] on icon "close" at bounding box center [1081, 39] width 19 height 19
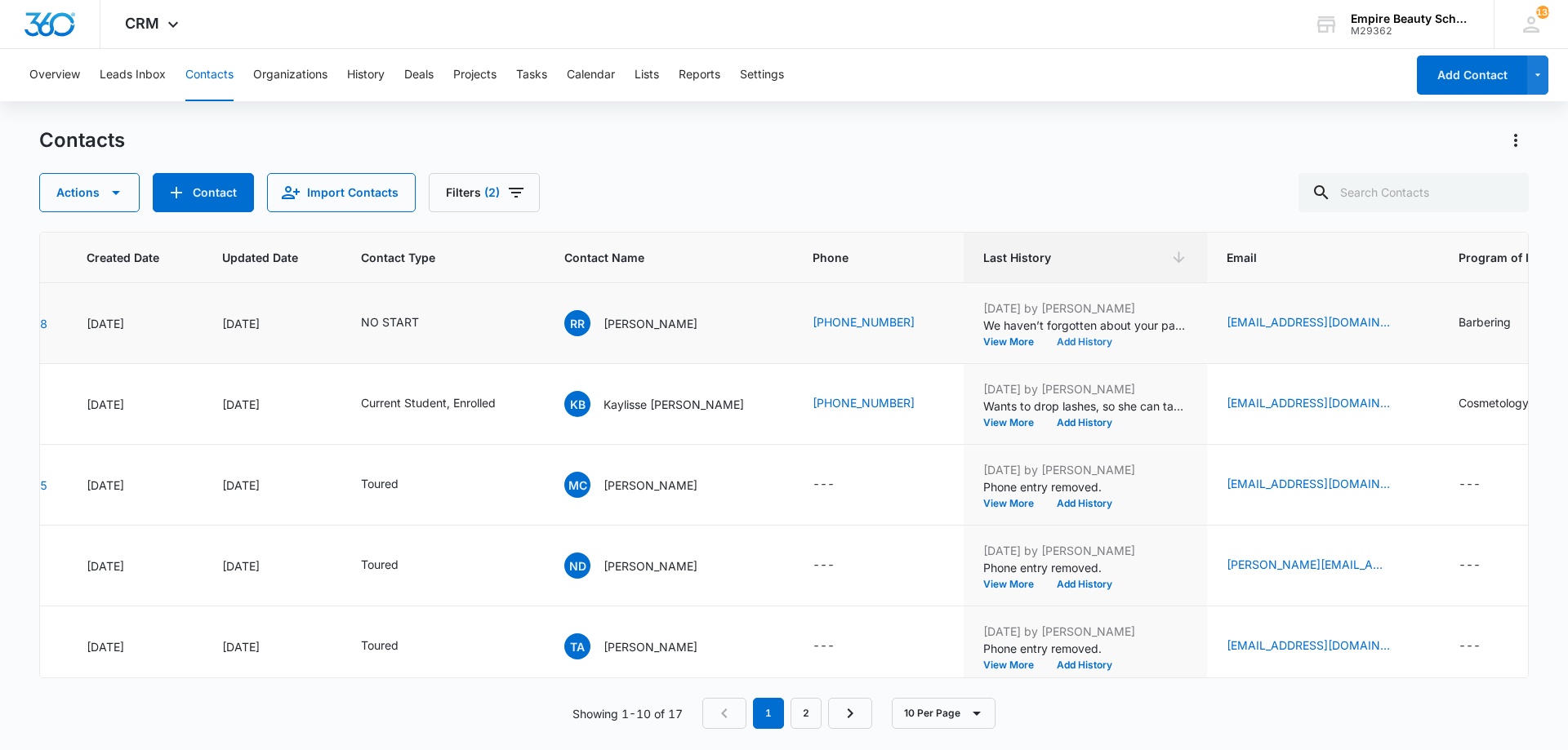
click at [1059, 338] on button "Add History" at bounding box center [1084, 342] width 78 height 10
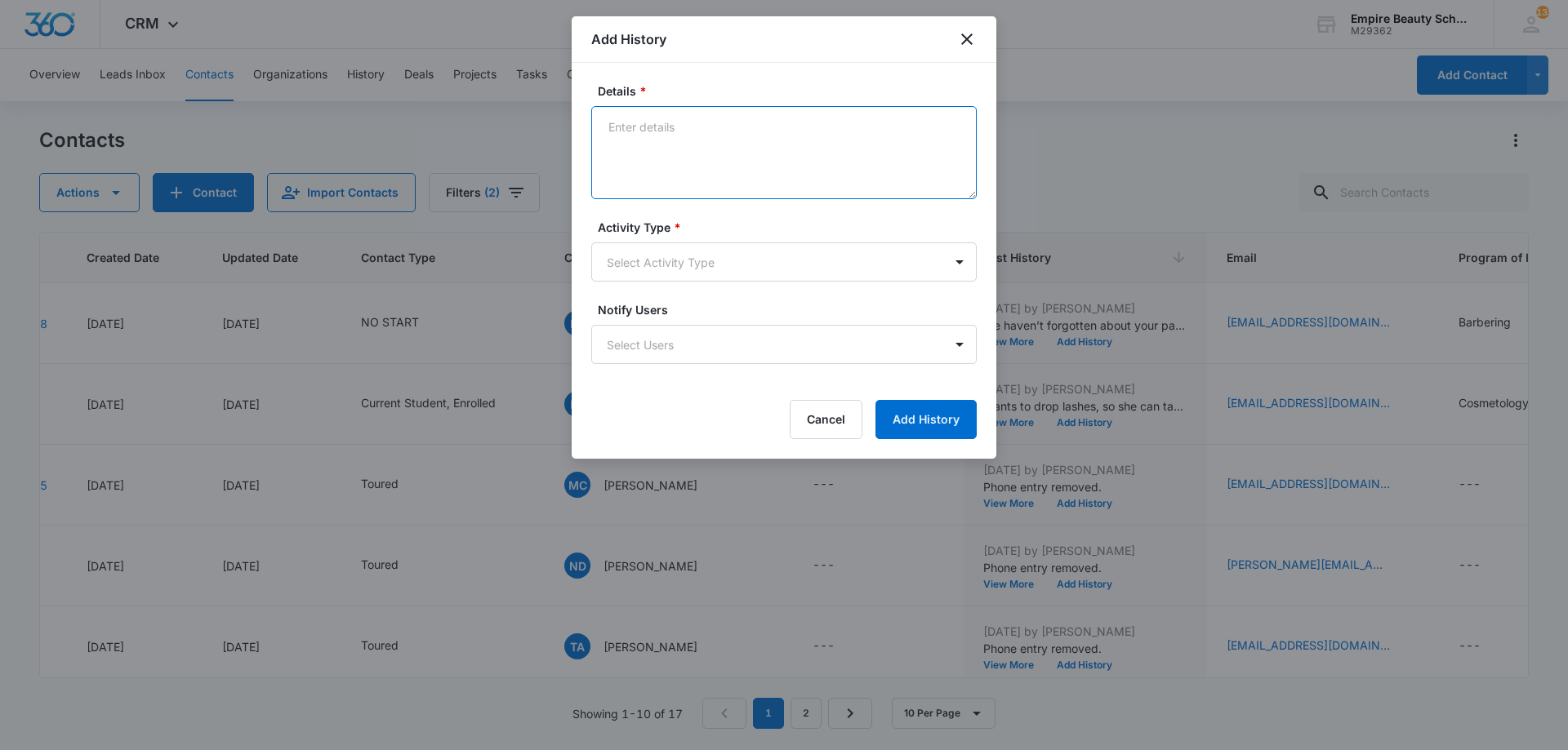
paste textarea "BYOE Invite"
type textarea "BYOE Invite"
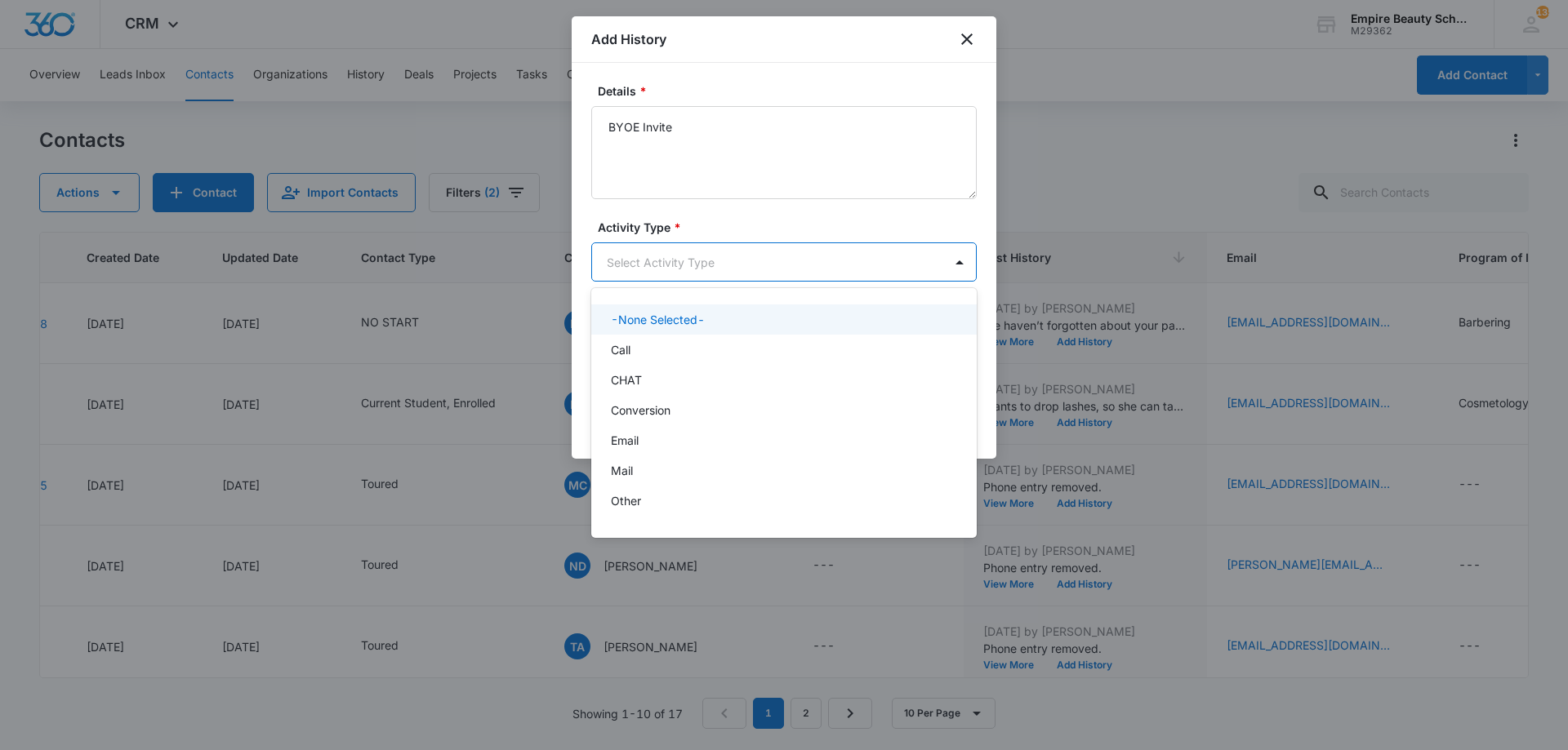
click at [675, 244] on body "CRM Apps Forms CRM Email Shop Payments POS Files Brand Settings Empire Beauty S…" at bounding box center [784, 375] width 1568 height 750
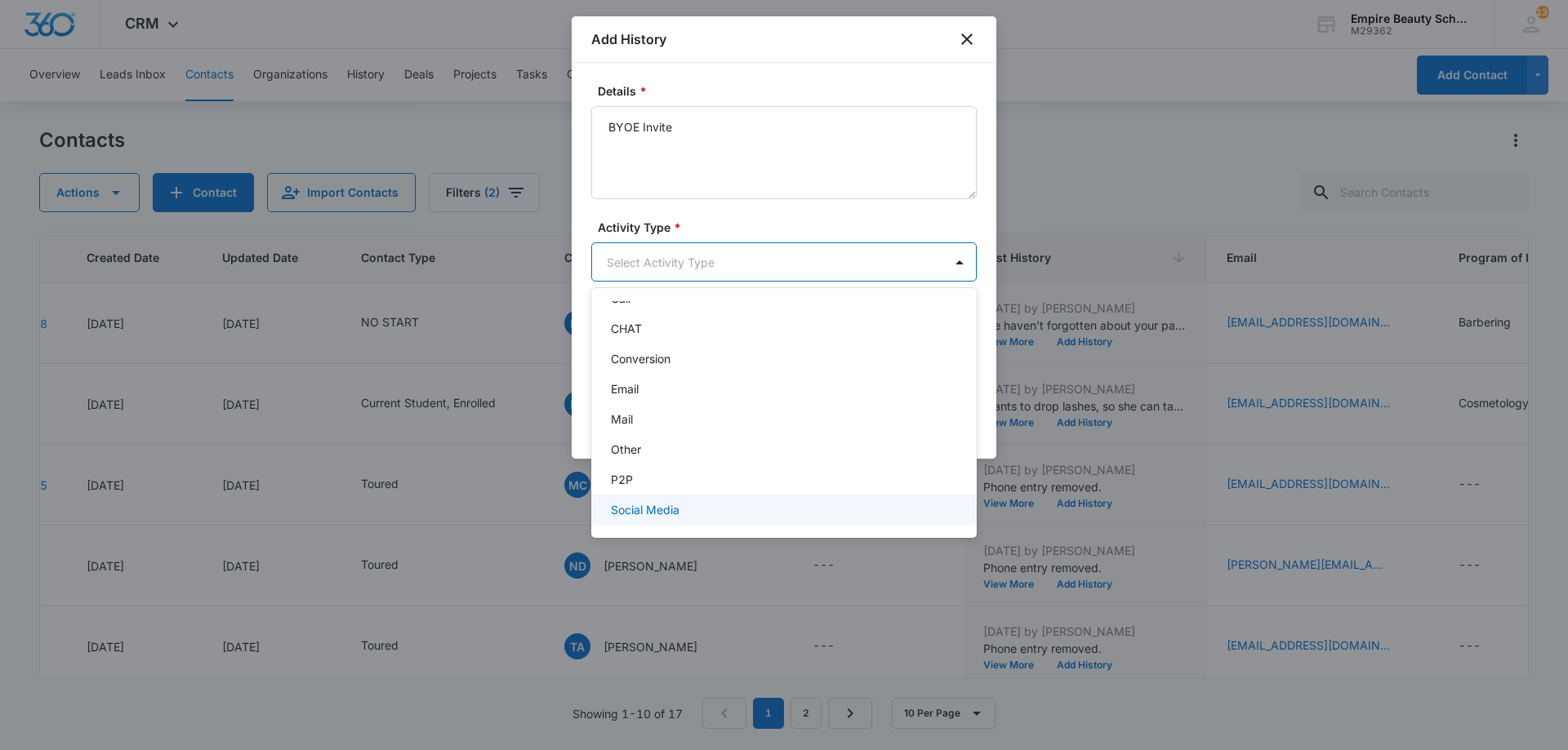
scroll to position [85, 0]
click at [652, 518] on div "Text" at bounding box center [784, 507] width 385 height 30
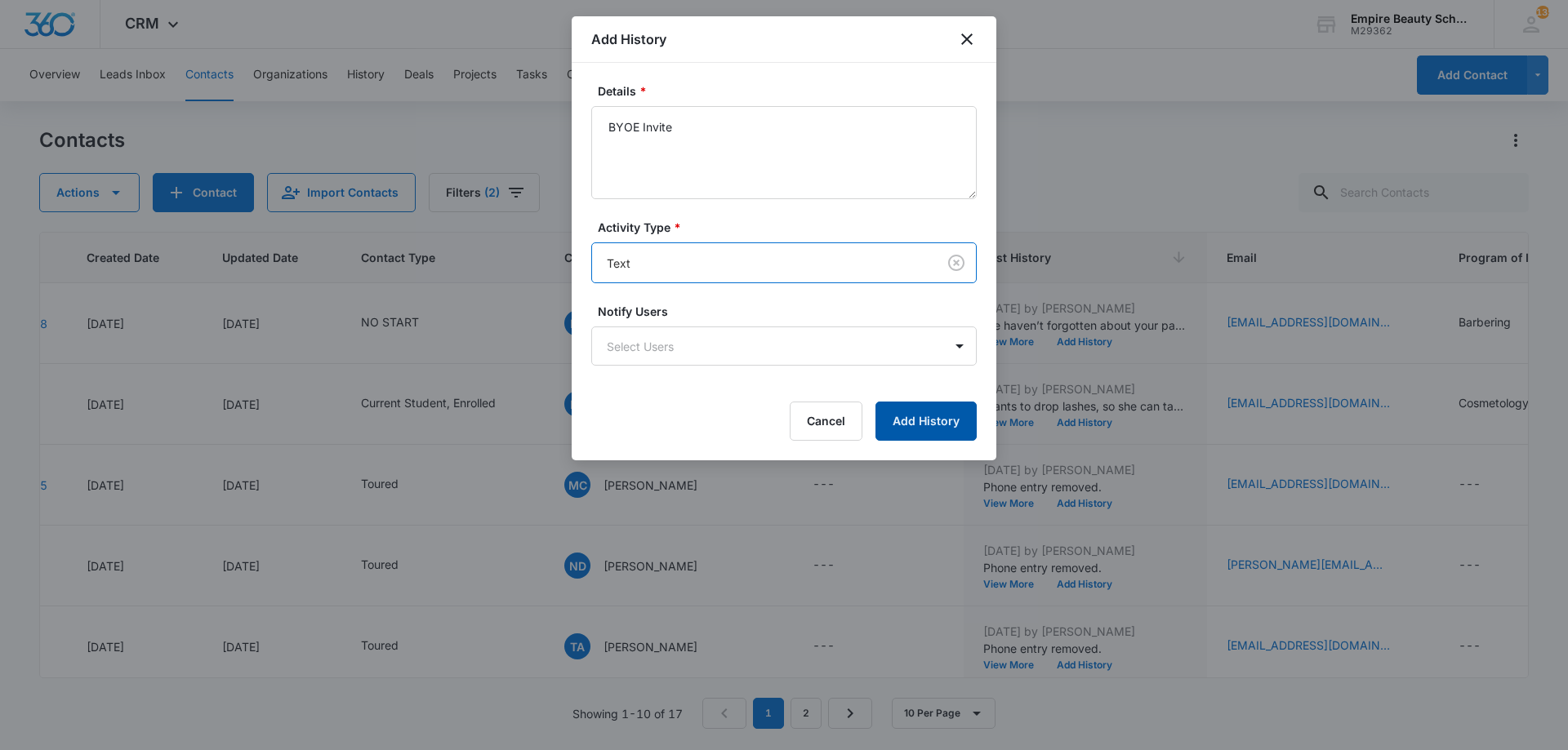
click at [935, 416] on button "Add History" at bounding box center [925, 421] width 101 height 39
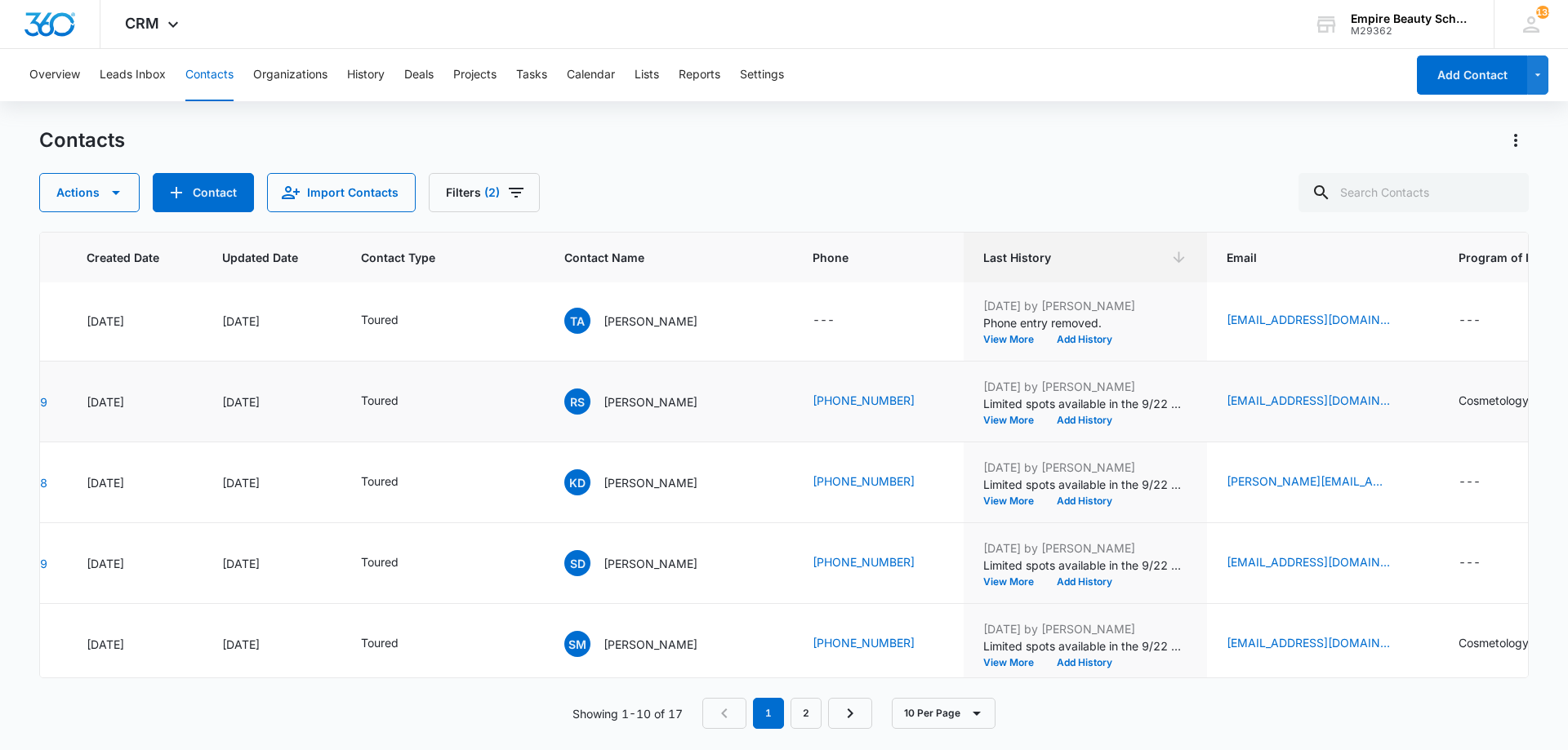
scroll to position [327, 112]
click at [472, 189] on button "Filters (2)" at bounding box center [484, 192] width 111 height 39
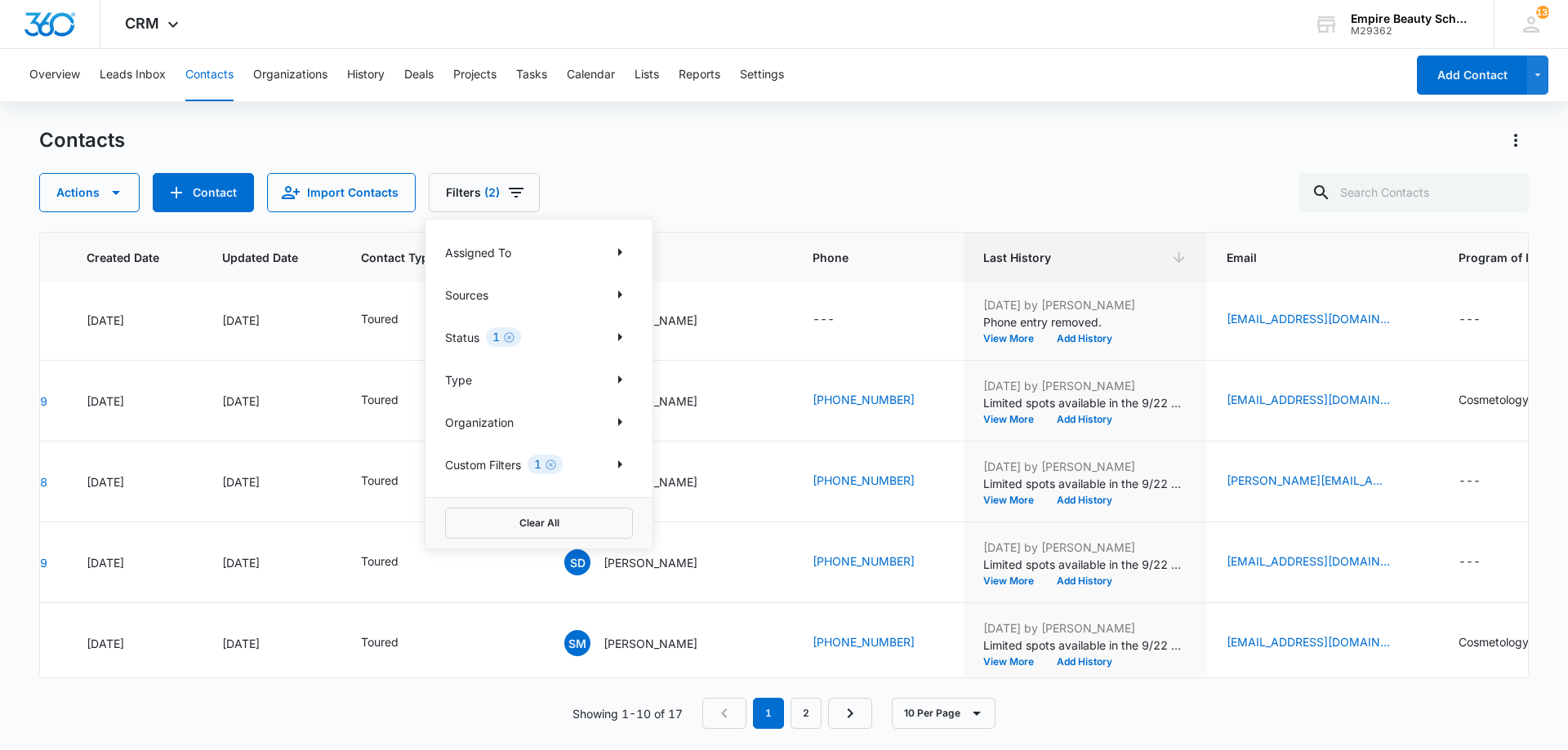
click at [829, 123] on div "Overview Leads Inbox Contacts Organizations History Deals Projects Tasks Calend…" at bounding box center [784, 399] width 1568 height 700
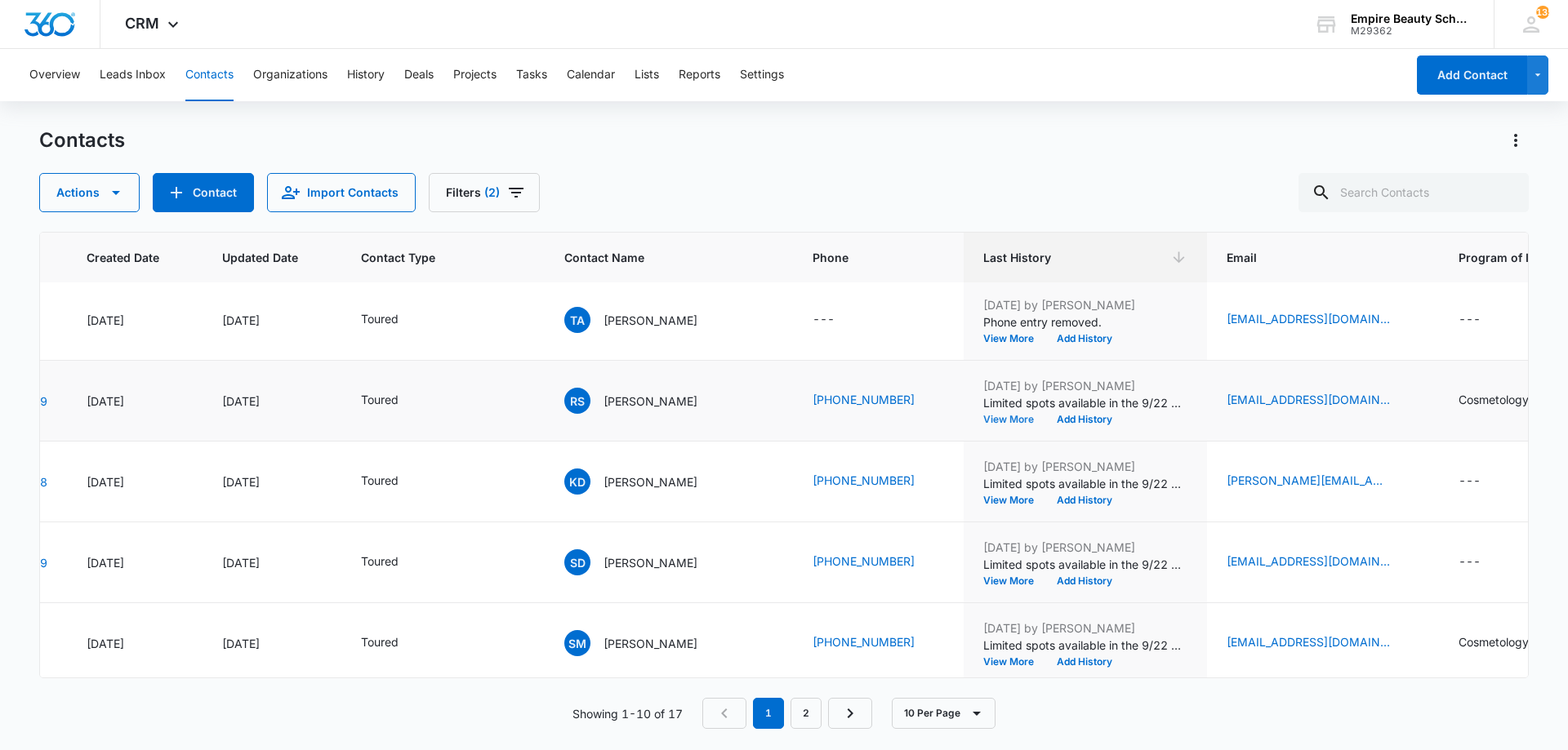
click at [983, 423] on button "View More" at bounding box center [1014, 420] width 62 height 10
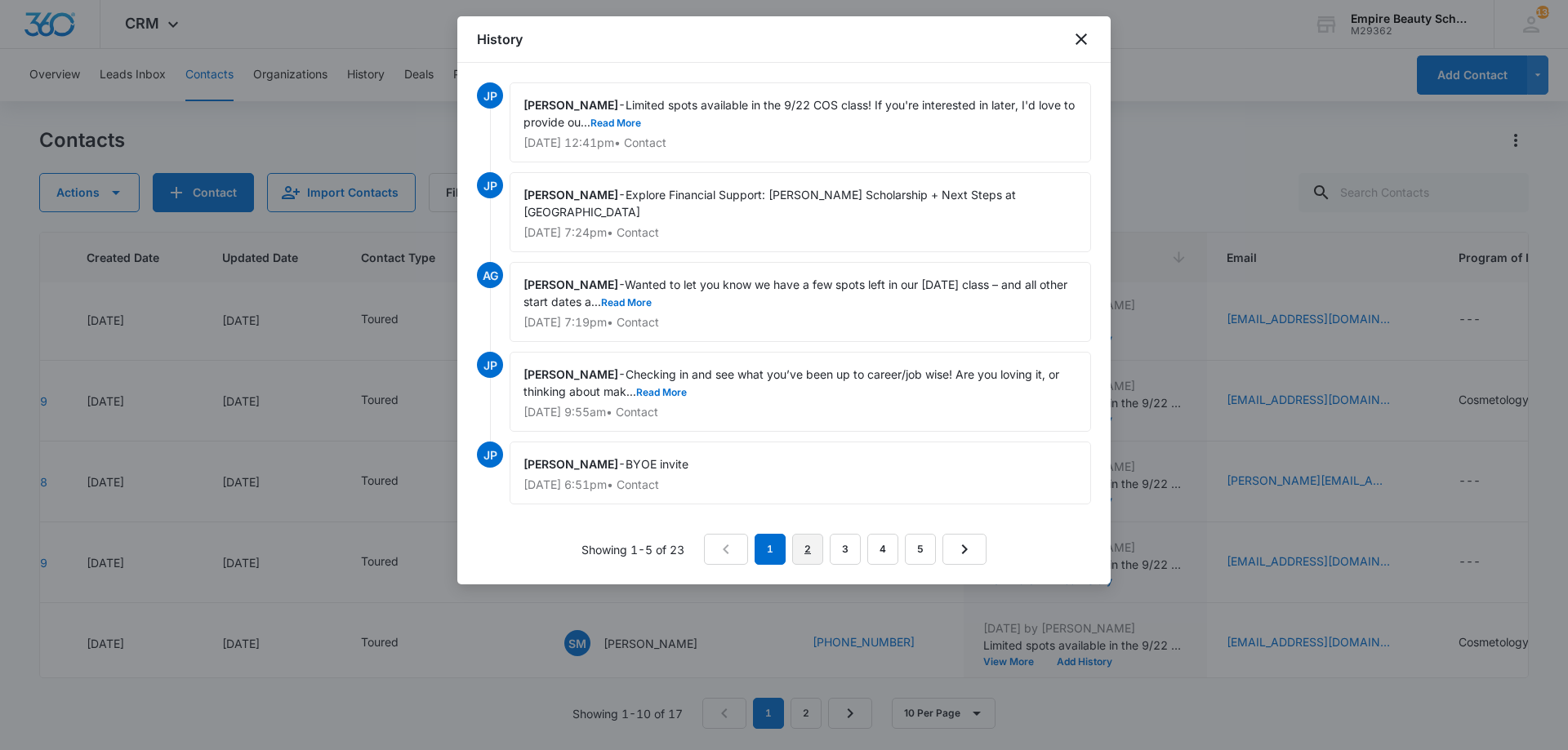
click at [804, 545] on link "2" at bounding box center [807, 549] width 31 height 31
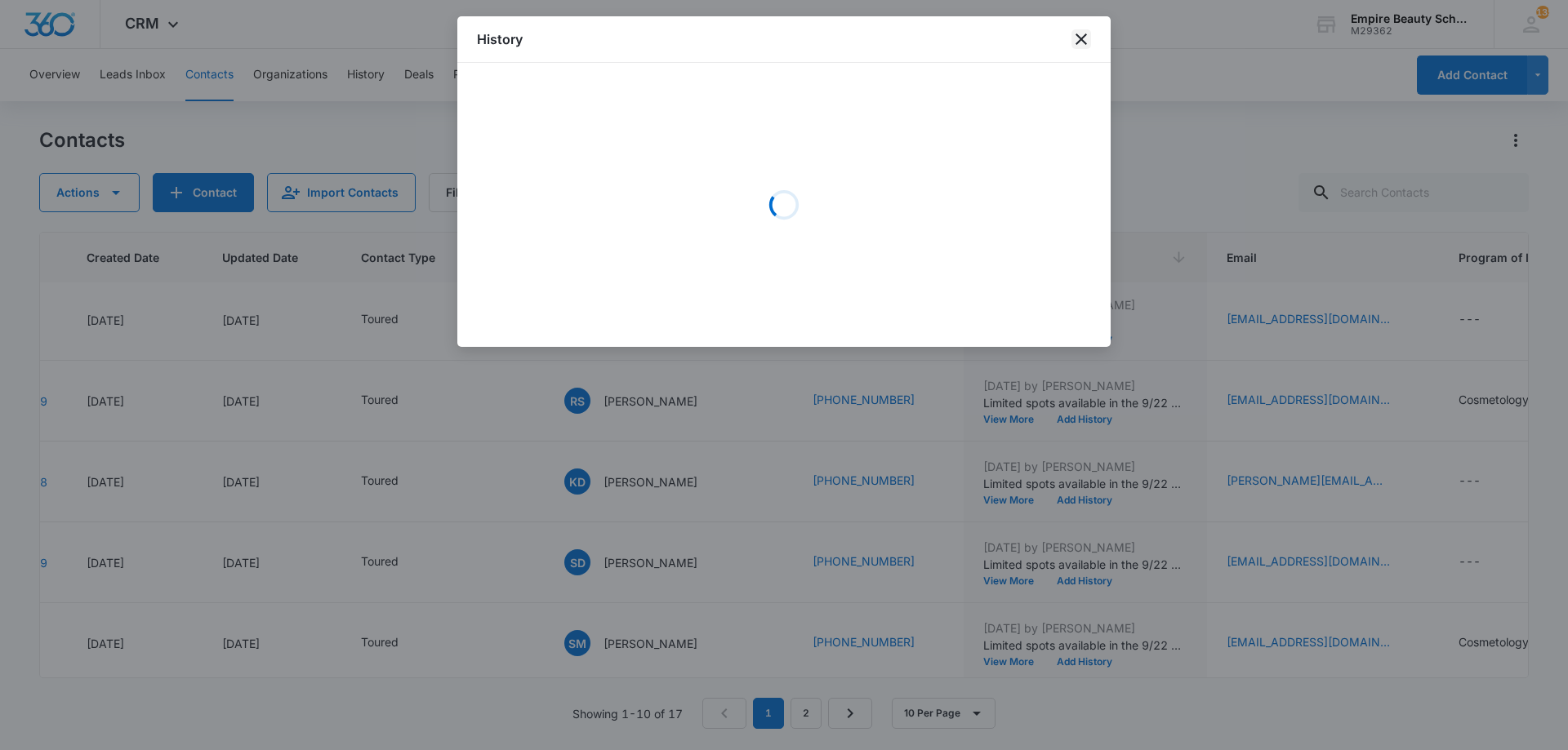
click at [1078, 41] on icon "close" at bounding box center [1081, 39] width 19 height 19
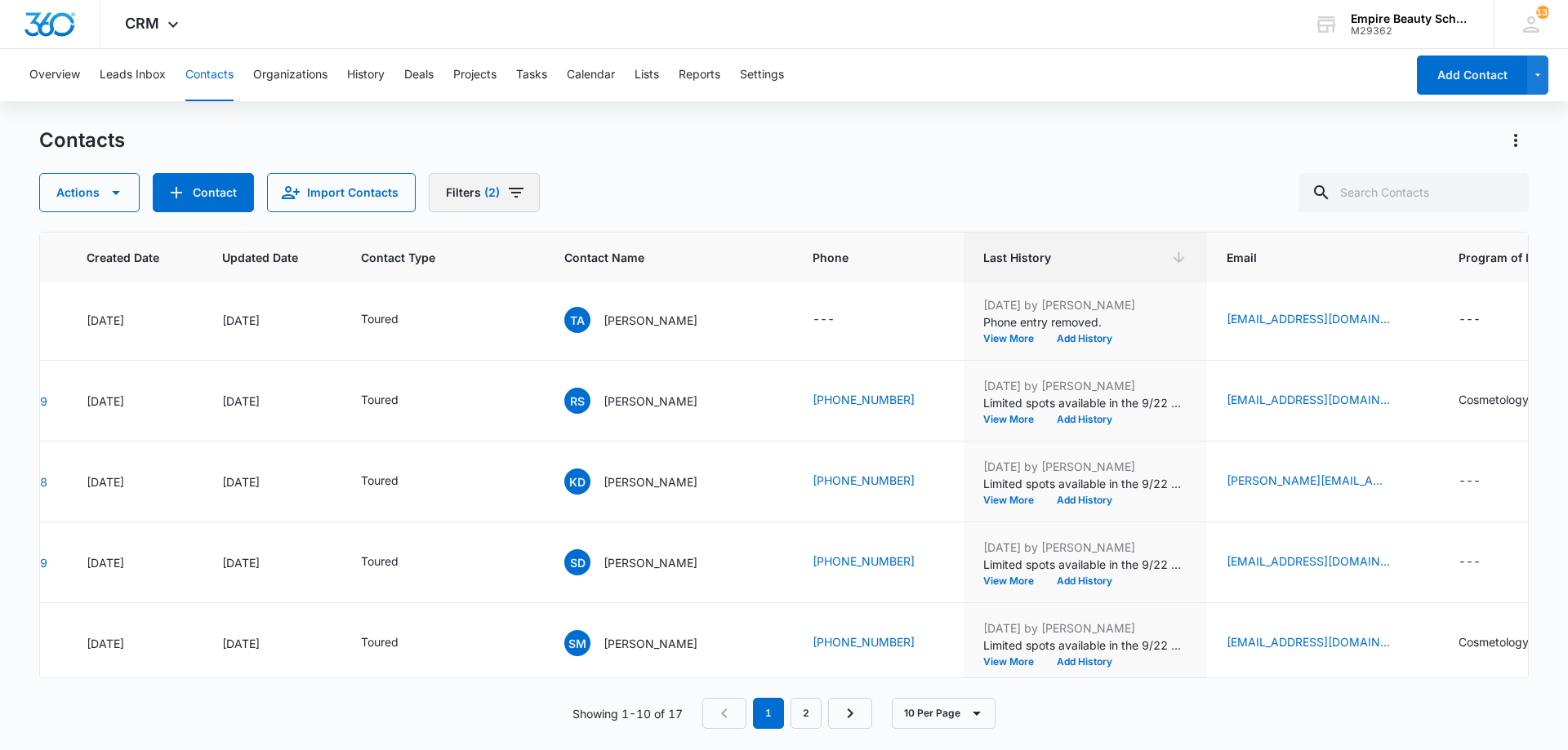
click at [509, 175] on button "Filters (2)" at bounding box center [484, 192] width 111 height 39
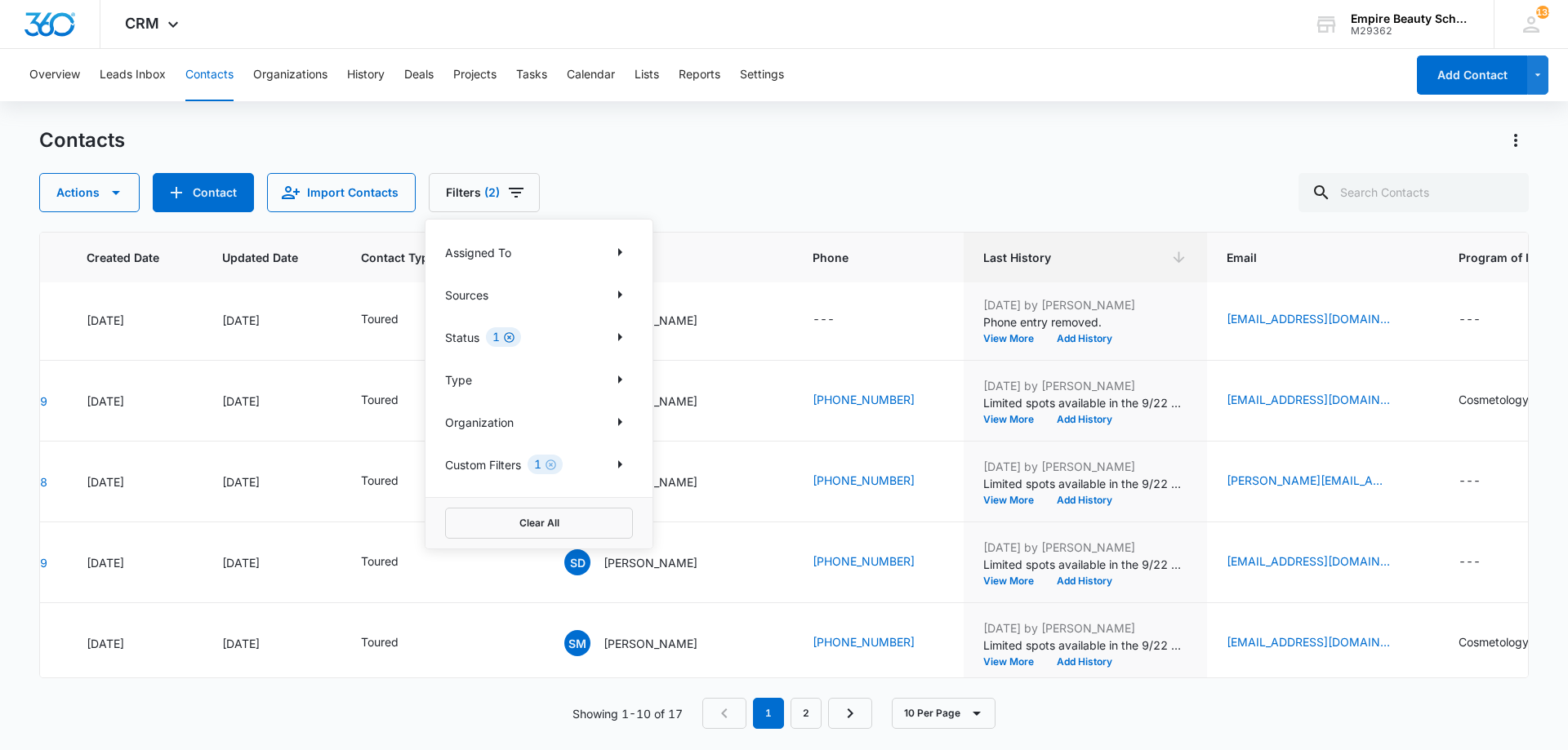
click at [509, 333] on icon "Clear" at bounding box center [509, 338] width 11 height 11
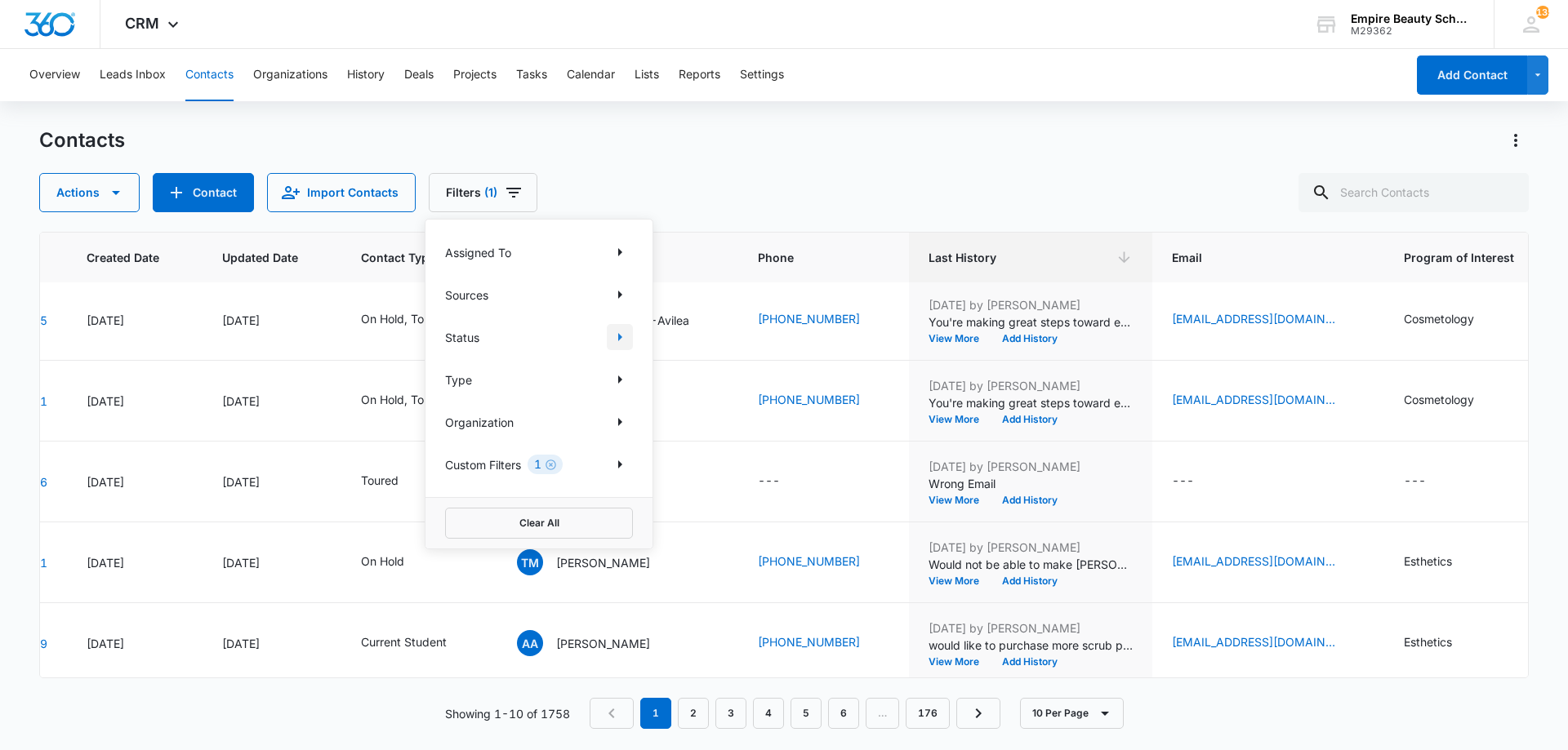
click at [624, 332] on icon "Show Status filters" at bounding box center [620, 337] width 19 height 19
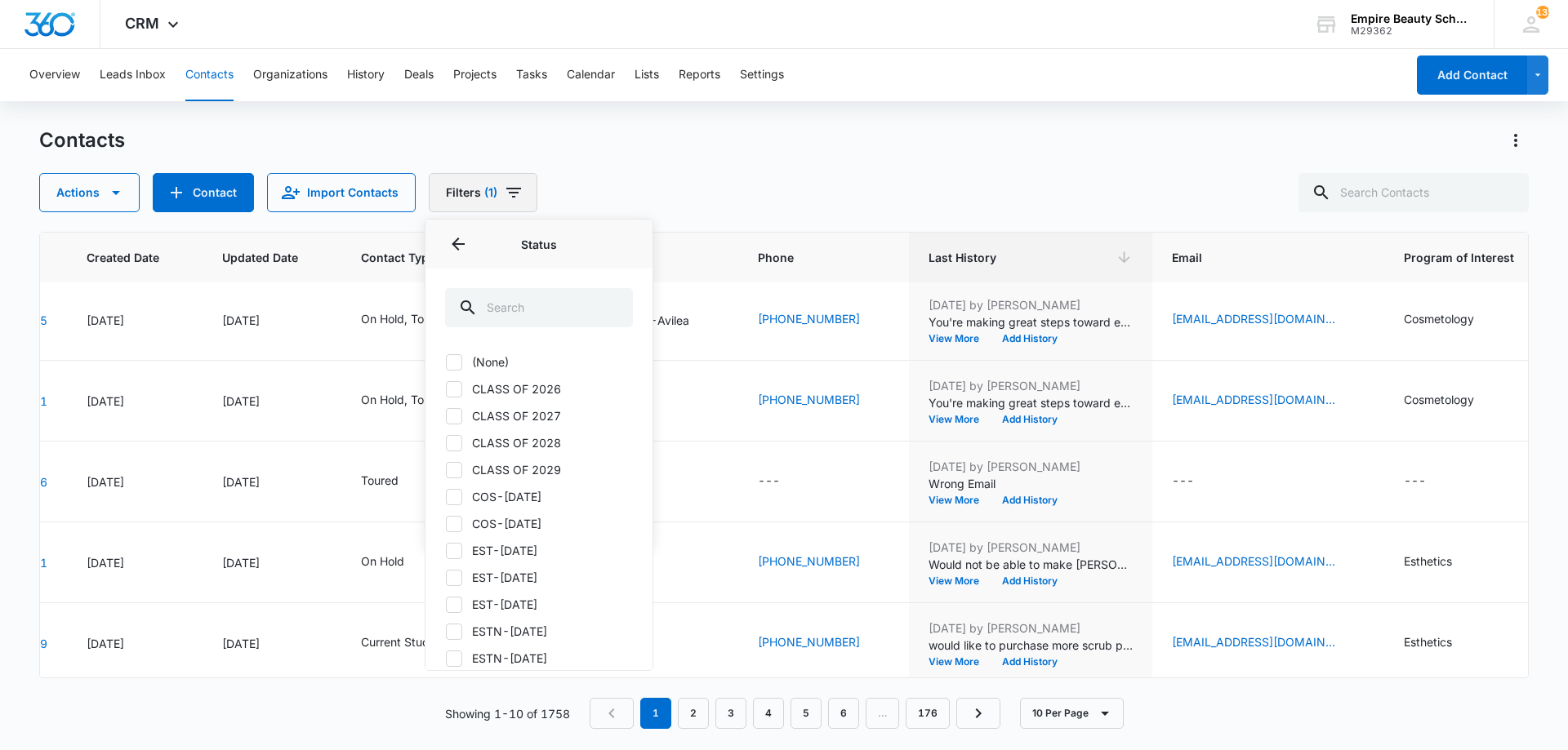
click at [489, 190] on span "(1)" at bounding box center [490, 192] width 13 height 11
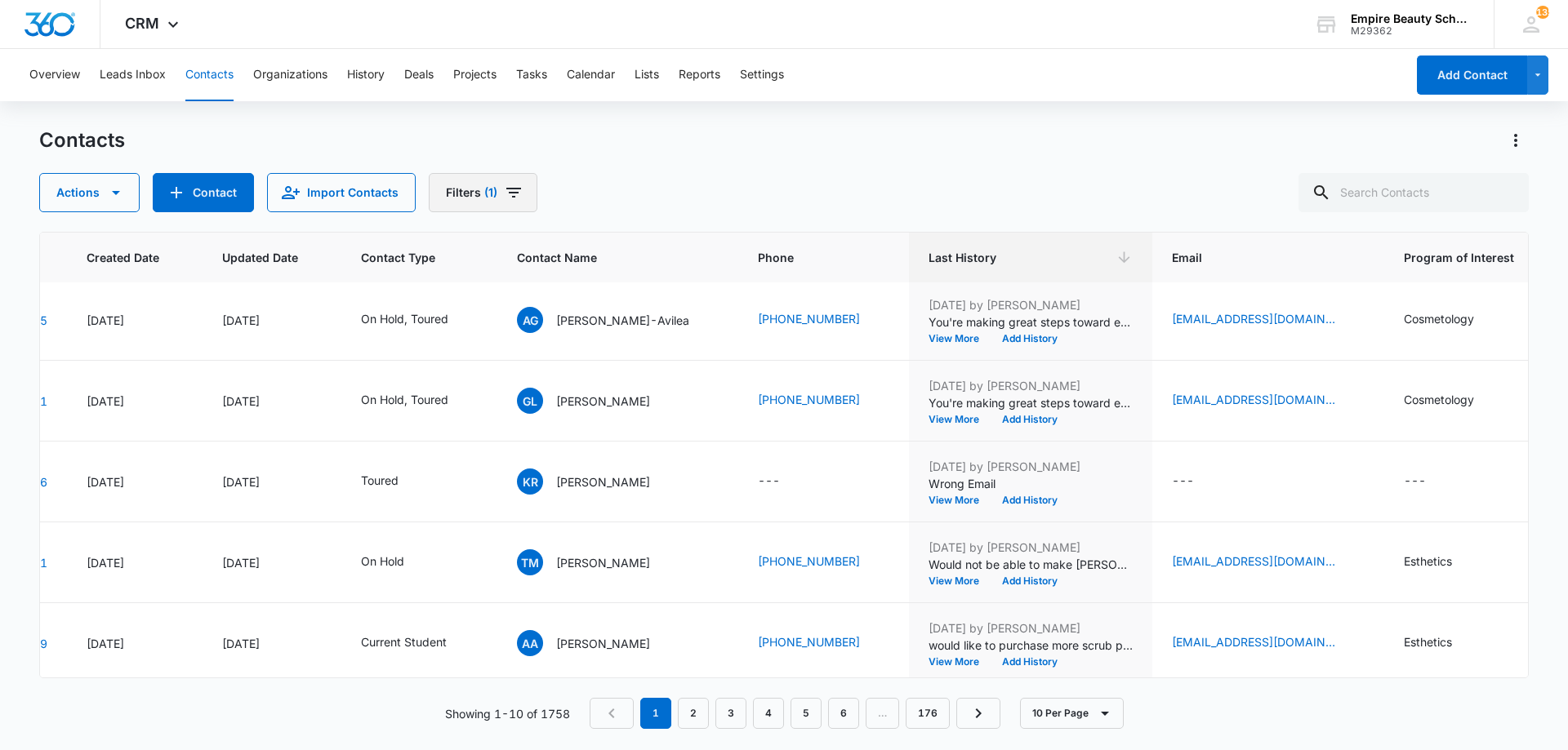
click at [489, 190] on span "(1)" at bounding box center [490, 192] width 13 height 11
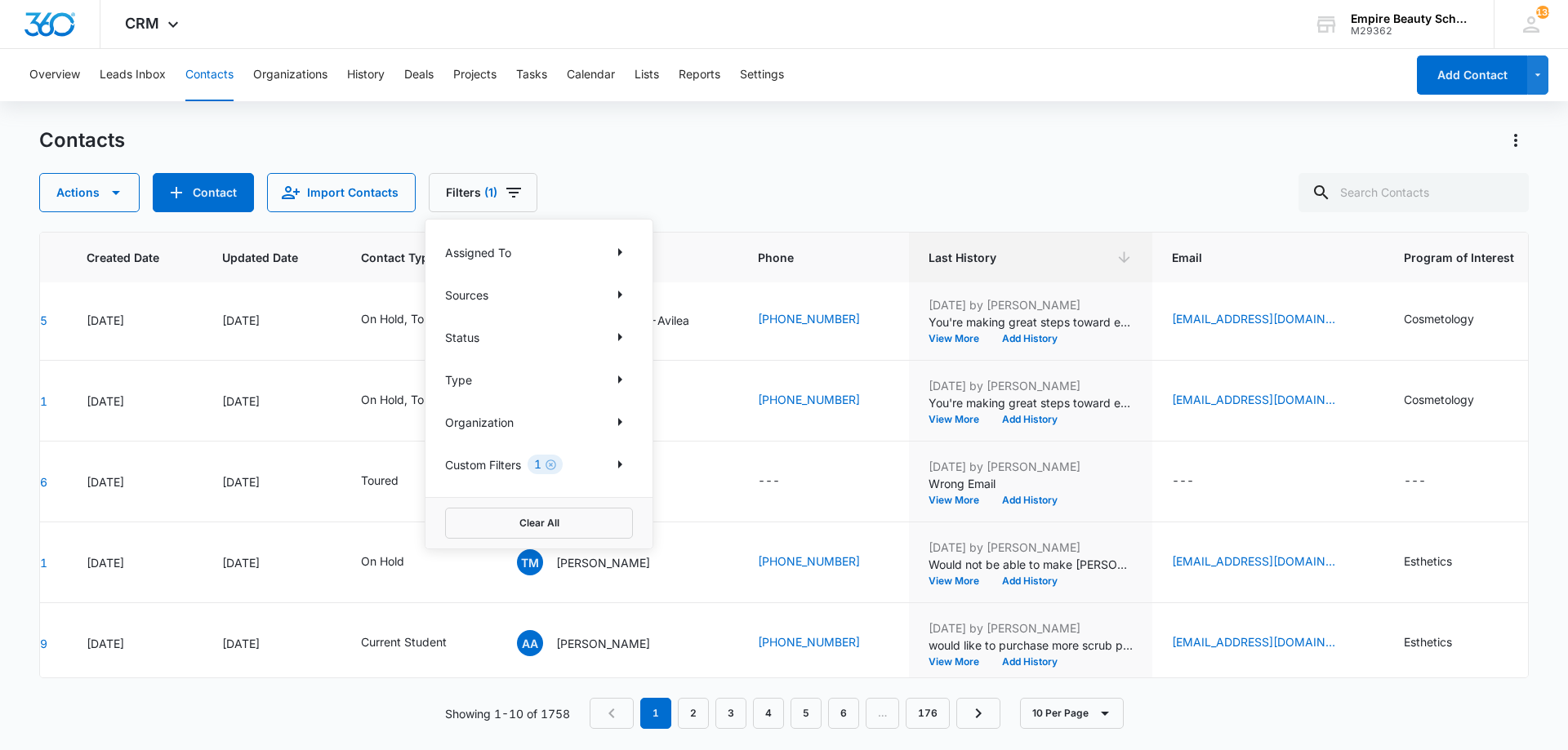
click at [628, 399] on div "Assigned To Sources Status Type Organization Custom Filters 1" at bounding box center [539, 358] width 227 height 278
click at [618, 384] on icon "Show Type filters" at bounding box center [620, 380] width 19 height 19
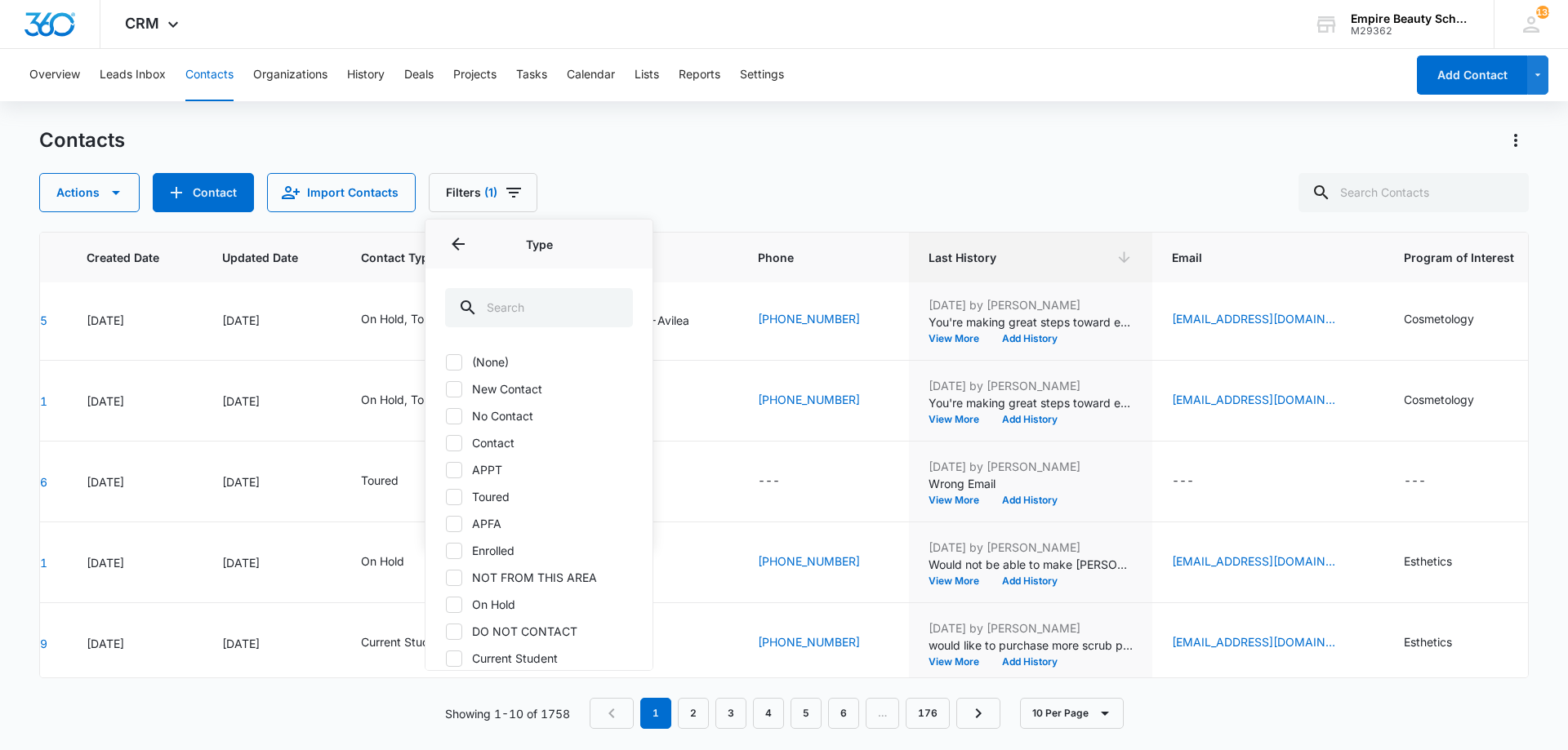
click at [494, 447] on label "Contact" at bounding box center [539, 442] width 188 height 17
click at [446, 443] on input "Contact" at bounding box center [445, 442] width 1 height 1
checkbox input "true"
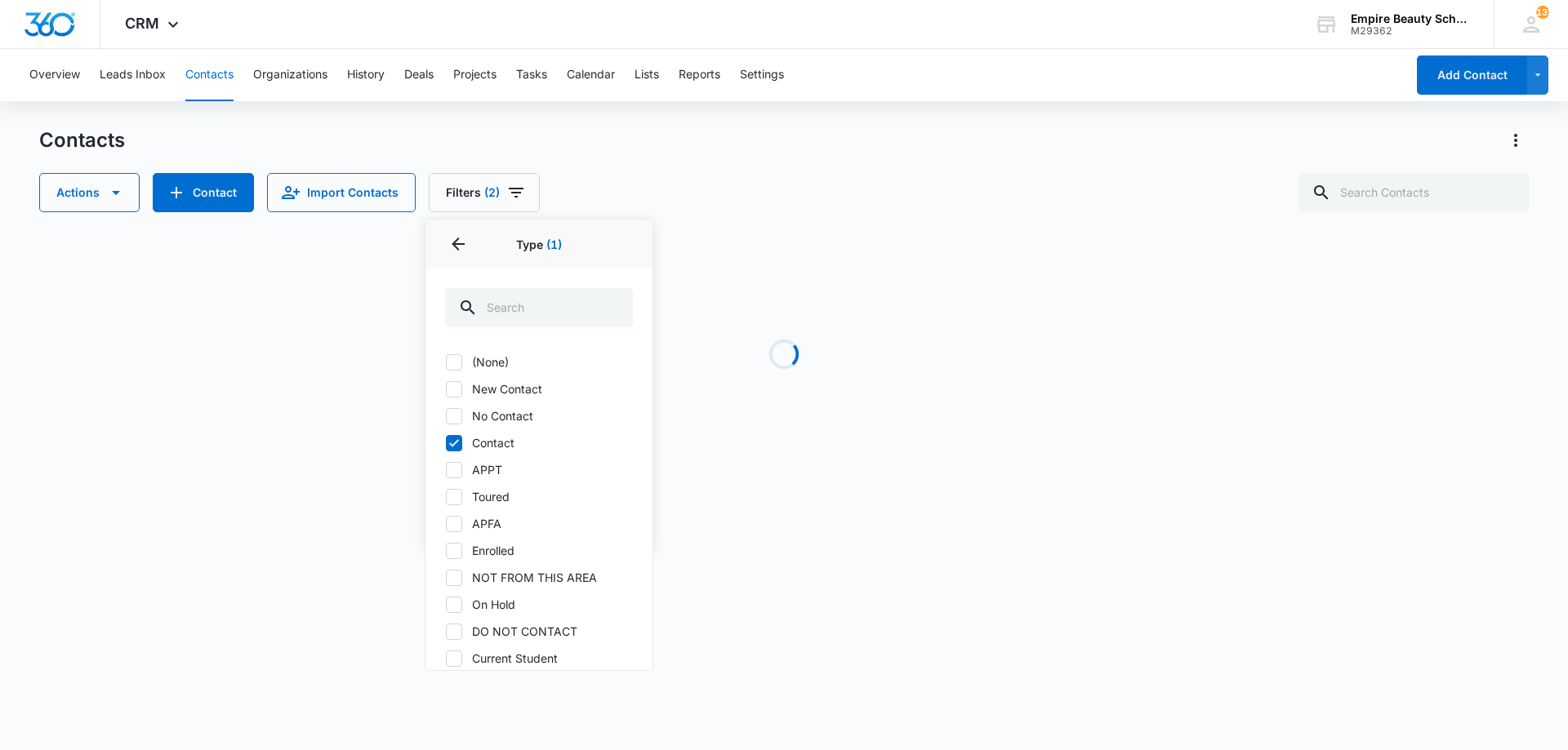
click at [703, 228] on div "Contacts Actions Contact Import Contacts Filters (2) Assigned To Sources Status…" at bounding box center [784, 312] width 1490 height 369
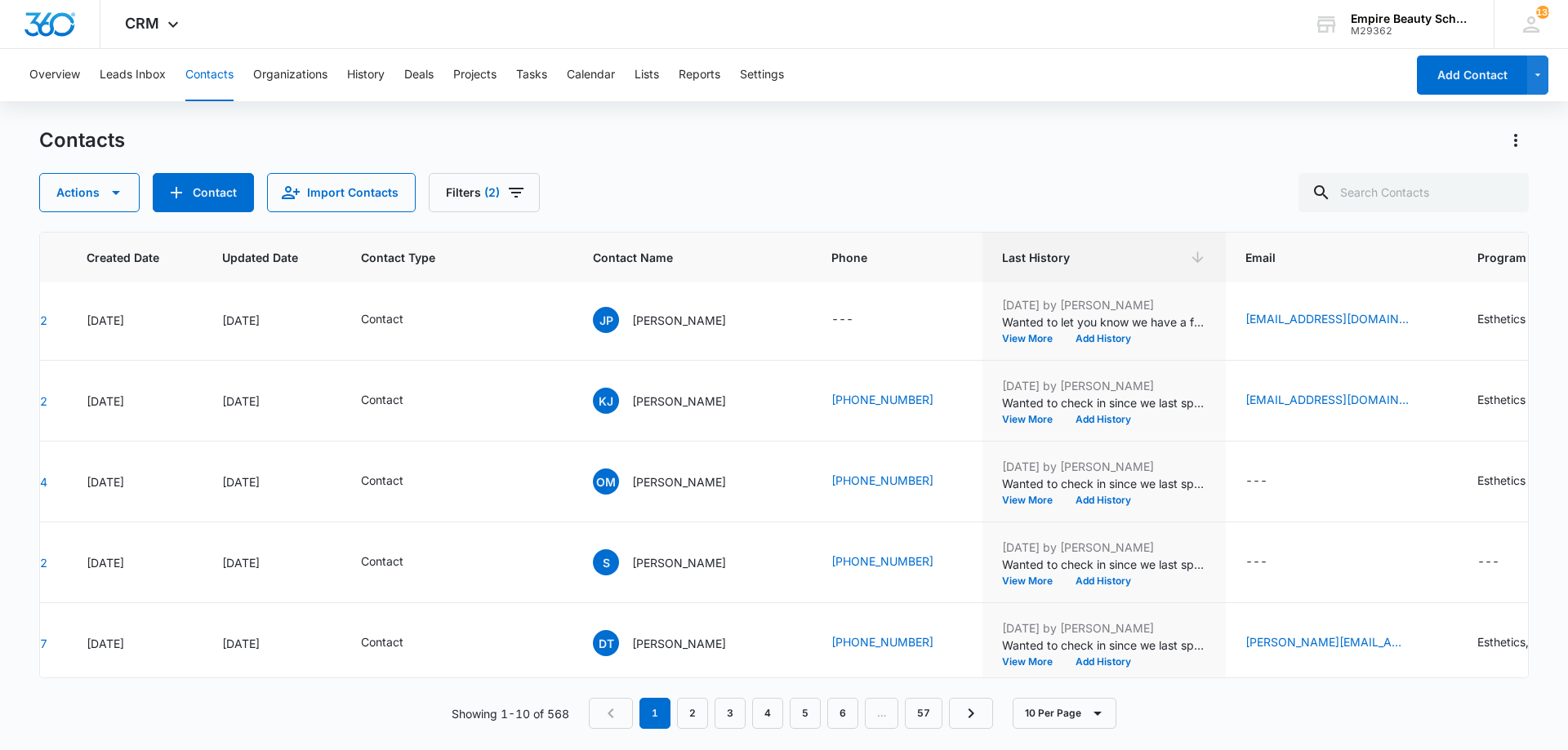
scroll to position [0, 112]
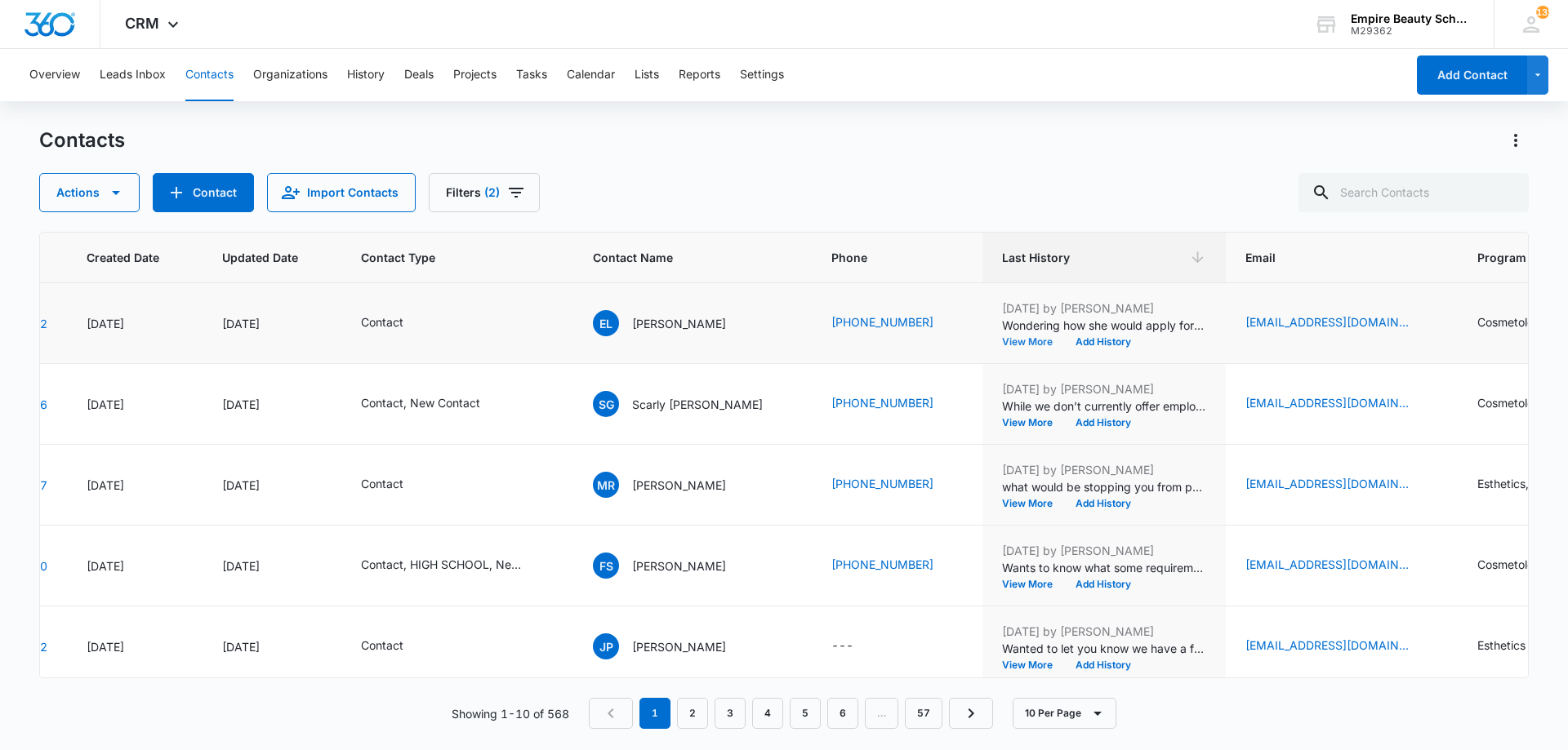
click at [1005, 341] on button "View More" at bounding box center [1033, 342] width 62 height 10
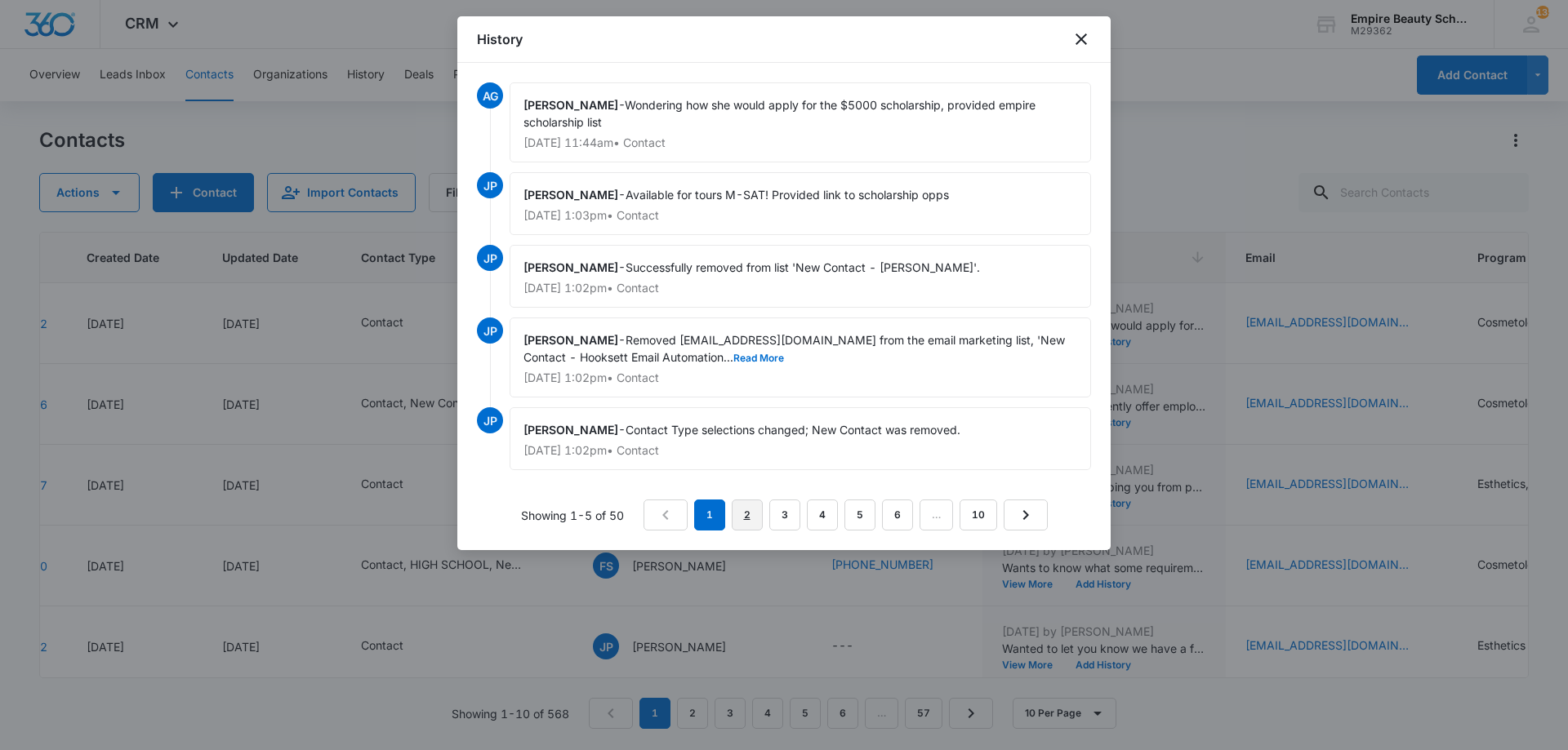
click at [753, 516] on link "2" at bounding box center [747, 515] width 31 height 31
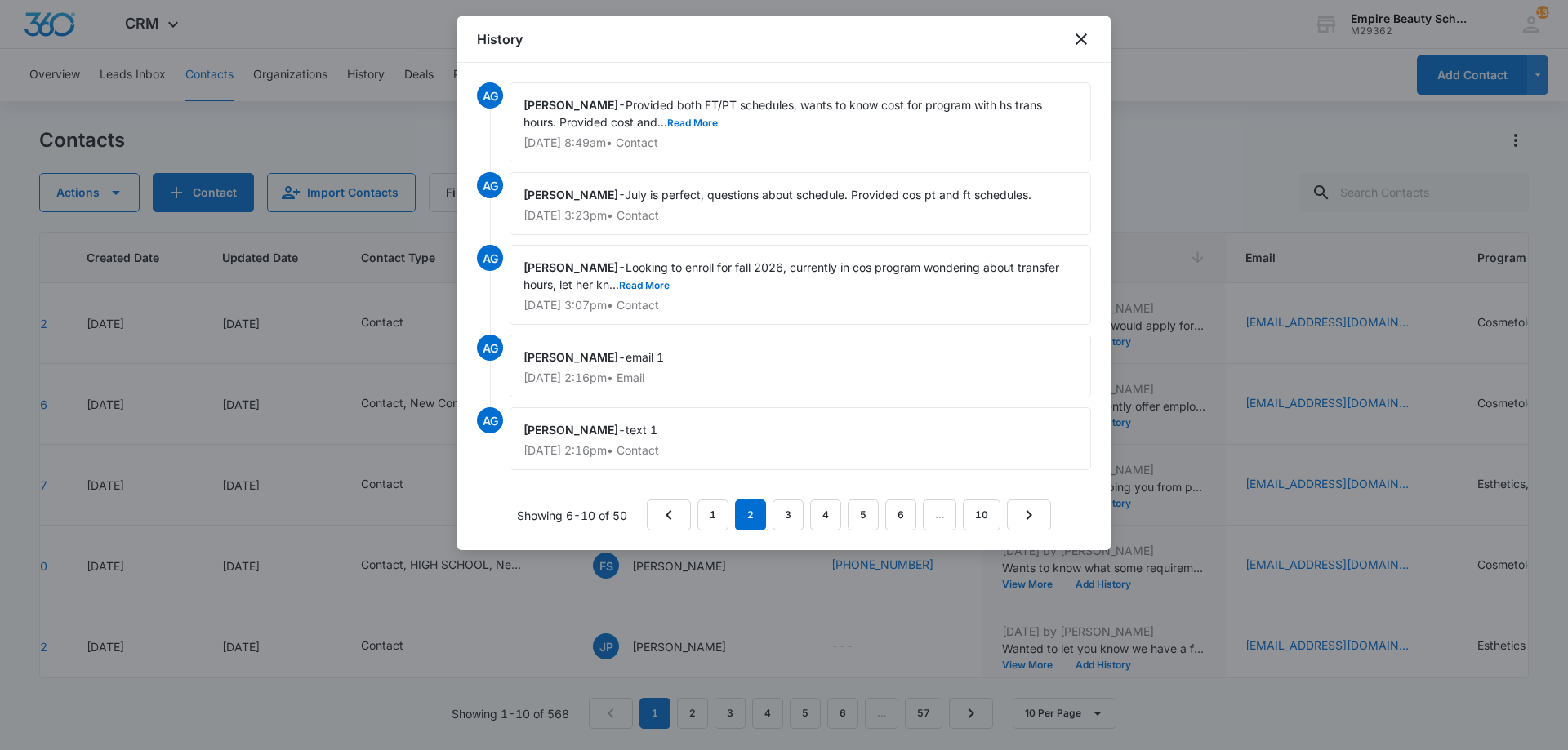
click at [1087, 49] on div "History" at bounding box center [784, 40] width 653 height 47
click at [1084, 37] on icon "close" at bounding box center [1081, 39] width 11 height 11
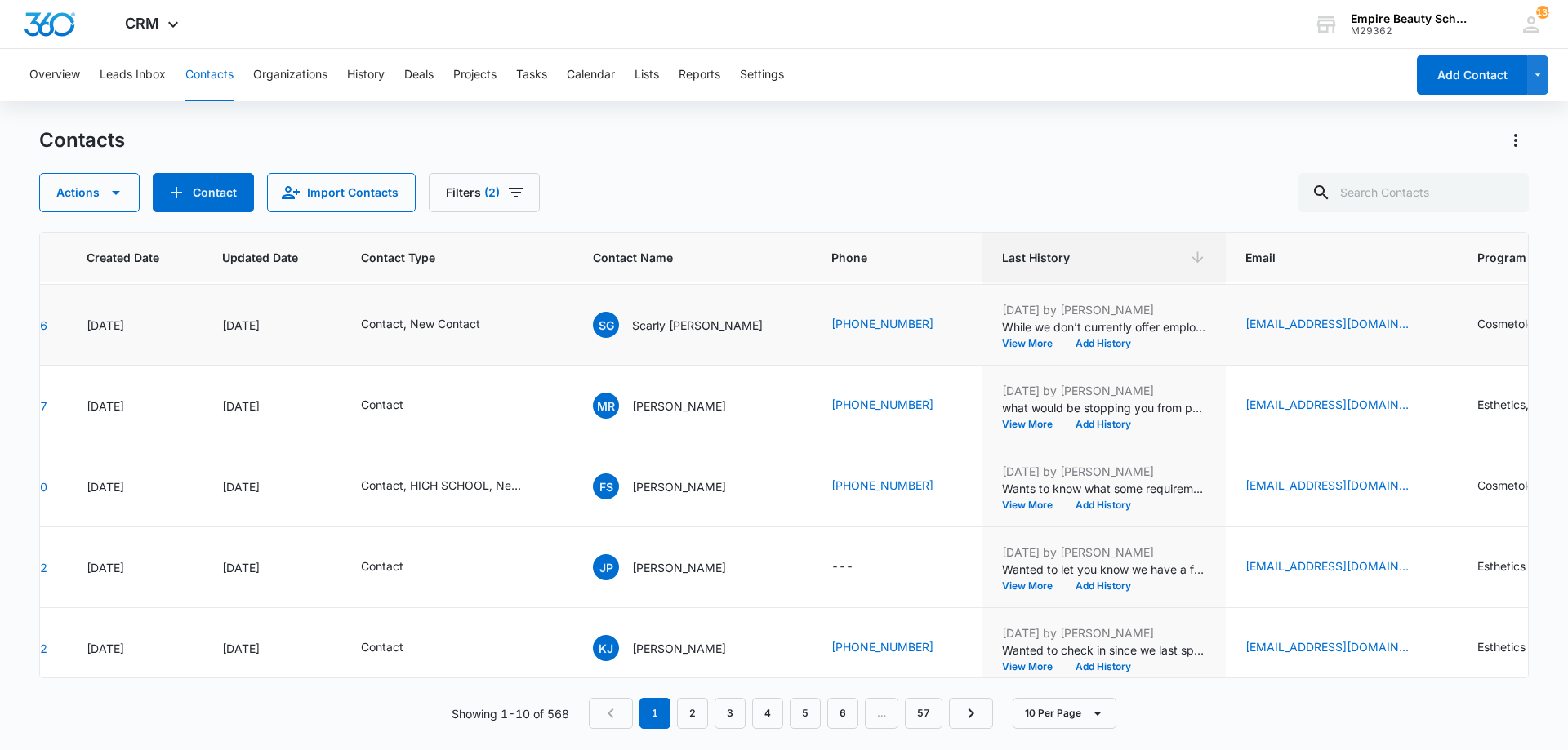
scroll to position [80, 112]
click at [1002, 341] on button "View More" at bounding box center [1033, 343] width 62 height 10
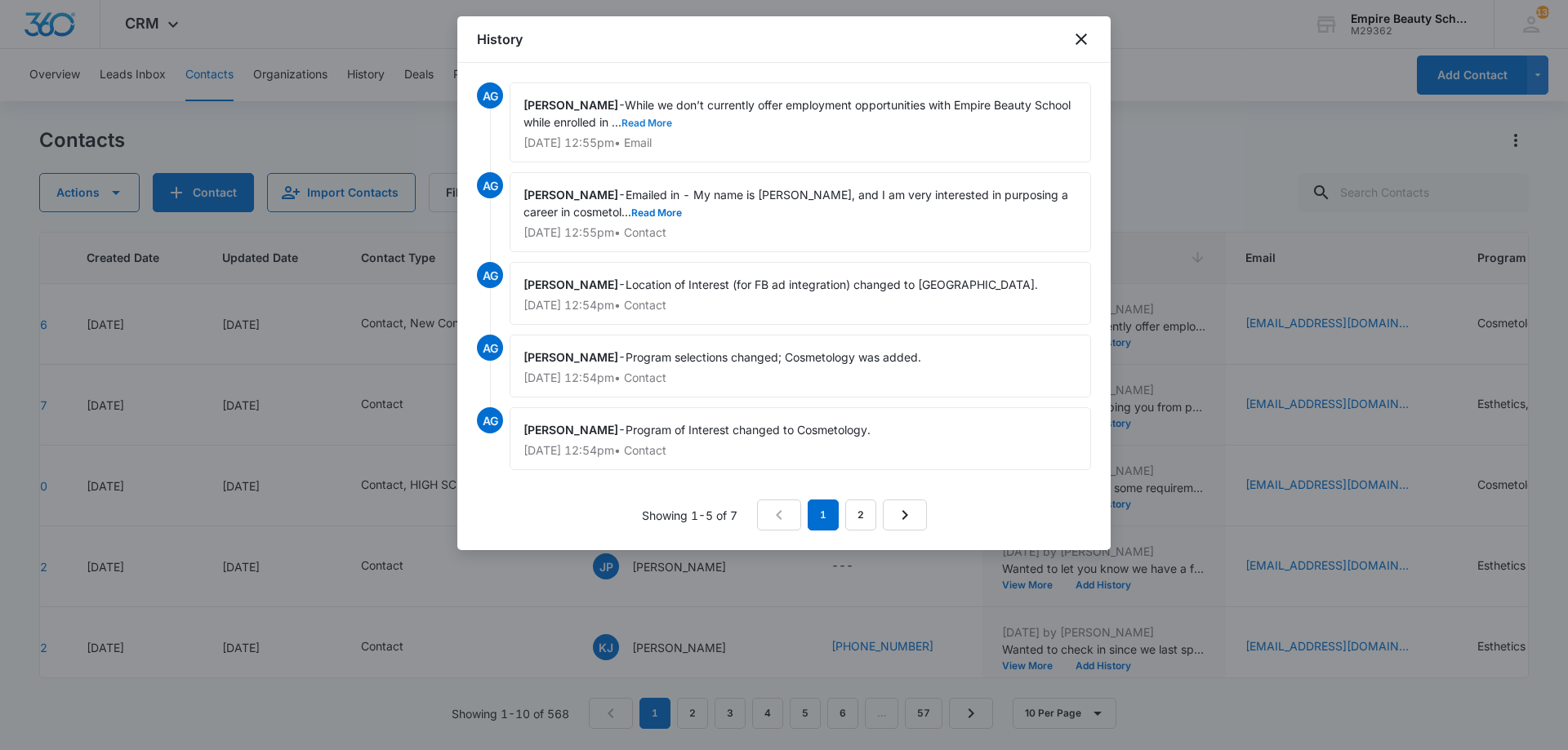
click at [670, 128] on button "Read More" at bounding box center [646, 123] width 50 height 10
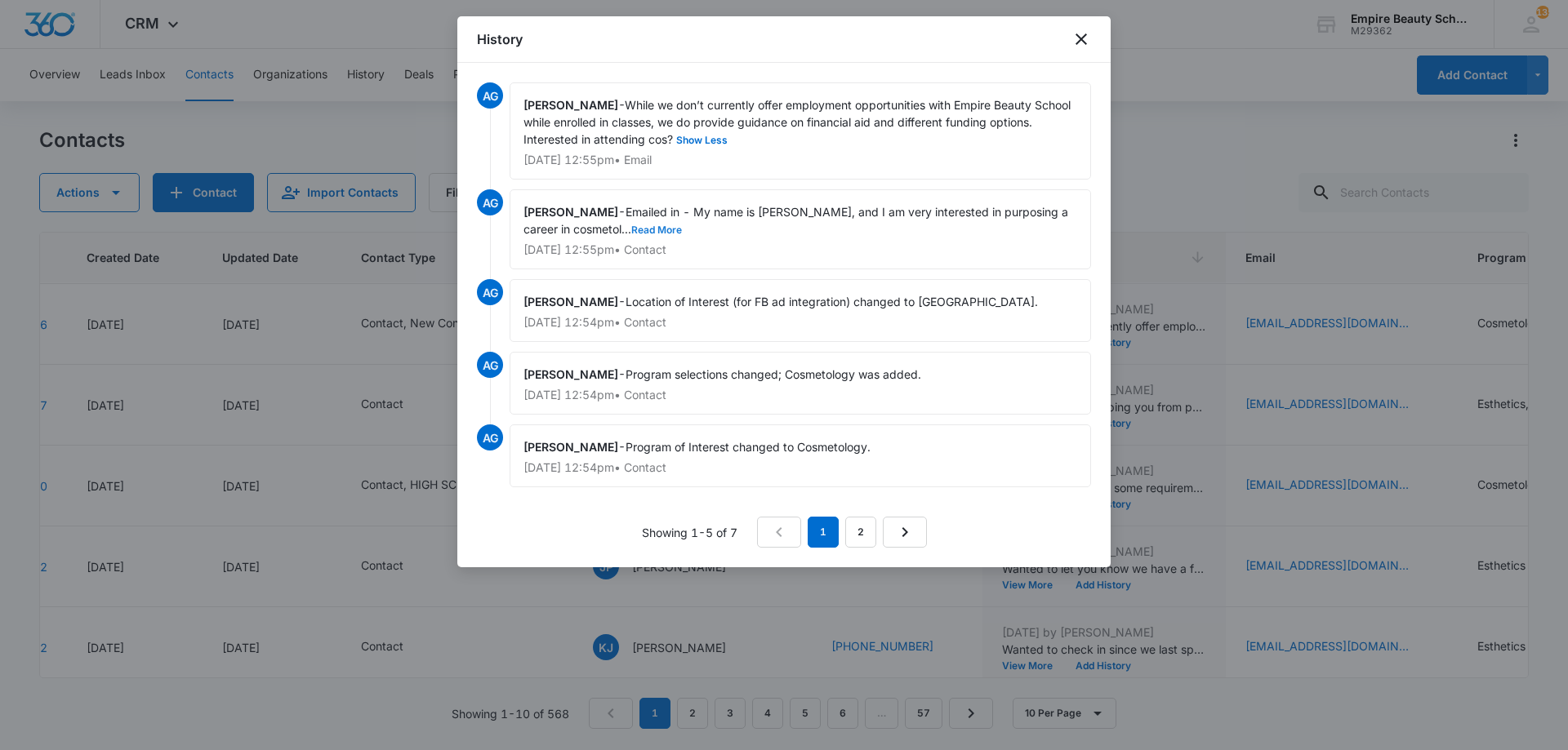
click at [658, 229] on button "Read More" at bounding box center [656, 230] width 50 height 10
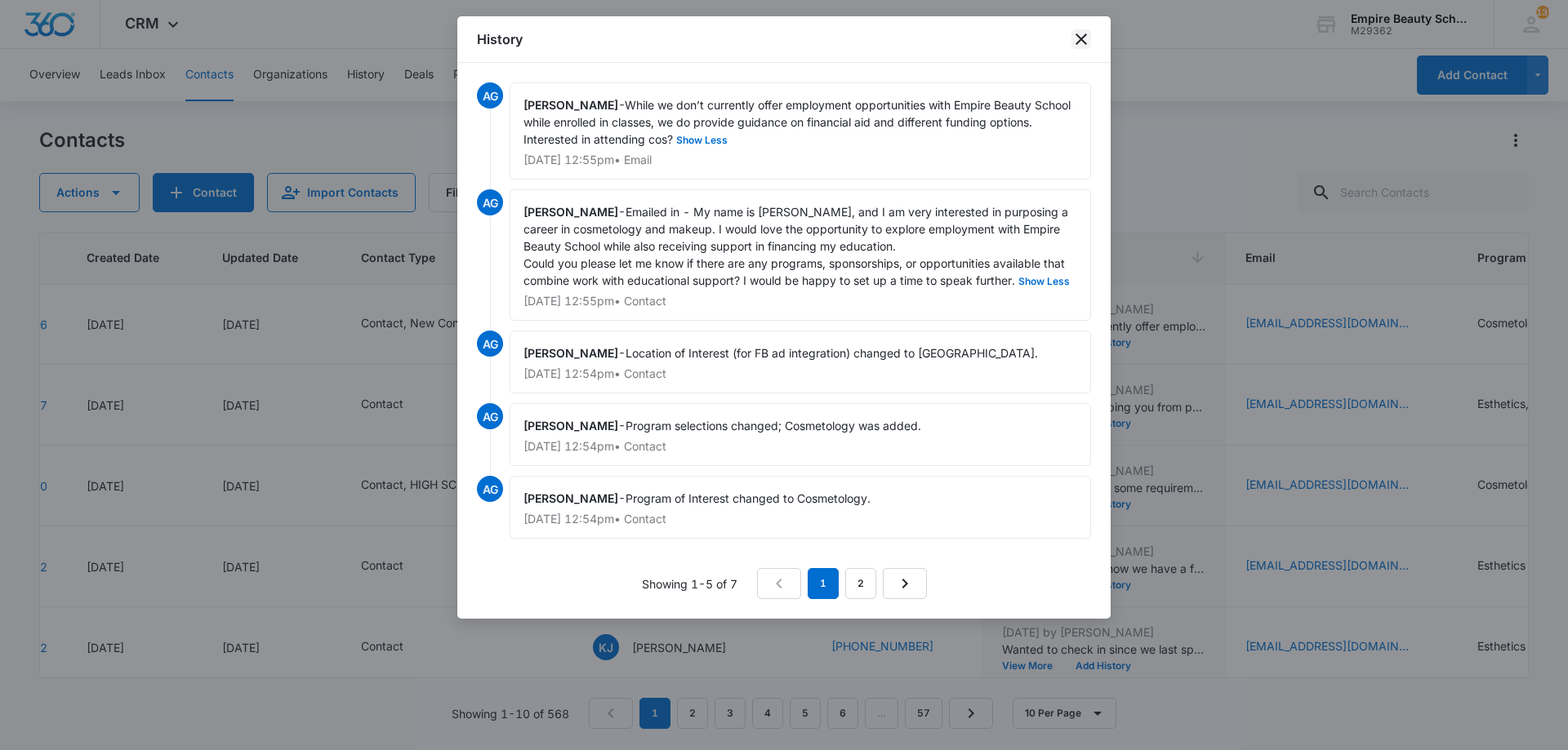
click at [1078, 39] on icon "close" at bounding box center [1081, 39] width 19 height 19
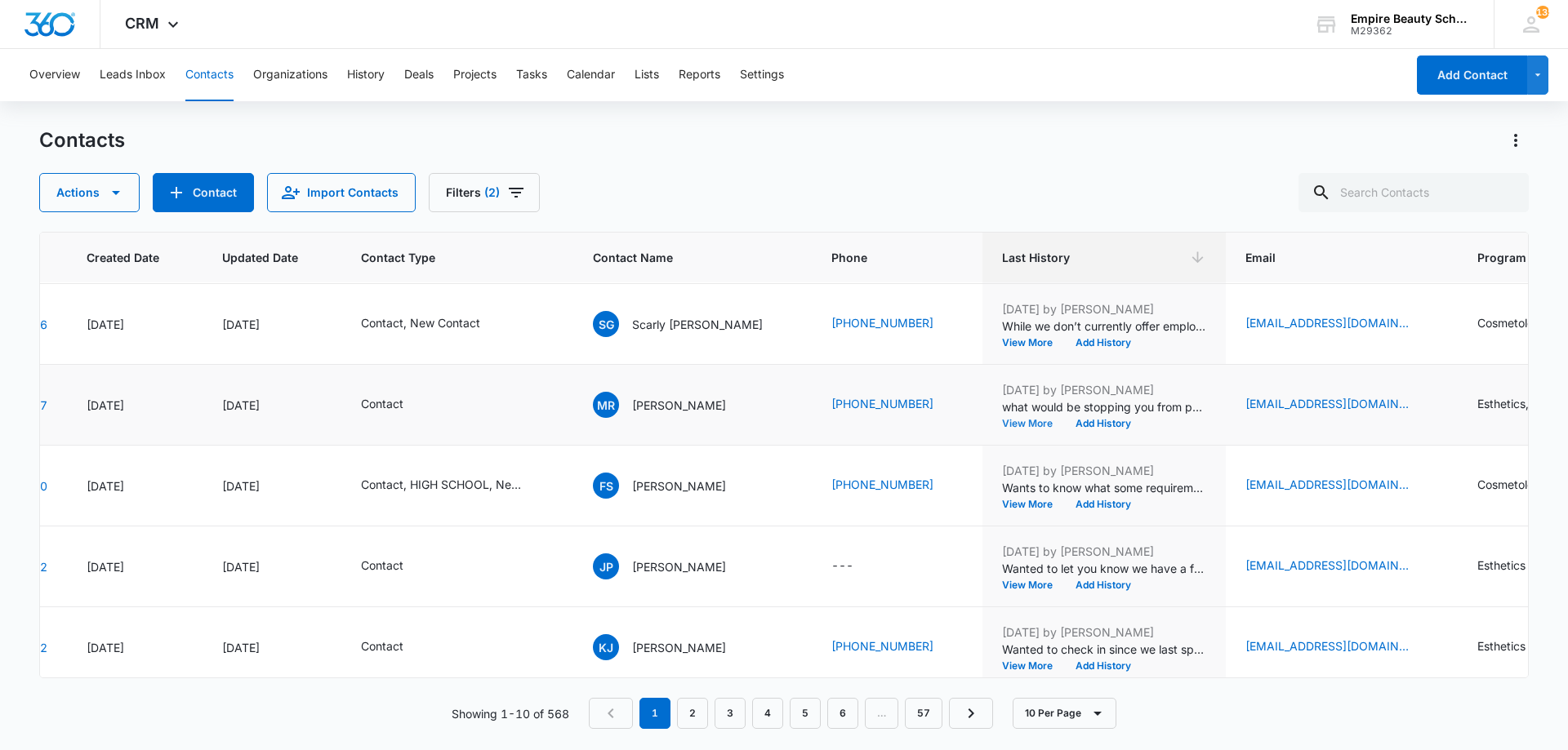
click at [1004, 424] on button "View More" at bounding box center [1033, 423] width 62 height 10
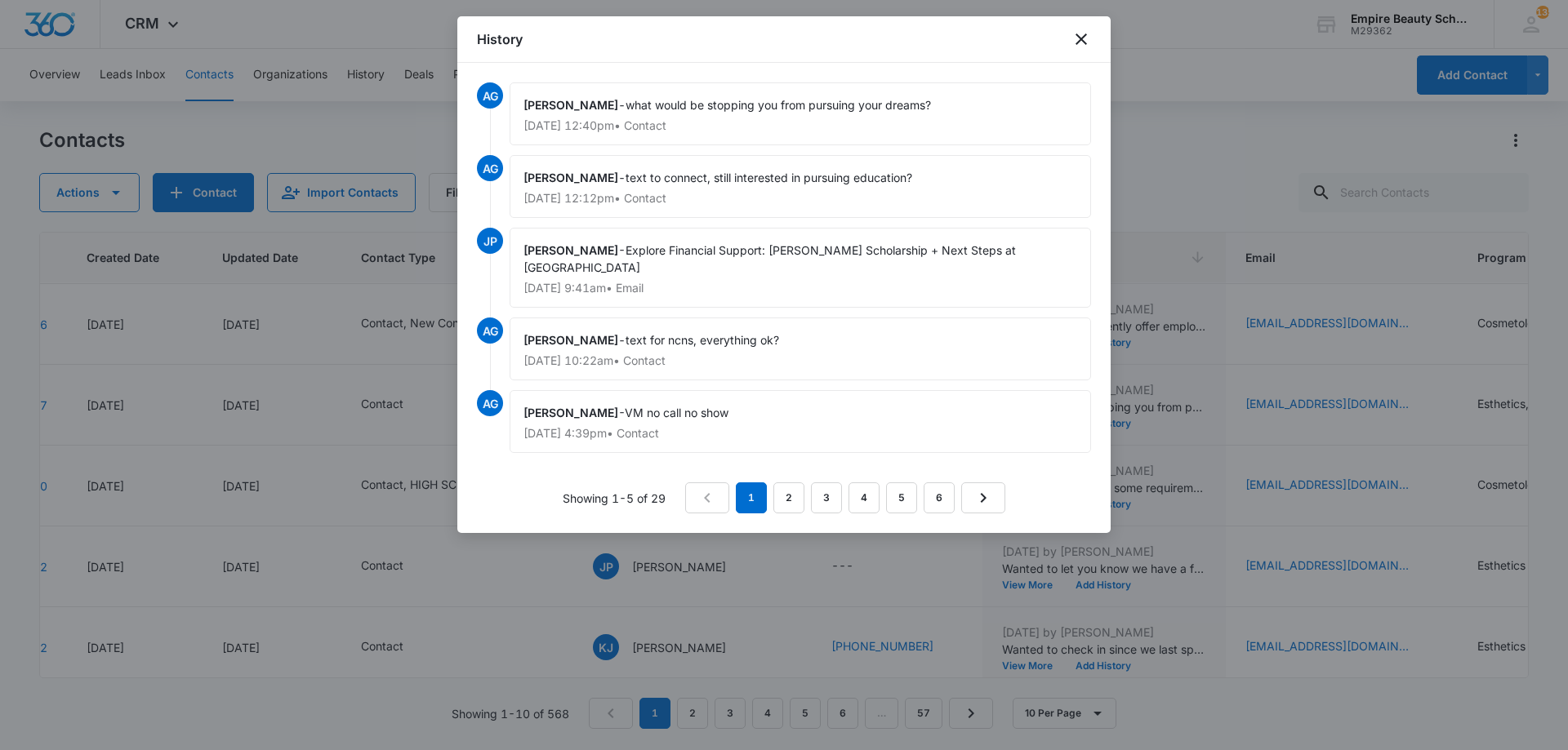
click at [1074, 51] on div "History" at bounding box center [784, 40] width 653 height 47
click at [1074, 43] on icon "close" at bounding box center [1081, 39] width 19 height 19
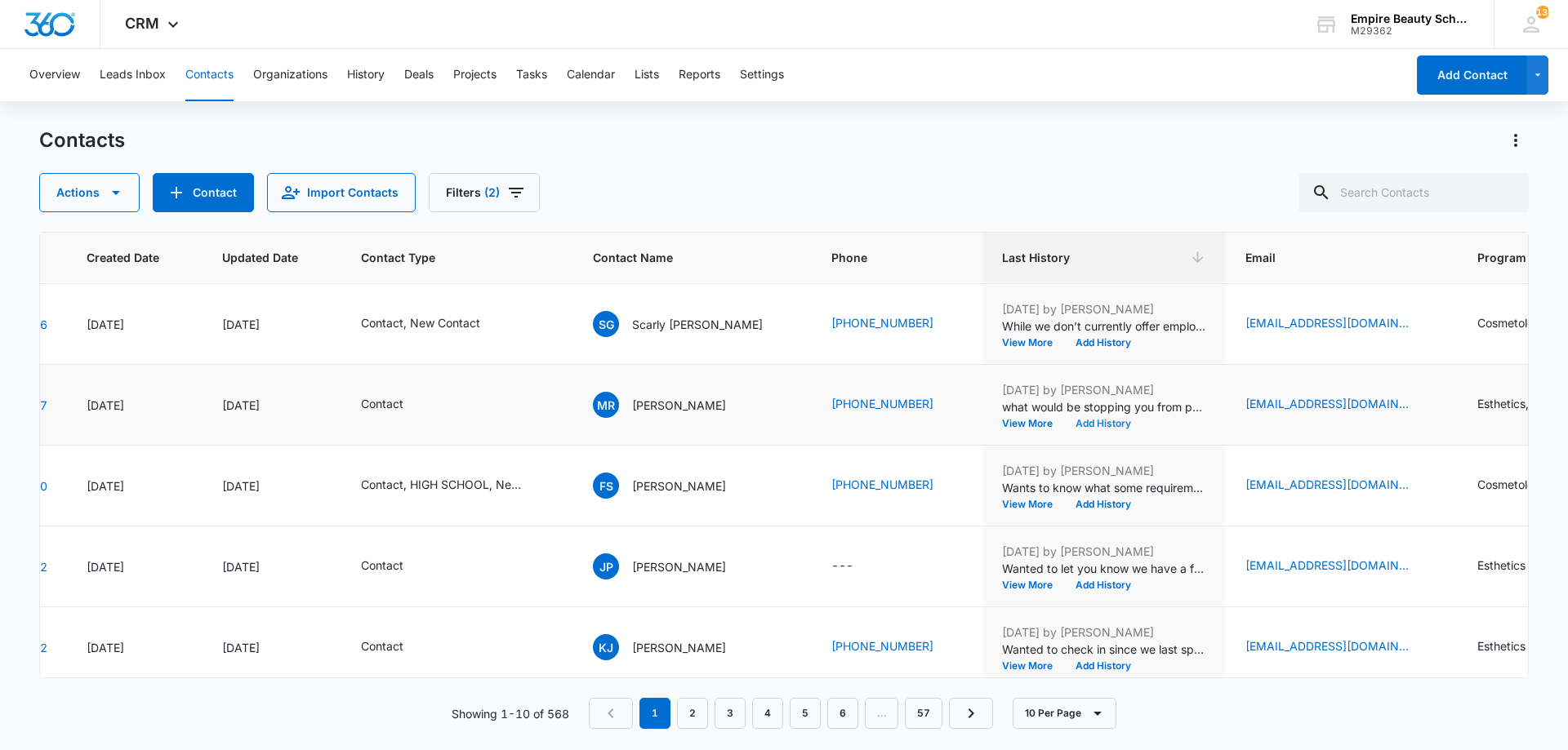
click at [1064, 427] on button "Add History" at bounding box center [1103, 423] width 78 height 10
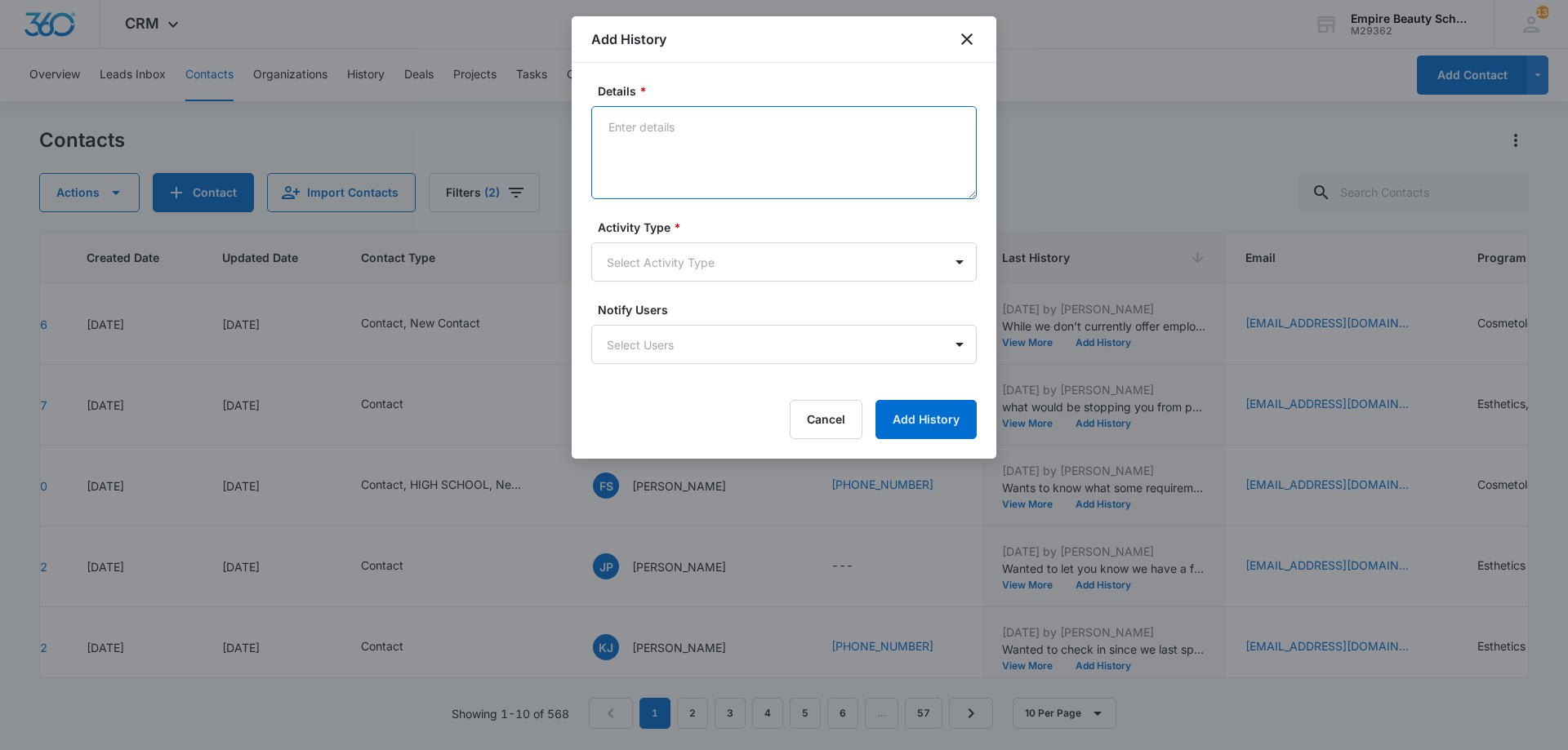
click at [722, 177] on textarea "Details *" at bounding box center [784, 152] width 385 height 93
drag, startPoint x: 755, startPoint y: 135, endPoint x: 421, endPoint y: 112, distance: 334.8
click at [406, 110] on body "CRM Apps Forms CRM Email Shop Payments POS Files Brand Settings Empire Beauty S…" at bounding box center [784, 375] width 1568 height 750
type textarea "BYOE Invite"
click at [703, 250] on body "CRM Apps Forms CRM Email Shop Payments POS Files Brand Settings Empire Beauty S…" at bounding box center [784, 375] width 1568 height 750
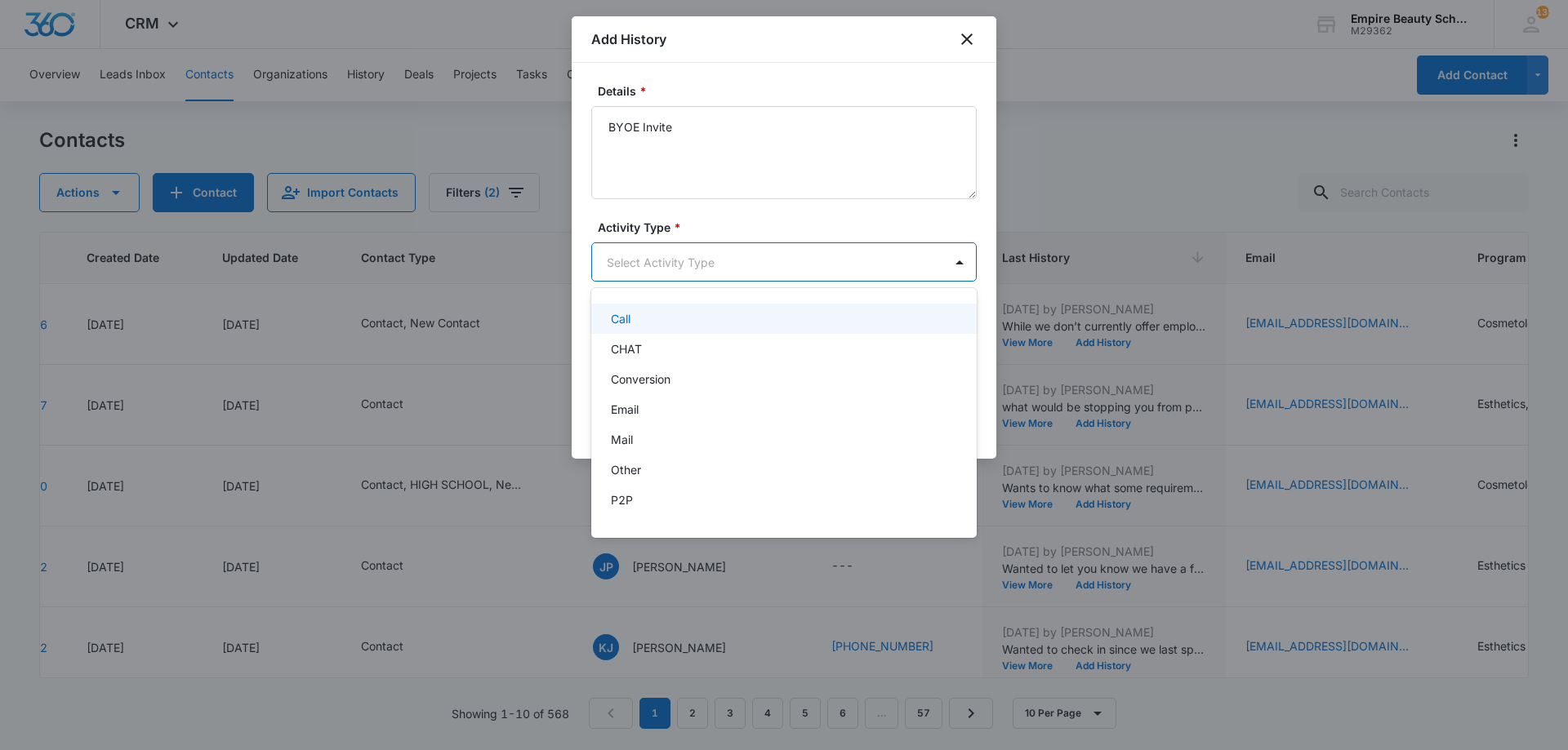
scroll to position [85, 0]
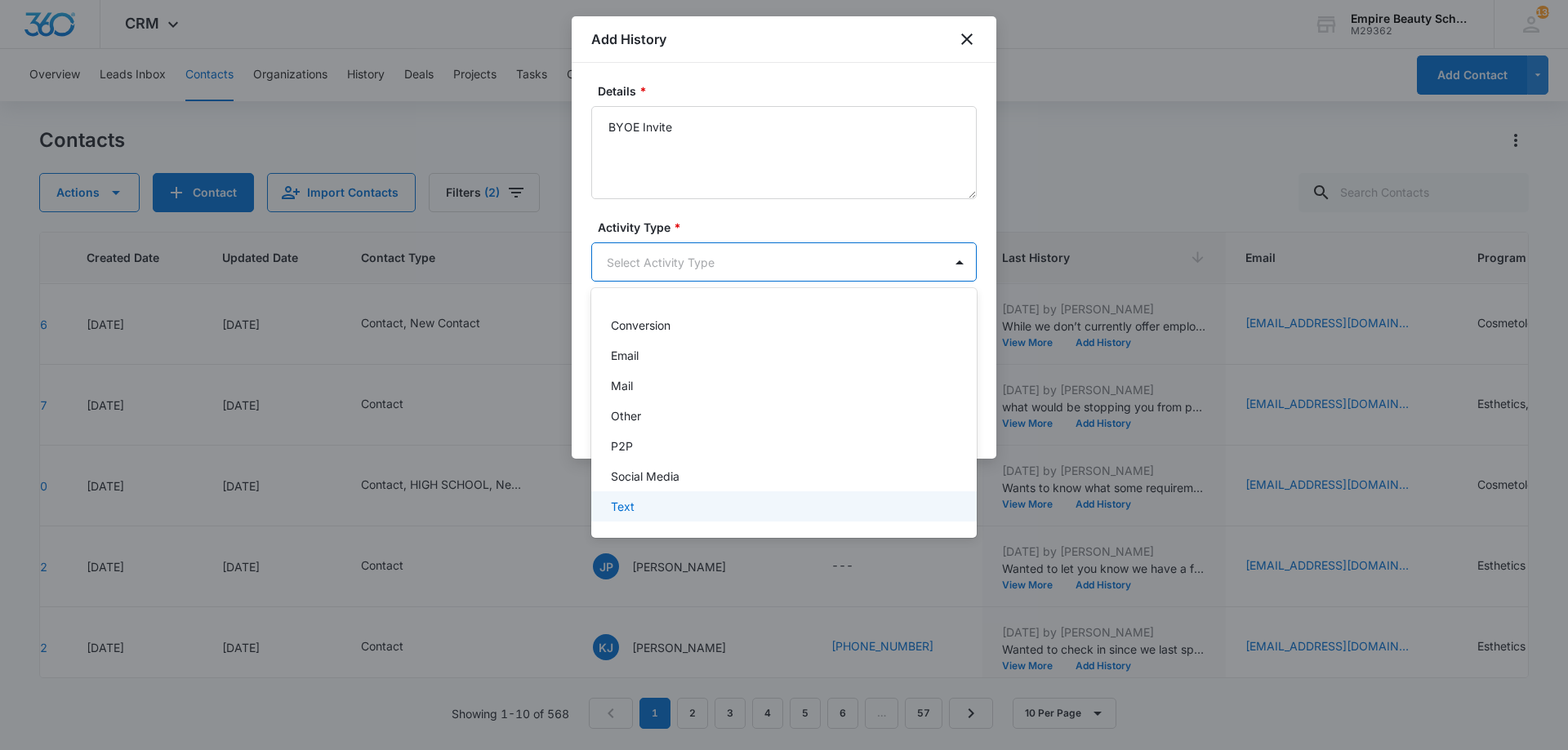
click at [658, 508] on div "Text" at bounding box center [782, 506] width 343 height 17
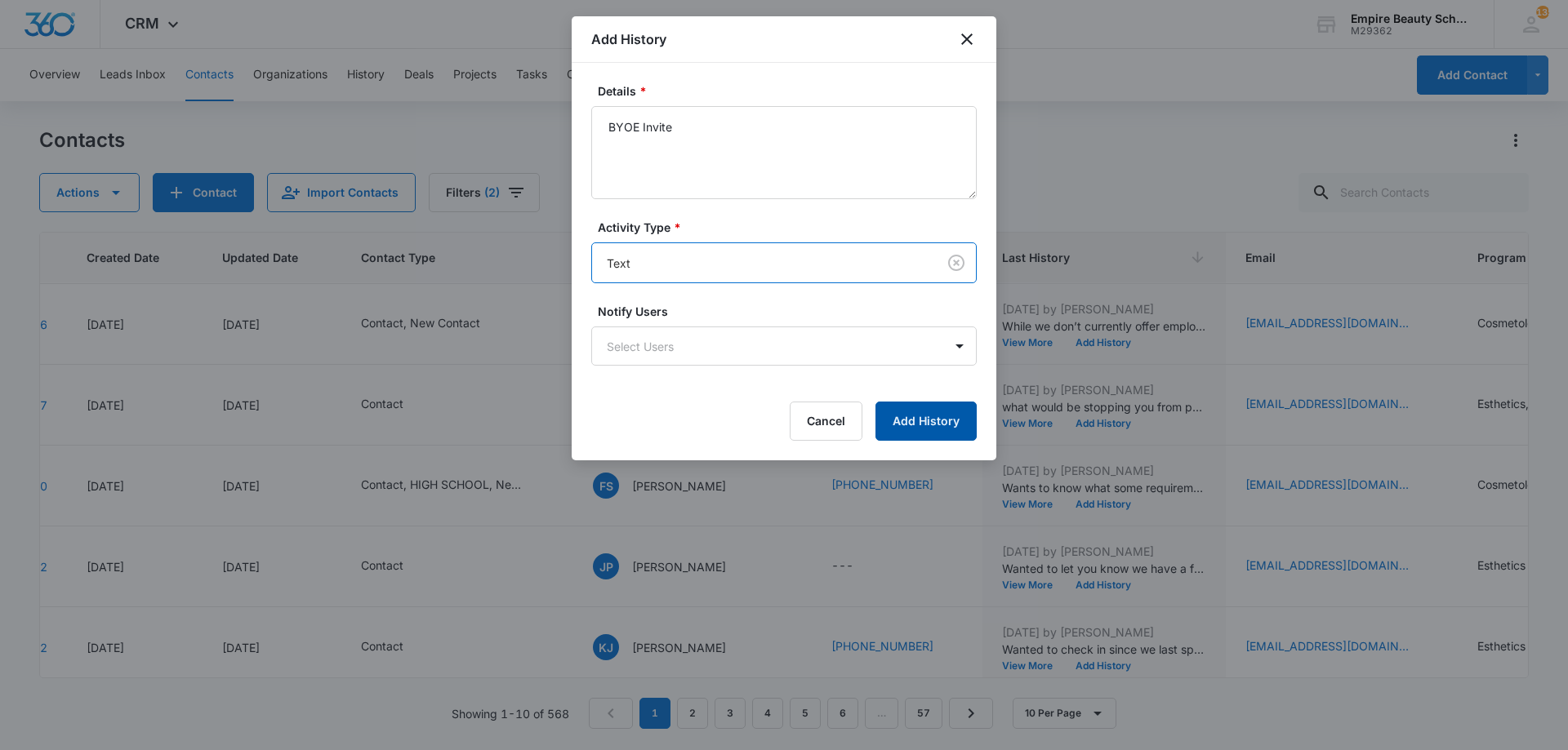
click at [951, 426] on button "Add History" at bounding box center [925, 421] width 101 height 39
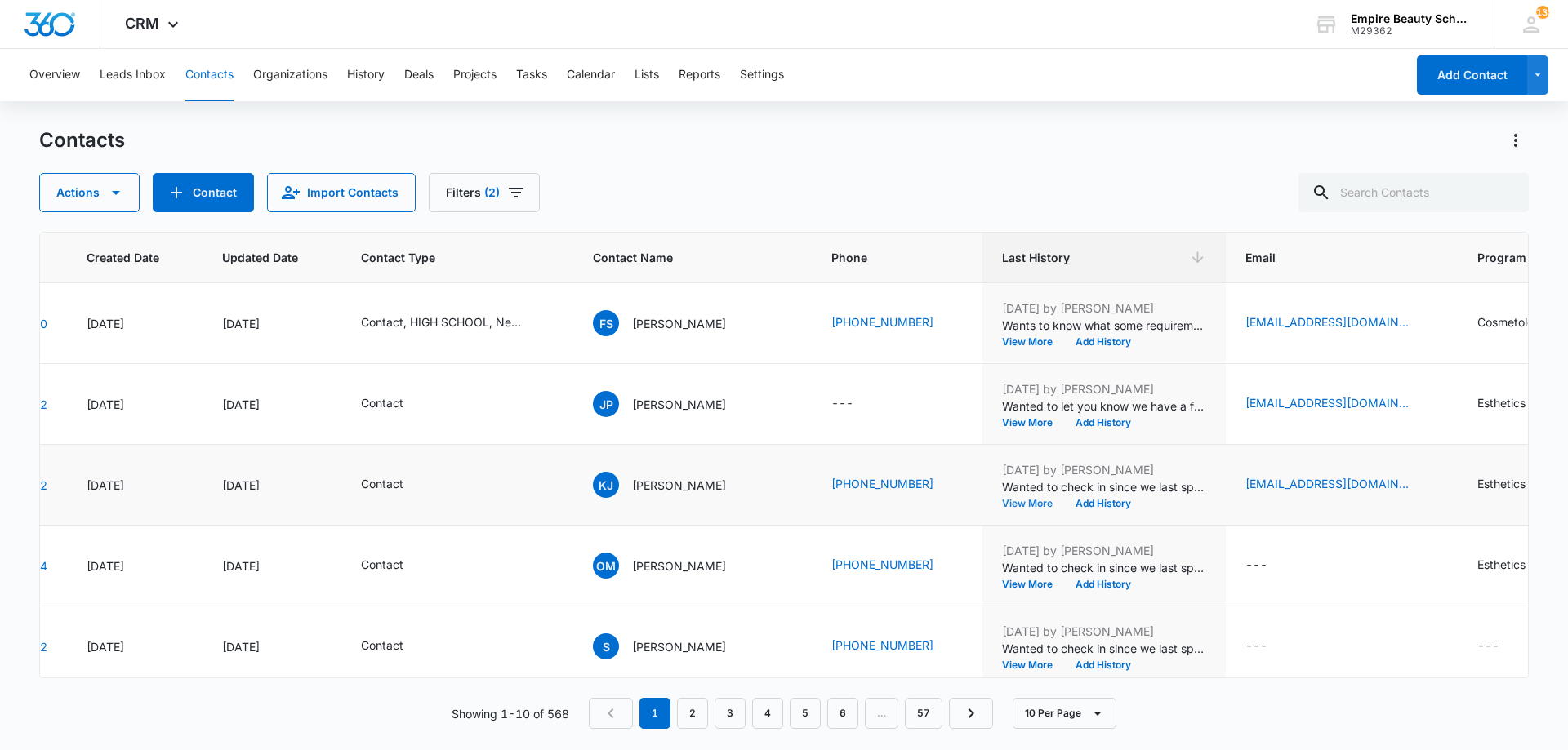
scroll to position [243, 112]
click at [1002, 504] on button "View More" at bounding box center [1033, 502] width 62 height 10
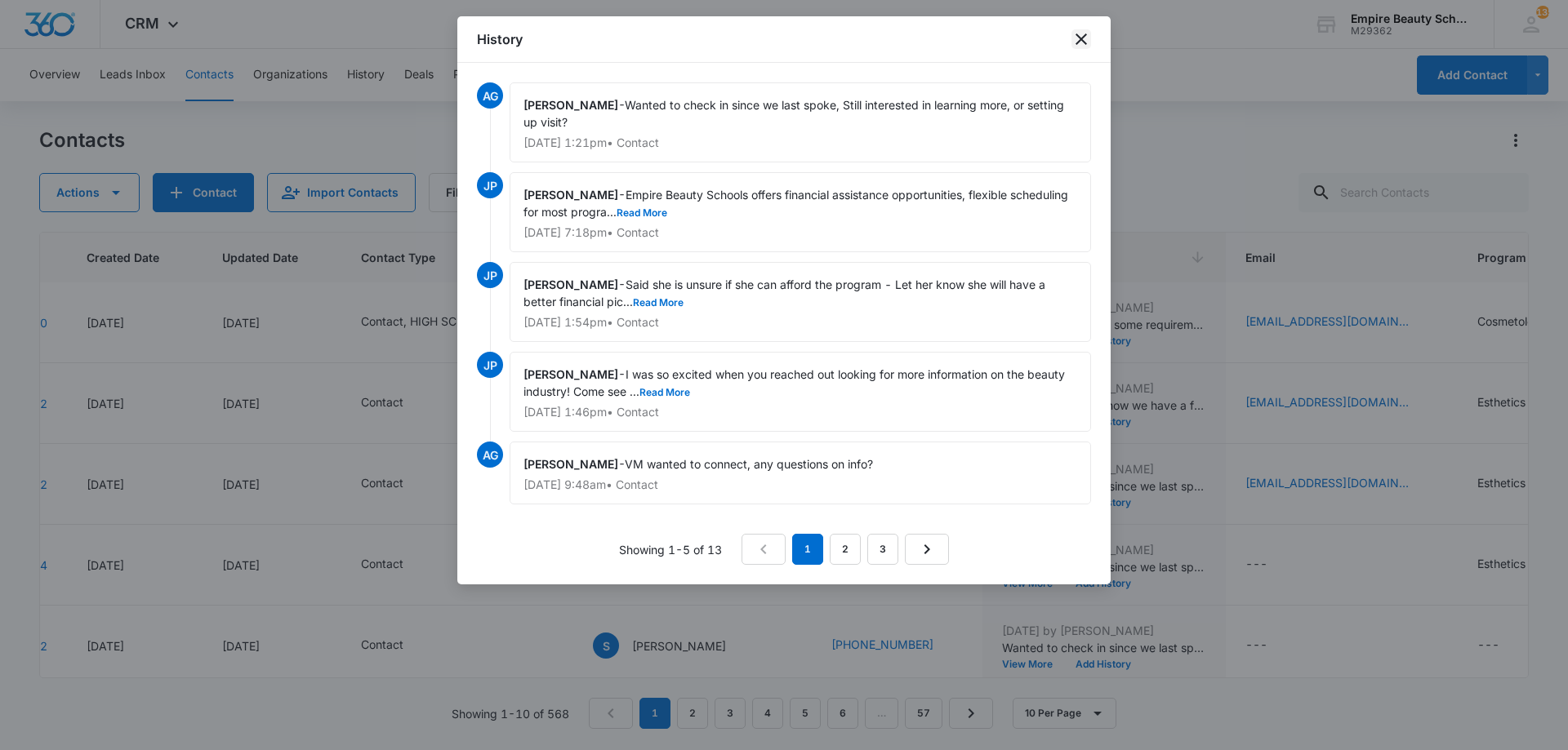
click at [1072, 44] on icon "close" at bounding box center [1081, 39] width 19 height 19
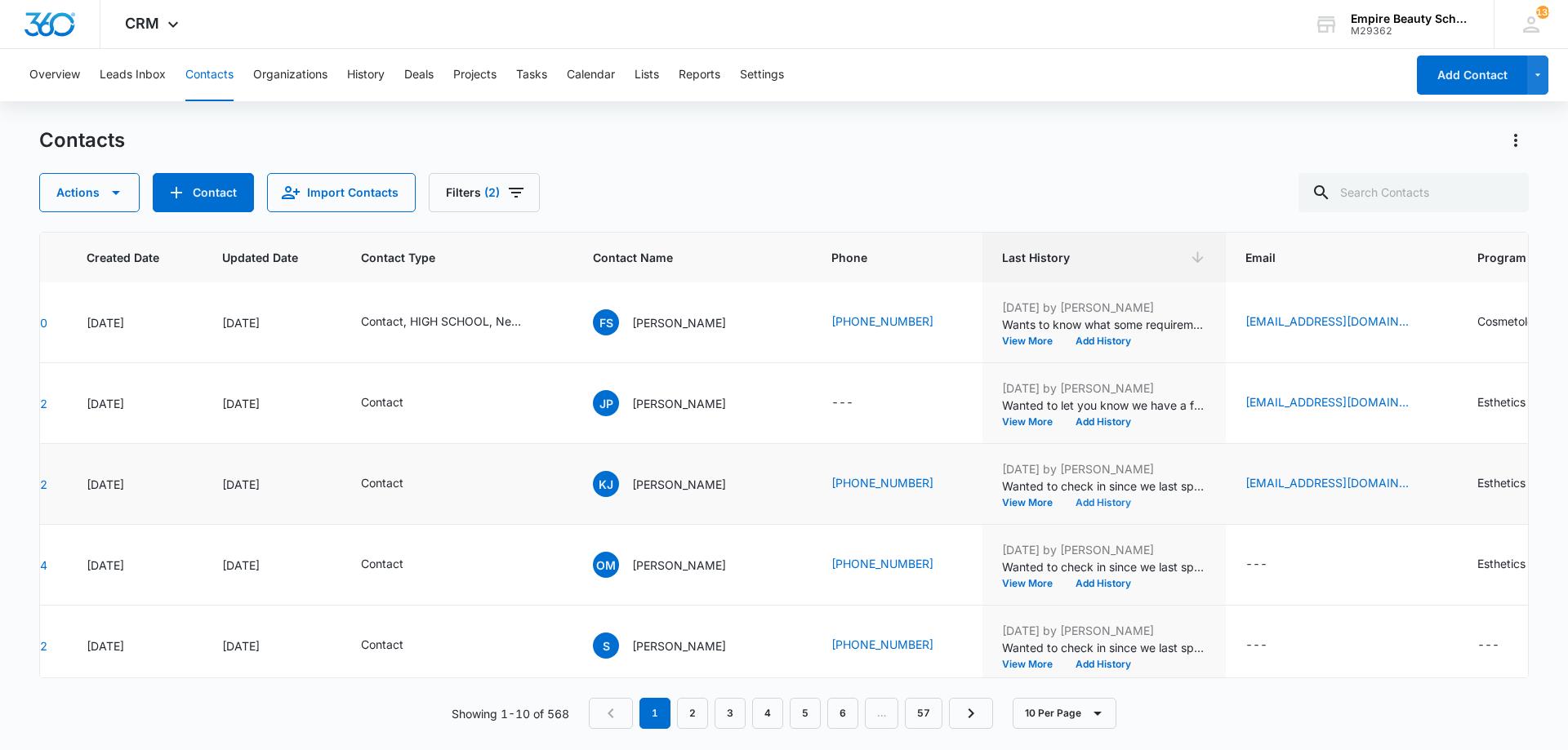
click at [1066, 505] on button "Add History" at bounding box center [1103, 502] width 78 height 10
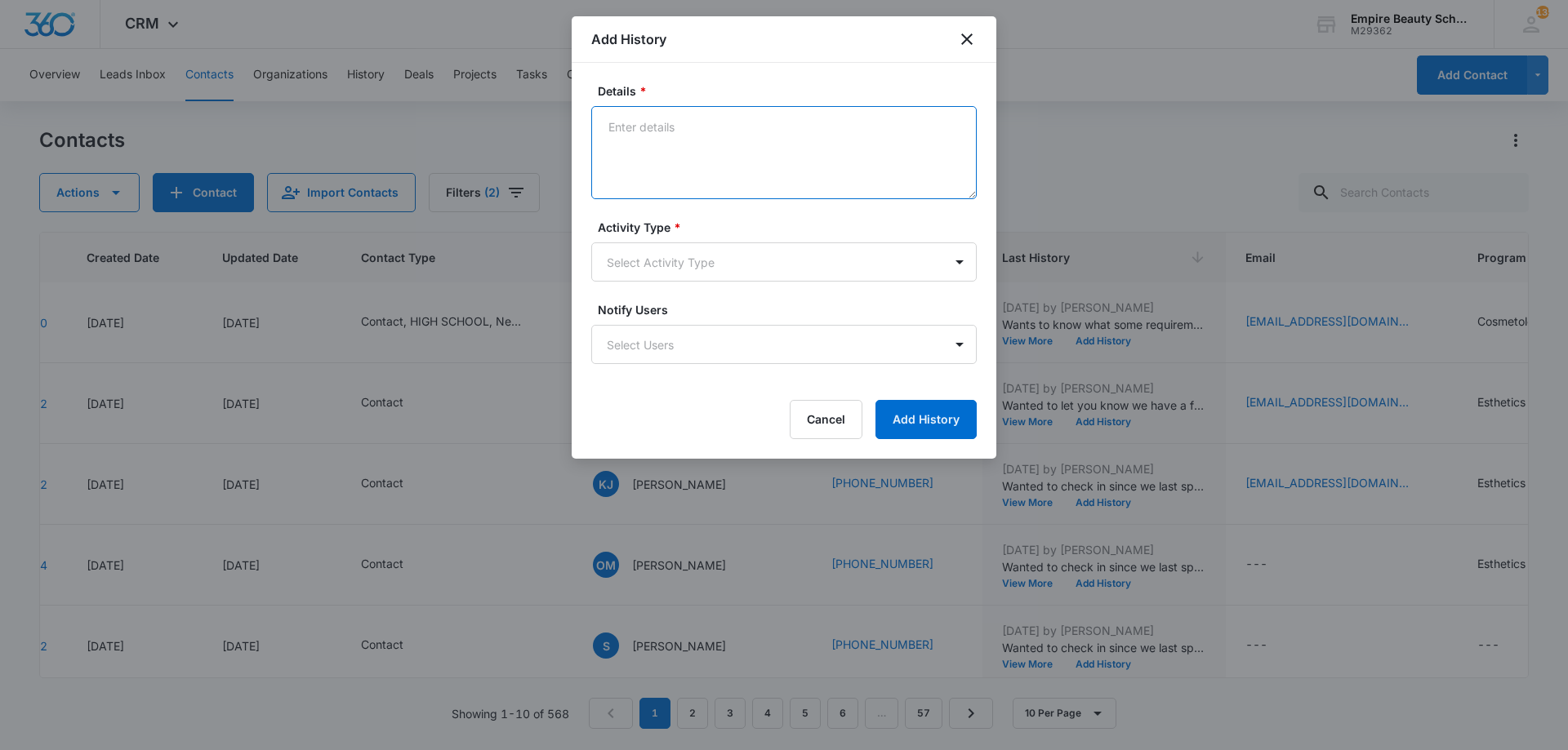
paste textarea "BYOE Invite"
type textarea "BYOE Invite"
click at [764, 271] on body "CRM Apps Forms CRM Email Shop Payments POS Files Brand Settings Empire Beauty S…" at bounding box center [784, 375] width 1568 height 750
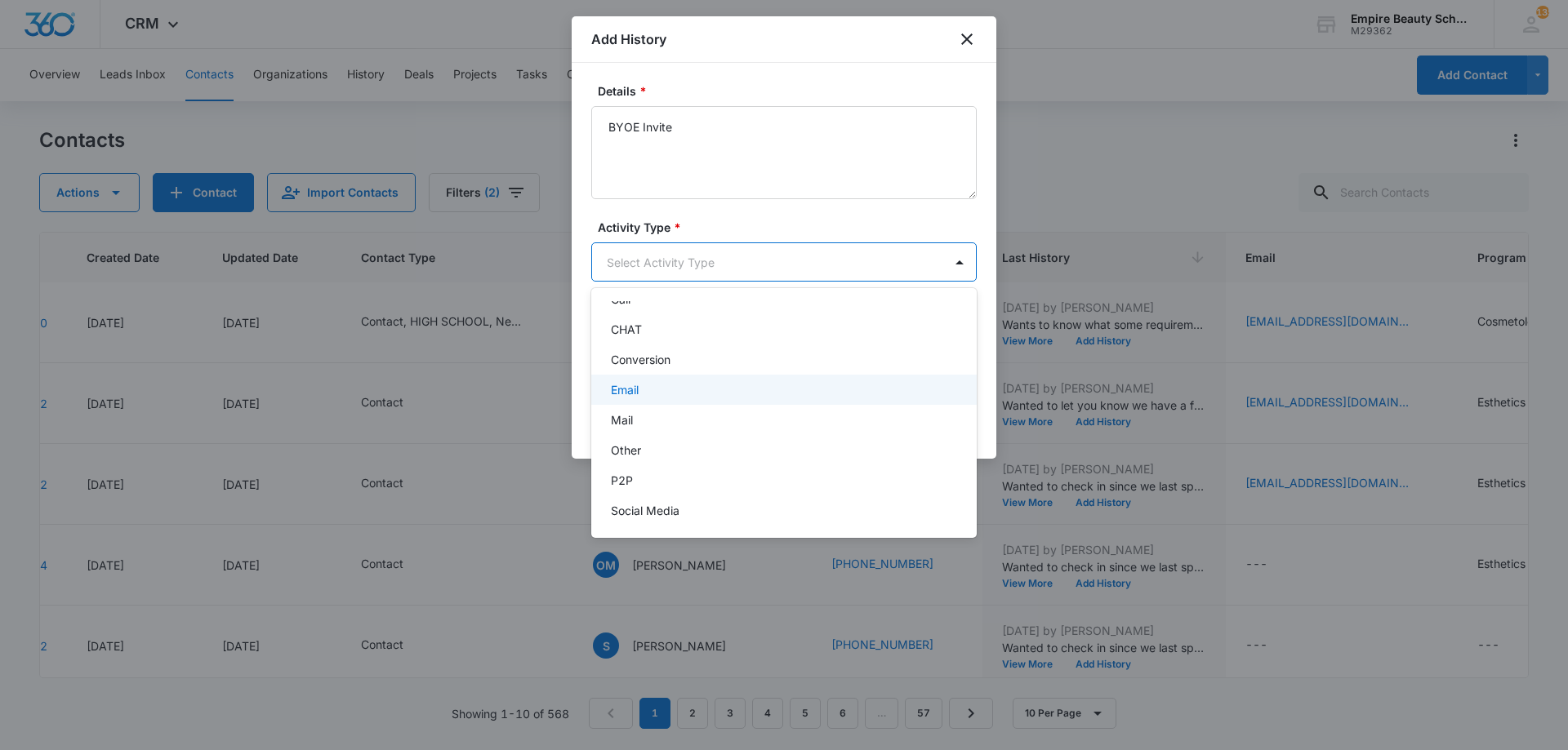
scroll to position [85, 0]
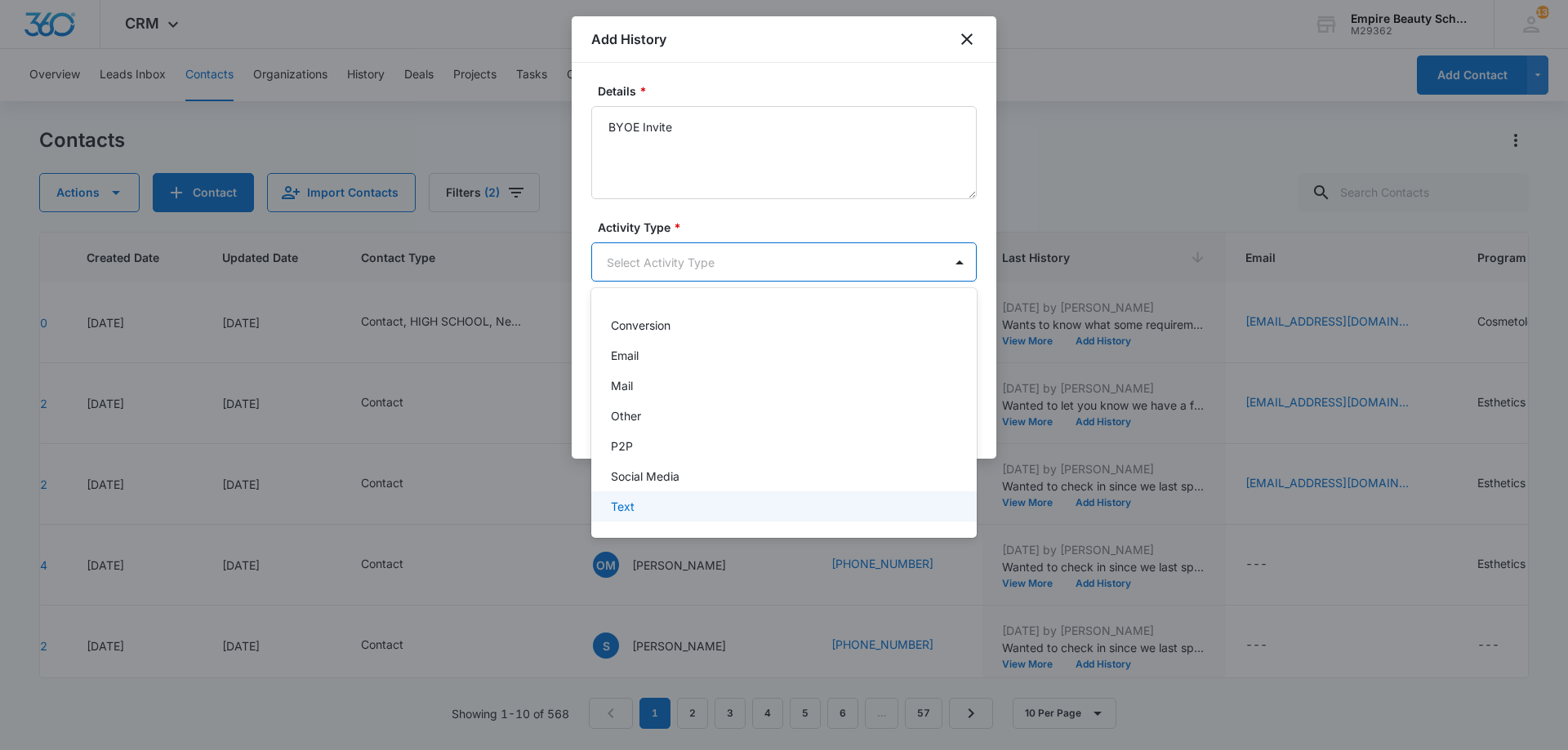
click at [686, 501] on div "Text" at bounding box center [782, 506] width 343 height 17
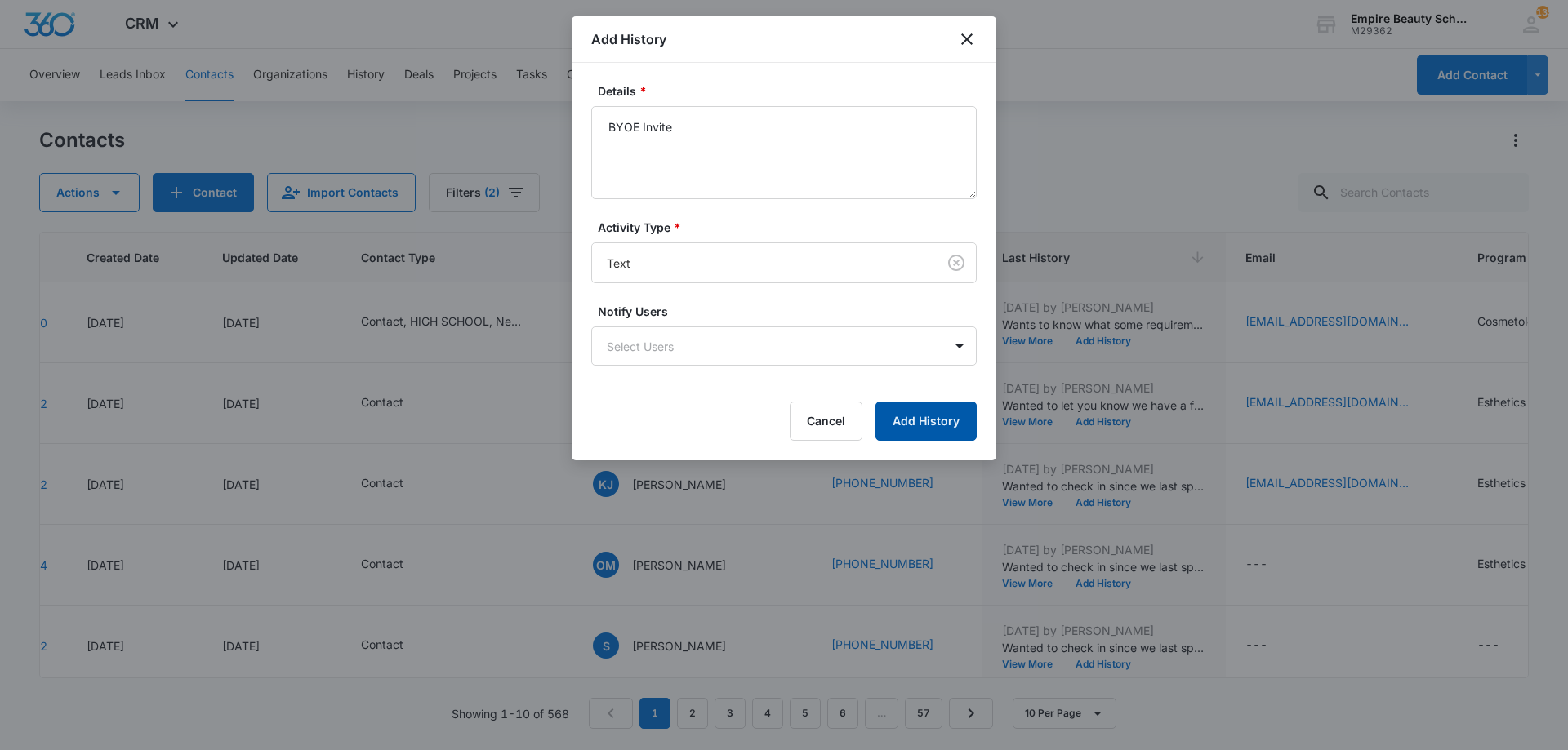
click at [927, 436] on button "Add History" at bounding box center [925, 421] width 101 height 39
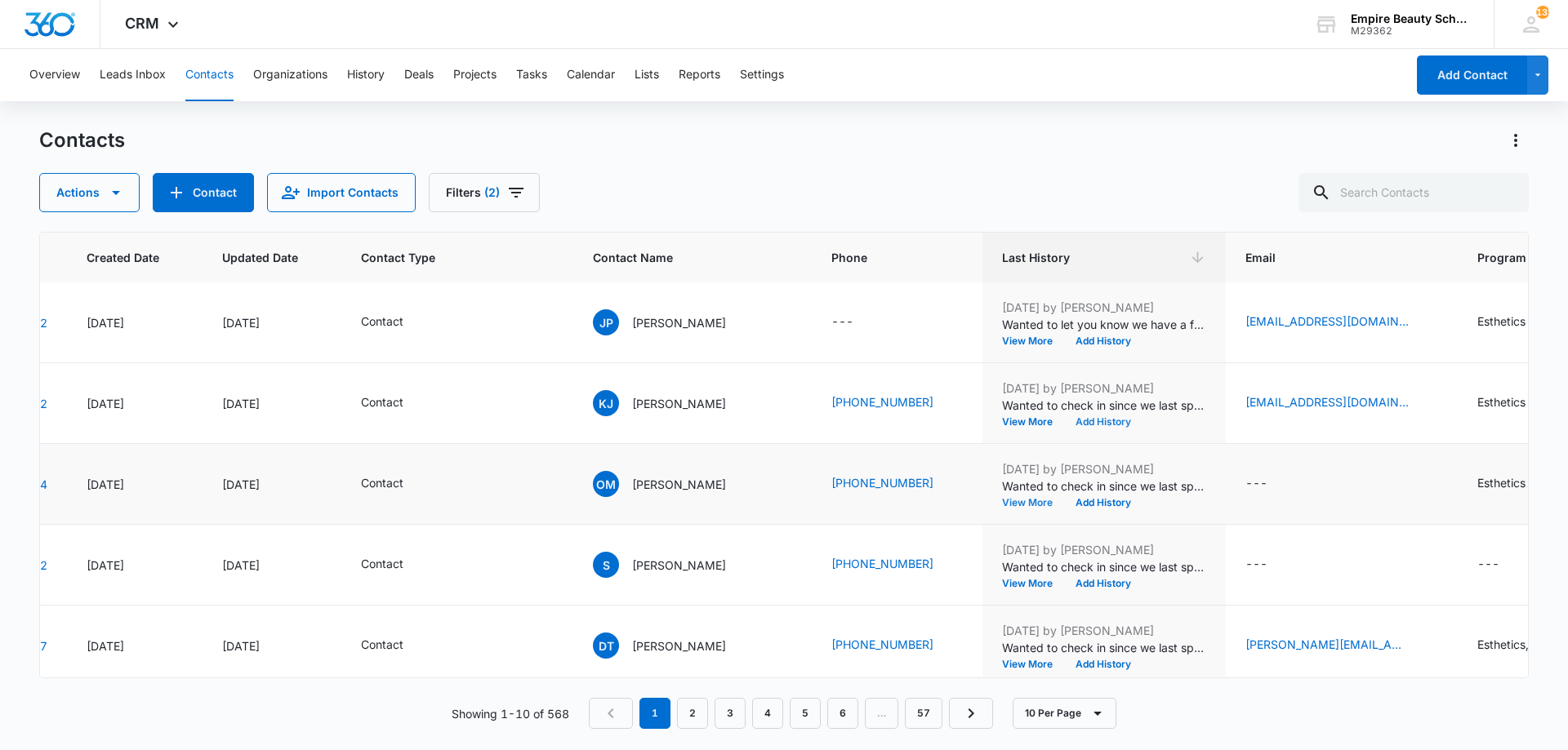
scroll to position [325, 112]
click at [1002, 504] on button "View More" at bounding box center [1033, 501] width 62 height 10
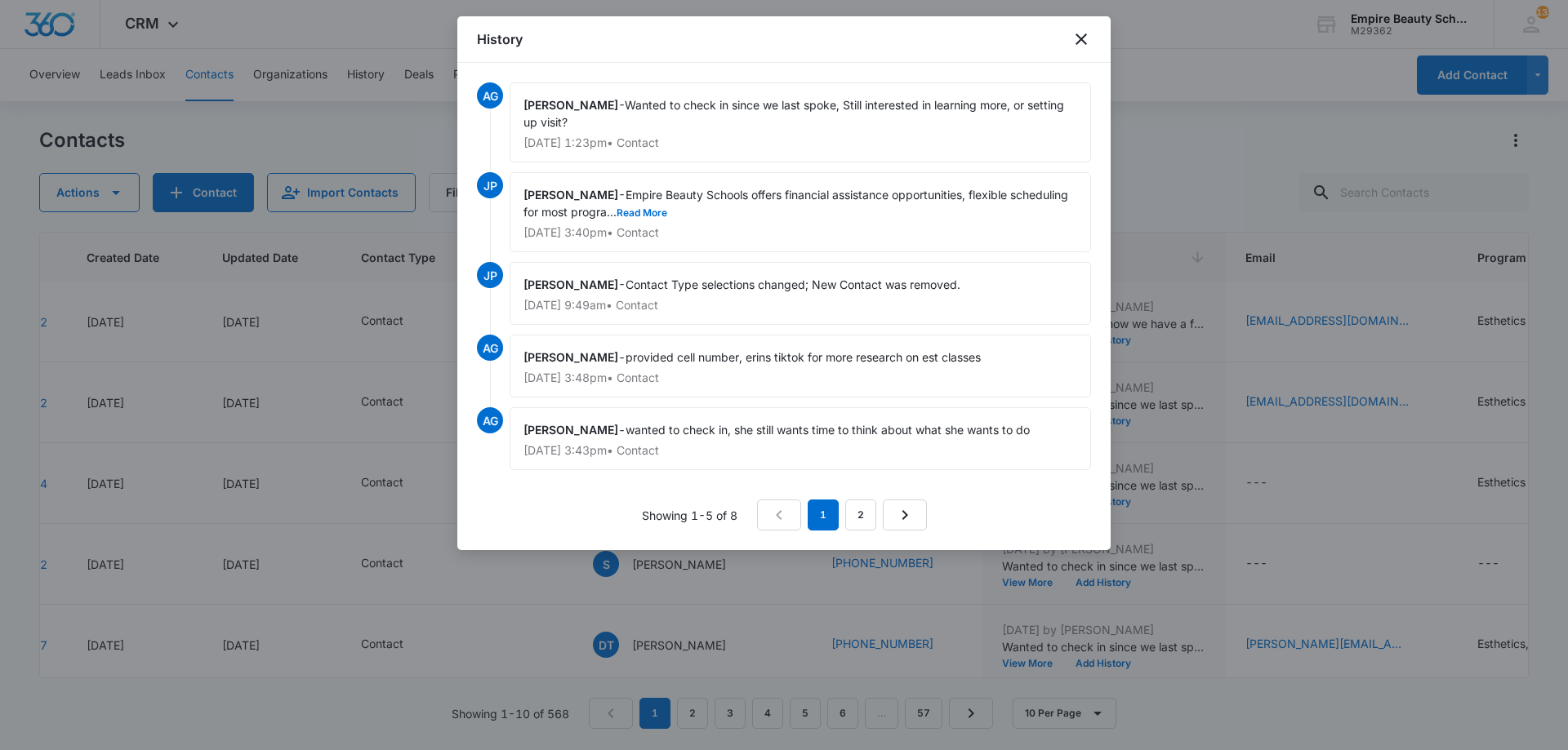
click at [843, 506] on nav "1 2" at bounding box center [842, 515] width 170 height 31
click at [1076, 36] on icon "close" at bounding box center [1081, 39] width 19 height 19
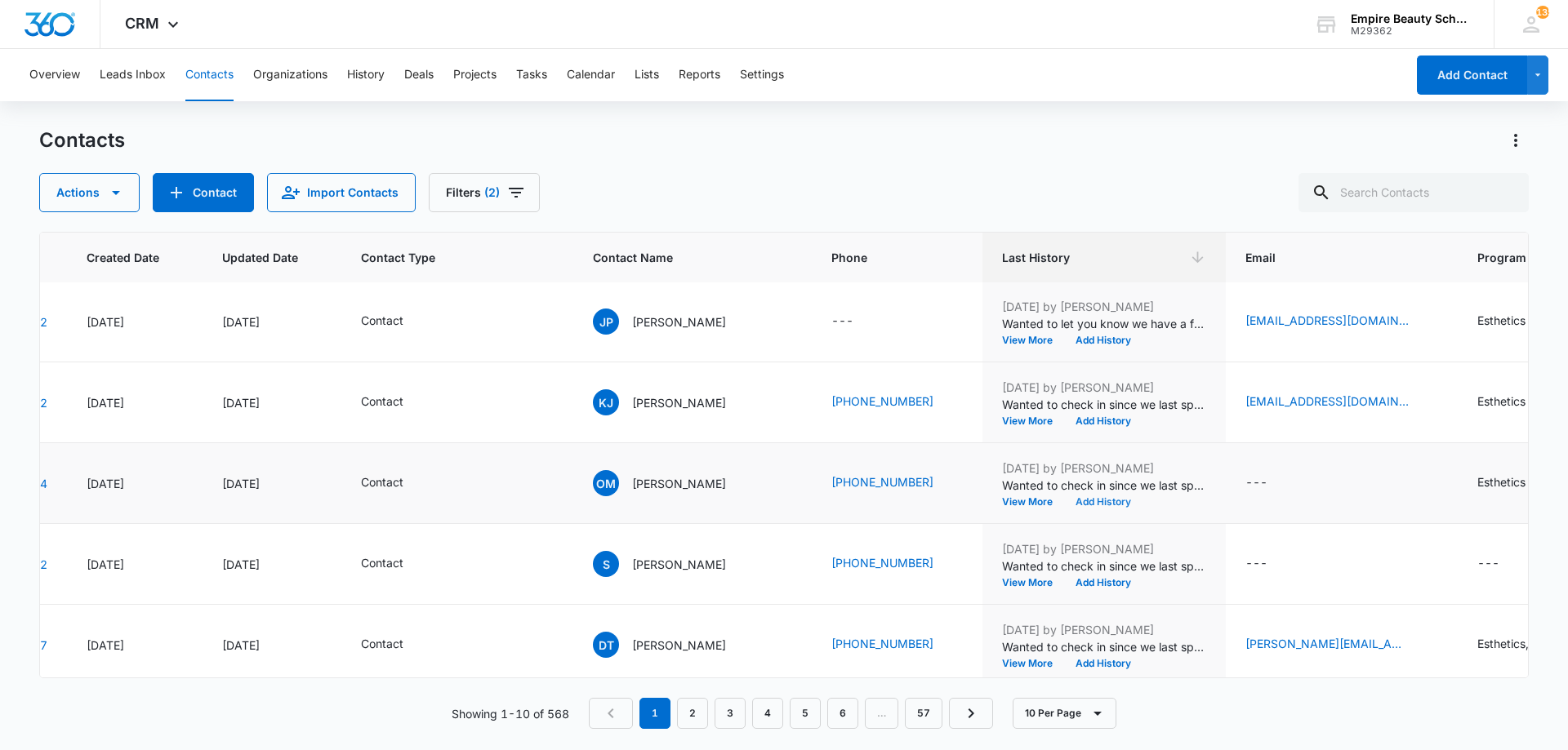
click at [1064, 503] on button "Add History" at bounding box center [1103, 501] width 78 height 10
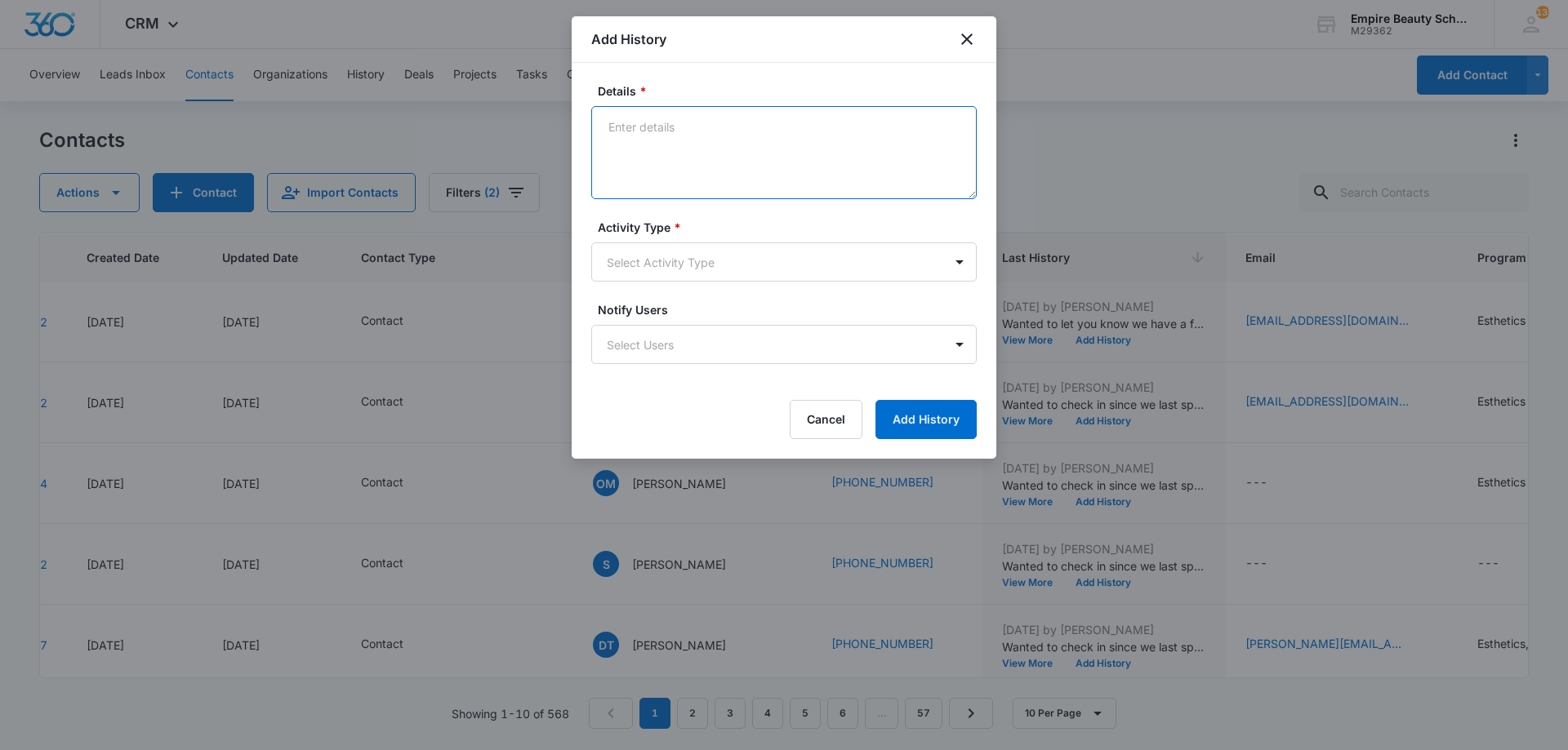
paste textarea "BYOE Invite"
type textarea "BYOE Invite"
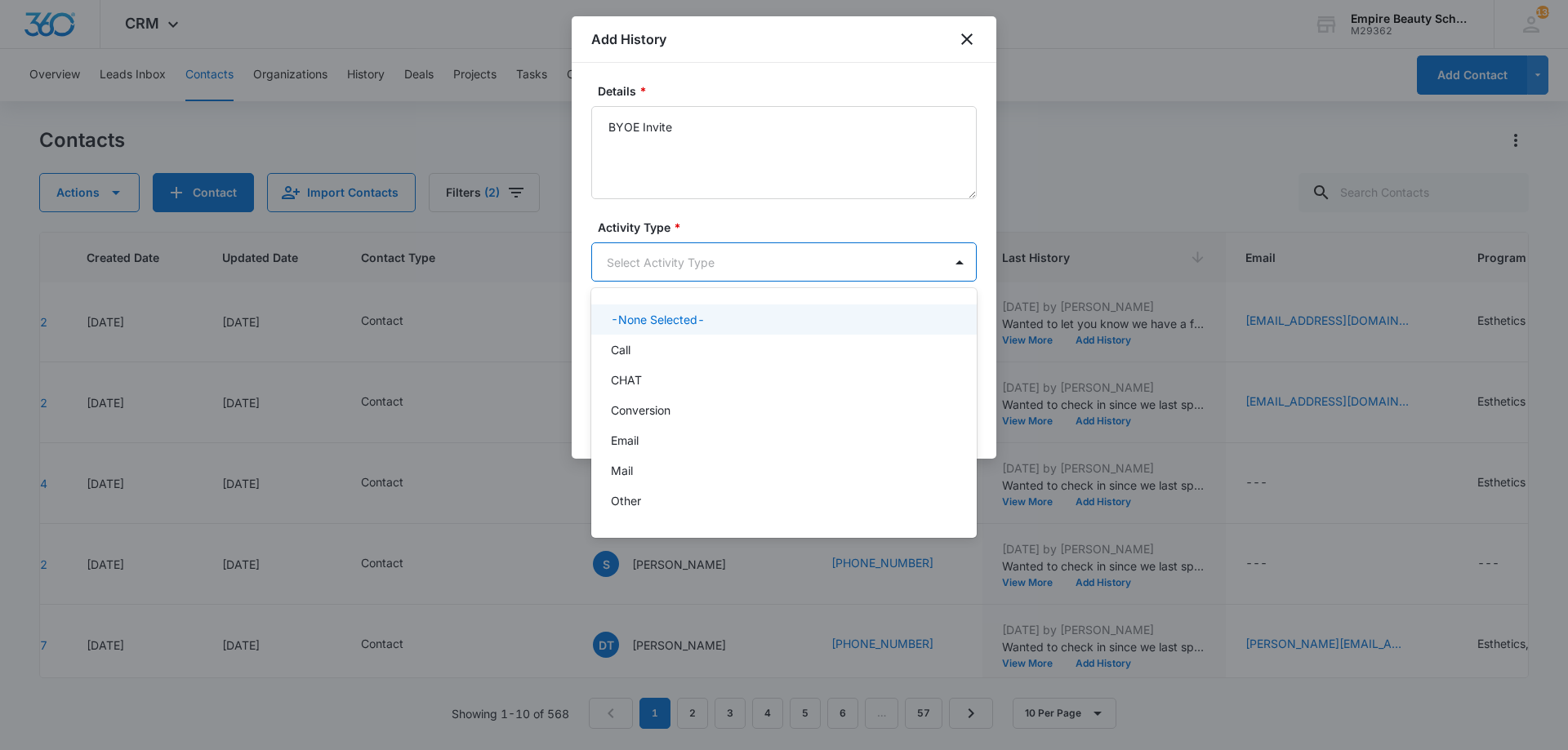
click at [717, 263] on body "CRM Apps Forms CRM Email Shop Payments POS Files Brand Settings Empire Beauty S…" at bounding box center [784, 375] width 1568 height 750
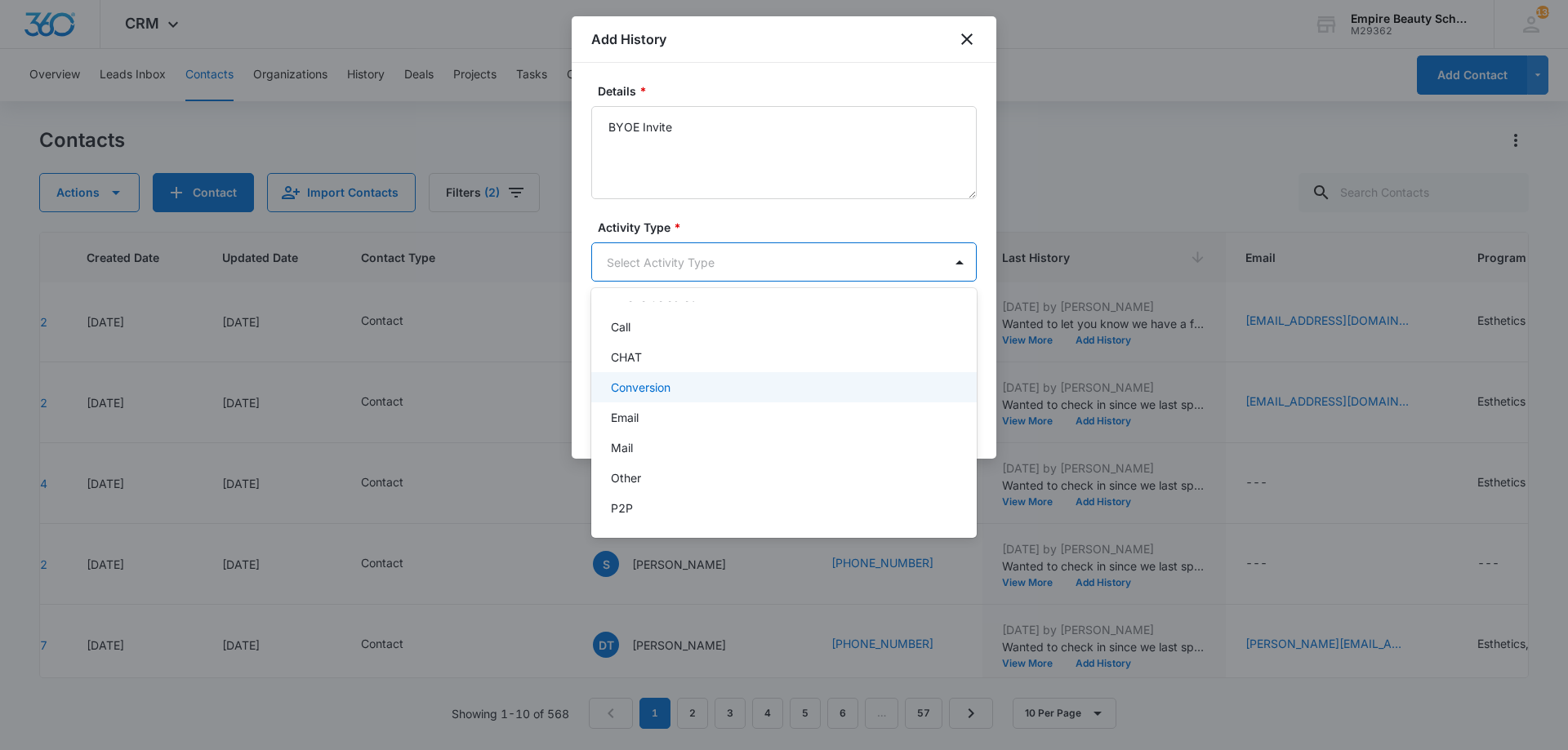
scroll to position [85, 0]
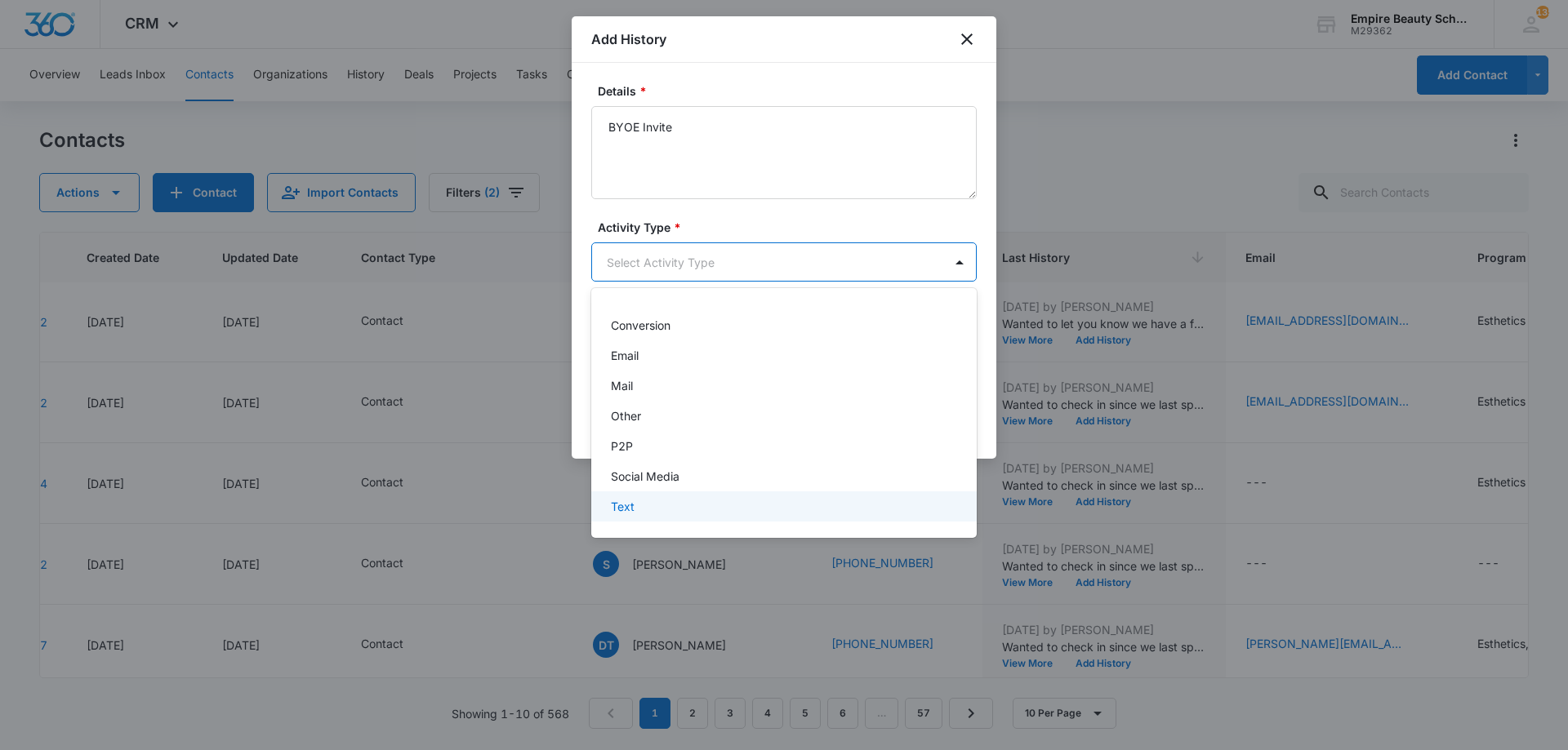
click at [685, 516] on div "Text" at bounding box center [784, 507] width 385 height 30
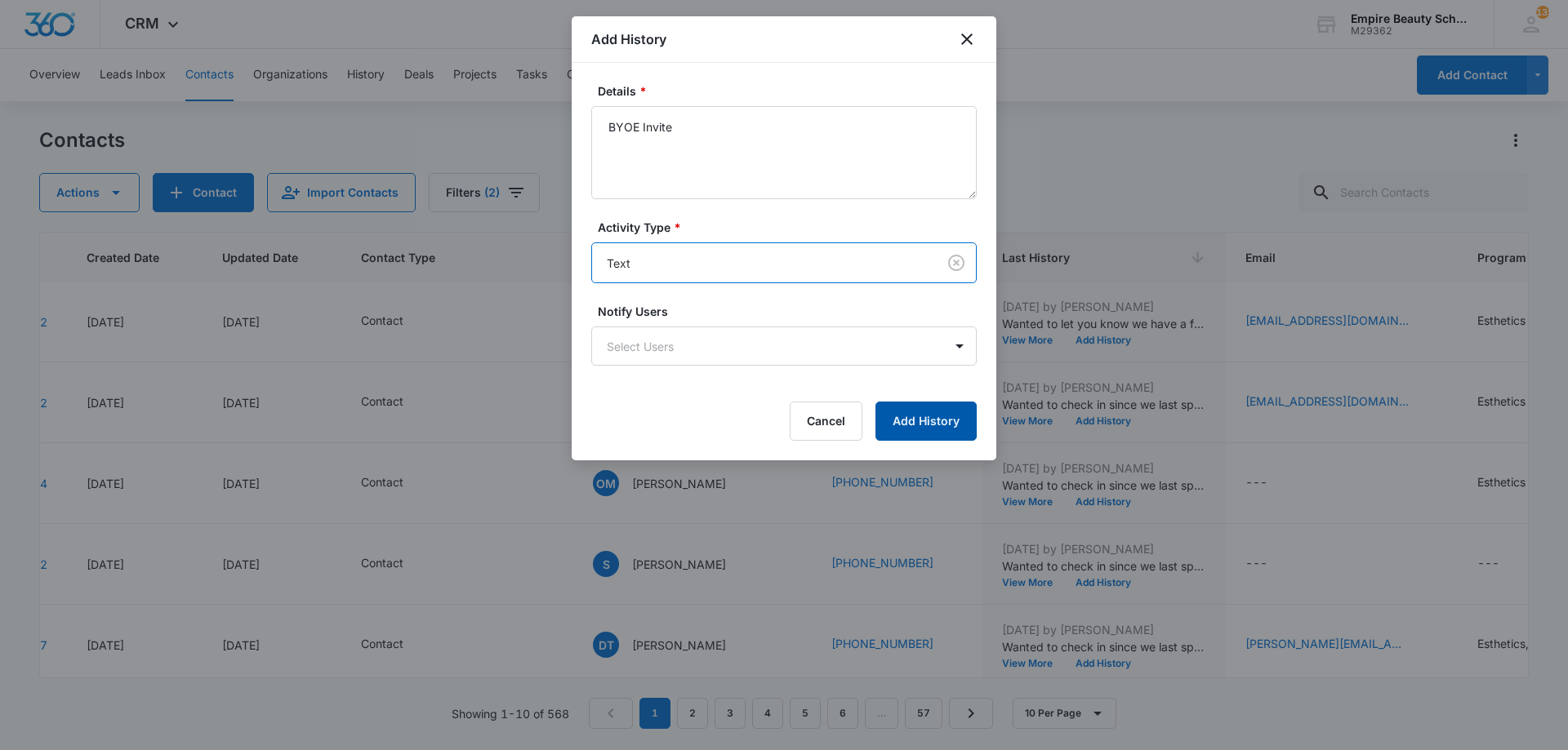
click at [929, 417] on button "Add History" at bounding box center [925, 421] width 101 height 39
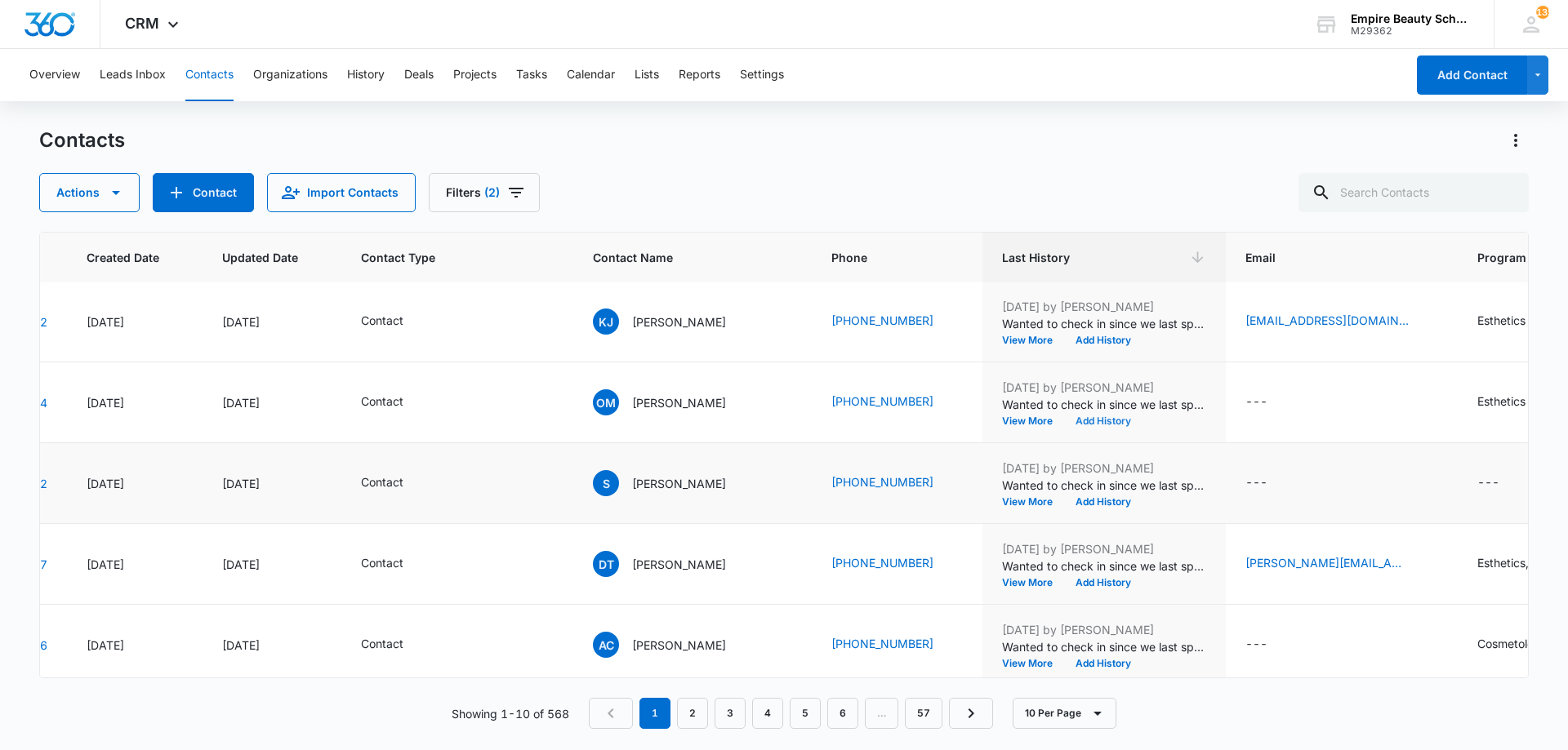
scroll to position [406, 112]
click at [1002, 505] on button "View More" at bounding box center [1033, 501] width 62 height 10
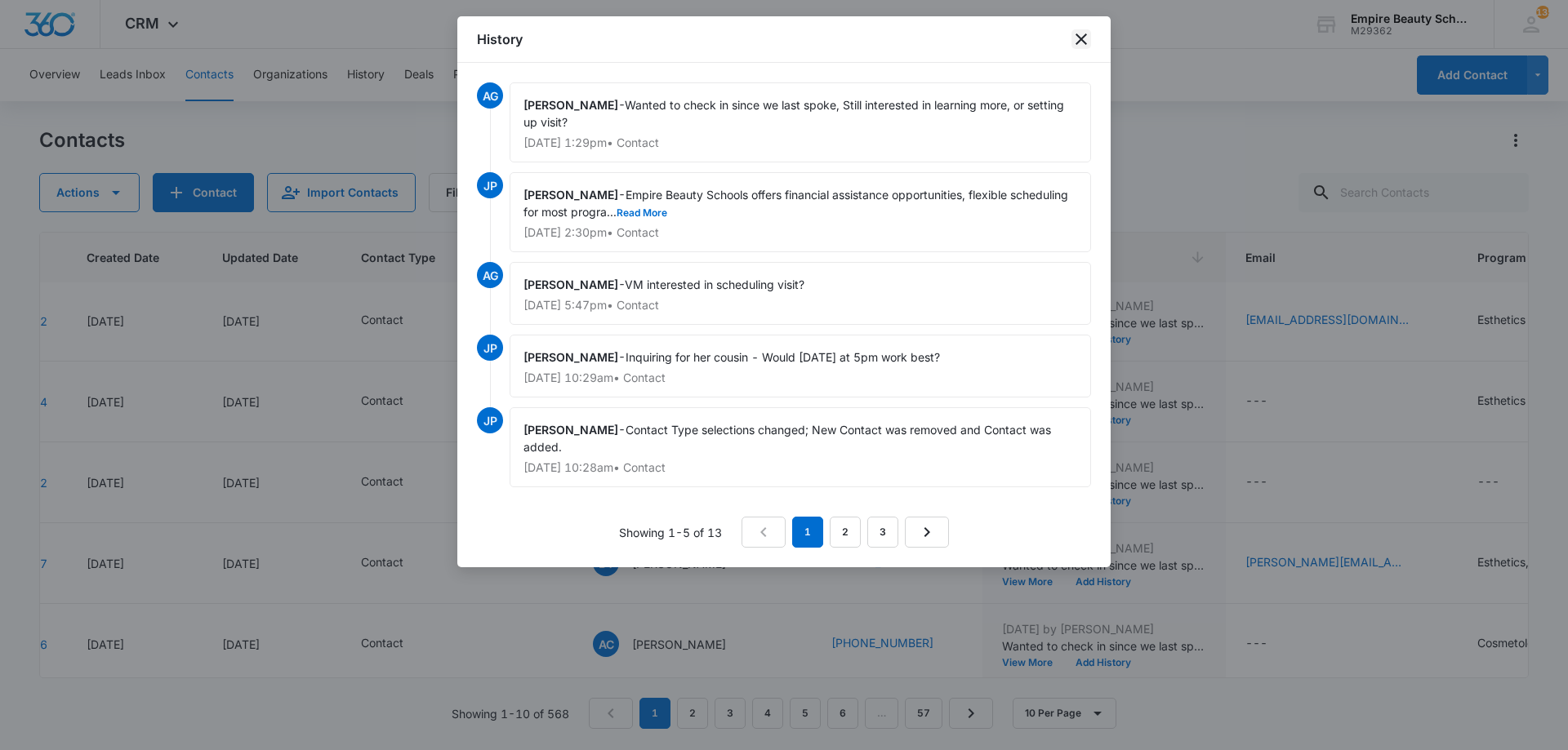
click at [1081, 46] on icon "close" at bounding box center [1081, 39] width 19 height 19
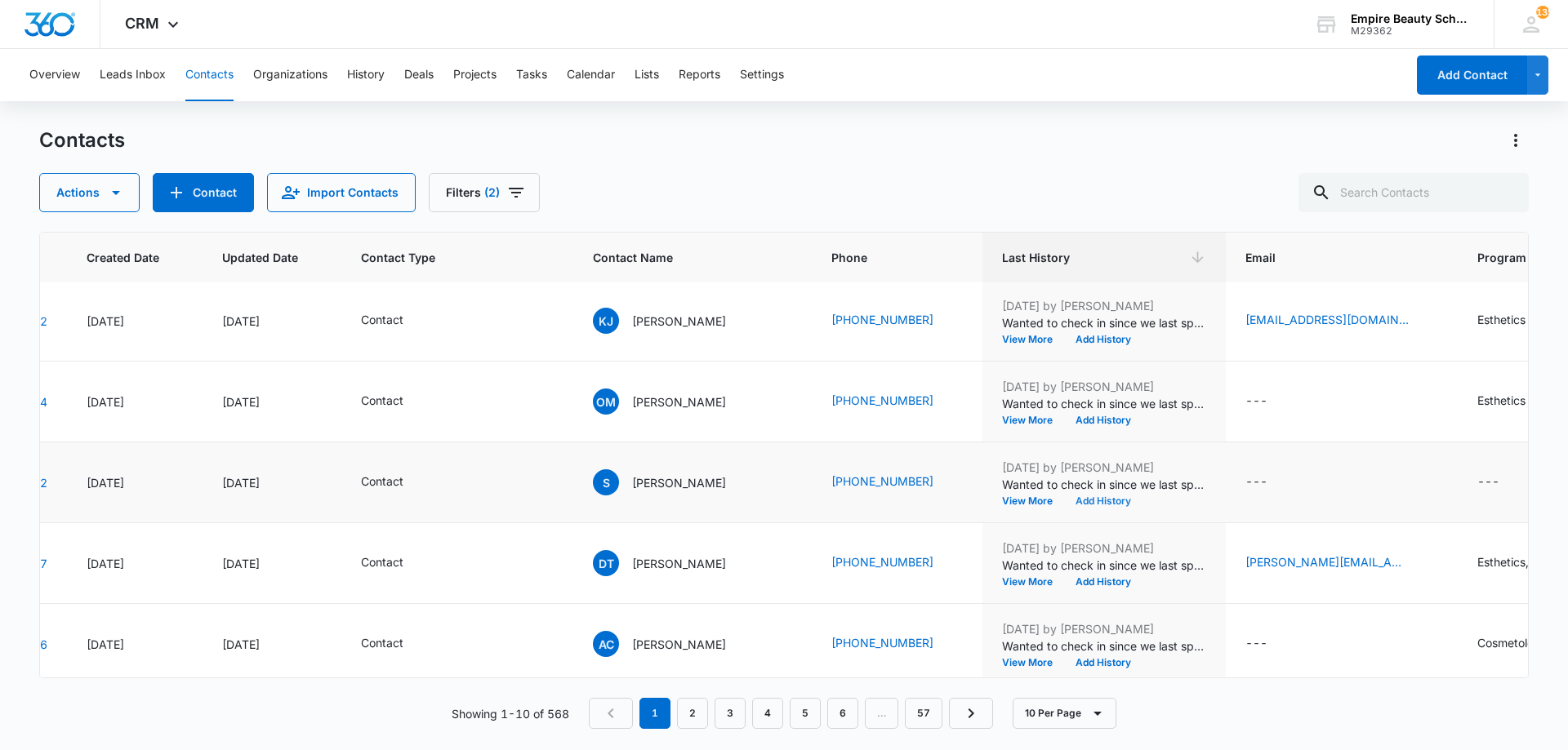
click at [1064, 504] on button "Add History" at bounding box center [1103, 501] width 78 height 10
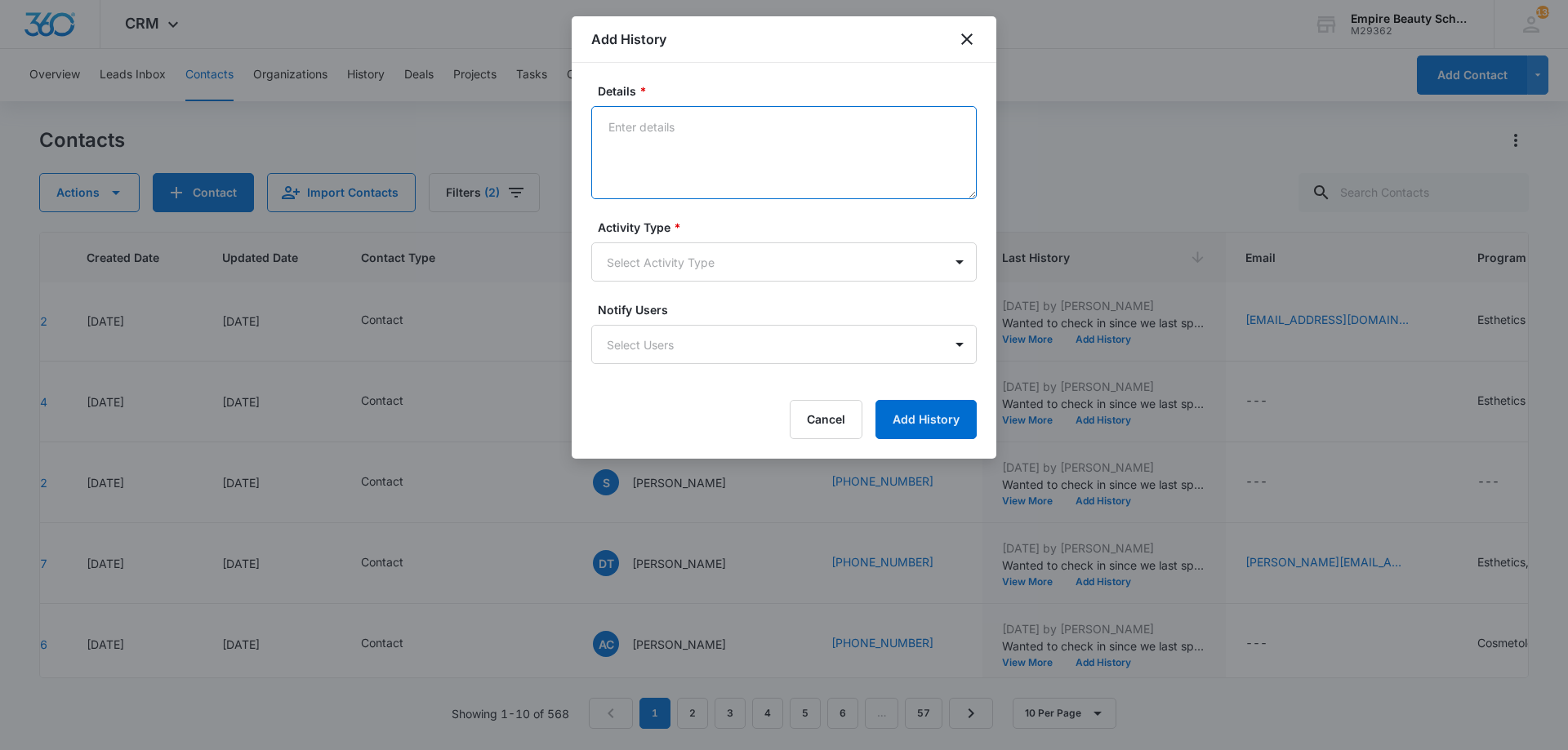
paste textarea "BYOE Invite"
type textarea "BYOE Invite"
click at [697, 277] on body "CRM Apps Forms CRM Email Shop Payments POS Files Brand Settings Empire Beauty S…" at bounding box center [784, 375] width 1568 height 750
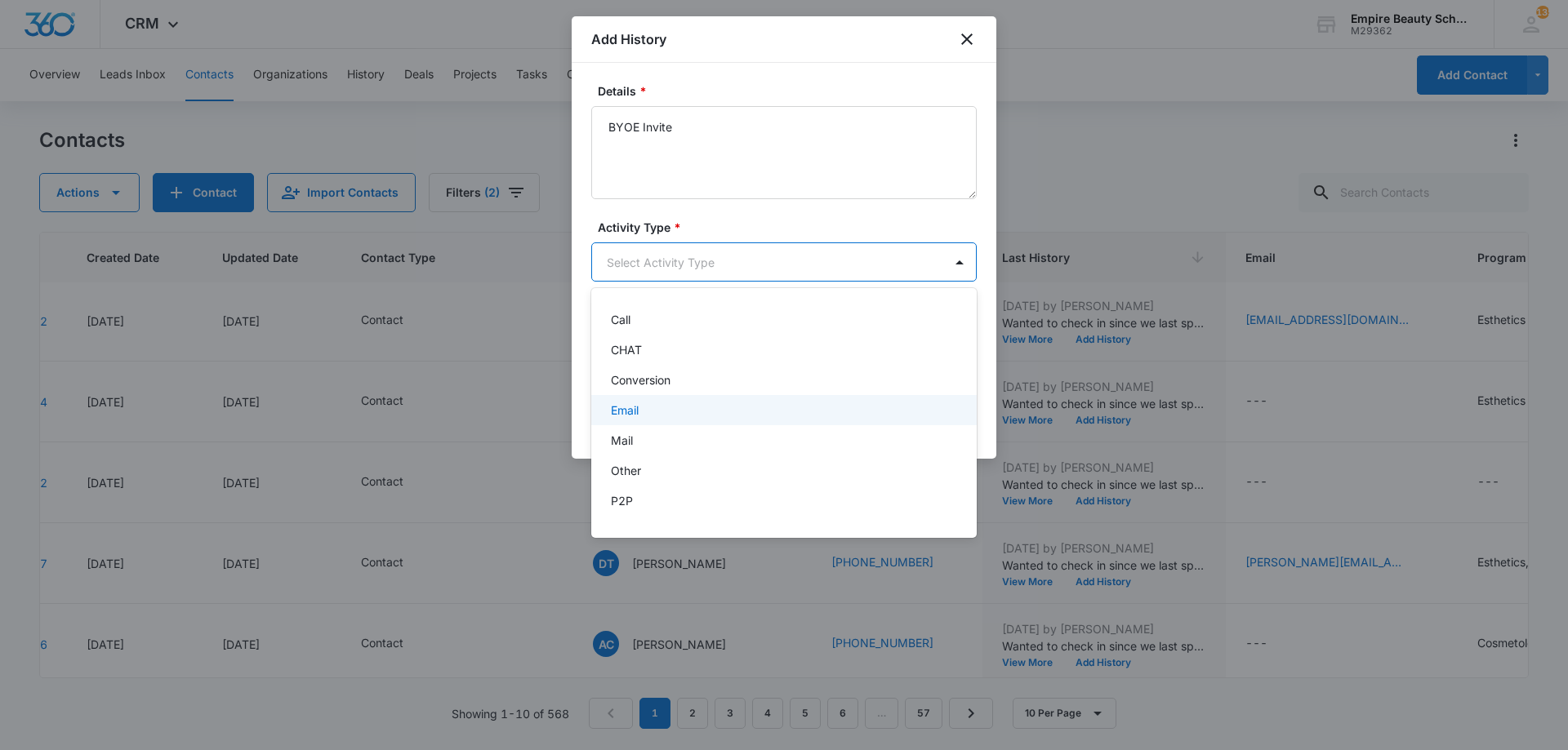
scroll to position [85, 0]
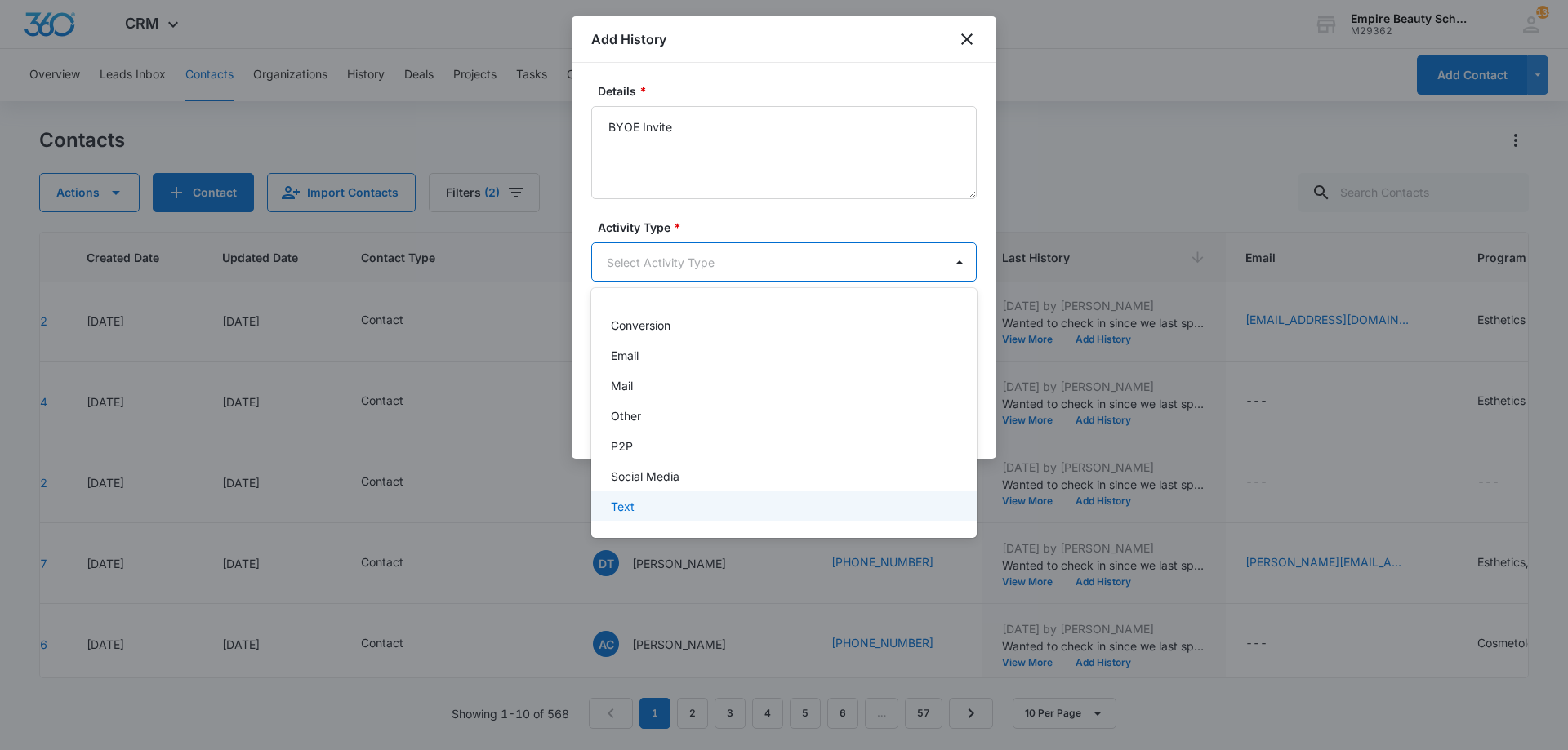
click at [645, 502] on div "Text" at bounding box center [782, 506] width 343 height 17
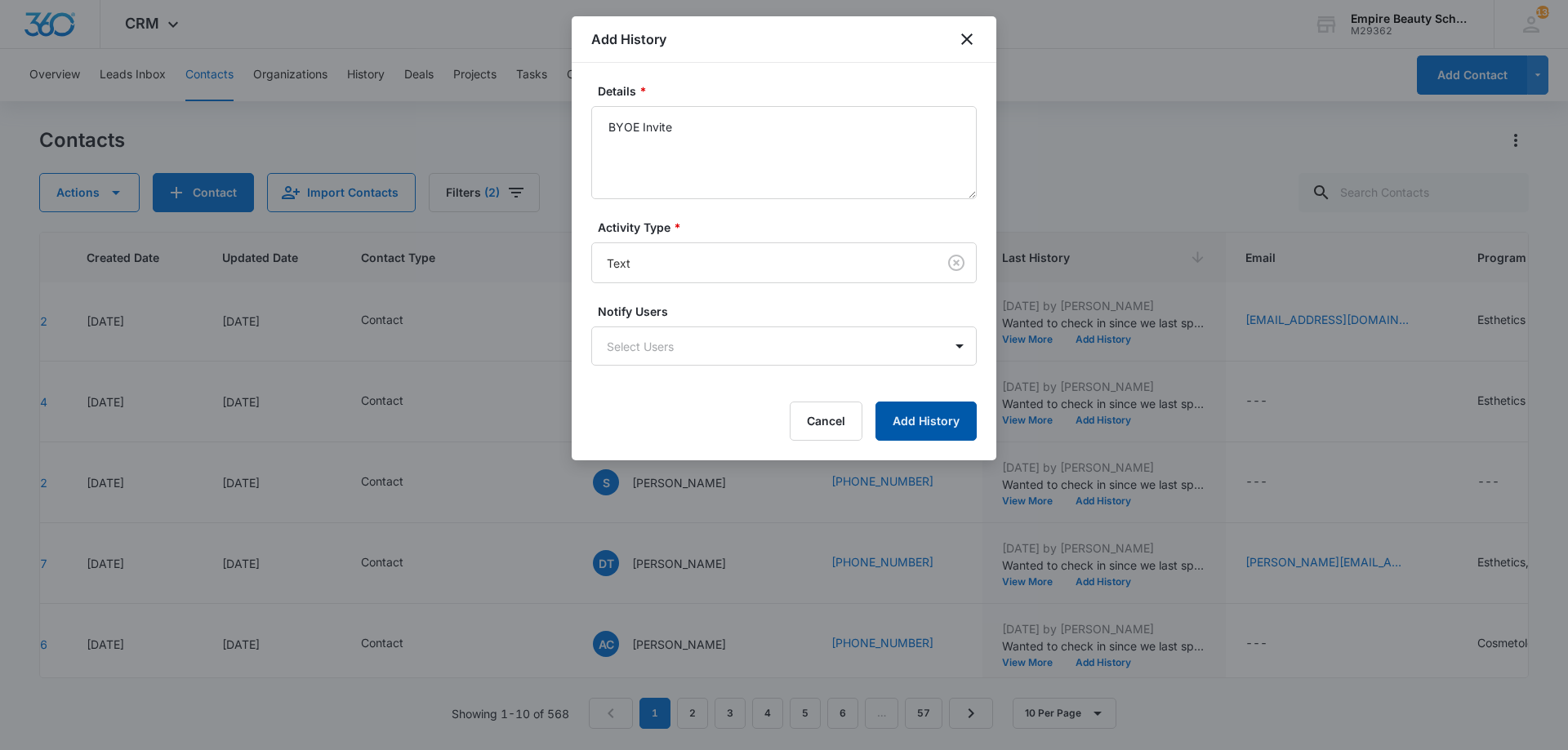
click at [915, 418] on button "Add History" at bounding box center [925, 421] width 101 height 39
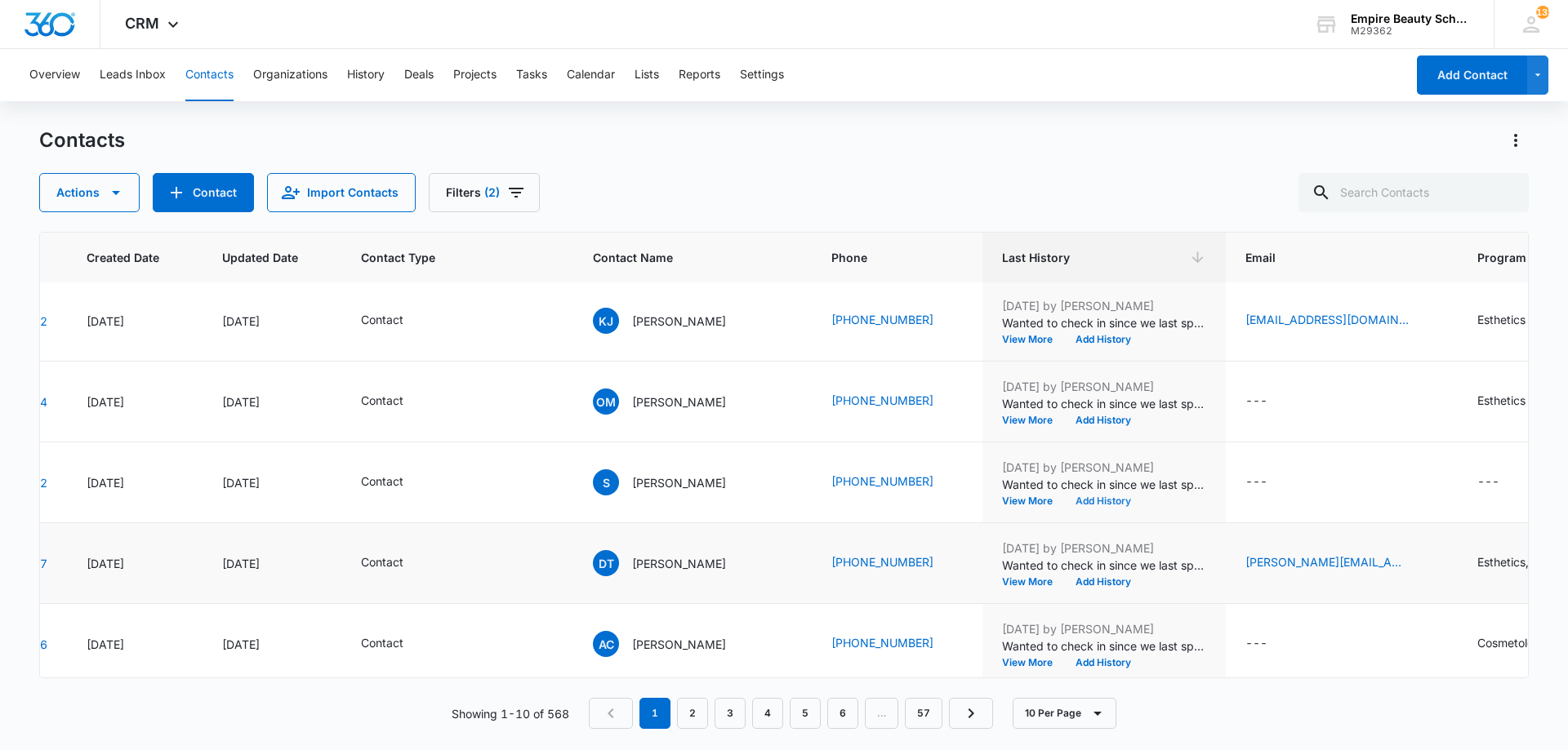
scroll to position [426, 112]
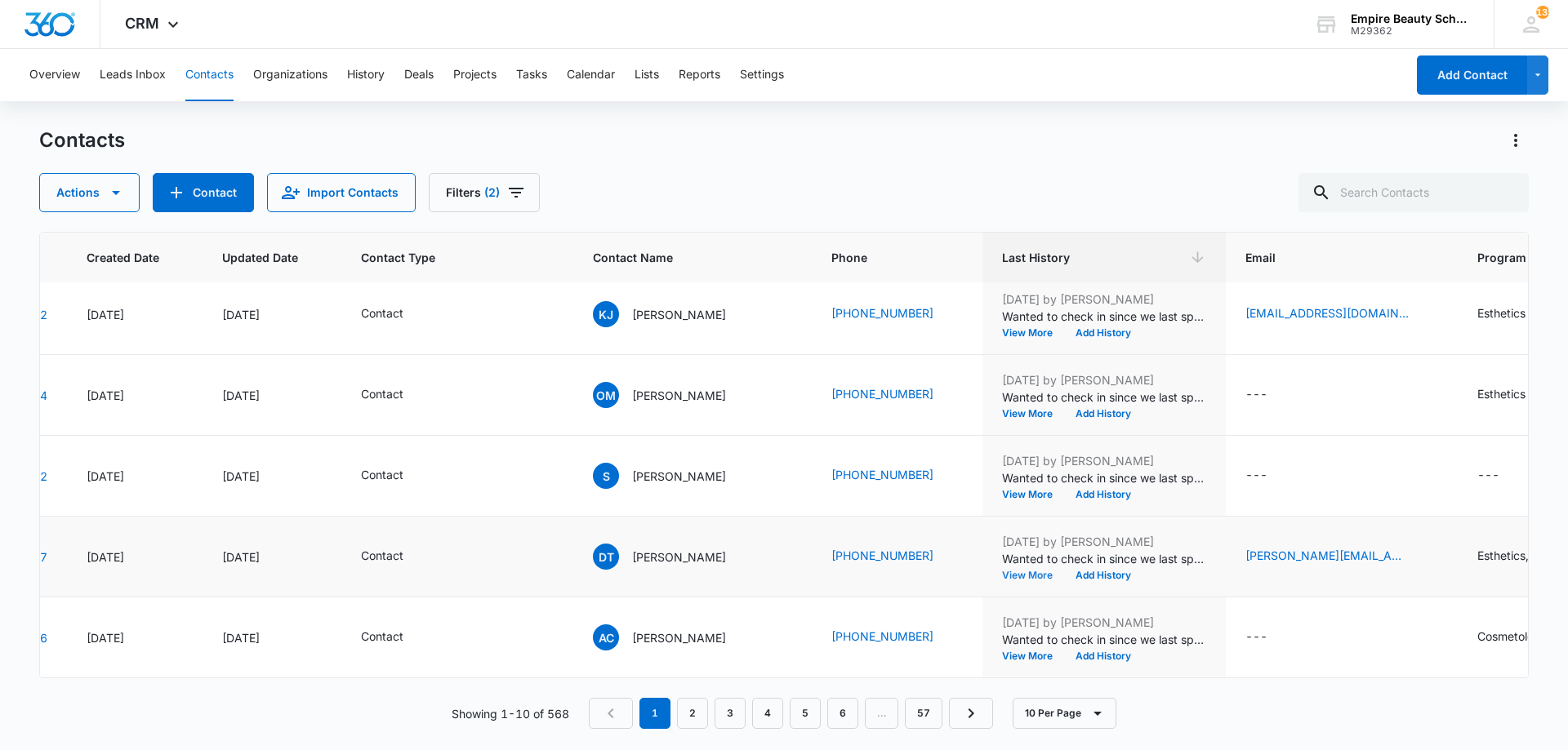
click at [1002, 571] on button "View More" at bounding box center [1033, 575] width 62 height 10
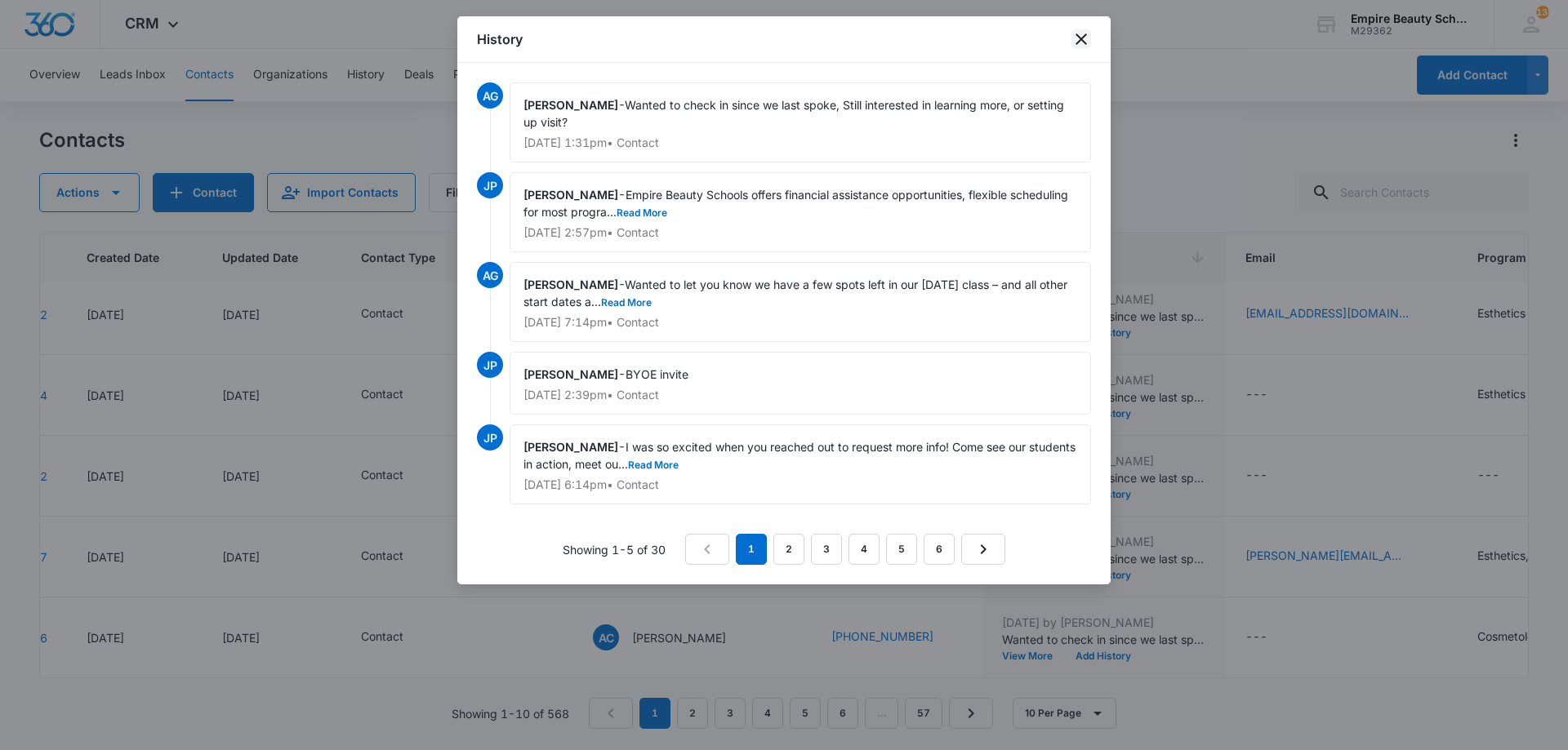
click at [1084, 39] on icon "close" at bounding box center [1081, 39] width 19 height 19
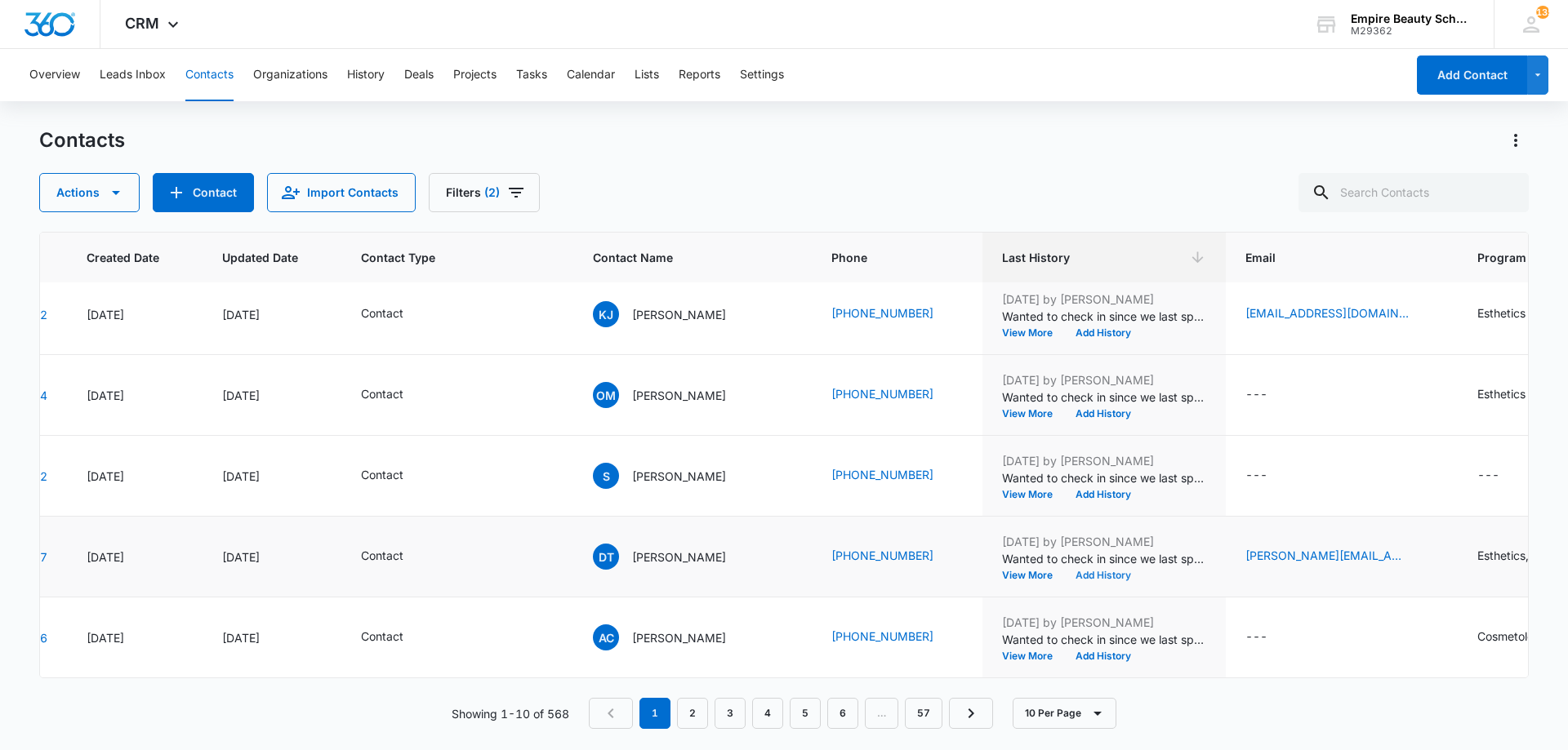
click at [1065, 571] on button "Add History" at bounding box center [1103, 575] width 78 height 10
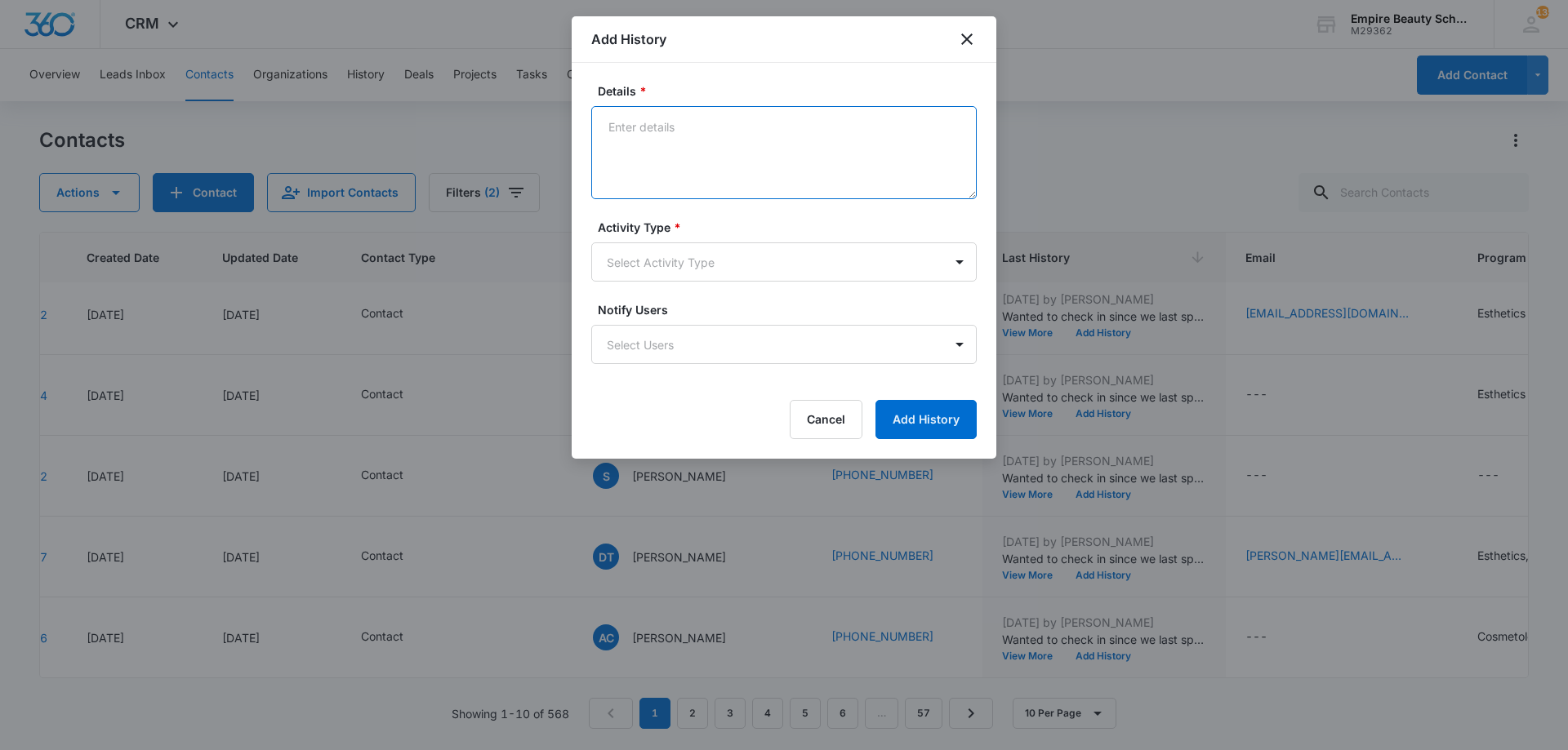
click at [725, 160] on textarea "Details *" at bounding box center [784, 152] width 385 height 93
paste textarea "BYOE Invite"
type textarea "BYOE Invite"
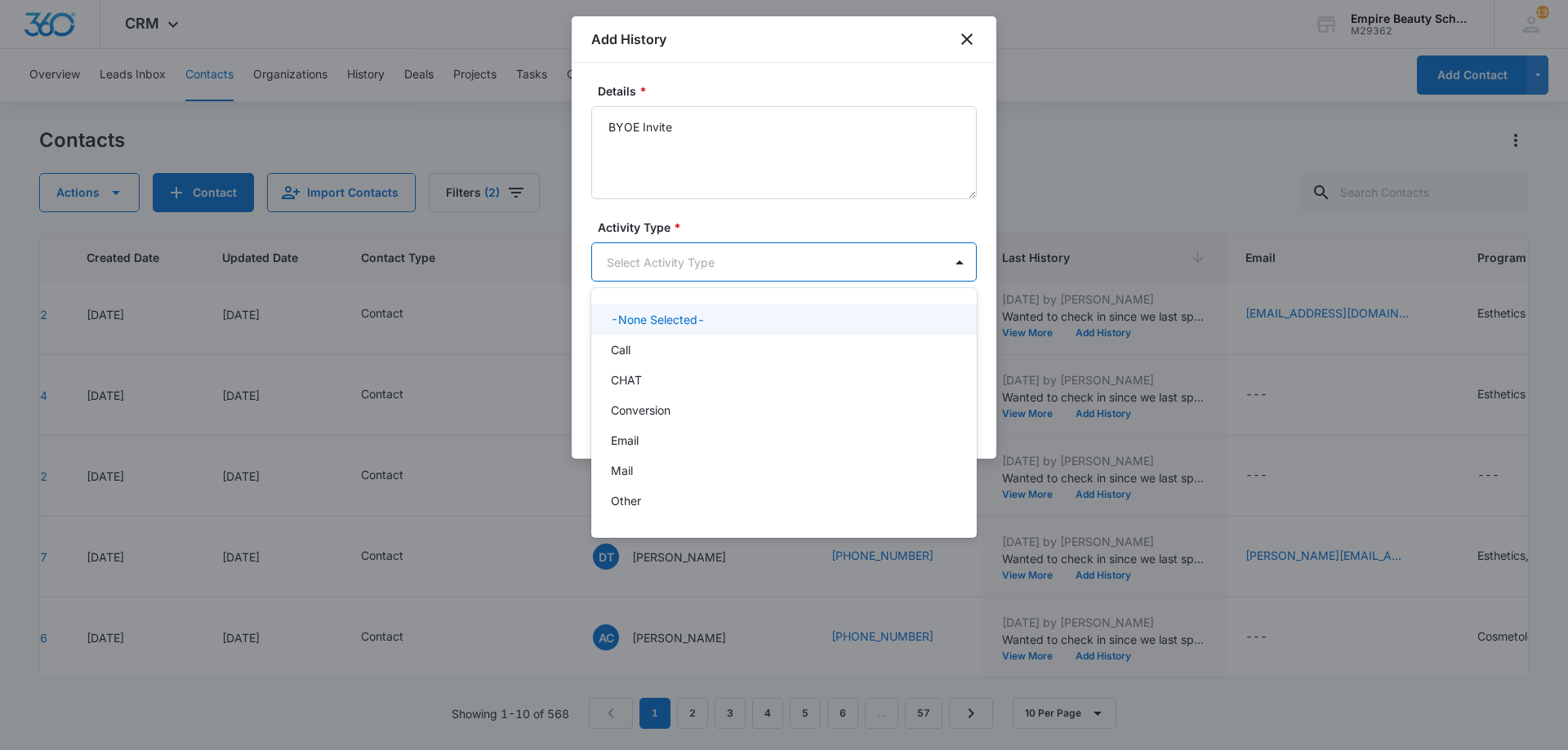
click at [720, 271] on body "CRM Apps Forms CRM Email Shop Payments POS Files Brand Settings Empire Beauty S…" at bounding box center [784, 375] width 1568 height 750
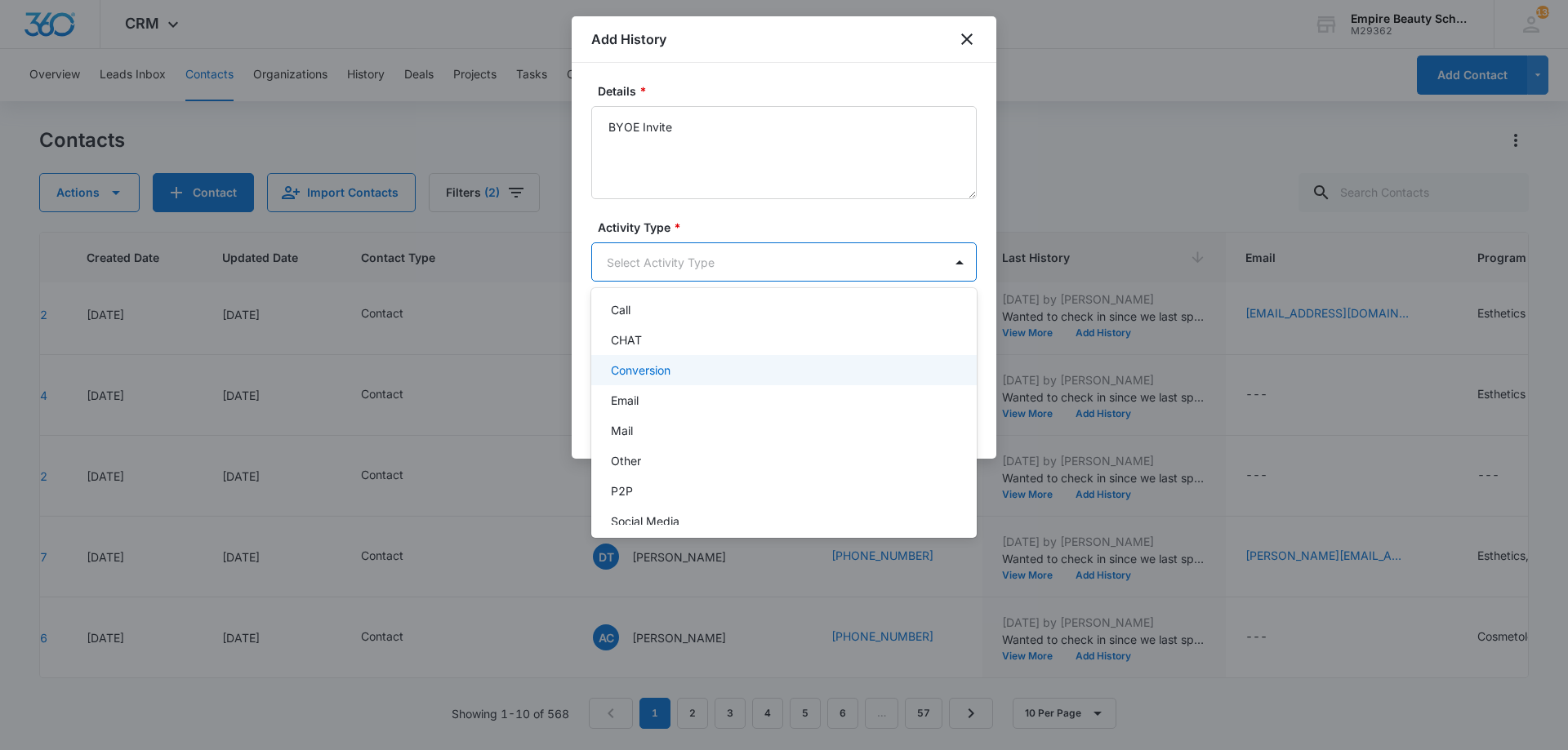
scroll to position [85, 0]
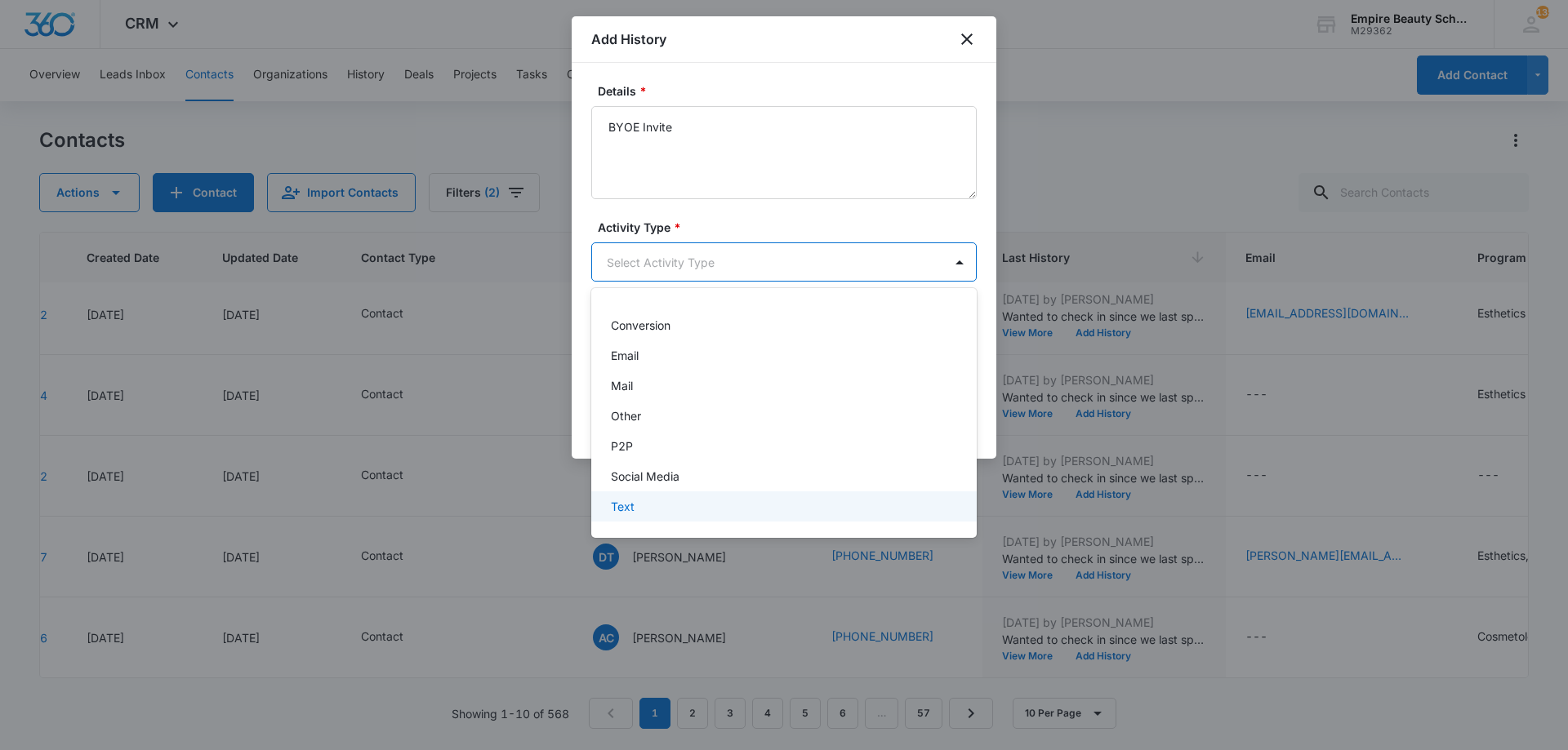
click at [649, 511] on div "Text" at bounding box center [782, 506] width 343 height 17
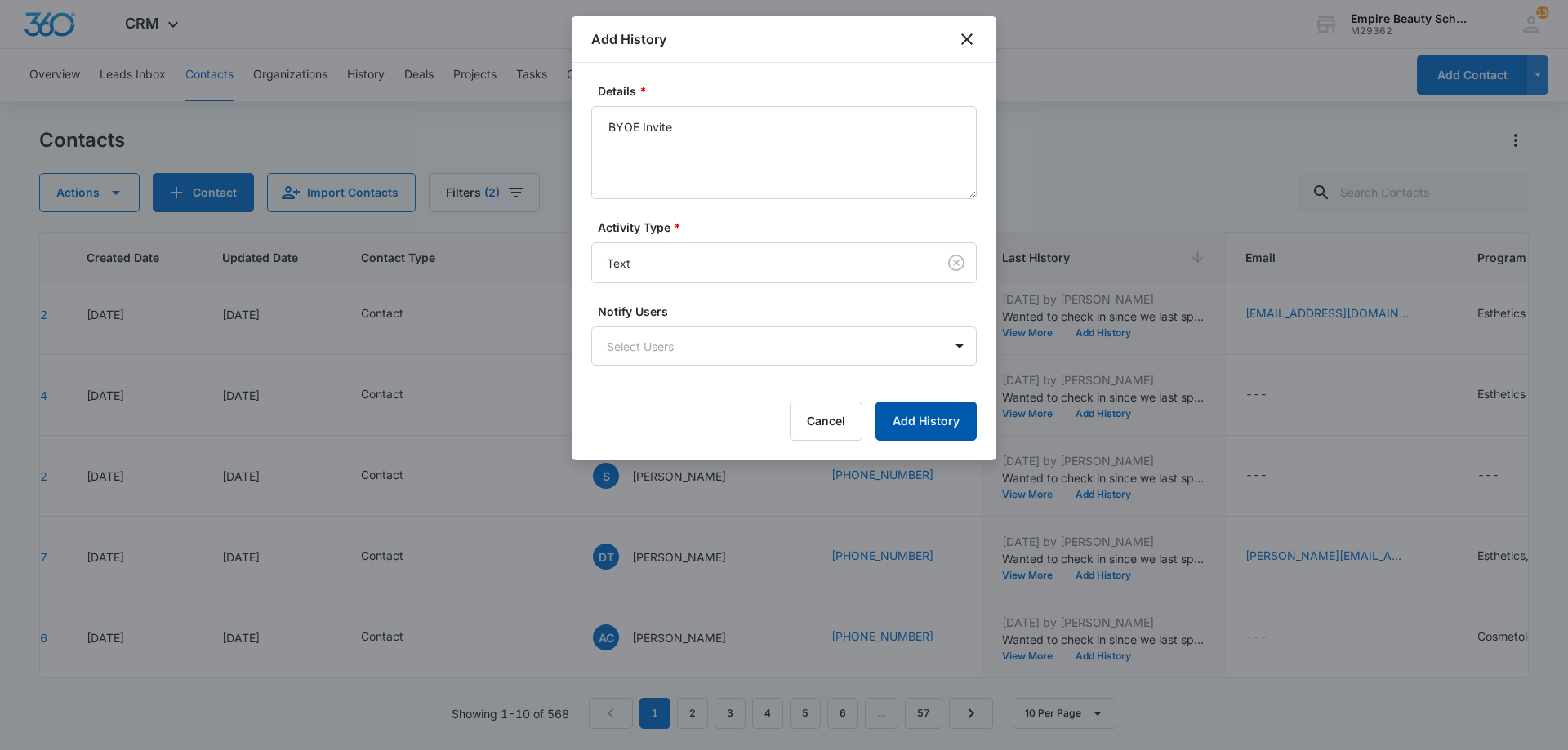
click at [915, 413] on button "Add History" at bounding box center [925, 421] width 101 height 39
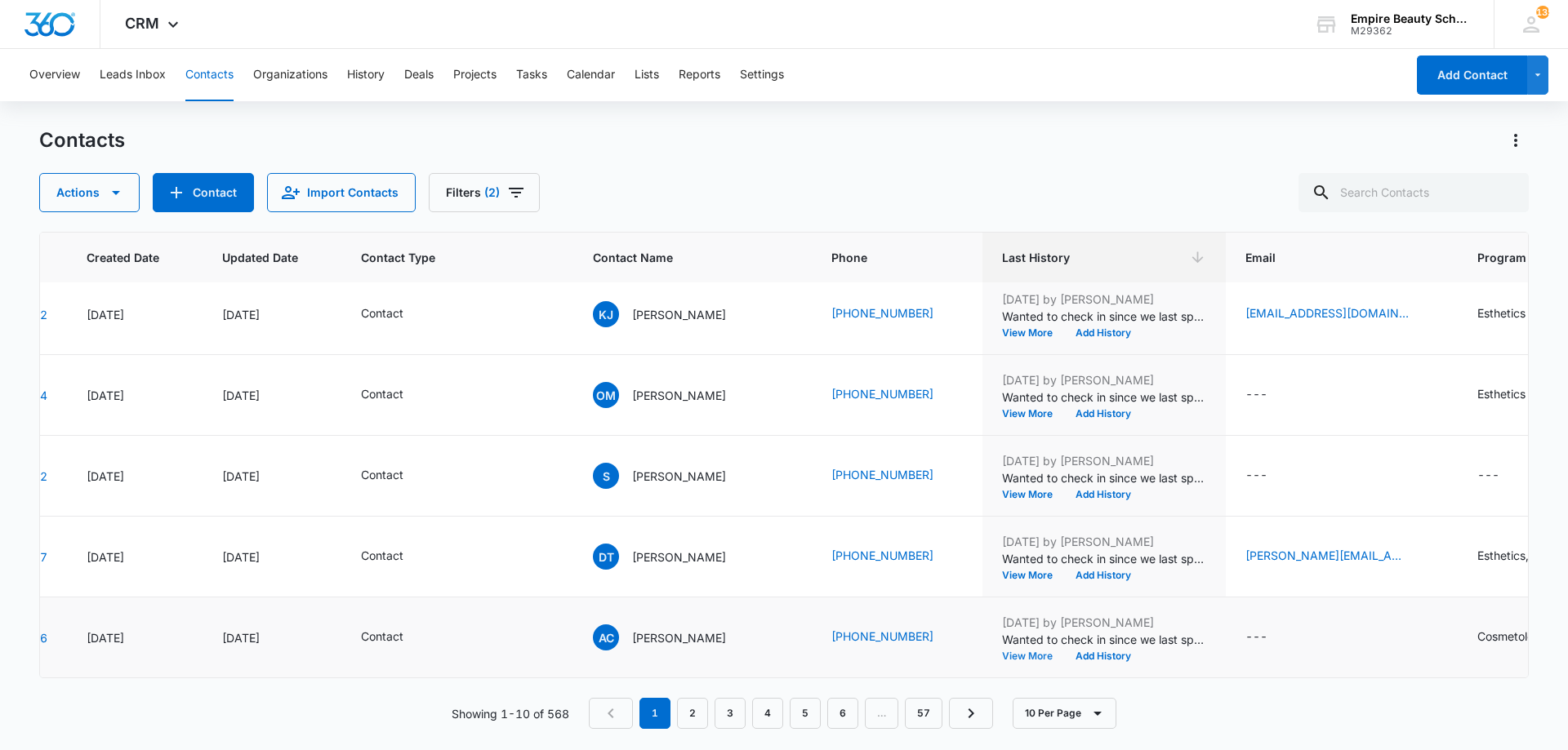
click at [1002, 651] on button "View More" at bounding box center [1033, 656] width 62 height 10
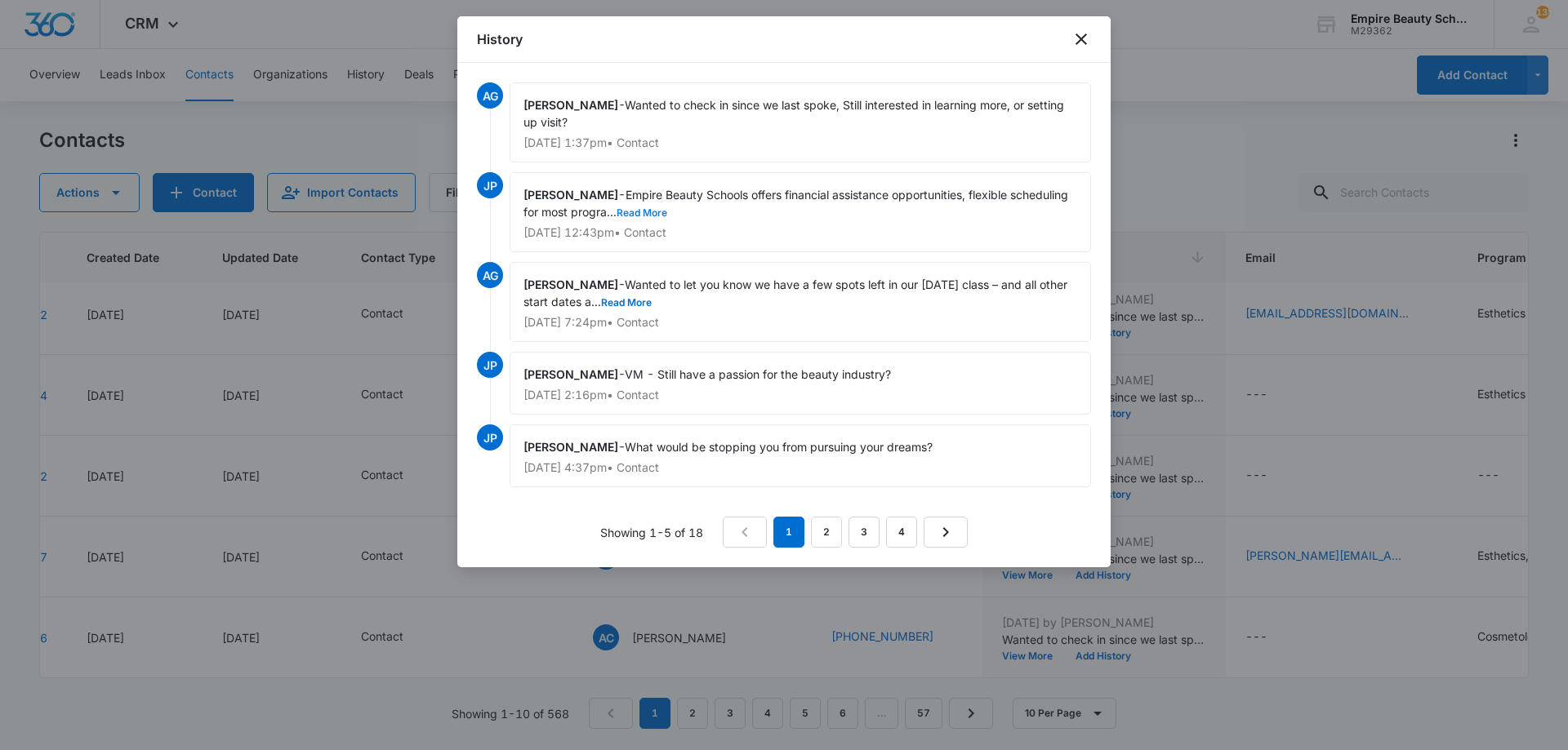
click at [667, 209] on button "Read More" at bounding box center [641, 212] width 50 height 10
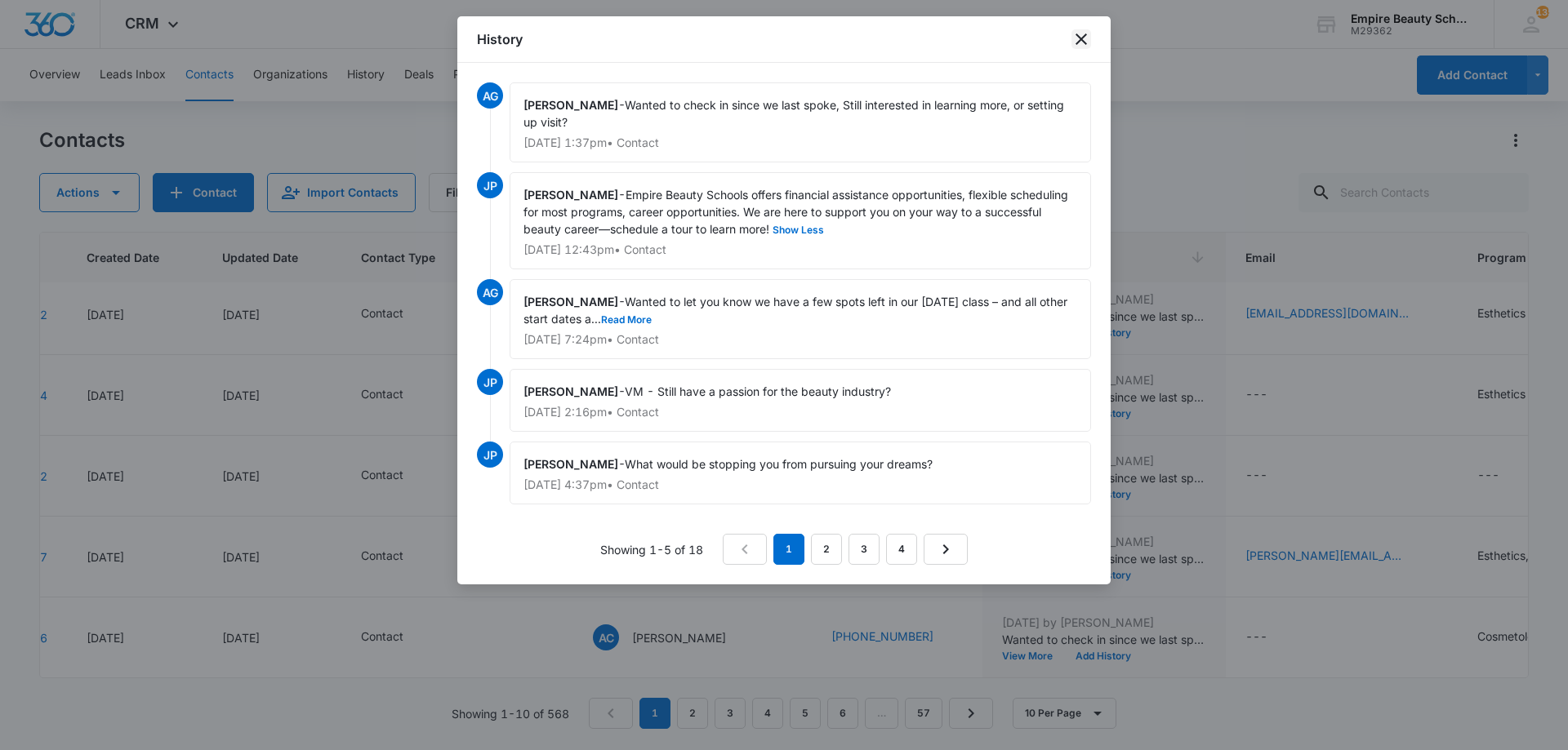
click at [1081, 39] on icon "close" at bounding box center [1081, 39] width 11 height 11
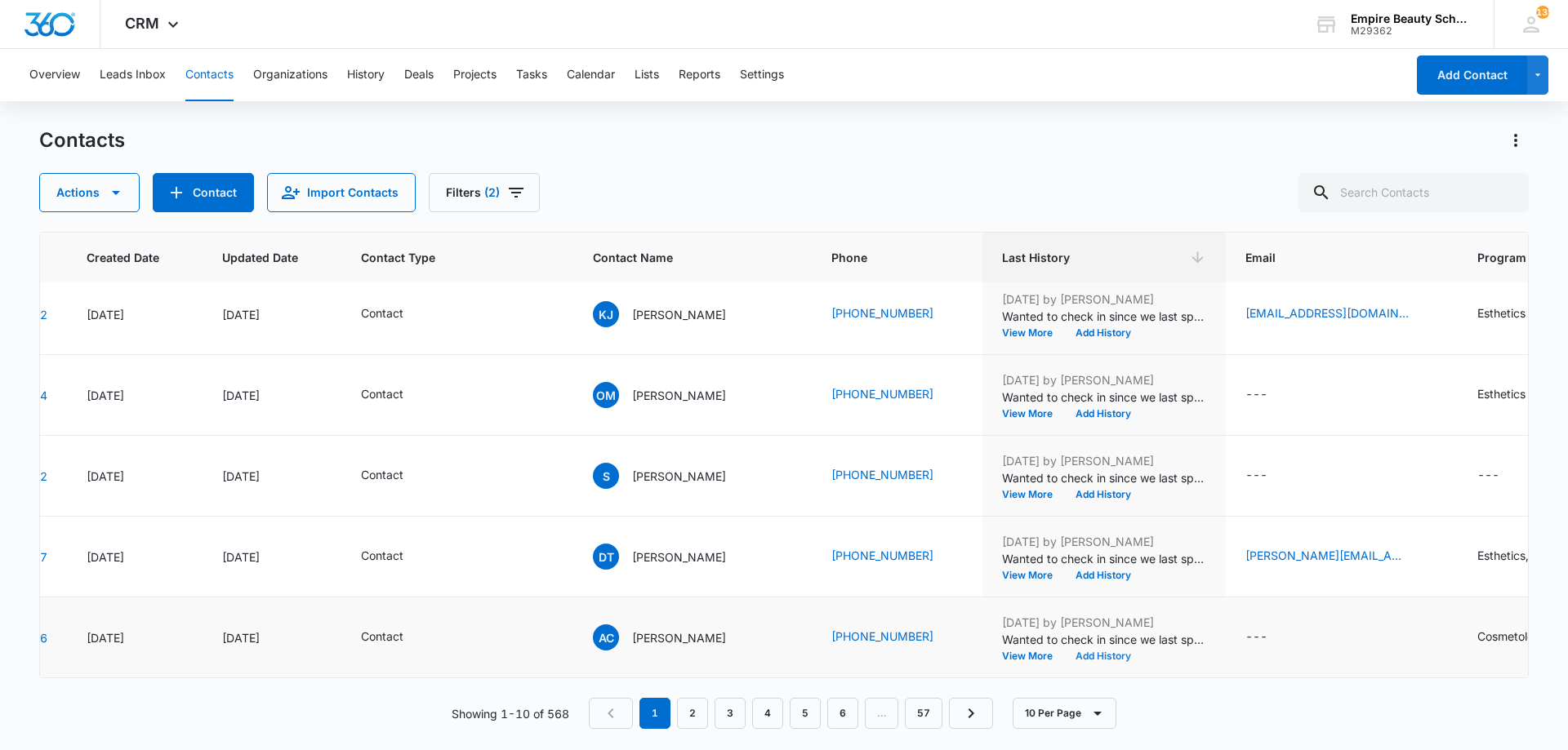
click at [1064, 651] on button "Add History" at bounding box center [1103, 656] width 78 height 10
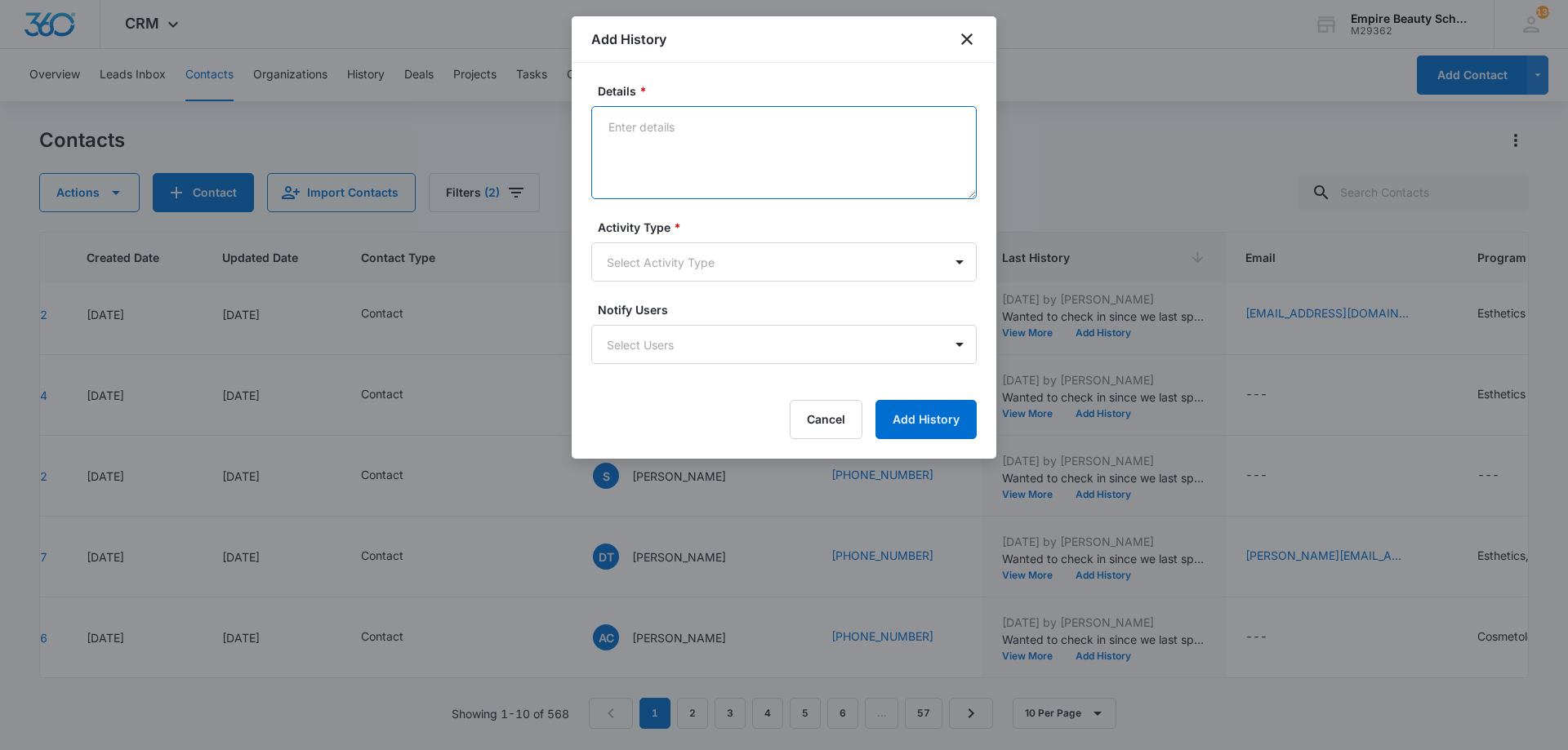
paste textarea "BYOE Invite"
type textarea "BYOE Invite"
click at [687, 253] on body "CRM Apps Forms CRM Email Shop Payments POS Files Brand Settings Empire Beauty S…" at bounding box center [784, 375] width 1568 height 750
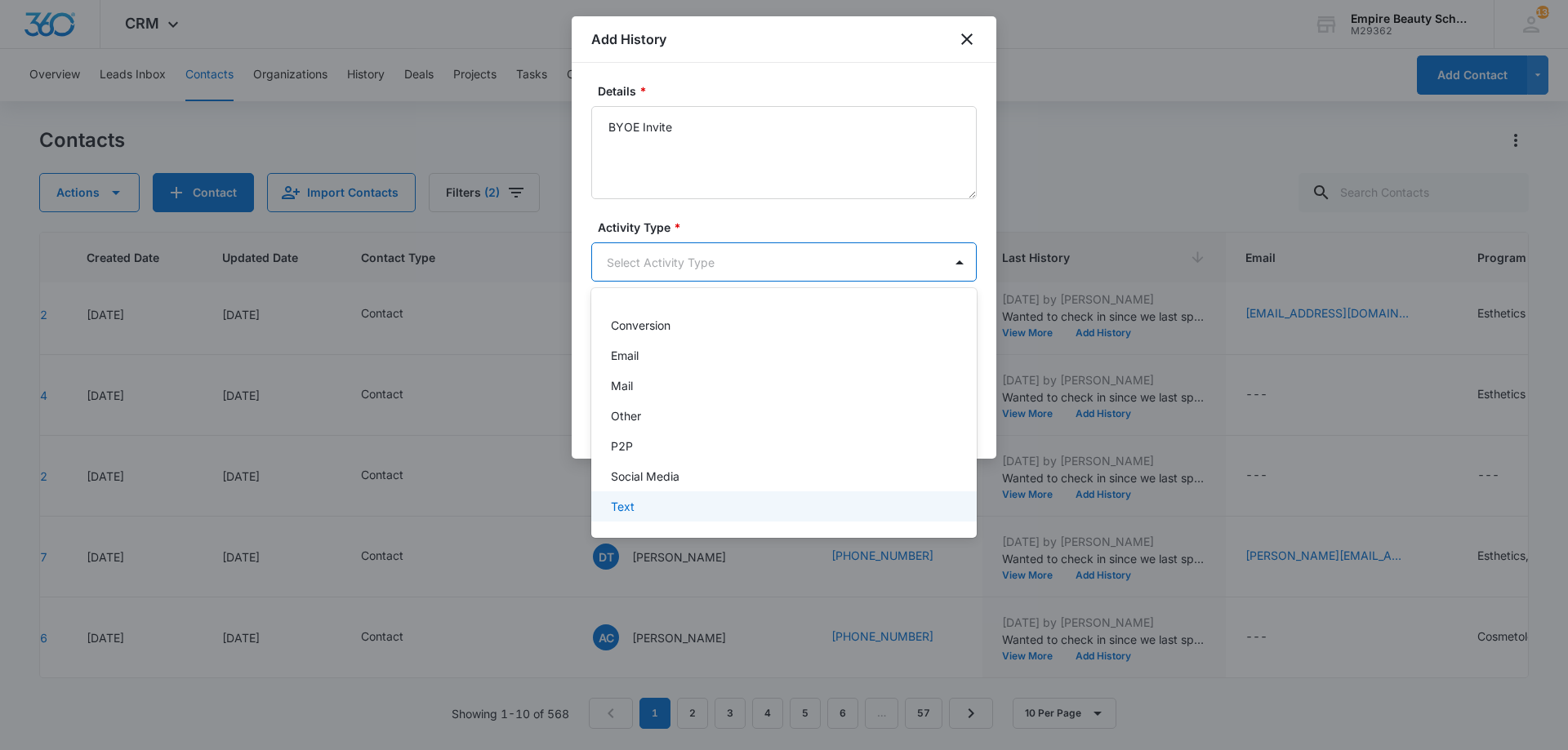
click at [645, 509] on div "Text" at bounding box center [782, 506] width 343 height 17
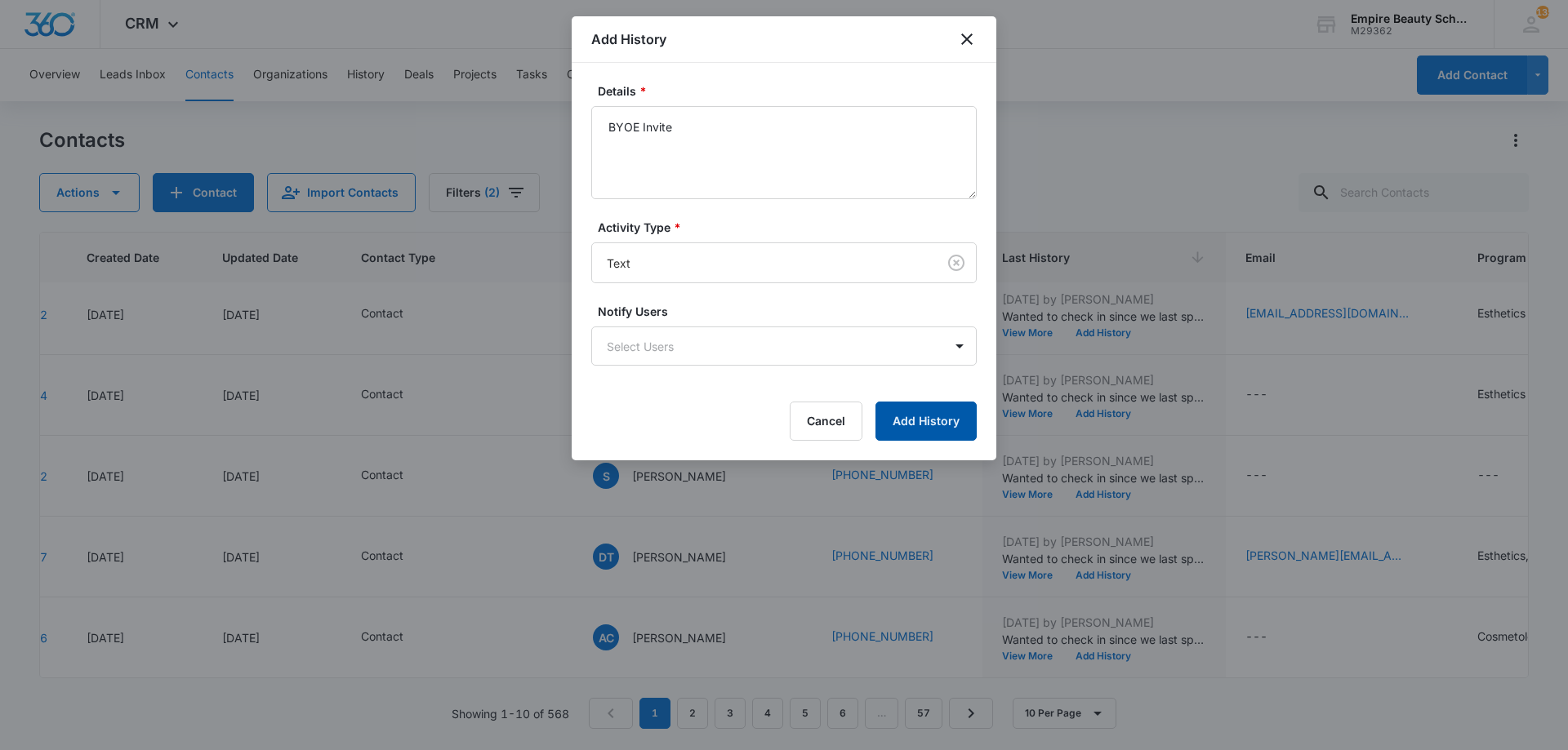
click at [904, 421] on button "Add History" at bounding box center [925, 421] width 101 height 39
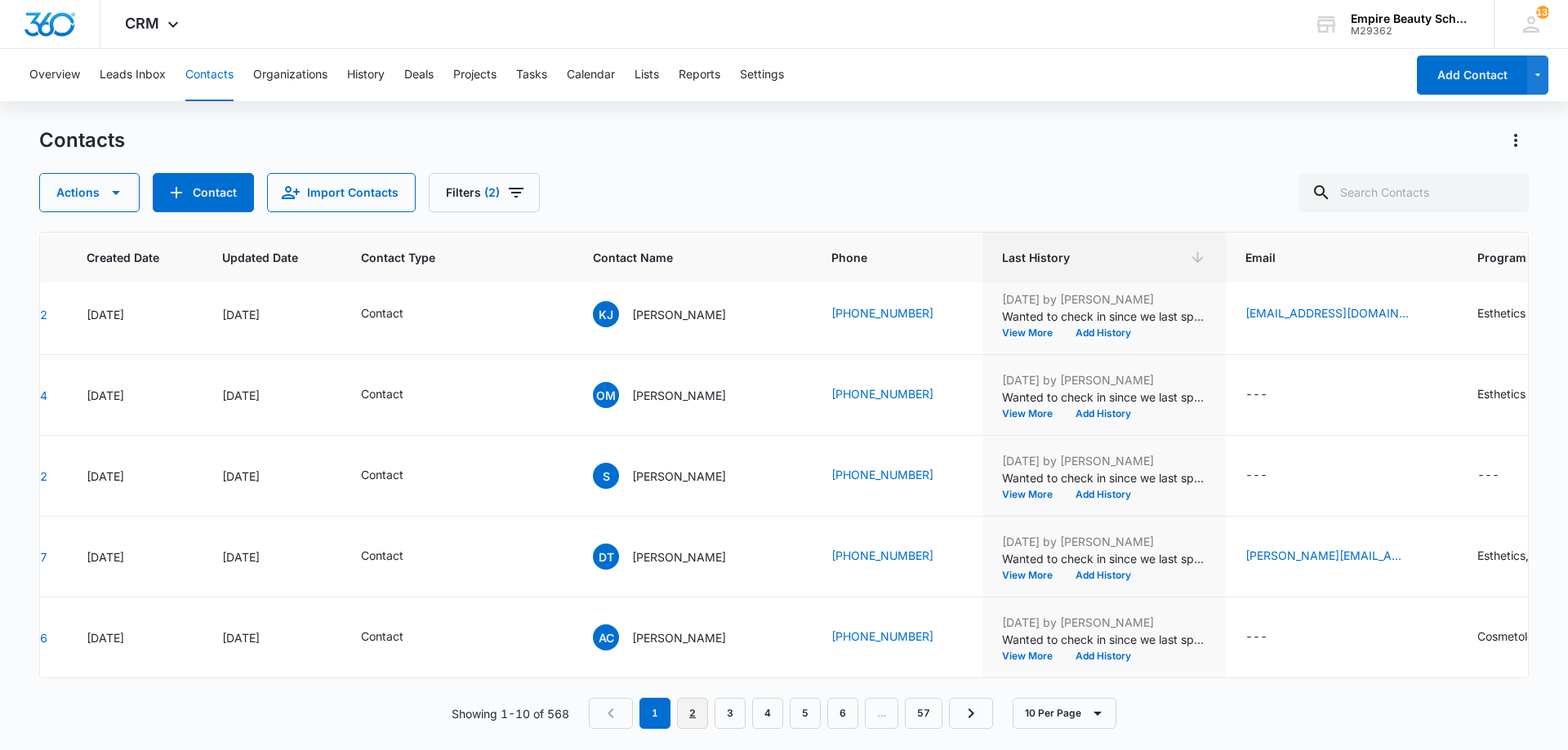
click at [700, 716] on link "2" at bounding box center [692, 713] width 31 height 31
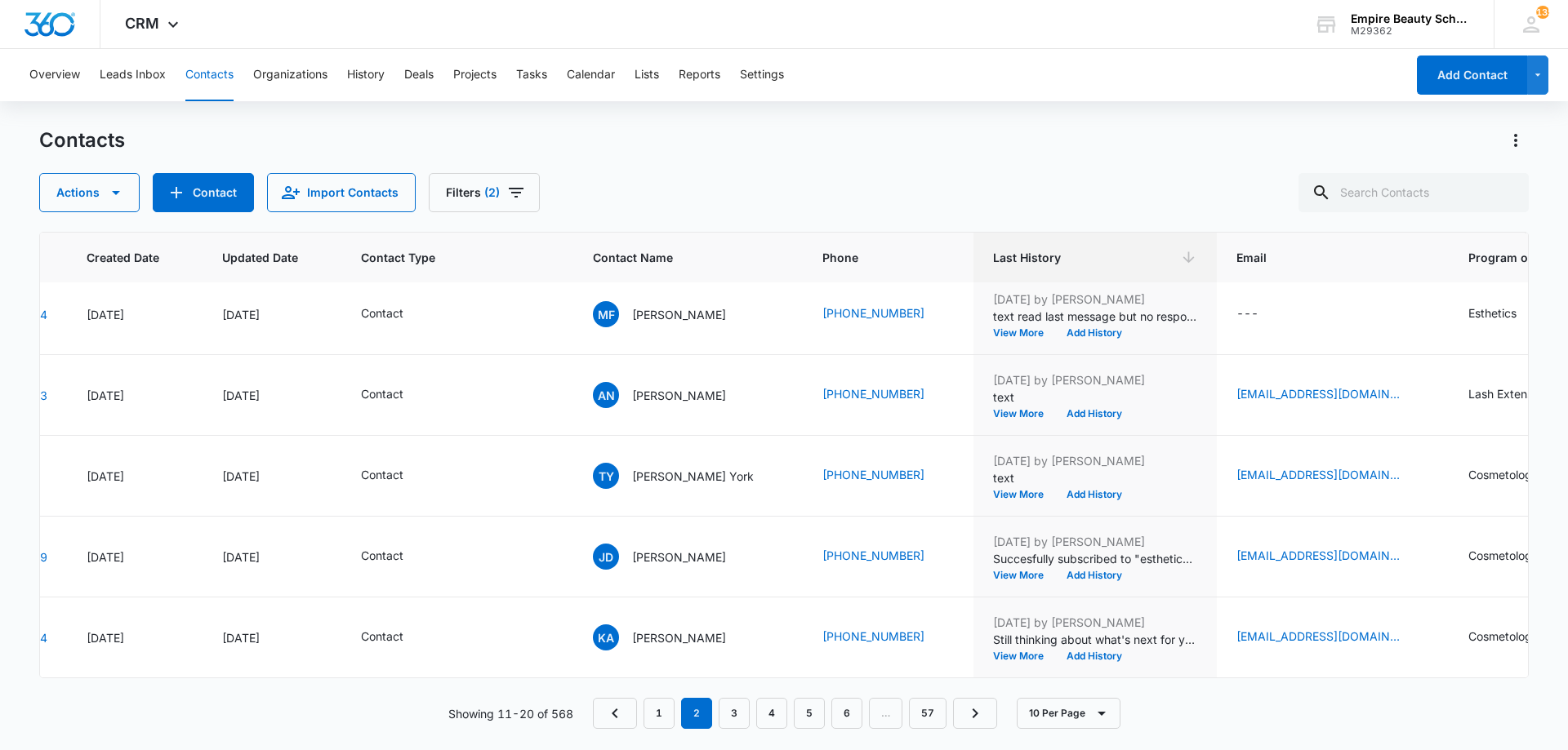
scroll to position [0, 112]
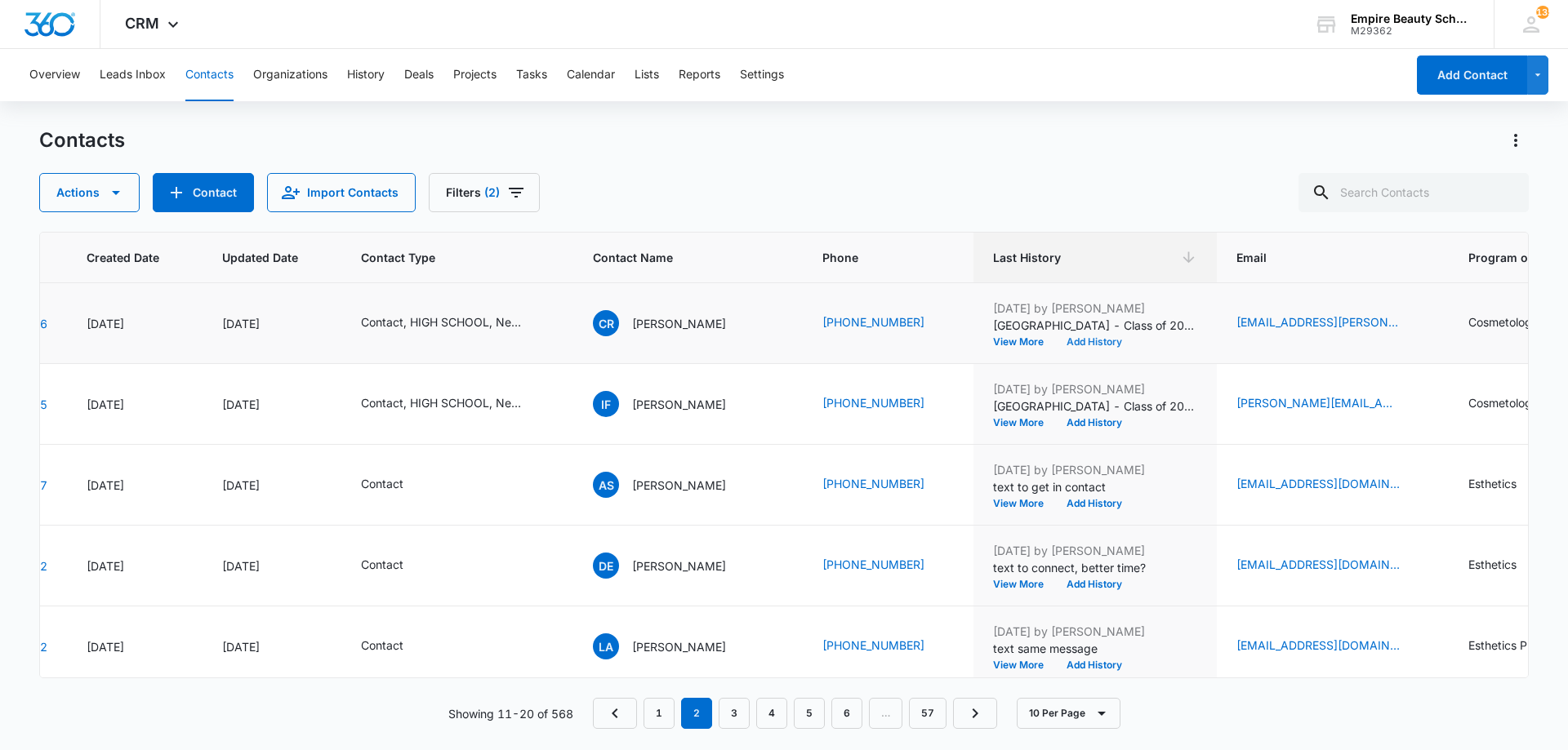
click at [1055, 338] on button "Add History" at bounding box center [1094, 342] width 78 height 10
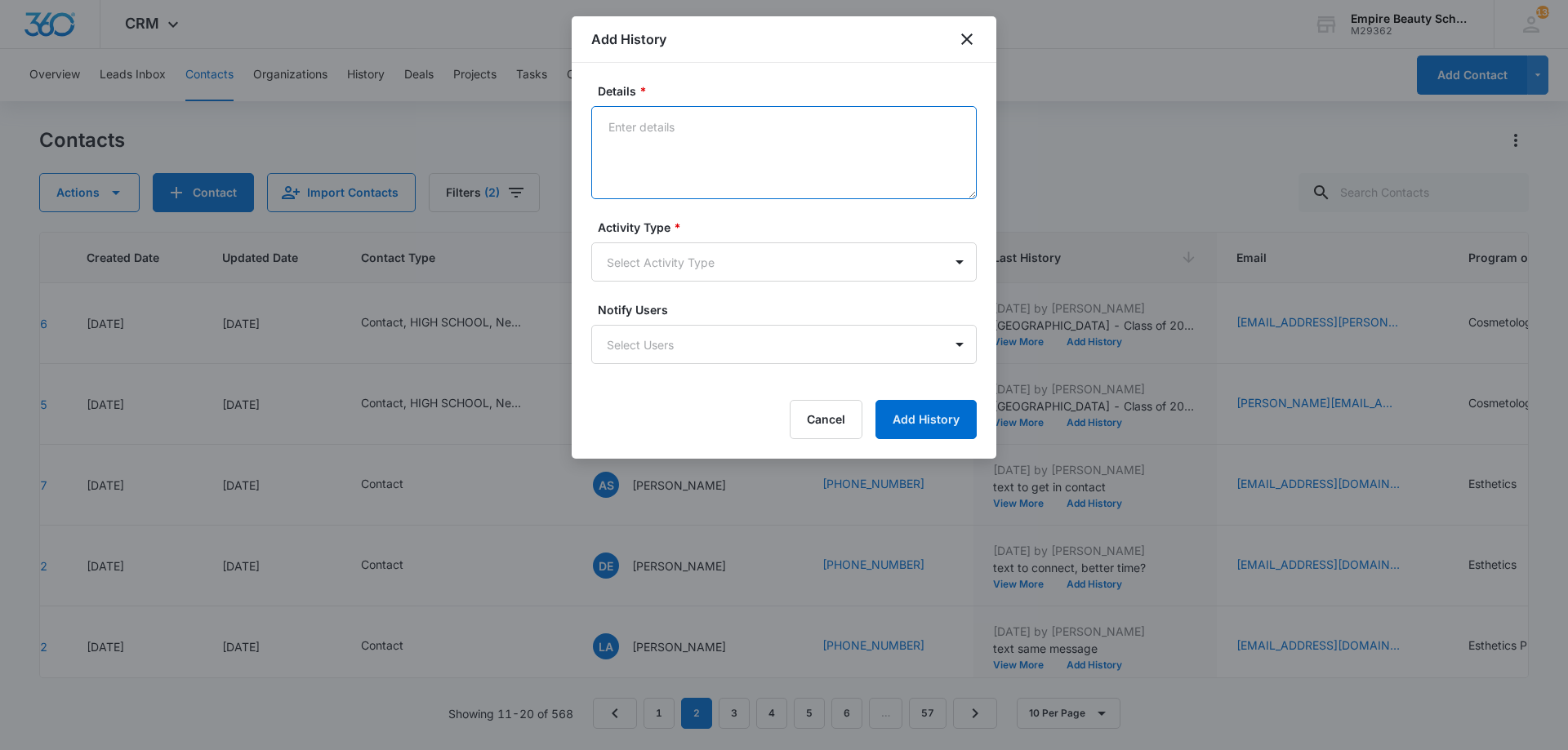
paste textarea "BYOE Invite"
type textarea "BYOE Invite"
click at [705, 248] on body "CRM Apps Forms CRM Email Shop Payments POS Files Brand Settings Empire Beauty S…" at bounding box center [784, 375] width 1568 height 750
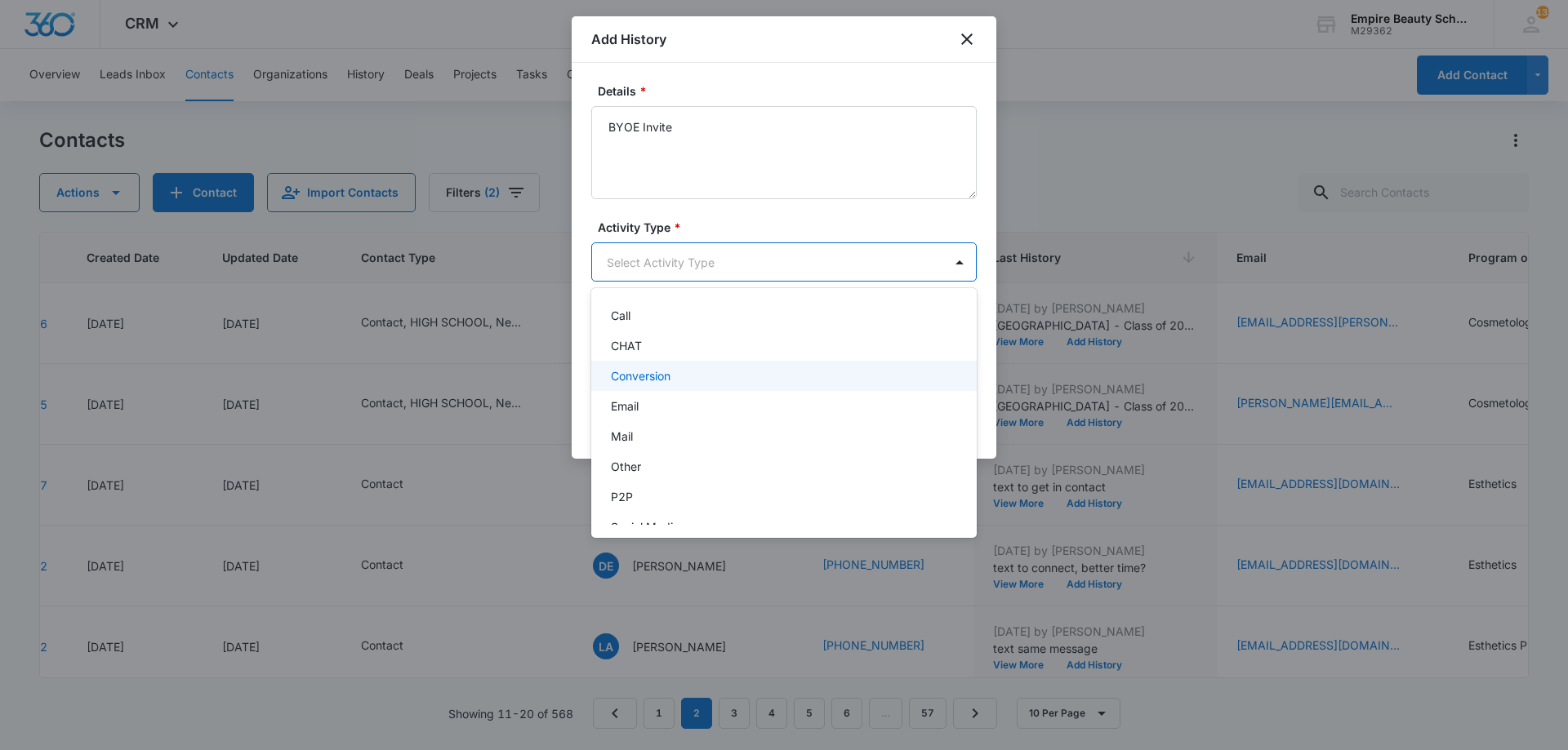
scroll to position [85, 0]
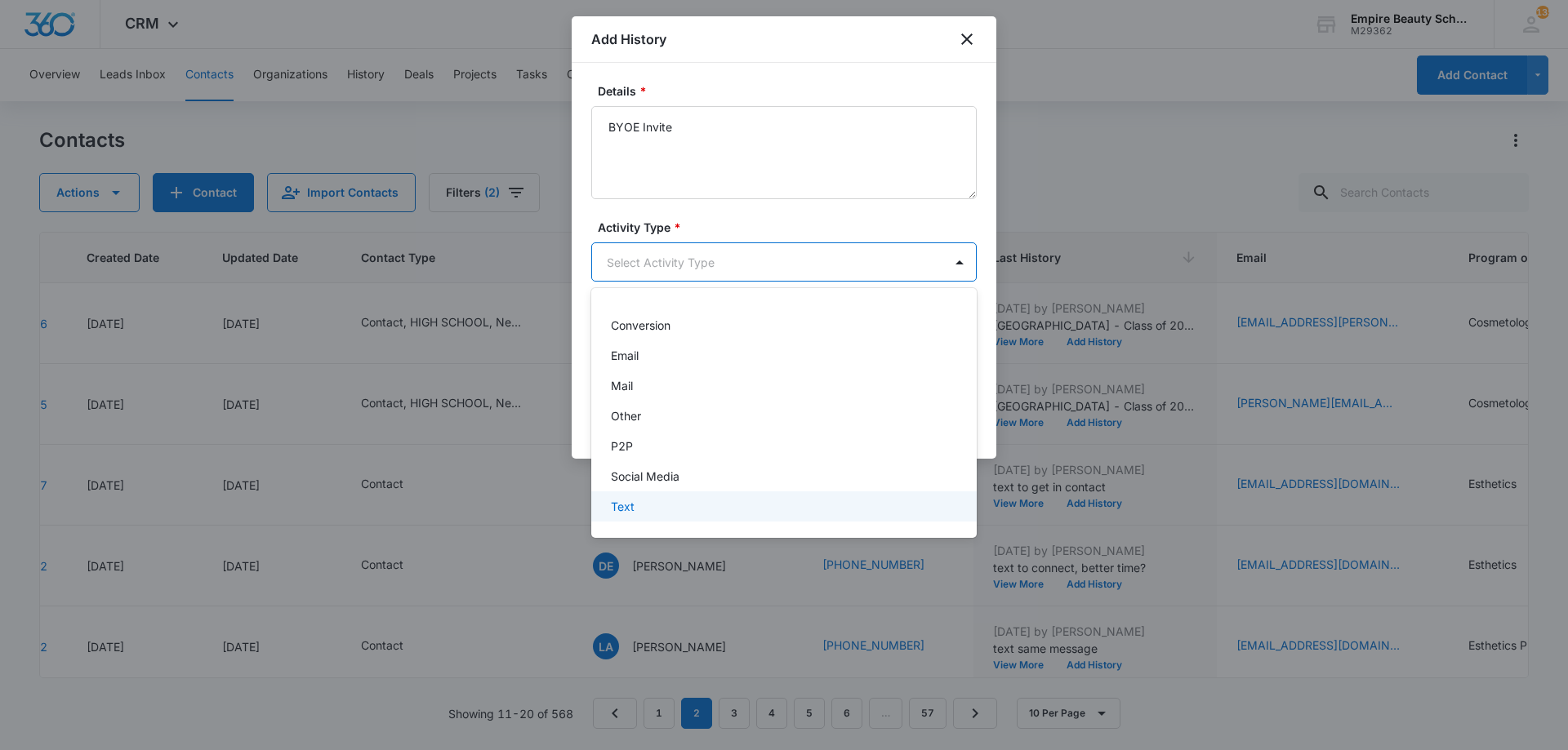
click at [630, 498] on p "Text" at bounding box center [622, 506] width 24 height 17
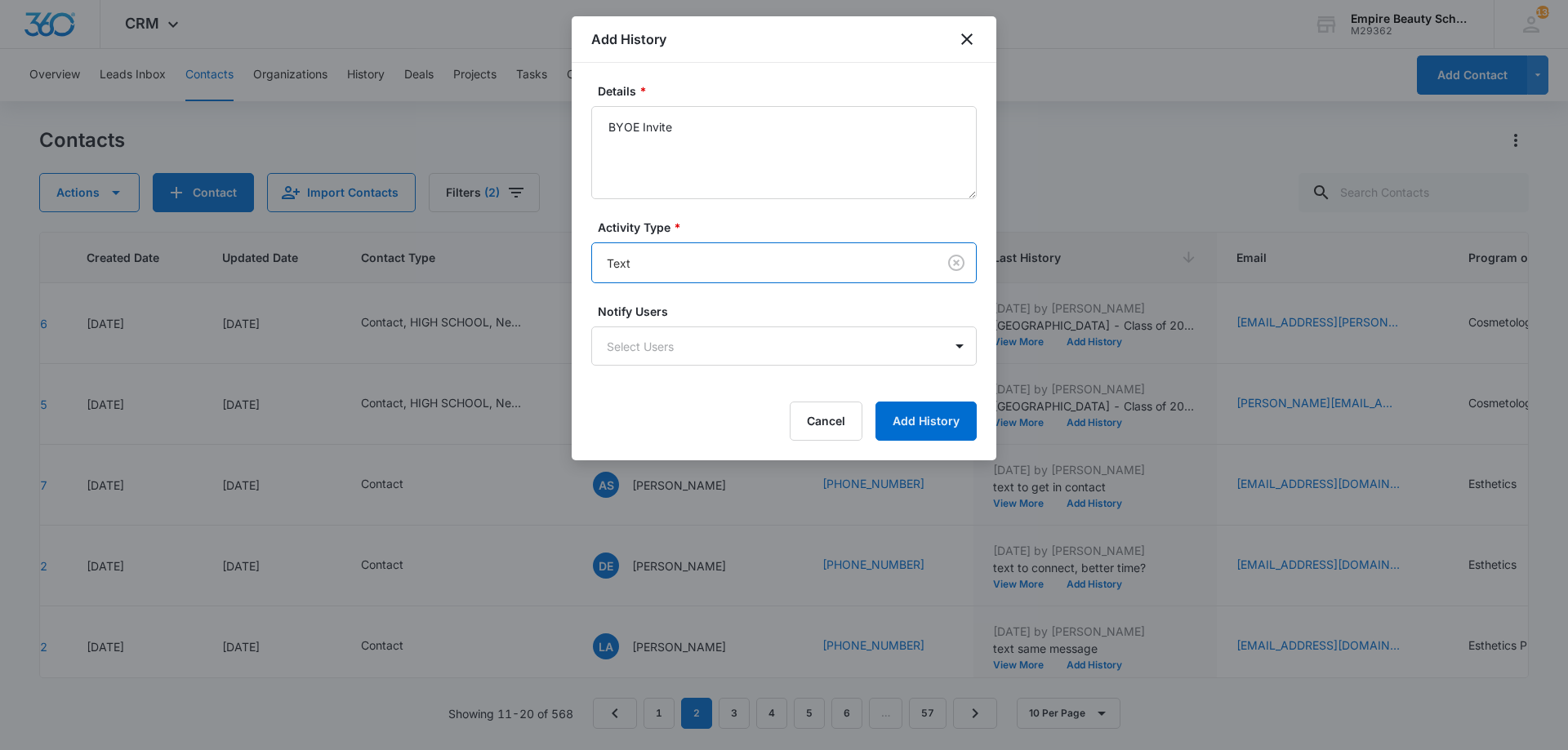
click at [961, 389] on form "Details * BYOE Invite Activity Type * option Text , selected. Text Notify Users…" at bounding box center [784, 262] width 385 height 359
click at [932, 415] on button "Add History" at bounding box center [925, 421] width 101 height 39
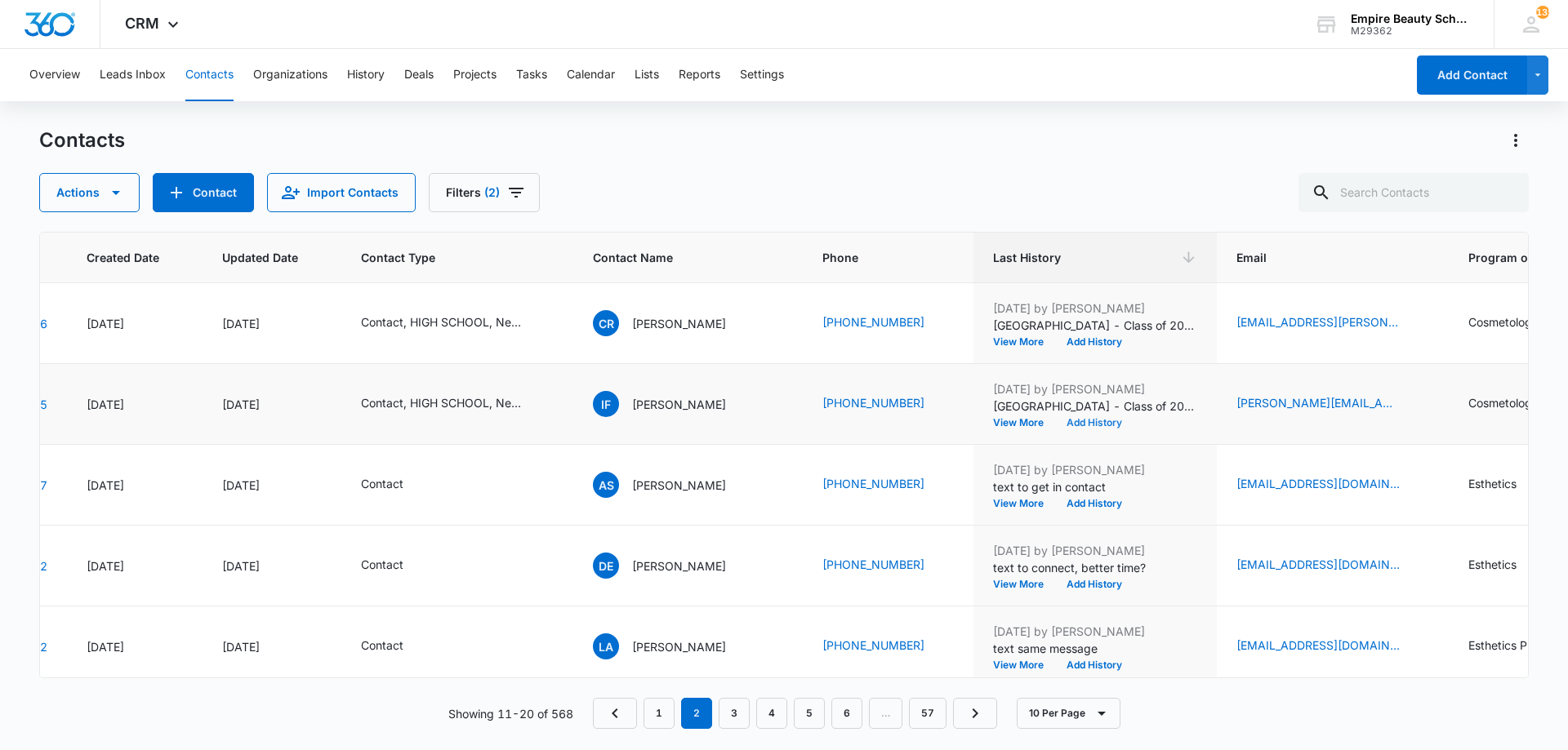
click at [1064, 426] on button "Add History" at bounding box center [1094, 422] width 78 height 10
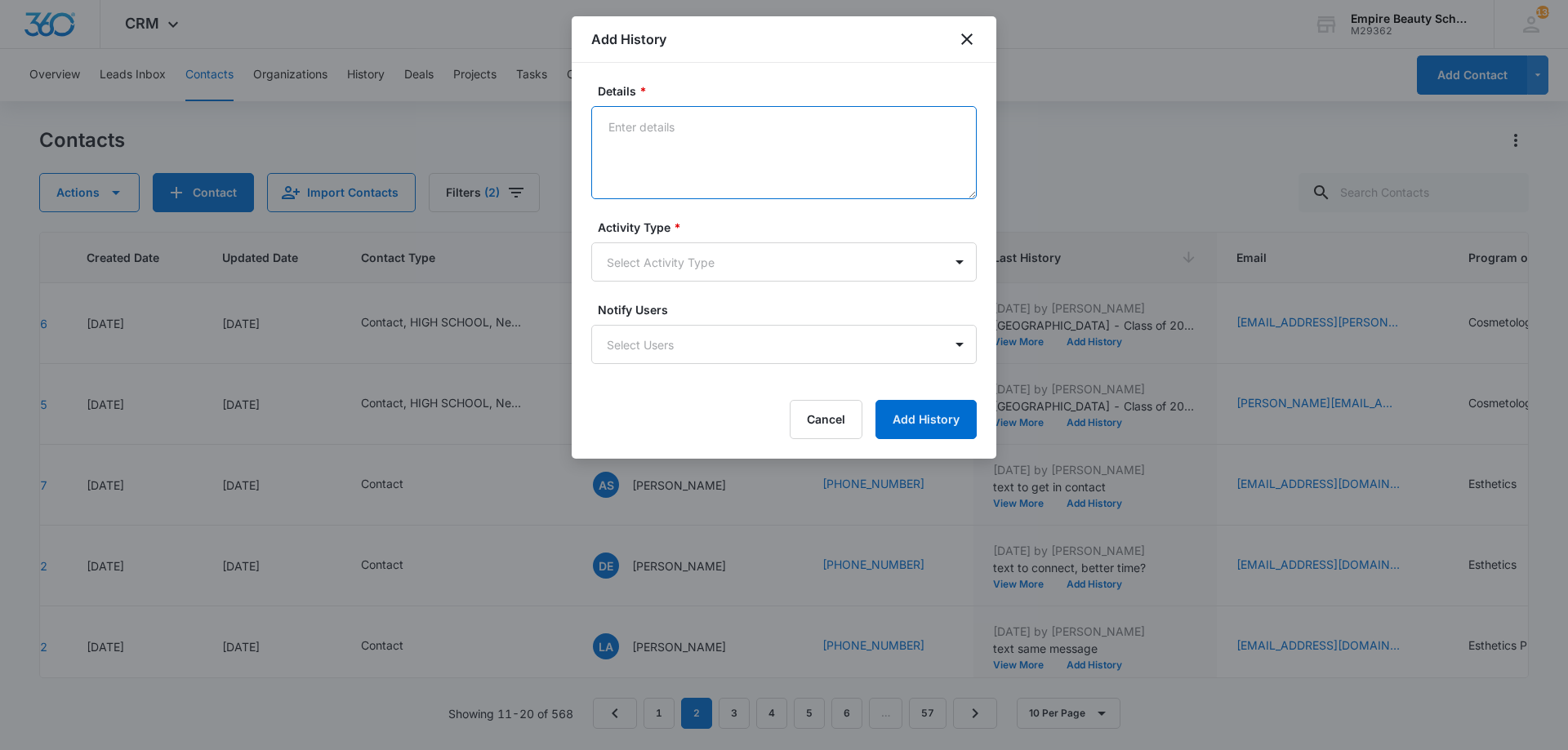
paste textarea "BYOE Invite"
type textarea "BYOE Invite"
click at [762, 278] on body "CRM Apps Forms CRM Email Shop Payments POS Files Brand Settings Empire Beauty S…" at bounding box center [784, 375] width 1568 height 750
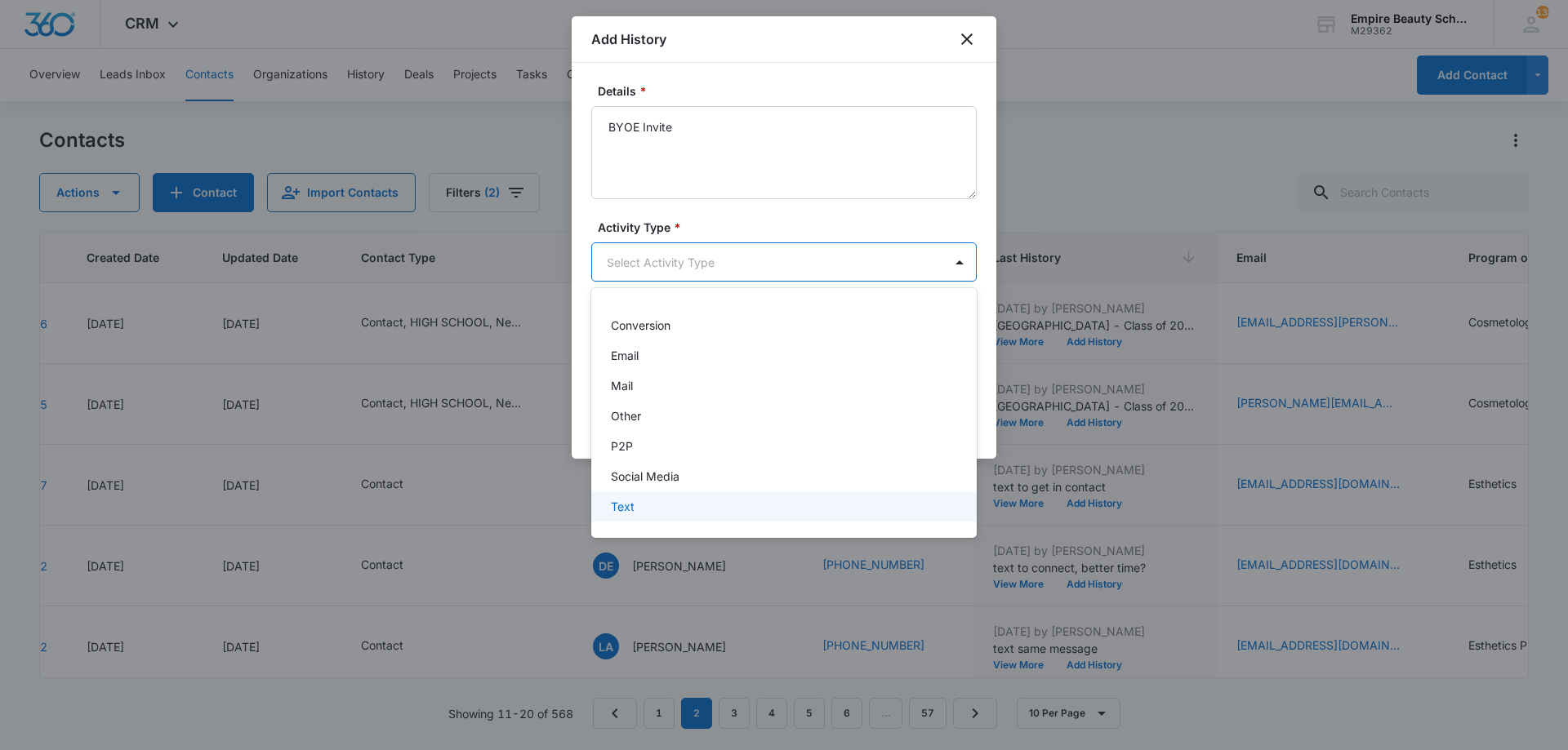
click at [692, 494] on div "Text" at bounding box center [784, 507] width 385 height 30
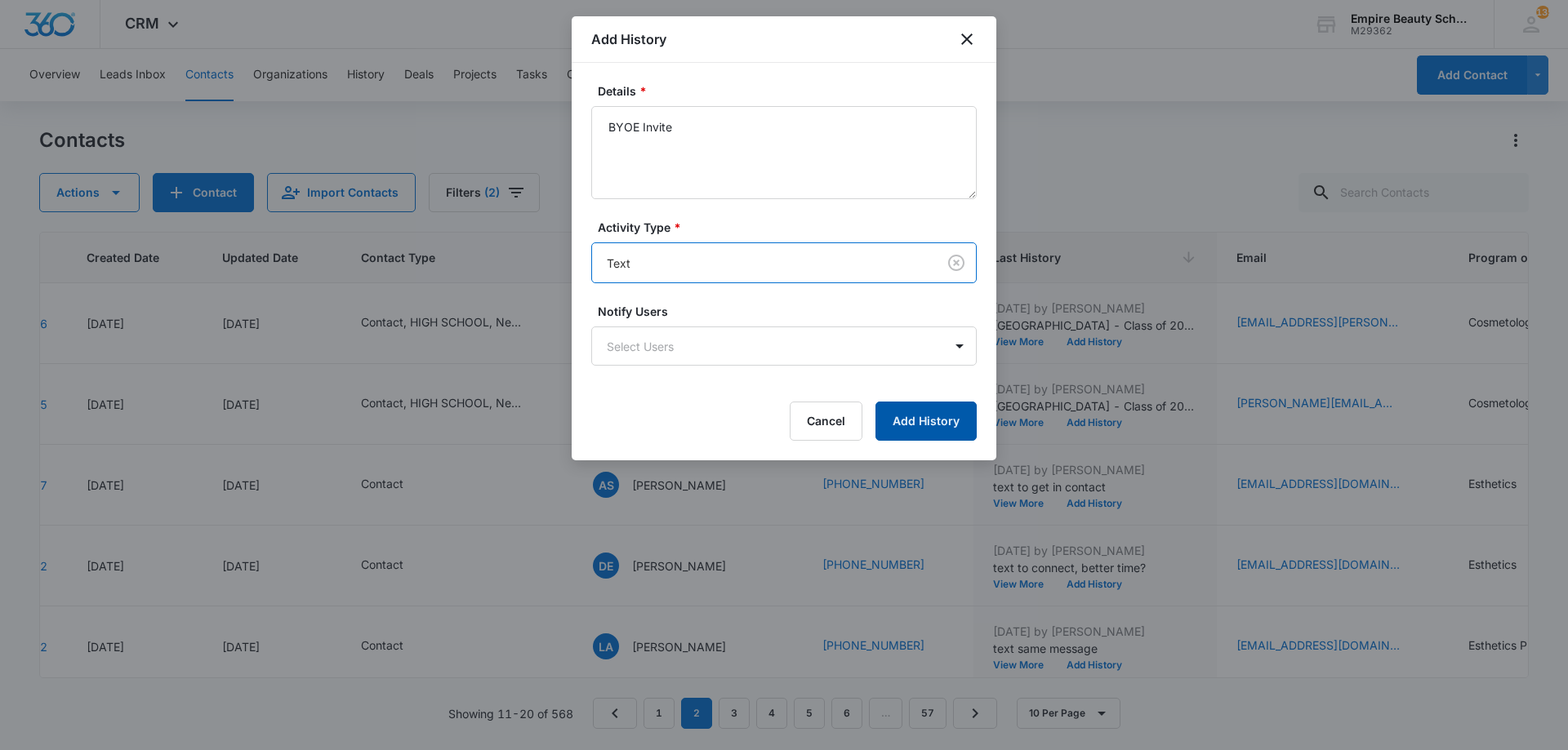
click at [951, 434] on button "Add History" at bounding box center [925, 421] width 101 height 39
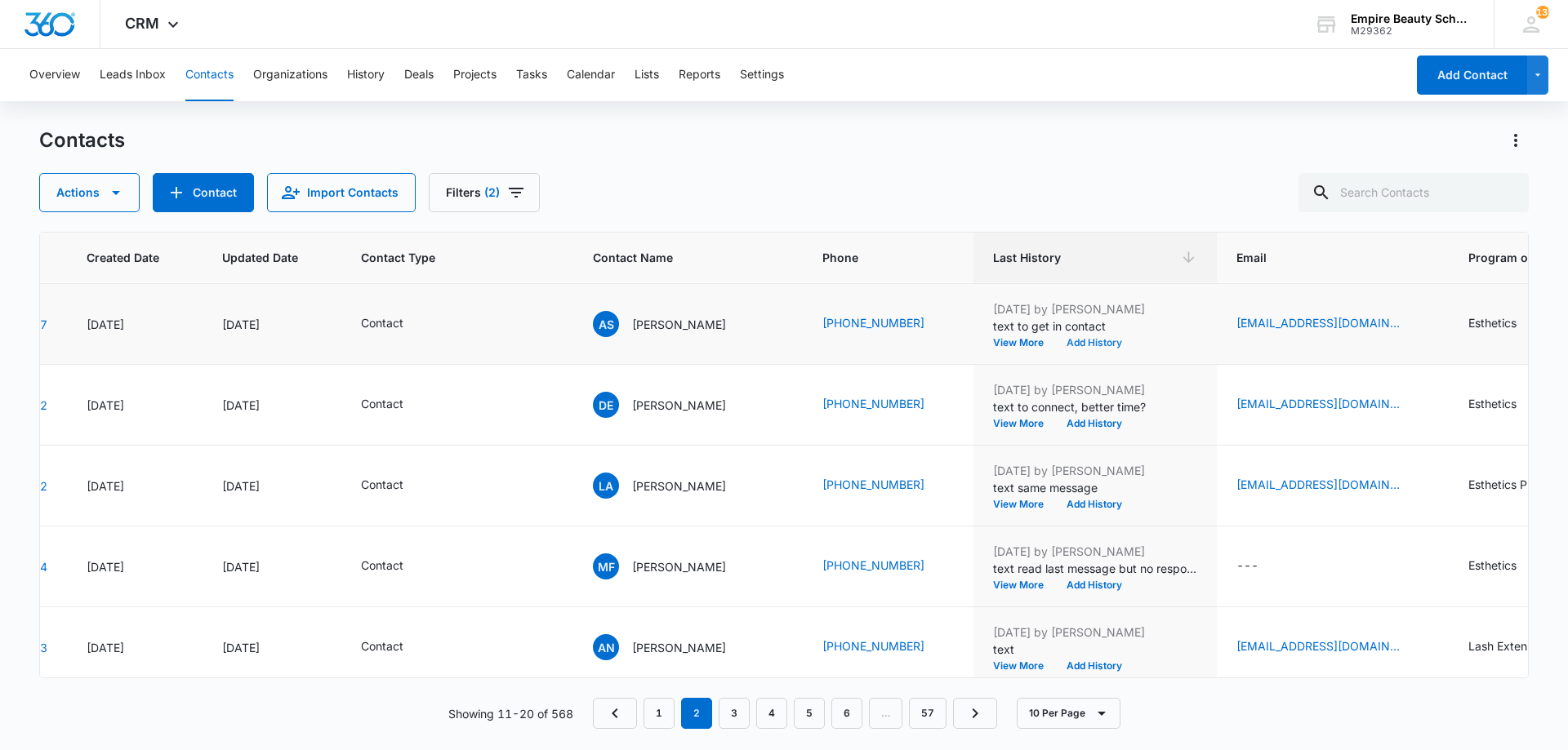
scroll to position [162, 112]
click at [1089, 344] on button "Add History" at bounding box center [1094, 341] width 78 height 10
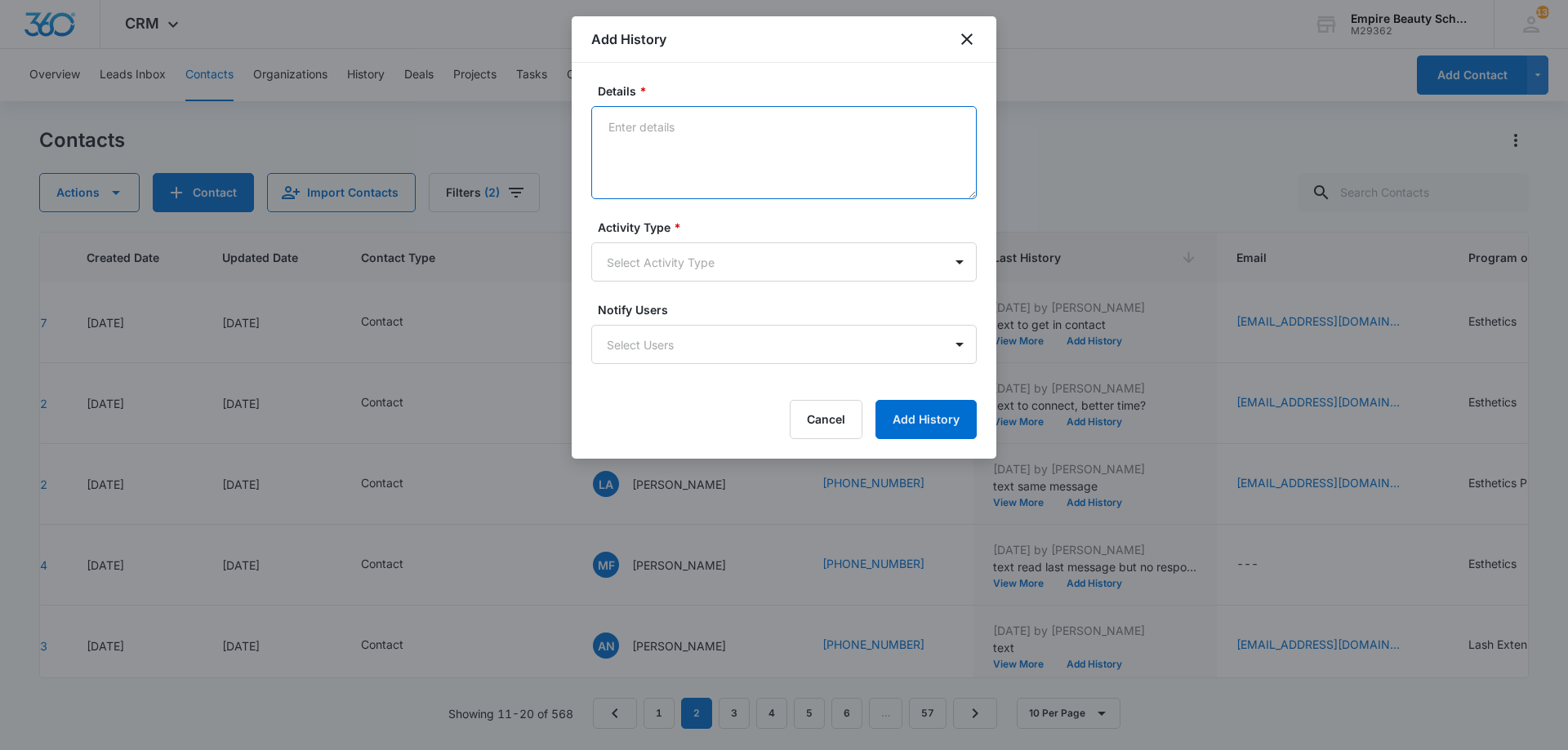
paste textarea "BYOE Invite"
type textarea "BYOE Invite"
click at [769, 274] on body "CRM Apps Forms CRM Email Shop Payments POS Files Brand Settings Empire Beauty S…" at bounding box center [784, 375] width 1568 height 750
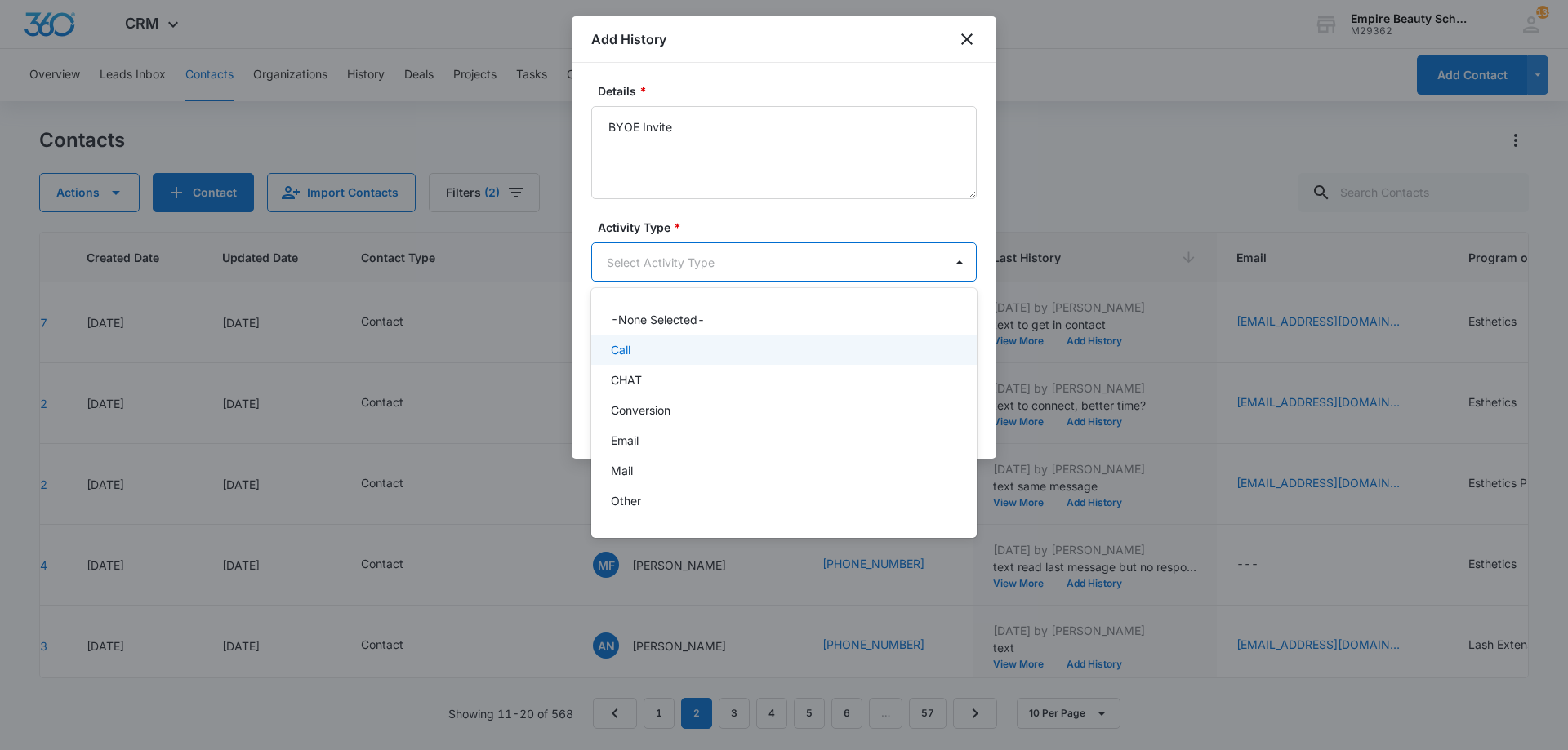
scroll to position [85, 0]
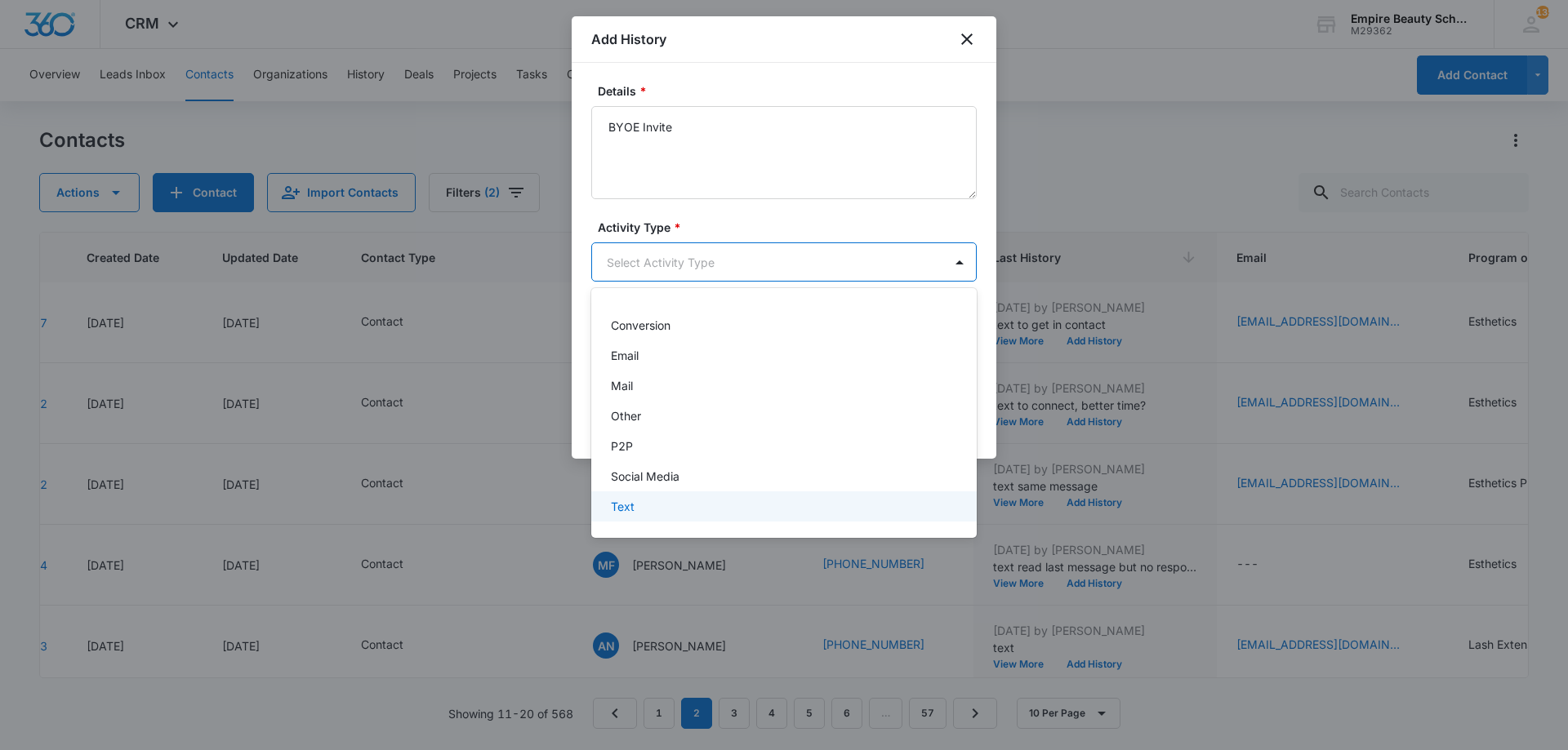
click at [684, 509] on div "Text" at bounding box center [782, 506] width 343 height 17
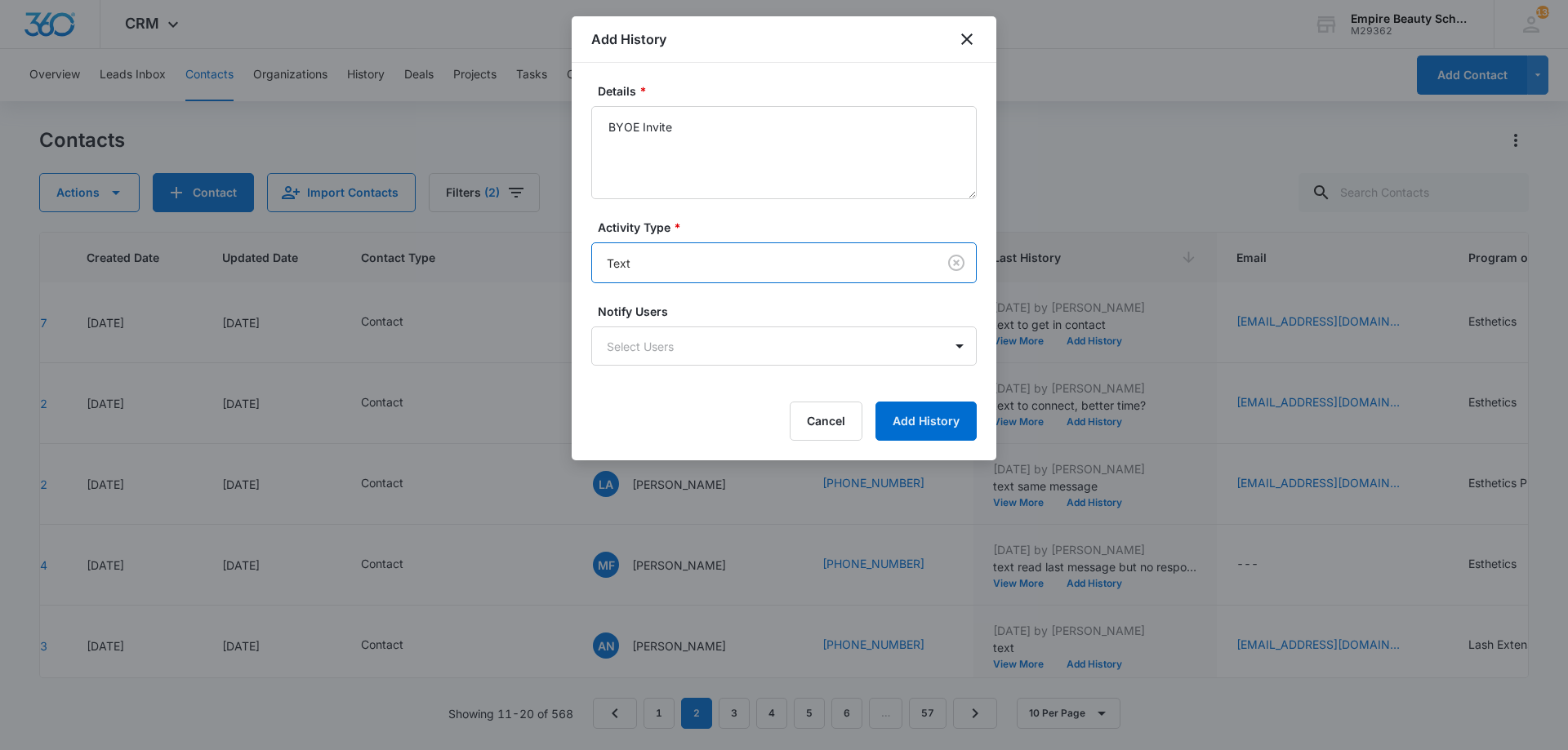
click at [902, 398] on form "Details * BYOE Invite Activity Type * option Text , selected. Text Notify Users…" at bounding box center [784, 262] width 385 height 359
click at [898, 427] on button "Add History" at bounding box center [925, 421] width 101 height 39
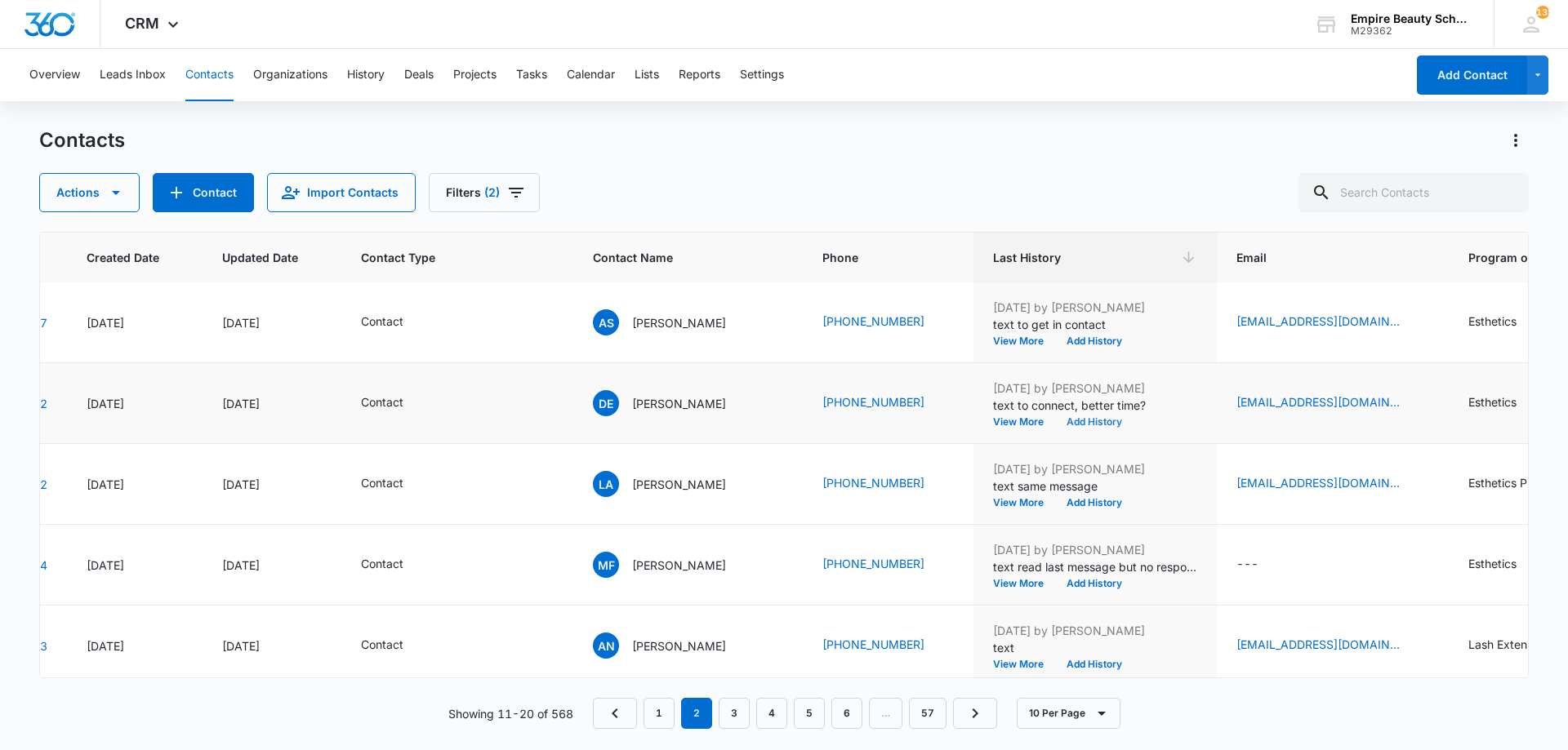
click at [1072, 422] on button "Add History" at bounding box center [1094, 421] width 78 height 10
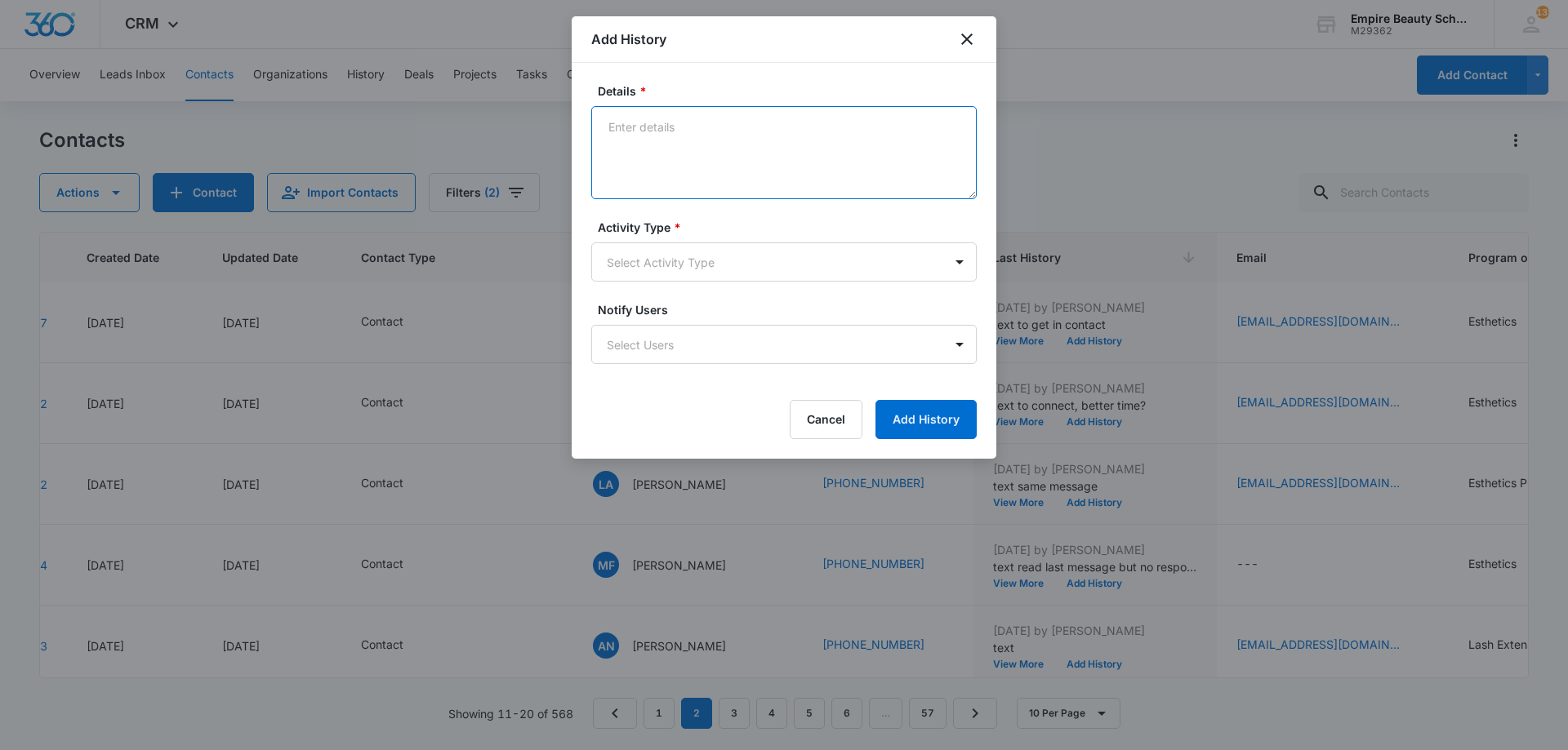
paste textarea "BYOE Invite"
type textarea "BYOE Invite"
click at [742, 284] on form "Details * BYOE Invite Activity Type * Select Activity Type Notify Users Select …" at bounding box center [784, 261] width 385 height 357
click at [725, 257] on body "CRM Apps Forms CRM Email Shop Payments POS Files Brand Settings Empire Beauty S…" at bounding box center [784, 375] width 1568 height 750
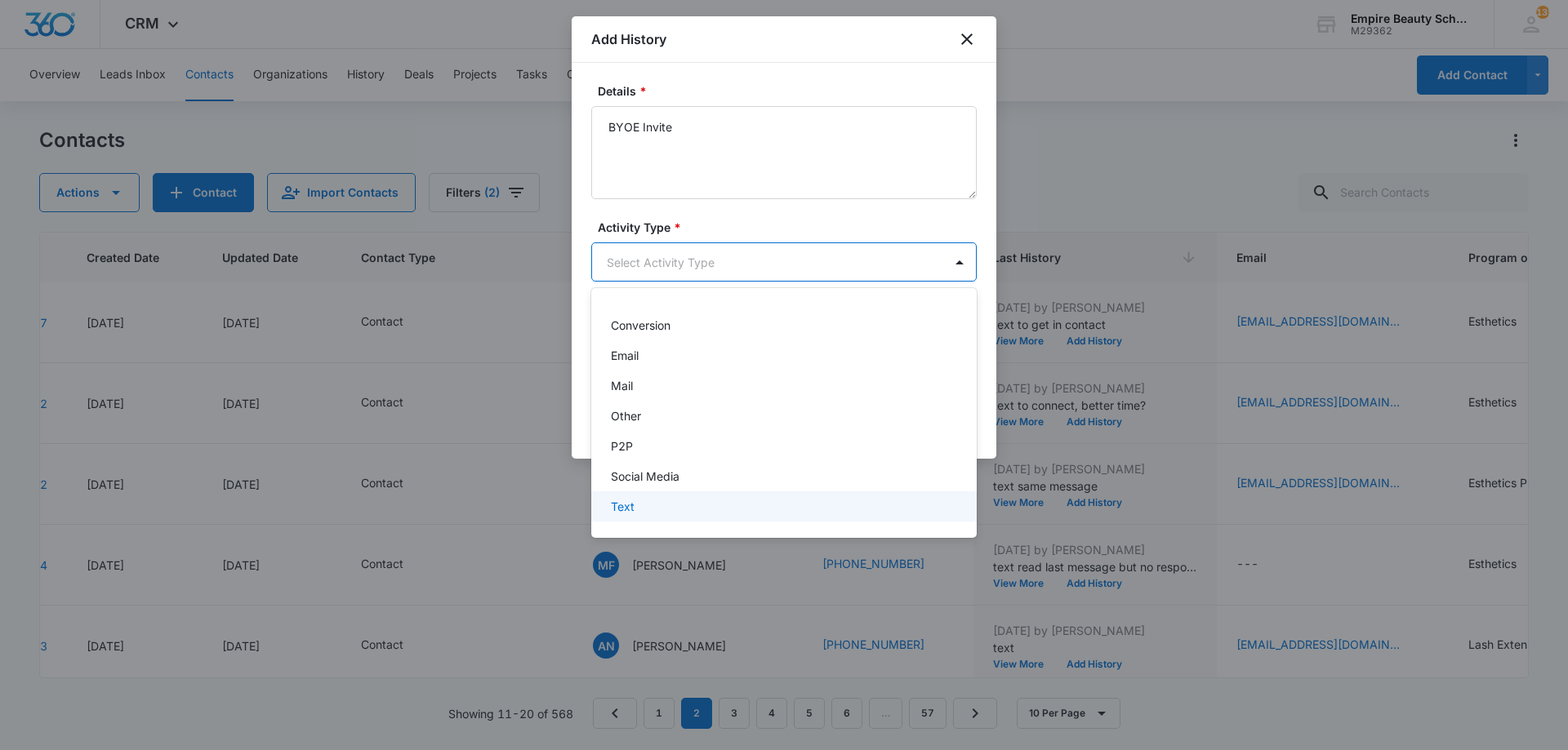
drag, startPoint x: 653, startPoint y: 513, endPoint x: 662, endPoint y: 502, distance: 14.2
click at [652, 513] on div "Text" at bounding box center [782, 506] width 343 height 17
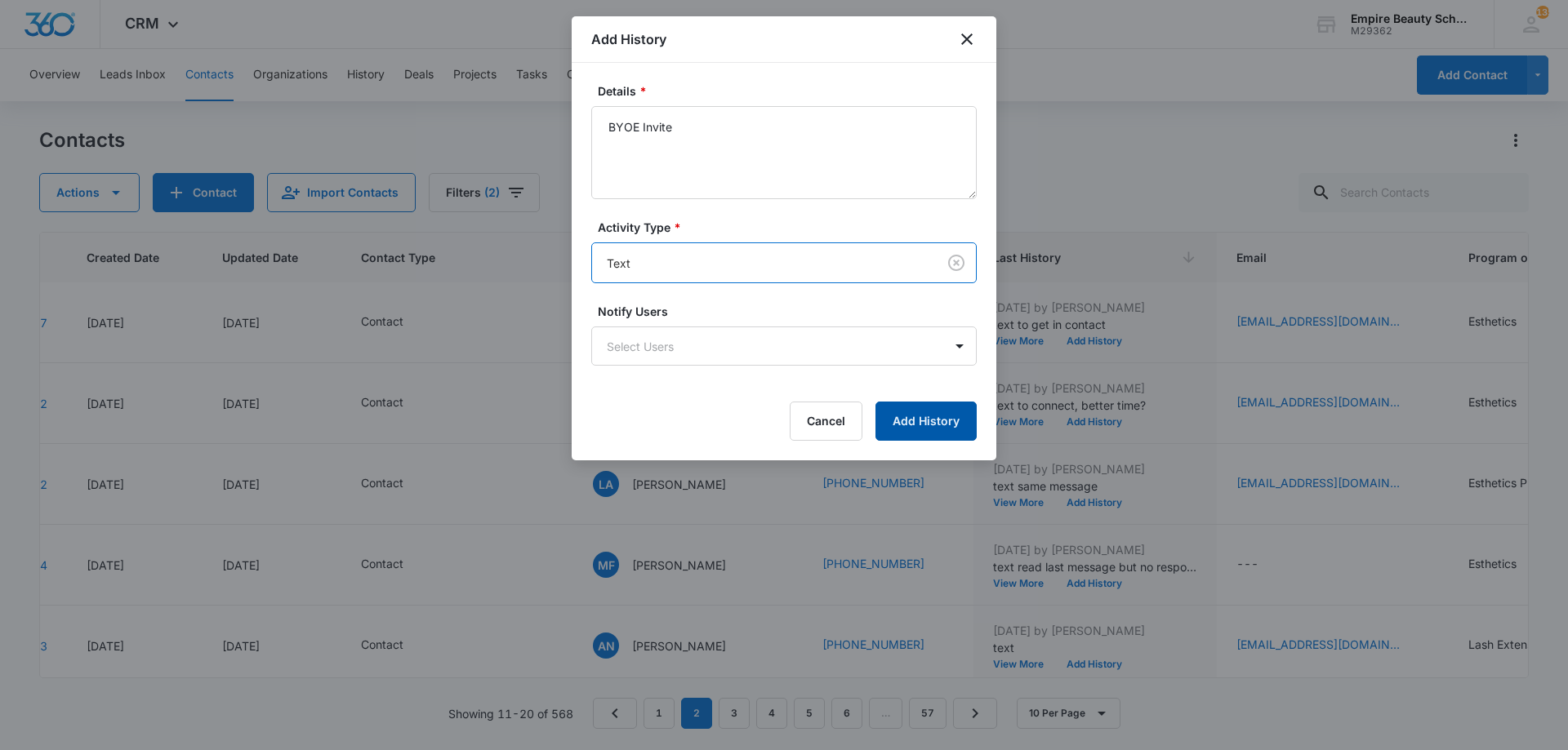
click at [959, 409] on button "Add History" at bounding box center [925, 421] width 101 height 39
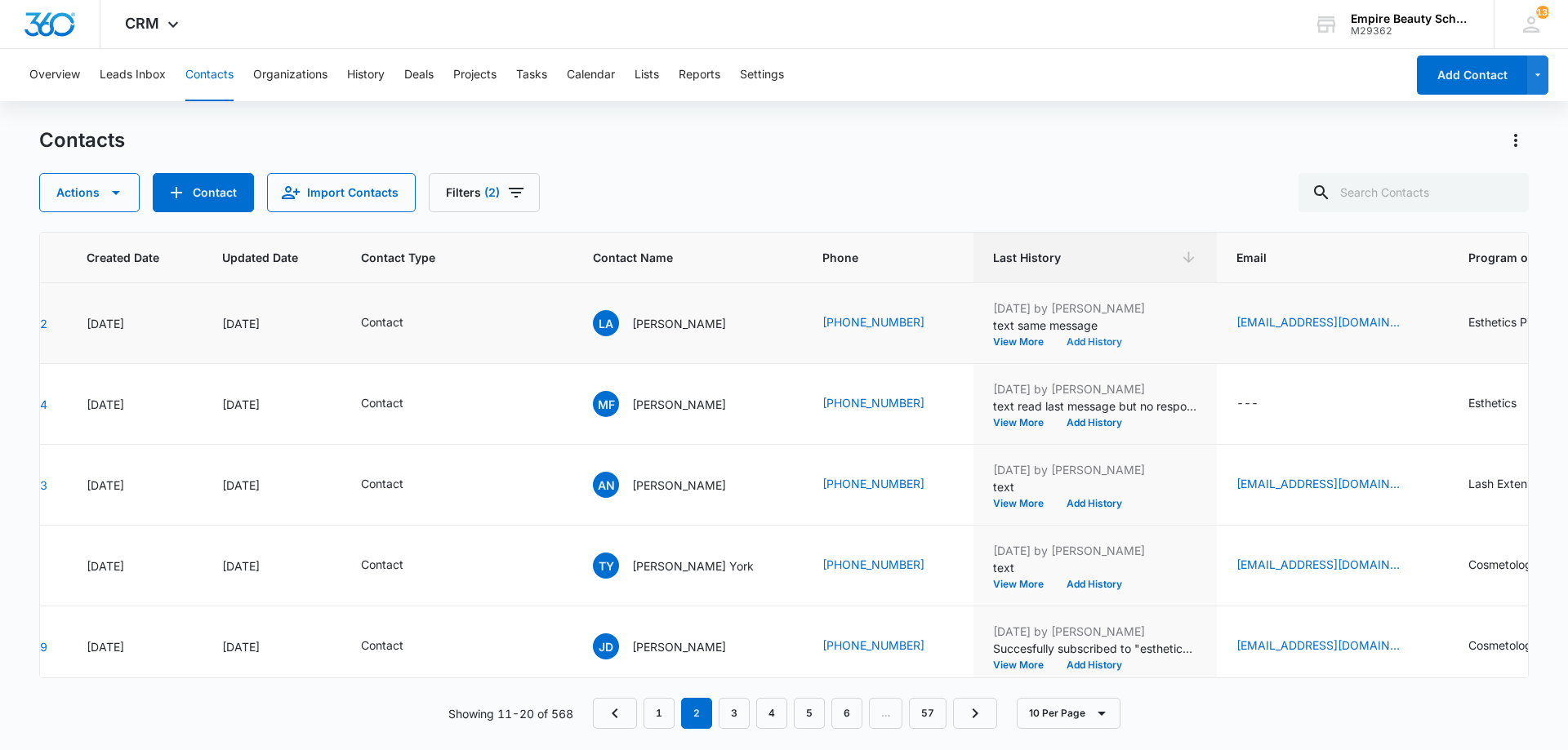
scroll to position [325, 112]
click at [1066, 344] on button "Add History" at bounding box center [1094, 340] width 78 height 10
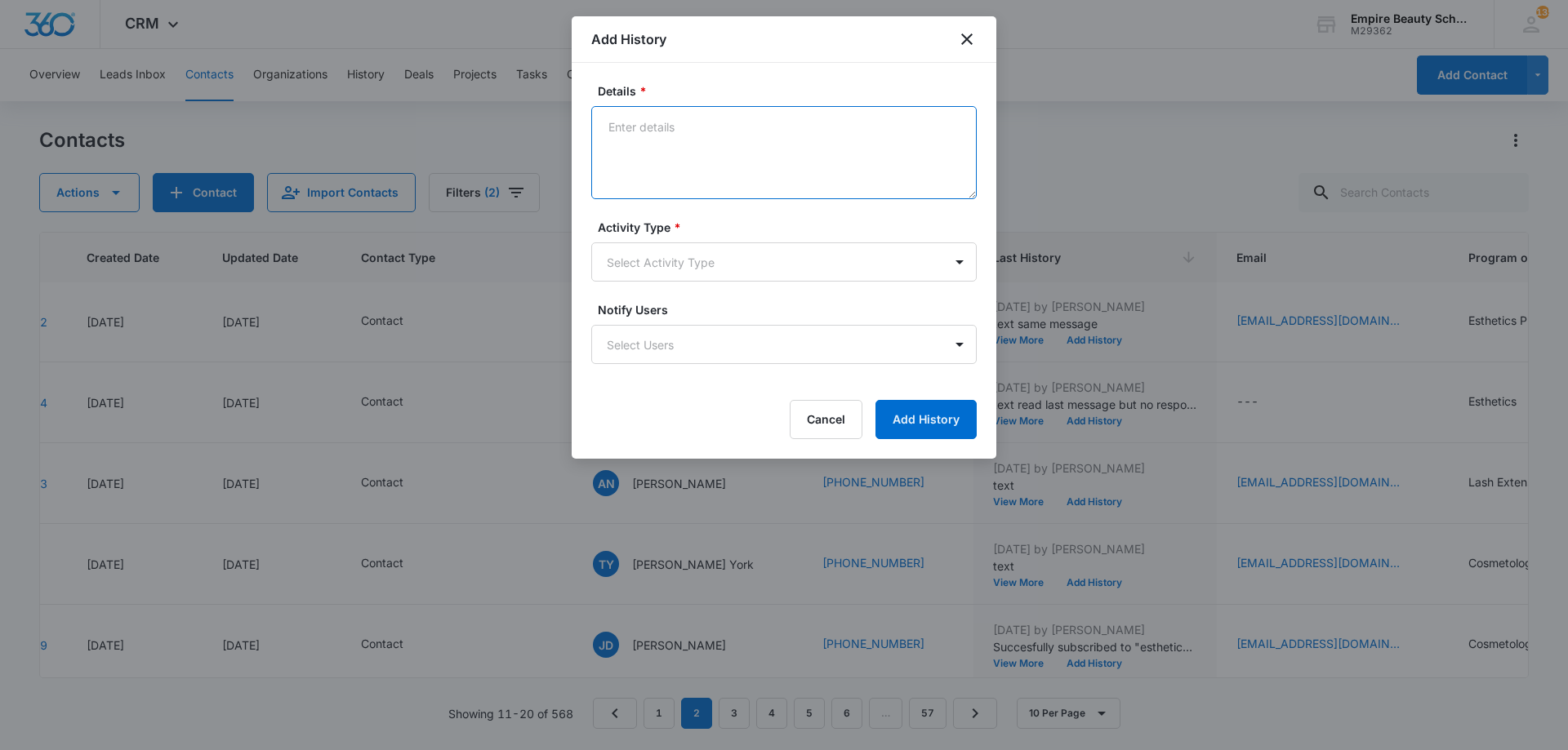
paste textarea "BYOE Invite"
type textarea "BYOE Invite"
click at [758, 237] on div "Activity Type * Select Activity Type" at bounding box center [784, 249] width 385 height 63
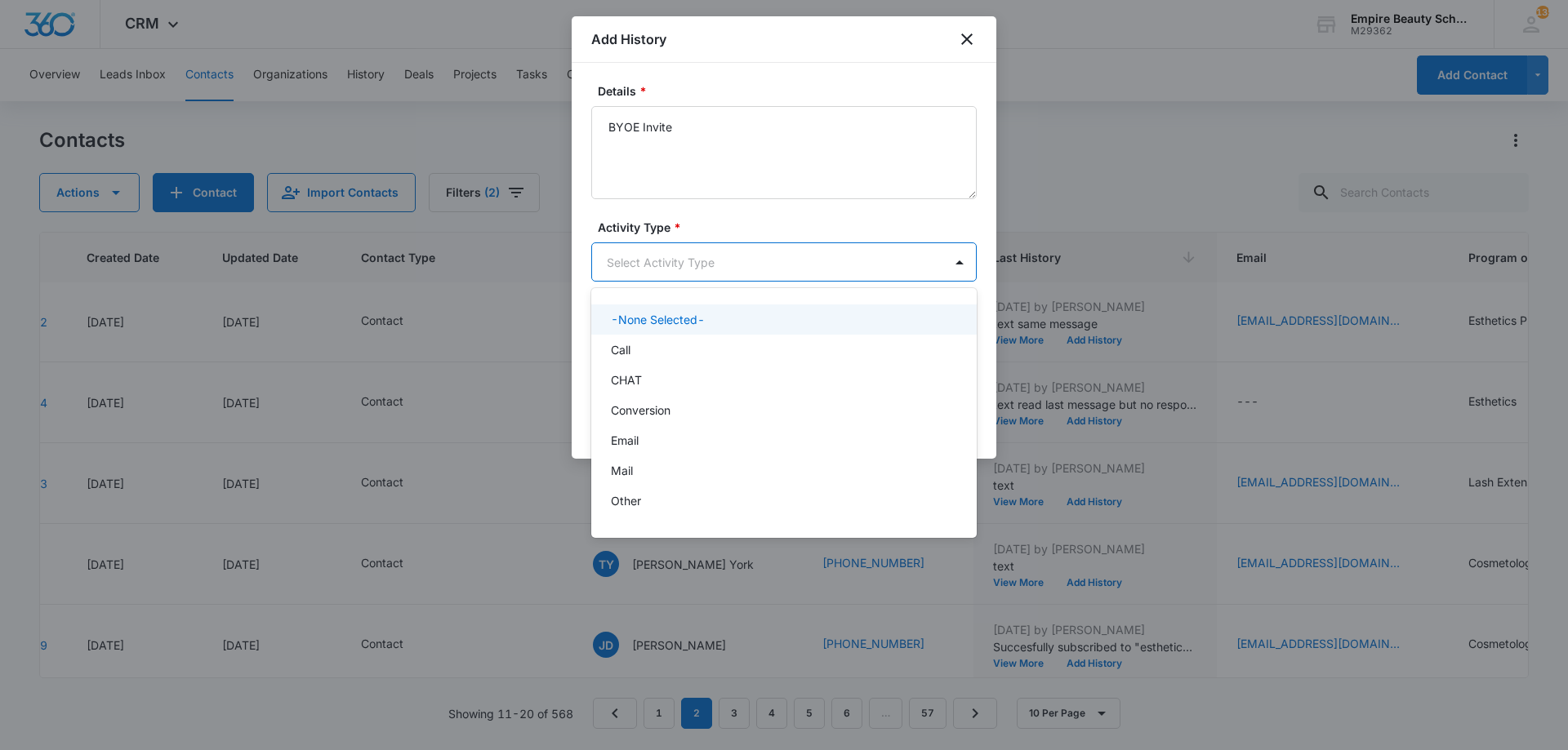
click at [744, 249] on body "CRM Apps Forms CRM Email Shop Payments POS Files Brand Settings Empire Beauty S…" at bounding box center [784, 375] width 1568 height 750
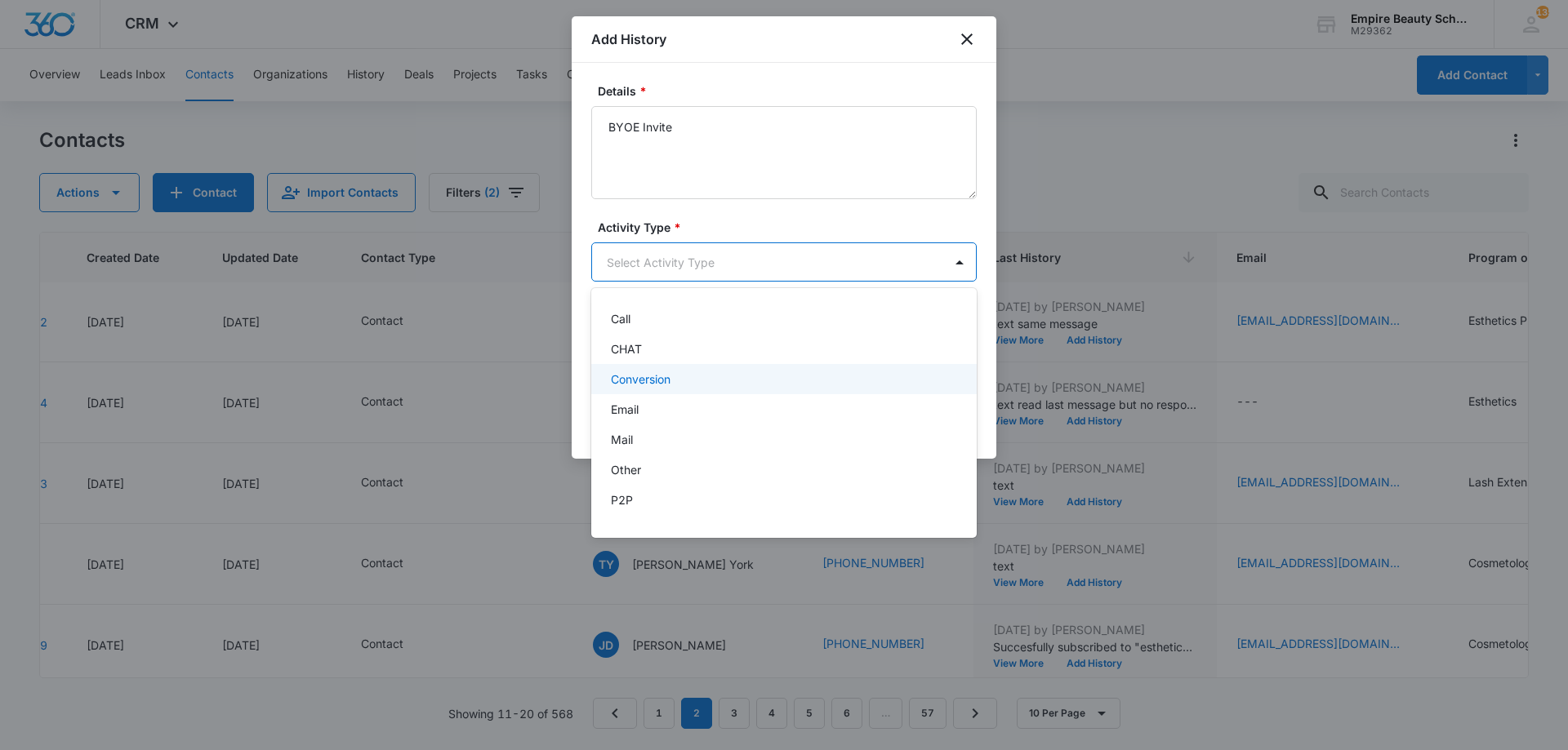
scroll to position [85, 0]
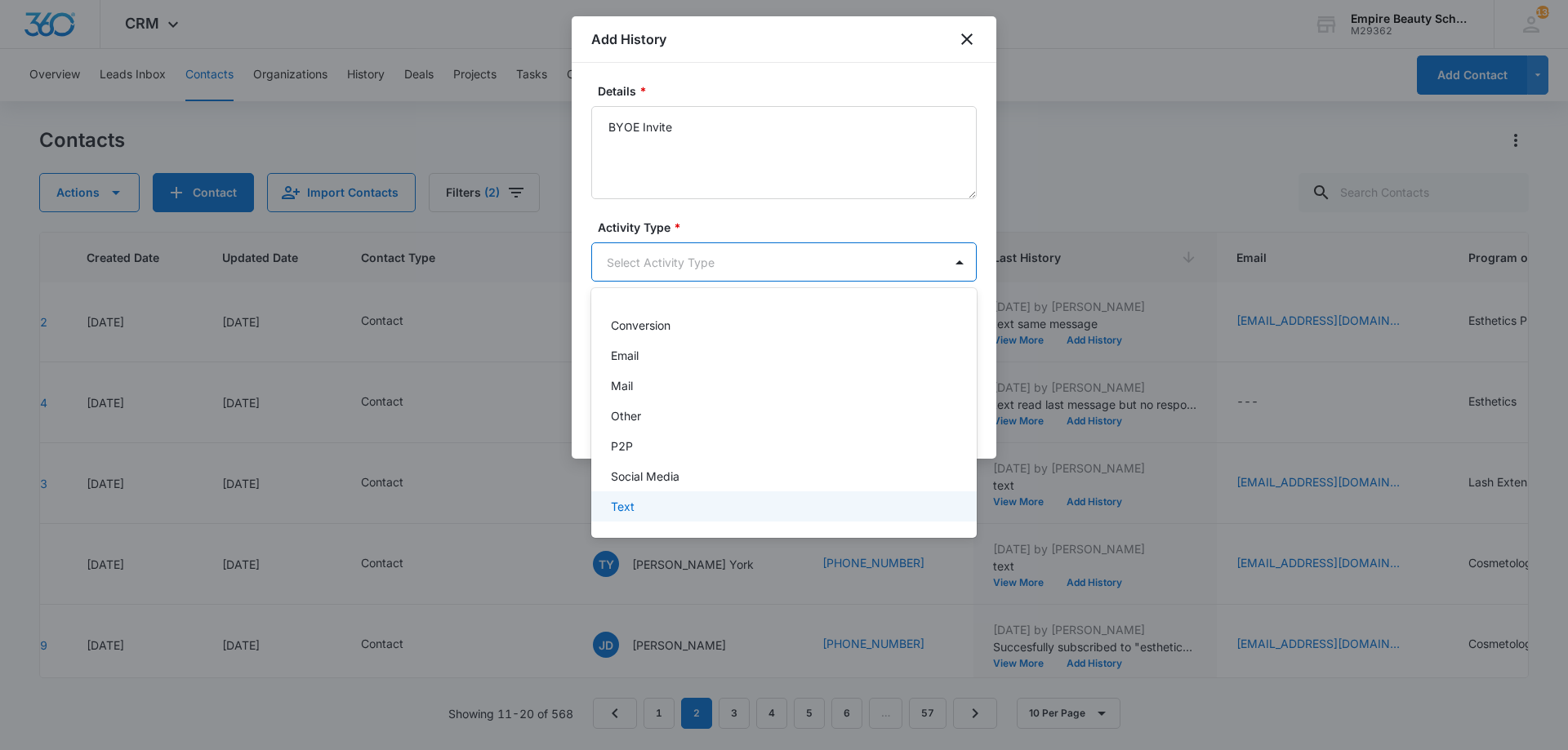
click at [675, 508] on div "Text" at bounding box center [782, 506] width 343 height 17
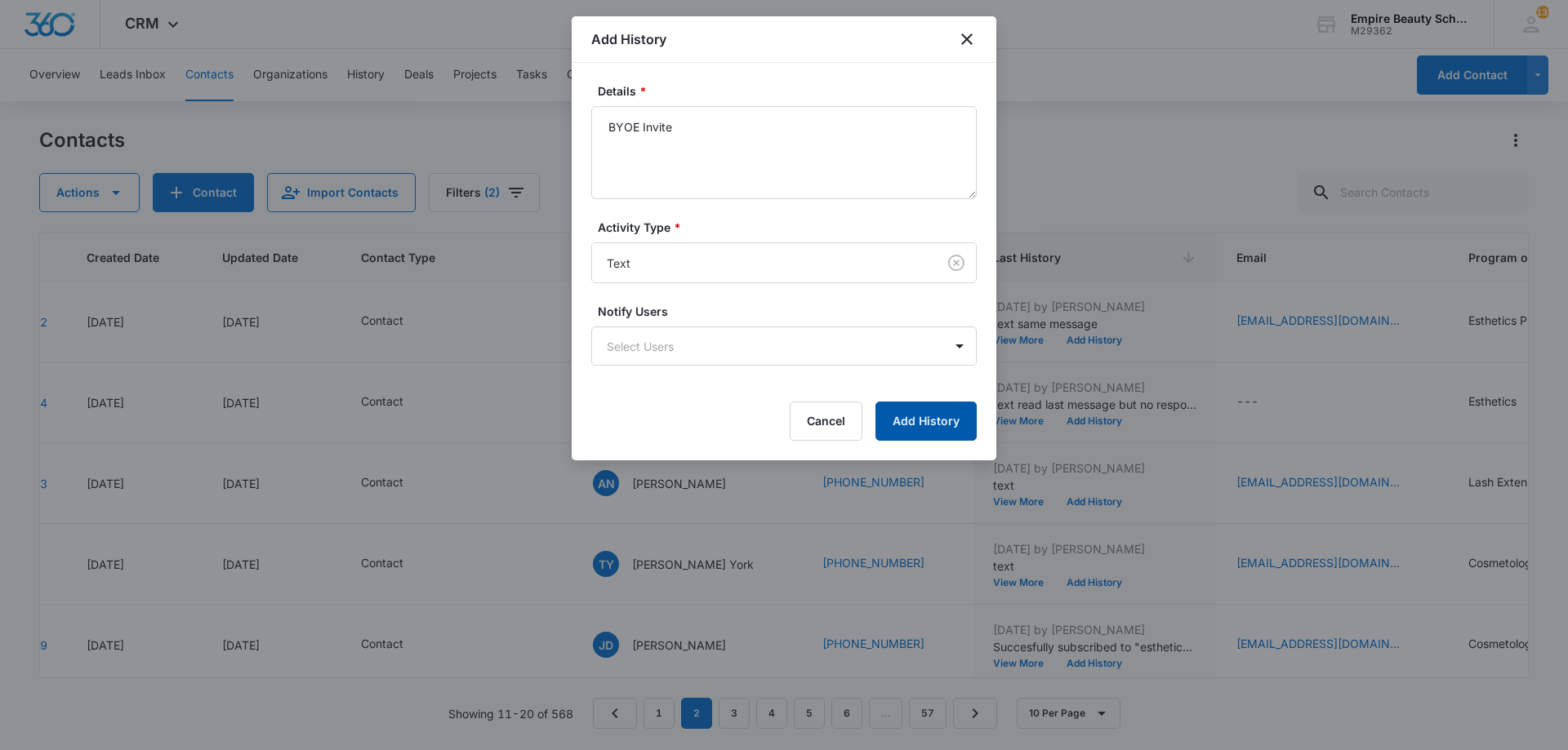
click at [921, 434] on button "Add History" at bounding box center [925, 421] width 101 height 39
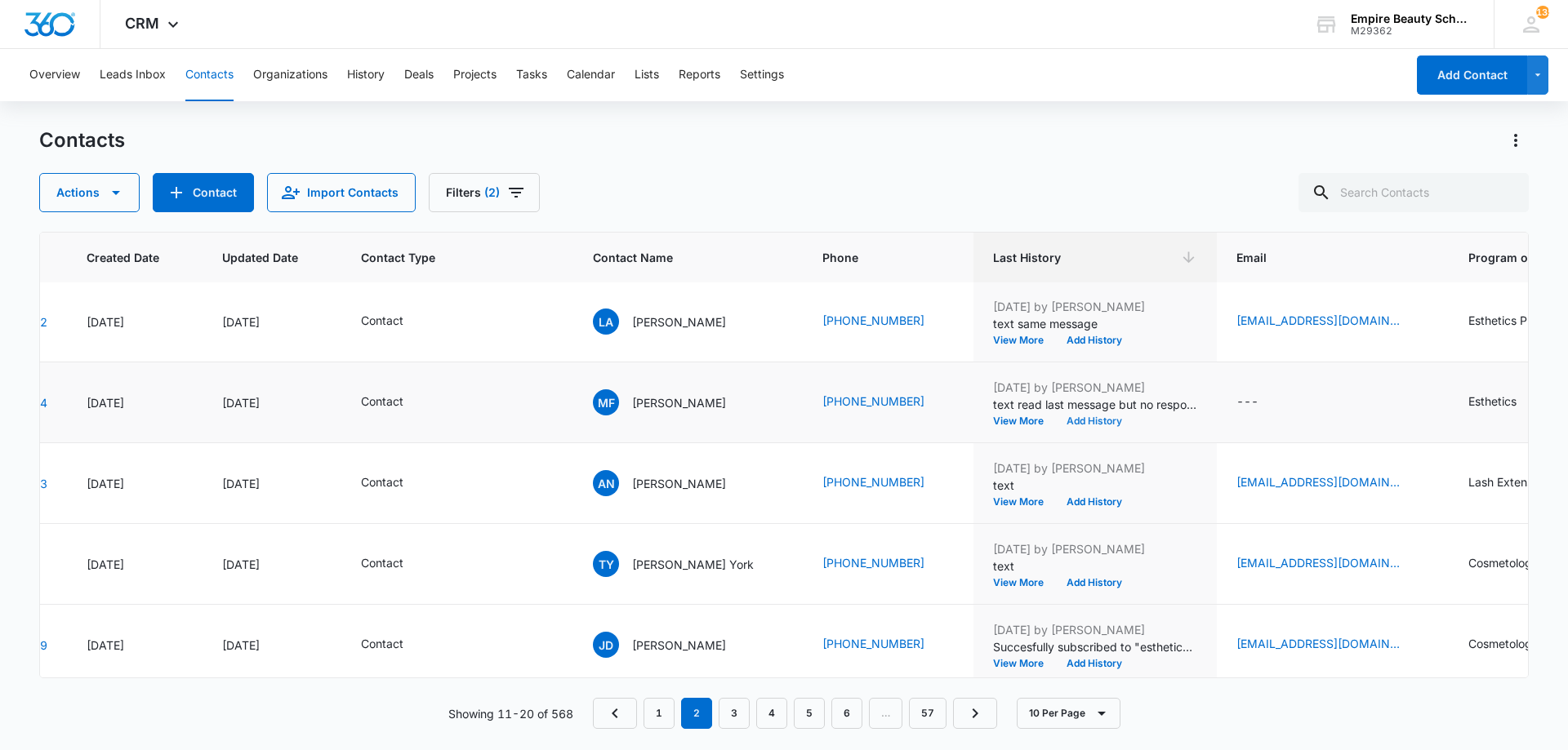
click at [1055, 422] on button "Add History" at bounding box center [1094, 420] width 78 height 10
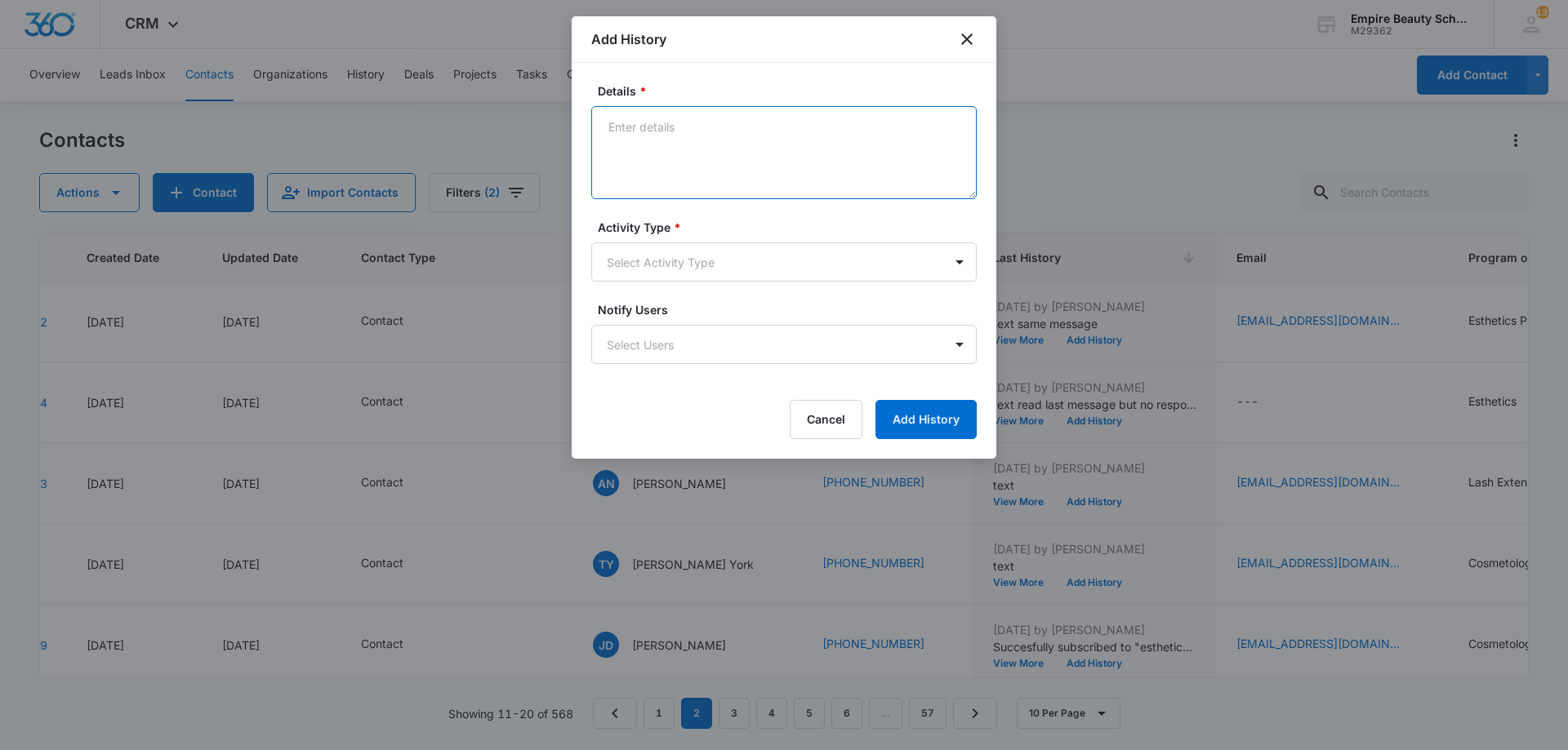
paste textarea "BYOE Invite"
type textarea "BYOE Invite"
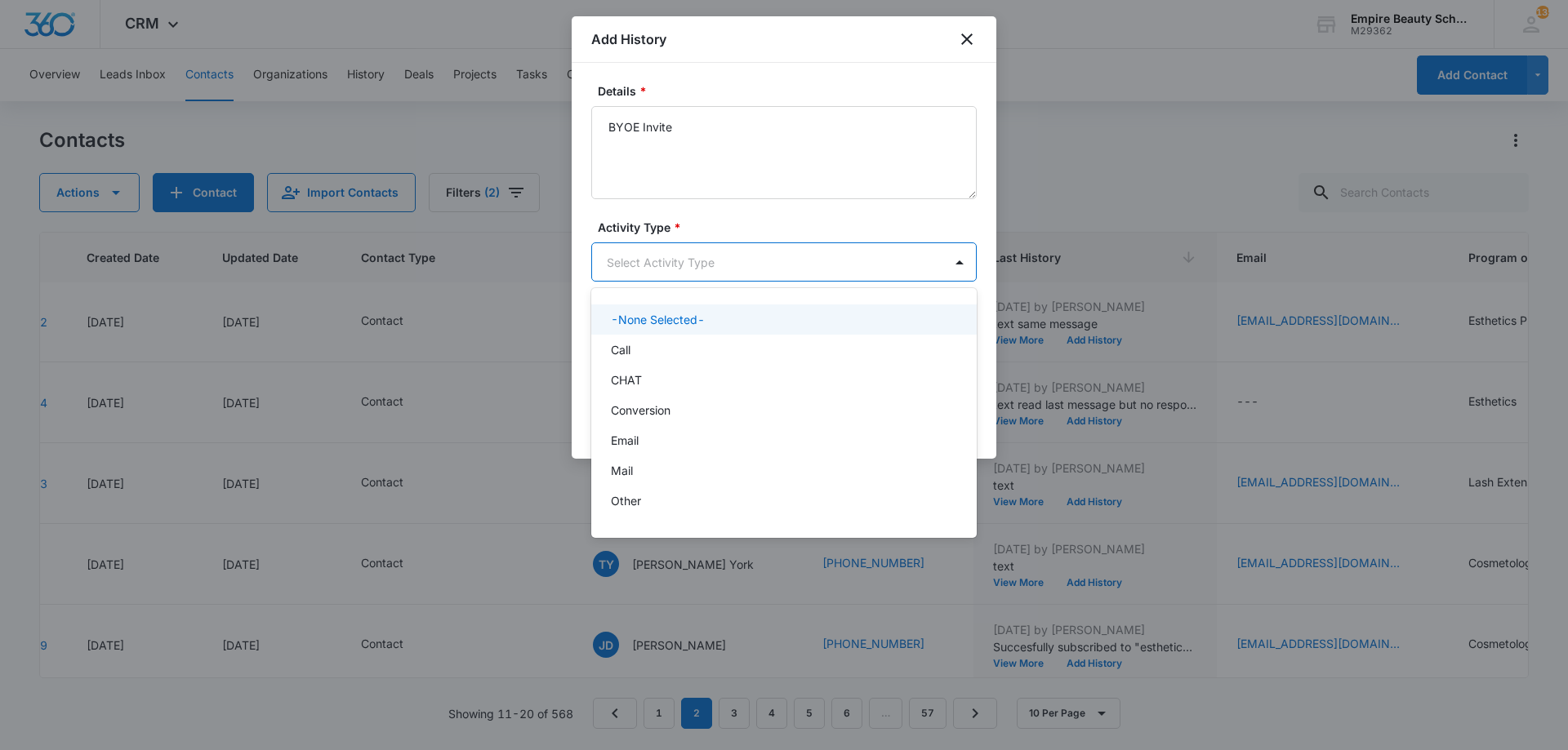
click at [701, 264] on body "CRM Apps Forms CRM Email Shop Payments POS Files Brand Settings Empire Beauty S…" at bounding box center [784, 375] width 1568 height 750
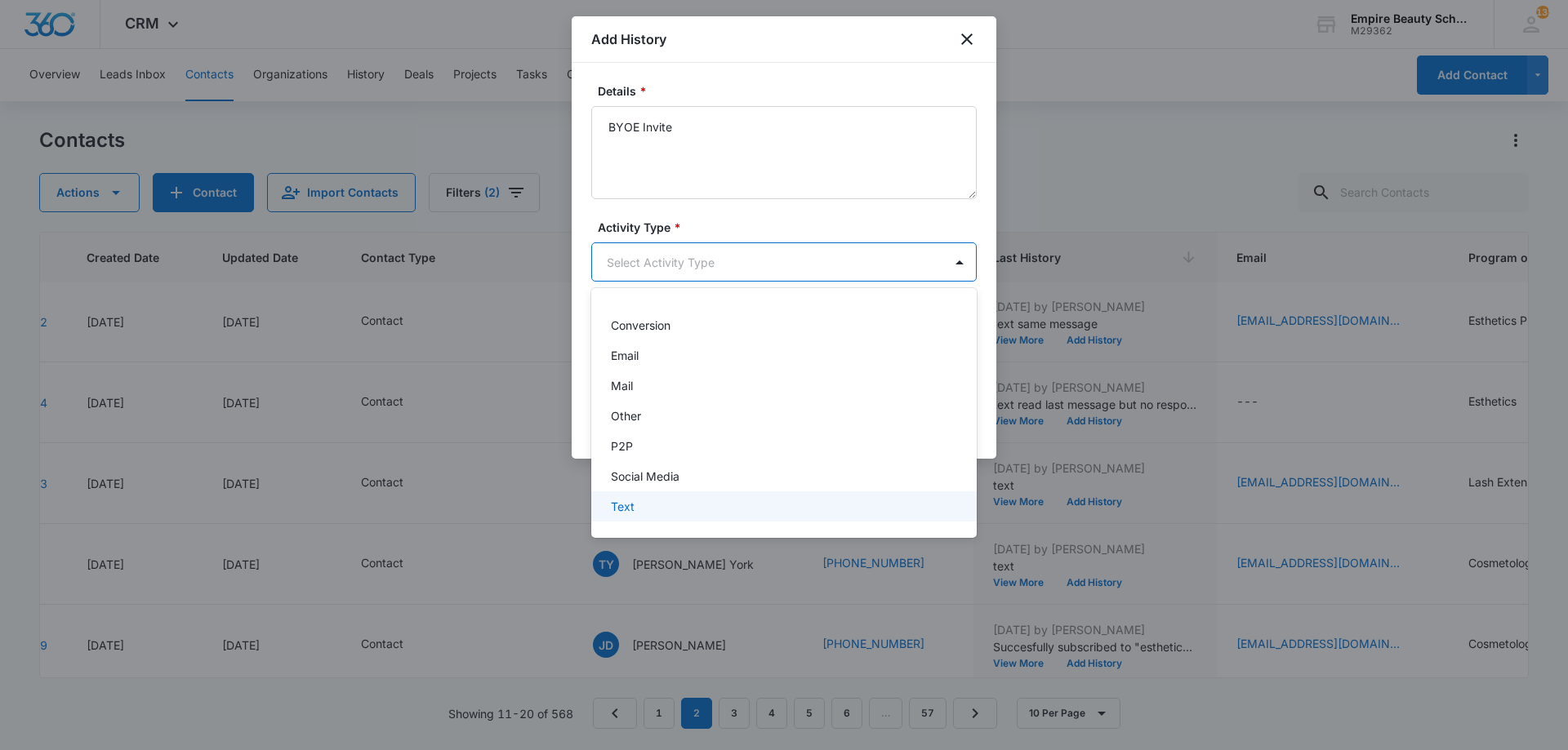
click at [663, 509] on div "Text" at bounding box center [782, 506] width 343 height 17
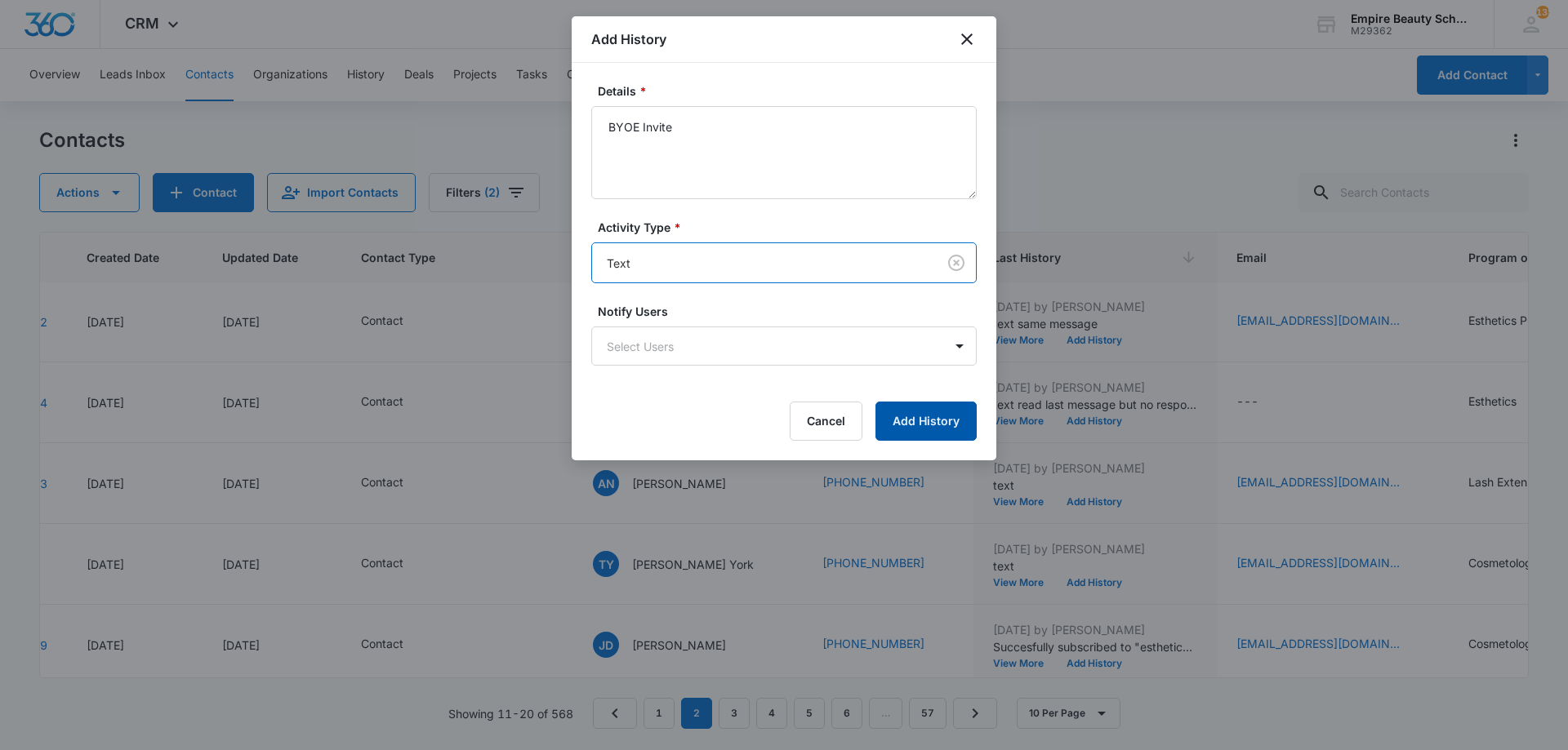
click at [929, 427] on button "Add History" at bounding box center [925, 421] width 101 height 39
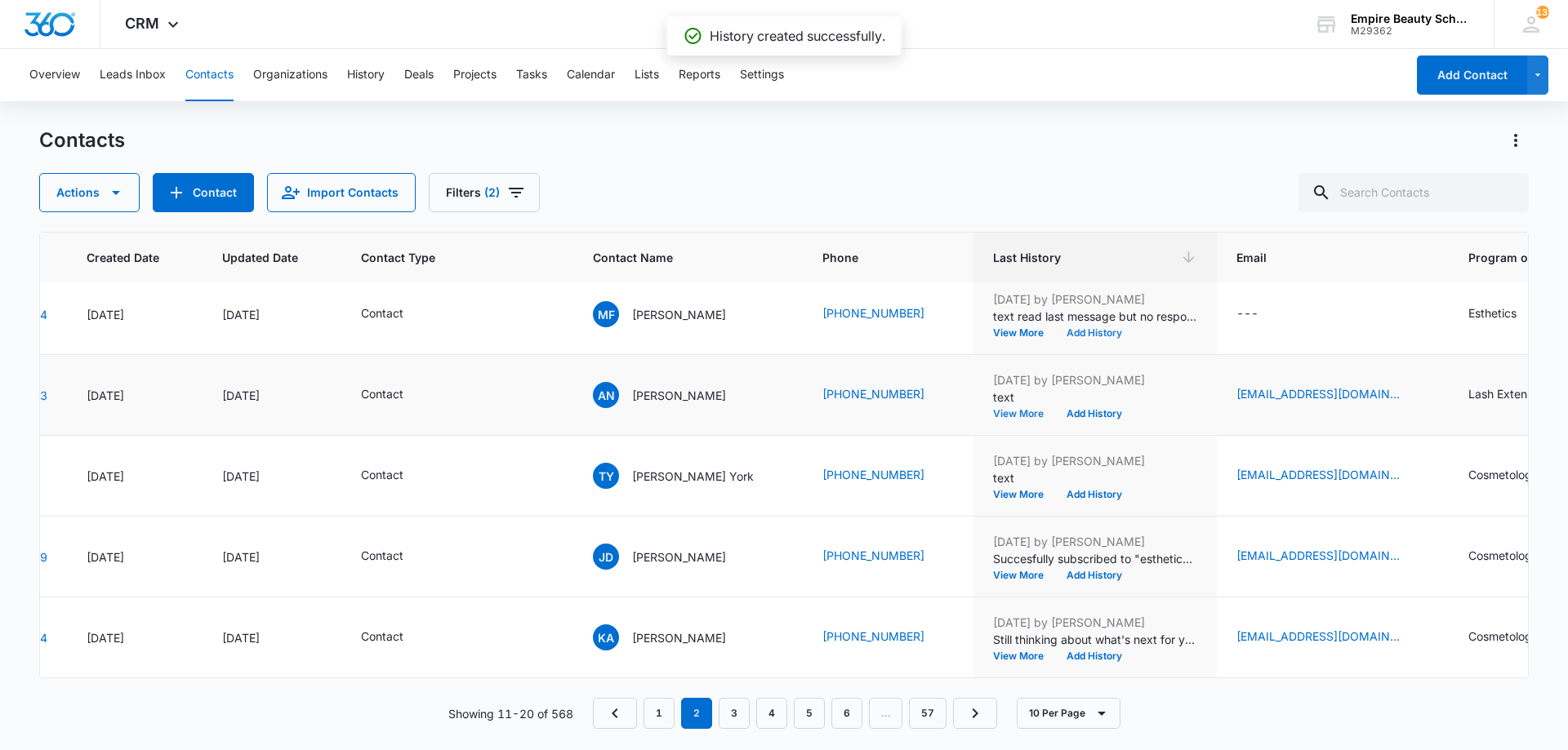
scroll to position [426, 112]
click at [1072, 409] on button "Add History" at bounding box center [1094, 413] width 78 height 10
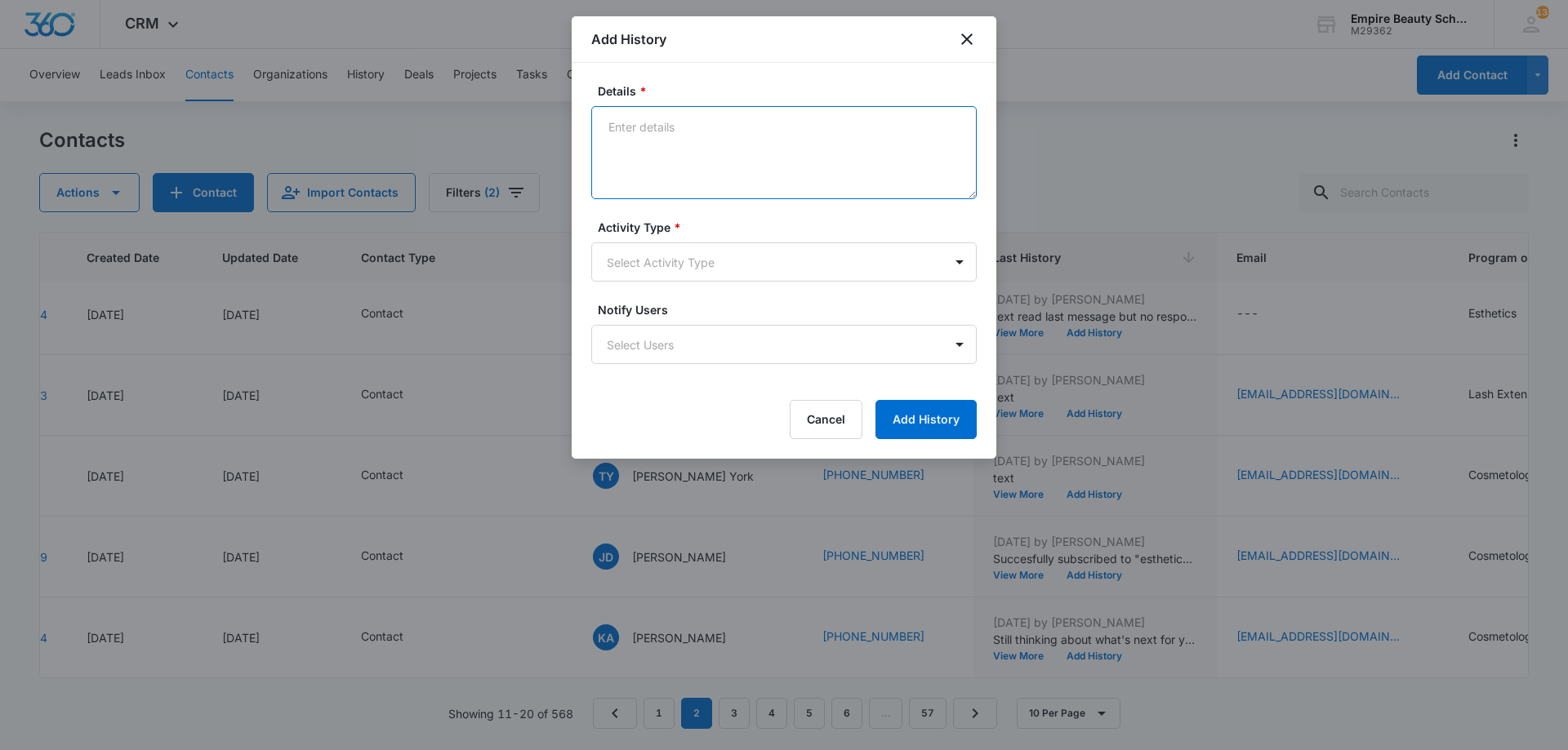
paste textarea "BYOE Invite"
type textarea "BYOE Invite"
drag, startPoint x: 776, startPoint y: 230, endPoint x: 754, endPoint y: 265, distance: 41.3
click at [774, 235] on label "Activity Type *" at bounding box center [790, 226] width 385 height 17
click at [754, 265] on body "CRM Apps Forms CRM Email Shop Payments POS Files Brand Settings Empire Beauty S…" at bounding box center [784, 375] width 1568 height 750
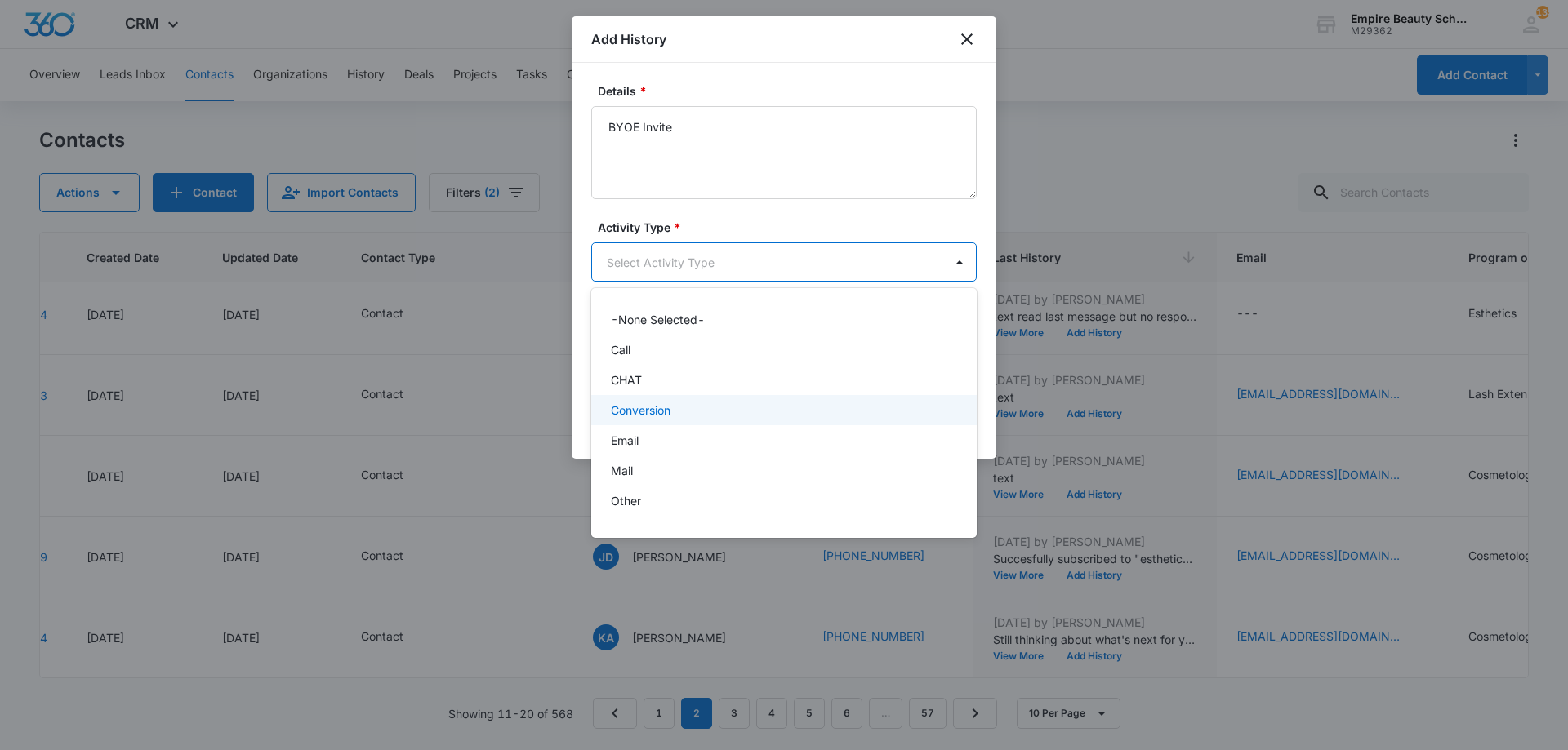
scroll to position [85, 0]
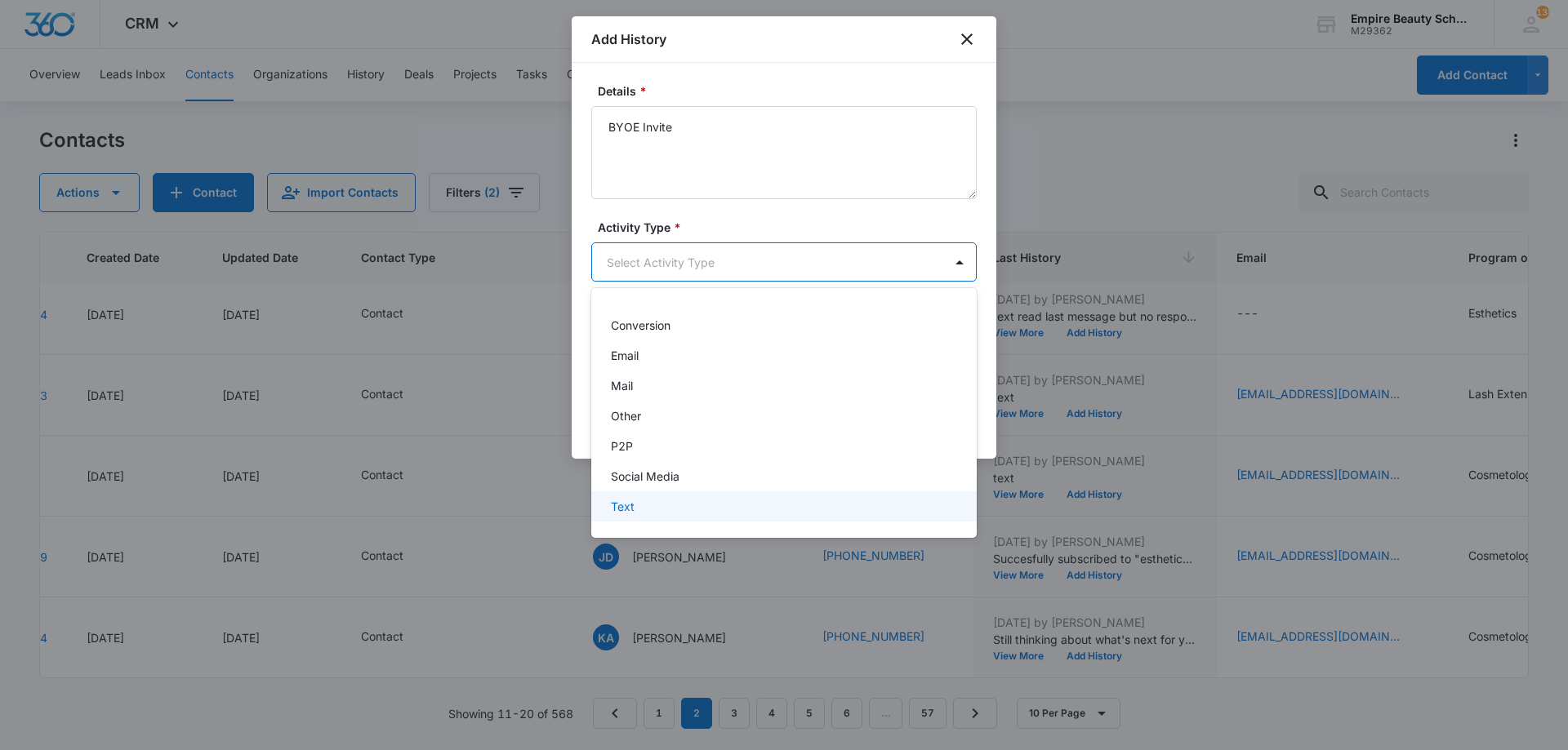
click at [658, 505] on div "Text" at bounding box center [782, 506] width 343 height 17
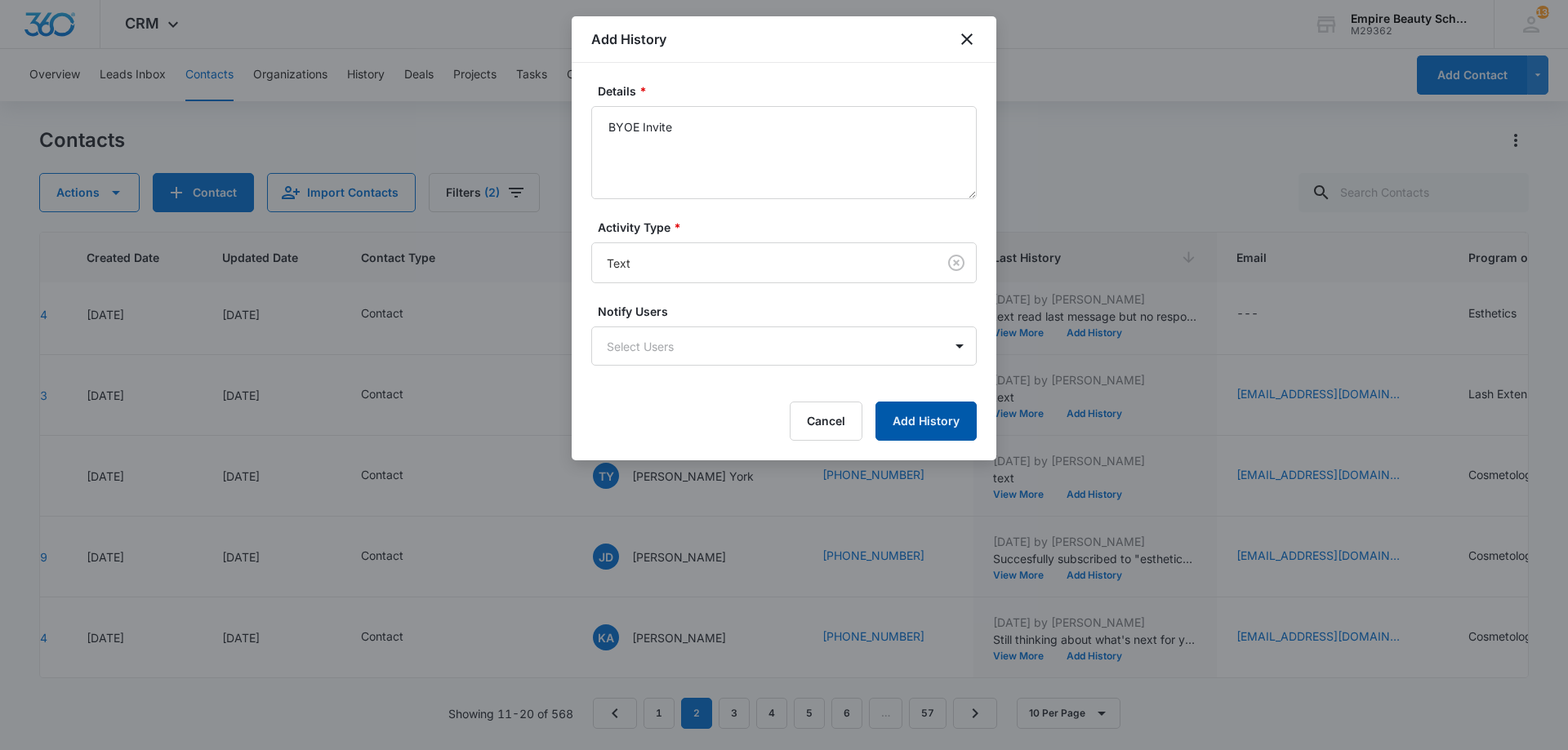
click at [907, 417] on button "Add History" at bounding box center [925, 421] width 101 height 39
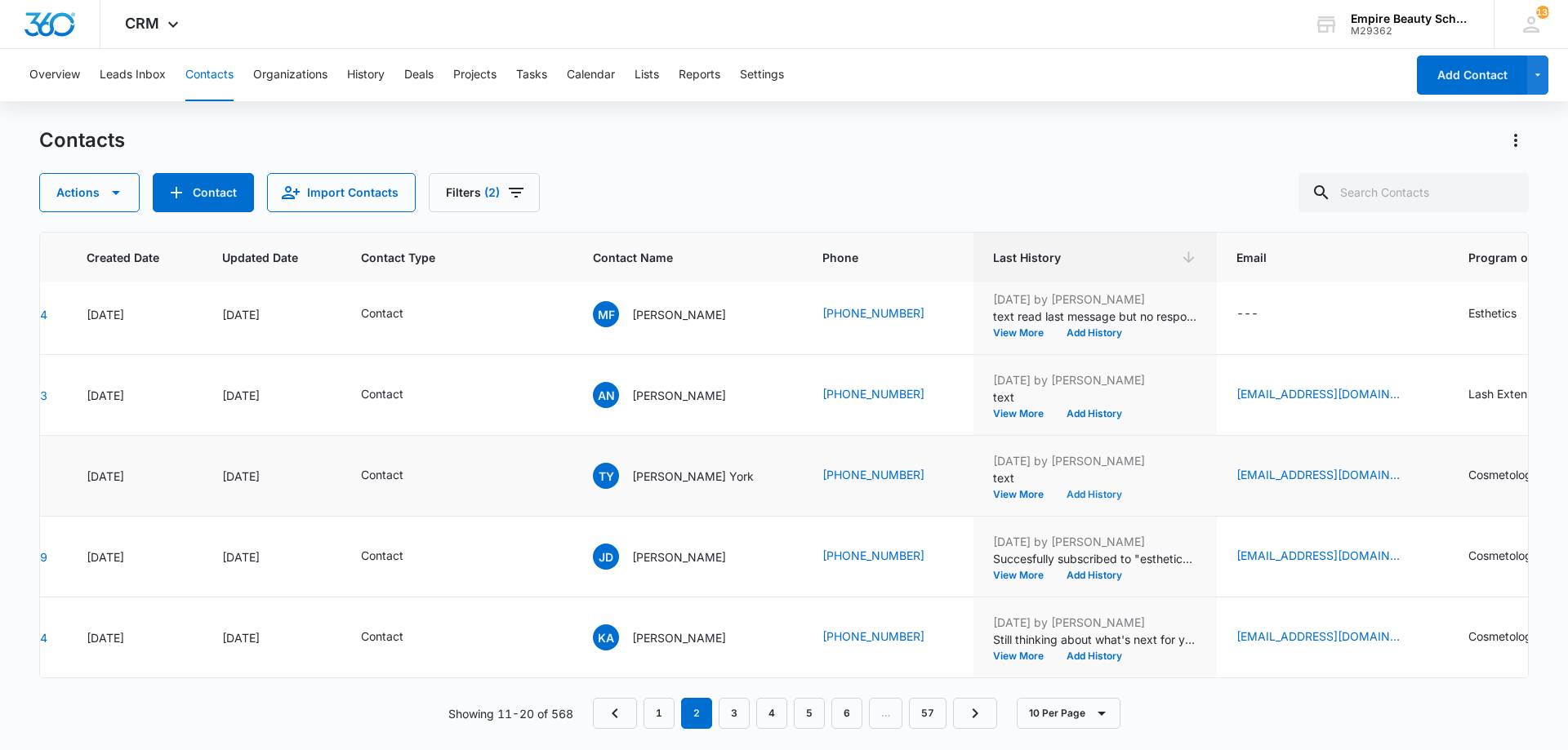
click at [1059, 490] on button "Add History" at bounding box center [1094, 494] width 78 height 10
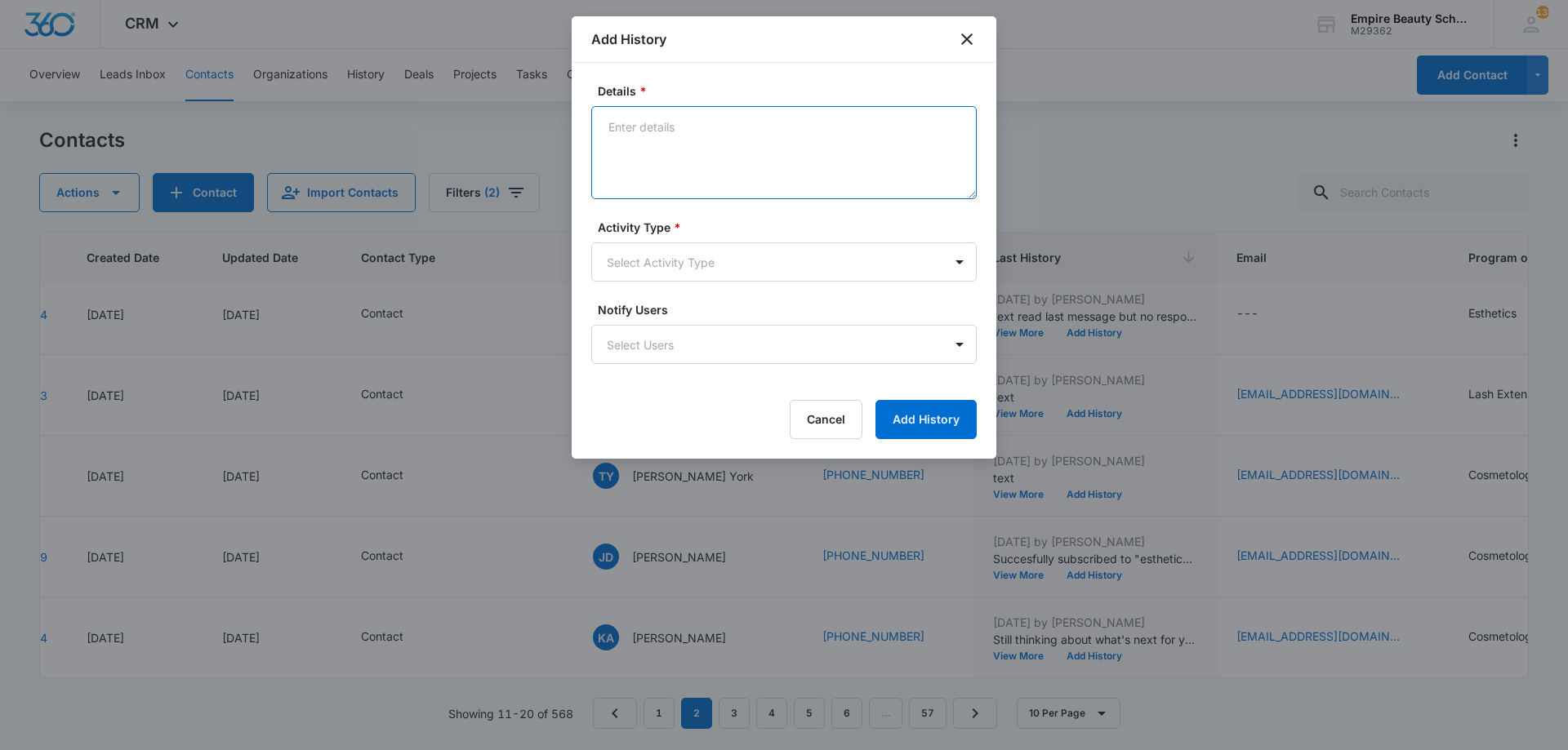
paste textarea "BYOE Invite"
type textarea "BYOE Invite"
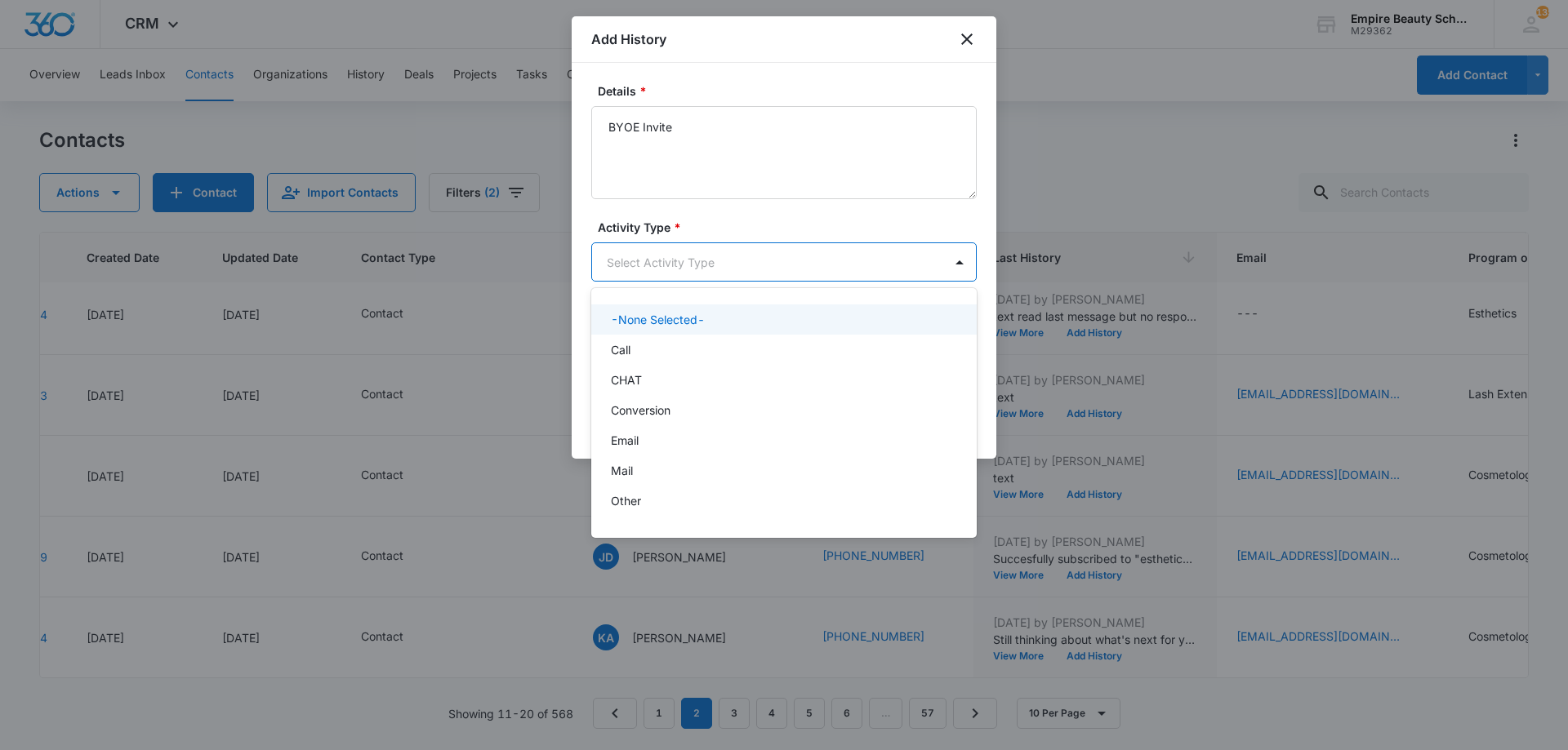
click at [716, 254] on body "CRM Apps Forms CRM Email Shop Payments POS Files Brand Settings Empire Beauty S…" at bounding box center [784, 375] width 1568 height 750
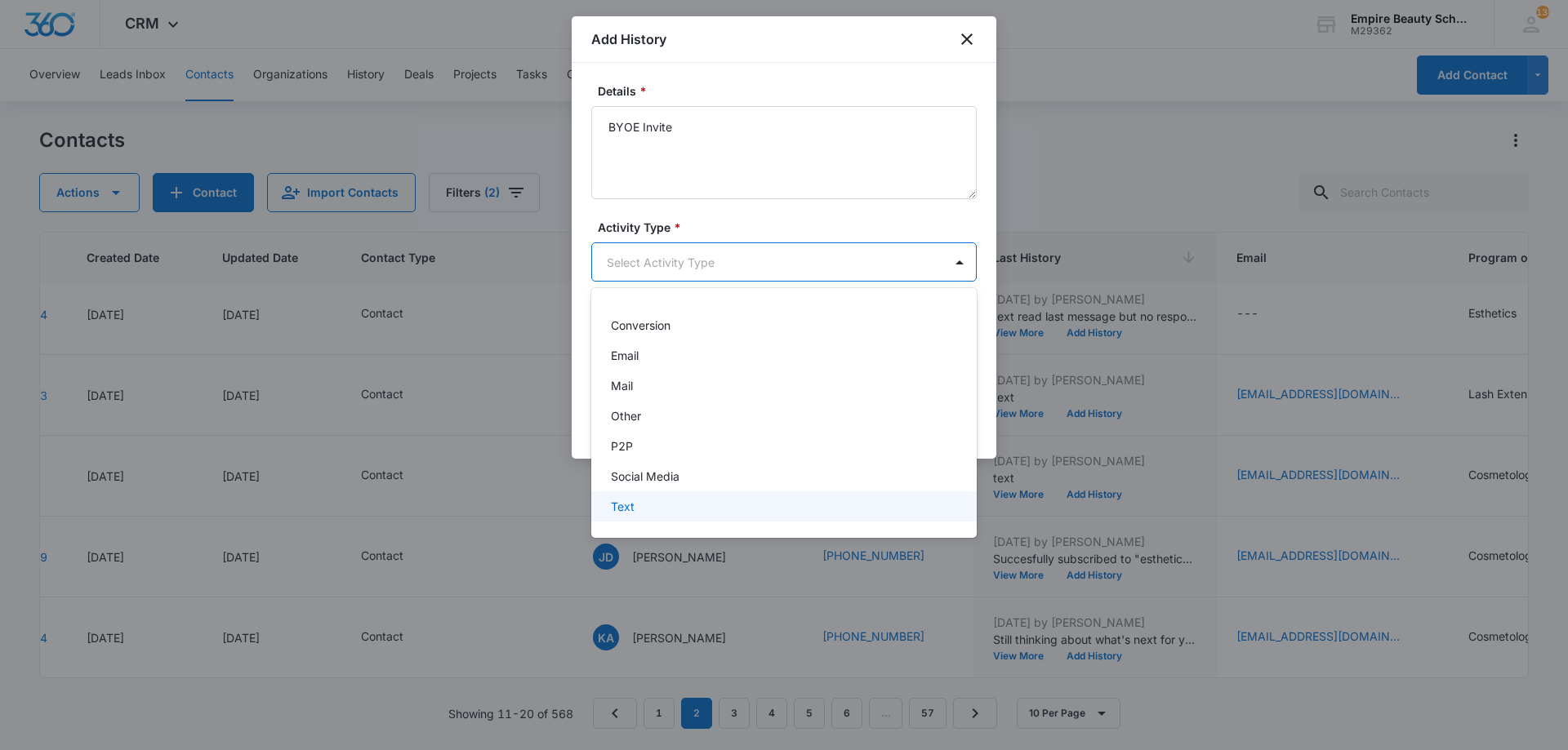
click at [661, 505] on div "Text" at bounding box center [782, 506] width 343 height 17
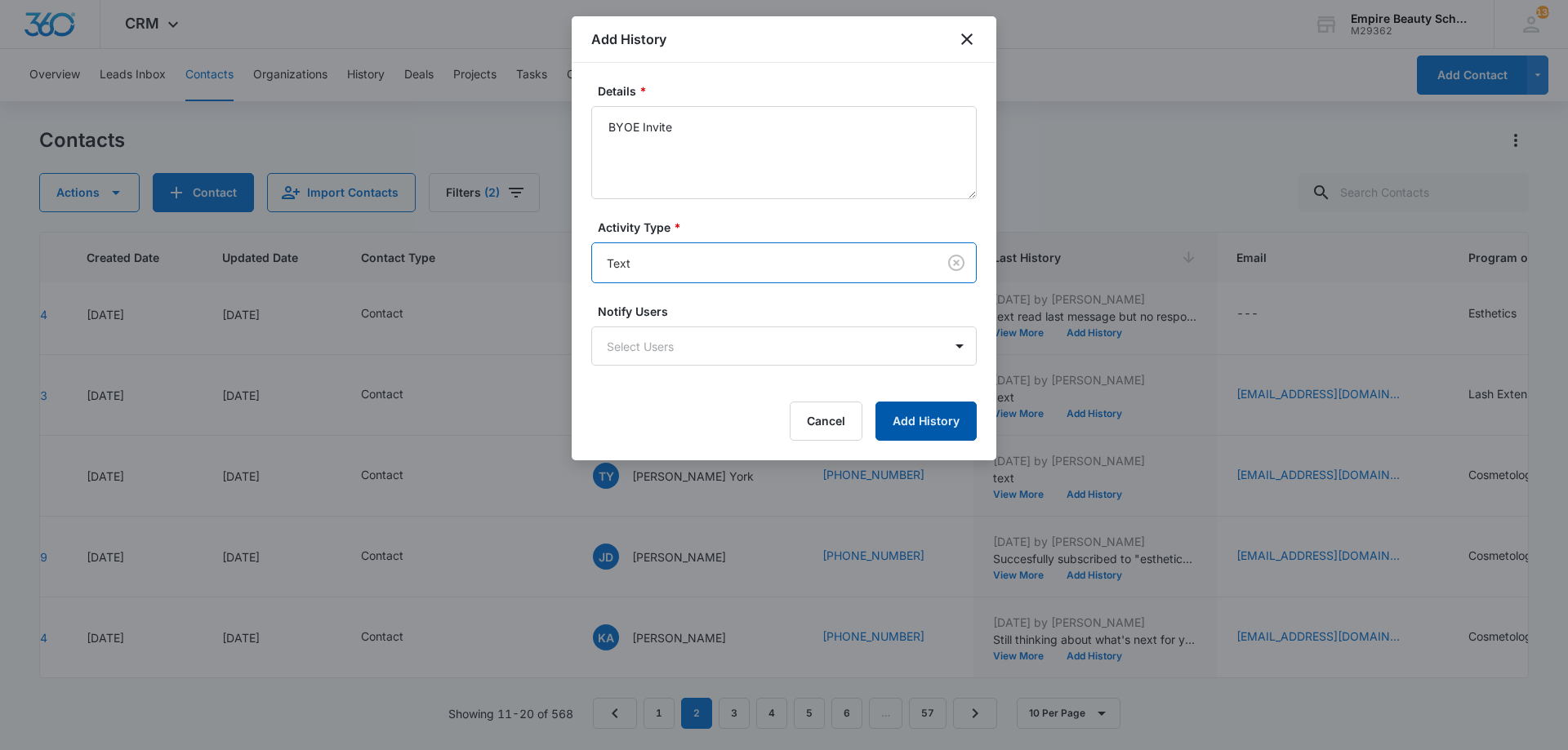
click at [904, 426] on button "Add History" at bounding box center [925, 421] width 101 height 39
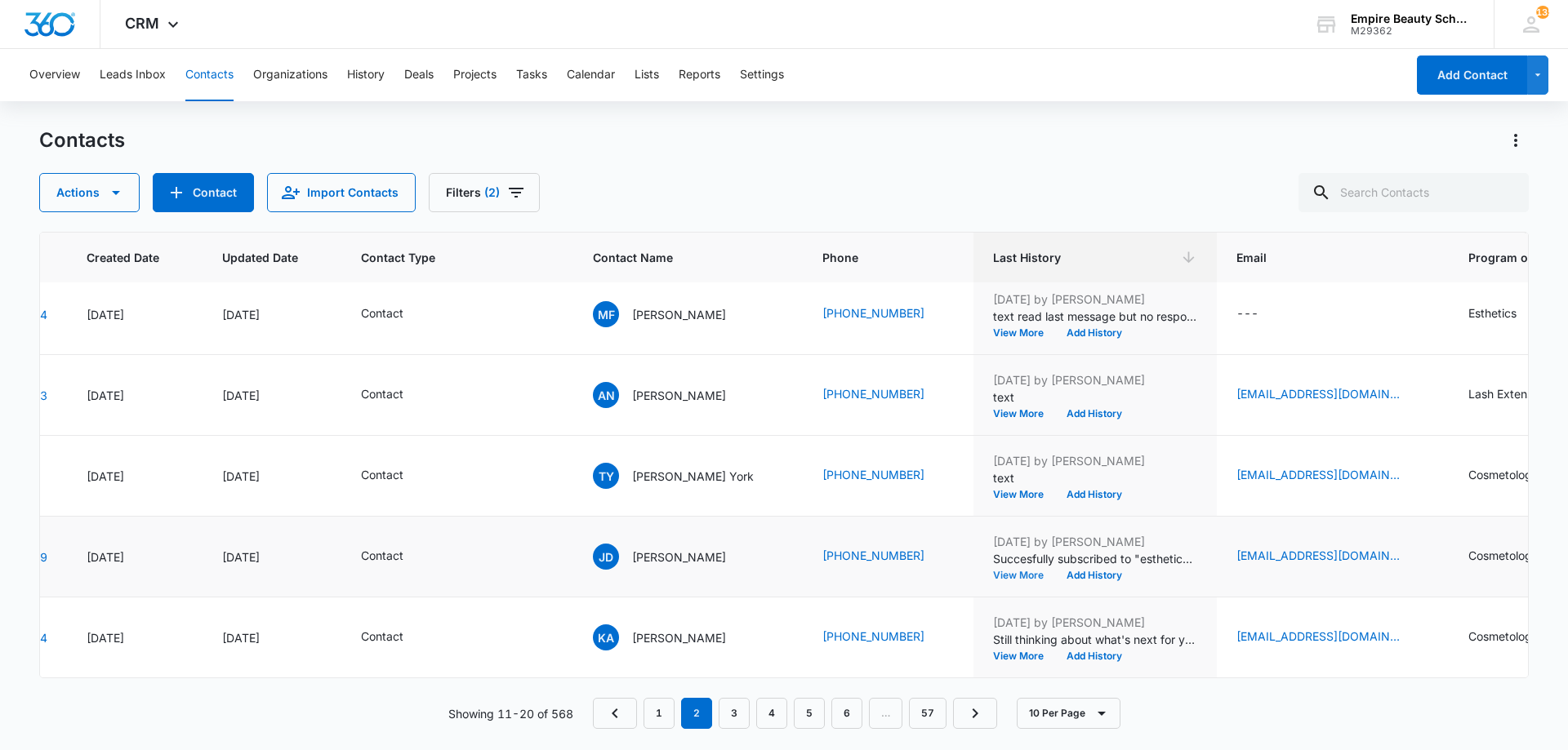
click at [1005, 571] on button "View More" at bounding box center [1023, 575] width 62 height 10
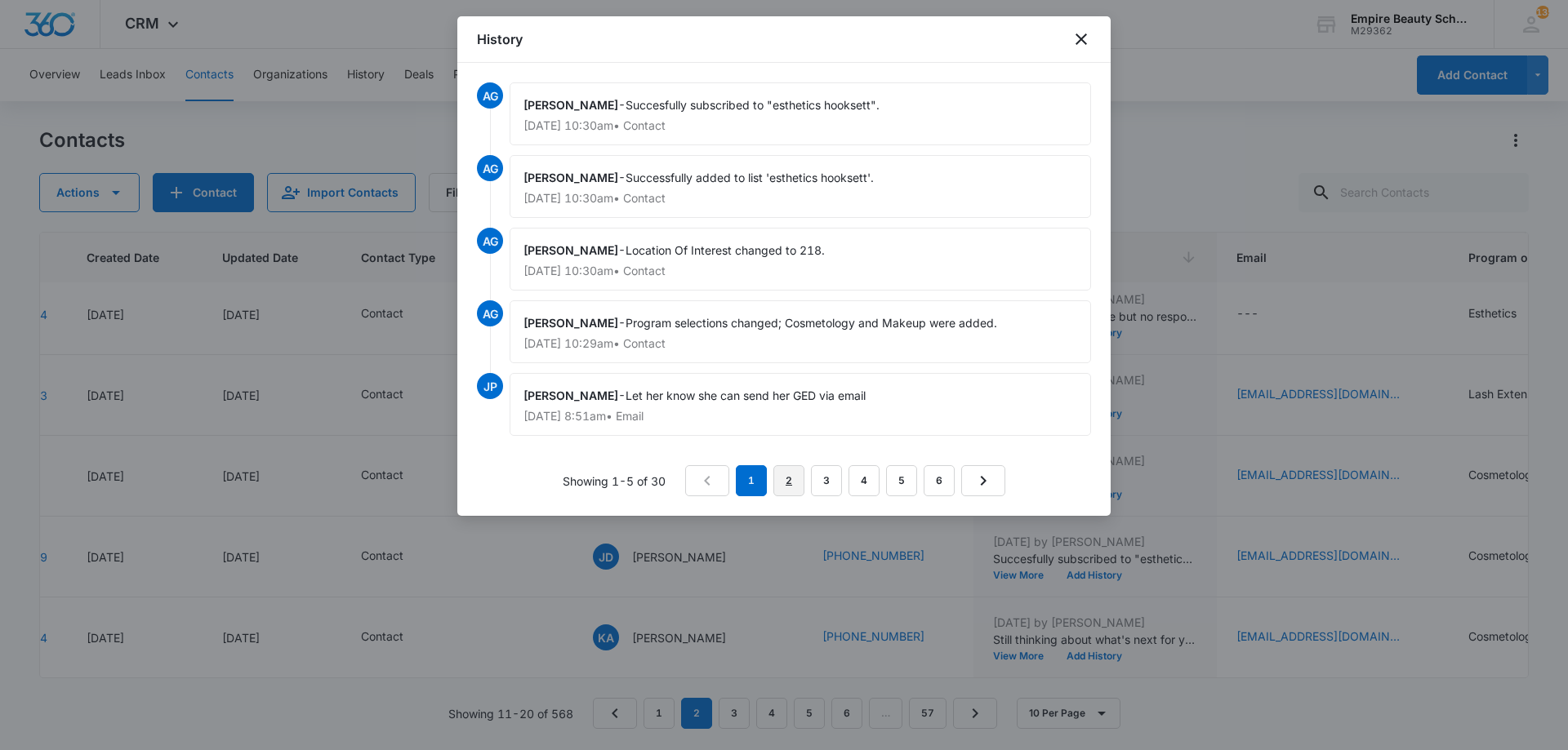
click at [799, 480] on link "2" at bounding box center [788, 480] width 31 height 31
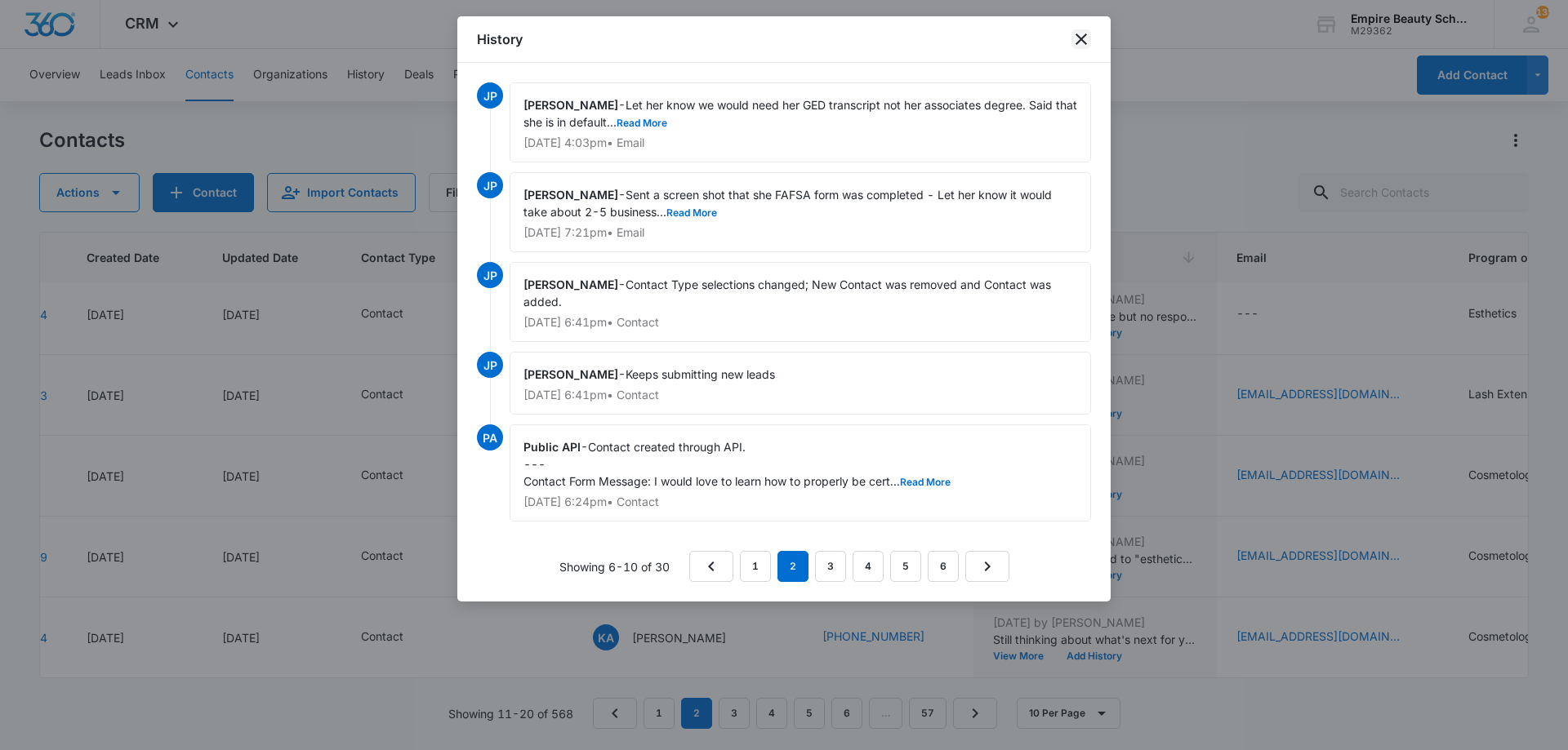
click at [1089, 41] on icon "close" at bounding box center [1081, 39] width 19 height 19
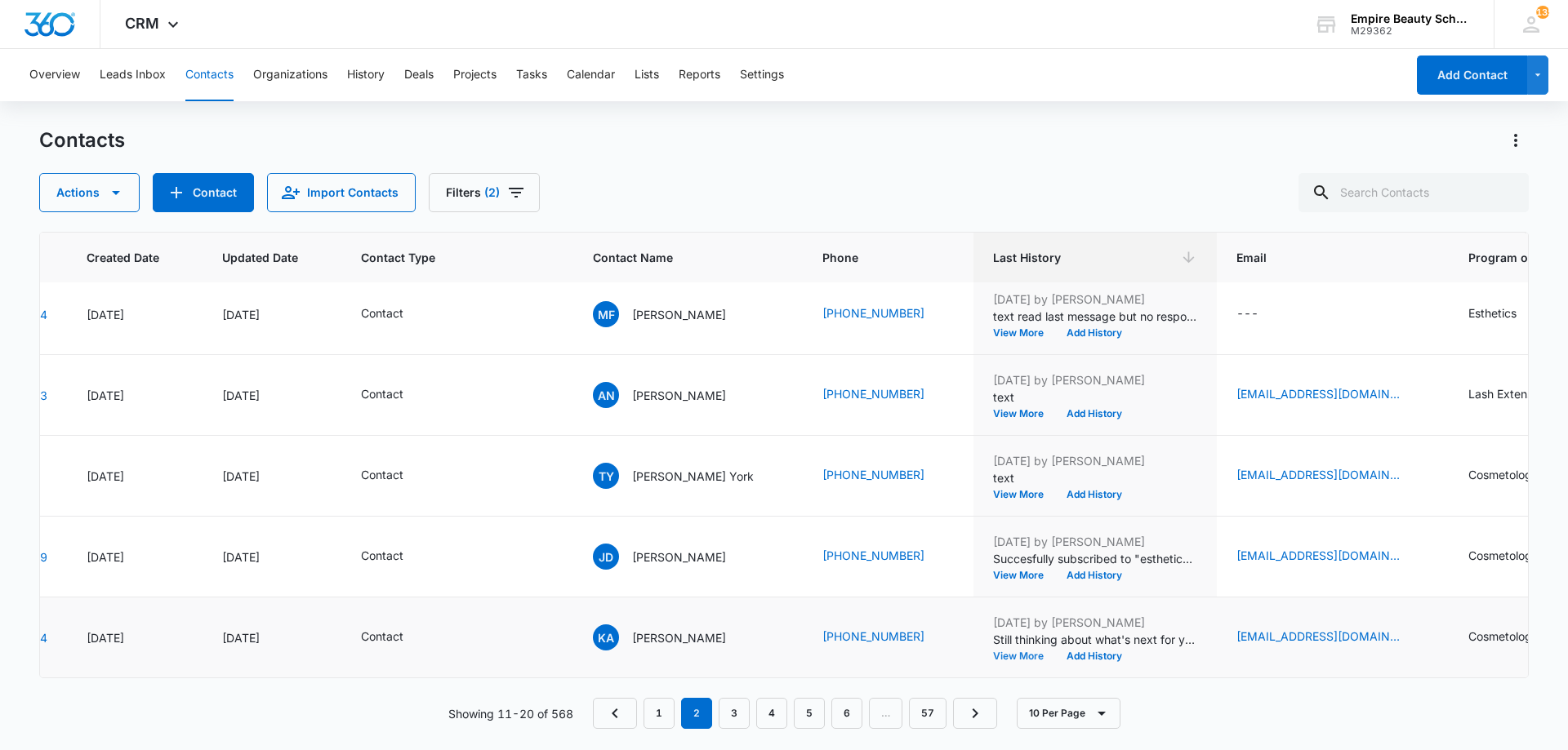
click at [1006, 651] on button "View More" at bounding box center [1023, 656] width 62 height 10
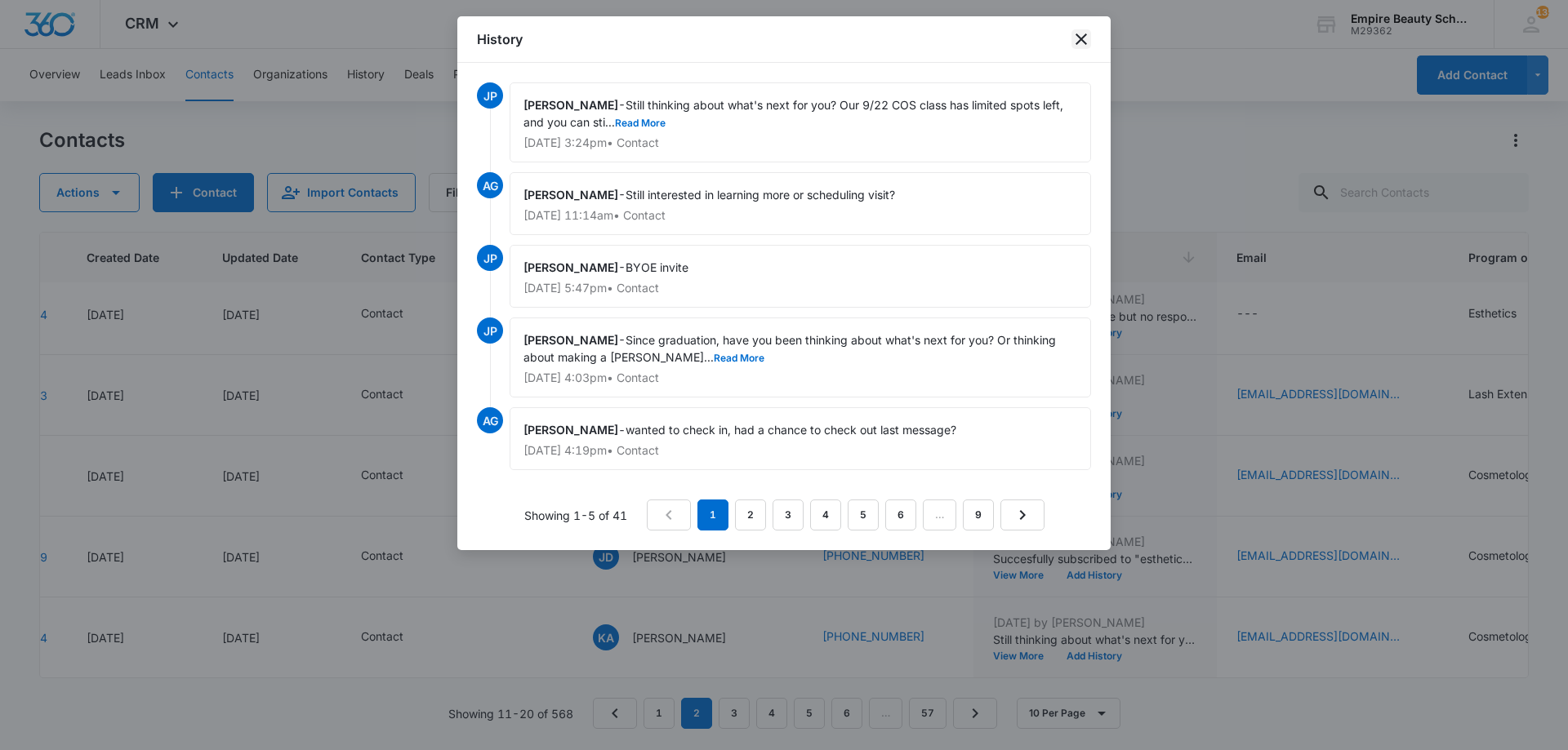
click at [1080, 37] on icon "close" at bounding box center [1081, 39] width 11 height 11
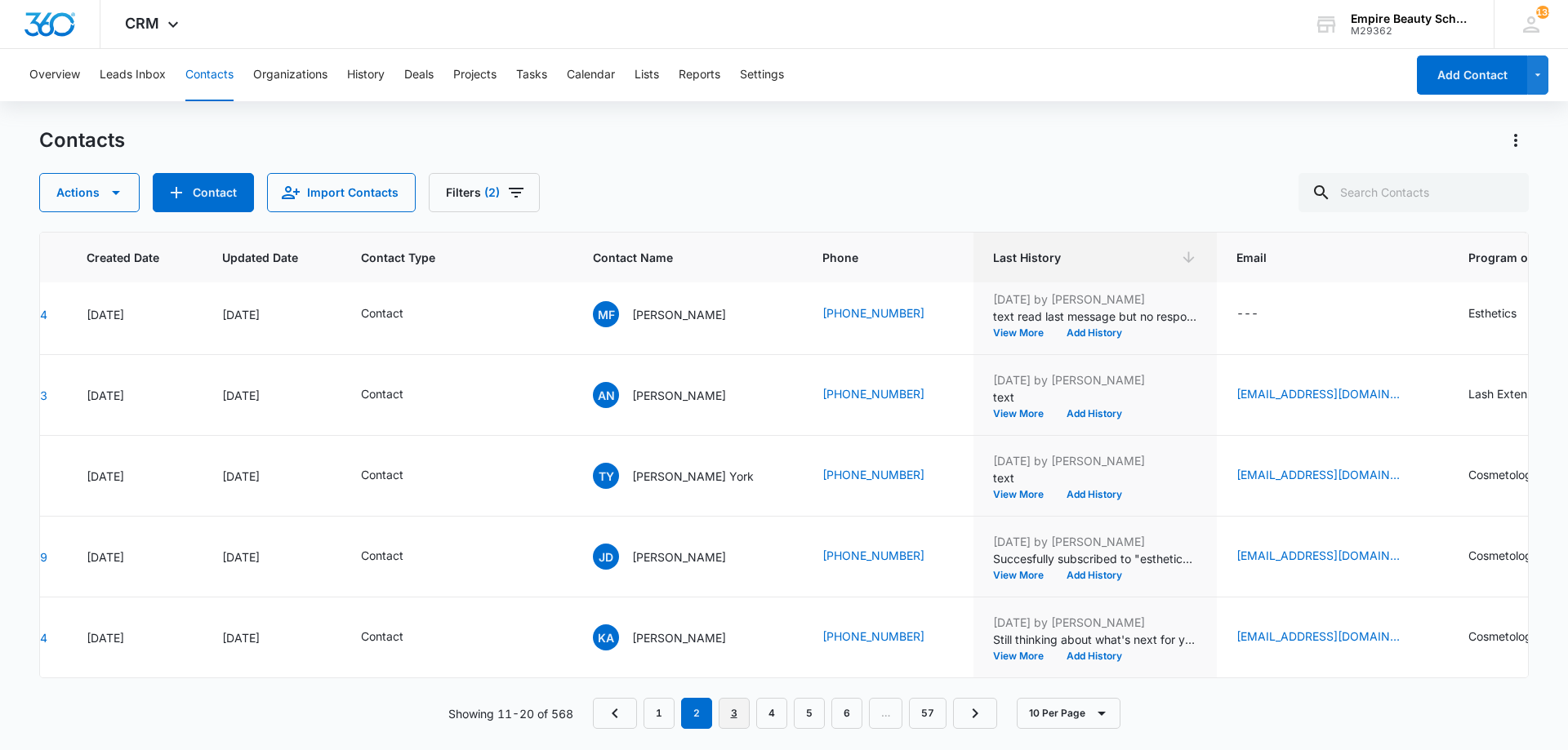
click at [727, 705] on link "3" at bounding box center [733, 713] width 31 height 31
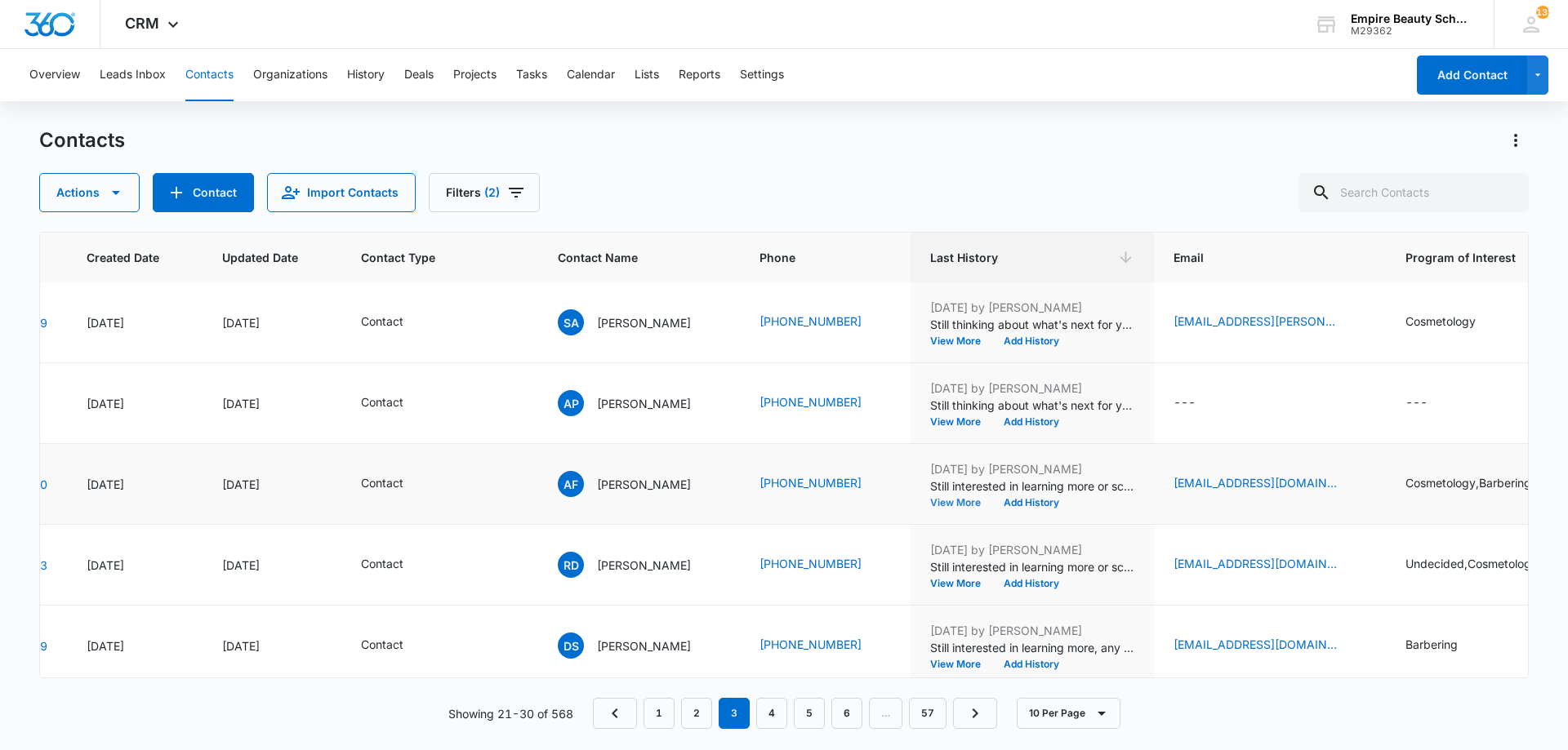
scroll to position [163, 112]
click at [1018, 504] on button "Add History" at bounding box center [1031, 501] width 78 height 10
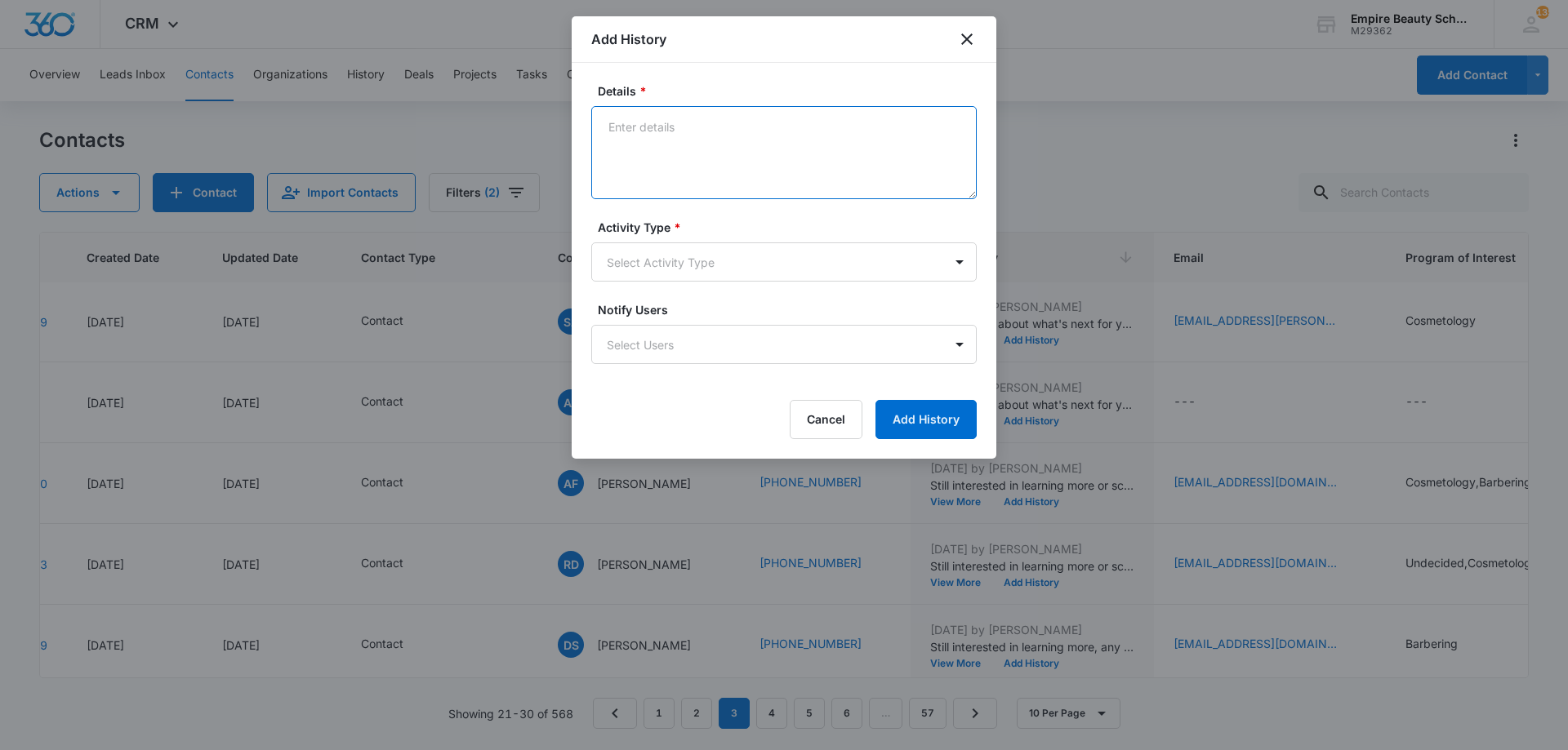
paste textarea "BYOE Invite"
type textarea "BYOE Invite"
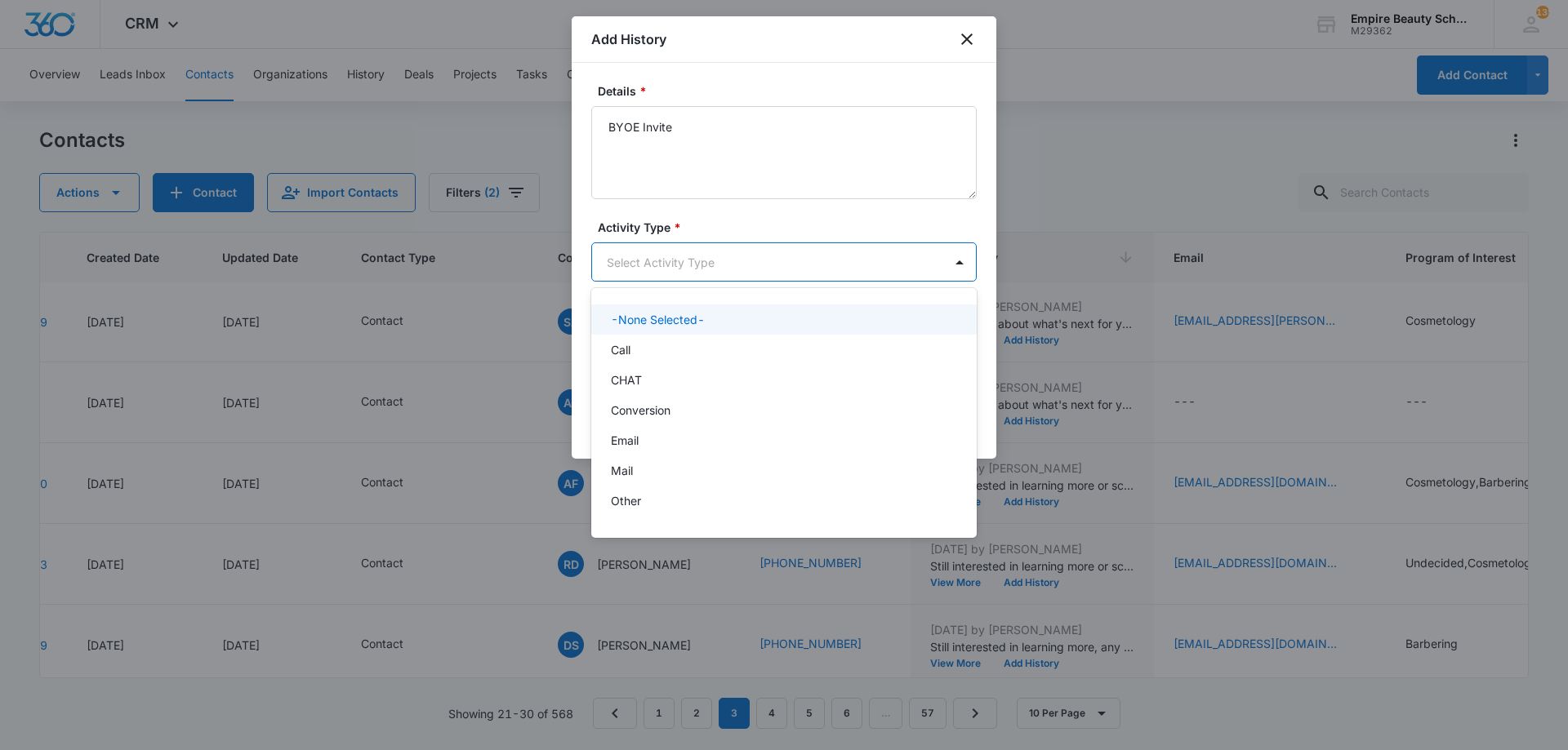
click at [698, 256] on body "CRM Apps Forms CRM Email Shop Payments POS Files Brand Settings Empire Beauty S…" at bounding box center [784, 375] width 1568 height 750
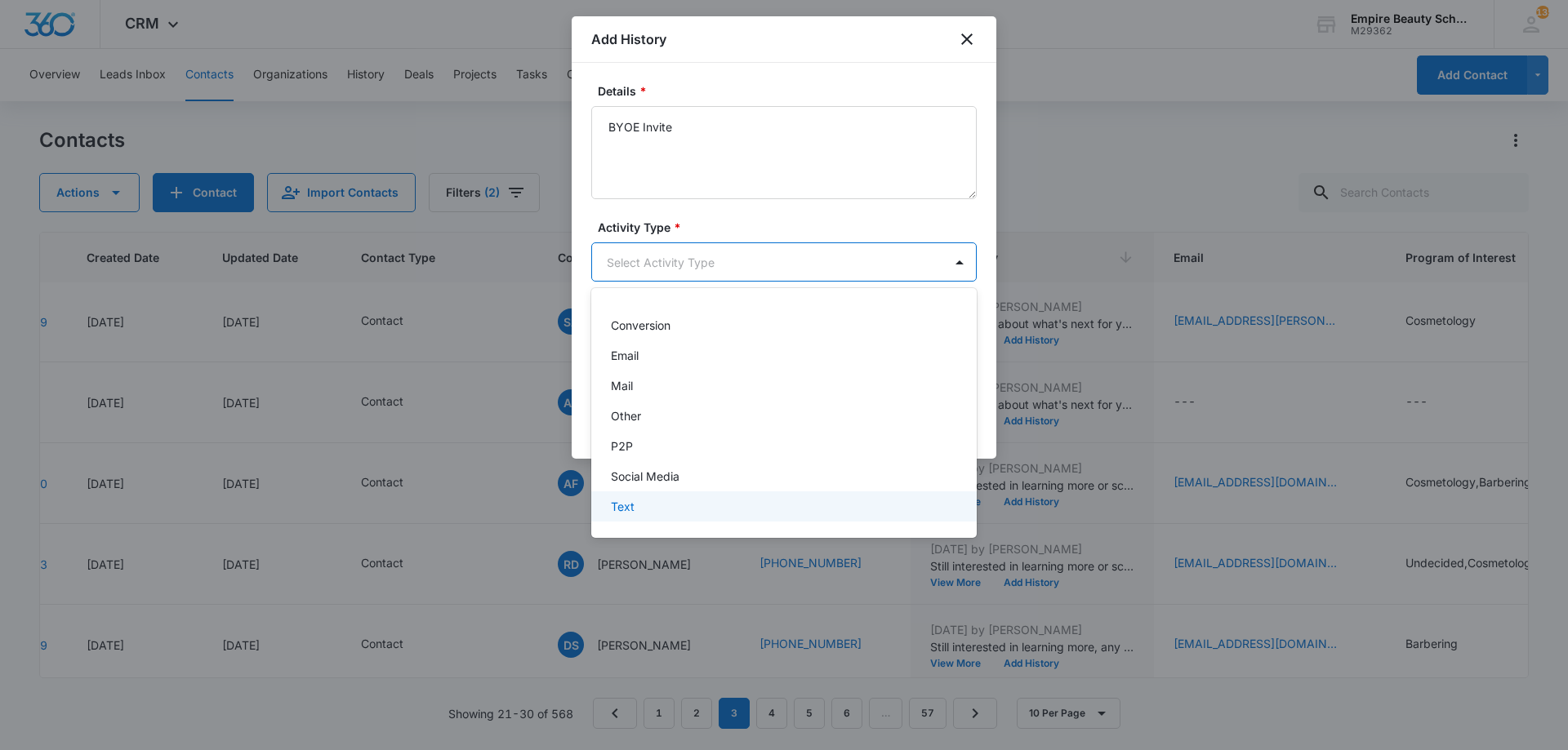
click at [658, 494] on div "Text" at bounding box center [784, 507] width 385 height 30
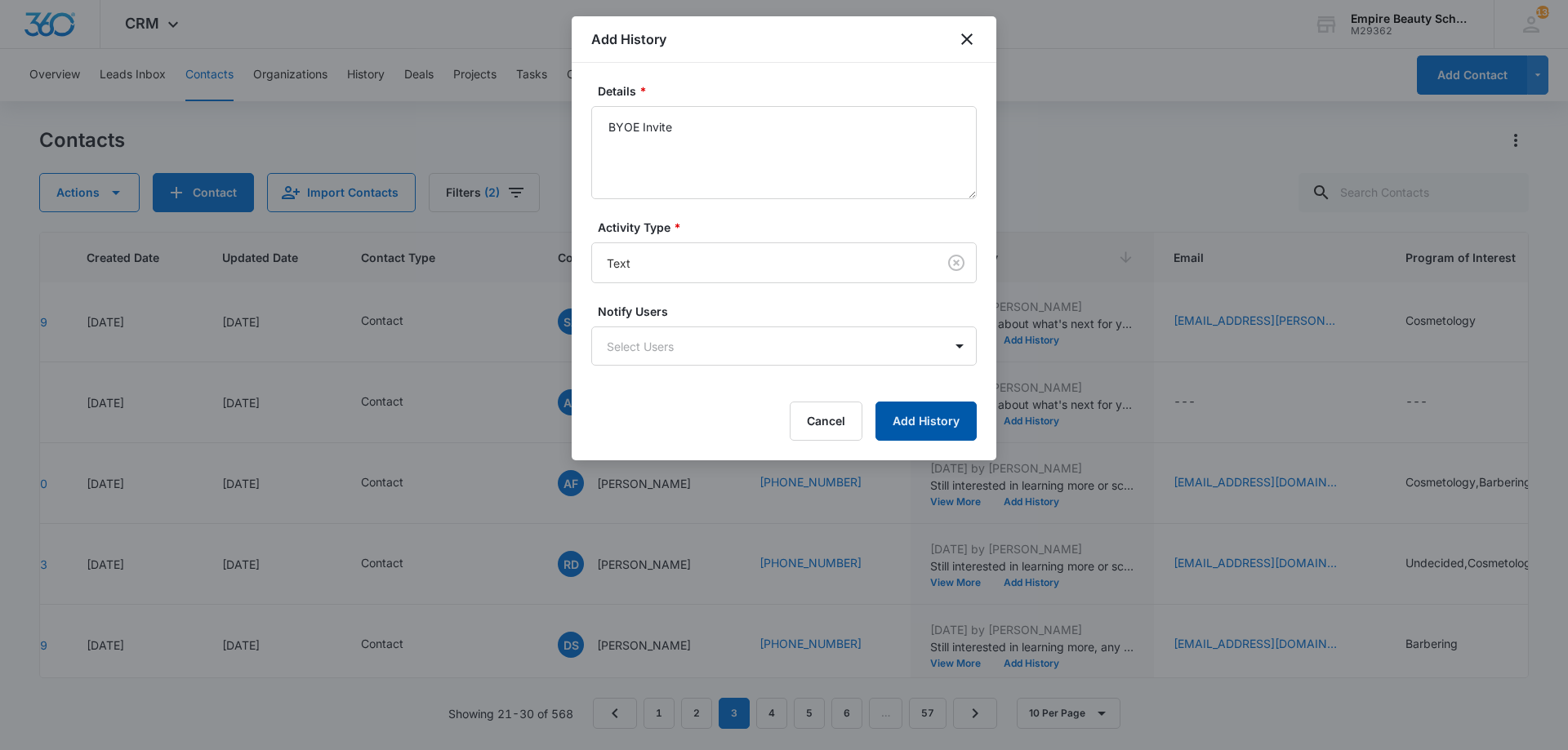
click at [955, 421] on button "Add History" at bounding box center [925, 421] width 101 height 39
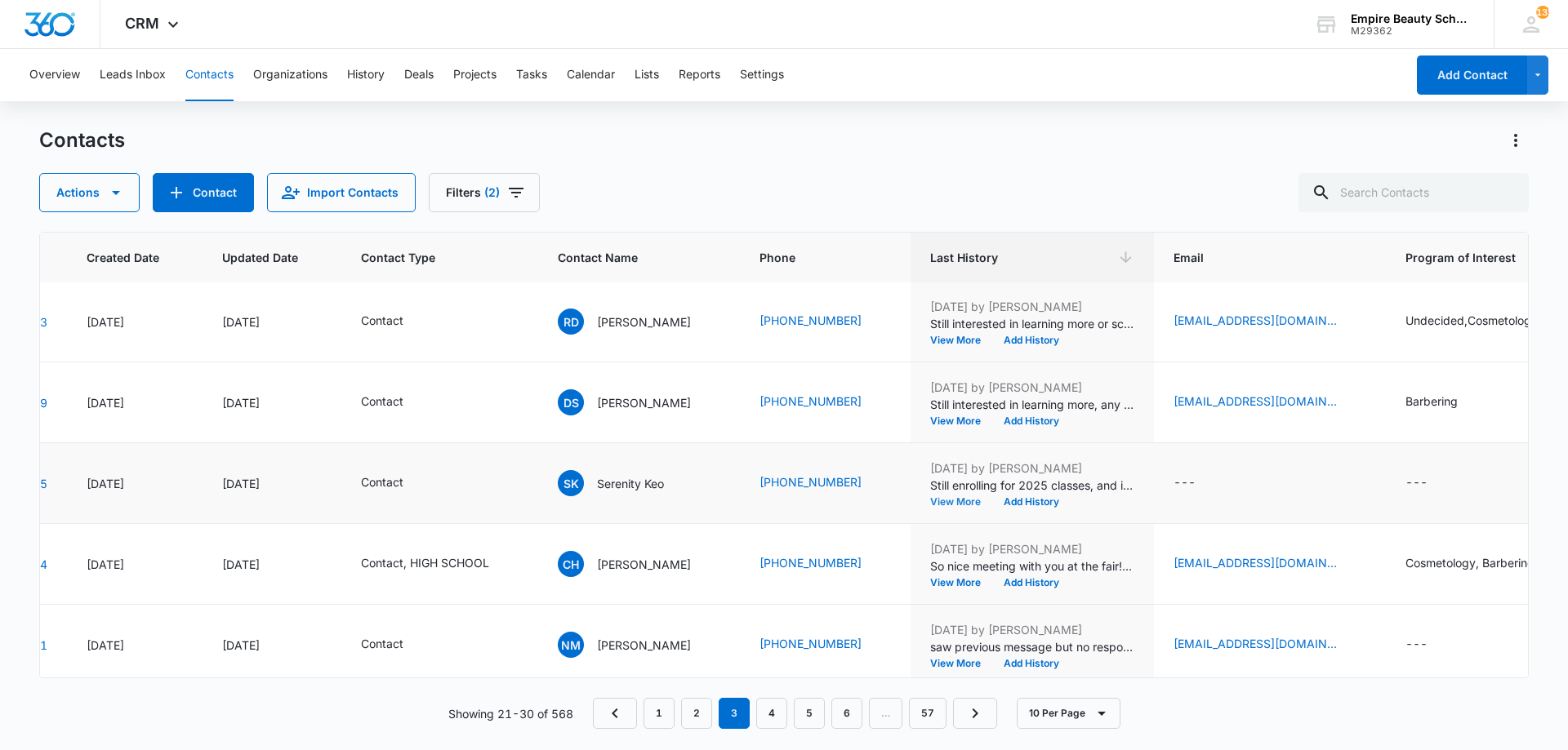
scroll to position [406, 112]
click at [954, 416] on button "View More" at bounding box center [961, 420] width 62 height 10
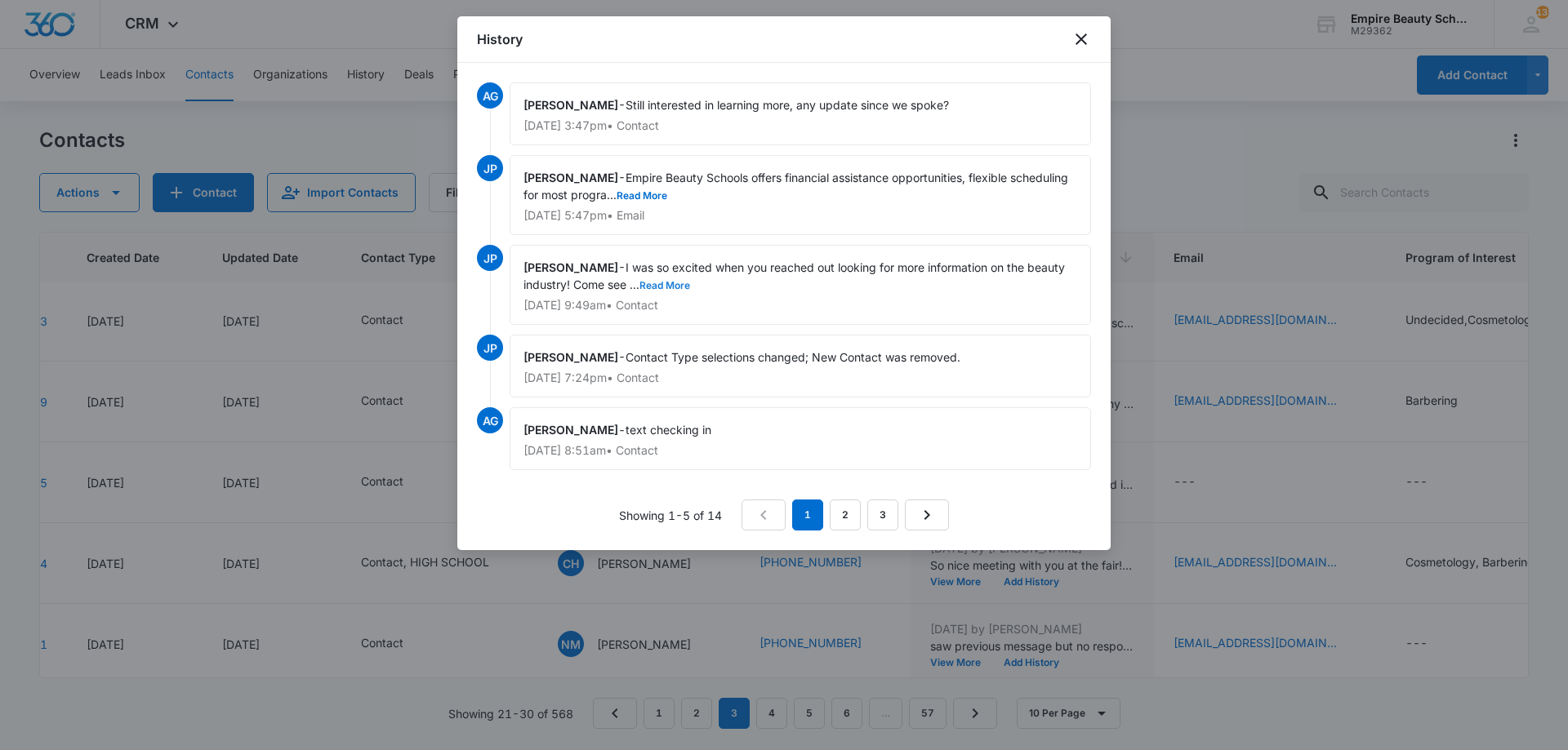
click at [687, 290] on button "Read More" at bounding box center [664, 286] width 50 height 10
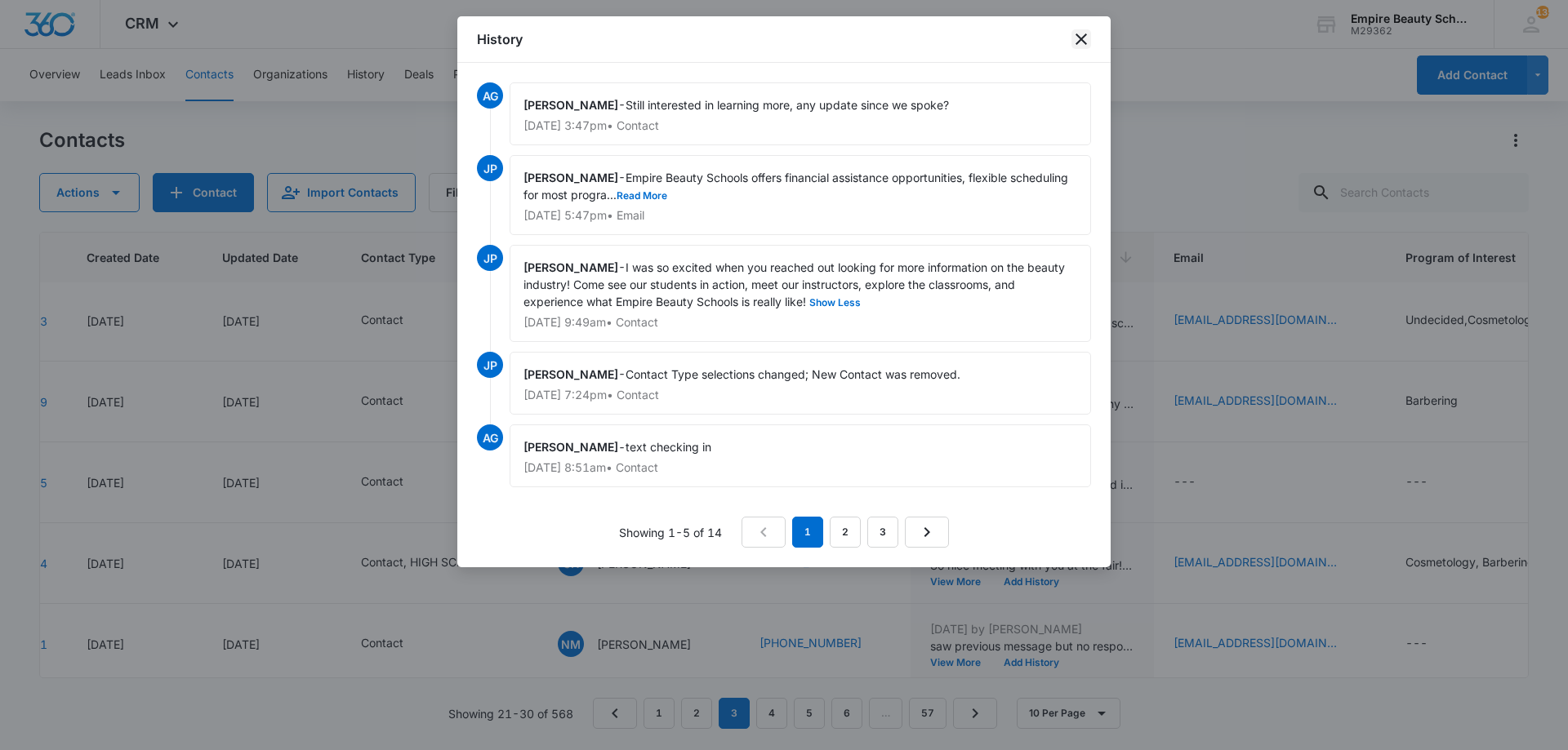
click at [1074, 44] on icon "close" at bounding box center [1081, 39] width 19 height 19
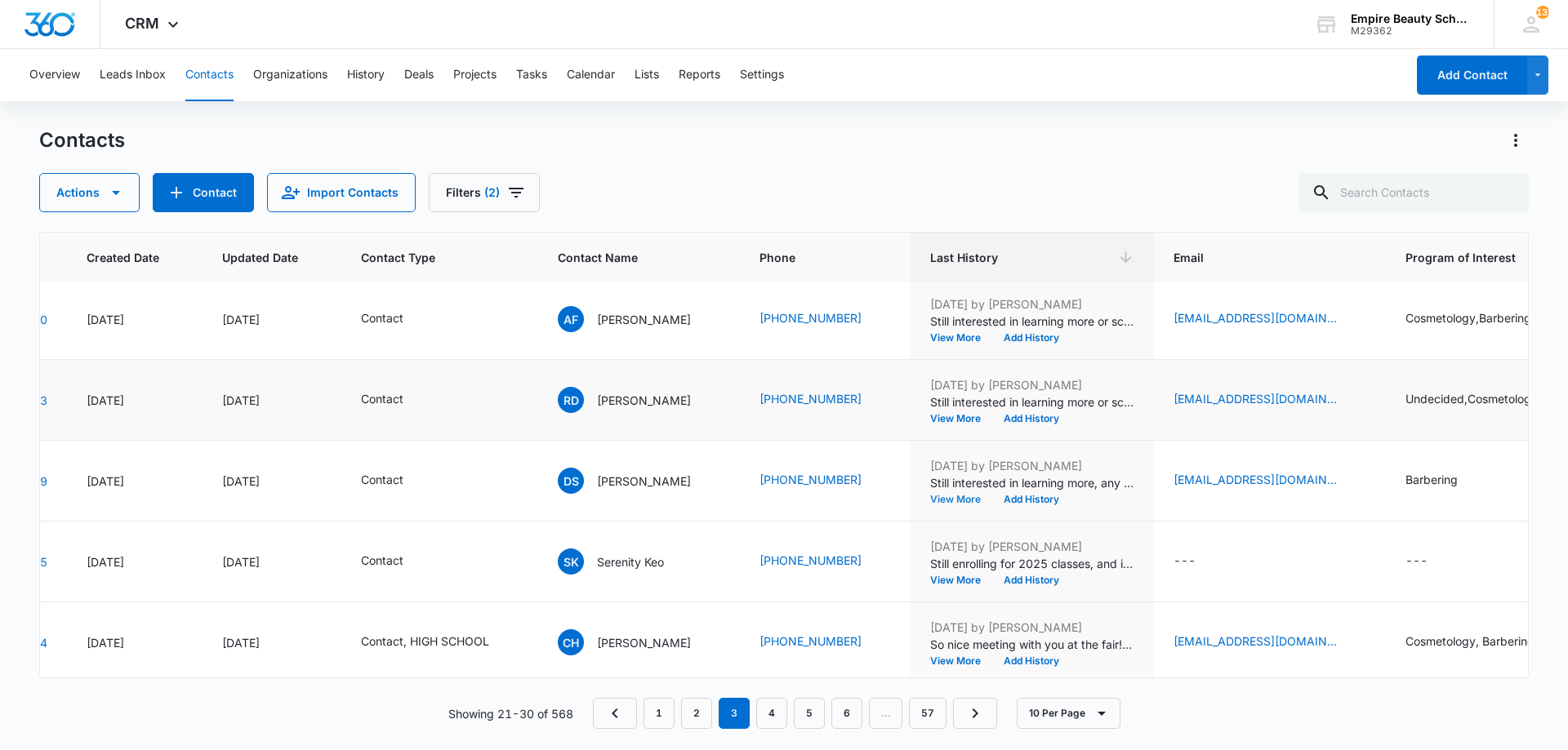
scroll to position [327, 112]
click at [944, 419] on button "View More" at bounding box center [961, 420] width 62 height 10
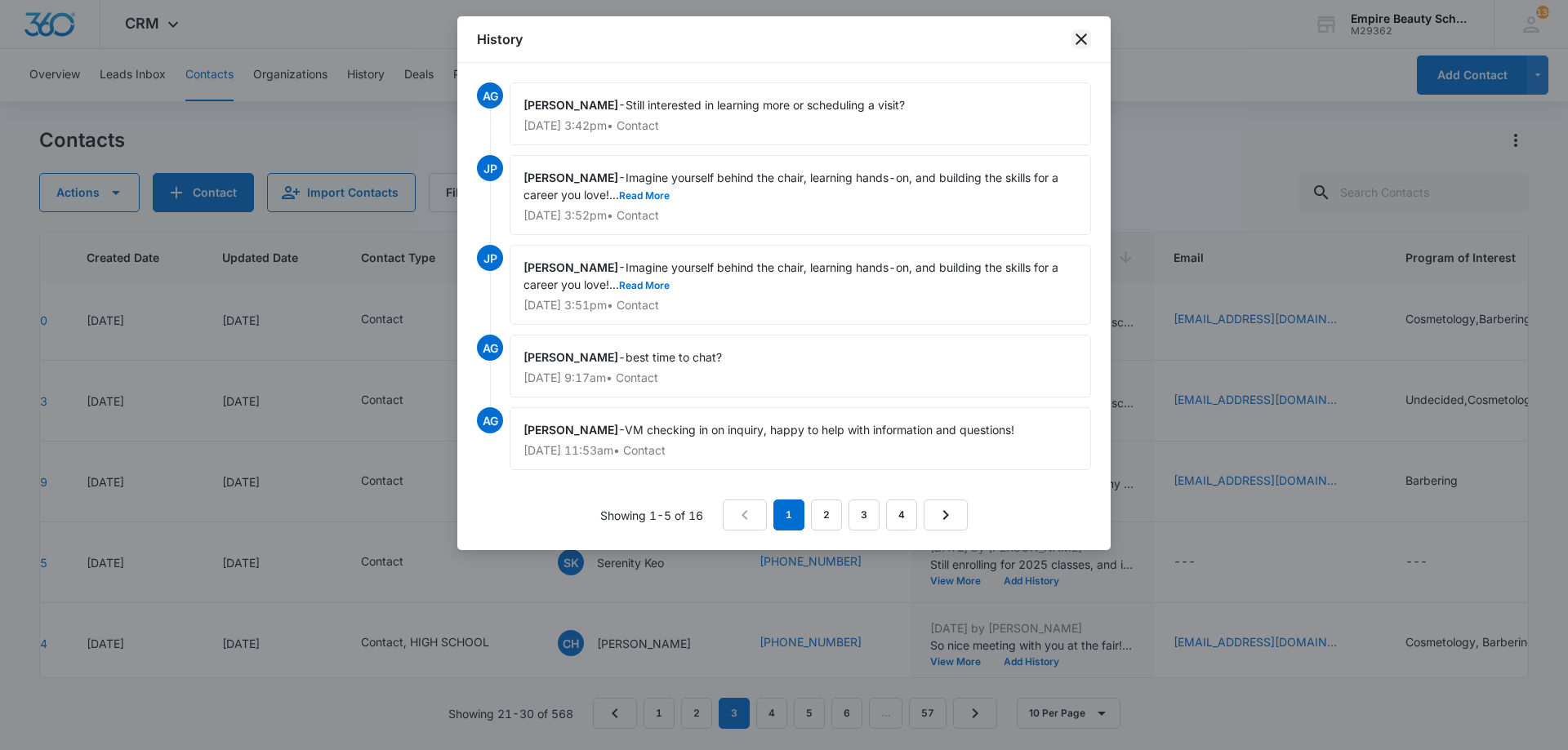
click at [1076, 39] on icon "close" at bounding box center [1081, 39] width 19 height 19
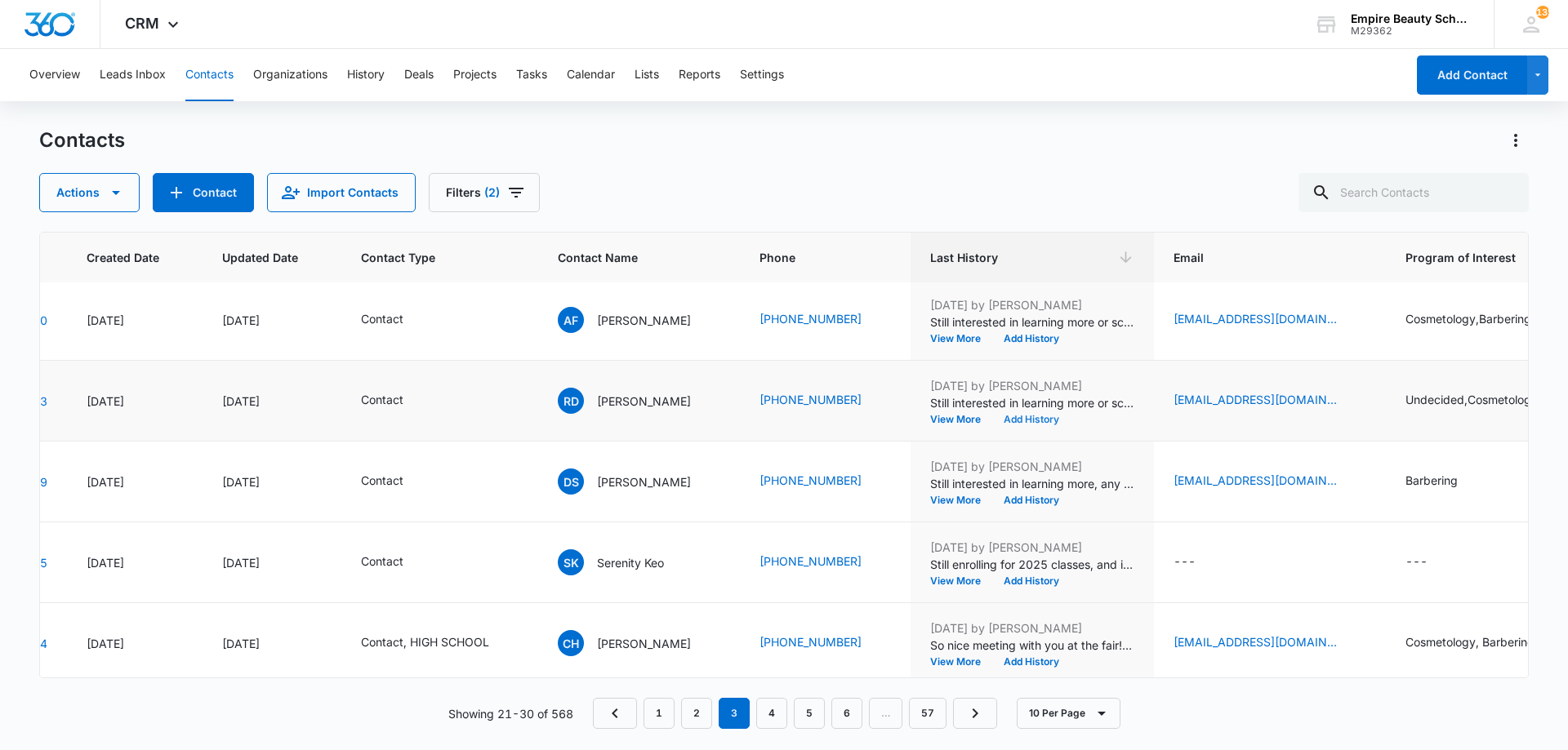
click at [1015, 419] on button "Add History" at bounding box center [1031, 420] width 78 height 10
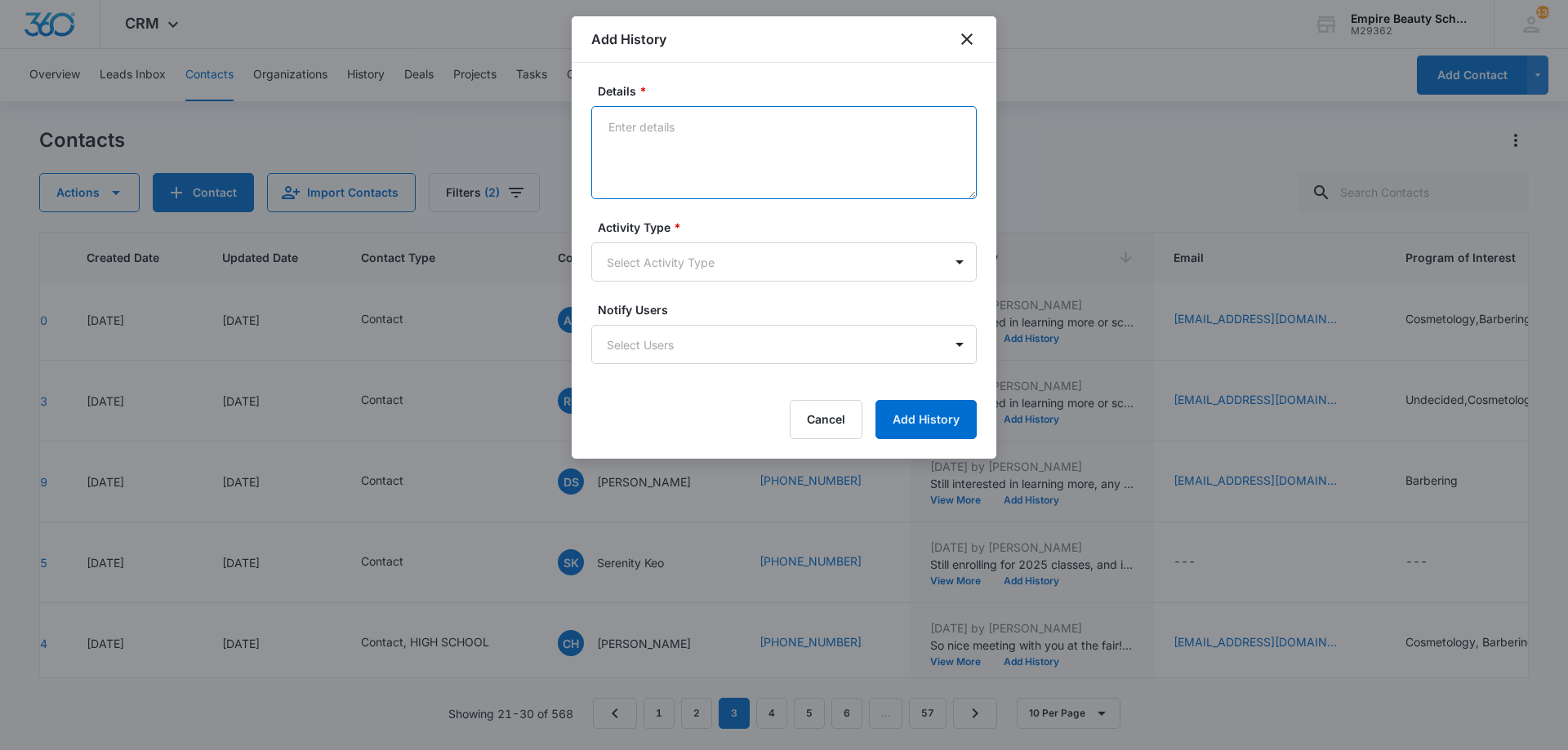
paste textarea "BYOE Invite"
type textarea "BYOE Invite"
click at [671, 256] on body "CRM Apps Forms CRM Email Shop Payments POS Files Brand Settings Empire Beauty S…" at bounding box center [784, 375] width 1568 height 750
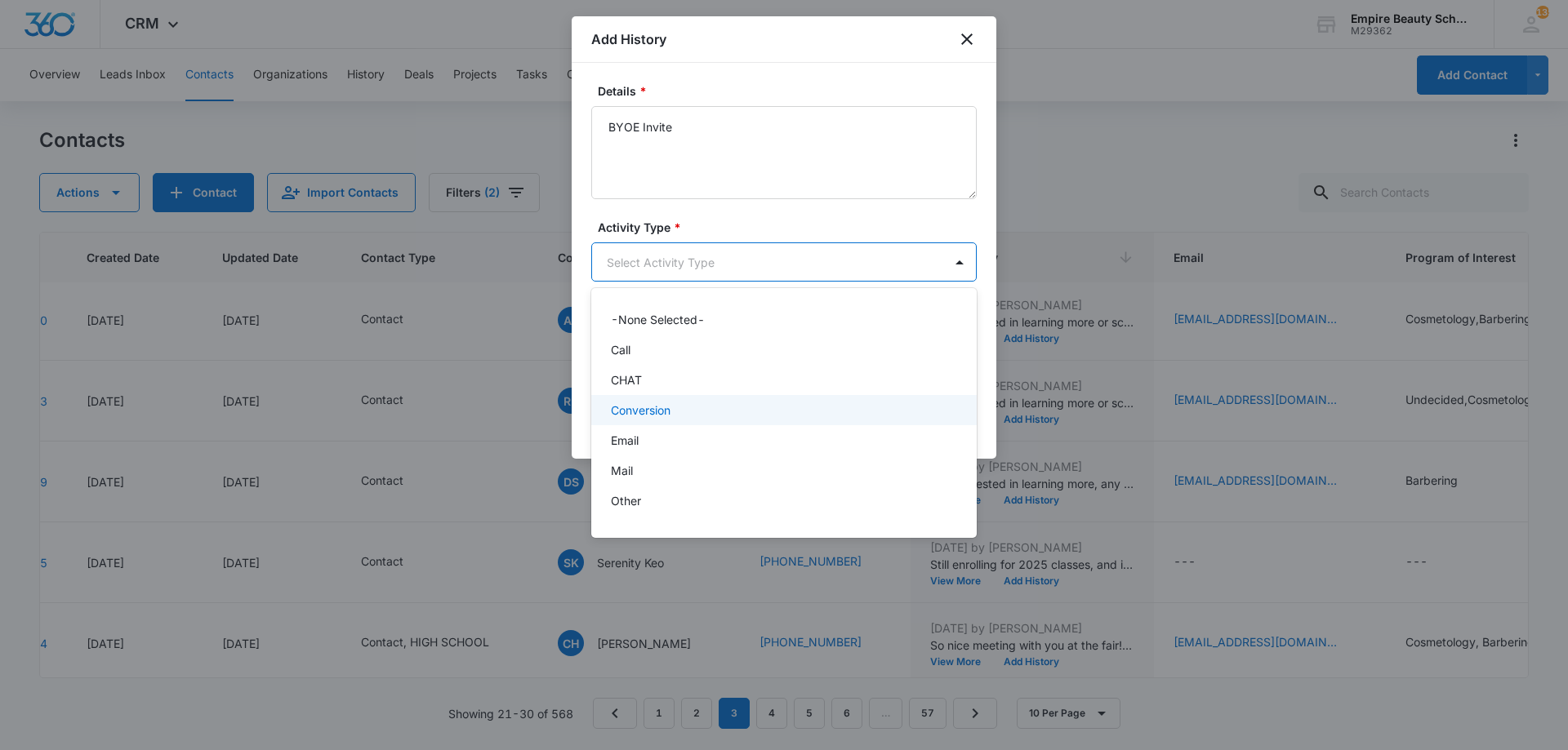
scroll to position [85, 0]
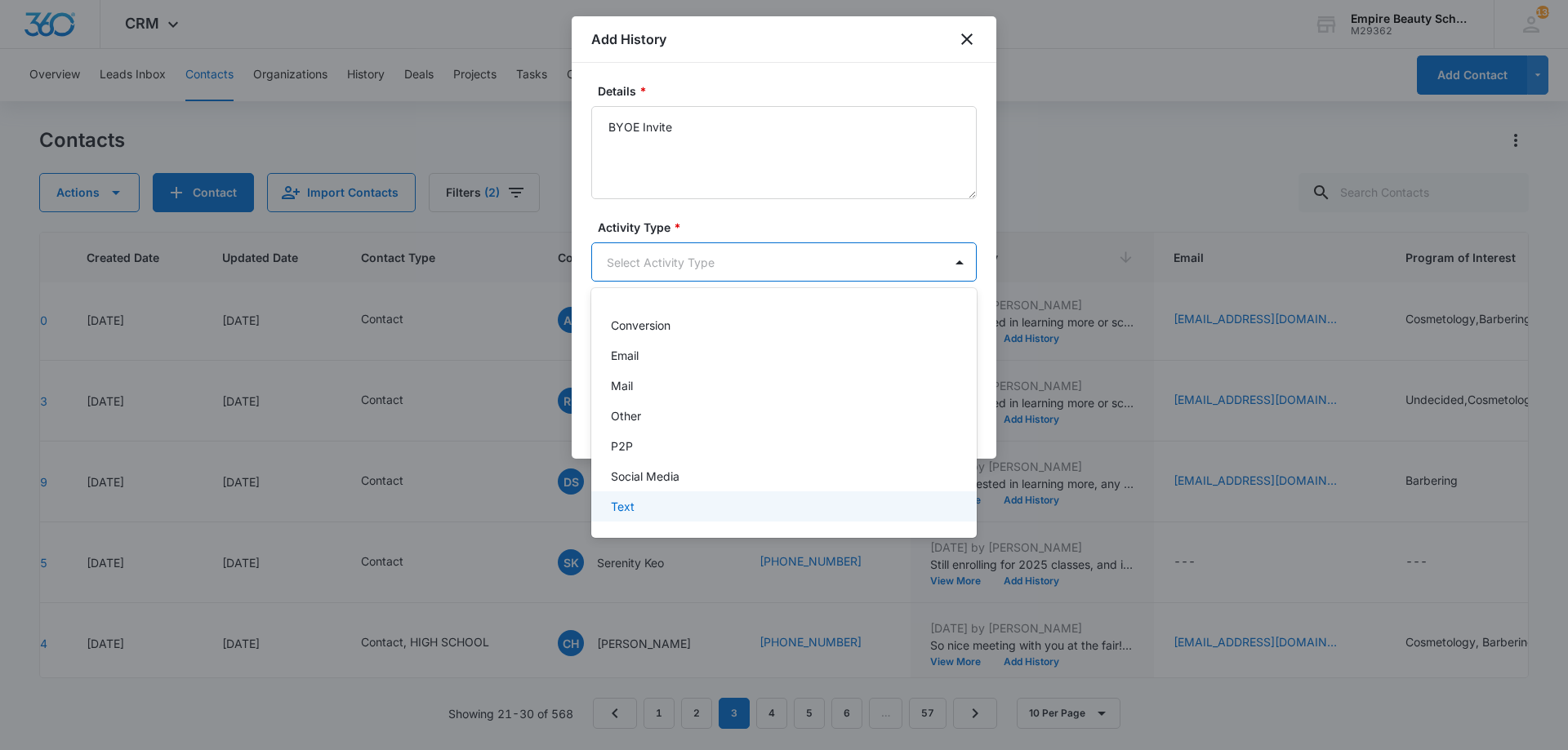
click at [646, 501] on div "Text" at bounding box center [782, 506] width 343 height 17
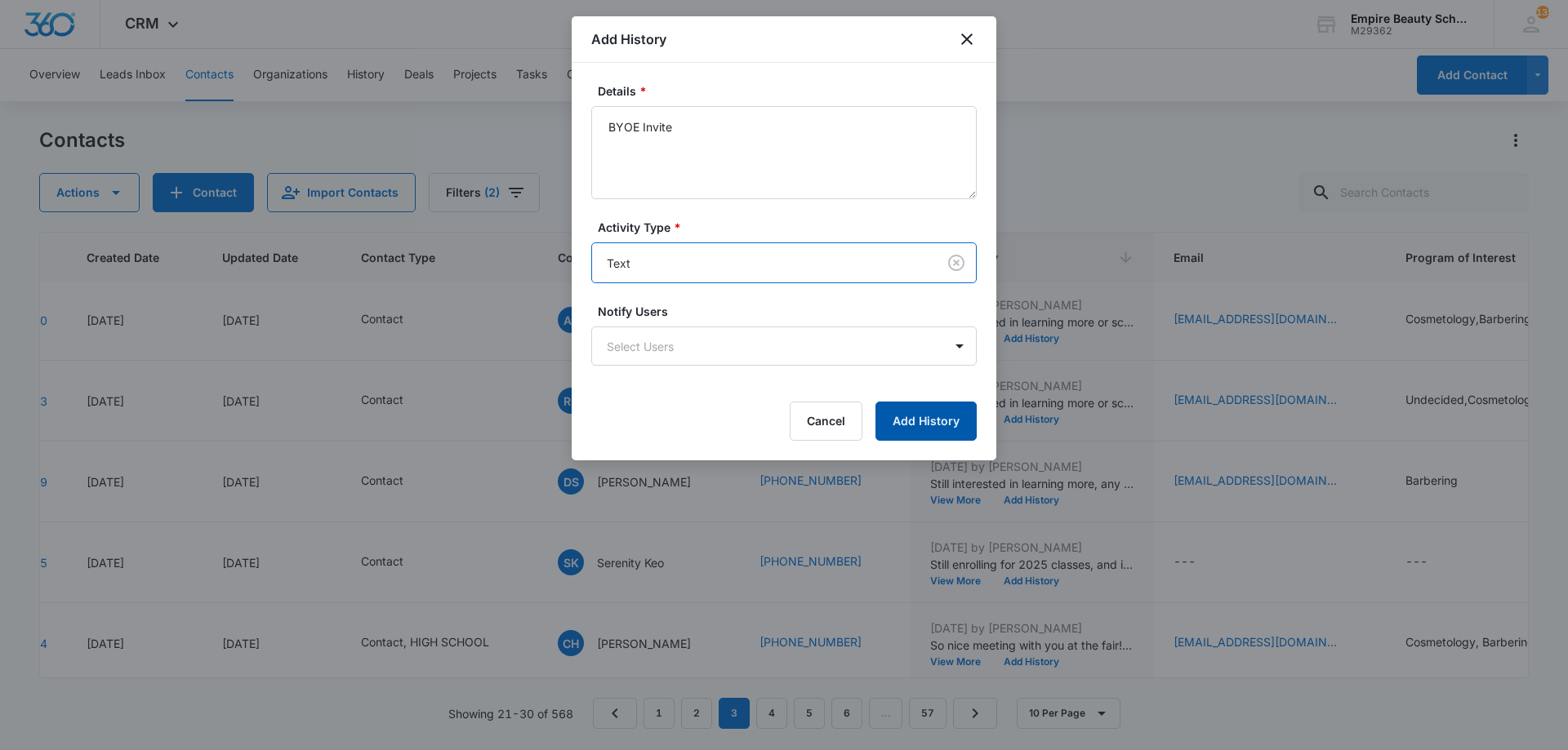
click at [918, 405] on button "Add History" at bounding box center [925, 421] width 101 height 39
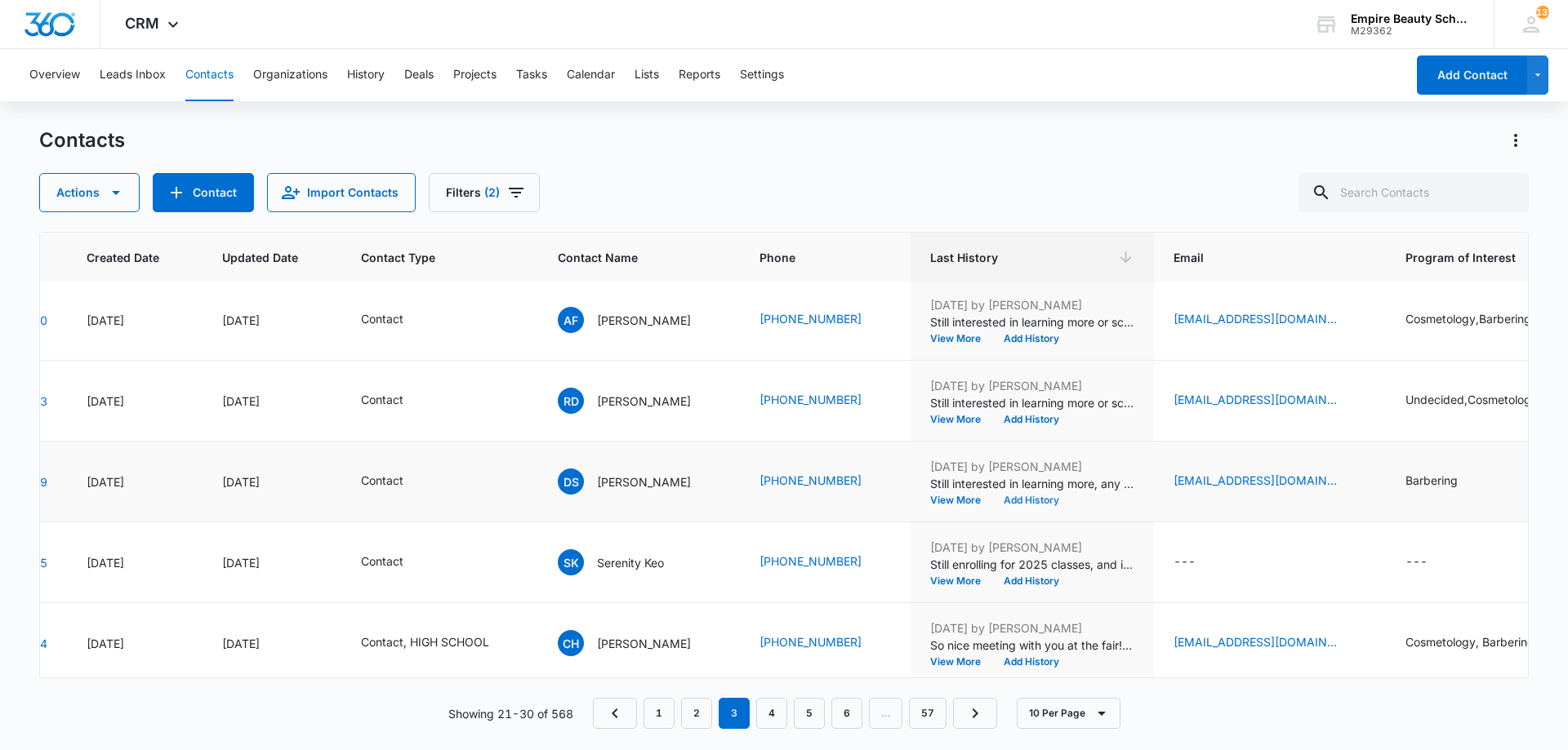
click at [1022, 501] on button "Add History" at bounding box center [1031, 500] width 78 height 10
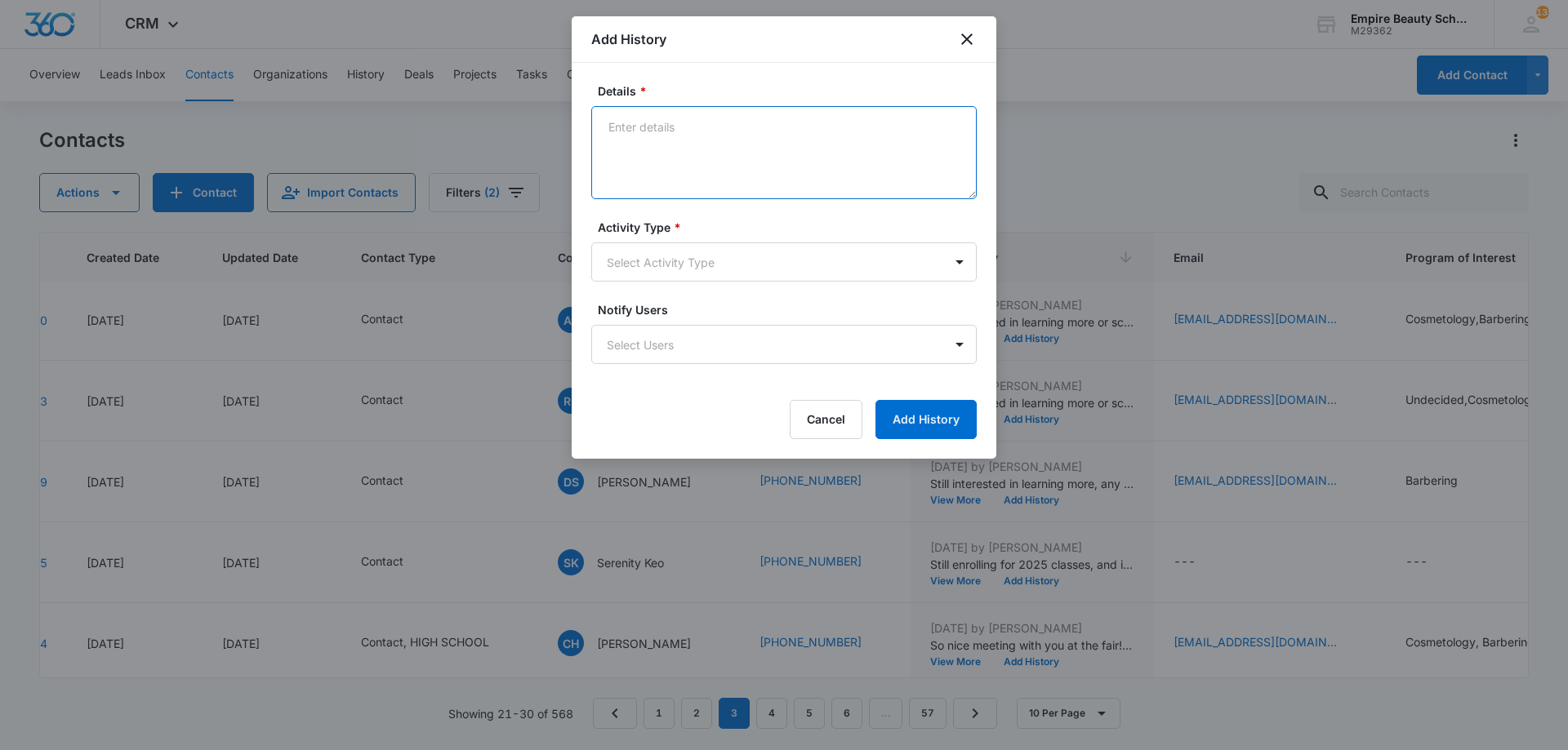
paste textarea "BYOE Invite"
type textarea "BYOE Invite"
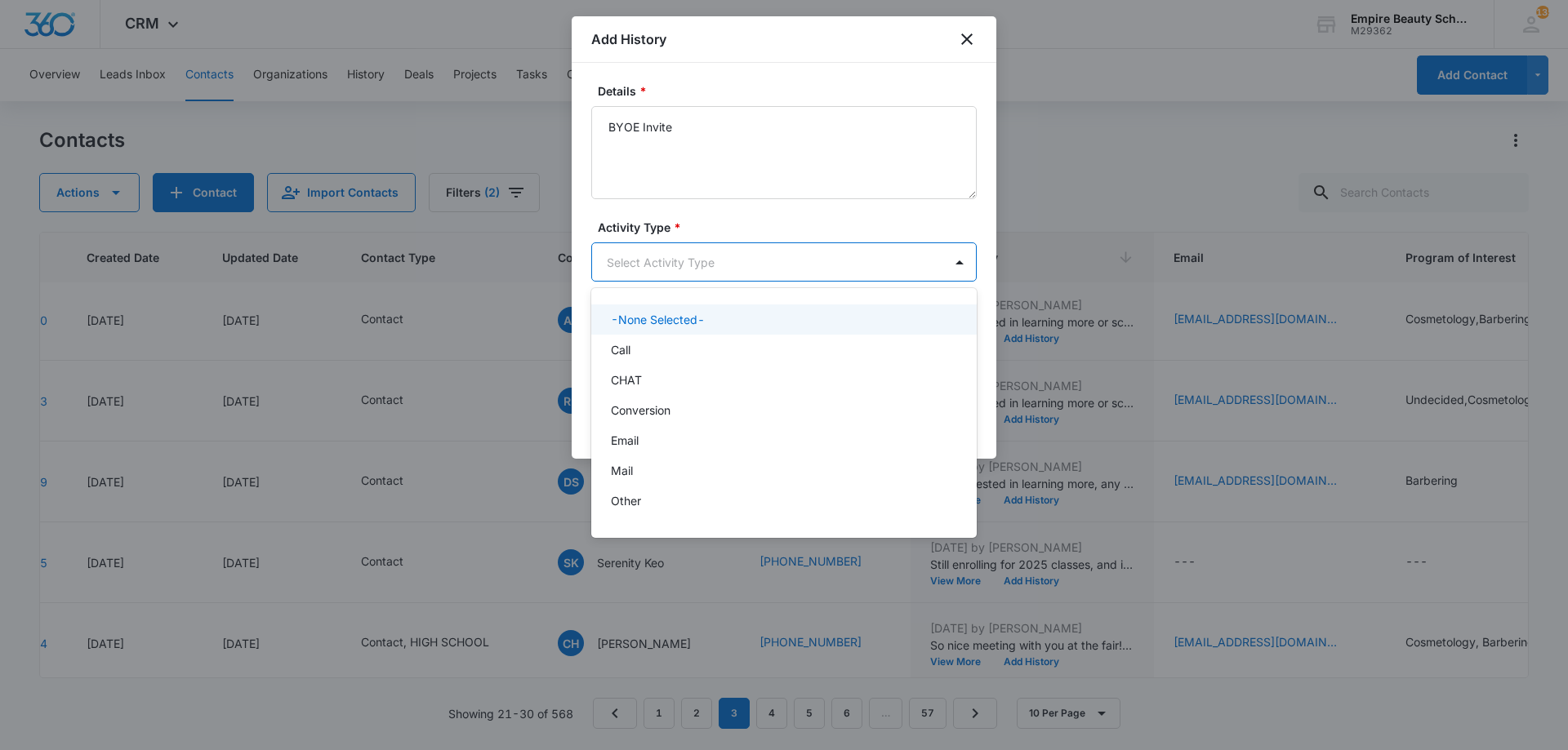
click at [731, 259] on body "CRM Apps Forms CRM Email Shop Payments POS Files Brand Settings Empire Beauty S…" at bounding box center [784, 375] width 1568 height 750
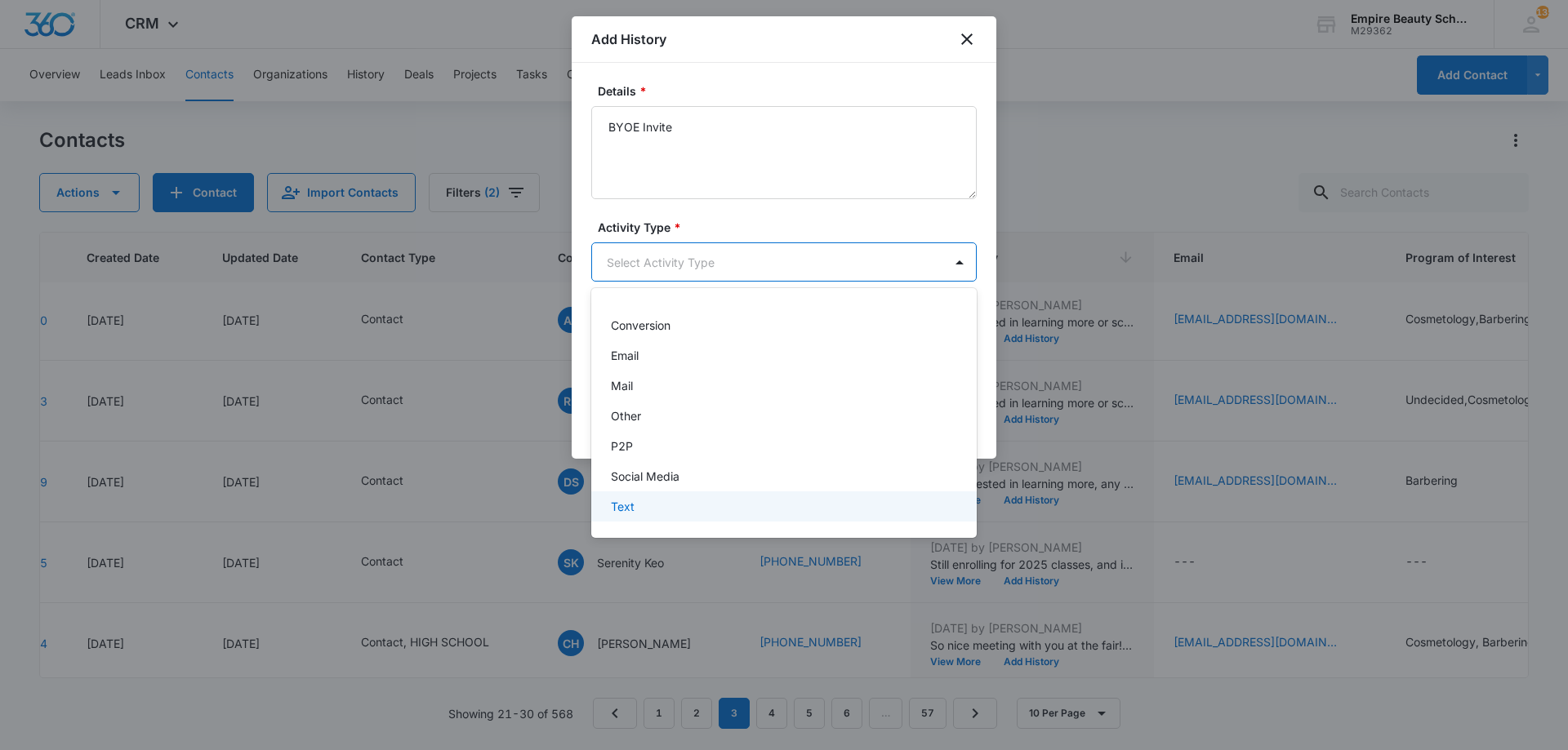
click at [629, 494] on div "Text" at bounding box center [784, 507] width 385 height 30
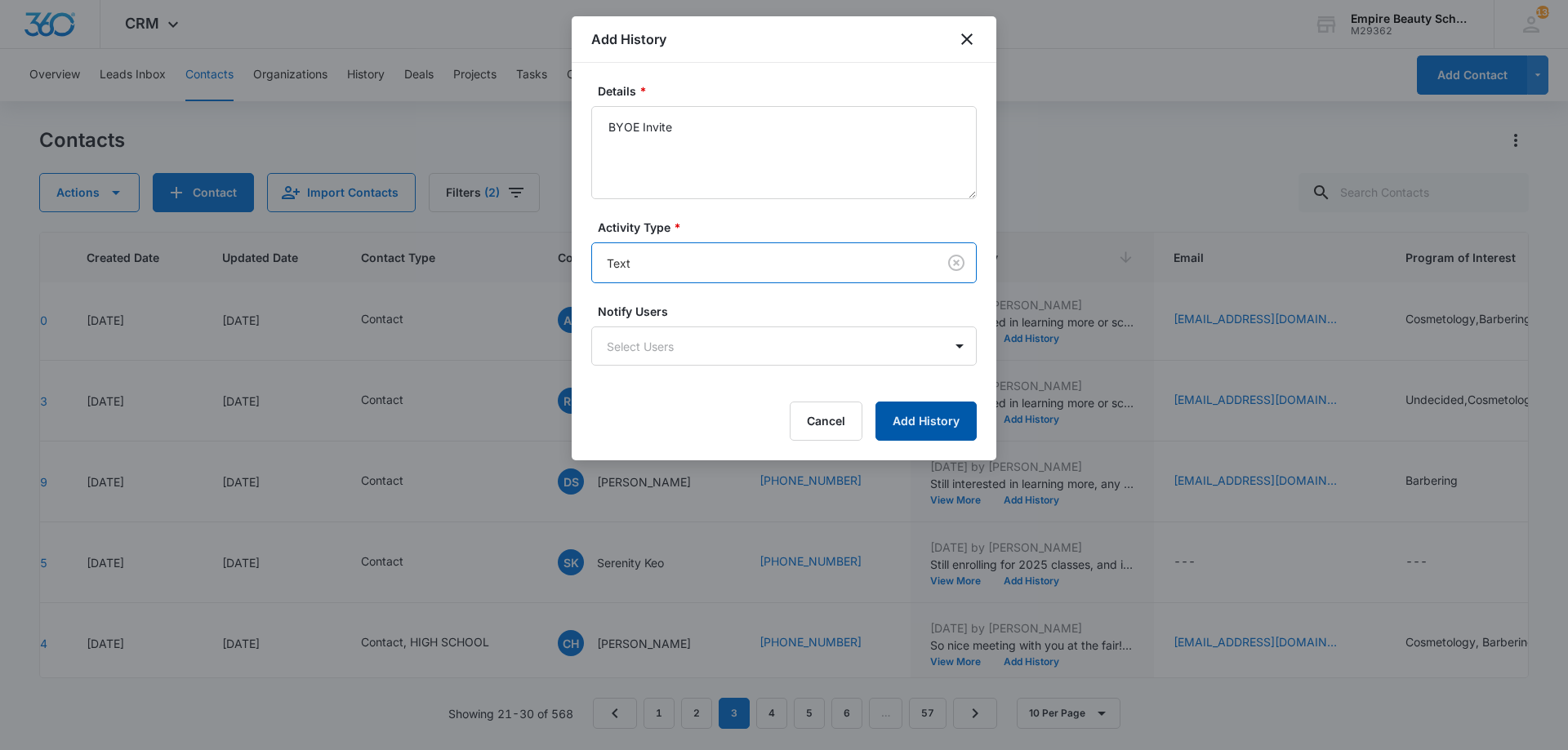
click at [937, 434] on button "Add History" at bounding box center [925, 421] width 101 height 39
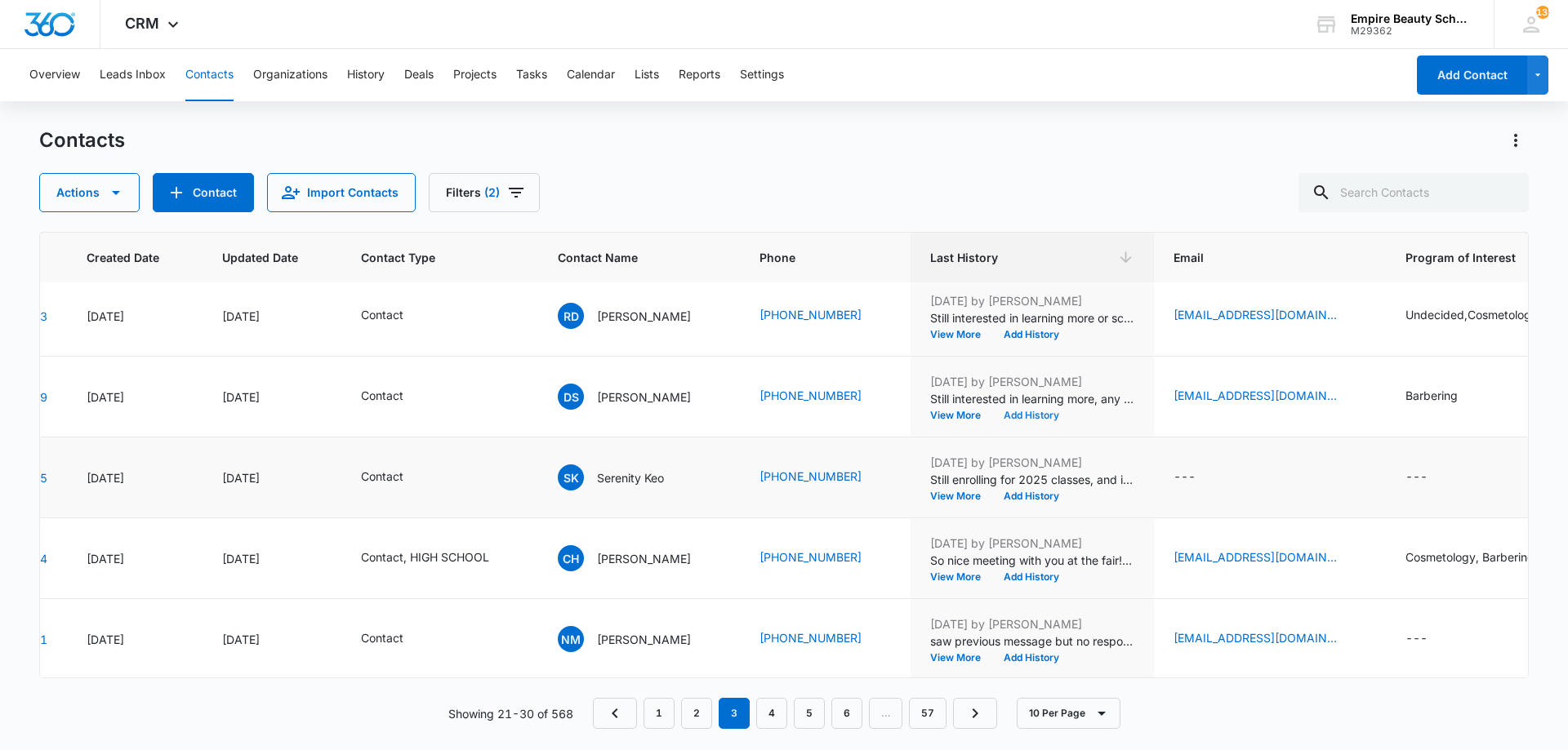
scroll to position [426, 112]
click at [1022, 488] on td "Aug 20, 2025 by Jess Peltonovich Still enrolling for 2025 classes, and if you'r…" at bounding box center [1032, 477] width 243 height 81
click at [1017, 490] on button "Add History" at bounding box center [1031, 494] width 78 height 10
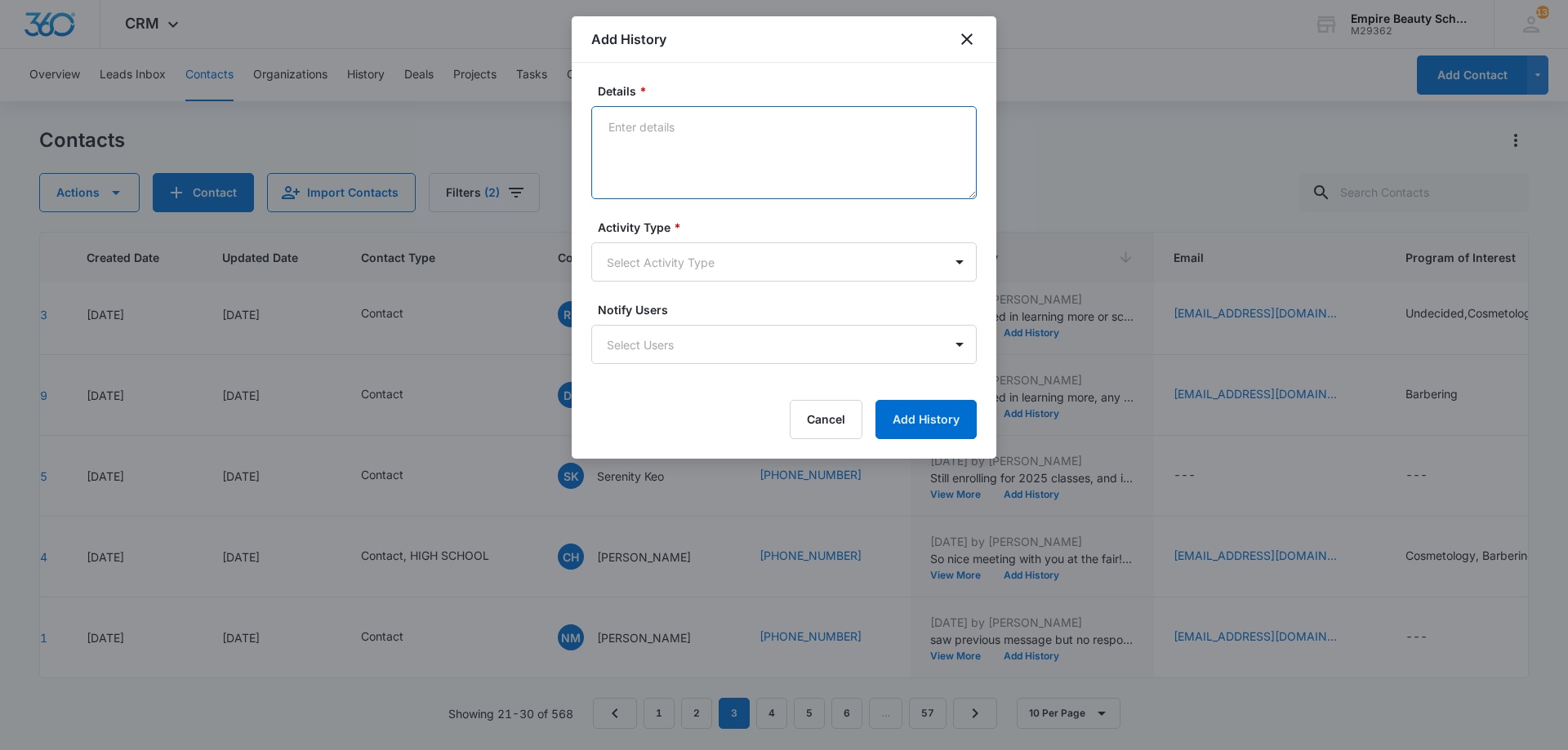
drag, startPoint x: 729, startPoint y: 138, endPoint x: 668, endPoint y: 128, distance: 61.8
click at [668, 128] on textarea "Details *" at bounding box center [784, 152] width 385 height 93
paste textarea "BYOE Invite"
type textarea "BYOE Invite"
click at [675, 253] on body "CRM Apps Forms CRM Email Shop Payments POS Files Brand Settings Empire Beauty S…" at bounding box center [784, 375] width 1568 height 750
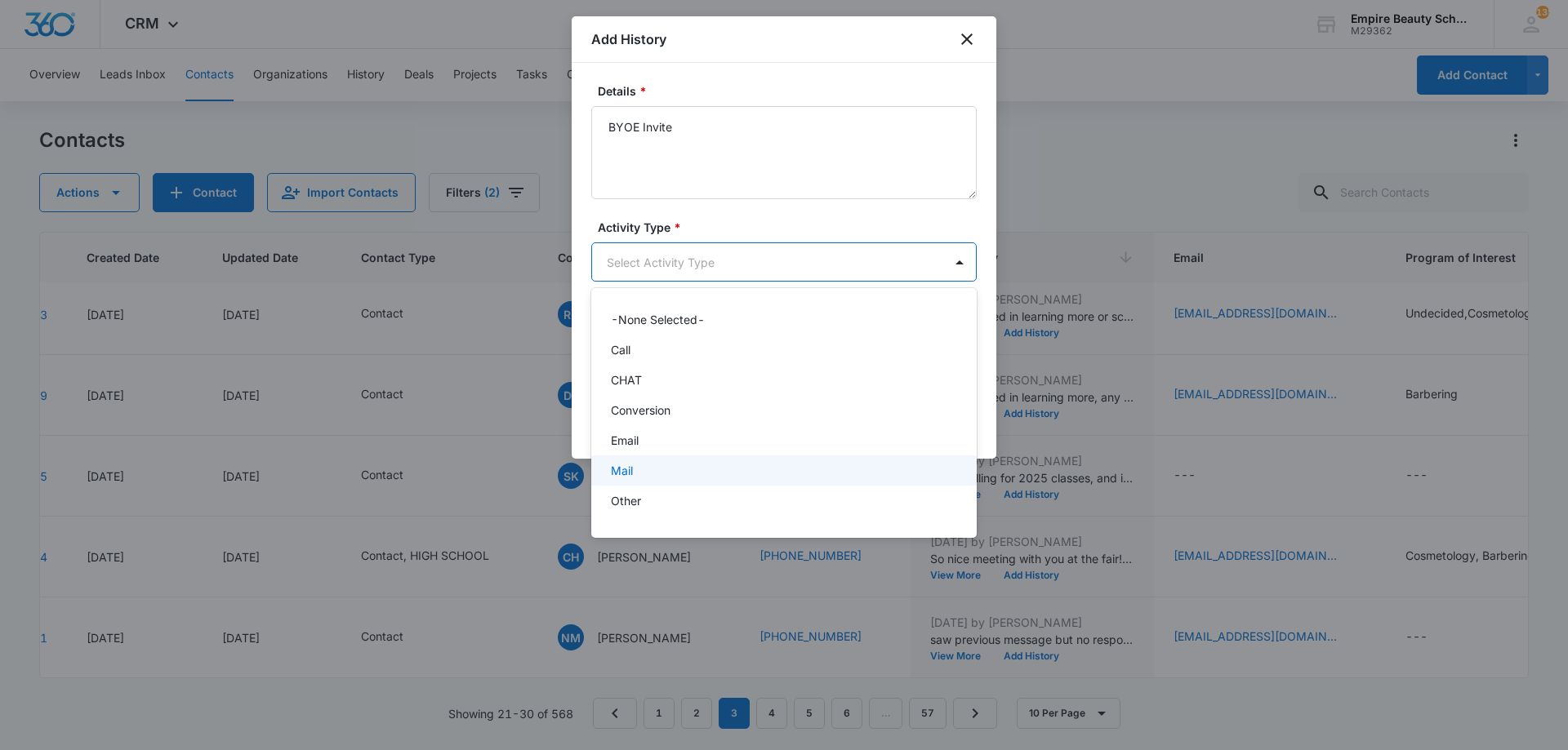
scroll to position [85, 0]
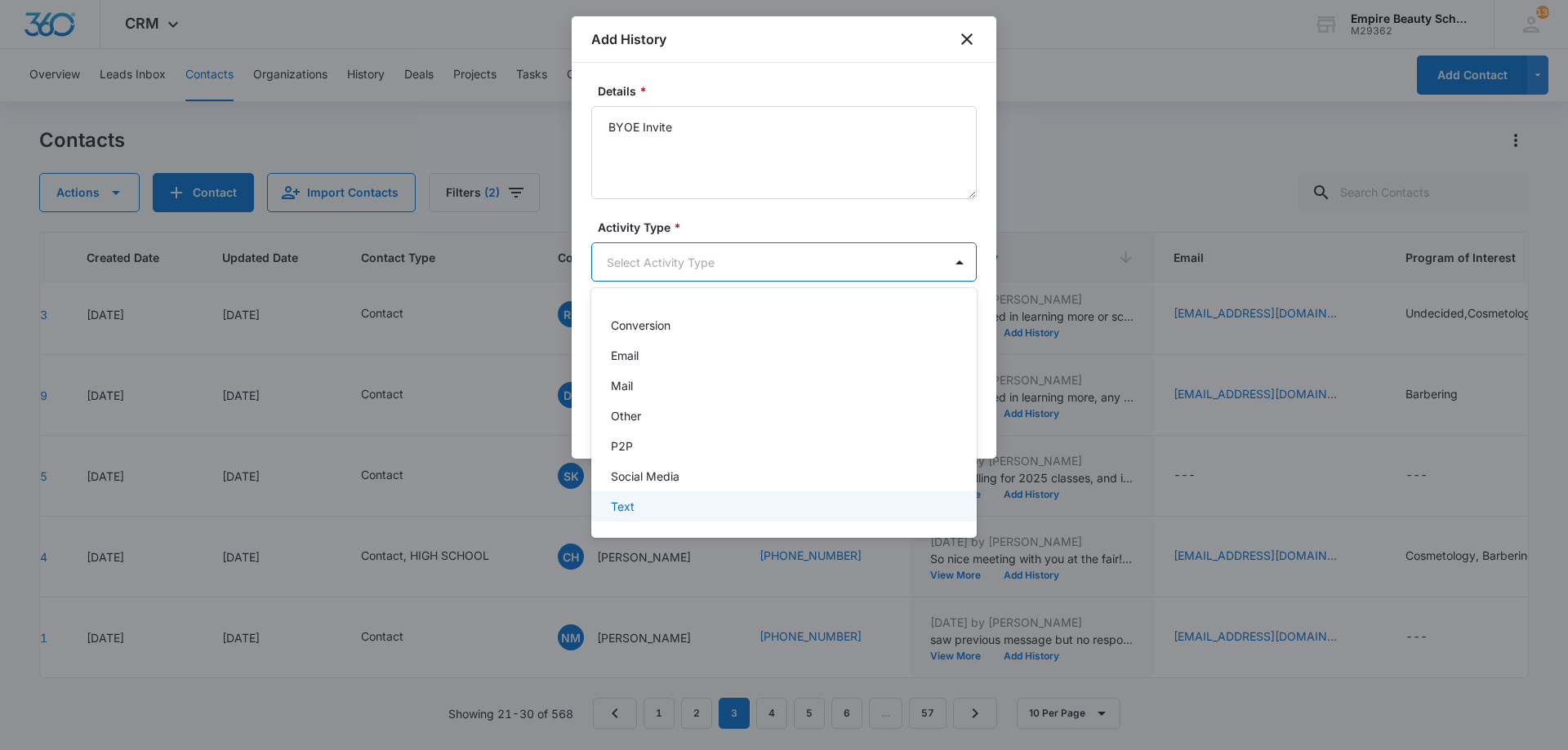
click at [704, 501] on div "Text" at bounding box center [782, 506] width 343 height 17
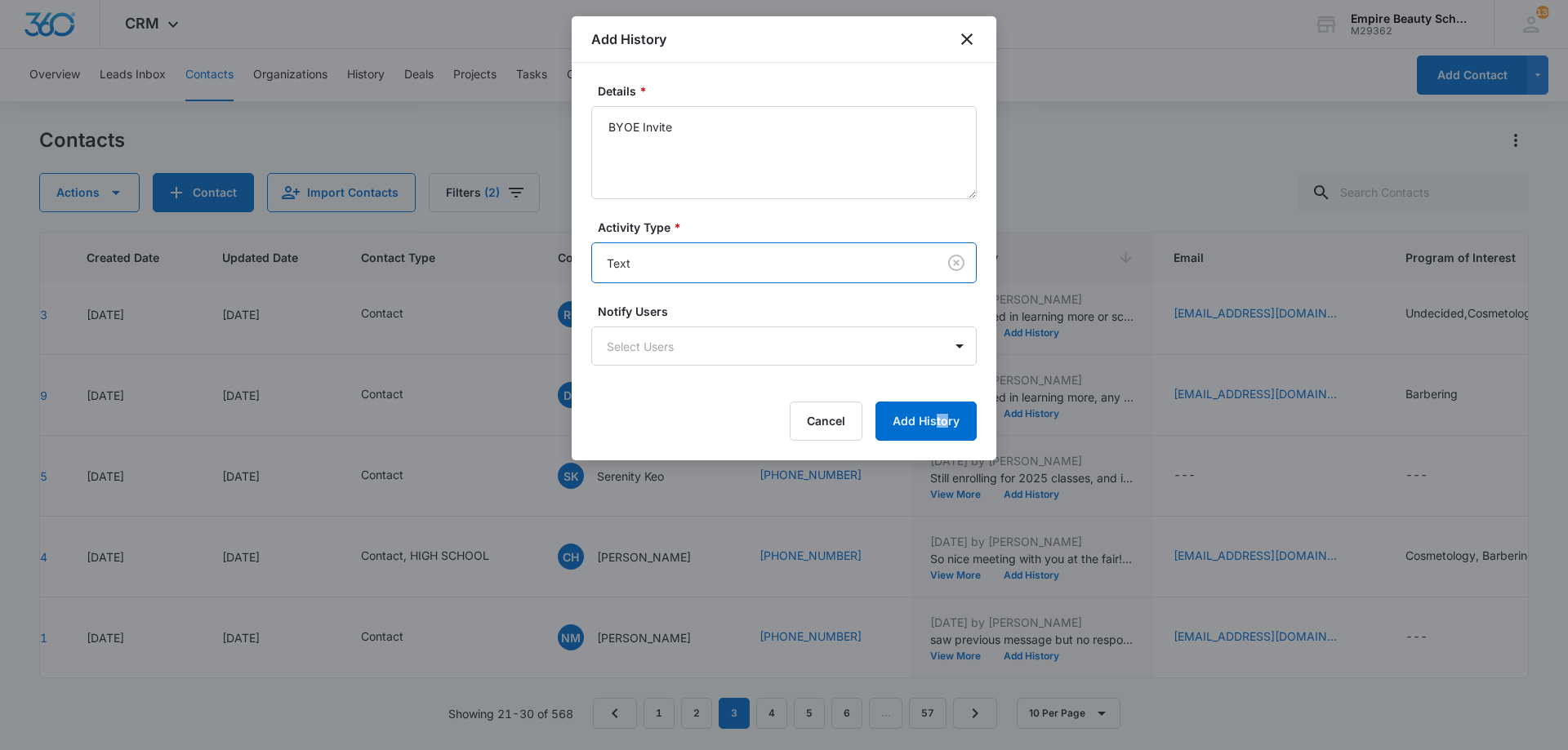
click at [948, 401] on form "Details * BYOE Invite Activity Type * option Text , selected. Text Notify Users…" at bounding box center [784, 262] width 385 height 359
click at [931, 397] on form "Details * BYOE Invite Activity Type * Text Notify Users Select Users Cancel Add…" at bounding box center [784, 262] width 385 height 359
click at [918, 425] on button "Add History" at bounding box center [925, 421] width 101 height 39
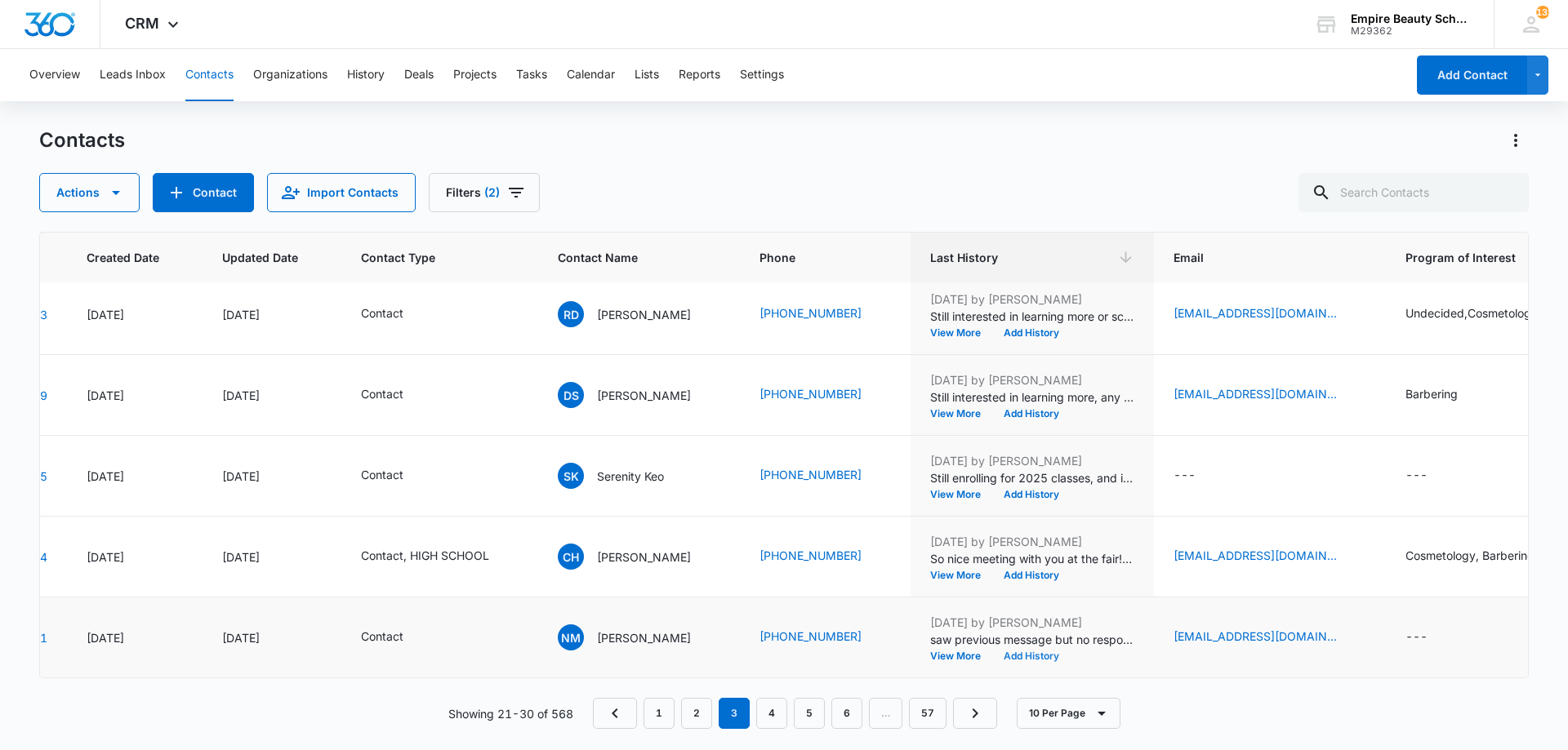
click at [1010, 651] on button "Add History" at bounding box center [1031, 656] width 78 height 10
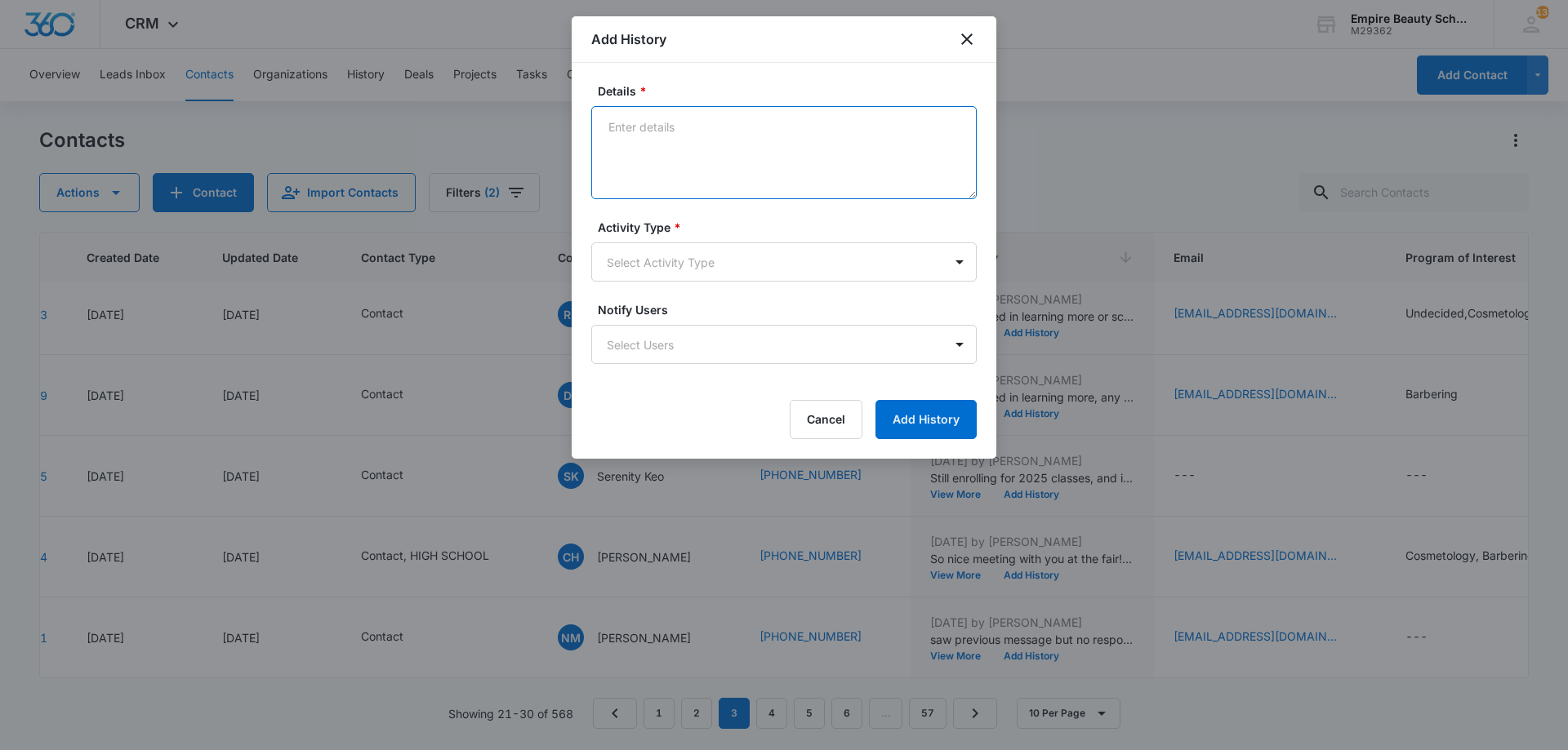
paste textarea "BYOE Invite"
type textarea "BYOE Invite"
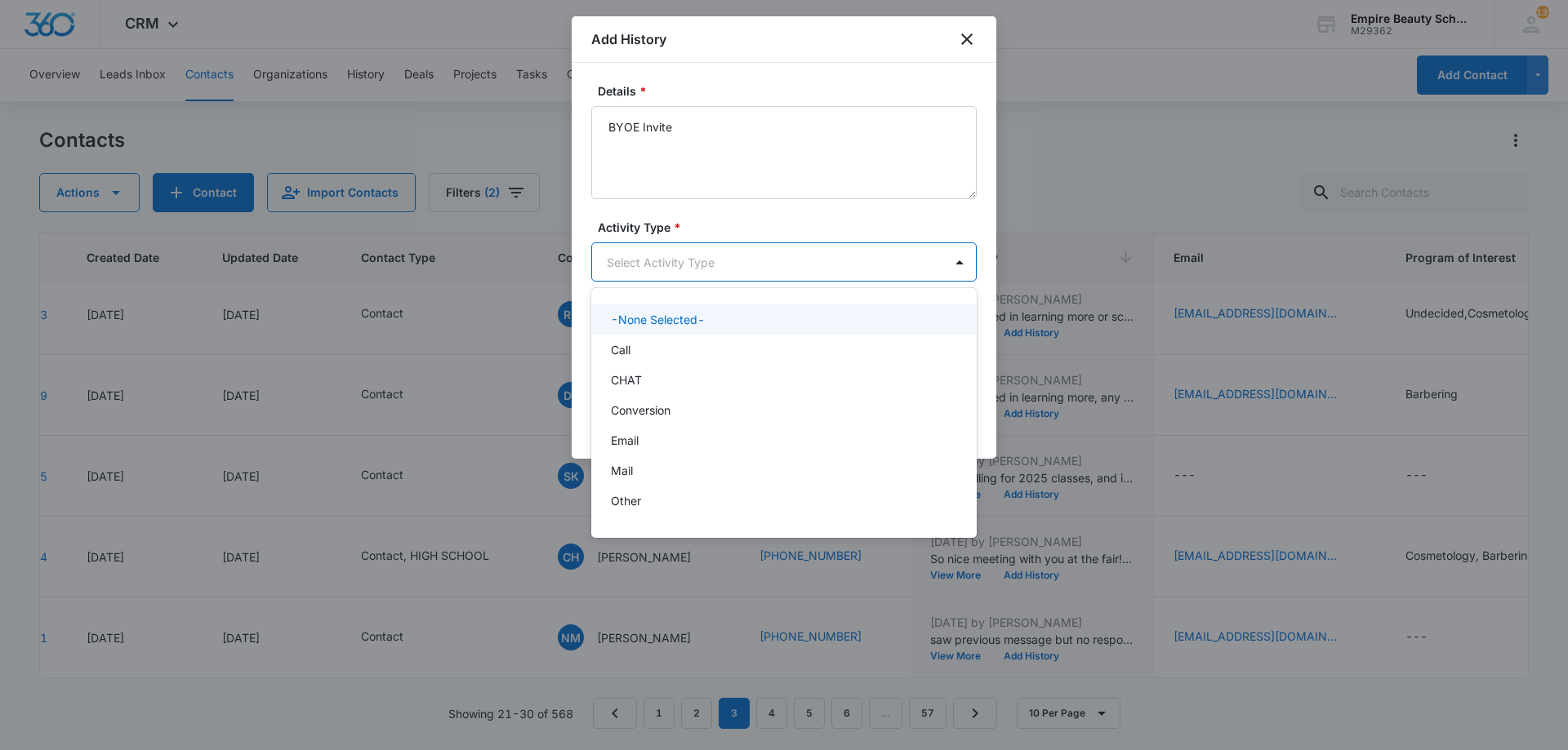
click at [739, 264] on body "CRM Apps Forms CRM Email Shop Payments POS Files Brand Settings Empire Beauty S…" at bounding box center [784, 375] width 1568 height 750
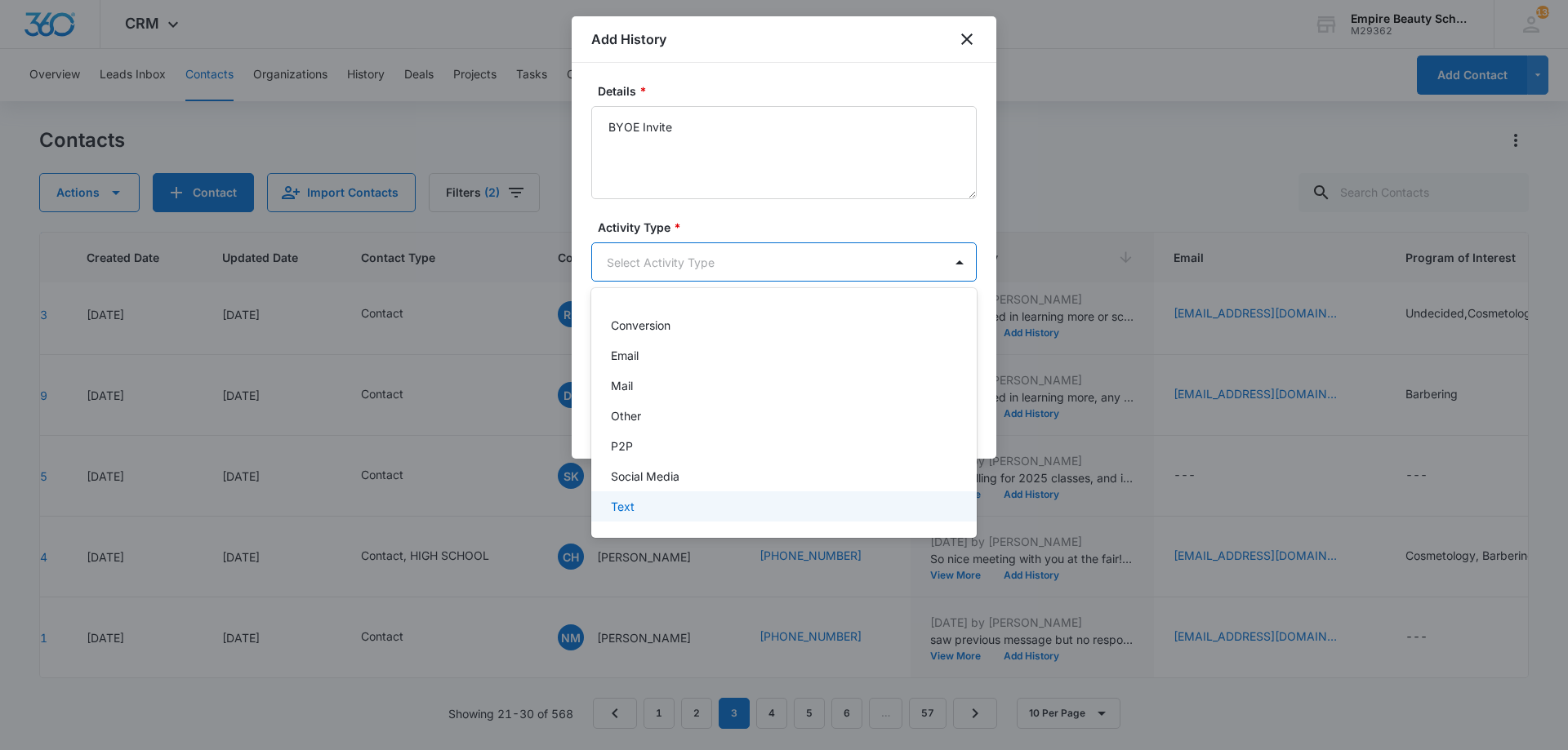
click at [661, 513] on div "Text" at bounding box center [782, 506] width 343 height 17
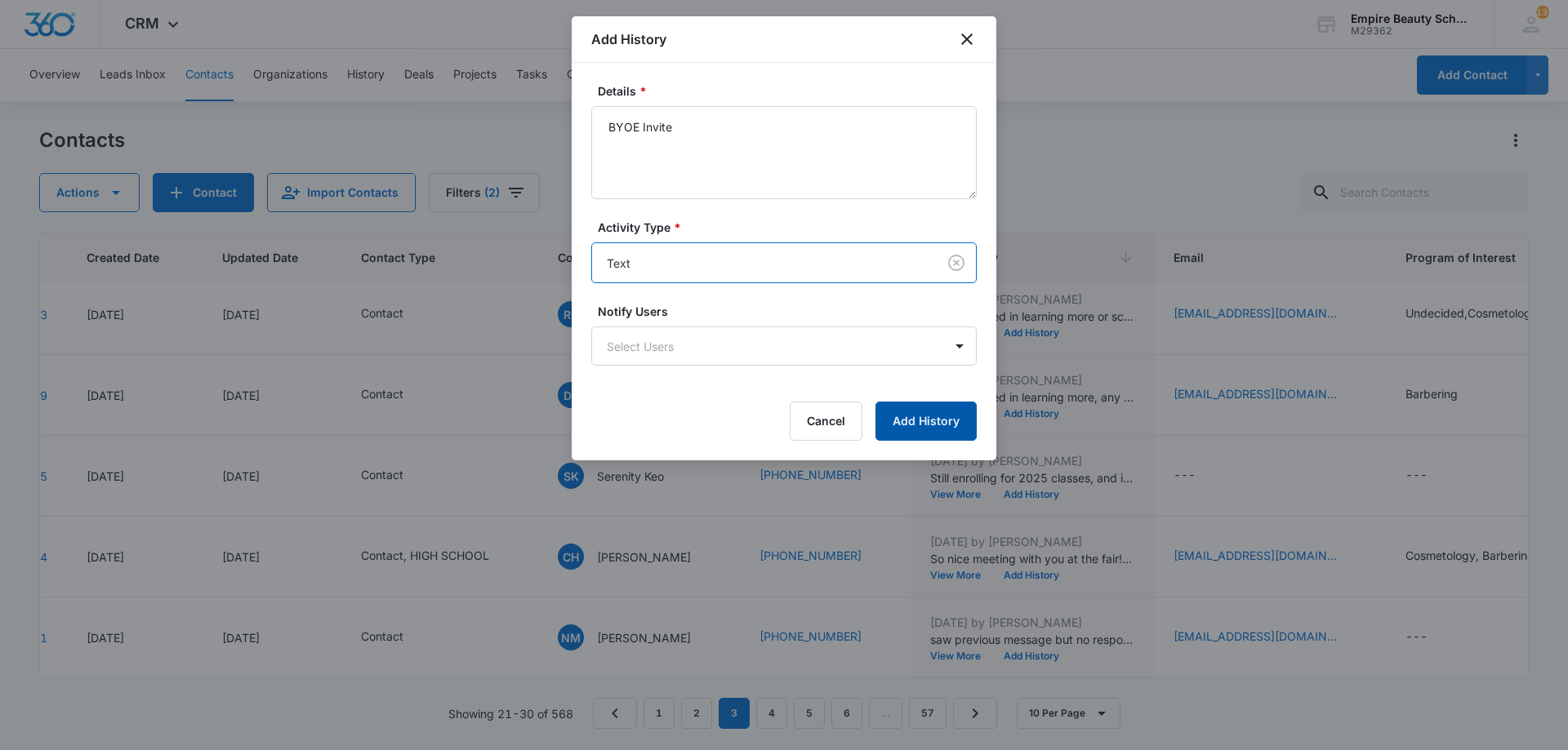
click at [967, 427] on button "Add History" at bounding box center [925, 421] width 101 height 39
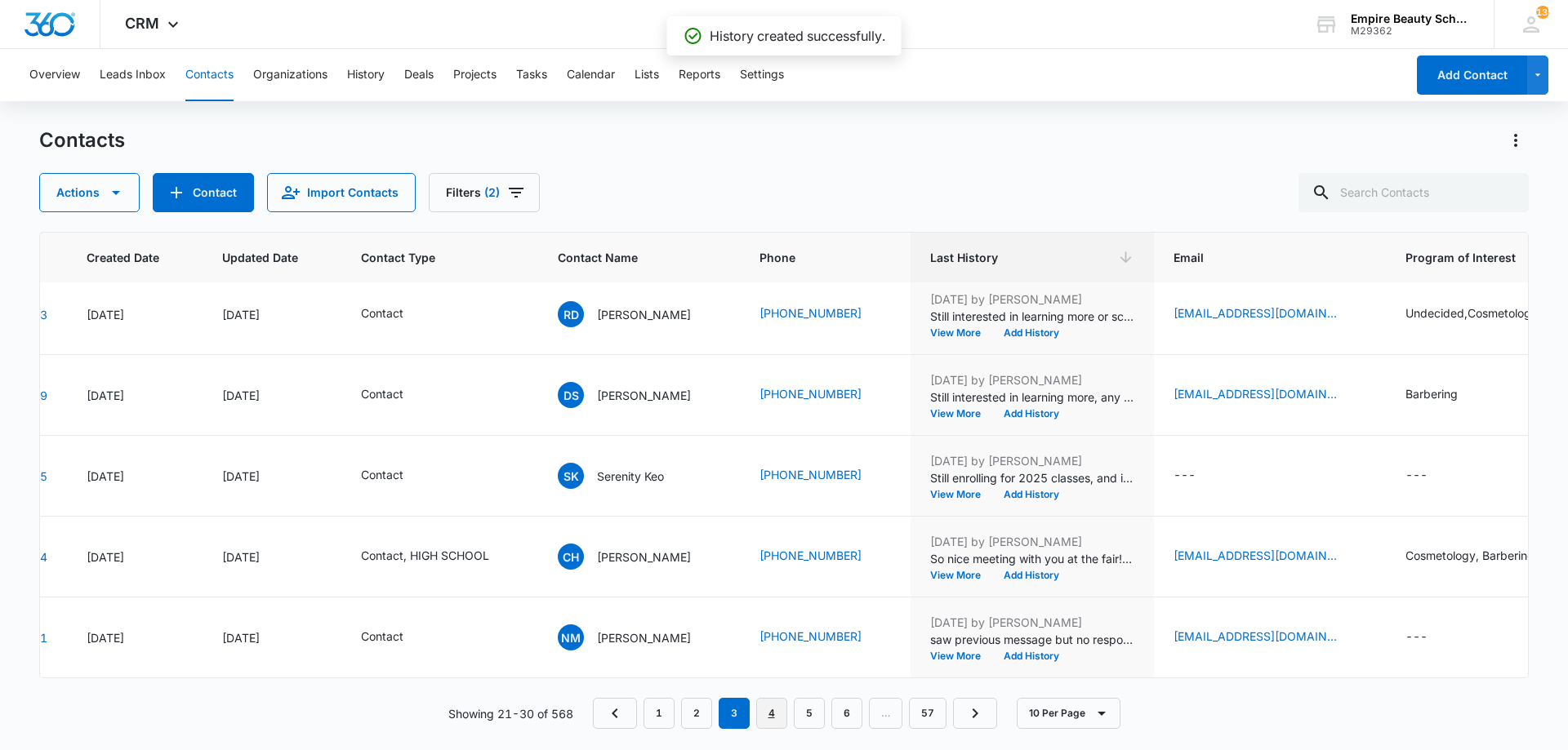
click at [782, 708] on link "4" at bounding box center [771, 713] width 31 height 31
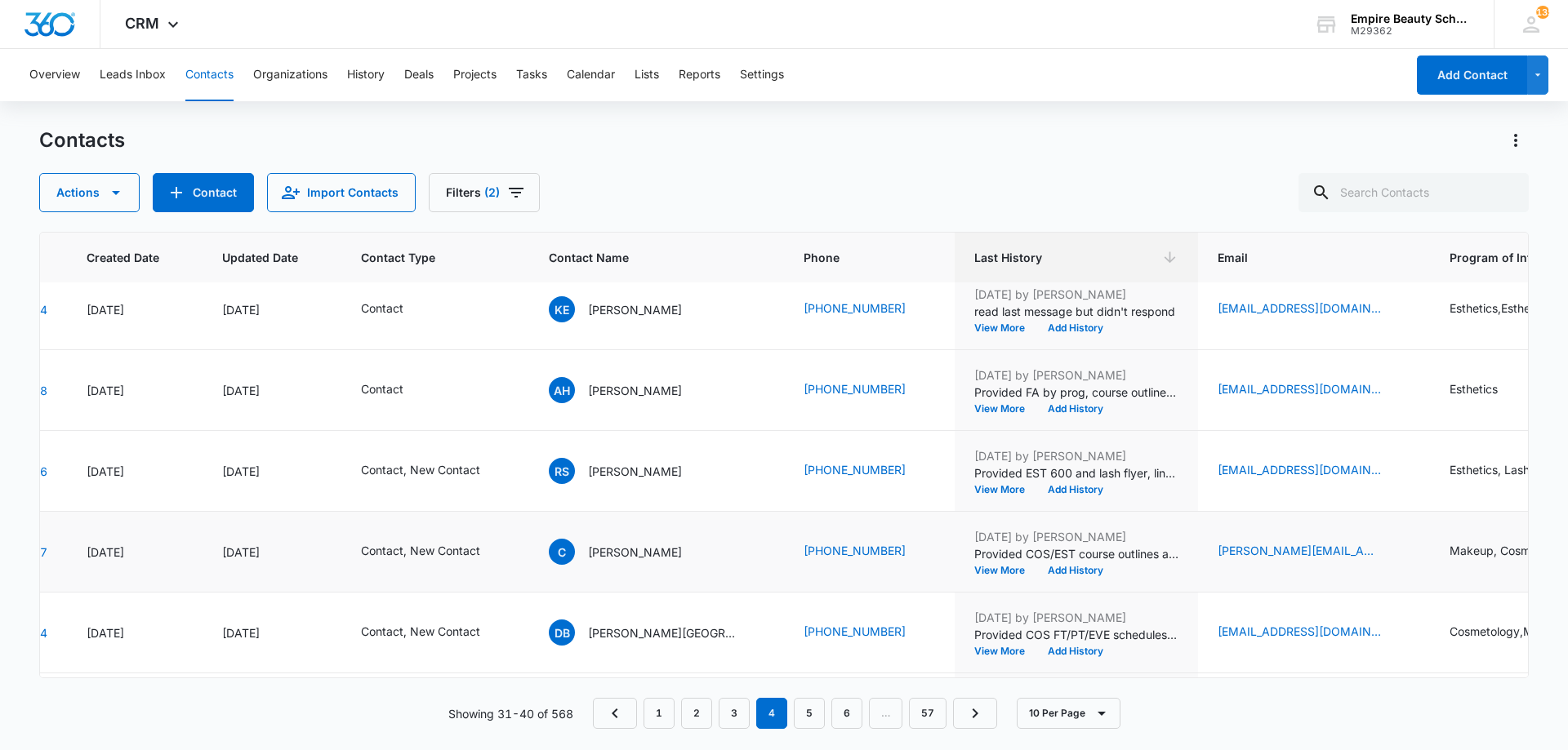
scroll to position [0, 112]
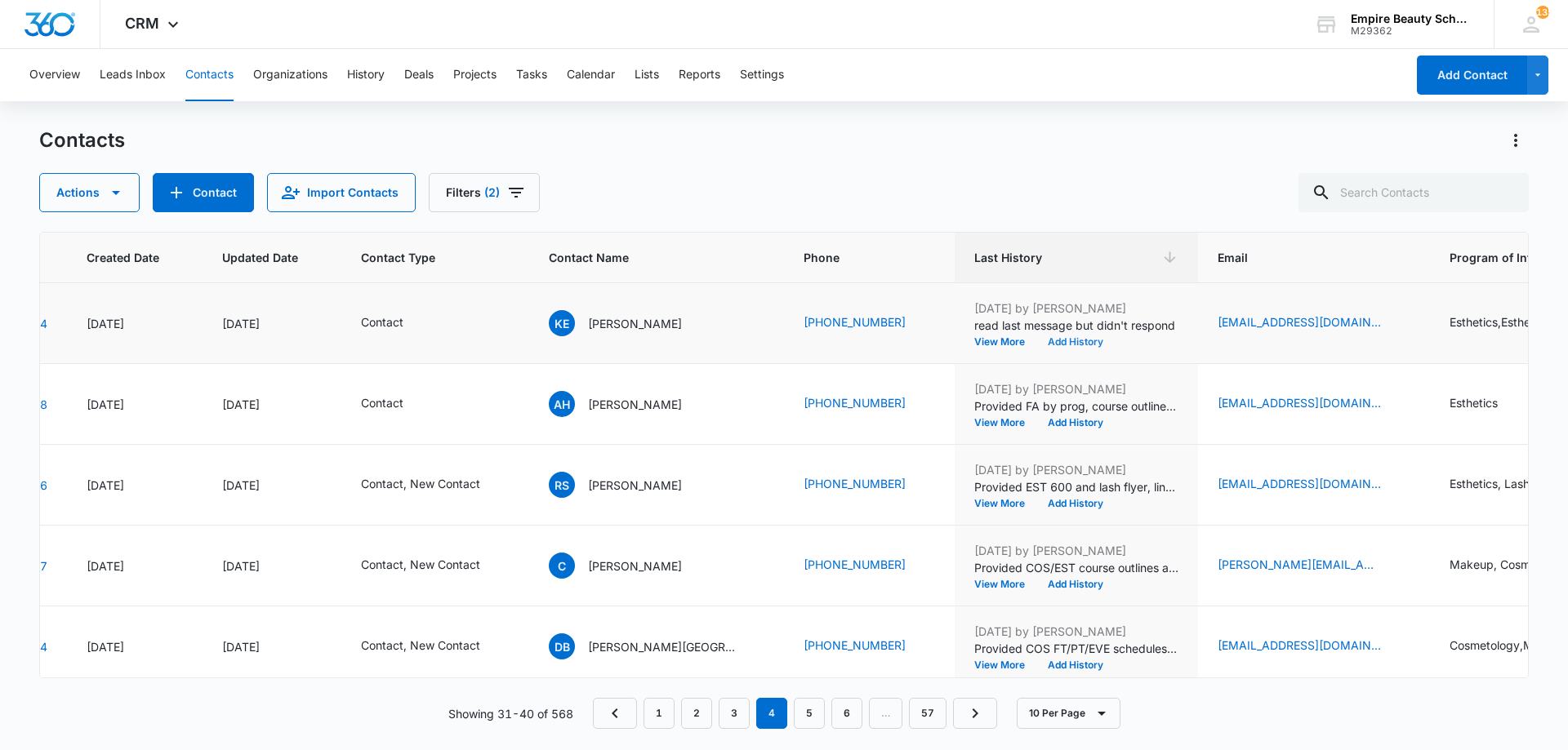
click at [1023, 349] on td "Aug 14, 2025 by Amelia Gauthier read last message but didn't respond View More …" at bounding box center [1076, 323] width 243 height 81
click at [1047, 345] on button "Add History" at bounding box center [1075, 342] width 78 height 10
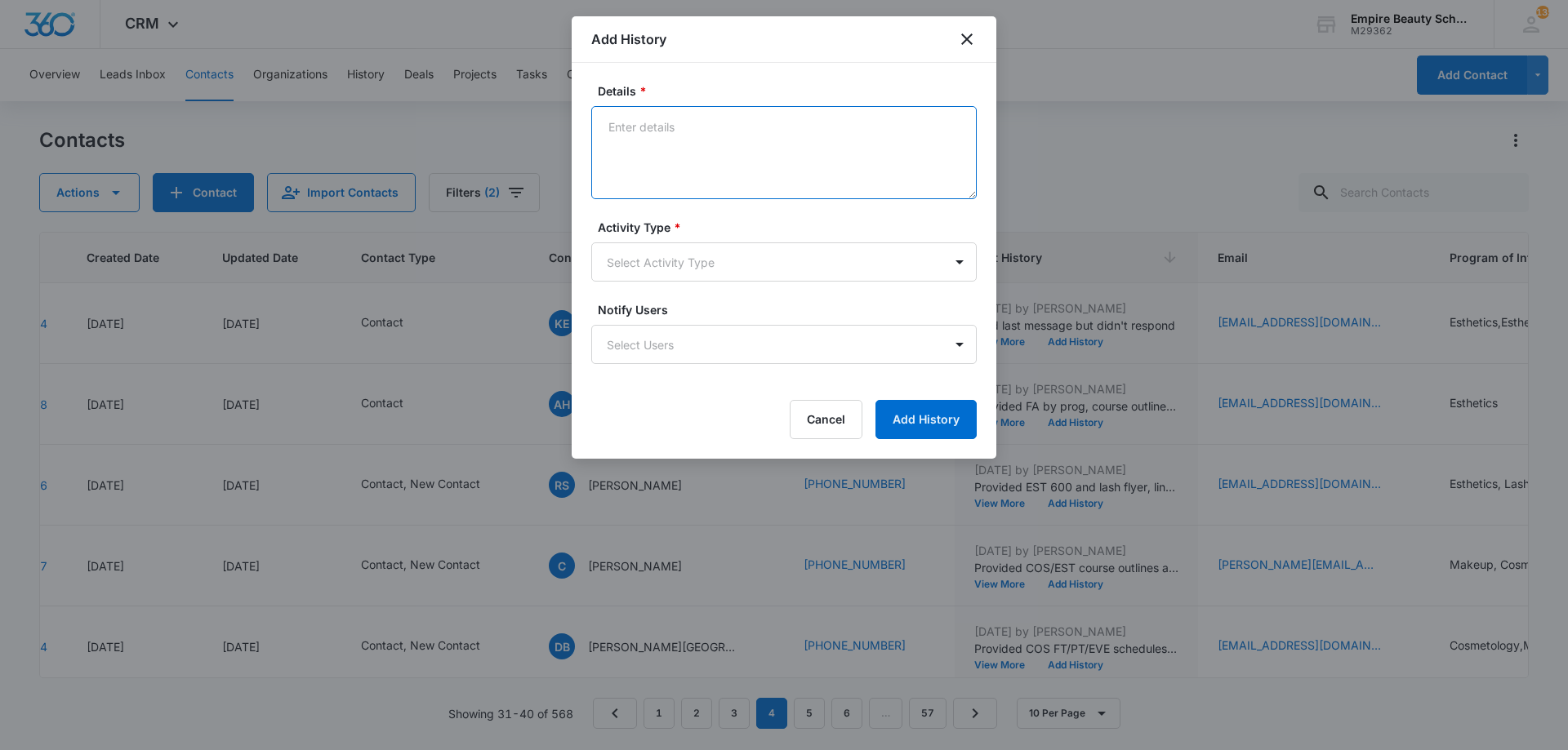
paste textarea "BYOE Invite"
type textarea "BYOE Invite"
click at [693, 247] on body "CRM Apps Forms CRM Email Shop Payments POS Files Brand Settings Empire Beauty S…" at bounding box center [784, 375] width 1568 height 750
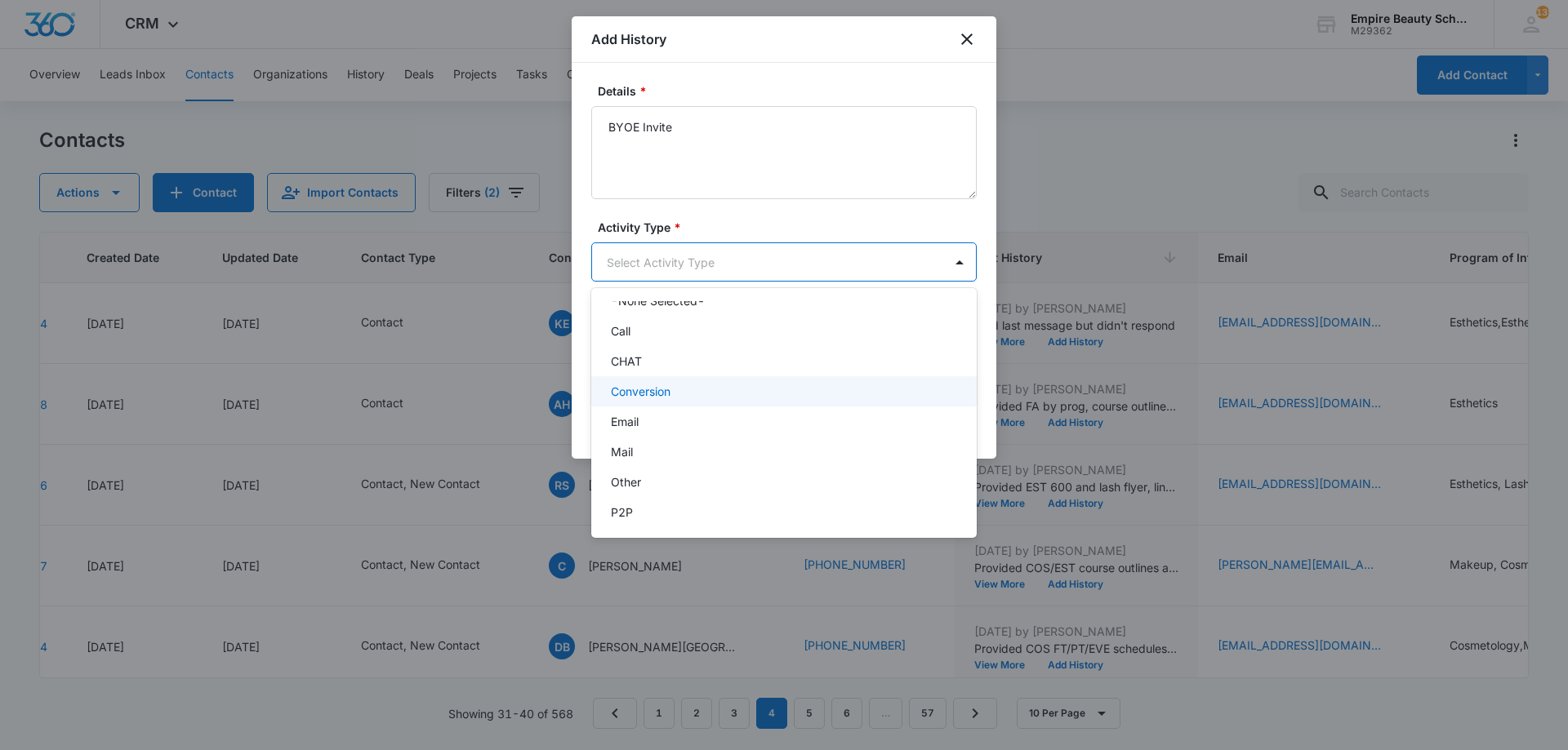
scroll to position [85, 0]
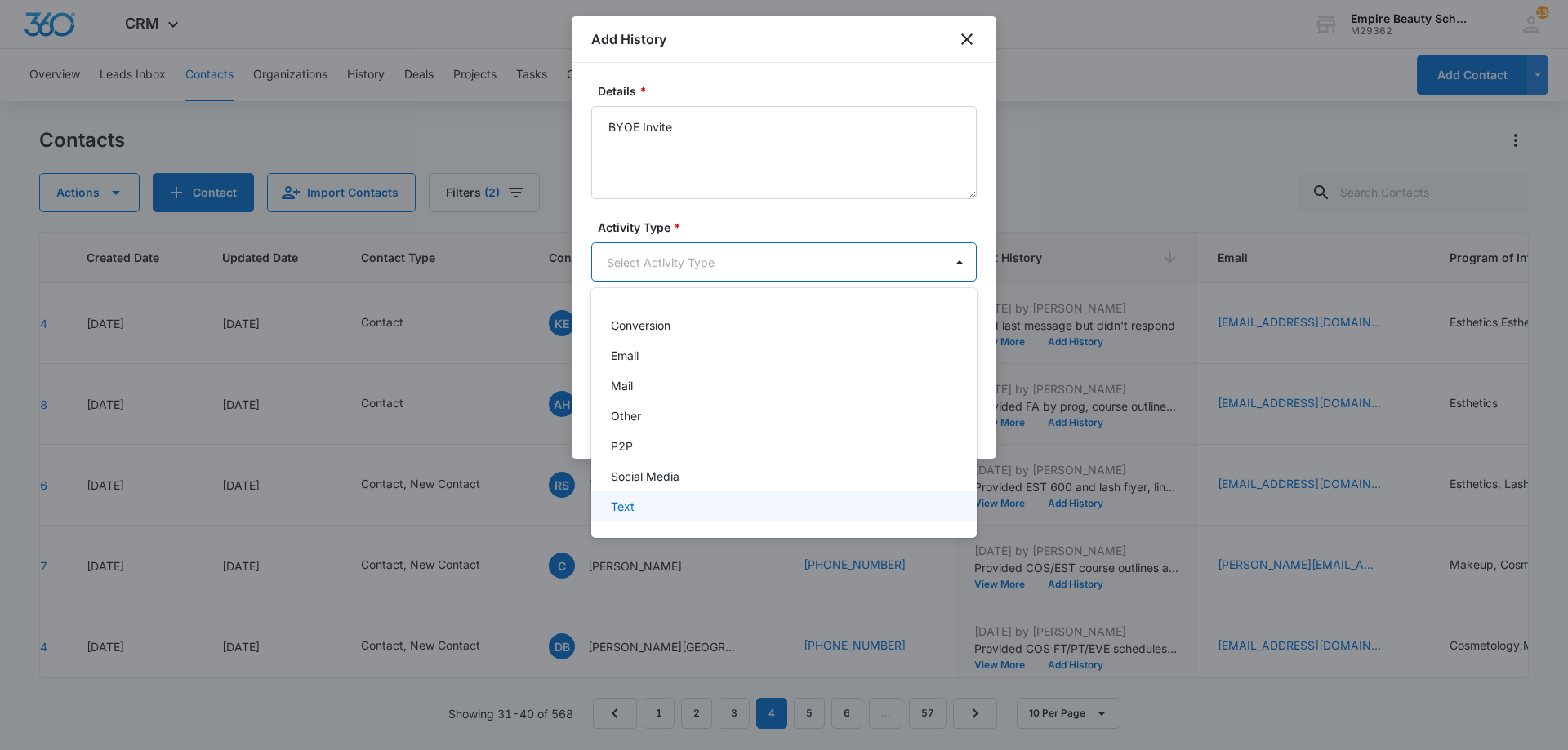
click at [681, 516] on div "Text" at bounding box center [784, 507] width 385 height 30
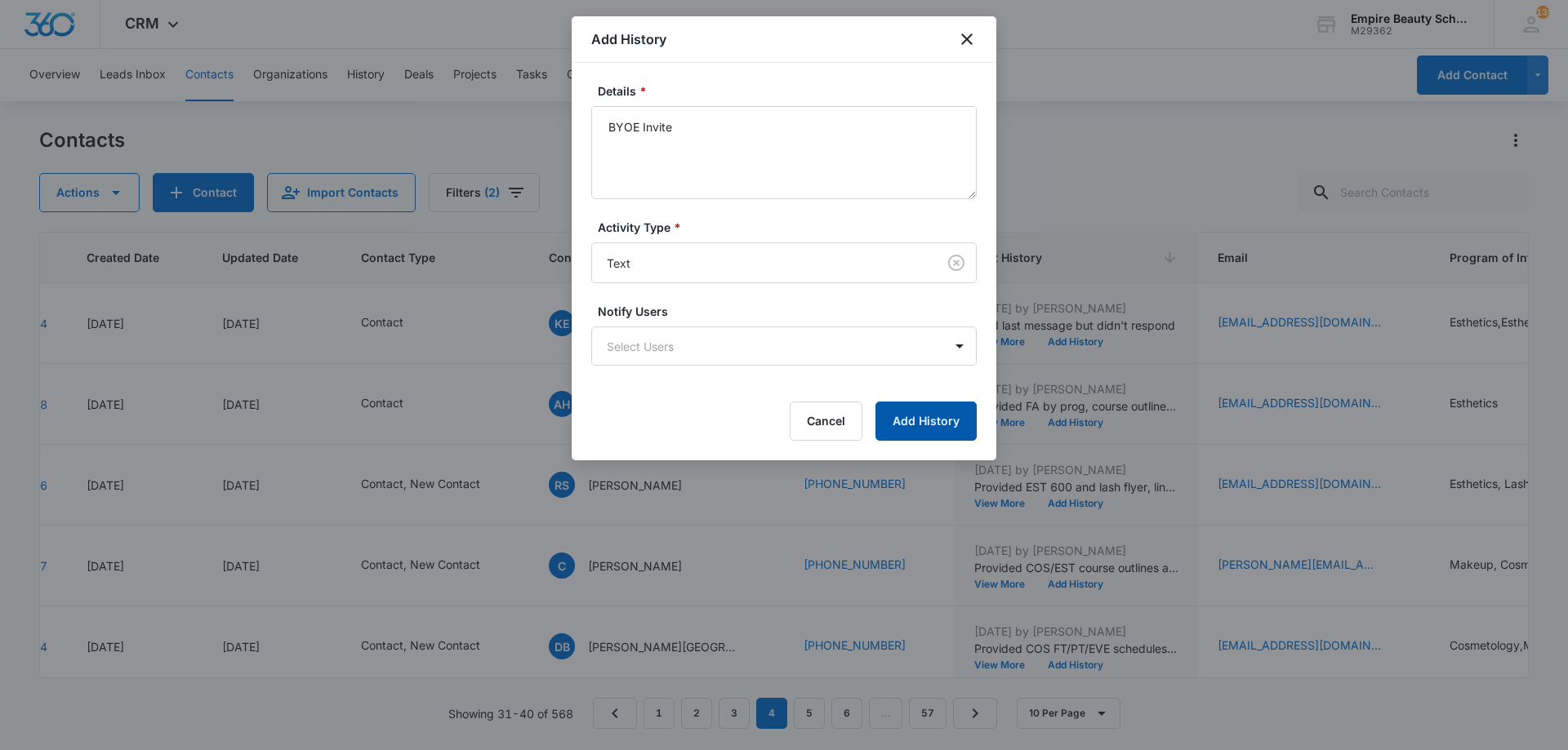
click at [930, 440] on button "Add History" at bounding box center [925, 421] width 101 height 39
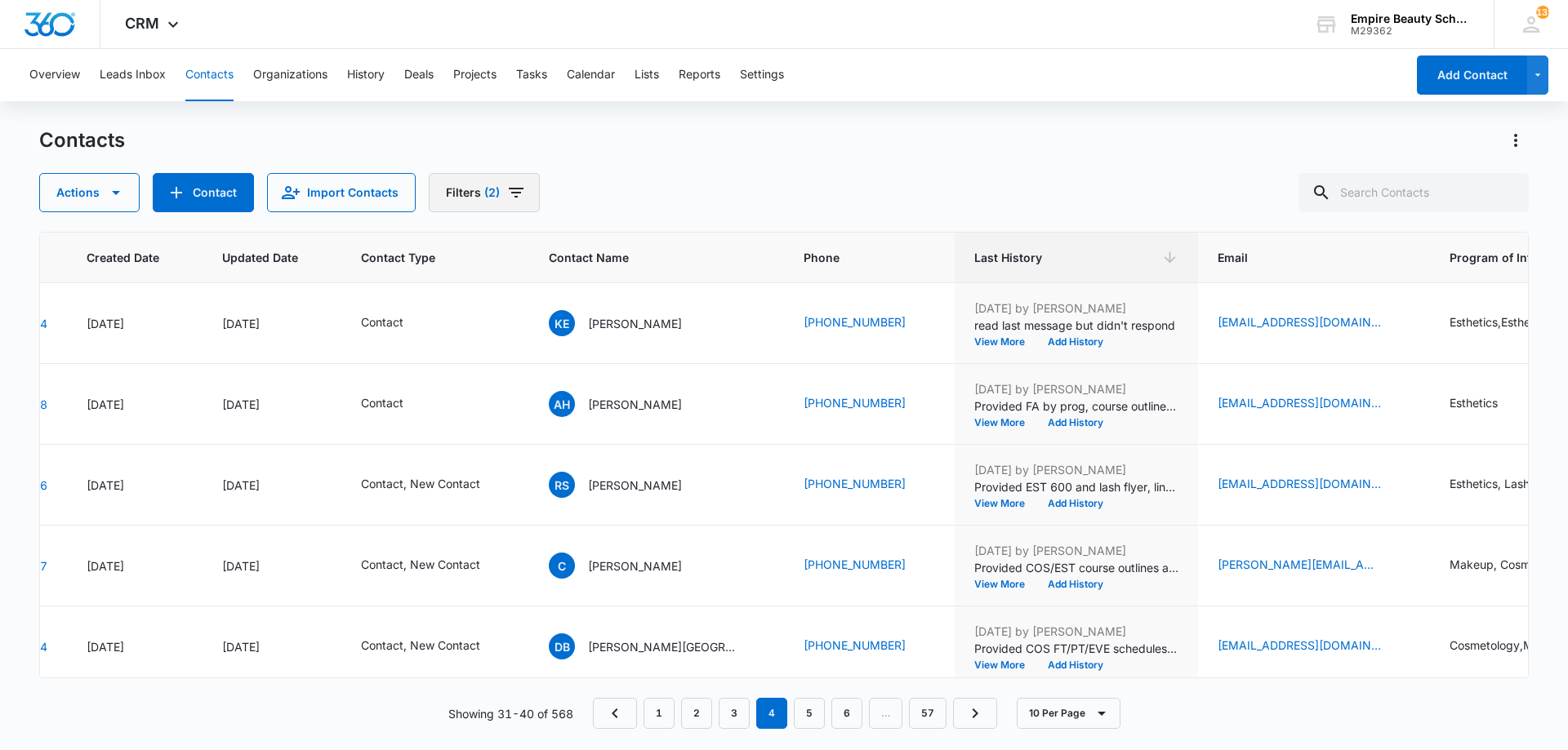
click at [476, 194] on button "Filters (2)" at bounding box center [484, 192] width 111 height 39
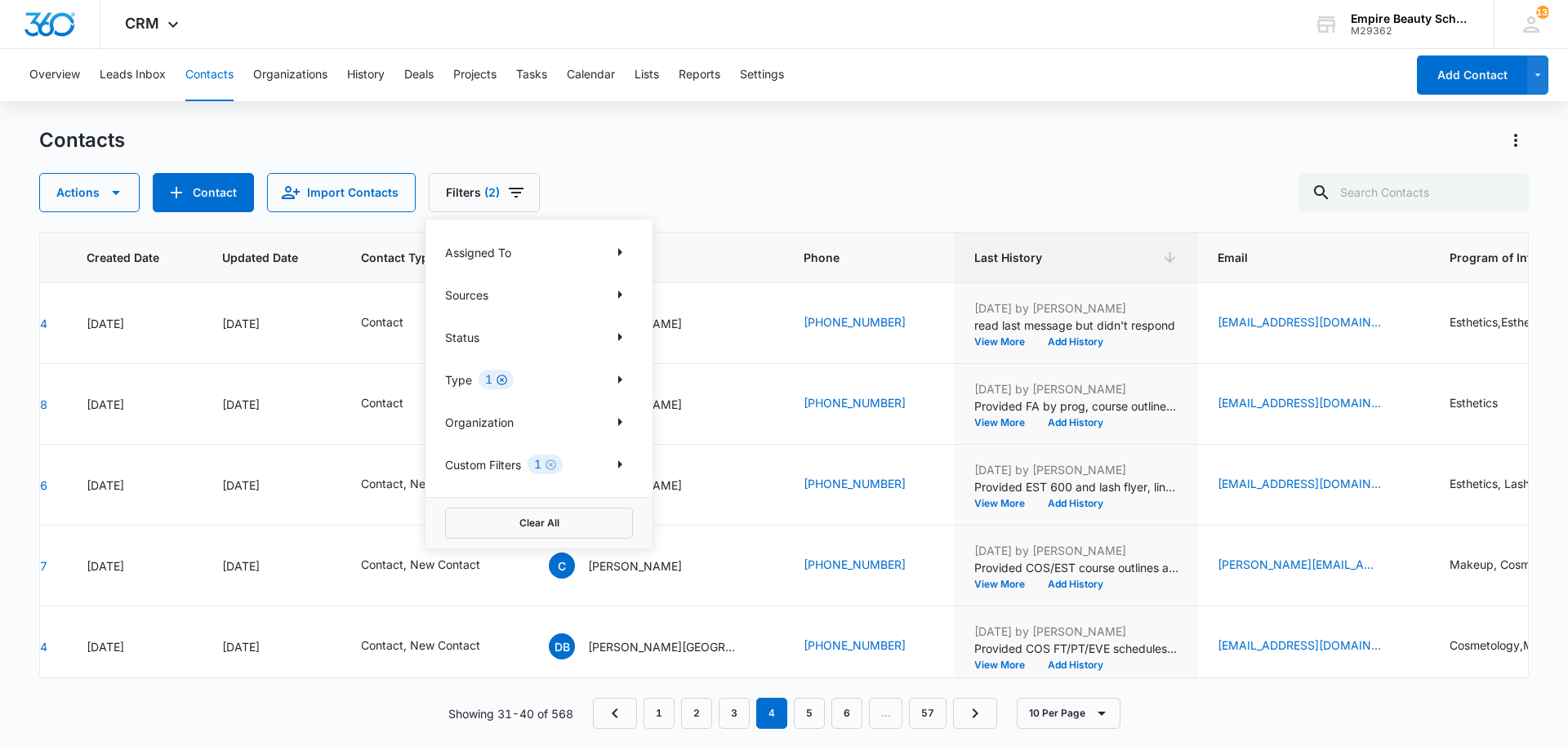
click at [502, 377] on icon "Clear" at bounding box center [502, 380] width 12 height 12
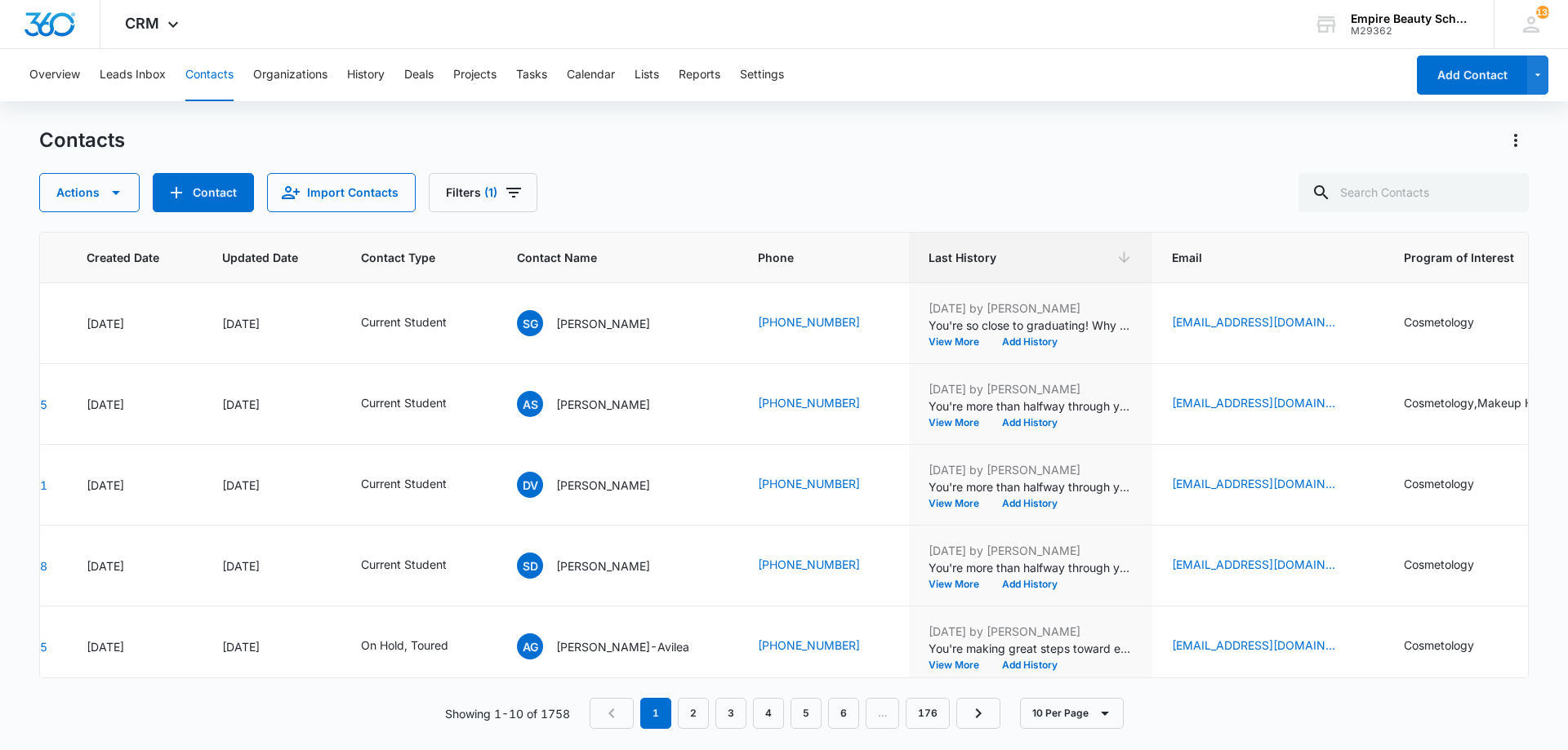
click at [1514, 162] on div "Contacts Actions Contact Import Contacts Filters (1)" at bounding box center [784, 170] width 1490 height 85
click at [1433, 208] on input "text" at bounding box center [1413, 192] width 230 height 39
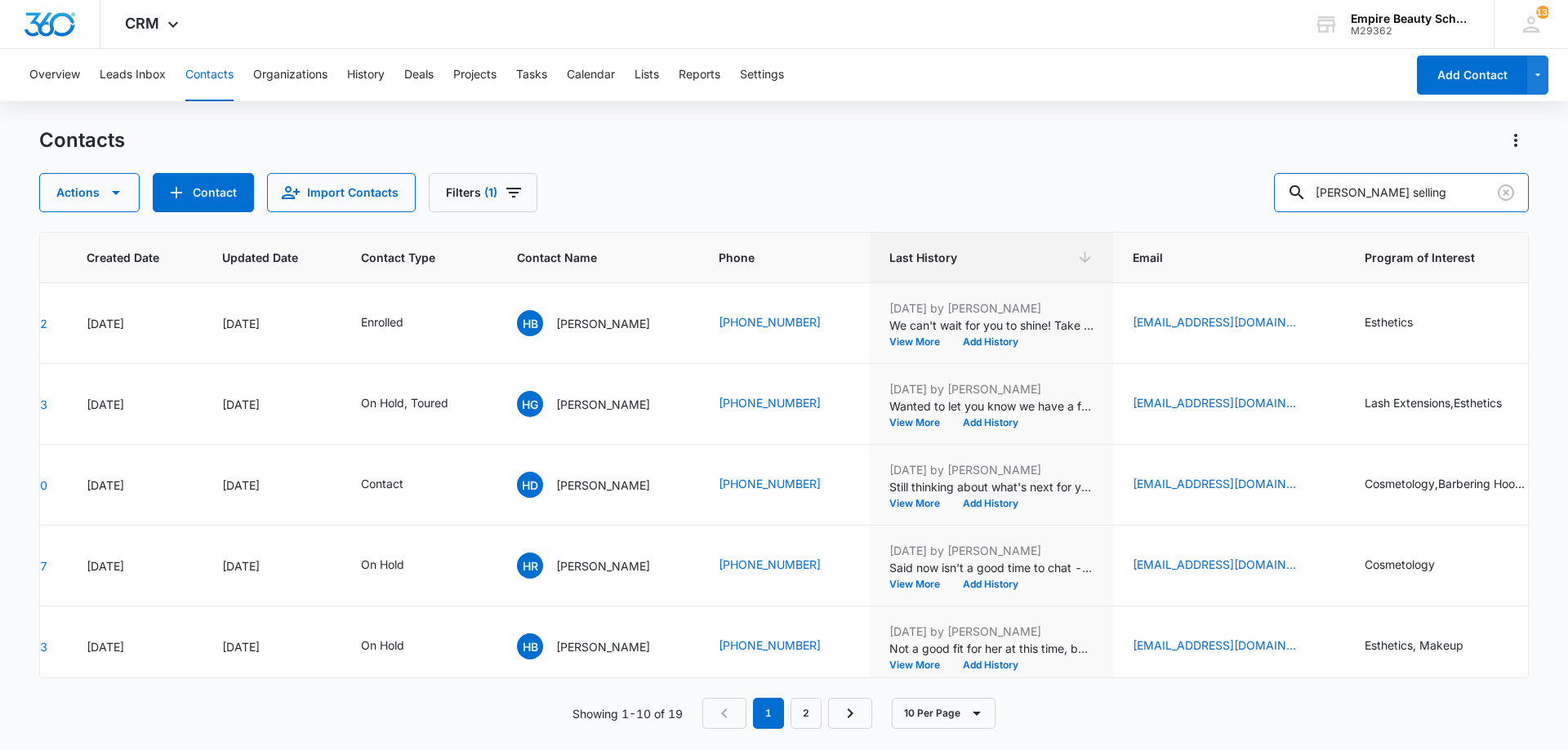
type input "hannah selling"
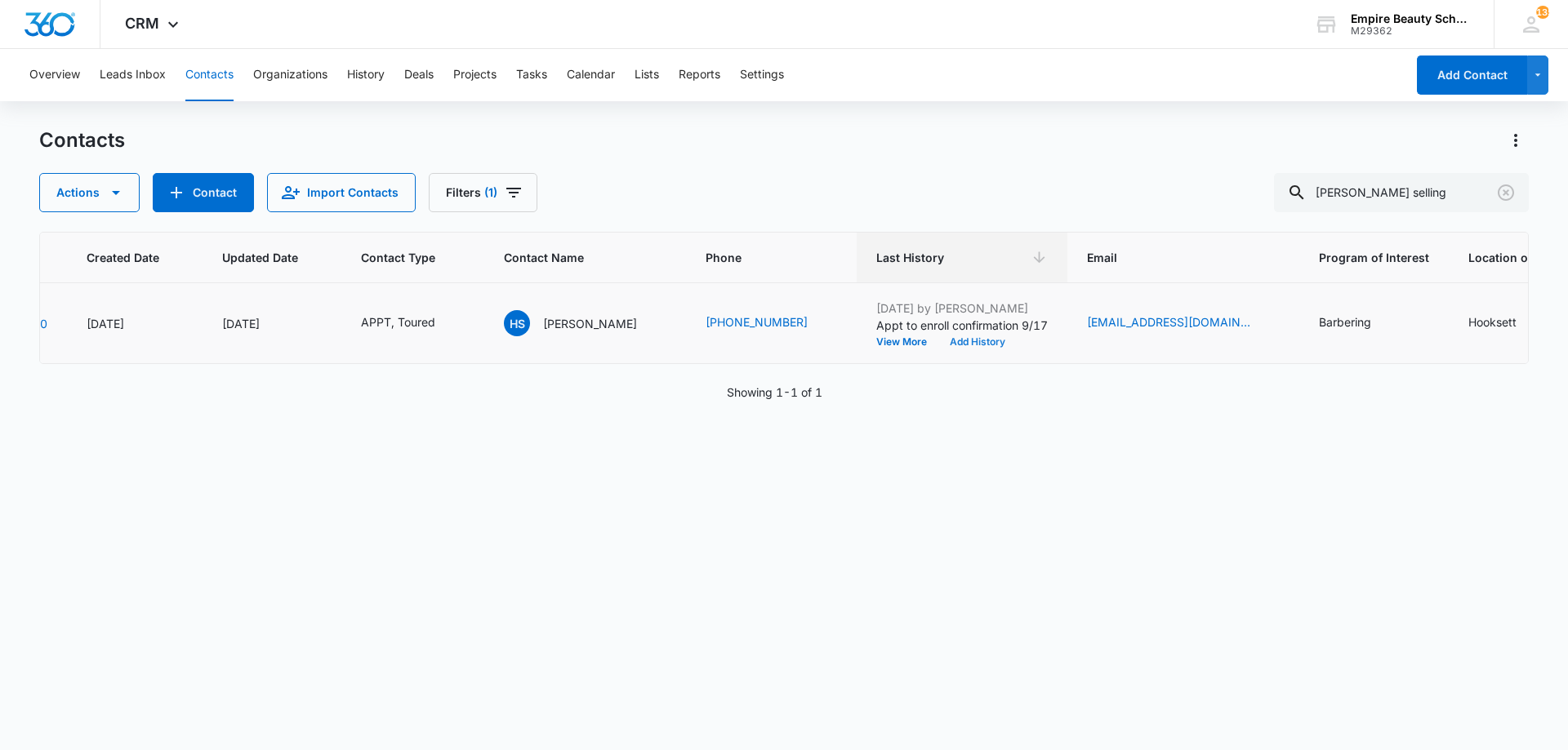
click at [989, 343] on button "Add History" at bounding box center [977, 342] width 78 height 10
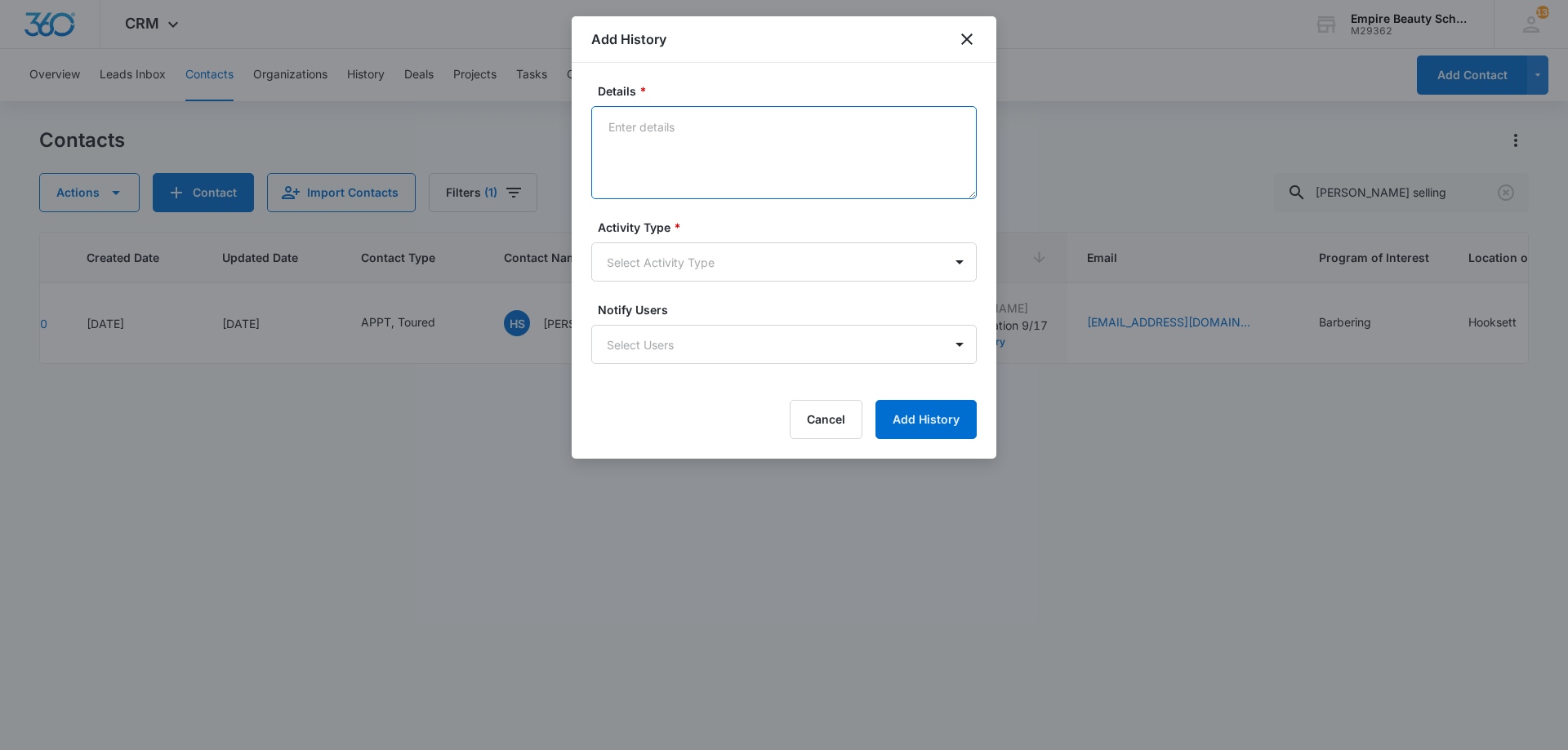
click at [686, 156] on textarea "Details *" at bounding box center [784, 152] width 385 height 93
type textarea "VM - Confirm APPT for 9/17 at 6:30pm"
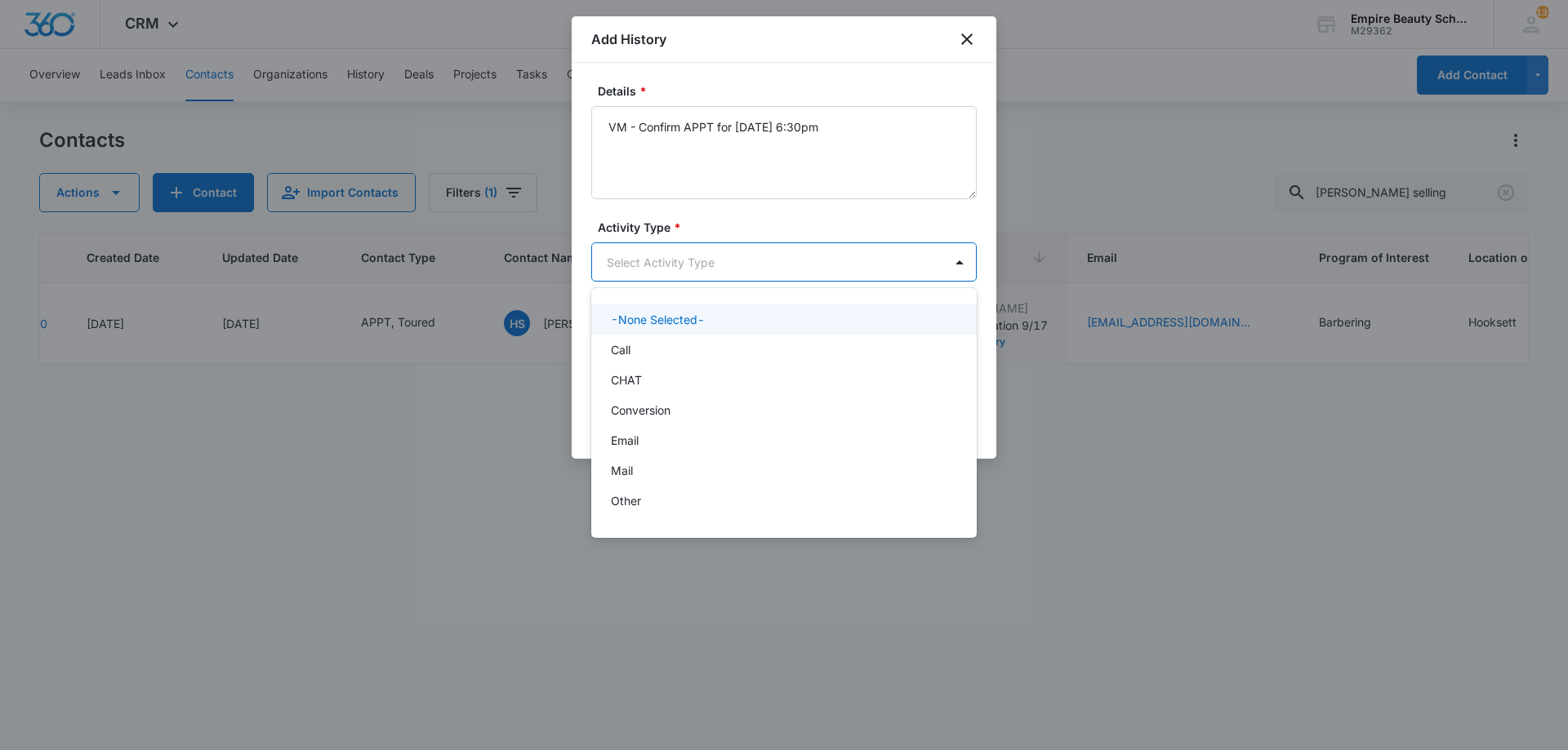
click at [697, 268] on body "CRM Apps Forms CRM Email Shop Payments POS Files Brand Settings Empire Beauty S…" at bounding box center [784, 375] width 1568 height 750
click at [645, 351] on div "Call" at bounding box center [782, 349] width 343 height 17
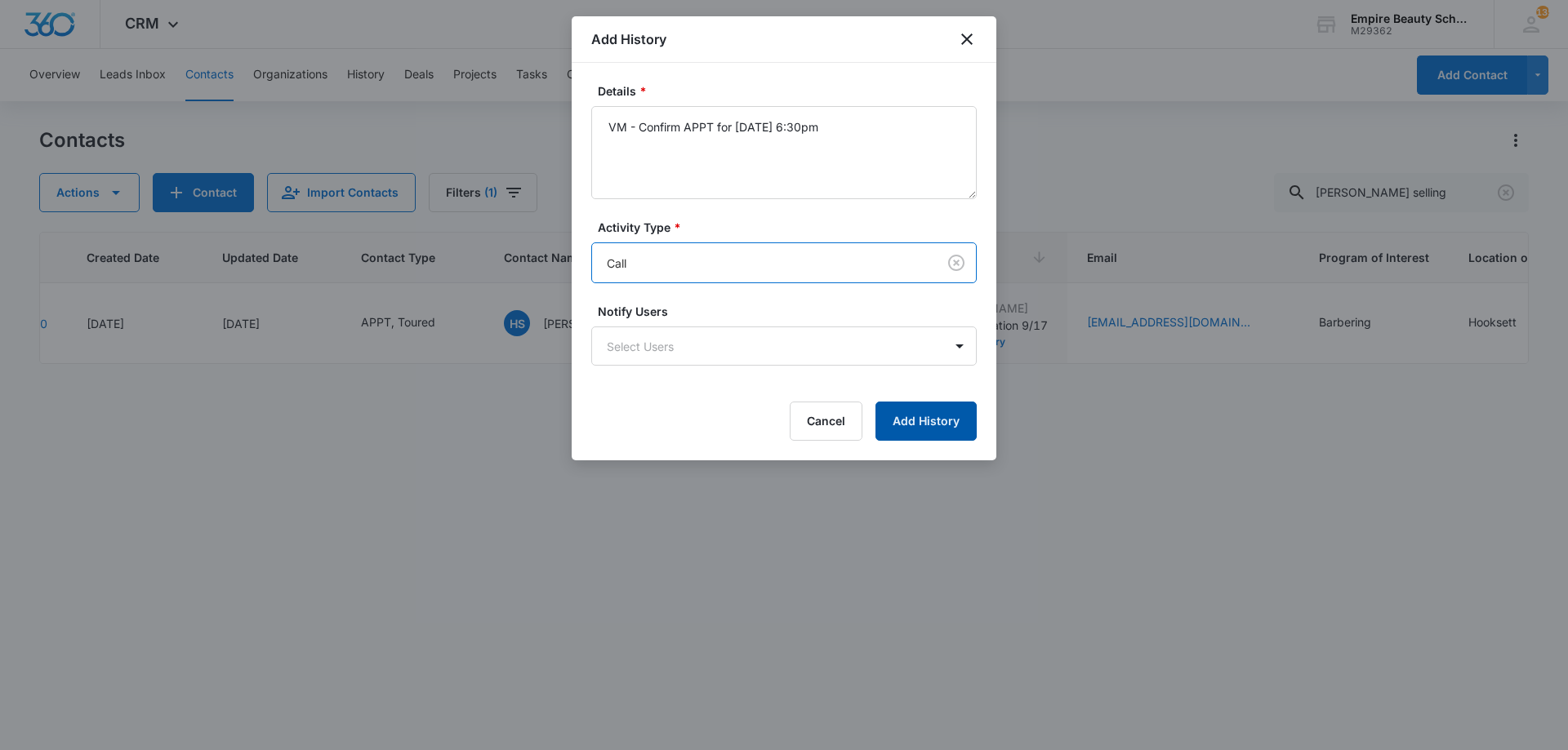
click at [935, 420] on button "Add History" at bounding box center [925, 421] width 101 height 39
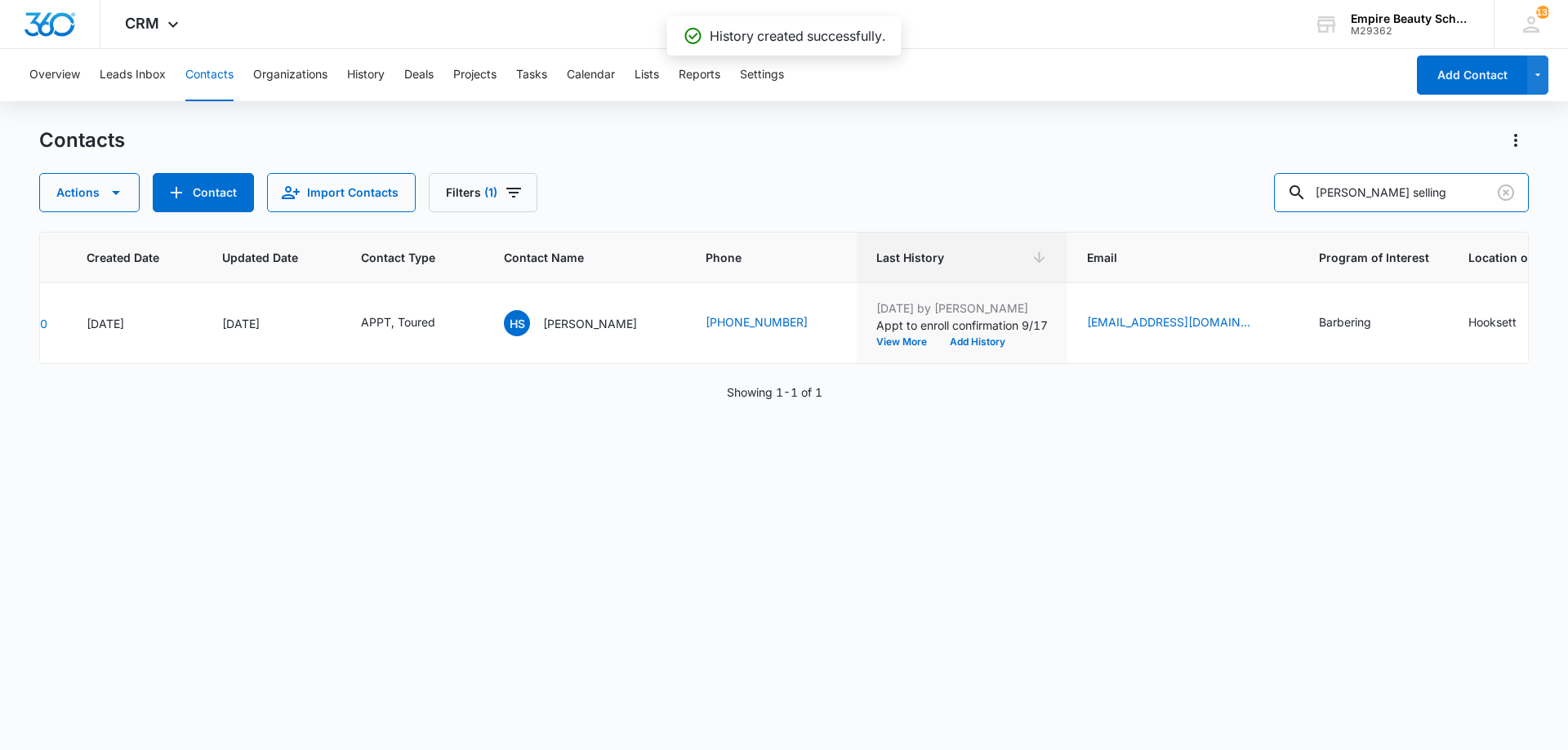
drag, startPoint x: 1425, startPoint y: 190, endPoint x: 1219, endPoint y: 164, distance: 207.6
click at [1219, 164] on div "Contacts Actions Contact Import Contacts Filters (1) hannah selling" at bounding box center [784, 170] width 1490 height 85
type input "3156"
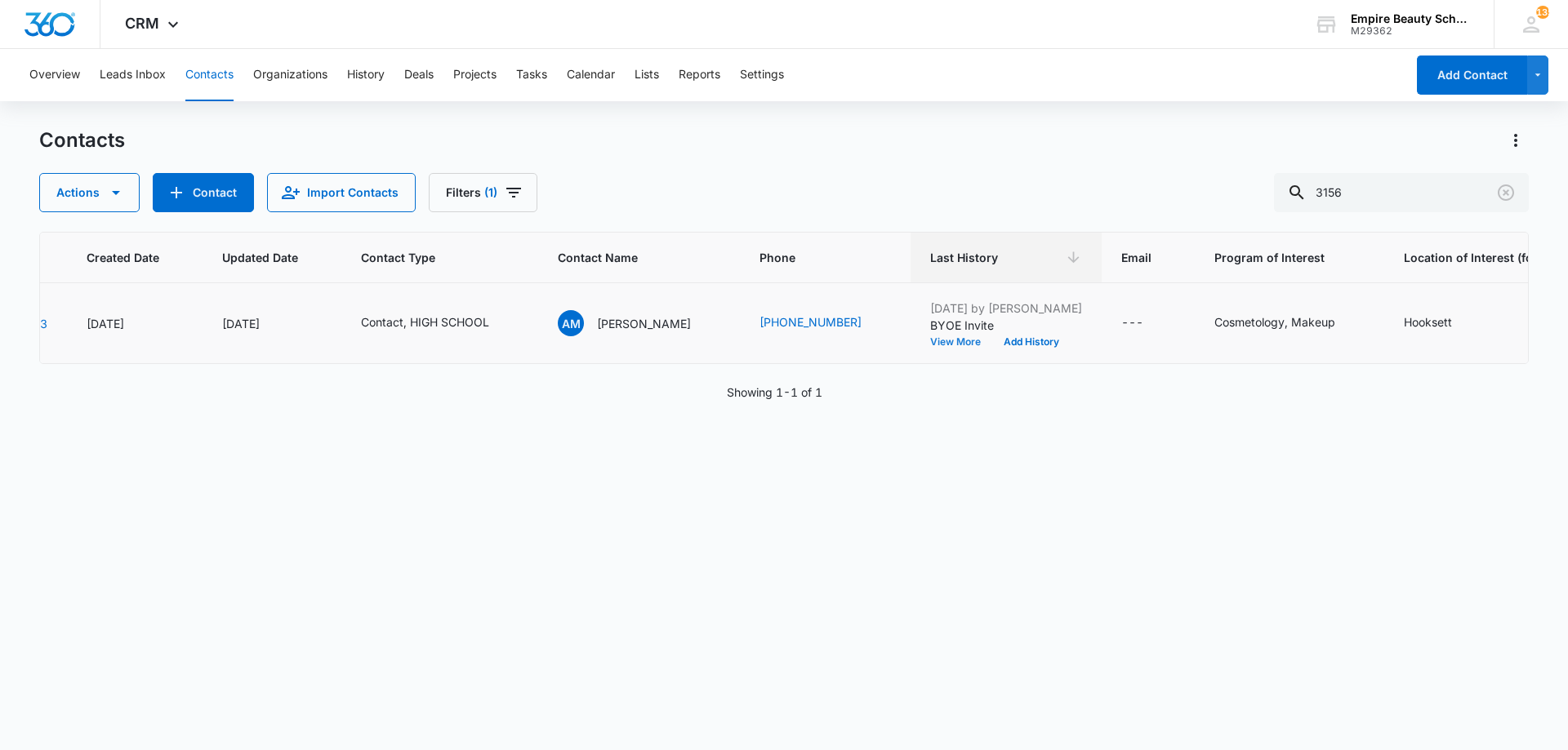
click at [961, 344] on button "View More" at bounding box center [961, 342] width 62 height 10
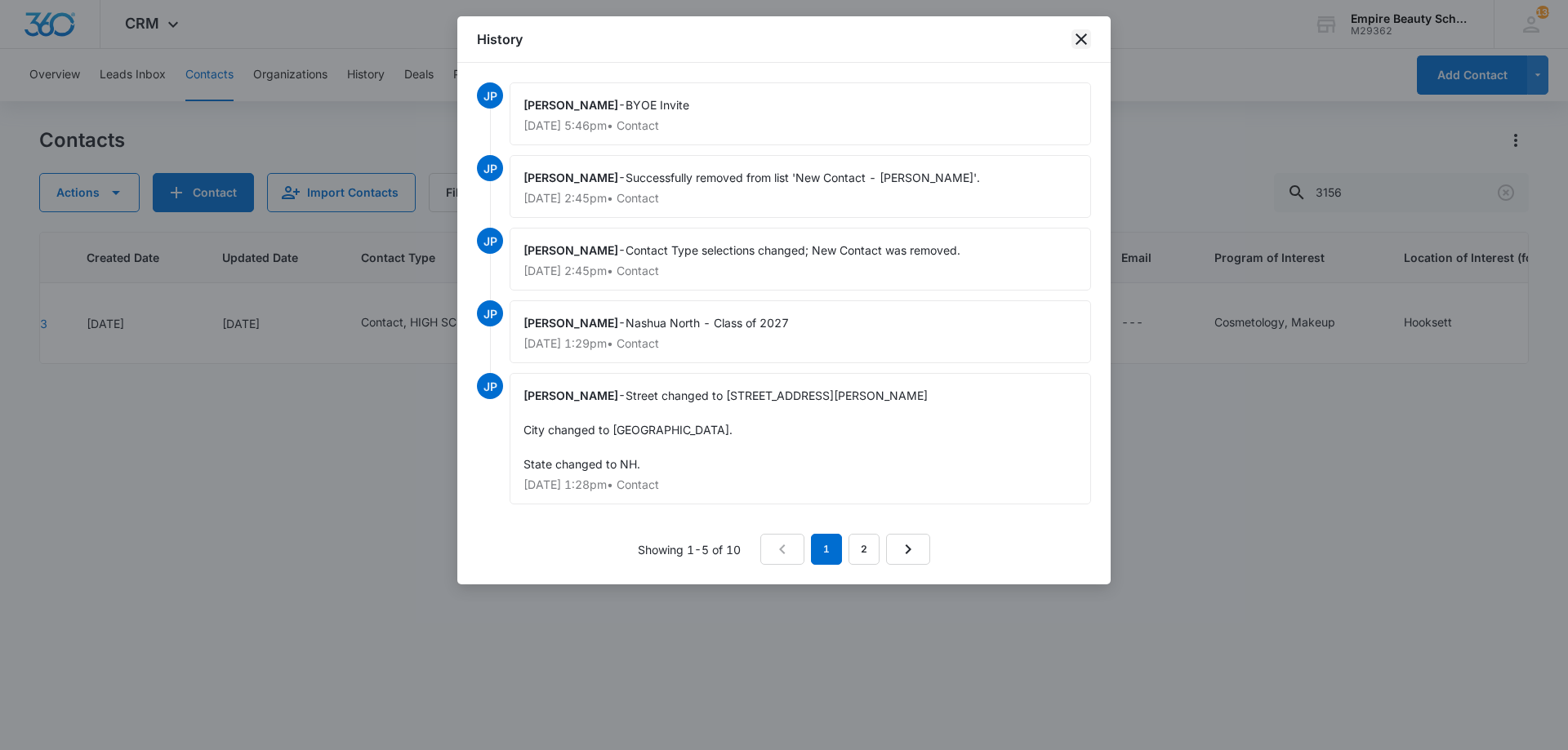
click at [1083, 33] on icon "close" at bounding box center [1081, 39] width 19 height 19
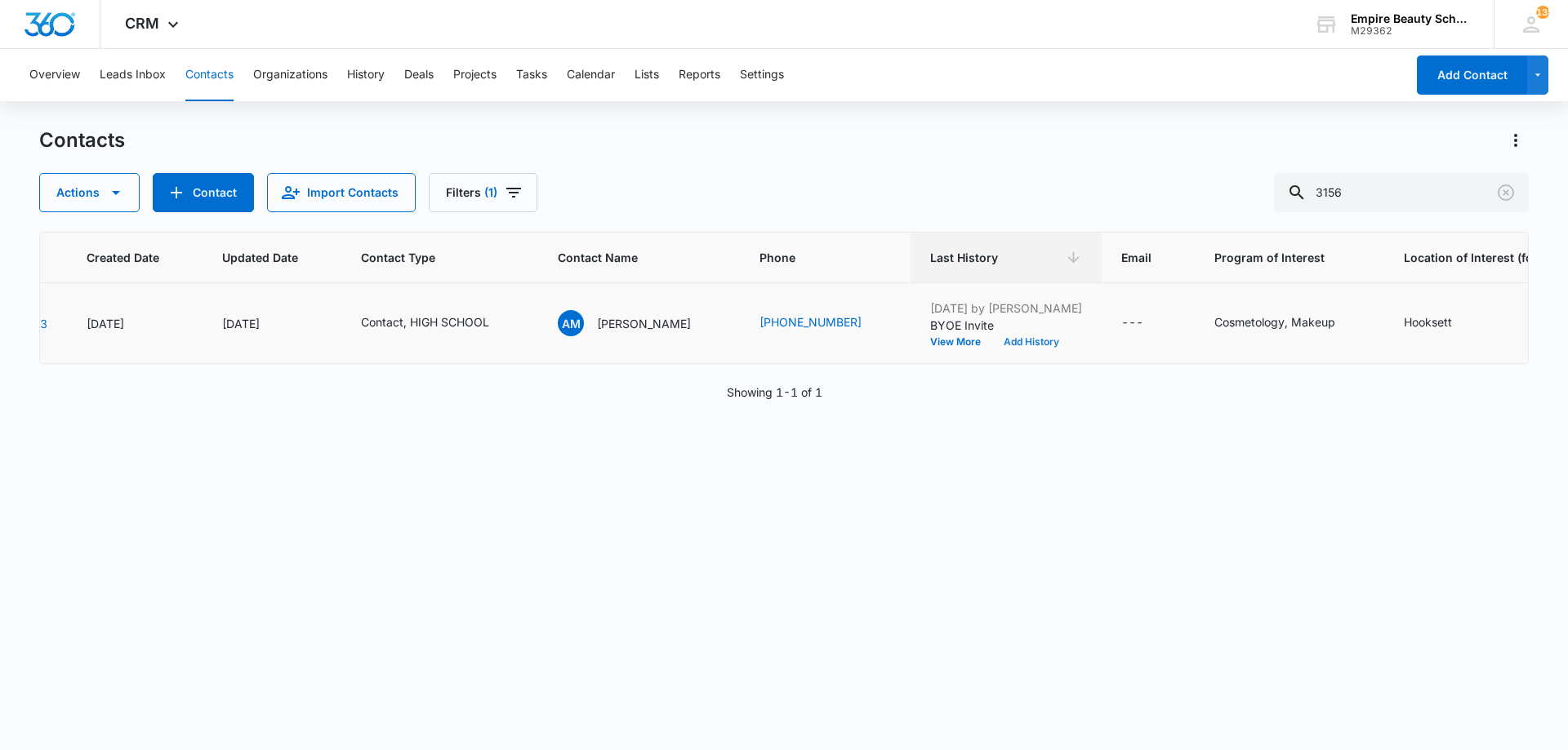
click at [1040, 343] on button "Add History" at bounding box center [1031, 342] width 78 height 10
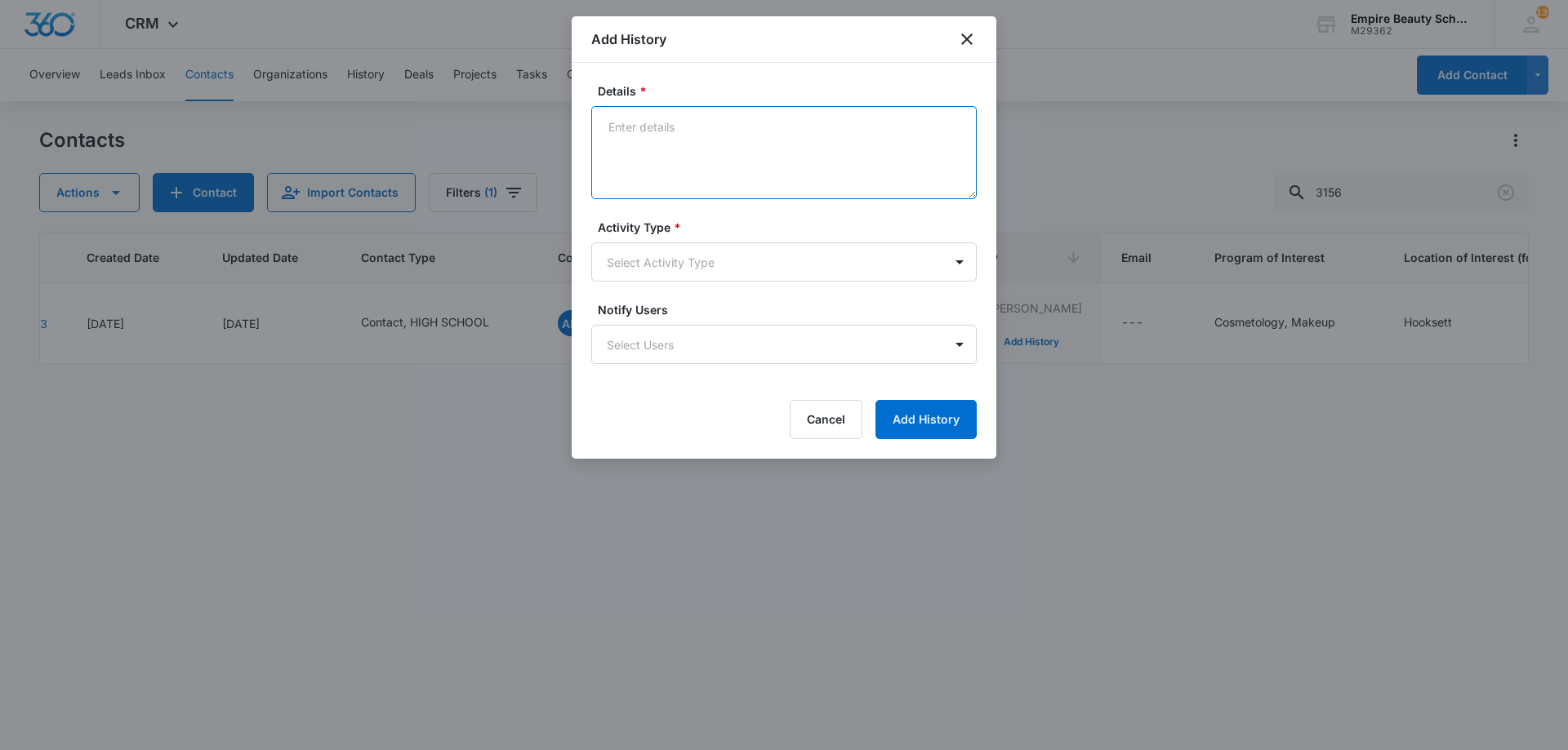
click at [671, 146] on textarea "Details *" at bounding box center [784, 152] width 385 height 93
type textarea "Interested in the 5-7 session. Does 5pm-5:30pm work best?"
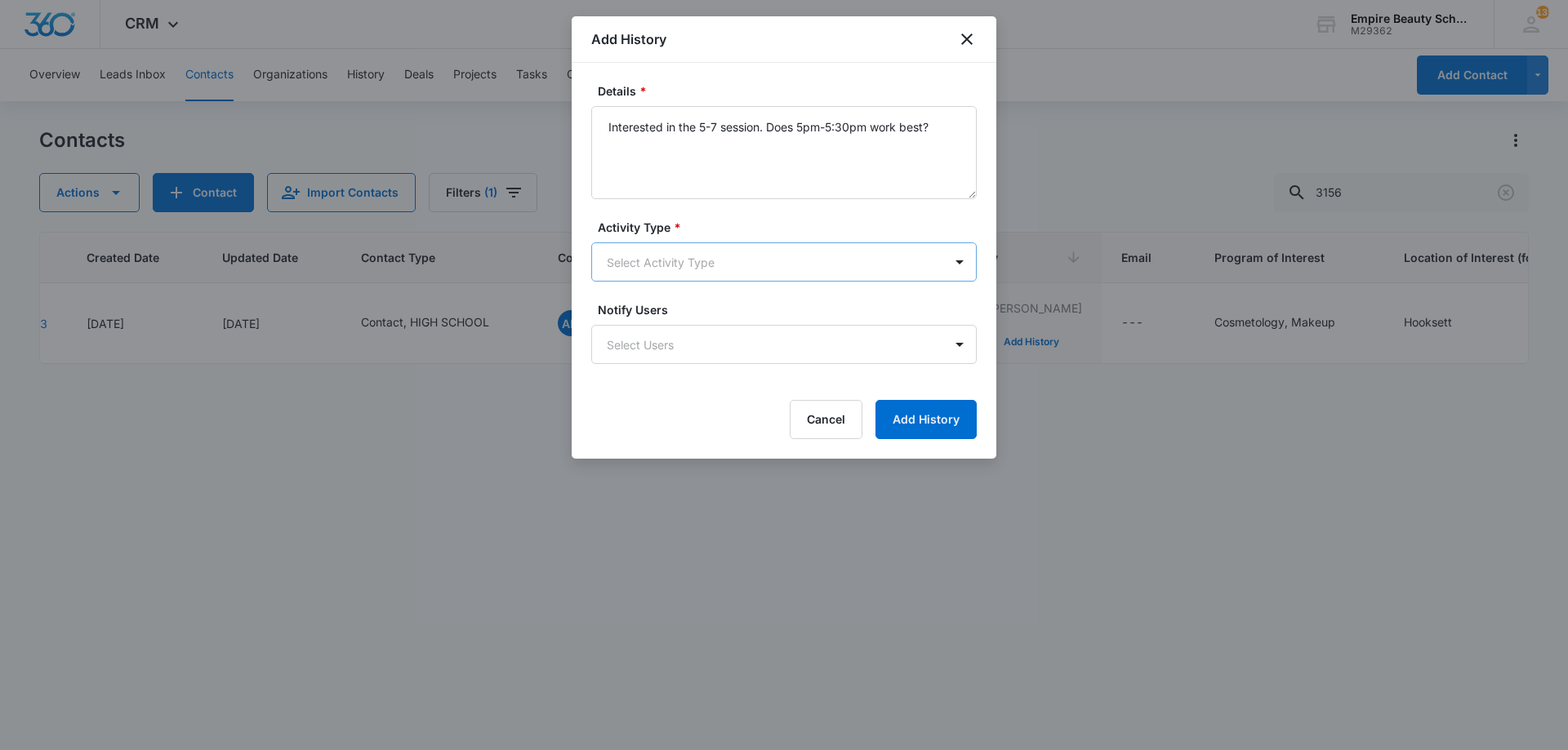
click at [663, 272] on body "CRM Apps Forms CRM Email Shop Payments POS Files Brand Settings Empire Beauty S…" at bounding box center [784, 375] width 1568 height 750
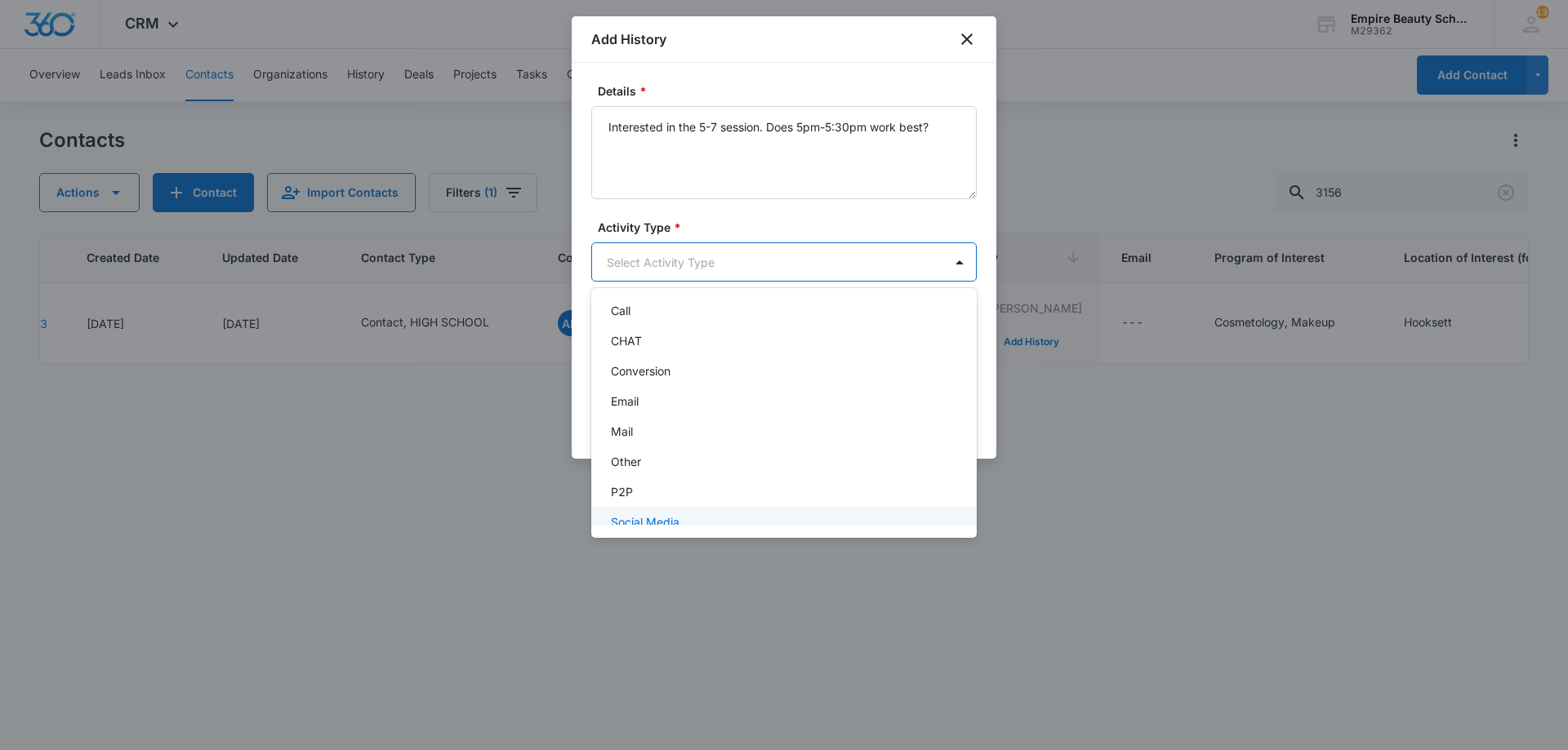
scroll to position [85, 0]
click at [665, 501] on div "Text" at bounding box center [782, 506] width 343 height 17
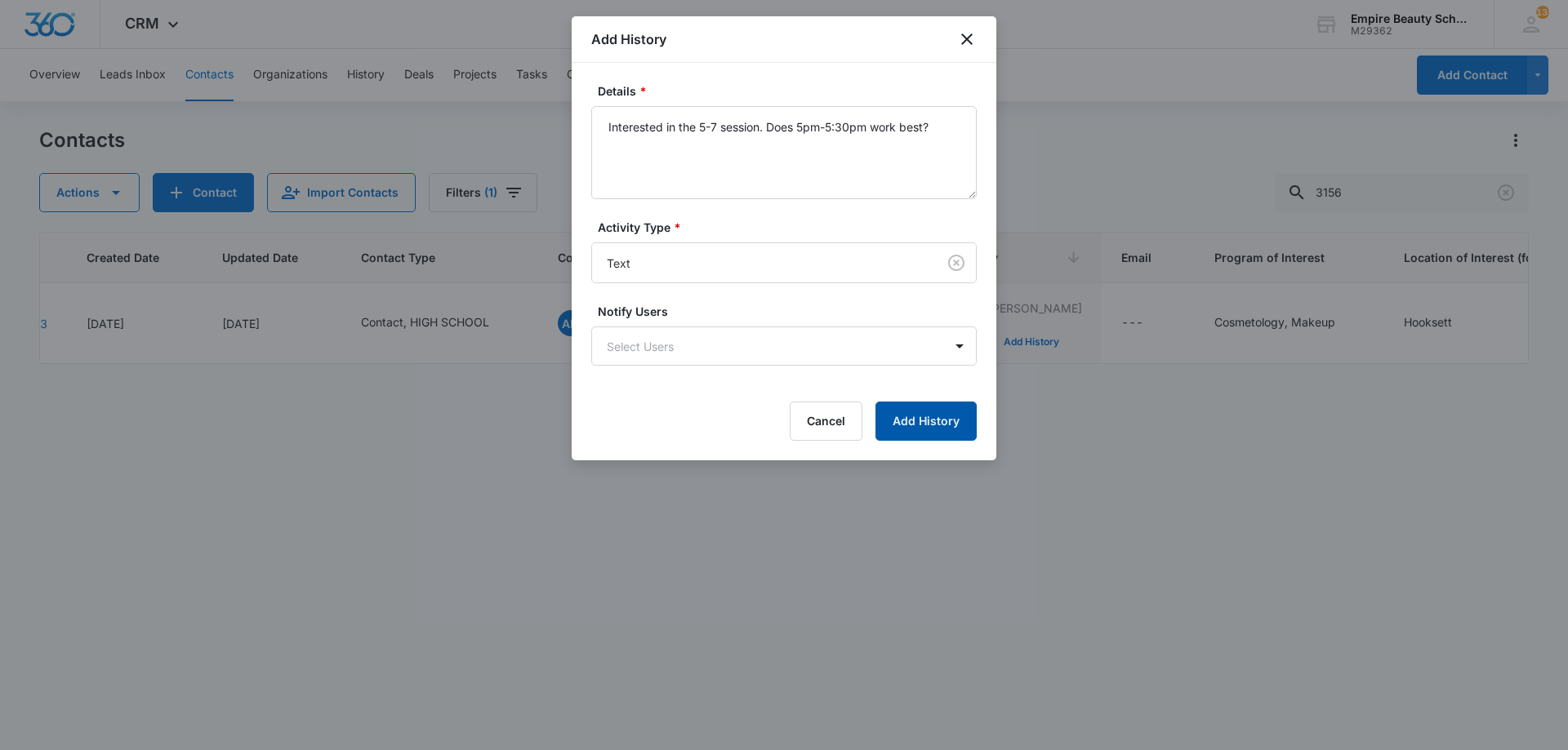
click at [972, 434] on button "Add History" at bounding box center [925, 421] width 101 height 39
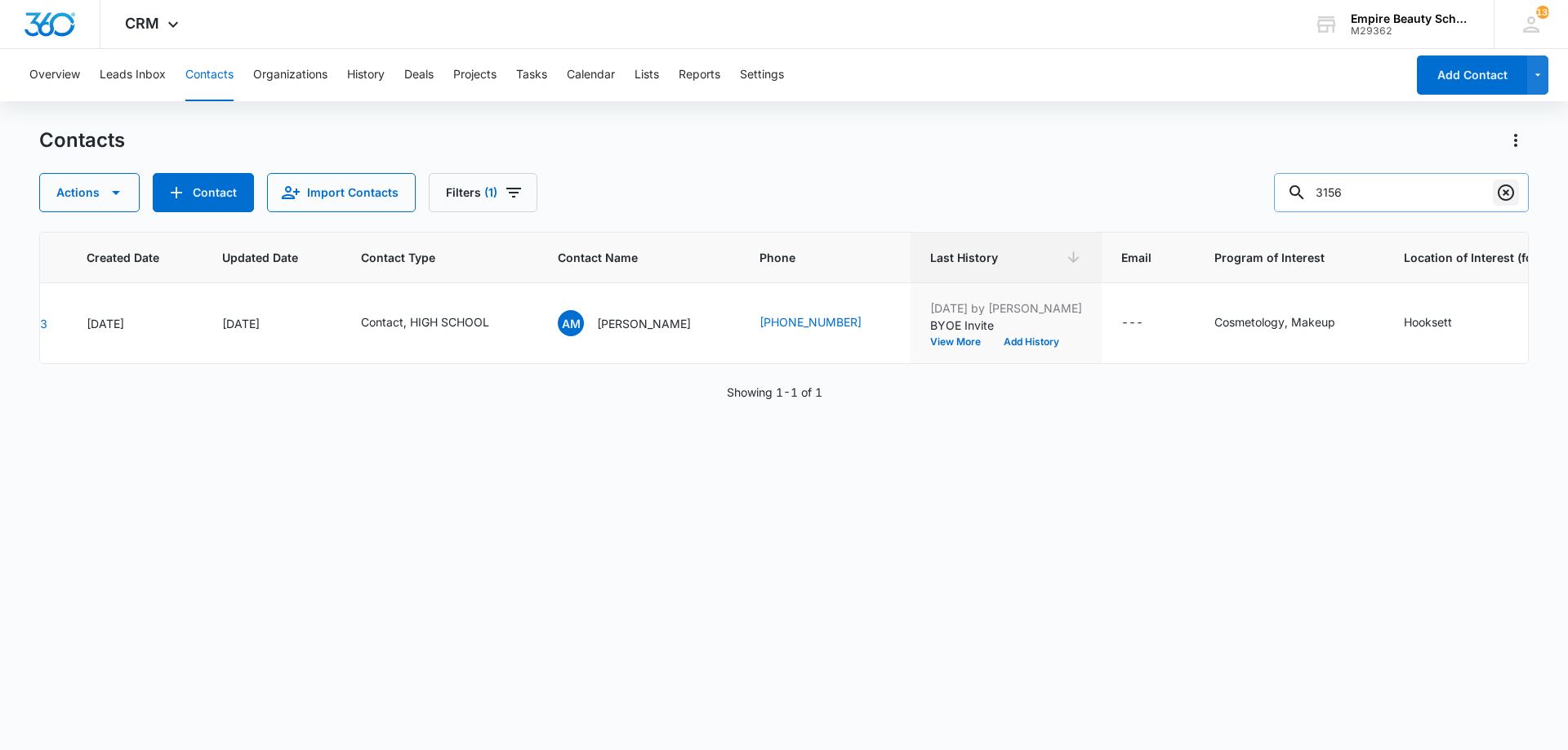
click at [1493, 188] on button "Clear" at bounding box center [1505, 193] width 26 height 26
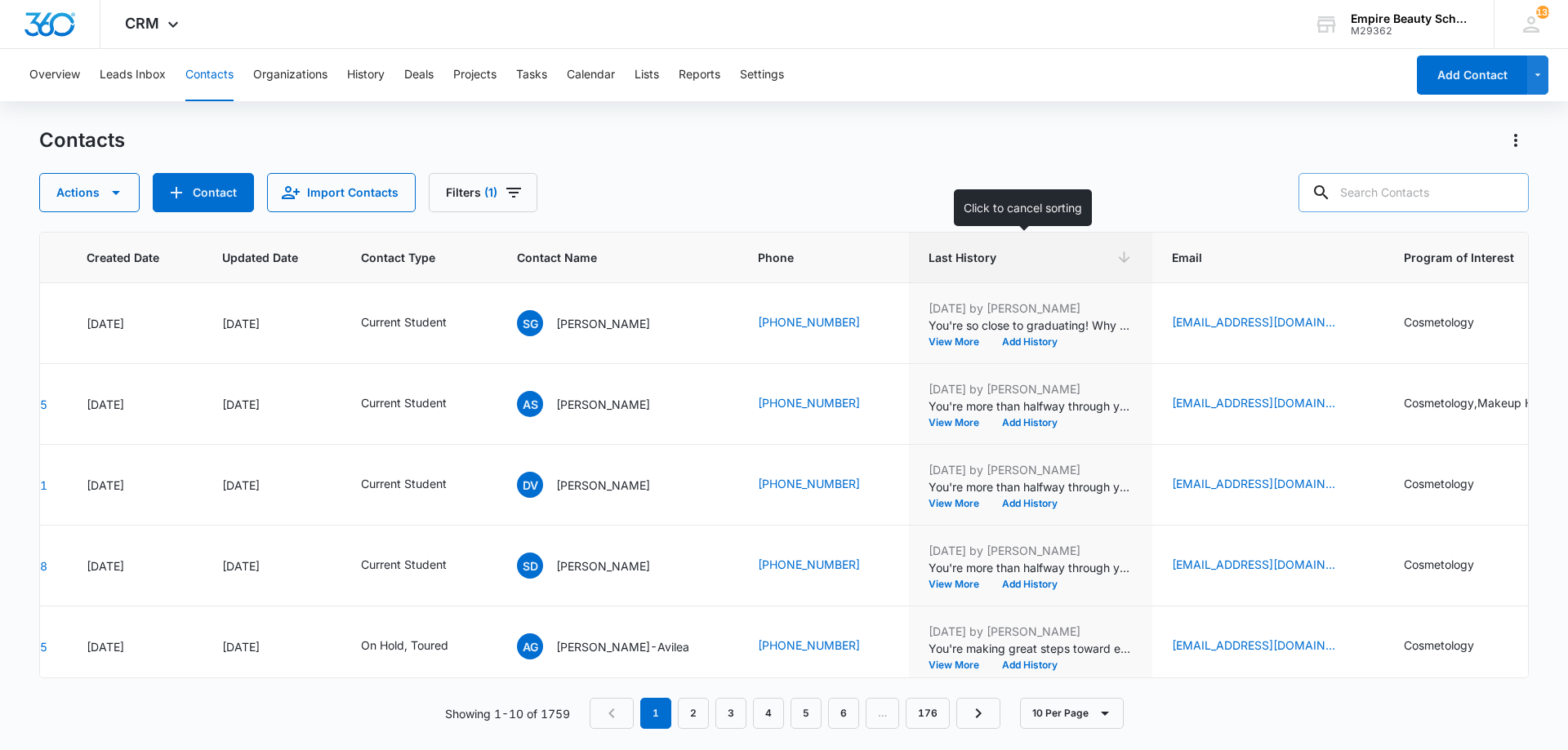
click at [1031, 275] on th "Last History" at bounding box center [1030, 257] width 243 height 50
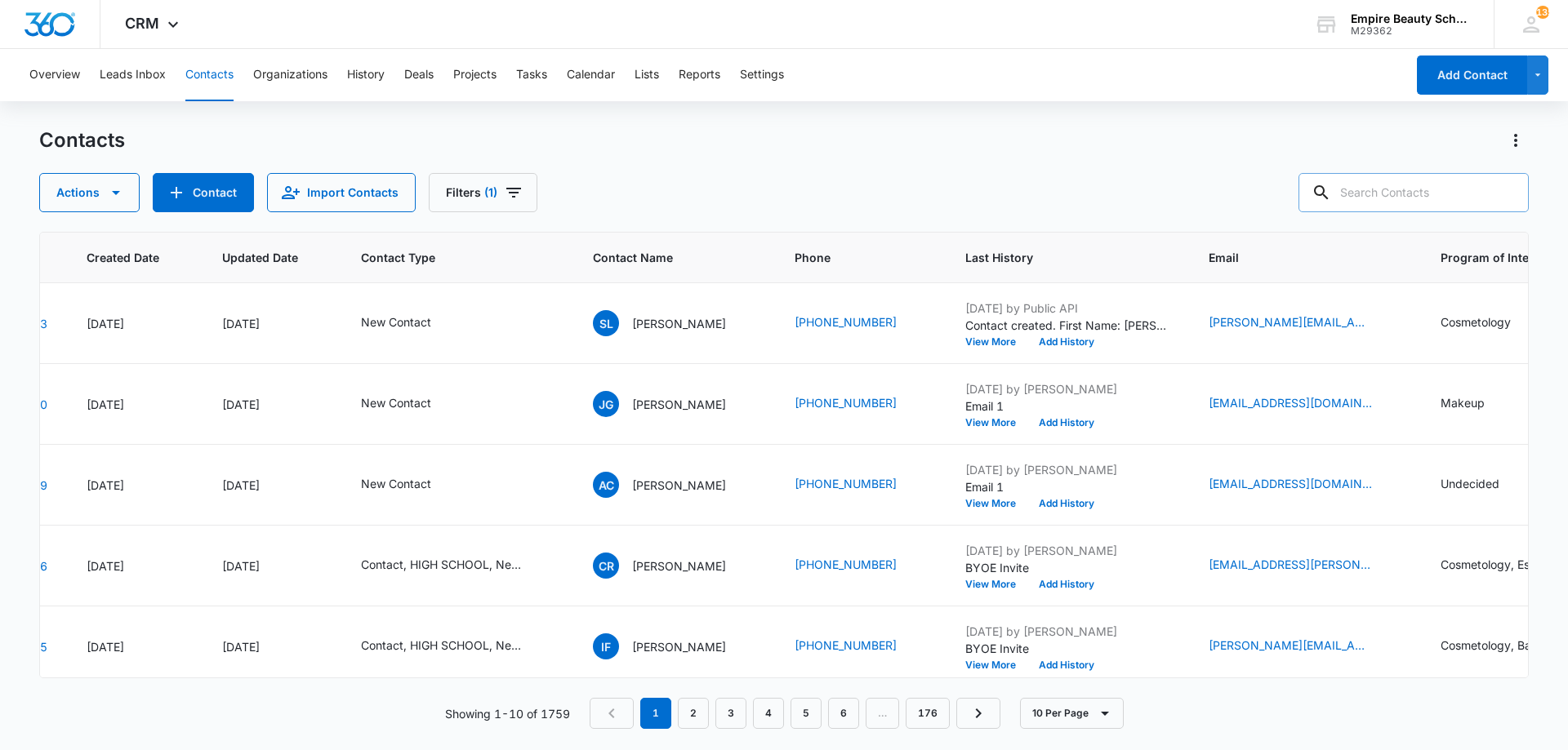
click at [1423, 183] on input "text" at bounding box center [1413, 192] width 230 height 39
click at [1464, 203] on input "text" at bounding box center [1413, 192] width 230 height 39
type input "5022"
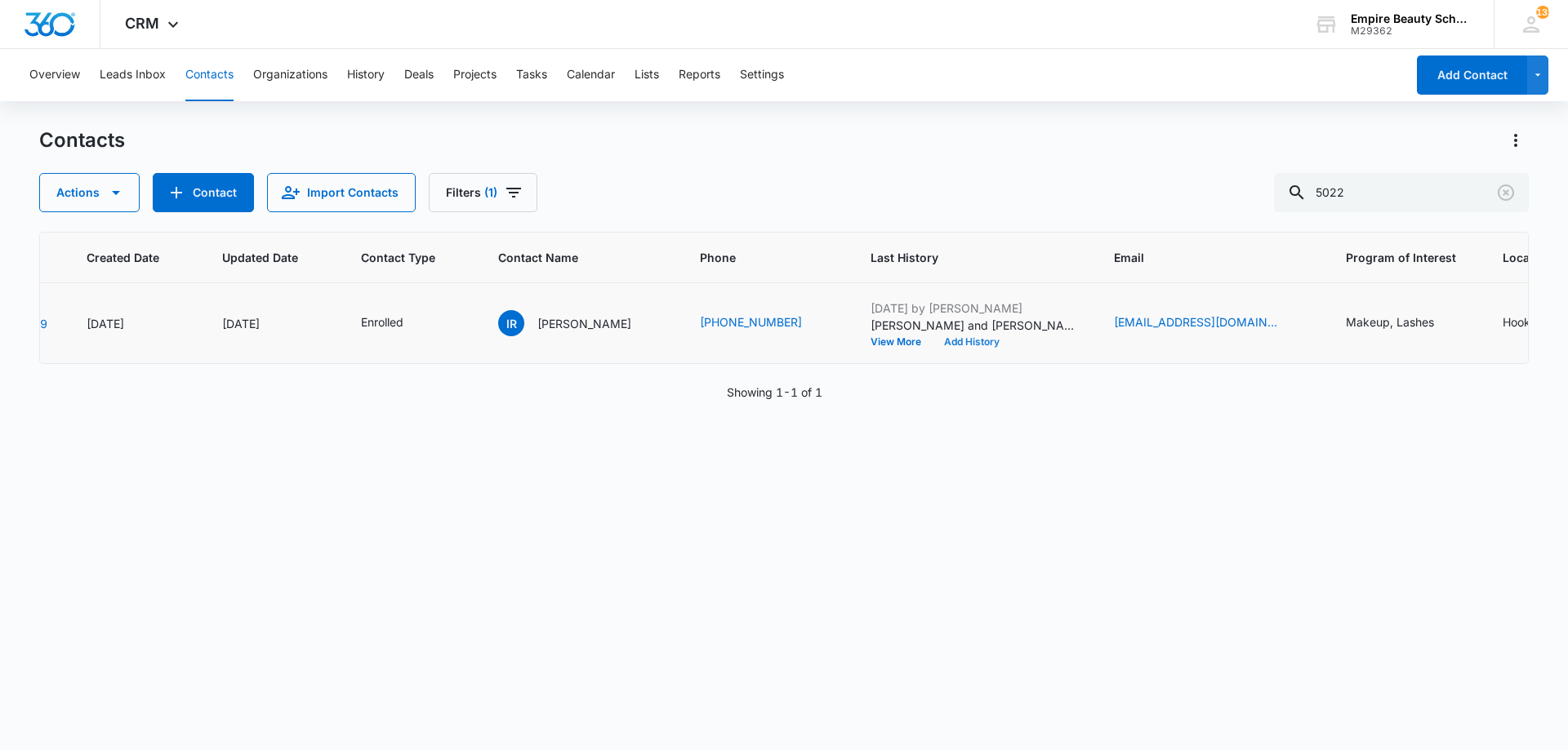
click at [969, 346] on button "Add History" at bounding box center [971, 342] width 78 height 10
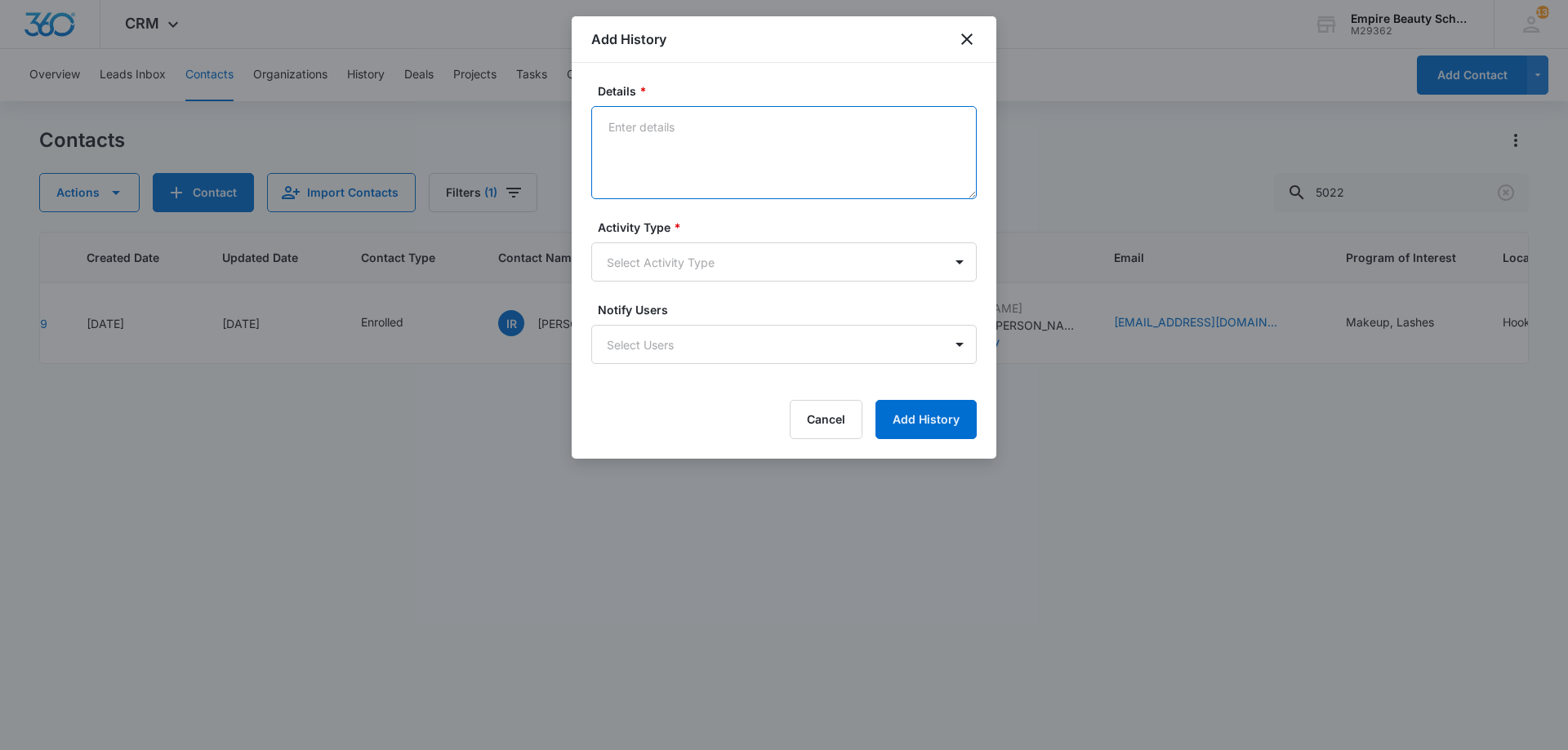
click at [716, 179] on textarea "Details *" at bounding box center [784, 152] width 385 height 93
click at [683, 128] on textarea "Let her know checks can be made out to" at bounding box center [784, 152] width 385 height 93
click at [784, 124] on textarea "Let her know we accept checks can be made out to" at bounding box center [784, 152] width 385 height 93
click at [941, 134] on textarea "Let her know we accept checks and can be made out to" at bounding box center [784, 152] width 385 height 93
type textarea "Let her know we accept checks and can be made out to Empire Beauty Schools"
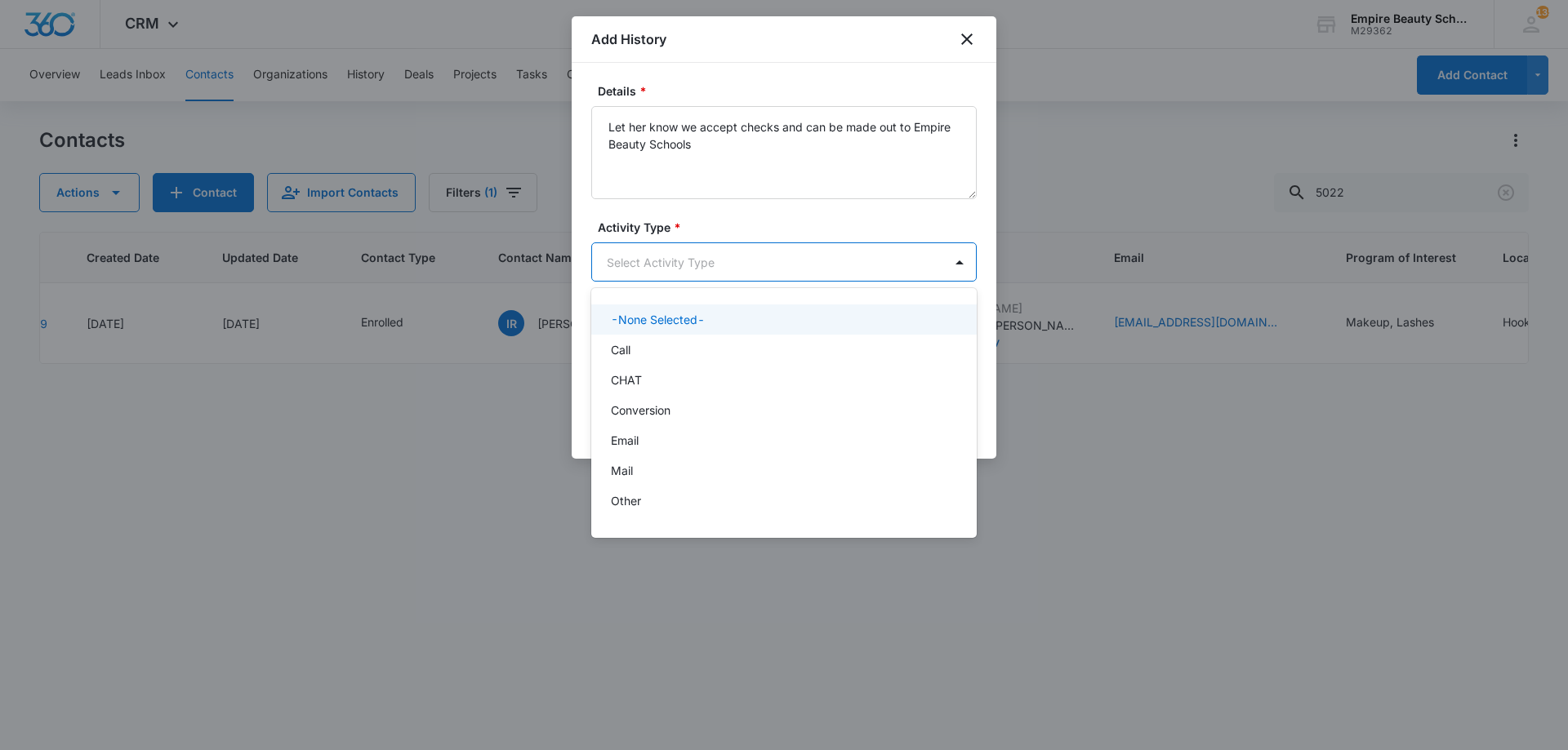
click at [680, 263] on body "CRM Apps Forms CRM Email Shop Payments POS Files Brand Settings Empire Beauty S…" at bounding box center [784, 375] width 1568 height 750
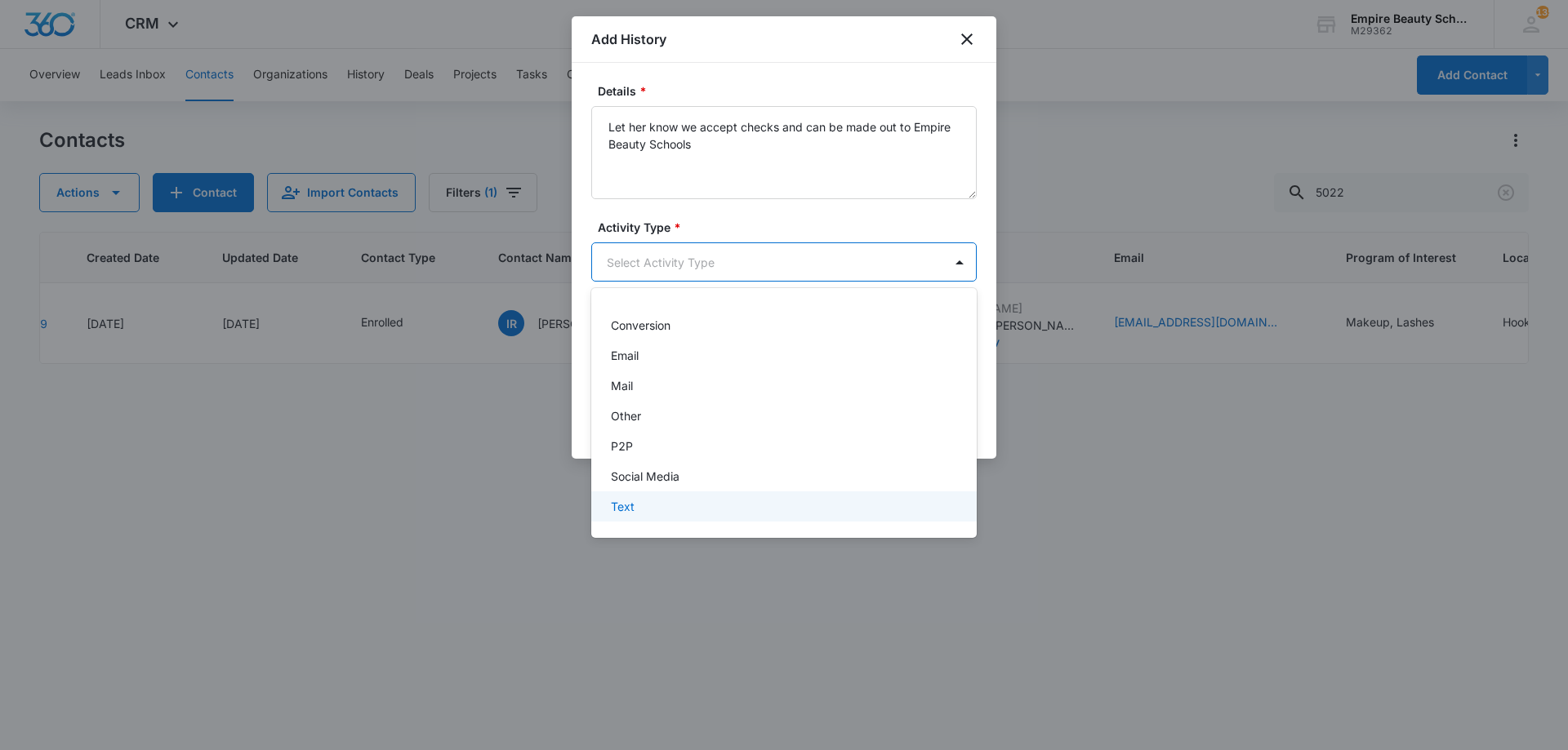
click at [662, 517] on div "Text" at bounding box center [784, 507] width 385 height 30
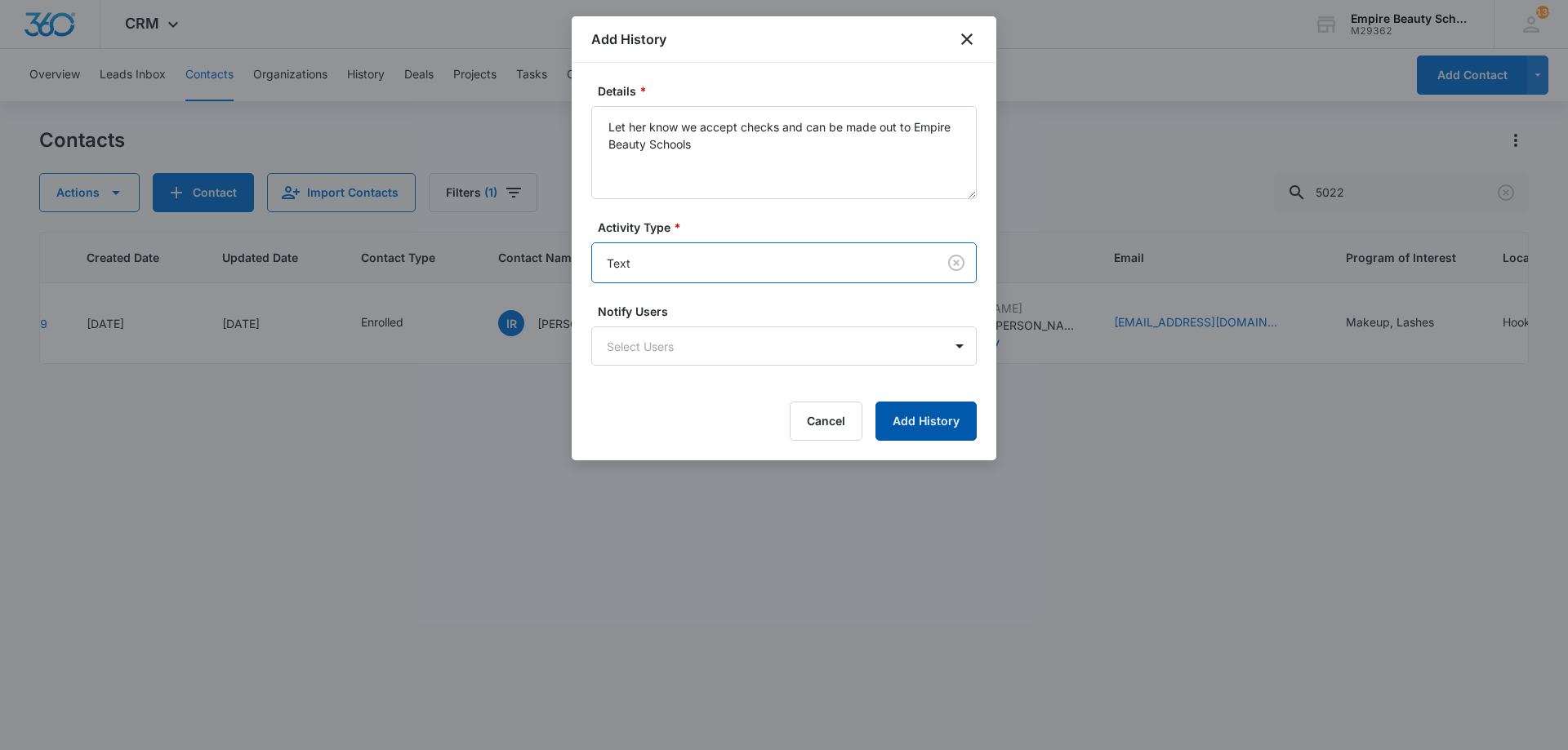
click at [918, 431] on button "Add History" at bounding box center [925, 421] width 101 height 39
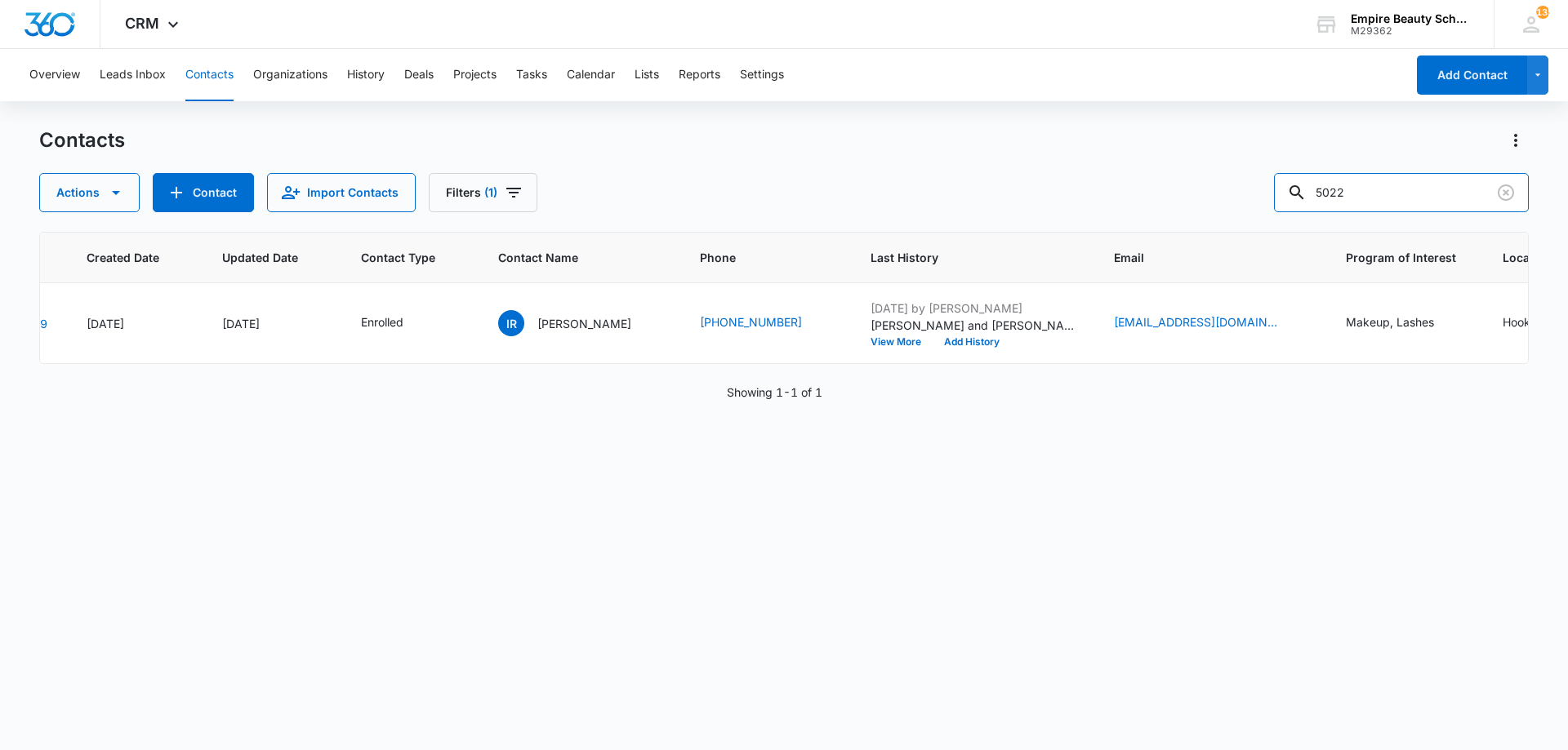
drag, startPoint x: 1398, startPoint y: 183, endPoint x: 1114, endPoint y: 238, distance: 289.3
click at [1141, 231] on div "Contacts Actions Contact Import Contacts Filters (1) 5022 ID Created Date Updat…" at bounding box center [784, 438] width 1490 height 621
type input "3156"
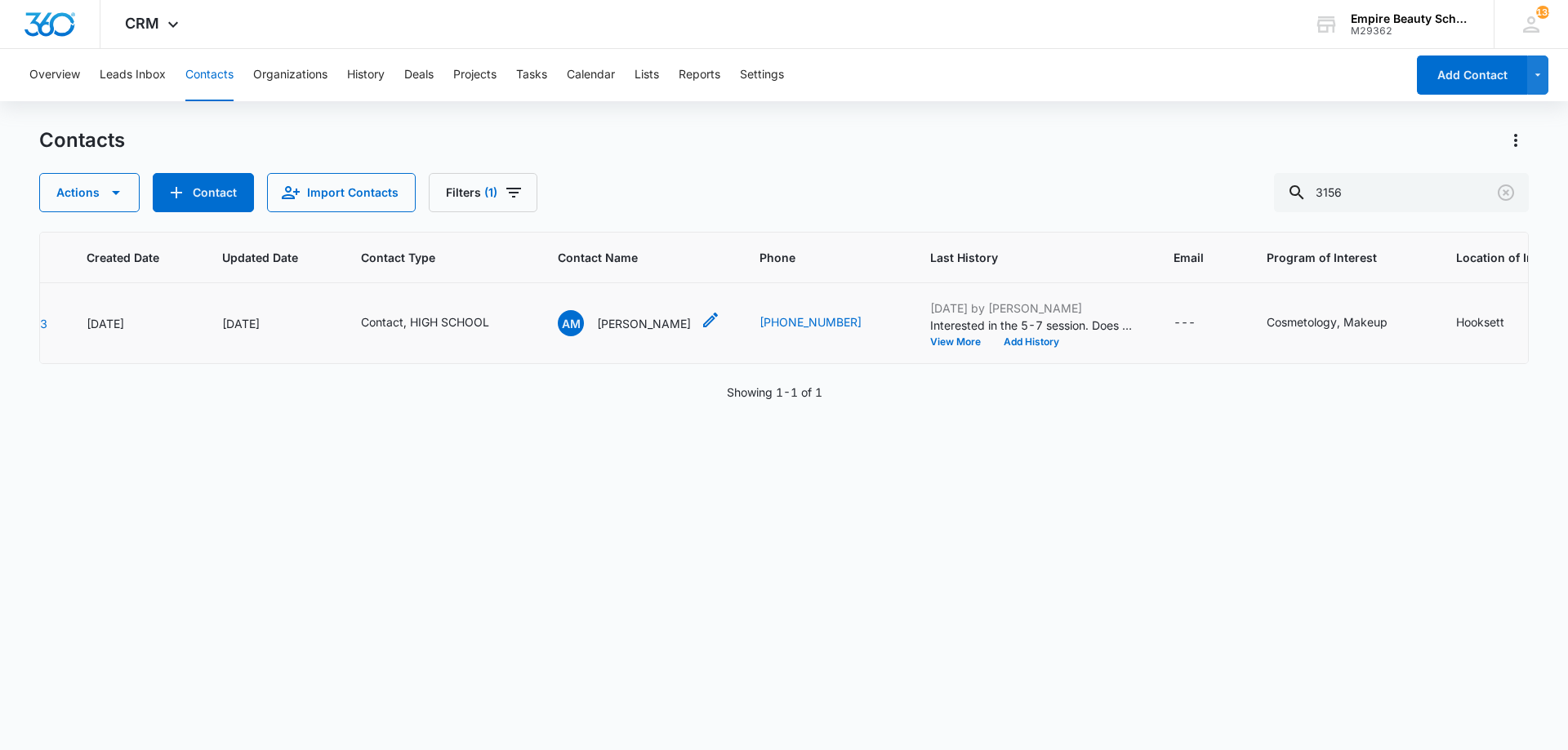
click at [710, 319] on icon "Contact Name - Aubrey Medeiros - Select to Edit Field" at bounding box center [710, 320] width 15 height 15
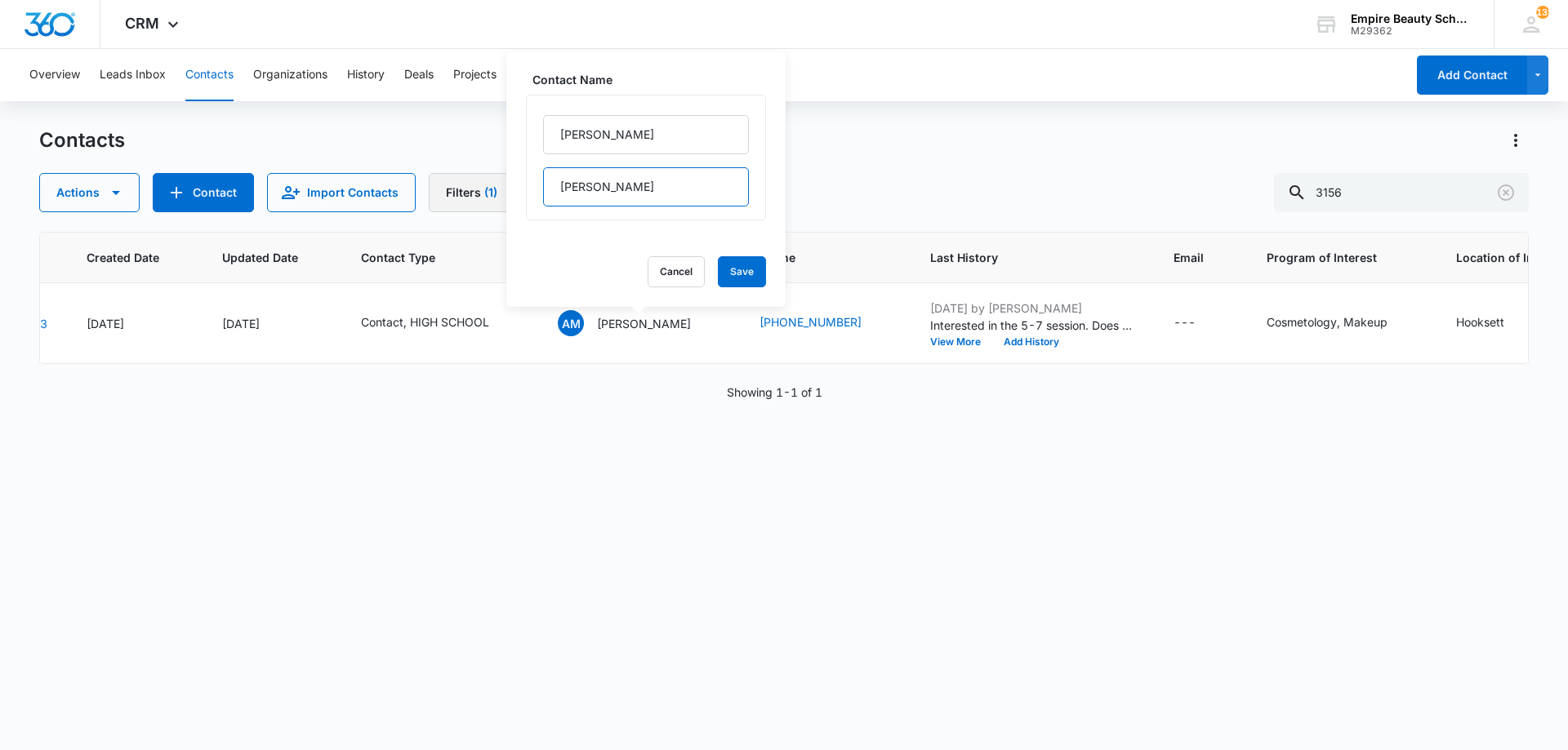
drag, startPoint x: 663, startPoint y: 183, endPoint x: 495, endPoint y: 179, distance: 168.0
click at [495, 179] on div "Contacts Actions Contact Import Contacts Filters (1) 3156 ID Created Date Updat…" at bounding box center [784, 438] width 1490 height 621
drag, startPoint x: 630, startPoint y: 191, endPoint x: 539, endPoint y: 192, distance: 91.0
click at [539, 192] on div "Aubrey Medeiros" at bounding box center [646, 157] width 240 height 126
click at [653, 262] on button "Cancel" at bounding box center [676, 271] width 57 height 31
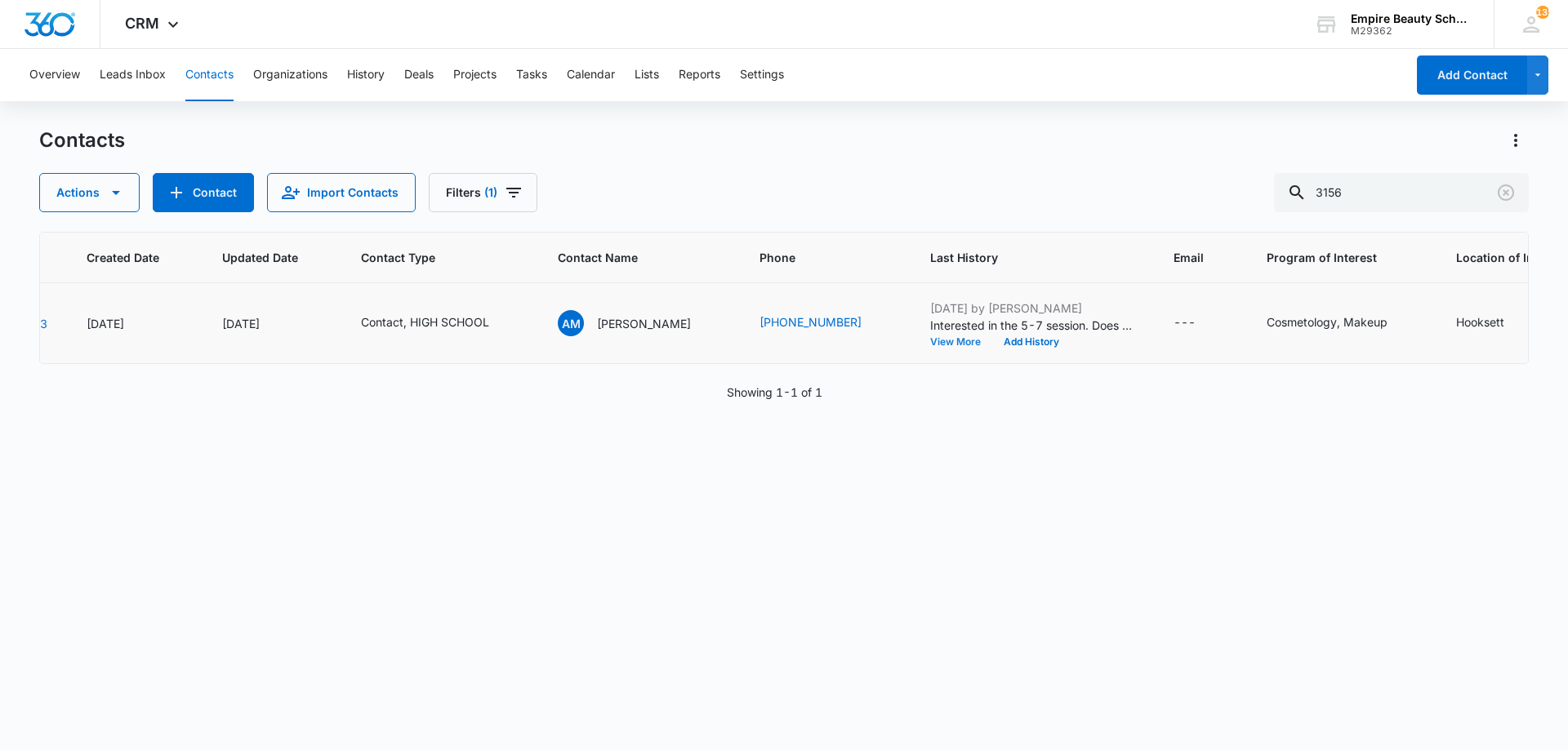
click at [955, 340] on button "View More" at bounding box center [961, 342] width 62 height 10
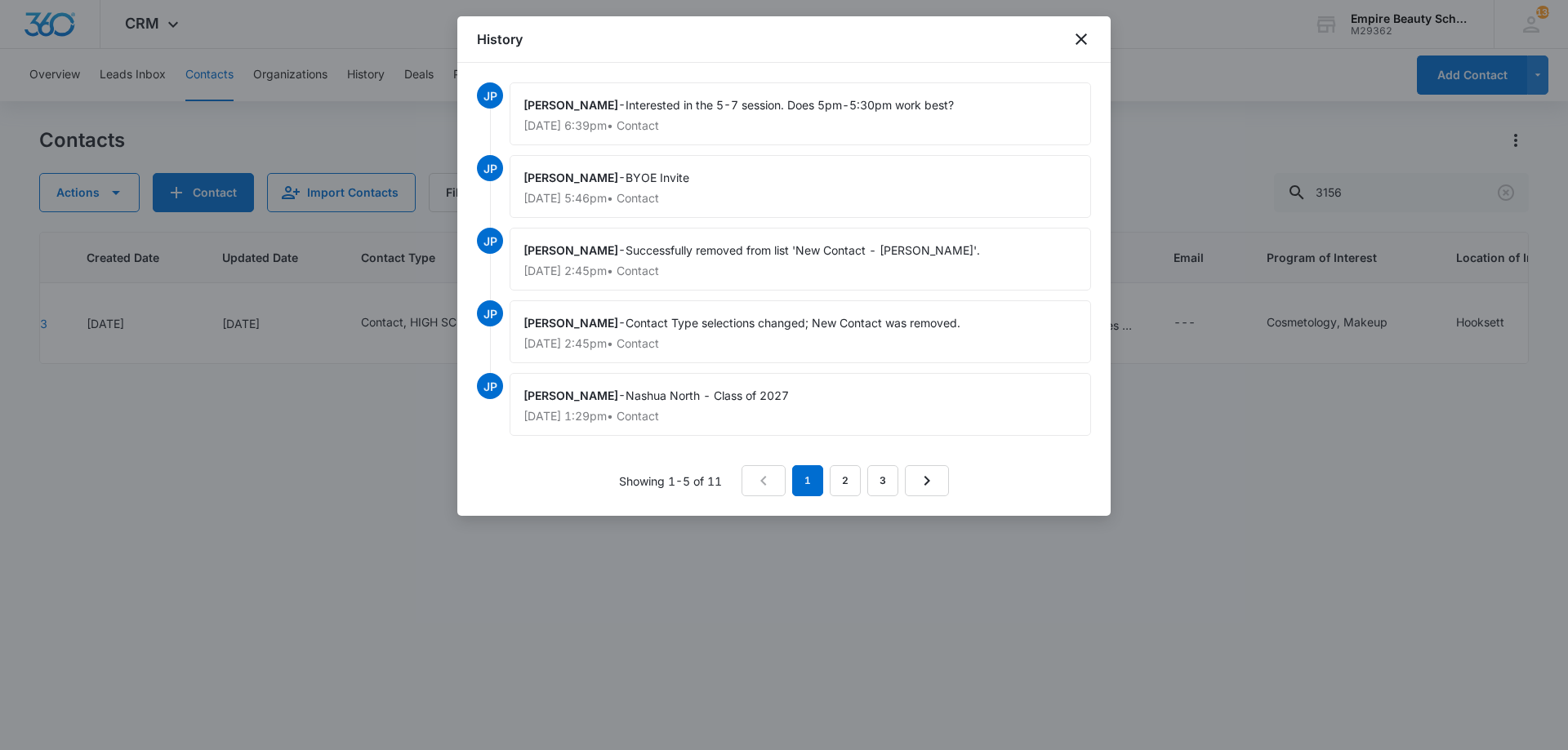
drag, startPoint x: 793, startPoint y: 327, endPoint x: 629, endPoint y: 328, distance: 164.0
click at [629, 328] on div "JP Jess Peltonovich - Interested in the 5-7 session. Does 5pm-5:30pm work best?…" at bounding box center [784, 264] width 614 height 363
click at [728, 427] on div "Jess Peltonovich - Nashua North - Class of 2027 Apr 3, 2025 at 1:29pm • Contact" at bounding box center [800, 404] width 582 height 63
drag, startPoint x: 800, startPoint y: 390, endPoint x: 630, endPoint y: 395, distance: 170.1
click at [630, 395] on div "Jess Peltonovich - Nashua North - Class of 2027 Apr 3, 2025 at 1:29pm • Contact" at bounding box center [800, 404] width 582 height 63
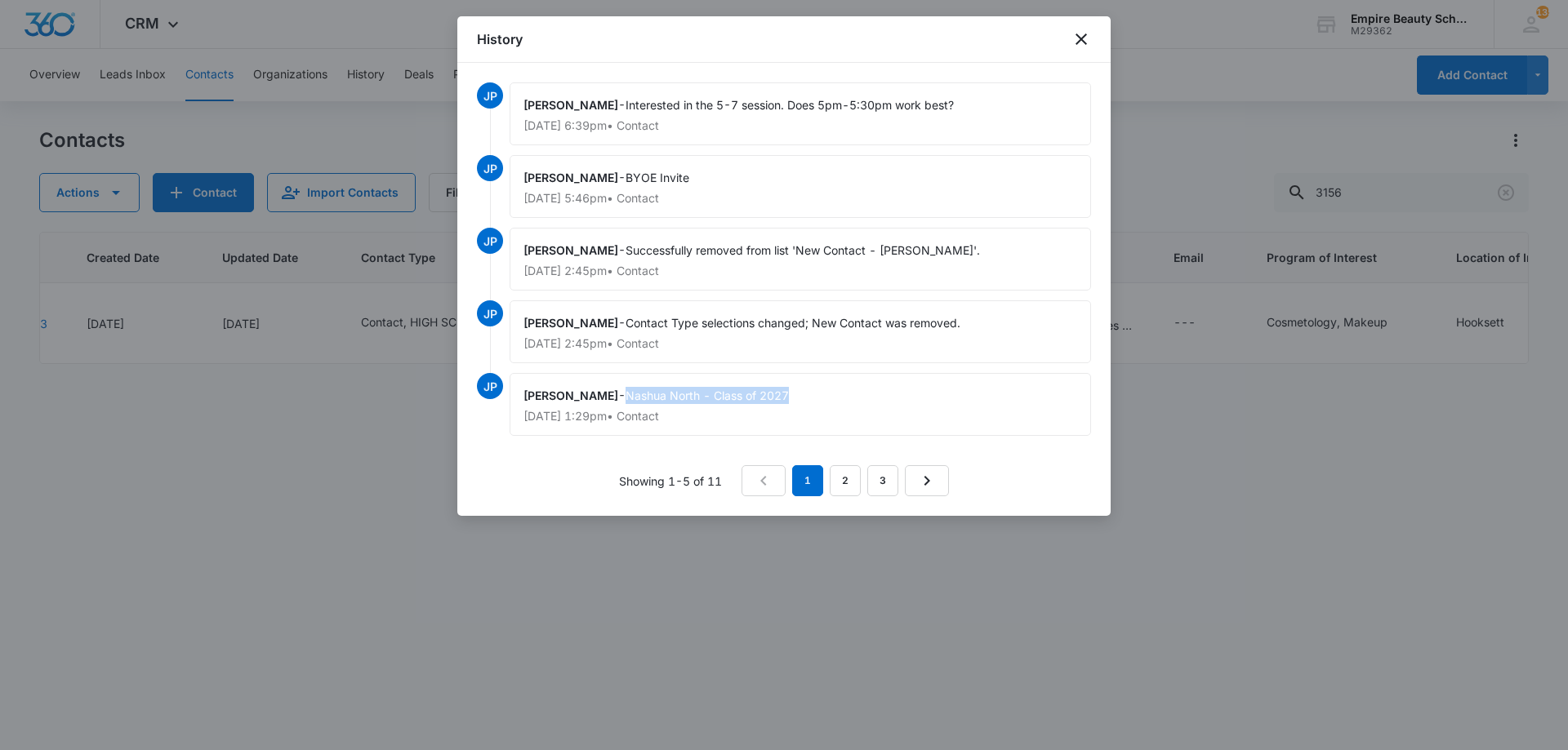
copy span "Nashua North - Class of 2027"
click at [1080, 37] on icon "close" at bounding box center [1081, 39] width 11 height 11
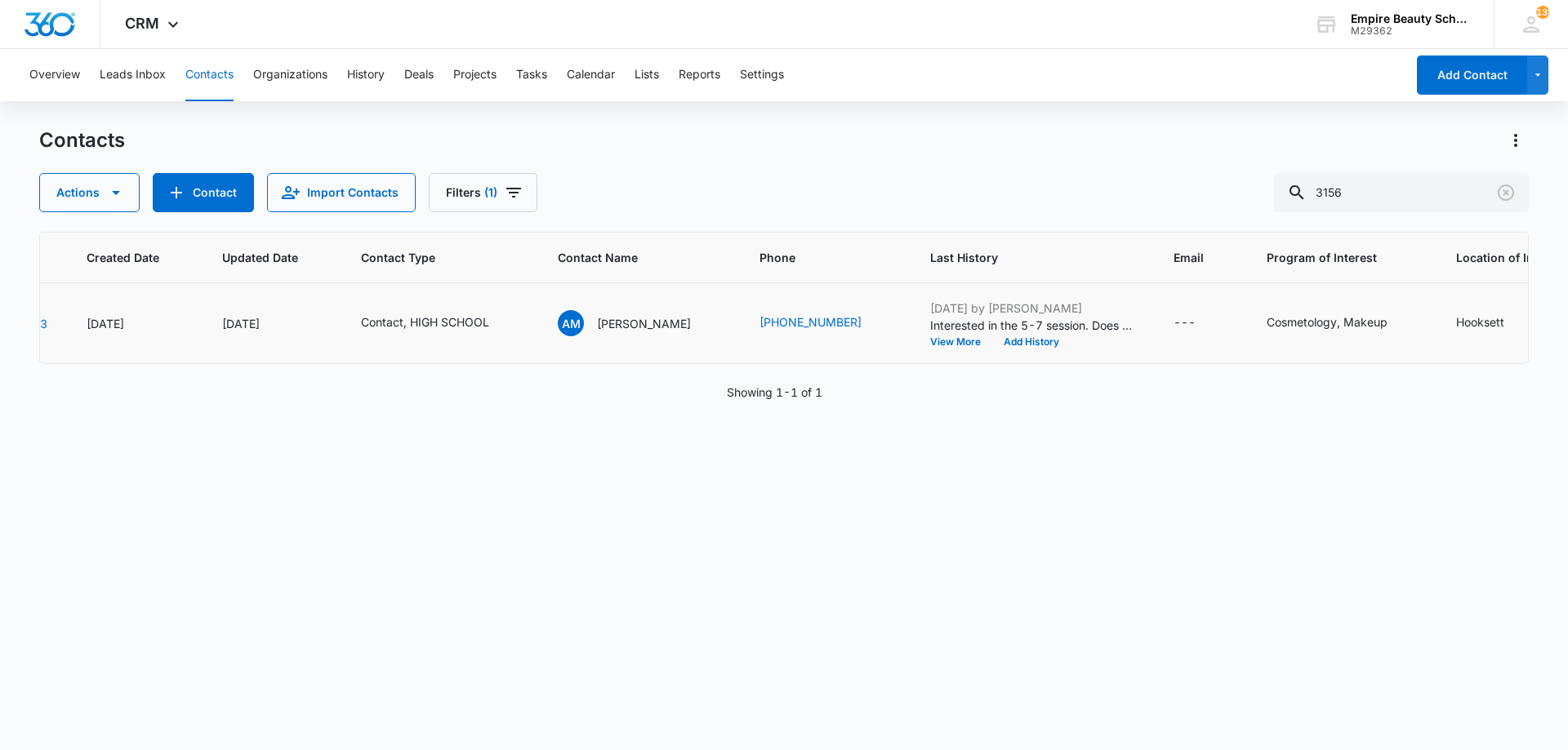
click at [521, 316] on td "Contact, HIGH SCHOOL" at bounding box center [439, 323] width 197 height 81
click at [516, 320] on icon "Contact Type - Contact, HIGH SCHOOL - Select to Edit Field" at bounding box center [509, 323] width 19 height 19
click at [397, 216] on div "Contact" at bounding box center [370, 218] width 67 height 19
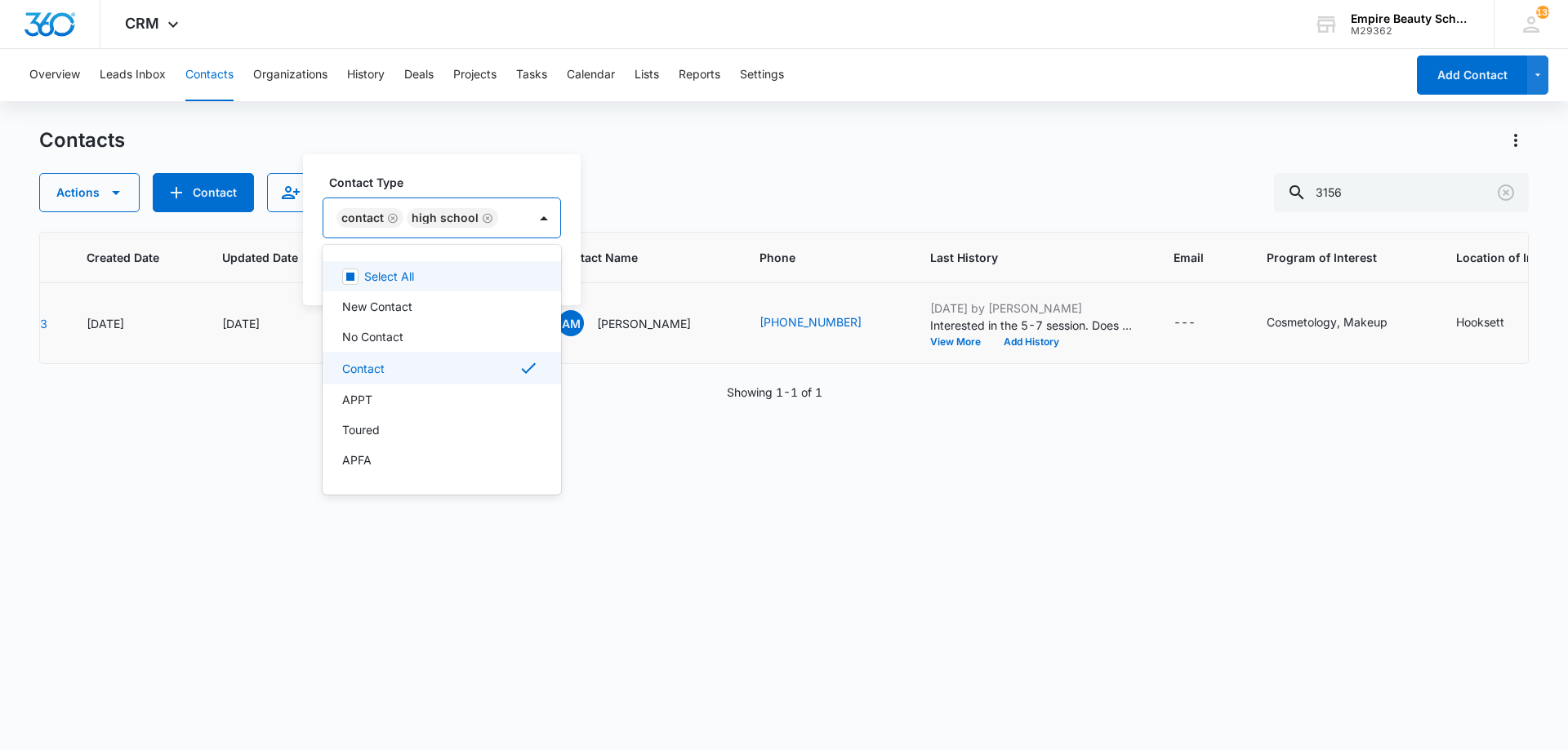
click at [390, 219] on icon "Remove Contact" at bounding box center [392, 219] width 11 height 12
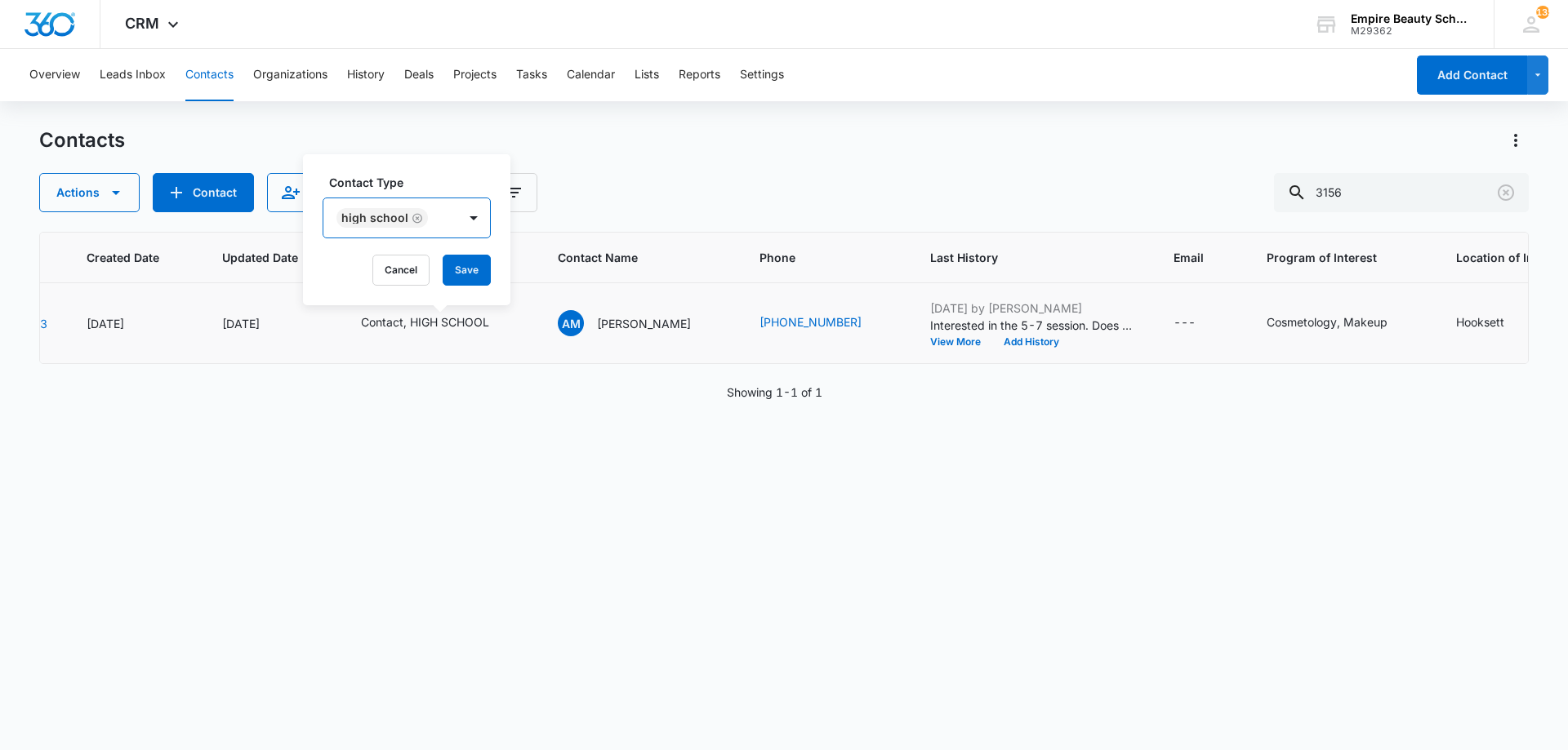
click at [450, 223] on div "HIGH SCHOOL" at bounding box center [390, 218] width 134 height 39
click at [449, 227] on div "HIGH SCHOOL" at bounding box center [390, 218] width 134 height 39
click at [387, 384] on div "APPT" at bounding box center [406, 397] width 168 height 30
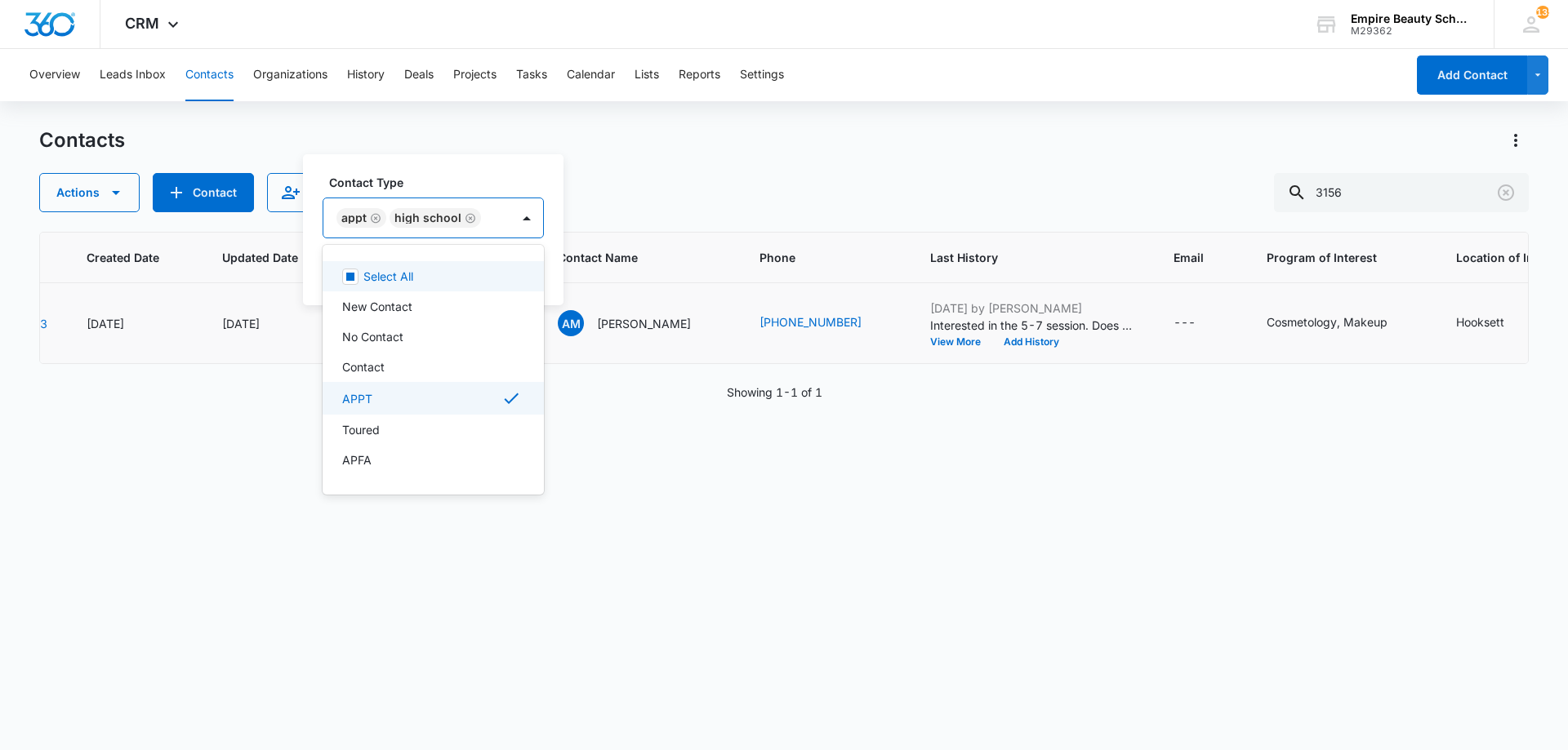
click at [405, 201] on div "APPT HIGH SCHOOL" at bounding box center [417, 218] width 187 height 39
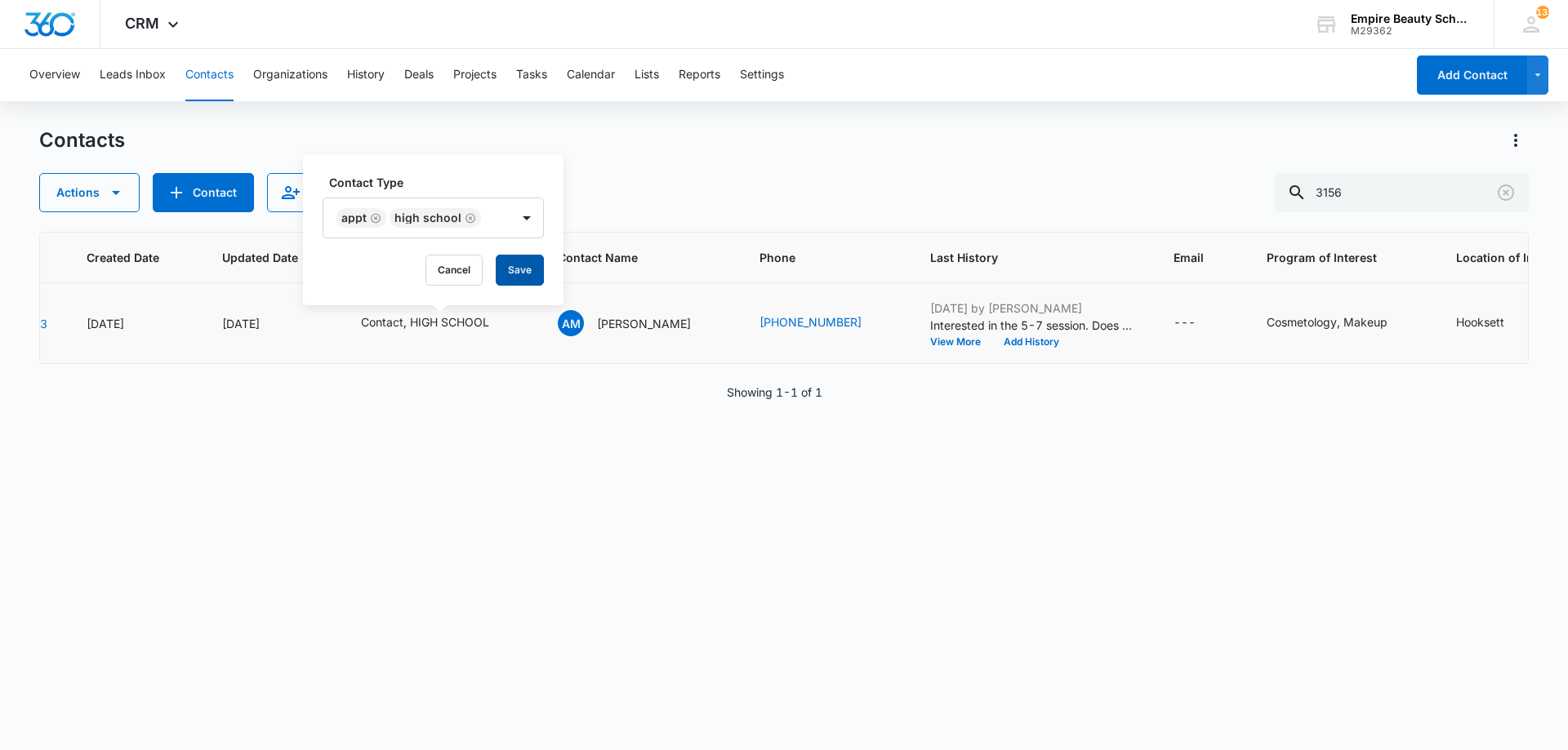
click at [521, 275] on button "Save" at bounding box center [519, 270] width 48 height 31
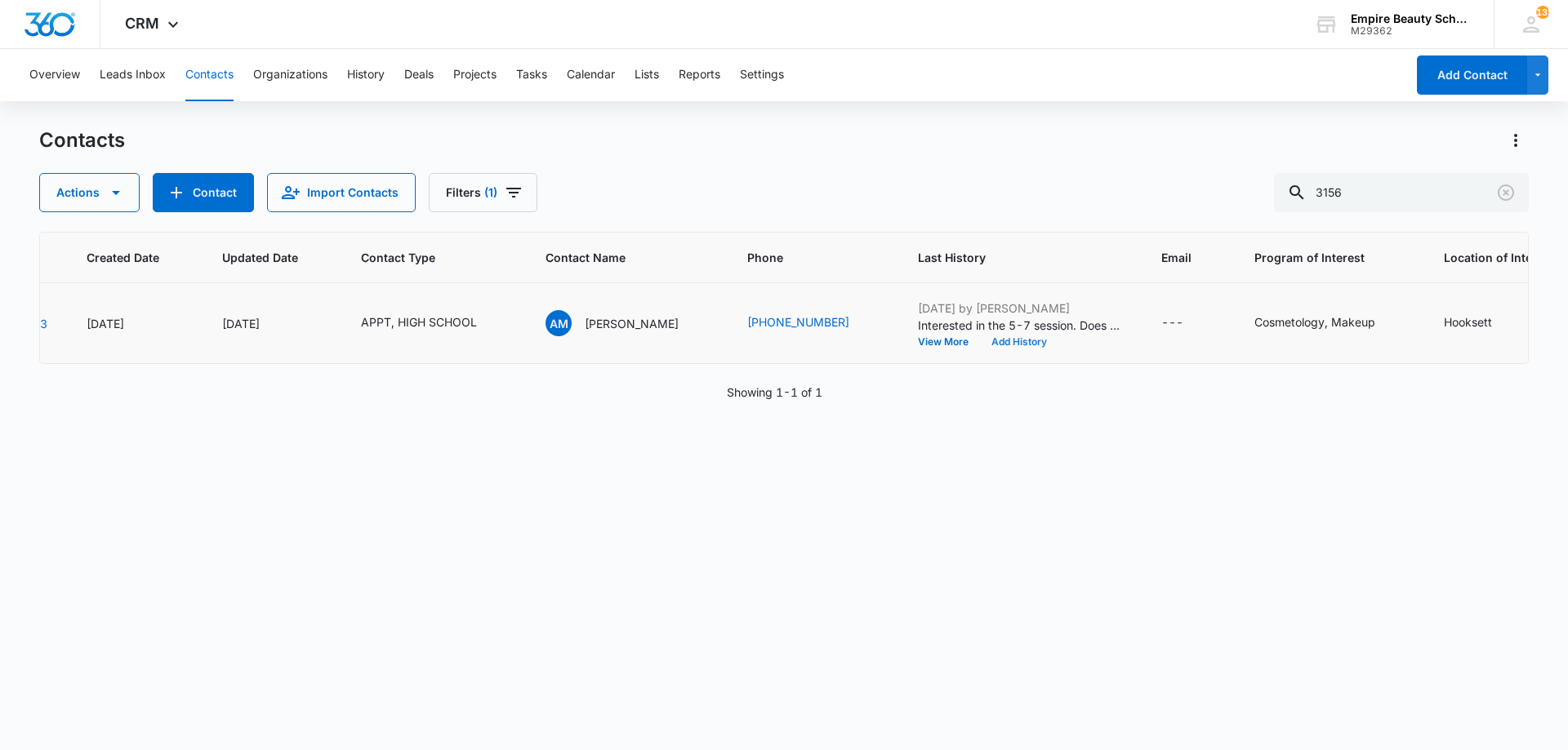
click at [999, 343] on button "Add History" at bounding box center [1019, 342] width 78 height 10
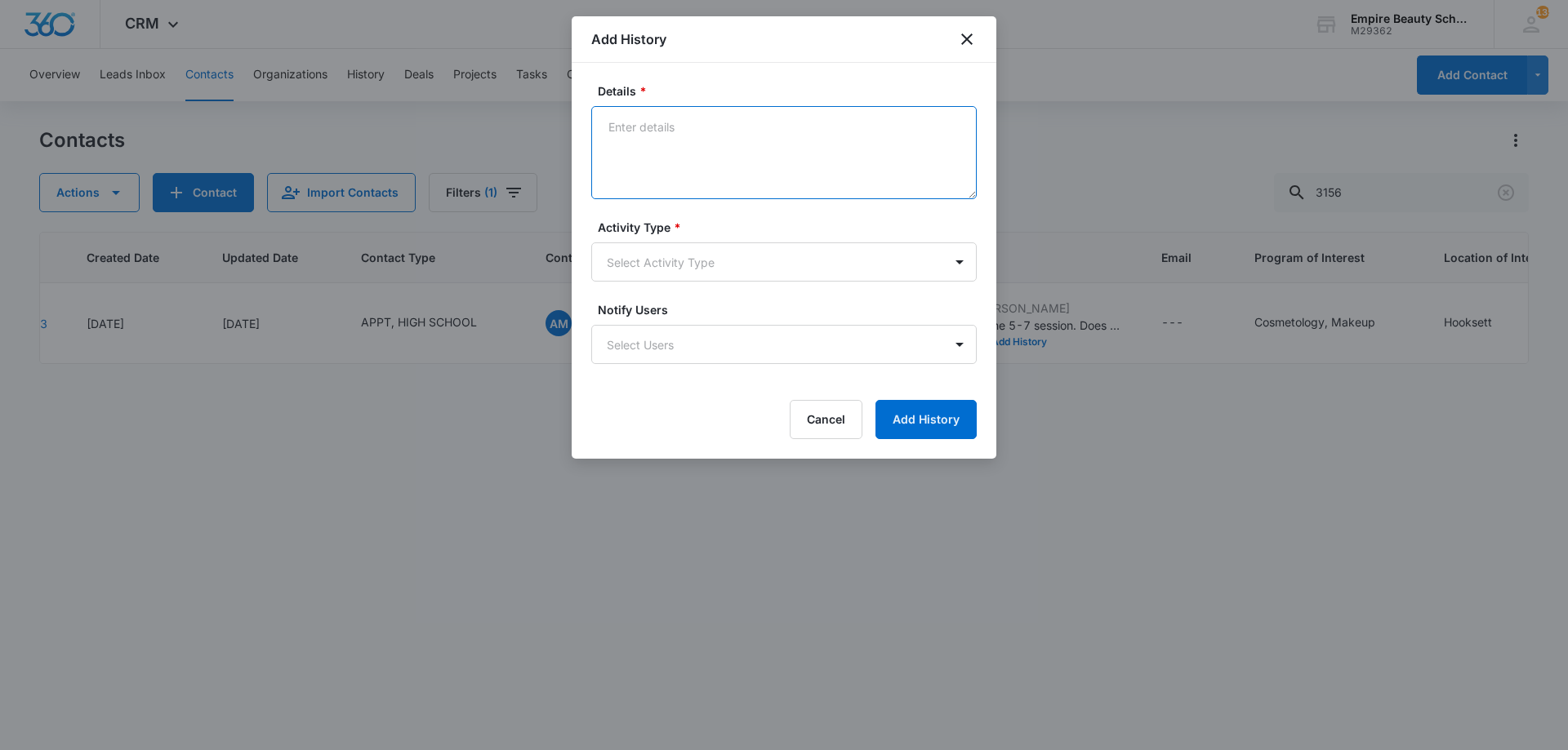
click at [721, 131] on textarea "Details *" at bounding box center [784, 152] width 385 height 93
type textarea "BYOE RSVP for 5:00pm-5:30pm"
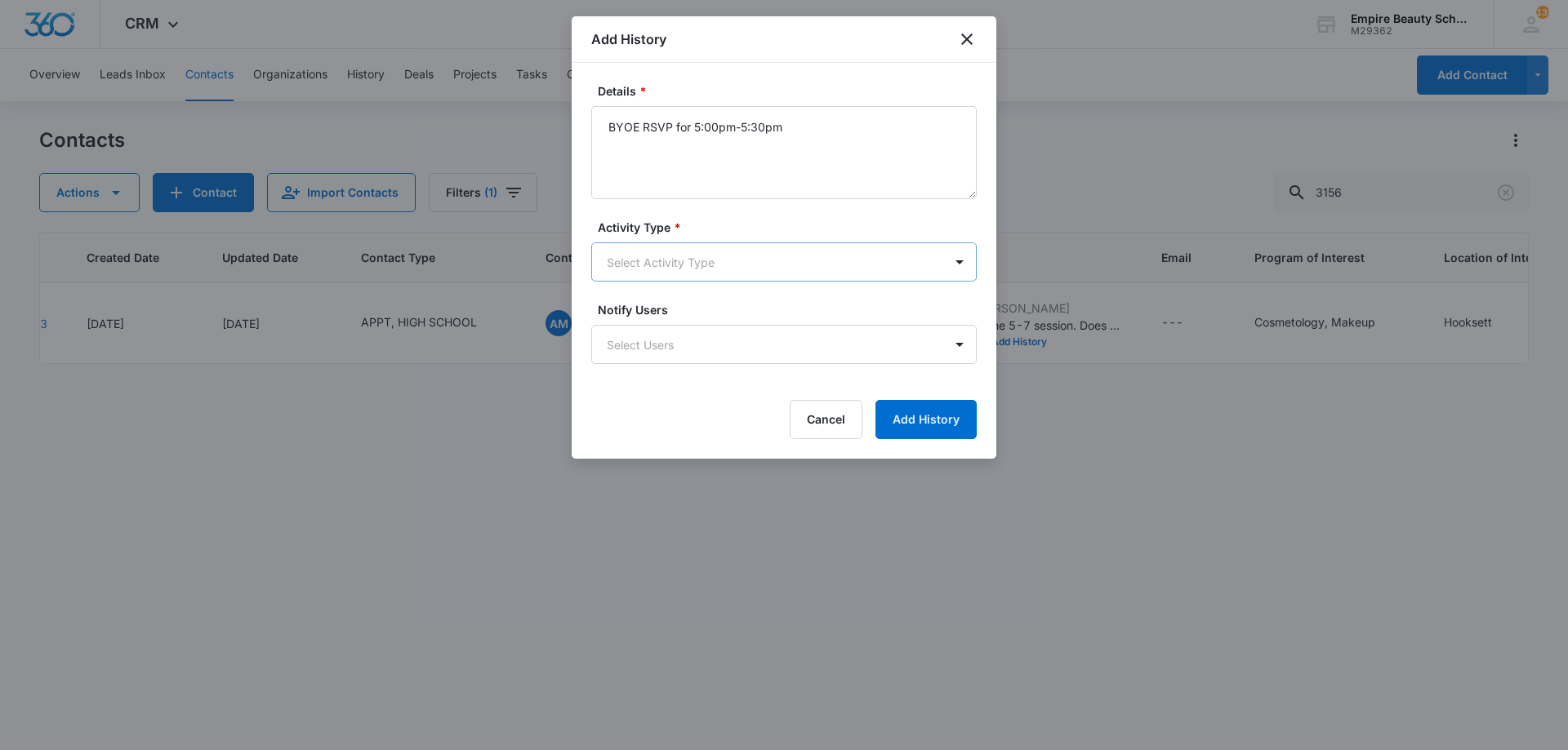
click at [613, 254] on body "CRM Apps Forms CRM Email Shop Payments POS Files Brand Settings Empire Beauty S…" at bounding box center [784, 375] width 1568 height 750
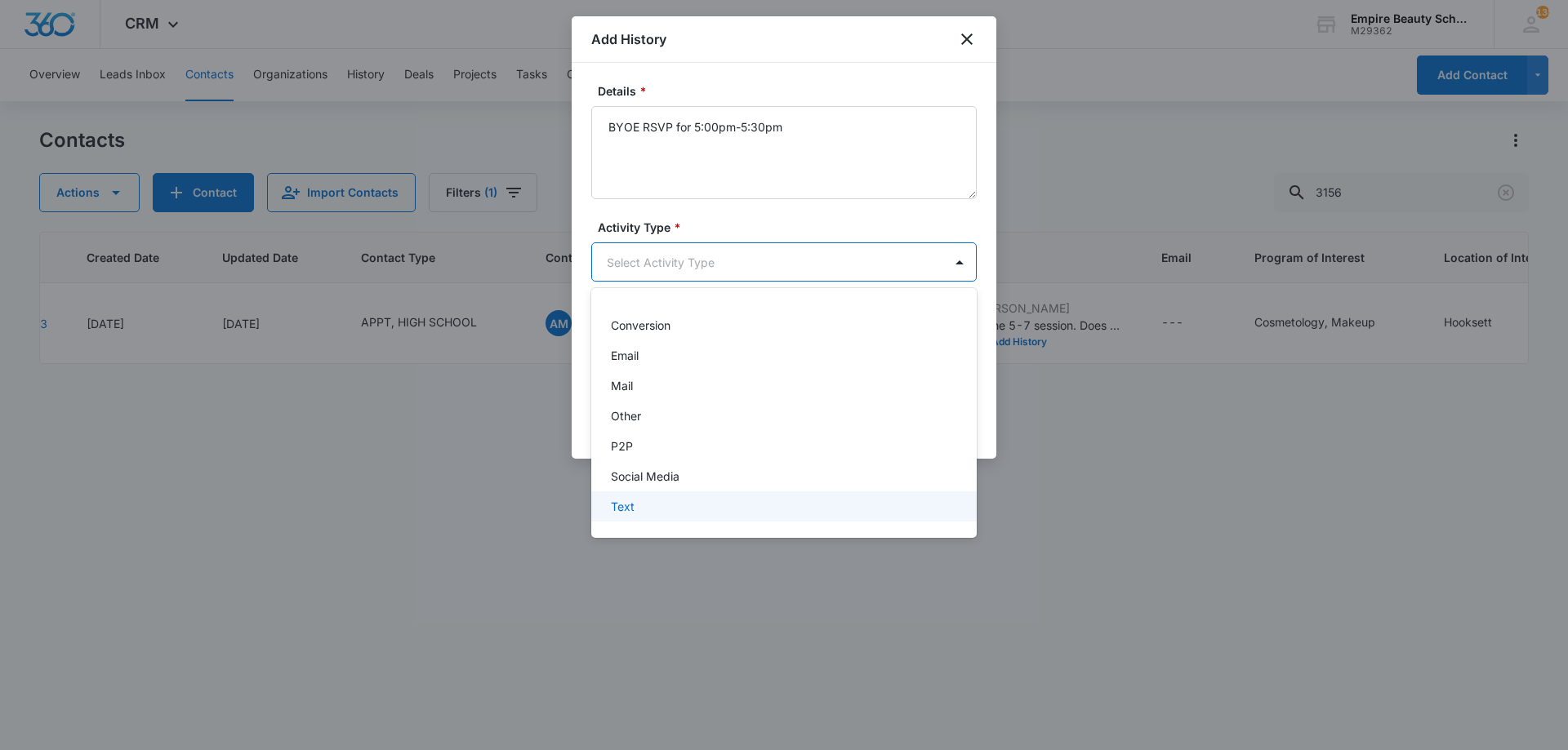
click at [642, 505] on div "Text" at bounding box center [782, 506] width 343 height 17
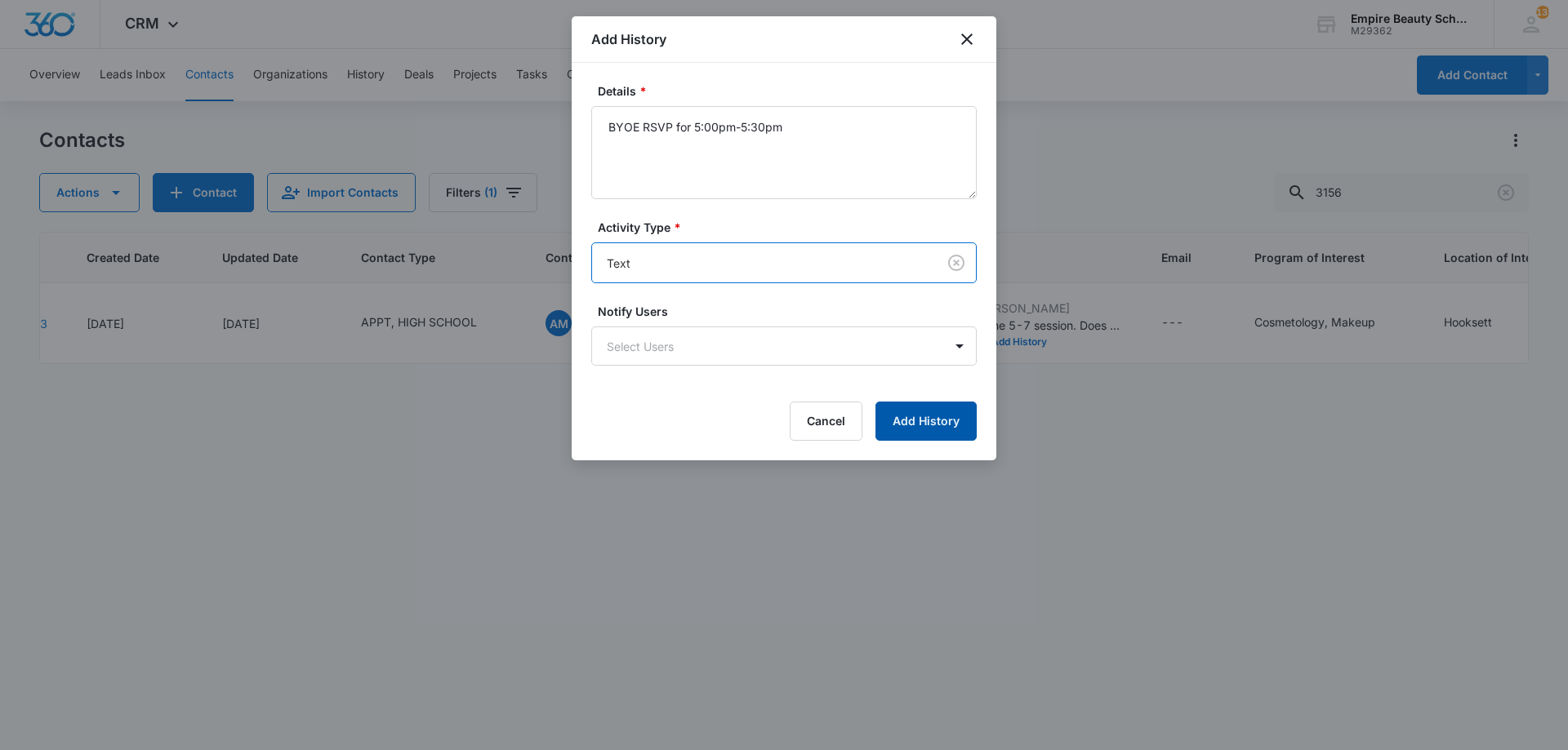
click at [937, 421] on button "Add History" at bounding box center [925, 421] width 101 height 39
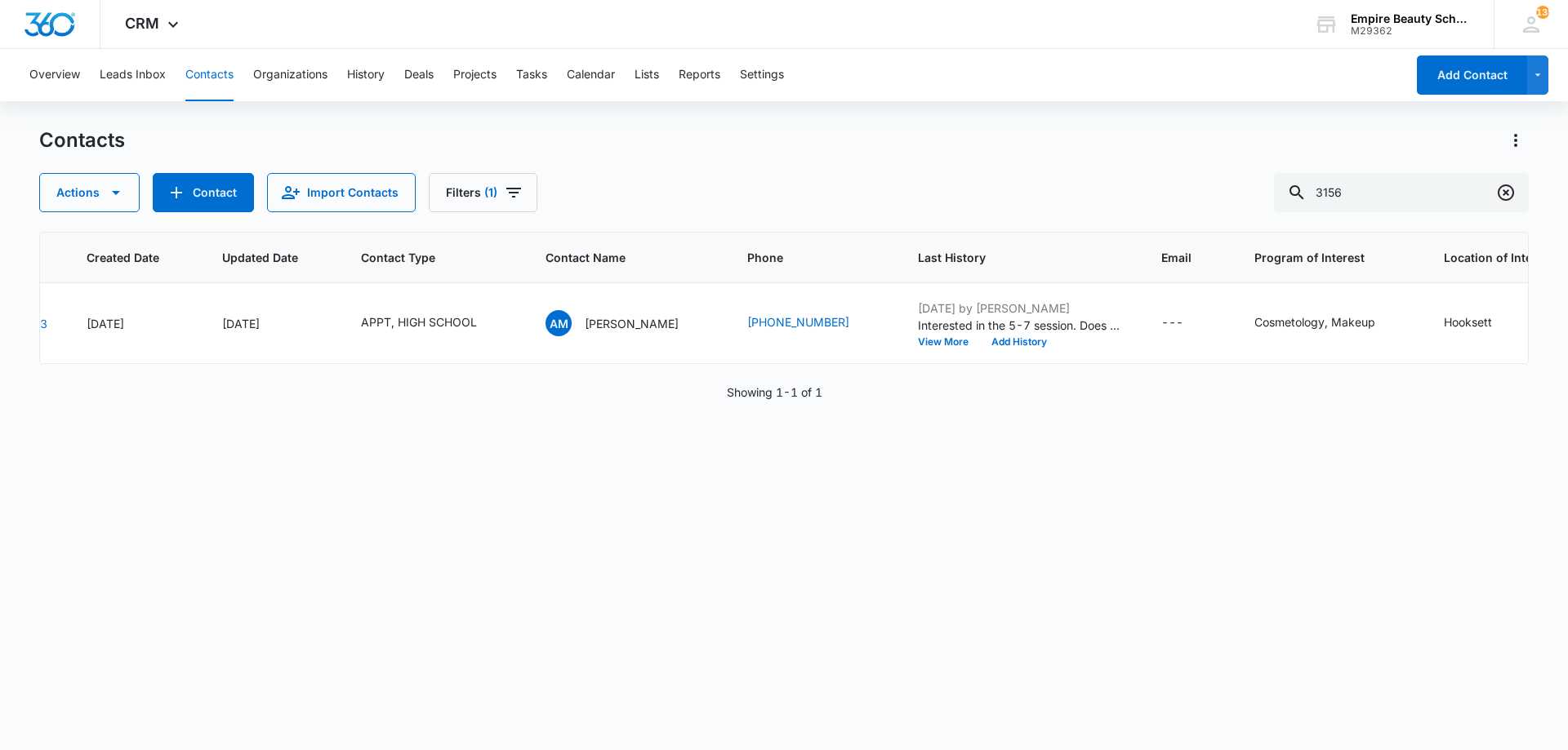
click at [1505, 185] on icon "Clear" at bounding box center [1505, 192] width 17 height 17
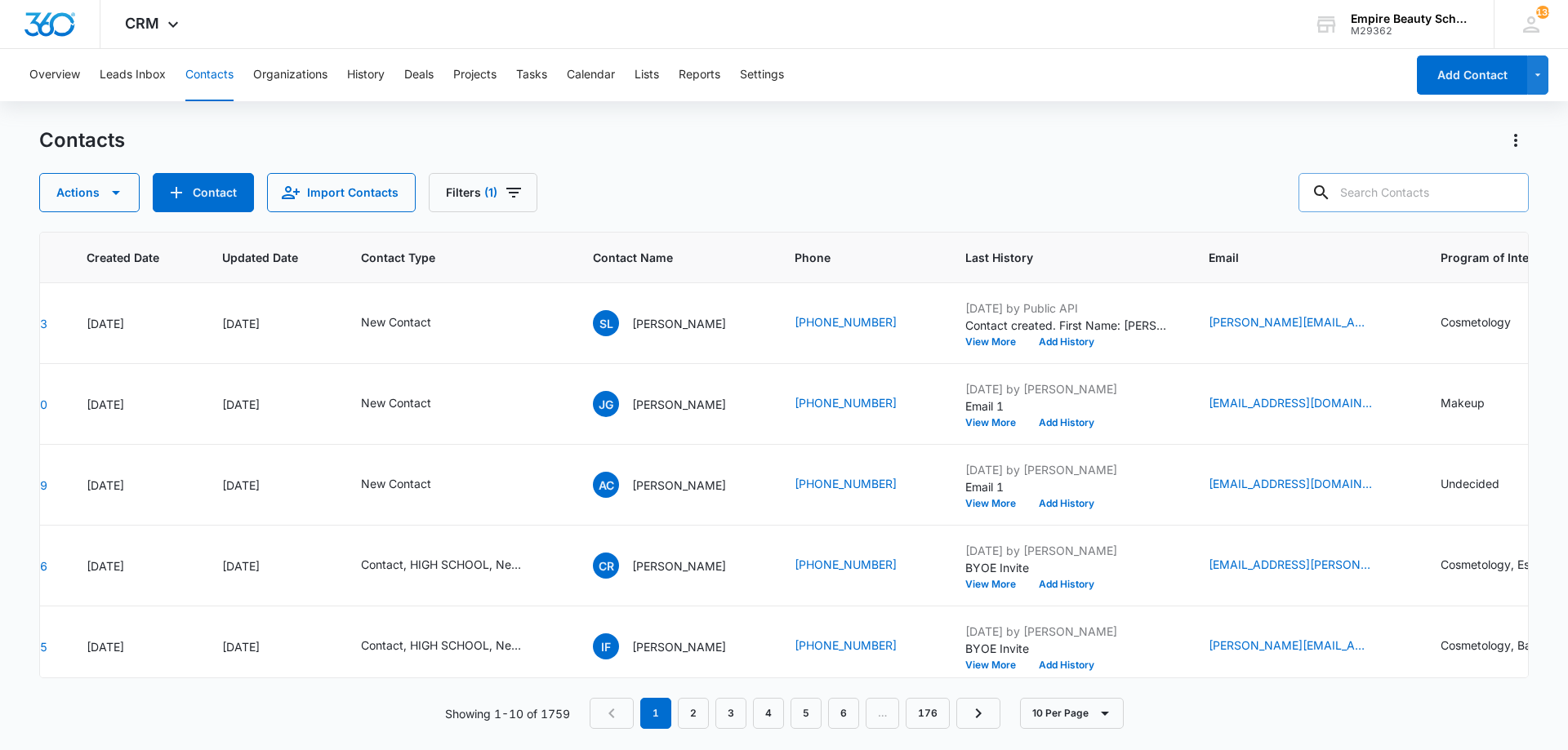
click at [1468, 200] on input "text" at bounding box center [1413, 192] width 230 height 39
type input "9"
type input "6301"
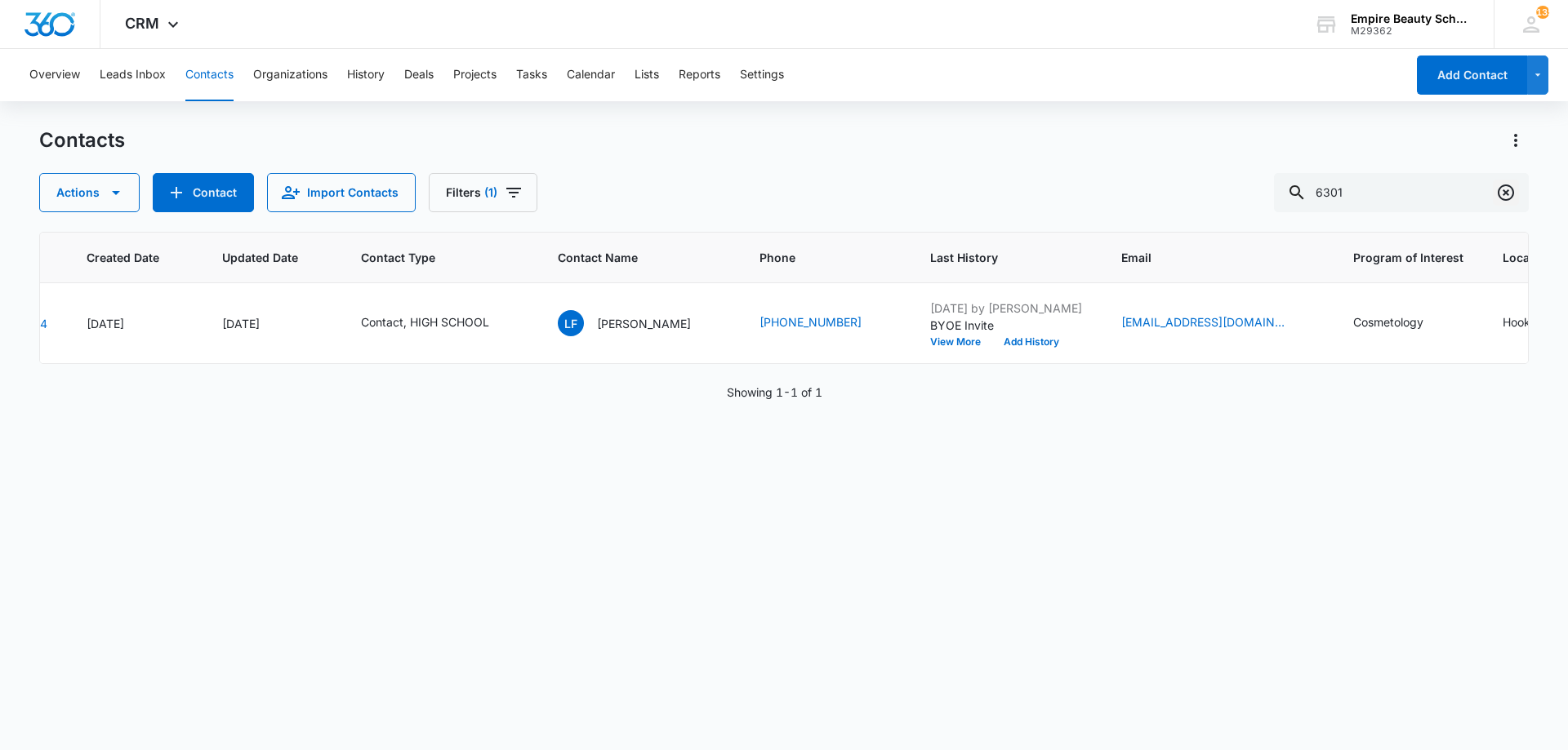
click at [1503, 194] on icon "Clear" at bounding box center [1505, 193] width 19 height 19
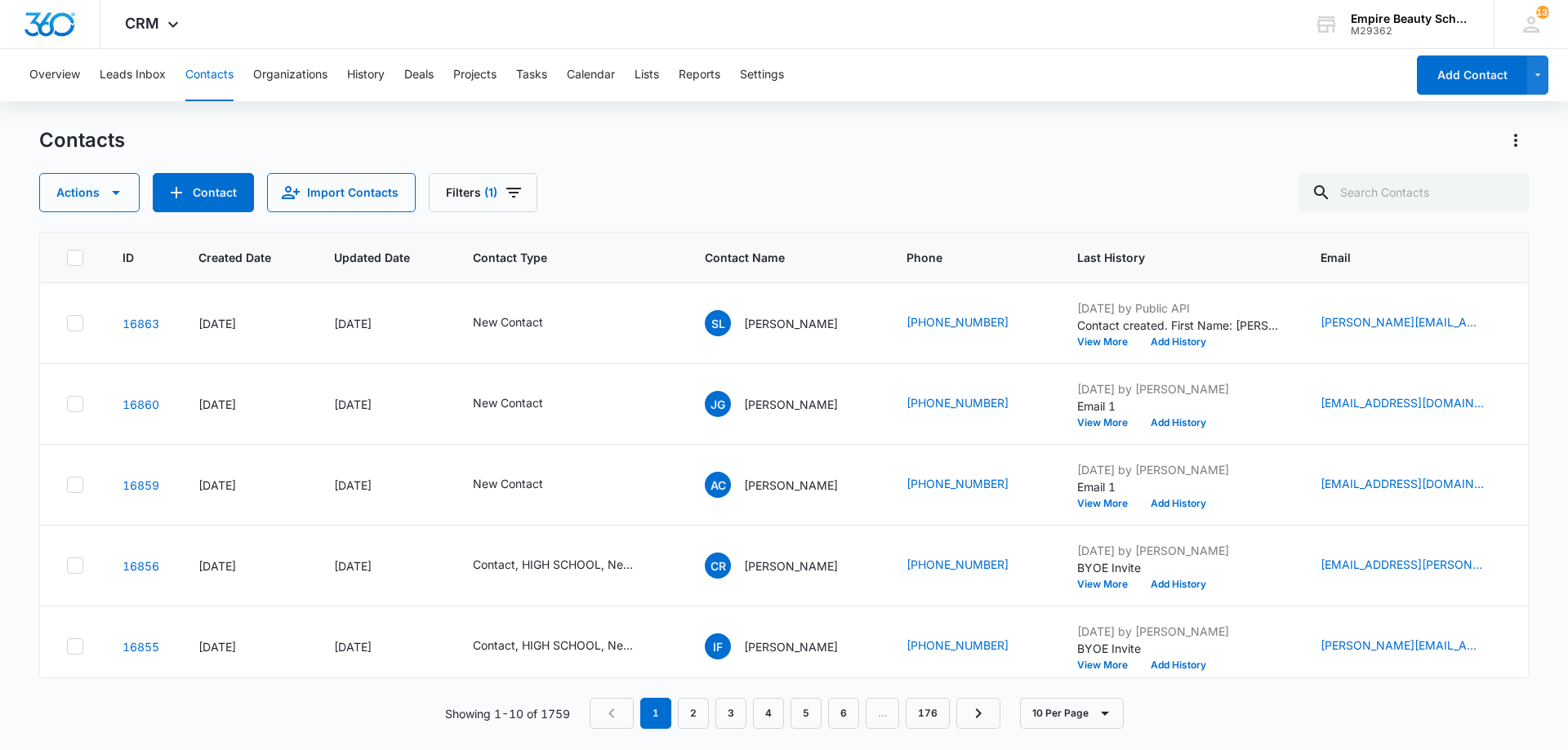
drag, startPoint x: 853, startPoint y: 679, endPoint x: 892, endPoint y: 678, distance: 39.0
click at [892, 678] on div "ID Created Date Updated Date Contact Type Contact Name Phone Last History Email…" at bounding box center [784, 480] width 1490 height 497
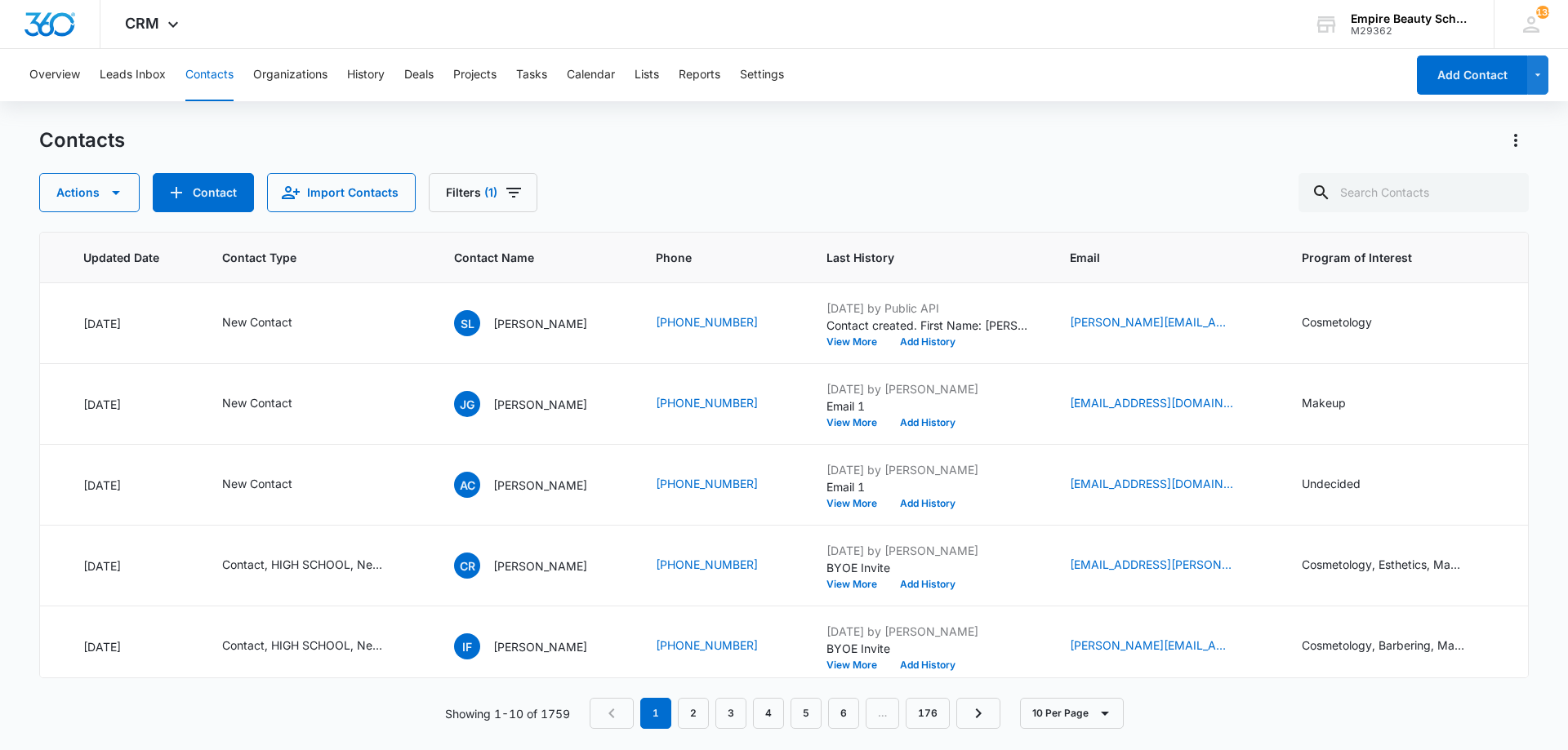
scroll to position [0, 198]
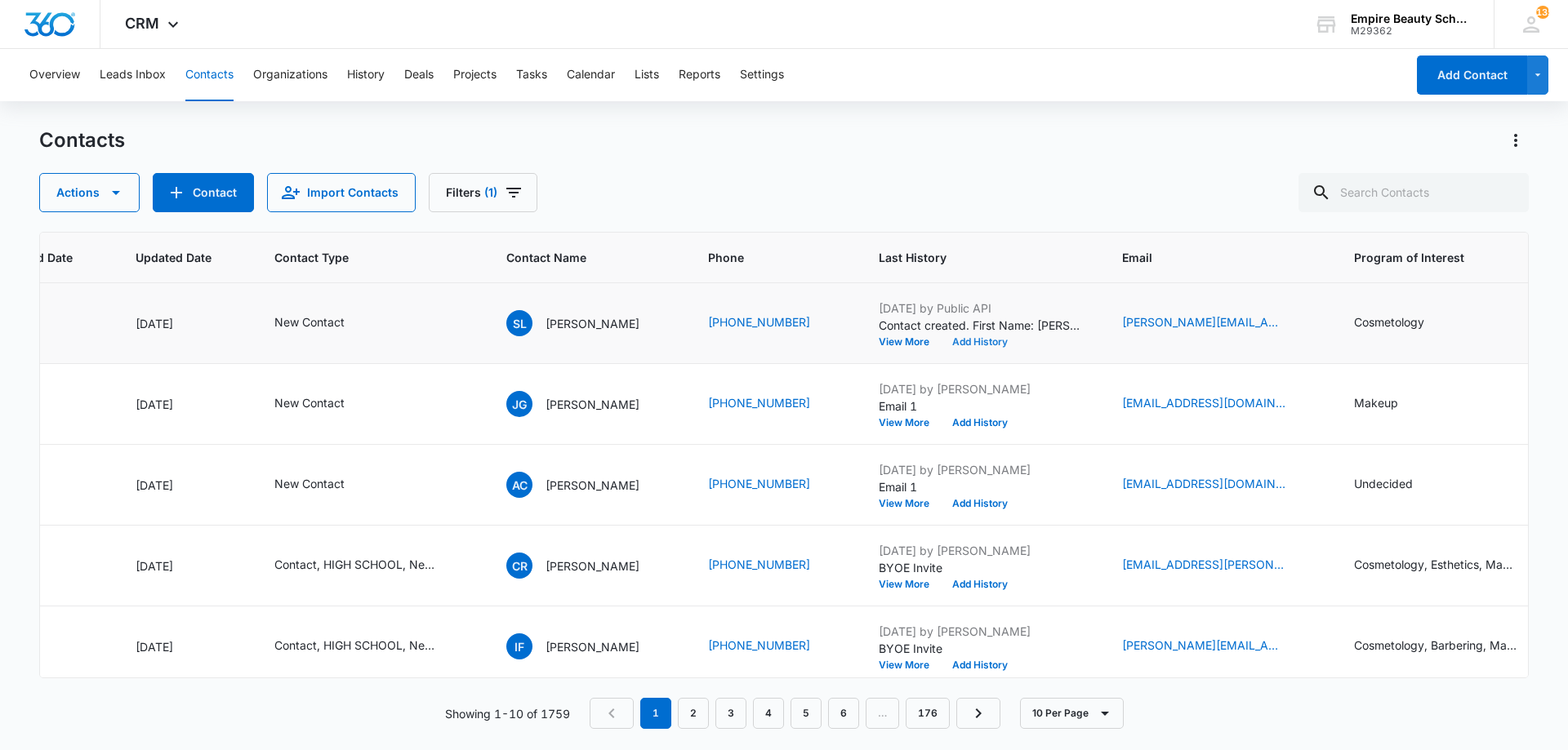
click at [959, 347] on button "Add History" at bounding box center [979, 342] width 78 height 10
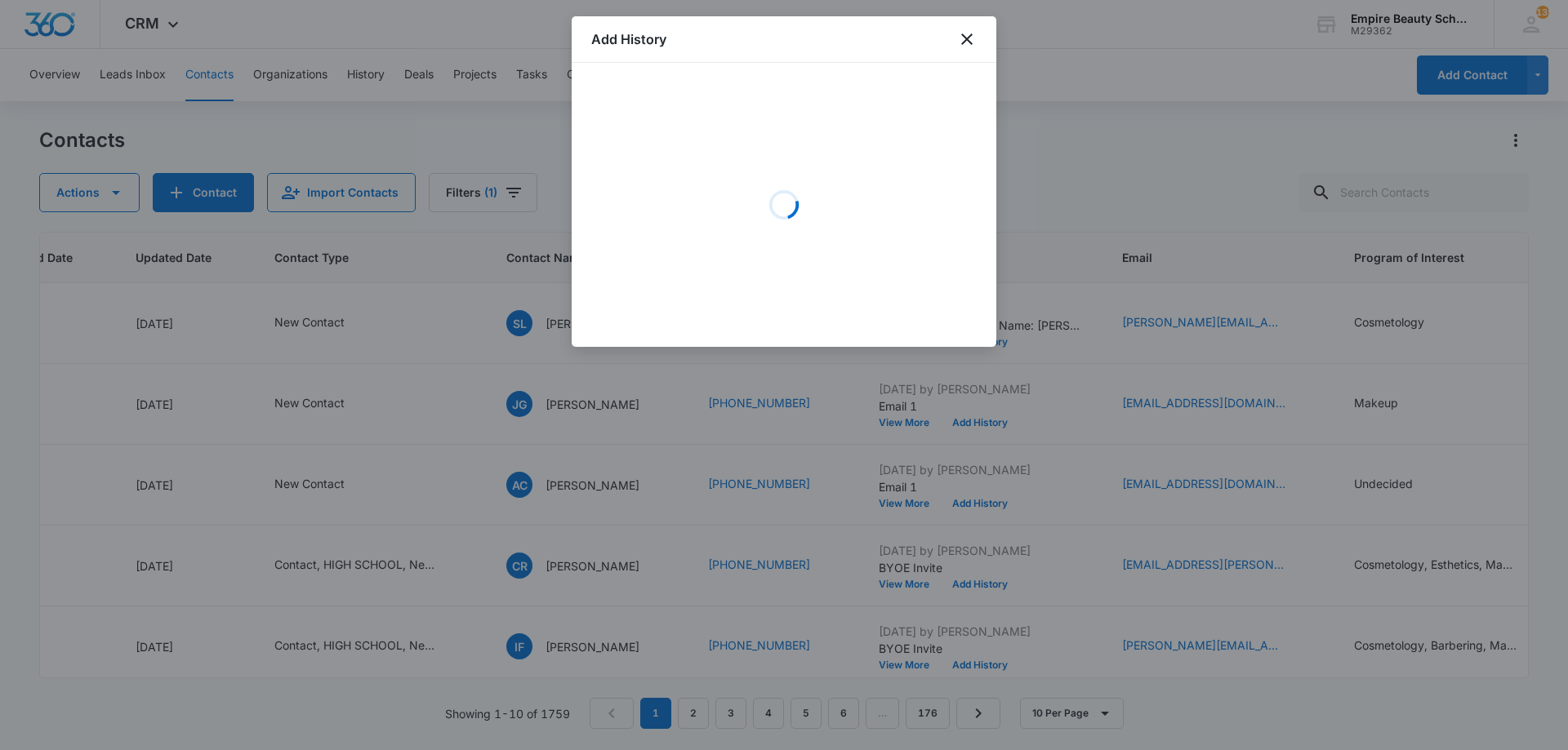
click at [704, 140] on div "Loading" at bounding box center [784, 205] width 385 height 245
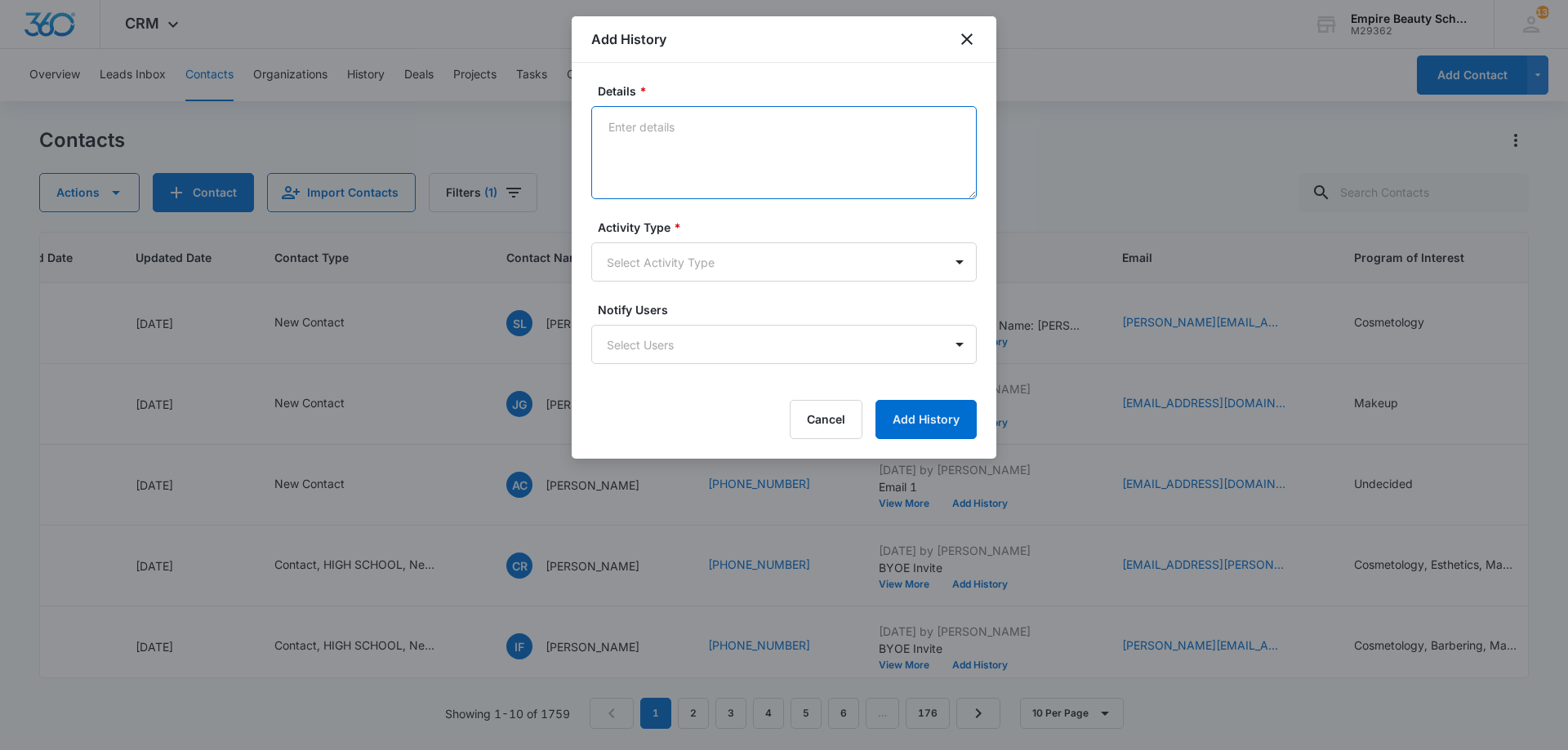
click at [650, 123] on textarea "Details *" at bounding box center [784, 152] width 385 height 93
click at [719, 152] on textarea "[DEMOGRAPHIC_DATA]" at bounding box center [784, 152] width 385 height 93
click at [782, 160] on textarea "[DEMOGRAPHIC_DATA]" at bounding box center [784, 152] width 385 height 93
click at [691, 123] on textarea "[DEMOGRAPHIC_DATA]" at bounding box center [784, 152] width 385 height 93
click at [607, 128] on textarea "[DEMOGRAPHIC_DATA] but had" at bounding box center [784, 152] width 385 height 93
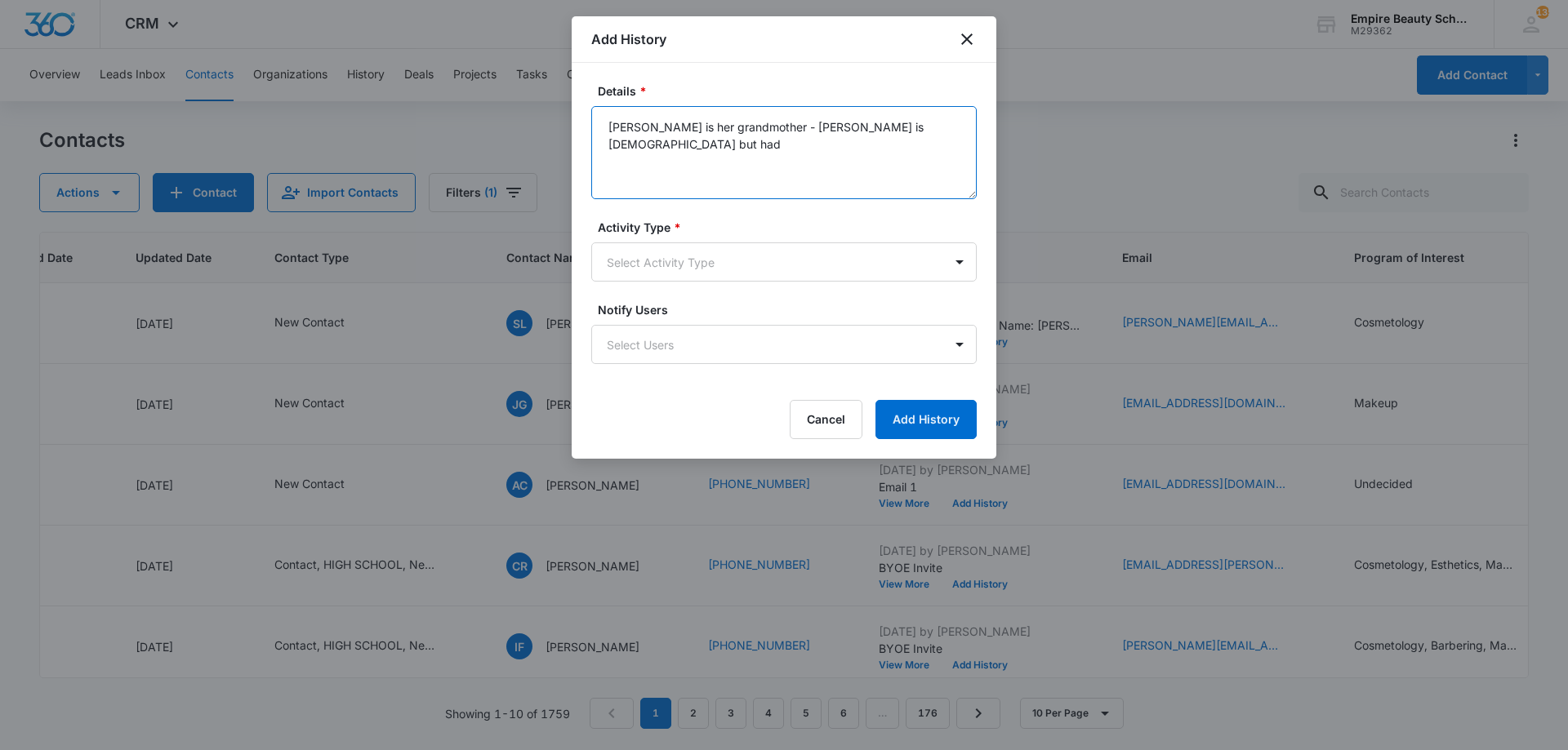
drag, startPoint x: 918, startPoint y: 132, endPoint x: 874, endPoint y: 135, distance: 44.1
click at [874, 135] on textarea "[PERSON_NAME] is her grandmother - [PERSON_NAME] is [DEMOGRAPHIC_DATA] but had" at bounding box center [784, 152] width 385 height 93
click at [751, 151] on textarea "[PERSON_NAME] is her grandmother - [PERSON_NAME] is 17 year olds and graduated …" at bounding box center [784, 152] width 385 height 93
drag, startPoint x: 744, startPoint y: 150, endPoint x: 714, endPoint y: 150, distance: 30.0
click at [714, 150] on textarea "[PERSON_NAME] is her grandmother - [PERSON_NAME] is 17 year olds and graduated …" at bounding box center [784, 152] width 385 height 93
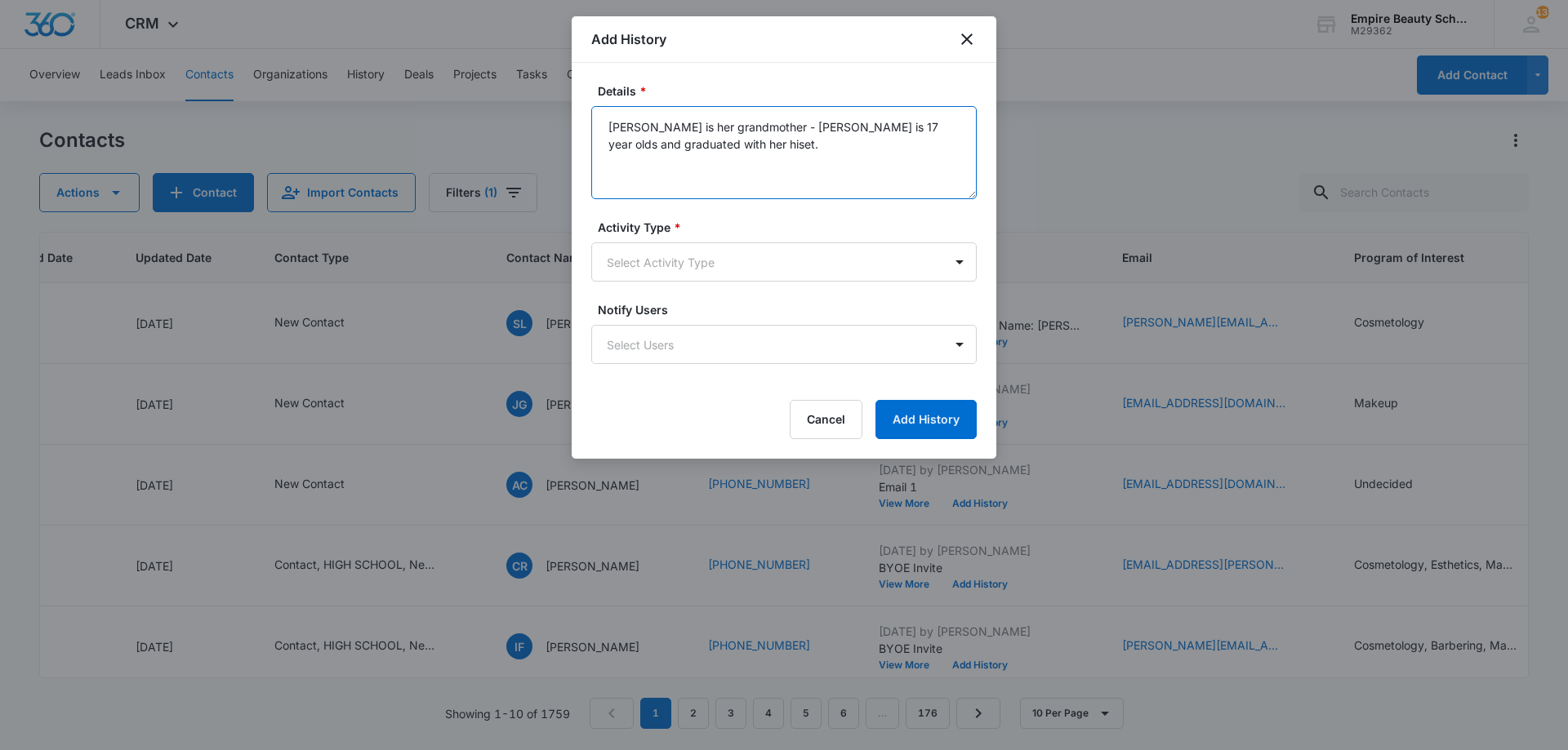
click at [804, 157] on textarea "[PERSON_NAME] is her grandmother - [PERSON_NAME] is 17 year olds and graduated …" at bounding box center [784, 152] width 385 height 93
drag, startPoint x: 738, startPoint y: 146, endPoint x: 712, endPoint y: 138, distance: 27.2
click at [712, 138] on textarea "[PERSON_NAME] is her grandmother - [PERSON_NAME] is 17 year olds and graduated …" at bounding box center [784, 152] width 385 height 93
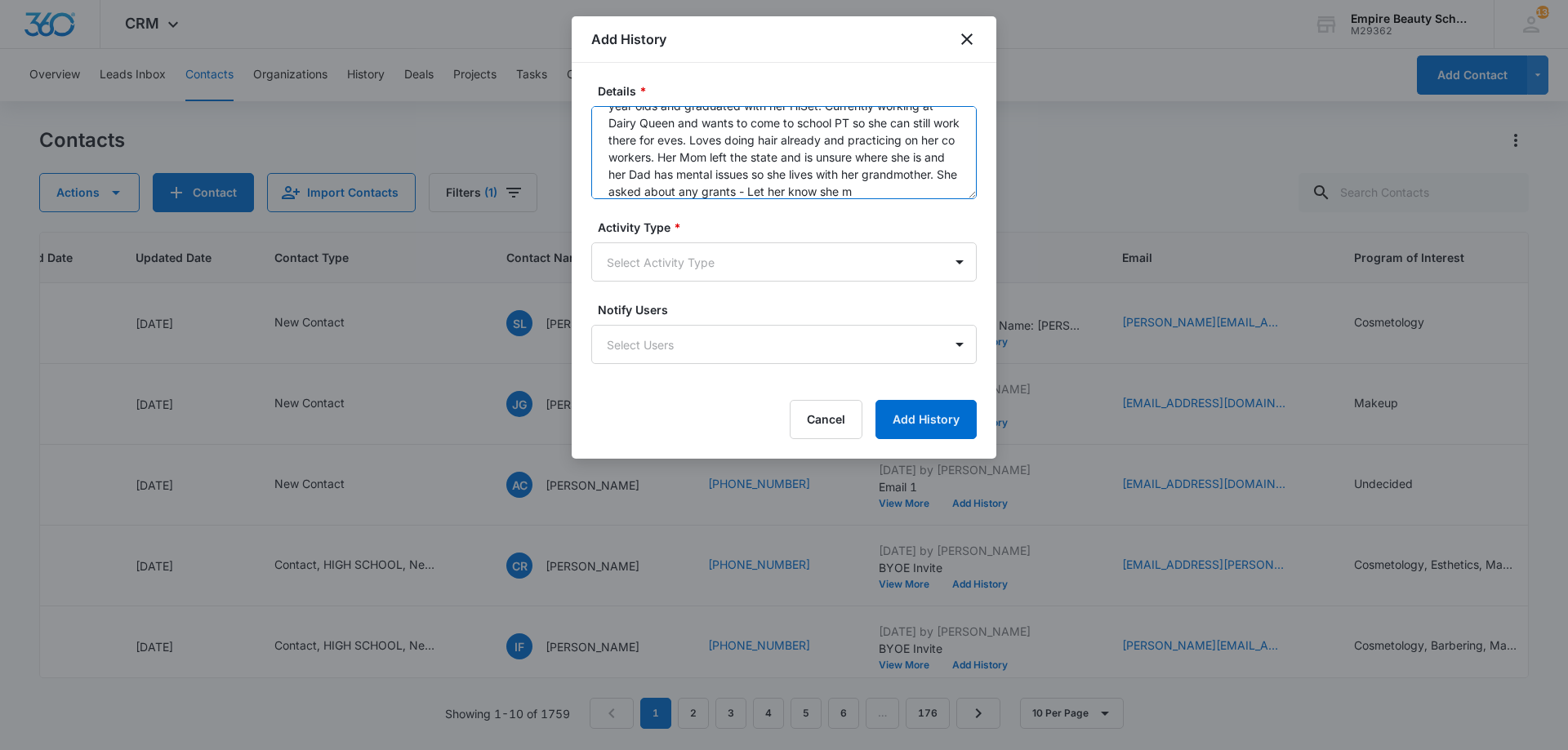
scroll to position [56, 0]
click at [774, 154] on textarea "[PERSON_NAME] is her grandmother - [PERSON_NAME] is 17 year olds and graduated …" at bounding box center [784, 152] width 385 height 93
click at [829, 184] on textarea "[PERSON_NAME] is her grandmother - [PERSON_NAME] is 17 year olds and graduated …" at bounding box center [784, 152] width 385 height 93
click at [915, 193] on textarea "[PERSON_NAME] is her grandmother - [PERSON_NAME] is 17 year olds and graduated …" at bounding box center [784, 152] width 385 height 93
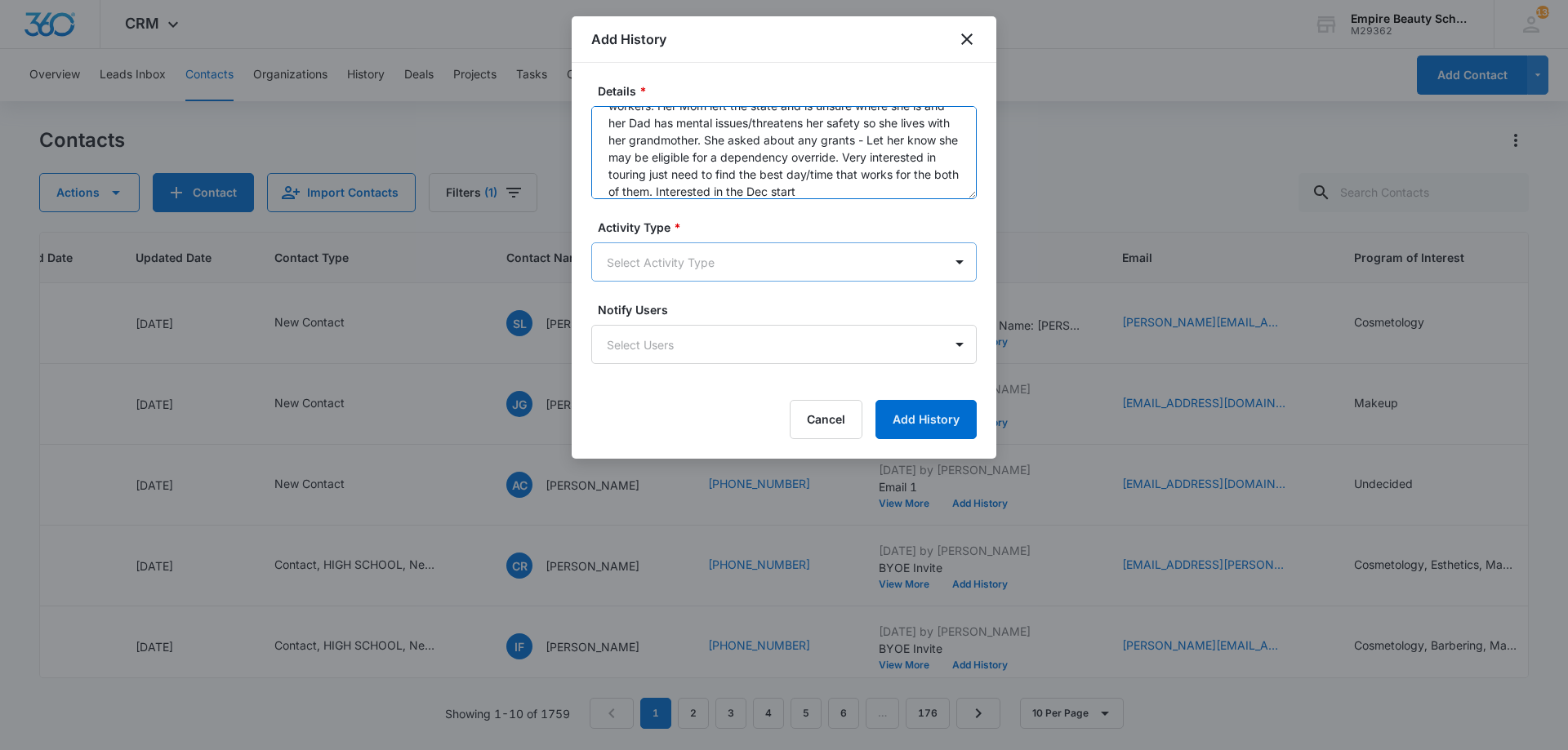
type textarea "[PERSON_NAME] is her grandmother - [PERSON_NAME] is 17 year olds and graduated …"
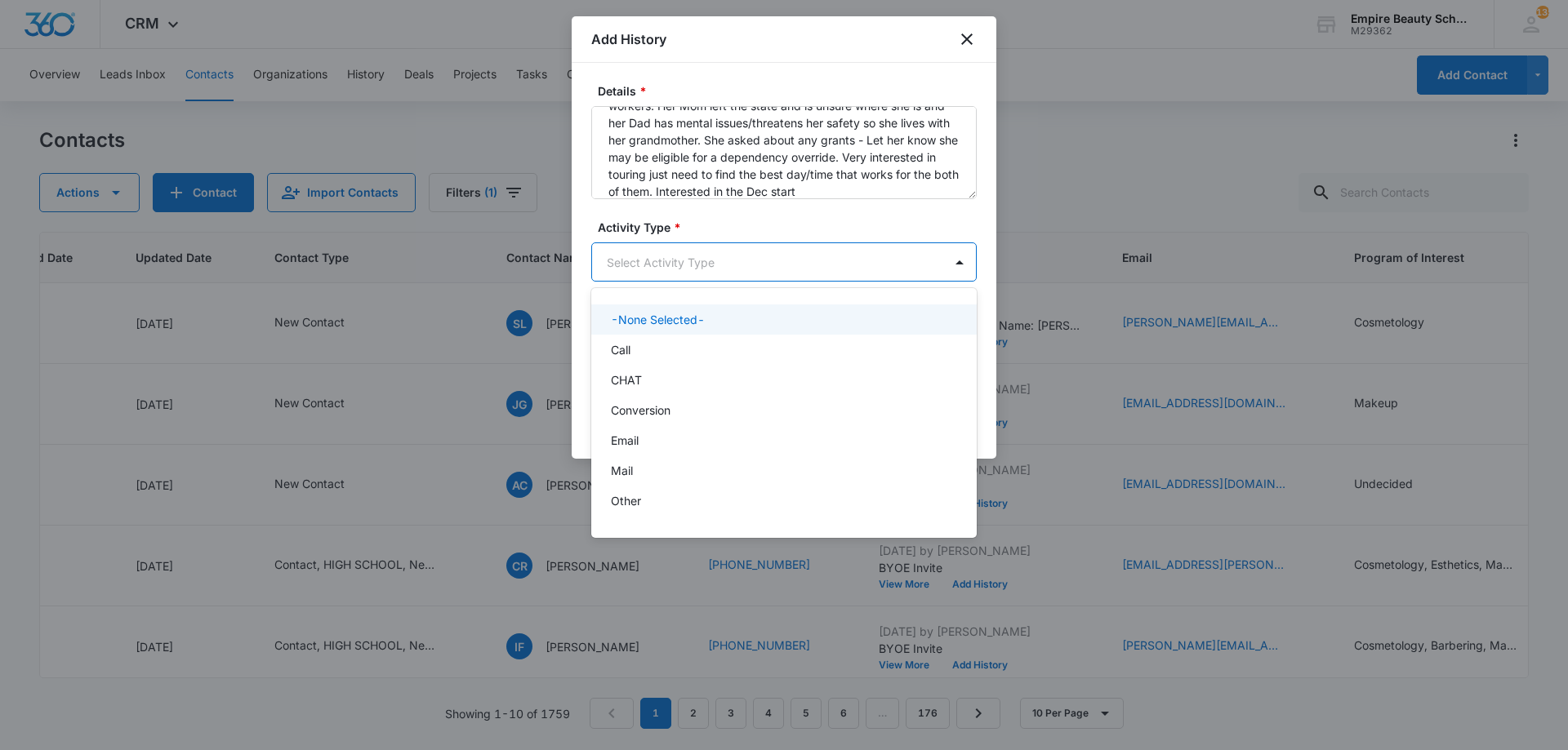
drag, startPoint x: 759, startPoint y: 261, endPoint x: 704, endPoint y: 327, distance: 85.9
click at [762, 259] on body "CRM Apps Forms CRM Email Shop Payments POS Files Brand Settings Empire Beauty S…" at bounding box center [784, 375] width 1568 height 750
click at [681, 350] on div "Call" at bounding box center [782, 349] width 343 height 17
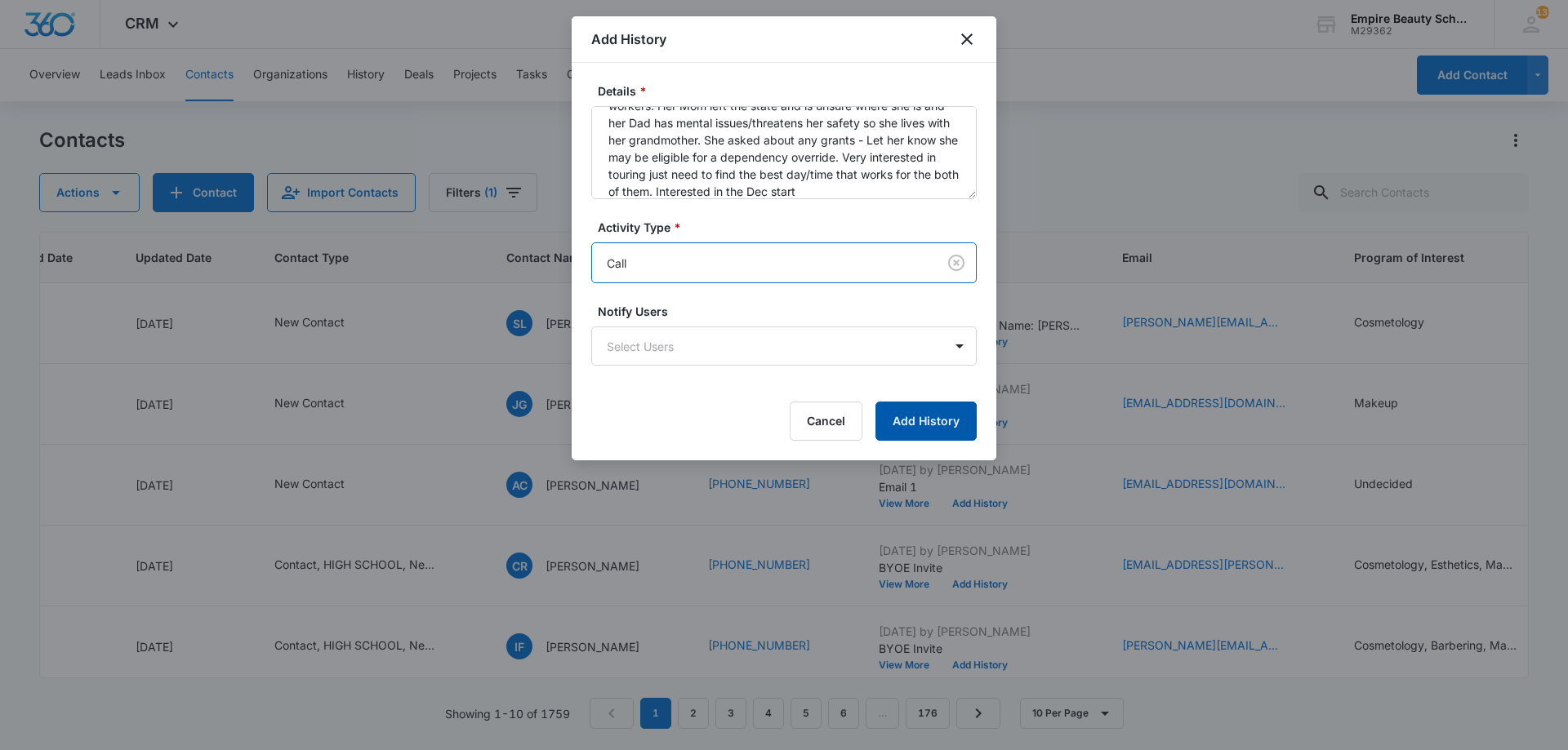
click at [940, 407] on button "Add History" at bounding box center [925, 421] width 101 height 39
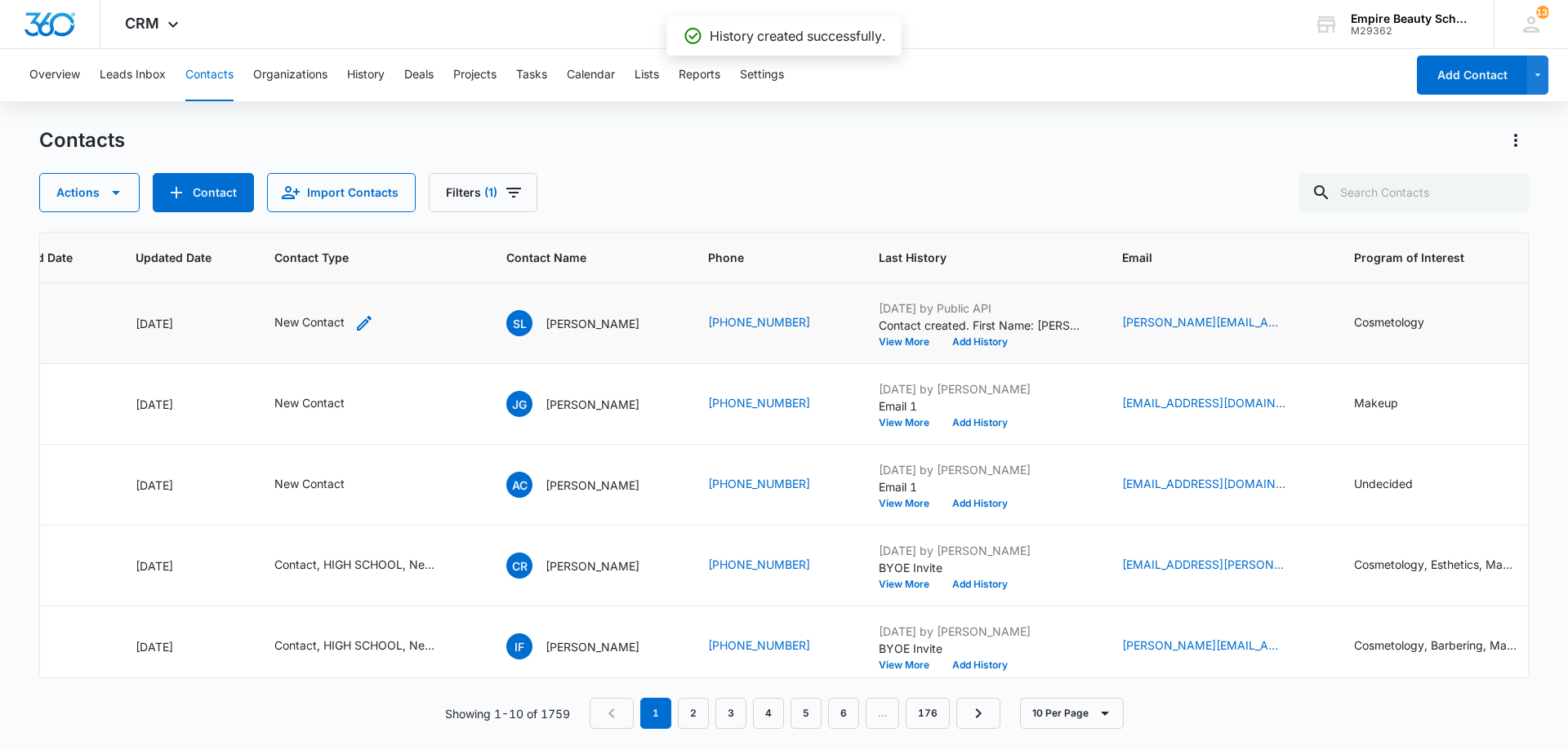
click at [360, 323] on icon "Contact Type - New Contact - Select to Edit Field" at bounding box center [364, 323] width 19 height 19
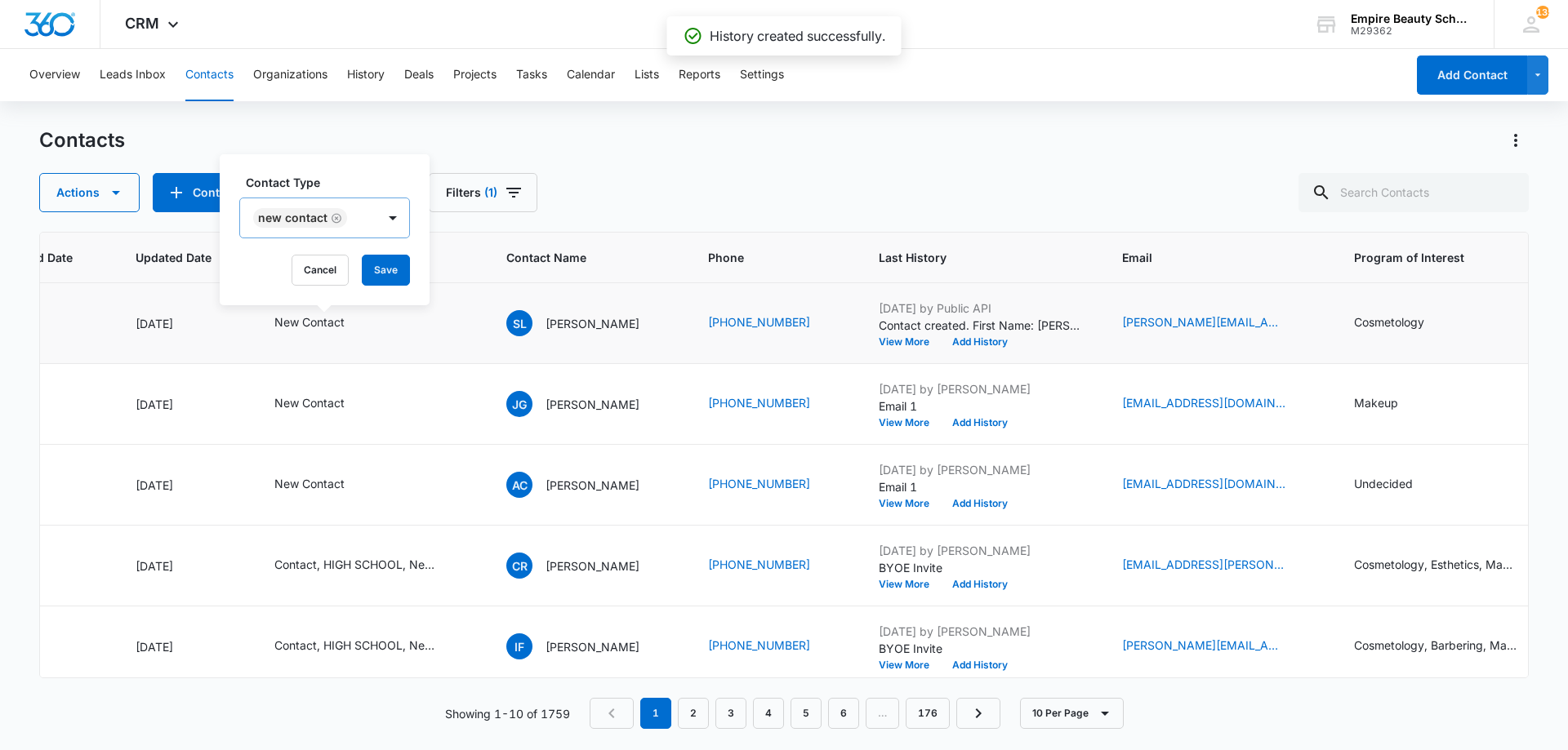
click at [372, 220] on div "New Contact" at bounding box center [308, 218] width 137 height 39
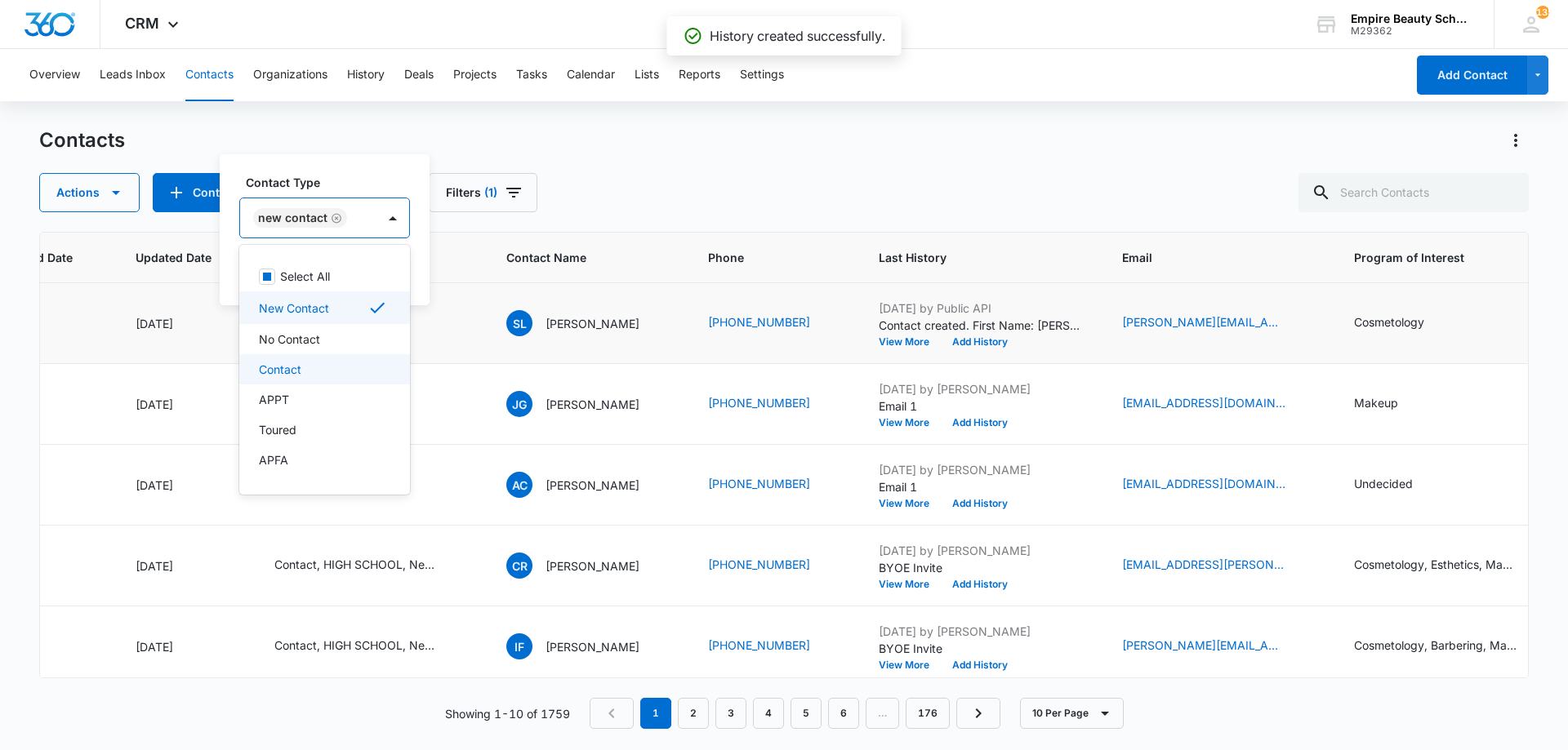
click at [332, 377] on div "Contact" at bounding box center [323, 368] width 128 height 17
click at [360, 196] on div "Contact Type option Contact, selected. 16 results available. Use Up and Down to…" at bounding box center [359, 205] width 241 height 64
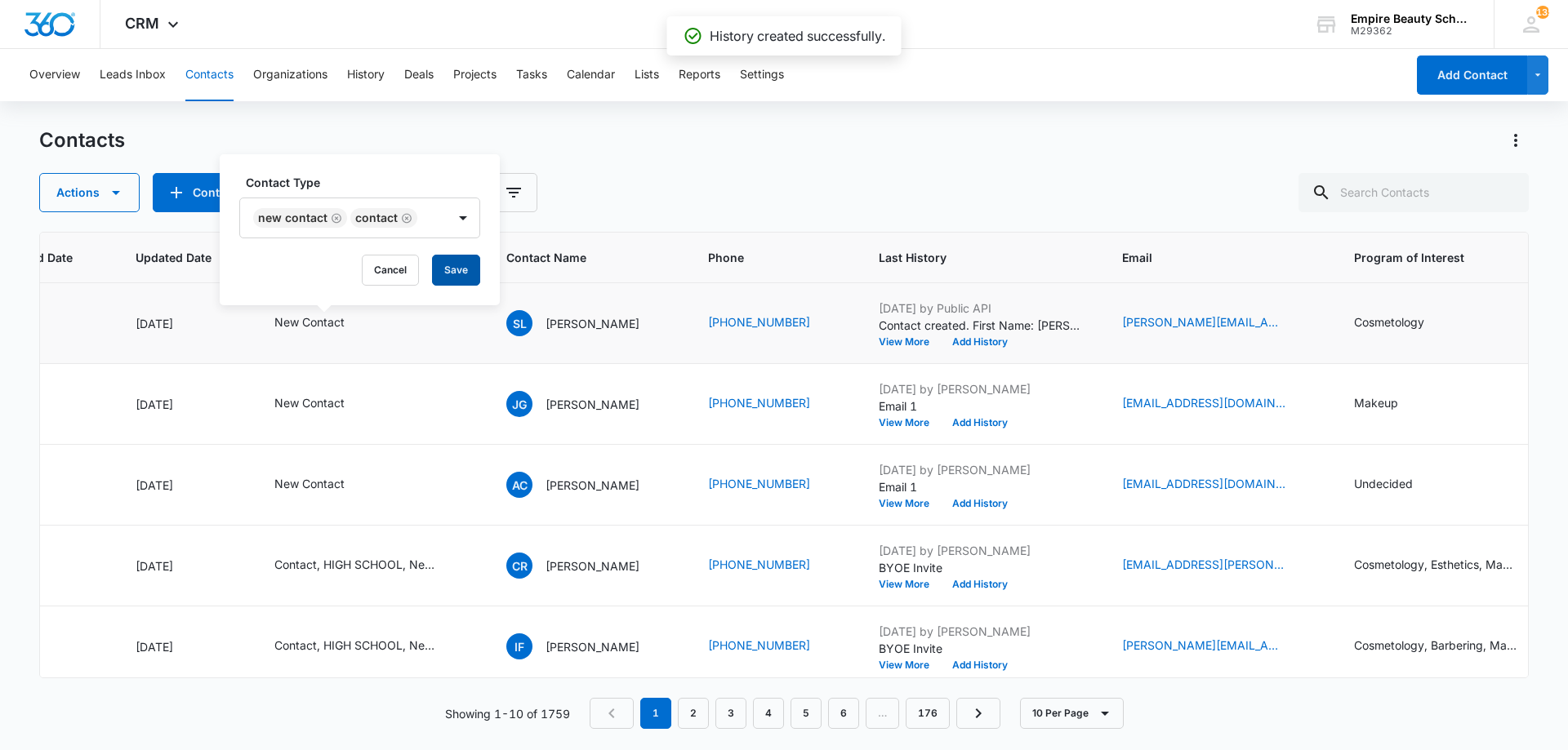
click at [472, 278] on button "Save" at bounding box center [456, 270] width 48 height 31
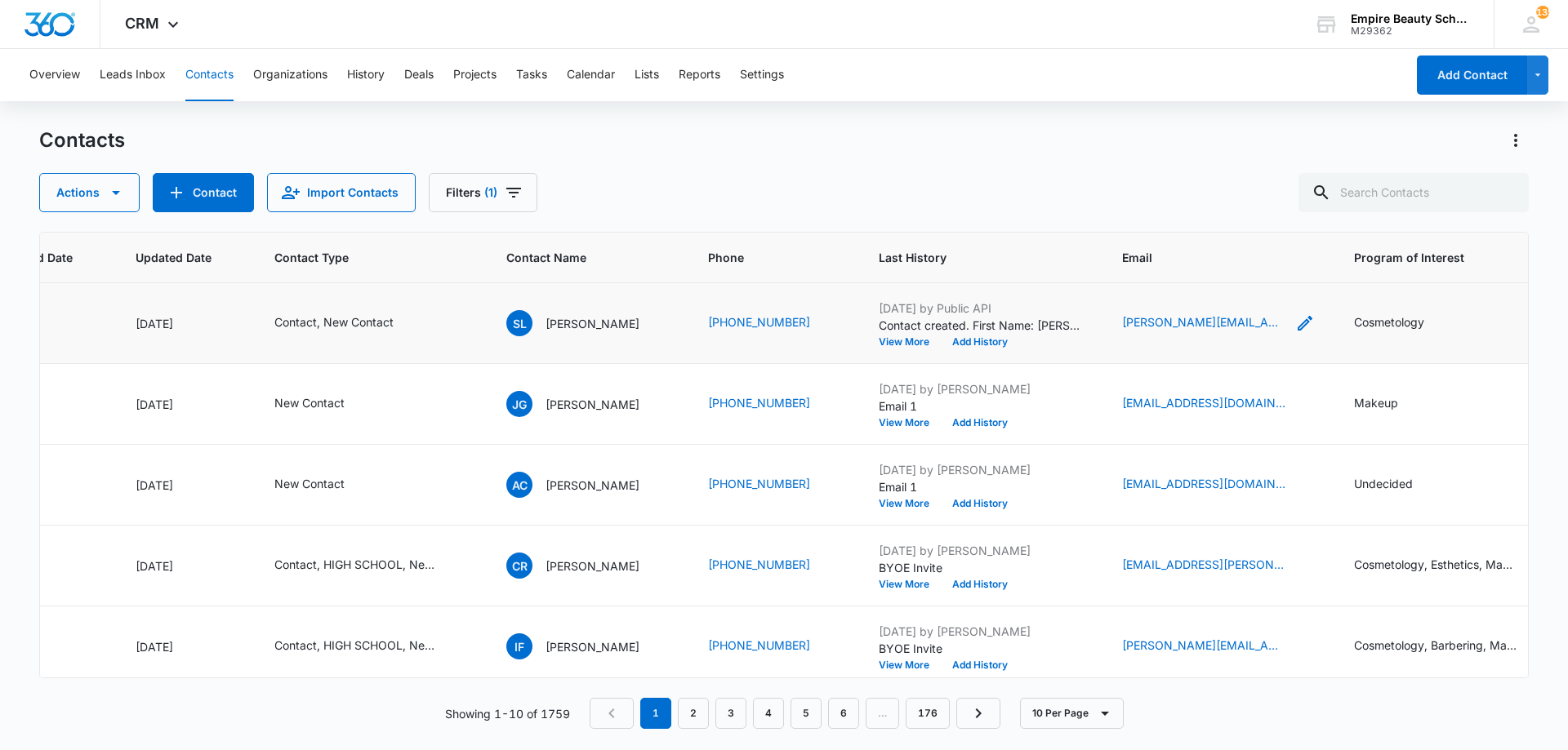
click at [1310, 322] on icon "Email - carol.budgettrucks@gmail.com - Select to Edit Field" at bounding box center [1304, 323] width 19 height 19
click at [1192, 223] on input "[PERSON_NAME][EMAIL_ADDRESS][DOMAIN_NAME]" at bounding box center [1231, 219] width 205 height 39
click at [1222, 278] on button "Cancel" at bounding box center [1245, 270] width 57 height 31
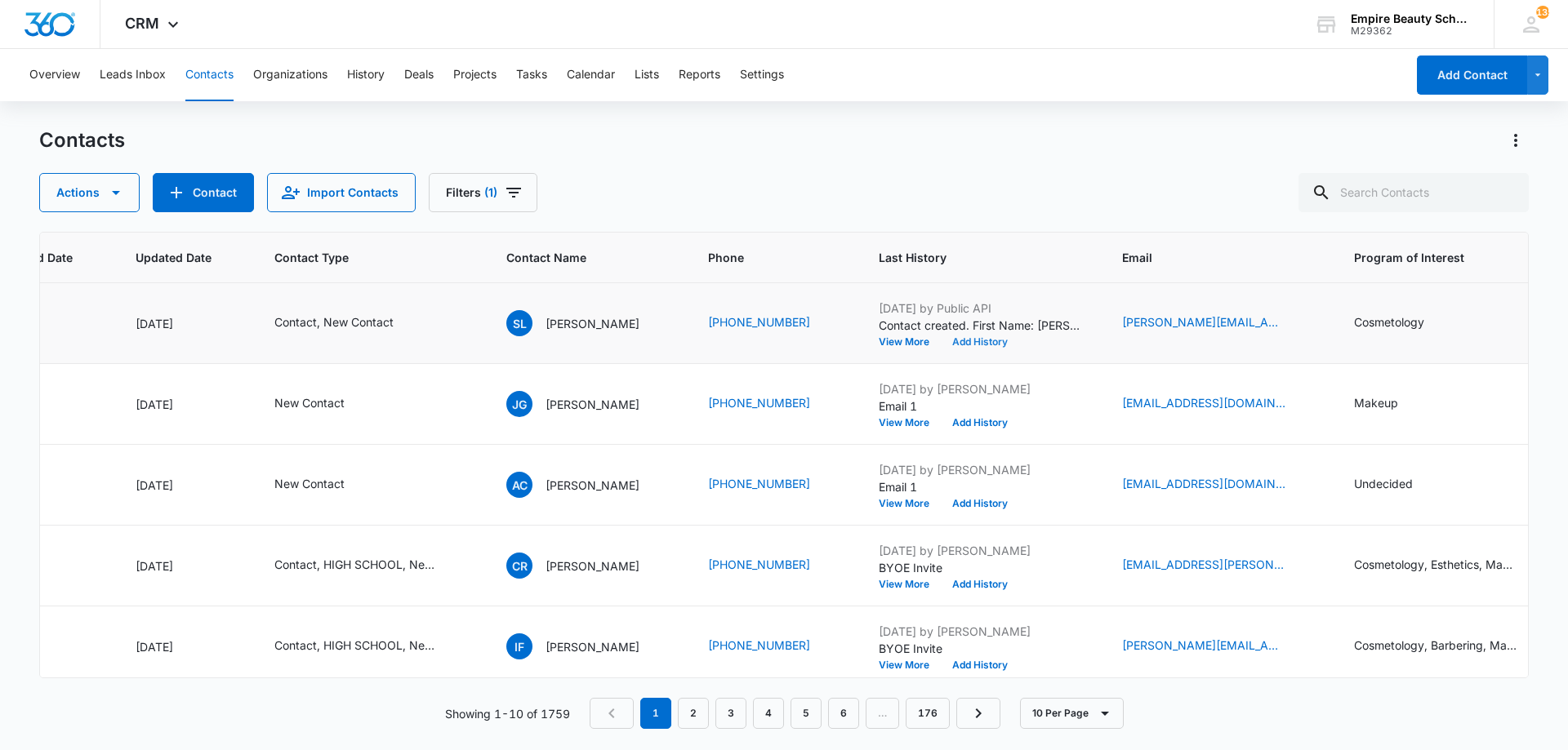
click at [966, 338] on button "Add History" at bounding box center [979, 342] width 78 height 10
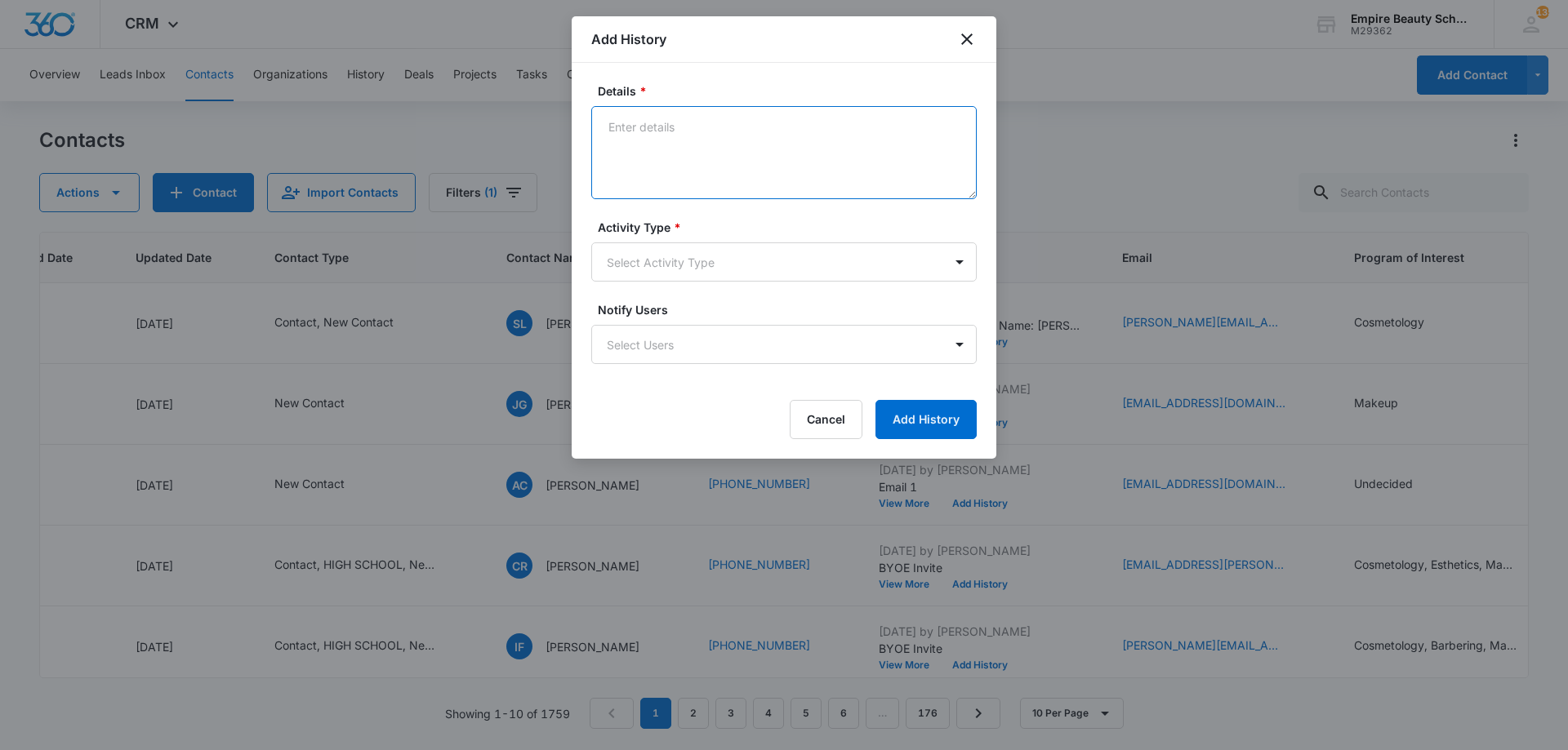
click at [653, 140] on textarea "Details *" at bounding box center [784, 152] width 385 height 93
click at [655, 137] on textarea "Provided link/code to FAFSA and scholarship opps. Provided day PT scheule" at bounding box center [784, 152] width 385 height 93
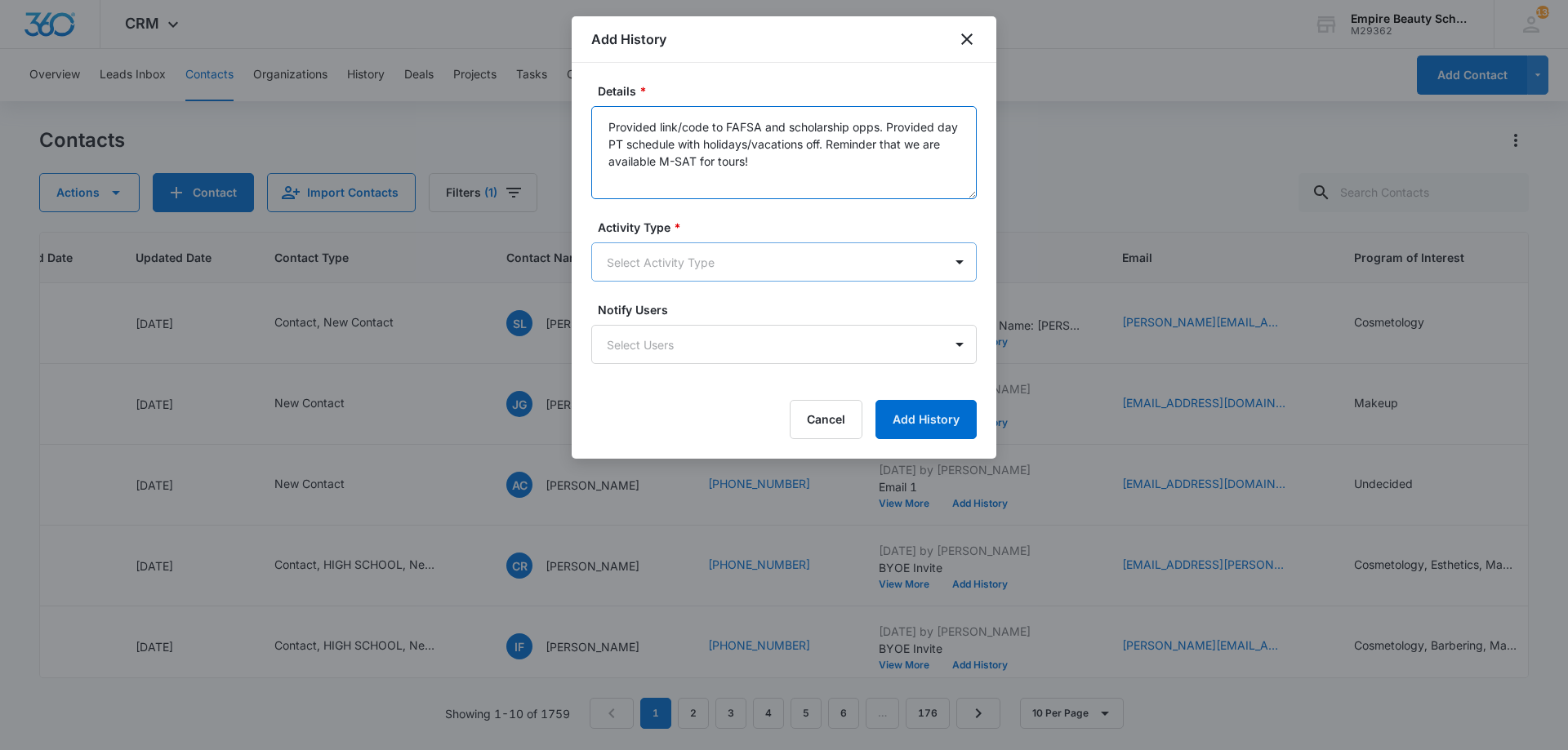
type textarea "Provided link/code to FAFSA and scholarship opps. Provided day PT schedule with…"
click at [717, 262] on body "CRM Apps Forms CRM Email Shop Payments POS Files Brand Settings Empire Beauty S…" at bounding box center [784, 375] width 1568 height 750
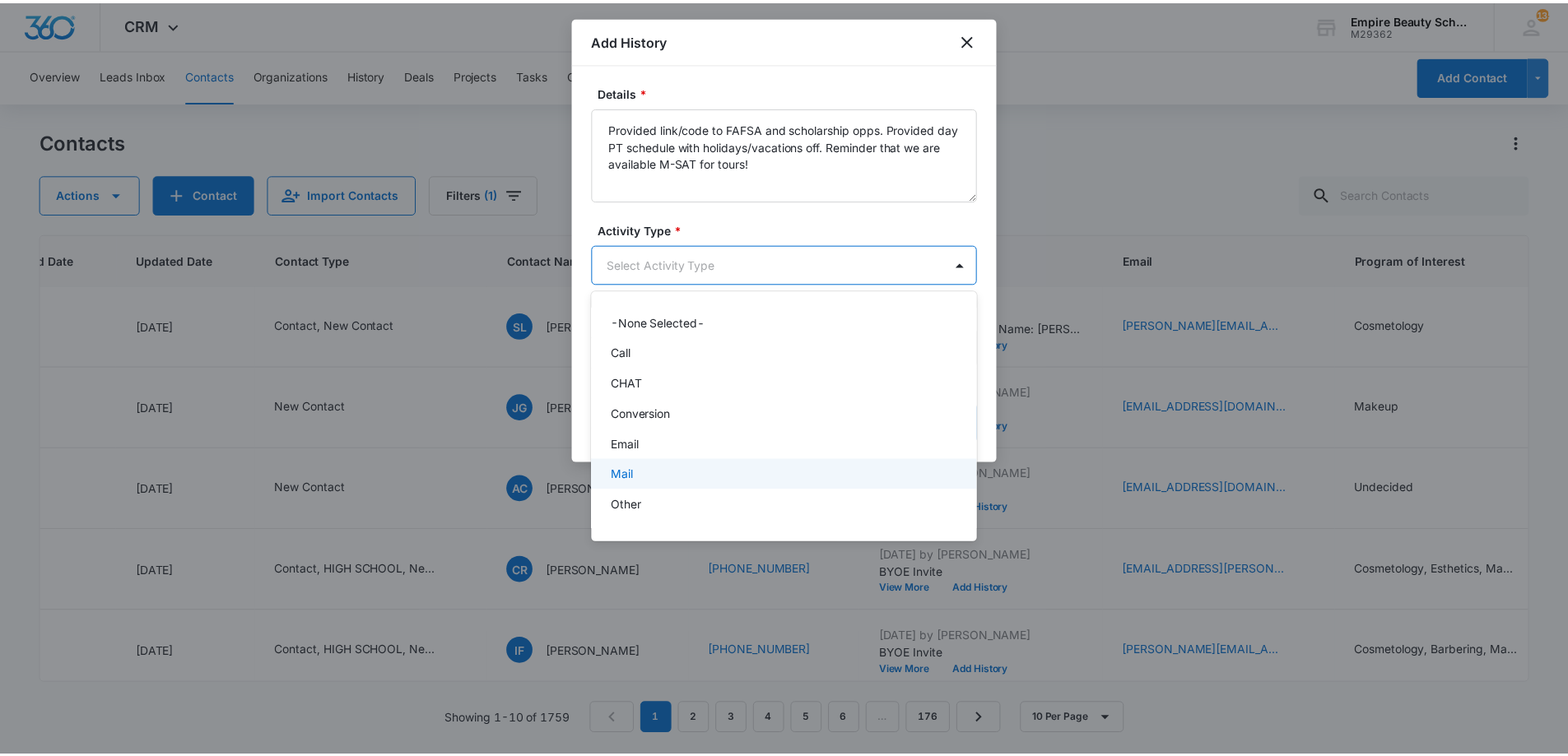
scroll to position [85, 0]
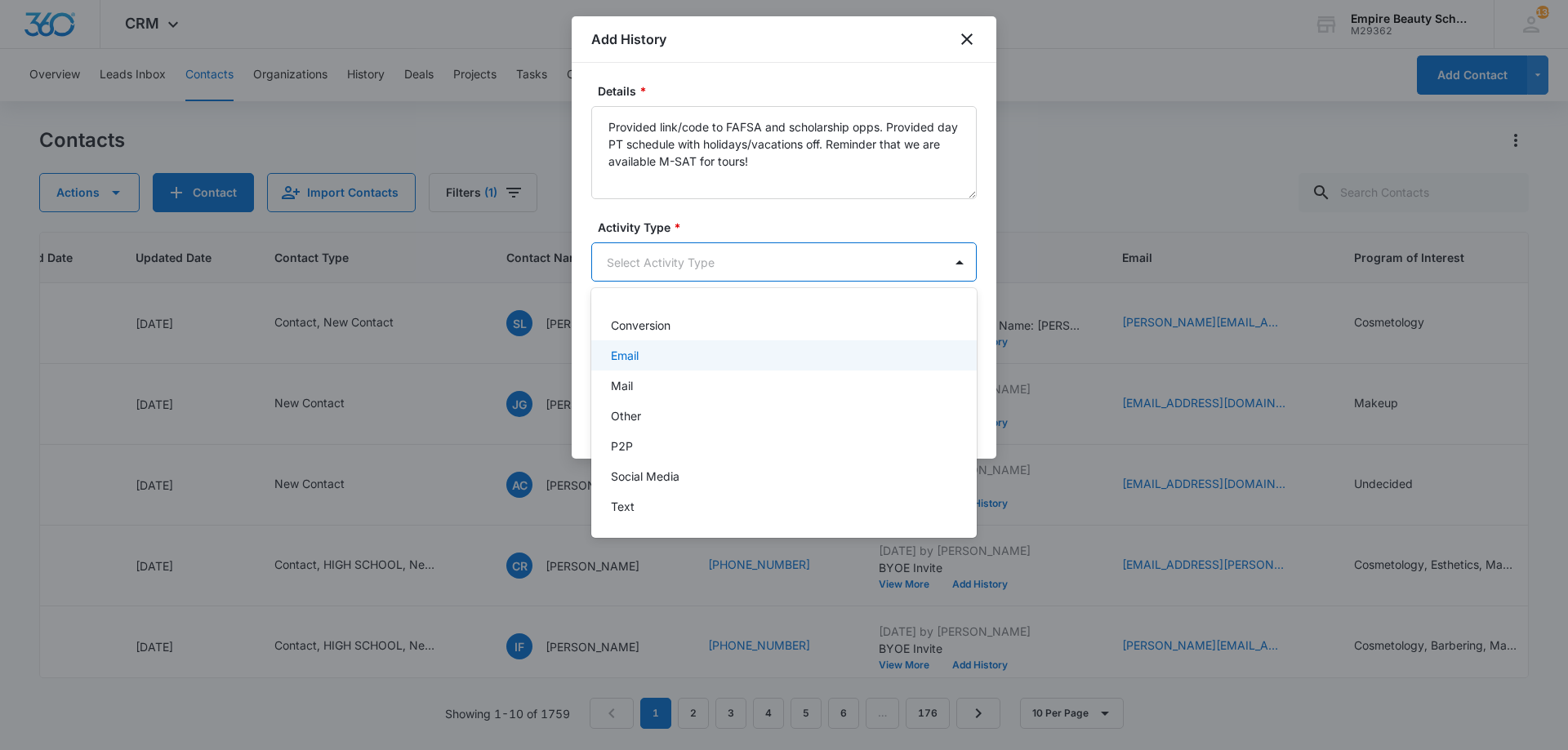
click at [650, 360] on div "Email" at bounding box center [782, 355] width 343 height 17
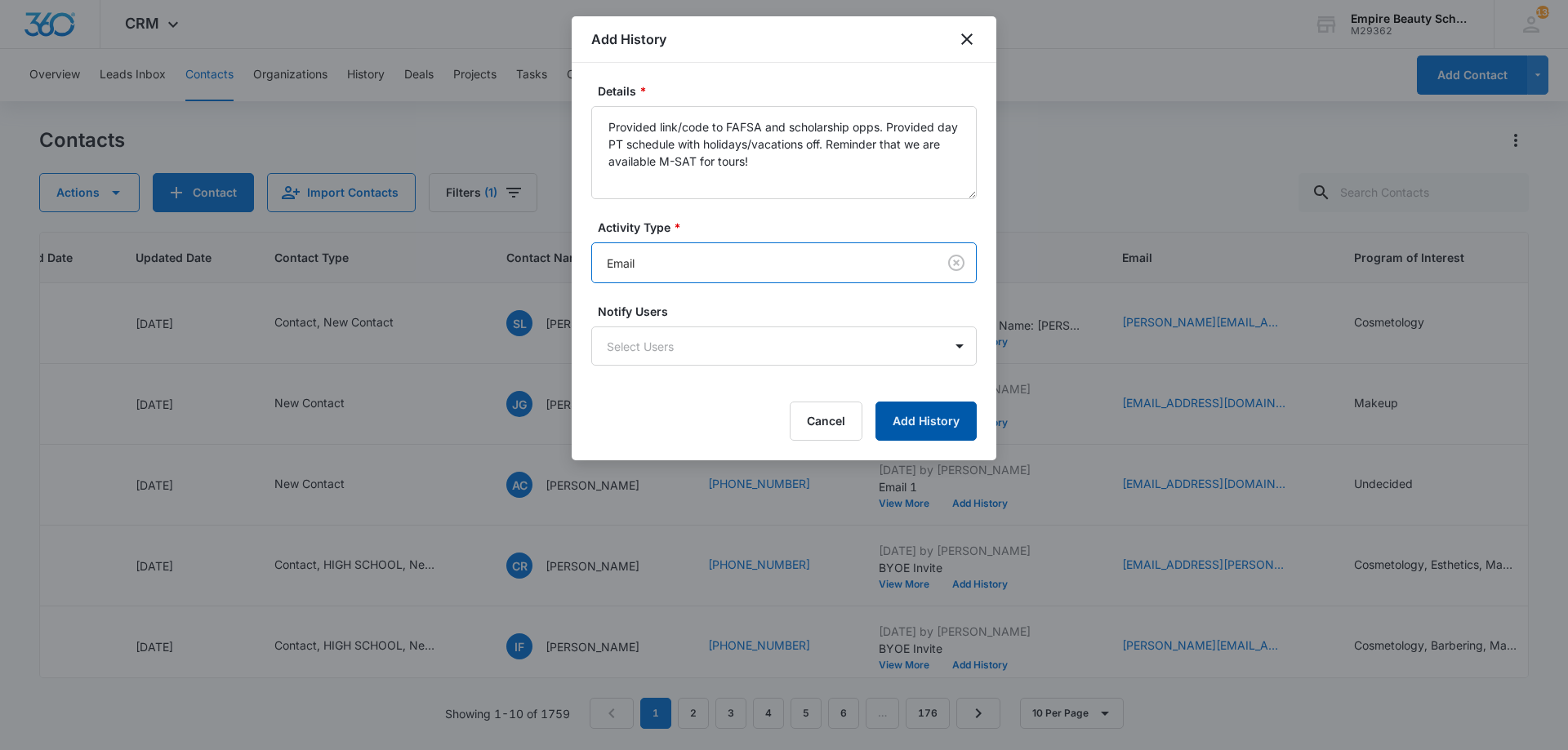
click at [935, 424] on button "Add History" at bounding box center [925, 421] width 101 height 39
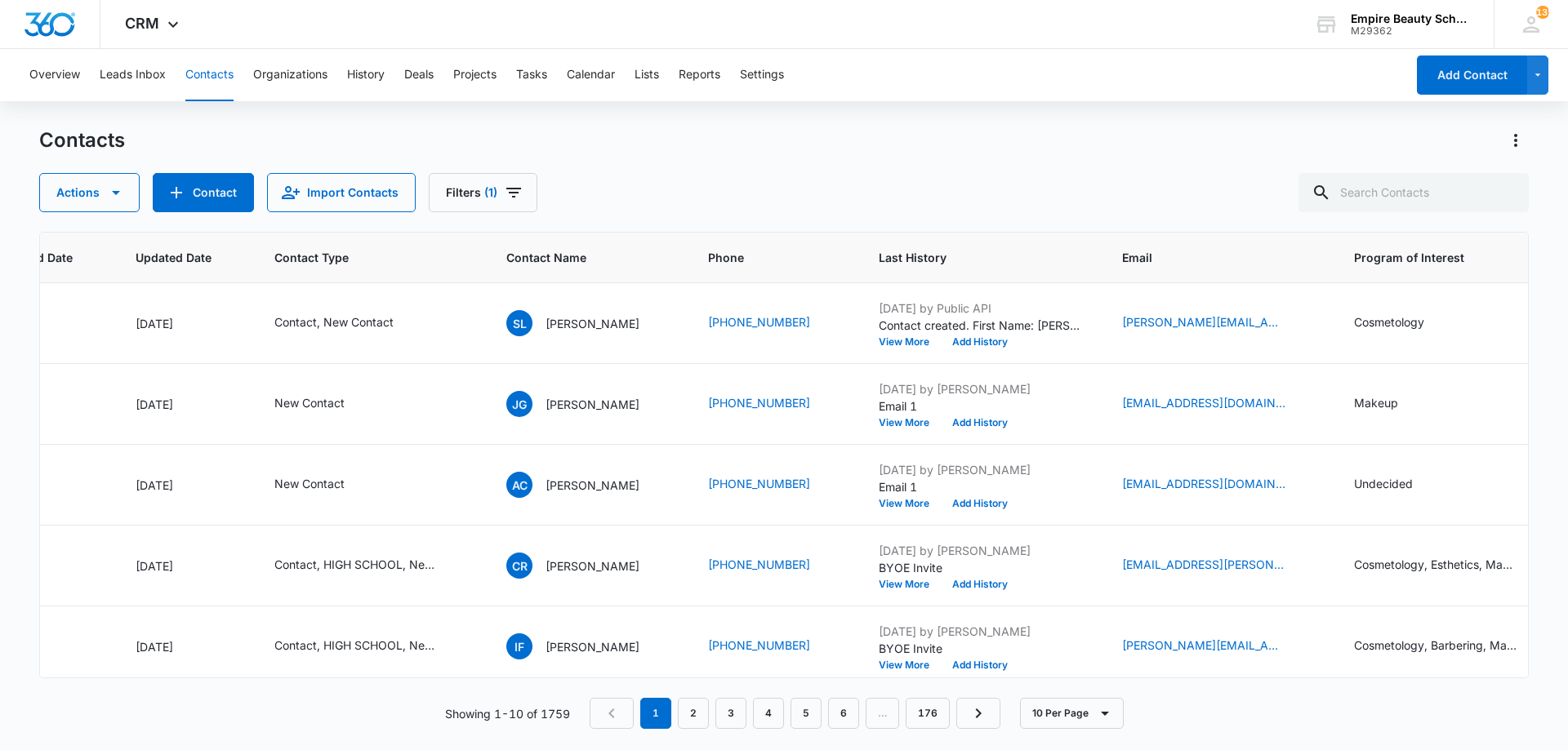
click at [727, 73] on div "Overview Leads Inbox Contacts Organizations History Deals Projects Tasks Calend…" at bounding box center [712, 75] width 1386 height 52
click at [714, 74] on button "Reports" at bounding box center [699, 75] width 41 height 52
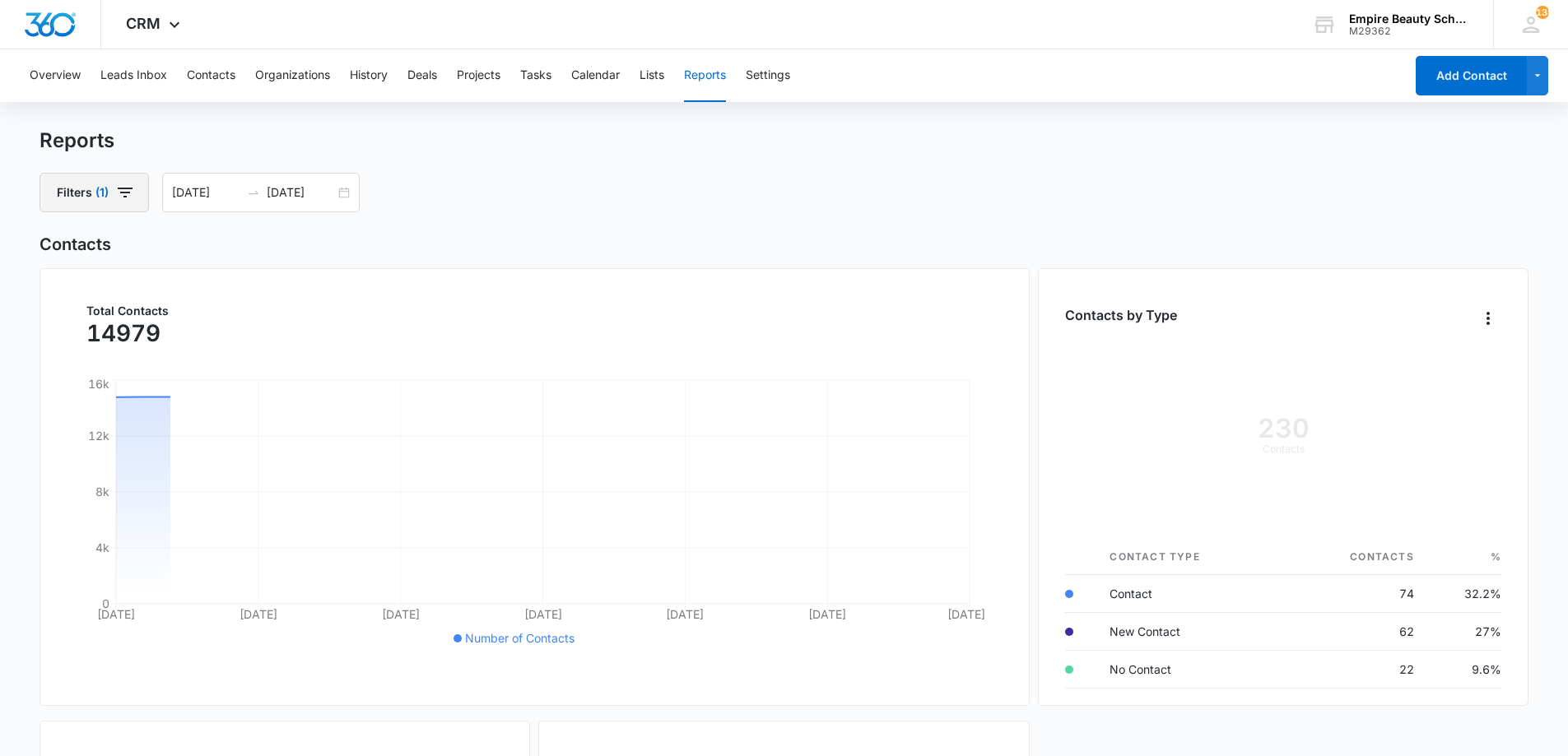
click at [107, 182] on button "Filters (1)" at bounding box center [93, 193] width 109 height 39
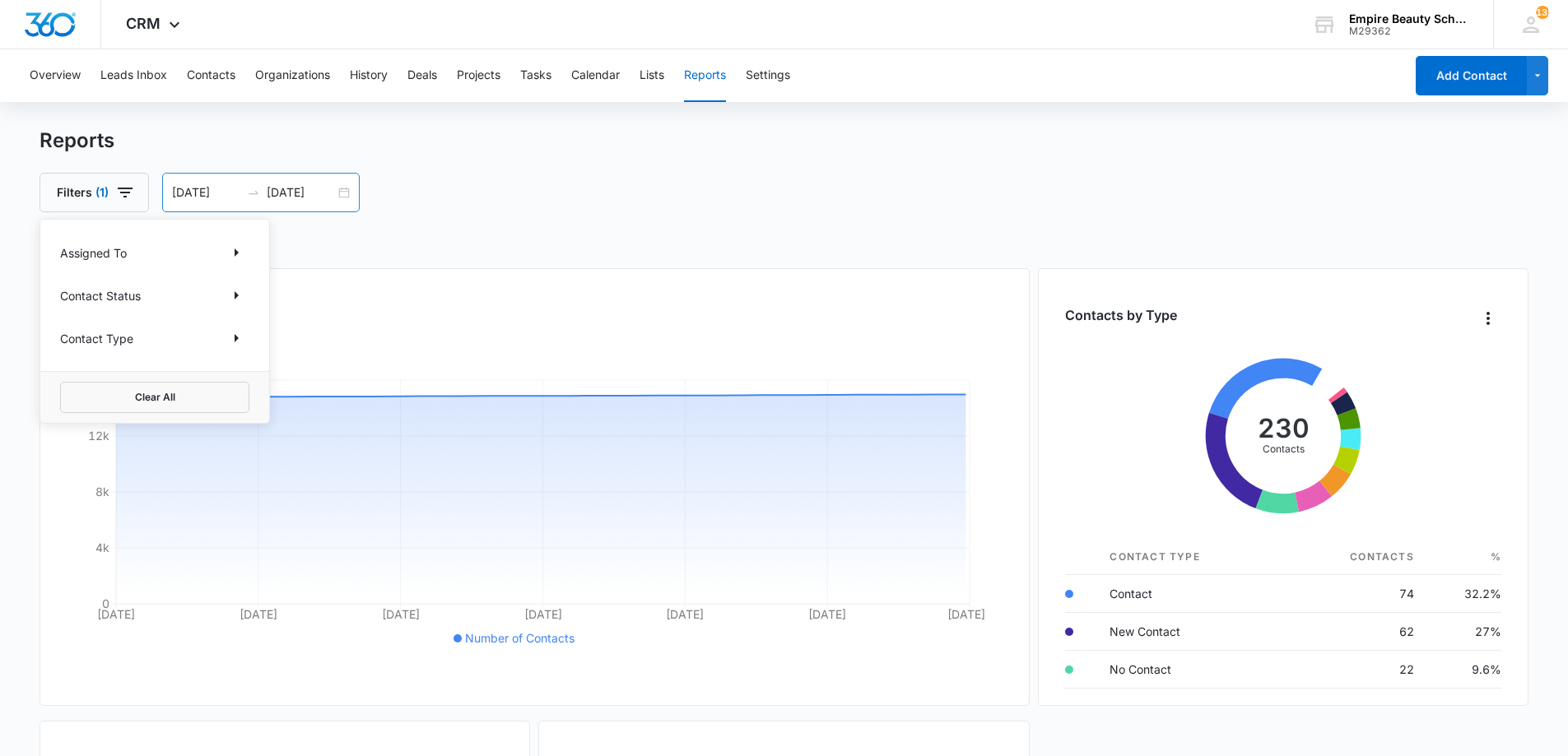
click at [341, 195] on div "[DATE] [DATE]" at bounding box center [260, 193] width 197 height 39
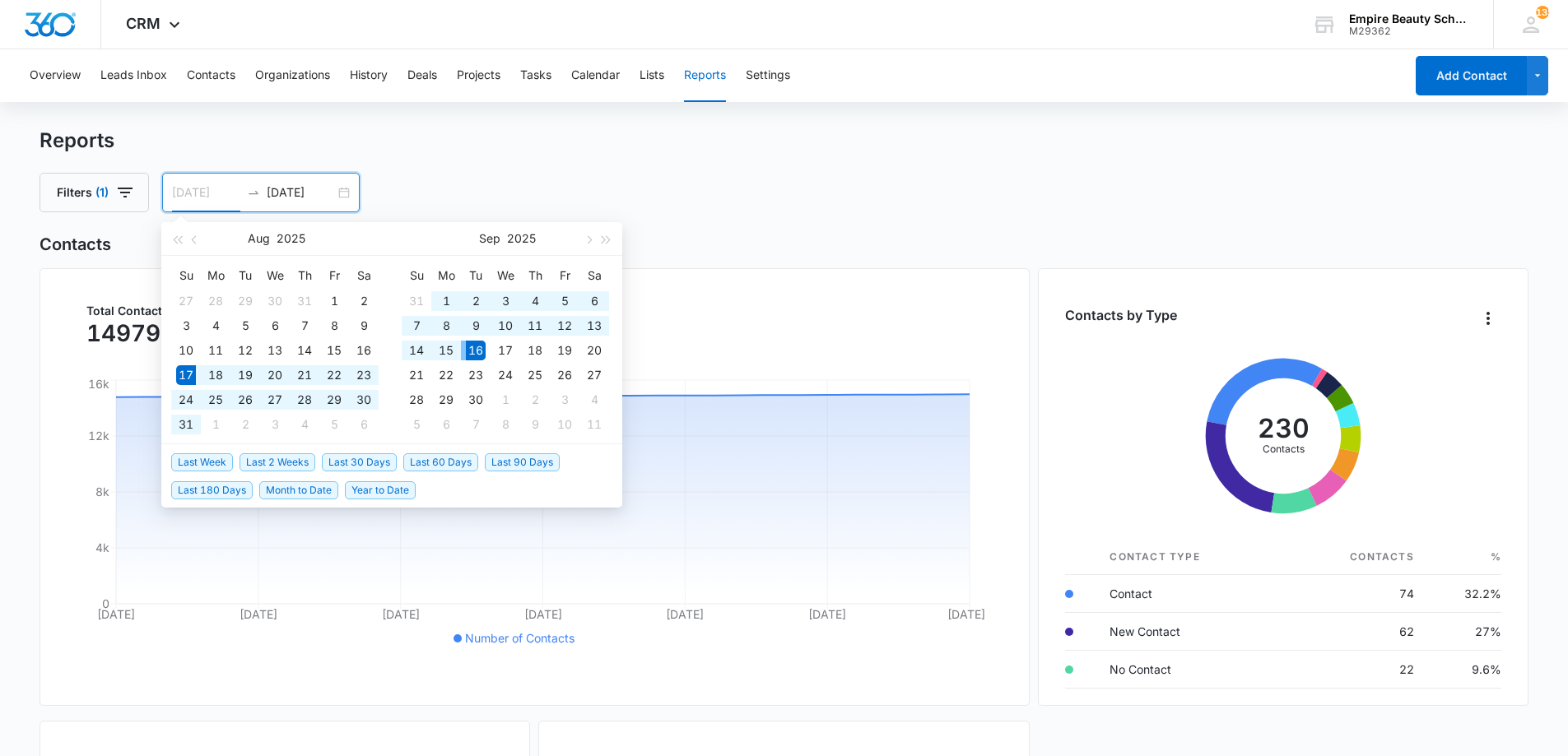
type input "[DATE]"
click at [486, 353] on td "16" at bounding box center [475, 351] width 29 height 25
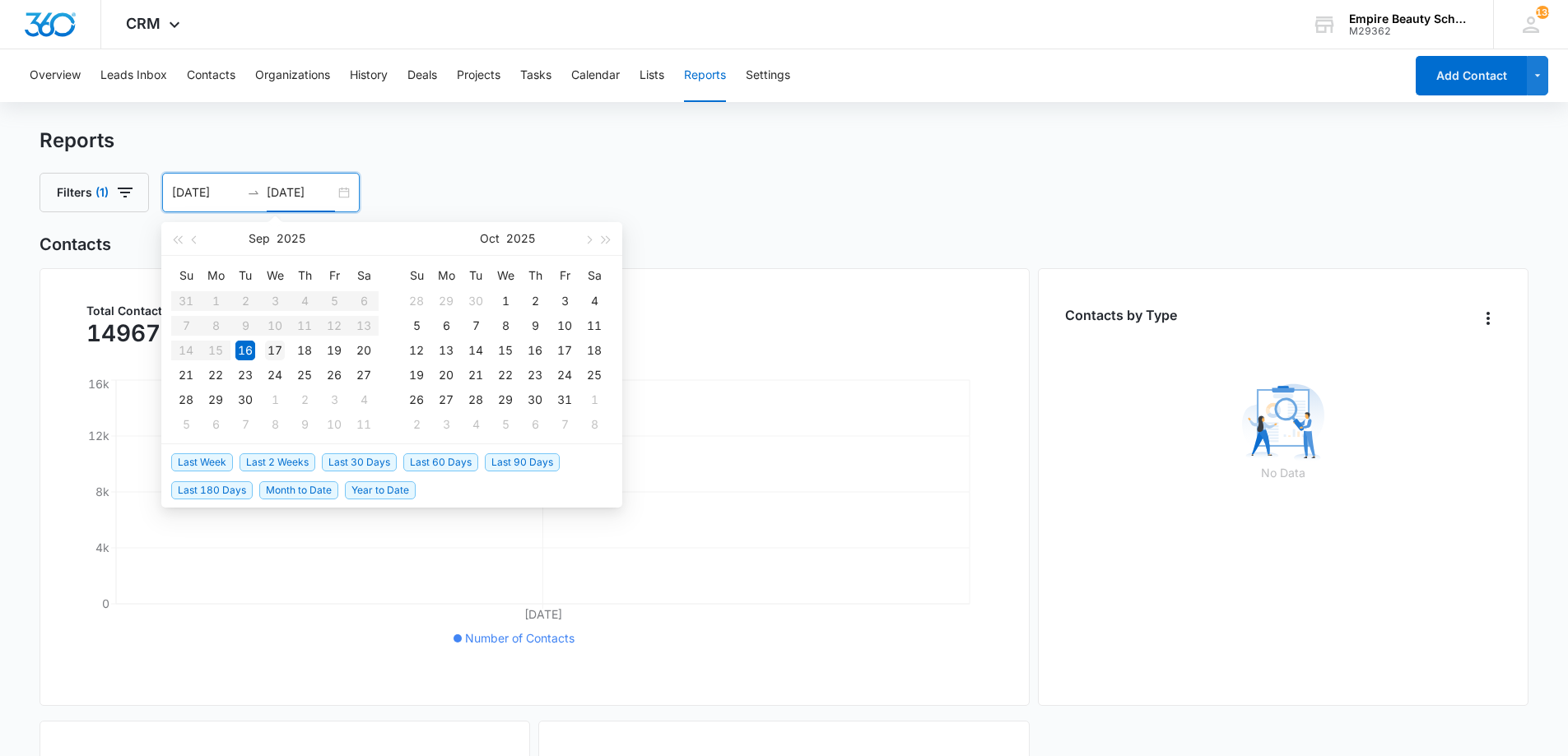
type input "[DATE]"
click at [278, 350] on div "17" at bounding box center [275, 351] width 20 height 20
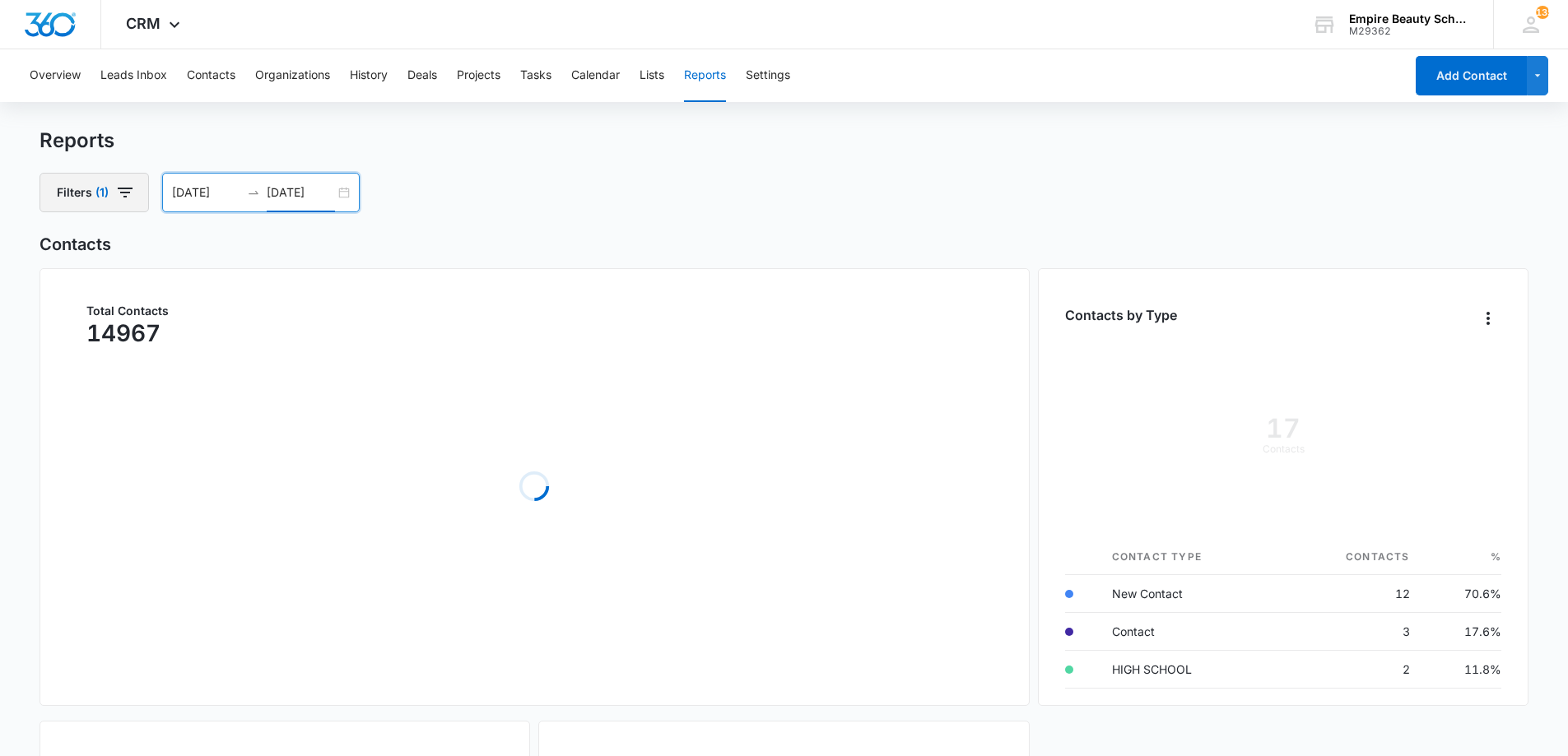
click at [141, 191] on button "Filters (1)" at bounding box center [93, 193] width 109 height 39
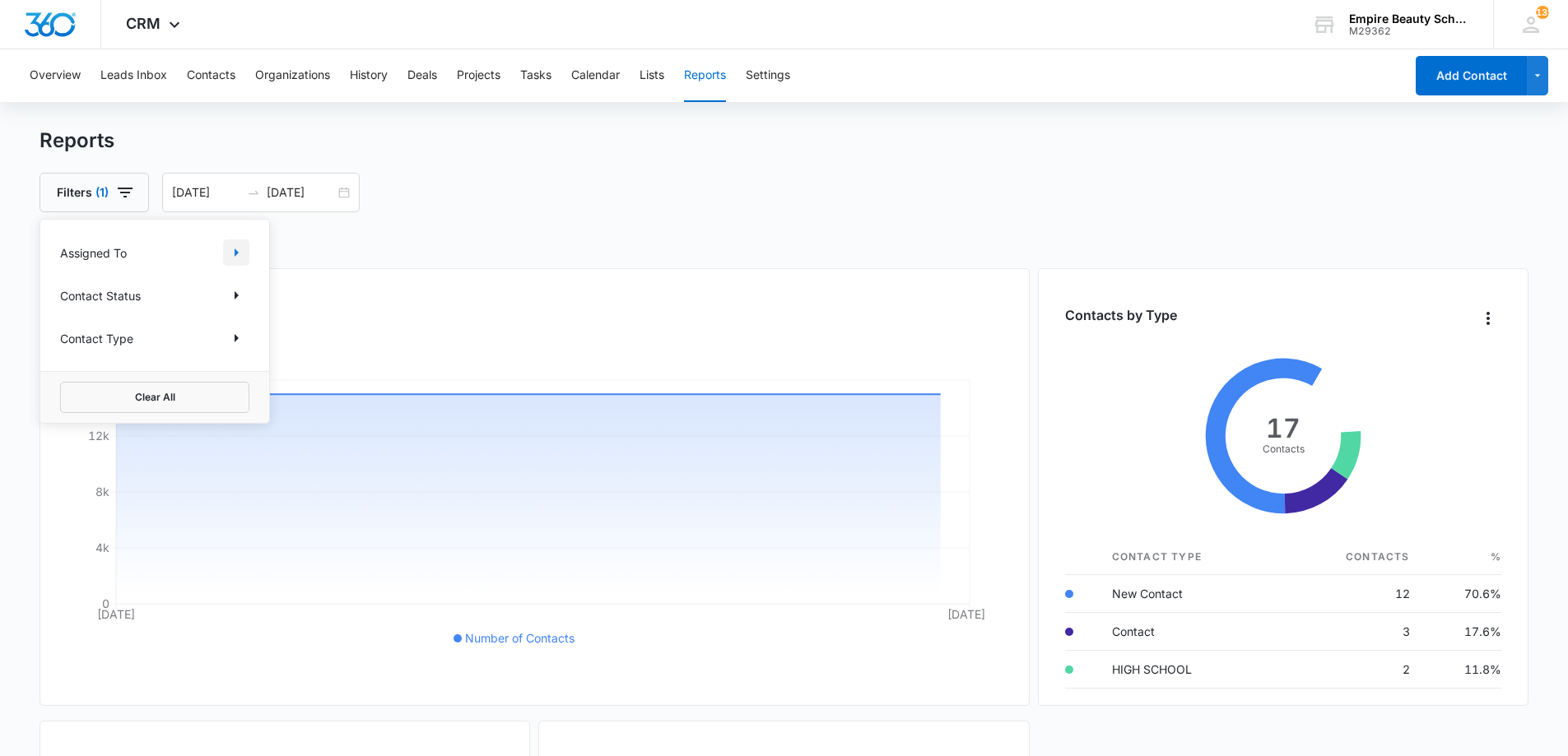
click at [240, 259] on icon "Show Assigned To filters" at bounding box center [236, 252] width 20 height 20
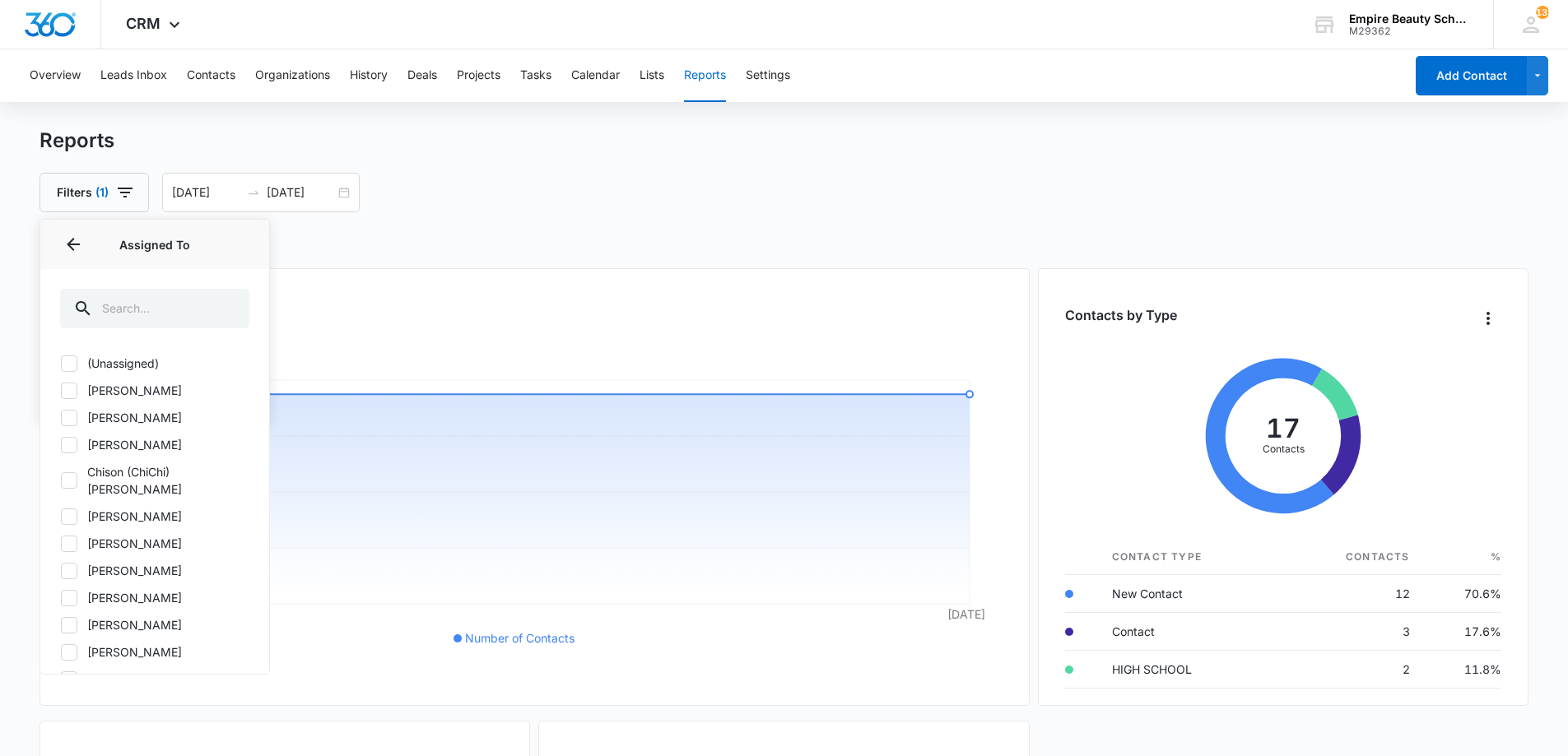
click at [131, 535] on label "[PERSON_NAME]" at bounding box center [155, 543] width 189 height 17
click at [61, 543] on input "[PERSON_NAME]" at bounding box center [60, 543] width 1 height 1
checkbox input "true"
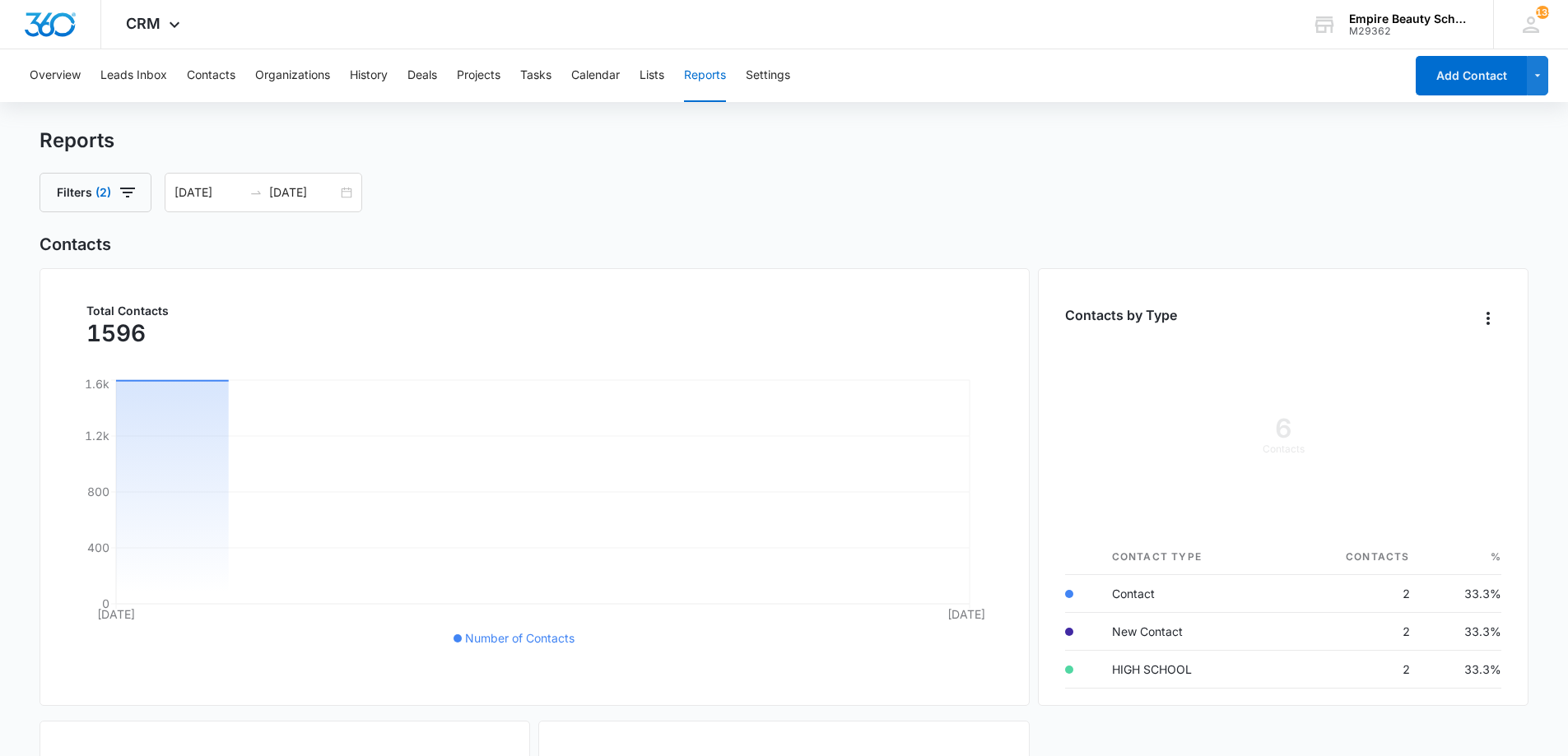
click at [334, 155] on div "Reports Filters (2) [DATE] [DATE] [DATE] Su Mo Tu We Th Fr Sa 31 1 2 3 4 5 6 7 …" at bounding box center [784, 171] width 1490 height 84
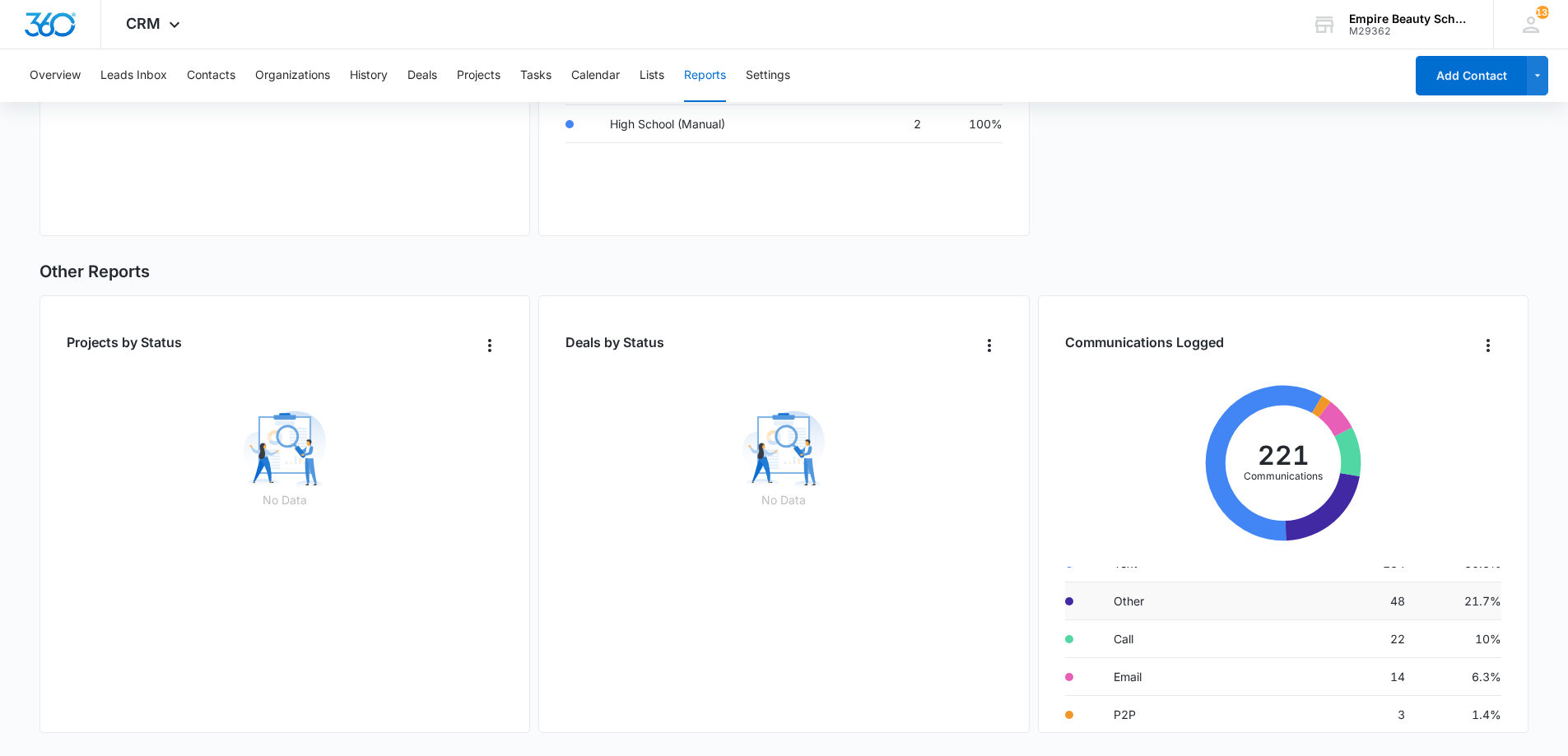
scroll to position [69, 0]
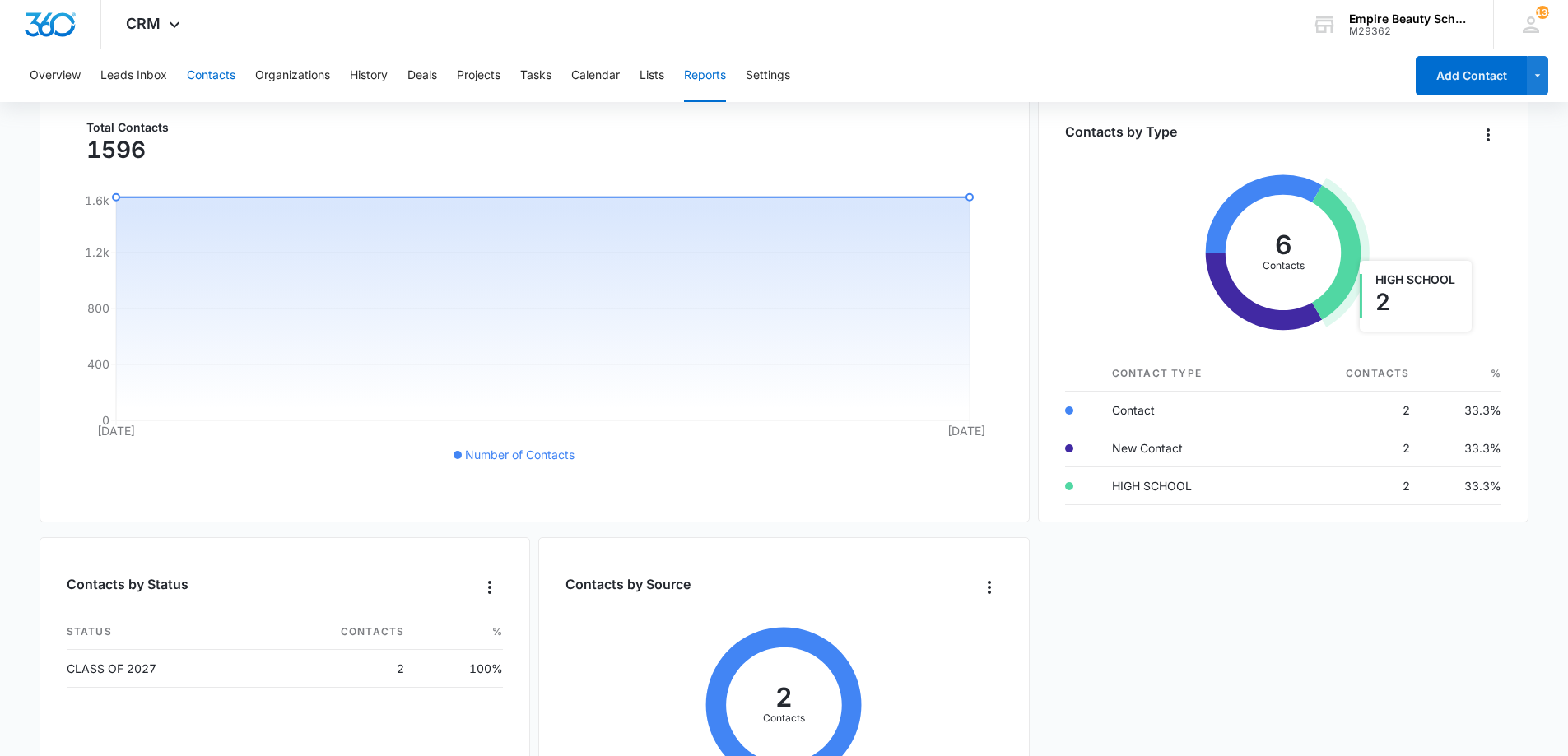
click at [195, 69] on button "Contacts" at bounding box center [211, 76] width 49 height 52
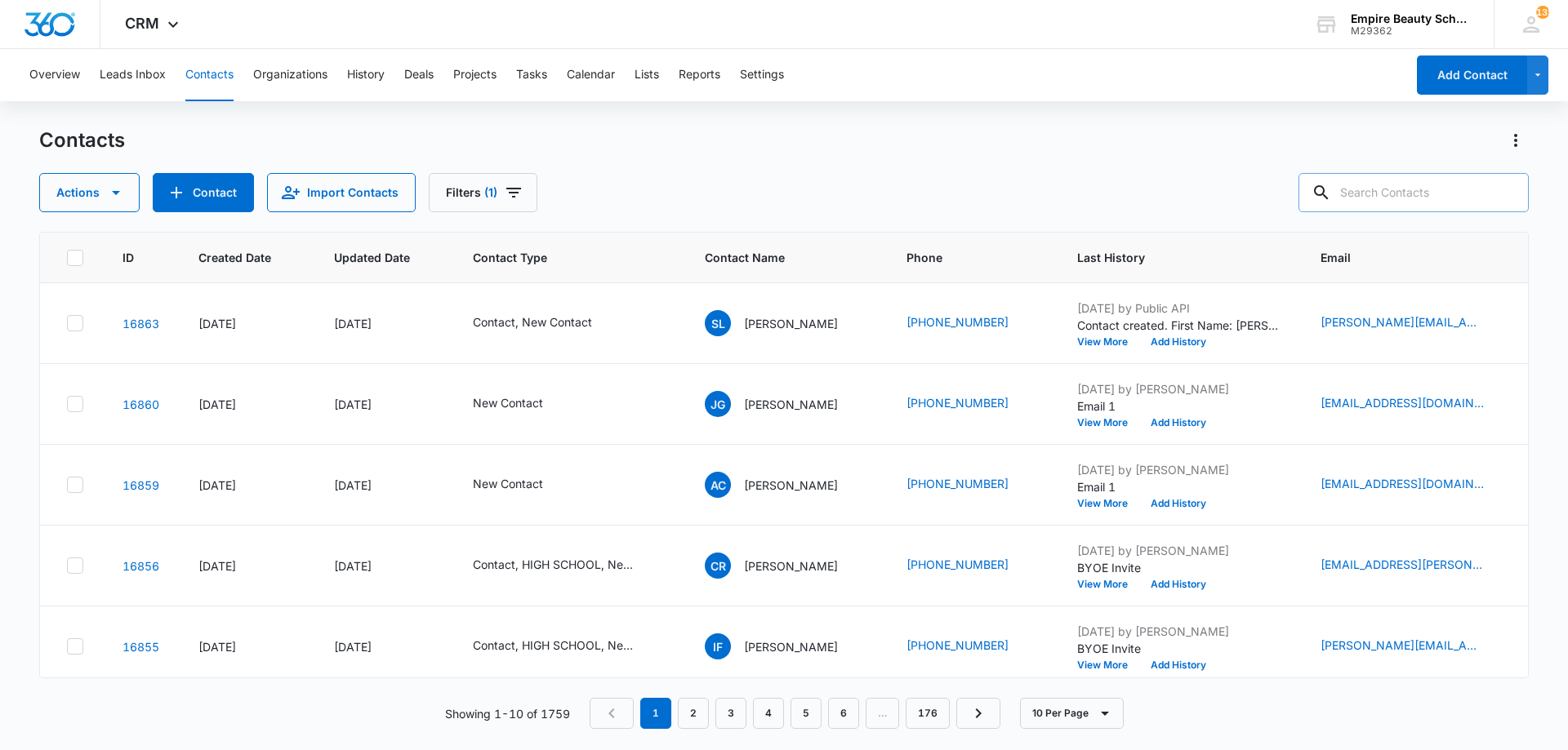
click at [1369, 194] on input "text" at bounding box center [1413, 192] width 230 height 39
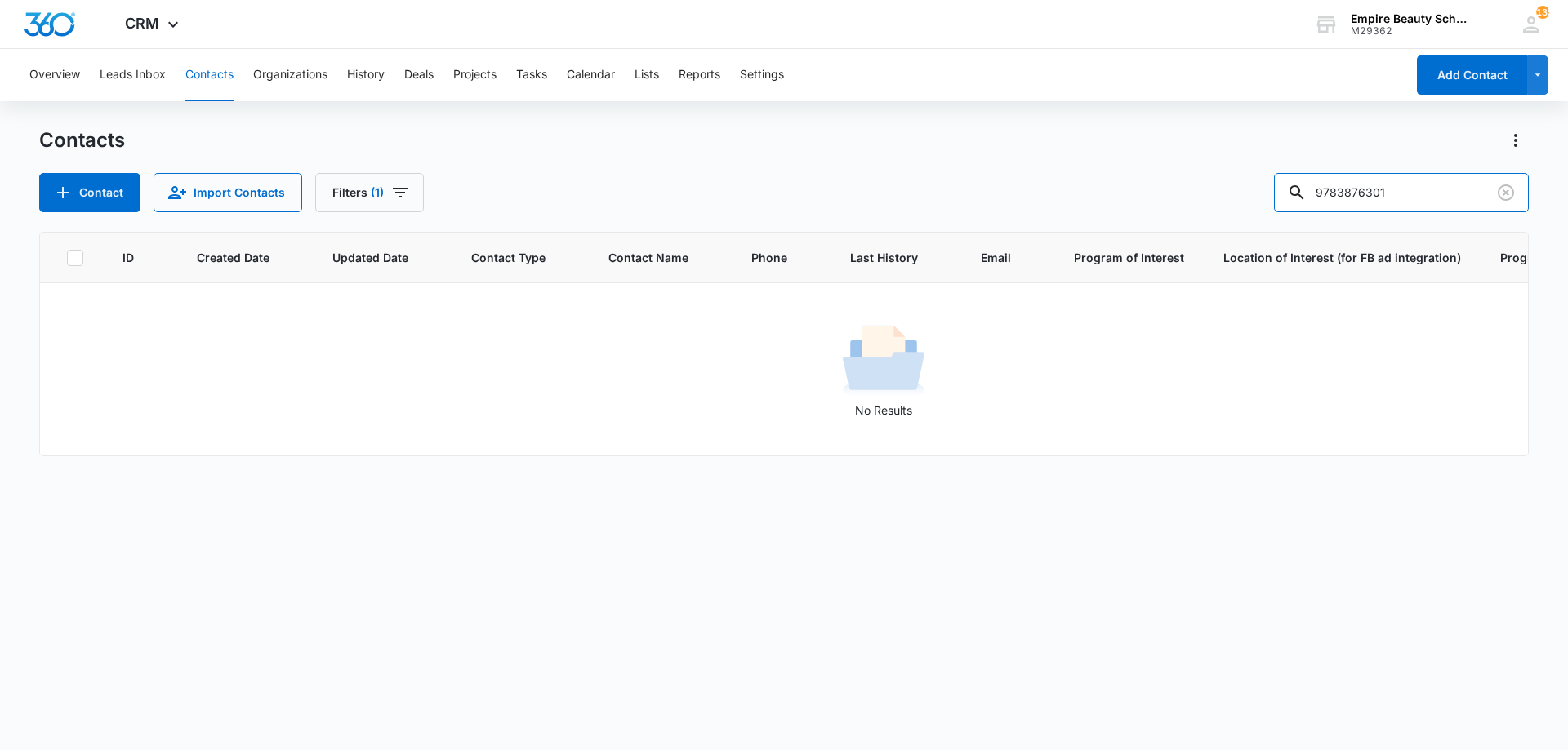
drag, startPoint x: 1262, startPoint y: 193, endPoint x: 1202, endPoint y: 198, distance: 60.2
click at [1215, 197] on div "Contact Import Contacts Filters [PHONE_NUMBER]" at bounding box center [784, 192] width 1490 height 39
type input "6301"
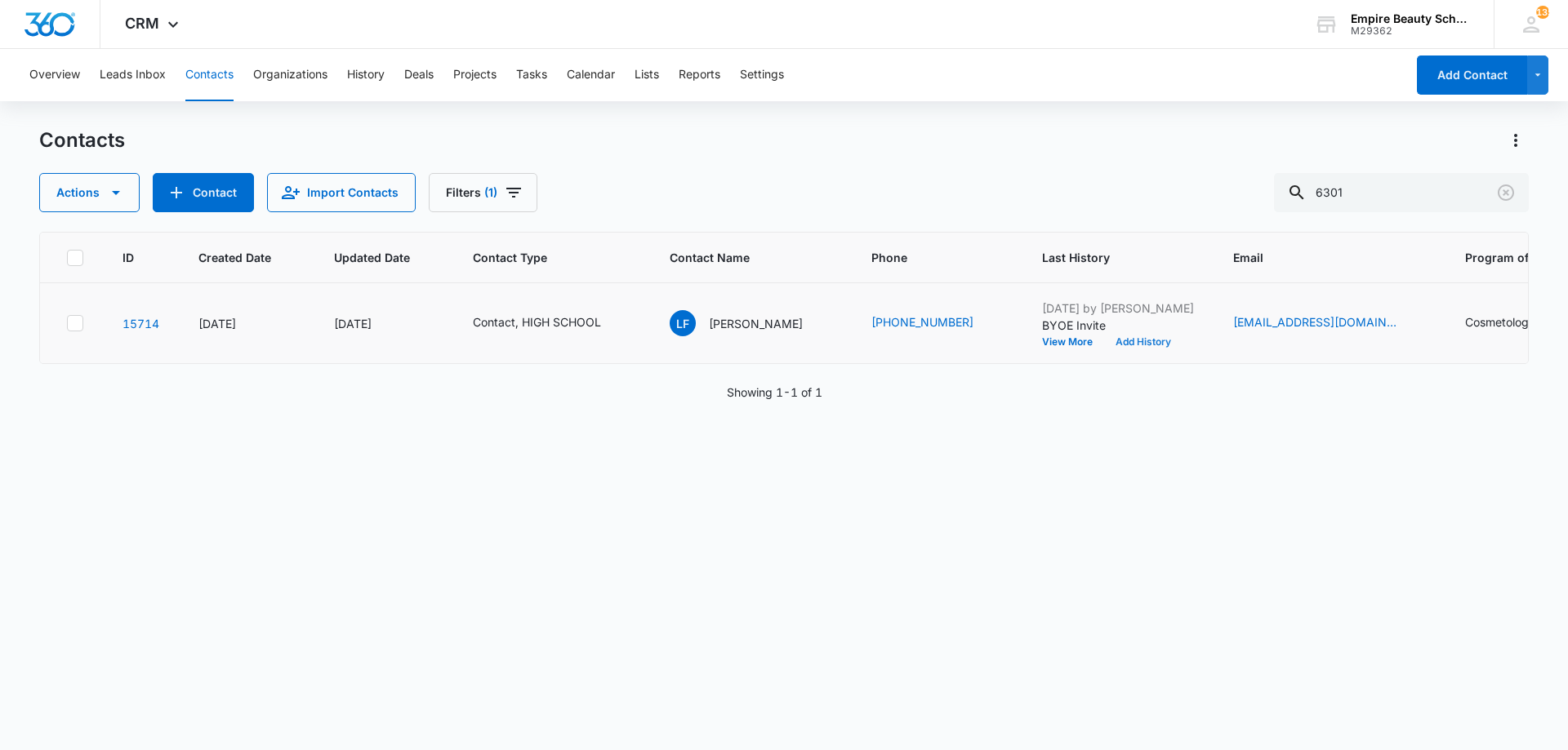
click at [1126, 341] on button "Add History" at bounding box center [1142, 342] width 78 height 10
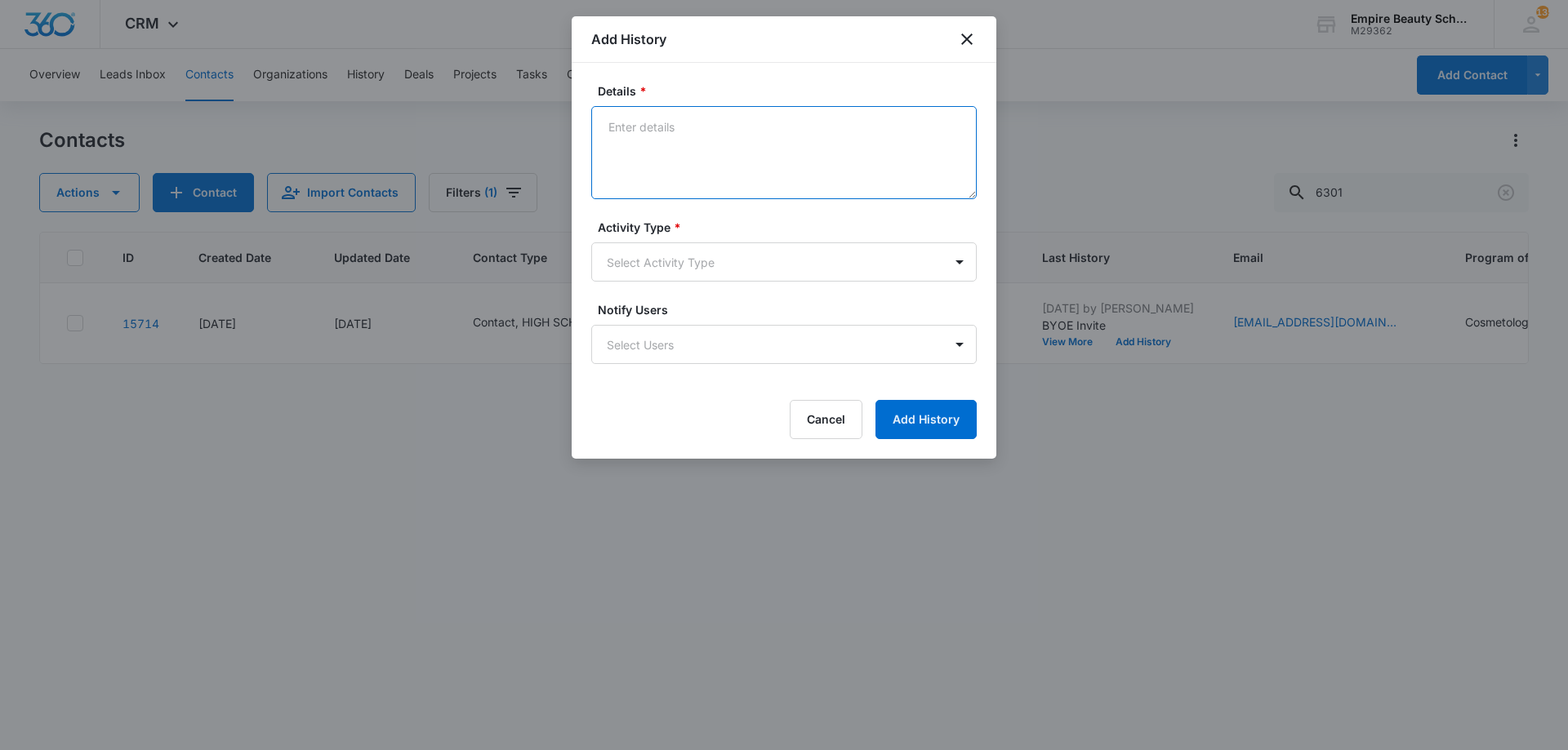
click at [737, 157] on textarea "Details *" at bounding box center [784, 152] width 385 height 93
click at [739, 150] on textarea "Details *" at bounding box center [784, 152] width 385 height 93
type textarea "BYOE RSVP for 5:00pm to 5:30pm"
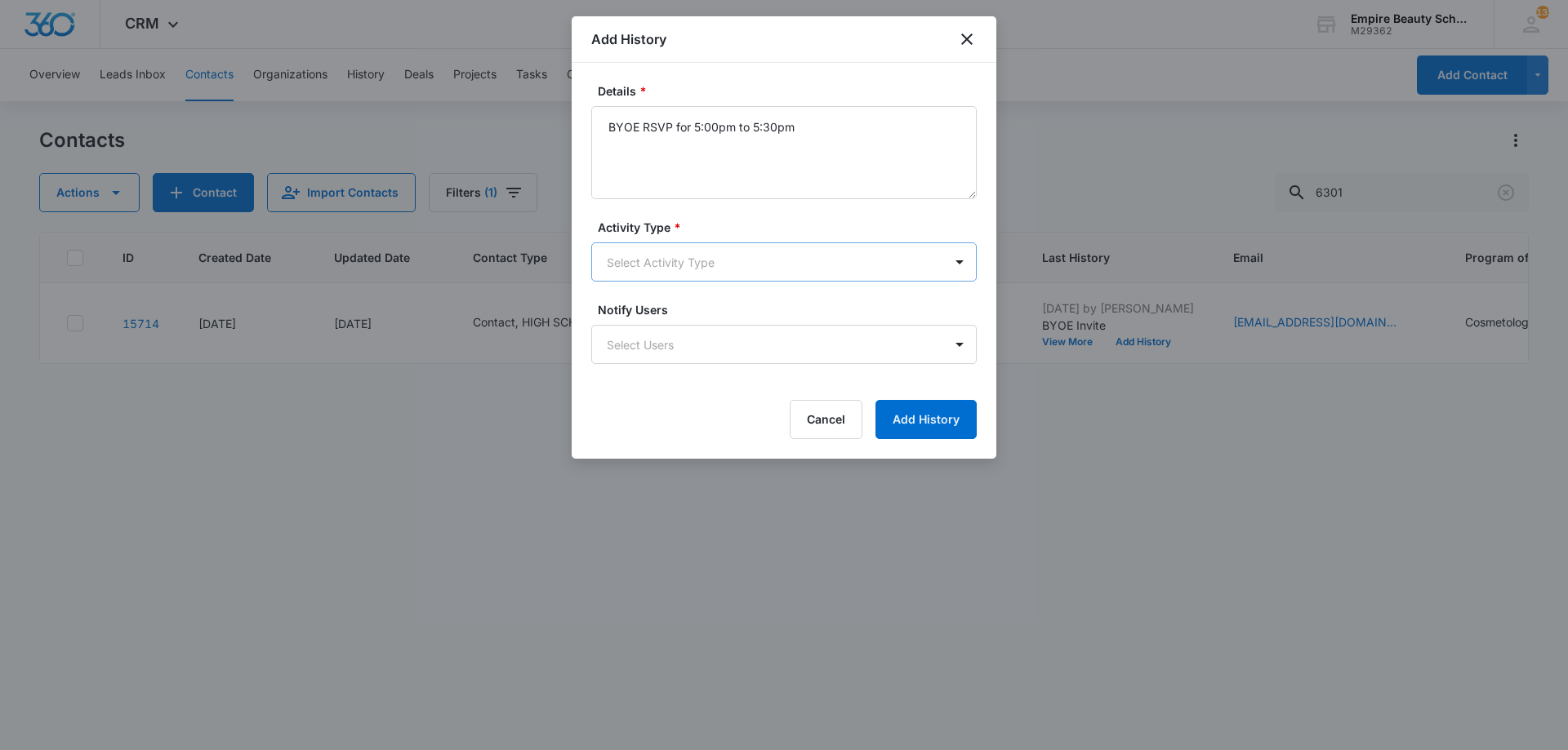
drag, startPoint x: 782, startPoint y: 242, endPoint x: 776, endPoint y: 256, distance: 15.2
click at [777, 251] on div "Activity Type * Select Activity Type" at bounding box center [784, 249] width 385 height 63
click at [776, 256] on body "CRM Apps Forms CRM Email Shop Payments POS Files Brand Settings Empire Beauty S…" at bounding box center [784, 375] width 1568 height 750
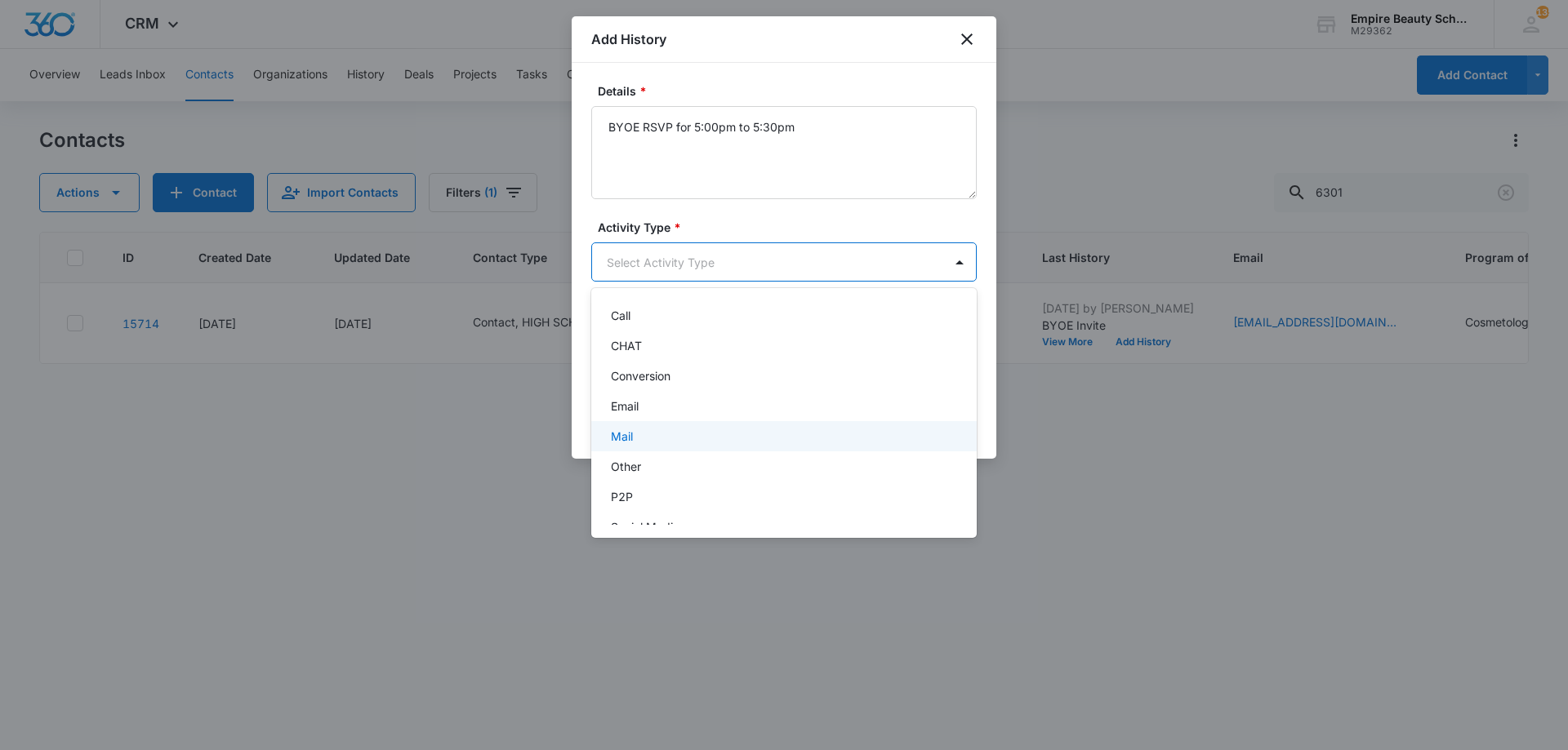
scroll to position [85, 0]
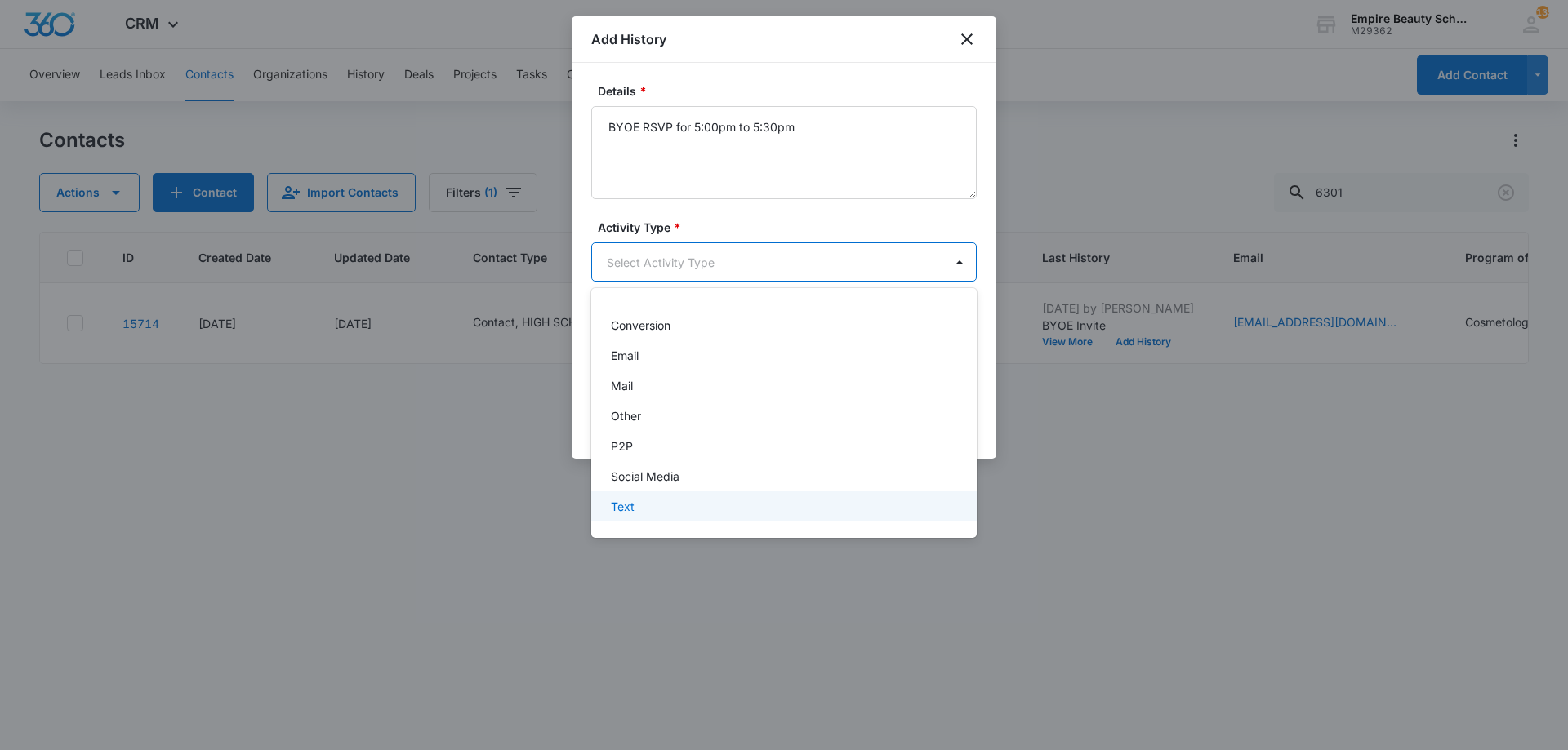
click at [658, 506] on div "Text" at bounding box center [782, 506] width 343 height 17
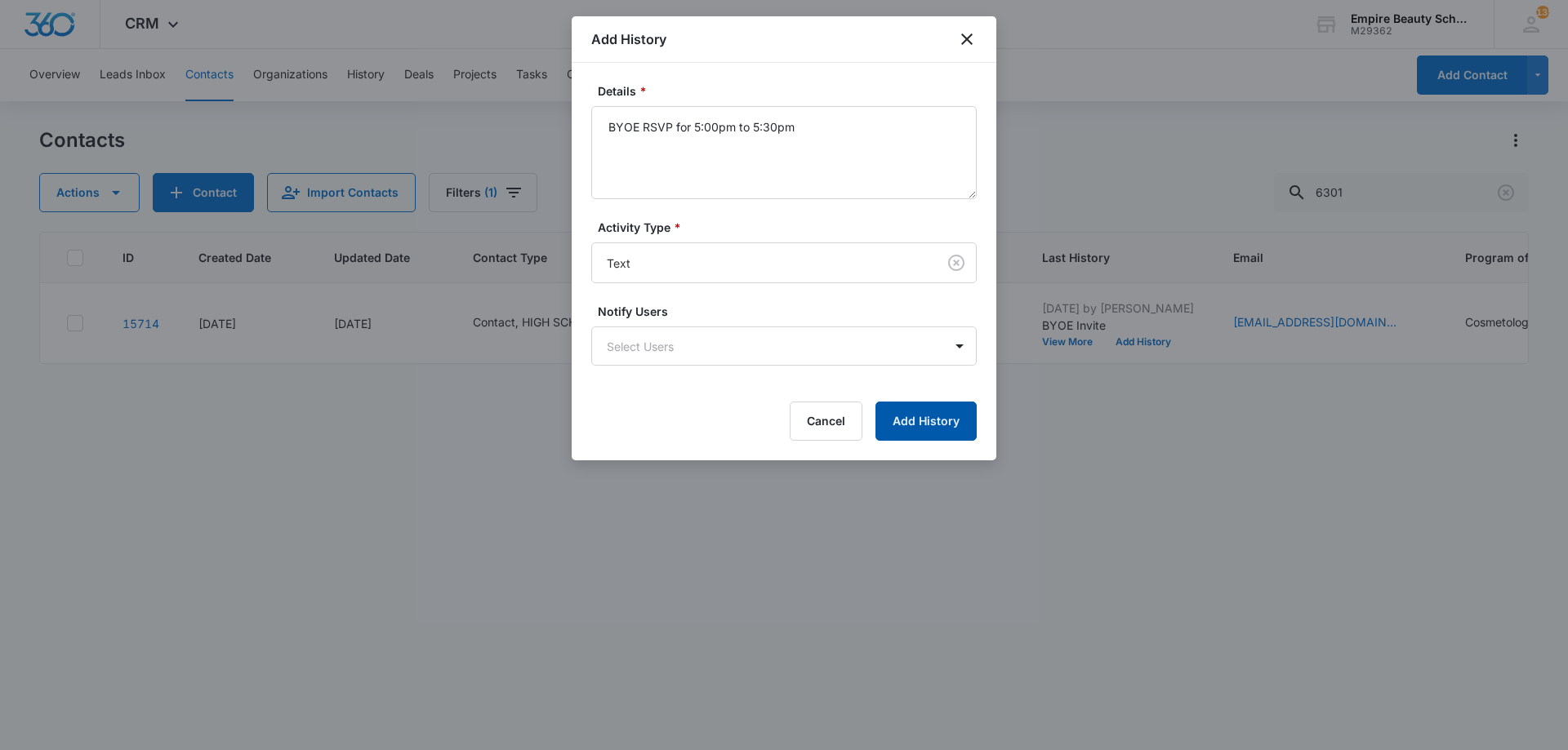
click at [943, 432] on button "Add History" at bounding box center [925, 421] width 101 height 39
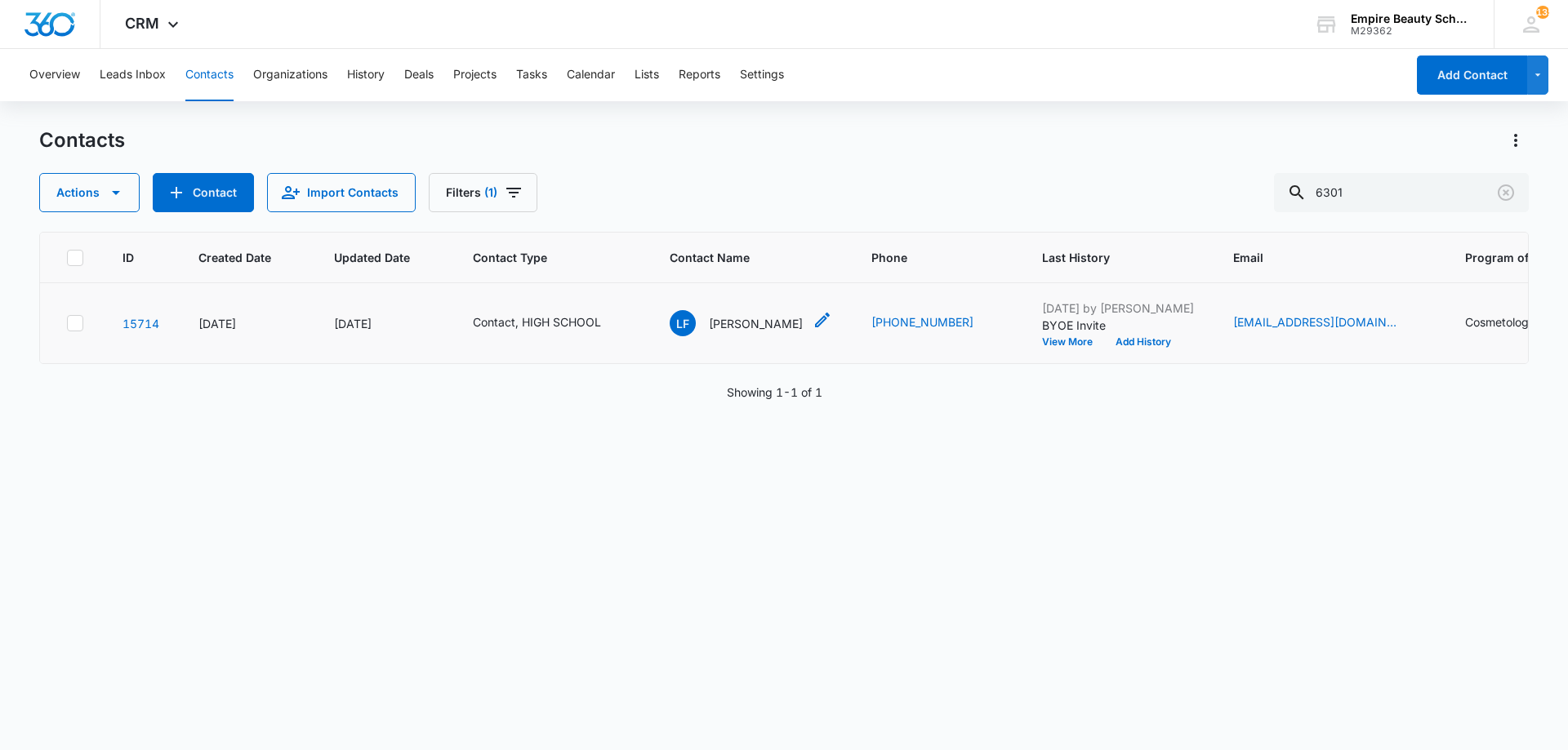
click at [813, 316] on icon "Contact Name - Liliana Fabiano - Select to Edit Field" at bounding box center [822, 320] width 19 height 19
drag, startPoint x: 745, startPoint y: 191, endPoint x: 663, endPoint y: 189, distance: 82.0
click at [663, 189] on input "[PERSON_NAME]" at bounding box center [751, 187] width 205 height 39
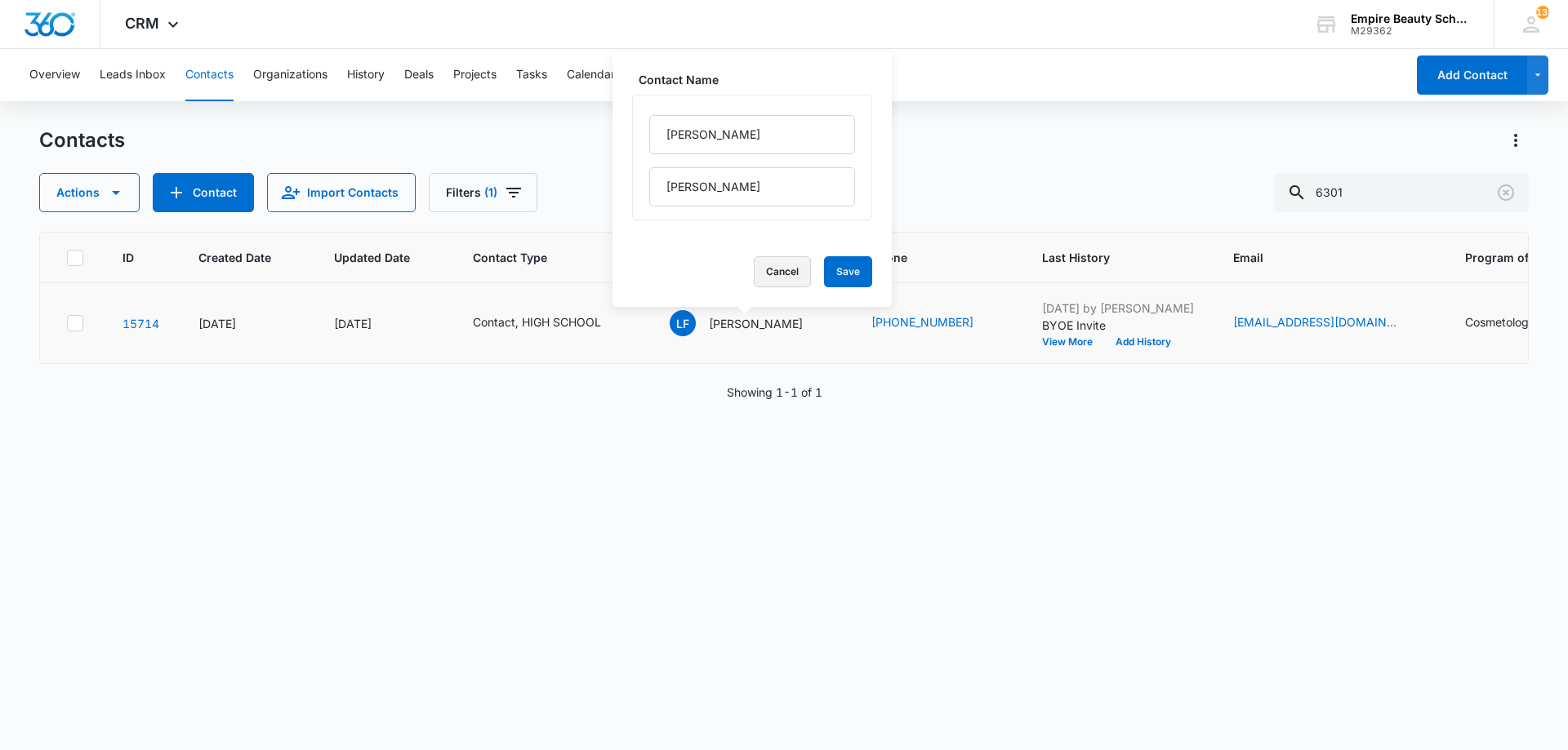
click at [754, 274] on button "Cancel" at bounding box center [782, 271] width 57 height 31
click at [1042, 342] on button "View More" at bounding box center [1073, 342] width 62 height 10
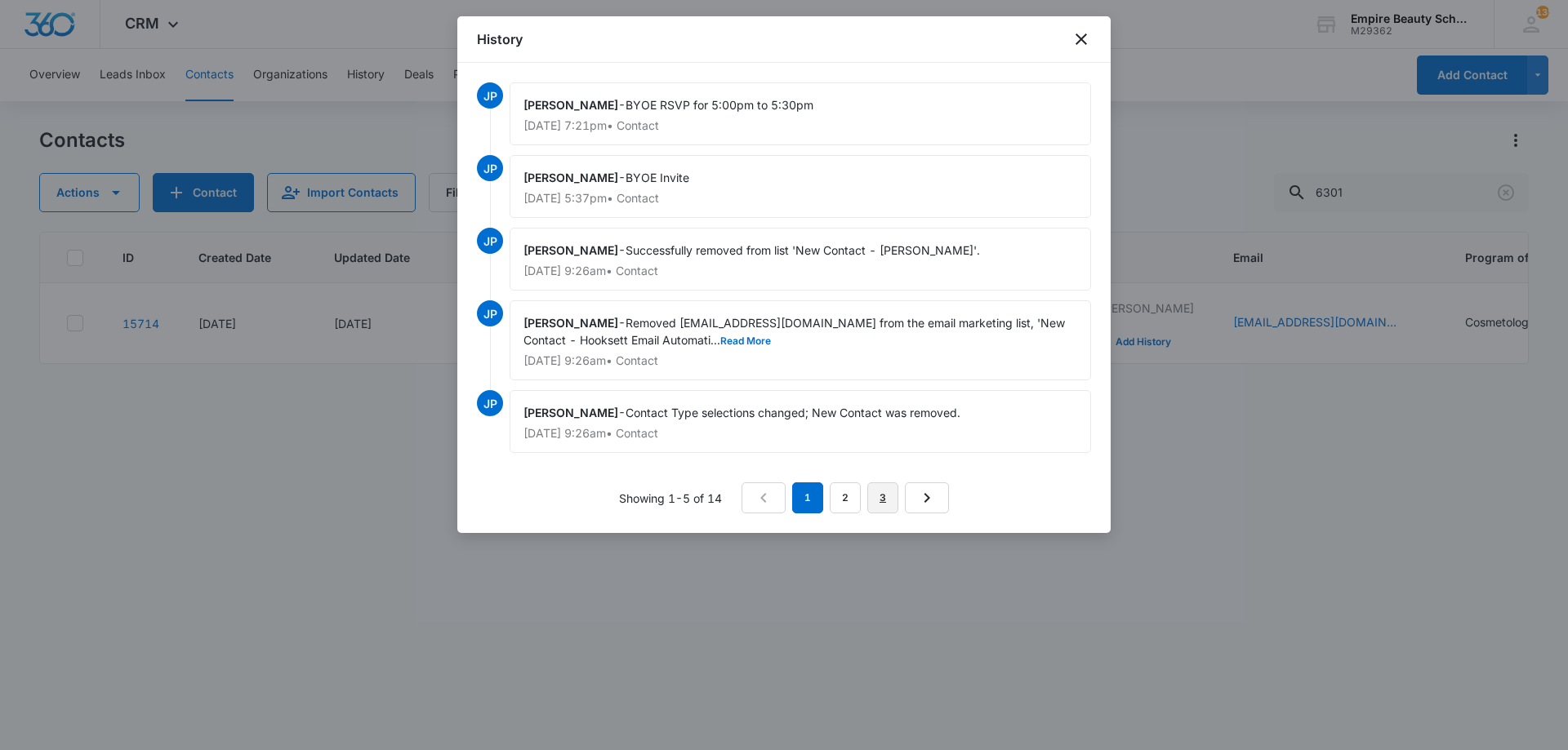
click at [888, 493] on link "3" at bounding box center [882, 497] width 31 height 31
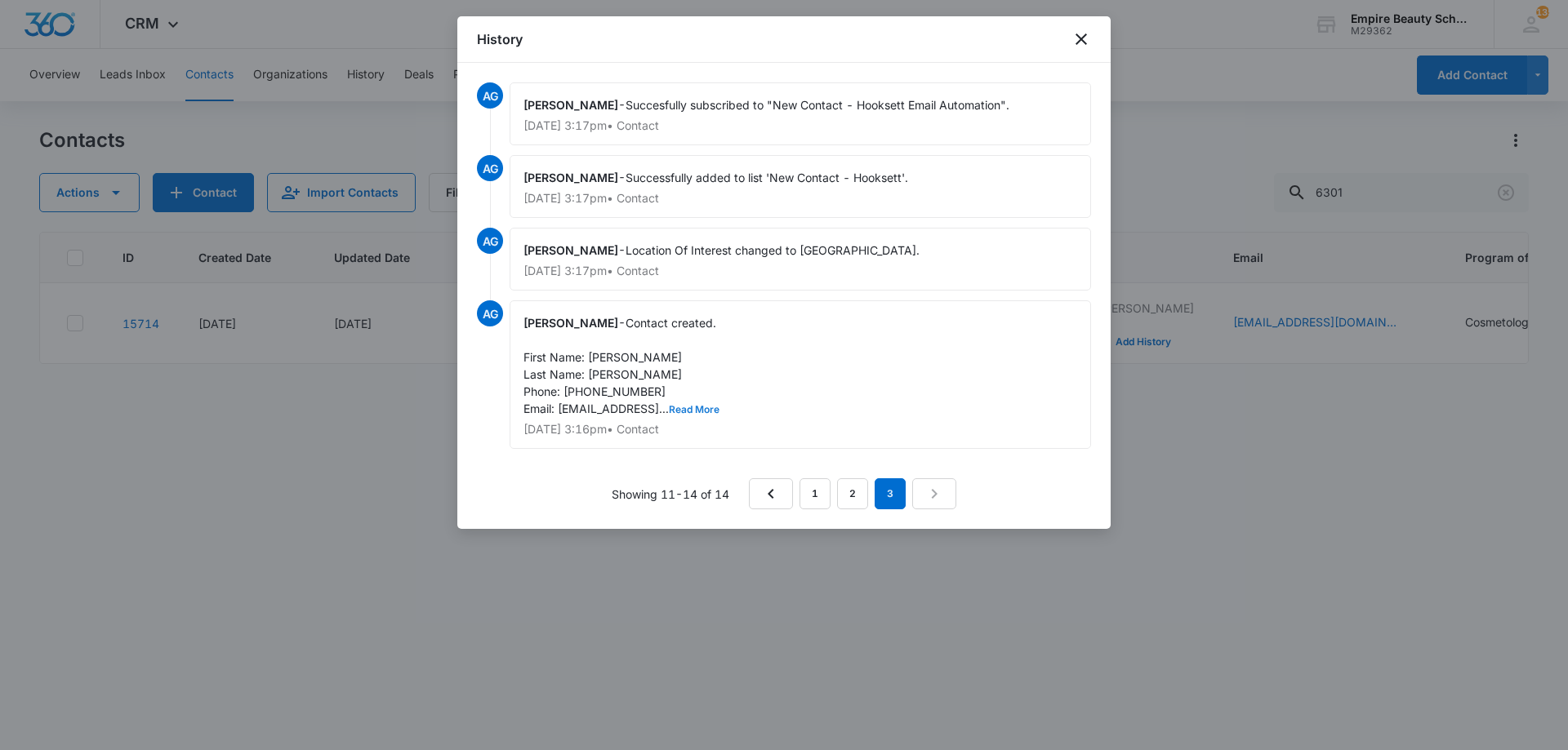
click at [707, 405] on button "Read More" at bounding box center [694, 409] width 50 height 10
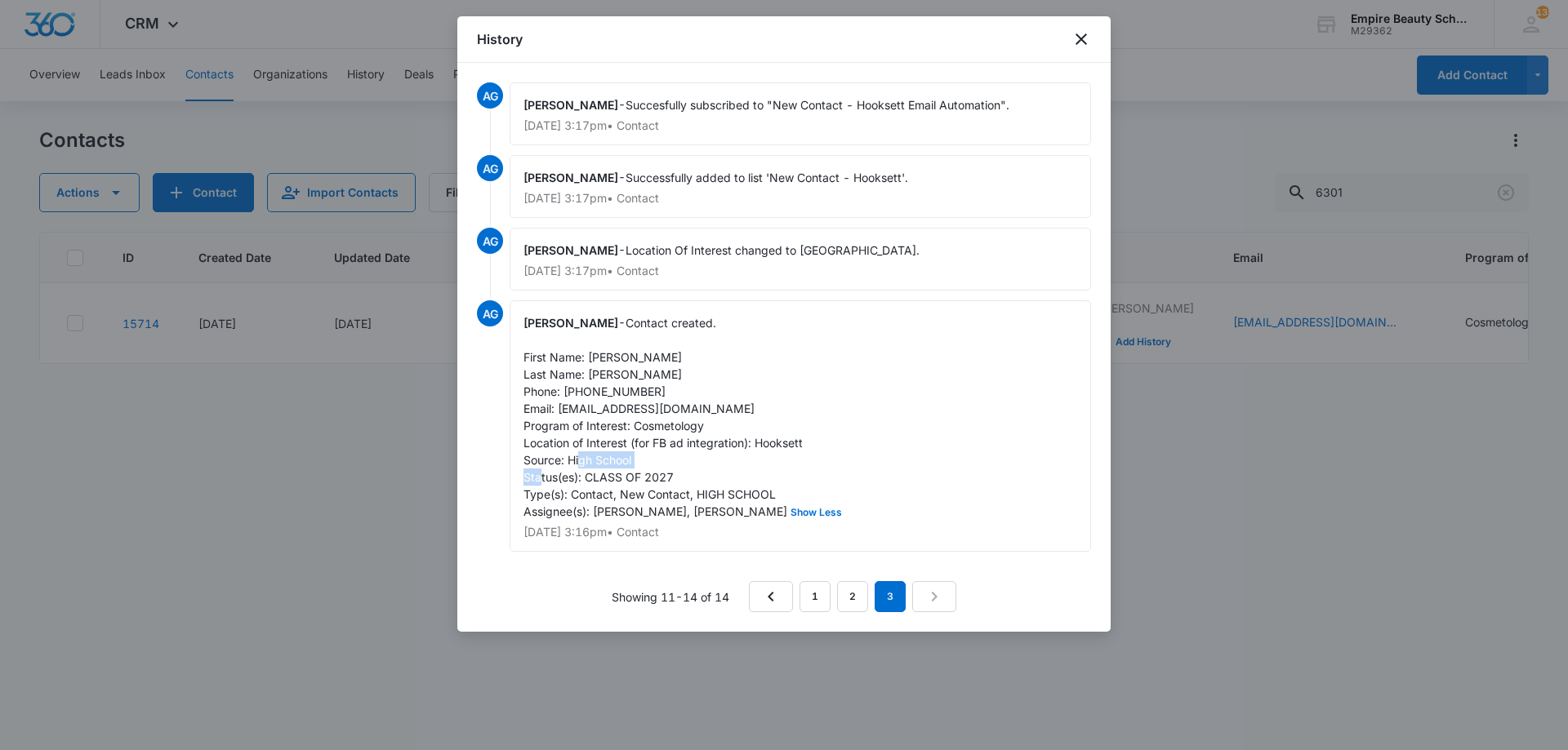
drag, startPoint x: 673, startPoint y: 477, endPoint x: 585, endPoint y: 480, distance: 88.1
click at [585, 480] on span "Contact created. First Name: [PERSON_NAME] Last Name: [PERSON_NAME] Phone: [PHO…" at bounding box center [684, 418] width 322 height 203
click at [1081, 41] on icon "close" at bounding box center [1081, 39] width 11 height 11
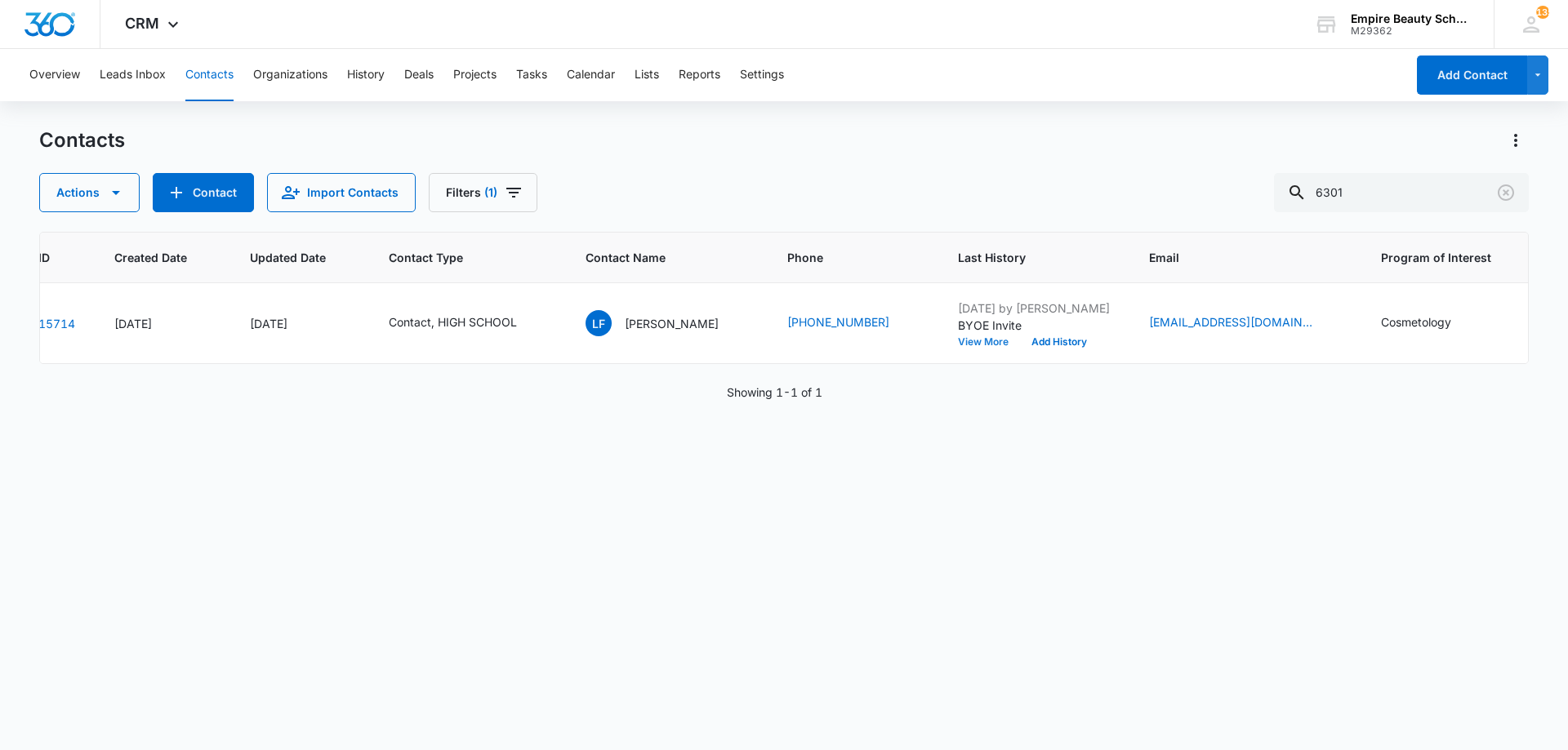
scroll to position [0, 154]
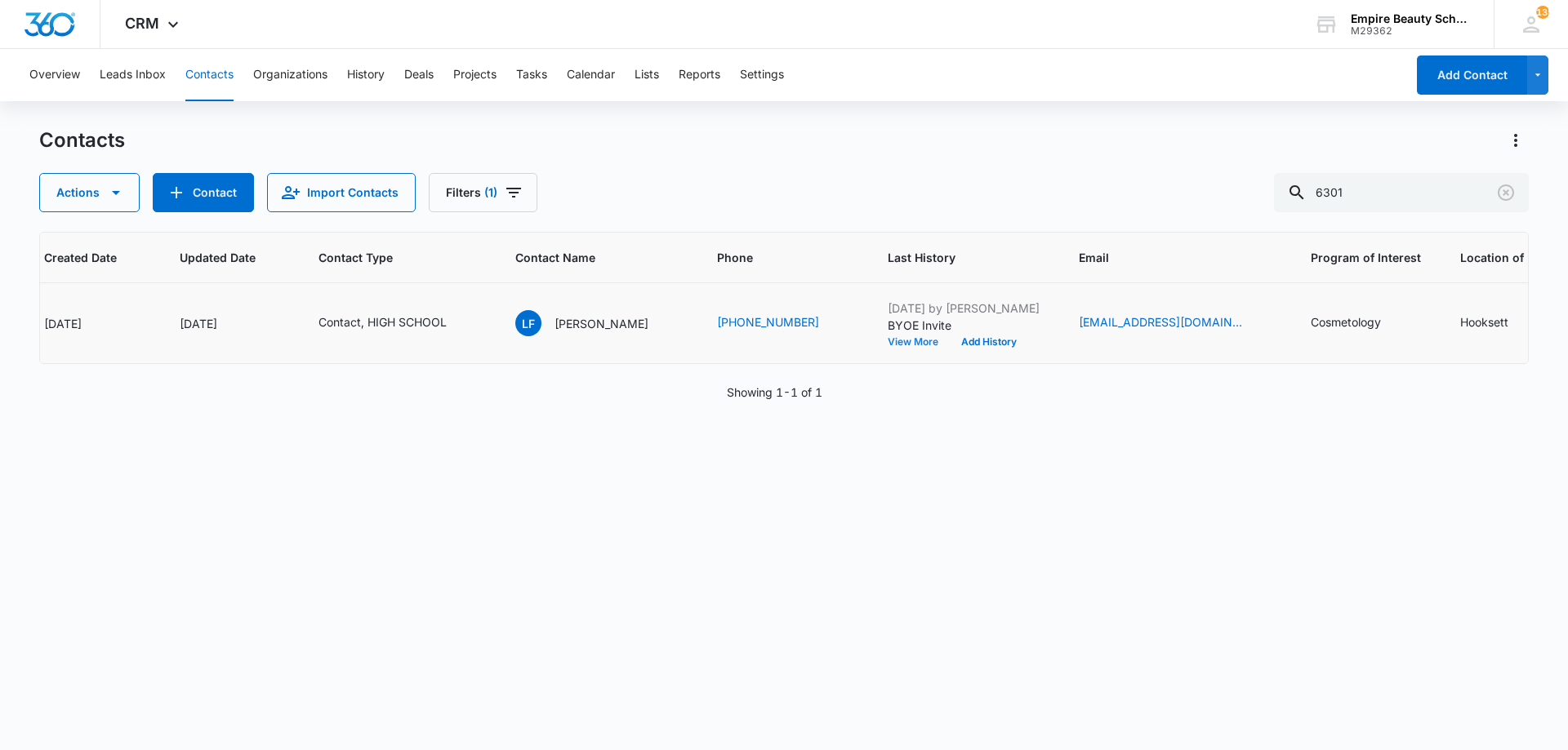
click at [902, 338] on button "View More" at bounding box center [918, 342] width 62 height 10
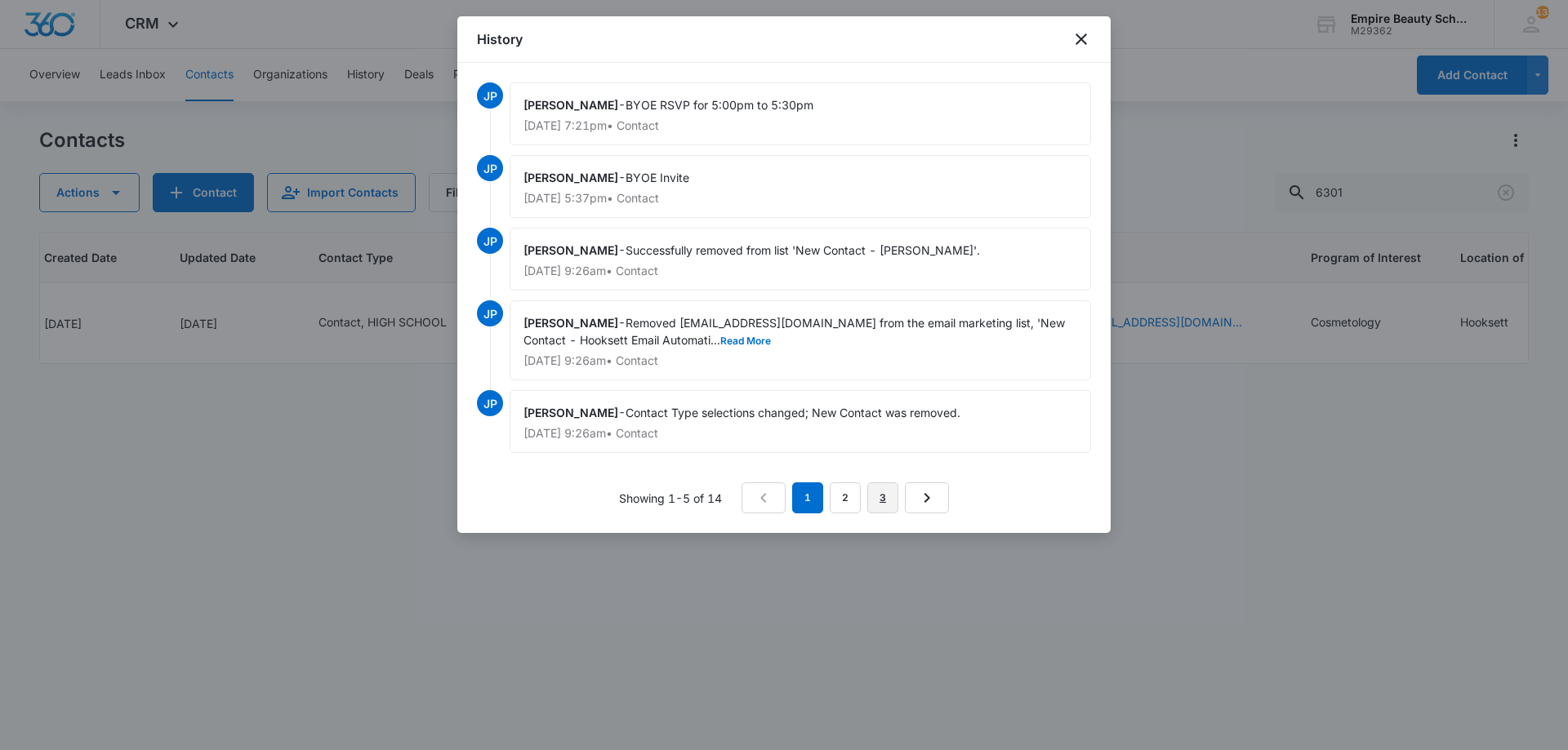
click at [875, 495] on link "3" at bounding box center [882, 497] width 31 height 31
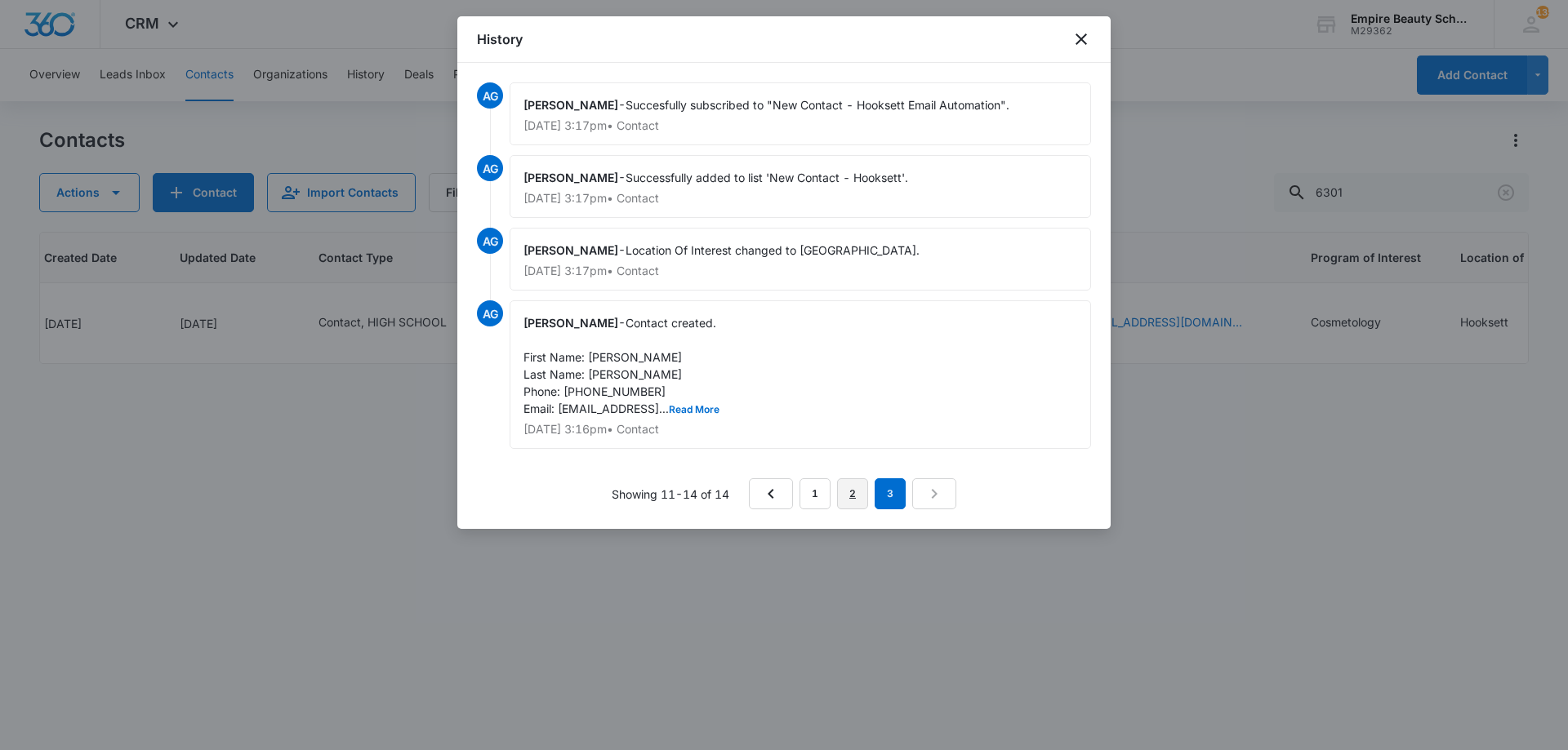
click at [859, 493] on link "2" at bounding box center [852, 494] width 31 height 31
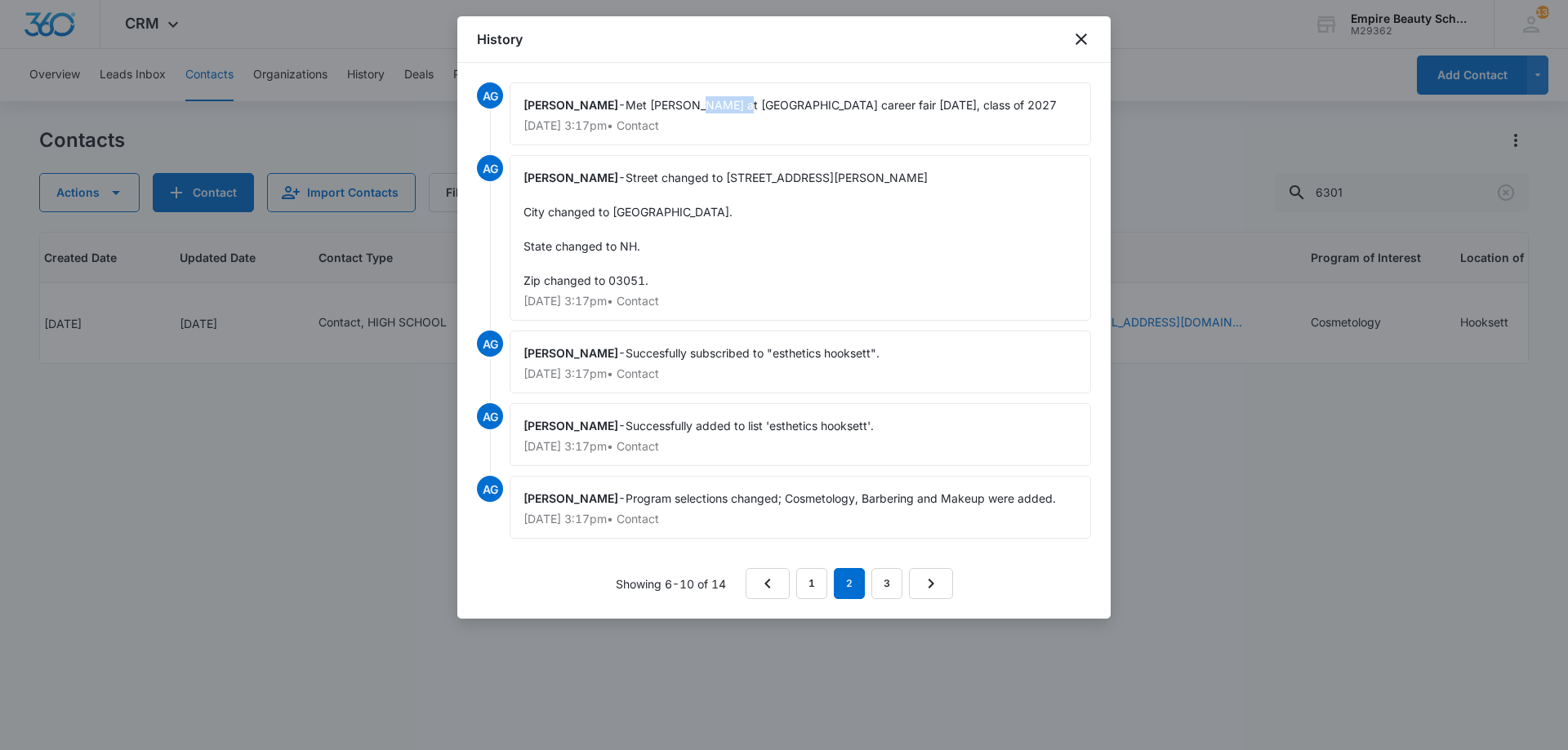
drag, startPoint x: 694, startPoint y: 106, endPoint x: 730, endPoint y: 107, distance: 36.0
click at [730, 107] on span "Met [PERSON_NAME] at [GEOGRAPHIC_DATA] career fair [DATE], class of 2027" at bounding box center [841, 105] width 431 height 14
copy span "Alvirne"
drag, startPoint x: 722, startPoint y: 177, endPoint x: 764, endPoint y: 180, distance: 42.1
click at [764, 180] on span "Street changed to [STREET_ADDRESS][PERSON_NAME] City changed to [GEOGRAPHIC_DAT…" at bounding box center [725, 229] width 405 height 116
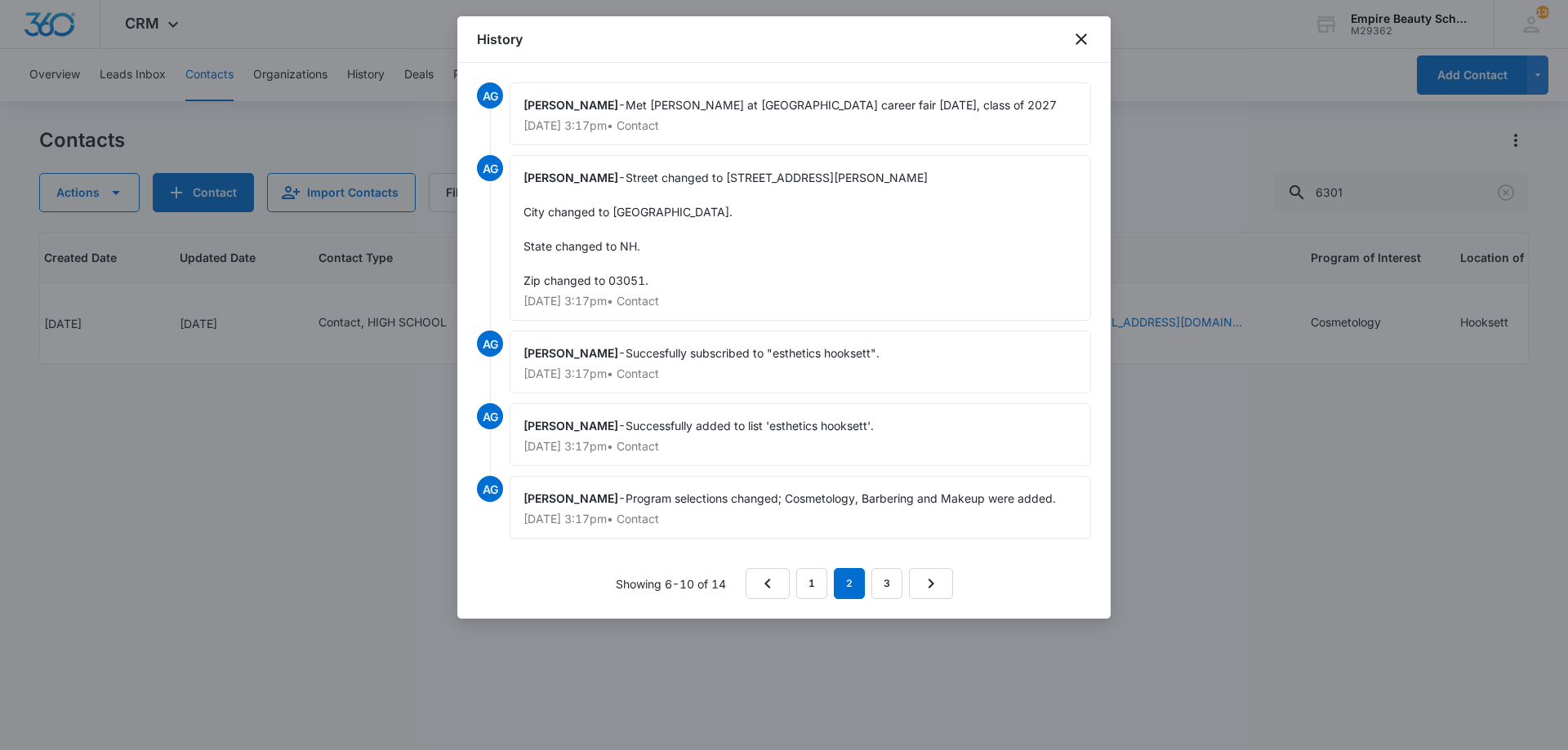
click at [762, 256] on div "[PERSON_NAME] - Street changed to [STREET_ADDRESS][PERSON_NAME] City changed to…" at bounding box center [800, 238] width 582 height 166
drag, startPoint x: 726, startPoint y: 177, endPoint x: 792, endPoint y: 179, distance: 66.0
click at [792, 179] on span "Street changed to [STREET_ADDRESS][PERSON_NAME] City changed to [GEOGRAPHIC_DAT…" at bounding box center [725, 229] width 405 height 116
copy span "[STREET_ADDRESS][PERSON_NAME]"
drag, startPoint x: 609, startPoint y: 208, endPoint x: 646, endPoint y: 231, distance: 43.6
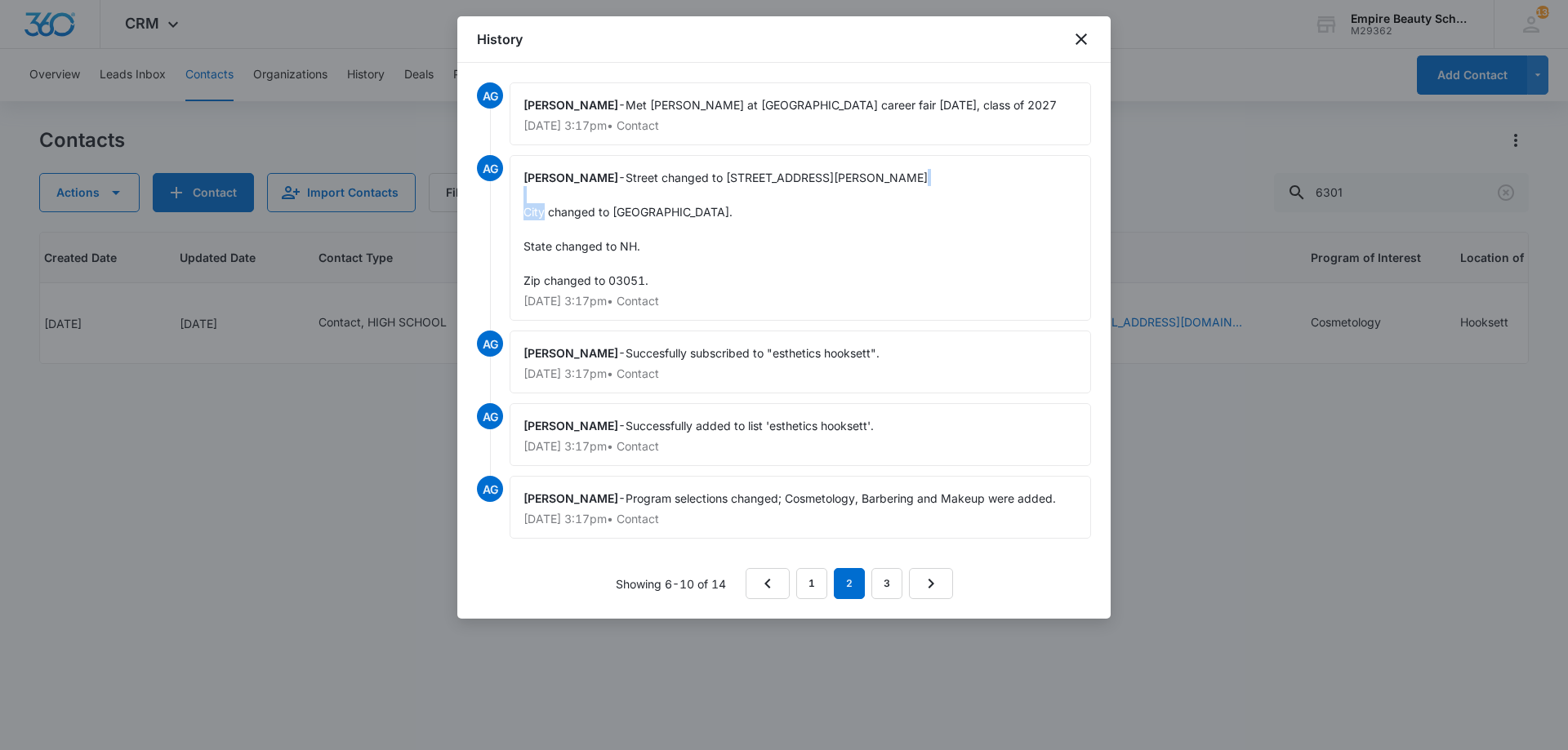
click at [650, 214] on span "Street changed to [STREET_ADDRESS][PERSON_NAME] City changed to [GEOGRAPHIC_DAT…" at bounding box center [725, 229] width 405 height 116
click at [644, 242] on div "[PERSON_NAME] - Street changed to [STREET_ADDRESS][PERSON_NAME] City changed to…" at bounding box center [800, 238] width 582 height 166
drag, startPoint x: 610, startPoint y: 280, endPoint x: 643, endPoint y: 277, distance: 33.1
click at [643, 277] on span "Street changed to [STREET_ADDRESS][PERSON_NAME] City changed to [GEOGRAPHIC_DAT…" at bounding box center [725, 229] width 405 height 116
copy span "03051"
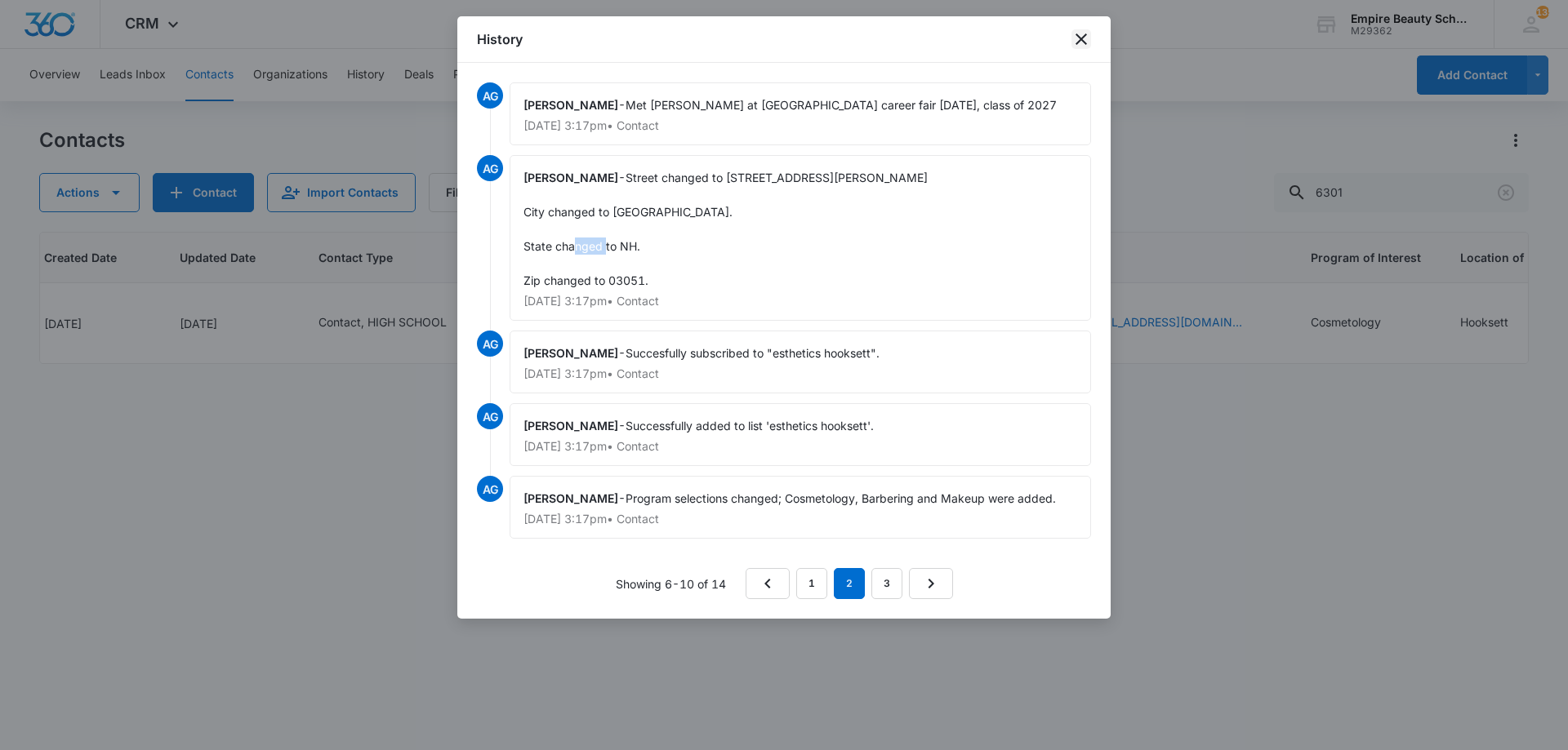
click at [1081, 39] on icon "close" at bounding box center [1081, 39] width 19 height 19
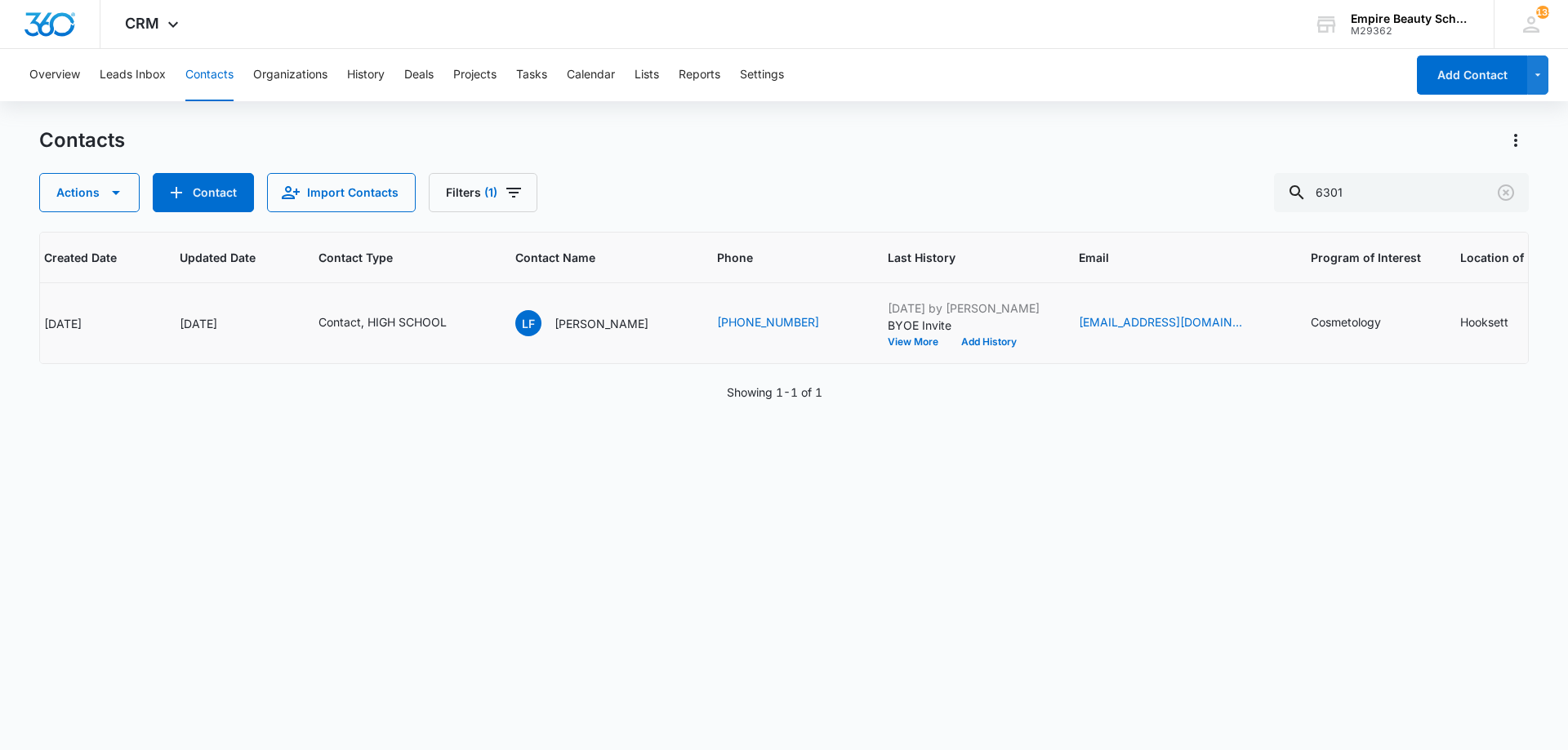
click at [458, 336] on td "Contact, HIGH SCHOOL" at bounding box center [397, 323] width 197 height 81
click at [450, 327] on div "Contact, HIGH SCHOOL" at bounding box center [397, 323] width 158 height 19
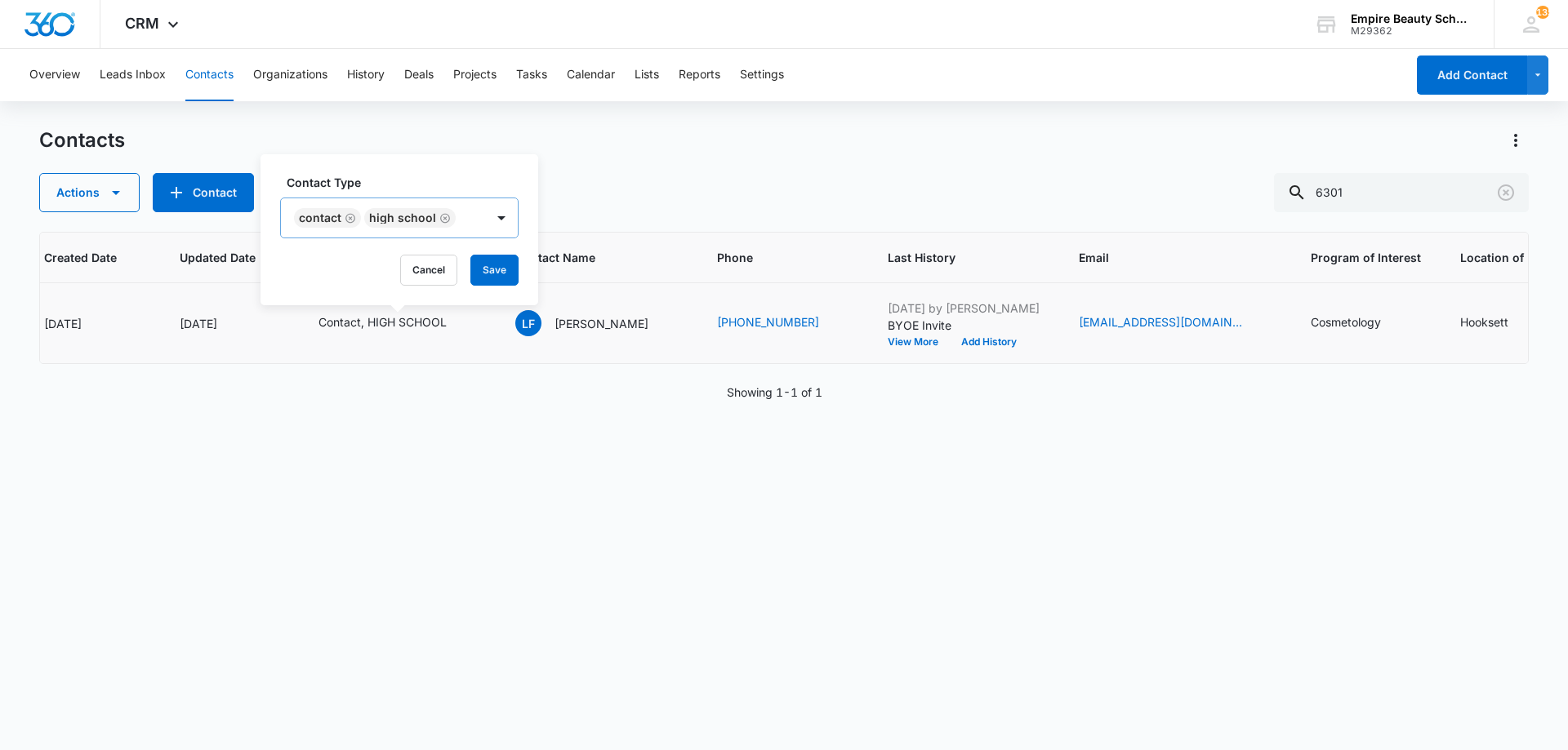
click at [349, 217] on icon "Remove Contact" at bounding box center [350, 218] width 10 height 10
click at [385, 219] on div "HIGH SCHOOL" at bounding box center [348, 218] width 134 height 39
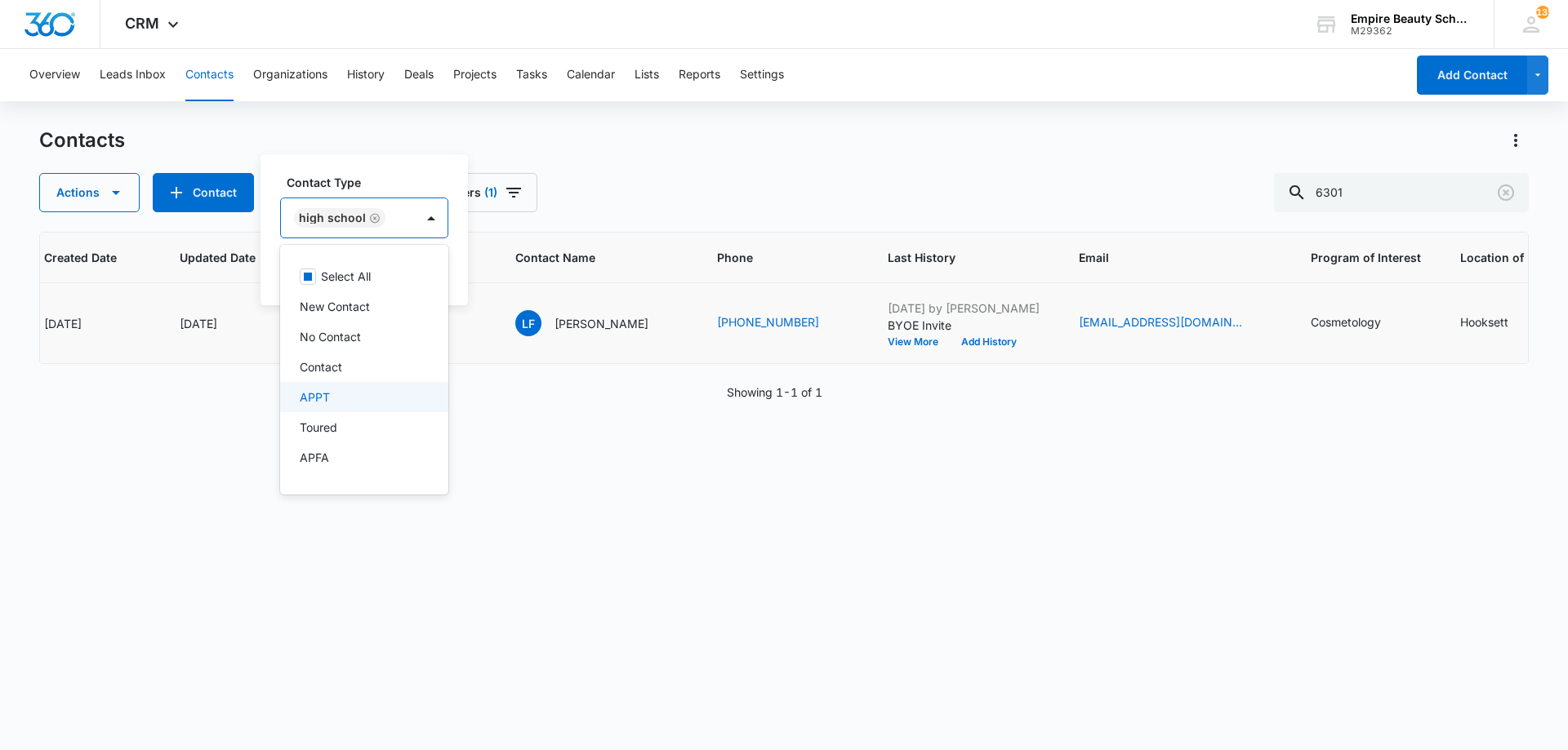
click at [376, 387] on div "APPT" at bounding box center [364, 397] width 168 height 30
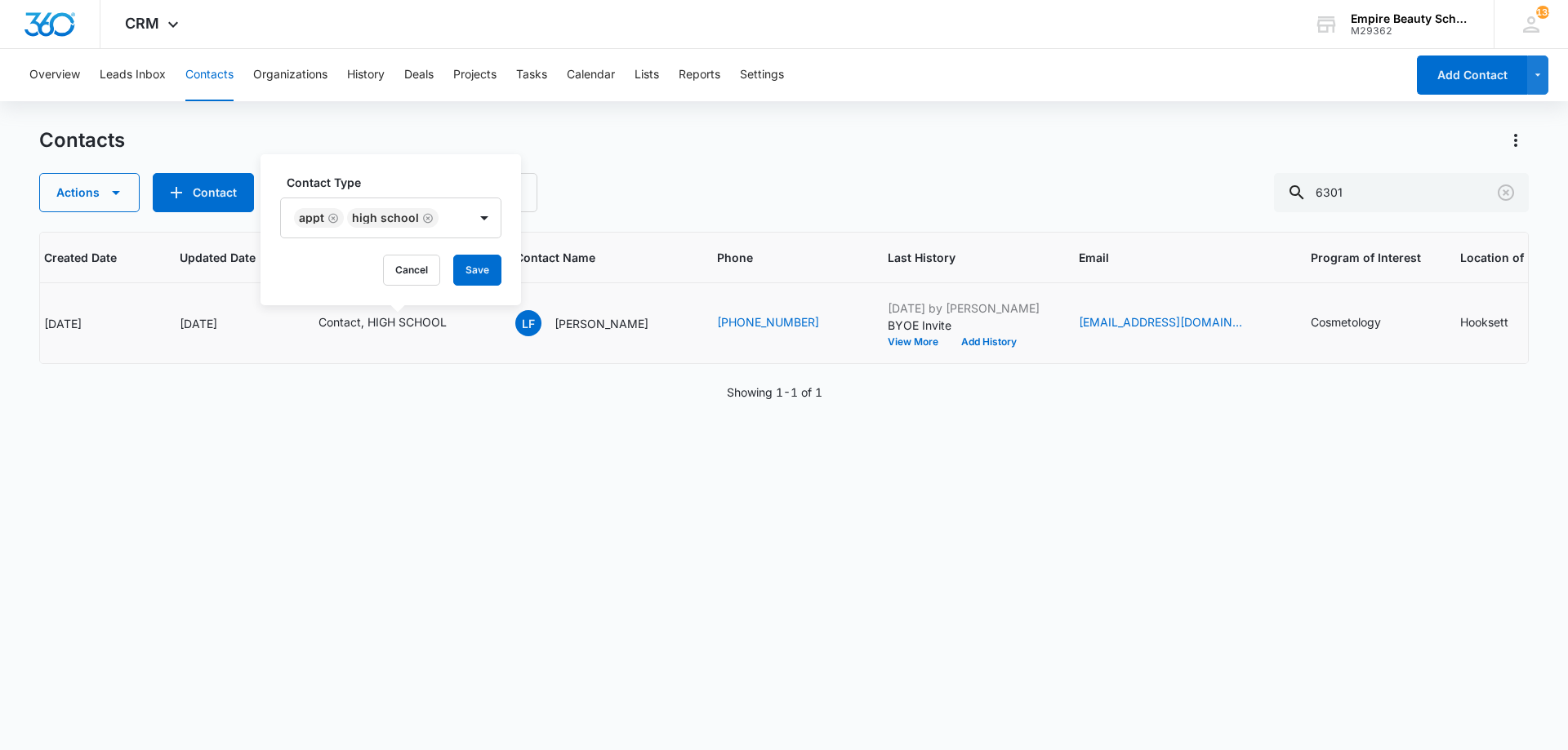
click at [382, 183] on label "Contact Type" at bounding box center [397, 182] width 221 height 17
click at [460, 267] on button "Save" at bounding box center [477, 270] width 48 height 31
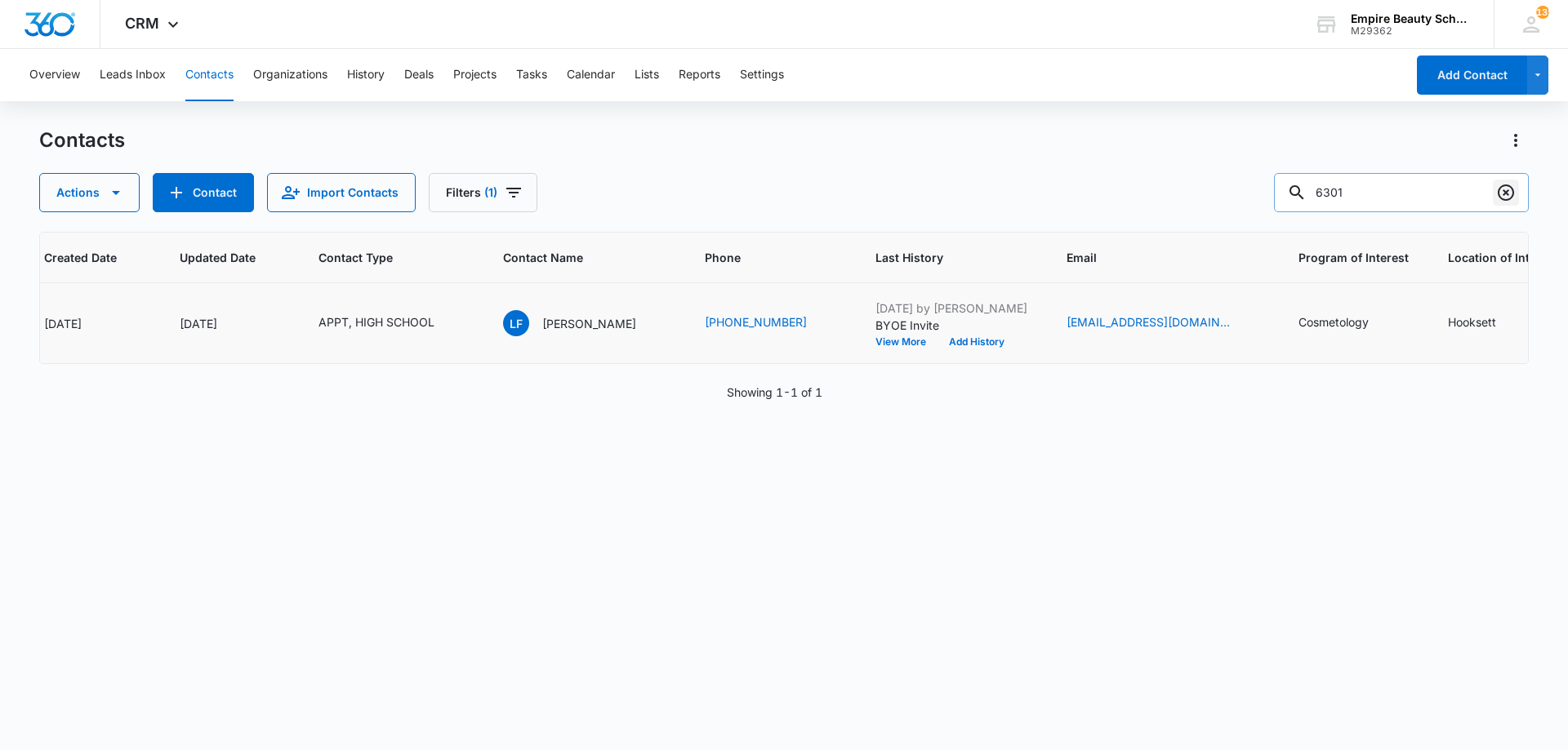
click at [1507, 197] on icon "Clear" at bounding box center [1505, 193] width 19 height 19
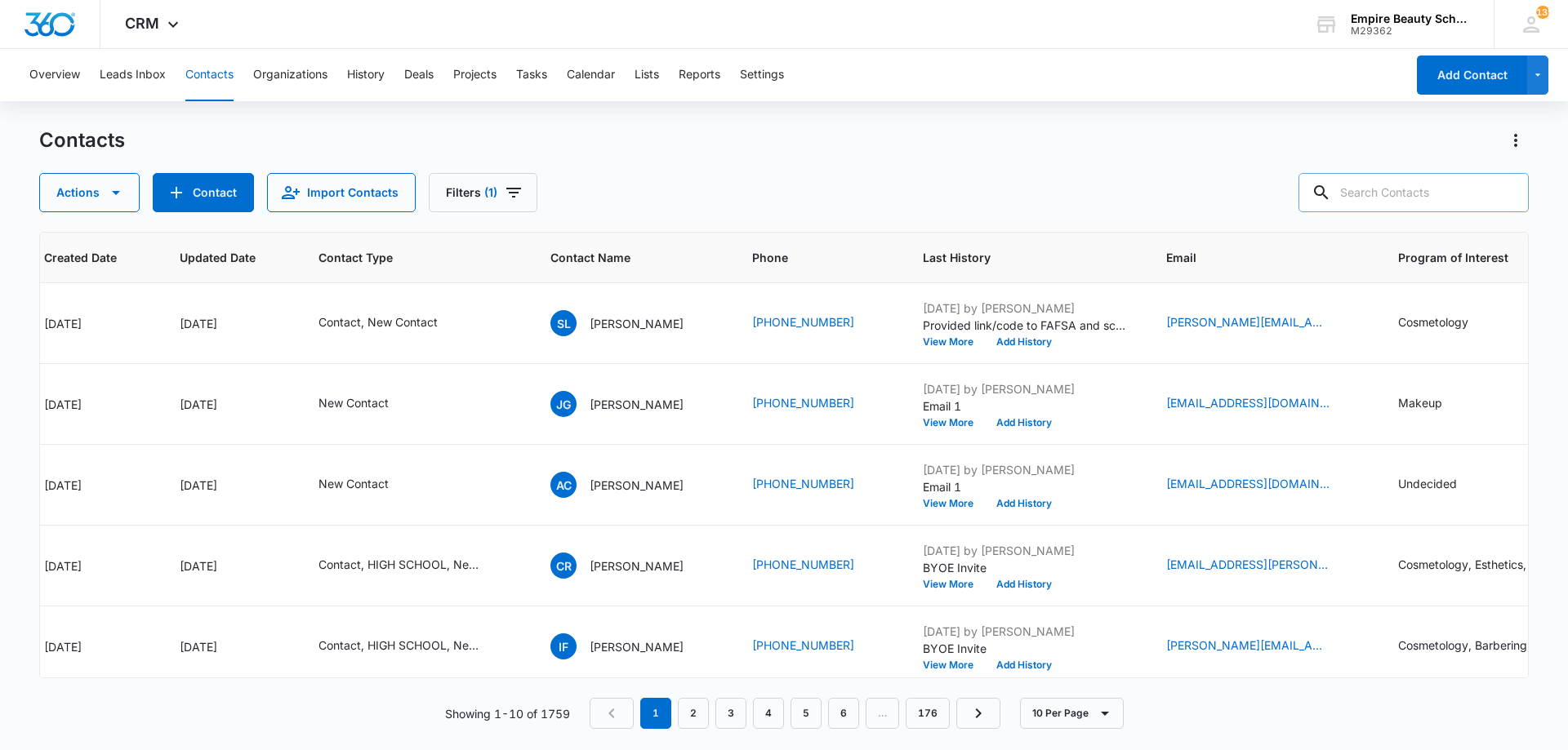
click at [1386, 200] on input "text" at bounding box center [1413, 192] width 230 height 39
click at [1423, 196] on input "text" at bounding box center [1413, 192] width 230 height 39
type input "6427"
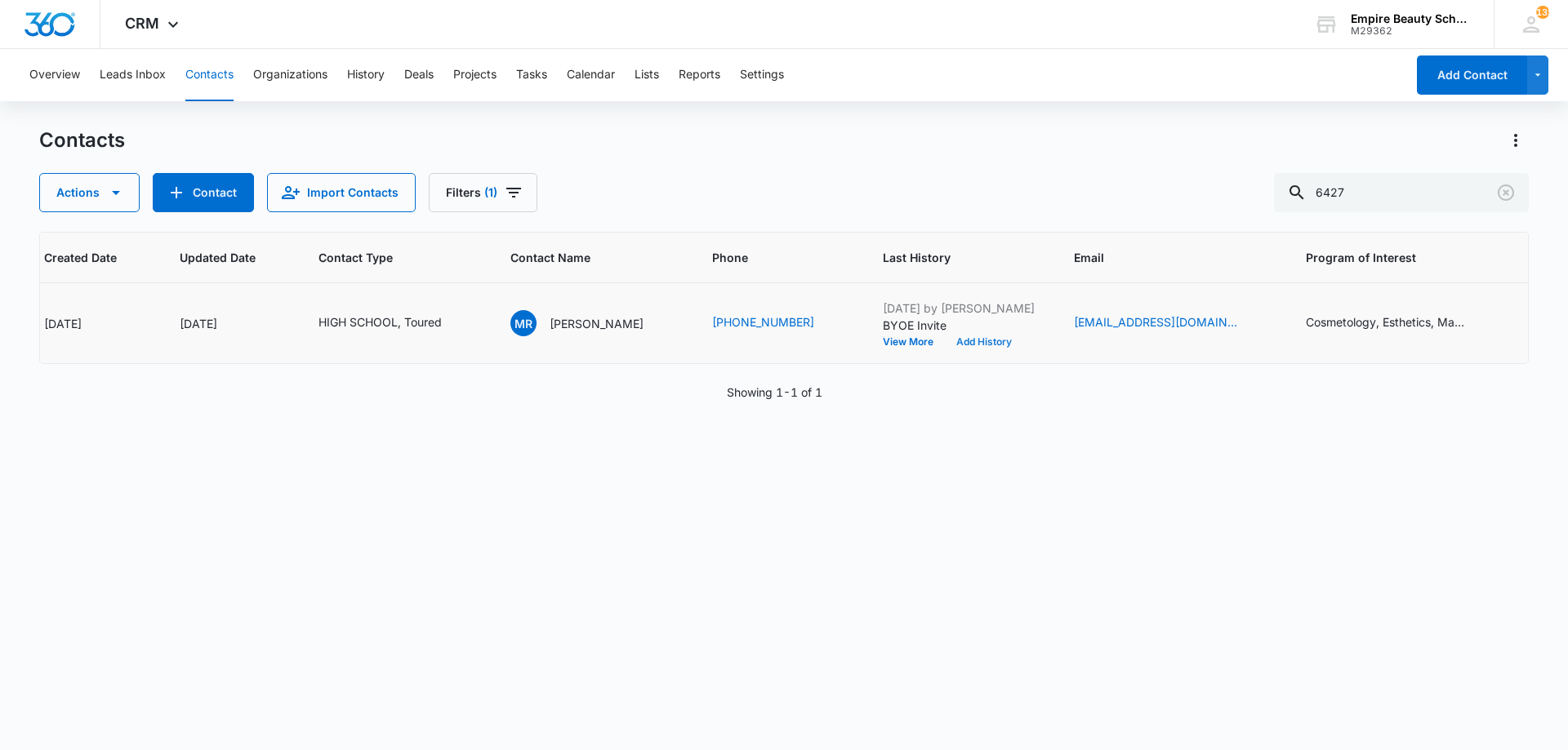
click at [985, 338] on button "Add History" at bounding box center [984, 342] width 78 height 10
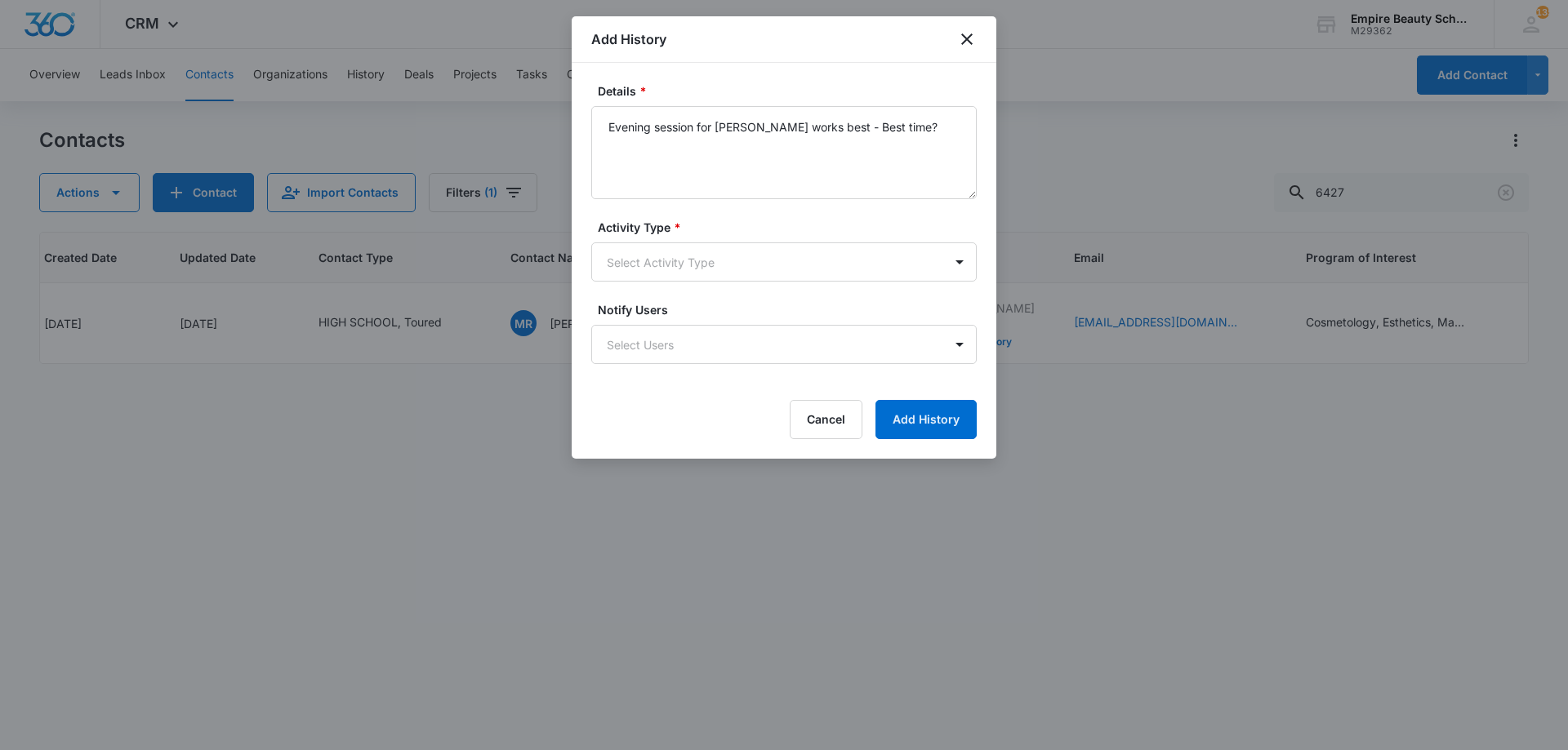
type textarea "Evening session for BYOE works best - Best time?"
drag, startPoint x: 742, startPoint y: 235, endPoint x: 725, endPoint y: 274, distance: 42.5
click at [737, 247] on div "Activity Type * Select Activity Type" at bounding box center [784, 249] width 385 height 63
click at [724, 277] on body "CRM Apps Forms CRM Email Shop Payments POS Files Brand Settings Empire Beauty S…" at bounding box center [784, 375] width 1568 height 750
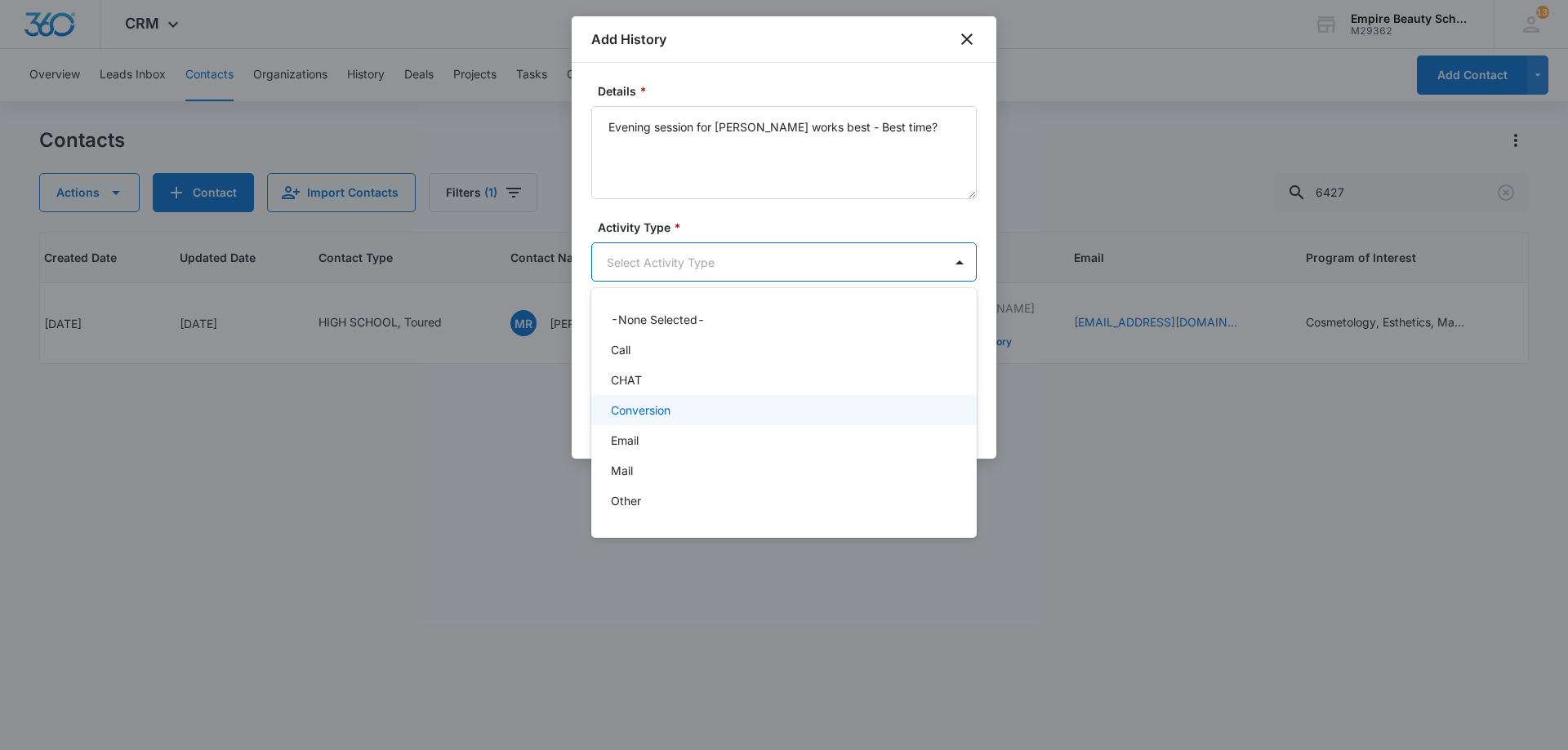
scroll to position [85, 0]
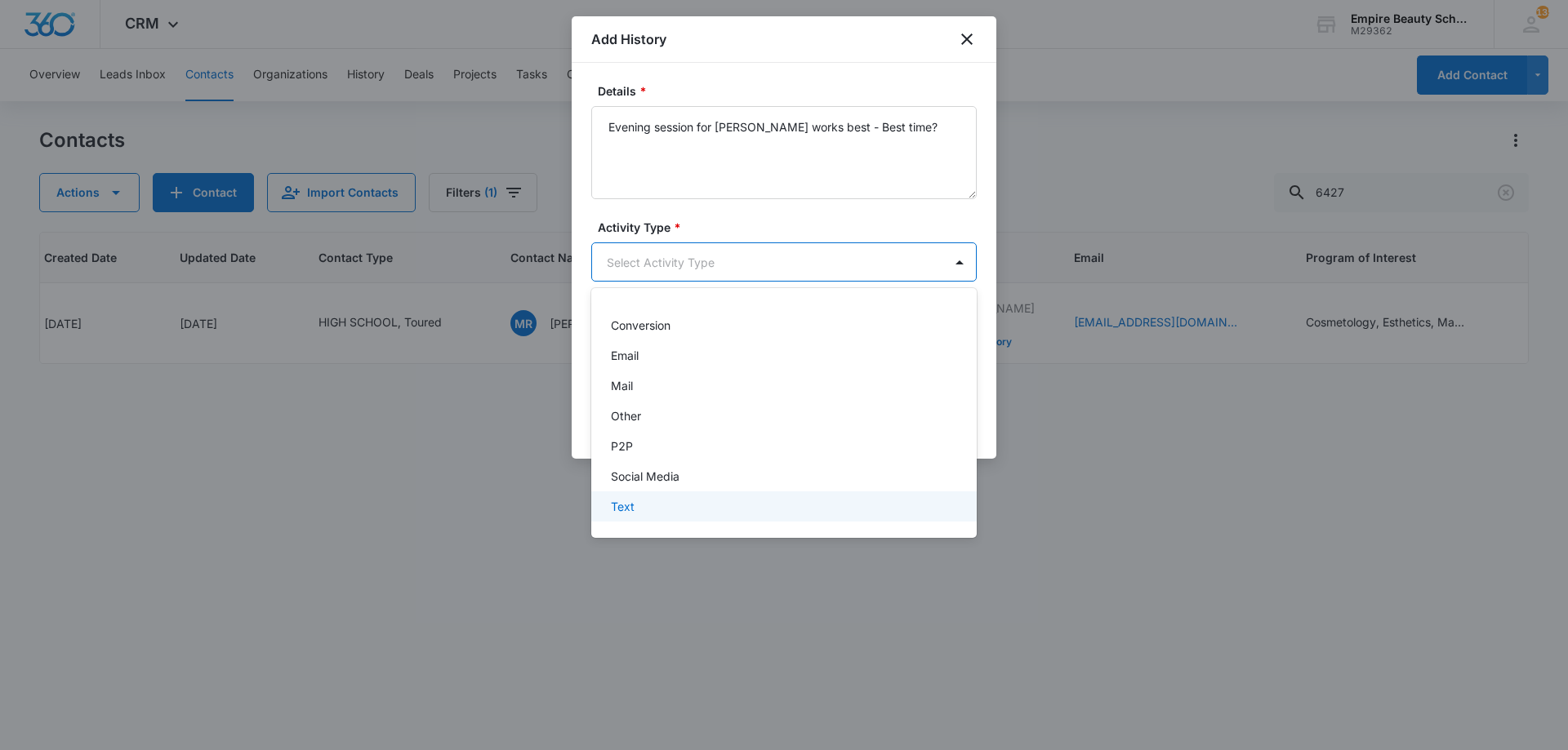
click at [642, 504] on div "Text" at bounding box center [782, 506] width 343 height 17
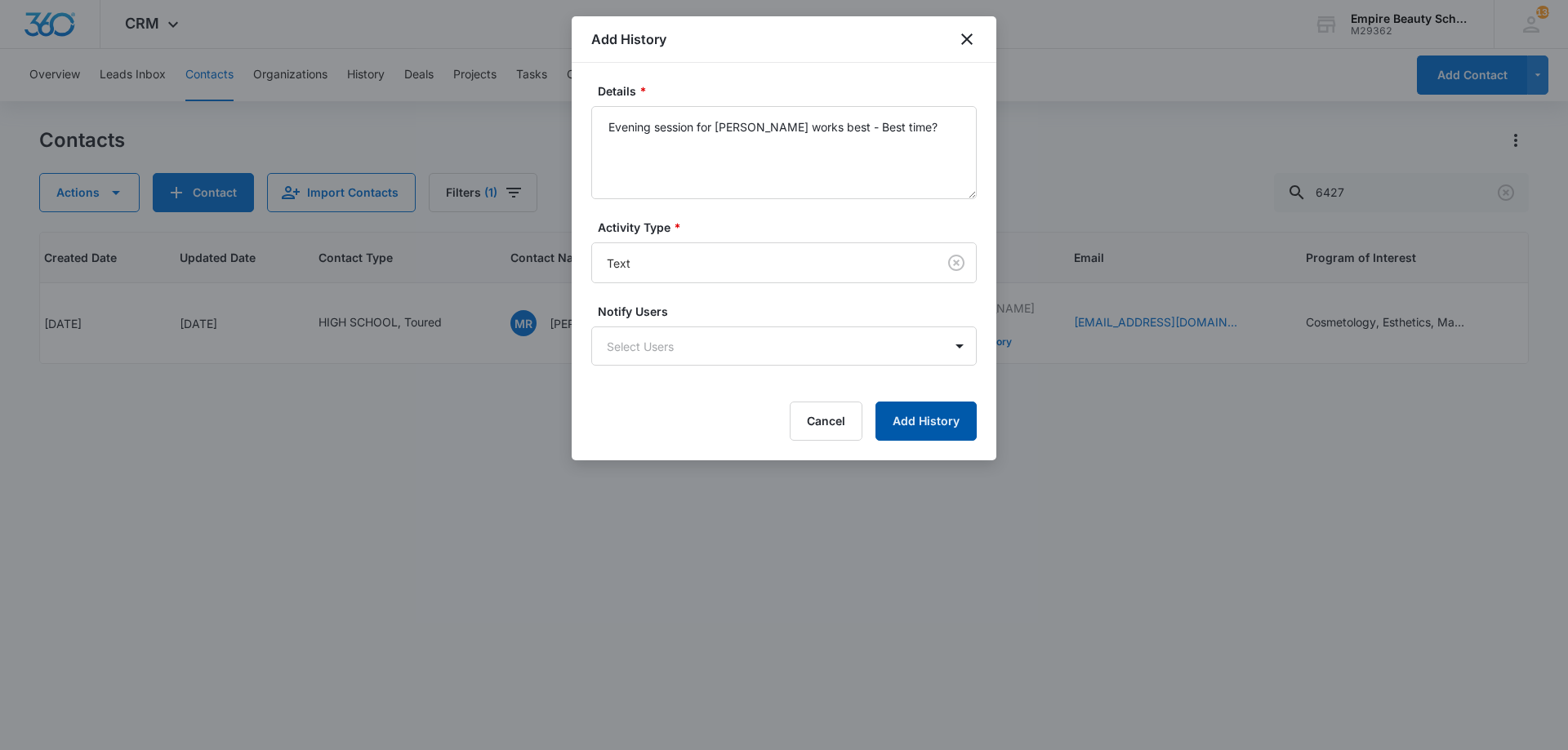
click at [971, 409] on button "Add History" at bounding box center [925, 421] width 101 height 39
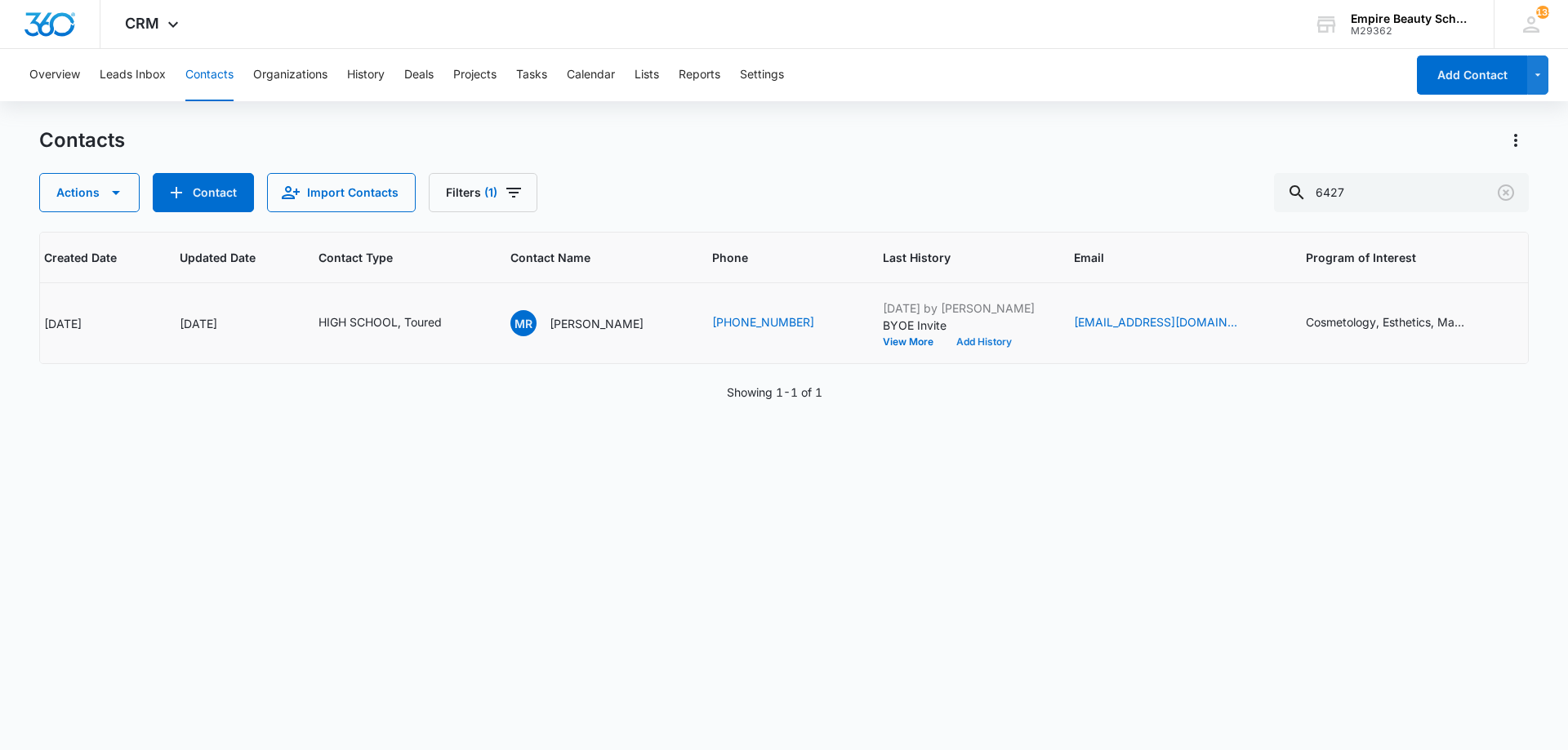
click at [970, 341] on button "Add History" at bounding box center [984, 342] width 78 height 10
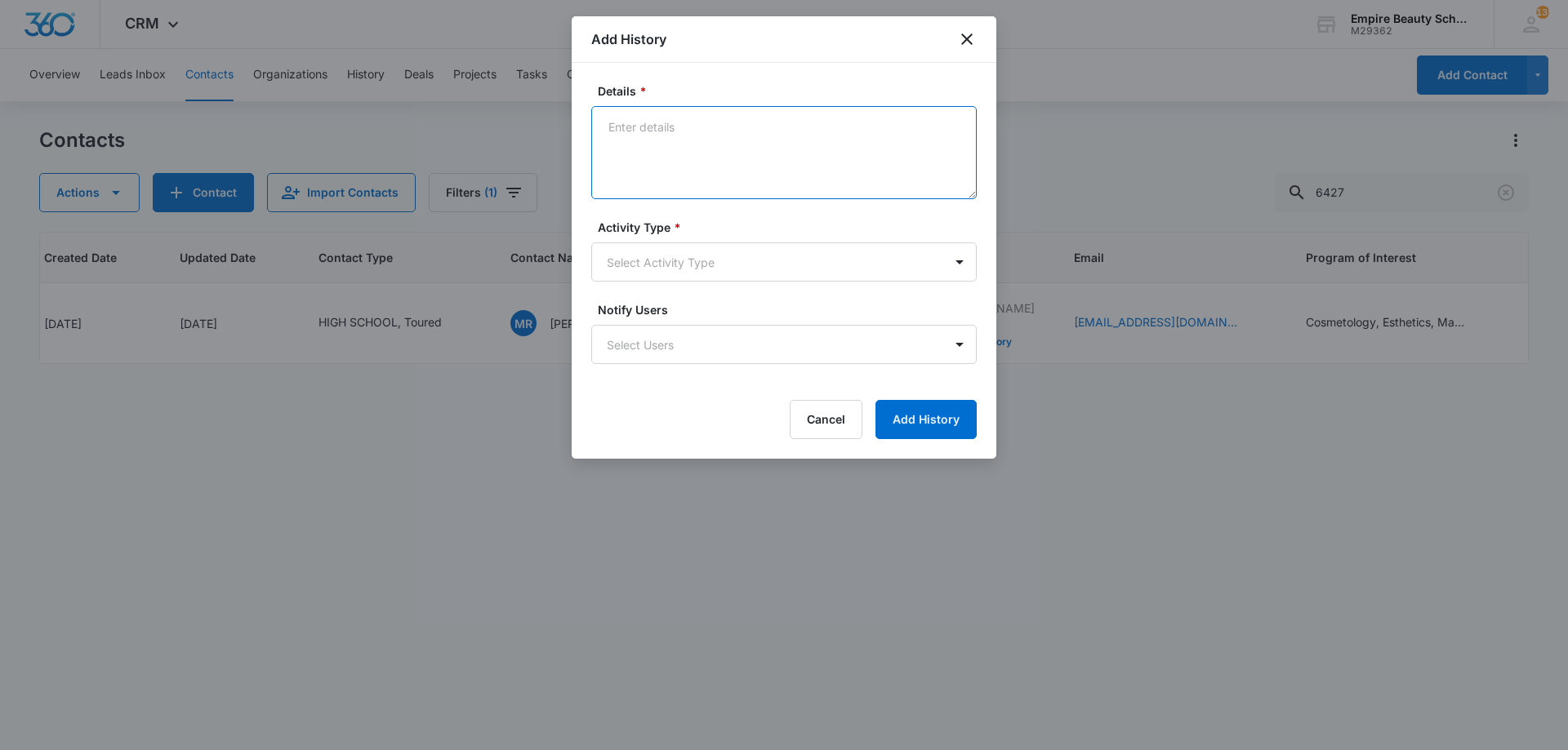
click at [717, 182] on textarea "Details *" at bounding box center [784, 152] width 385 height 93
type textarea "BYOE RSVP for 5:00pm to 5:30pm"
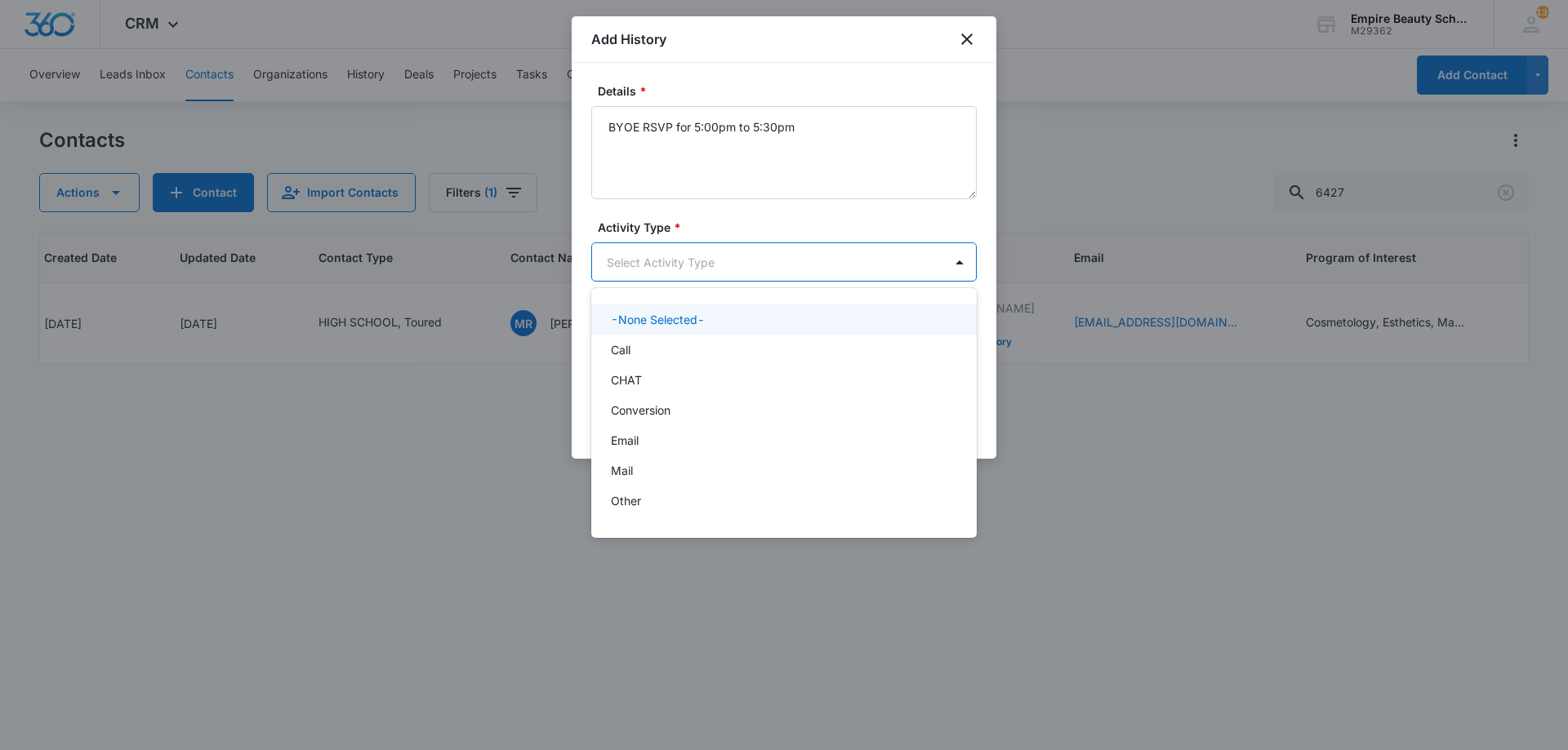
click at [650, 262] on body "CRM Apps Forms CRM Email Shop Payments POS Files Brand Settings Empire Beauty S…" at bounding box center [784, 375] width 1568 height 750
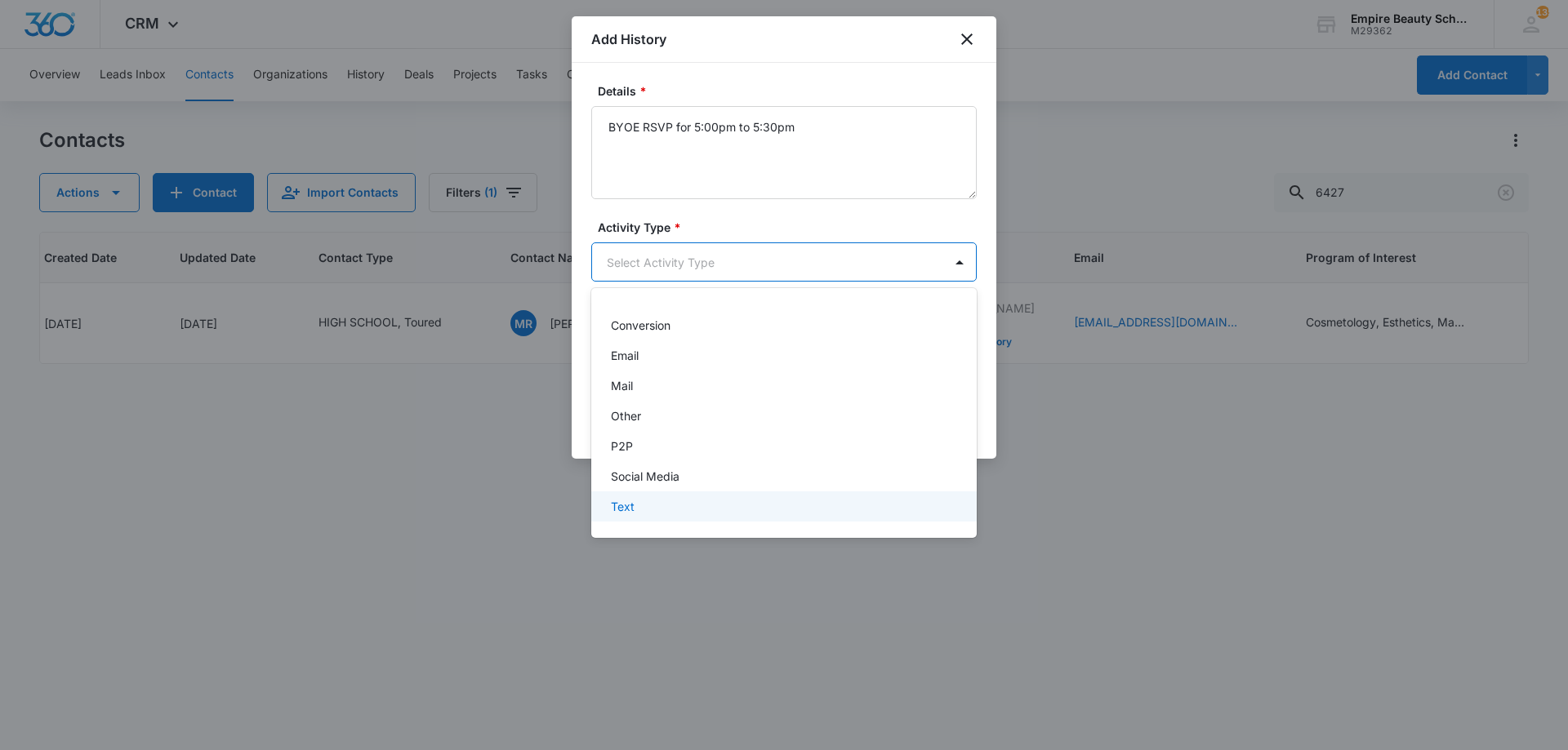
click at [643, 502] on div "Text" at bounding box center [782, 506] width 343 height 17
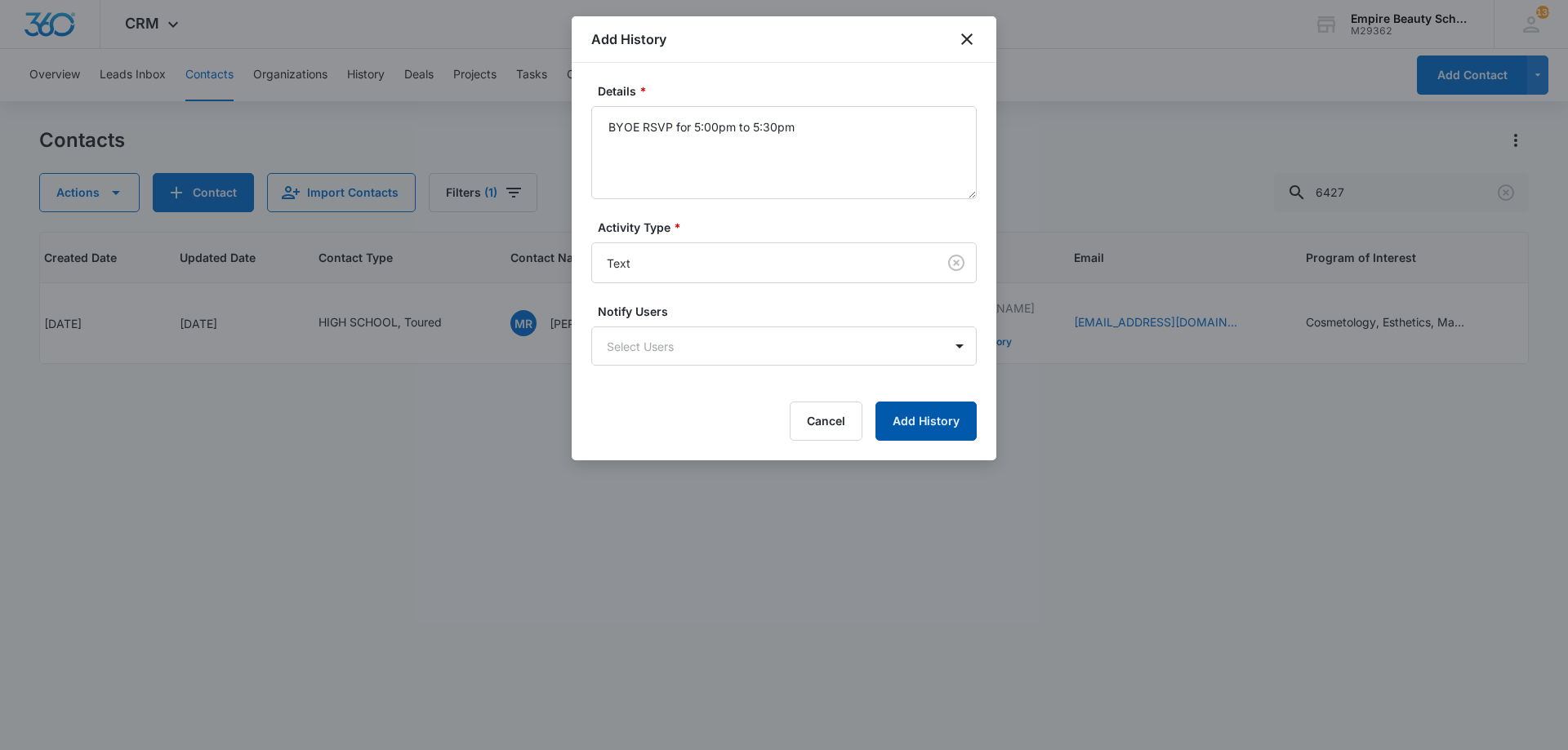
click at [937, 416] on button "Add History" at bounding box center [925, 421] width 101 height 39
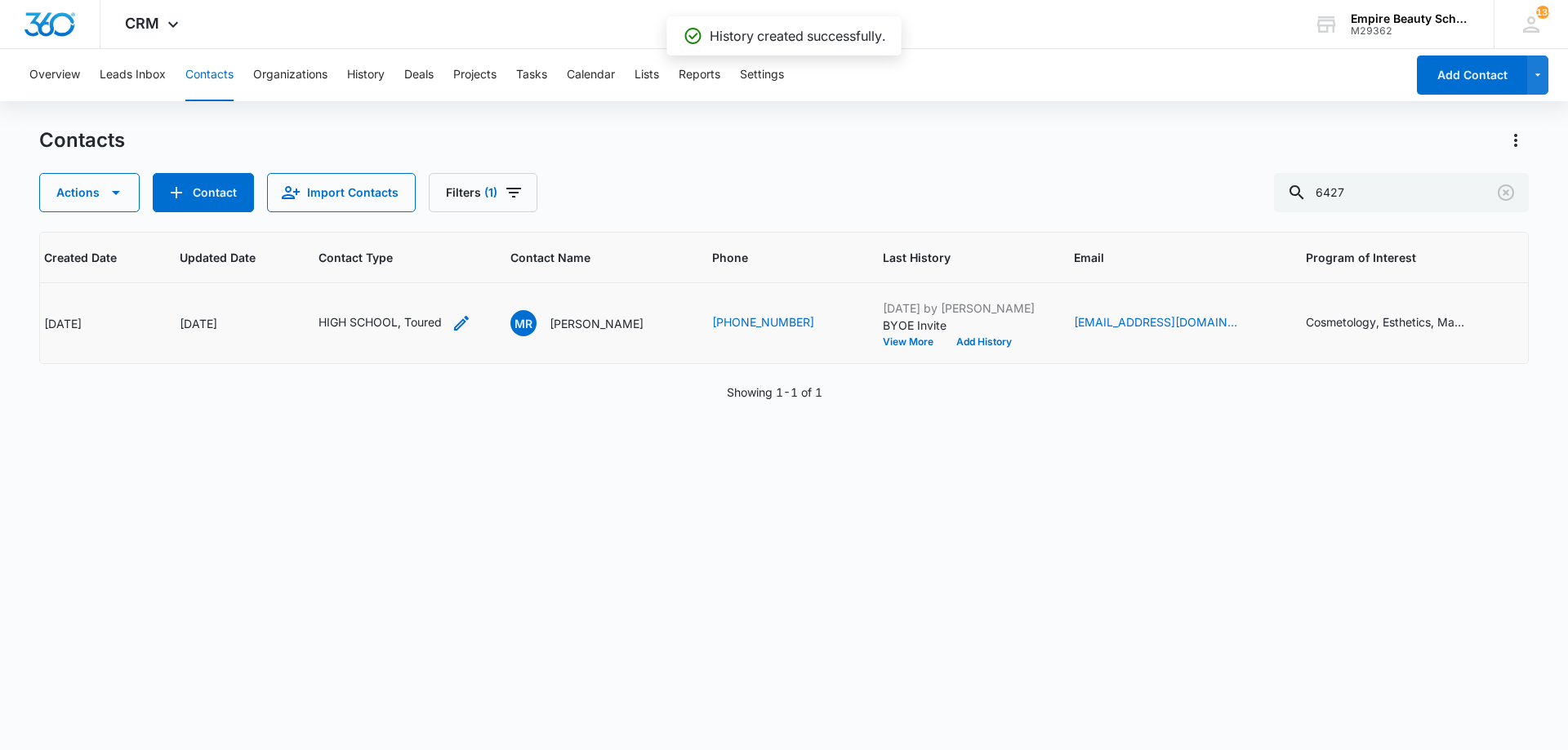
click at [447, 323] on div "HIGH SCHOOL, Toured" at bounding box center [394, 323] width 152 height 19
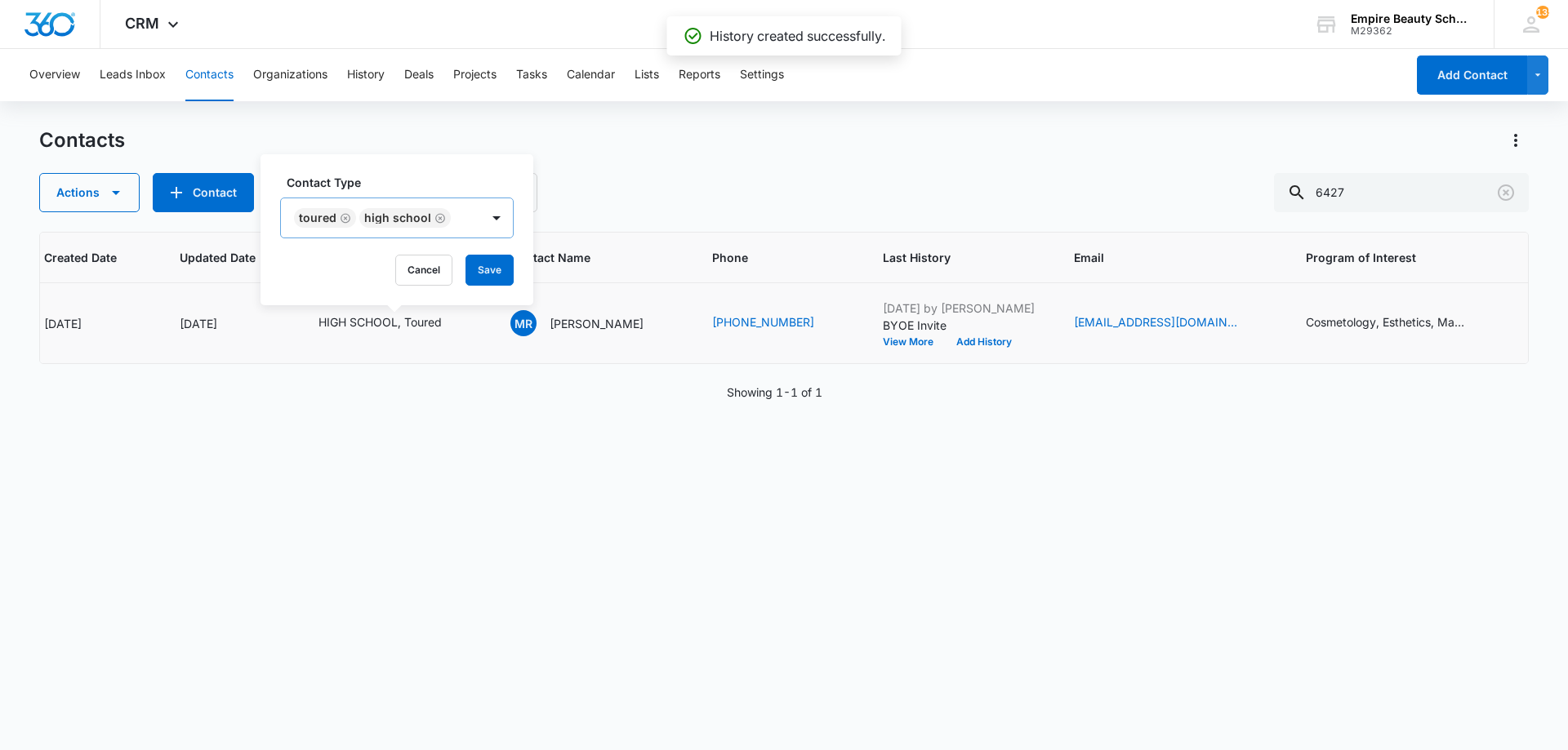
click at [456, 216] on div "Toured HIGH SCHOOL" at bounding box center [381, 218] width 199 height 39
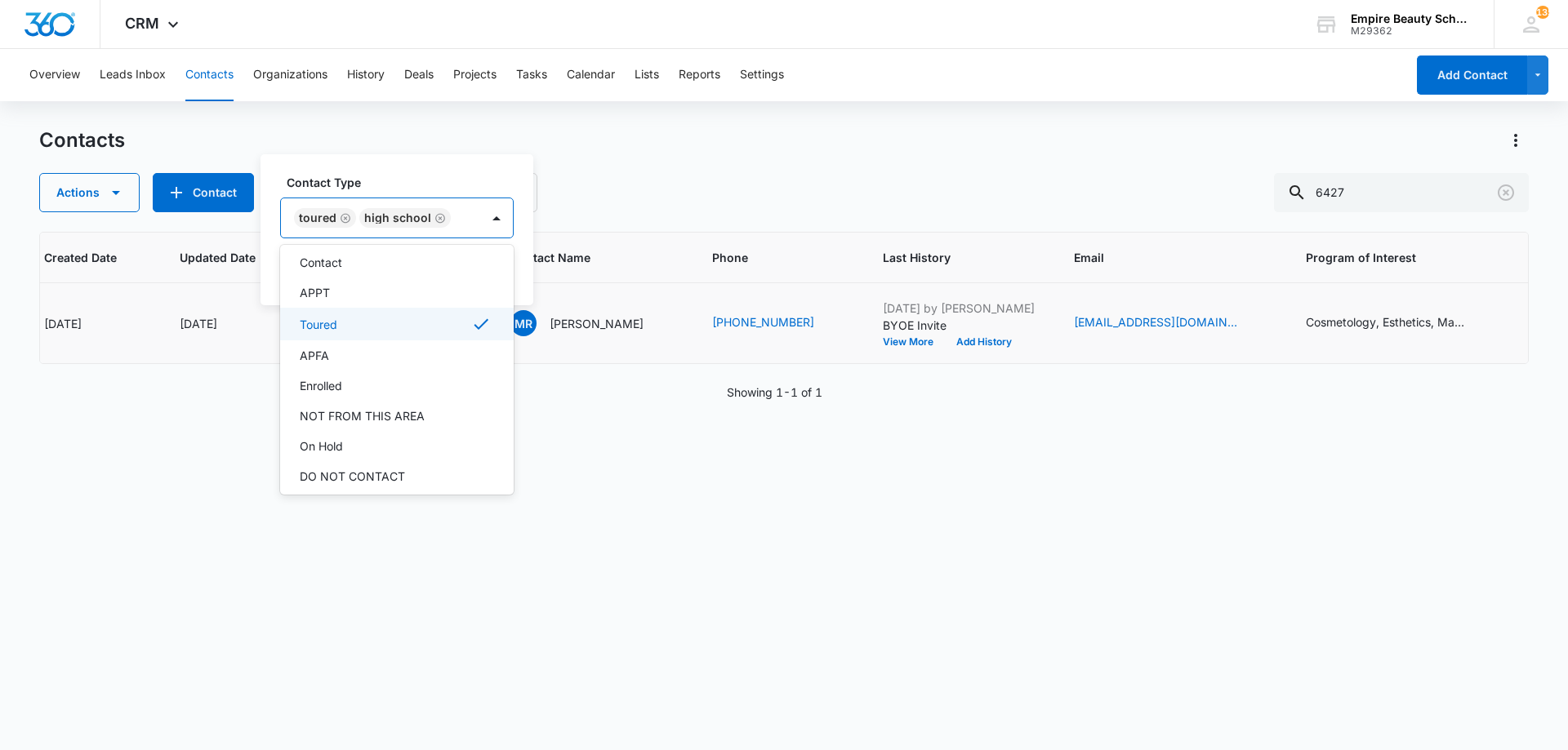
scroll to position [0, 0]
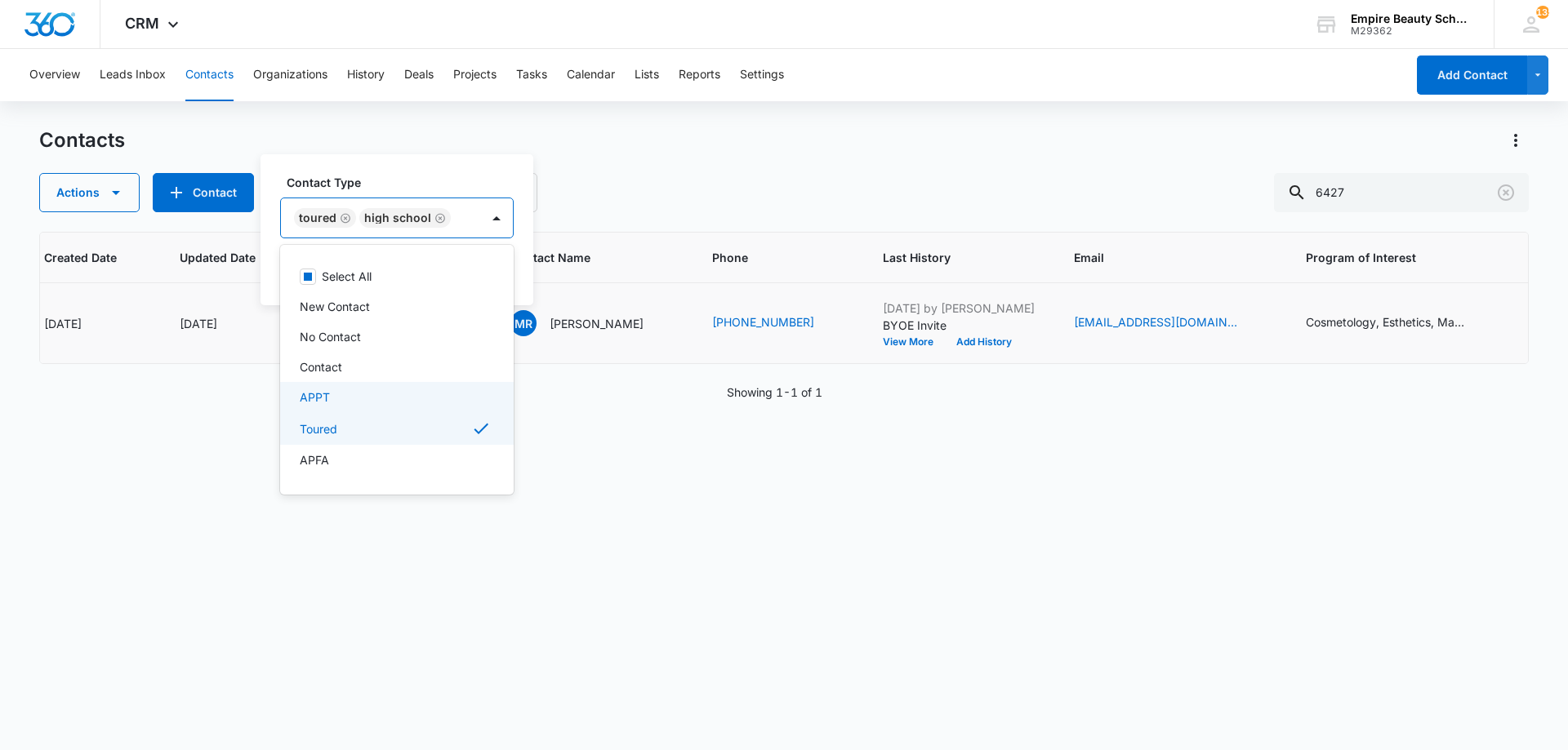
click at [343, 399] on div "APPT" at bounding box center [395, 397] width 191 height 17
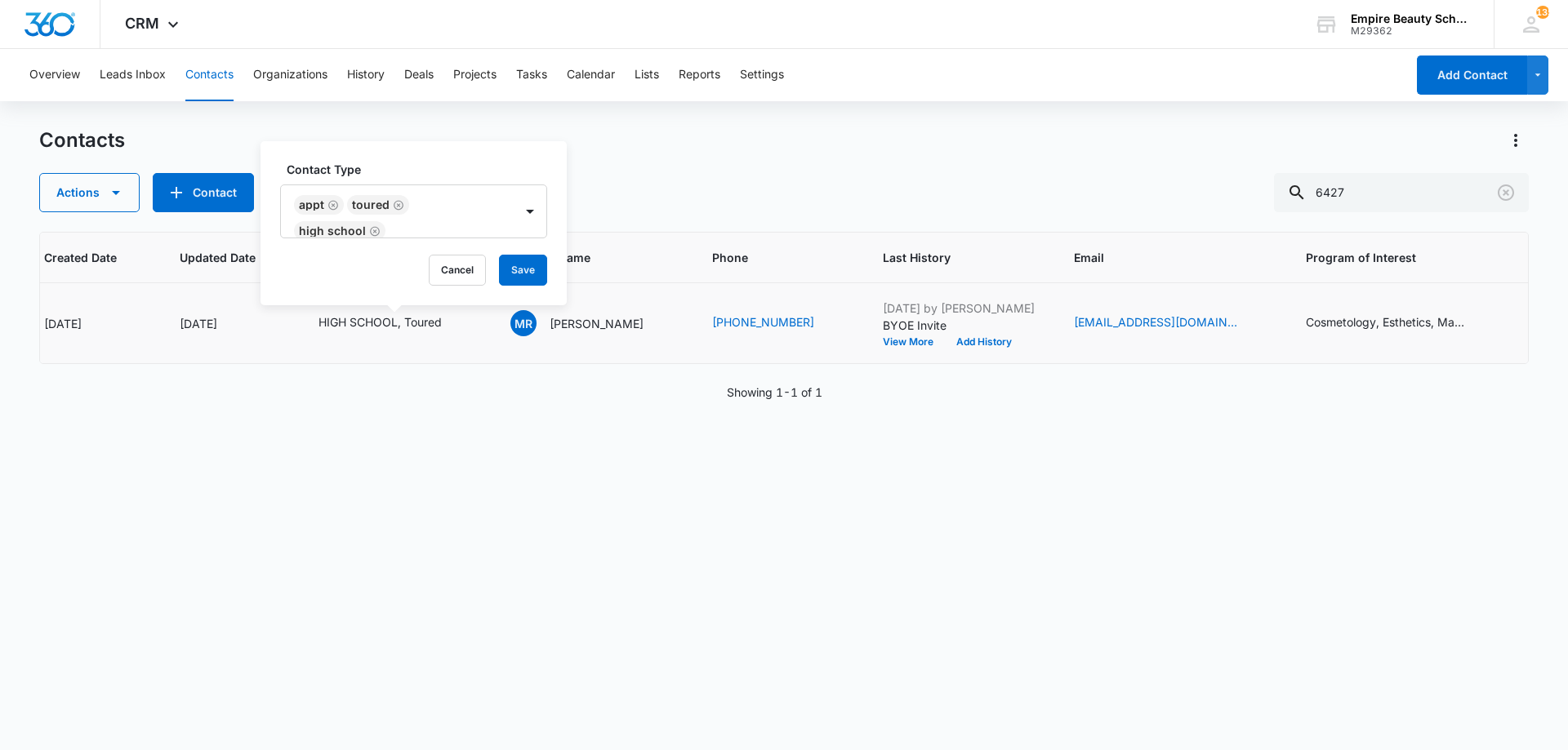
click at [430, 175] on label "Contact Type" at bounding box center [420, 168] width 267 height 17
click at [517, 271] on button "Save" at bounding box center [523, 270] width 48 height 31
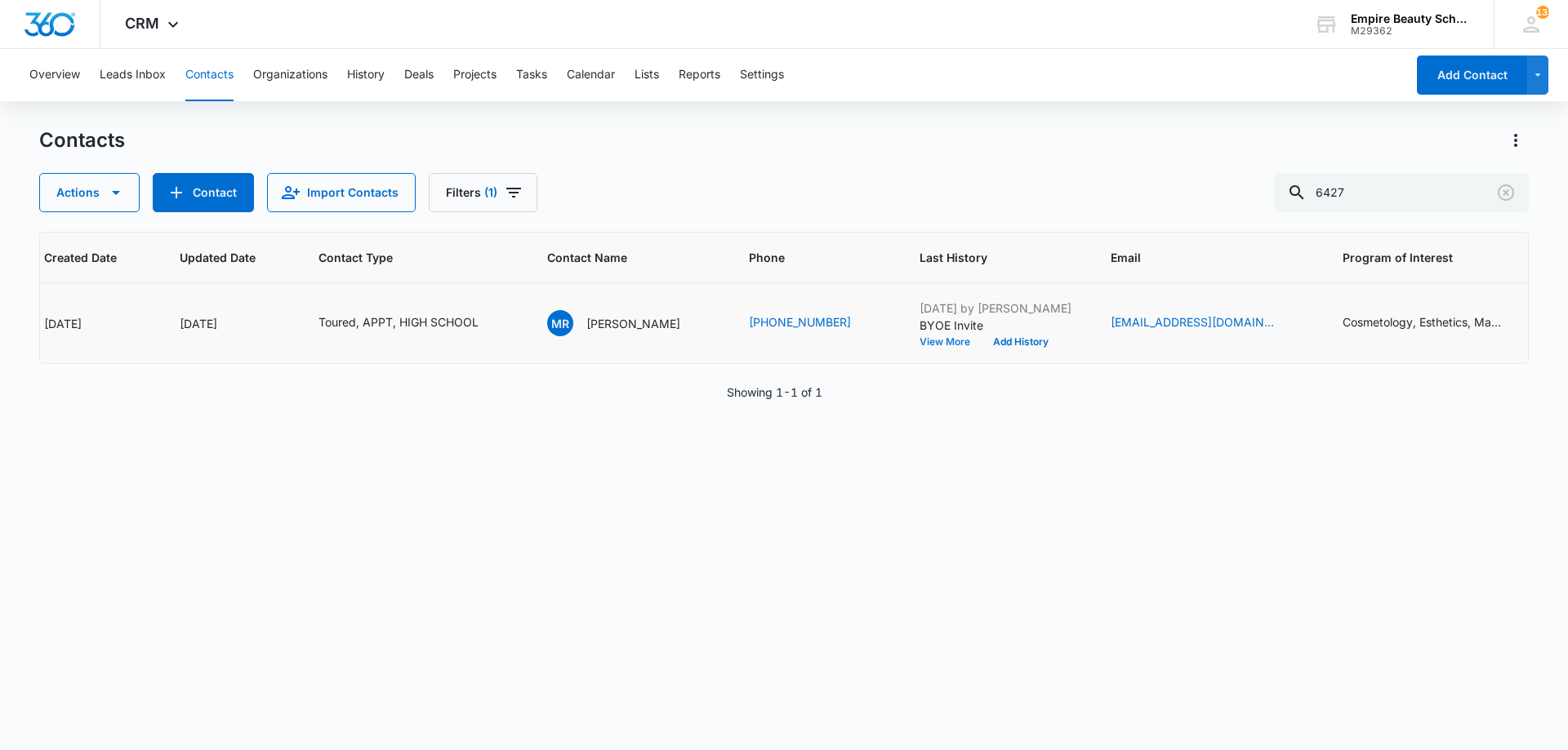
click at [926, 342] on button "View More" at bounding box center [950, 342] width 62 height 10
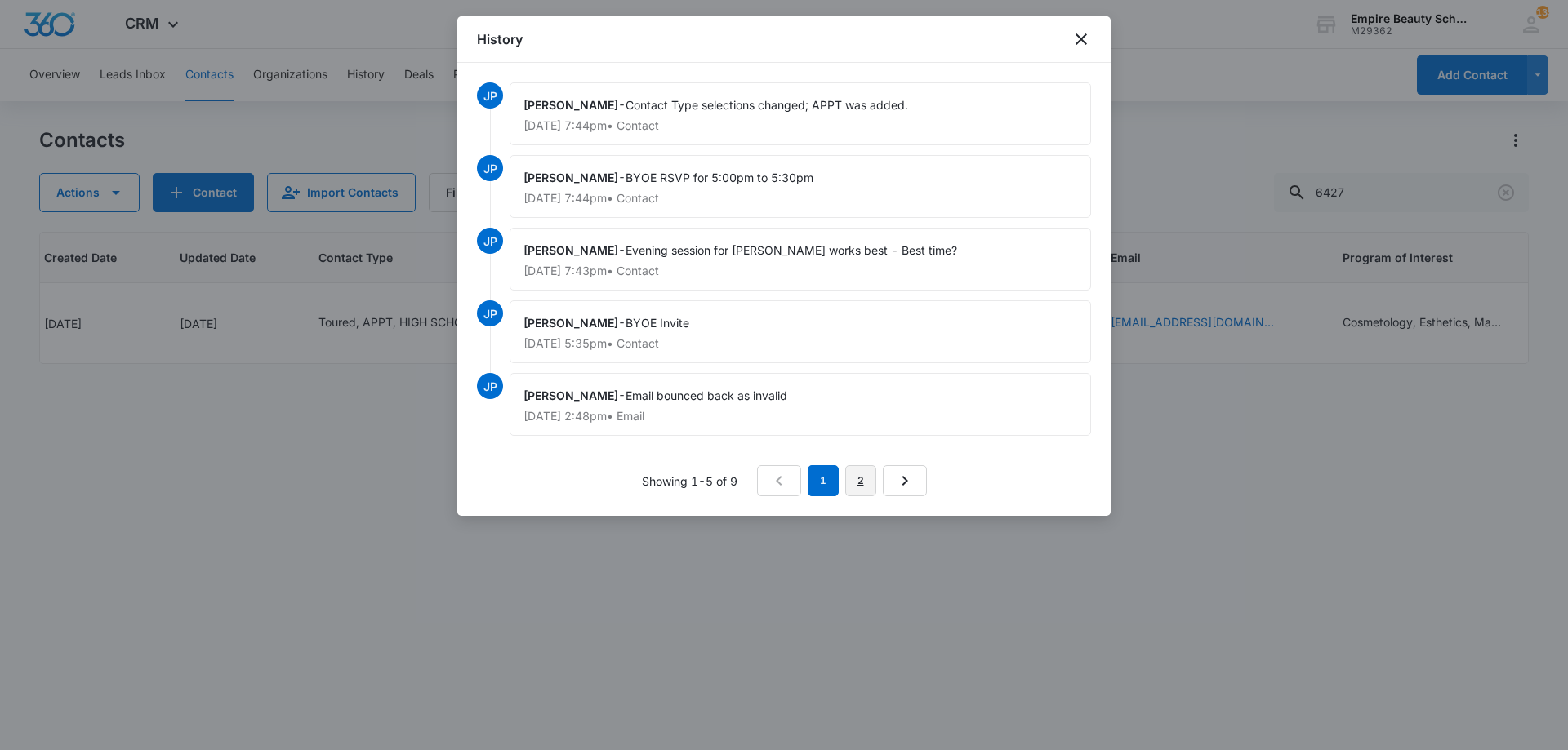
click at [871, 486] on link "2" at bounding box center [860, 480] width 31 height 31
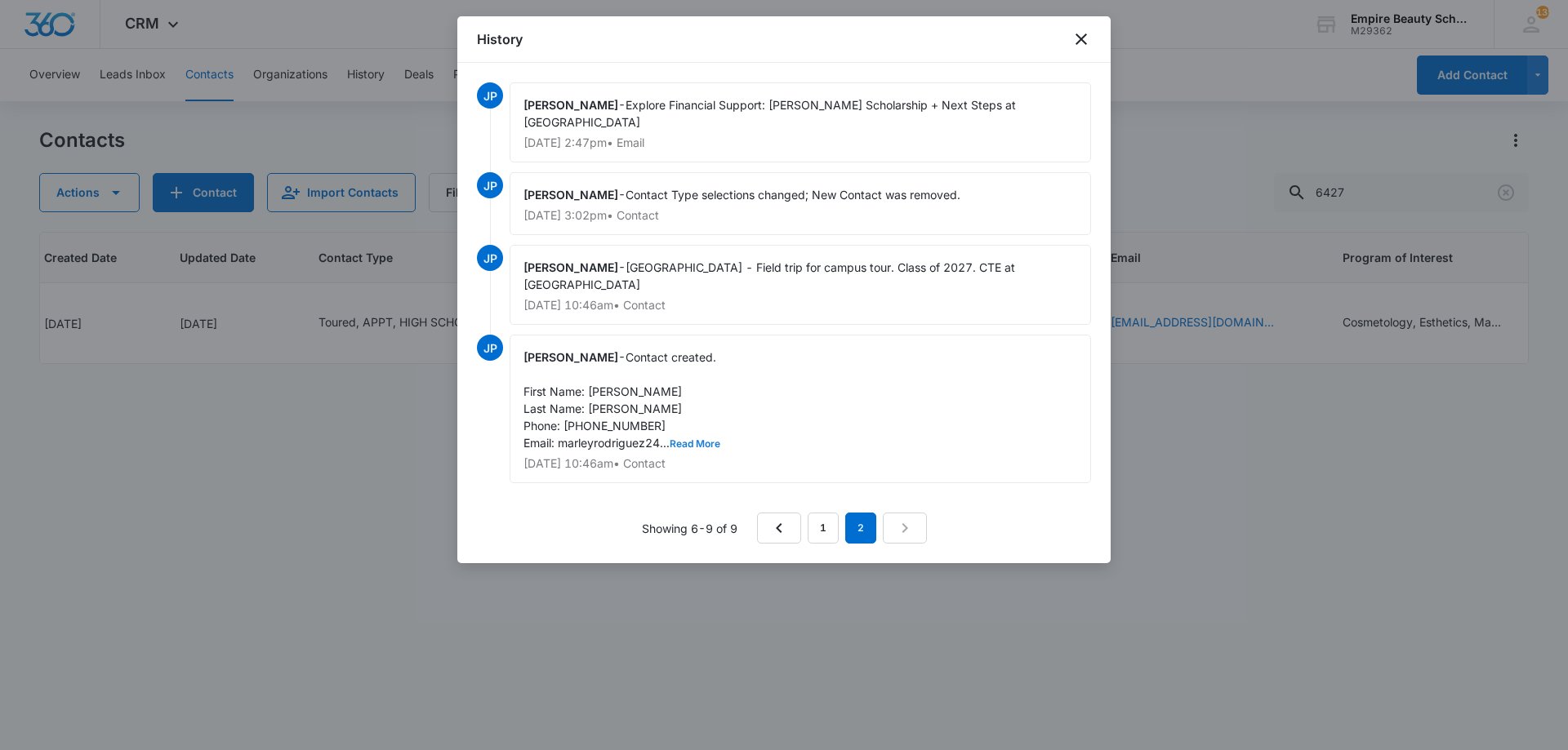
click at [701, 449] on button "Read More" at bounding box center [695, 443] width 50 height 10
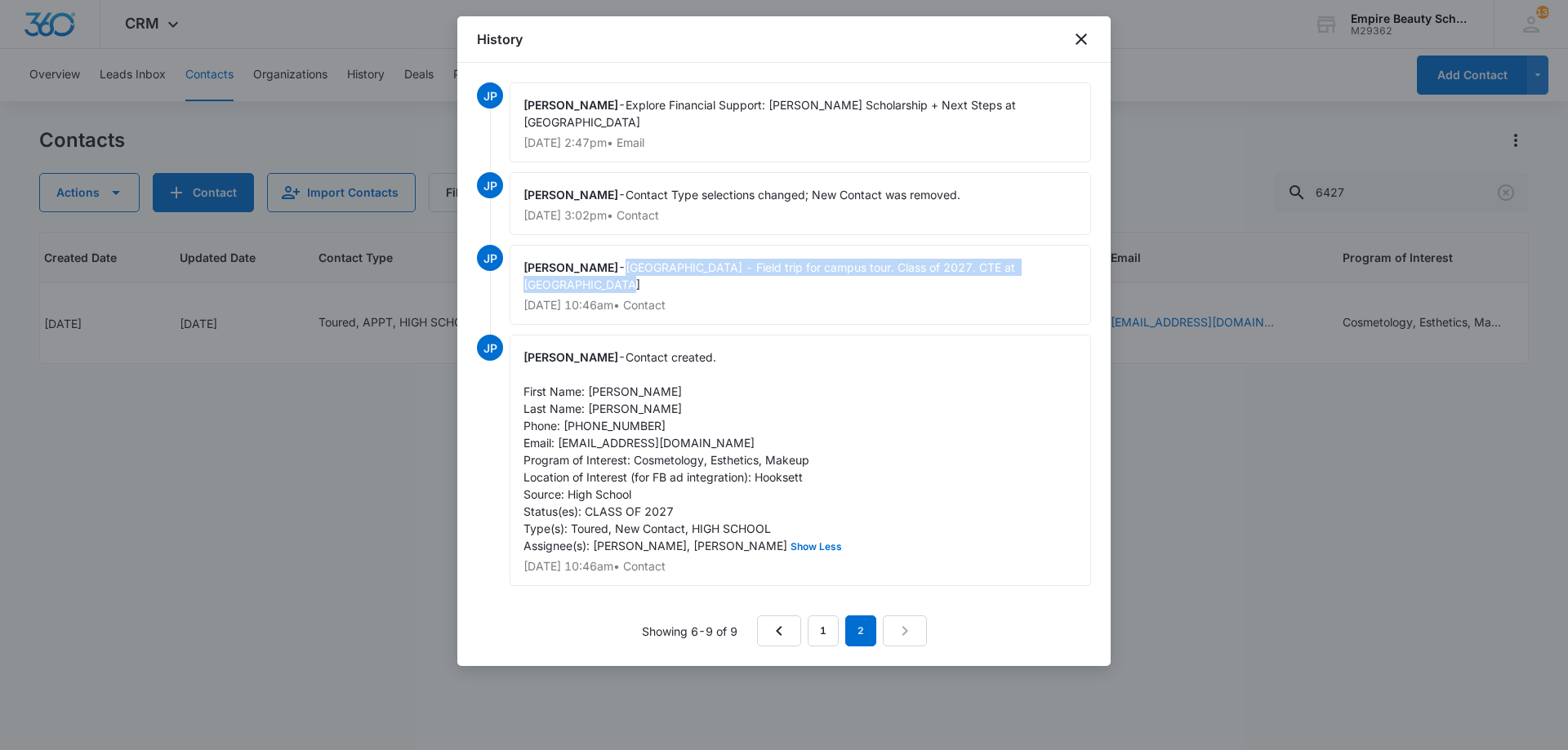
drag, startPoint x: 630, startPoint y: 266, endPoint x: 1076, endPoint y: 280, distance: 446.2
click at [1076, 279] on div "Jess Peltonovich - Merrimack High School - Field trip for campus tour. Class of…" at bounding box center [800, 285] width 582 height 80
copy span "Merrimack High School - Field trip for campus tour. Class of 2027. CTE at Nashu…"
click at [1079, 24] on div "History" at bounding box center [784, 40] width 653 height 47
click at [1089, 42] on icon "close" at bounding box center [1081, 39] width 19 height 19
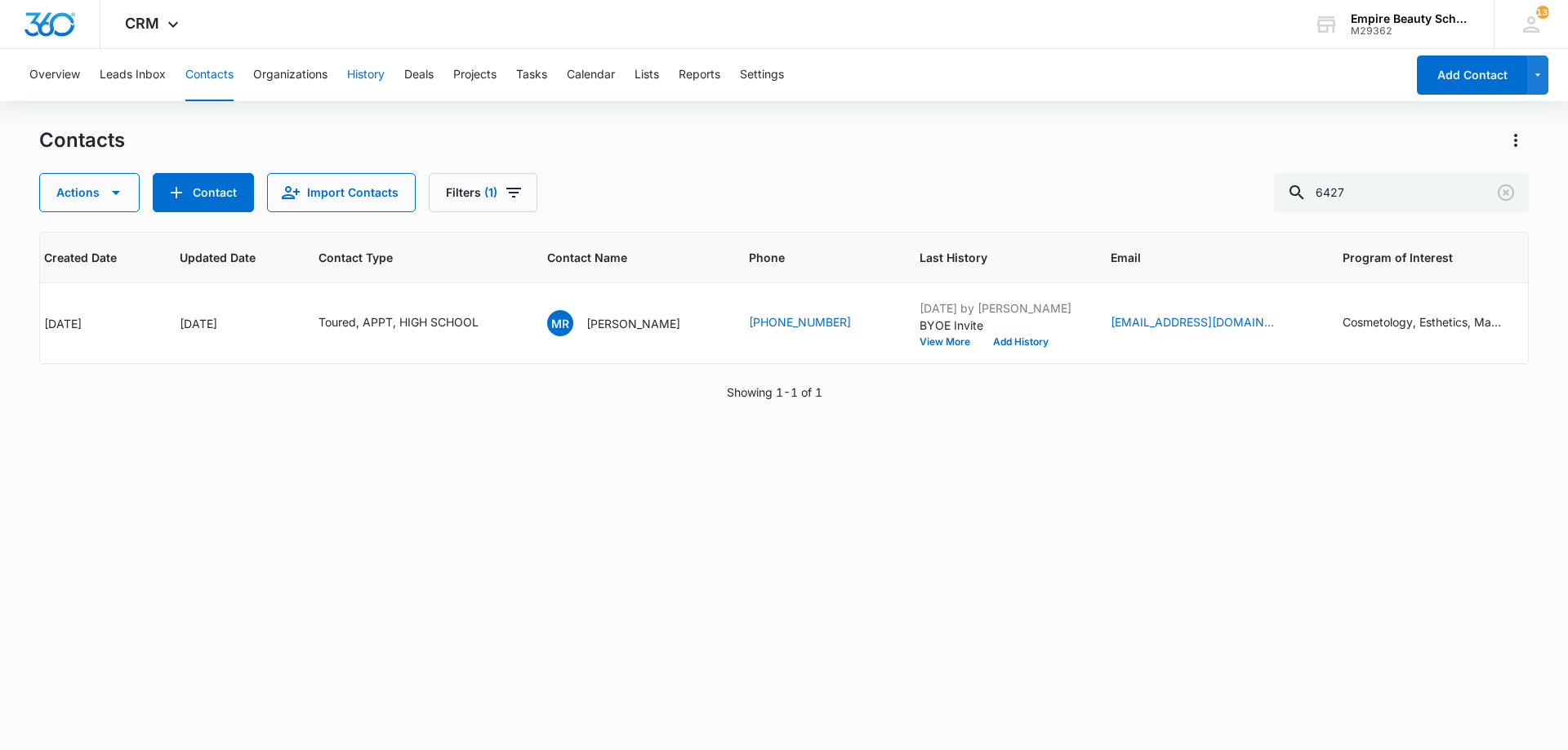
click at [360, 78] on button "History" at bounding box center [366, 75] width 38 height 52
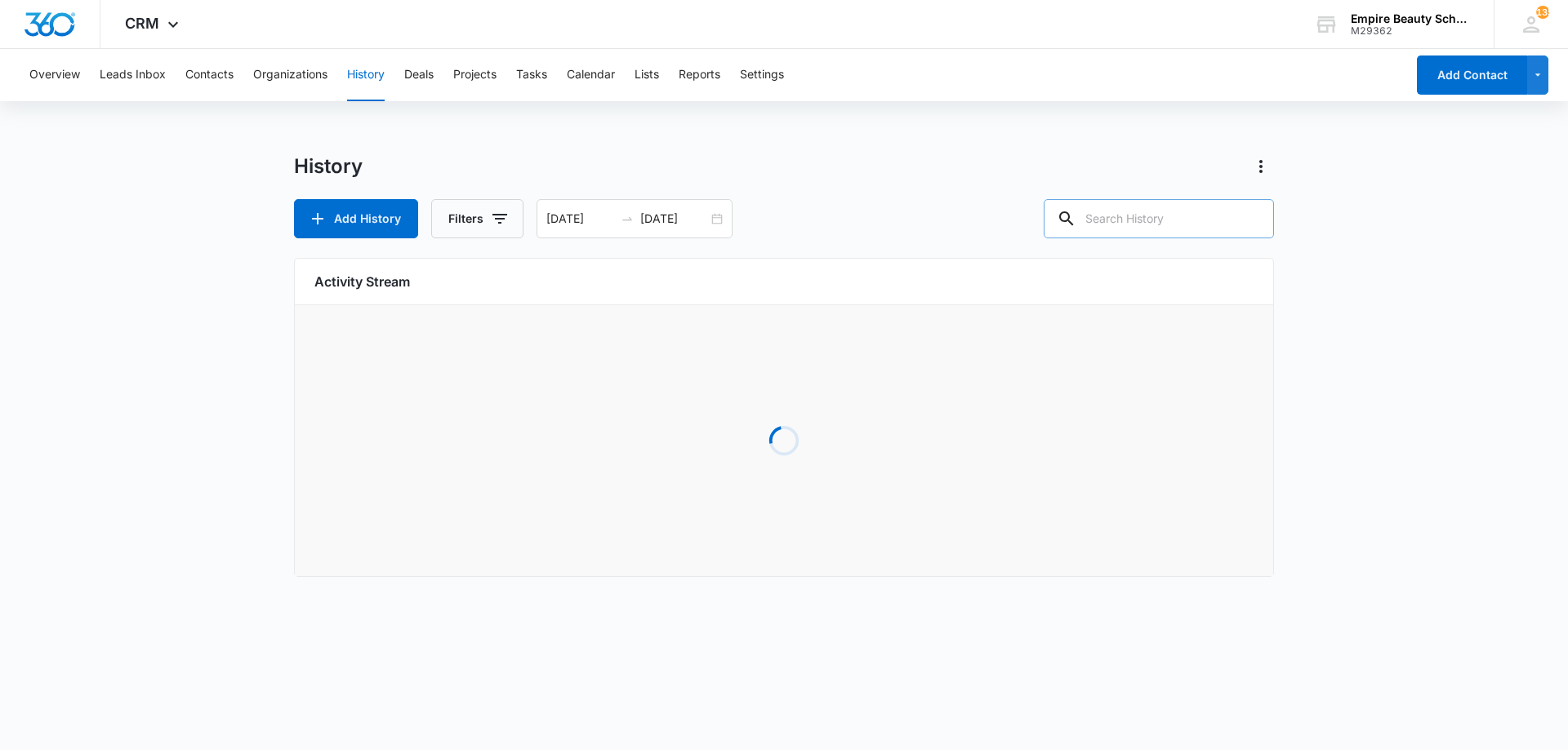
click at [1126, 228] on input "text" at bounding box center [1158, 219] width 230 height 39
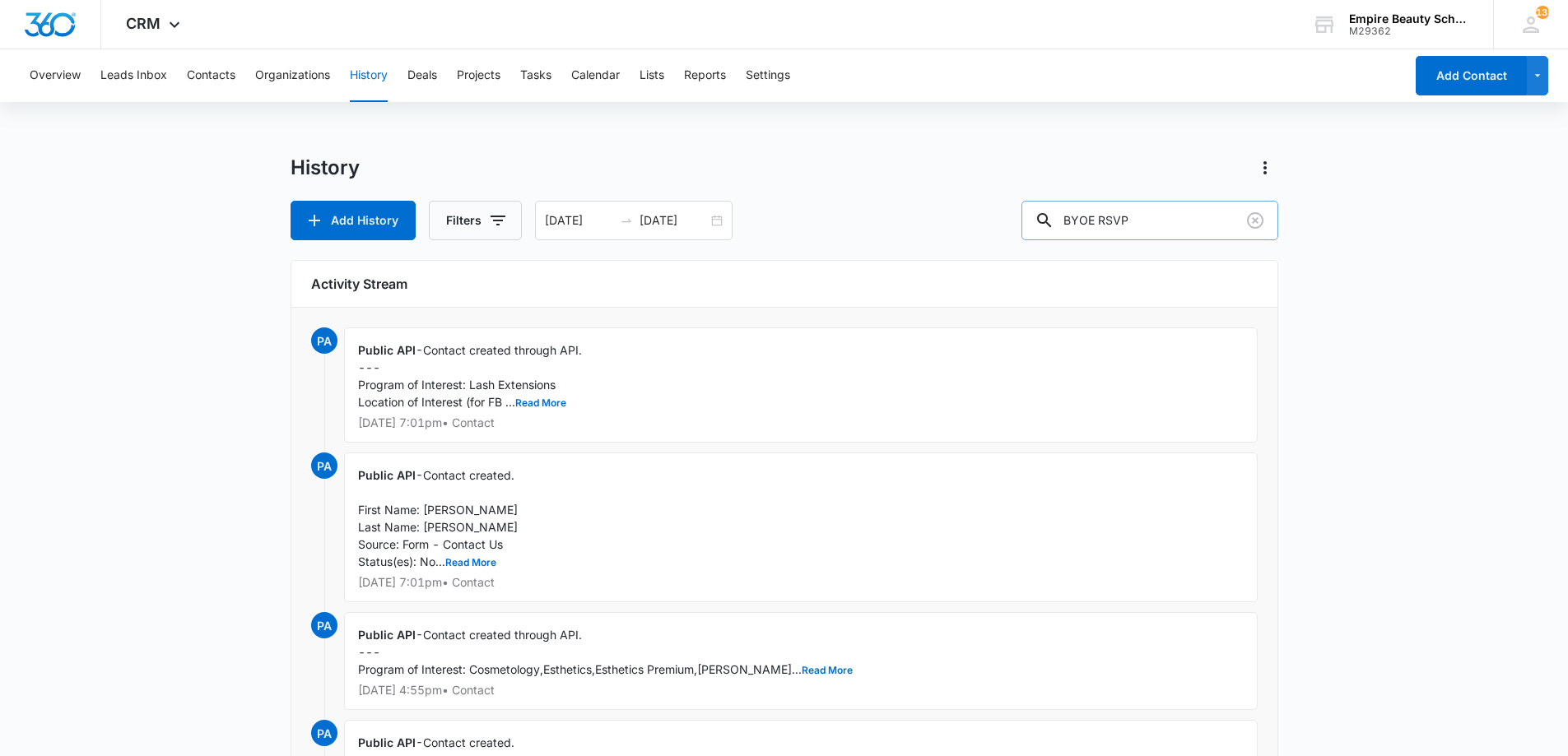
type input "BYOE RSVP"
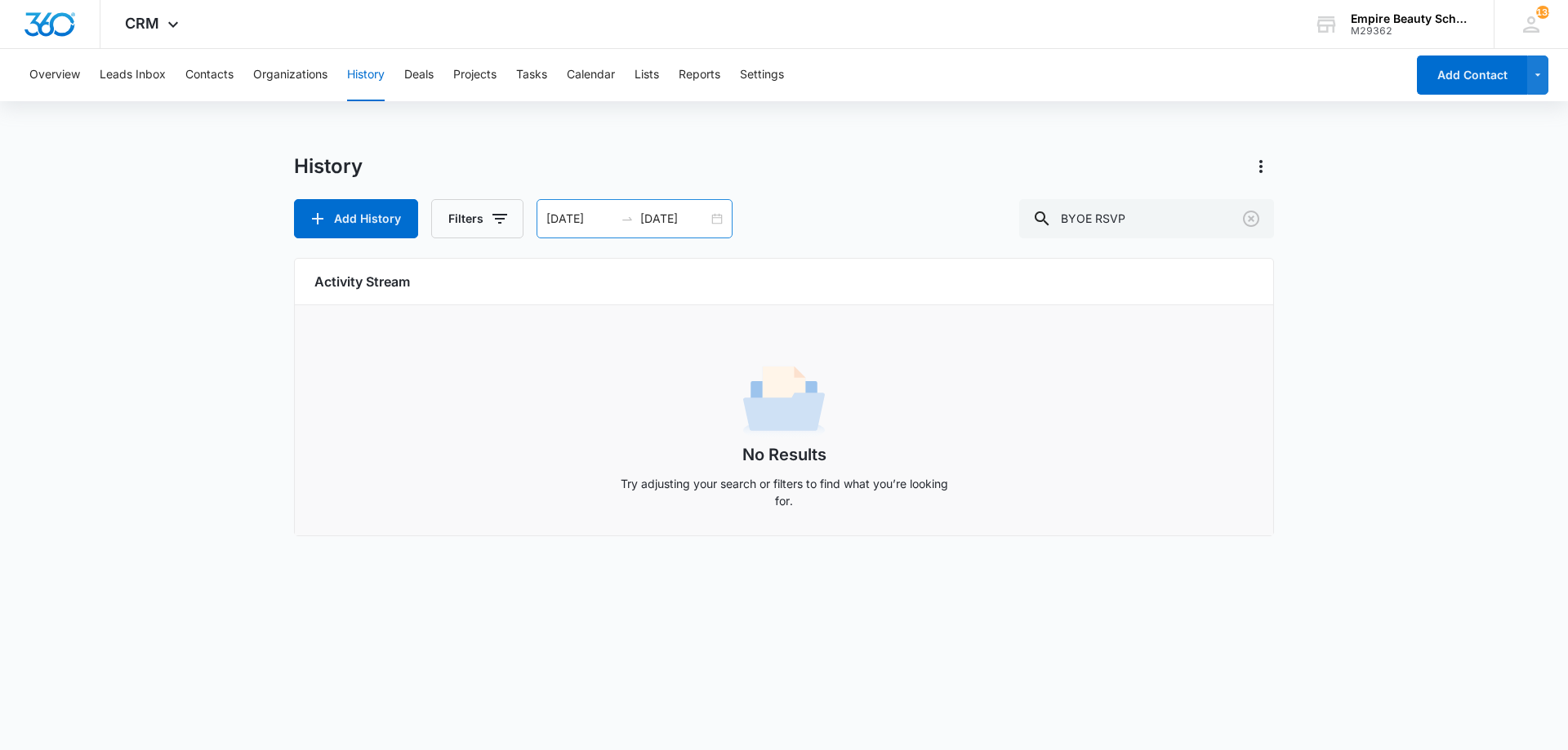
click at [709, 227] on div "09/11/2025 09/12/2025" at bounding box center [635, 219] width 196 height 39
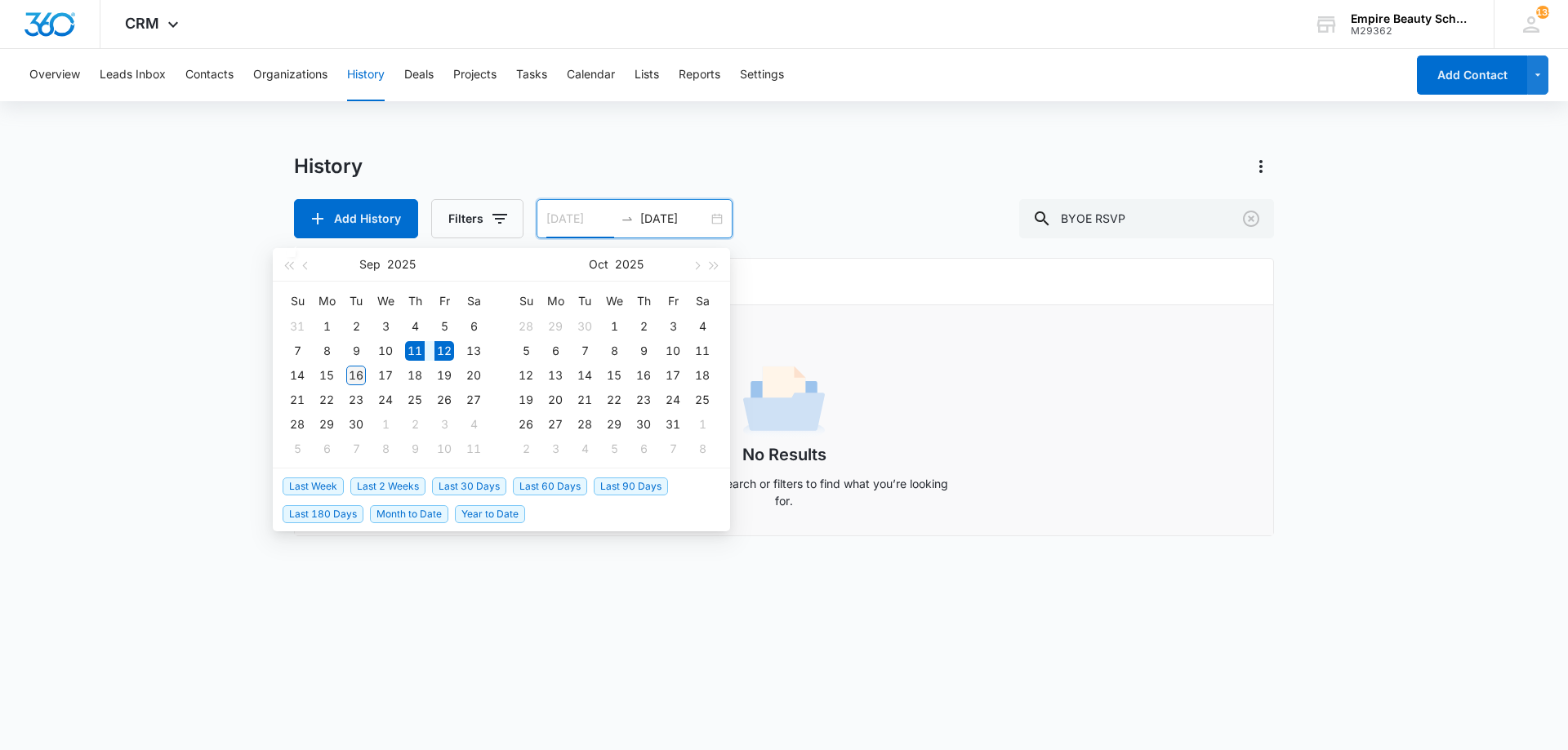
type input "09/16/2025"
click at [358, 386] on td "16" at bounding box center [355, 375] width 29 height 25
type input "09/17/2025"
click at [392, 377] on div "17" at bounding box center [385, 375] width 19 height 19
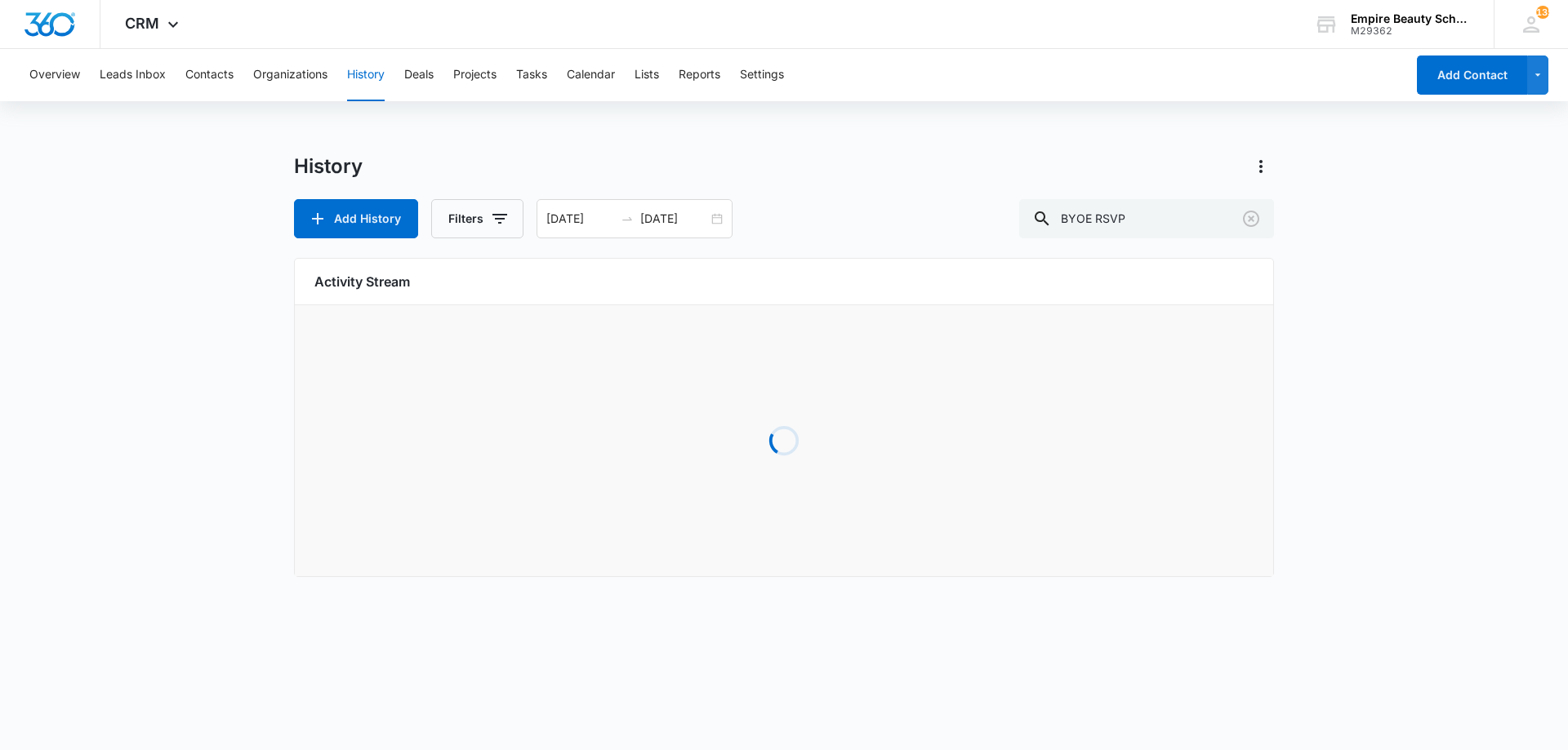
click at [529, 156] on div "History" at bounding box center [784, 167] width 980 height 26
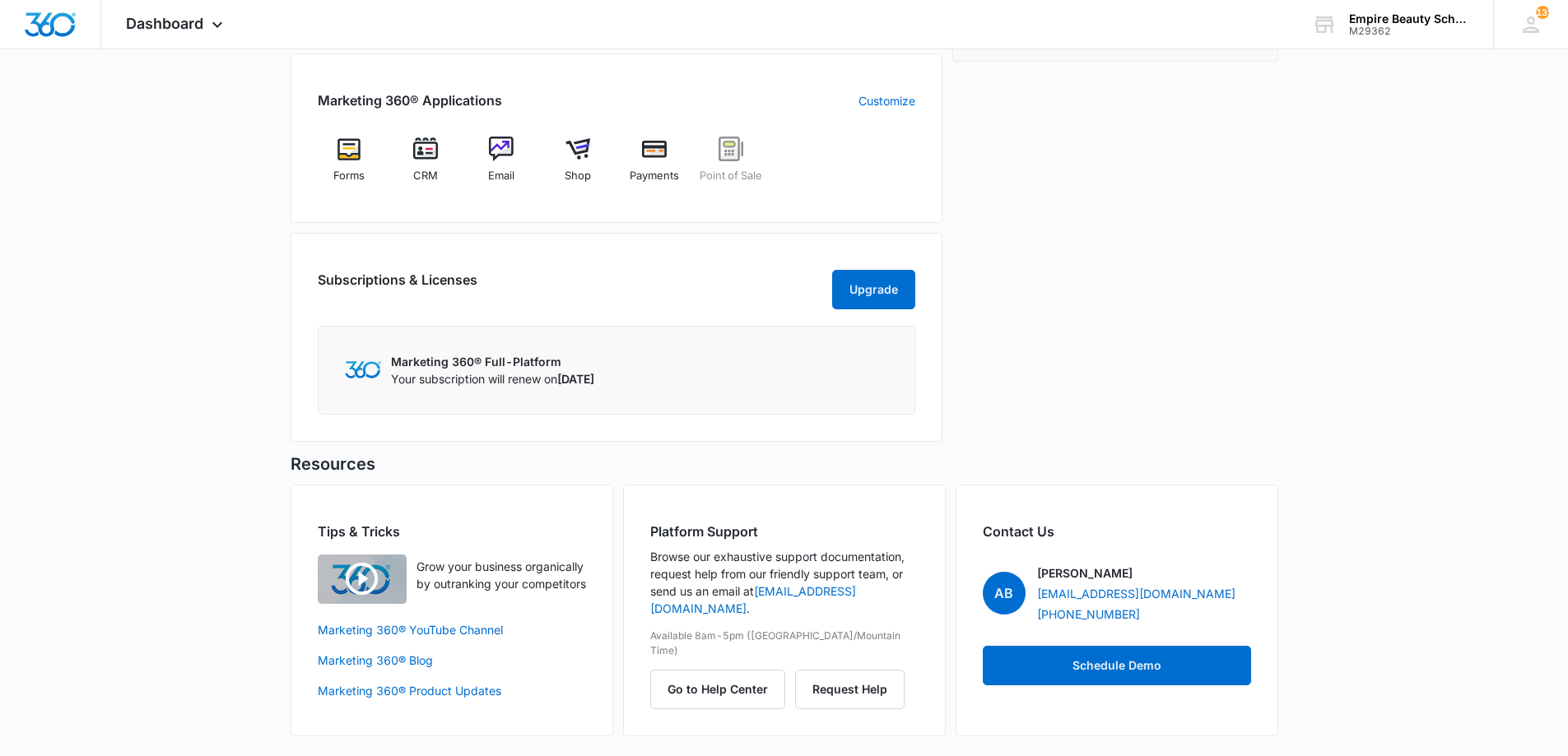
scroll to position [704, 0]
click at [428, 168] on span "CRM" at bounding box center [426, 176] width 25 height 17
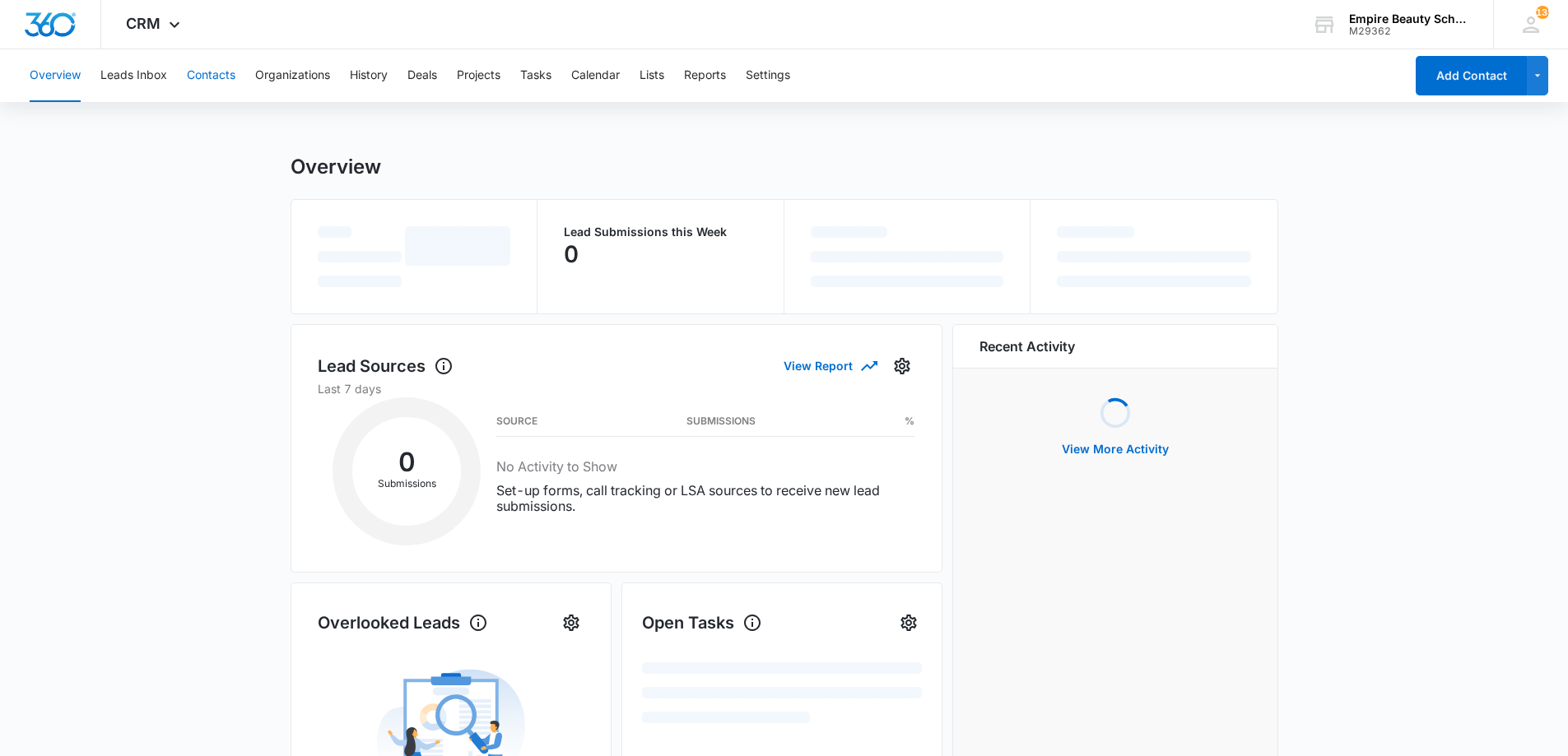
click at [215, 76] on button "Contacts" at bounding box center [211, 76] width 49 height 52
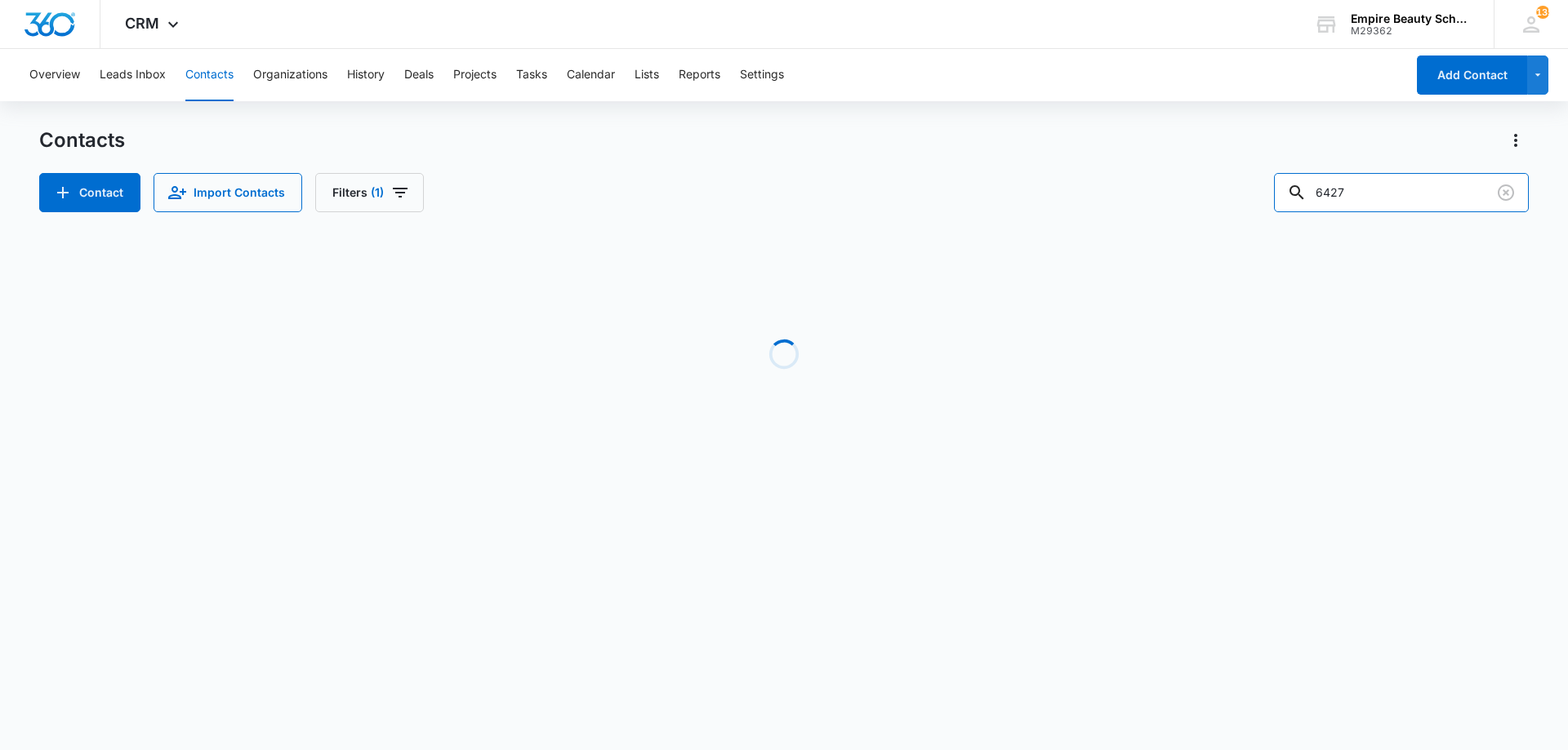
drag, startPoint x: 1170, startPoint y: 189, endPoint x: 1118, endPoint y: 182, distance: 52.5
click at [1119, 183] on div "Contact Import Contacts Filters (1) 6427" at bounding box center [784, 192] width 1490 height 39
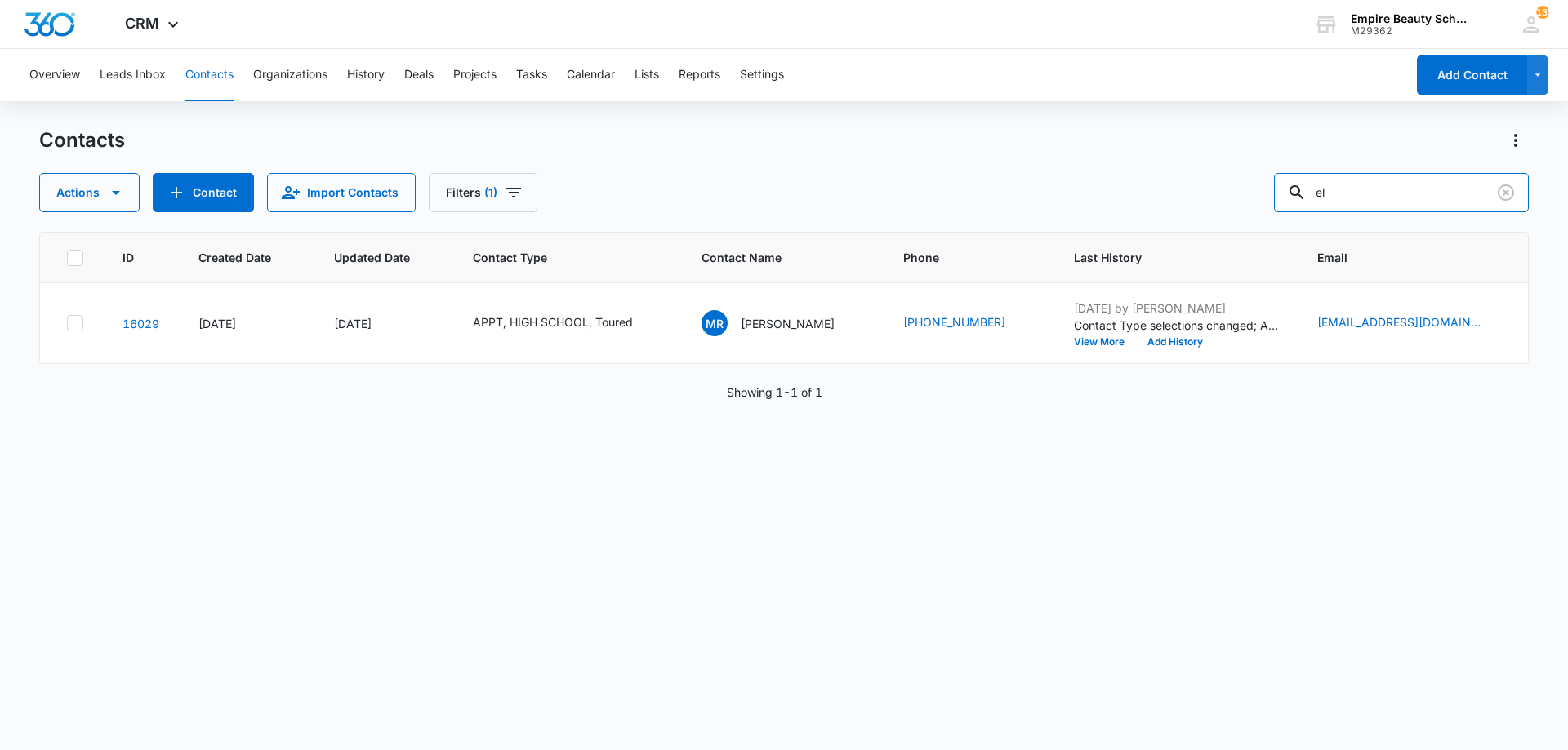
type input "e"
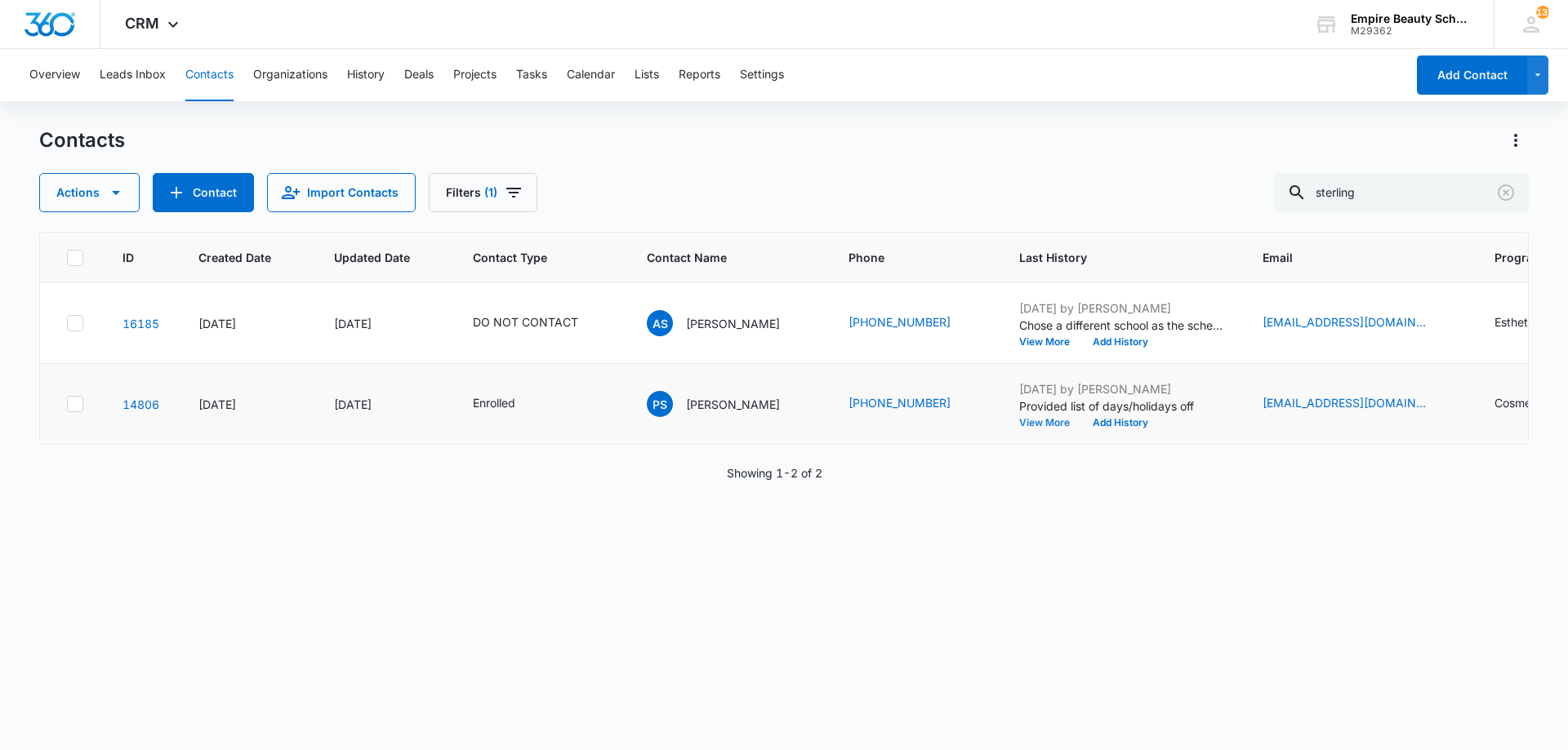
click at [1025, 421] on button "View More" at bounding box center [1050, 422] width 62 height 10
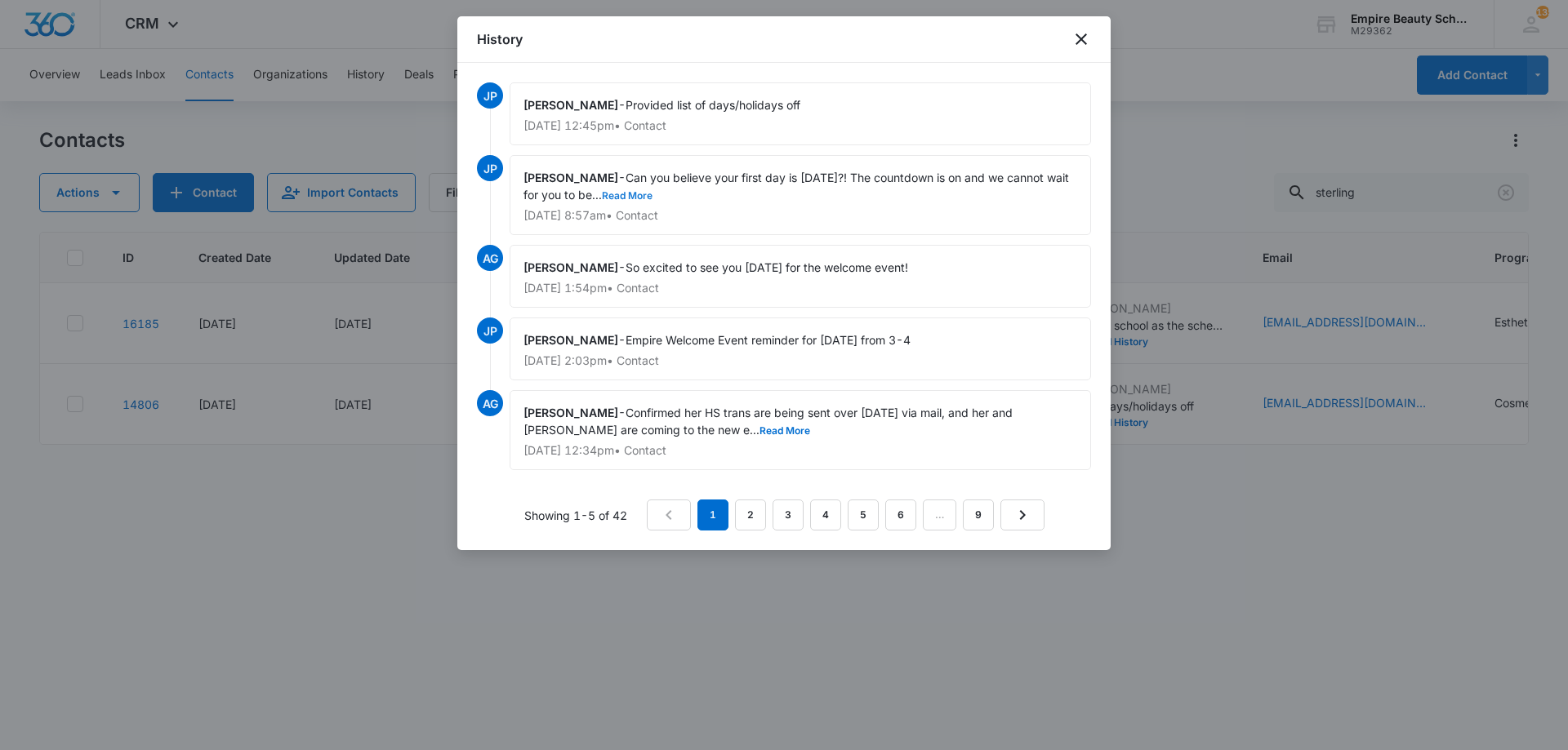
click at [652, 196] on button "Read More" at bounding box center [627, 196] width 50 height 10
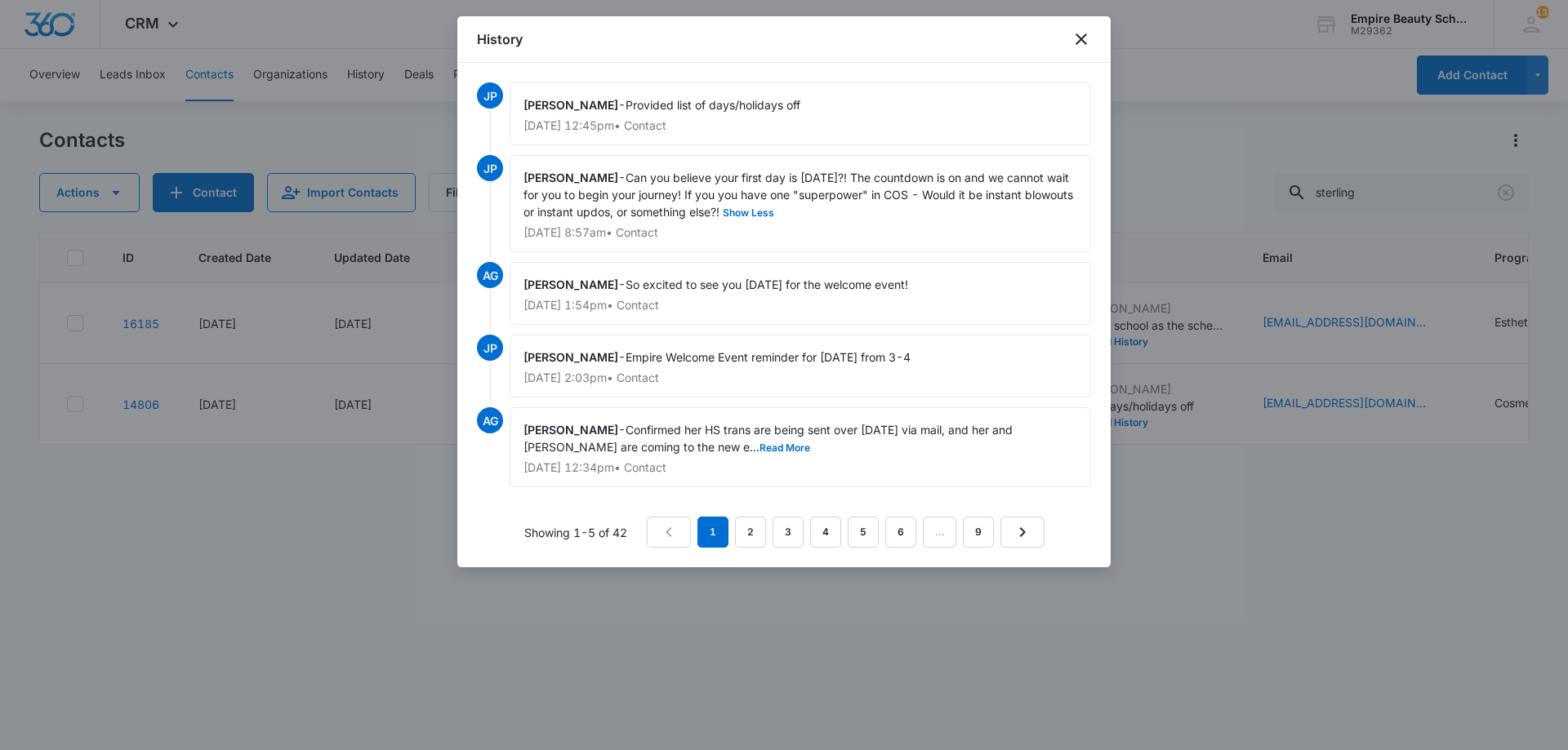
drag, startPoint x: 632, startPoint y: 177, endPoint x: 812, endPoint y: 208, distance: 182.6
click at [812, 208] on span "Can you believe your first day is [DATE]?! The countdown is on and we cannot wa…" at bounding box center [799, 195] width 553 height 48
copy span "Can you believe your first day is [DATE]?! The countdown is on and we cannot wa…"
click at [1085, 37] on icon "close" at bounding box center [1081, 39] width 19 height 19
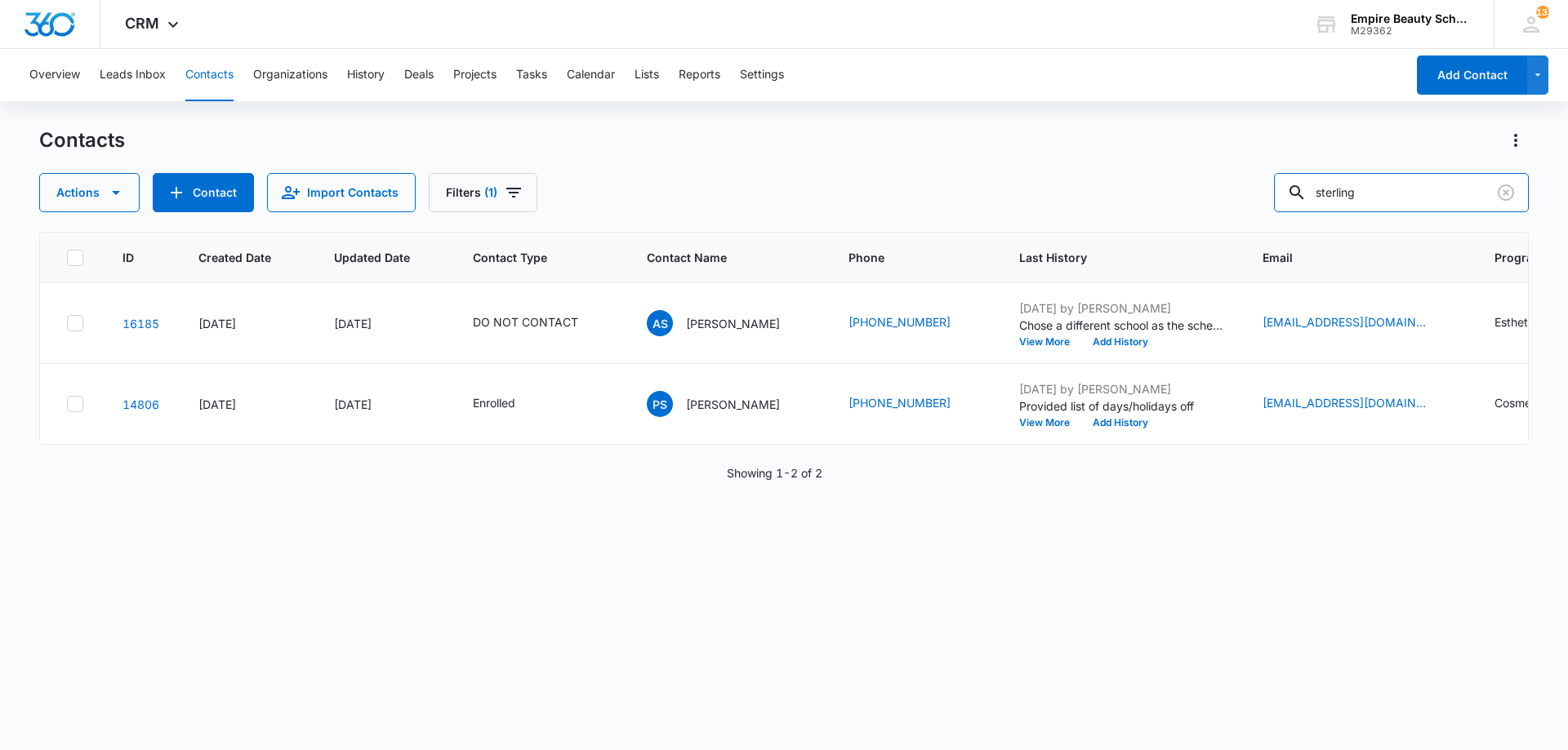
drag, startPoint x: 1290, startPoint y: 192, endPoint x: 1224, endPoint y: 189, distance: 66.1
click at [1225, 189] on div "Actions Contact Import Contacts Filters (1) sterling" at bounding box center [784, 192] width 1490 height 39
type input "s"
type input "mask"
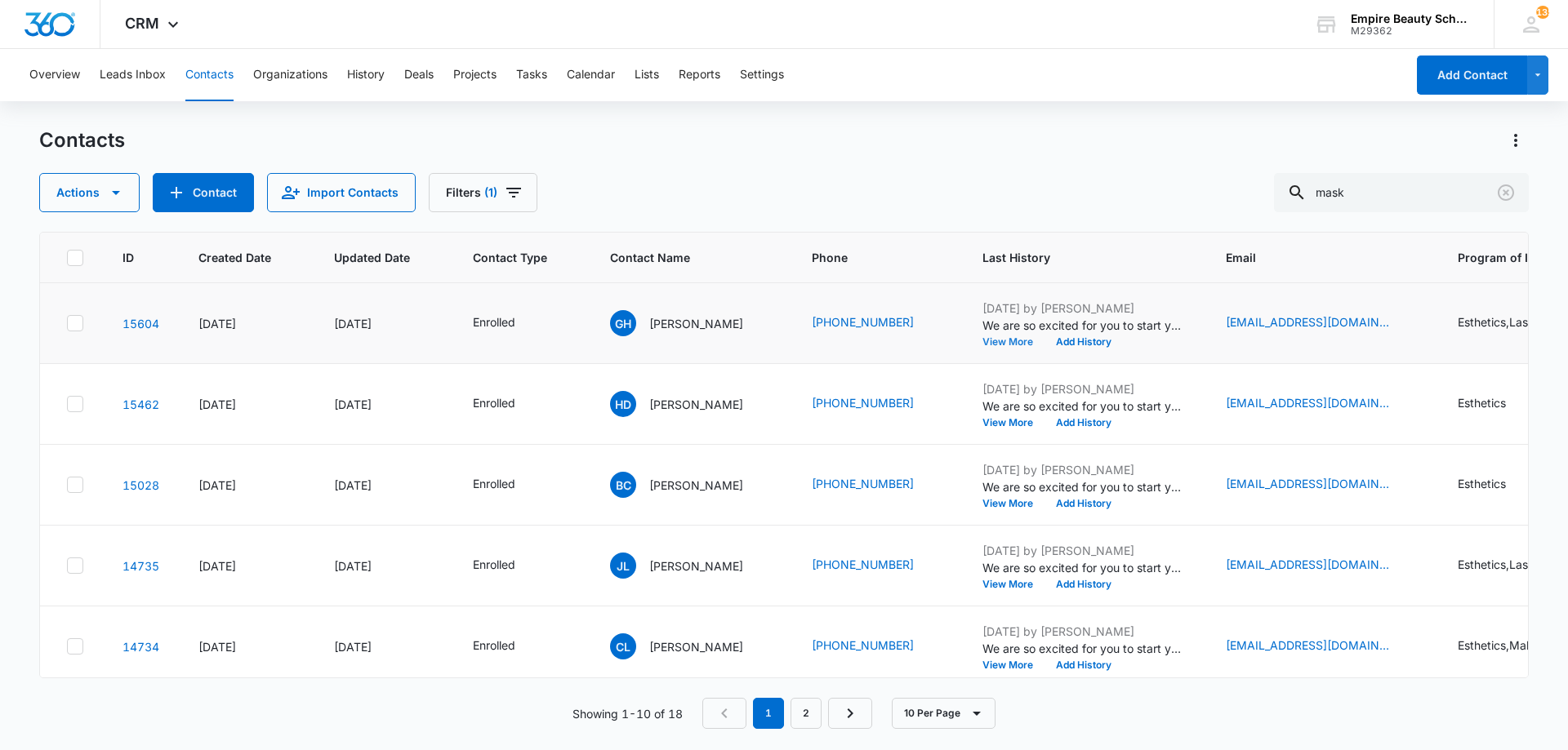
click at [1043, 339] on button "View More" at bounding box center [1013, 342] width 62 height 10
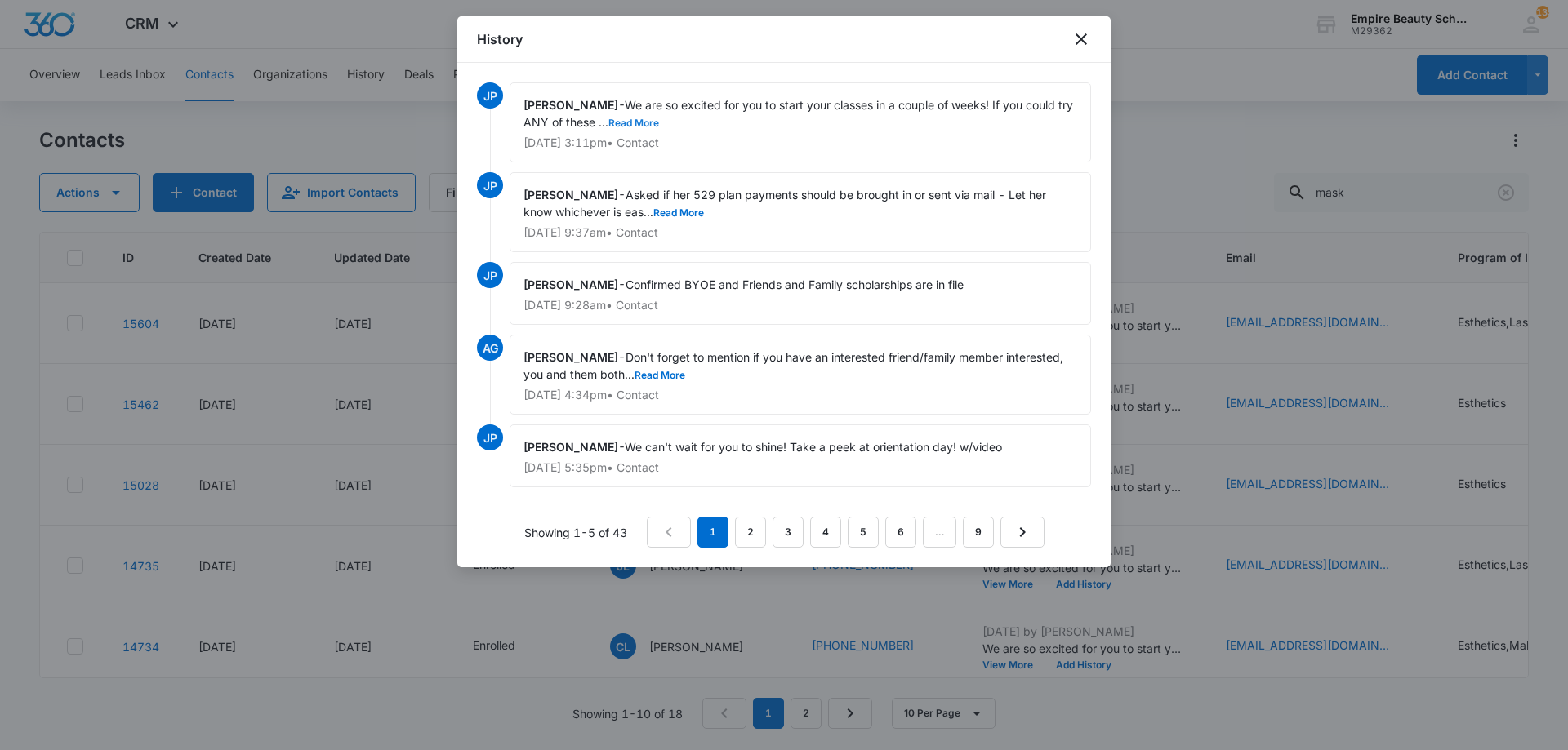
click at [657, 123] on button "Read More" at bounding box center [633, 123] width 50 height 10
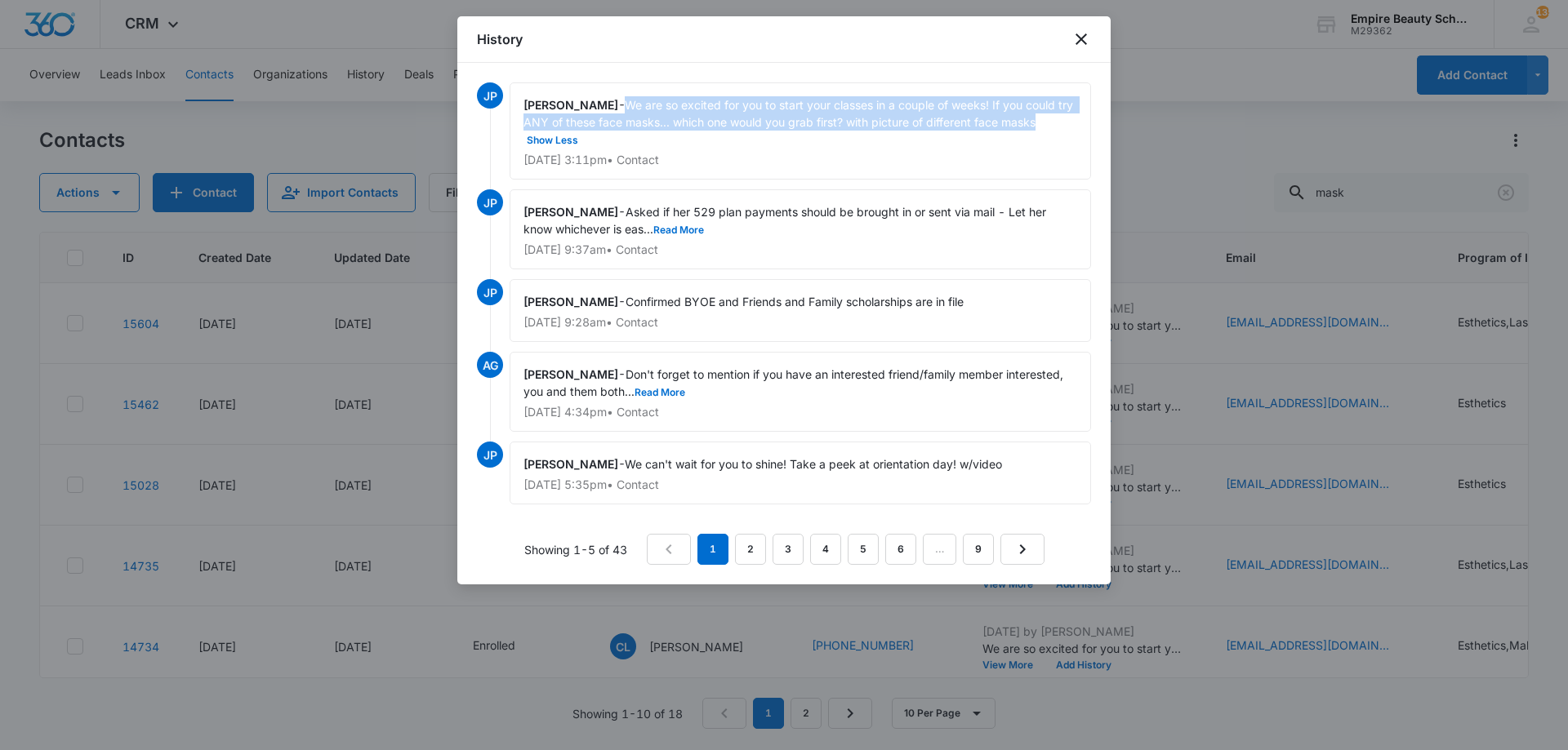
drag, startPoint x: 632, startPoint y: 103, endPoint x: 1072, endPoint y: 123, distance: 440.5
click at [1072, 123] on div "[PERSON_NAME] - We are so excited for you to start your classes in a couple of …" at bounding box center [800, 131] width 582 height 97
copy span "We are so excited for you to start your classes in a couple of weeks! If you co…"
click at [1081, 45] on icon "close" at bounding box center [1081, 39] width 19 height 19
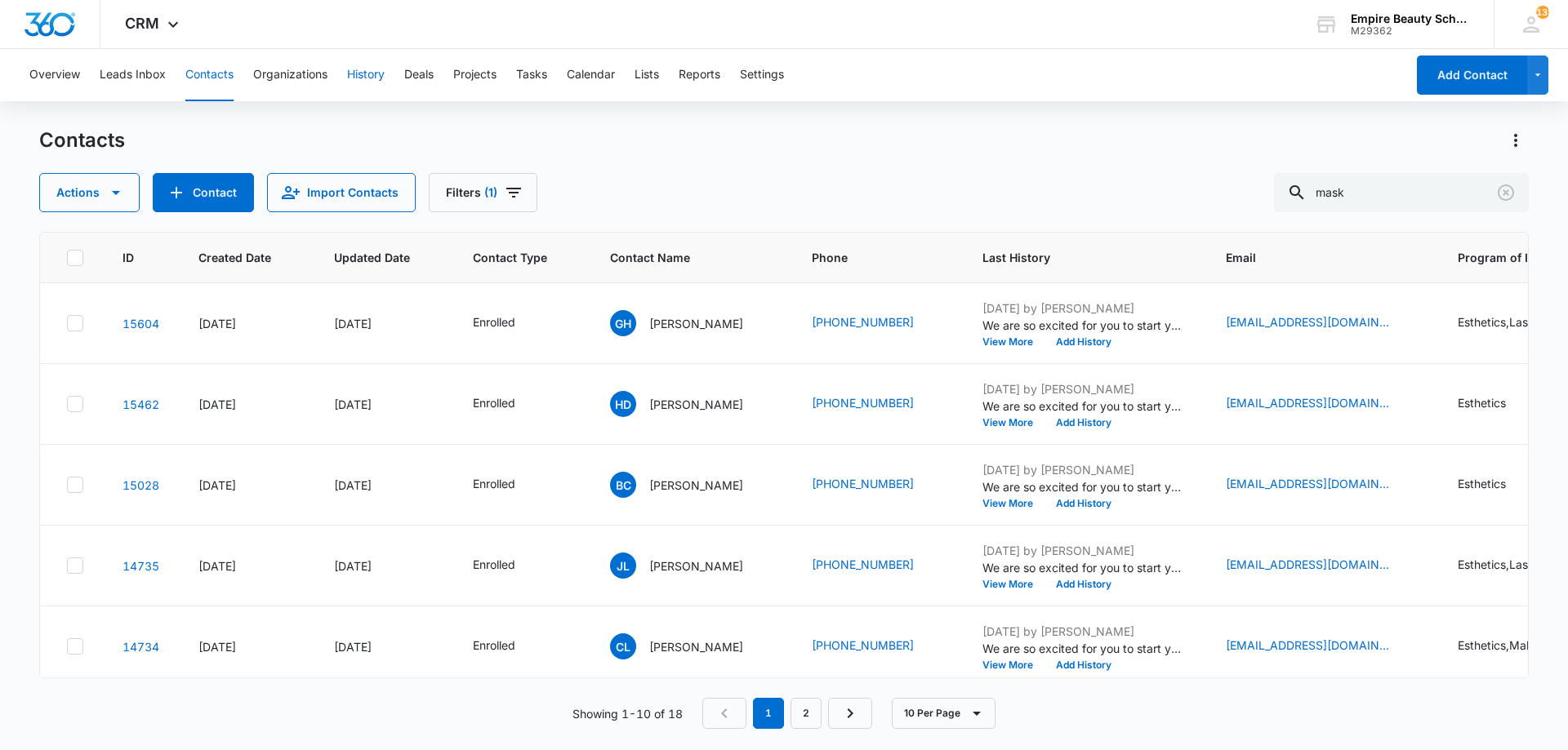
drag, startPoint x: 369, startPoint y: 77, endPoint x: 373, endPoint y: -57, distance: 134.1
click at [373, 0] on html "CRM Apps Forms CRM Email Shop Payments POS Files Brand Settings Empire Beauty S…" at bounding box center [784, 375] width 1568 height 750
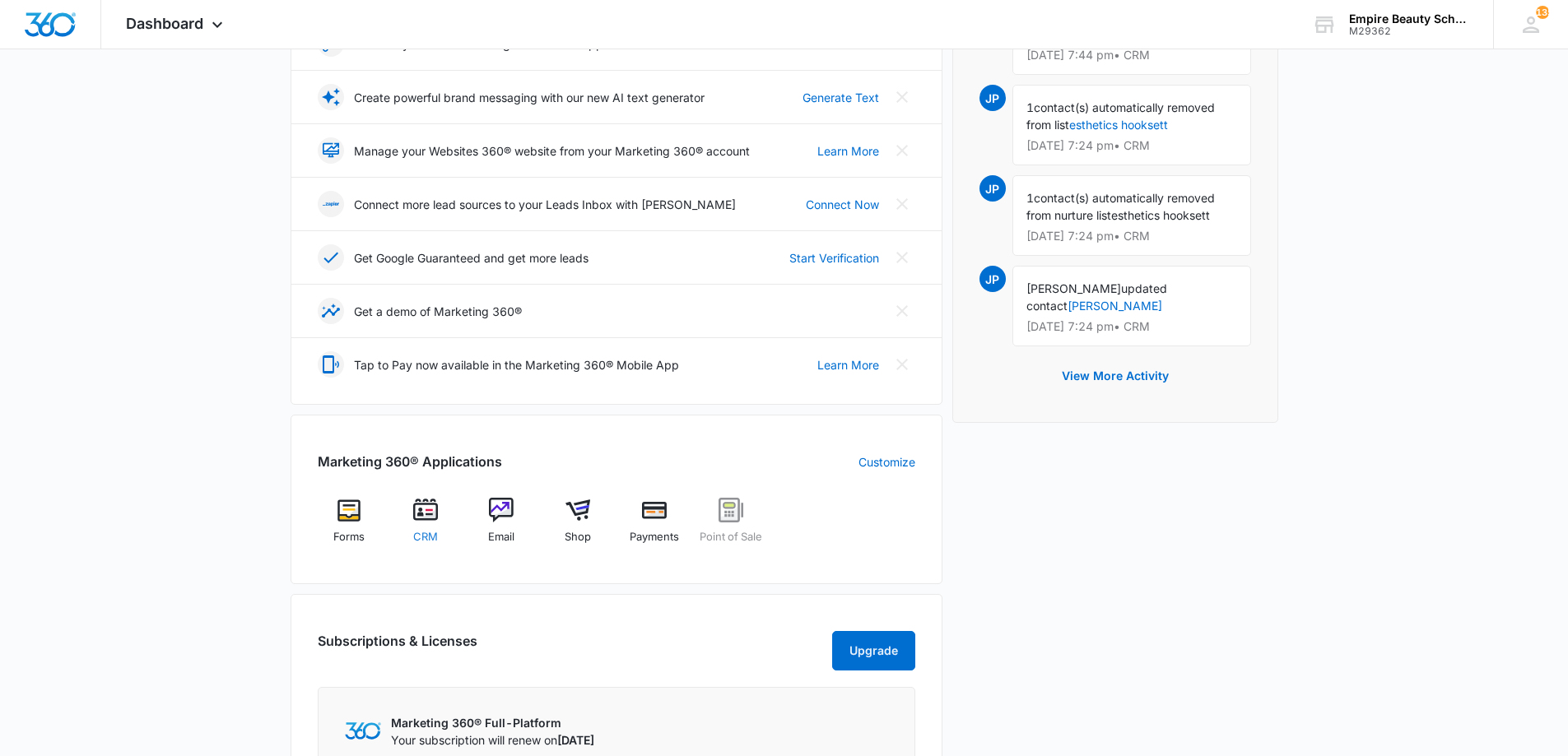
scroll to position [329, 0]
click at [428, 505] on img at bounding box center [426, 510] width 25 height 25
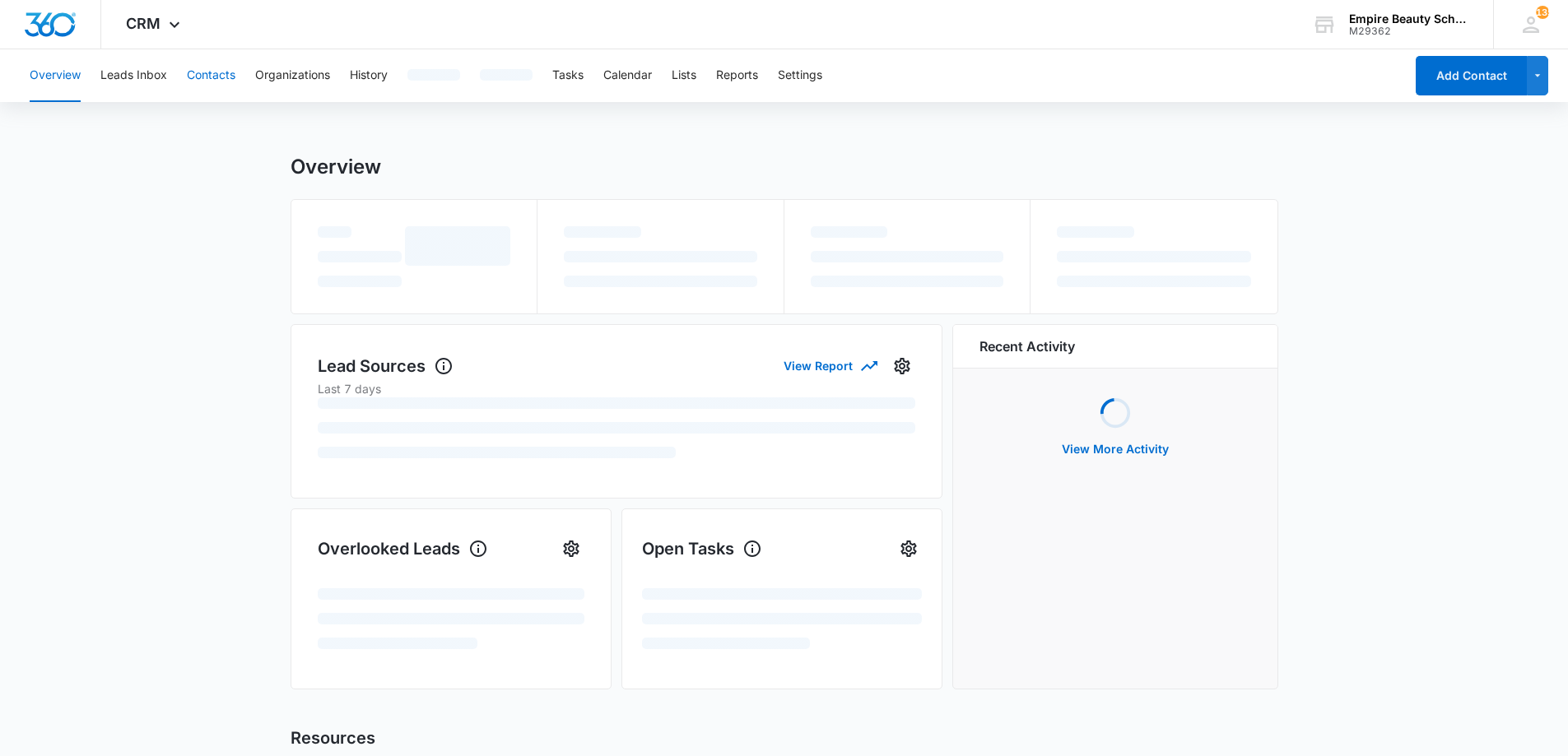
click at [209, 72] on button "Contacts" at bounding box center [211, 76] width 49 height 52
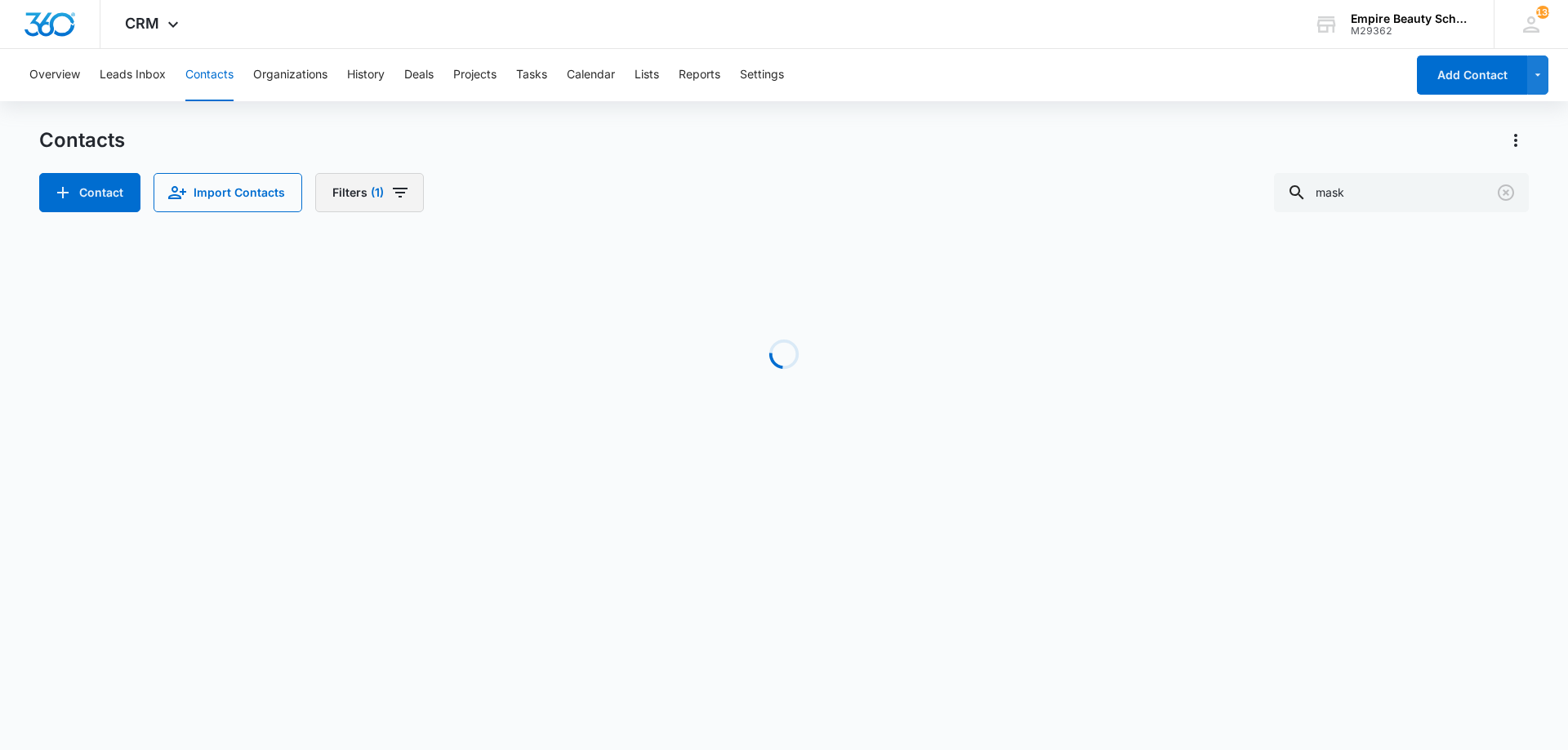
click at [371, 197] on span "(1)" at bounding box center [377, 192] width 13 height 11
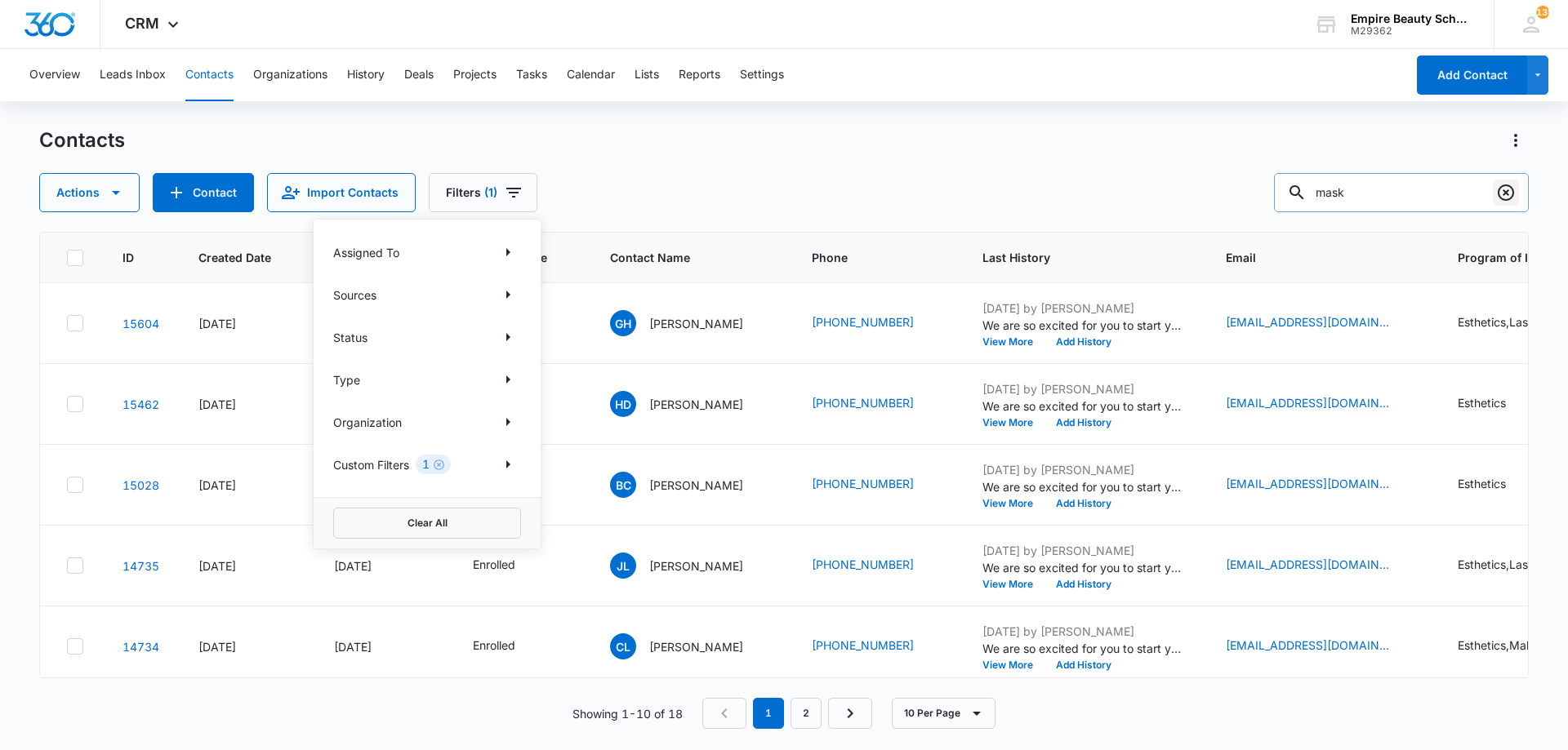
click at [1503, 186] on icon "Clear" at bounding box center [1505, 193] width 19 height 19
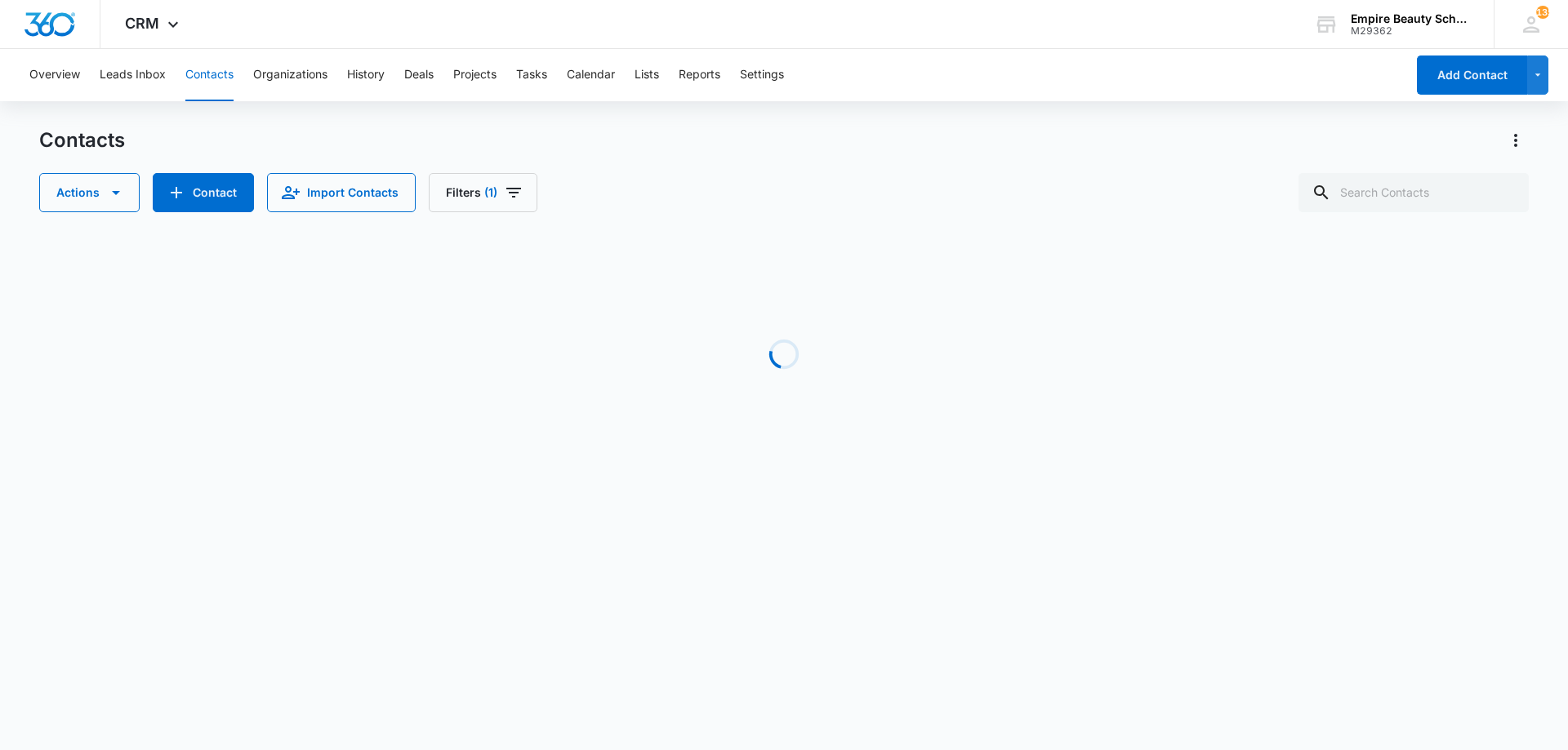
click at [1199, 151] on div "Contacts" at bounding box center [784, 141] width 1490 height 26
